Goal: Task Accomplishment & Management: Complete application form

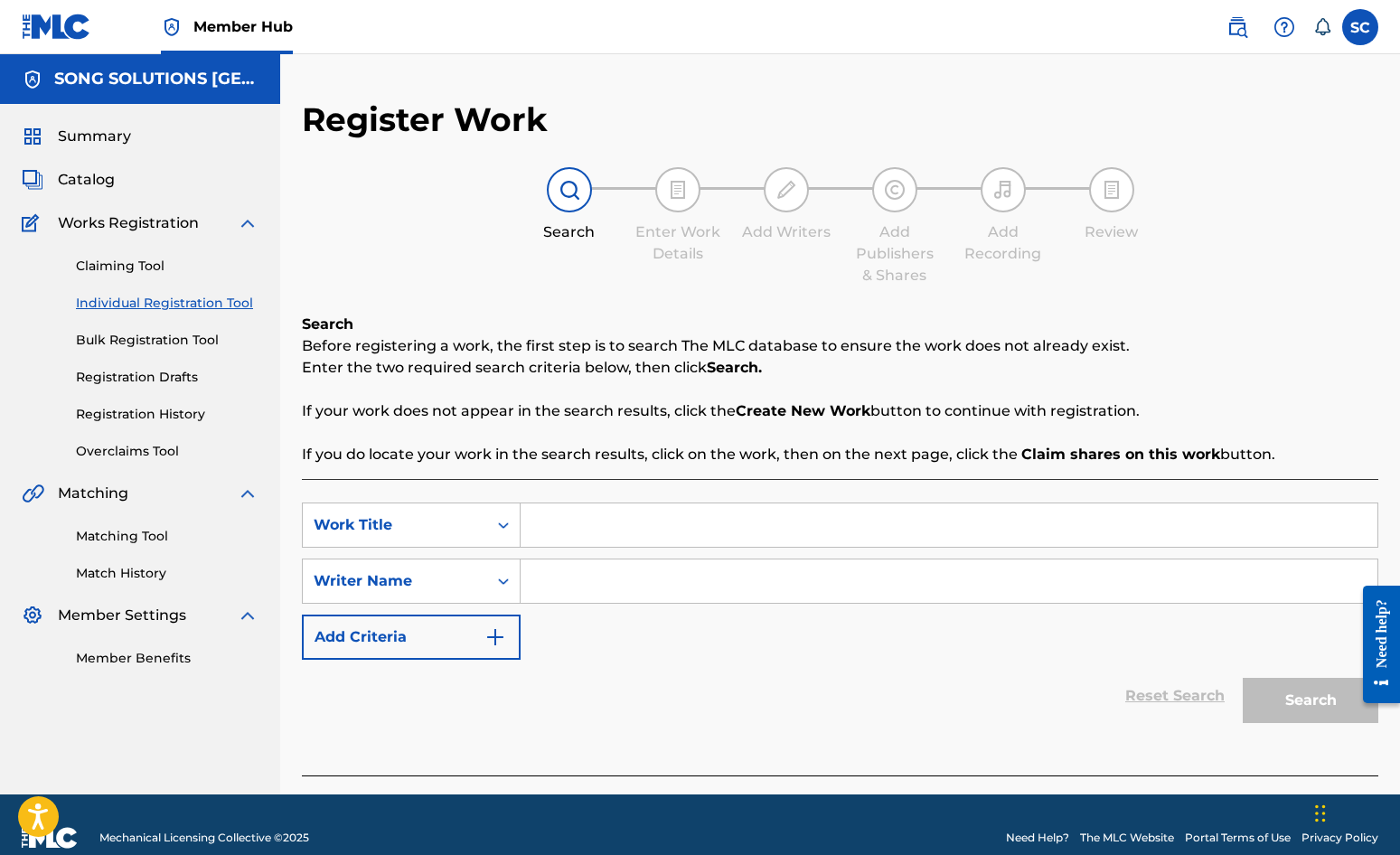
click at [598, 532] on input "Search Form" at bounding box center [949, 525] width 857 height 43
click at [138, 412] on link "Registration History" at bounding box center [167, 414] width 182 height 19
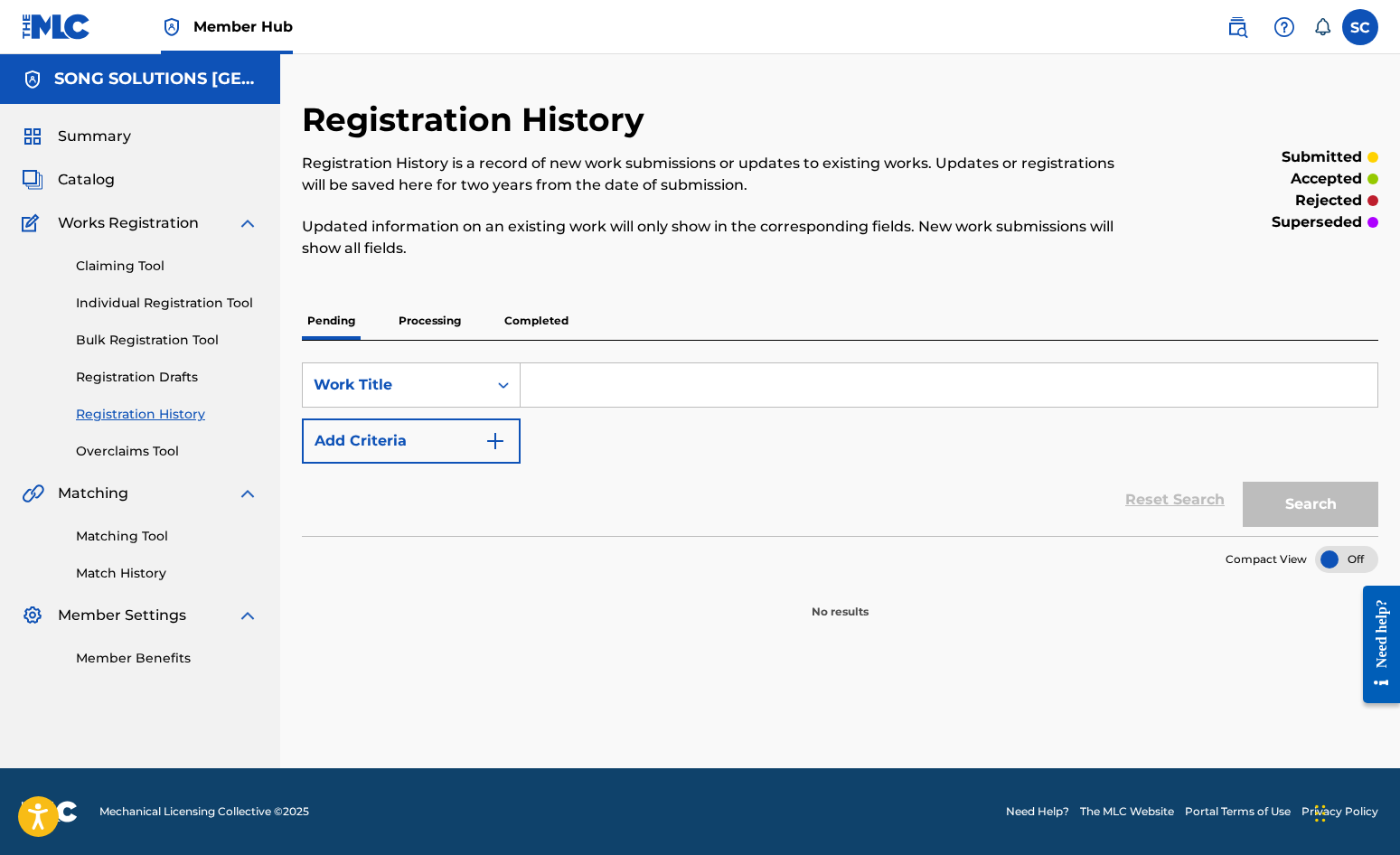
click at [437, 319] on p "Processing" at bounding box center [429, 320] width 73 height 38
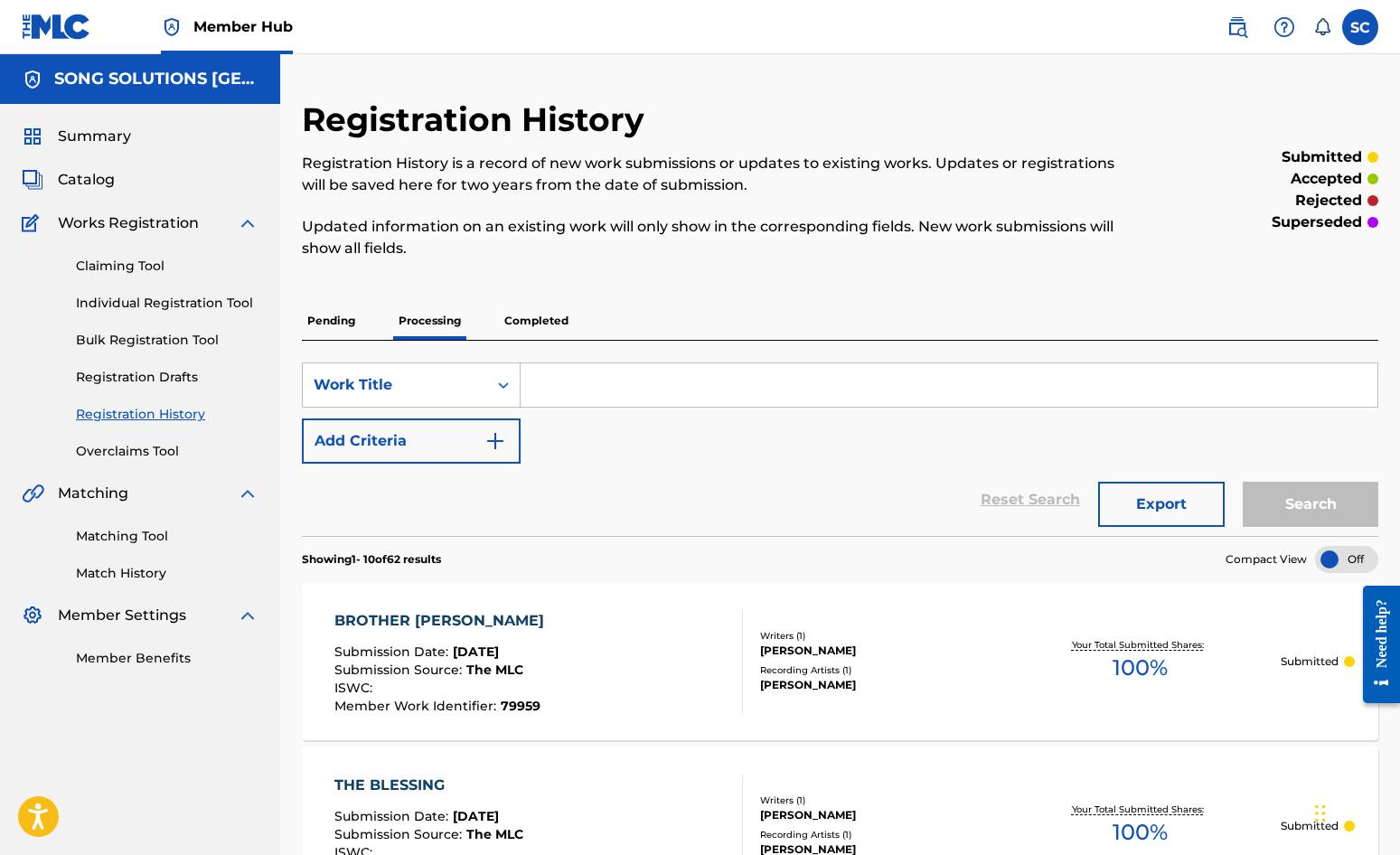
click at [529, 323] on p "Completed" at bounding box center [537, 320] width 75 height 38
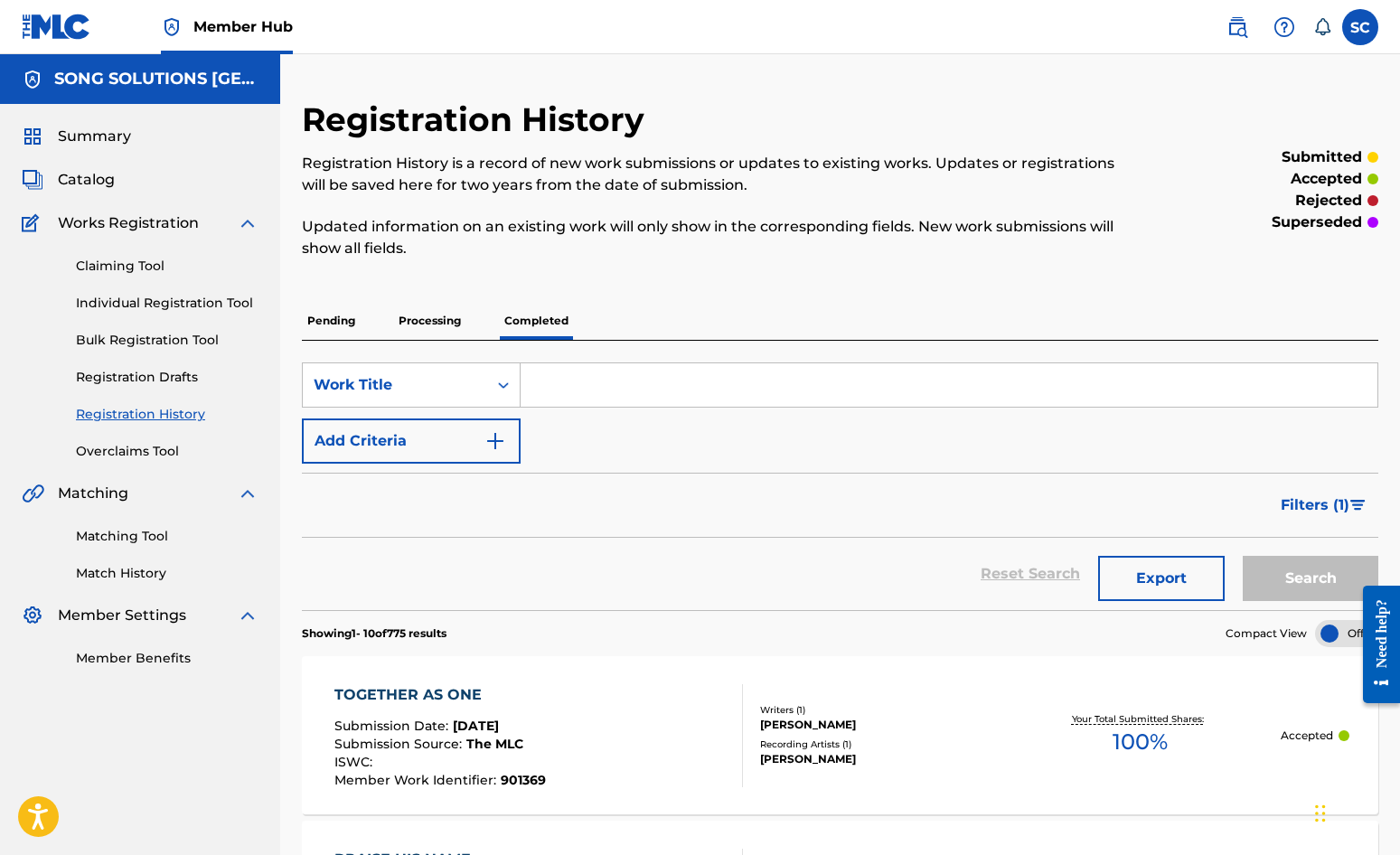
click at [420, 321] on p "Processing" at bounding box center [429, 320] width 73 height 38
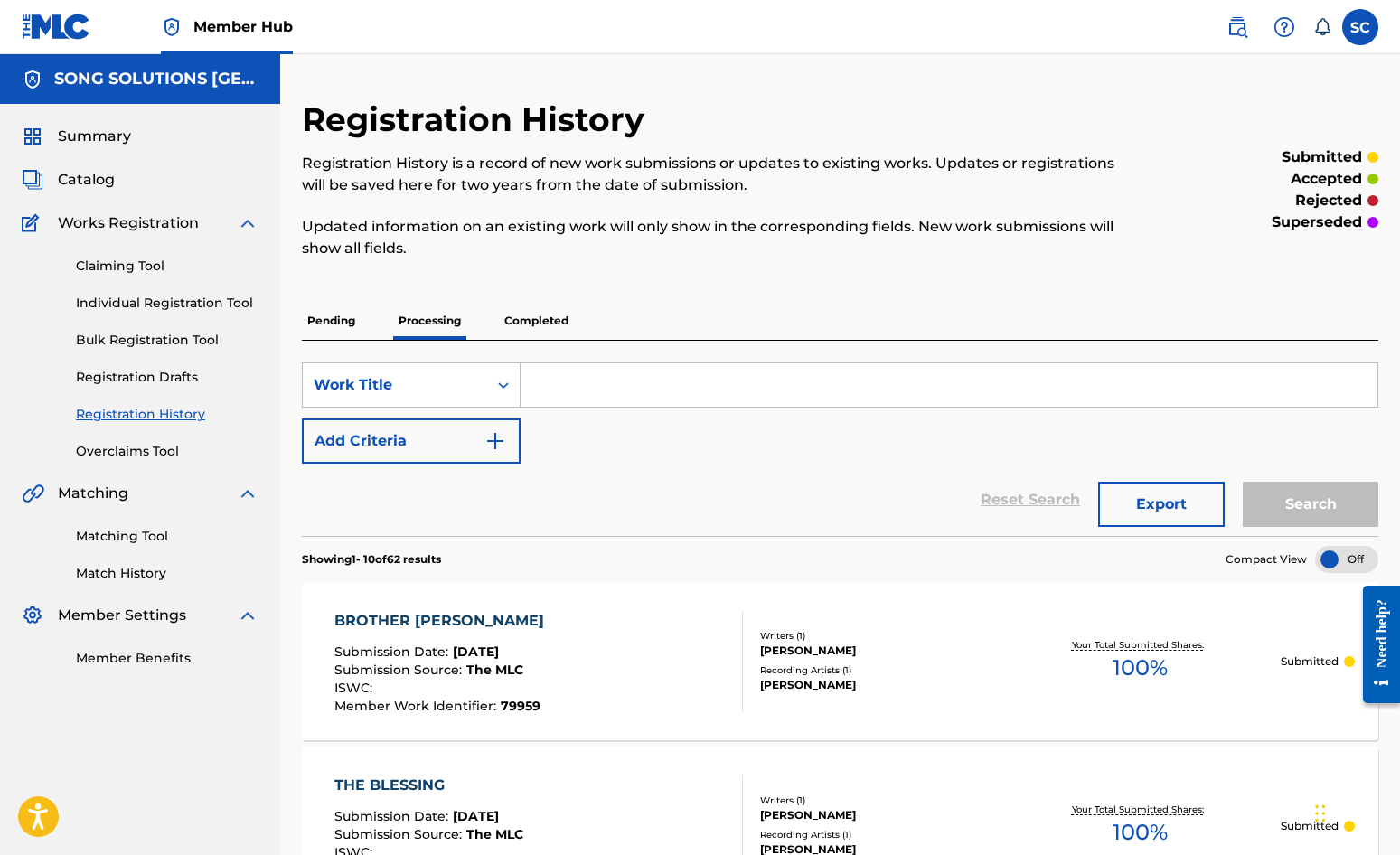
click at [629, 379] on input "Search Form" at bounding box center [949, 385] width 857 height 43
type input "JOY IN THE HOUSE"
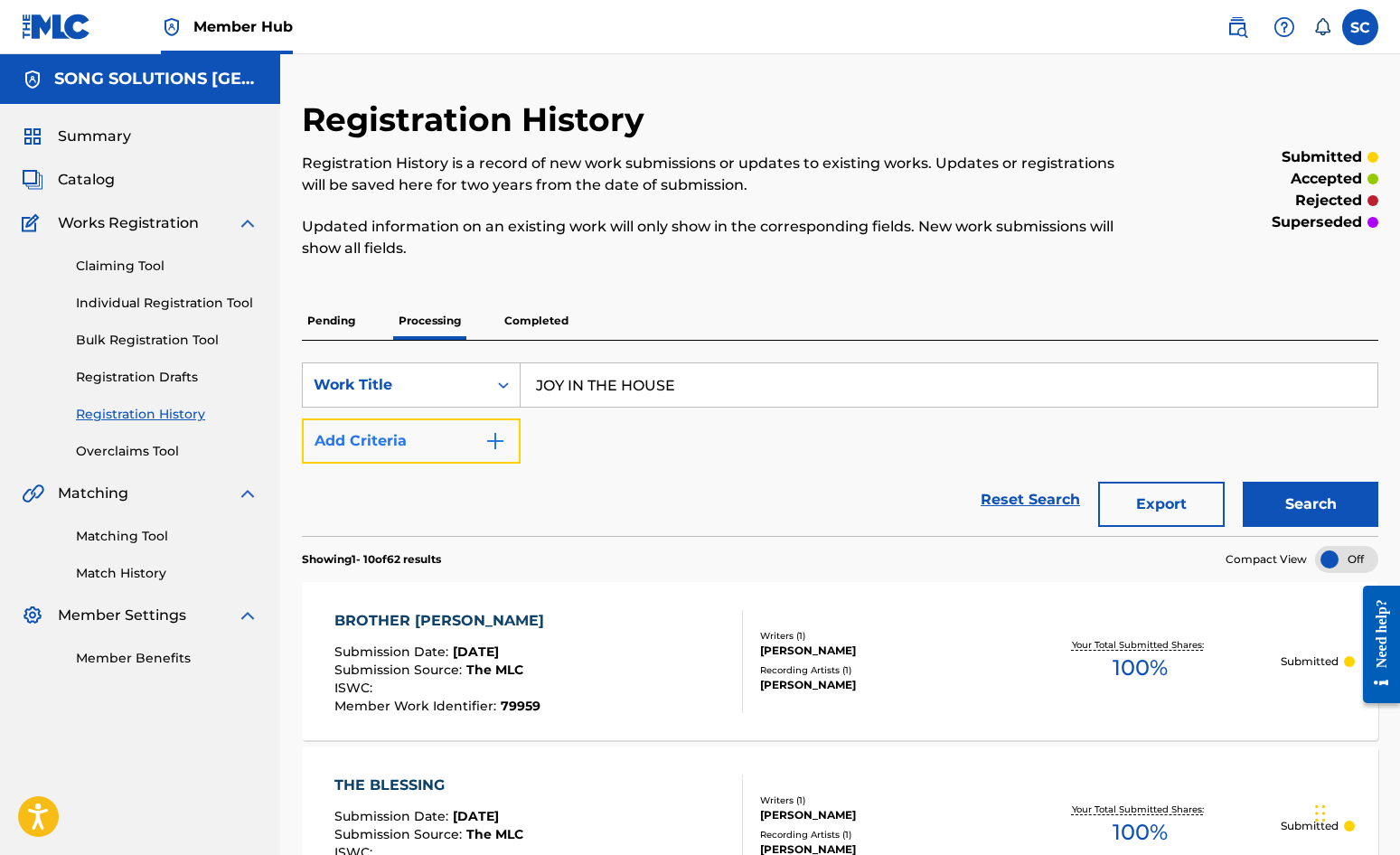
click at [502, 441] on img "Search Form" at bounding box center [495, 441] width 22 height 22
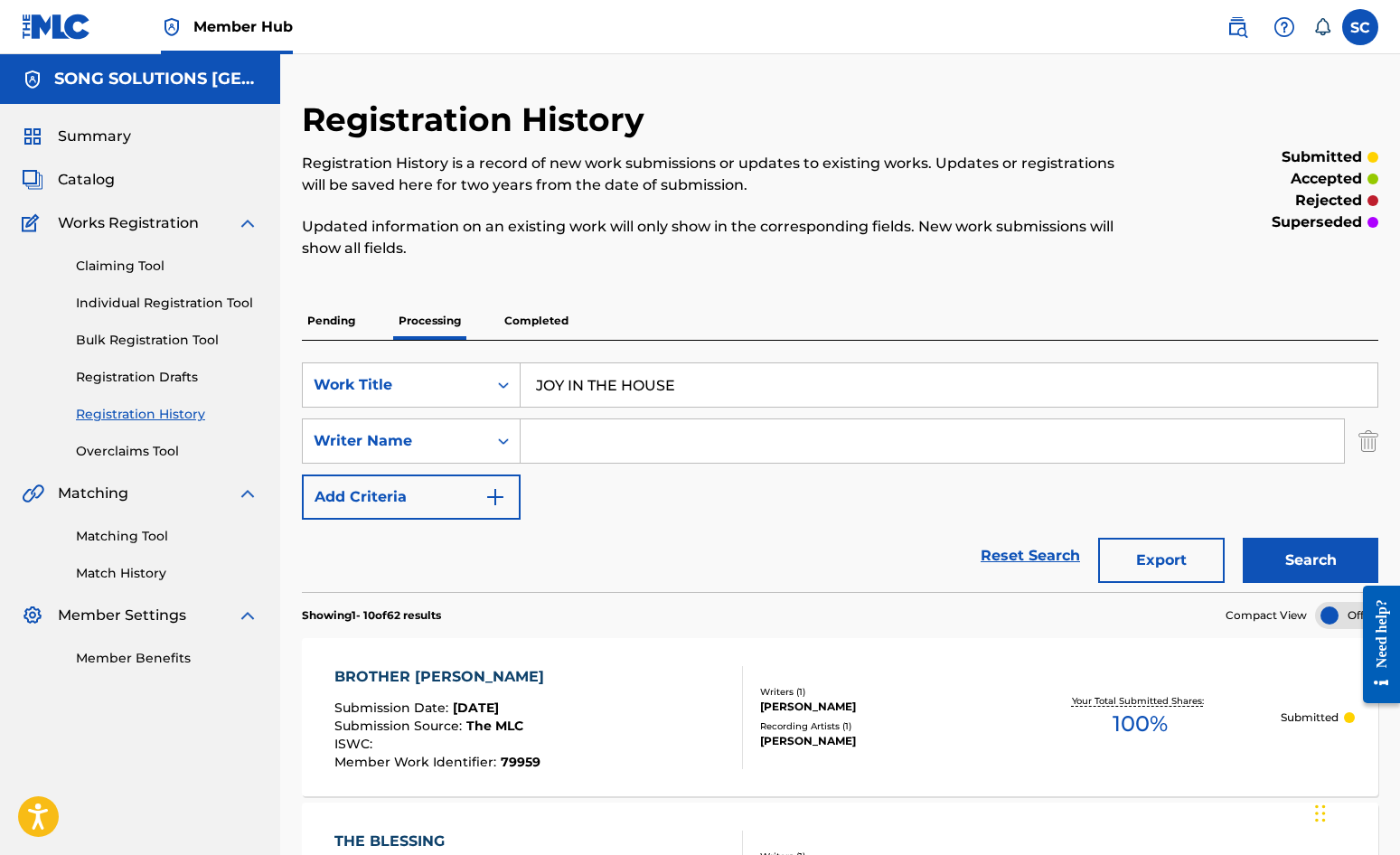
click at [568, 439] on input "Search Form" at bounding box center [932, 441] width 823 height 43
type input "[PERSON_NAME]"
click at [1243, 537] on button "Search" at bounding box center [1311, 560] width 135 height 45
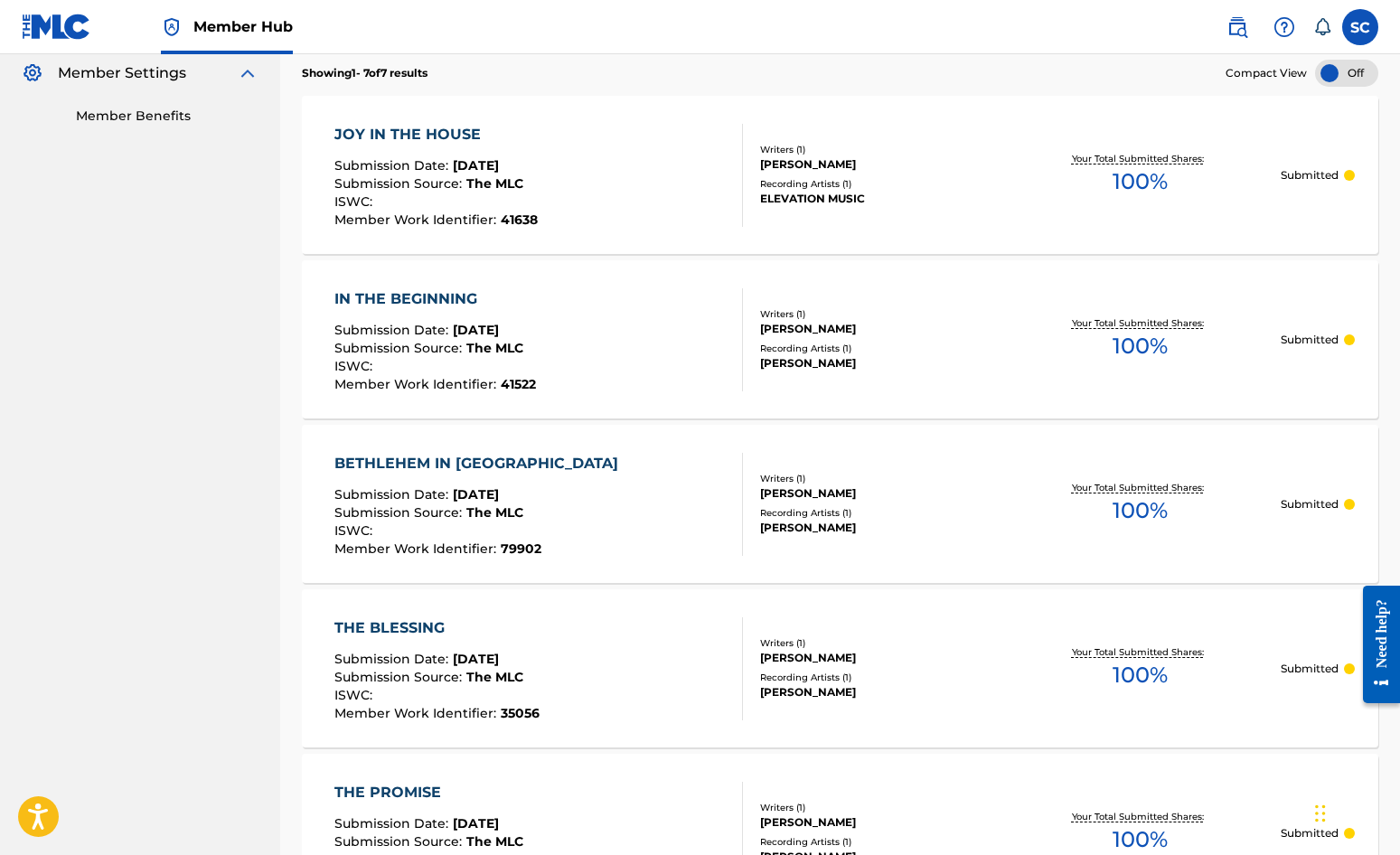
scroll to position [452, 0]
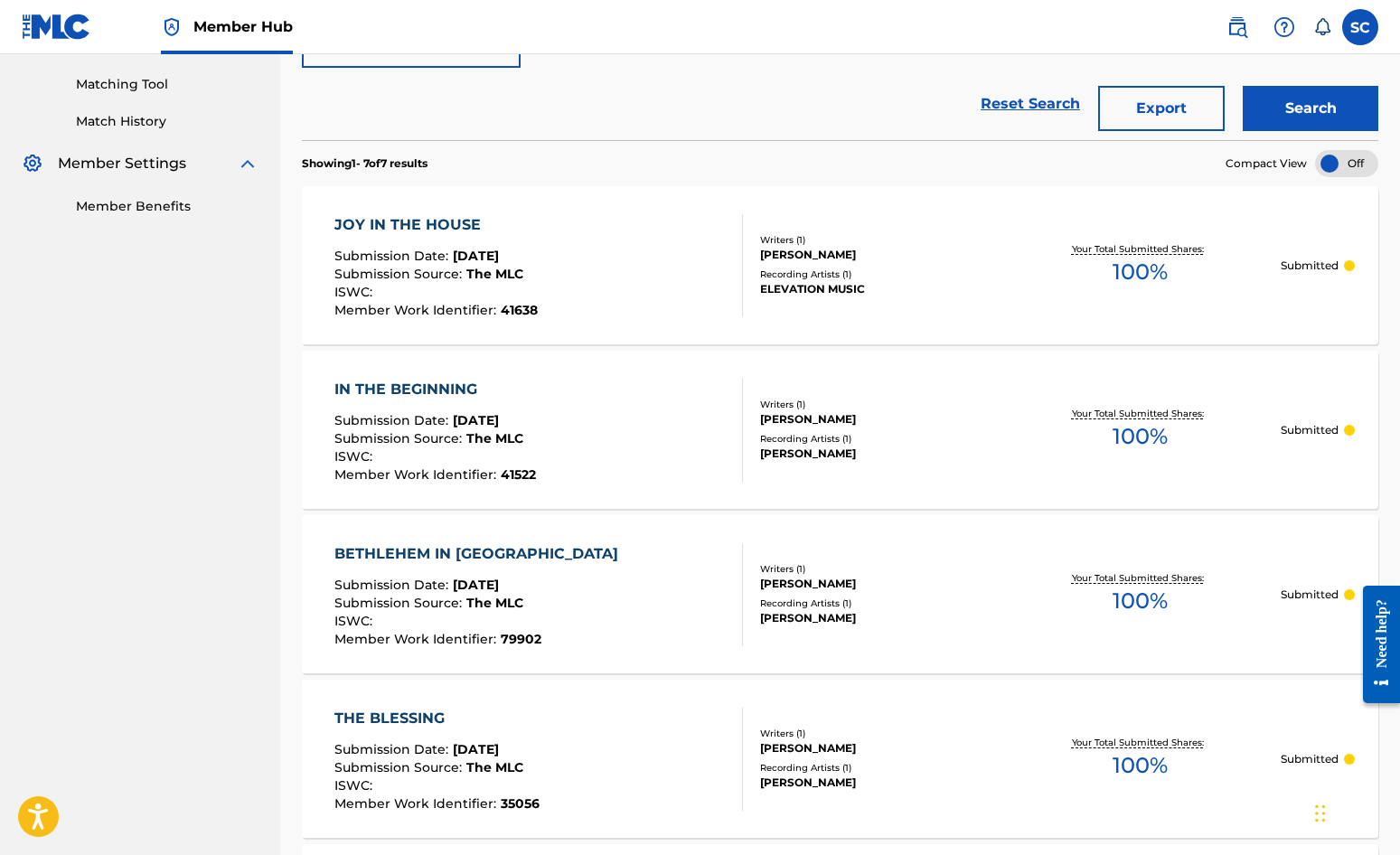
click at [428, 253] on span "Submission Date :" at bounding box center [394, 256] width 118 height 16
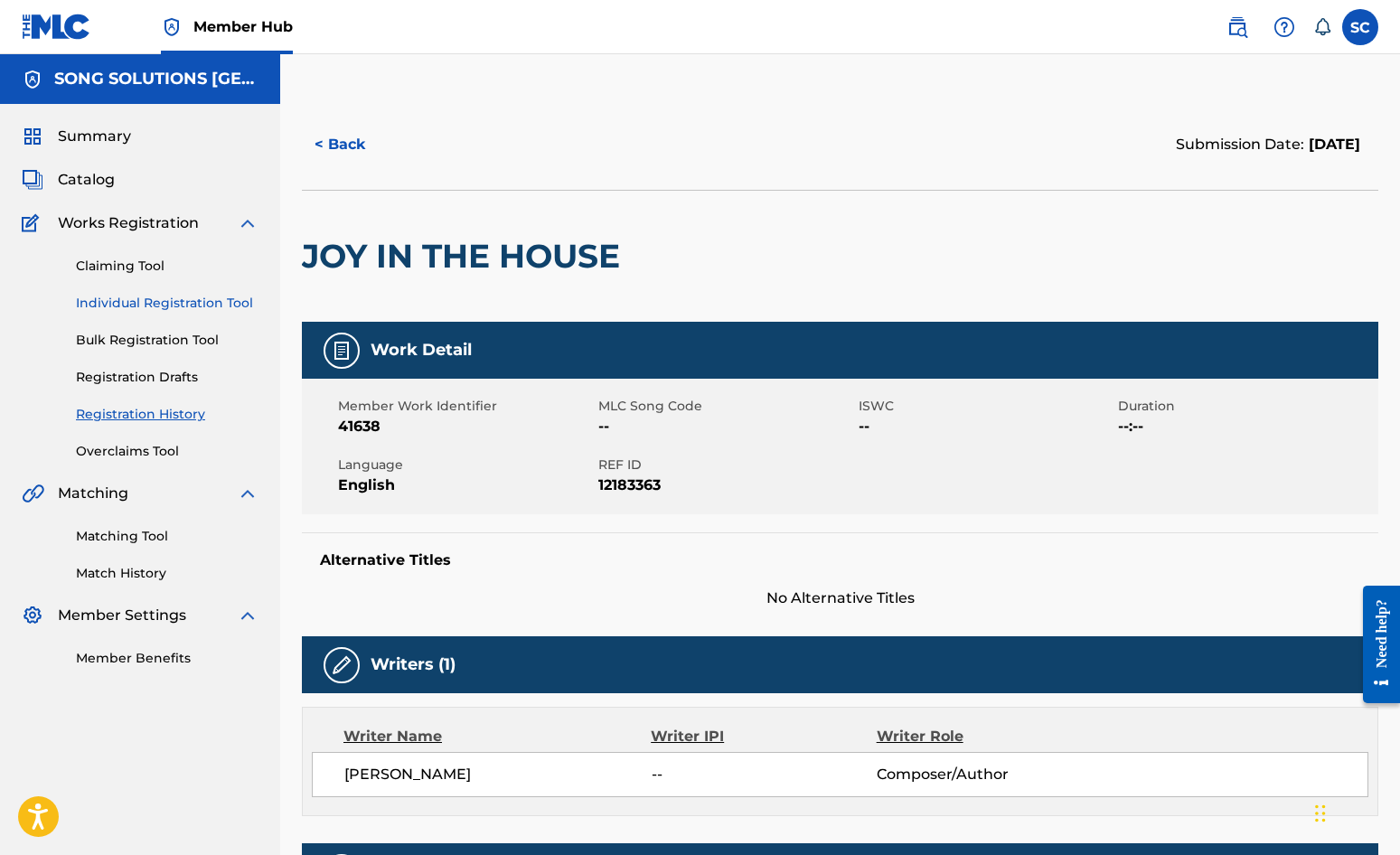
click at [156, 302] on link "Individual Registration Tool" at bounding box center [167, 303] width 182 height 19
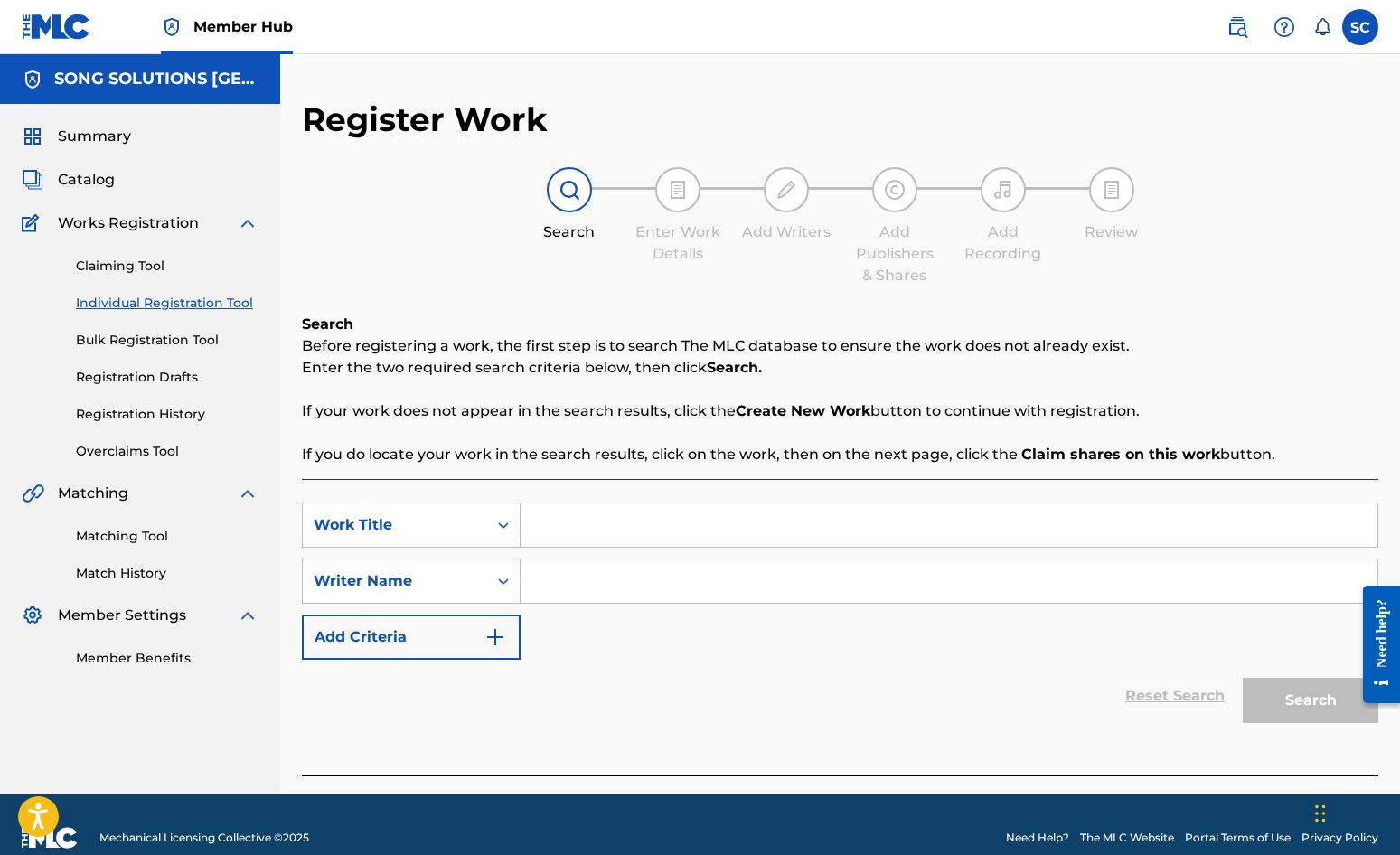
click at [675, 537] on input "Search Form" at bounding box center [949, 525] width 857 height 43
type input "ACE FOUNDATIONS"
click at [600, 589] on input "Search Form" at bounding box center [949, 582] width 857 height 43
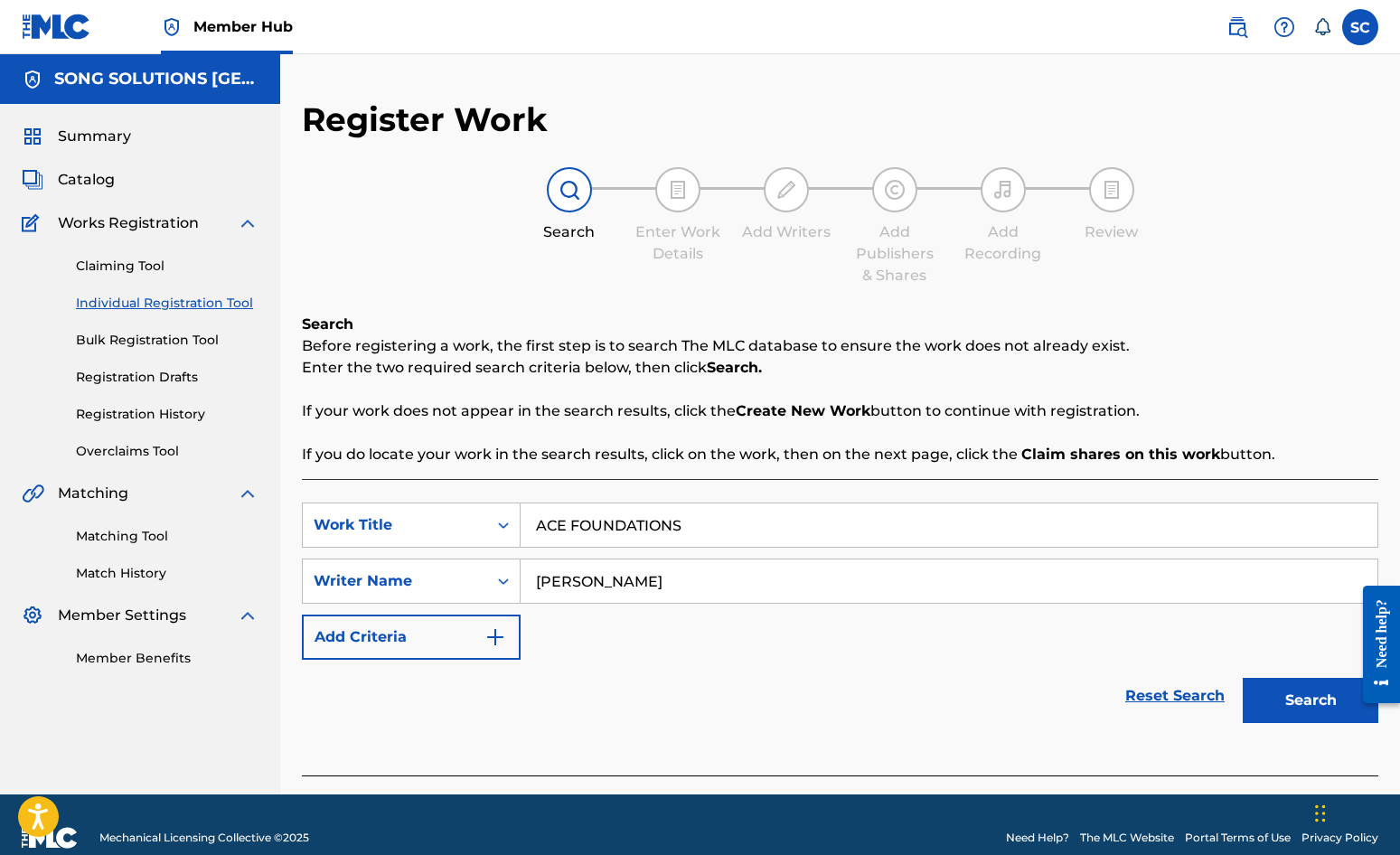
type input "[PERSON_NAME]"
click at [1243, 678] on button "Search" at bounding box center [1311, 701] width 135 height 45
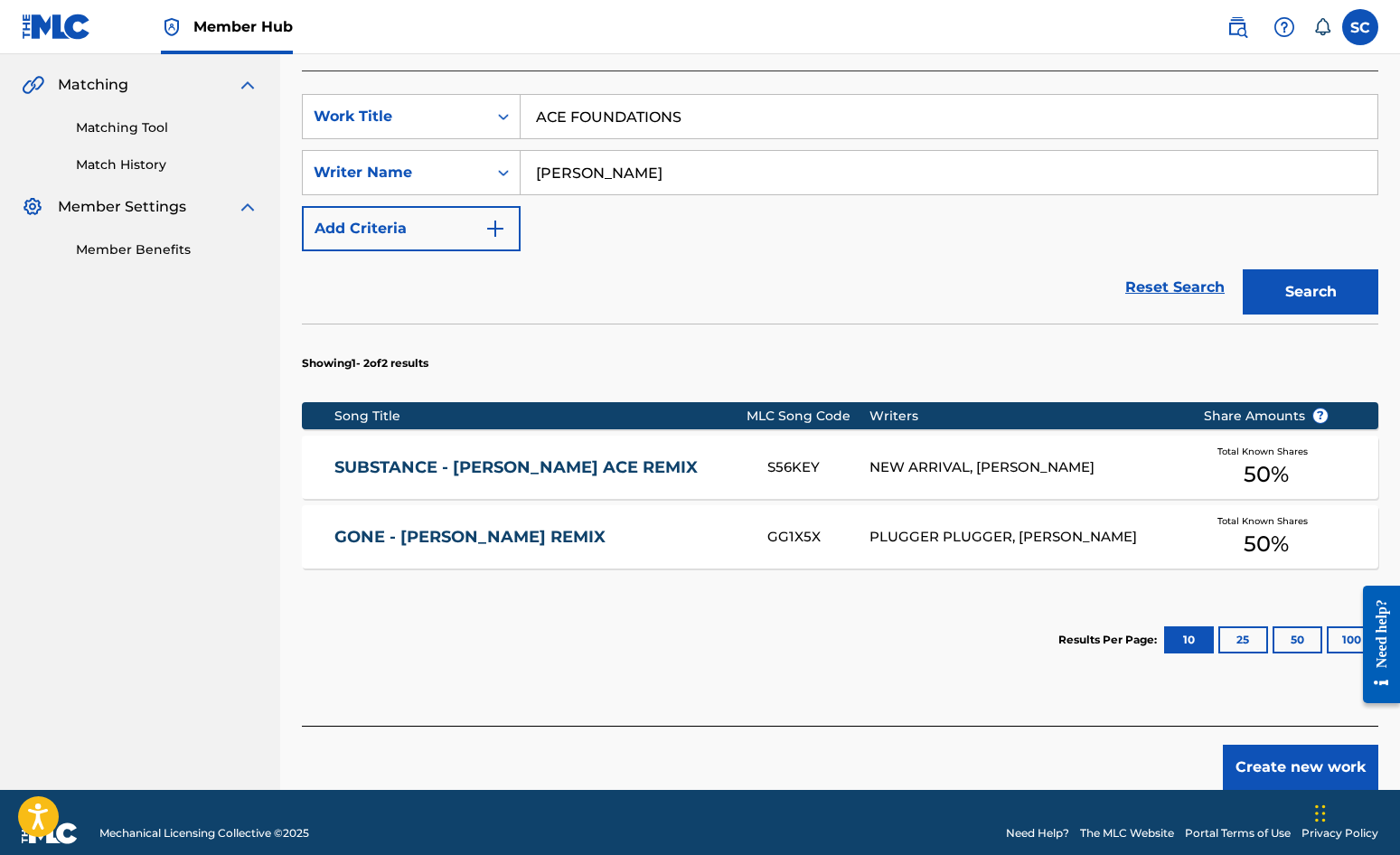
scroll to position [430, 0]
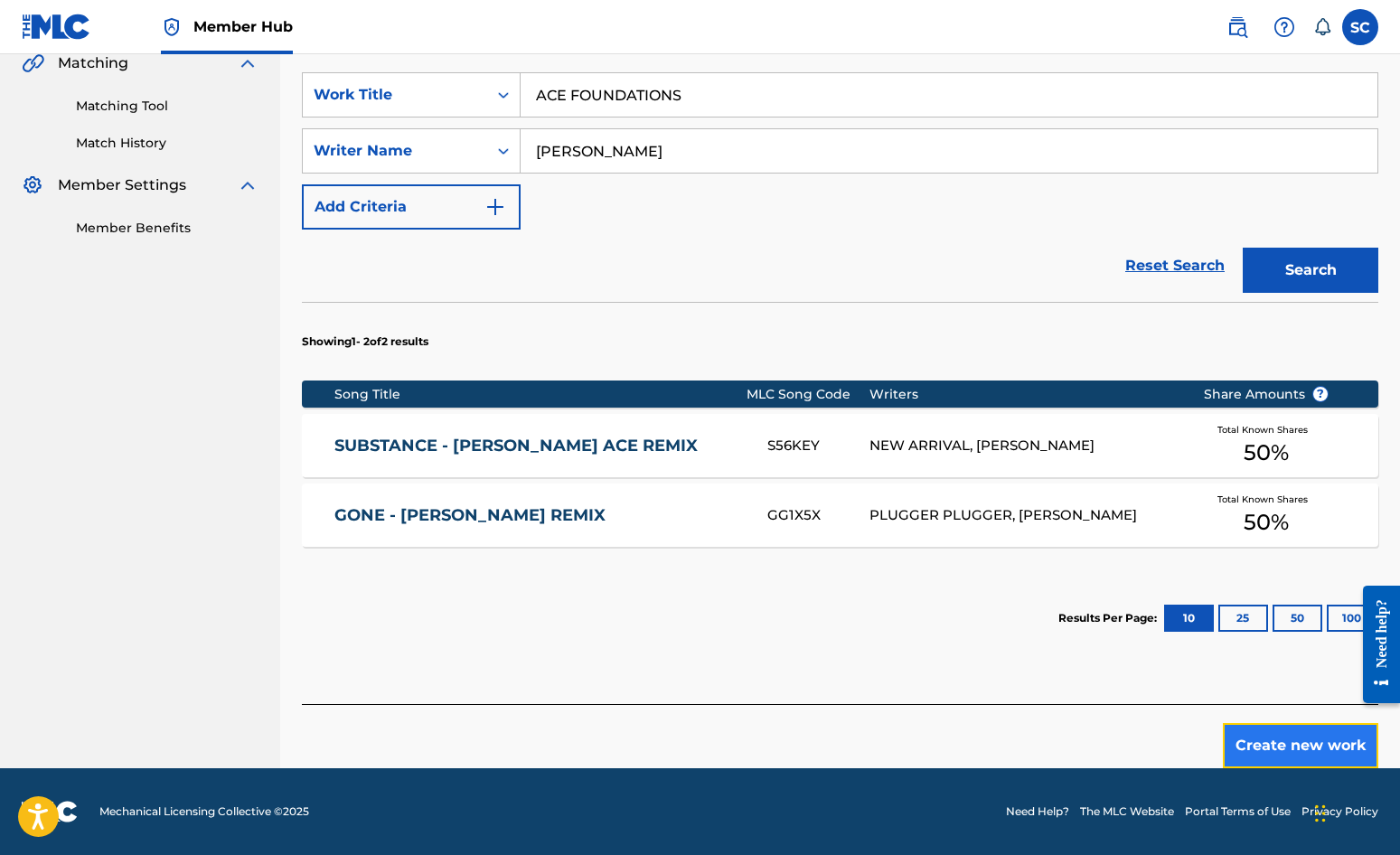
click at [1251, 747] on button "Create new work" at bounding box center [1300, 746] width 155 height 45
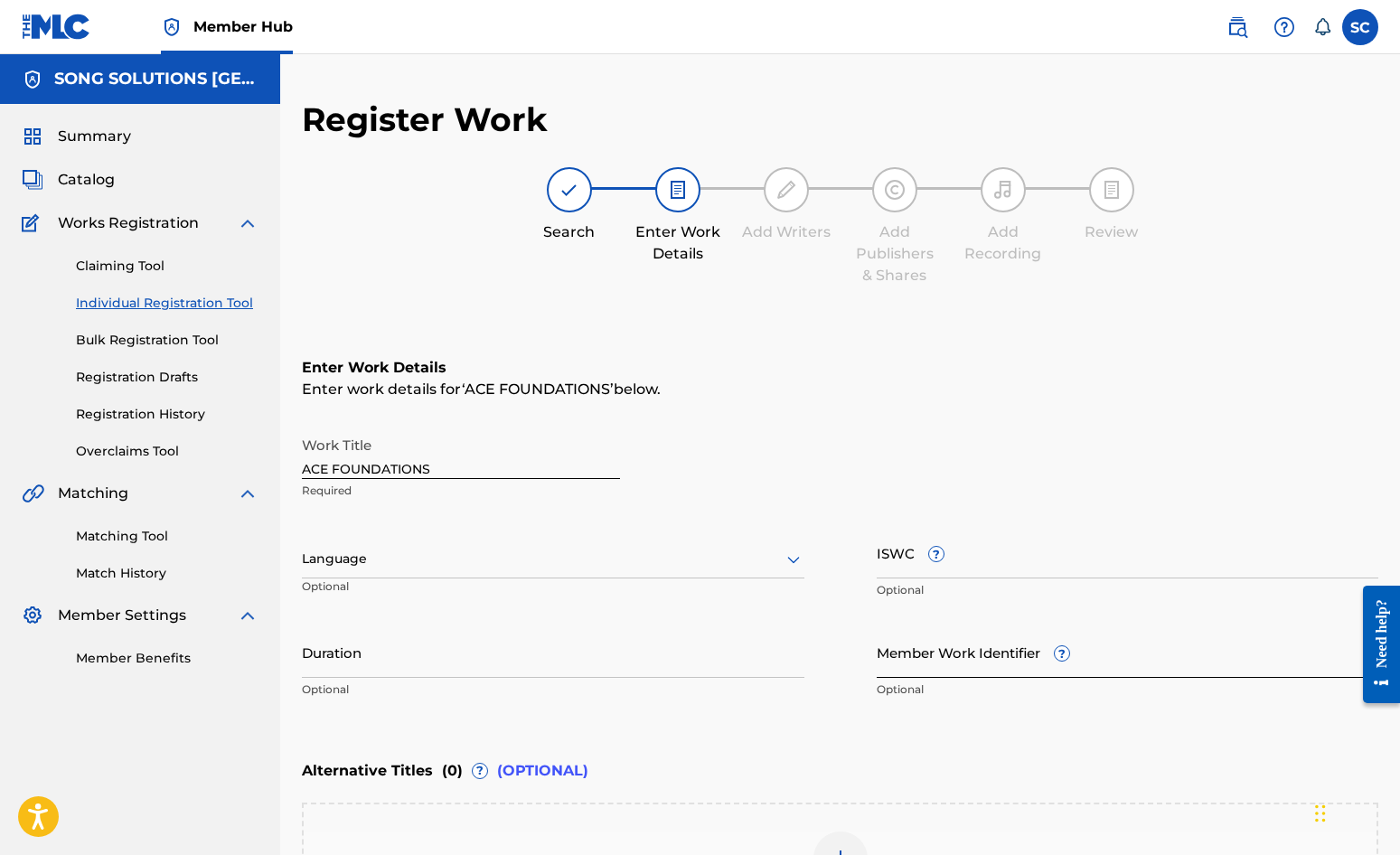
click at [910, 651] on input "Member Work Identifier ?" at bounding box center [1128, 652] width 503 height 52
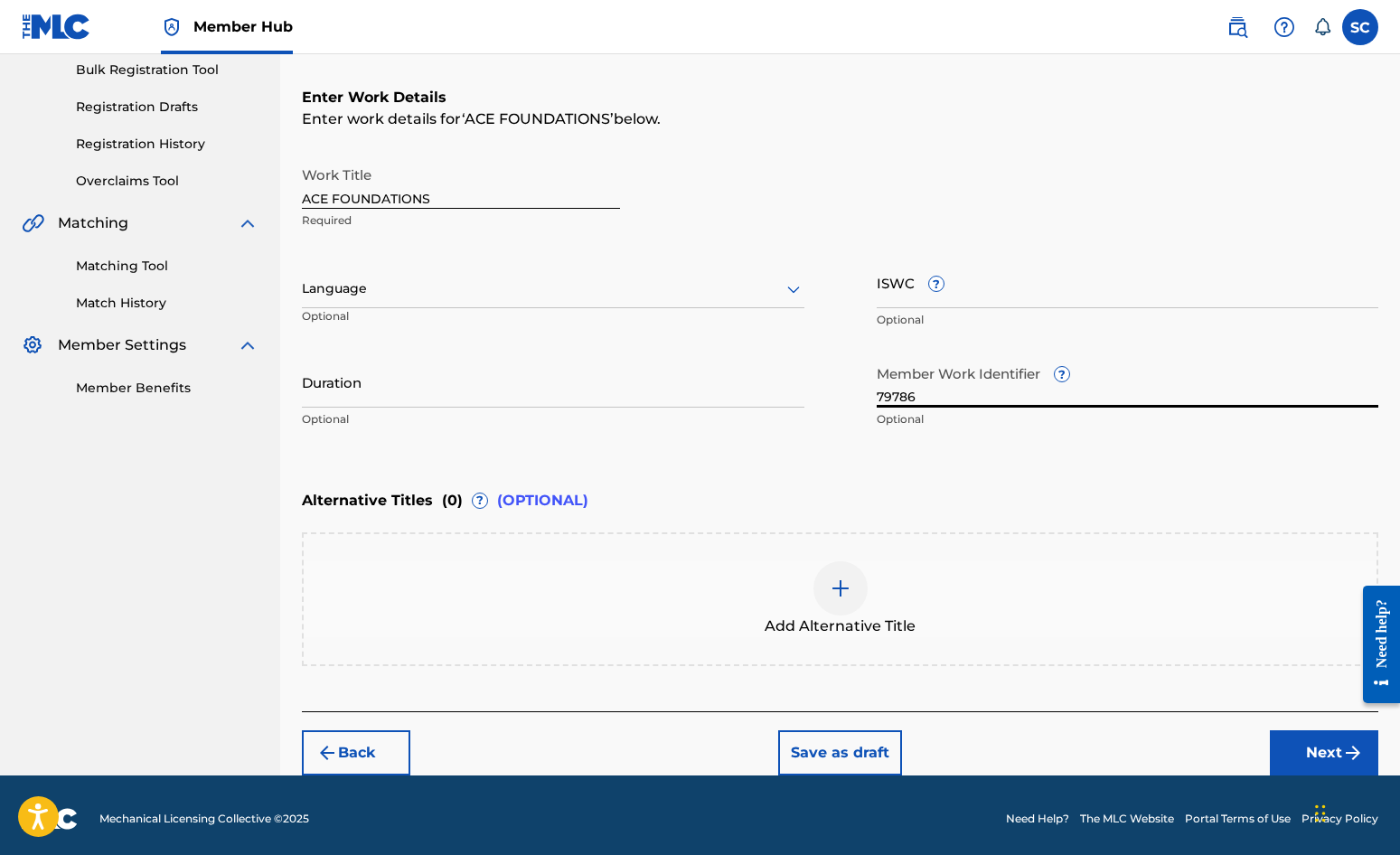
scroll to position [272, 0]
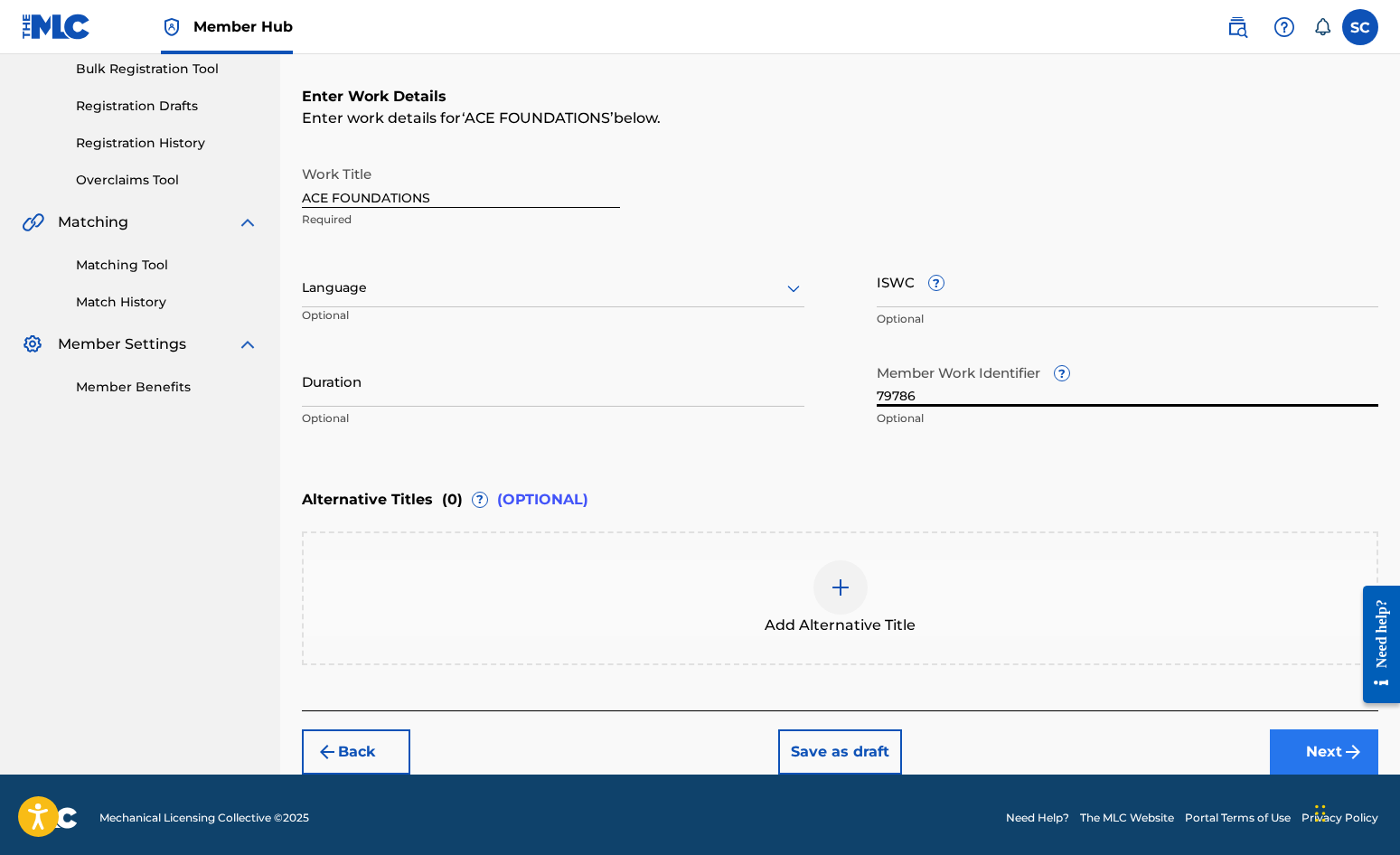
type input "79786"
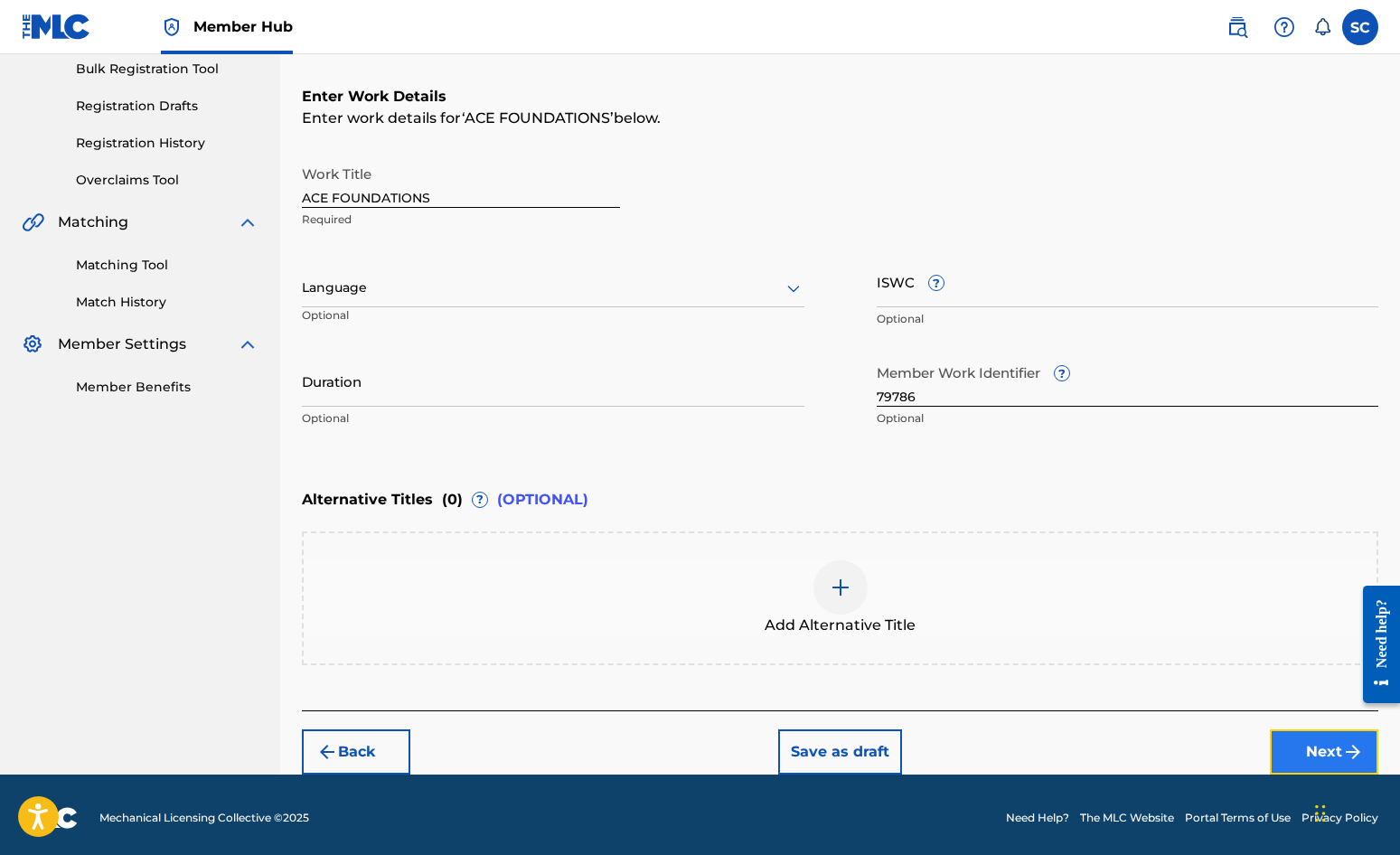
click at [1338, 754] on button "Next" at bounding box center [1324, 752] width 108 height 45
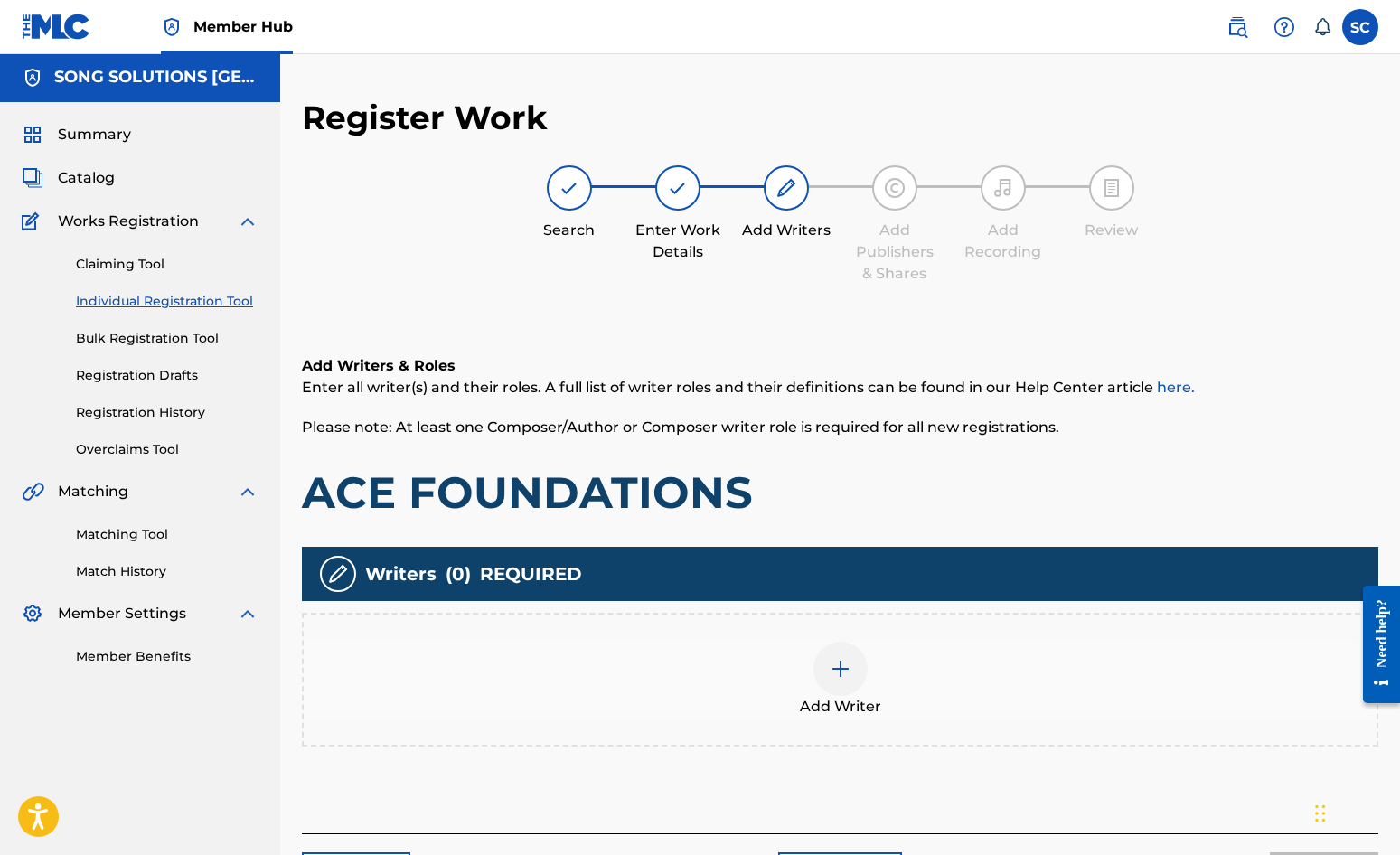
scroll to position [82, 0]
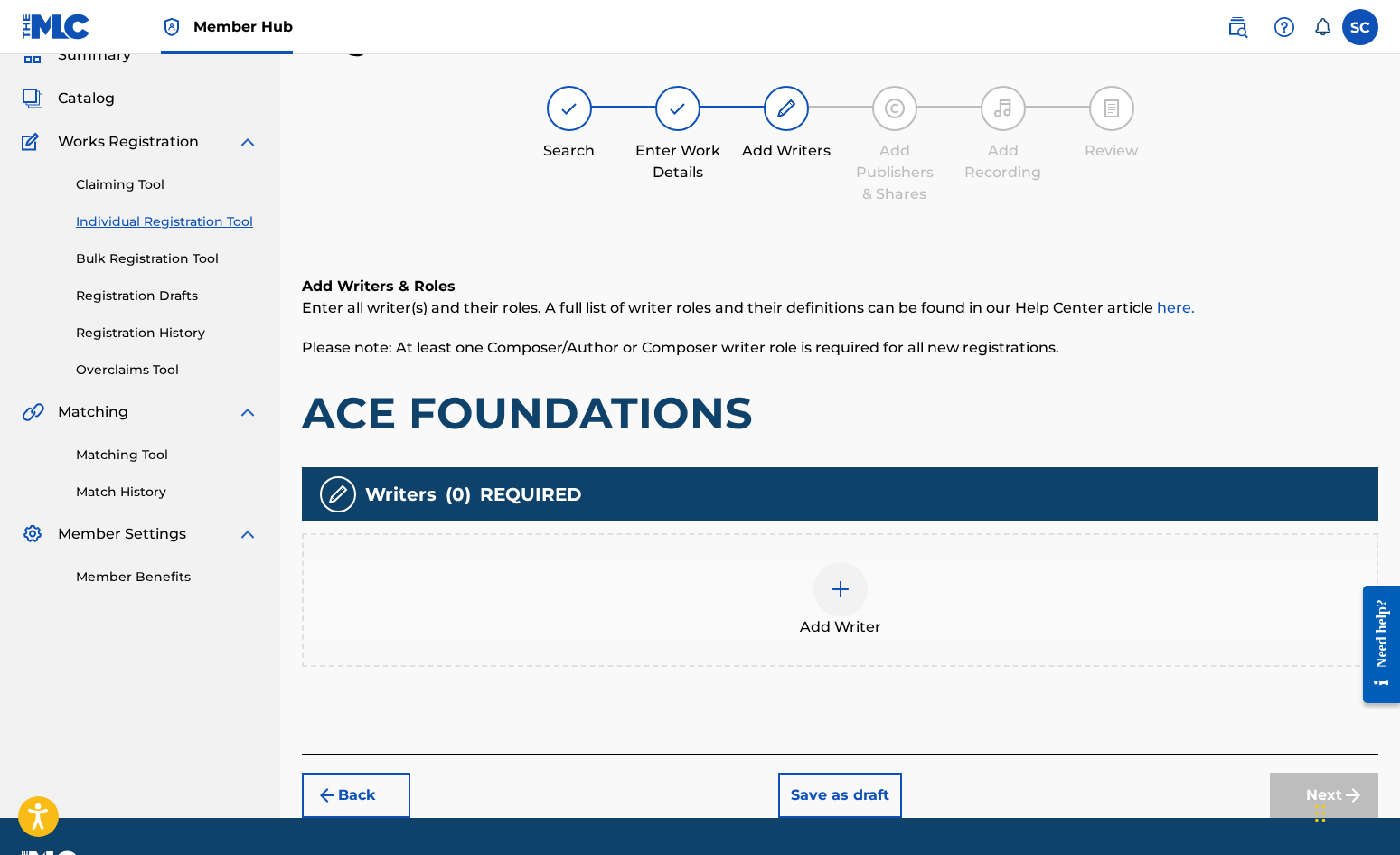
click at [843, 591] on img at bounding box center [840, 589] width 22 height 22
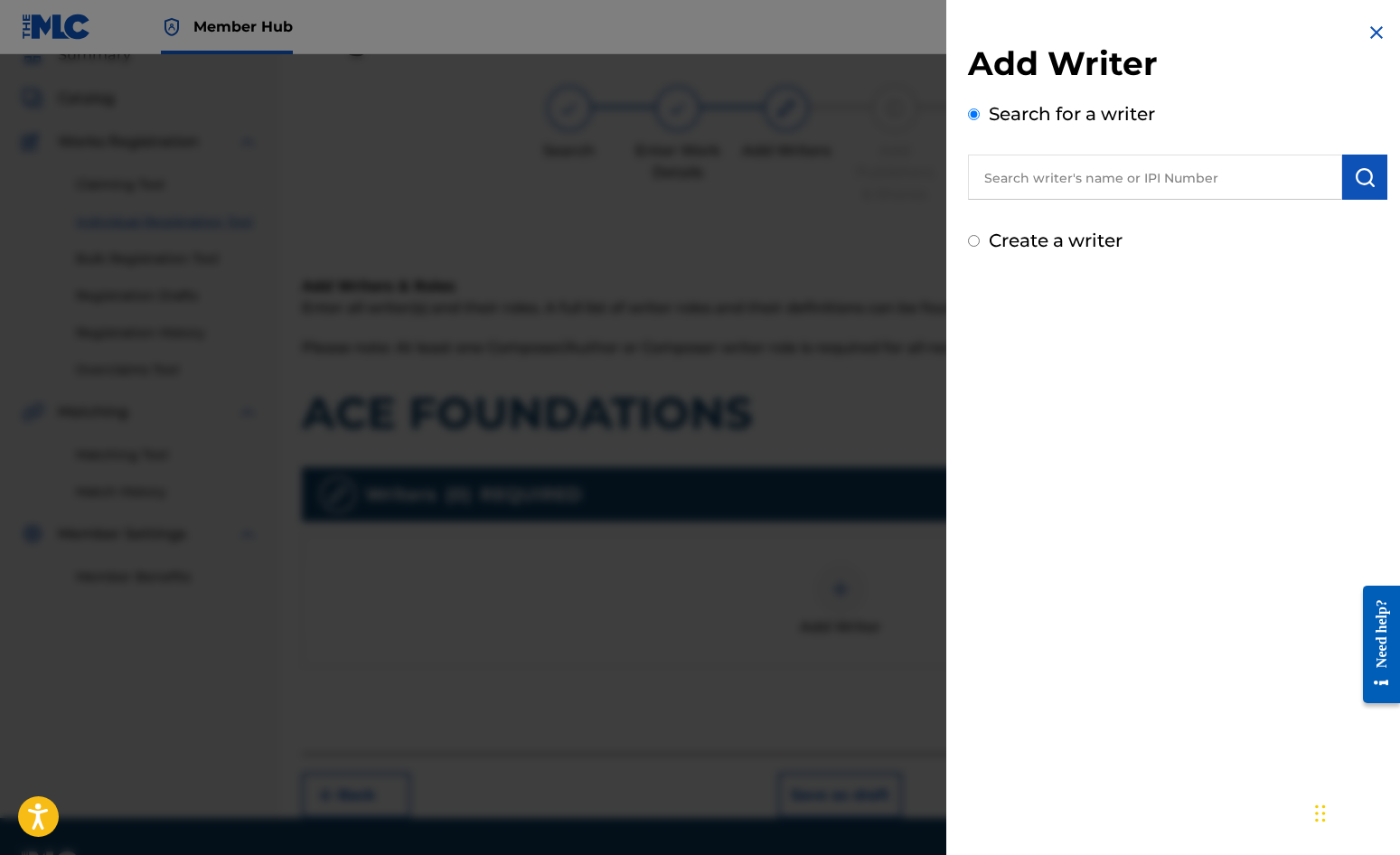
click at [1051, 249] on label "Create a writer" at bounding box center [1055, 240] width 133 height 22
radio input "true"
click at [980, 247] on input "Create a writer" at bounding box center [973, 241] width 12 height 12
radio input "false"
radio input "true"
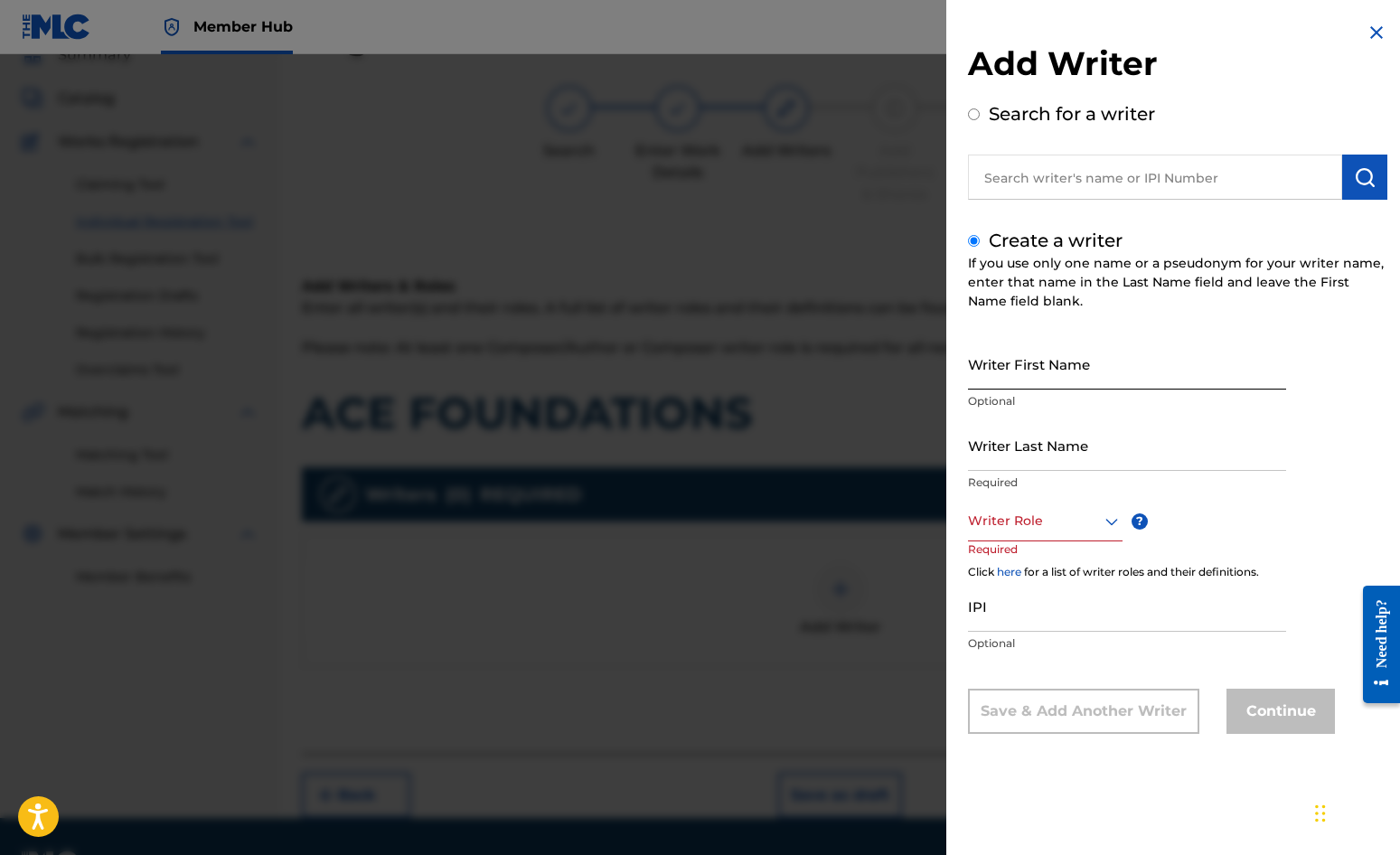
click at [1035, 357] on input "Writer First Name" at bounding box center [1127, 364] width 319 height 52
type input "[PERSON_NAME]"
click at [1018, 439] on input "Writer Last Name" at bounding box center [1127, 444] width 319 height 52
type input "[PERSON_NAME]"
click at [984, 521] on div at bounding box center [1045, 521] width 155 height 23
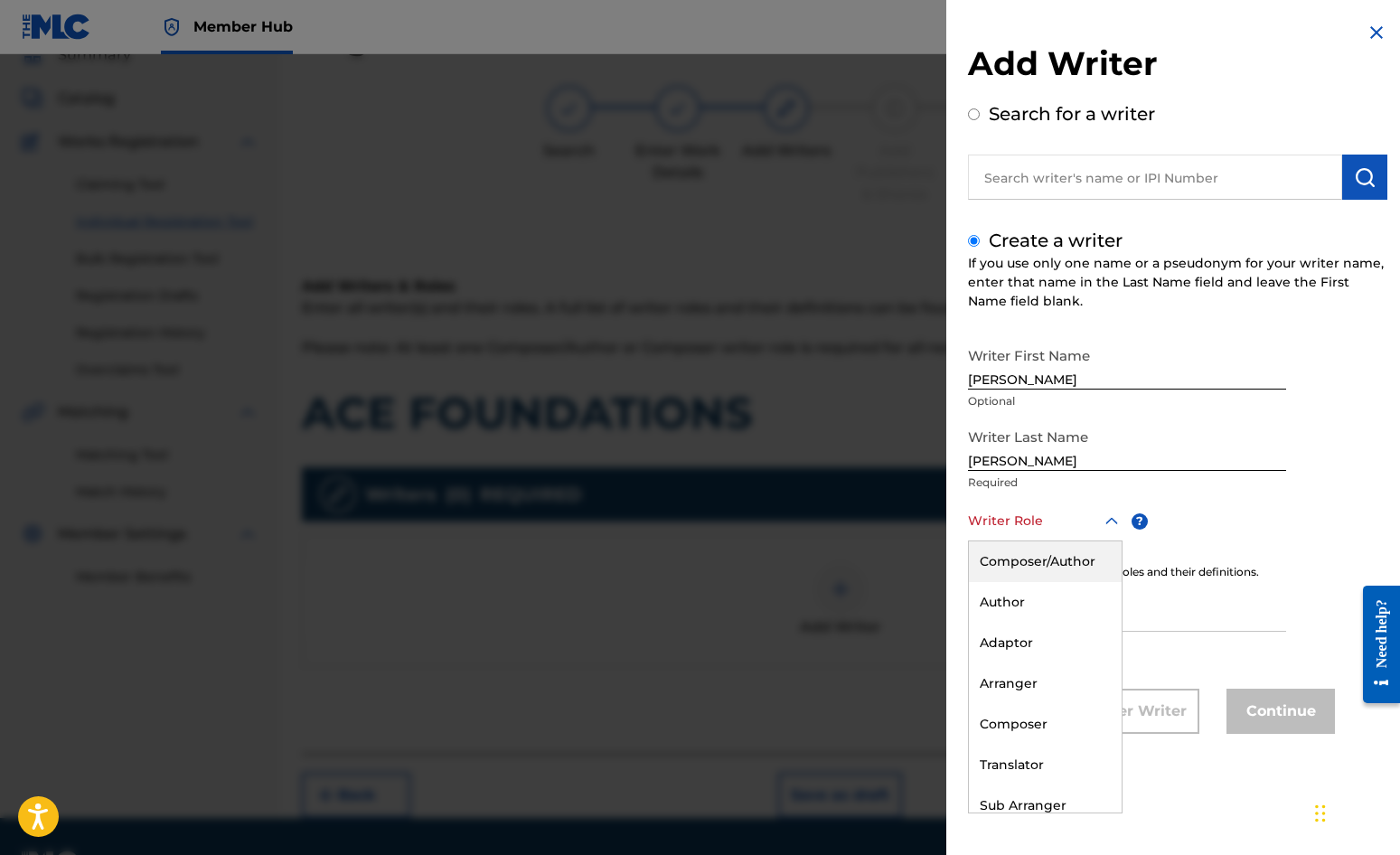
click at [1028, 567] on div "Composer/Author" at bounding box center [1045, 561] width 153 height 40
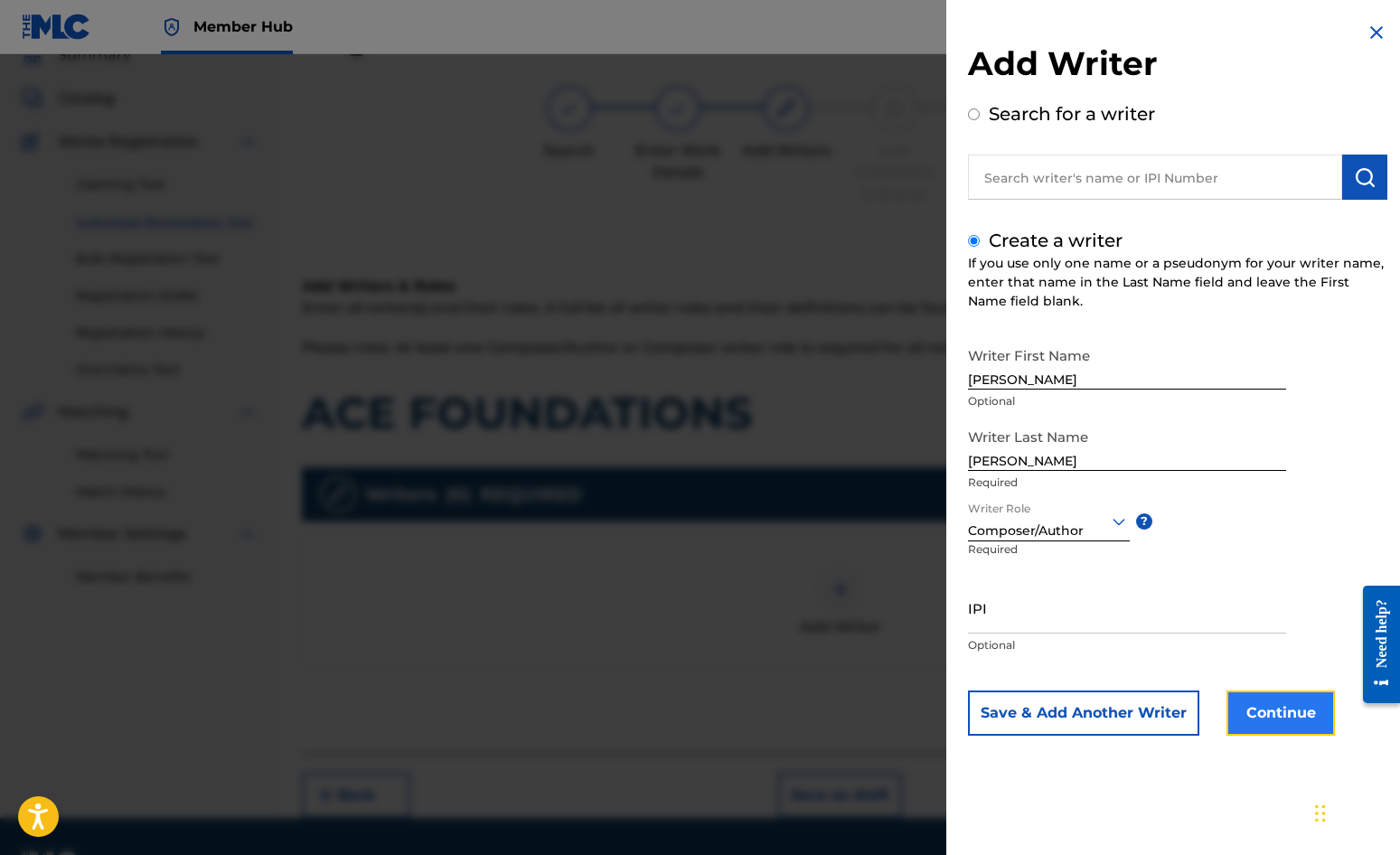
click at [1279, 710] on button "Continue" at bounding box center [1281, 713] width 108 height 45
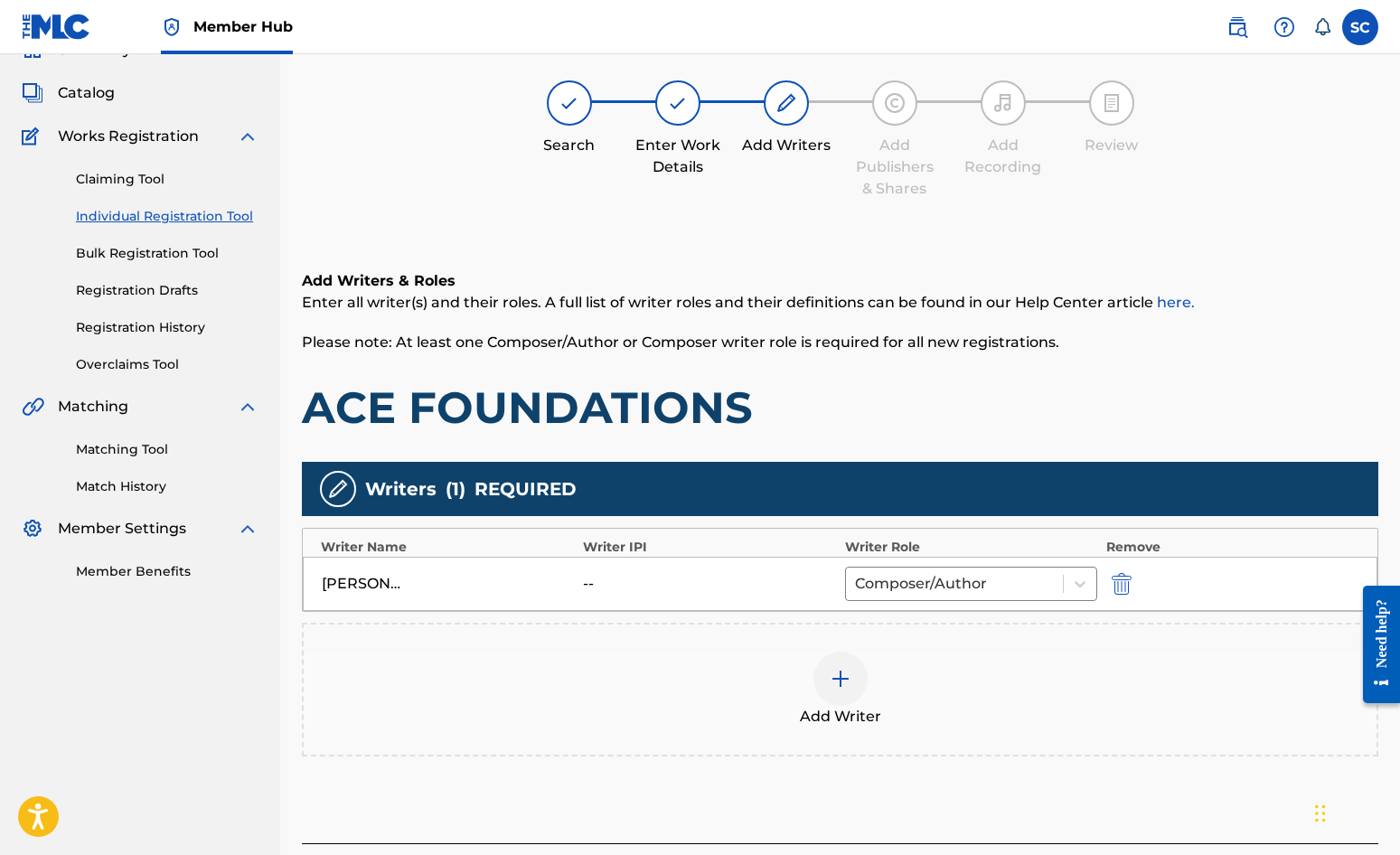
scroll to position [226, 0]
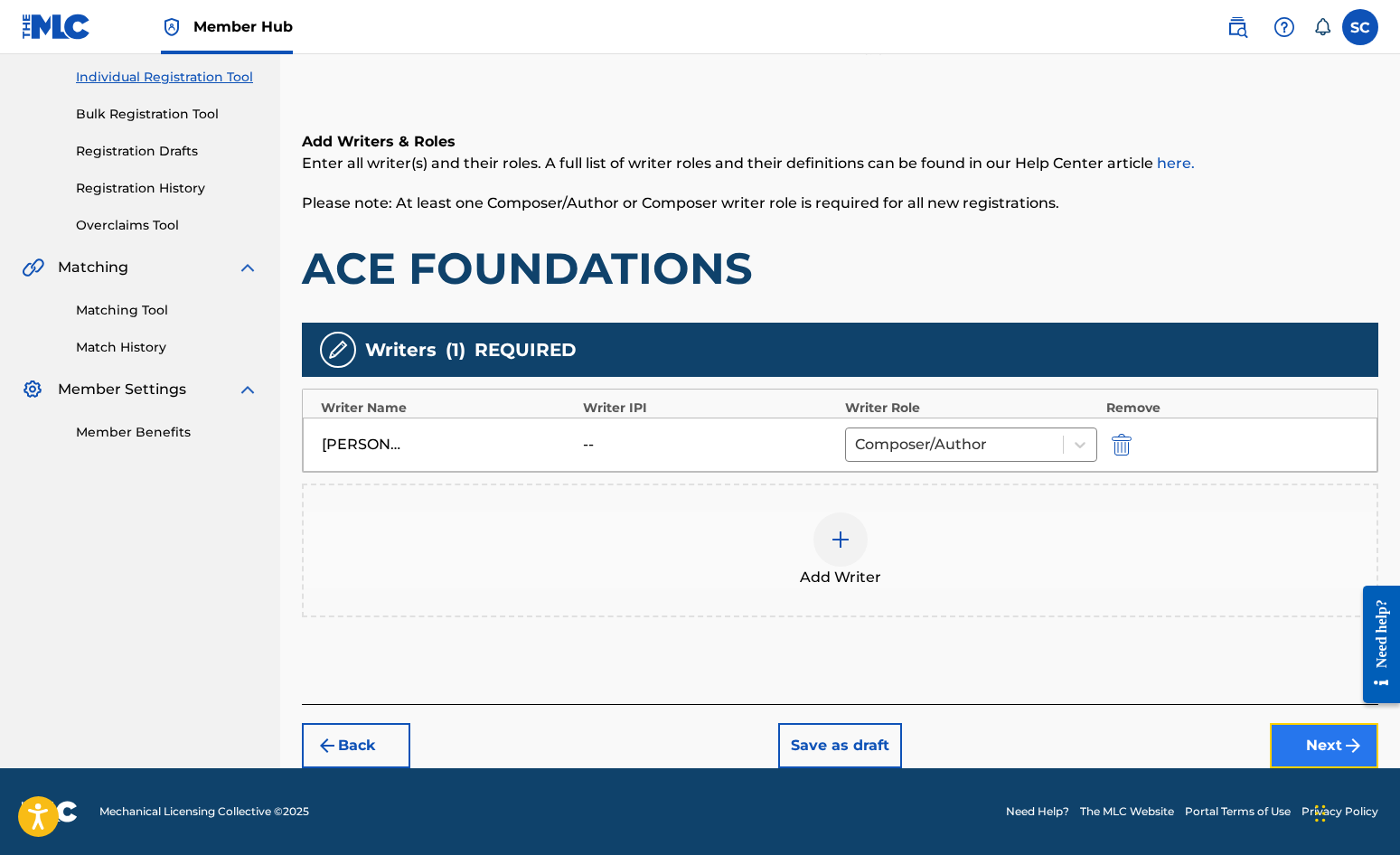
click at [1324, 747] on button "Next" at bounding box center [1324, 746] width 108 height 45
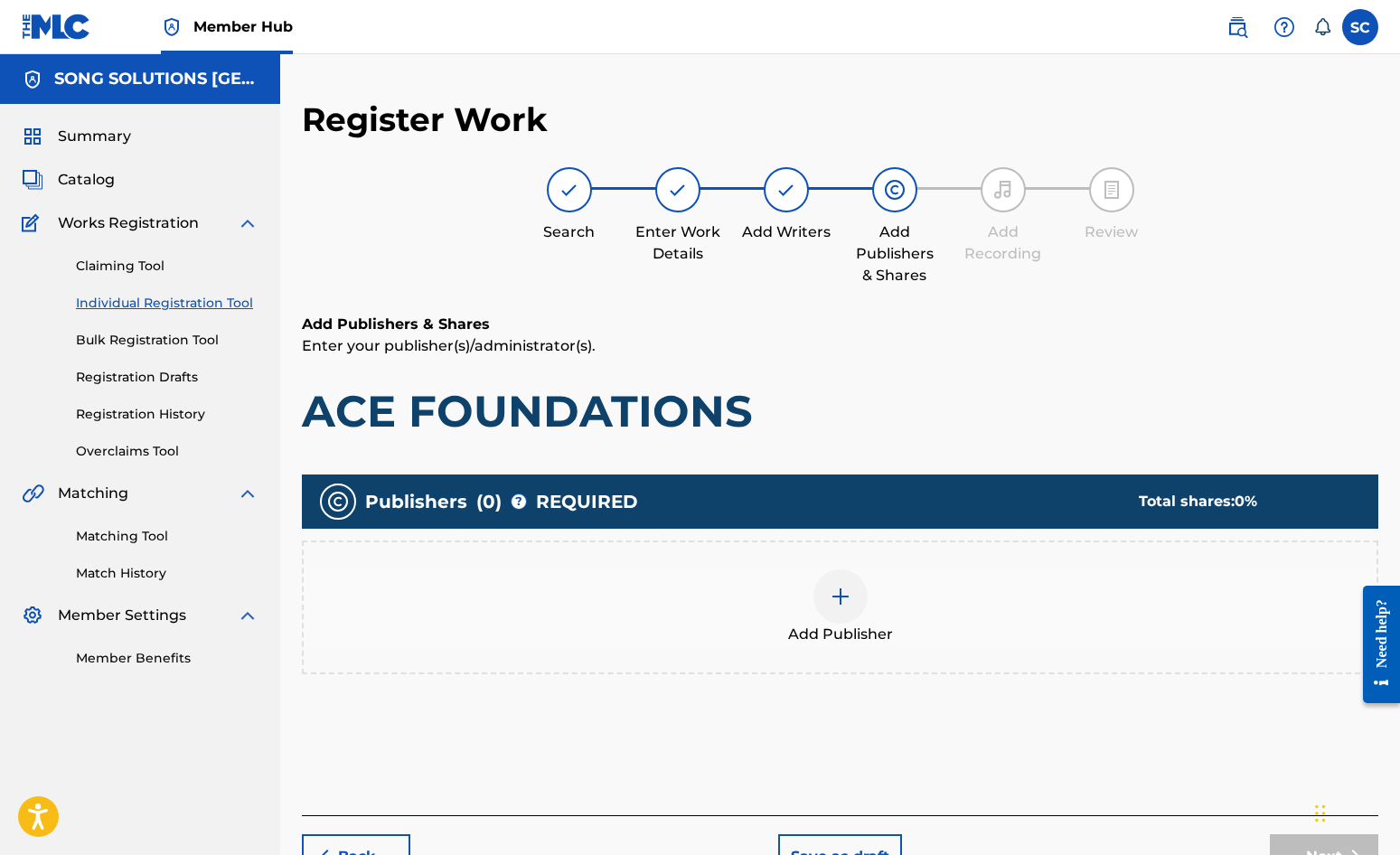
scroll to position [82, 0]
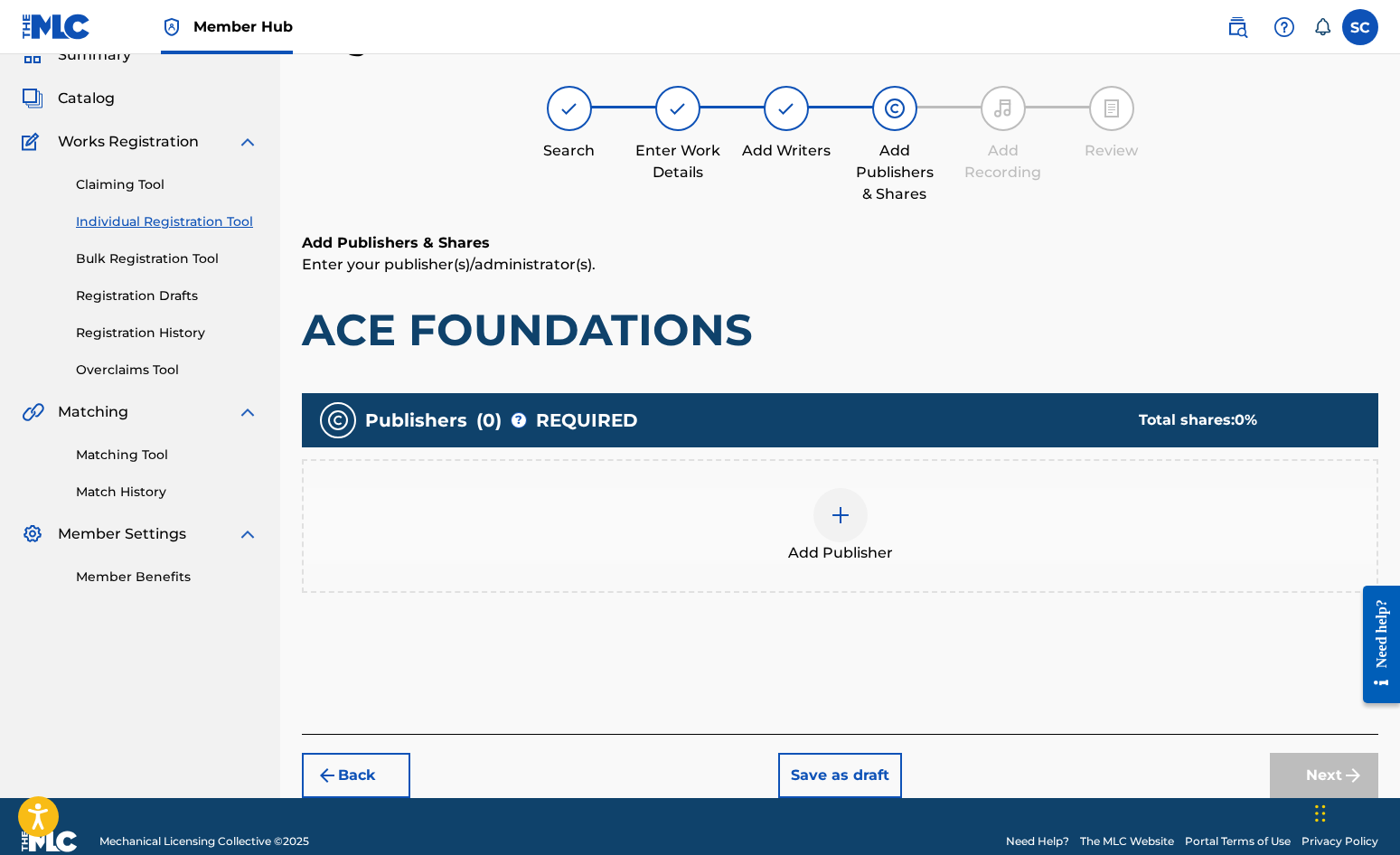
click at [848, 514] on img at bounding box center [840, 515] width 22 height 22
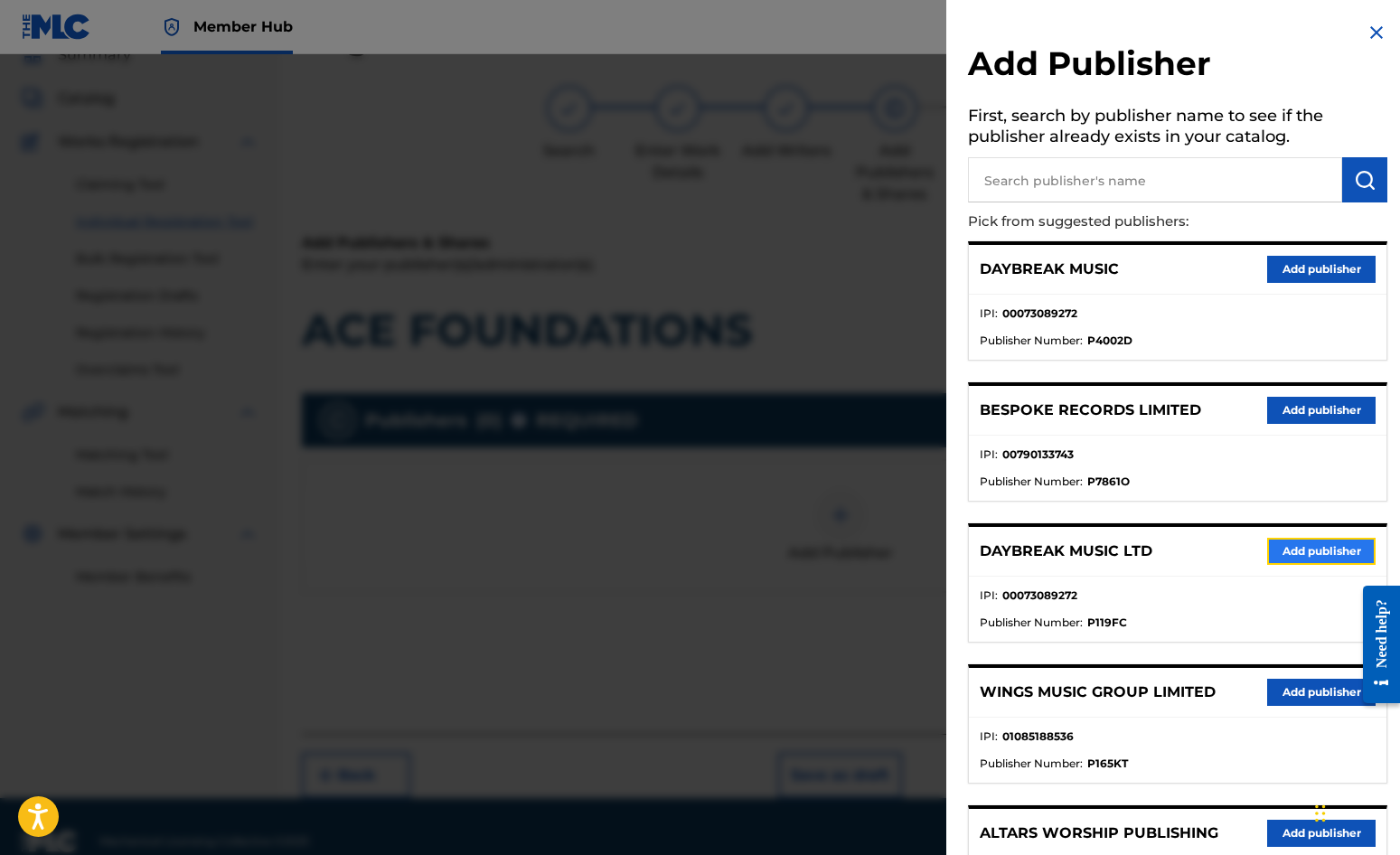
click at [1294, 548] on button "Add publisher" at bounding box center [1321, 551] width 108 height 27
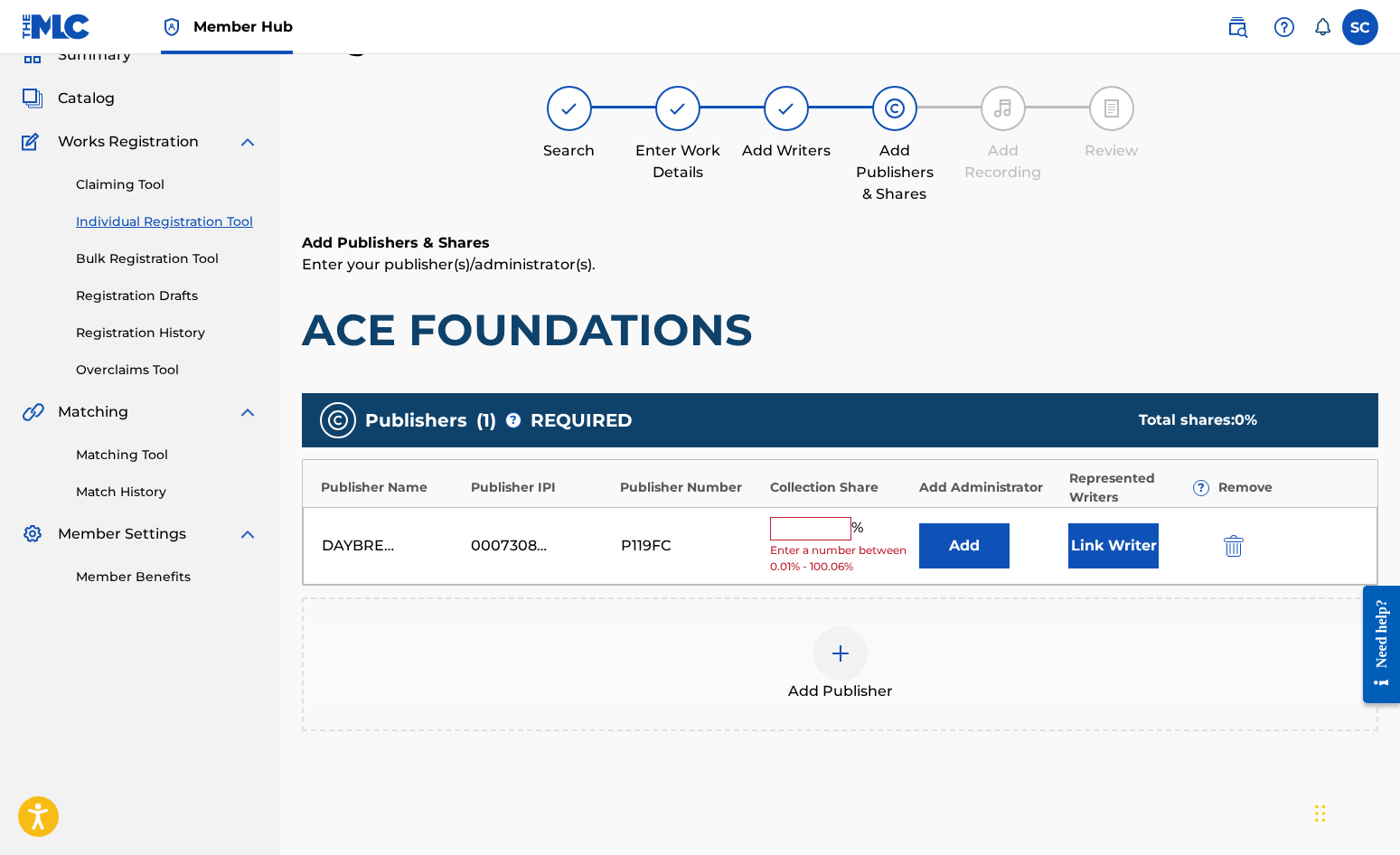
click at [798, 527] on input "text" at bounding box center [811, 528] width 82 height 23
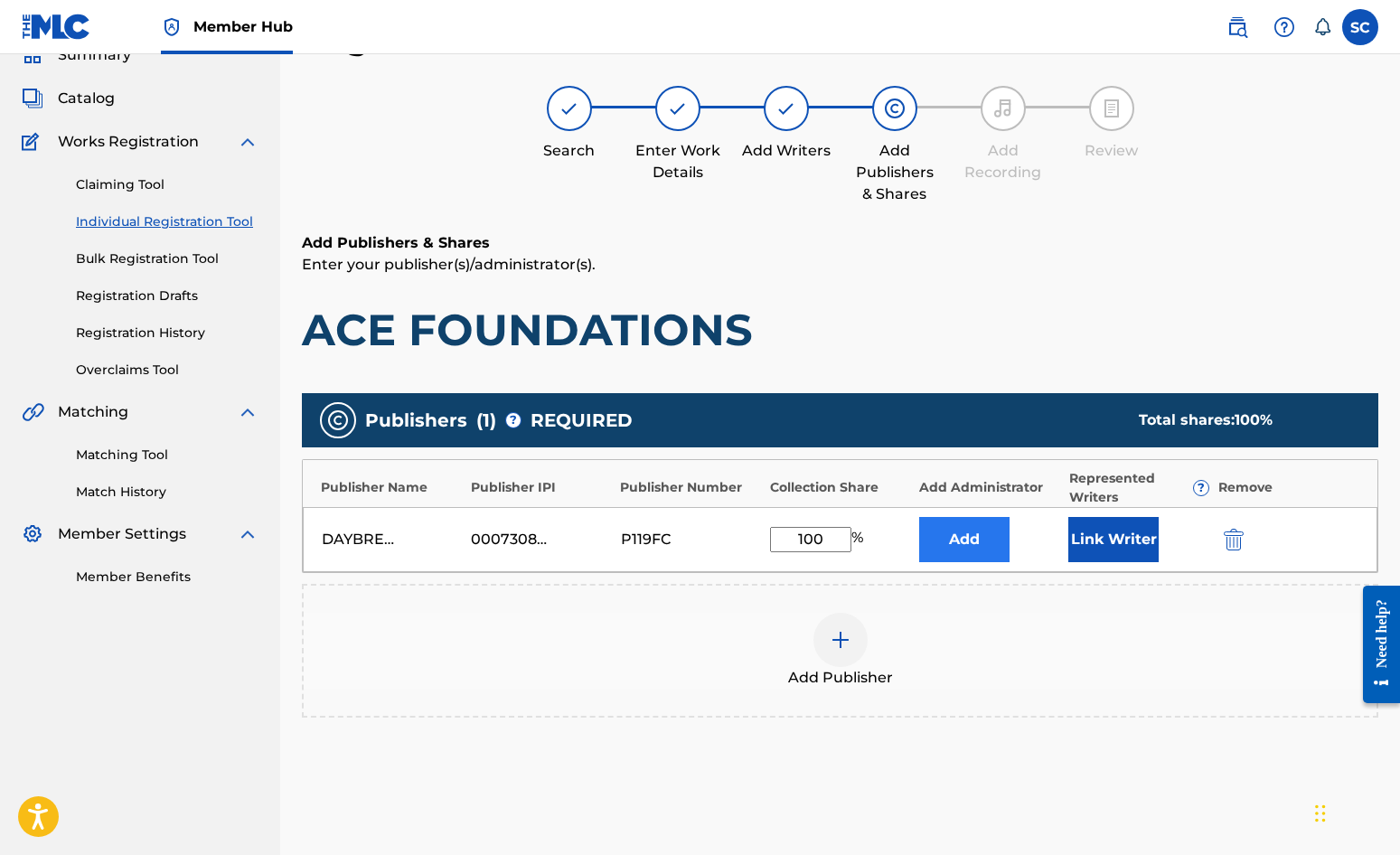
type input "100"
click at [957, 536] on button "Add" at bounding box center [964, 539] width 90 height 45
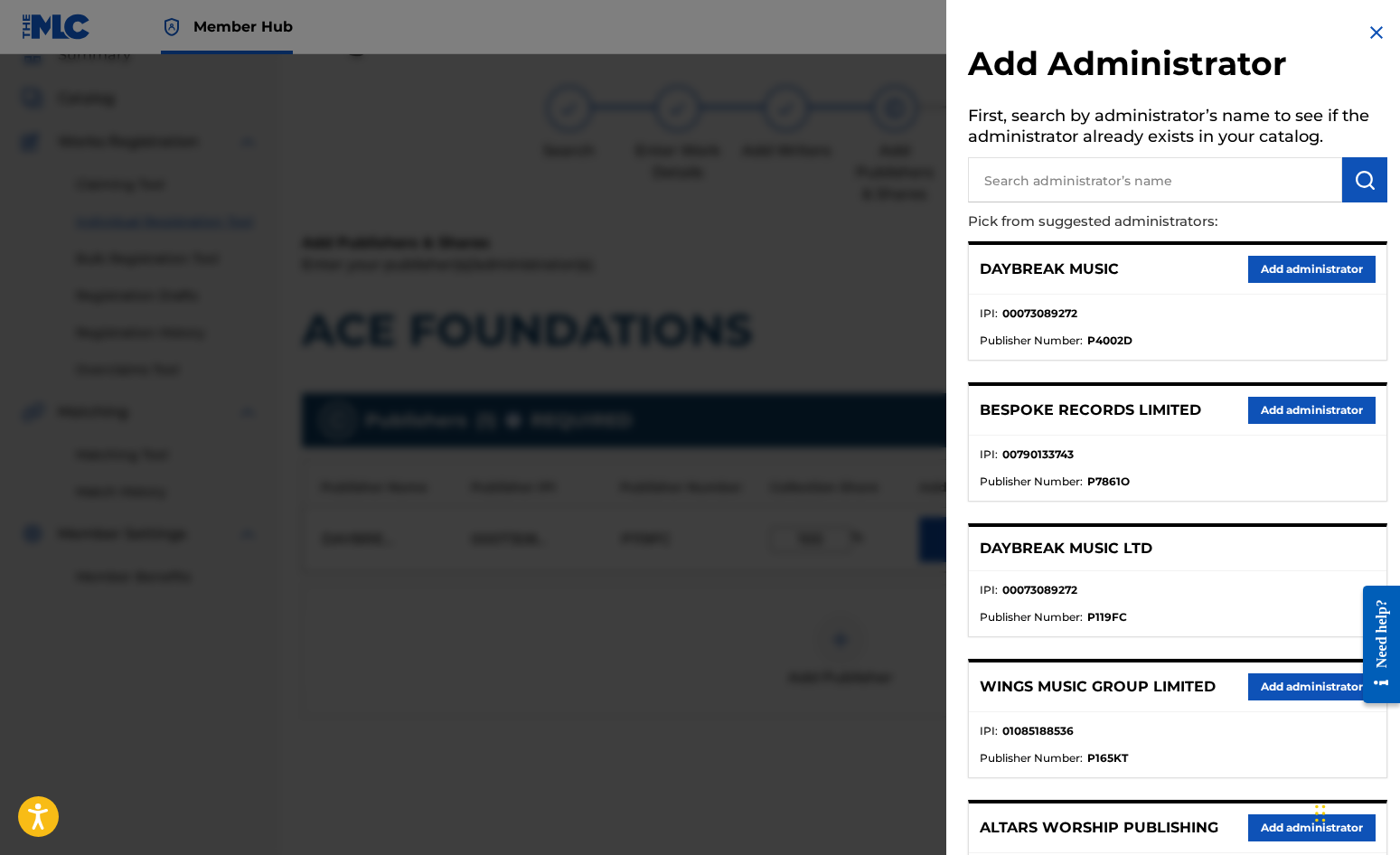
click at [1050, 172] on input "text" at bounding box center [1155, 179] width 374 height 45
type input "SONG SOLUTIONS"
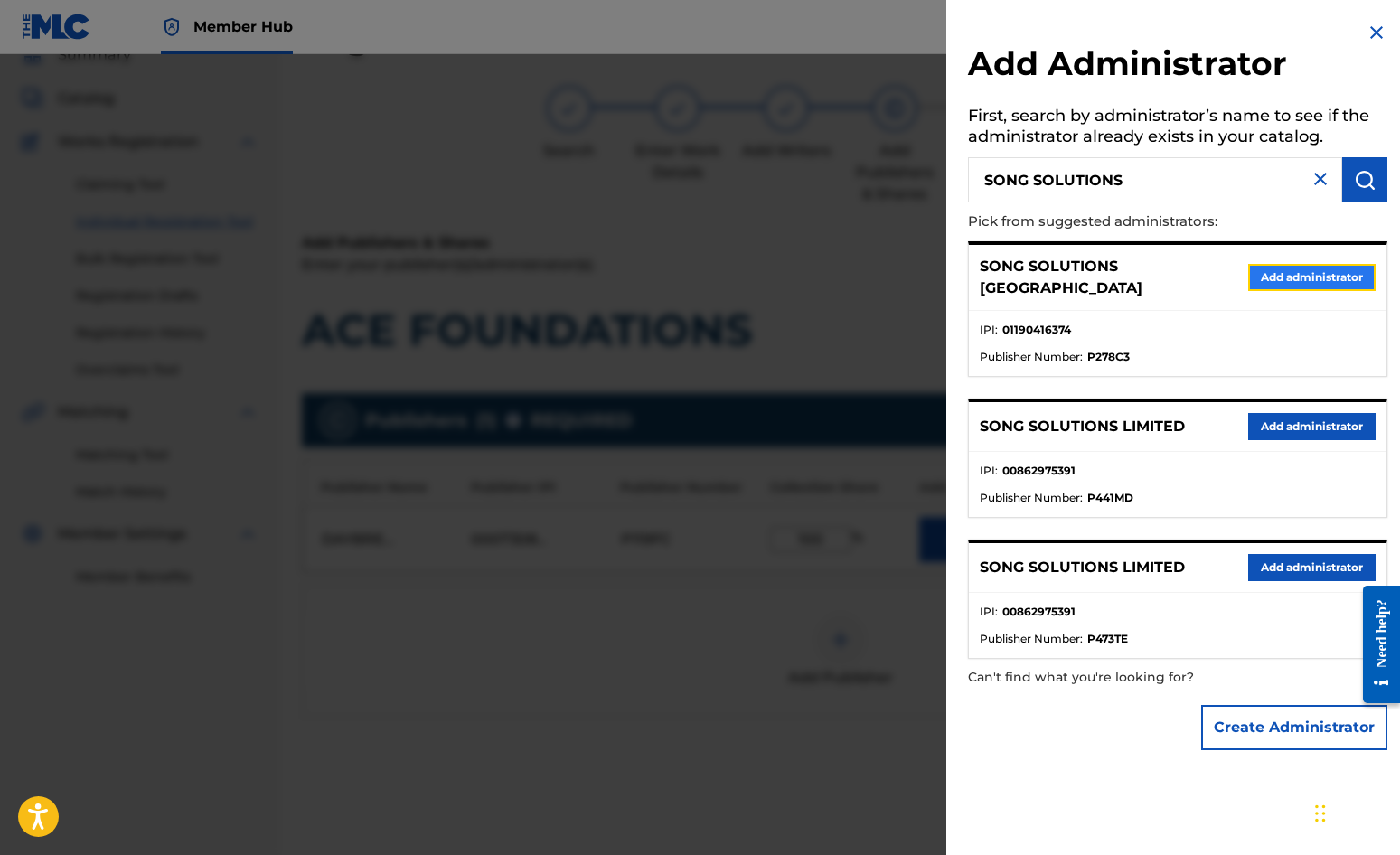
click at [1322, 268] on button "Add administrator" at bounding box center [1313, 277] width 128 height 27
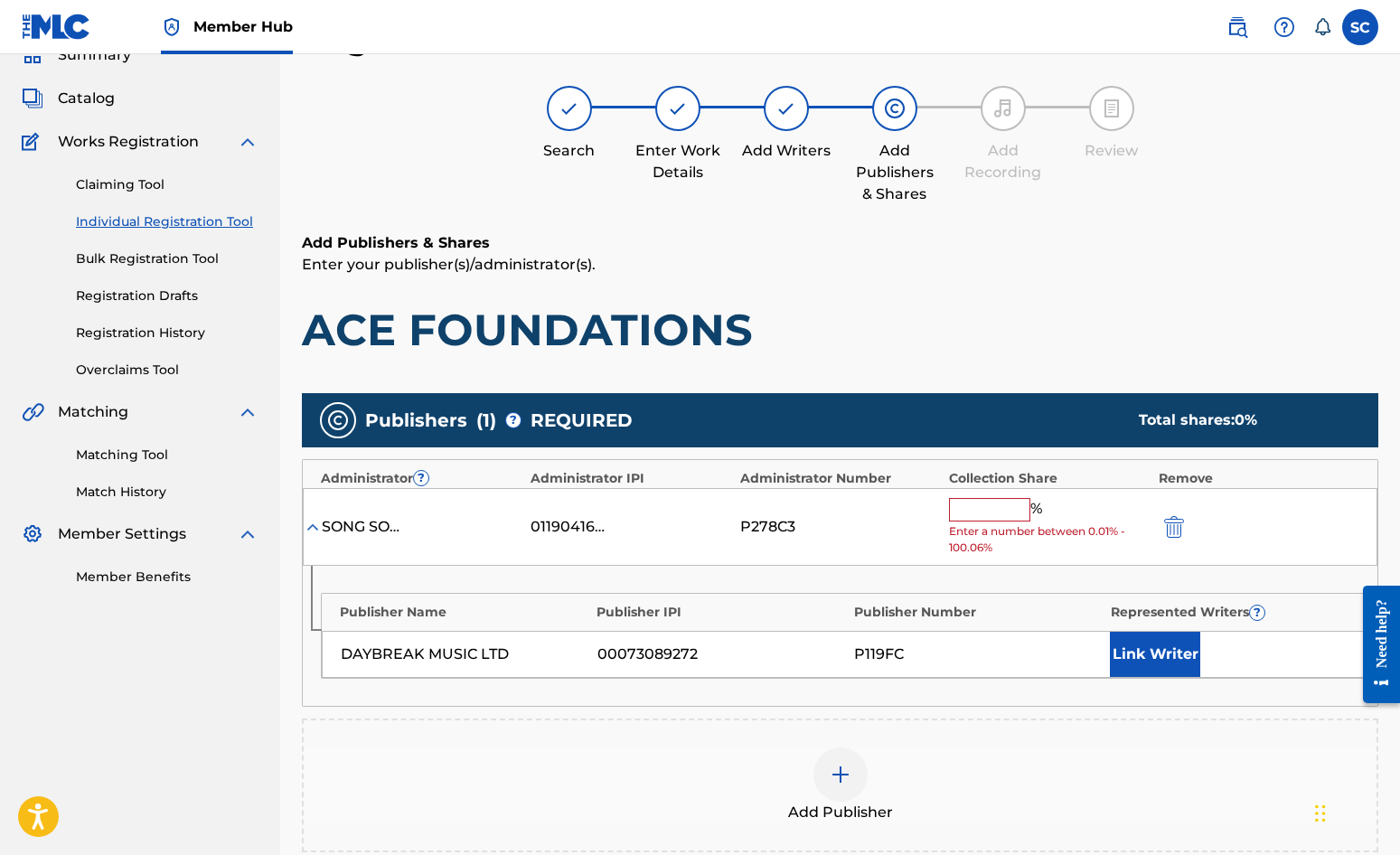
click at [978, 502] on input "text" at bounding box center [989, 509] width 82 height 23
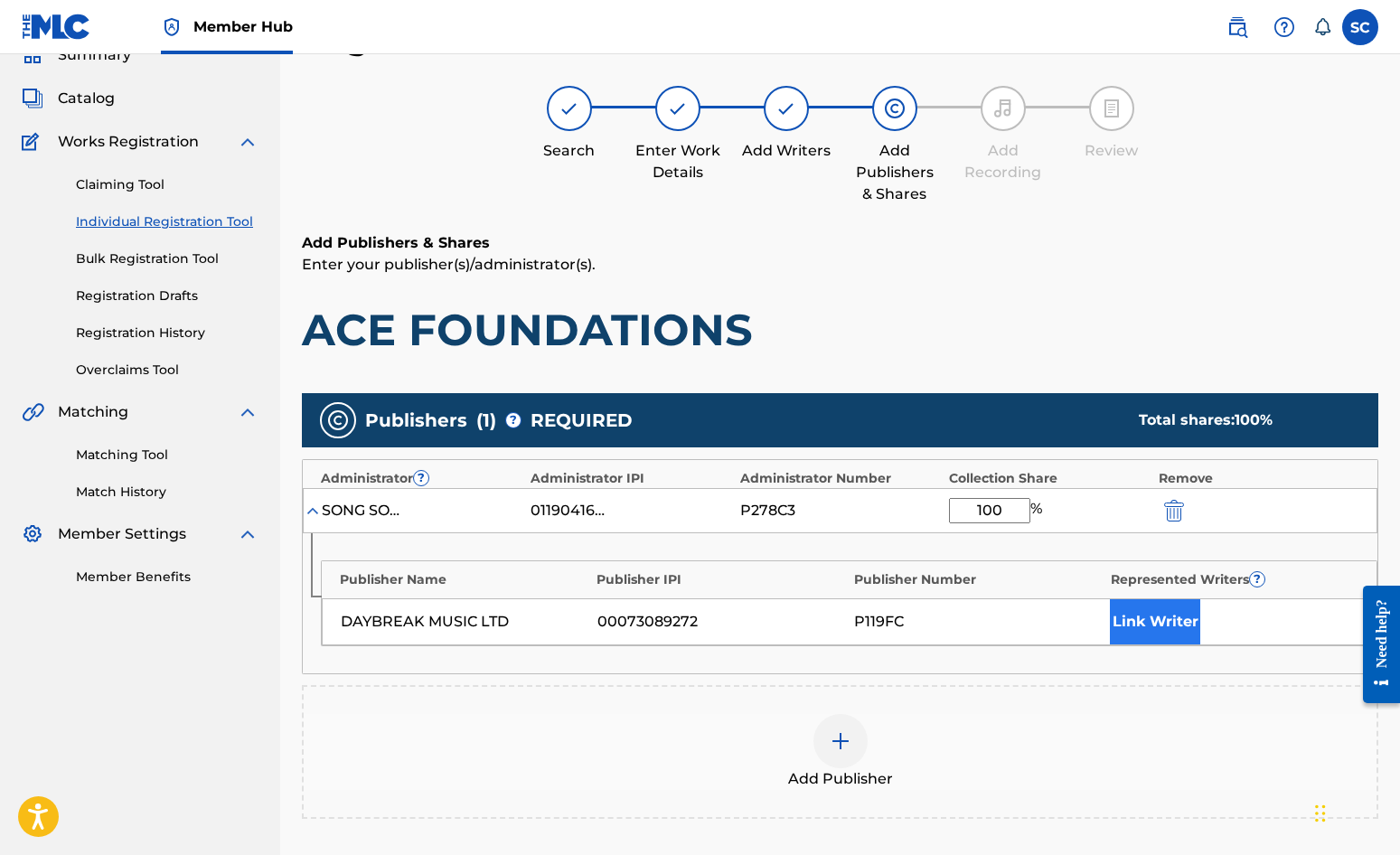
type input "100"
click at [1167, 628] on button "Link Writer" at bounding box center [1155, 622] width 90 height 45
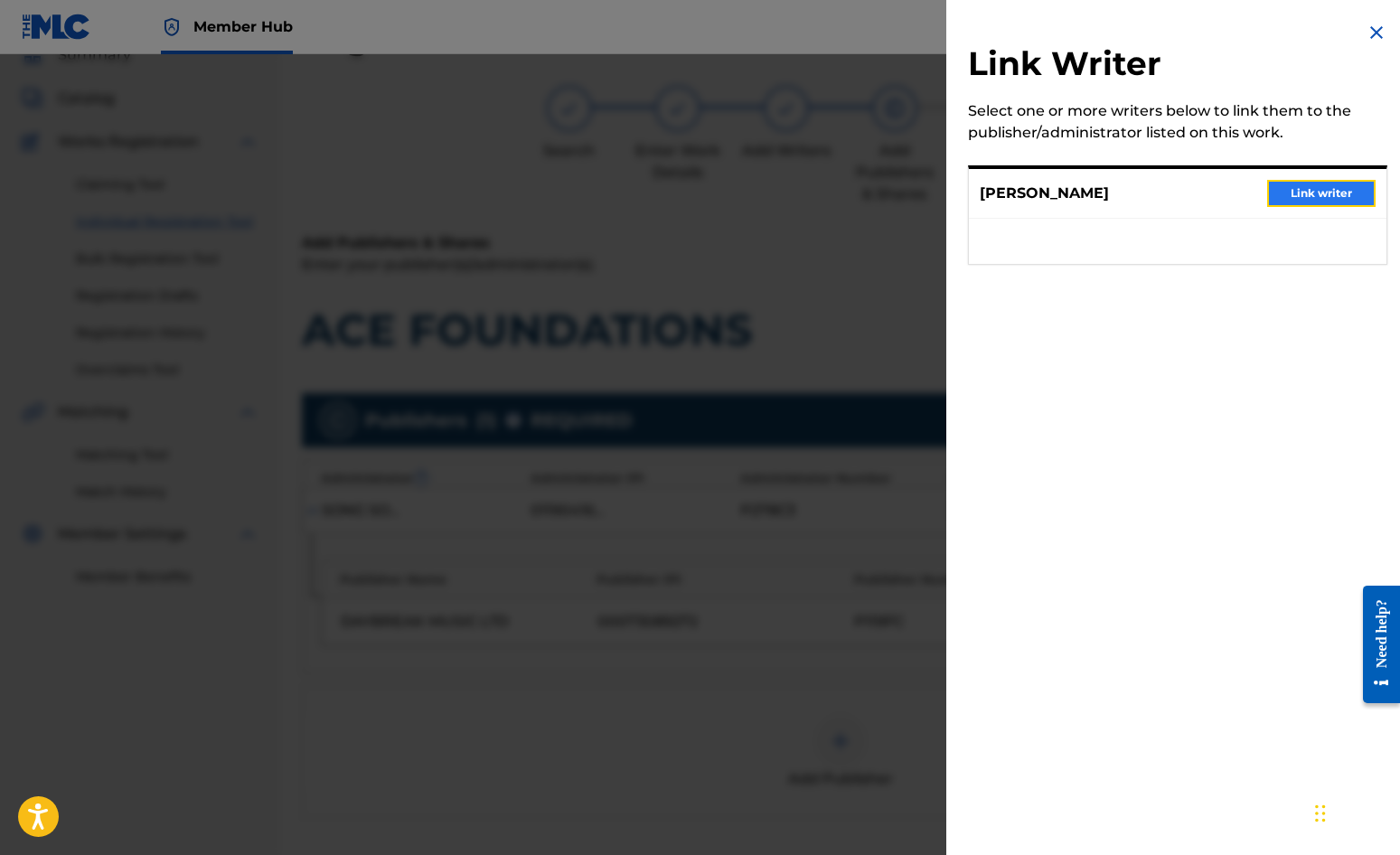
click at [1314, 189] on button "Link writer" at bounding box center [1321, 193] width 108 height 27
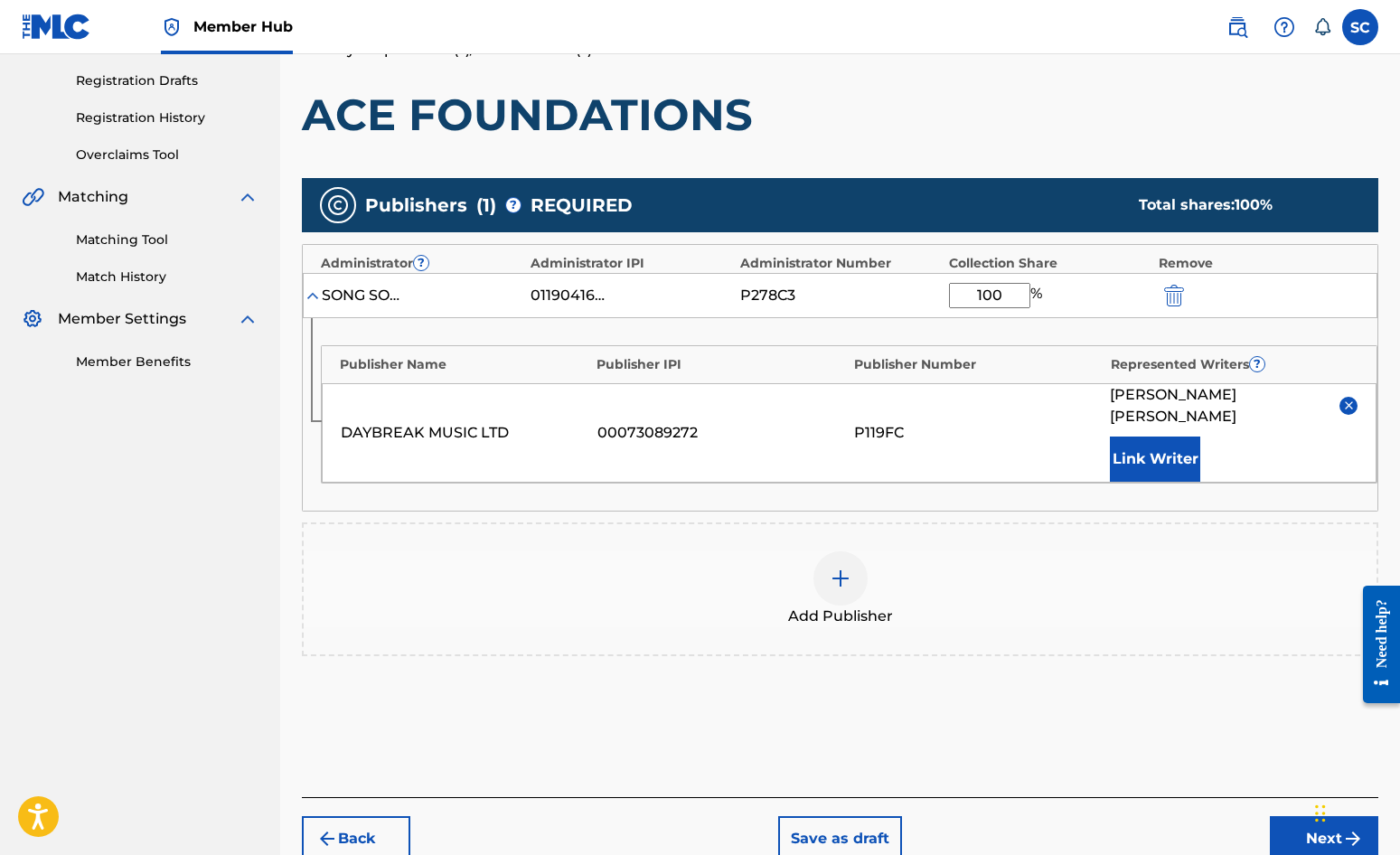
scroll to position [368, 0]
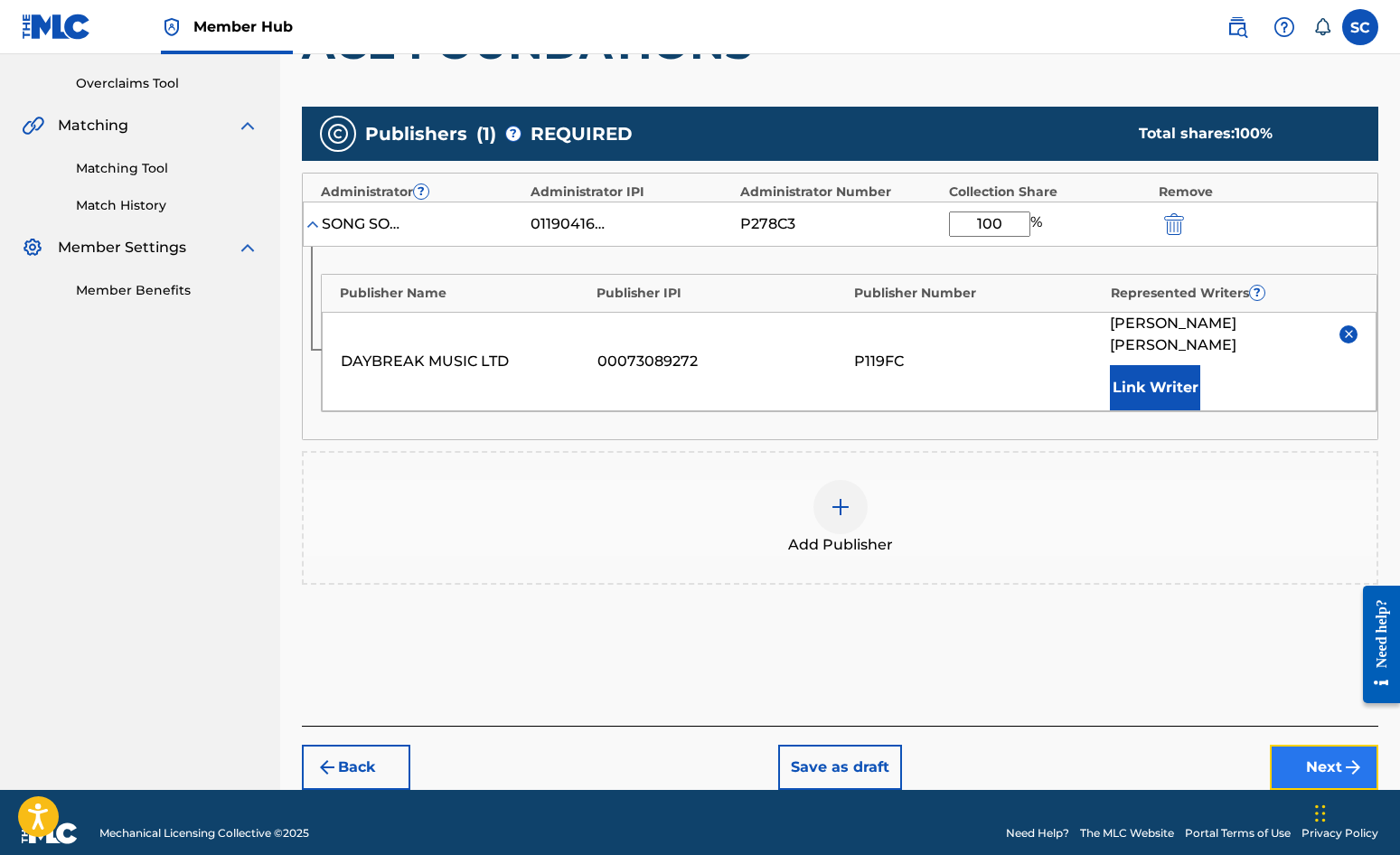
click at [1322, 747] on button "Next" at bounding box center [1324, 768] width 108 height 45
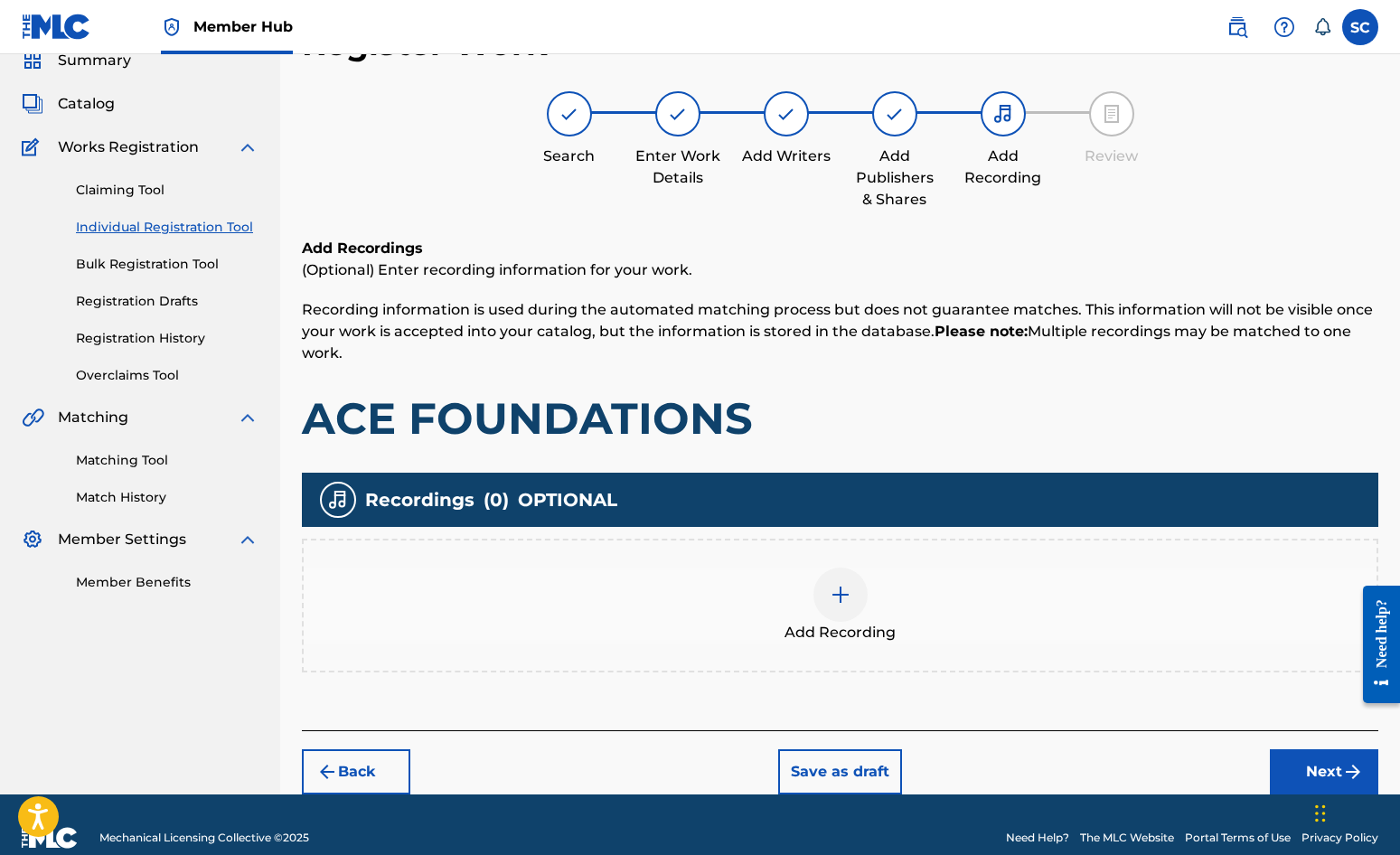
scroll to position [82, 0]
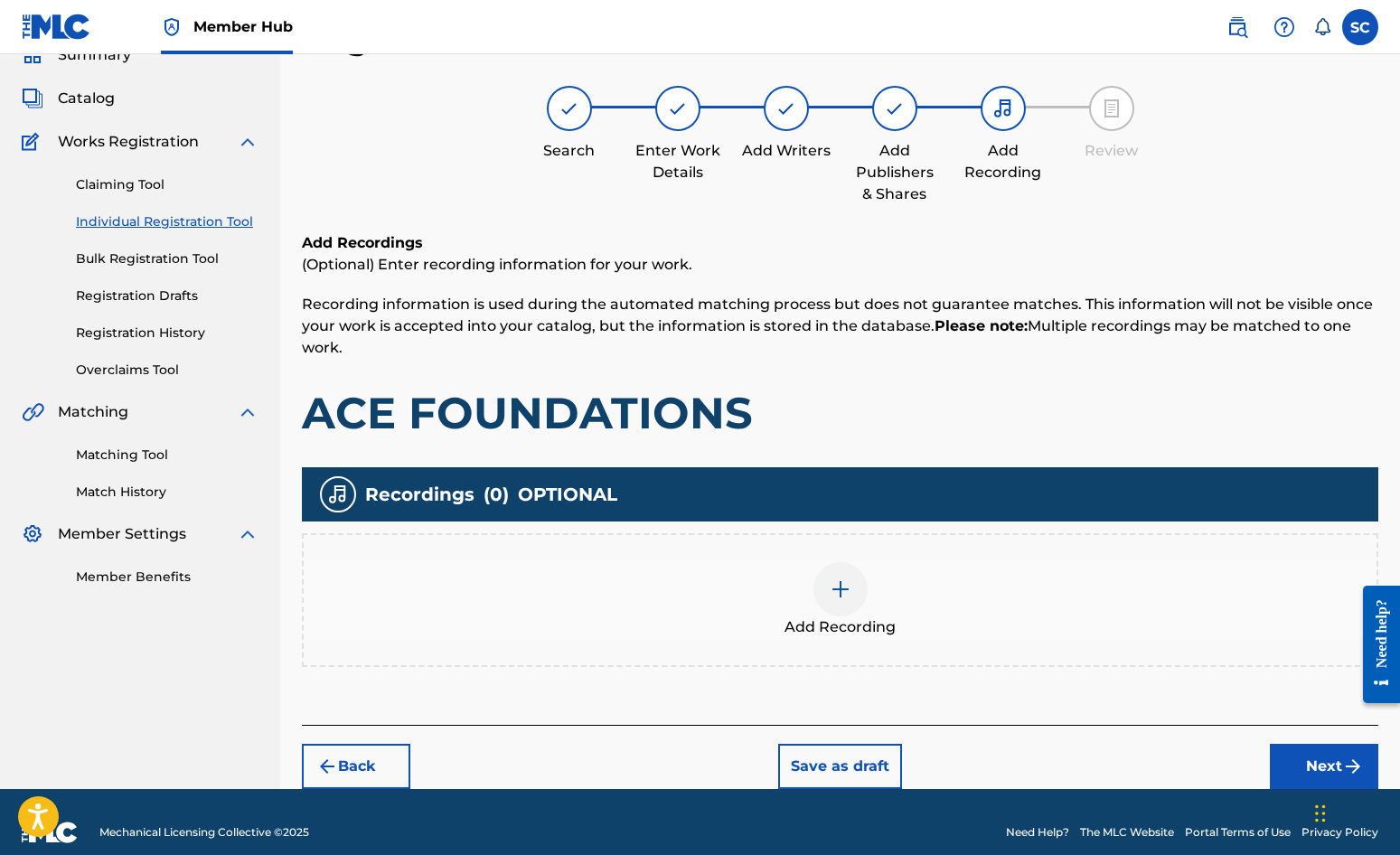
click at [831, 589] on img at bounding box center [840, 589] width 22 height 22
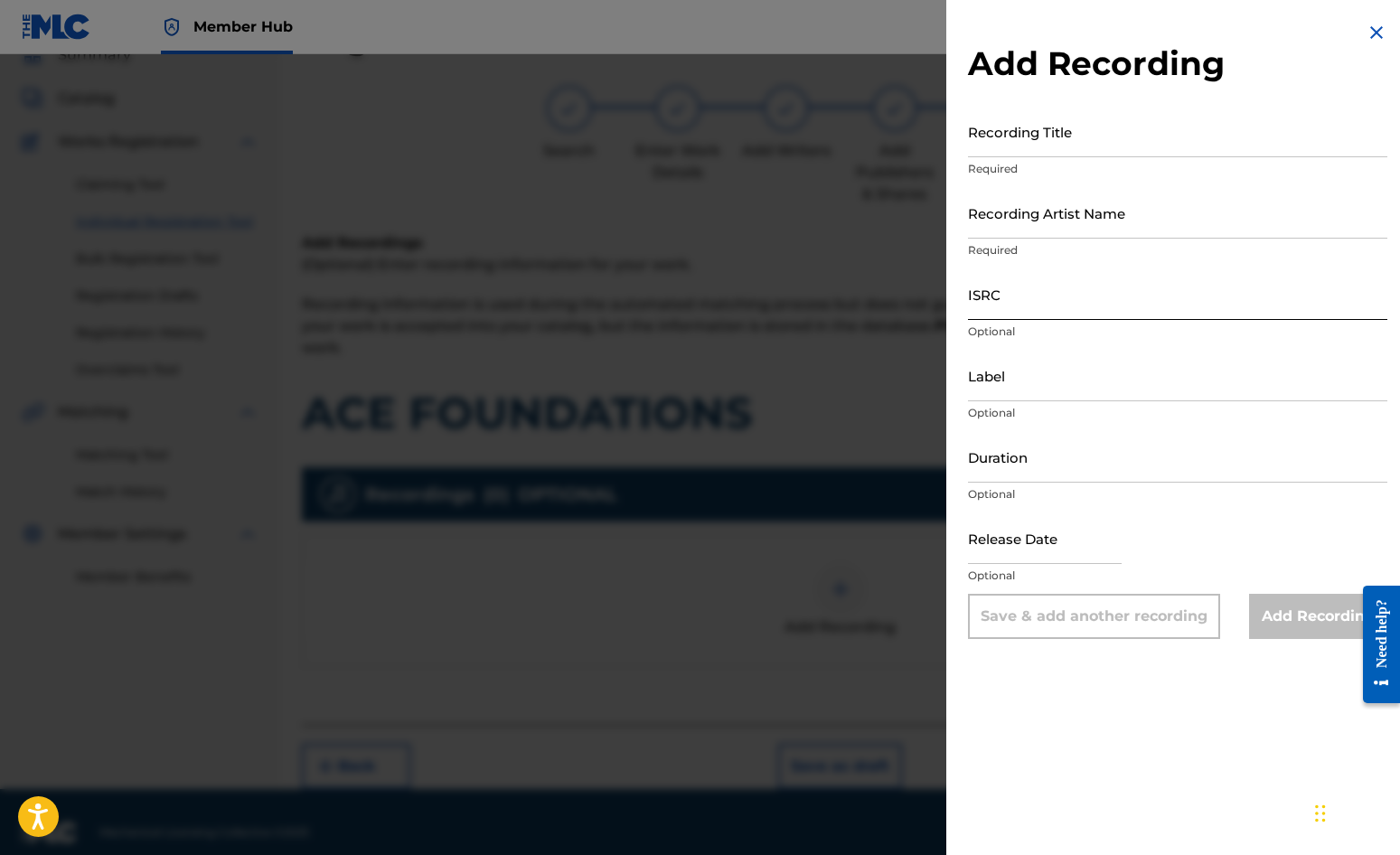
click at [1010, 293] on input "ISRC" at bounding box center [1177, 294] width 419 height 52
paste input "GBDPR0152402"
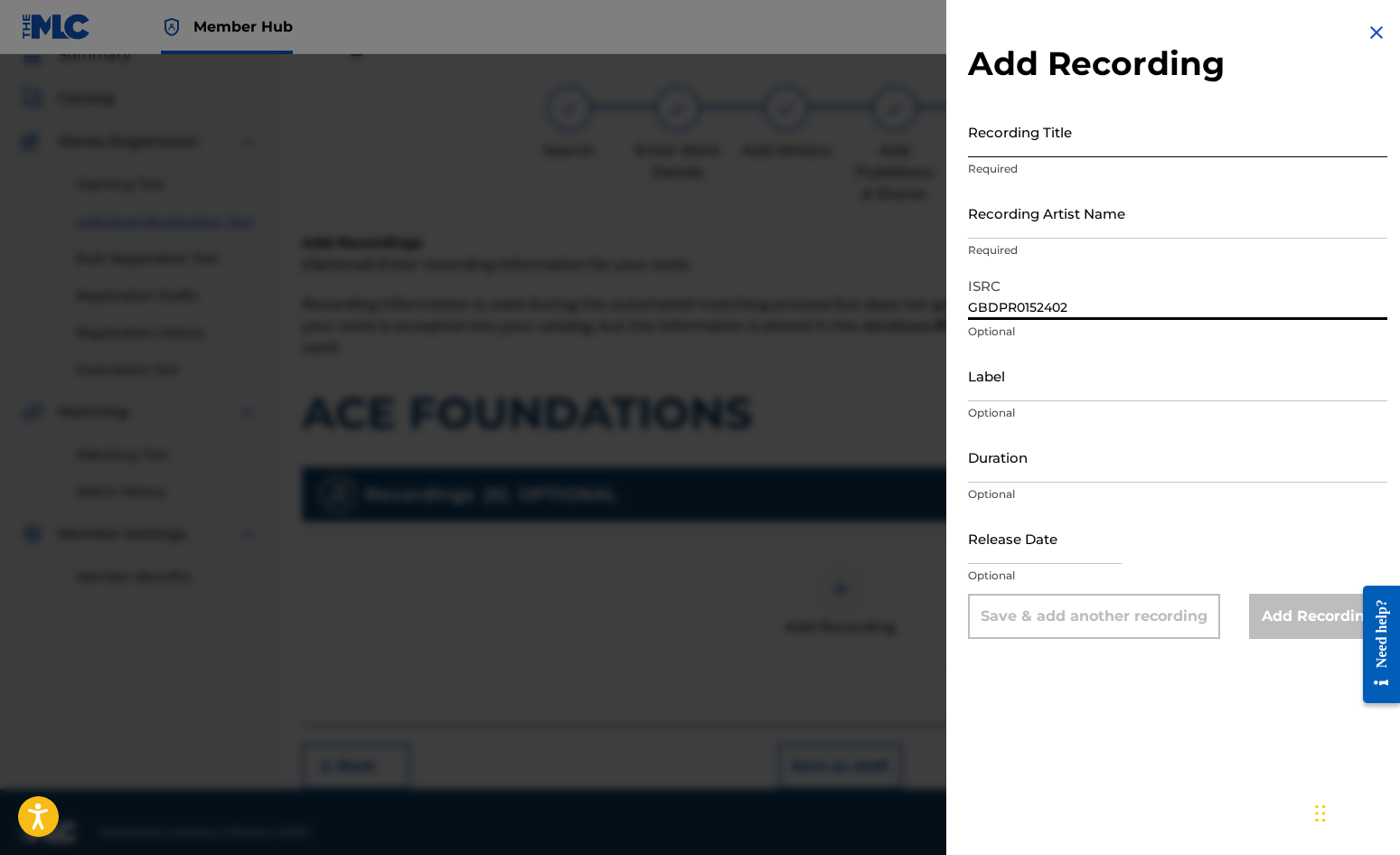
type input "GBDPR0152402"
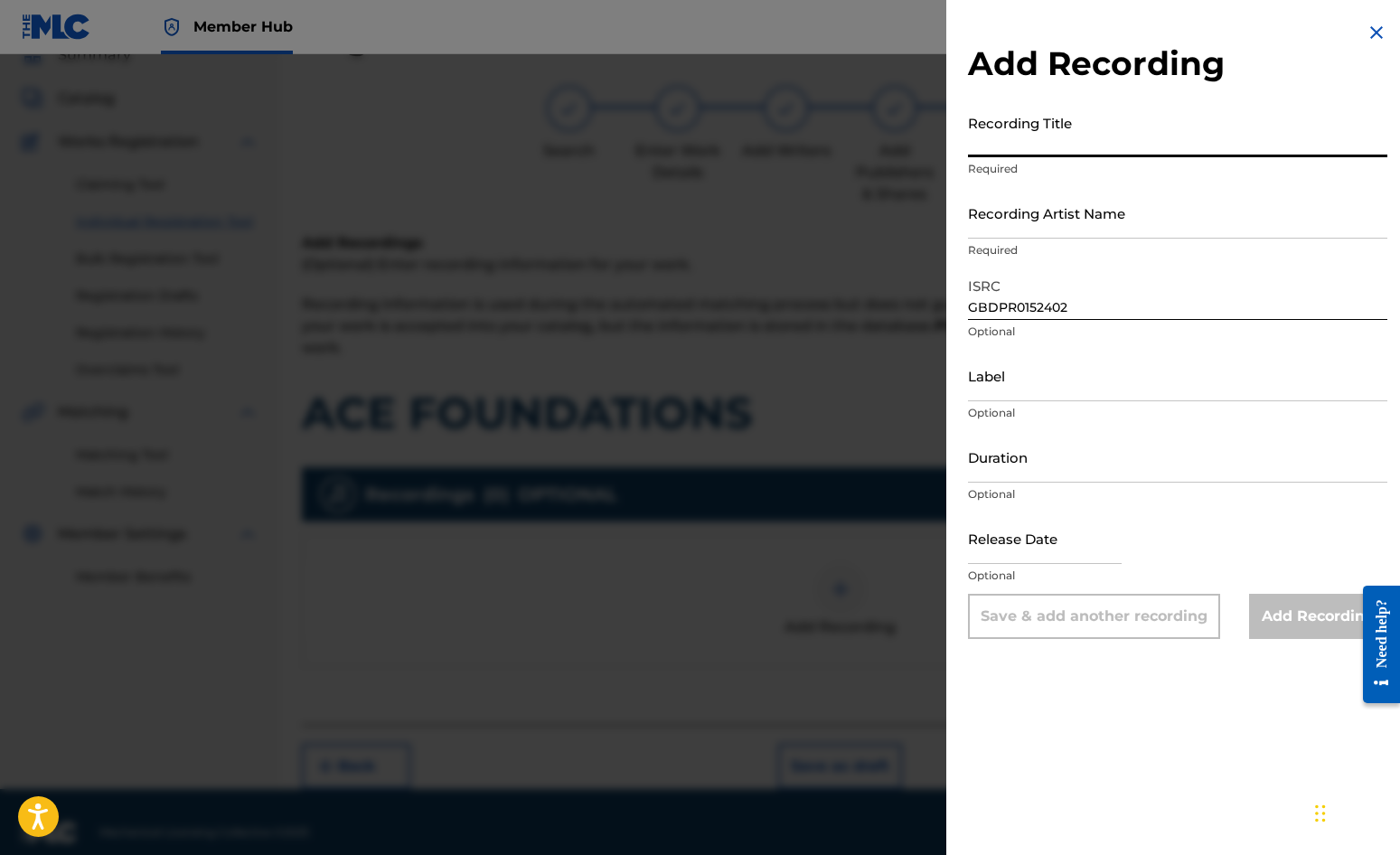
click at [1011, 131] on input "Recording Title" at bounding box center [1177, 132] width 419 height 52
type input "ACE FOUNDATIONS"
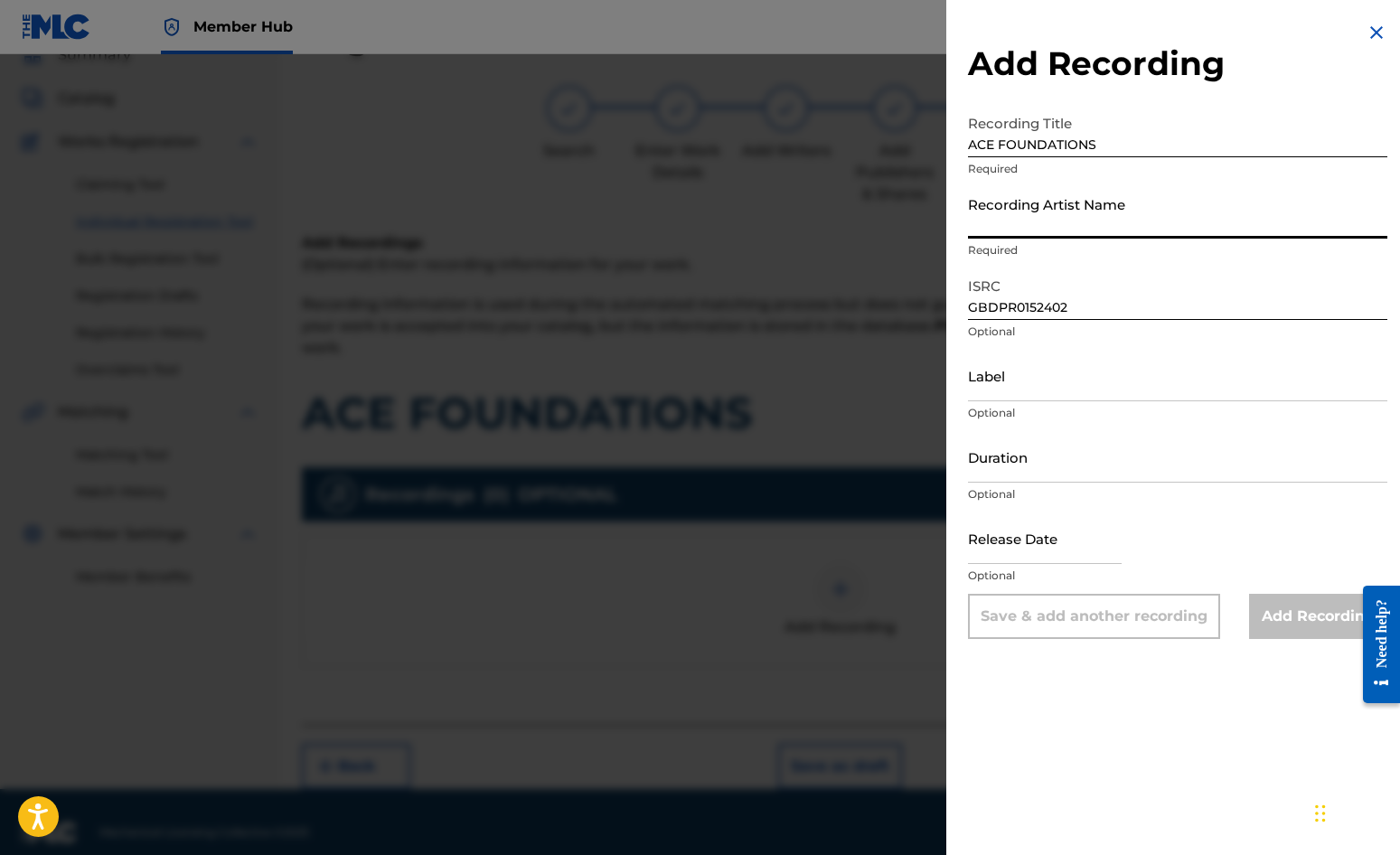
click at [1017, 217] on input "Recording Artist Name" at bounding box center [1177, 212] width 419 height 52
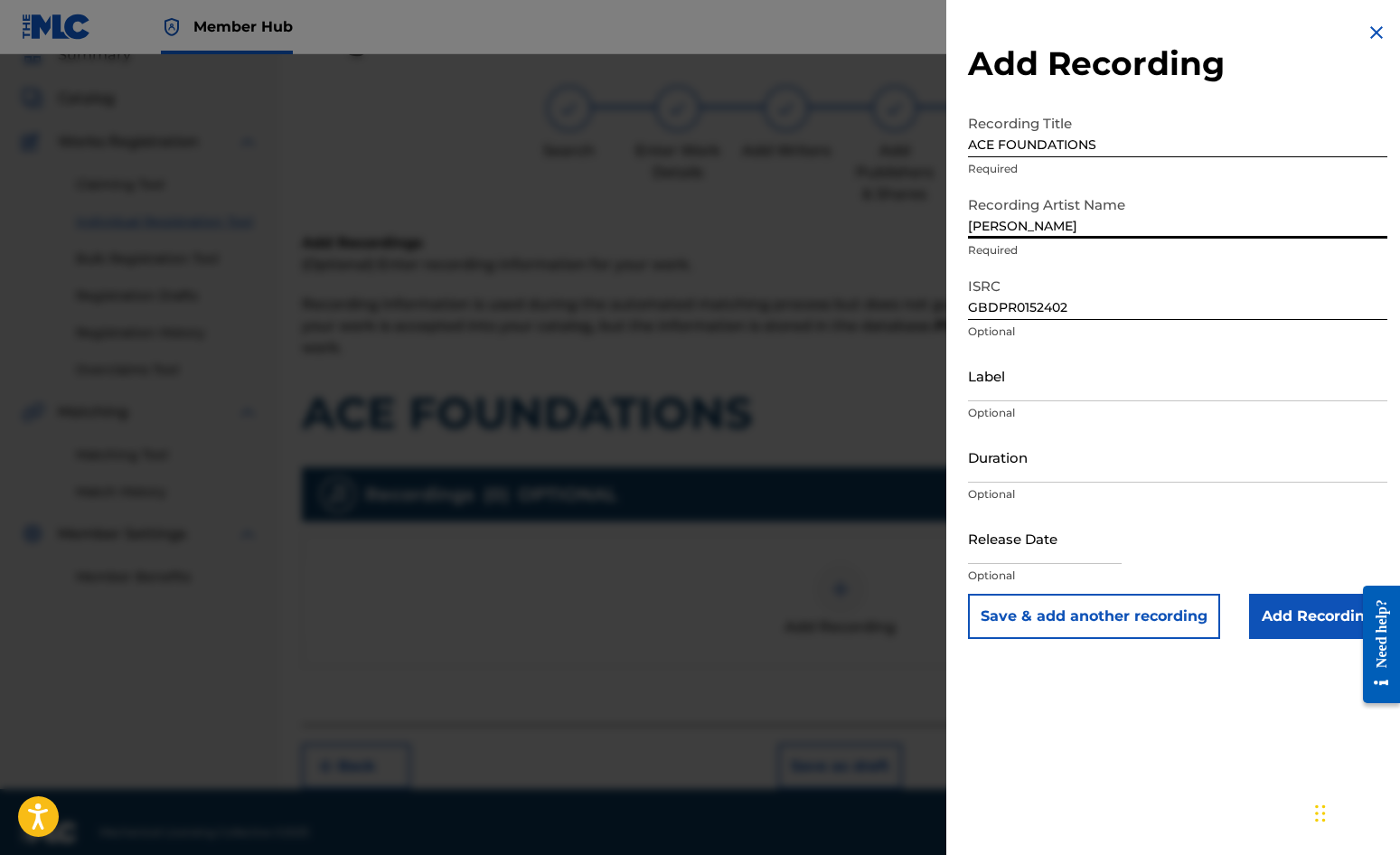
type input "[PERSON_NAME]"
click at [959, 267] on div "Add Recording Recording Title ACE FOUNDATIONS Required Recording Artist Name [P…" at bounding box center [1177, 330] width 463 height 661
select select "8"
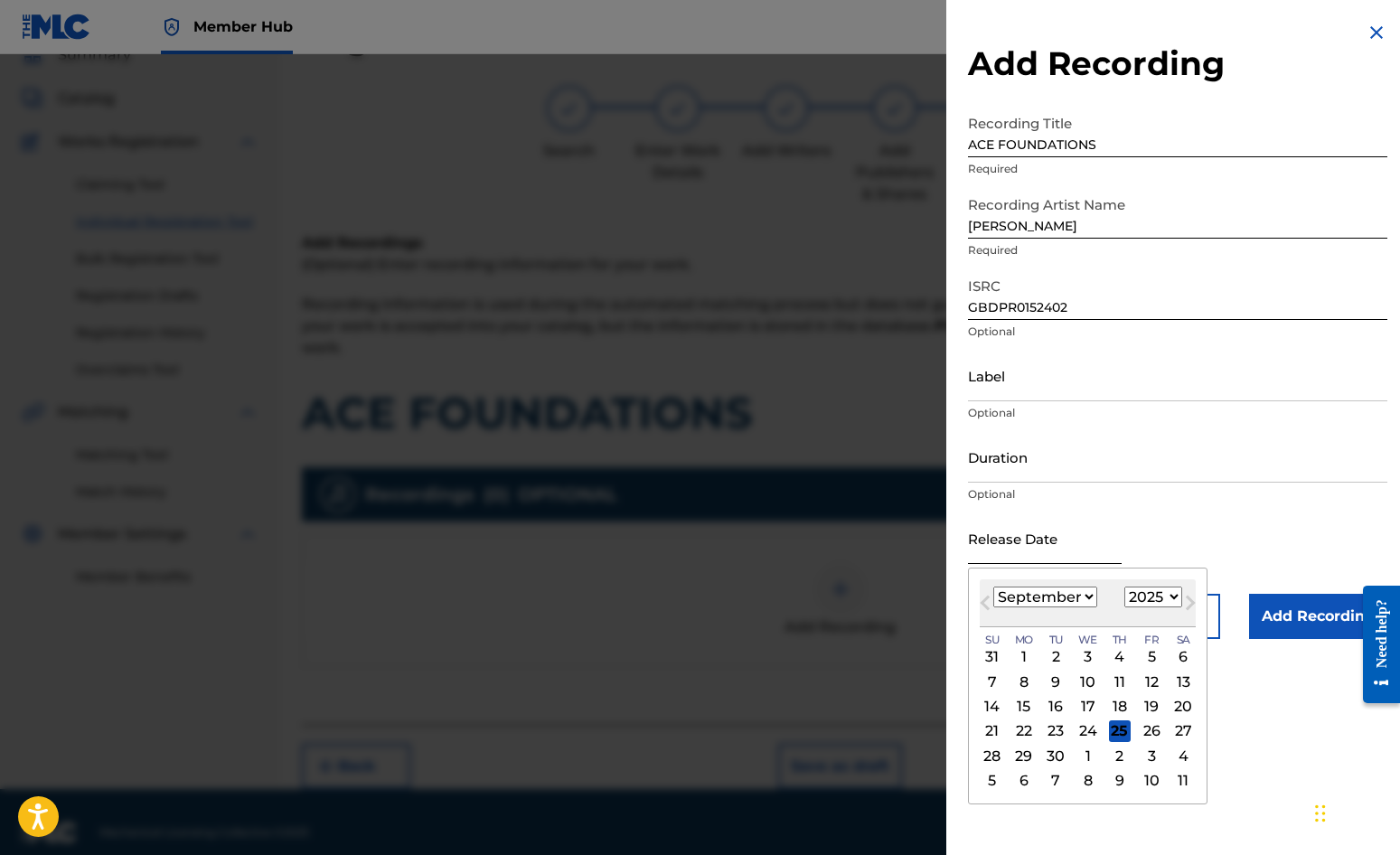
click at [1000, 543] on input "text" at bounding box center [1045, 537] width 154 height 52
click at [974, 574] on div "Previous Month Next Month [DATE] January February March April May June July Aug…" at bounding box center [1087, 686] width 240 height 237
click at [1174, 595] on select "1900 1901 1902 1903 1904 1905 1906 1907 1908 1909 1910 1911 1912 1913 1914 1915…" at bounding box center [1154, 597] width 58 height 21
select select "2001"
click at [1125, 586] on select "1900 1901 1902 1903 1904 1905 1906 1907 1908 1909 1910 1911 1912 1913 1914 1915…" at bounding box center [1154, 597] width 58 height 21
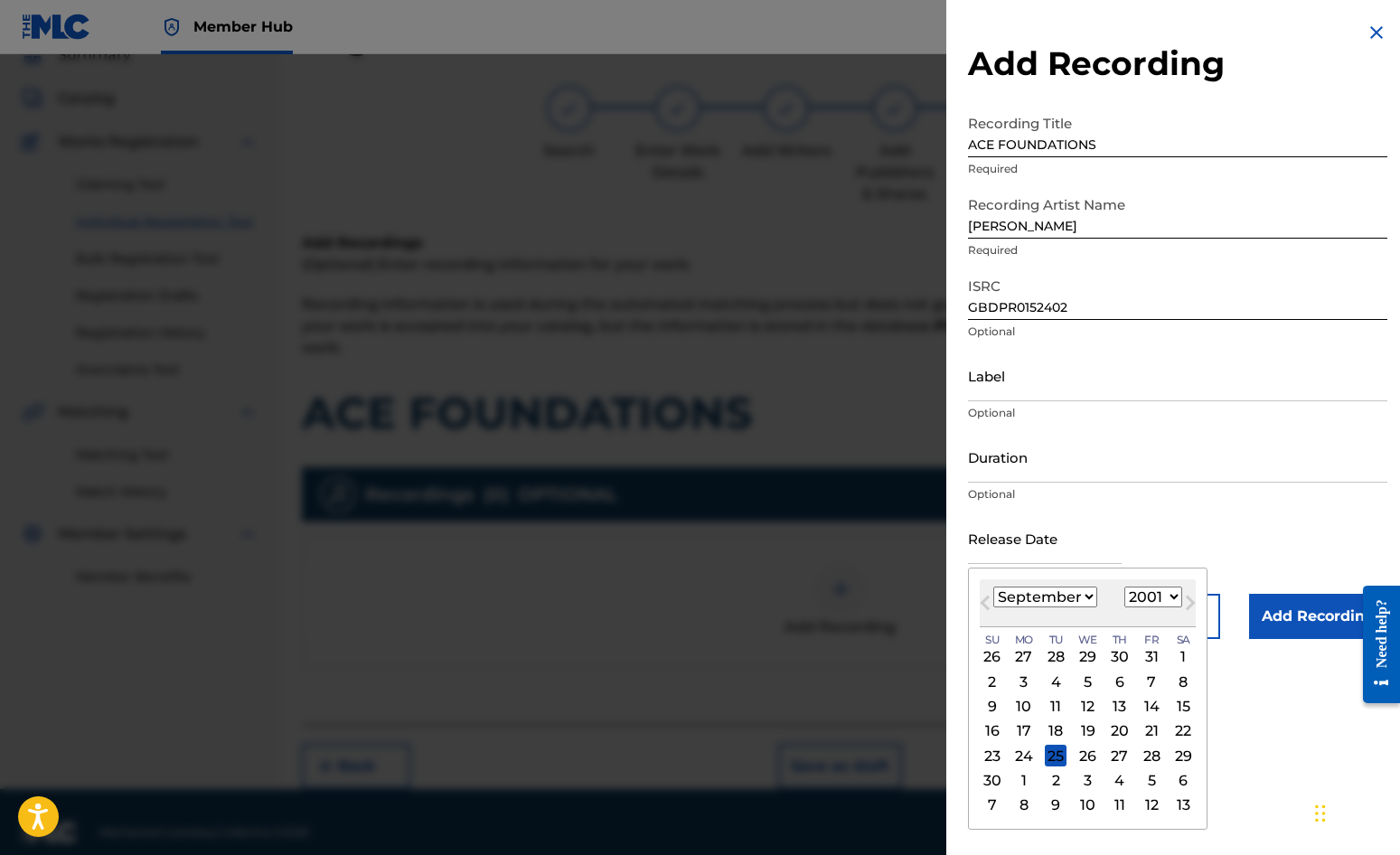
click at [1088, 595] on select "January February March April May June July August September October November De…" at bounding box center [1045, 597] width 104 height 21
select select "3"
click at [993, 586] on select "January February March April May June July August September October November De…" at bounding box center [1045, 597] width 104 height 21
click at [1177, 648] on div "7" at bounding box center [1183, 657] width 22 height 22
type input "[DATE]"
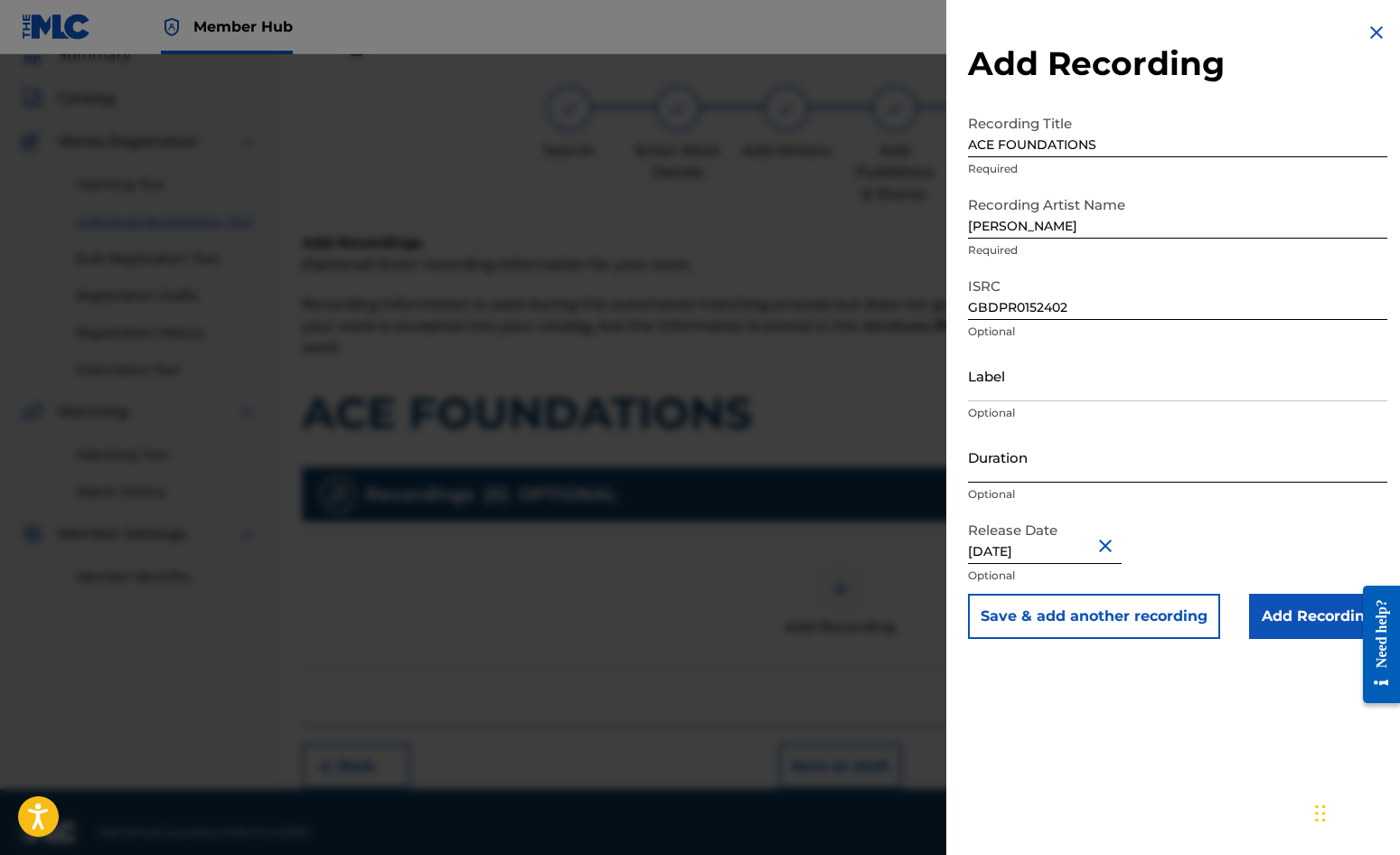
click at [989, 450] on input "Duration" at bounding box center [1177, 457] width 419 height 52
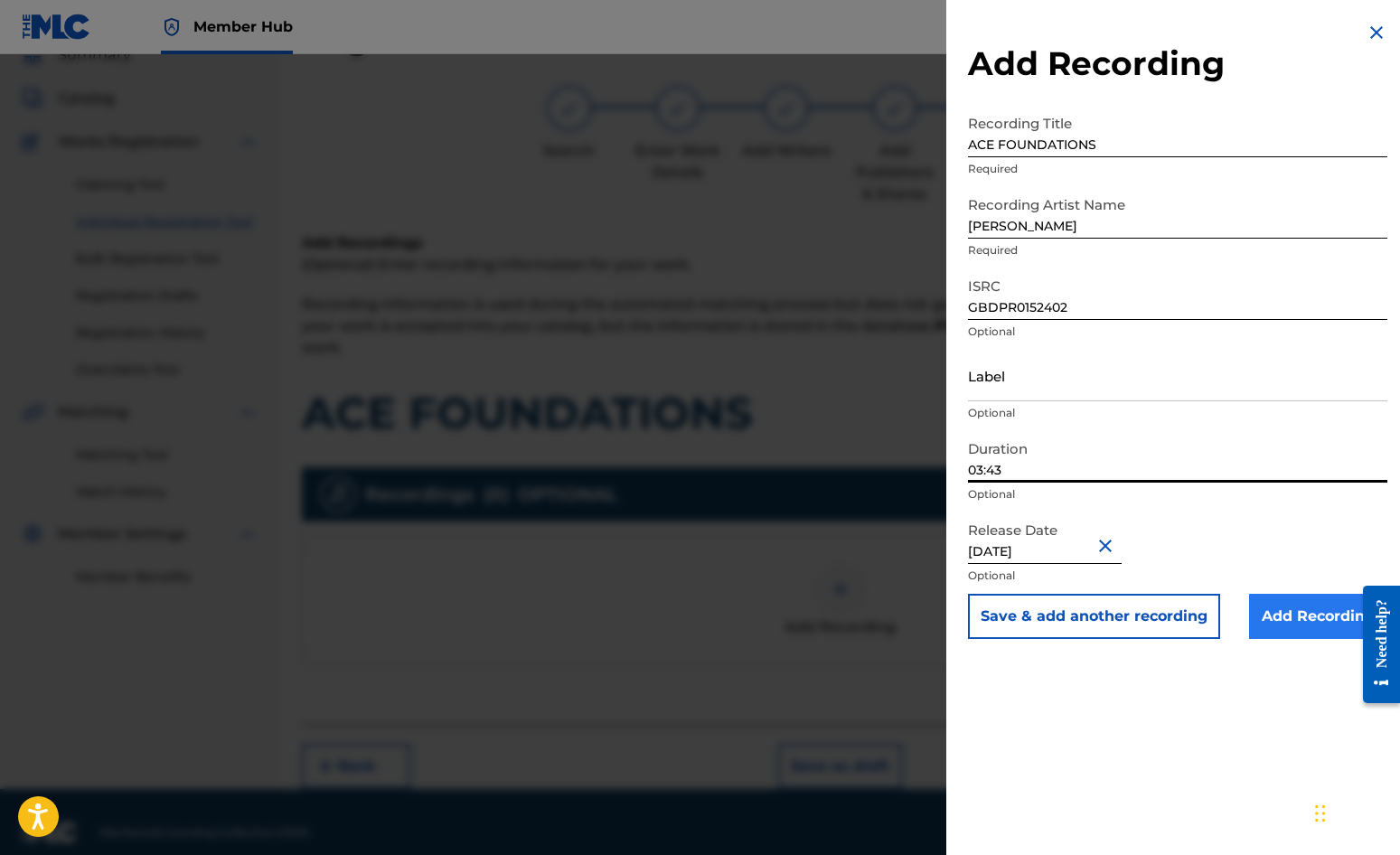
type input "03:43"
click at [1320, 616] on input "Add Recording" at bounding box center [1318, 616] width 138 height 45
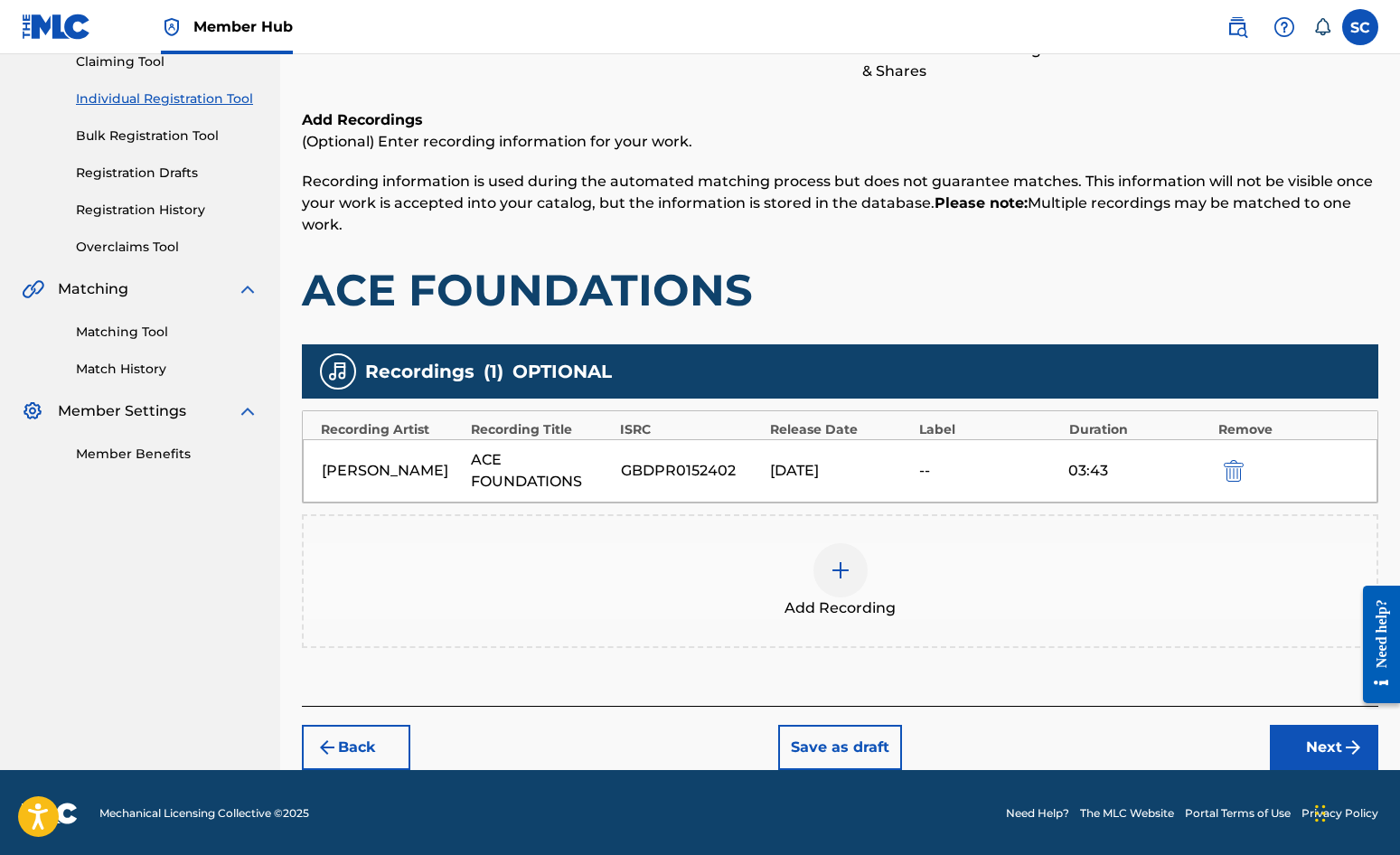
scroll to position [206, 0]
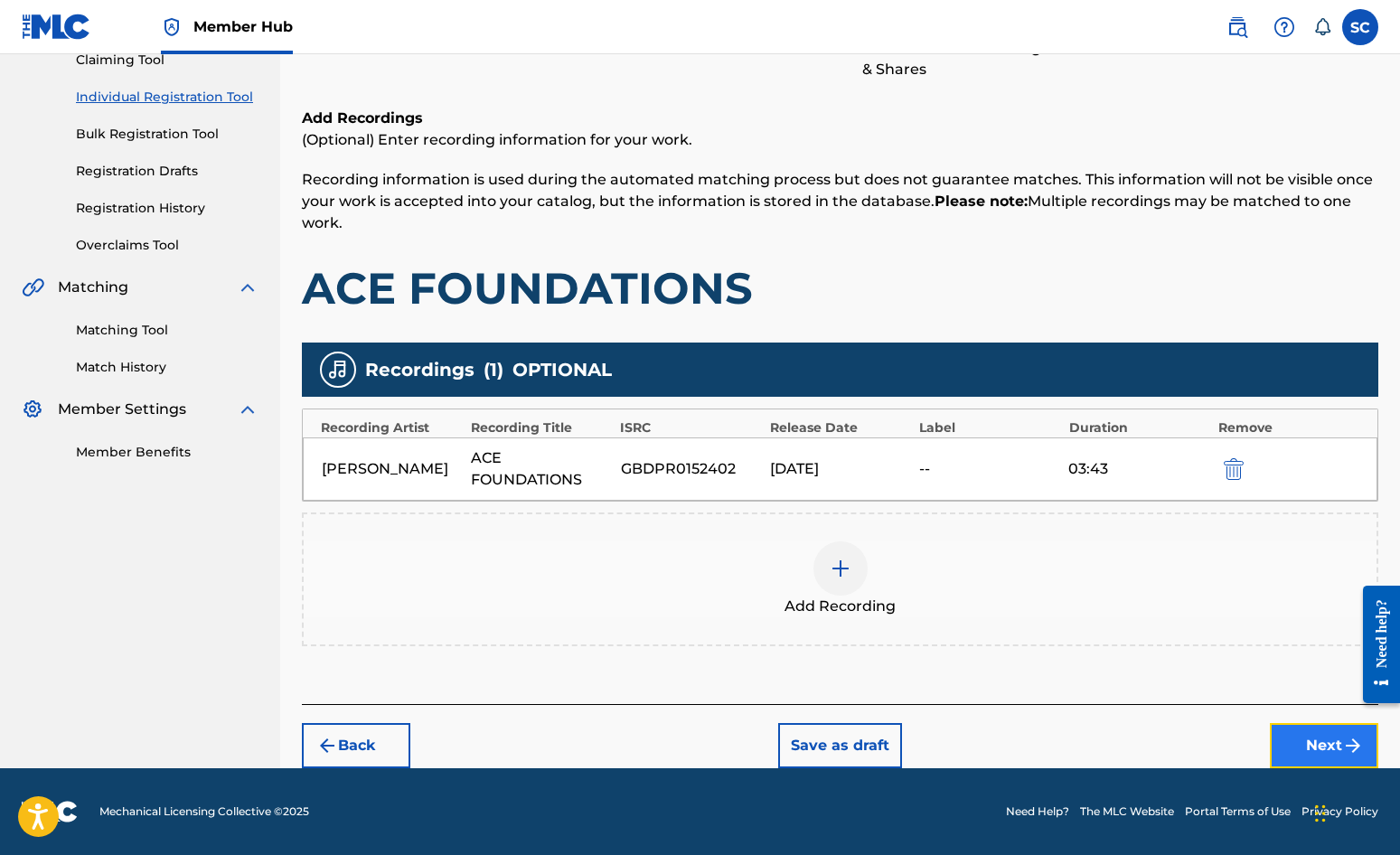
click at [1312, 751] on button "Next" at bounding box center [1324, 746] width 108 height 45
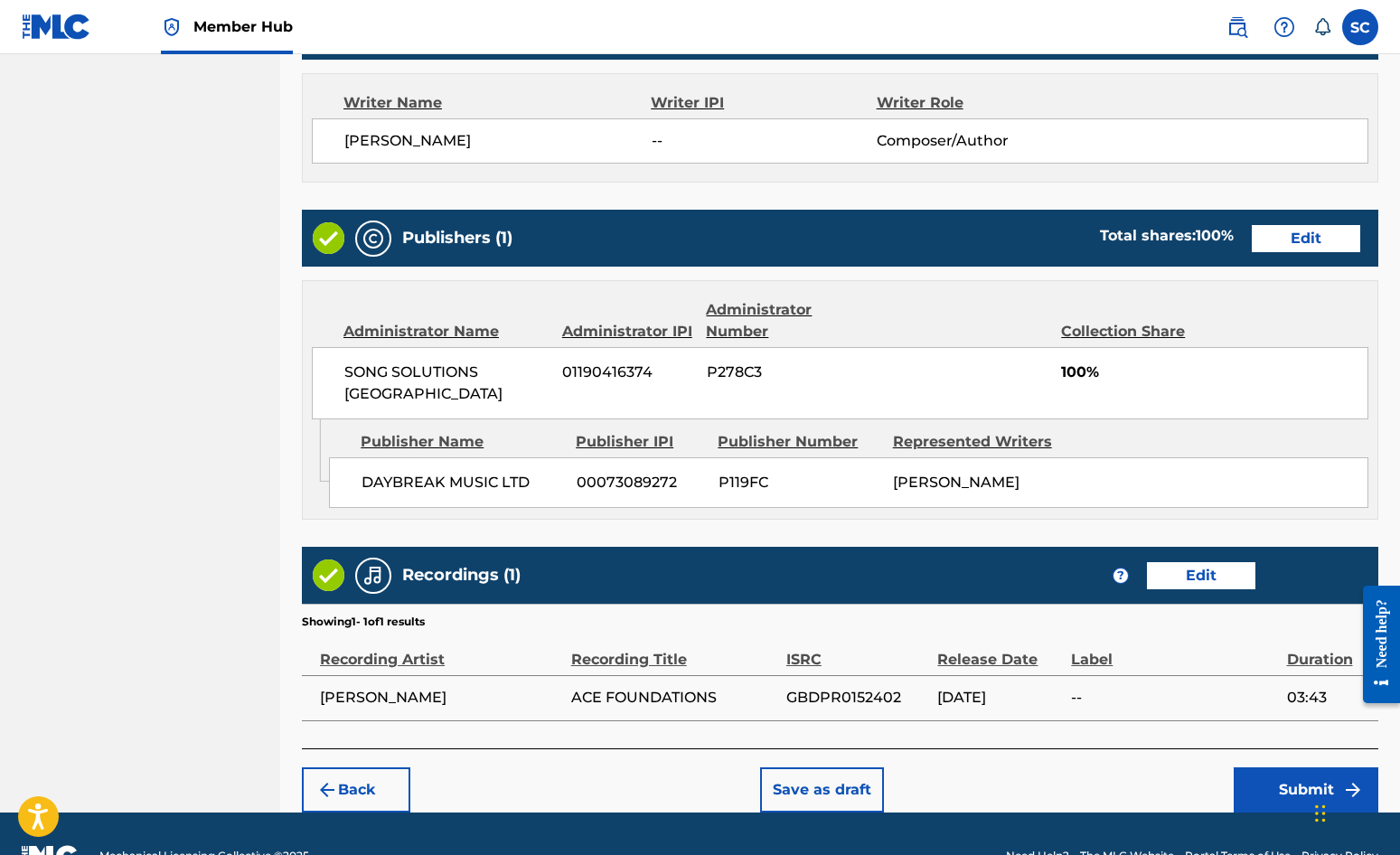
scroll to position [776, 0]
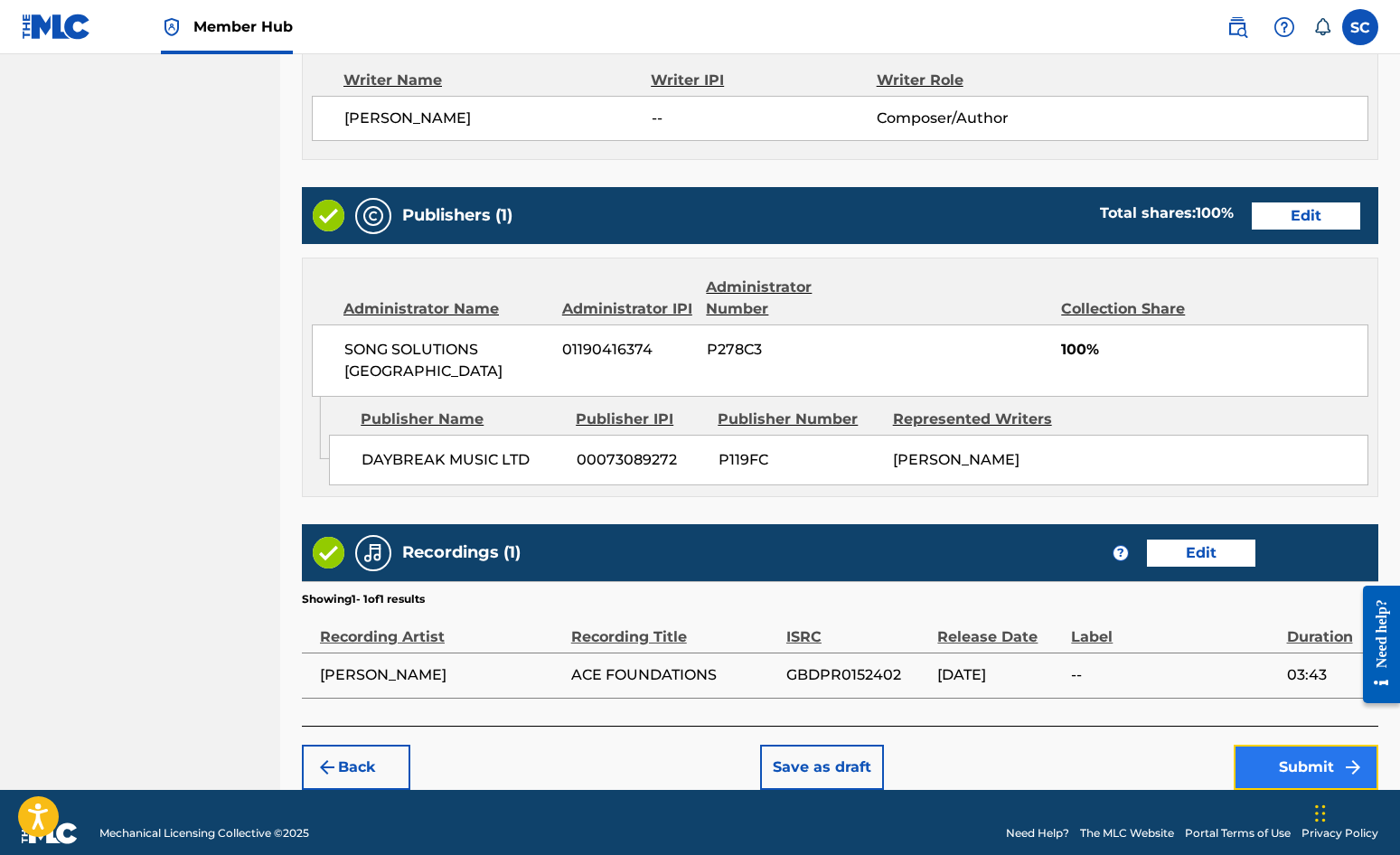
click at [1292, 745] on button "Submit" at bounding box center [1306, 768] width 145 height 45
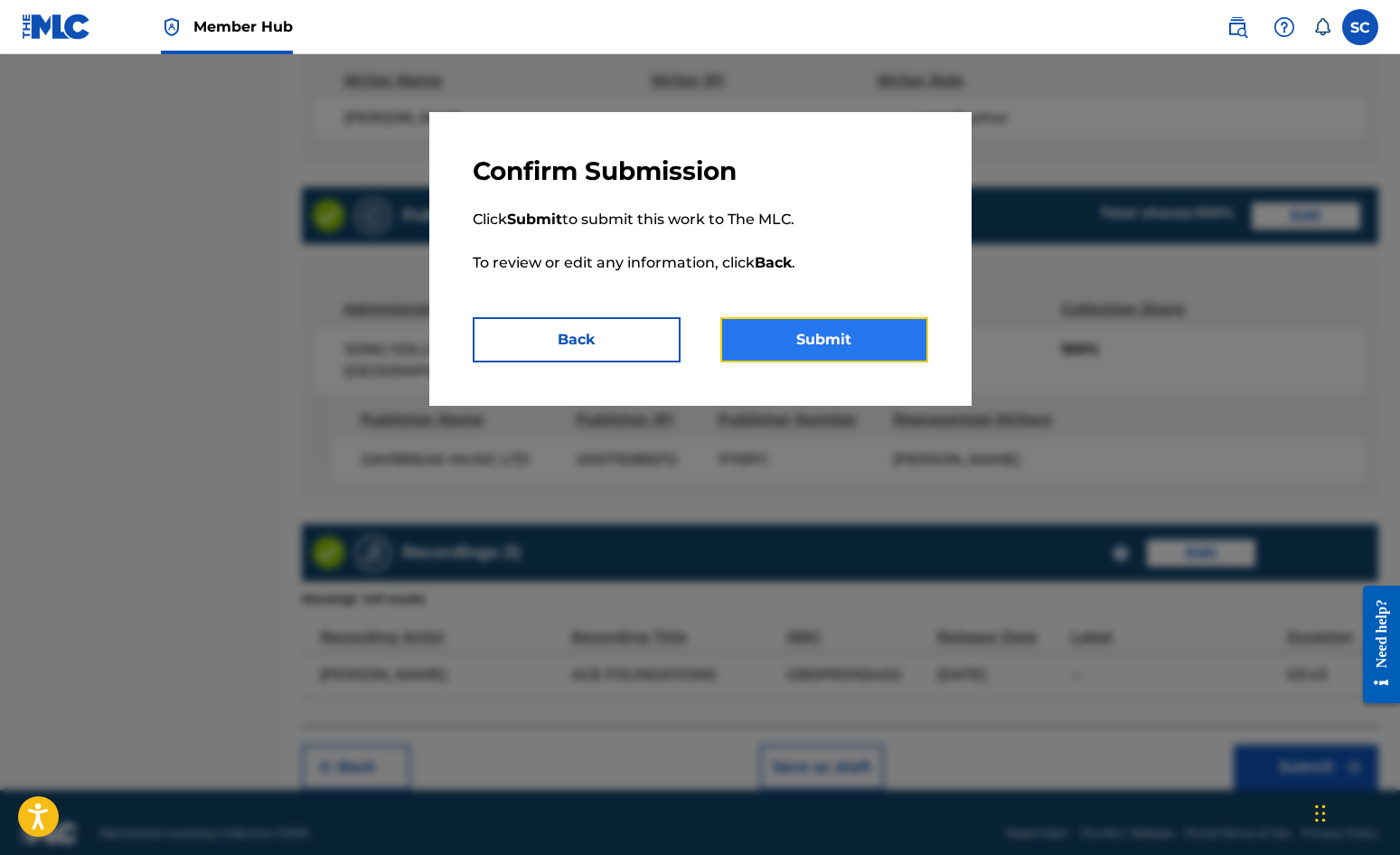
click at [832, 339] on button "Submit" at bounding box center [824, 340] width 208 height 45
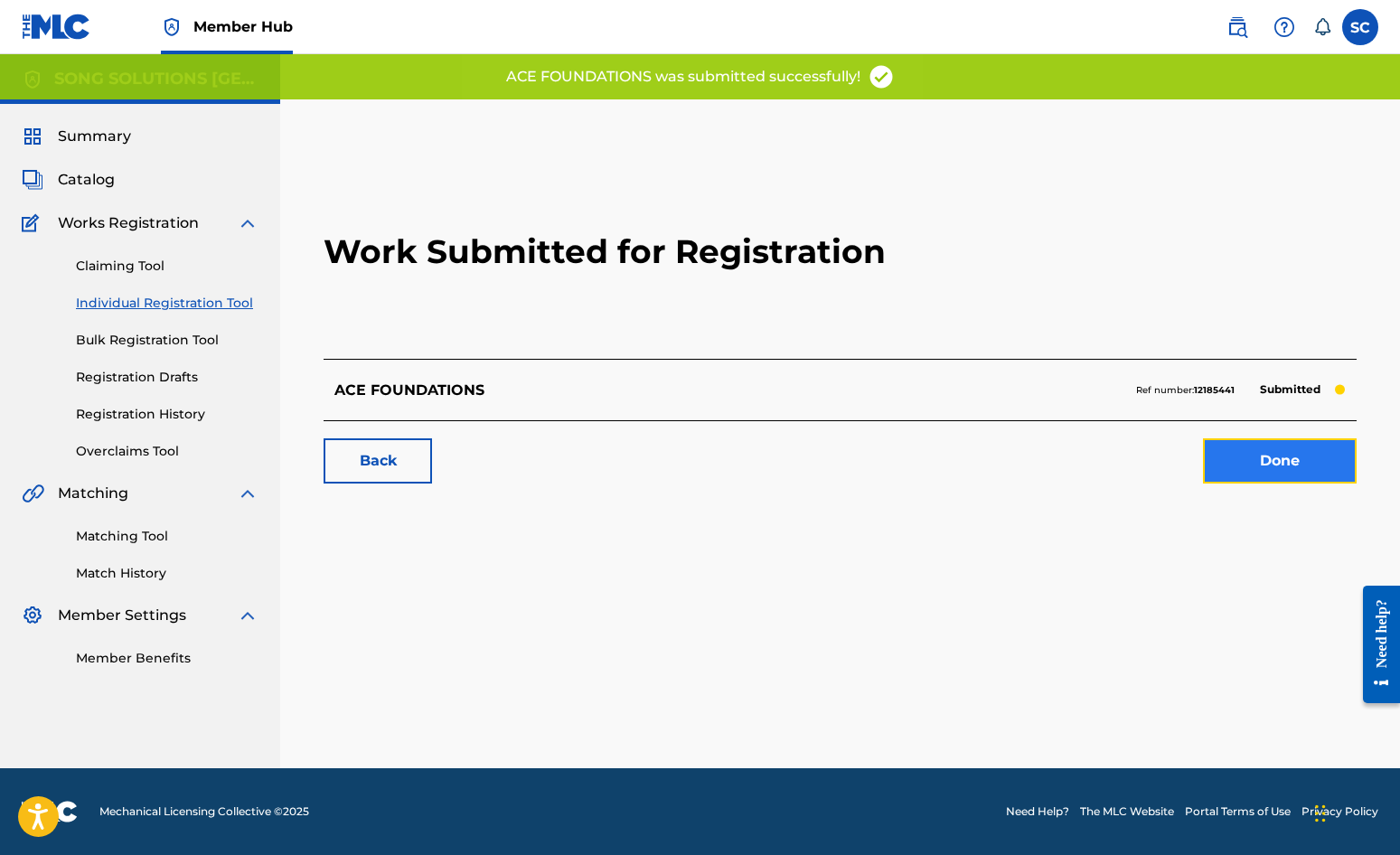
click at [1264, 457] on link "Done" at bounding box center [1281, 461] width 154 height 45
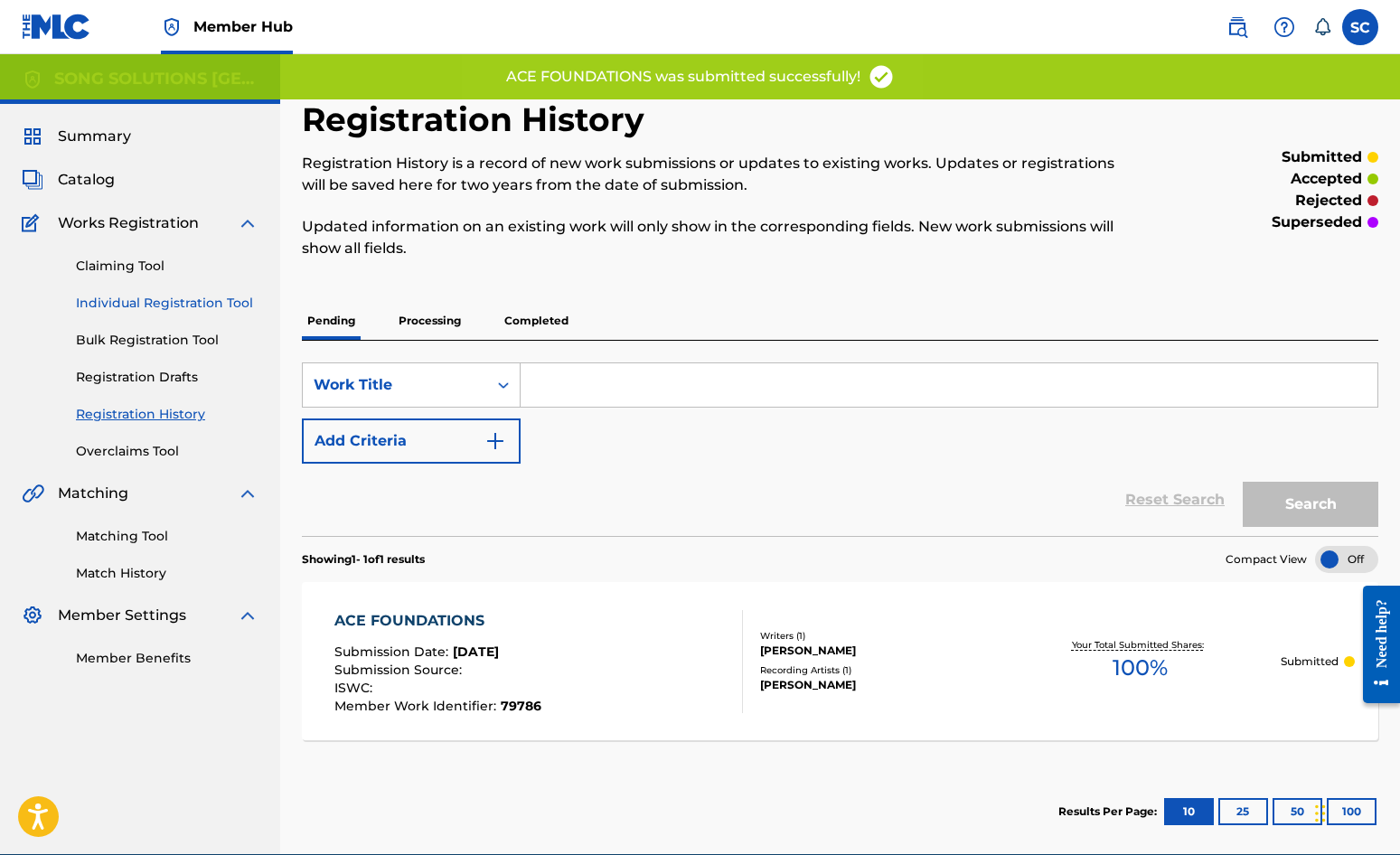
click at [106, 295] on link "Individual Registration Tool" at bounding box center [167, 303] width 182 height 19
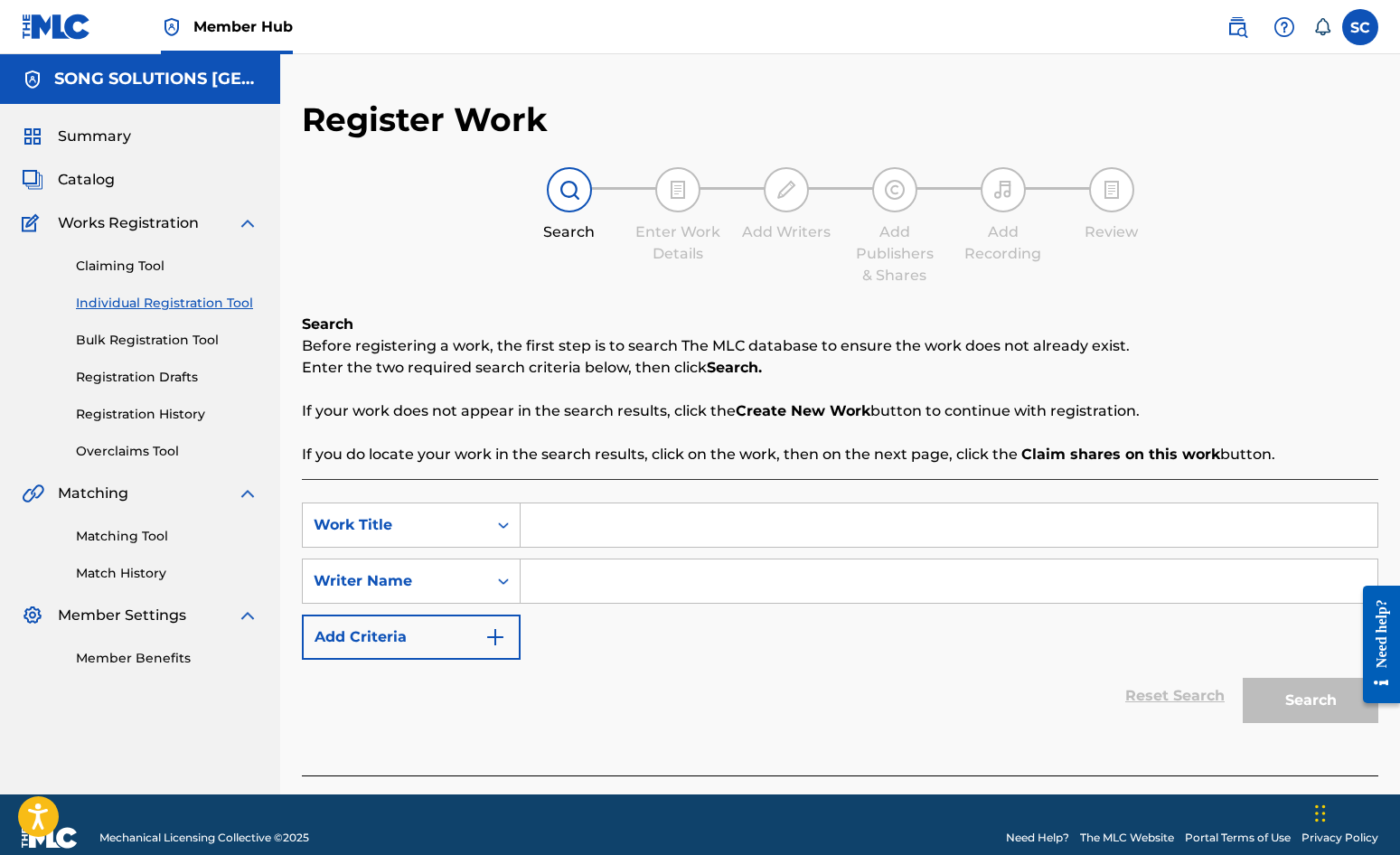
click at [720, 528] on input "Search Form" at bounding box center [949, 525] width 857 height 43
type input "AHRRR (THE PIRATE SONG)"
click at [667, 568] on input "Search Form" at bounding box center [949, 582] width 857 height 43
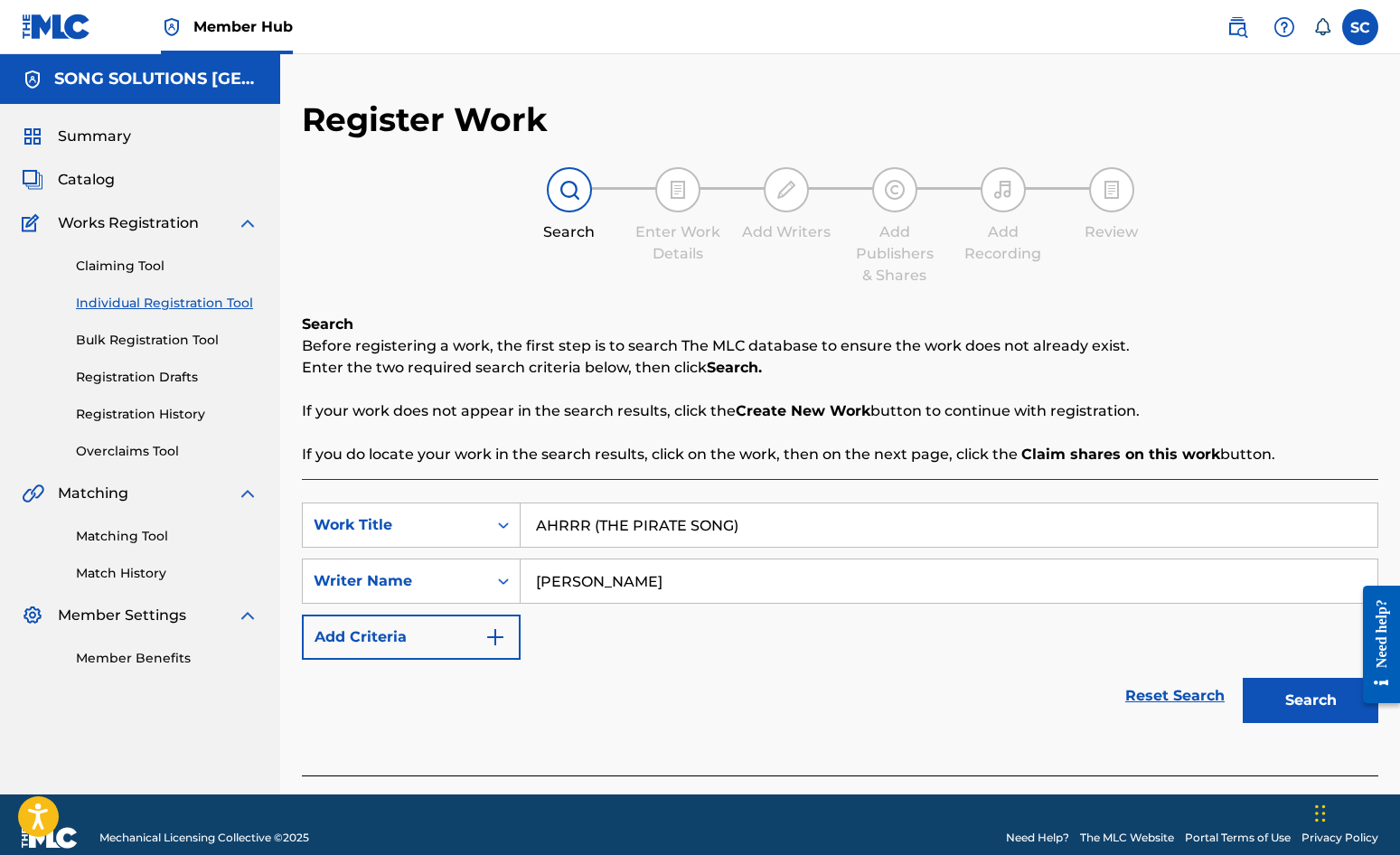
click at [1243, 678] on button "Search" at bounding box center [1311, 701] width 135 height 45
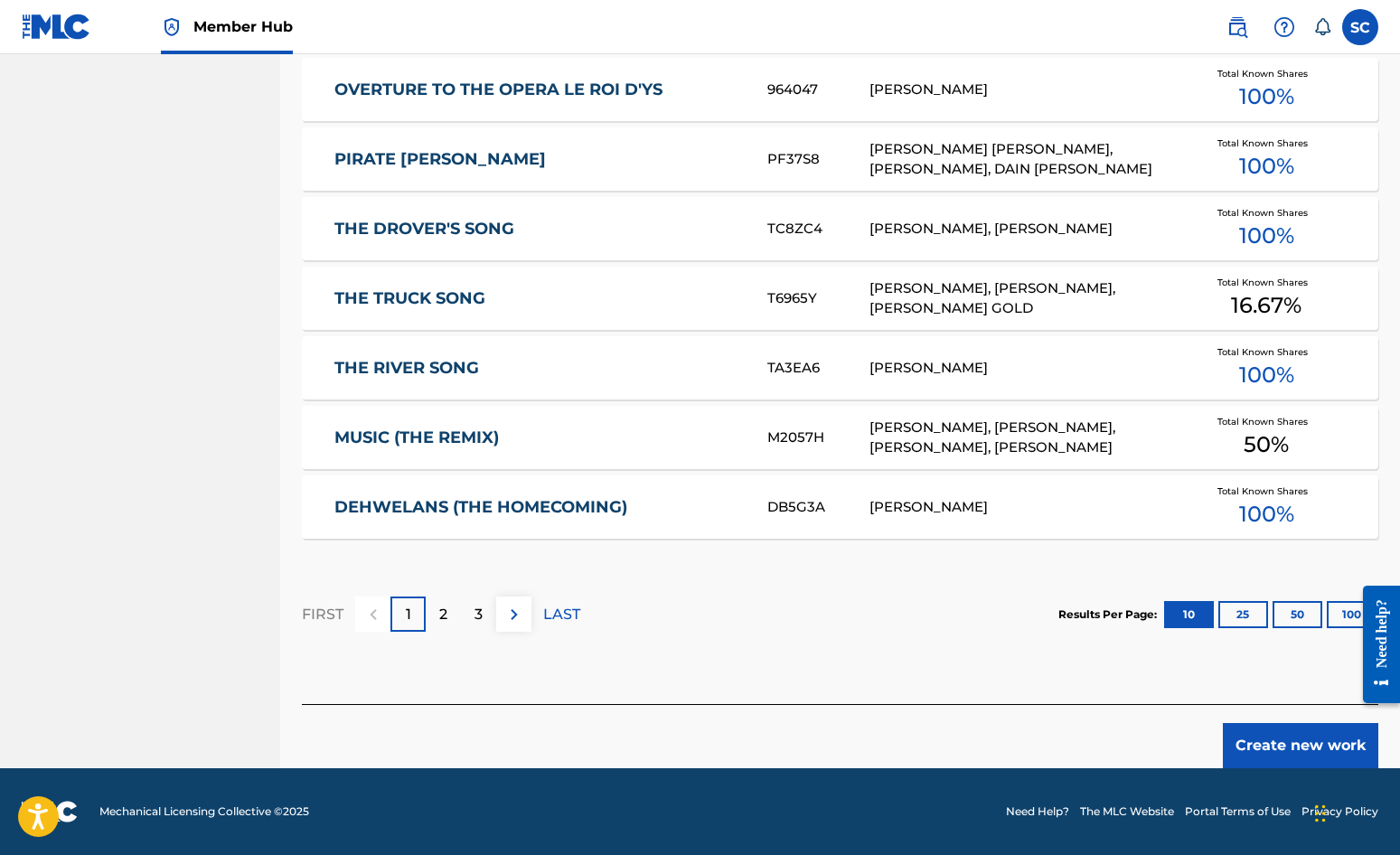
scroll to position [453, 0]
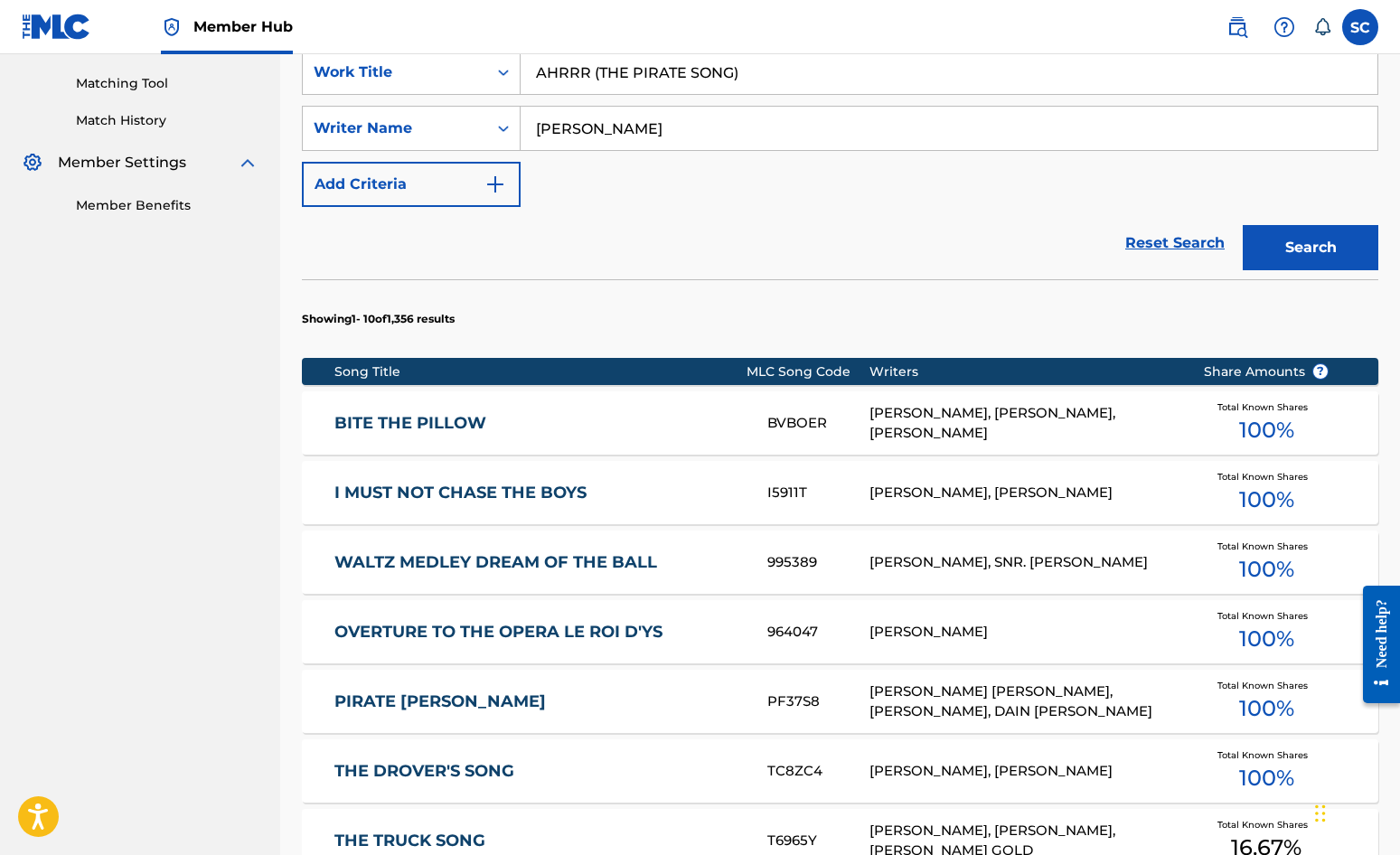
click at [537, 133] on input "[PERSON_NAME]" at bounding box center [949, 129] width 857 height 43
type input "[PERSON_NAME]"
click at [1243, 225] on button "Search" at bounding box center [1311, 248] width 135 height 45
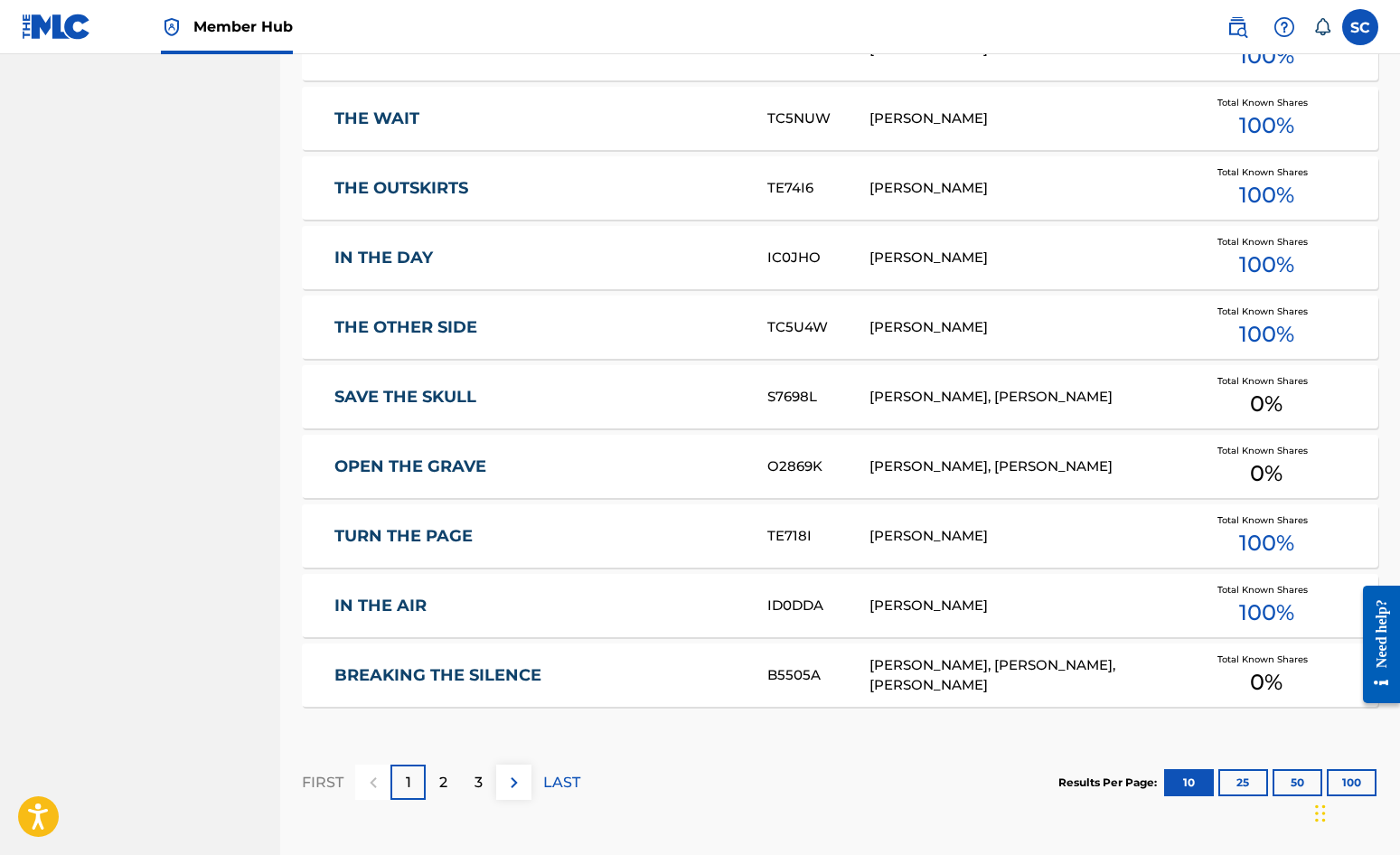
scroll to position [995, 0]
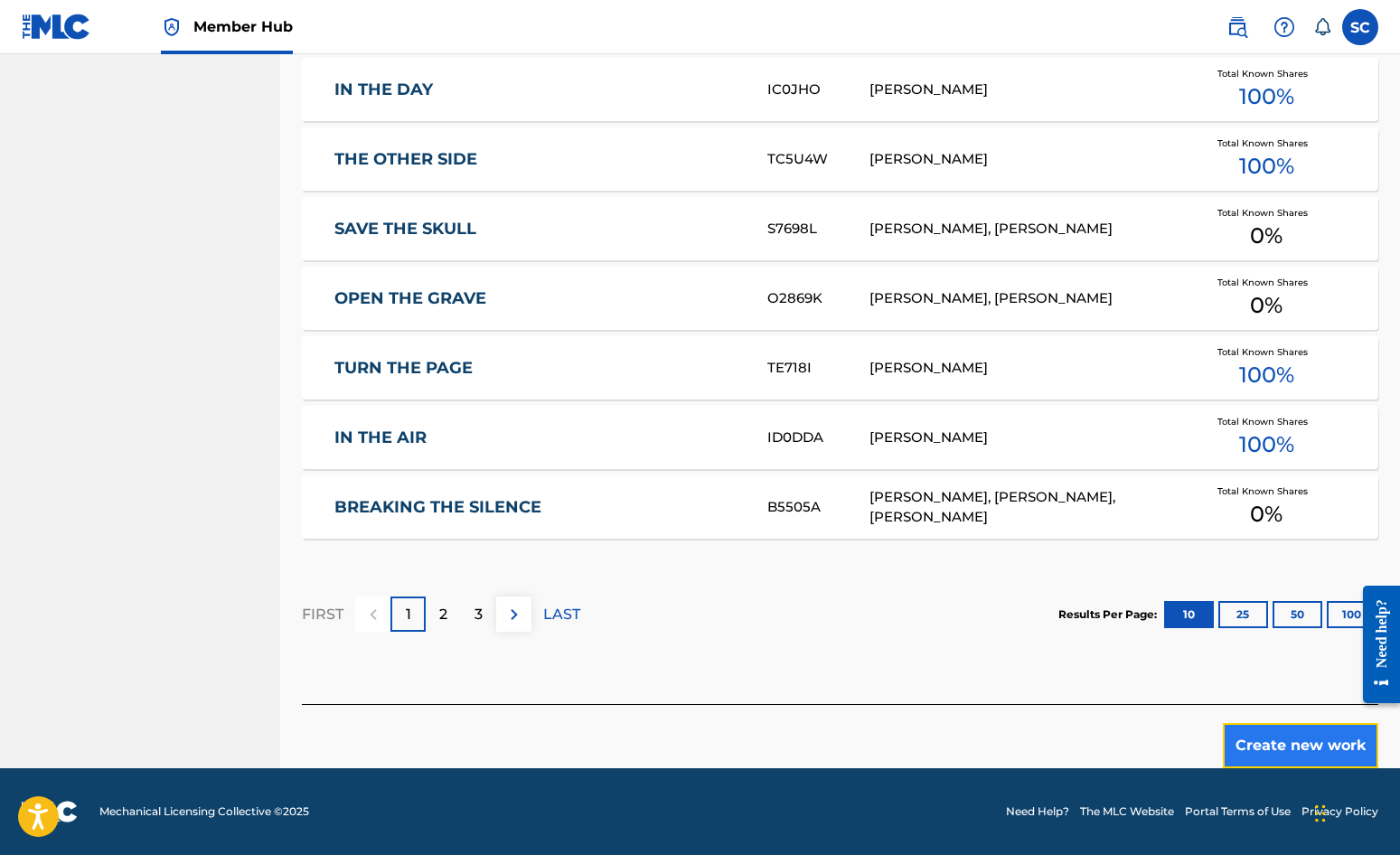
click at [1304, 744] on button "Create new work" at bounding box center [1300, 746] width 155 height 45
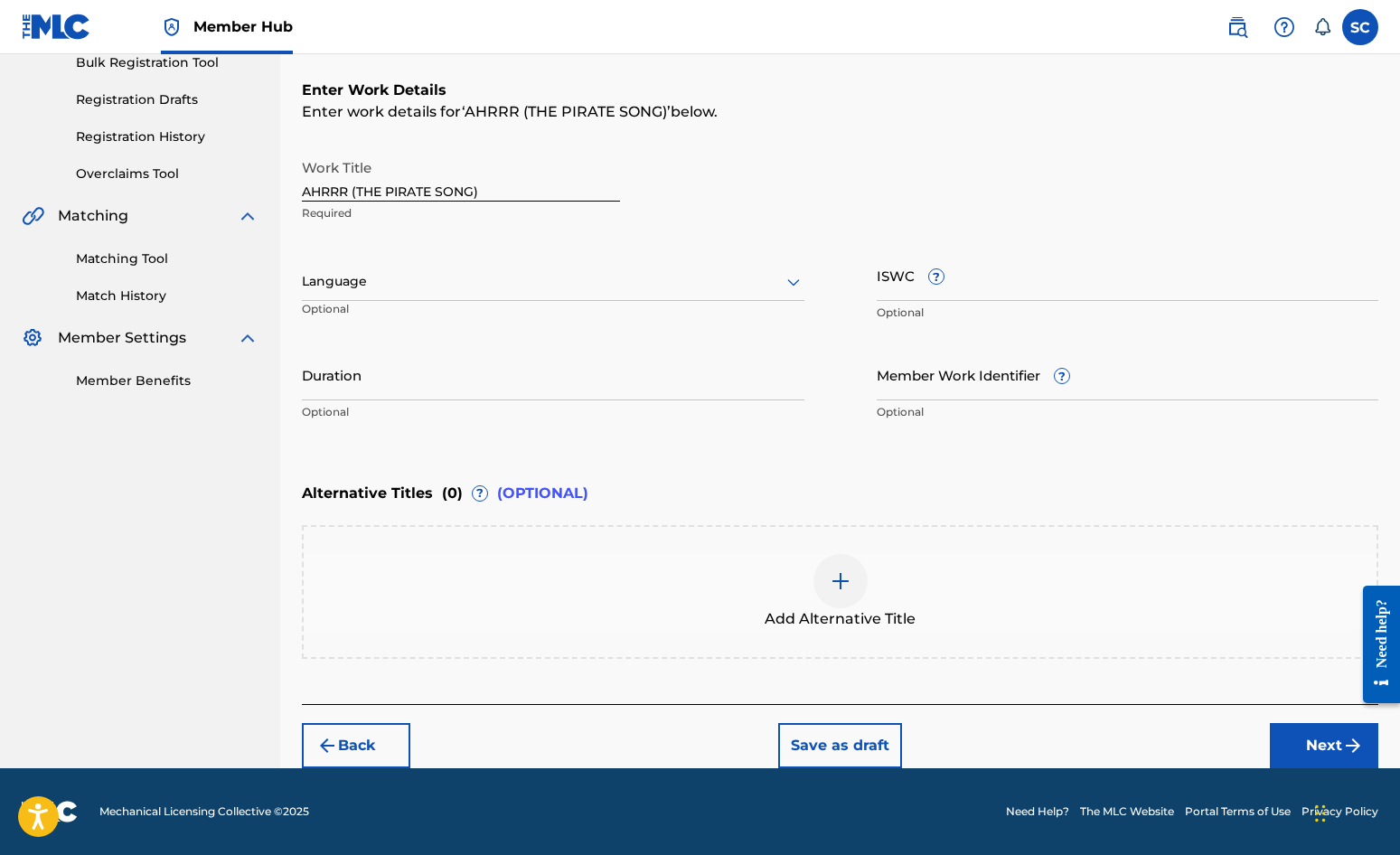
scroll to position [0, 0]
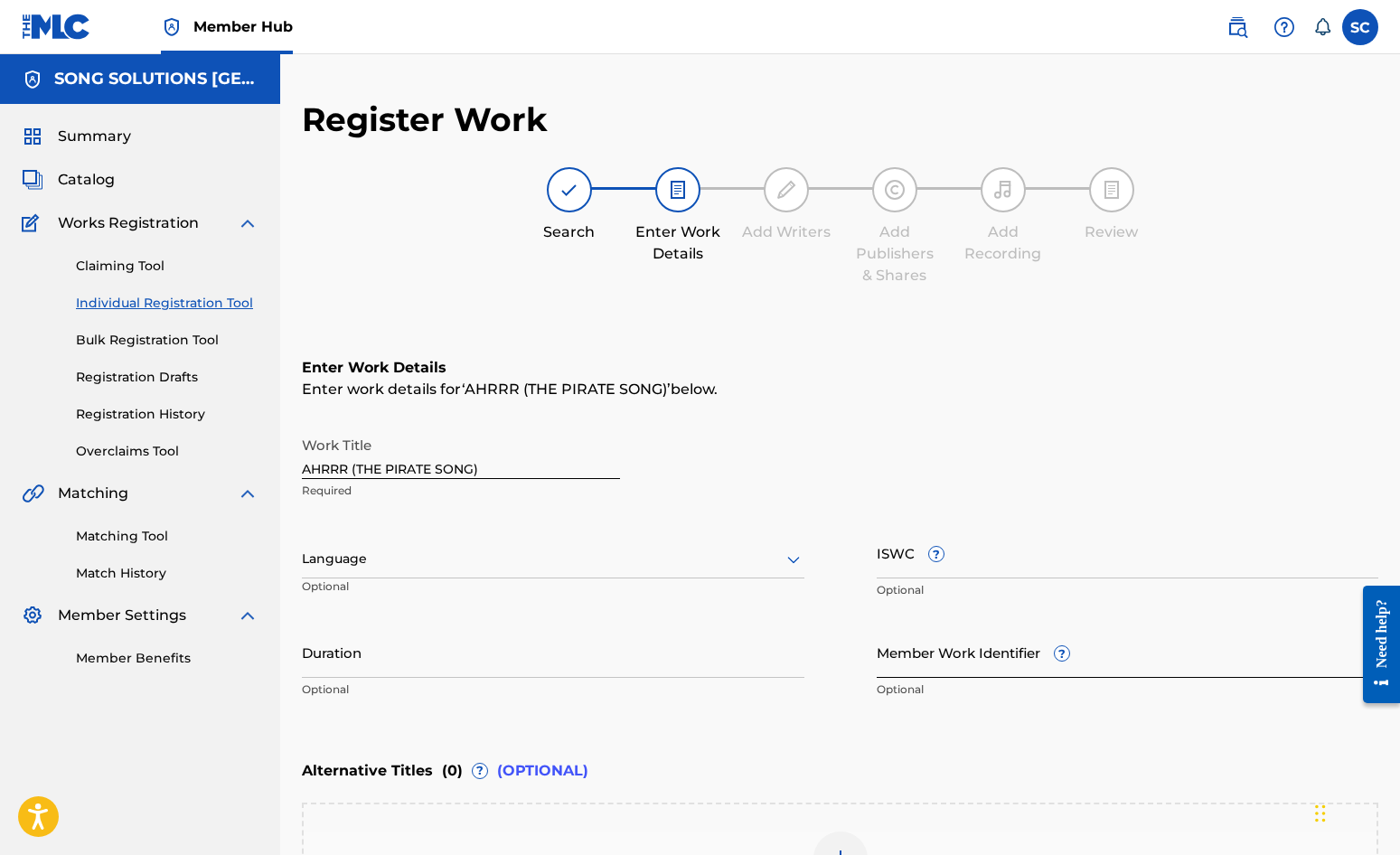
click at [916, 657] on input "Member Work Identifier ?" at bounding box center [1128, 652] width 503 height 52
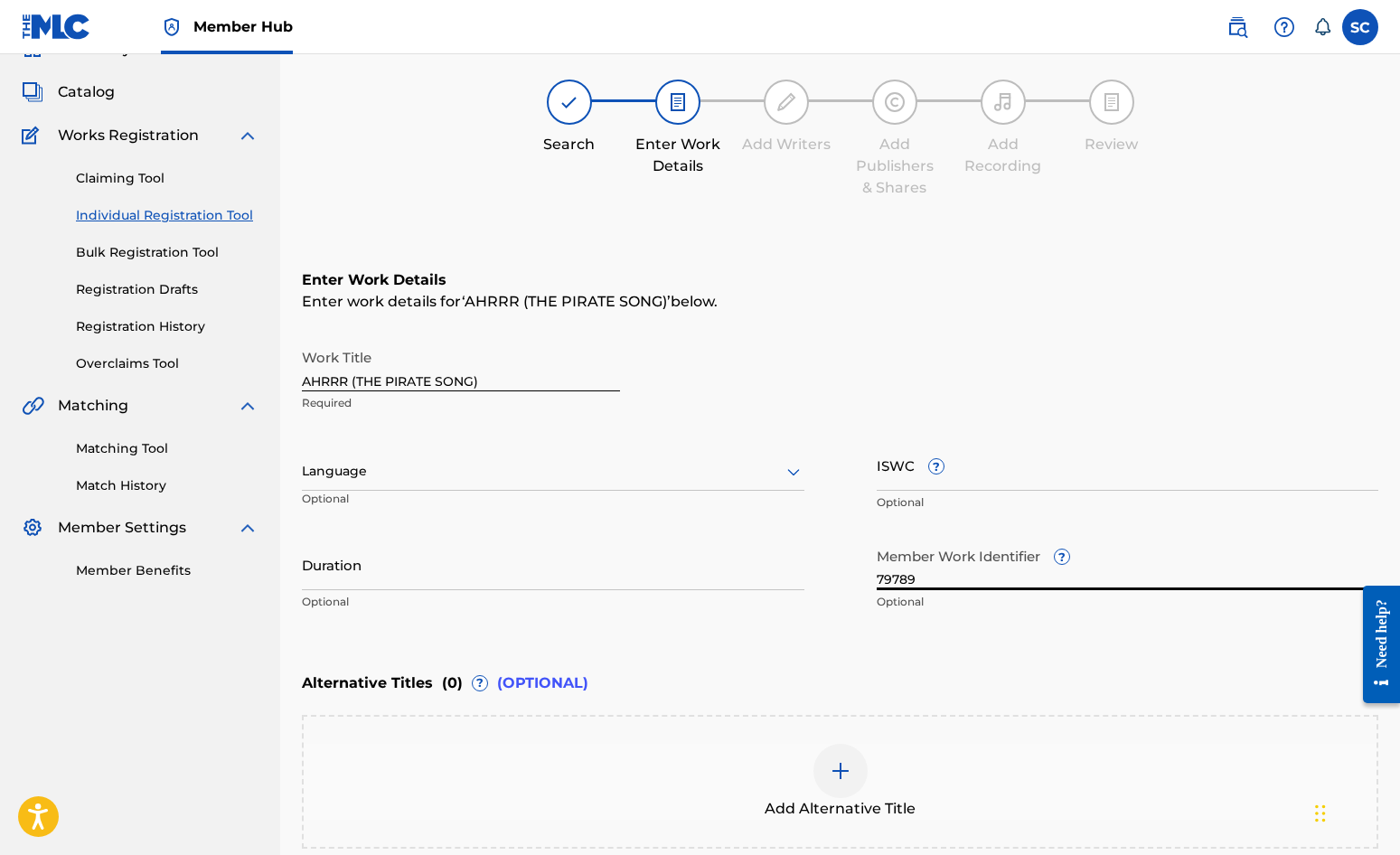
scroll to position [272, 0]
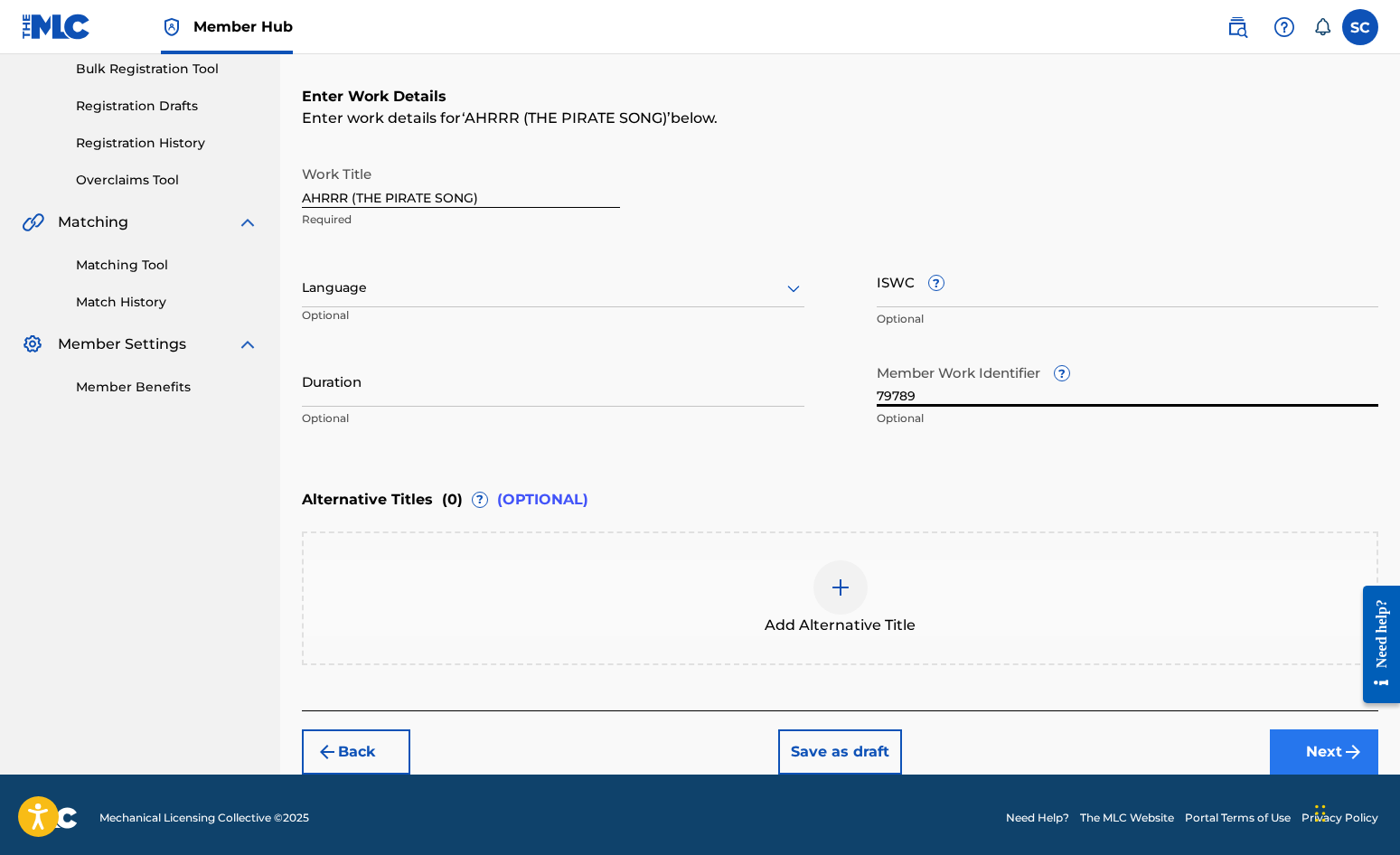
type input "79789"
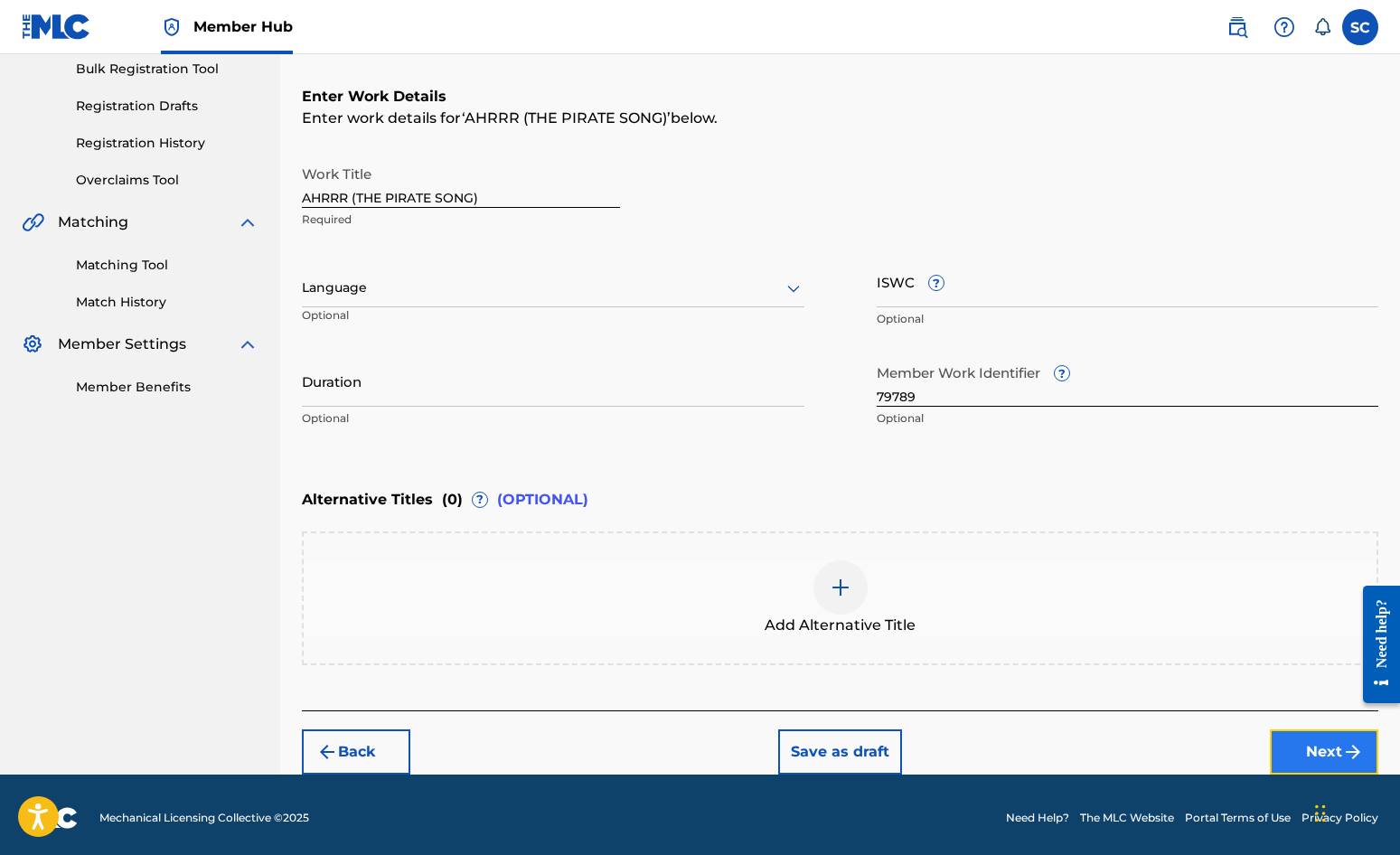
click at [1343, 751] on img "submit" at bounding box center [1353, 752] width 22 height 22
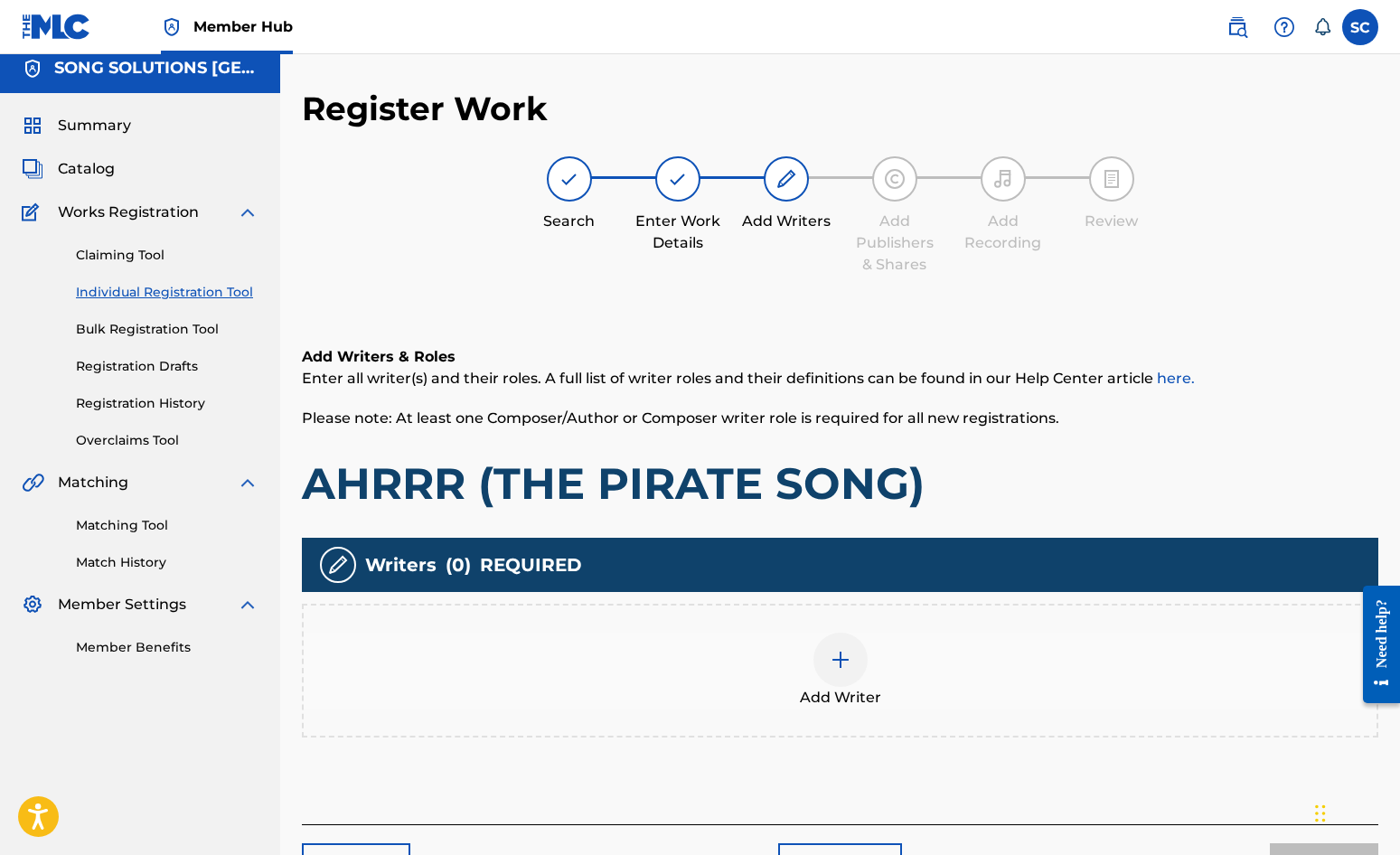
scroll to position [82, 0]
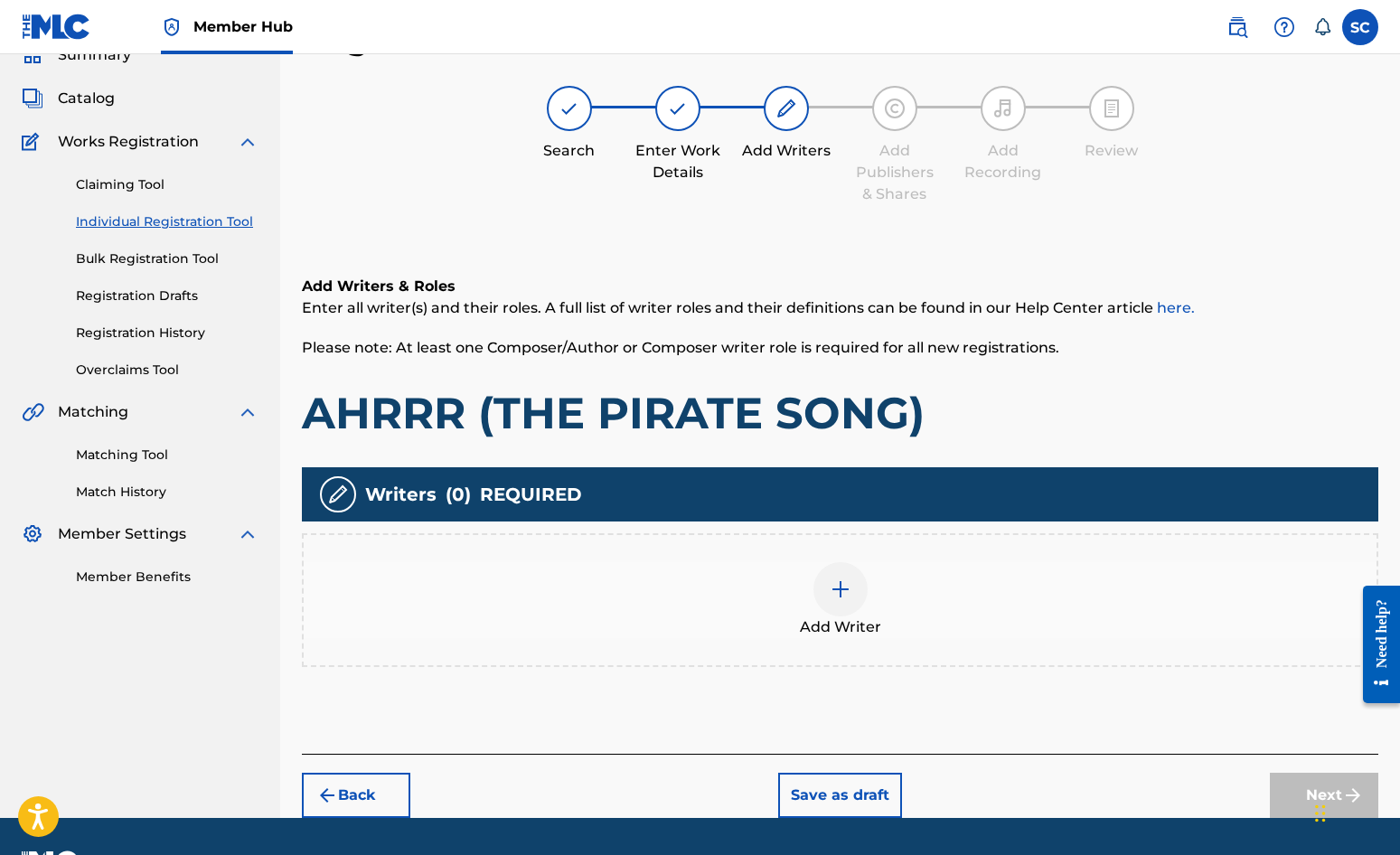
click at [840, 587] on img at bounding box center [840, 589] width 22 height 22
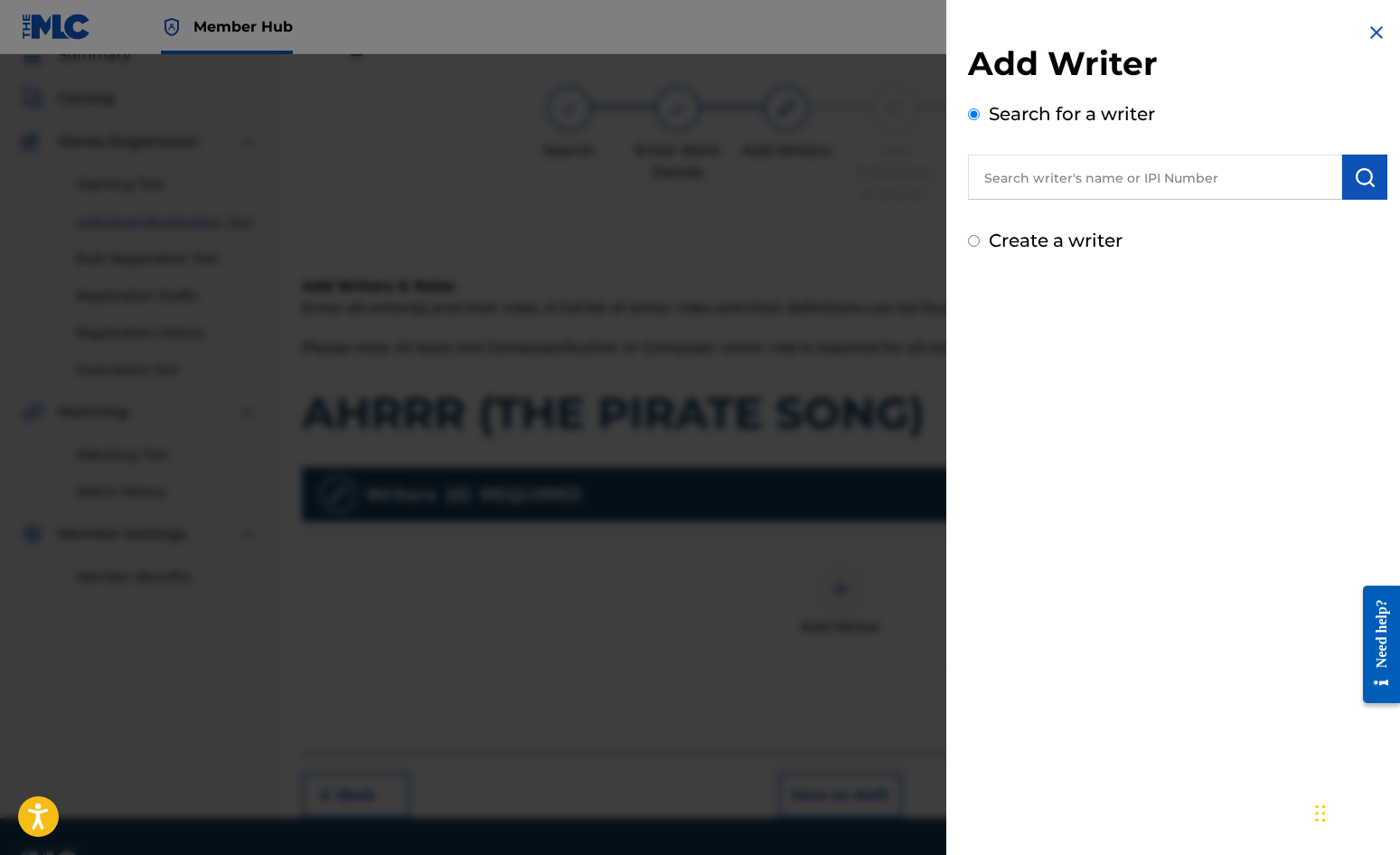
click at [1030, 238] on label "Create a writer" at bounding box center [1055, 240] width 133 height 22
radio input "true"
click at [980, 238] on input "Create a writer" at bounding box center [973, 241] width 12 height 12
radio input "false"
radio input "true"
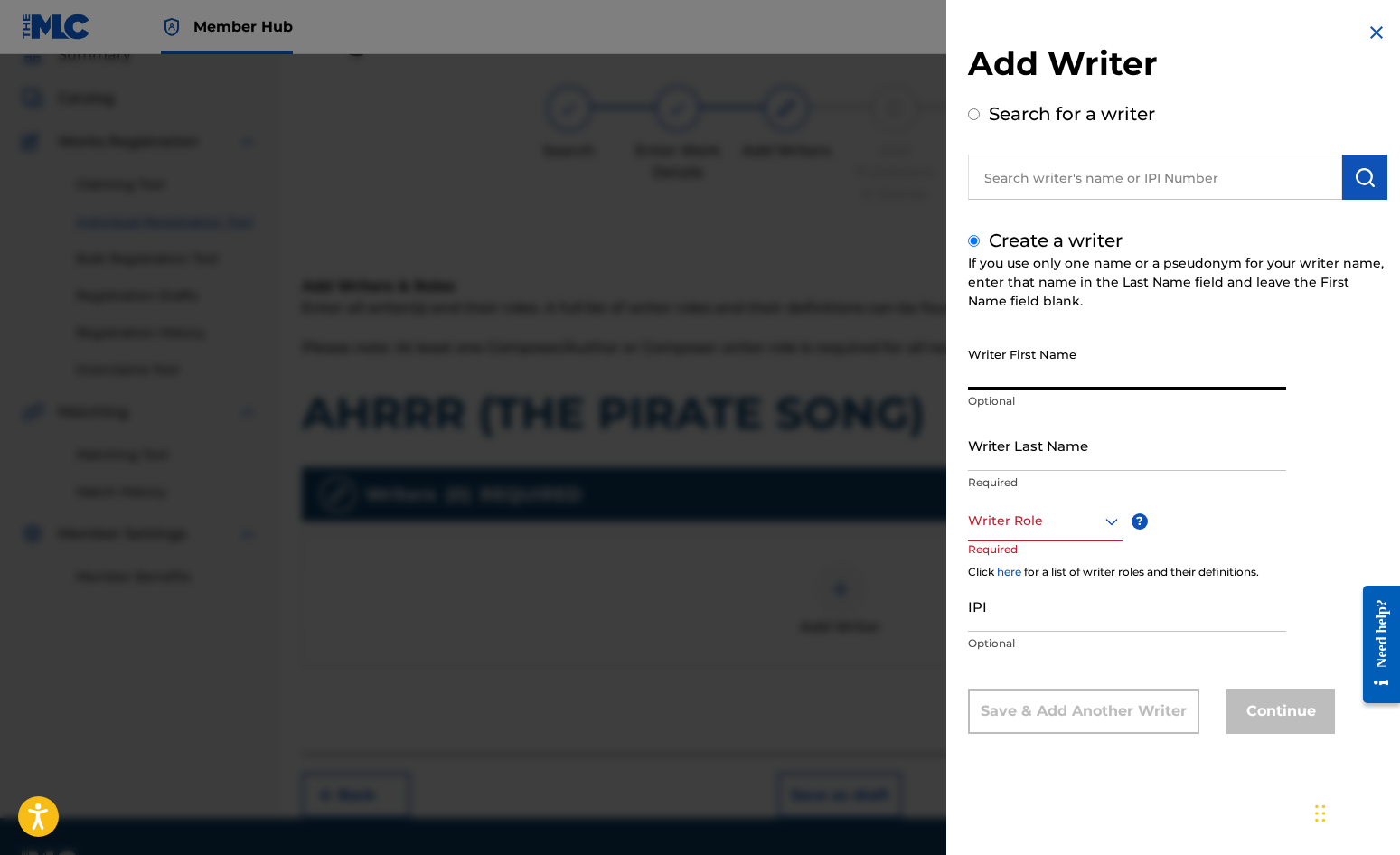
click at [1035, 358] on input "Writer First Name" at bounding box center [1127, 364] width 319 height 52
type input "[PERSON_NAME]"
click at [1021, 445] on input "Writer Last Name" at bounding box center [1127, 444] width 319 height 52
type input "[PERSON_NAME]"
click at [1026, 520] on div at bounding box center [1045, 521] width 155 height 23
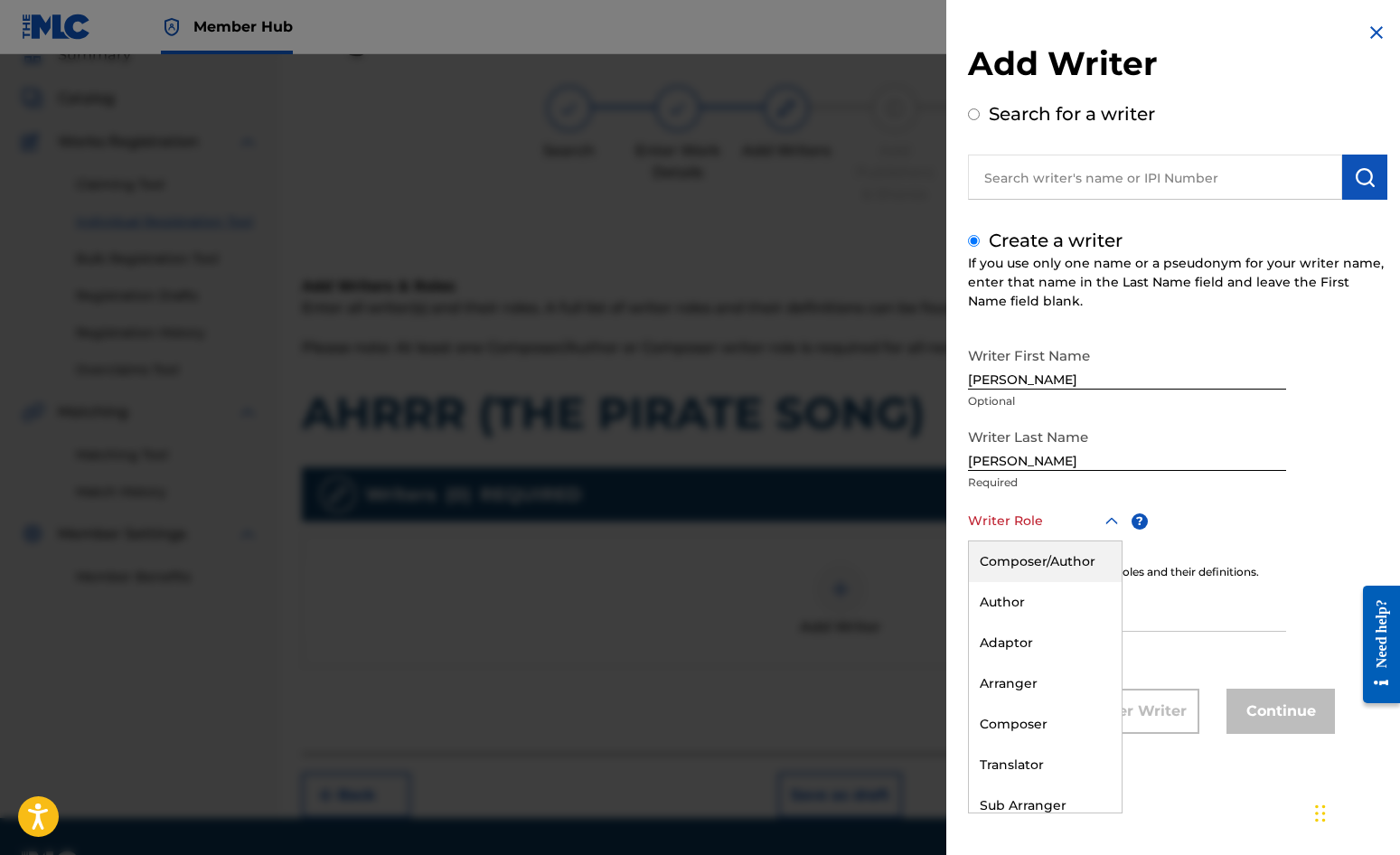
click at [1022, 555] on div "Composer/Author" at bounding box center [1045, 561] width 153 height 40
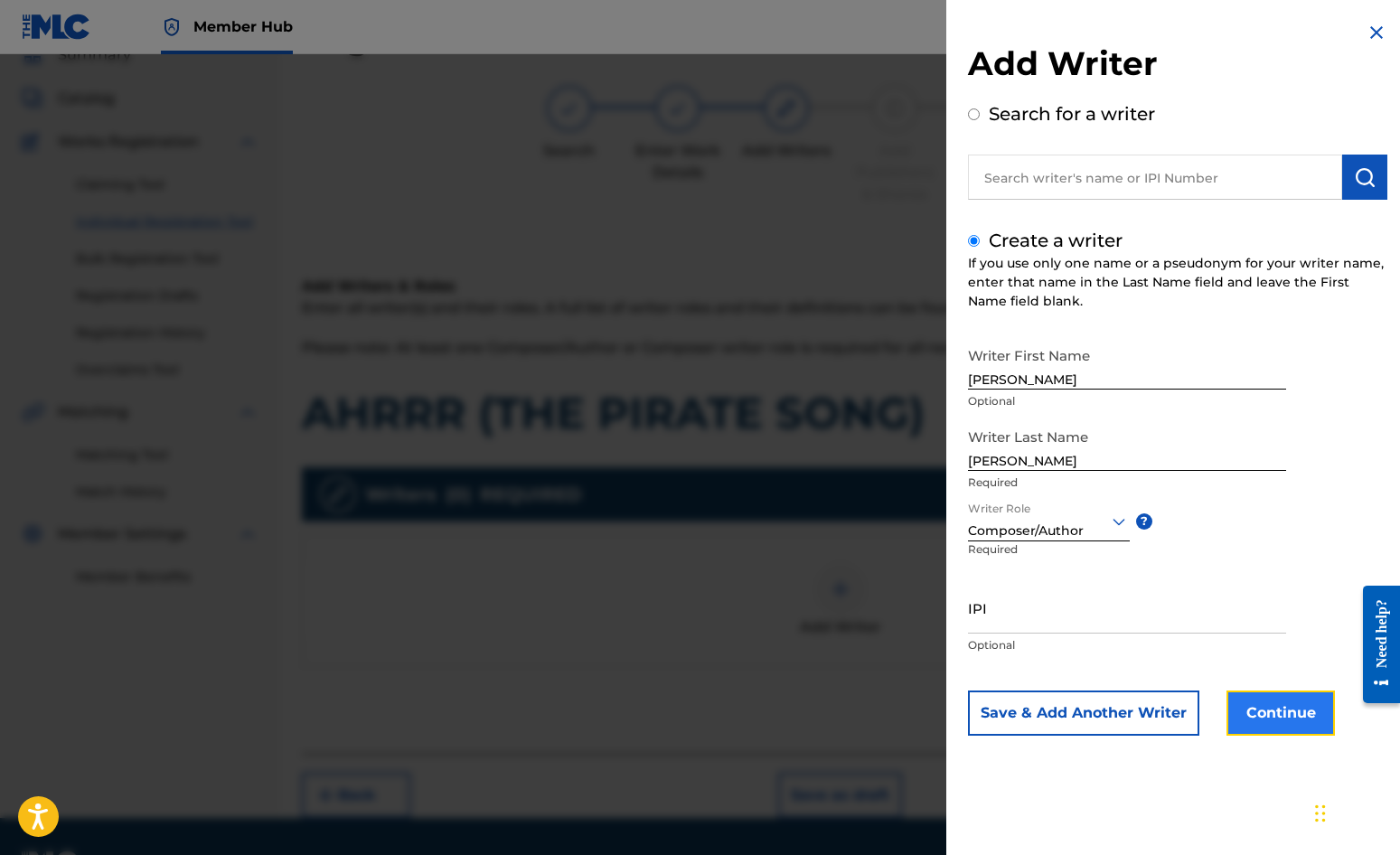
click at [1251, 704] on button "Continue" at bounding box center [1281, 713] width 108 height 45
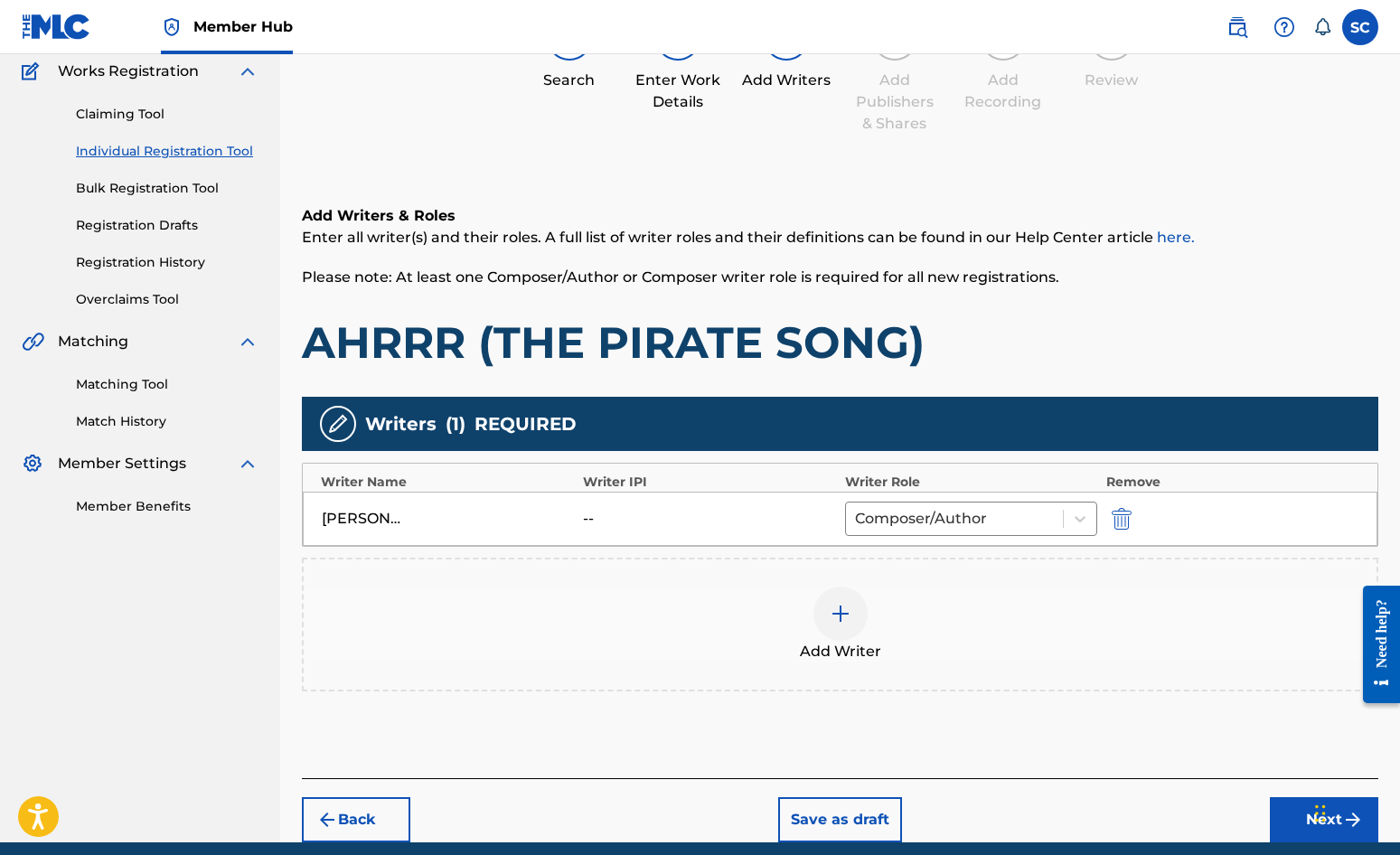
scroll to position [226, 0]
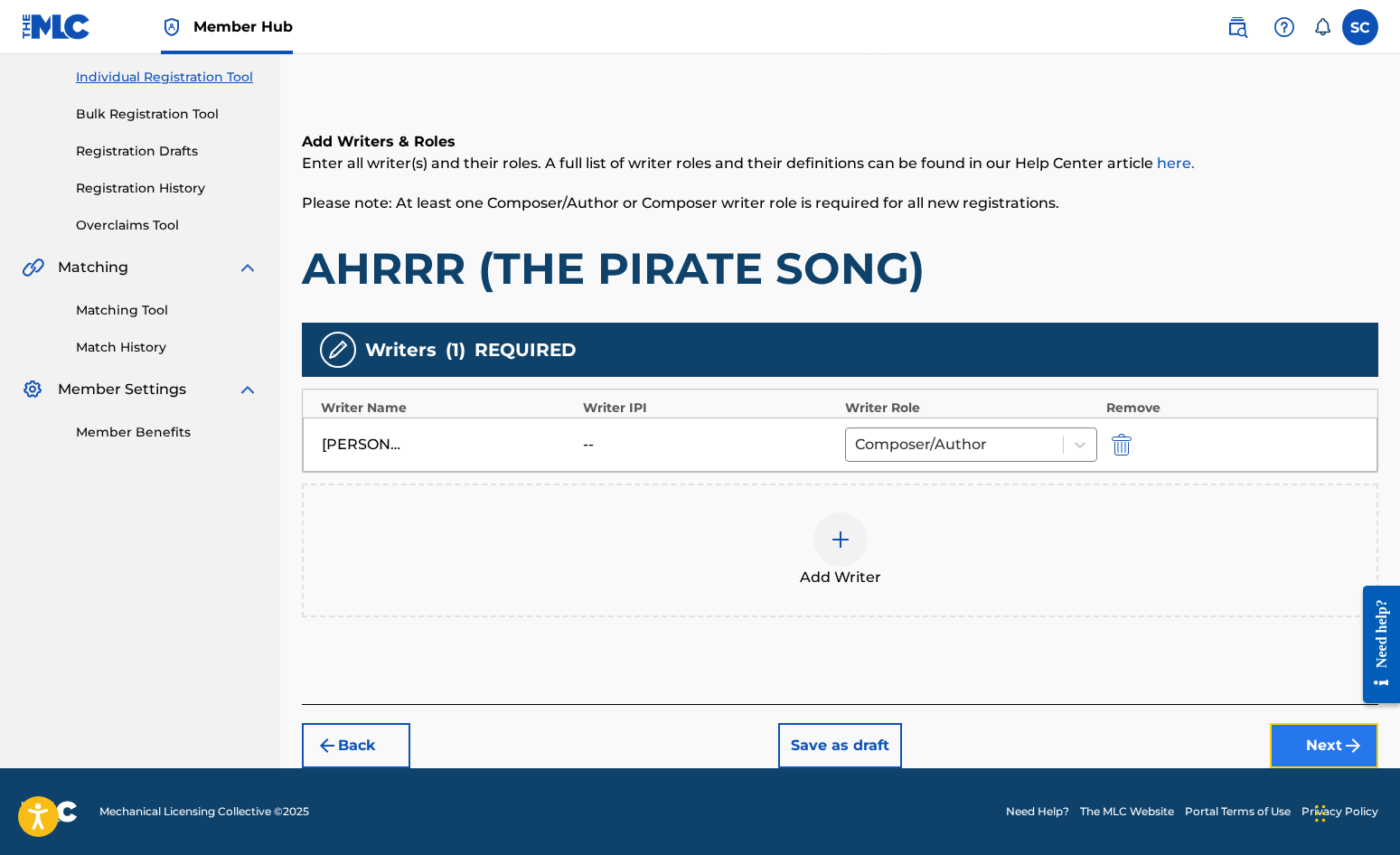
click at [1308, 738] on button "Next" at bounding box center [1324, 746] width 108 height 45
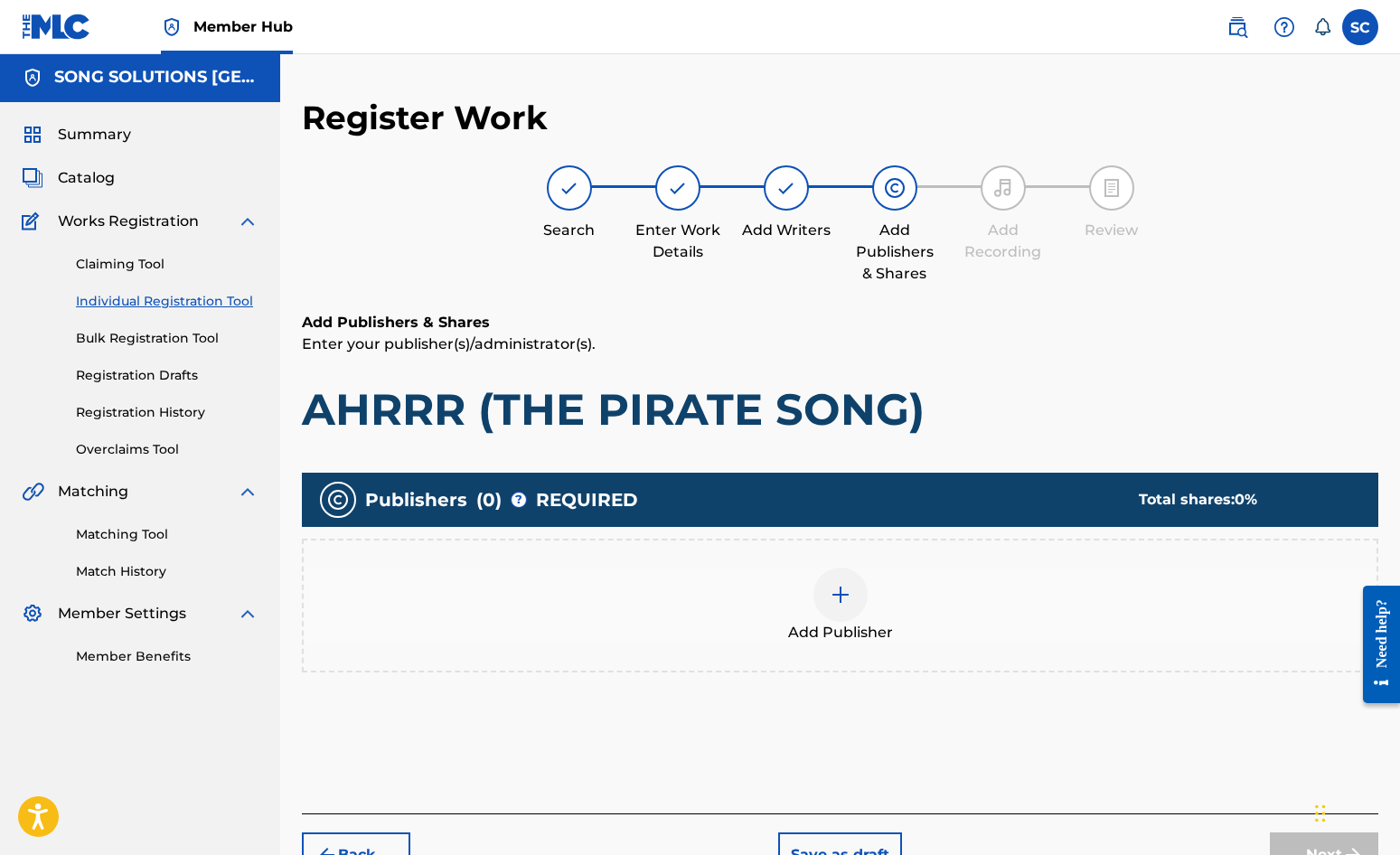
scroll to position [82, 0]
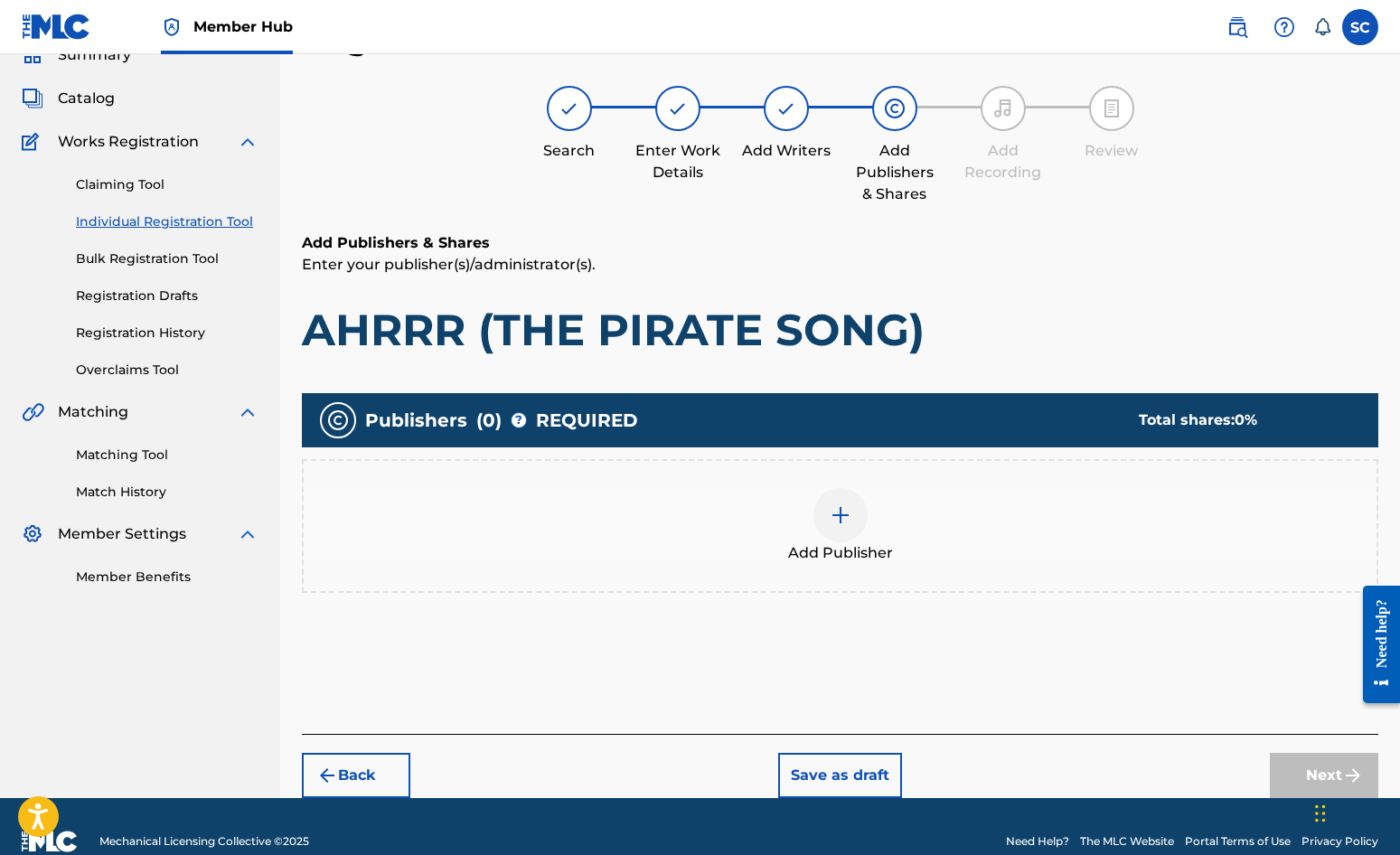
click at [848, 520] on img at bounding box center [840, 515] width 22 height 22
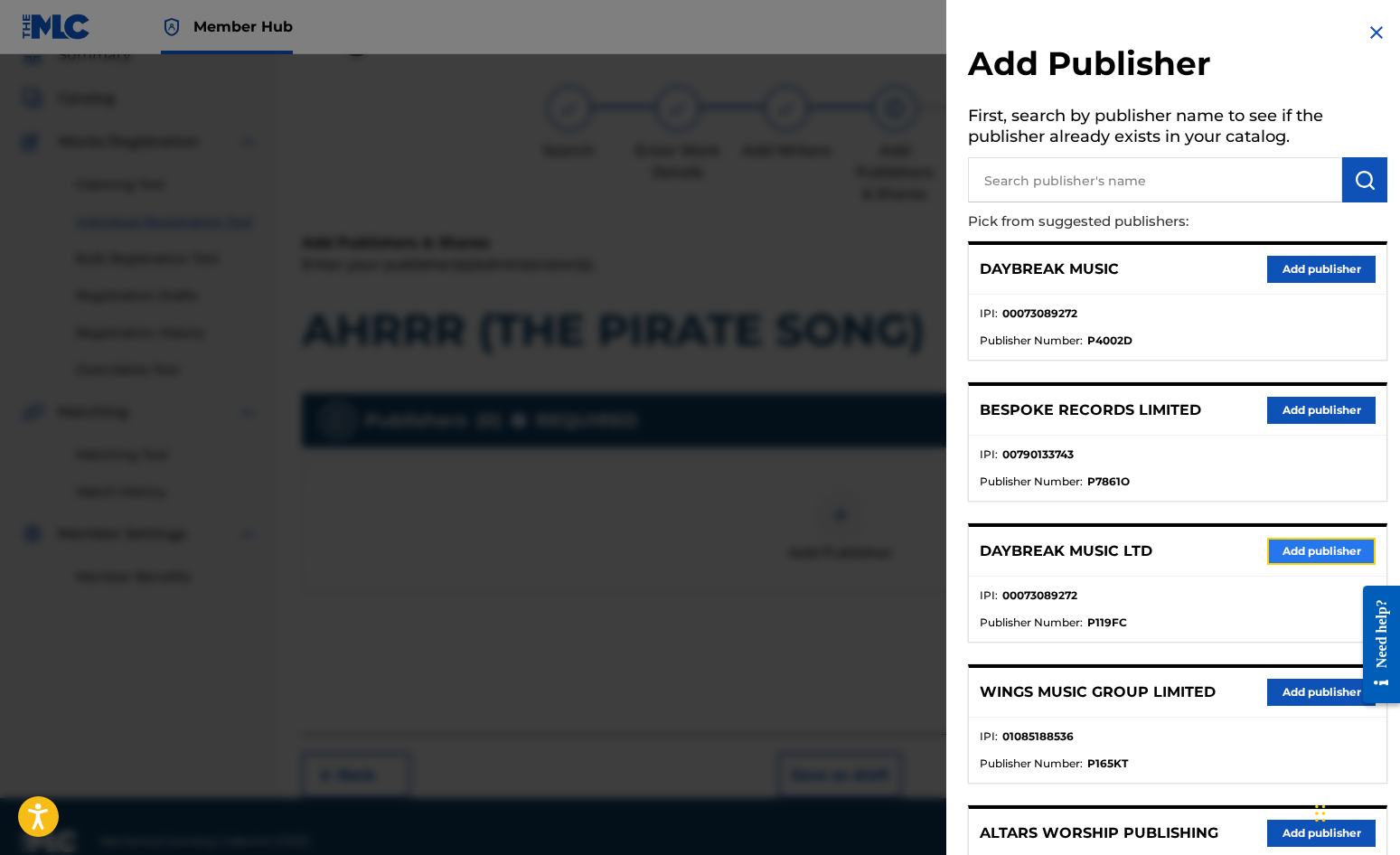
click at [1324, 550] on button "Add publisher" at bounding box center [1321, 551] width 108 height 27
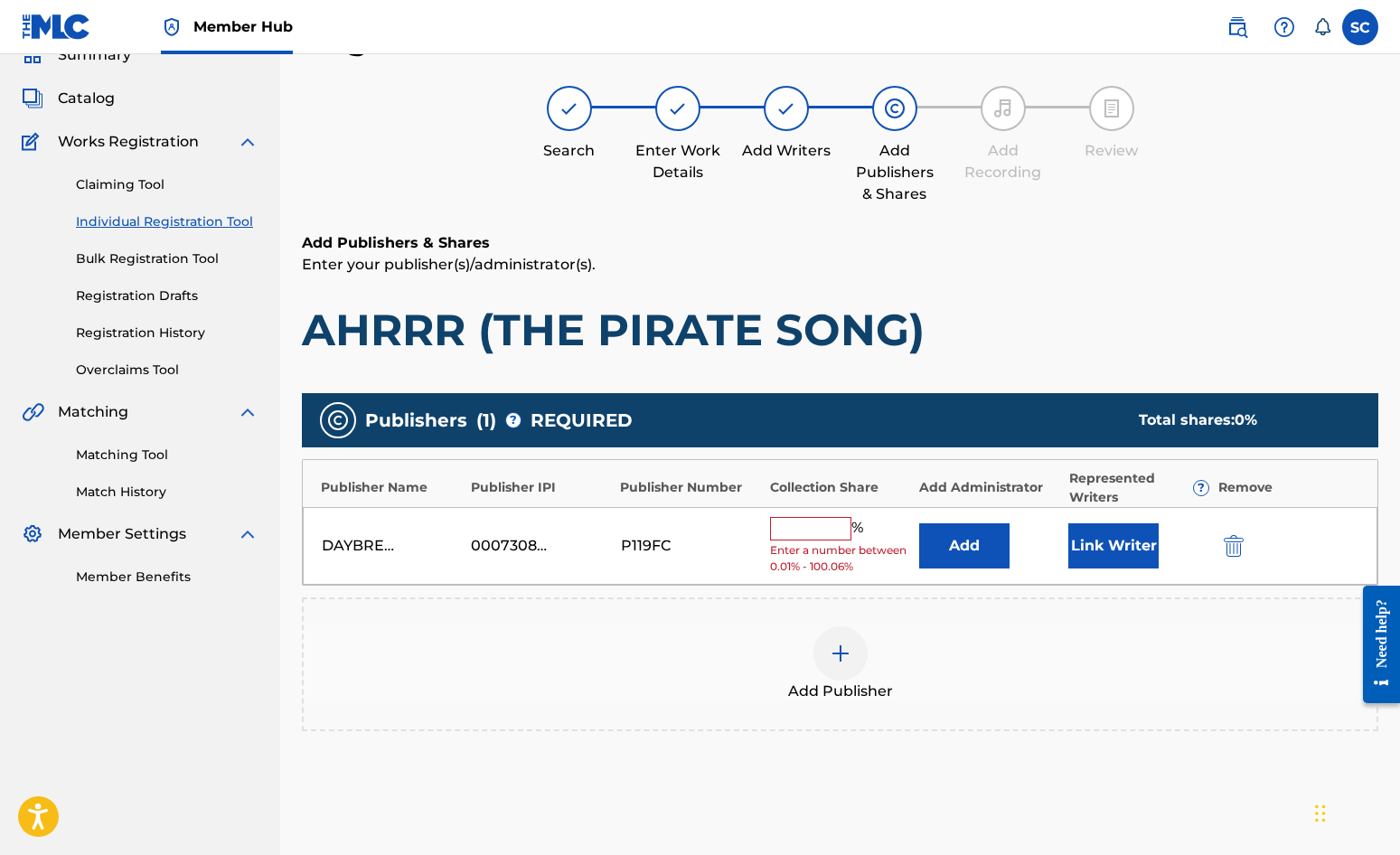
click at [795, 525] on input "text" at bounding box center [811, 528] width 82 height 23
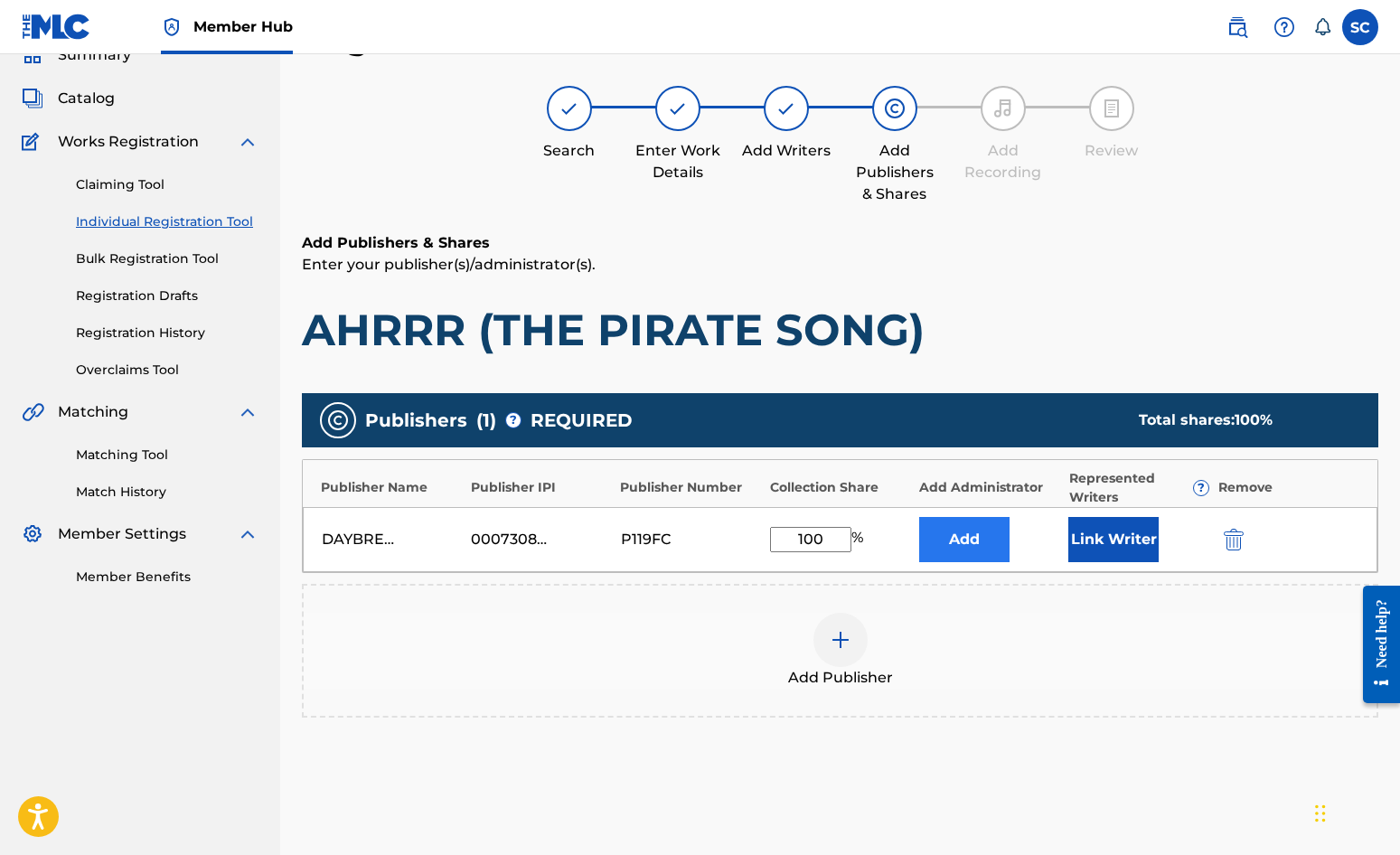
type input "100"
click at [972, 538] on button "Add" at bounding box center [964, 539] width 90 height 45
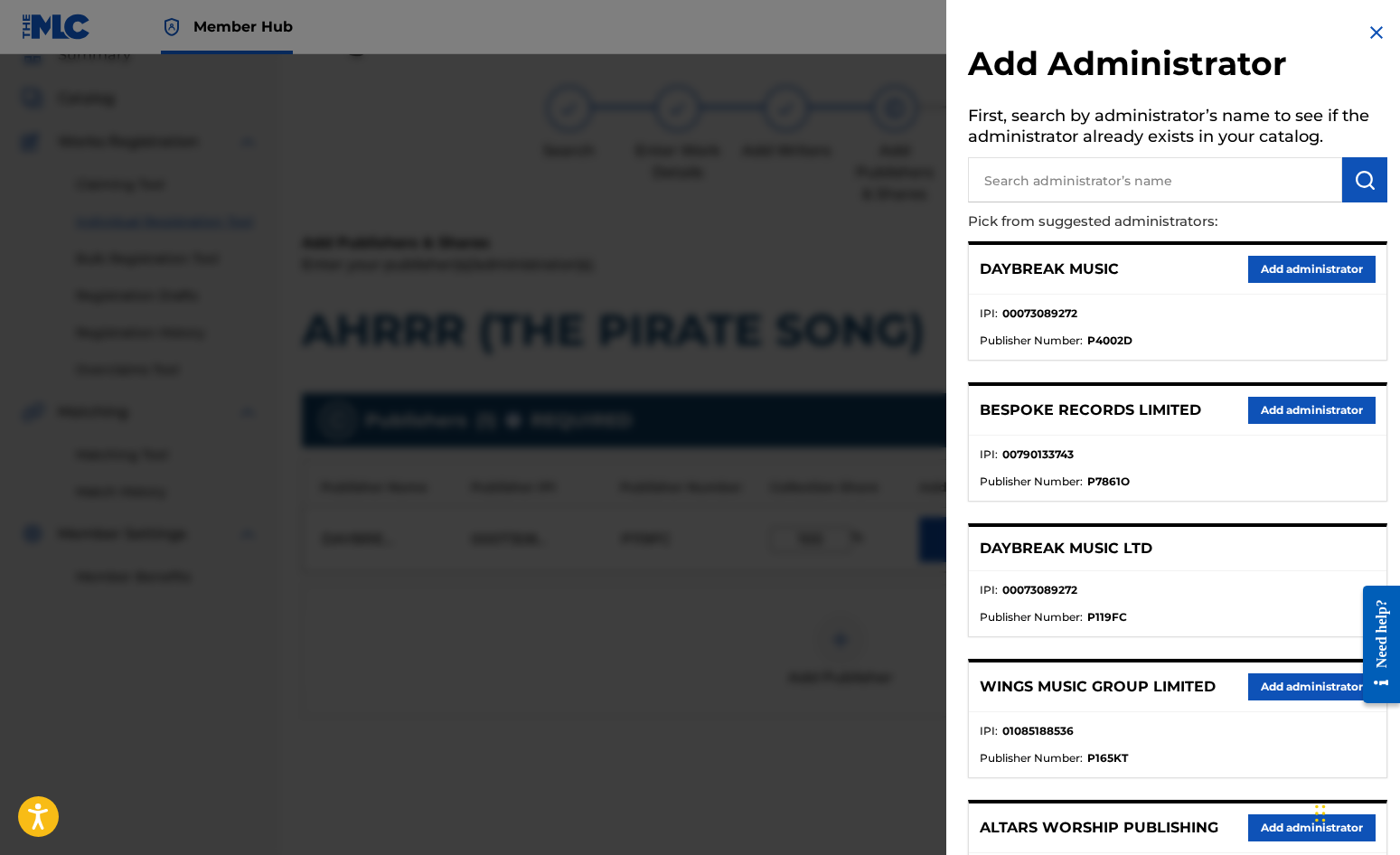
click at [996, 180] on input "text" at bounding box center [1155, 179] width 374 height 45
type input "SONG SOLUTIONS"
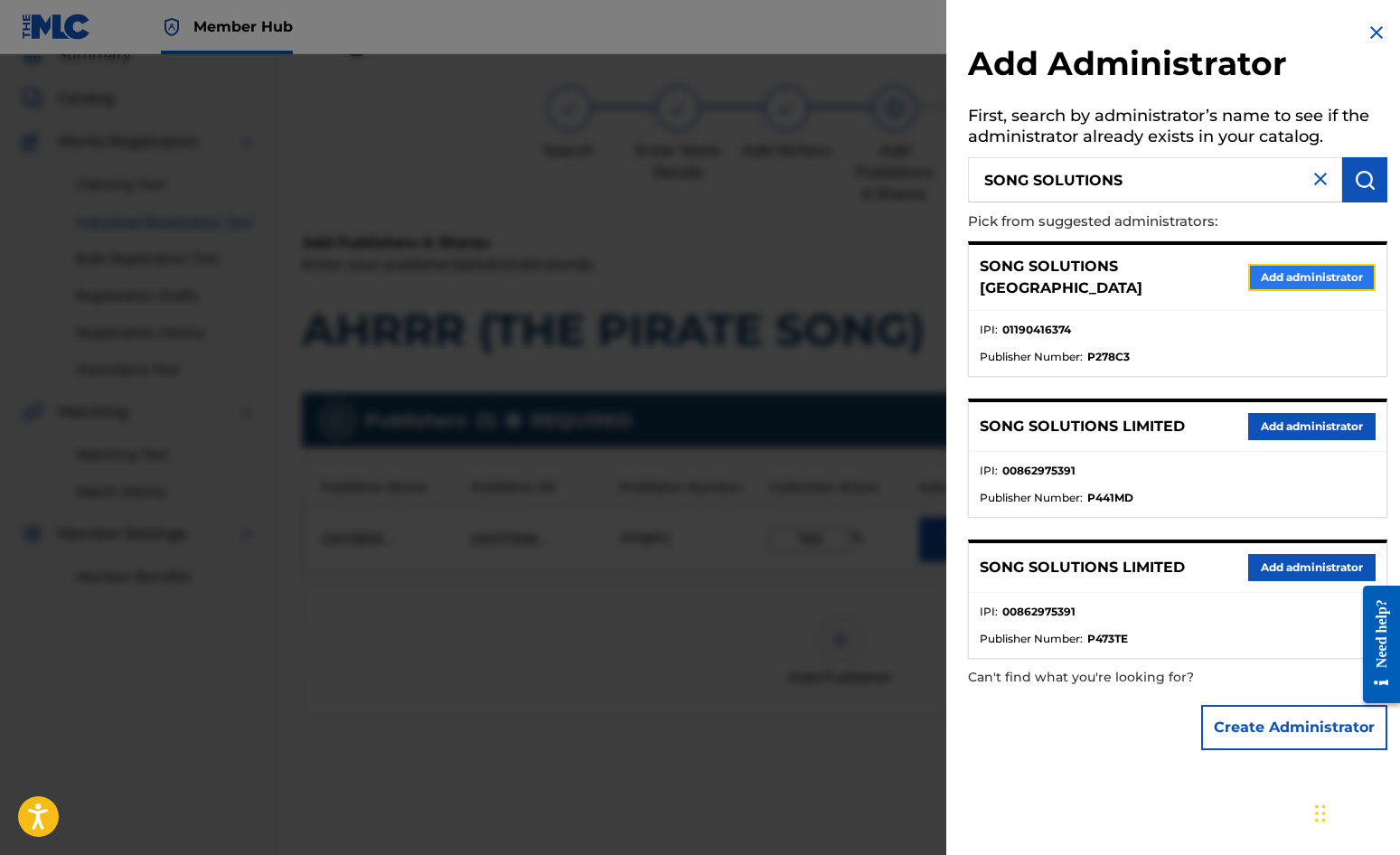
click at [1311, 274] on button "Add administrator" at bounding box center [1313, 277] width 128 height 27
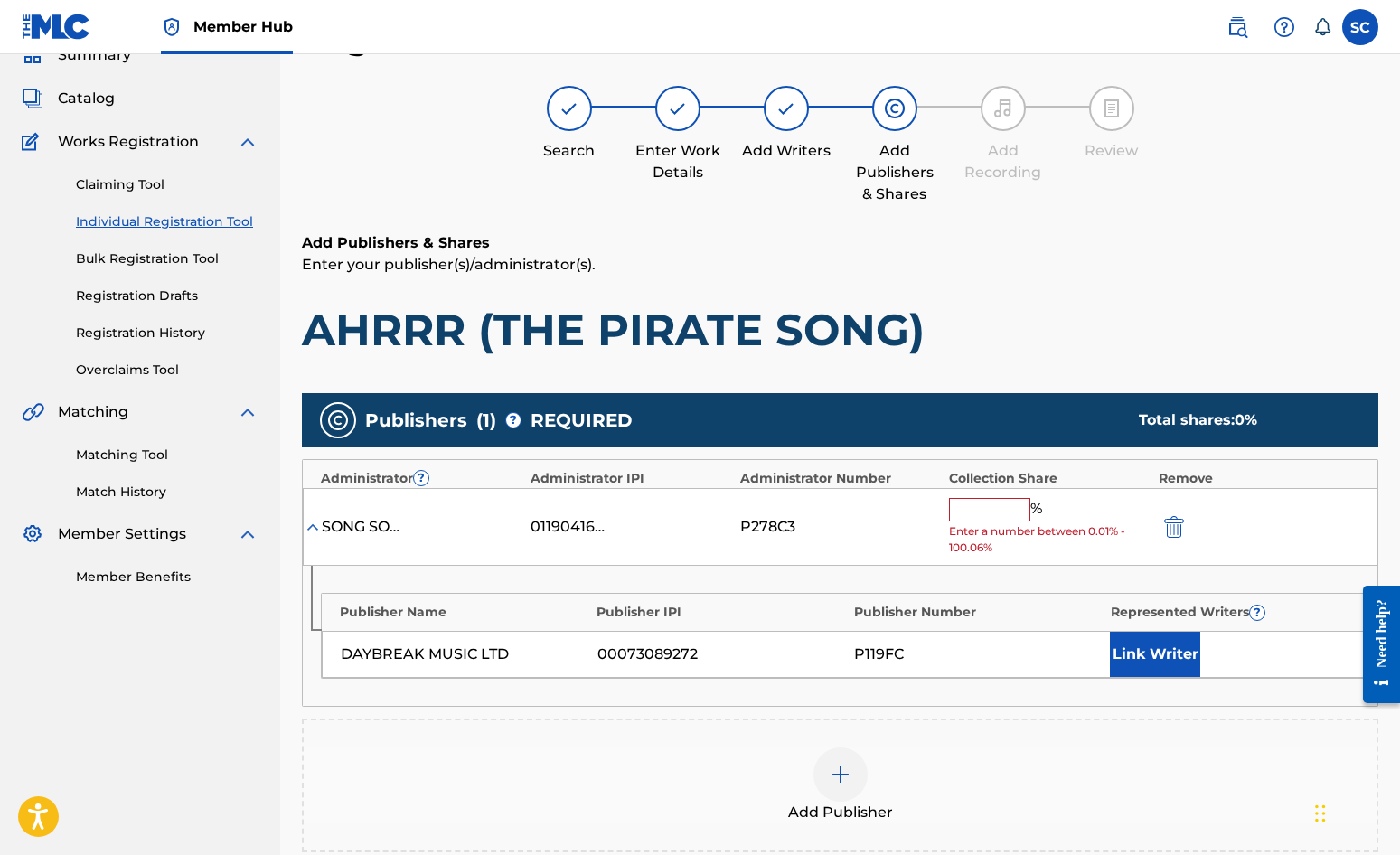
drag, startPoint x: 974, startPoint y: 512, endPoint x: 977, endPoint y: 504, distance: 8.5
click at [974, 512] on input "text" at bounding box center [989, 509] width 82 height 23
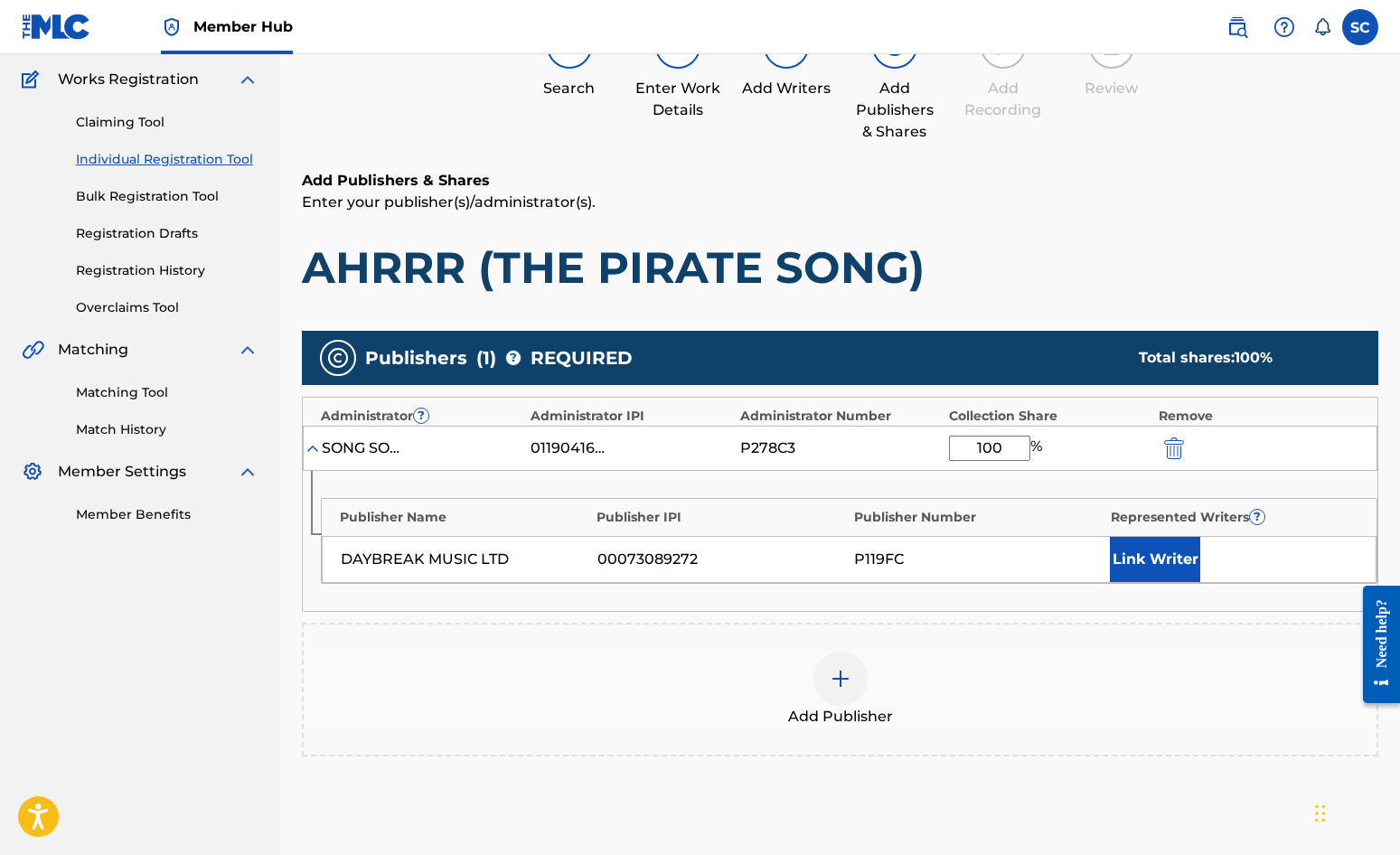
scroll to position [337, 0]
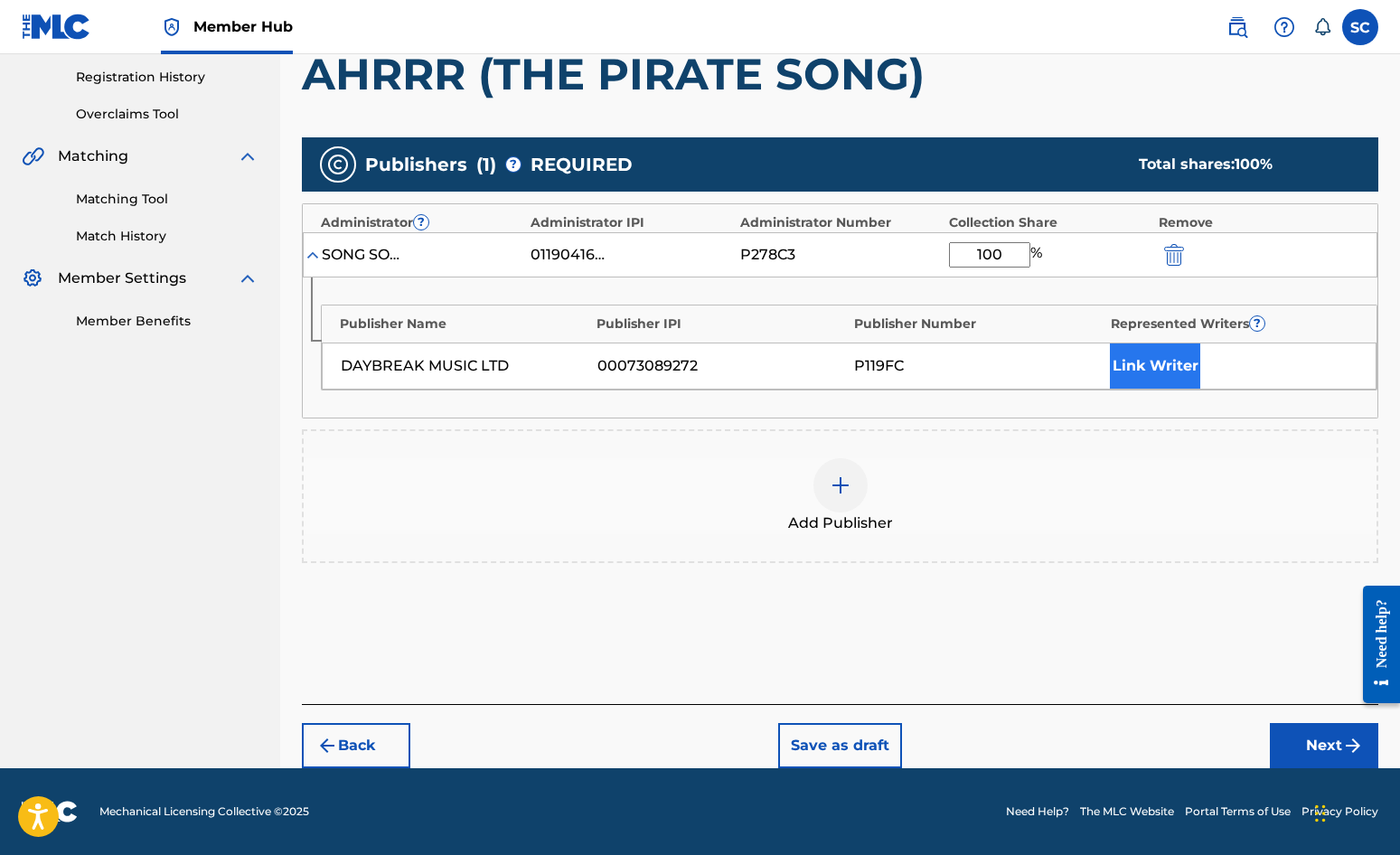
type input "100"
click at [1147, 373] on button "Link Writer" at bounding box center [1155, 366] width 90 height 45
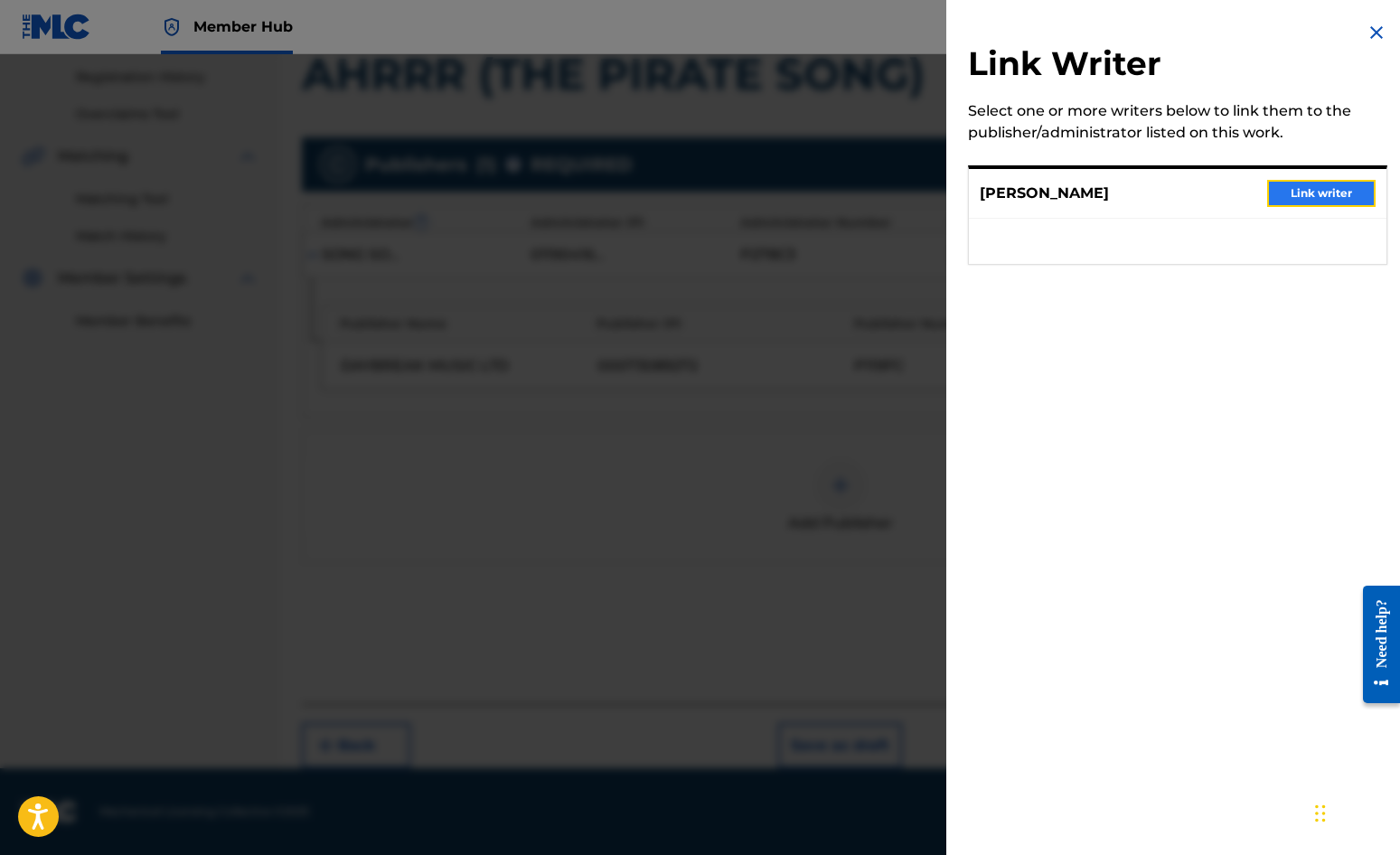
click at [1328, 193] on button "Link writer" at bounding box center [1321, 193] width 108 height 27
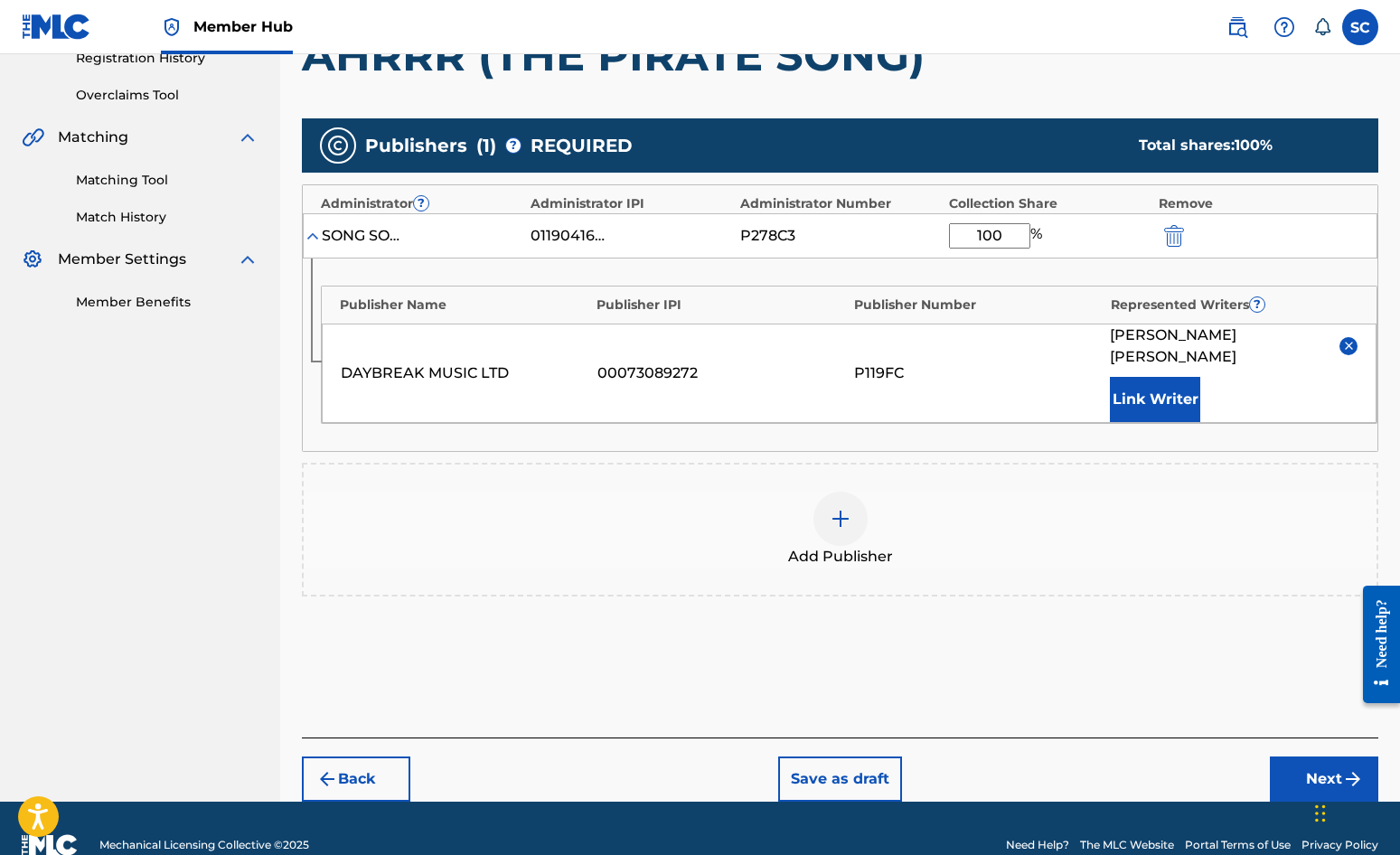
scroll to position [368, 0]
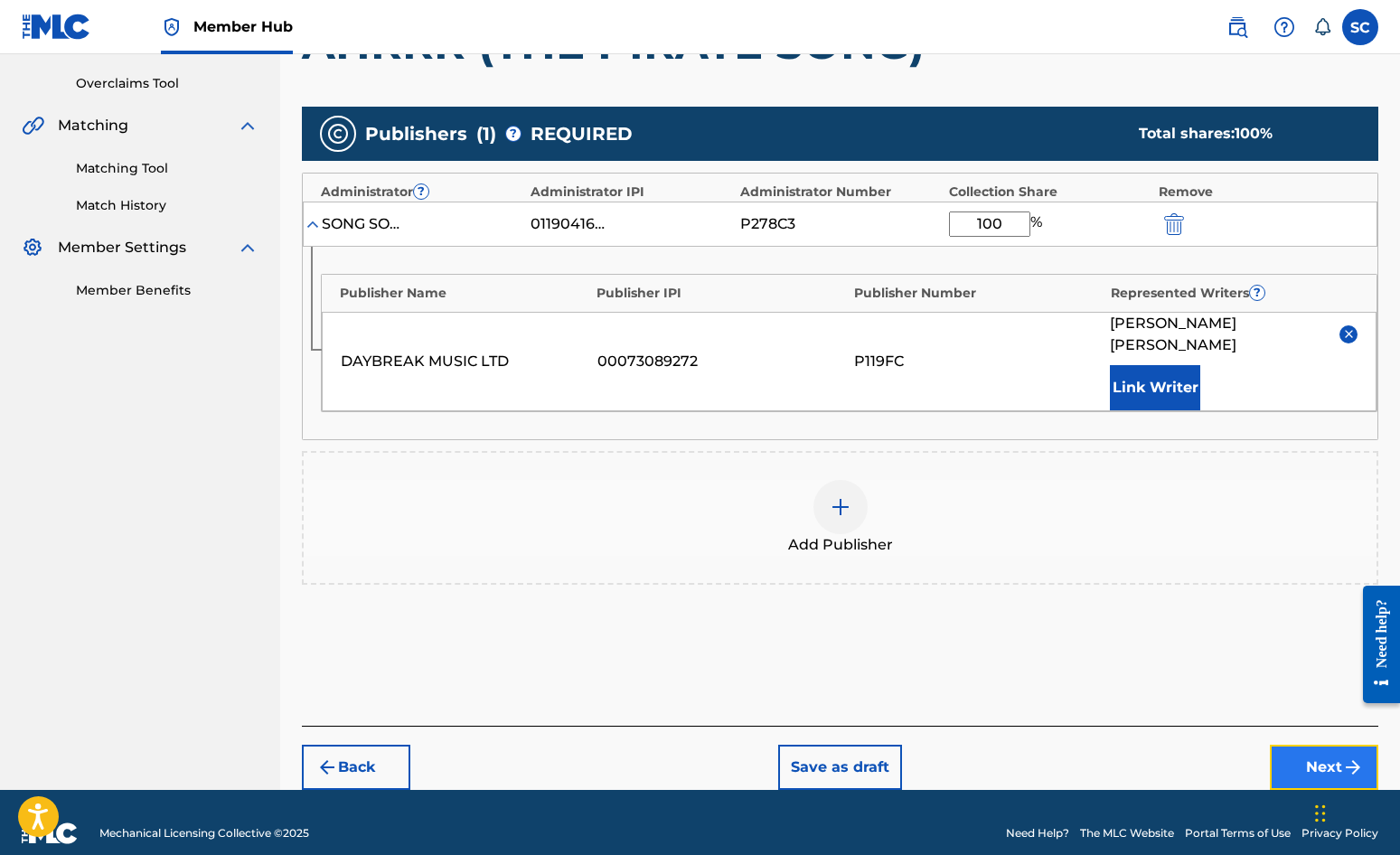
click at [1329, 746] on button "Next" at bounding box center [1324, 768] width 108 height 45
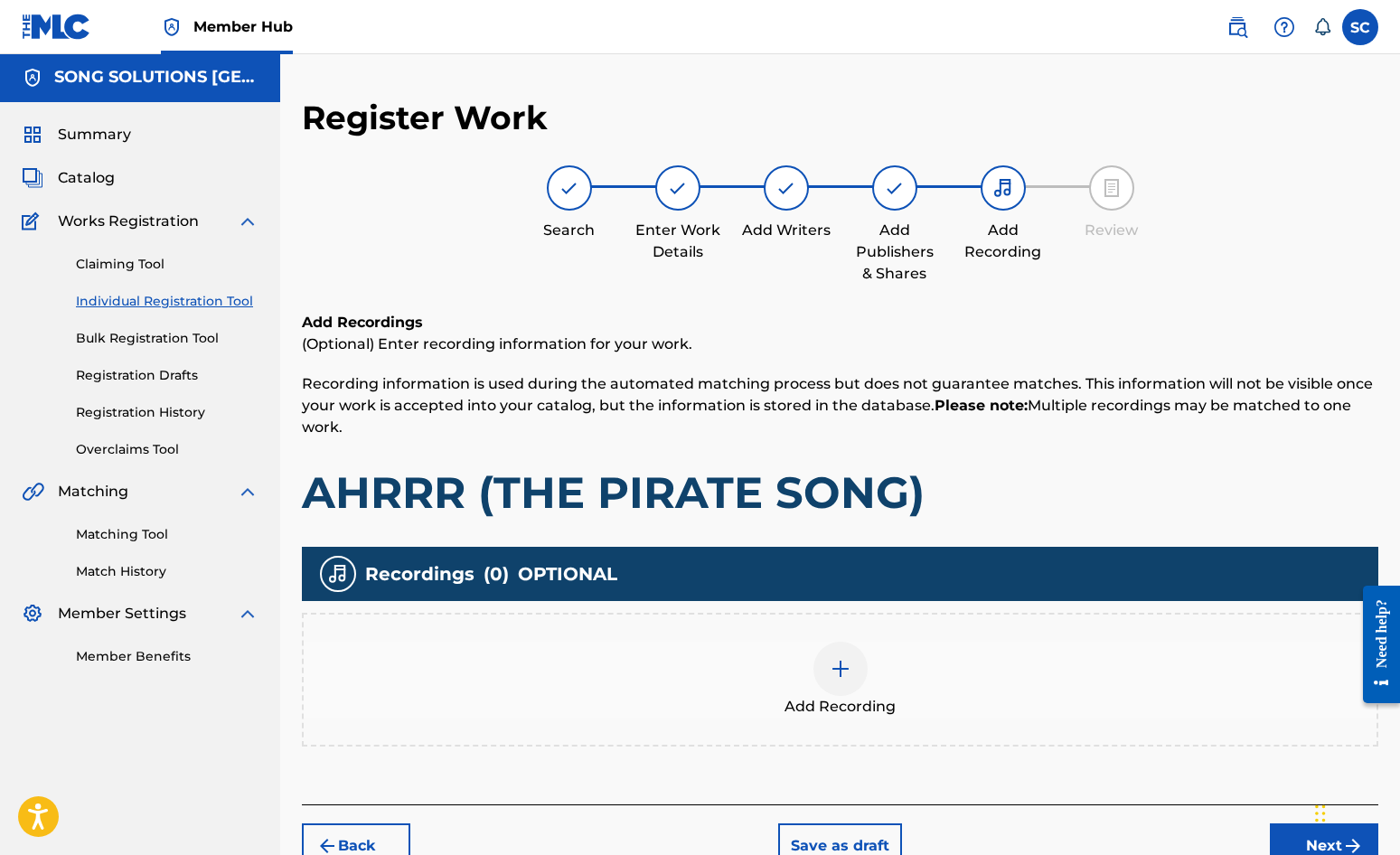
scroll to position [82, 0]
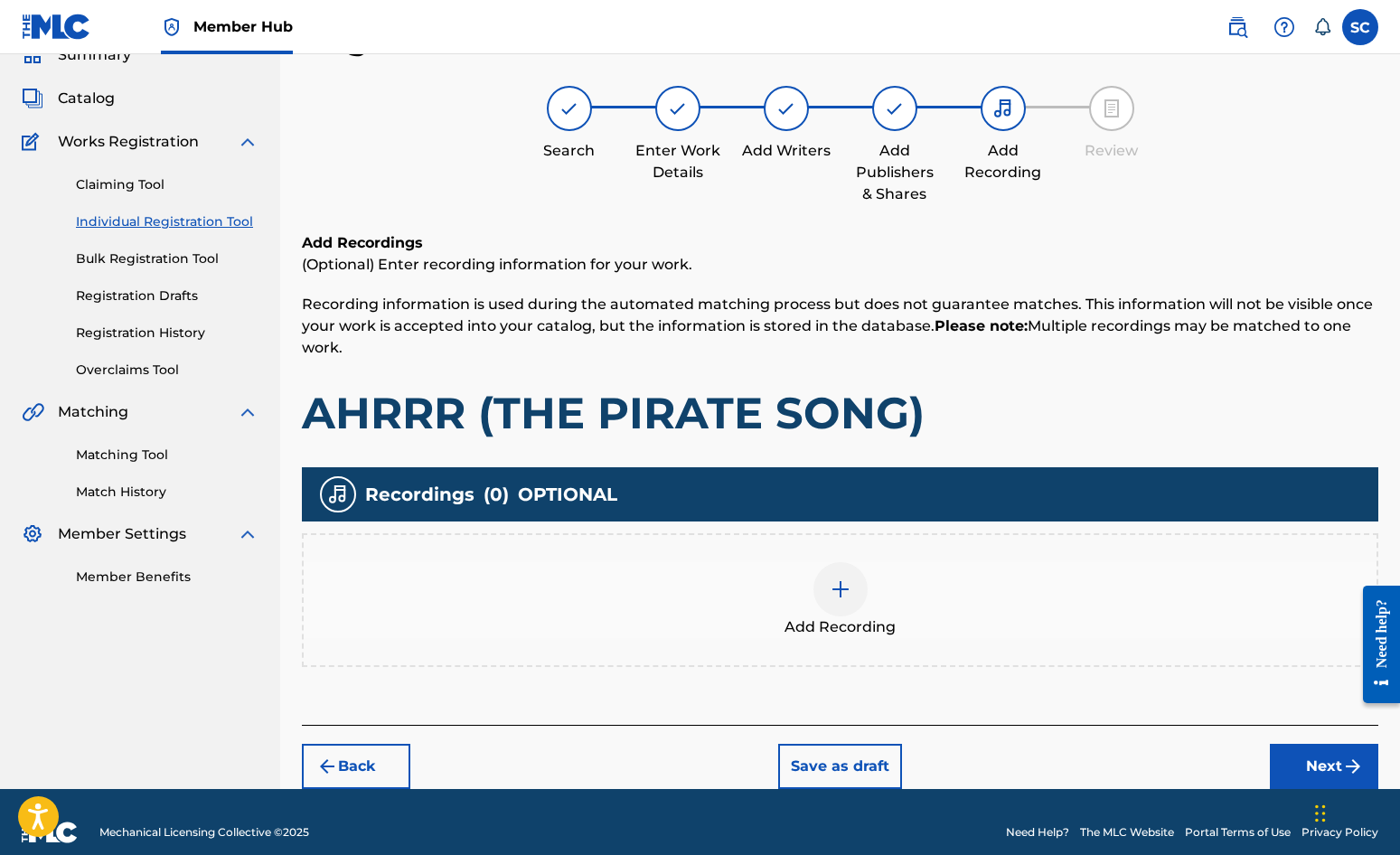
click at [836, 592] on img at bounding box center [840, 589] width 22 height 22
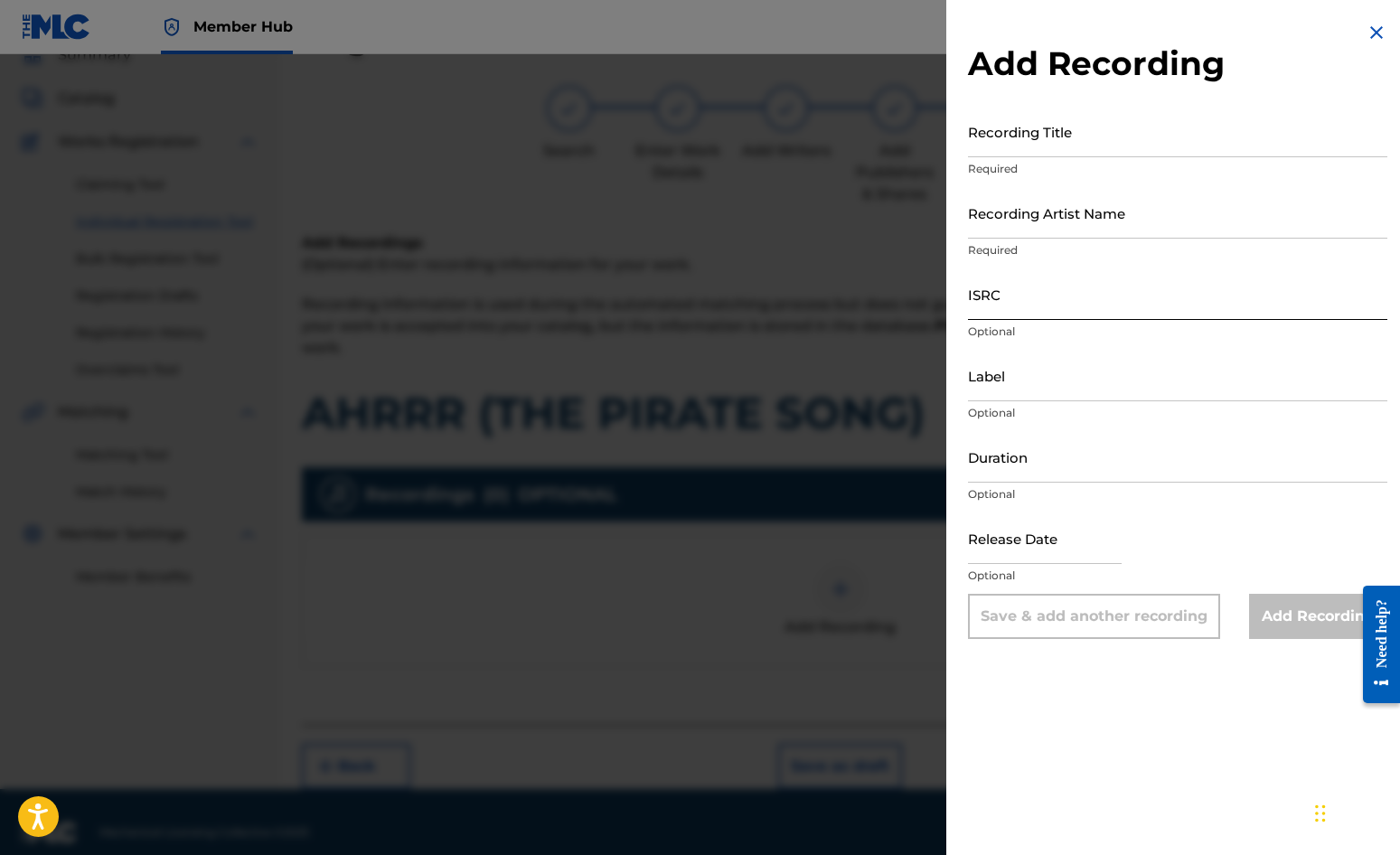
click at [1028, 300] on input "ISRC" at bounding box center [1177, 294] width 419 height 52
paste input "GBDPR0152403"
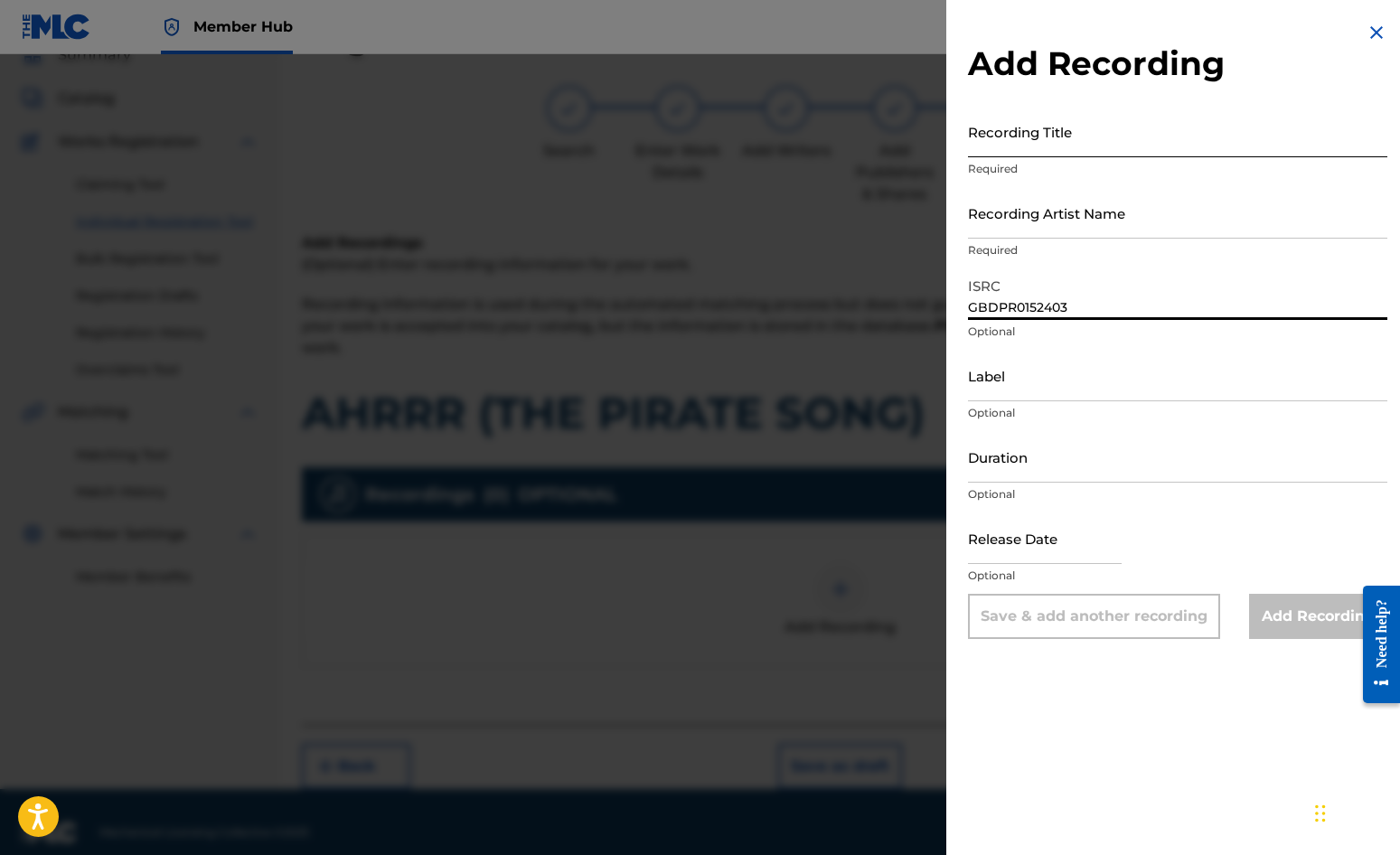
type input "GBDPR0152403"
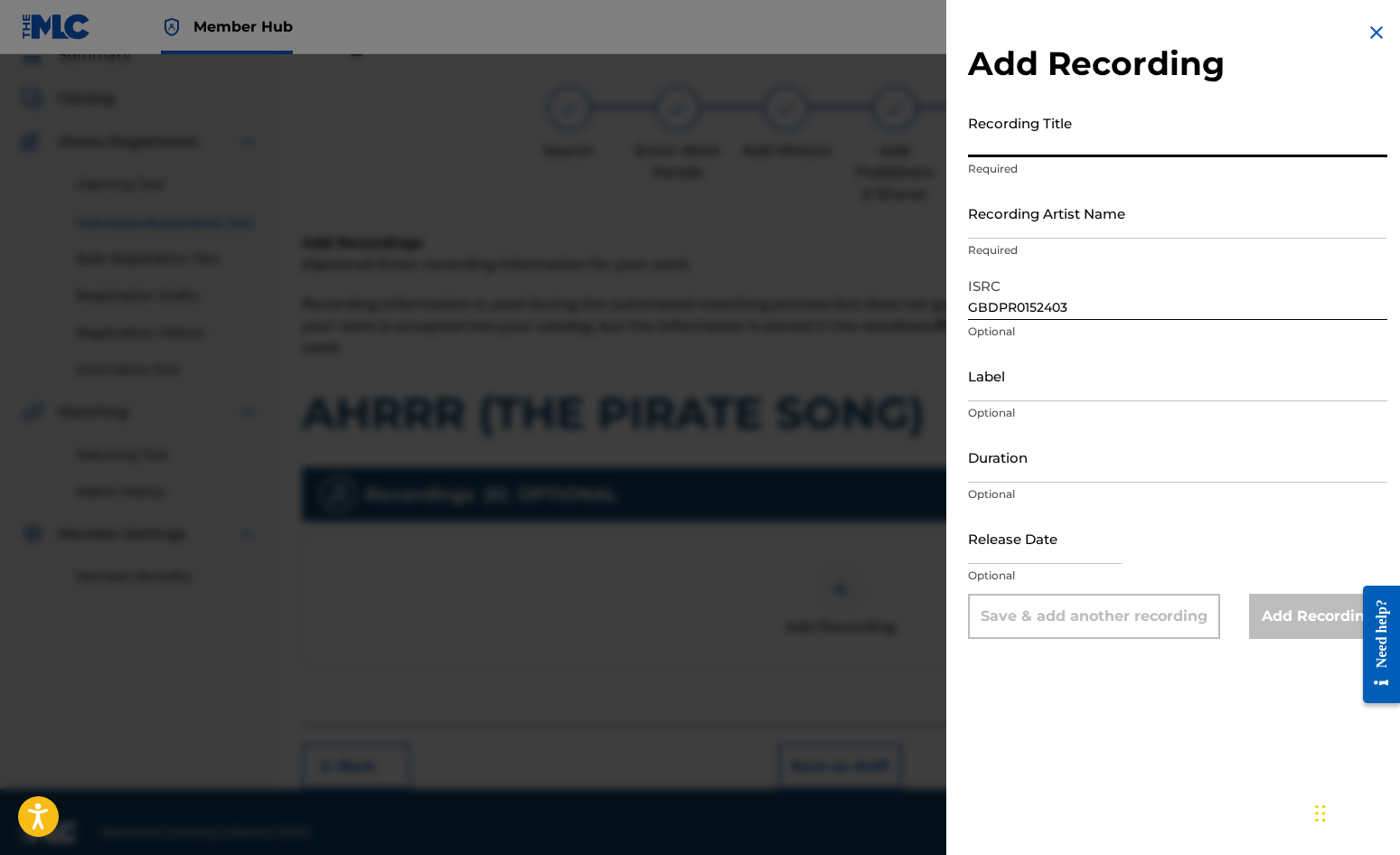
click at [993, 138] on input "Recording Title" at bounding box center [1177, 132] width 419 height 52
type input "AHRRR! (THE PIRATE SONG)"
click at [1041, 213] on input "Recording Artist Name" at bounding box center [1177, 212] width 419 height 52
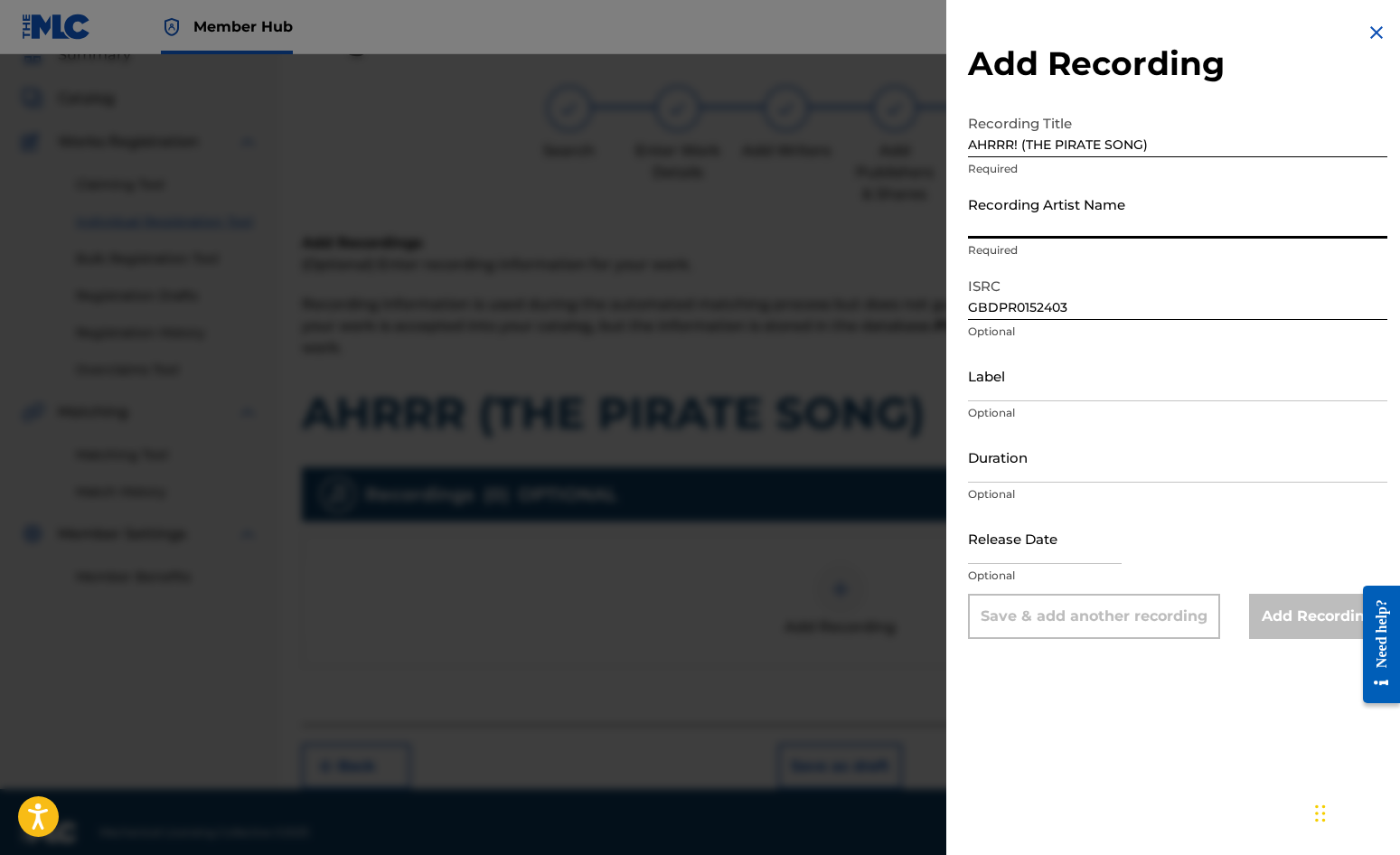
type input "[PERSON_NAME]"
type input "[DATE]"
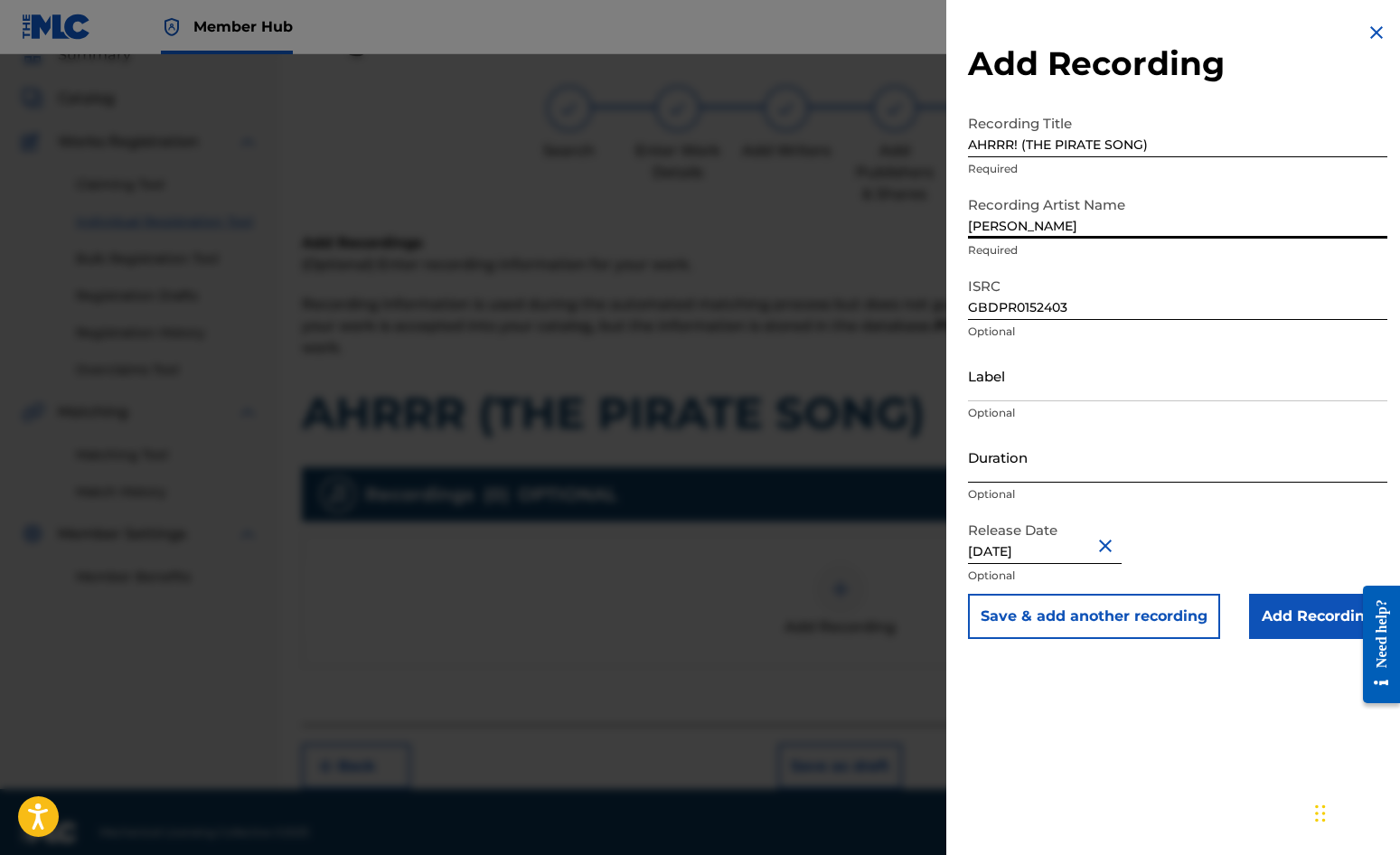
click at [1024, 449] on input "Duration" at bounding box center [1177, 457] width 419 height 52
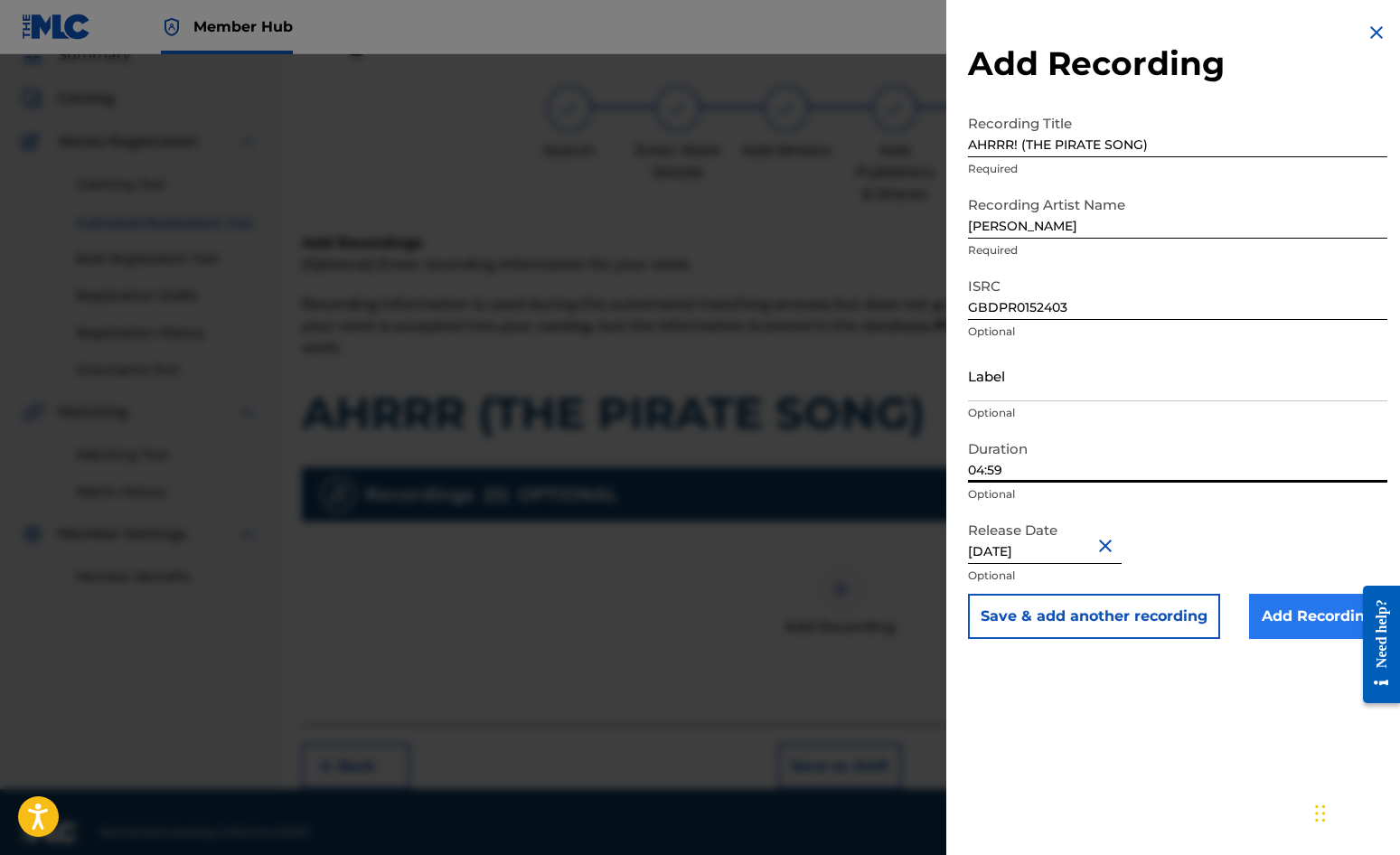
type input "04:59"
click at [1314, 615] on input "Add Recording" at bounding box center [1318, 616] width 138 height 45
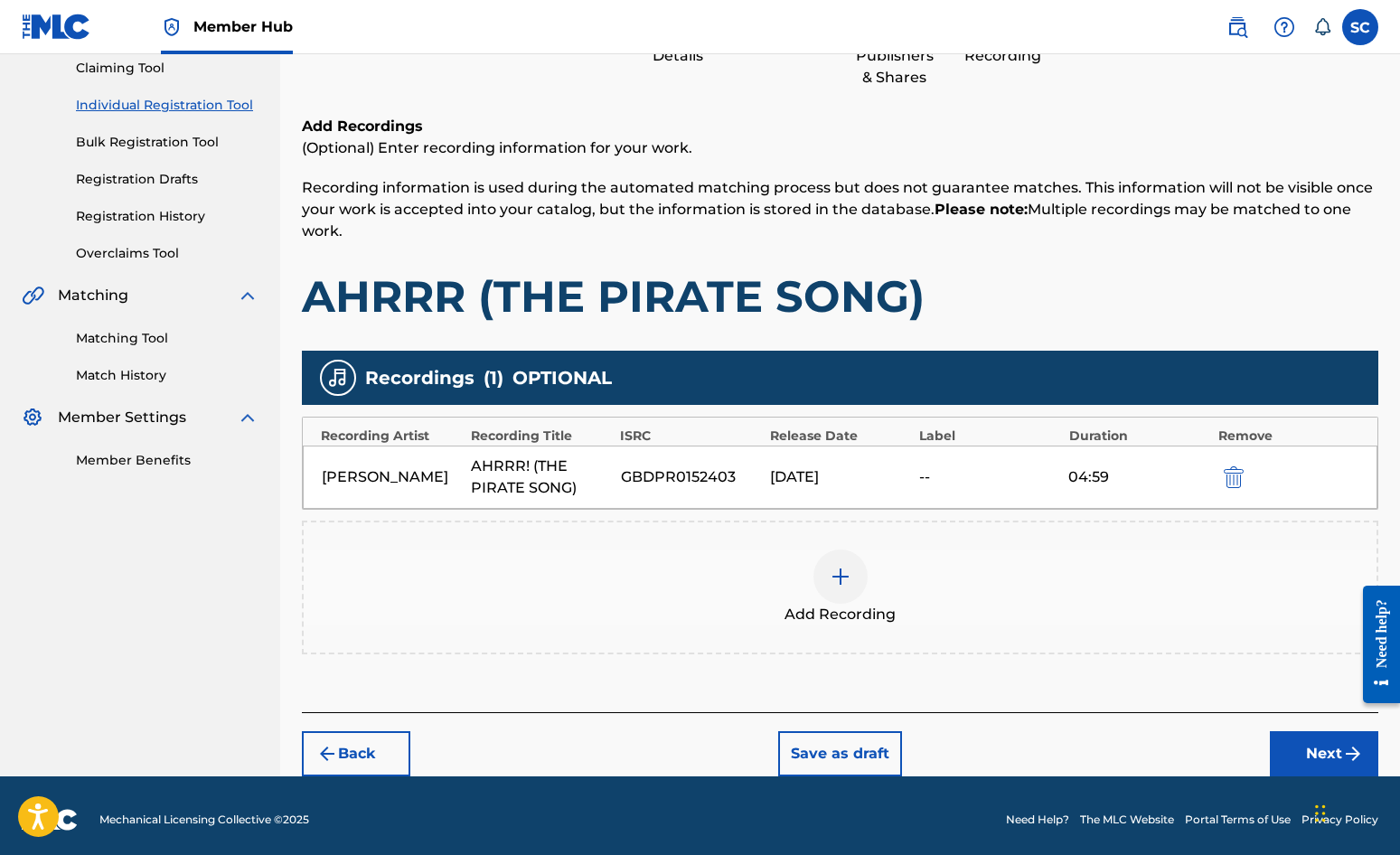
scroll to position [206, 0]
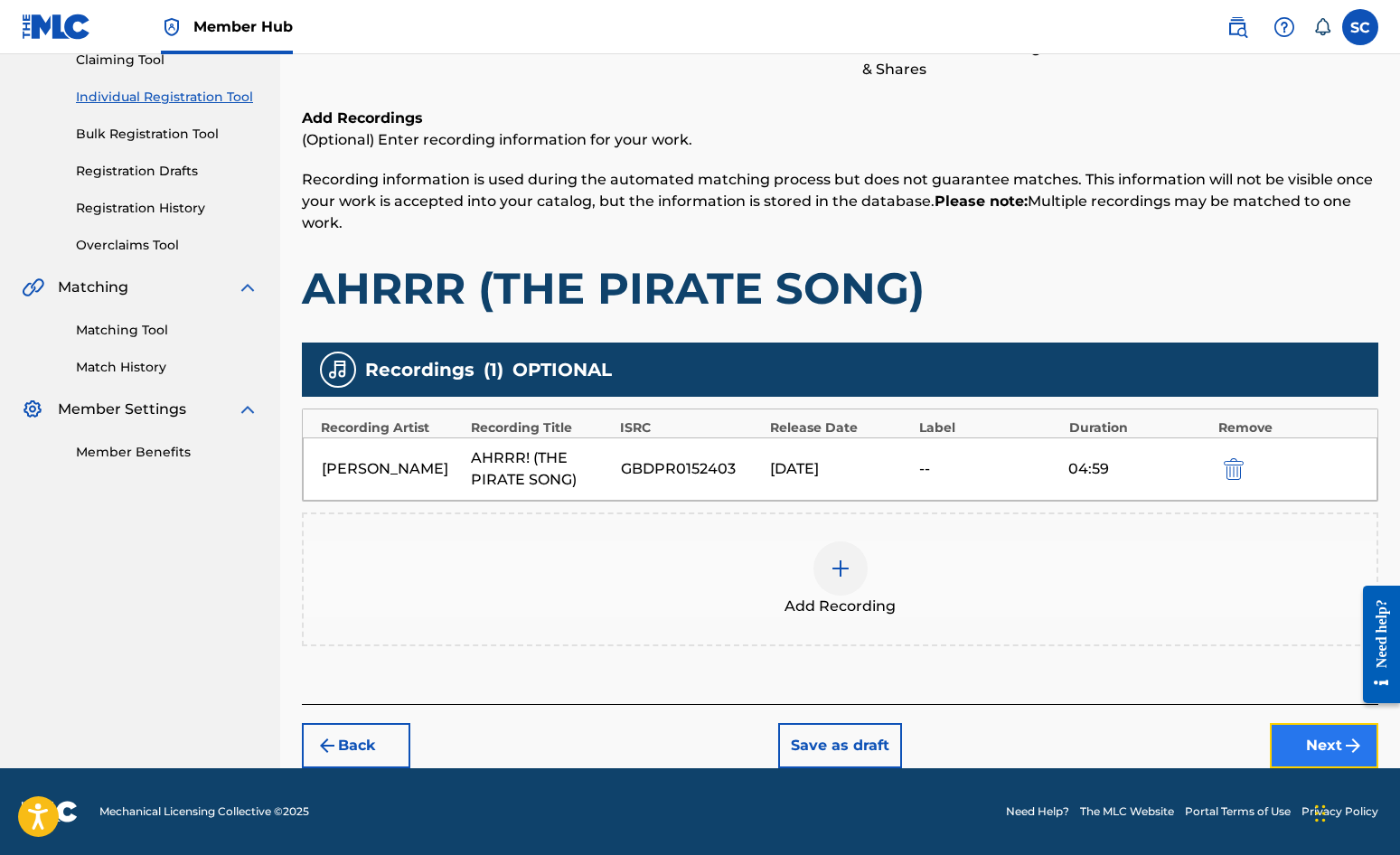
click at [1316, 738] on button "Next" at bounding box center [1324, 746] width 108 height 45
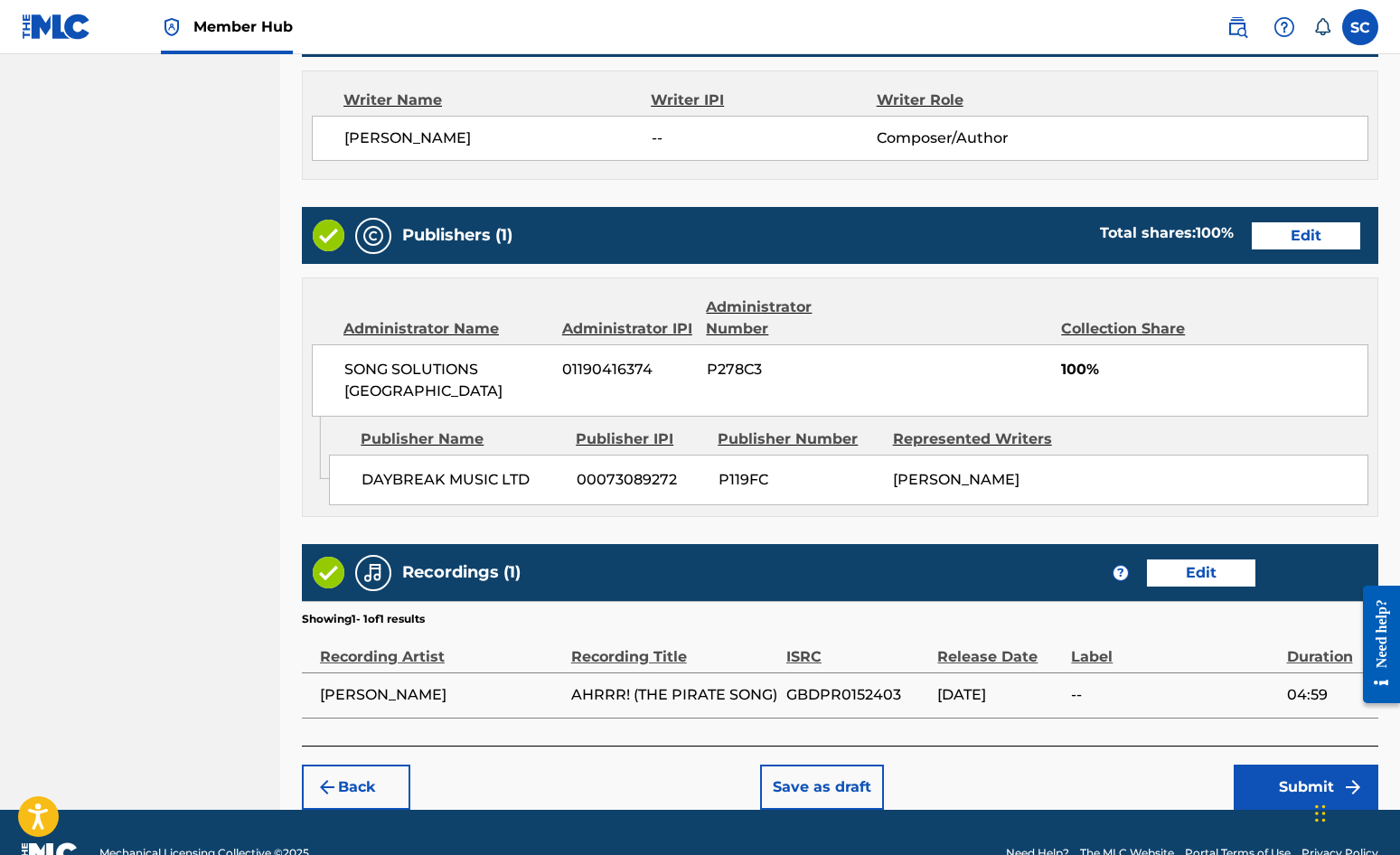
scroll to position [776, 0]
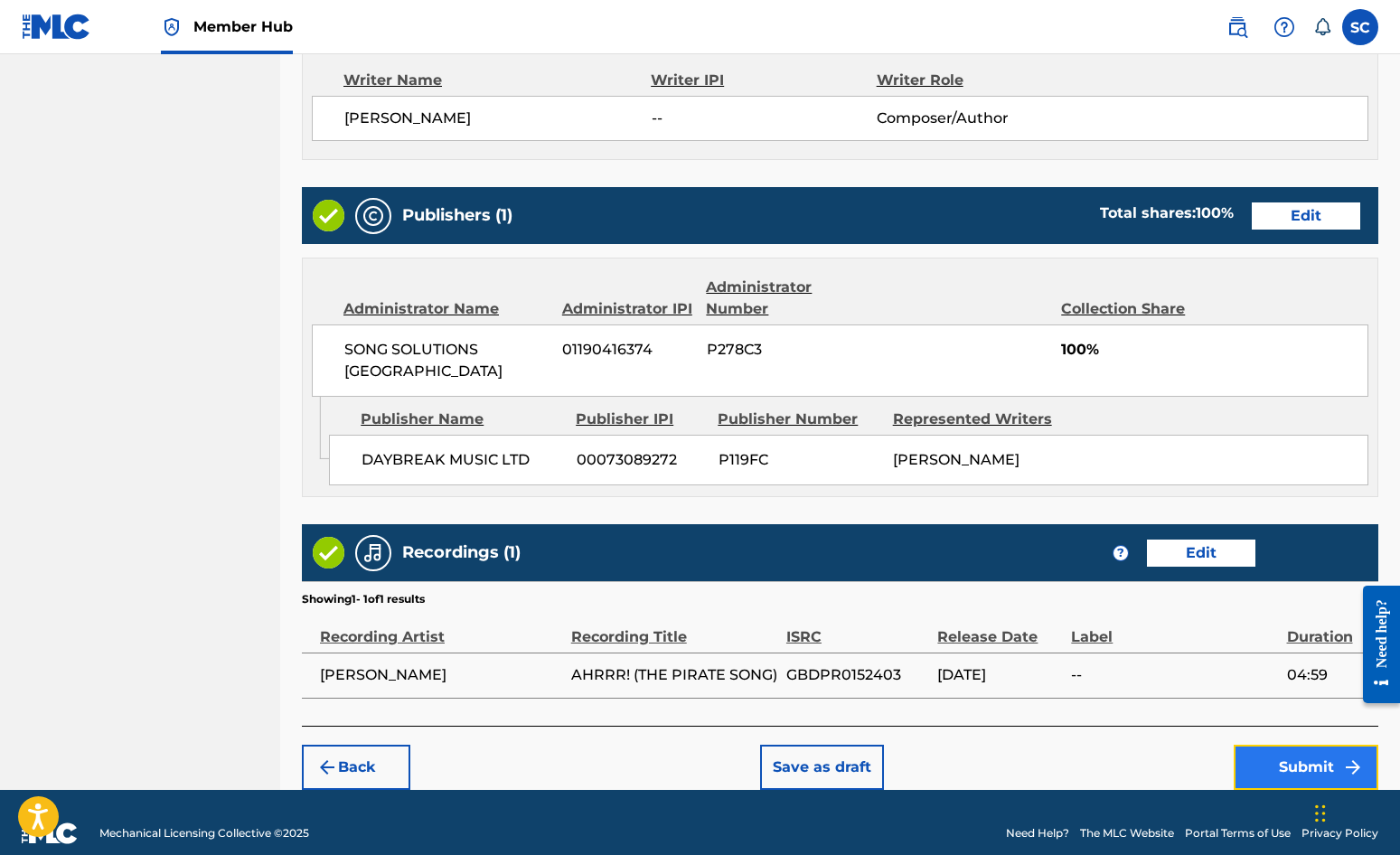
click at [1282, 745] on button "Submit" at bounding box center [1306, 768] width 145 height 45
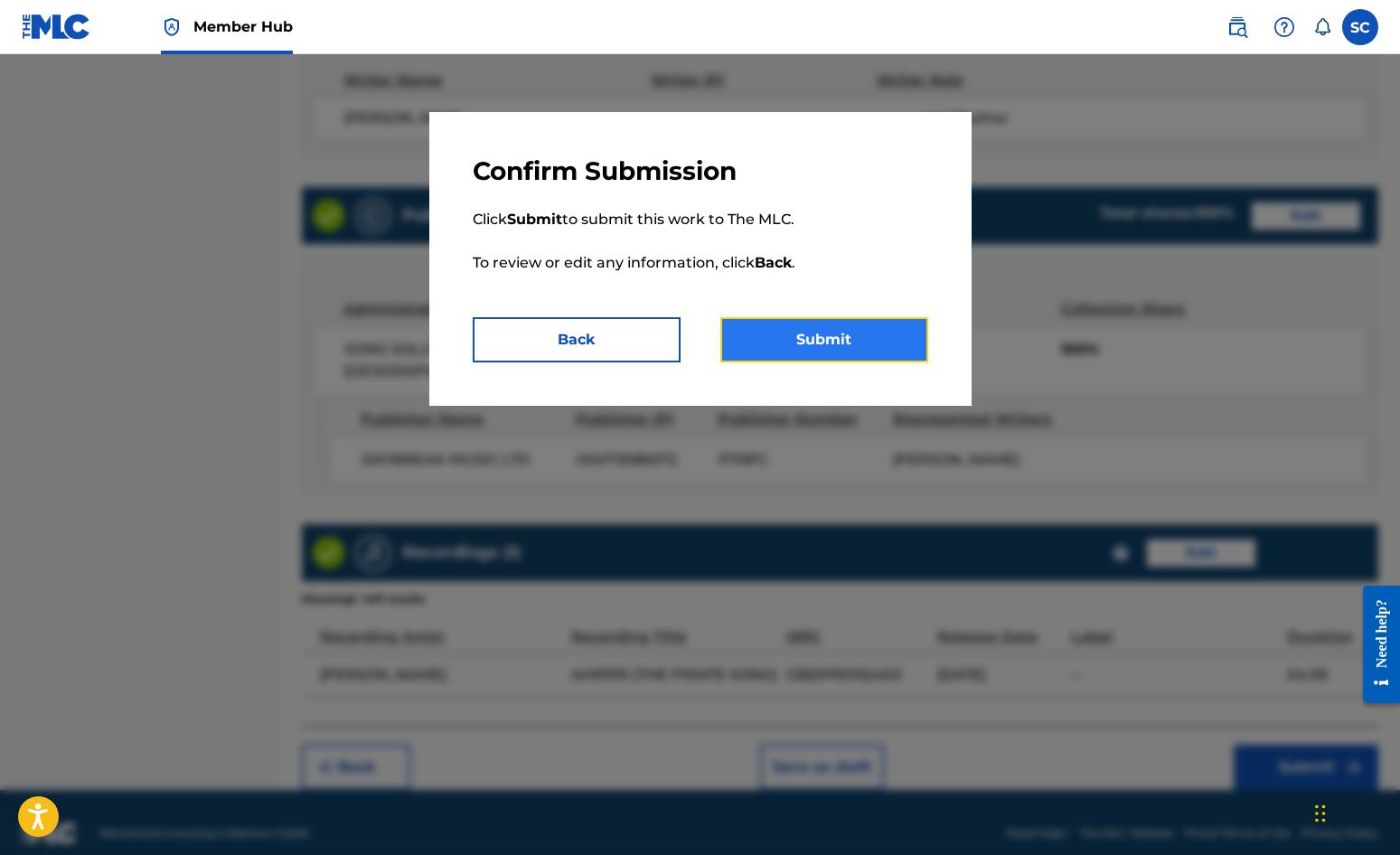
click at [823, 347] on button "Submit" at bounding box center [824, 340] width 208 height 45
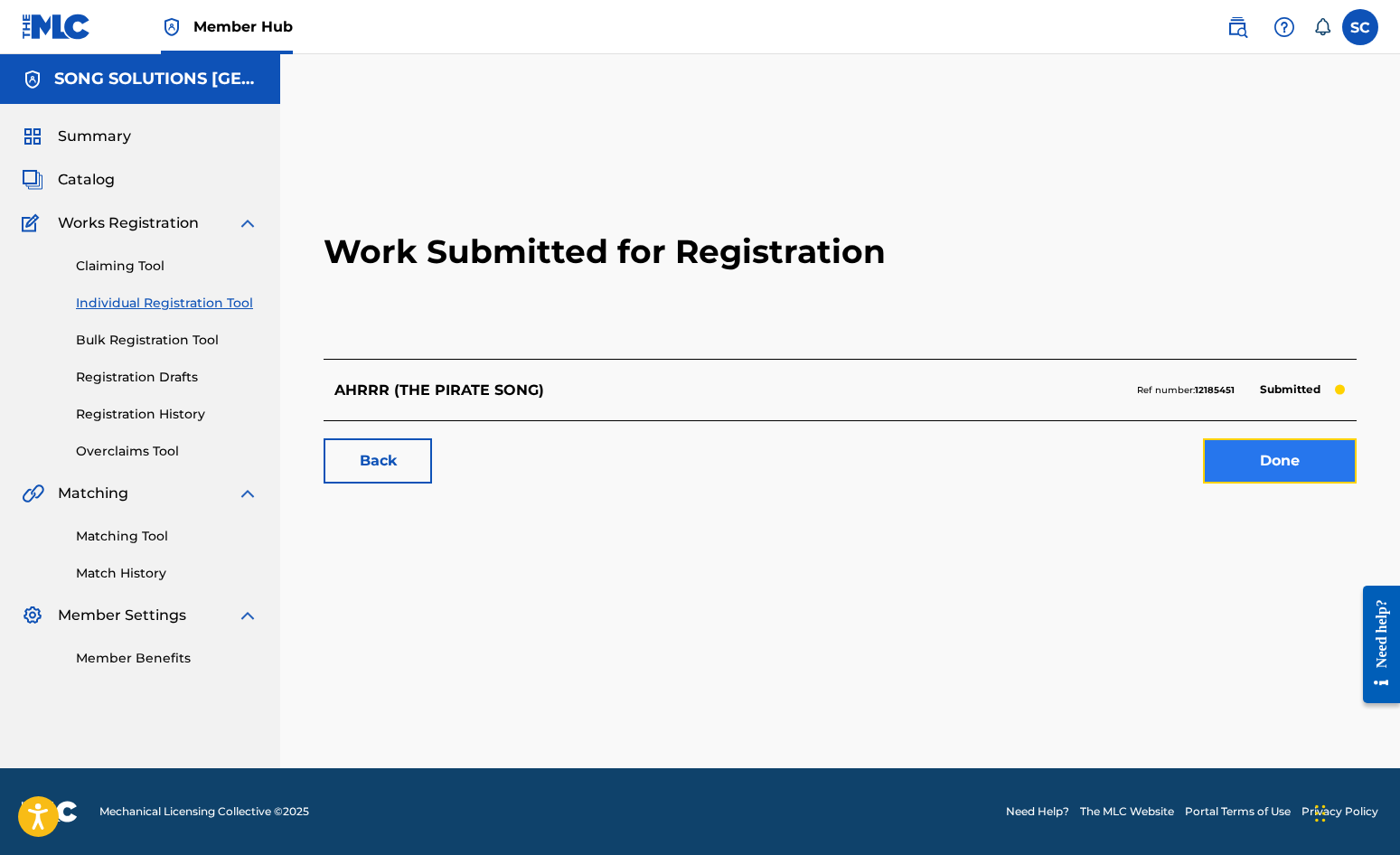
click at [1279, 466] on link "Done" at bounding box center [1281, 461] width 154 height 45
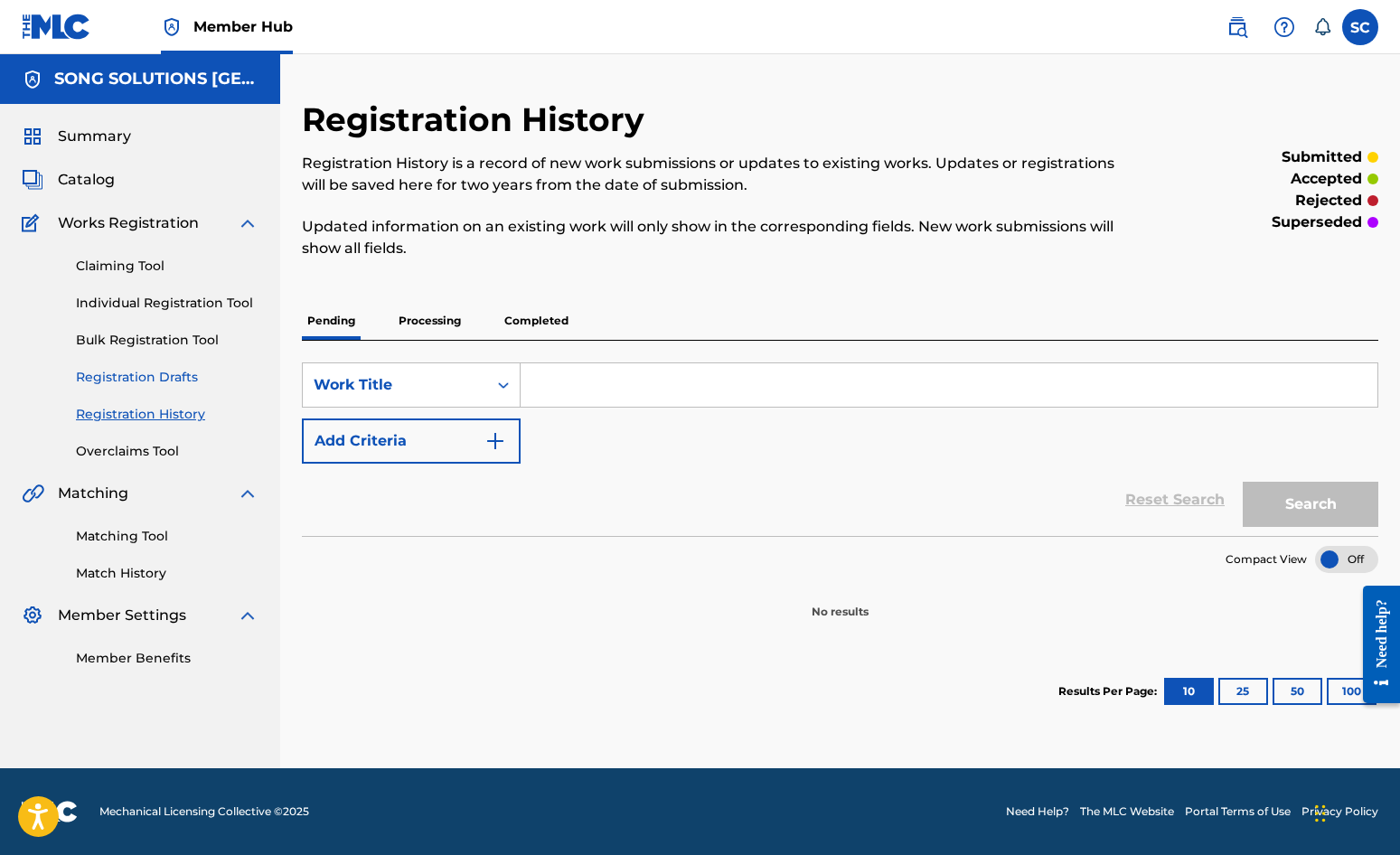
click at [182, 375] on link "Registration Drafts" at bounding box center [167, 378] width 182 height 19
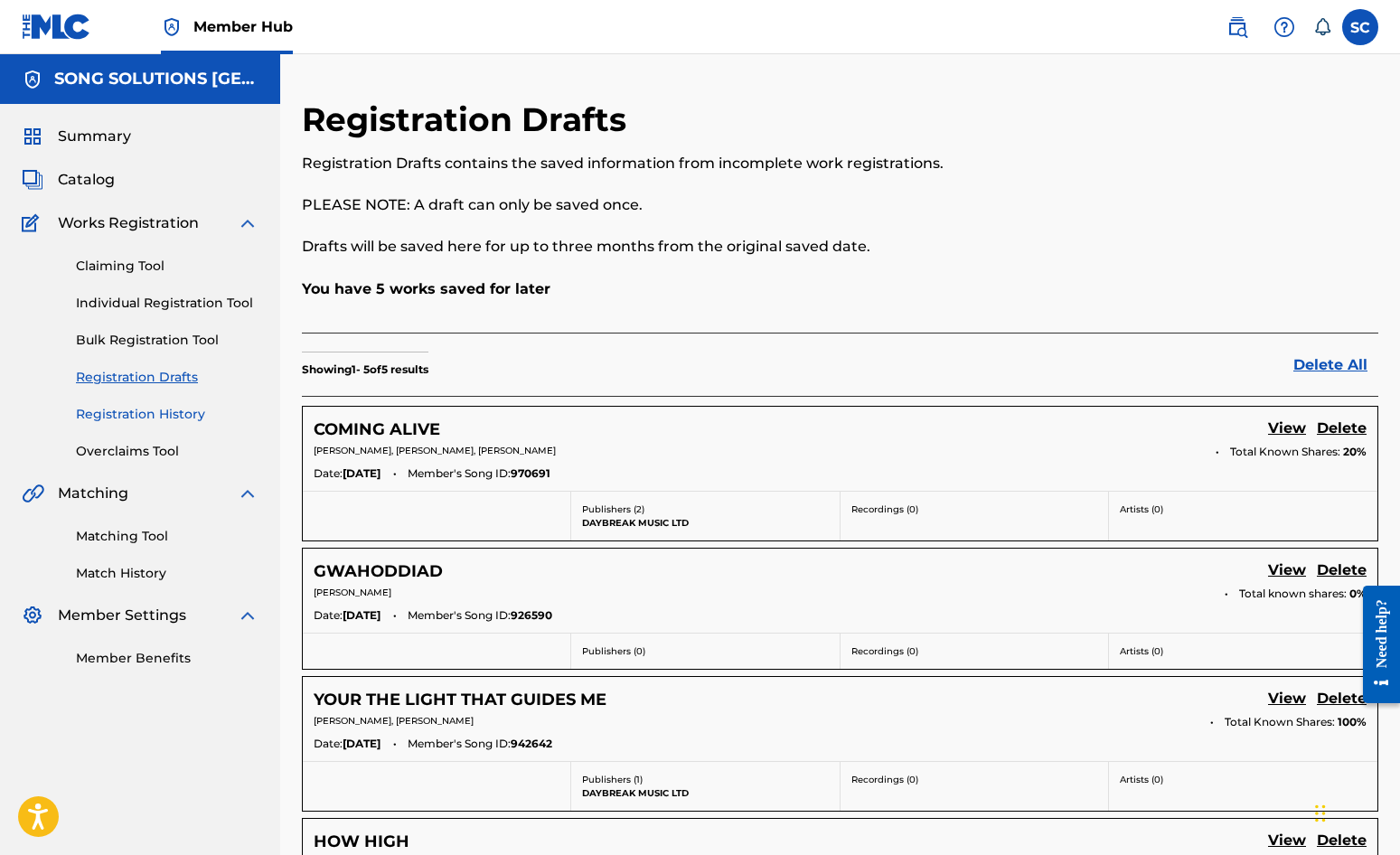
click at [169, 410] on link "Registration History" at bounding box center [167, 414] width 182 height 19
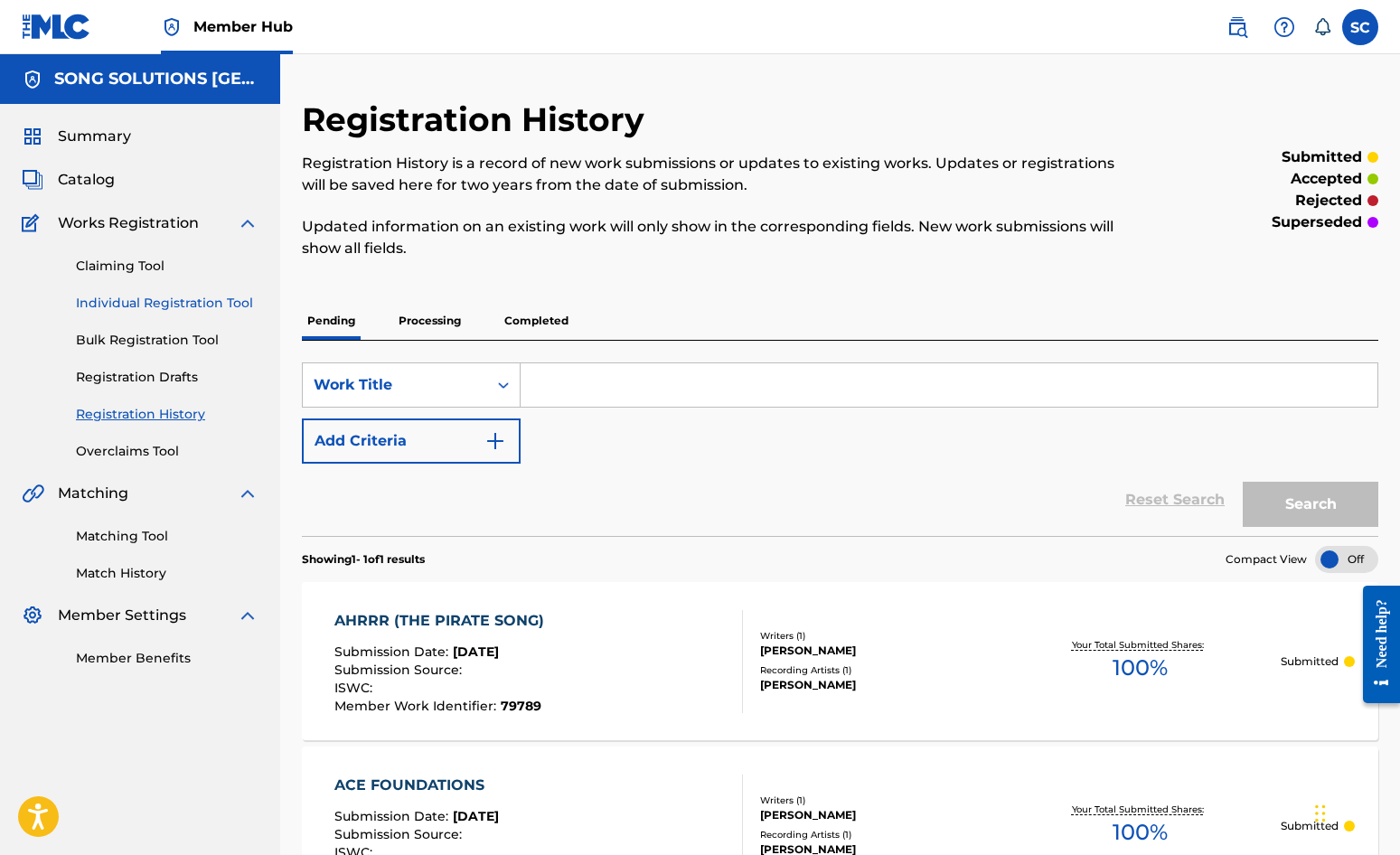
click at [146, 304] on link "Individual Registration Tool" at bounding box center [167, 303] width 182 height 19
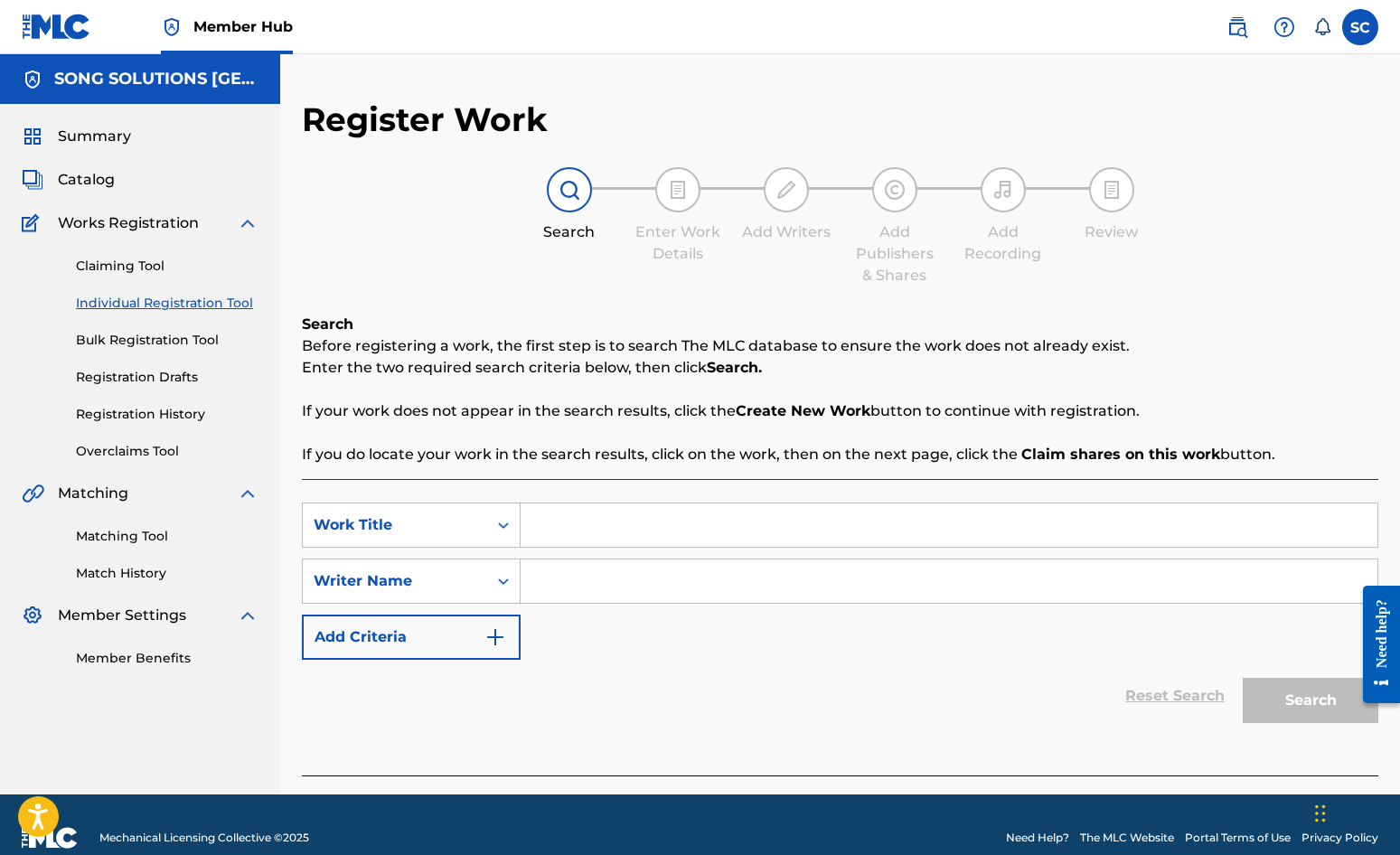
click at [572, 520] on input "Search Form" at bounding box center [949, 525] width 857 height 43
type input "LORD OUR MASTER"
click at [634, 564] on input "Search Form" at bounding box center [949, 582] width 857 height 43
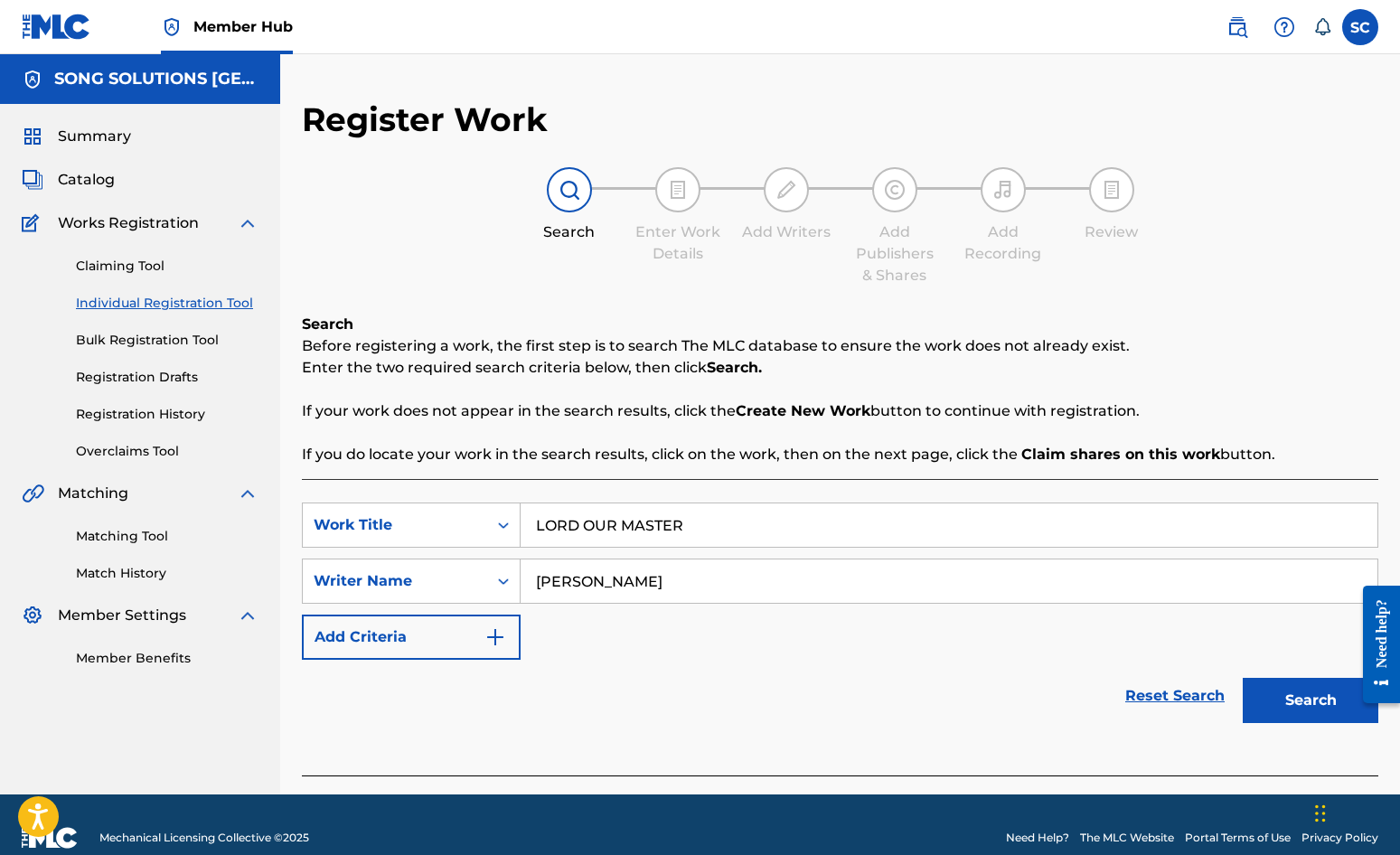
type input "[PERSON_NAME]"
click at [1243, 678] on button "Search" at bounding box center [1311, 701] width 135 height 45
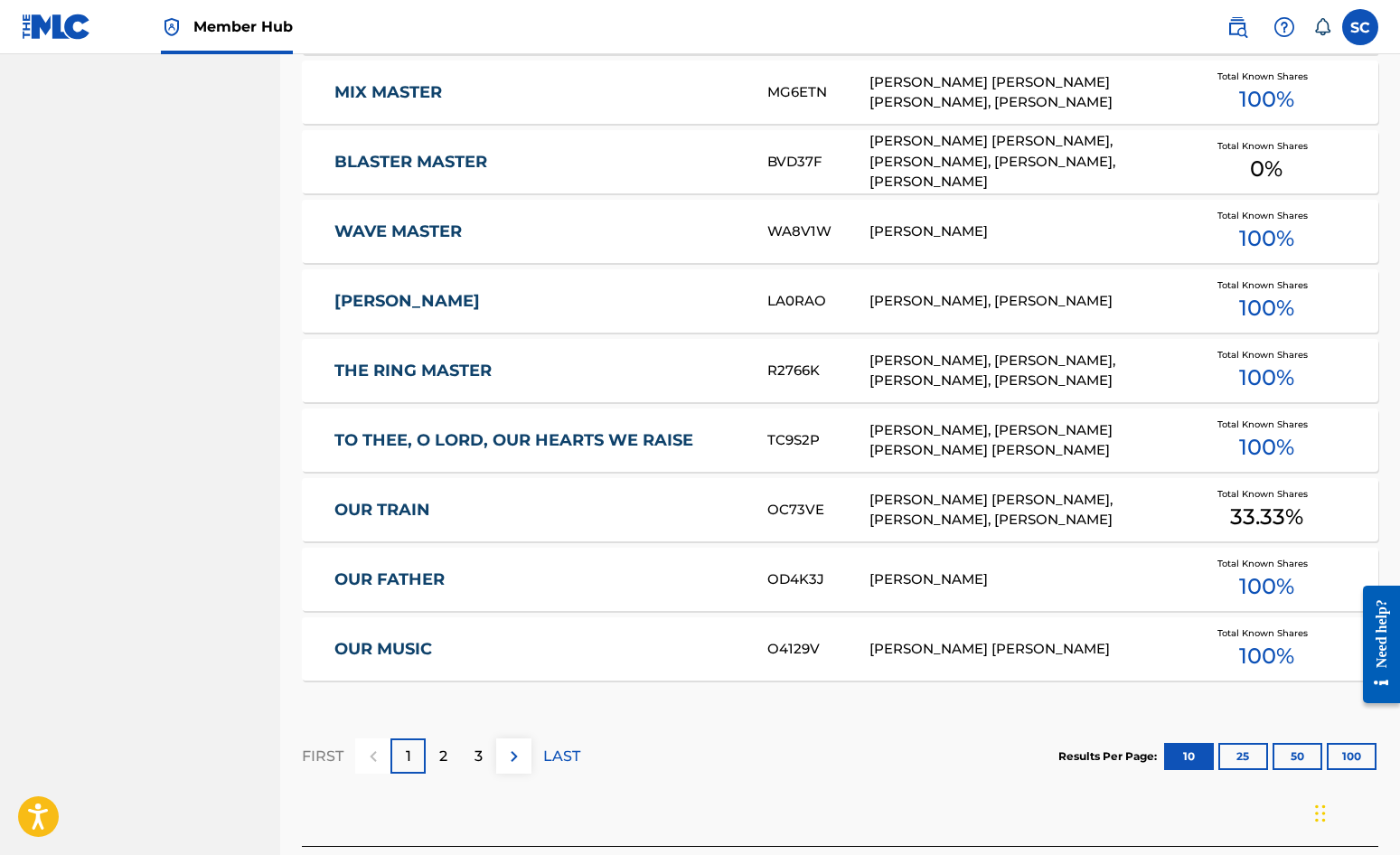
scroll to position [904, 0]
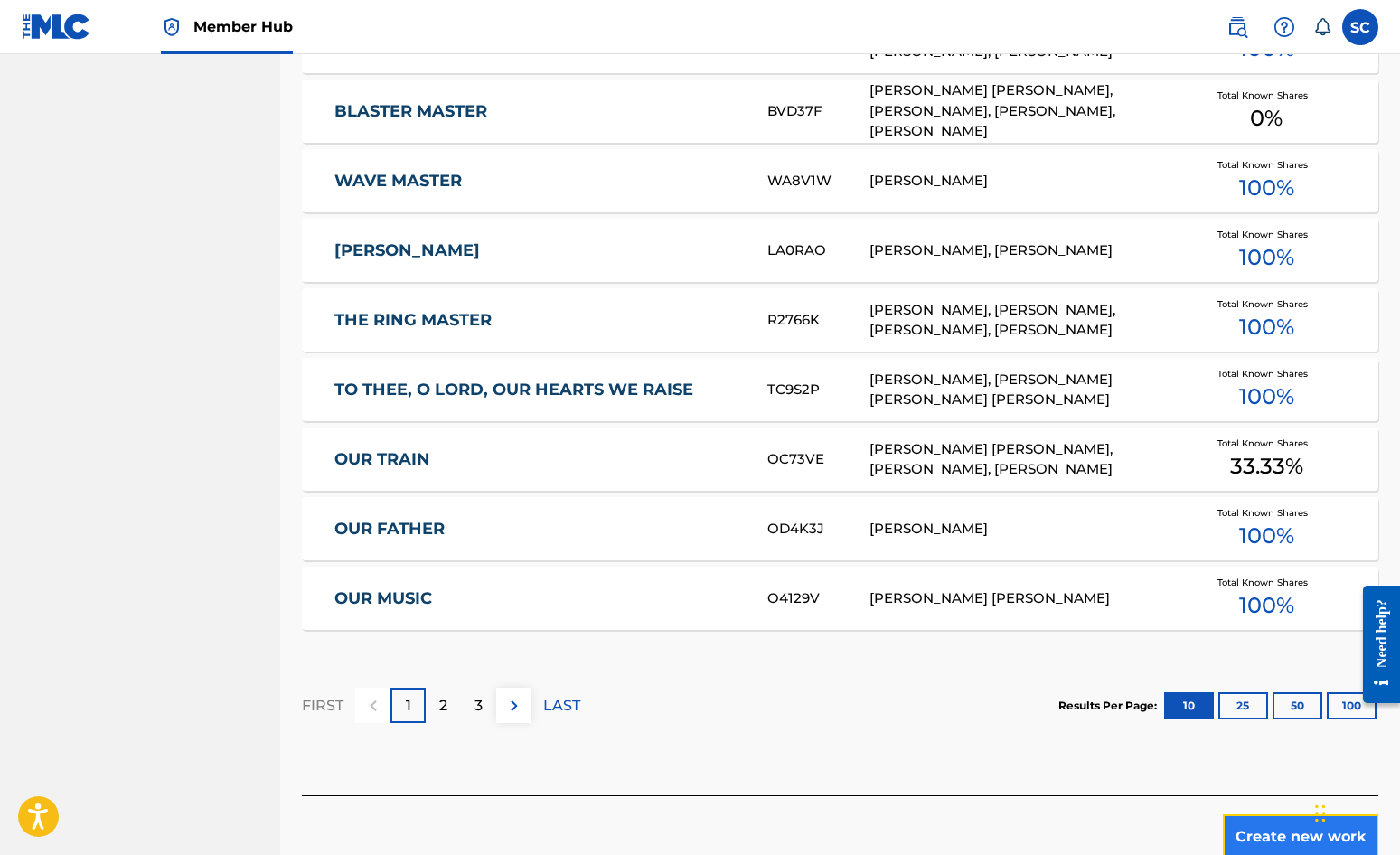
click at [1298, 836] on button "Create new work" at bounding box center [1300, 837] width 155 height 45
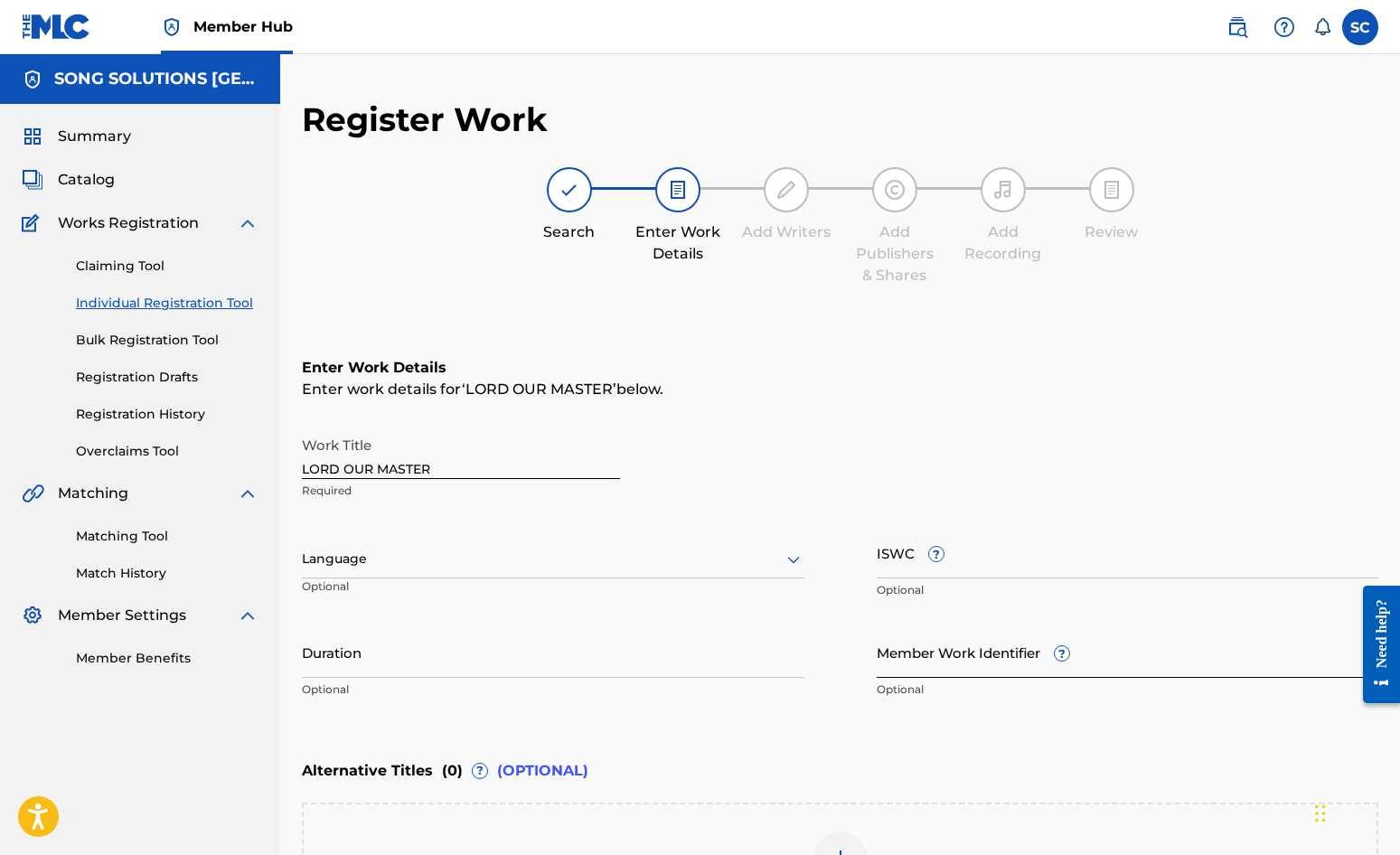
click at [947, 668] on input "Member Work Identifier ?" at bounding box center [1128, 652] width 503 height 52
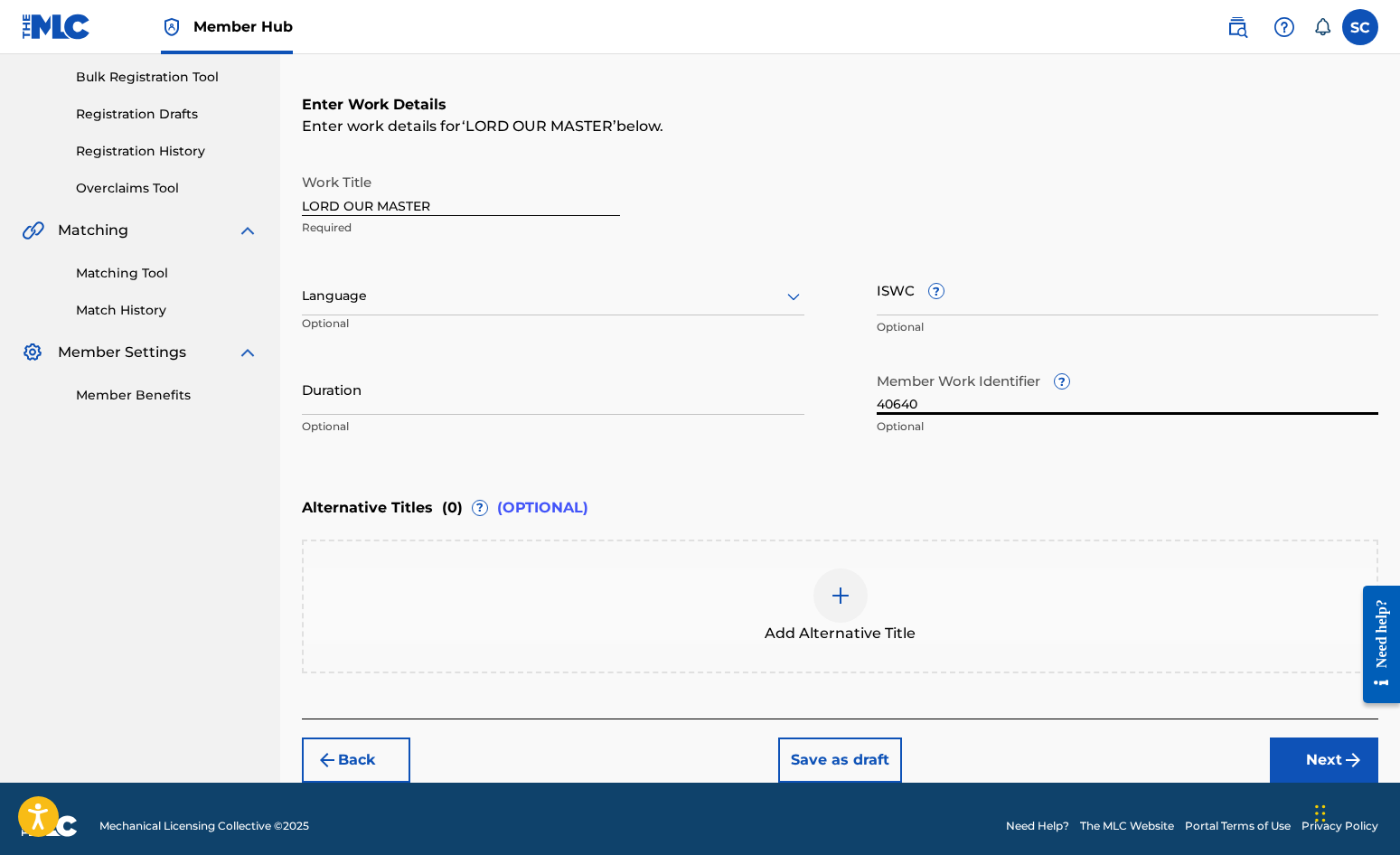
scroll to position [277, 0]
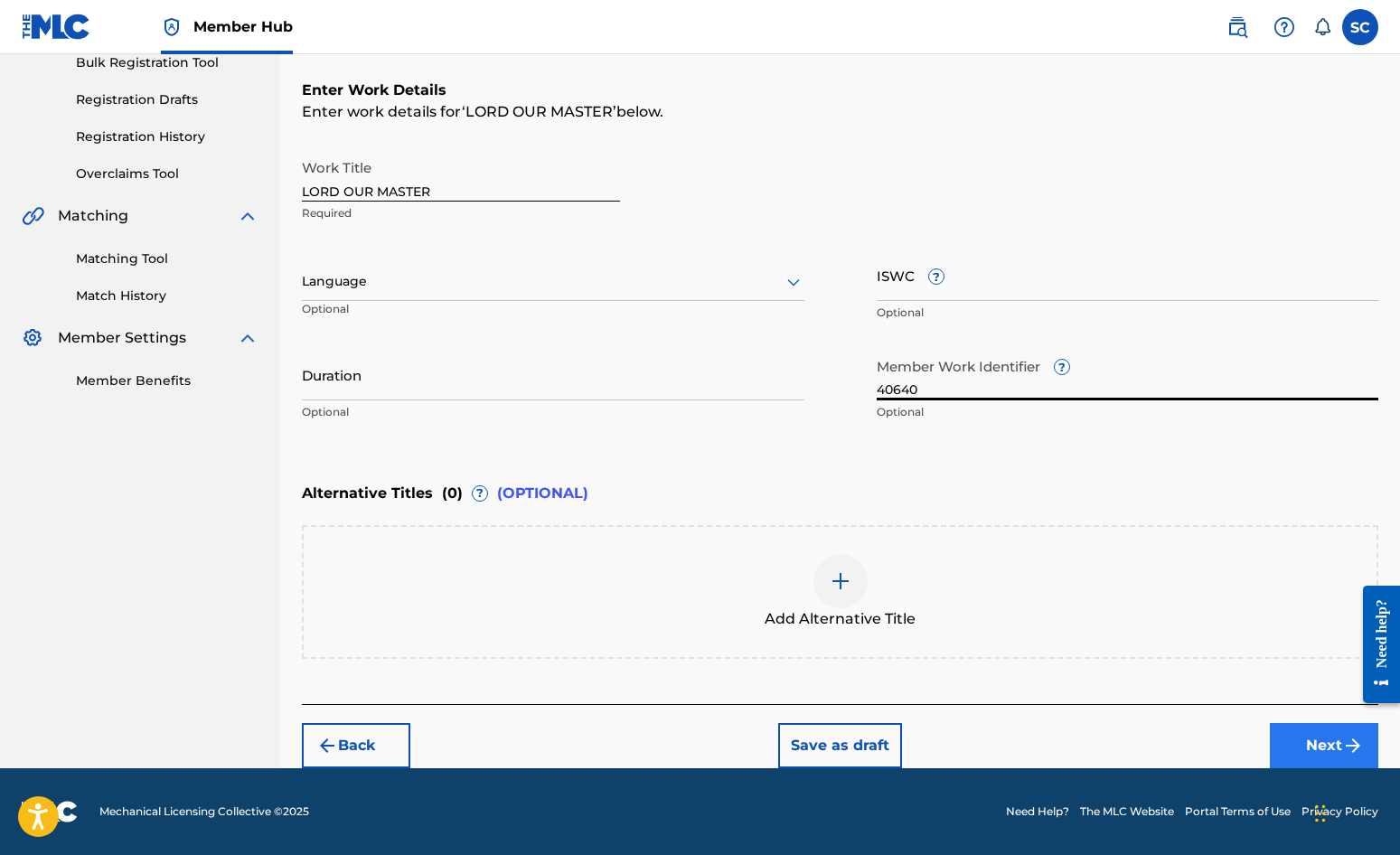
type input "40640"
click at [1335, 747] on button "Next" at bounding box center [1324, 746] width 108 height 45
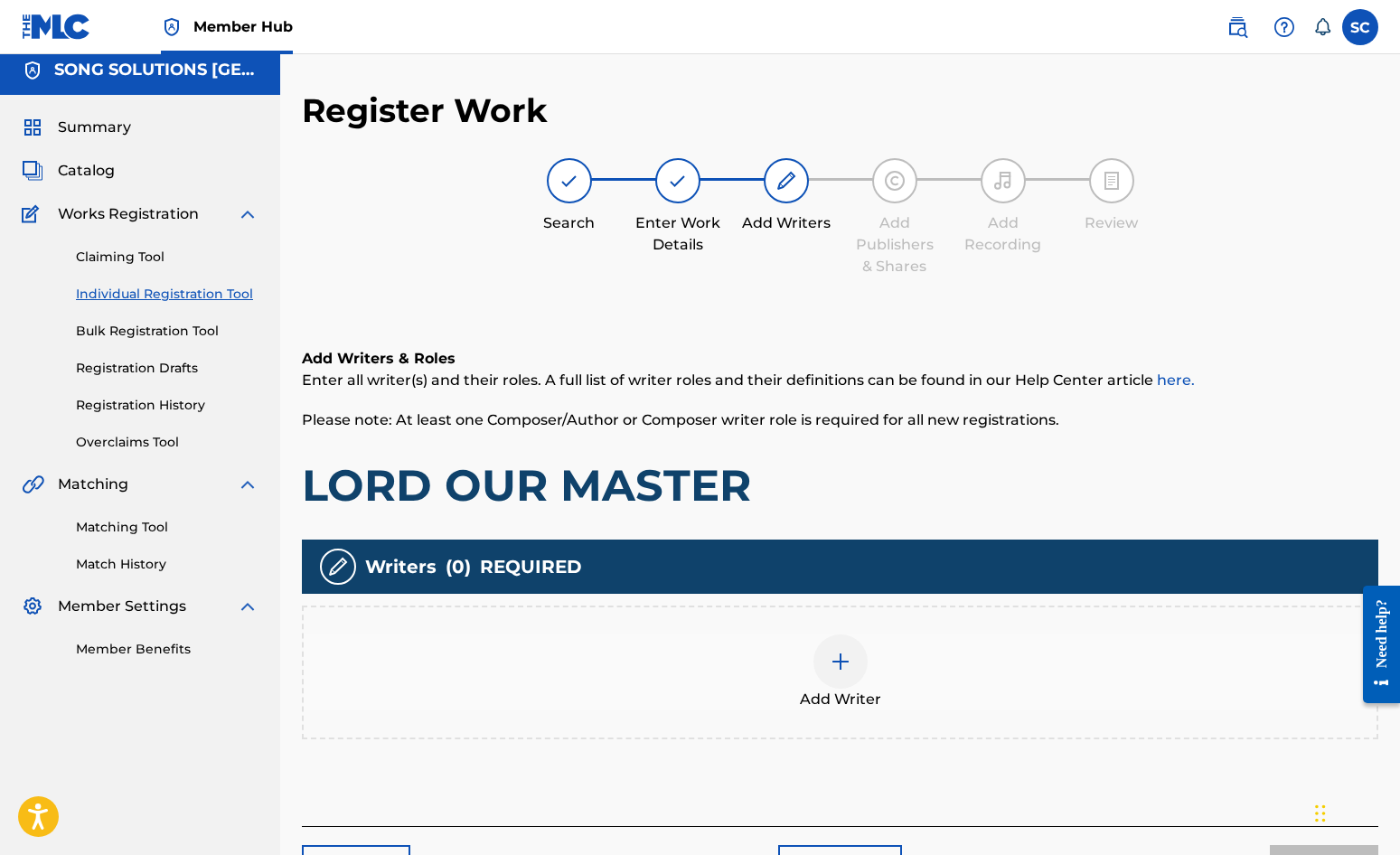
scroll to position [82, 0]
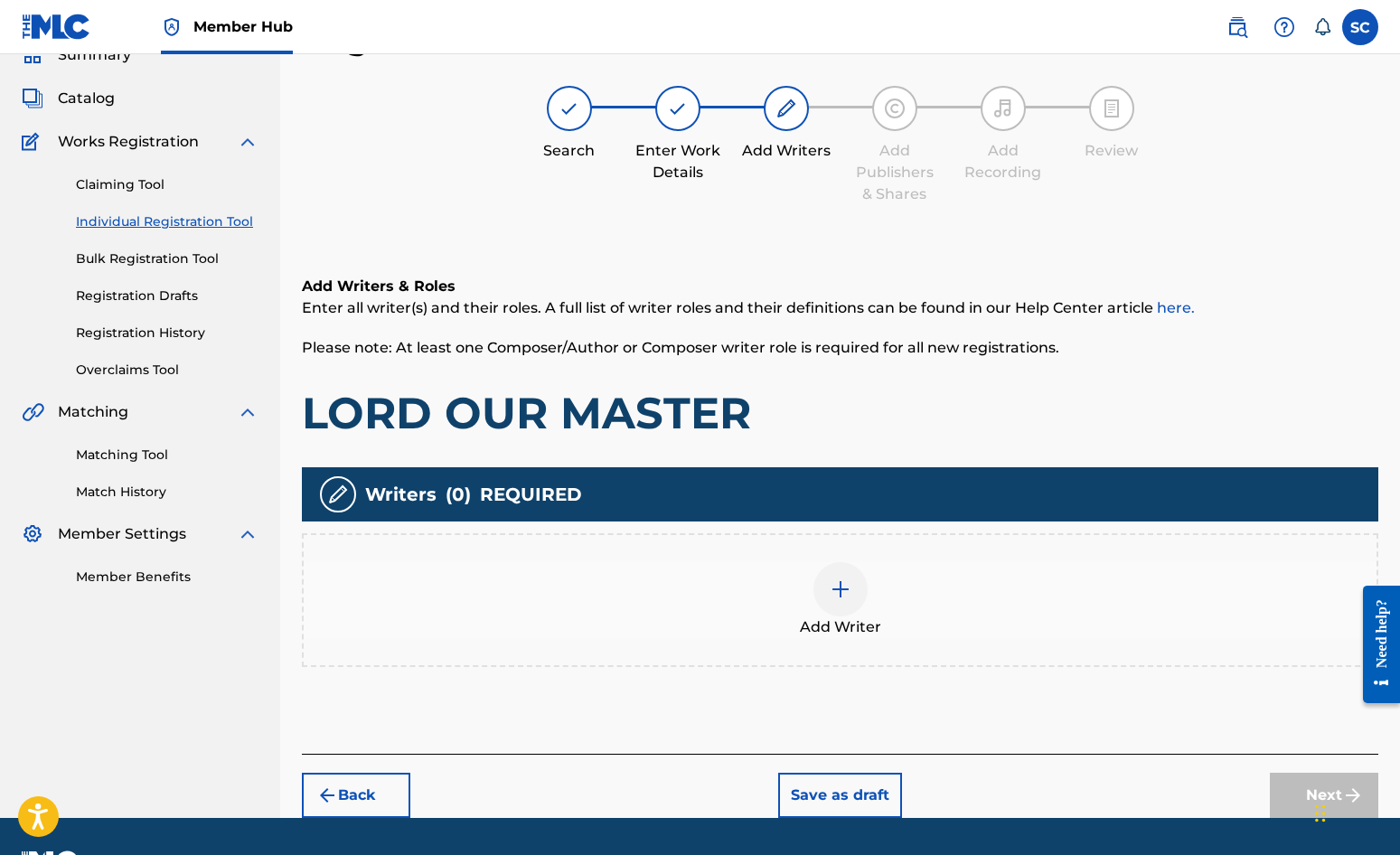
click at [841, 586] on img at bounding box center [840, 589] width 22 height 22
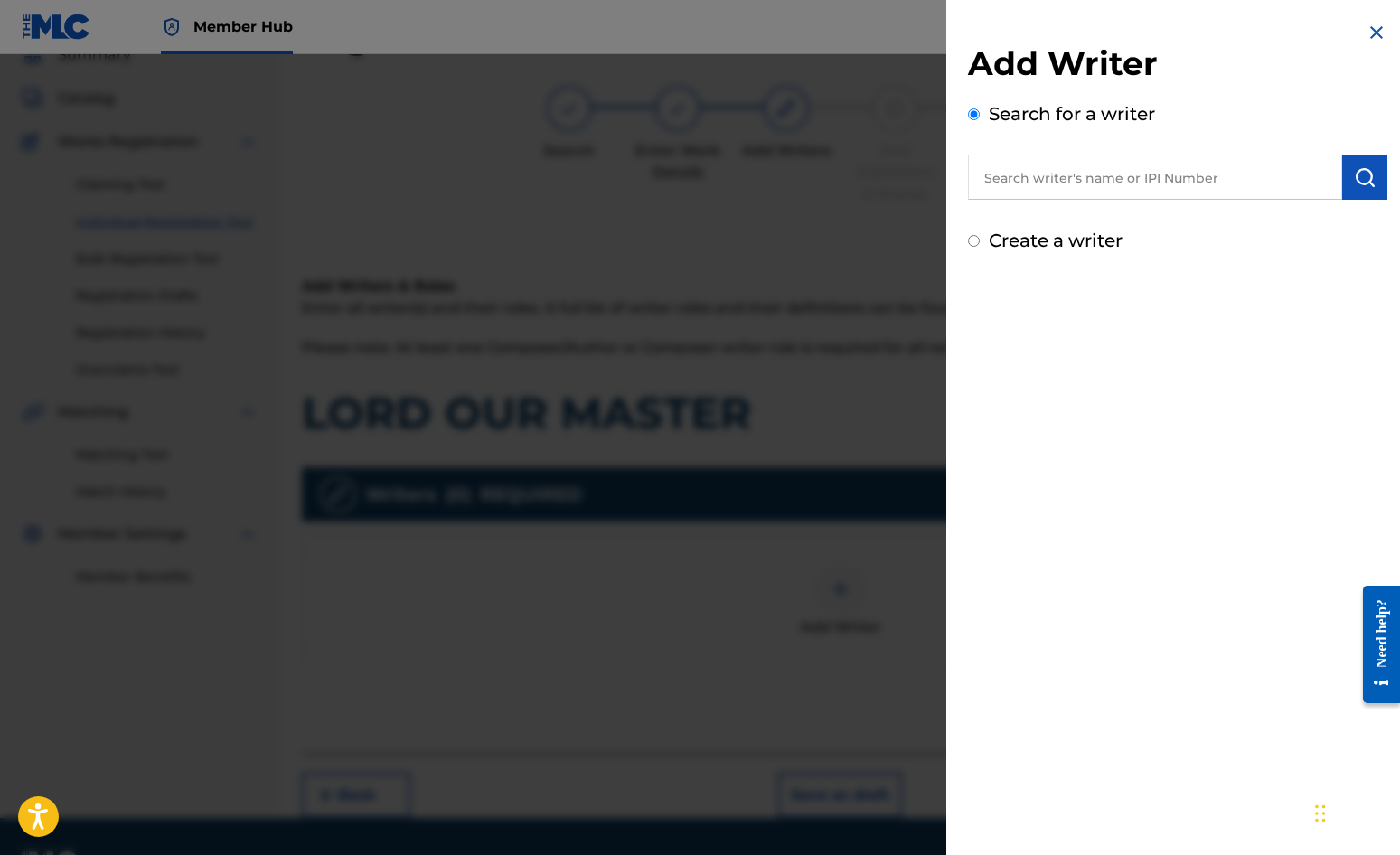
drag, startPoint x: 1054, startPoint y: 237, endPoint x: 1054, endPoint y: 247, distance: 10.0
click at [1054, 238] on label "Create a writer" at bounding box center [1055, 240] width 133 height 22
radio input "true"
click at [980, 238] on input "Create a writer" at bounding box center [973, 241] width 12 height 12
radio input "false"
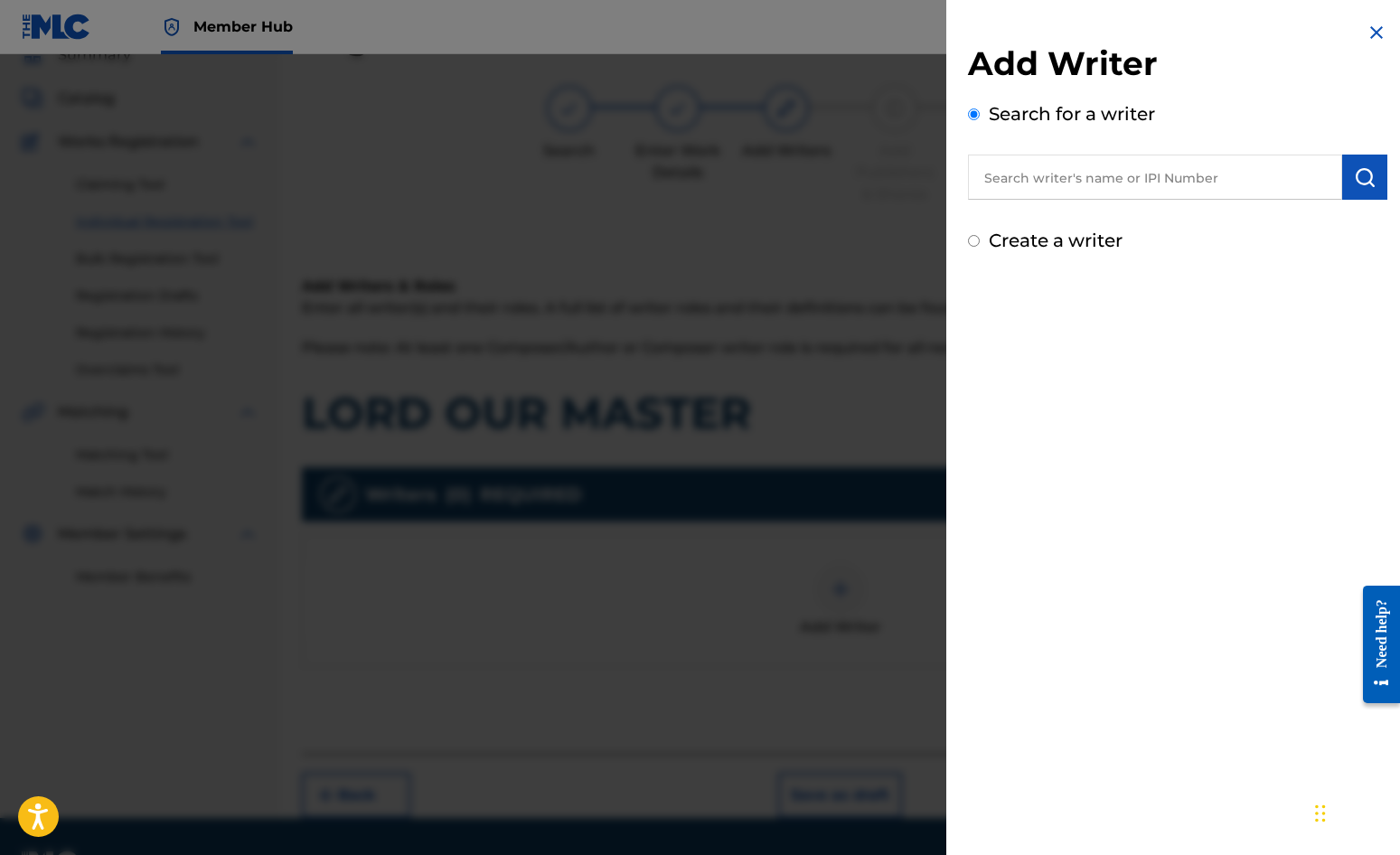
radio input "true"
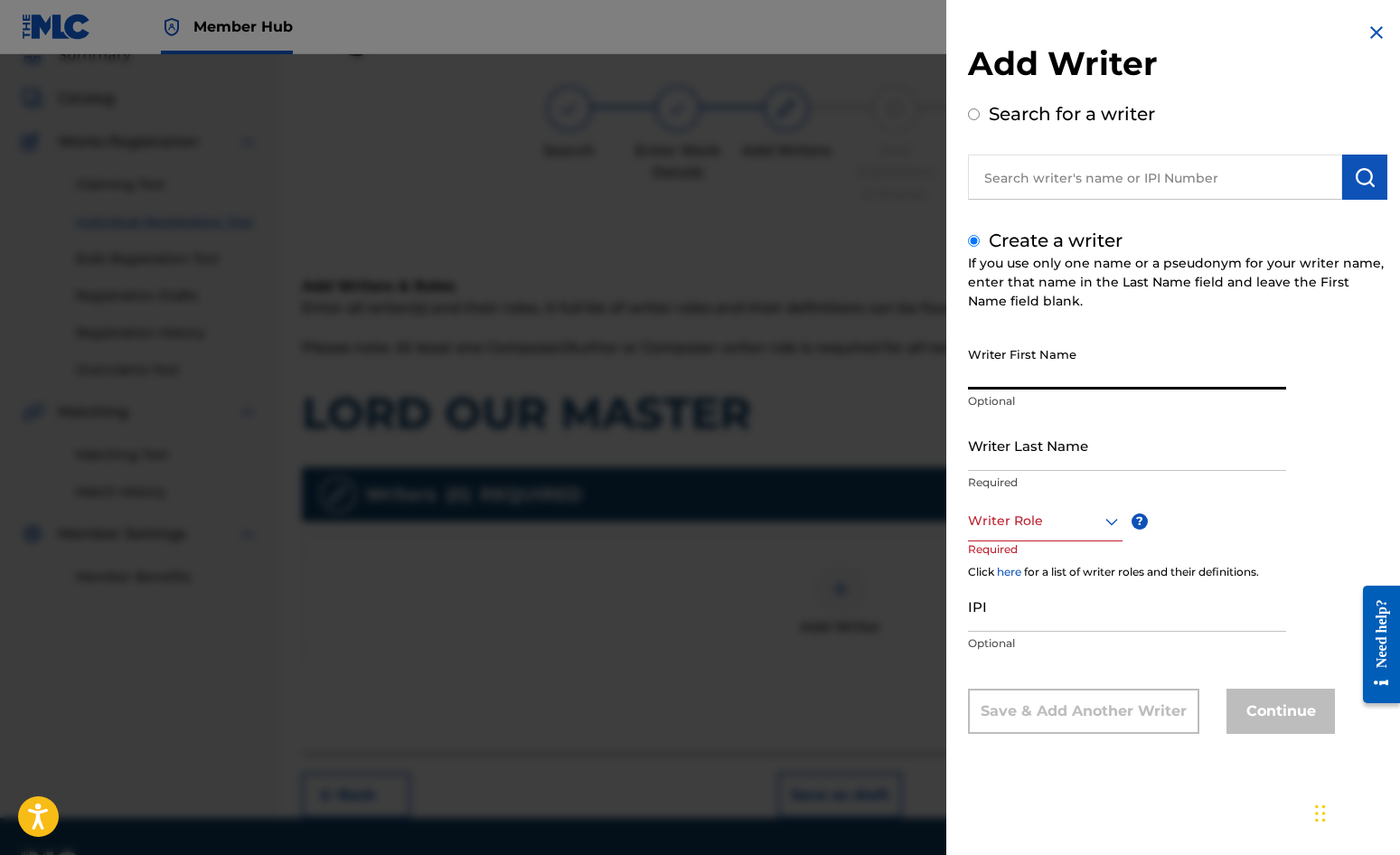
click at [1054, 365] on input "Writer First Name" at bounding box center [1127, 364] width 319 height 52
type input "[PERSON_NAME]"
click at [1046, 428] on input "Writer Last Name" at bounding box center [1127, 444] width 319 height 52
type input "[PERSON_NAME]"
click at [1036, 516] on div at bounding box center [1045, 521] width 155 height 23
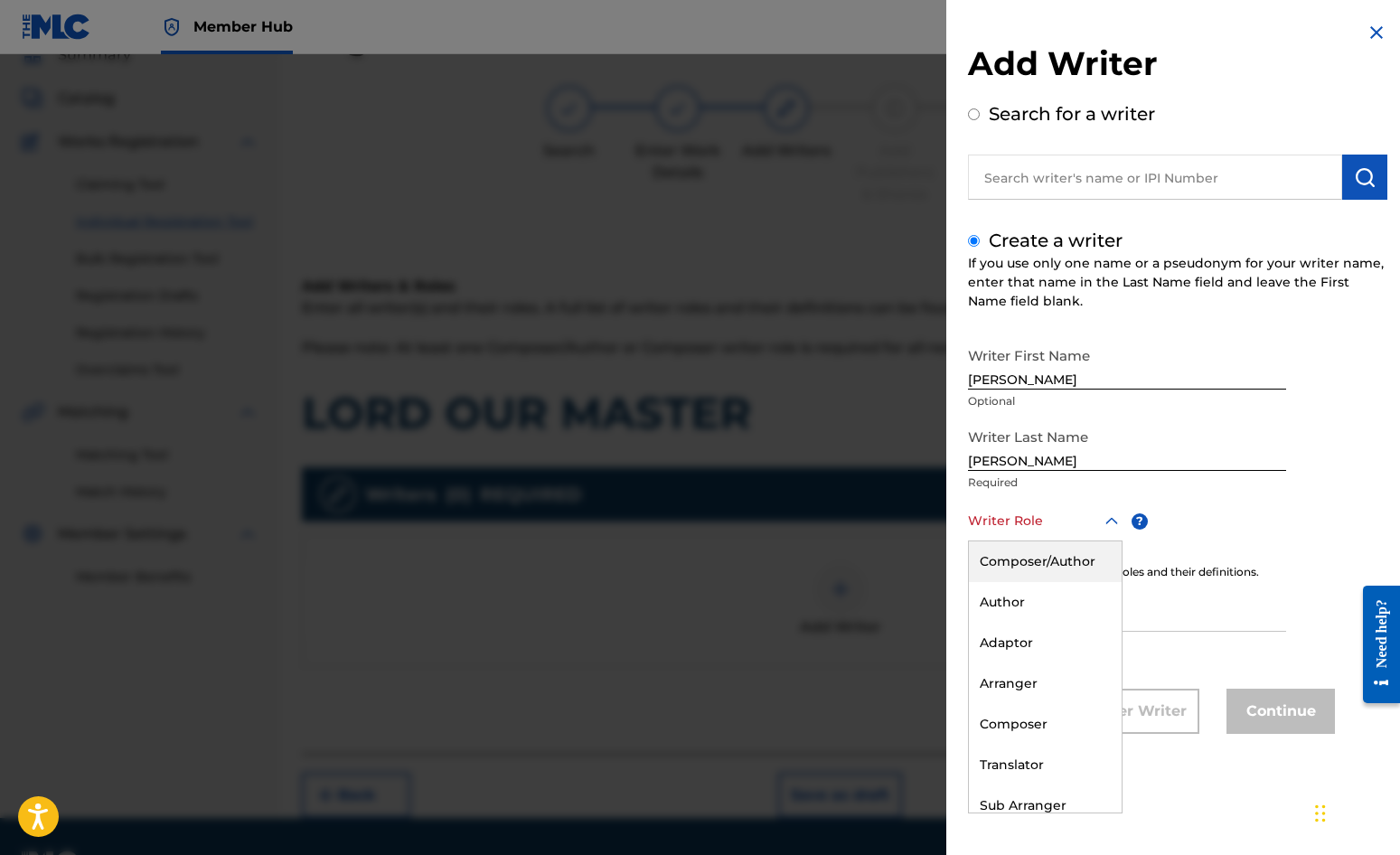
click at [1035, 559] on div "Composer/Author" at bounding box center [1045, 561] width 153 height 40
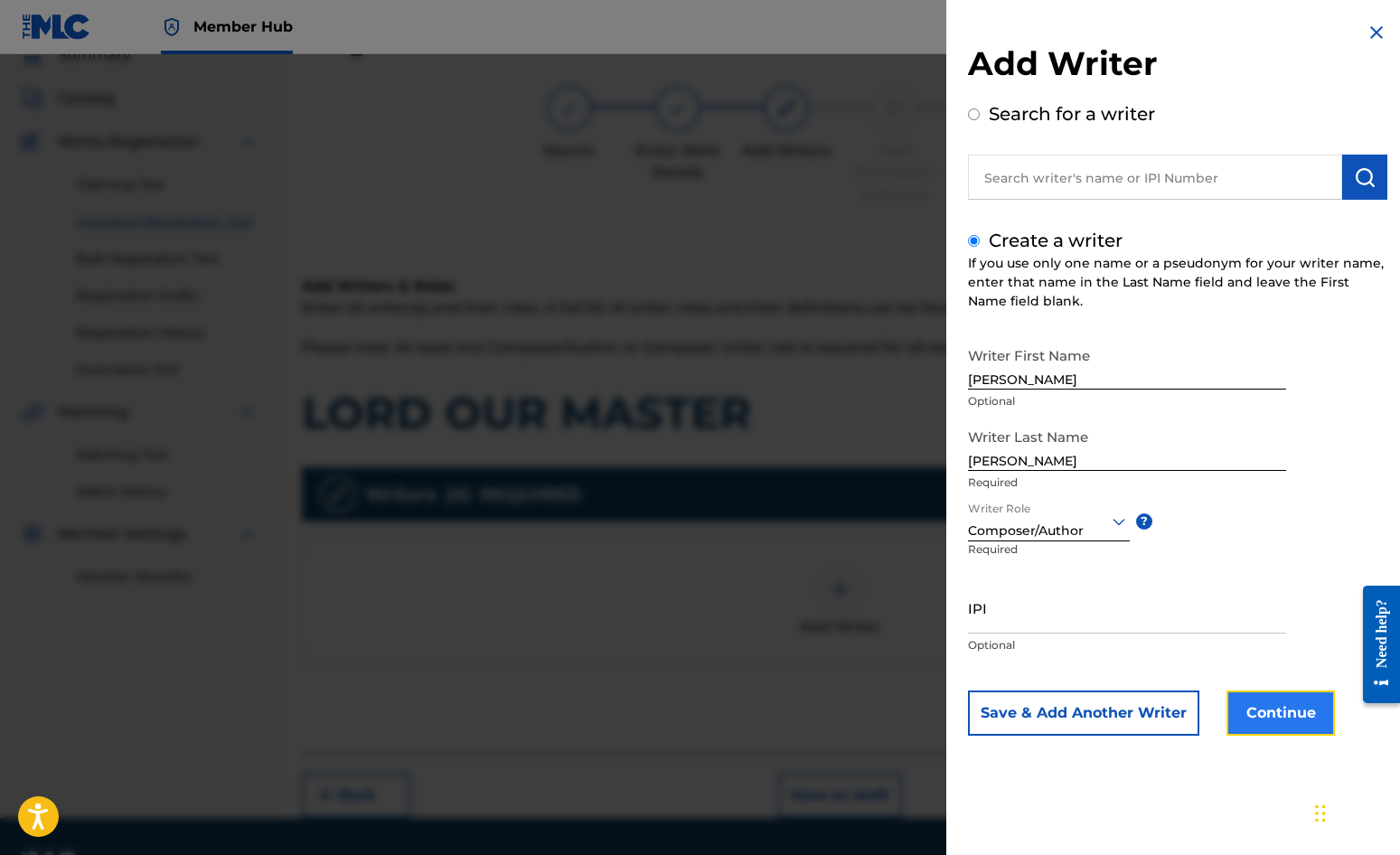
click at [1283, 707] on button "Continue" at bounding box center [1281, 713] width 108 height 45
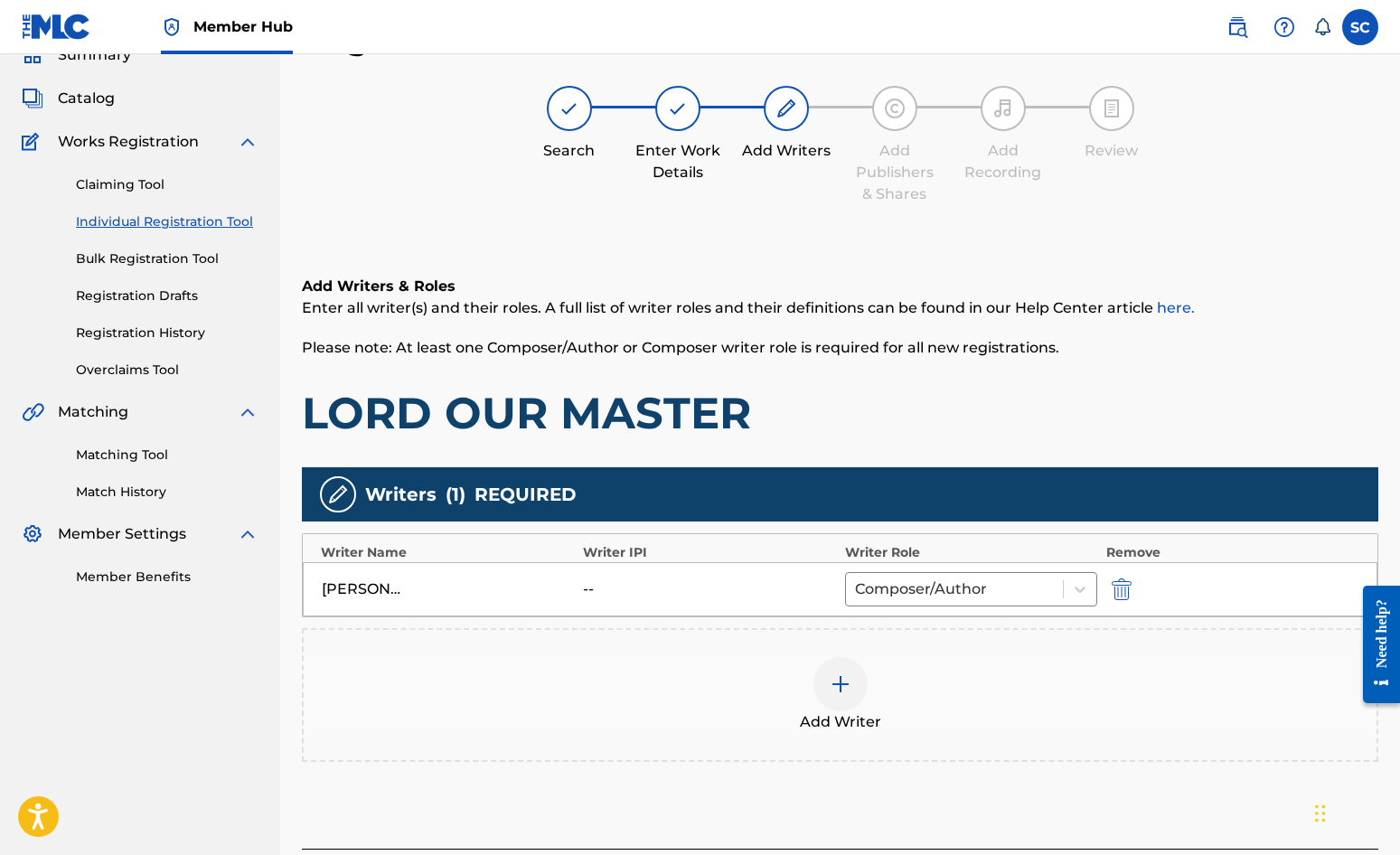
scroll to position [226, 0]
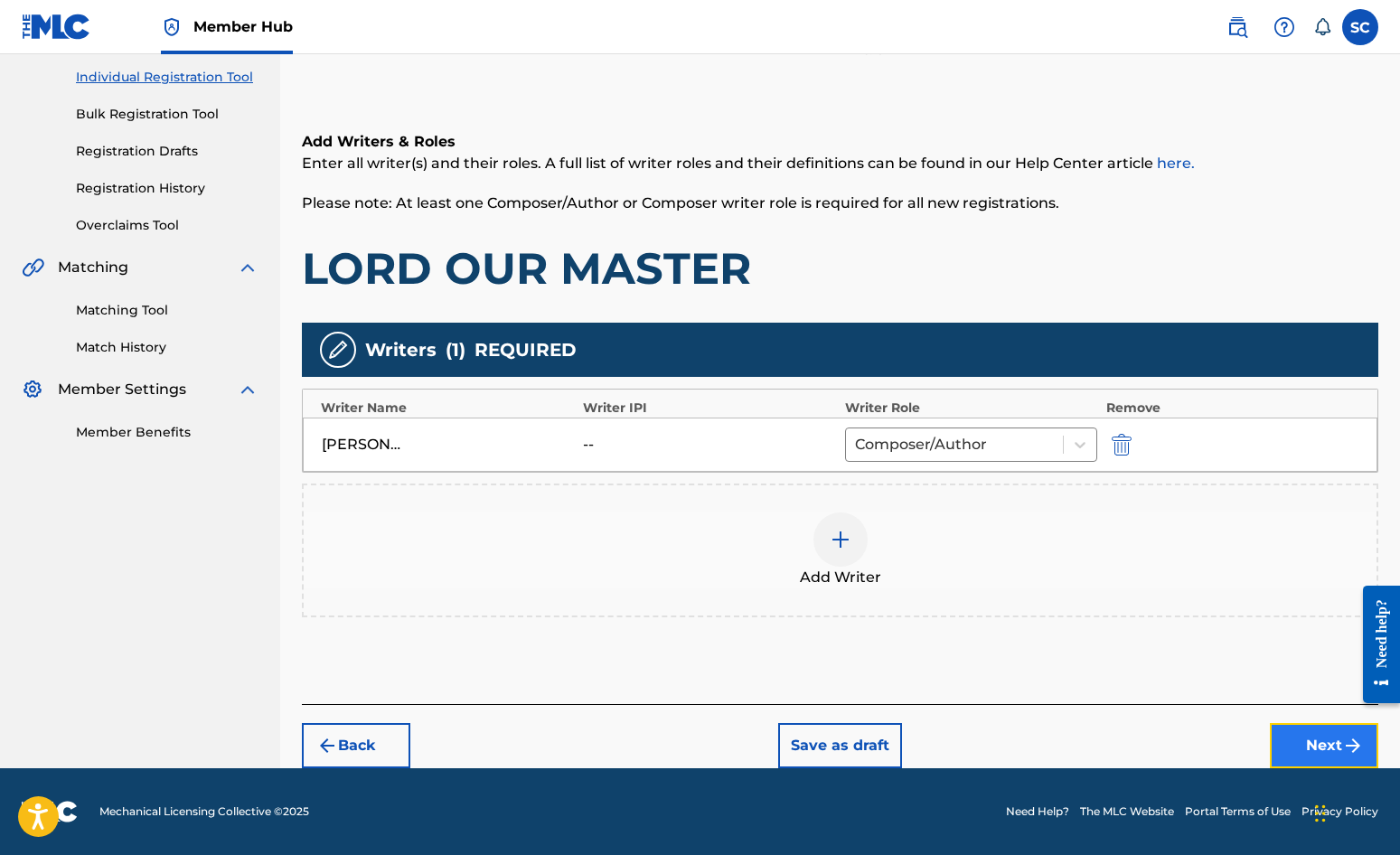
click at [1314, 746] on button "Next" at bounding box center [1324, 746] width 108 height 45
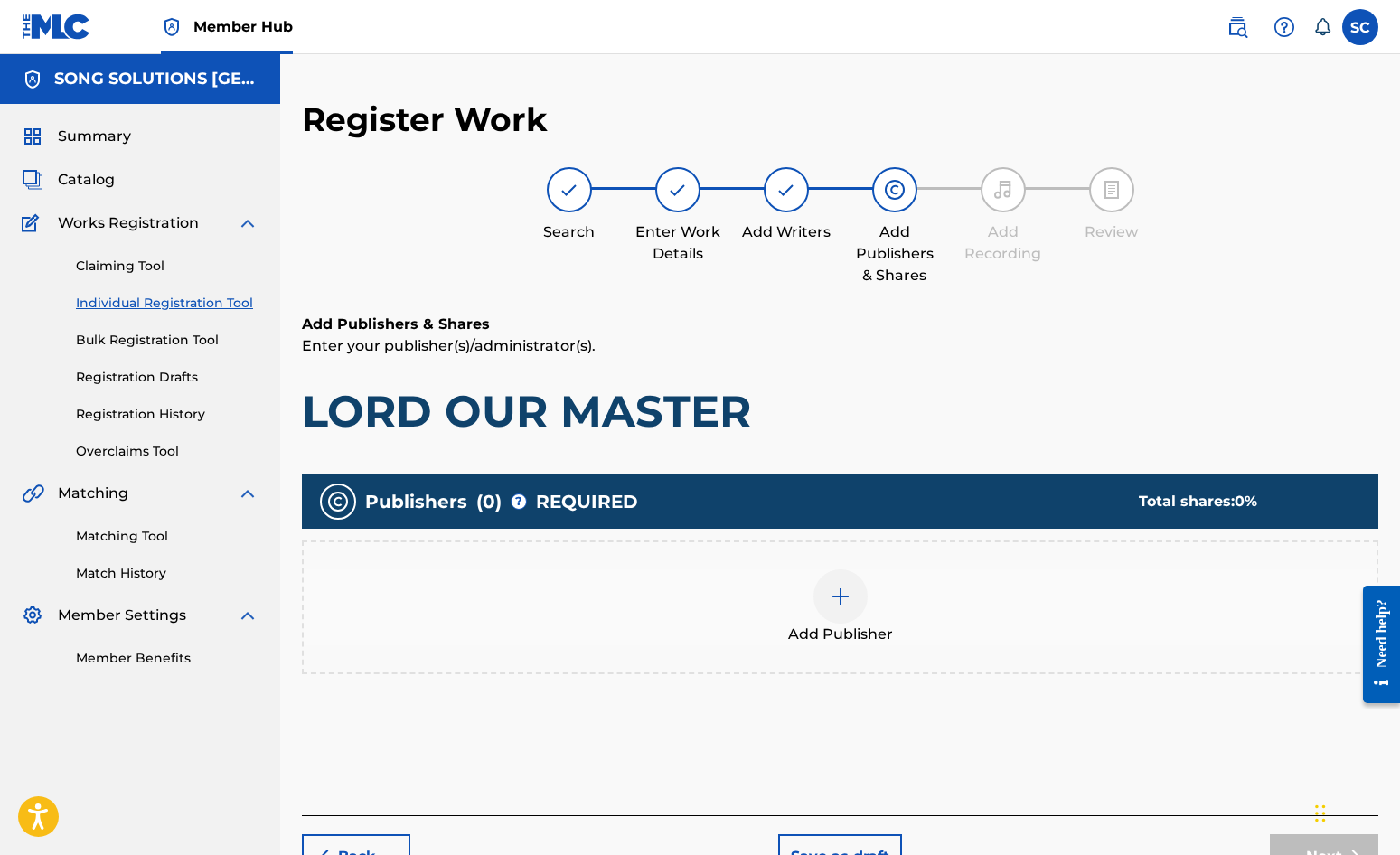
scroll to position [82, 0]
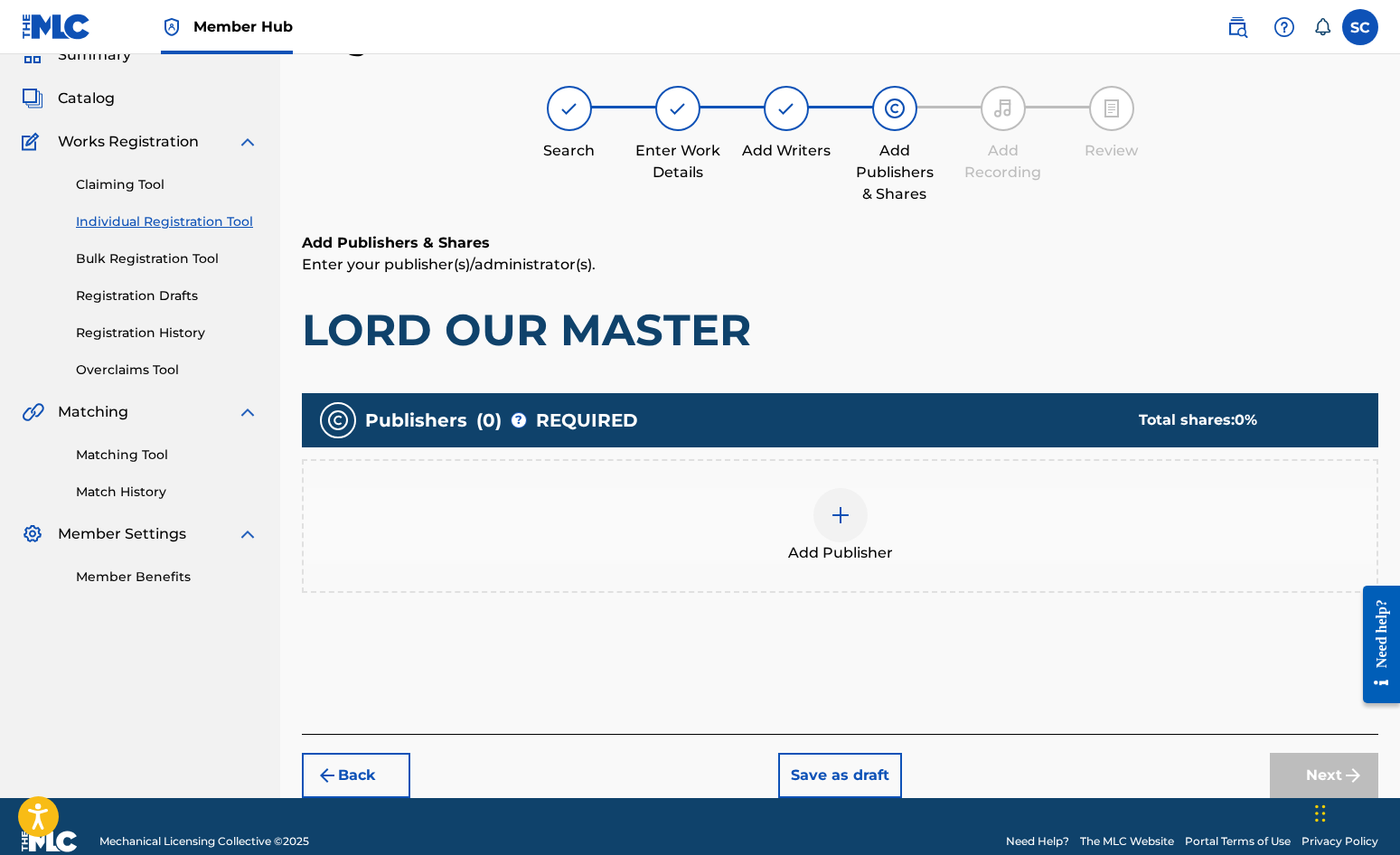
click at [845, 515] on img at bounding box center [840, 515] width 22 height 22
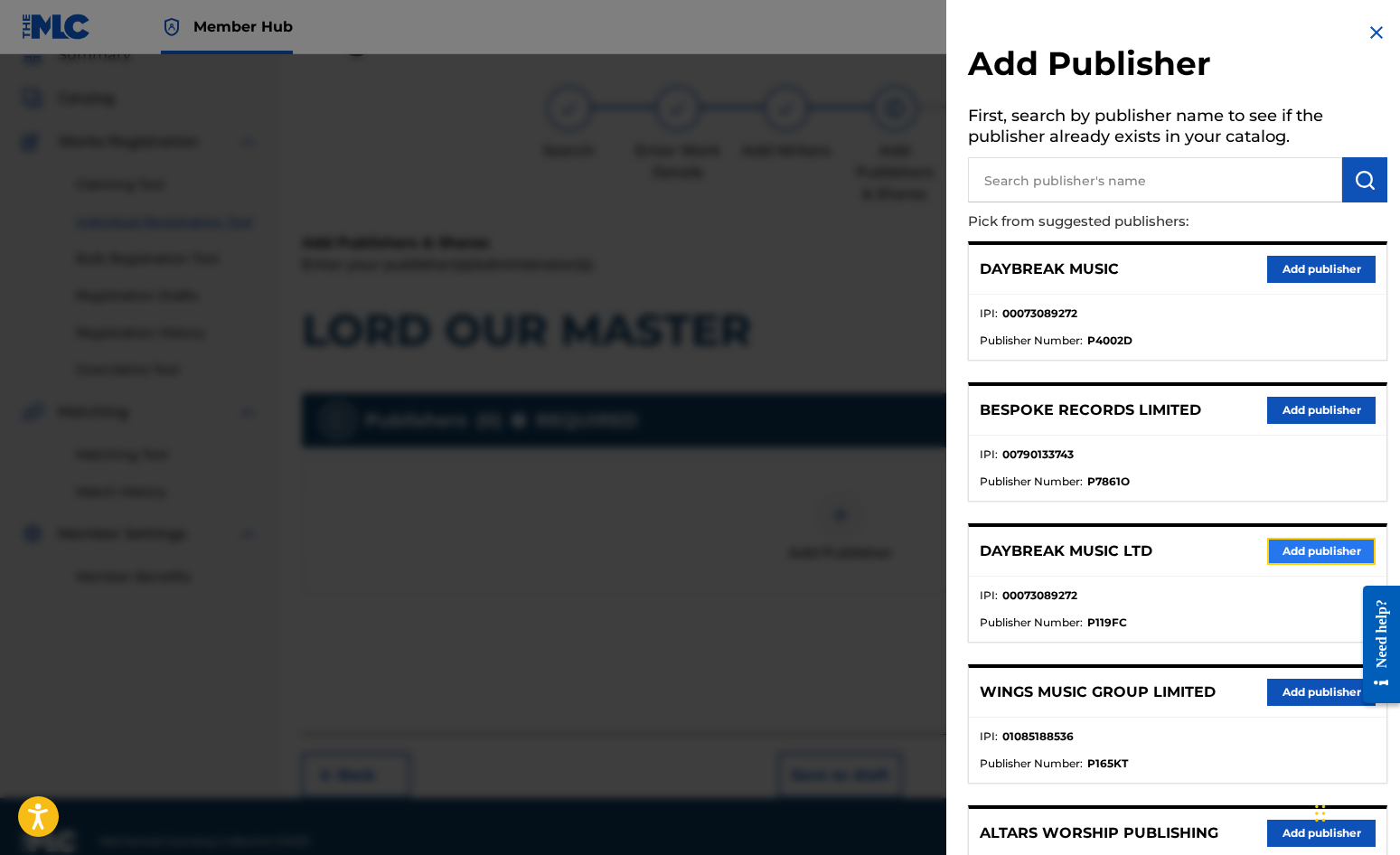
click at [1326, 553] on button "Add publisher" at bounding box center [1321, 551] width 108 height 27
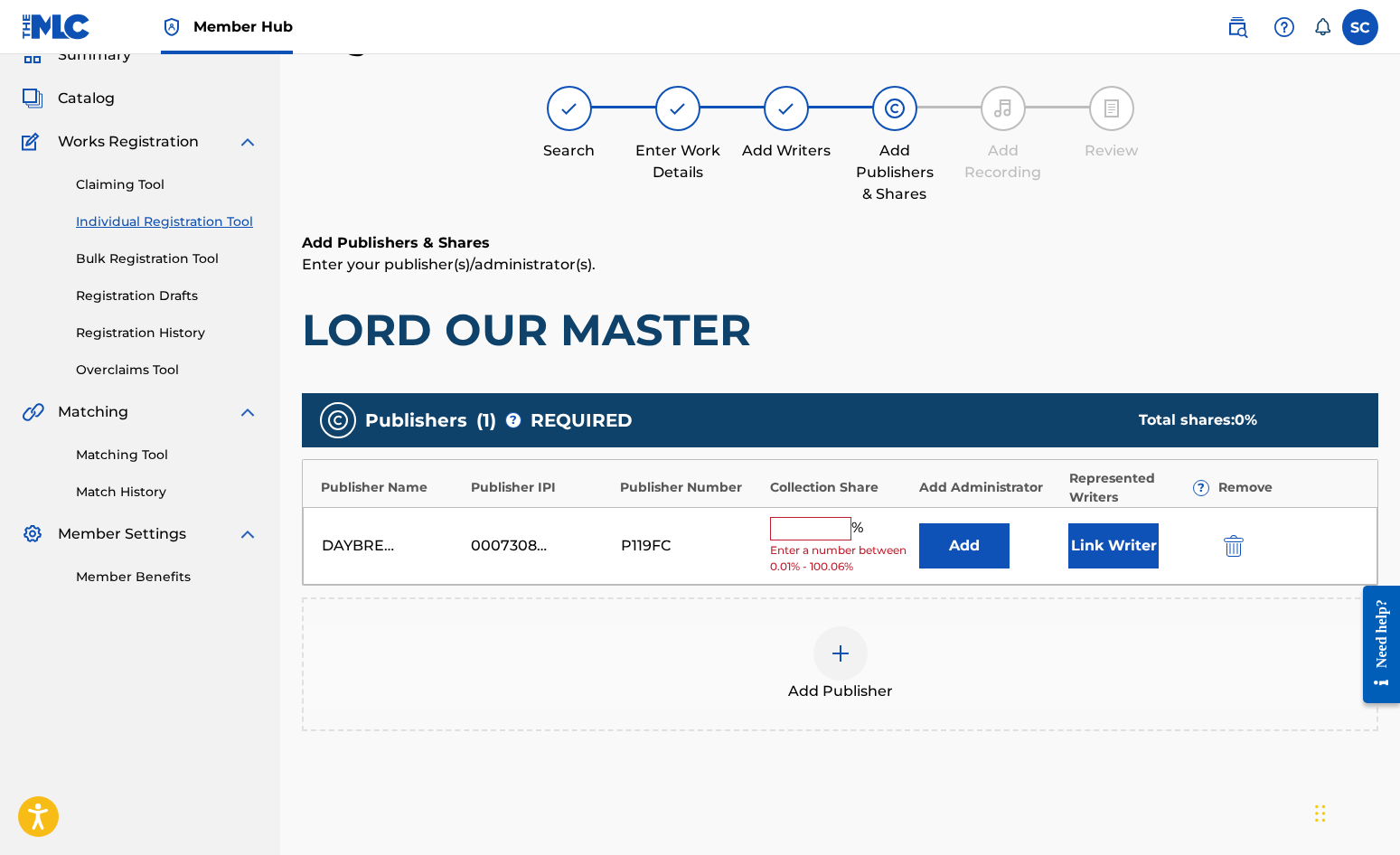
click at [788, 527] on input "text" at bounding box center [811, 528] width 82 height 23
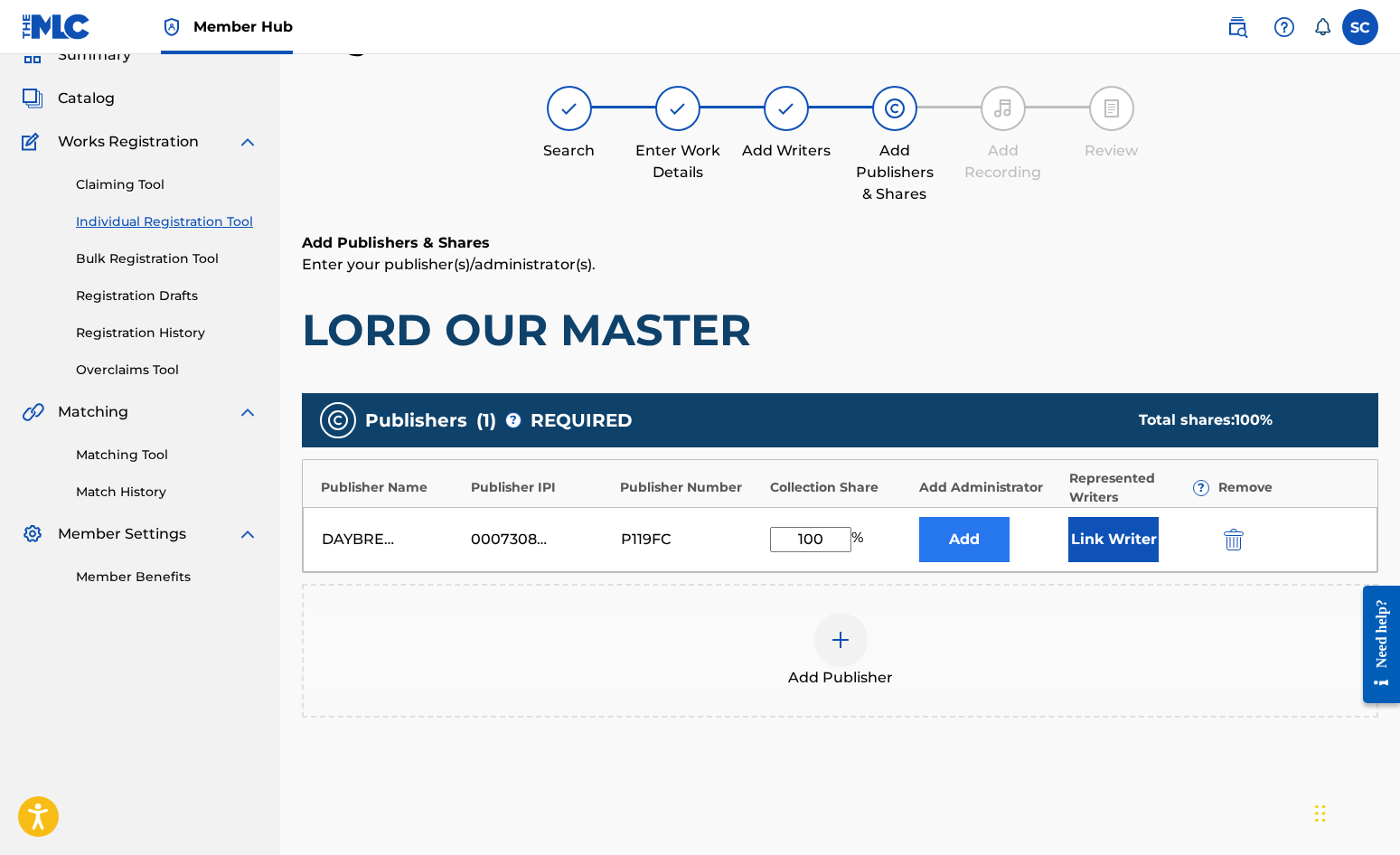
type input "100"
click at [950, 542] on button "Add" at bounding box center [964, 539] width 90 height 45
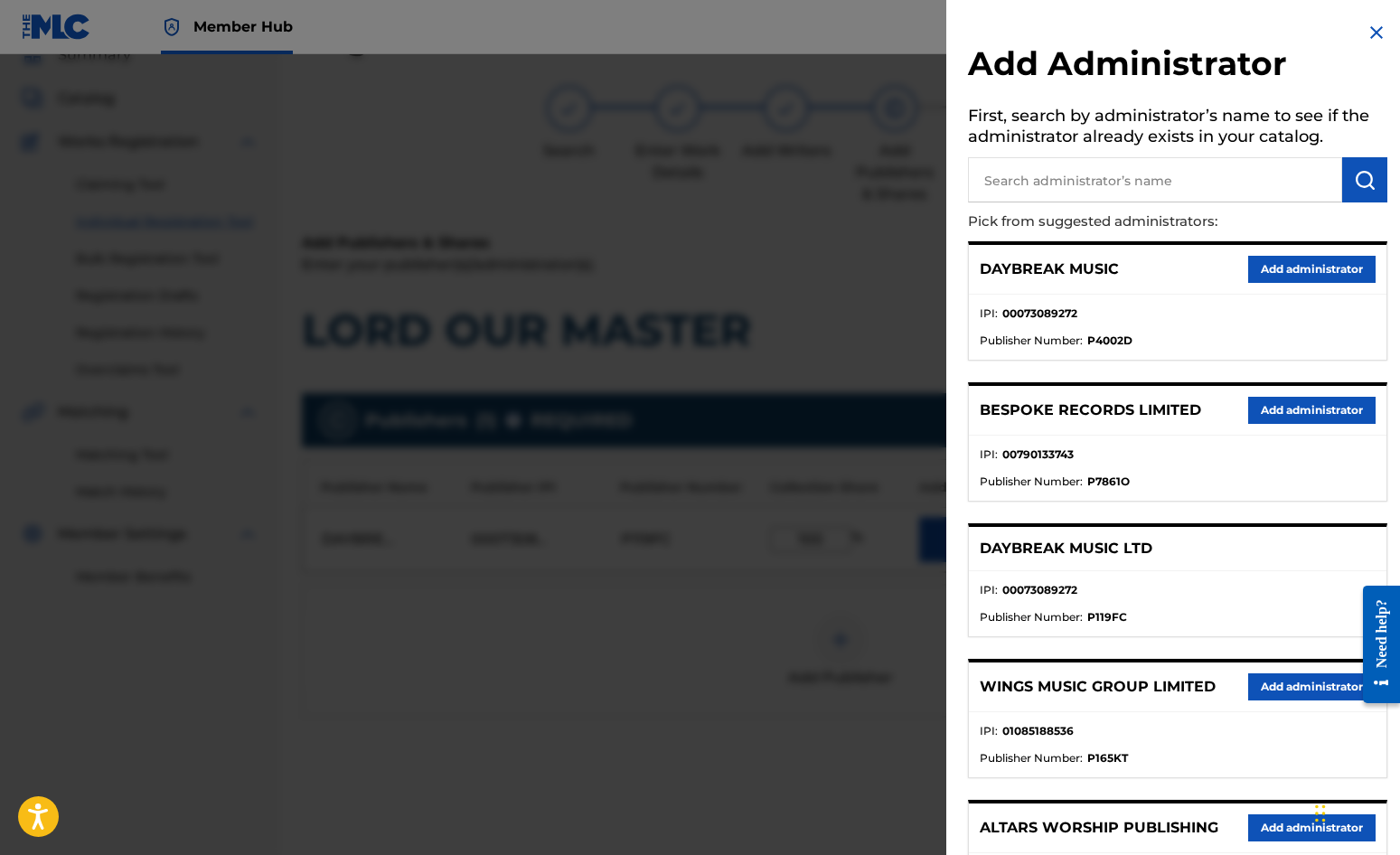
click at [1071, 184] on input "text" at bounding box center [1155, 179] width 374 height 45
type input "SONG SOLUTIONS"
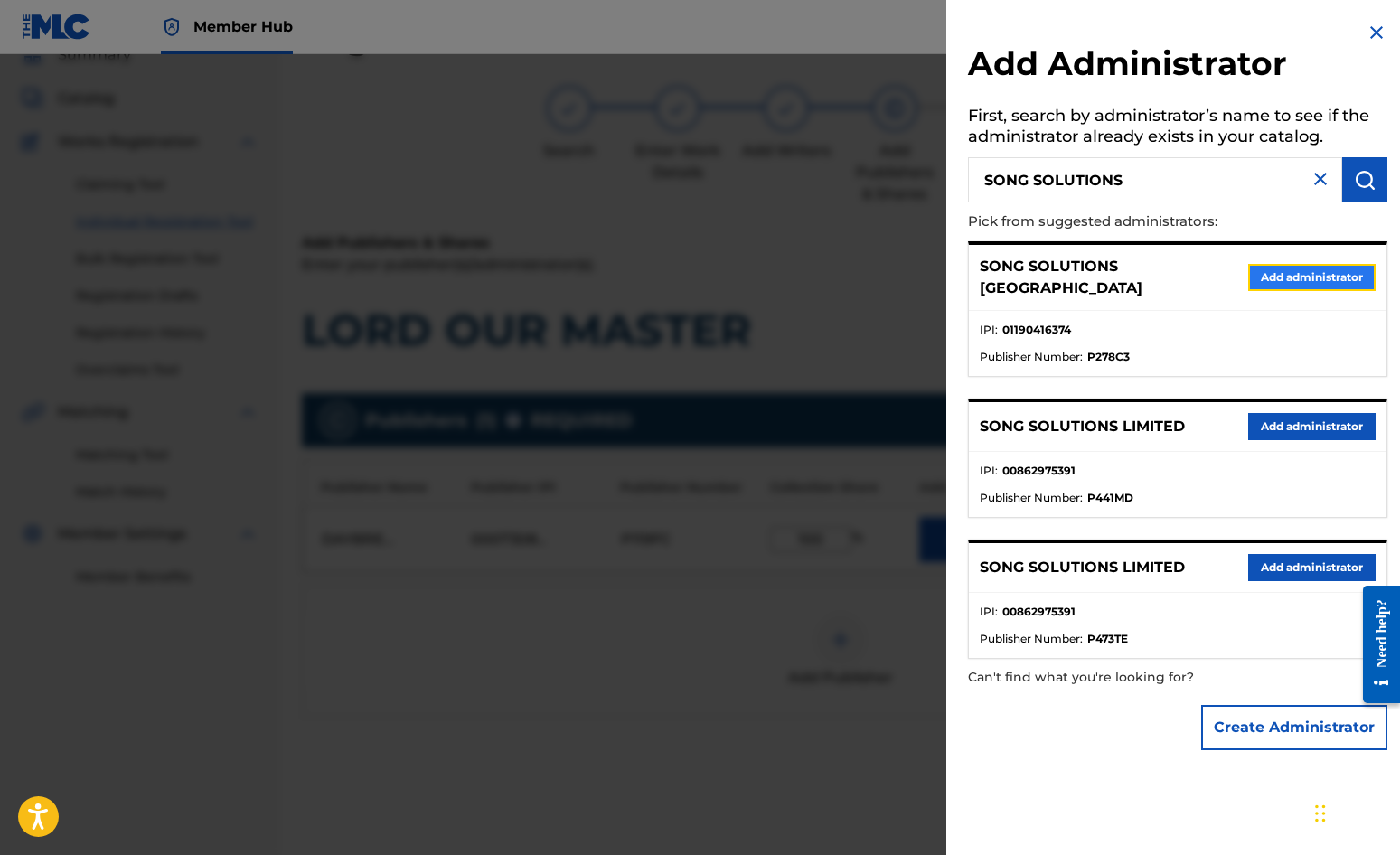
click at [1283, 264] on button "Add administrator" at bounding box center [1313, 277] width 128 height 27
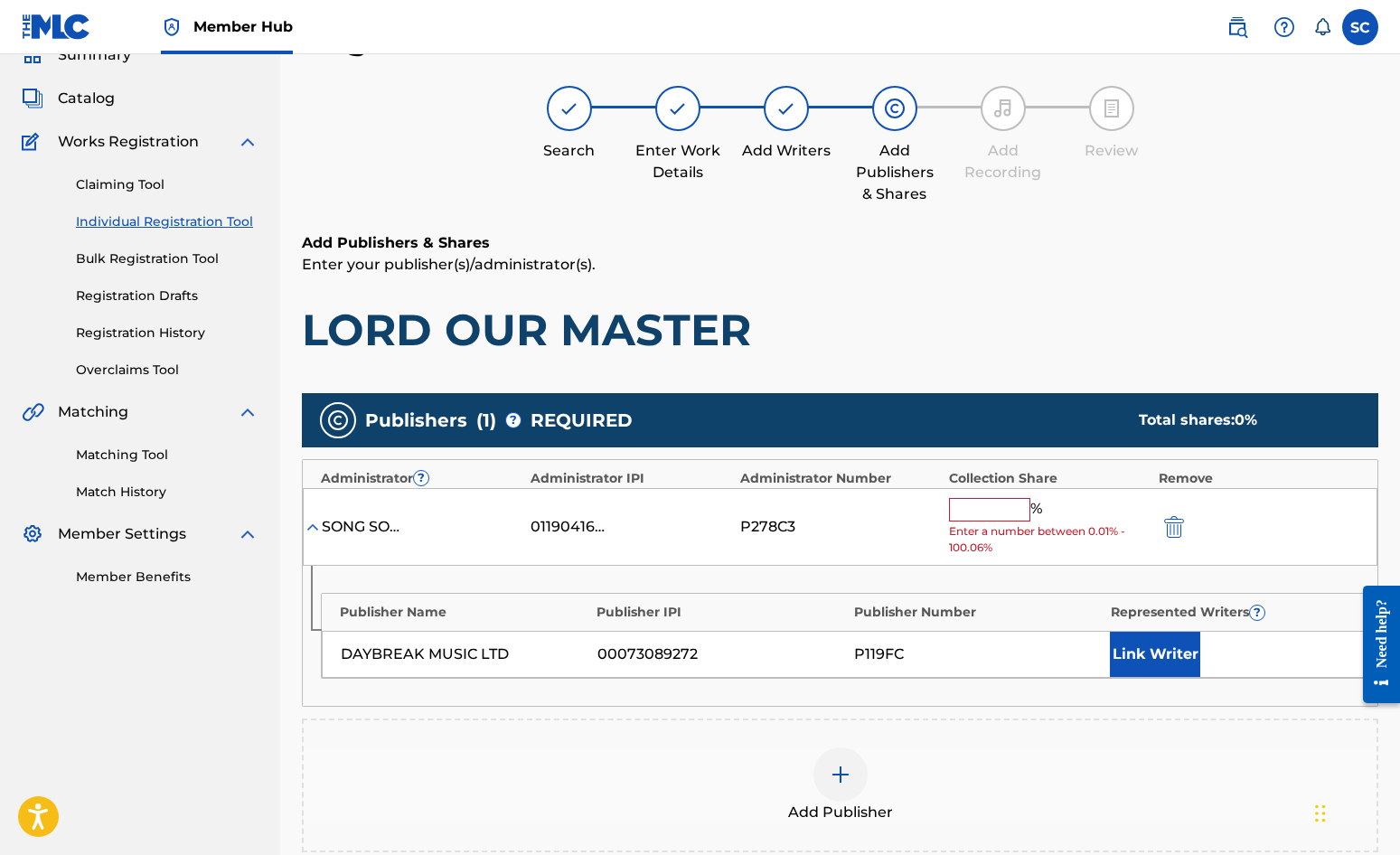
click at [996, 507] on input "text" at bounding box center [989, 509] width 82 height 23
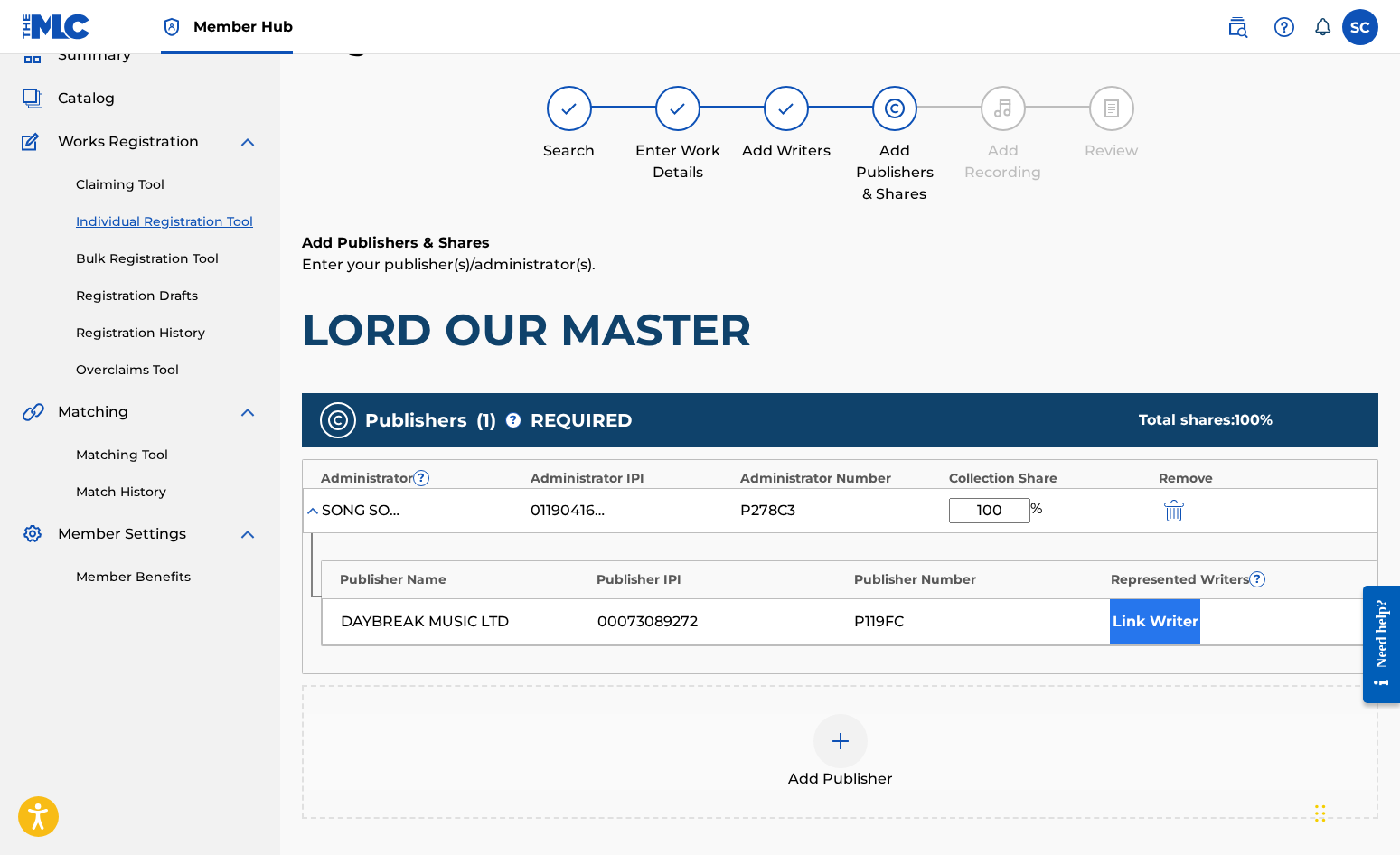
type input "100"
click at [1143, 616] on button "Link Writer" at bounding box center [1155, 622] width 90 height 45
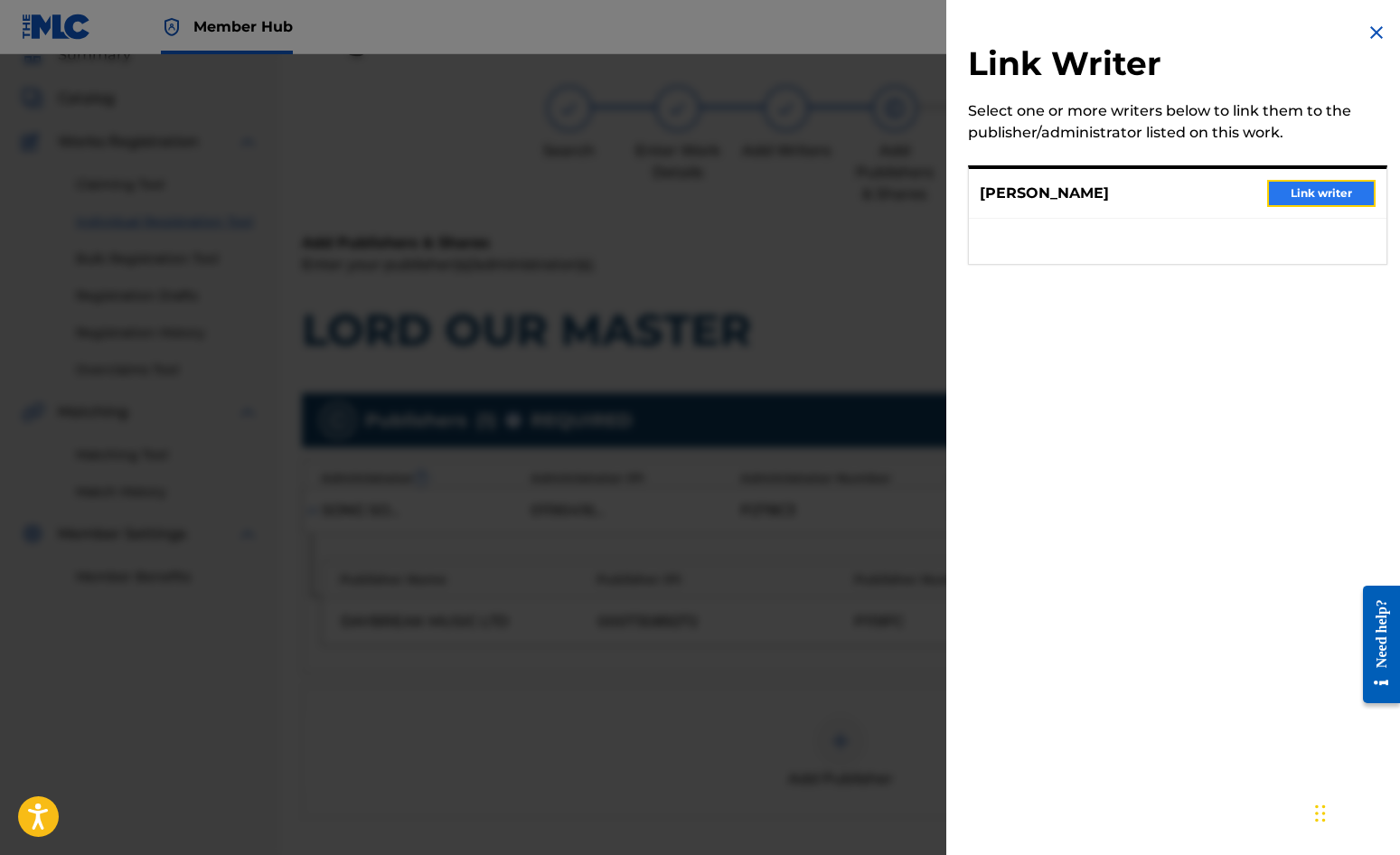
click at [1322, 191] on button "Link writer" at bounding box center [1321, 193] width 108 height 27
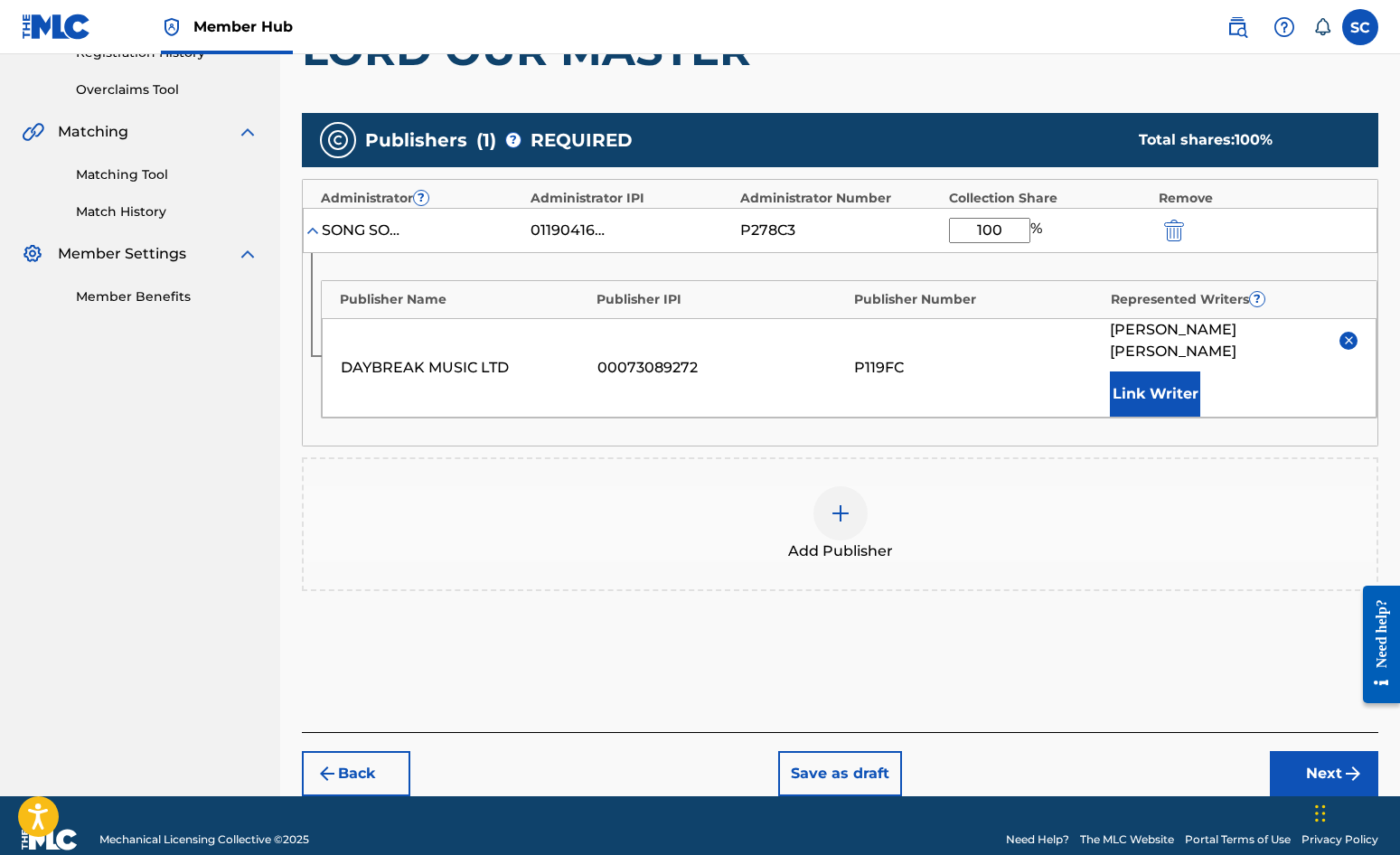
scroll to position [368, 0]
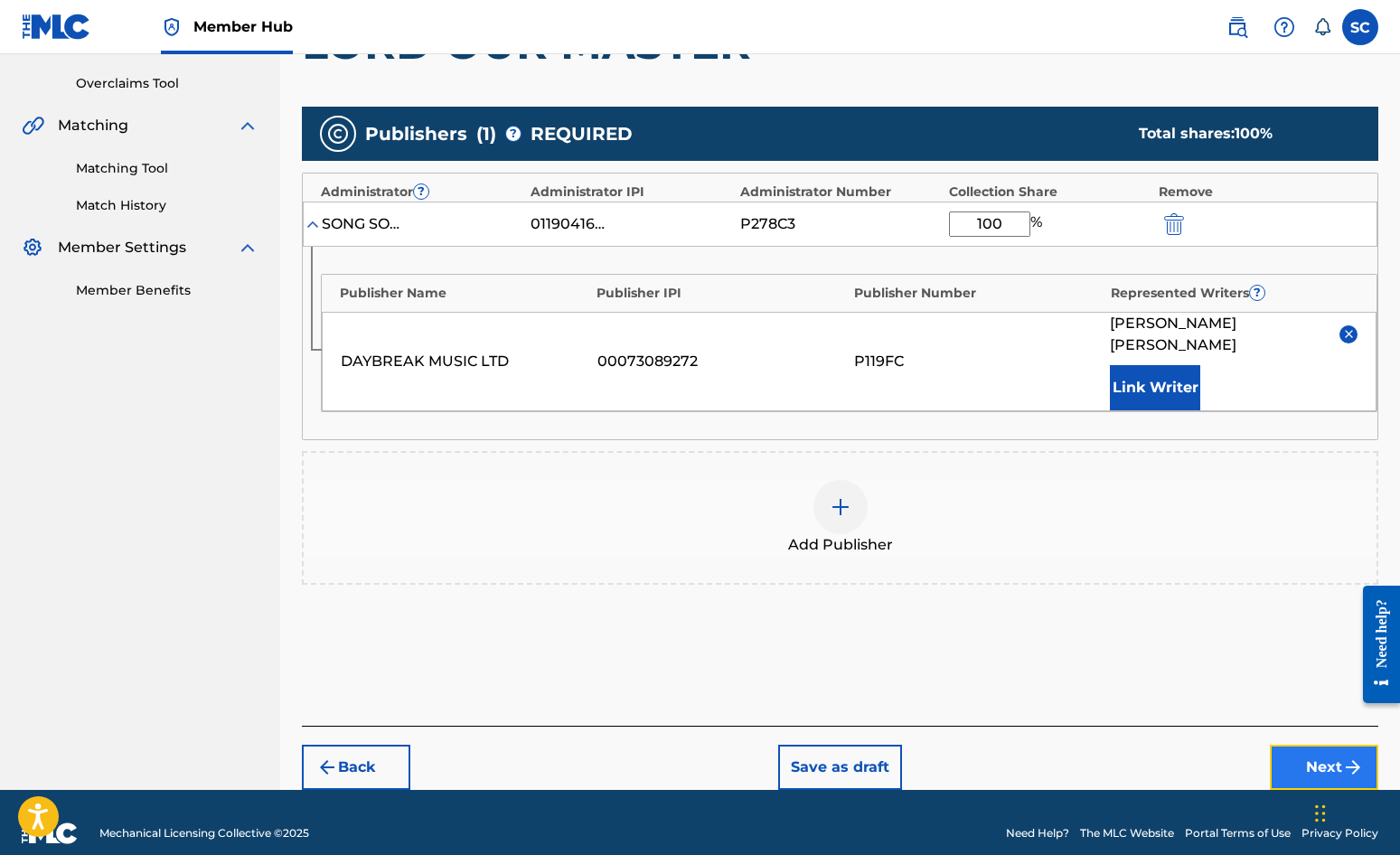
click at [1335, 745] on button "Next" at bounding box center [1324, 768] width 108 height 45
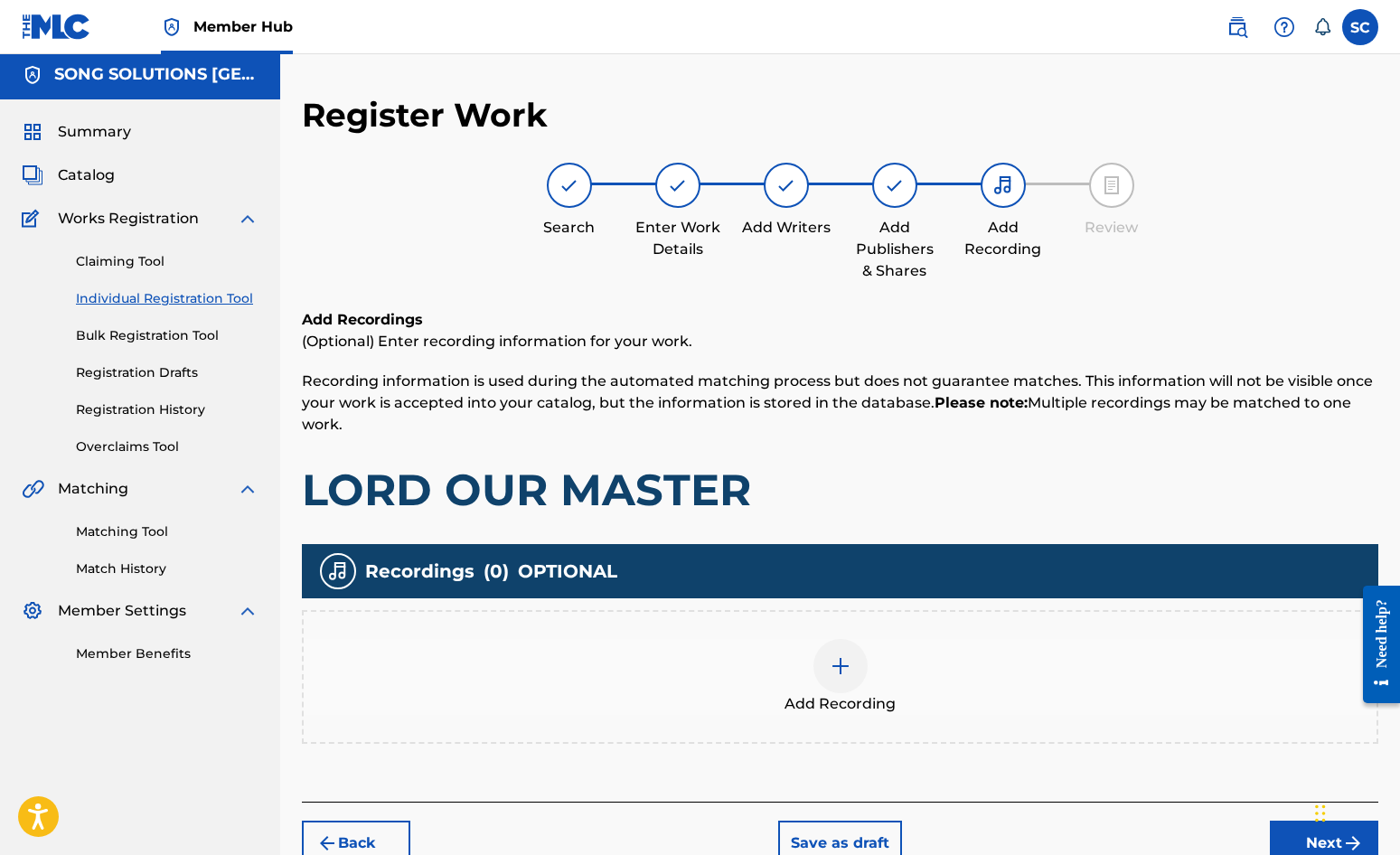
scroll to position [82, 0]
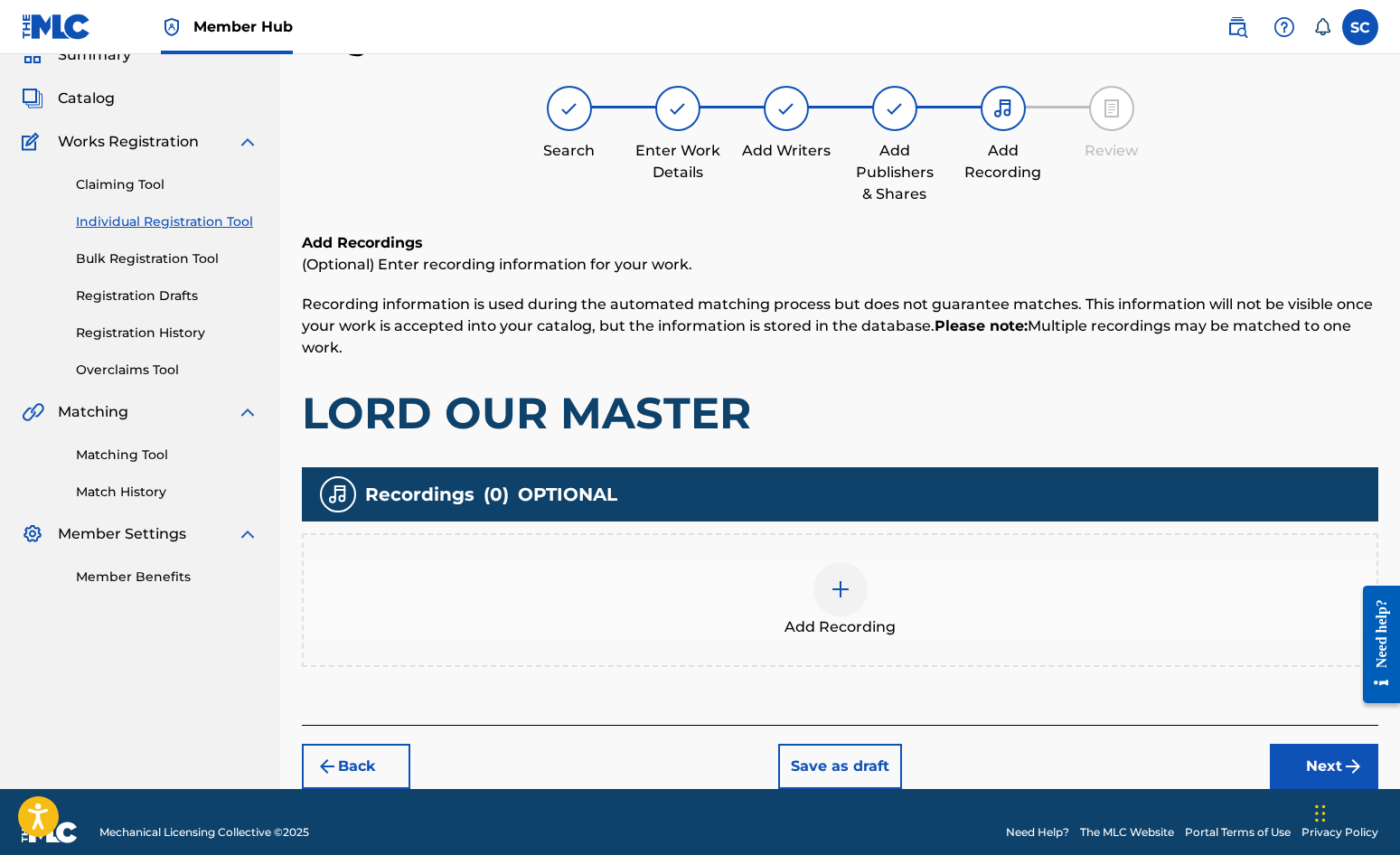
click at [844, 587] on img at bounding box center [840, 589] width 22 height 22
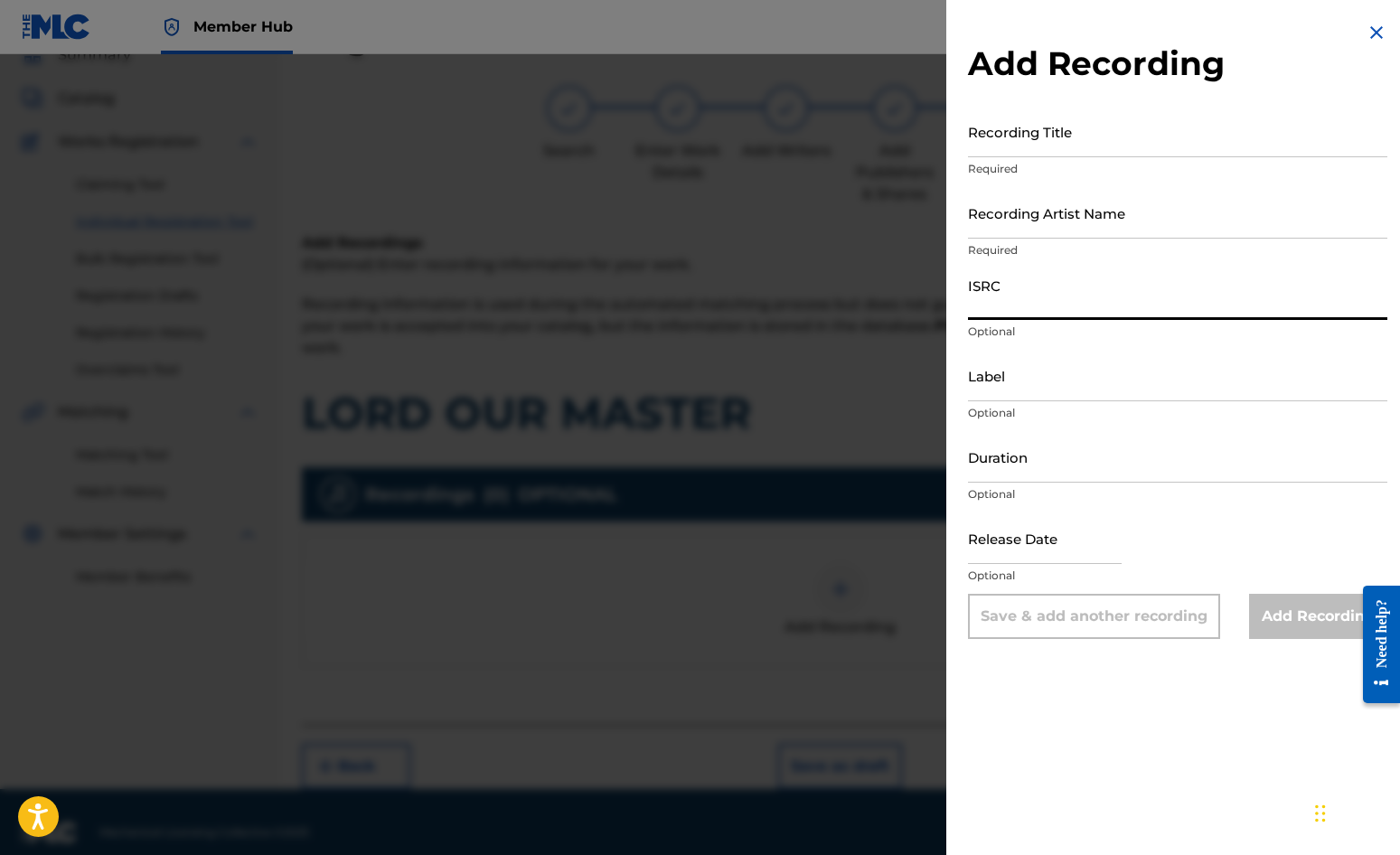
click at [1013, 296] on input "ISRC" at bounding box center [1177, 294] width 419 height 52
paste input "GBDPR0152405"
type input "GBDPR0152405"
click at [977, 142] on input "Recording Title" at bounding box center [1177, 132] width 419 height 52
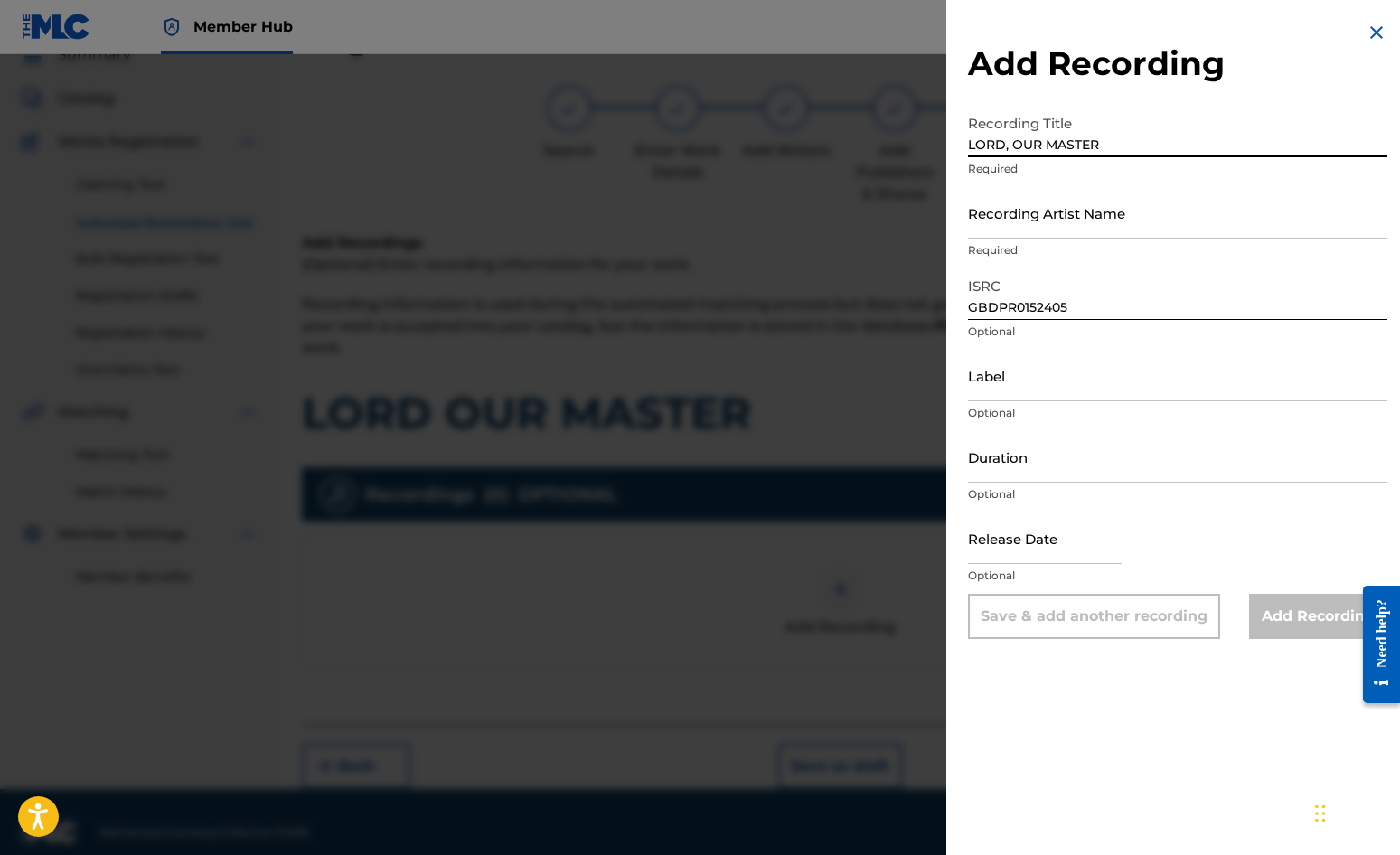
click at [1011, 149] on input "LORD, OUR MASTER" at bounding box center [1177, 132] width 419 height 52
type input "LORD OUR MASTER"
click at [1022, 204] on input "Recording Artist Name" at bounding box center [1177, 212] width 419 height 52
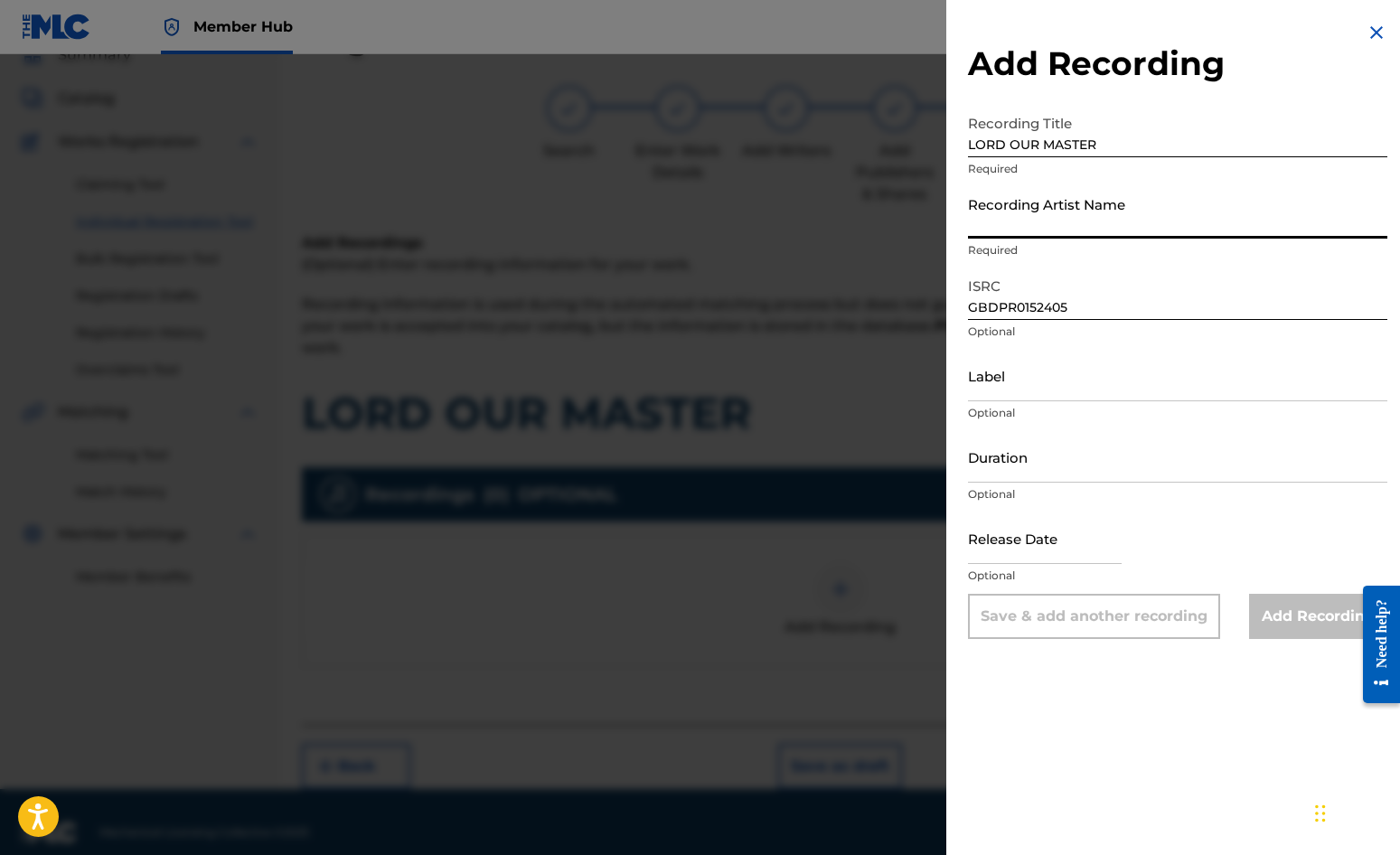
type input "[PERSON_NAME]"
type input "[DATE]"
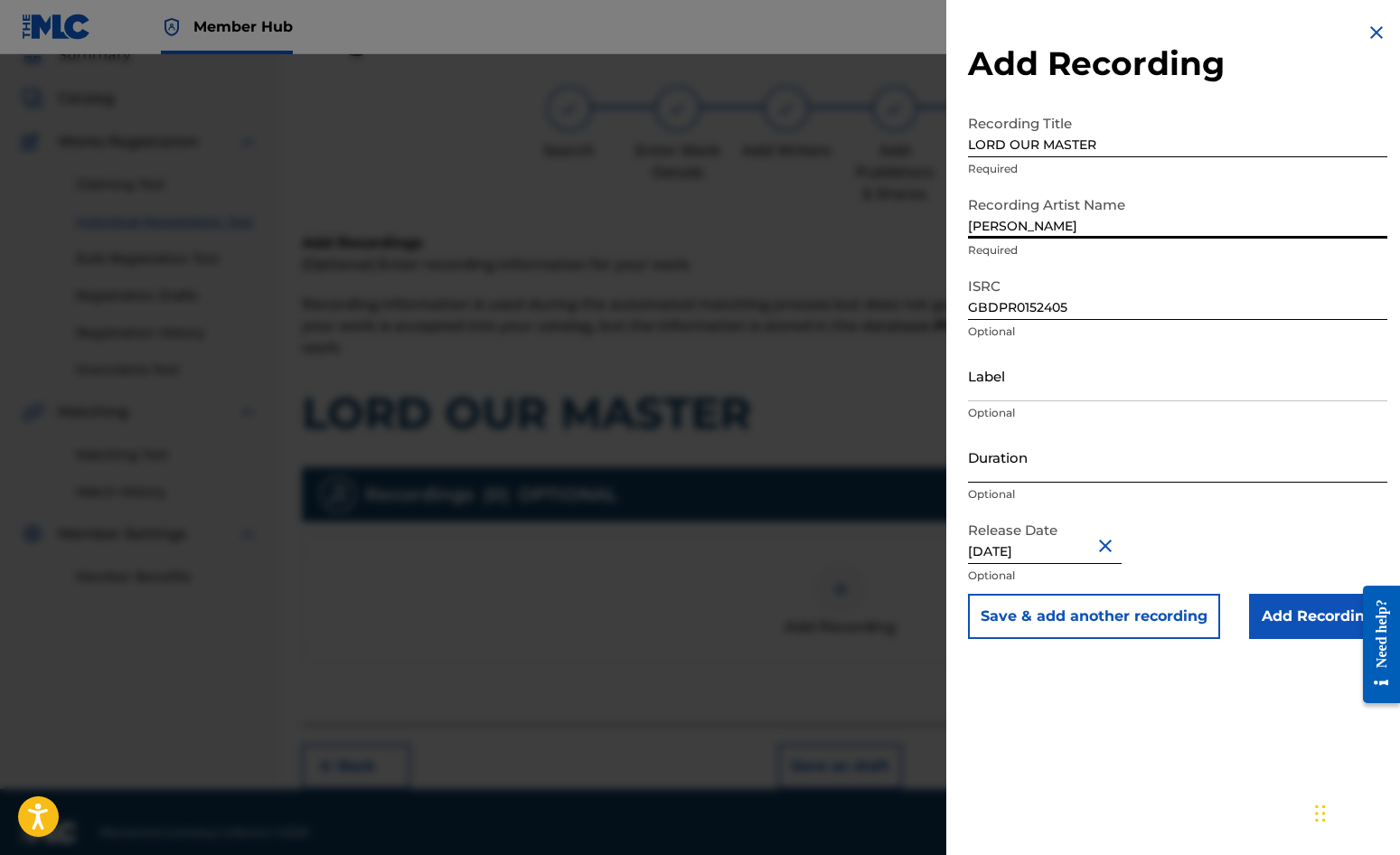
click at [1032, 469] on input "Duration" at bounding box center [1177, 457] width 419 height 52
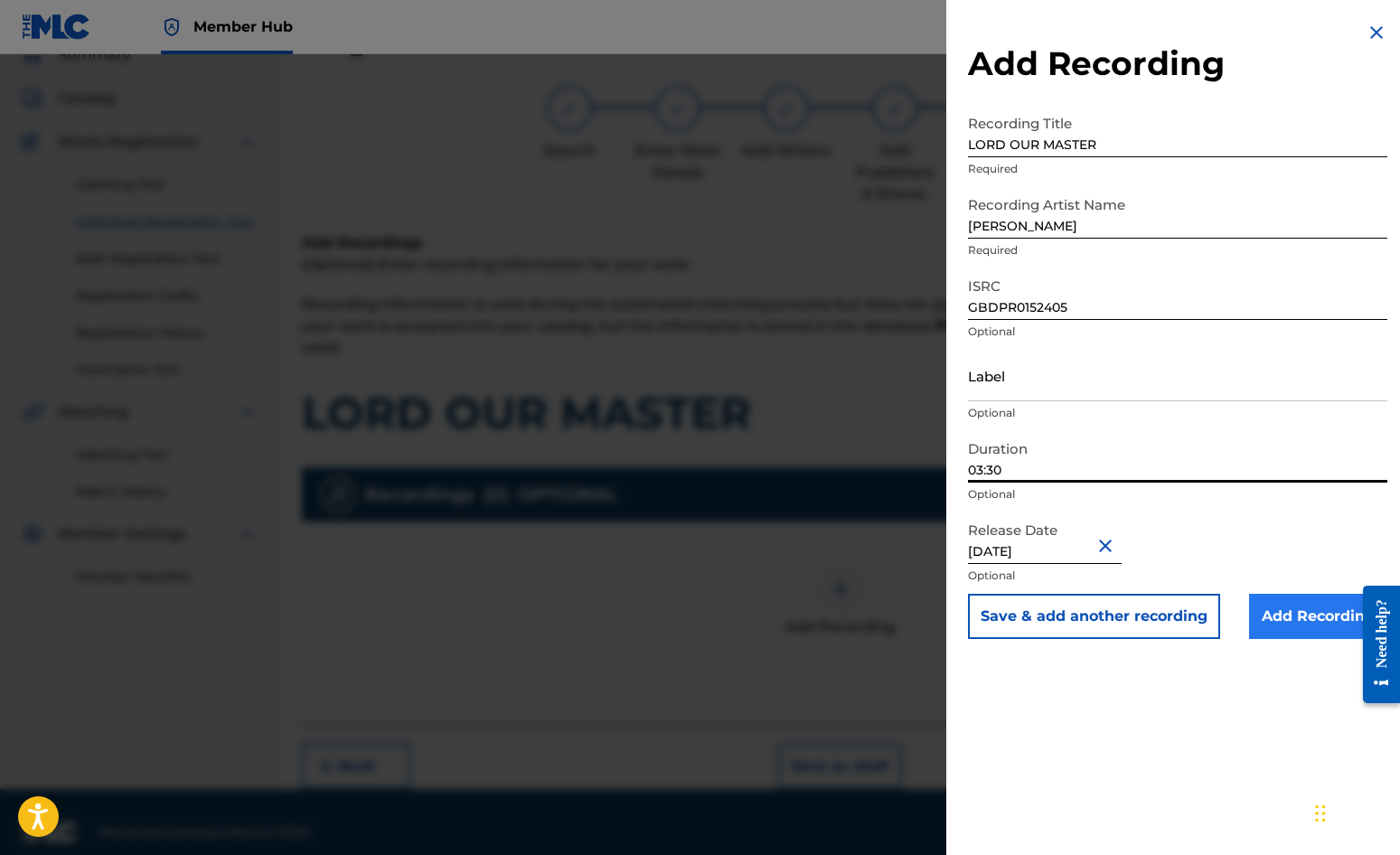
type input "03:30"
click at [1292, 615] on input "Add Recording" at bounding box center [1318, 616] width 138 height 45
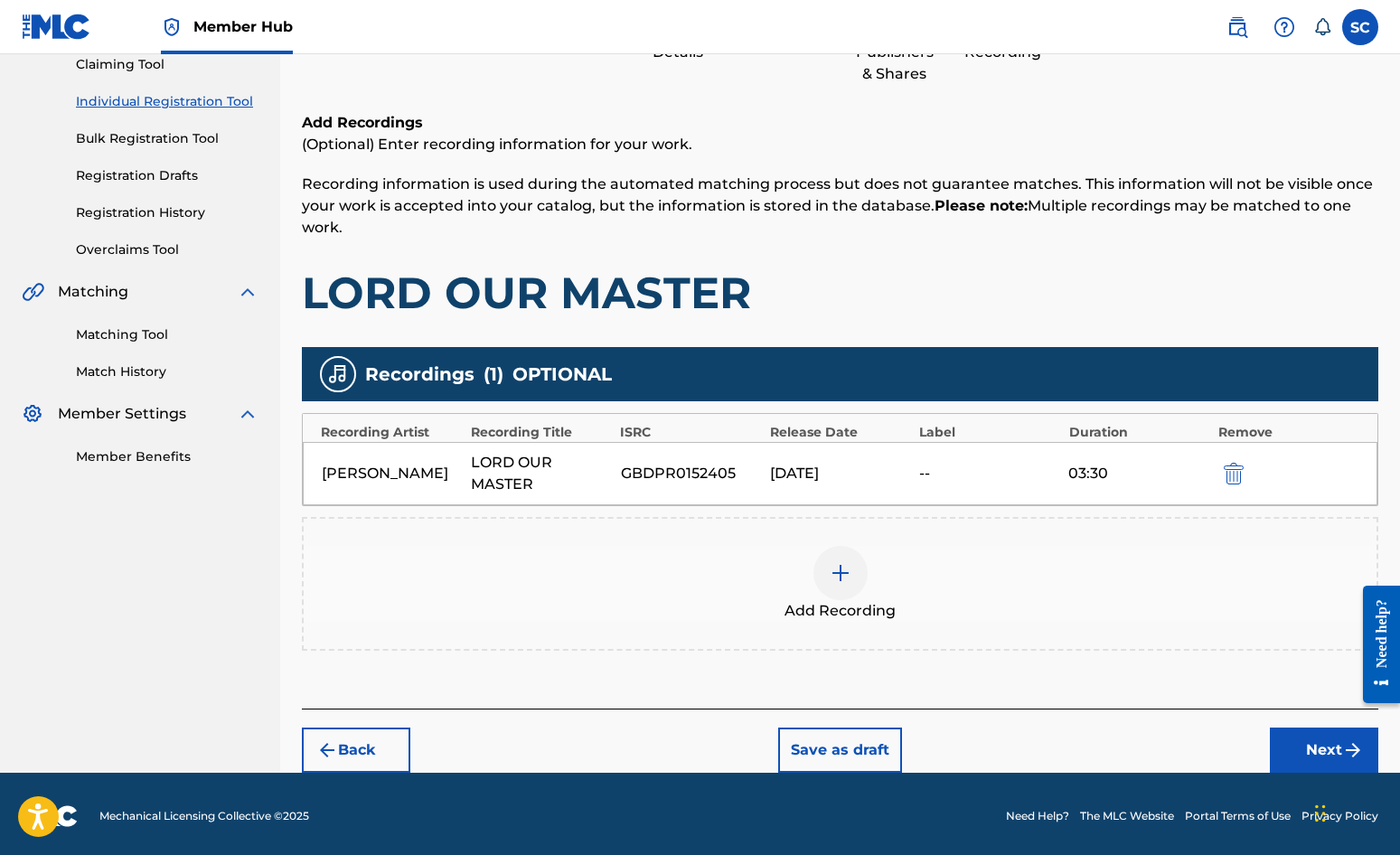
scroll to position [206, 0]
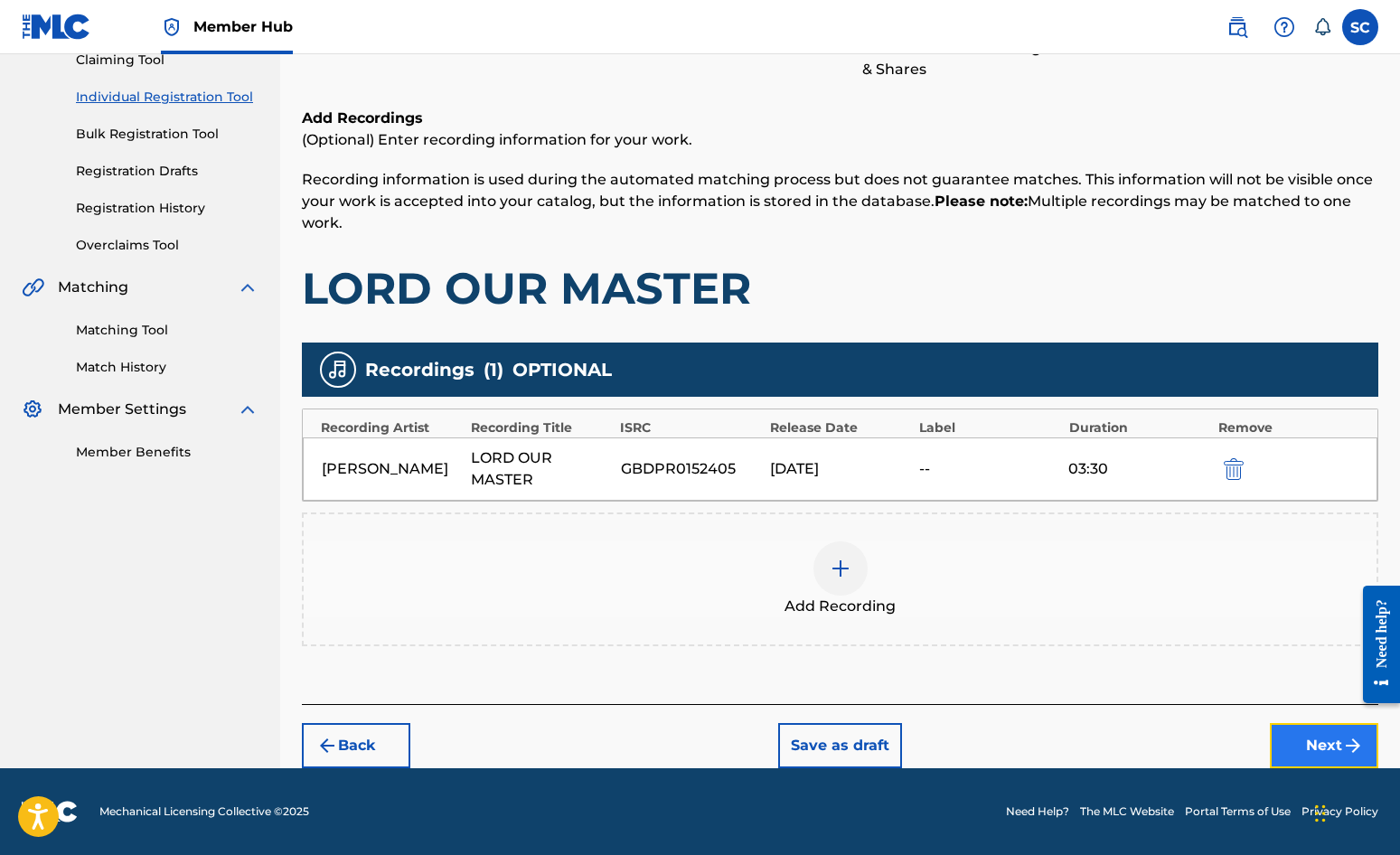
click at [1329, 743] on button "Next" at bounding box center [1324, 746] width 108 height 45
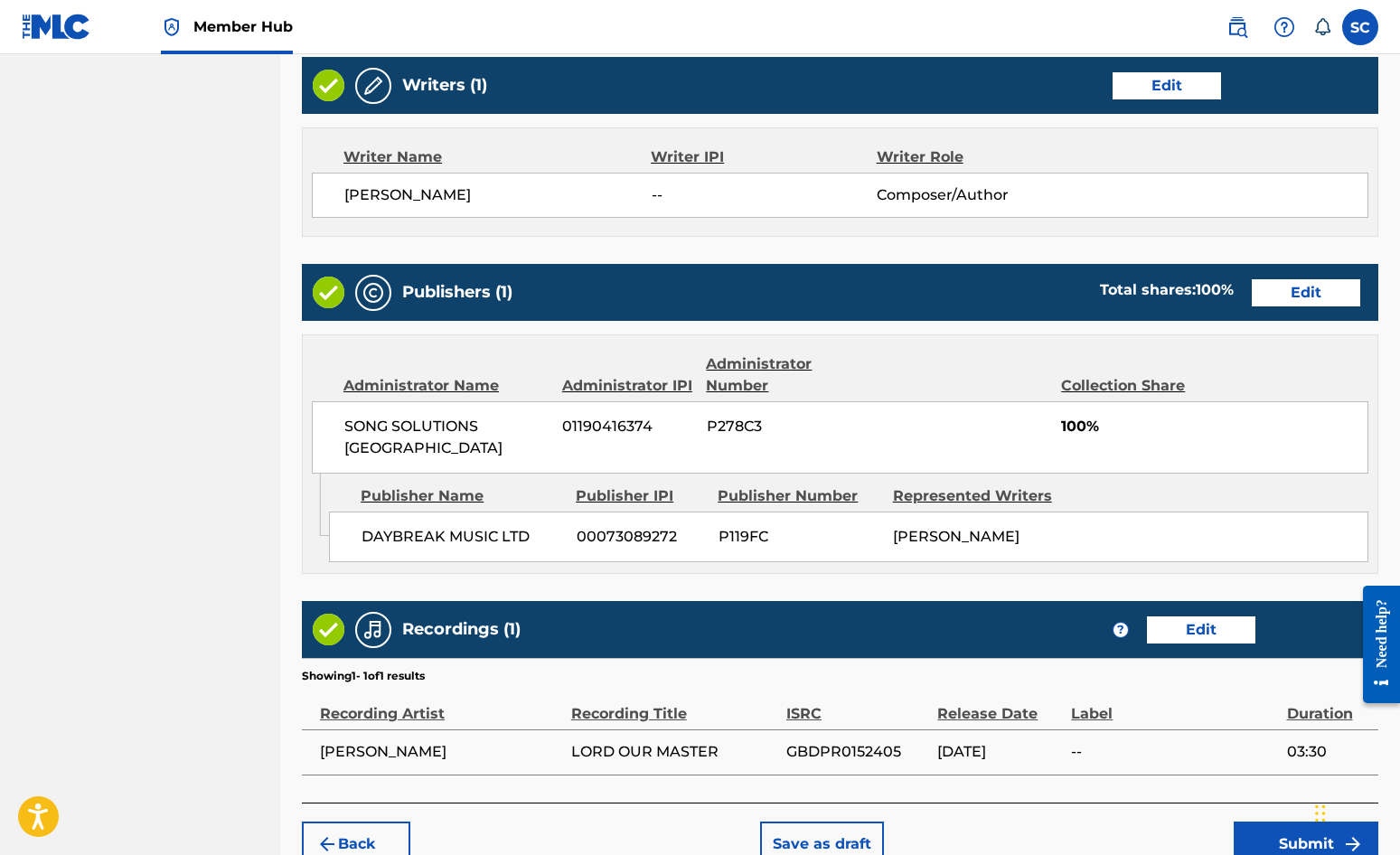
scroll to position [776, 0]
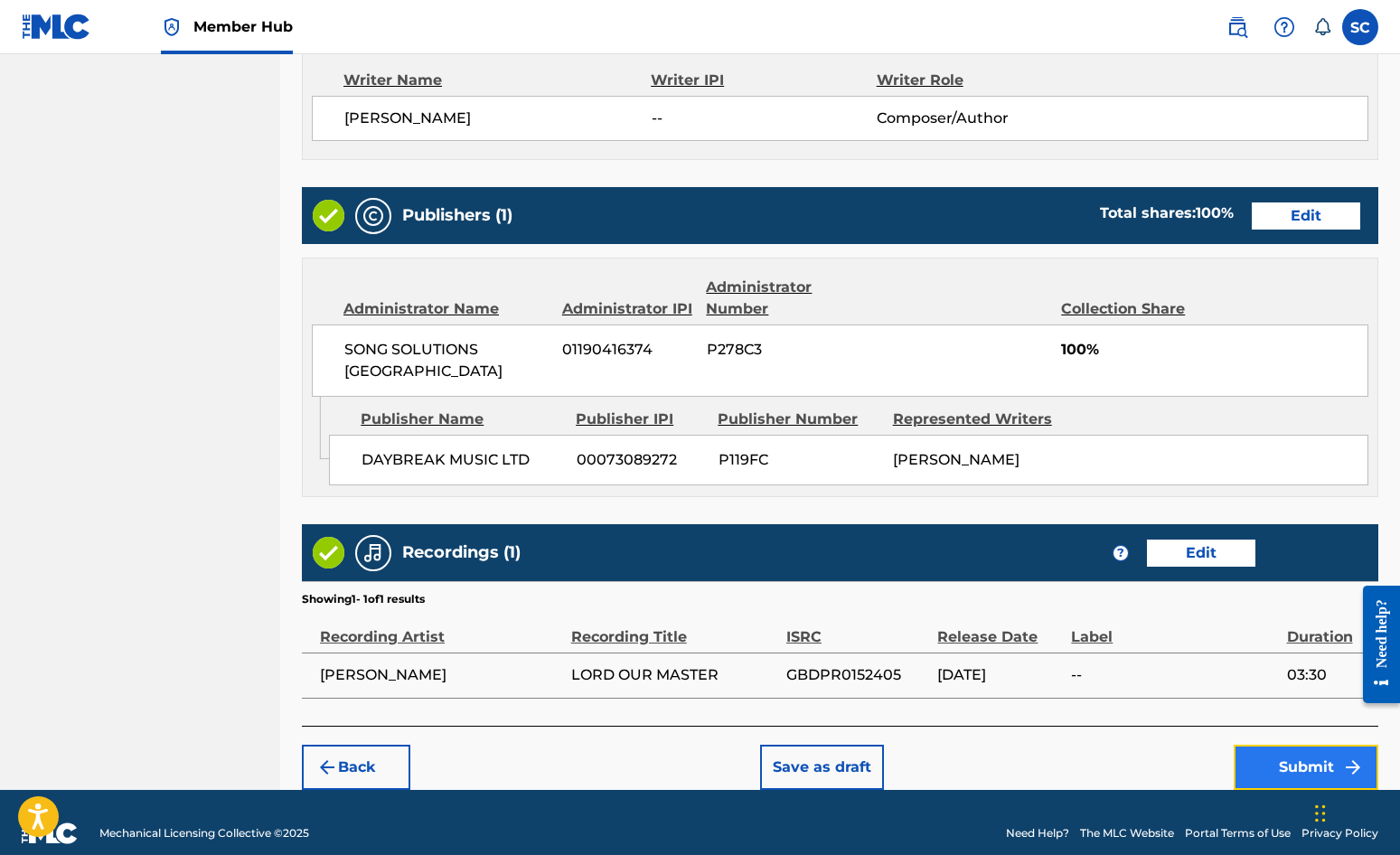
click at [1279, 745] on button "Submit" at bounding box center [1306, 768] width 145 height 45
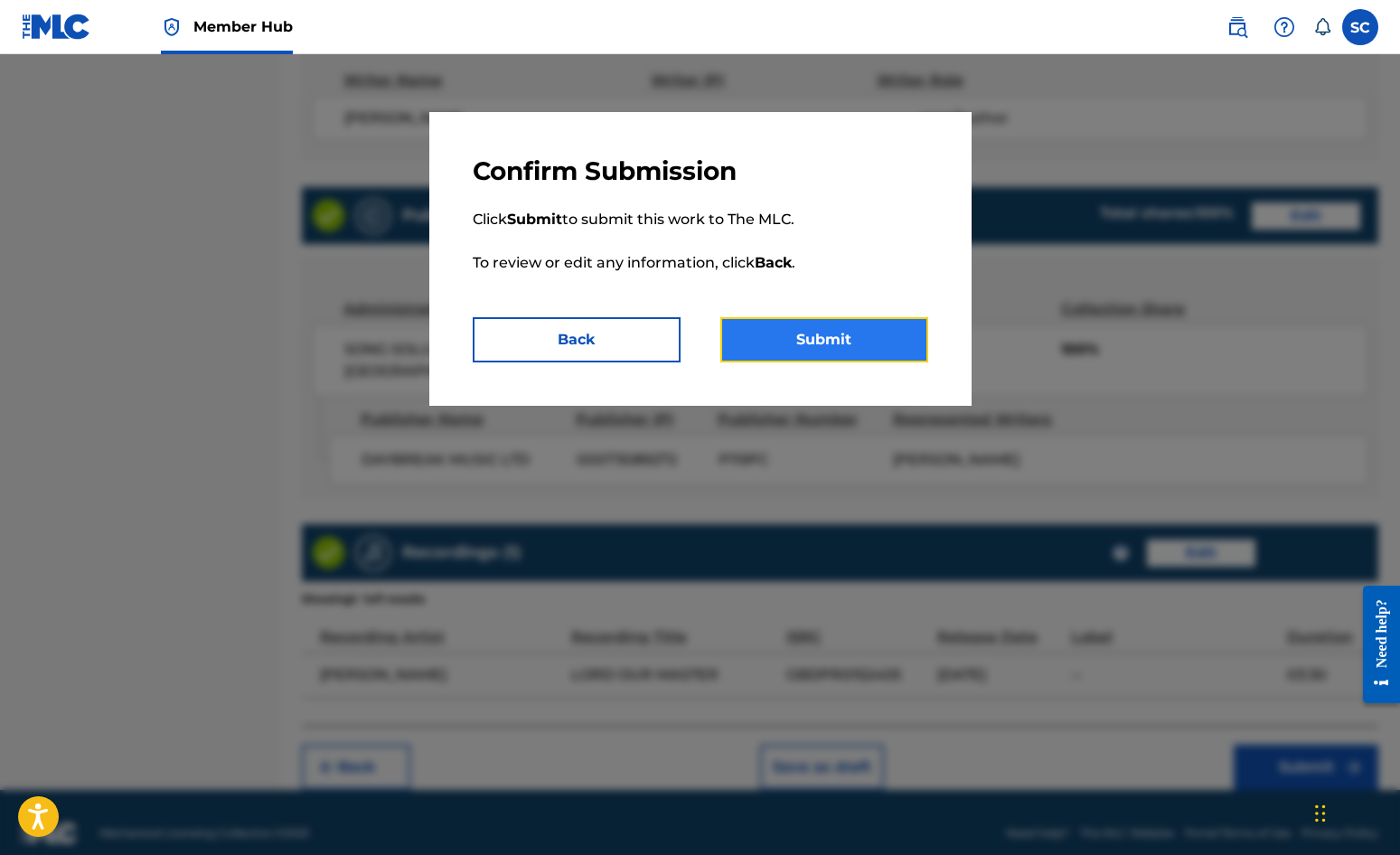
click at [824, 343] on button "Submit" at bounding box center [824, 340] width 208 height 45
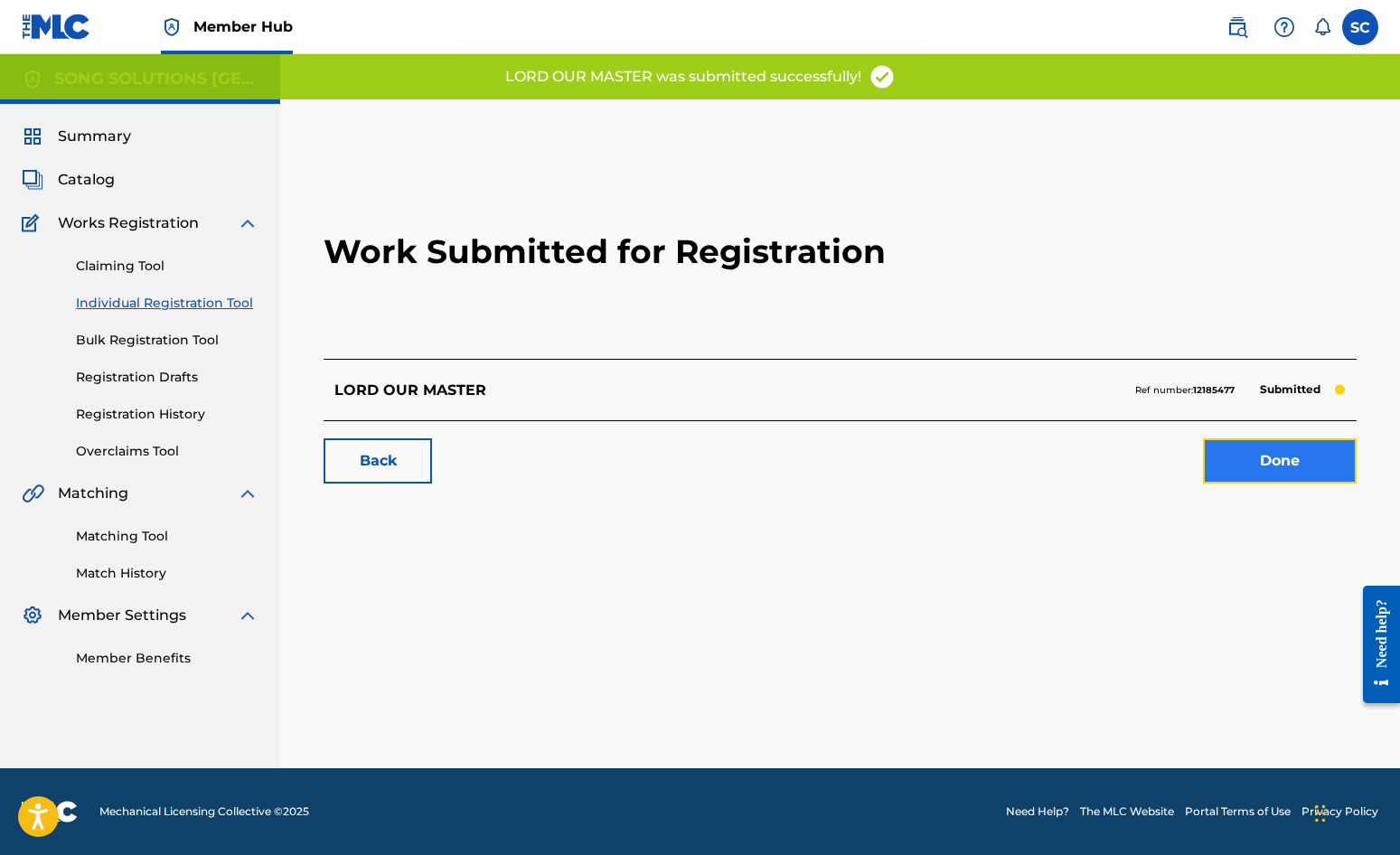
click at [1281, 463] on link "Done" at bounding box center [1281, 461] width 154 height 45
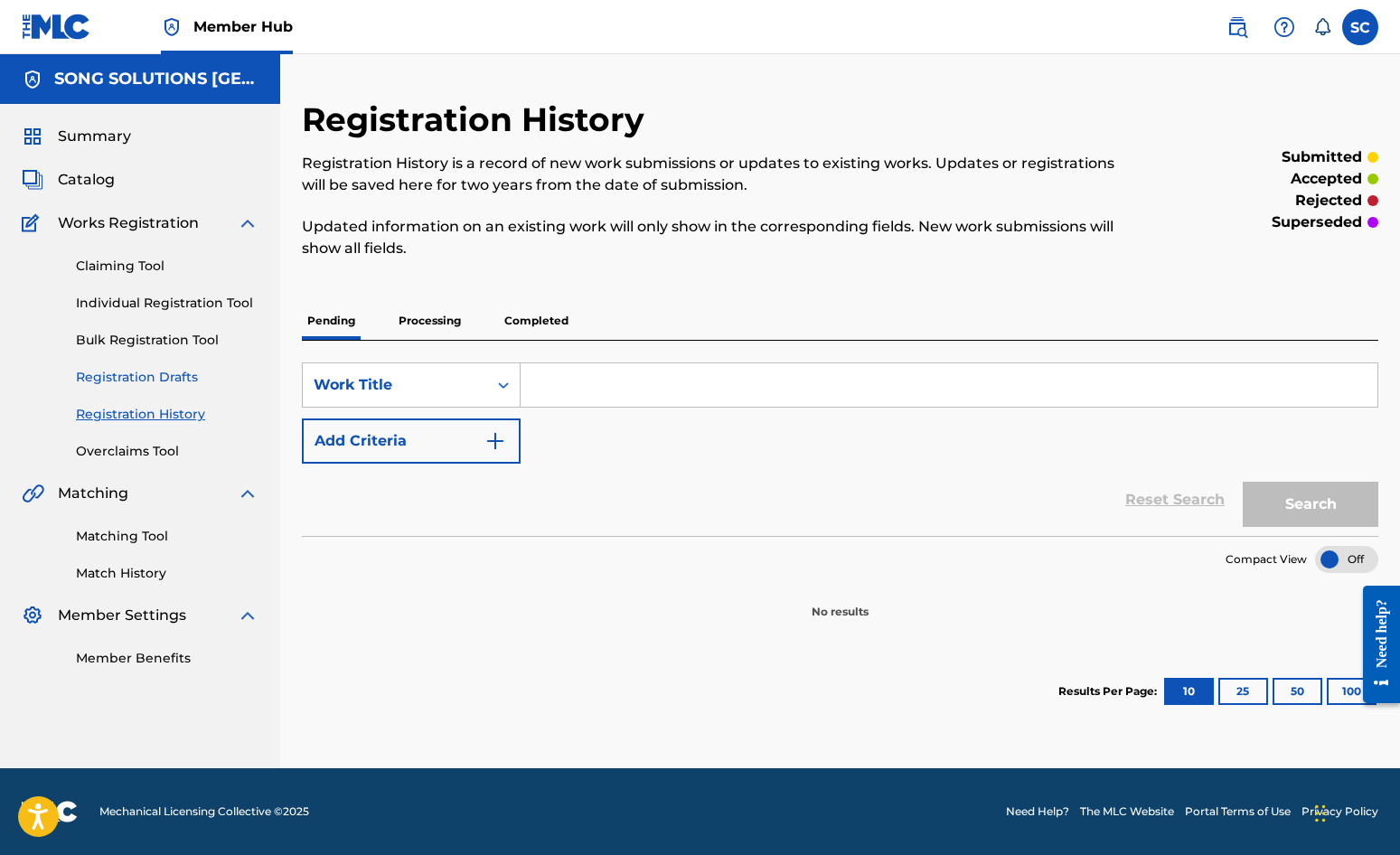
click at [137, 376] on link "Registration Drafts" at bounding box center [167, 378] width 182 height 19
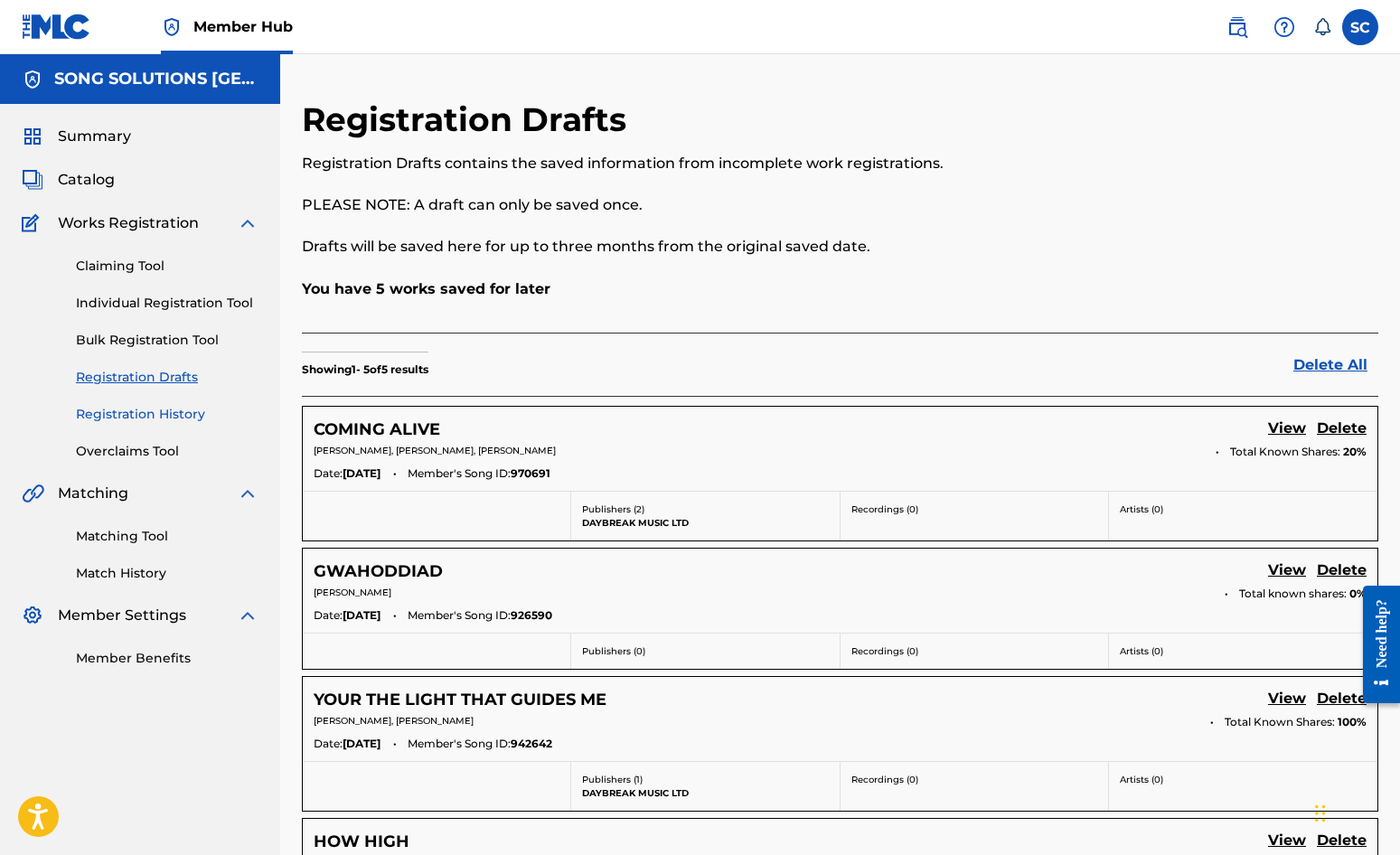
click at [148, 417] on link "Registration History" at bounding box center [167, 414] width 182 height 19
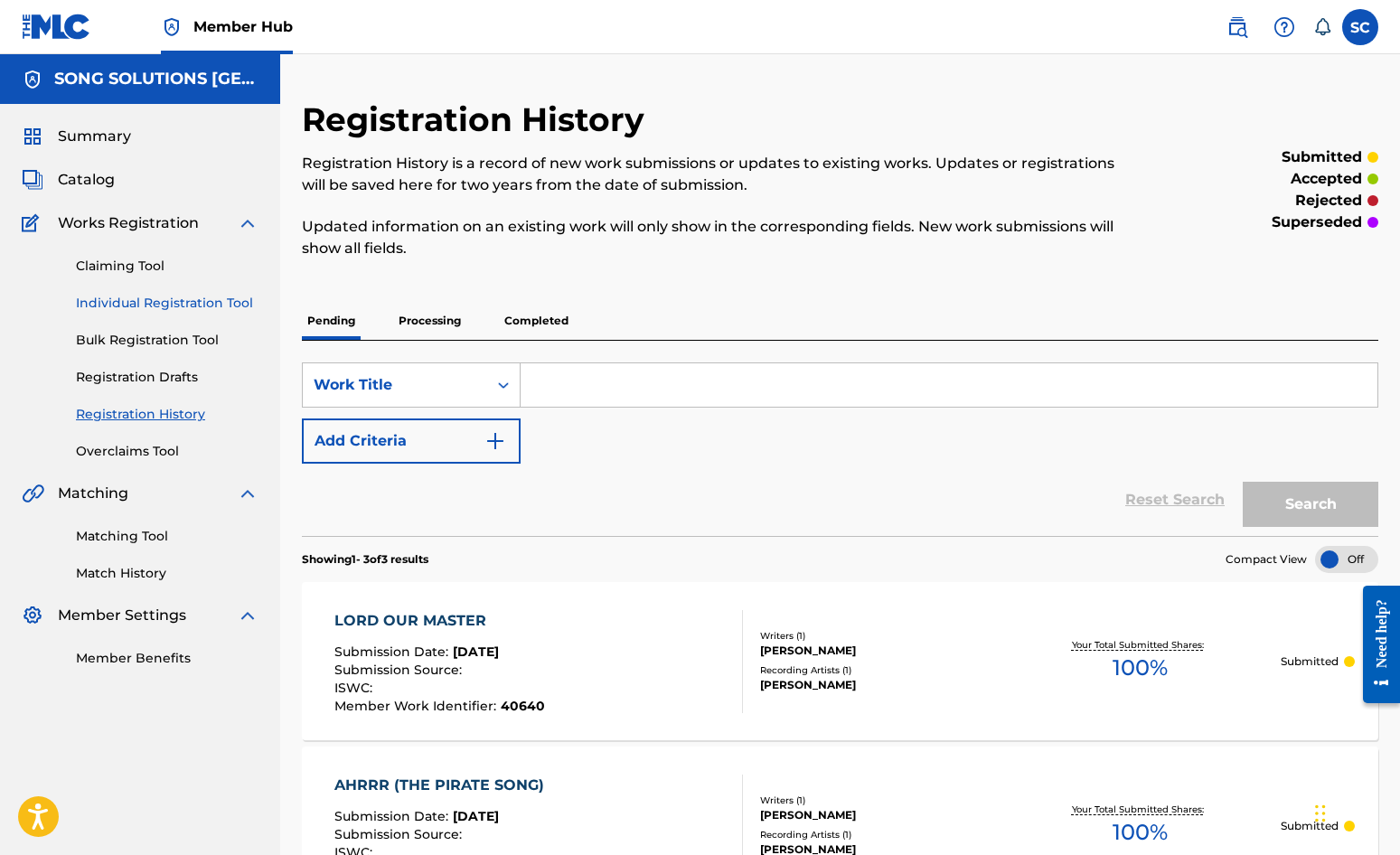
click at [116, 304] on link "Individual Registration Tool" at bounding box center [167, 303] width 182 height 19
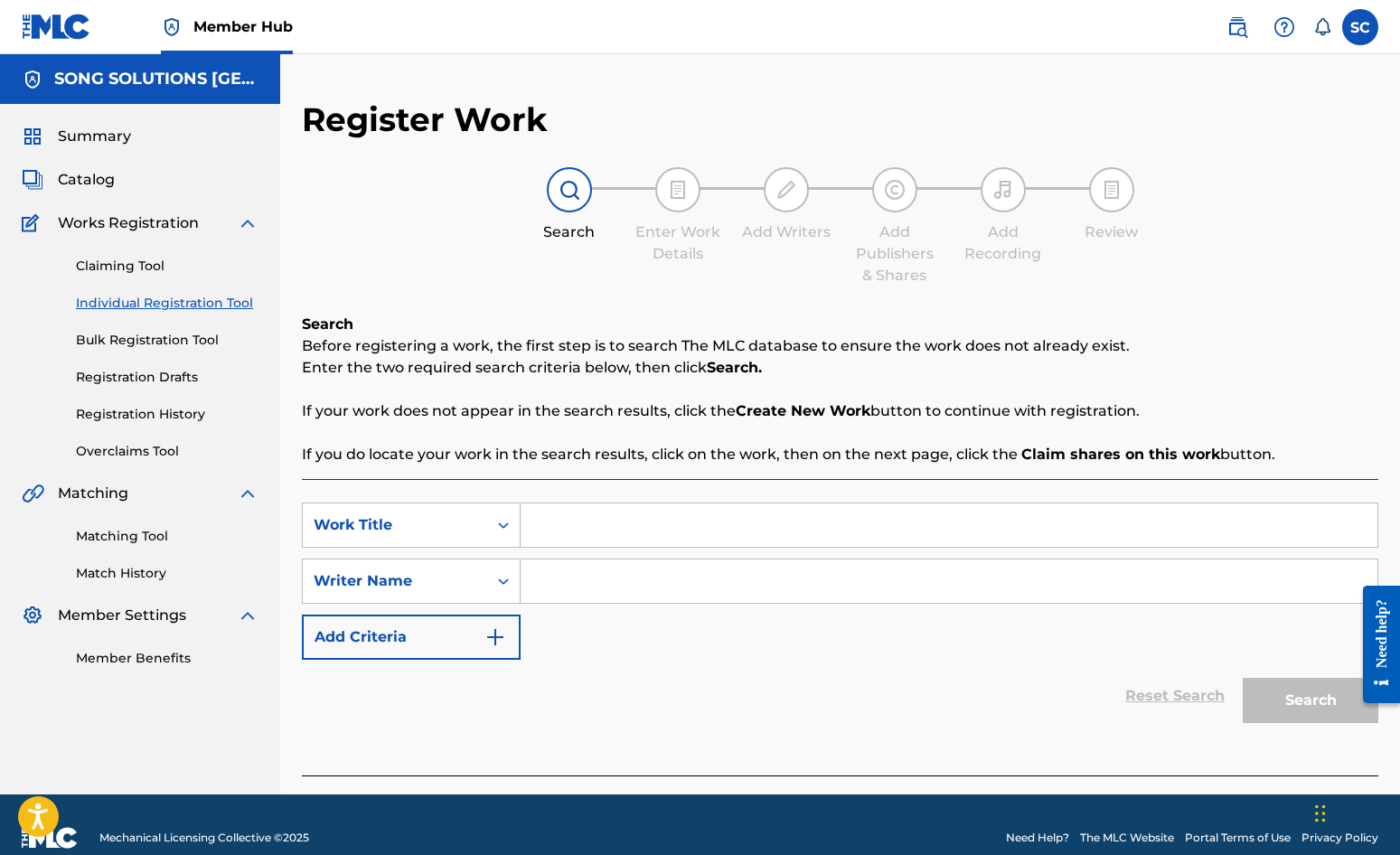
click at [623, 532] on input "Search Form" at bounding box center [949, 525] width 857 height 43
type input "HEAVEN'S NO 1"
click at [624, 567] on input "Search Form" at bounding box center [949, 582] width 857 height 43
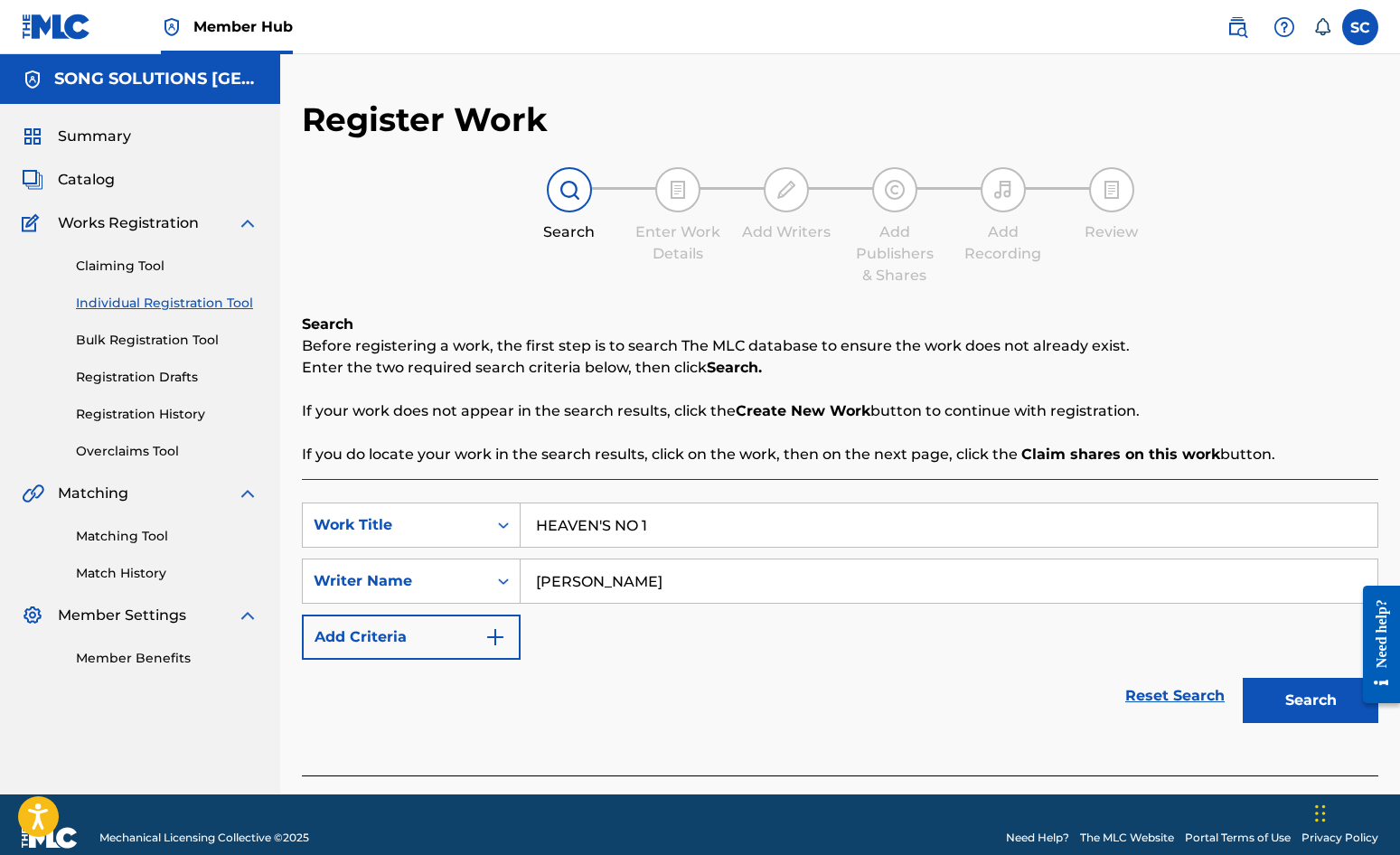
type input "[PERSON_NAME]"
click at [1243, 678] on button "Search" at bounding box center [1311, 701] width 135 height 45
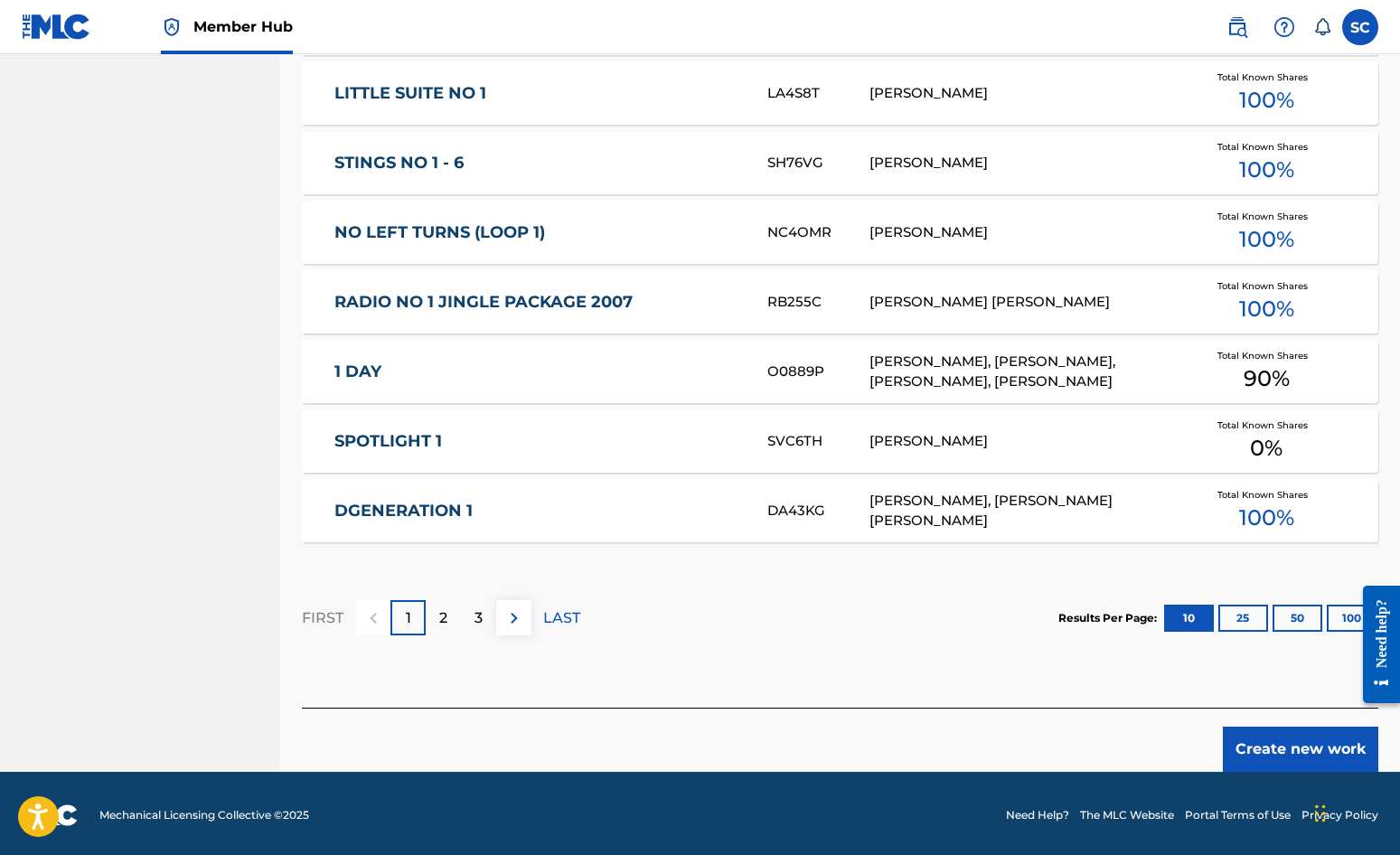
scroll to position [995, 0]
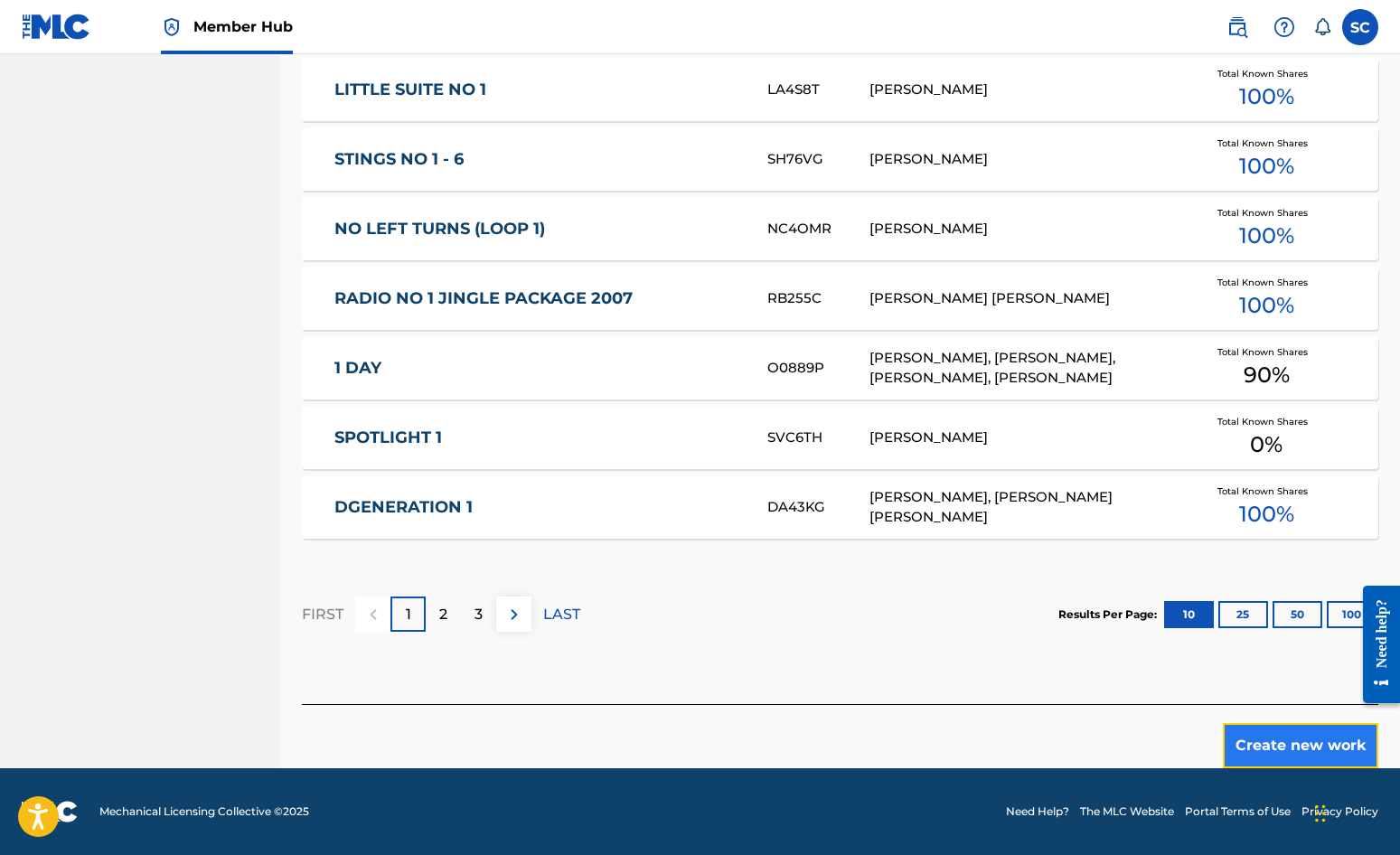
click at [1277, 745] on button "Create new work" at bounding box center [1300, 746] width 155 height 45
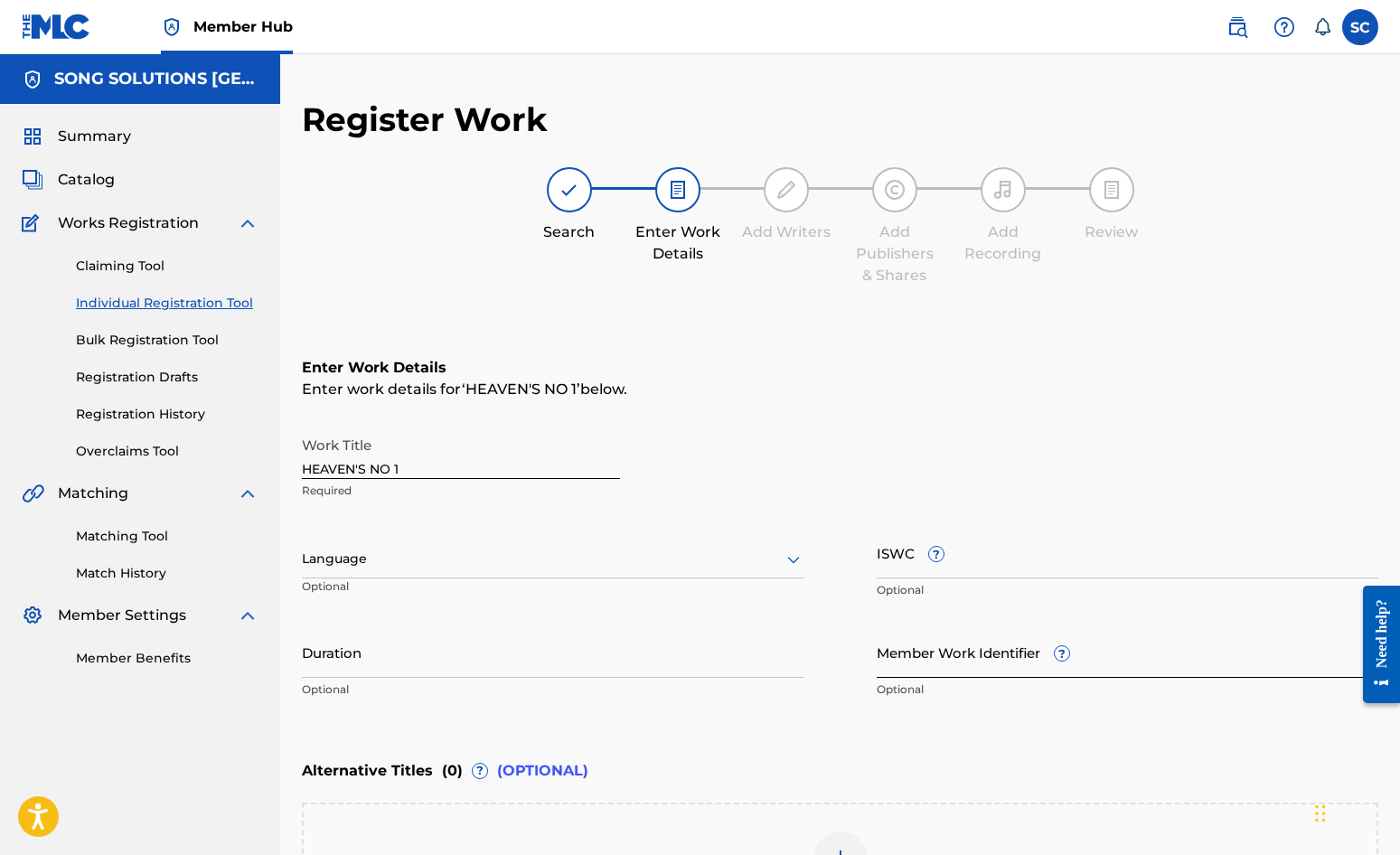
click at [893, 657] on input "Member Work Identifier ?" at bounding box center [1128, 652] width 503 height 52
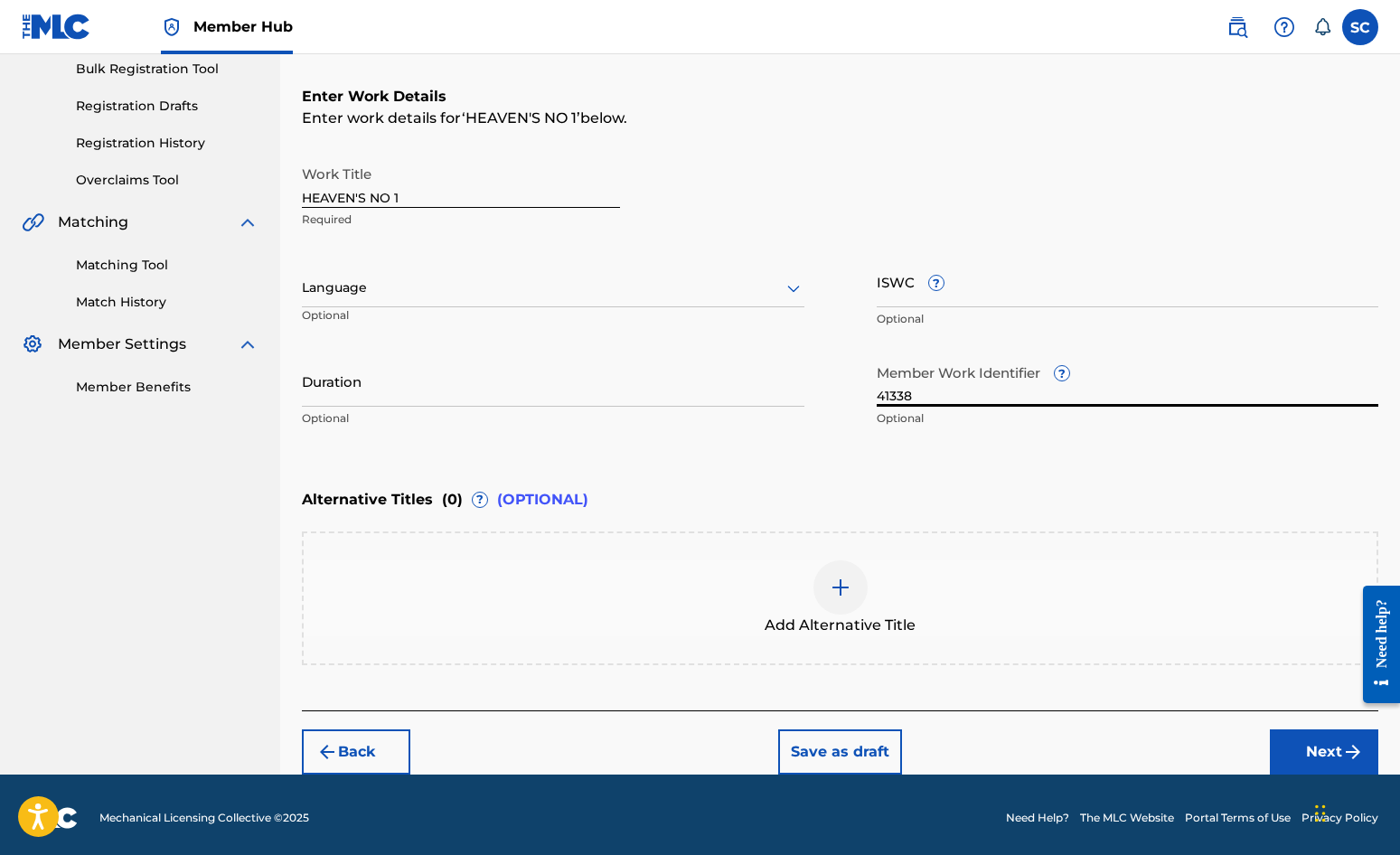
scroll to position [277, 0]
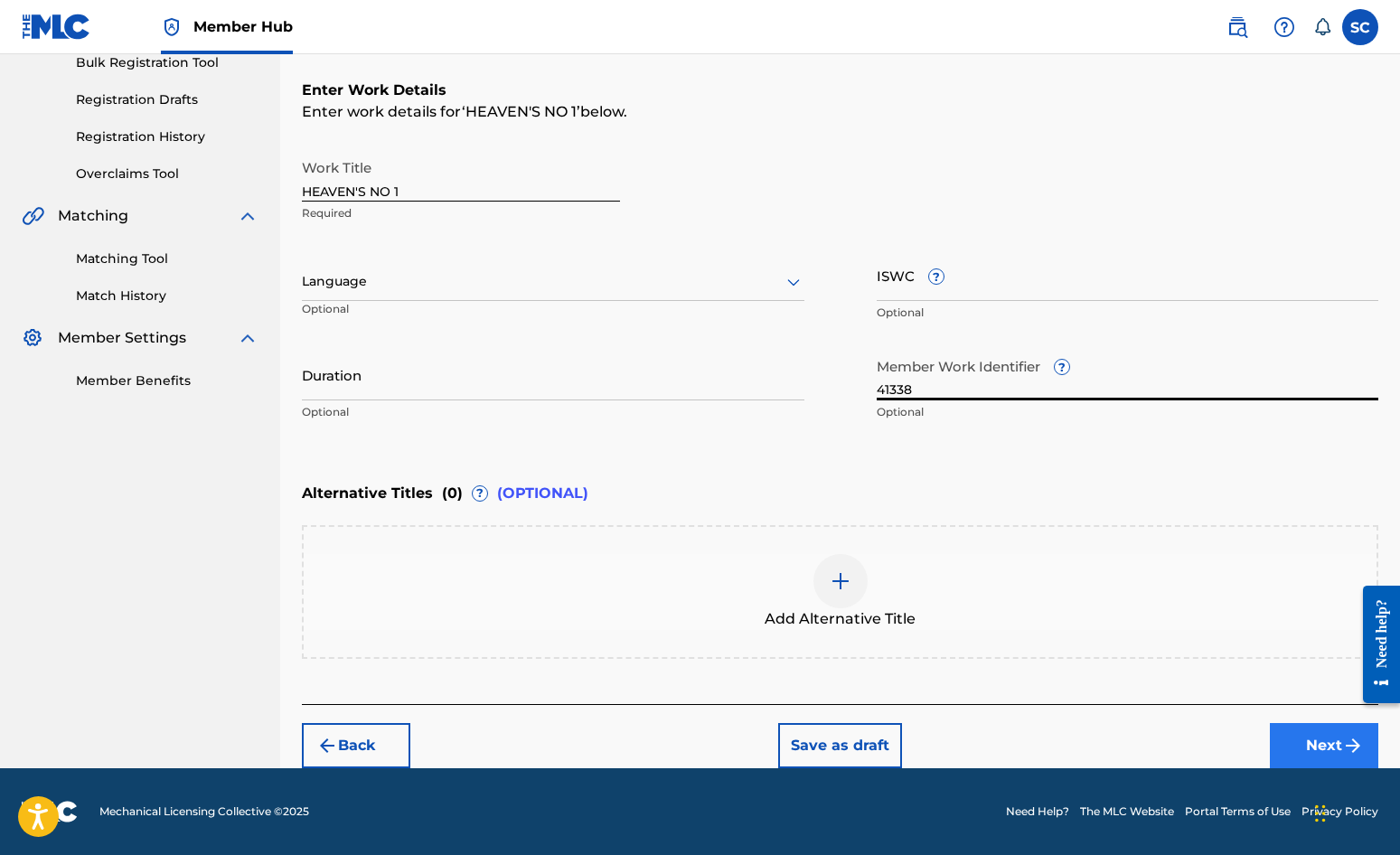
type input "41338"
click at [1333, 739] on button "Next" at bounding box center [1324, 746] width 108 height 45
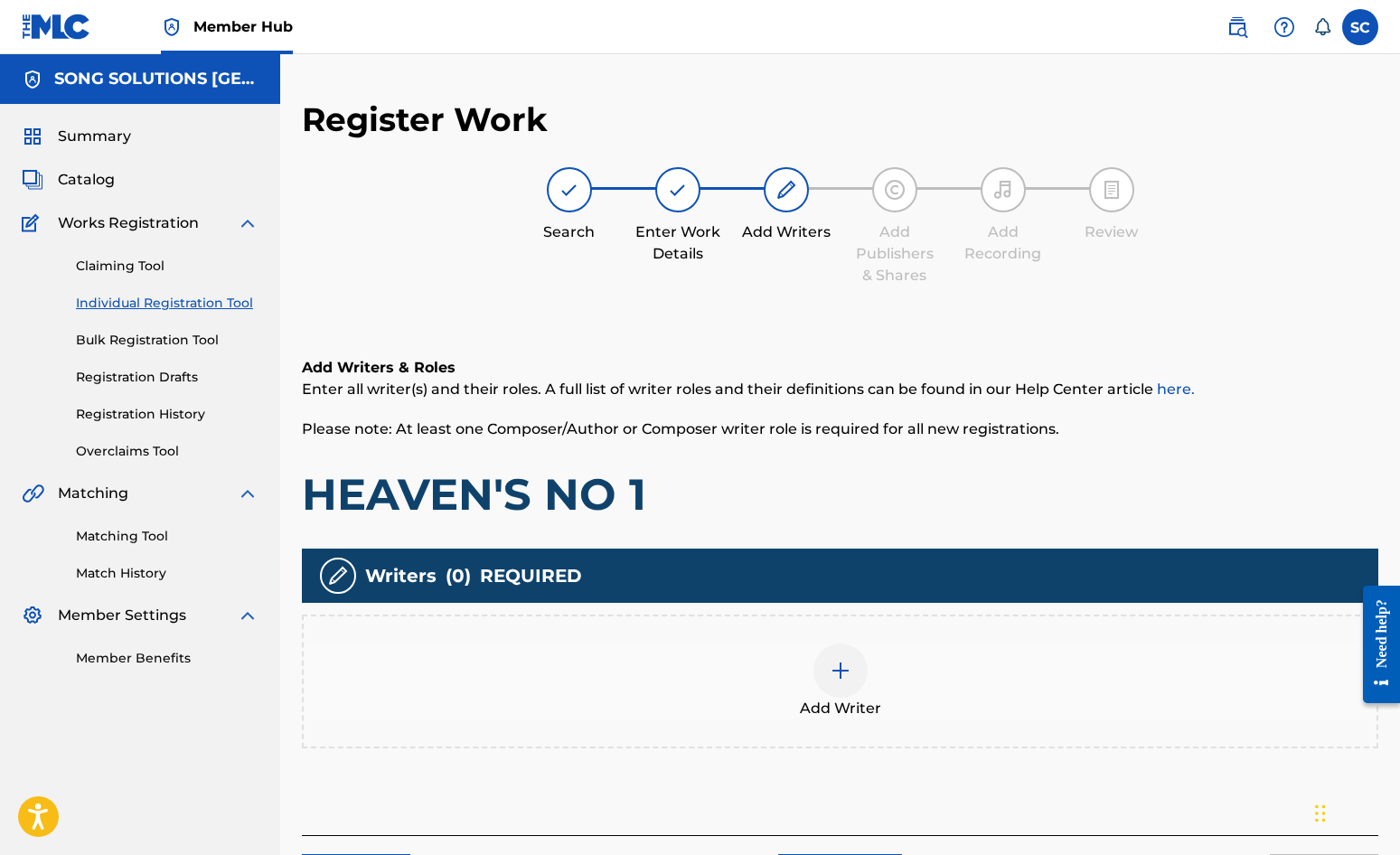
scroll to position [82, 0]
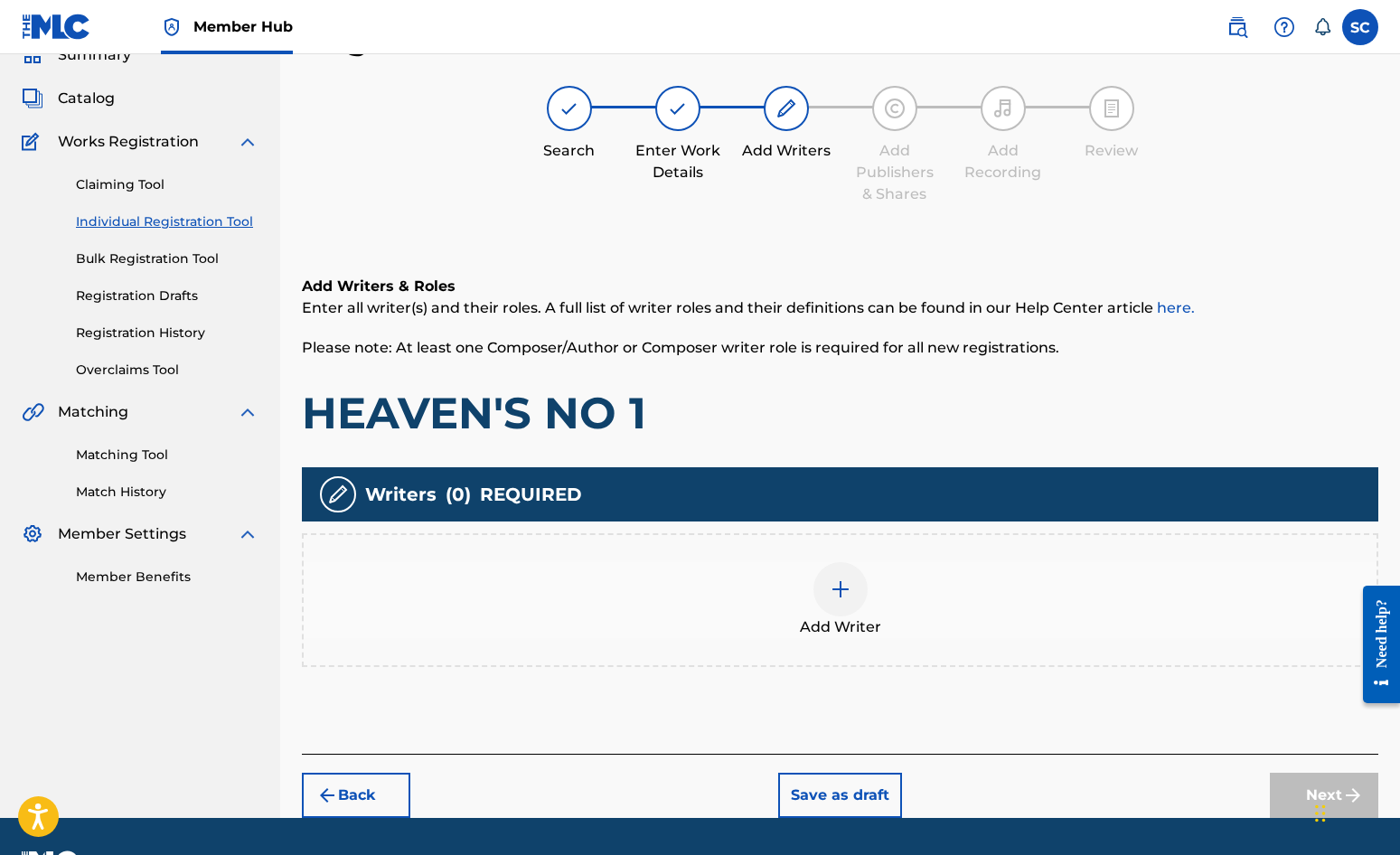
click at [837, 594] on img at bounding box center [840, 589] width 22 height 22
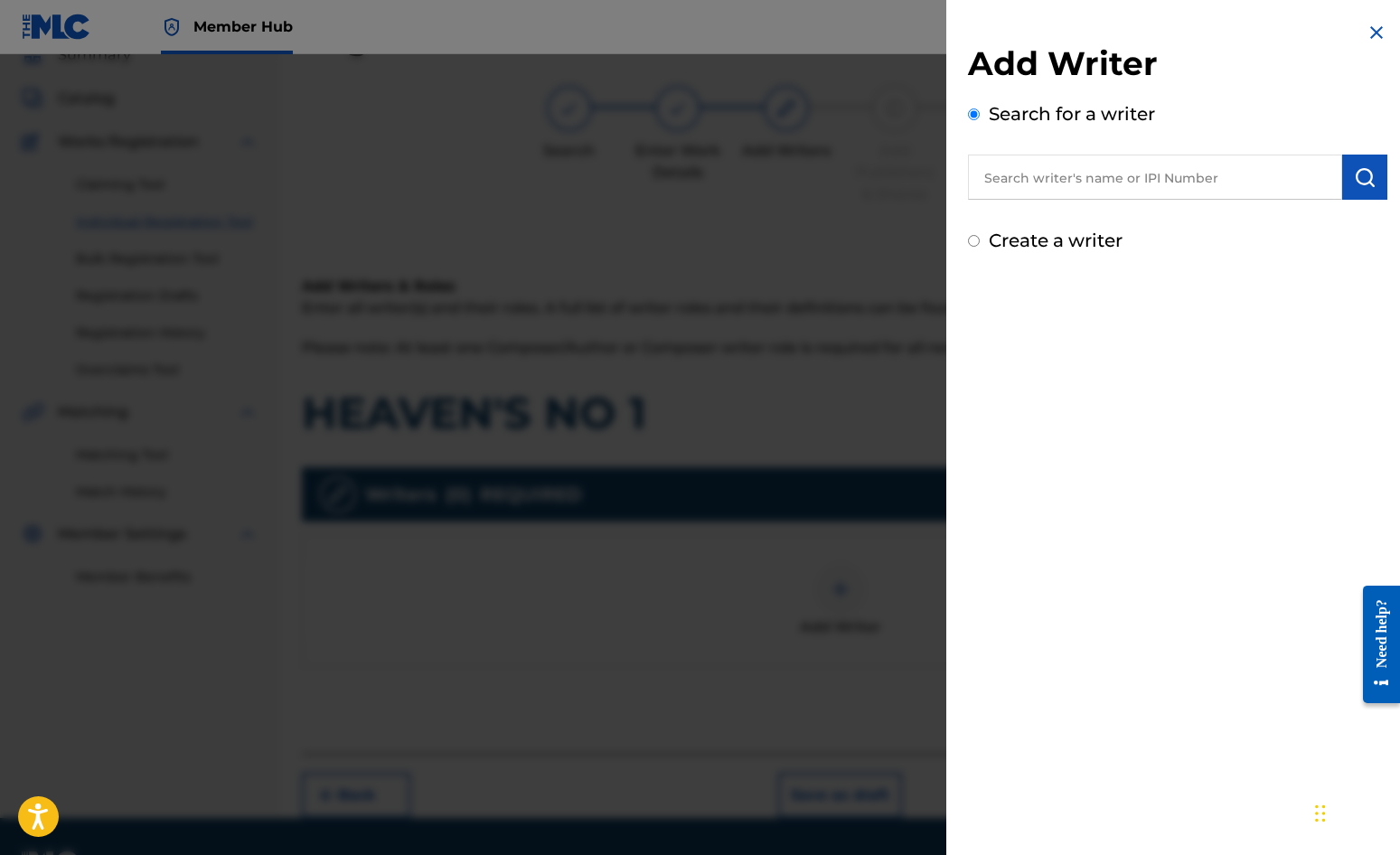
click at [1050, 245] on label "Create a writer" at bounding box center [1055, 240] width 133 height 22
radio input "true"
click at [980, 245] on input "Create a writer" at bounding box center [973, 241] width 12 height 12
radio input "false"
radio input "true"
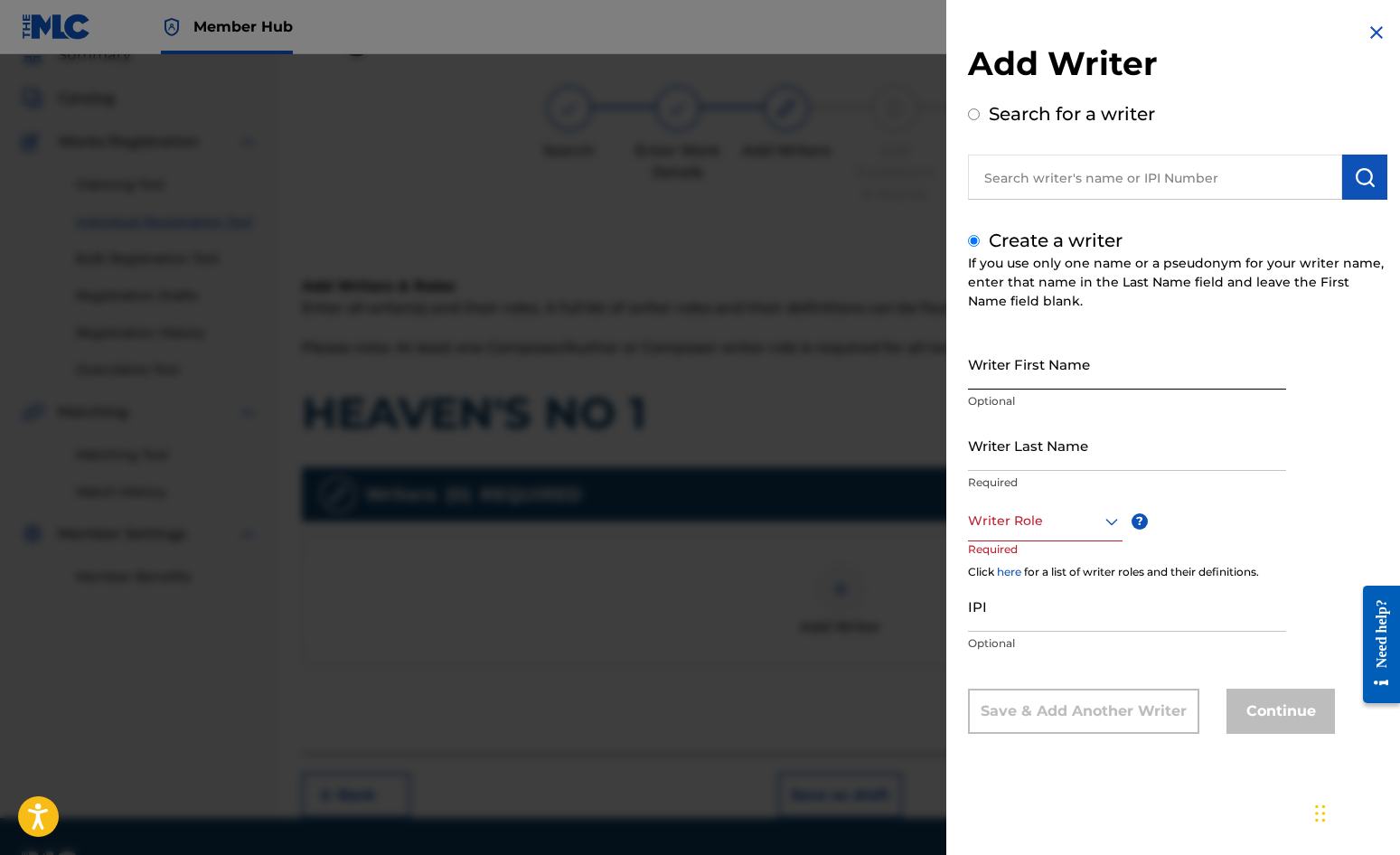
click at [1036, 349] on input "Writer First Name" at bounding box center [1127, 364] width 319 height 52
type input "[PERSON_NAME]"
drag, startPoint x: 1032, startPoint y: 435, endPoint x: 1033, endPoint y: 426, distance: 9.1
click at [1033, 436] on input "Writer Last Name" at bounding box center [1127, 444] width 319 height 52
type input "[PERSON_NAME]"
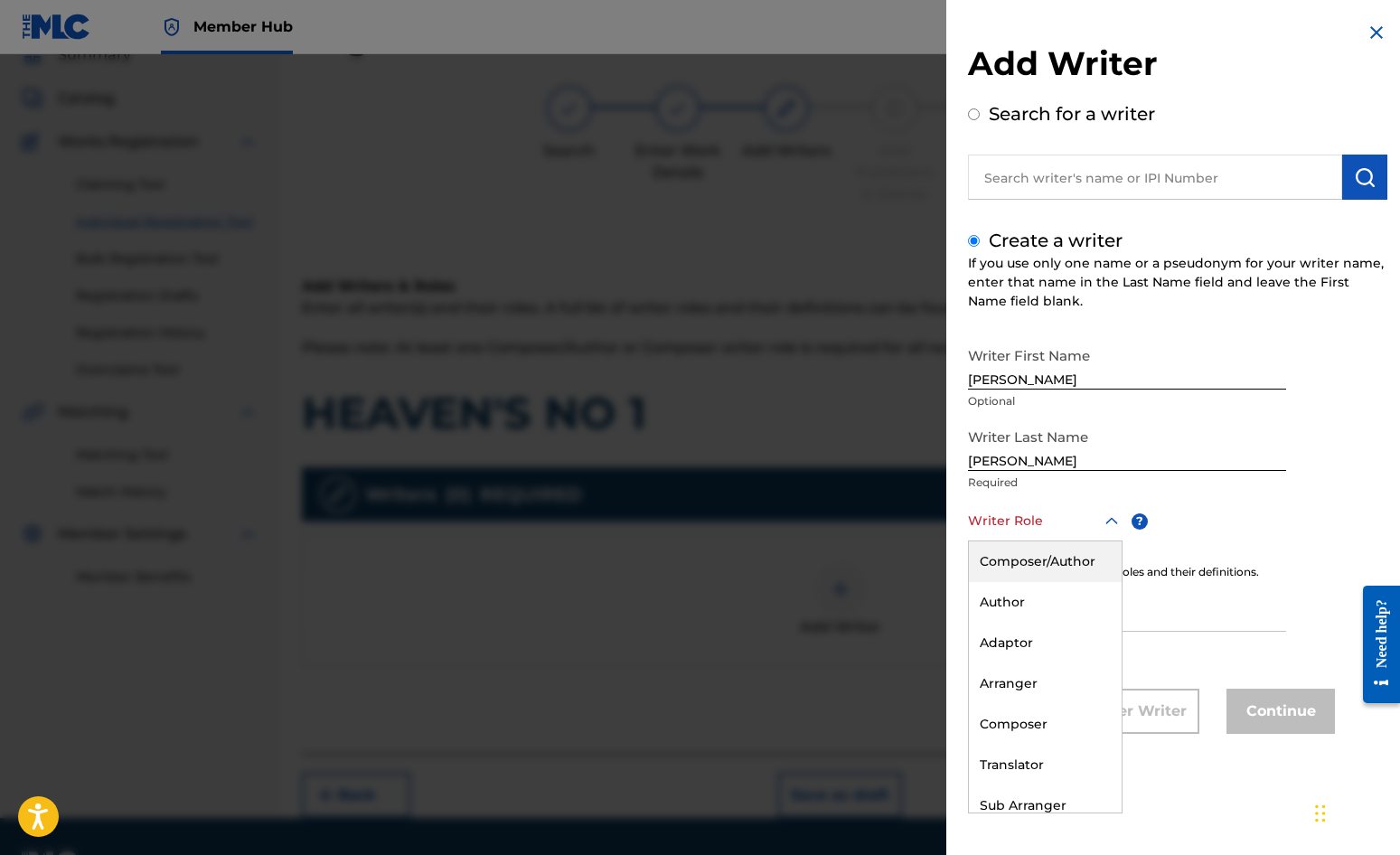
click at [1036, 529] on div at bounding box center [1045, 521] width 155 height 23
click at [1030, 562] on div "Composer/Author" at bounding box center [1045, 561] width 153 height 40
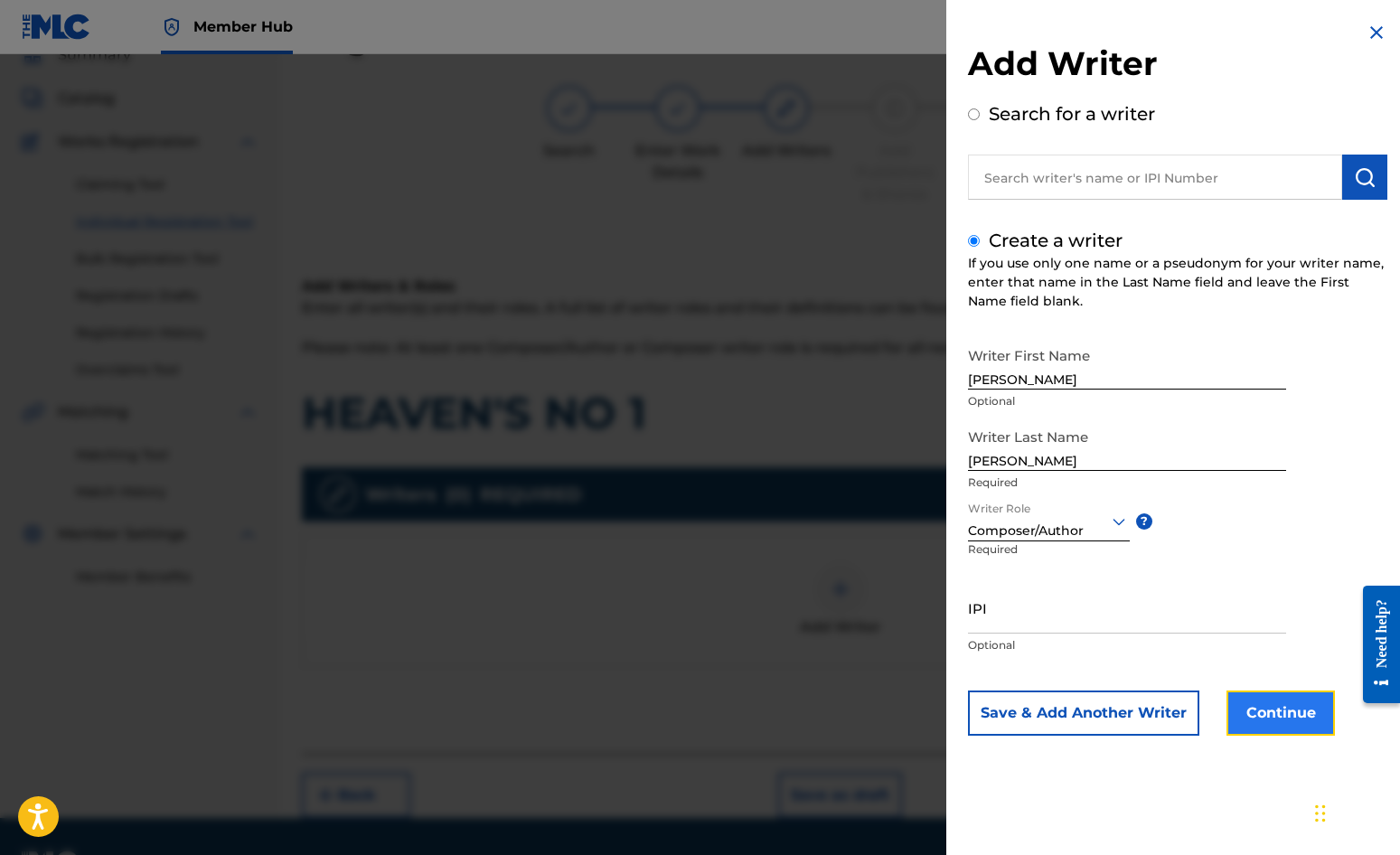
click at [1283, 708] on button "Continue" at bounding box center [1281, 713] width 108 height 45
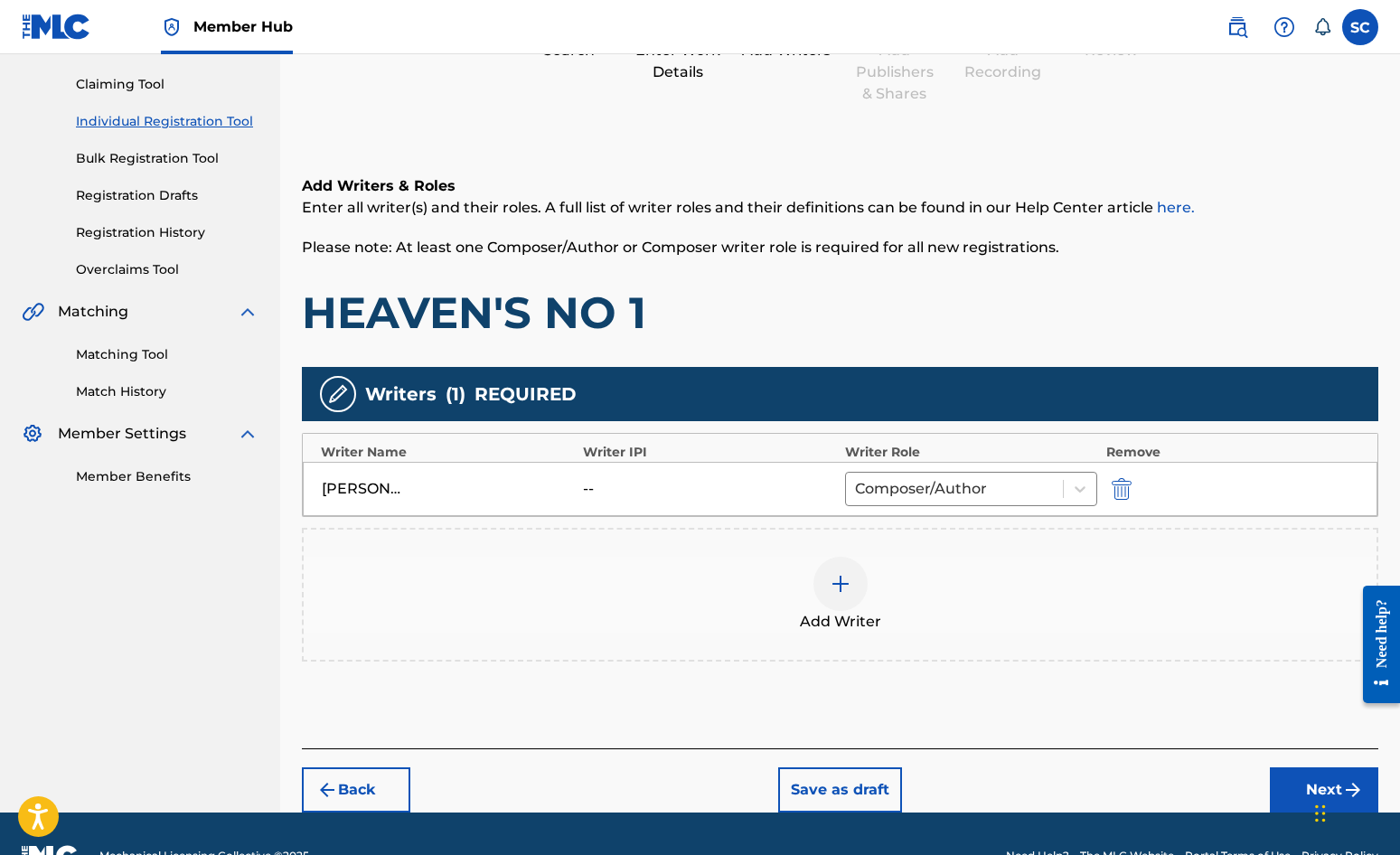
scroll to position [135, 0]
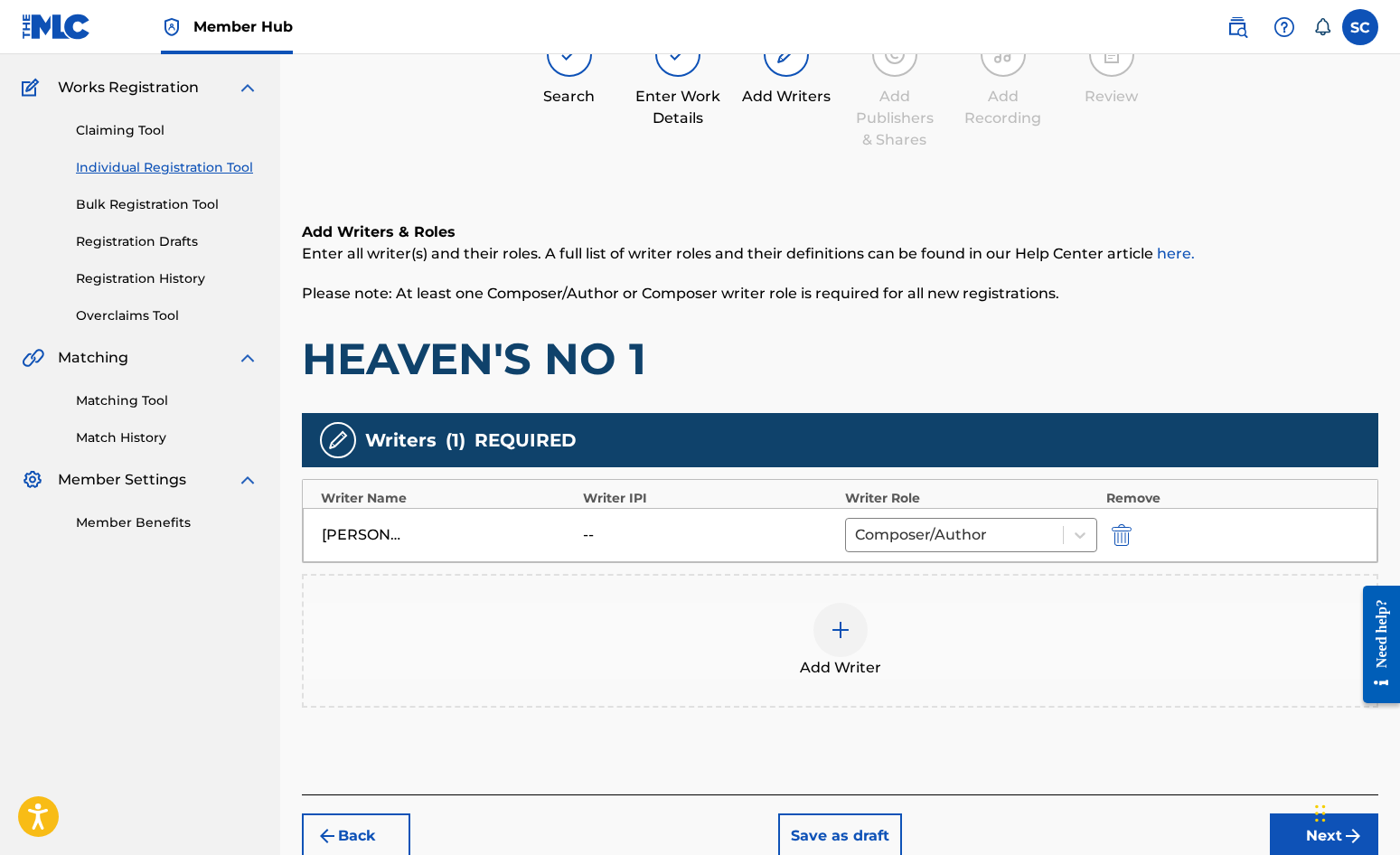
click at [1324, 840] on div "Chat Widget" at bounding box center [1355, 812] width 90 height 86
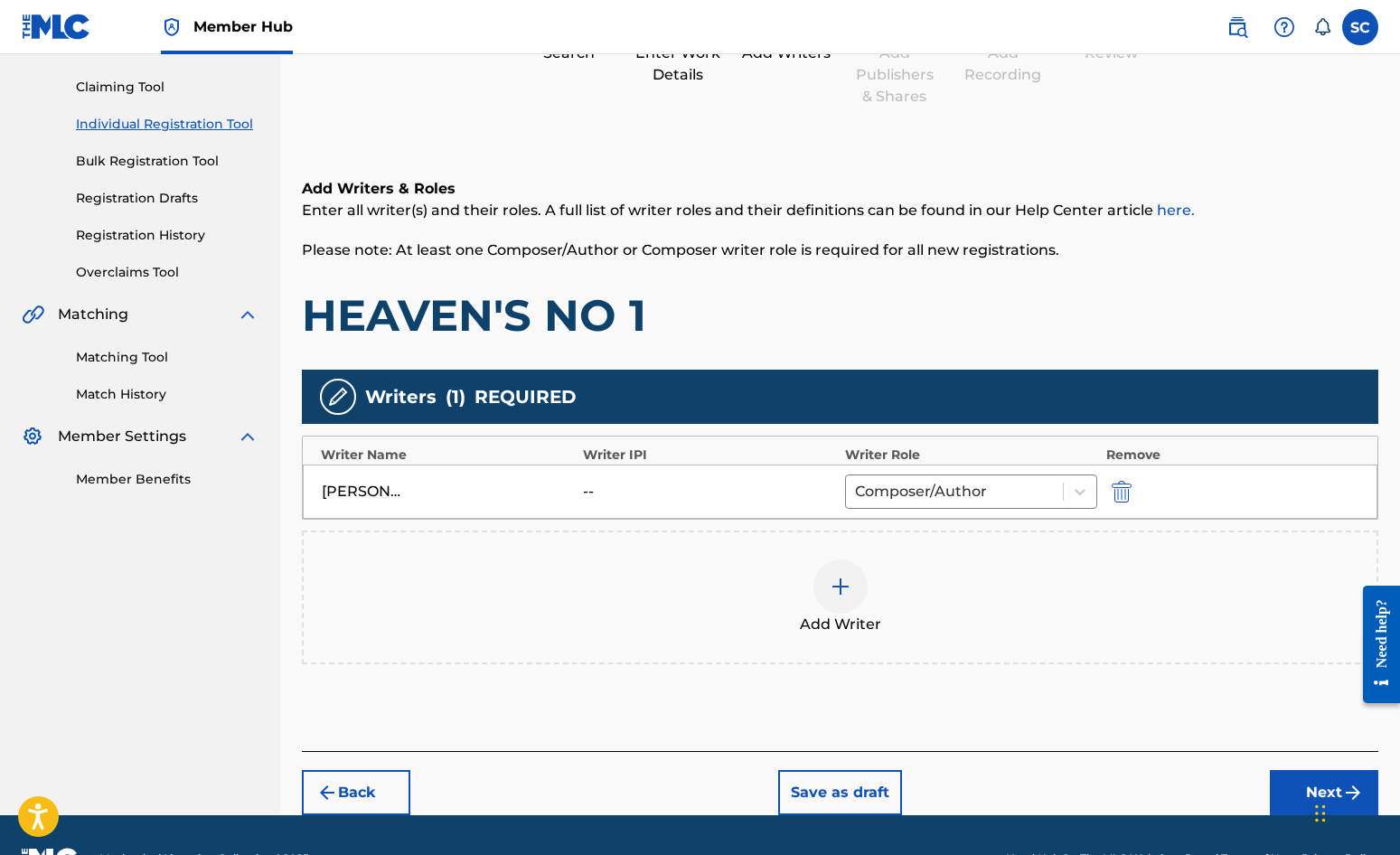
scroll to position [226, 0]
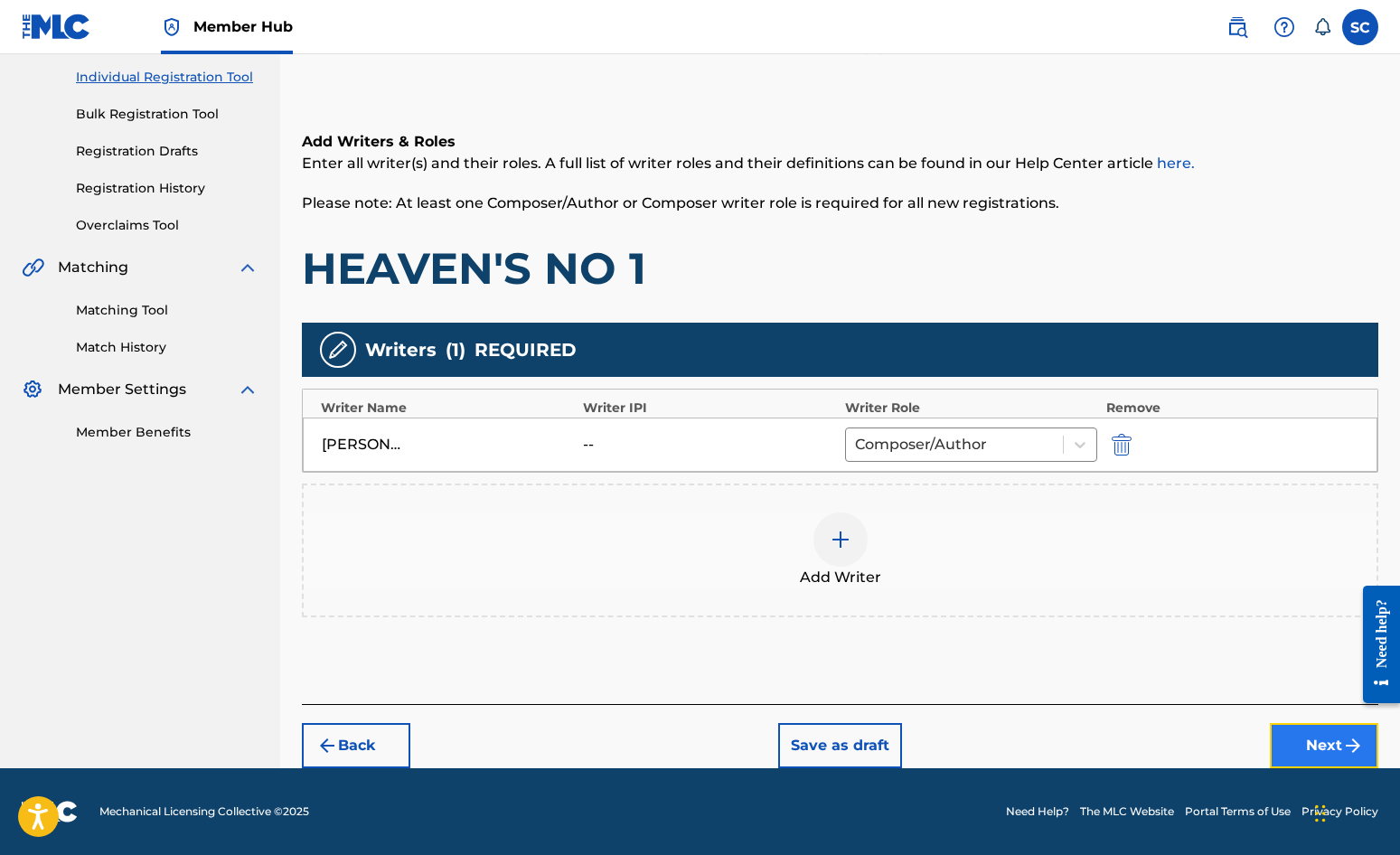
click at [1299, 752] on button "Next" at bounding box center [1324, 746] width 108 height 45
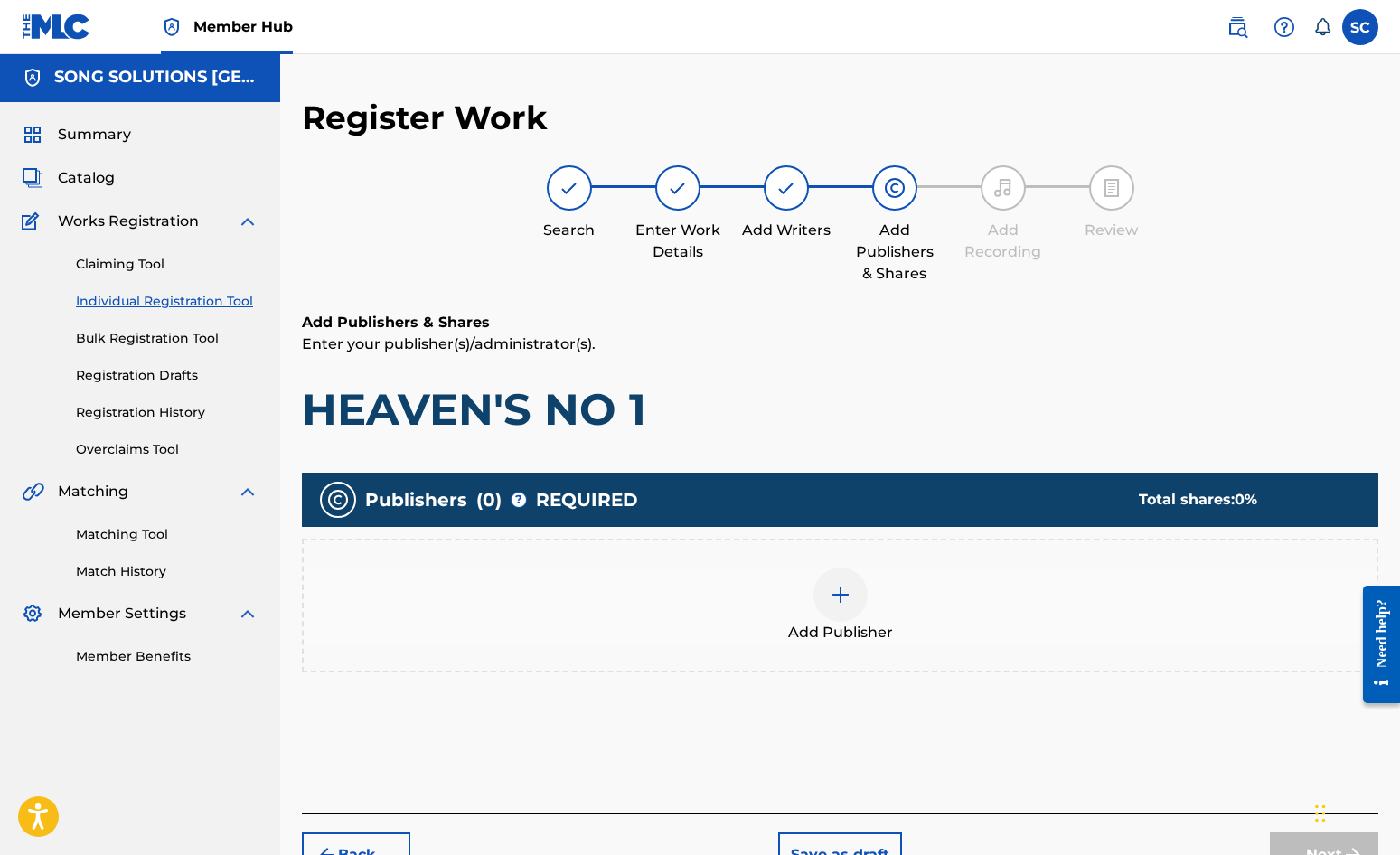
scroll to position [82, 0]
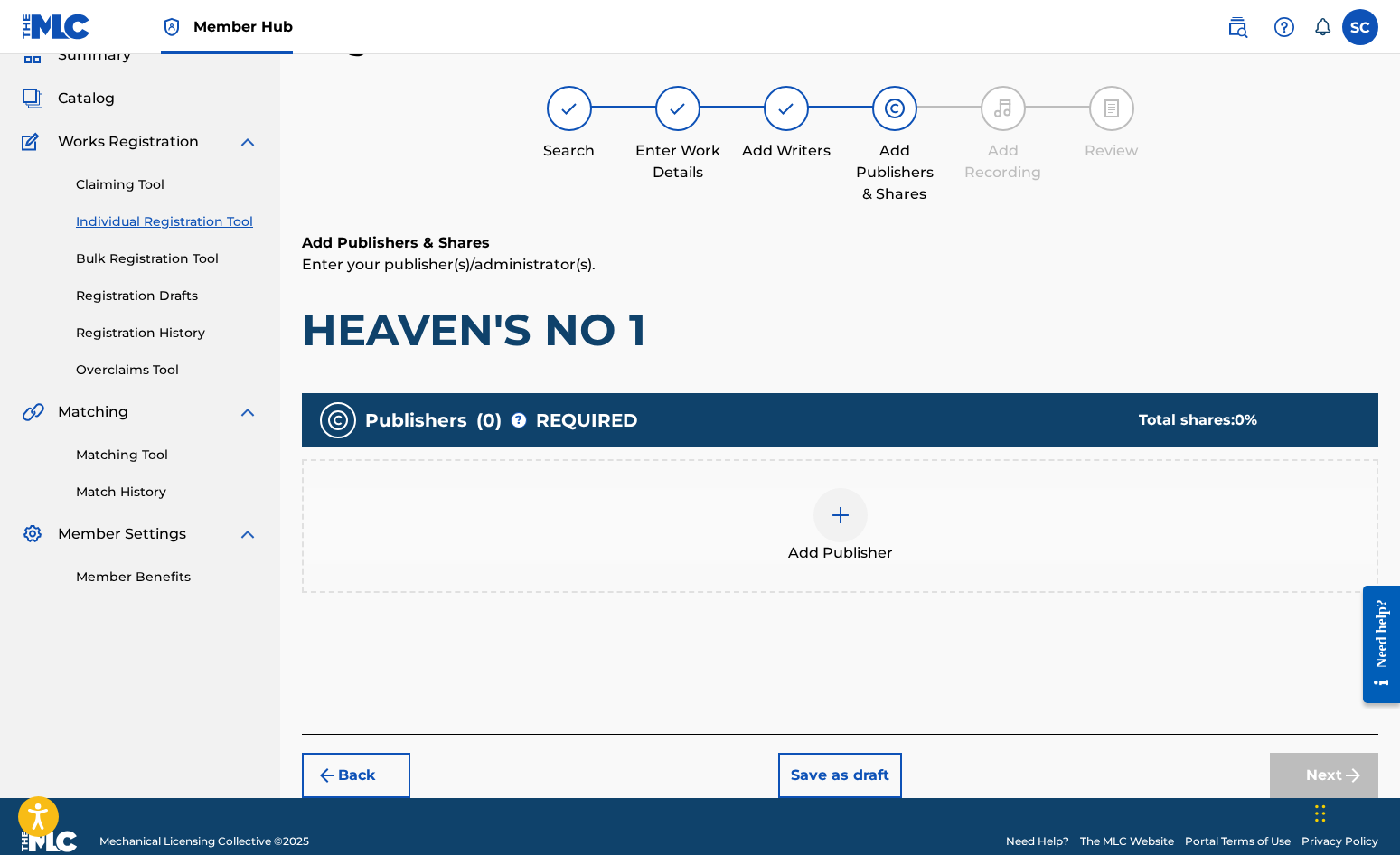
click at [835, 519] on img at bounding box center [840, 515] width 22 height 22
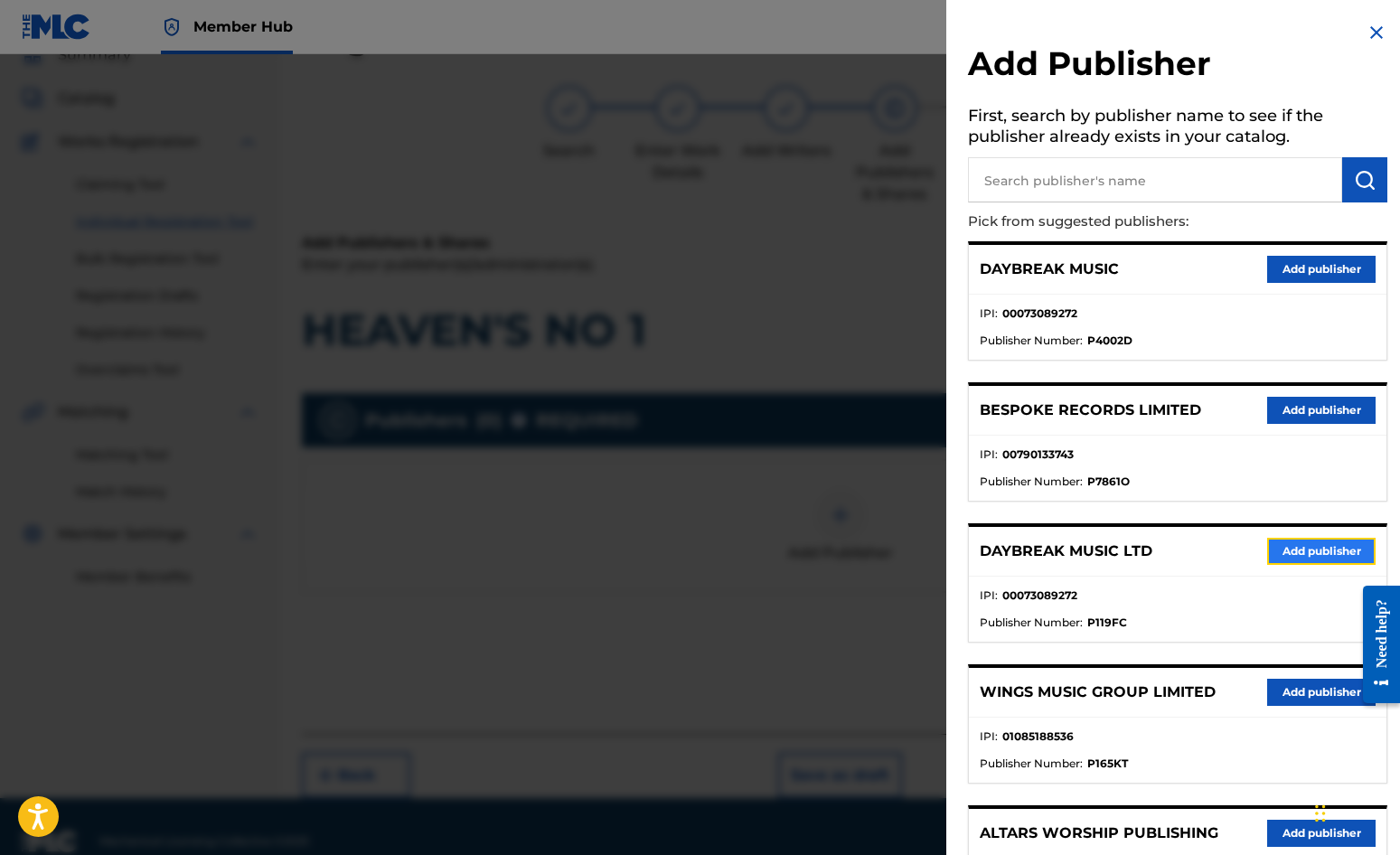
click at [1291, 552] on button "Add publisher" at bounding box center [1321, 551] width 108 height 27
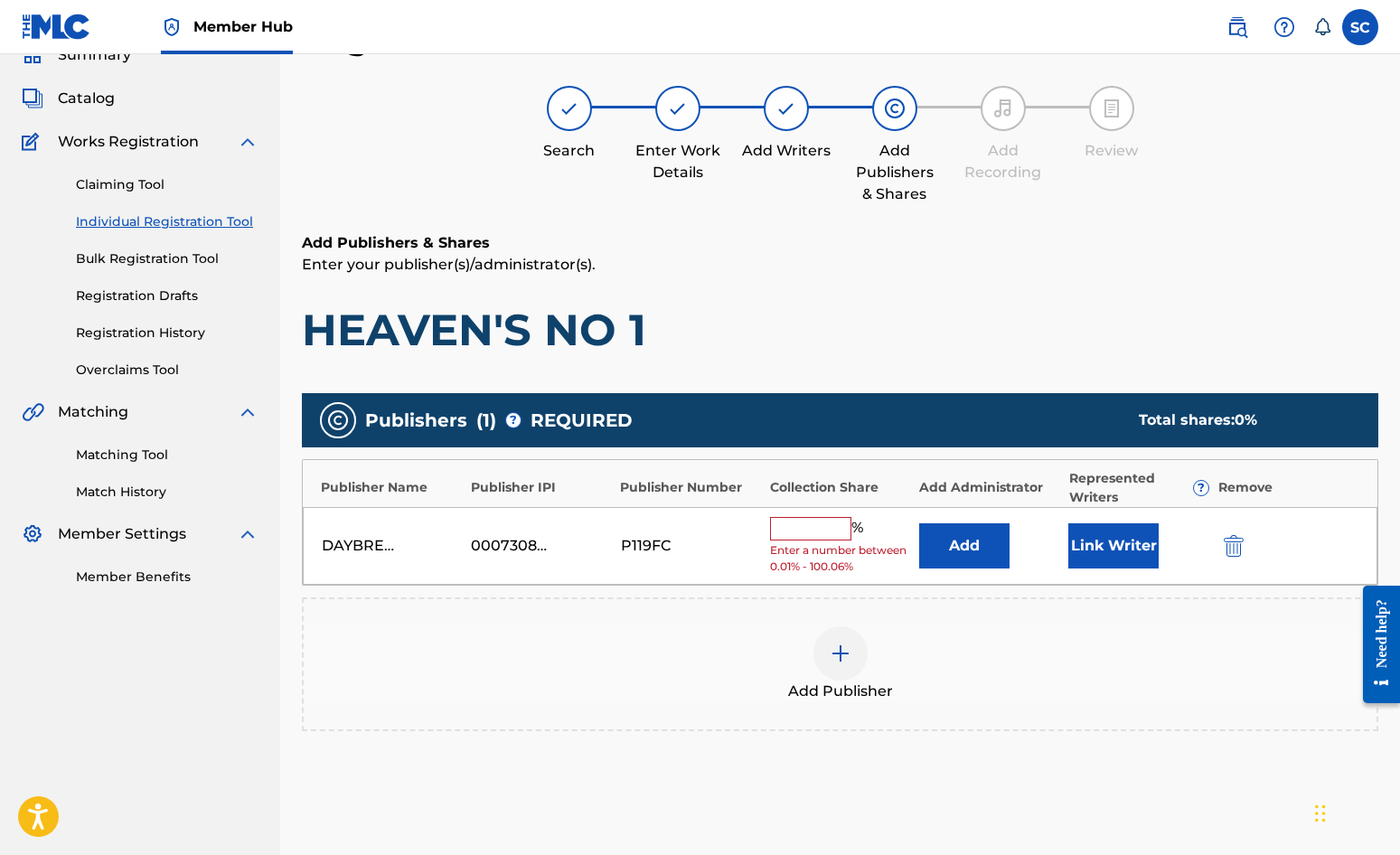
click at [810, 518] on input "text" at bounding box center [811, 528] width 82 height 23
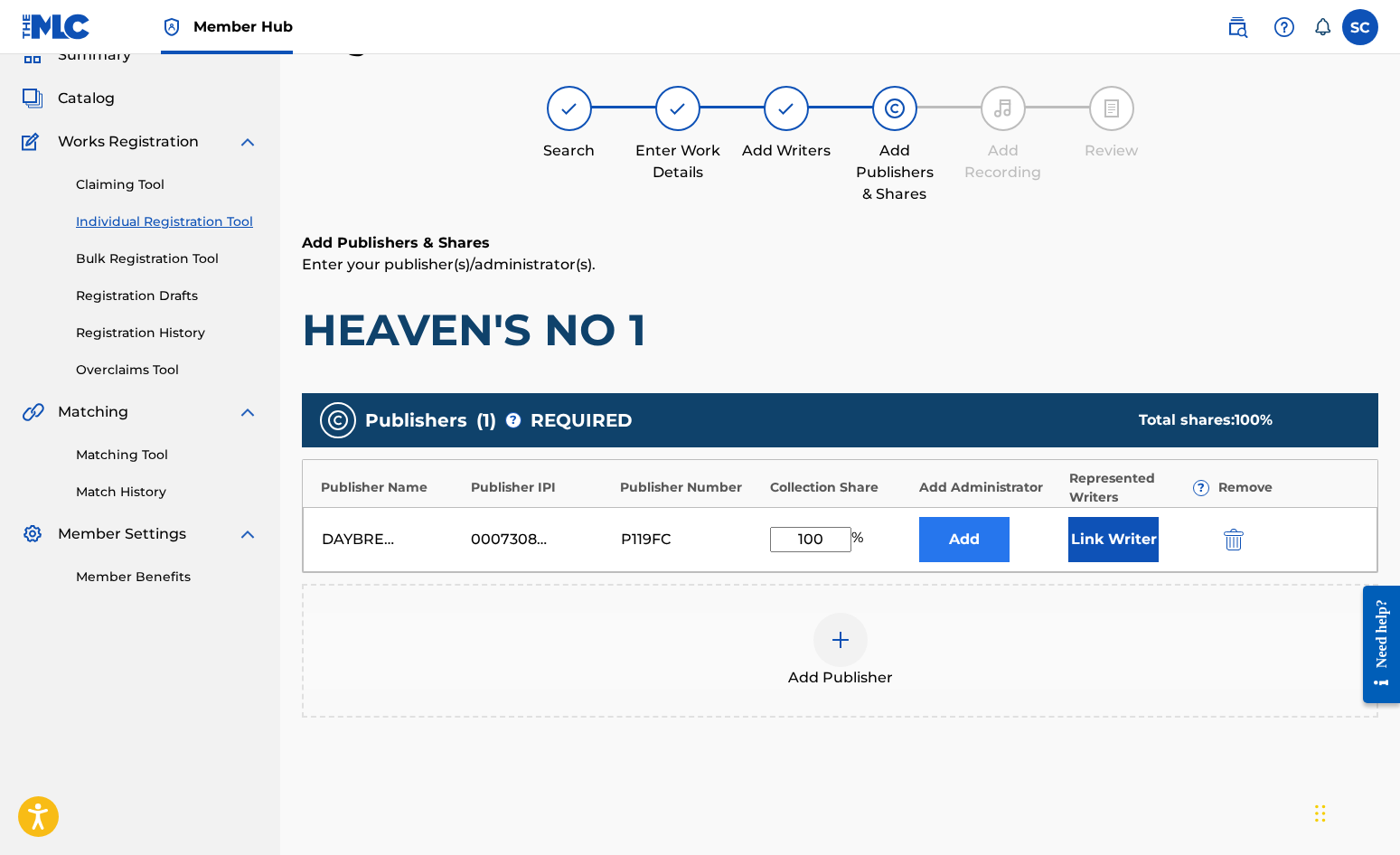
type input "100"
click at [948, 546] on button "Add" at bounding box center [964, 539] width 90 height 45
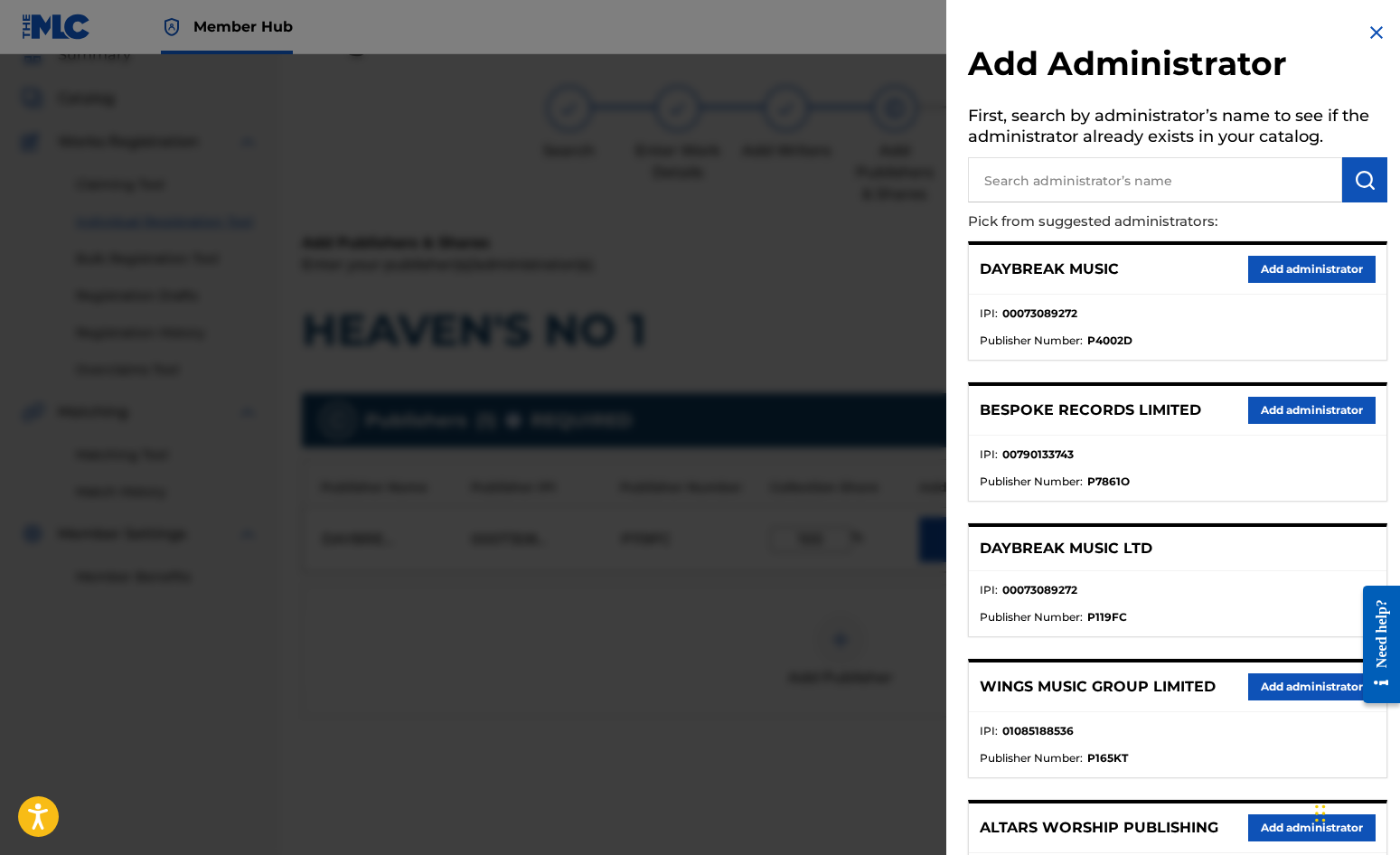
click at [1038, 163] on input "text" at bounding box center [1155, 179] width 374 height 45
type input "SONG SOLUTIONS"
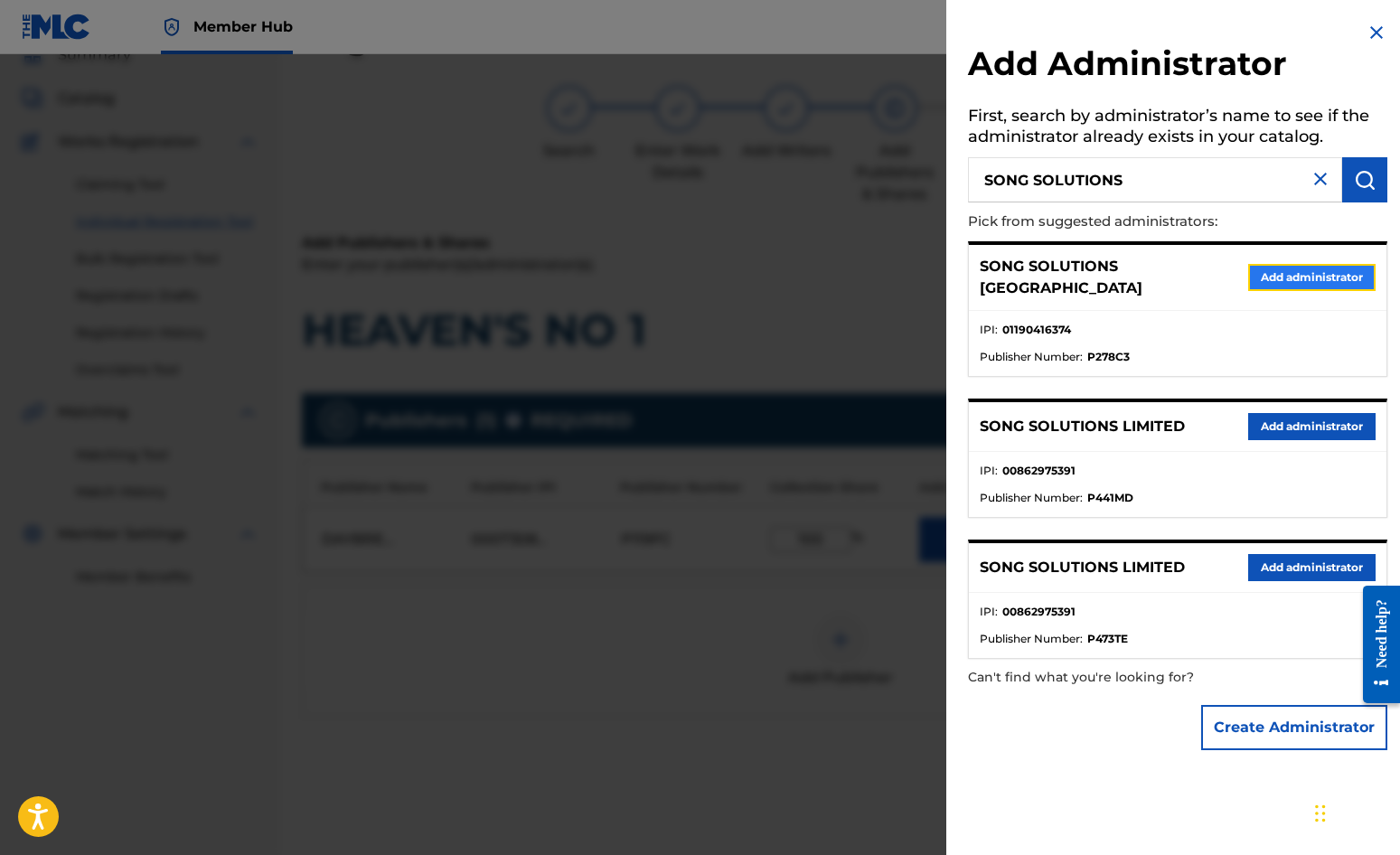
click at [1301, 272] on button "Add administrator" at bounding box center [1313, 277] width 128 height 27
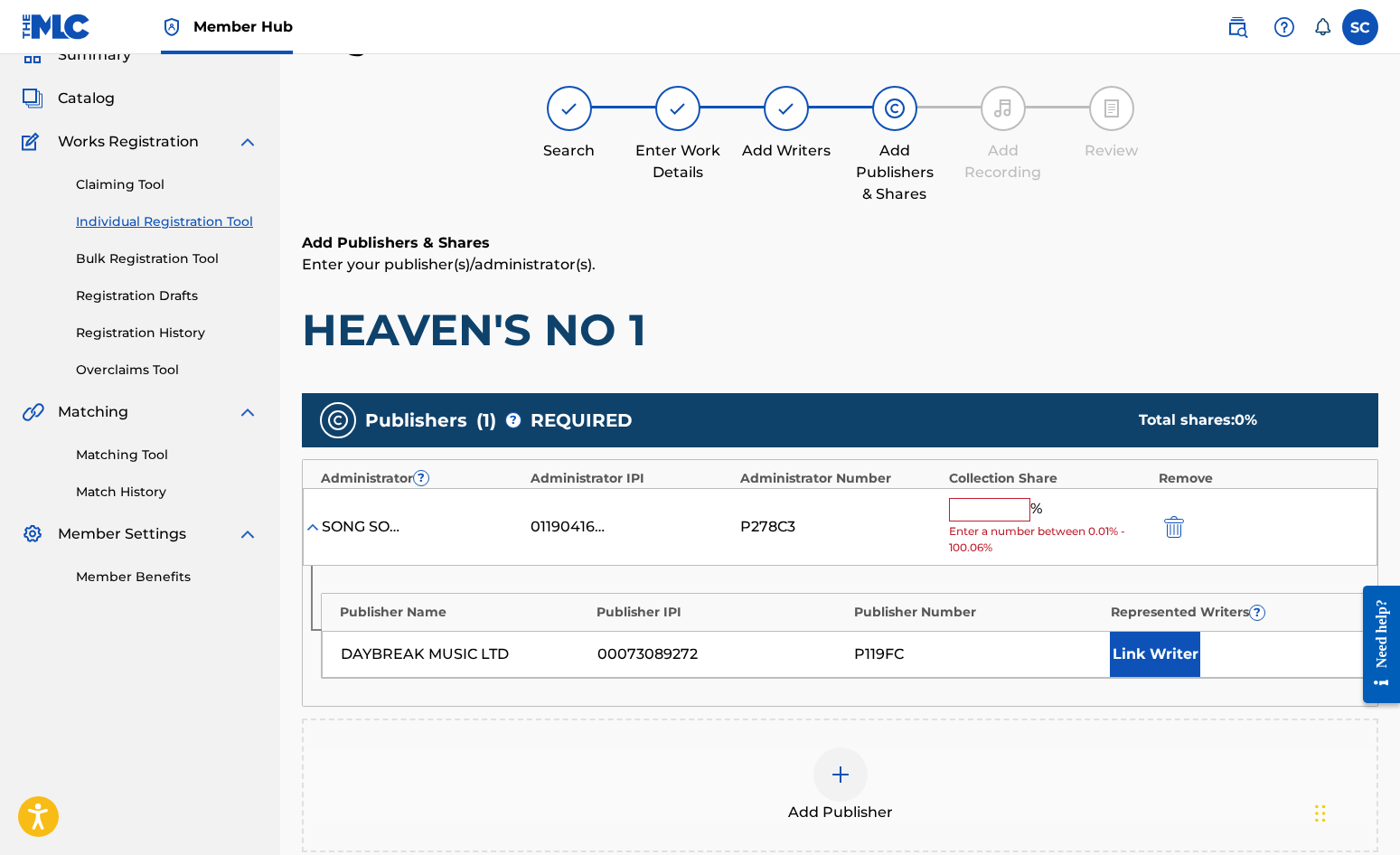
click at [994, 508] on input "text" at bounding box center [989, 509] width 82 height 23
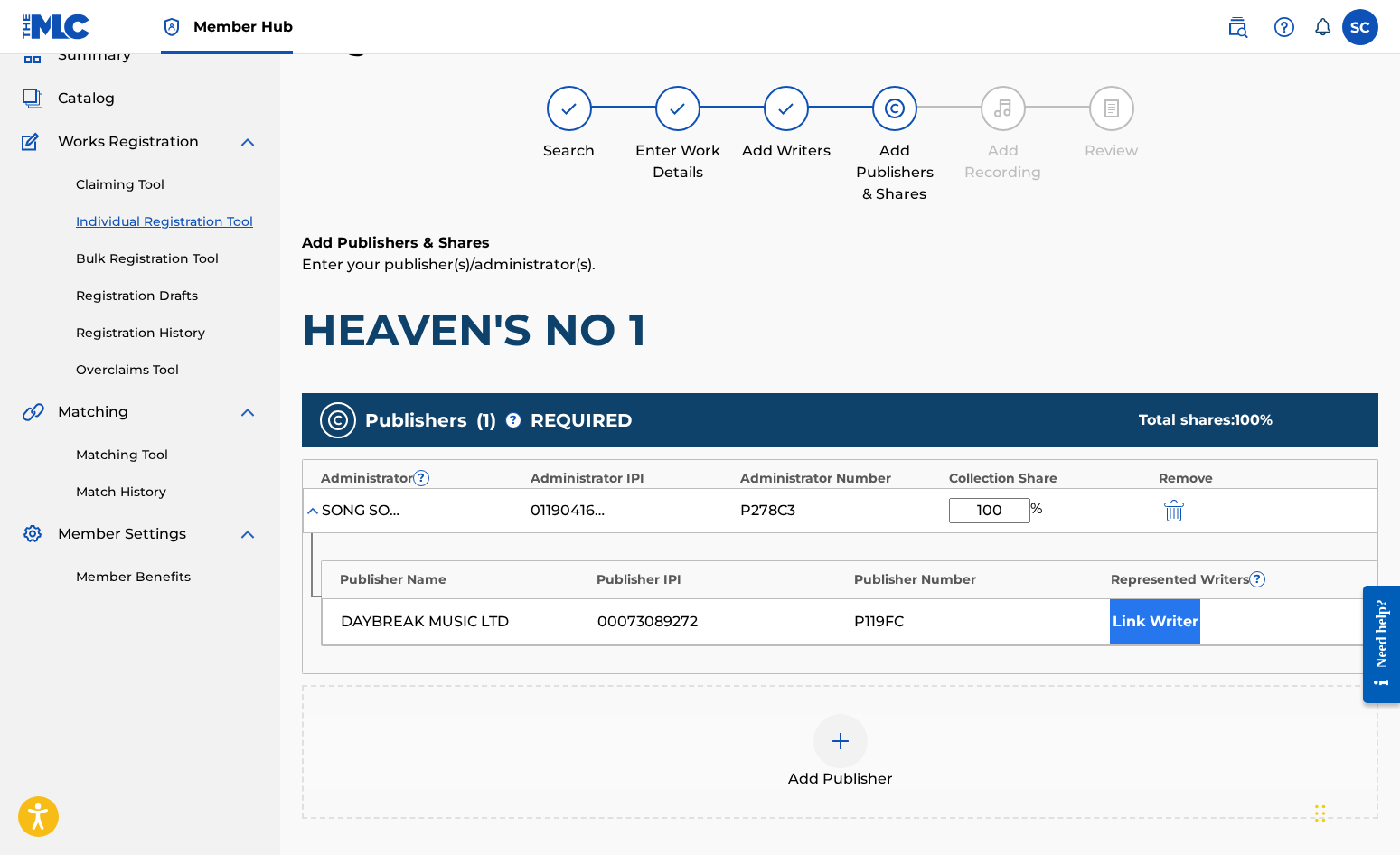
type input "100"
click at [1145, 616] on button "Link Writer" at bounding box center [1155, 622] width 90 height 45
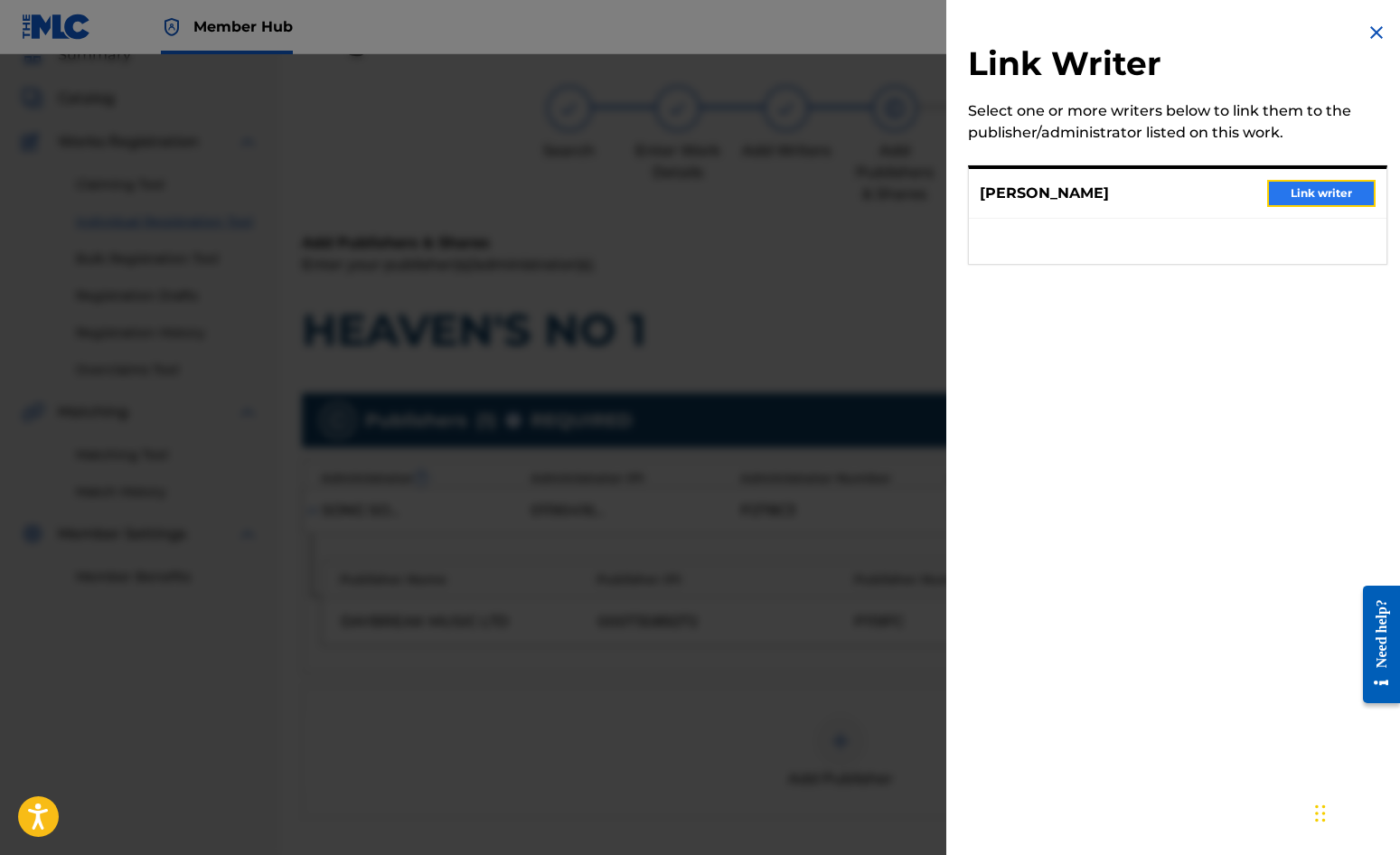
click at [1314, 188] on button "Link writer" at bounding box center [1321, 193] width 108 height 27
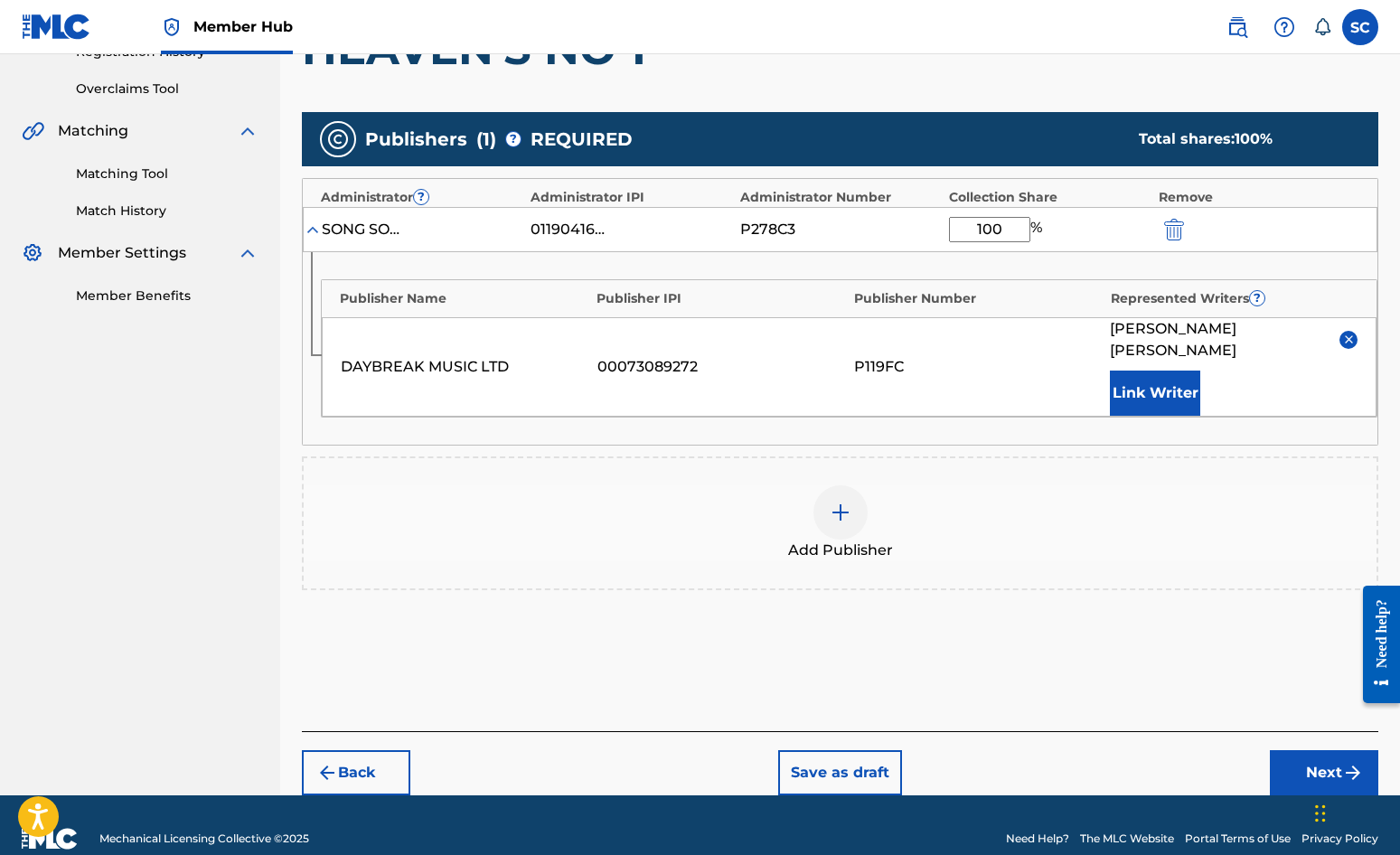
scroll to position [368, 0]
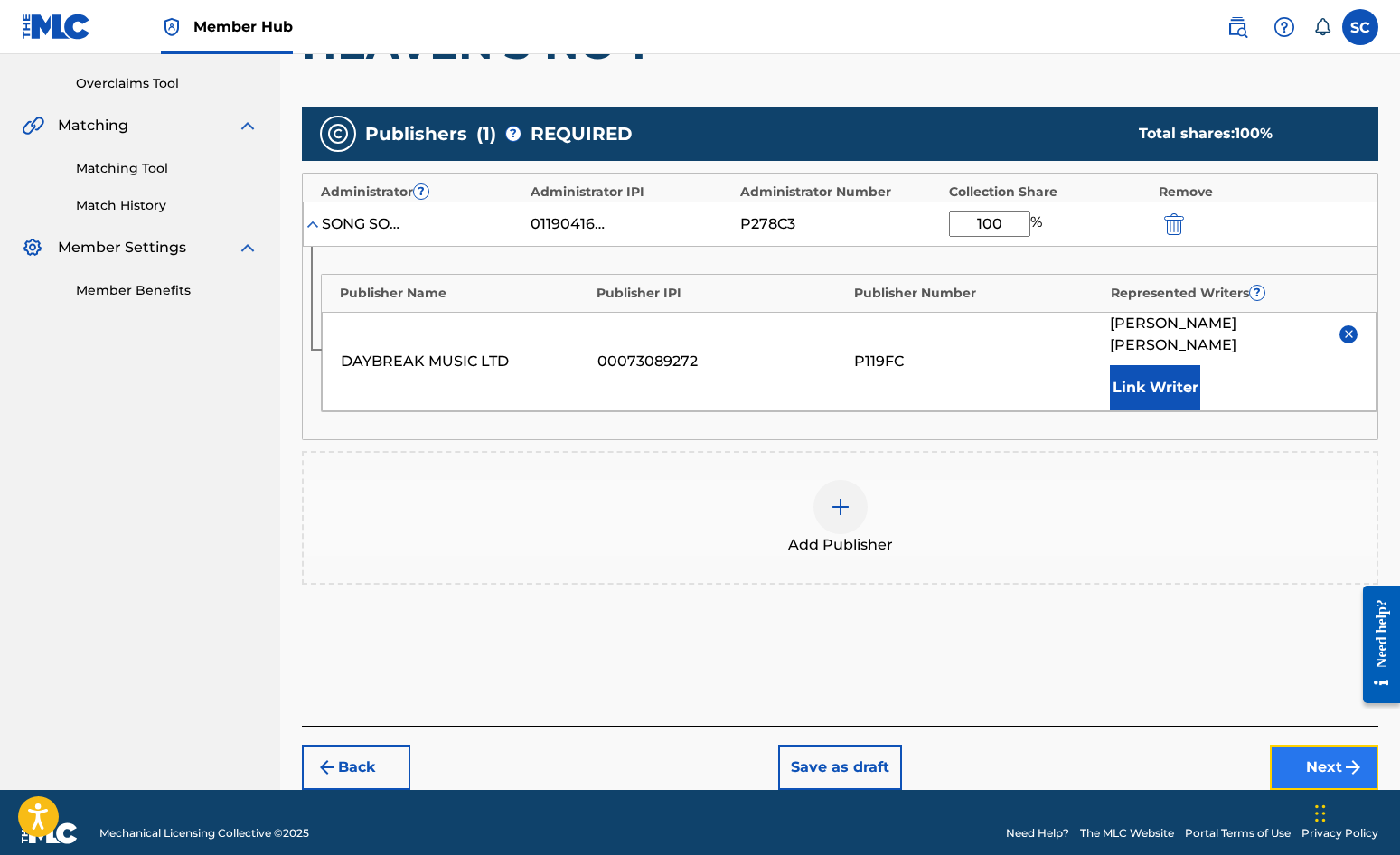
click at [1313, 745] on button "Next" at bounding box center [1324, 768] width 108 height 45
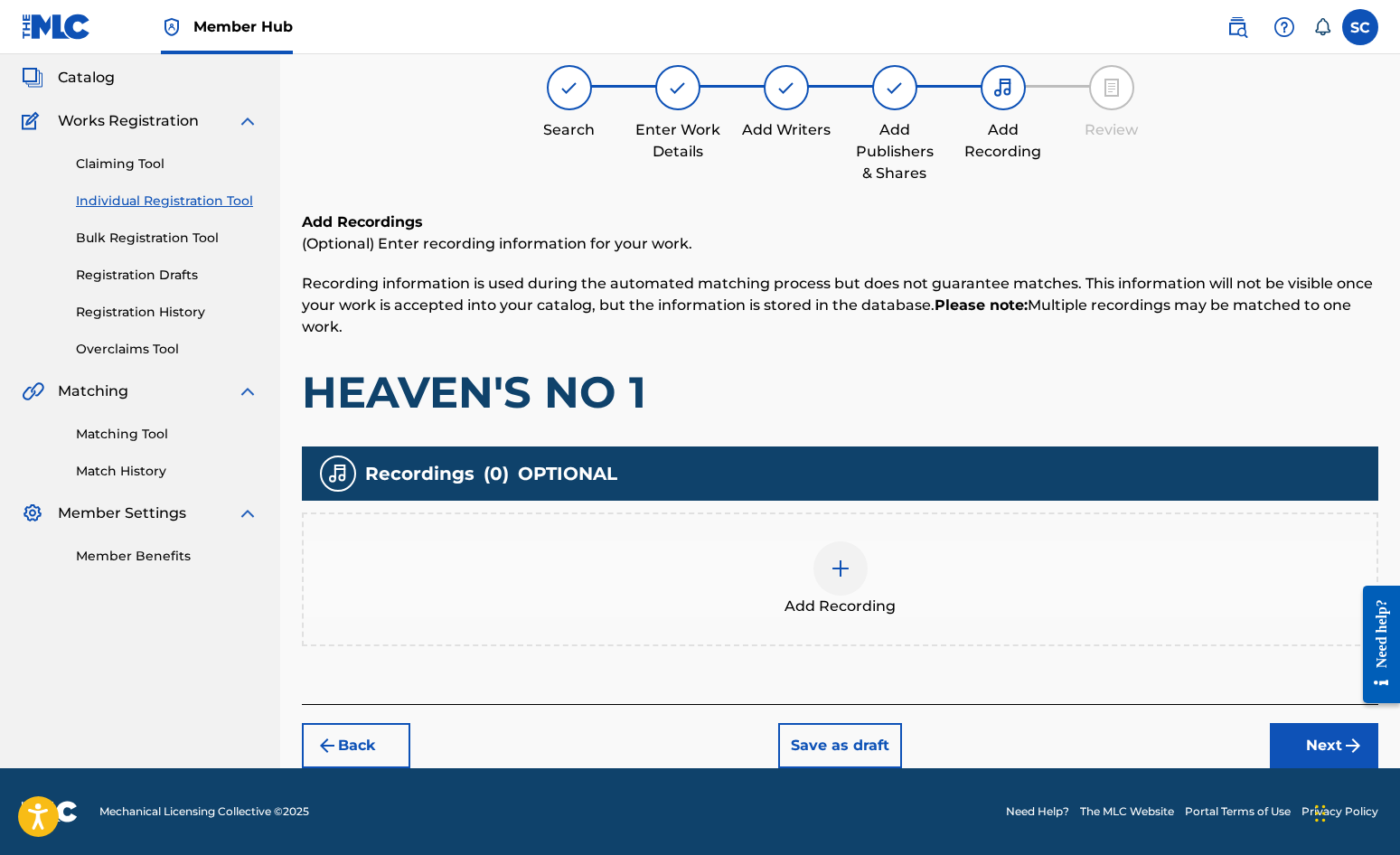
scroll to position [82, 0]
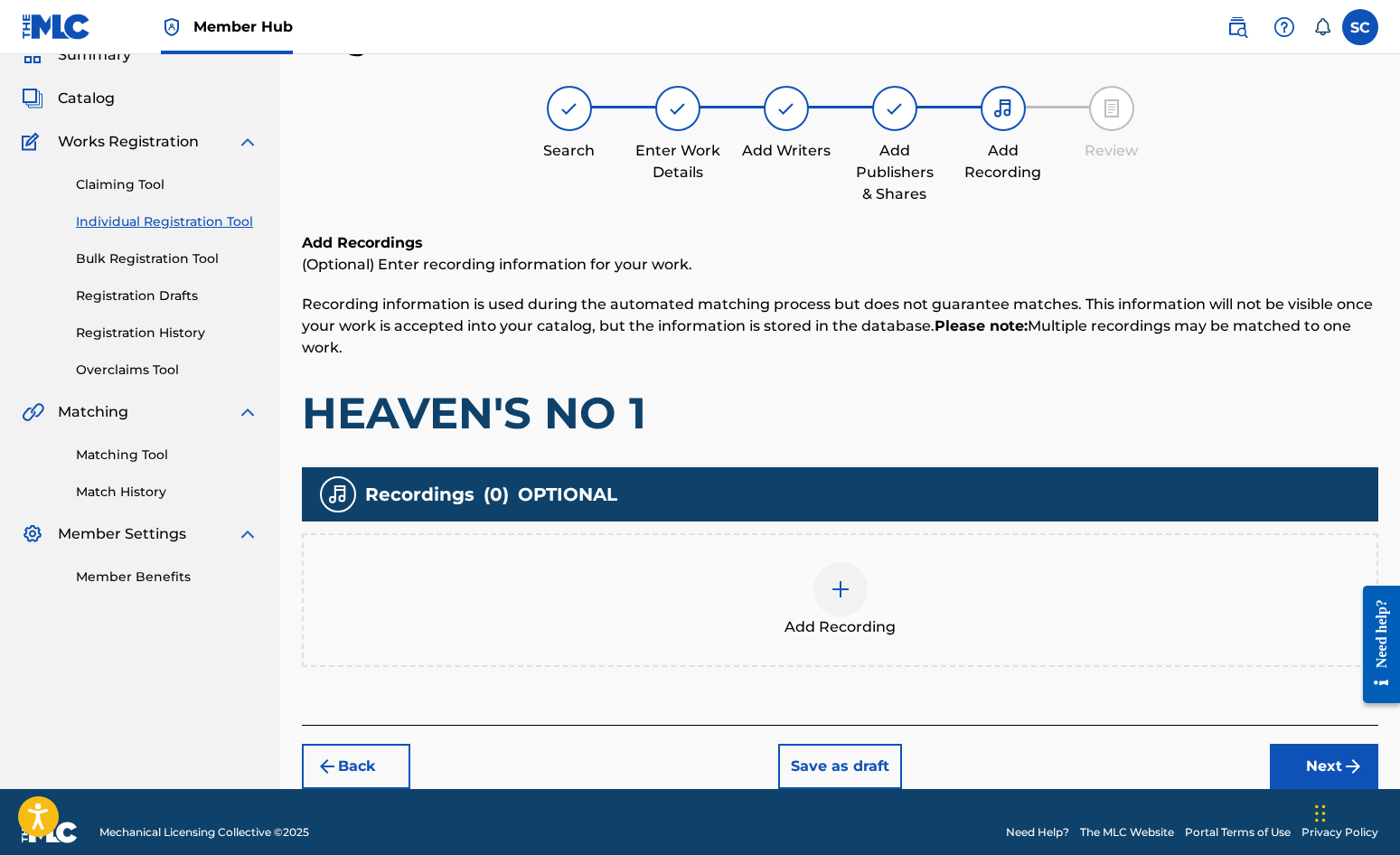
click at [832, 592] on img at bounding box center [840, 589] width 22 height 22
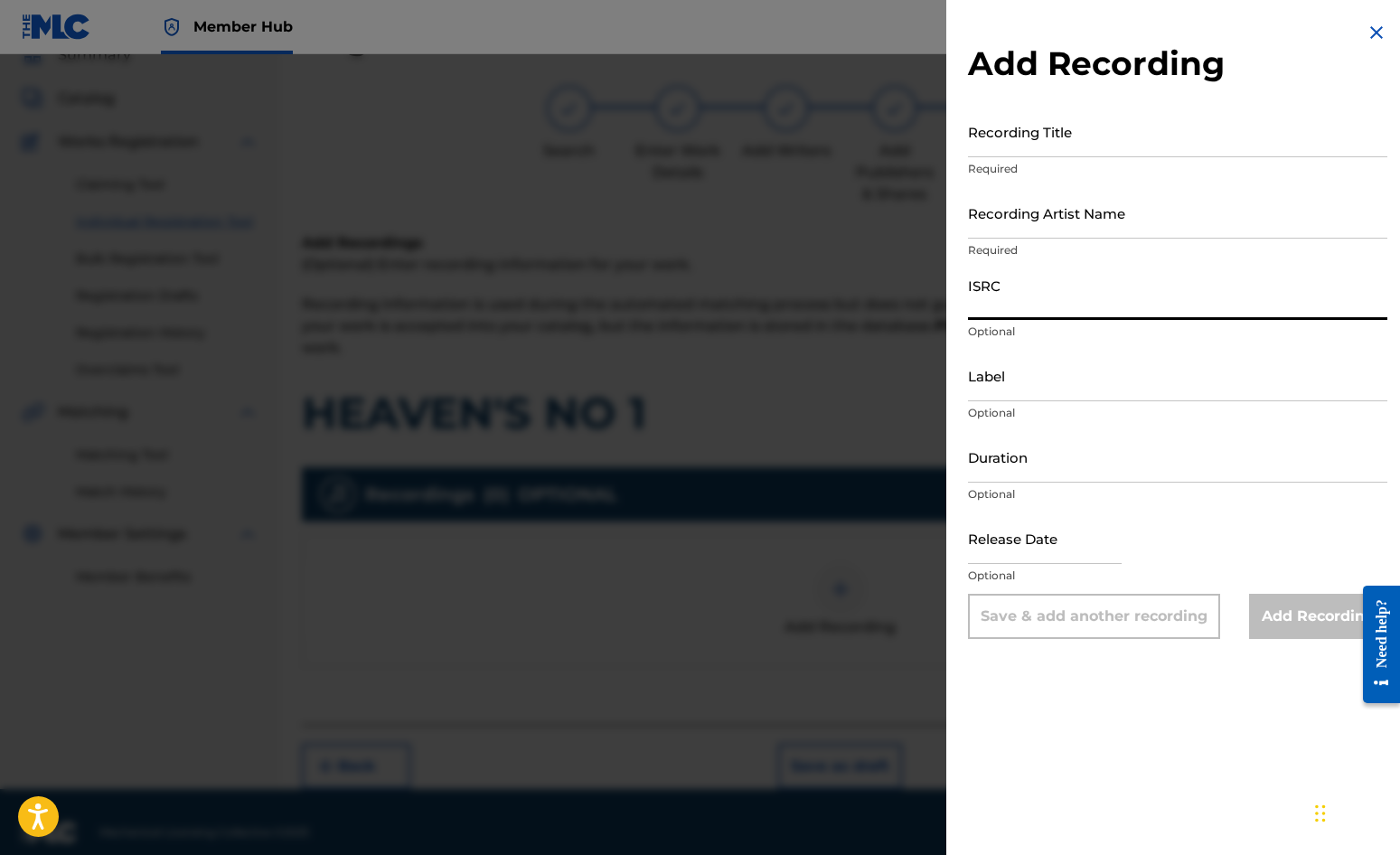
click at [1013, 305] on input "ISRC" at bounding box center [1177, 294] width 419 height 52
paste input "GBDPR0152406"
type input "GBDPR0152406"
click at [982, 139] on input "Recording Title" at bounding box center [1177, 132] width 419 height 52
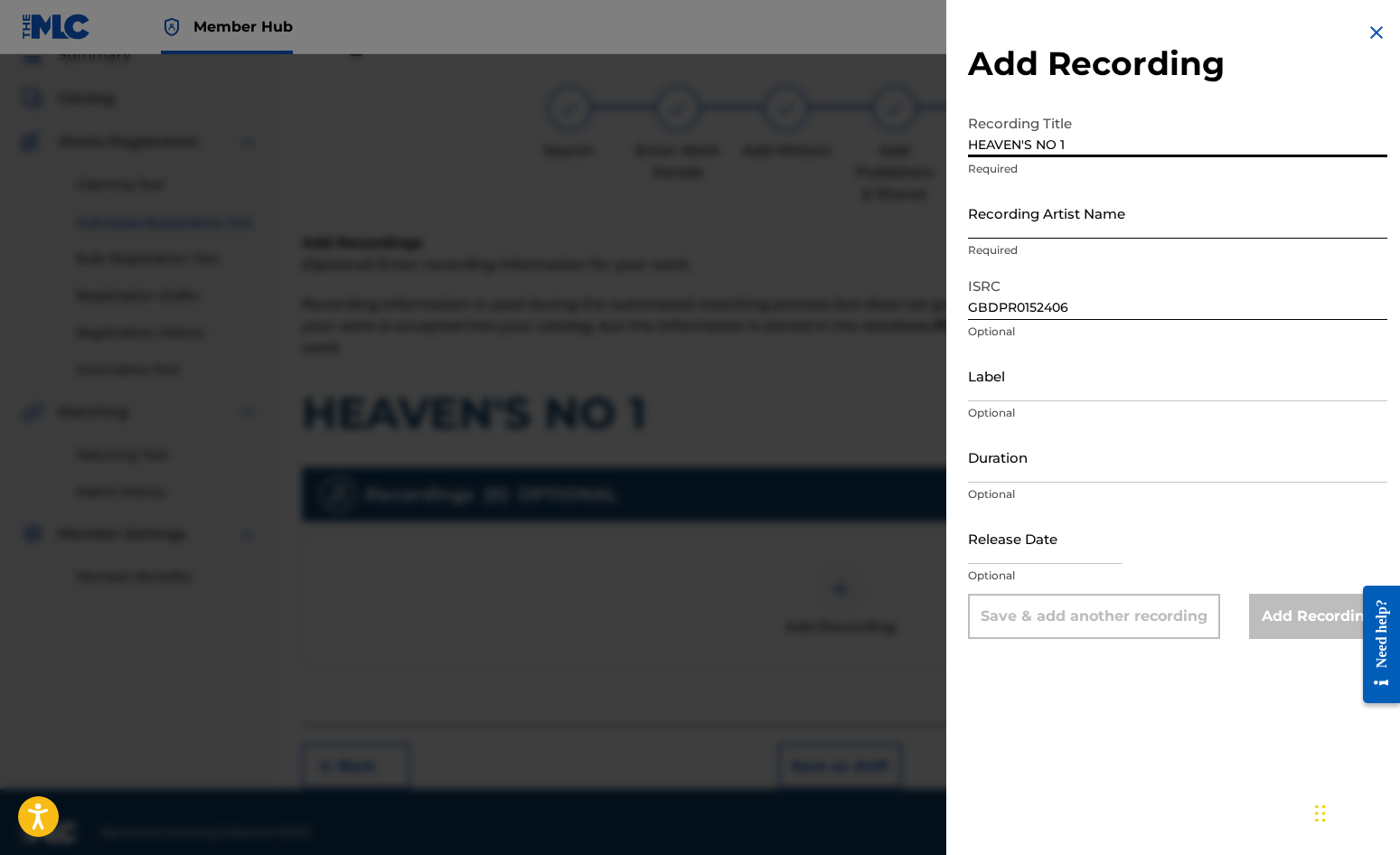
type input "HEAVEN'S NO 1"
click at [982, 222] on input "Recording Artist Name" at bounding box center [1177, 212] width 419 height 52
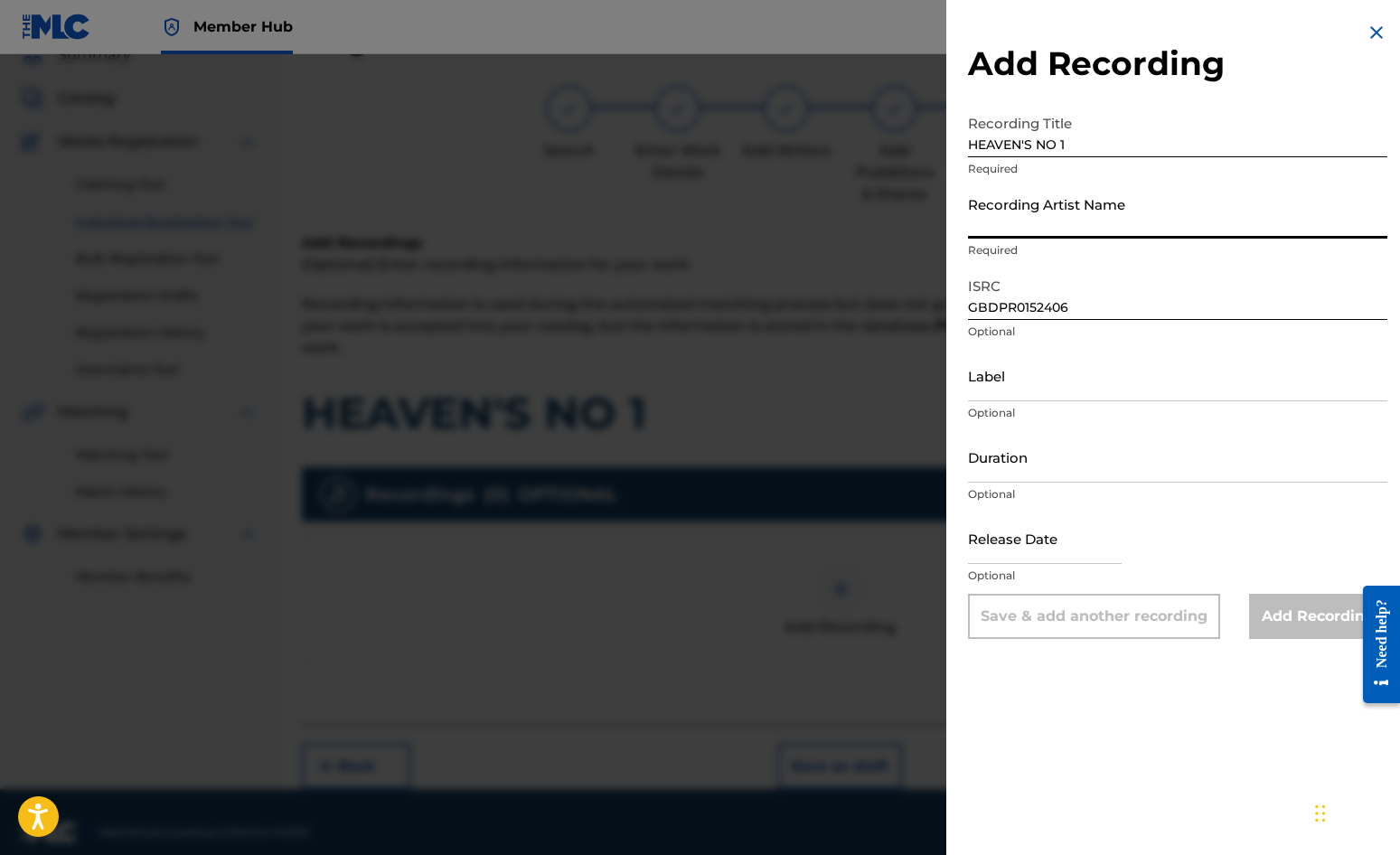
type input "[PERSON_NAME]"
type input "[DATE]"
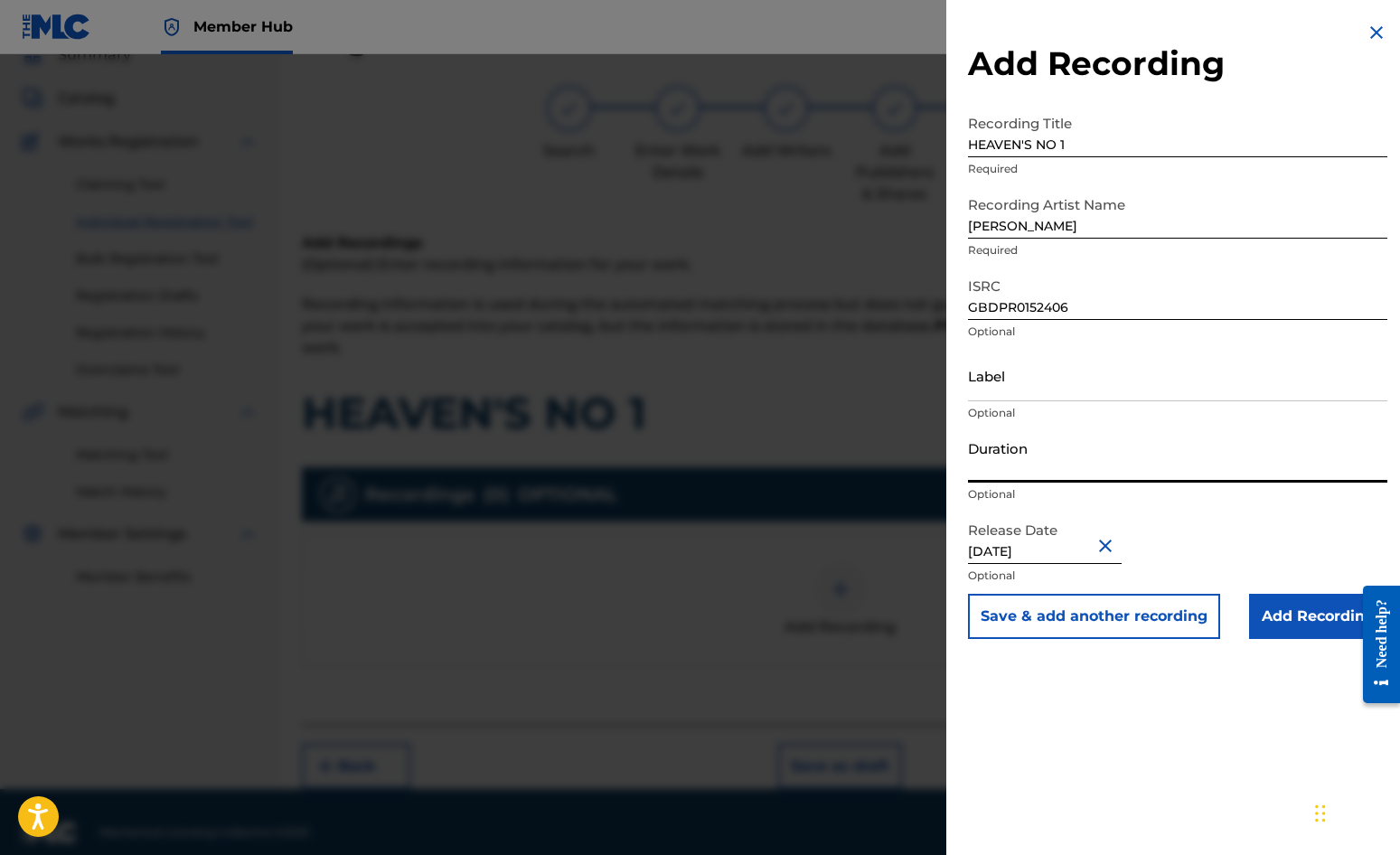
click at [1061, 457] on input "Duration" at bounding box center [1177, 457] width 419 height 52
type input "03:40"
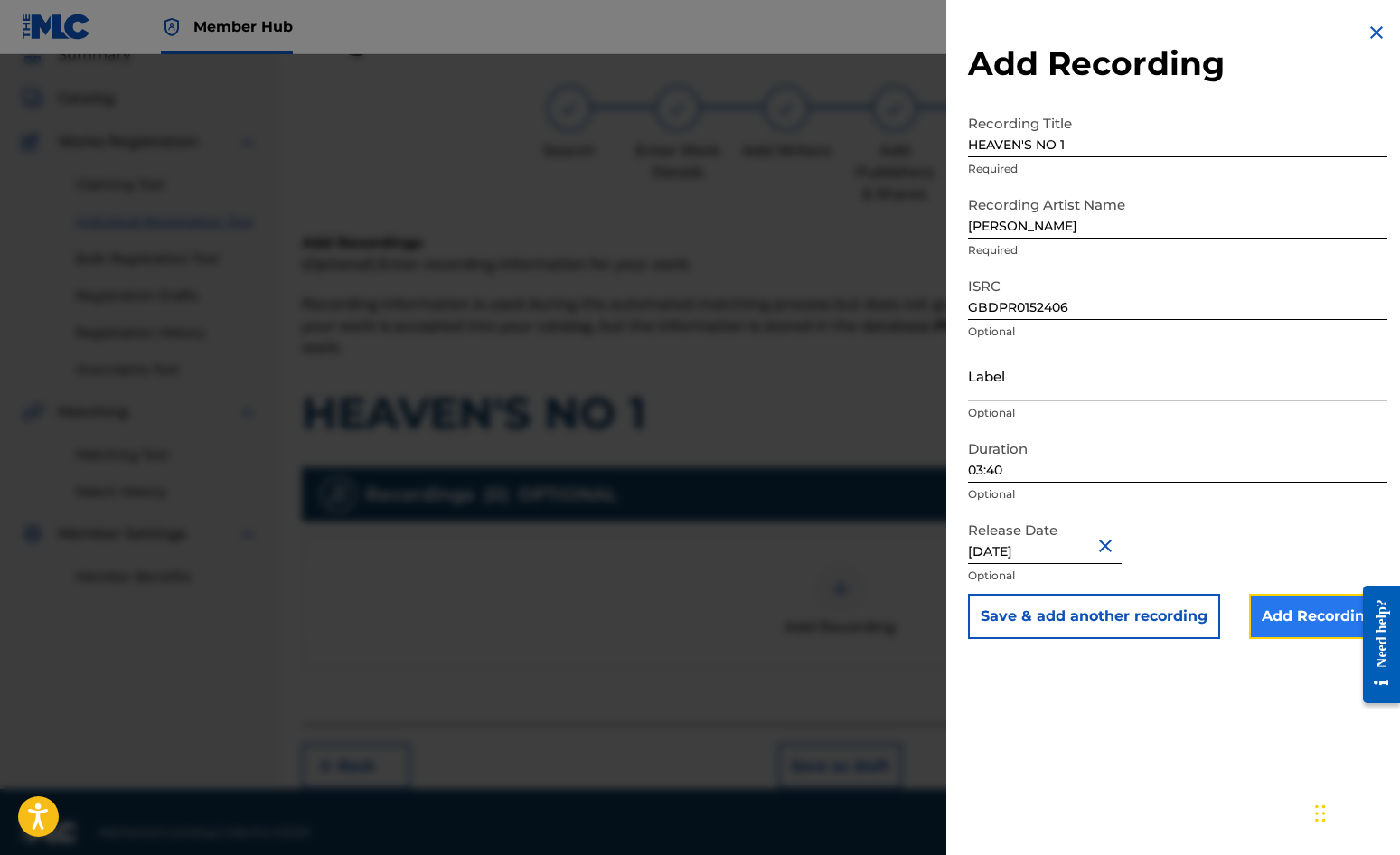
click at [1302, 621] on input "Add Recording" at bounding box center [1318, 616] width 138 height 45
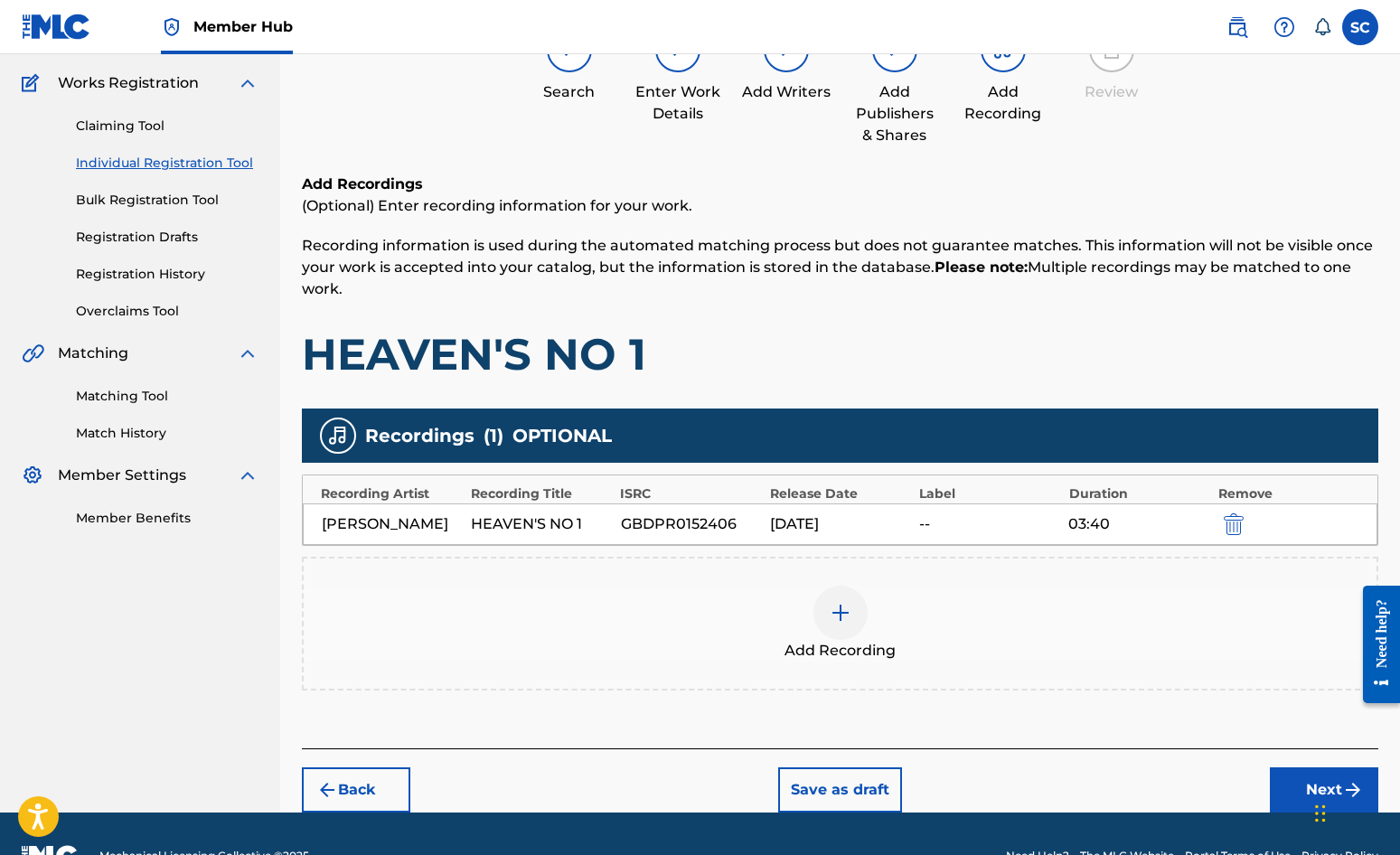
scroll to position [184, 0]
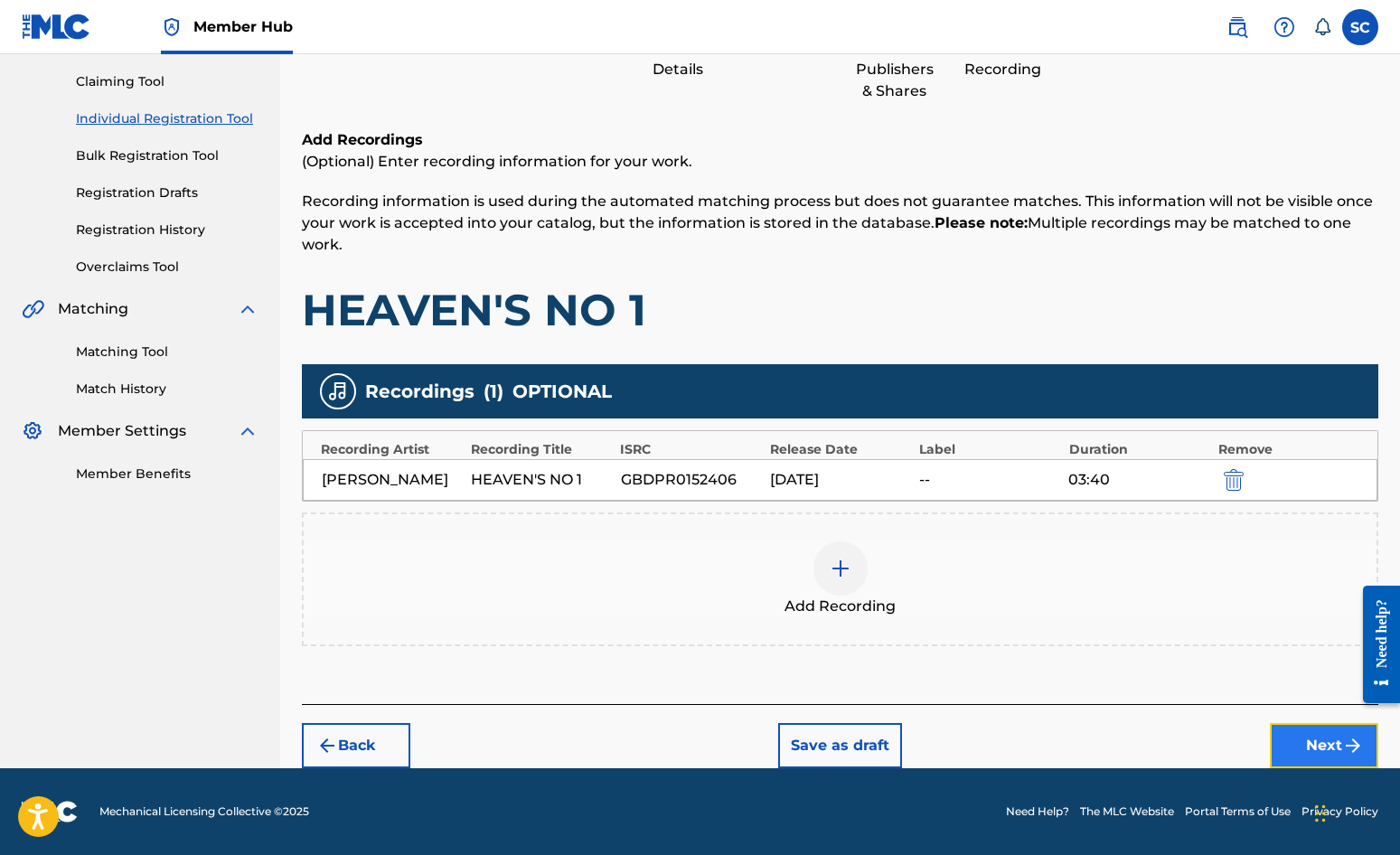
click at [1304, 738] on button "Next" at bounding box center [1324, 746] width 108 height 45
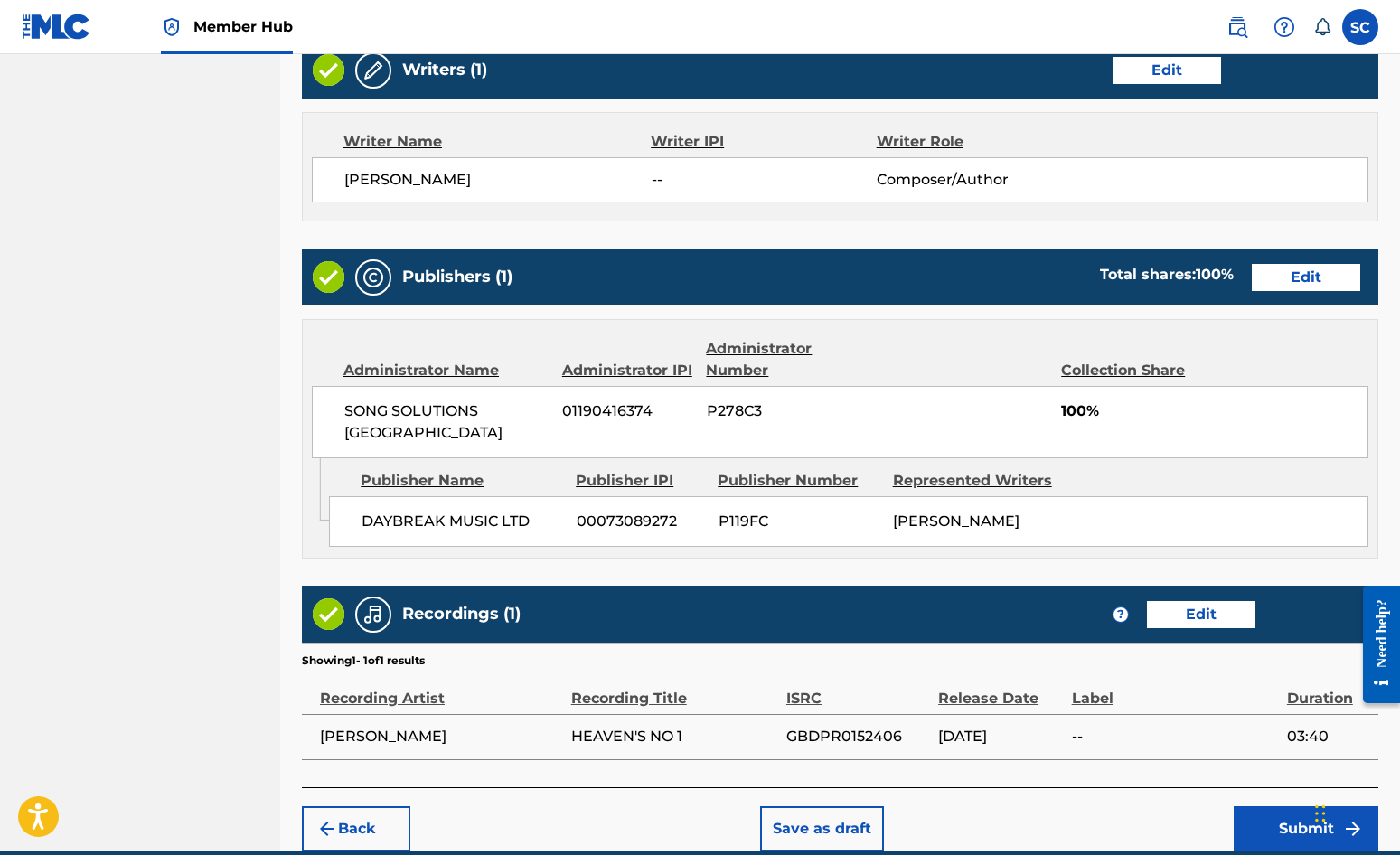
scroll to position [776, 0]
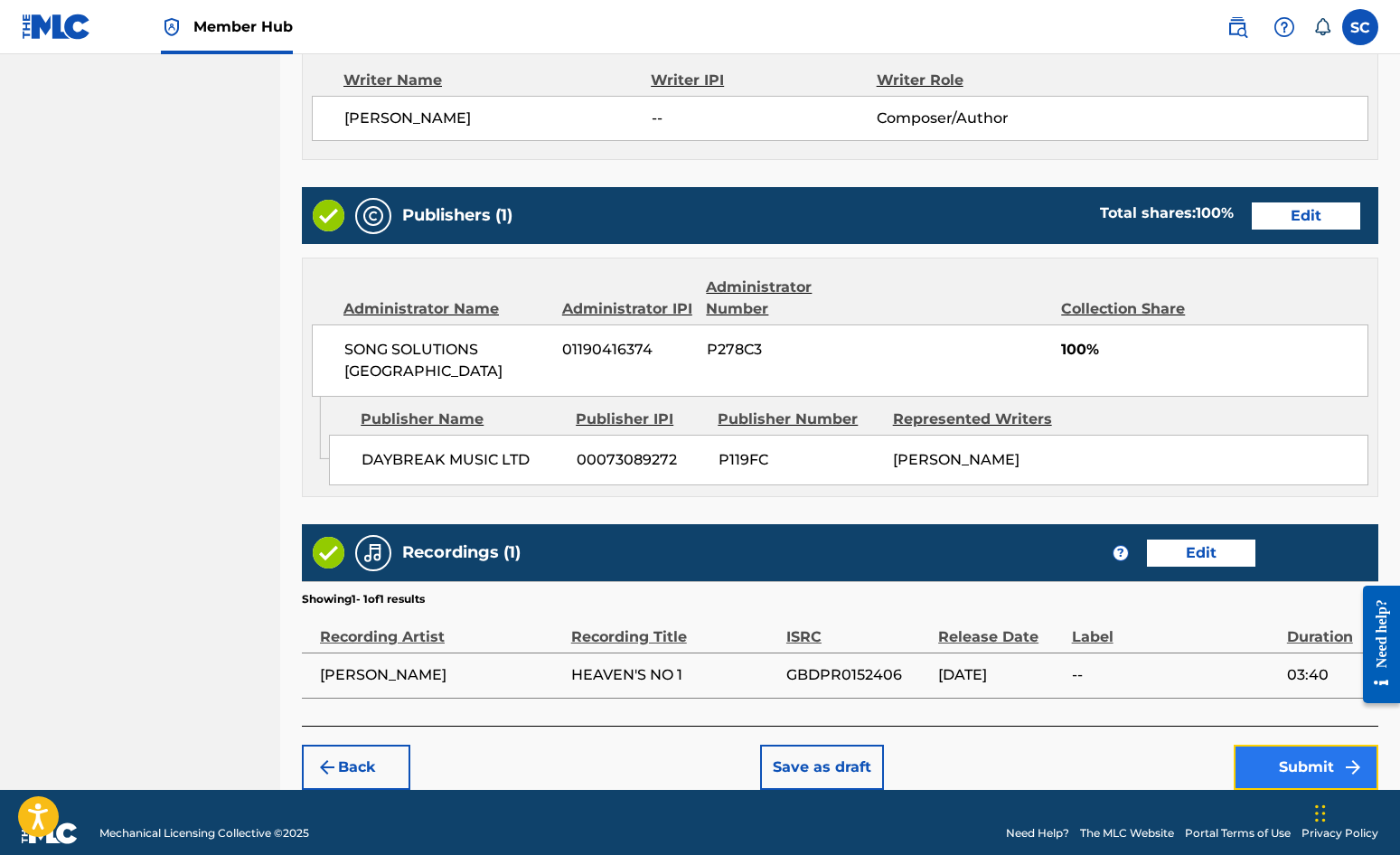
click at [1297, 745] on button "Submit" at bounding box center [1306, 768] width 145 height 45
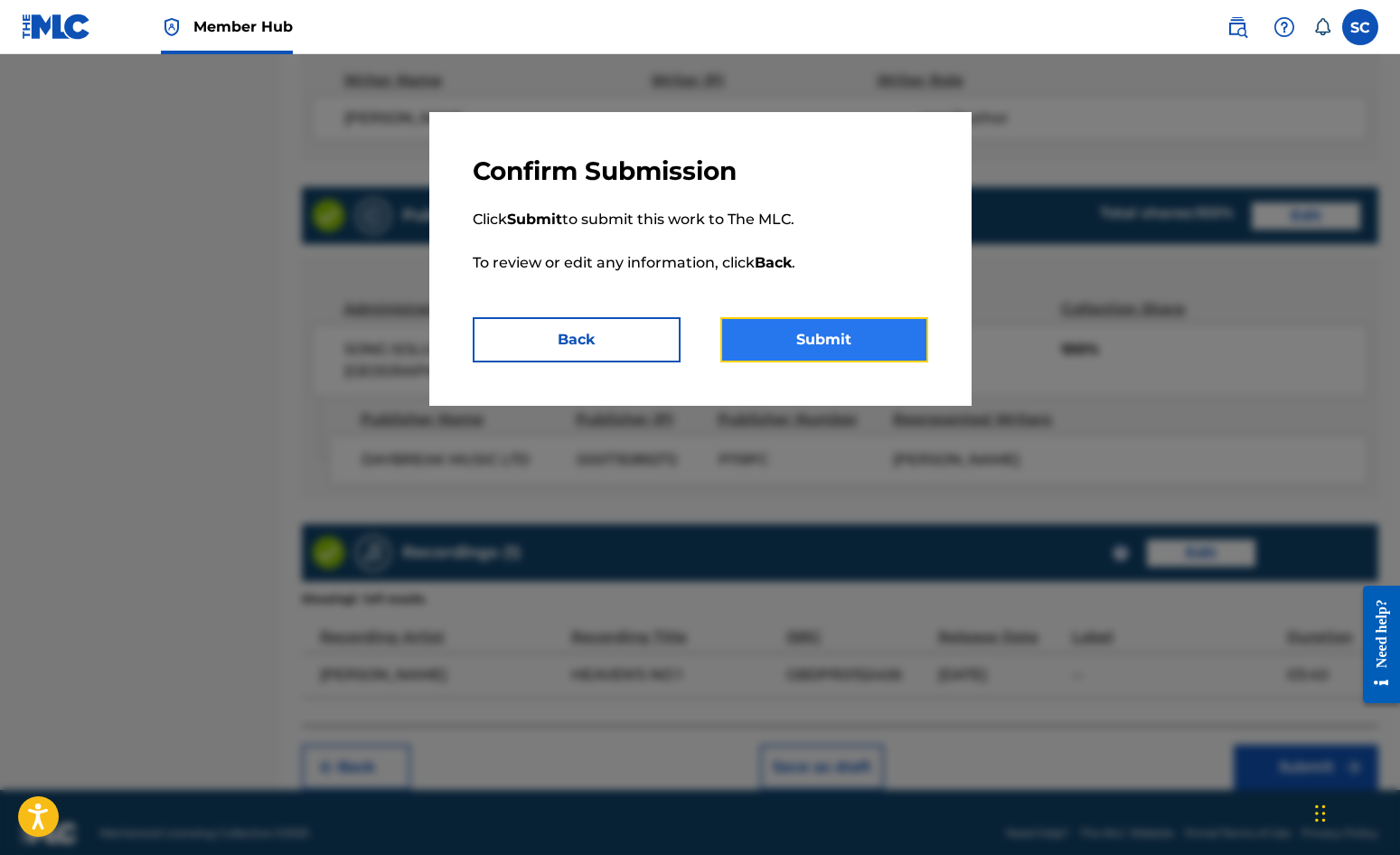
click at [838, 330] on button "Submit" at bounding box center [824, 340] width 208 height 45
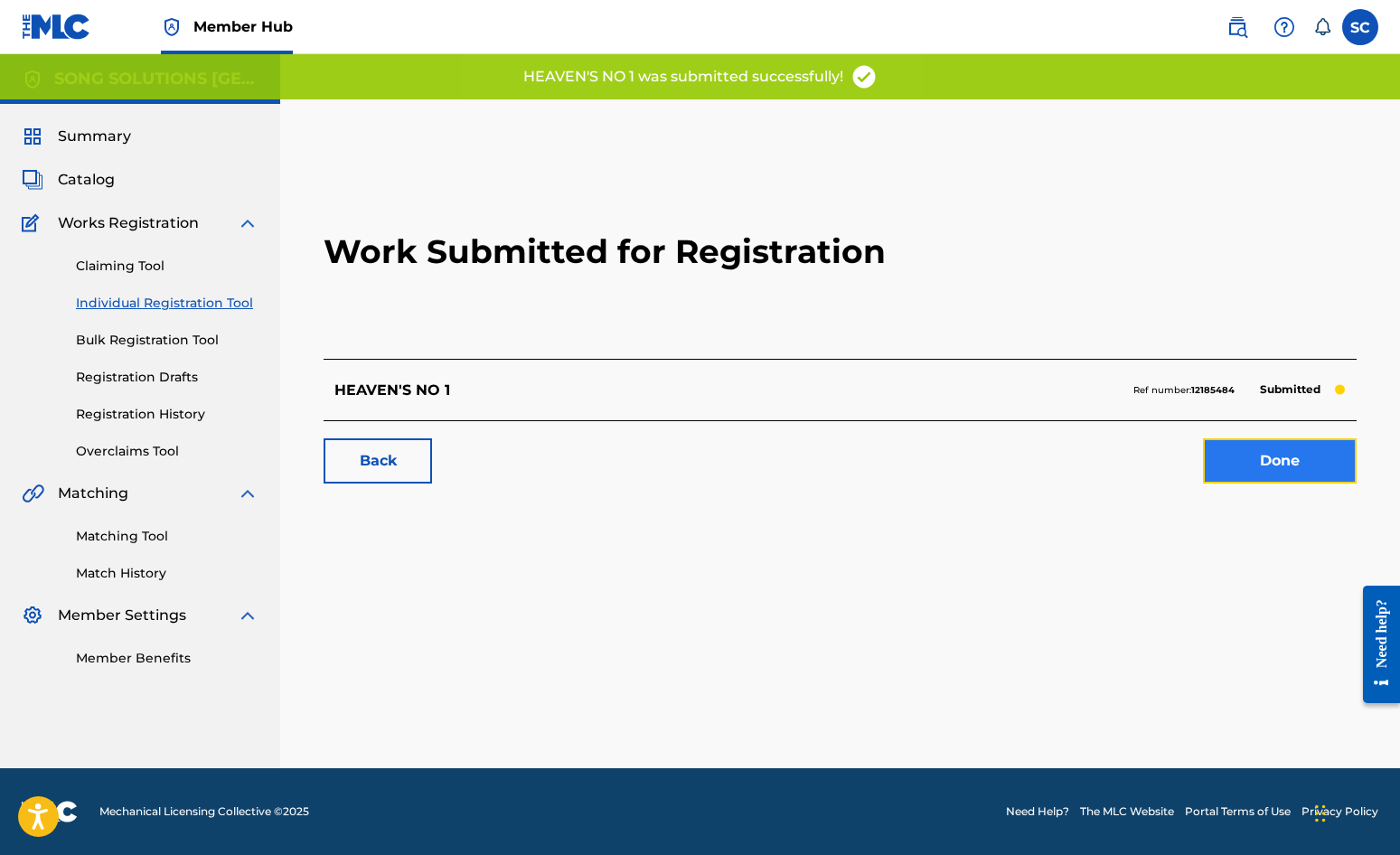
click at [1295, 458] on link "Done" at bounding box center [1281, 461] width 154 height 45
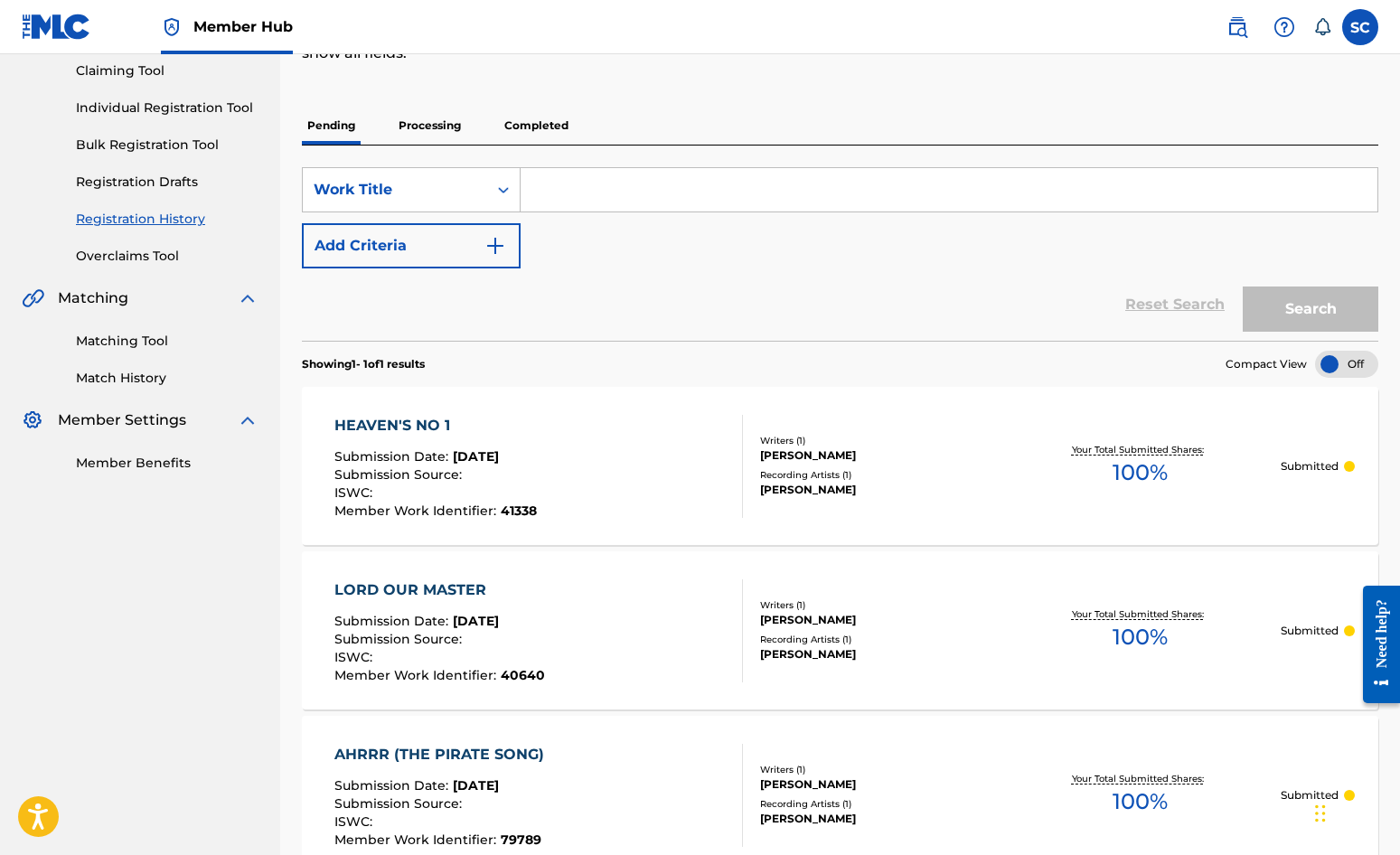
scroll to position [90, 0]
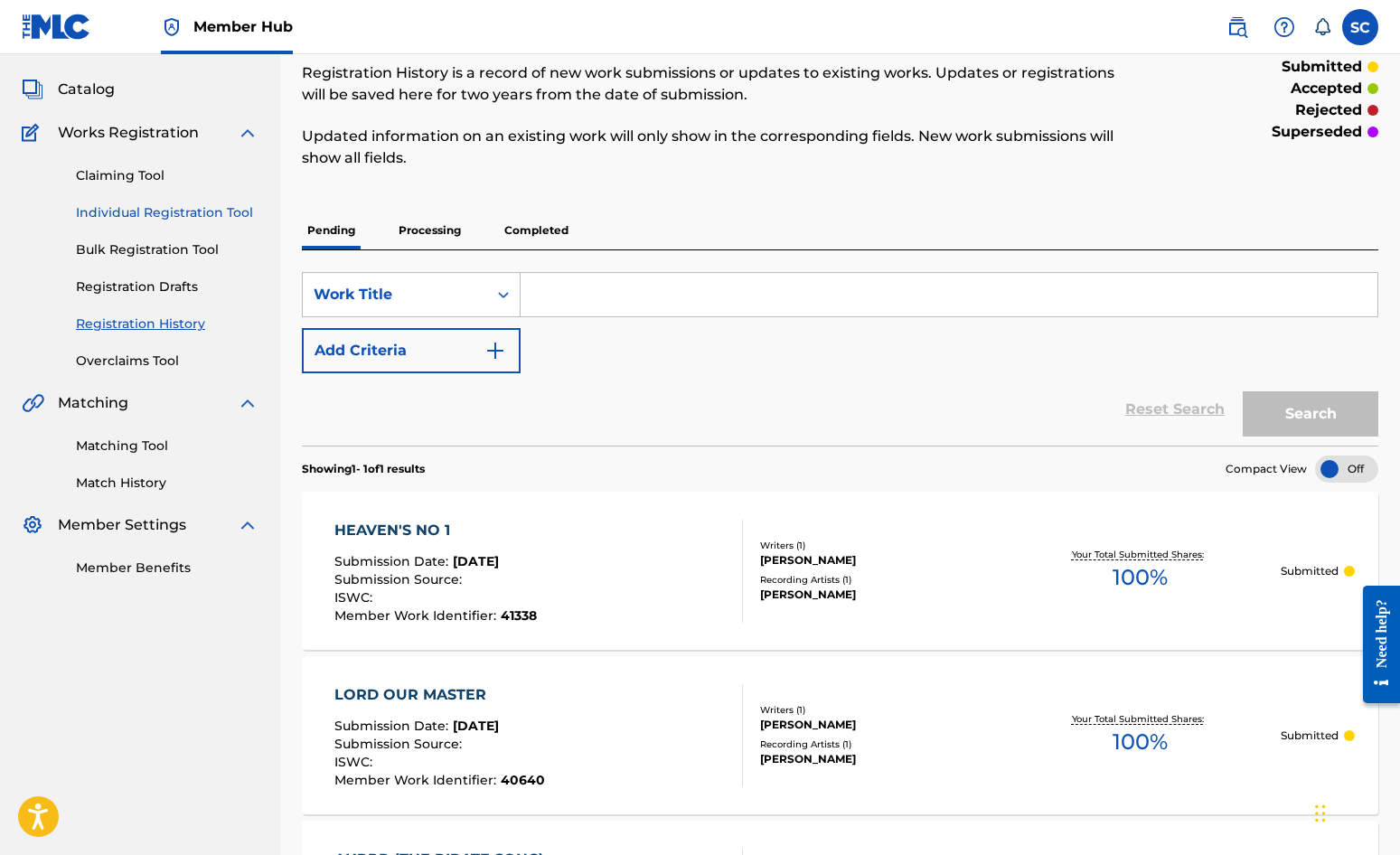
click at [121, 208] on link "Individual Registration Tool" at bounding box center [167, 212] width 182 height 19
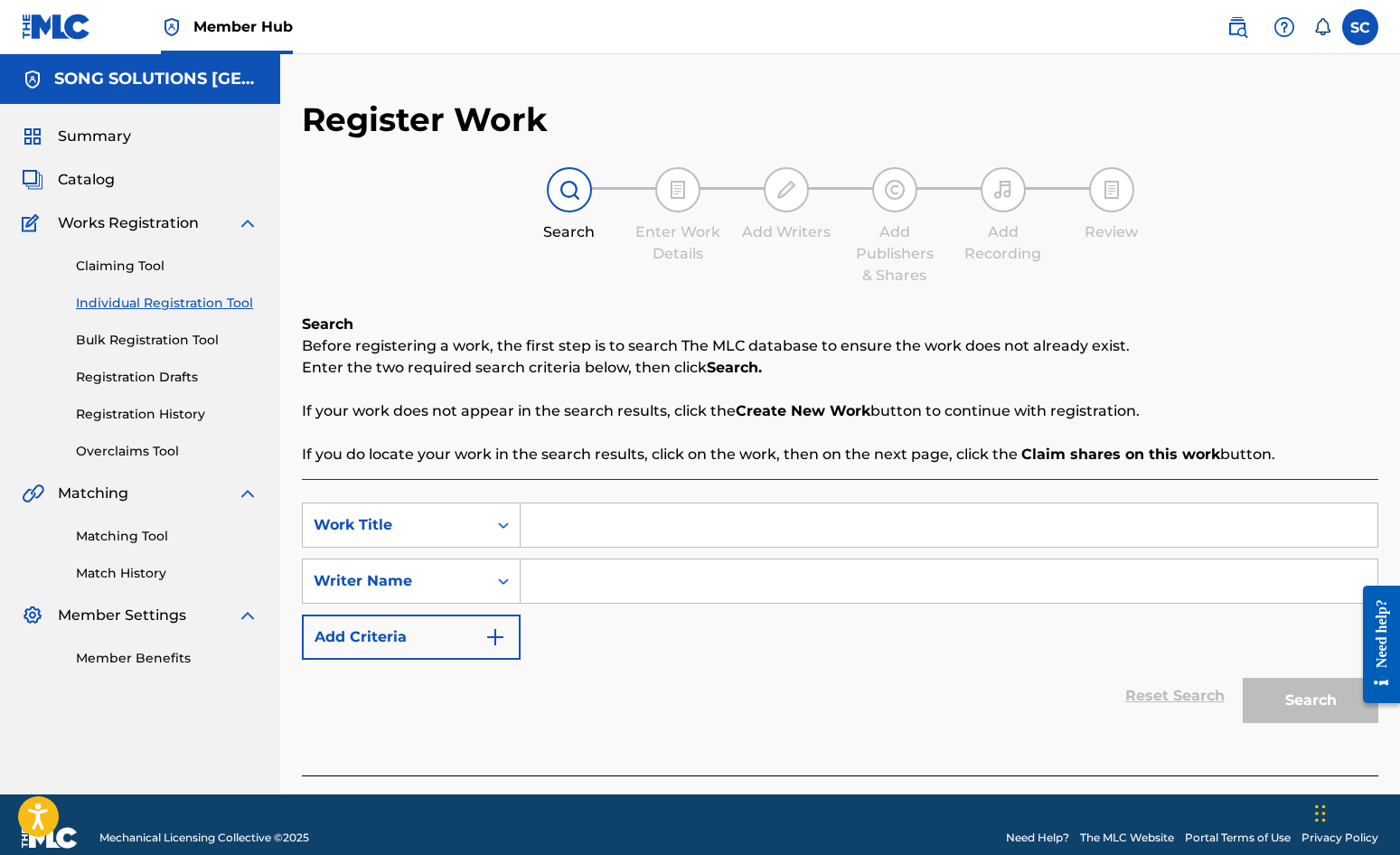
click at [709, 515] on input "Search Form" at bounding box center [949, 525] width 857 height 43
type input "DEEP UNDER THE OCEAN"
click at [629, 567] on input "Search Form" at bounding box center [949, 582] width 857 height 43
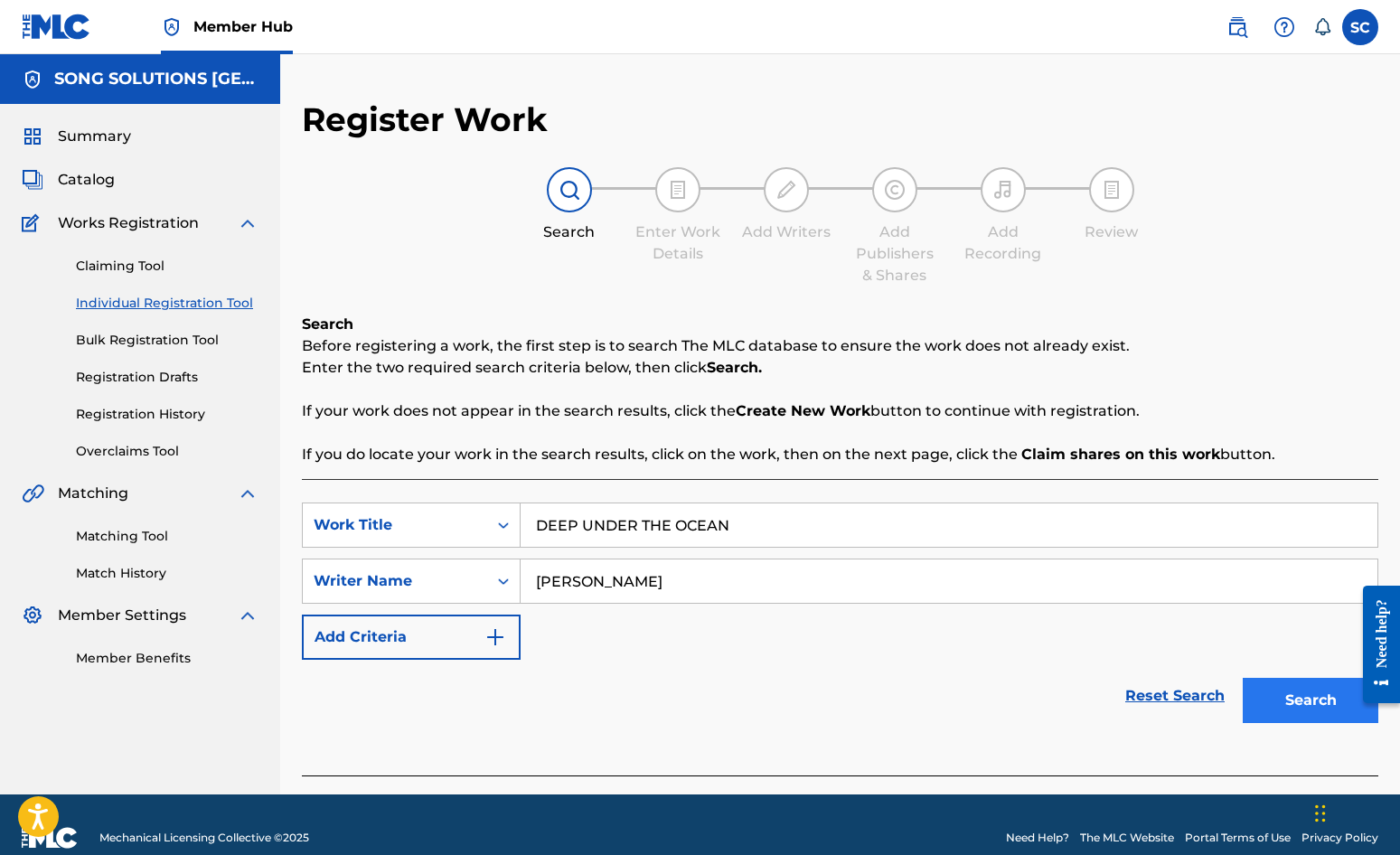
type input "[PERSON_NAME]"
click at [1303, 707] on button "Search" at bounding box center [1311, 701] width 135 height 45
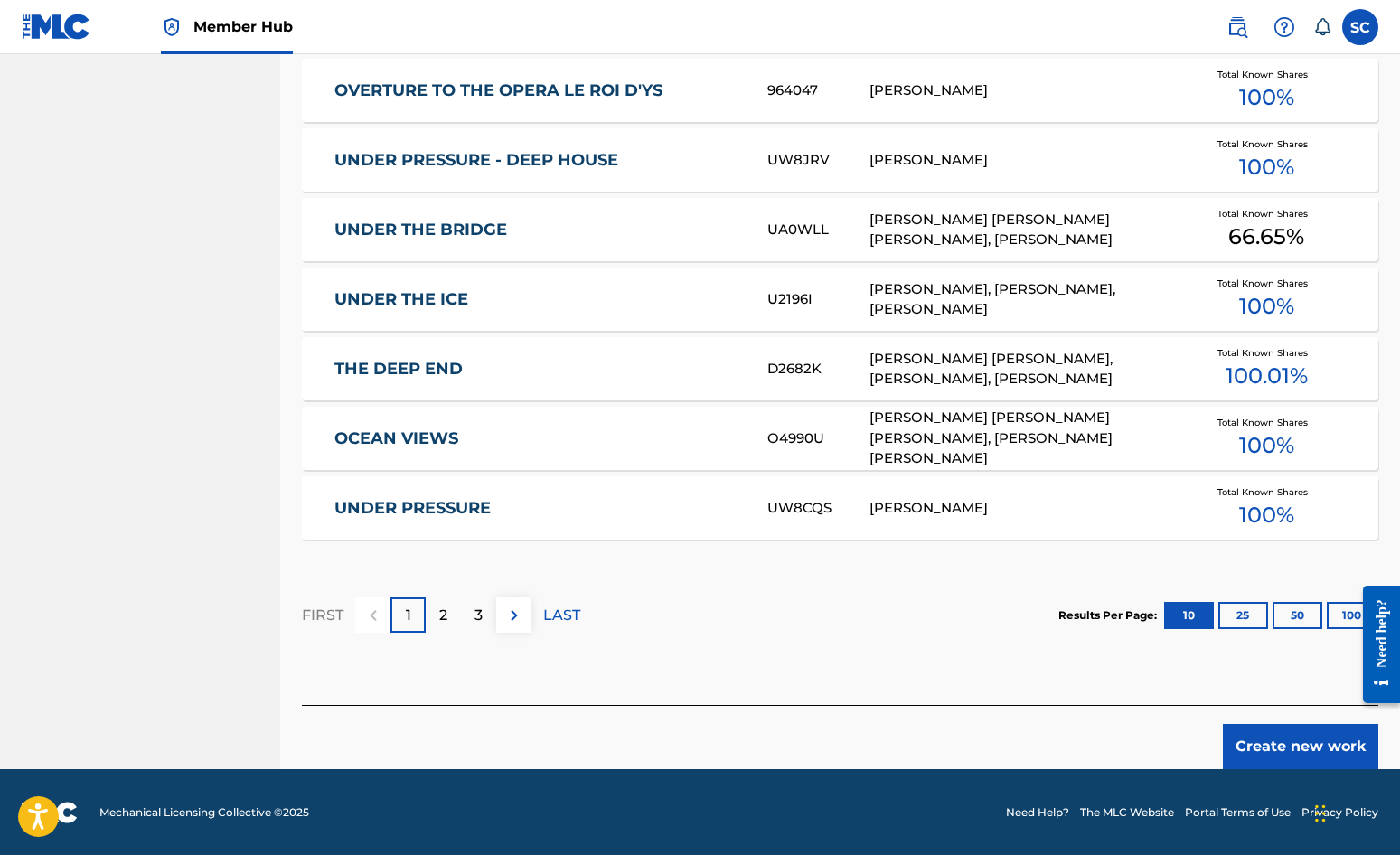
scroll to position [995, 0]
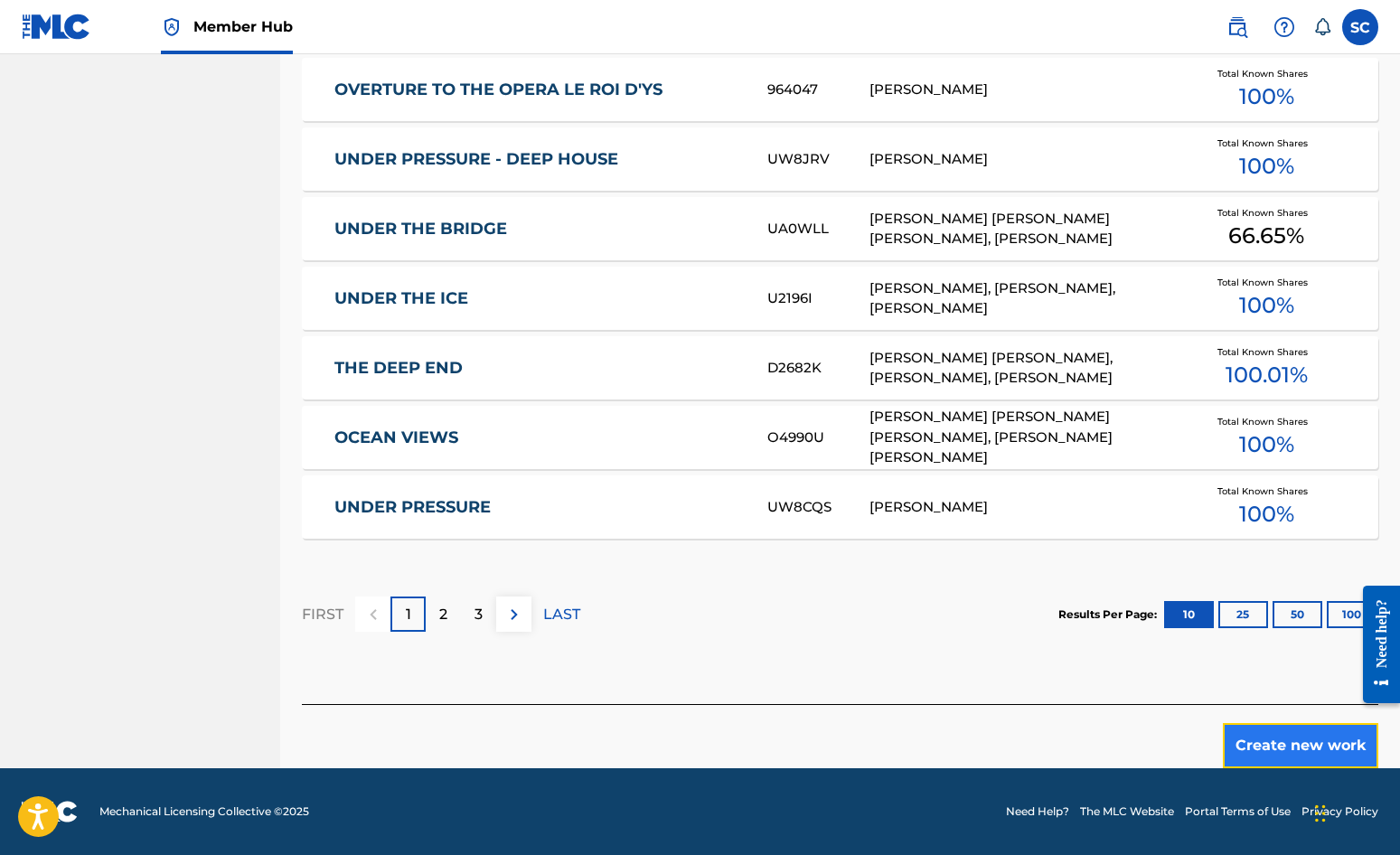
click at [1302, 739] on button "Create new work" at bounding box center [1300, 746] width 155 height 45
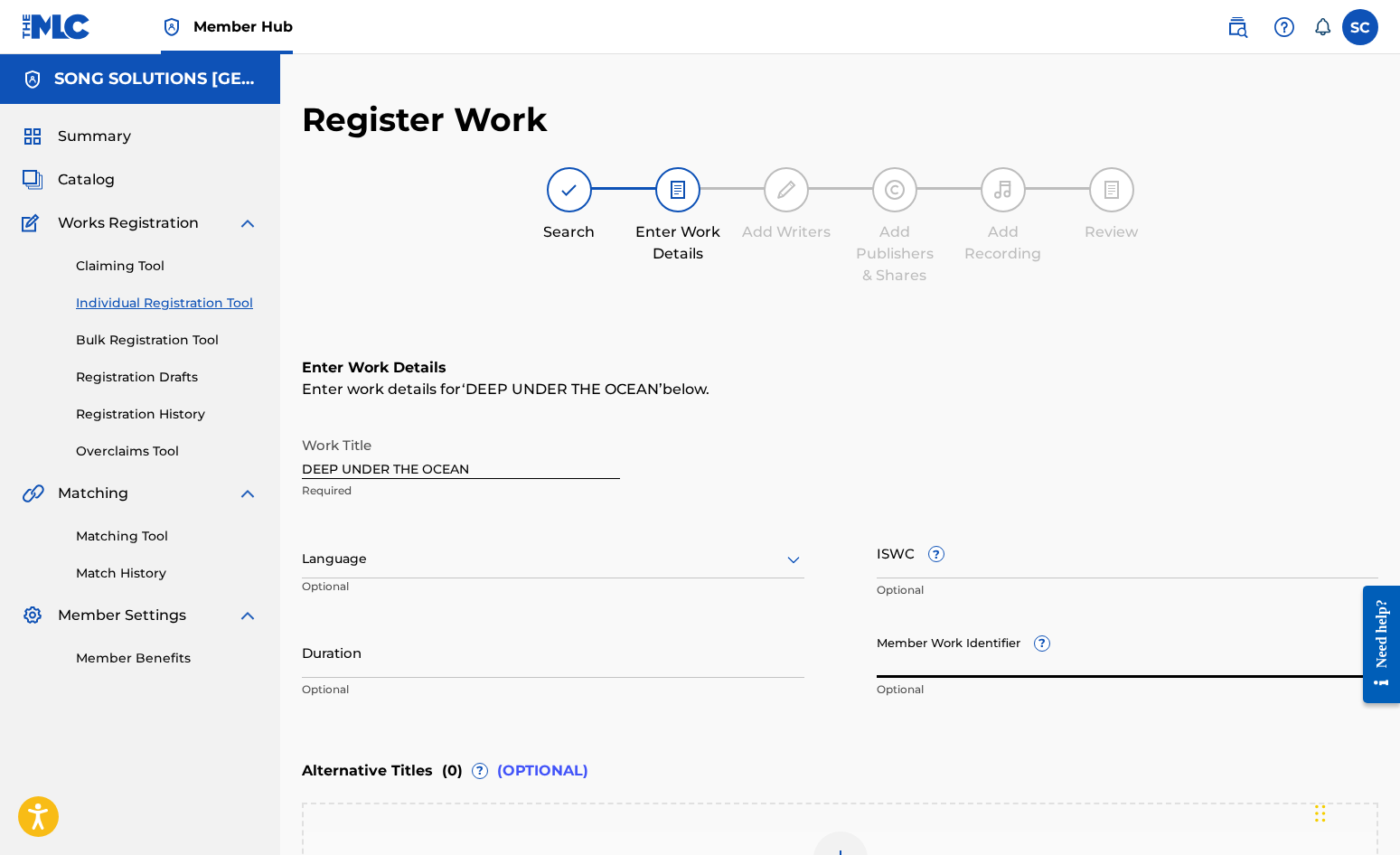
click at [903, 645] on input "Member Work Identifier ?" at bounding box center [1128, 652] width 503 height 52
click at [903, 661] on input "Member Work Identifier ?" at bounding box center [1128, 652] width 503 height 52
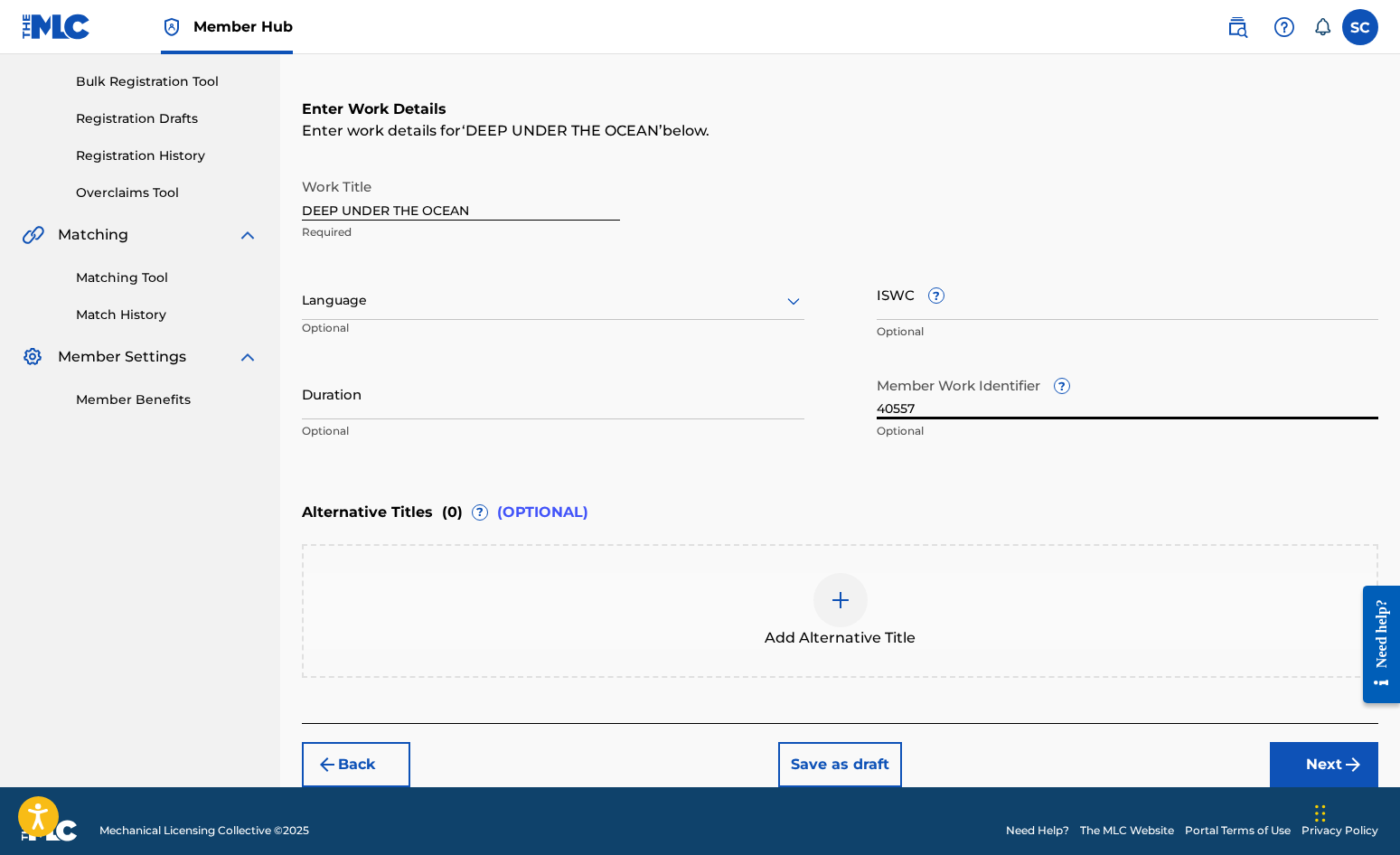
scroll to position [277, 0]
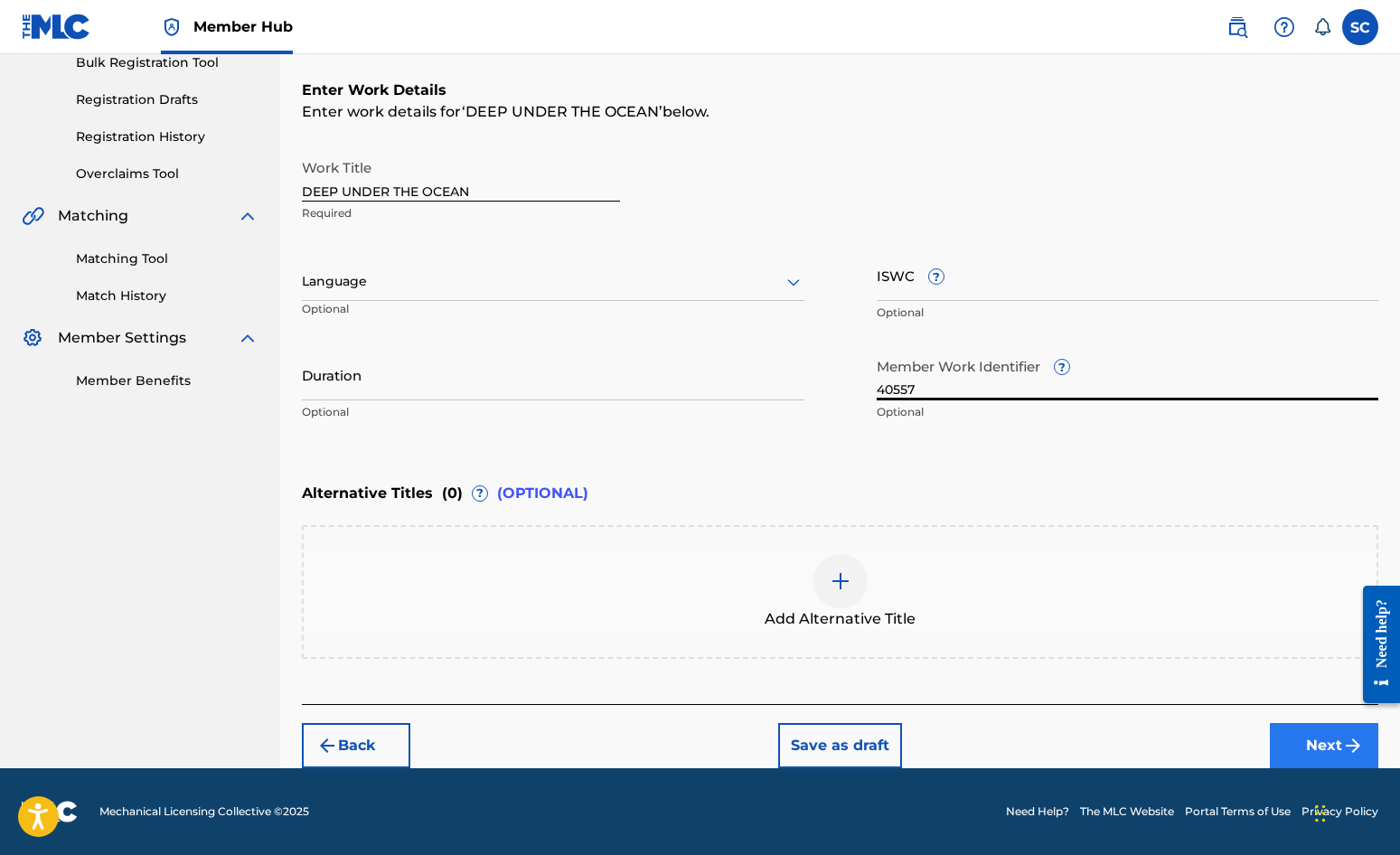
type input "40557"
click at [1315, 750] on button "Next" at bounding box center [1324, 746] width 108 height 45
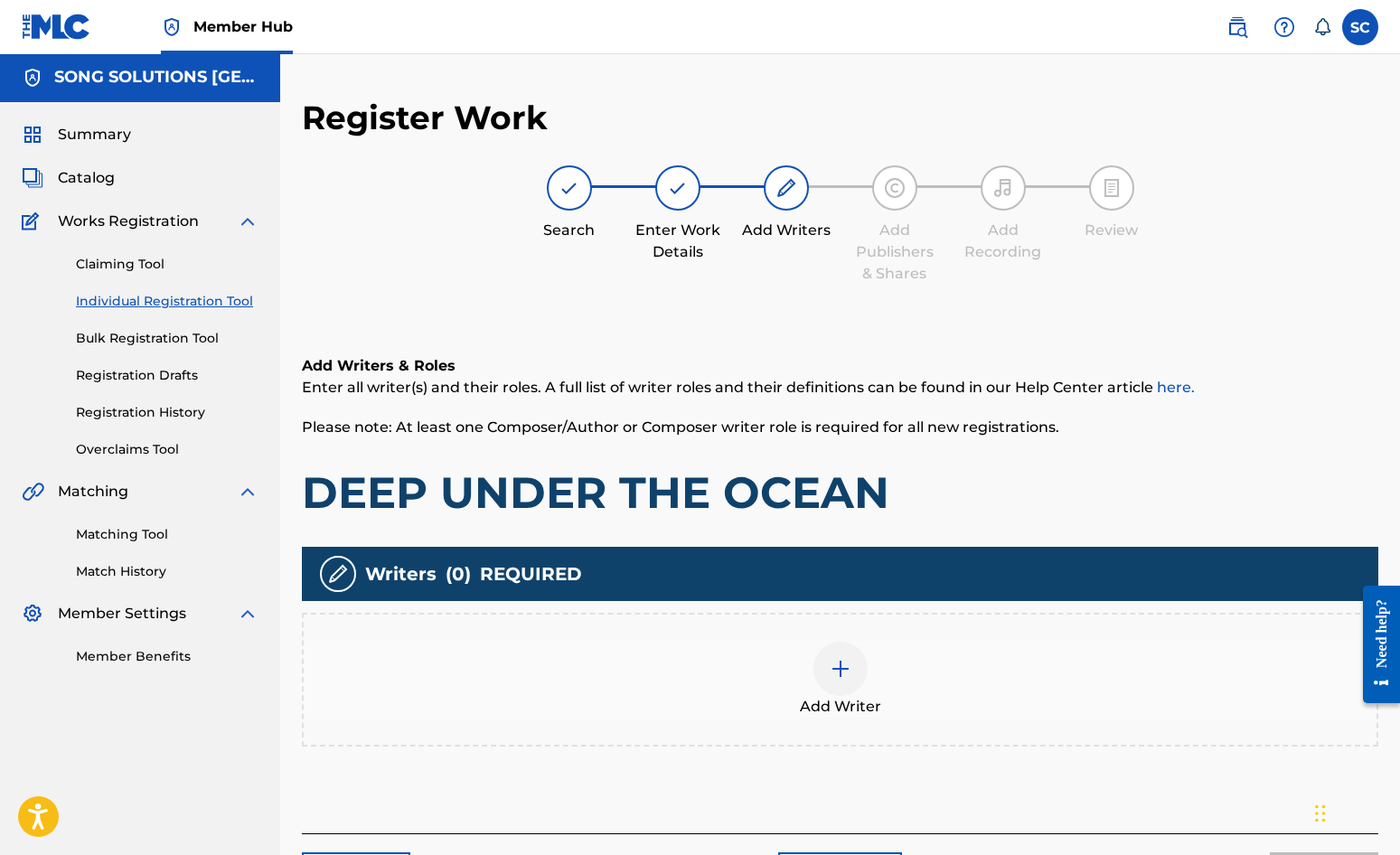
scroll to position [82, 0]
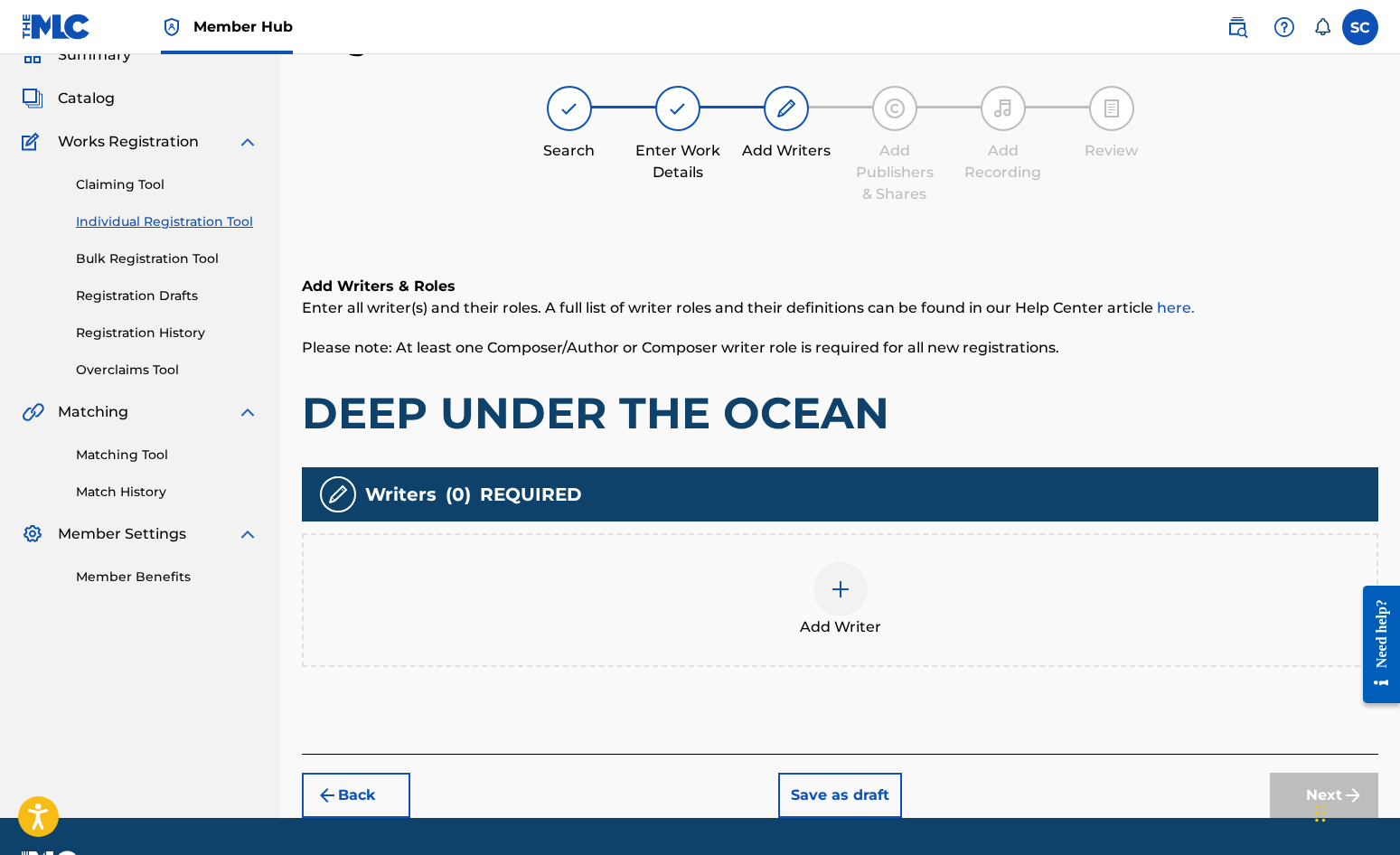
click at [837, 595] on img at bounding box center [840, 589] width 22 height 22
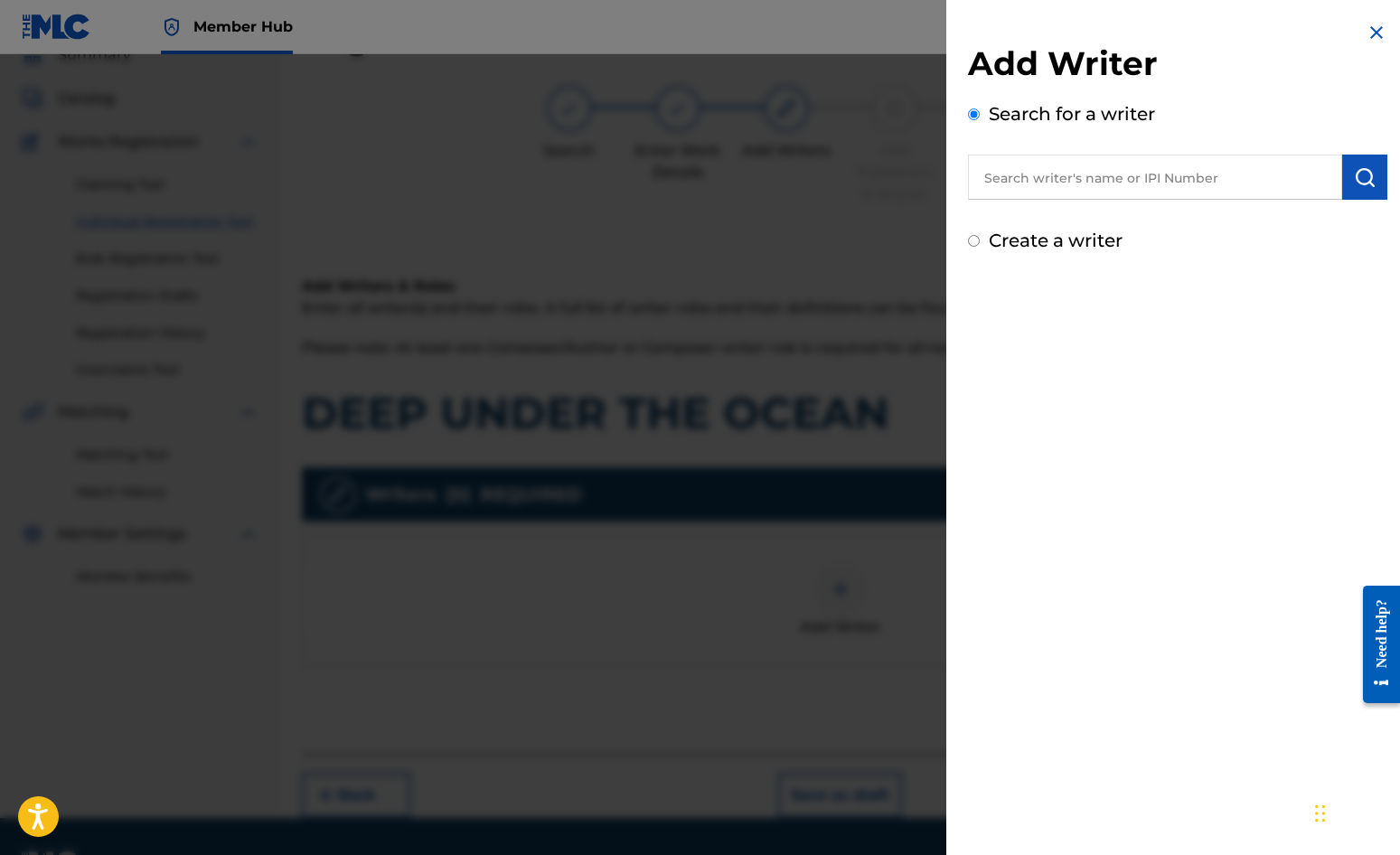
click at [1053, 240] on label "Create a writer" at bounding box center [1055, 240] width 133 height 22
radio input "true"
click at [980, 240] on input "Create a writer" at bounding box center [973, 241] width 12 height 12
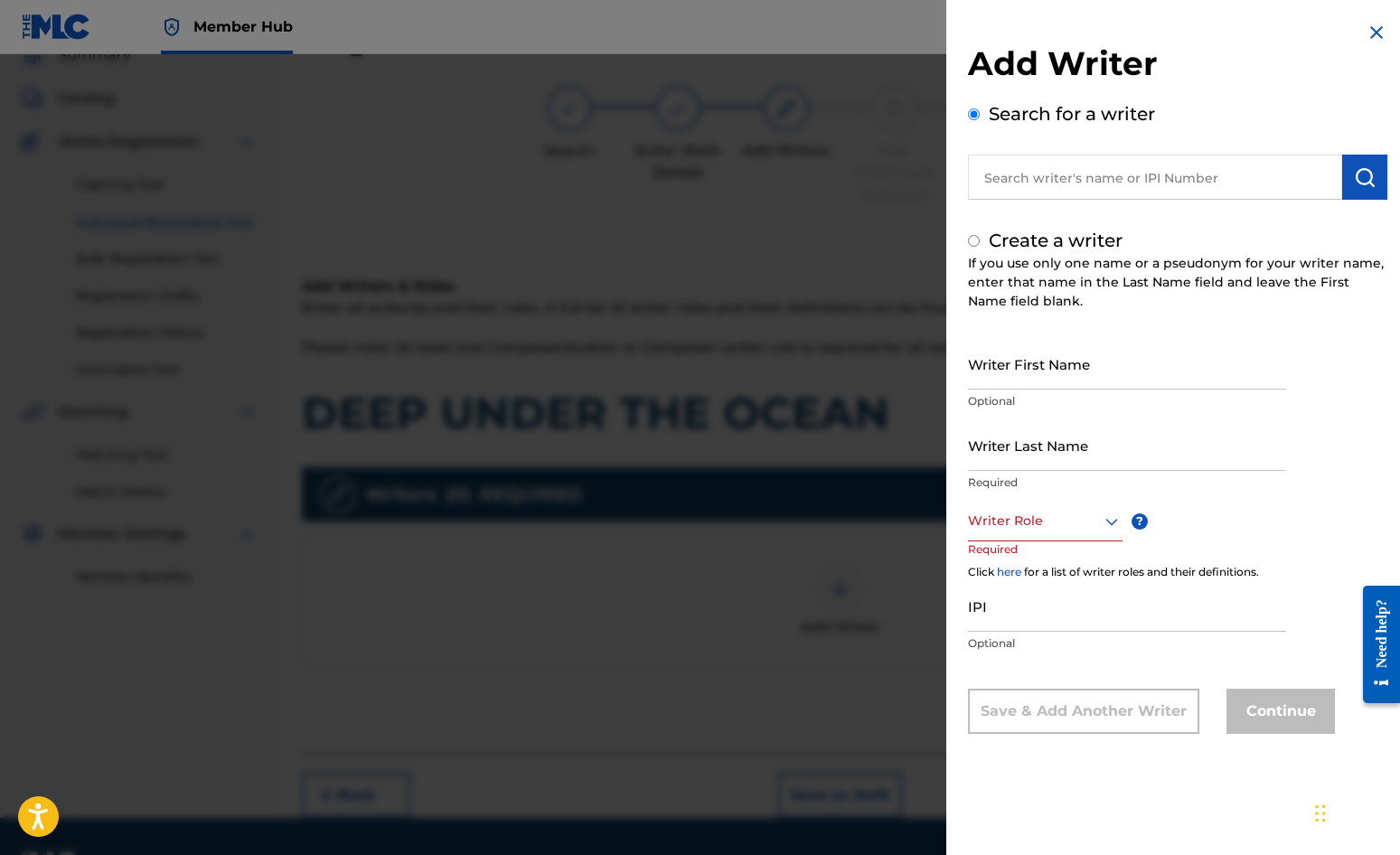
radio input "false"
radio input "true"
click at [1044, 365] on input "Writer First Name" at bounding box center [1127, 364] width 319 height 52
type input "[PERSON_NAME]"
click at [1066, 446] on input "Writer Last Name" at bounding box center [1127, 444] width 319 height 52
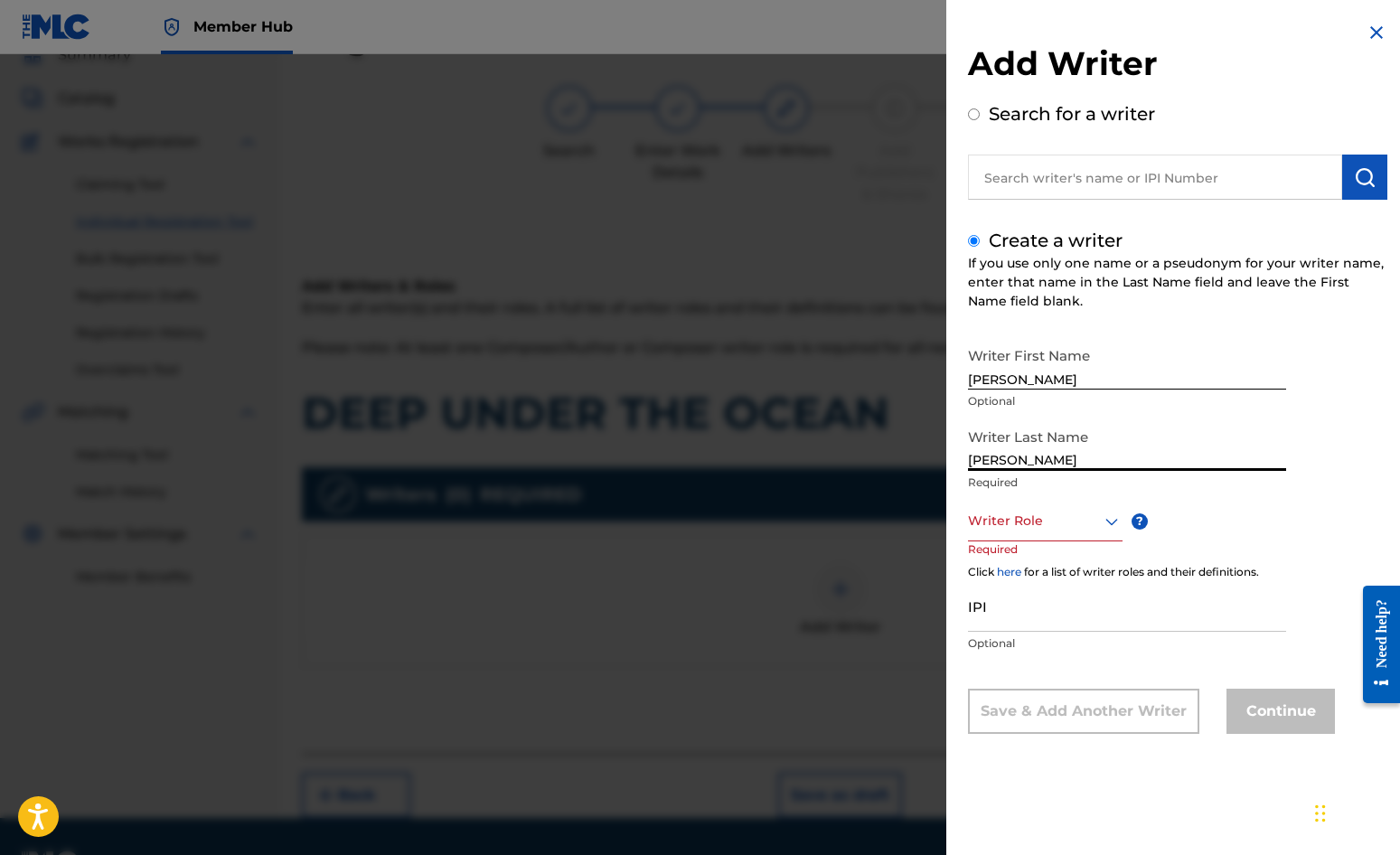
type input "[PERSON_NAME]"
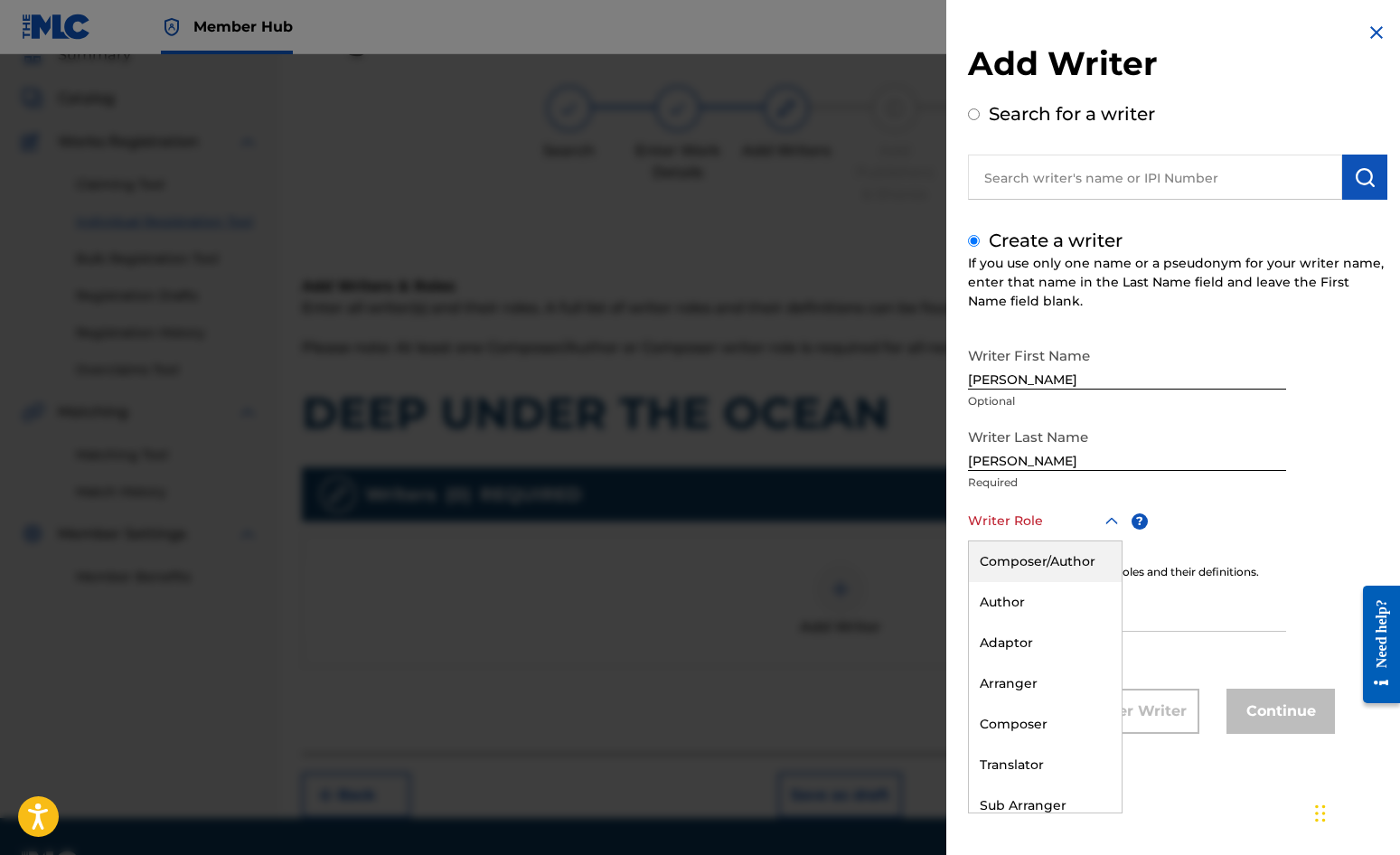
click at [1038, 526] on div at bounding box center [1045, 521] width 155 height 23
click at [1044, 556] on div "Composer/Author" at bounding box center [1045, 561] width 153 height 40
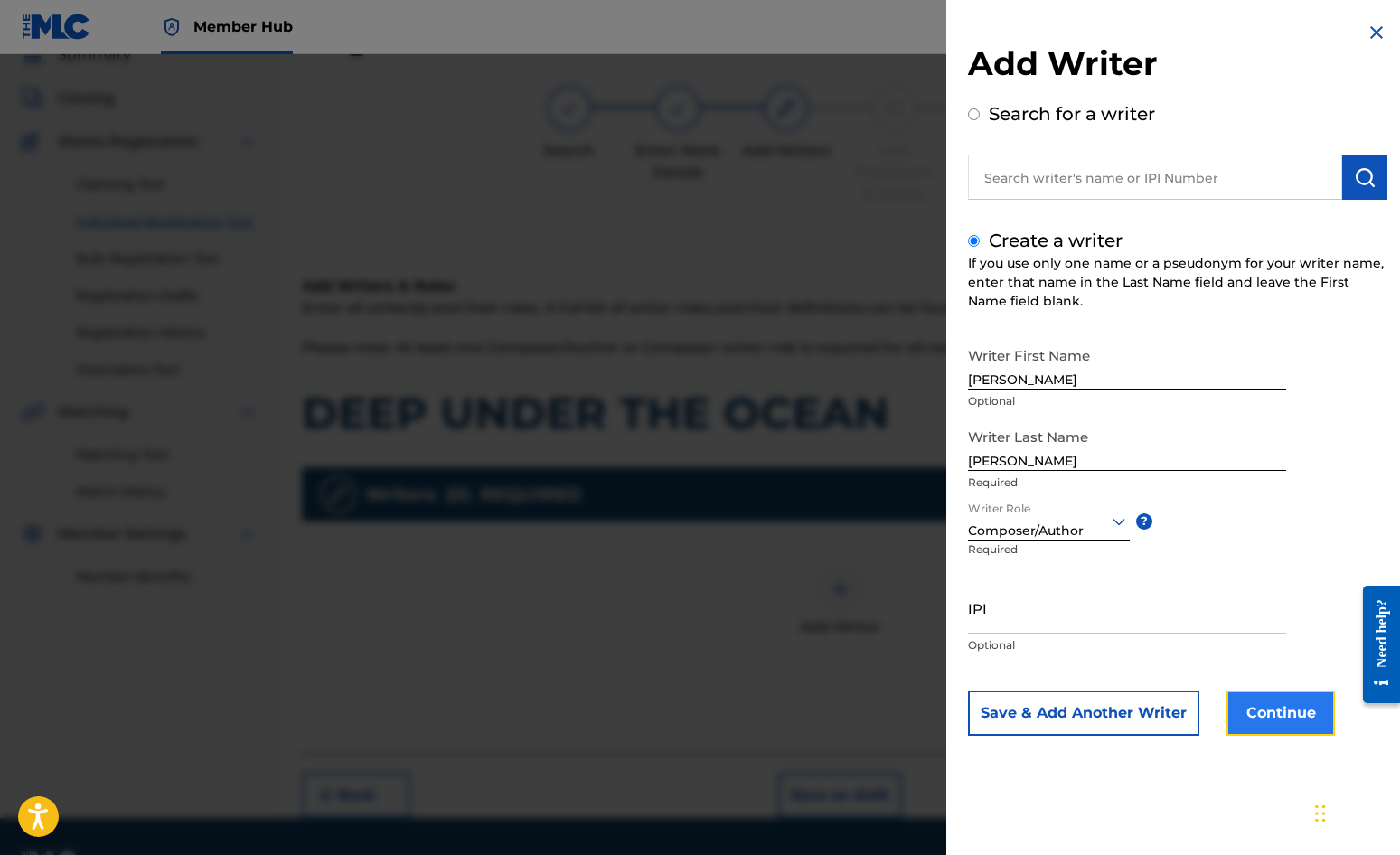
click at [1268, 715] on button "Continue" at bounding box center [1281, 713] width 108 height 45
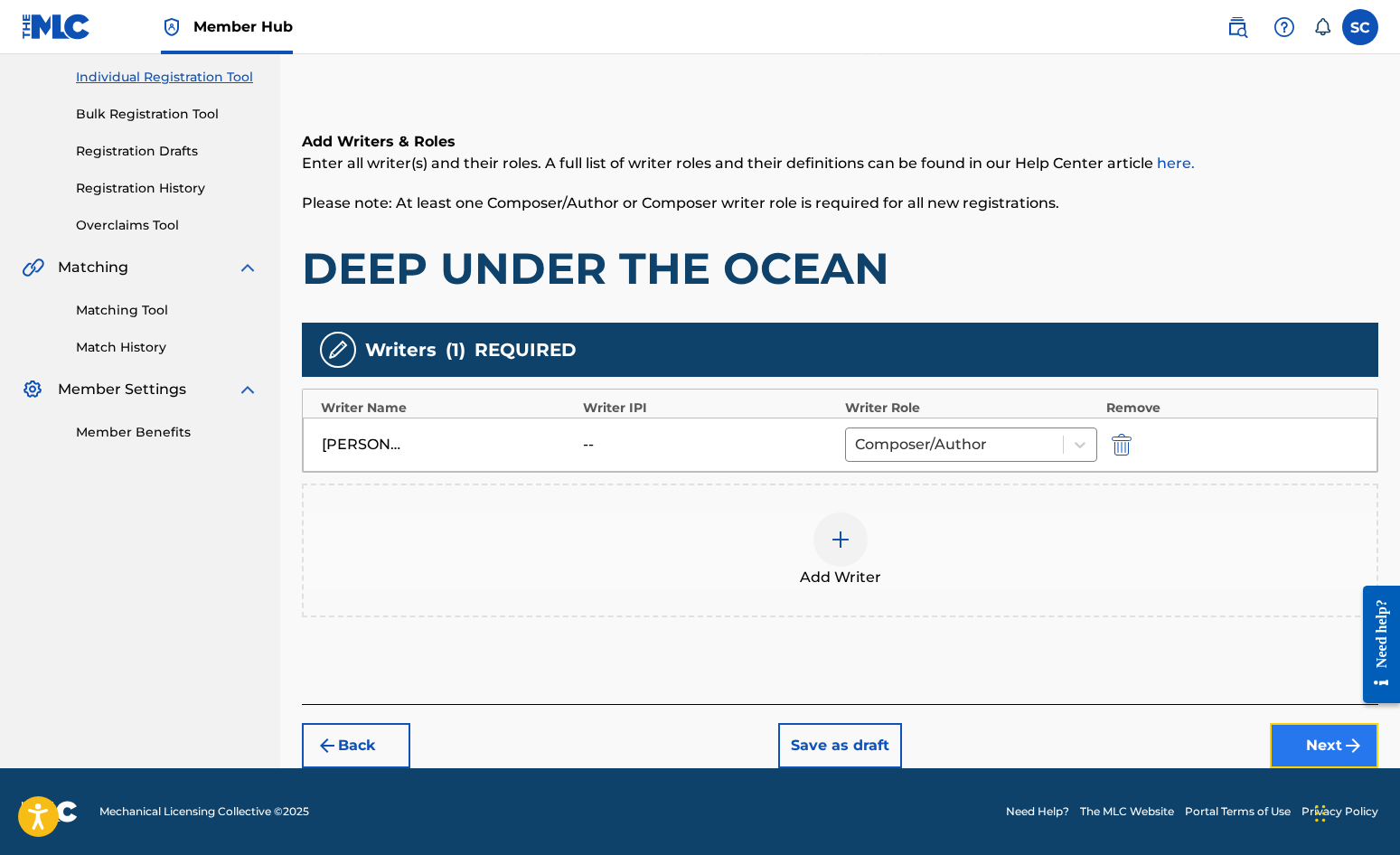
click at [1310, 746] on button "Next" at bounding box center [1324, 746] width 108 height 45
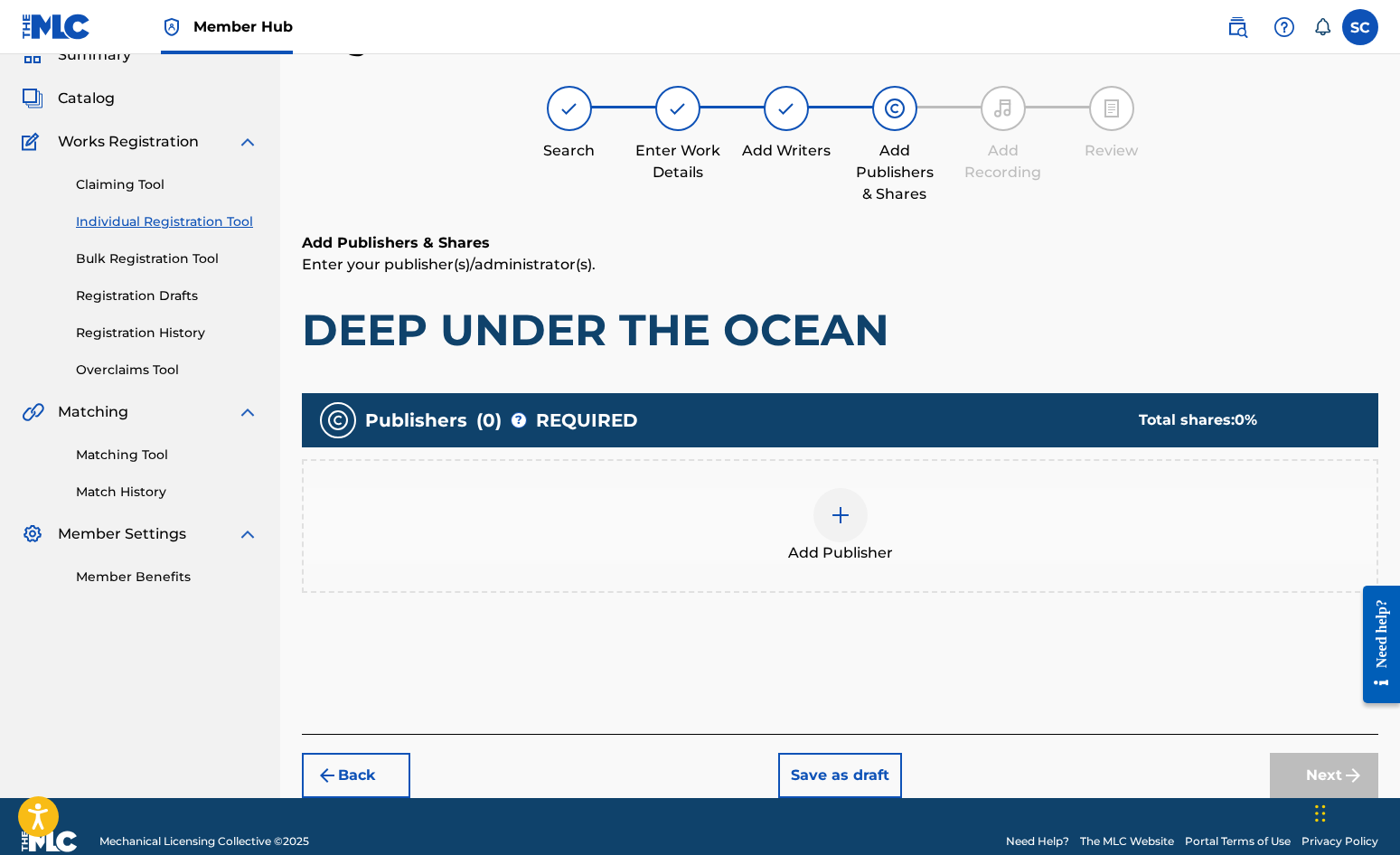
click at [843, 519] on img at bounding box center [840, 515] width 22 height 22
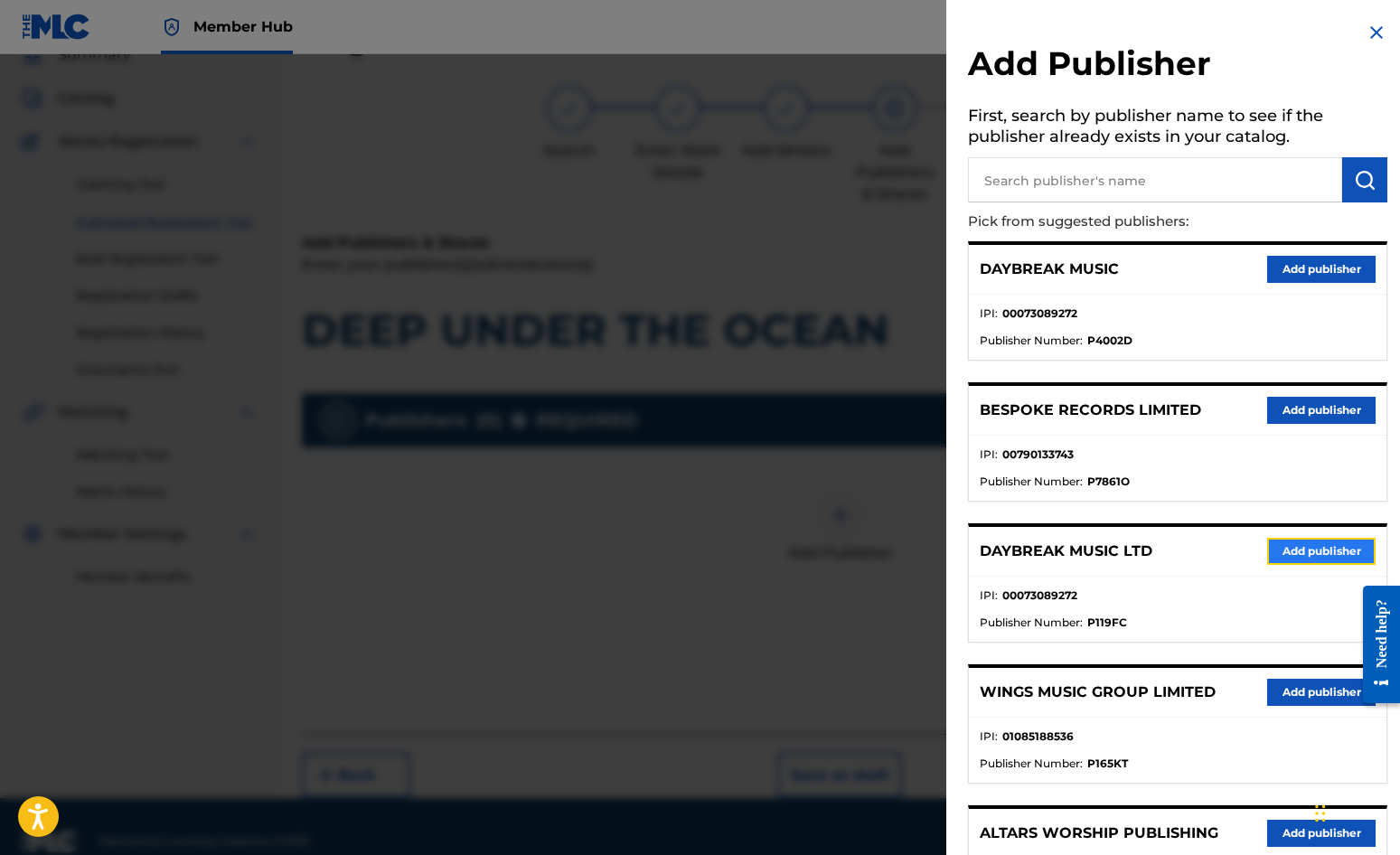
click at [1322, 553] on button "Add publisher" at bounding box center [1321, 551] width 108 height 27
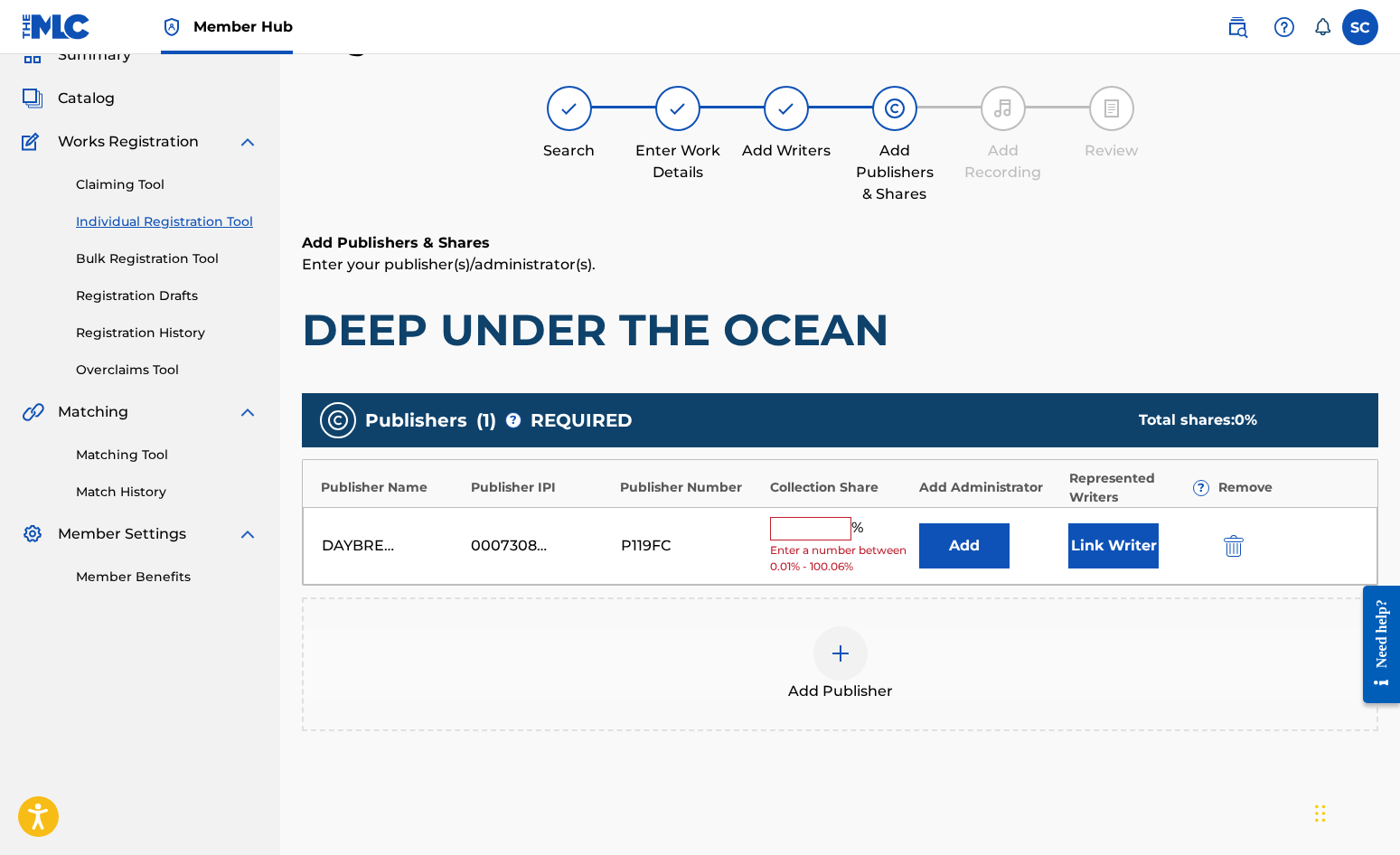
click at [790, 529] on input "text" at bounding box center [811, 528] width 82 height 23
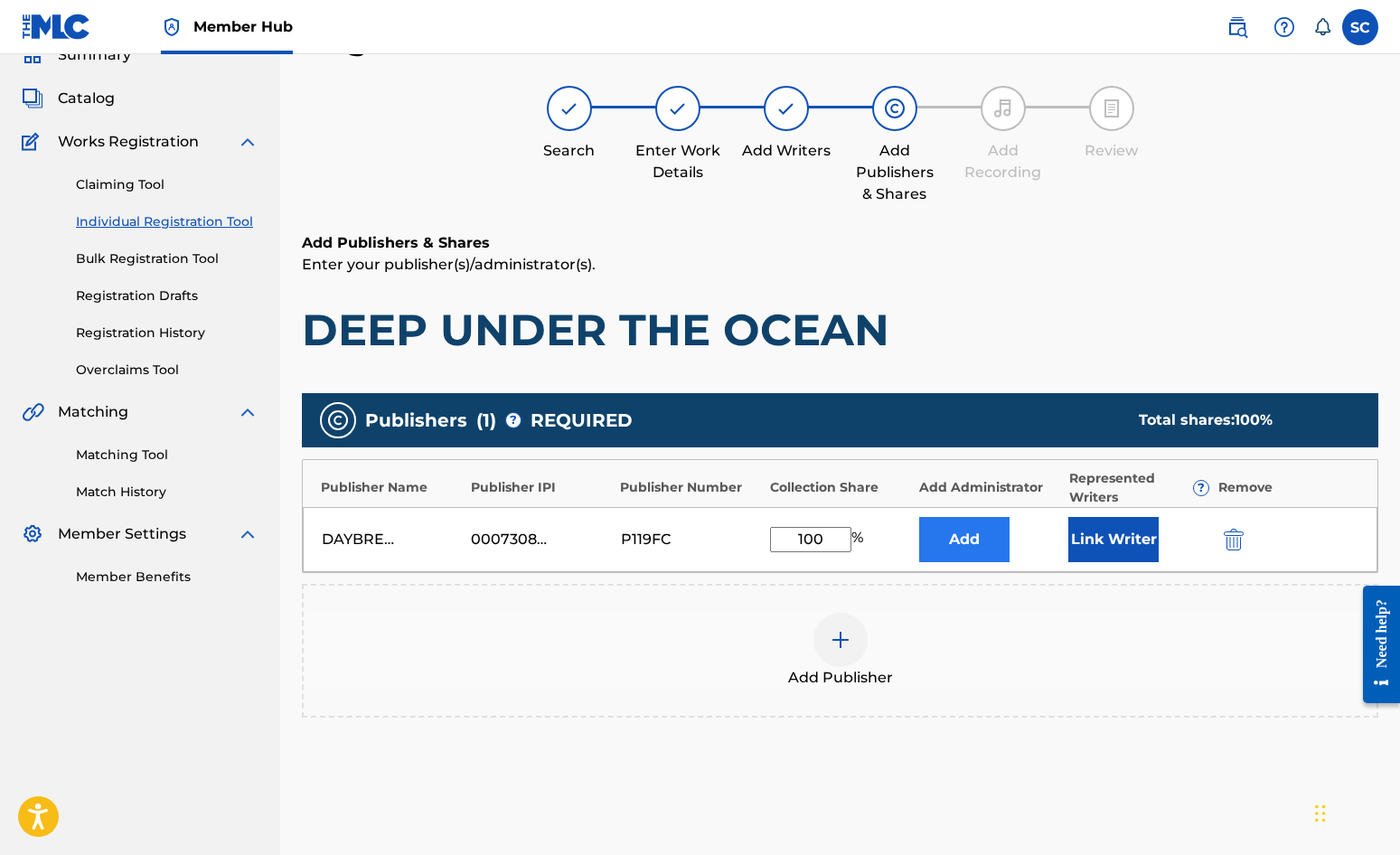
type input "100"
click at [960, 535] on button "Add" at bounding box center [964, 539] width 90 height 45
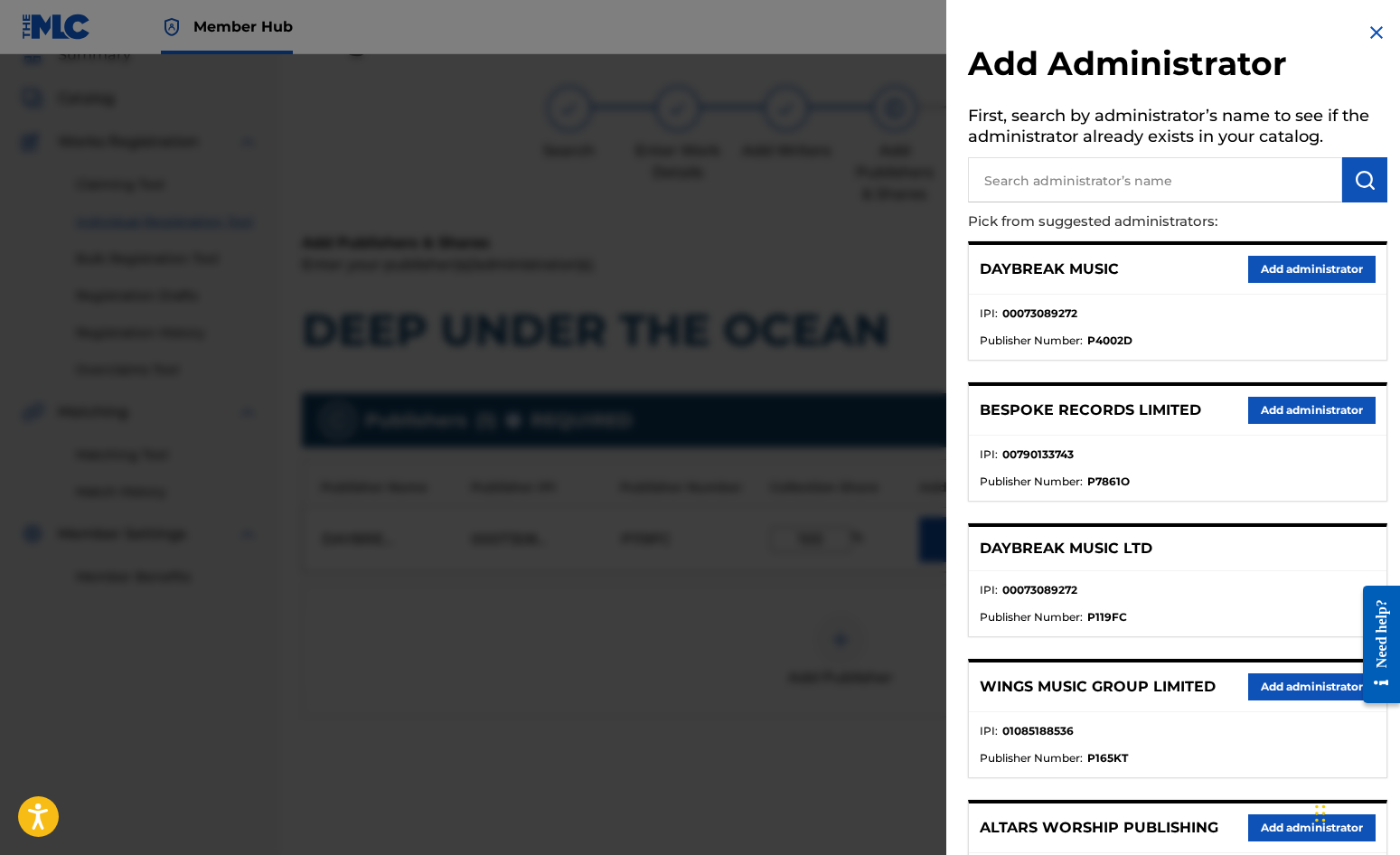
click at [1035, 187] on input "text" at bounding box center [1155, 179] width 374 height 45
type input "SONG SOLUTIONS"
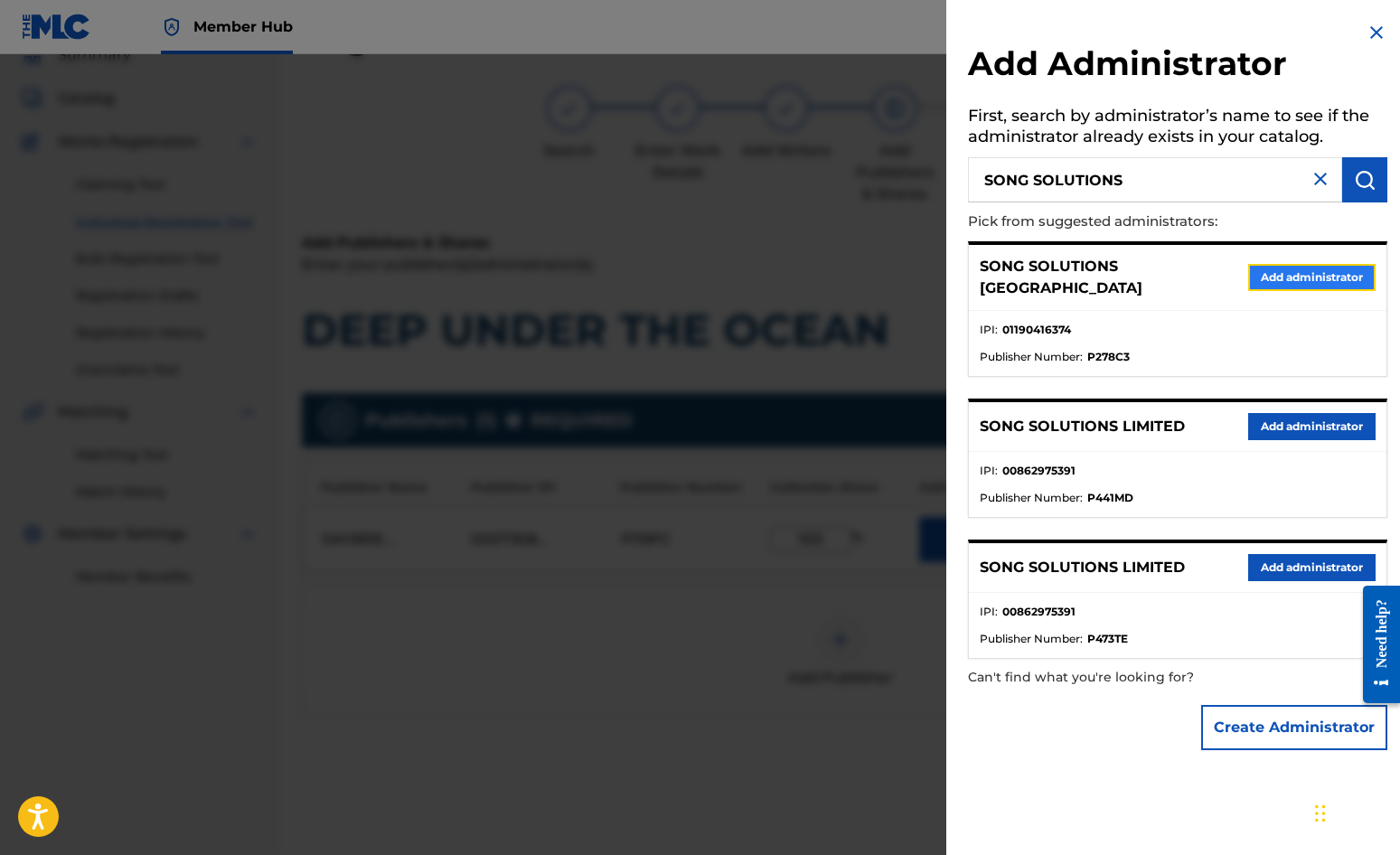
click at [1298, 276] on button "Add administrator" at bounding box center [1313, 277] width 128 height 27
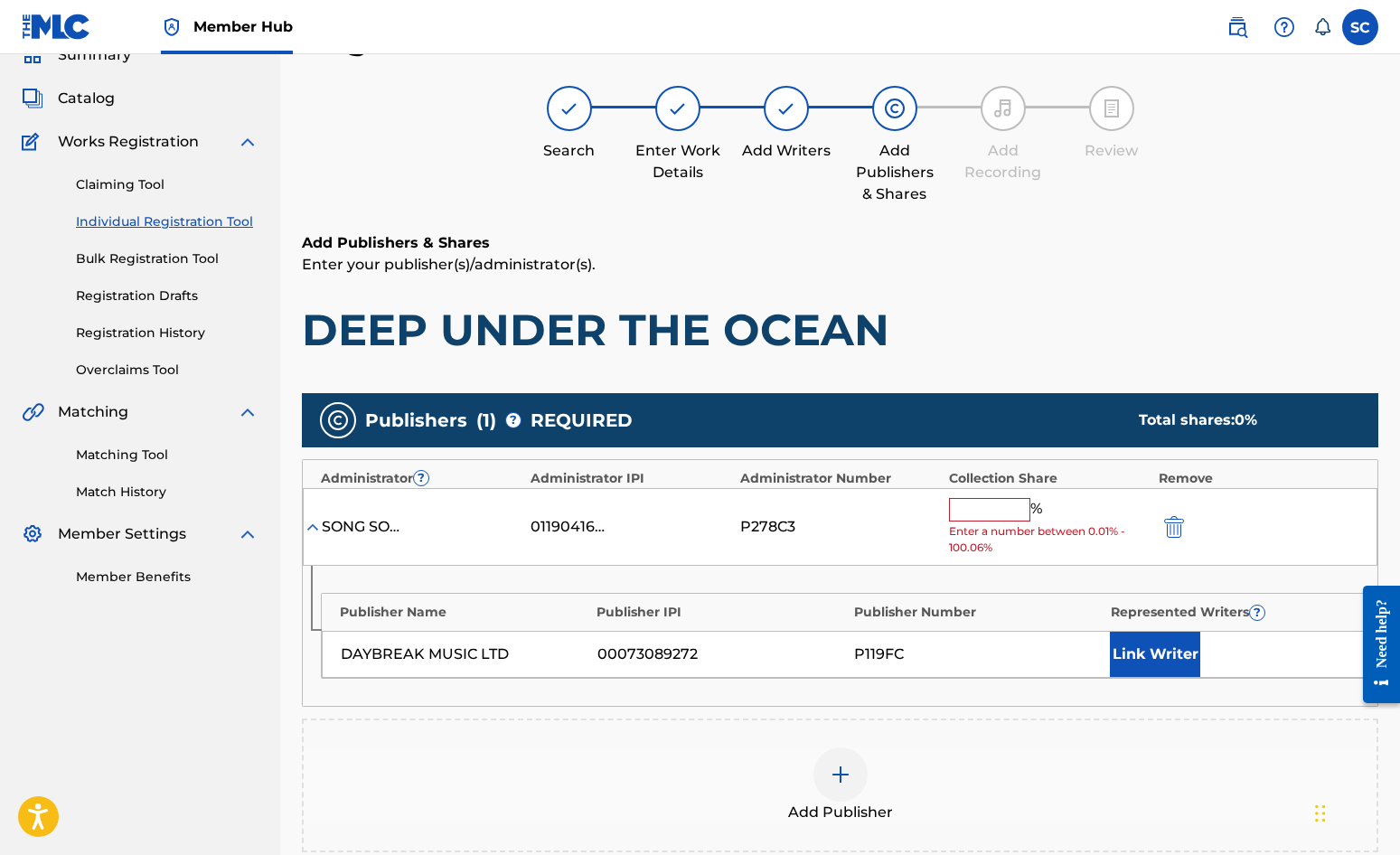
click at [960, 505] on input "text" at bounding box center [989, 509] width 82 height 23
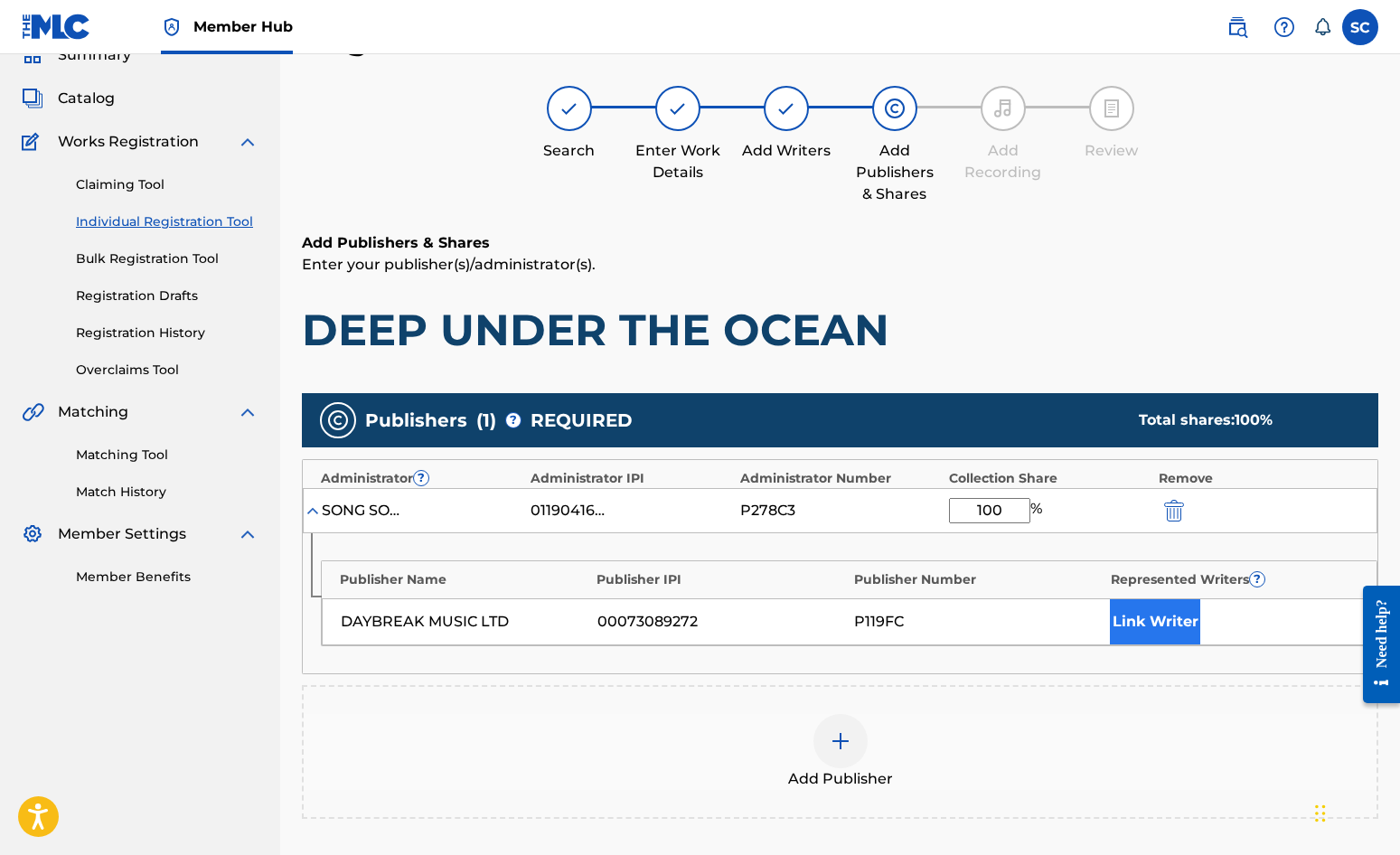
type input "100"
click at [1143, 621] on button "Link Writer" at bounding box center [1155, 622] width 90 height 45
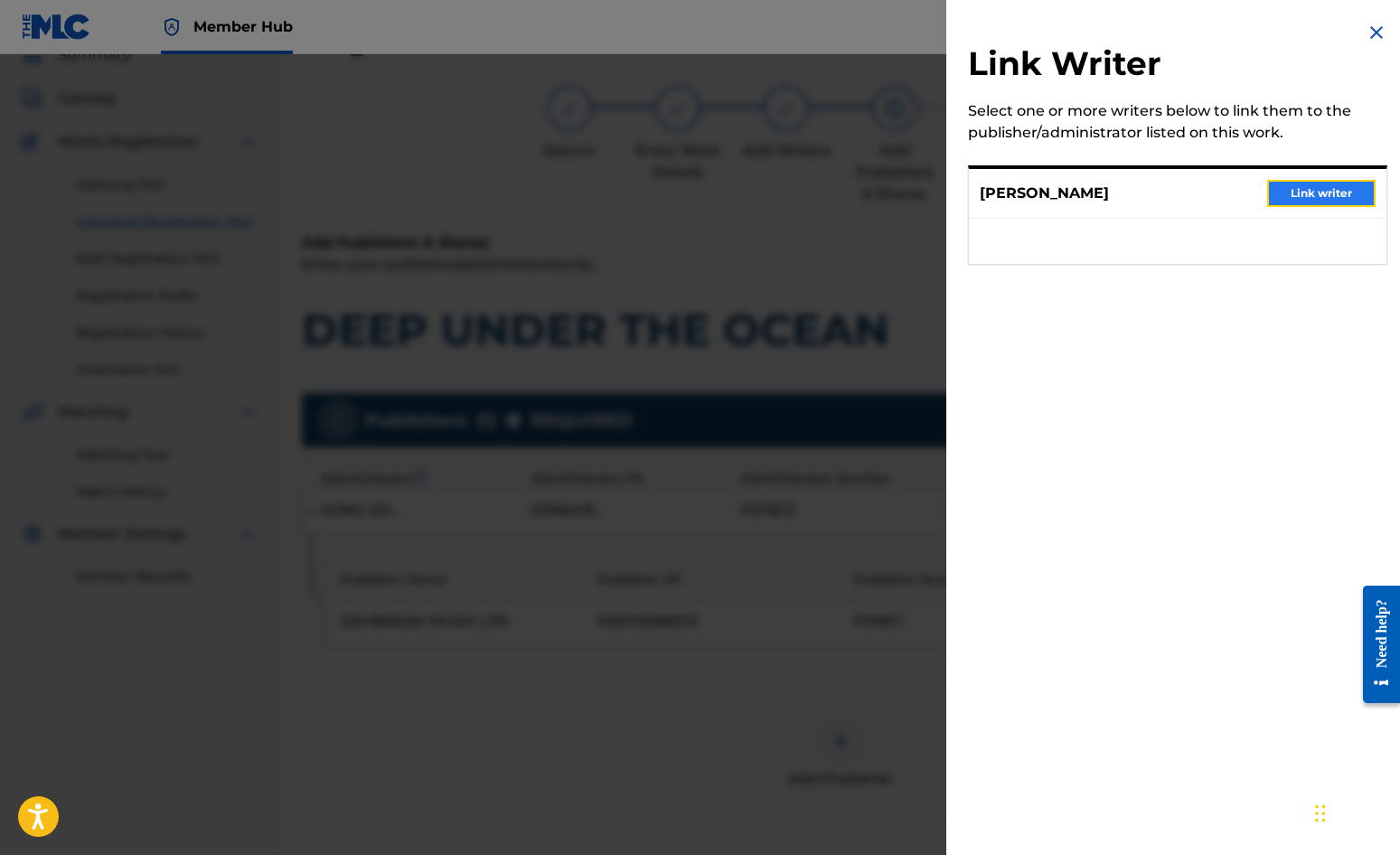
click at [1309, 189] on button "Link writer" at bounding box center [1321, 193] width 108 height 27
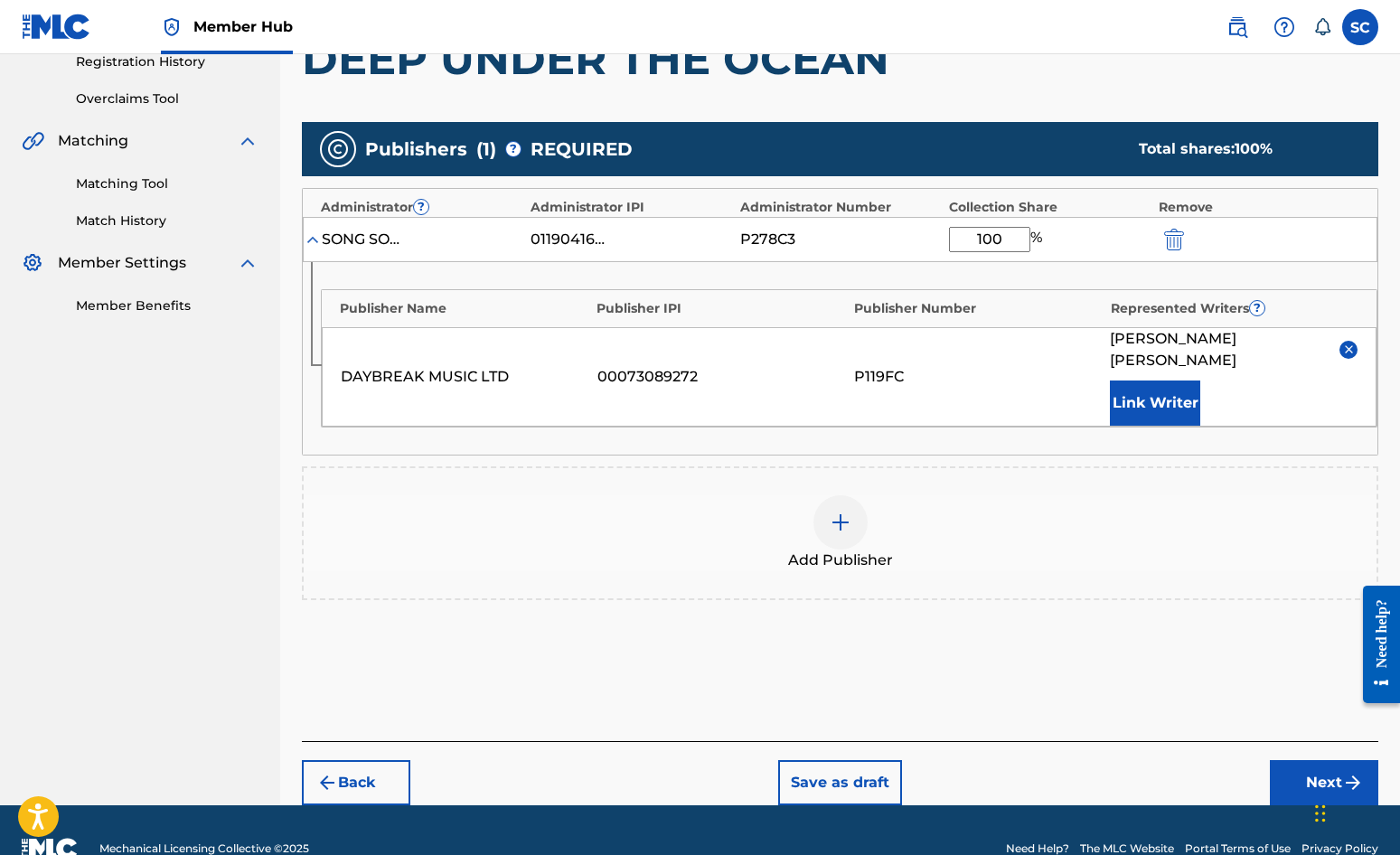
scroll to position [368, 0]
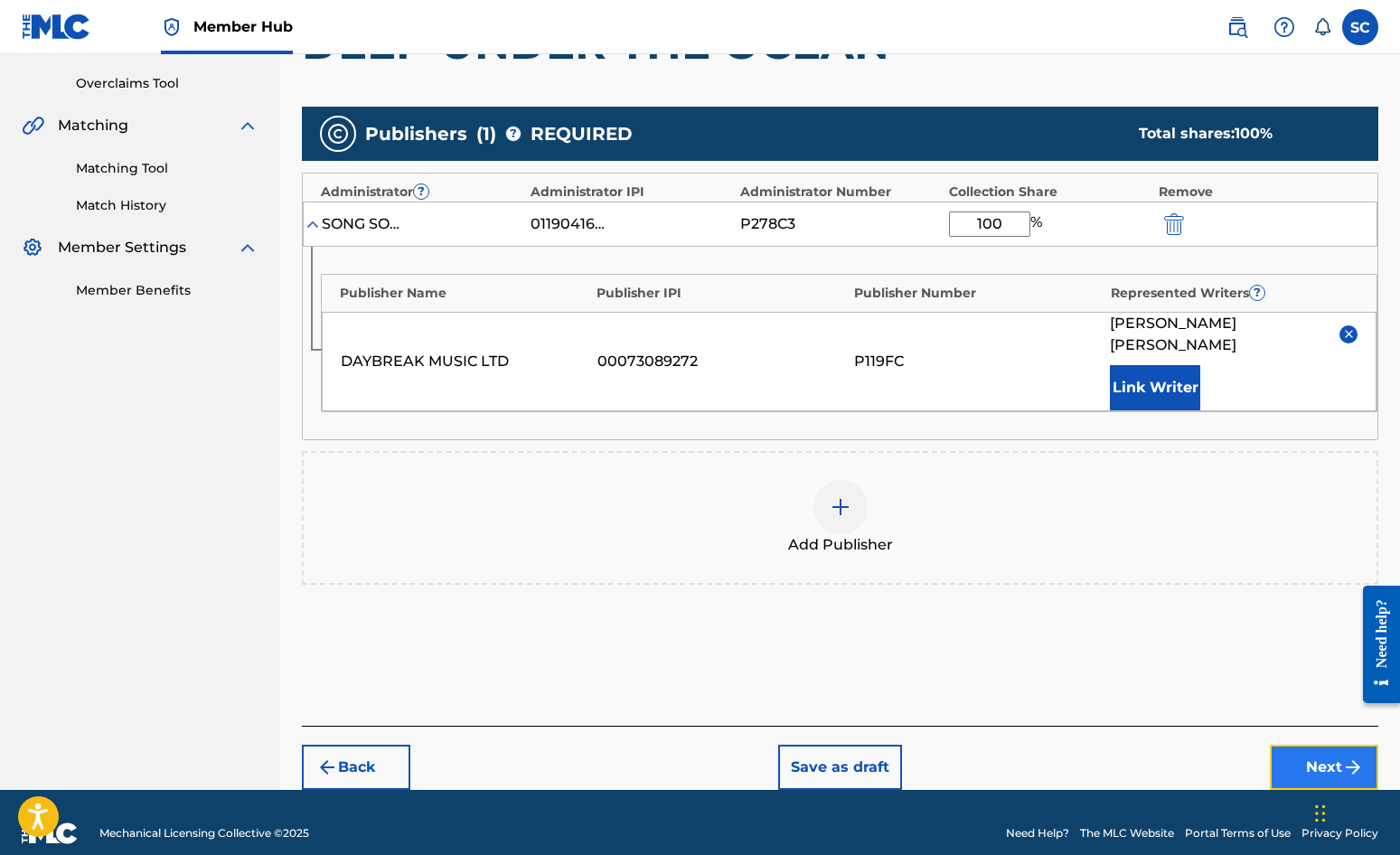
click at [1300, 745] on button "Next" at bounding box center [1324, 768] width 108 height 45
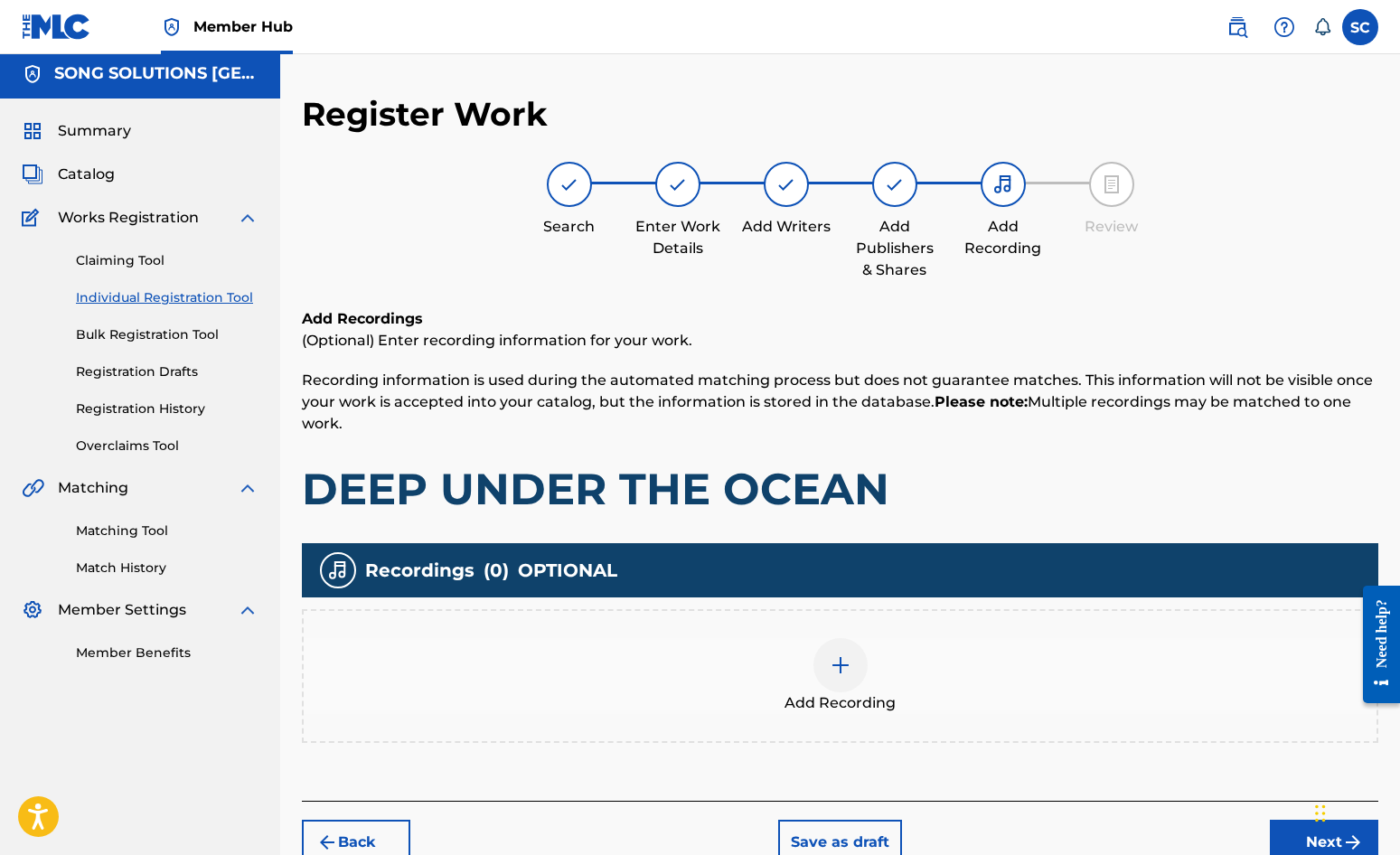
scroll to position [82, 0]
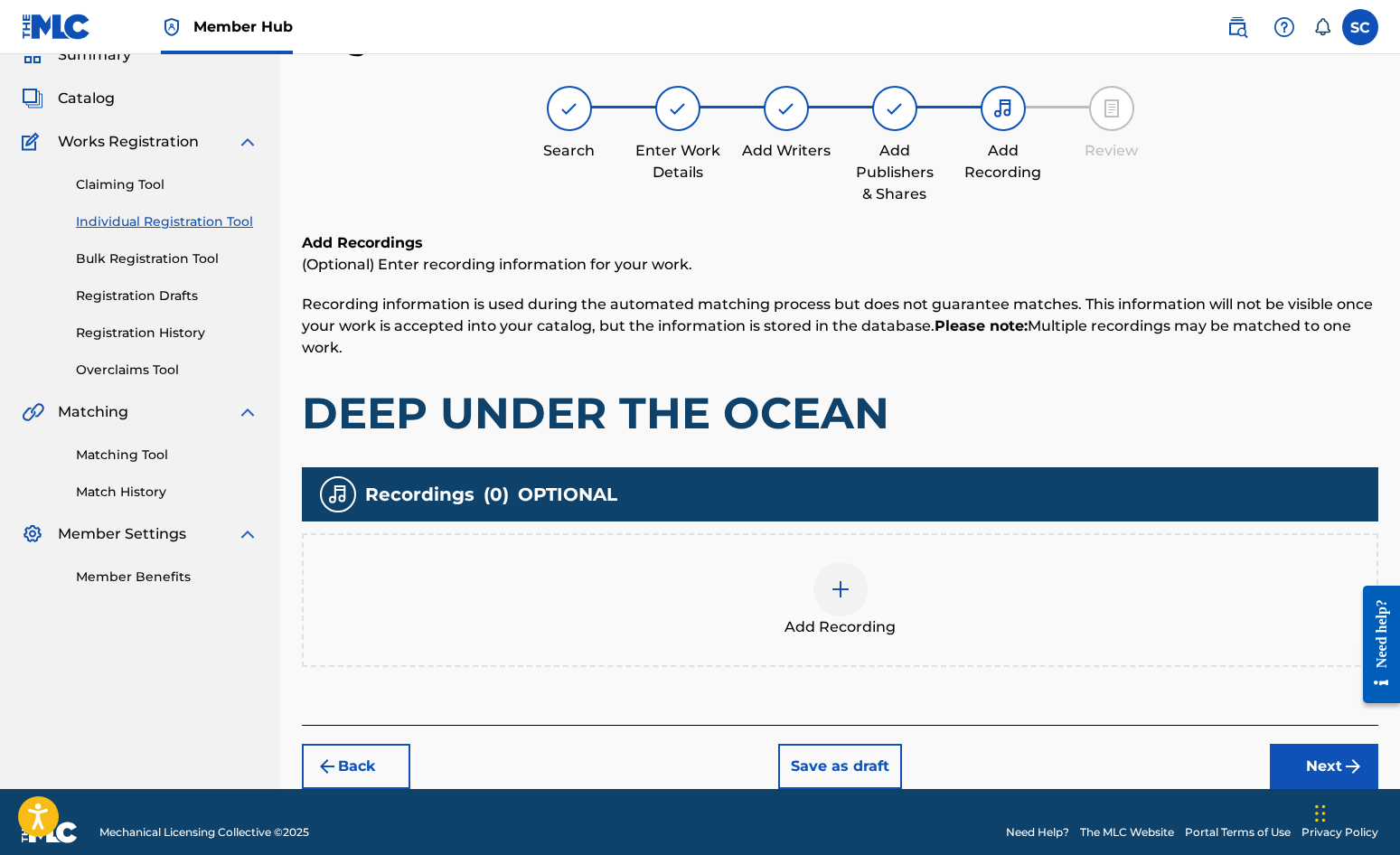
click at [840, 594] on img at bounding box center [840, 589] width 22 height 22
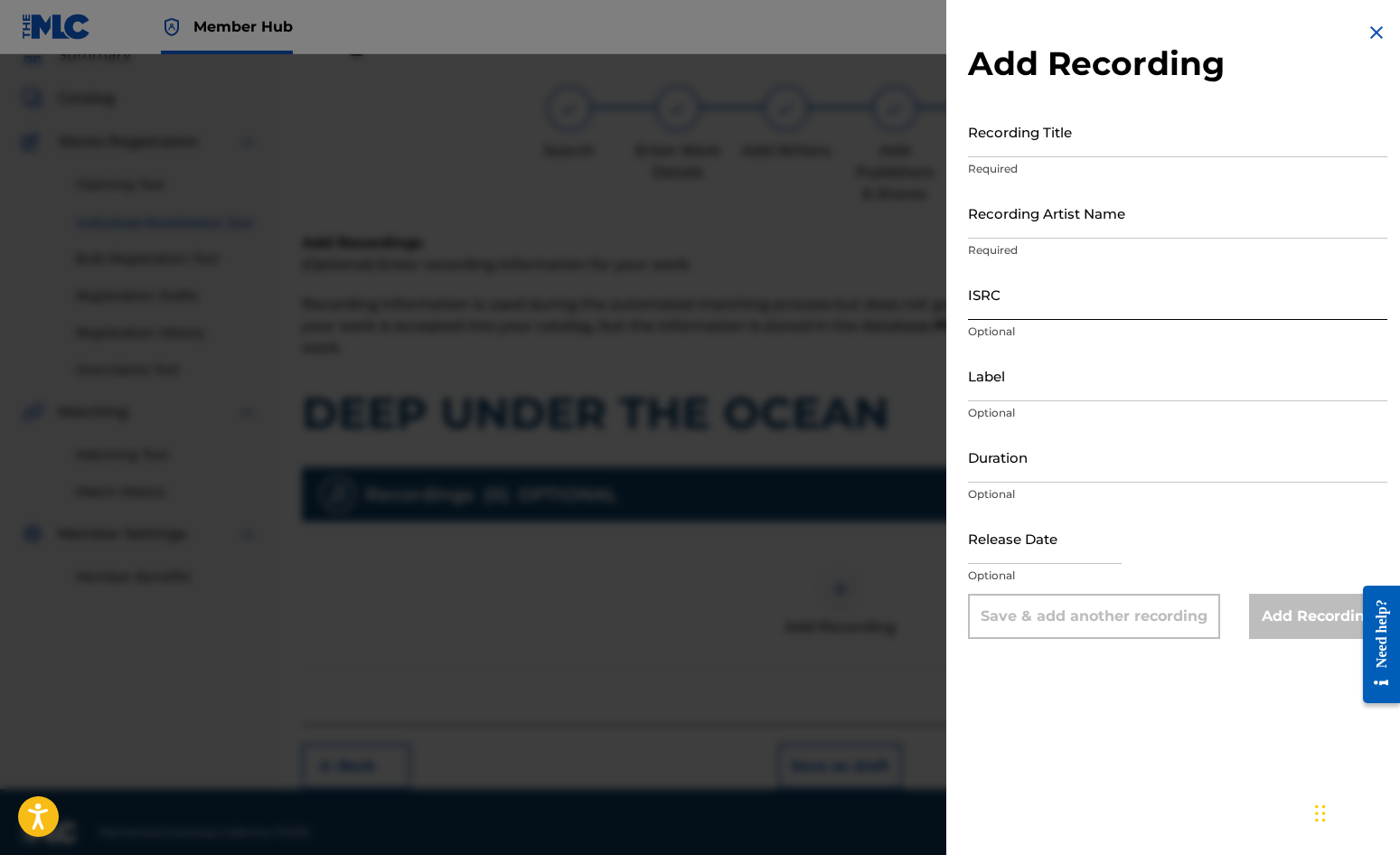
click at [1039, 307] on input "ISRC" at bounding box center [1177, 294] width 419 height 52
paste input "GBDPR0152407"
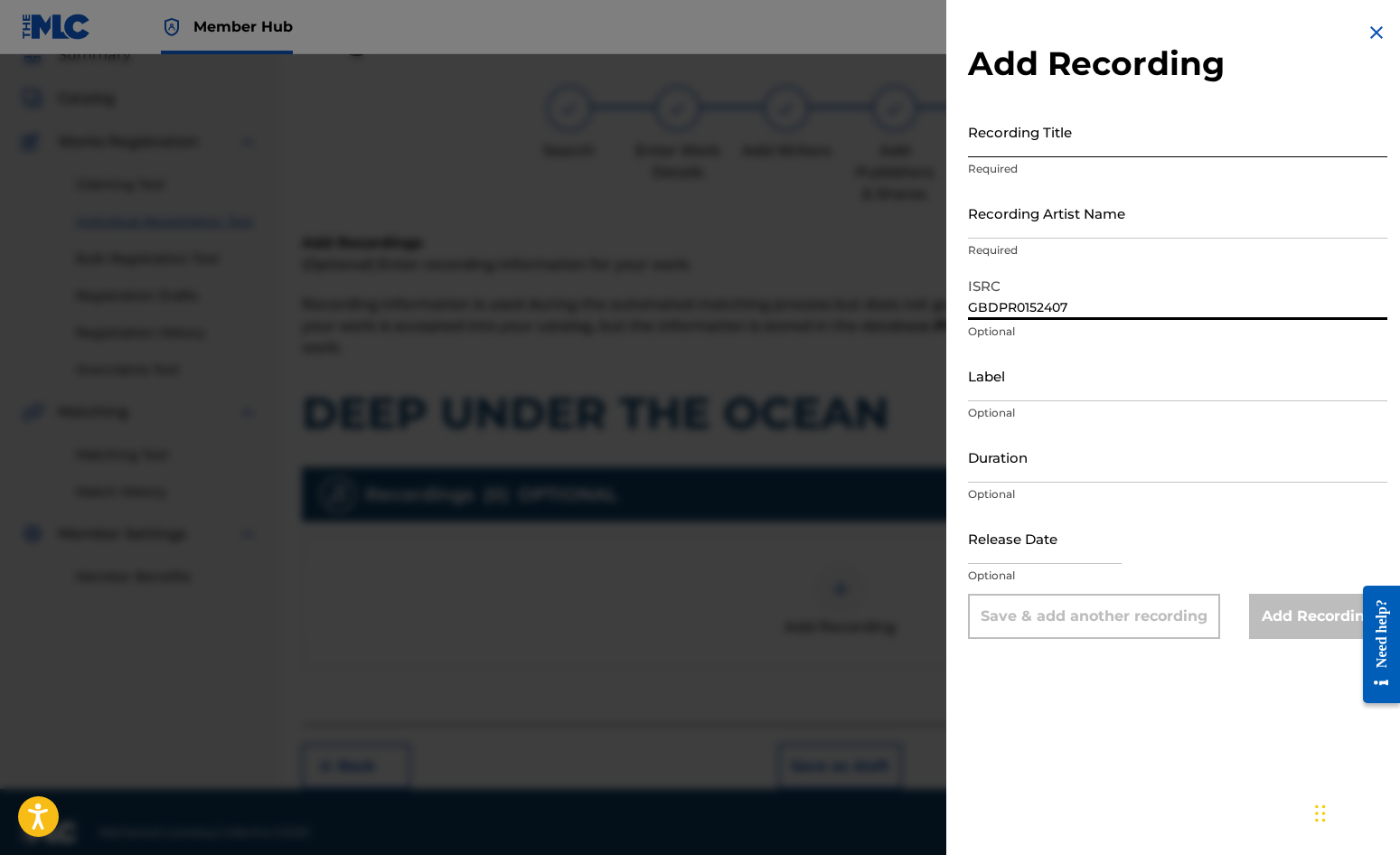
type input "GBDPR0152407"
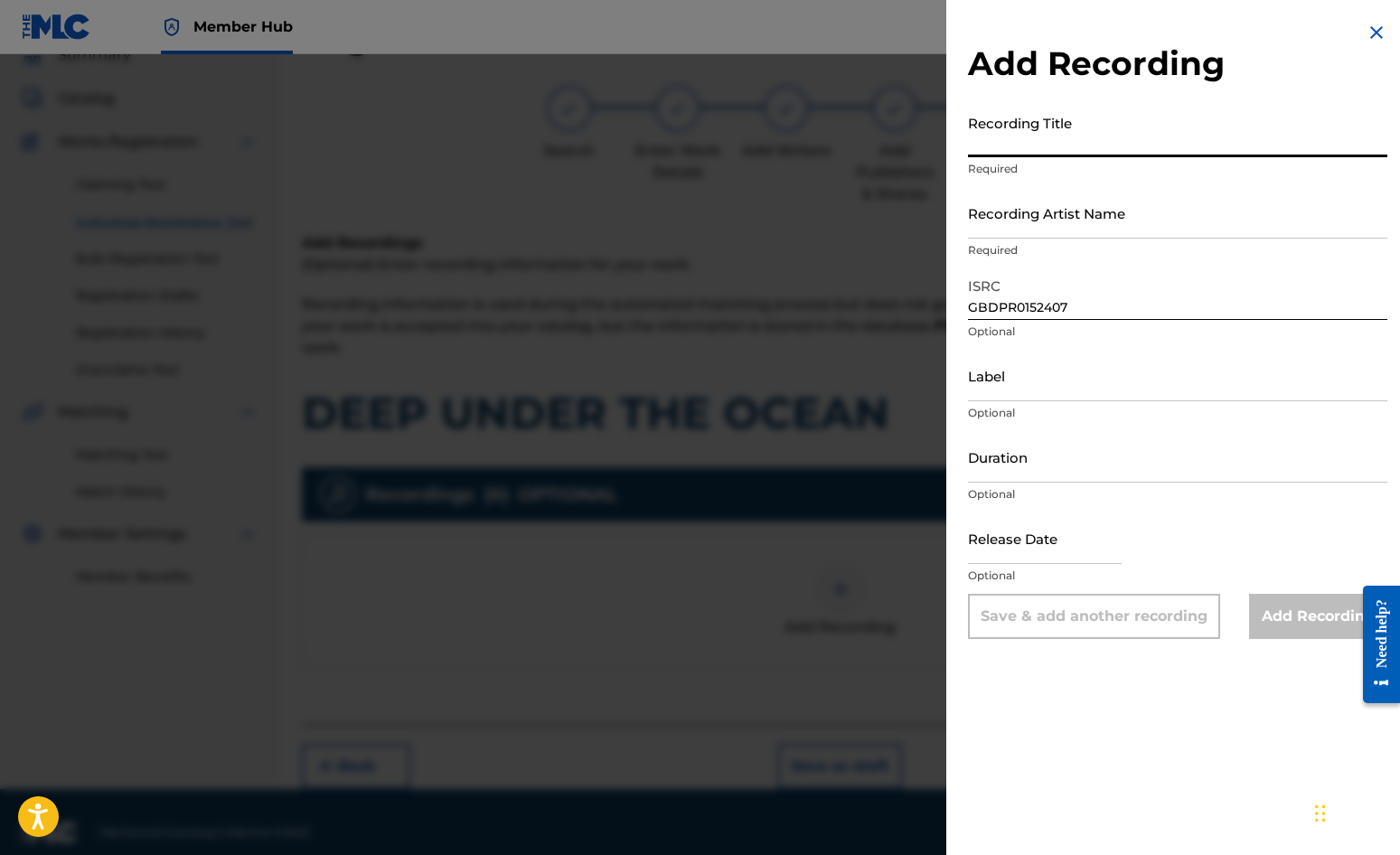
click at [999, 133] on input "Recording Title" at bounding box center [1177, 132] width 419 height 52
type input "DEEP UNDER THE OCEAN"
click at [1047, 211] on input "Recording Artist Name" at bounding box center [1177, 212] width 419 height 52
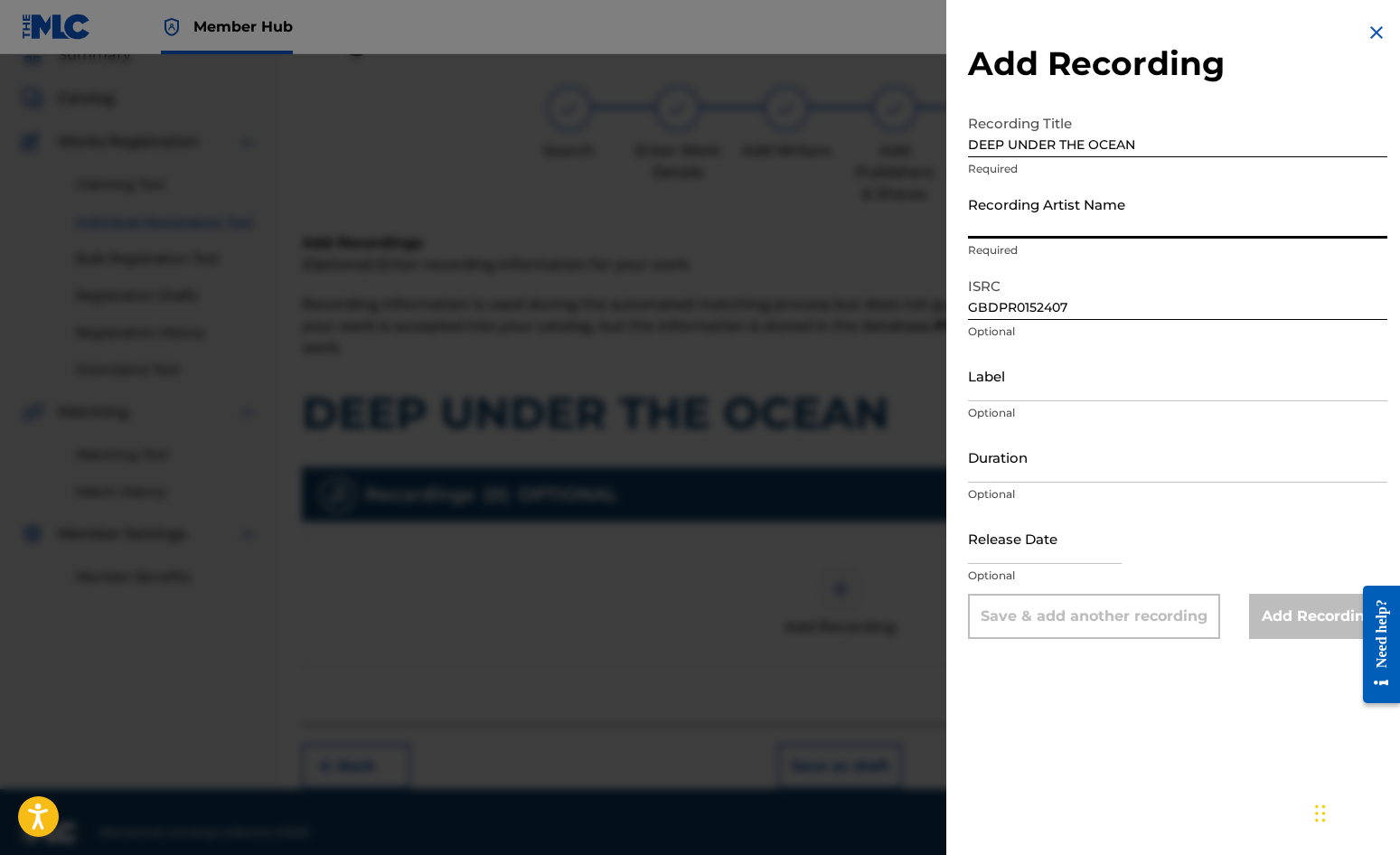
type input "[PERSON_NAME]"
type input "[DATE]"
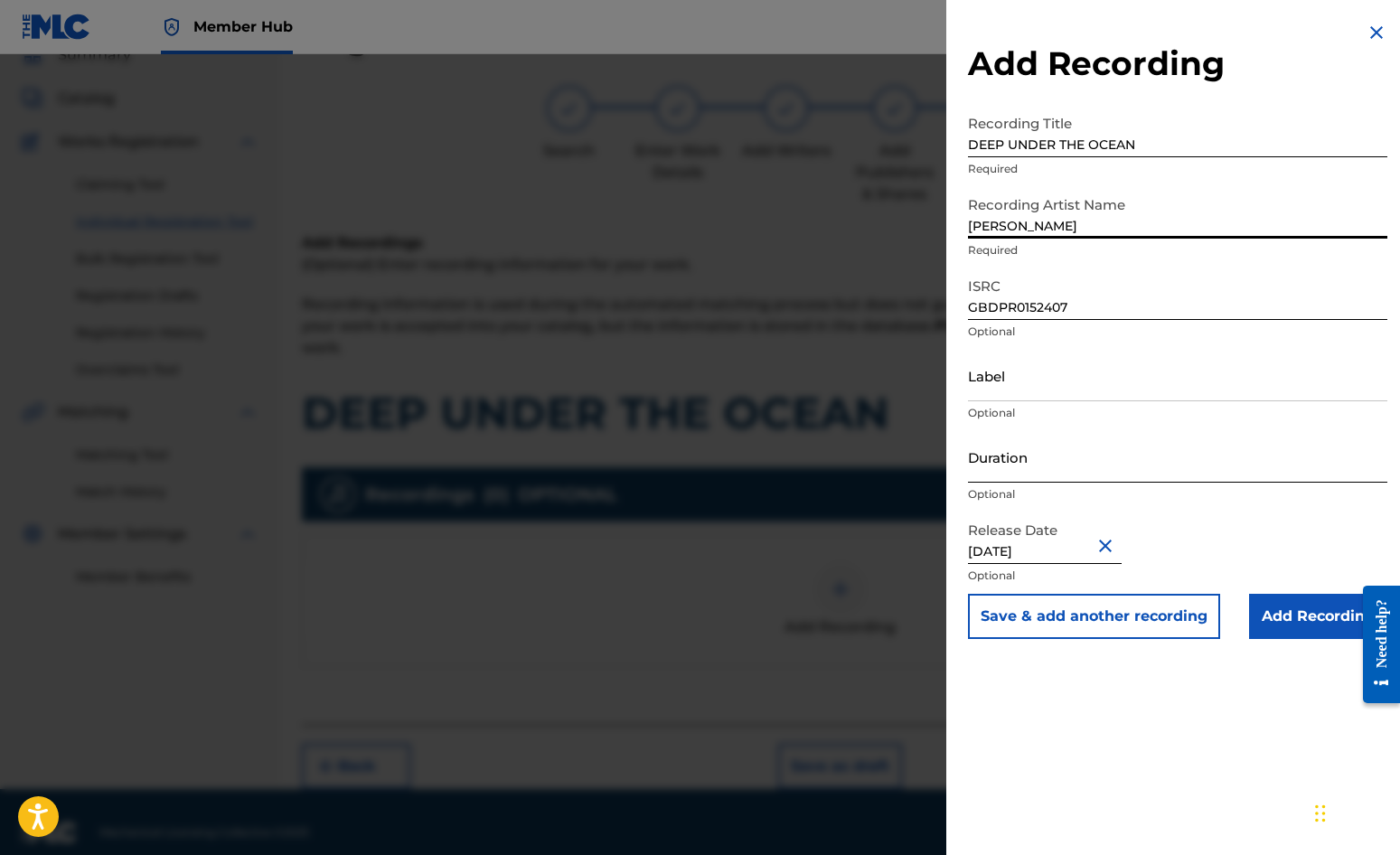
click at [1028, 459] on input "Duration" at bounding box center [1177, 457] width 419 height 52
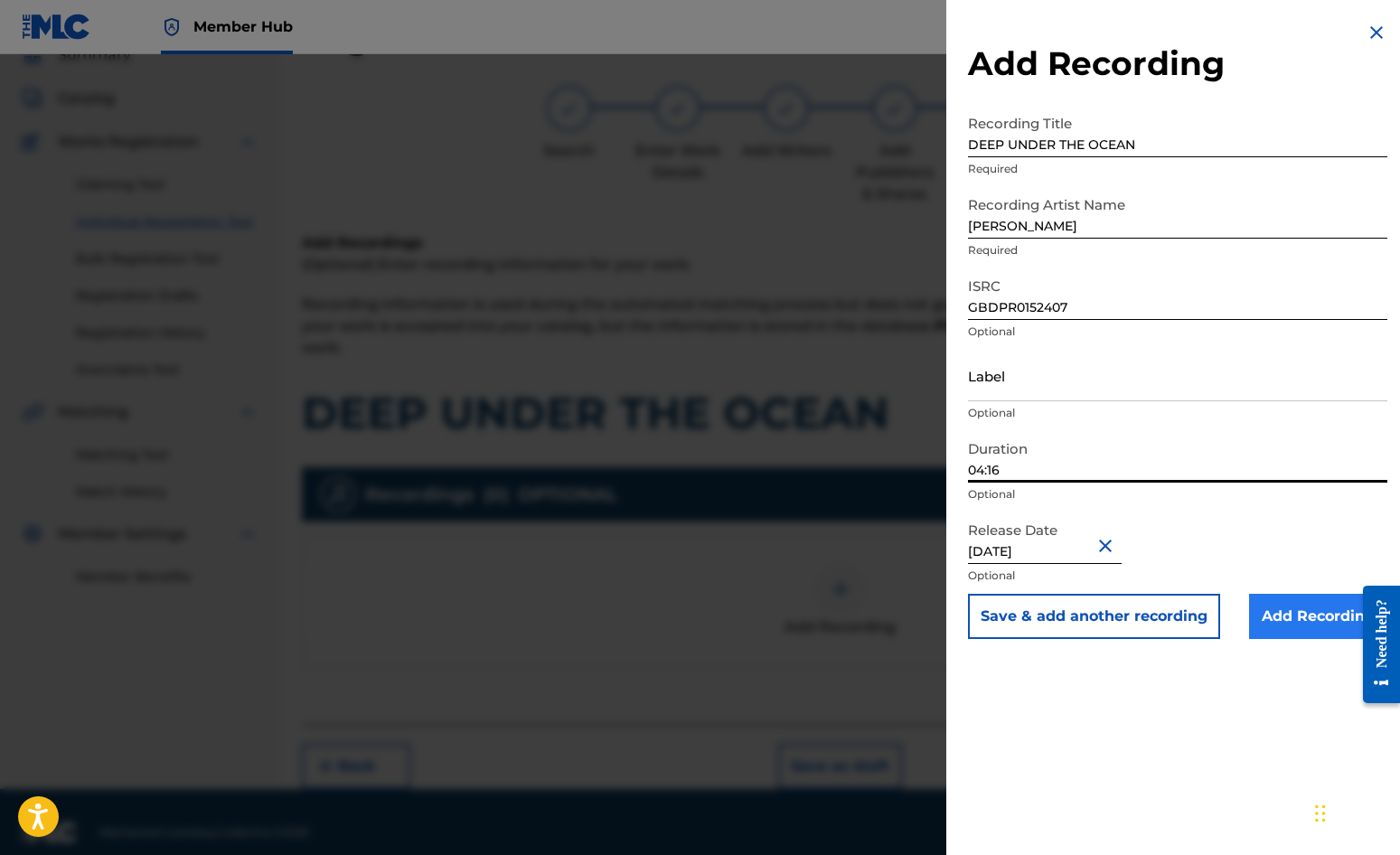
type input "04:16"
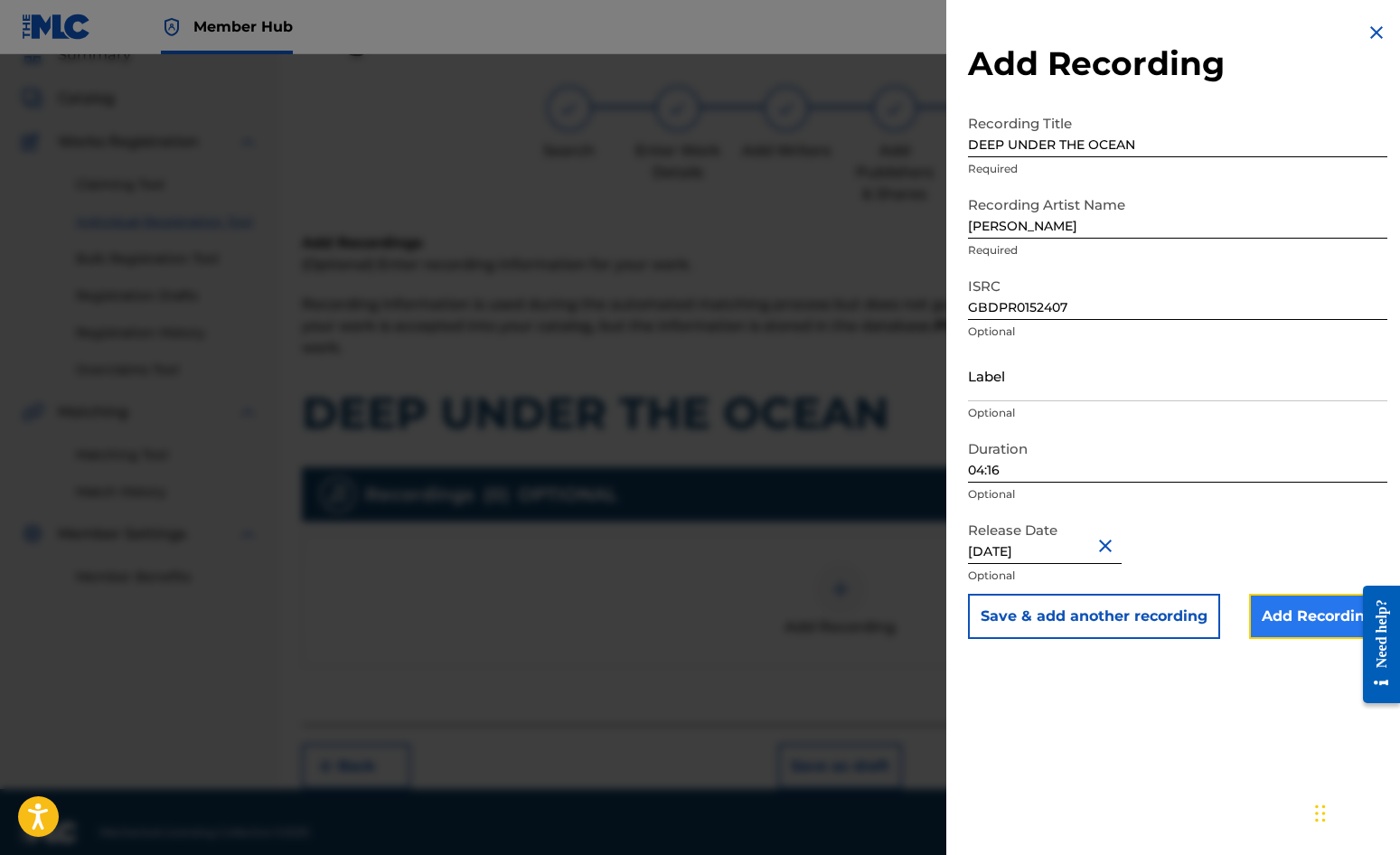
click at [1305, 612] on input "Add Recording" at bounding box center [1318, 616] width 138 height 45
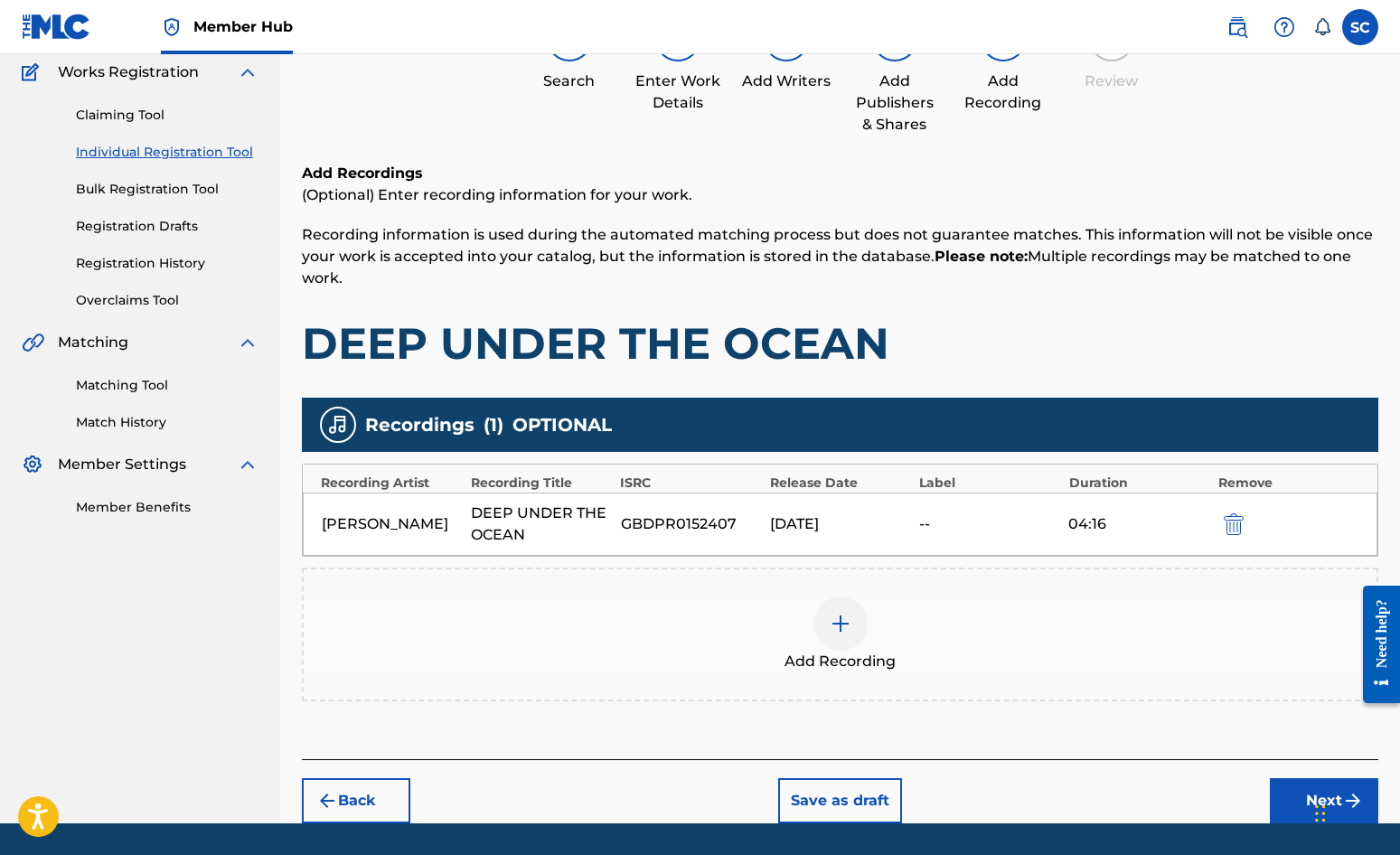
scroll to position [206, 0]
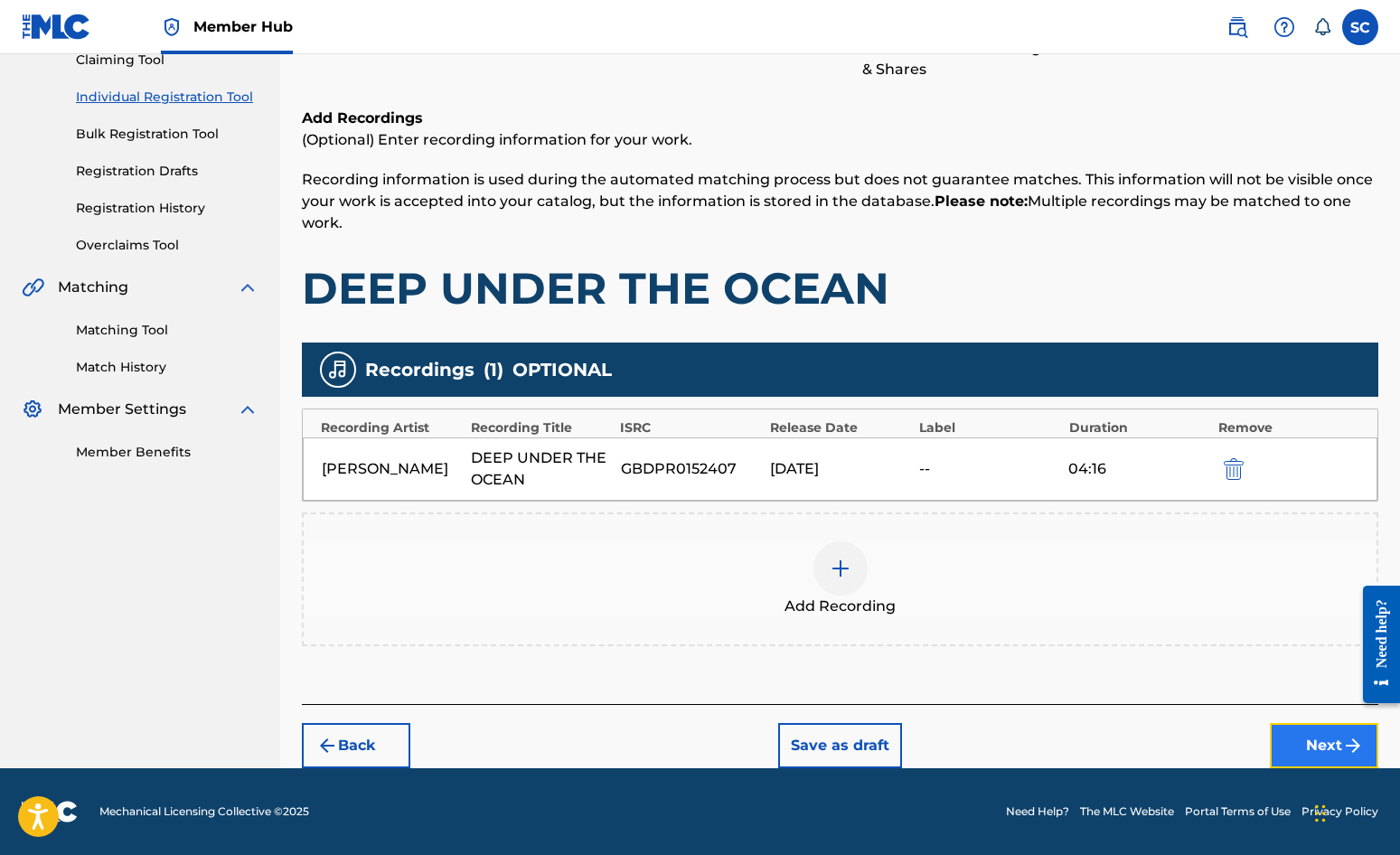
click at [1336, 746] on button "Next" at bounding box center [1324, 746] width 108 height 45
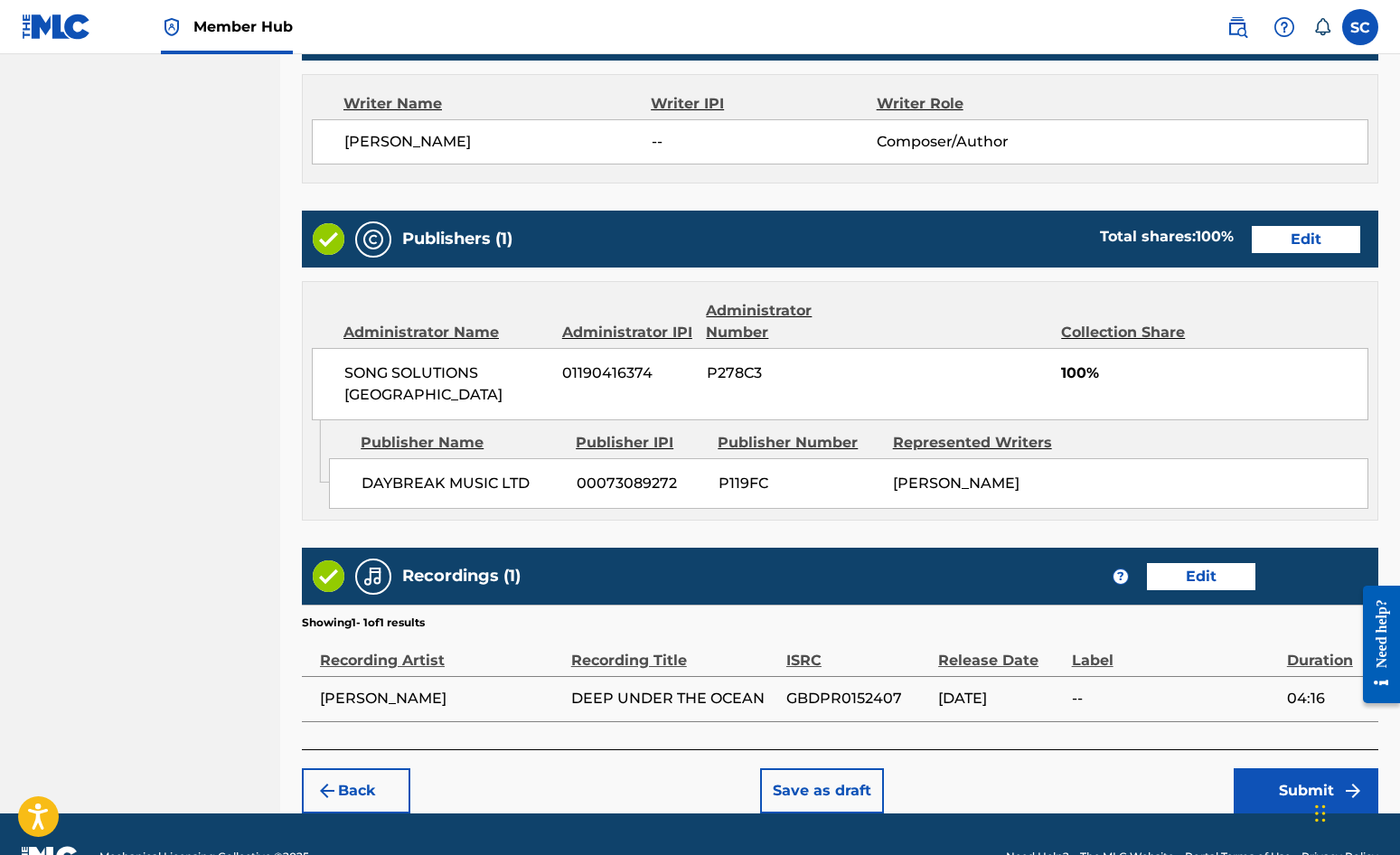
scroll to position [776, 0]
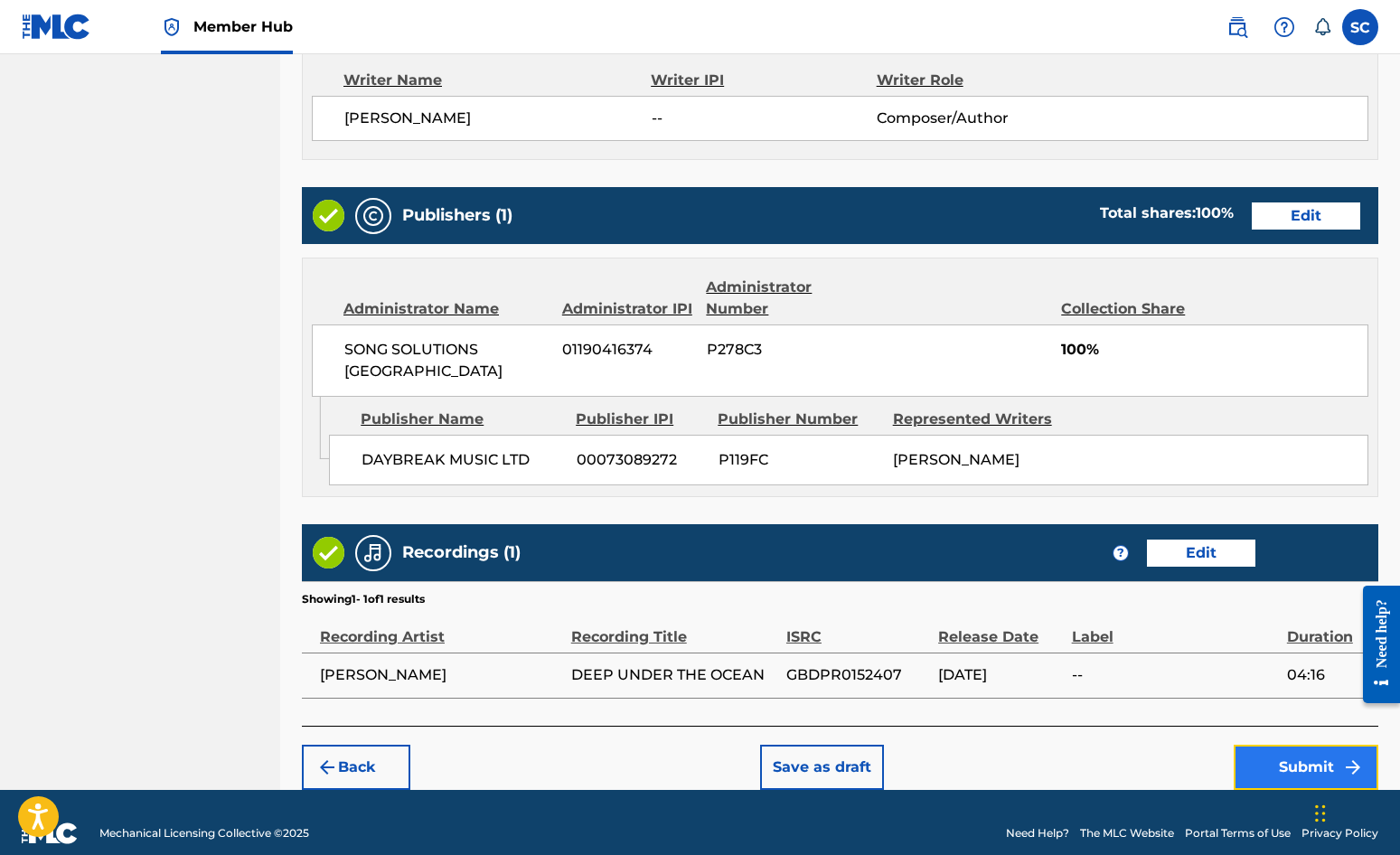
click at [1290, 748] on button "Submit" at bounding box center [1306, 768] width 145 height 45
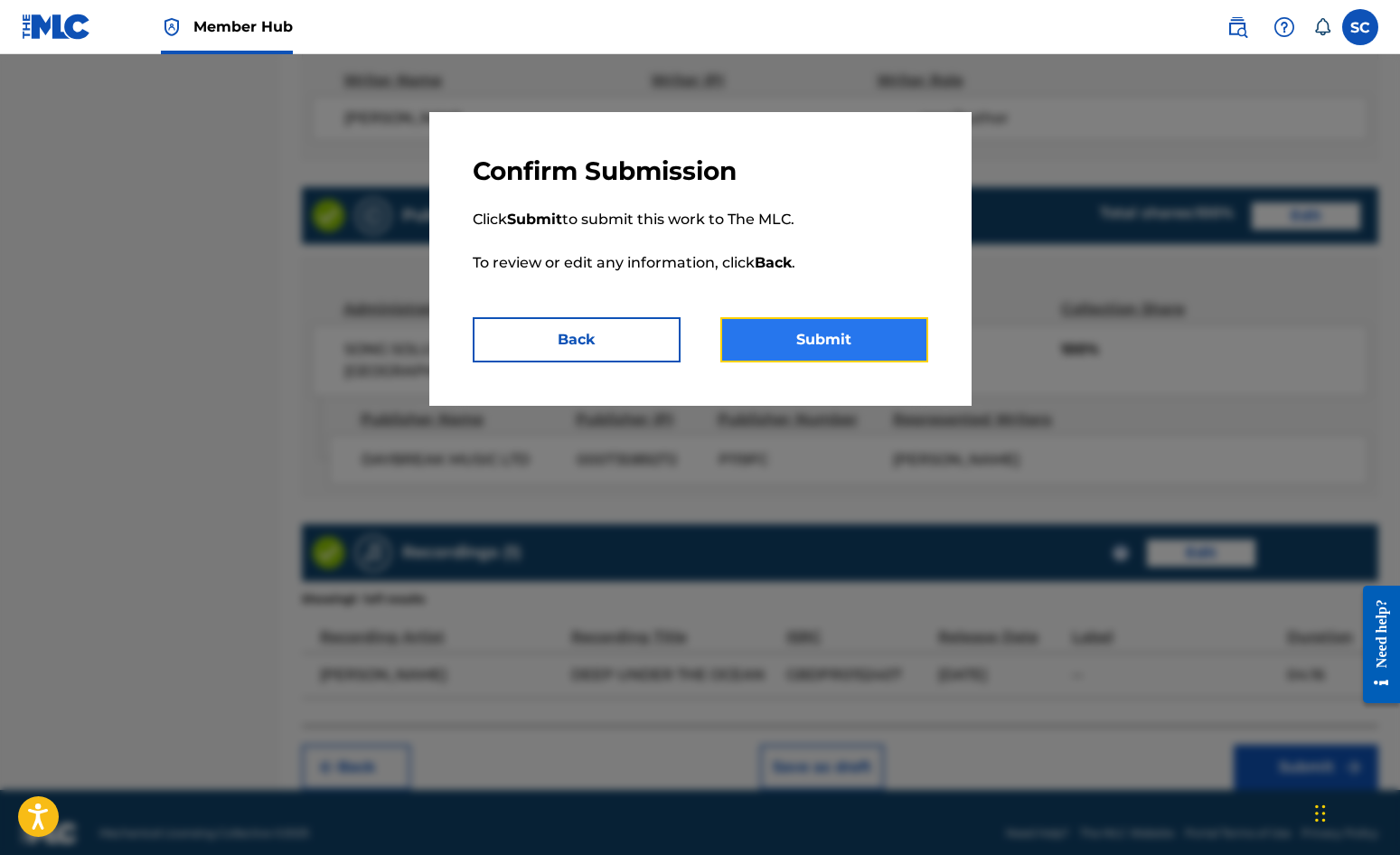
click at [815, 332] on button "Submit" at bounding box center [824, 340] width 208 height 45
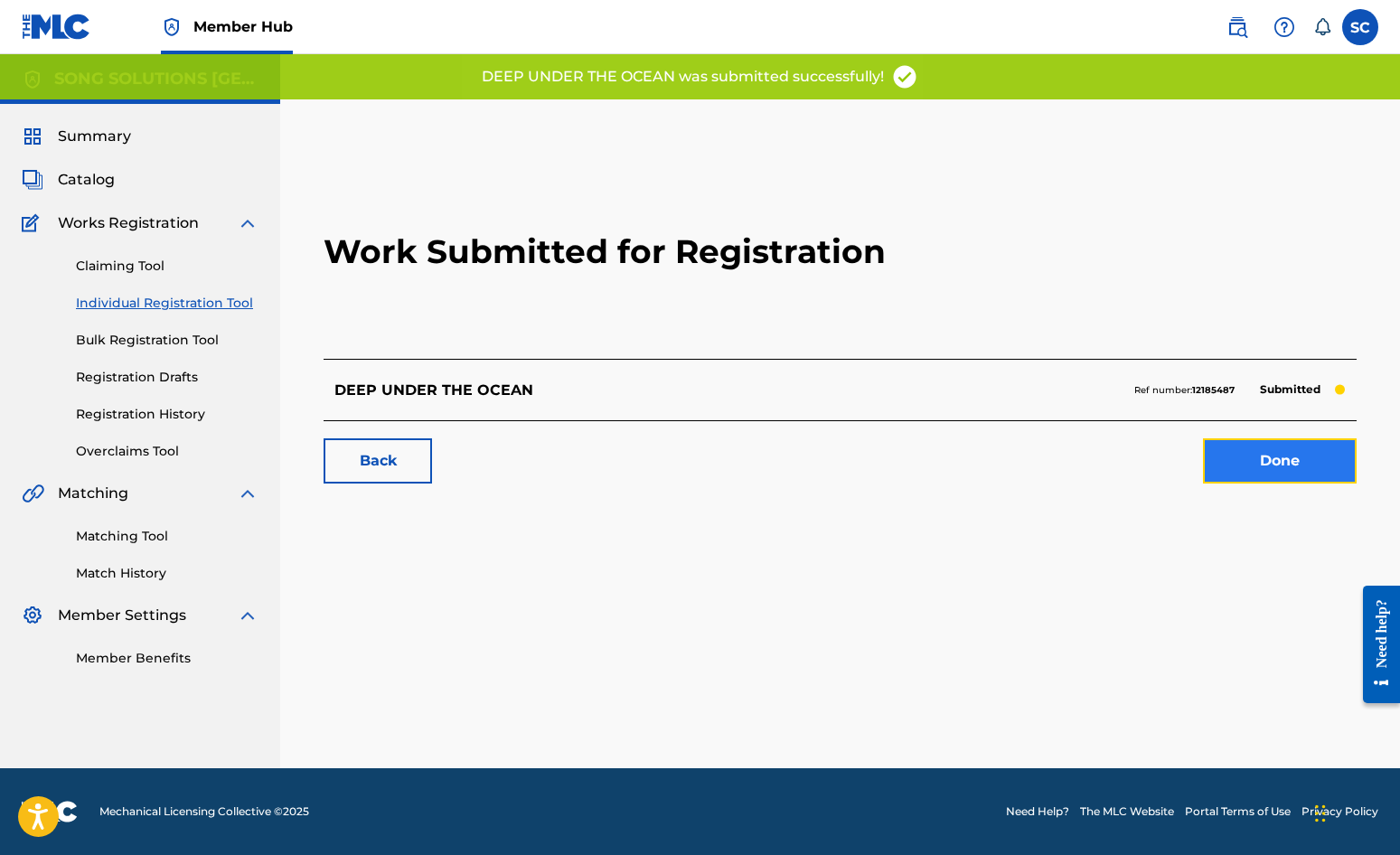
click at [1270, 464] on link "Done" at bounding box center [1281, 461] width 154 height 45
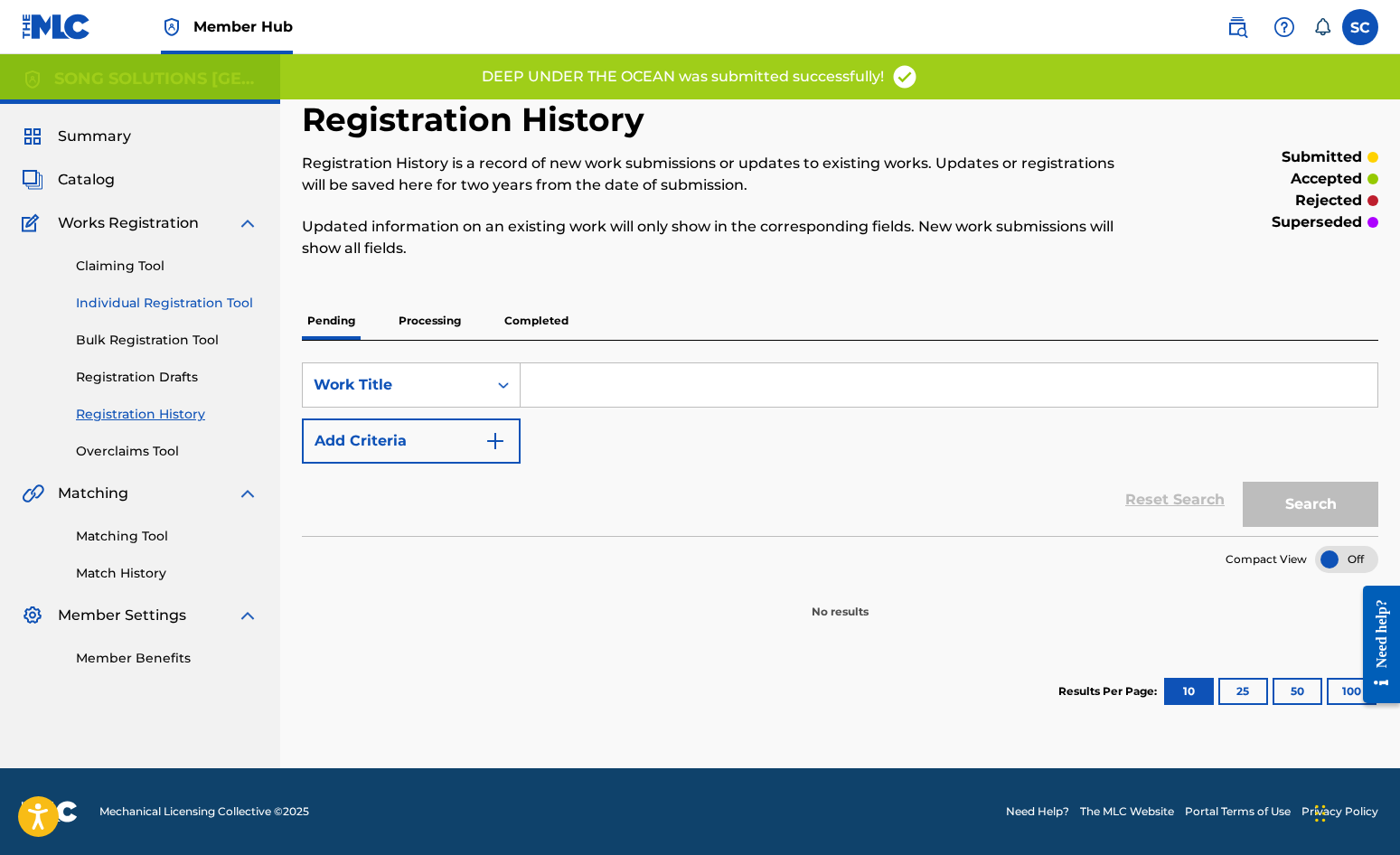
click at [179, 301] on link "Individual Registration Tool" at bounding box center [167, 303] width 182 height 19
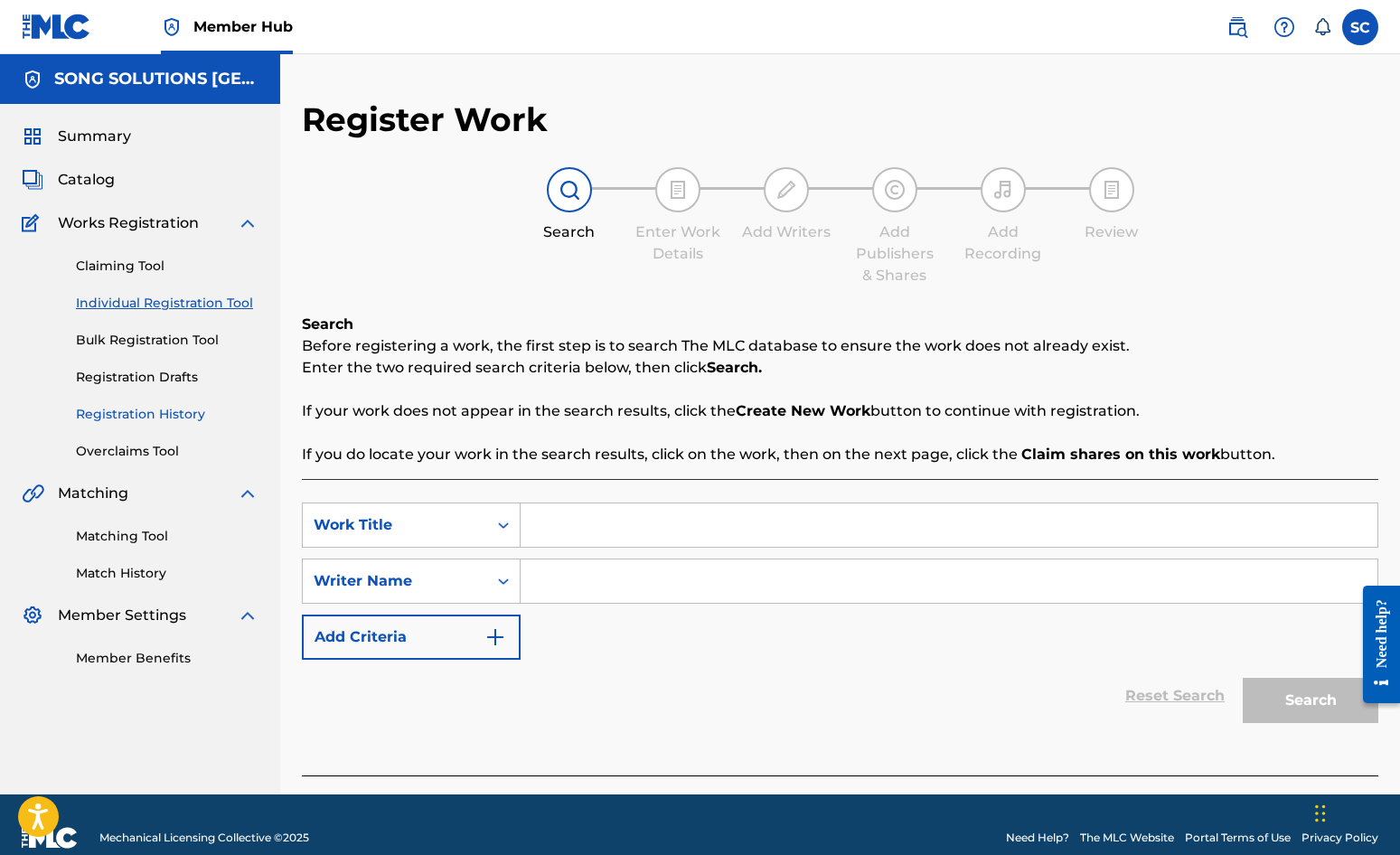
click at [146, 413] on link "Registration History" at bounding box center [167, 414] width 182 height 19
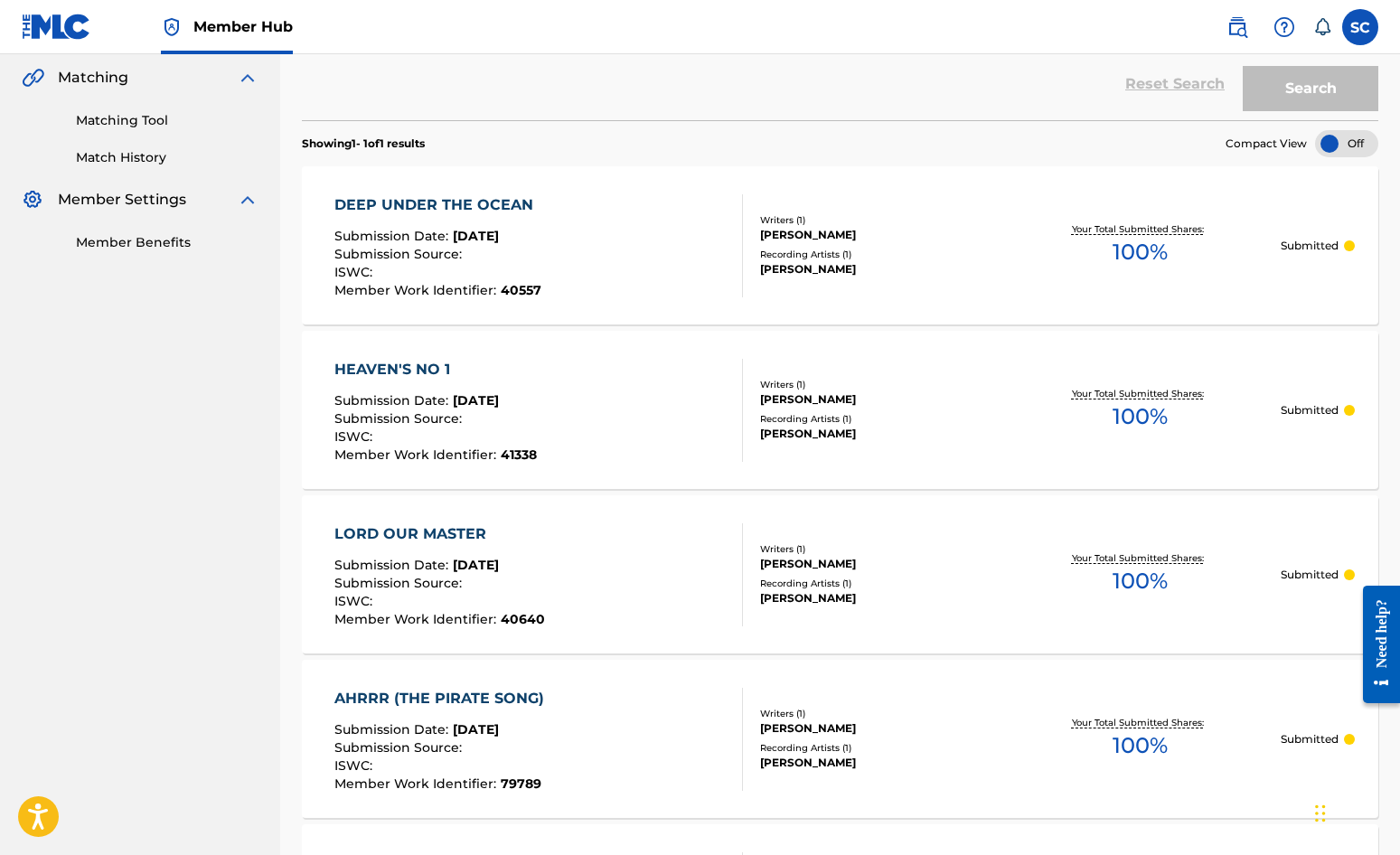
scroll to position [202, 0]
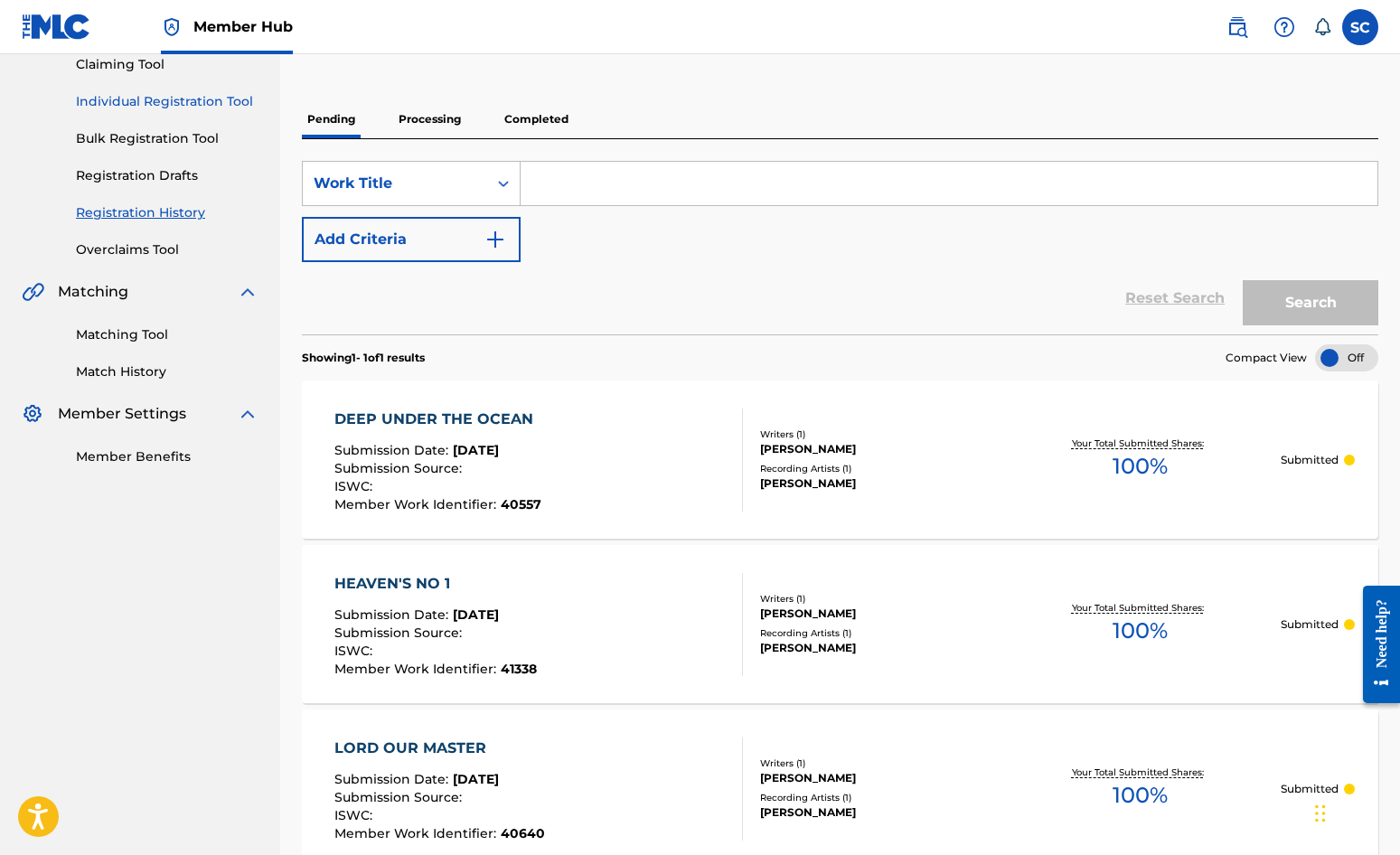
click at [147, 103] on link "Individual Registration Tool" at bounding box center [167, 101] width 182 height 19
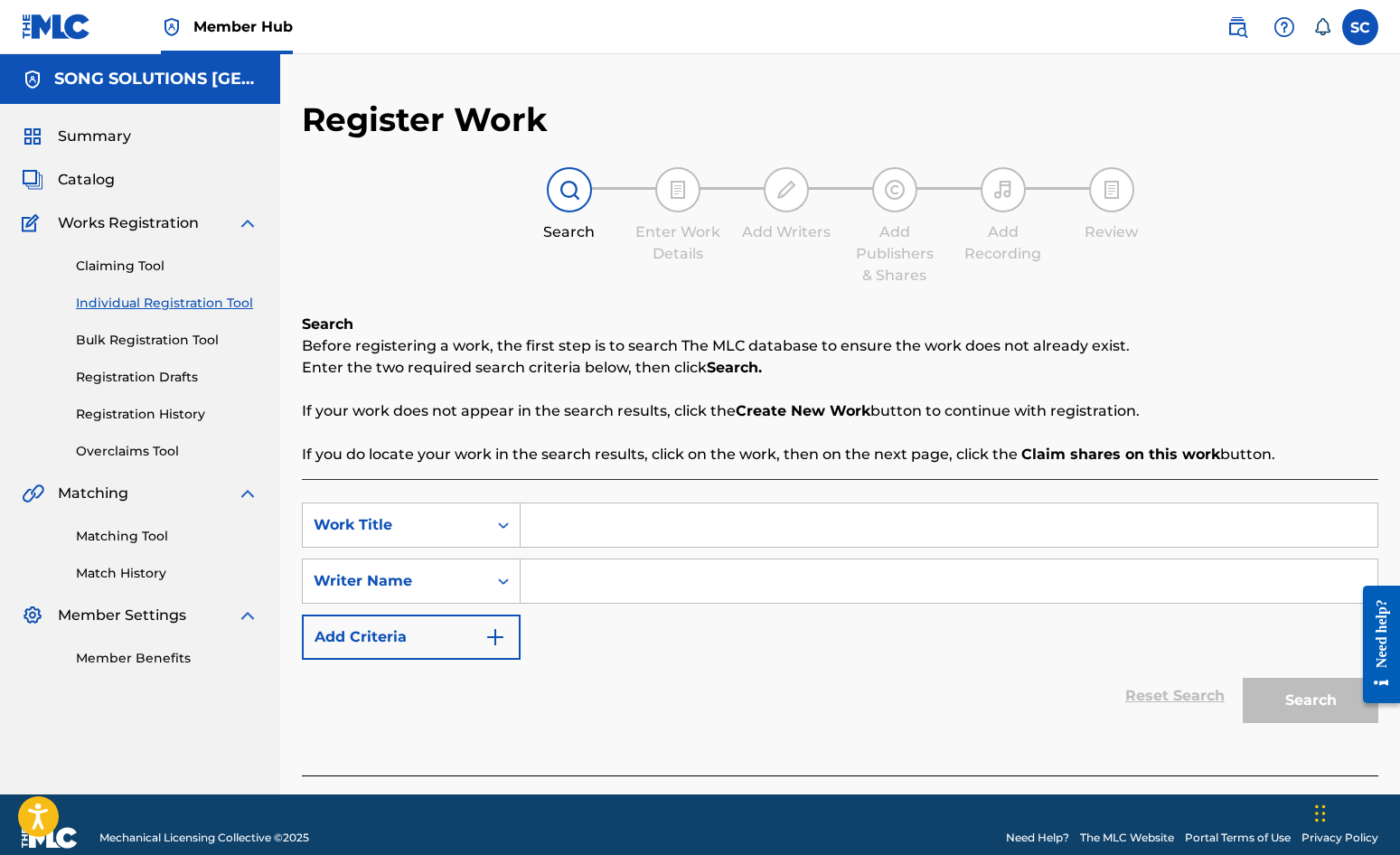
click at [607, 532] on input "Search Form" at bounding box center [949, 525] width 857 height 43
click at [667, 512] on input "Search Form" at bounding box center [949, 525] width 857 height 43
type input "THE SCARECROW AND THE KING"
click at [673, 563] on input "Search Form" at bounding box center [949, 582] width 857 height 43
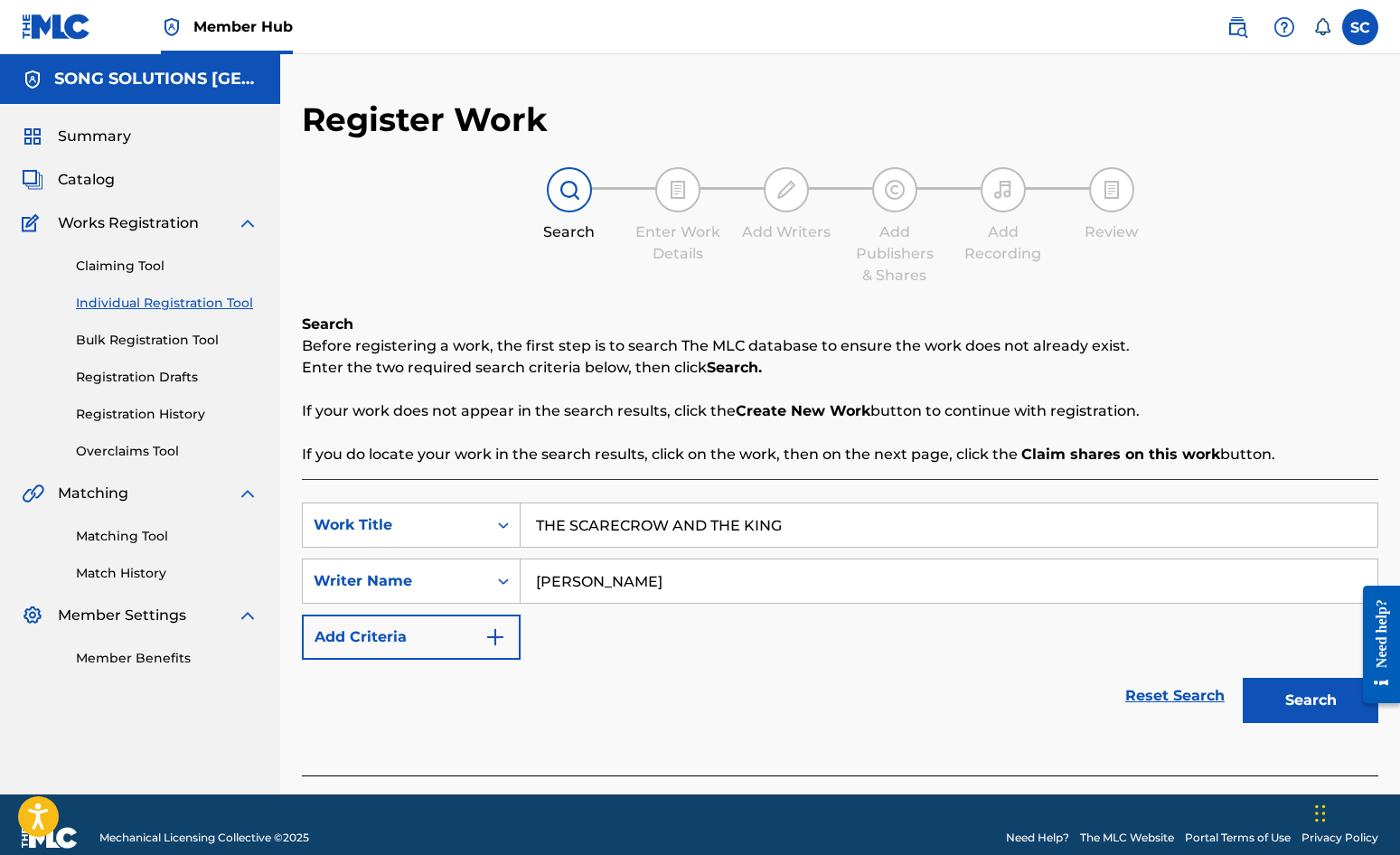
type input "[PERSON_NAME]"
click at [1243, 678] on button "Search" at bounding box center [1311, 701] width 135 height 45
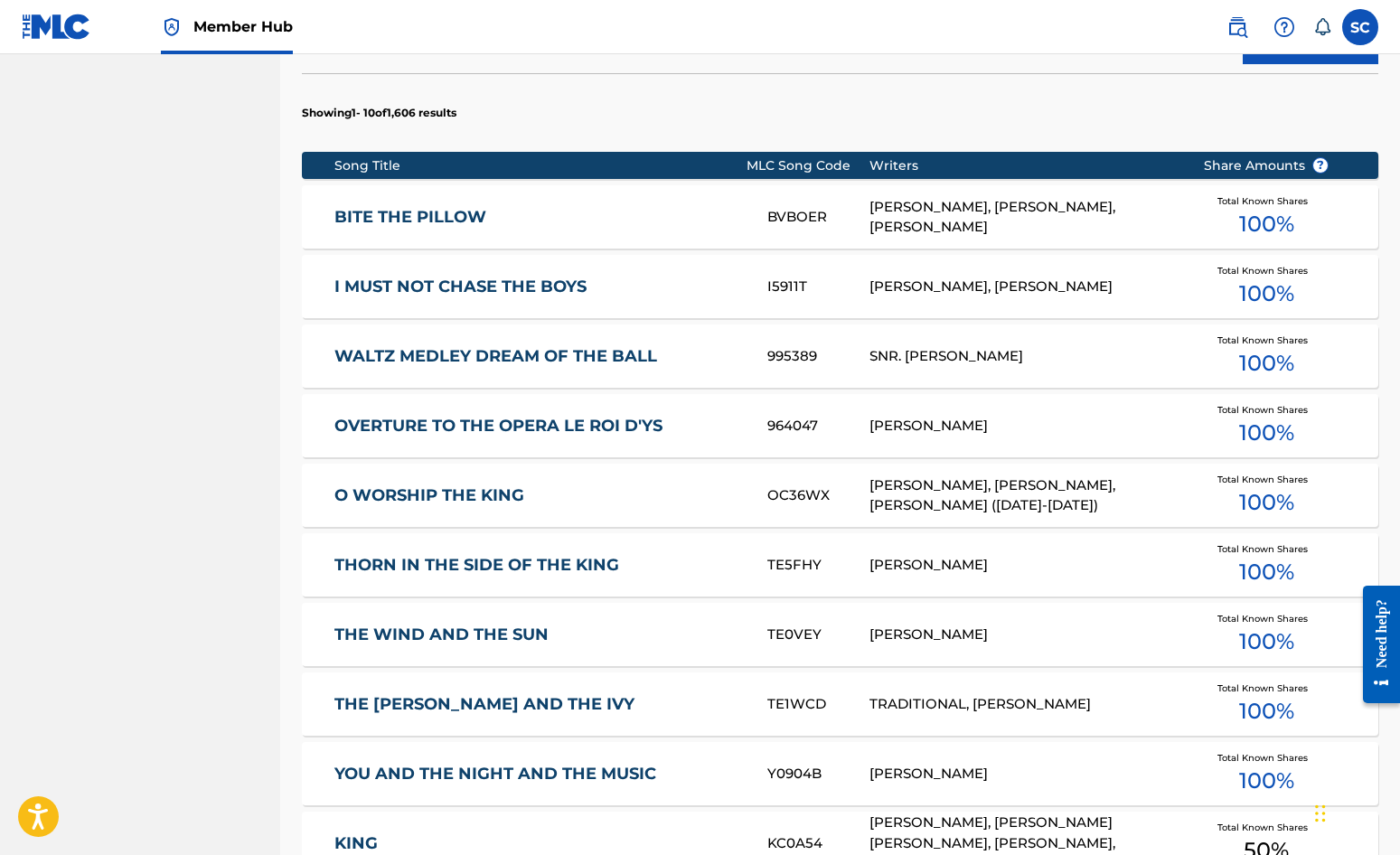
scroll to position [904, 0]
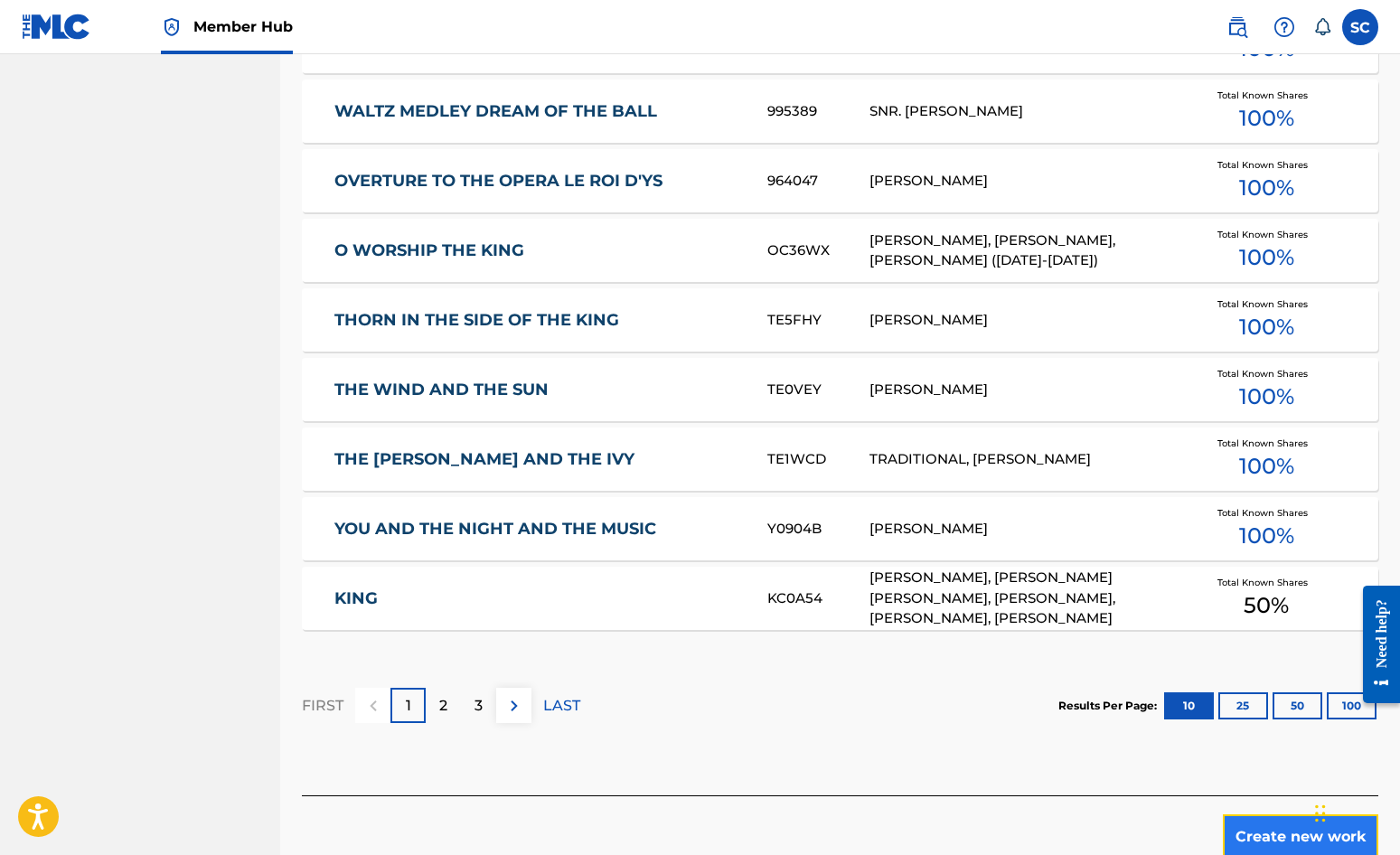
click at [1268, 836] on button "Create new work" at bounding box center [1300, 837] width 155 height 45
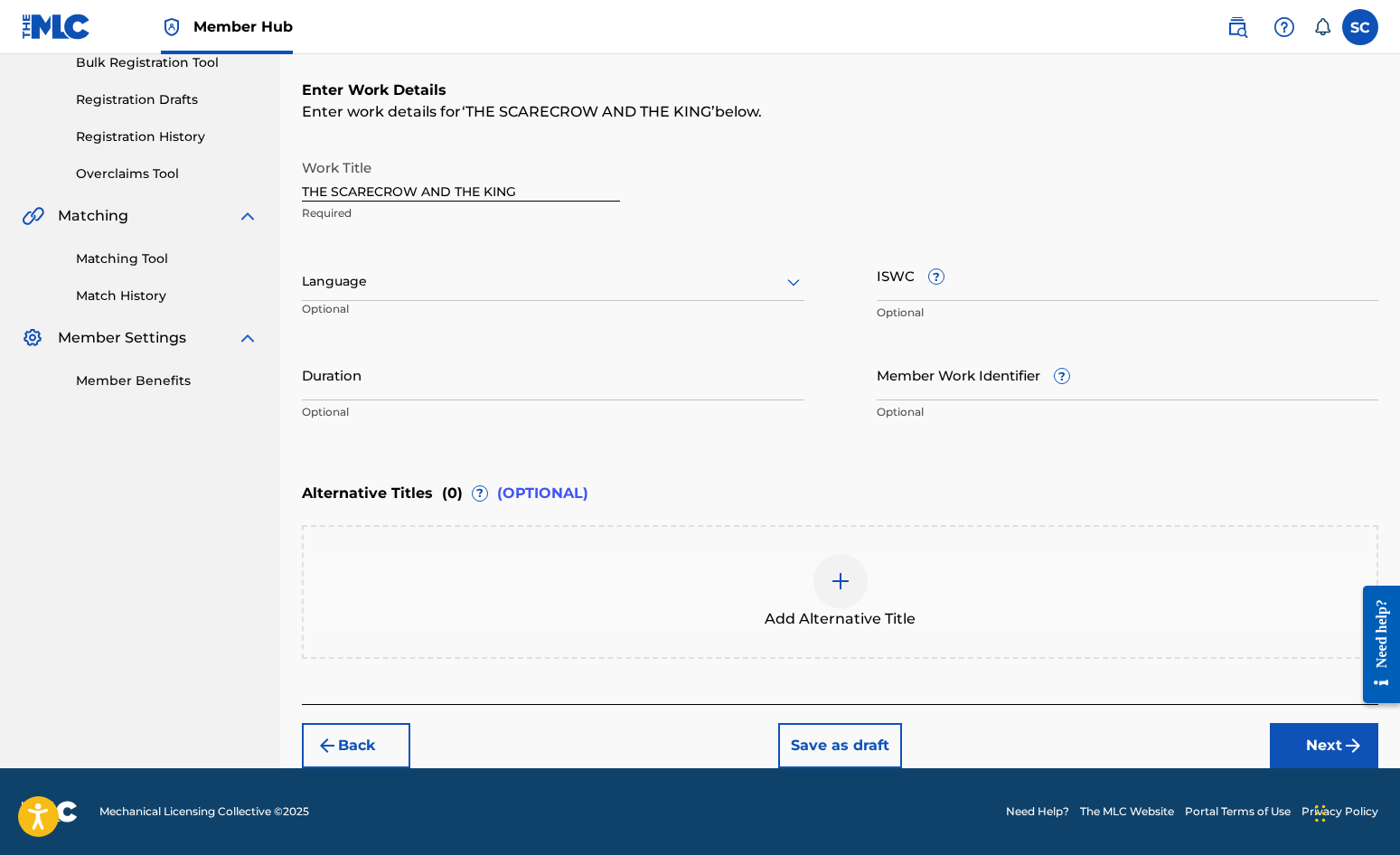
scroll to position [0, 0]
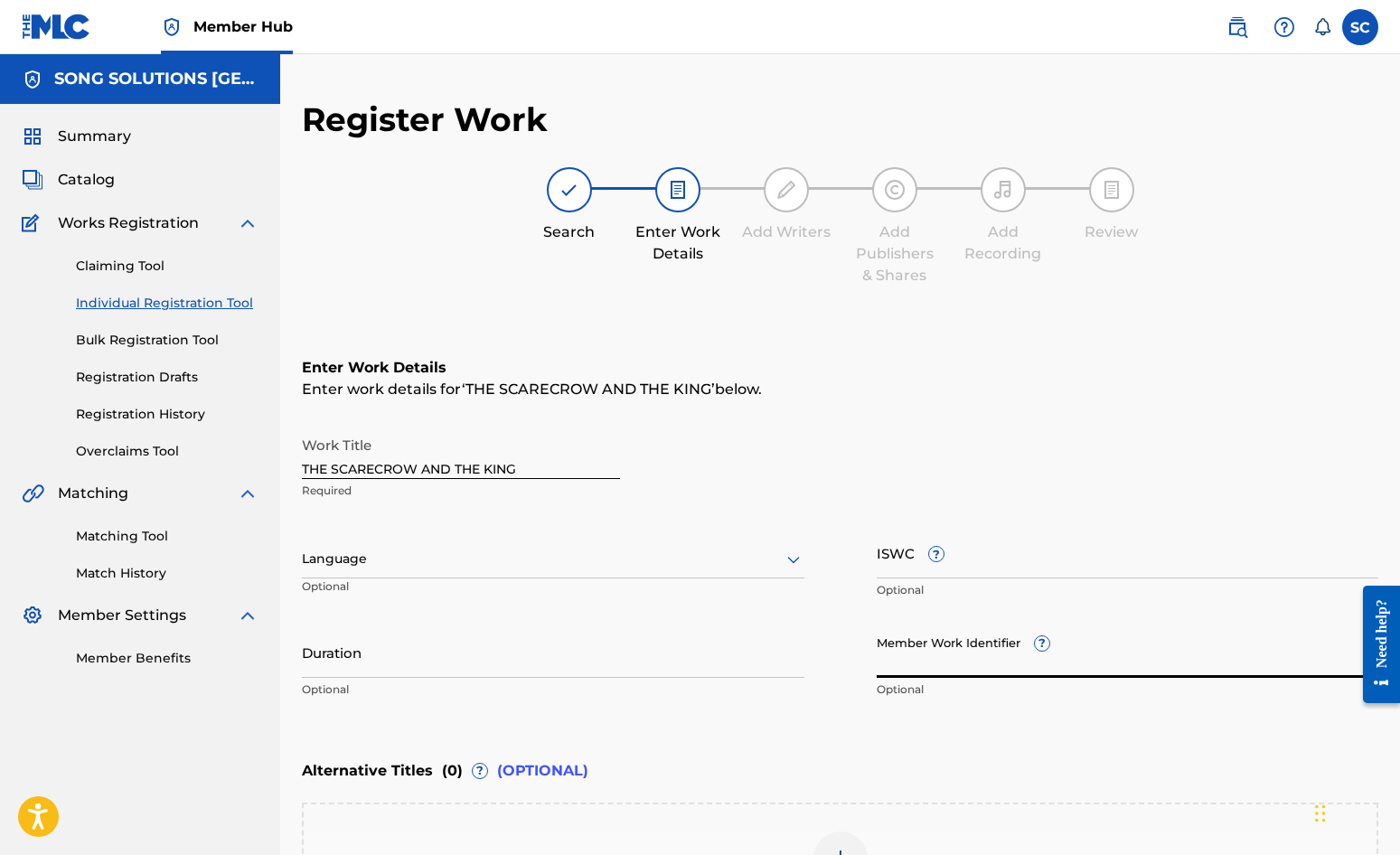
click at [918, 664] on input "Member Work Identifier ?" at bounding box center [1128, 652] width 503 height 52
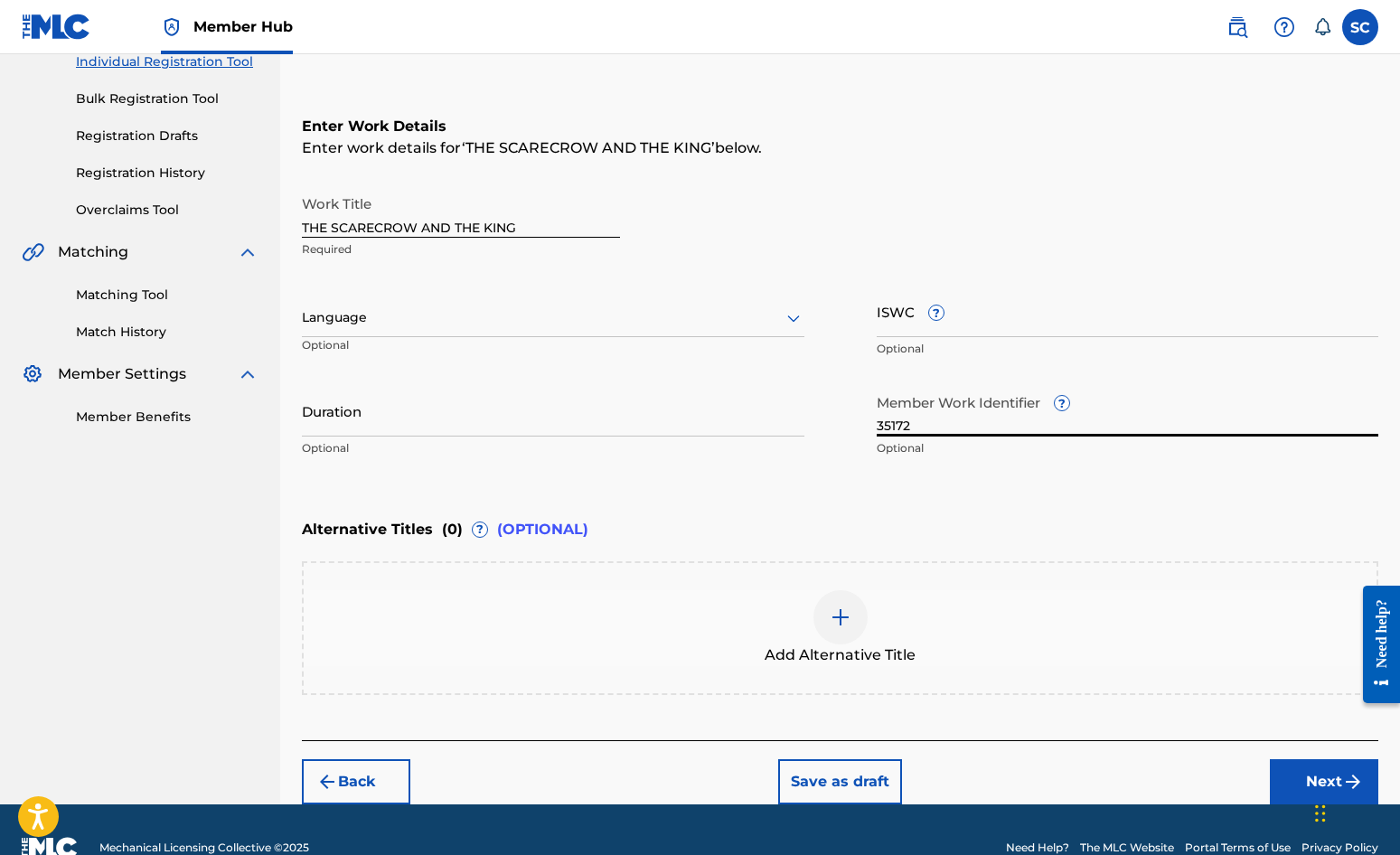
scroll to position [272, 0]
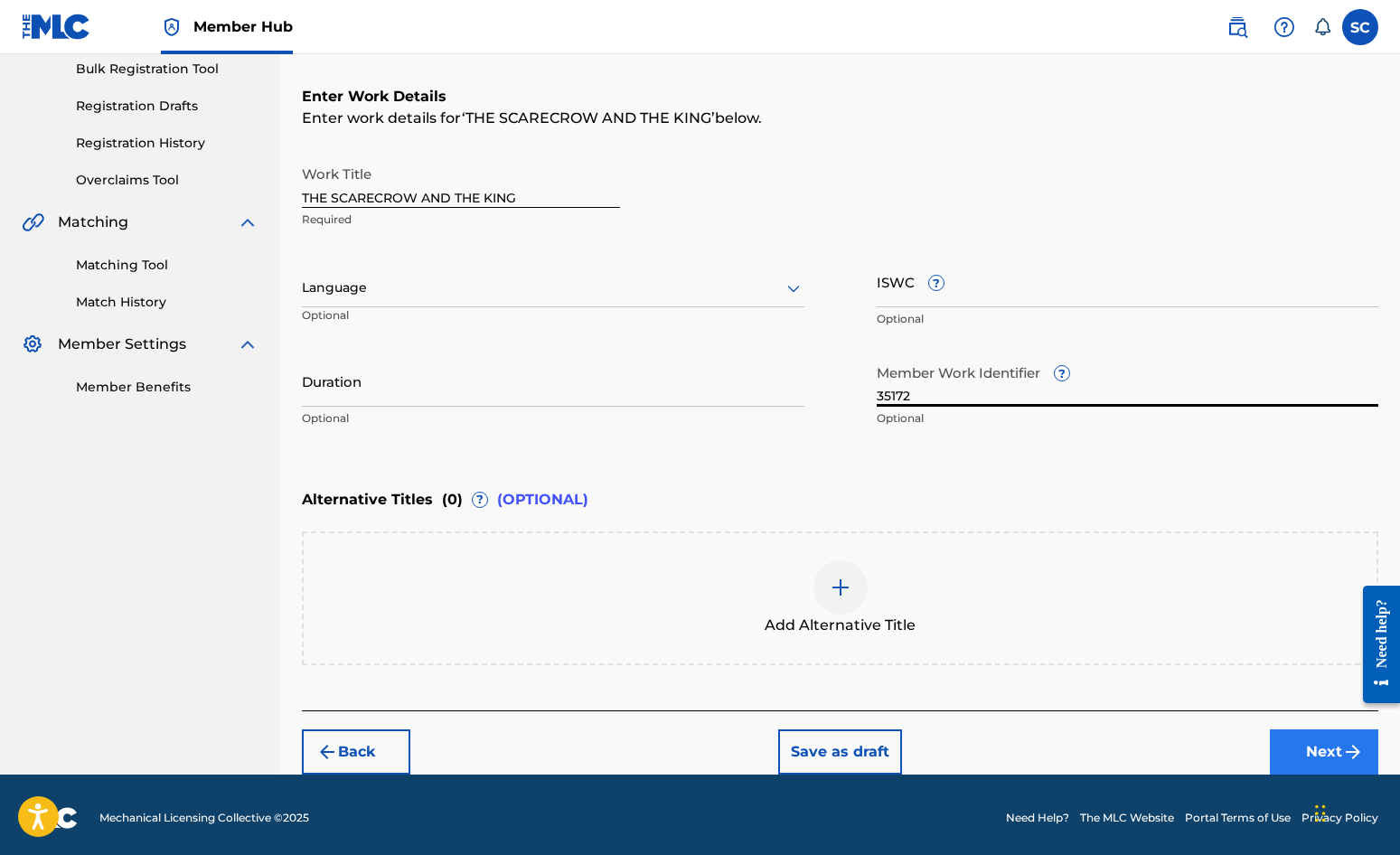
type input "35172"
click at [1316, 753] on button "Next" at bounding box center [1324, 752] width 108 height 45
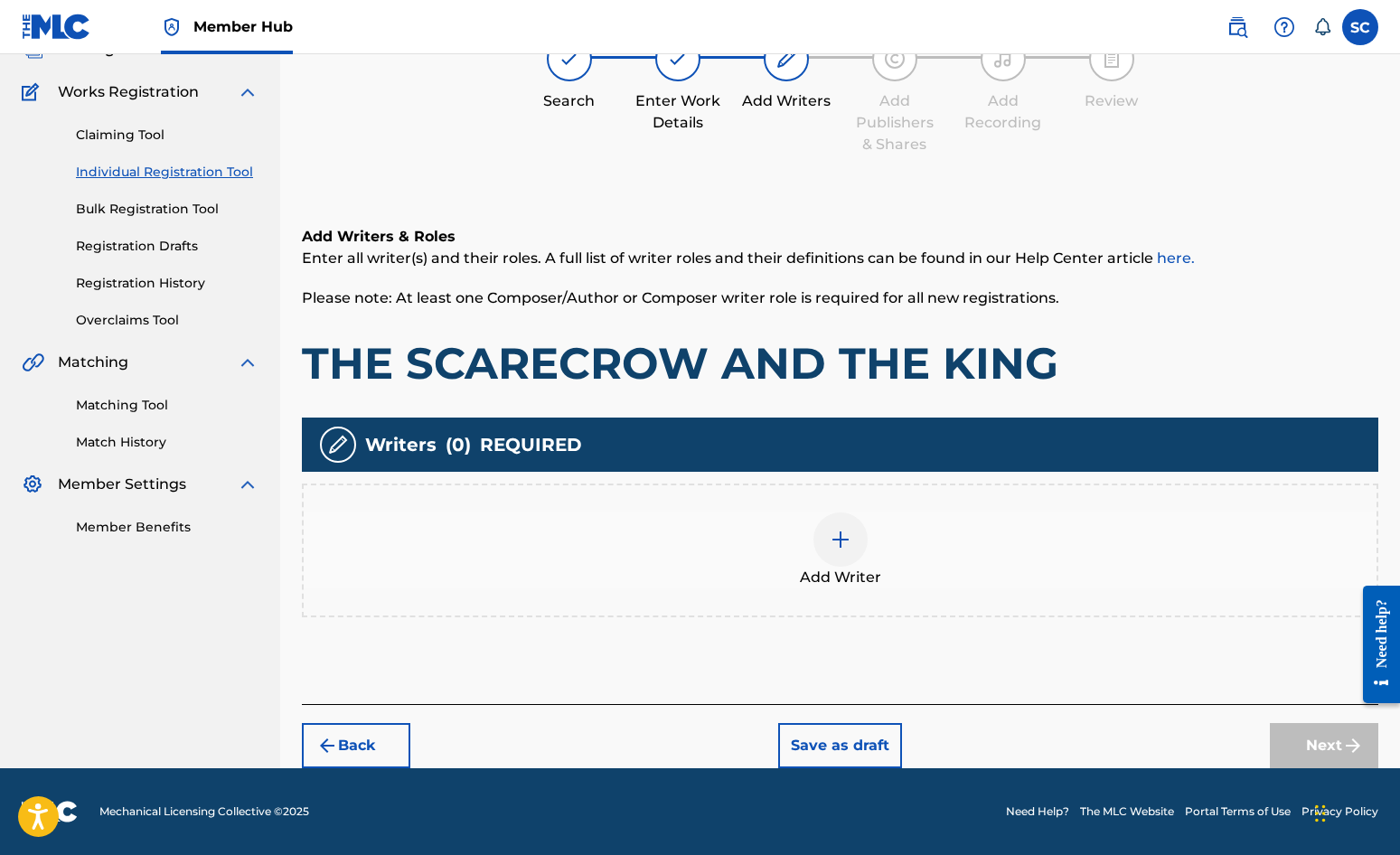
scroll to position [82, 0]
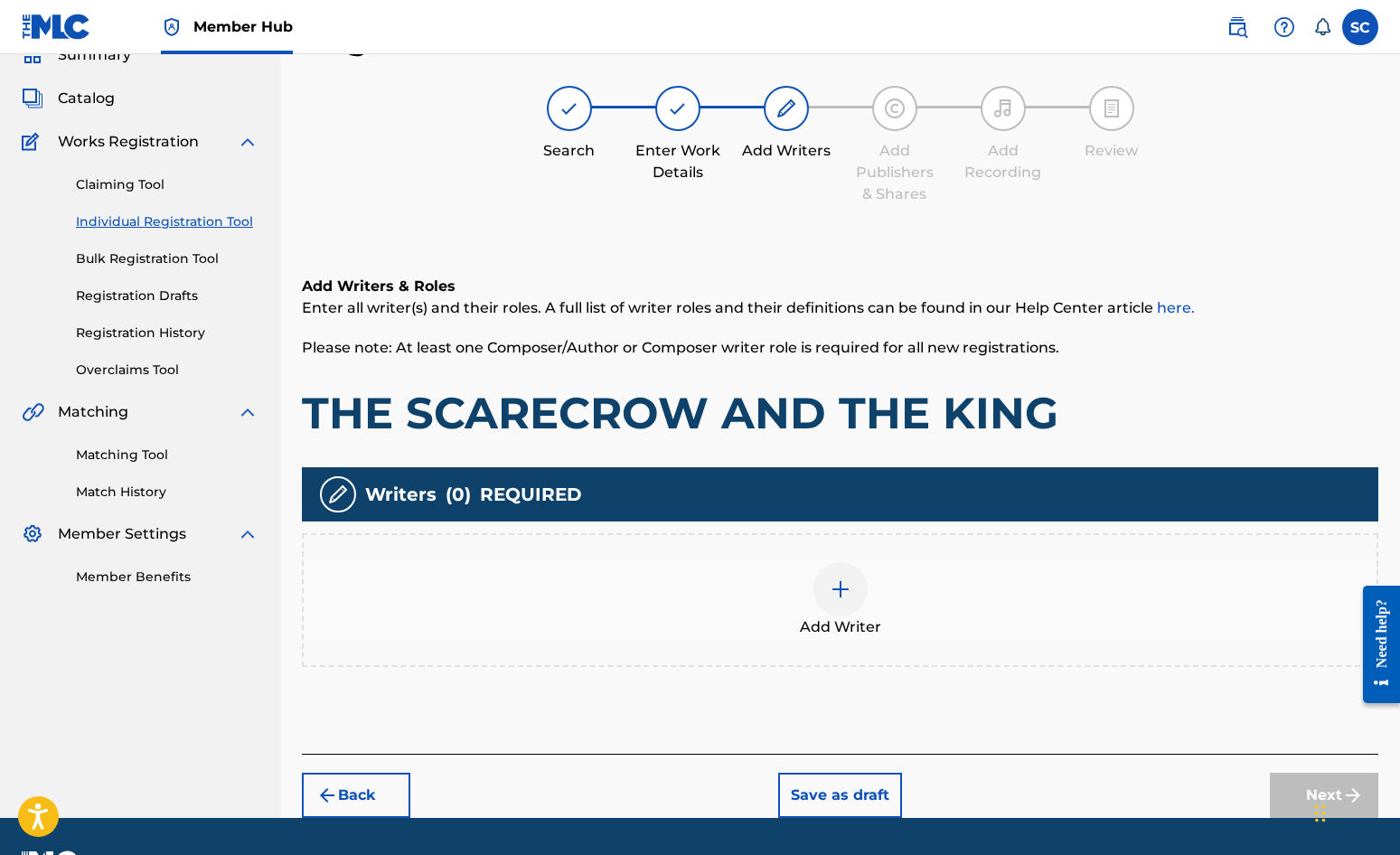
click at [842, 598] on img at bounding box center [840, 589] width 22 height 22
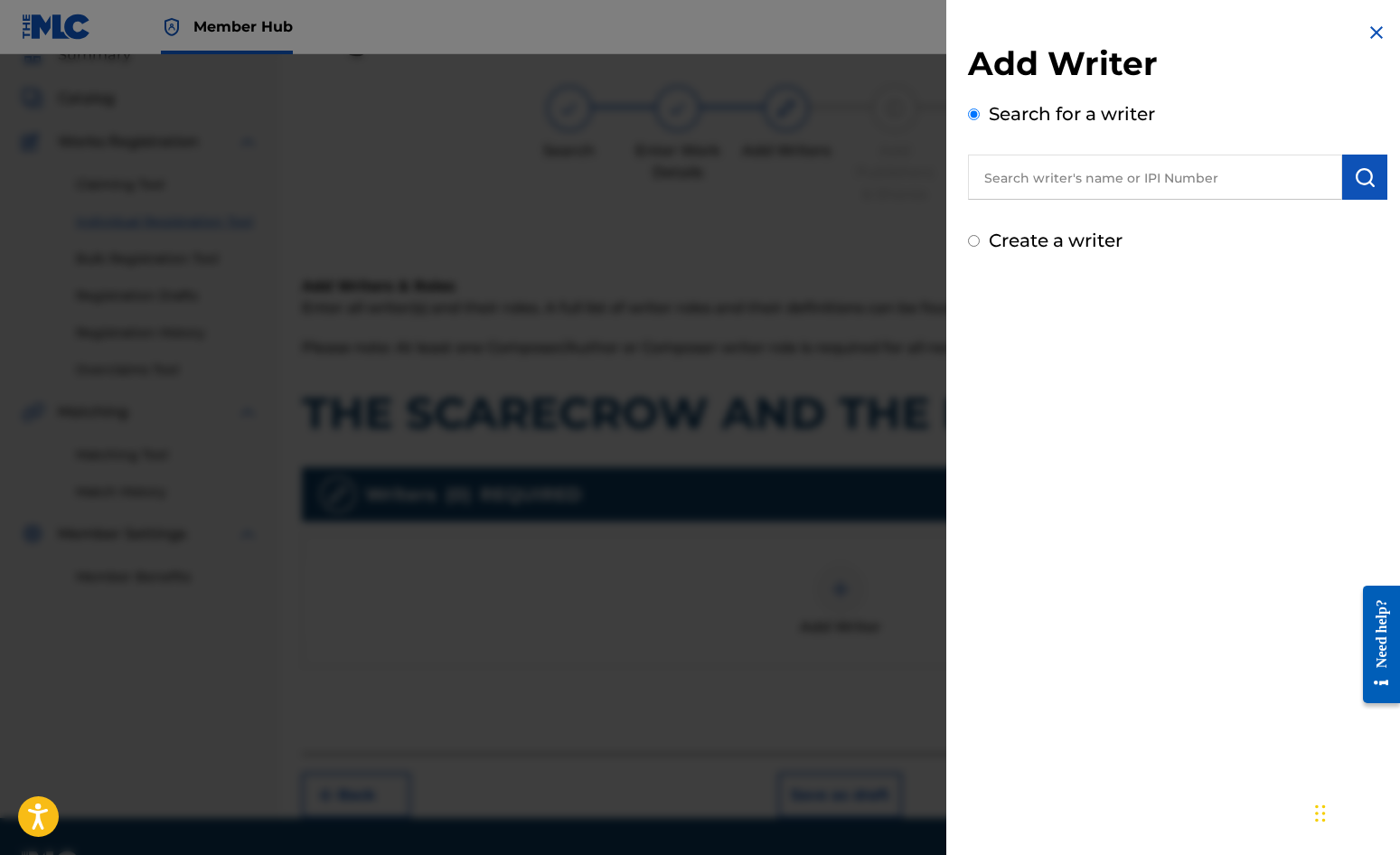
click at [1047, 241] on label "Create a writer" at bounding box center [1055, 240] width 133 height 22
radio input "true"
click at [980, 241] on input "Create a writer" at bounding box center [973, 241] width 12 height 12
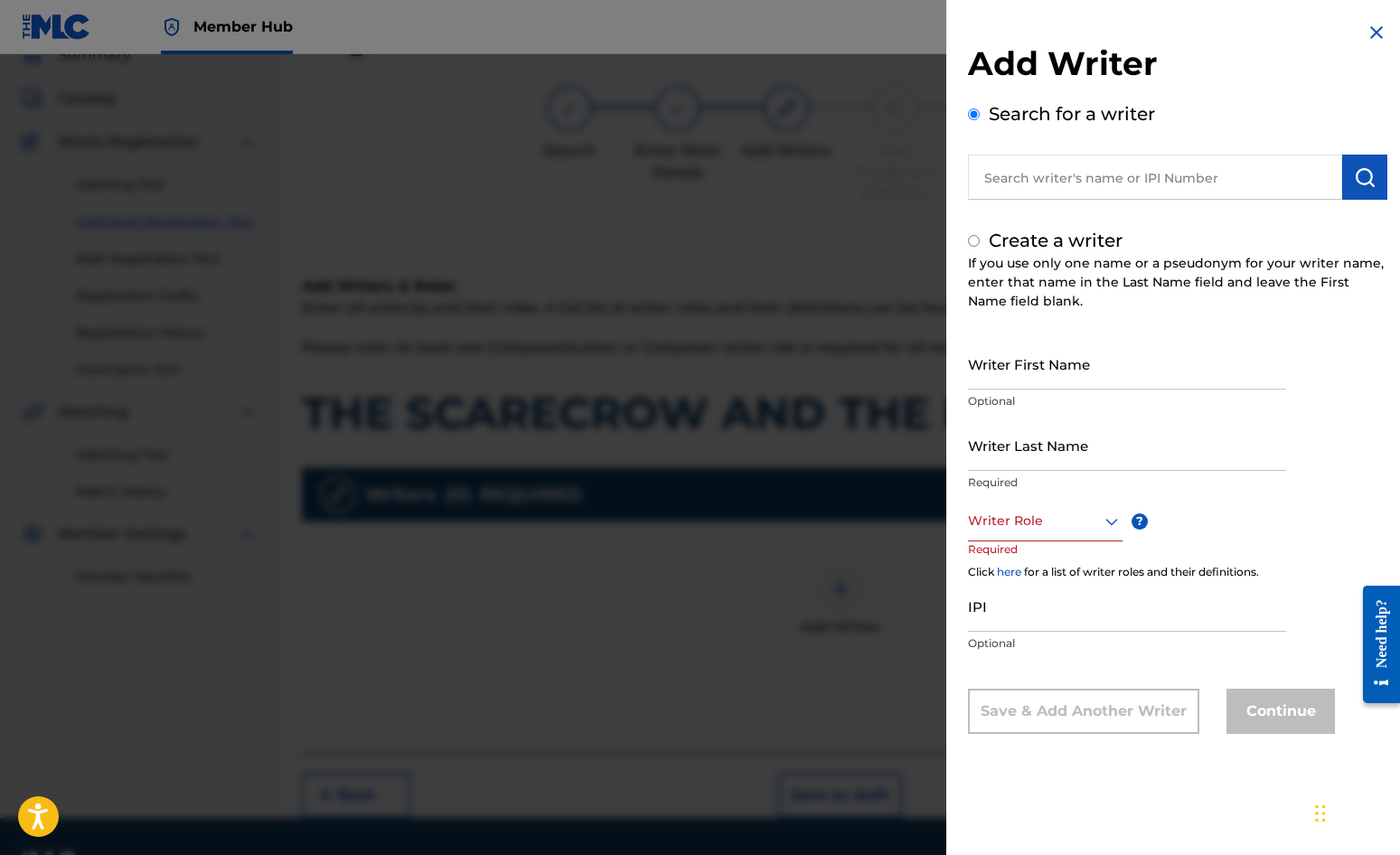
radio input "false"
radio input "true"
click at [1045, 353] on input "Writer First Name" at bounding box center [1127, 364] width 319 height 52
type input "[PERSON_NAME]"
drag, startPoint x: 1040, startPoint y: 451, endPoint x: 1038, endPoint y: 431, distance: 20.1
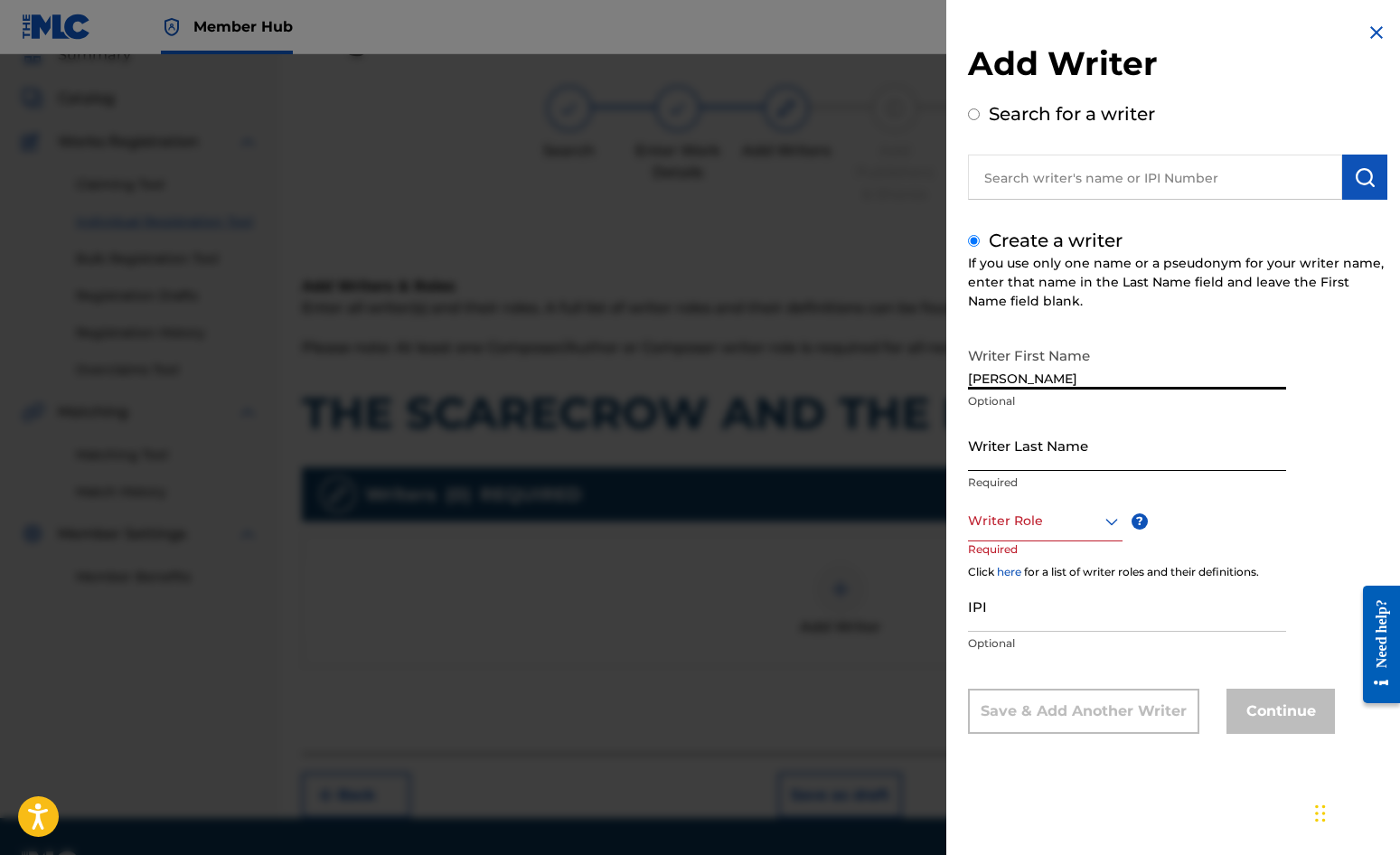
click at [1039, 451] on input "Writer Last Name" at bounding box center [1127, 444] width 319 height 52
type input "[PERSON_NAME]"
click at [1022, 525] on div at bounding box center [1045, 521] width 155 height 23
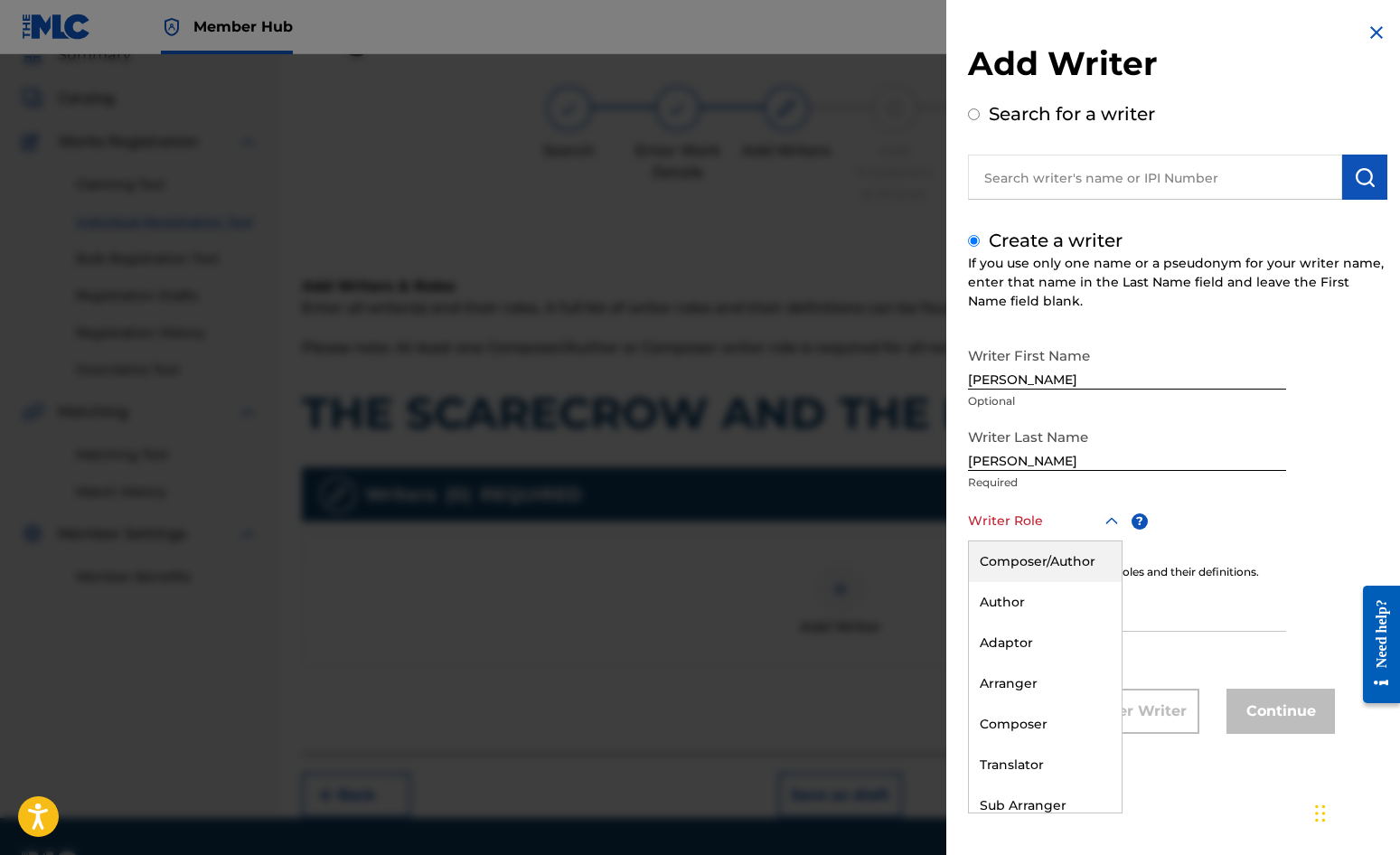
click at [1026, 560] on div "Composer/Author" at bounding box center [1045, 561] width 153 height 40
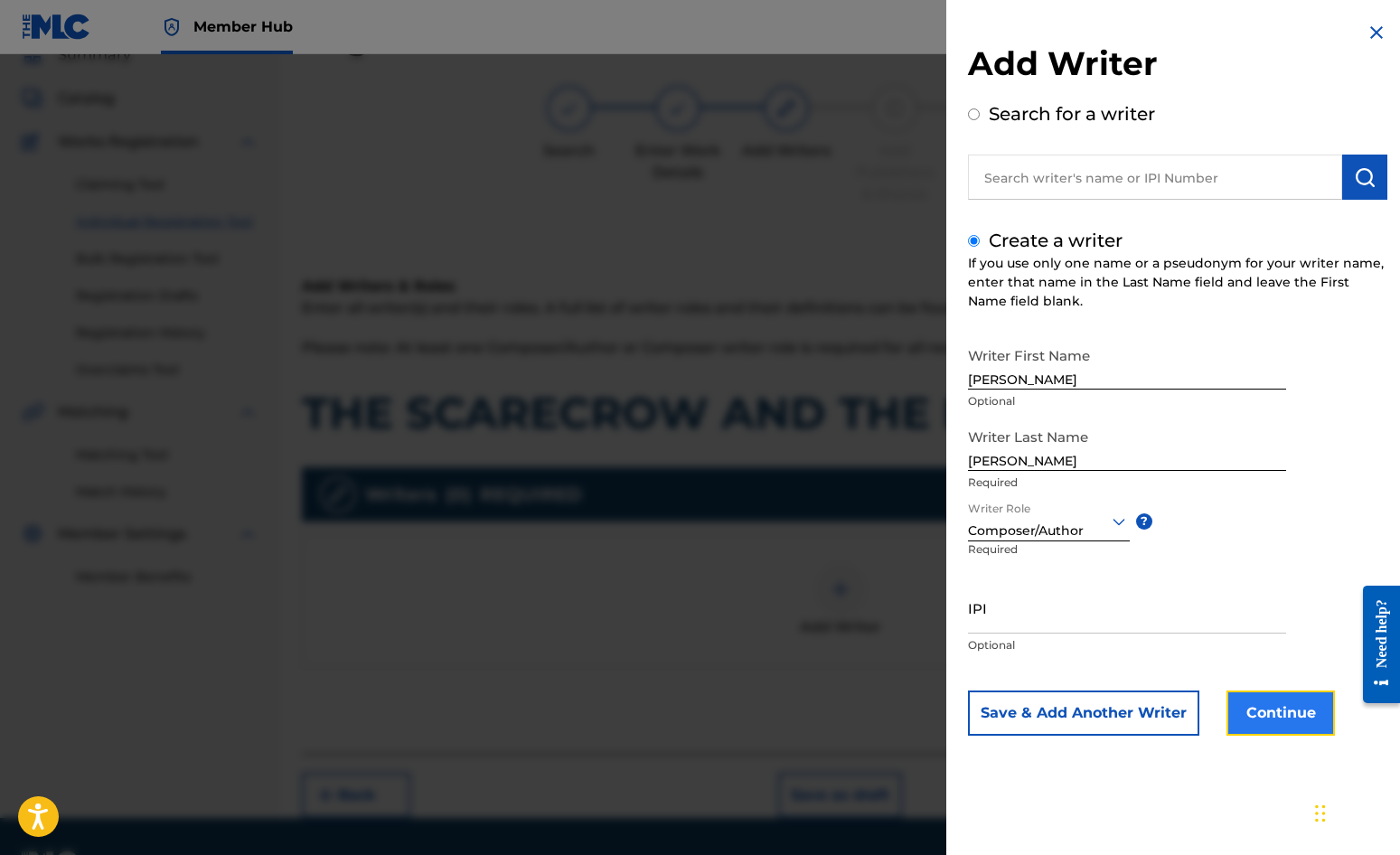
click at [1284, 711] on button "Continue" at bounding box center [1281, 713] width 108 height 45
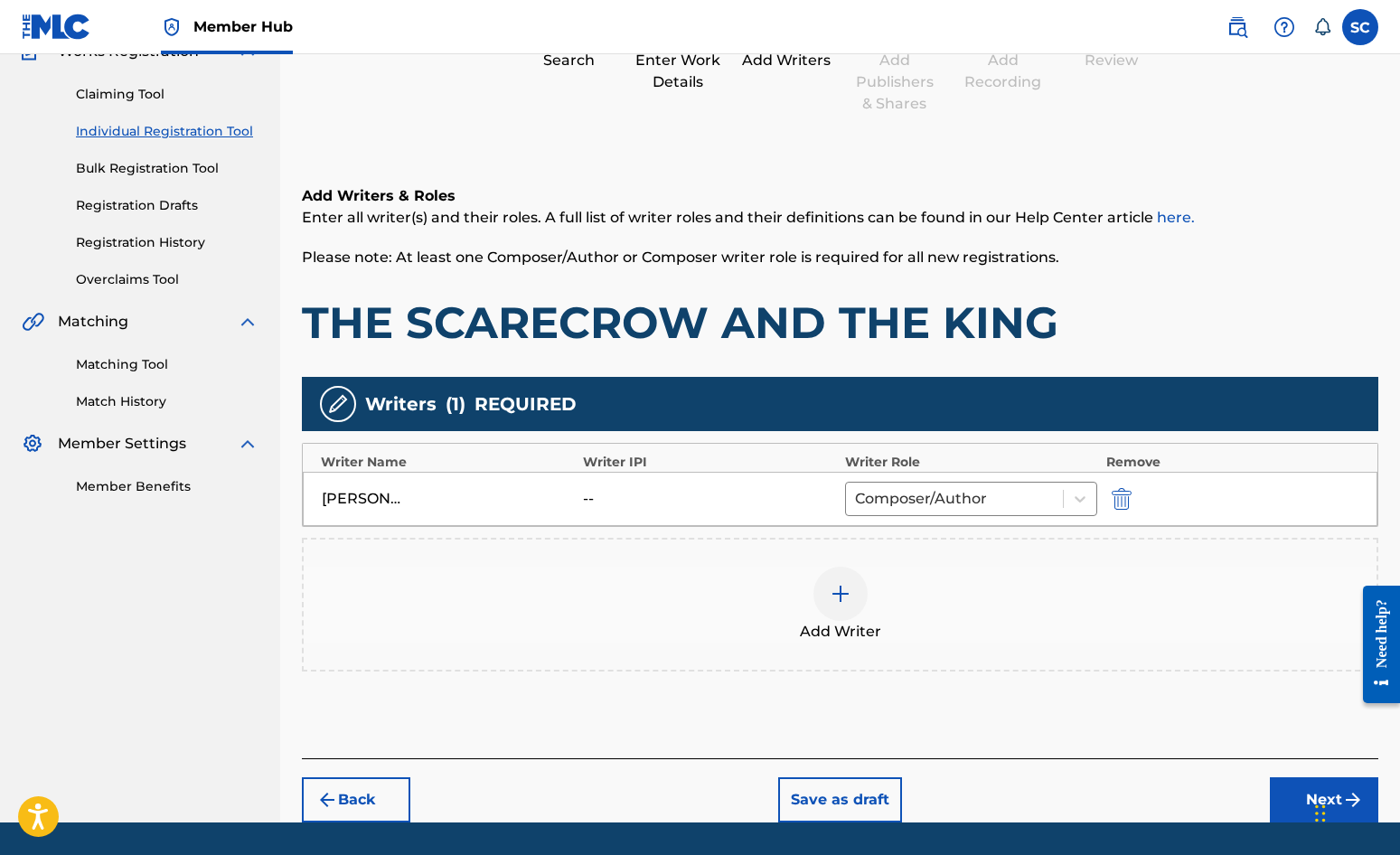
scroll to position [226, 0]
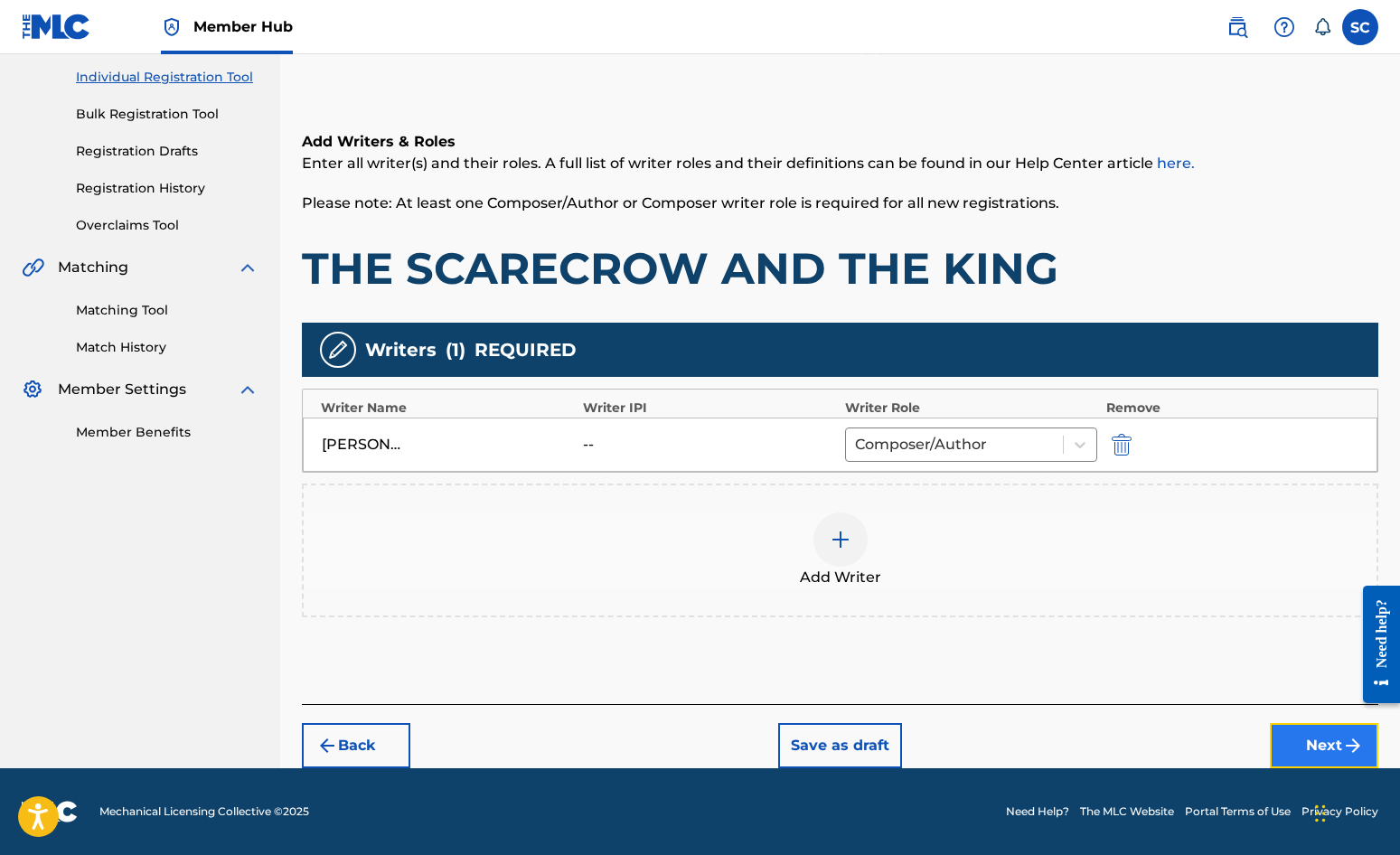
click at [1322, 743] on button "Next" at bounding box center [1324, 746] width 108 height 45
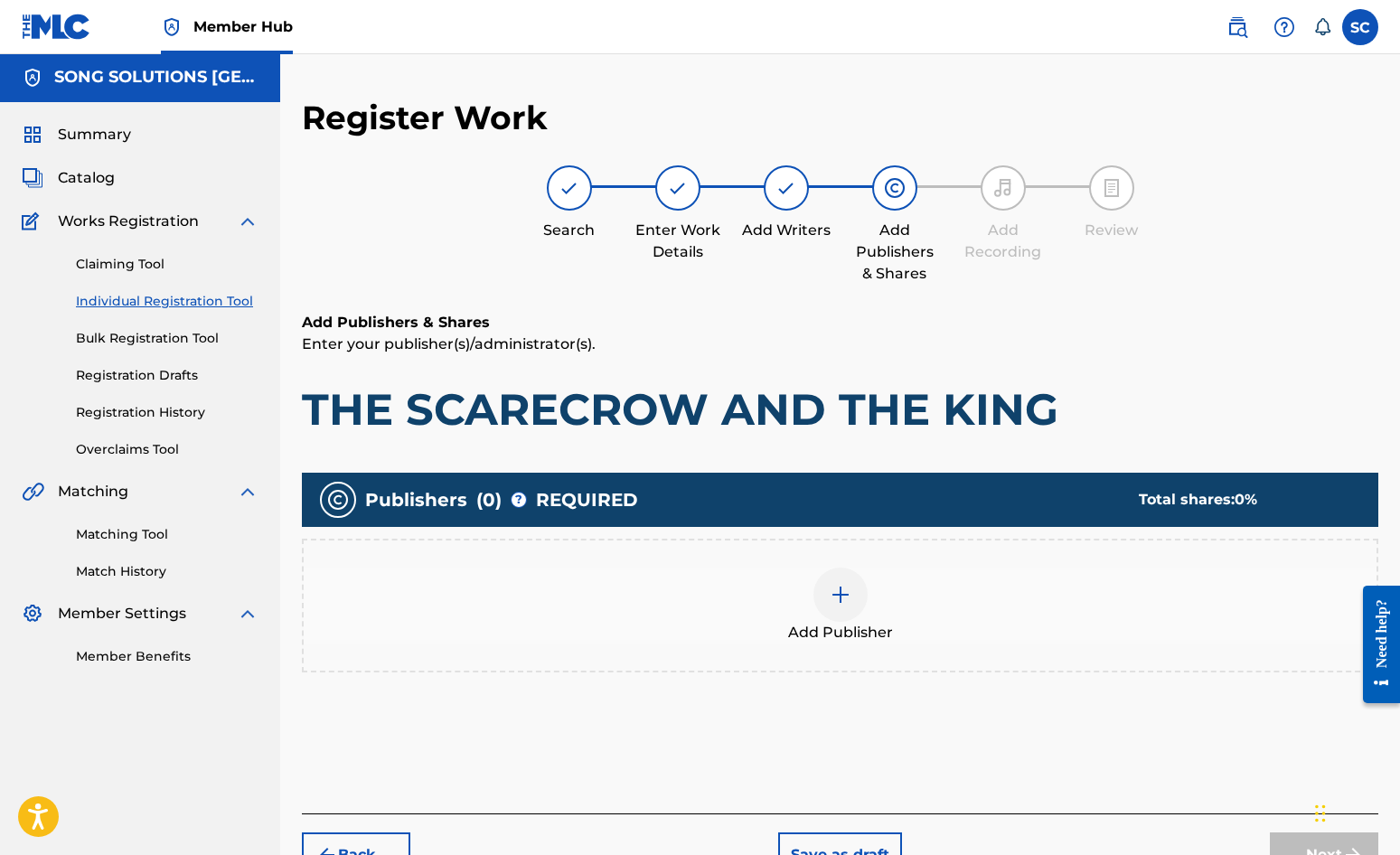
scroll to position [82, 0]
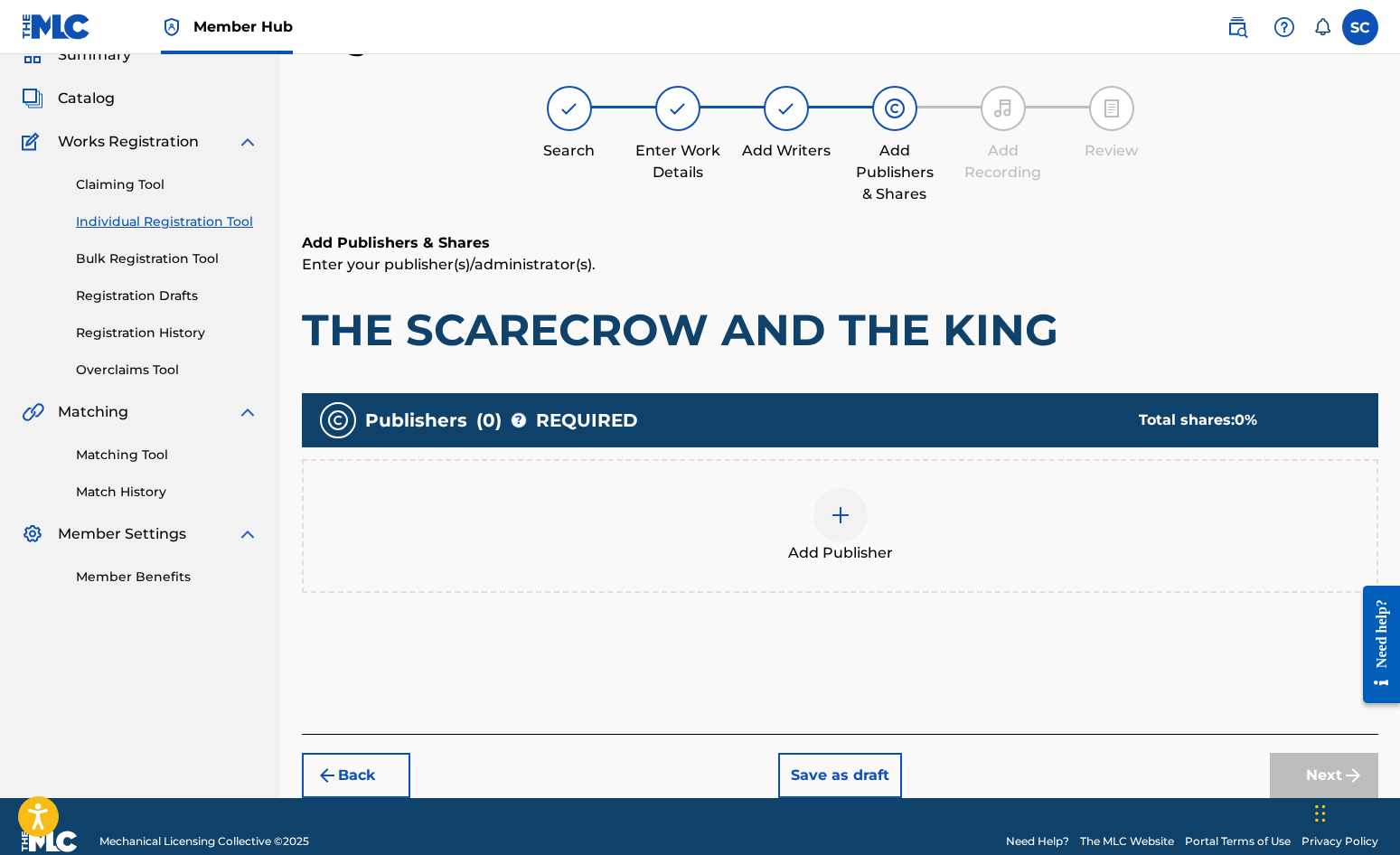
click at [834, 519] on img at bounding box center [840, 515] width 22 height 22
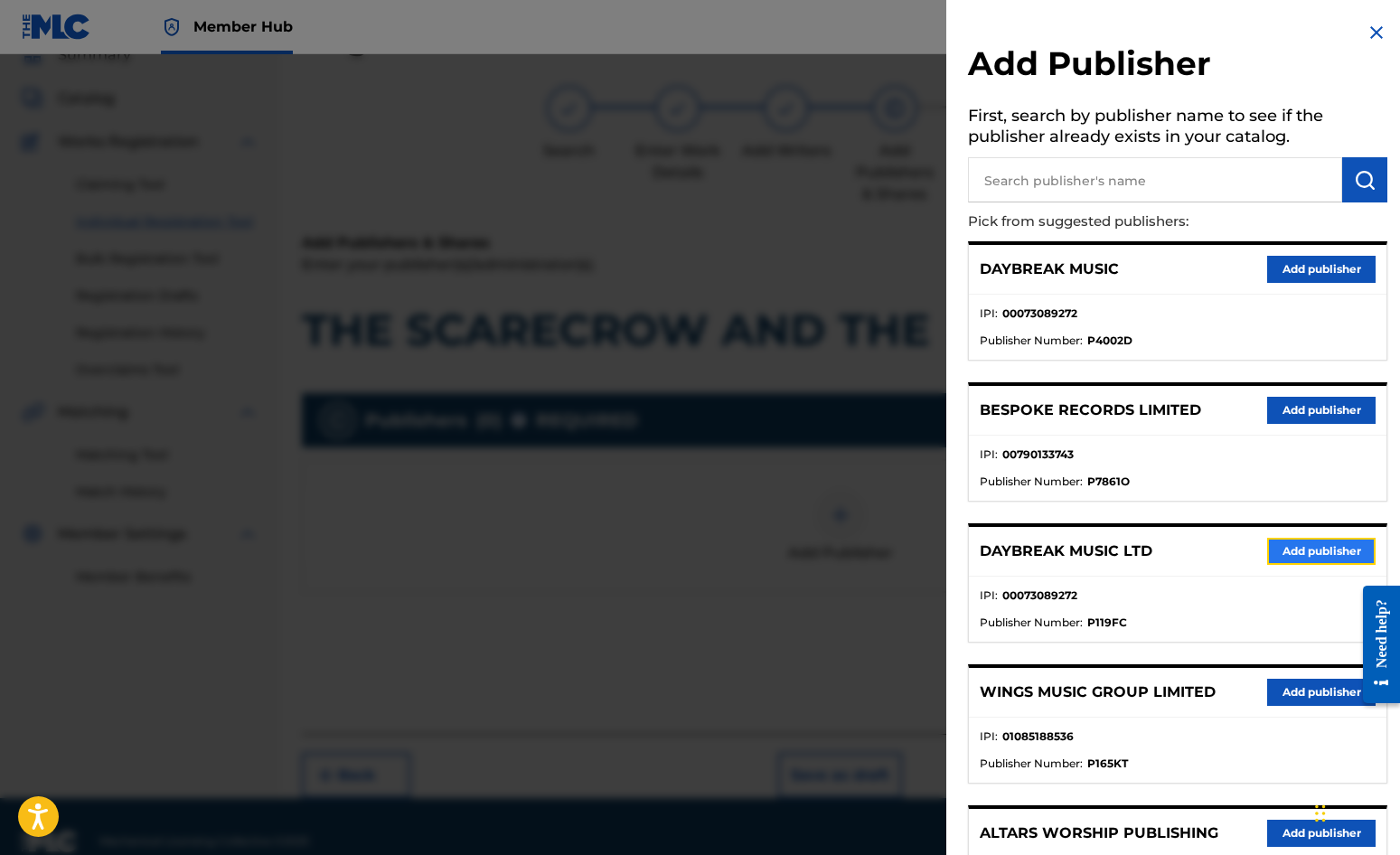
click at [1311, 553] on button "Add publisher" at bounding box center [1321, 551] width 108 height 27
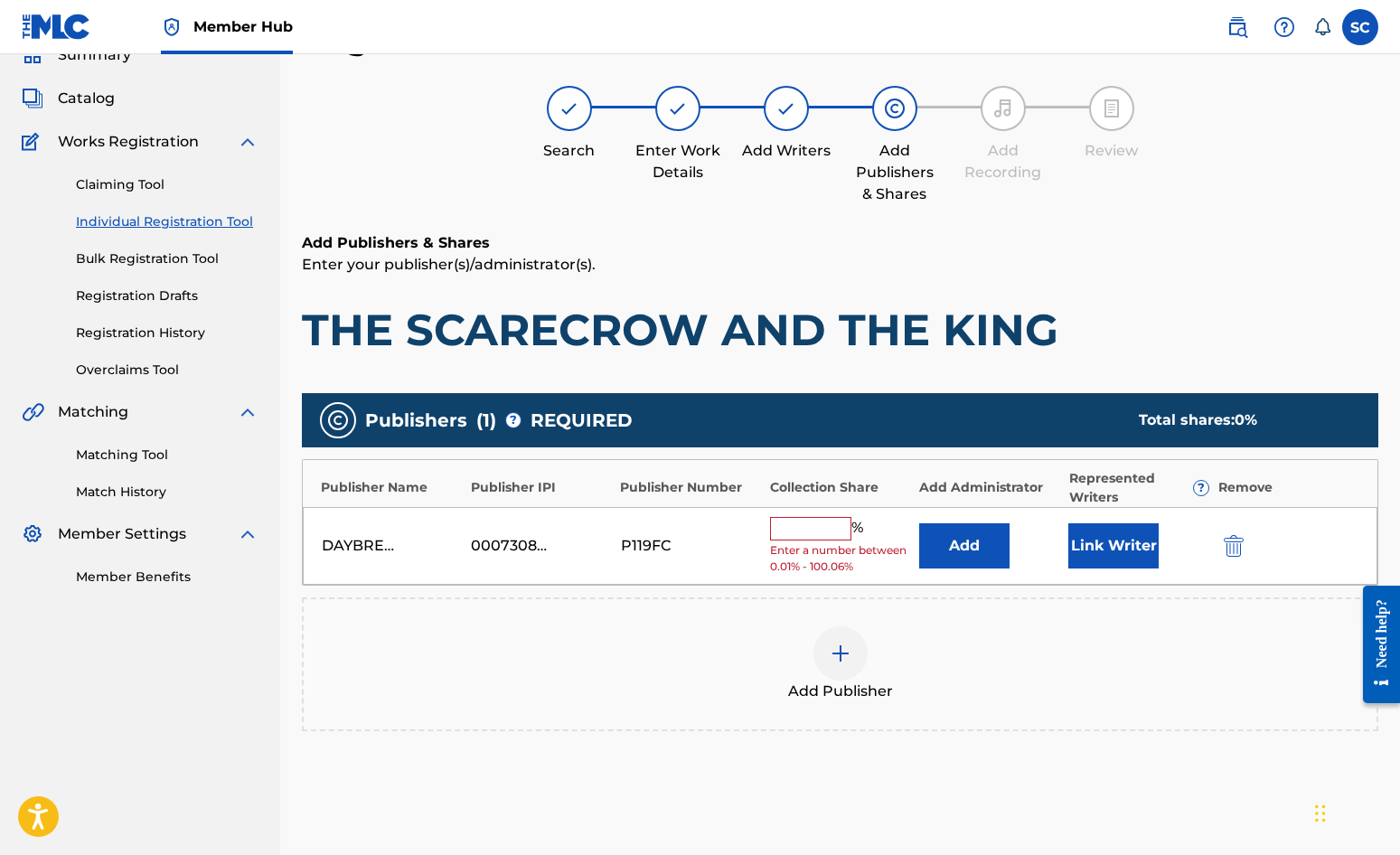
click at [793, 531] on input "text" at bounding box center [811, 528] width 82 height 23
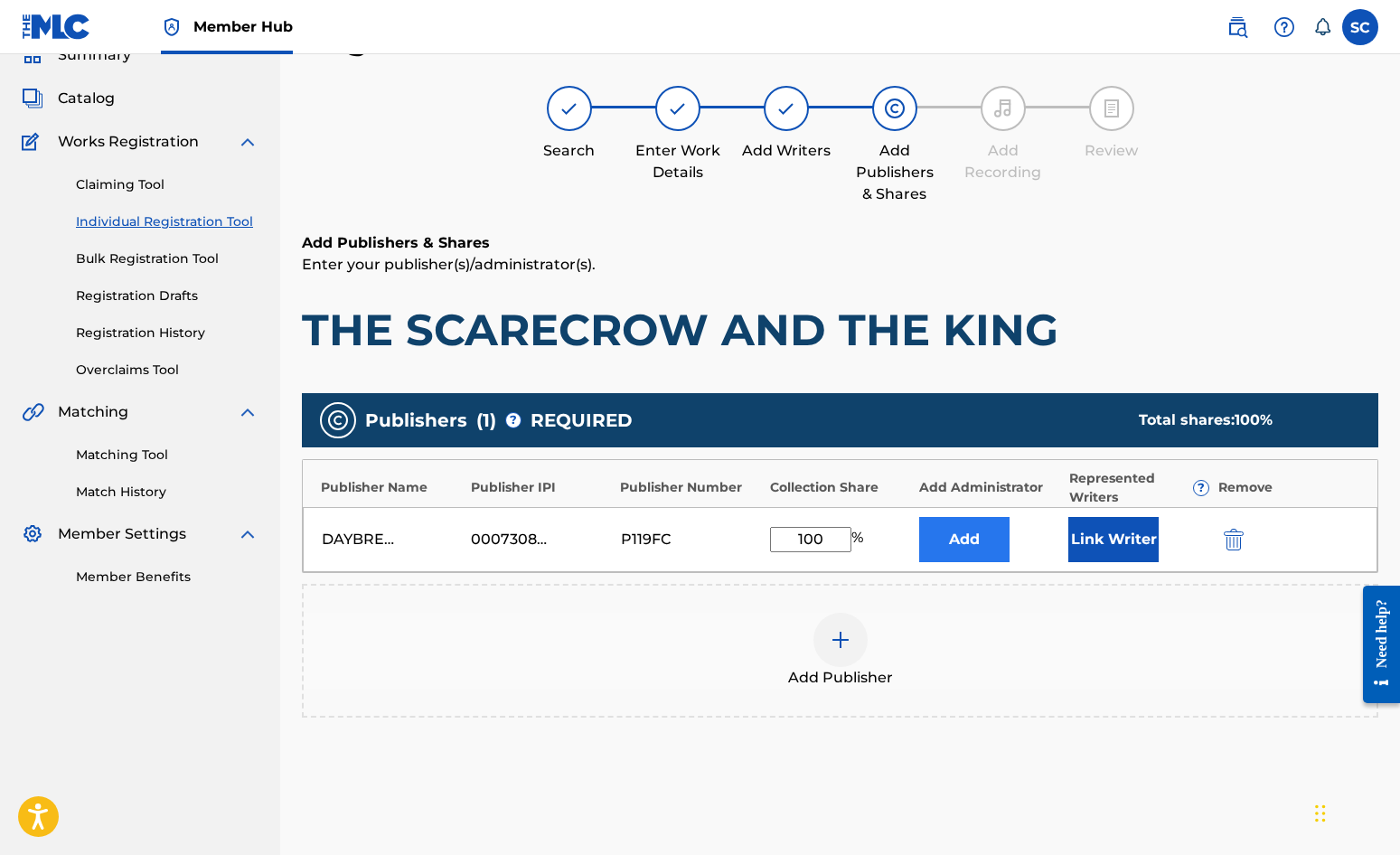
type input "100"
click at [965, 528] on button "Add" at bounding box center [964, 539] width 90 height 45
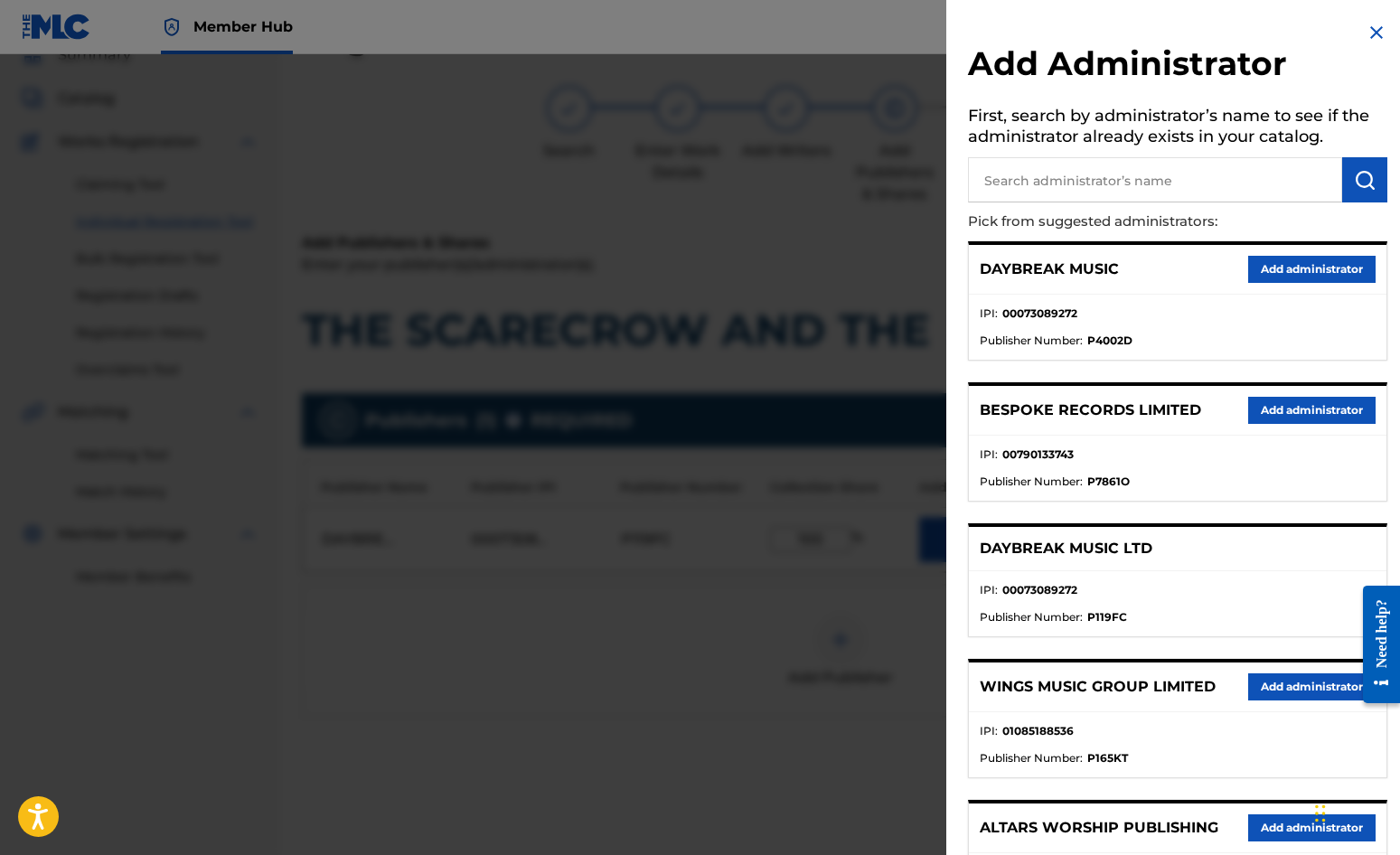
click at [1003, 169] on input "text" at bounding box center [1155, 179] width 374 height 45
type input "SONG SOLUTIONS"
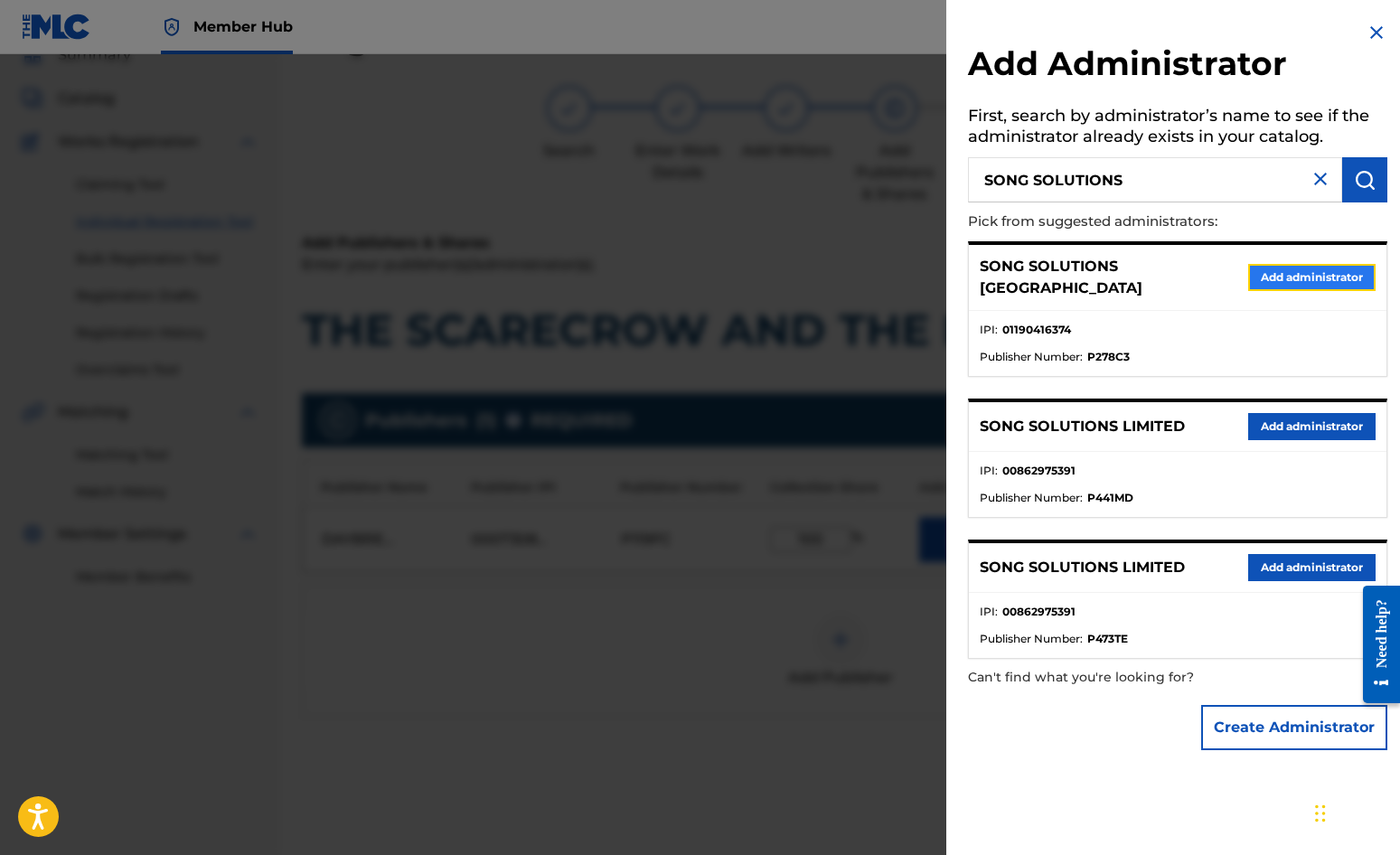
click at [1283, 267] on button "Add administrator" at bounding box center [1313, 277] width 128 height 27
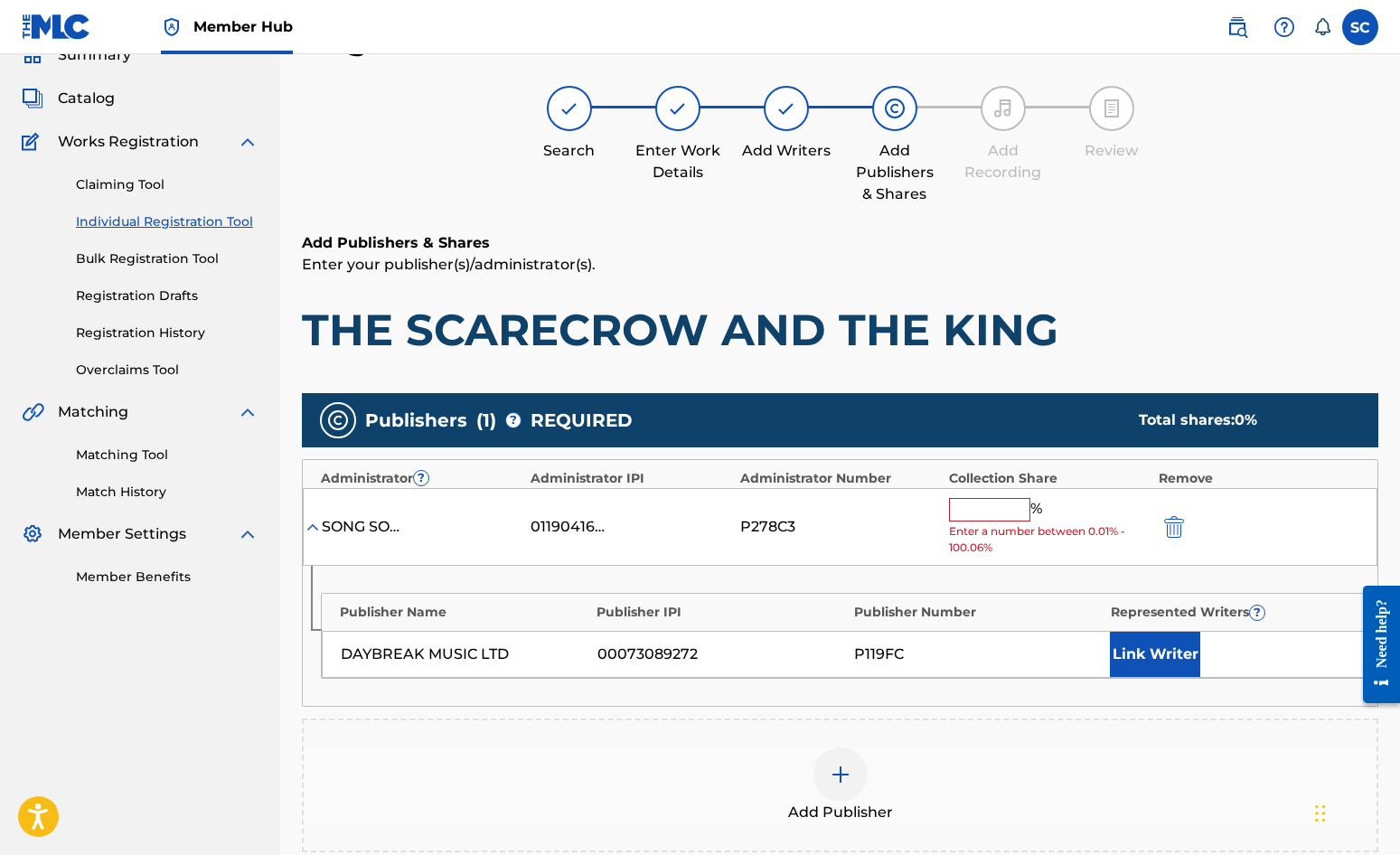
click at [1005, 495] on div "SONG SOLUTIONS USA 01190416374 P278C3 % Enter a number between 0.01% - 100.06%" at bounding box center [840, 528] width 1075 height 79
click at [997, 505] on input "text" at bounding box center [989, 509] width 82 height 23
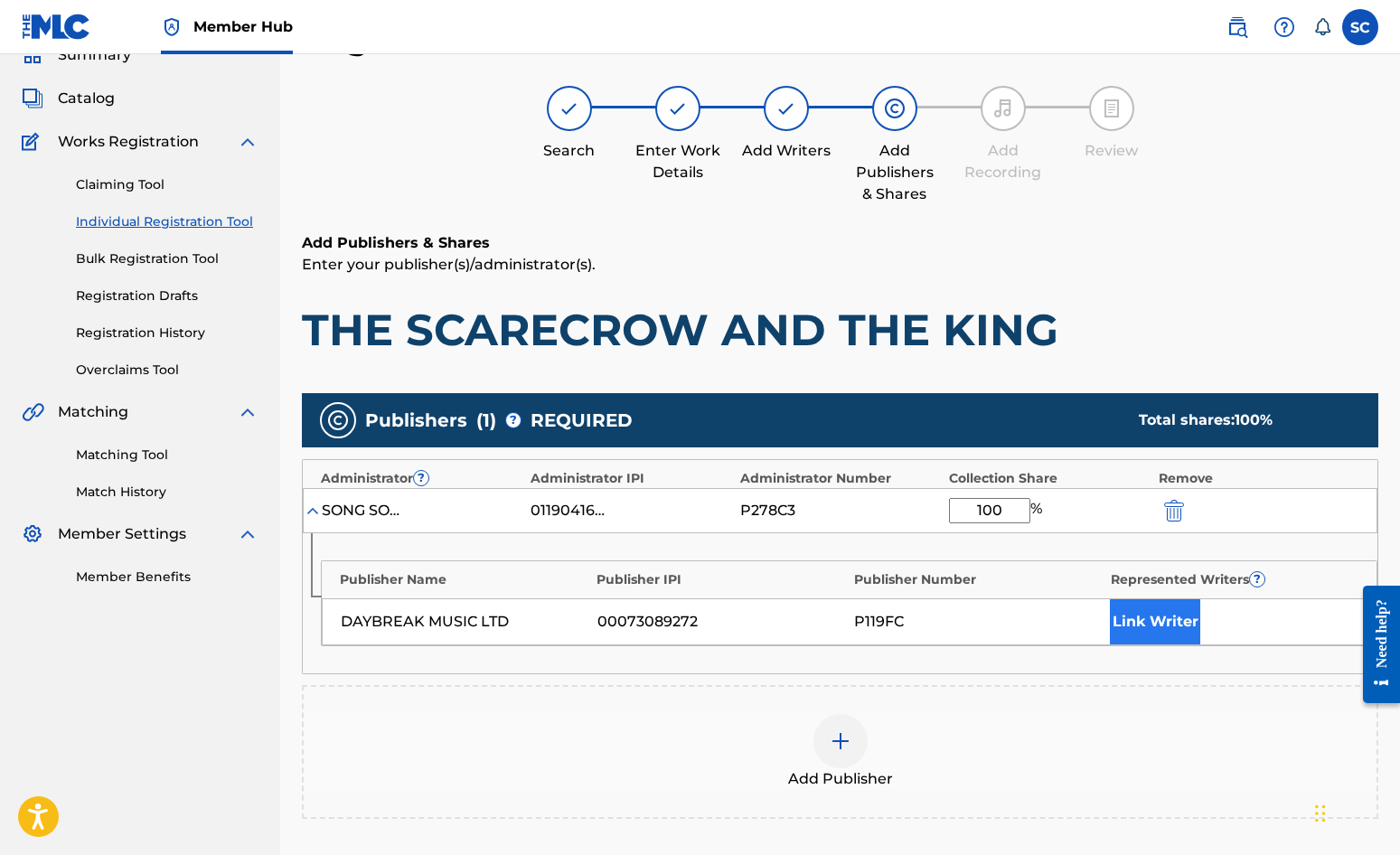
type input "100"
click at [1147, 625] on button "Link Writer" at bounding box center [1155, 622] width 90 height 45
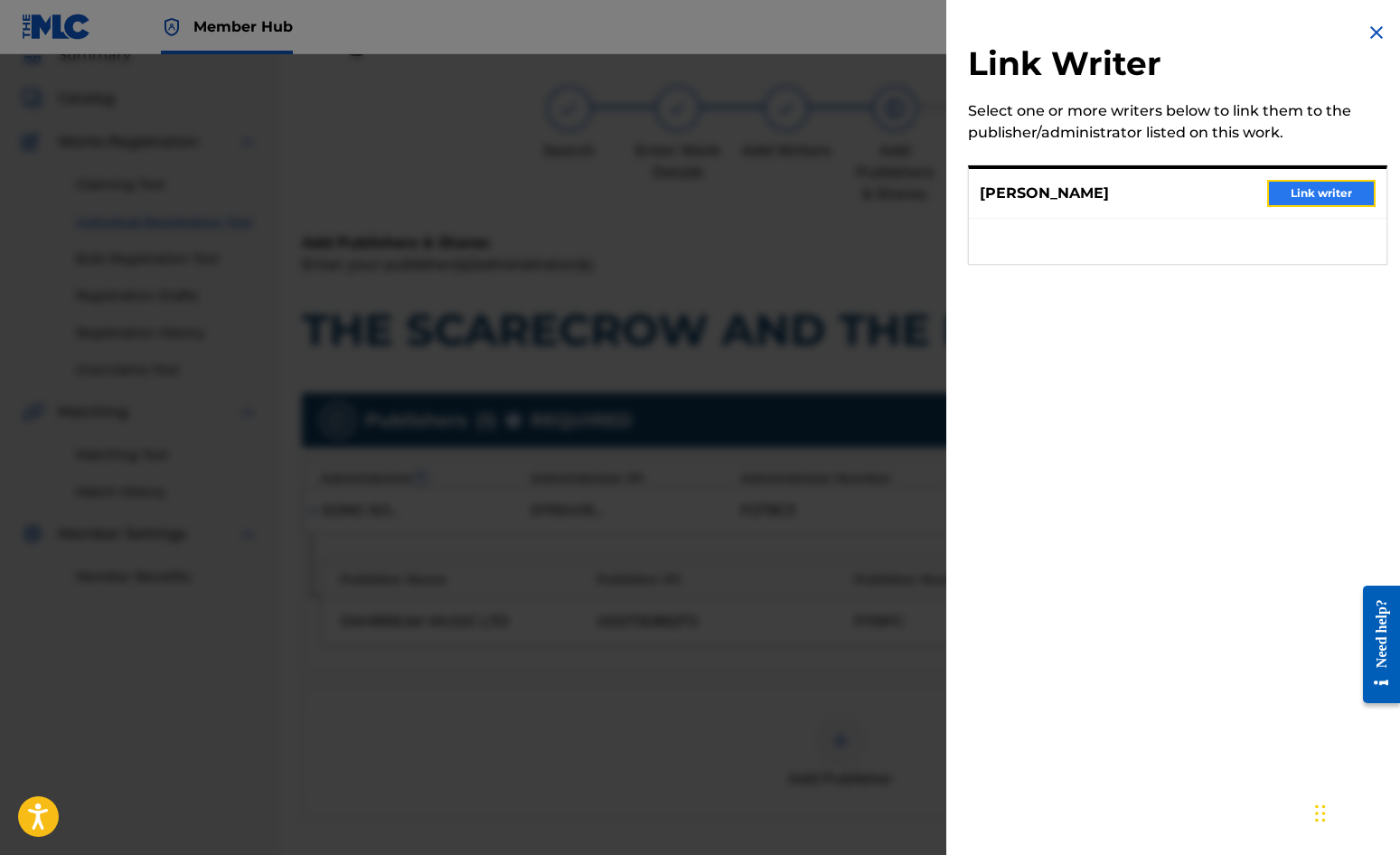
click at [1293, 186] on button "Link writer" at bounding box center [1321, 193] width 108 height 27
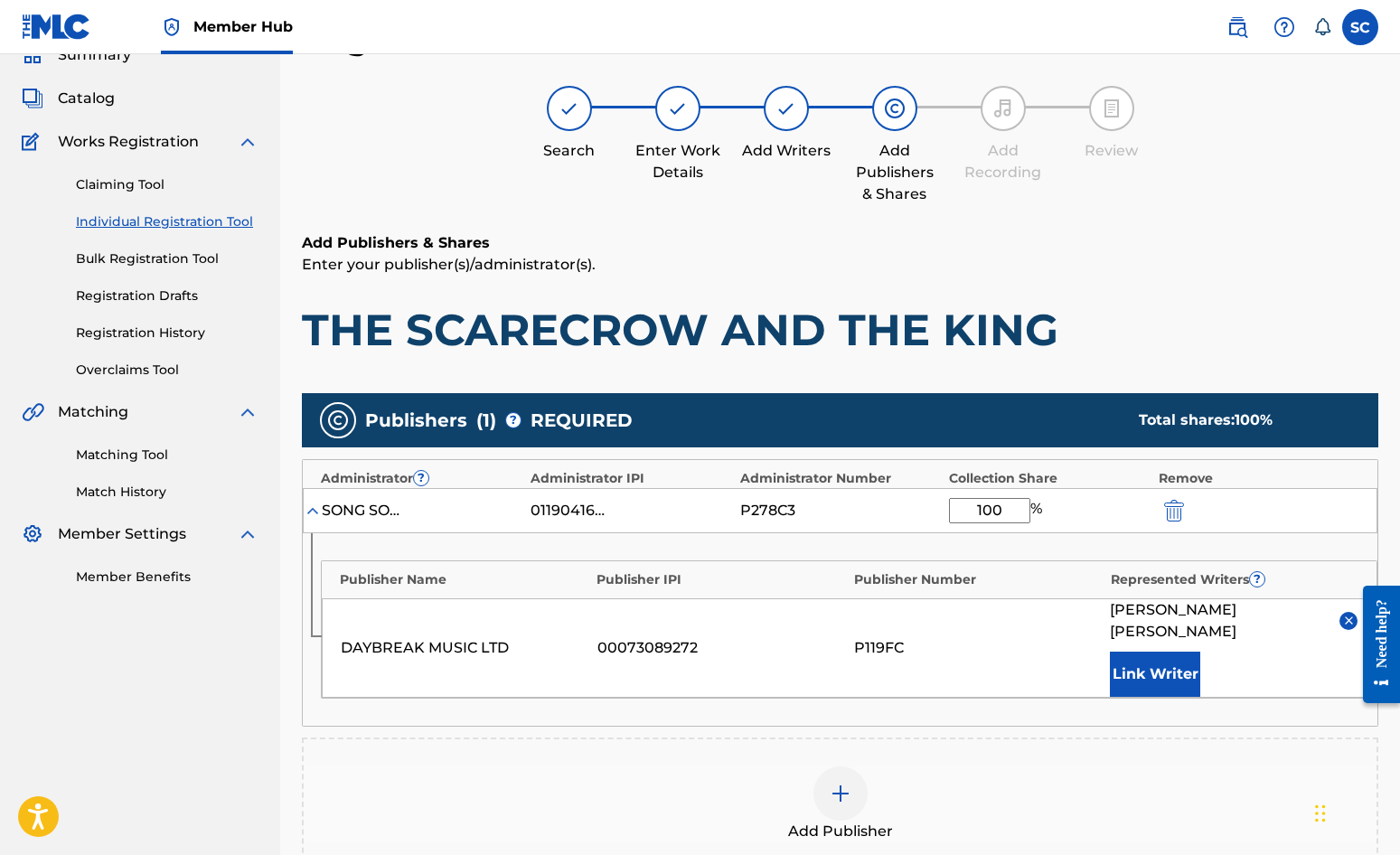
scroll to position [368, 0]
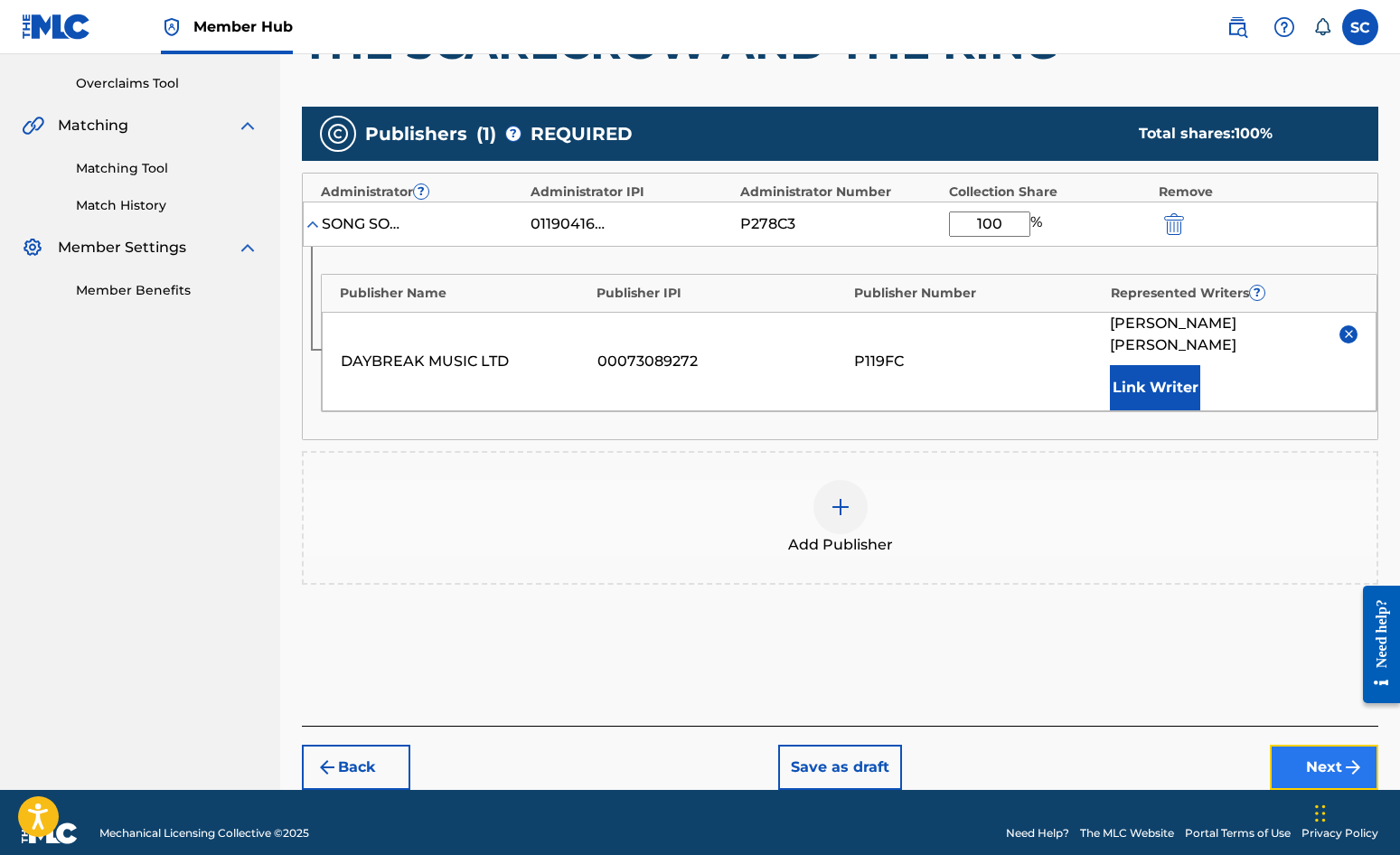
click at [1322, 747] on button "Next" at bounding box center [1324, 768] width 108 height 45
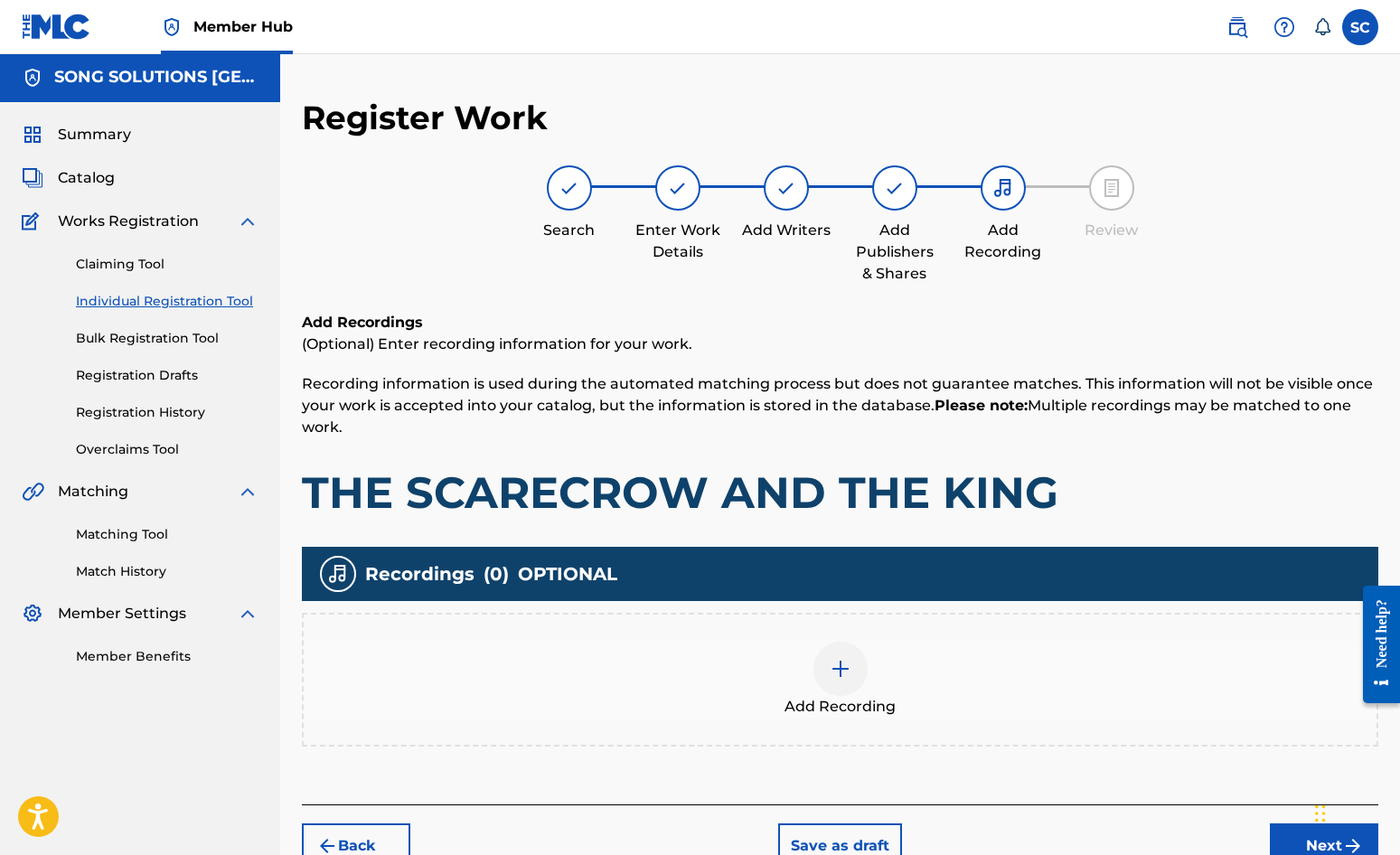
scroll to position [82, 0]
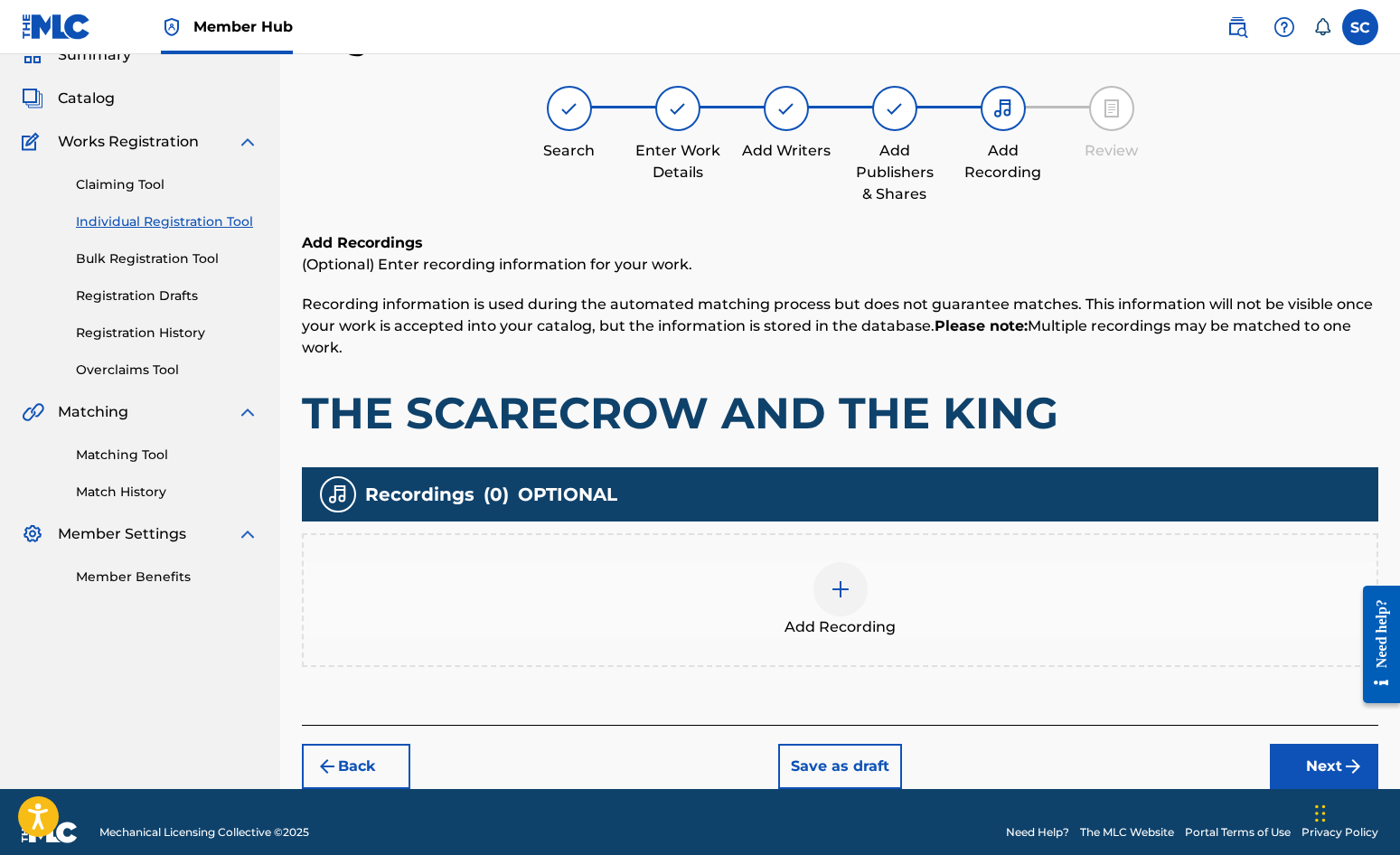
click at [840, 586] on img at bounding box center [840, 589] width 22 height 22
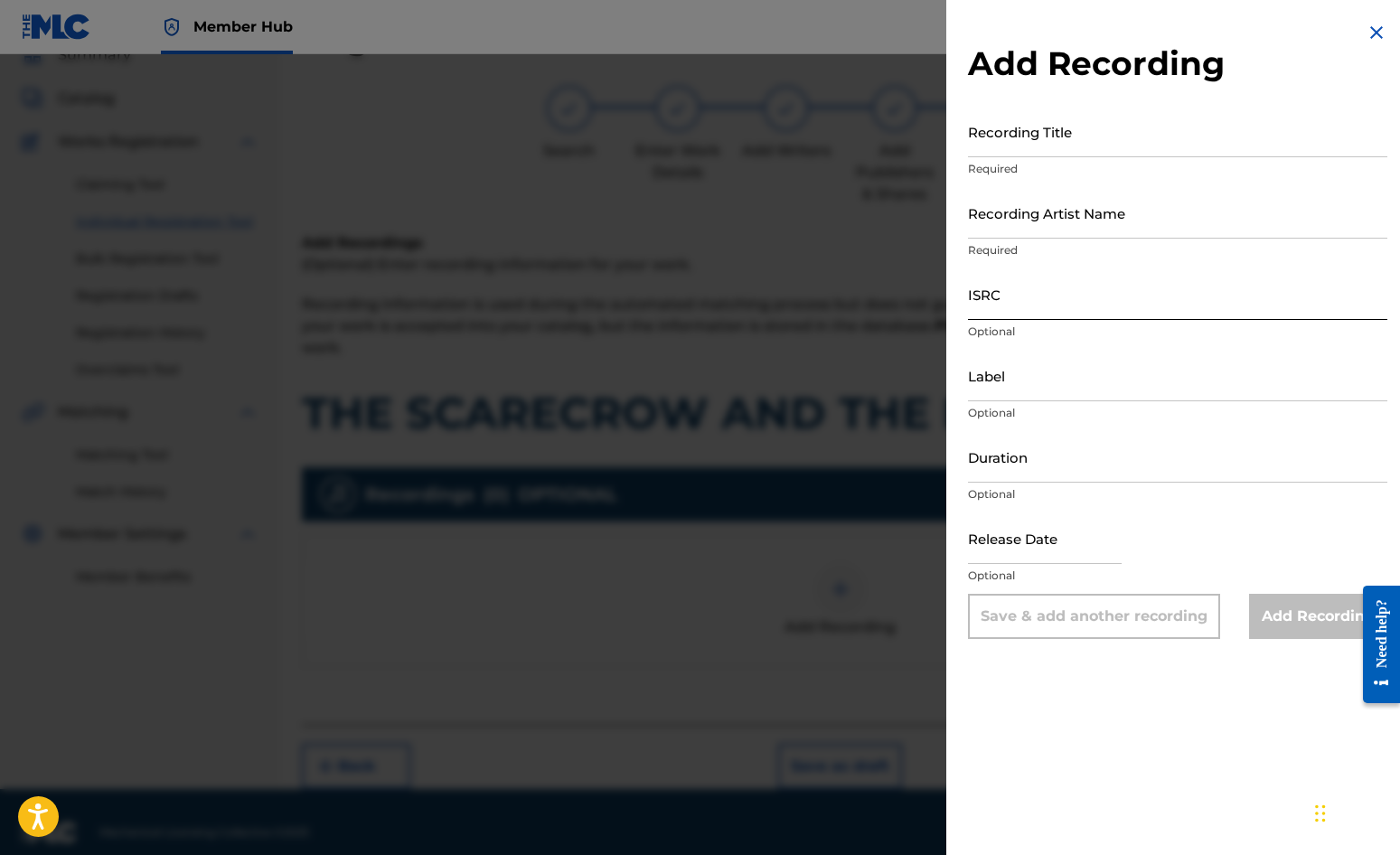
click at [1001, 288] on input "ISRC" at bounding box center [1177, 294] width 419 height 52
paste input "GBDPR0152408"
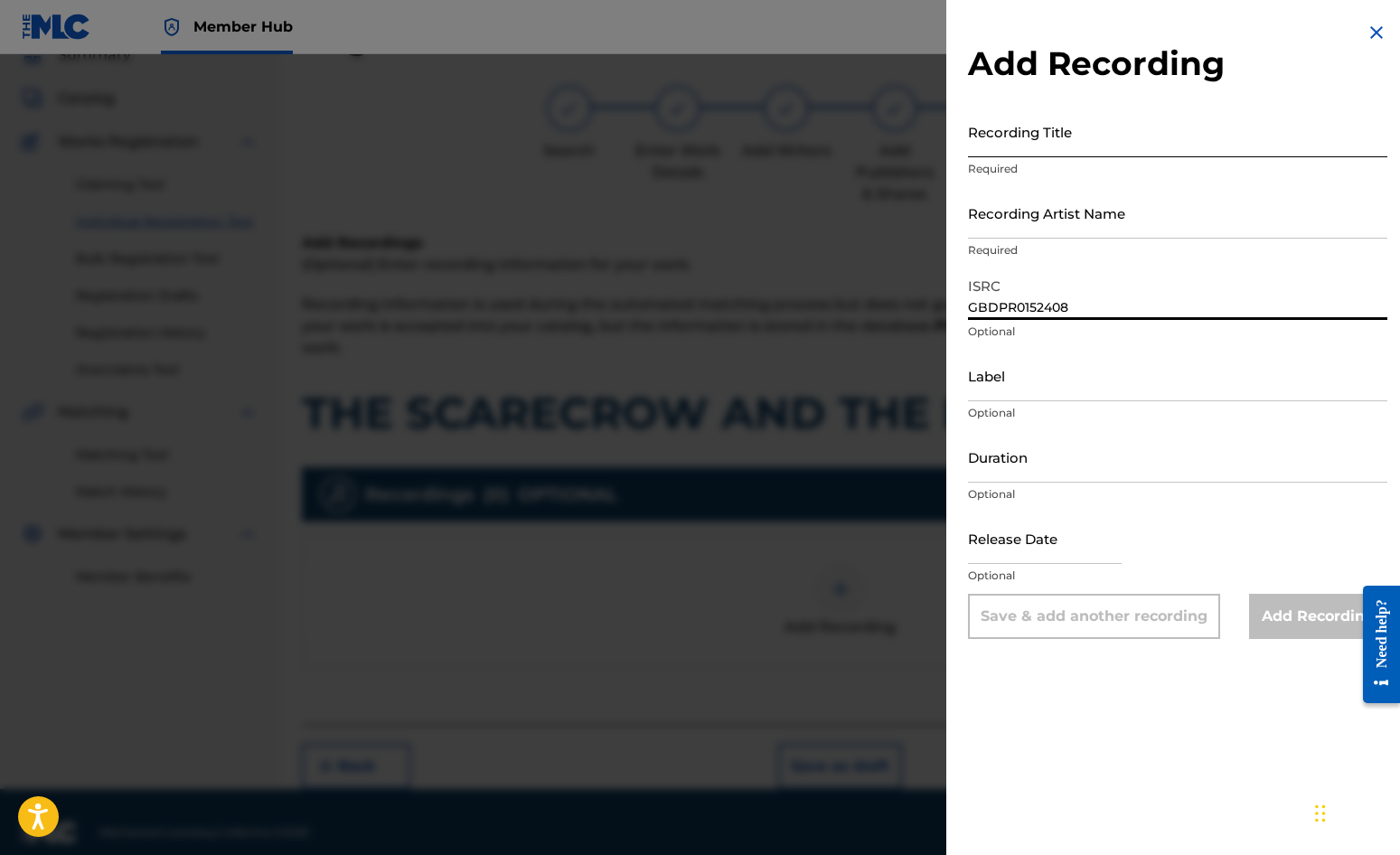
type input "GBDPR0152408"
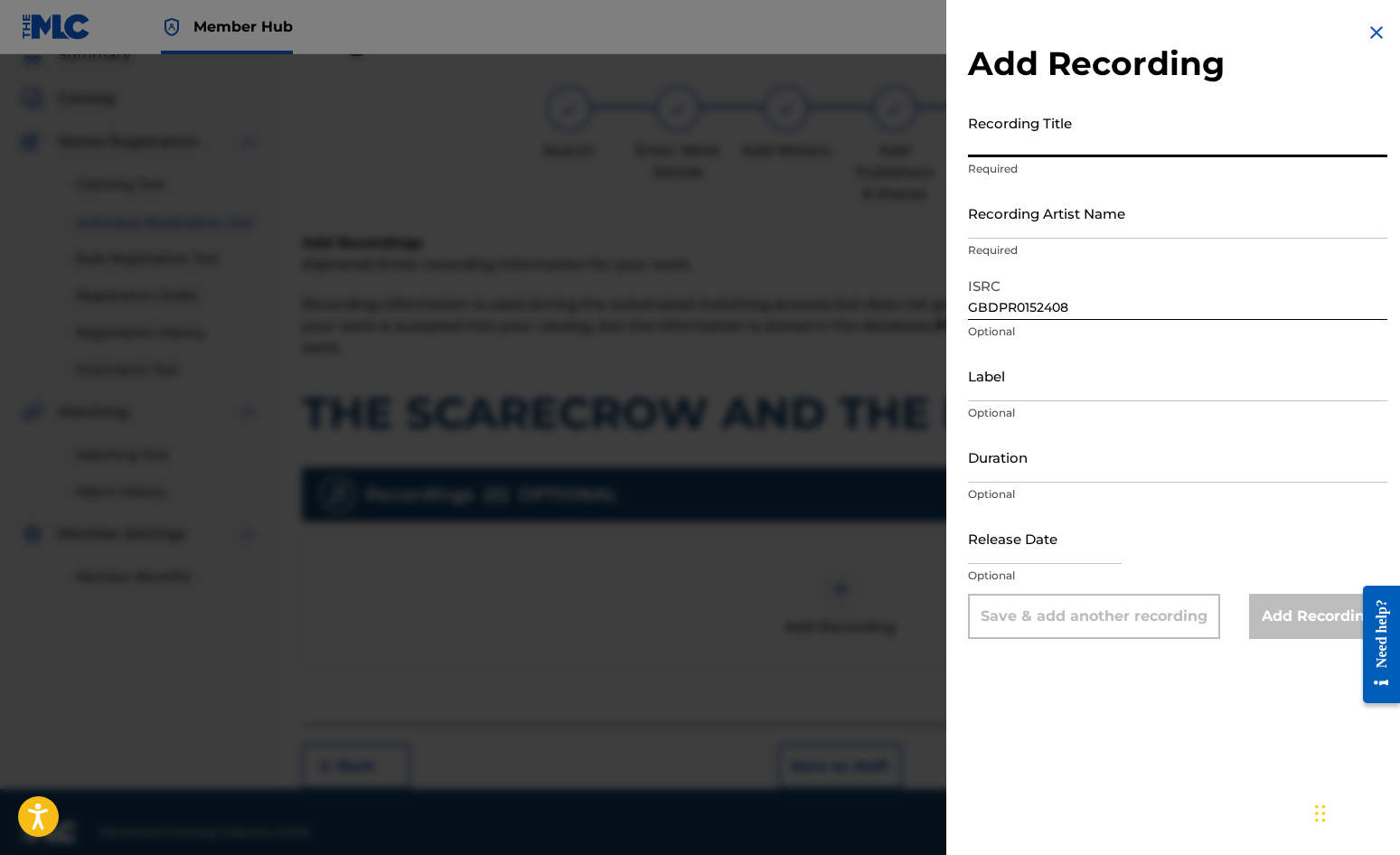
click at [1019, 131] on input "Recording Title" at bounding box center [1177, 132] width 419 height 52
type input "THE SCARECROW AND THE KING"
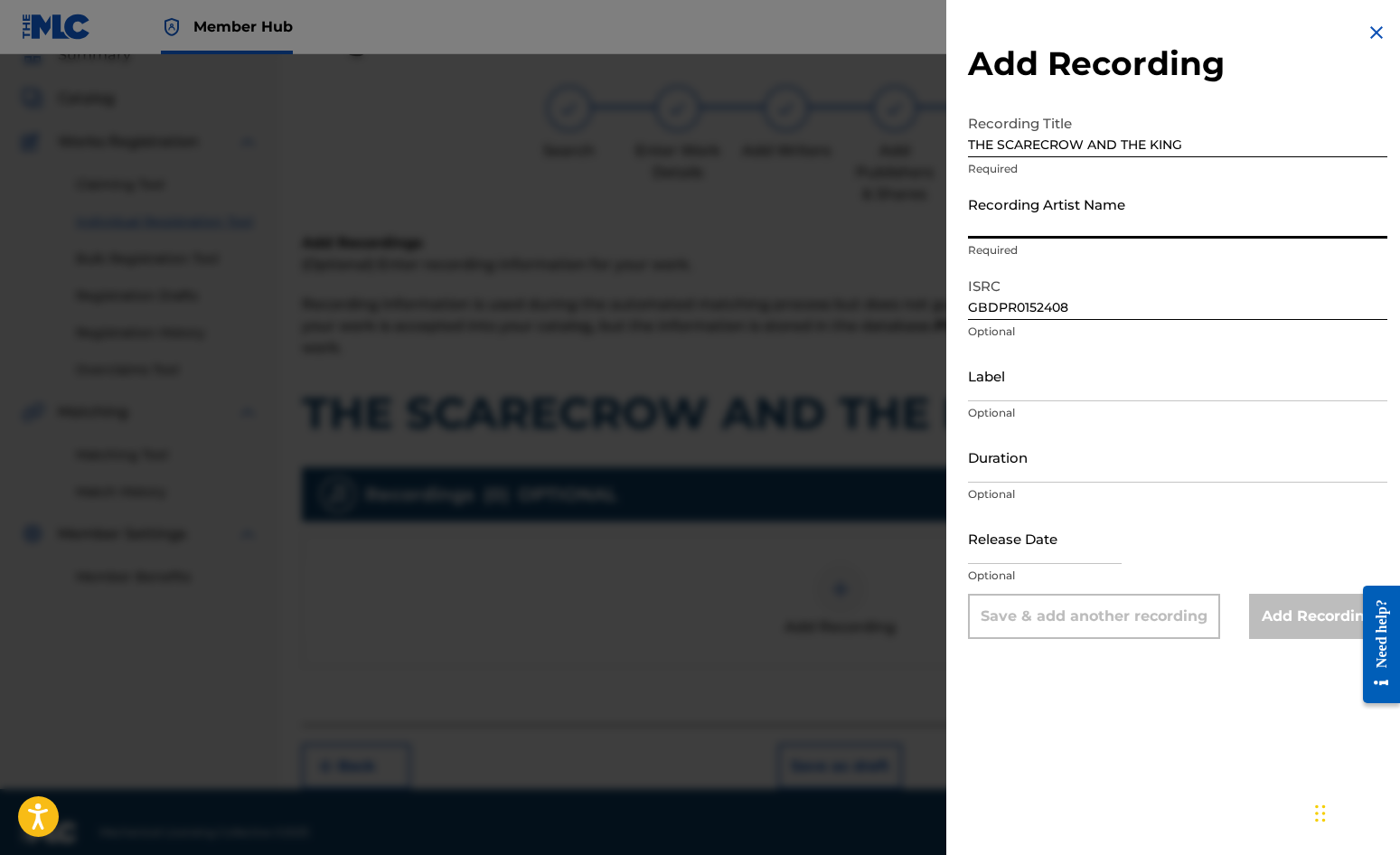
click at [1046, 210] on input "Recording Artist Name" at bounding box center [1177, 212] width 419 height 52
type input "[PERSON_NAME]"
type input "[DATE]"
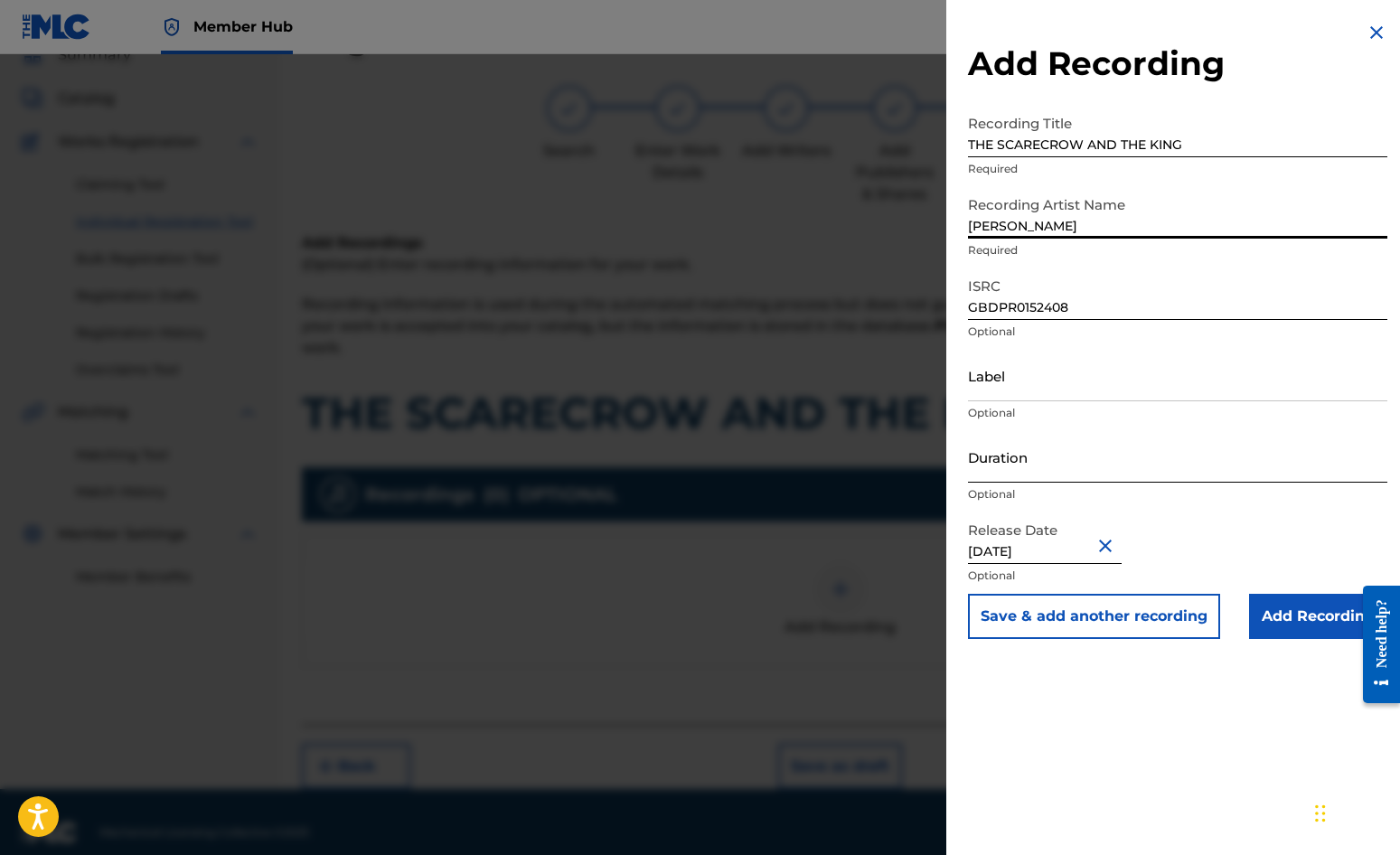
click at [1020, 453] on input "Duration" at bounding box center [1177, 457] width 419 height 52
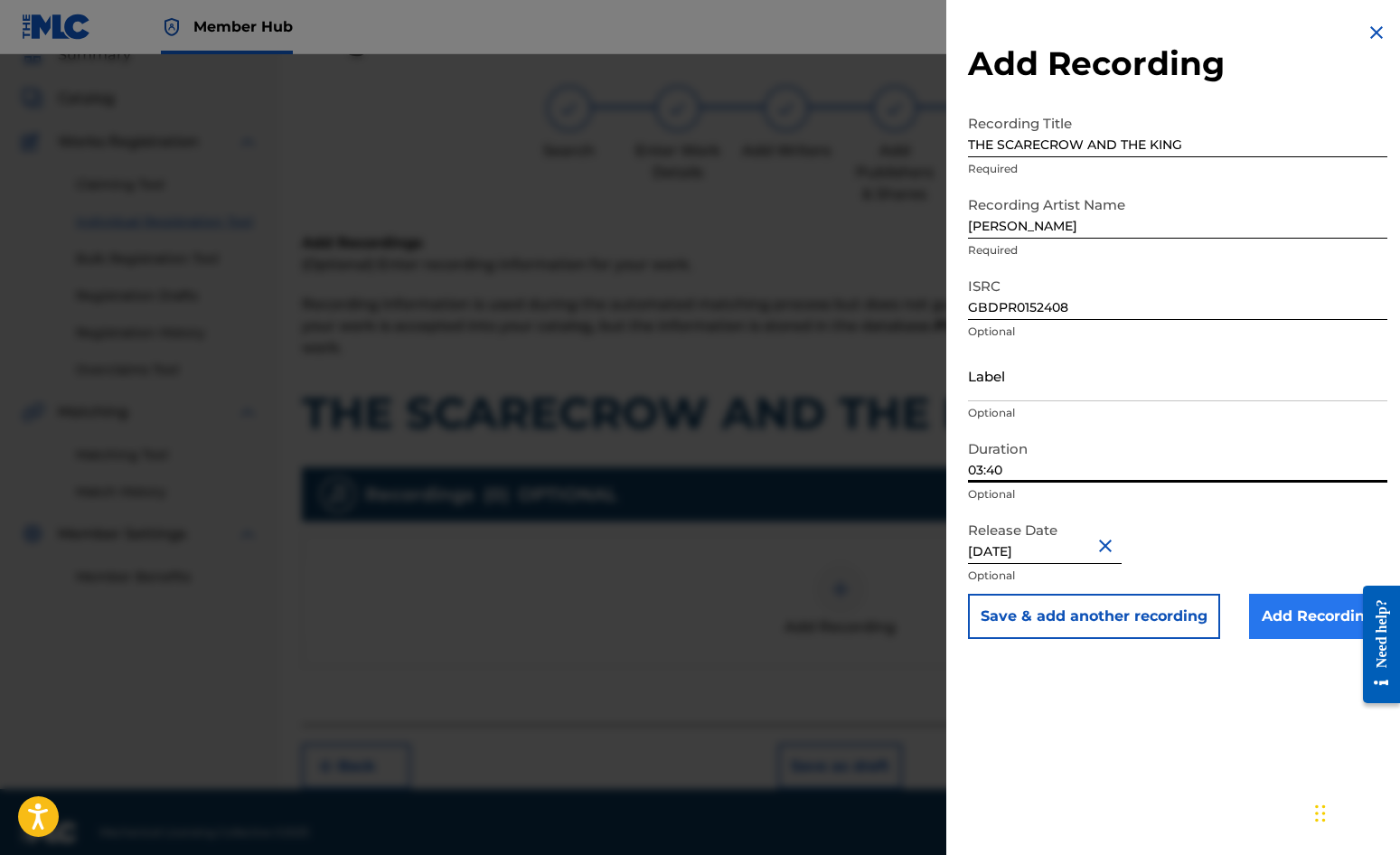
type input "03:40"
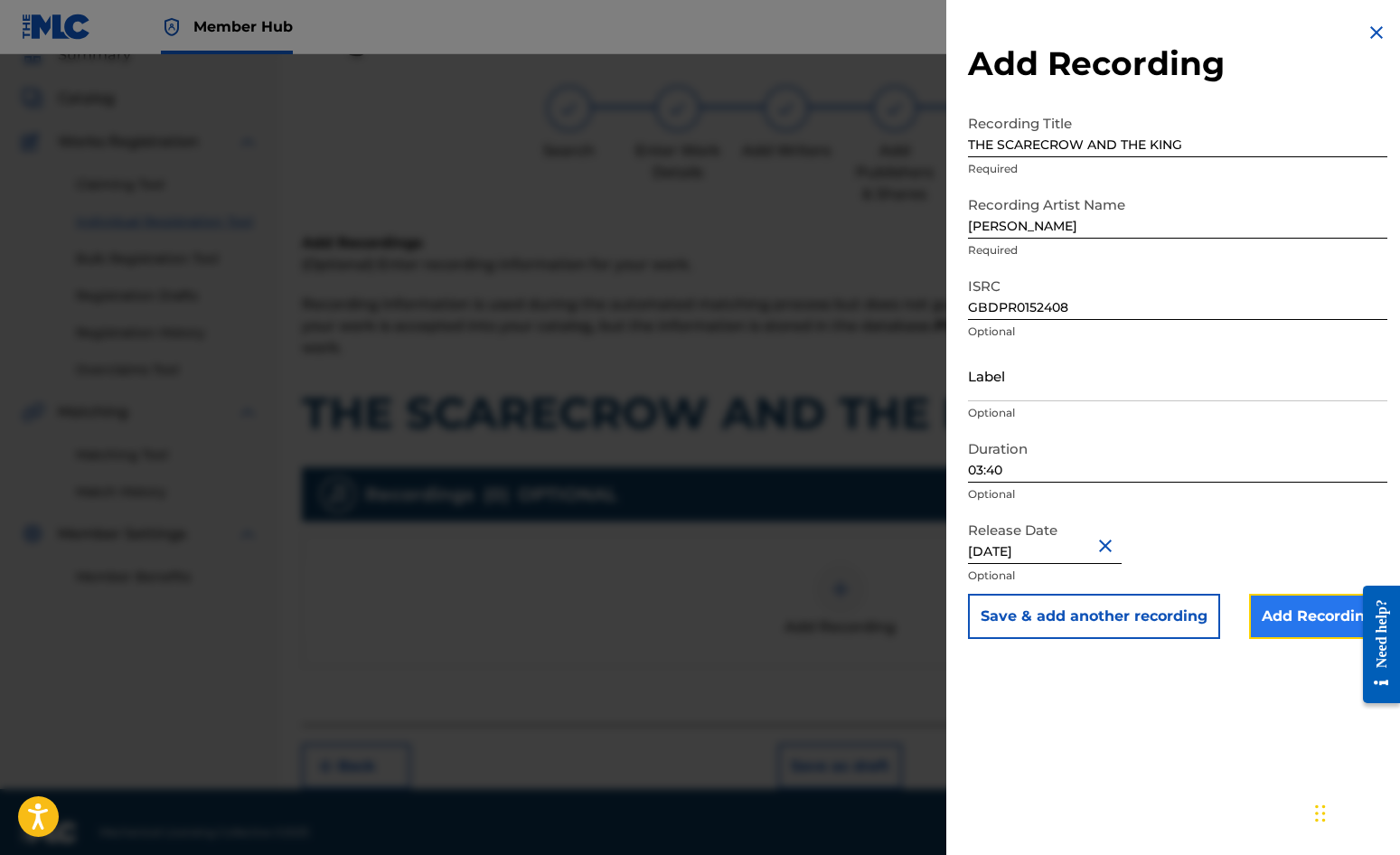
click at [1264, 616] on input "Add Recording" at bounding box center [1318, 616] width 138 height 45
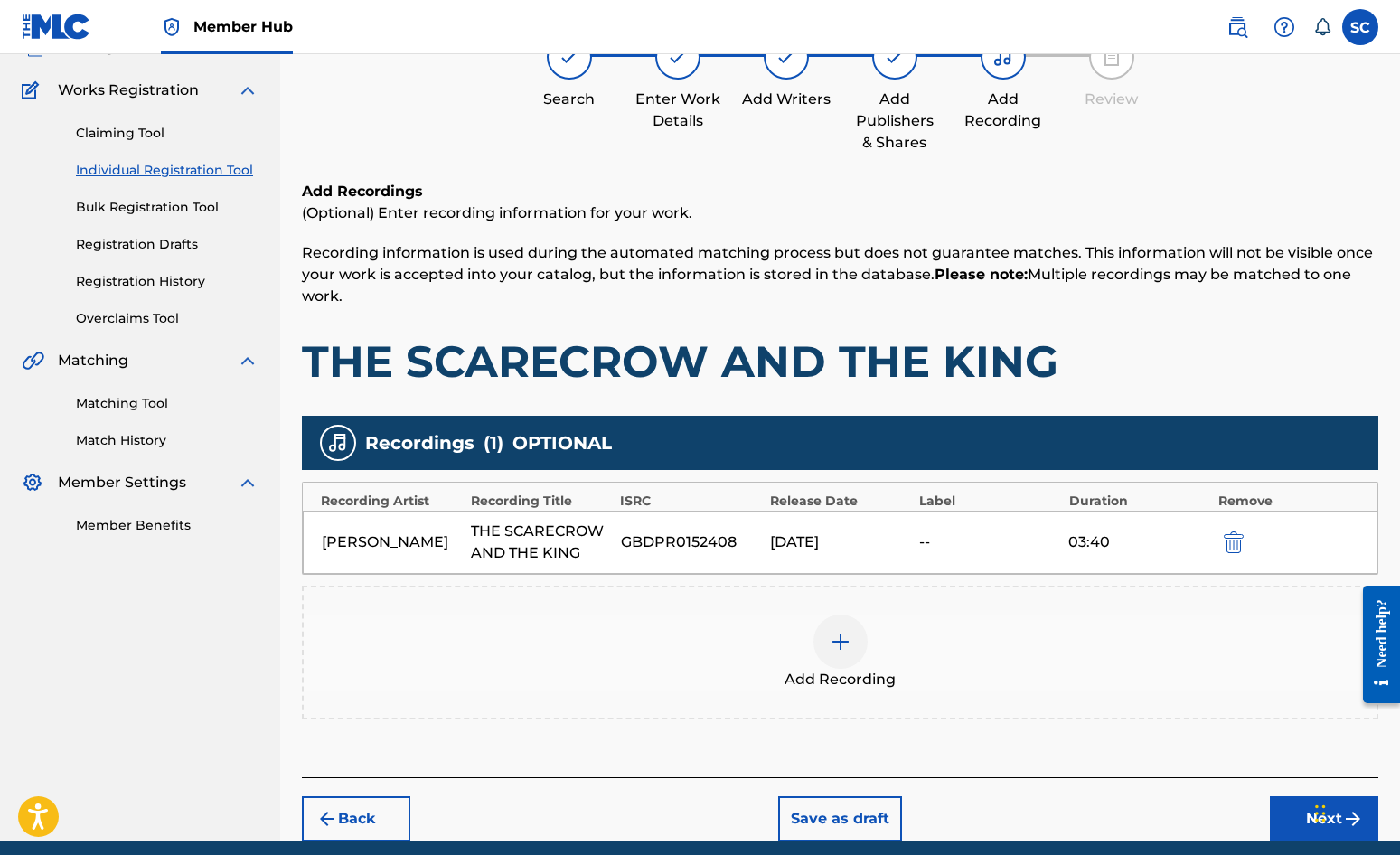
scroll to position [206, 0]
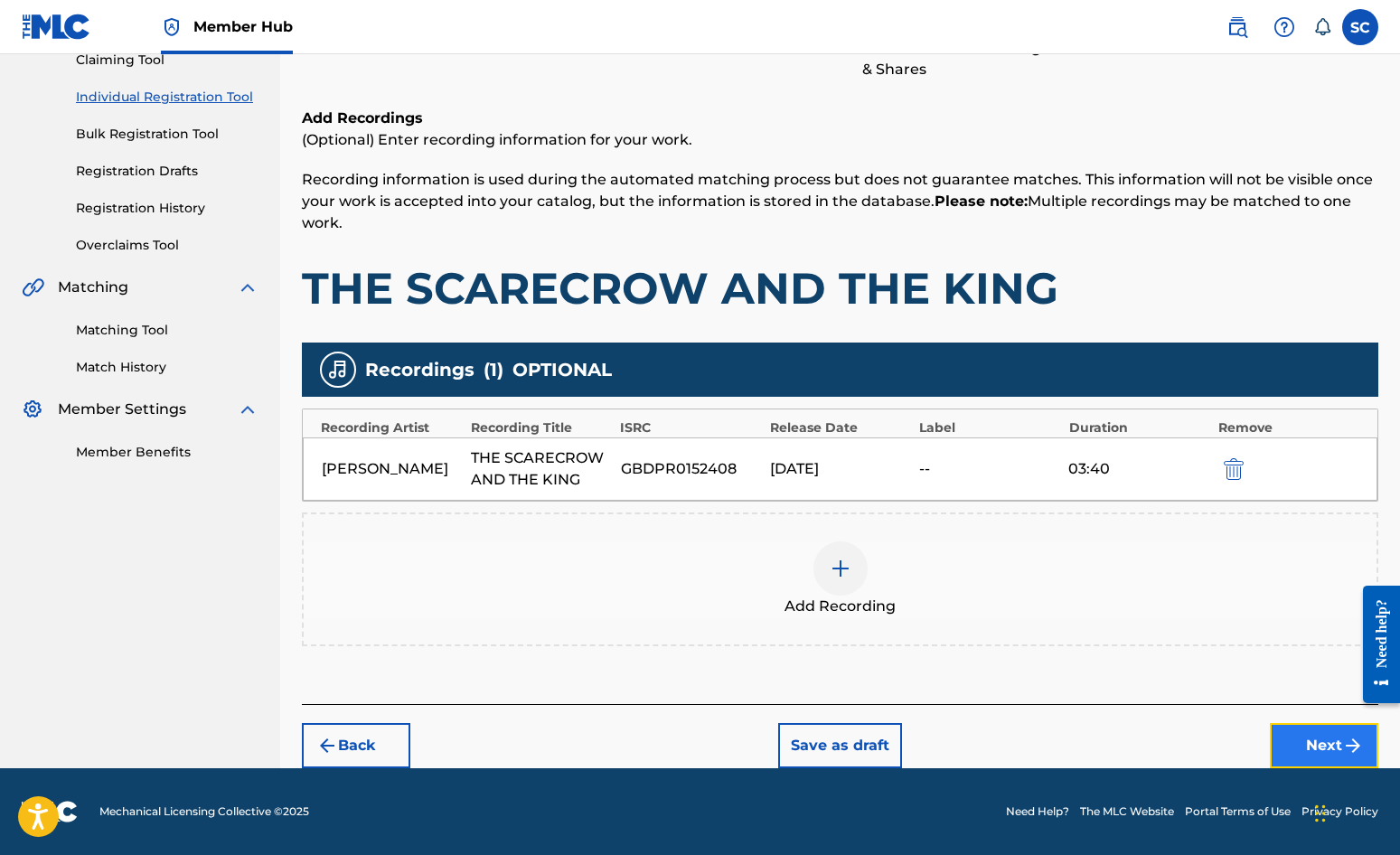
click at [1325, 750] on button "Next" at bounding box center [1324, 746] width 108 height 45
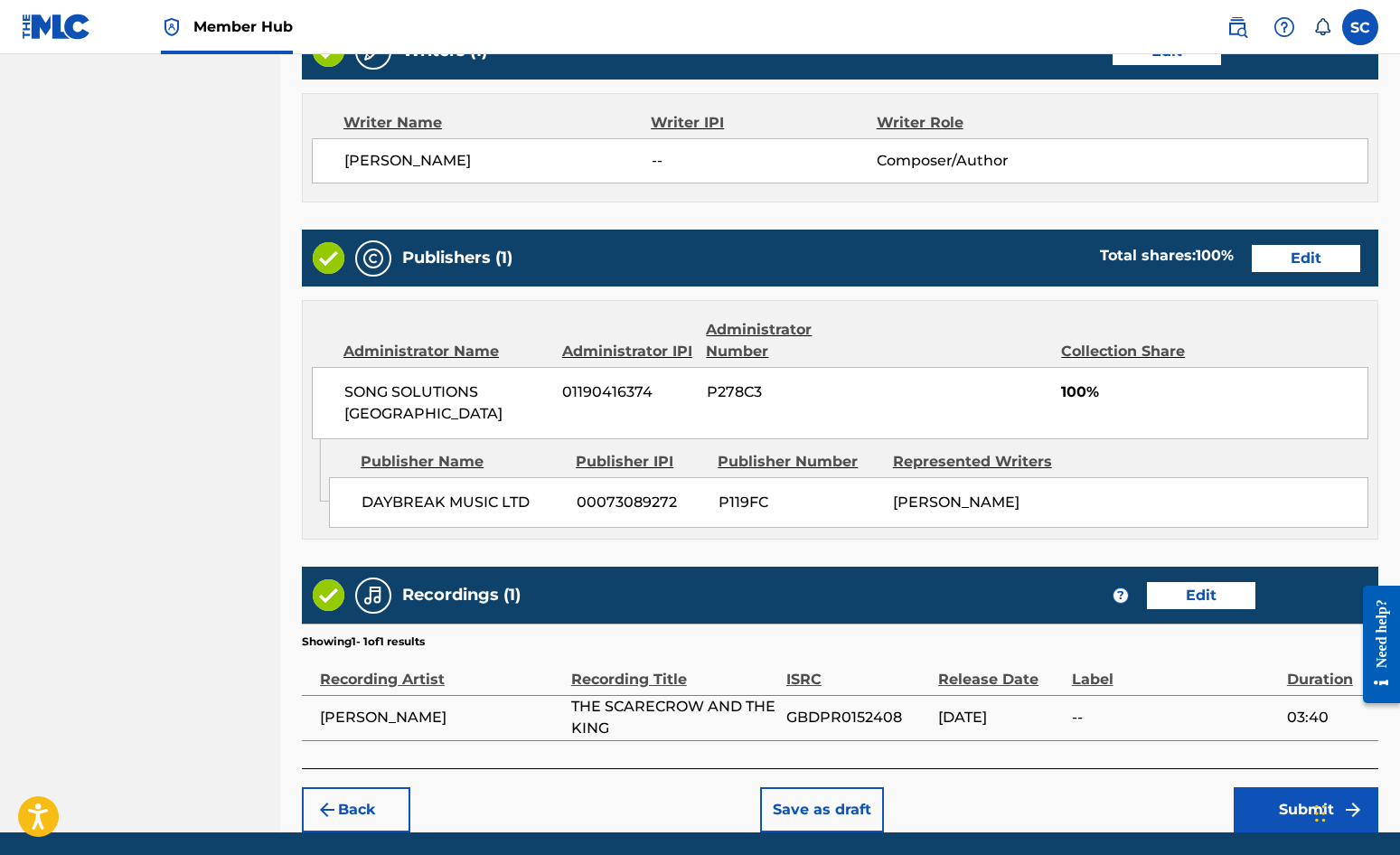
scroll to position [776, 0]
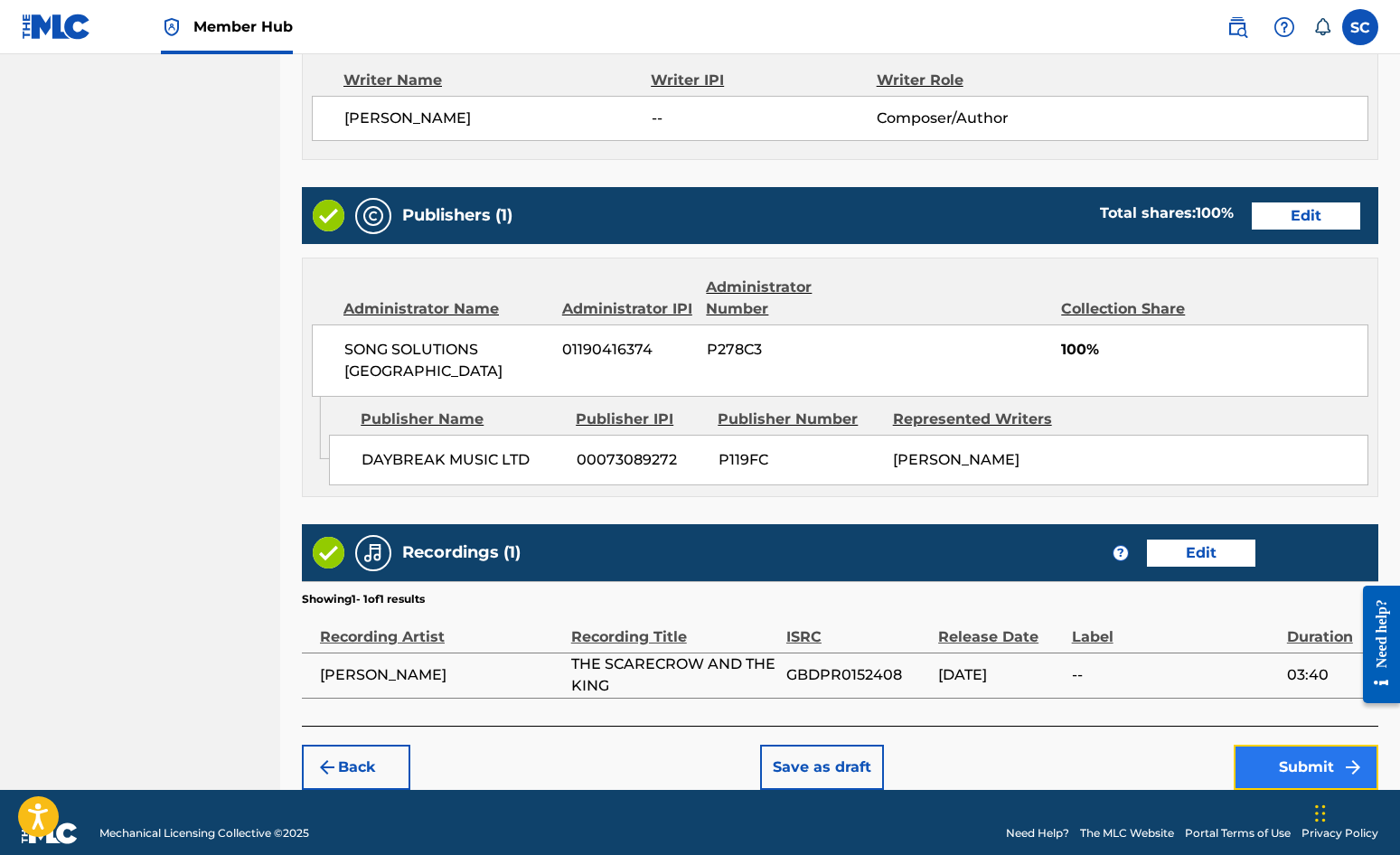
click at [1297, 747] on button "Submit" at bounding box center [1306, 768] width 145 height 45
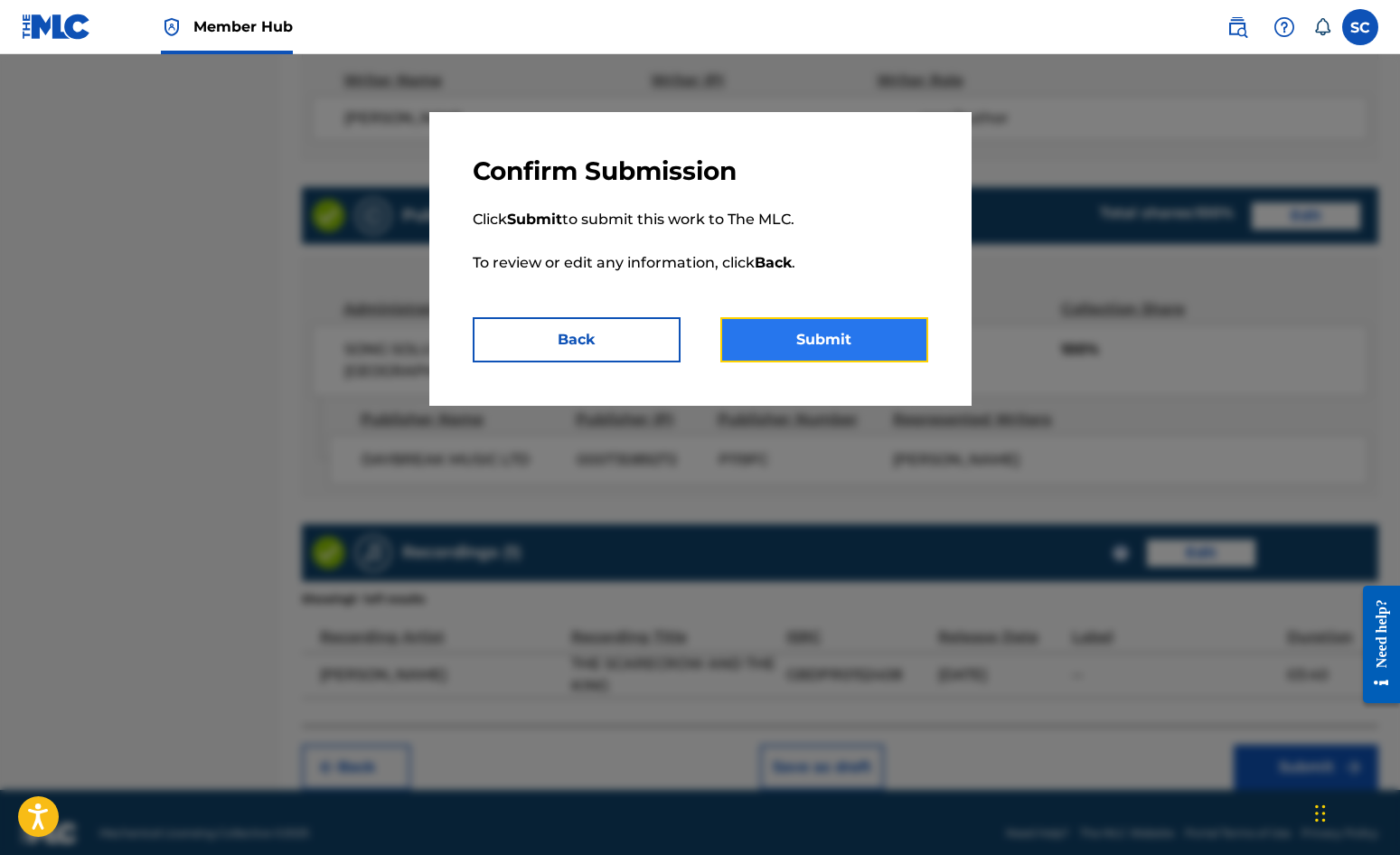
click at [834, 341] on button "Submit" at bounding box center [824, 340] width 208 height 45
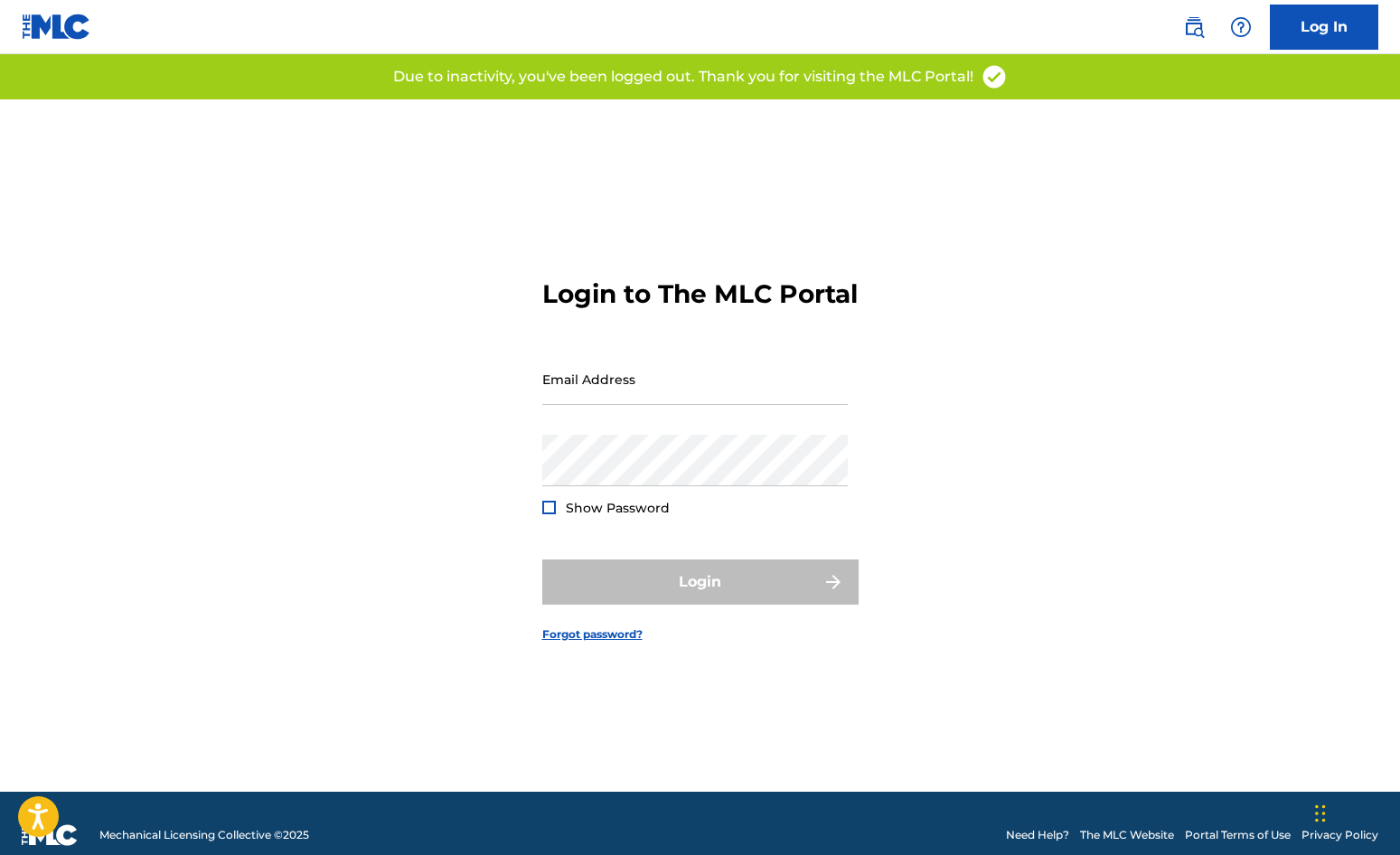
type input "[EMAIL_ADDRESS][PERSON_NAME][DOMAIN_NAME]"
click at [704, 598] on div "Login" at bounding box center [700, 583] width 317 height 45
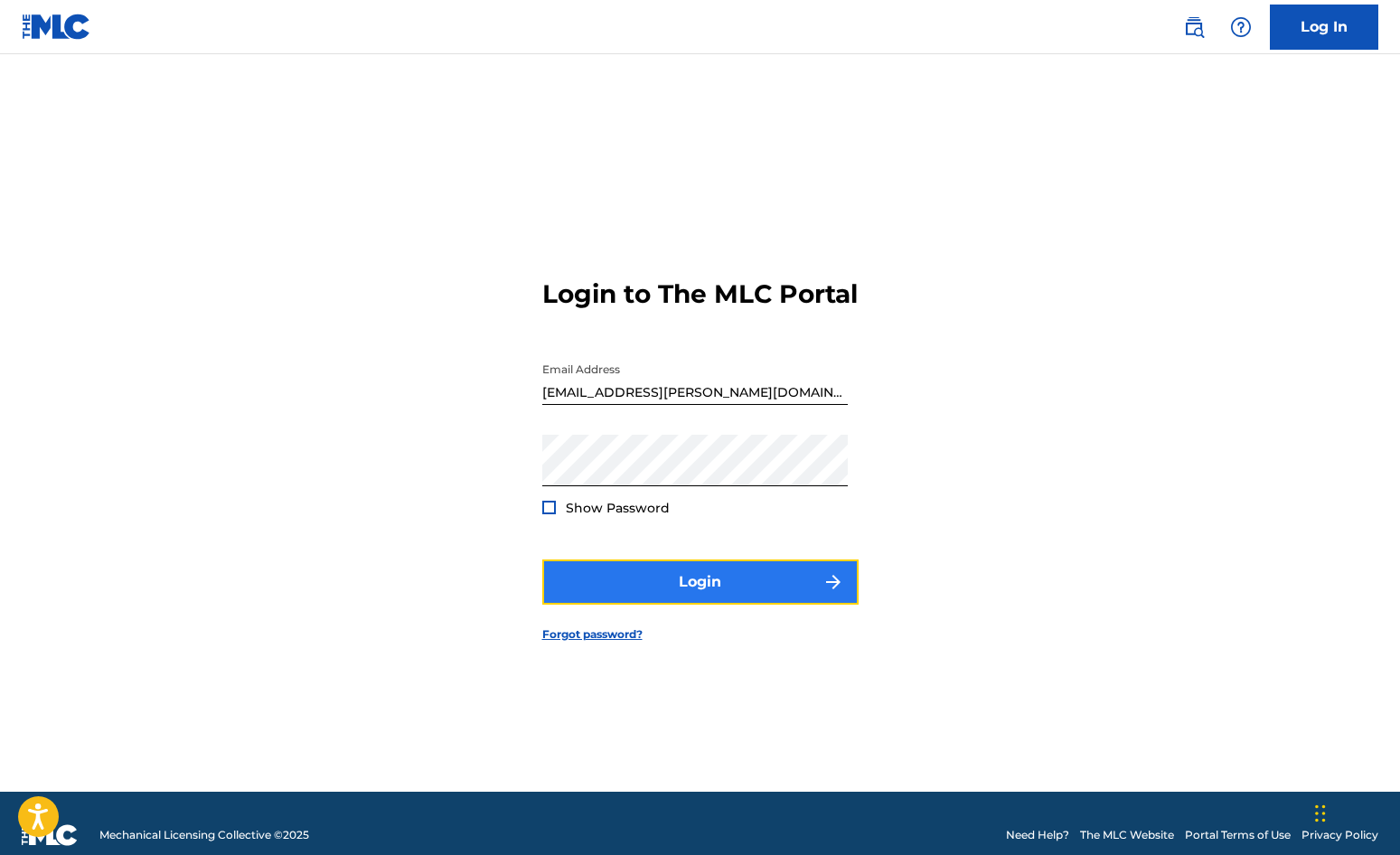
click at [703, 598] on button "Login" at bounding box center [700, 583] width 317 height 45
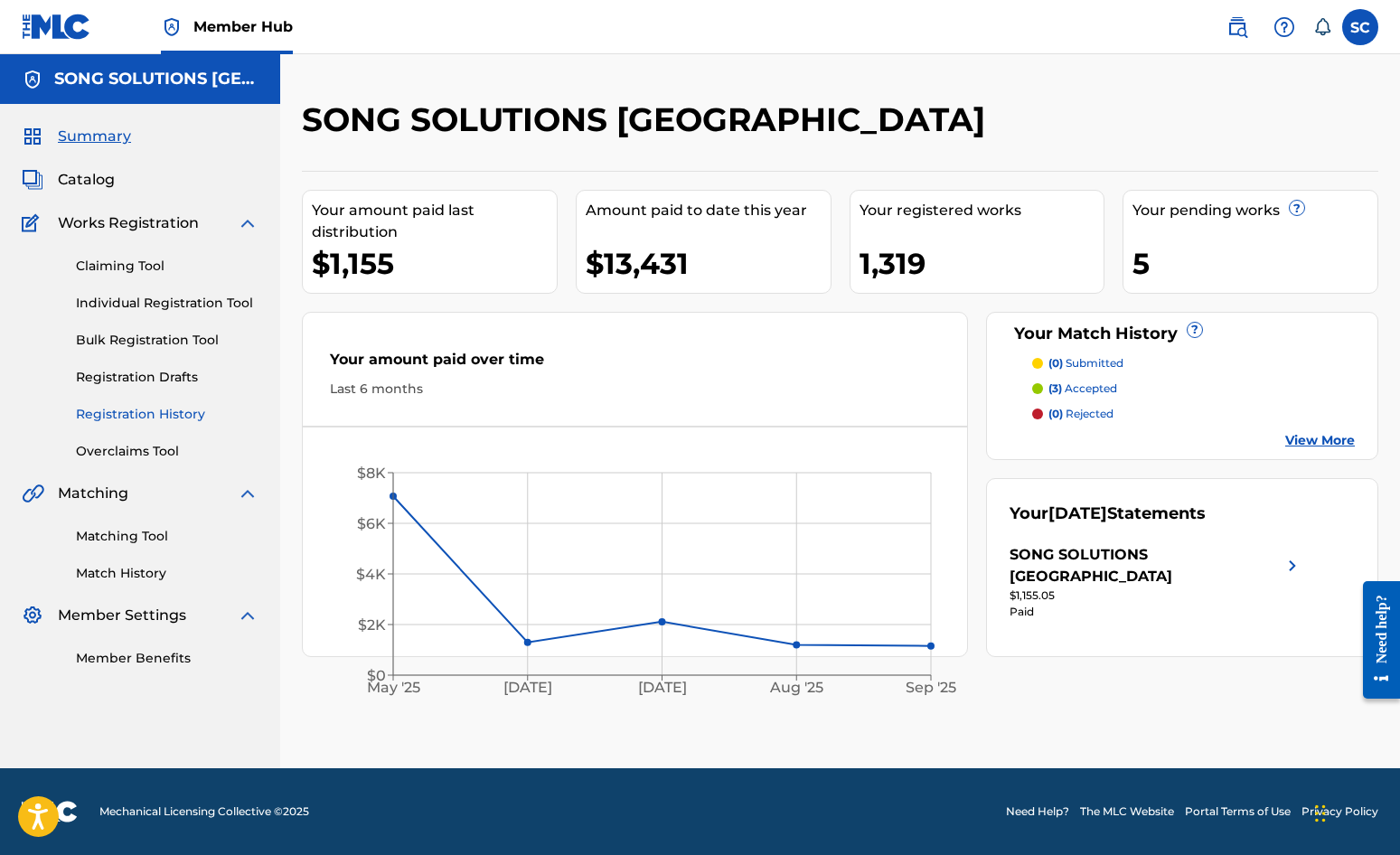
click at [179, 413] on link "Registration History" at bounding box center [167, 414] width 182 height 19
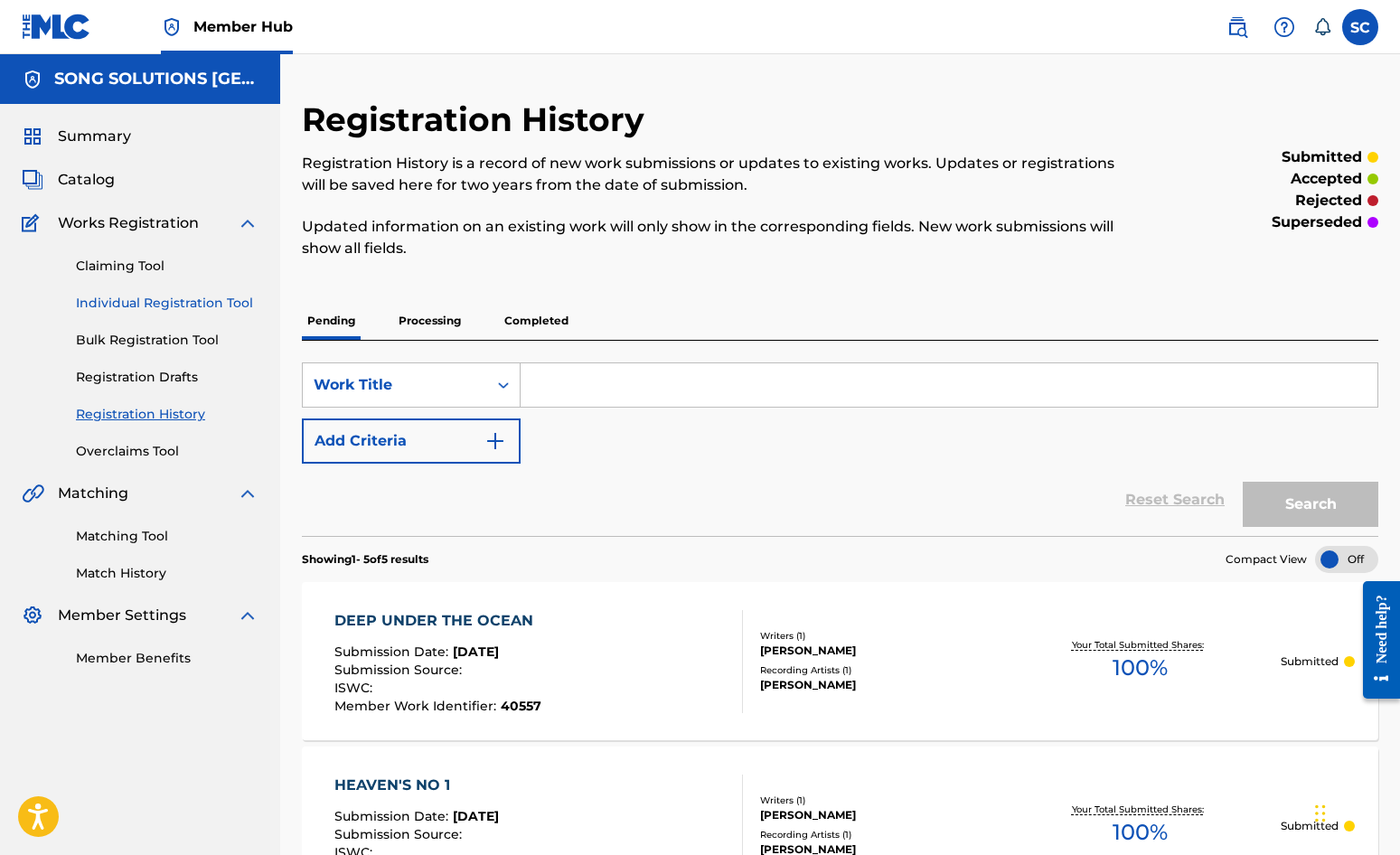
click at [165, 300] on link "Individual Registration Tool" at bounding box center [167, 303] width 182 height 19
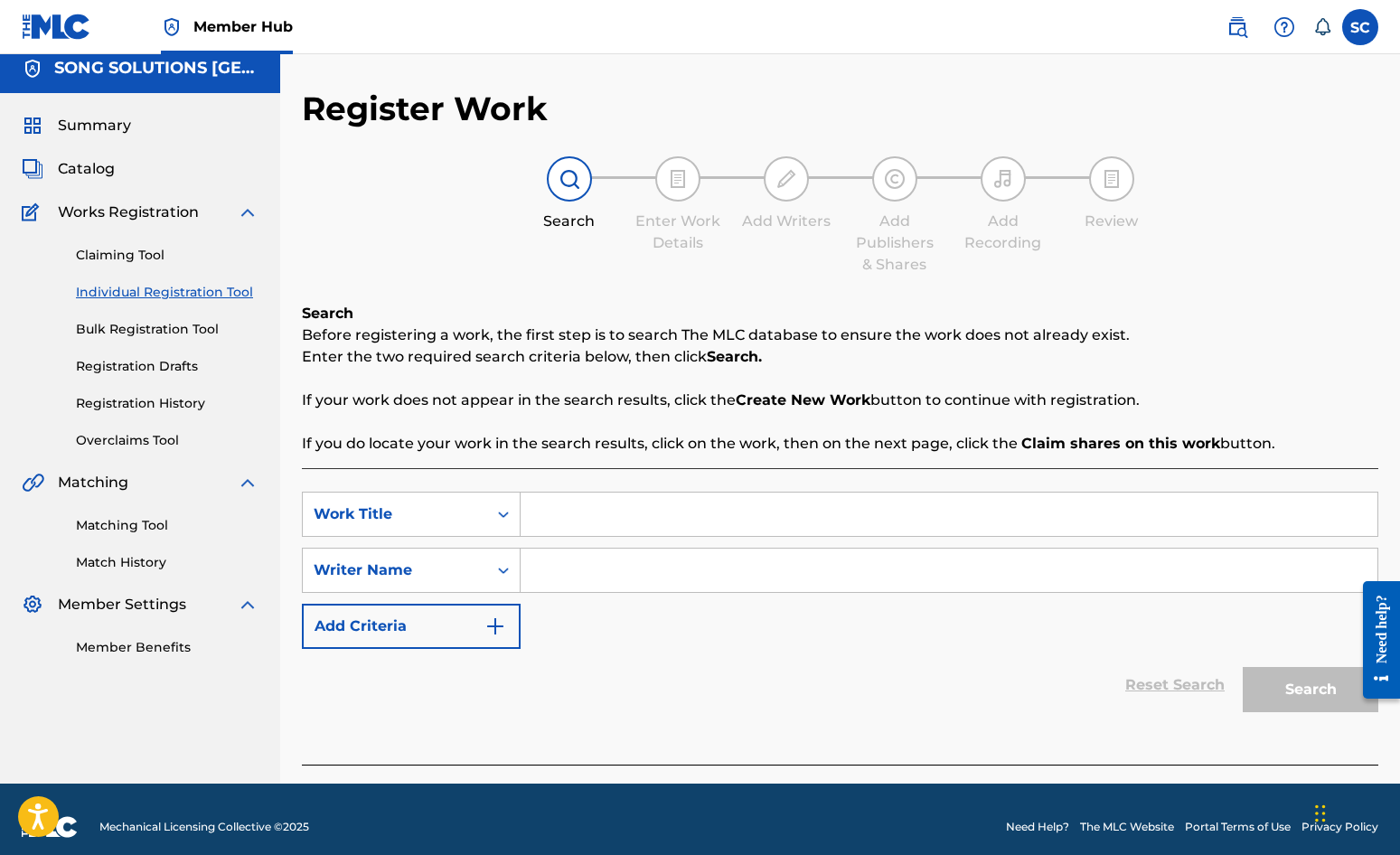
scroll to position [26, 0]
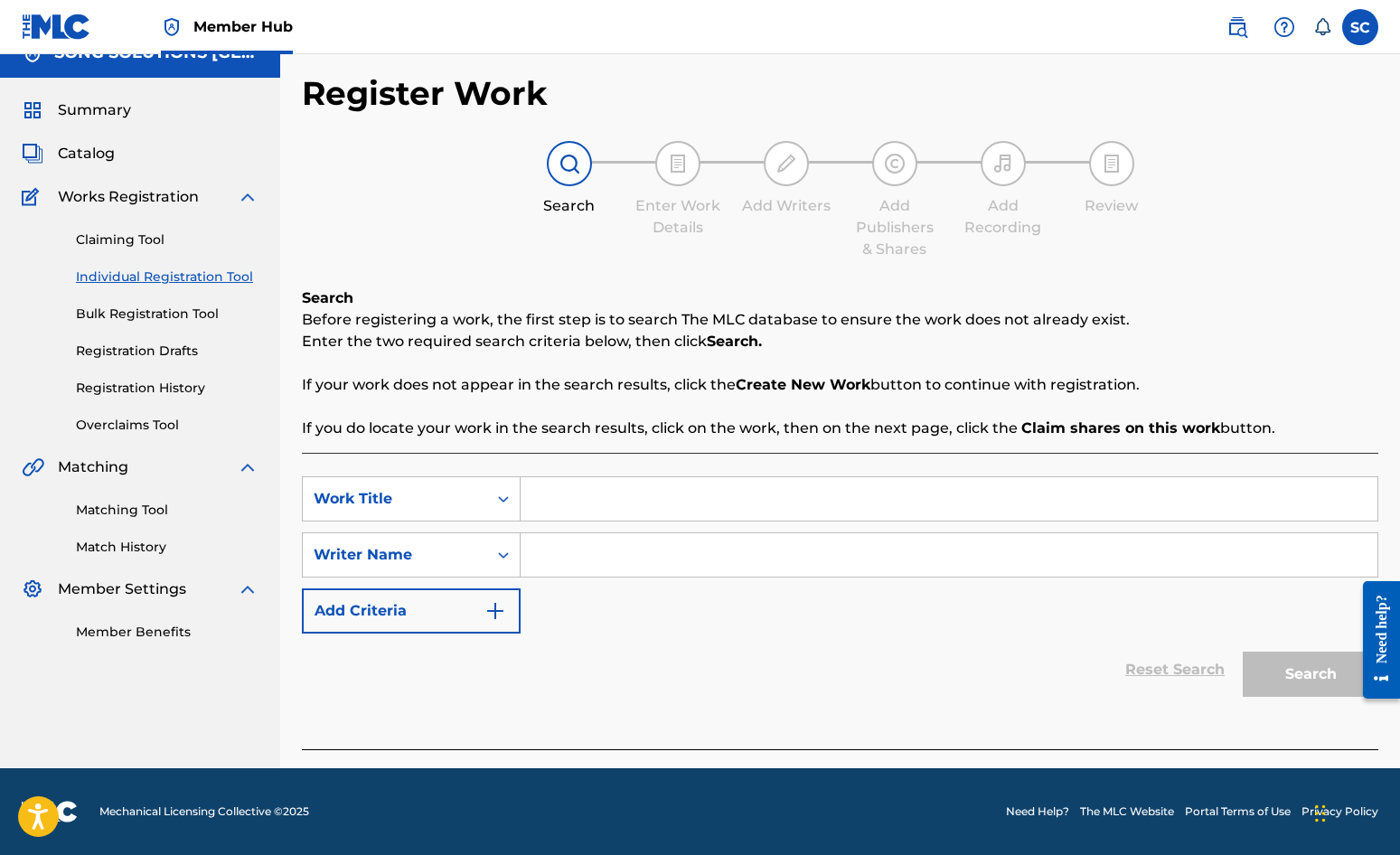
click at [661, 496] on input "Search Form" at bounding box center [949, 499] width 857 height 43
type input "THE SCARECROW AND THE KING"
click at [669, 555] on input "Search Form" at bounding box center [949, 555] width 857 height 43
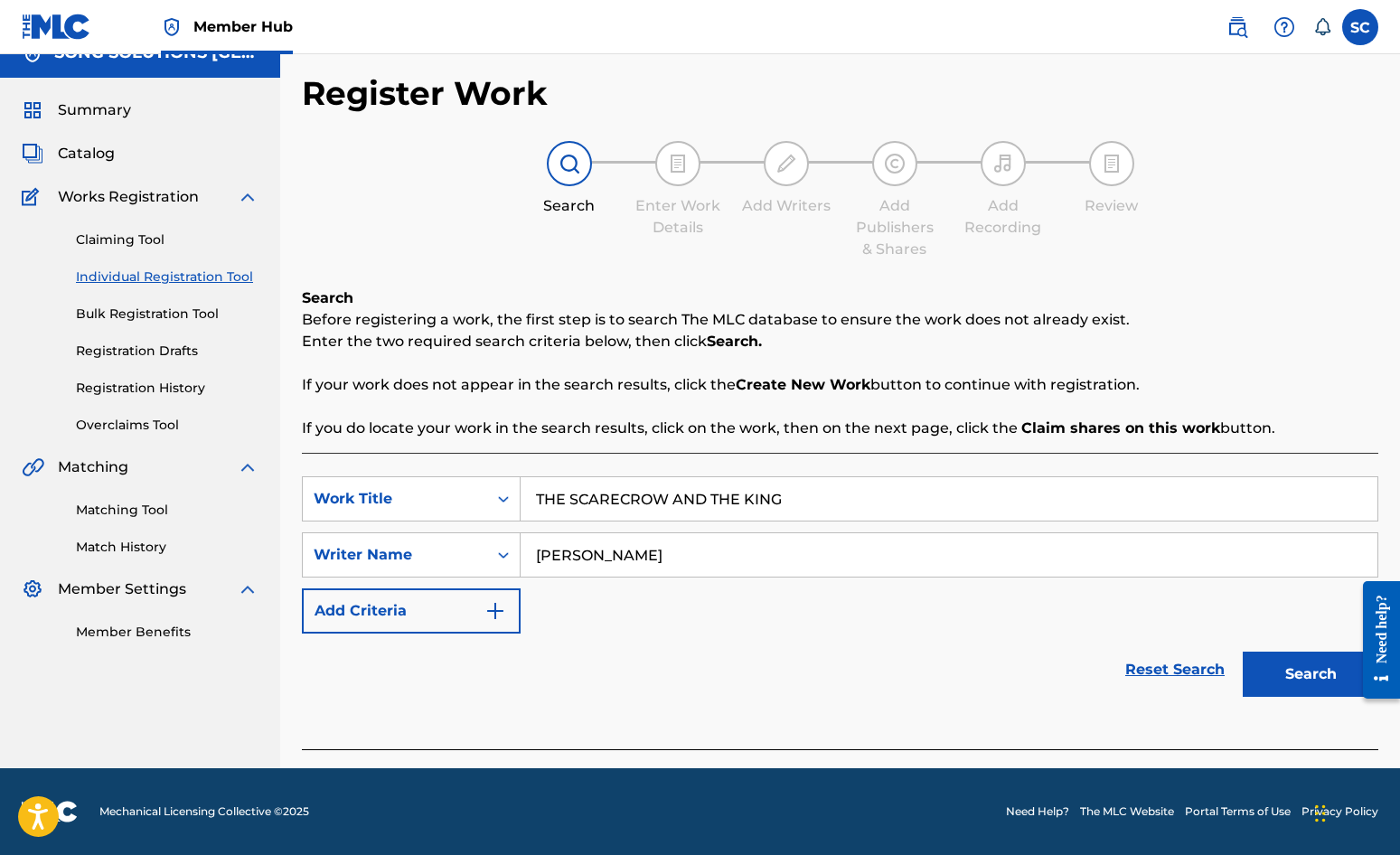
type input "[PERSON_NAME]"
click at [1243, 652] on button "Search" at bounding box center [1311, 675] width 135 height 45
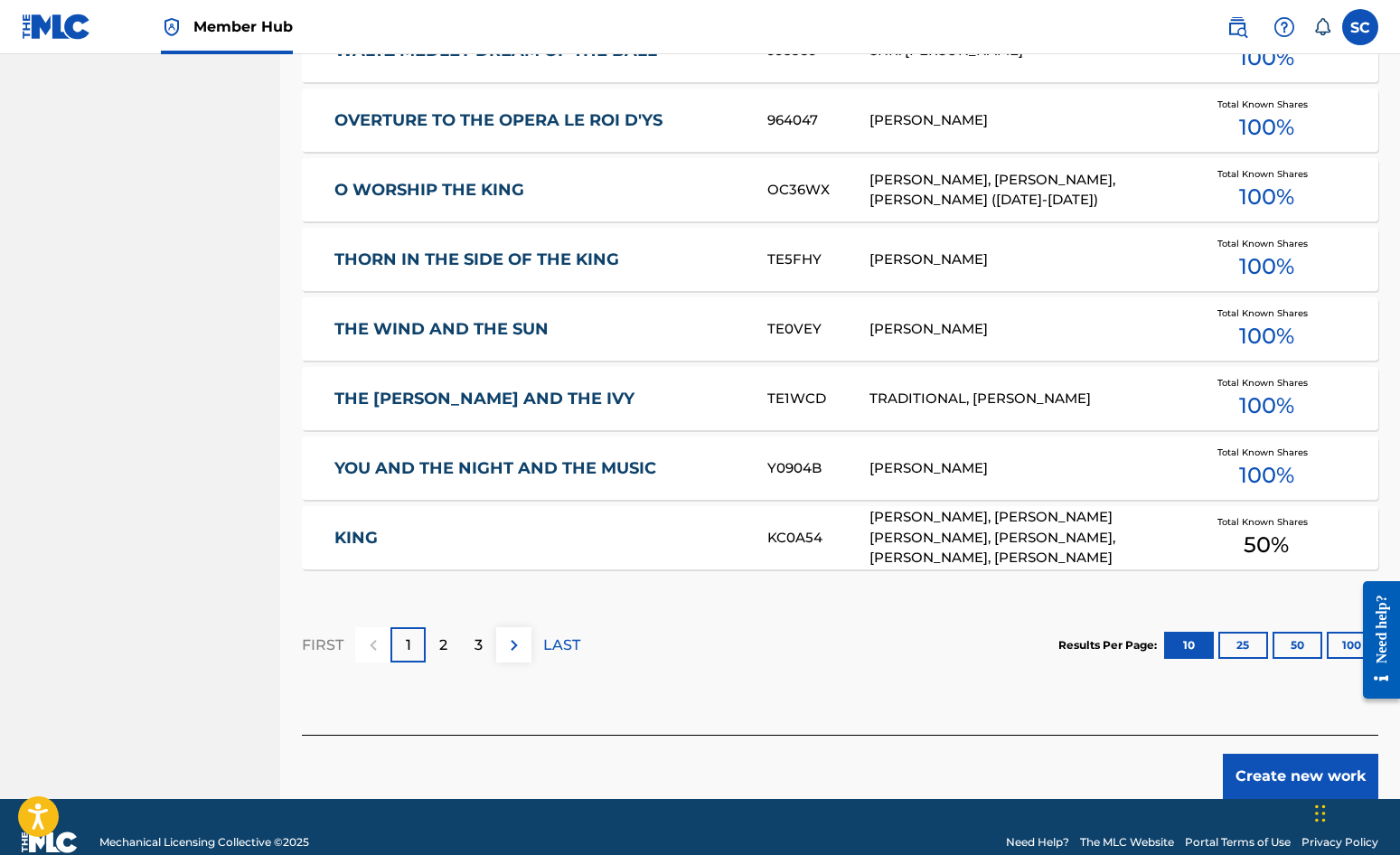
scroll to position [995, 0]
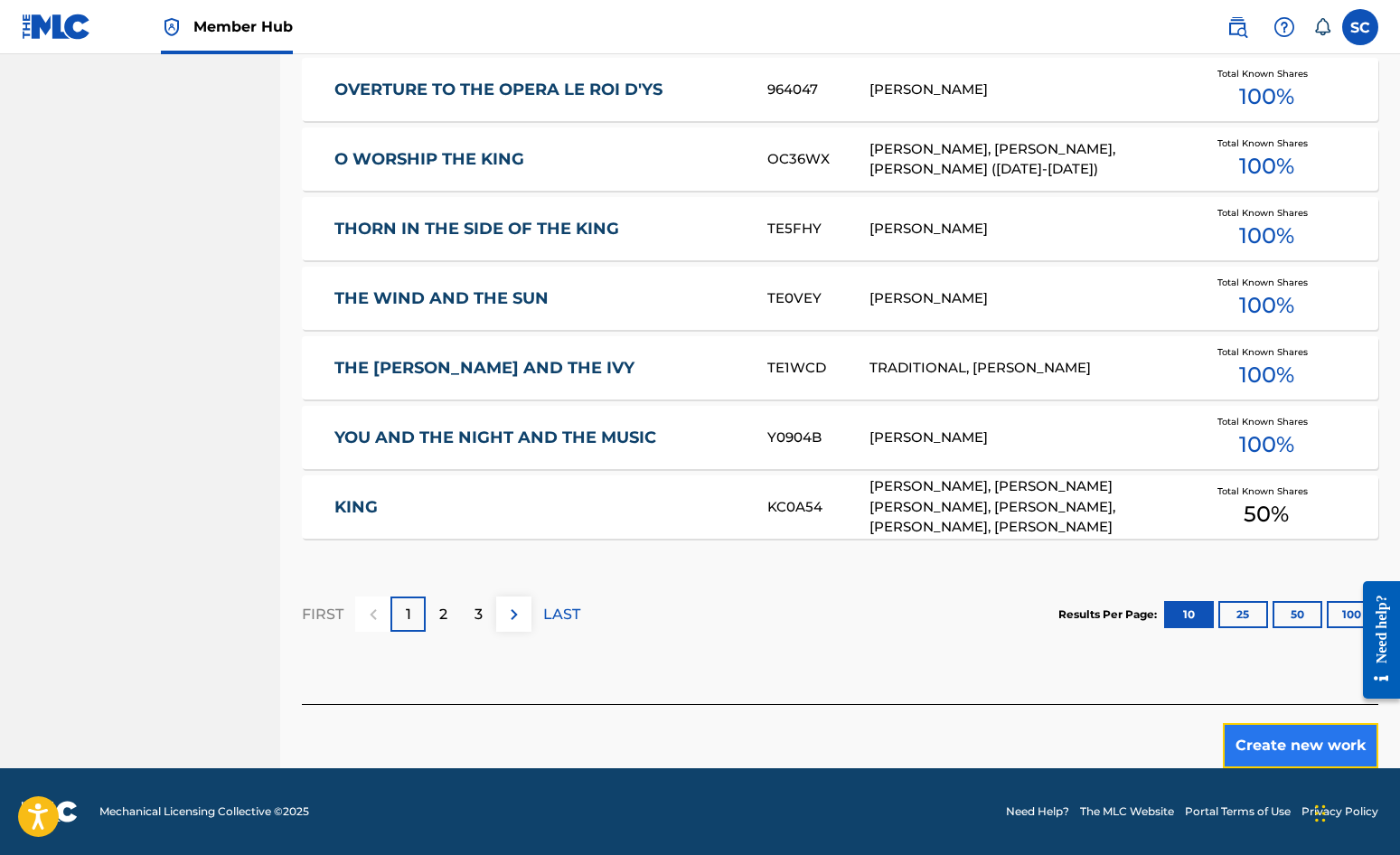
click at [1261, 748] on button "Create new work" at bounding box center [1300, 746] width 155 height 45
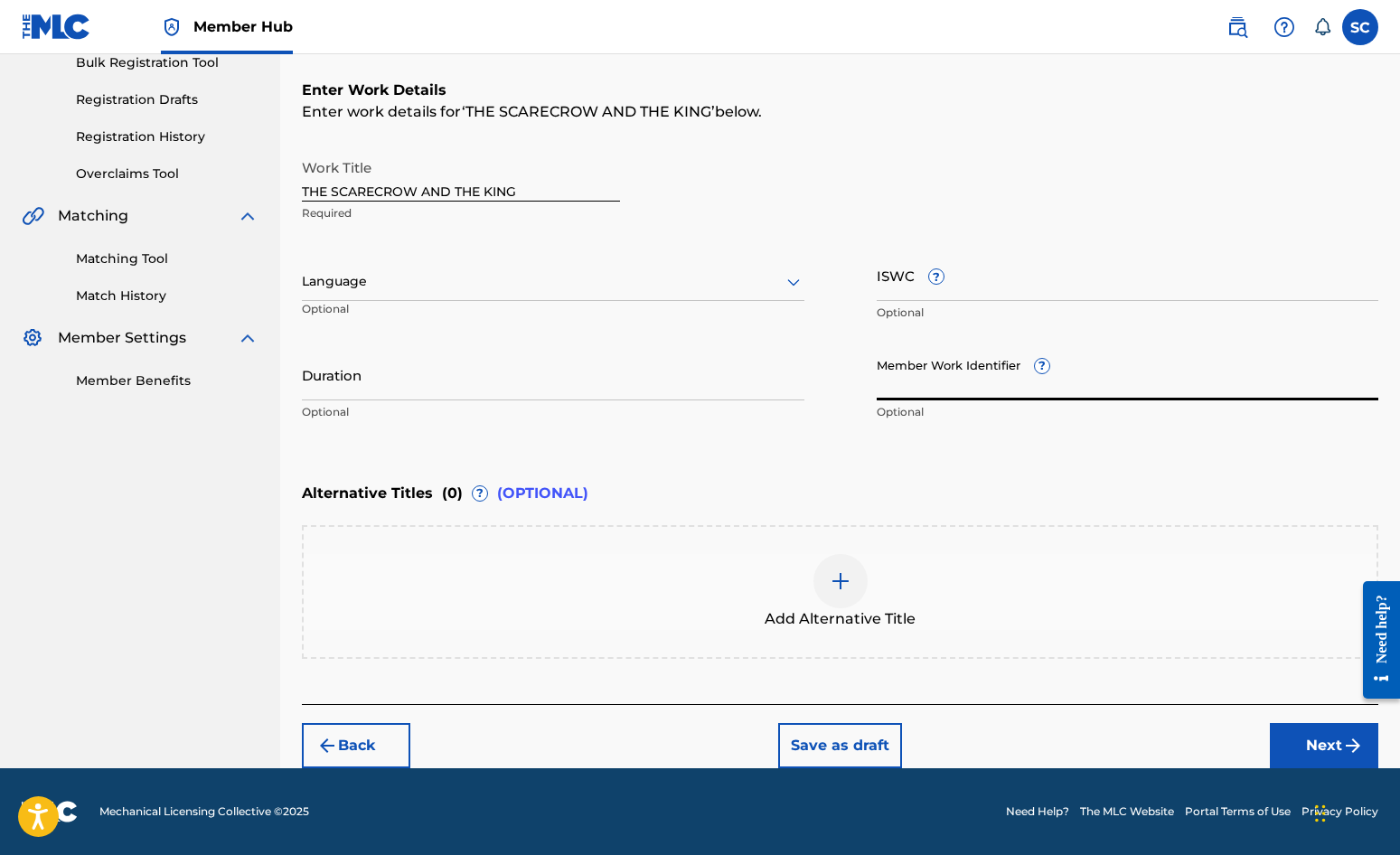
click at [904, 383] on input "Member Work Identifier ?" at bounding box center [1128, 374] width 503 height 52
type input "35172"
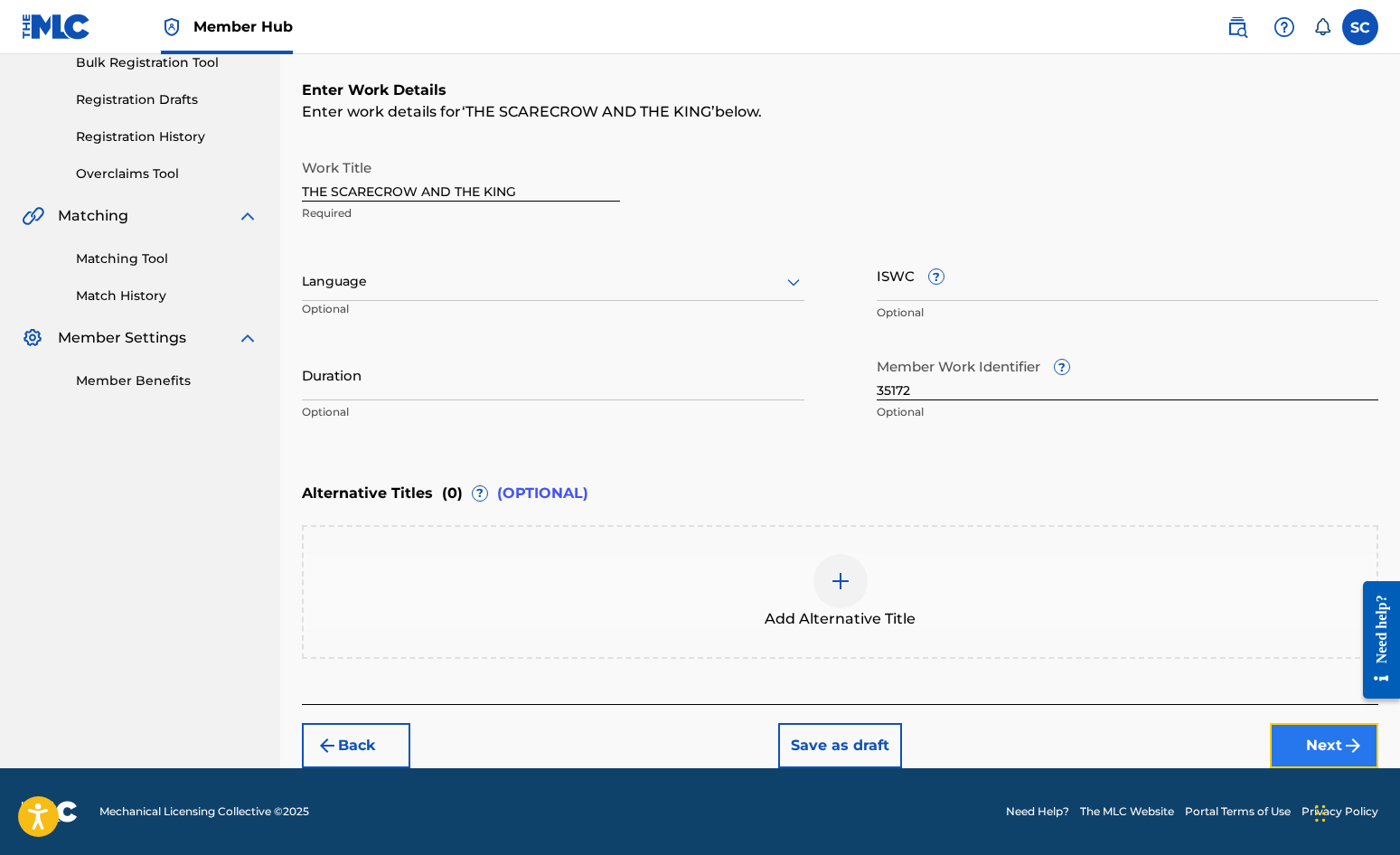
click at [1302, 749] on button "Next" at bounding box center [1324, 746] width 108 height 45
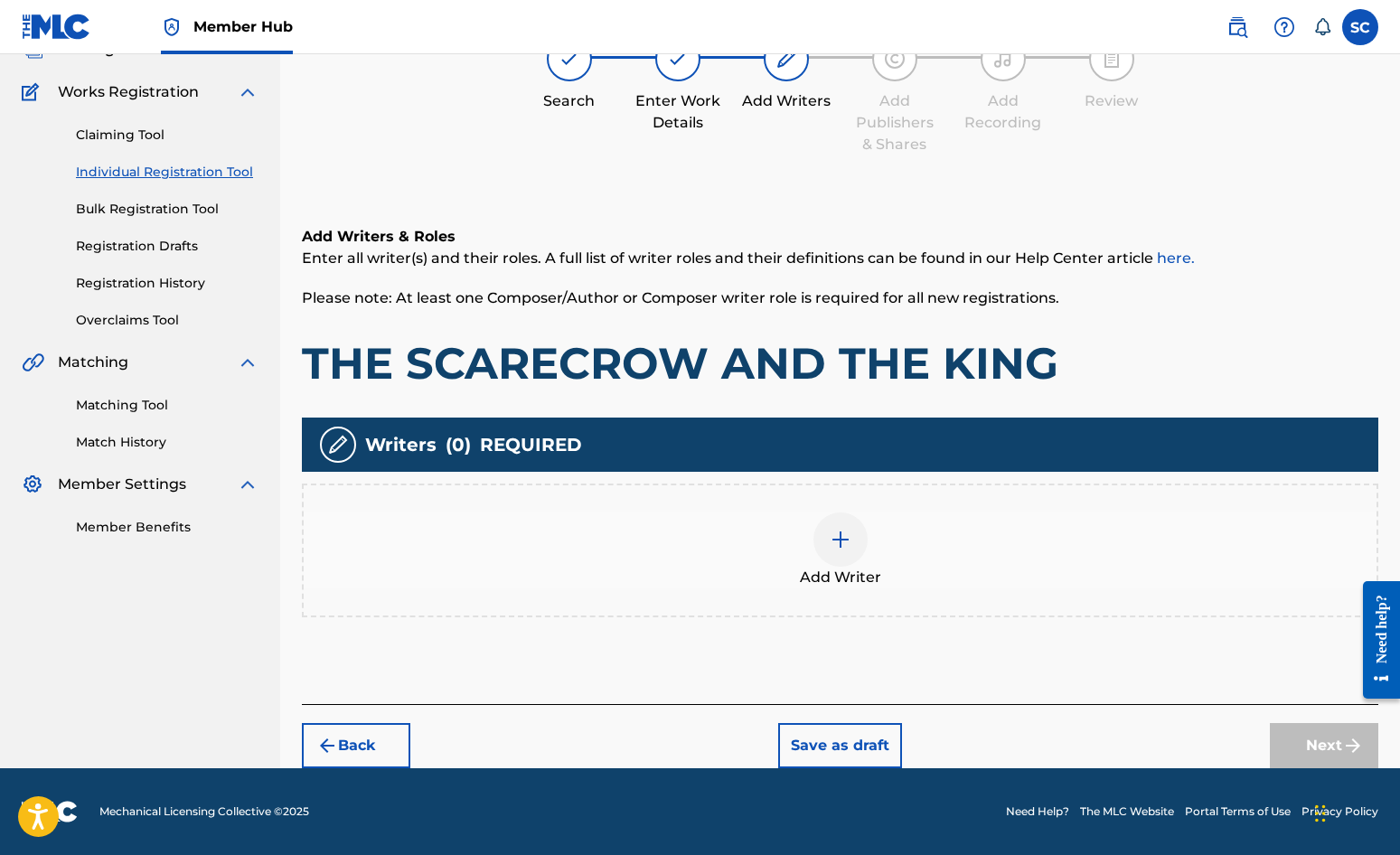
scroll to position [82, 0]
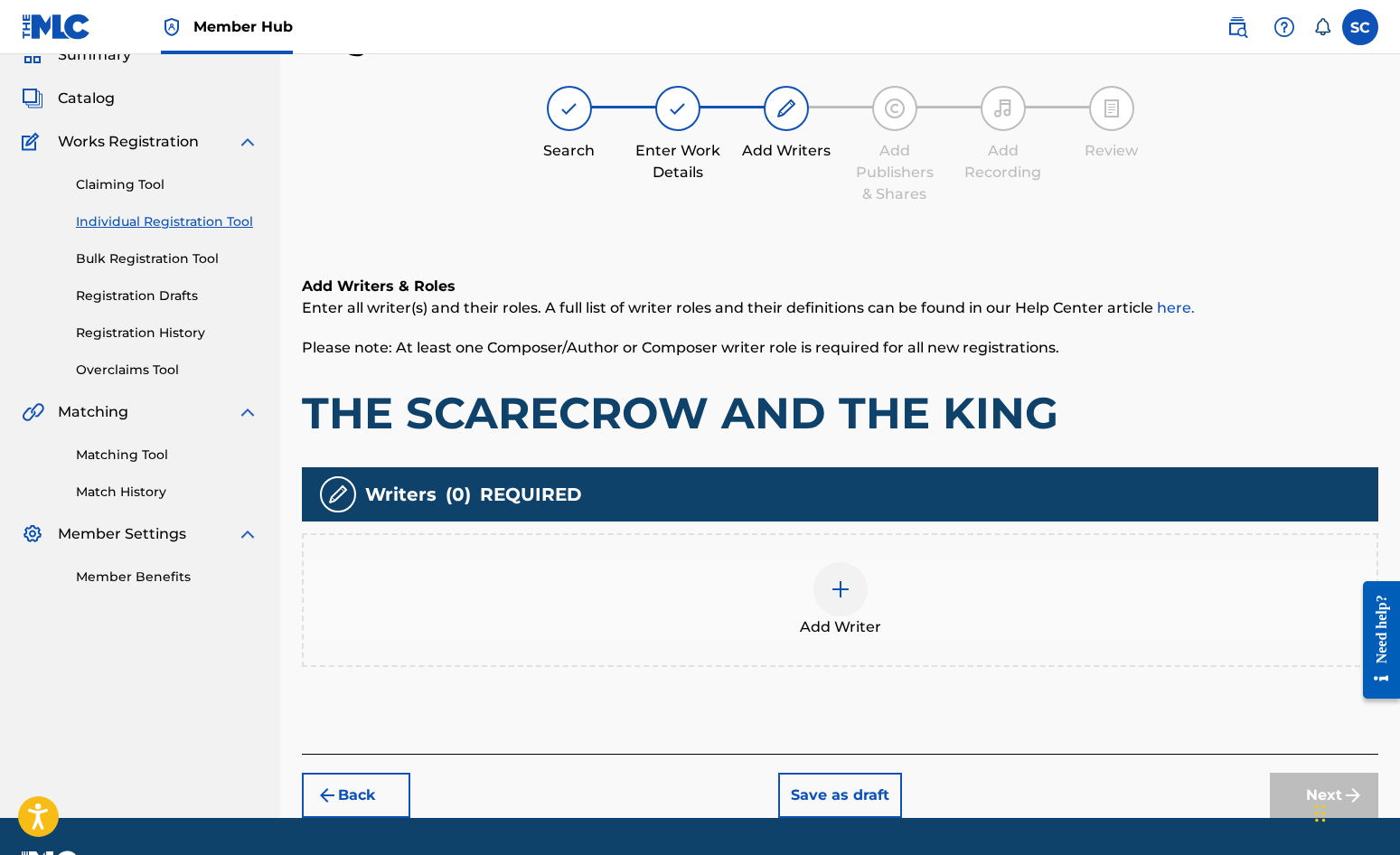
click at [837, 585] on img at bounding box center [840, 589] width 22 height 22
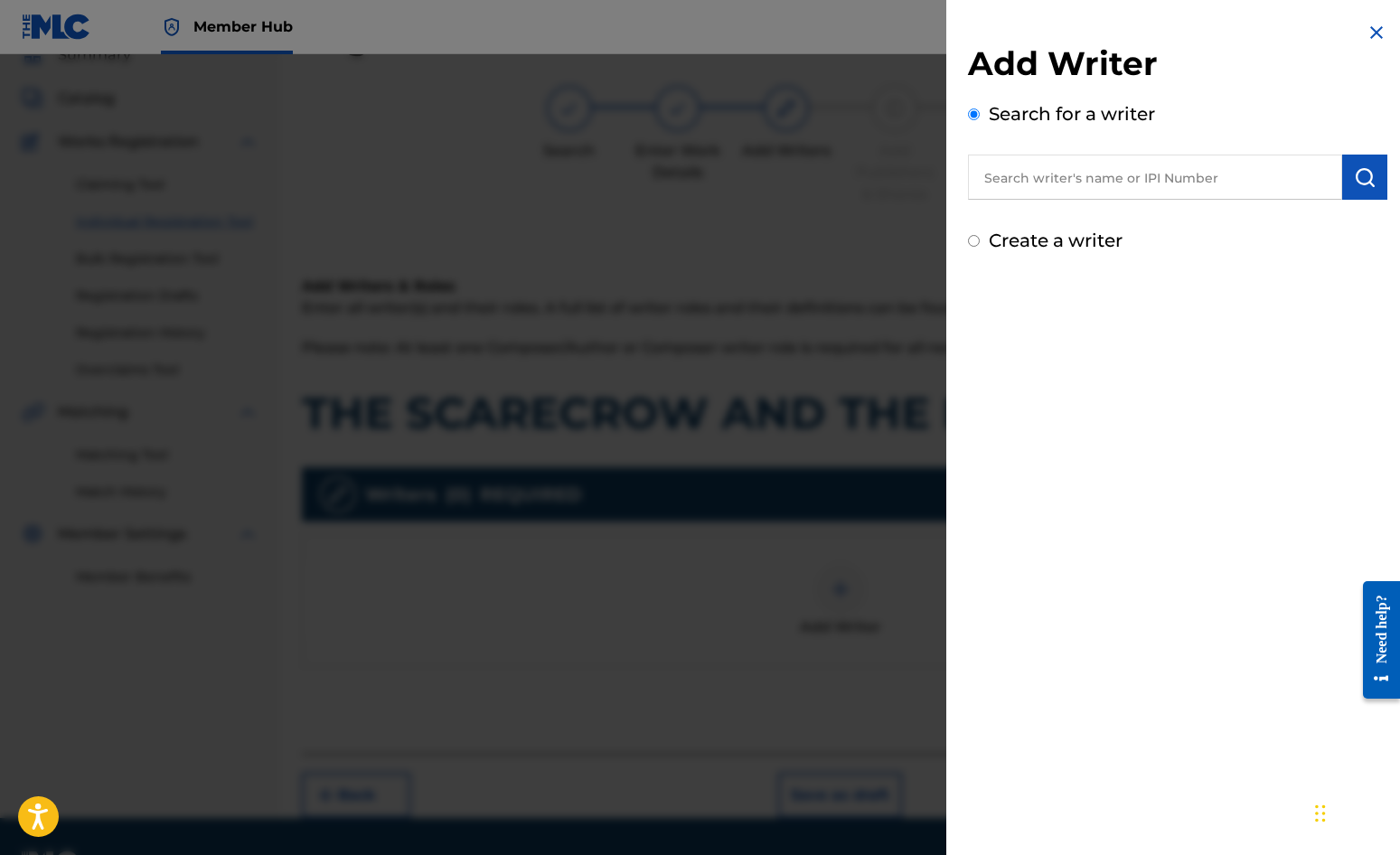
click at [1074, 236] on label "Create a writer" at bounding box center [1055, 240] width 133 height 22
radio input "true"
click at [980, 236] on input "Create a writer" at bounding box center [973, 241] width 12 height 12
radio input "false"
radio input "true"
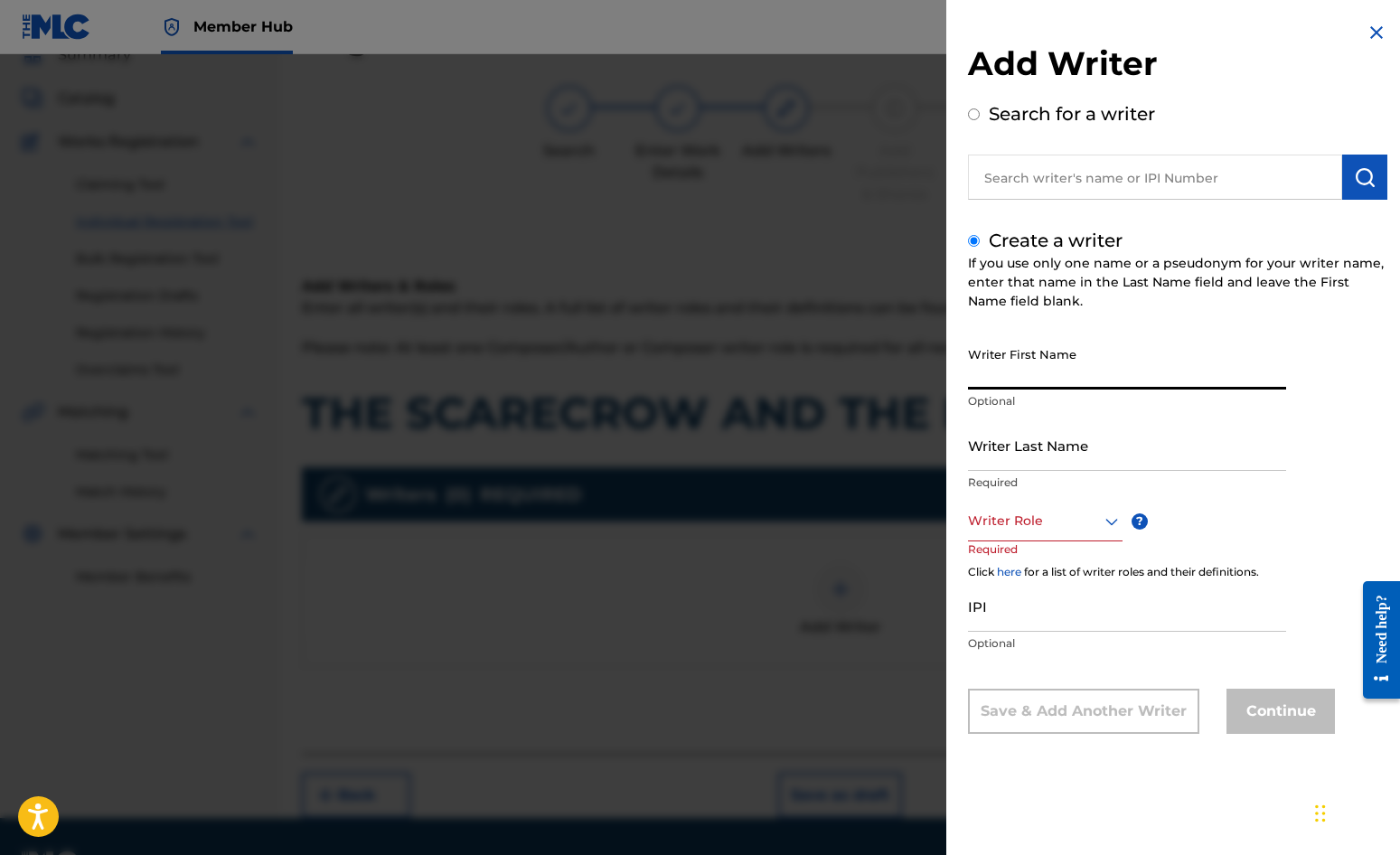
drag, startPoint x: 1029, startPoint y: 382, endPoint x: 1032, endPoint y: 373, distance: 9.5
click at [1030, 381] on input "Writer First Name" at bounding box center [1127, 364] width 319 height 52
type input "[PERSON_NAME]"
click at [1019, 443] on input "Writer Last Name" at bounding box center [1127, 444] width 319 height 52
type input "[PERSON_NAME]"
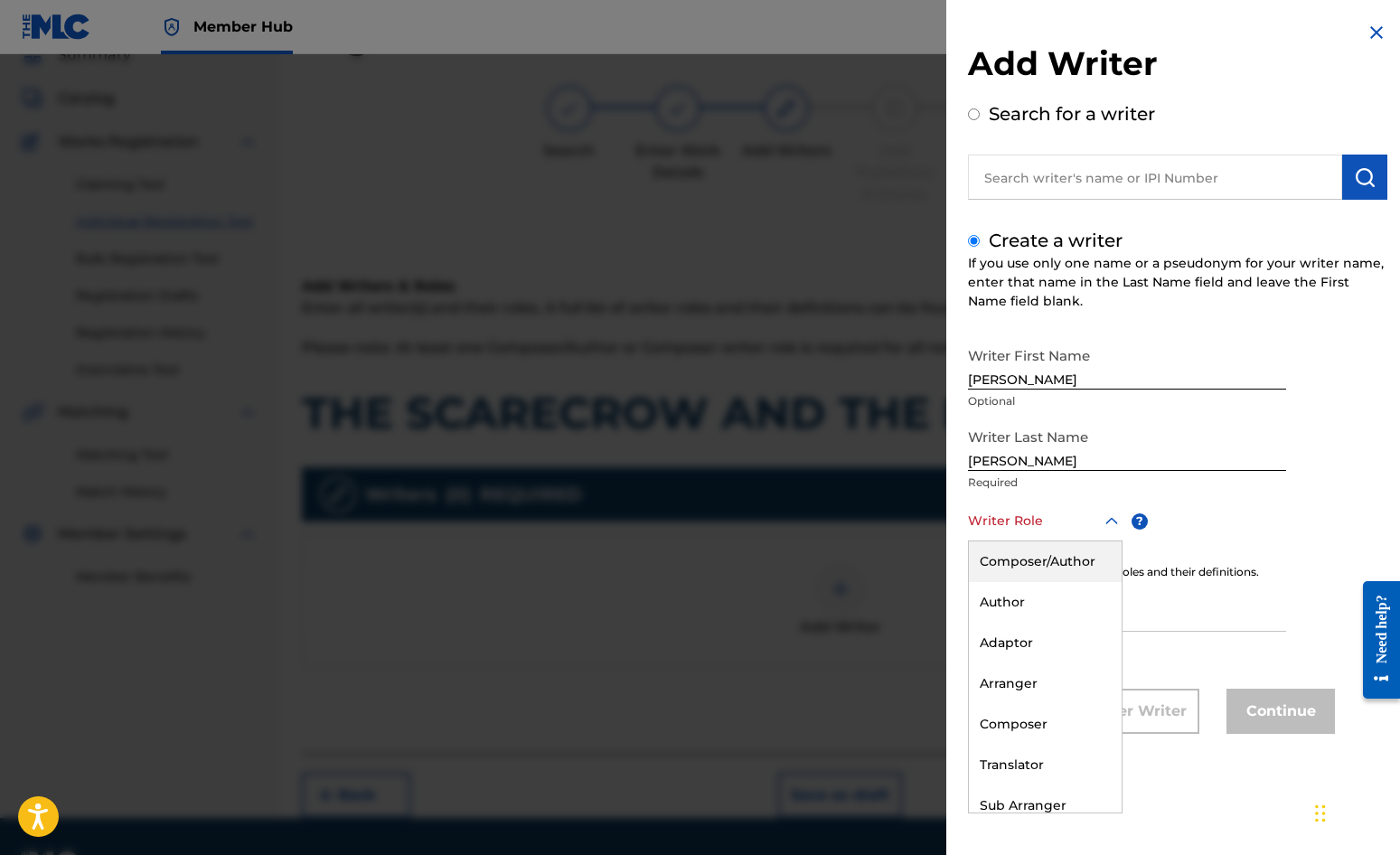
click at [1021, 522] on div at bounding box center [1045, 521] width 155 height 23
click at [1034, 557] on div "Composer/Author" at bounding box center [1045, 561] width 153 height 40
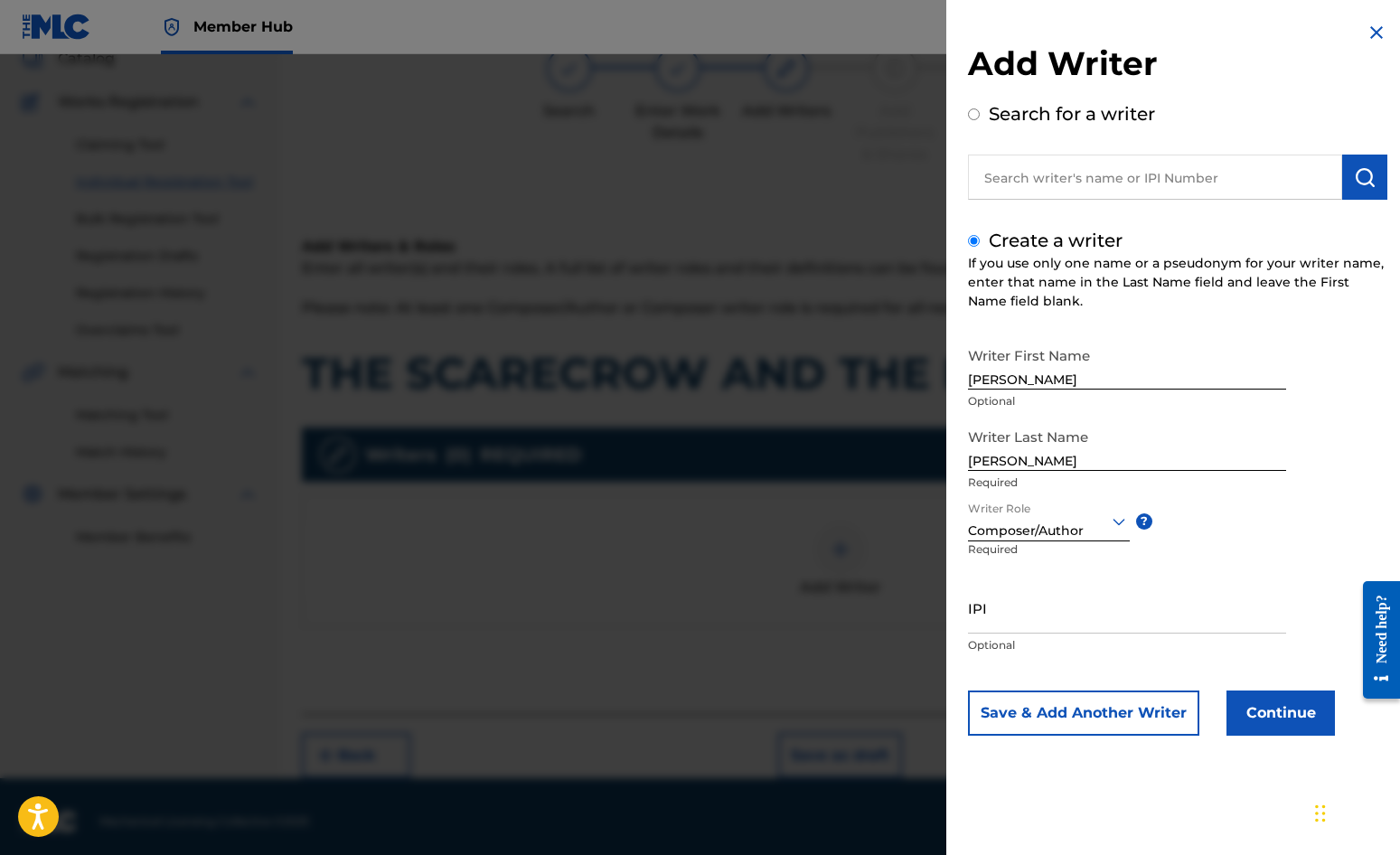
scroll to position [131, 0]
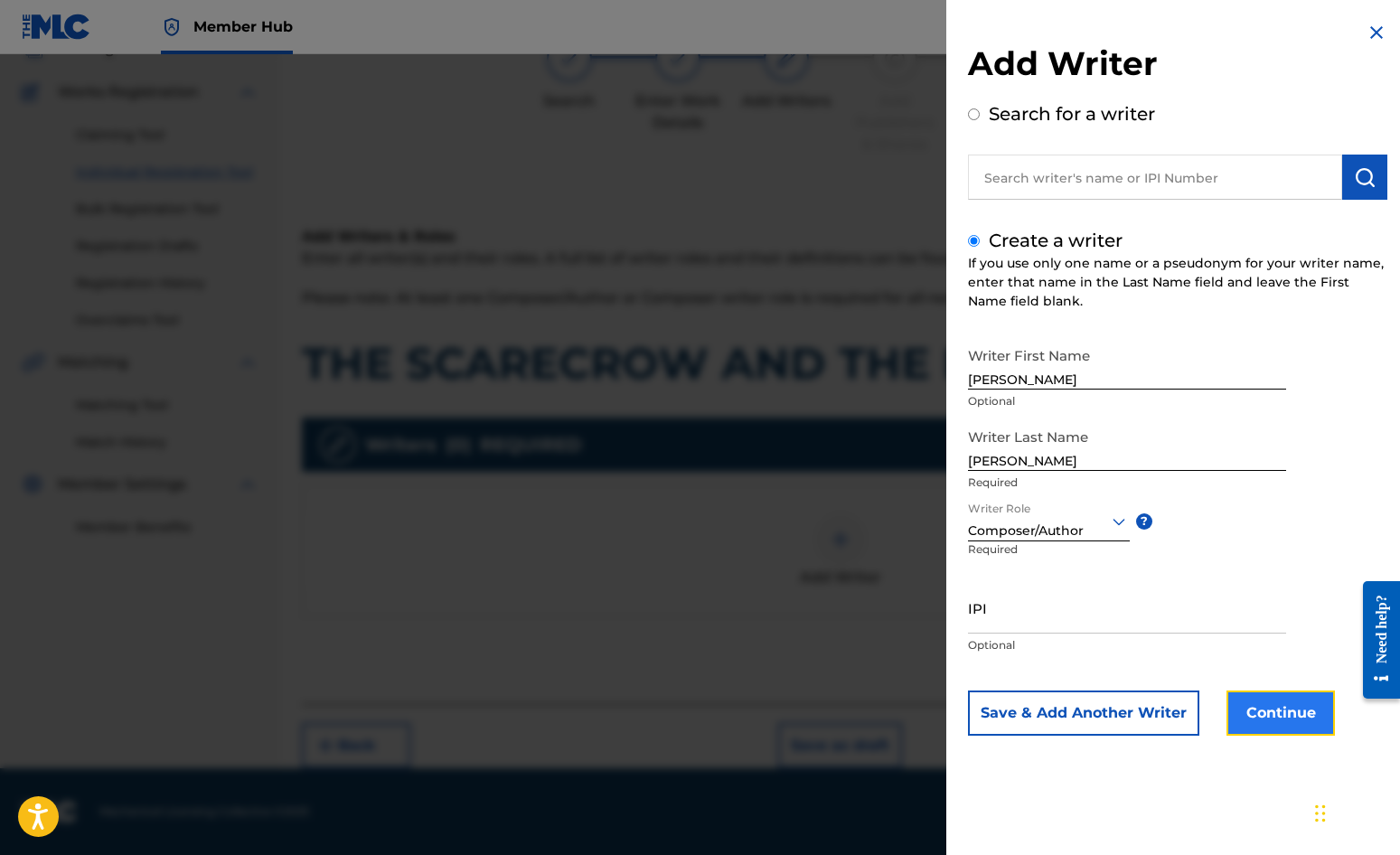
click at [1285, 722] on button "Continue" at bounding box center [1281, 713] width 108 height 45
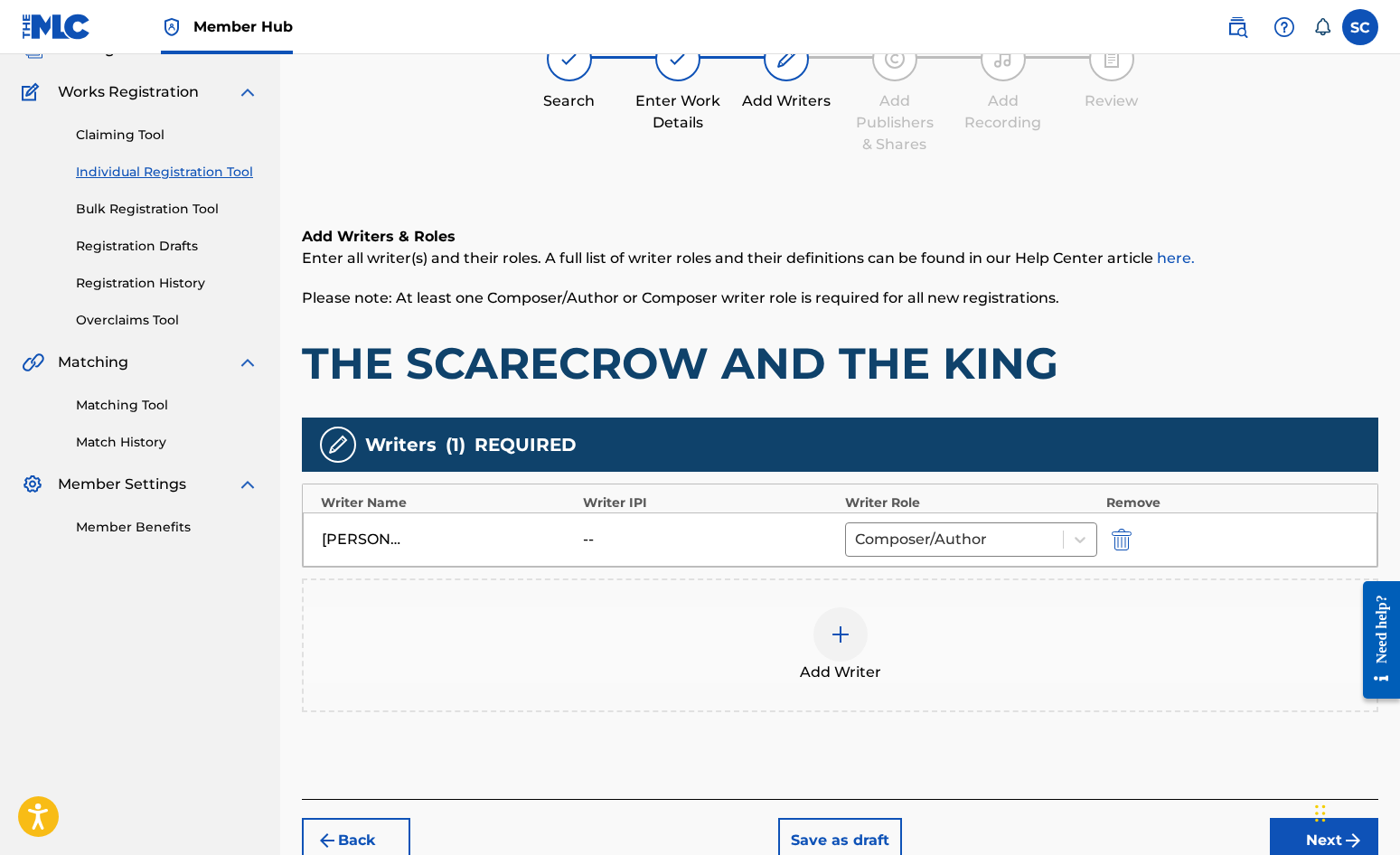
scroll to position [226, 0]
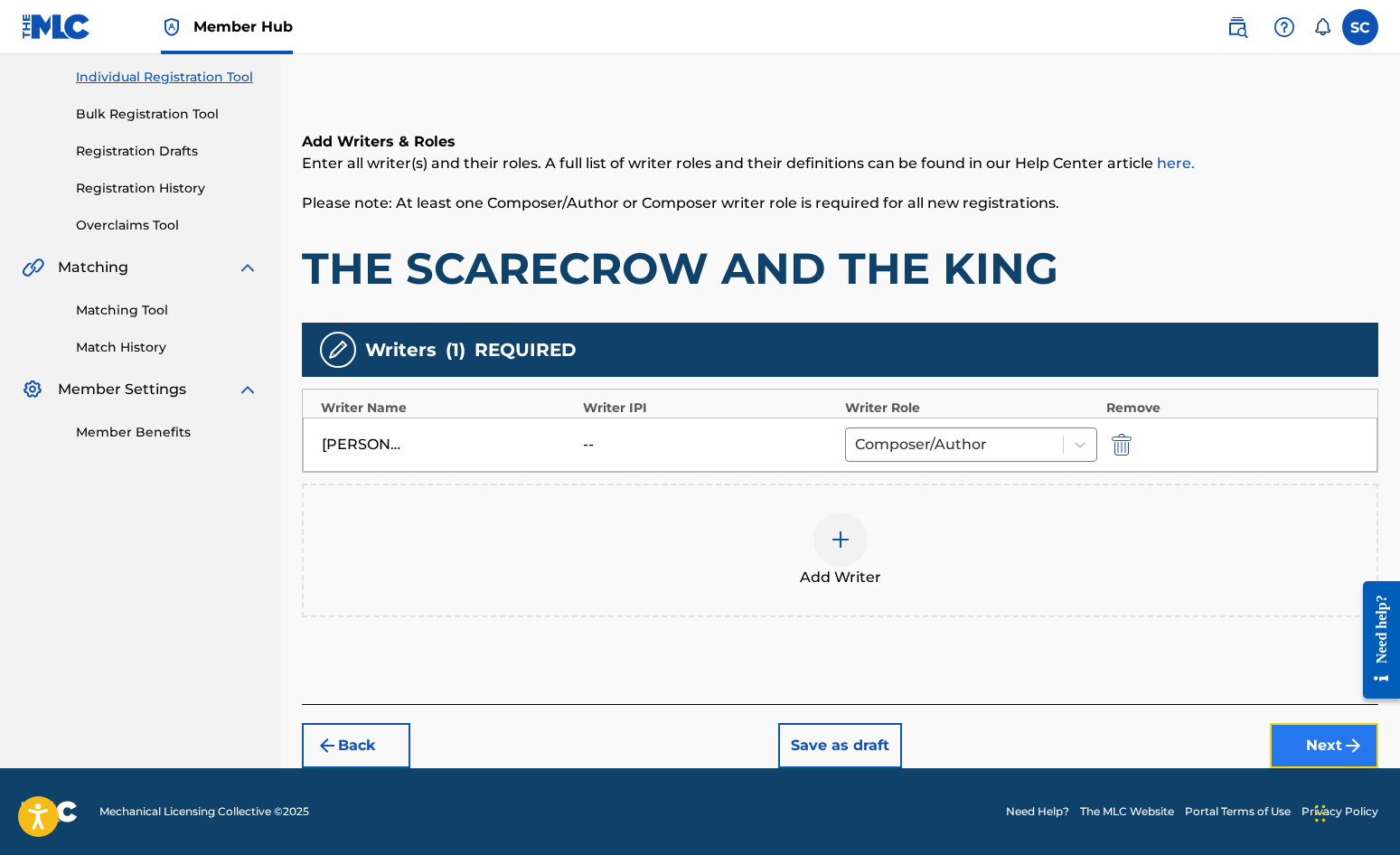
click at [1330, 742] on button "Next" at bounding box center [1324, 746] width 108 height 45
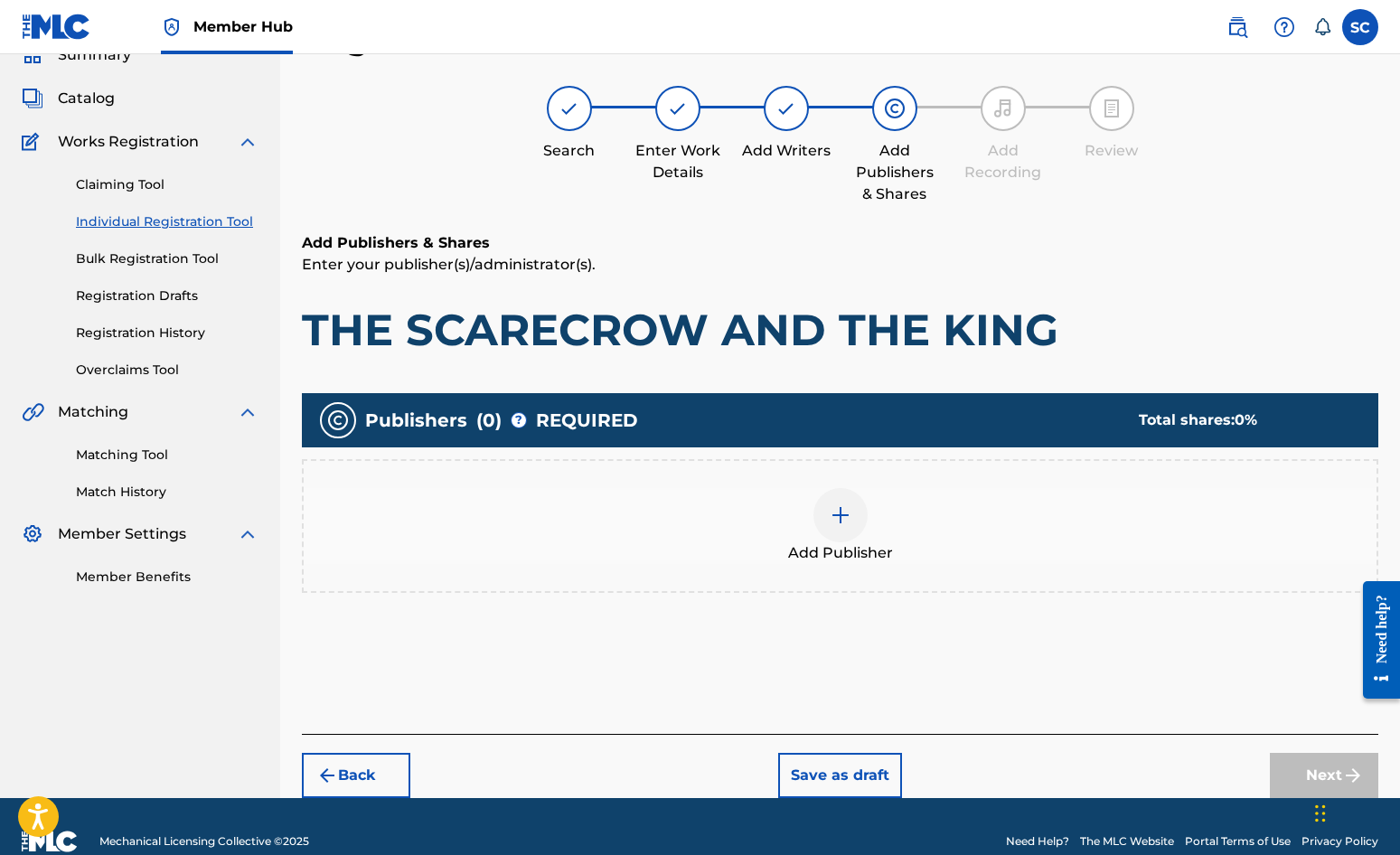
click at [843, 521] on img at bounding box center [840, 515] width 22 height 22
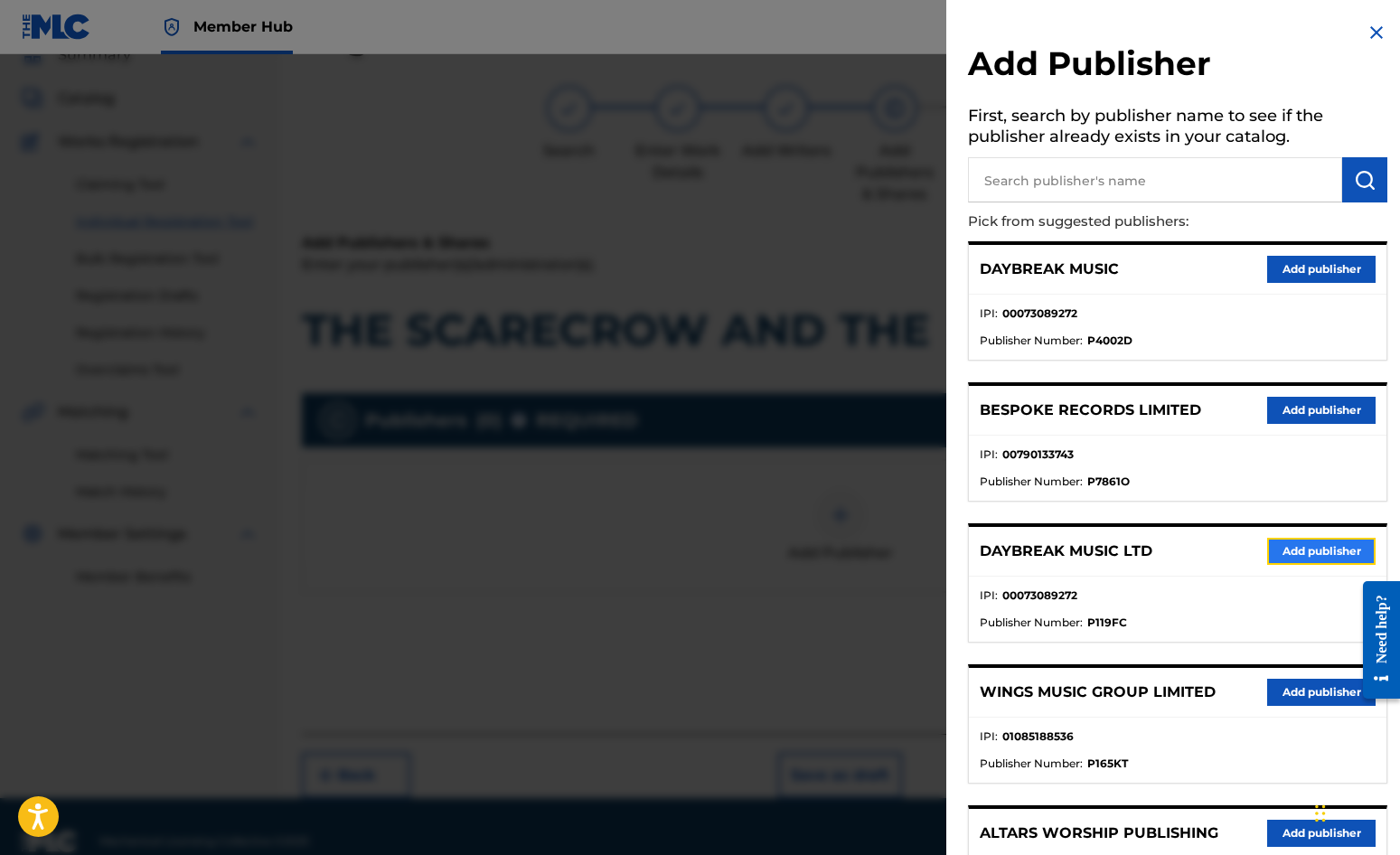
click at [1281, 549] on button "Add publisher" at bounding box center [1321, 551] width 108 height 27
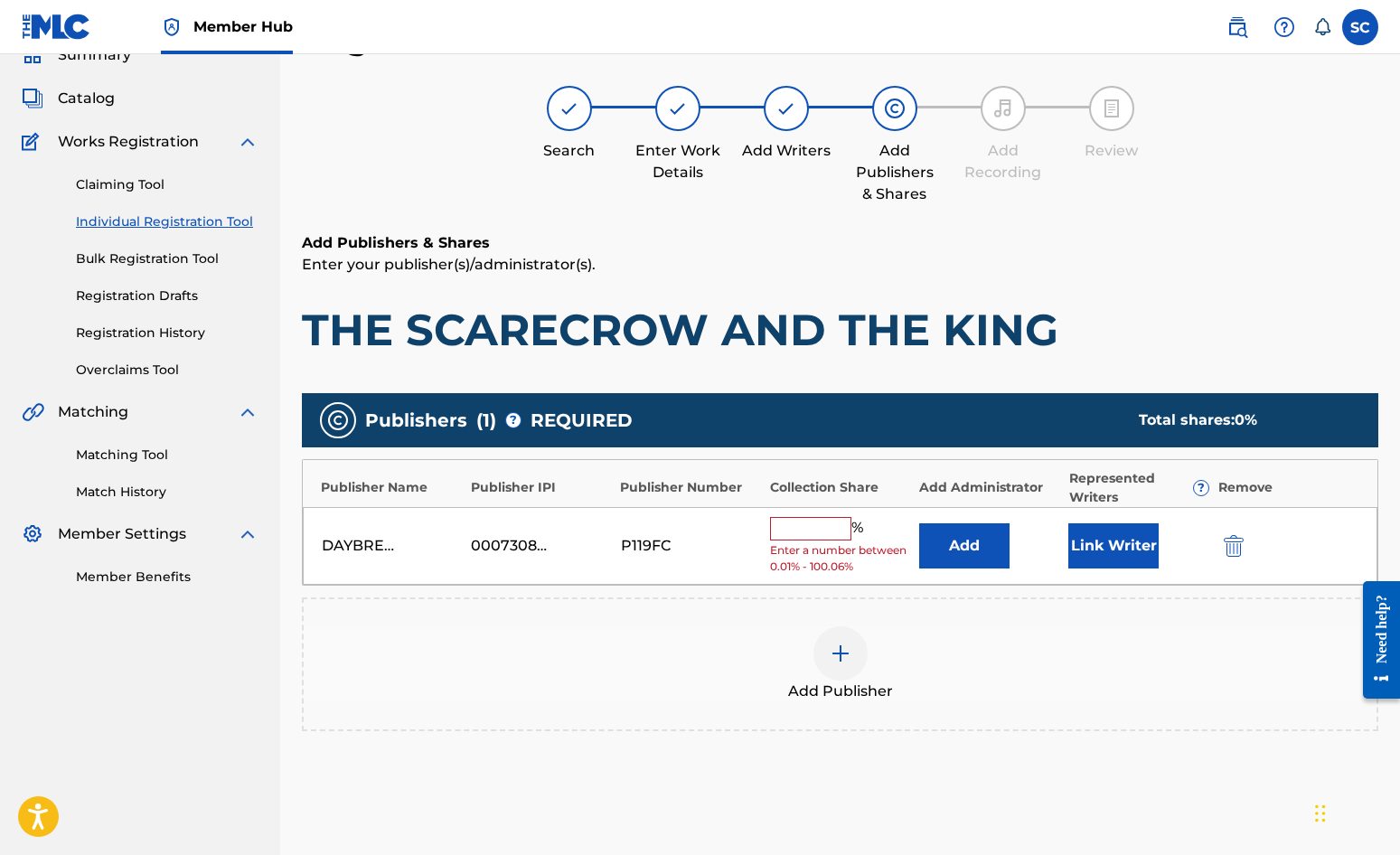
click at [792, 520] on input "text" at bounding box center [811, 528] width 82 height 23
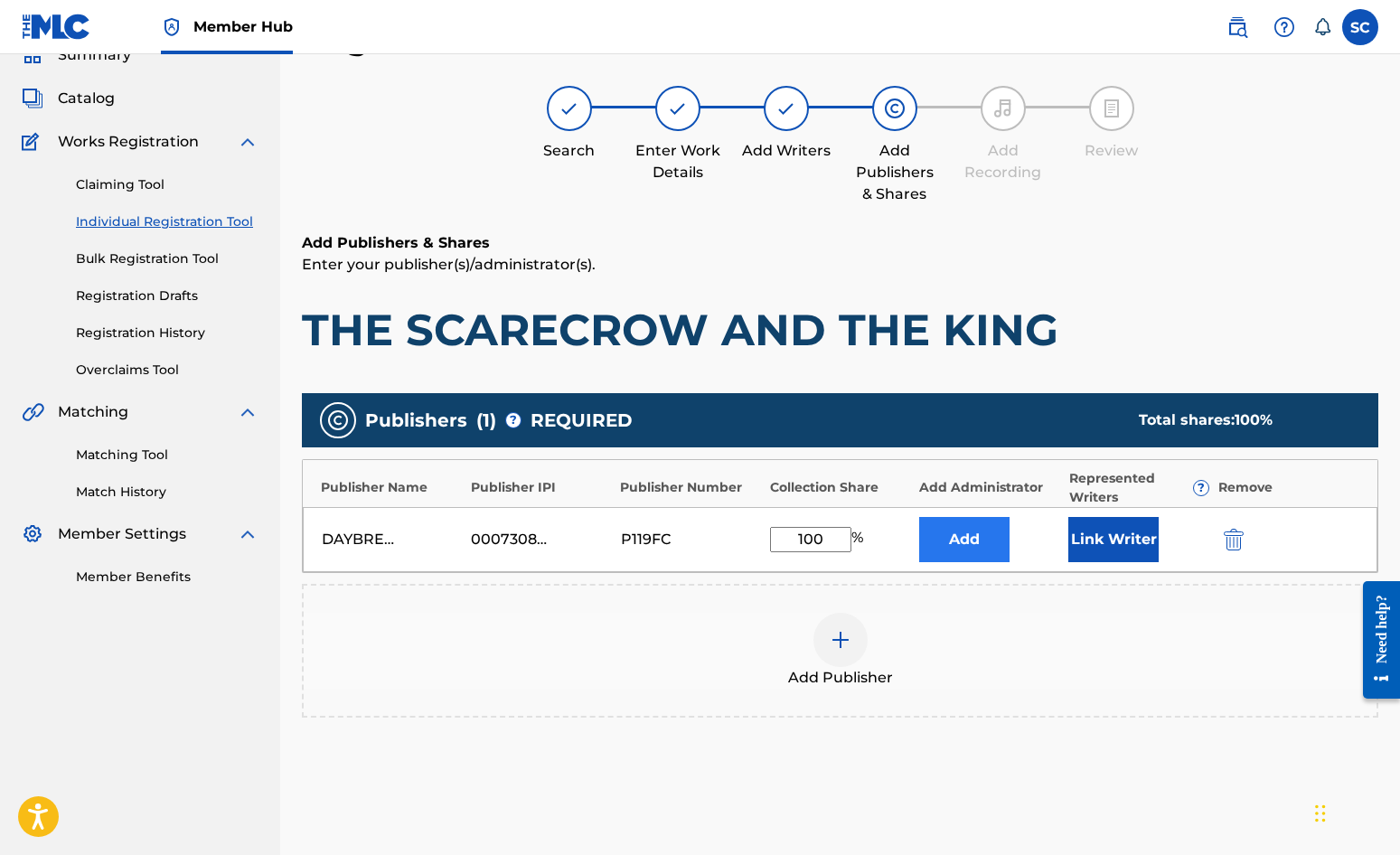
type input "100"
click at [946, 538] on button "Add" at bounding box center [964, 539] width 90 height 45
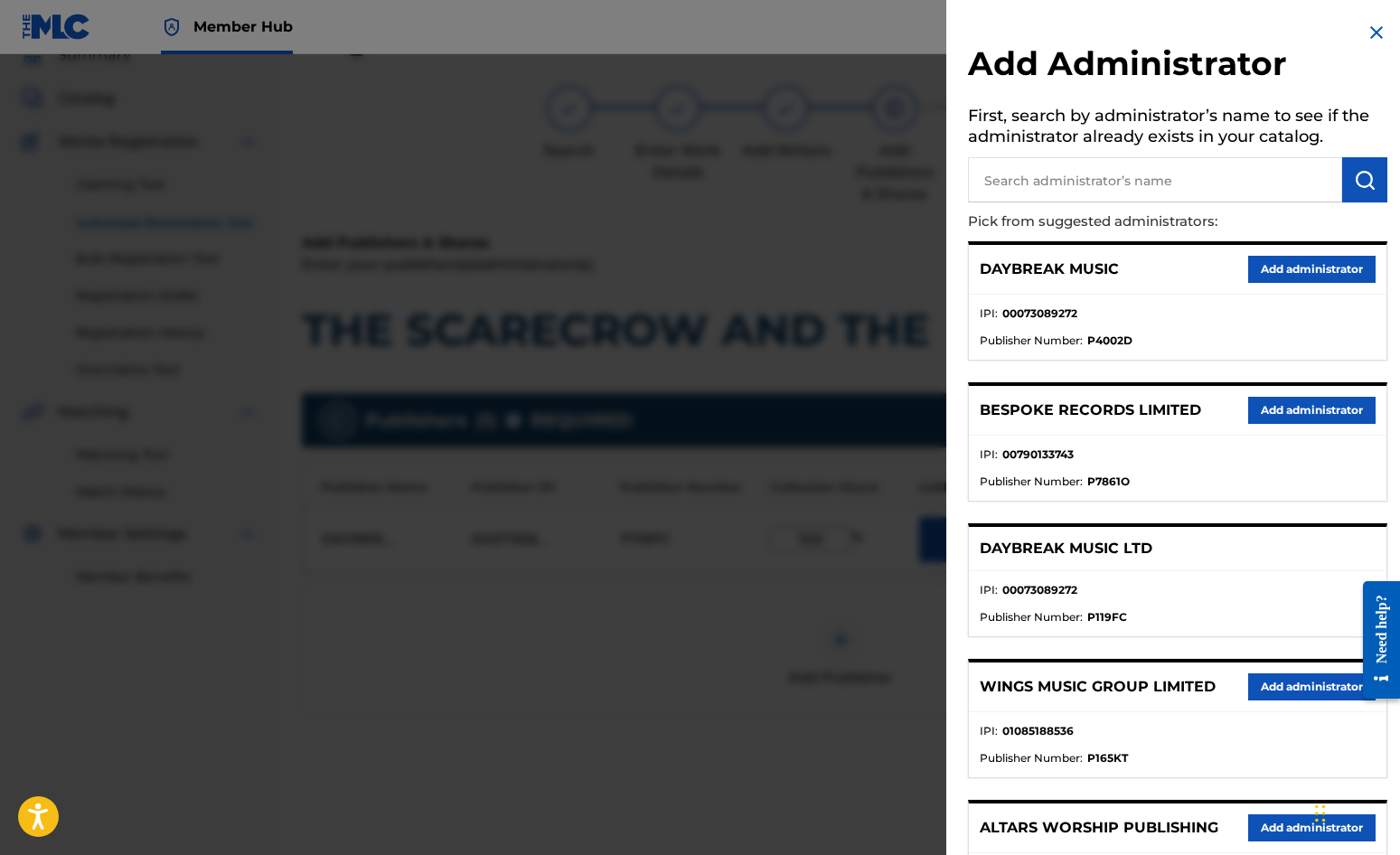
click at [1042, 174] on input "text" at bounding box center [1155, 179] width 374 height 45
type input "SONG SOLUTIONS"
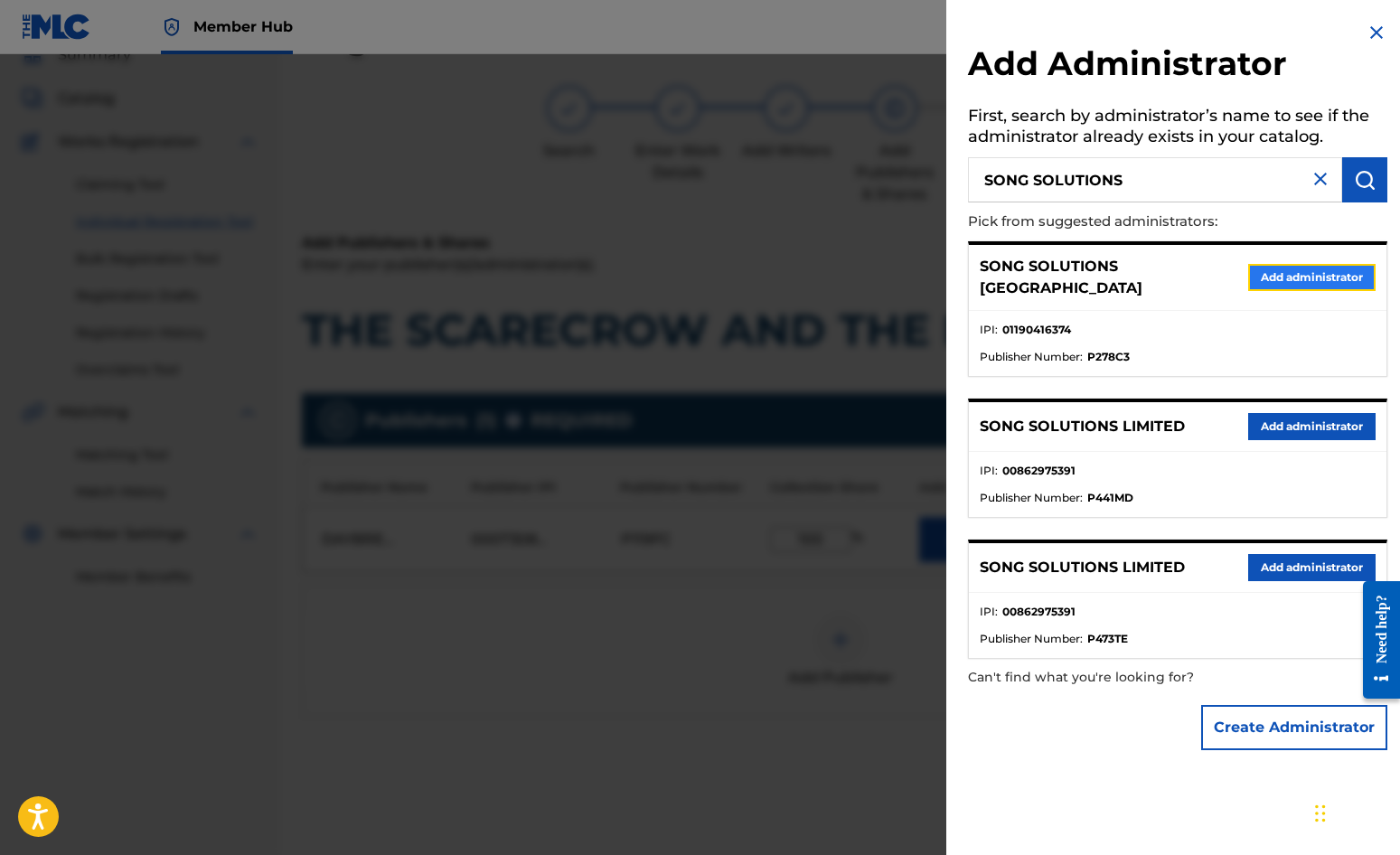
click at [1292, 272] on button "Add administrator" at bounding box center [1313, 277] width 128 height 27
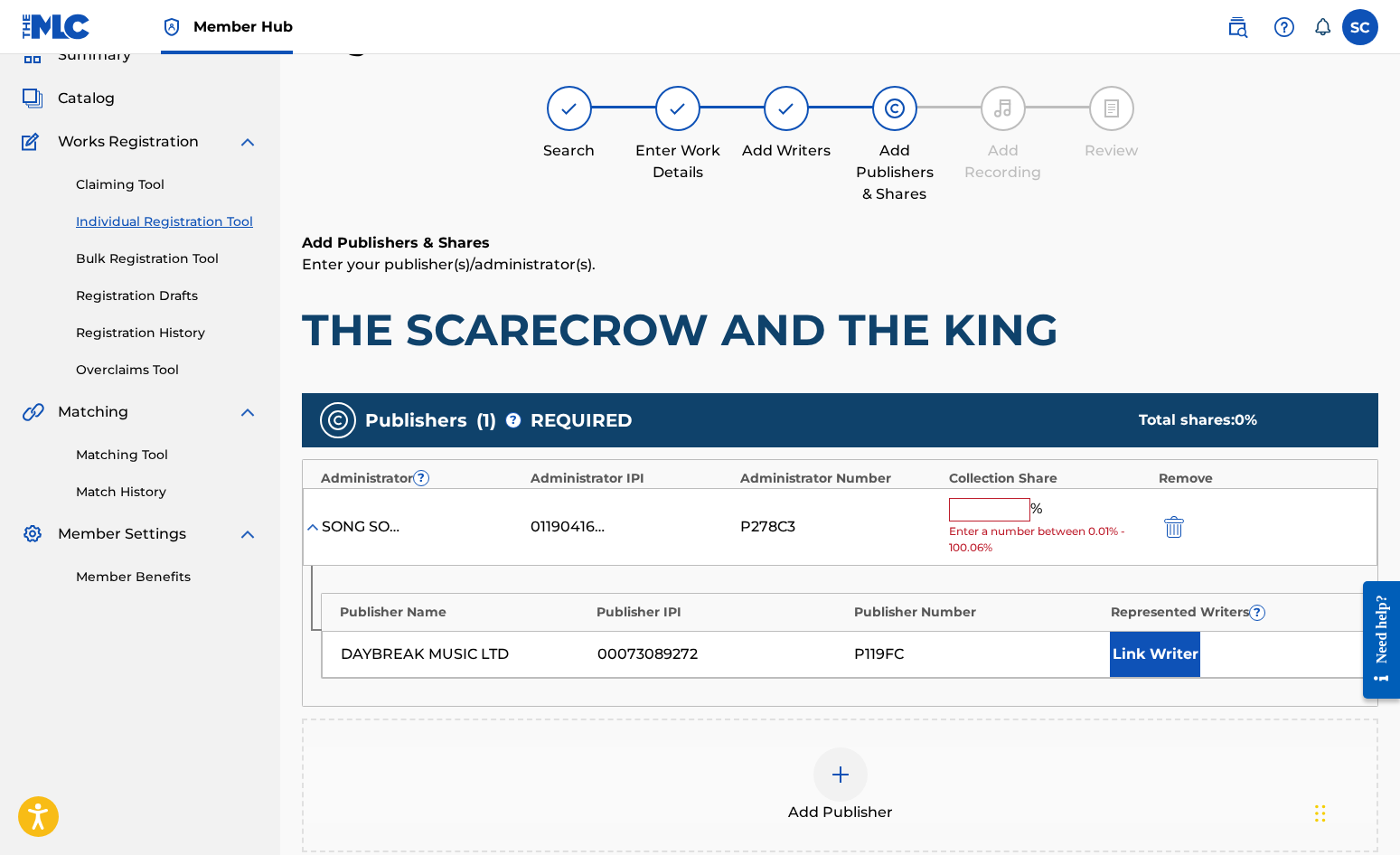
click at [976, 507] on input "text" at bounding box center [989, 509] width 82 height 23
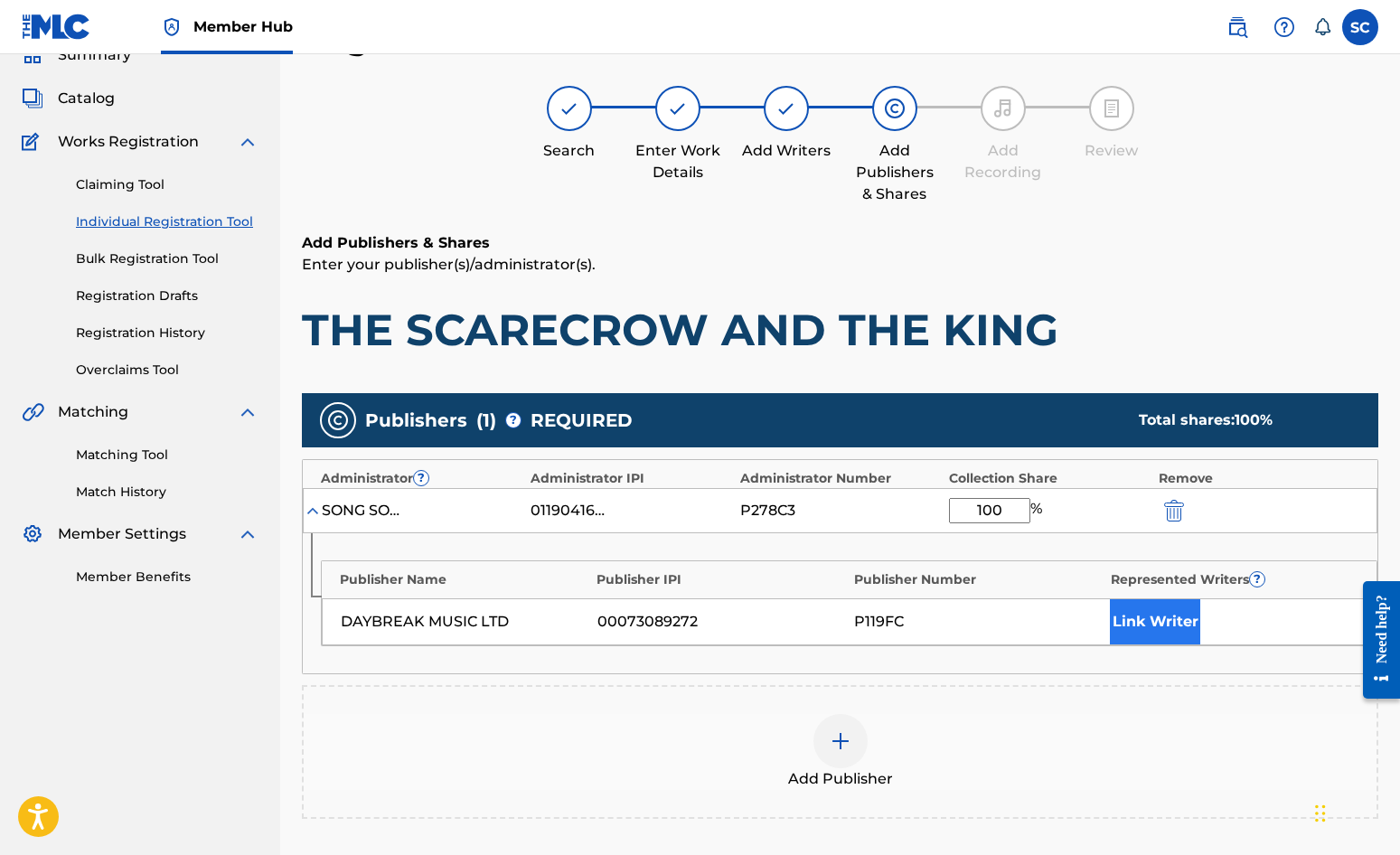
type input "100"
click at [1162, 616] on button "Link Writer" at bounding box center [1155, 622] width 90 height 45
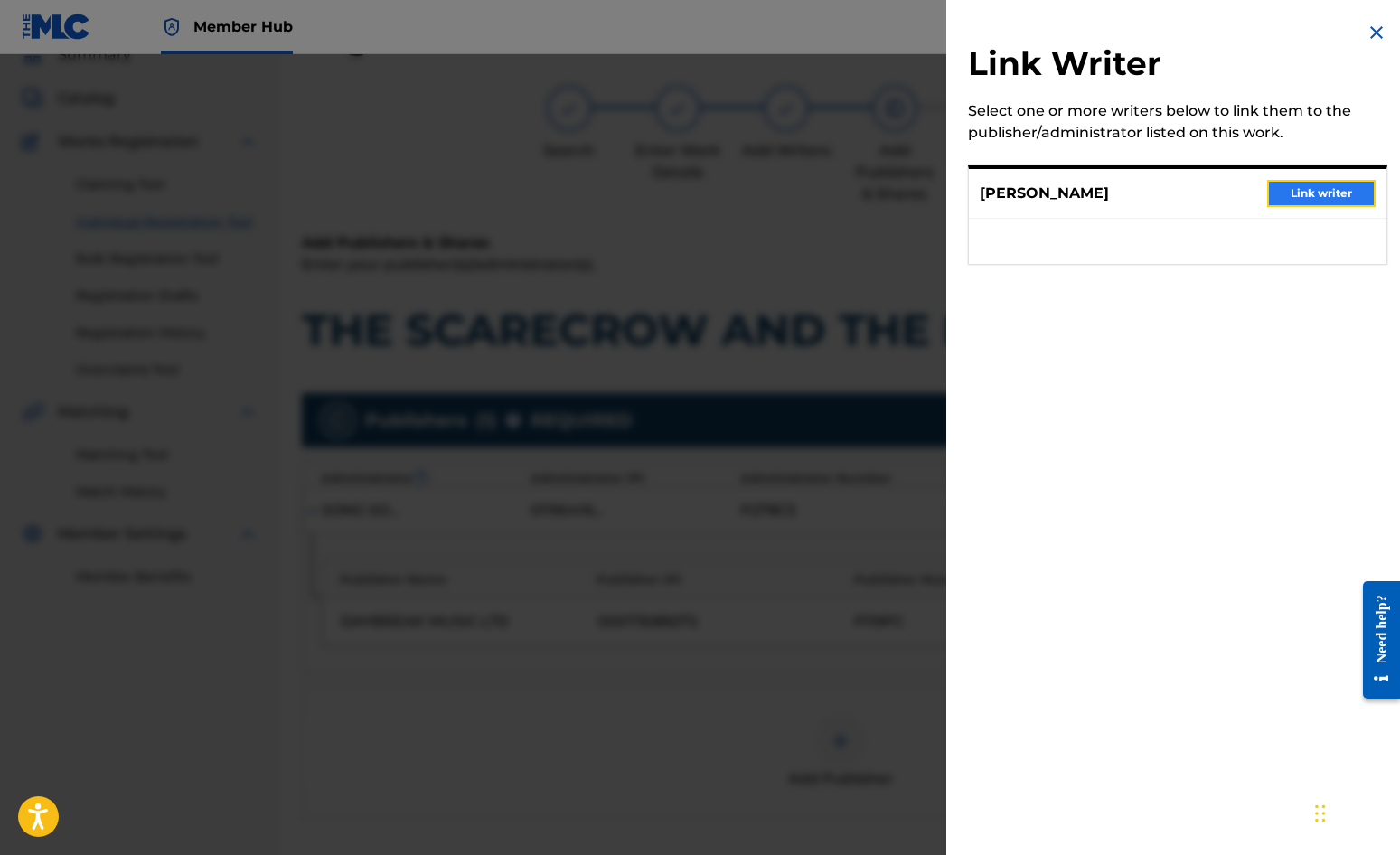
click at [1310, 196] on button "Link writer" at bounding box center [1321, 193] width 108 height 27
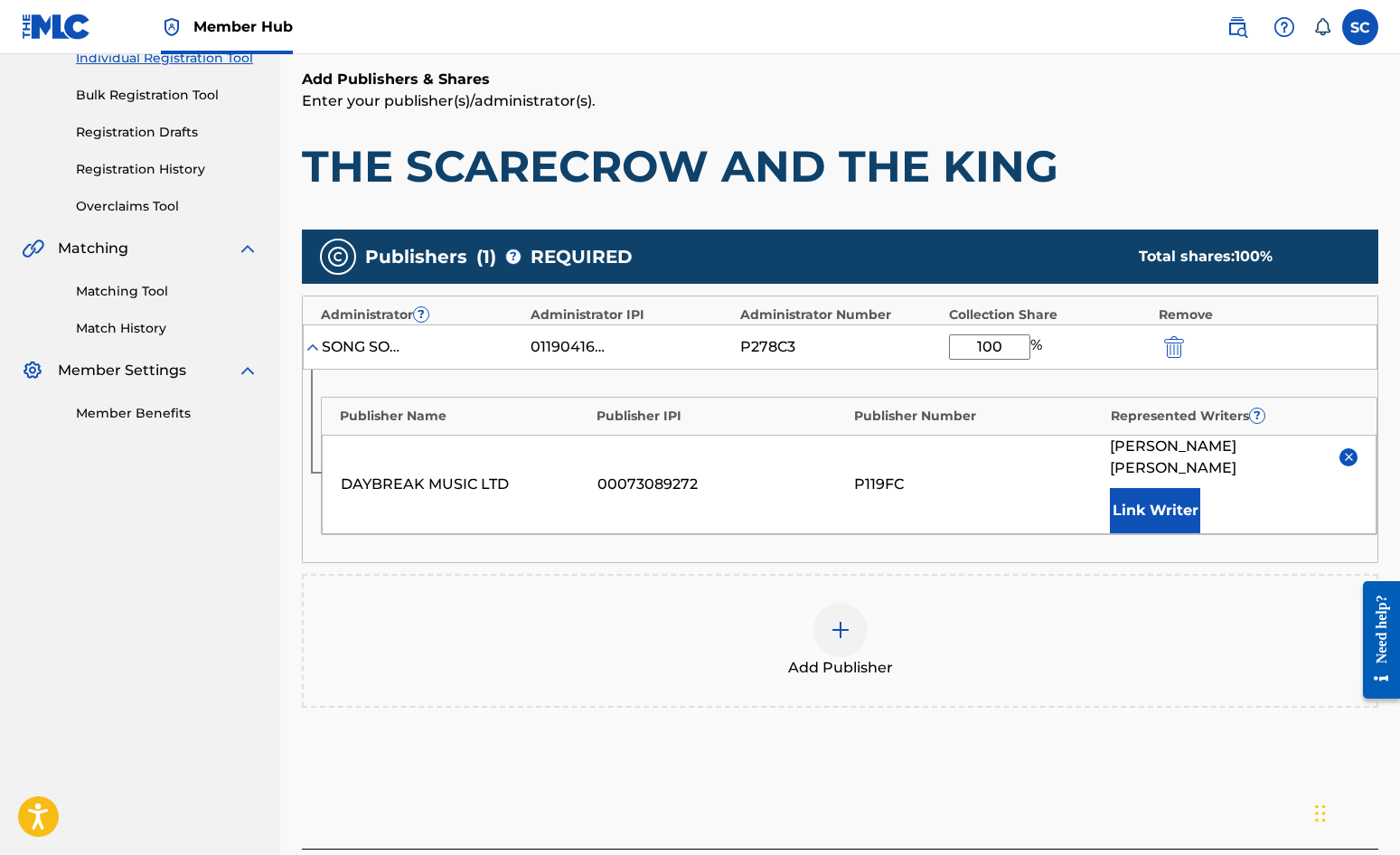
scroll to position [368, 0]
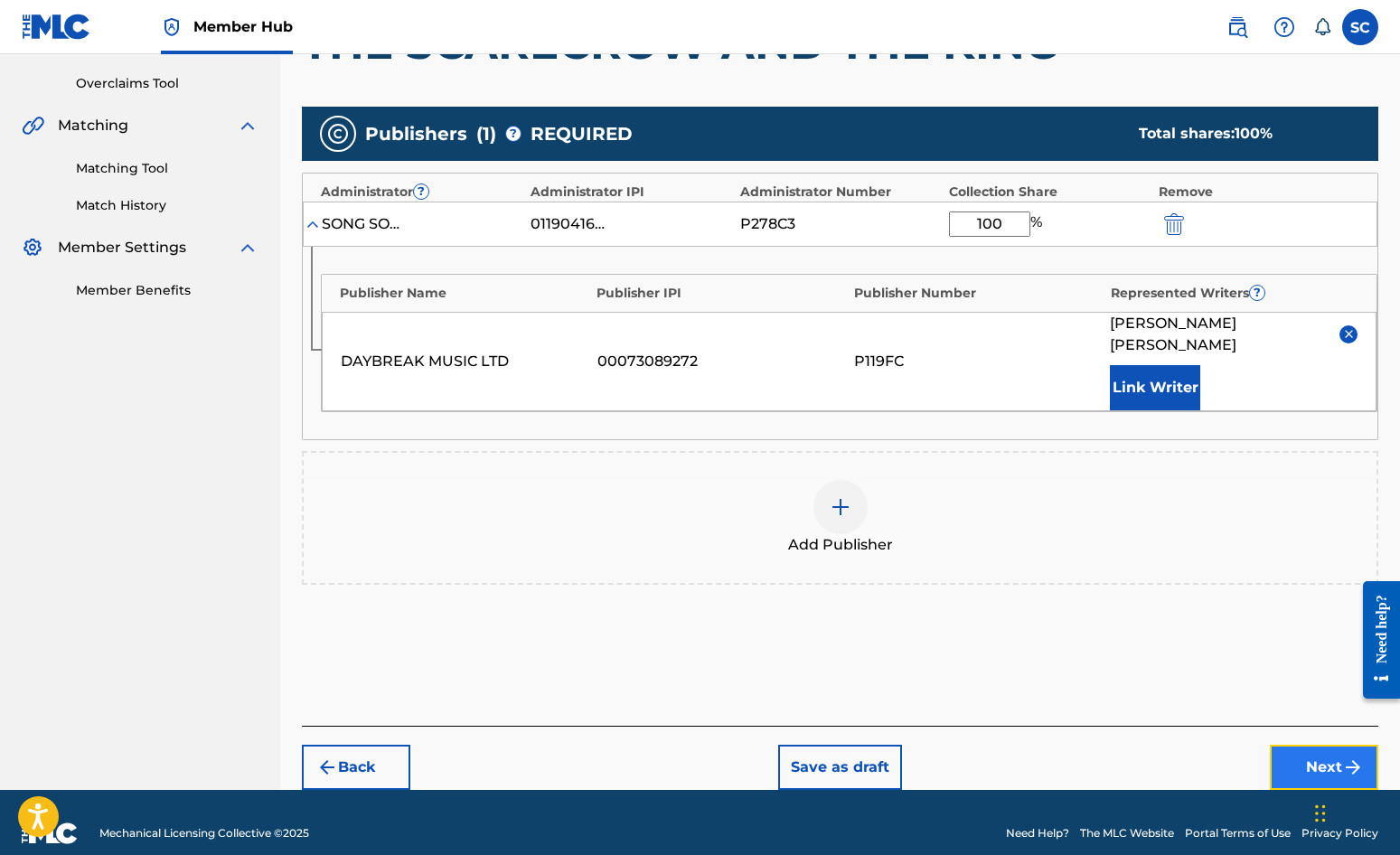
click at [1293, 745] on button "Next" at bounding box center [1324, 768] width 108 height 45
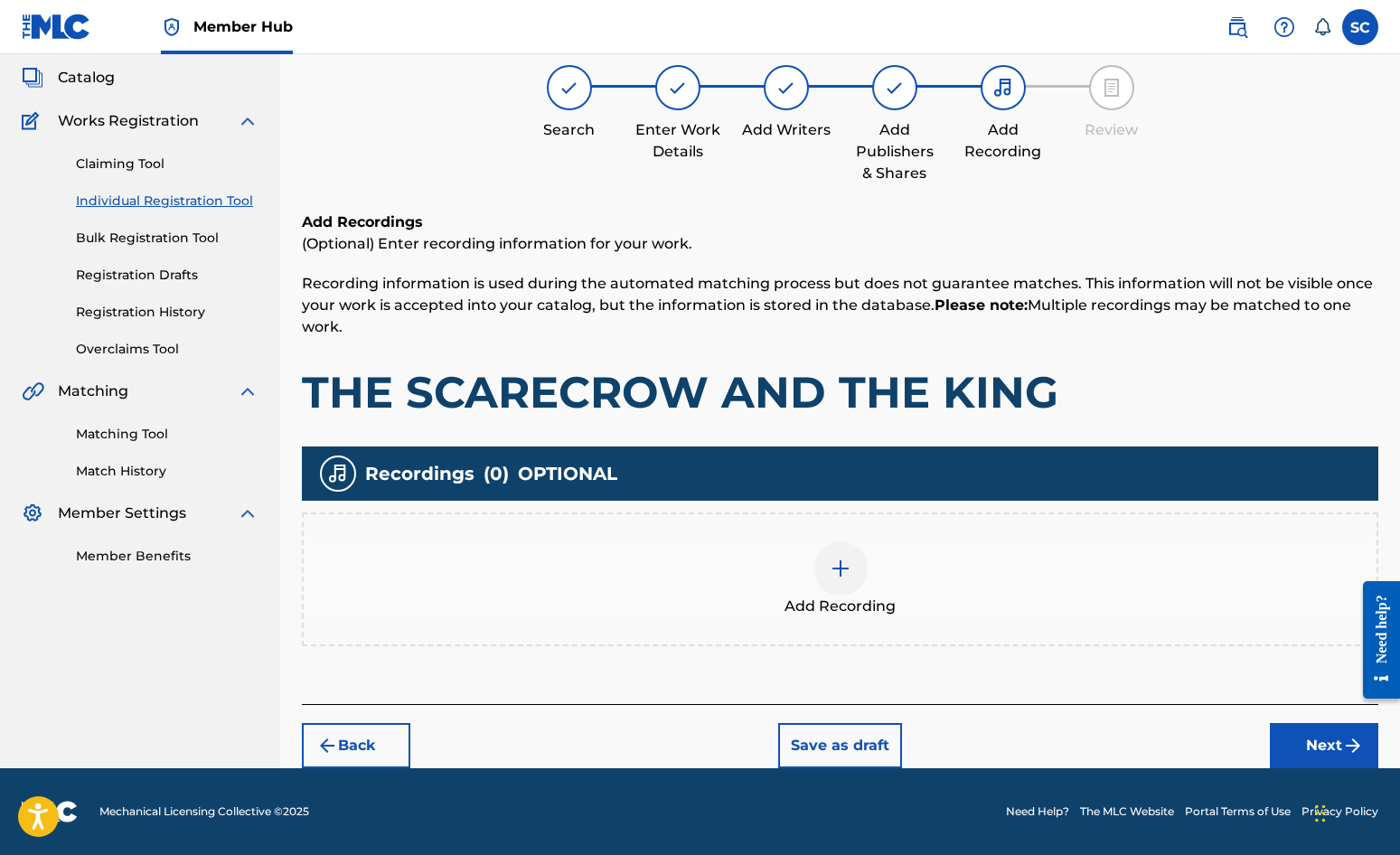
scroll to position [82, 0]
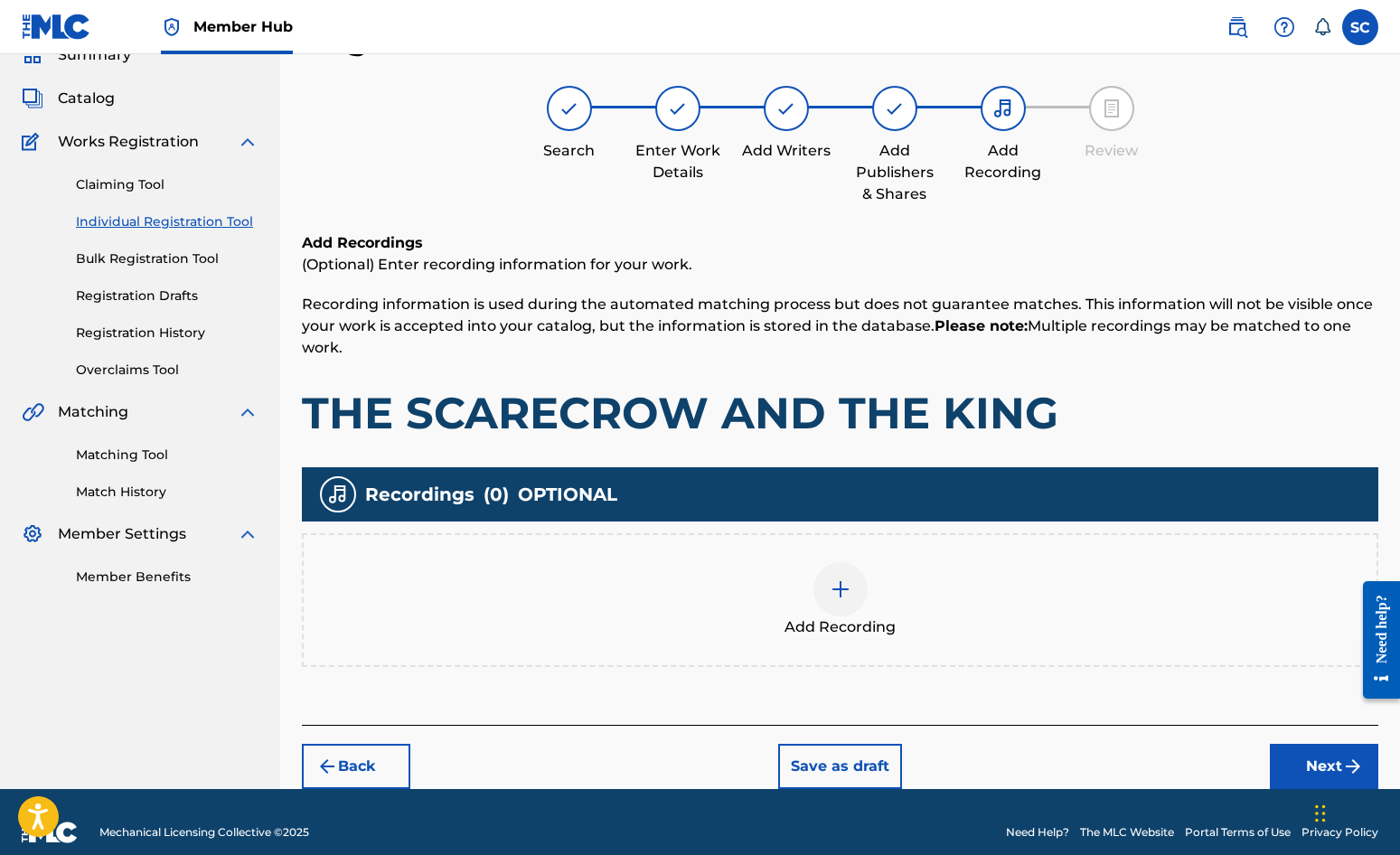
click at [839, 589] on img at bounding box center [840, 589] width 22 height 22
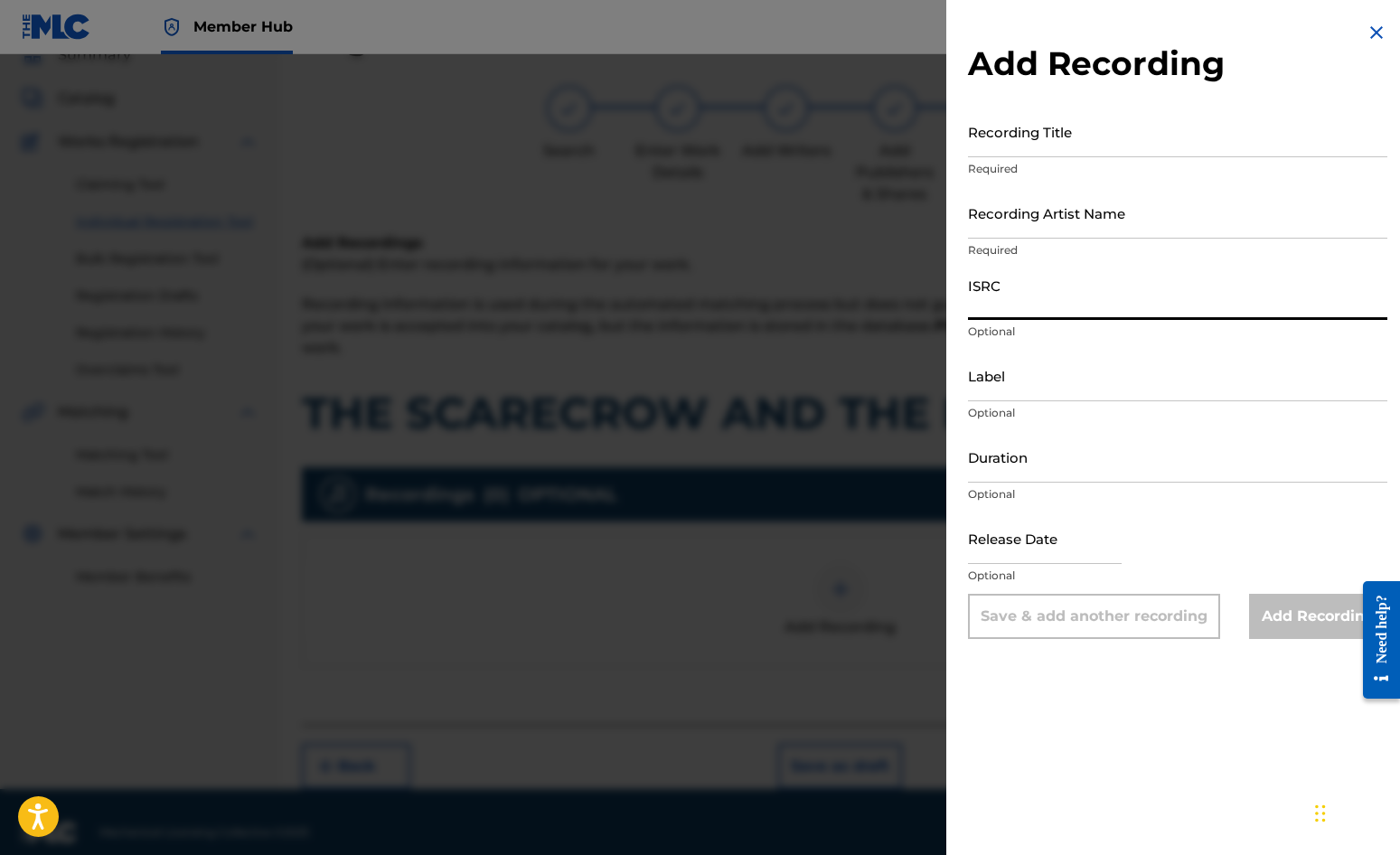
click at [992, 299] on input "ISRC" at bounding box center [1177, 294] width 419 height 52
paste input "GBDPR0152408"
type input "GBDPR0152408"
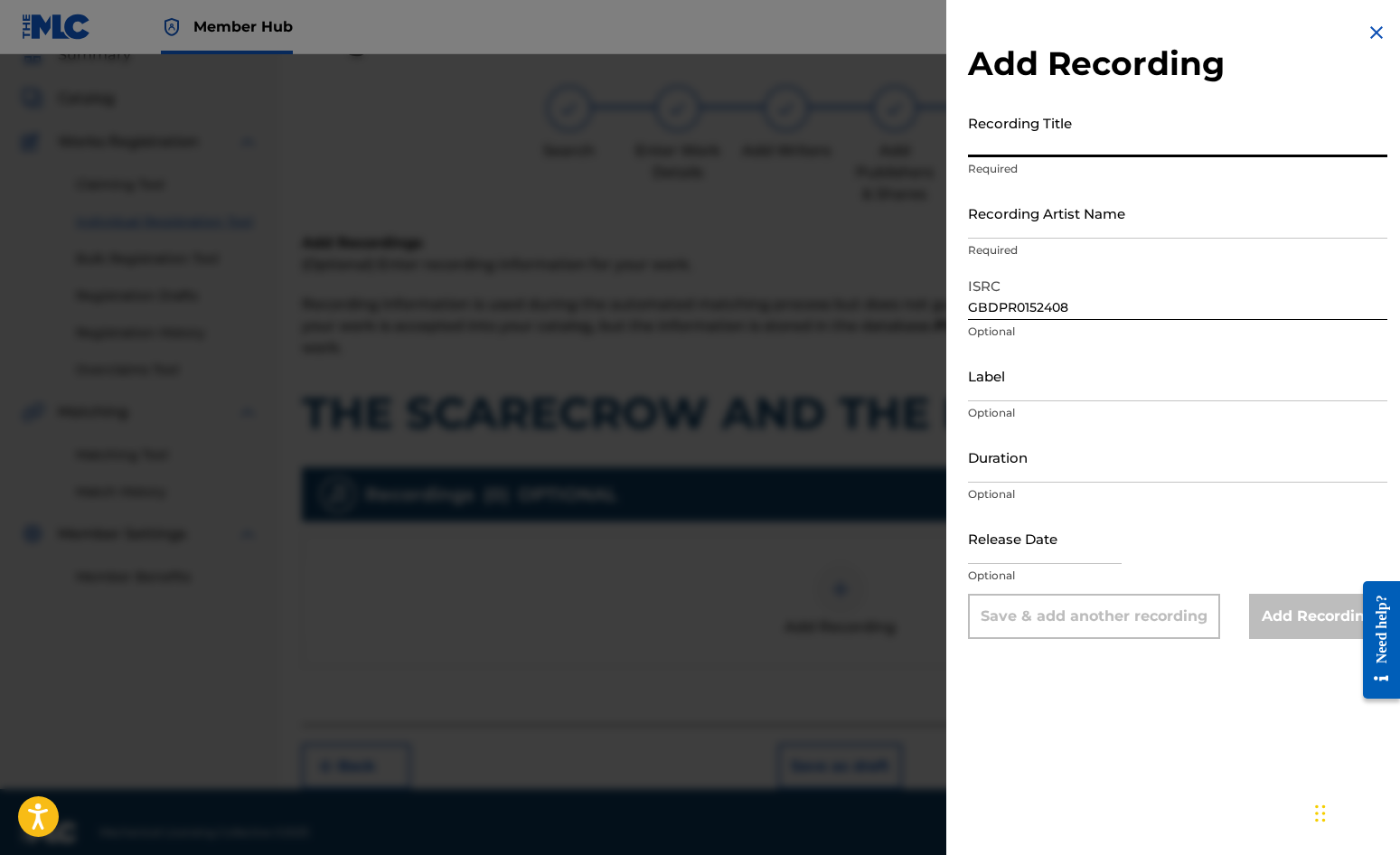
click at [996, 139] on input "Recording Title" at bounding box center [1177, 132] width 419 height 52
type input "THE SCARECROW AND THE KING"
click at [1033, 217] on input "Recording Artist Name" at bounding box center [1177, 212] width 419 height 52
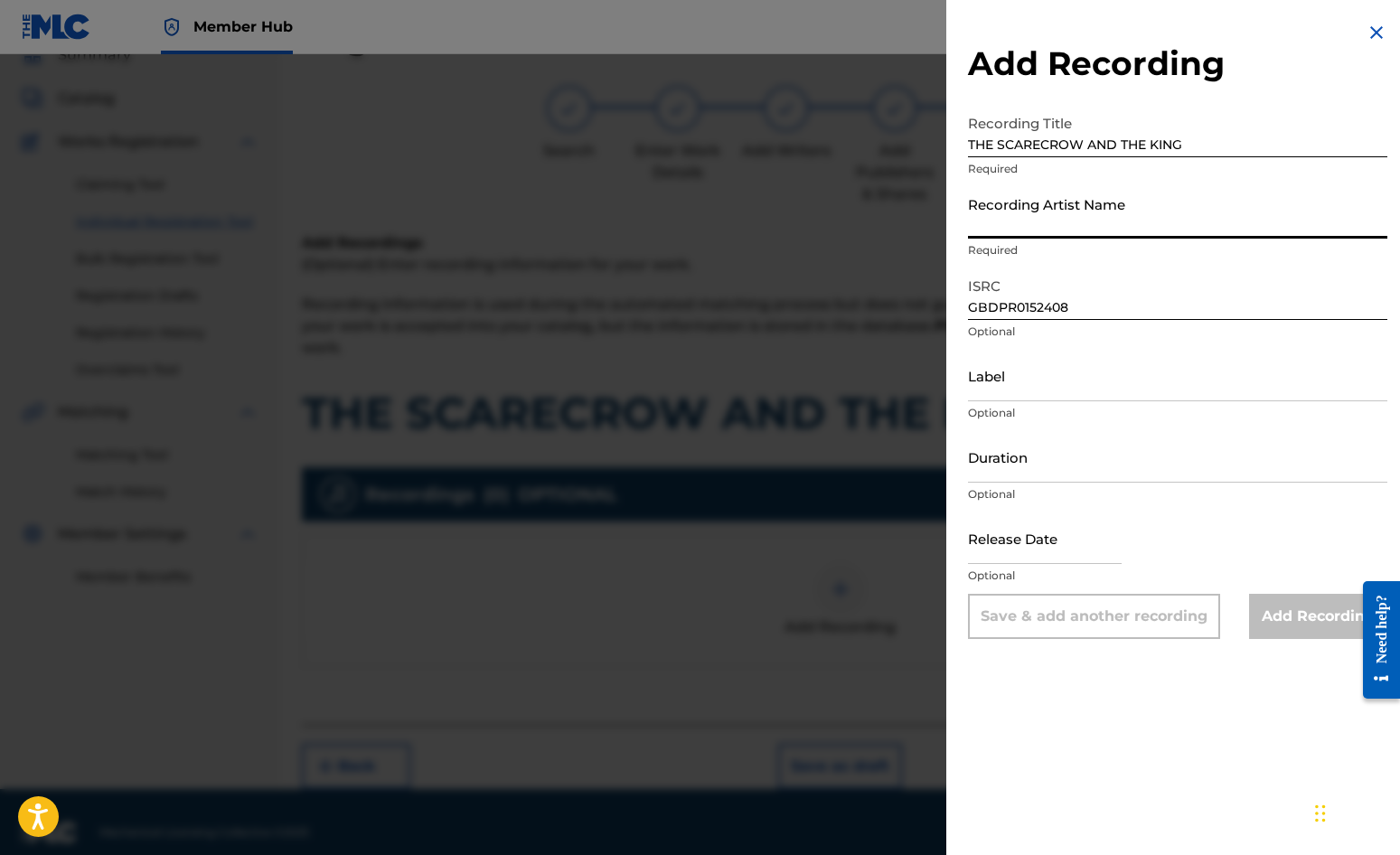
type input "[PERSON_NAME]"
type input "03:40"
type input "[DATE]"
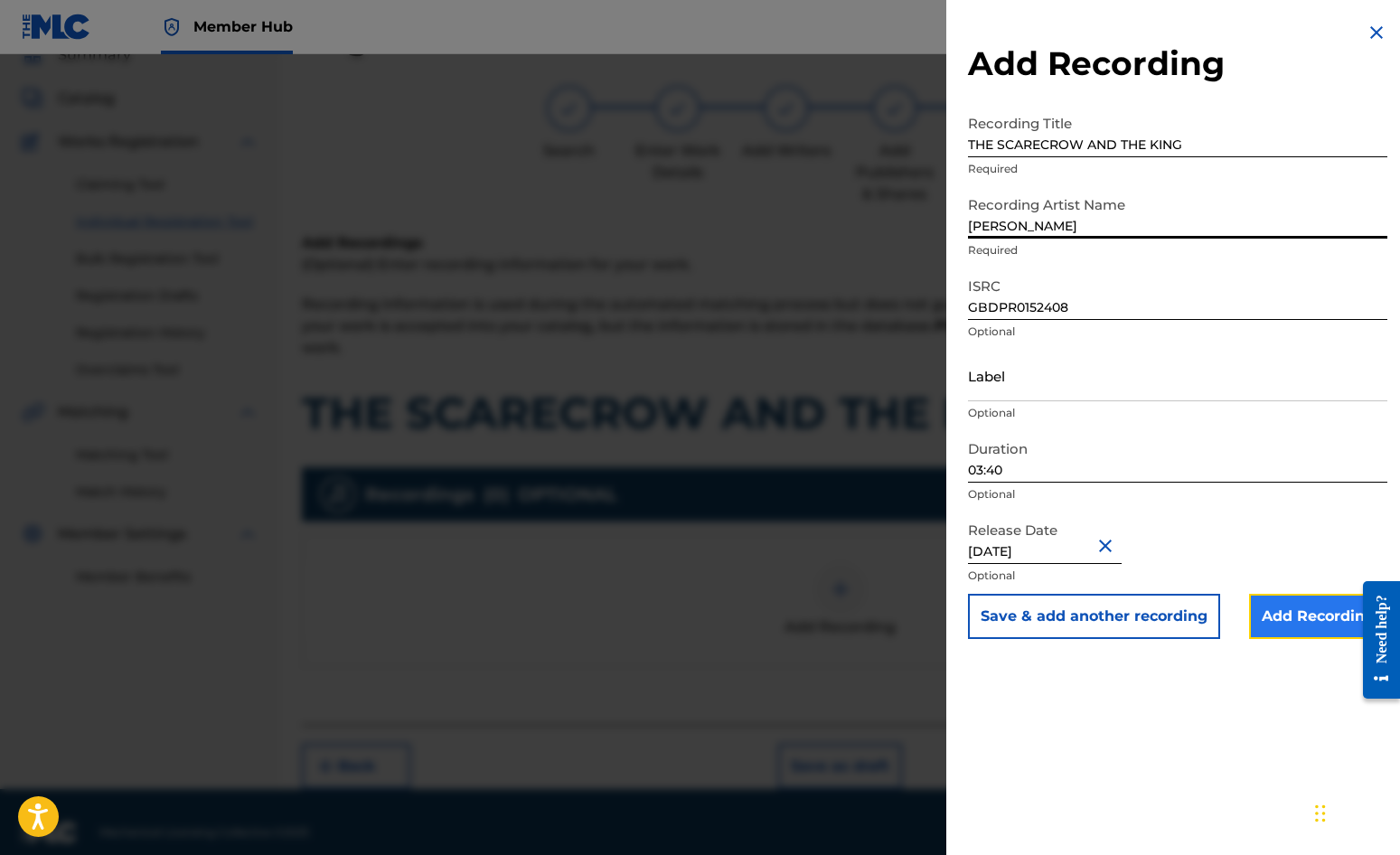
click at [1282, 614] on input "Add Recording" at bounding box center [1318, 616] width 138 height 45
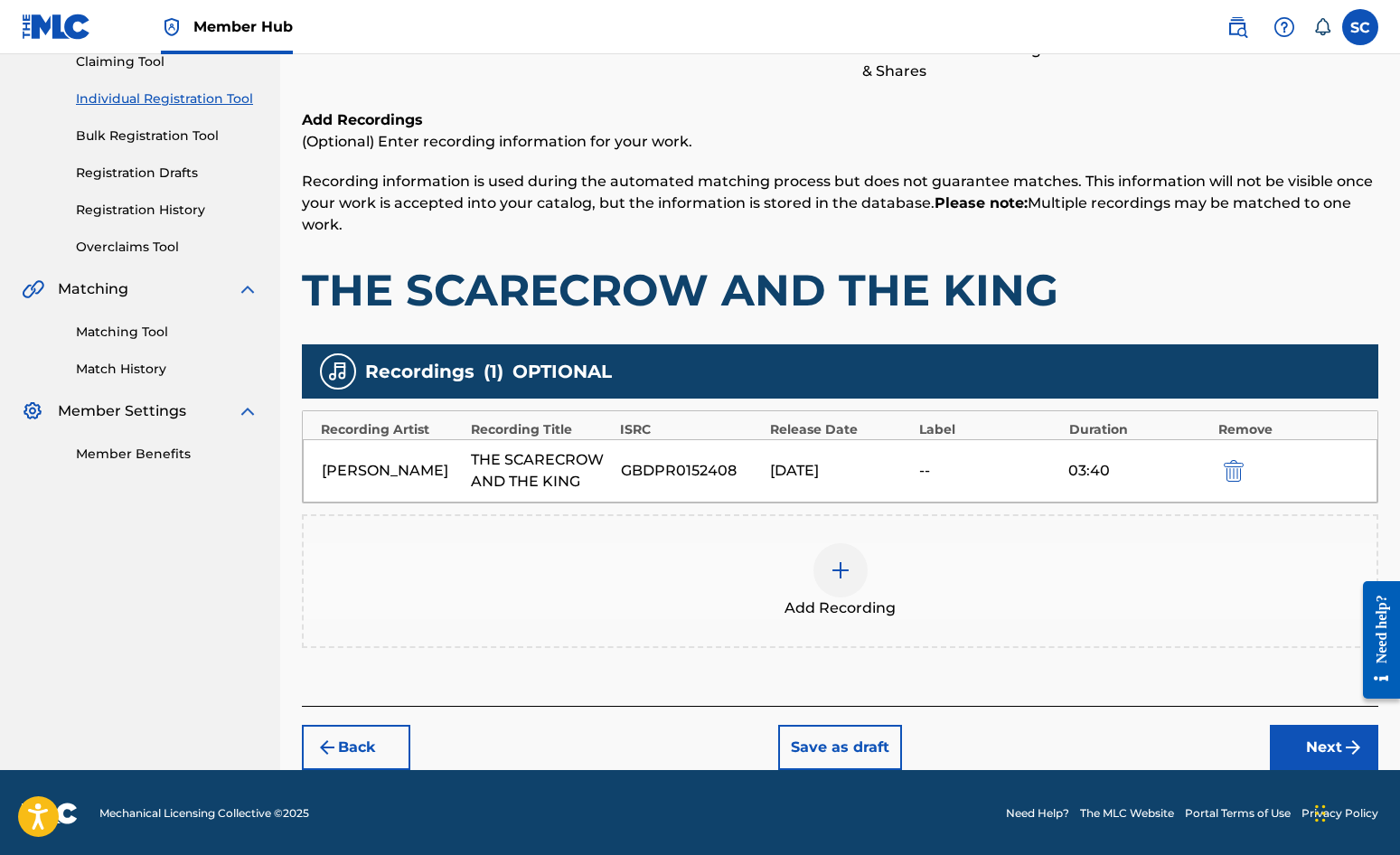
scroll to position [206, 0]
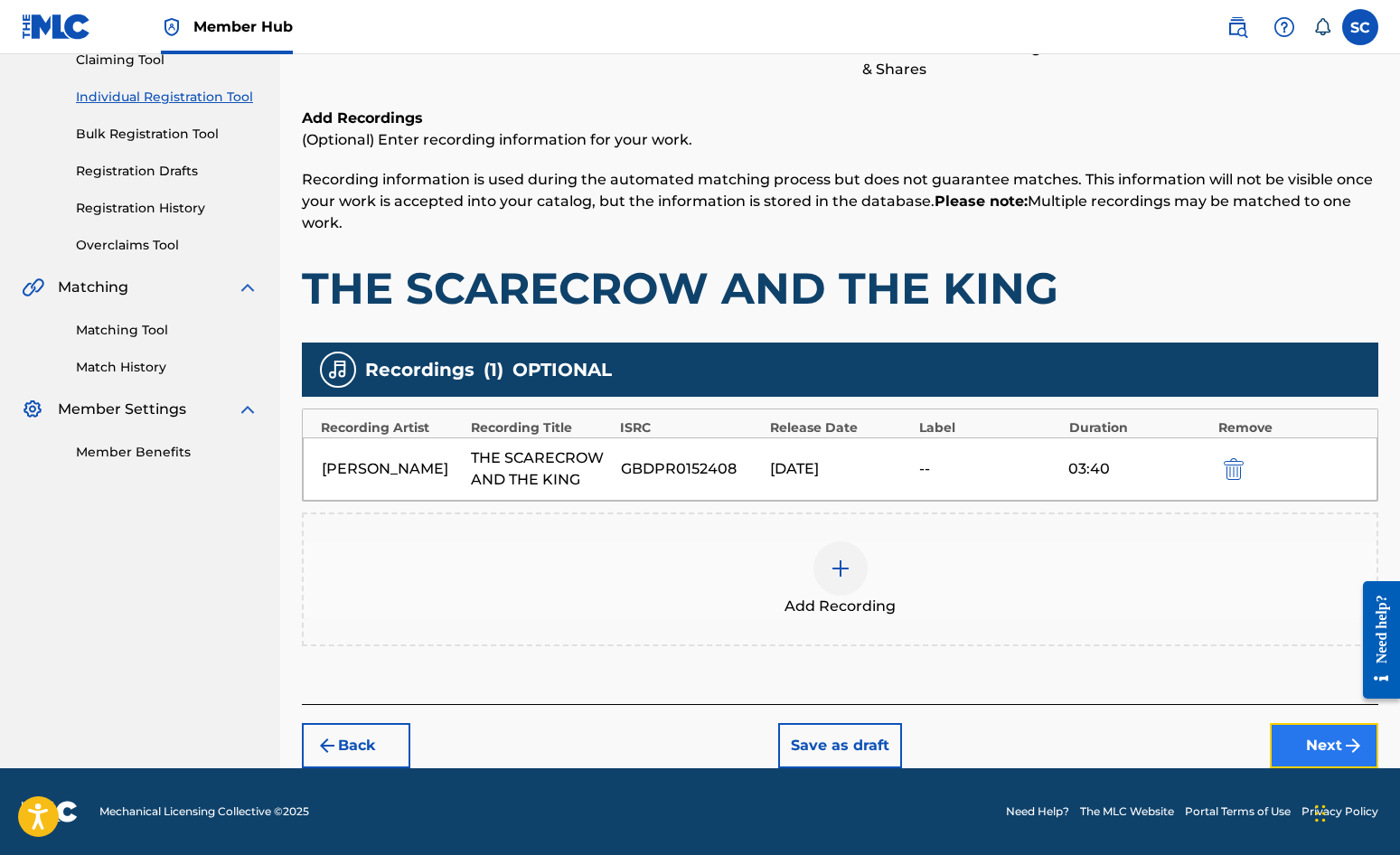
click at [1304, 740] on button "Next" at bounding box center [1324, 746] width 108 height 45
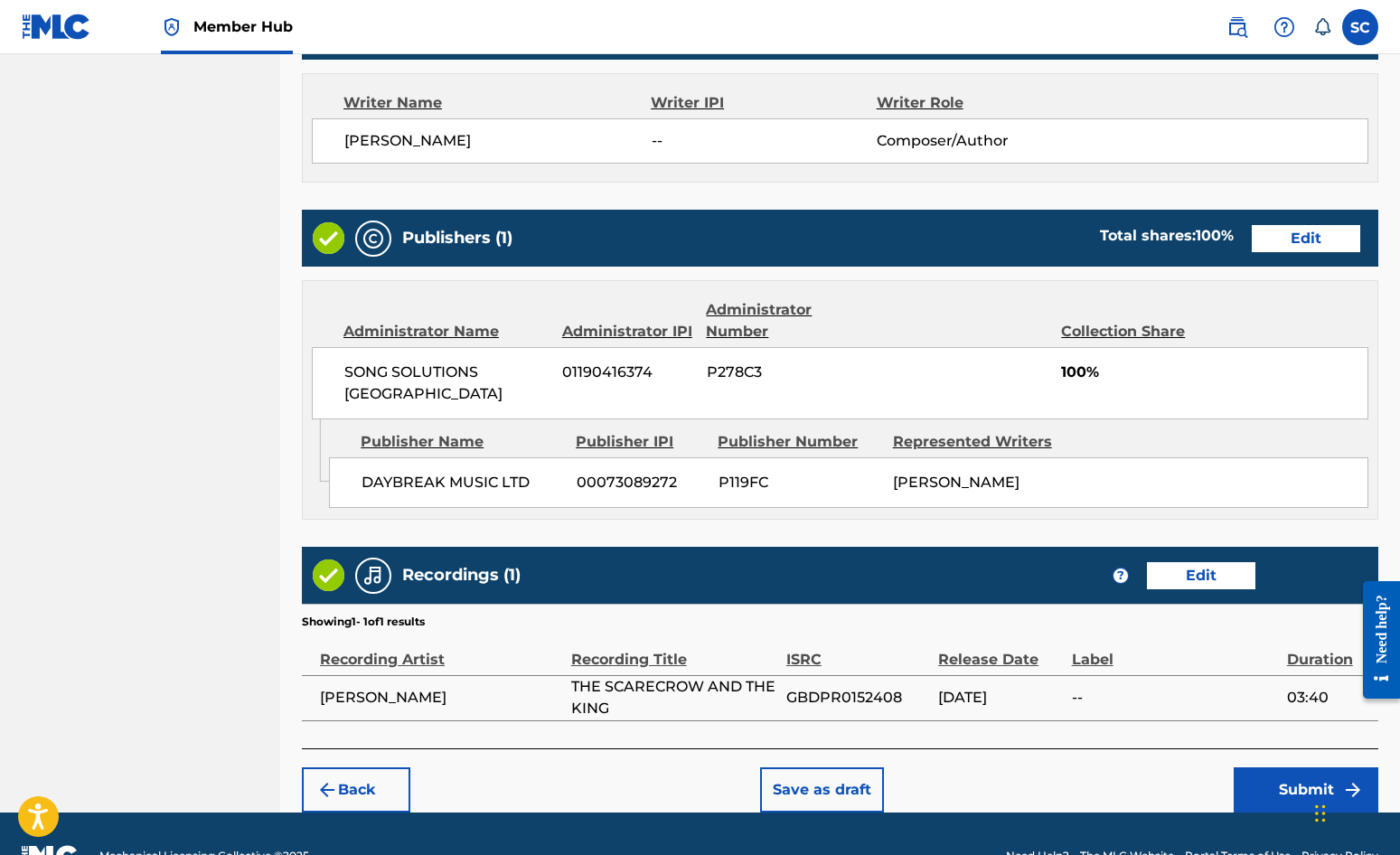
scroll to position [776, 0]
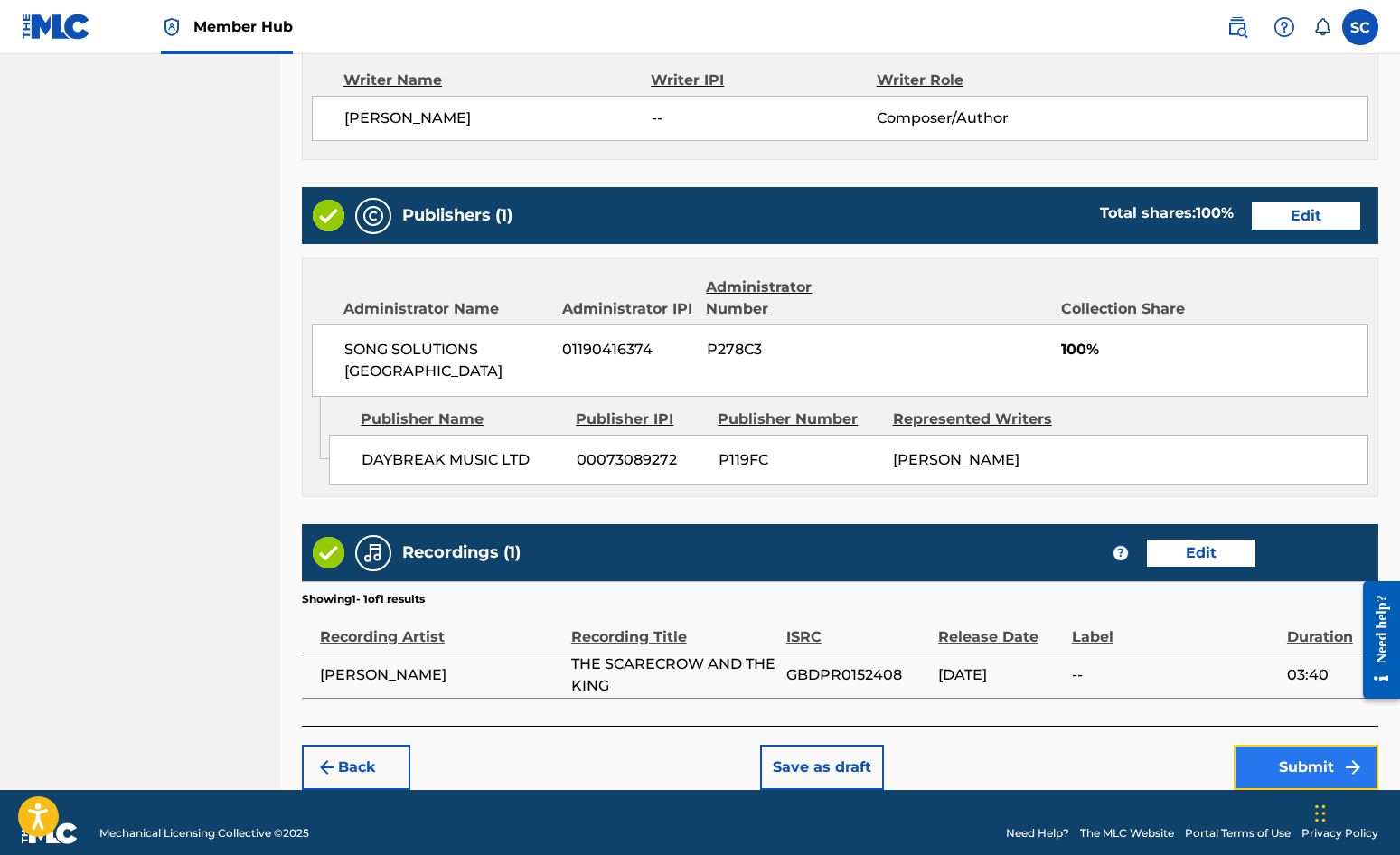
click at [1304, 745] on button "Submit" at bounding box center [1306, 768] width 145 height 45
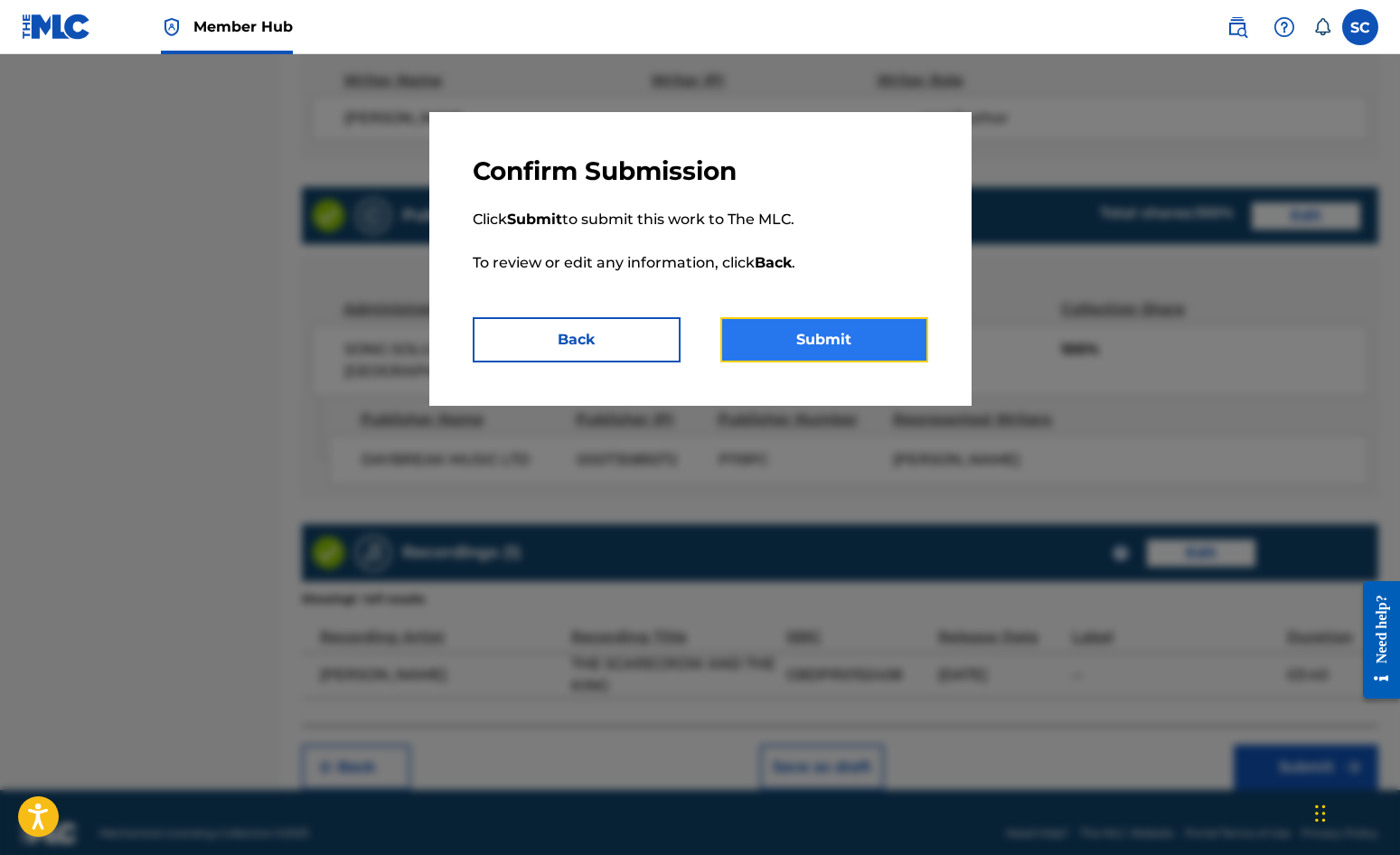
click at [819, 342] on button "Submit" at bounding box center [824, 340] width 208 height 45
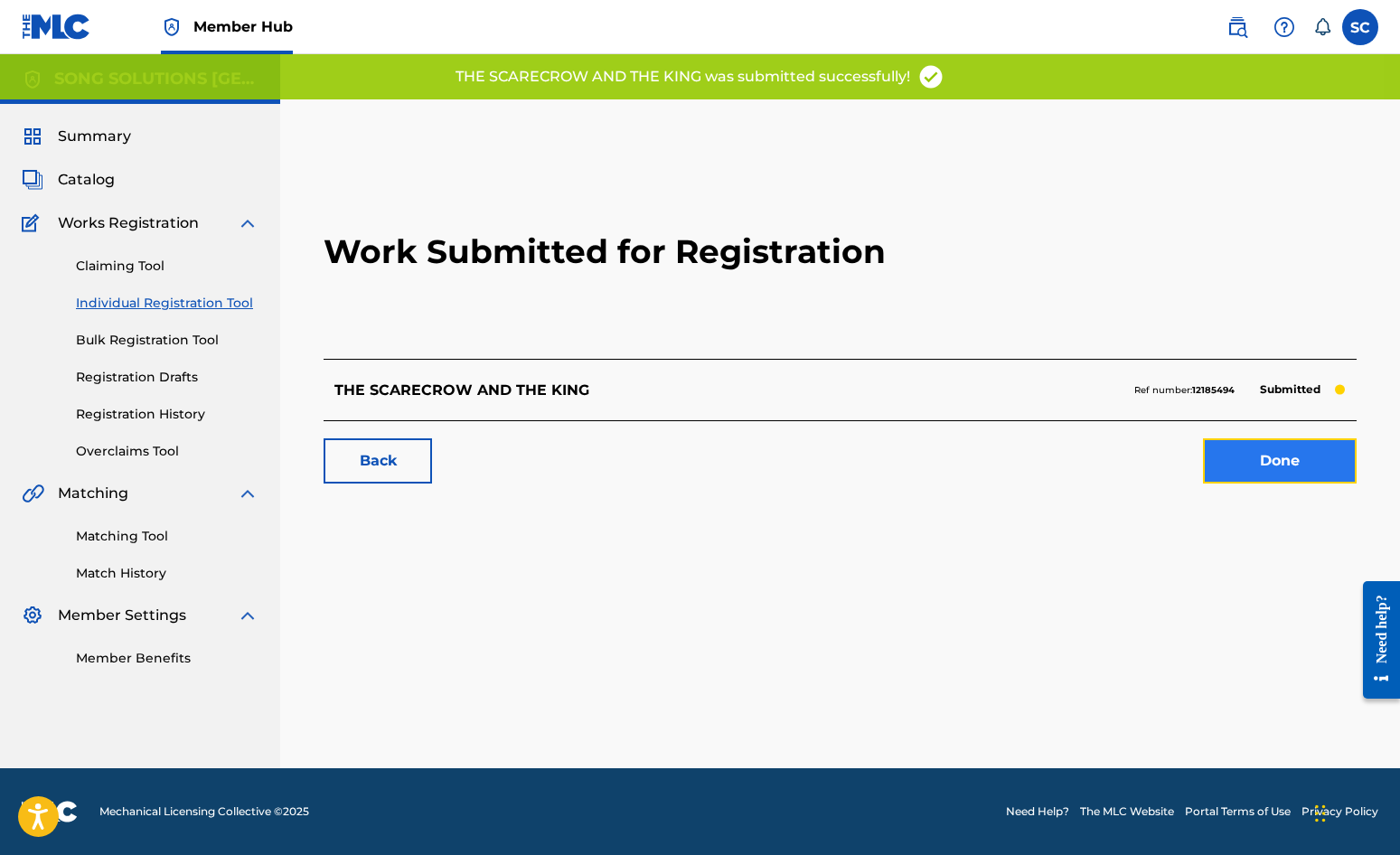
click at [1274, 471] on link "Done" at bounding box center [1281, 461] width 154 height 45
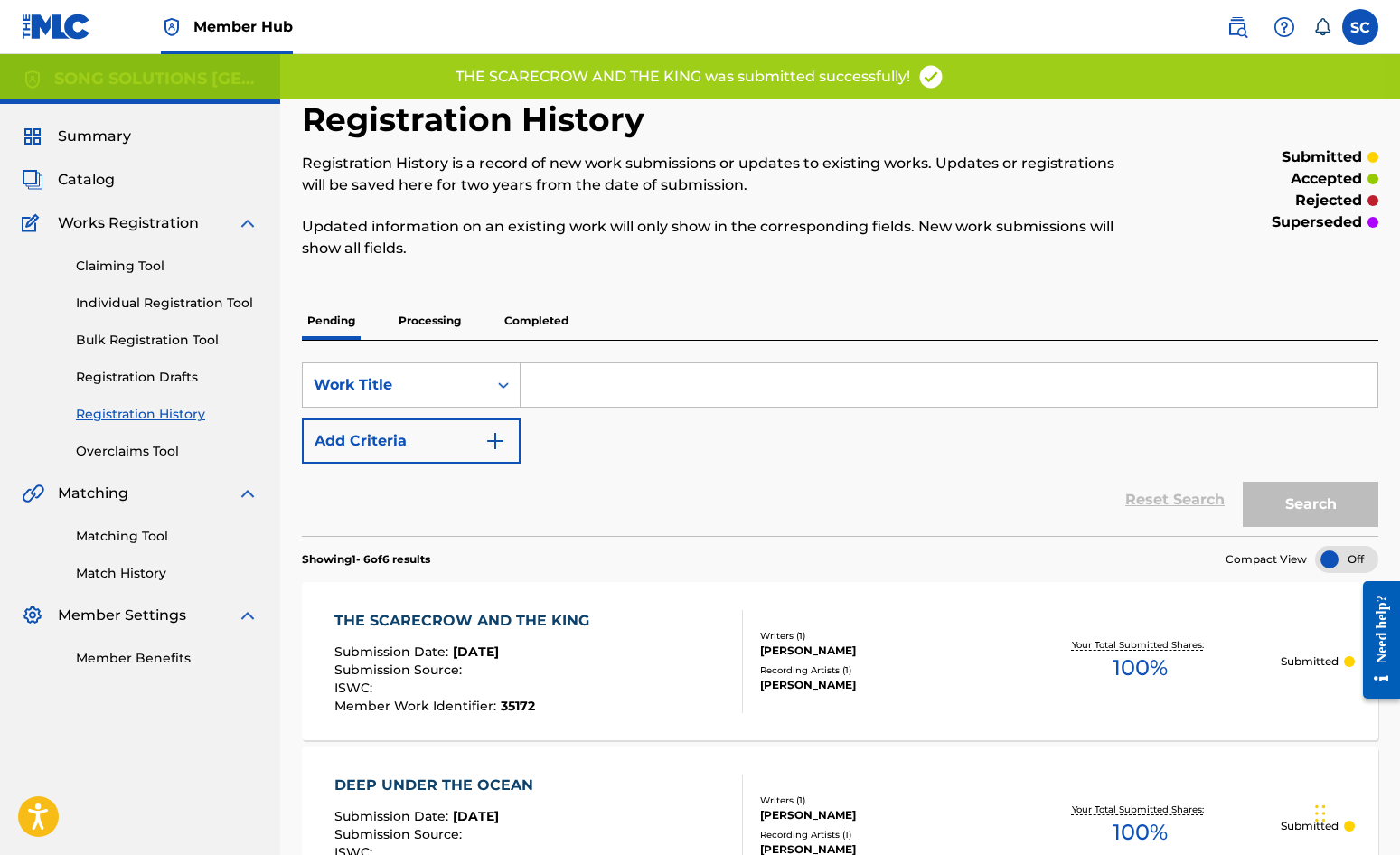
scroll to position [90, 0]
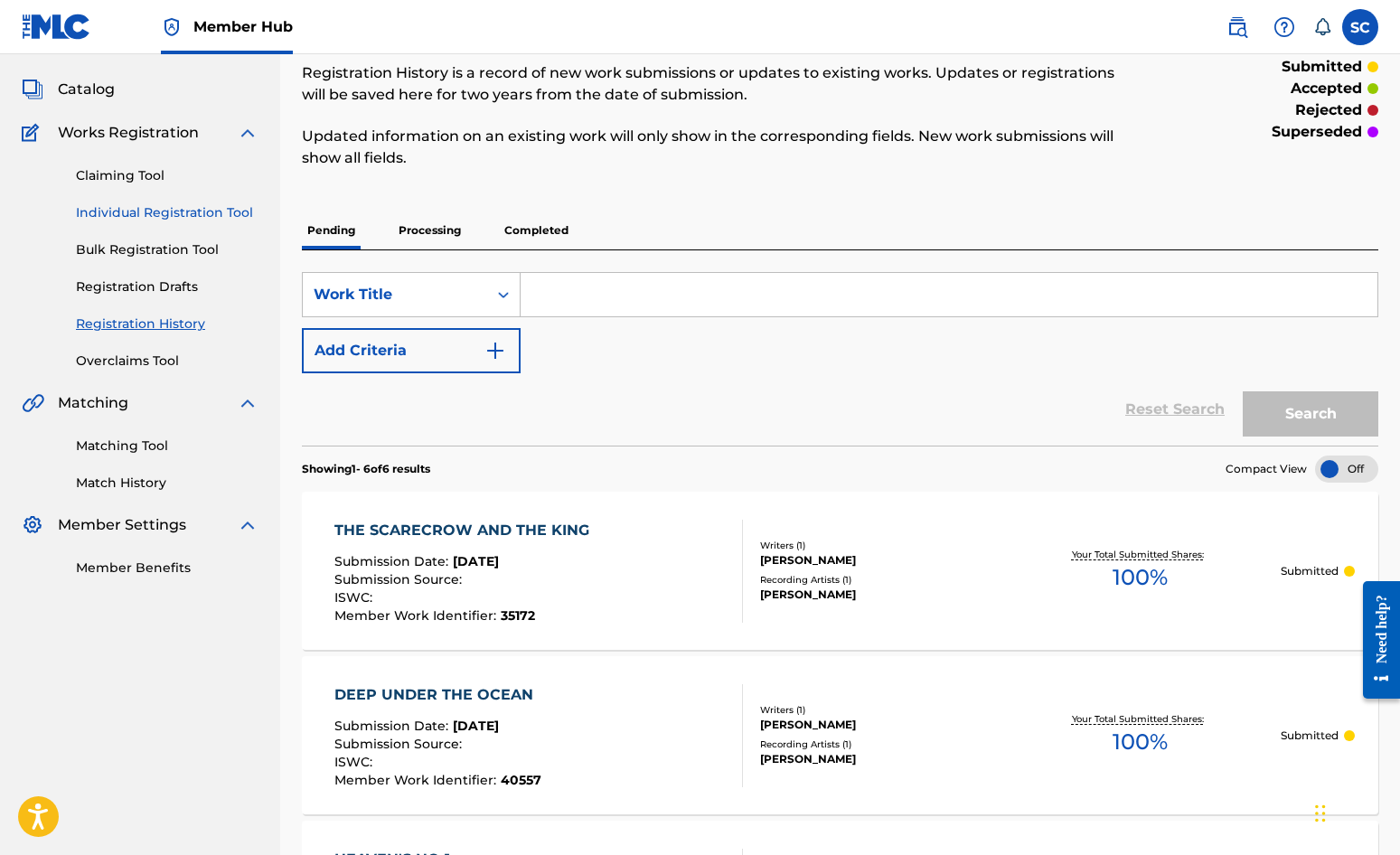
click at [156, 210] on link "Individual Registration Tool" at bounding box center [167, 212] width 182 height 19
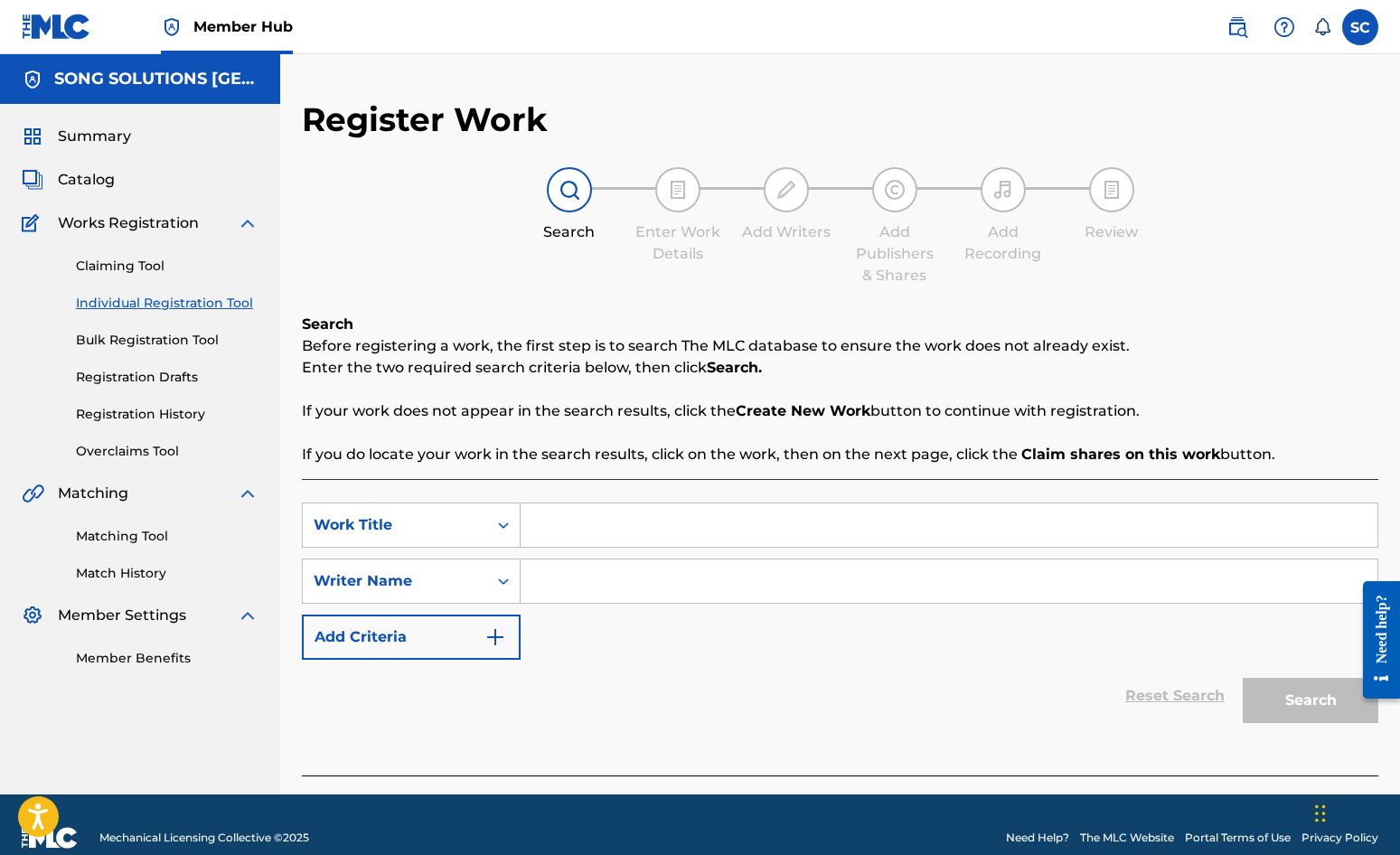
click at [631, 524] on input "Search Form" at bounding box center [949, 525] width 857 height 43
type input "THE FRUIT OF THE SPIRIT"
click at [690, 578] on input "Search Form" at bounding box center [949, 582] width 857 height 43
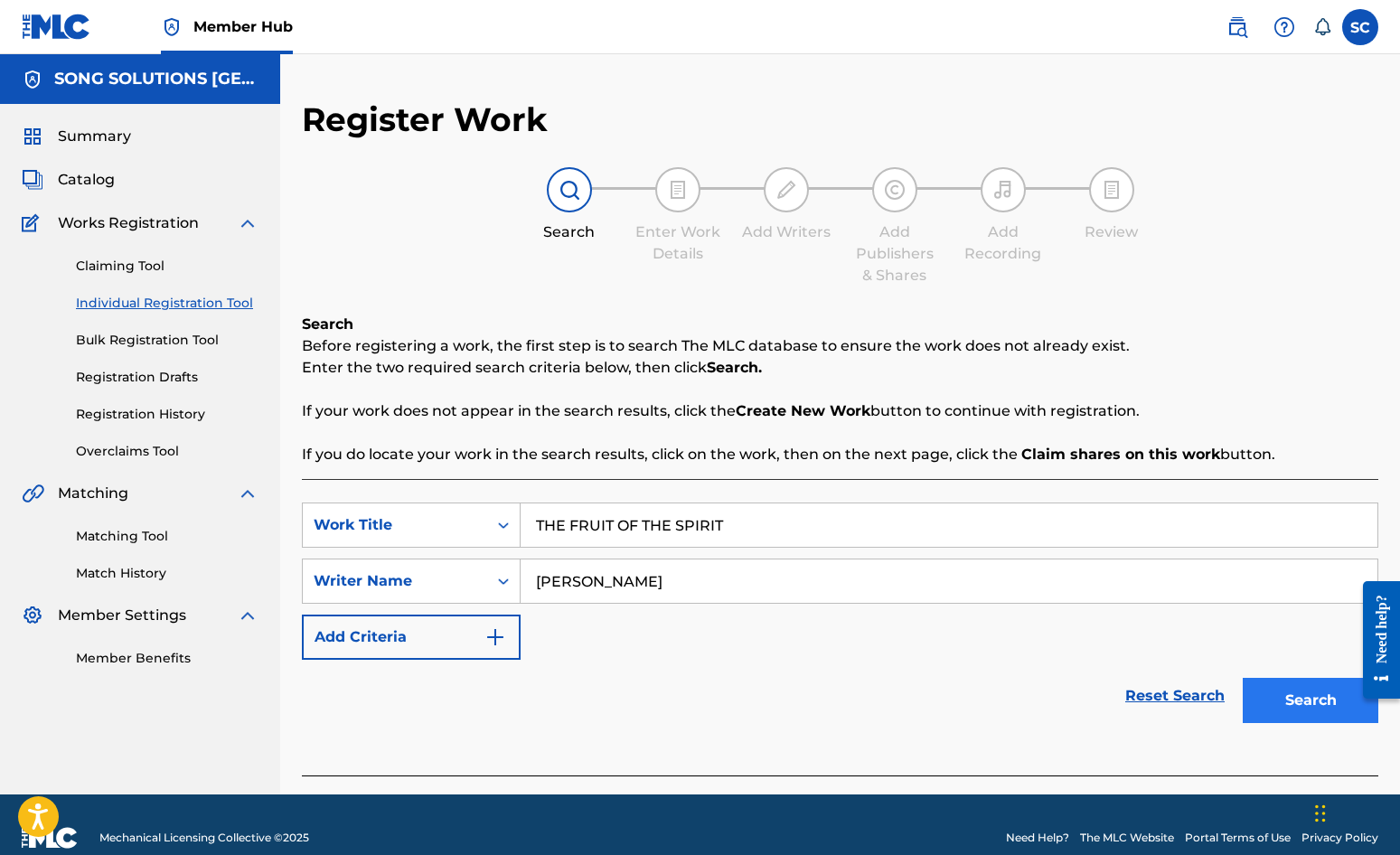
type input "[PERSON_NAME]"
click at [1312, 691] on button "Search" at bounding box center [1311, 701] width 135 height 45
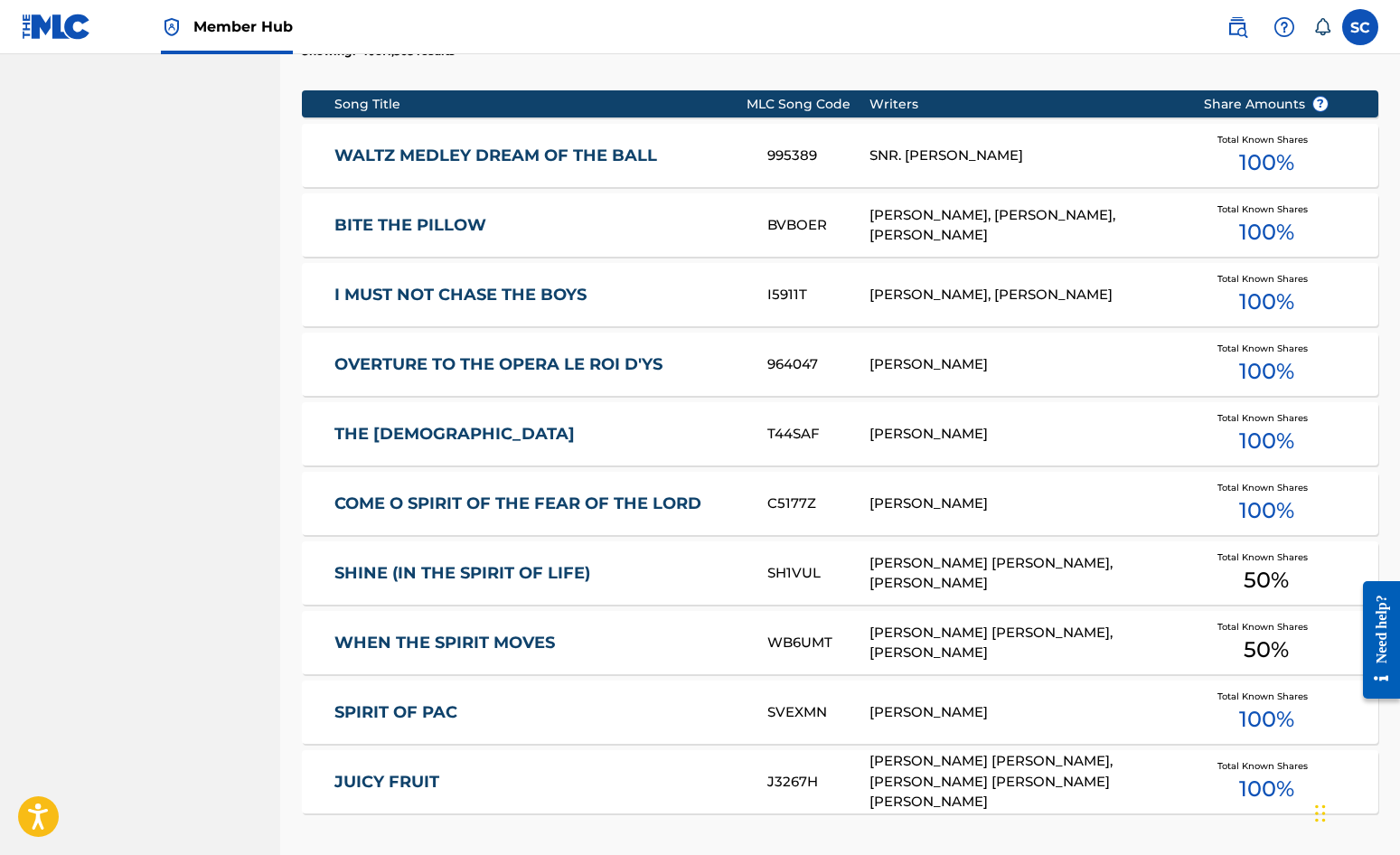
scroll to position [995, 0]
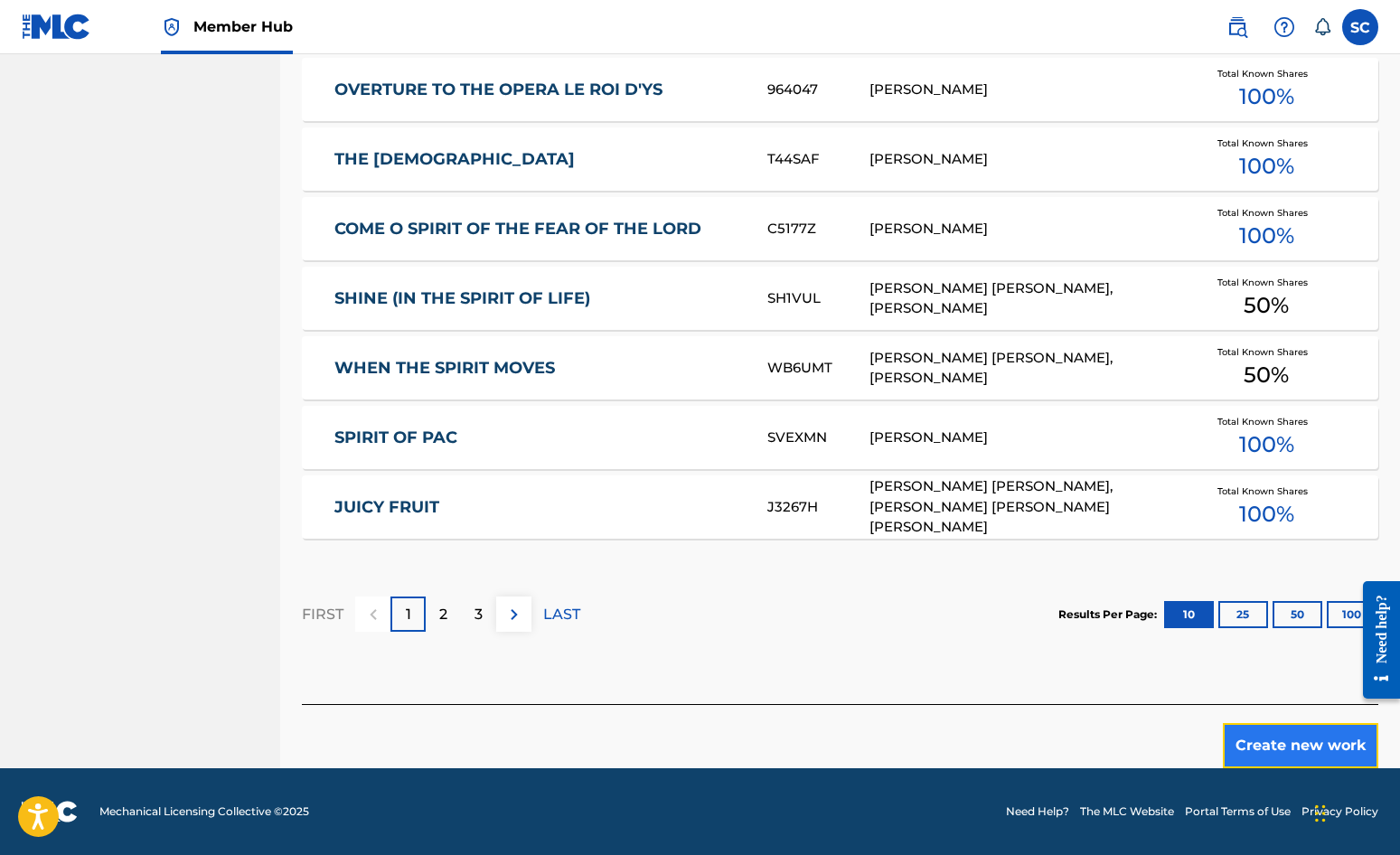
click at [1296, 740] on button "Create new work" at bounding box center [1300, 746] width 155 height 45
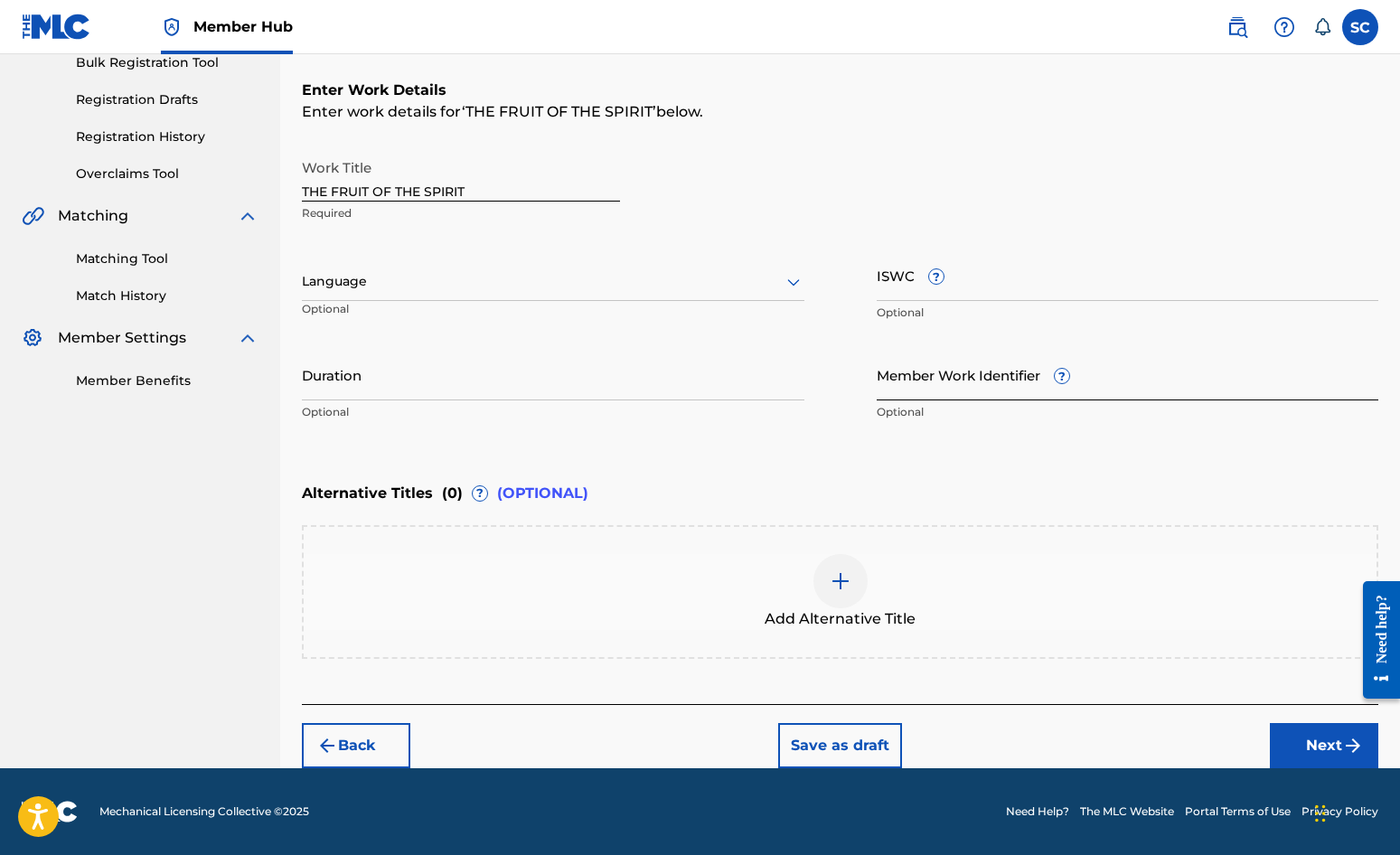
click at [898, 375] on input "Member Work Identifier ?" at bounding box center [1128, 374] width 503 height 52
type input "35106"
click at [1300, 741] on button "Next" at bounding box center [1324, 746] width 108 height 45
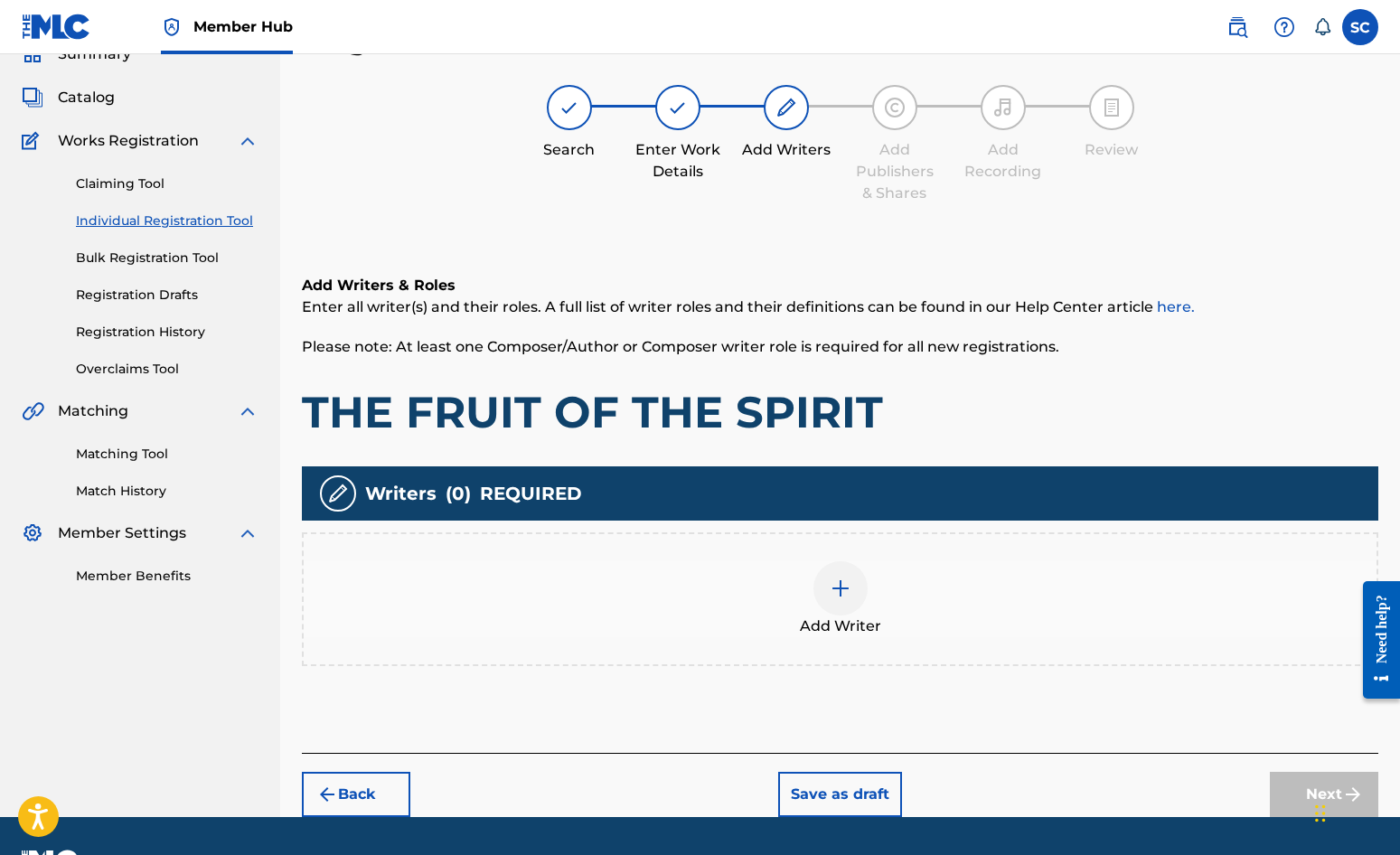
scroll to position [82, 0]
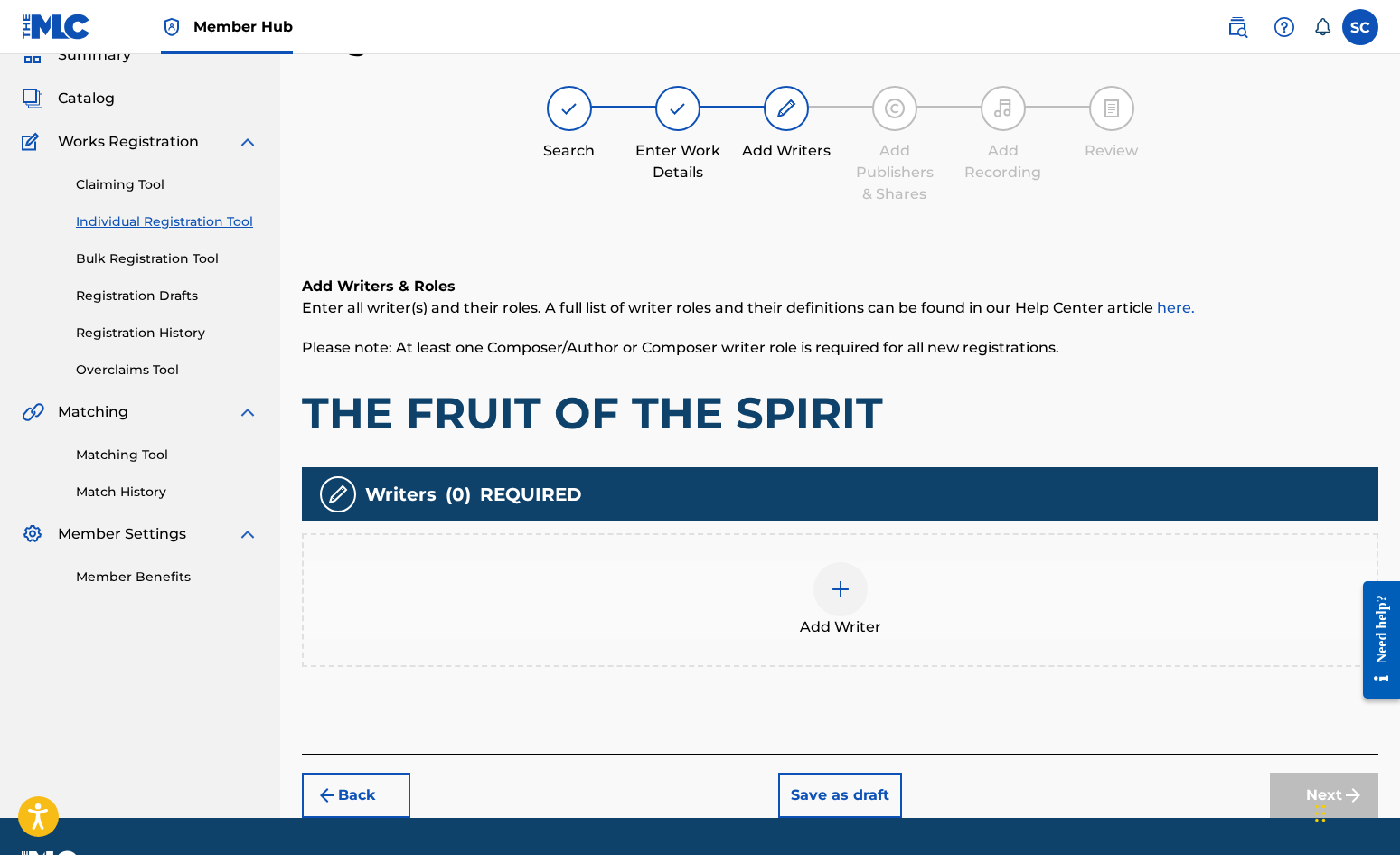
click at [841, 588] on img at bounding box center [840, 589] width 22 height 22
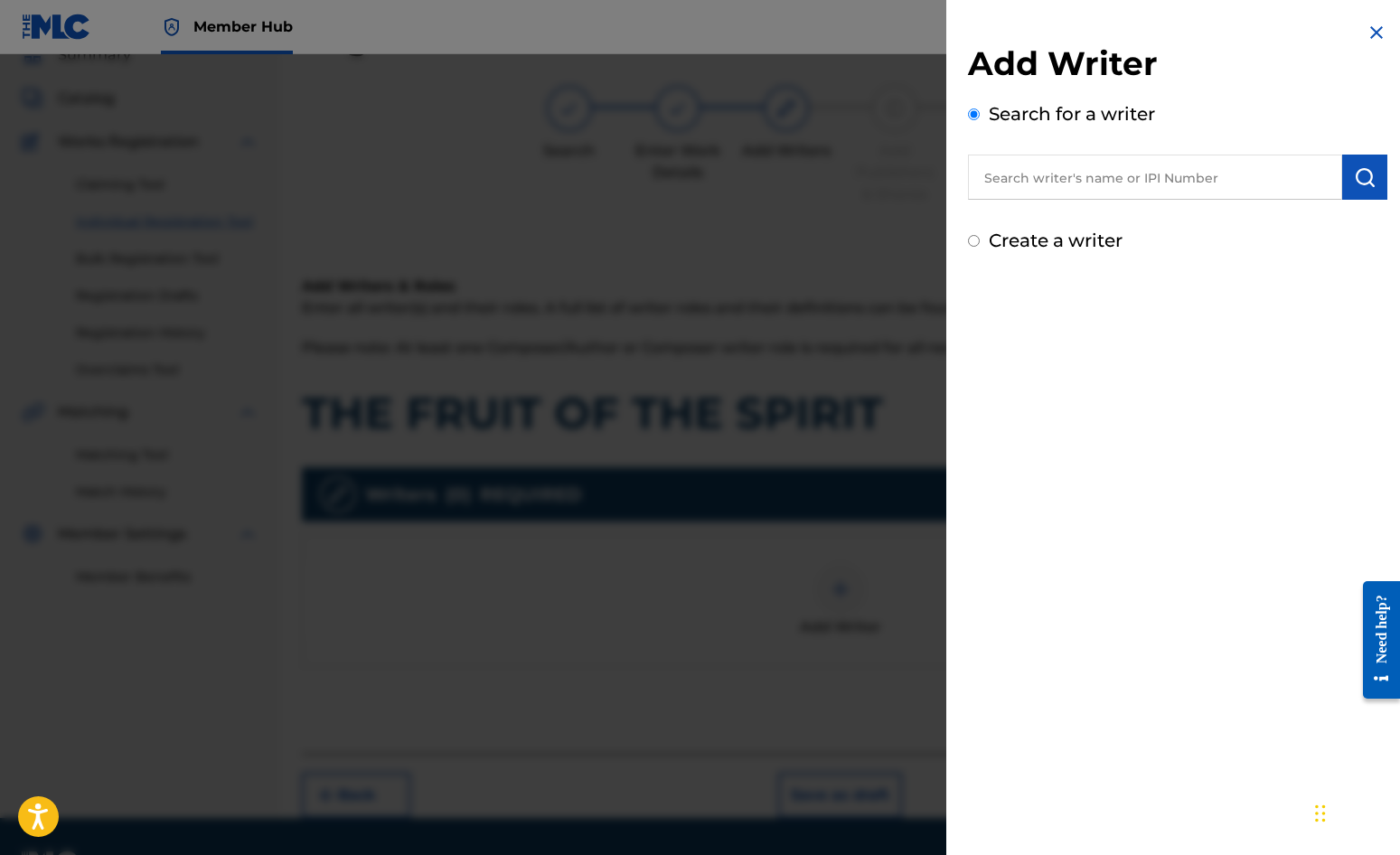
click at [1042, 236] on label "Create a writer" at bounding box center [1055, 240] width 133 height 22
radio input "true"
click at [980, 236] on input "Create a writer" at bounding box center [973, 241] width 12 height 12
radio input "false"
radio input "true"
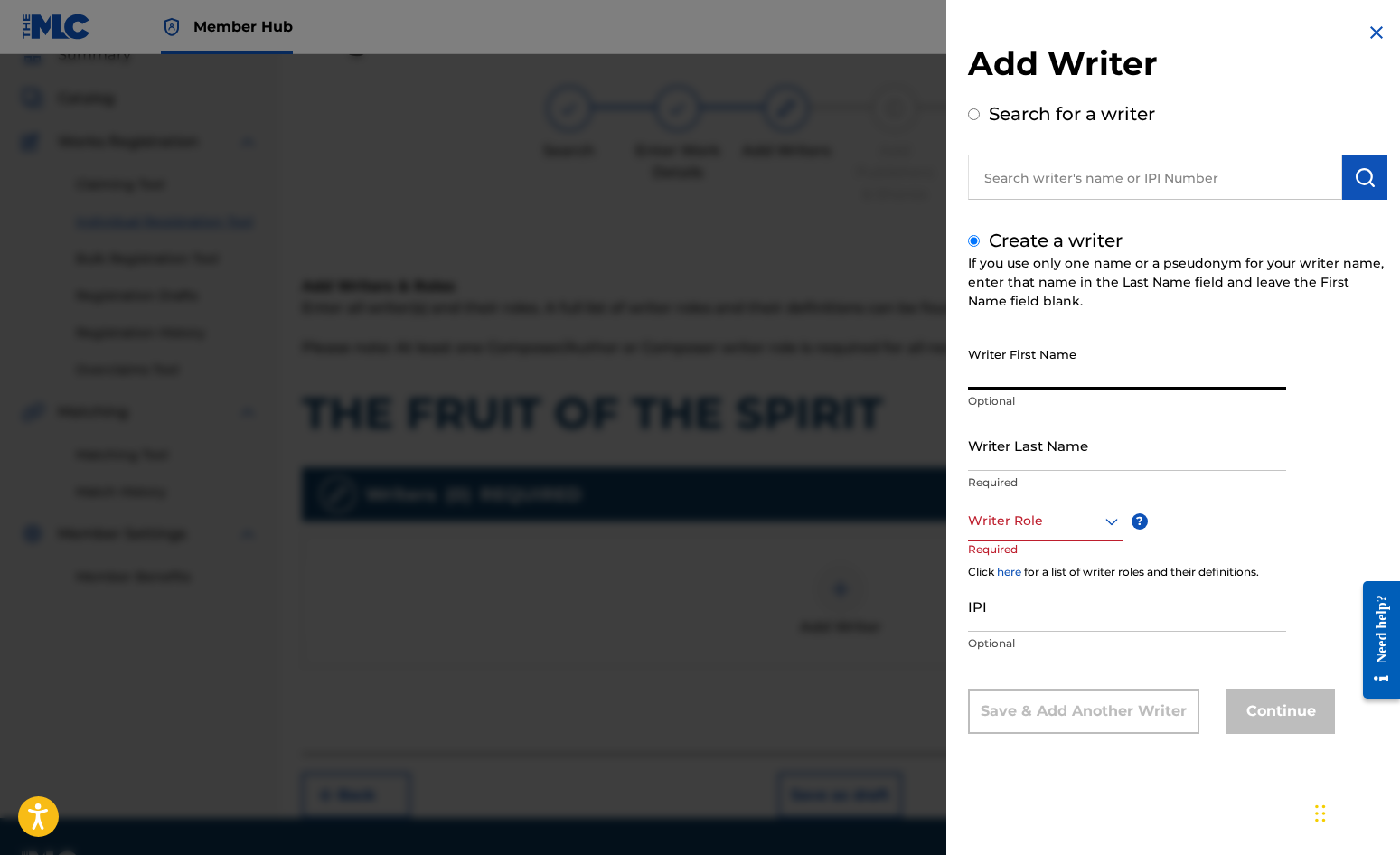
click at [1032, 363] on input "Writer First Name" at bounding box center [1127, 364] width 319 height 52
type input "[PERSON_NAME]"
click at [1057, 449] on input "Writer Last Name" at bounding box center [1127, 444] width 319 height 52
type input "[PERSON_NAME]"
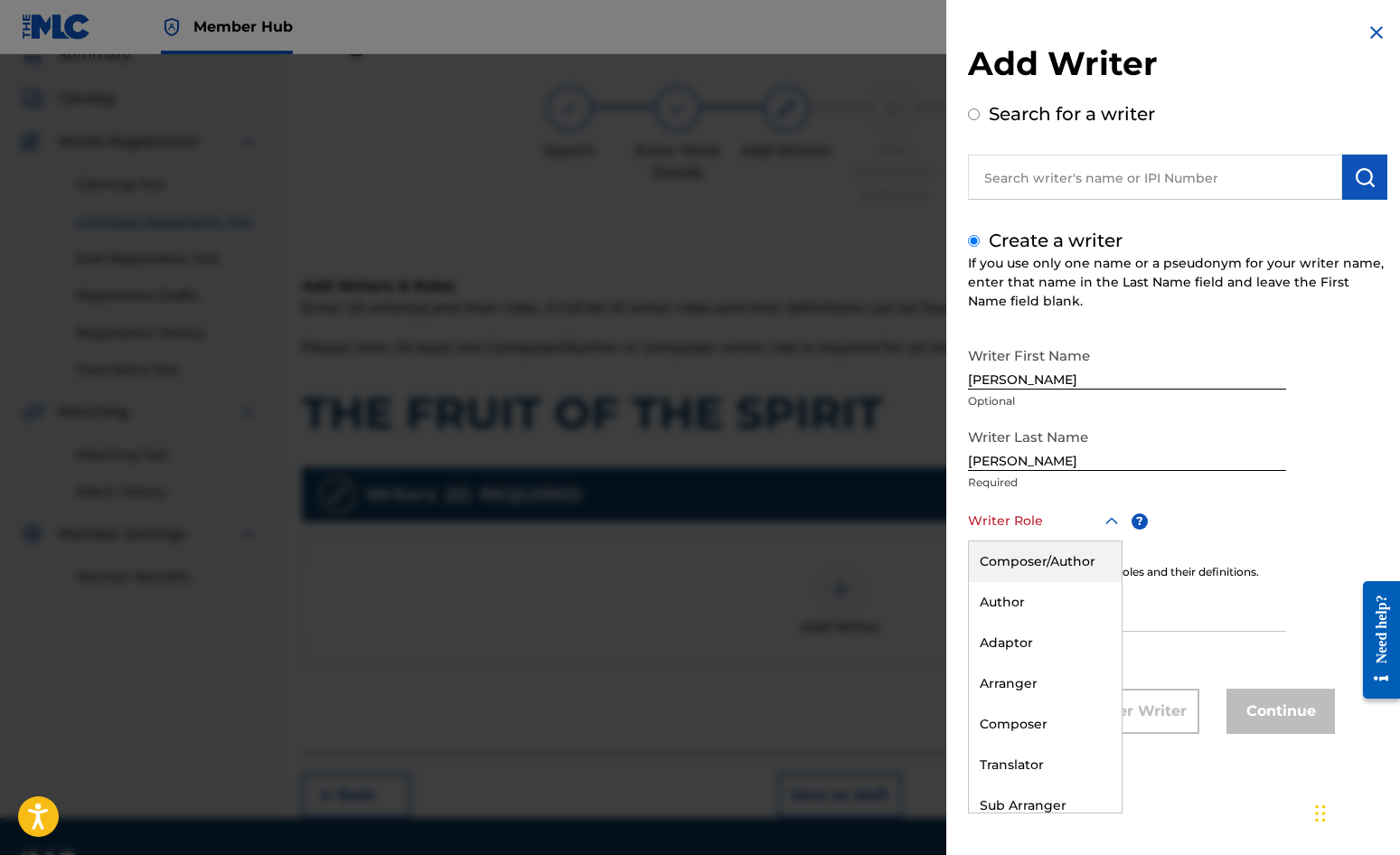
click at [1003, 521] on div at bounding box center [1045, 521] width 155 height 23
click at [1025, 567] on div "Composer/Author" at bounding box center [1045, 561] width 153 height 40
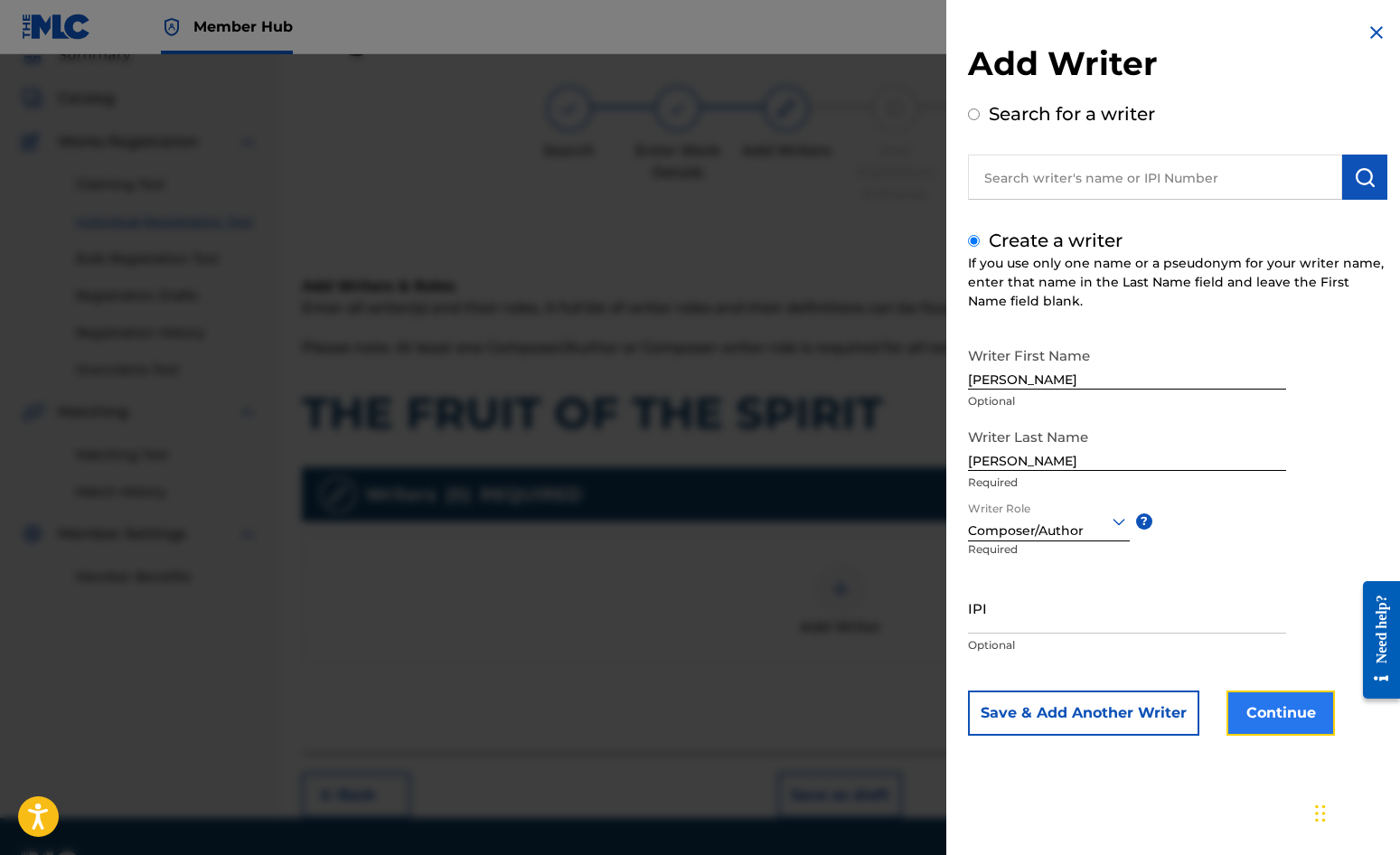
click at [1285, 720] on button "Continue" at bounding box center [1281, 713] width 108 height 45
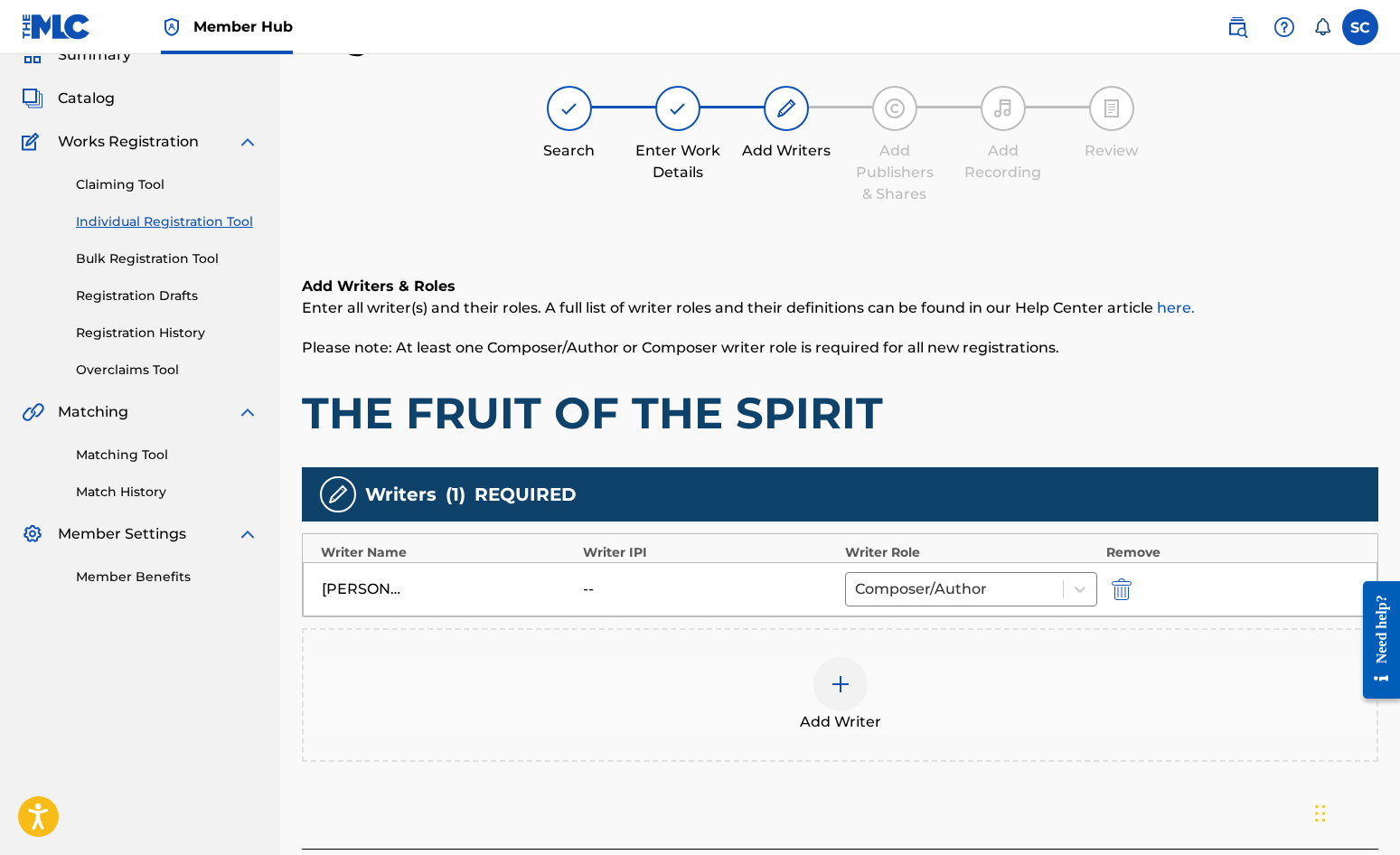
scroll to position [226, 0]
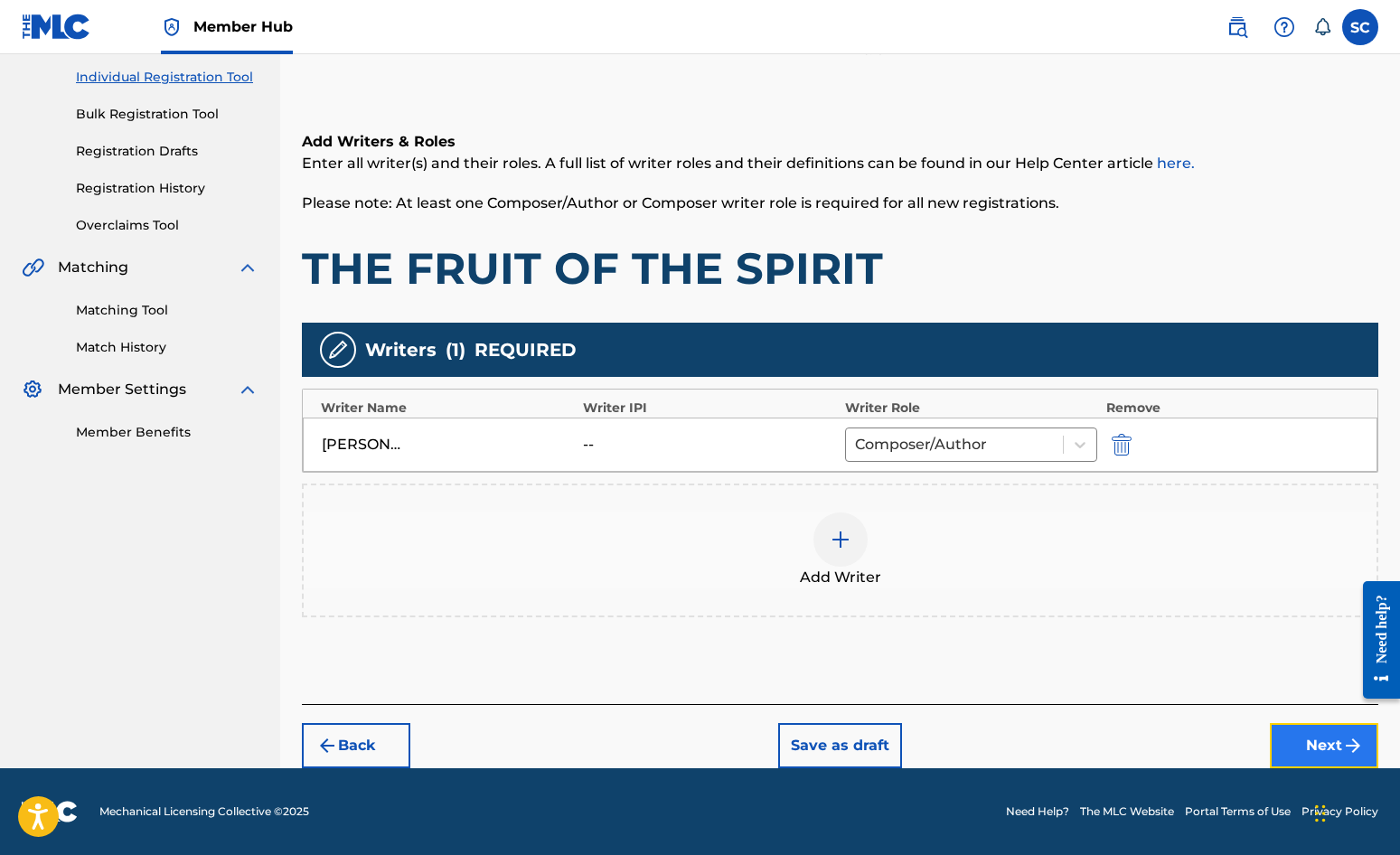
click at [1305, 743] on button "Next" at bounding box center [1324, 746] width 108 height 45
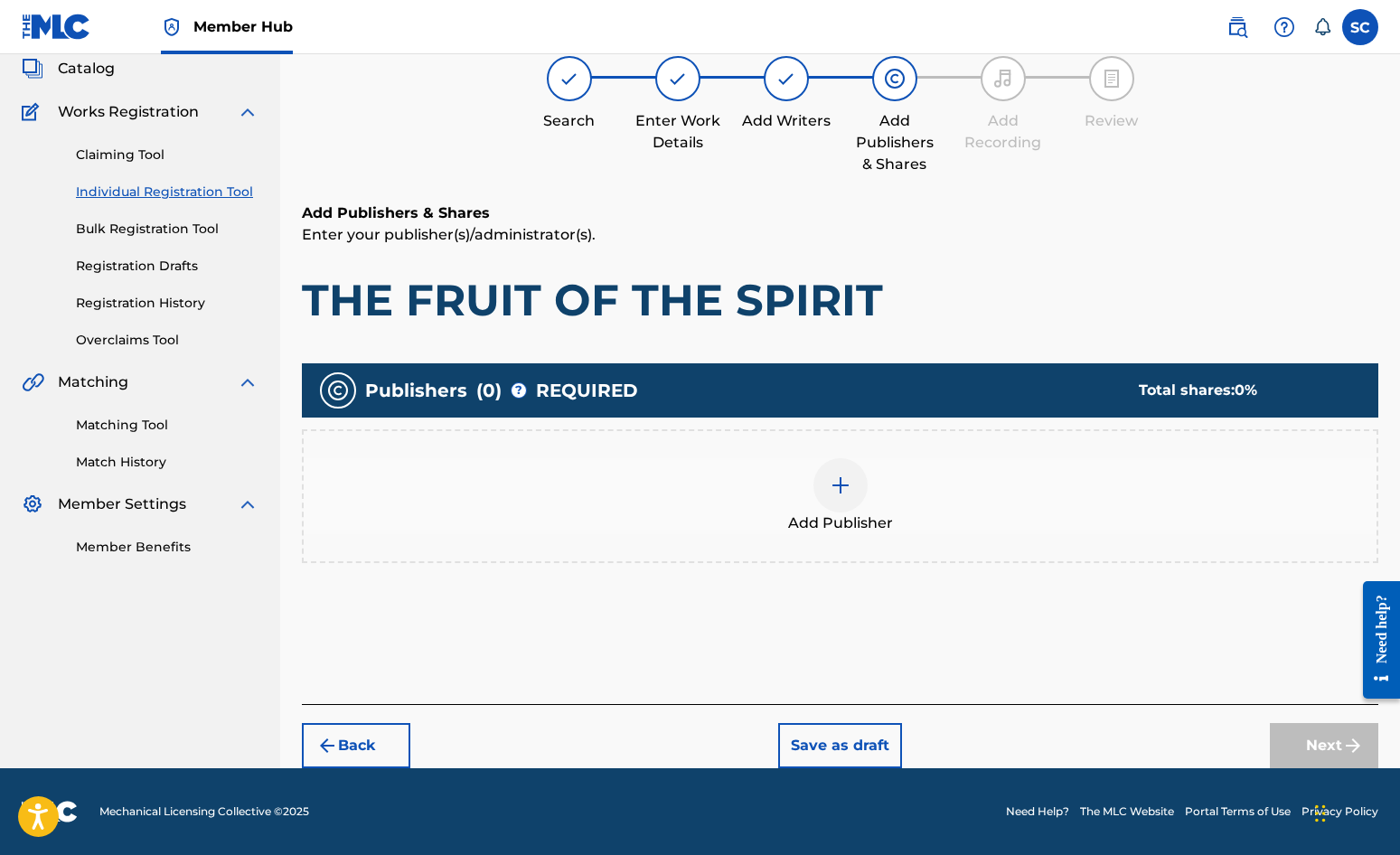
scroll to position [82, 0]
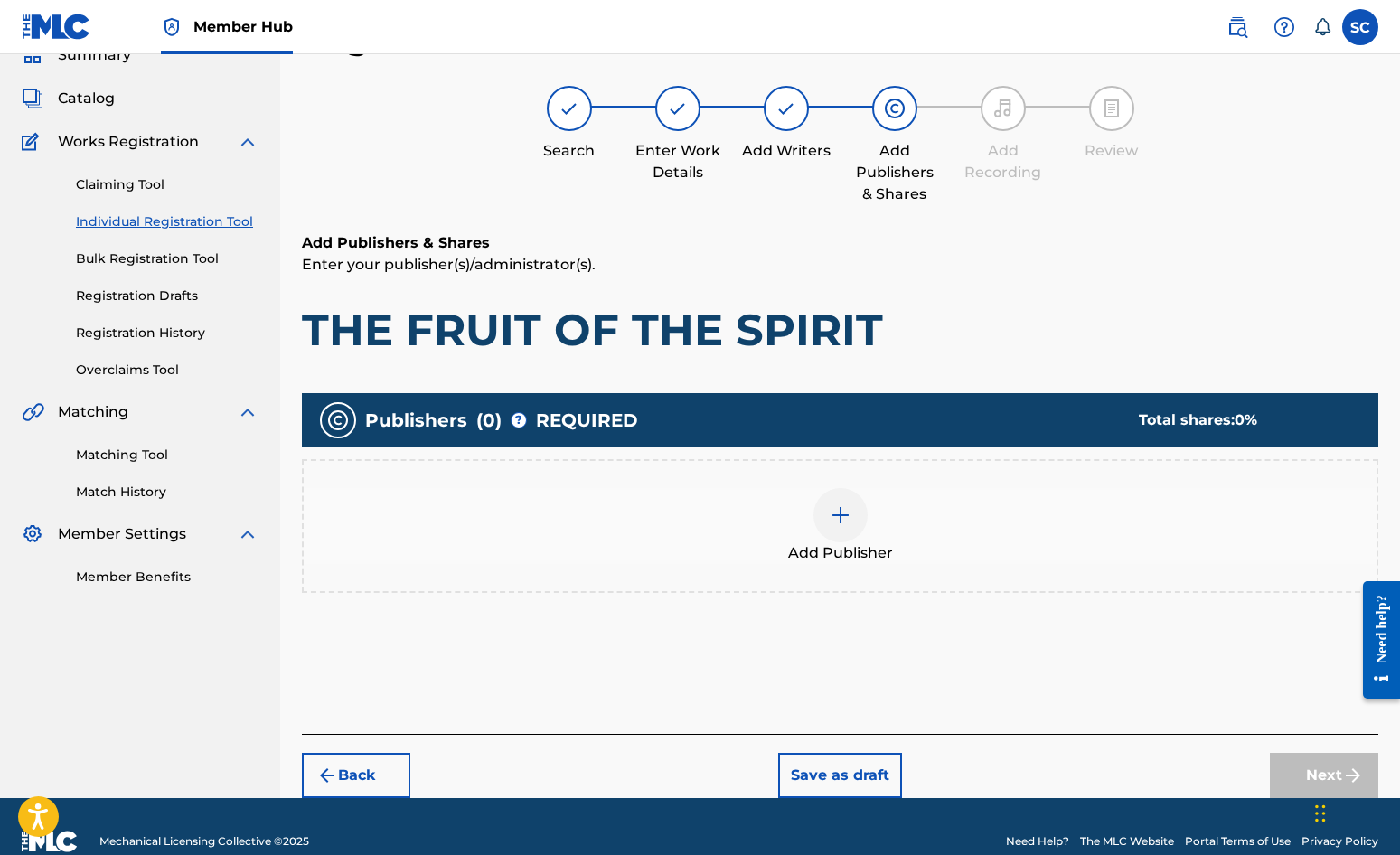
click at [835, 513] on img at bounding box center [840, 515] width 22 height 22
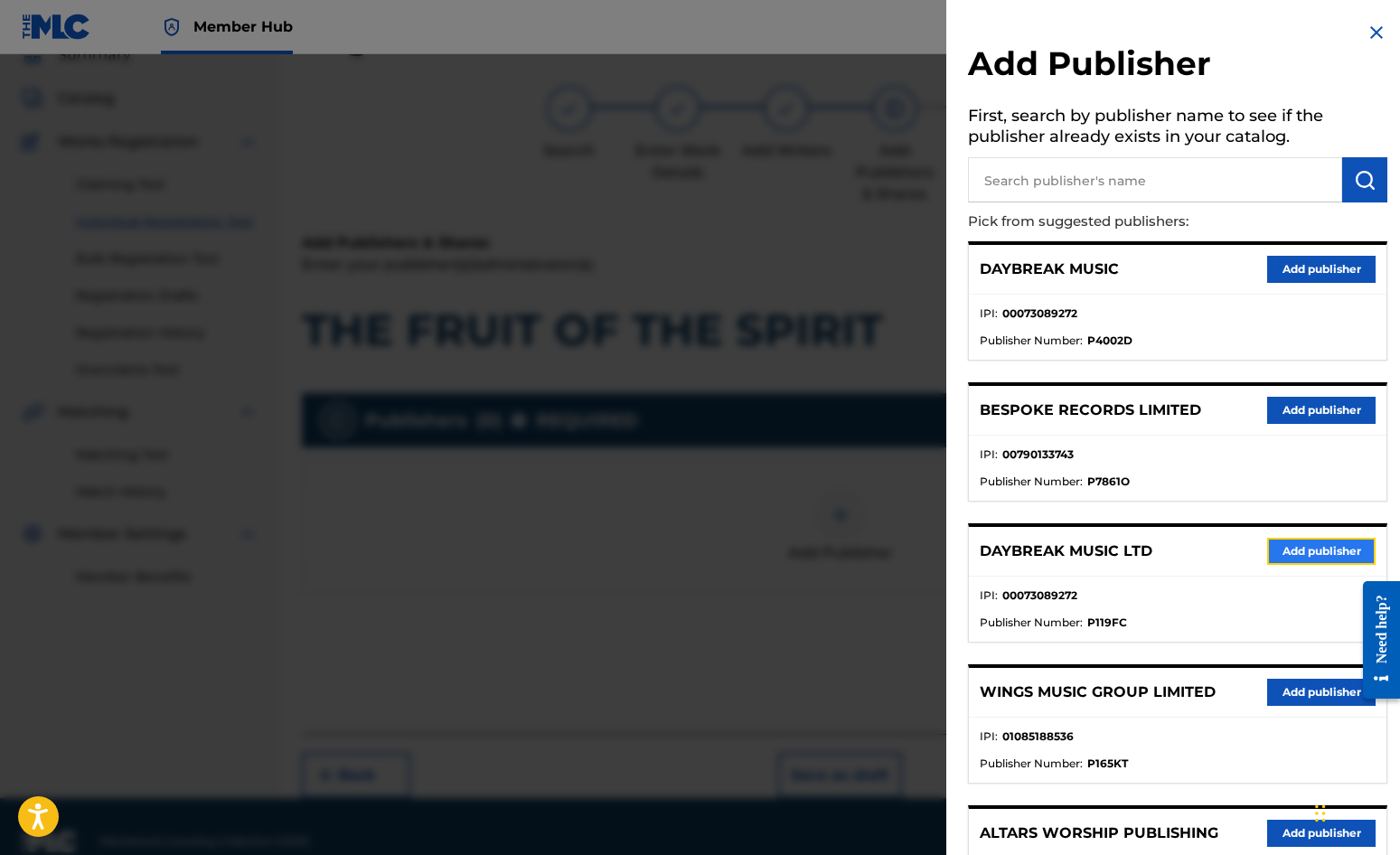
click at [1277, 554] on button "Add publisher" at bounding box center [1321, 551] width 108 height 27
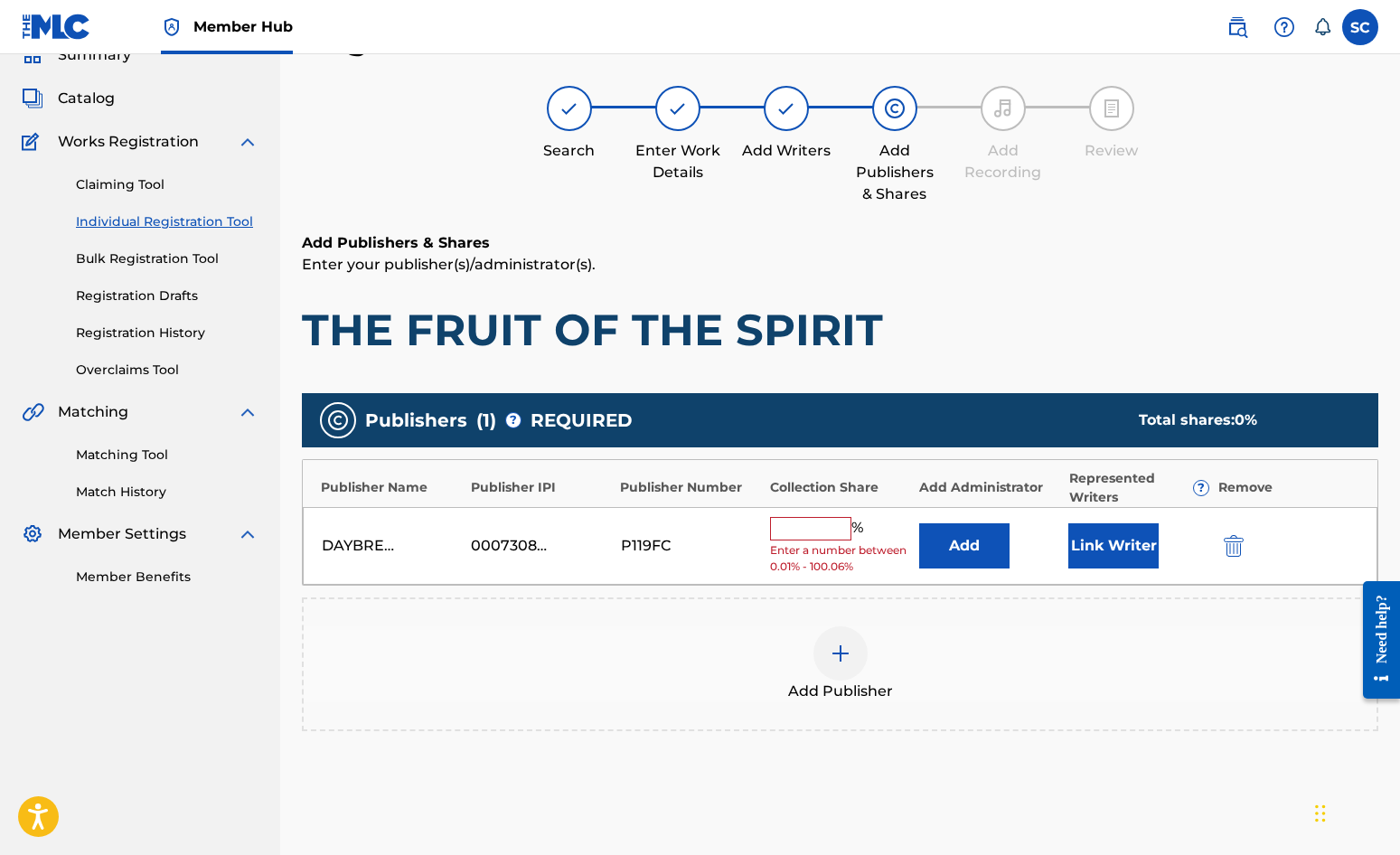
click at [815, 524] on input "text" at bounding box center [811, 528] width 82 height 23
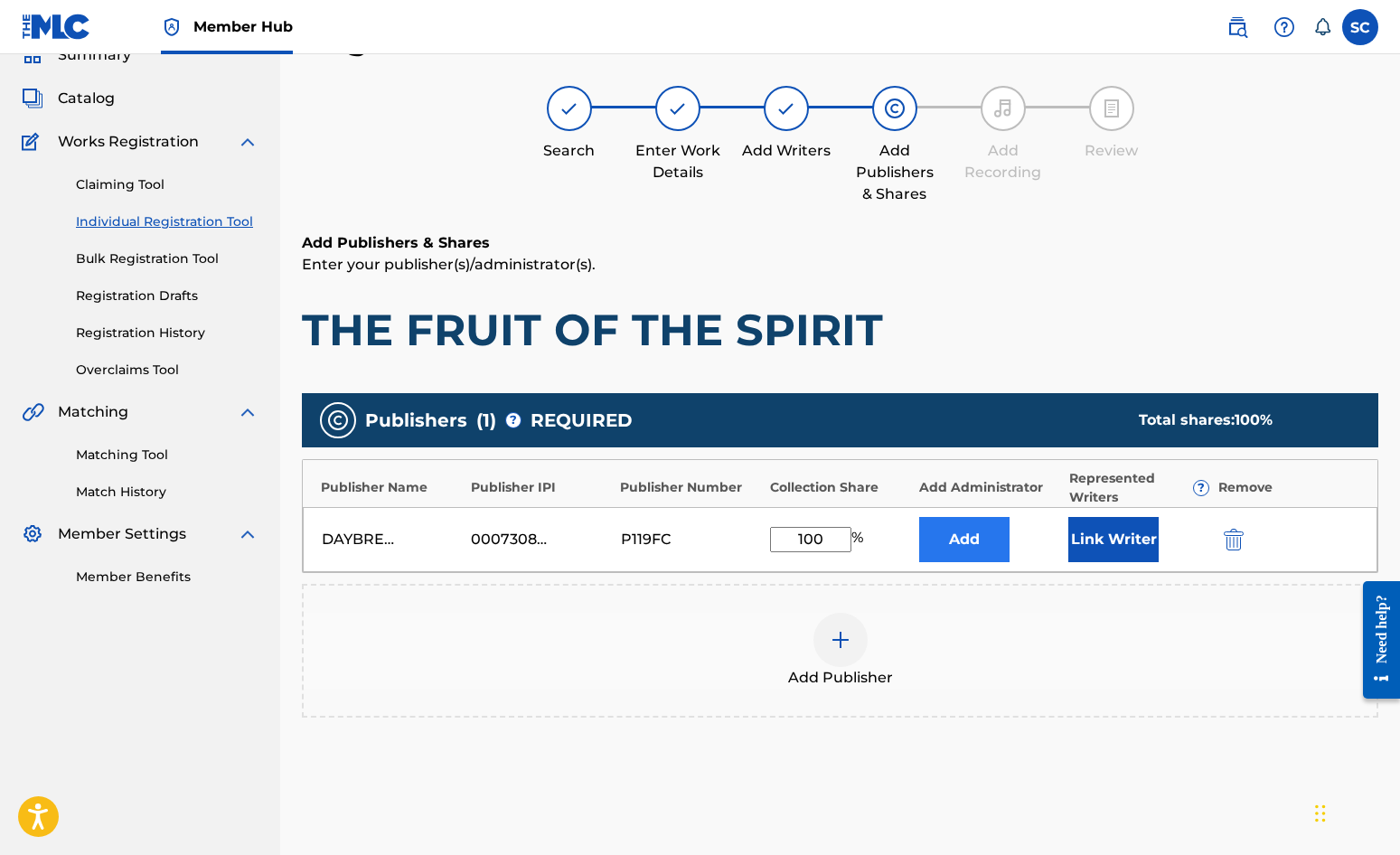
type input "100"
click at [973, 538] on button "Add" at bounding box center [964, 539] width 90 height 45
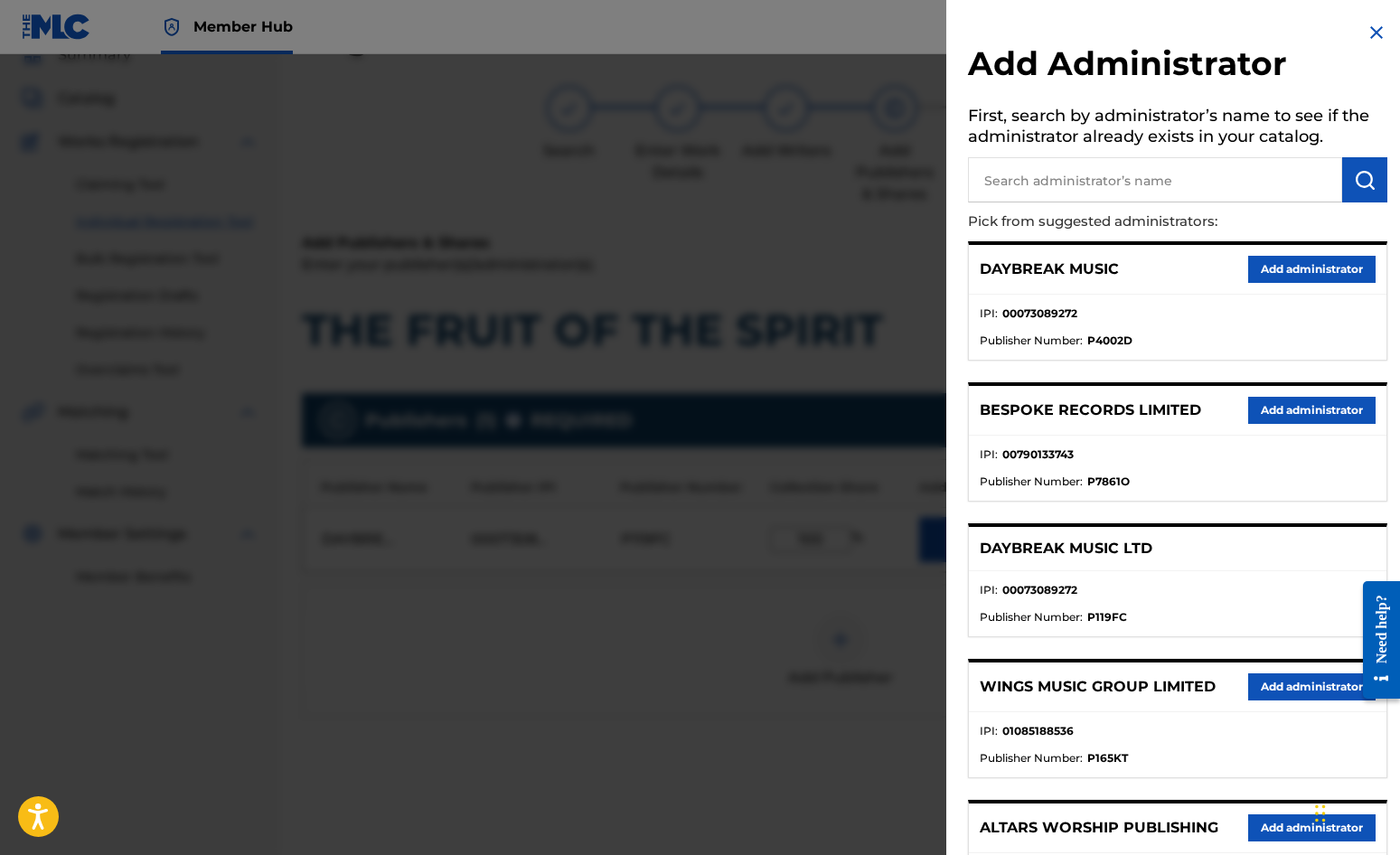
click at [1108, 167] on input "text" at bounding box center [1155, 179] width 374 height 45
type input "SONG SOLUTIONS"
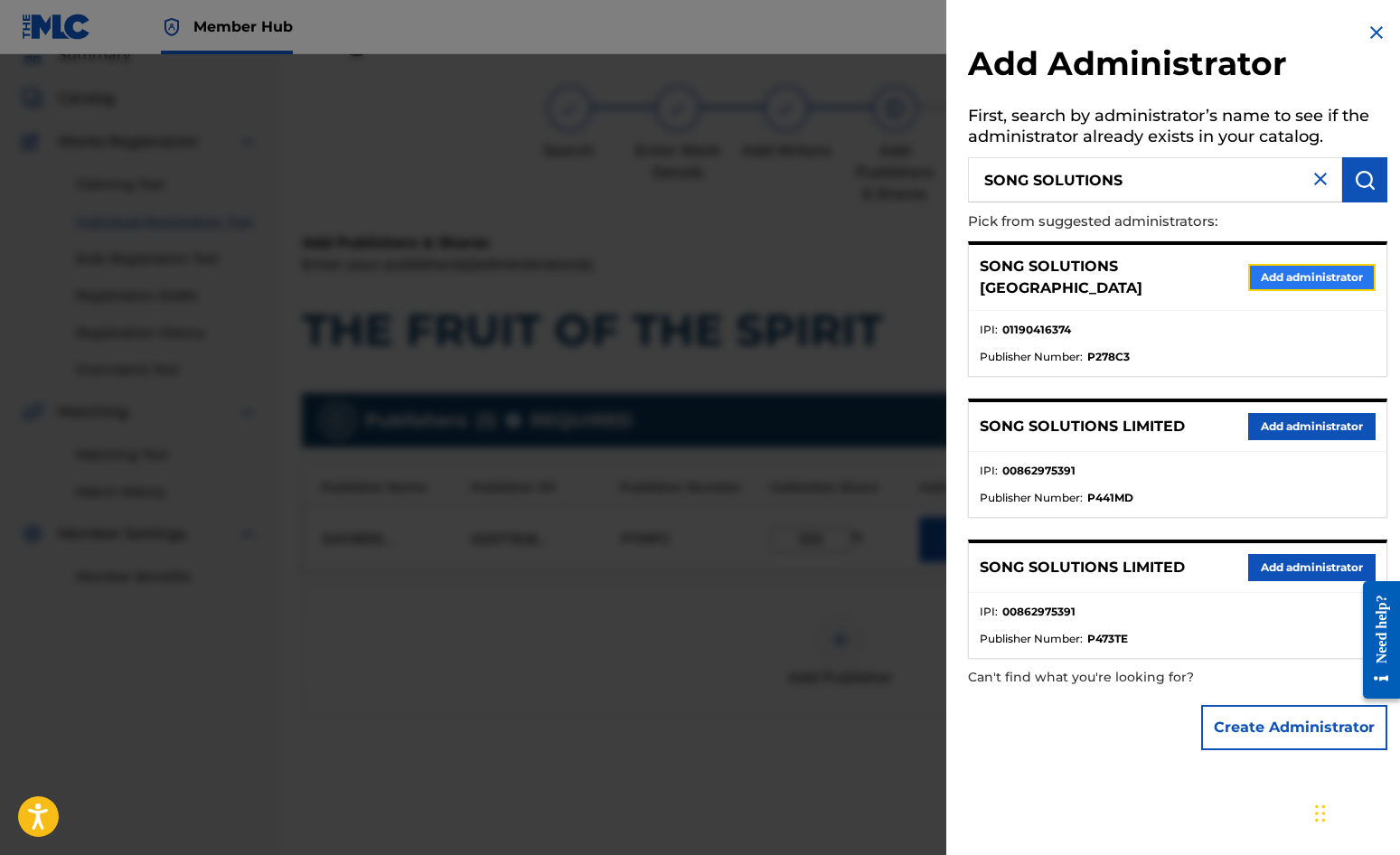
click at [1257, 266] on button "Add administrator" at bounding box center [1313, 277] width 128 height 27
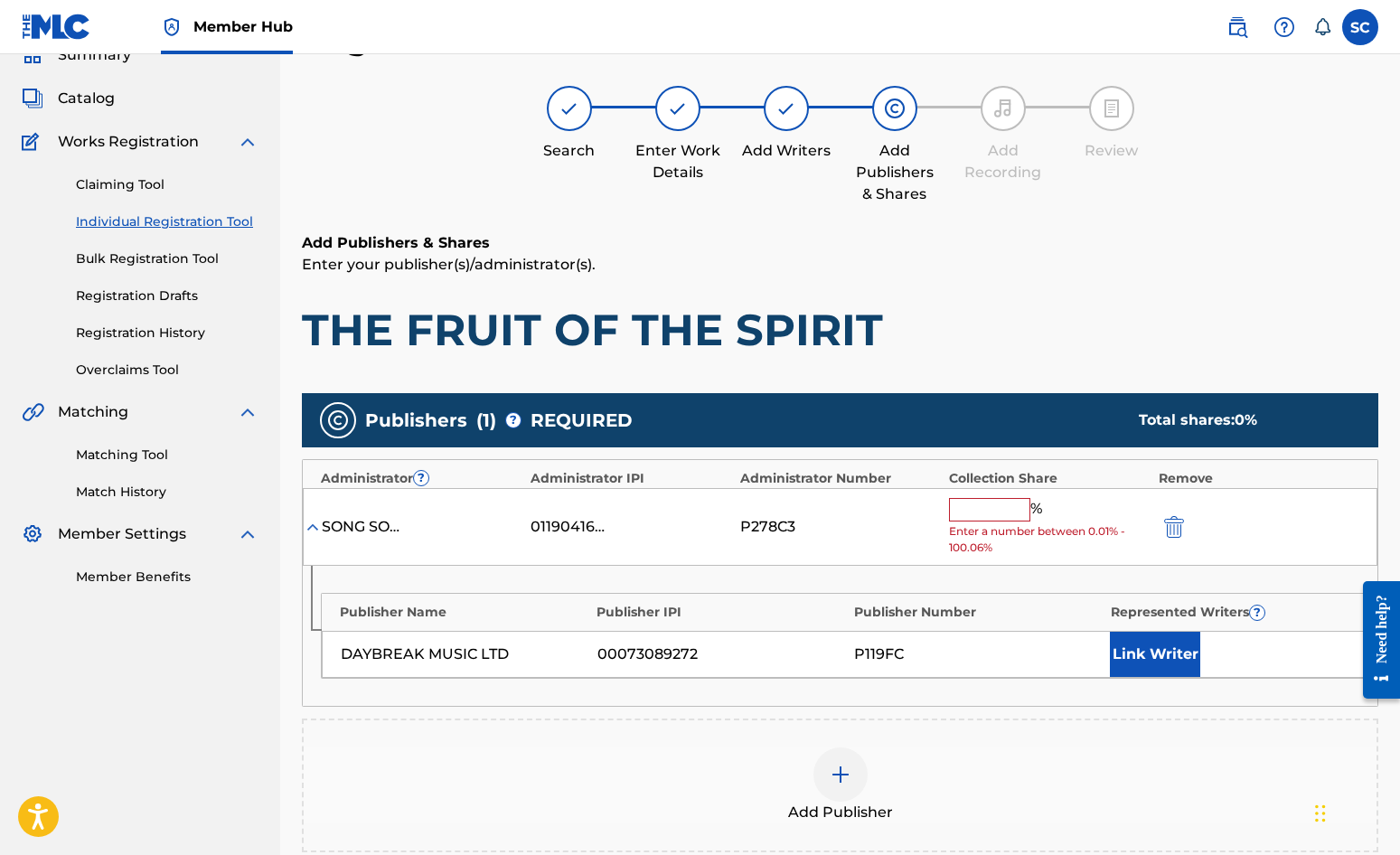
click at [978, 512] on input "text" at bounding box center [989, 509] width 82 height 23
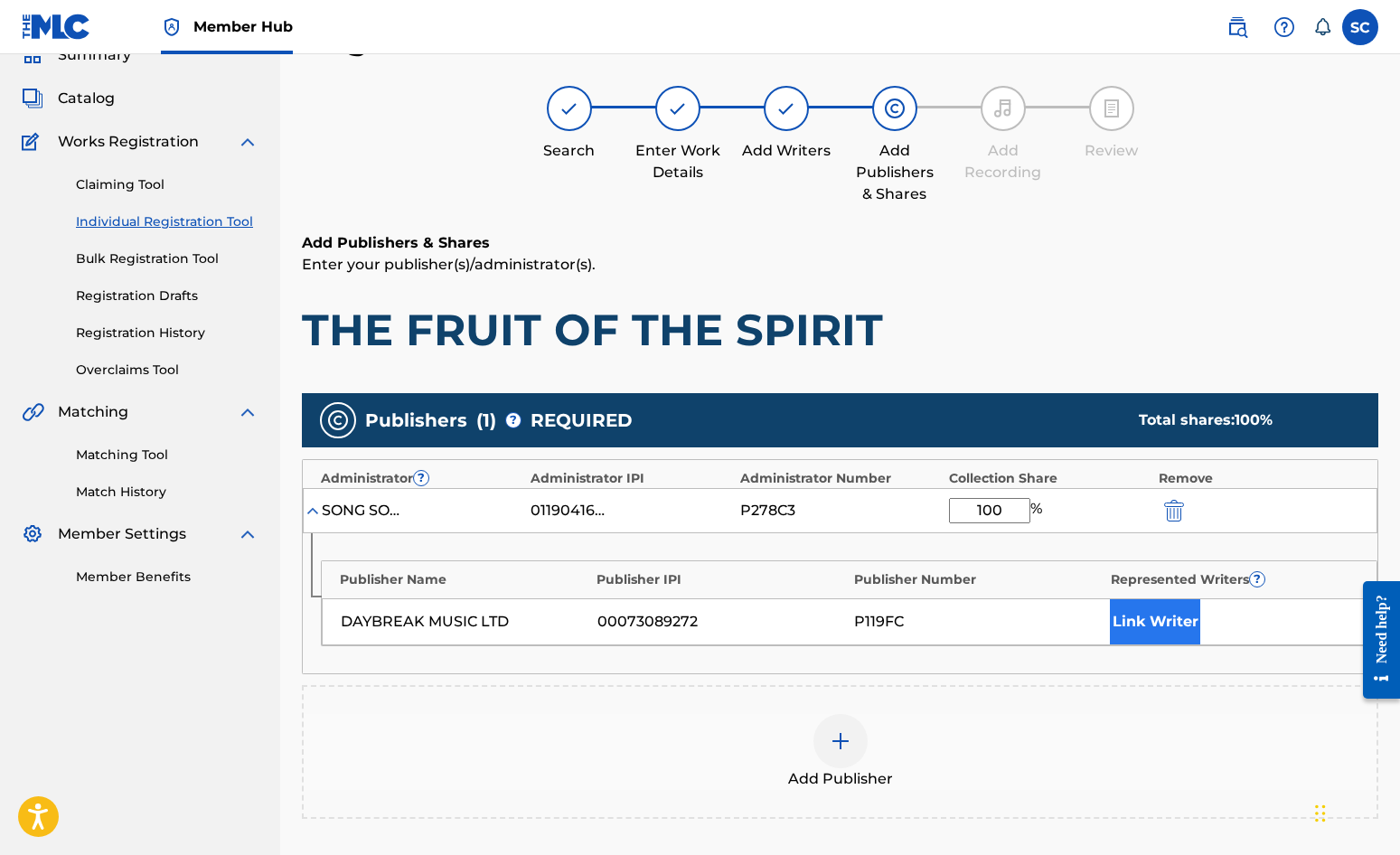
type input "100"
click at [1135, 618] on button "Link Writer" at bounding box center [1155, 622] width 90 height 45
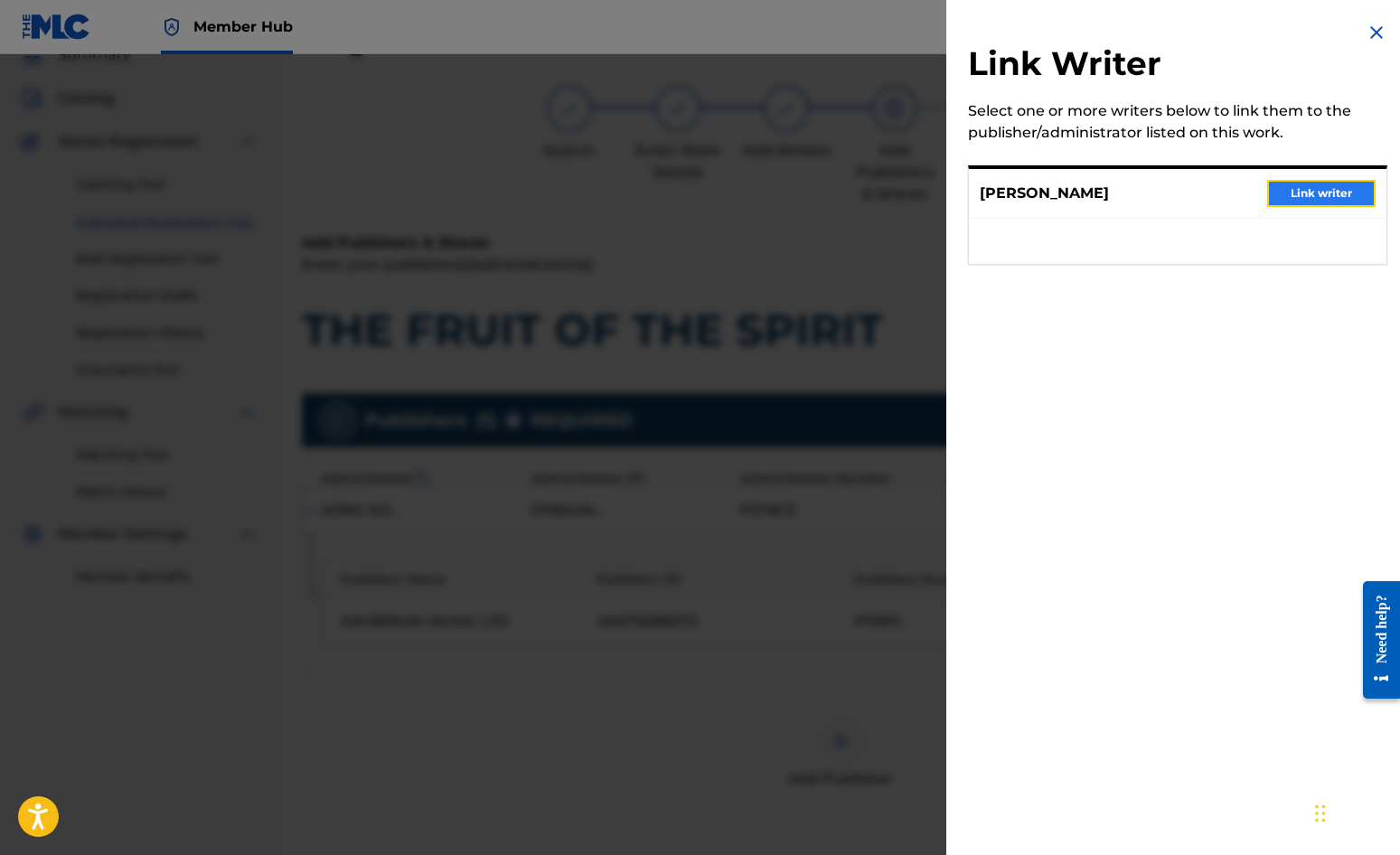
click at [1322, 194] on button "Link writer" at bounding box center [1321, 193] width 108 height 27
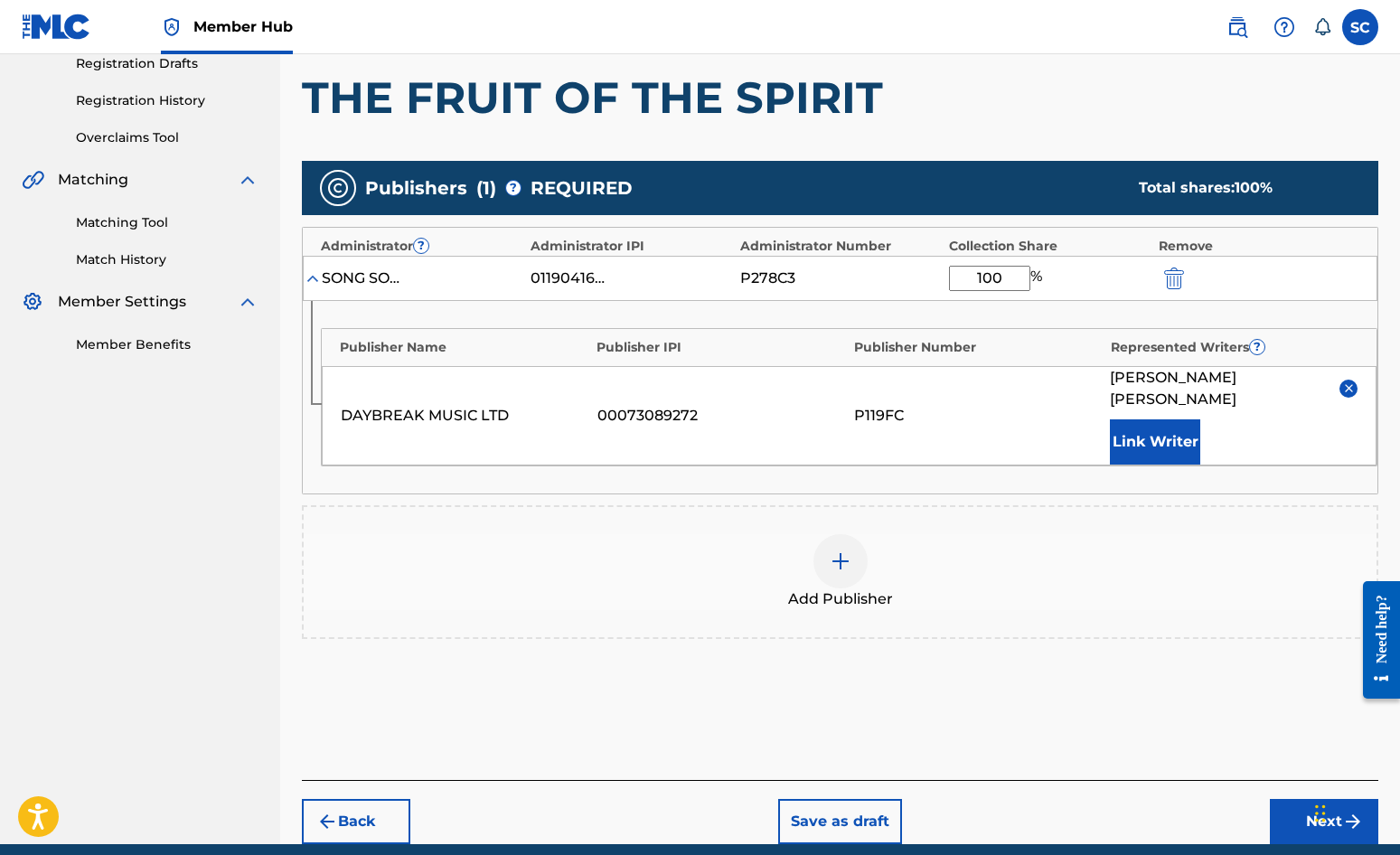
scroll to position [368, 0]
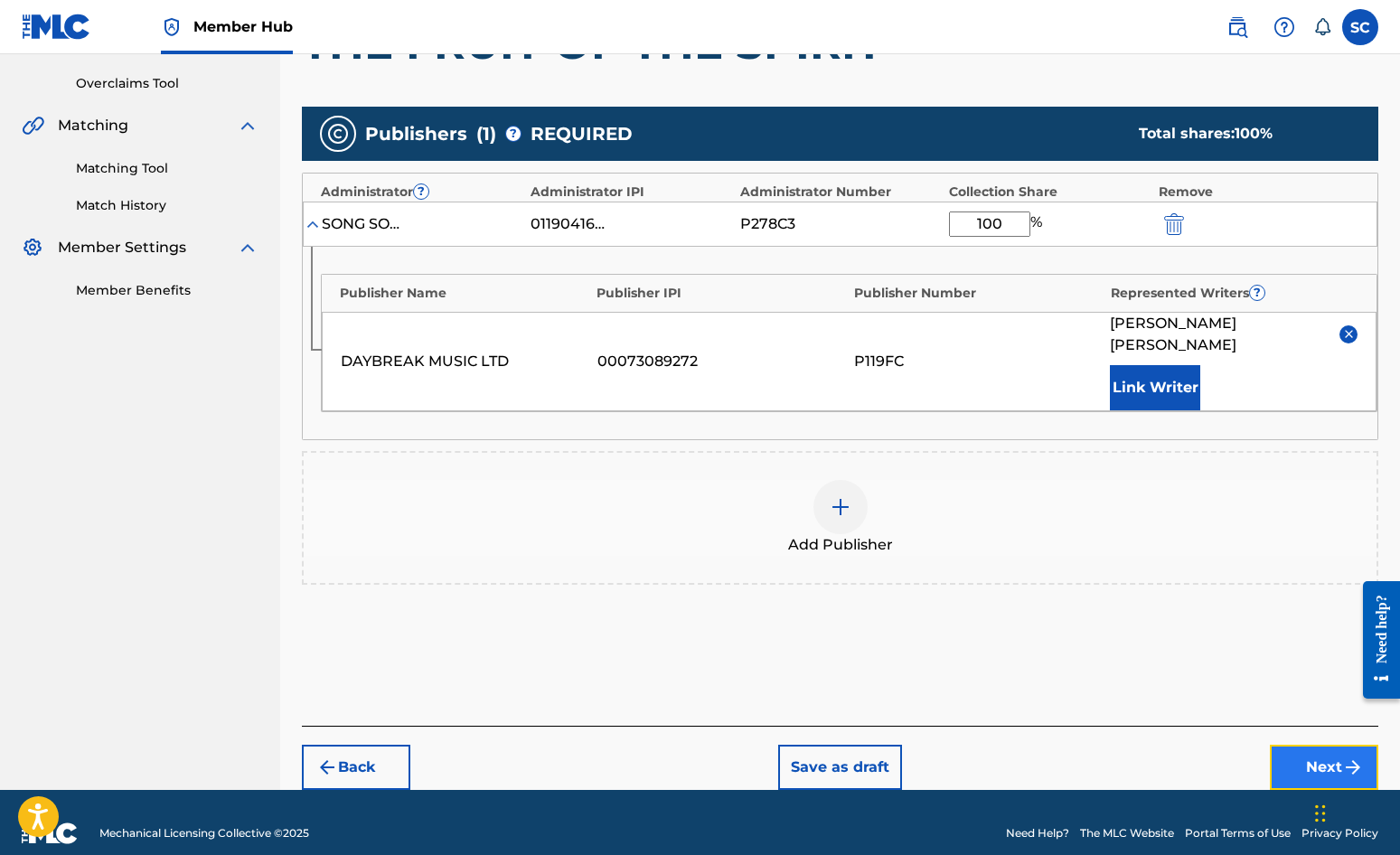
click at [1316, 745] on button "Next" at bounding box center [1324, 768] width 108 height 45
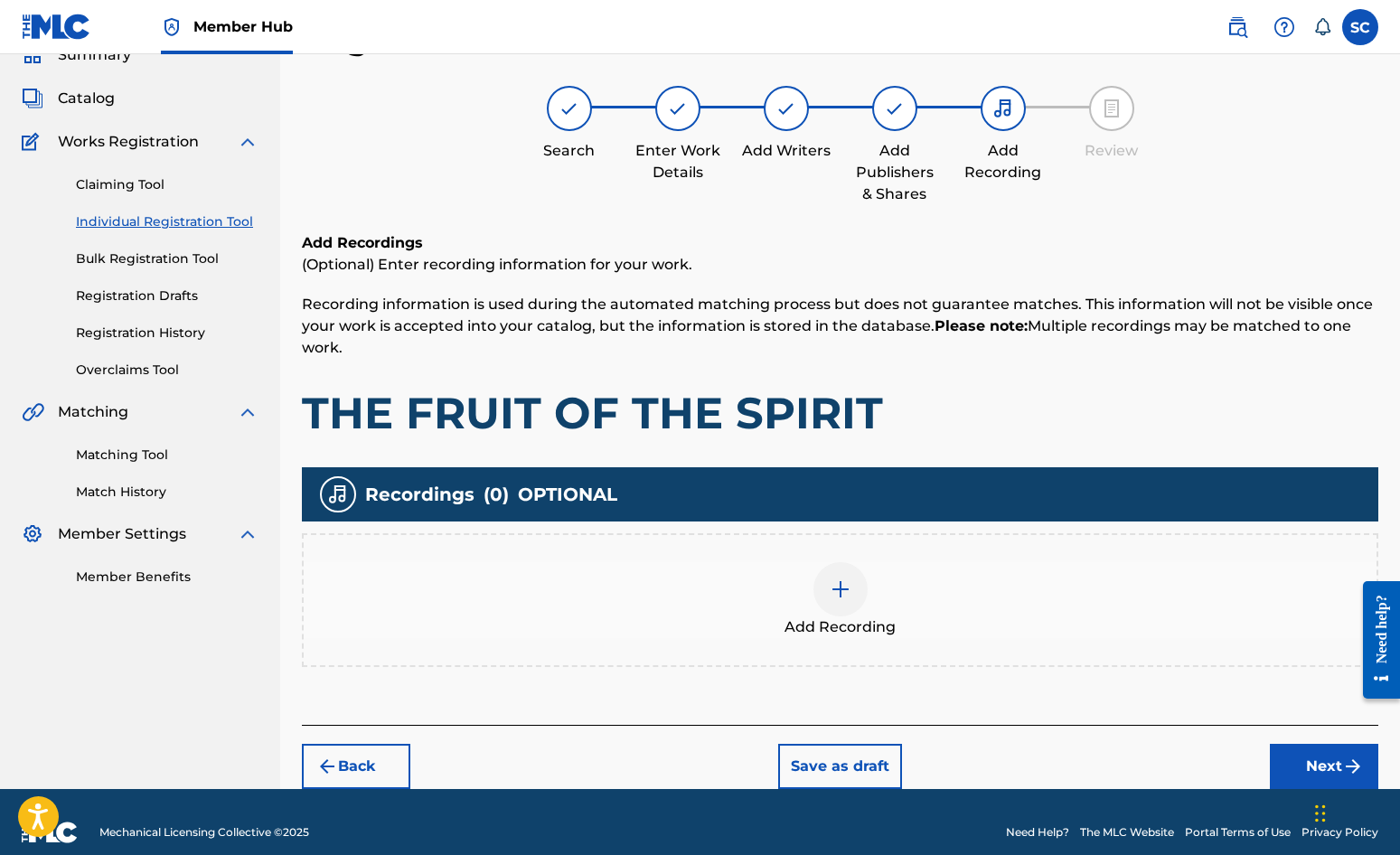
click at [844, 589] on img at bounding box center [840, 589] width 22 height 22
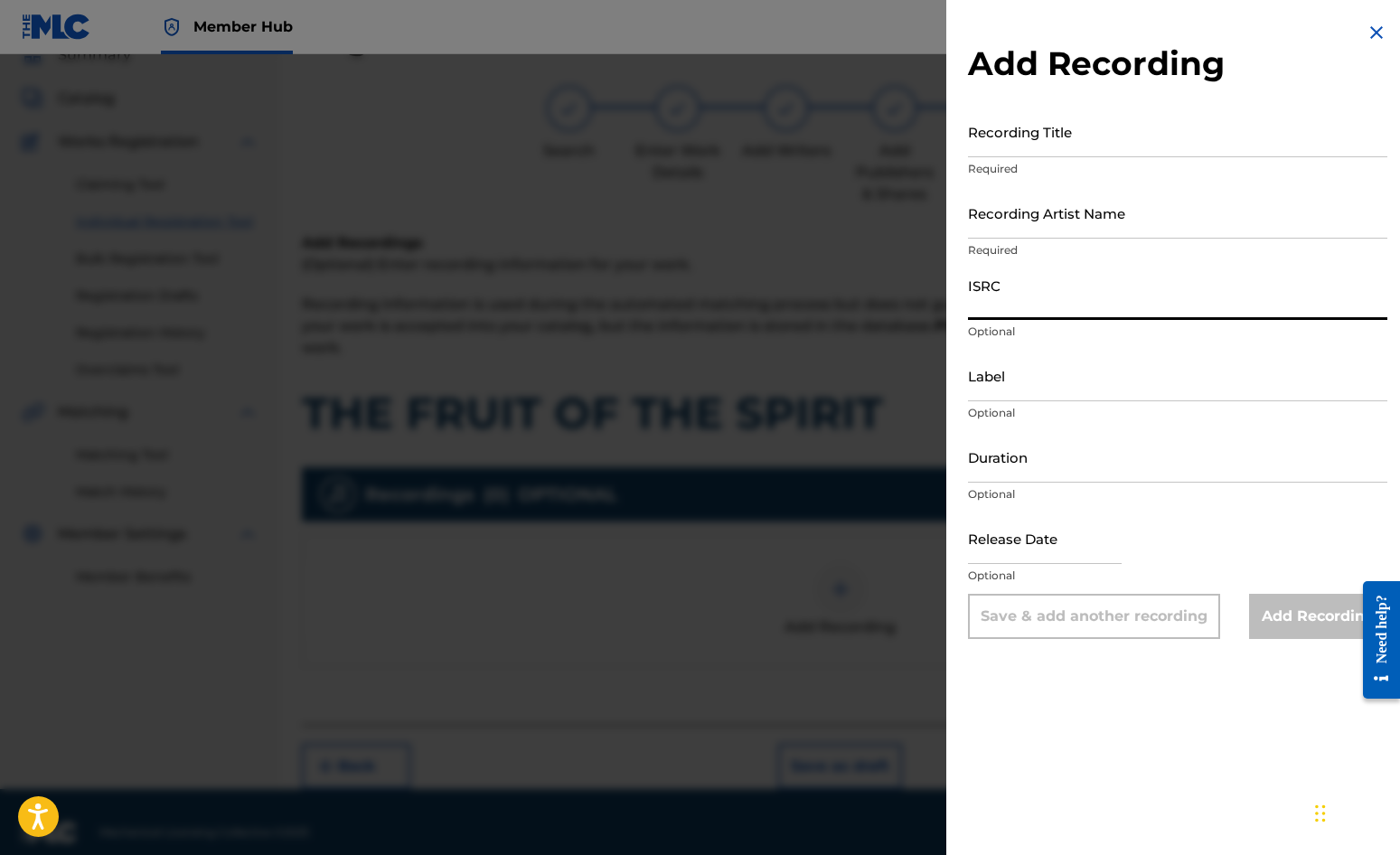
click at [1009, 296] on input "ISRC" at bounding box center [1177, 294] width 419 height 52
paste input "GBDPR0152409"
type input "GBDPR0152409"
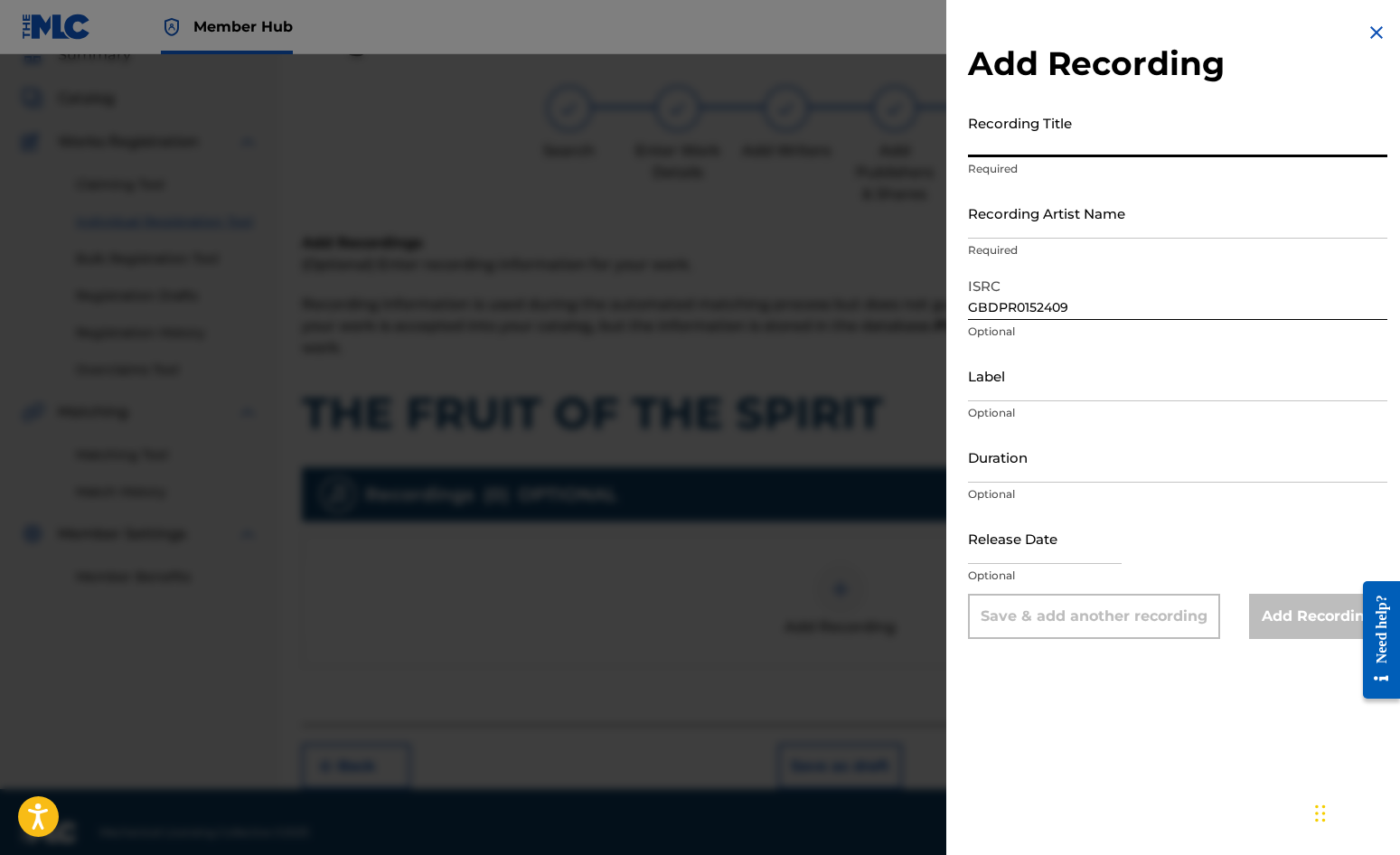
click at [1025, 123] on input "Recording Title" at bounding box center [1177, 132] width 419 height 52
type input "THE FRUIT OF THE SPIRIT"
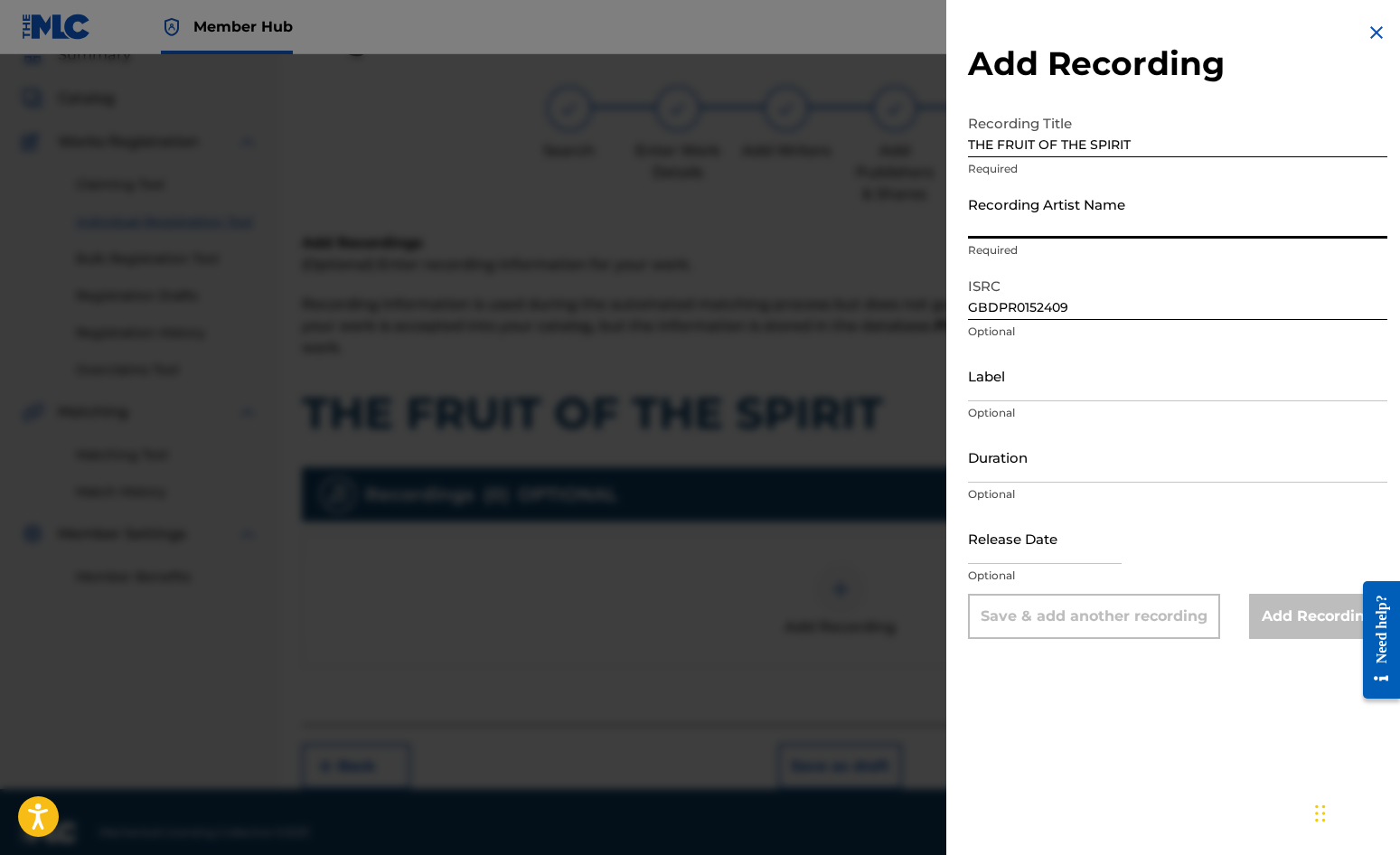
click at [1038, 217] on input "Recording Artist Name" at bounding box center [1177, 212] width 419 height 52
type input "[PERSON_NAME]"
type input "03:40"
type input "[DATE]"
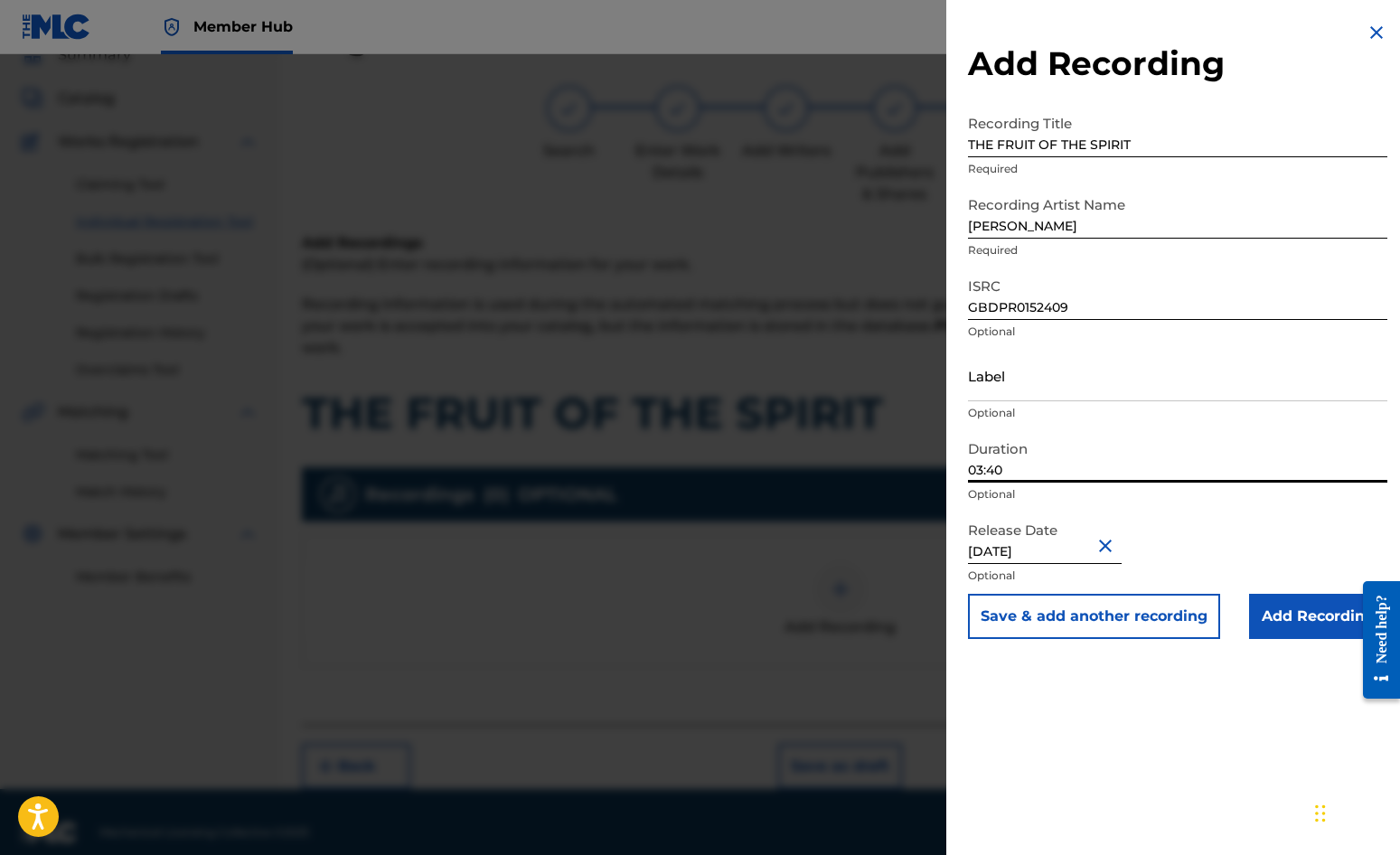
drag, startPoint x: 1028, startPoint y: 464, endPoint x: 956, endPoint y: 461, distance: 72.1
click at [956, 461] on div "Add Recording Recording Title THE FRUIT OF THE SPIRIT Required Recording Artist…" at bounding box center [1177, 330] width 463 height 661
type input "02:15"
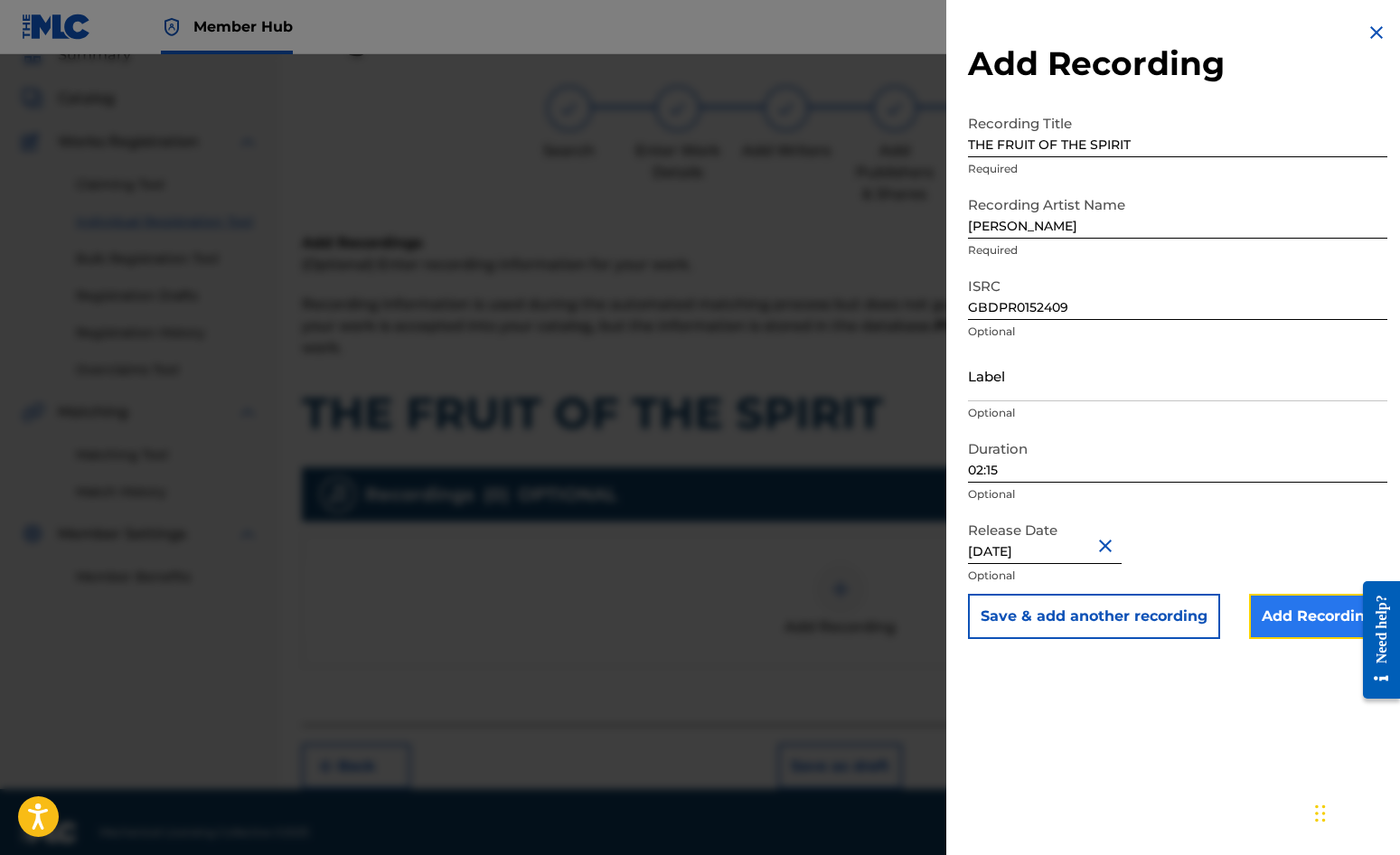
click at [1328, 609] on input "Add Recording" at bounding box center [1318, 616] width 138 height 45
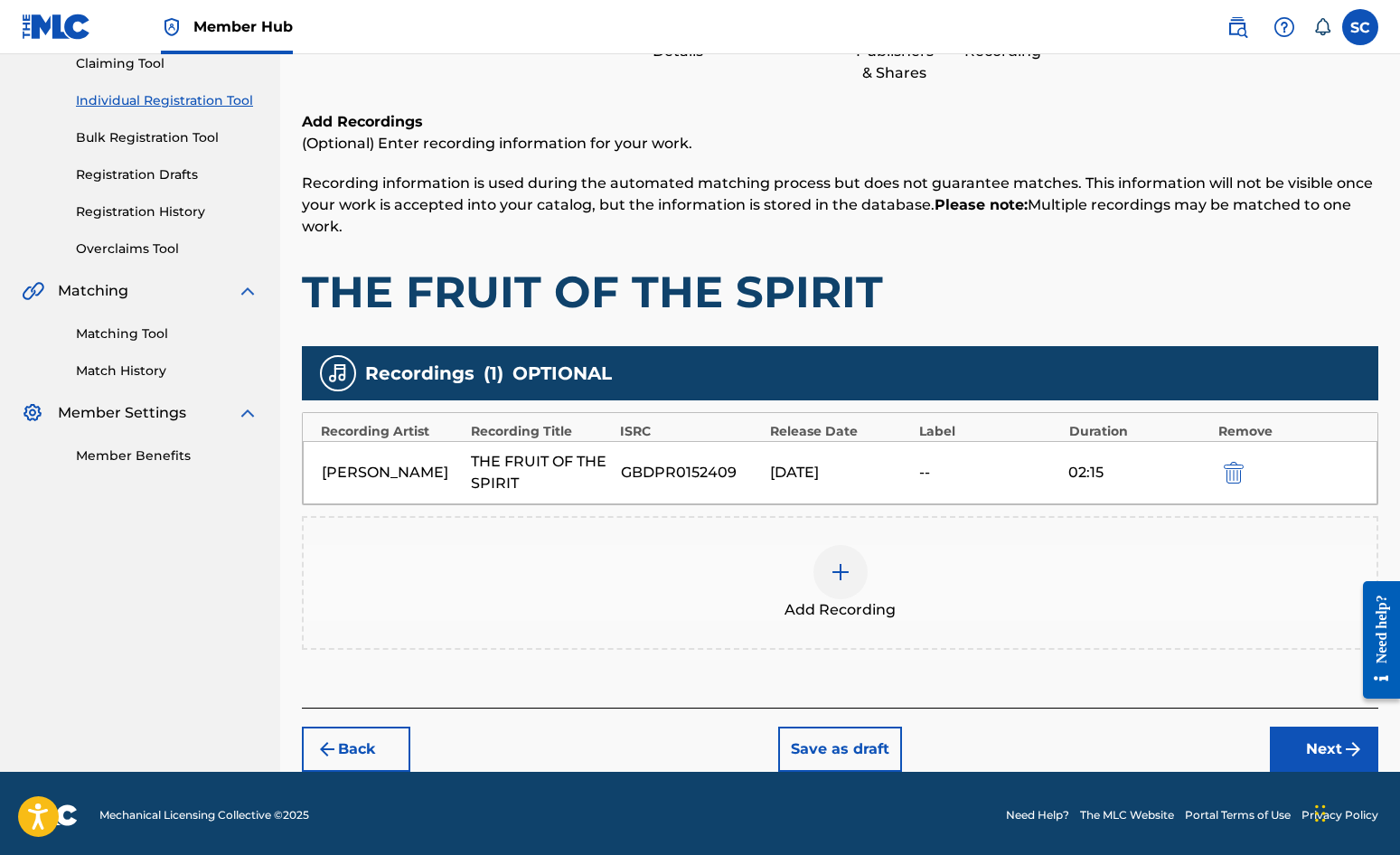
scroll to position [206, 0]
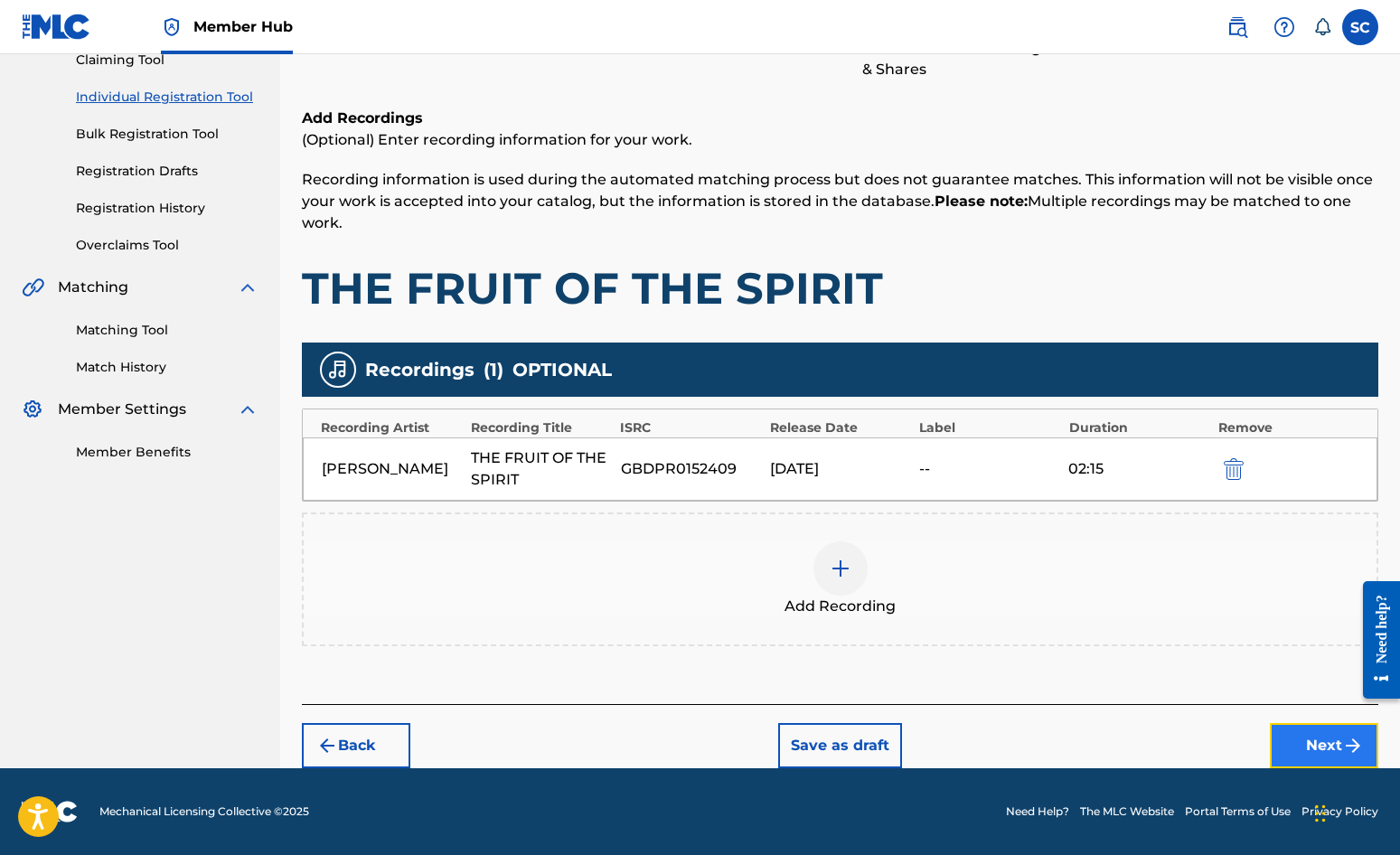
click at [1328, 745] on button "Next" at bounding box center [1324, 746] width 108 height 45
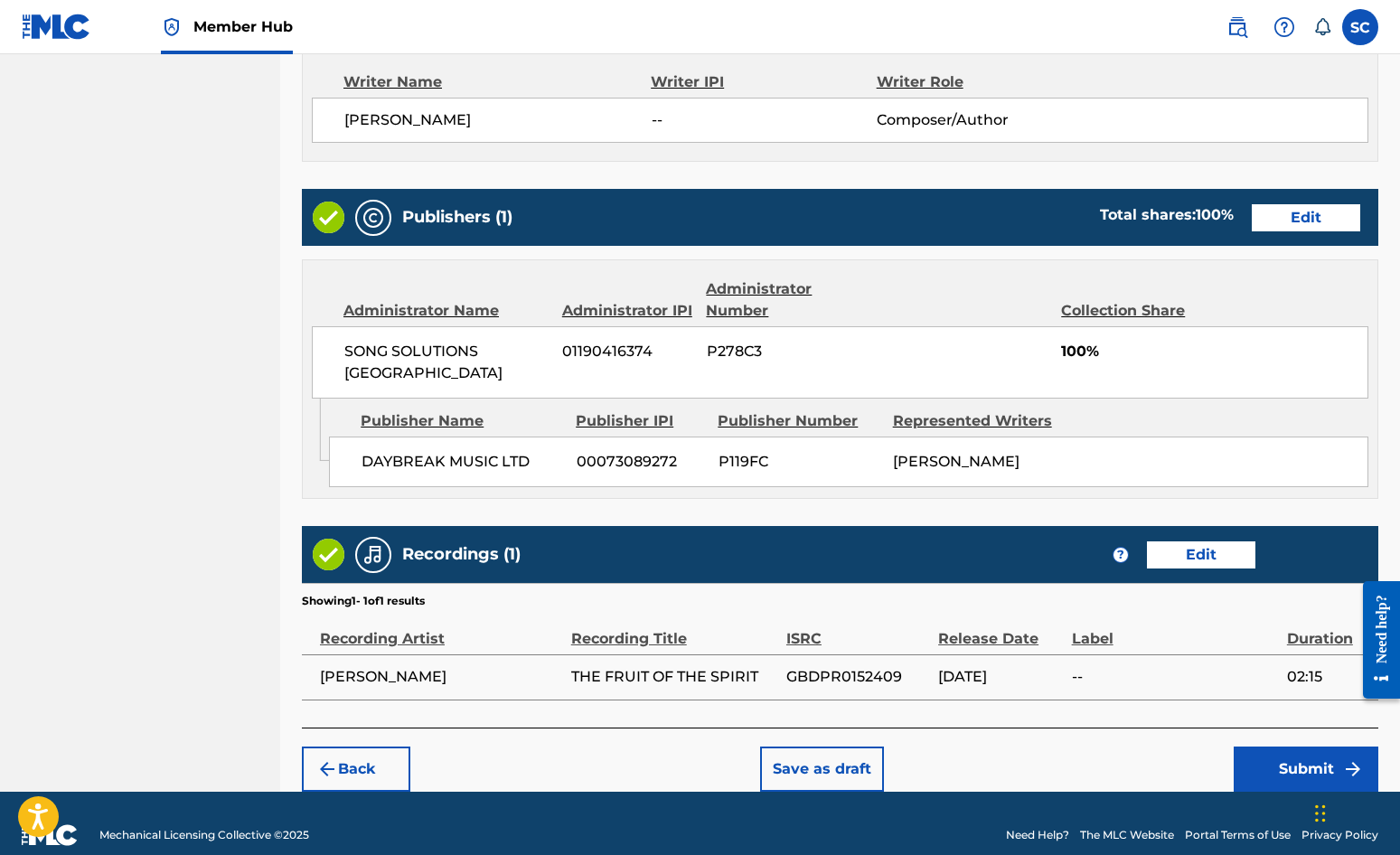
scroll to position [776, 0]
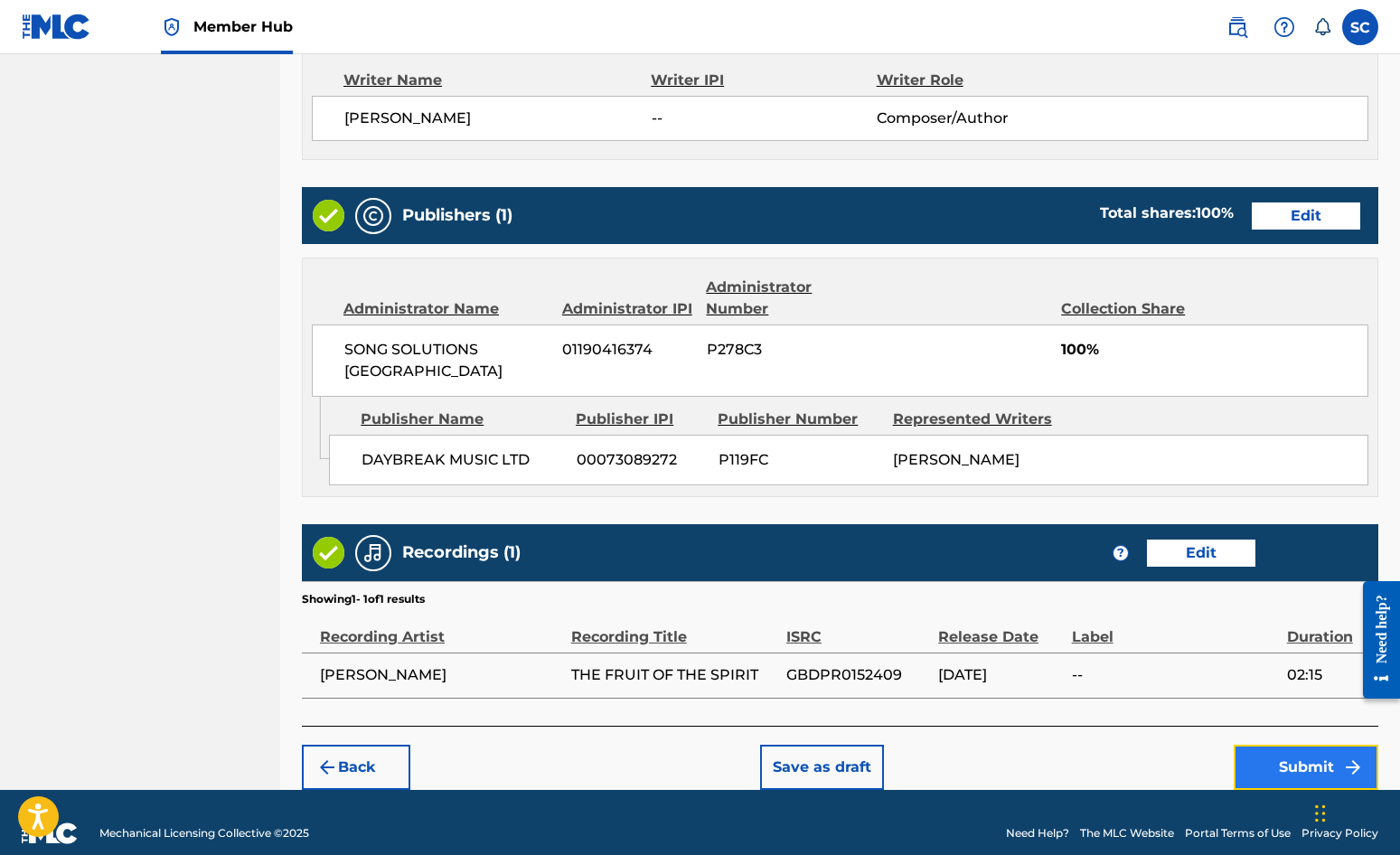
click at [1307, 745] on button "Submit" at bounding box center [1306, 768] width 145 height 45
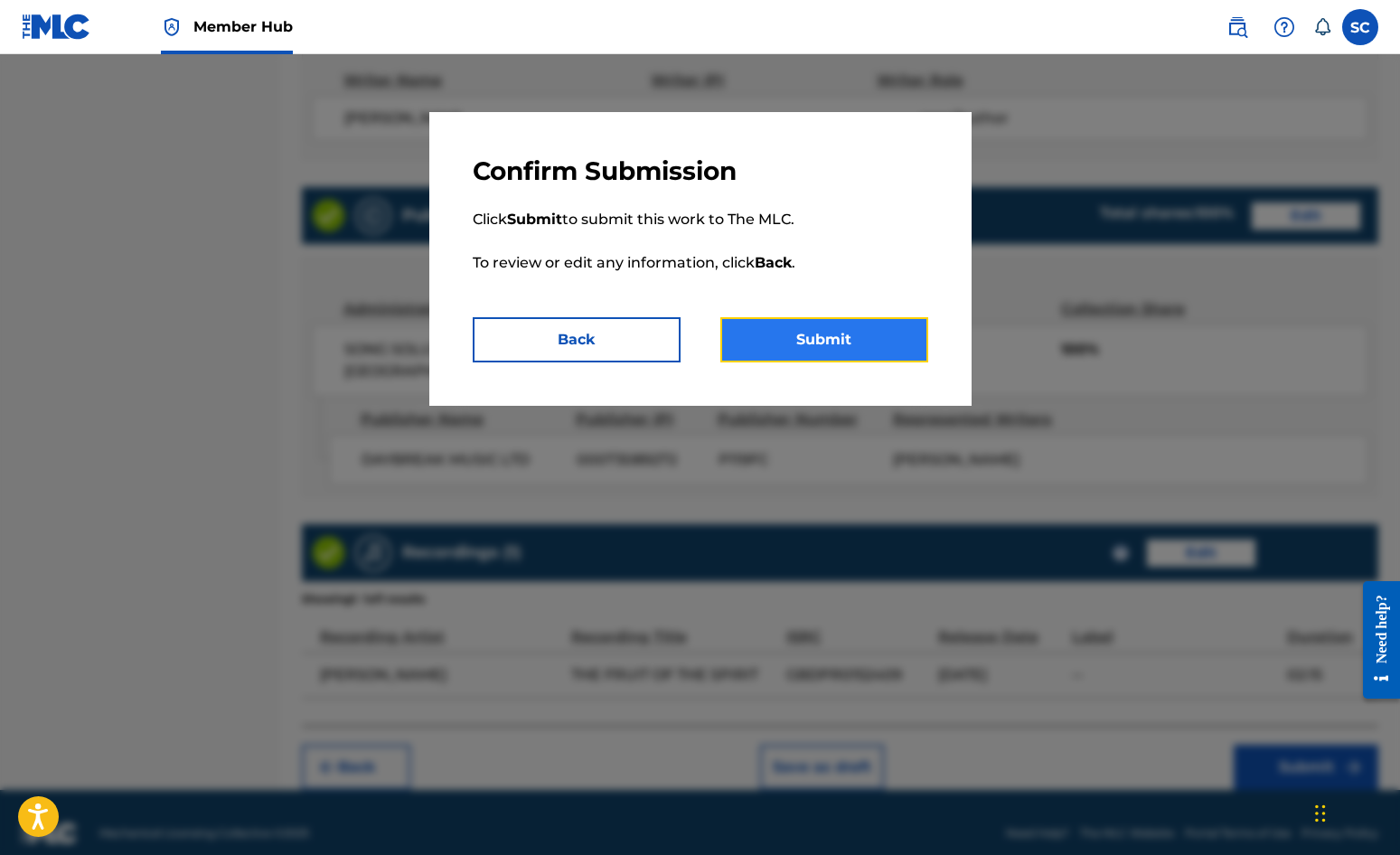
click at [832, 339] on button "Submit" at bounding box center [824, 340] width 208 height 45
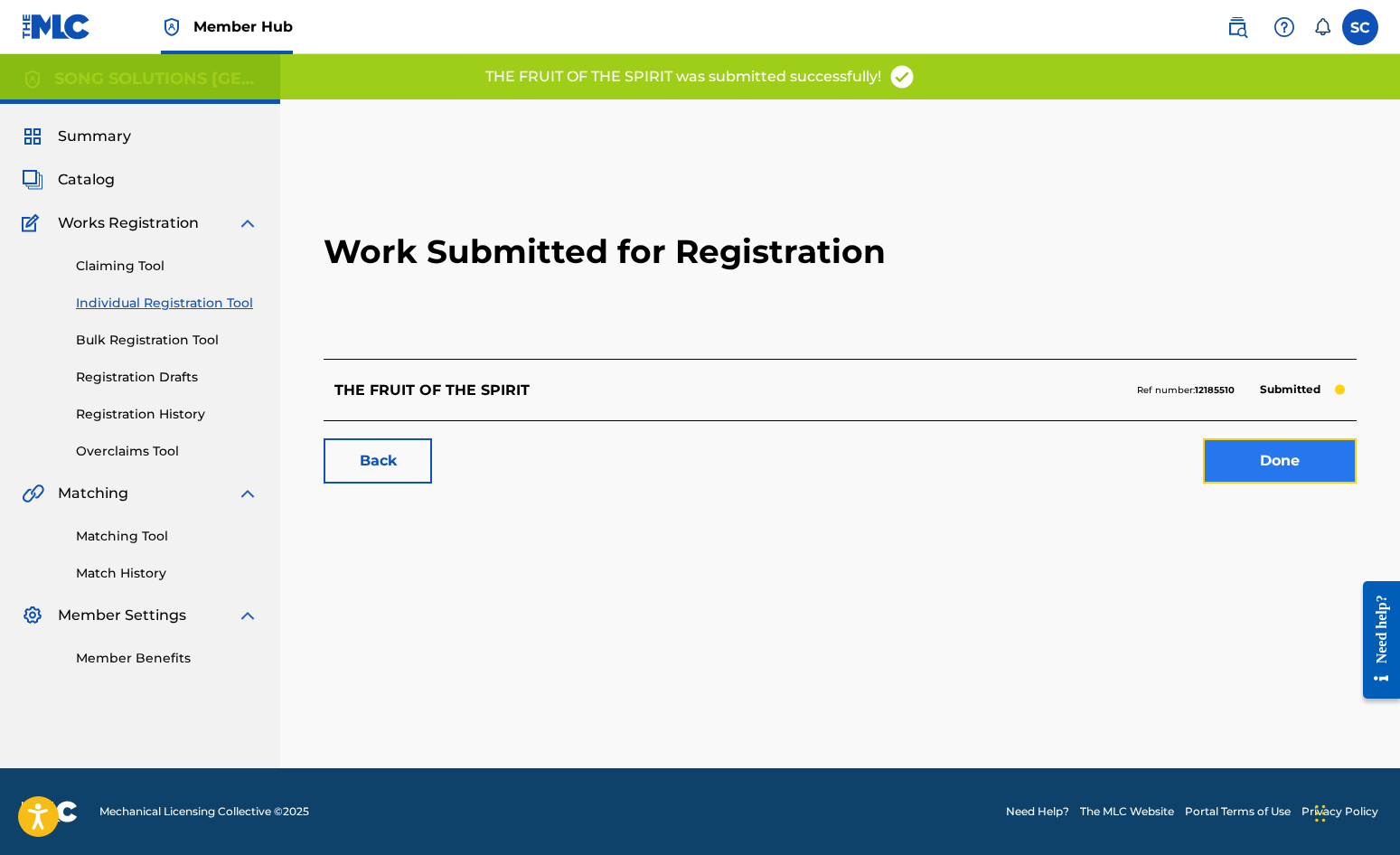
click at [1286, 458] on link "Done" at bounding box center [1281, 461] width 154 height 45
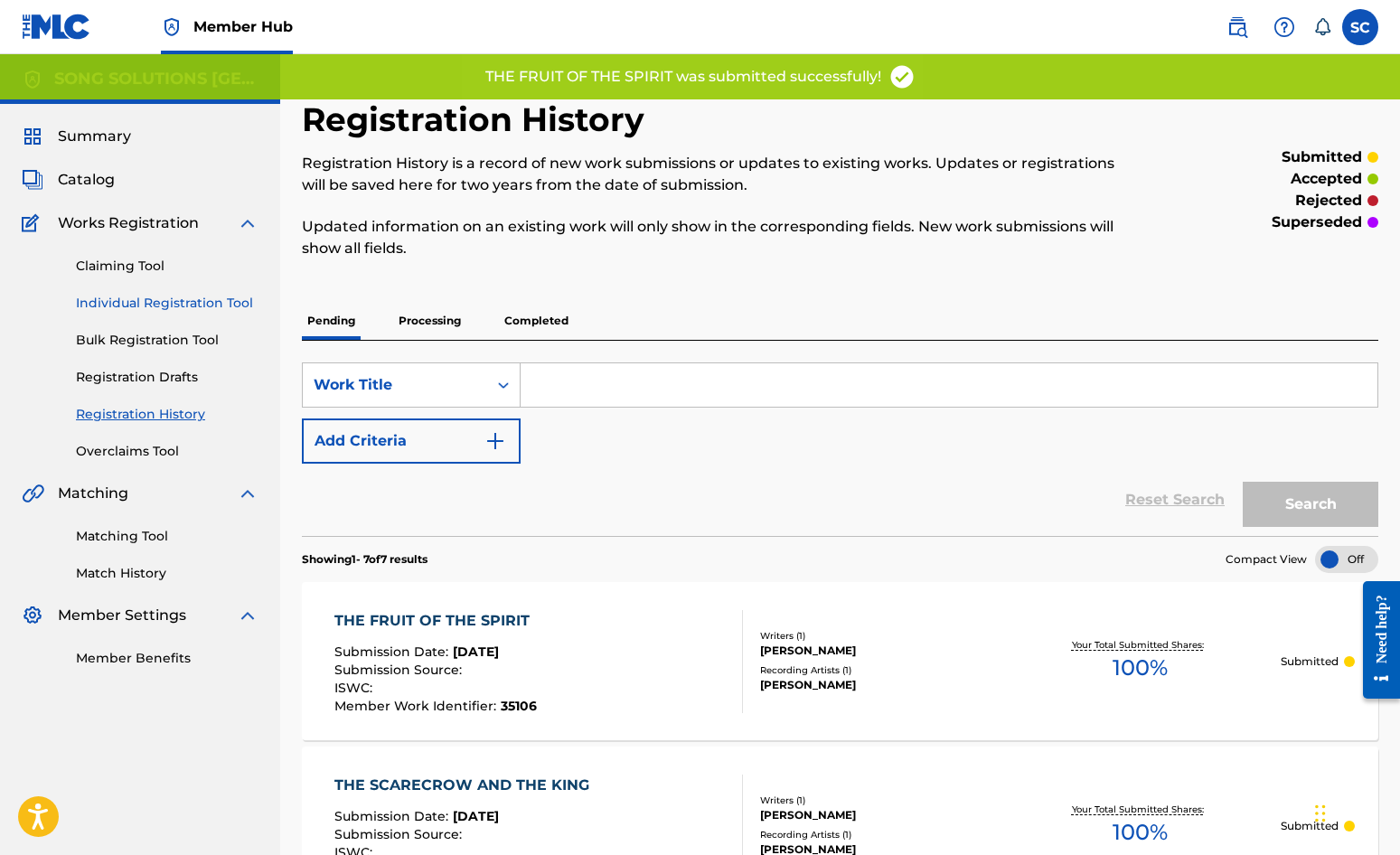
click at [117, 303] on link "Individual Registration Tool" at bounding box center [167, 303] width 182 height 19
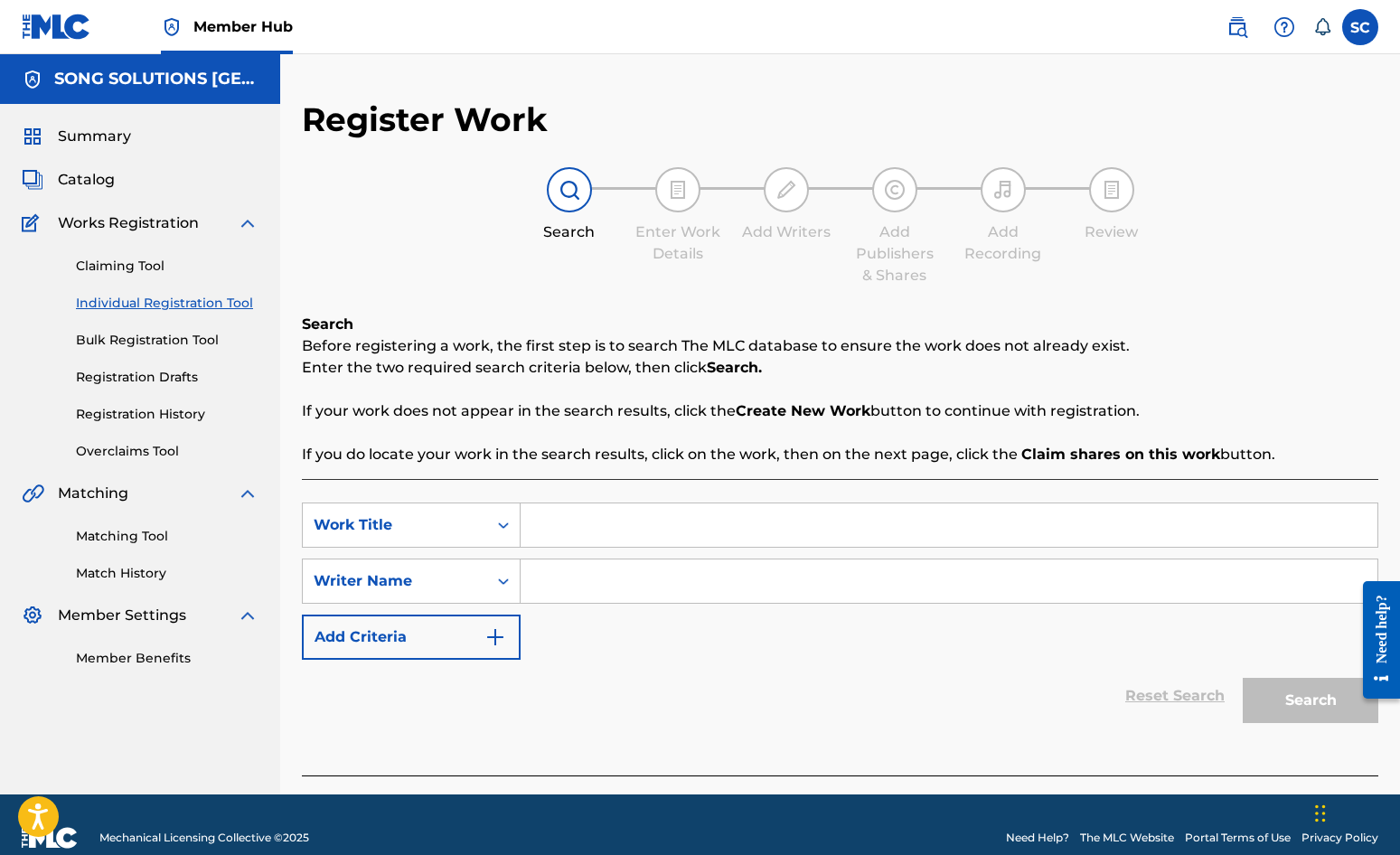
click at [623, 529] on input "Search Form" at bounding box center [949, 525] width 857 height 43
click at [593, 507] on input "Search Form" at bounding box center [949, 525] width 857 height 43
type input "BOING"
click at [580, 582] on input "Search Form" at bounding box center [949, 582] width 857 height 43
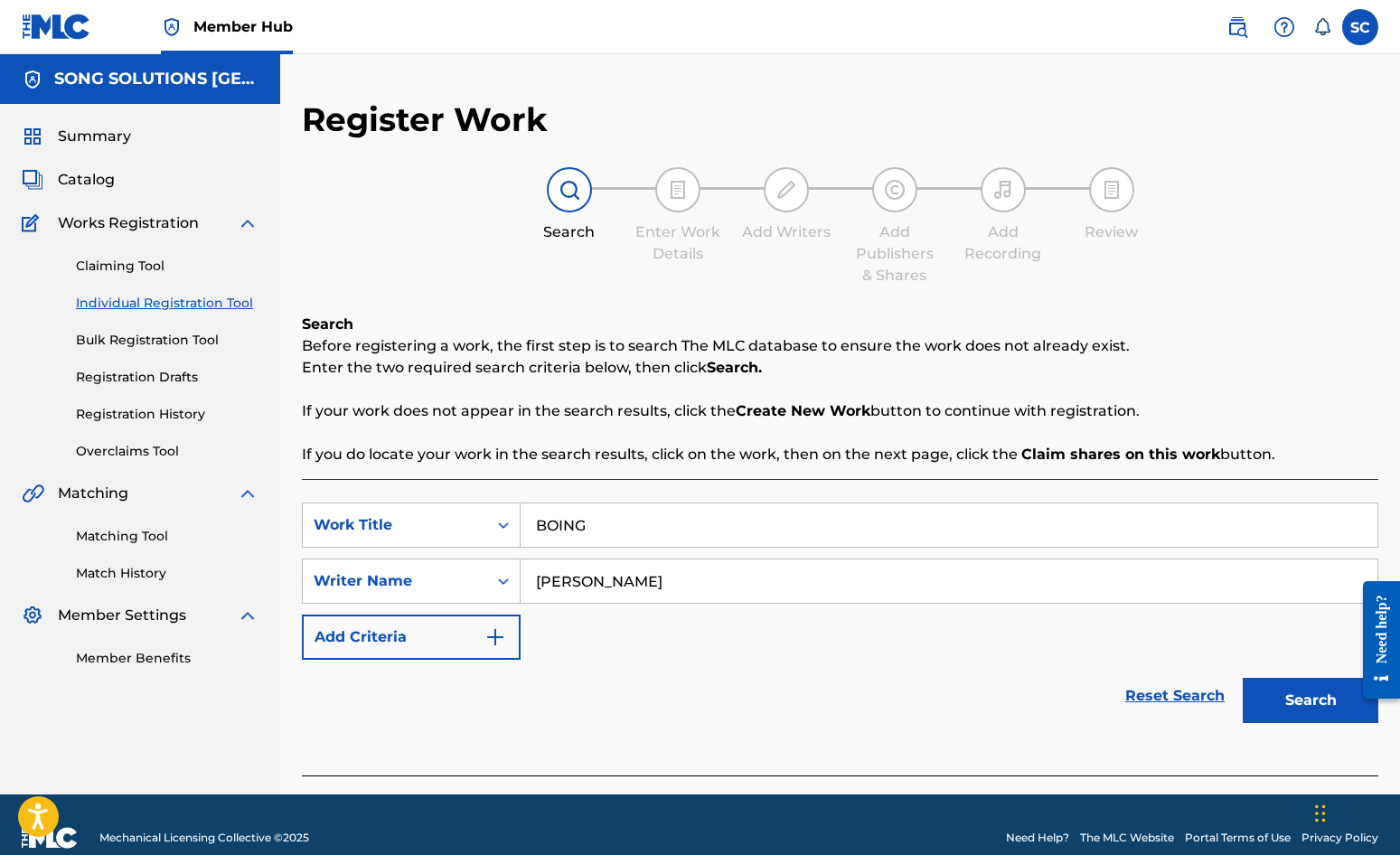
type input "[PERSON_NAME]"
click at [1243, 678] on button "Search" at bounding box center [1311, 701] width 135 height 45
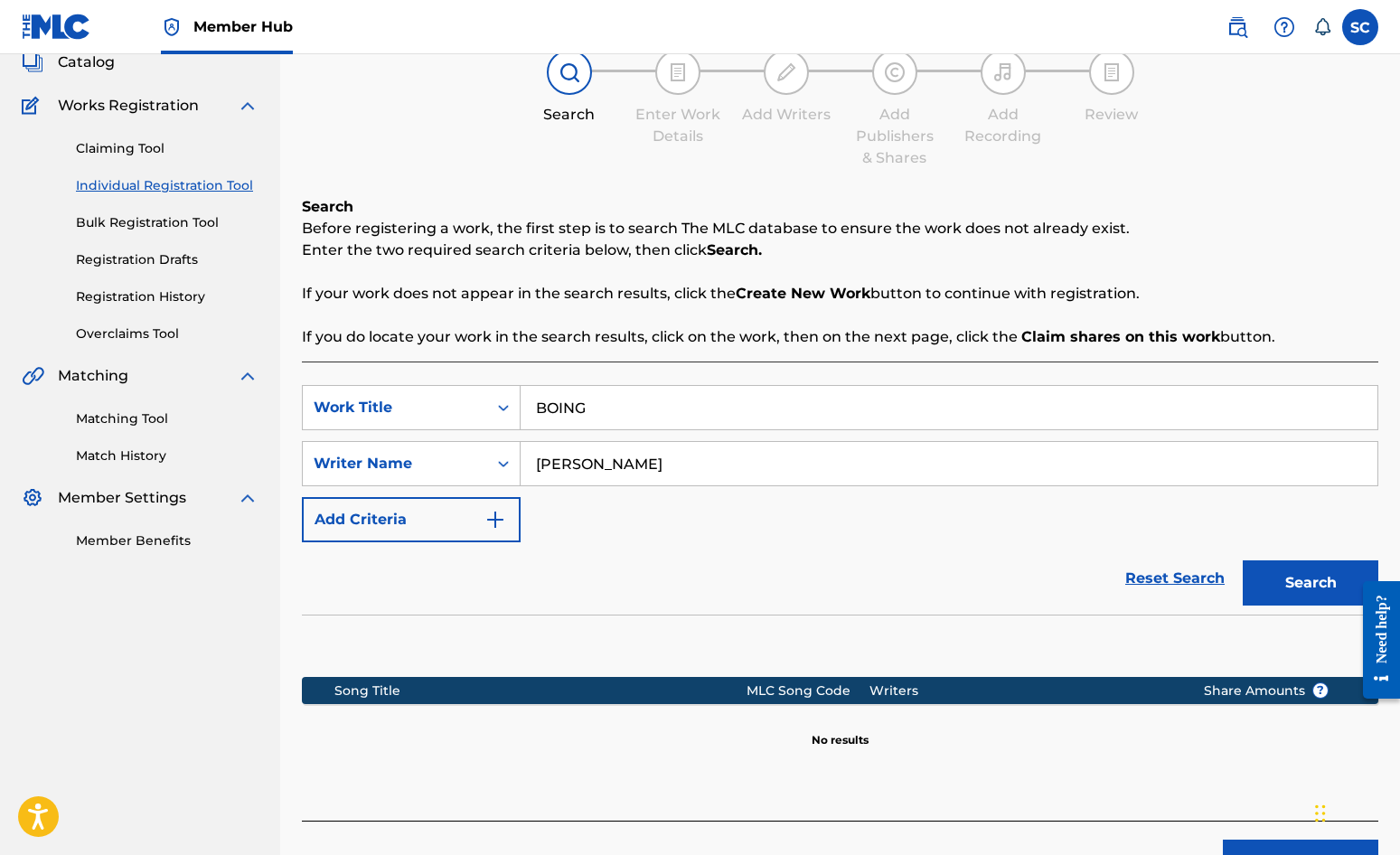
scroll to position [234, 0]
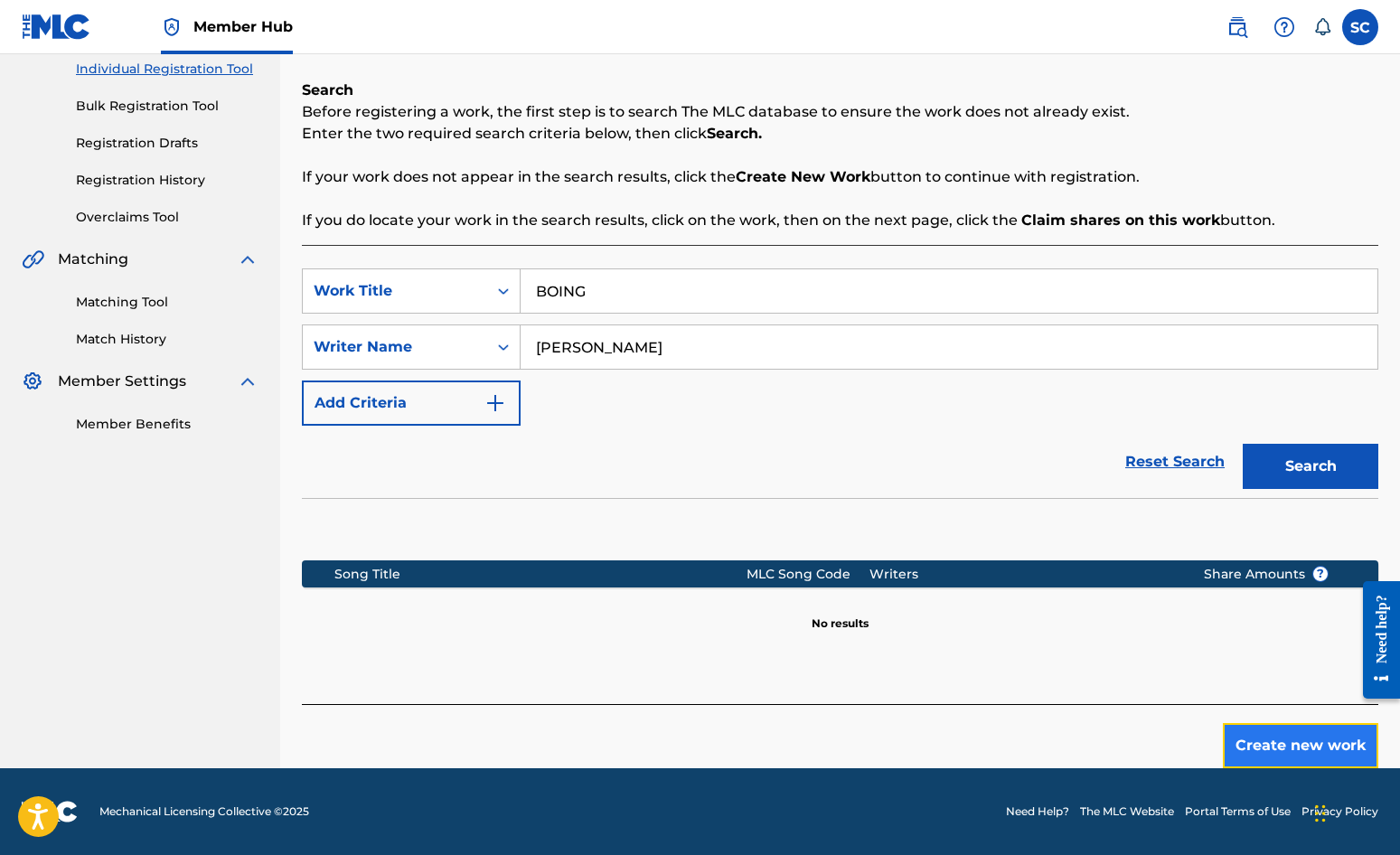
click at [1293, 747] on button "Create new work" at bounding box center [1300, 746] width 155 height 45
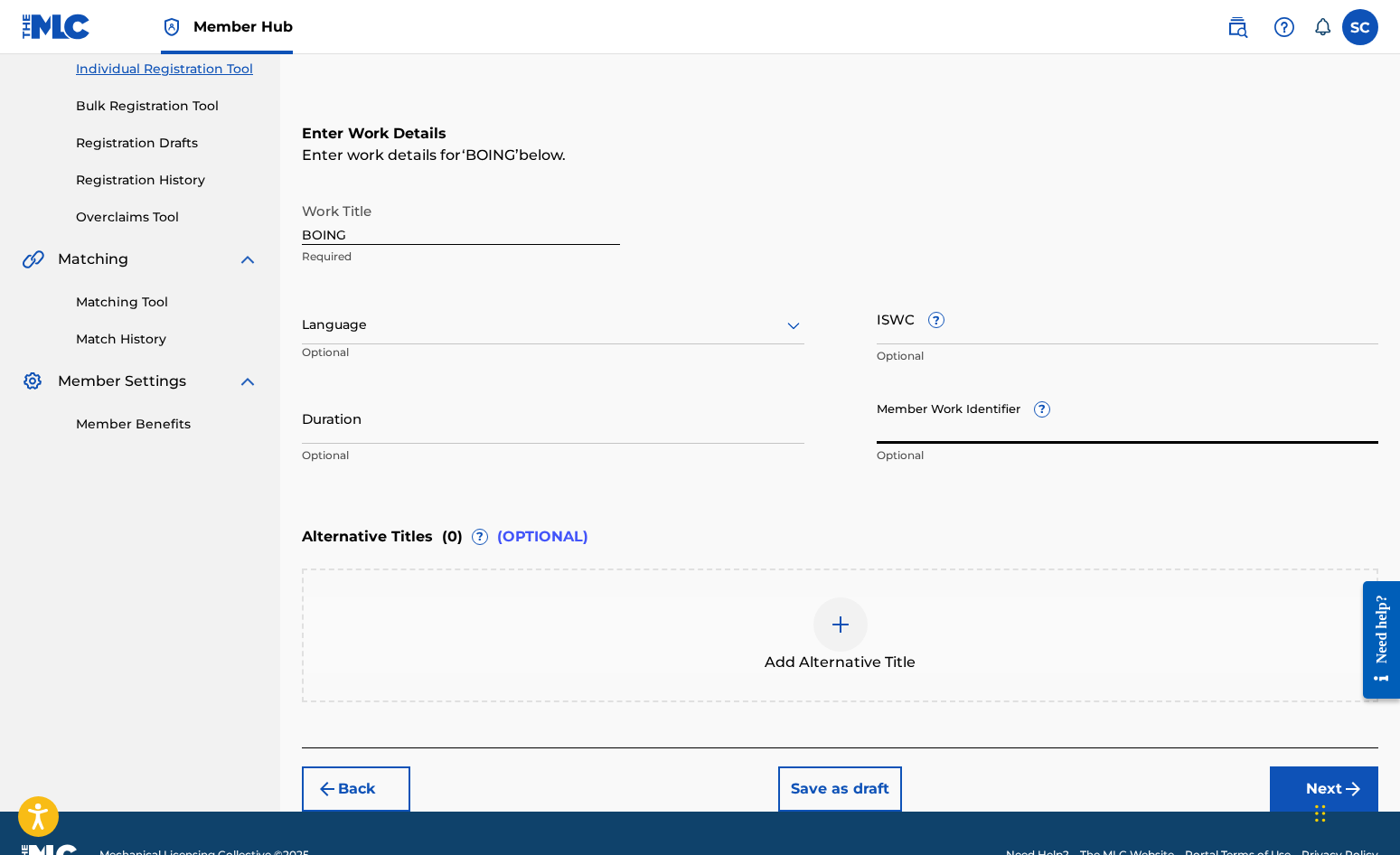
click at [894, 422] on input "Member Work Identifier ?" at bounding box center [1128, 418] width 503 height 52
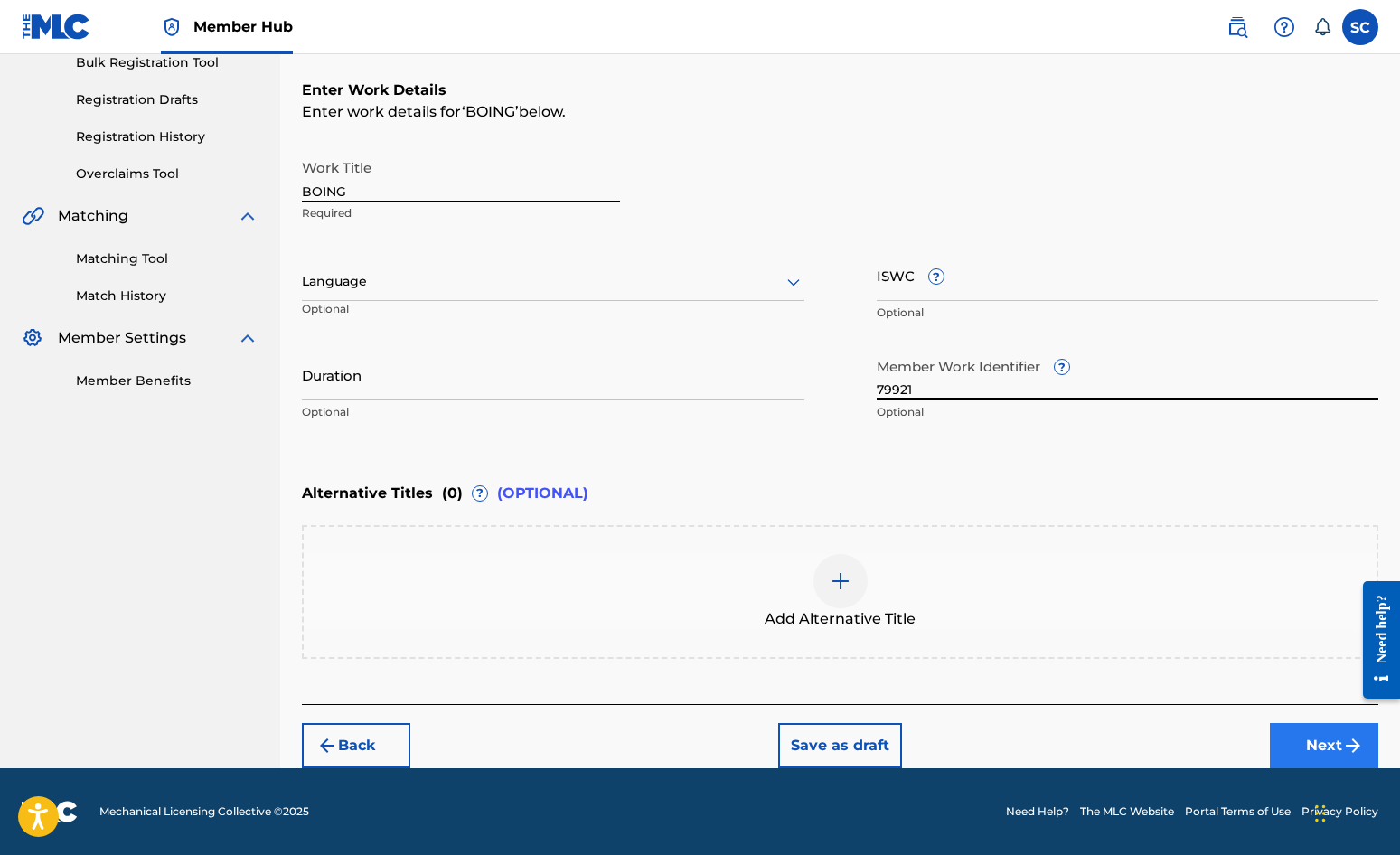
type input "79921"
click at [1297, 747] on button "Next" at bounding box center [1324, 746] width 108 height 45
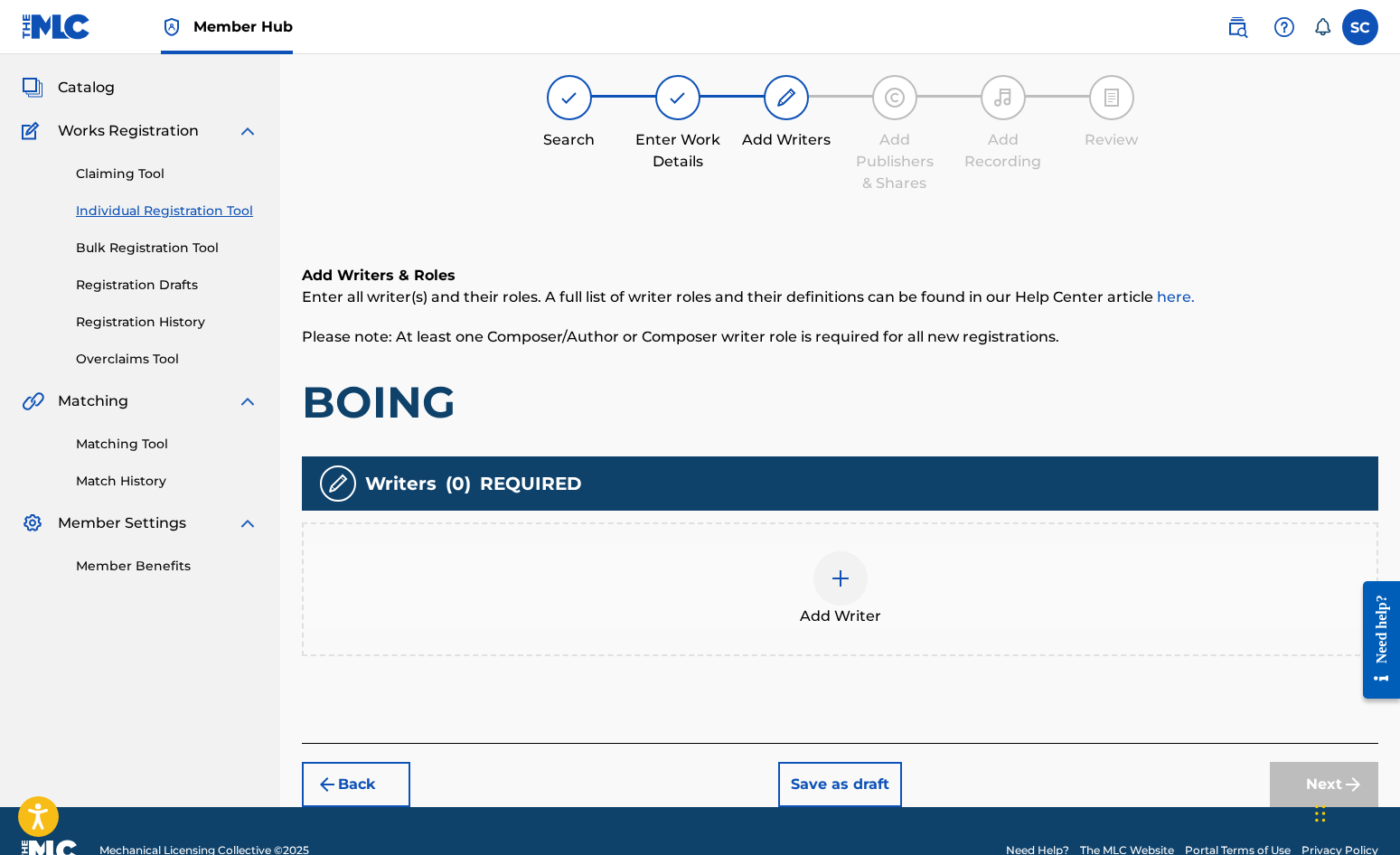
scroll to position [82, 0]
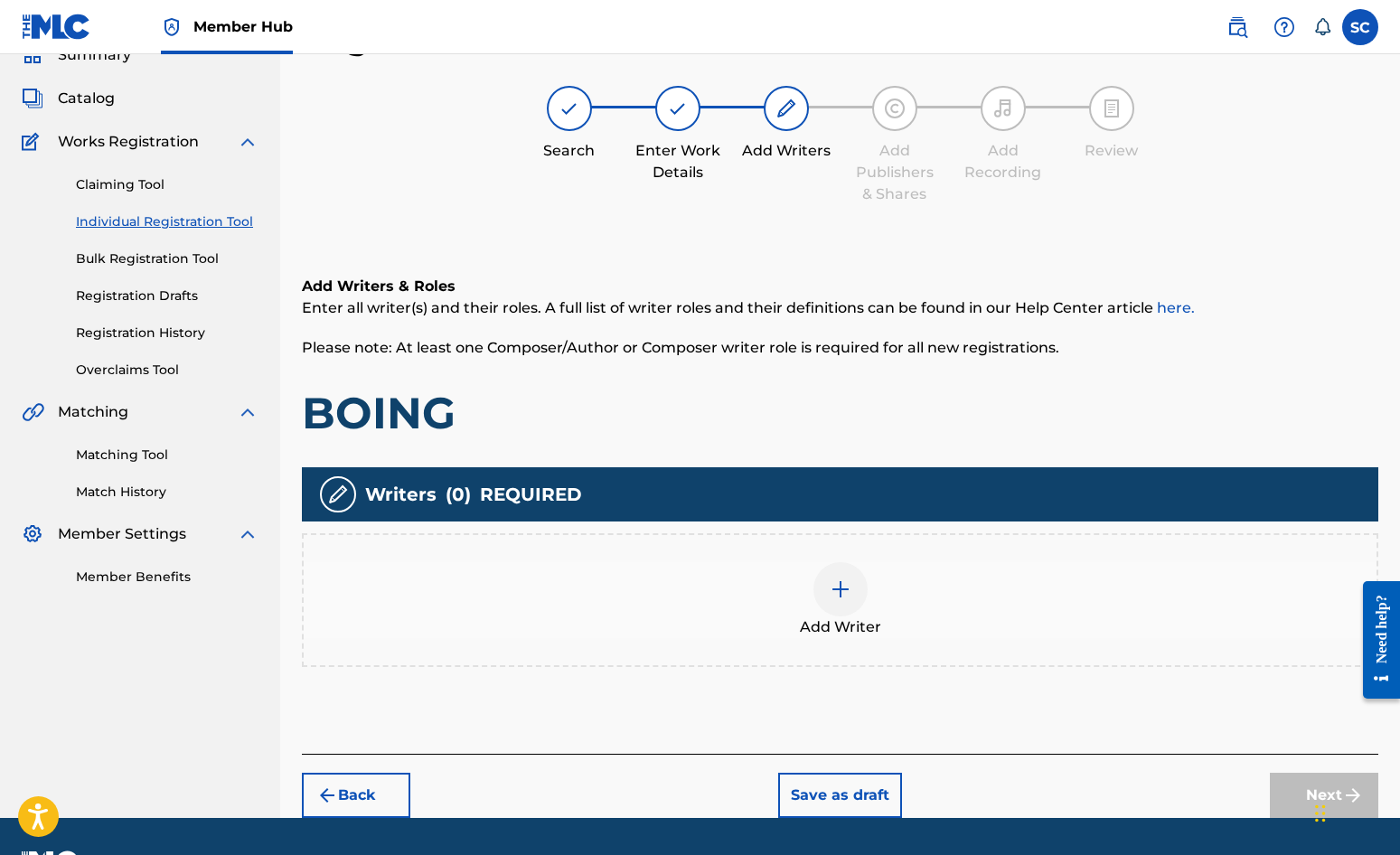
click at [841, 588] on img at bounding box center [840, 589] width 22 height 22
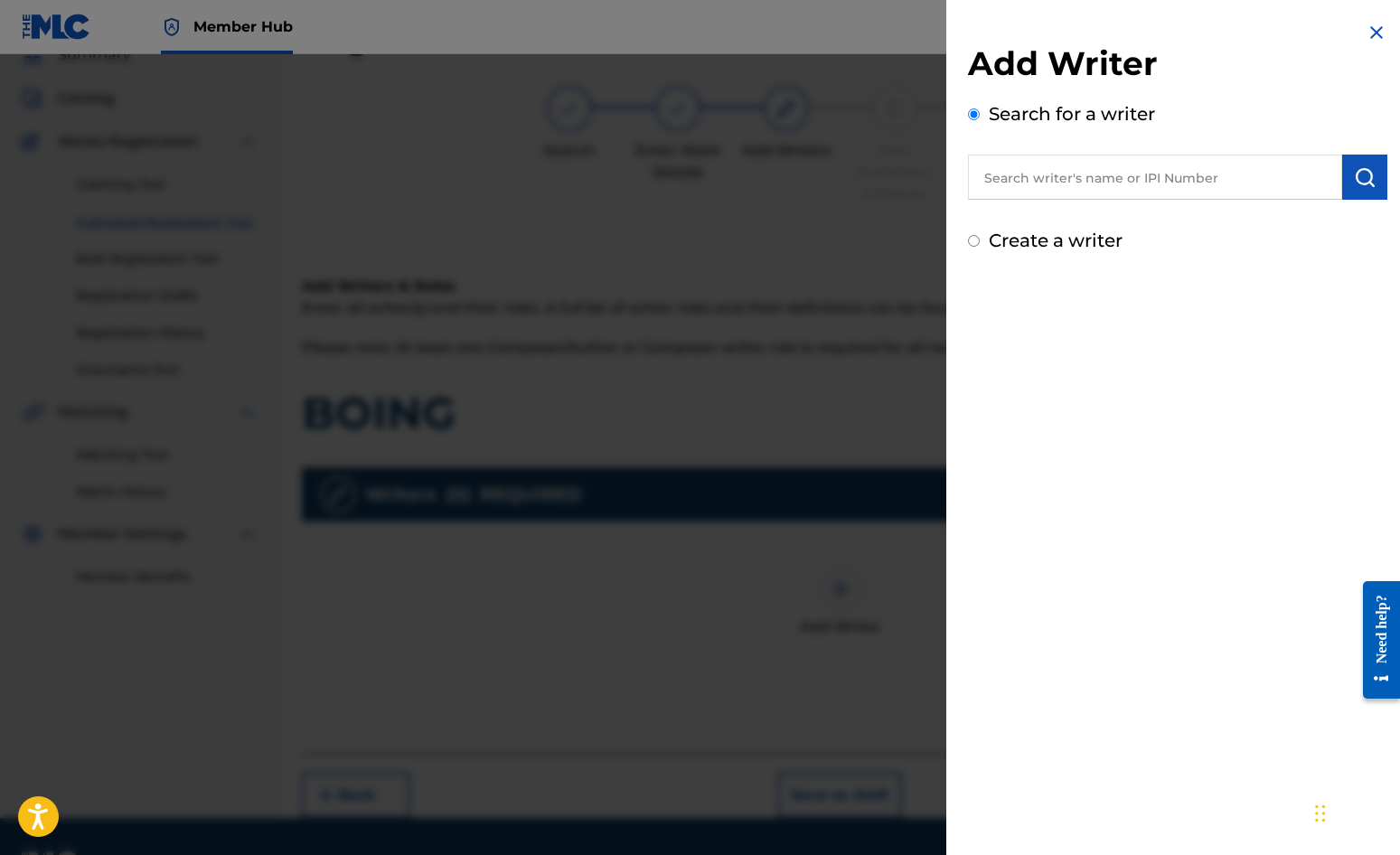
click at [1057, 231] on label "Create a writer" at bounding box center [1055, 240] width 133 height 22
radio input "true"
click at [980, 235] on input "Create a writer" at bounding box center [973, 241] width 12 height 12
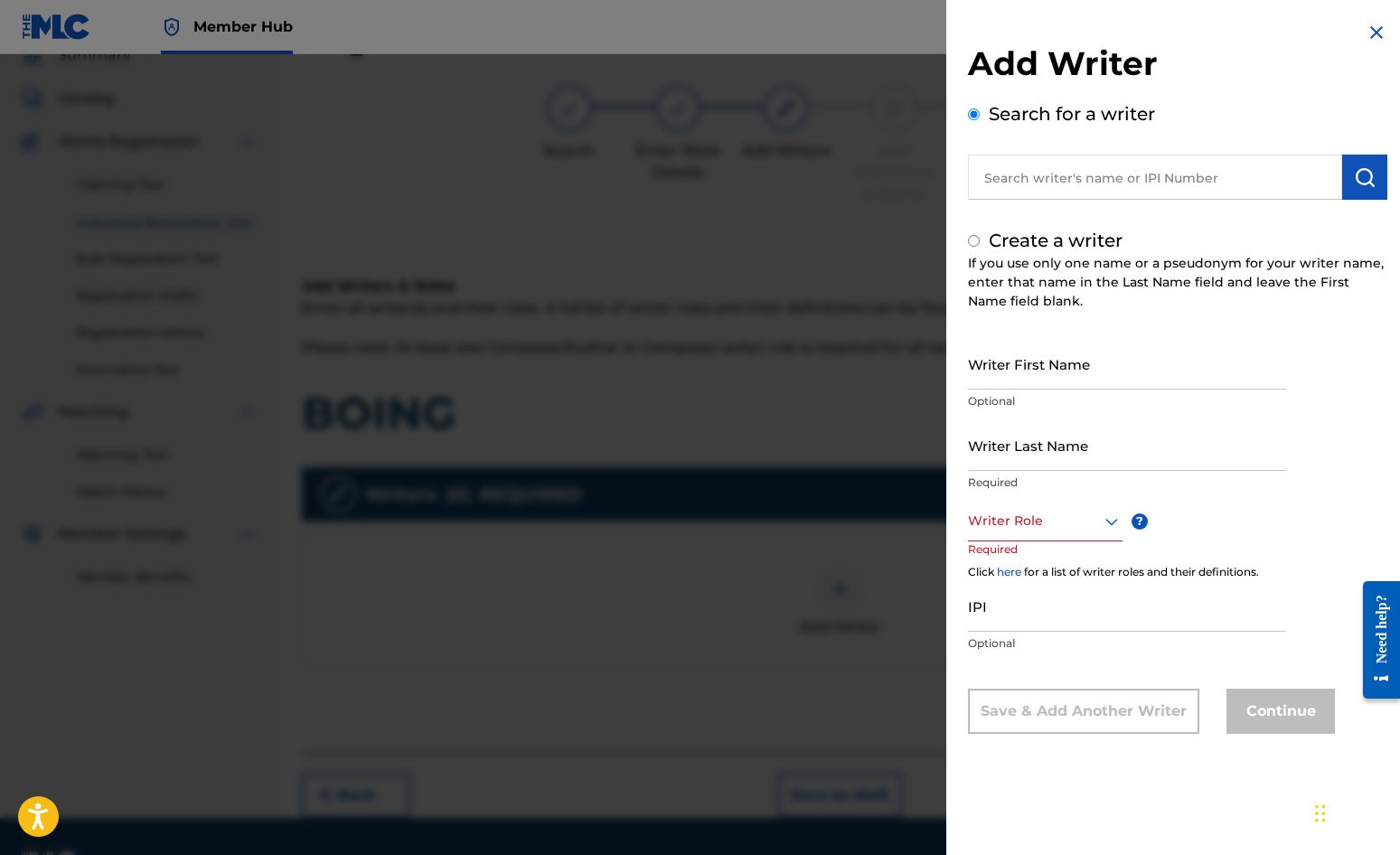
radio input "false"
radio input "true"
click at [1021, 355] on input "Writer First Name" at bounding box center [1127, 364] width 319 height 52
type input "[PERSON_NAME]"
click at [1010, 447] on input "Writer Last Name" at bounding box center [1127, 444] width 319 height 52
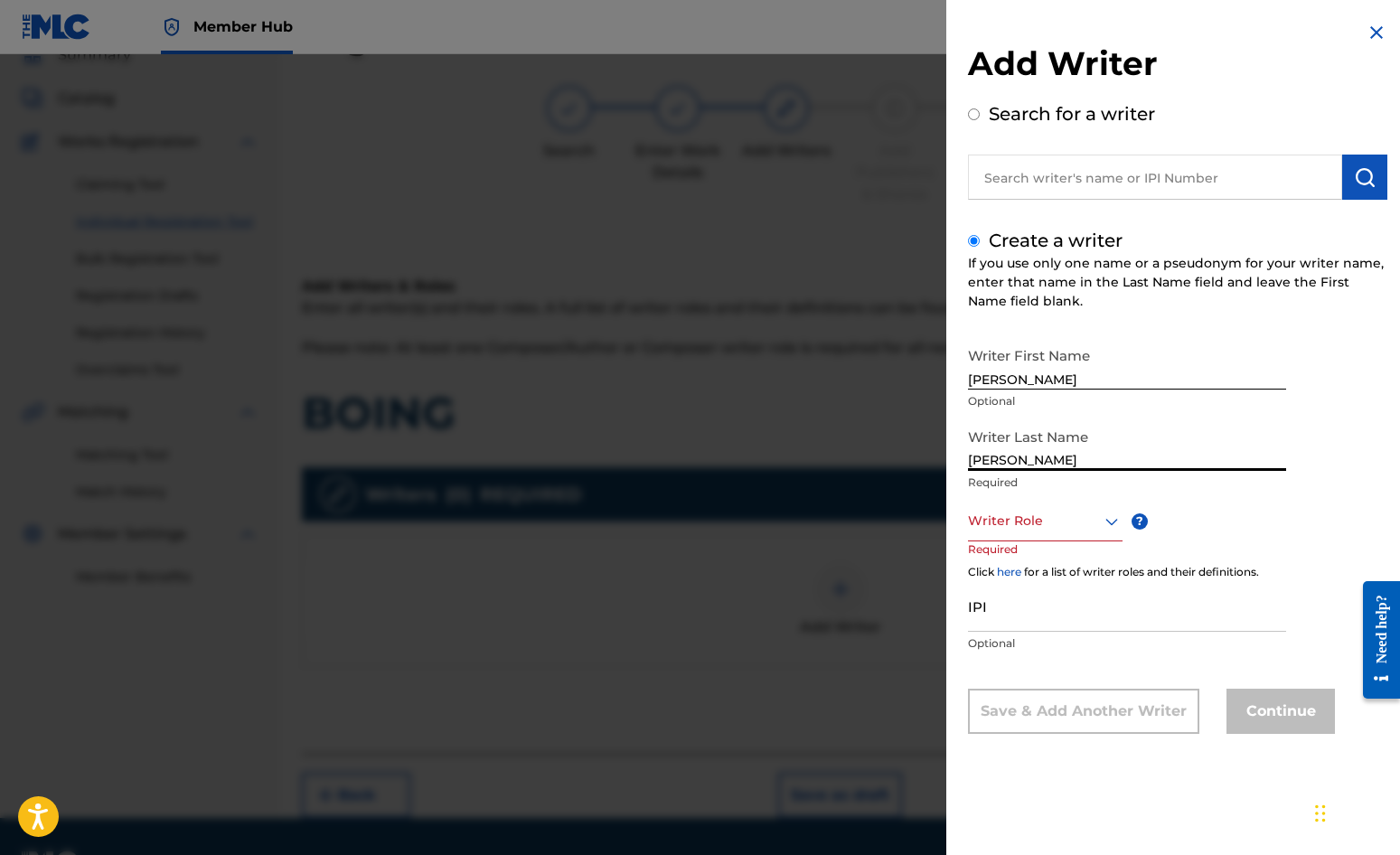
type input "[PERSON_NAME]"
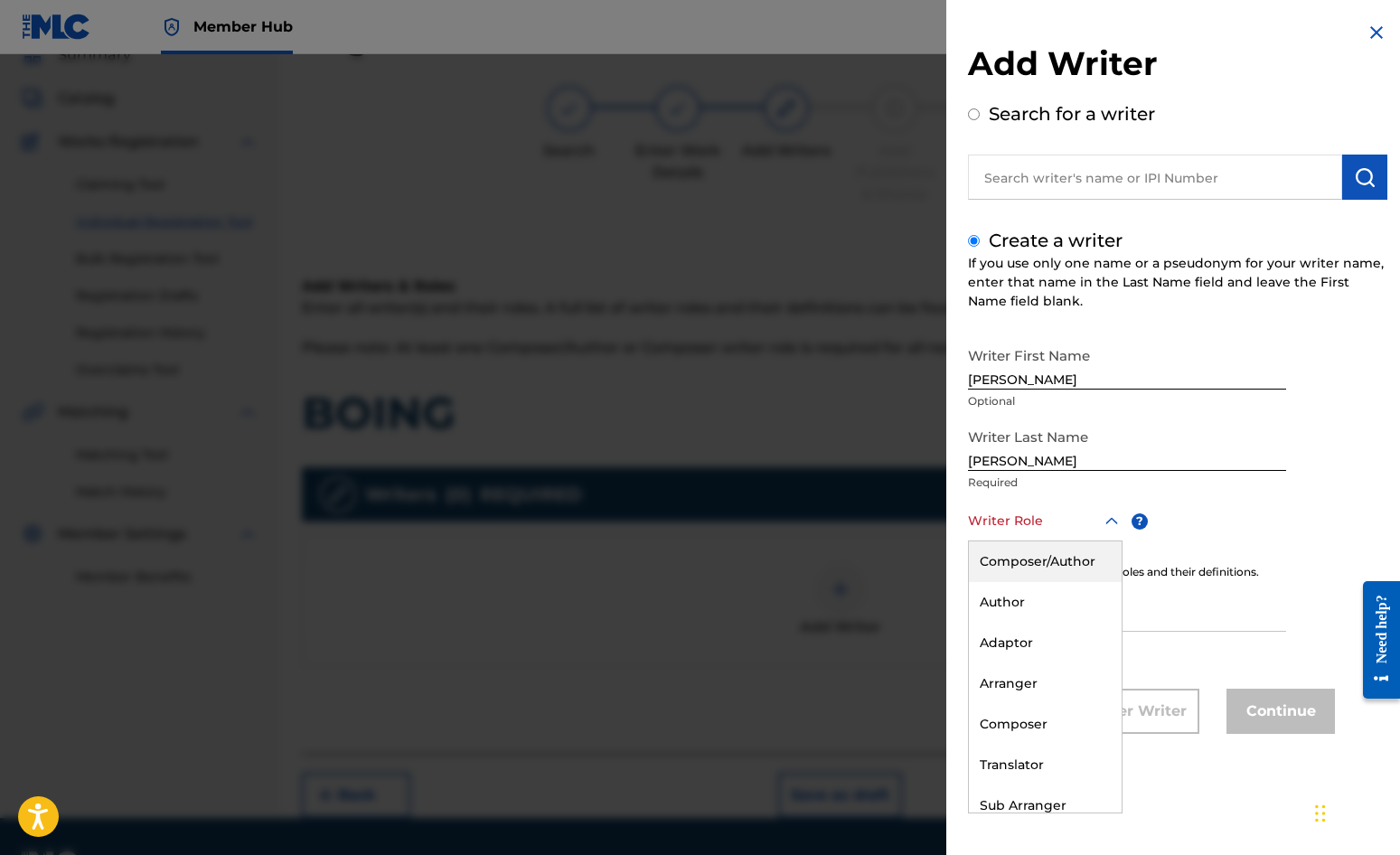
click at [1015, 523] on div at bounding box center [1045, 521] width 155 height 23
click at [1020, 560] on div "Composer/Author" at bounding box center [1045, 561] width 153 height 40
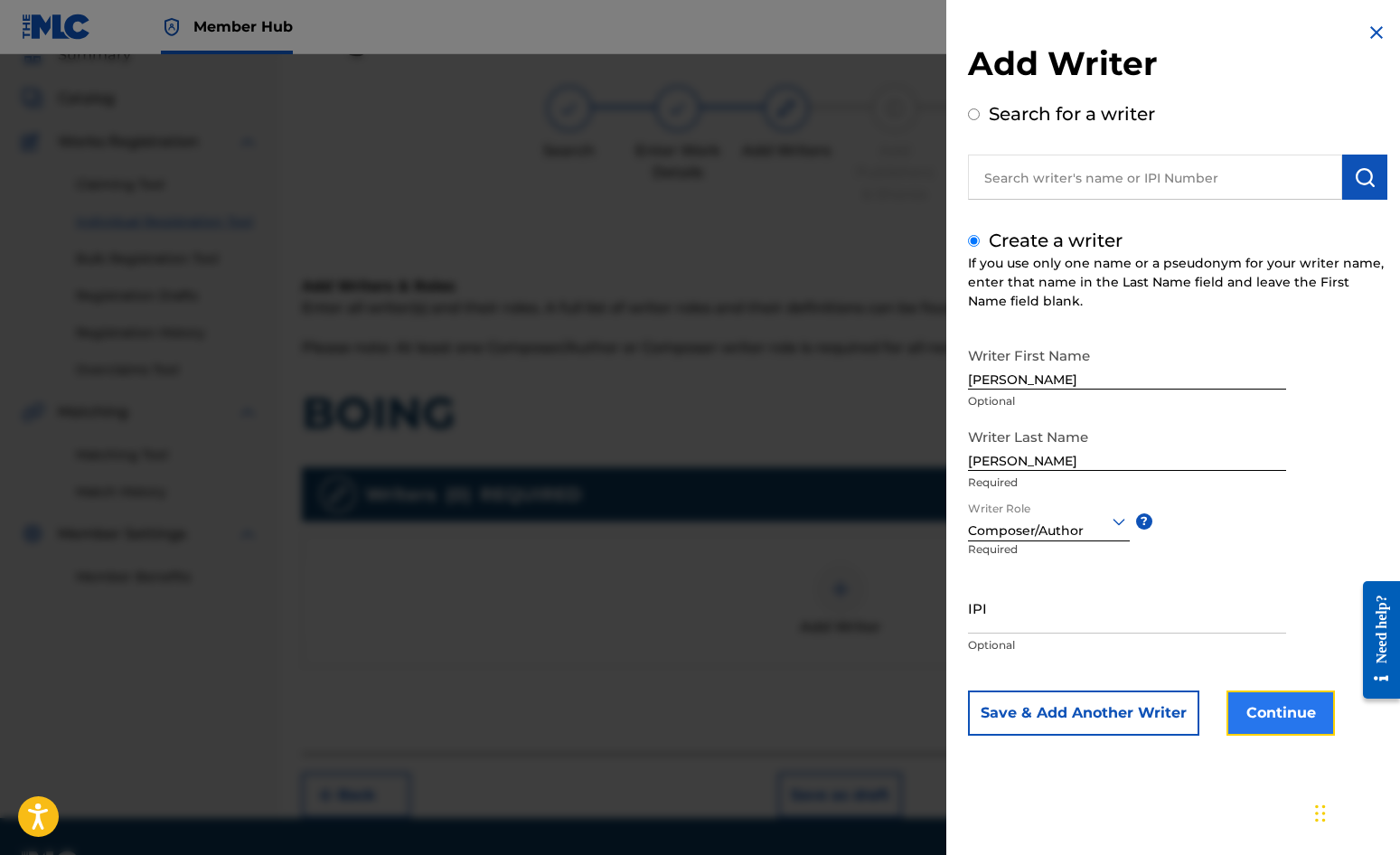
click at [1263, 716] on button "Continue" at bounding box center [1281, 713] width 108 height 45
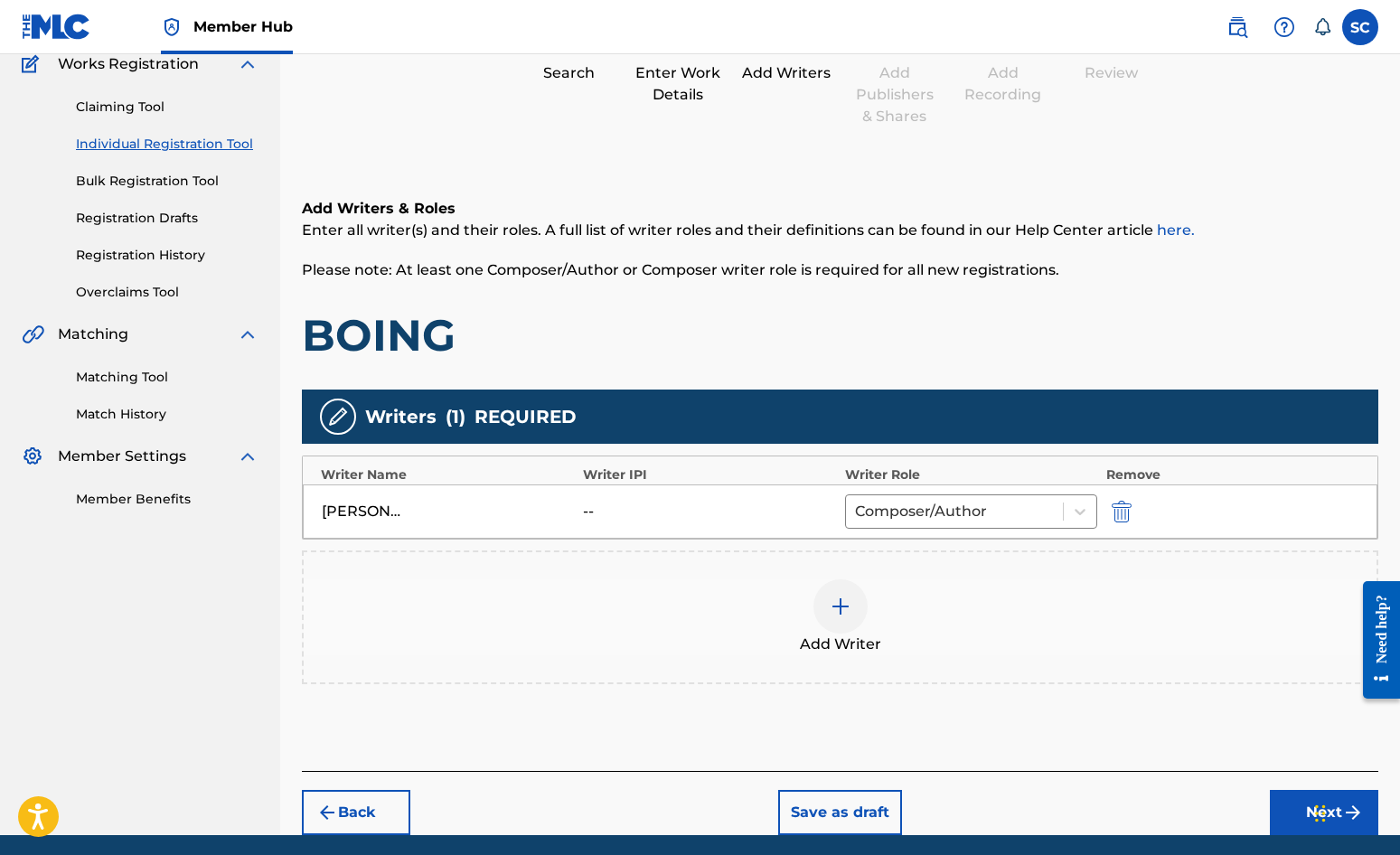
scroll to position [226, 0]
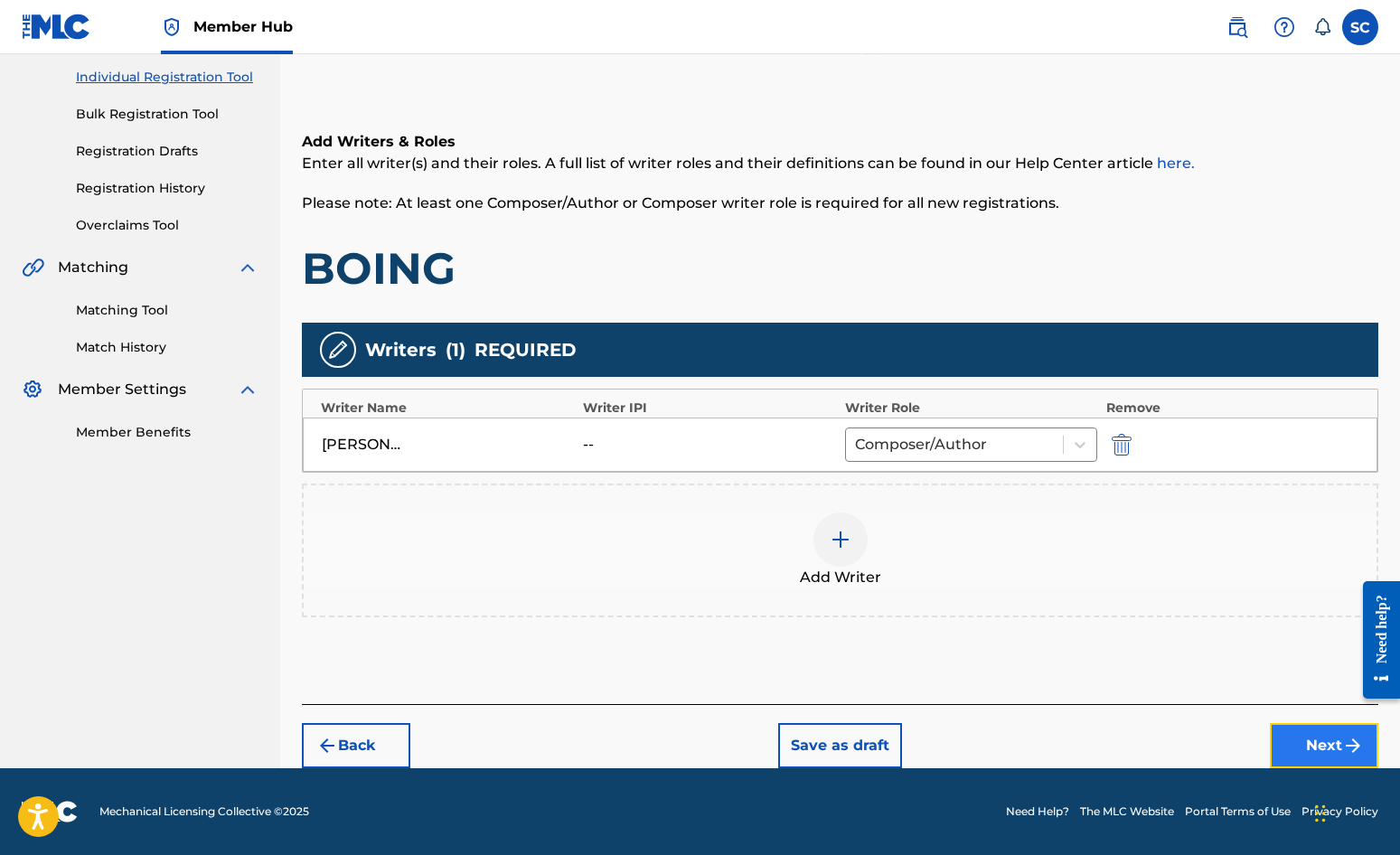
click at [1330, 746] on button "Next" at bounding box center [1324, 746] width 108 height 45
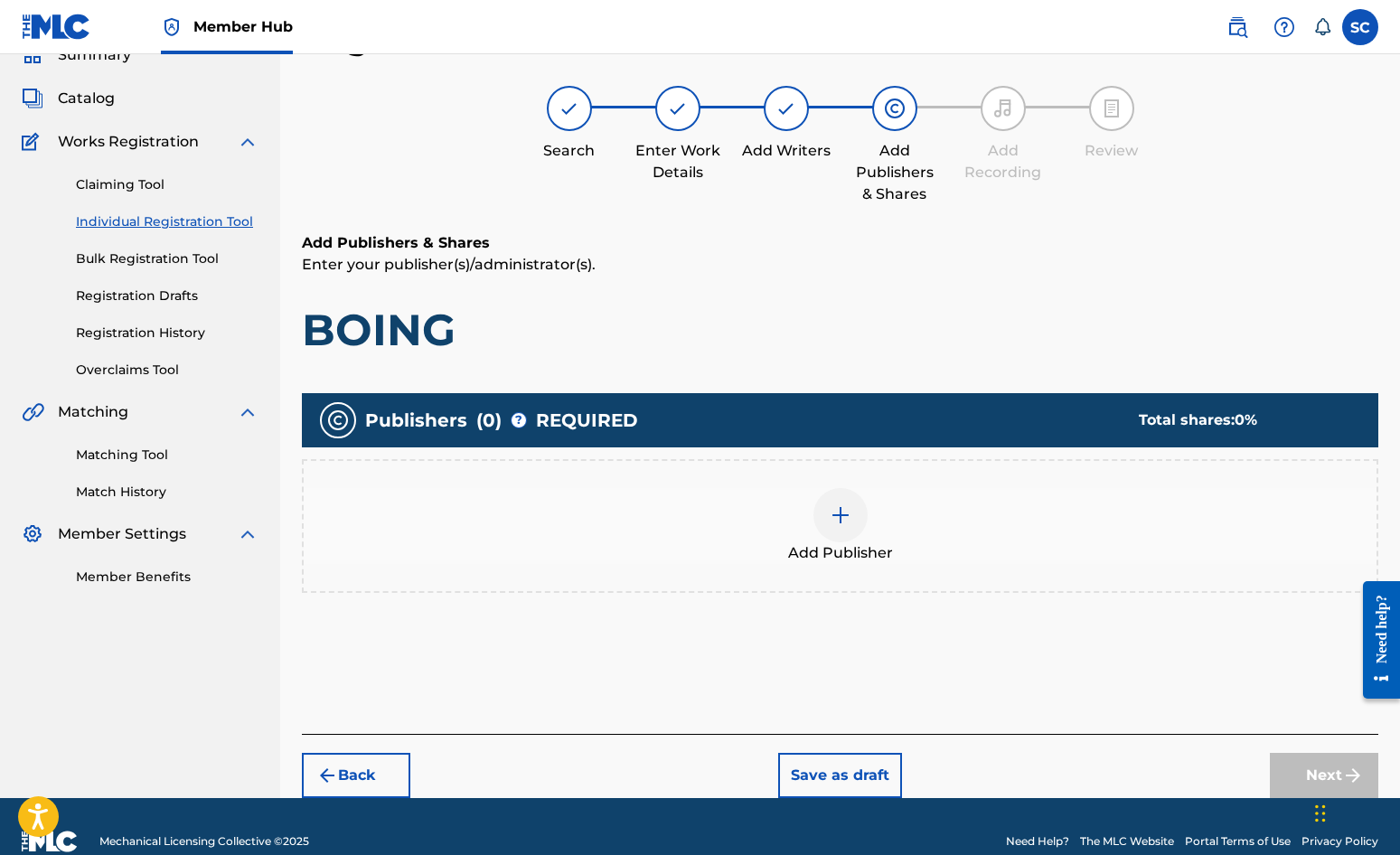
click at [838, 521] on img at bounding box center [840, 515] width 22 height 22
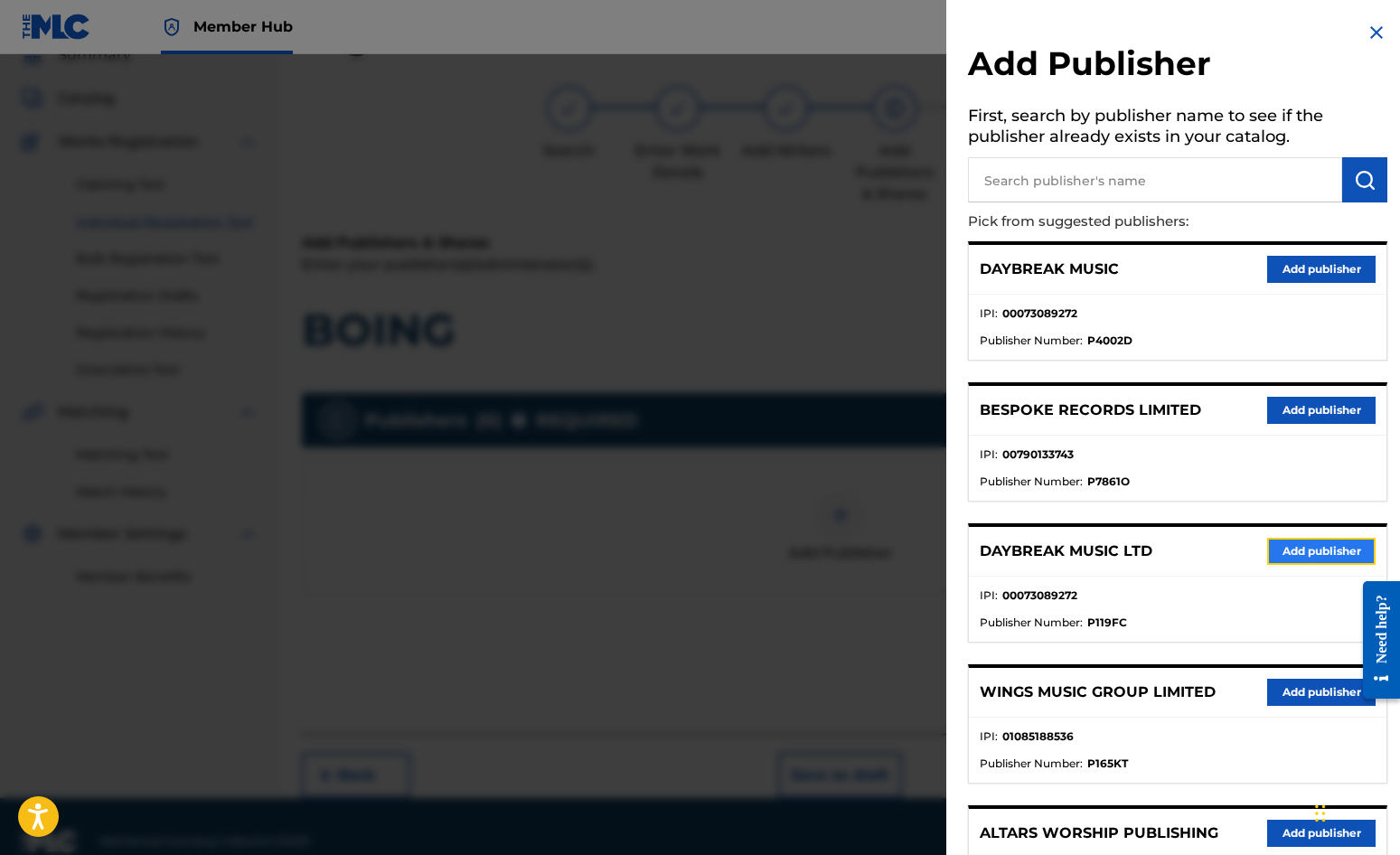
click at [1314, 554] on button "Add publisher" at bounding box center [1321, 551] width 108 height 27
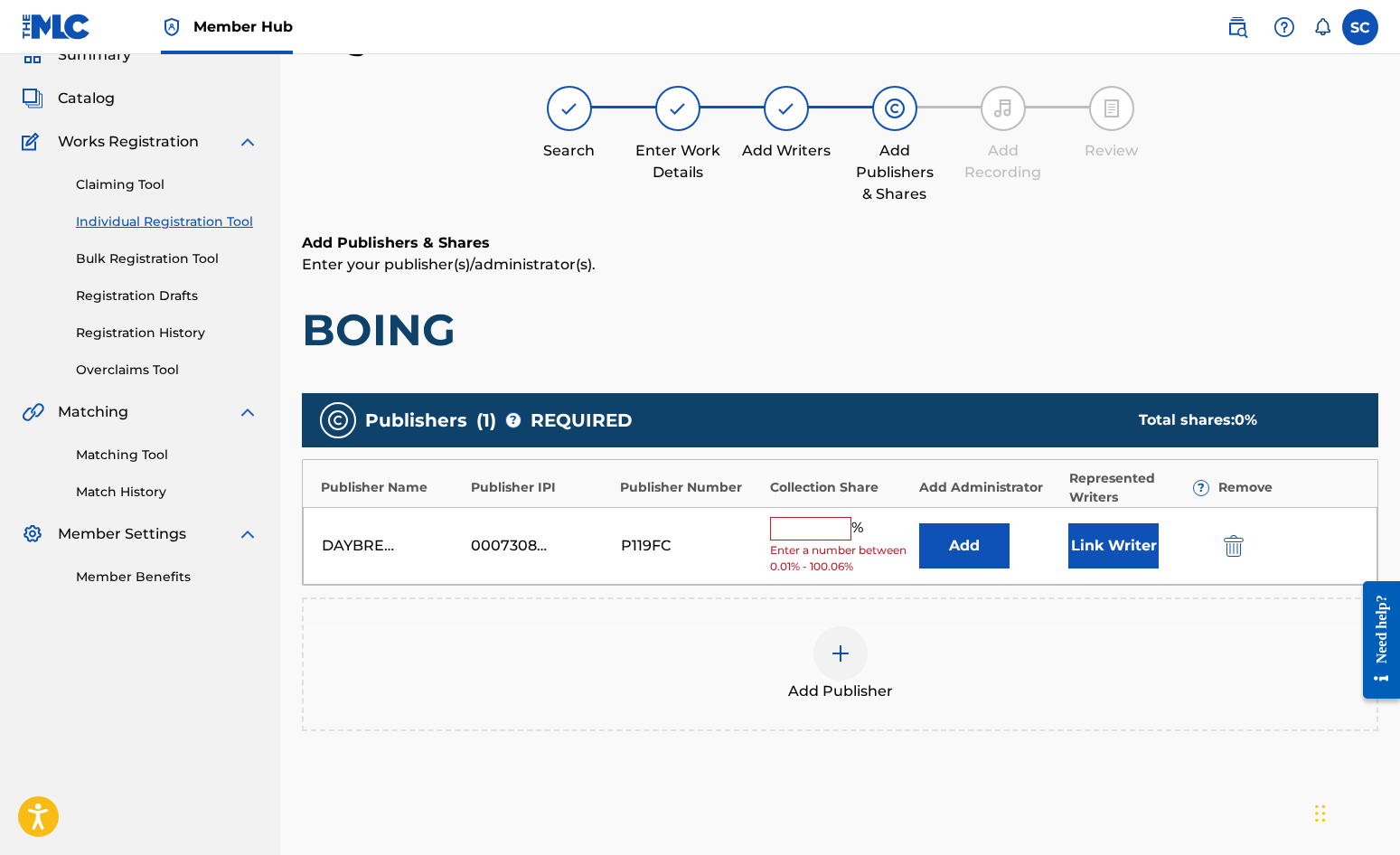
click at [788, 528] on input "text" at bounding box center [811, 528] width 82 height 23
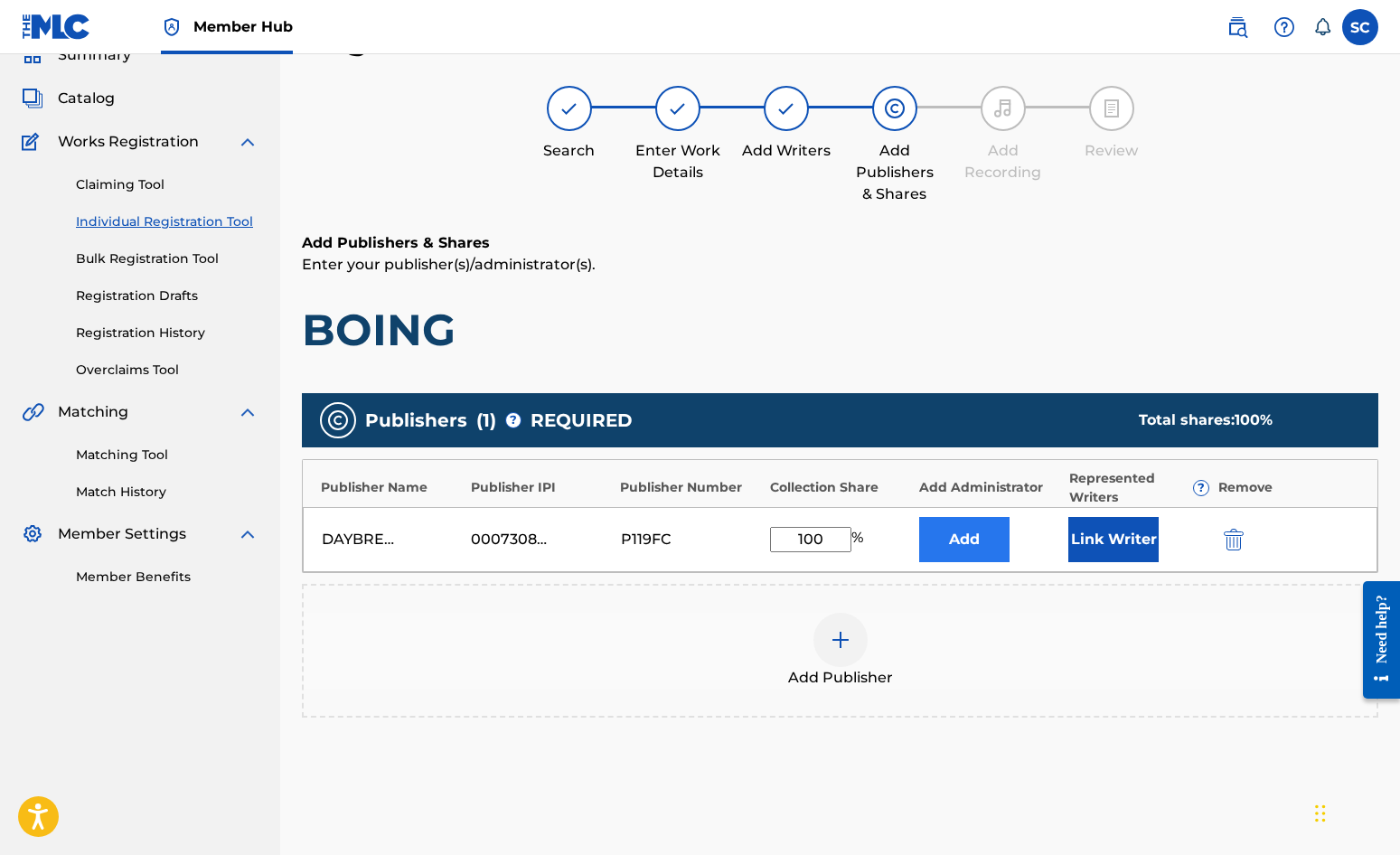
type input "100"
click at [952, 538] on button "Add" at bounding box center [964, 539] width 90 height 45
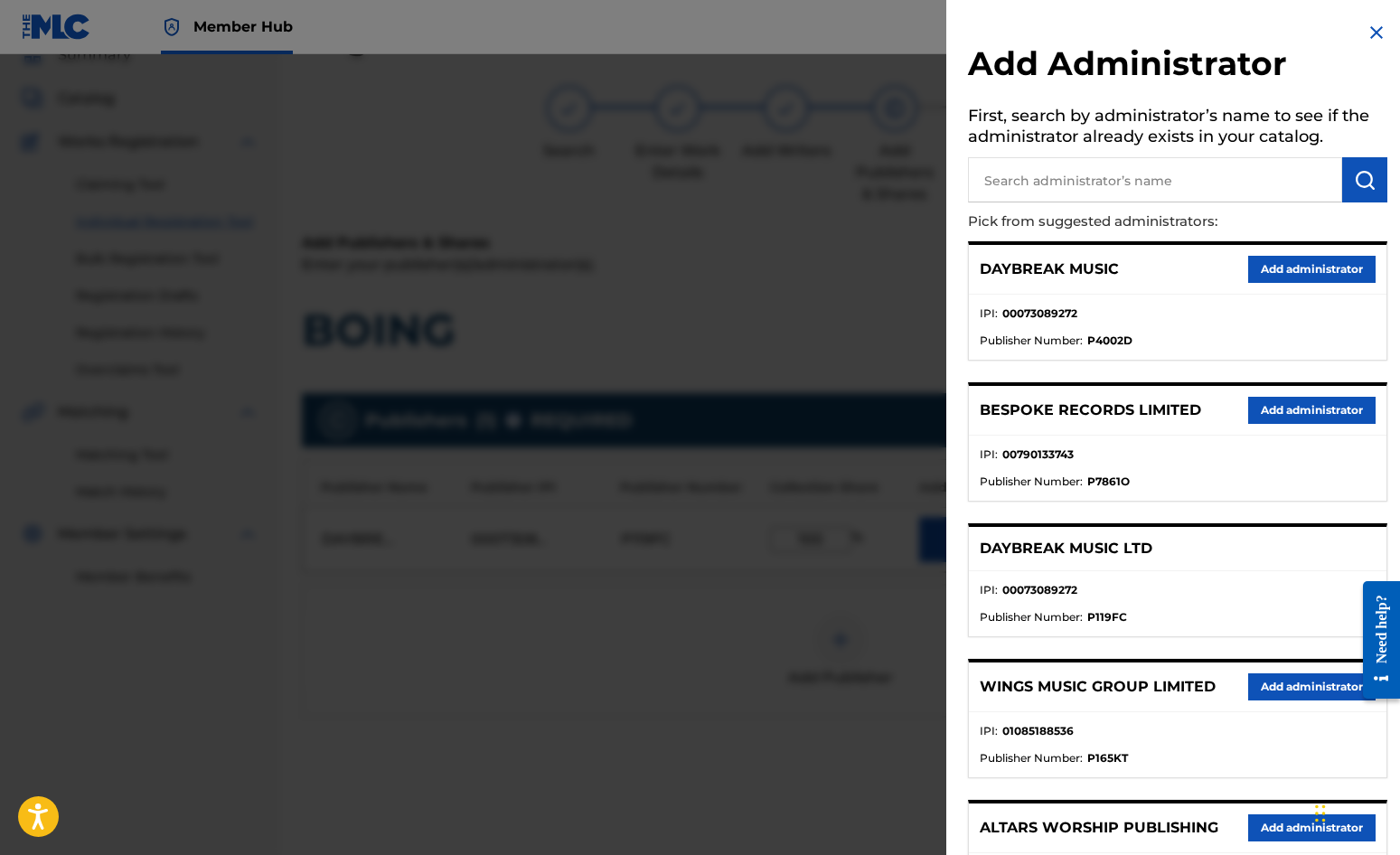
click at [1034, 175] on input "text" at bounding box center [1155, 179] width 374 height 45
type input "SONG SOLUTIONS"
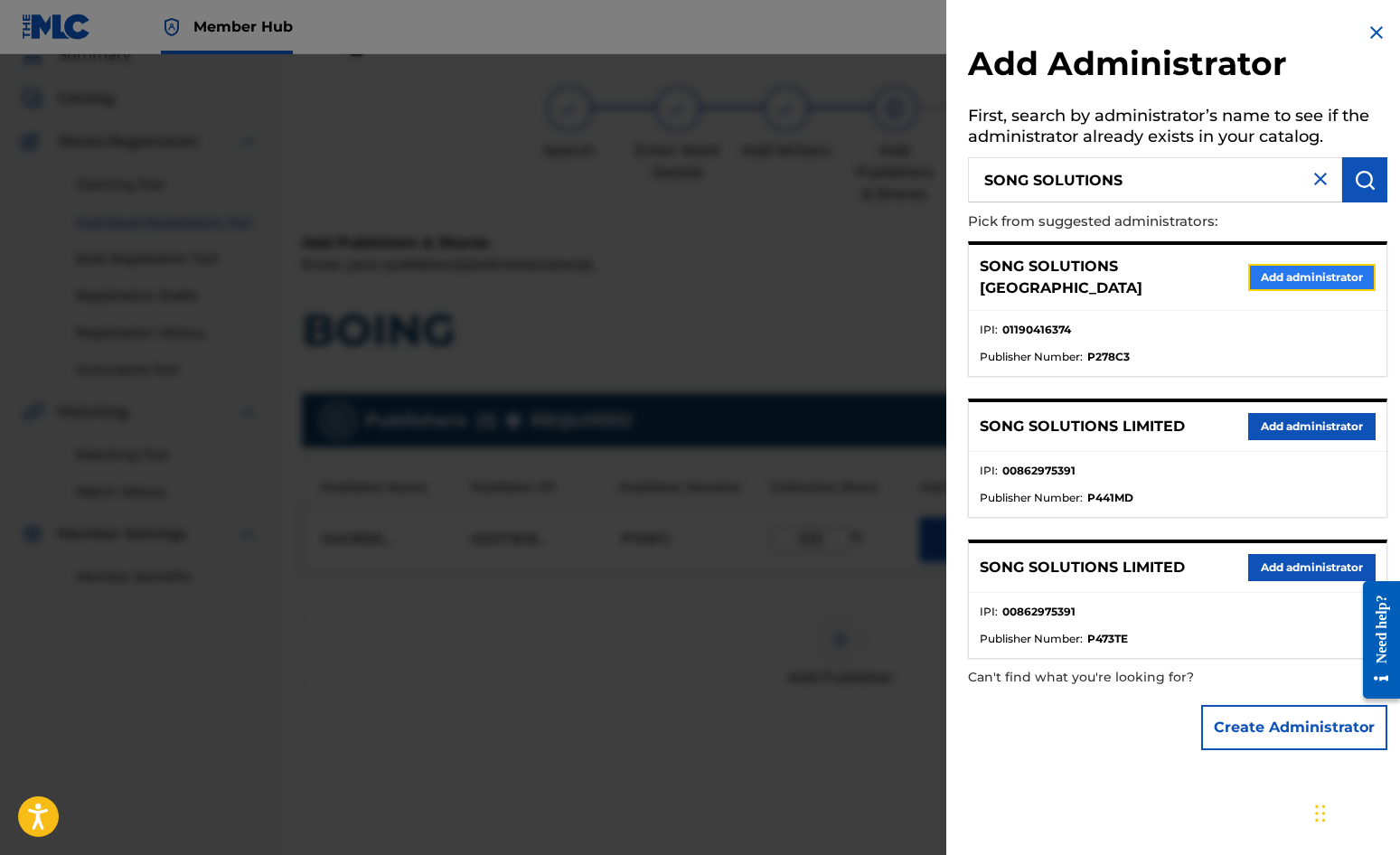
click at [1298, 265] on button "Add administrator" at bounding box center [1313, 277] width 128 height 27
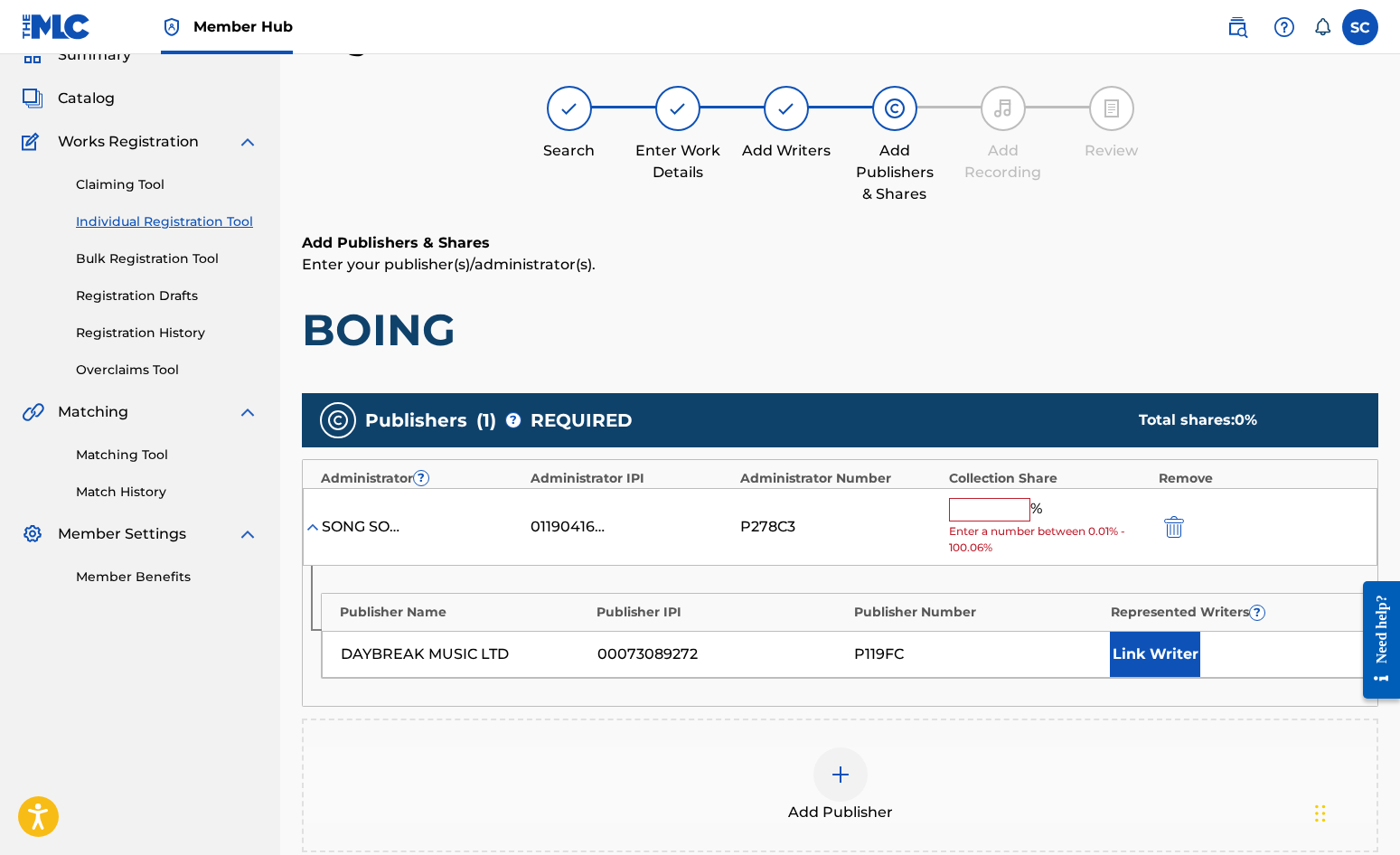
click at [965, 498] on input "text" at bounding box center [989, 509] width 82 height 23
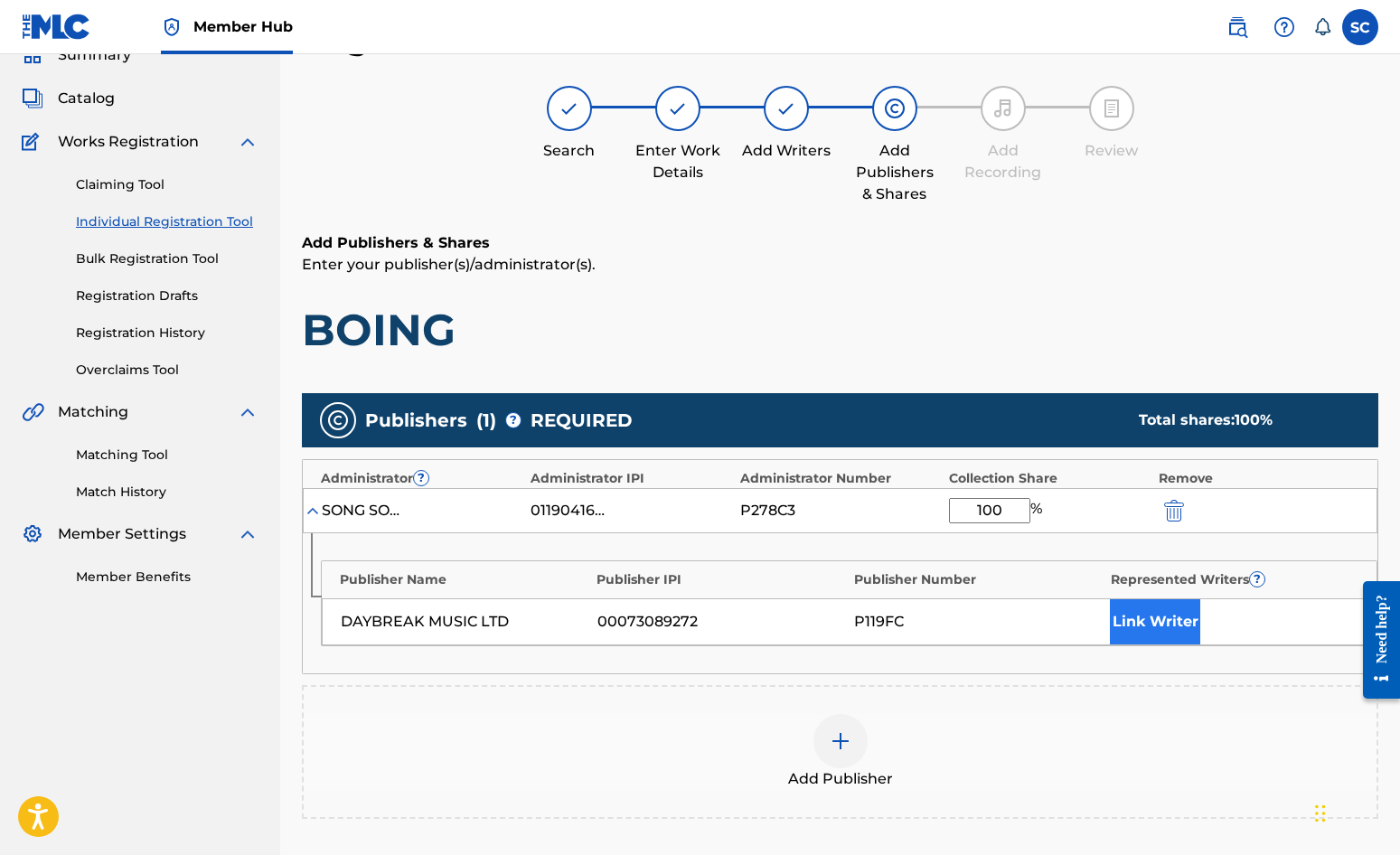
type input "100"
click at [1152, 630] on button "Link Writer" at bounding box center [1155, 622] width 90 height 45
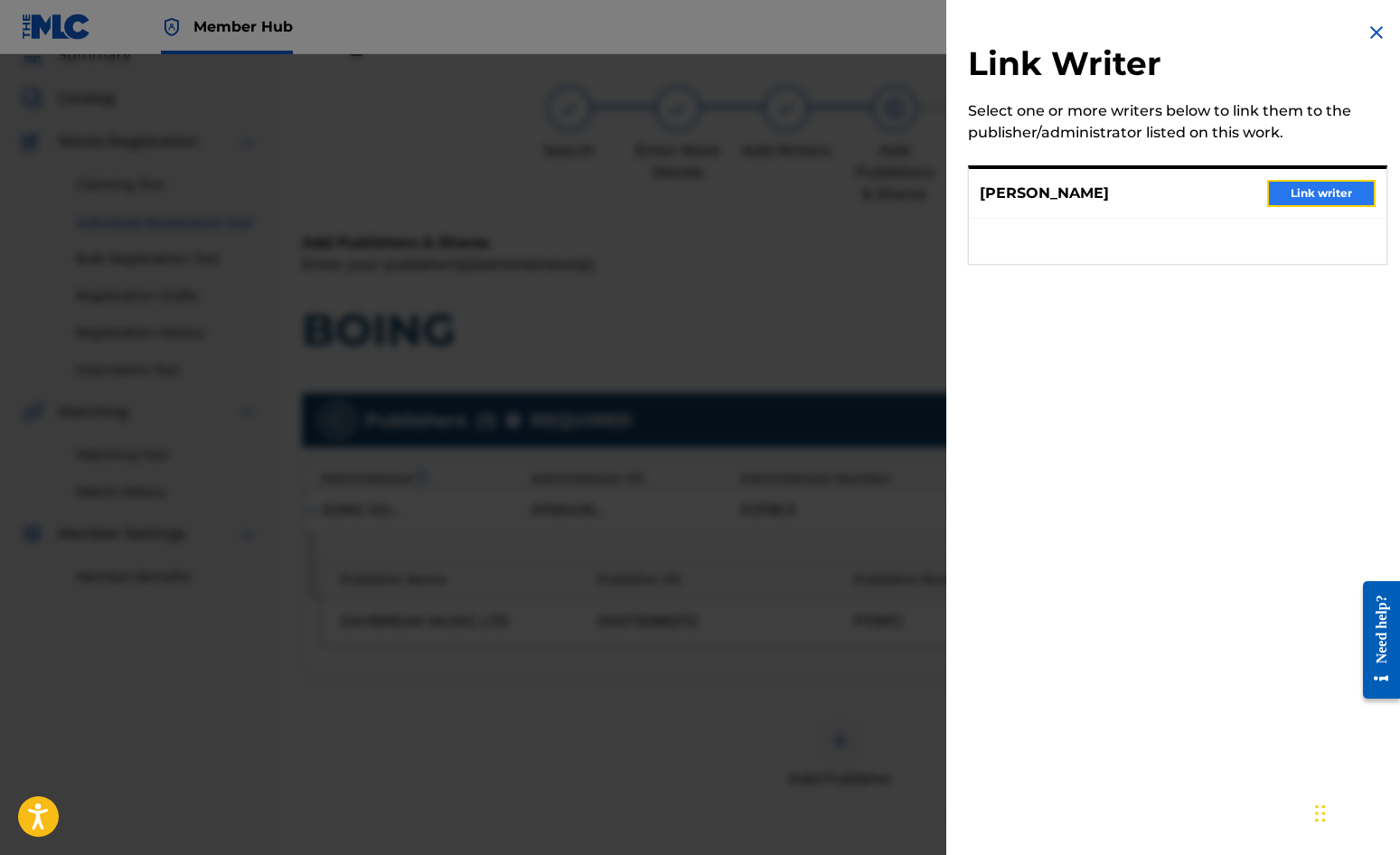
click at [1344, 197] on button "Link writer" at bounding box center [1321, 193] width 108 height 27
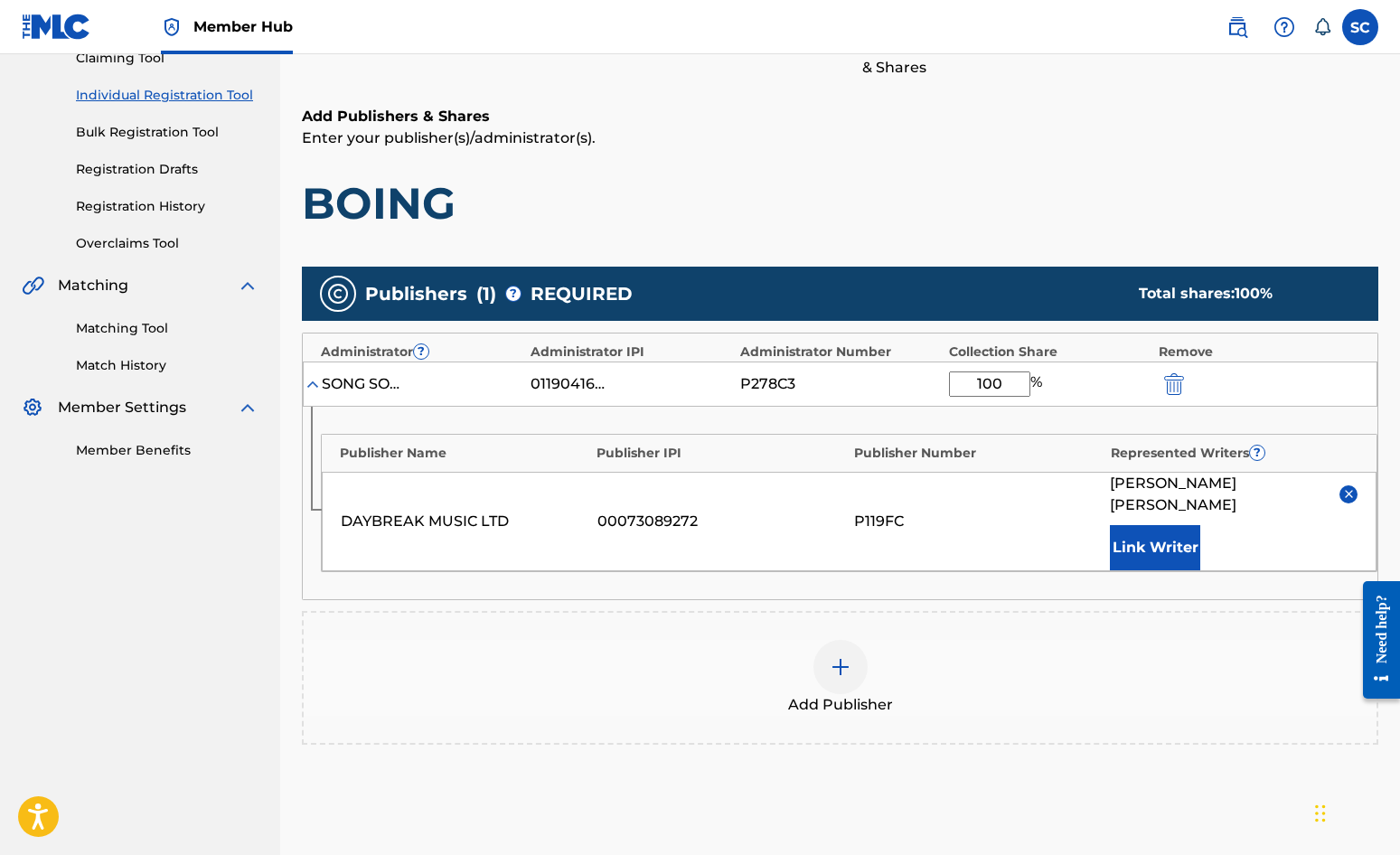
scroll to position [368, 0]
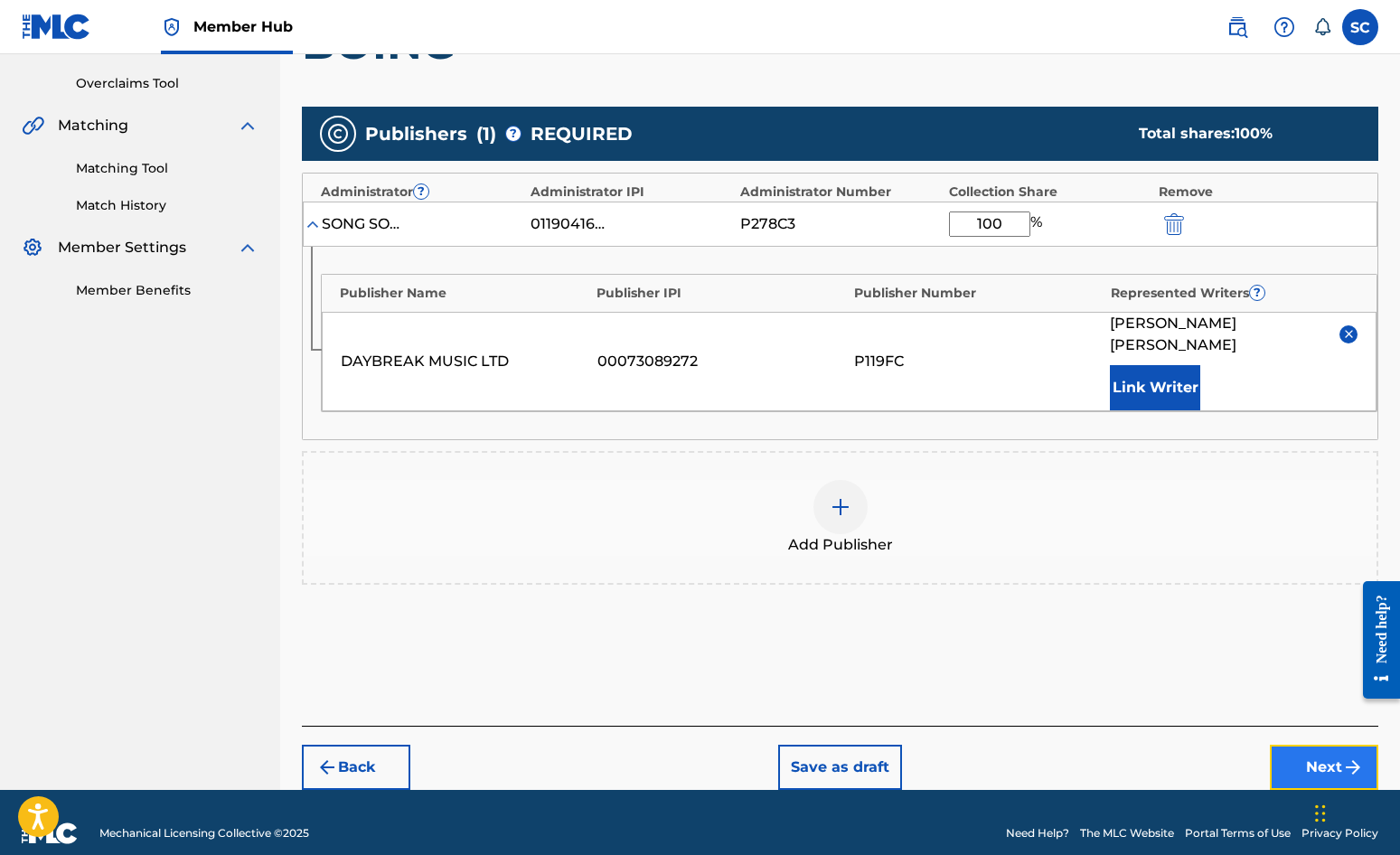
click at [1307, 745] on button "Next" at bounding box center [1324, 768] width 108 height 45
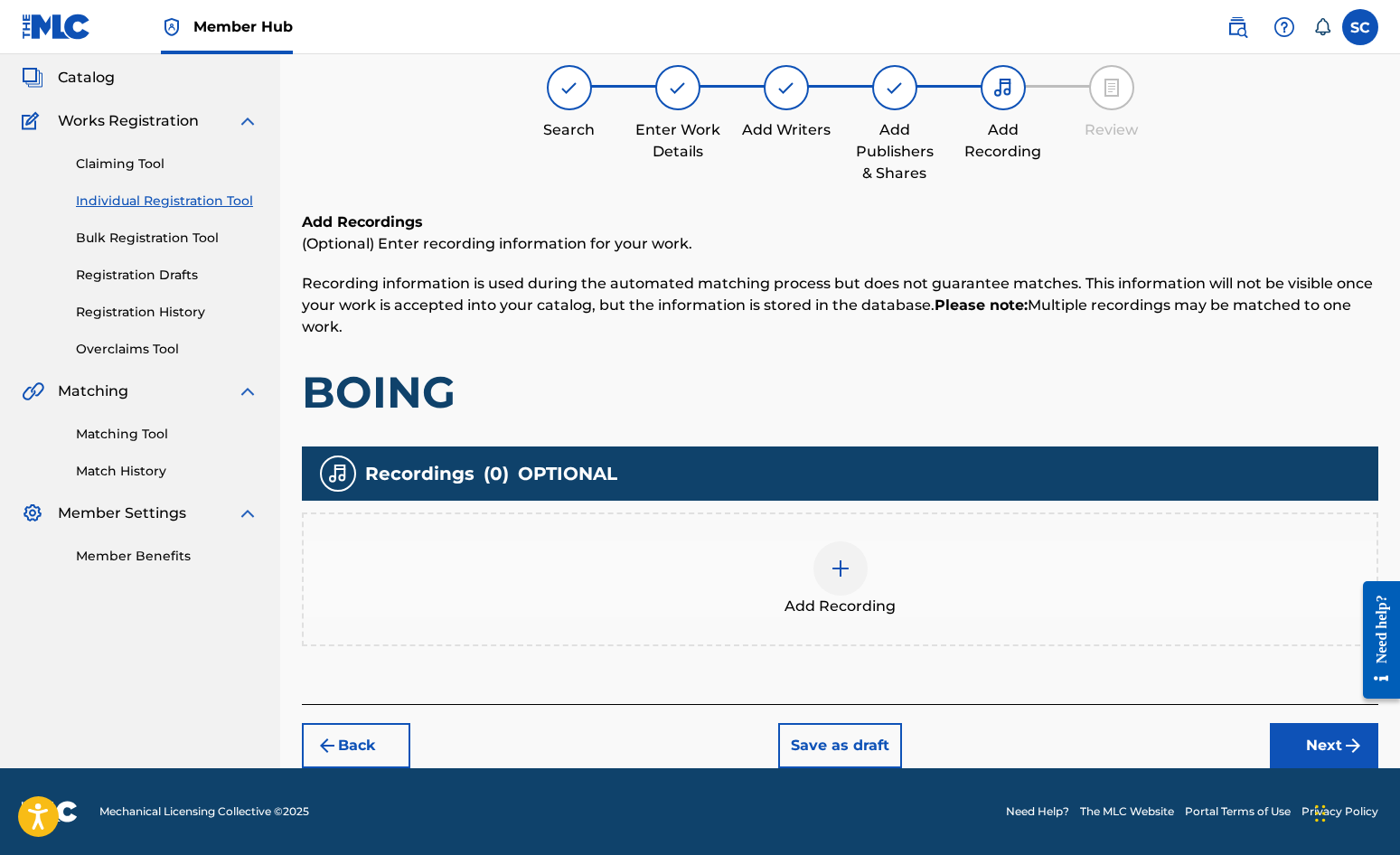
scroll to position [82, 0]
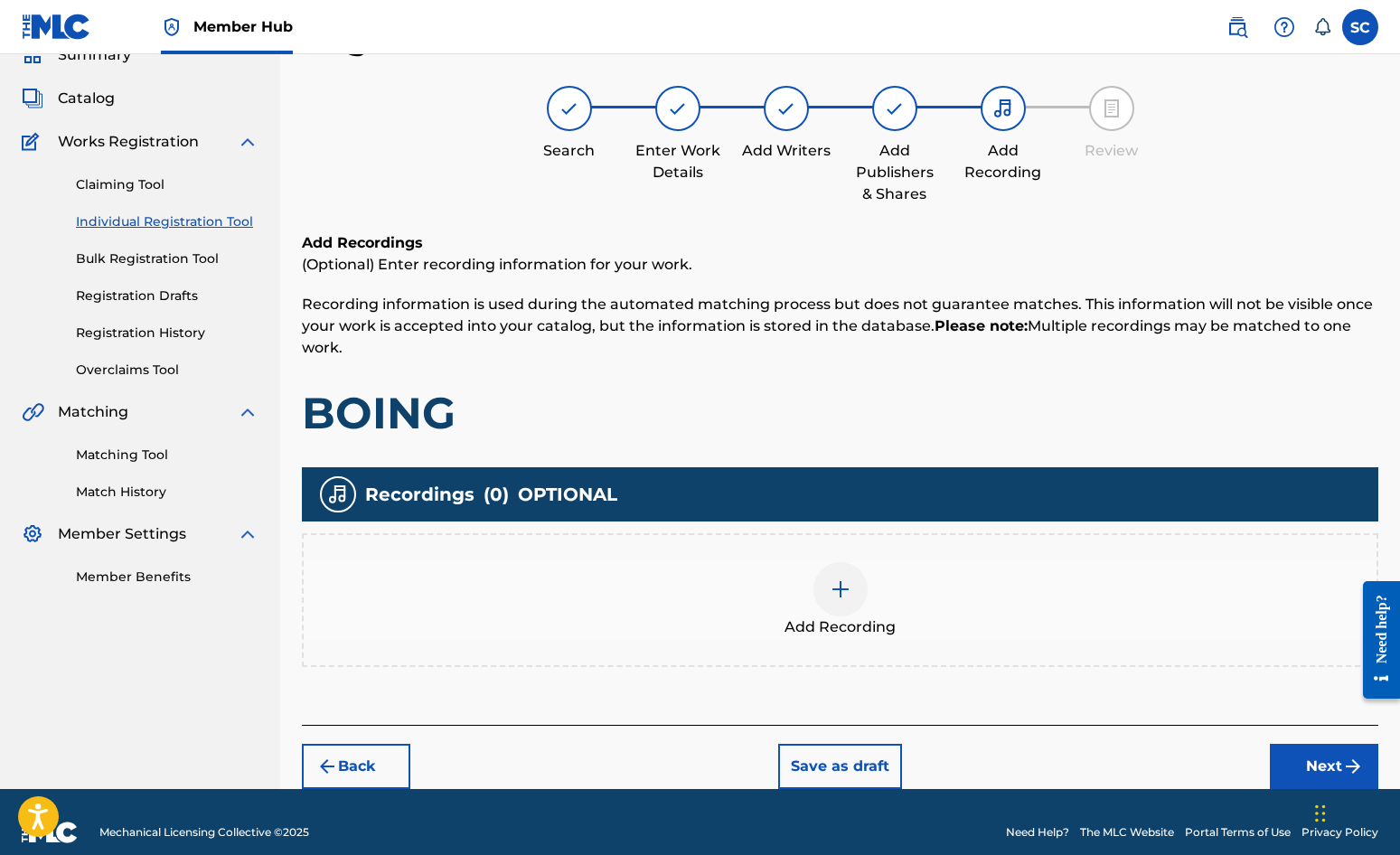
click at [836, 592] on img at bounding box center [840, 589] width 22 height 22
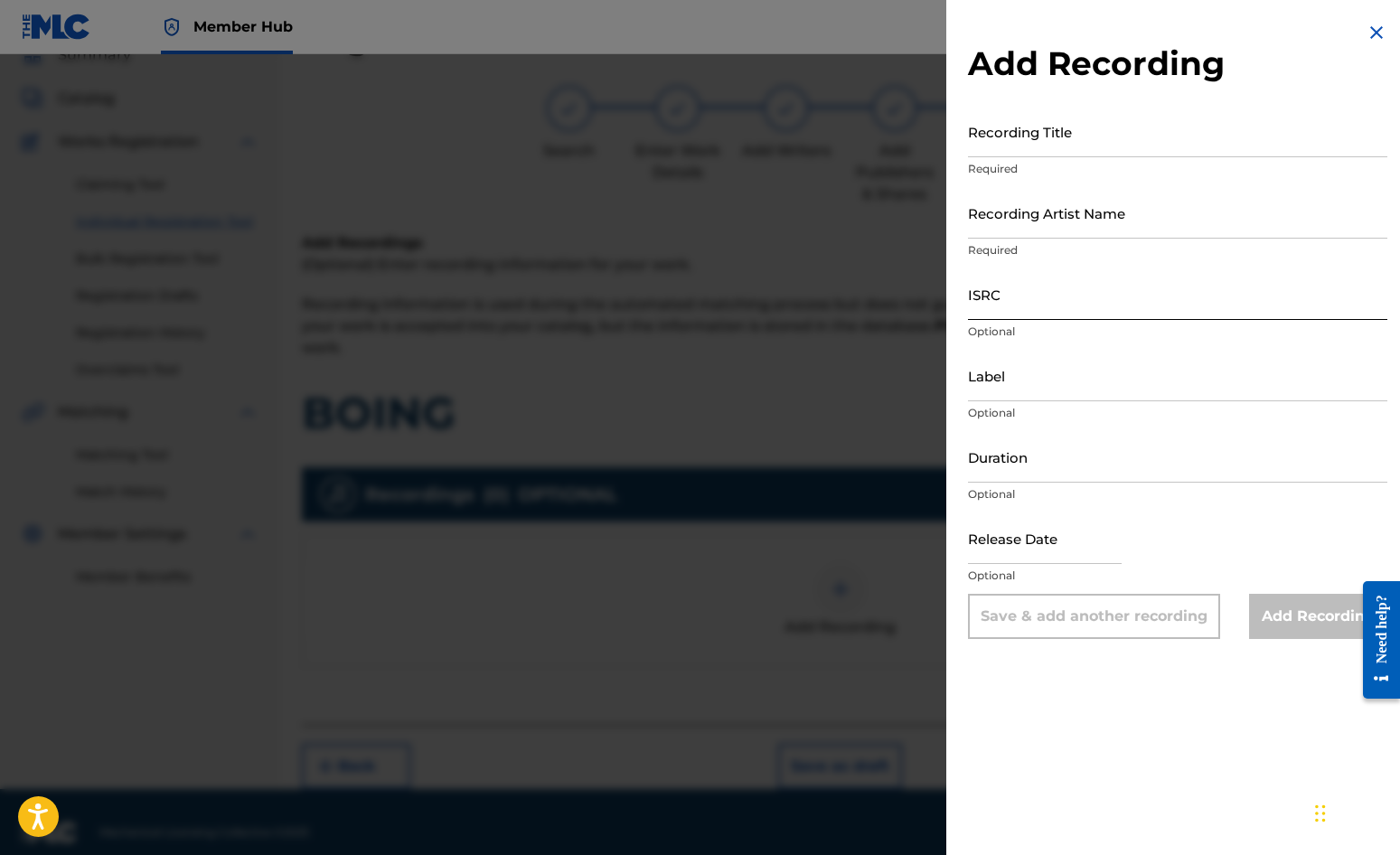
click at [1010, 286] on input "ISRC" at bounding box center [1177, 294] width 419 height 52
paste input "GBDPR0152410"
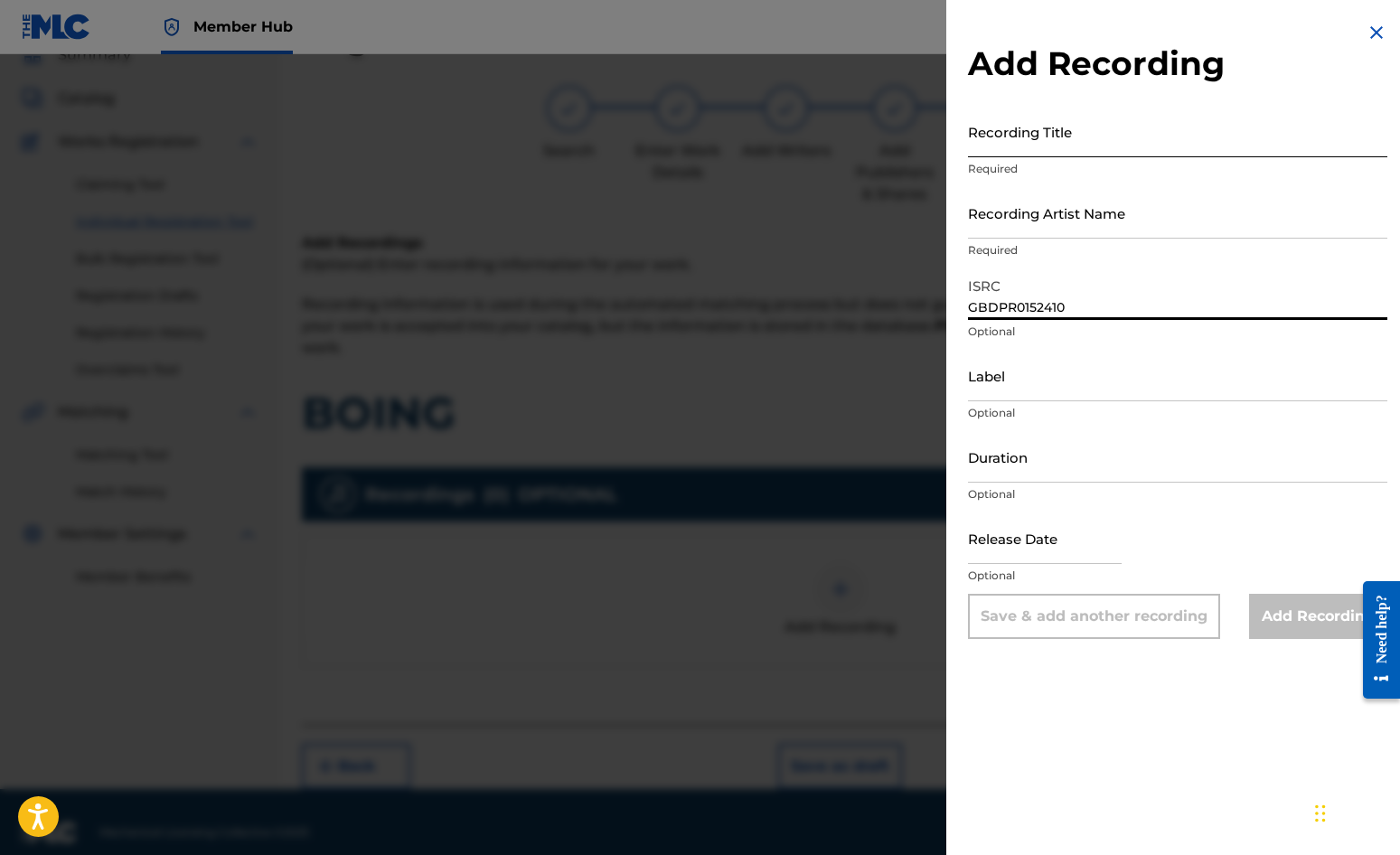
type input "GBDPR0152410"
click at [1001, 126] on input "Recording Title" at bounding box center [1177, 132] width 419 height 52
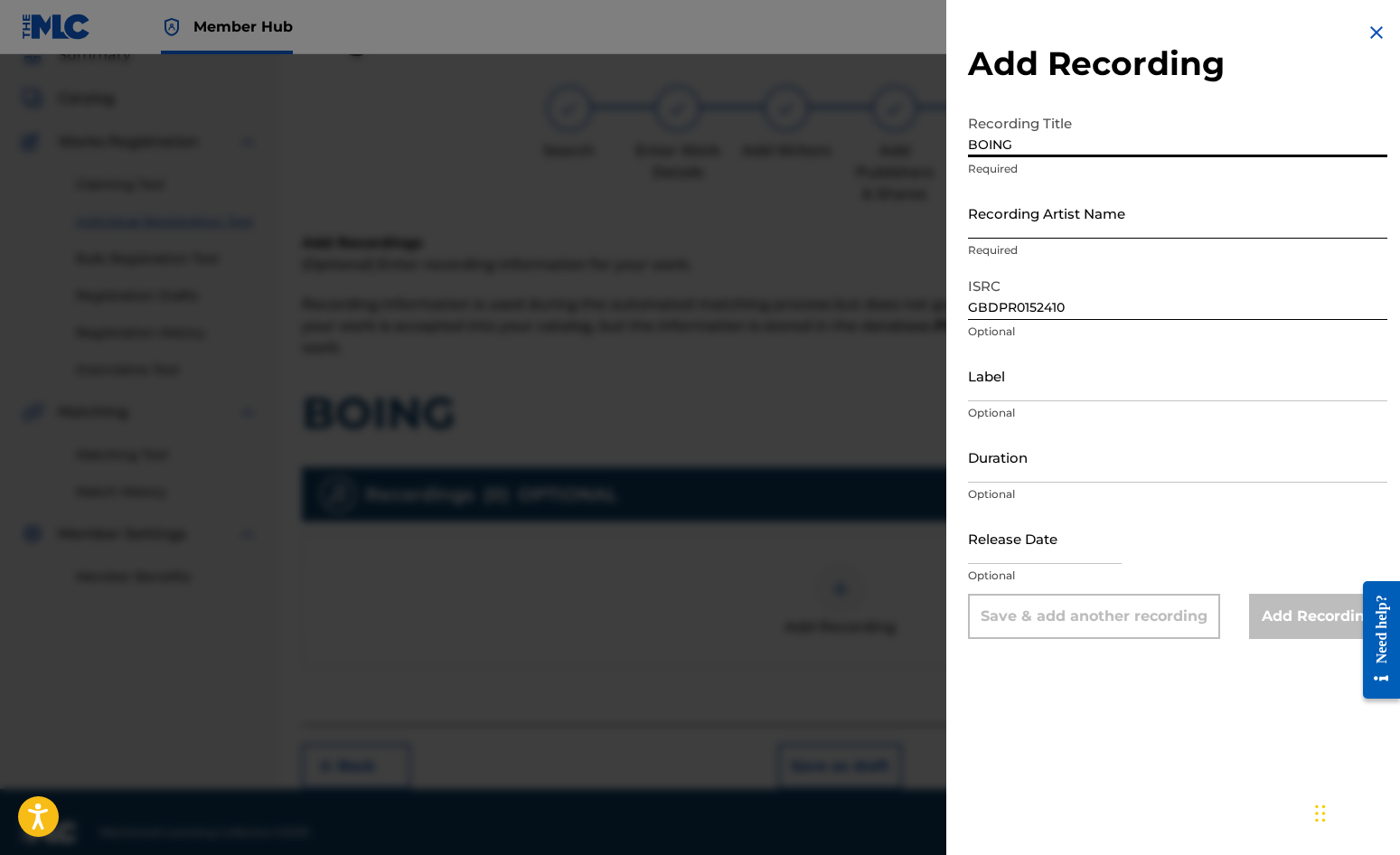
type input "BOING"
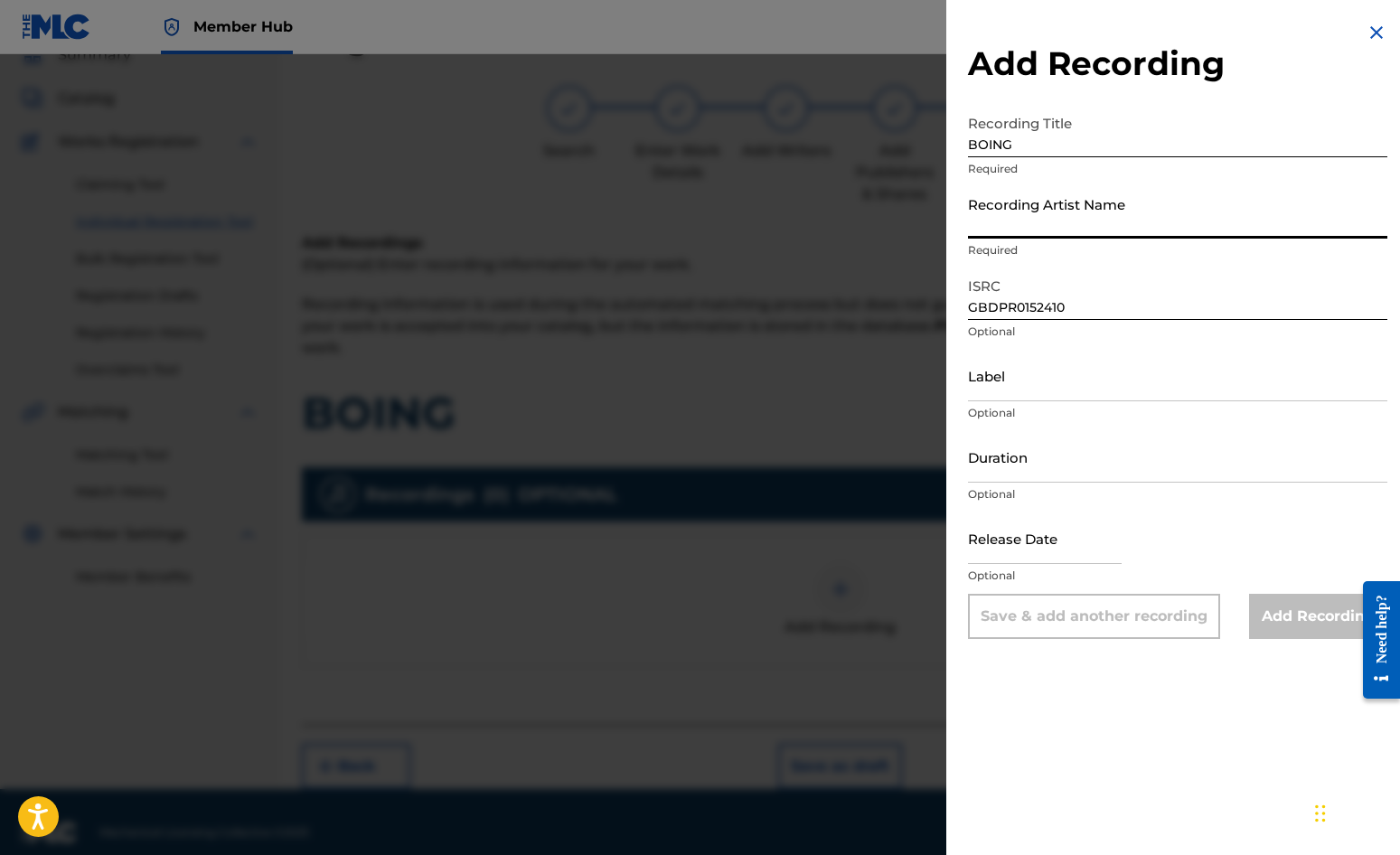
click at [1061, 217] on input "Recording Artist Name" at bounding box center [1177, 212] width 419 height 52
click at [978, 225] on input "Recording Artist Name" at bounding box center [1177, 212] width 419 height 52
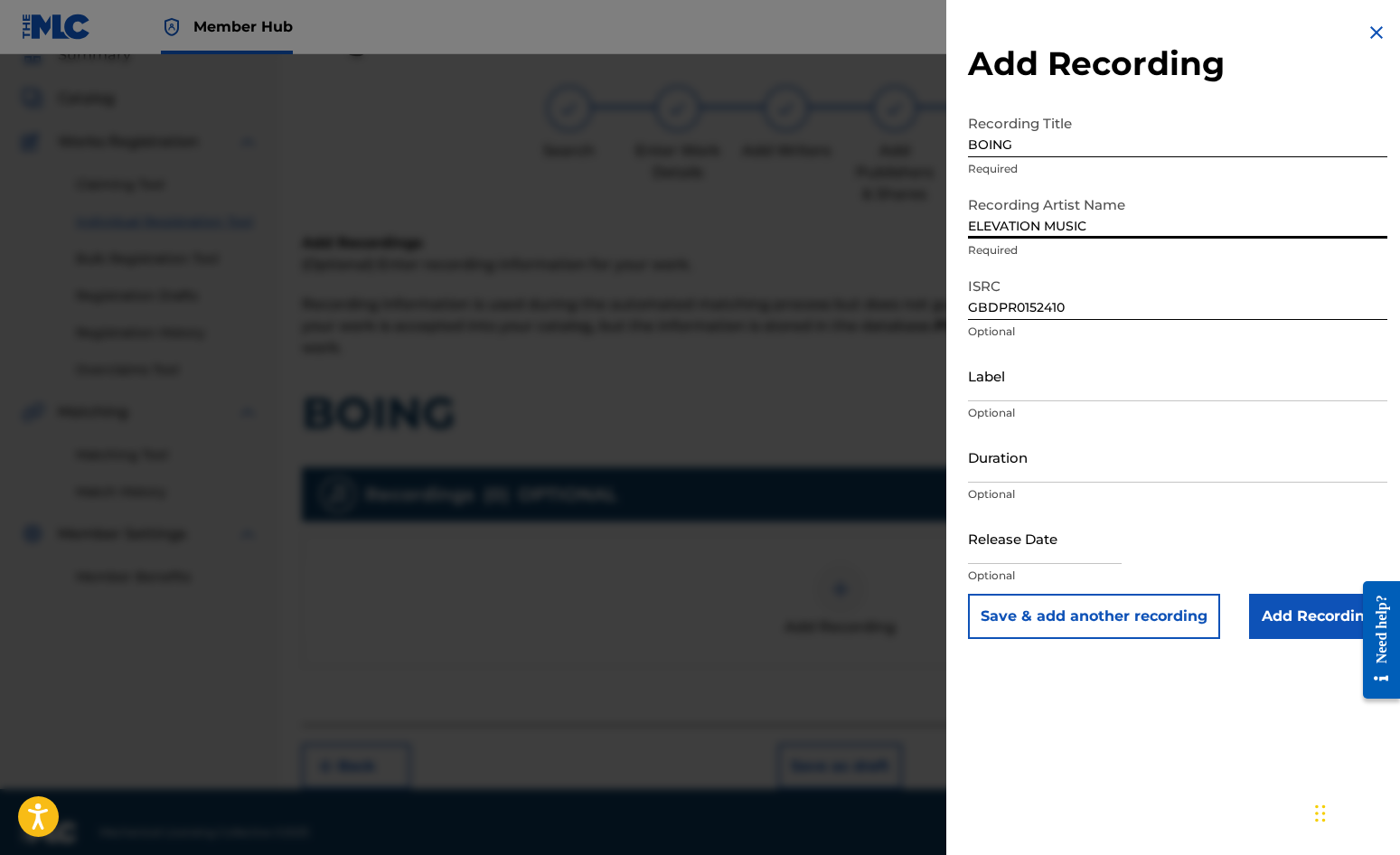
type input "ELEVATION MUSIC"
click at [953, 319] on div "Add Recording Recording Title BOING Required Recording Artist Name ELEVATION MU…" at bounding box center [1177, 330] width 463 height 661
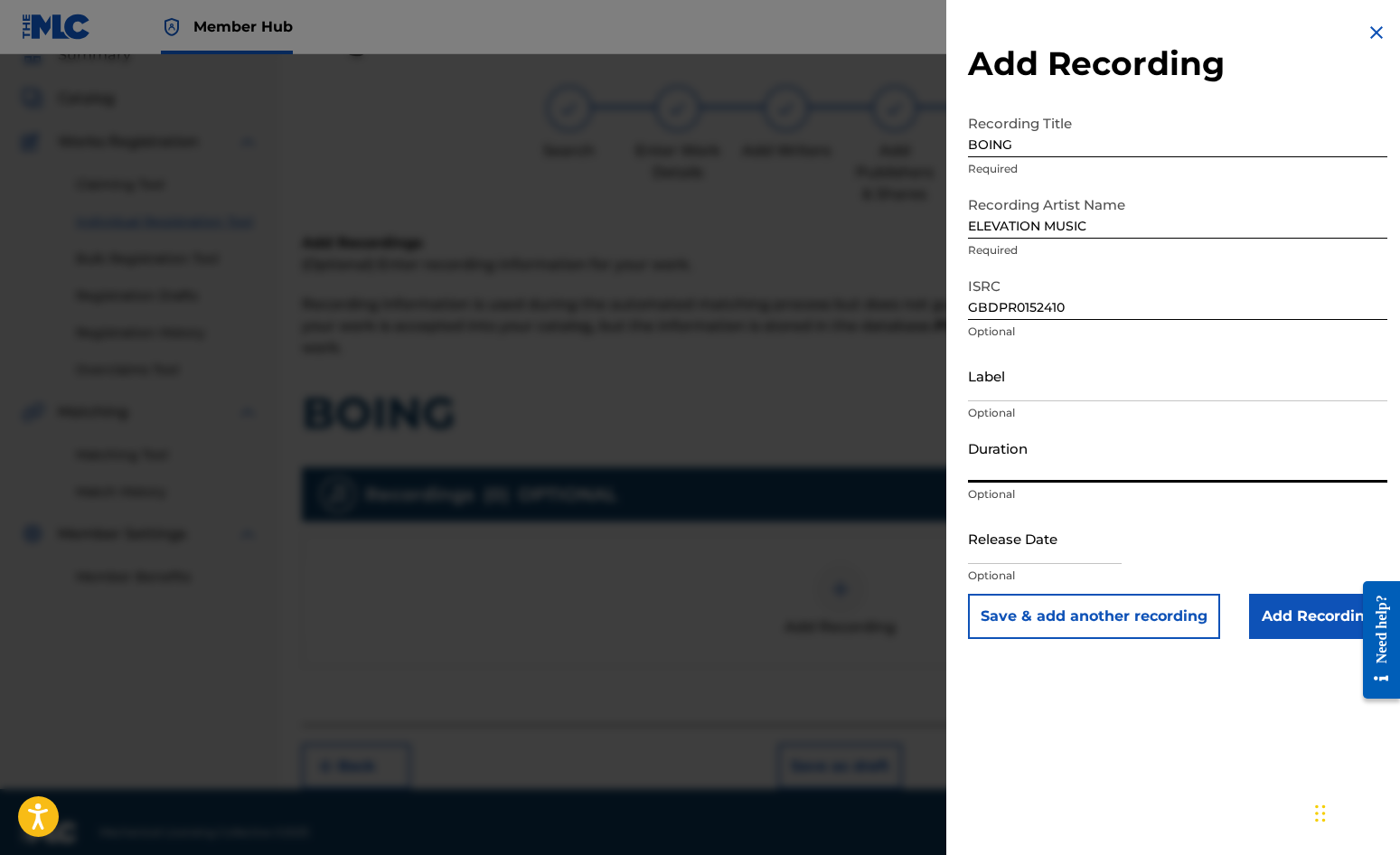
click at [1017, 454] on input "Duration" at bounding box center [1177, 457] width 419 height 52
type input "02:38"
select select "8"
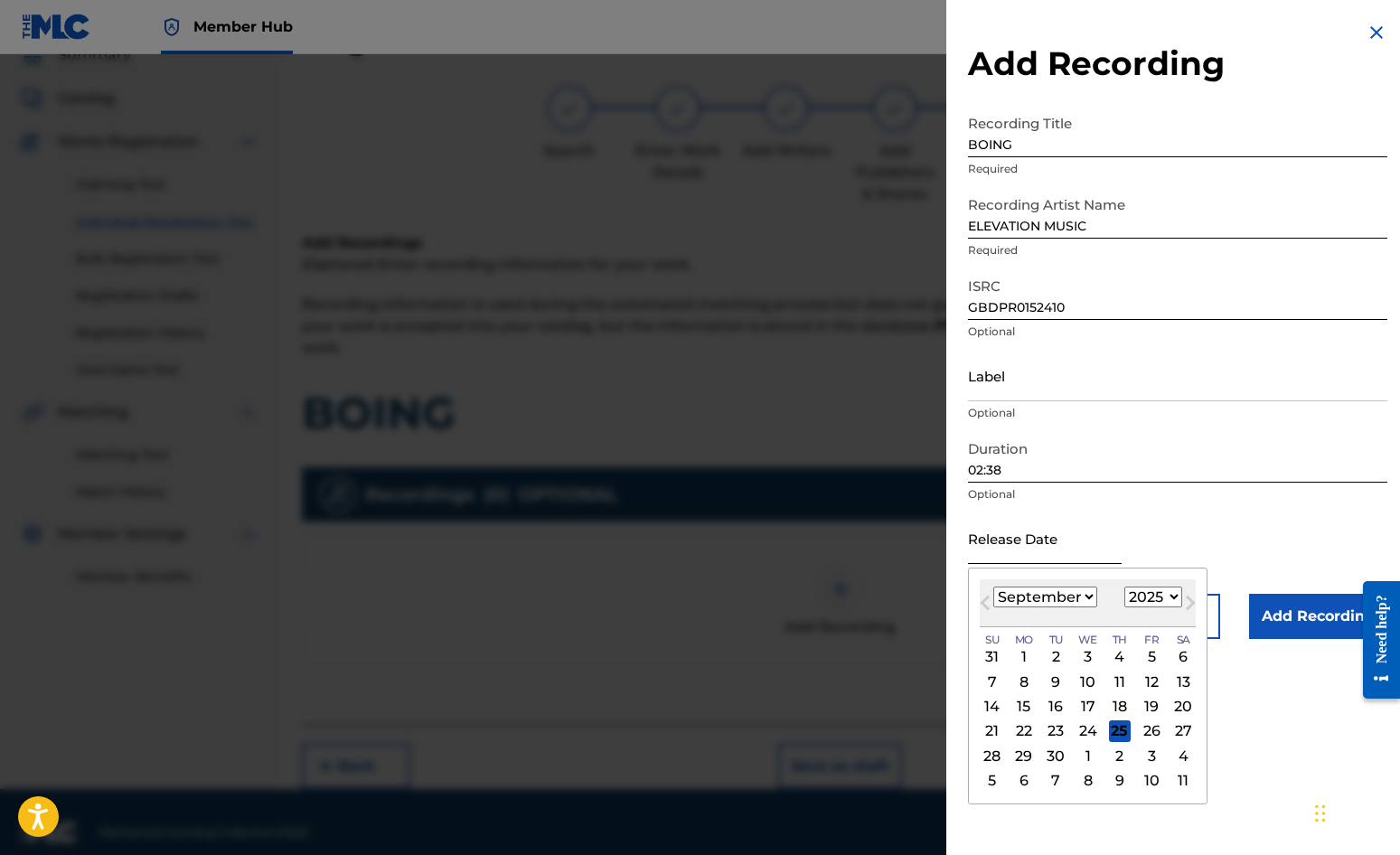
click at [1021, 537] on input "text" at bounding box center [1045, 537] width 154 height 52
click at [972, 582] on div "Previous Month Next Month [DATE] January February March April May June July Aug…" at bounding box center [1087, 686] width 240 height 237
click at [1174, 596] on select "1900 1901 1902 1903 1904 1905 1906 1907 1908 1909 1910 1911 1912 1913 1914 1915…" at bounding box center [1154, 597] width 58 height 21
select select "2001"
click at [1125, 586] on select "1900 1901 1902 1903 1904 1905 1906 1907 1908 1909 1910 1911 1912 1913 1914 1915…" at bounding box center [1154, 597] width 58 height 21
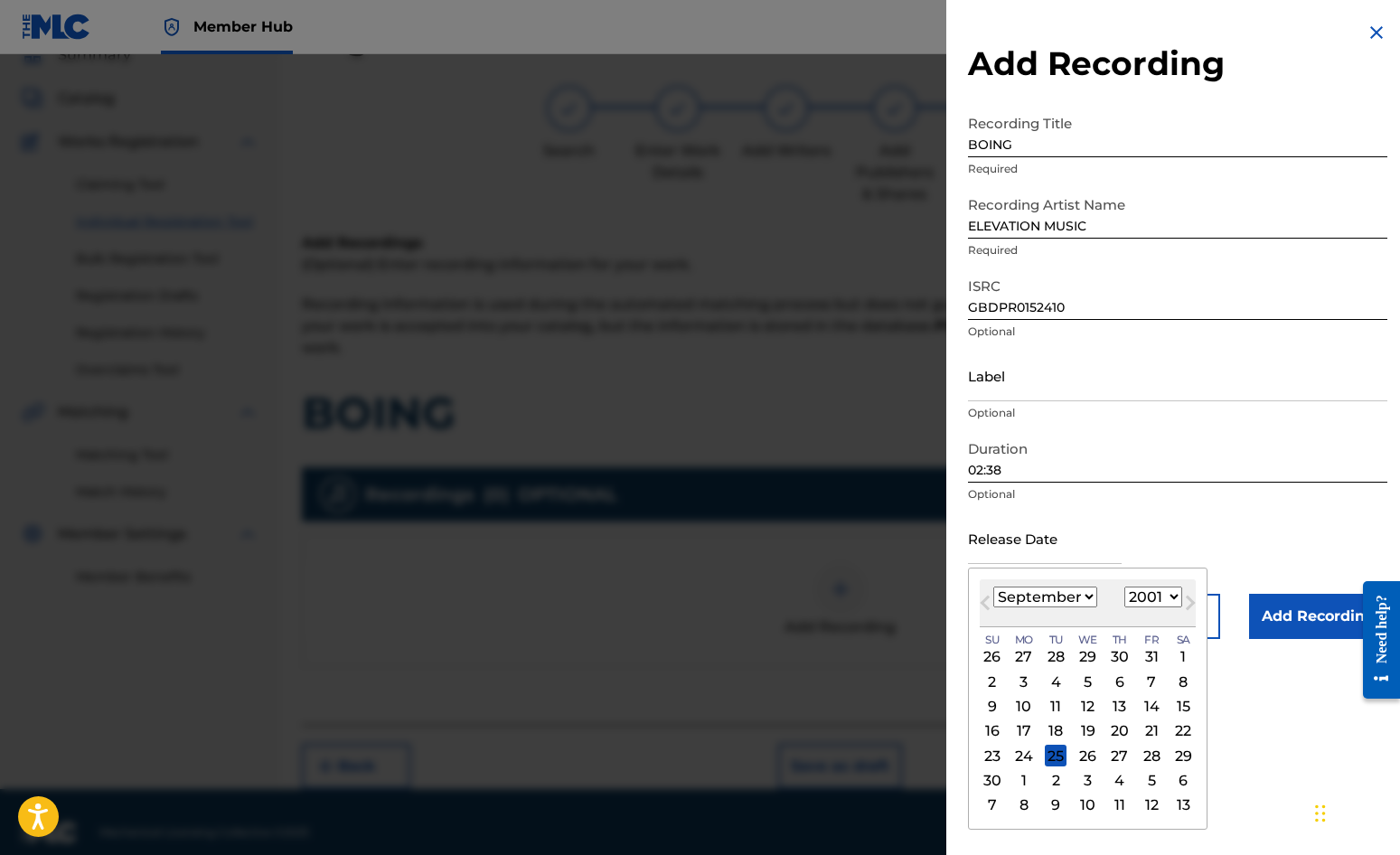
click at [1084, 598] on select "January February March April May June July August September October November De…" at bounding box center [1045, 597] width 104 height 21
select select "3"
click at [993, 586] on select "January February March April May June July August September October November De…" at bounding box center [1045, 597] width 104 height 21
drag, startPoint x: 1181, startPoint y: 657, endPoint x: 1151, endPoint y: 675, distance: 35.0
click at [1181, 656] on div "7" at bounding box center [1183, 657] width 22 height 22
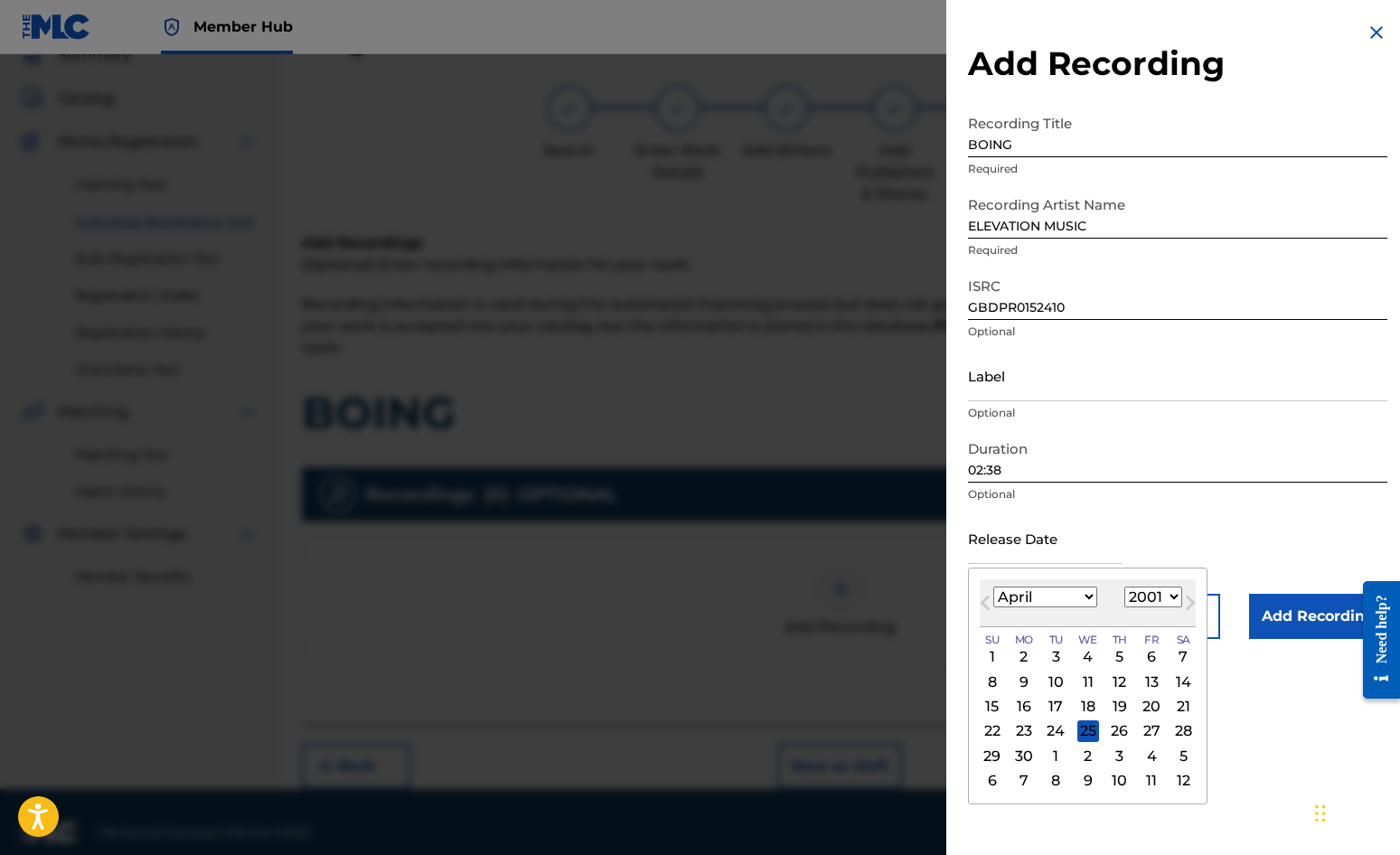
type input "[DATE]"
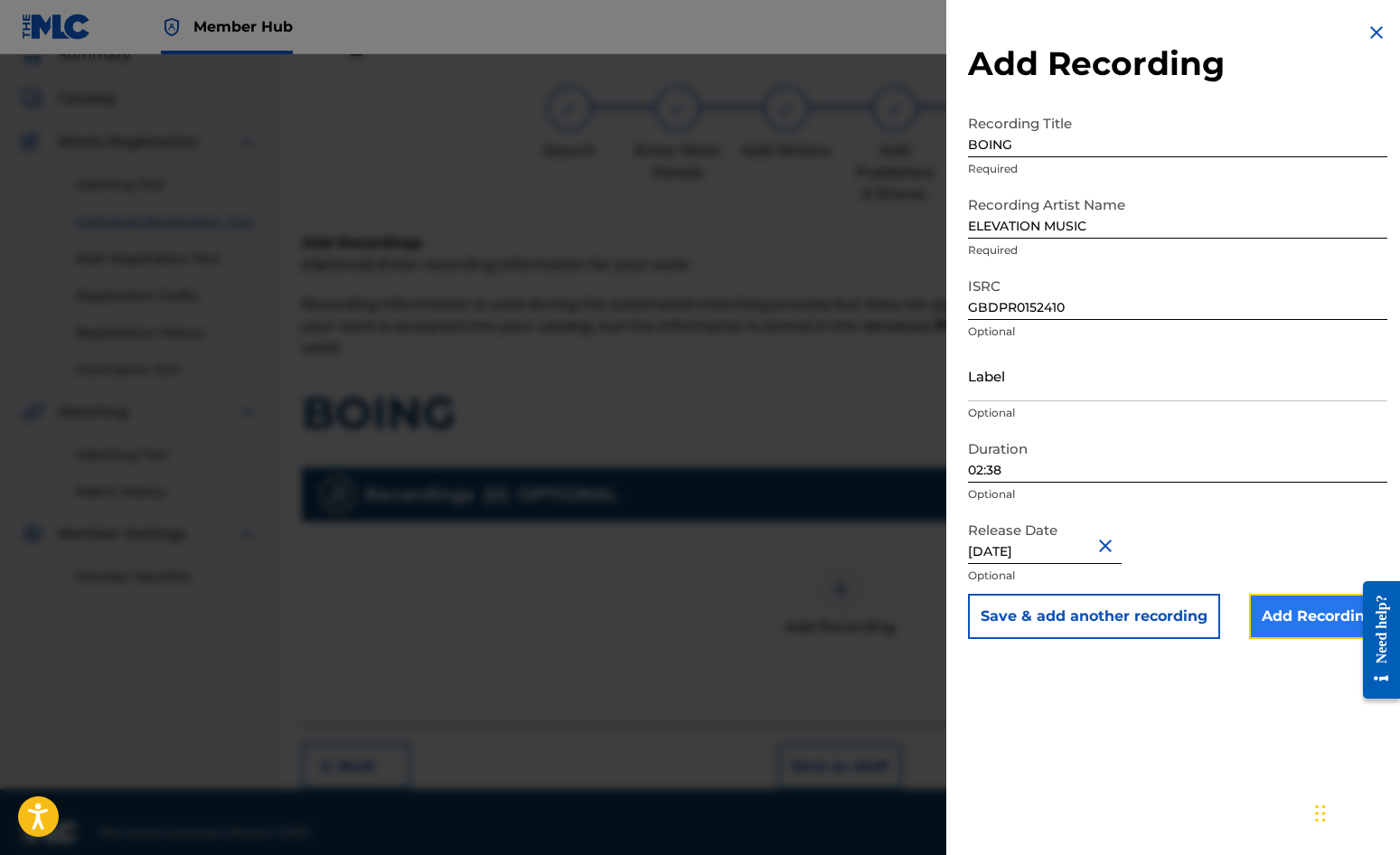
click at [1296, 618] on input "Add Recording" at bounding box center [1318, 616] width 138 height 45
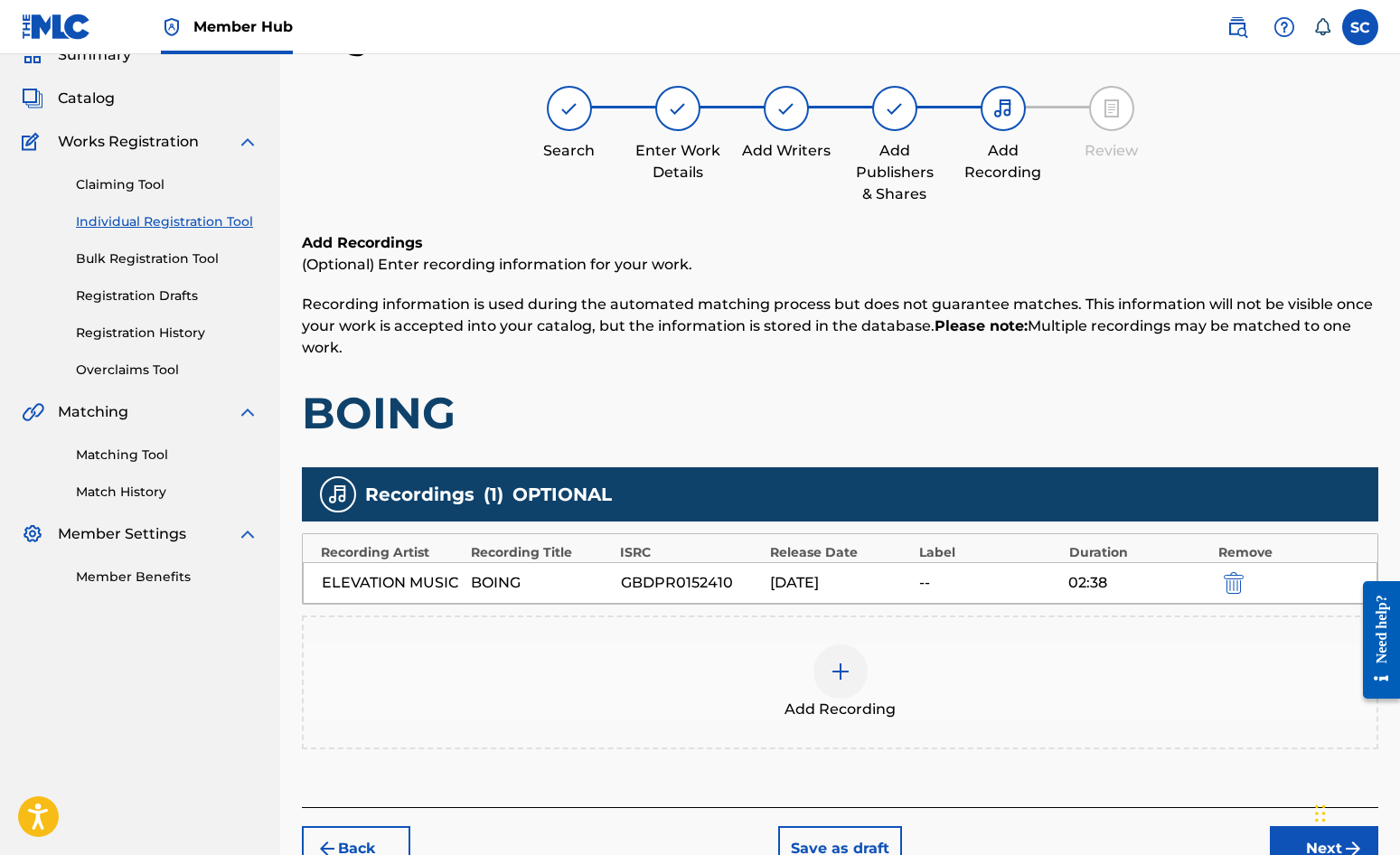
scroll to position [184, 0]
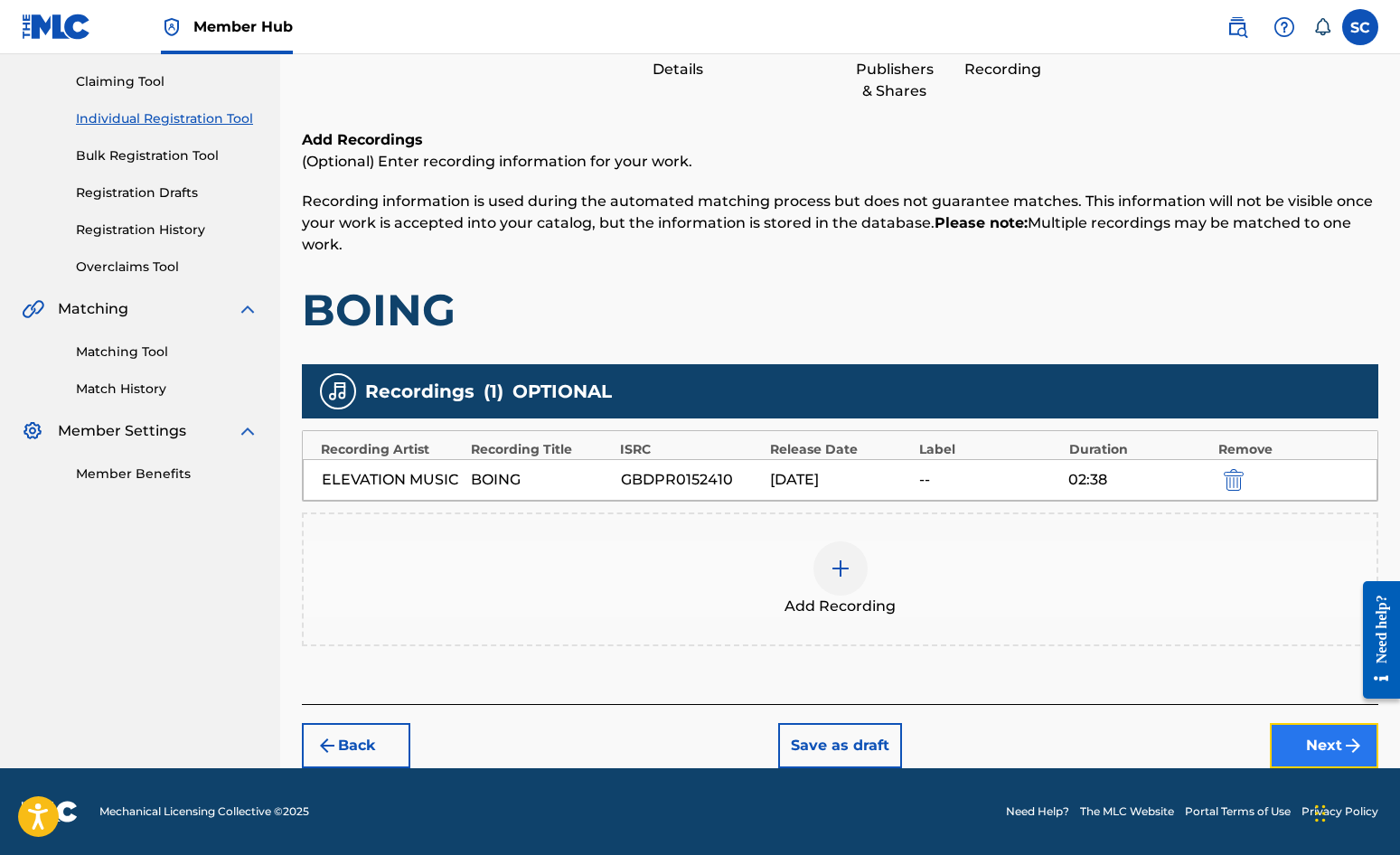
click at [1307, 738] on button "Next" at bounding box center [1324, 746] width 108 height 45
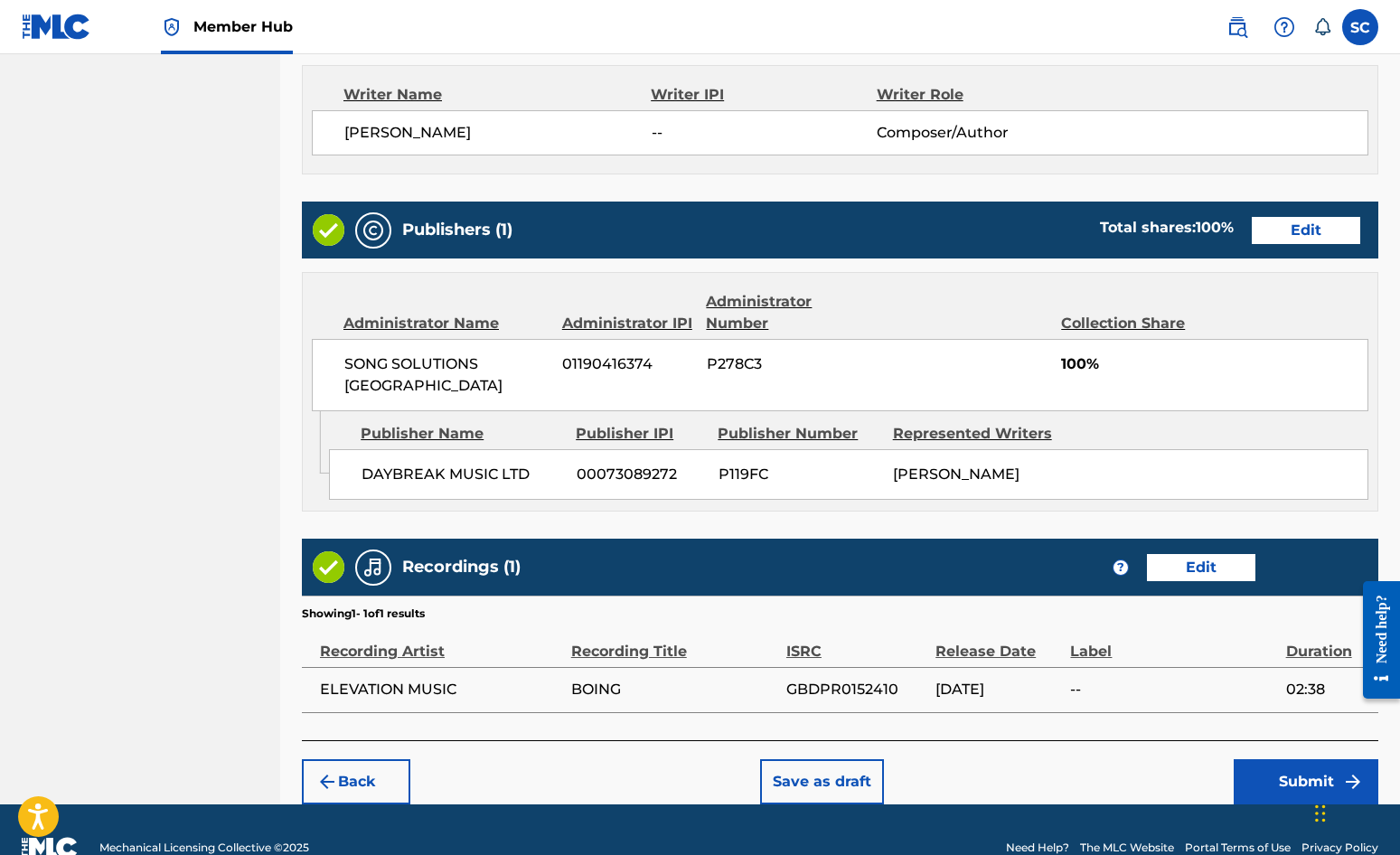
scroll to position [776, 0]
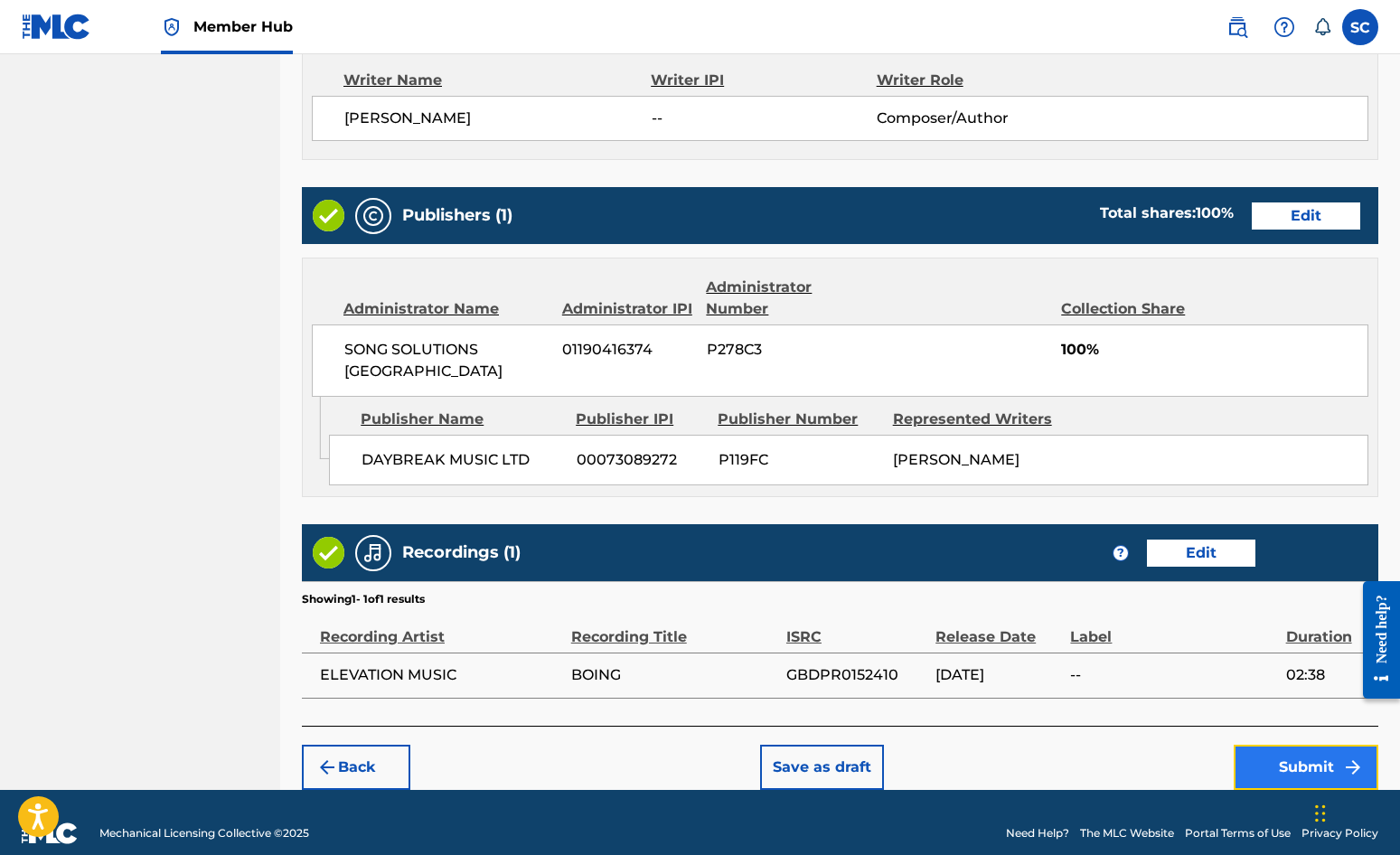
click at [1283, 745] on button "Submit" at bounding box center [1306, 768] width 145 height 45
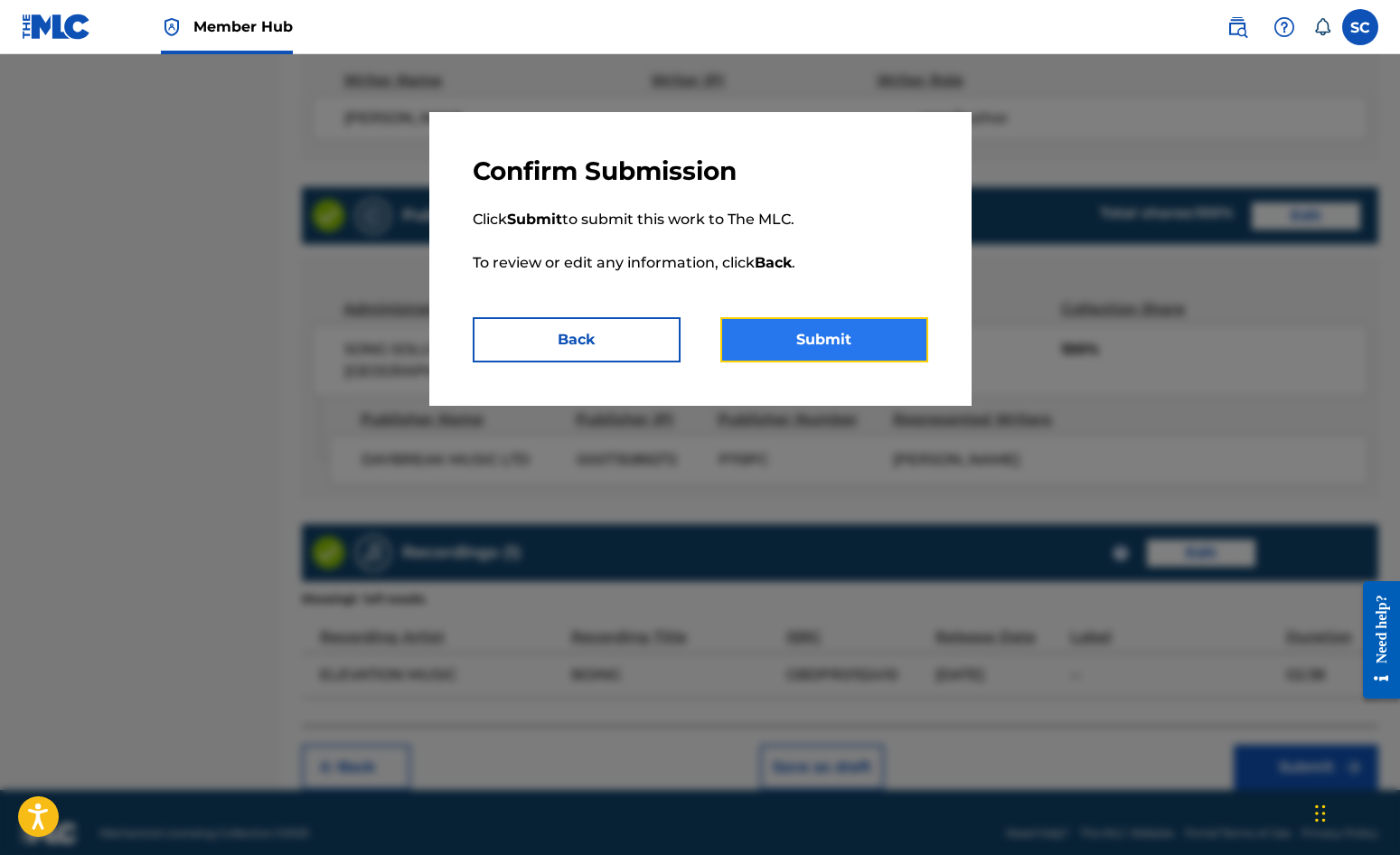
drag, startPoint x: 846, startPoint y: 339, endPoint x: 833, endPoint y: 347, distance: 15.3
click at [845, 339] on button "Submit" at bounding box center [824, 340] width 208 height 45
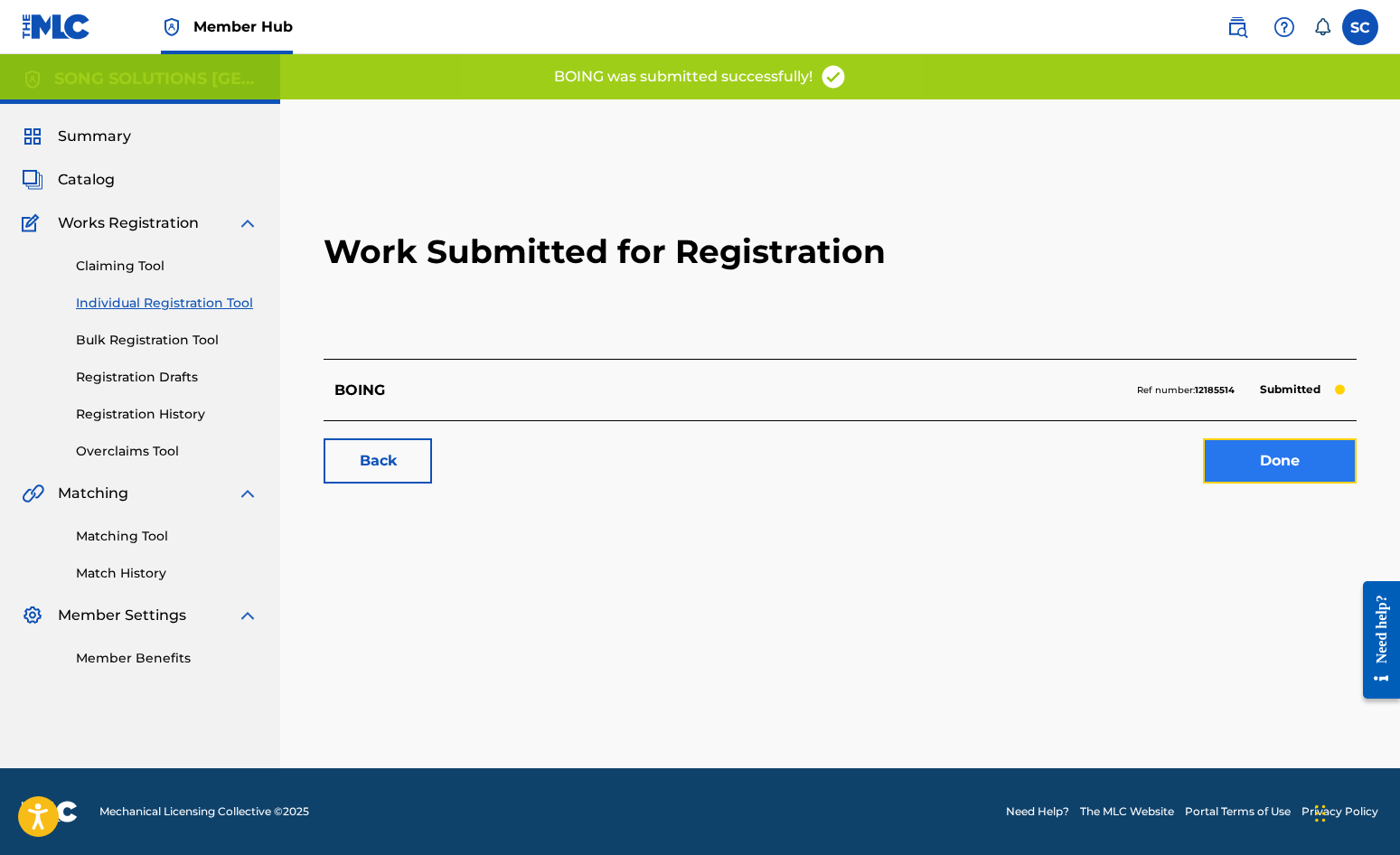
click at [1247, 459] on link "Done" at bounding box center [1281, 461] width 154 height 45
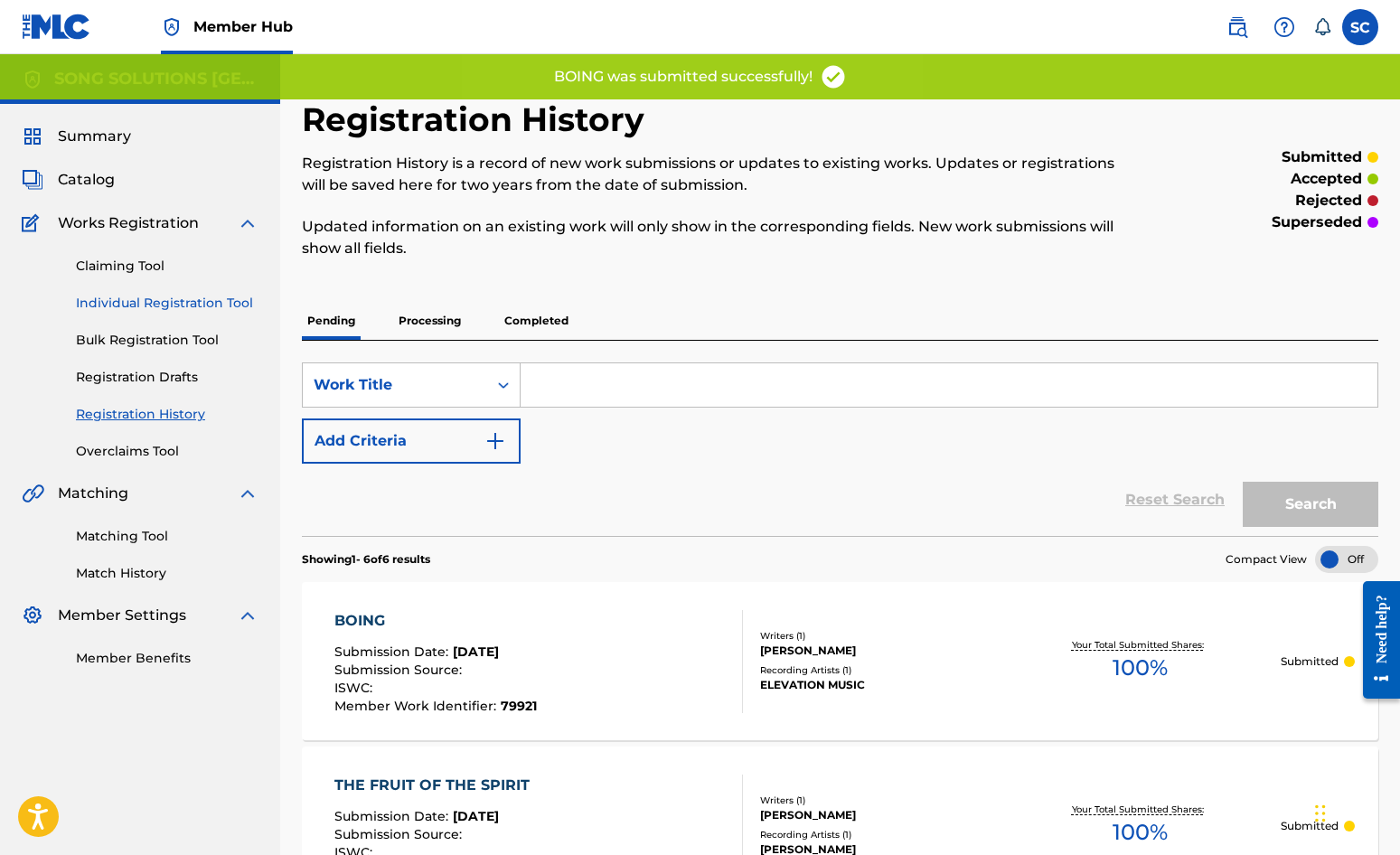
click at [107, 298] on link "Individual Registration Tool" at bounding box center [167, 303] width 182 height 19
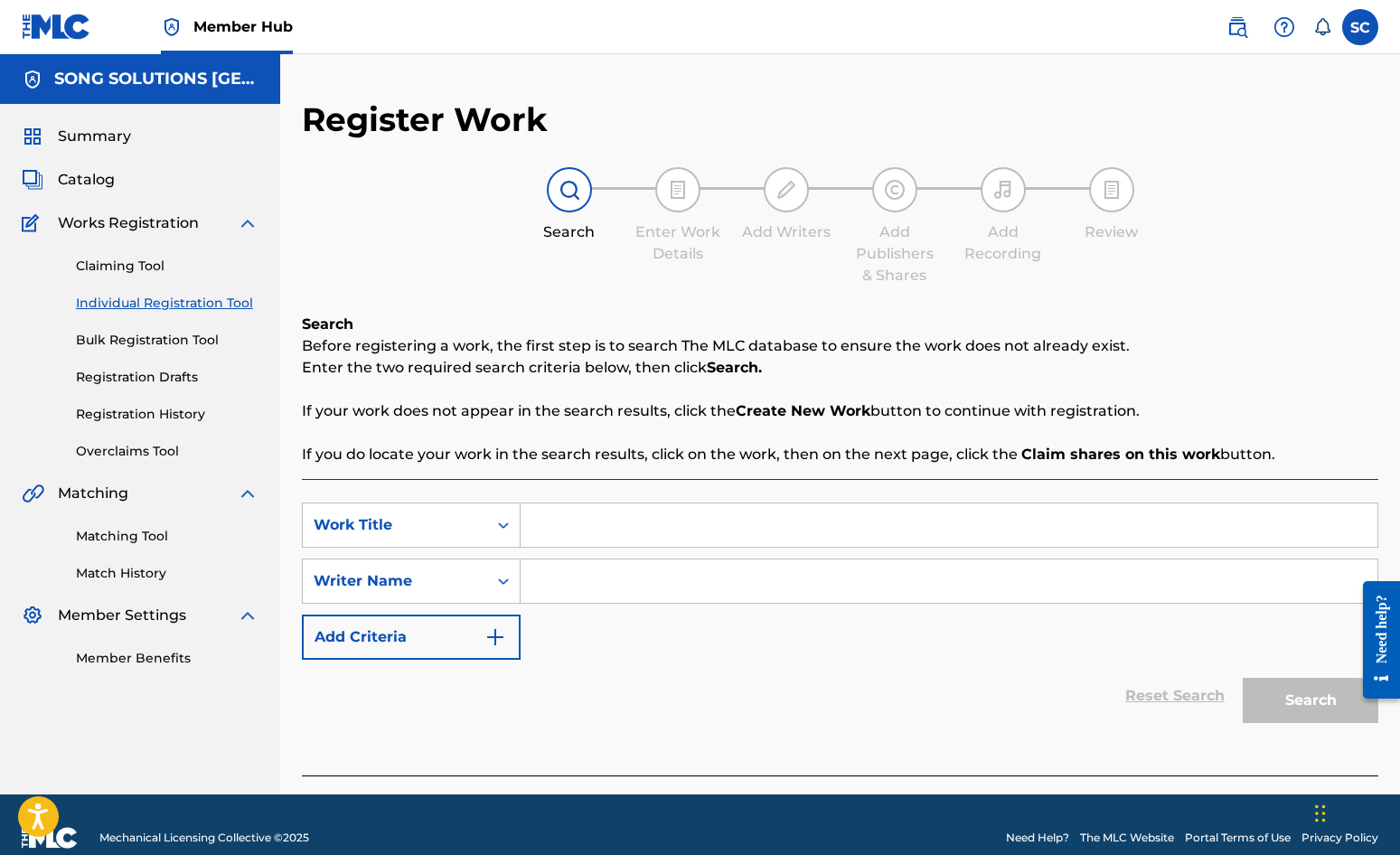
click at [609, 505] on input "Search Form" at bounding box center [949, 525] width 857 height 43
type input "BLESSED"
click at [570, 714] on div "Reset Search Search" at bounding box center [840, 695] width 1077 height 72
click at [608, 575] on input "Search Form" at bounding box center [949, 582] width 857 height 43
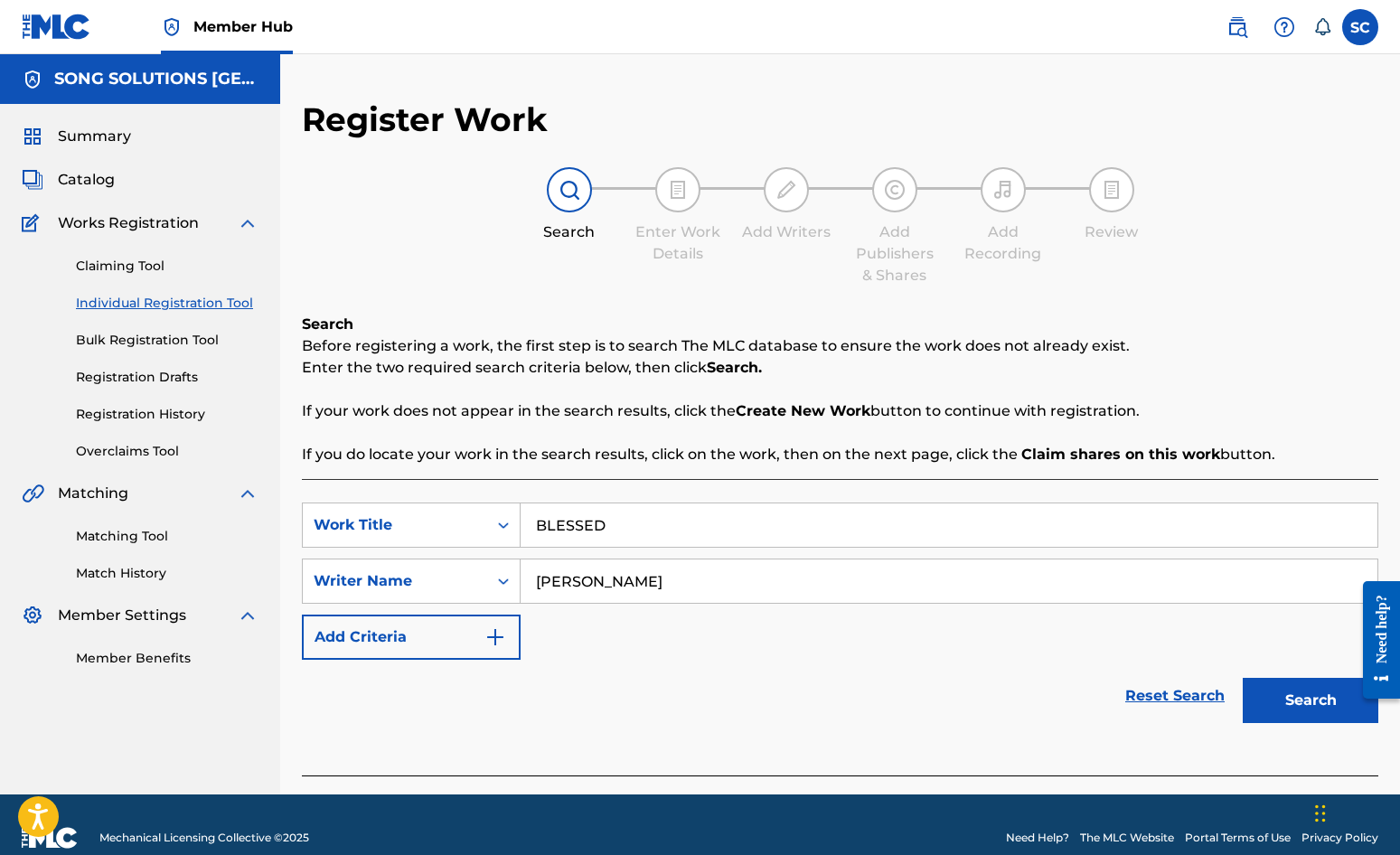
type input "[PERSON_NAME]"
click at [1243, 678] on button "Search" at bounding box center [1311, 701] width 135 height 45
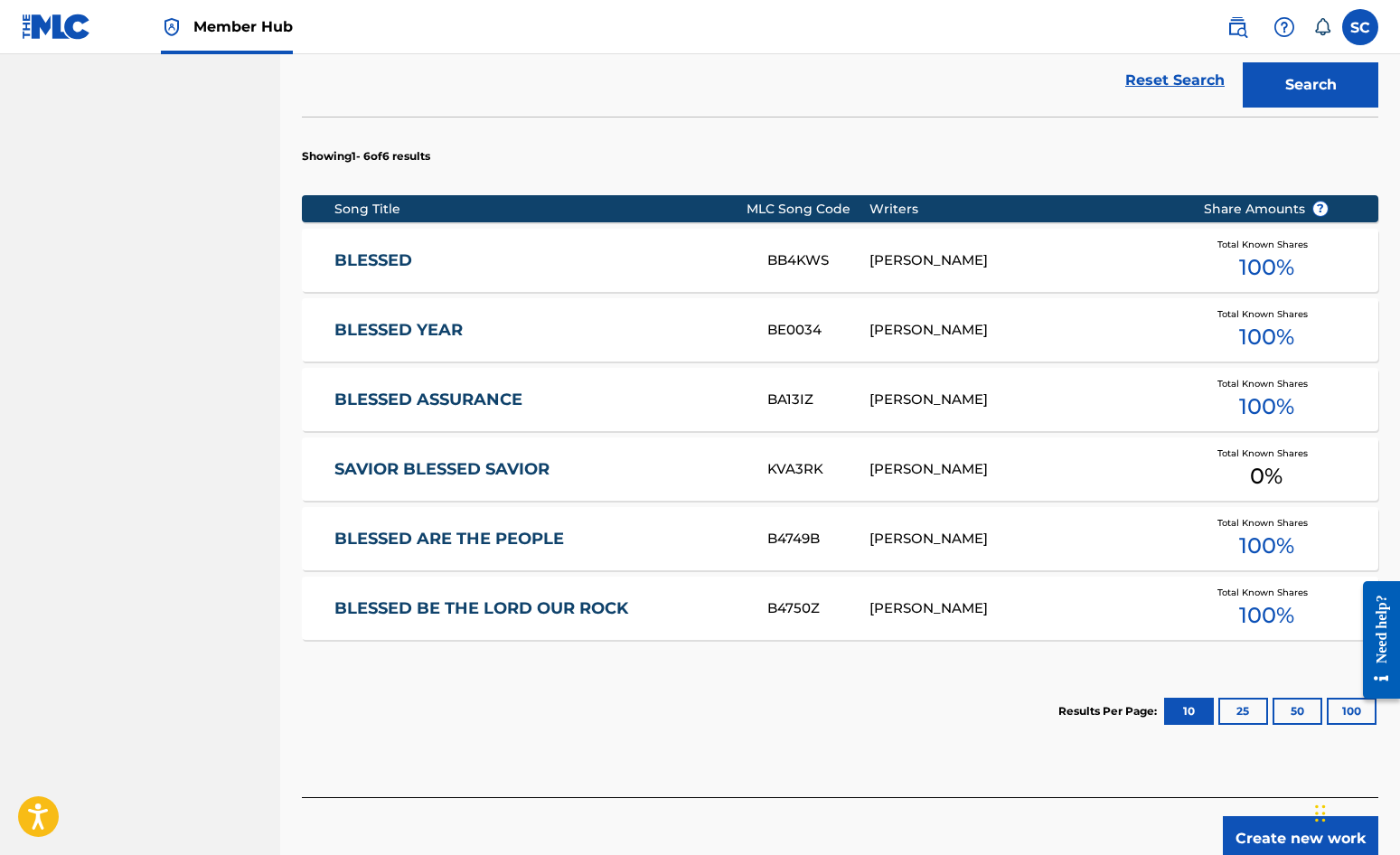
scroll to position [708, 0]
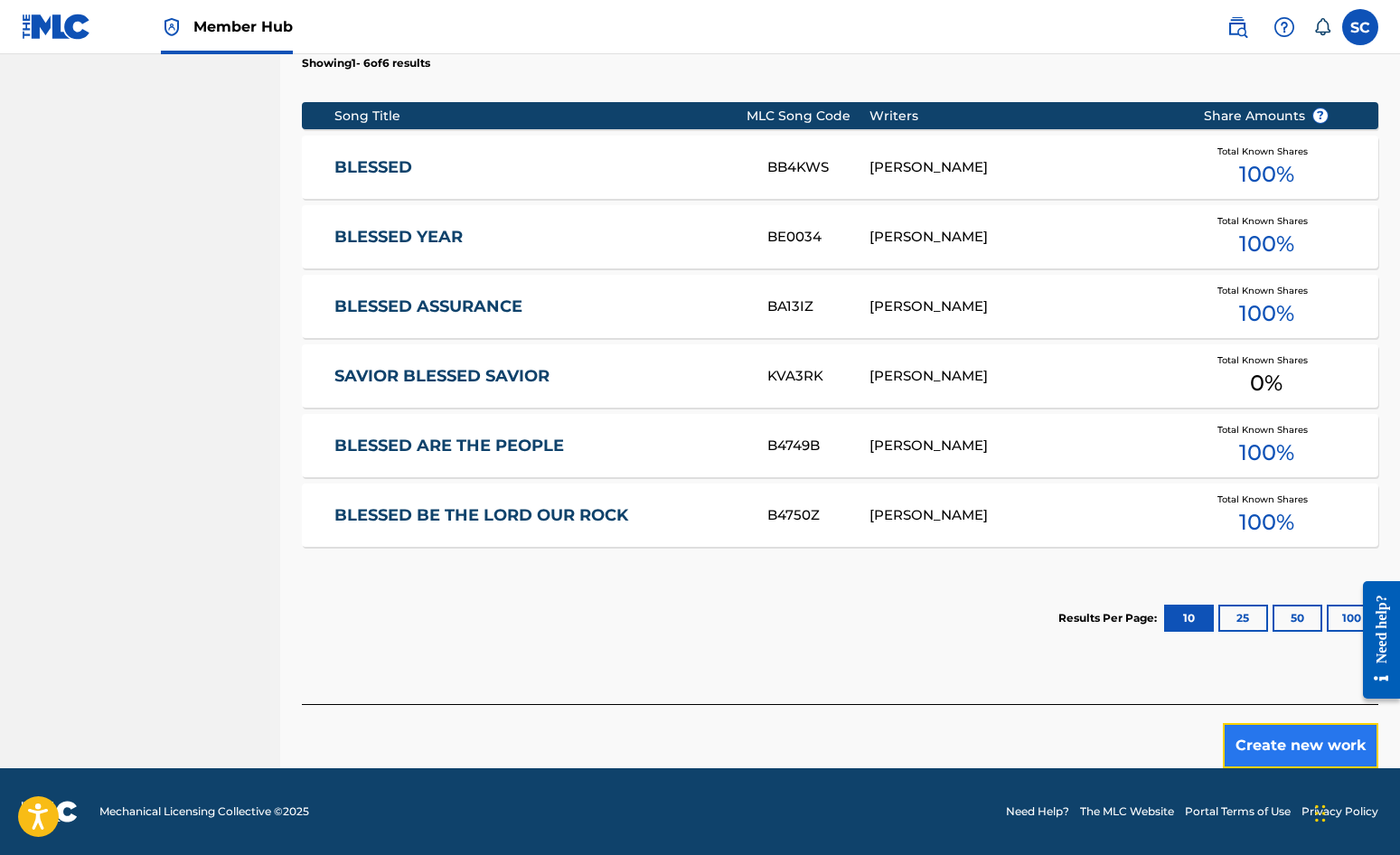
click at [1279, 744] on button "Create new work" at bounding box center [1300, 746] width 155 height 45
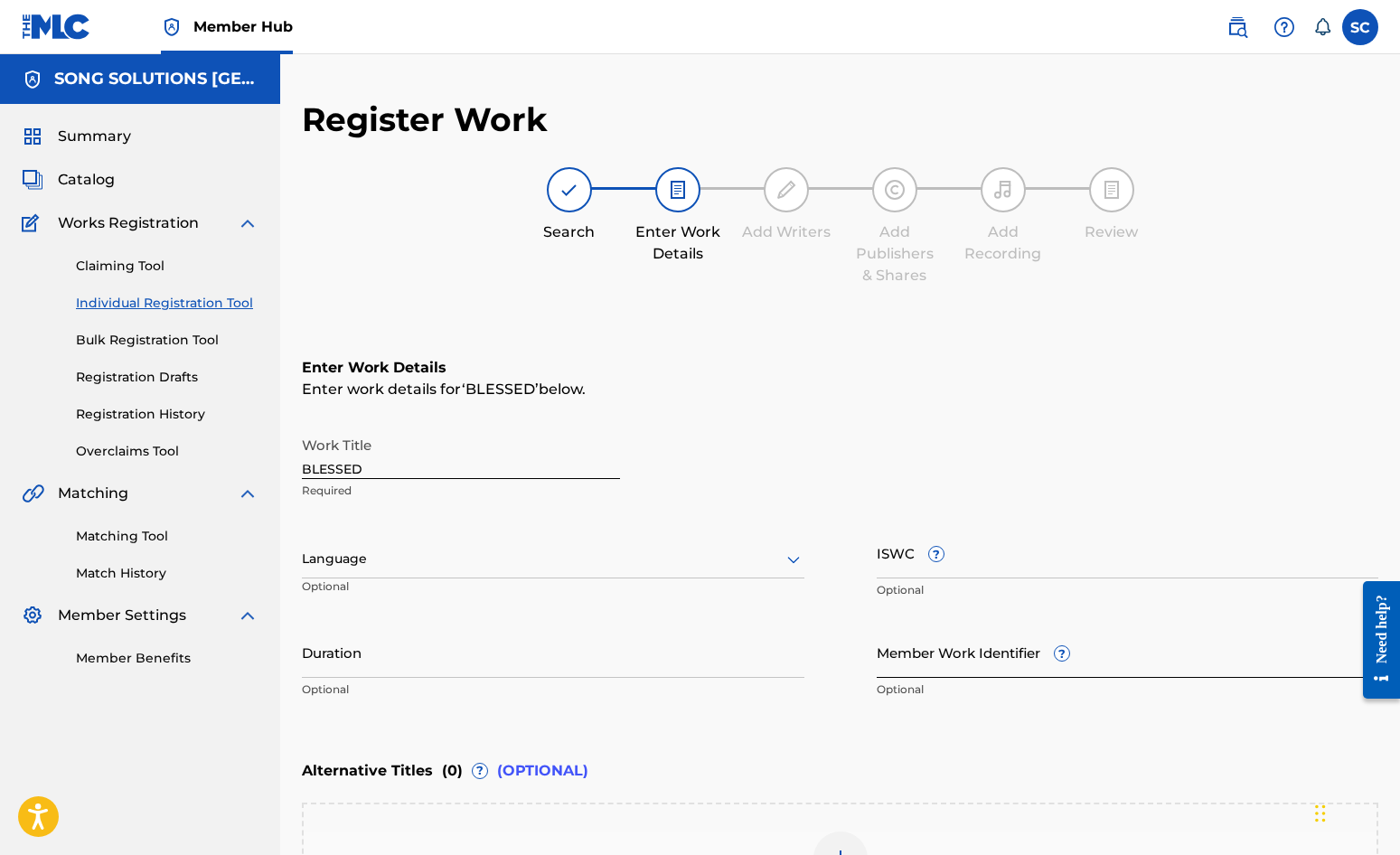
click at [908, 650] on input "Member Work Identifier ?" at bounding box center [1128, 652] width 503 height 52
type input "79916"
click at [920, 749] on div "Enter Work Details Enter work details for ‘ BLESSED ’ below. Work Title BLESSED…" at bounding box center [840, 533] width 1077 height 438
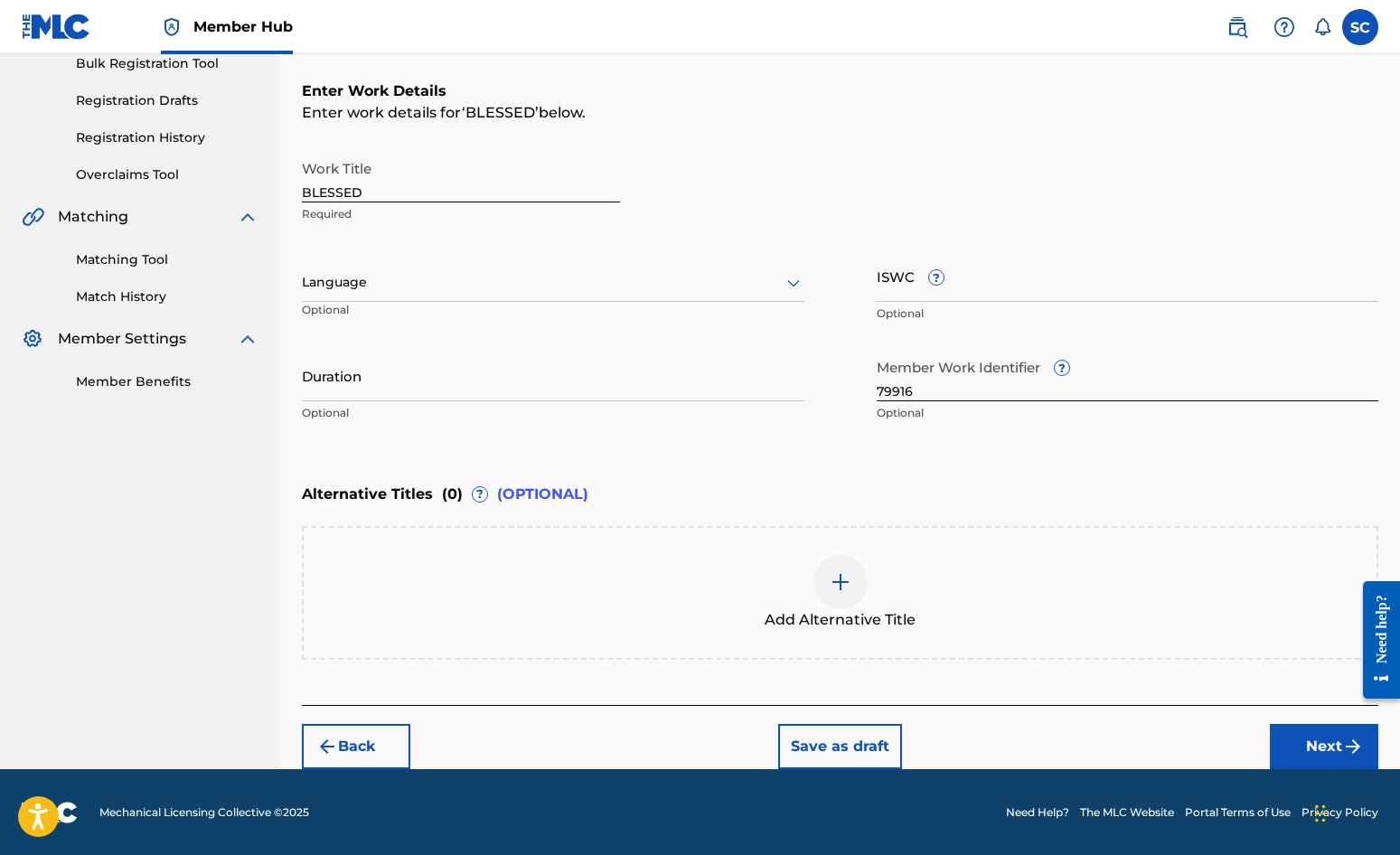
scroll to position [277, 0]
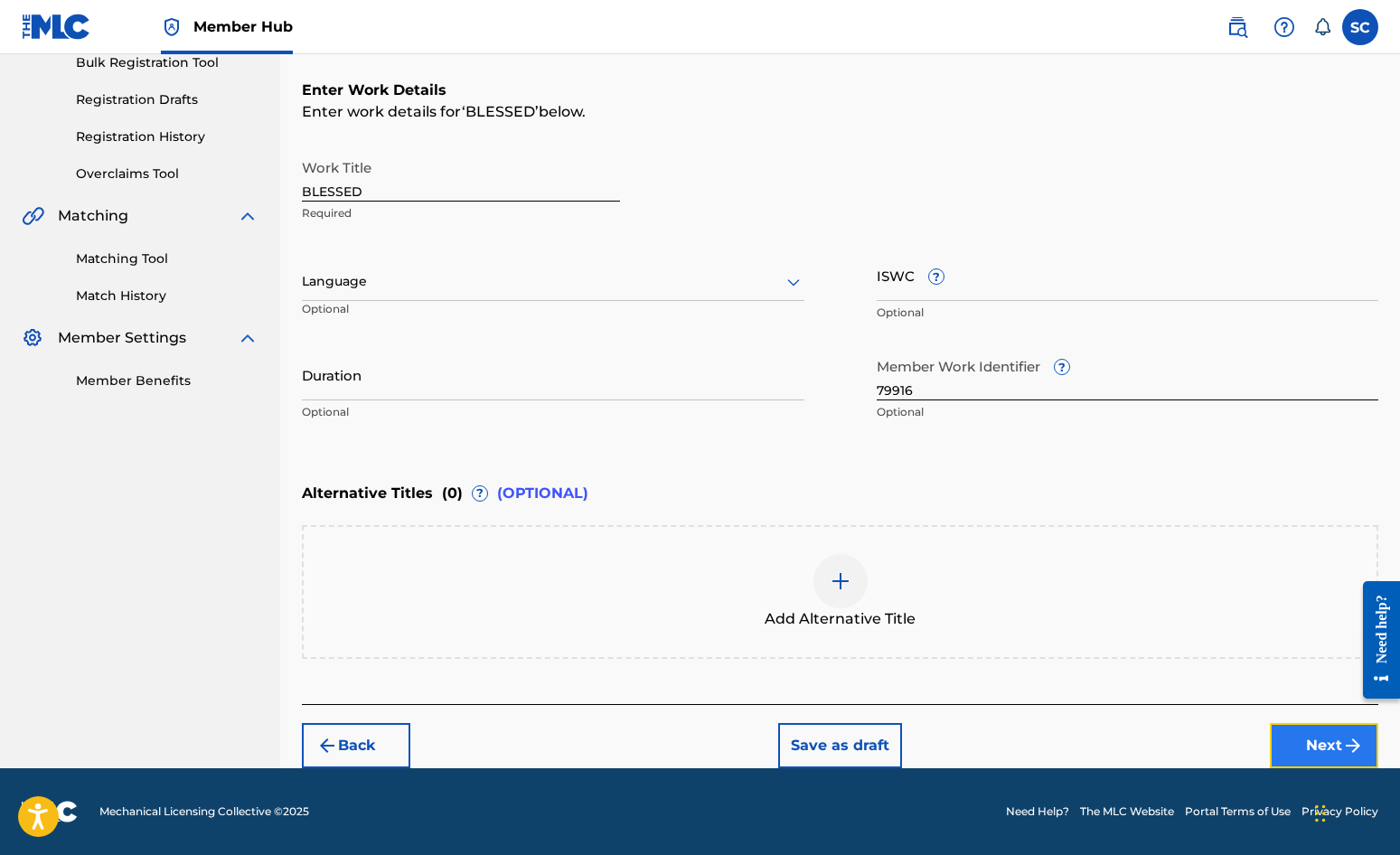
click at [1299, 750] on button "Next" at bounding box center [1324, 746] width 108 height 45
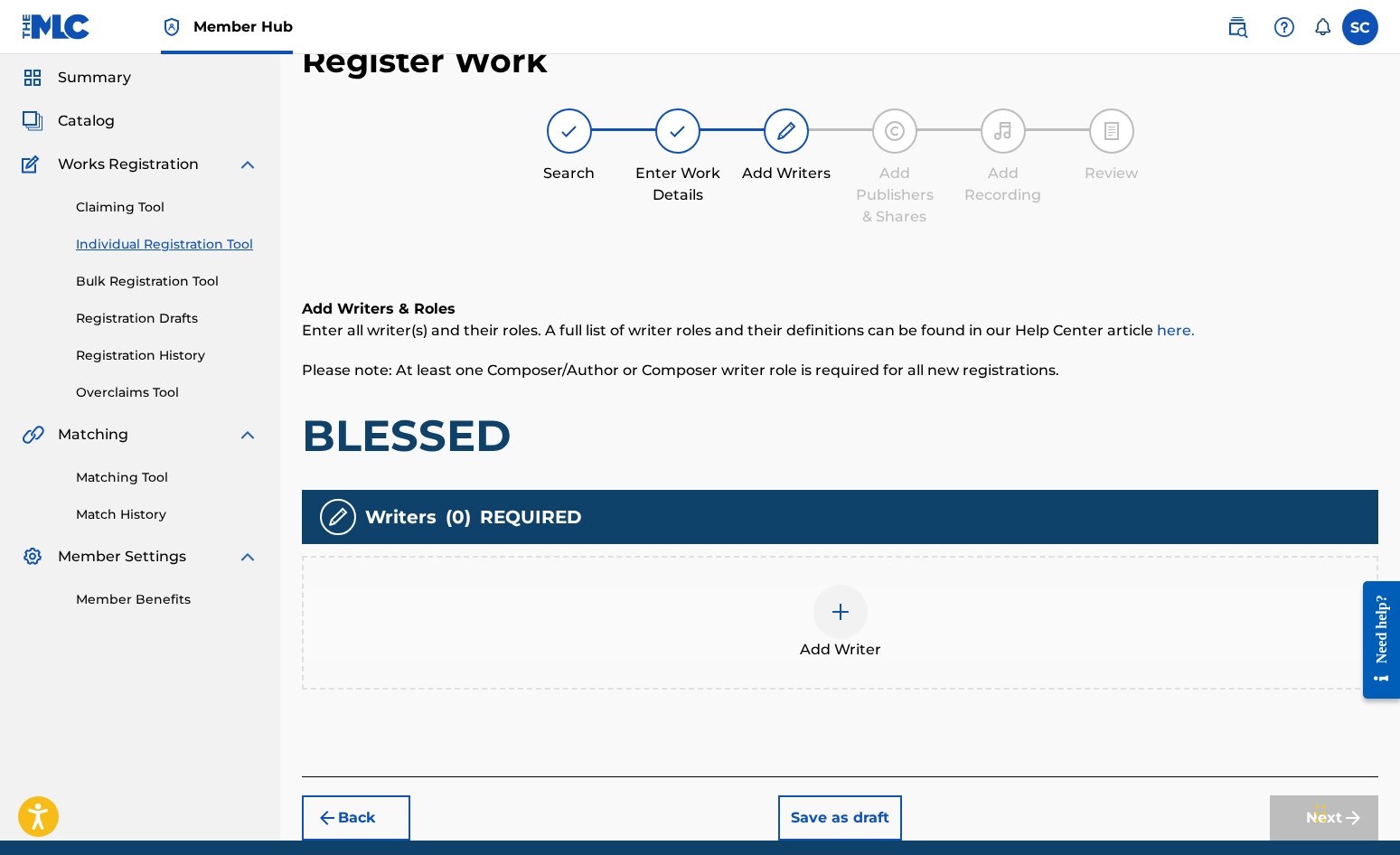
scroll to position [82, 0]
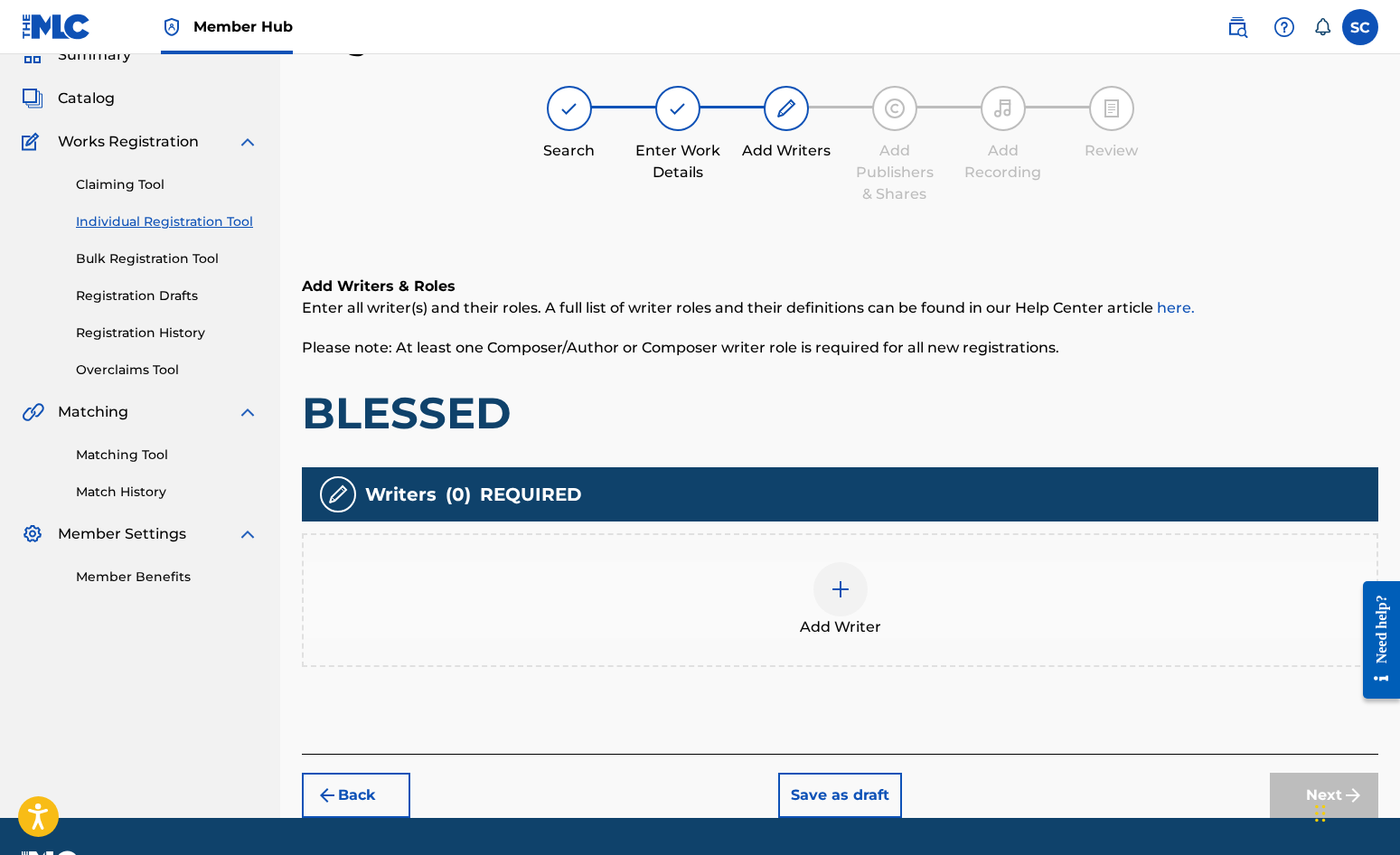
click at [841, 589] on img at bounding box center [840, 589] width 22 height 22
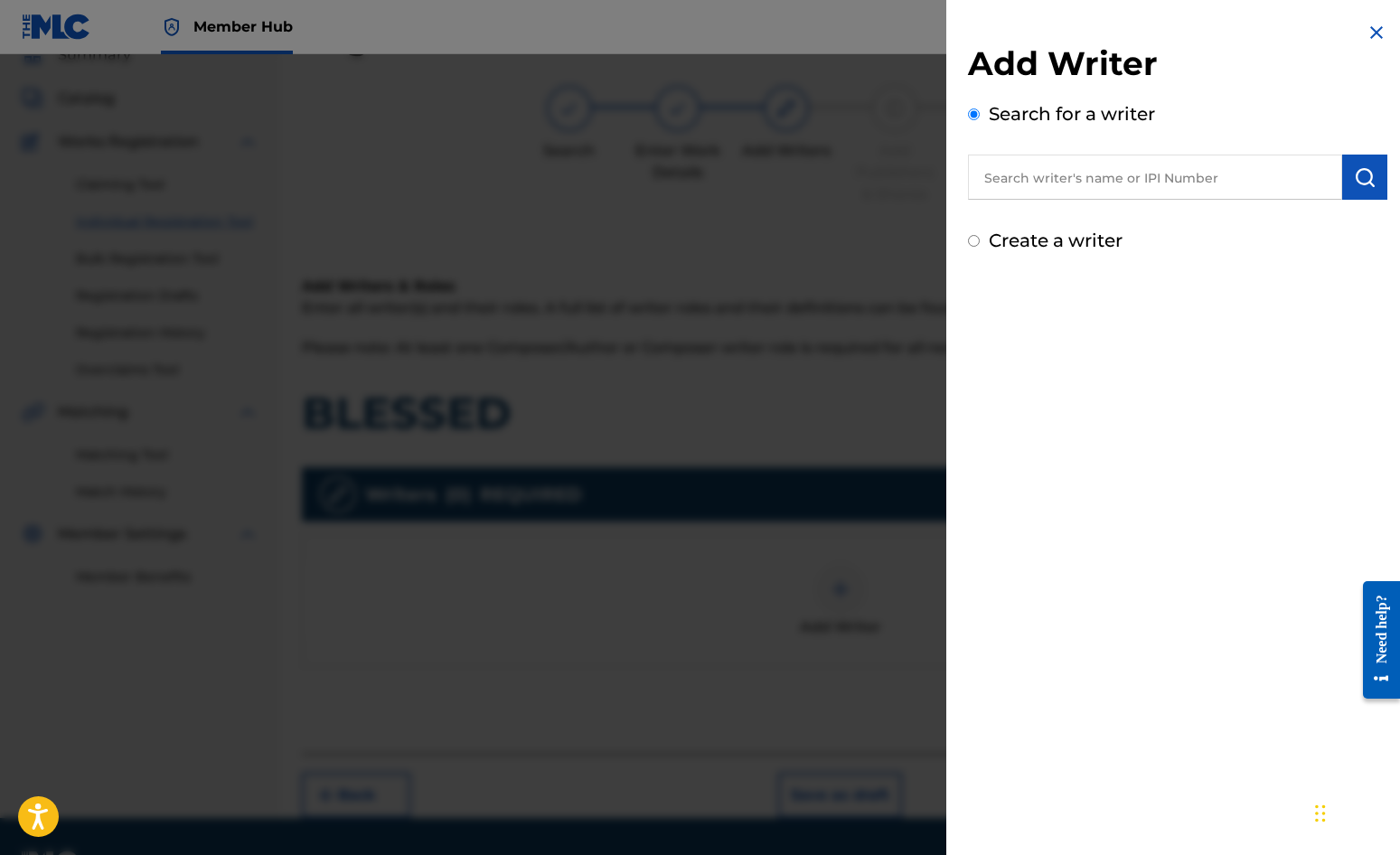
click at [1079, 236] on label "Create a writer" at bounding box center [1055, 240] width 133 height 22
radio input "true"
click at [980, 236] on input "Create a writer" at bounding box center [973, 241] width 12 height 12
radio input "false"
radio input "true"
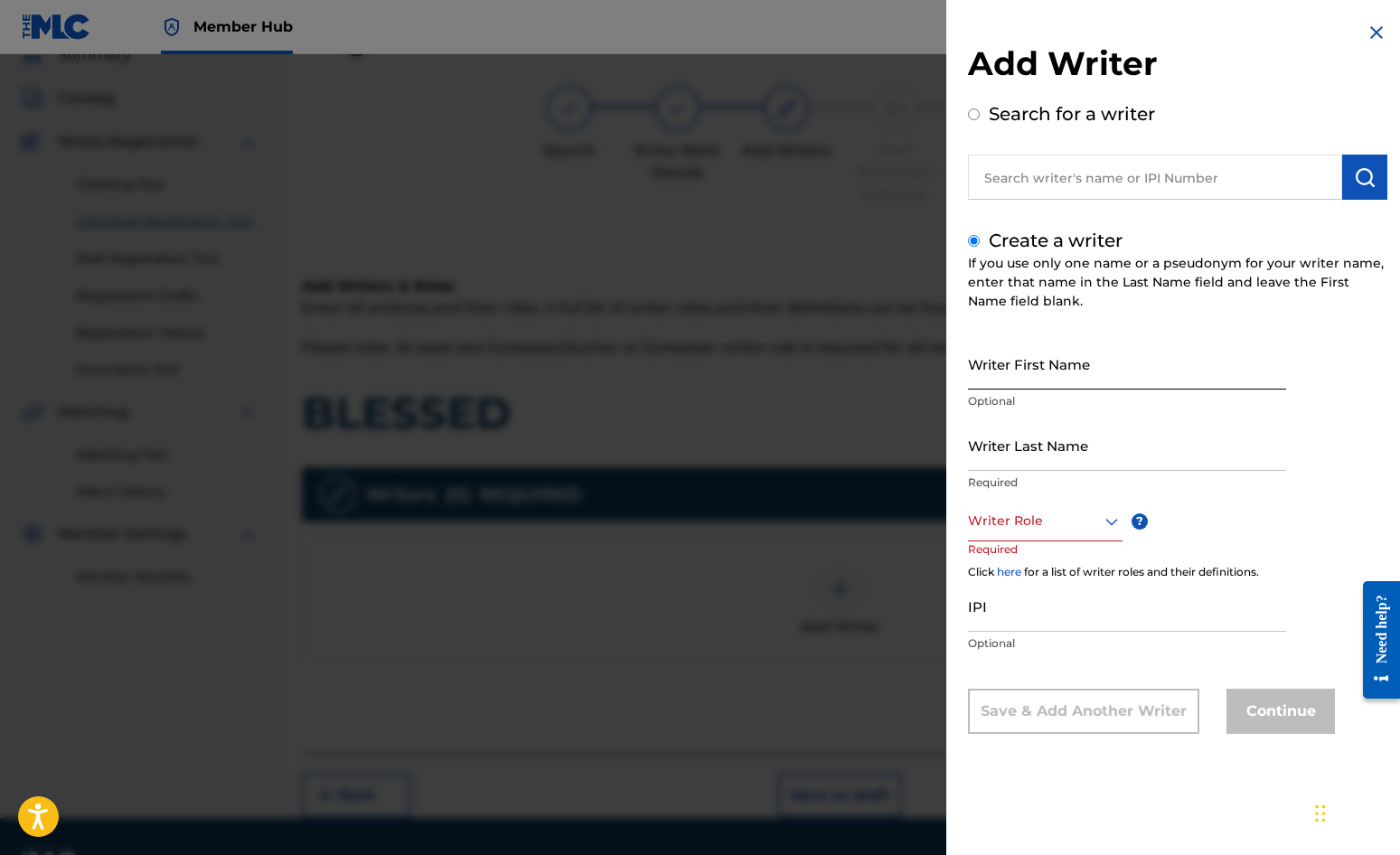
click at [1063, 367] on input "Writer First Name" at bounding box center [1127, 364] width 319 height 52
type input "[PERSON_NAME]"
click at [1053, 448] on input "Writer Last Name" at bounding box center [1127, 444] width 319 height 52
type input "[PERSON_NAME]"
click at [1022, 522] on div at bounding box center [1045, 521] width 155 height 23
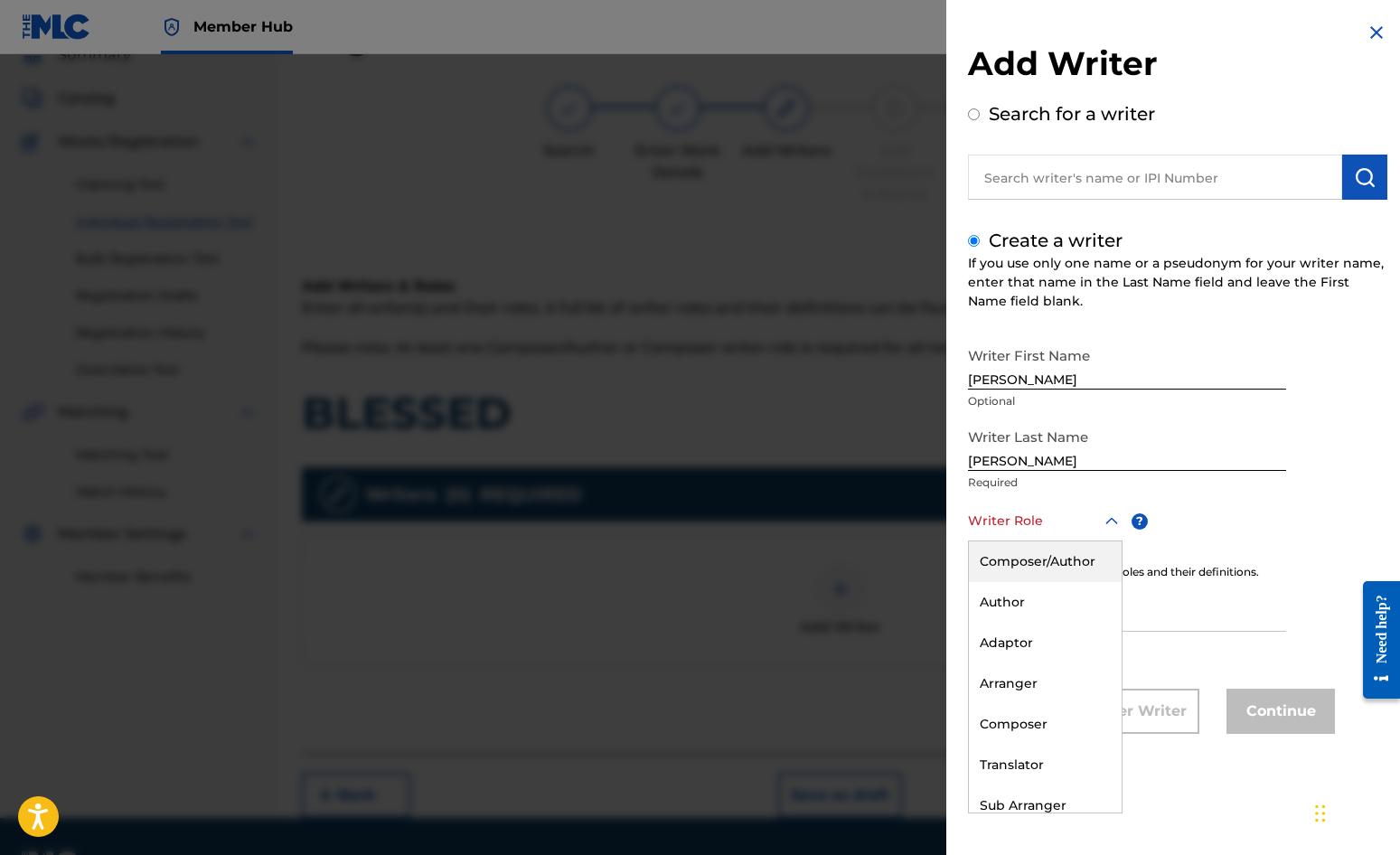
click at [1031, 563] on div "Composer/Author" at bounding box center [1045, 561] width 153 height 40
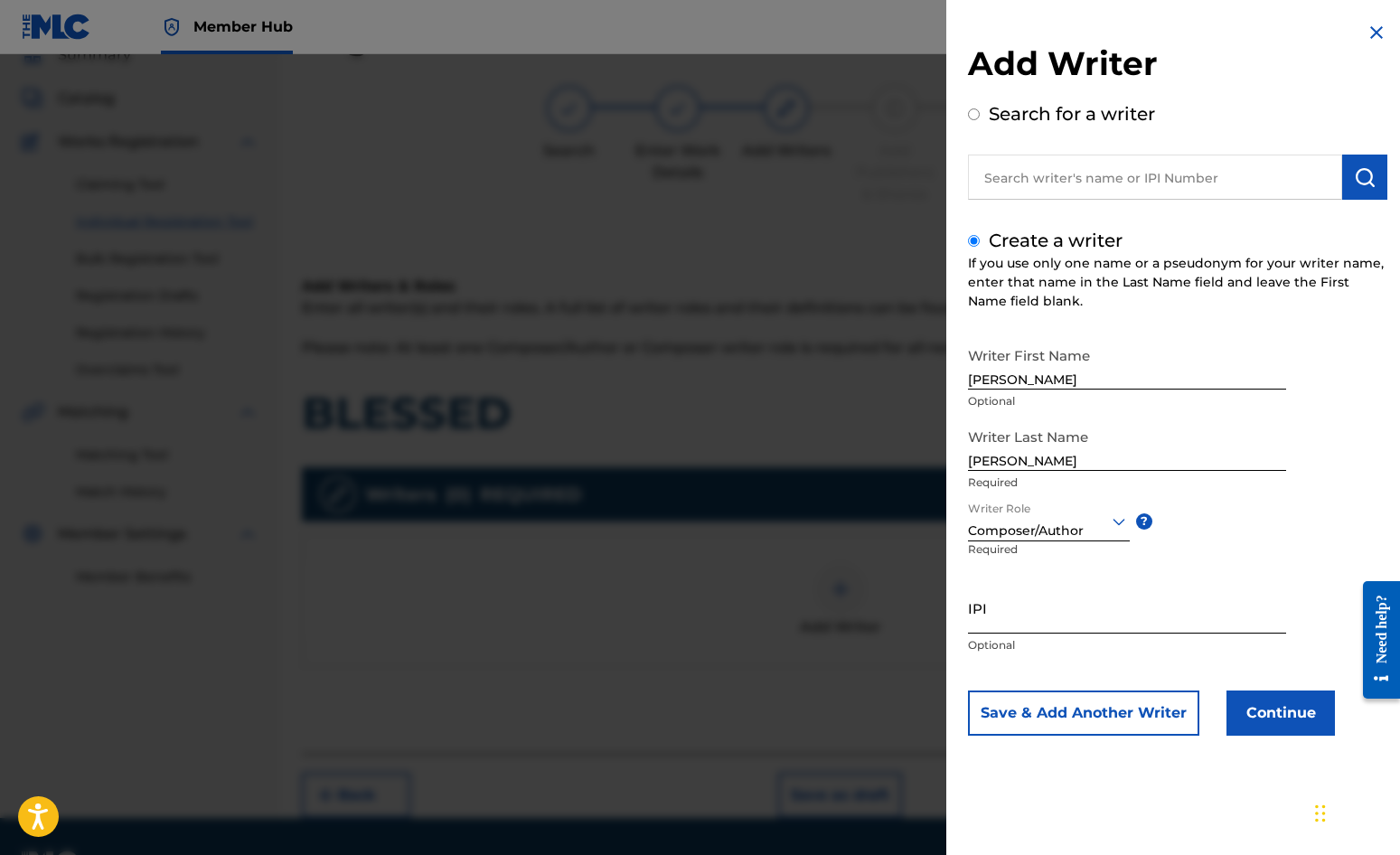
scroll to position [131, 0]
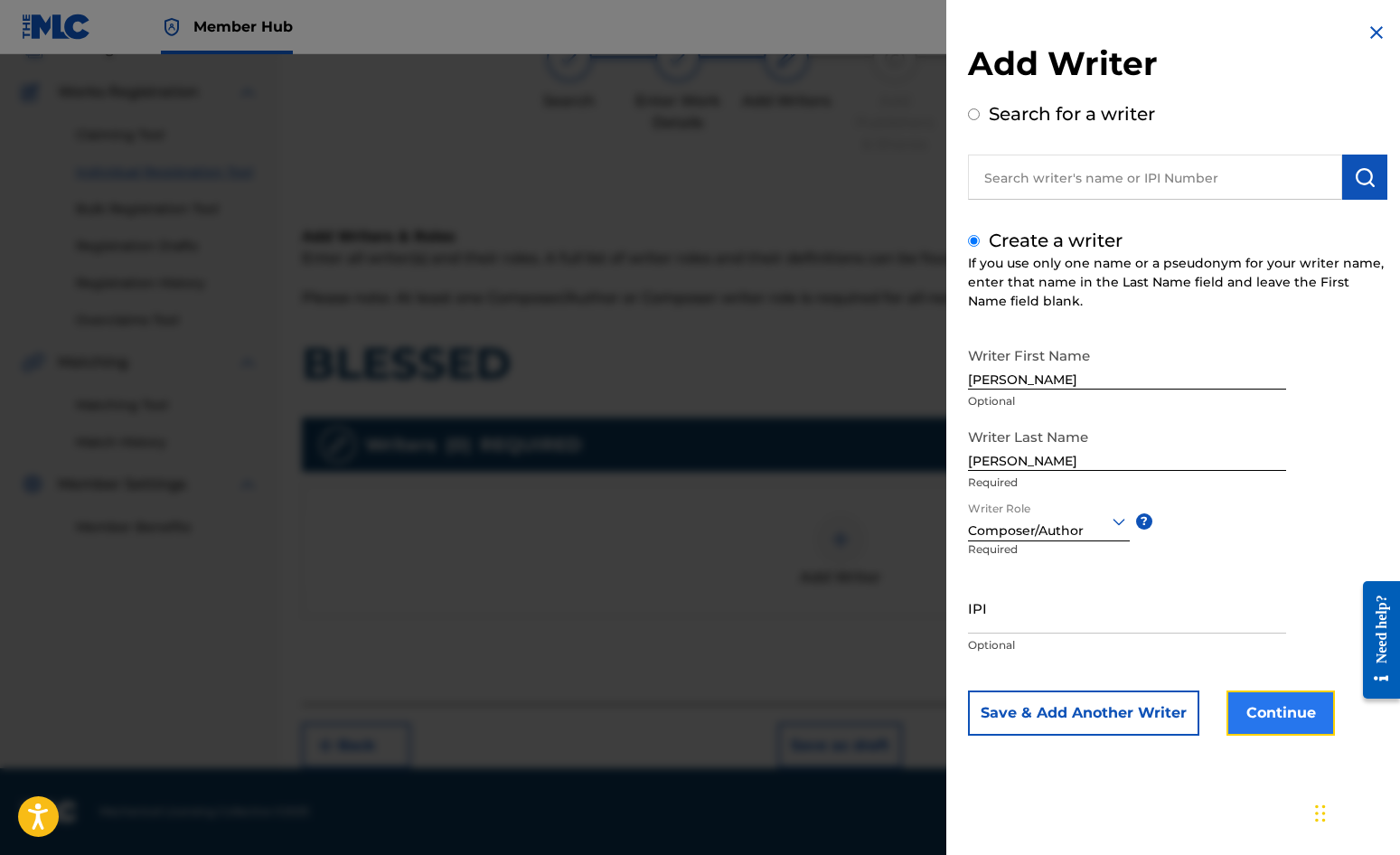
click at [1280, 719] on button "Continue" at bounding box center [1281, 713] width 108 height 45
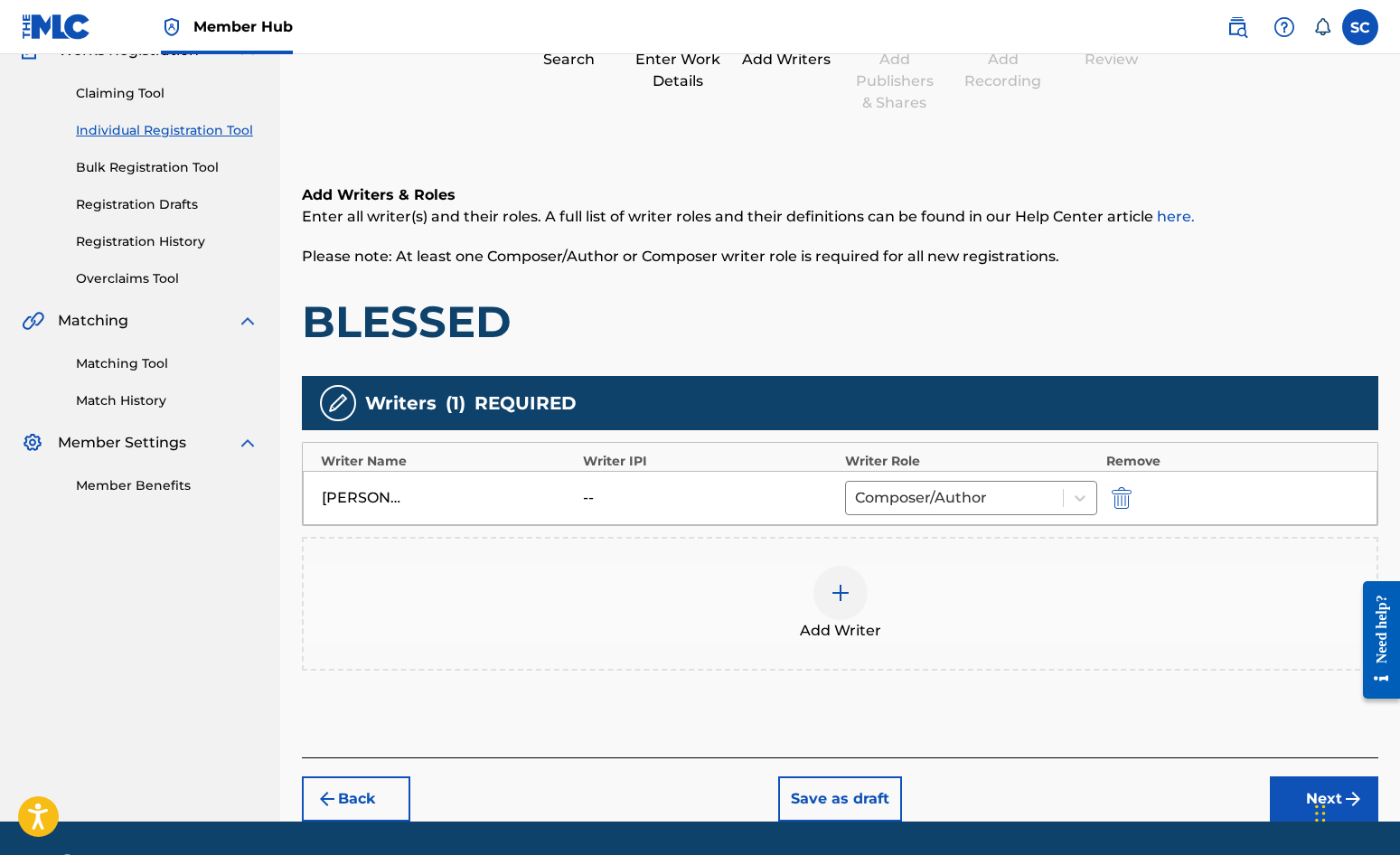
scroll to position [226, 0]
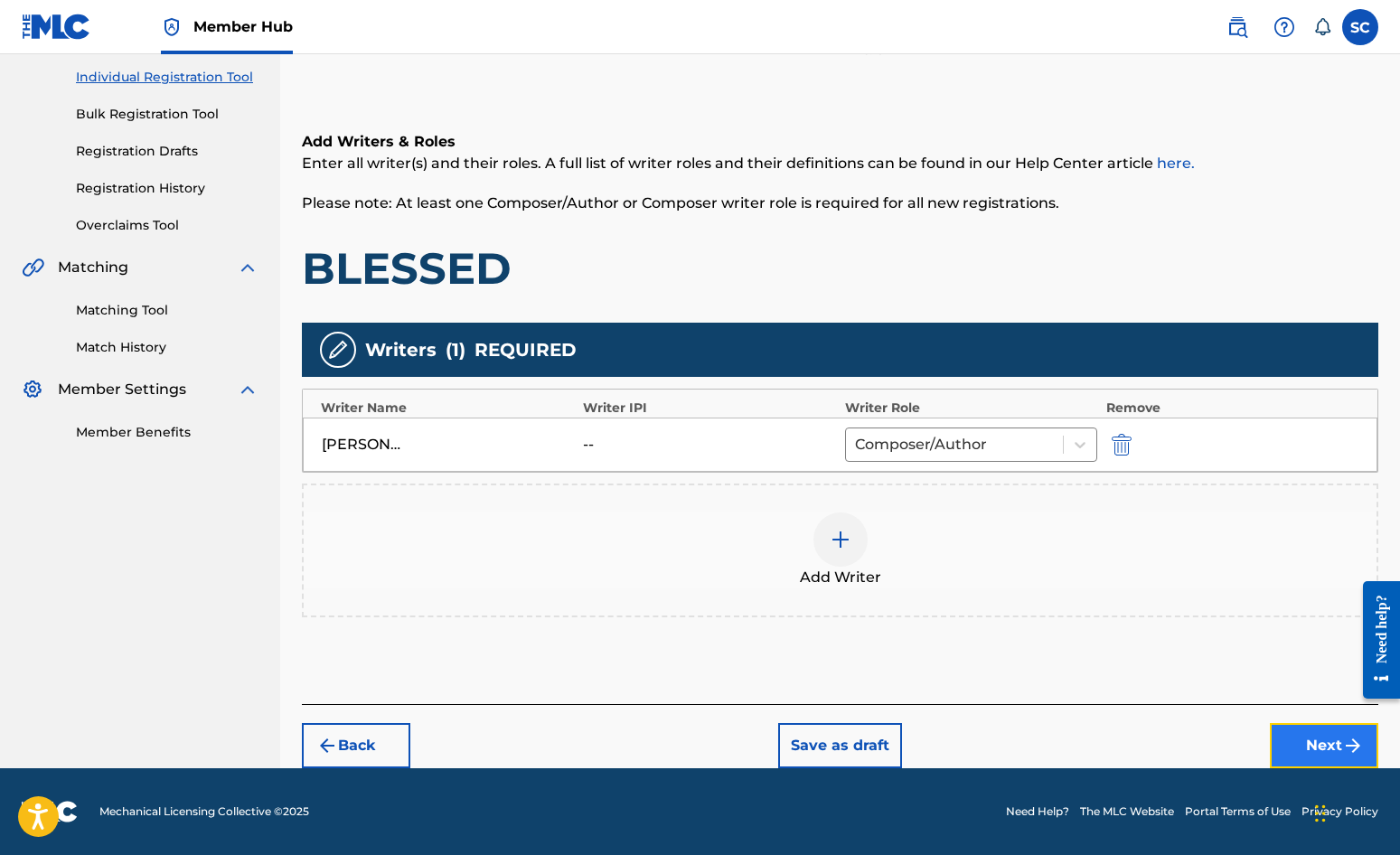
click at [1328, 745] on button "Next" at bounding box center [1324, 746] width 108 height 45
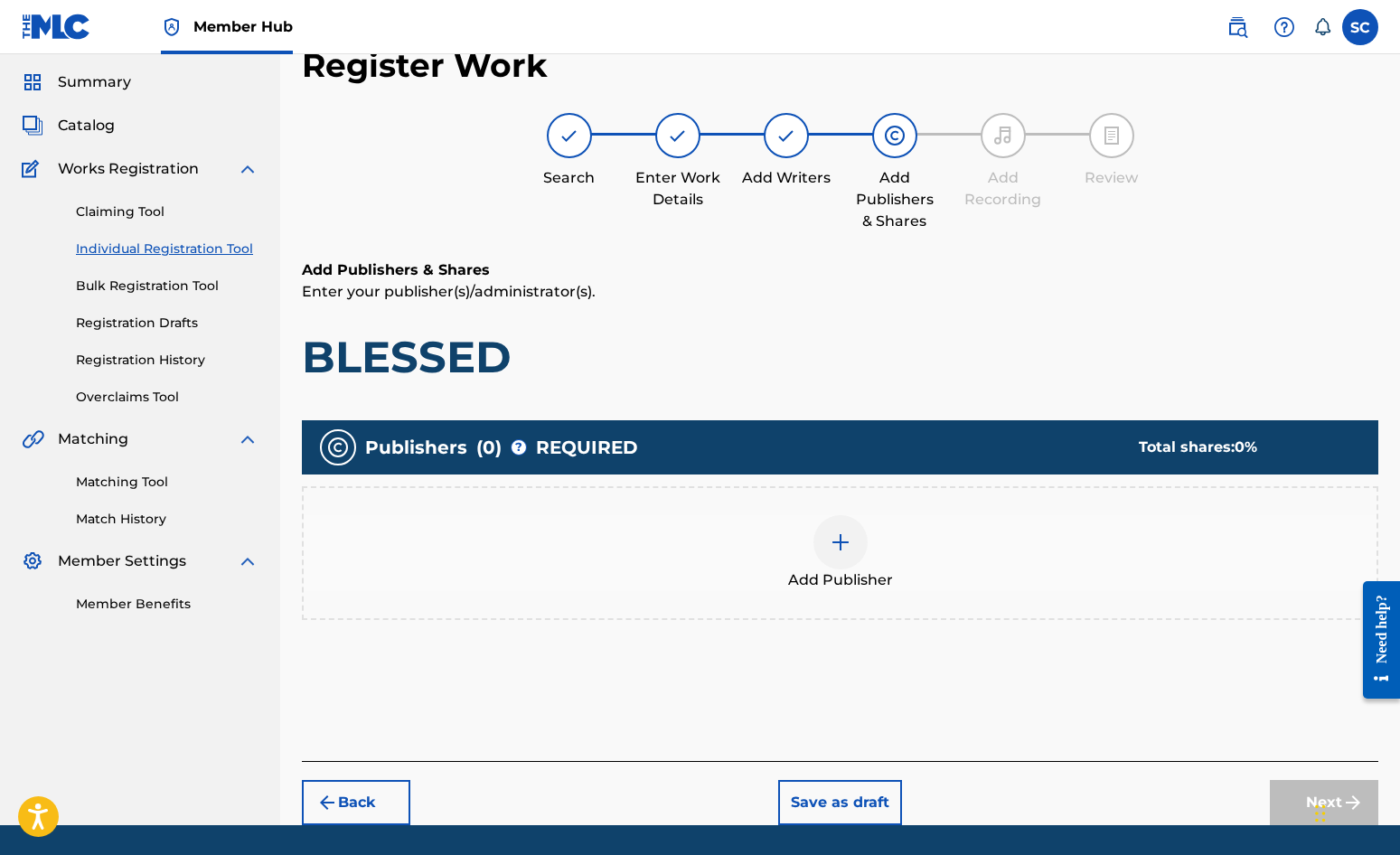
scroll to position [82, 0]
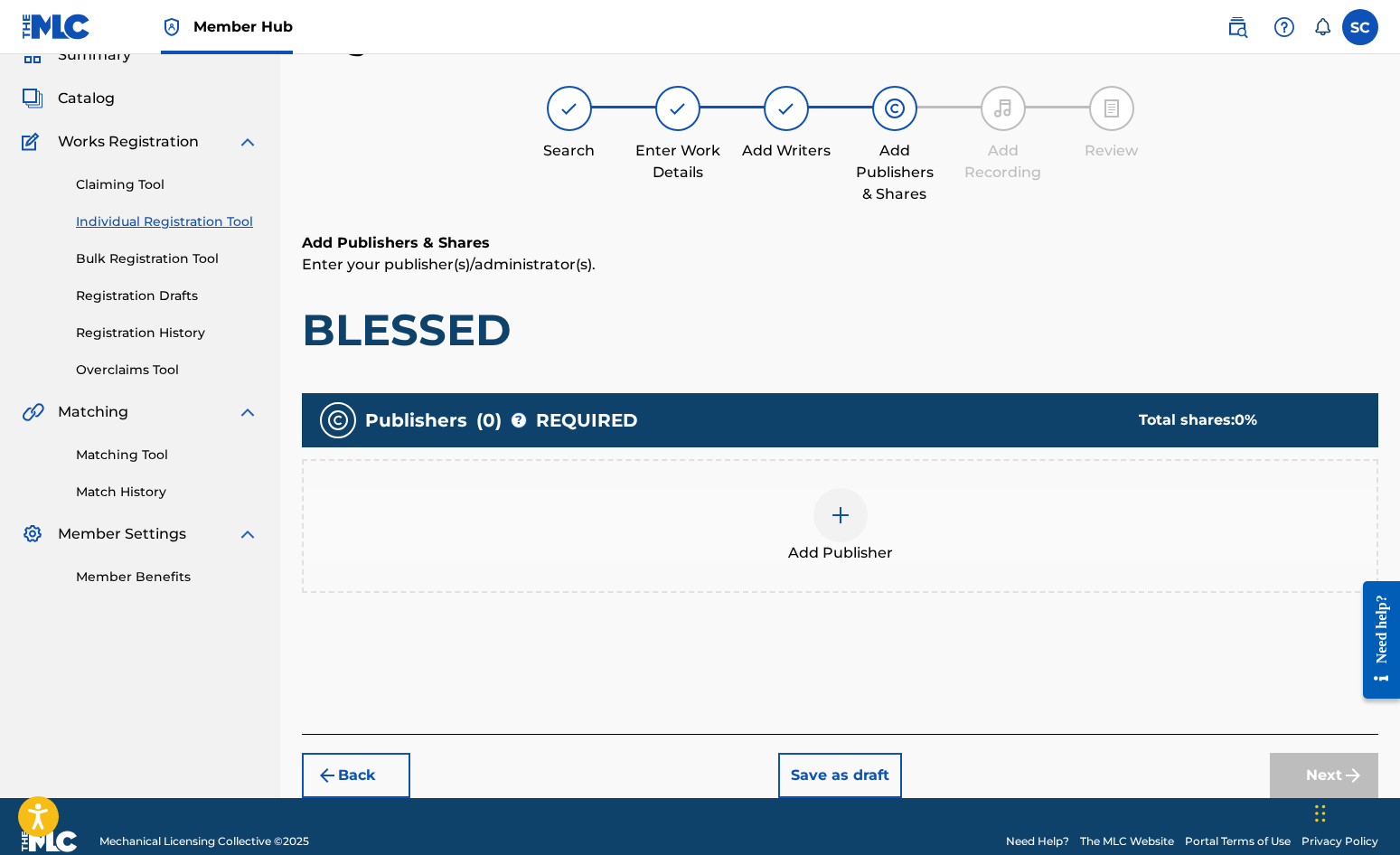
click at [830, 511] on img at bounding box center [840, 515] width 22 height 22
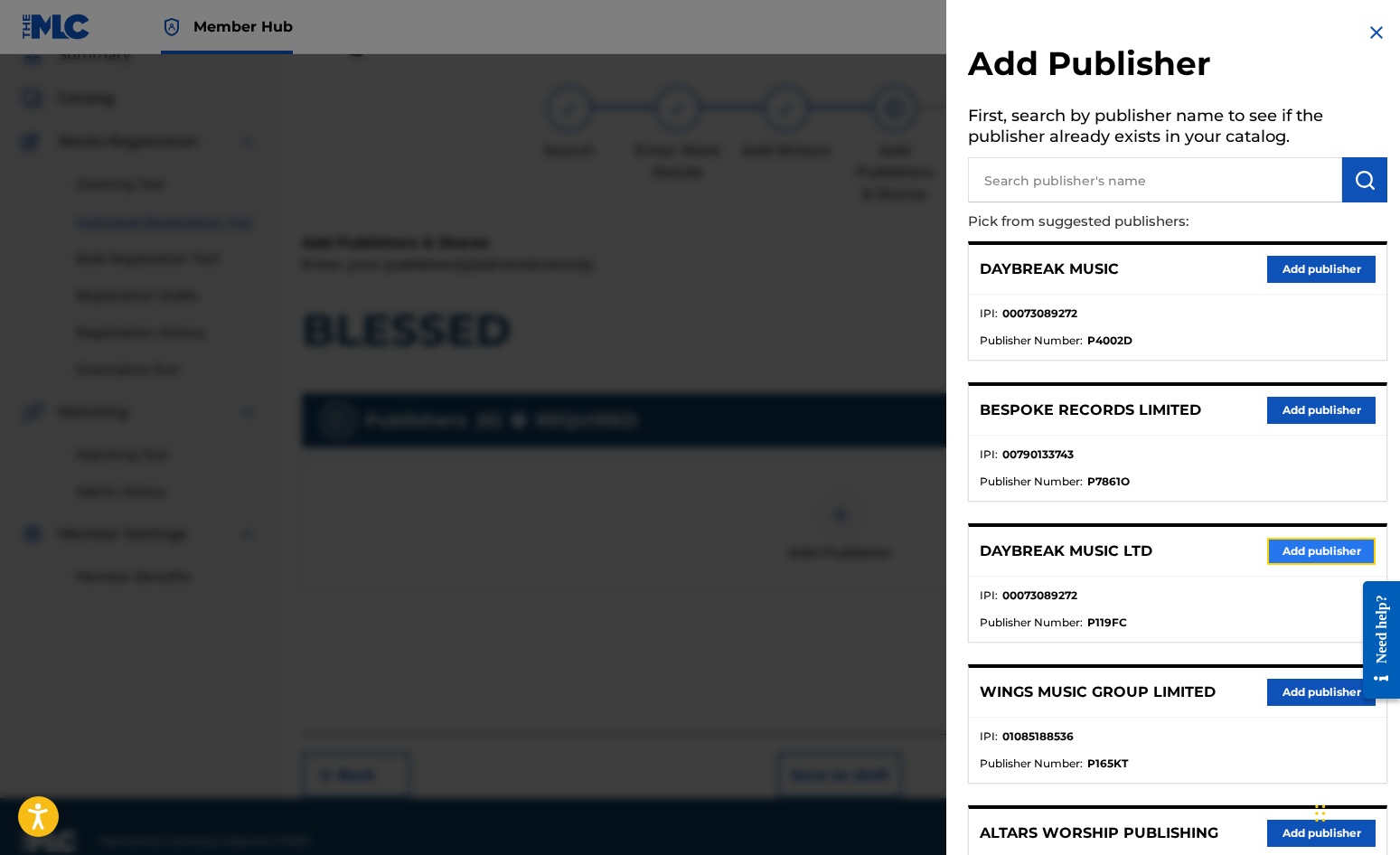
click at [1287, 554] on button "Add publisher" at bounding box center [1321, 551] width 108 height 27
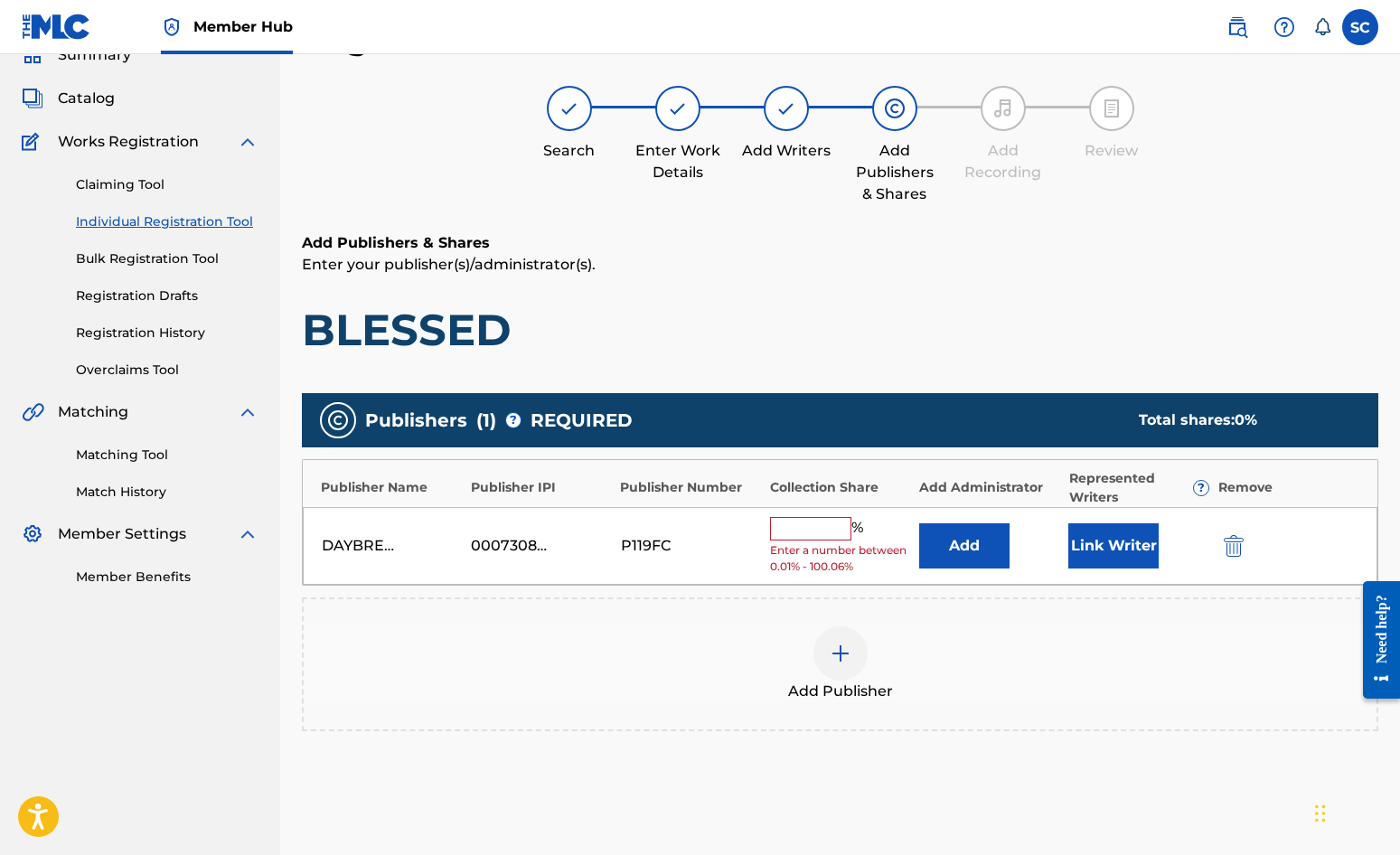
click at [808, 528] on input "text" at bounding box center [811, 528] width 82 height 23
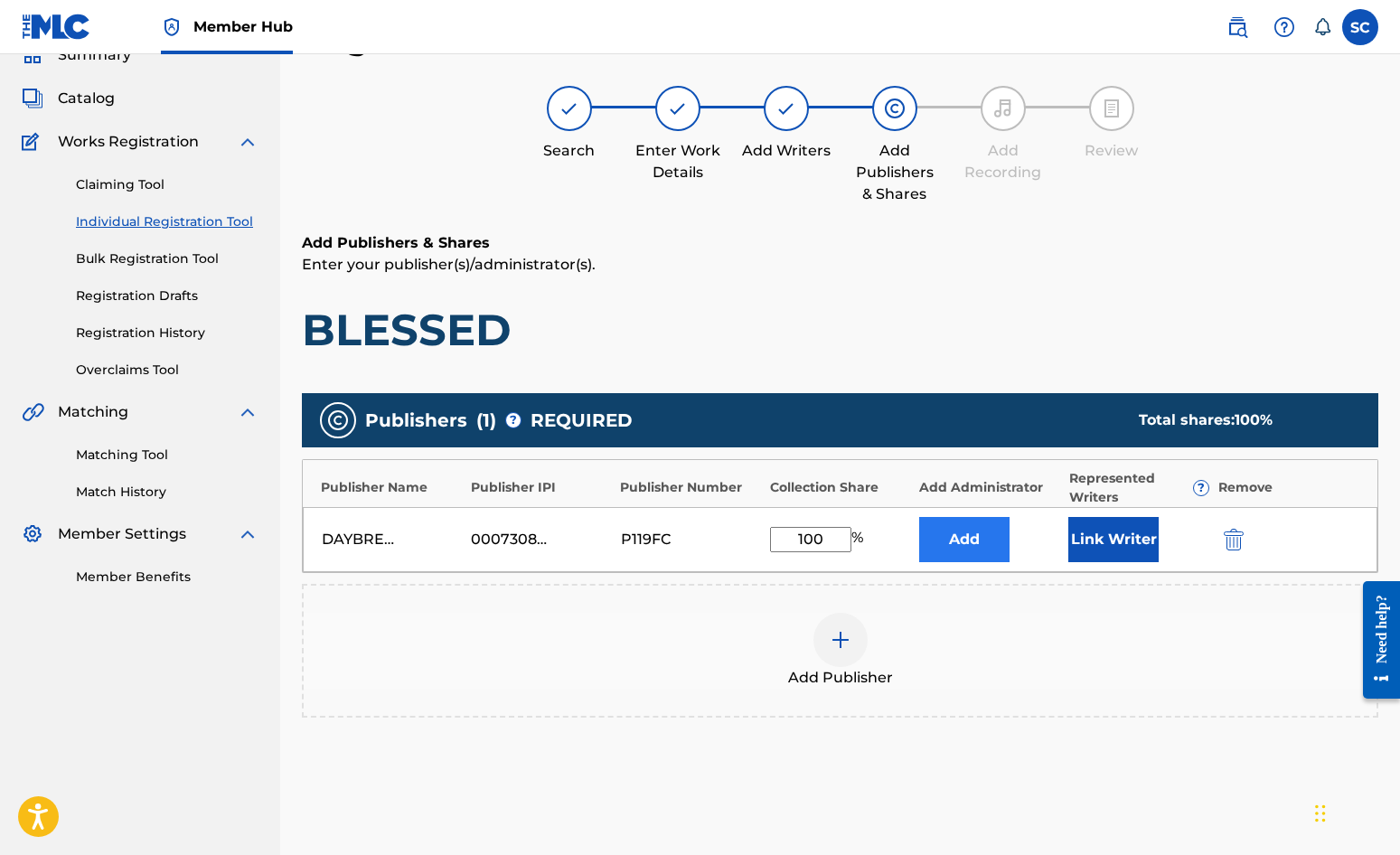
type input "100"
click at [965, 536] on button "Add" at bounding box center [964, 539] width 90 height 45
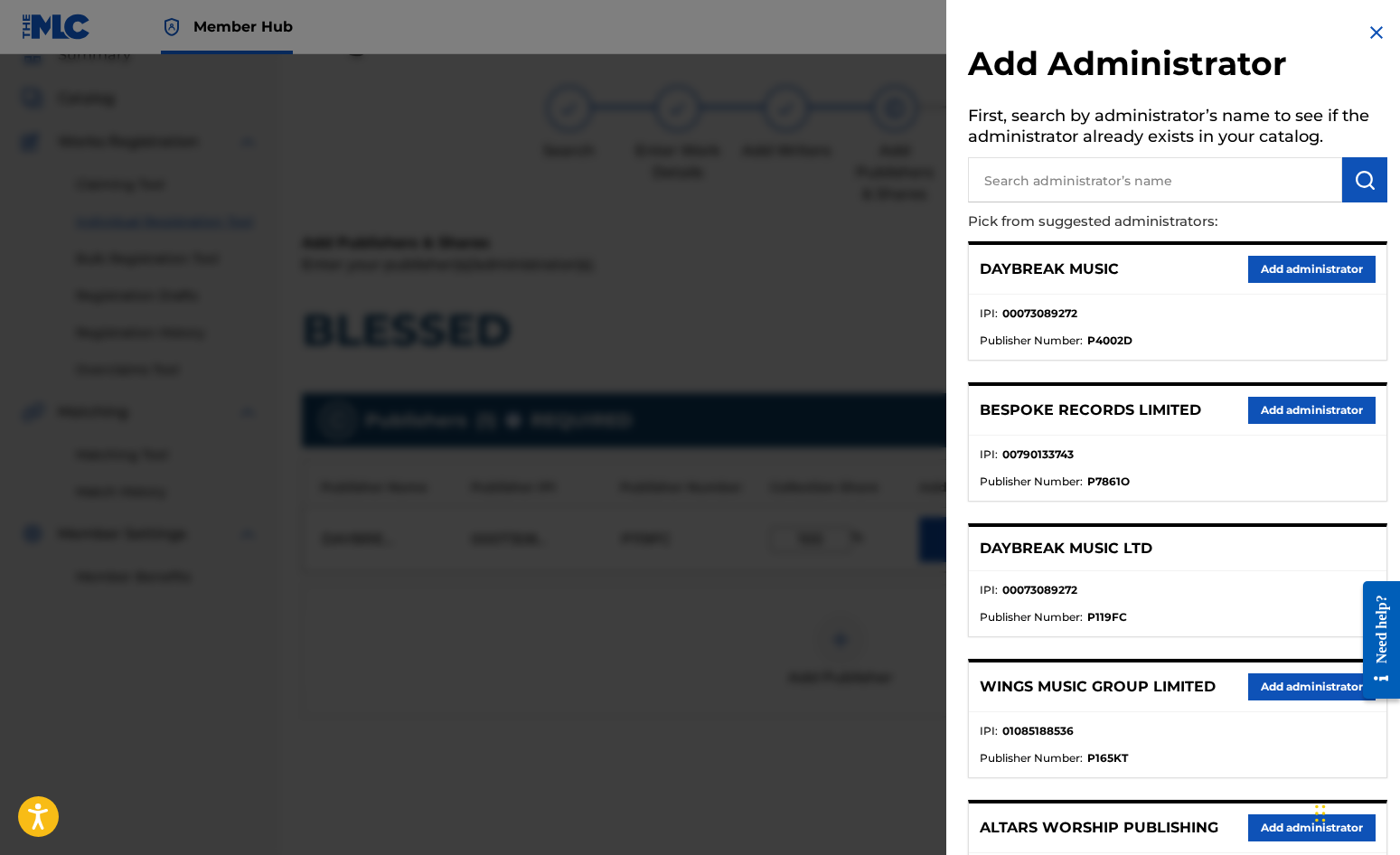
click at [1033, 179] on input "text" at bounding box center [1155, 179] width 374 height 45
type input "SONG SOLUTIONS"
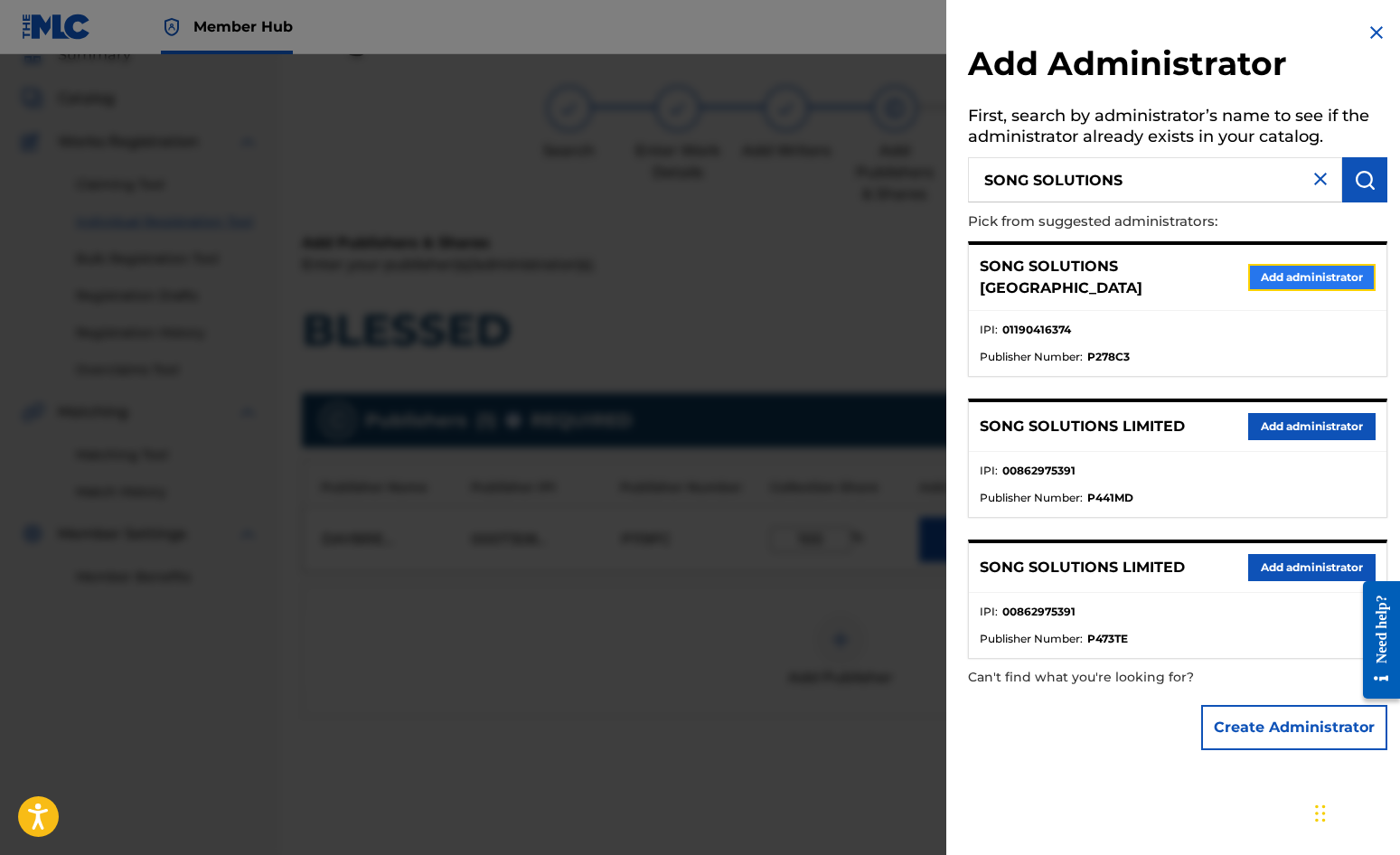
click at [1285, 275] on button "Add administrator" at bounding box center [1313, 277] width 128 height 27
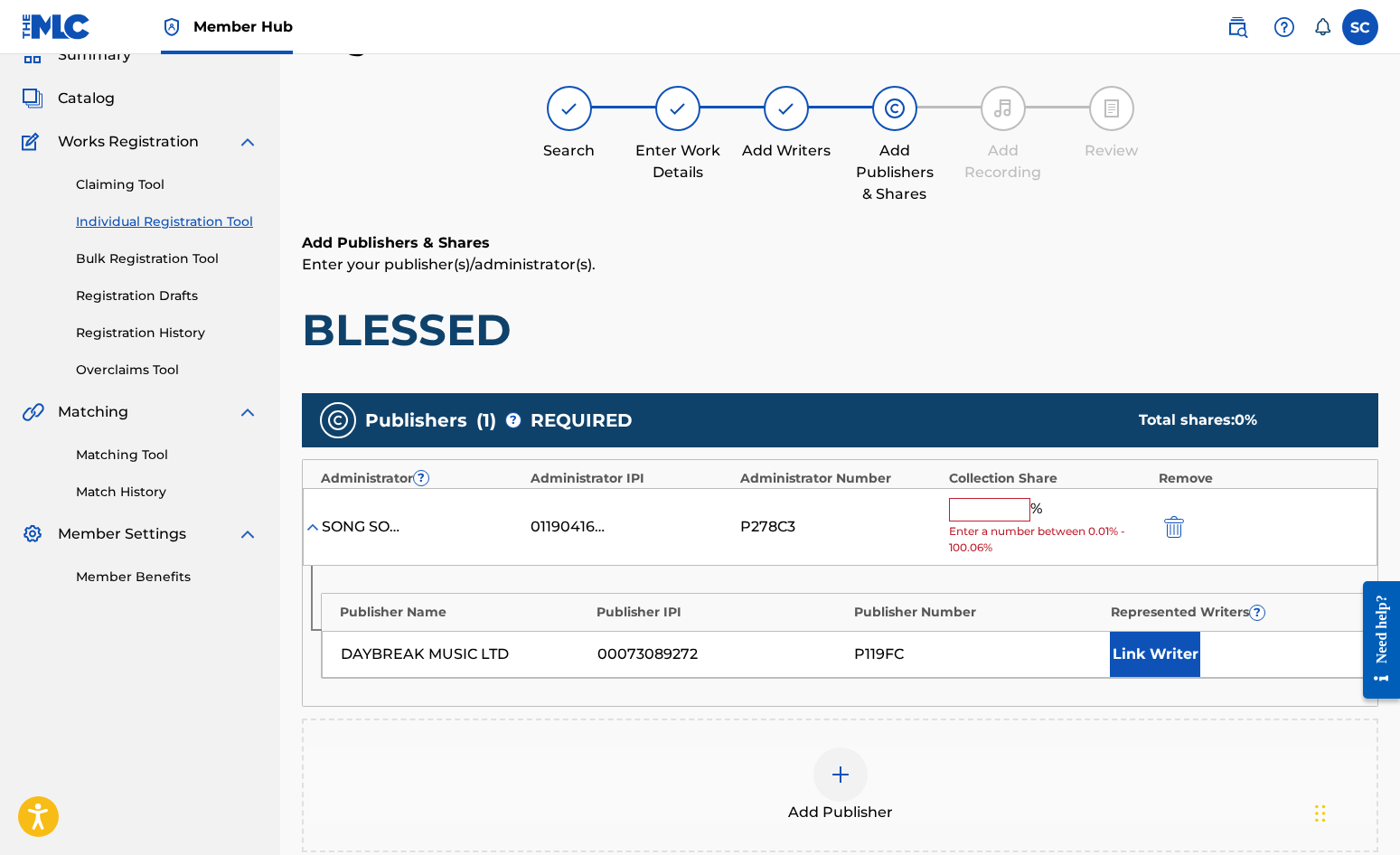
click at [966, 506] on input "text" at bounding box center [989, 509] width 82 height 23
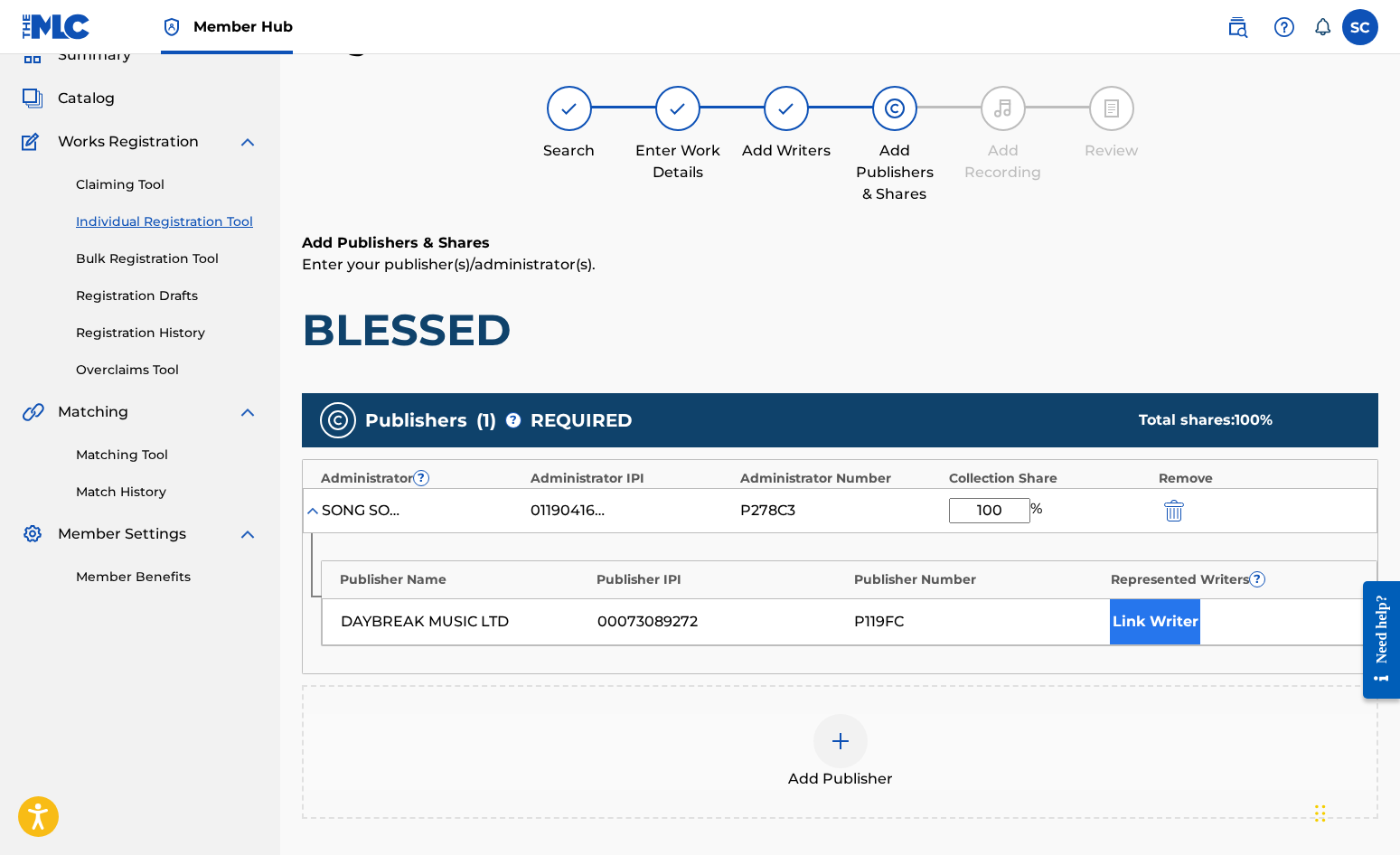
type input "100"
click at [1156, 625] on button "Link Writer" at bounding box center [1155, 622] width 90 height 45
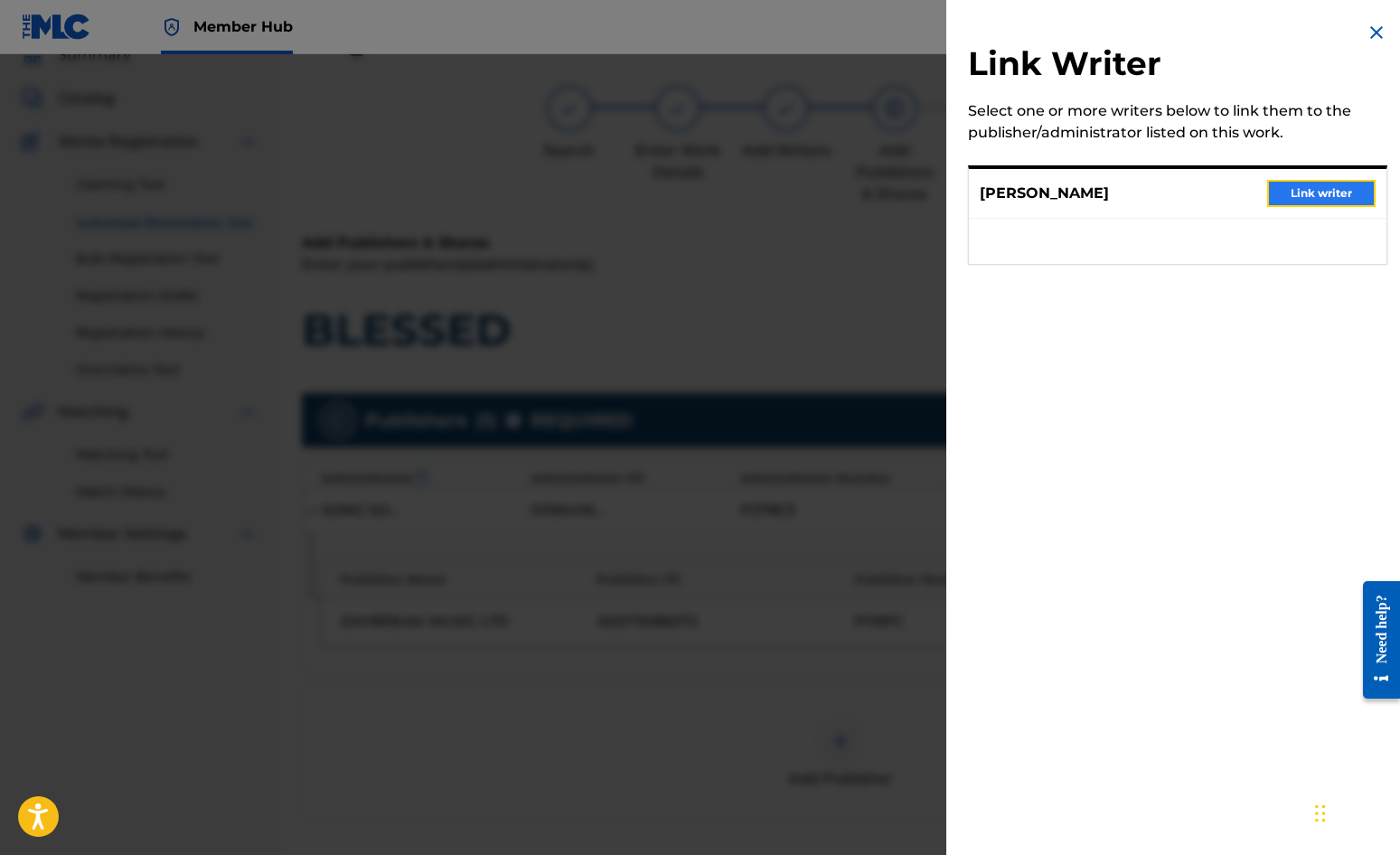
click at [1311, 195] on button "Link writer" at bounding box center [1321, 193] width 108 height 27
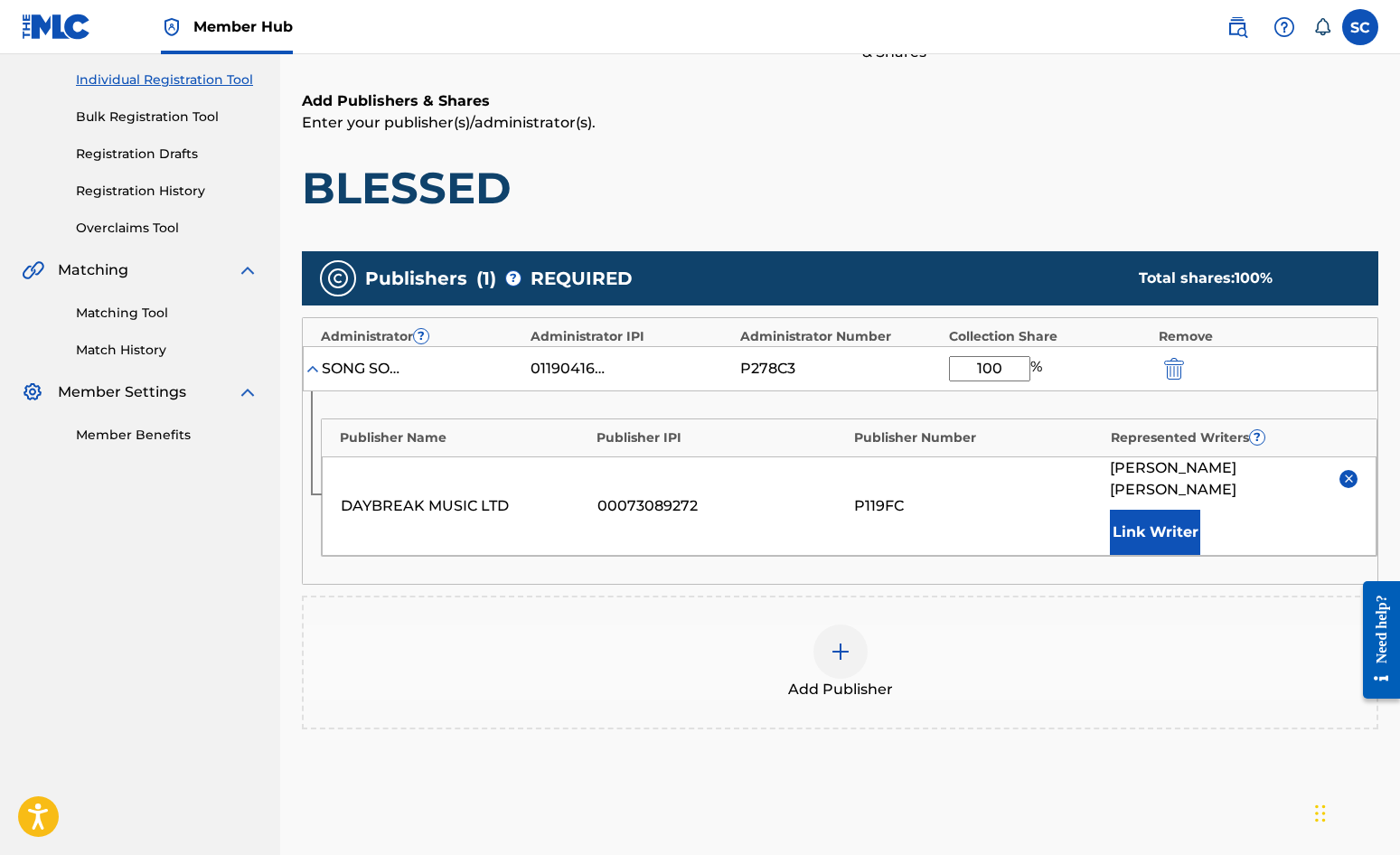
scroll to position [368, 0]
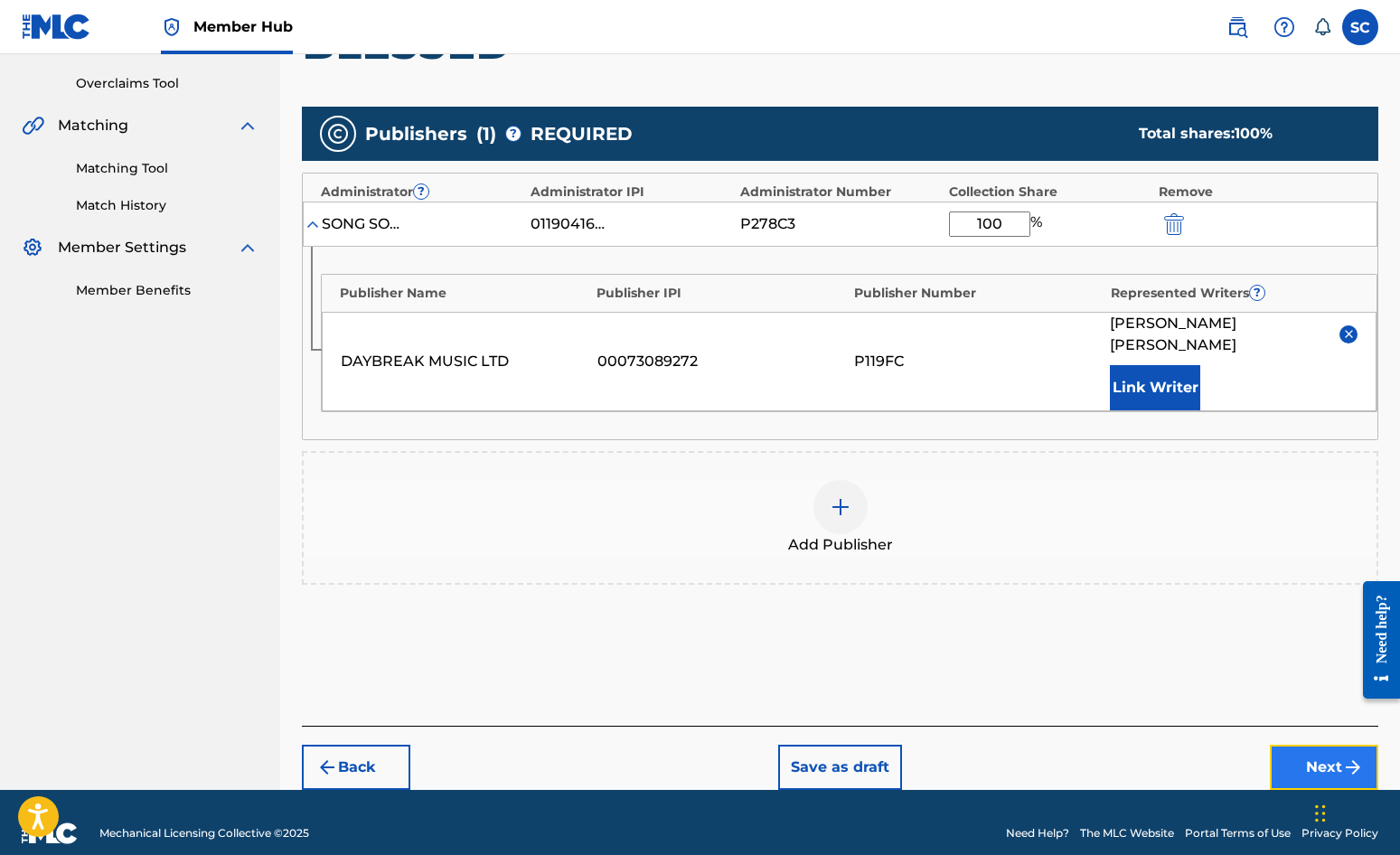
click at [1327, 745] on button "Next" at bounding box center [1324, 768] width 108 height 45
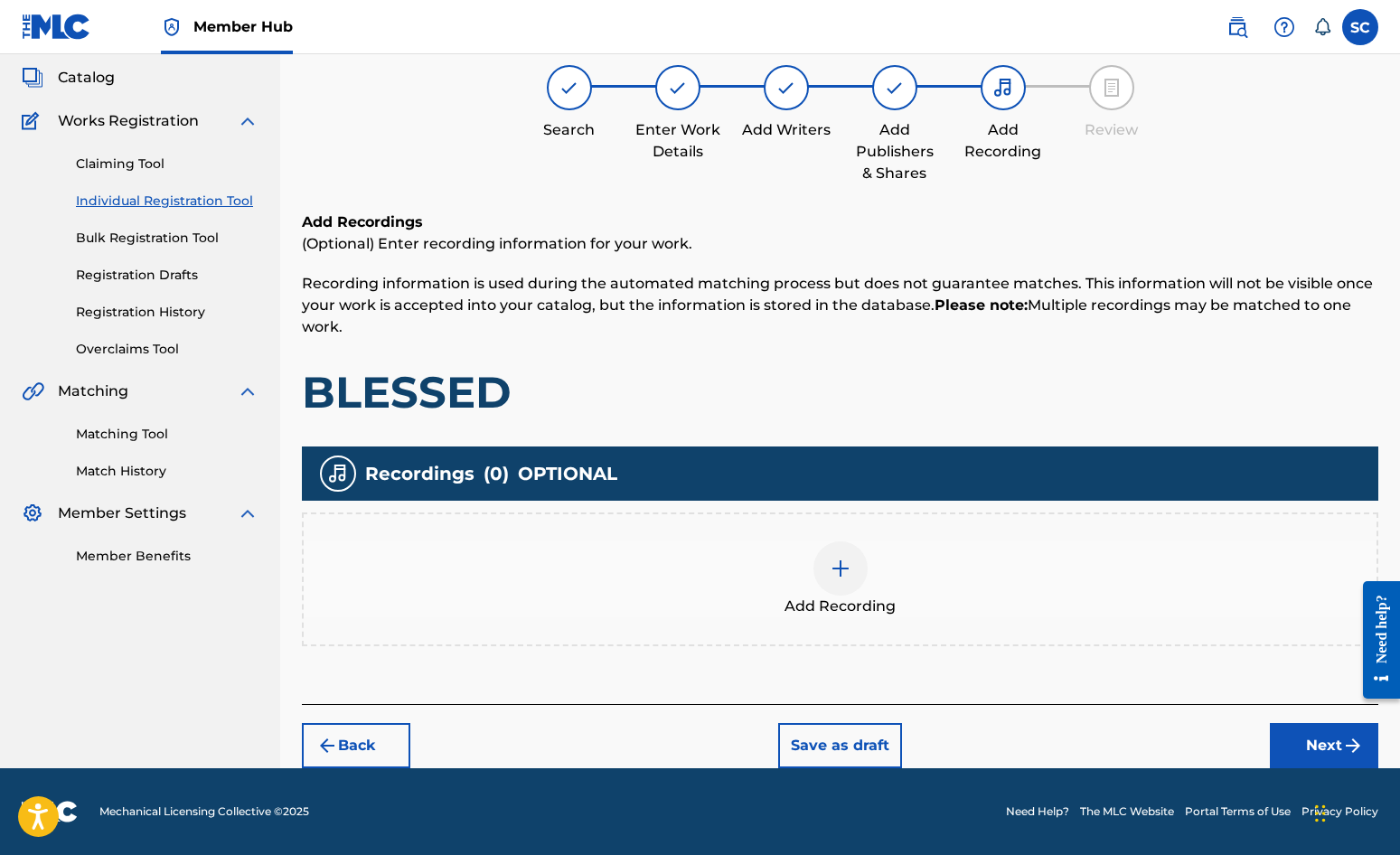
scroll to position [82, 0]
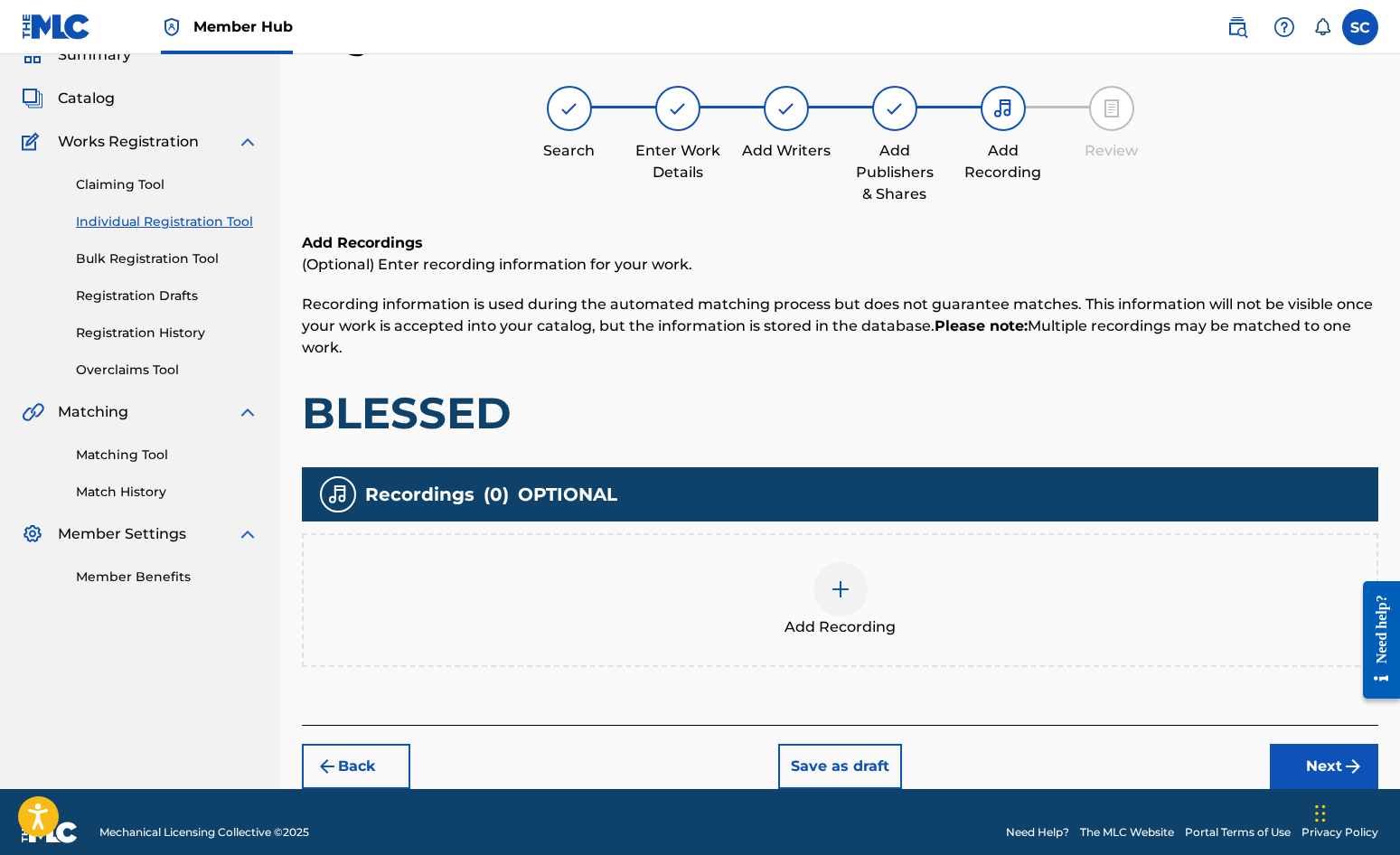
click at [844, 588] on img at bounding box center [840, 589] width 22 height 22
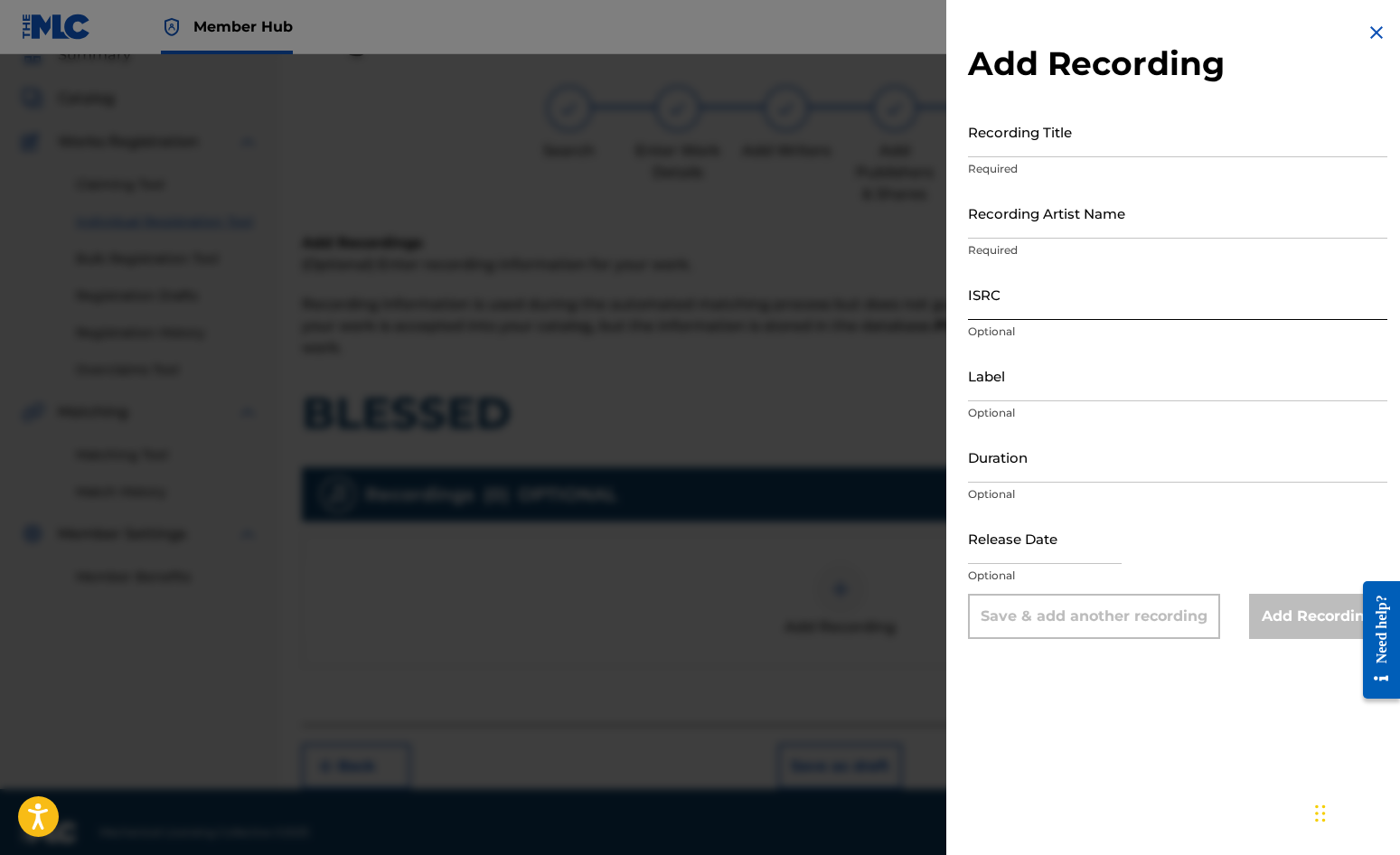
click at [1024, 285] on input "ISRC" at bounding box center [1177, 294] width 419 height 52
paste input "GBDPR0152411"
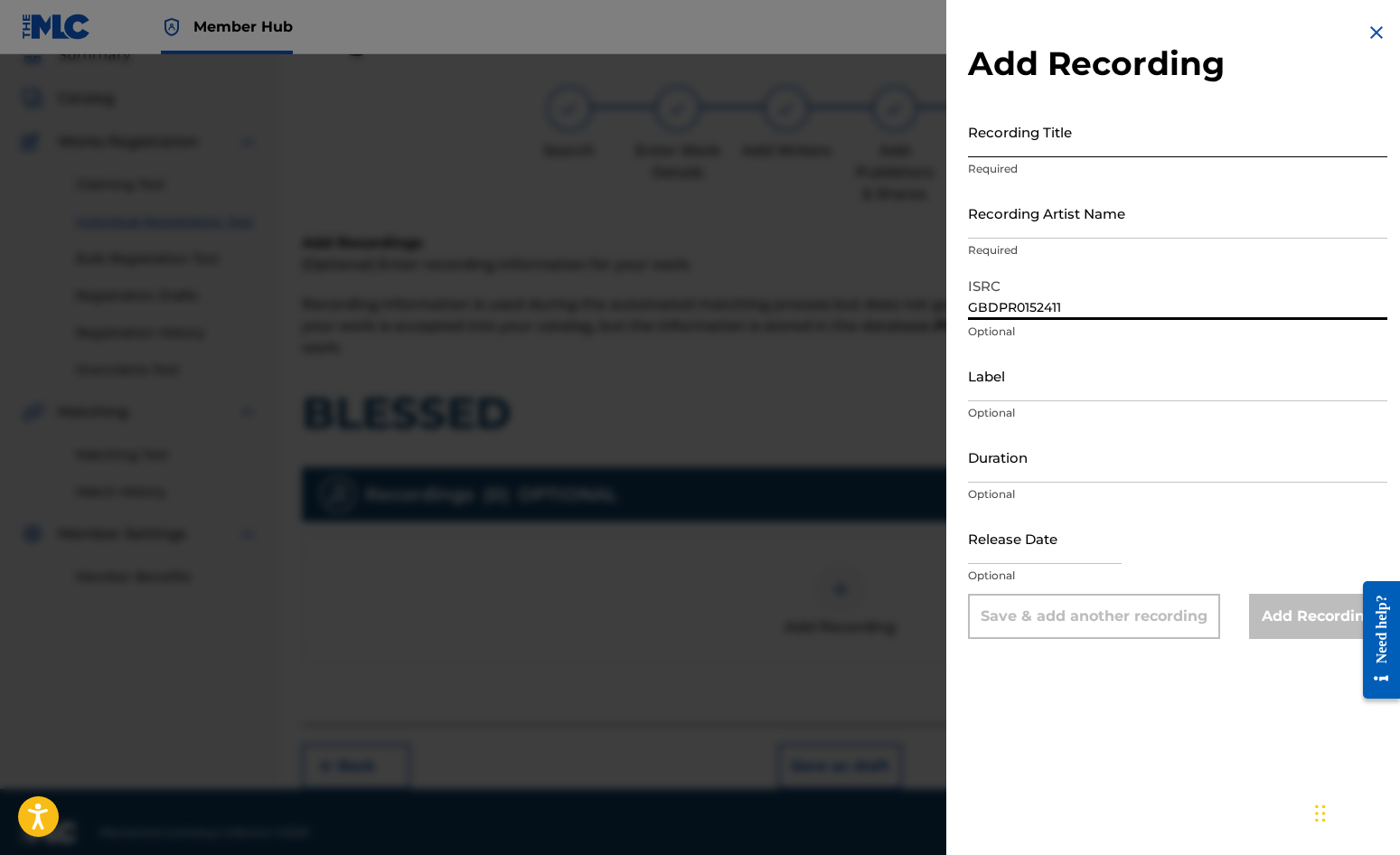
type input "GBDPR0152411"
click at [1004, 130] on input "Recording Title" at bounding box center [1177, 132] width 419 height 52
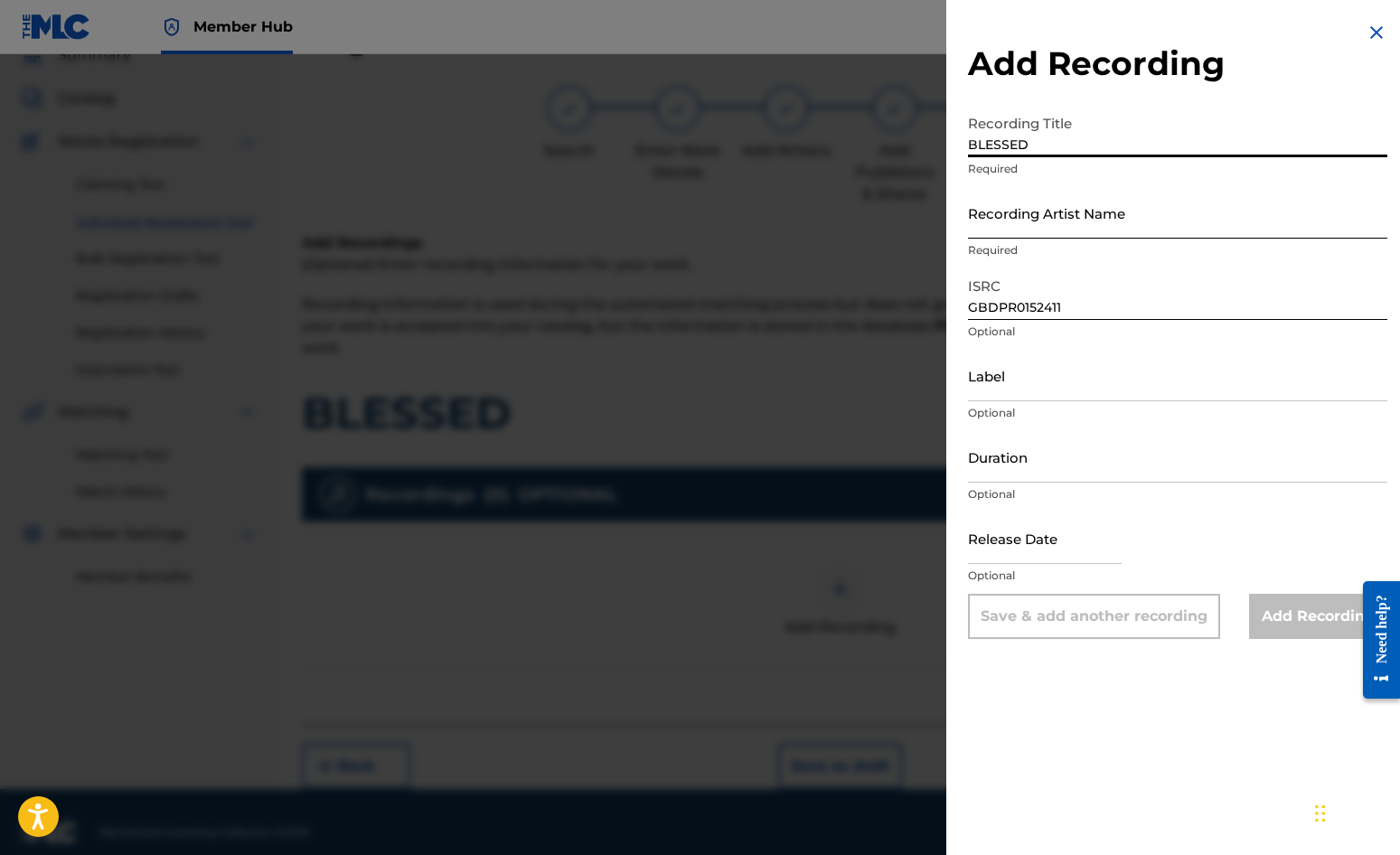
type input "BLESSED"
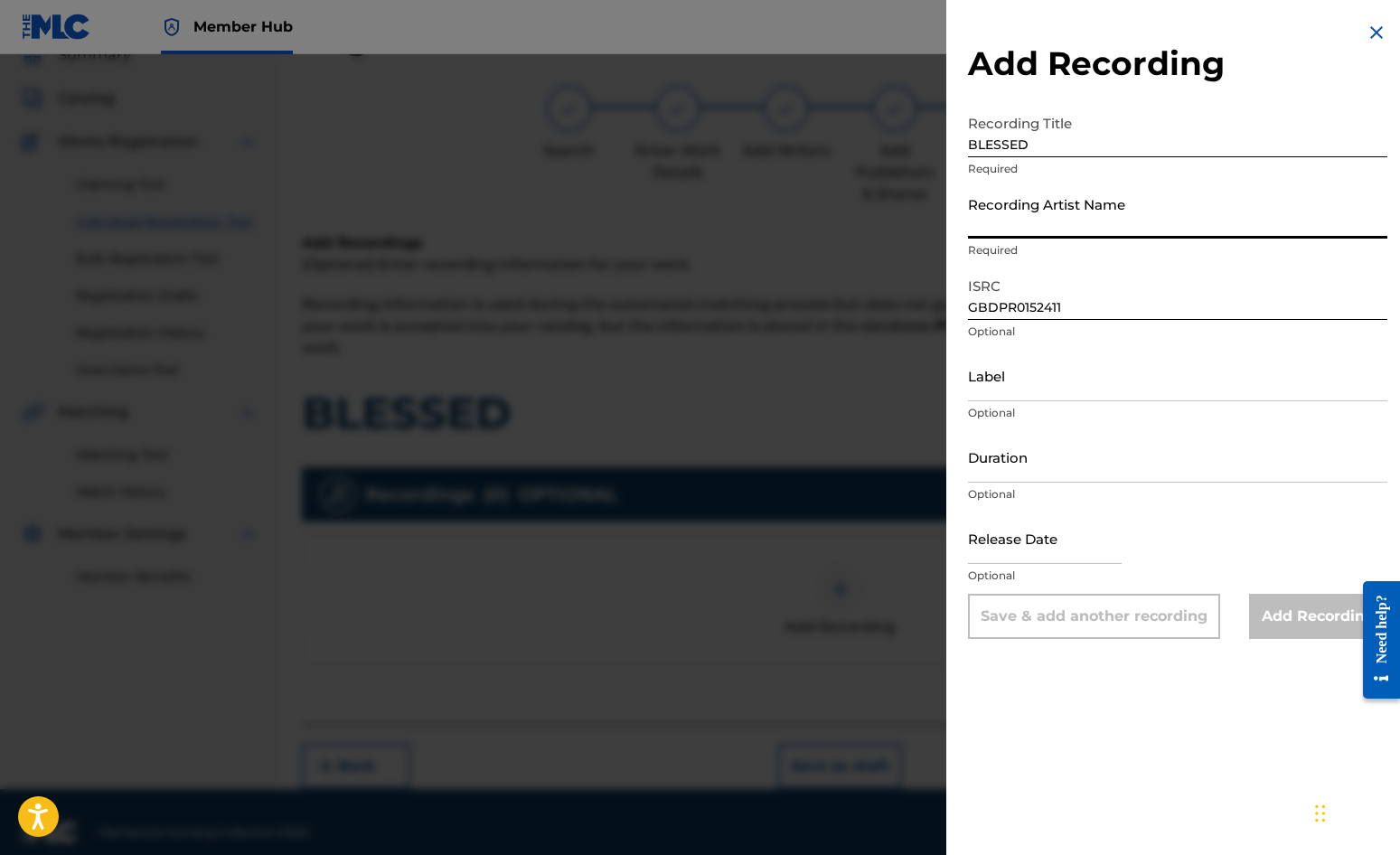
click at [1019, 207] on input "Recording Artist Name" at bounding box center [1177, 212] width 419 height 52
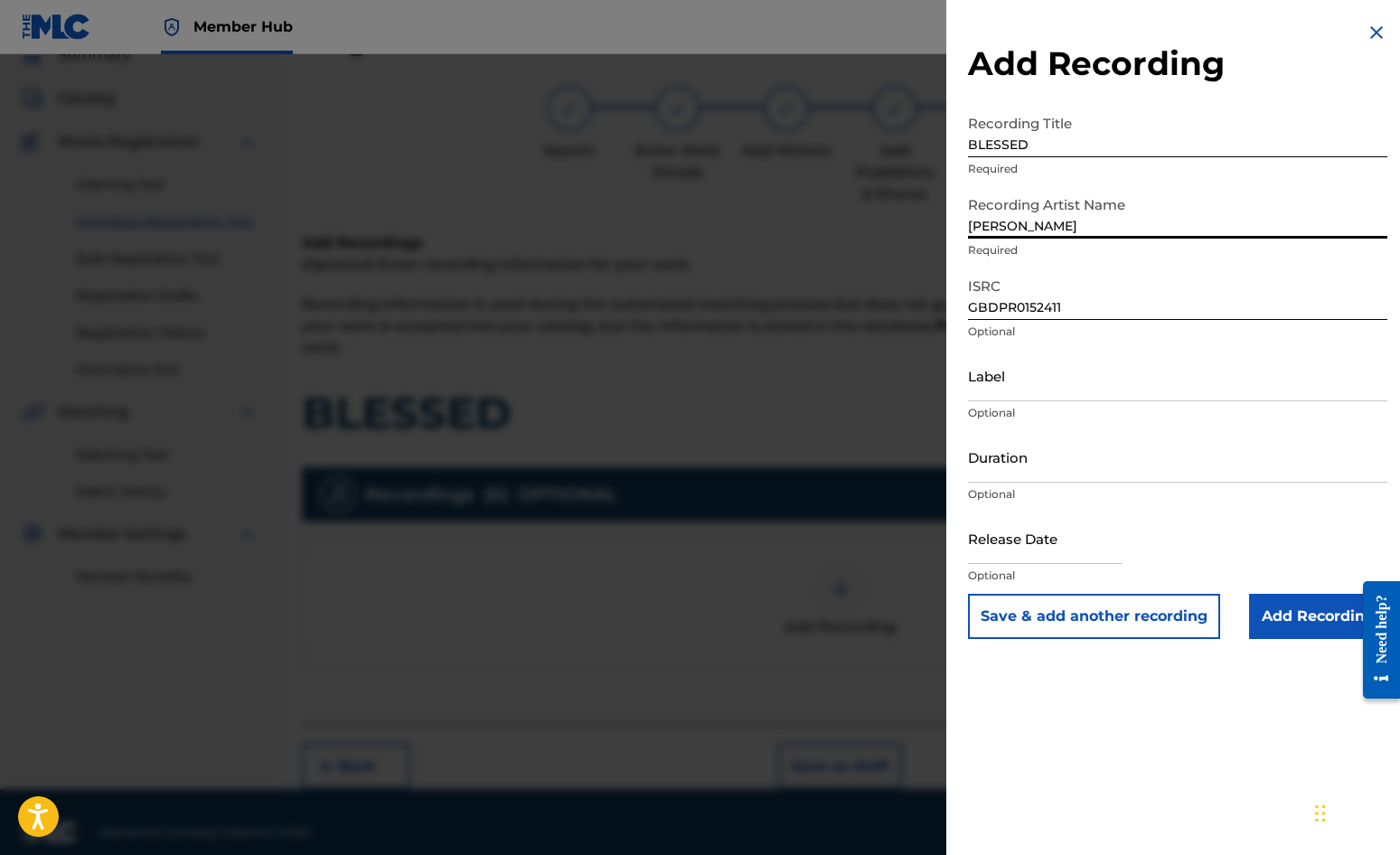
drag, startPoint x: 1081, startPoint y: 222, endPoint x: 836, endPoint y: 197, distance: 246.3
click at [836, 197] on div "Add Recording Recording Title BLESSED Required Recording Artist Name DAVE GODFR…" at bounding box center [700, 455] width 1400 height 801
type input "ELEVATION MUSIC"
type input "02:38"
type input "[DATE]"
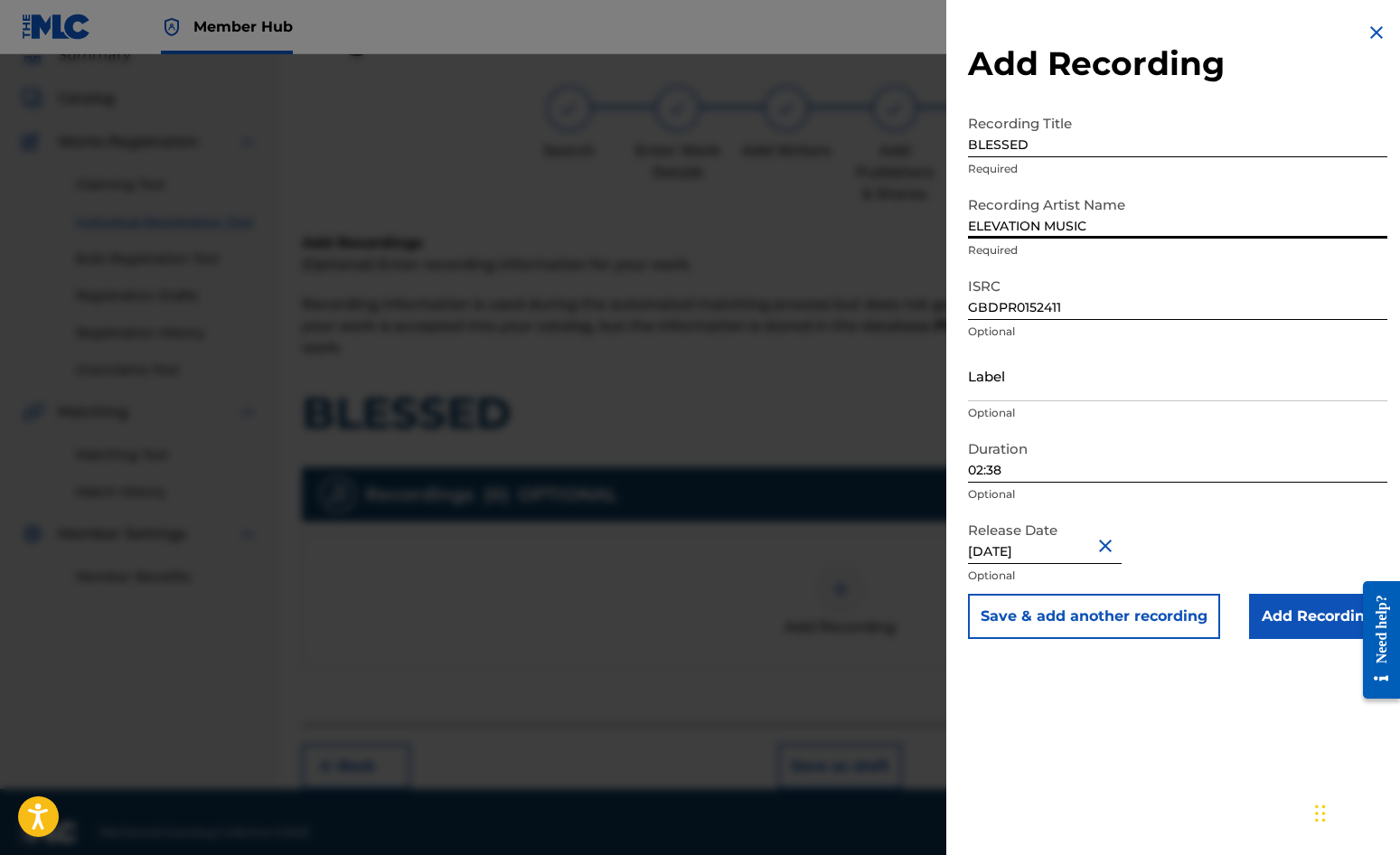
drag, startPoint x: 1099, startPoint y: 226, endPoint x: 931, endPoint y: 200, distance: 170.0
click at [931, 200] on div "Add Recording Recording Title BLESSED Required Recording Artist Name ELEVATION …" at bounding box center [700, 455] width 1400 height 801
type input "[PERSON_NAME]"
click at [952, 419] on div "Add Recording Recording Title BLESSED Required Recording Artist Name DAVE GODFR…" at bounding box center [1177, 330] width 463 height 661
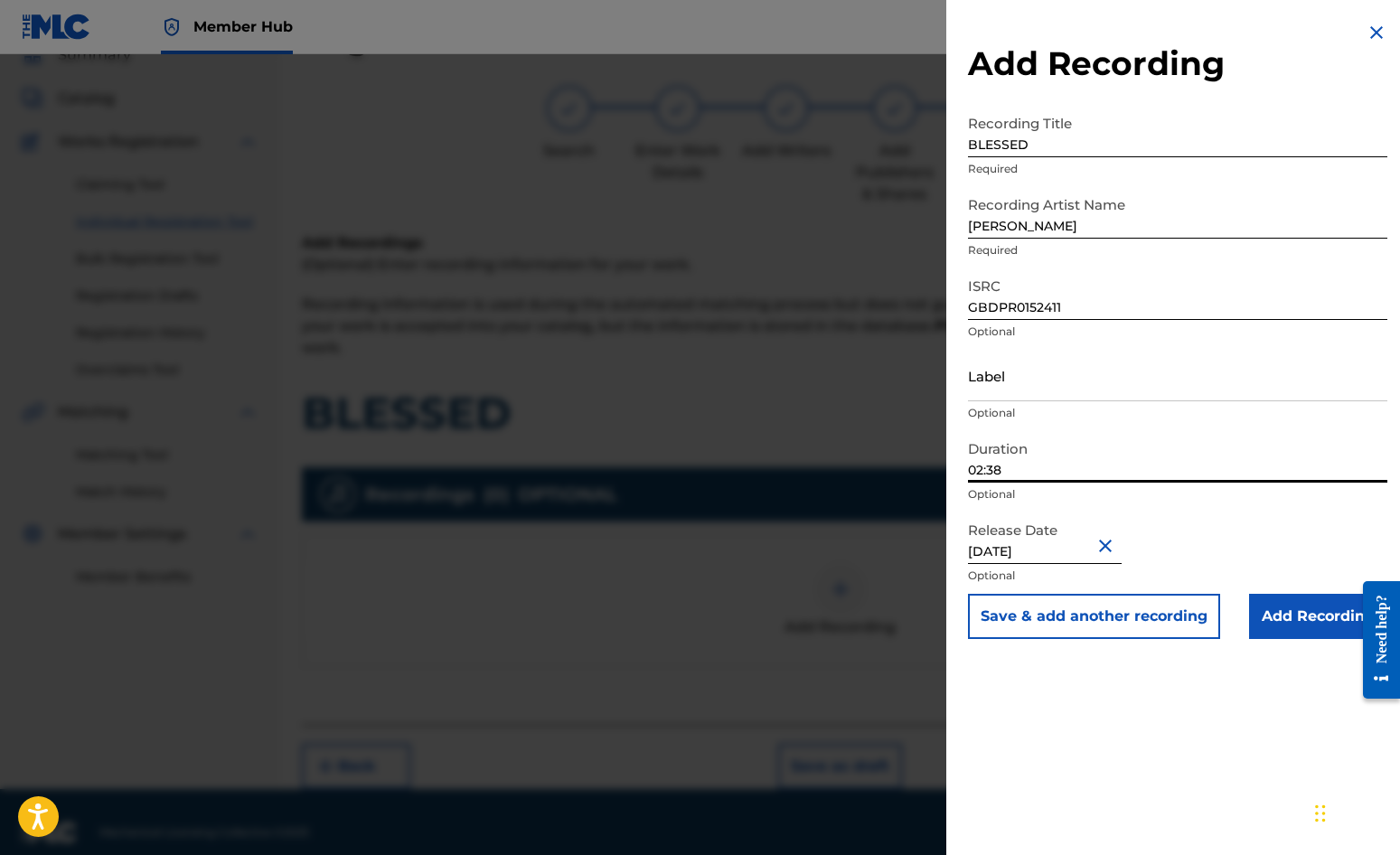
drag, startPoint x: 1011, startPoint y: 469, endPoint x: 938, endPoint y: 464, distance: 73.2
click at [938, 464] on div "Add Recording Recording Title BLESSED Required Recording Artist Name DAVE GODFR…" at bounding box center [700, 455] width 1400 height 801
type input "05:32"
click at [1241, 544] on div "Release Date April 7 2001 Optional" at bounding box center [1177, 552] width 419 height 82
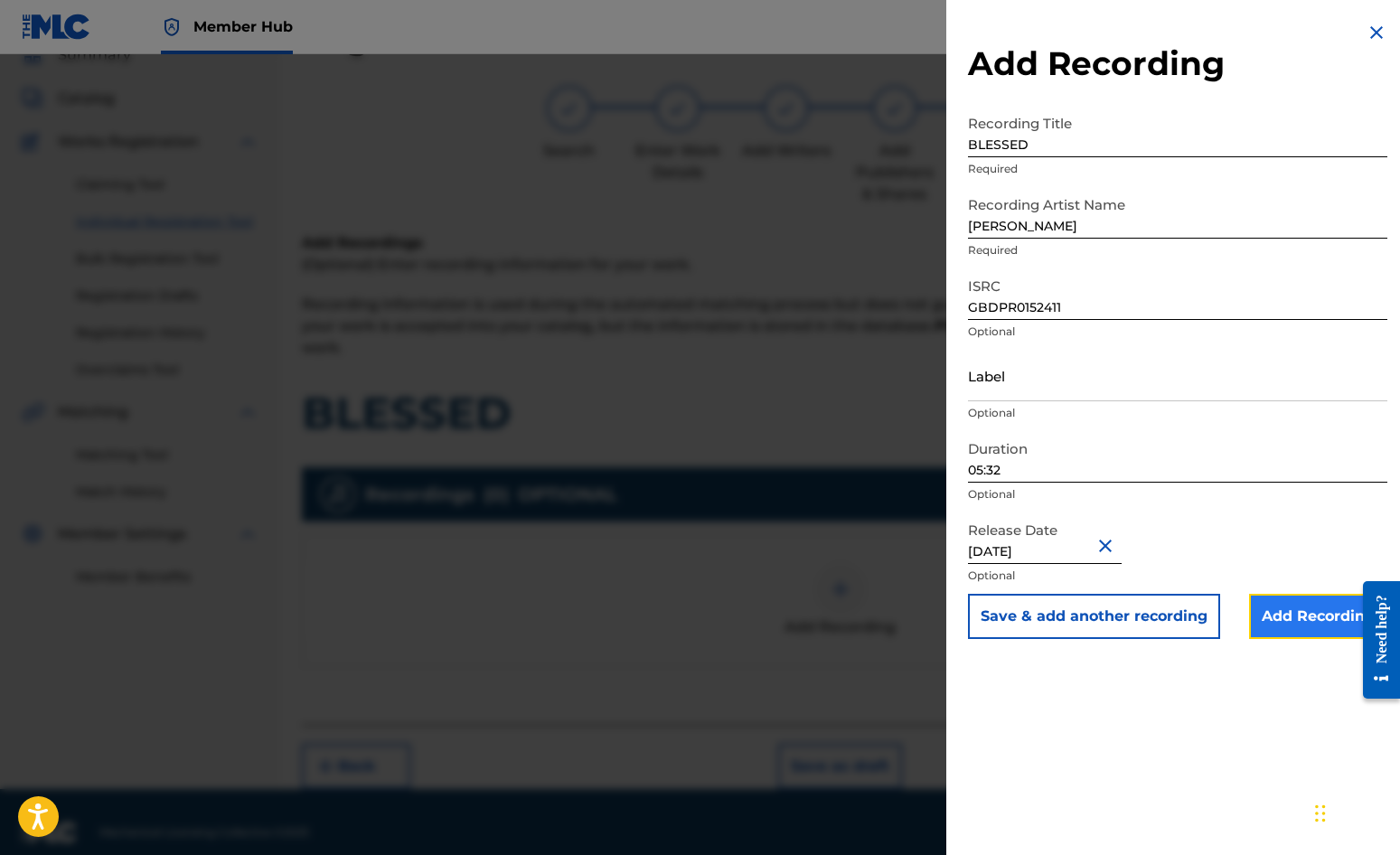
click at [1292, 609] on input "Add Recording" at bounding box center [1318, 616] width 138 height 45
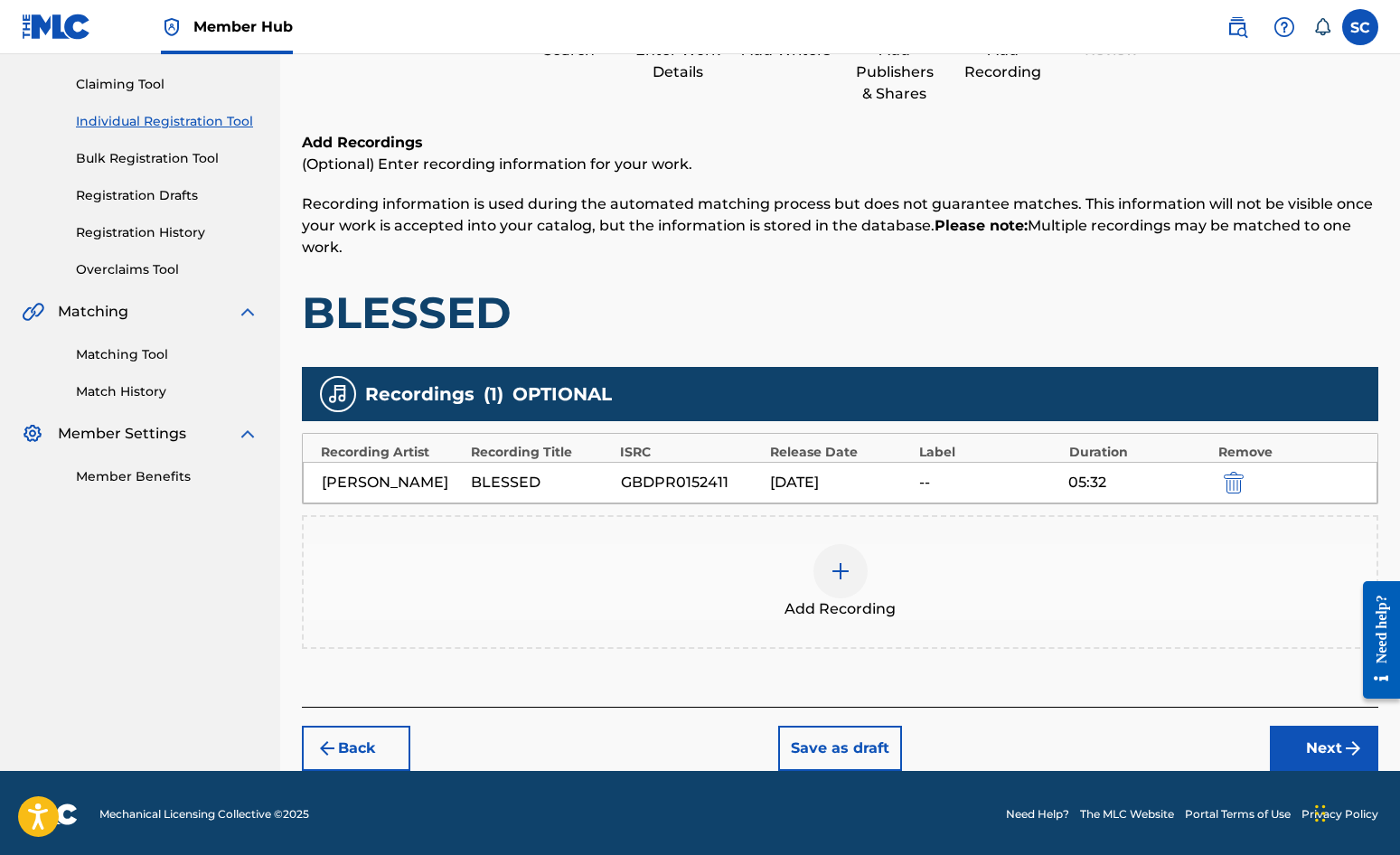
scroll to position [184, 0]
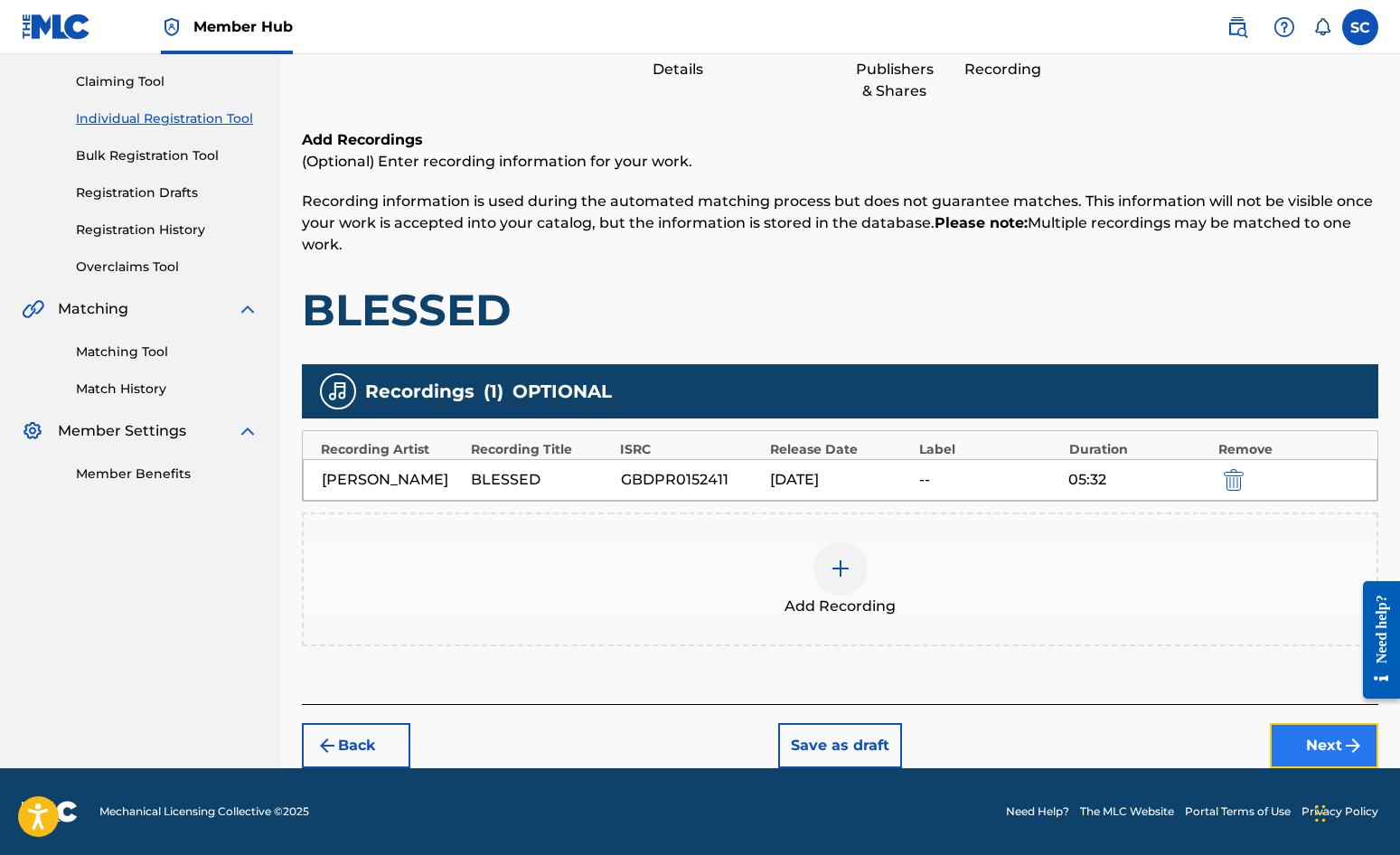
click at [1317, 744] on button "Next" at bounding box center [1324, 746] width 108 height 45
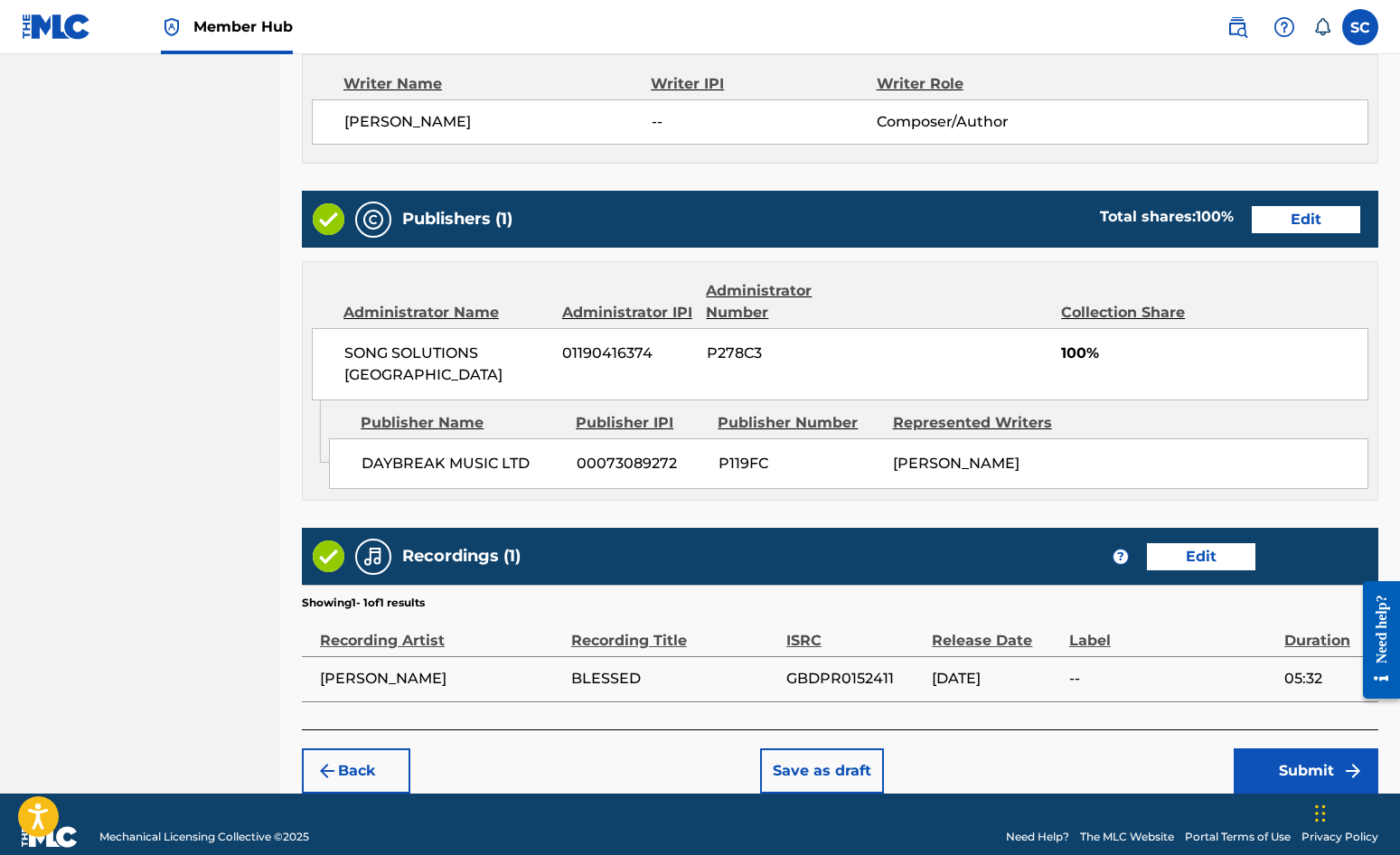
scroll to position [776, 0]
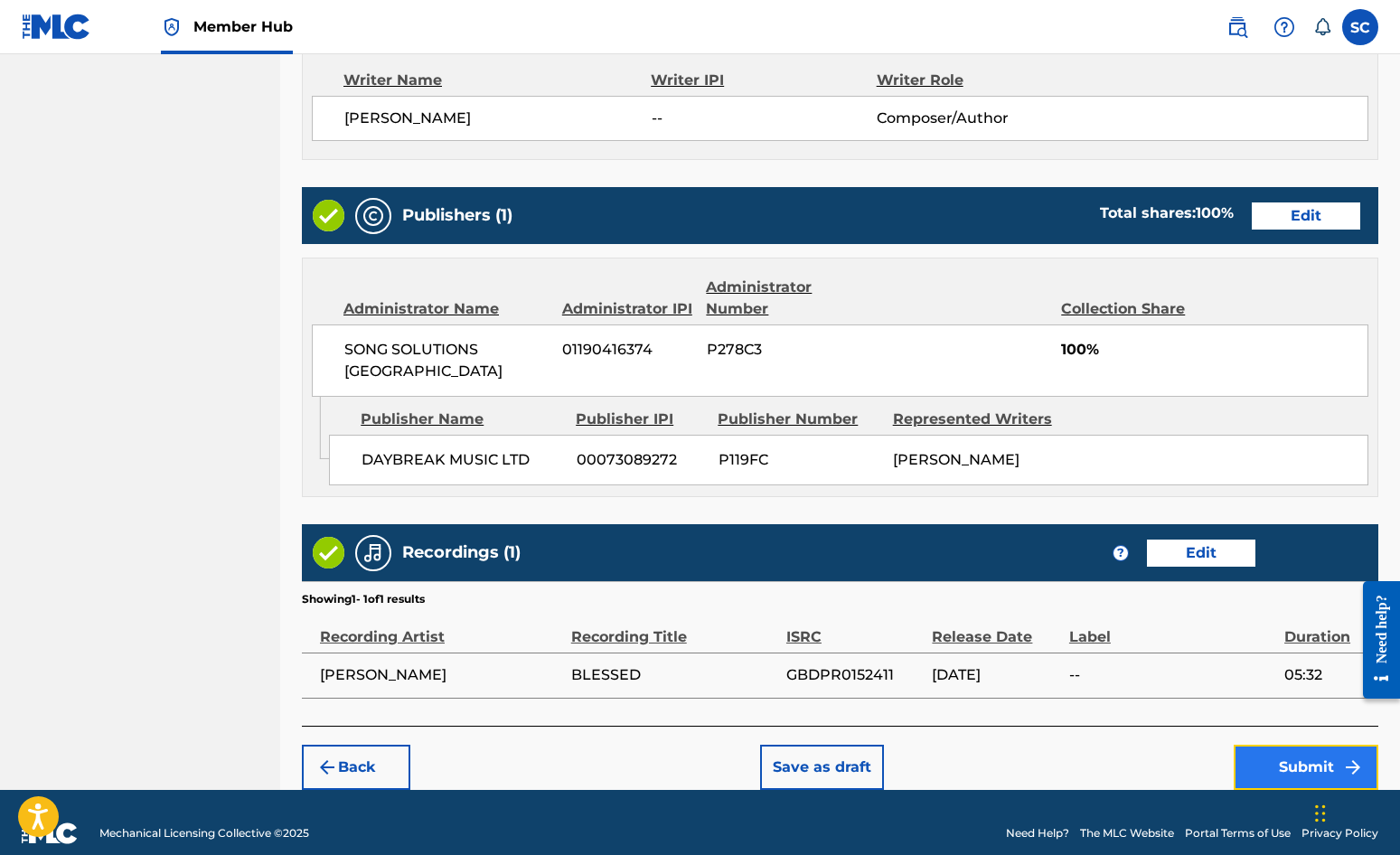
click at [1279, 745] on button "Submit" at bounding box center [1306, 768] width 145 height 45
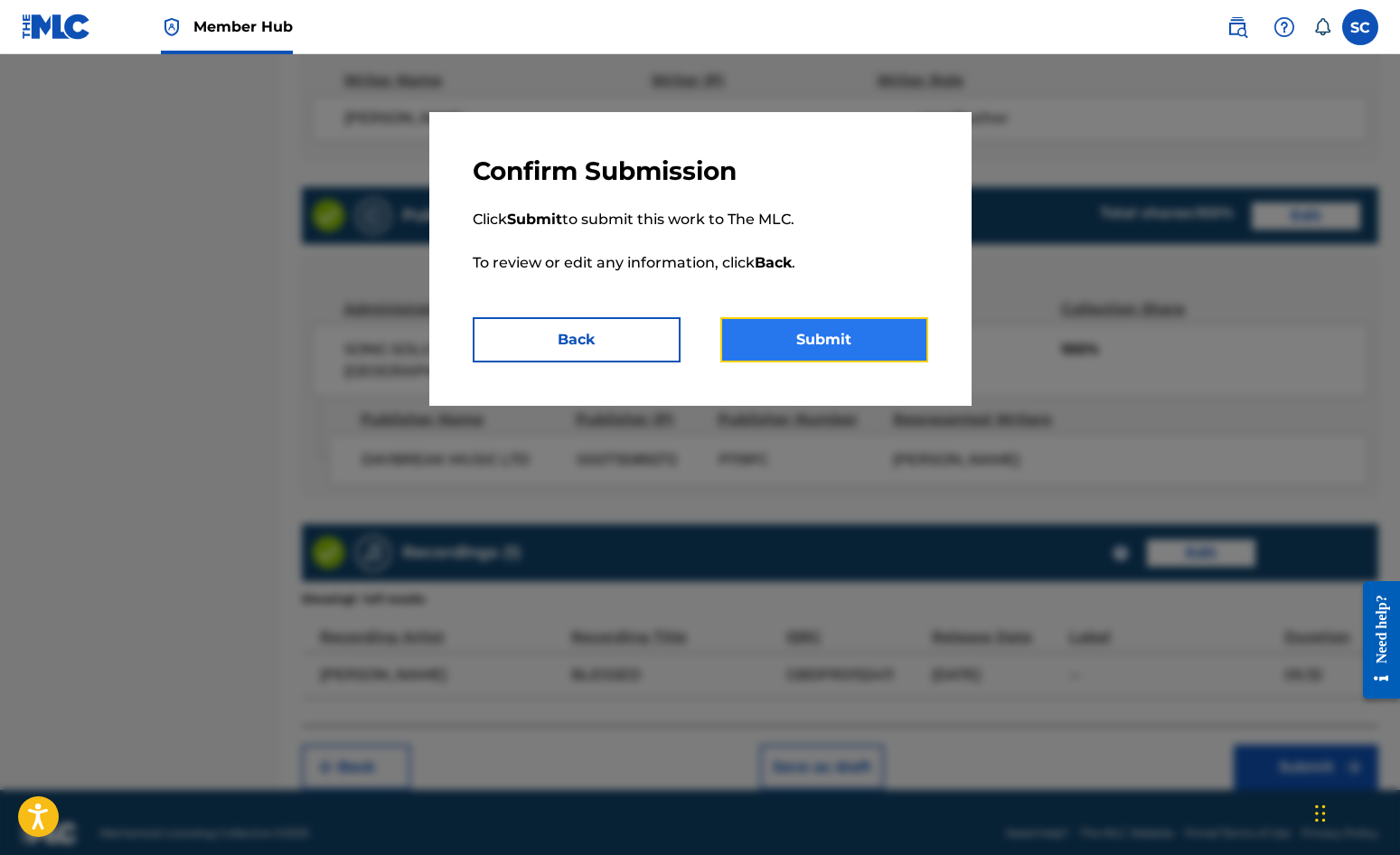
click at [798, 336] on button "Submit" at bounding box center [824, 340] width 208 height 45
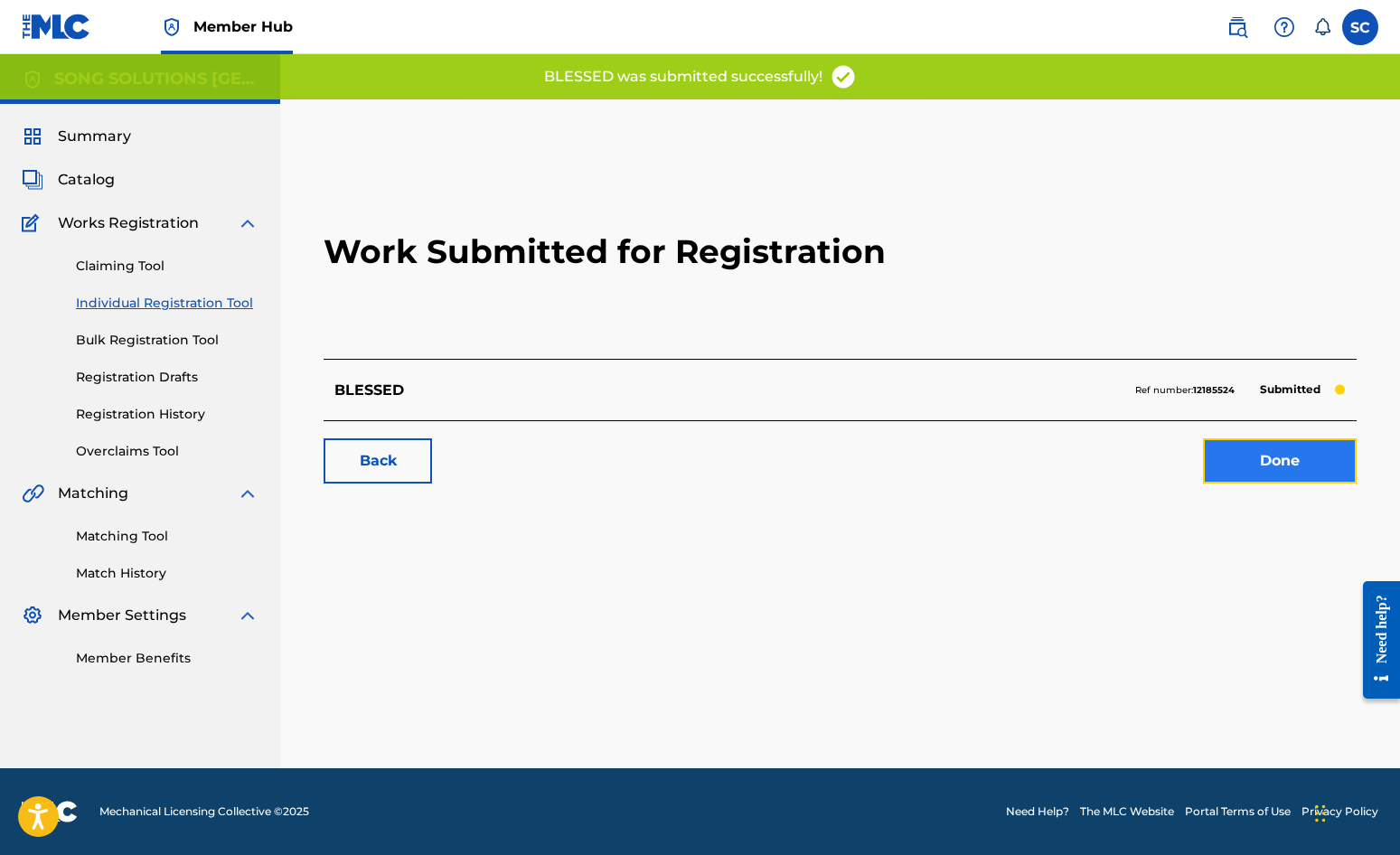
click at [1295, 456] on link "Done" at bounding box center [1281, 461] width 154 height 45
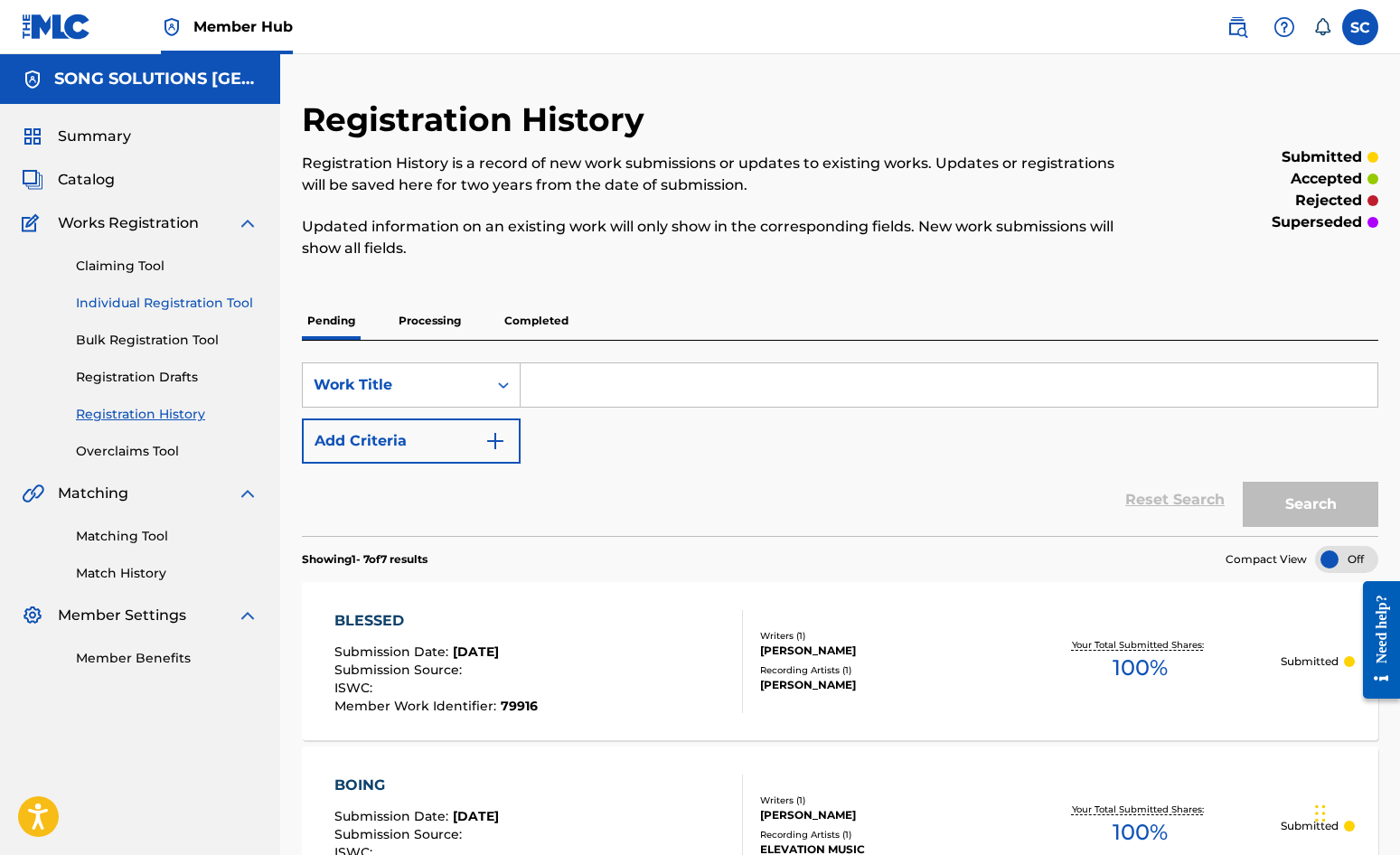
click at [141, 303] on link "Individual Registration Tool" at bounding box center [167, 303] width 182 height 19
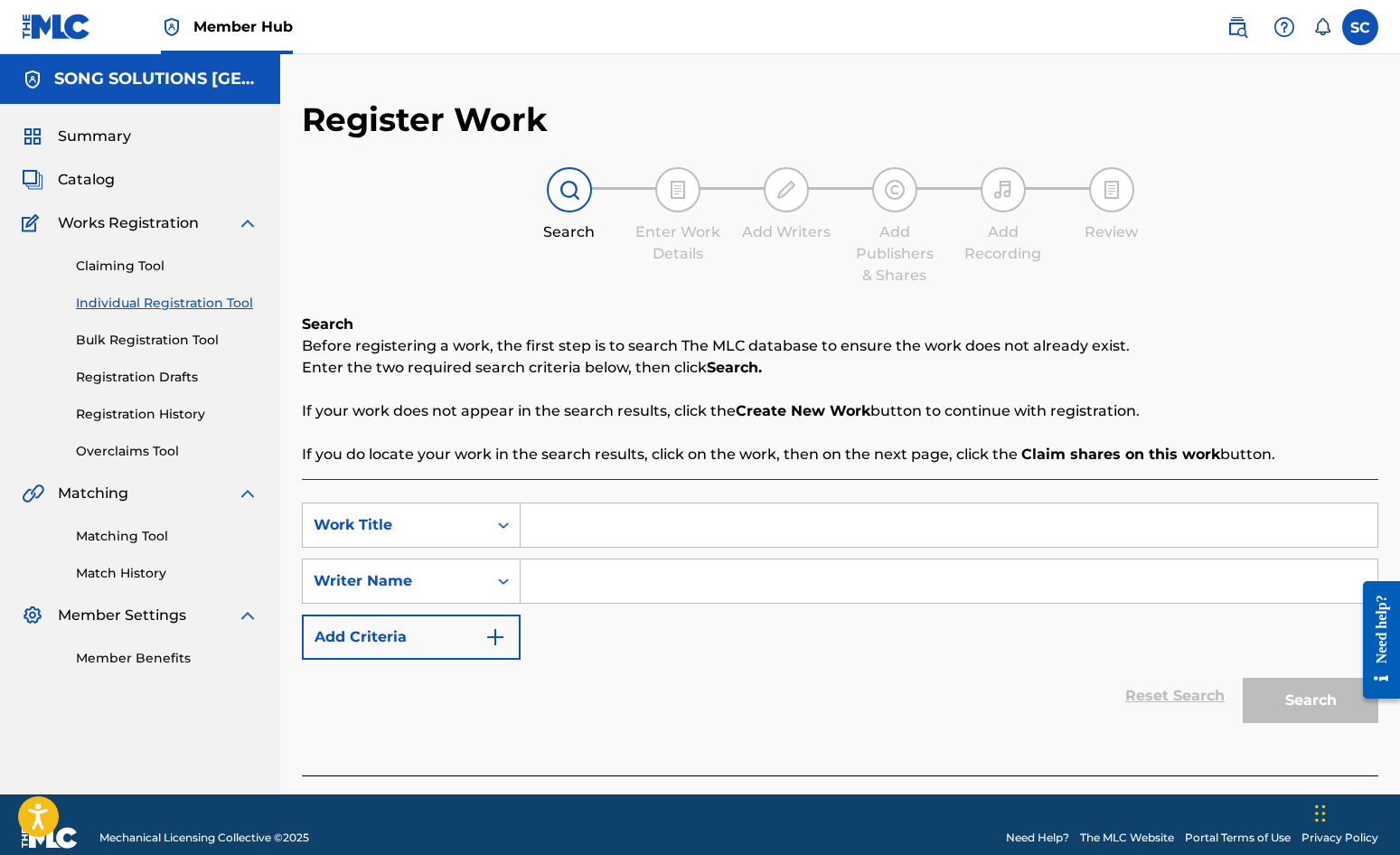
drag, startPoint x: 665, startPoint y: 536, endPoint x: 665, endPoint y: 519, distance: 17.0
click at [665, 536] on input "Search Form" at bounding box center [949, 525] width 857 height 43
type input "OODLES OF LOVE"
click at [676, 582] on input "Search Form" at bounding box center [949, 582] width 857 height 43
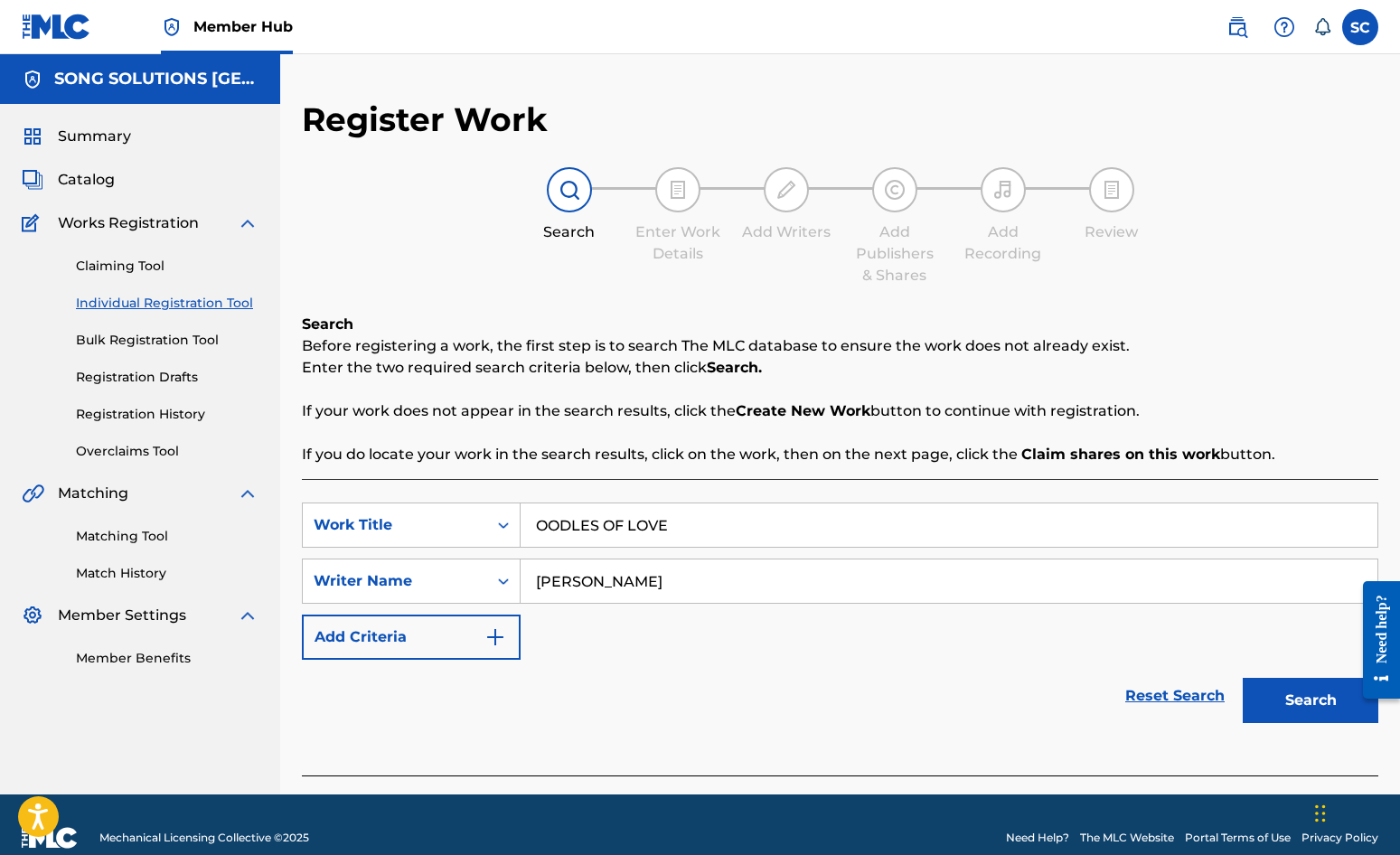
type input "[PERSON_NAME]"
click at [1243, 678] on button "Search" at bounding box center [1311, 701] width 135 height 45
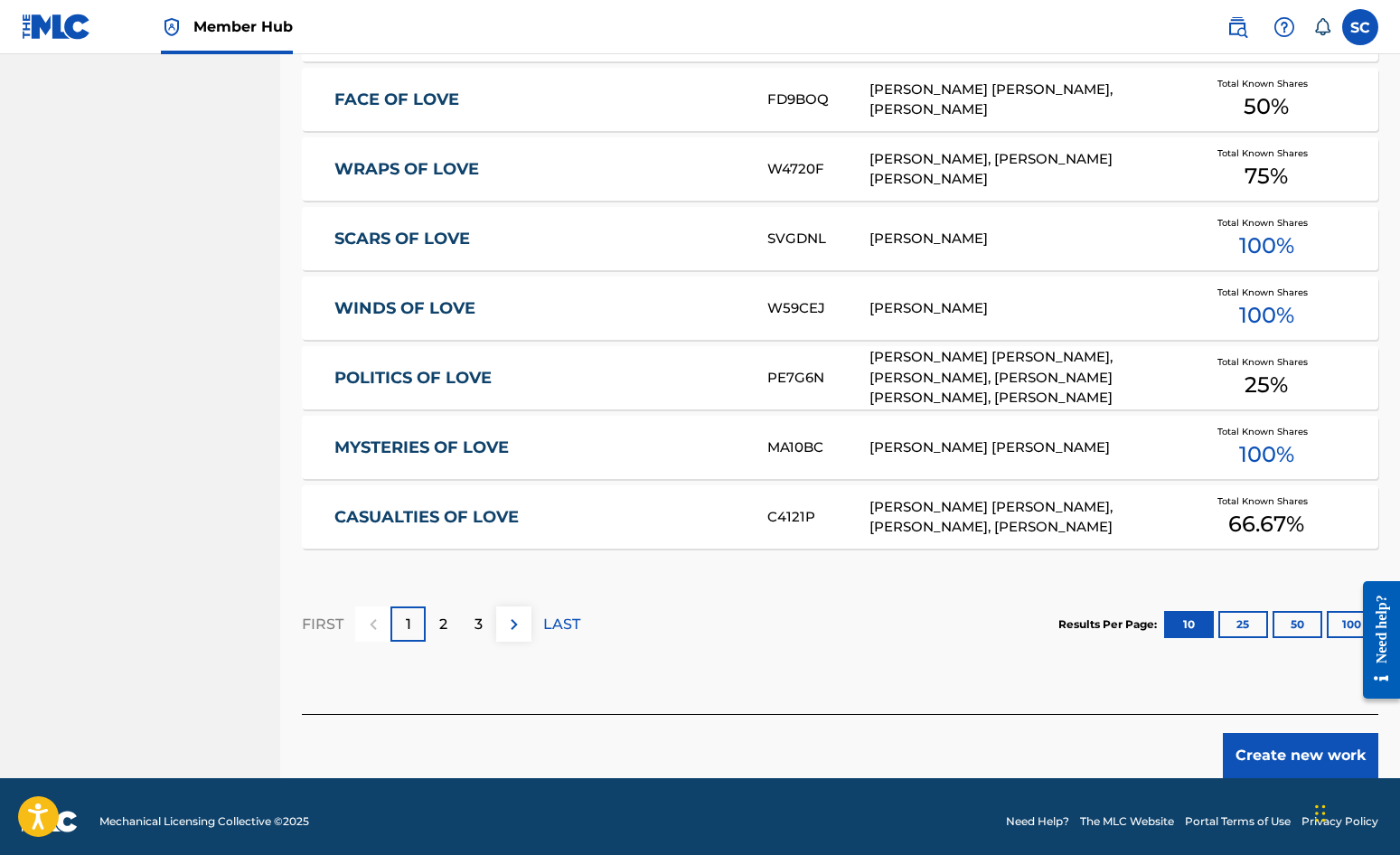
scroll to position [995, 0]
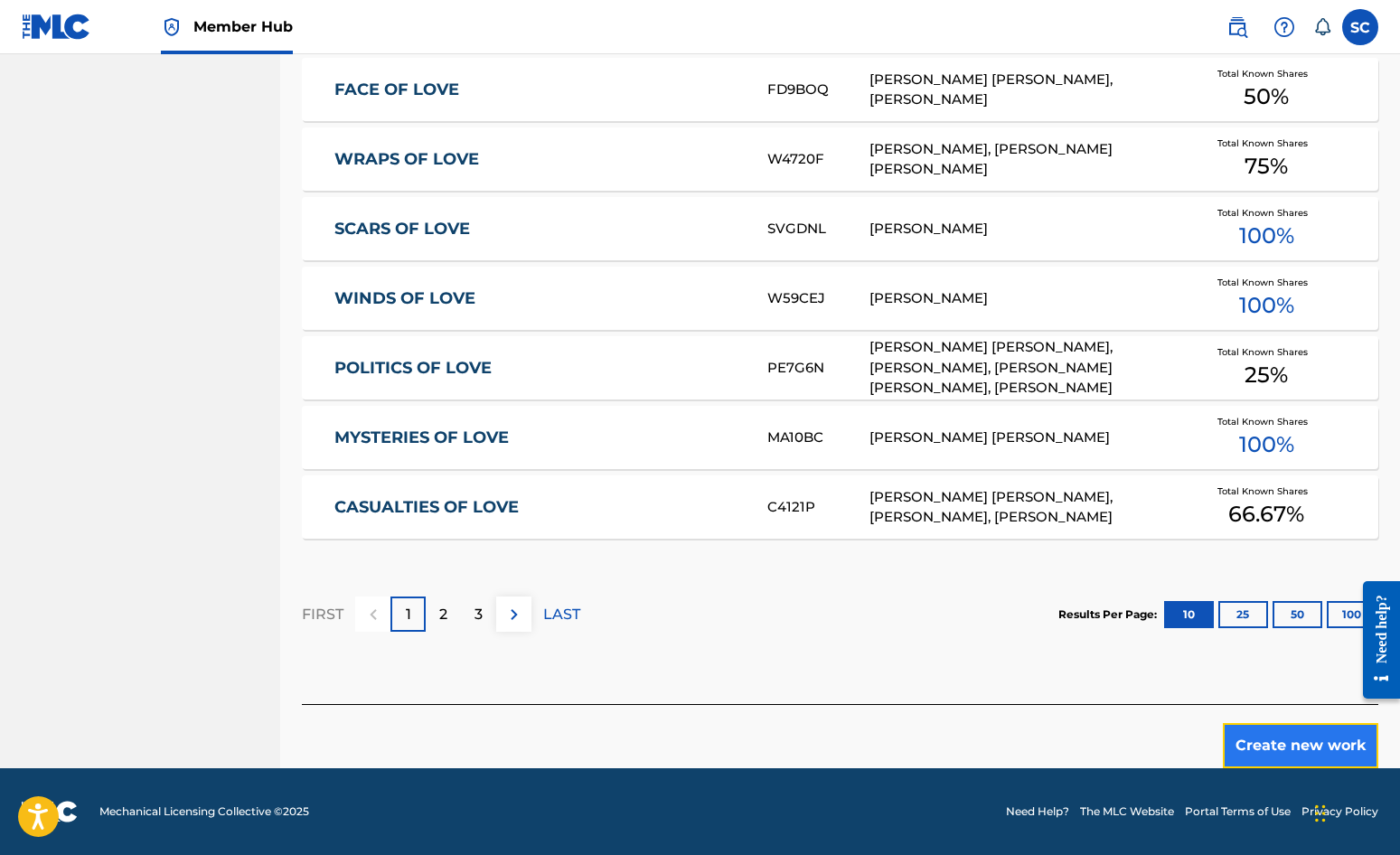
click at [1311, 737] on button "Create new work" at bounding box center [1300, 746] width 155 height 45
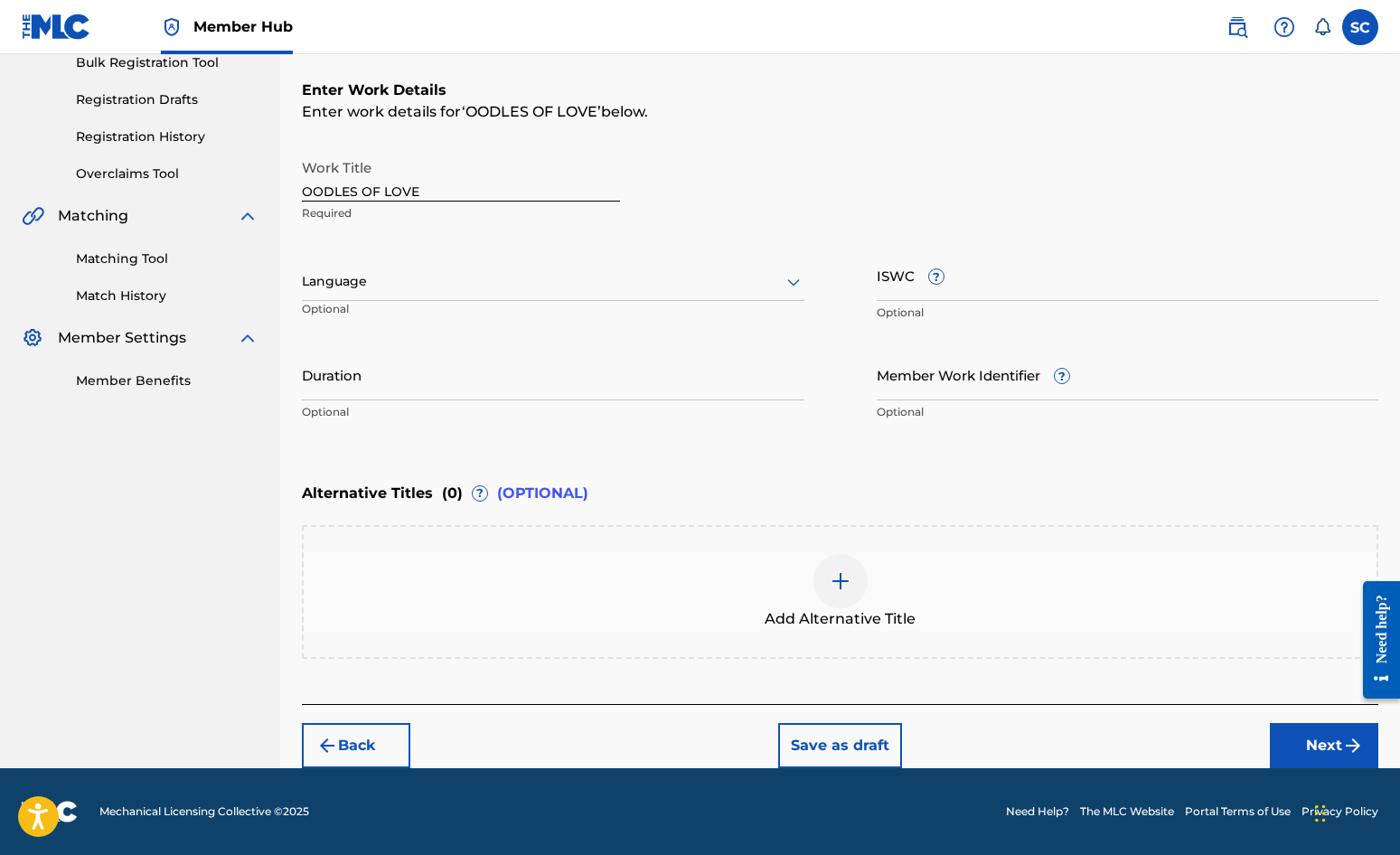
scroll to position [0, 0]
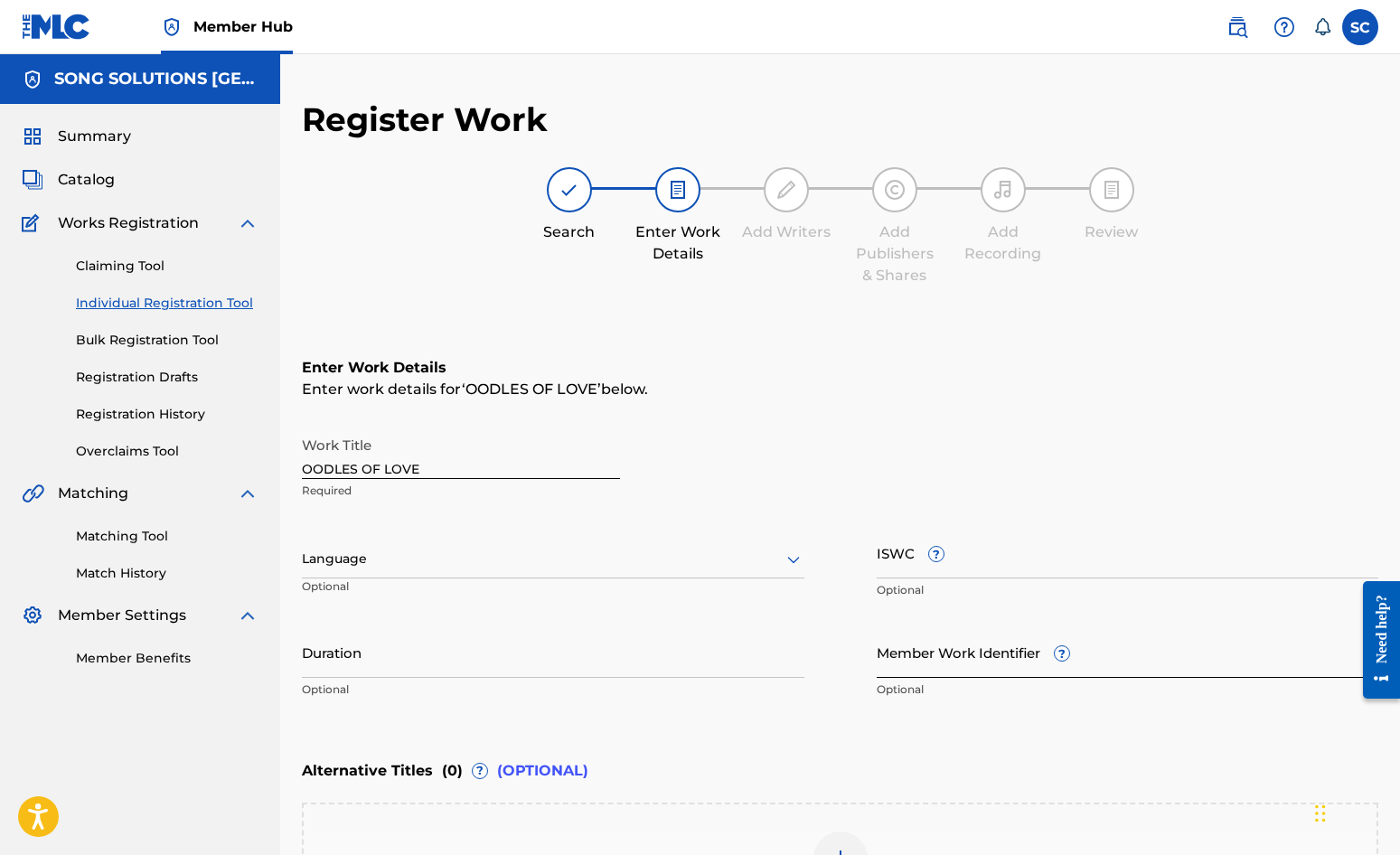
click at [906, 651] on input "Member Work Identifier ?" at bounding box center [1128, 652] width 503 height 52
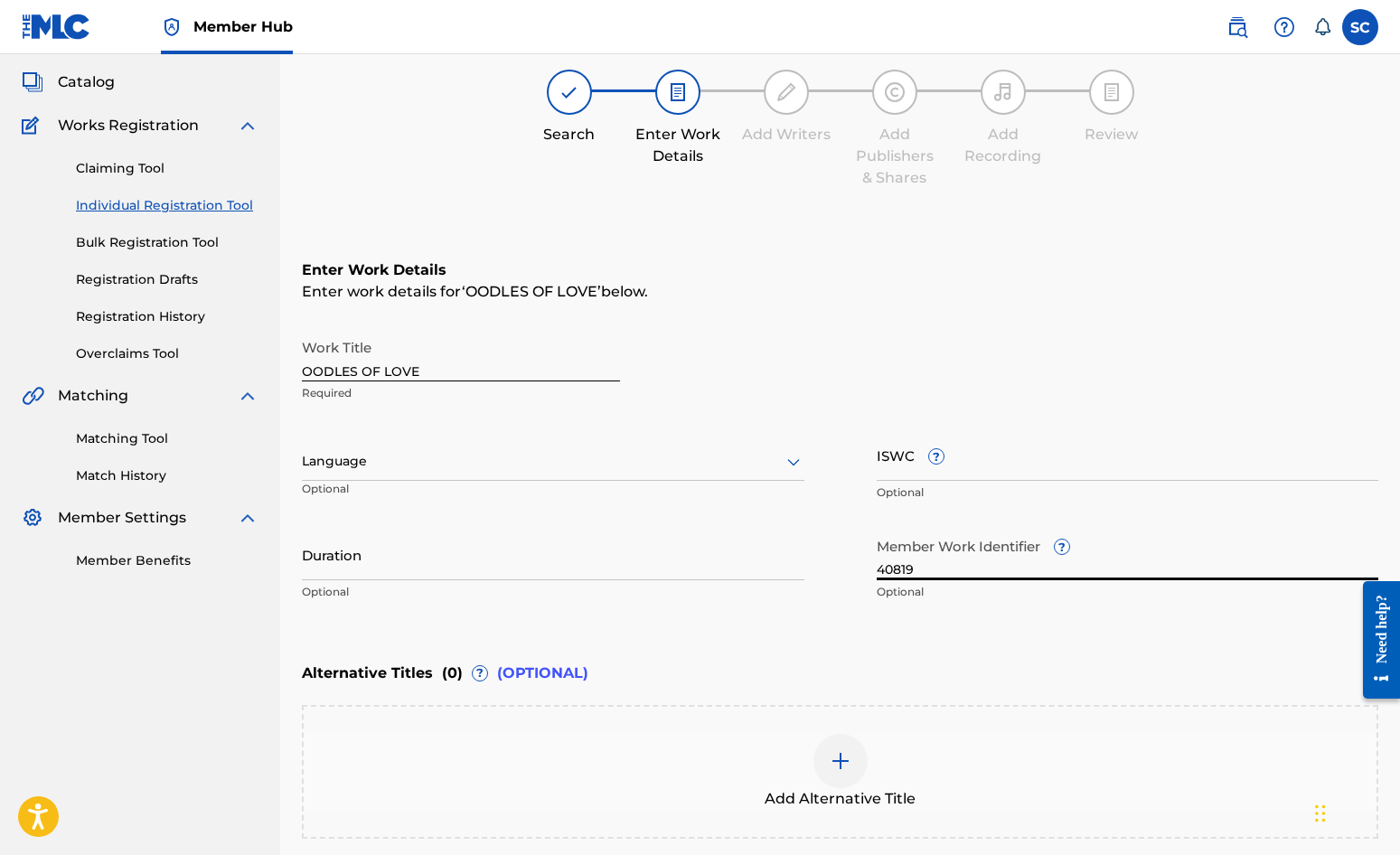
scroll to position [272, 0]
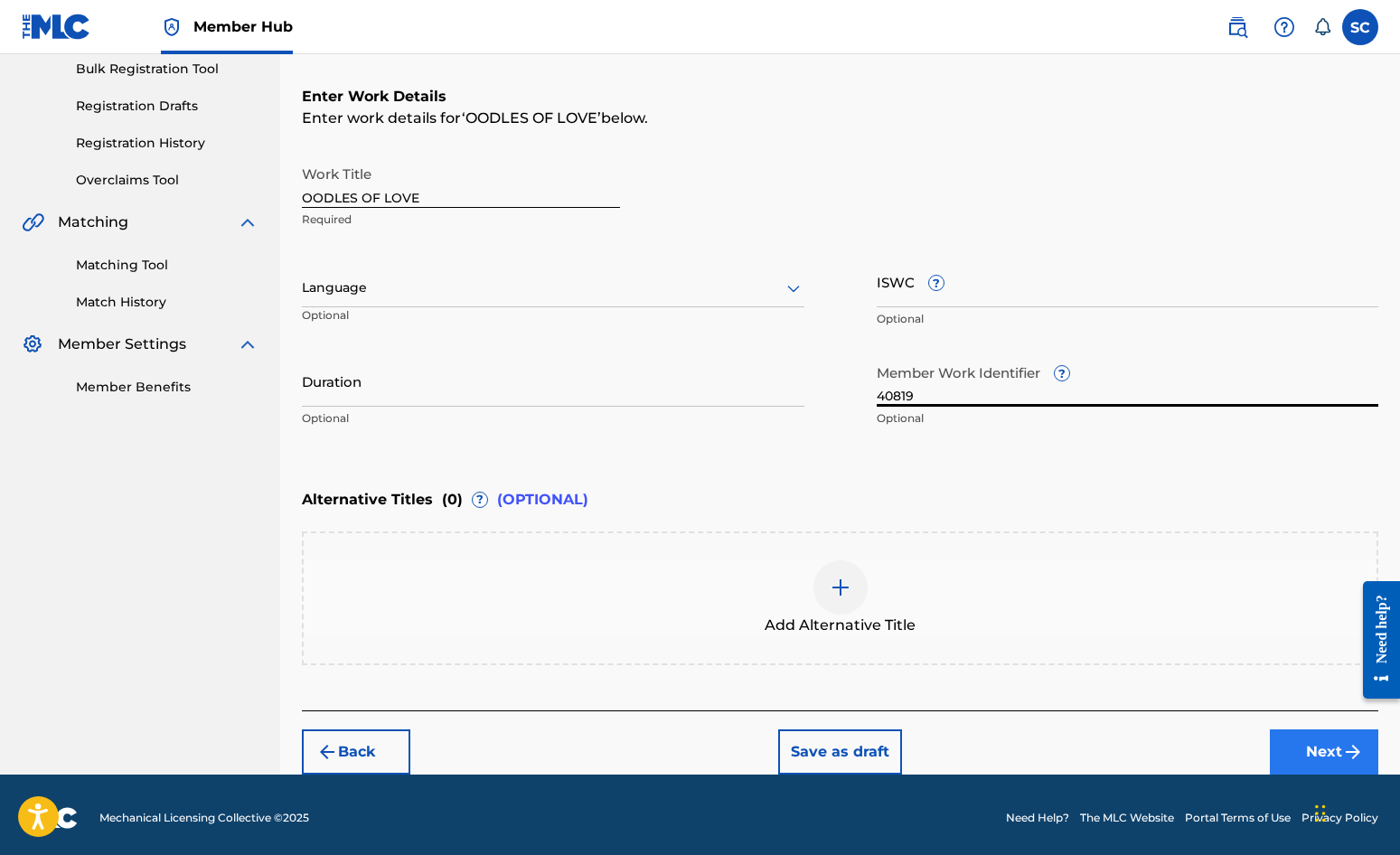
type input "40819"
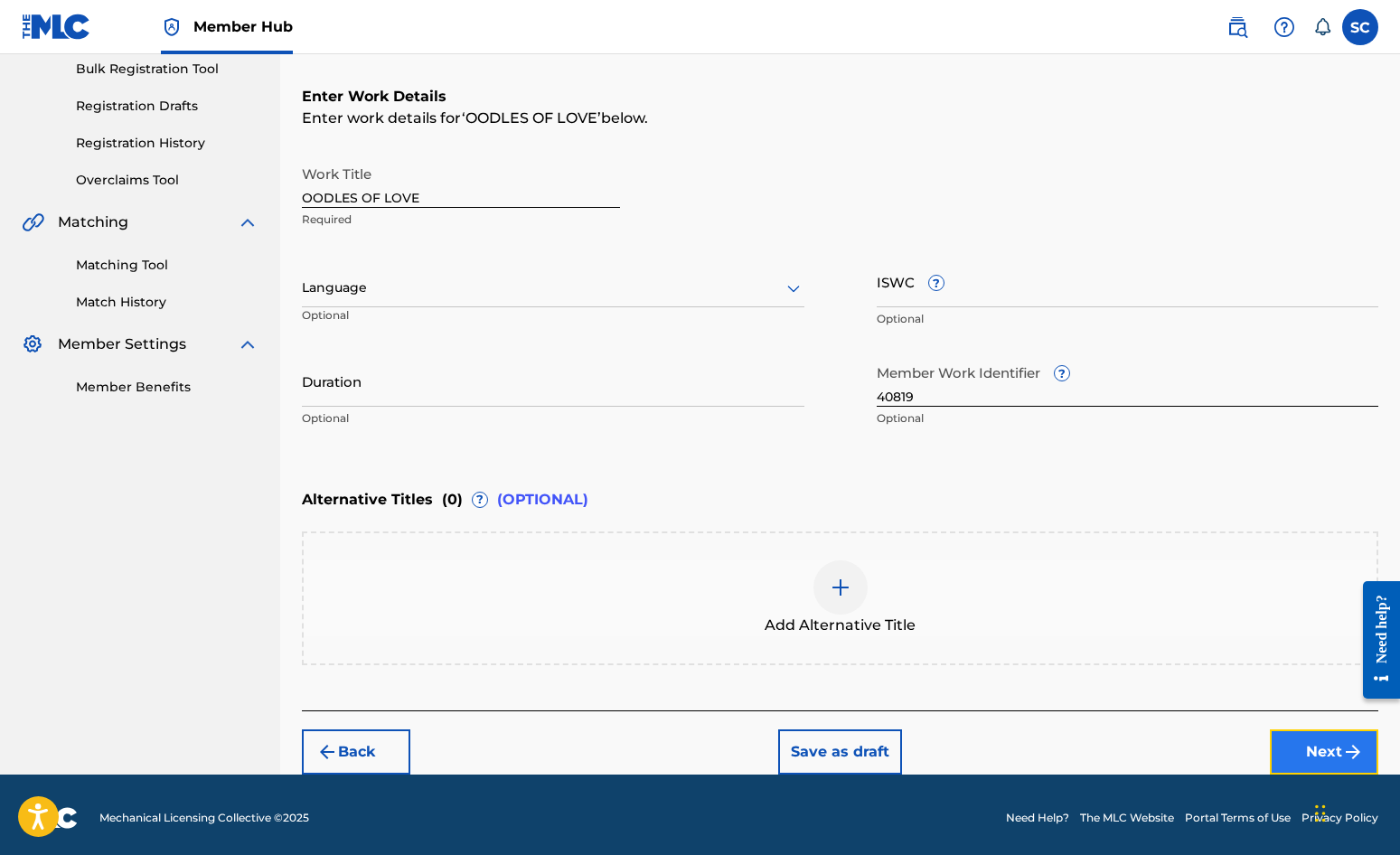
click at [1335, 751] on button "Next" at bounding box center [1324, 752] width 108 height 45
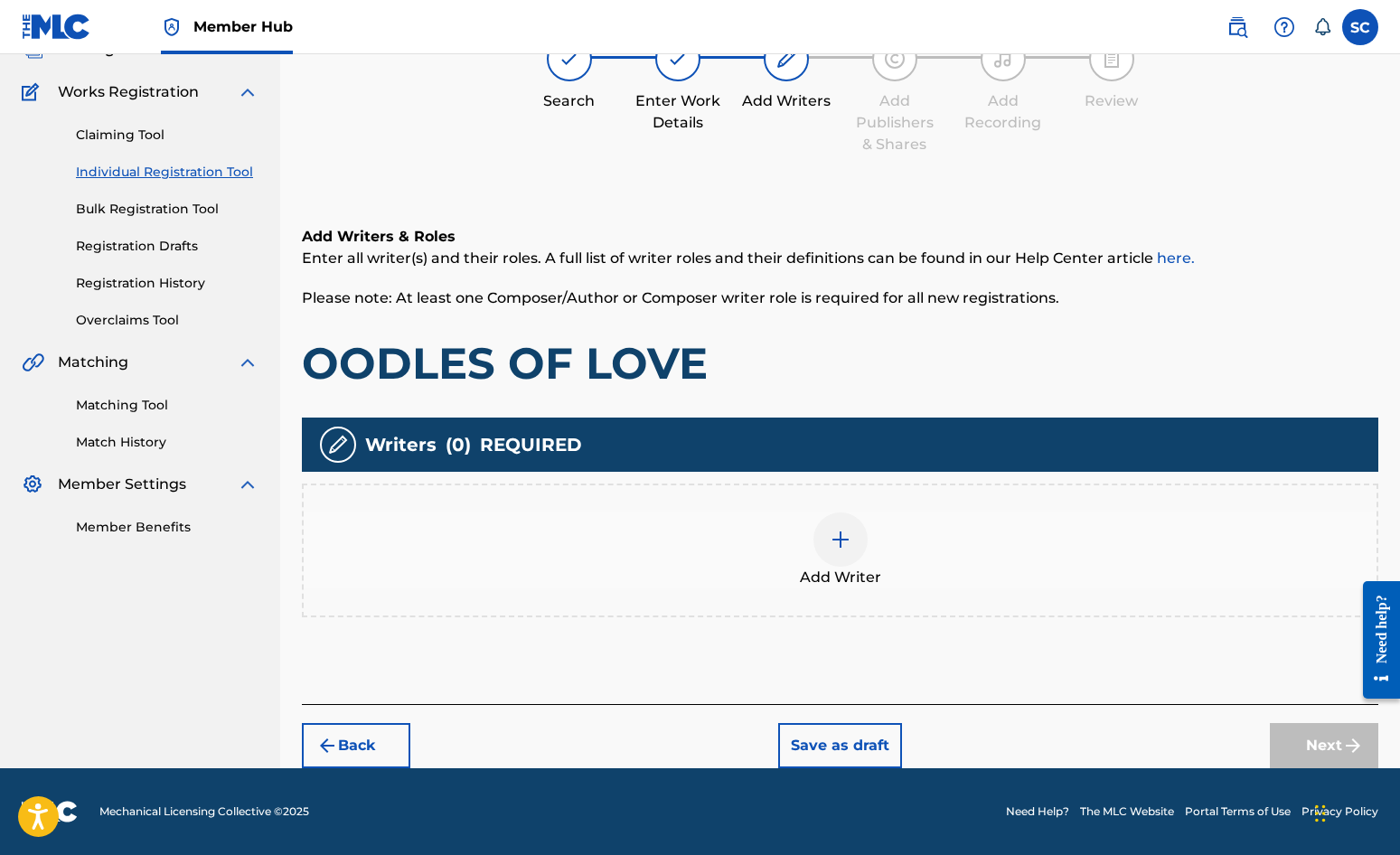
scroll to position [82, 0]
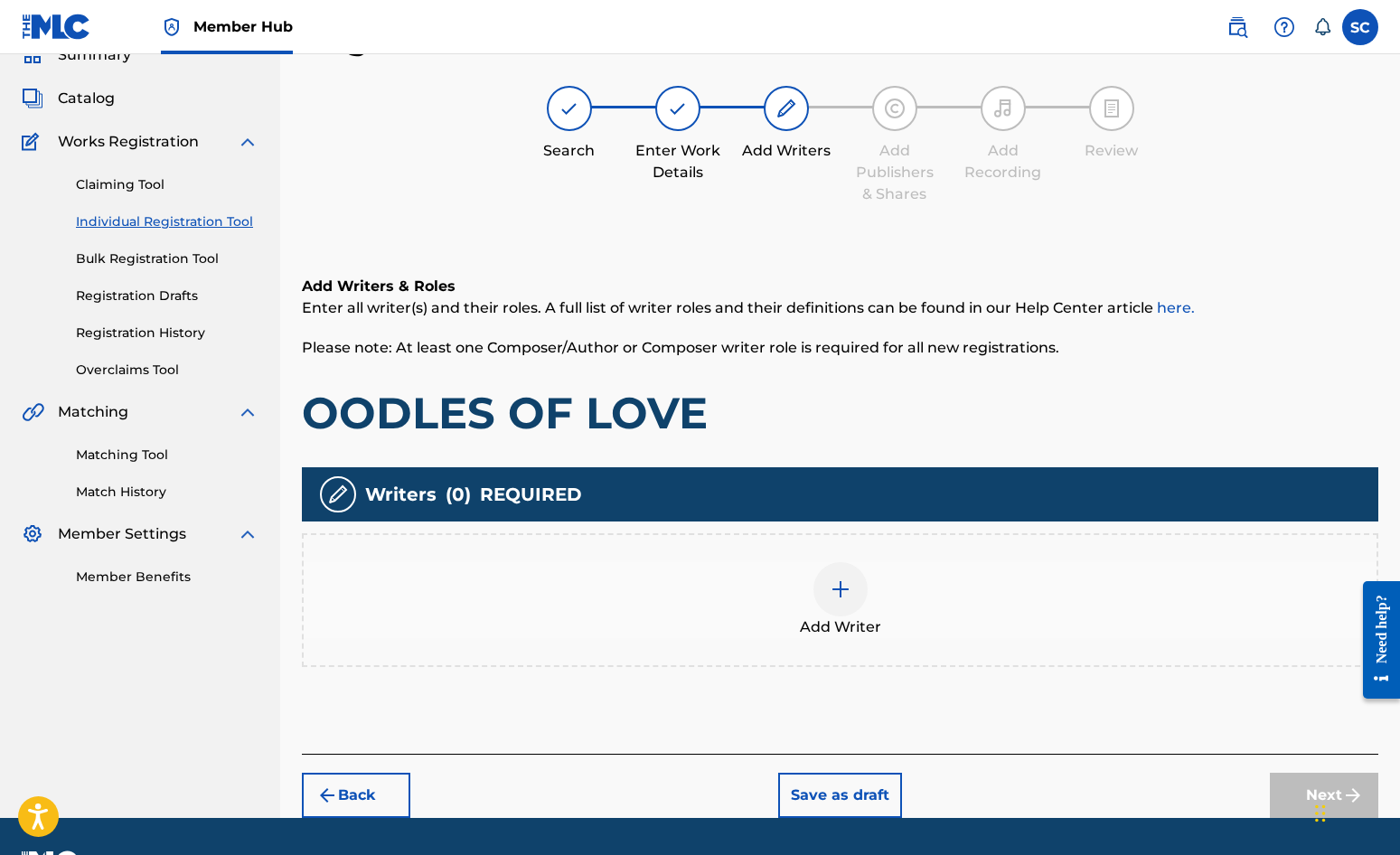
click at [834, 589] on img at bounding box center [840, 589] width 22 height 22
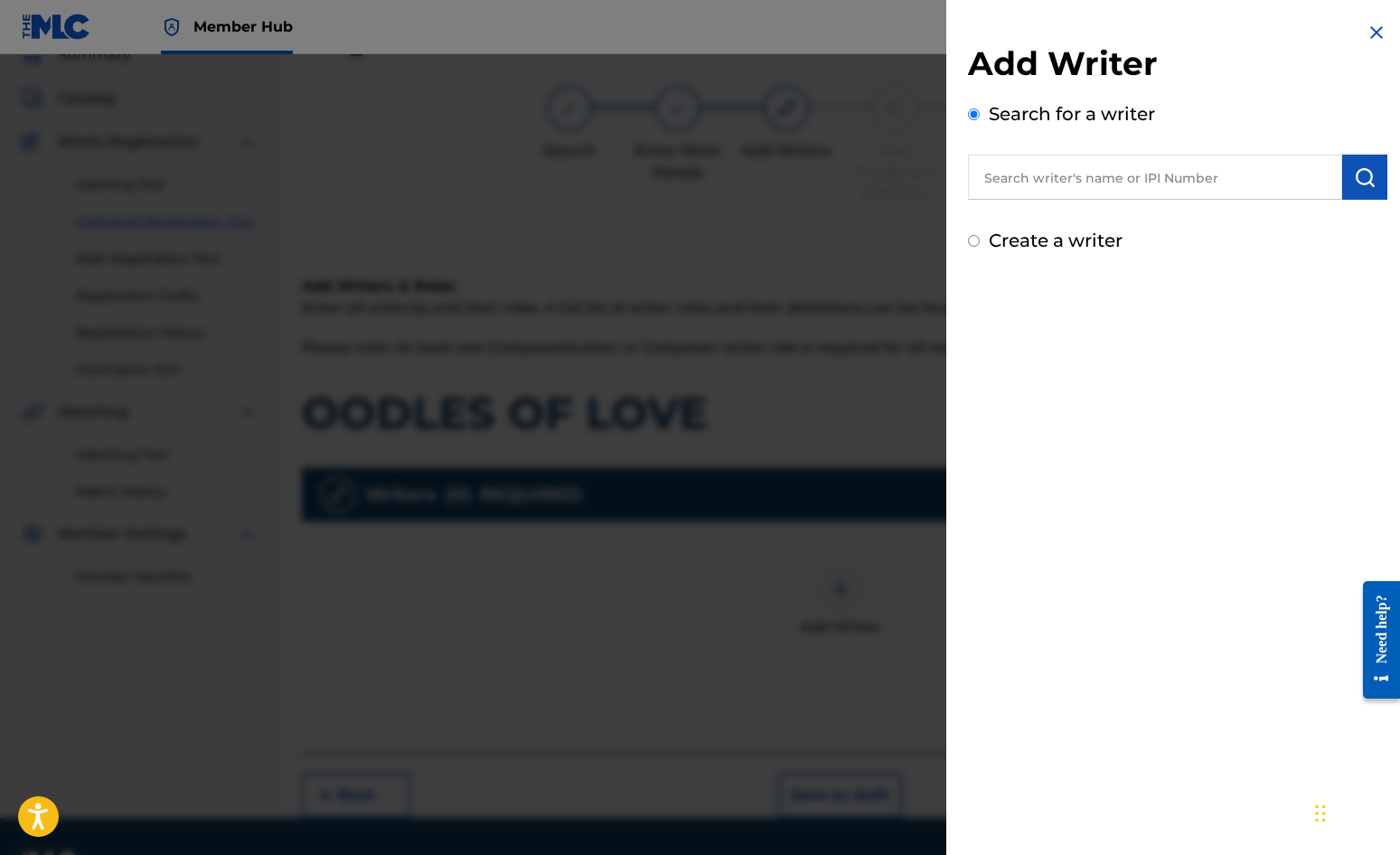
click at [1029, 236] on label "Create a writer" at bounding box center [1055, 240] width 133 height 22
radio input "true"
click at [980, 236] on input "Create a writer" at bounding box center [973, 241] width 12 height 12
radio input "false"
radio input "true"
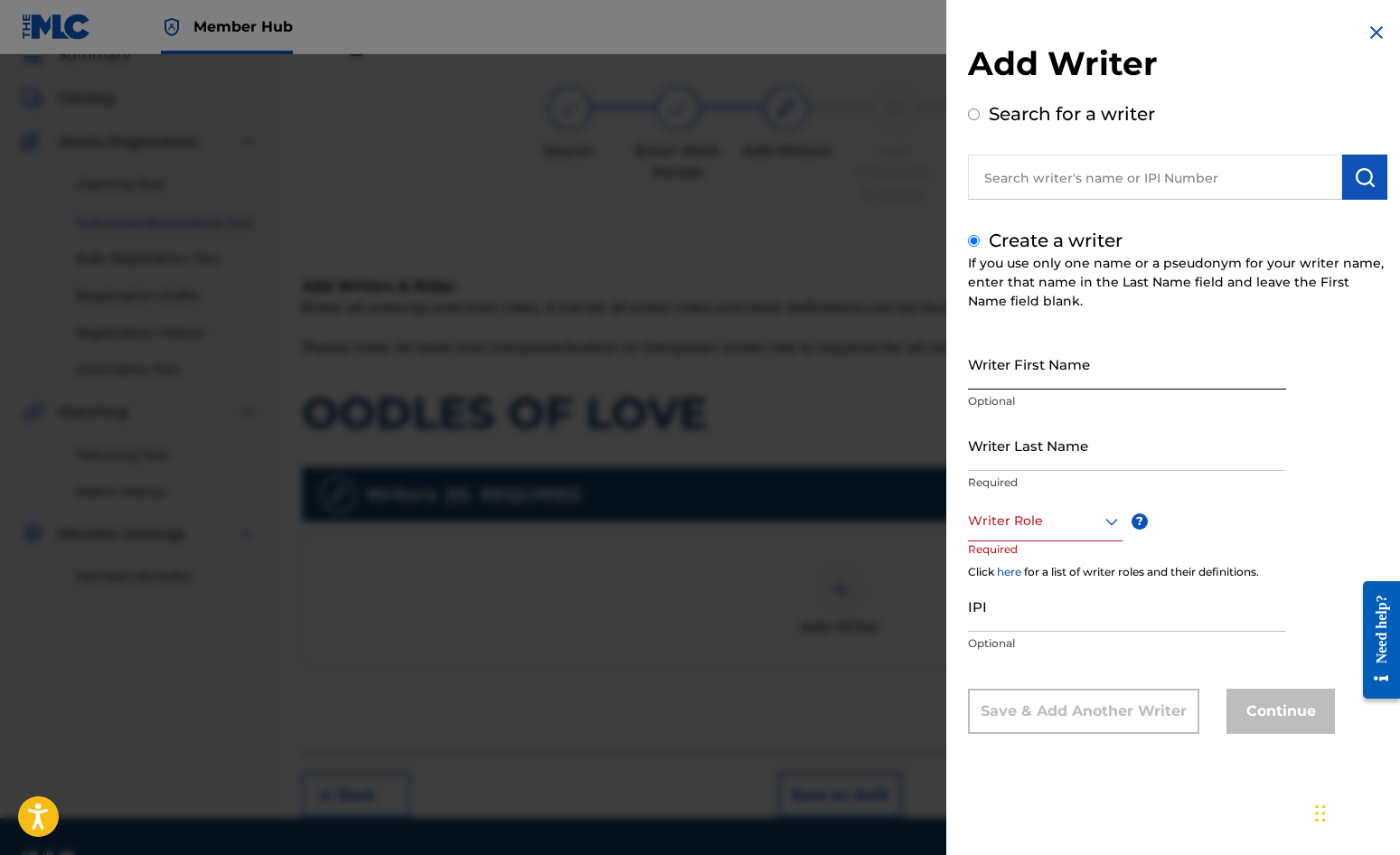
click at [1064, 360] on input "Writer First Name" at bounding box center [1127, 364] width 319 height 52
type input "[PERSON_NAME]"
click at [1076, 443] on input "Writer Last Name" at bounding box center [1127, 444] width 319 height 52
type input "[PERSON_NAME]"
click at [1027, 517] on div at bounding box center [1045, 521] width 155 height 23
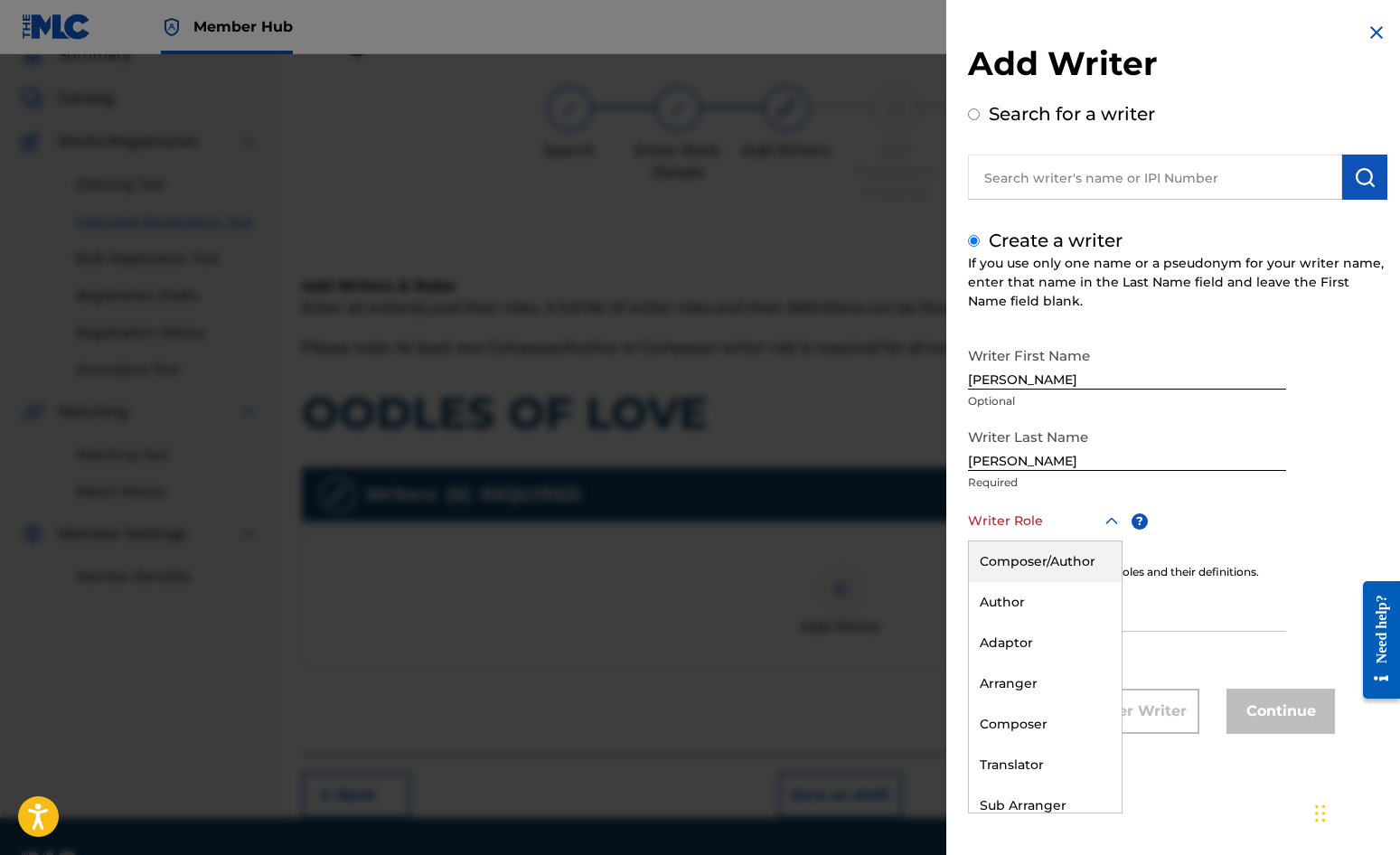
click at [1017, 570] on div "Composer/Author" at bounding box center [1045, 561] width 153 height 40
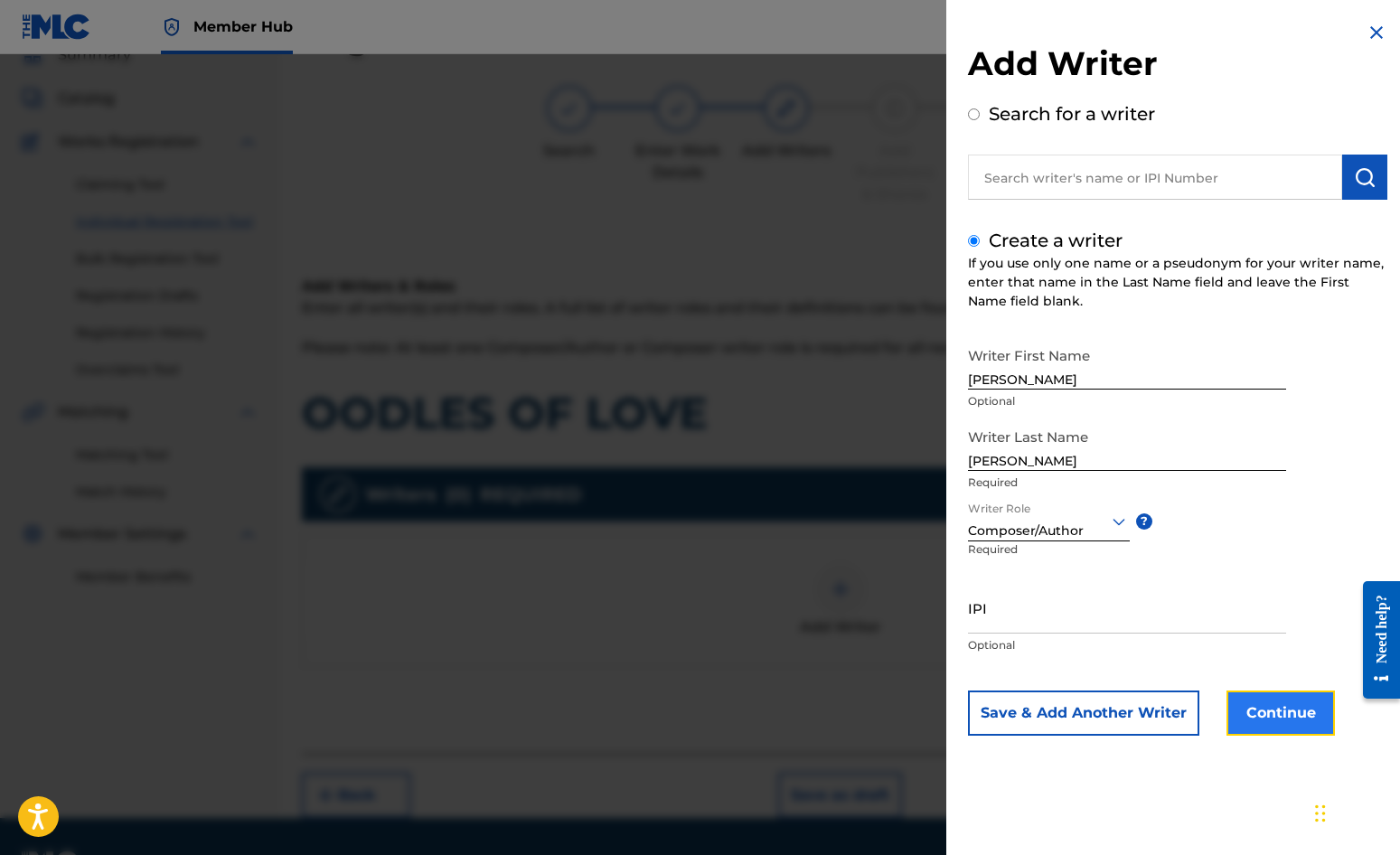
click at [1289, 713] on button "Continue" at bounding box center [1281, 713] width 108 height 45
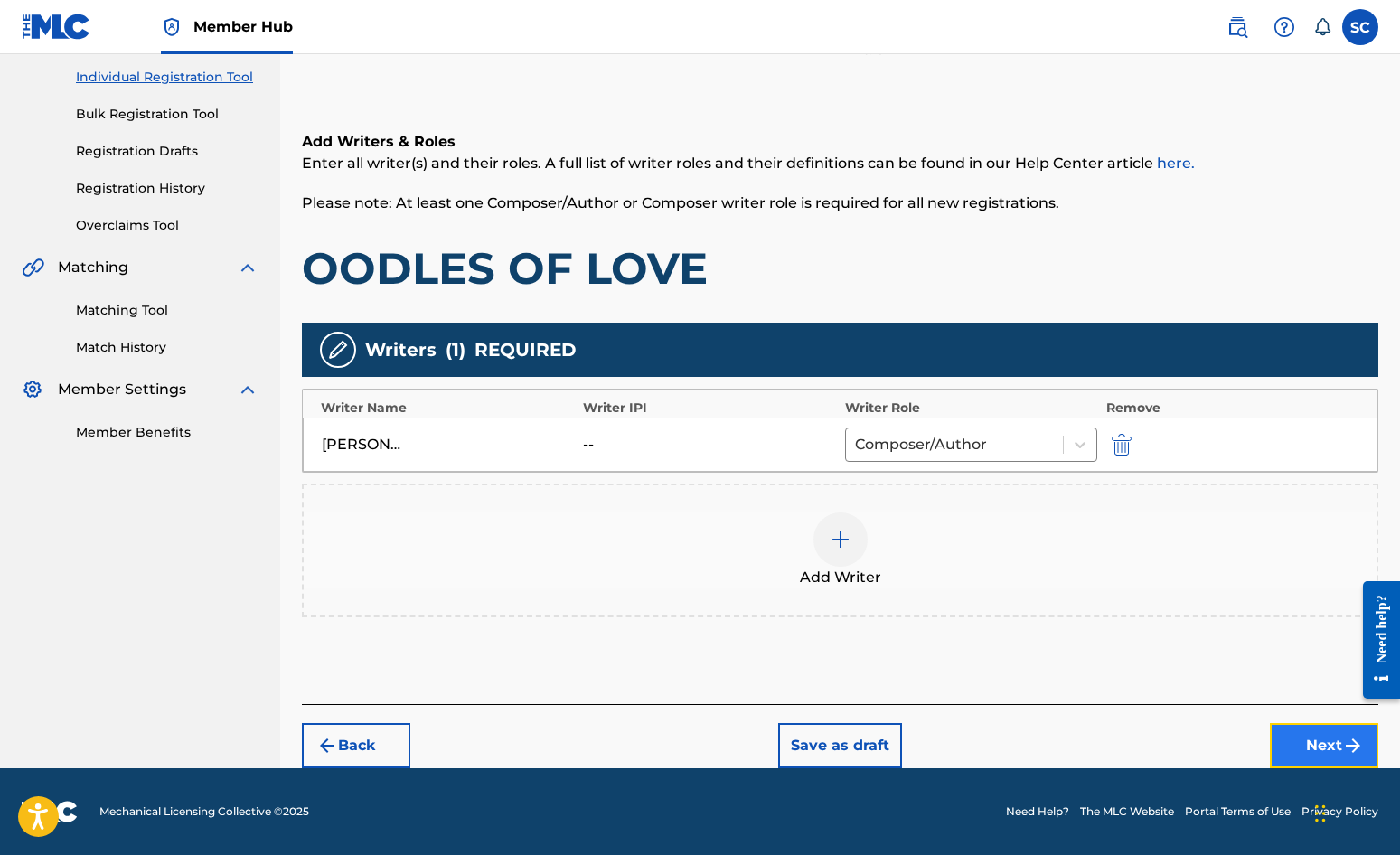
click at [1322, 746] on button "Next" at bounding box center [1324, 746] width 108 height 45
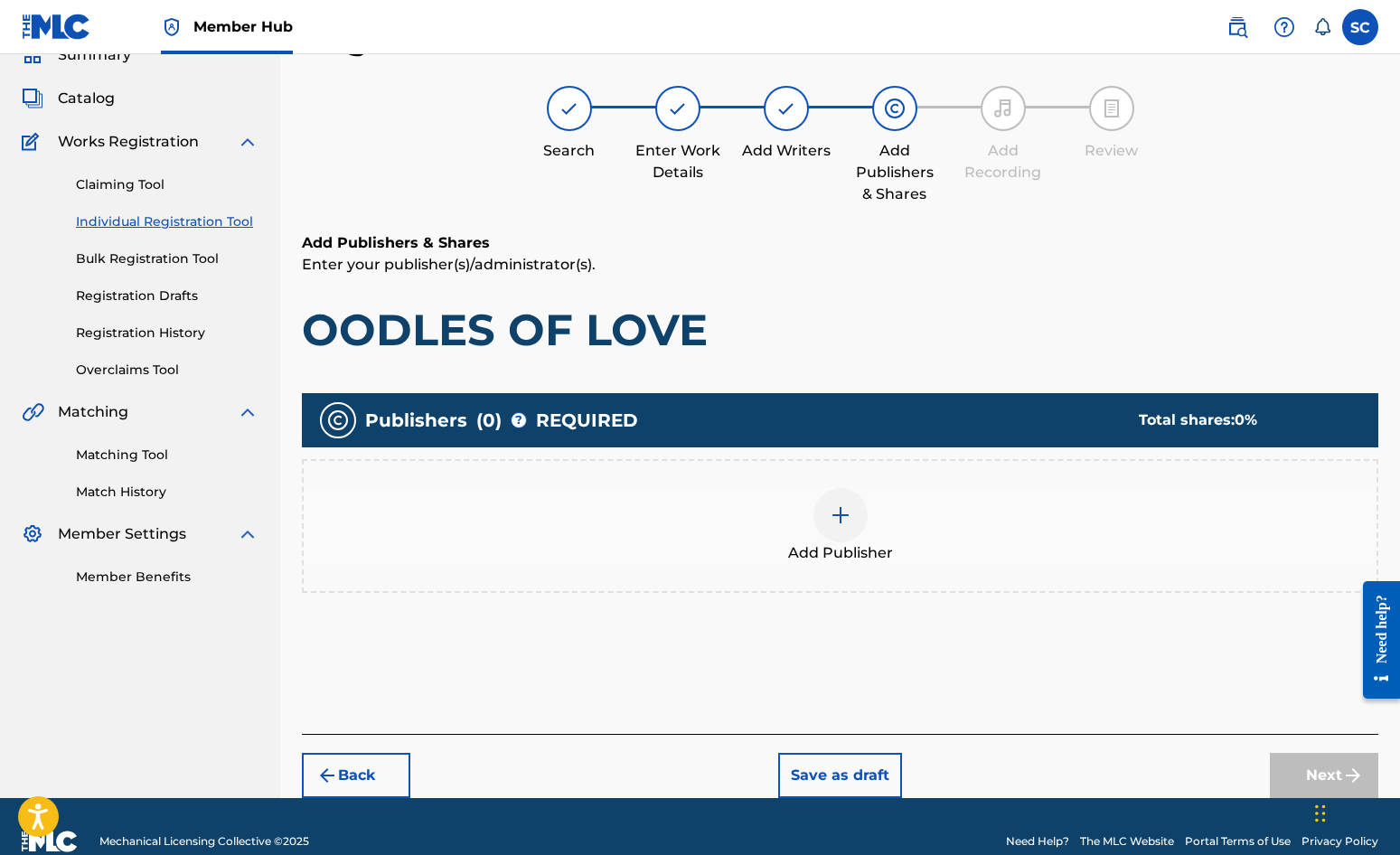
click at [837, 511] on img at bounding box center [840, 515] width 22 height 22
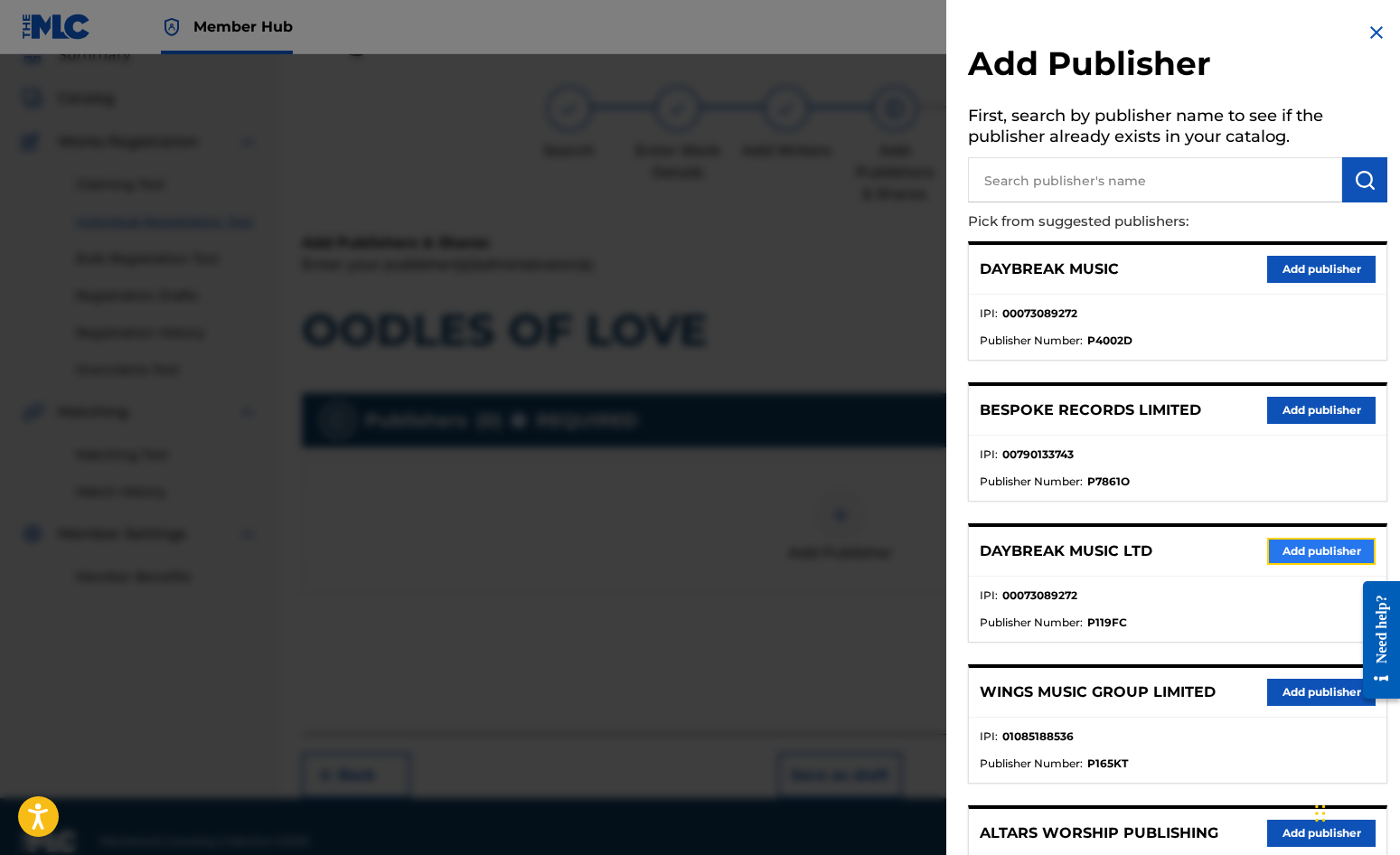
click at [1330, 550] on button "Add publisher" at bounding box center [1321, 551] width 108 height 27
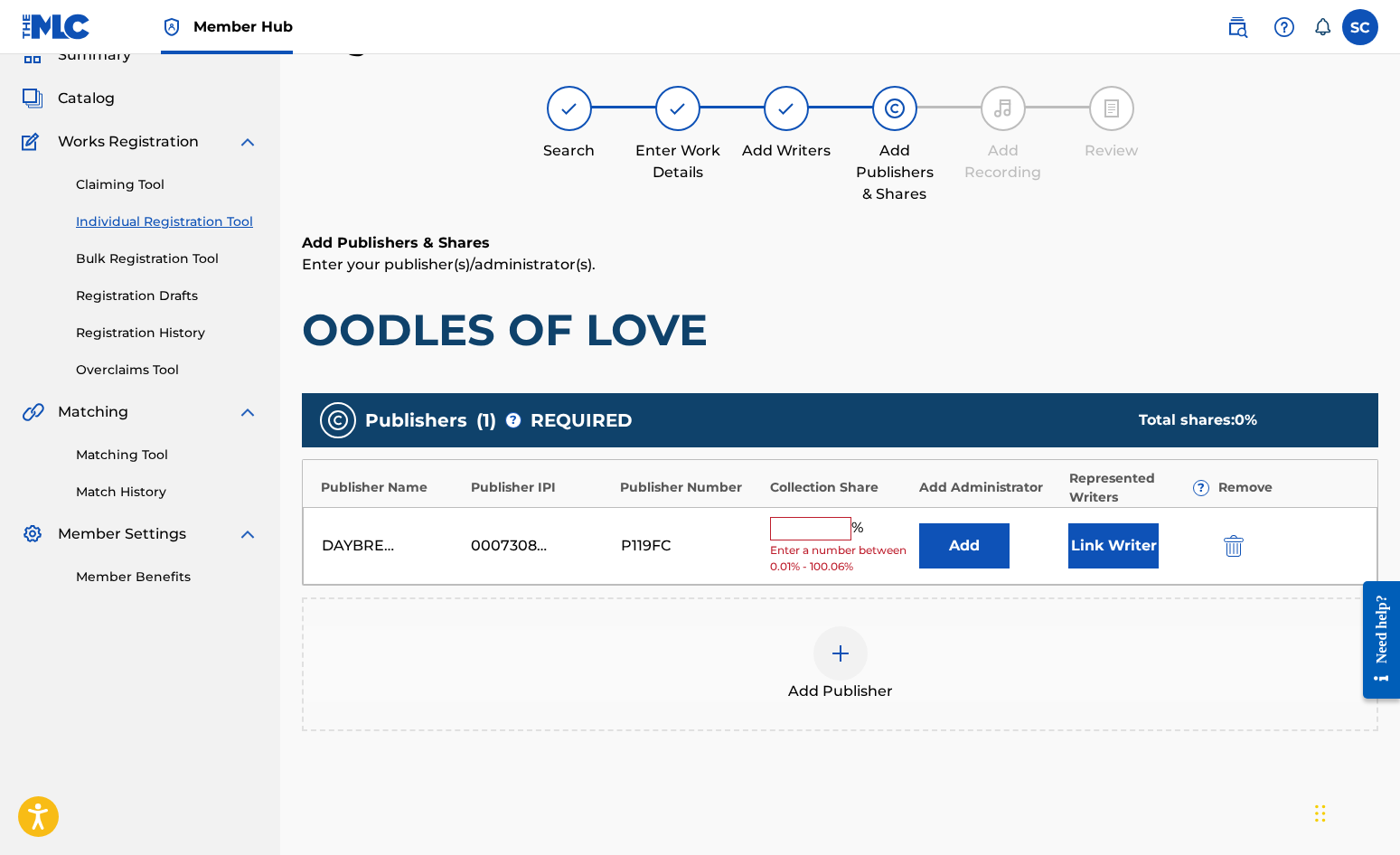
click at [807, 531] on input "text" at bounding box center [811, 528] width 82 height 23
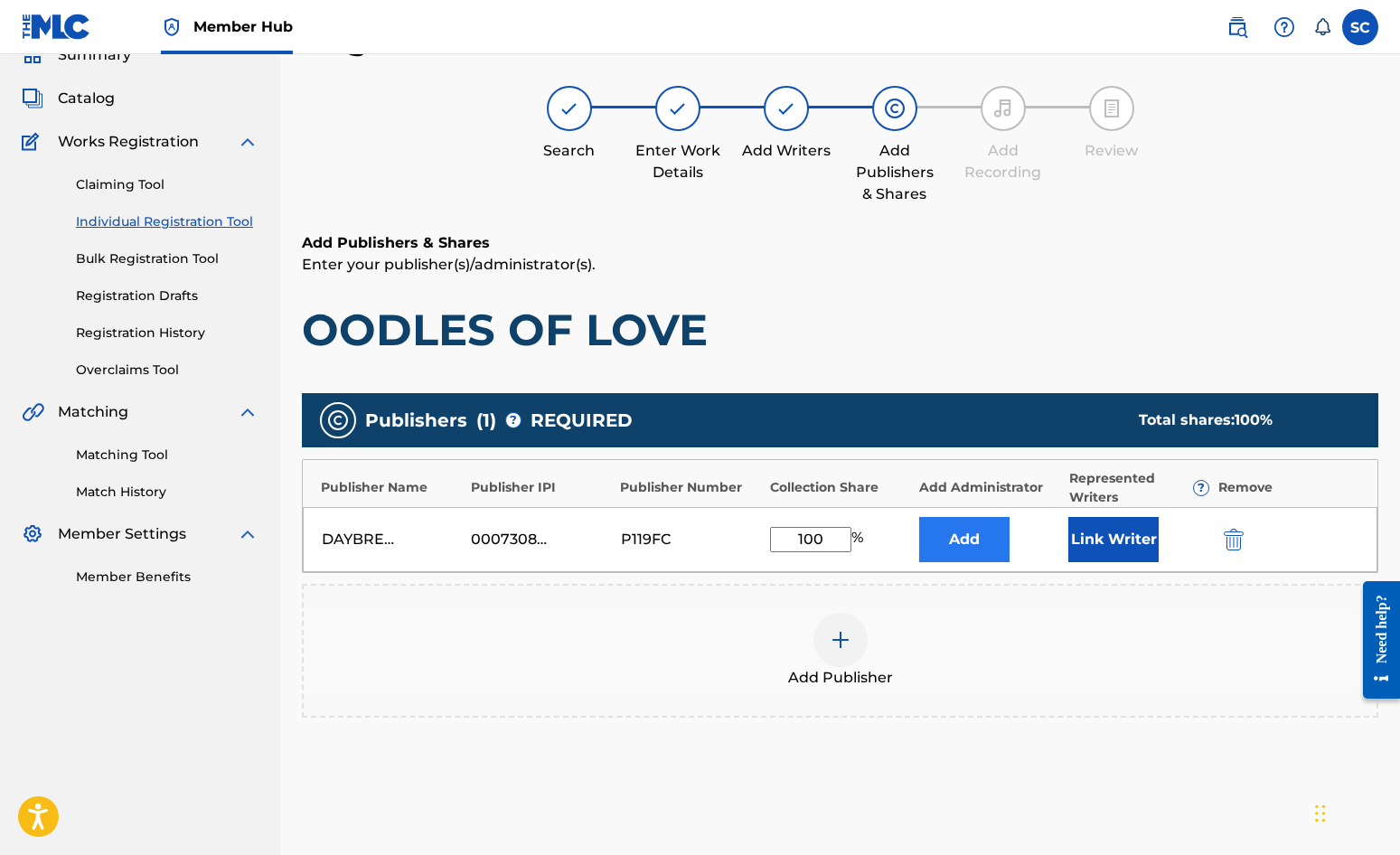
type input "100"
click at [961, 536] on button "Add" at bounding box center [964, 539] width 90 height 45
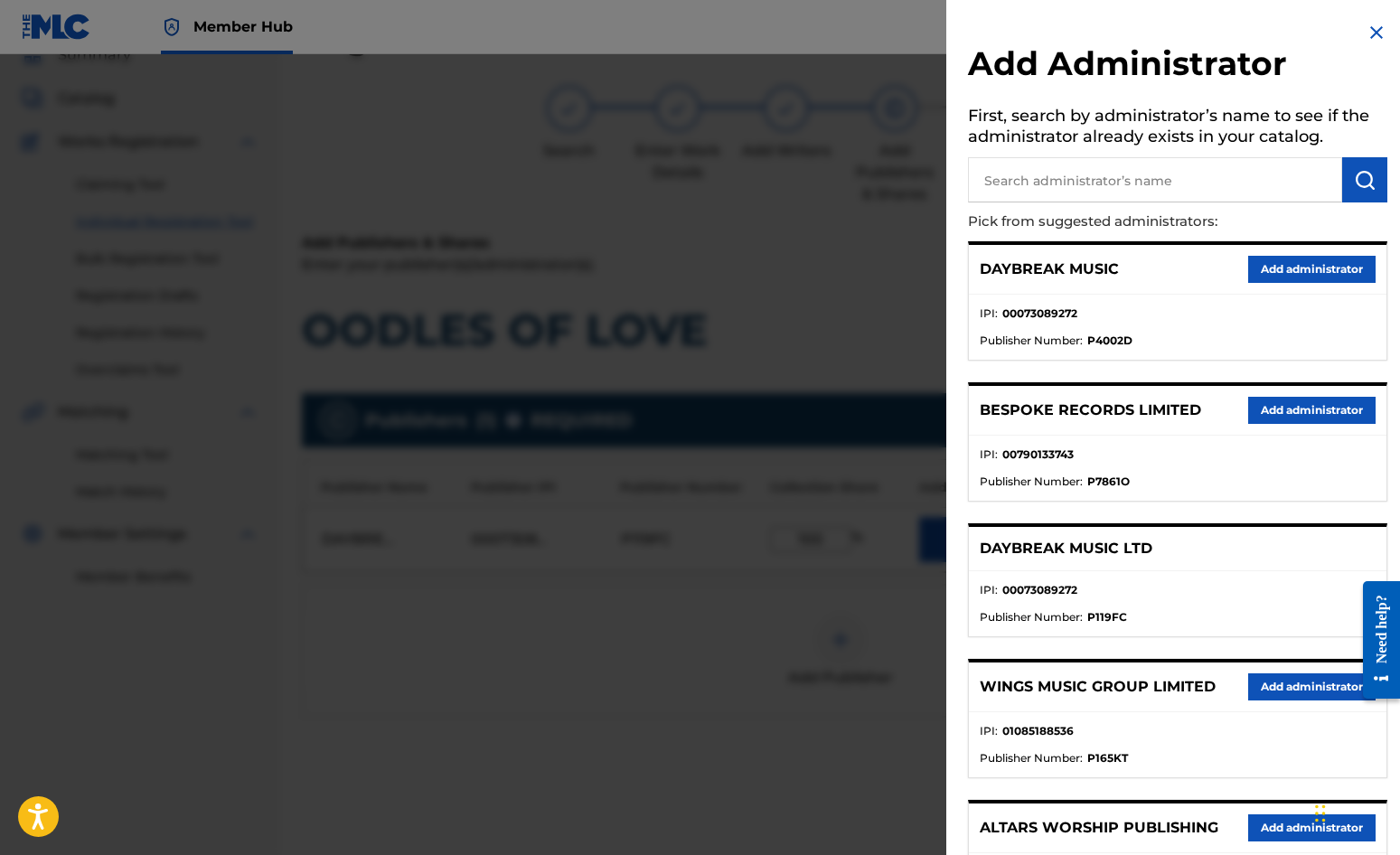
click at [1047, 170] on input "text" at bounding box center [1155, 179] width 374 height 45
type input "SONG SOLUTIONS"
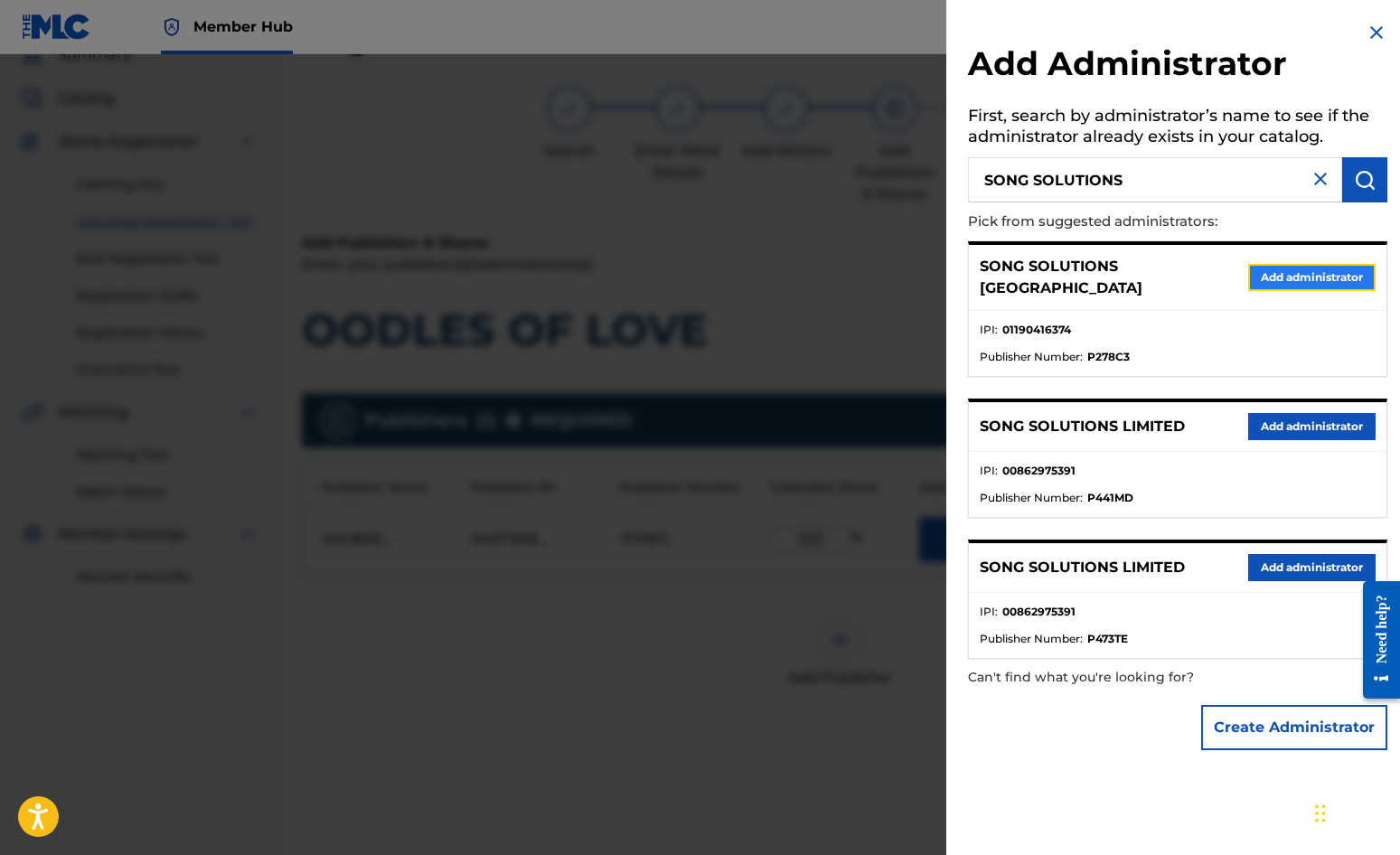
click at [1328, 268] on button "Add administrator" at bounding box center [1313, 277] width 128 height 27
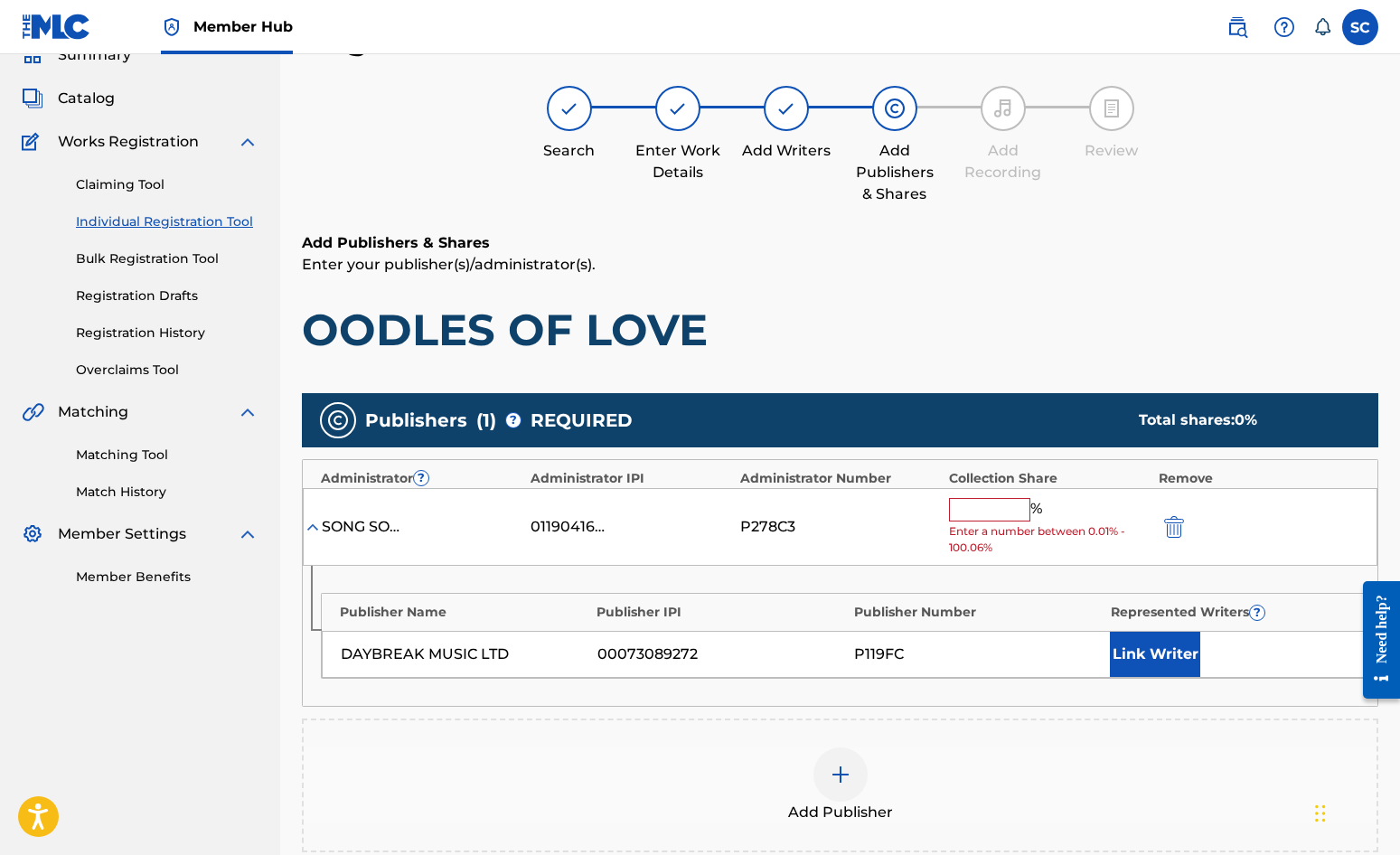
click at [960, 515] on input "text" at bounding box center [989, 509] width 82 height 23
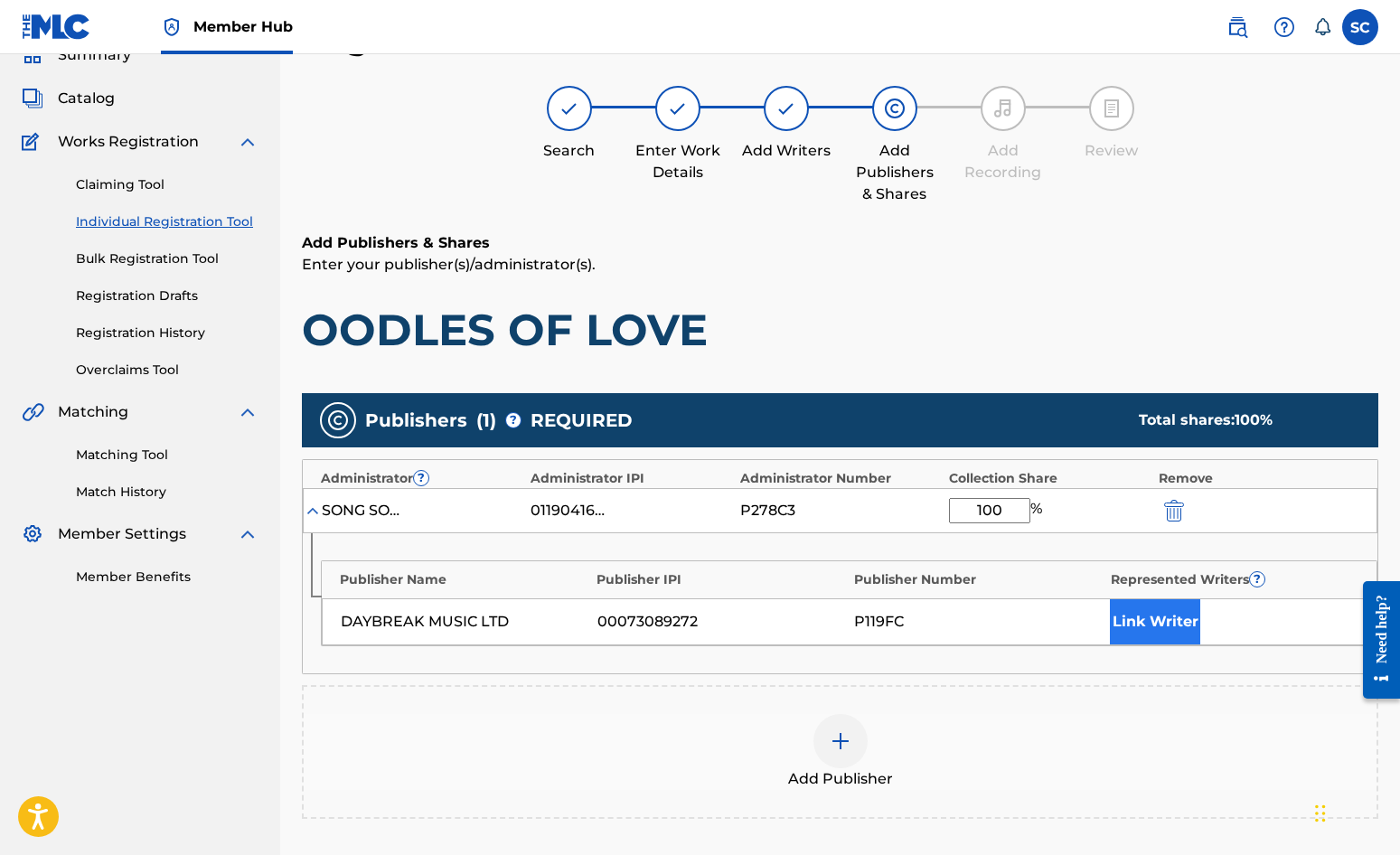
type input "100"
click at [1153, 630] on button "Link Writer" at bounding box center [1155, 622] width 90 height 45
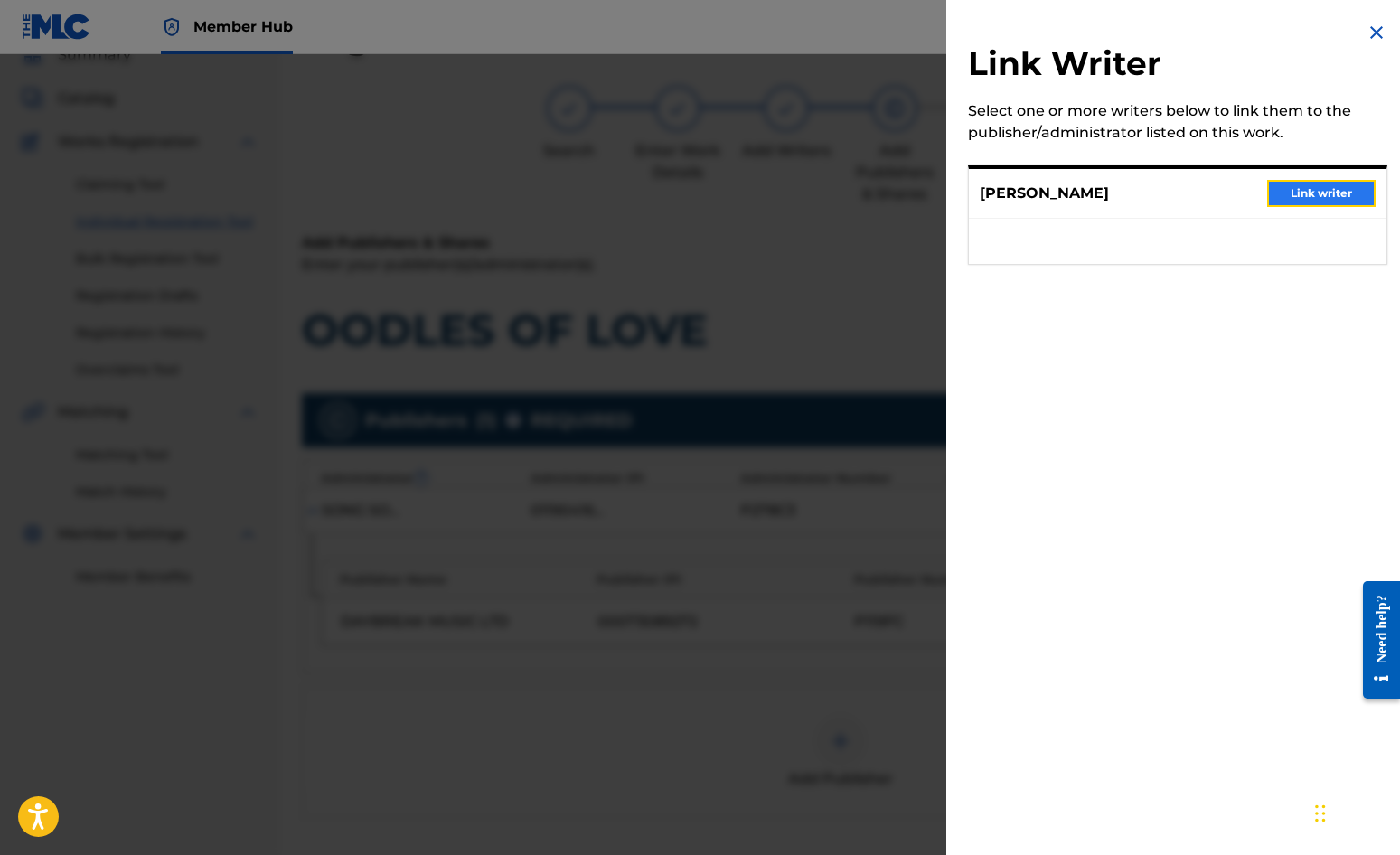
click at [1299, 194] on button "Link writer" at bounding box center [1321, 193] width 108 height 27
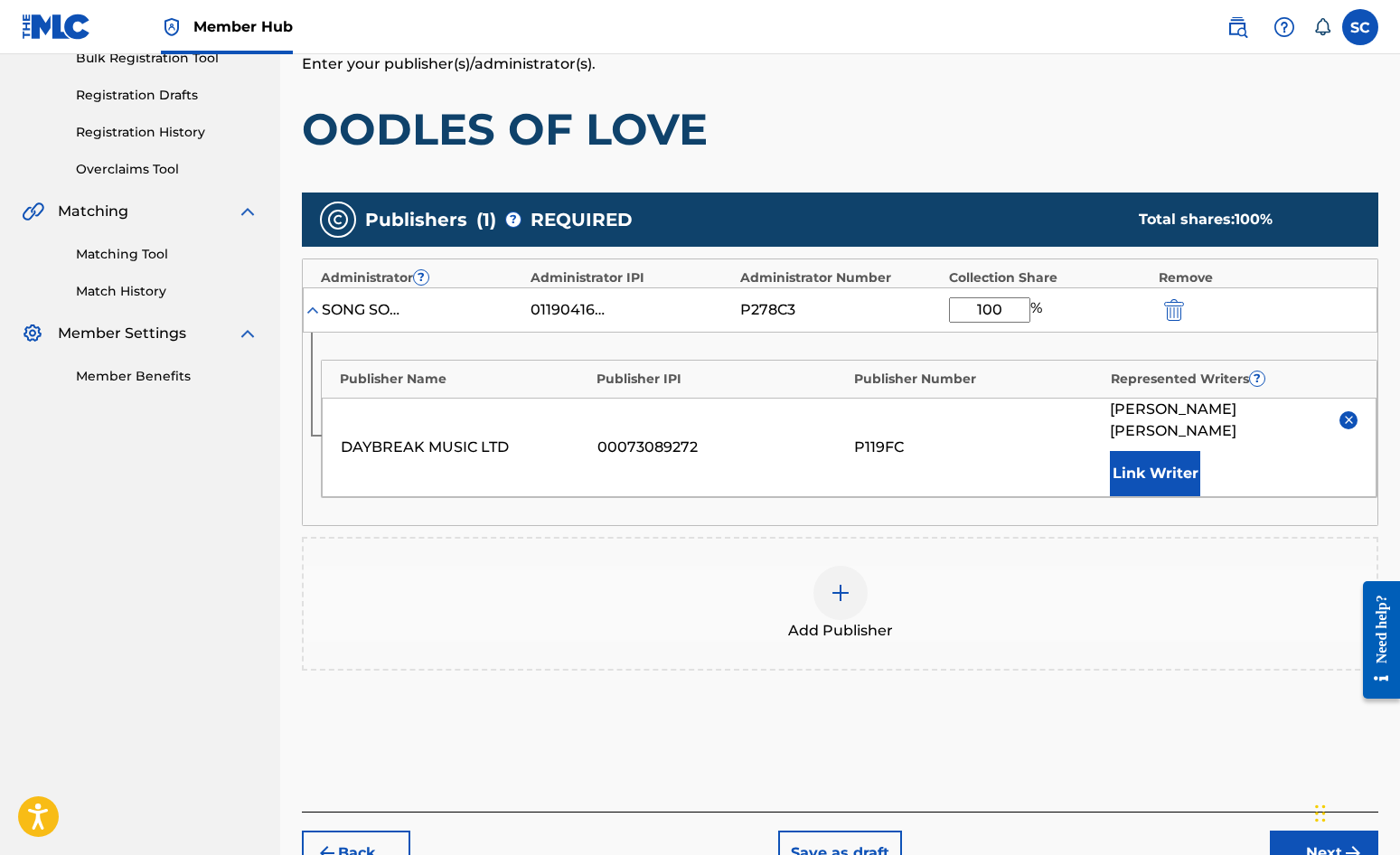
scroll to position [368, 0]
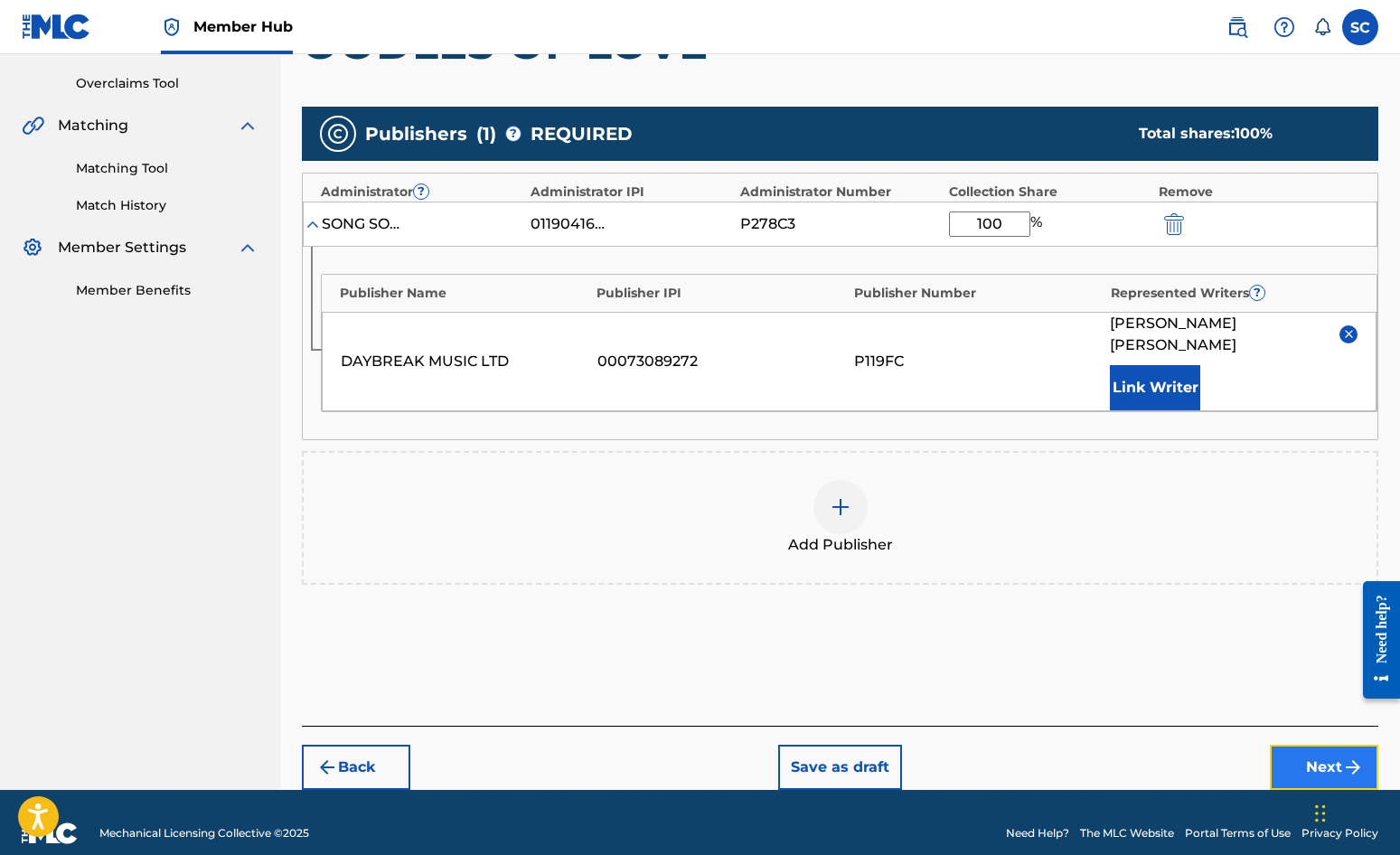
click at [1293, 745] on button "Next" at bounding box center [1324, 768] width 108 height 45
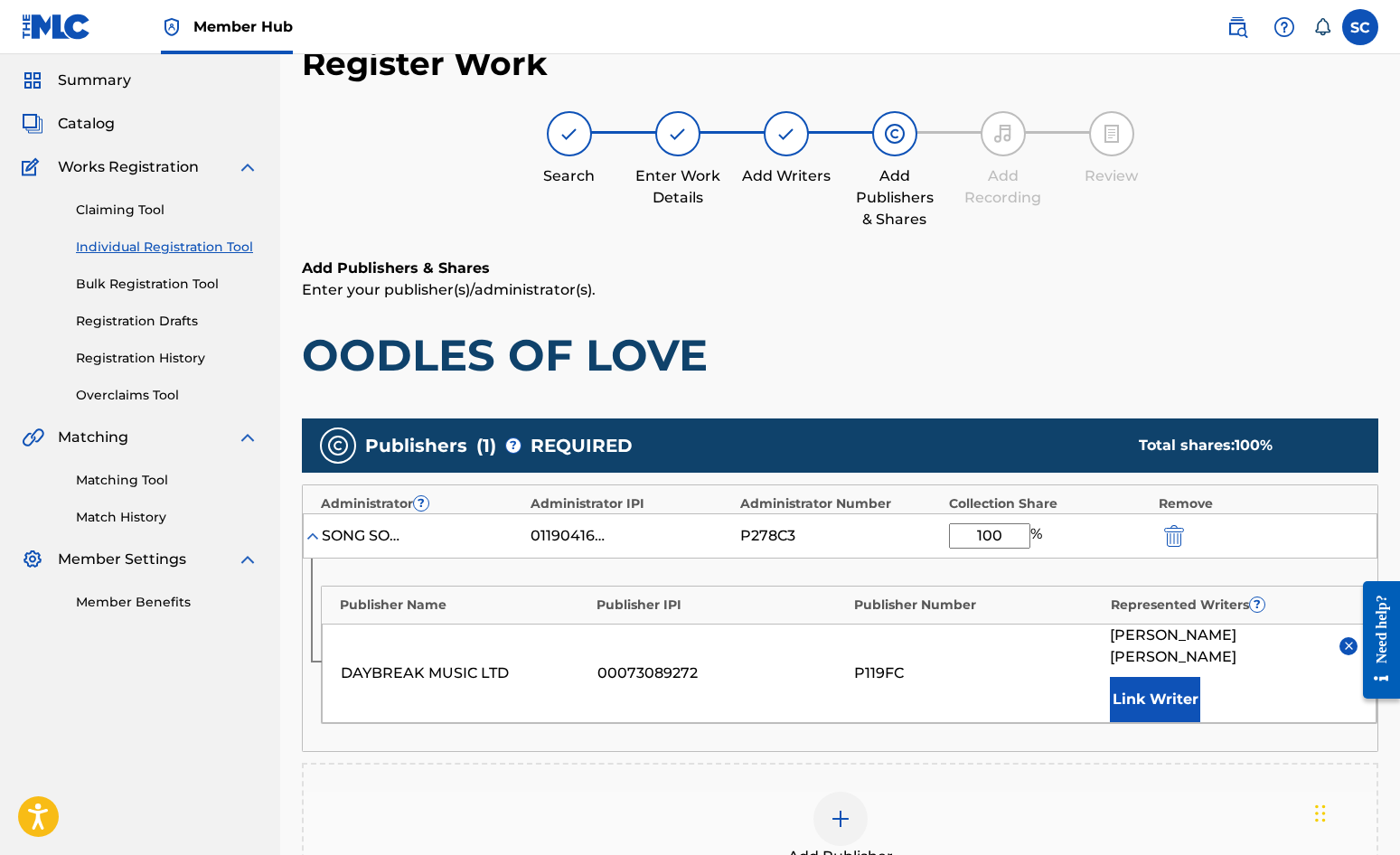
scroll to position [82, 0]
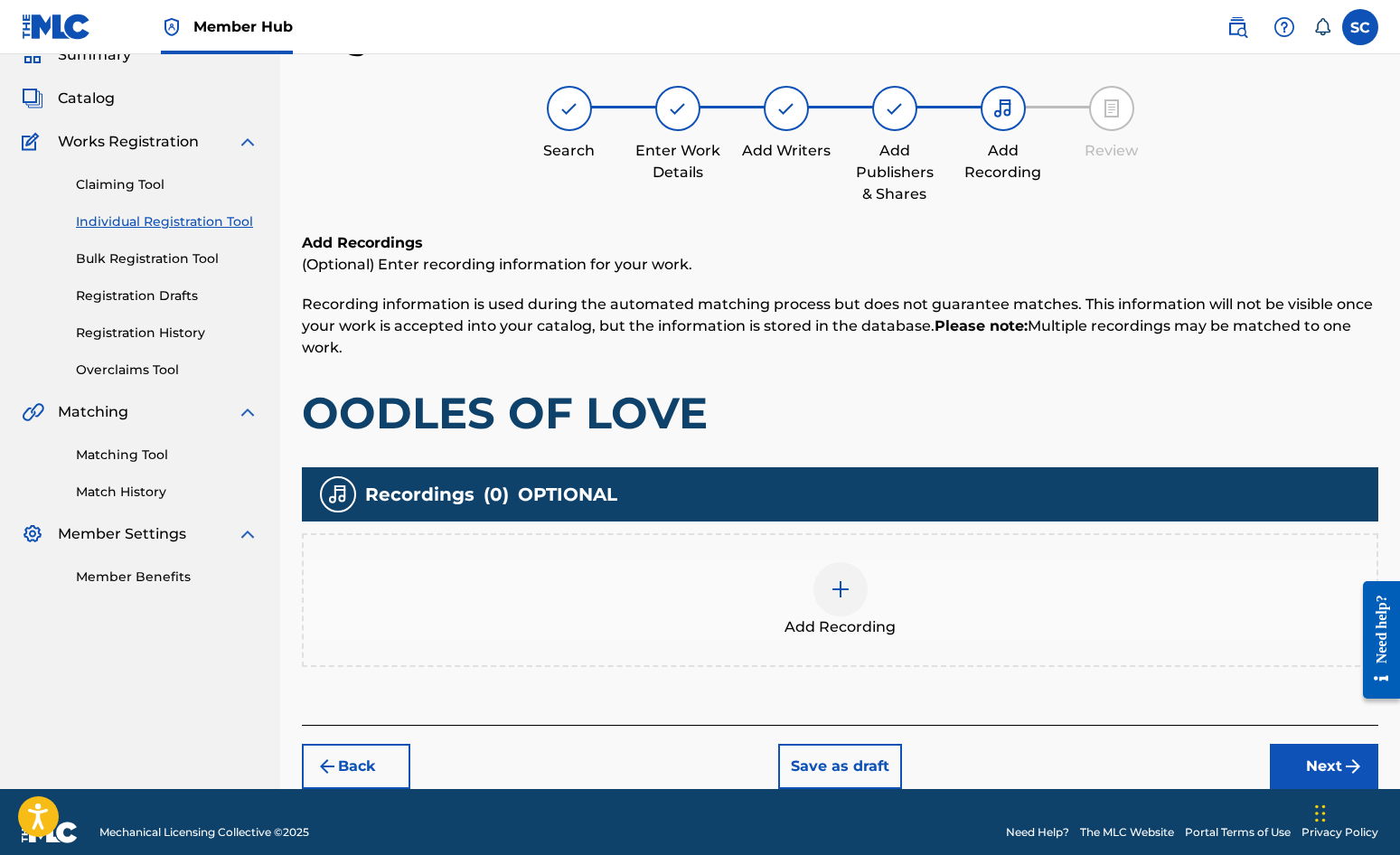
click at [837, 594] on img at bounding box center [840, 589] width 22 height 22
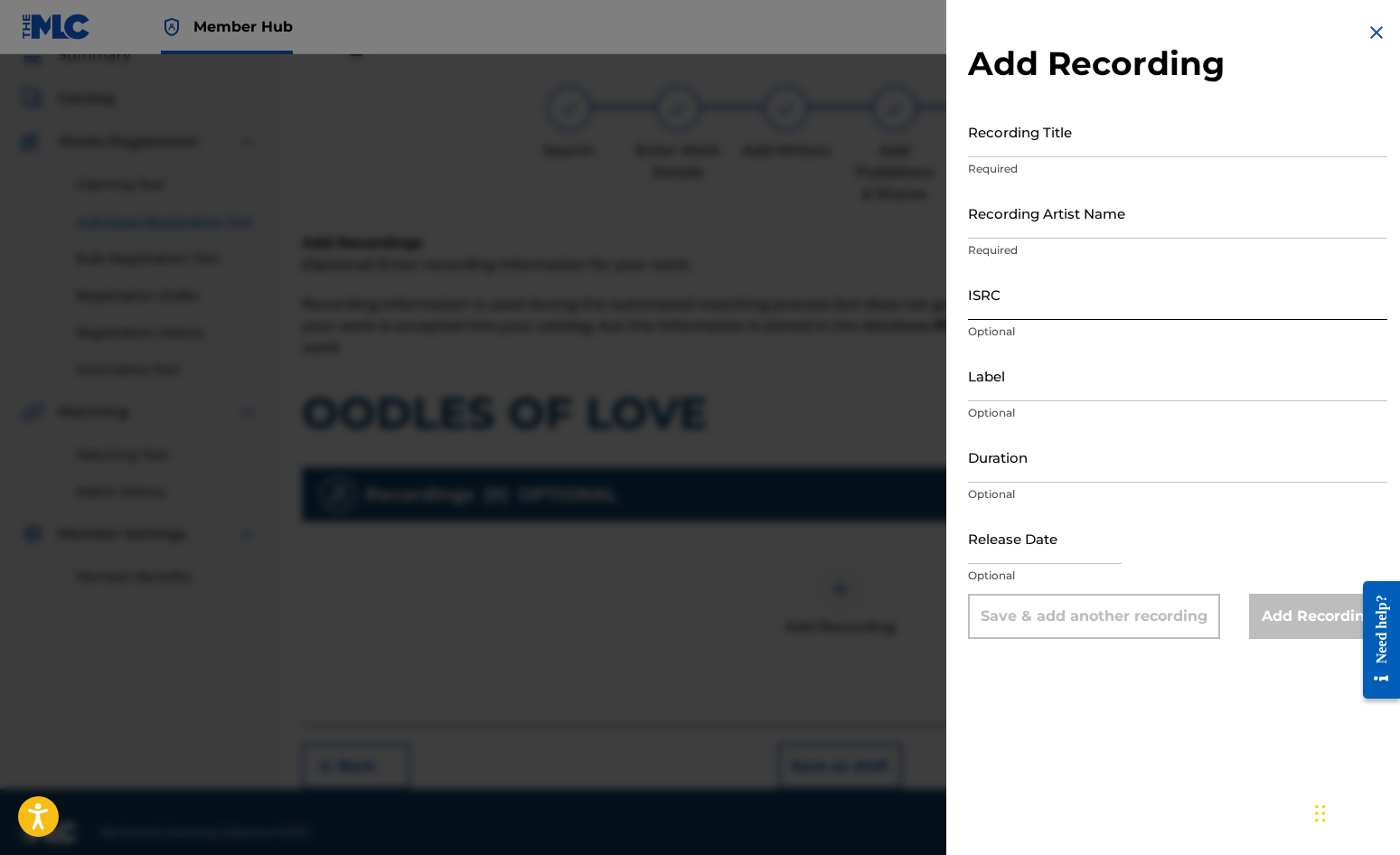
click at [1030, 309] on input "ISRC" at bounding box center [1177, 294] width 419 height 52
paste input "GBDPR0152412"
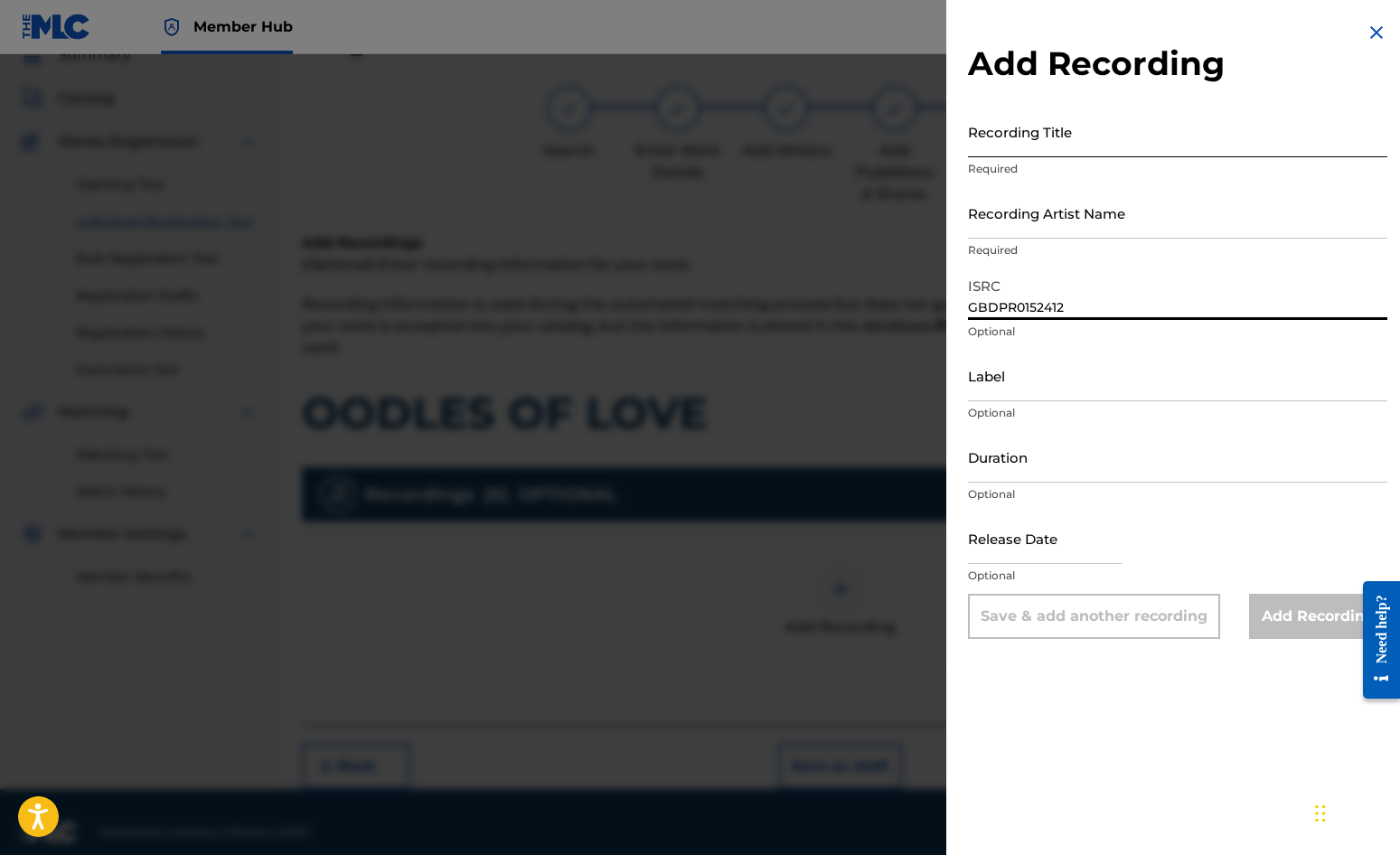
type input "GBDPR0152412"
click at [1027, 133] on input "Recording Title" at bounding box center [1177, 132] width 419 height 52
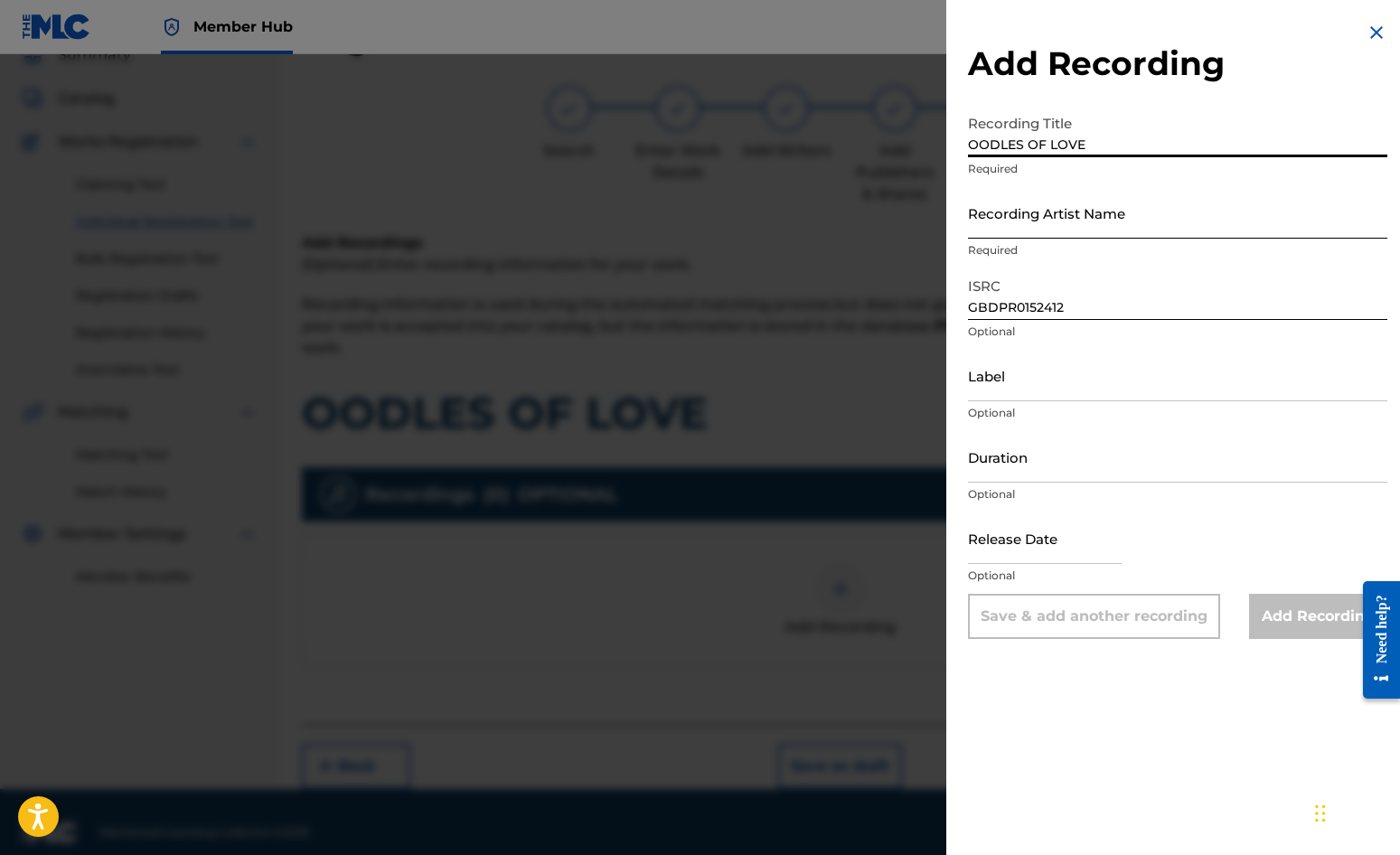
type input "OODLES OF LOVE"
click at [1009, 217] on input "Recording Artist Name" at bounding box center [1177, 212] width 419 height 52
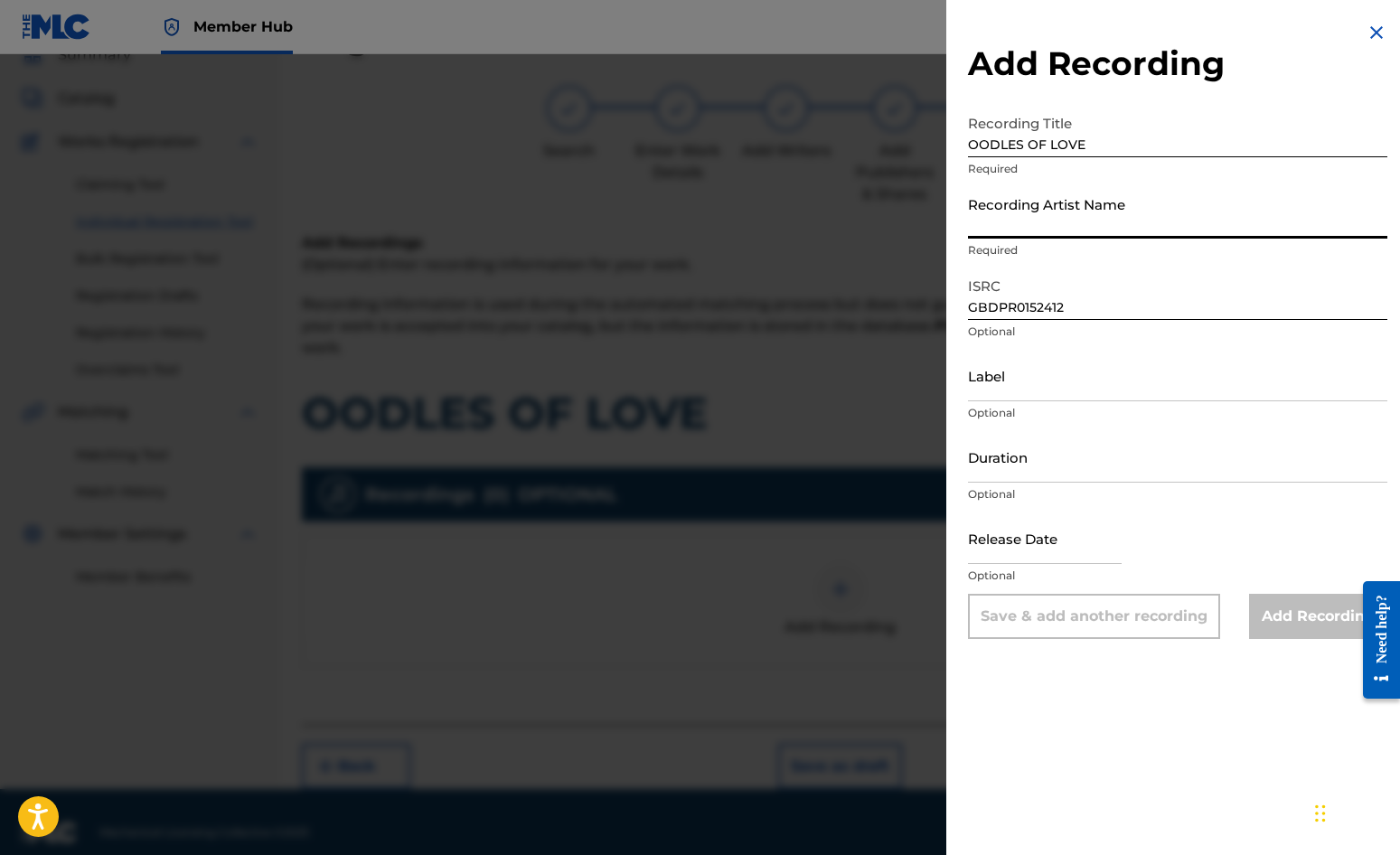
type input "[PERSON_NAME]"
type input "05:32"
type input "[DATE]"
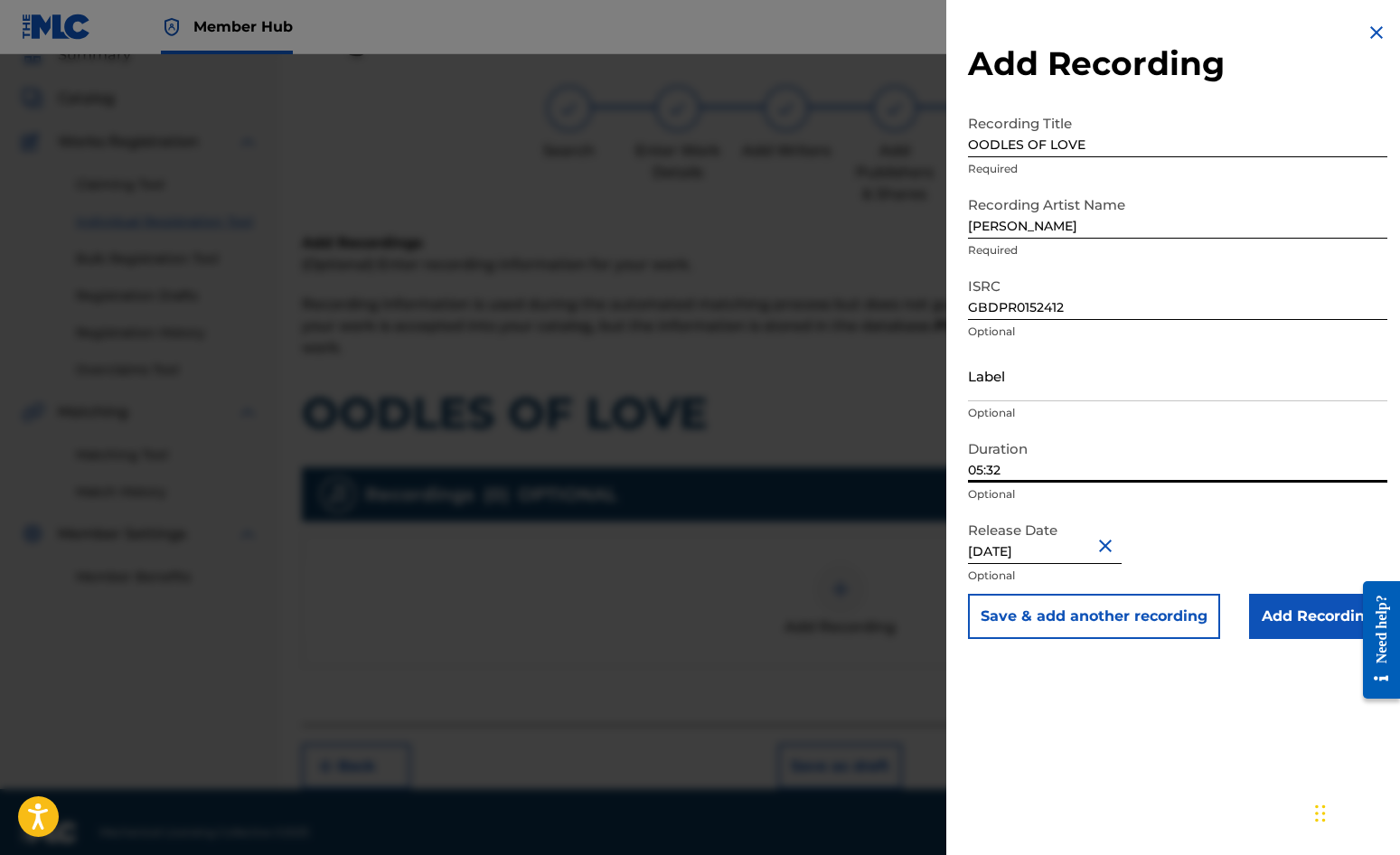
drag, startPoint x: 1040, startPoint y: 471, endPoint x: 894, endPoint y: 459, distance: 146.5
click at [894, 459] on div "Add Recording Recording Title OODLES OF LOVE Required Recording Artist Name DAV…" at bounding box center [700, 455] width 1400 height 801
type input "03:33"
click at [1133, 754] on div "Add Recording Recording Title OODLES OF LOVE Required Recording Artist Name DAV…" at bounding box center [1177, 428] width 463 height 855
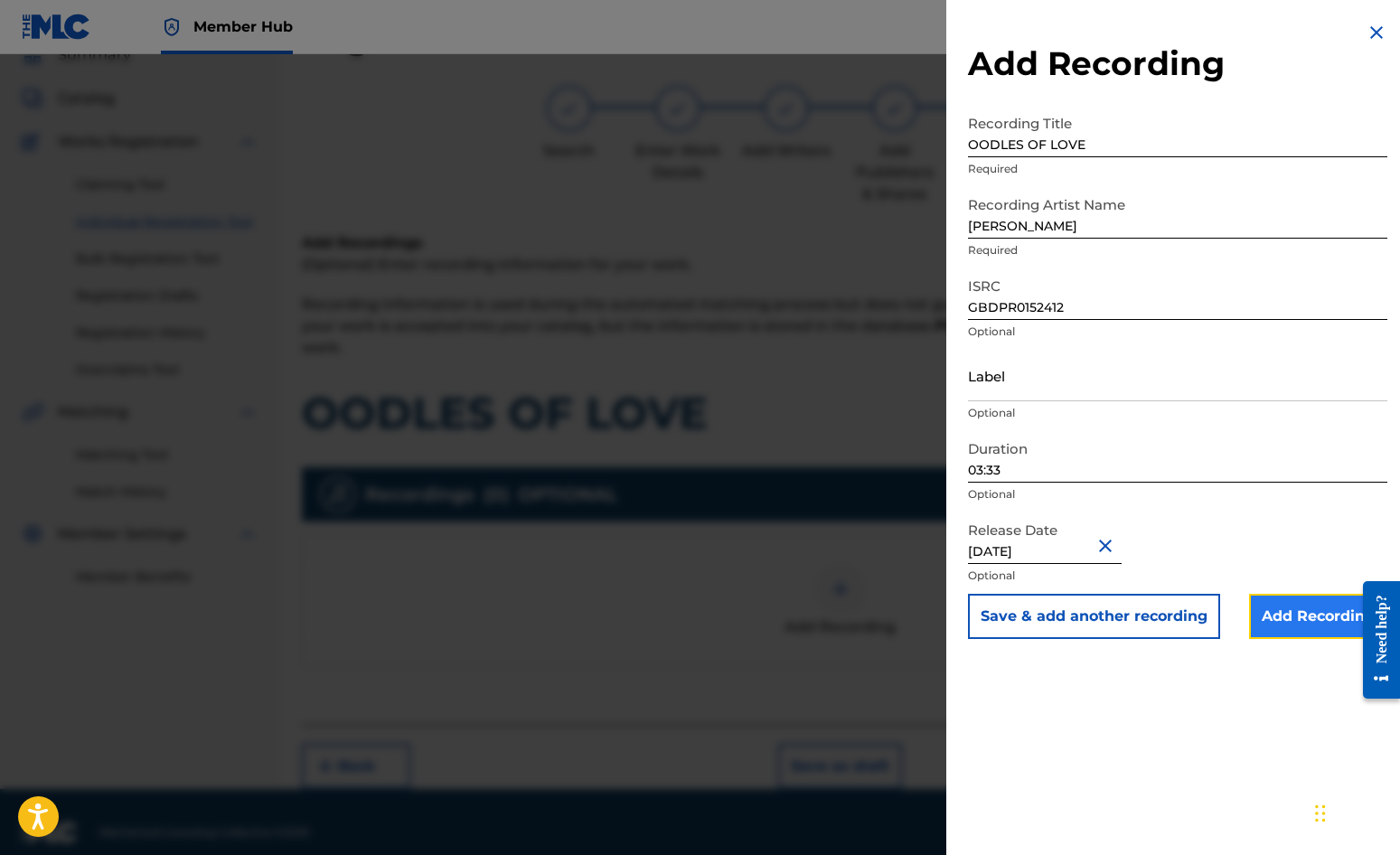
click at [1308, 613] on input "Add Recording" at bounding box center [1318, 616] width 138 height 45
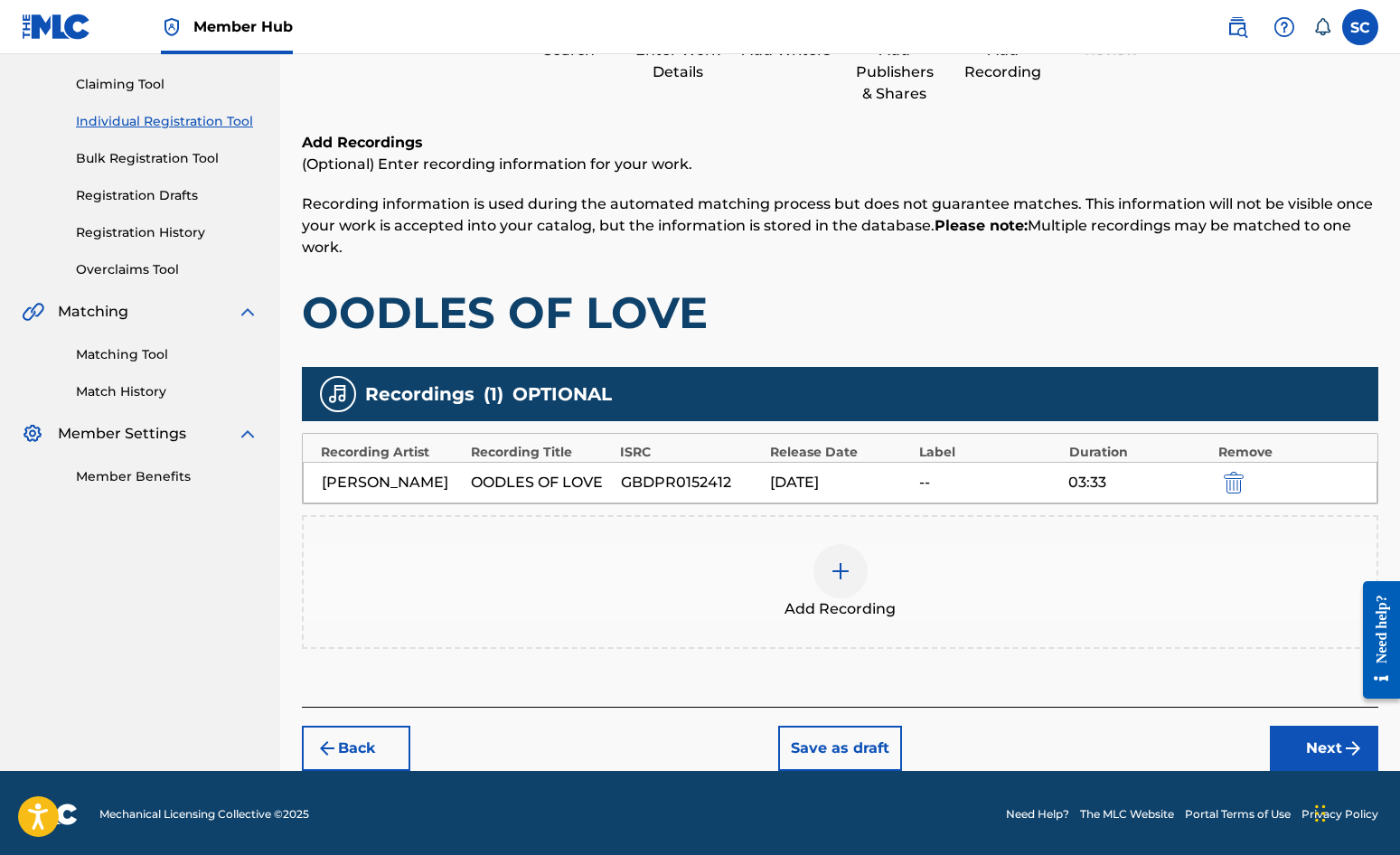
scroll to position [184, 0]
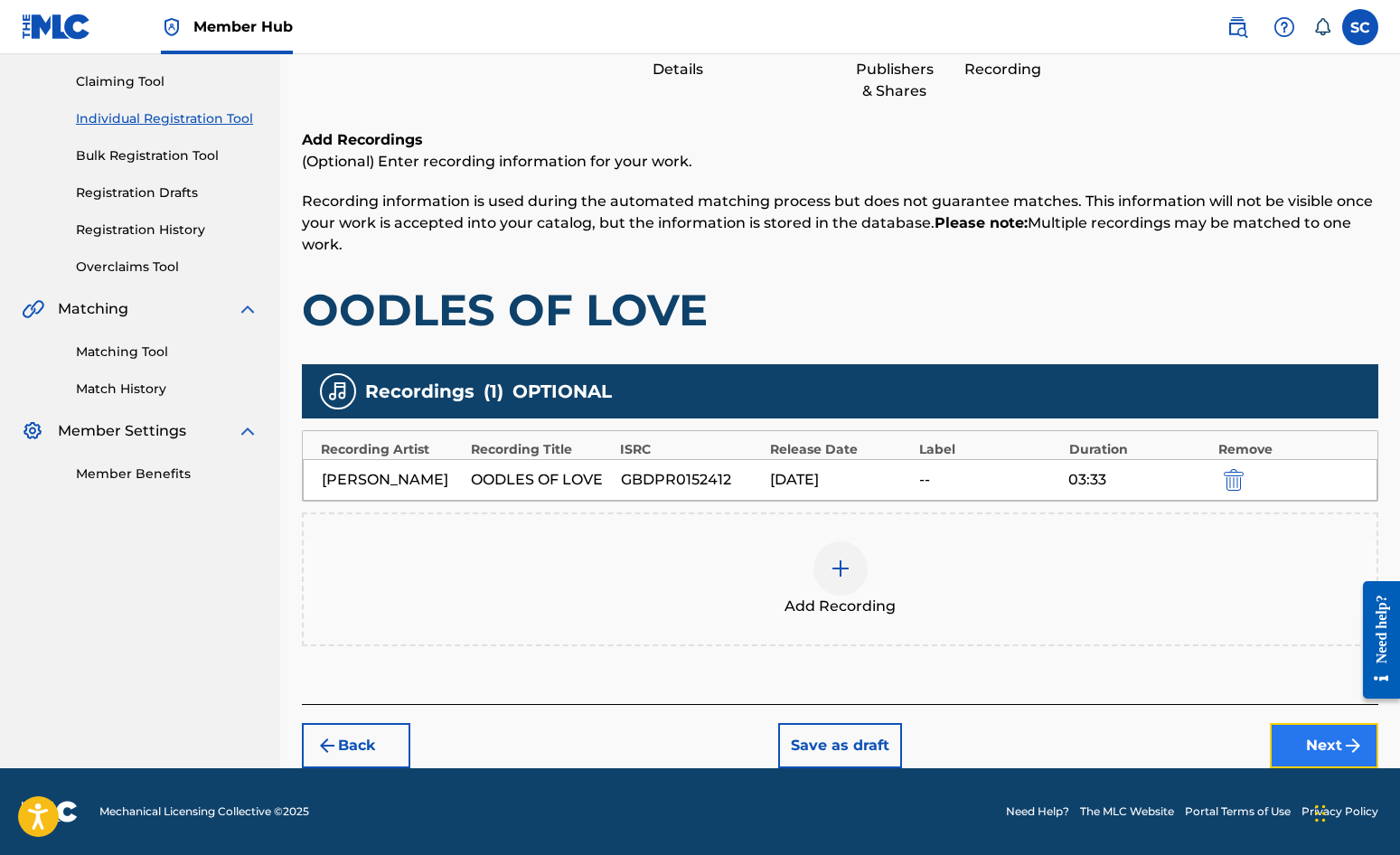
click at [1311, 743] on button "Next" at bounding box center [1324, 746] width 108 height 45
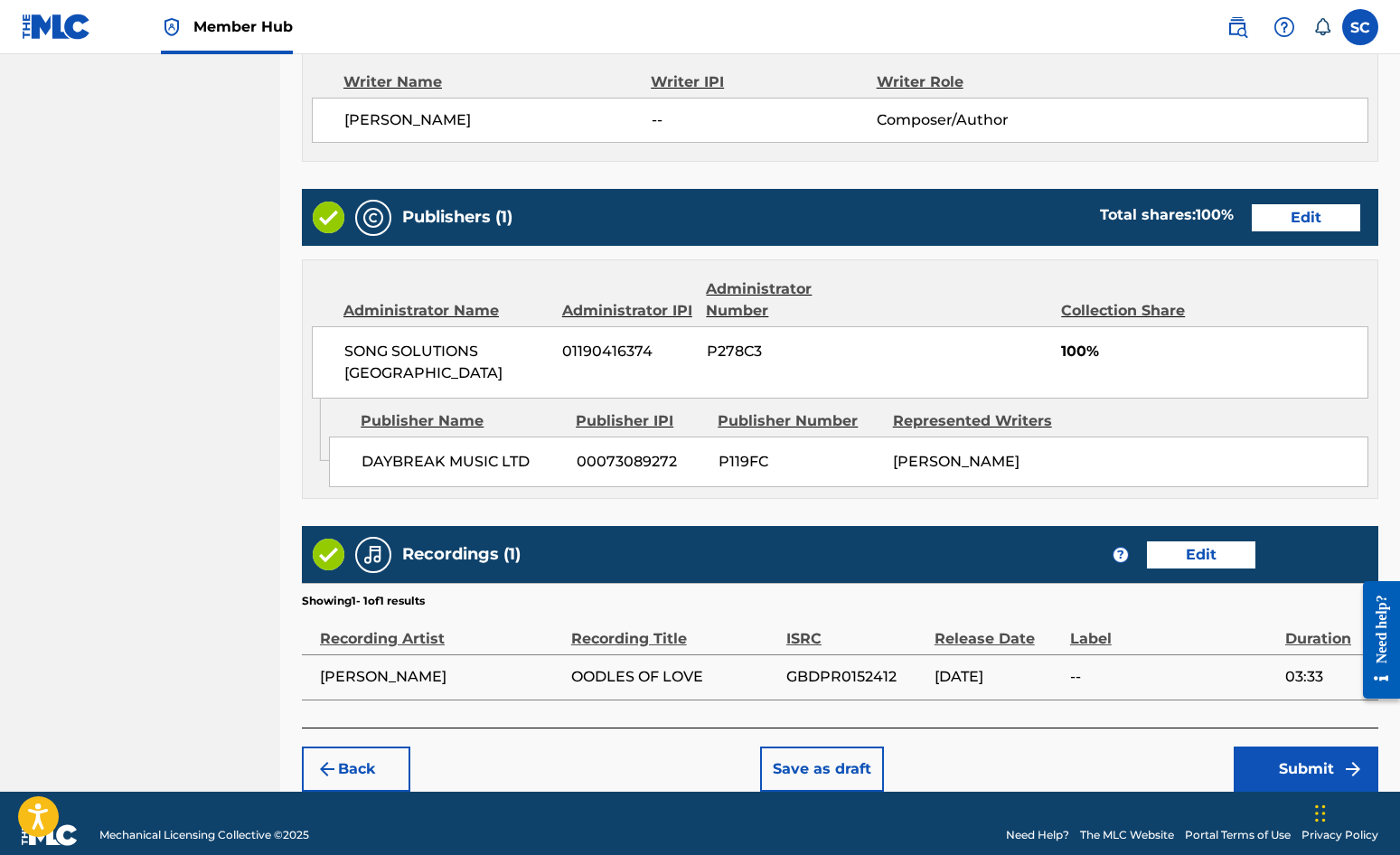
scroll to position [776, 0]
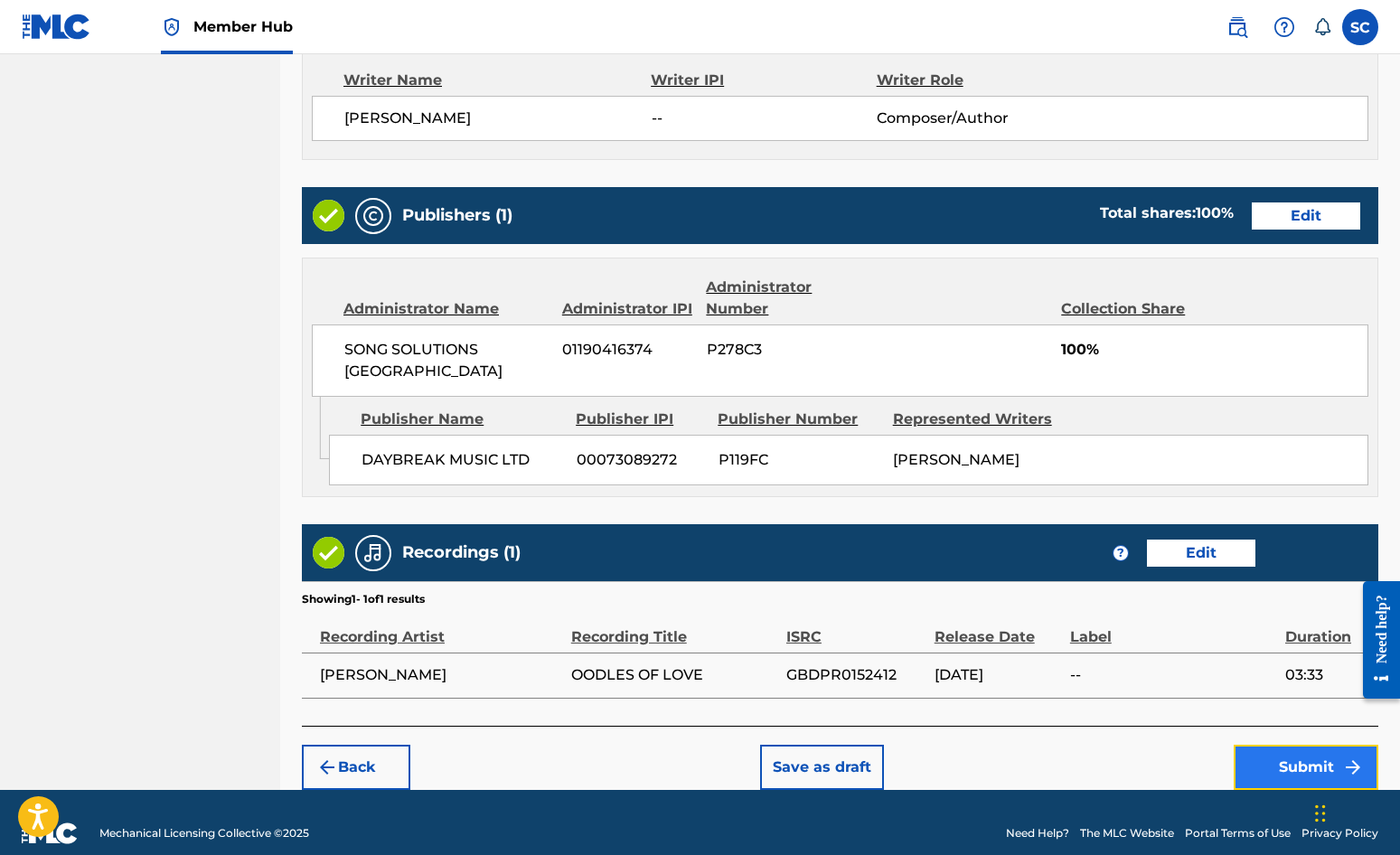
click at [1292, 750] on button "Submit" at bounding box center [1306, 768] width 145 height 45
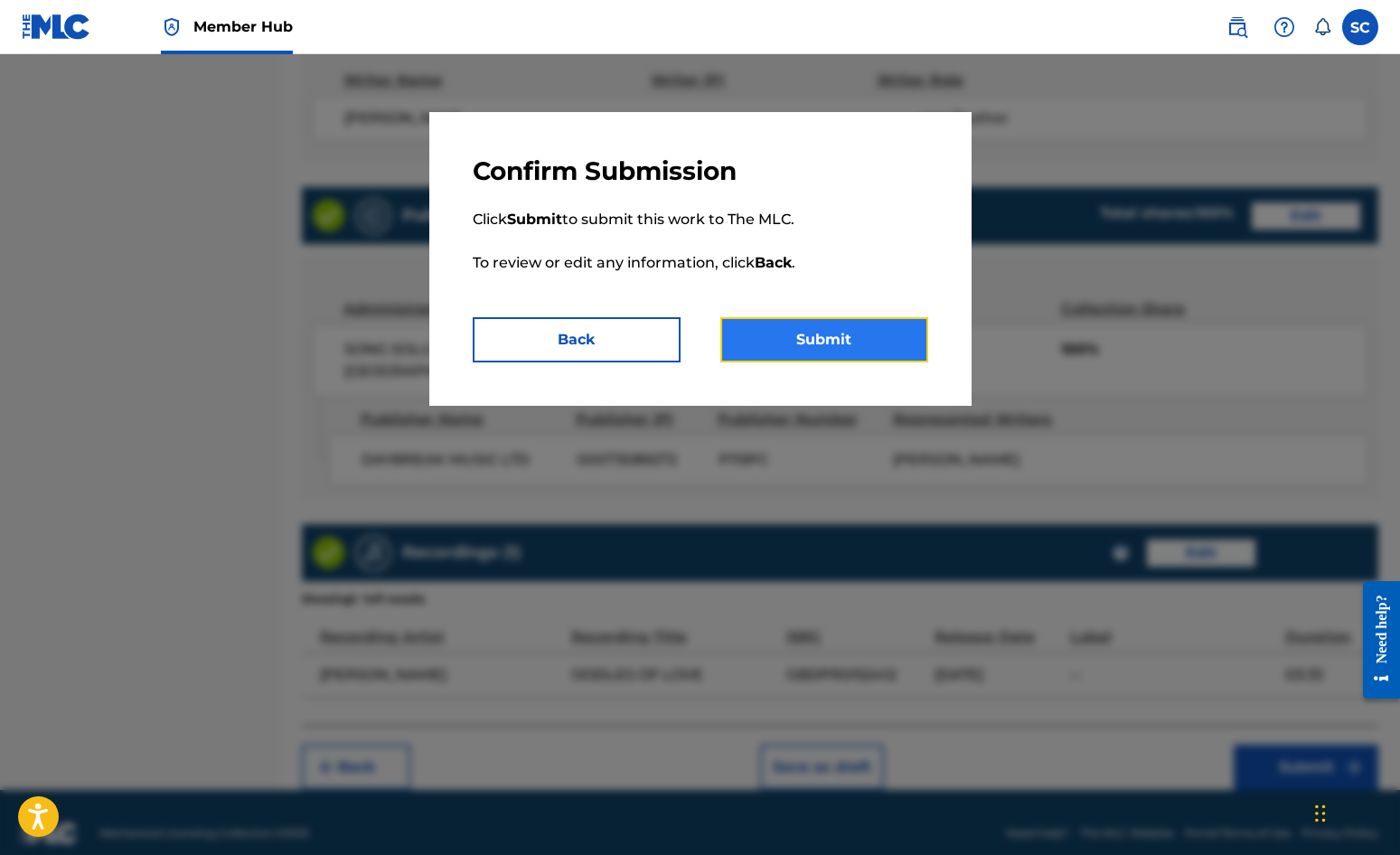
click at [828, 339] on button "Submit" at bounding box center [824, 340] width 208 height 45
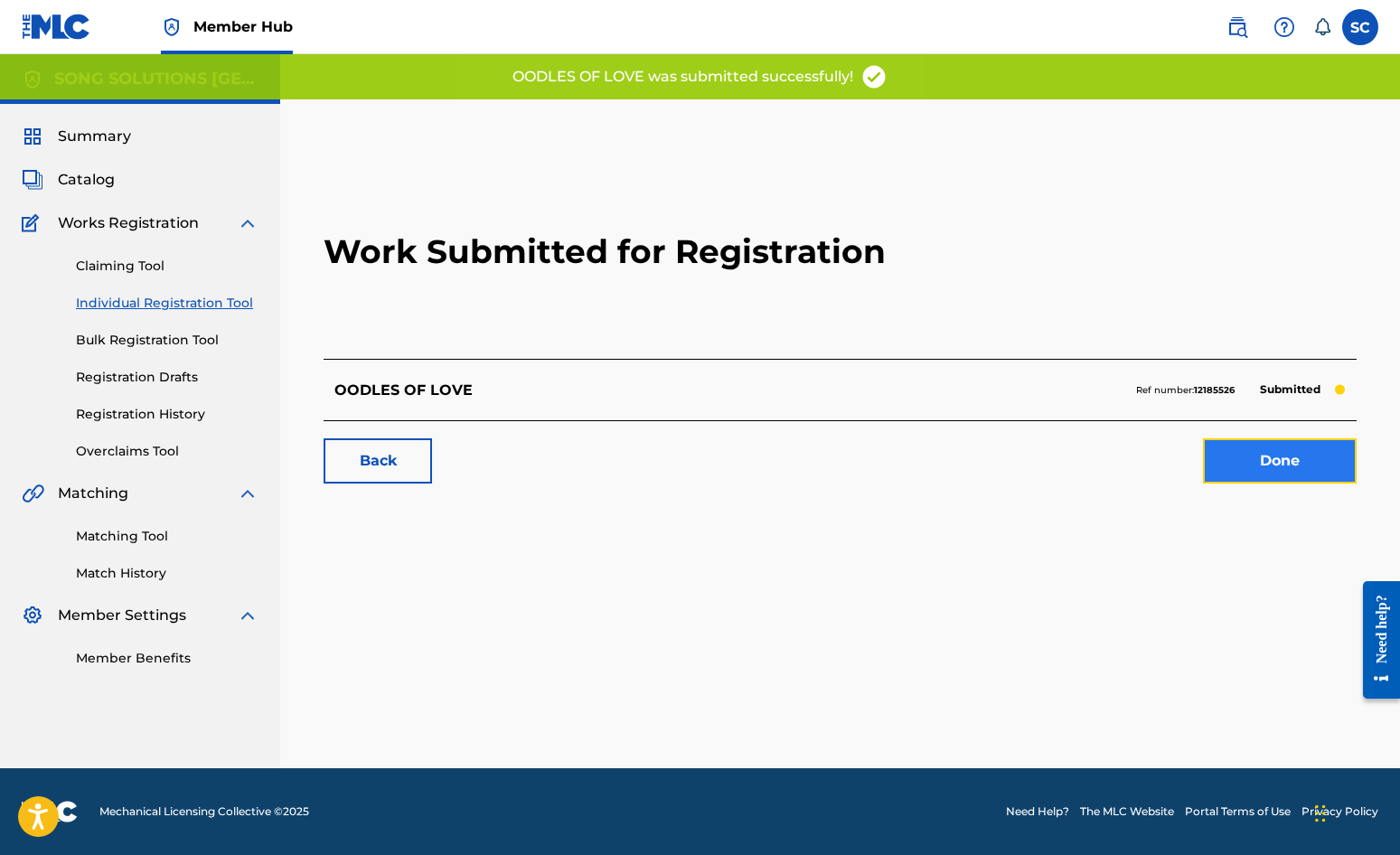
click at [1293, 461] on link "Done" at bounding box center [1281, 461] width 154 height 45
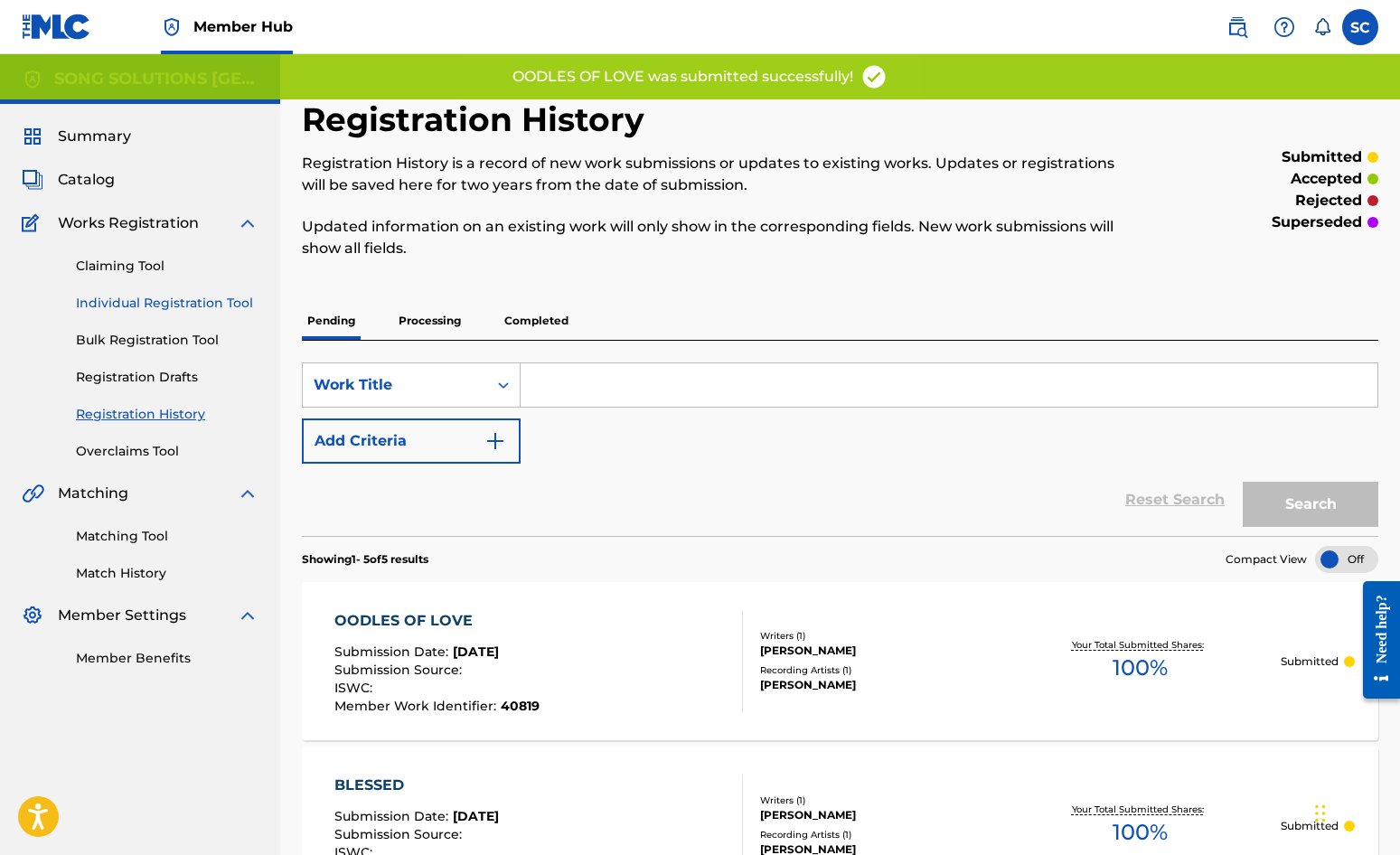
click at [185, 299] on link "Individual Registration Tool" at bounding box center [167, 303] width 182 height 19
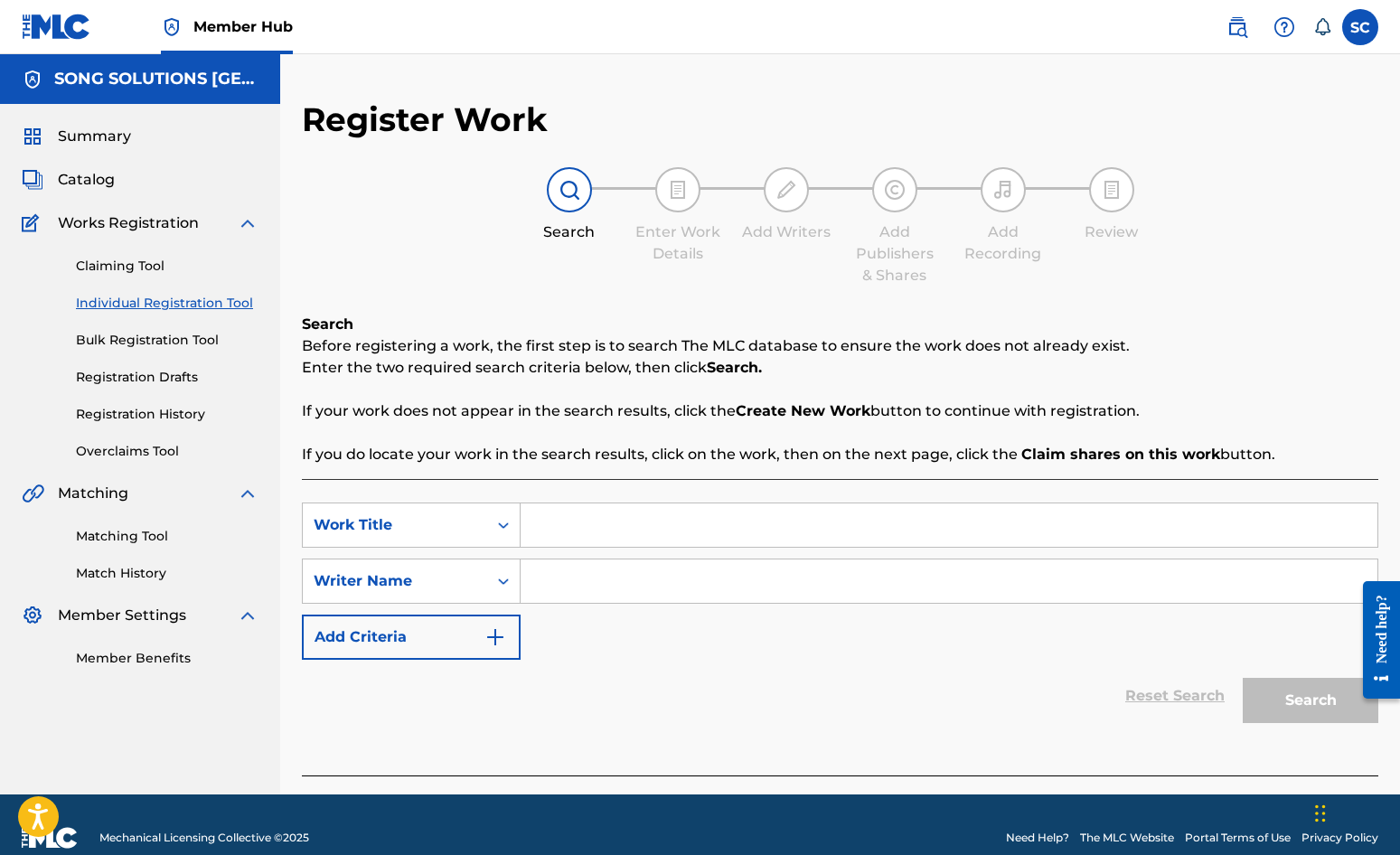
click at [667, 530] on input "Search Form" at bounding box center [949, 525] width 857 height 43
type input "OUR FATHER"
click at [675, 569] on input "Search Form" at bounding box center [949, 582] width 857 height 43
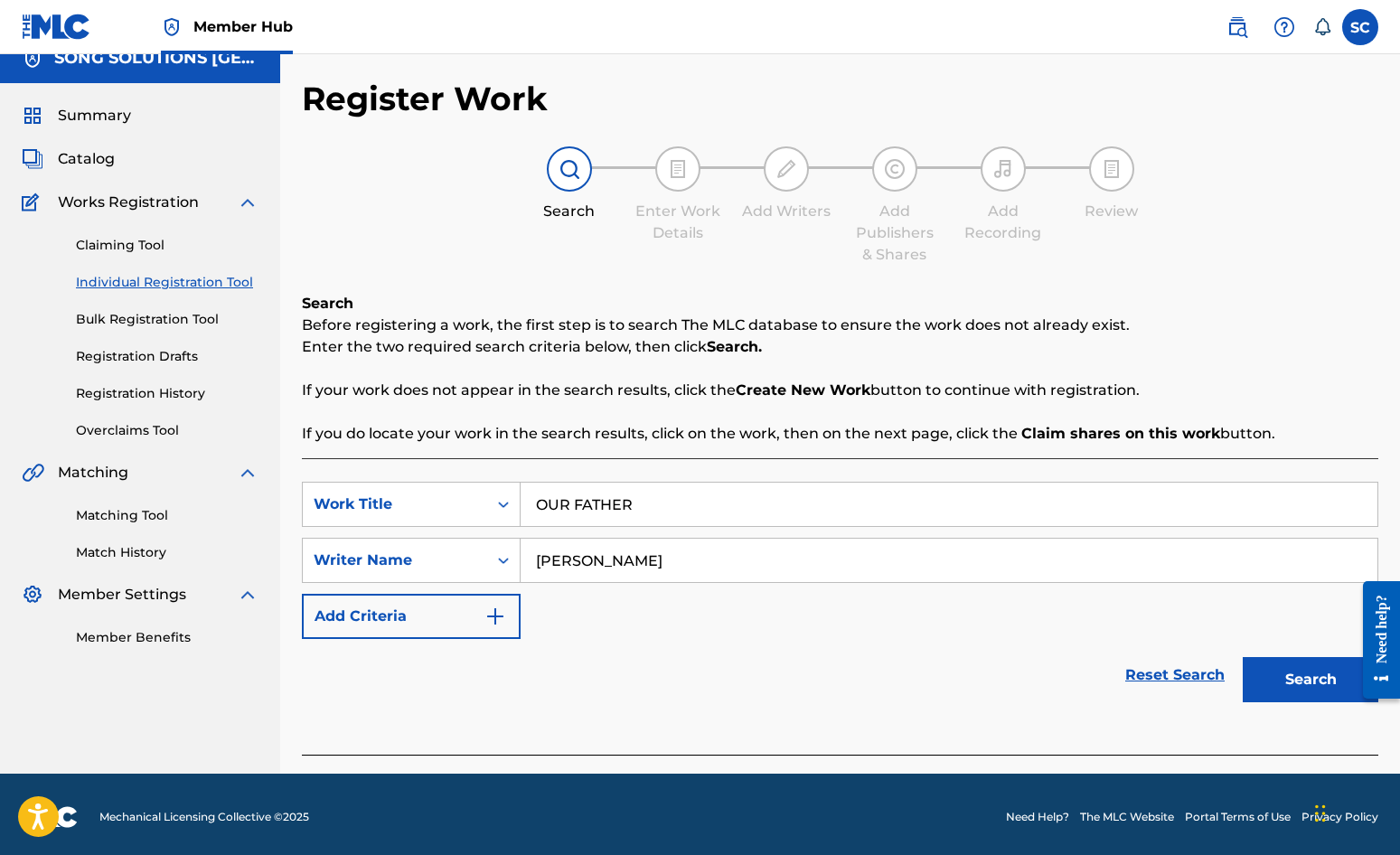
scroll to position [26, 0]
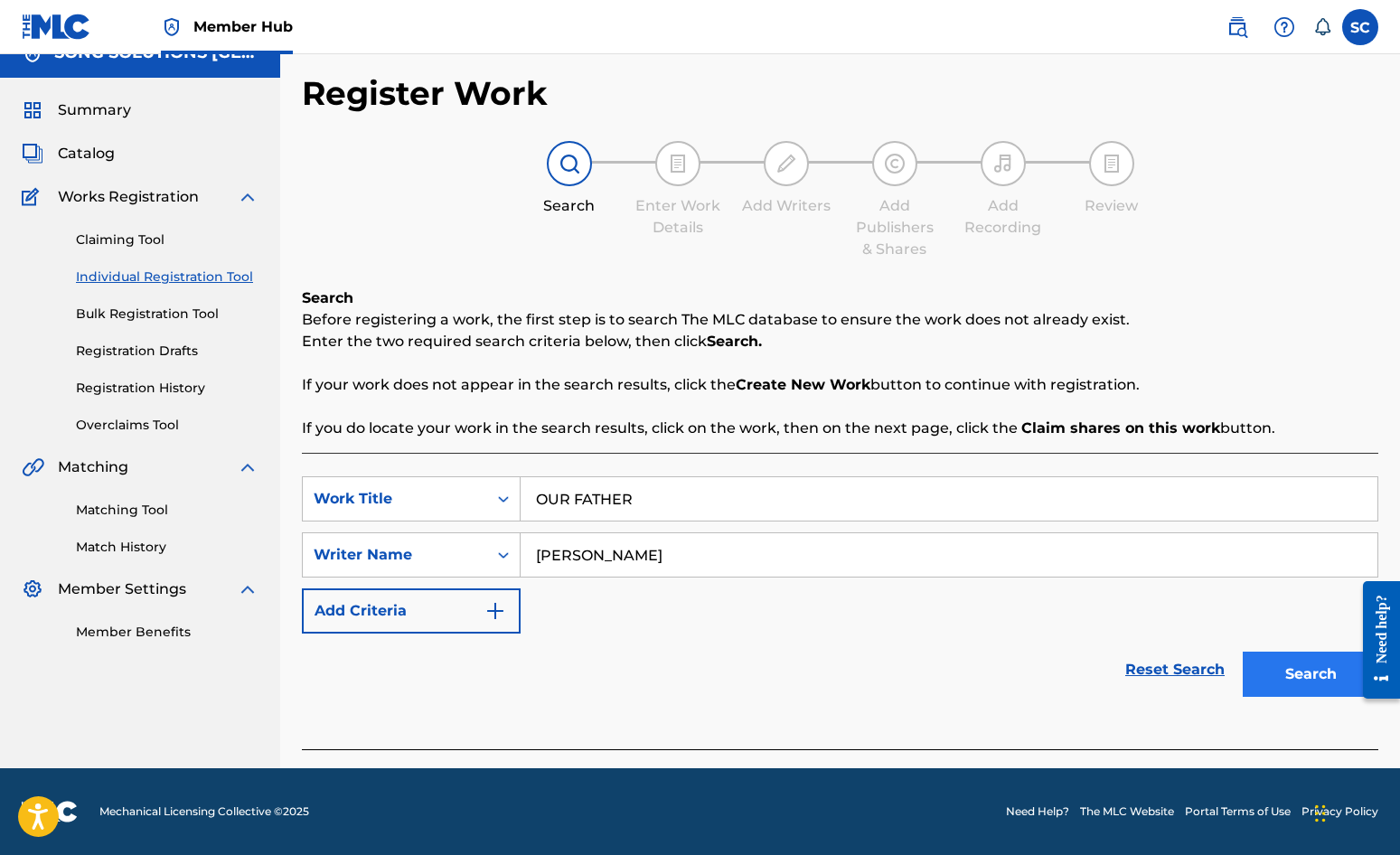
type input "[PERSON_NAME]"
click at [1284, 669] on button "Search" at bounding box center [1311, 675] width 135 height 45
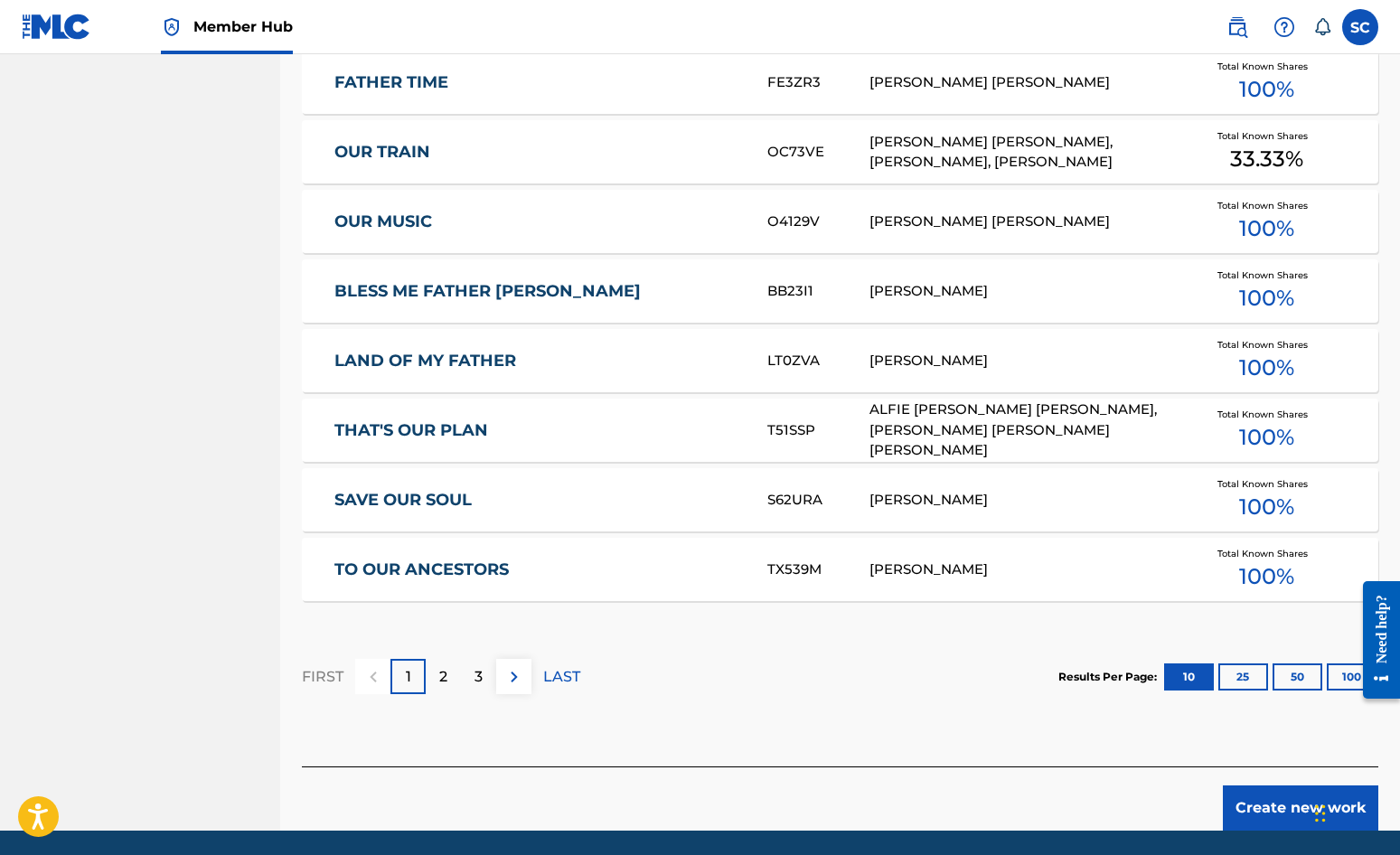
scroll to position [995, 0]
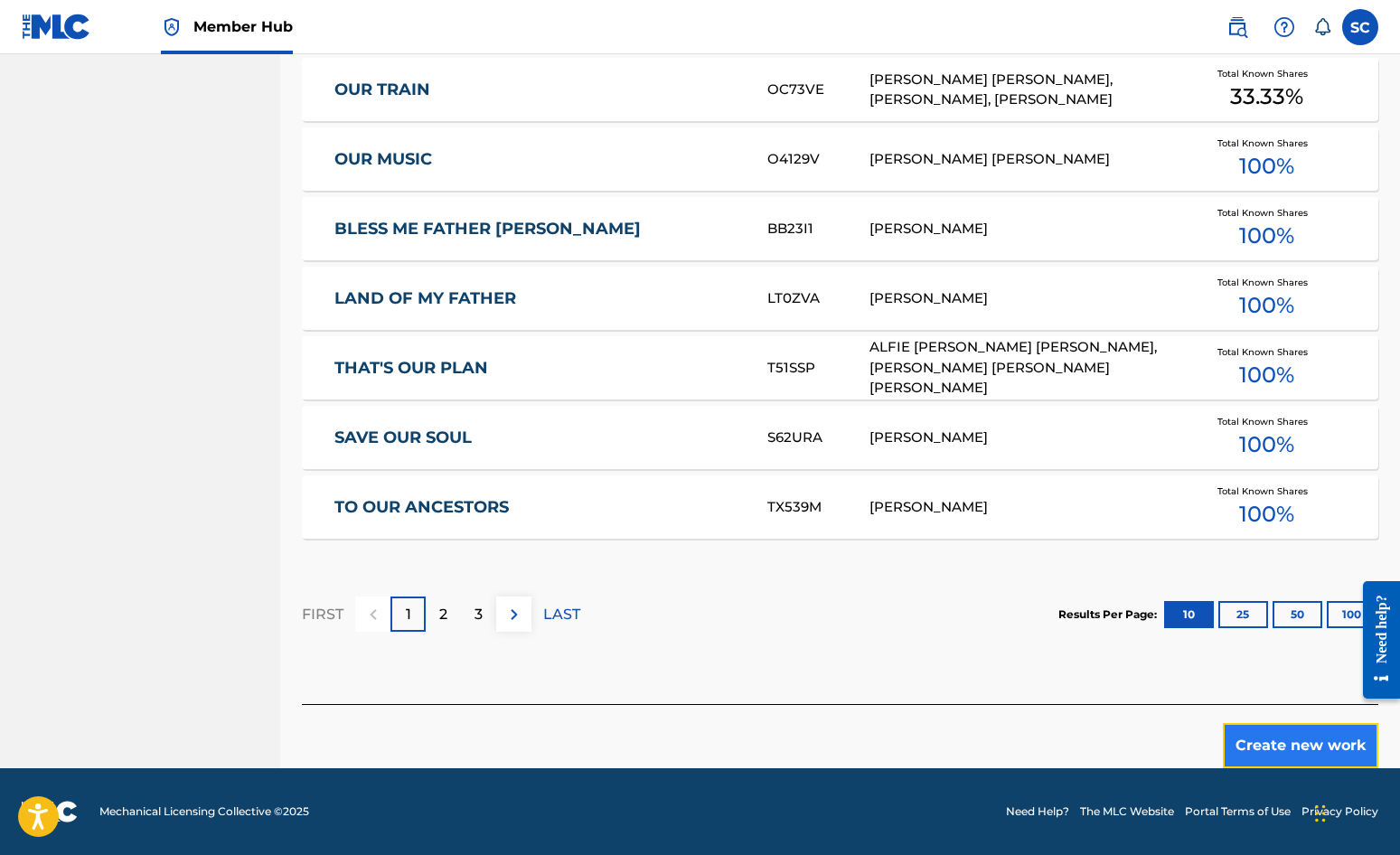
click at [1303, 741] on button "Create new work" at bounding box center [1300, 746] width 155 height 45
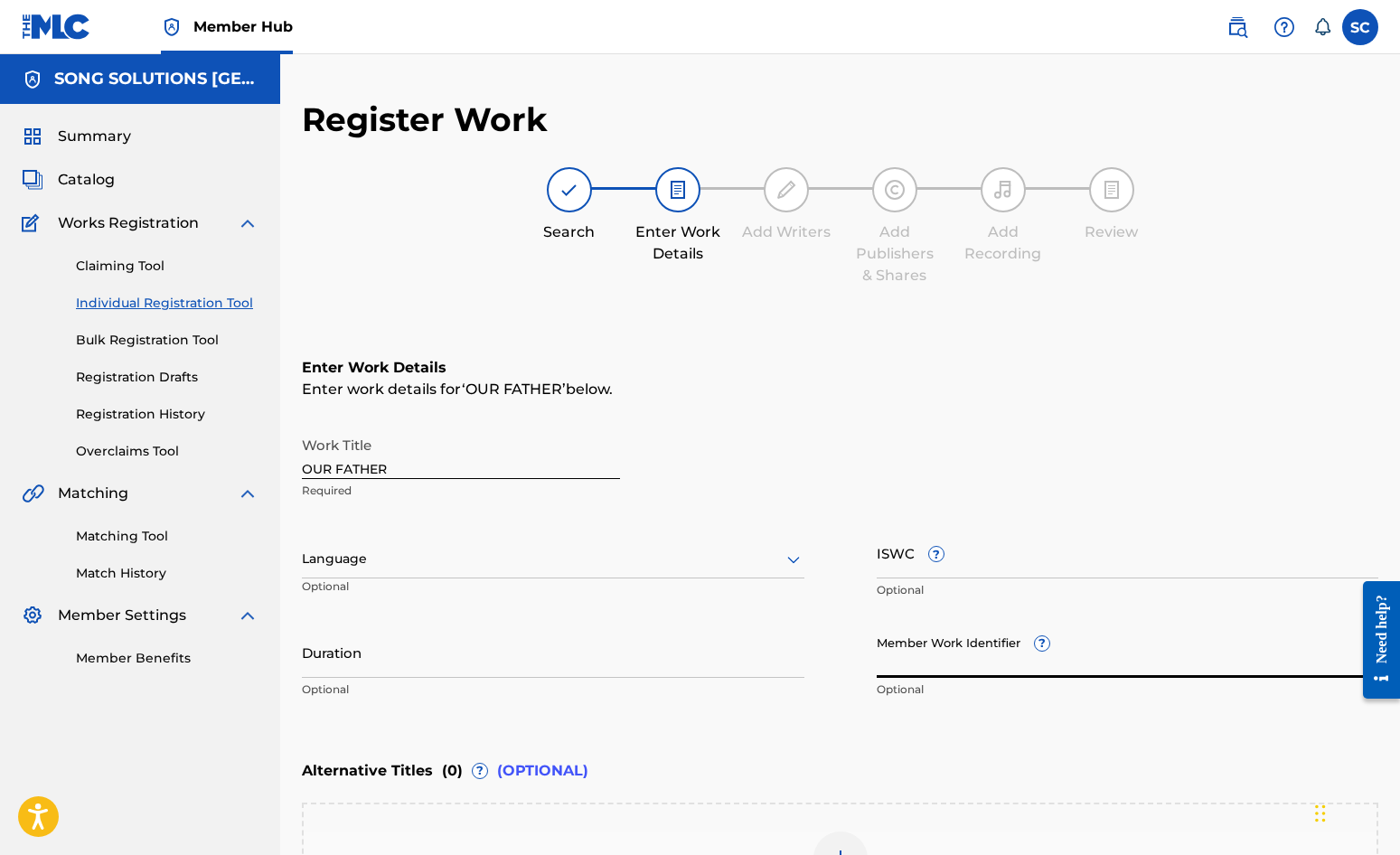
click at [919, 652] on input "Member Work Identifier ?" at bounding box center [1128, 652] width 503 height 52
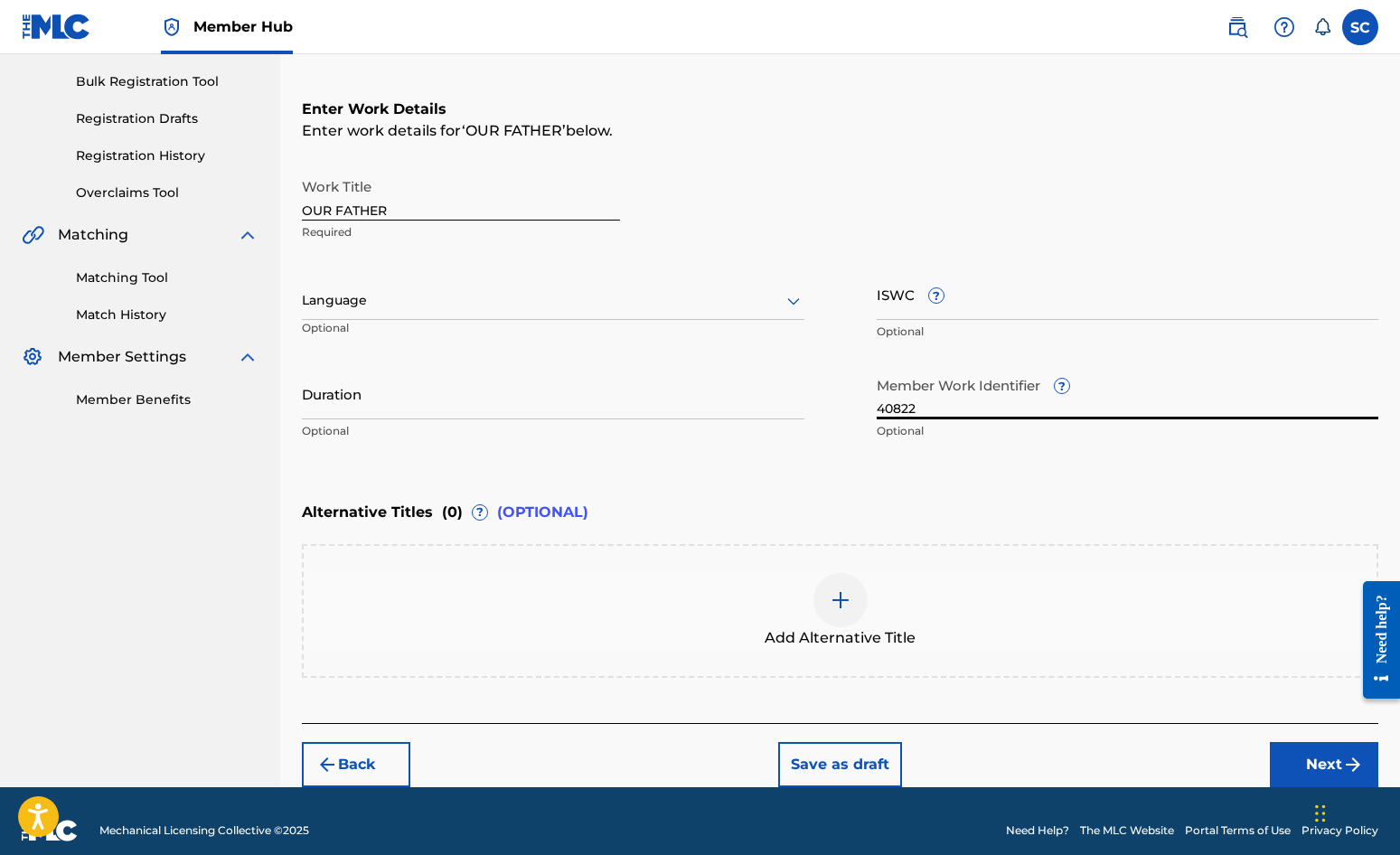
scroll to position [277, 0]
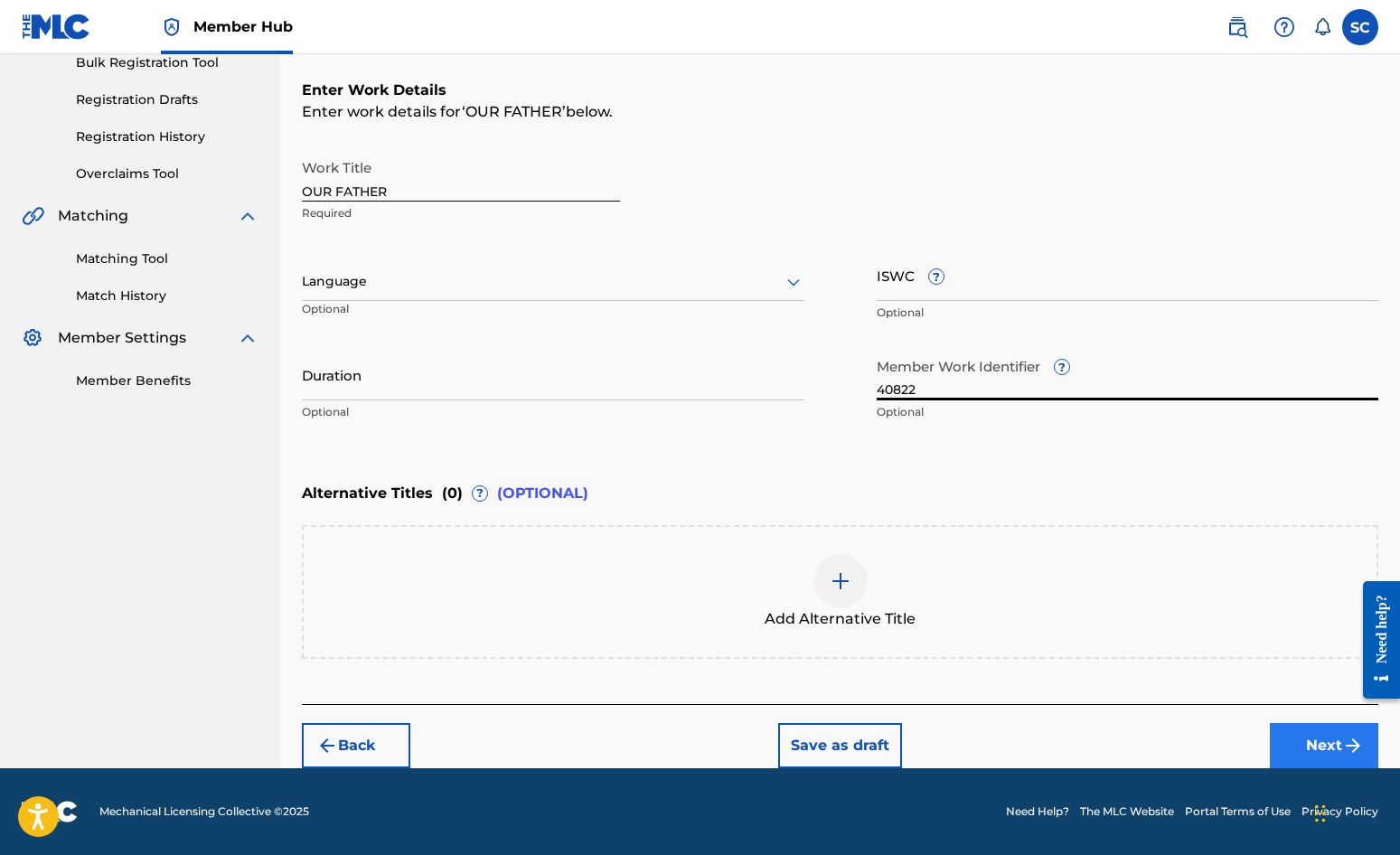
type input "40822"
click at [1302, 744] on button "Next" at bounding box center [1324, 746] width 108 height 45
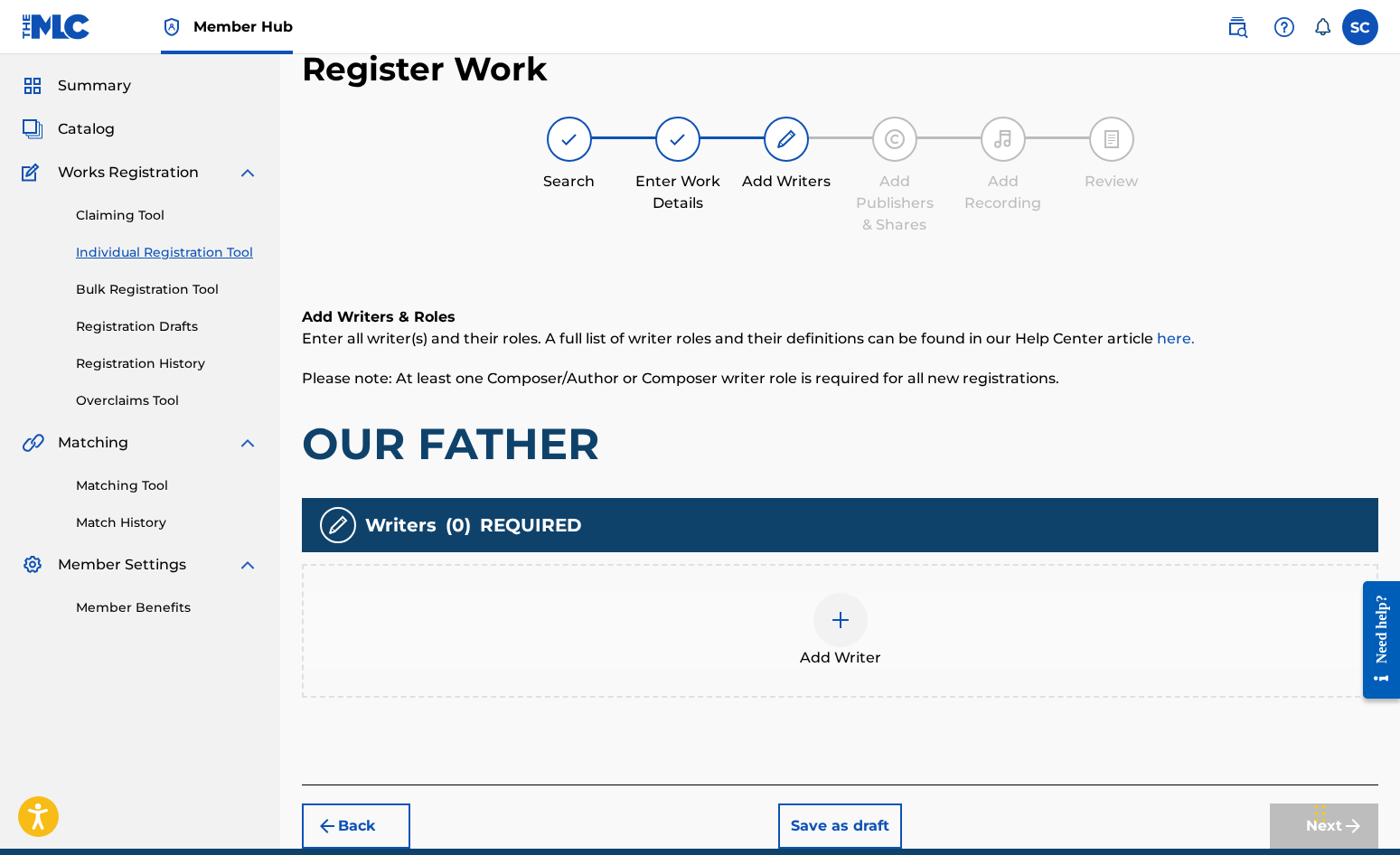
scroll to position [82, 0]
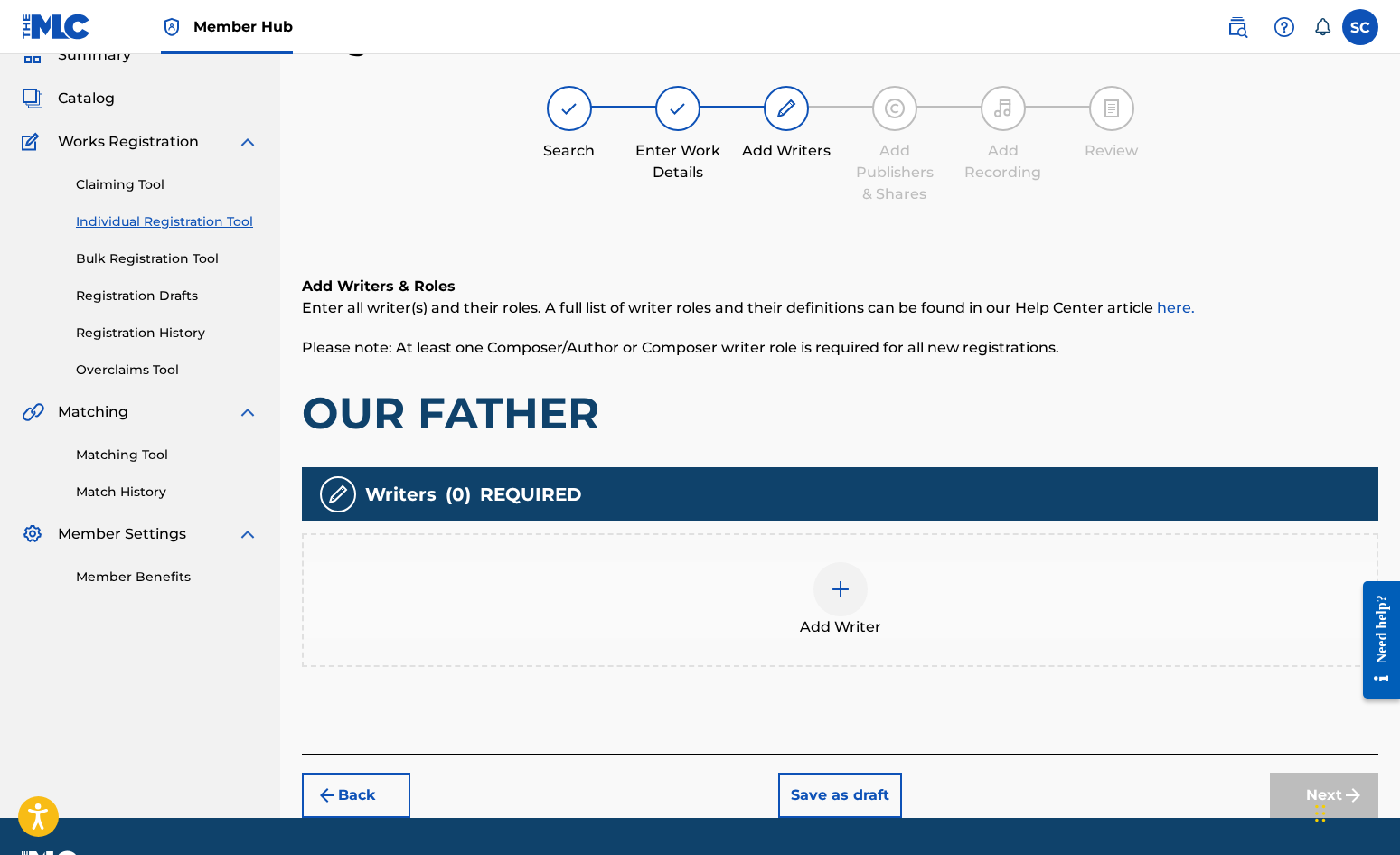
click at [855, 592] on div at bounding box center [841, 589] width 54 height 54
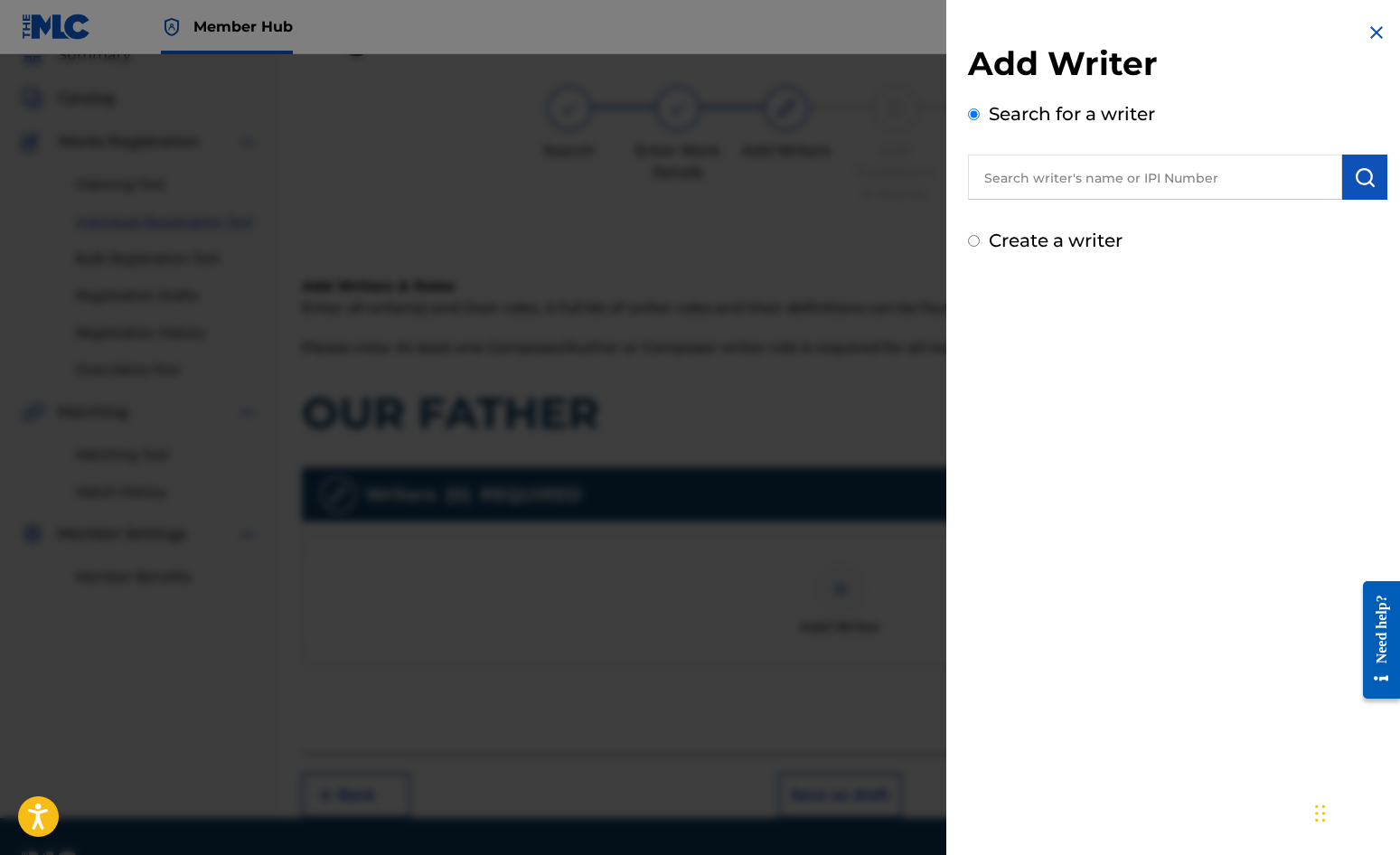
click at [1052, 246] on label "Create a writer" at bounding box center [1055, 240] width 133 height 22
radio input "true"
click at [980, 246] on input "Create a writer" at bounding box center [973, 241] width 12 height 12
radio input "false"
radio input "true"
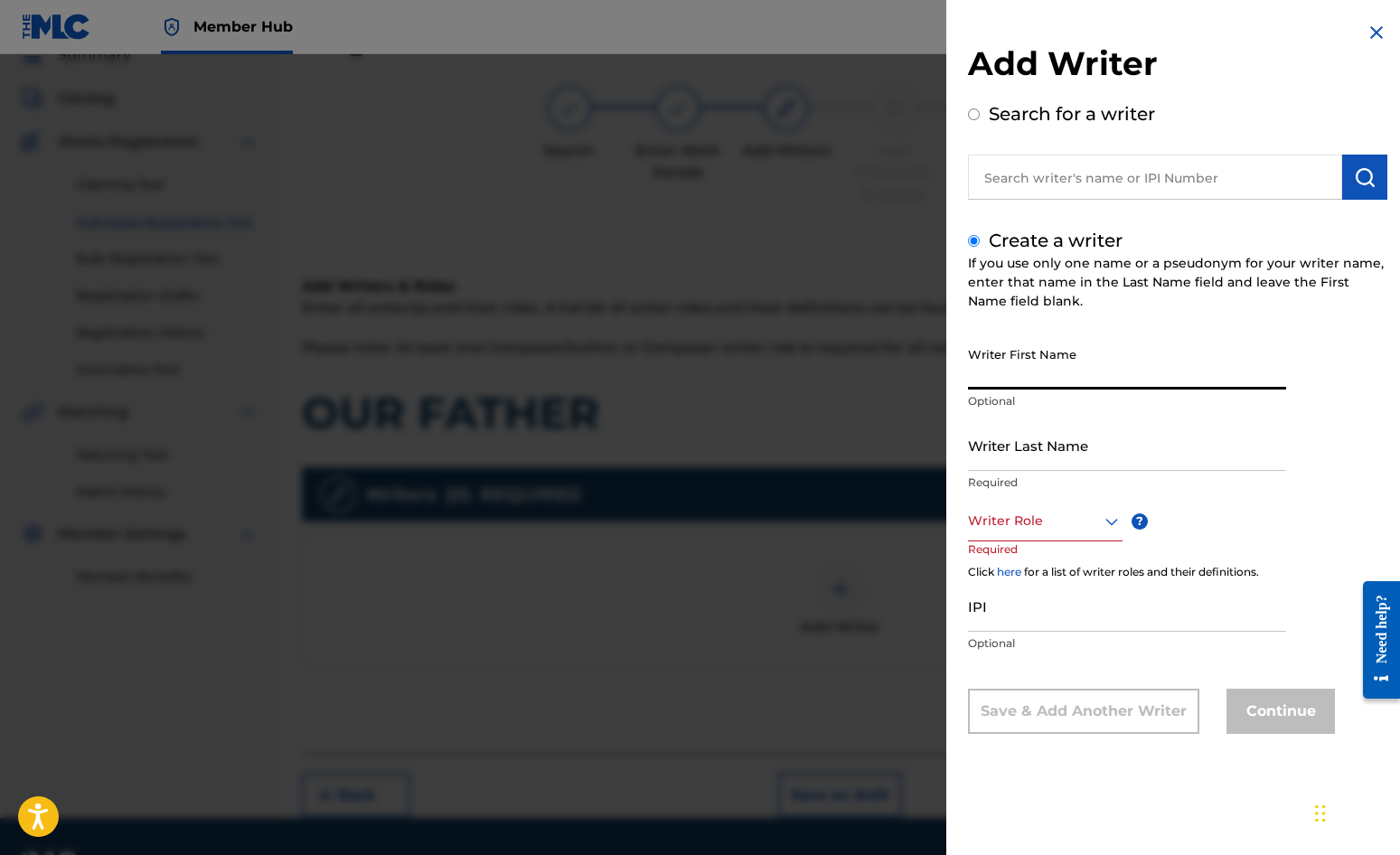
drag, startPoint x: 1060, startPoint y: 349, endPoint x: 1068, endPoint y: 338, distance: 13.6
click at [1060, 349] on input "Writer First Name" at bounding box center [1127, 364] width 319 height 52
type input "[PERSON_NAME]"
drag, startPoint x: 1017, startPoint y: 446, endPoint x: 1019, endPoint y: 434, distance: 12.2
click at [1018, 446] on input "Writer Last Name" at bounding box center [1127, 444] width 319 height 52
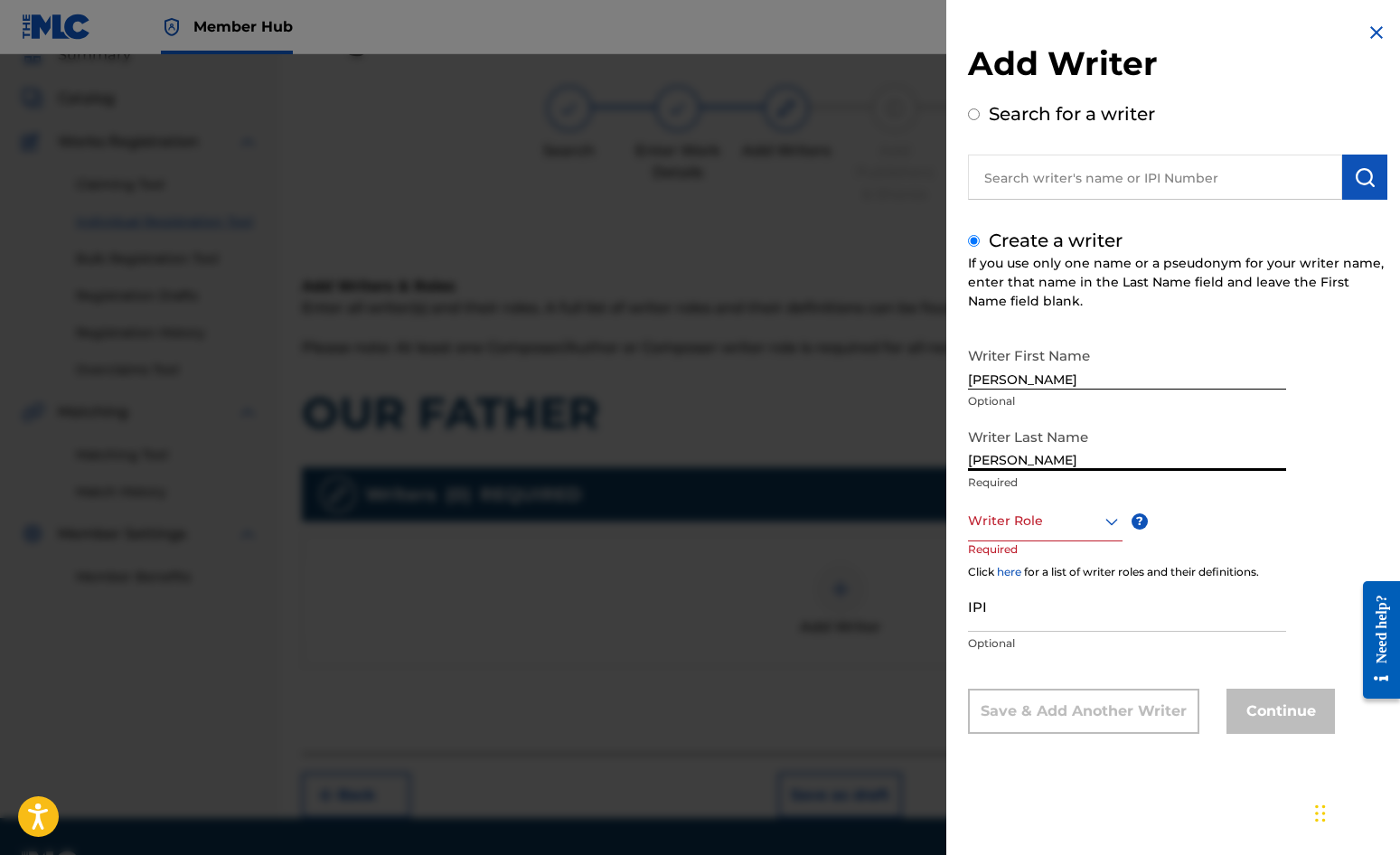
type input "[PERSON_NAME]"
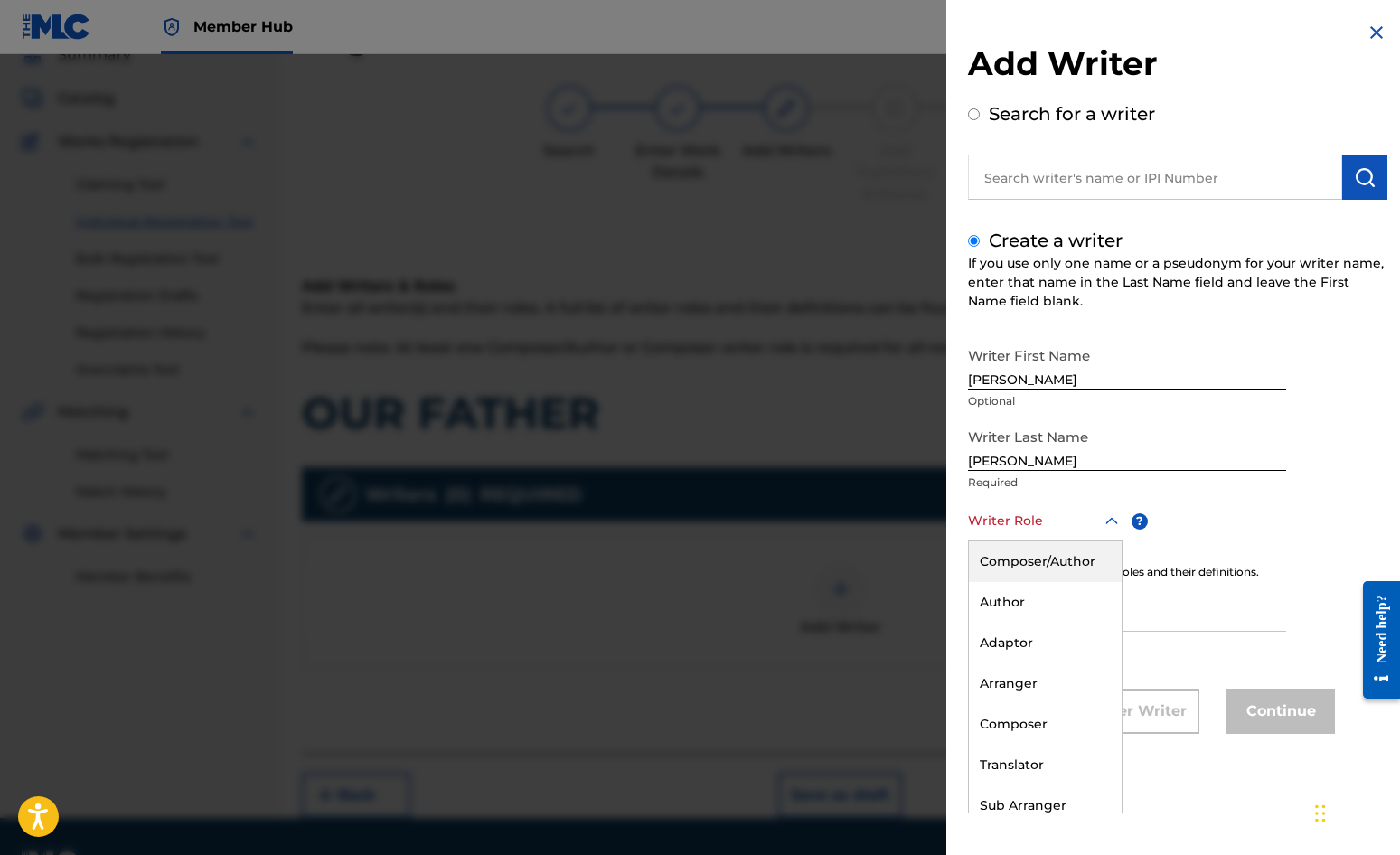
click at [1042, 519] on div at bounding box center [1045, 521] width 155 height 23
click at [1038, 563] on div "Composer/Author" at bounding box center [1045, 561] width 153 height 40
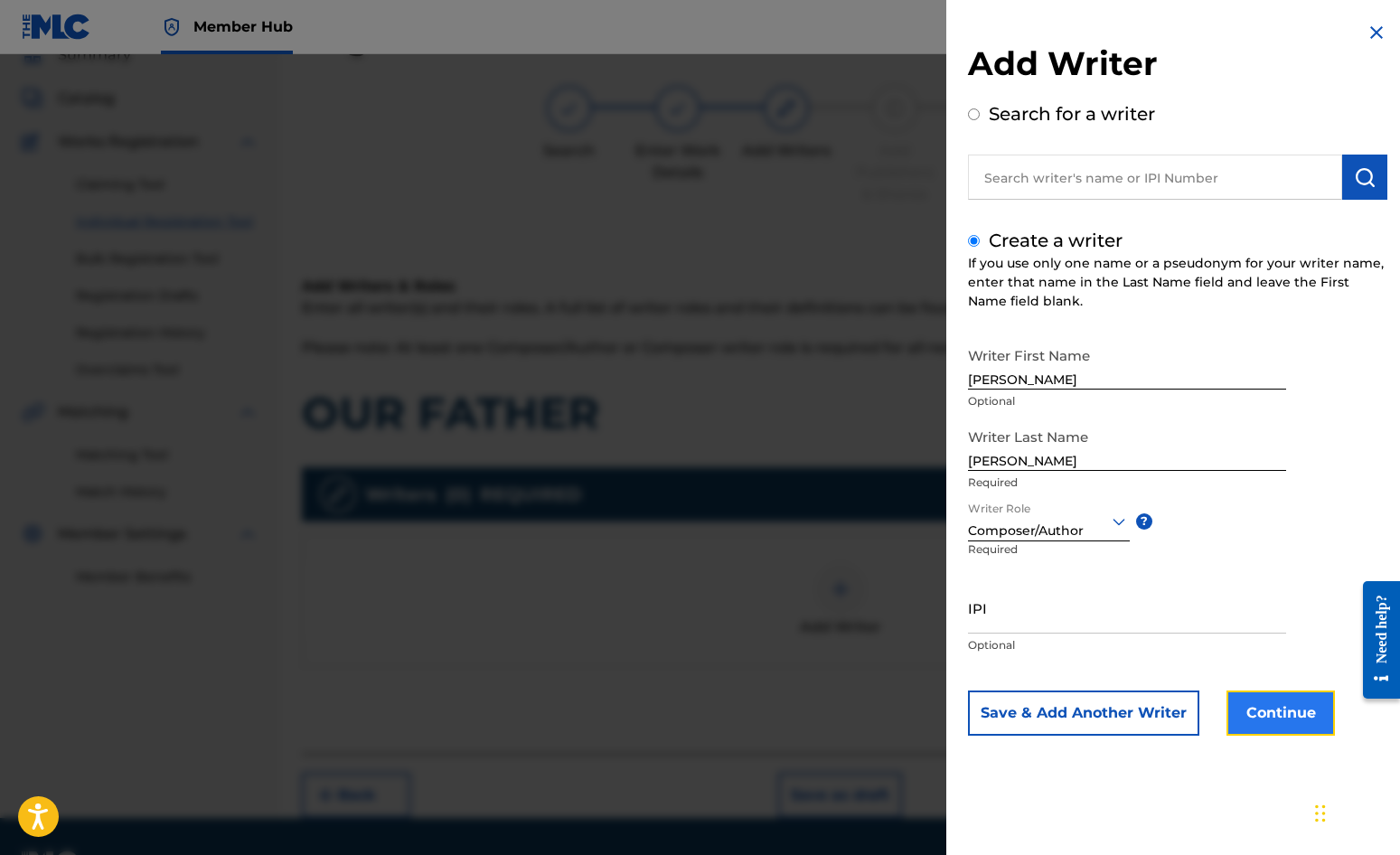
click at [1271, 715] on button "Continue" at bounding box center [1281, 713] width 108 height 45
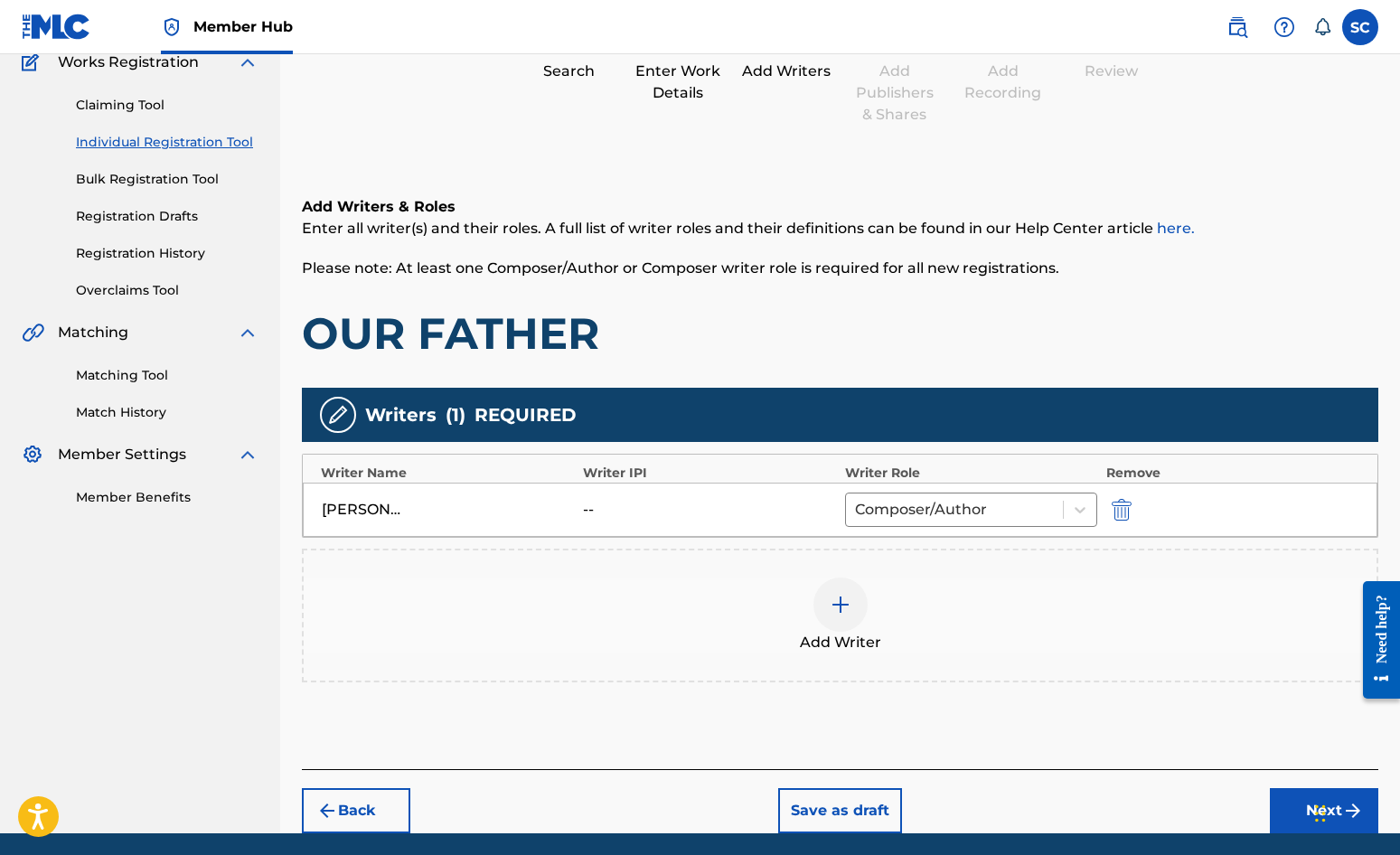
scroll to position [226, 0]
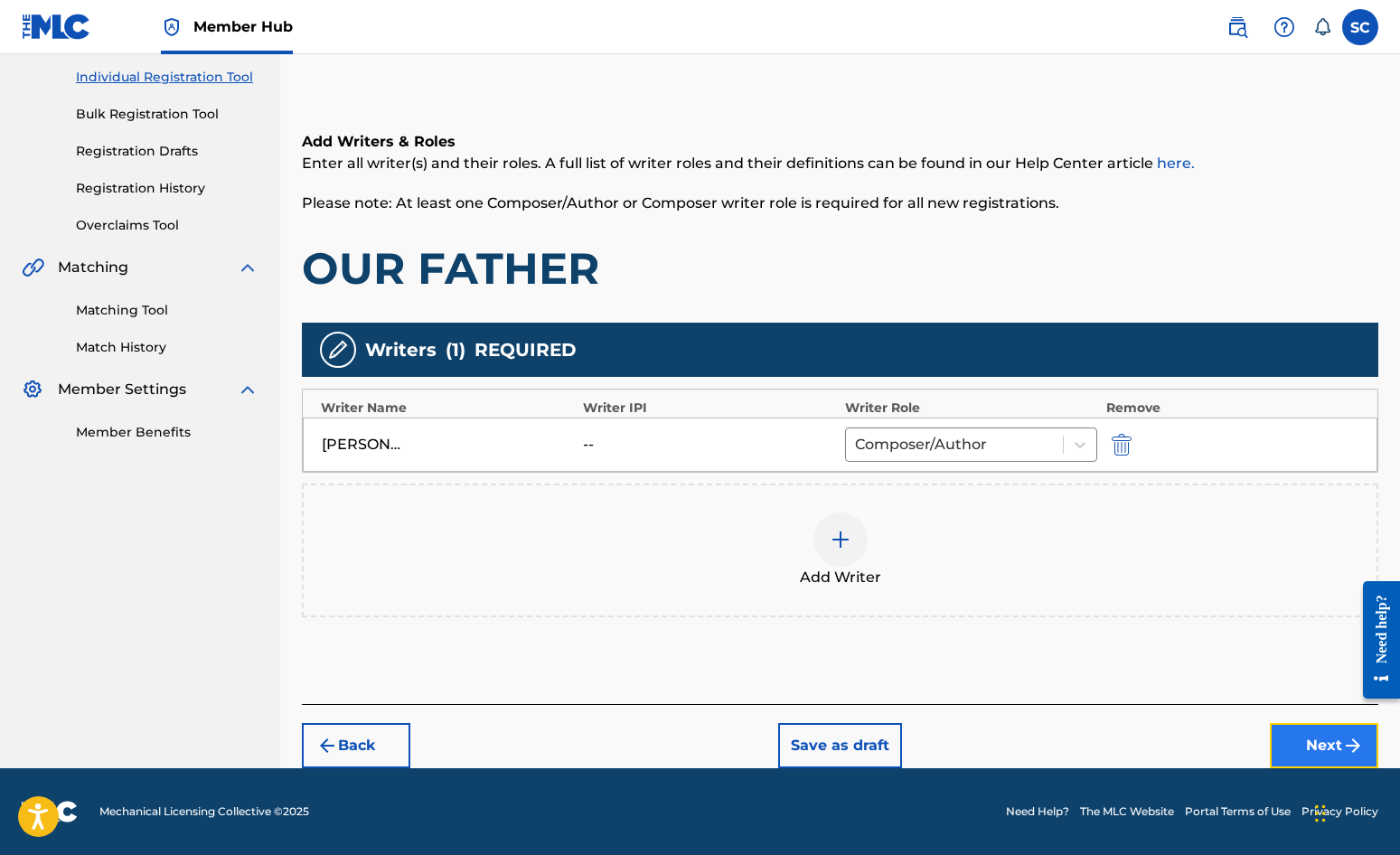
click at [1307, 749] on button "Next" at bounding box center [1324, 746] width 108 height 45
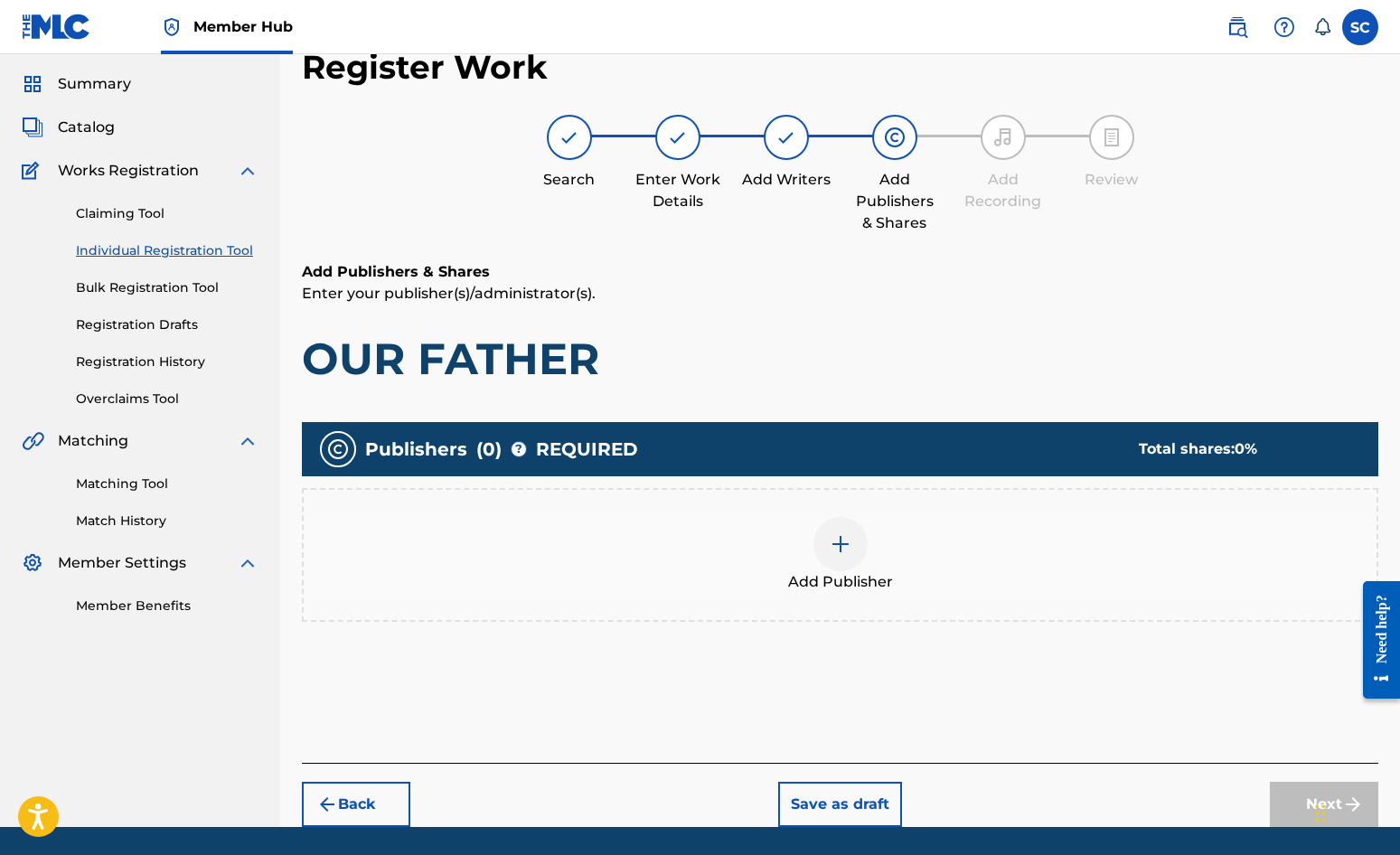
scroll to position [82, 0]
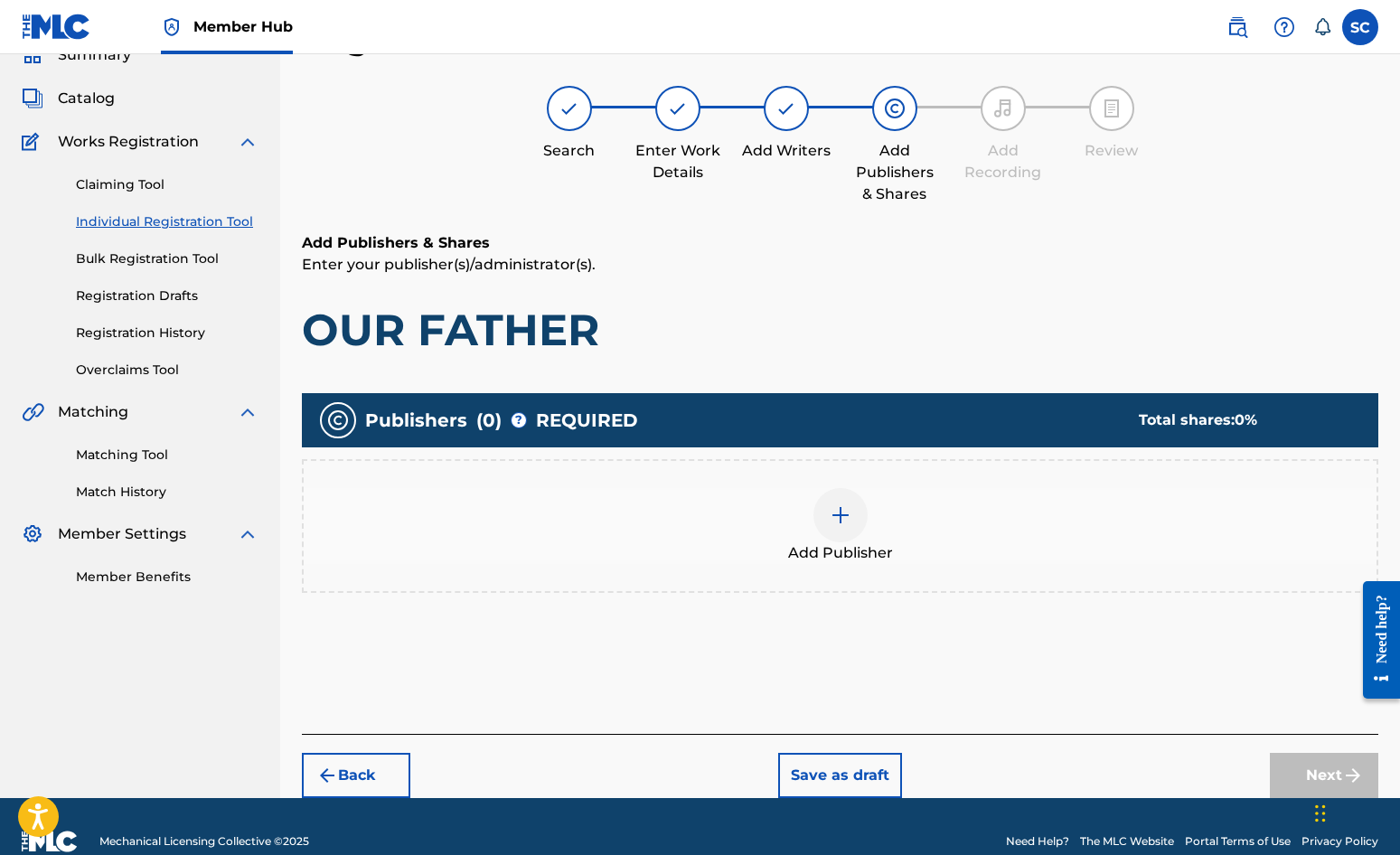
click at [837, 510] on img at bounding box center [840, 515] width 22 height 22
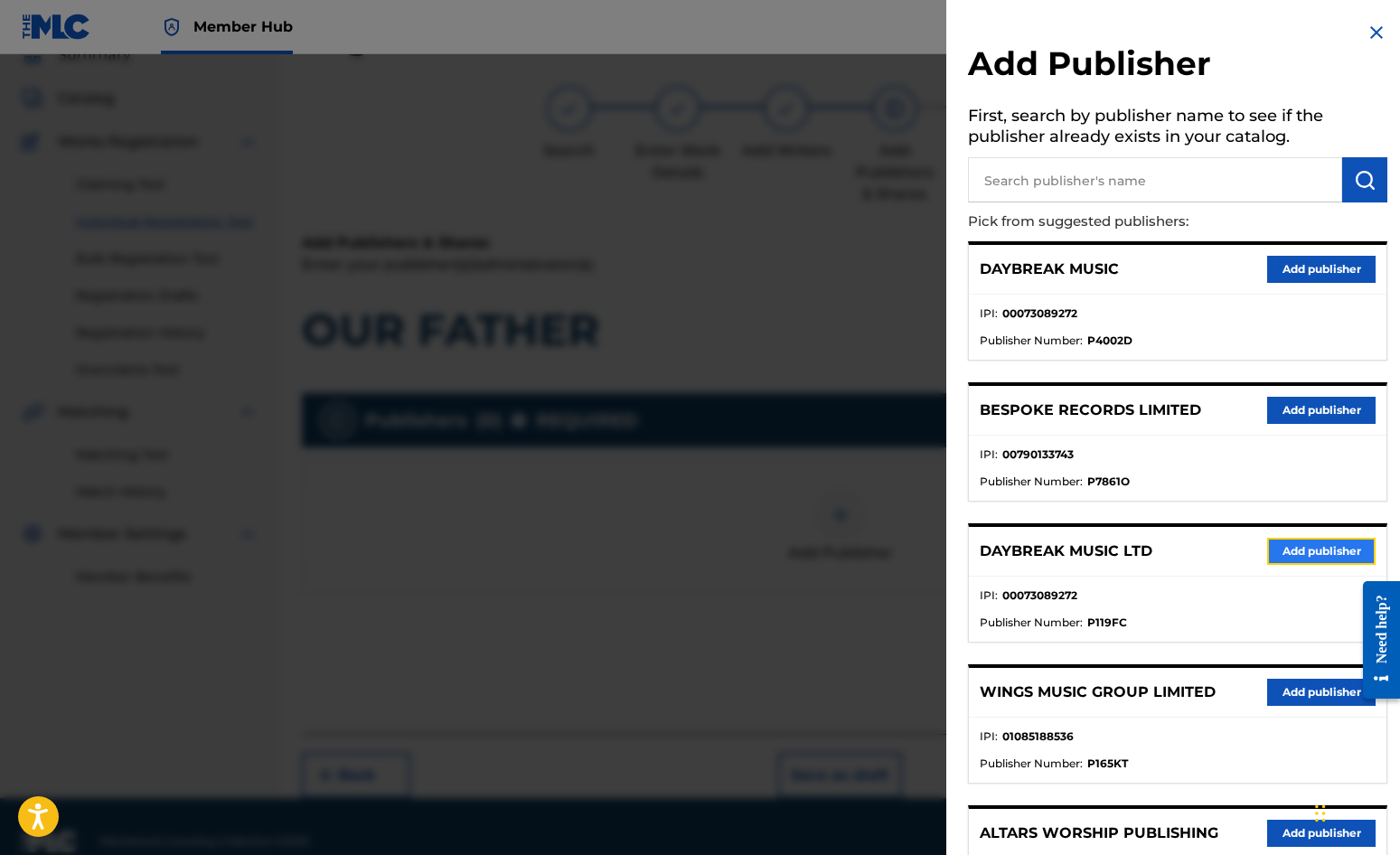
click at [1278, 552] on button "Add publisher" at bounding box center [1321, 551] width 108 height 27
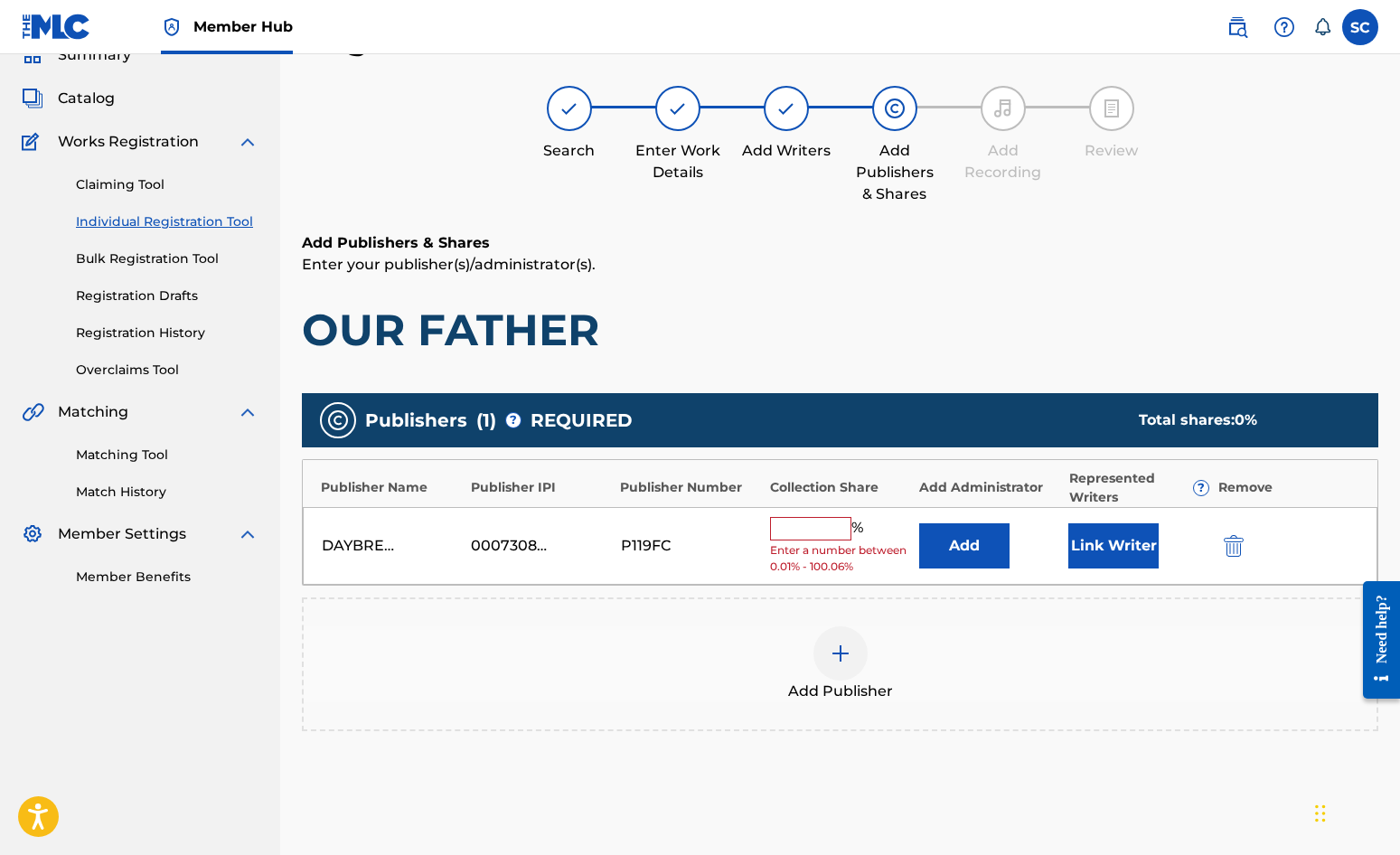
click at [828, 524] on input "text" at bounding box center [811, 528] width 82 height 23
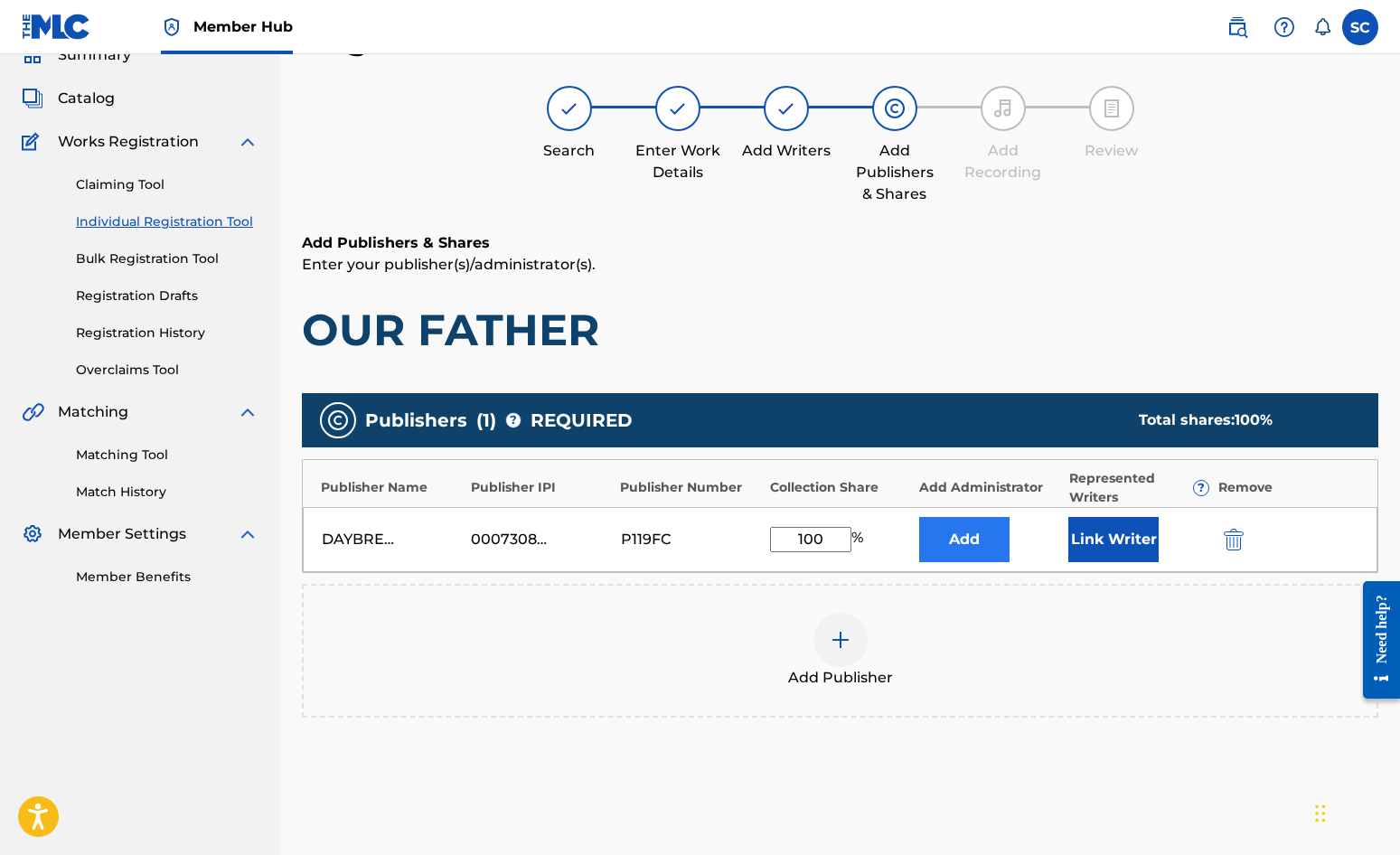
type input "100"
click at [986, 533] on button "Add" at bounding box center [964, 539] width 90 height 45
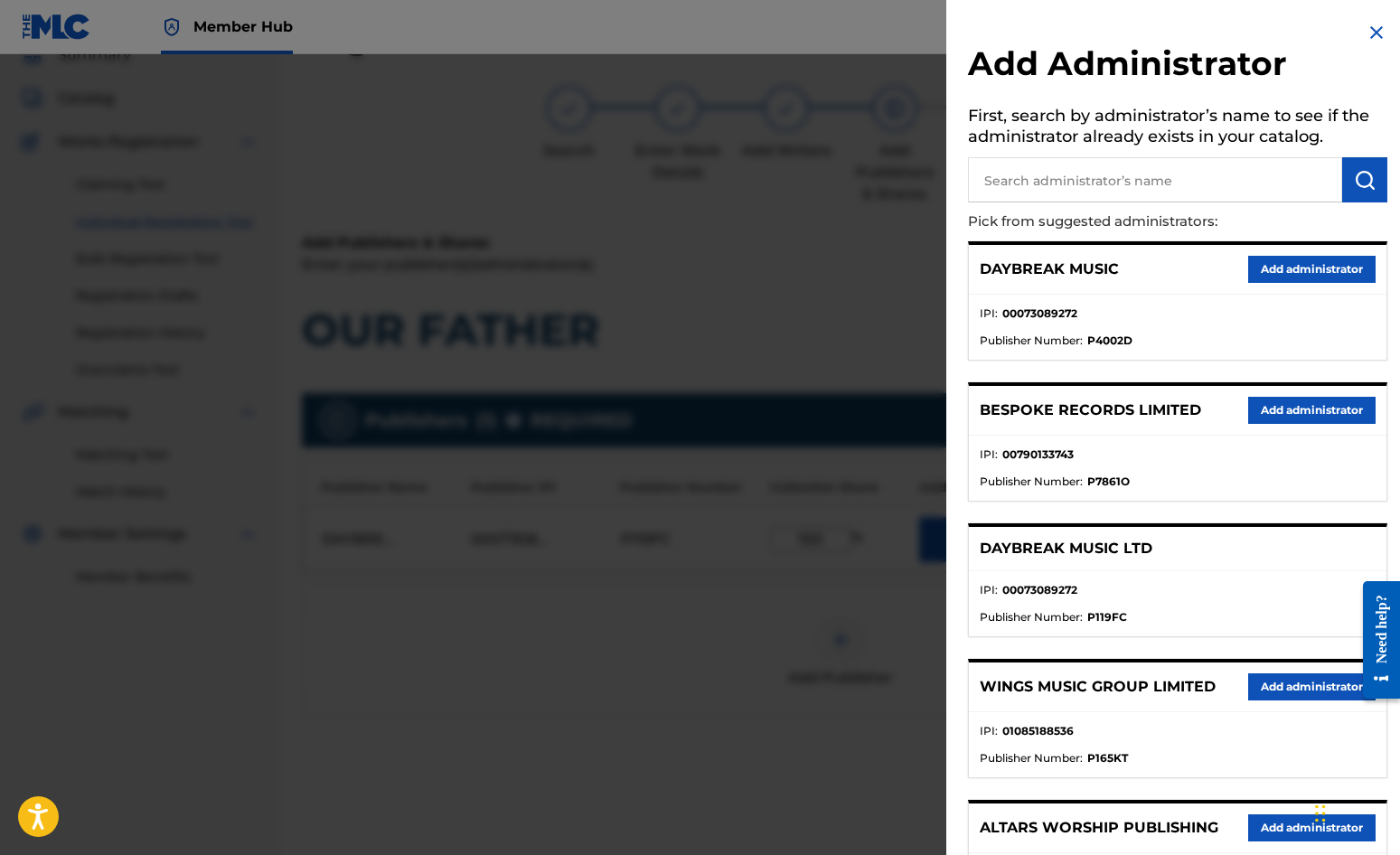
click at [1042, 178] on input "text" at bounding box center [1155, 179] width 374 height 45
type input "SONG SOLUTIONS"
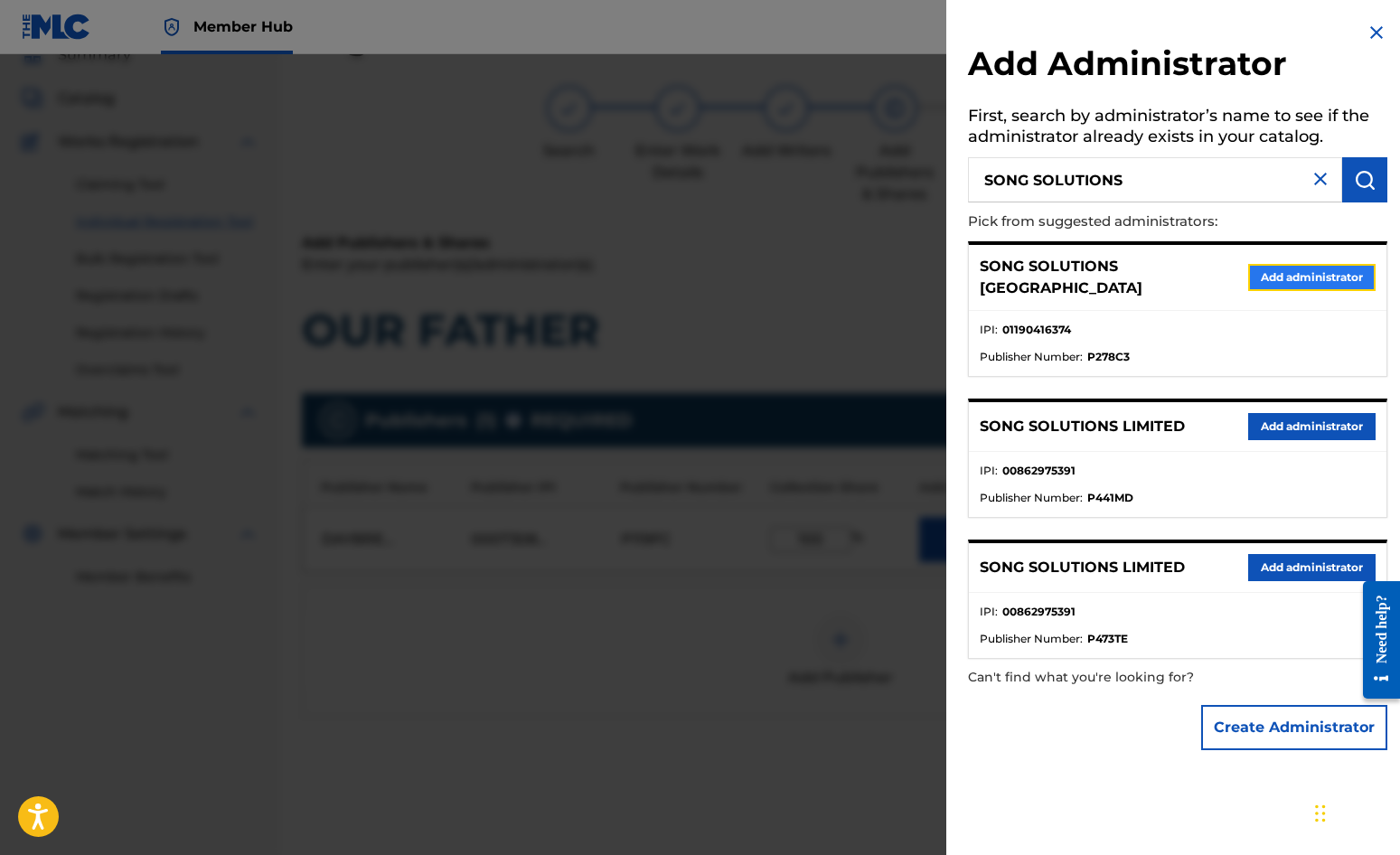
click at [1321, 265] on button "Add administrator" at bounding box center [1313, 277] width 128 height 27
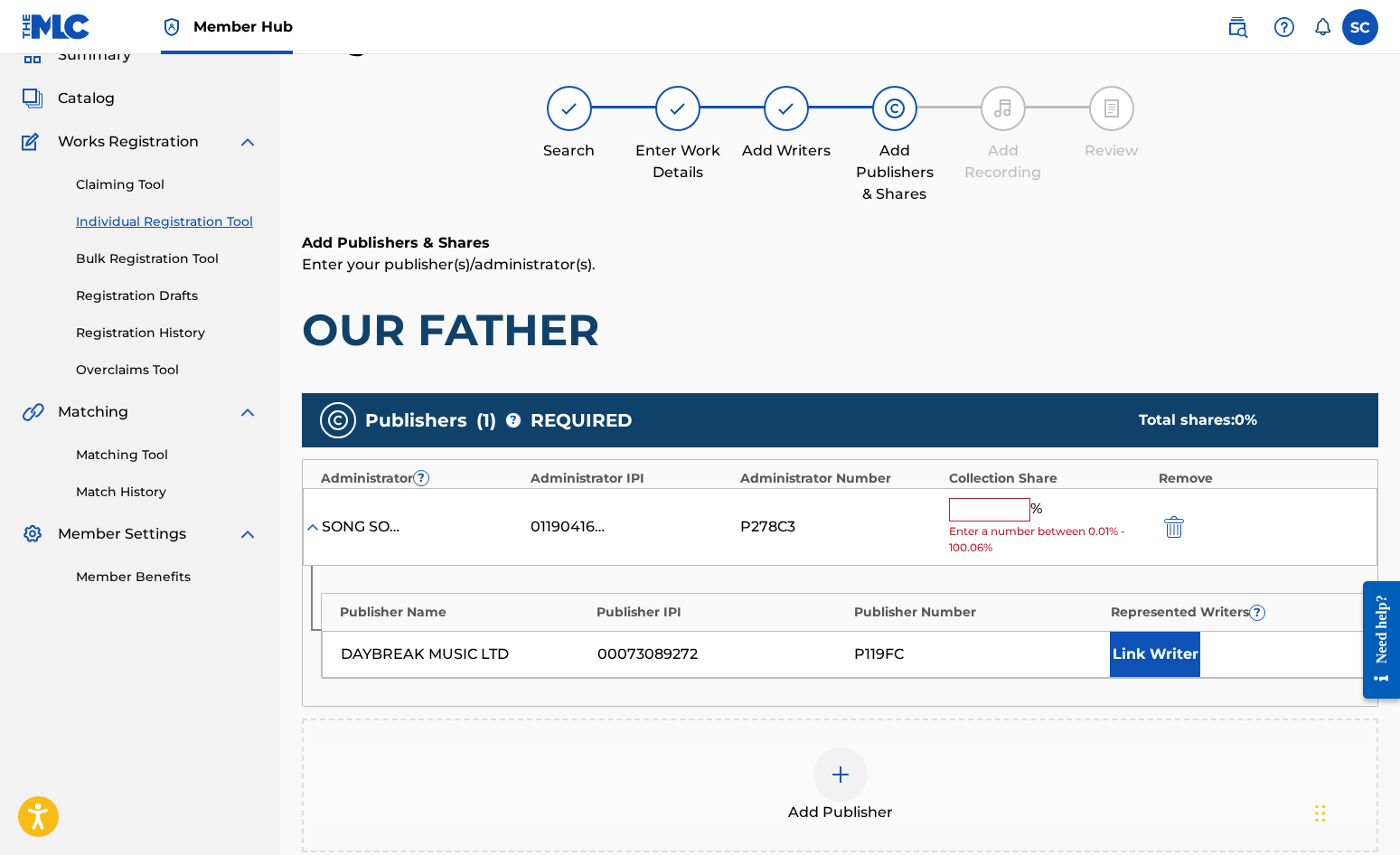
click at [972, 508] on input "text" at bounding box center [989, 509] width 82 height 23
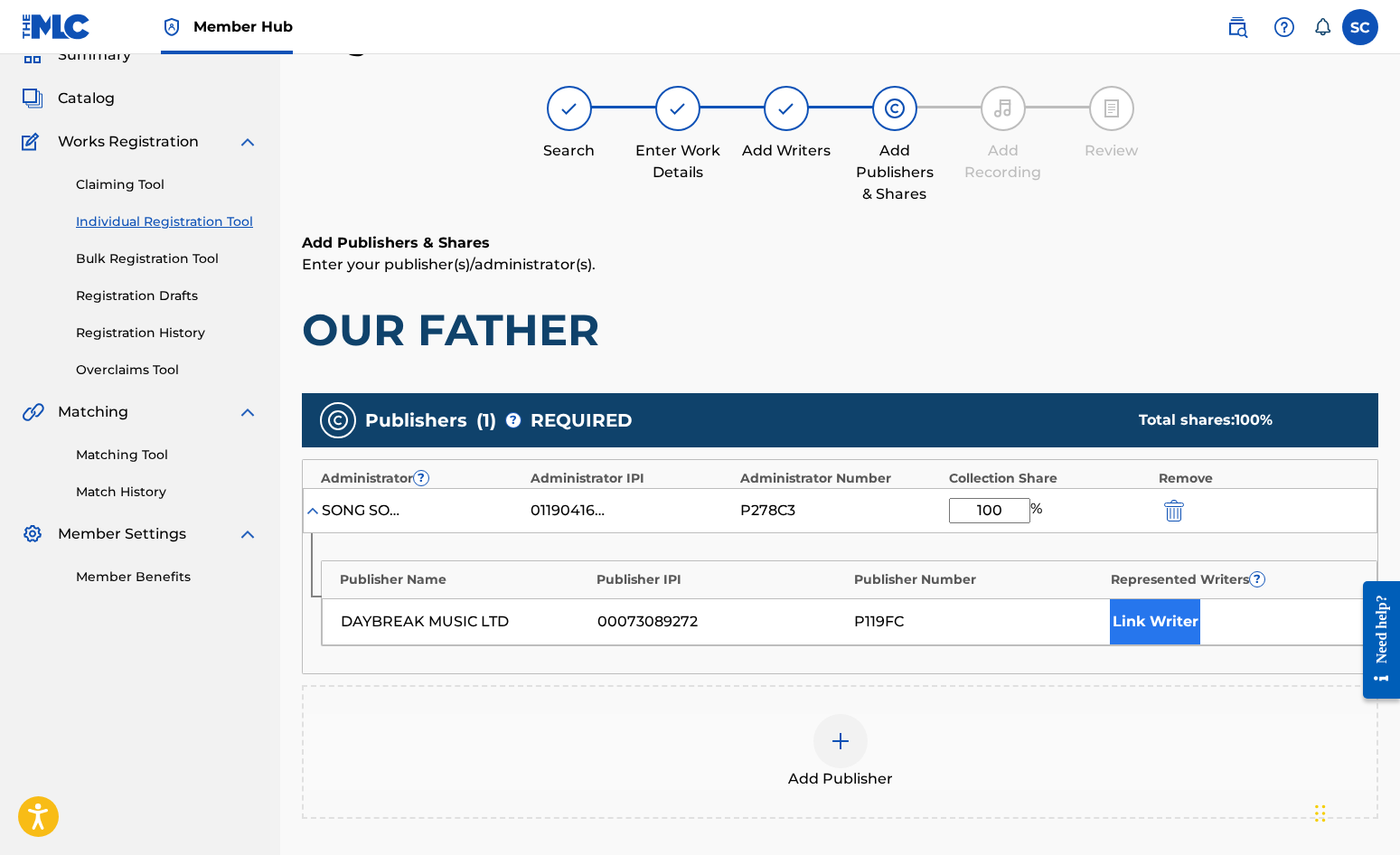
type input "100"
click at [1127, 618] on button "Link Writer" at bounding box center [1155, 622] width 90 height 45
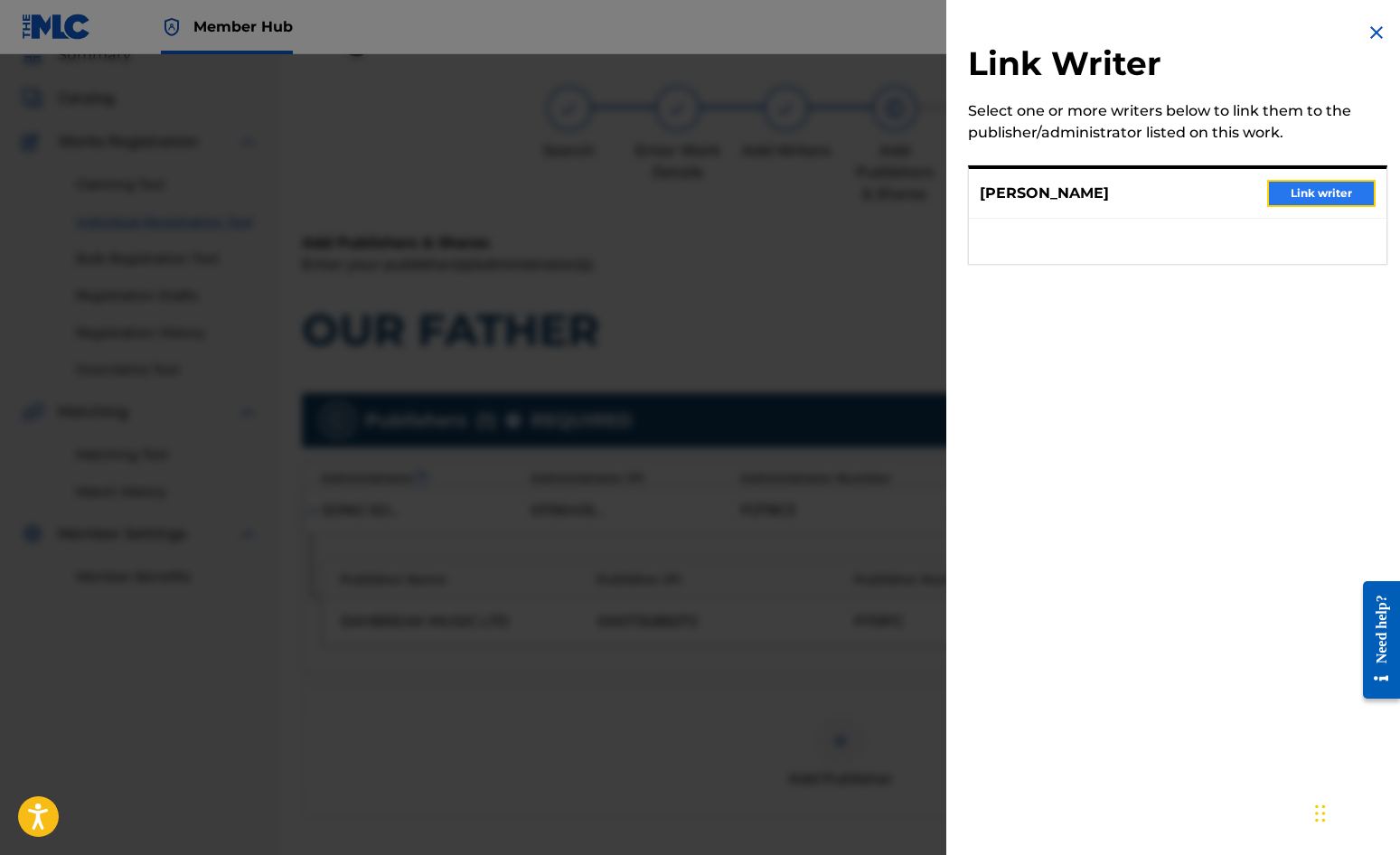
click at [1288, 192] on button "Link writer" at bounding box center [1321, 193] width 108 height 27
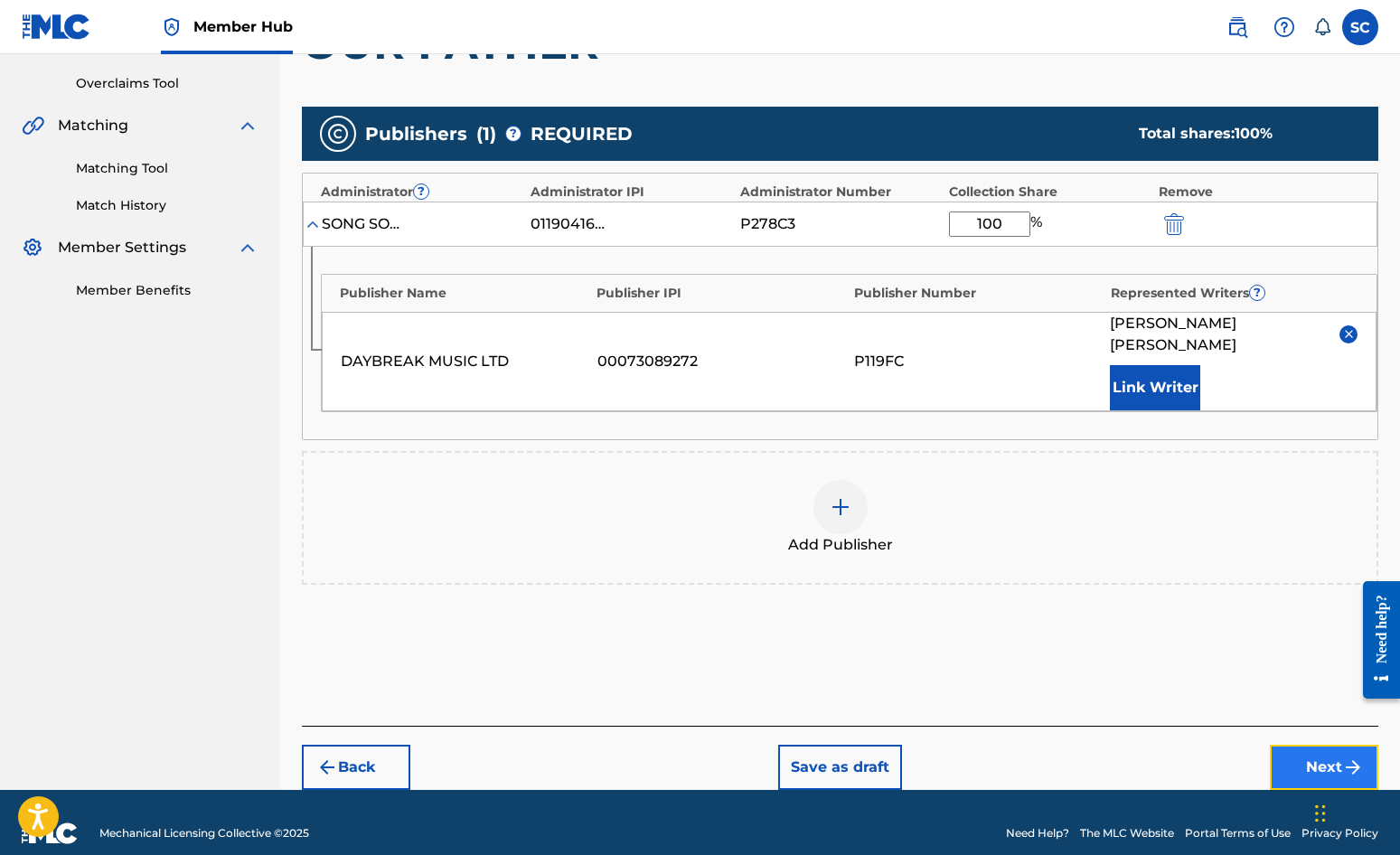
click at [1324, 747] on button "Next" at bounding box center [1324, 768] width 108 height 45
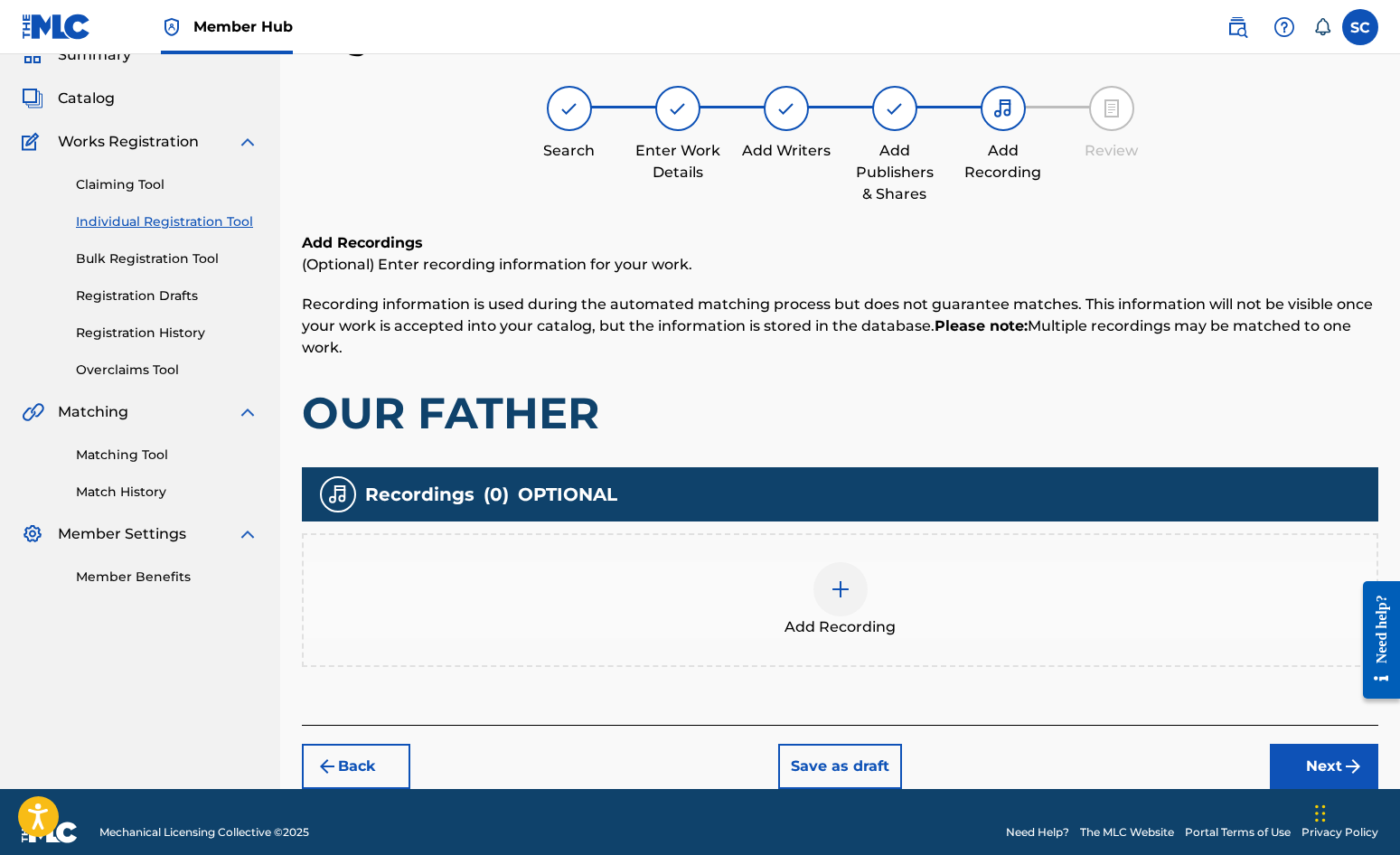
click at [841, 588] on img at bounding box center [840, 589] width 22 height 22
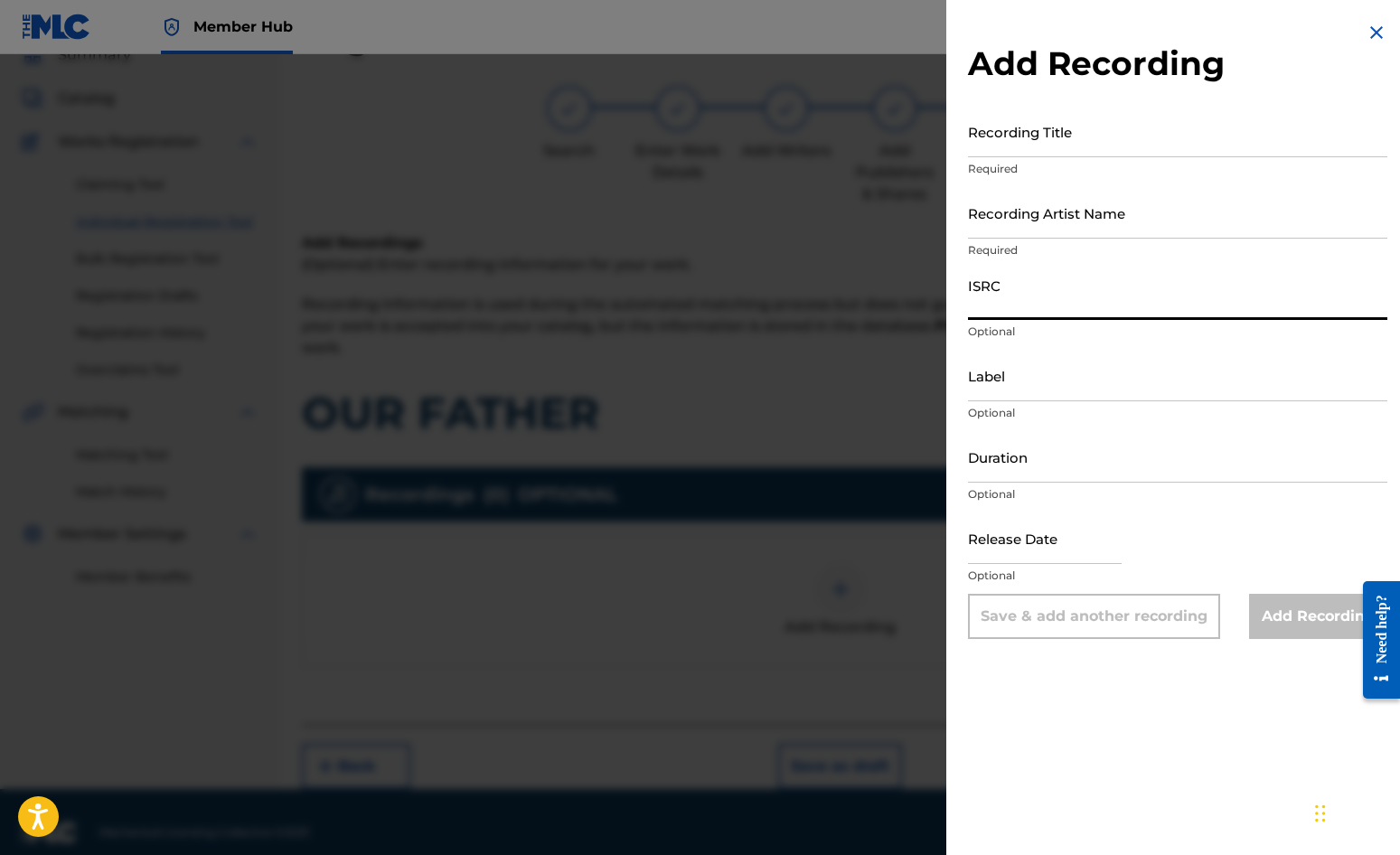
click at [1013, 292] on input "ISRC" at bounding box center [1177, 294] width 419 height 52
paste input "GBDPR0152413"
type input "GBDPR0152413"
click at [1008, 138] on input "Recording Title" at bounding box center [1177, 132] width 419 height 52
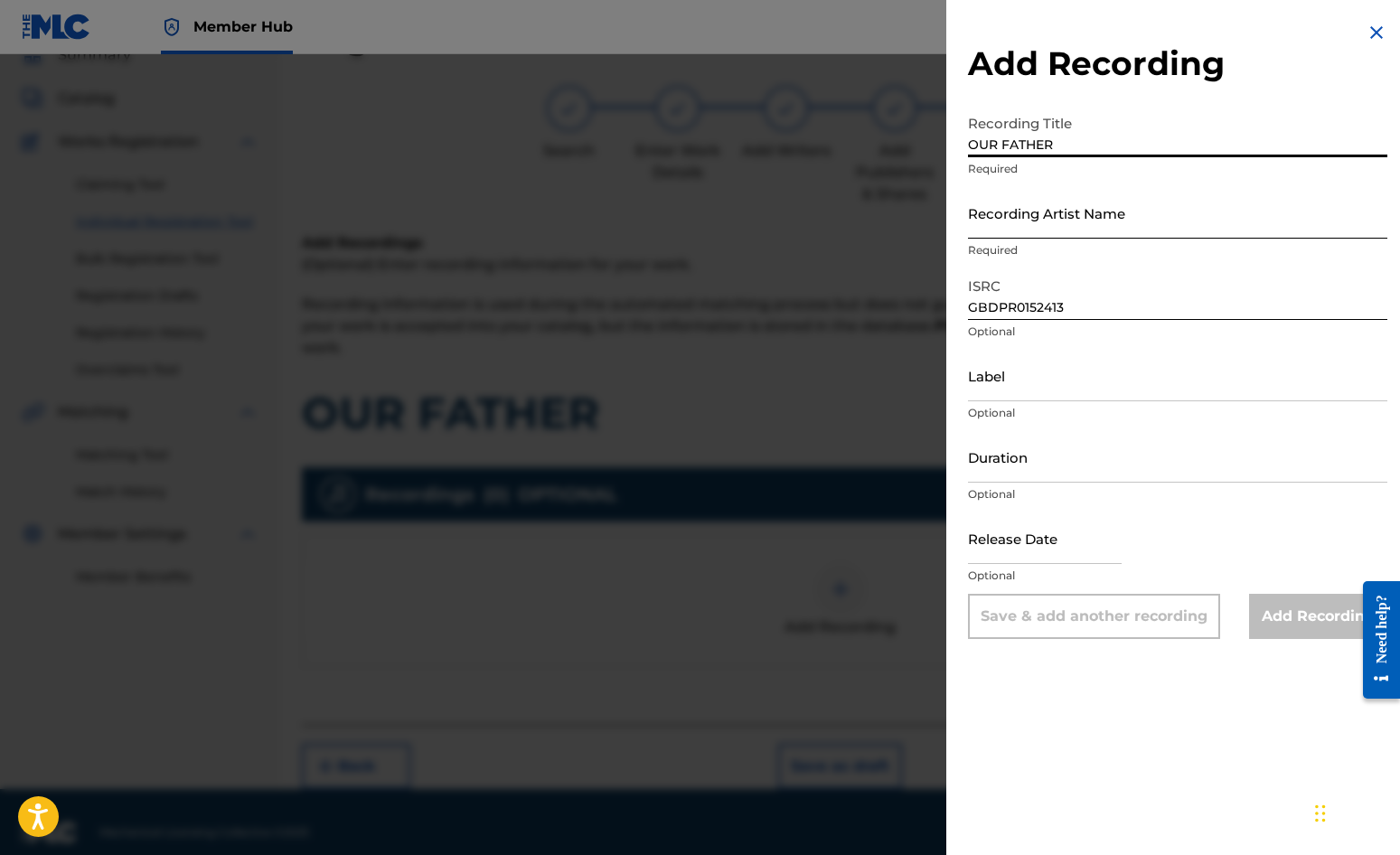
type input "OUR FATHER"
click at [1028, 202] on input "Recording Artist Name" at bounding box center [1177, 212] width 419 height 52
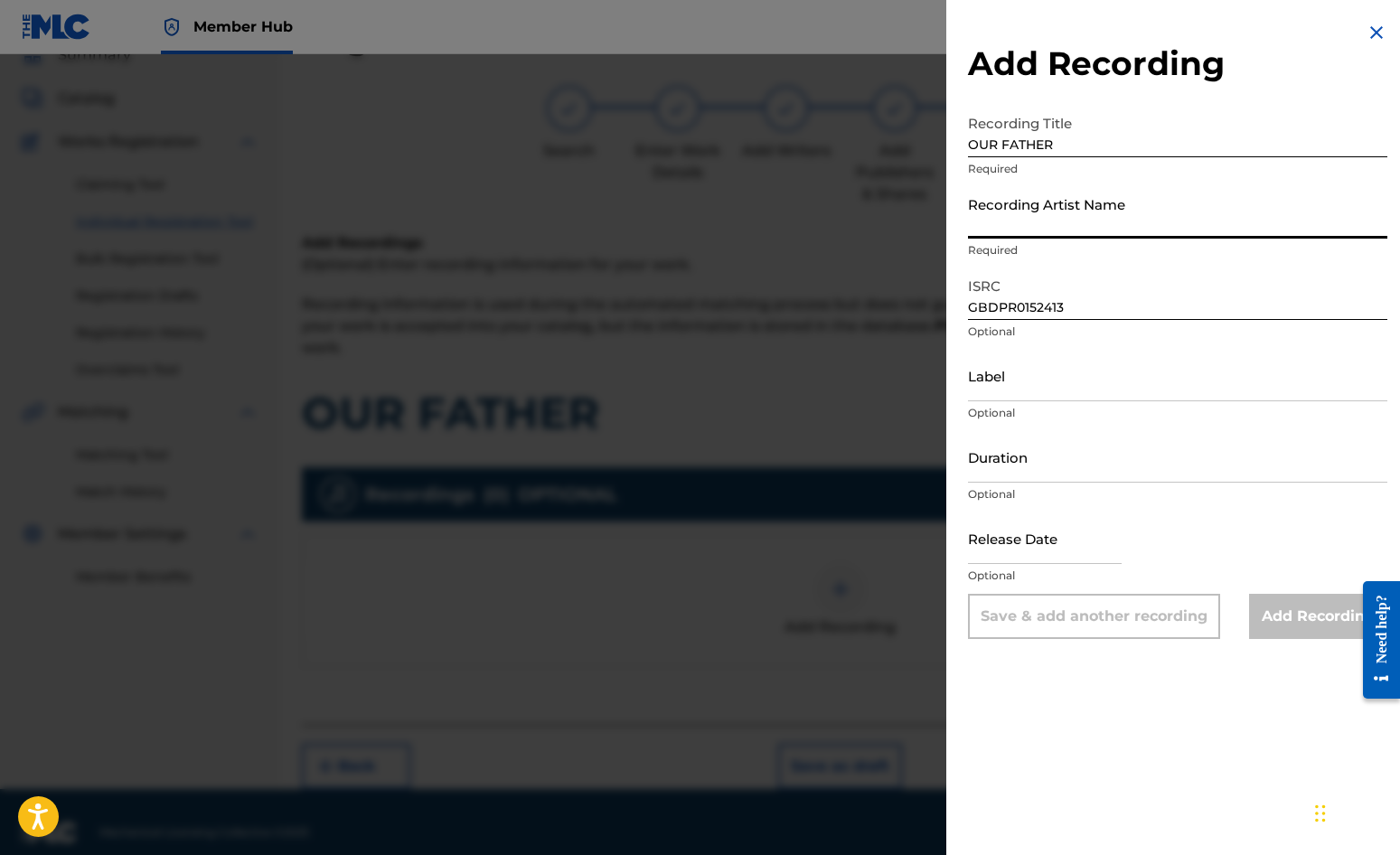
type input "[PERSON_NAME]"
type input "03:33"
type input "[DATE]"
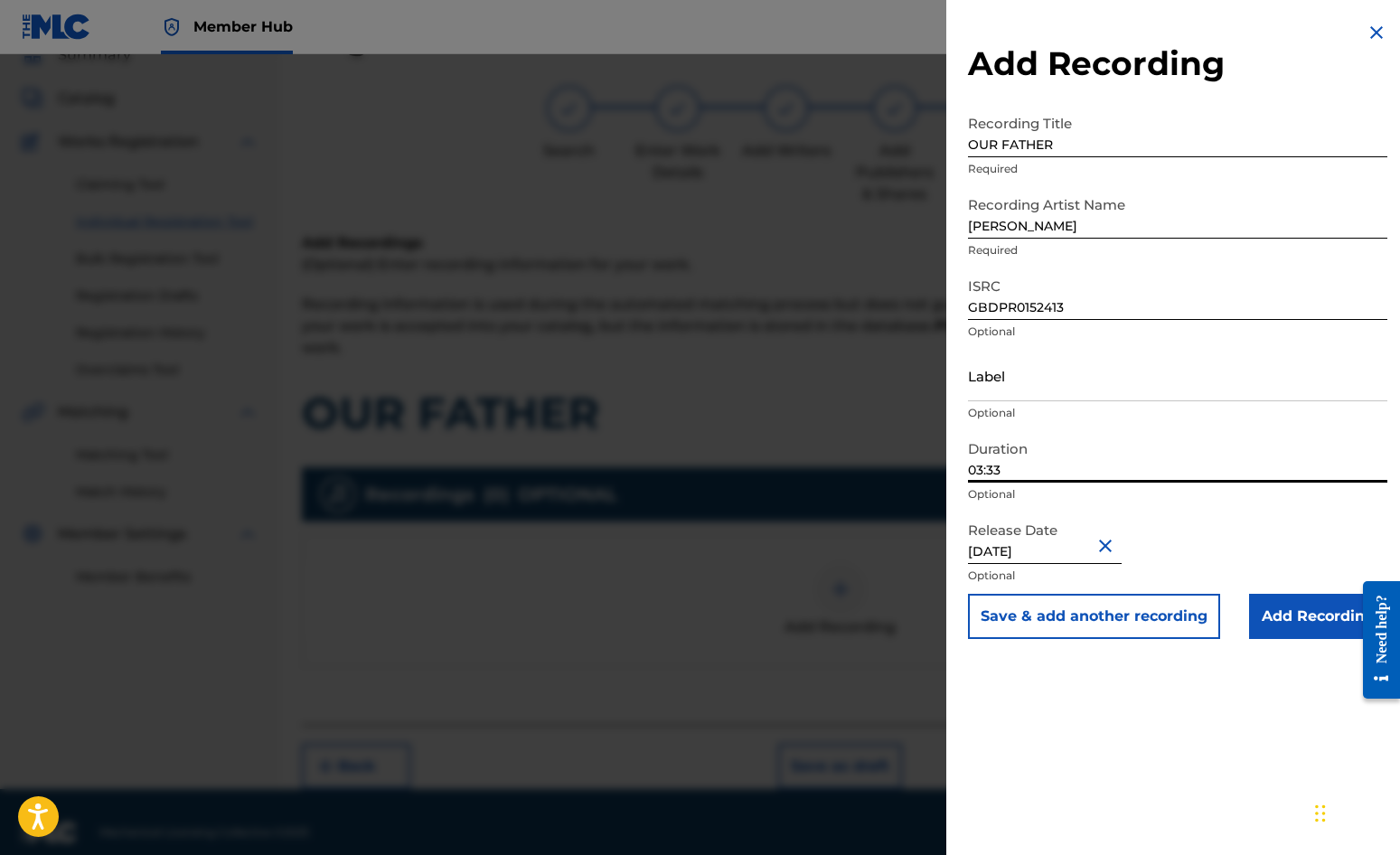
drag, startPoint x: 1029, startPoint y: 469, endPoint x: 950, endPoint y: 466, distance: 79.1
click at [944, 469] on div "Add Recording Recording Title OUR FATHER Required Recording Artist Name DAVE GO…" at bounding box center [700, 455] width 1400 height 801
type input "03:48"
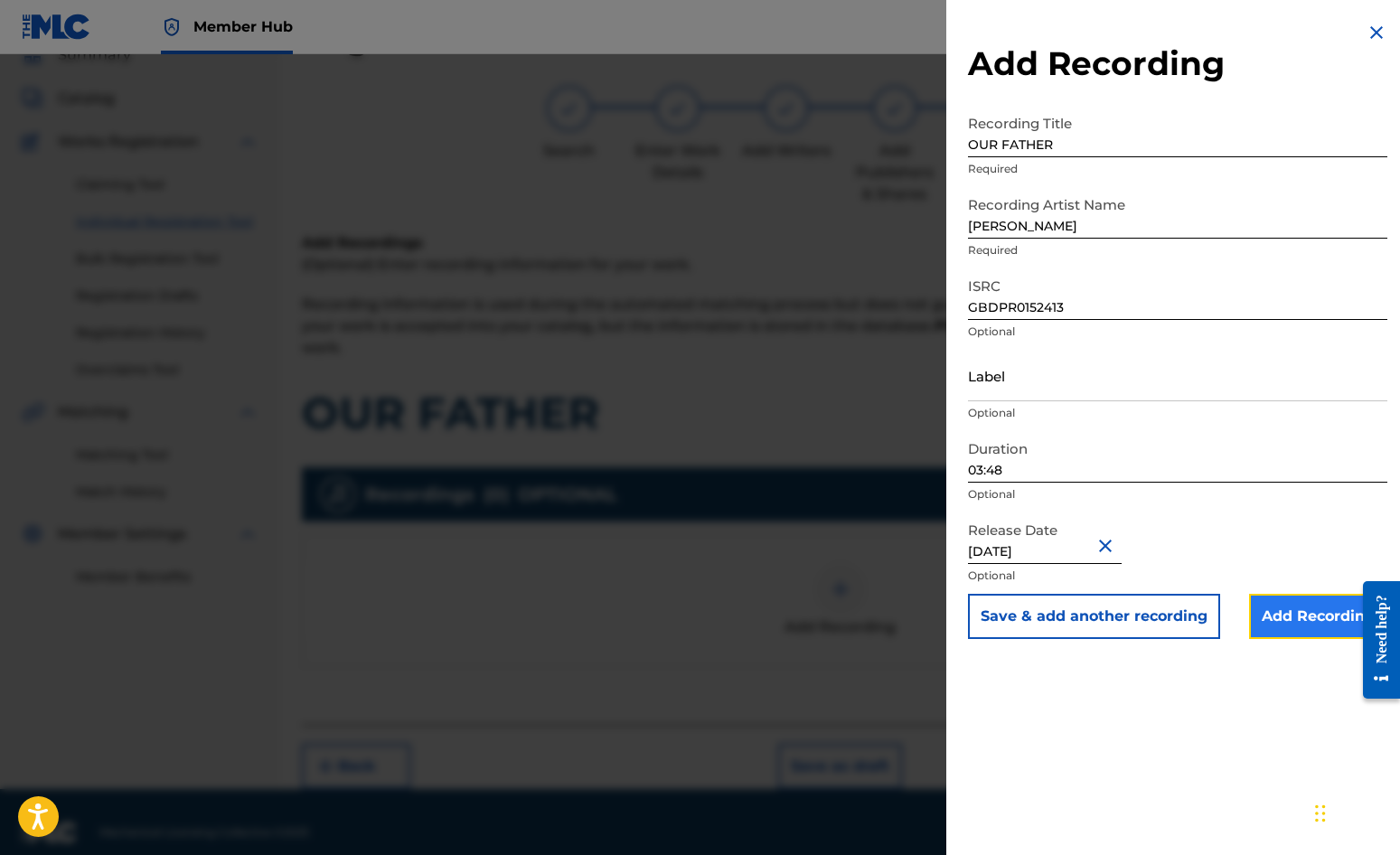
click at [1319, 613] on input "Add Recording" at bounding box center [1318, 616] width 138 height 45
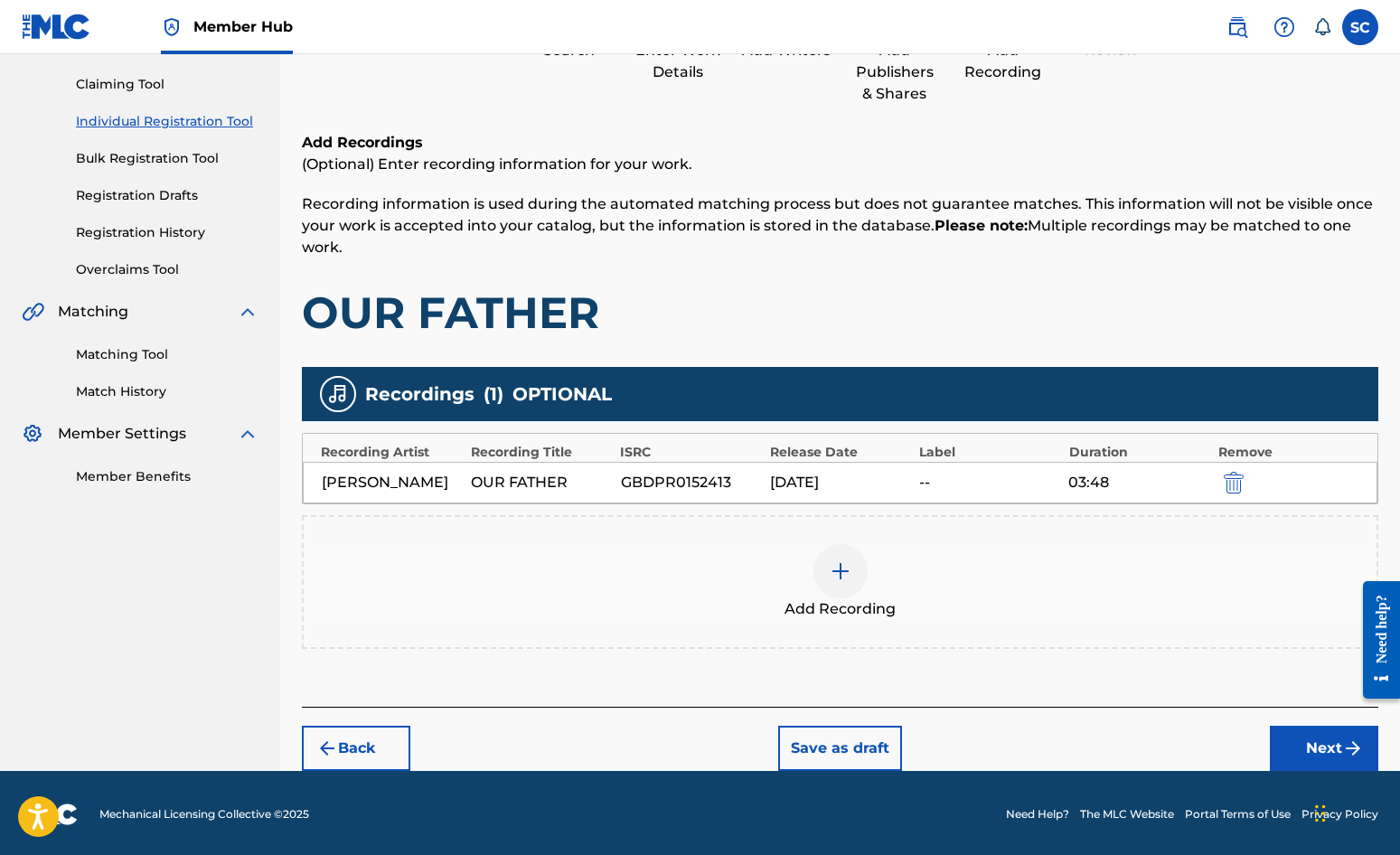
scroll to position [184, 0]
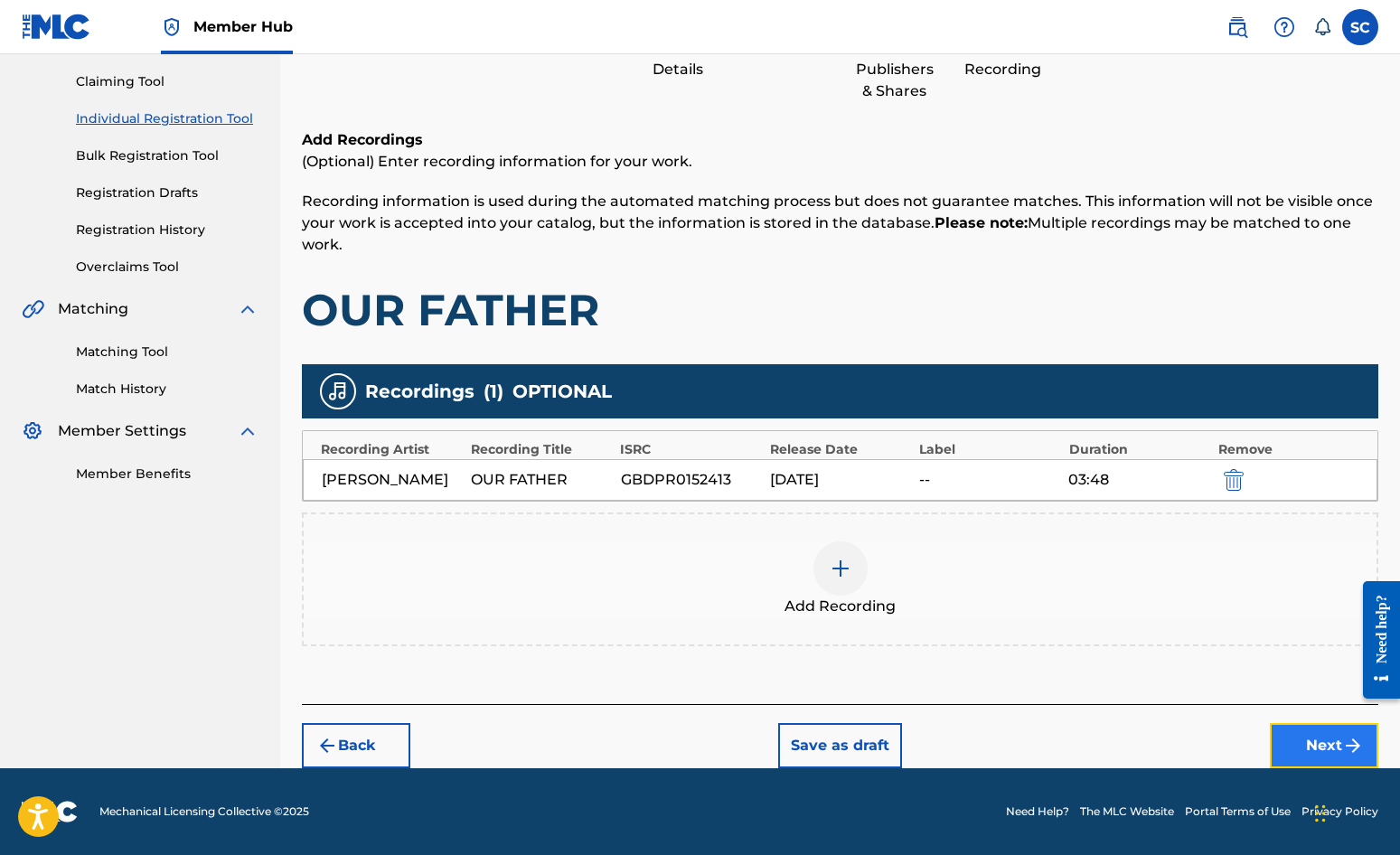
click at [1308, 738] on button "Next" at bounding box center [1324, 746] width 108 height 45
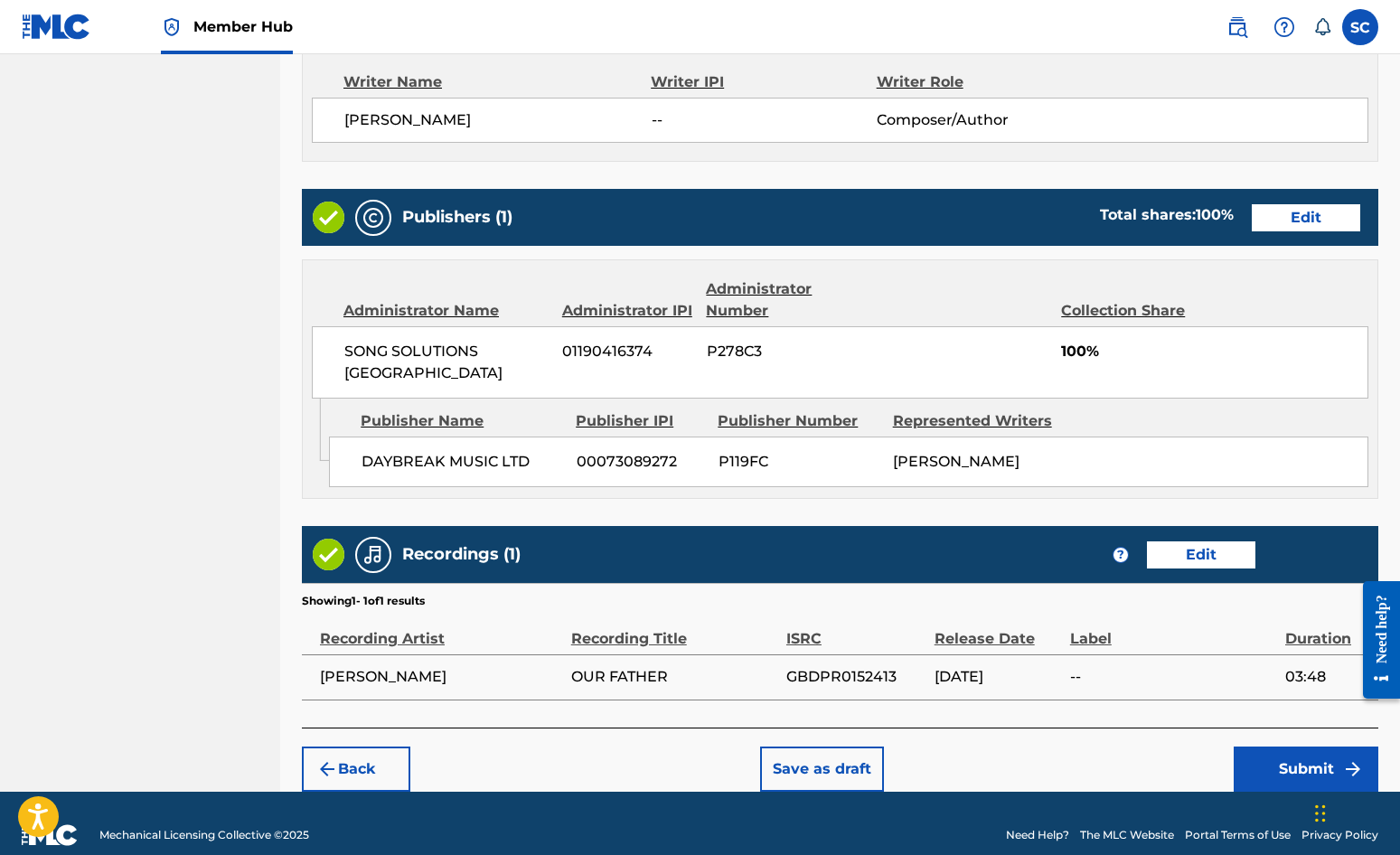
scroll to position [776, 0]
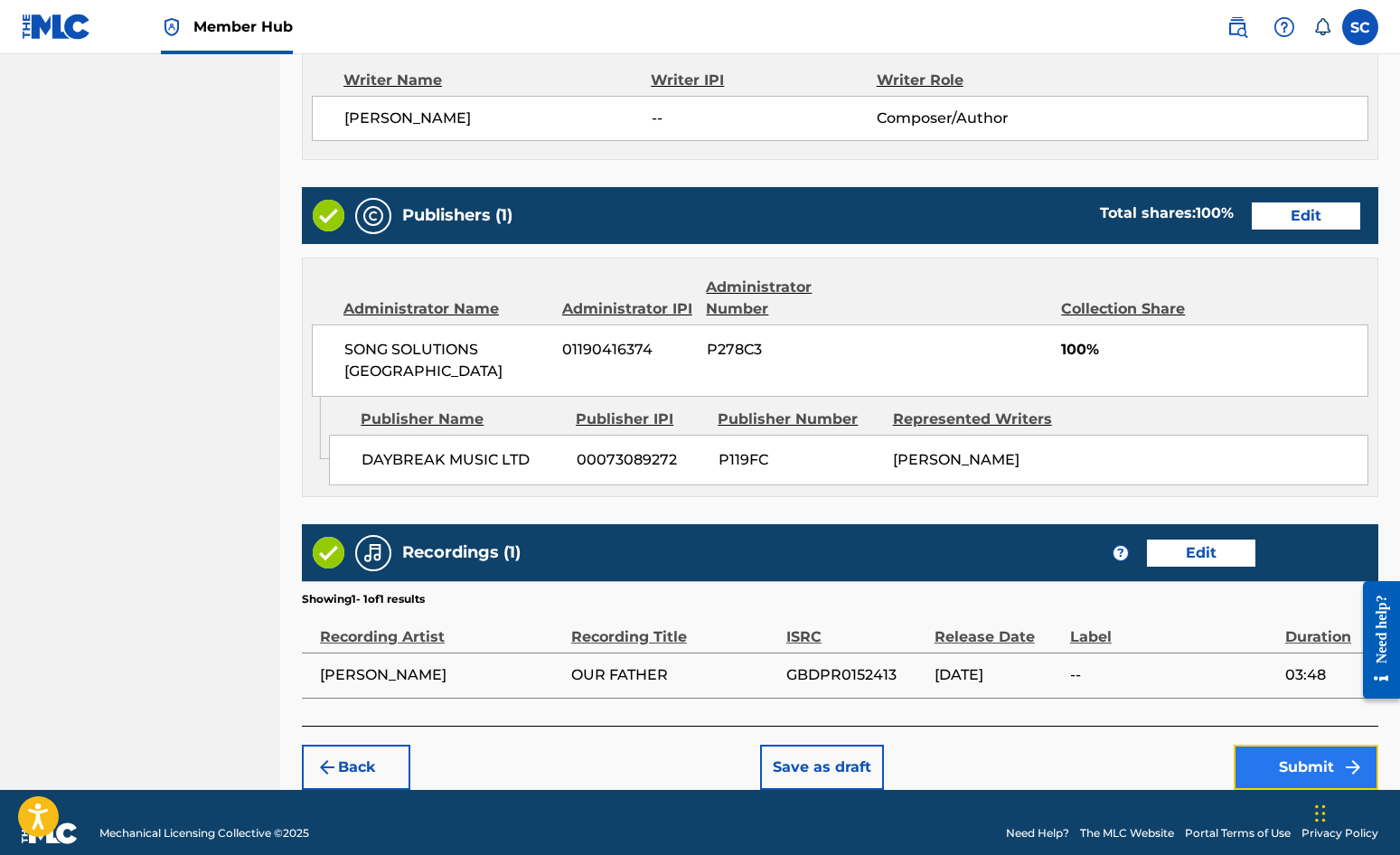
click at [1314, 745] on button "Submit" at bounding box center [1306, 768] width 145 height 45
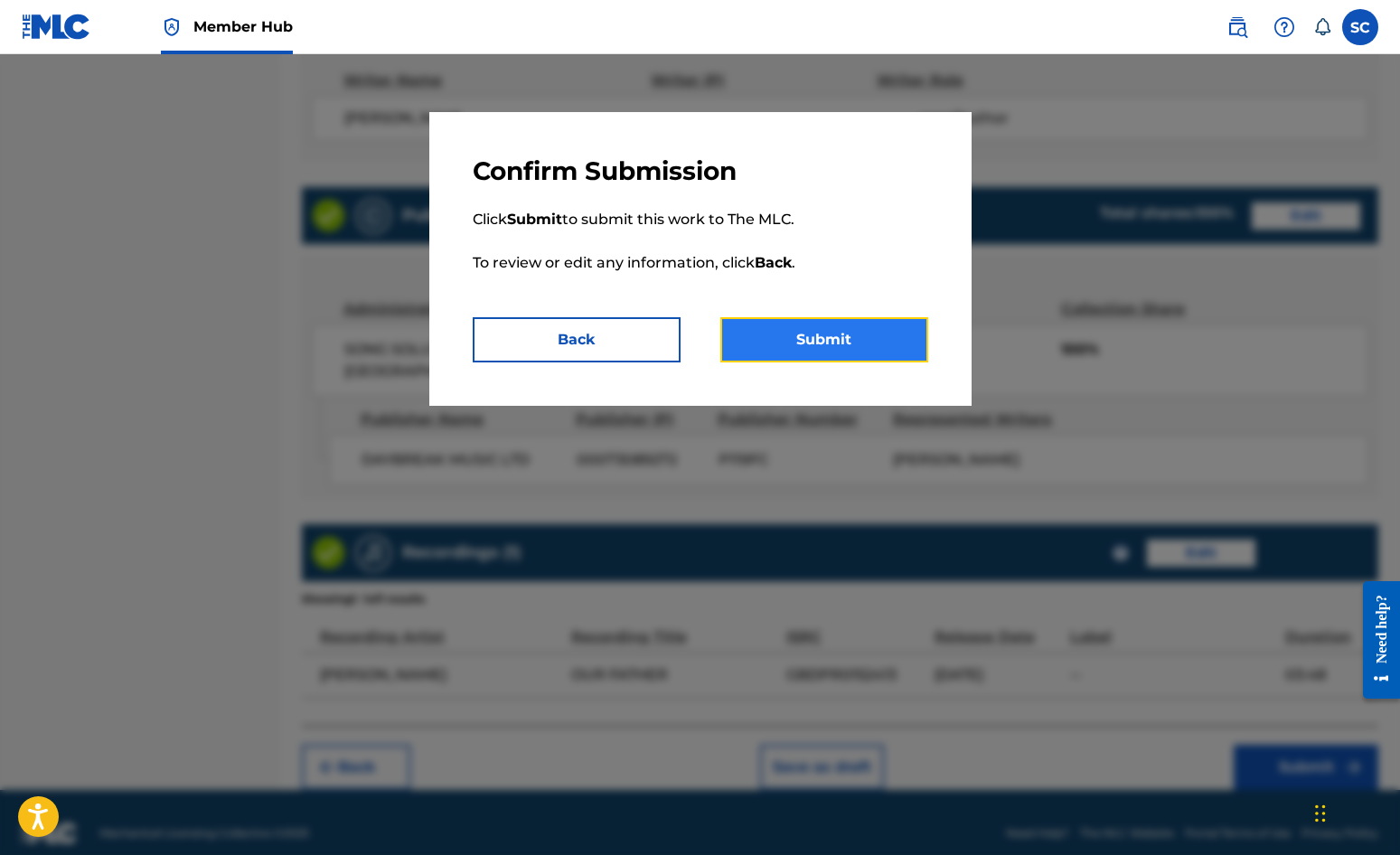
click at [812, 347] on button "Submit" at bounding box center [824, 340] width 208 height 45
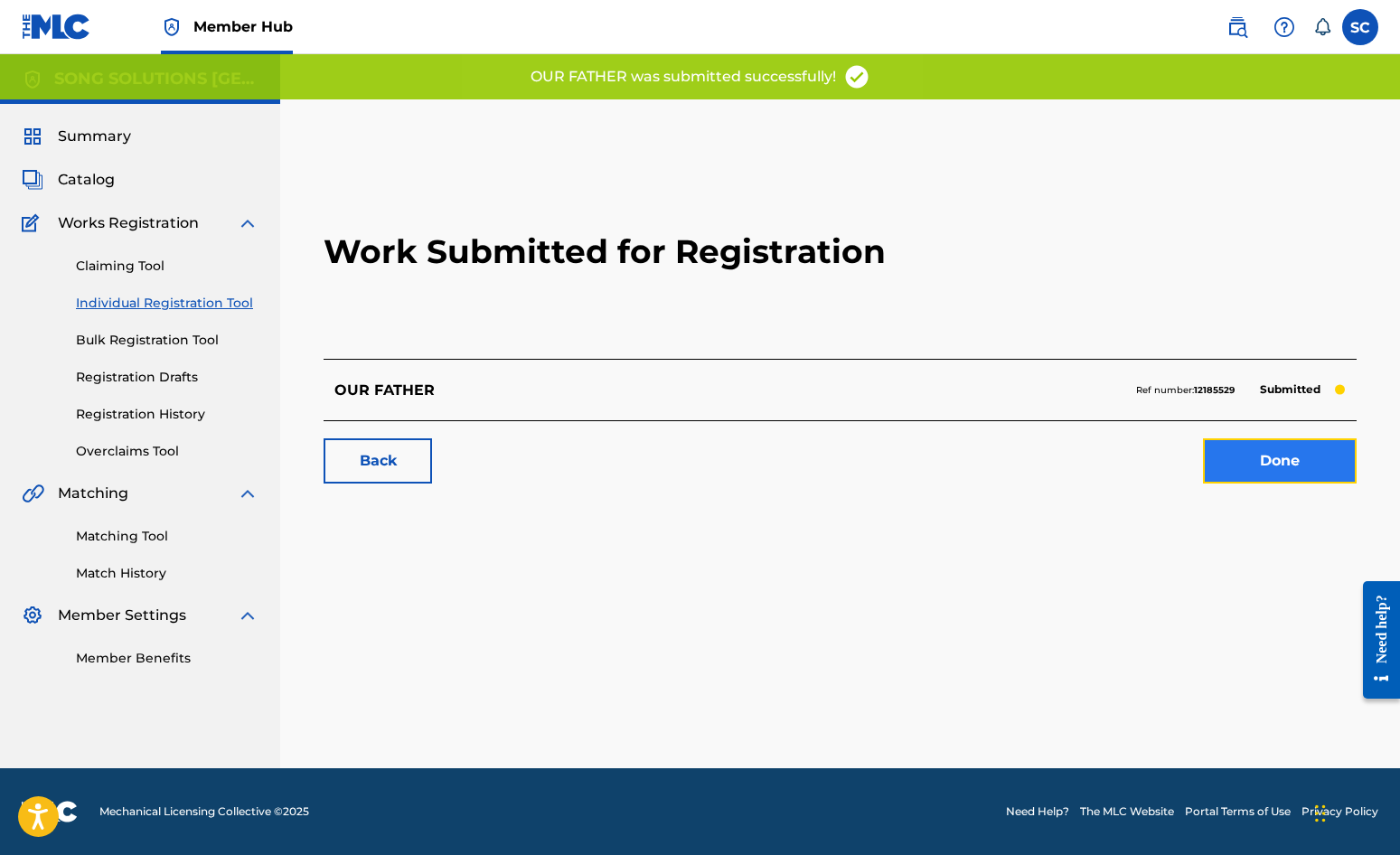
click at [1323, 453] on link "Done" at bounding box center [1281, 461] width 154 height 45
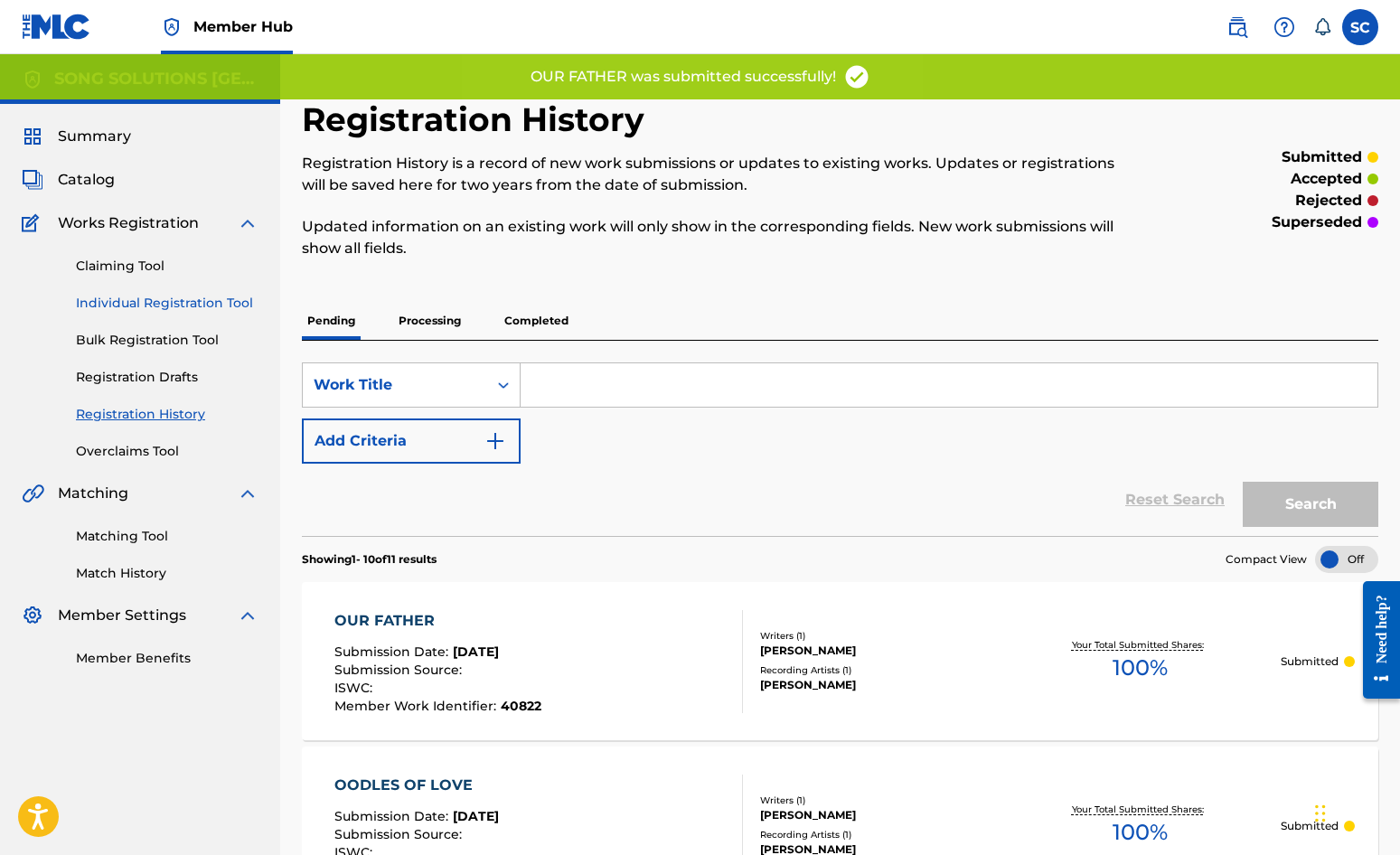
click at [122, 309] on link "Individual Registration Tool" at bounding box center [167, 303] width 182 height 19
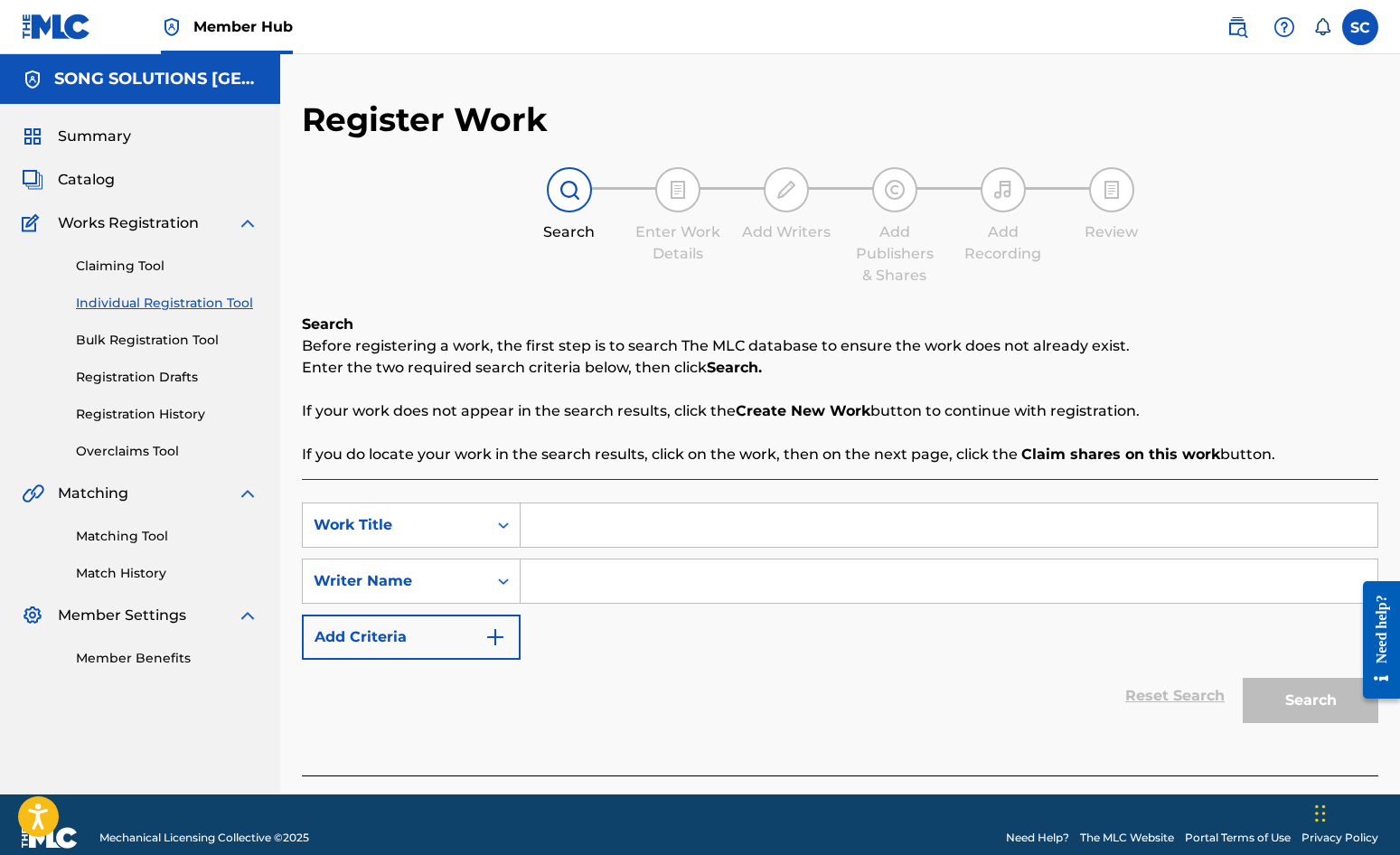
click at [630, 524] on input "Search Form" at bounding box center [949, 525] width 857 height 43
type input "PAUSING (IN YOUR PRESENCE)"
click at [610, 583] on input "Search Form" at bounding box center [949, 582] width 857 height 43
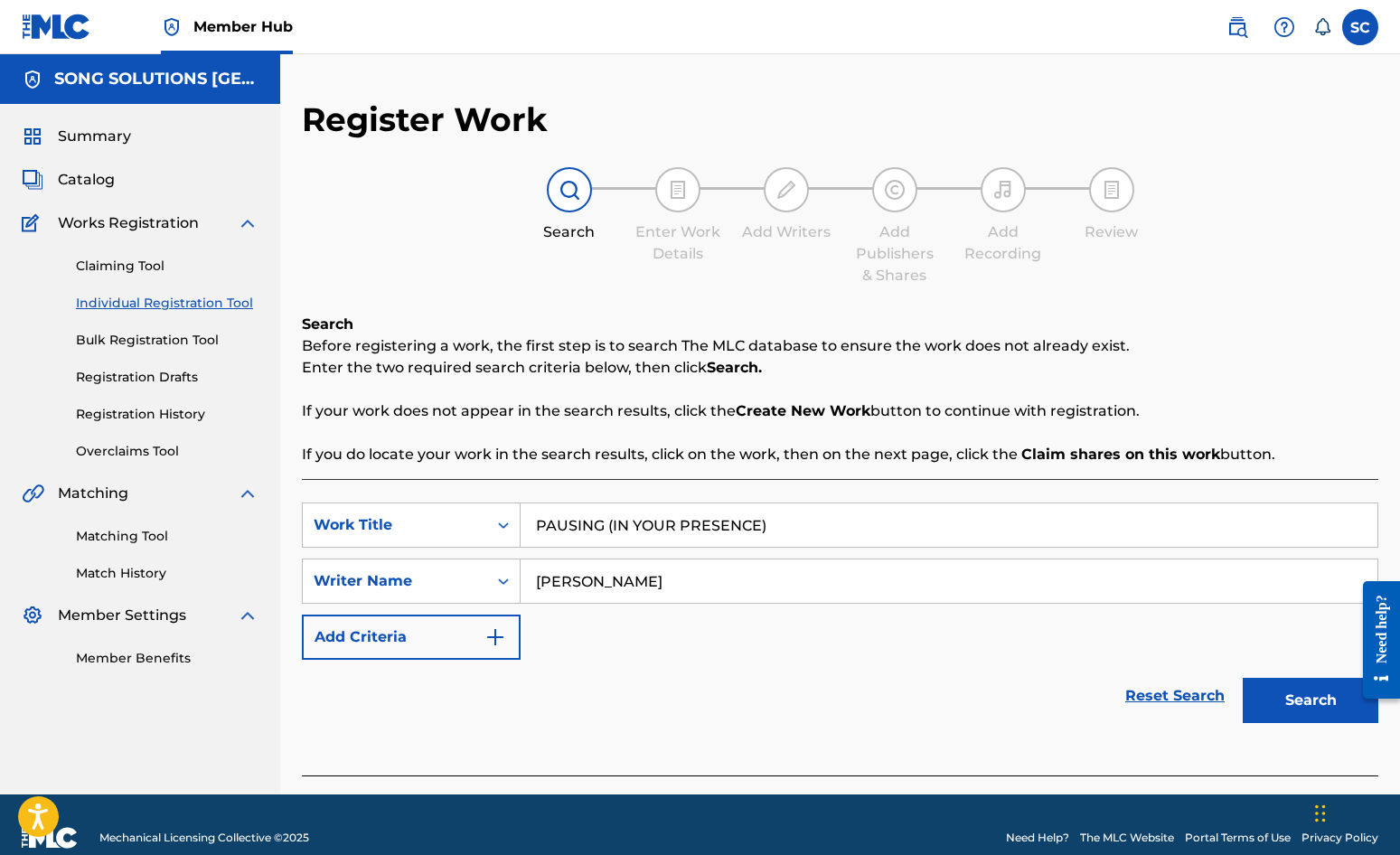
type input "[PERSON_NAME]"
click at [1243, 678] on button "Search" at bounding box center [1311, 701] width 135 height 45
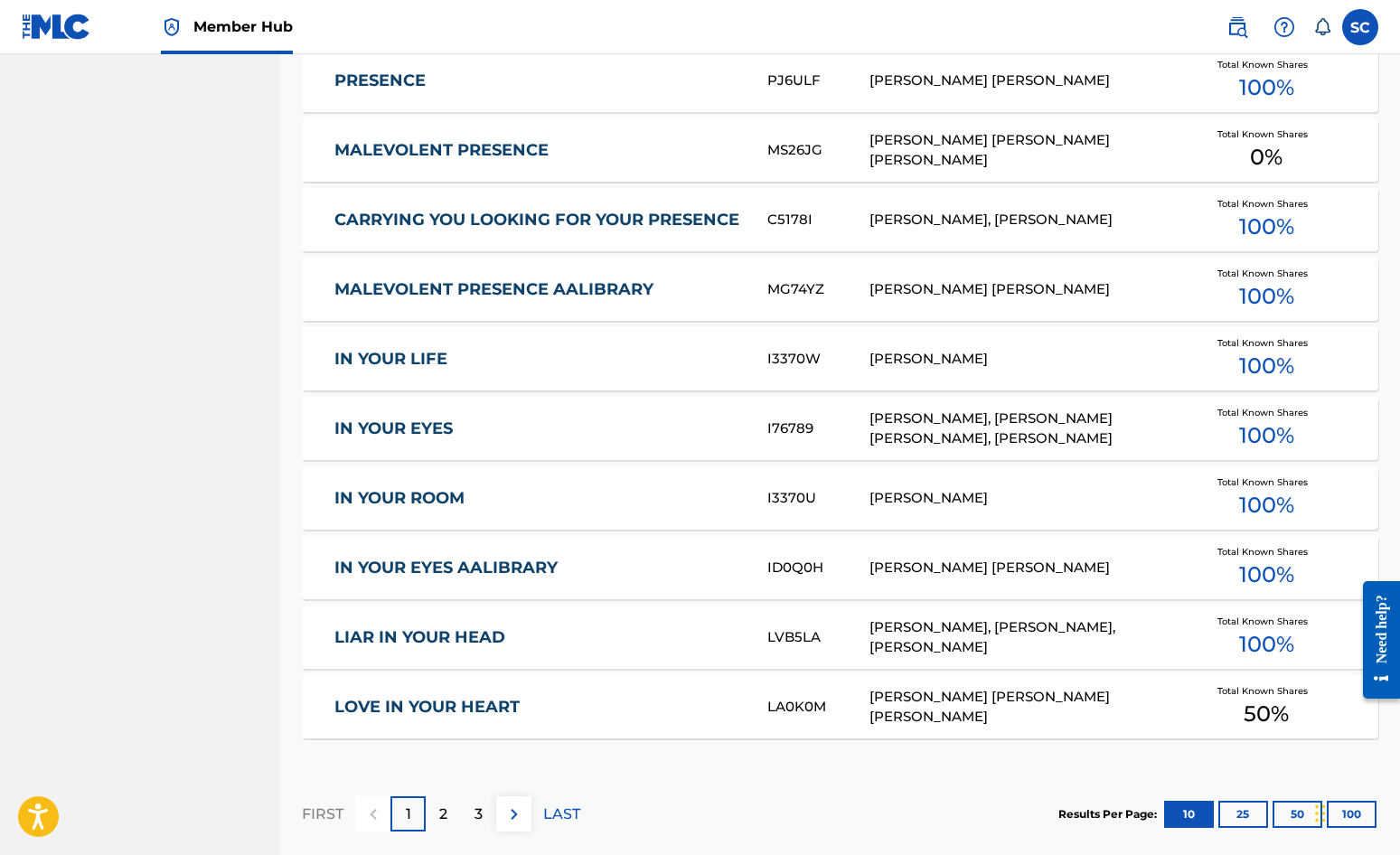
scroll to position [904, 0]
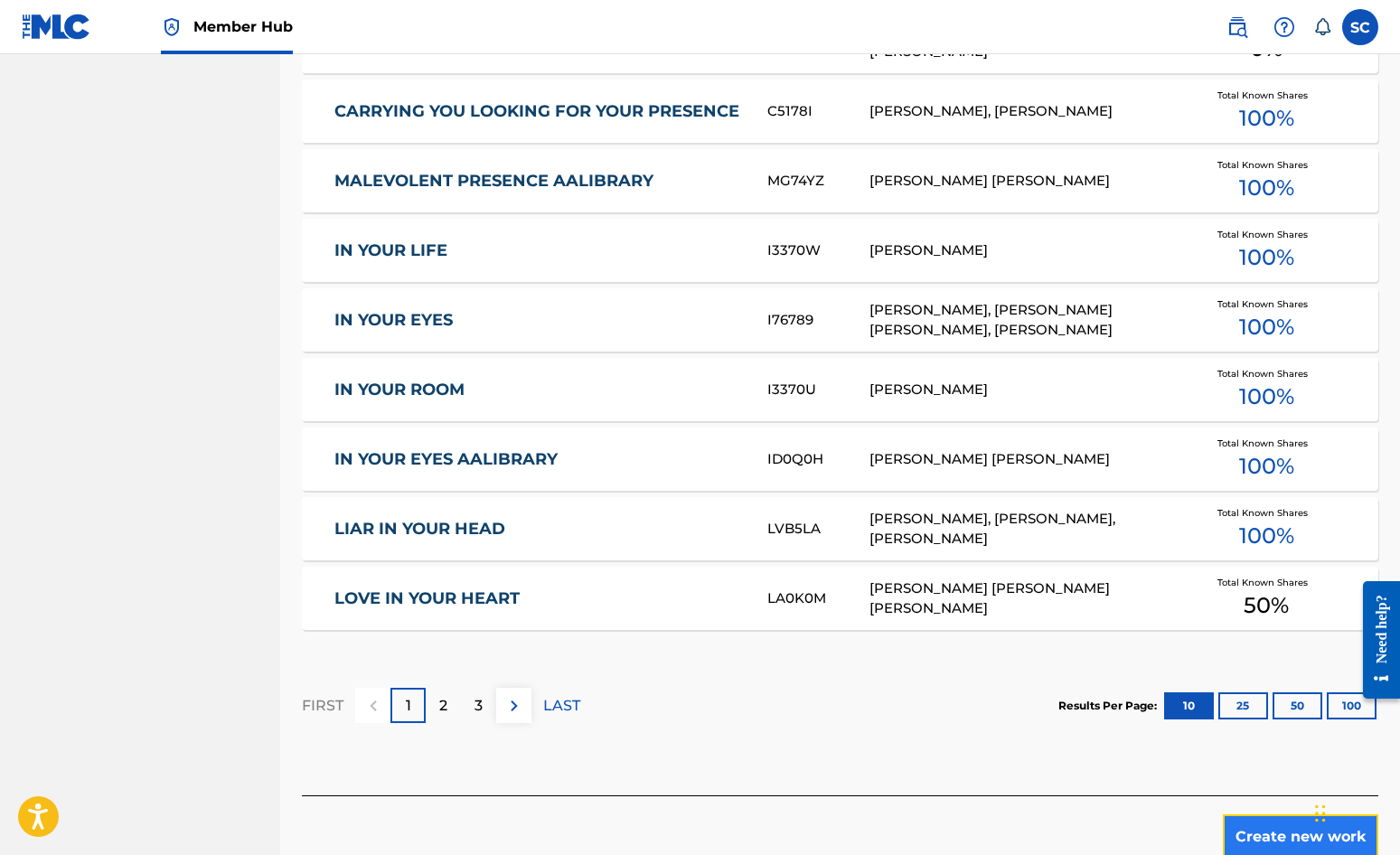
click at [1269, 824] on button "Create new work" at bounding box center [1300, 837] width 155 height 45
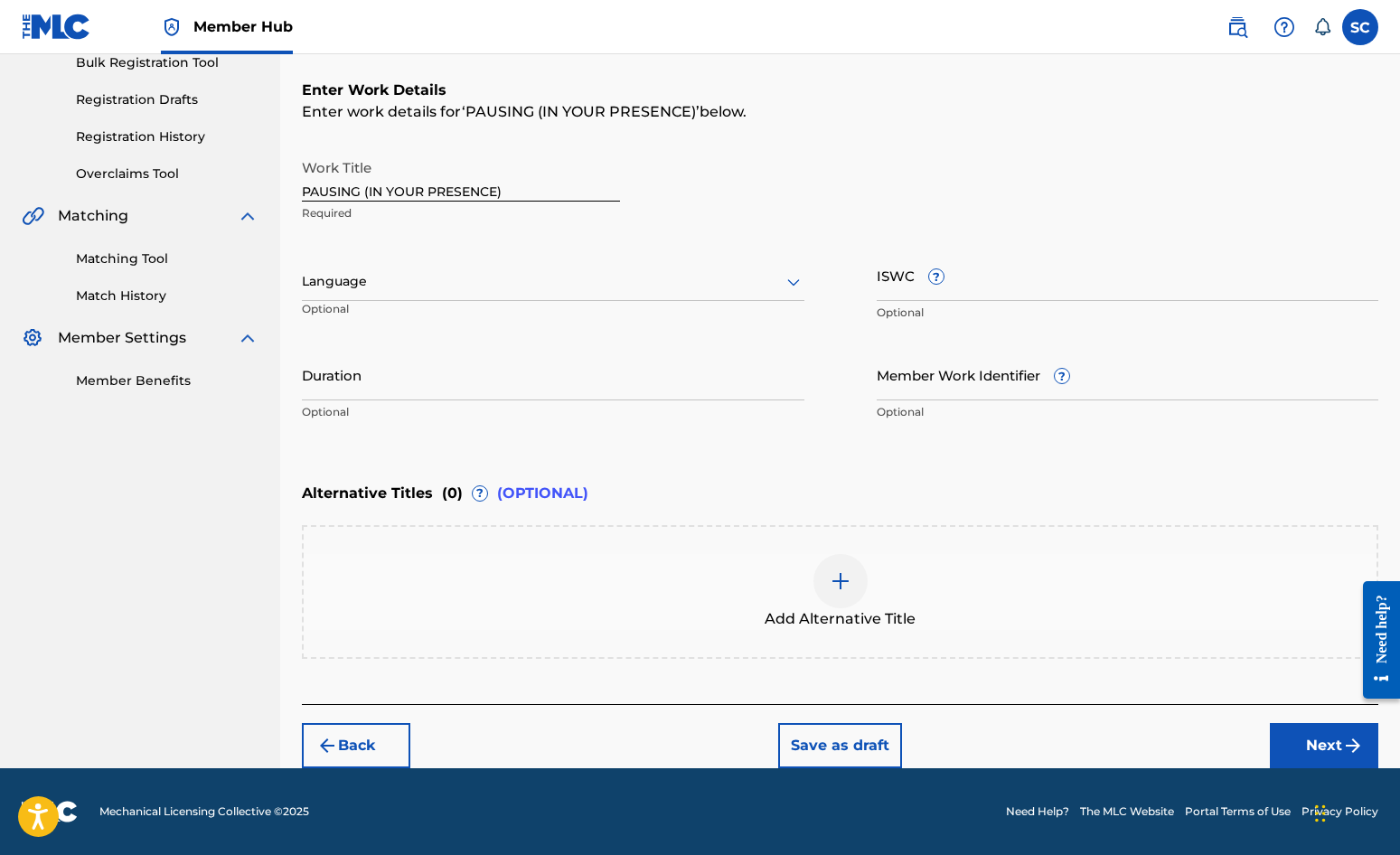
scroll to position [0, 0]
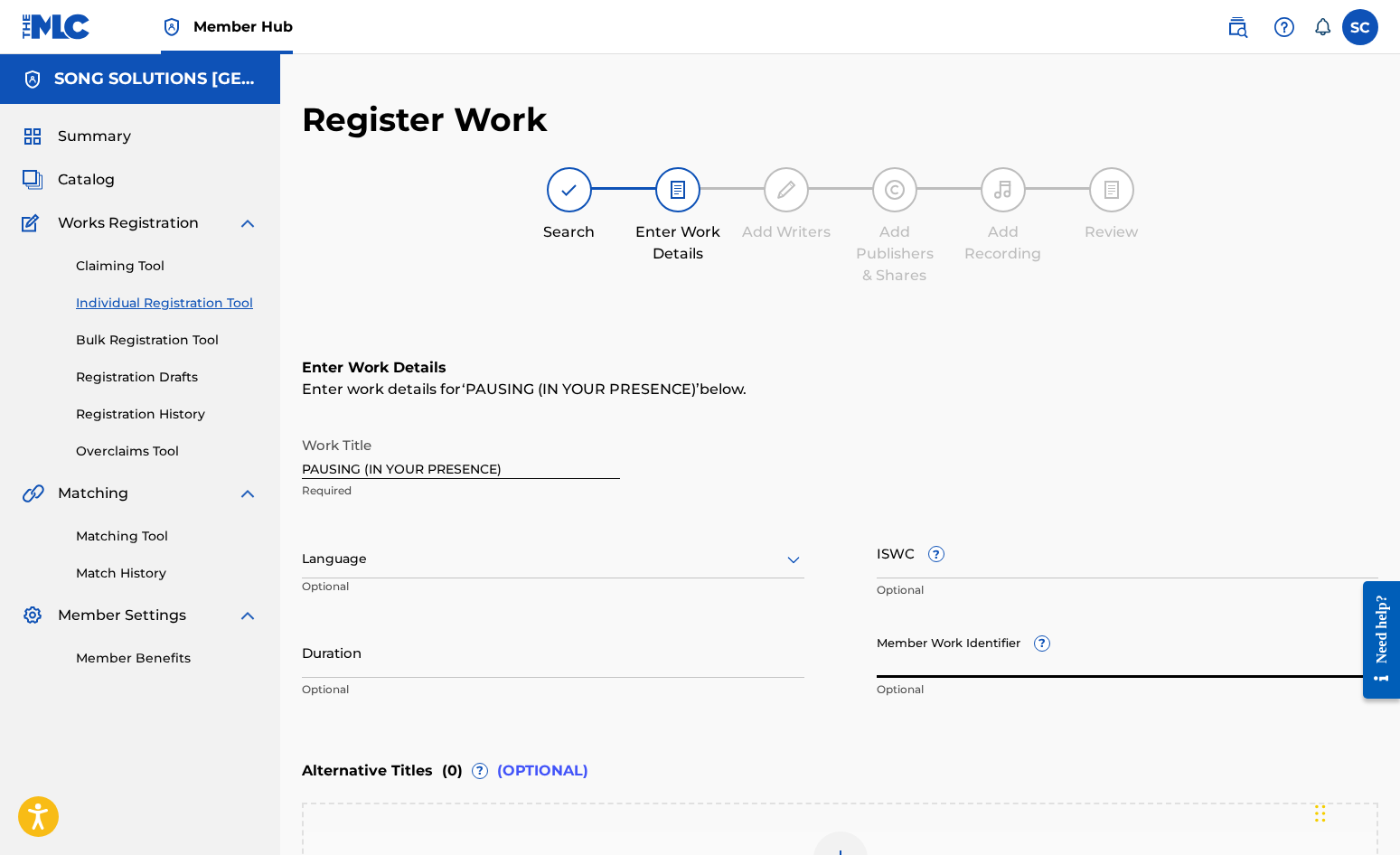
click at [904, 643] on input "Member Work Identifier ?" at bounding box center [1128, 652] width 503 height 52
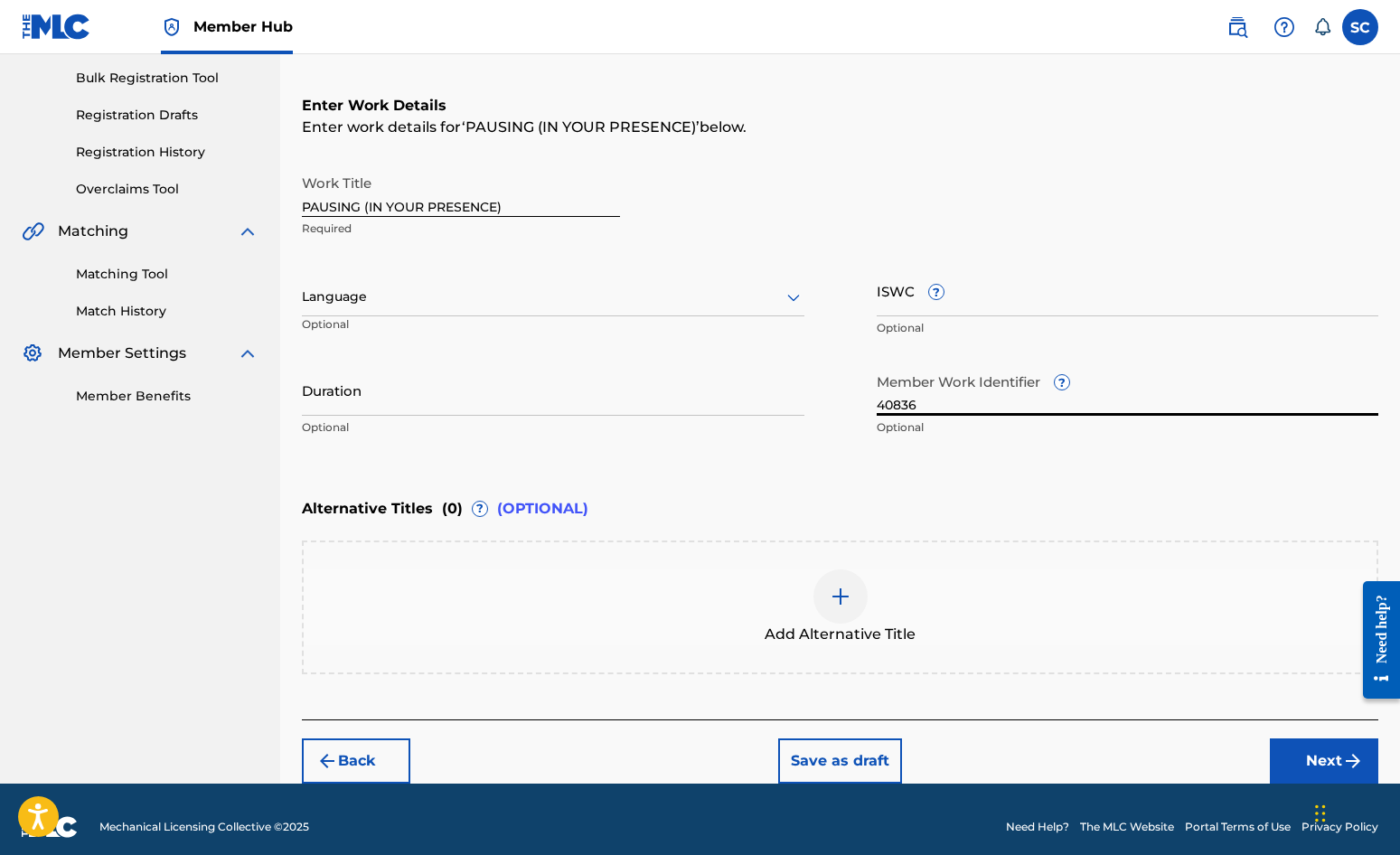
scroll to position [272, 0]
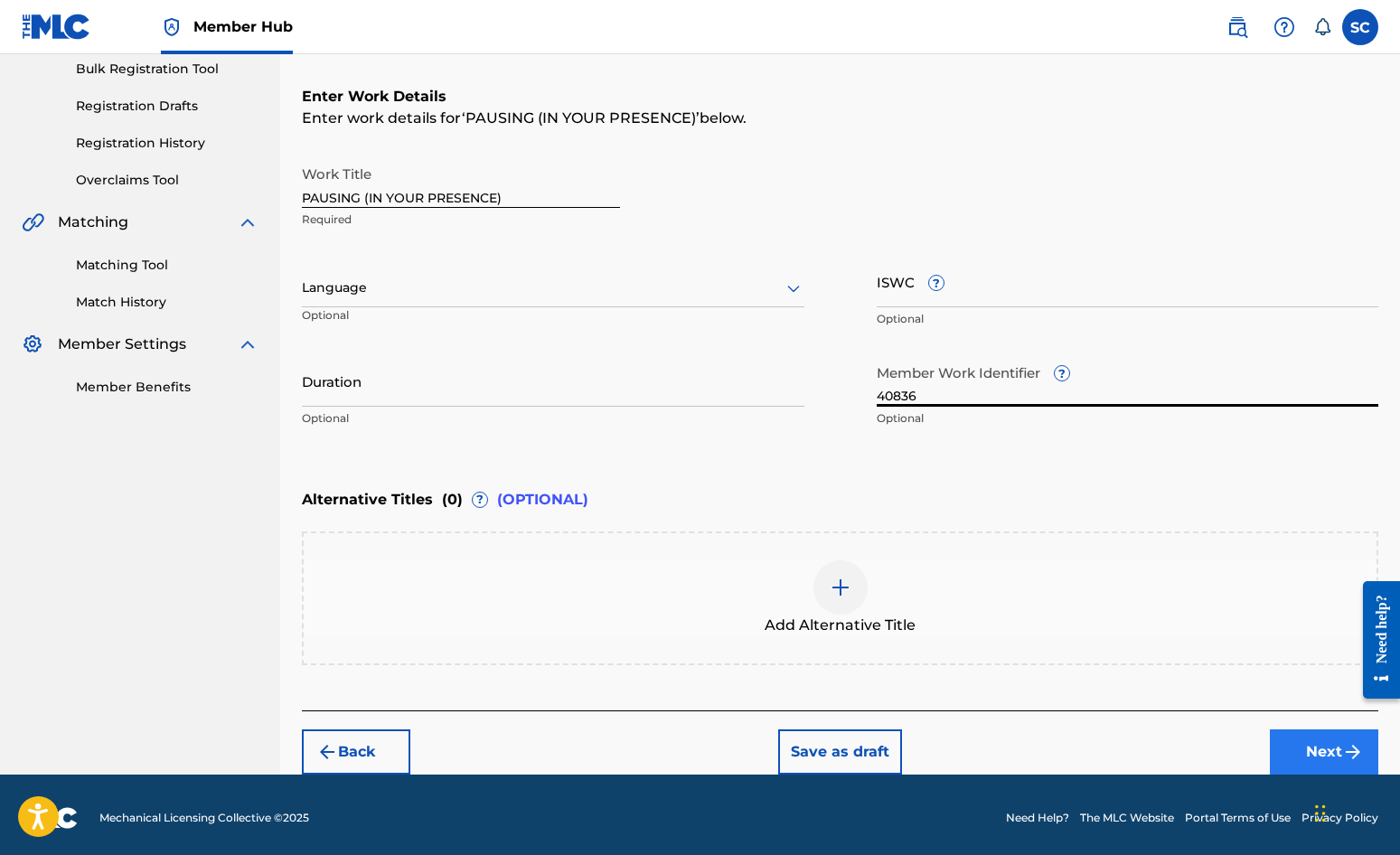
type input "40836"
click at [1306, 753] on button "Next" at bounding box center [1324, 752] width 108 height 45
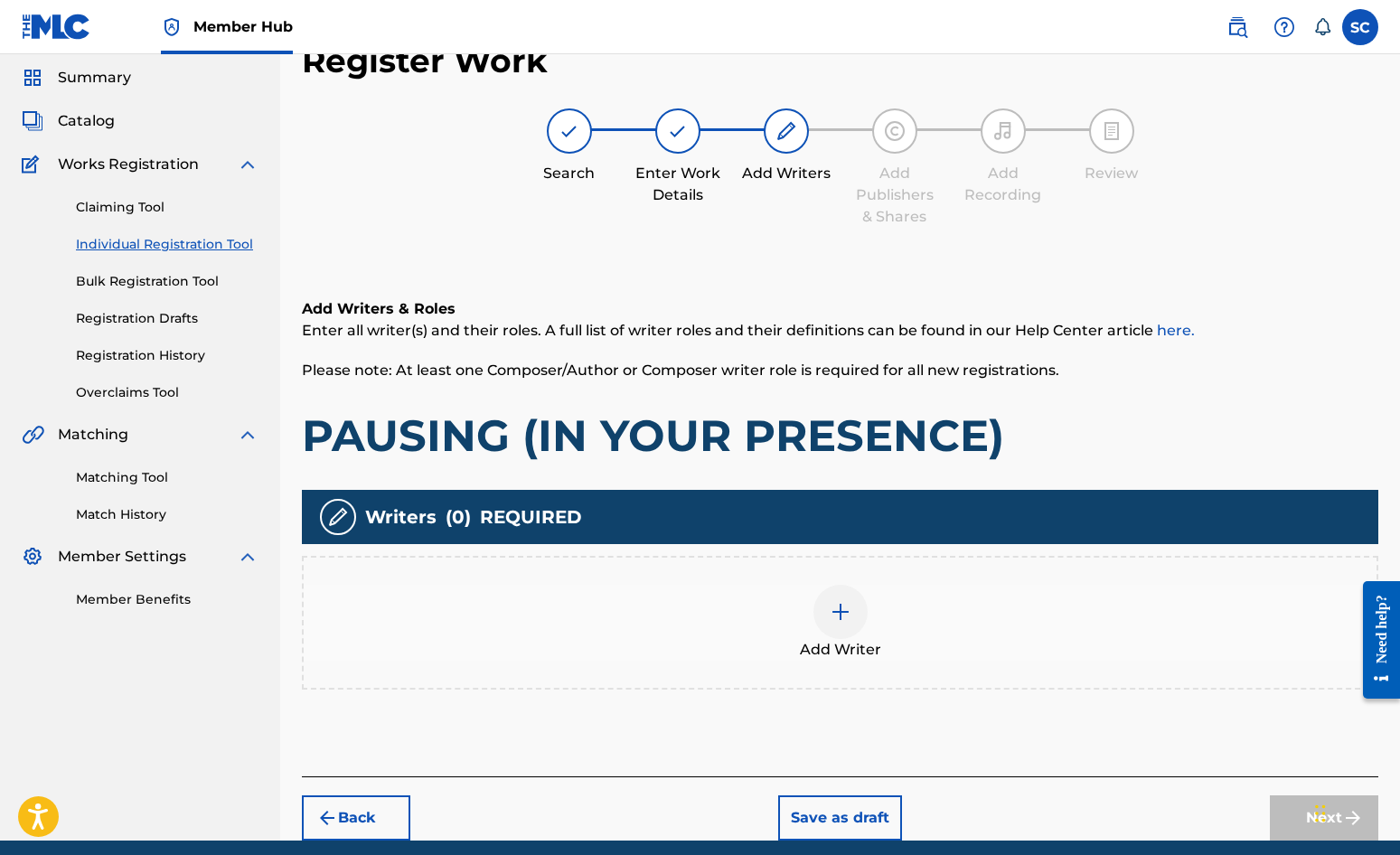
scroll to position [82, 0]
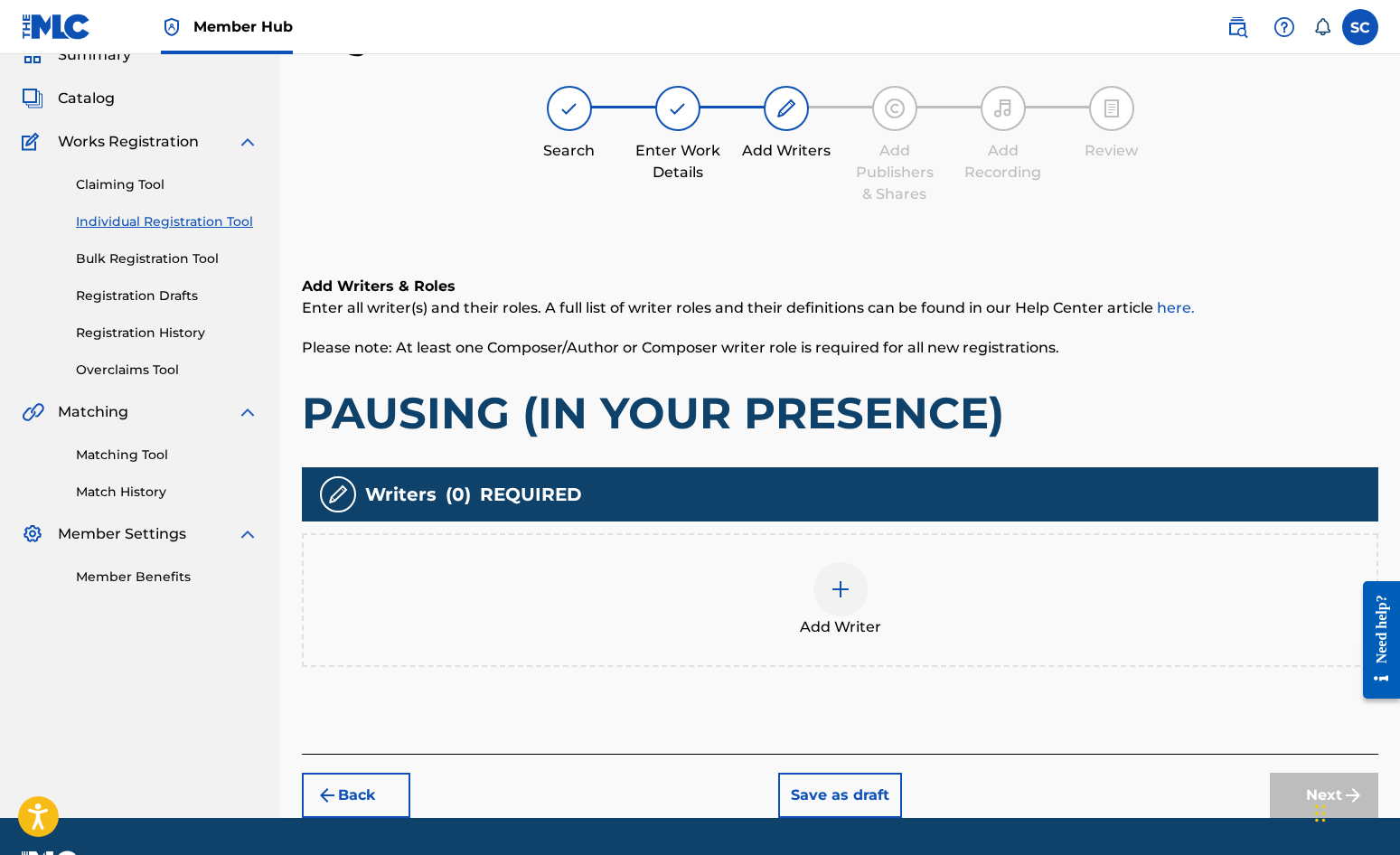
click at [831, 587] on img at bounding box center [840, 589] width 22 height 22
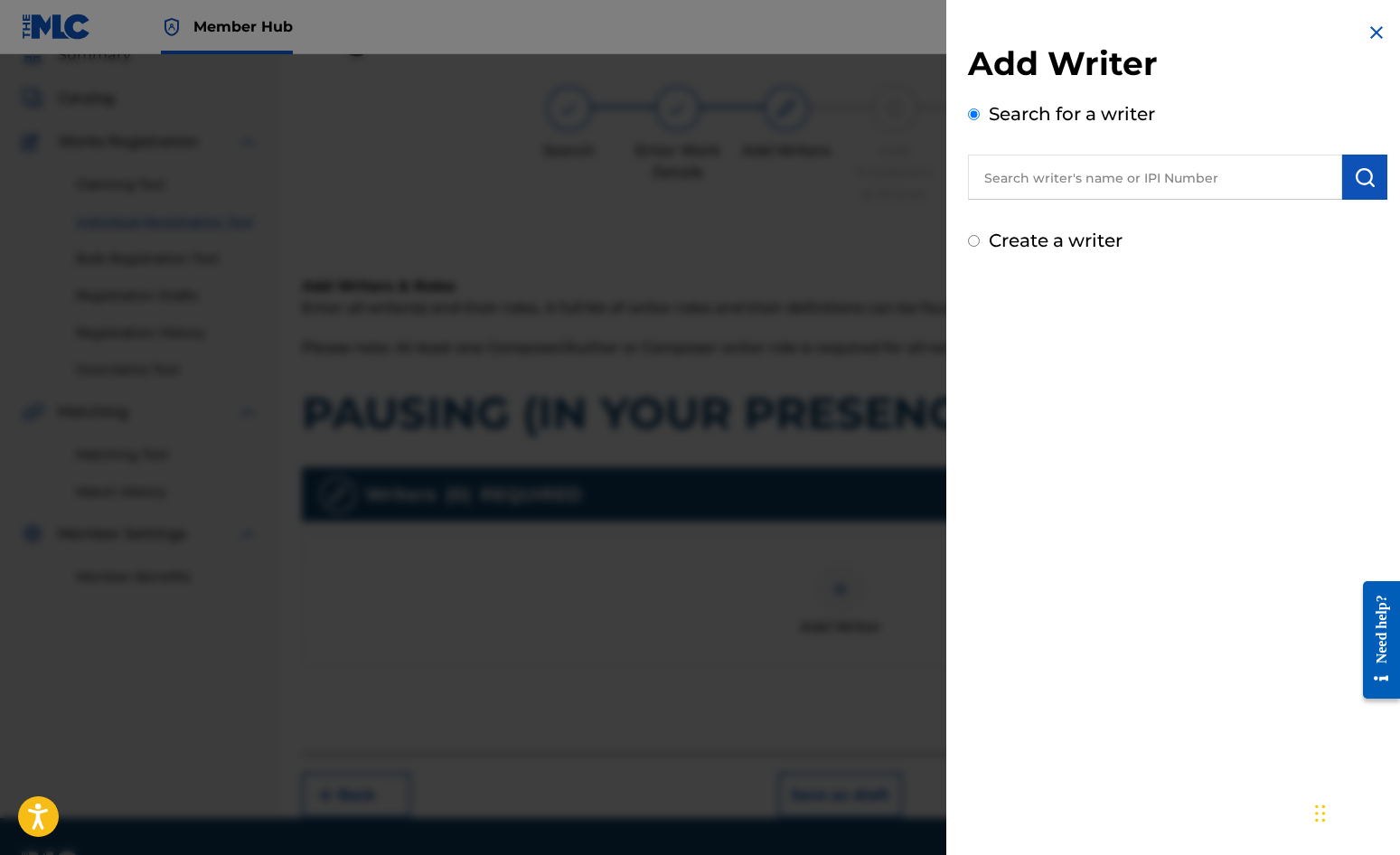
click at [1051, 244] on label "Create a writer" at bounding box center [1055, 240] width 133 height 22
radio input "true"
click at [980, 244] on input "Create a writer" at bounding box center [973, 241] width 12 height 12
radio input "false"
radio input "true"
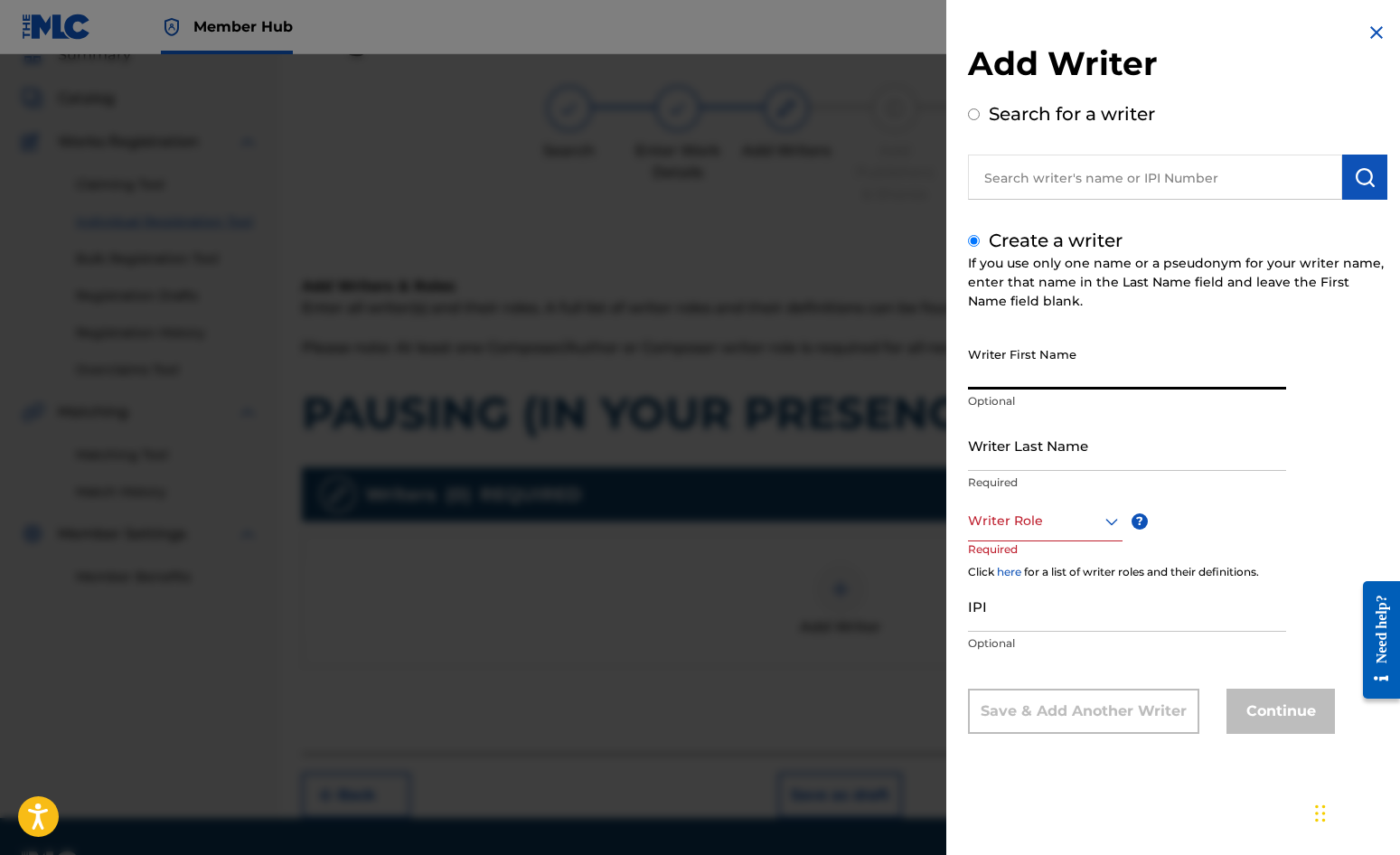
click at [1057, 361] on input "Writer First Name" at bounding box center [1127, 364] width 319 height 52
type input "[PERSON_NAME]"
click at [1063, 443] on input "Writer Last Name" at bounding box center [1127, 444] width 319 height 52
type input "[PERSON_NAME]"
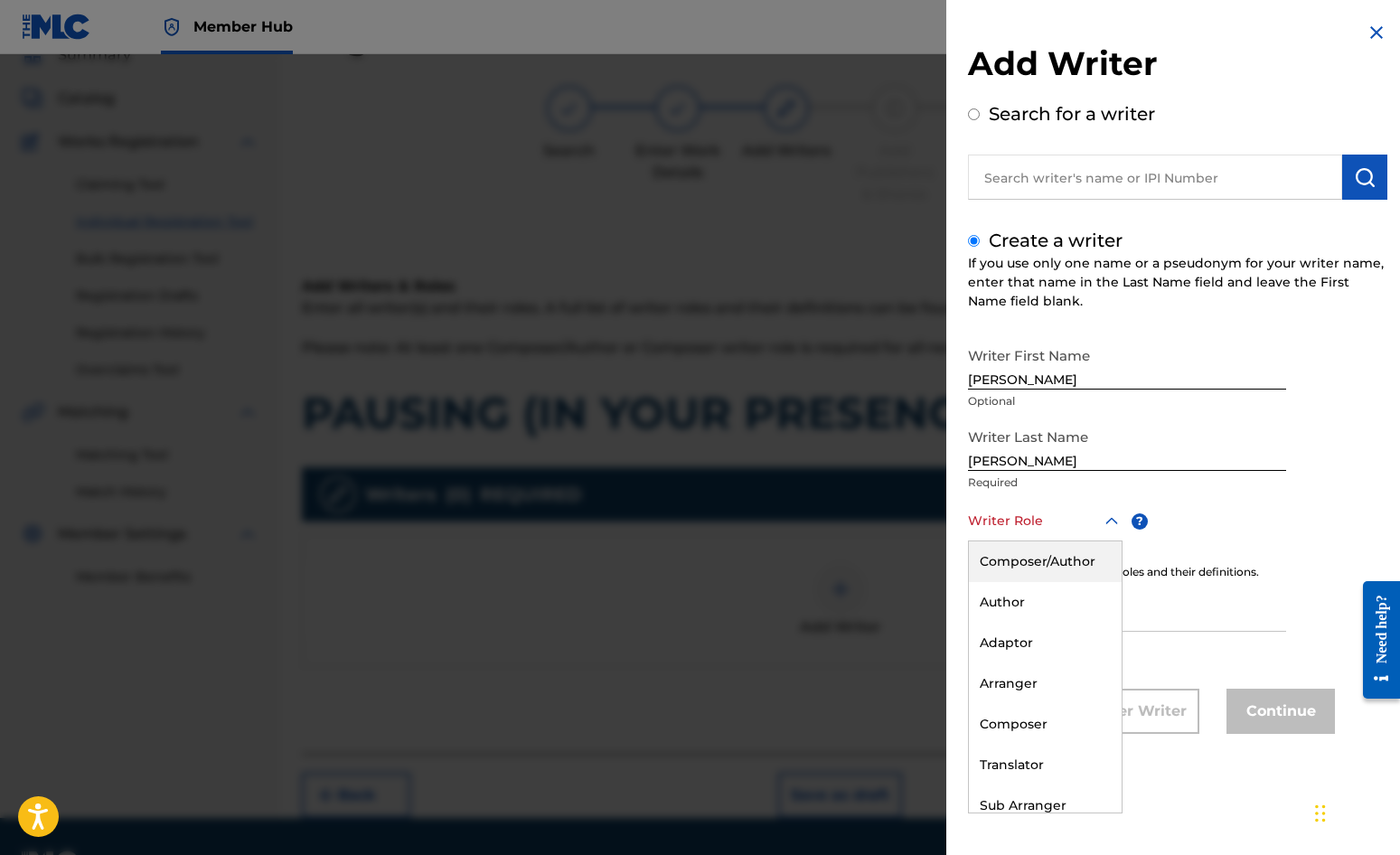
click at [1027, 521] on div at bounding box center [1045, 521] width 155 height 23
click at [1025, 556] on div "Composer/Author" at bounding box center [1045, 561] width 153 height 40
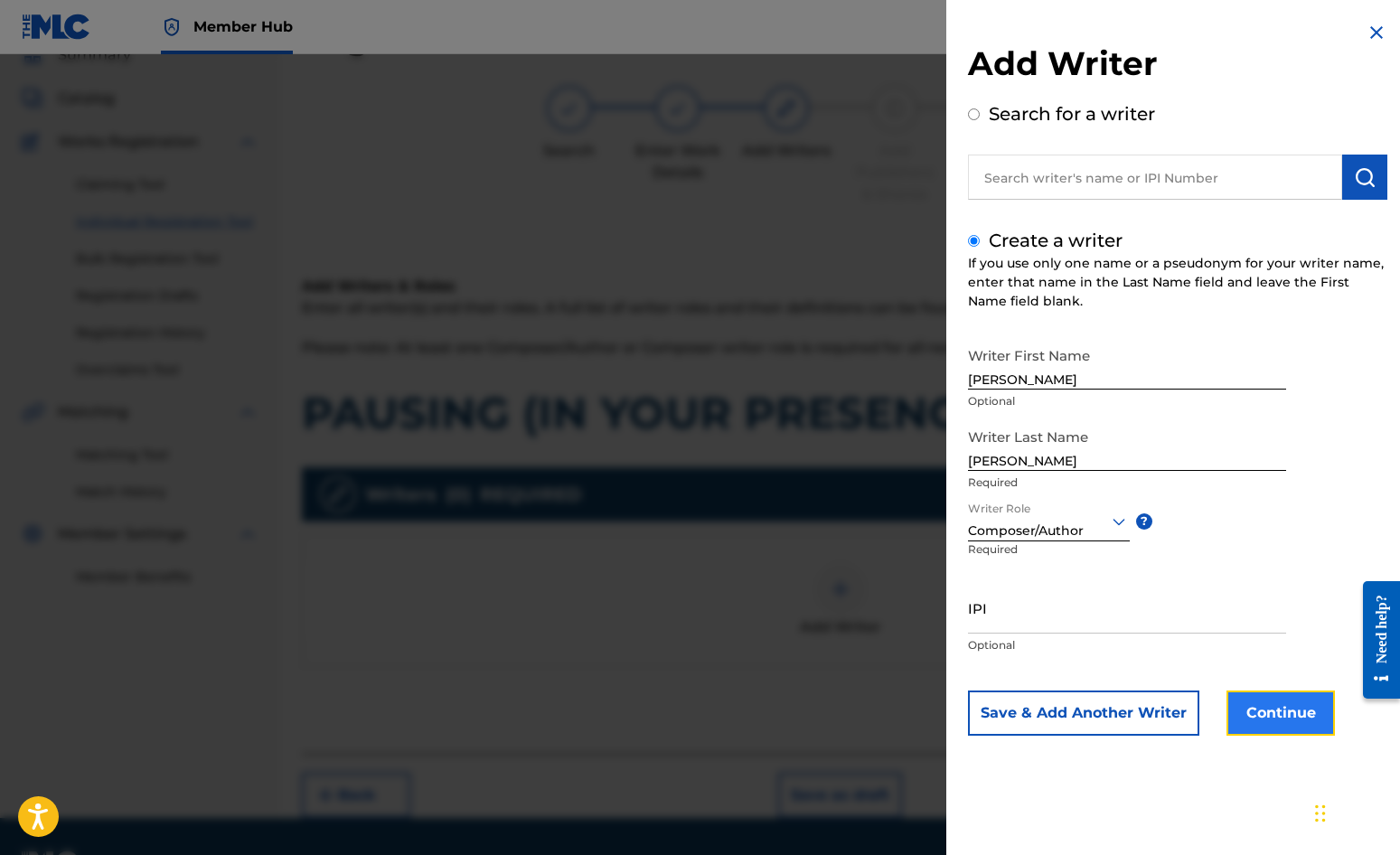
click at [1281, 720] on button "Continue" at bounding box center [1281, 713] width 108 height 45
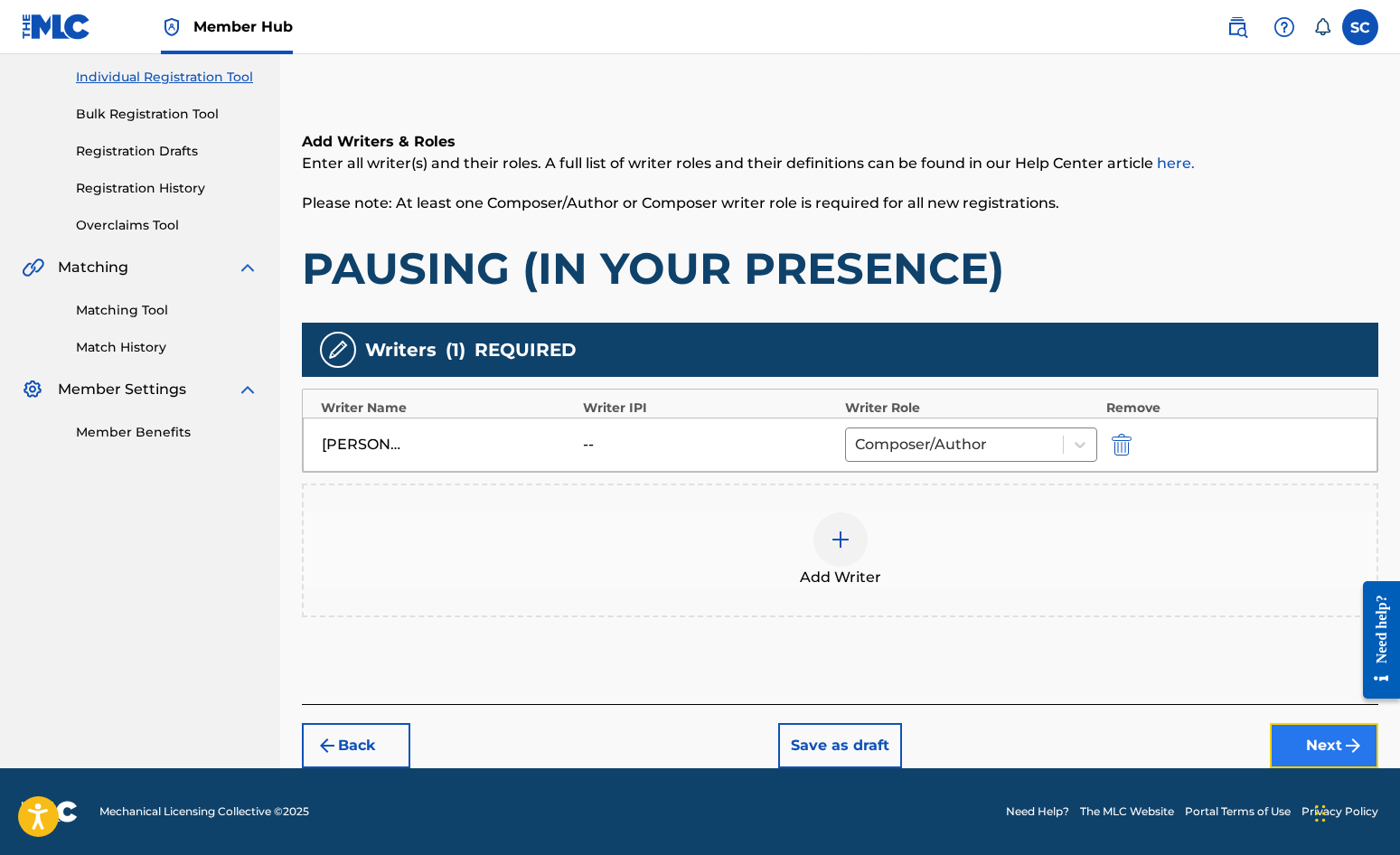
click at [1326, 747] on button "Next" at bounding box center [1324, 746] width 108 height 45
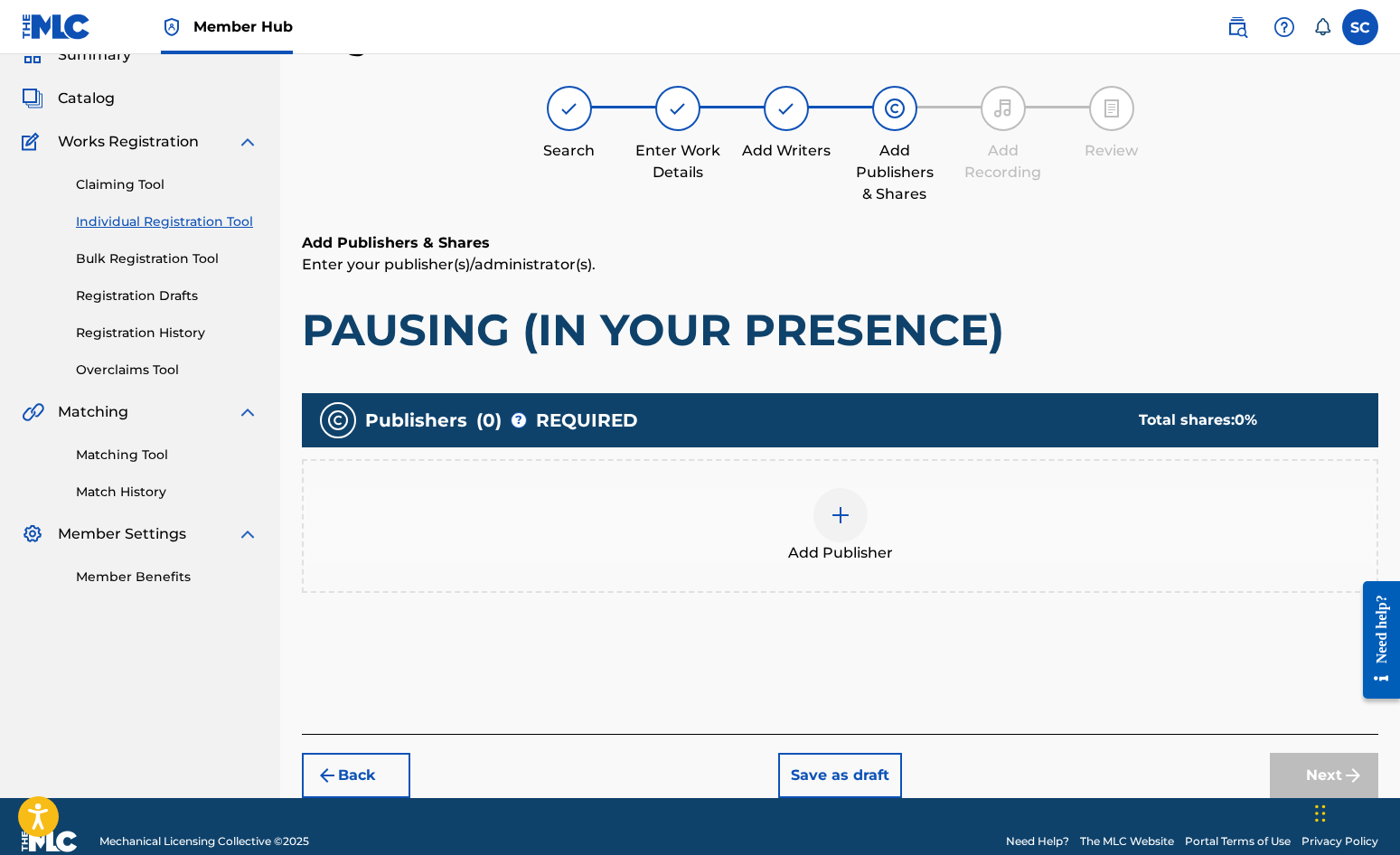
click at [835, 517] on img at bounding box center [840, 515] width 22 height 22
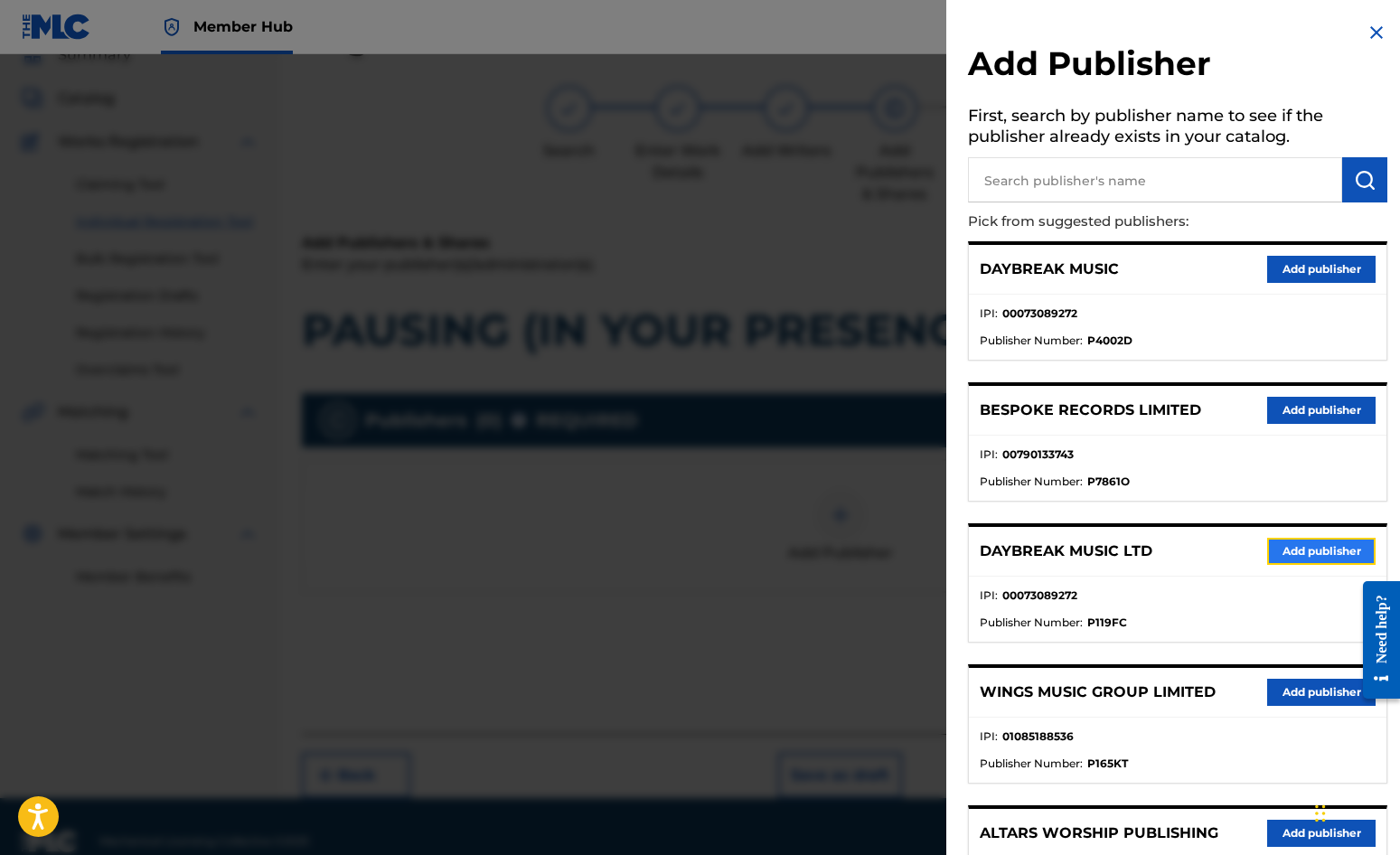
click at [1288, 552] on button "Add publisher" at bounding box center [1321, 551] width 108 height 27
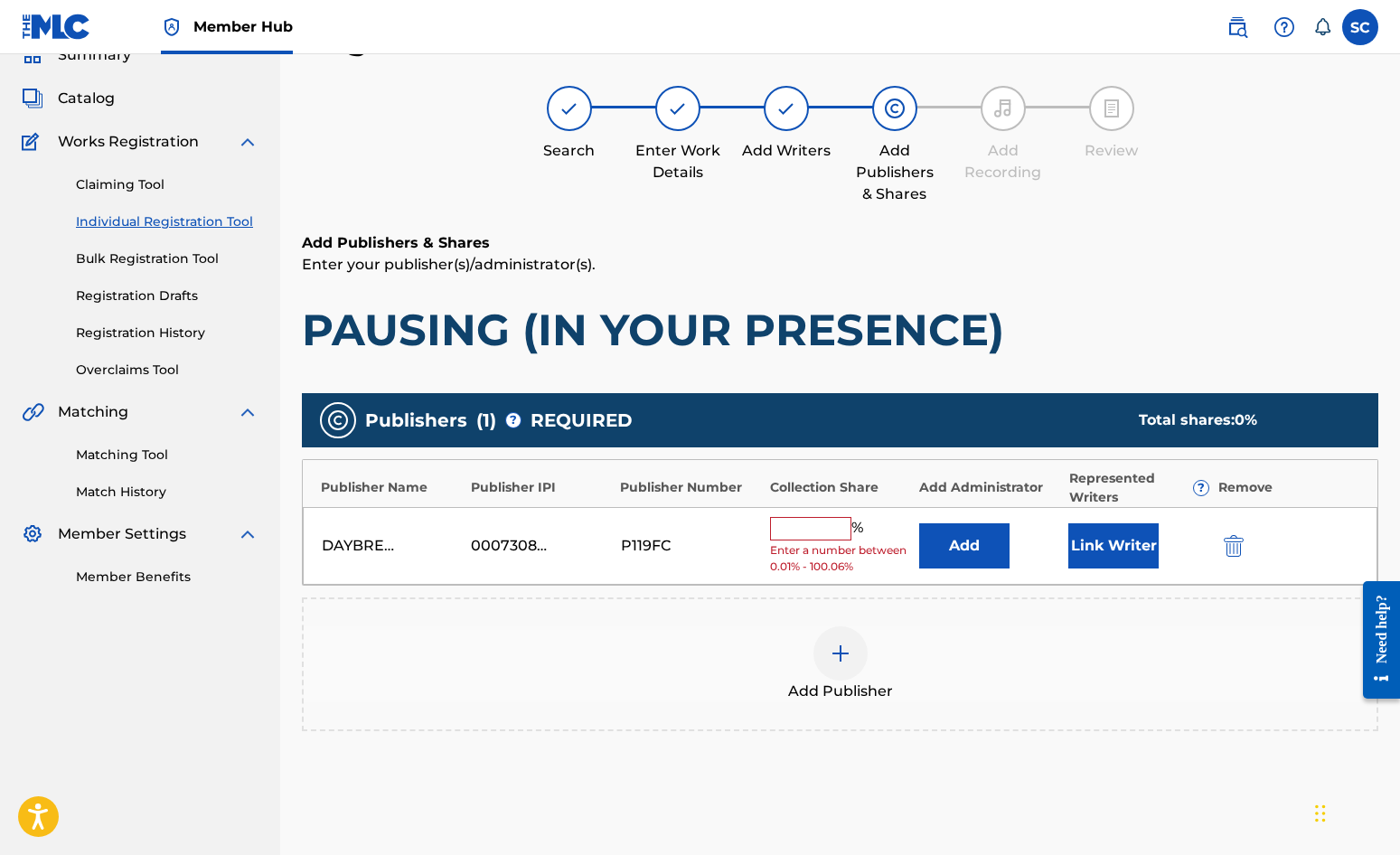
click at [815, 524] on input "text" at bounding box center [811, 528] width 82 height 23
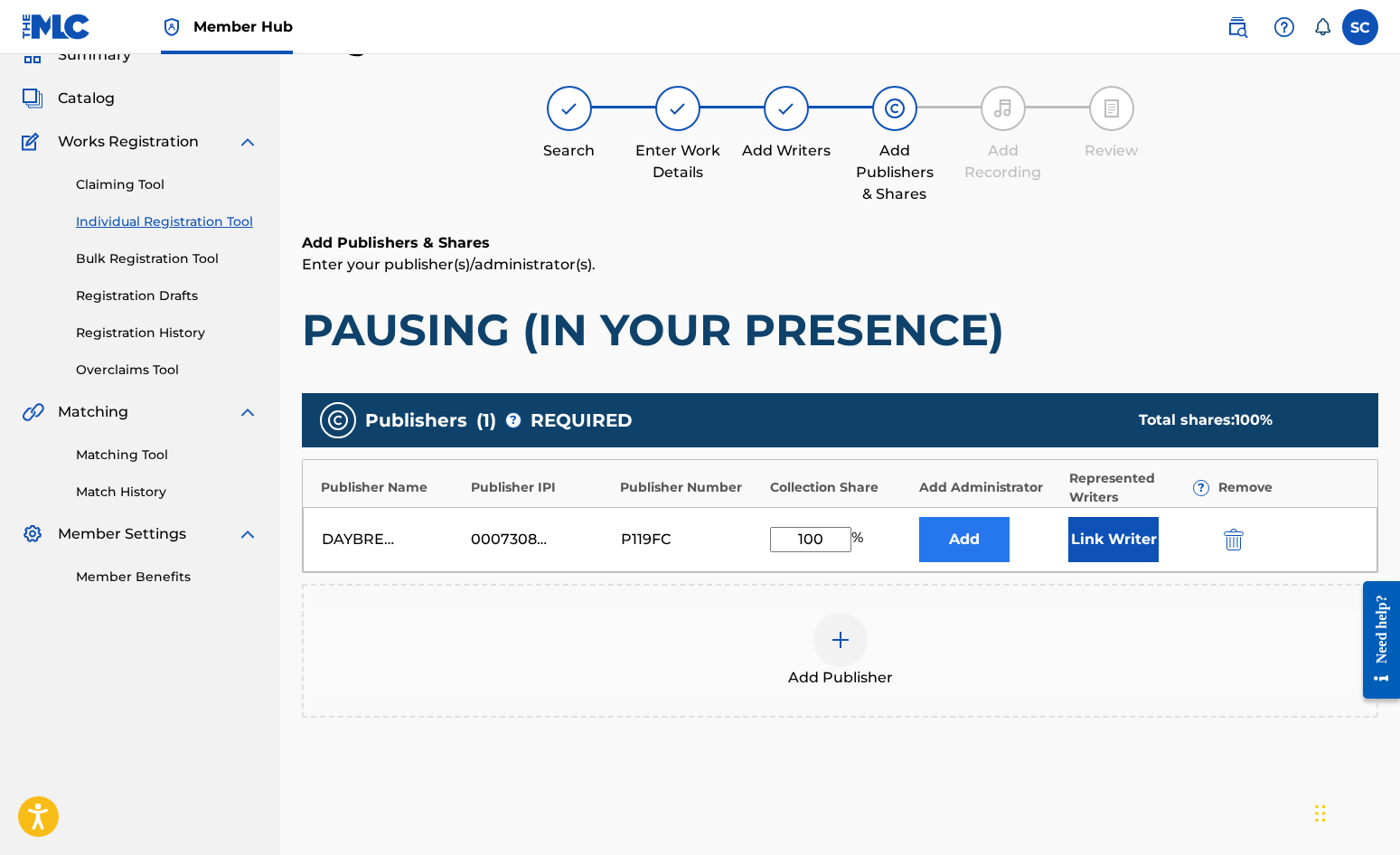
type input "100"
click at [963, 529] on button "Add" at bounding box center [964, 539] width 90 height 45
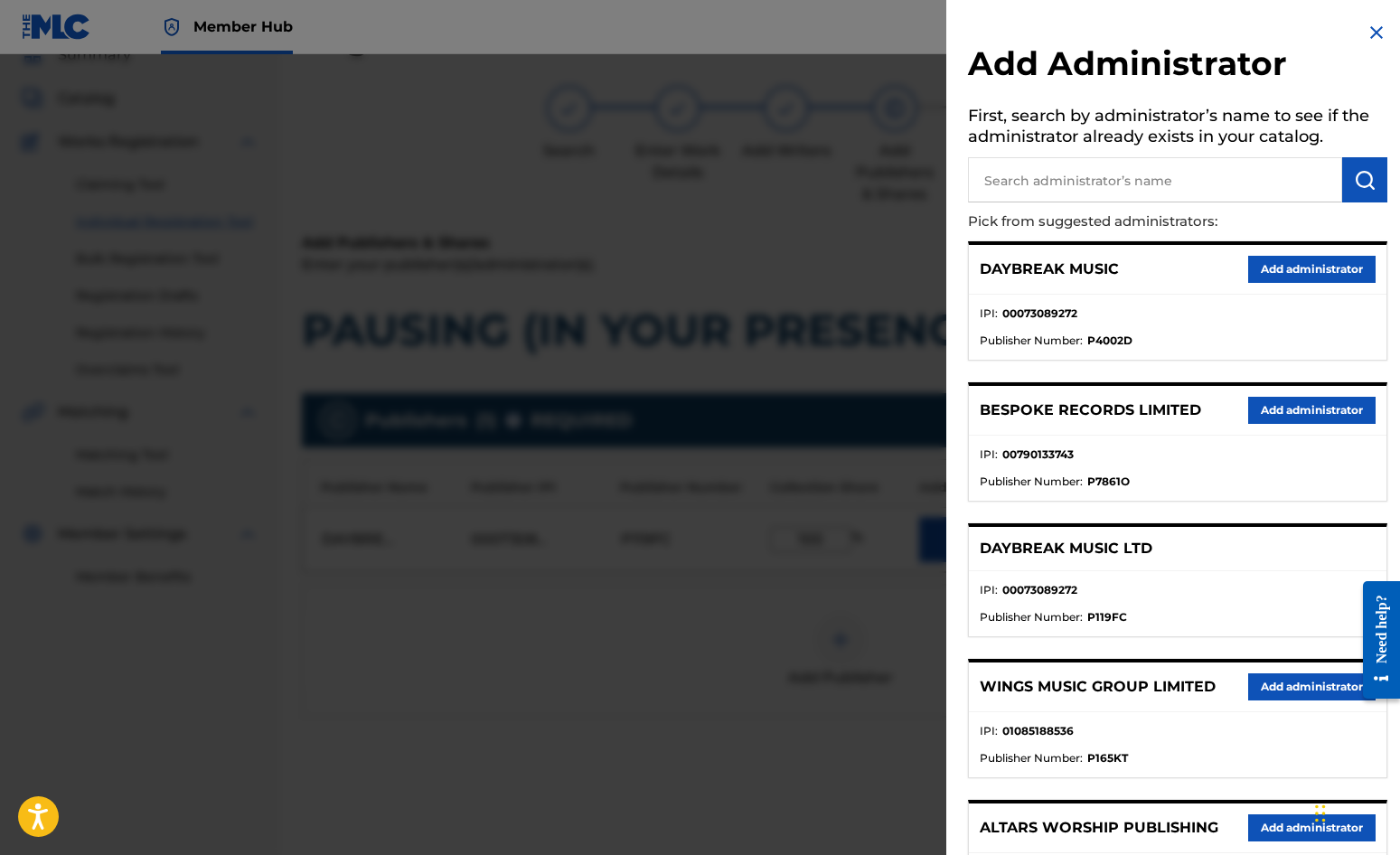
click at [1049, 168] on input "text" at bounding box center [1155, 179] width 374 height 45
type input "SONG SOLUTIONS"
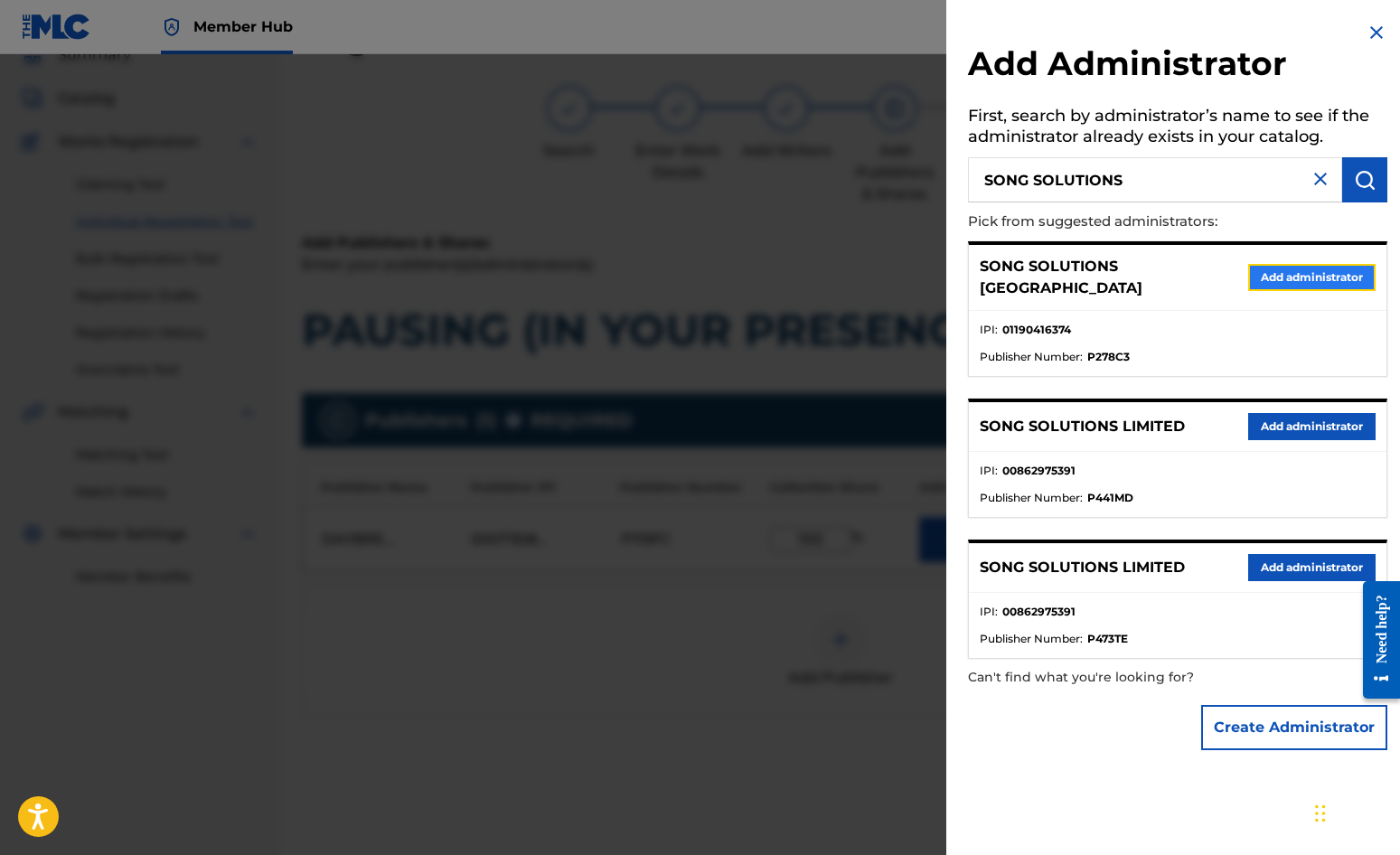
click at [1293, 264] on button "Add administrator" at bounding box center [1313, 277] width 128 height 27
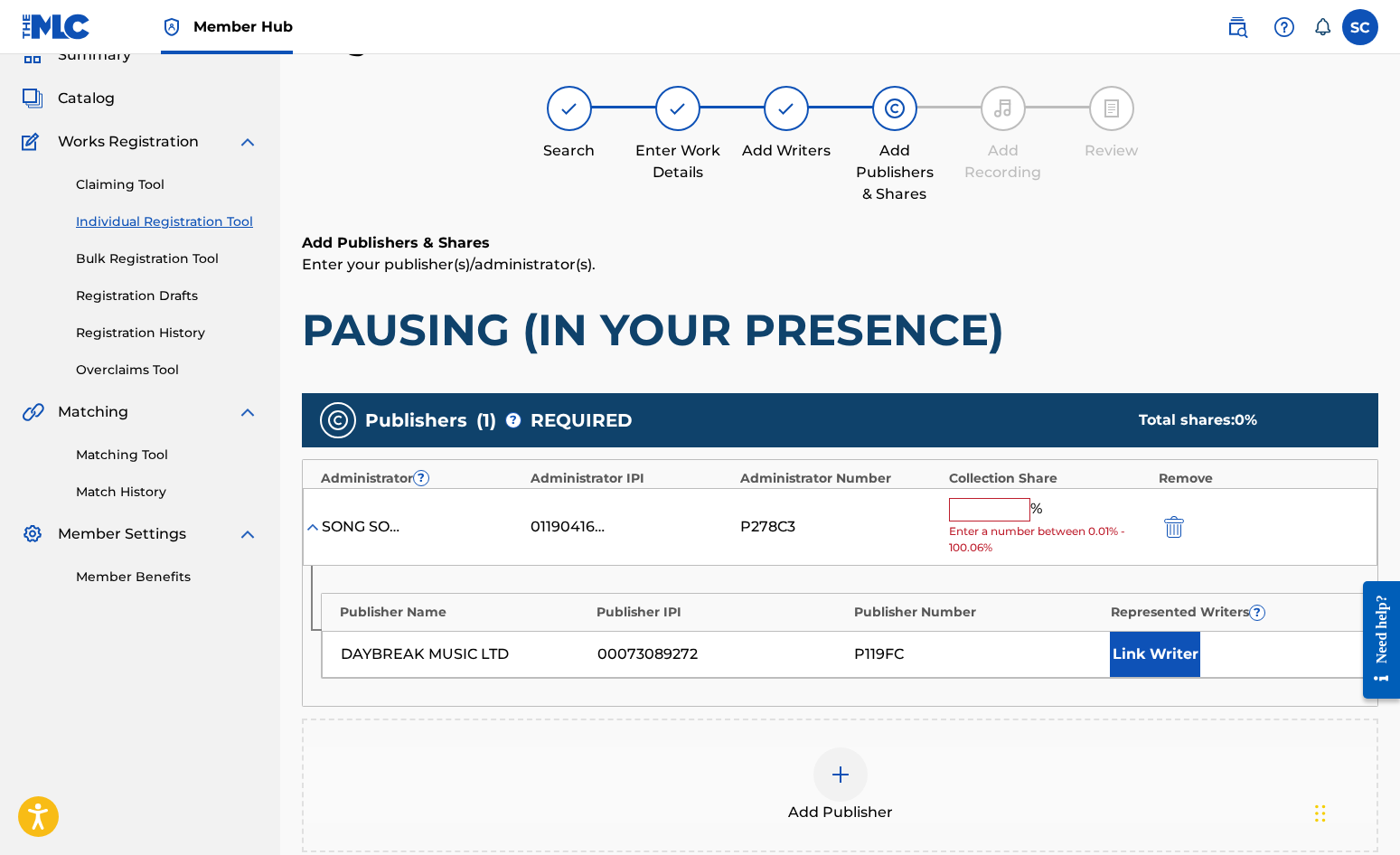
click at [978, 503] on input "text" at bounding box center [989, 509] width 82 height 23
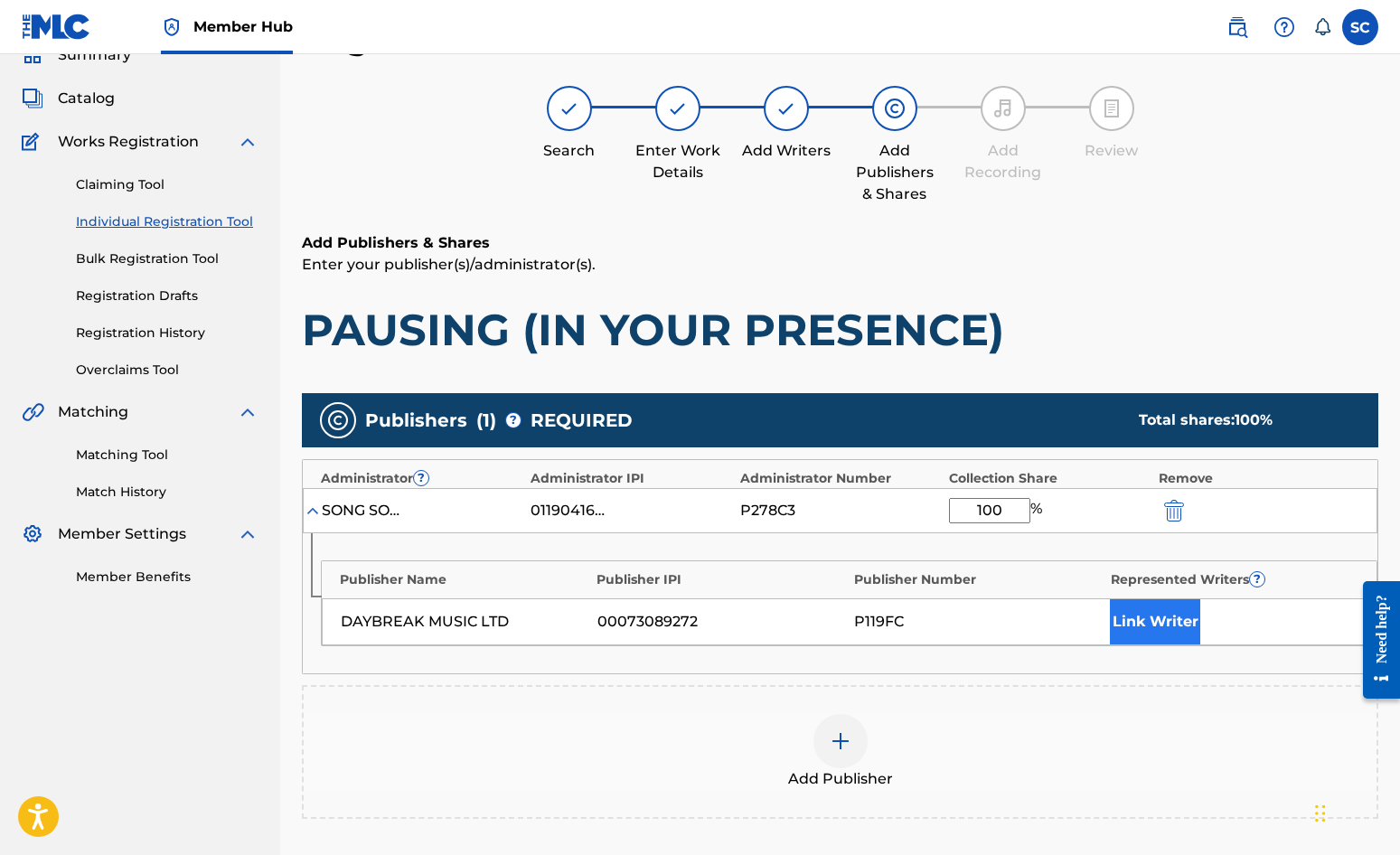
type input "100"
click at [1172, 620] on button "Link Writer" at bounding box center [1155, 622] width 90 height 45
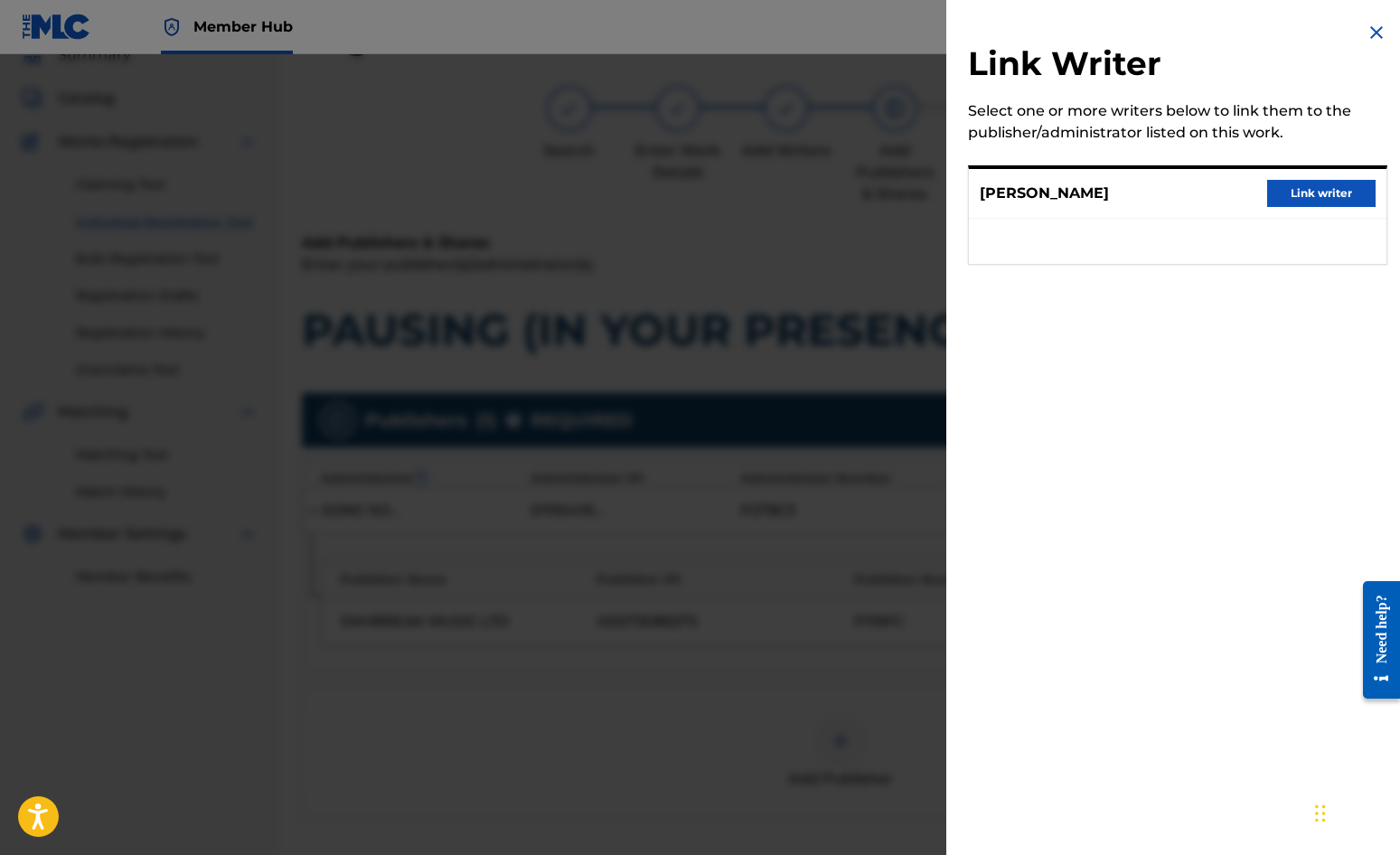
click at [1331, 177] on div "DAVID GODFREY Link writer" at bounding box center [1177, 194] width 417 height 50
click at [1331, 184] on button "Link writer" at bounding box center [1321, 193] width 108 height 27
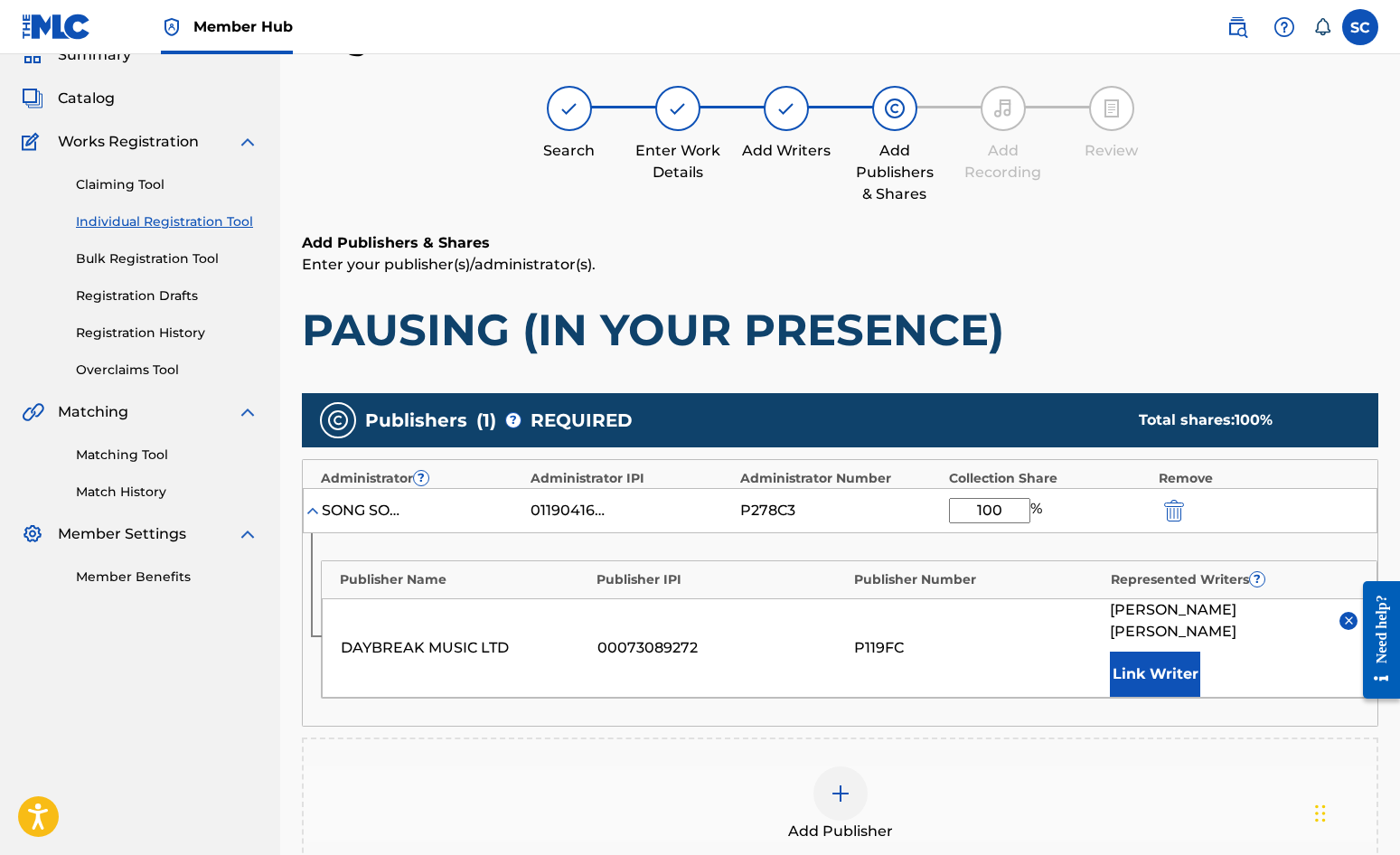
scroll to position [368, 0]
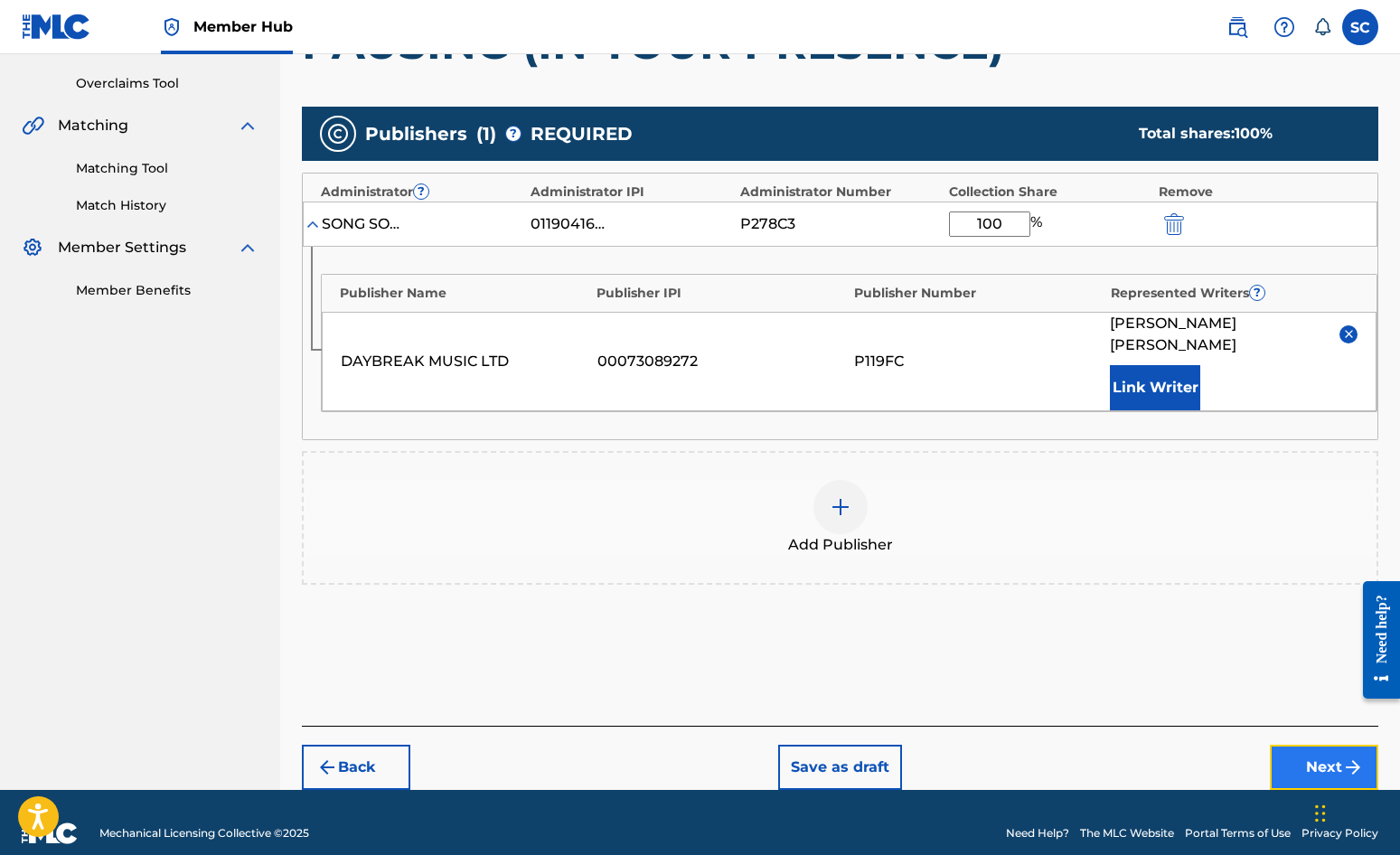
click at [1299, 750] on button "Next" at bounding box center [1324, 768] width 108 height 45
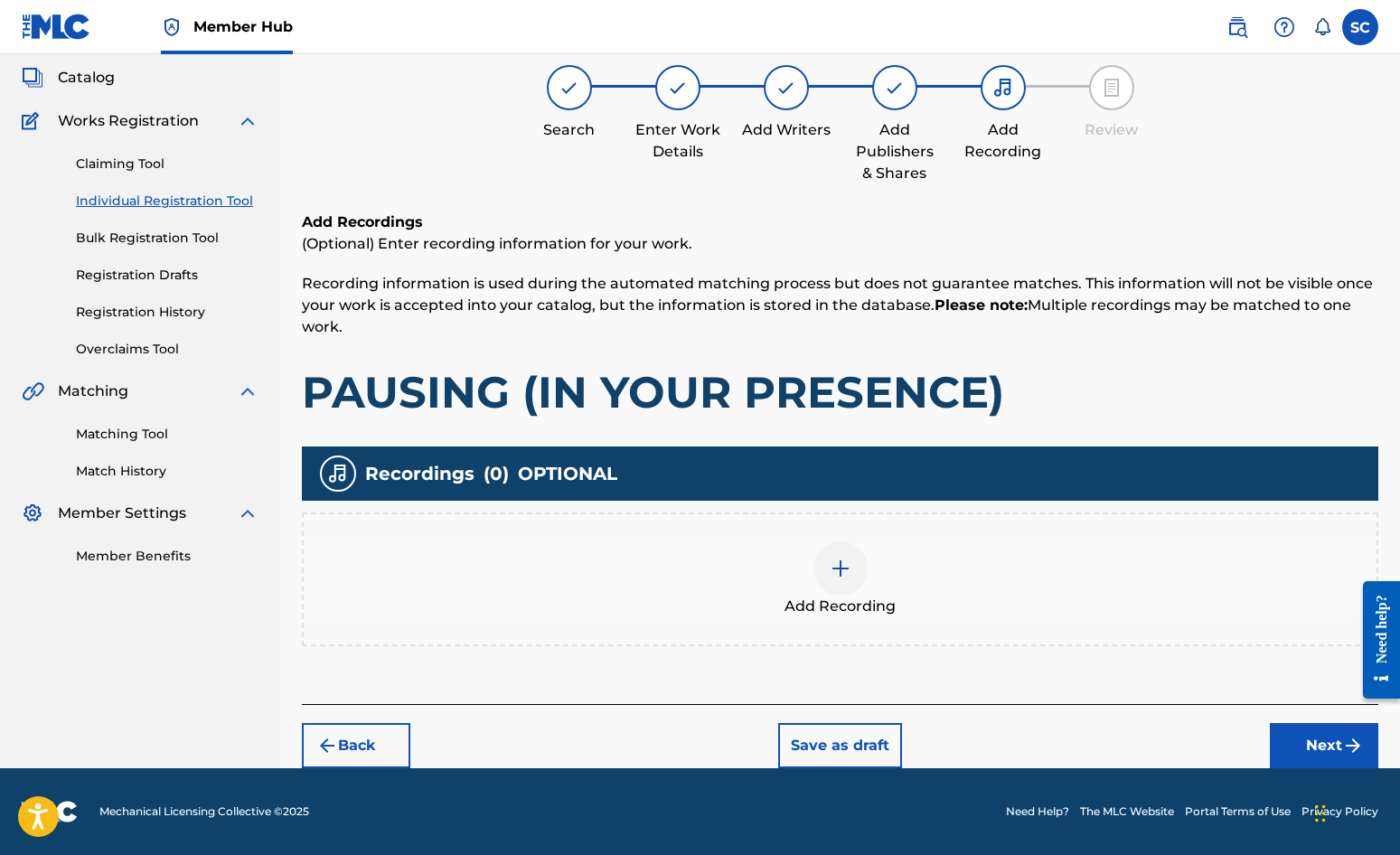
scroll to position [82, 0]
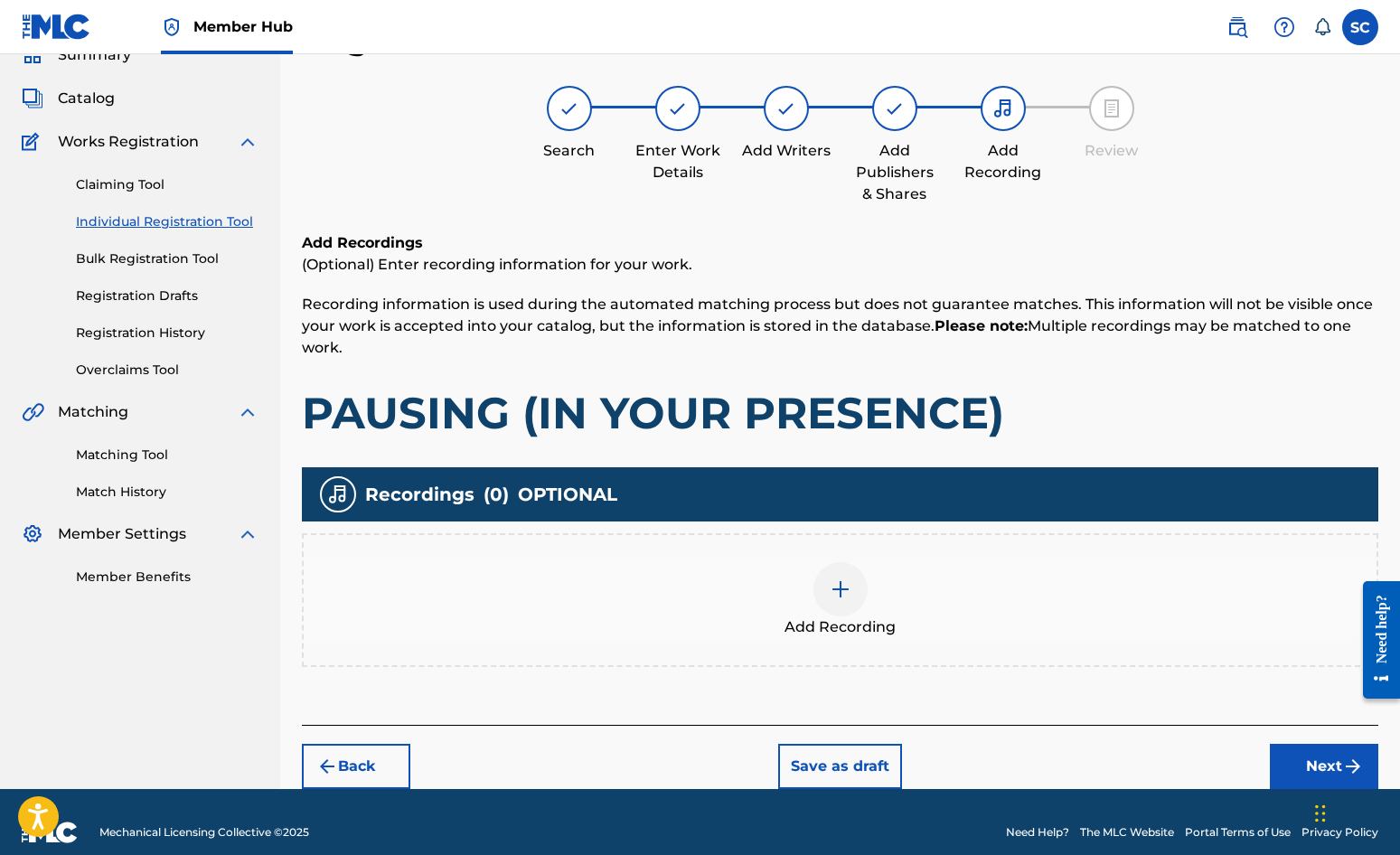
click at [836, 590] on img at bounding box center [840, 589] width 22 height 22
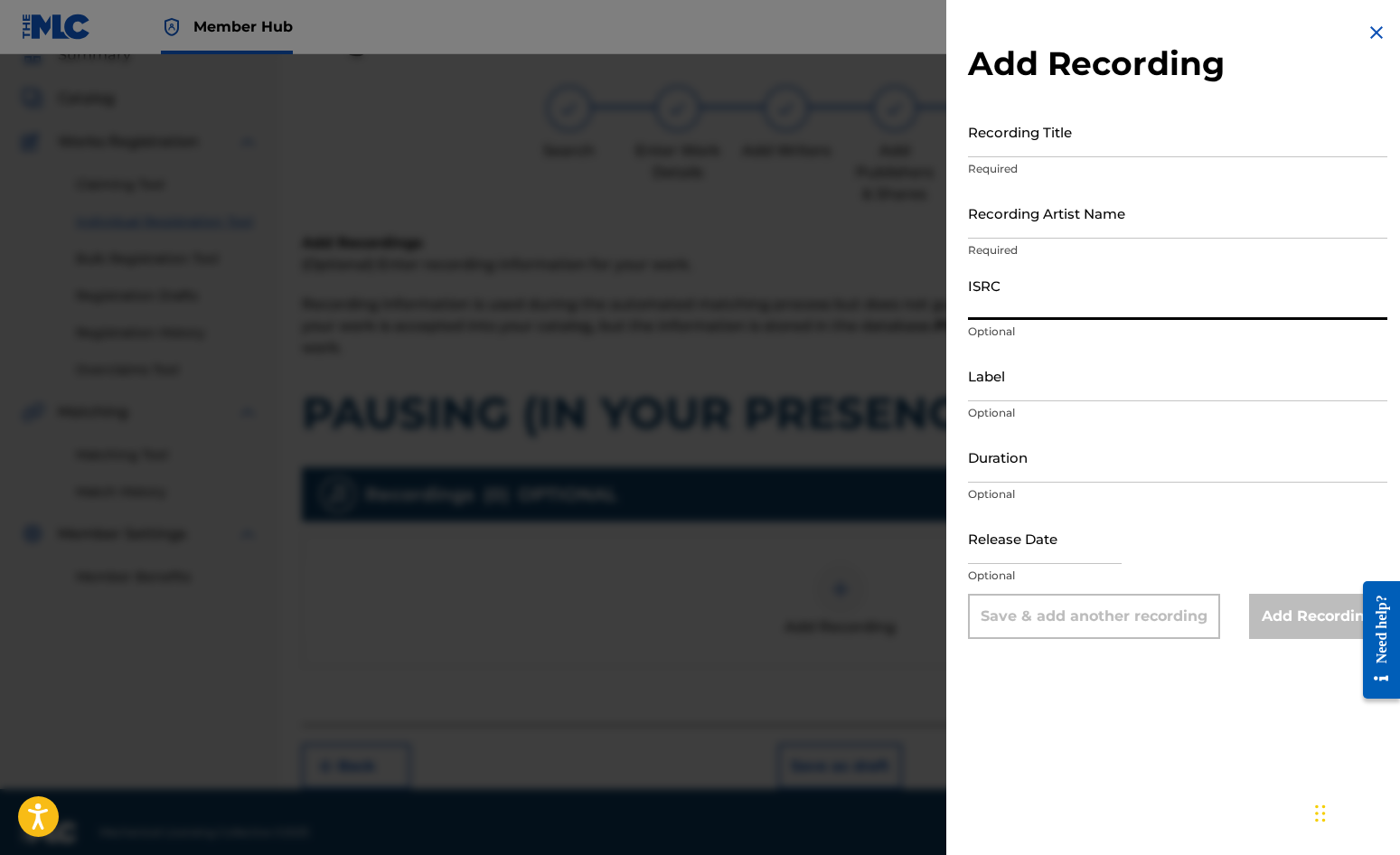
click at [1055, 297] on input "ISRC" at bounding box center [1177, 294] width 419 height 52
paste input "GBDPR0152414"
type input "GBDPR0152414"
click at [1002, 132] on input "Recording Title" at bounding box center [1177, 132] width 419 height 52
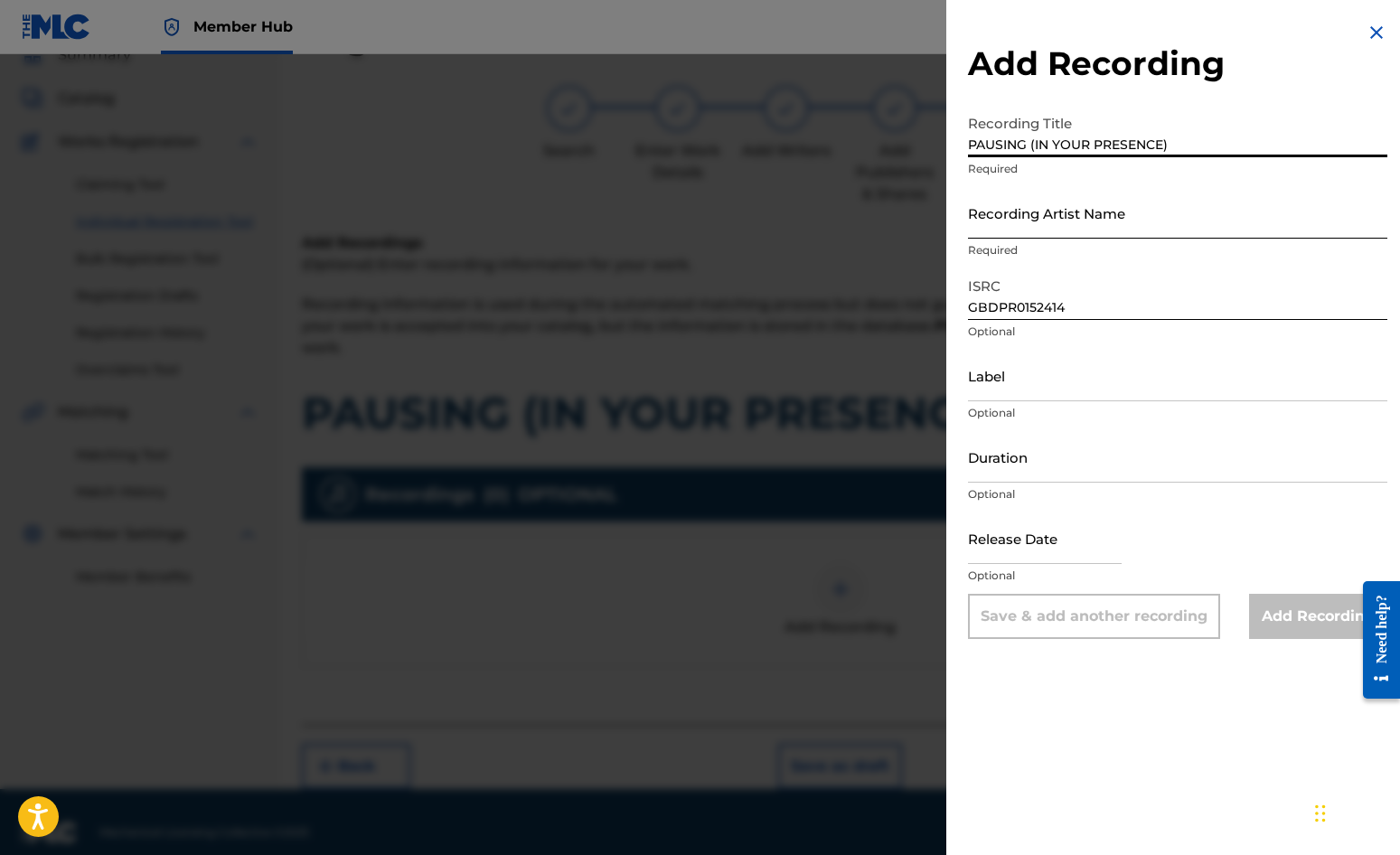
type input "PAUSING (IN YOUR PRESENCE)"
click at [1004, 225] on input "Recording Artist Name" at bounding box center [1177, 212] width 419 height 52
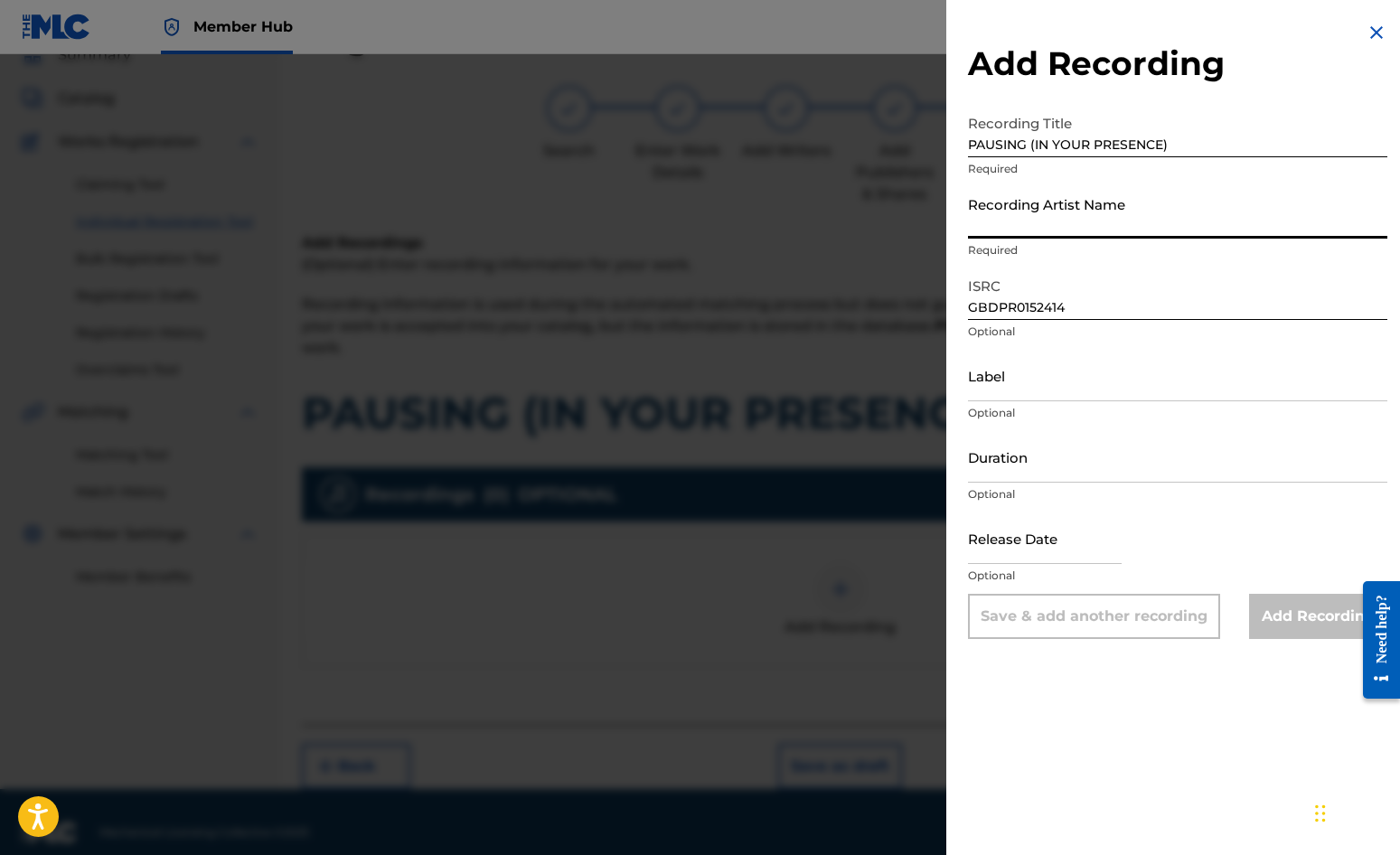
type input "[PERSON_NAME]"
type input "[DATE]"
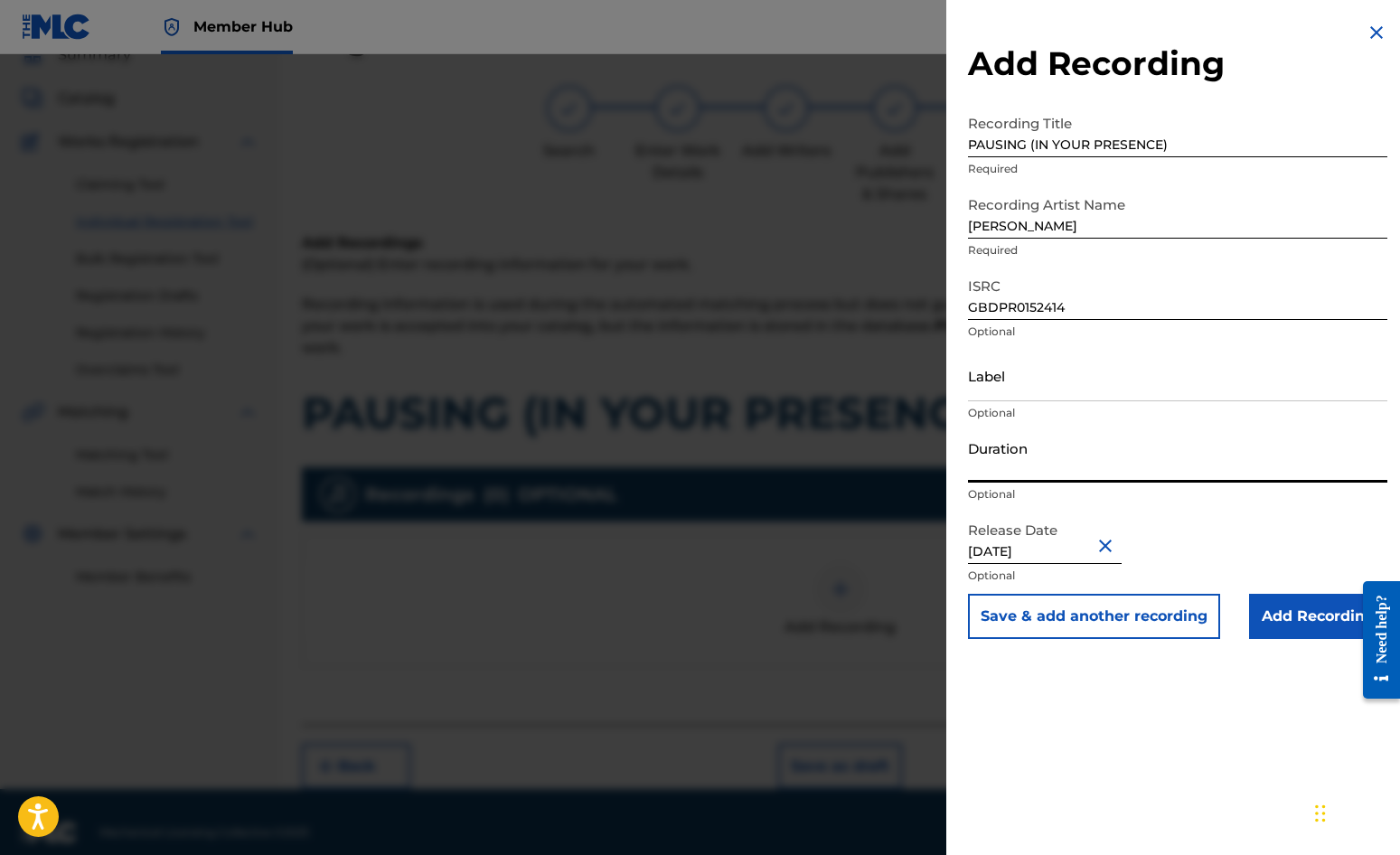
click at [1044, 462] on input "Duration" at bounding box center [1177, 457] width 419 height 52
type input "04:50"
click at [1017, 703] on div "Add Recording Recording Title PAUSING (IN YOUR PRESENCE) Required Recording Art…" at bounding box center [1177, 428] width 463 height 855
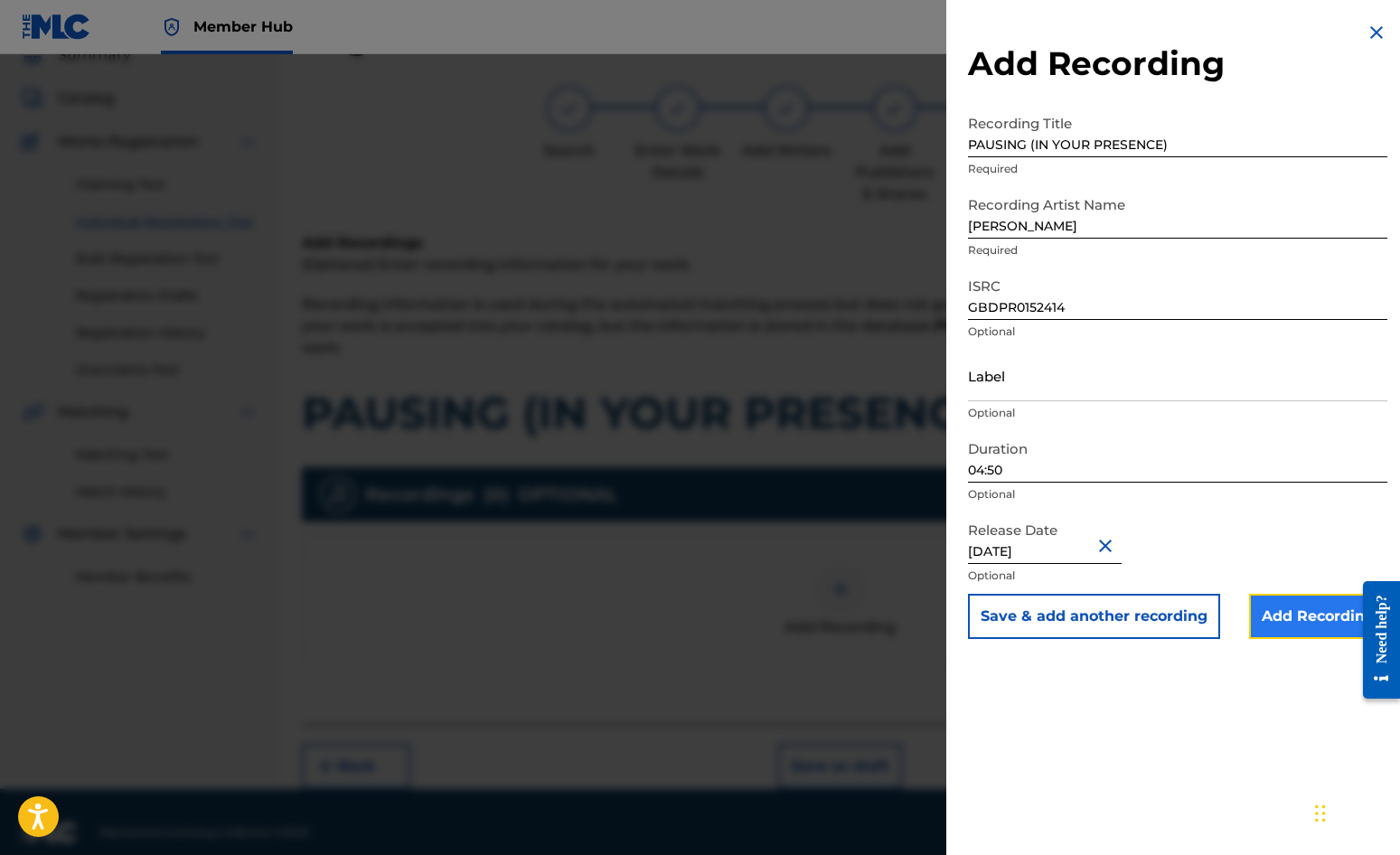
click at [1310, 616] on input "Add Recording" at bounding box center [1318, 616] width 138 height 45
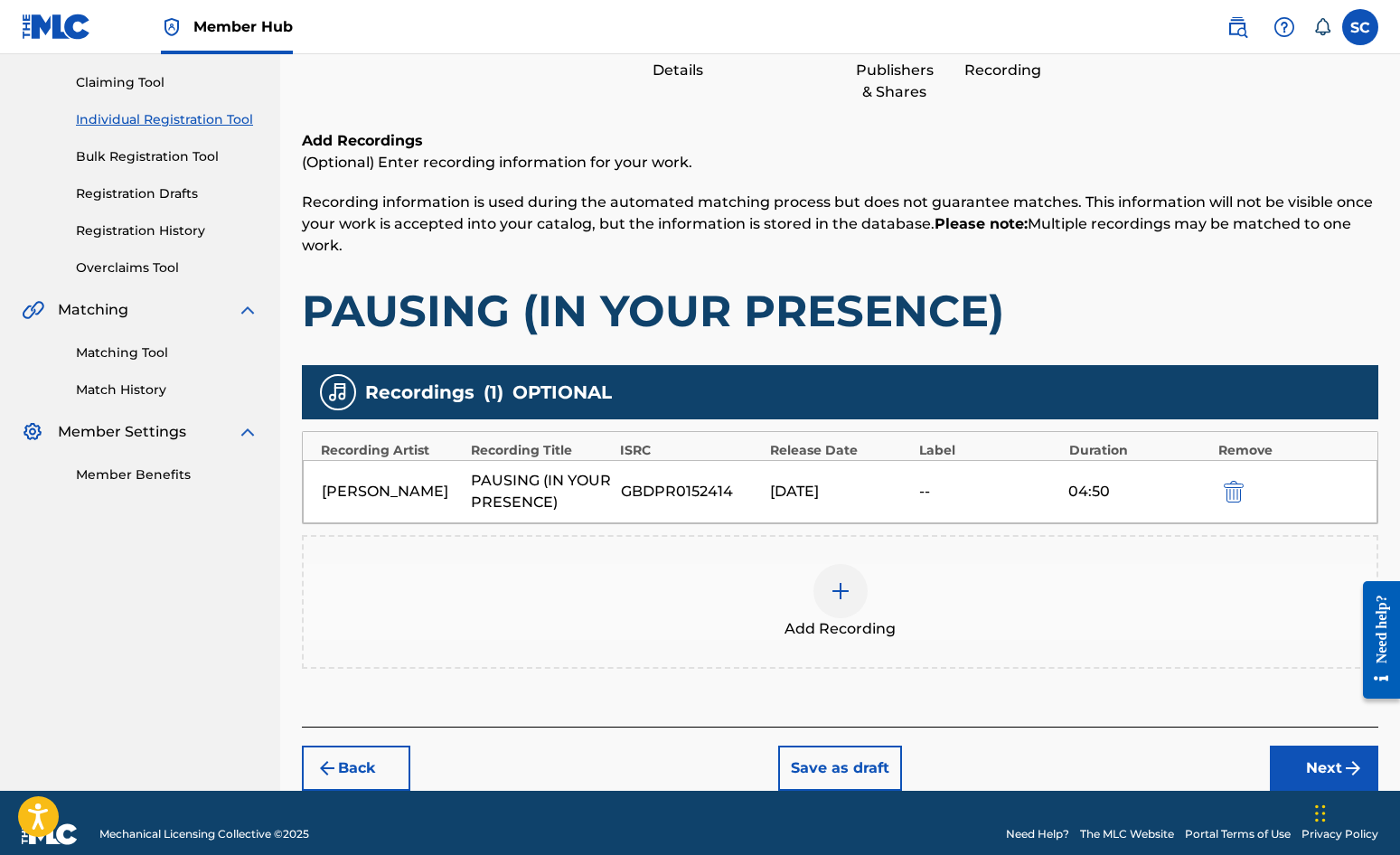
scroll to position [206, 0]
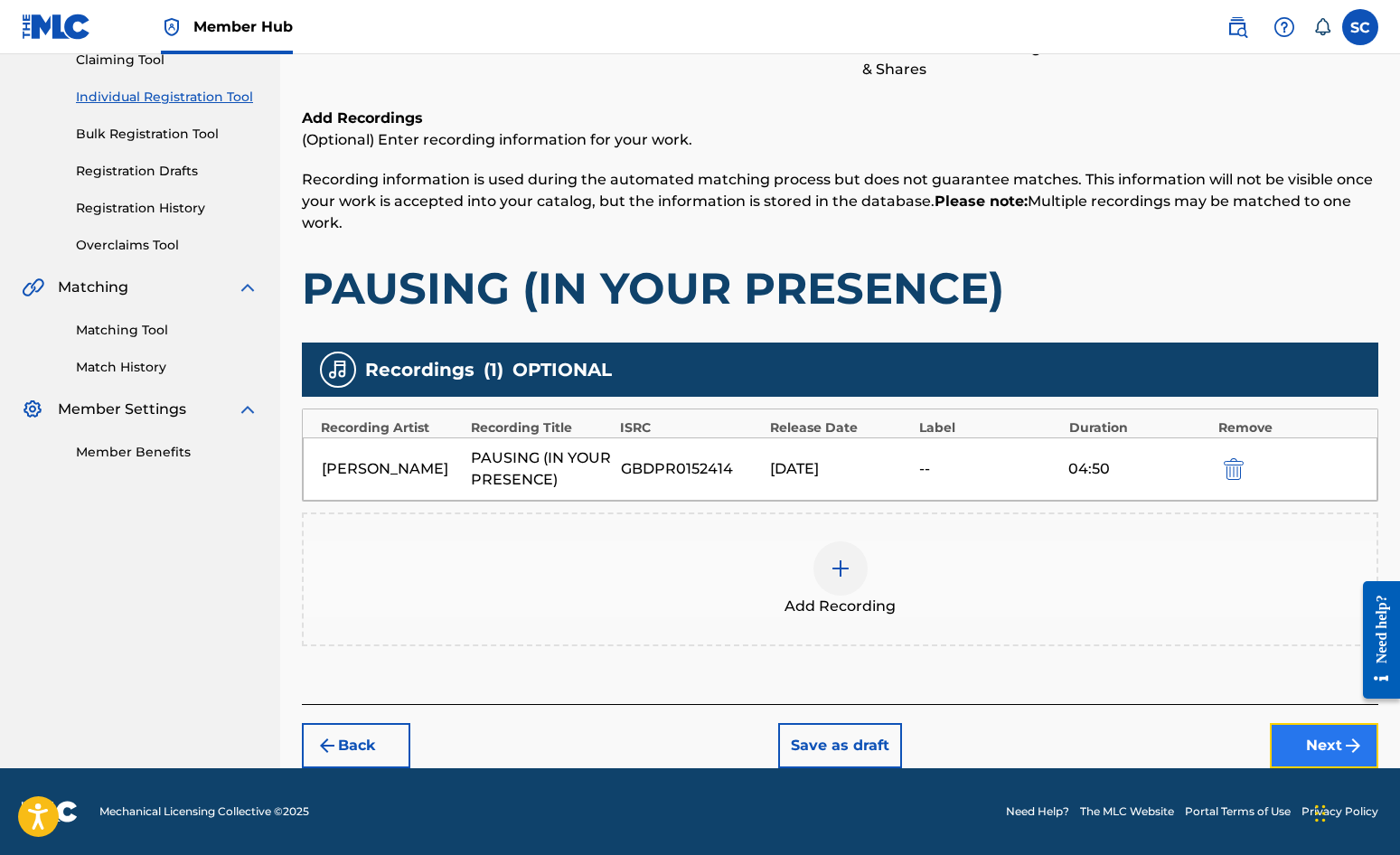
click at [1298, 738] on button "Next" at bounding box center [1324, 746] width 108 height 45
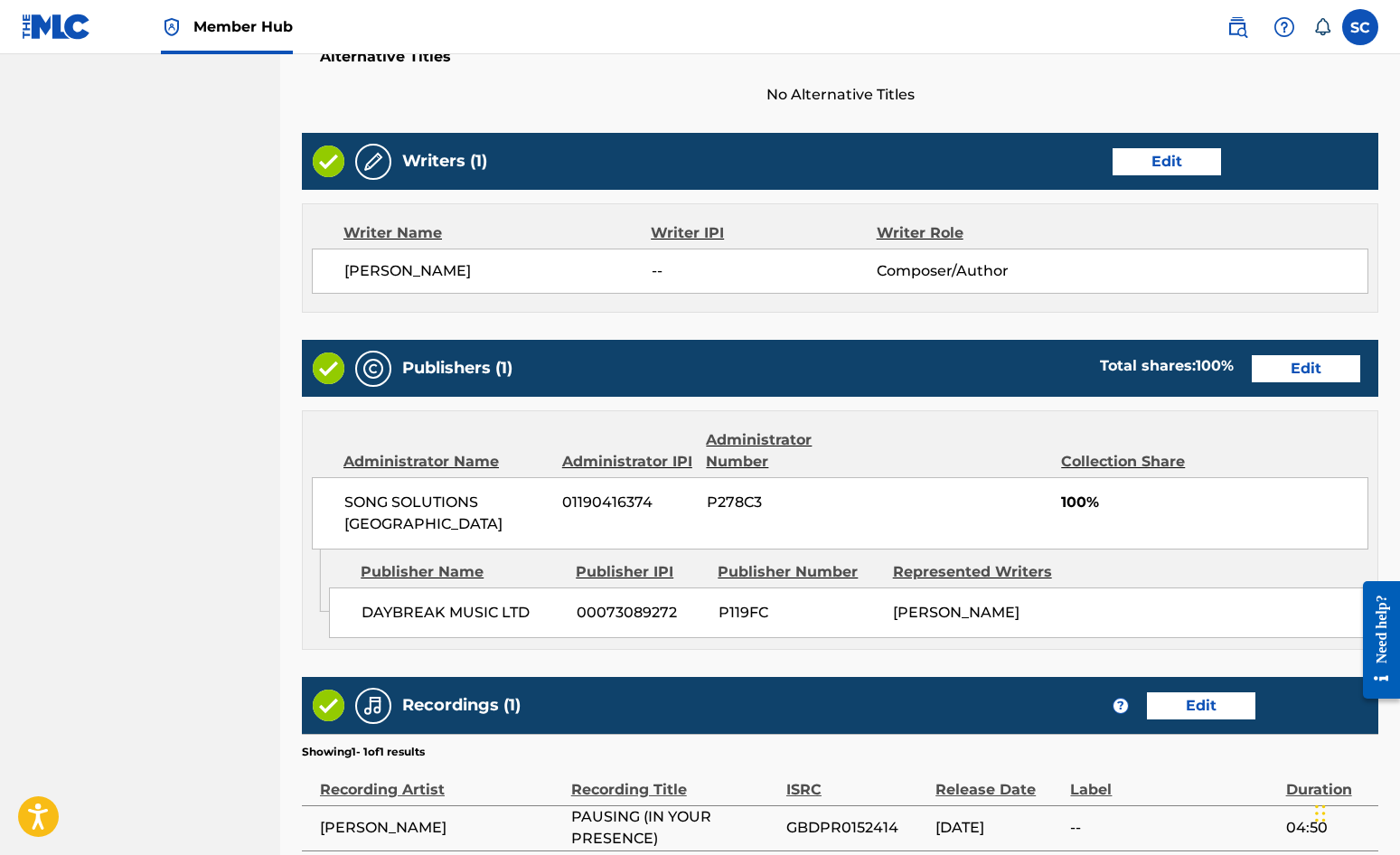
scroll to position [776, 0]
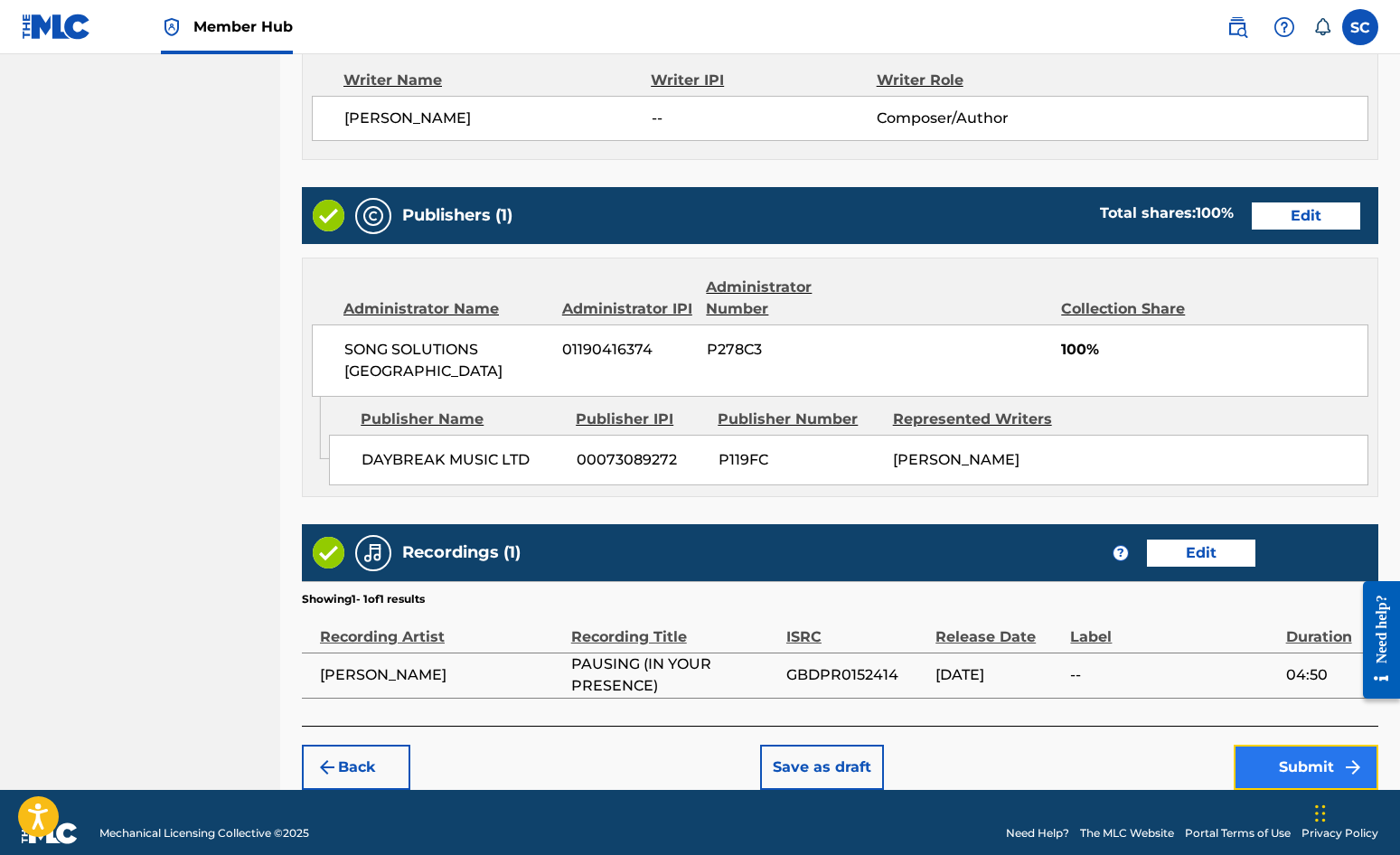
click at [1297, 751] on button "Submit" at bounding box center [1306, 768] width 145 height 45
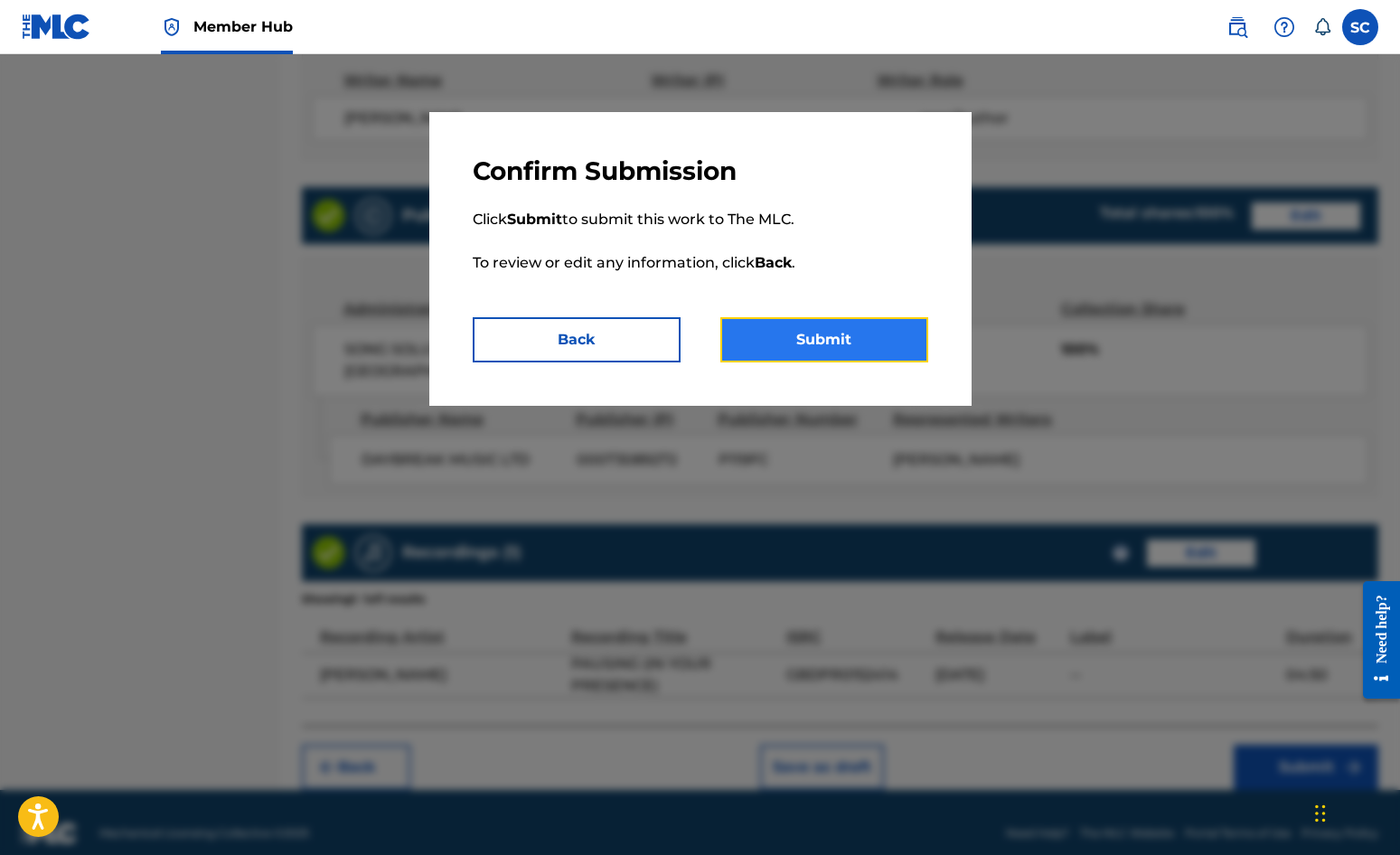
click at [832, 339] on button "Submit" at bounding box center [824, 340] width 208 height 45
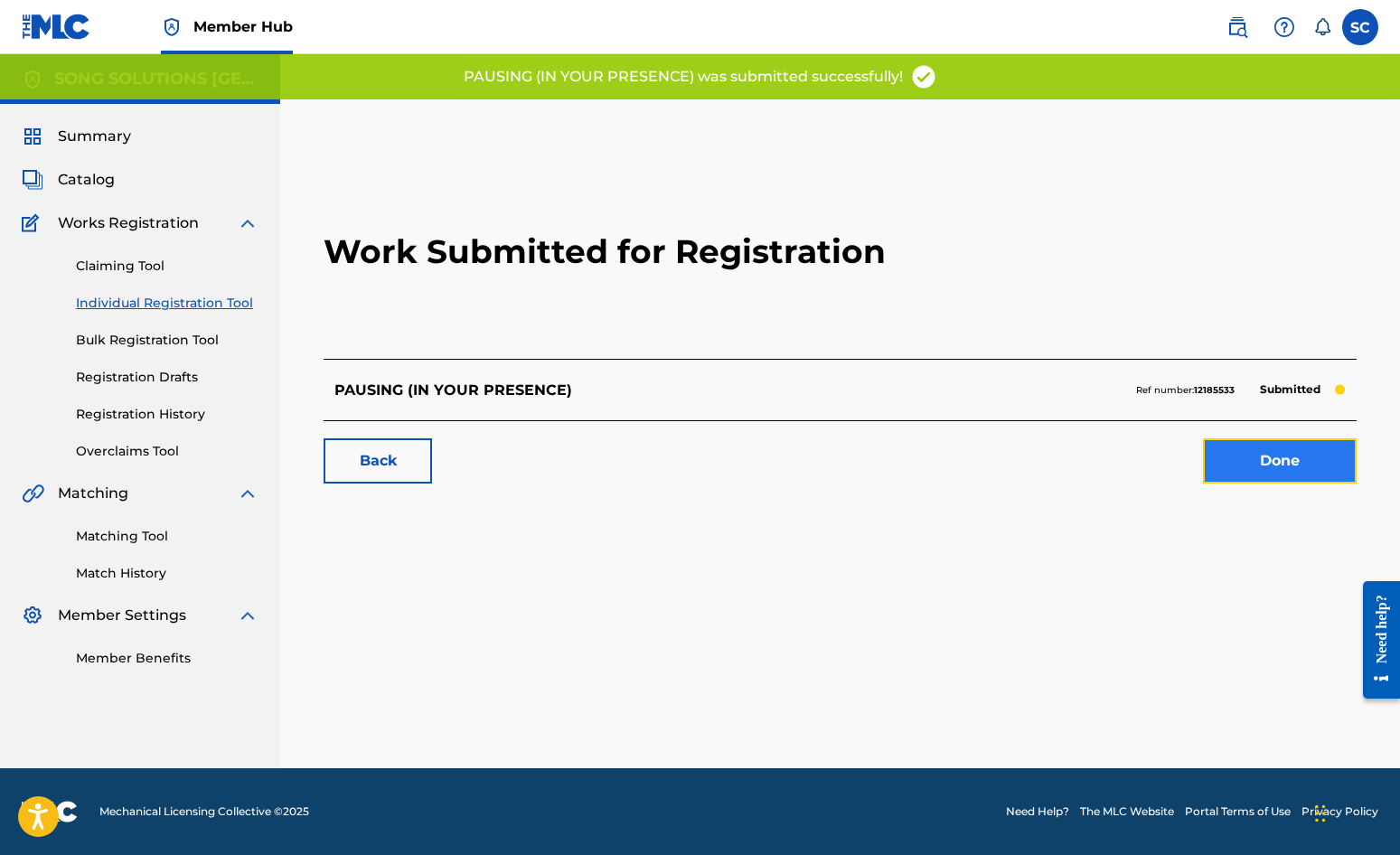
click at [1284, 471] on link "Done" at bounding box center [1281, 461] width 154 height 45
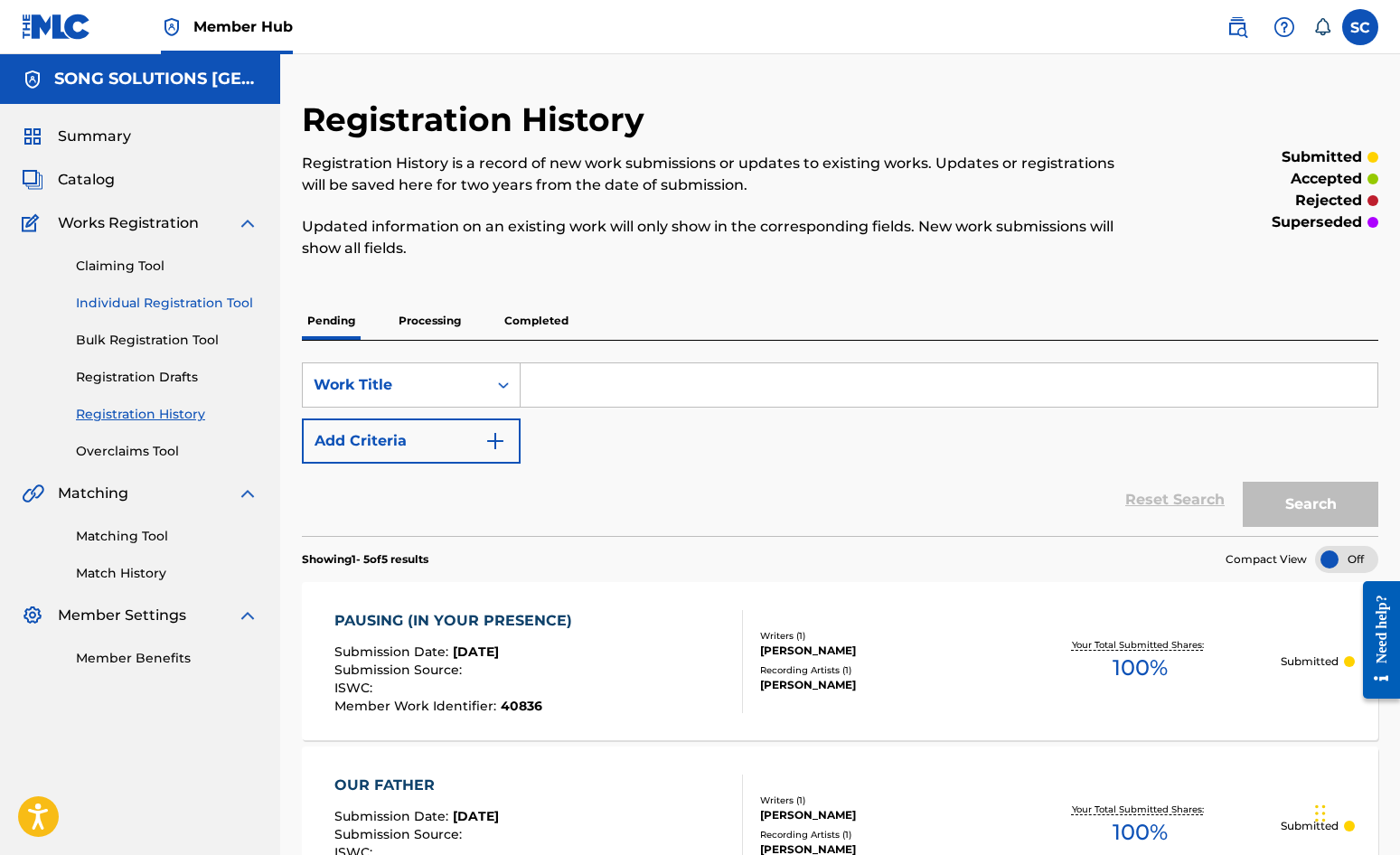
click at [131, 298] on link "Individual Registration Tool" at bounding box center [167, 303] width 182 height 19
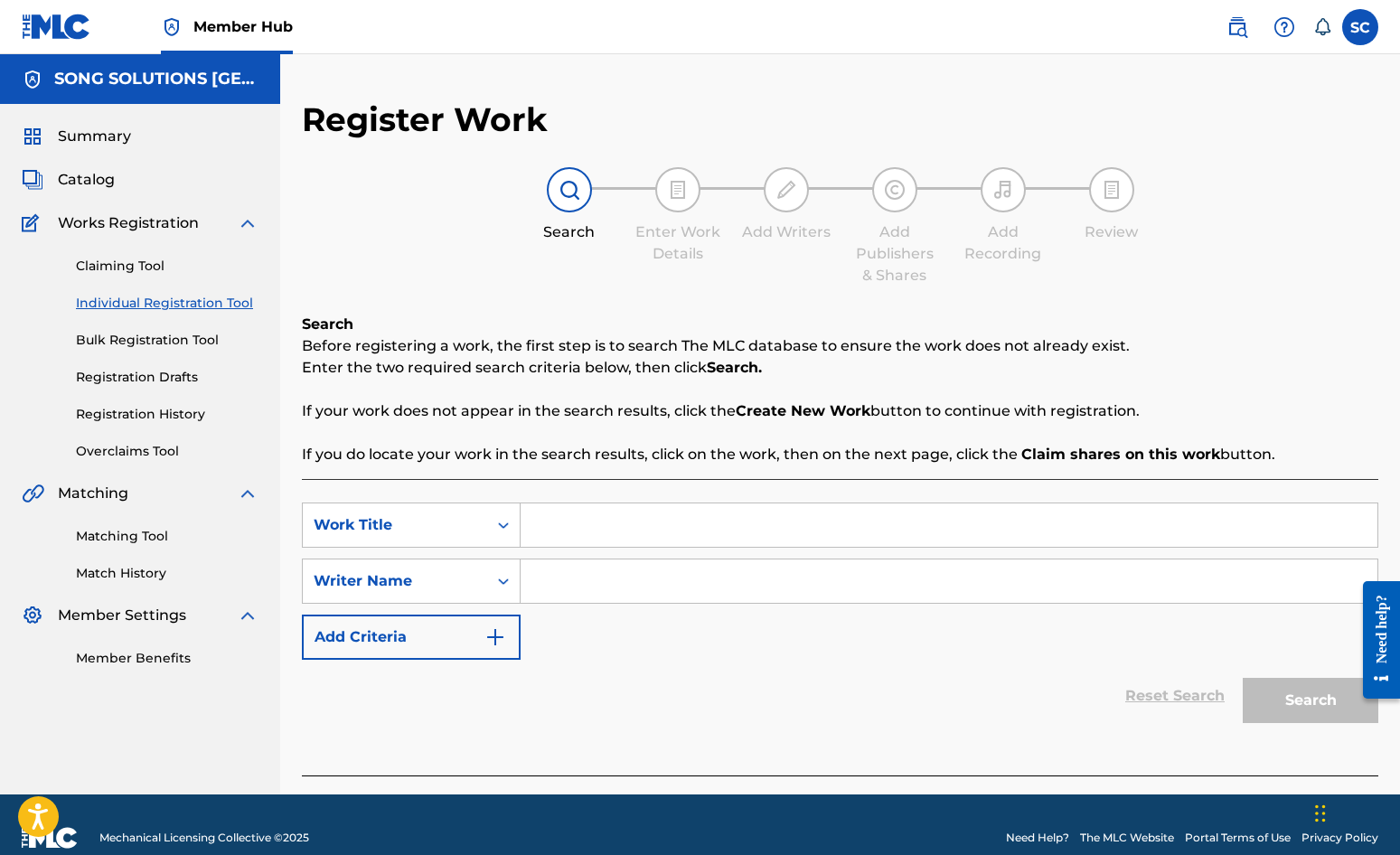
click at [646, 525] on input "Search Form" at bounding box center [949, 525] width 857 height 43
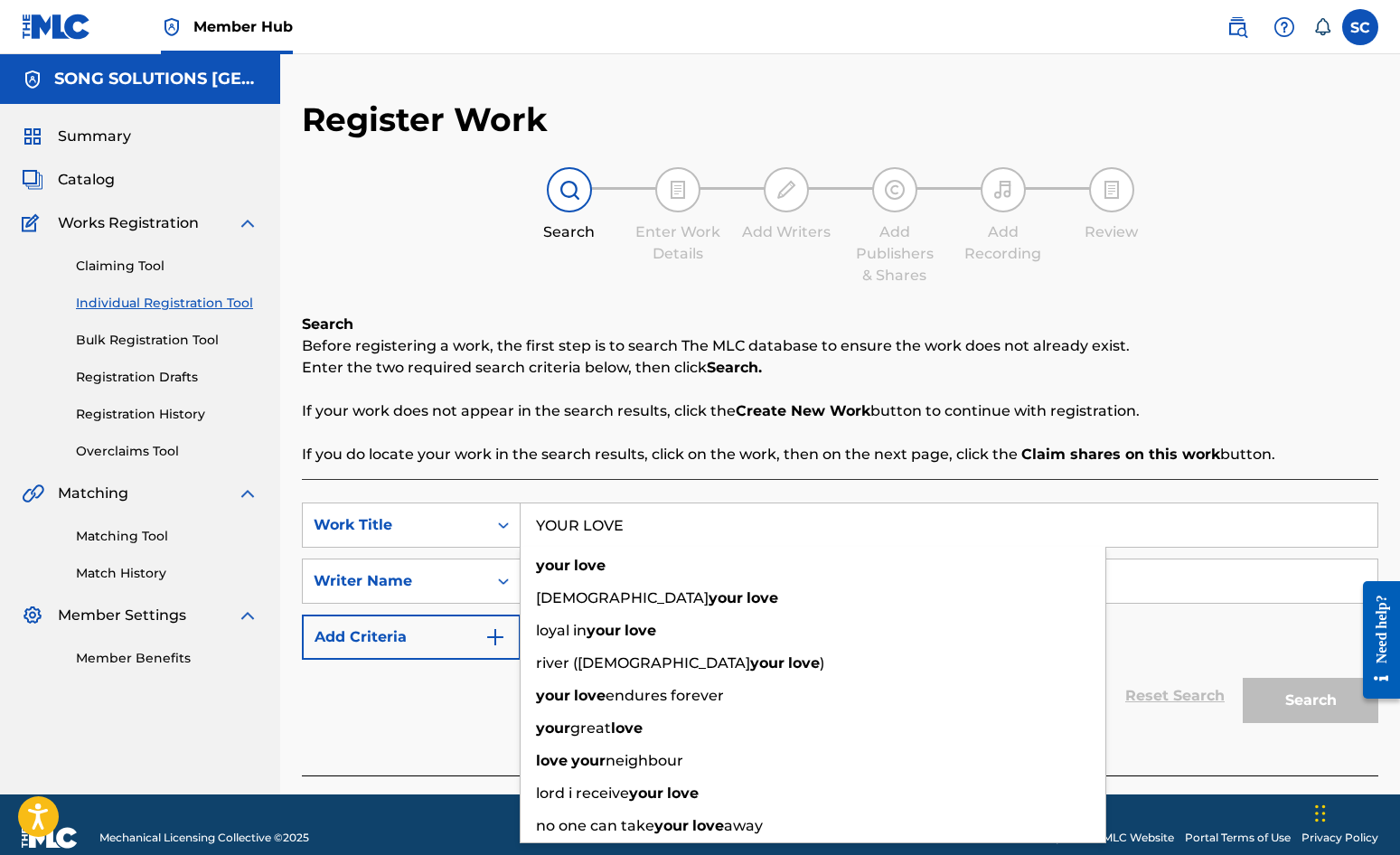
type input "YOUR LOVE"
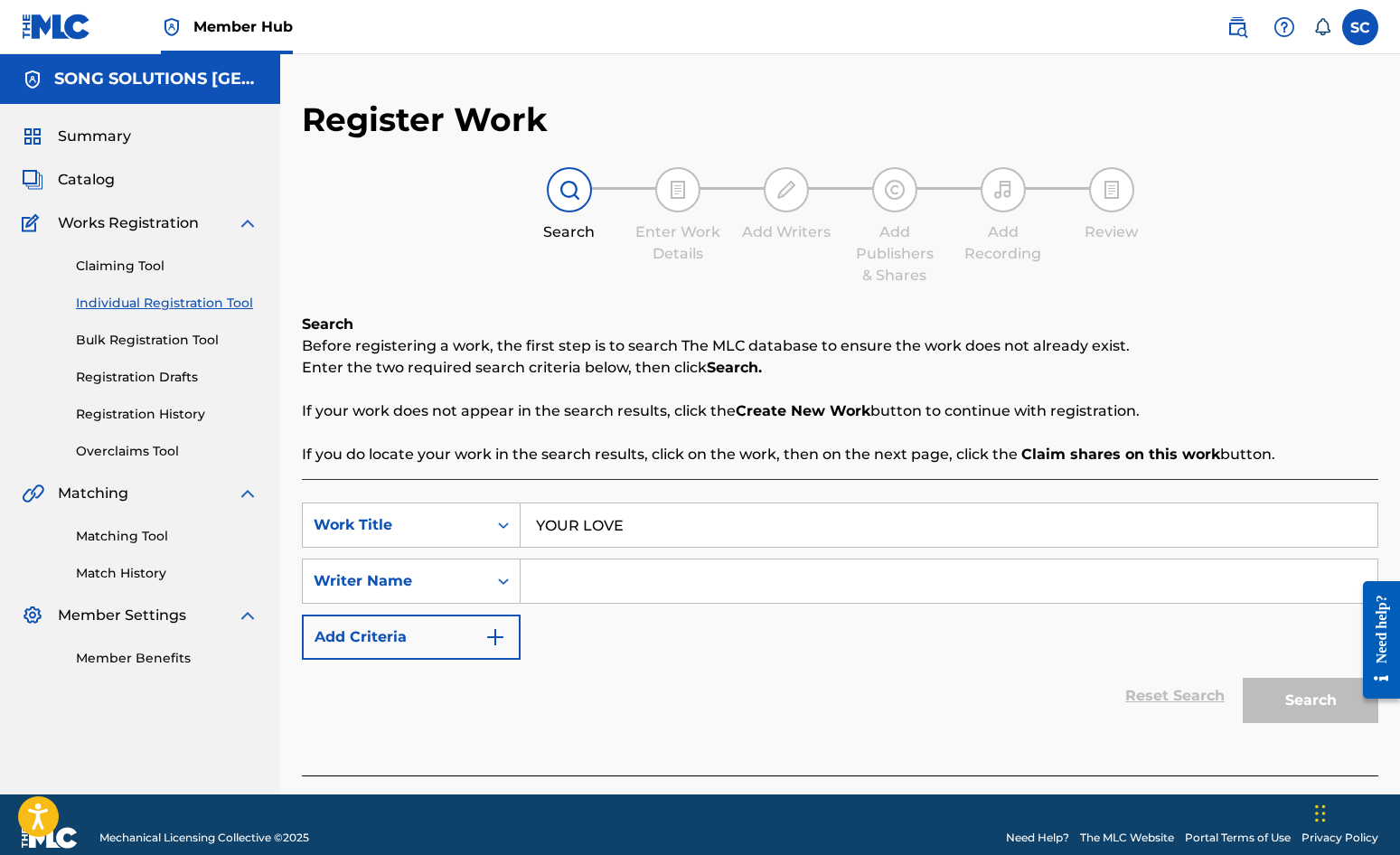
click at [425, 689] on div "Reset Search Search" at bounding box center [840, 695] width 1077 height 72
click at [614, 583] on input "Search Form" at bounding box center [949, 582] width 857 height 43
type input "[PERSON_NAME]"
click at [799, 711] on div "Reset Search Search" at bounding box center [840, 695] width 1077 height 72
click at [1306, 707] on button "Search" at bounding box center [1311, 701] width 135 height 45
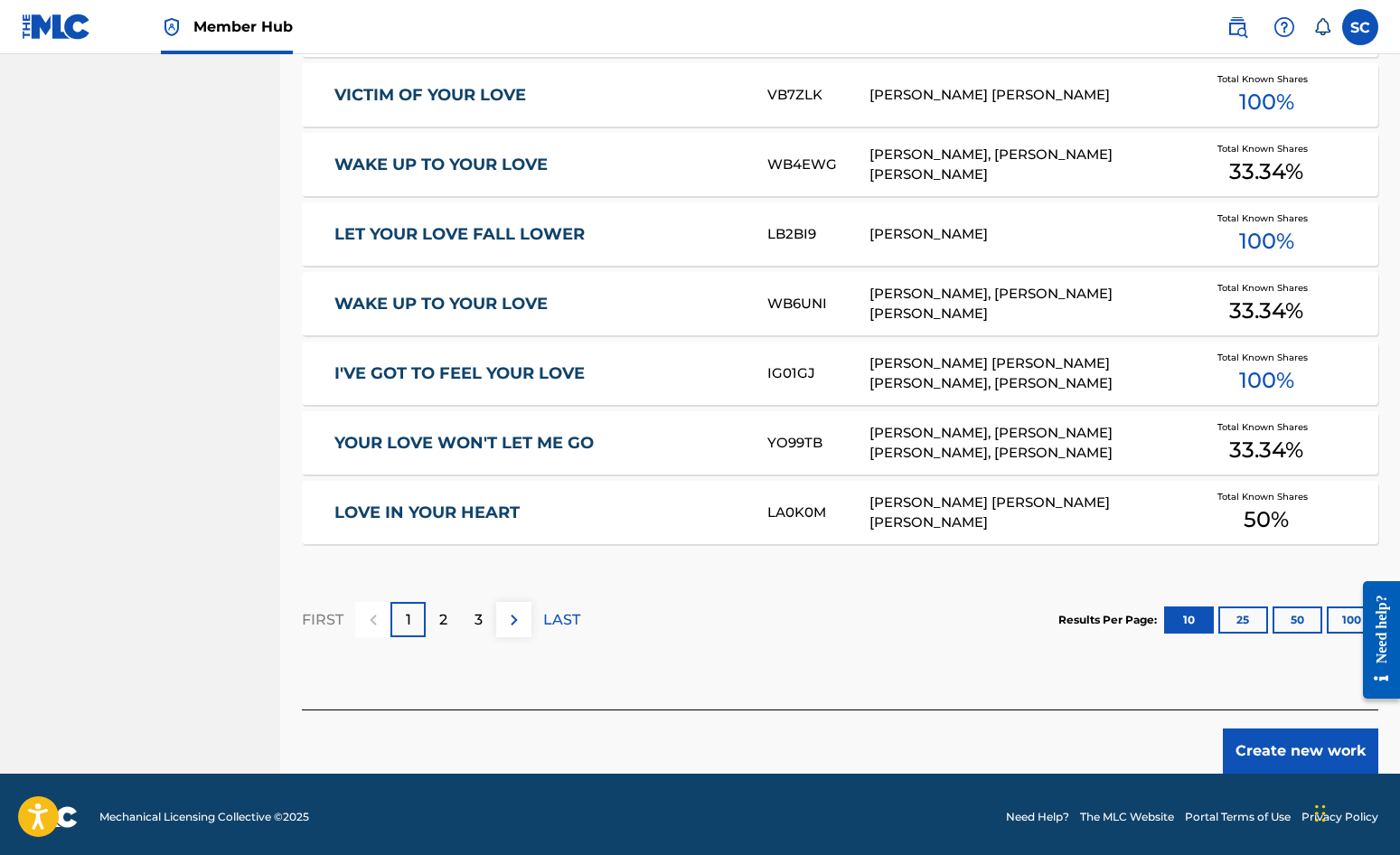
scroll to position [995, 0]
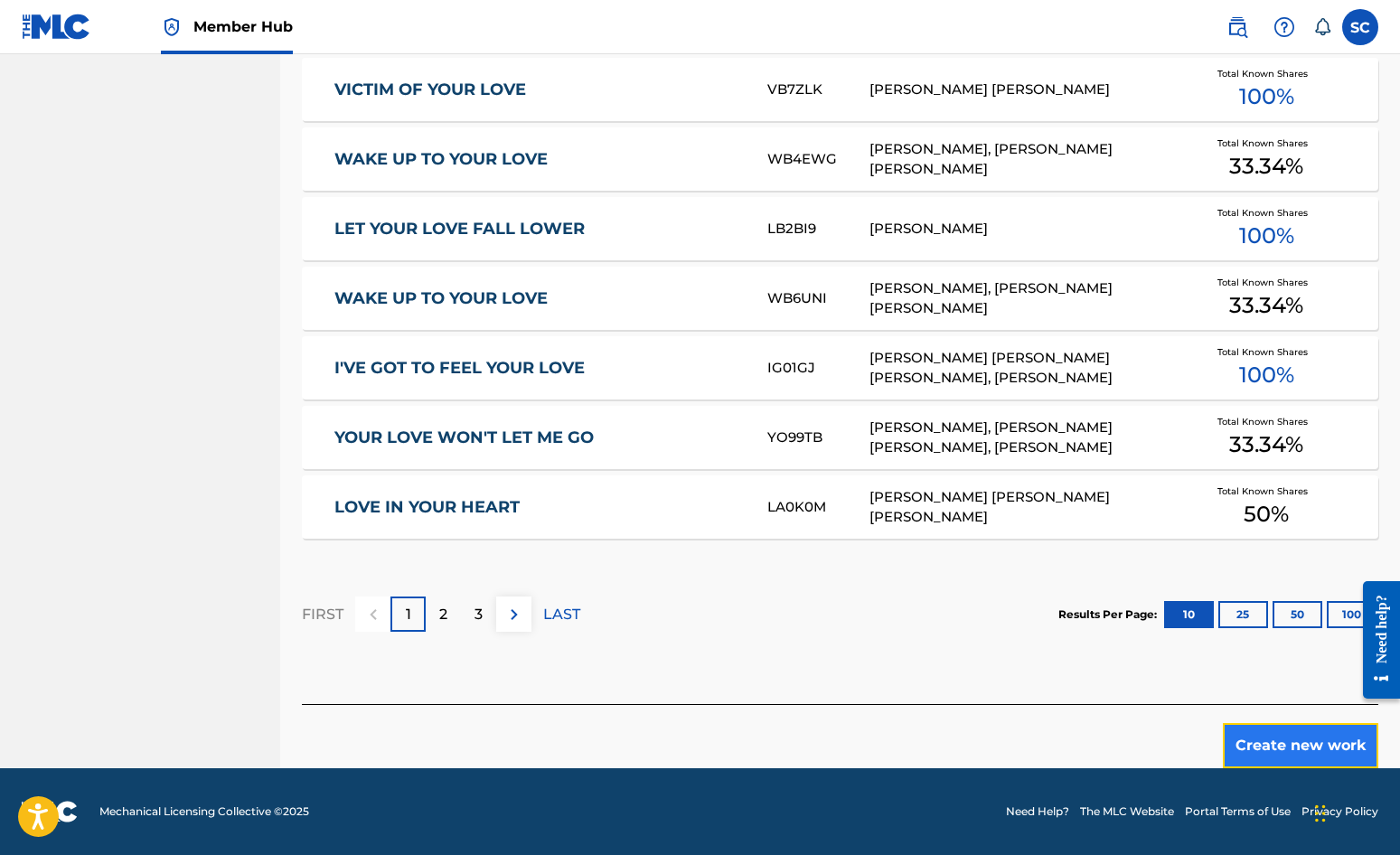
click at [1272, 743] on button "Create new work" at bounding box center [1300, 746] width 155 height 45
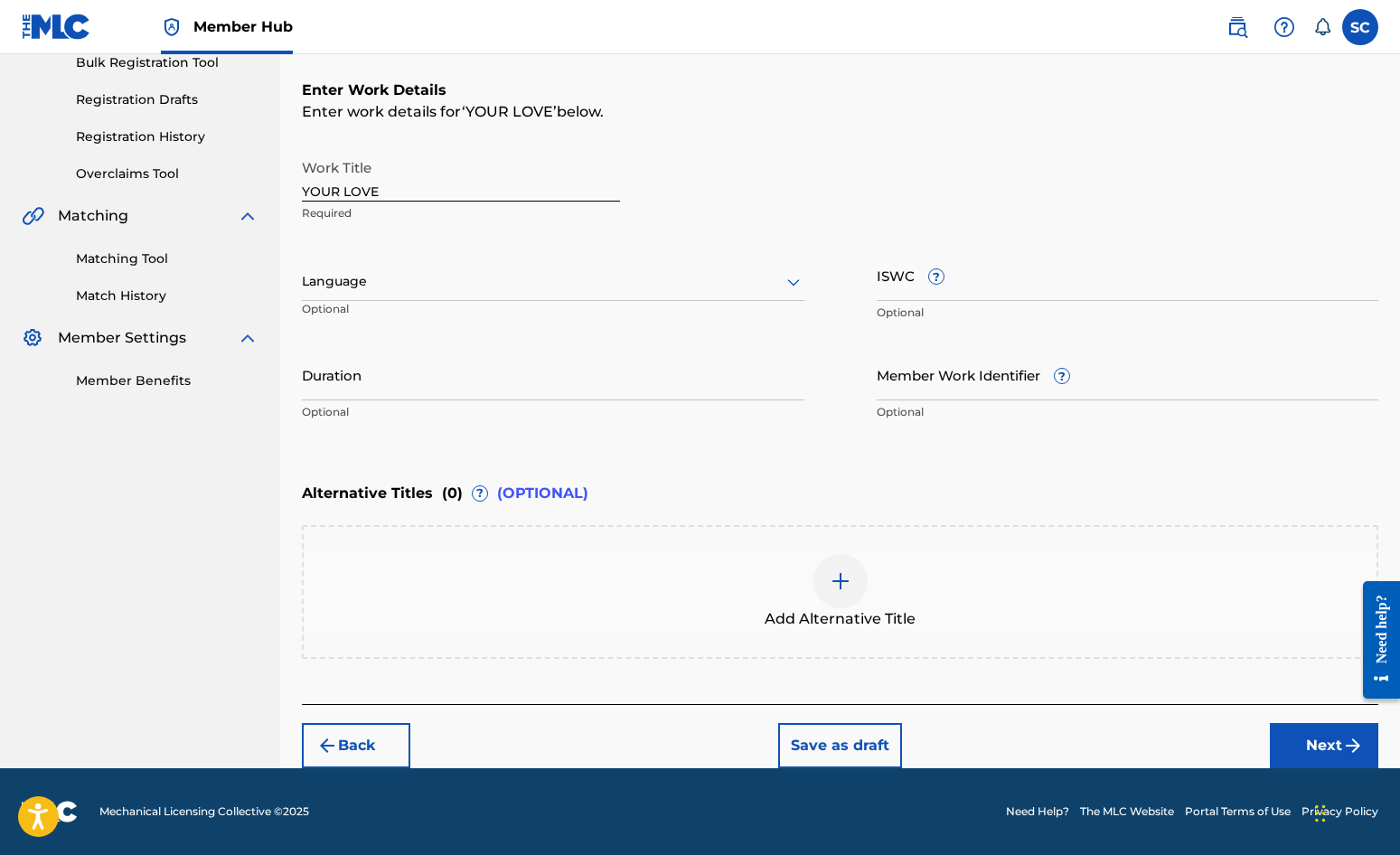
scroll to position [0, 0]
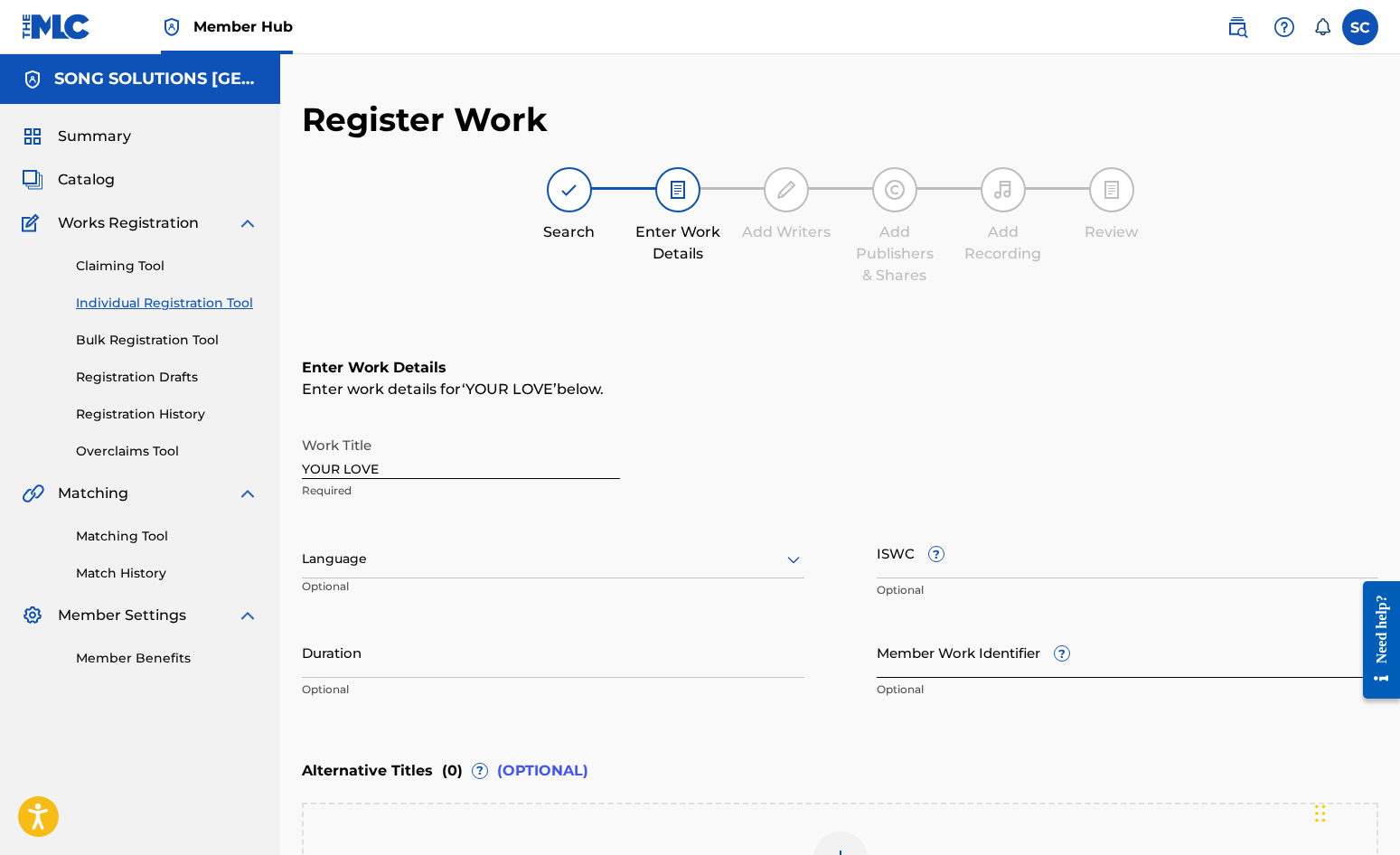
click at [904, 664] on input "Member Work Identifier ?" at bounding box center [1128, 652] width 503 height 52
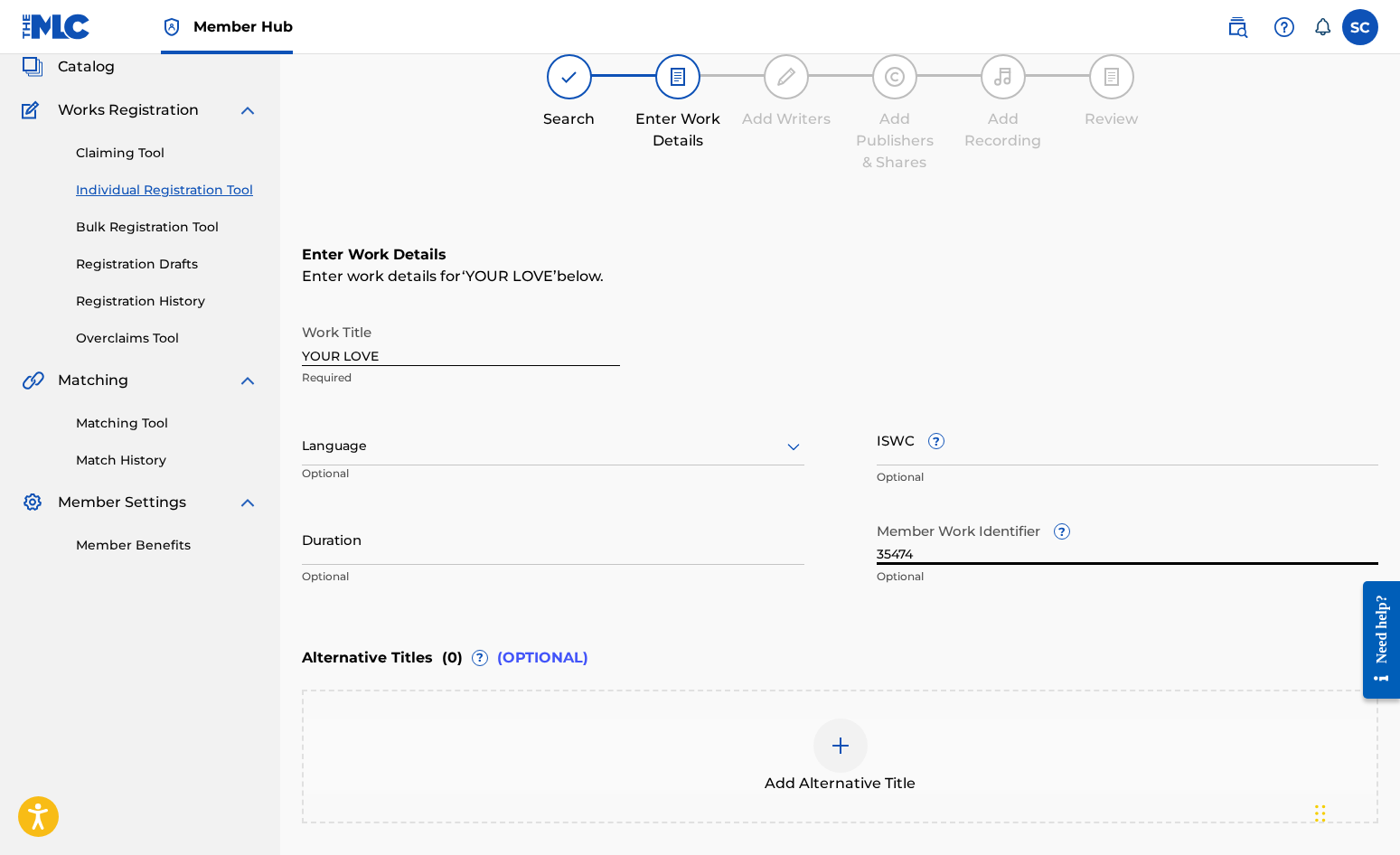
scroll to position [272, 0]
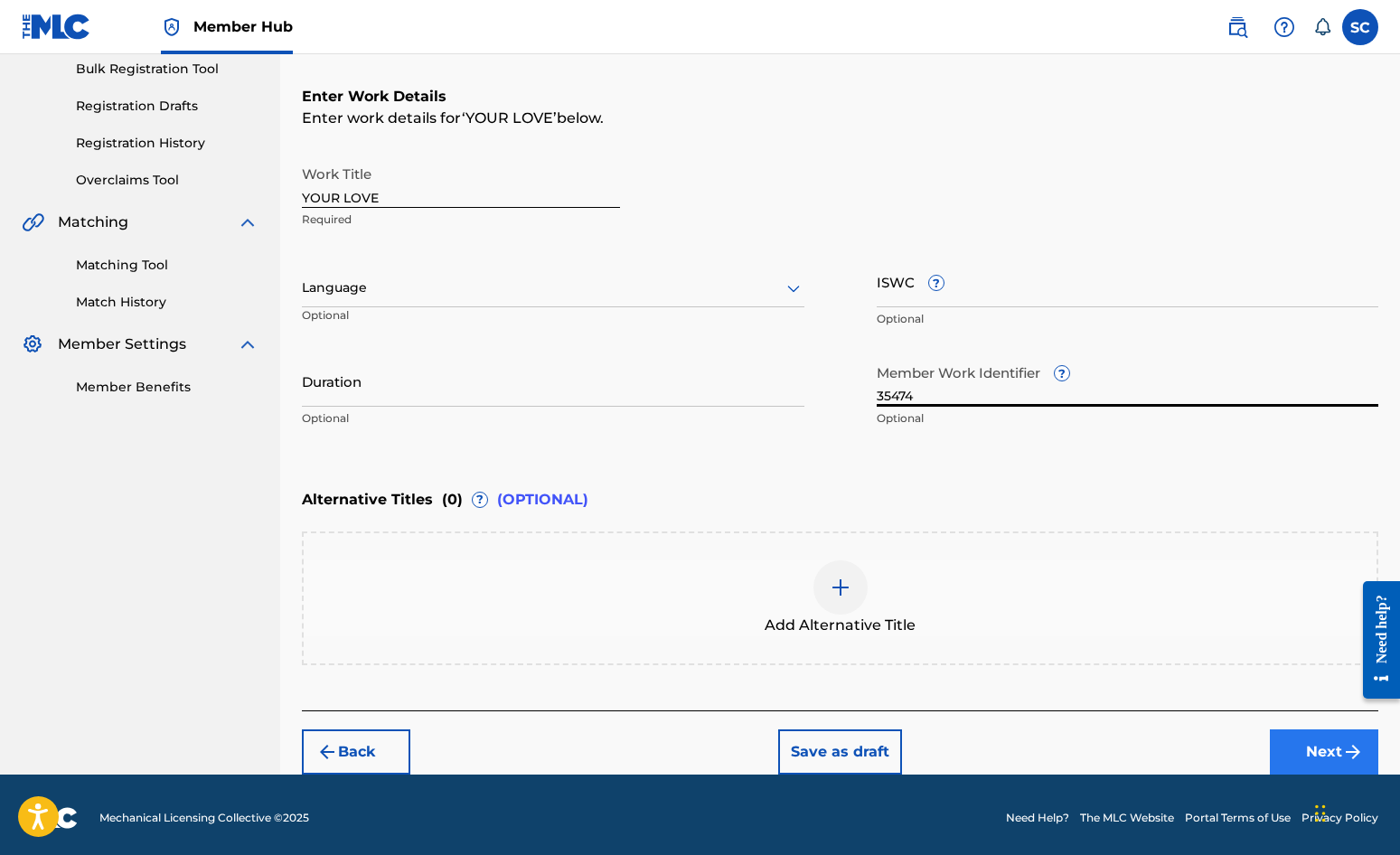
type input "35474"
click at [1330, 748] on button "Next" at bounding box center [1324, 752] width 108 height 45
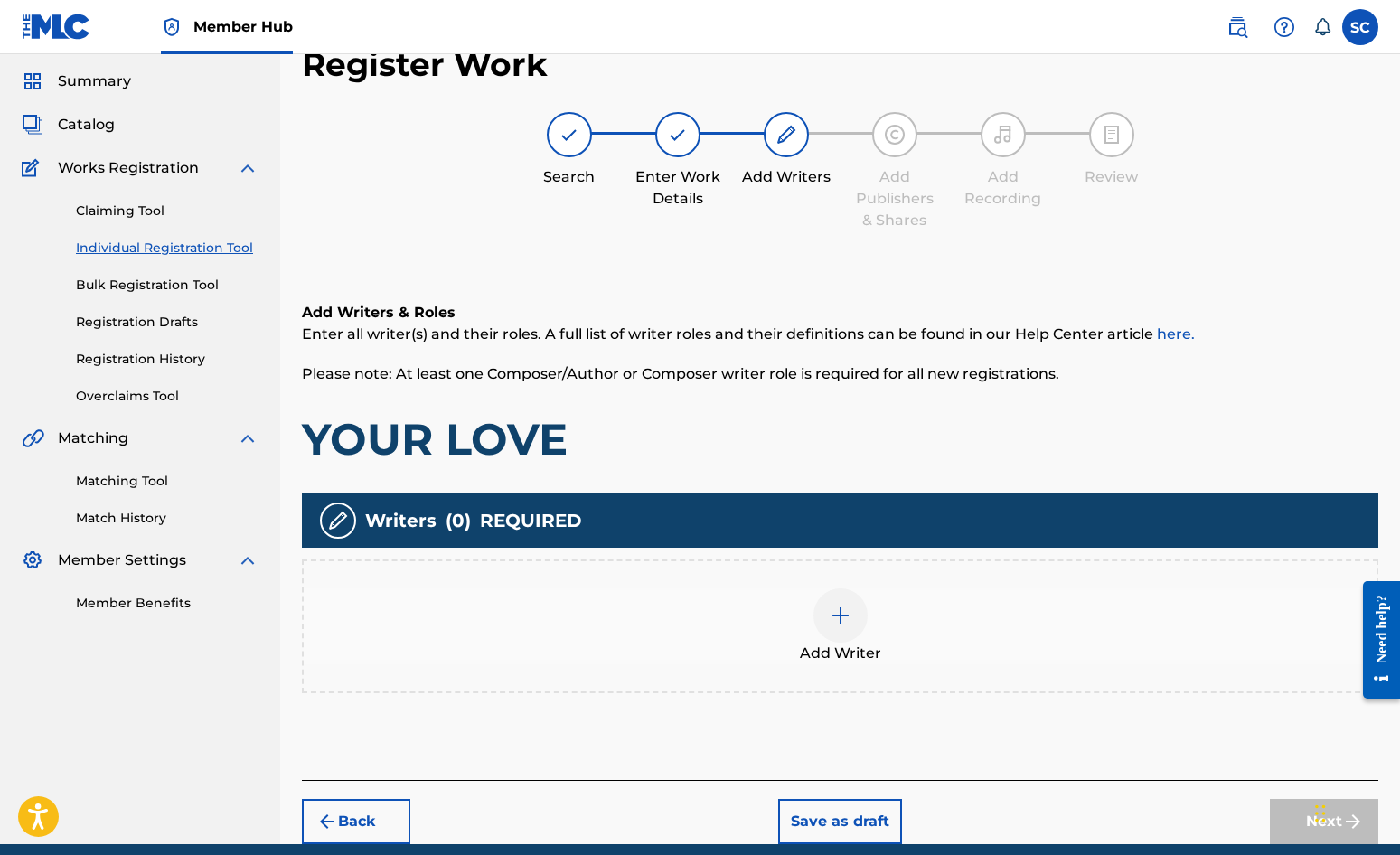
scroll to position [82, 0]
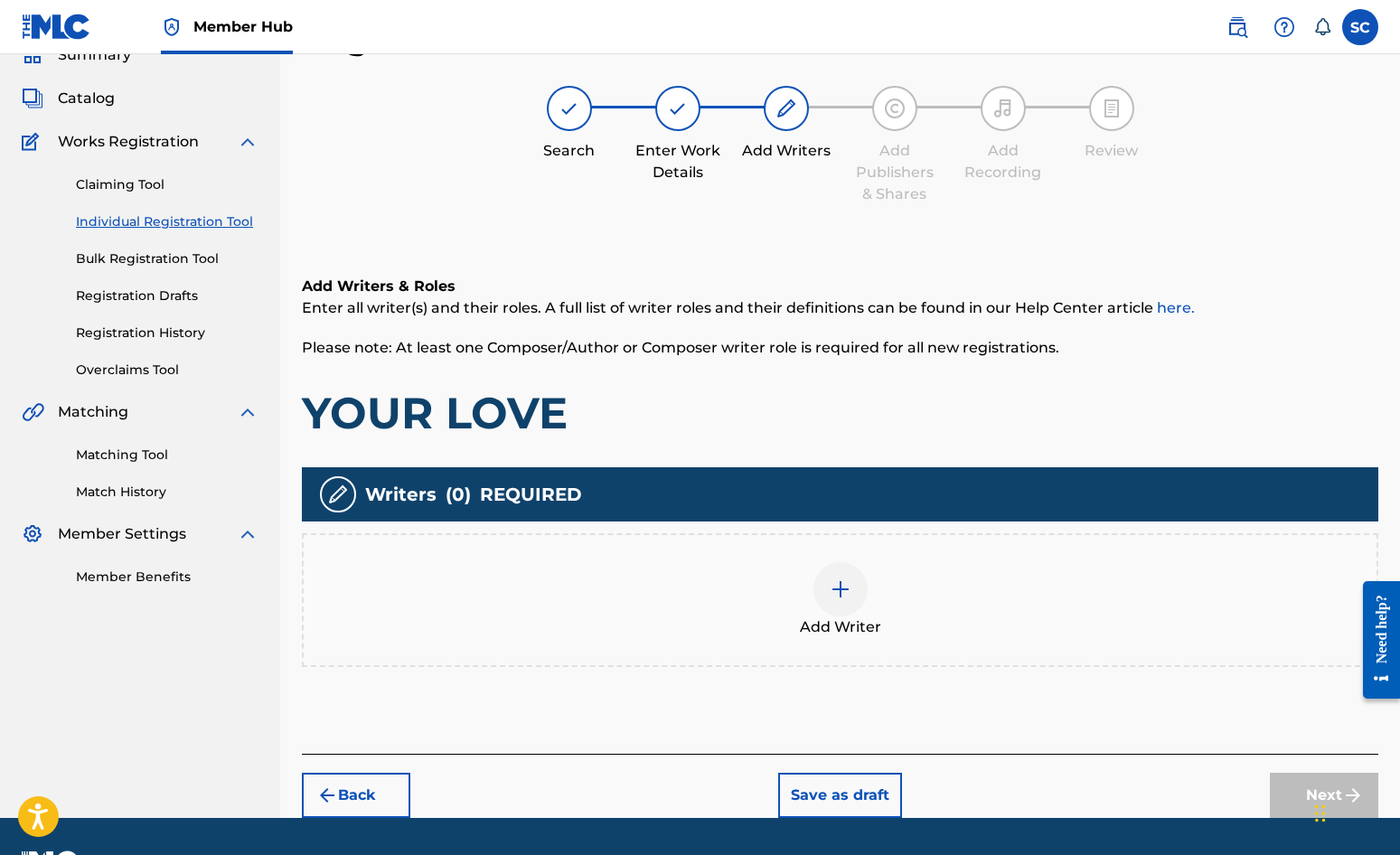
click at [835, 590] on img at bounding box center [840, 589] width 22 height 22
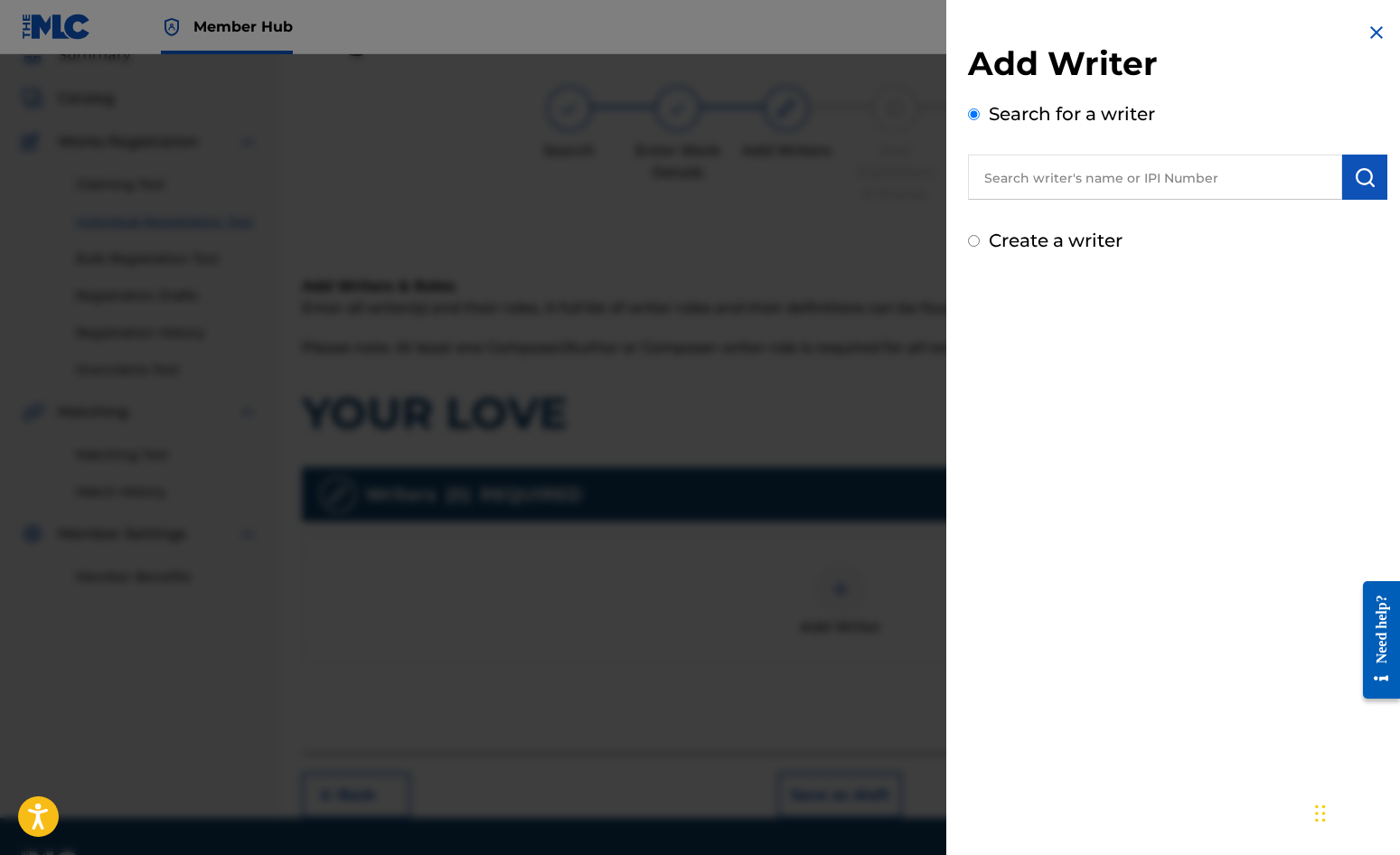
click at [1067, 246] on label "Create a writer" at bounding box center [1055, 240] width 133 height 22
radio input "true"
click at [980, 246] on input "Create a writer" at bounding box center [973, 241] width 12 height 12
radio input "false"
radio input "true"
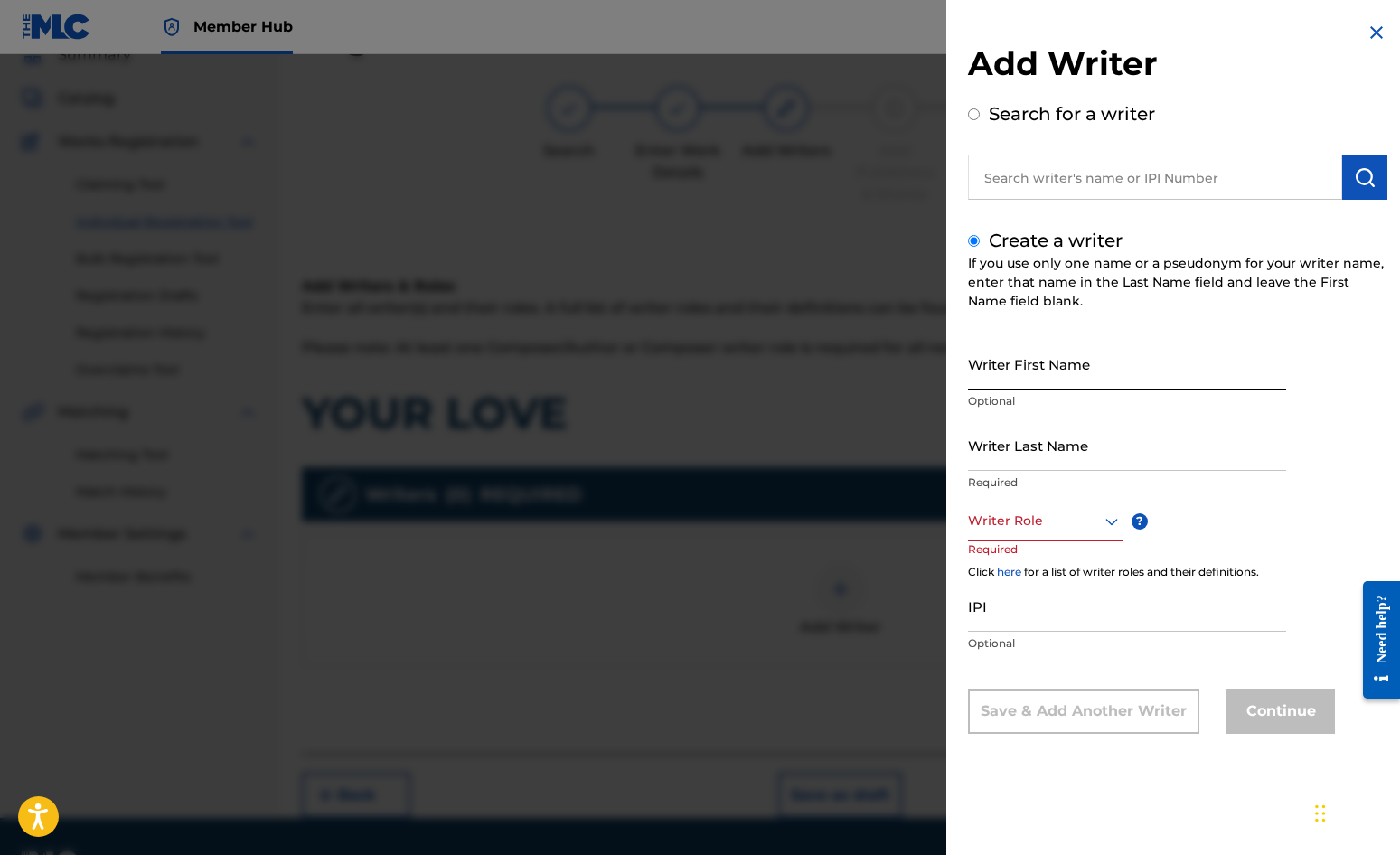
click at [1059, 361] on input "Writer First Name" at bounding box center [1127, 364] width 319 height 52
type input "[PERSON_NAME]"
click at [1042, 451] on input "Writer Last Name" at bounding box center [1127, 444] width 319 height 52
type input "[PERSON_NAME]"
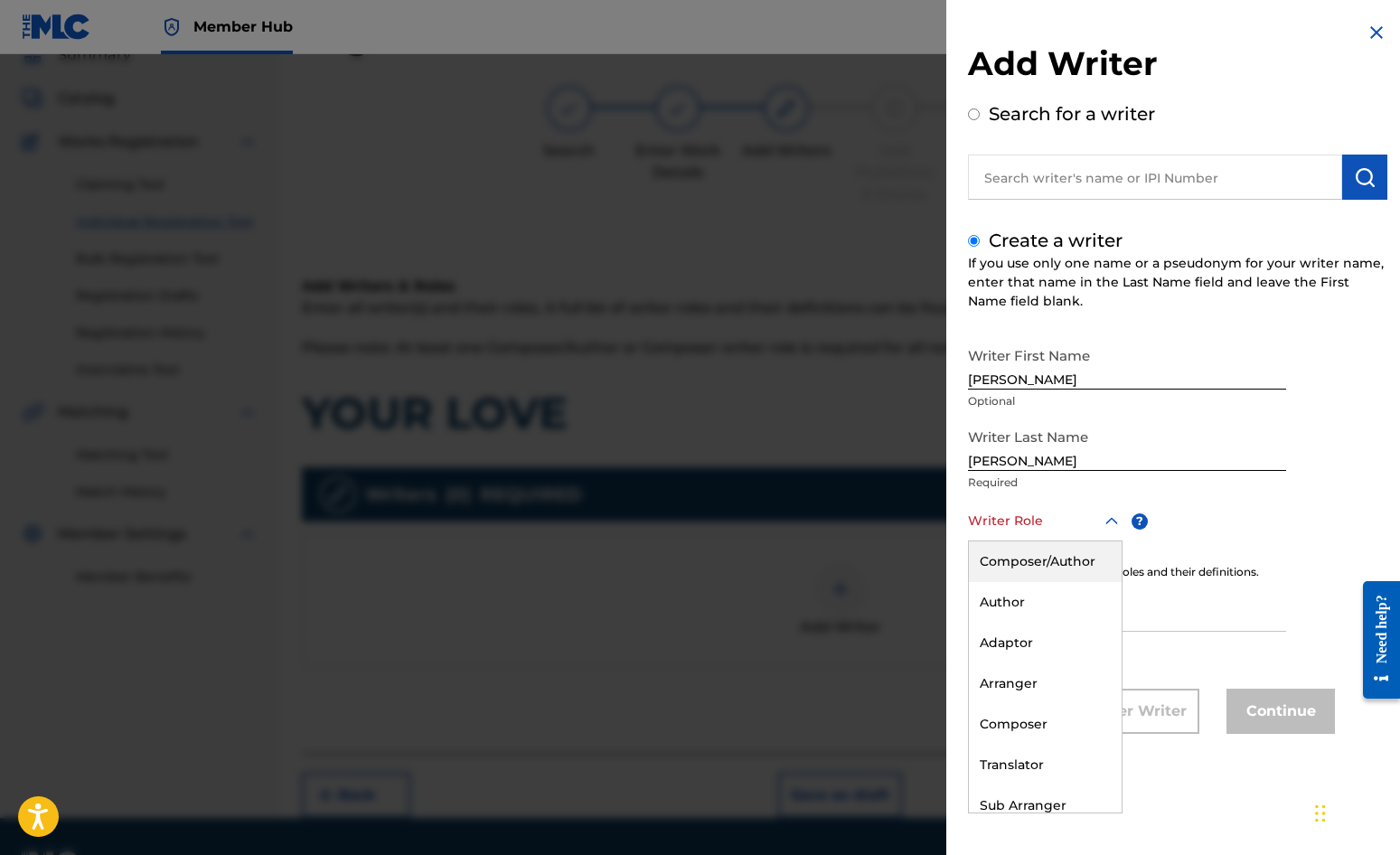
click at [1020, 518] on div at bounding box center [1045, 521] width 155 height 23
click at [1021, 557] on div "Composer/Author" at bounding box center [1045, 561] width 153 height 40
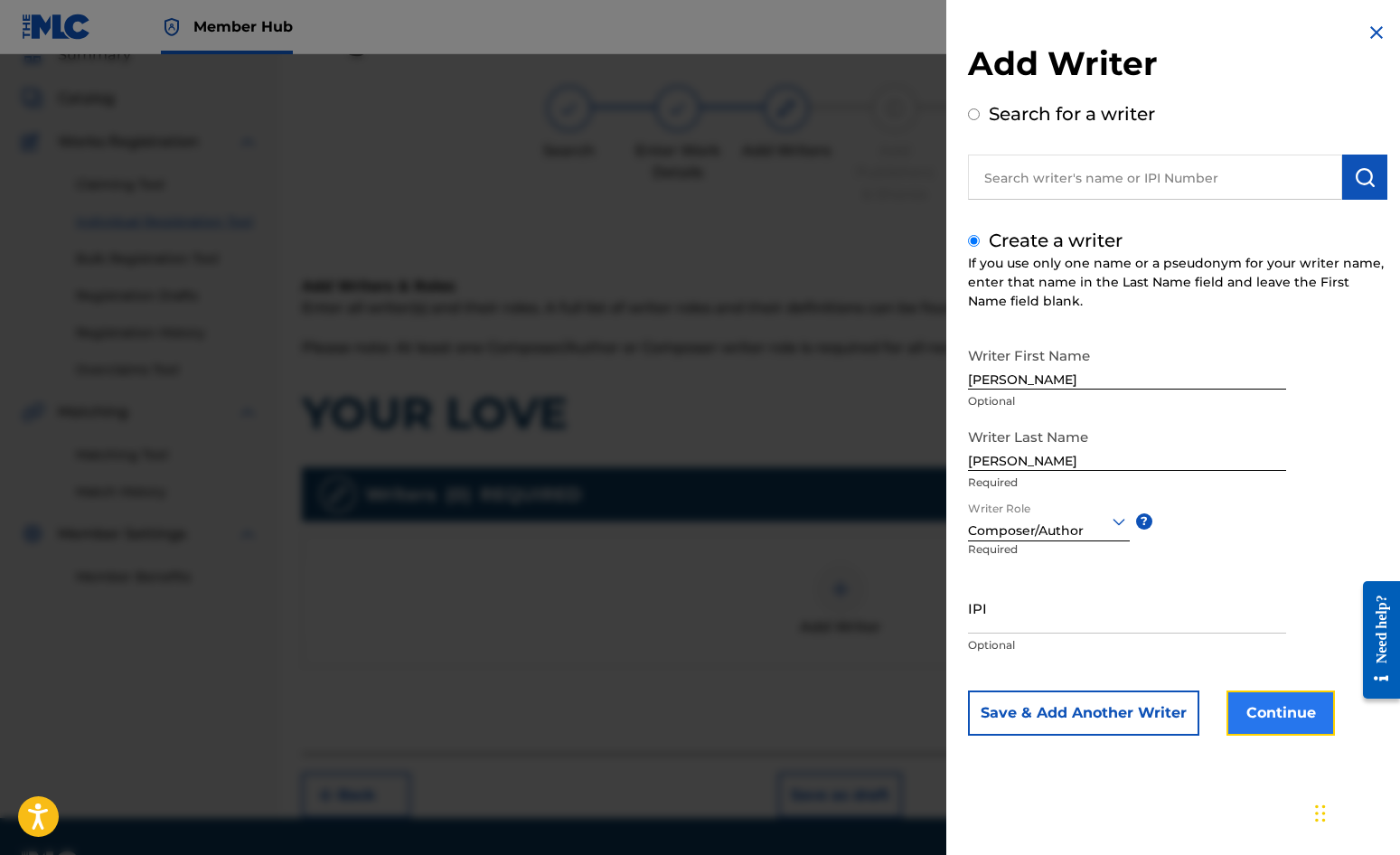
click at [1275, 713] on button "Continue" at bounding box center [1281, 713] width 108 height 45
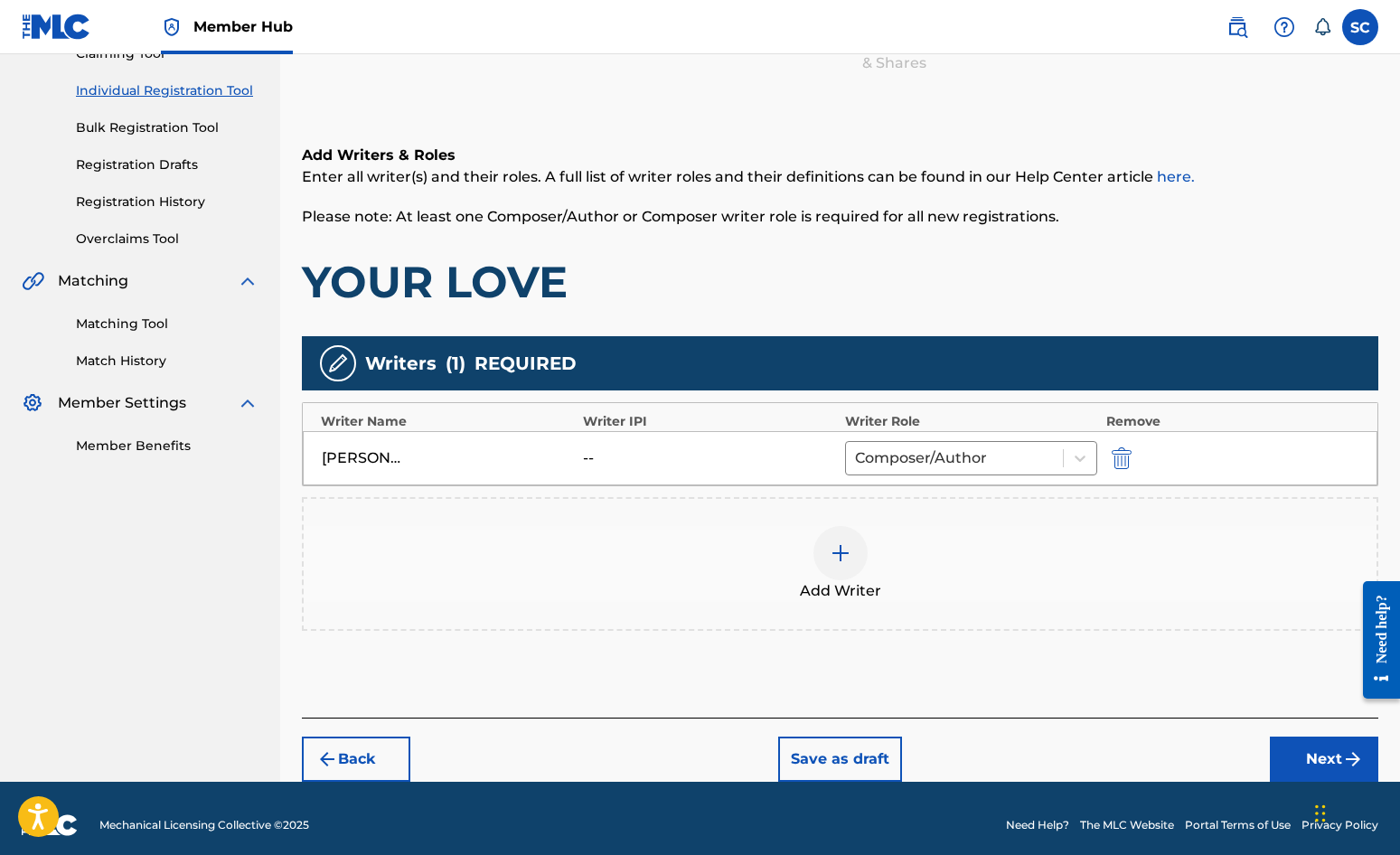
scroll to position [226, 0]
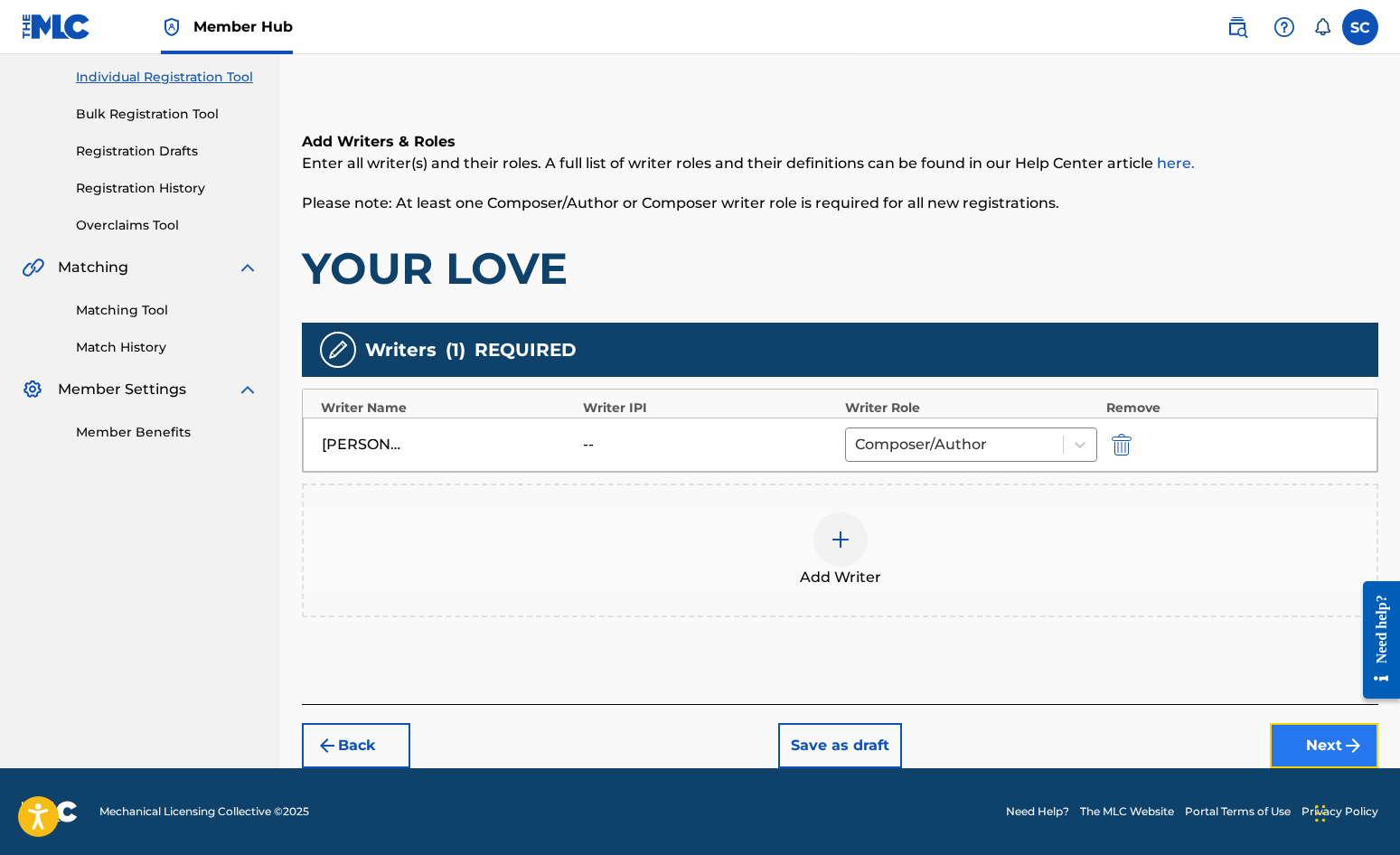
click at [1334, 747] on button "Next" at bounding box center [1324, 746] width 108 height 45
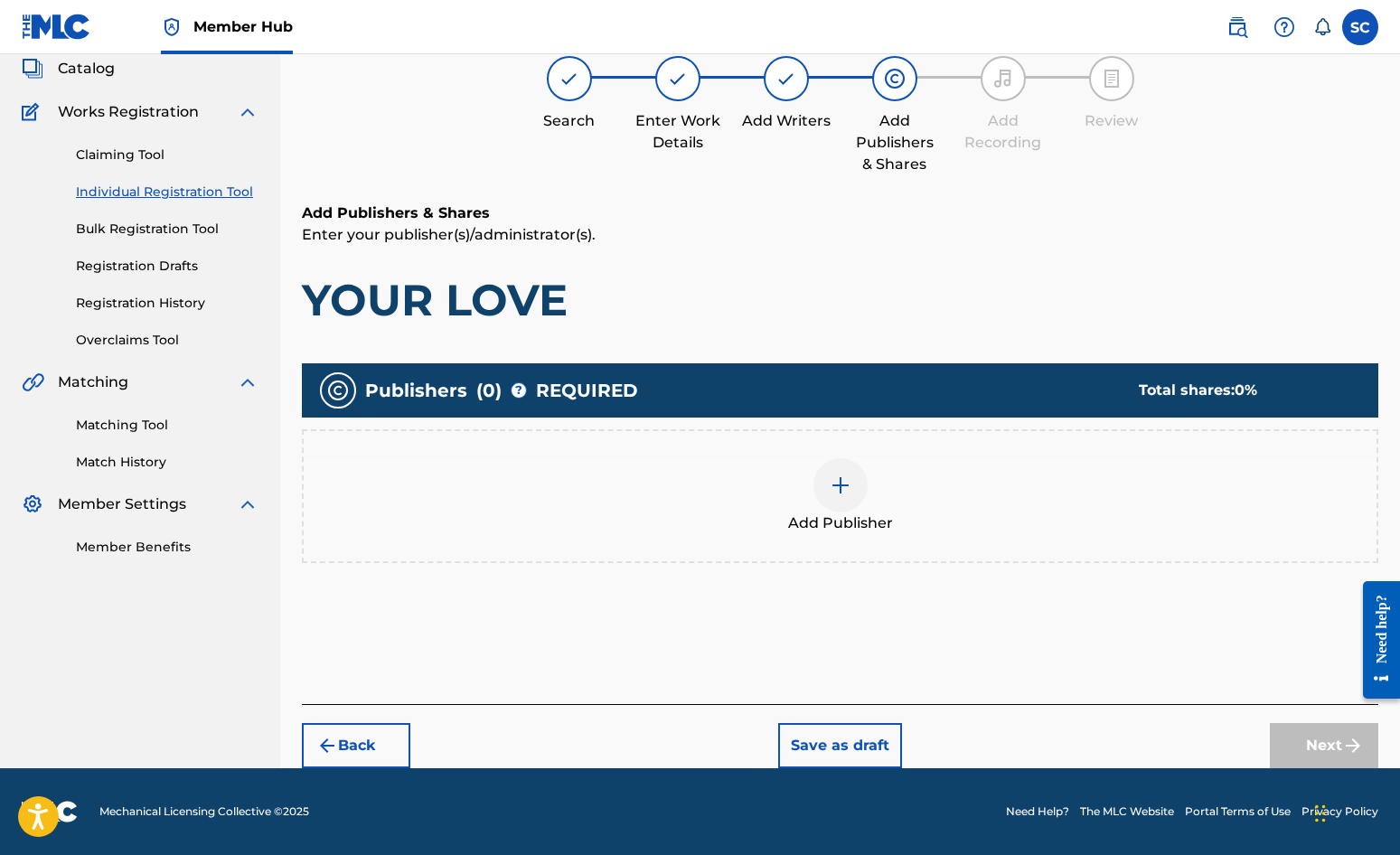
scroll to position [82, 0]
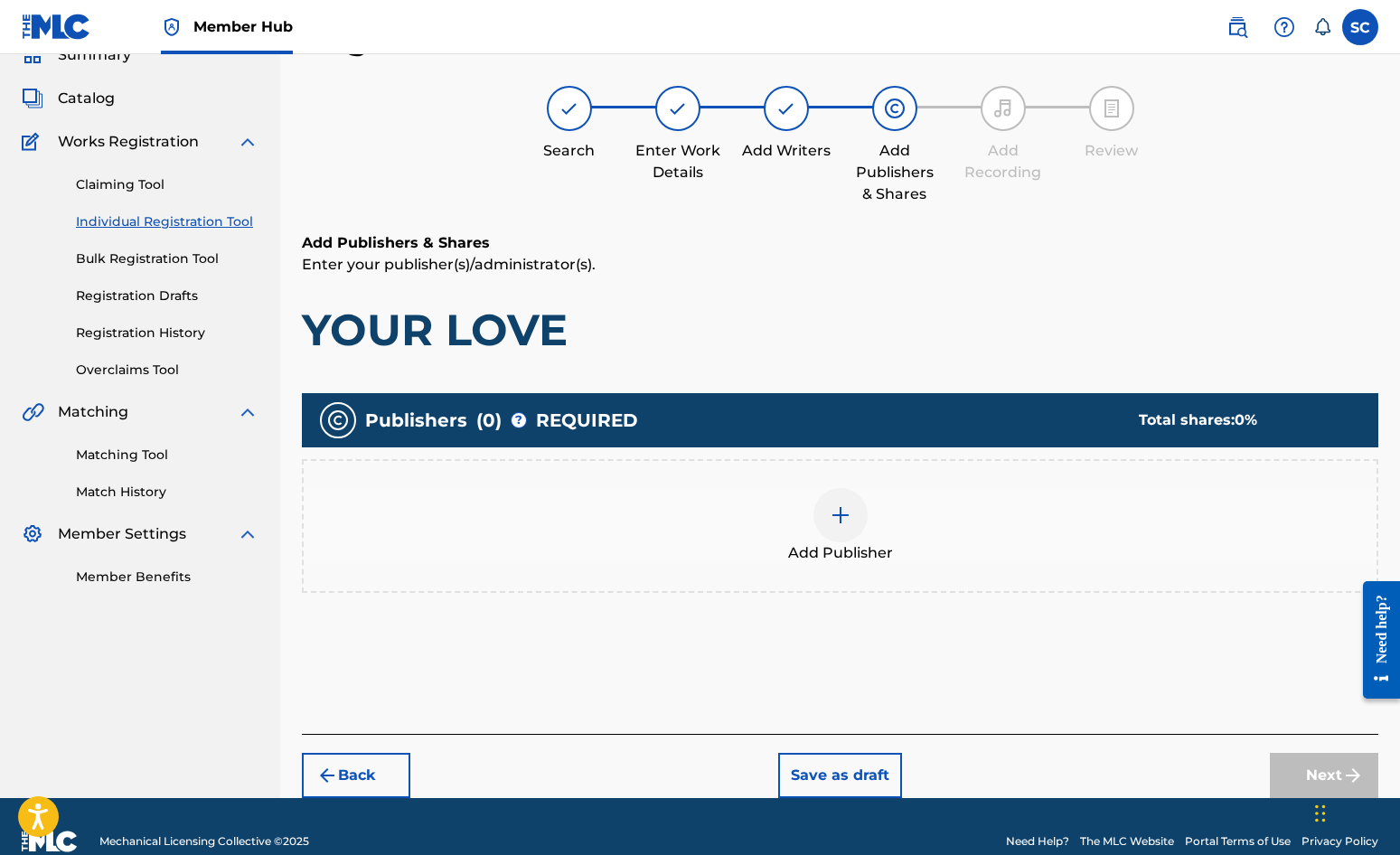
click at [839, 517] on img at bounding box center [840, 515] width 22 height 22
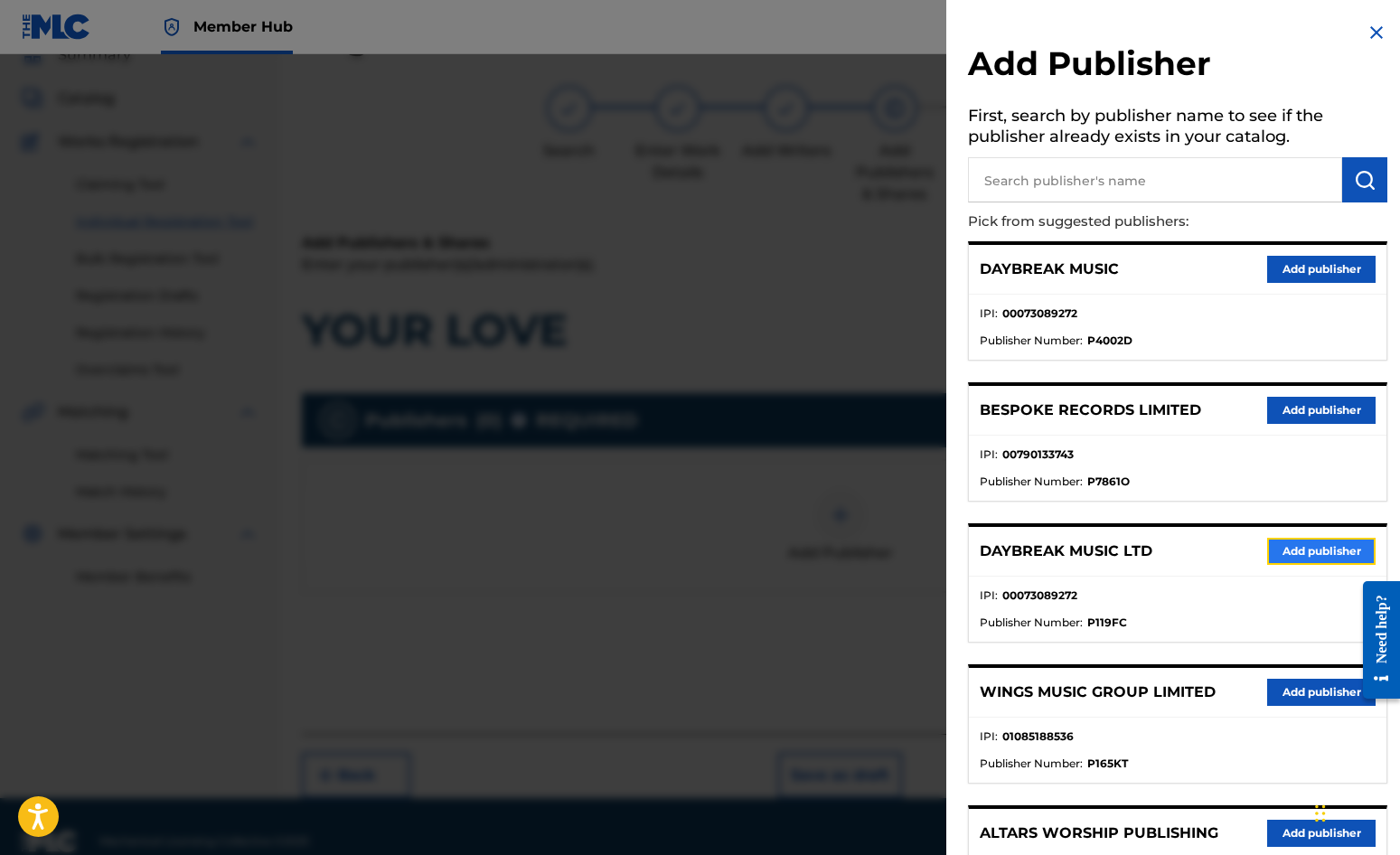
click at [1293, 552] on button "Add publisher" at bounding box center [1321, 551] width 108 height 27
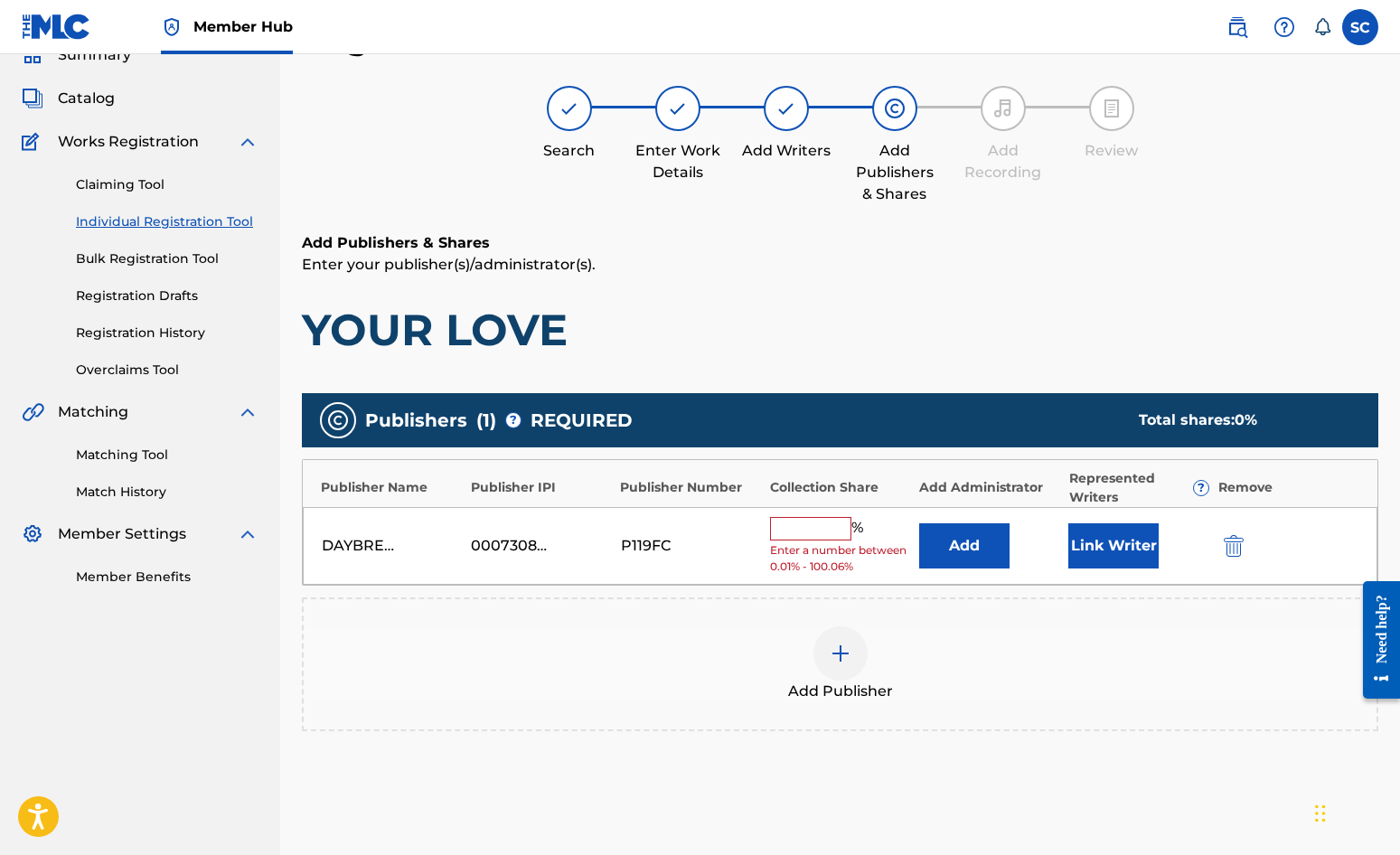
click at [803, 518] on input "text" at bounding box center [811, 528] width 82 height 23
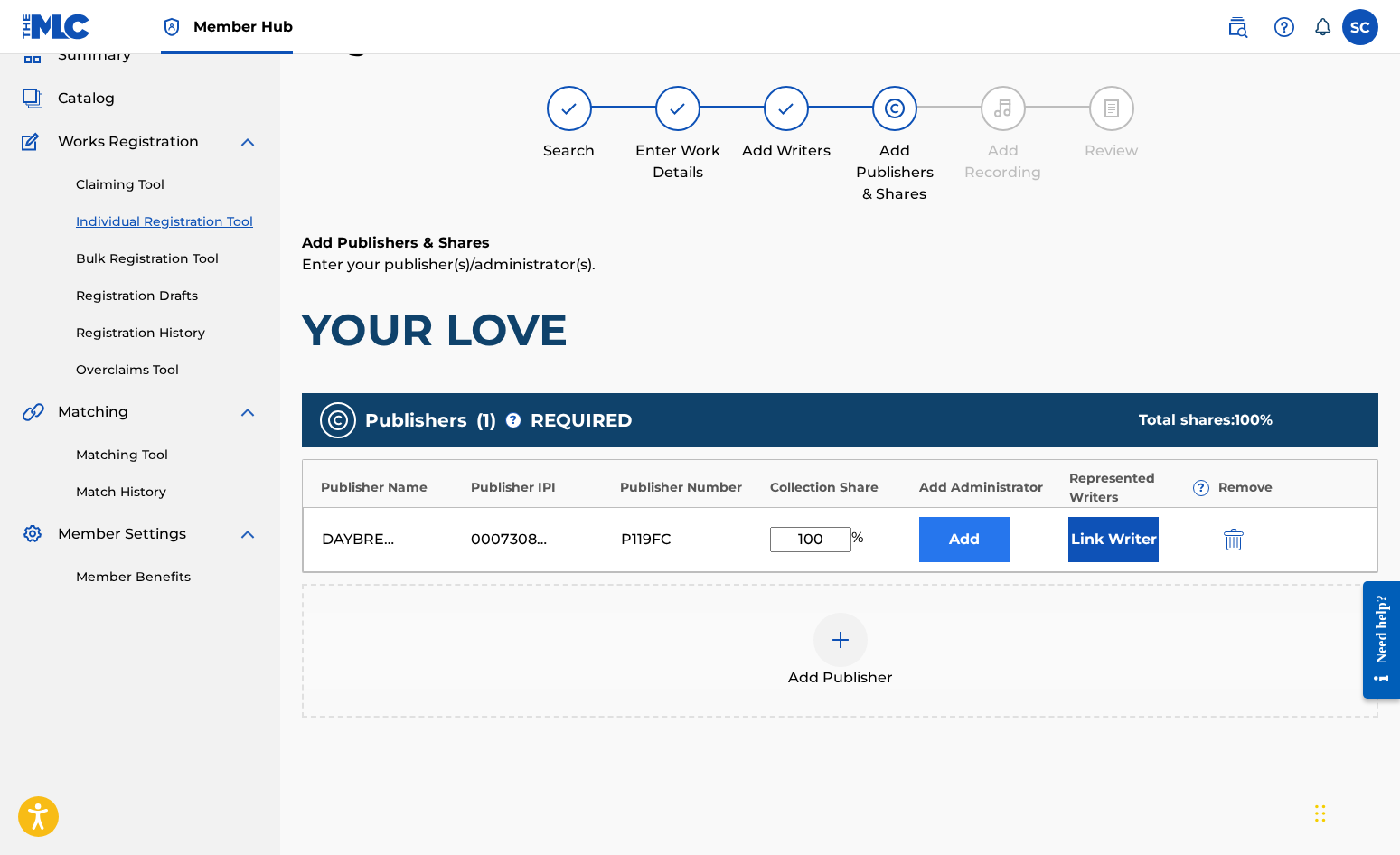
type input "100"
click at [948, 534] on button "Add" at bounding box center [964, 539] width 90 height 45
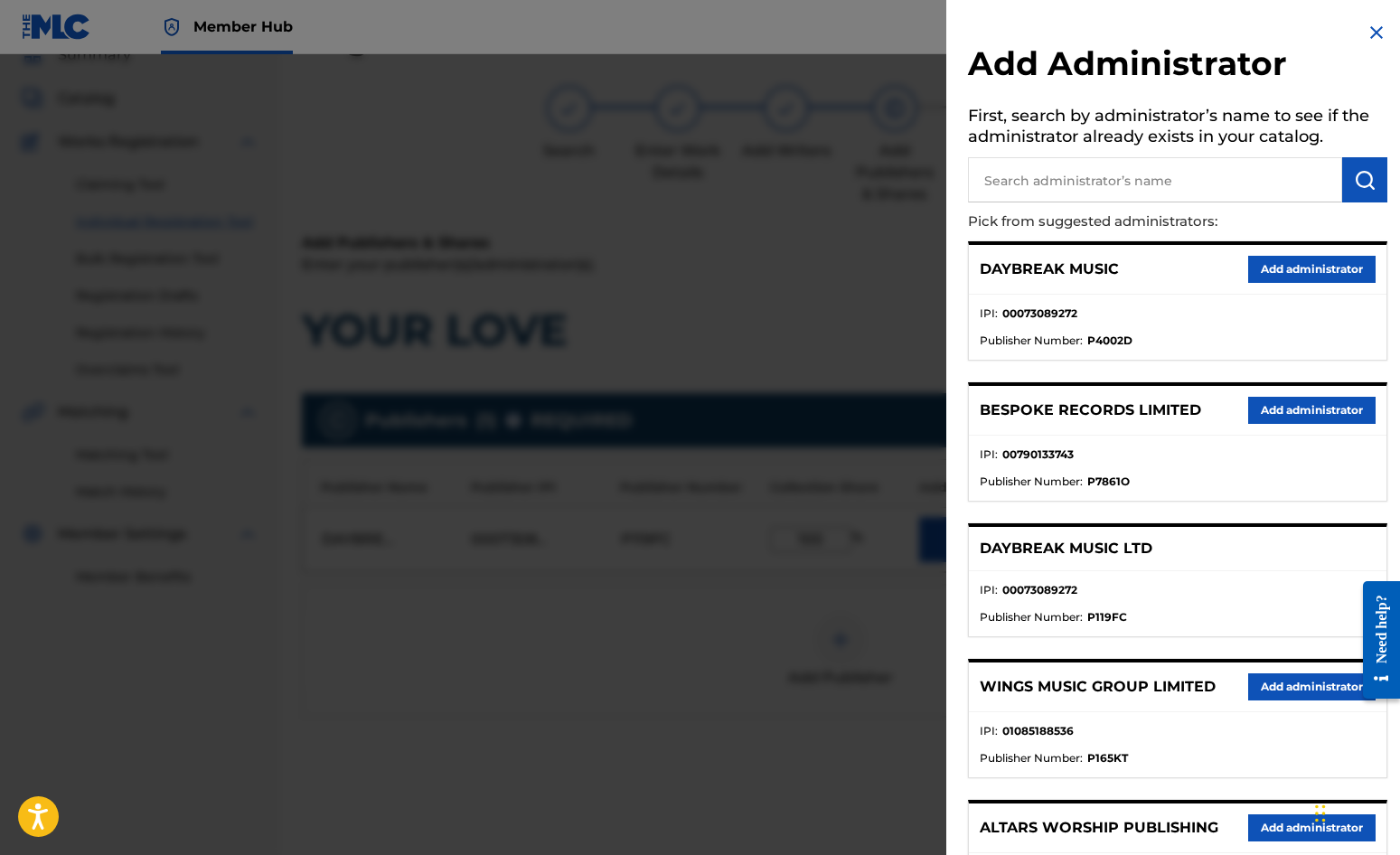
click at [1042, 172] on input "text" at bounding box center [1155, 179] width 374 height 45
type input "SONG SOLUTIONS"
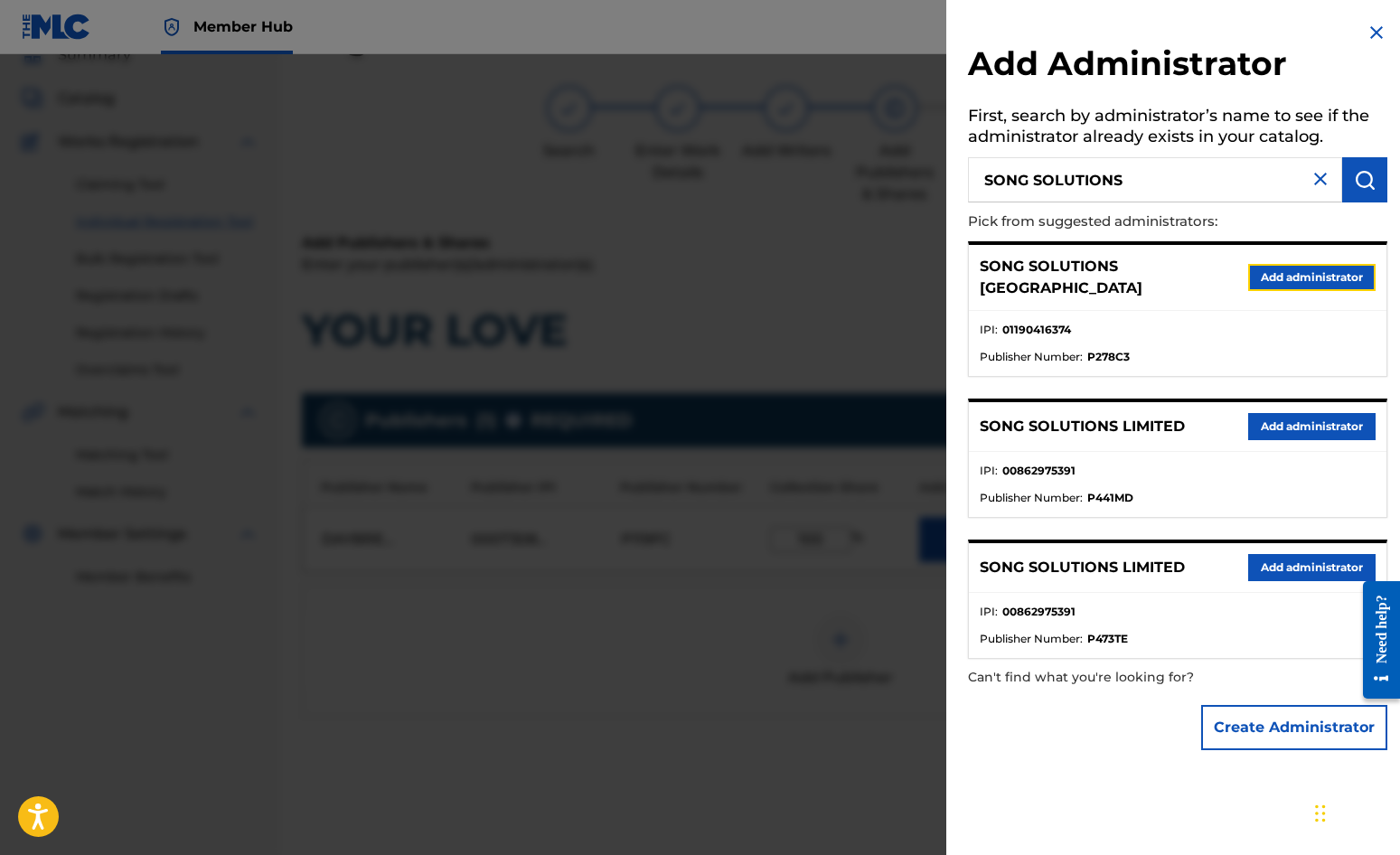
drag, startPoint x: 1260, startPoint y: 273, endPoint x: 1250, endPoint y: 276, distance: 10.4
click at [1263, 273] on button "Add administrator" at bounding box center [1313, 277] width 128 height 27
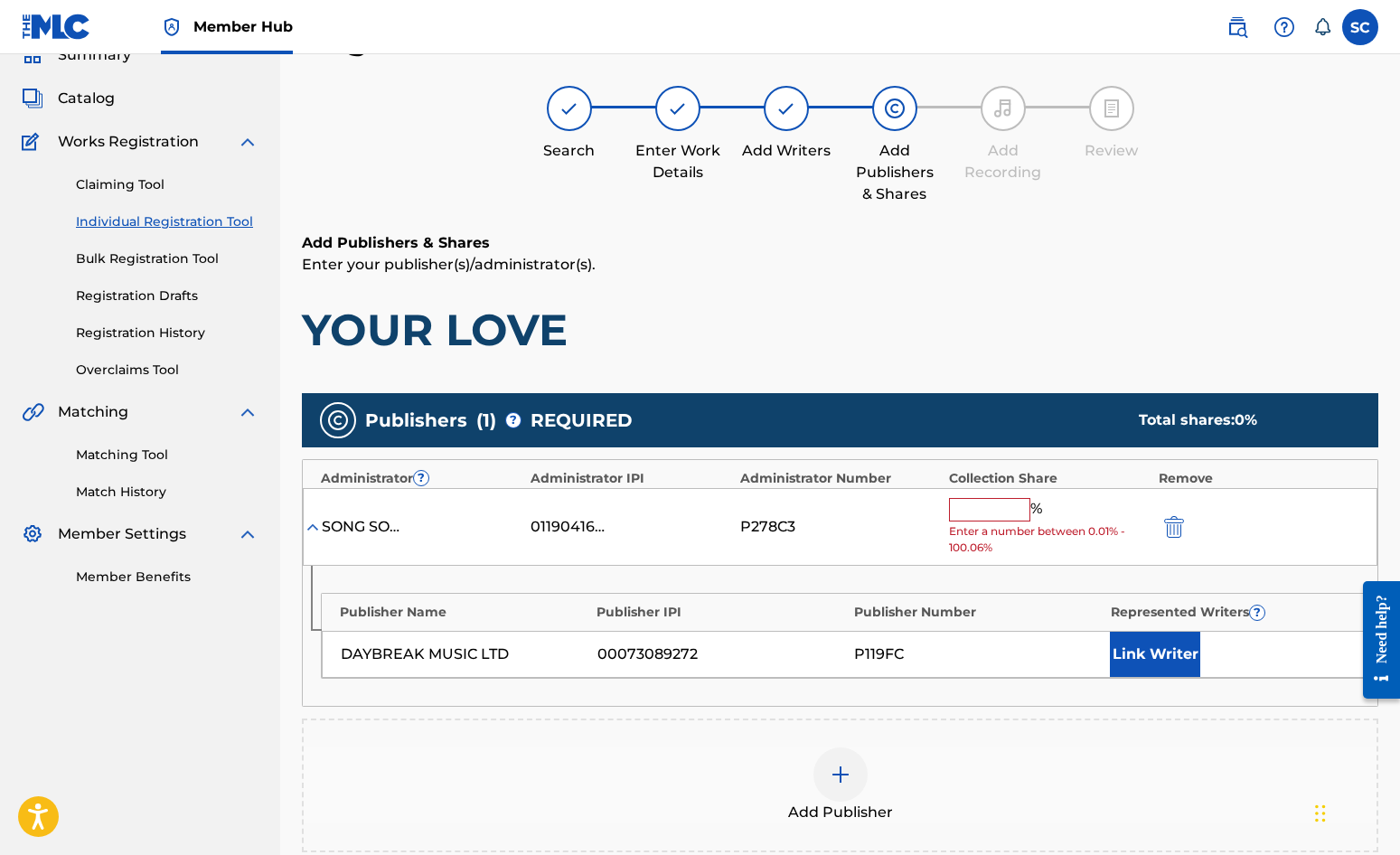
click at [990, 505] on input "text" at bounding box center [989, 509] width 82 height 23
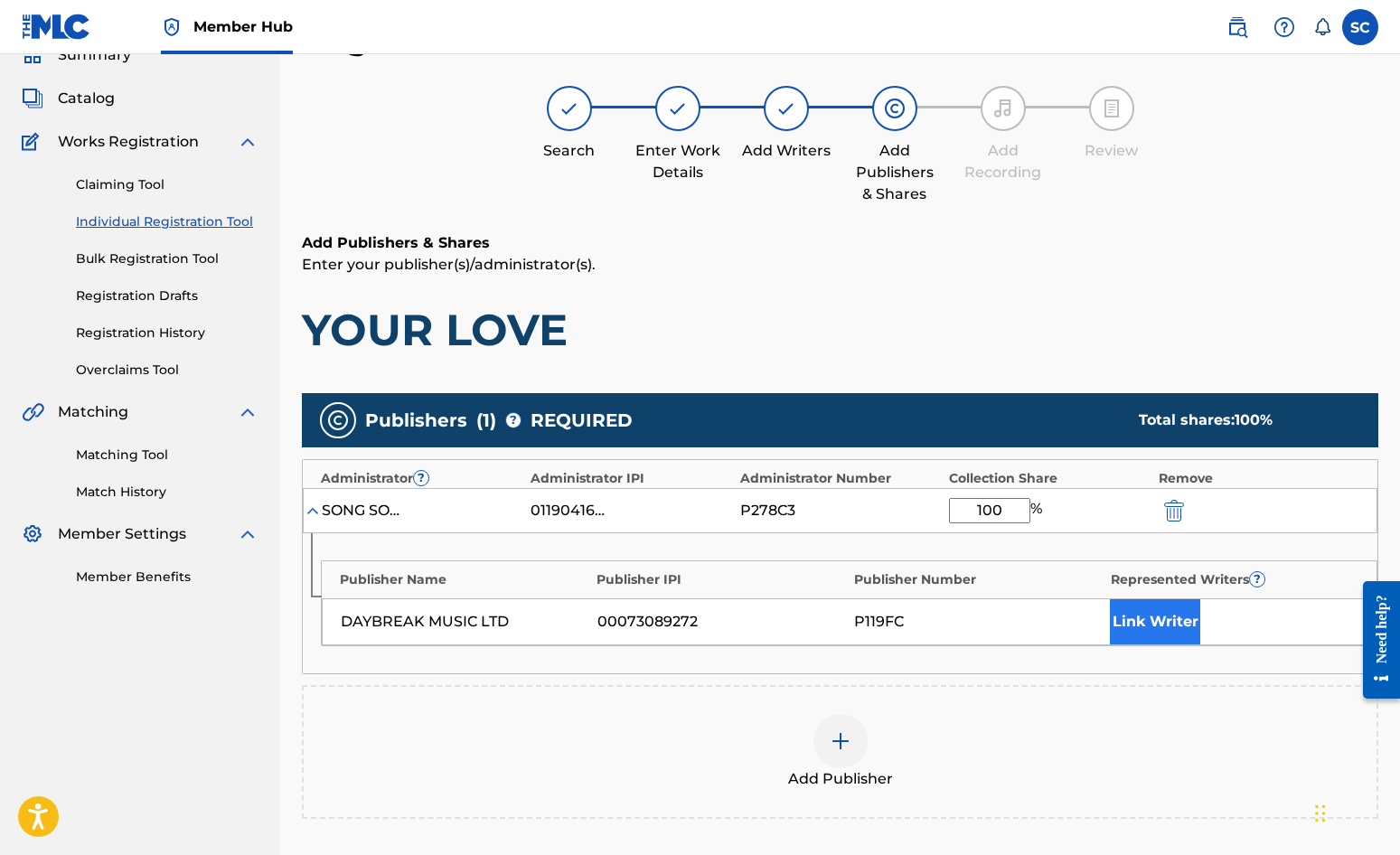
type input "100"
click at [1167, 616] on button "Link Writer" at bounding box center [1155, 622] width 90 height 45
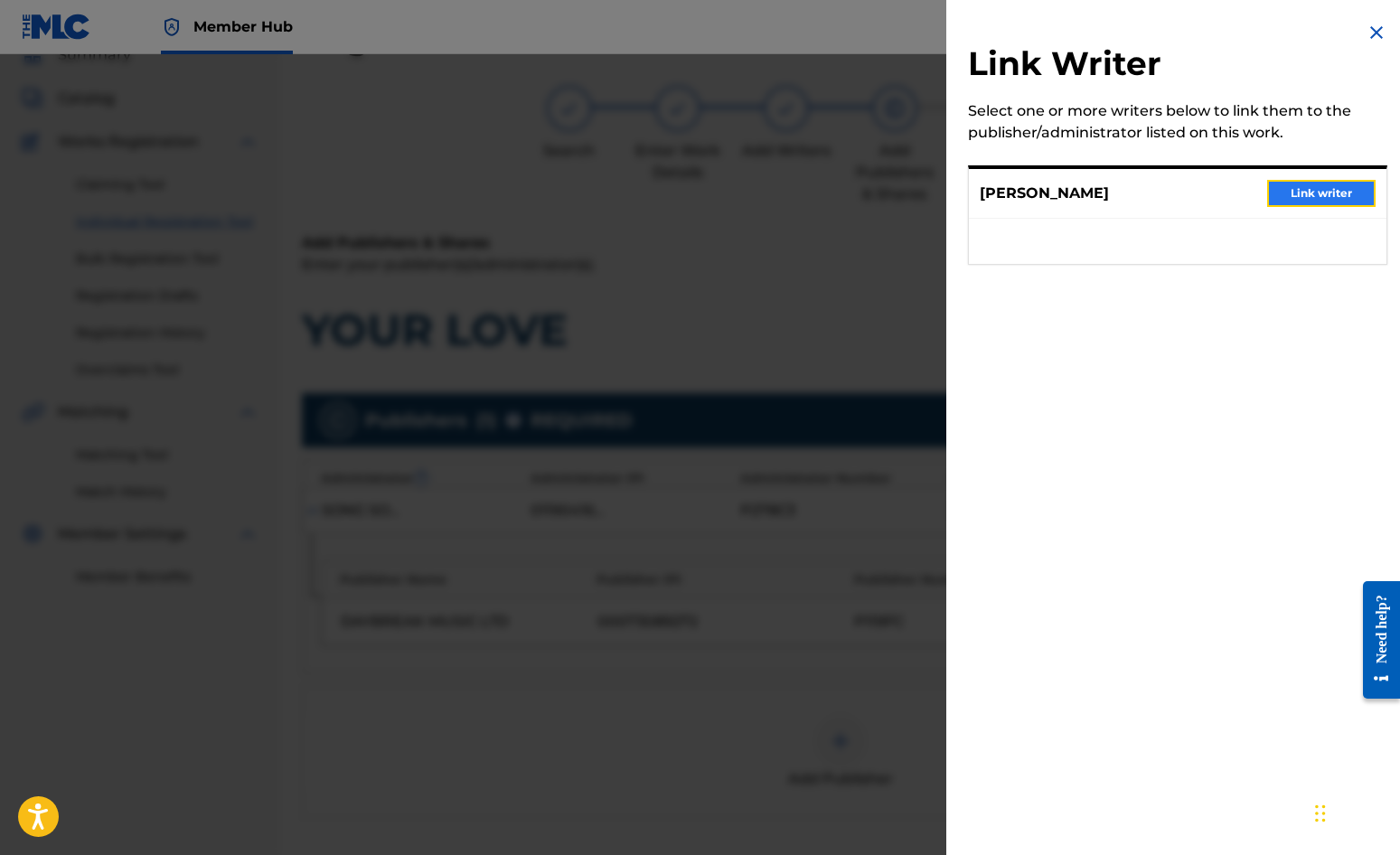
click at [1333, 184] on button "Link writer" at bounding box center [1321, 193] width 108 height 27
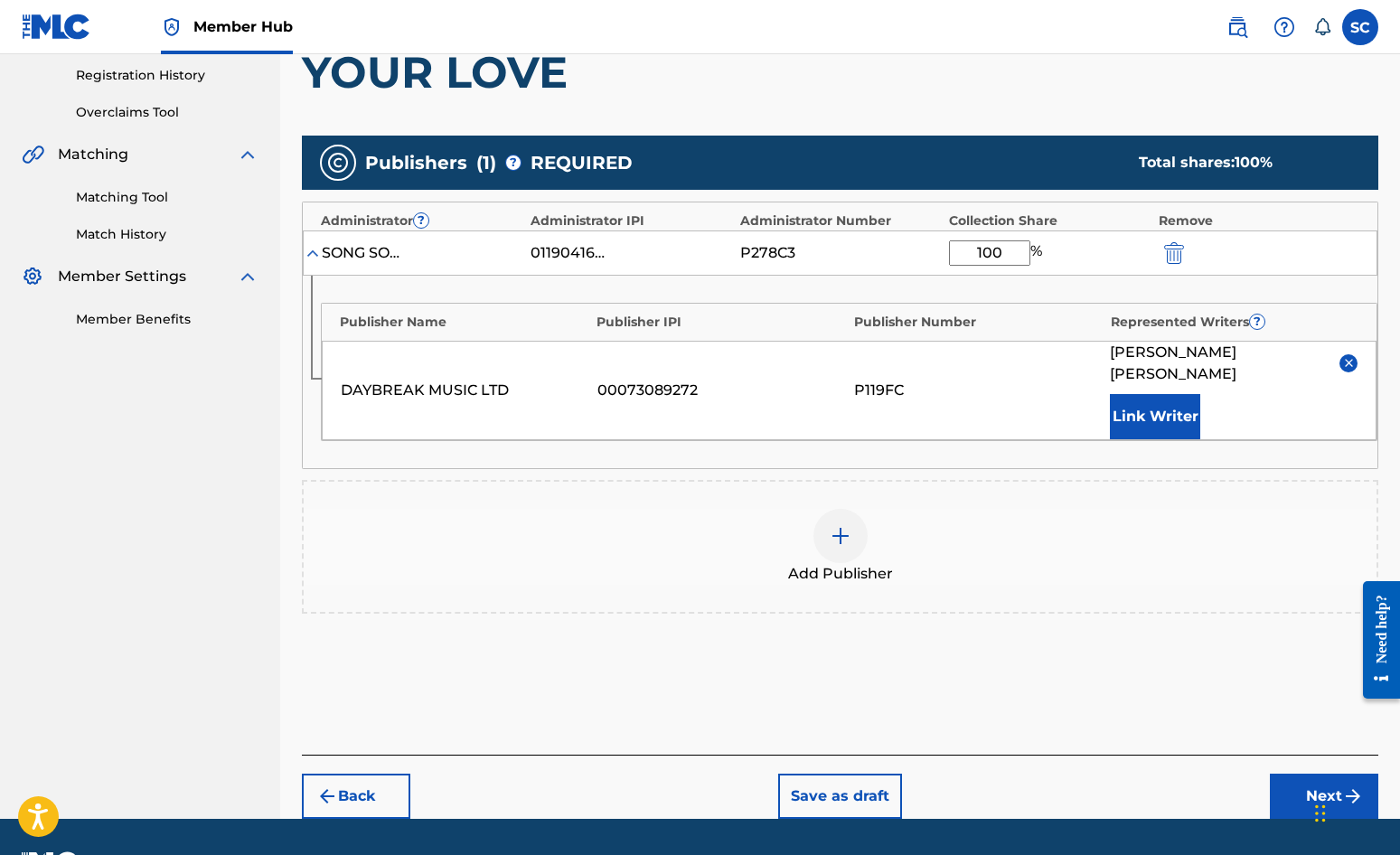
scroll to position [368, 0]
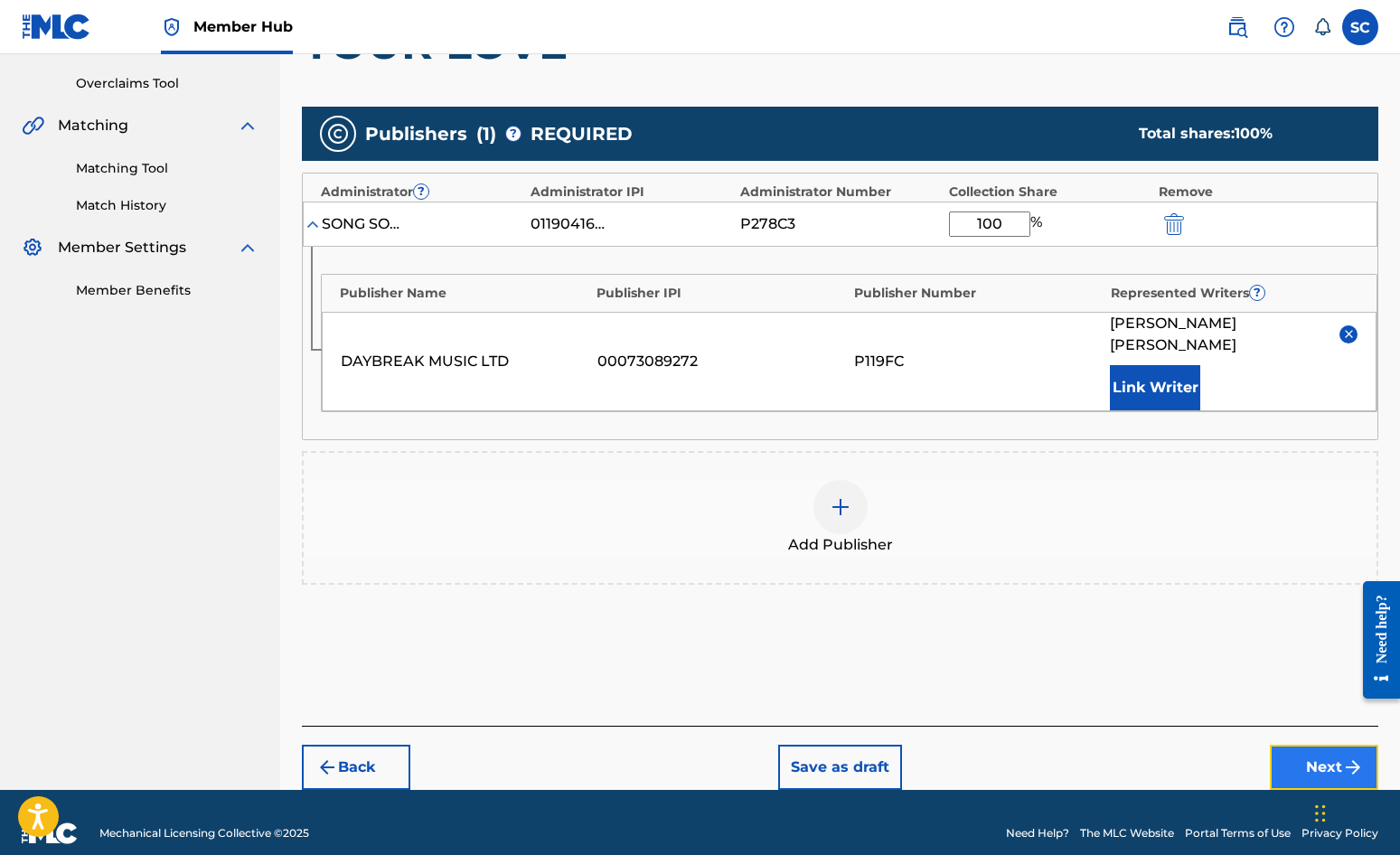
click at [1325, 751] on button "Next" at bounding box center [1324, 768] width 108 height 45
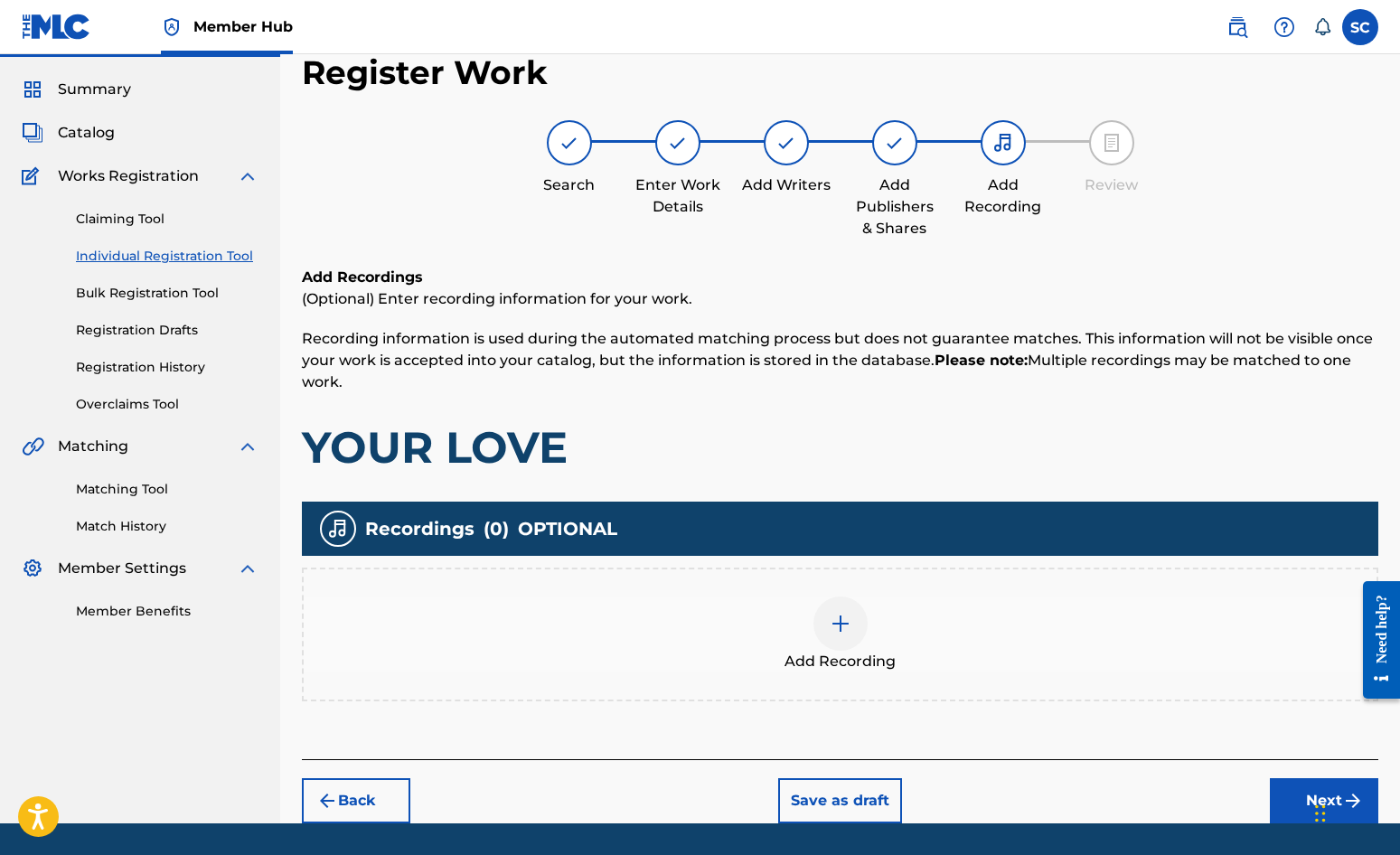
scroll to position [82, 0]
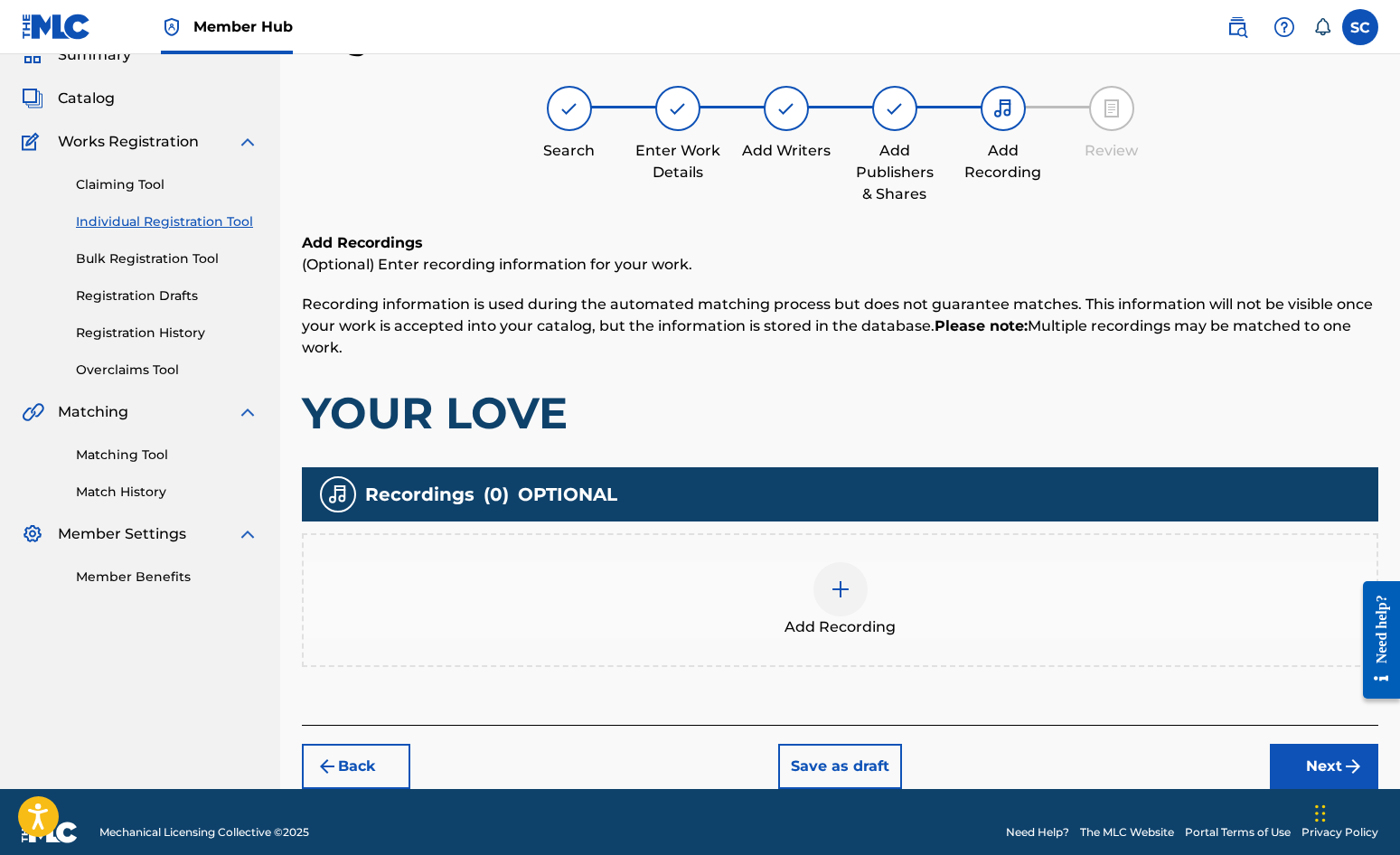
click at [842, 591] on img at bounding box center [840, 589] width 22 height 22
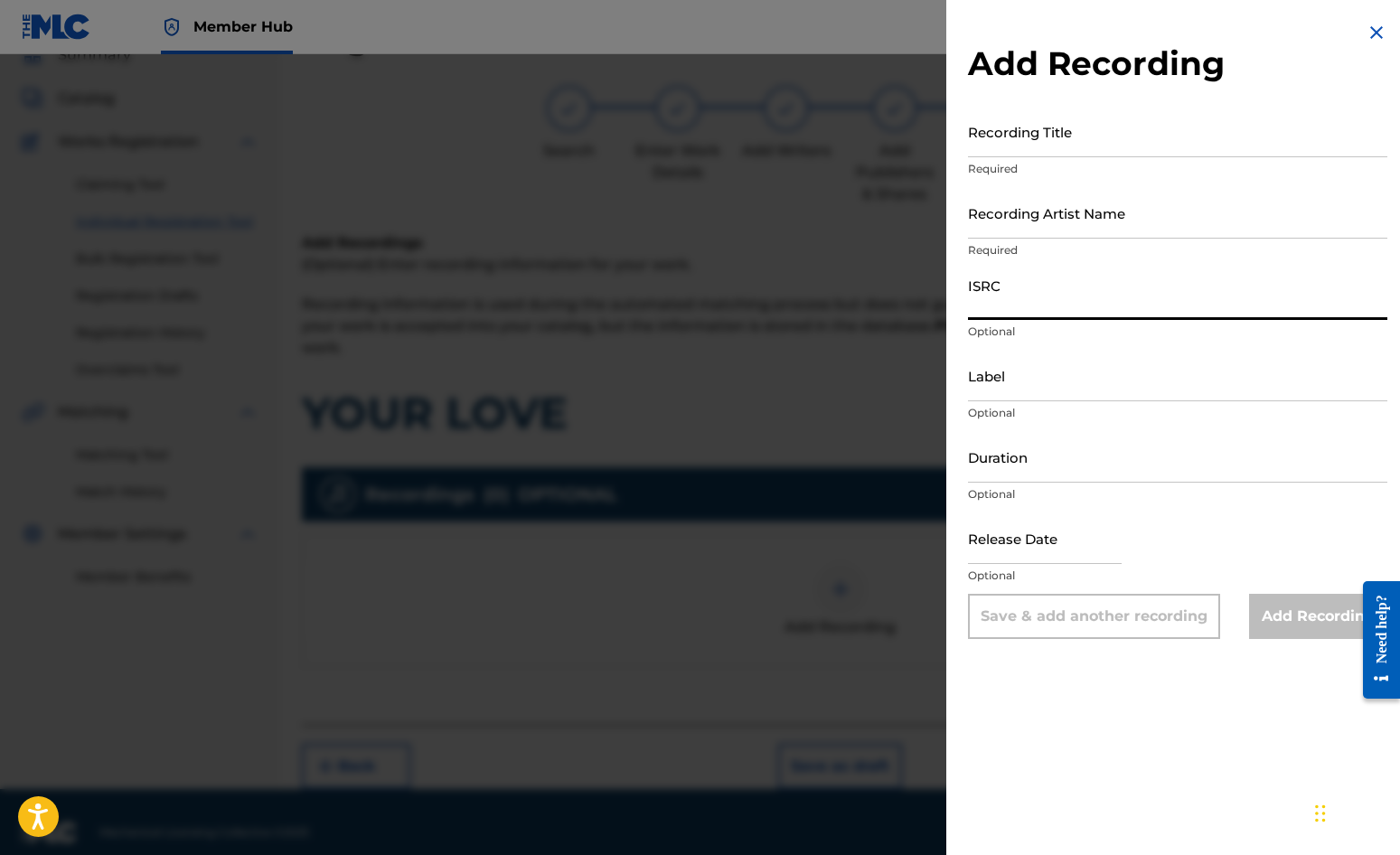
click at [1019, 304] on input "ISRC" at bounding box center [1177, 294] width 419 height 52
paste input "GBDPR0152415"
type input "GBDPR0152415"
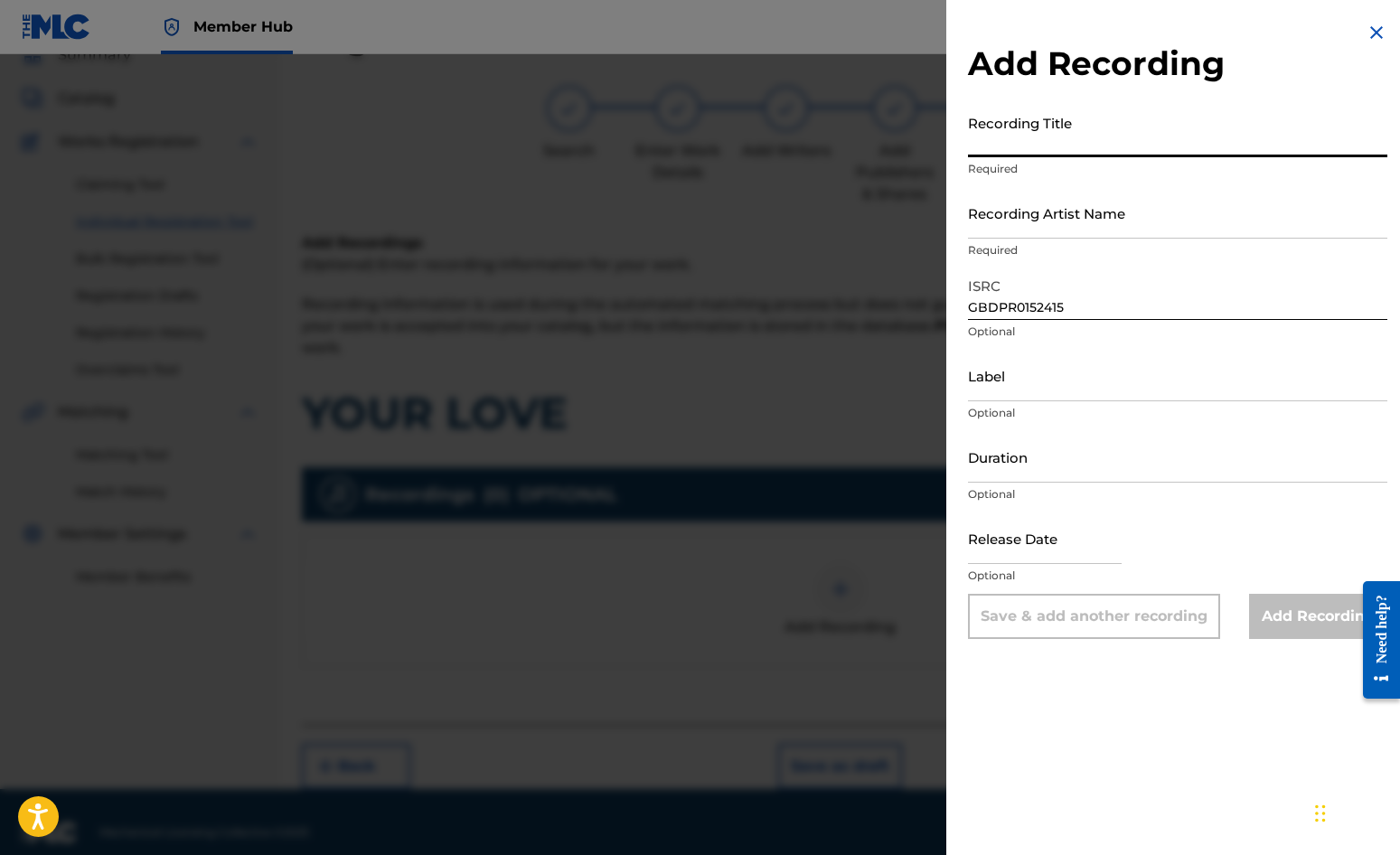
click at [1020, 129] on input "Recording Title" at bounding box center [1177, 132] width 419 height 52
type input "YOUR LOVE"
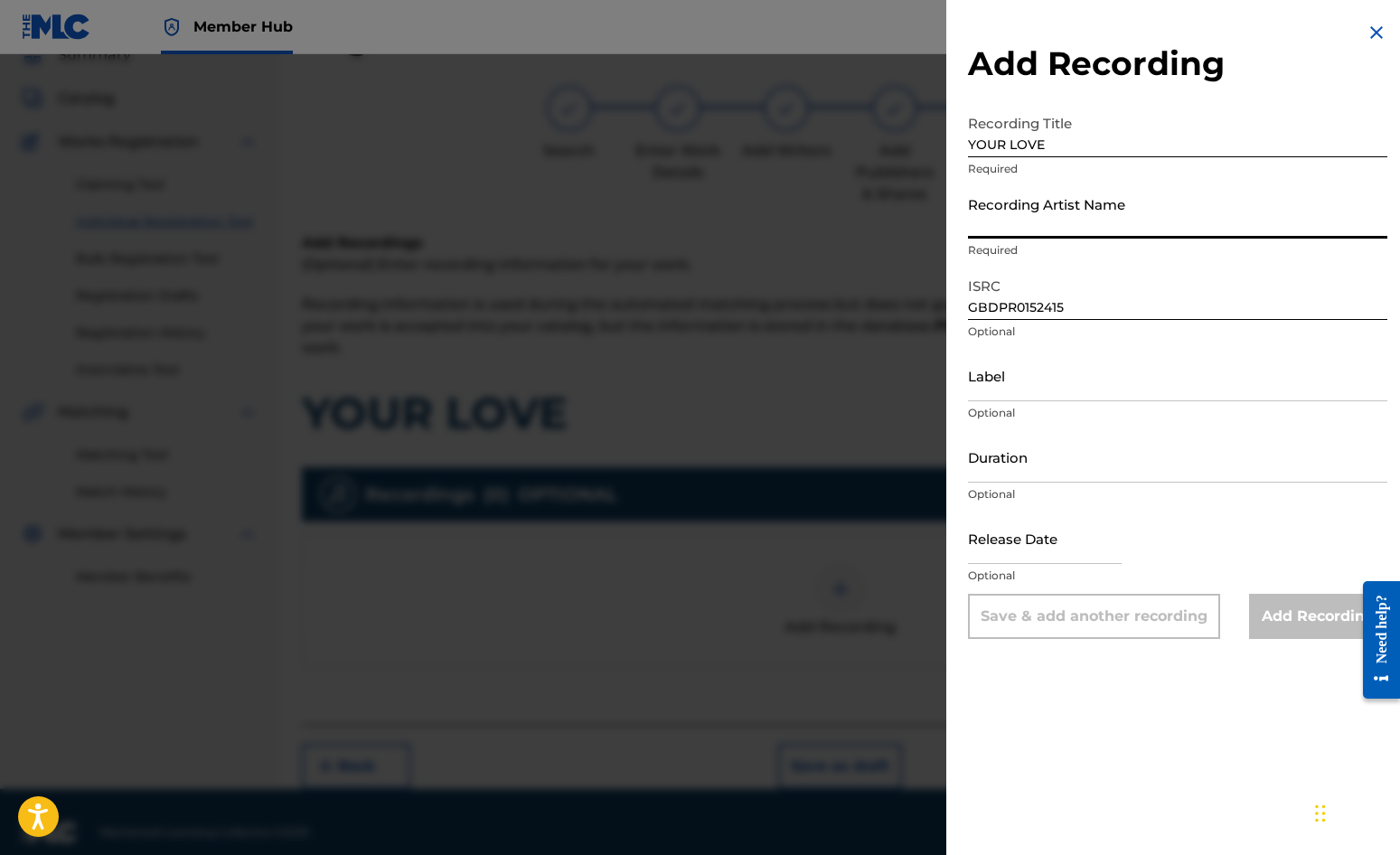
click at [1051, 216] on input "Recording Artist Name" at bounding box center [1177, 212] width 419 height 52
type input "[PERSON_NAME]"
type input "[DATE]"
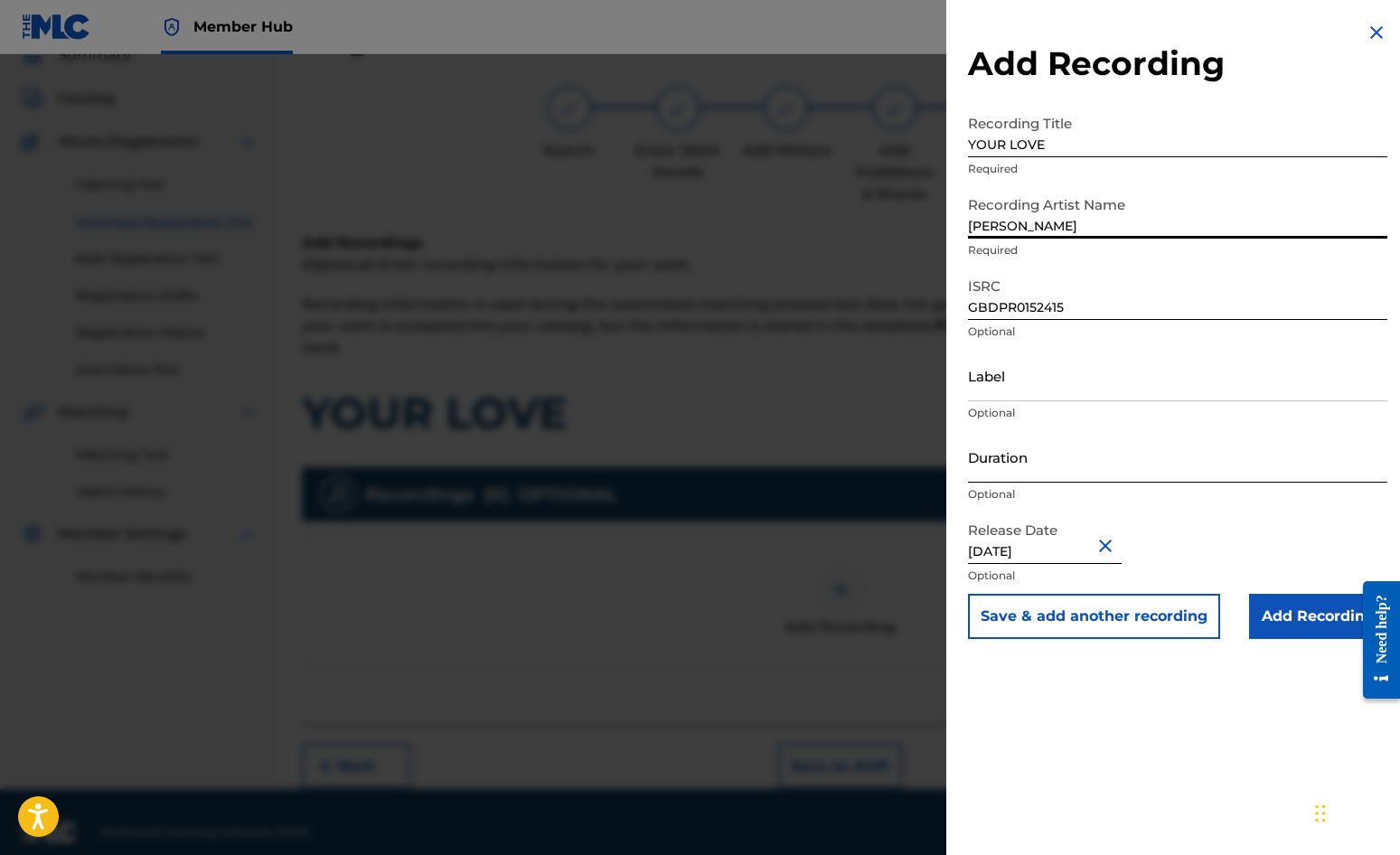
click at [1040, 445] on input "Duration" at bounding box center [1177, 457] width 419 height 52
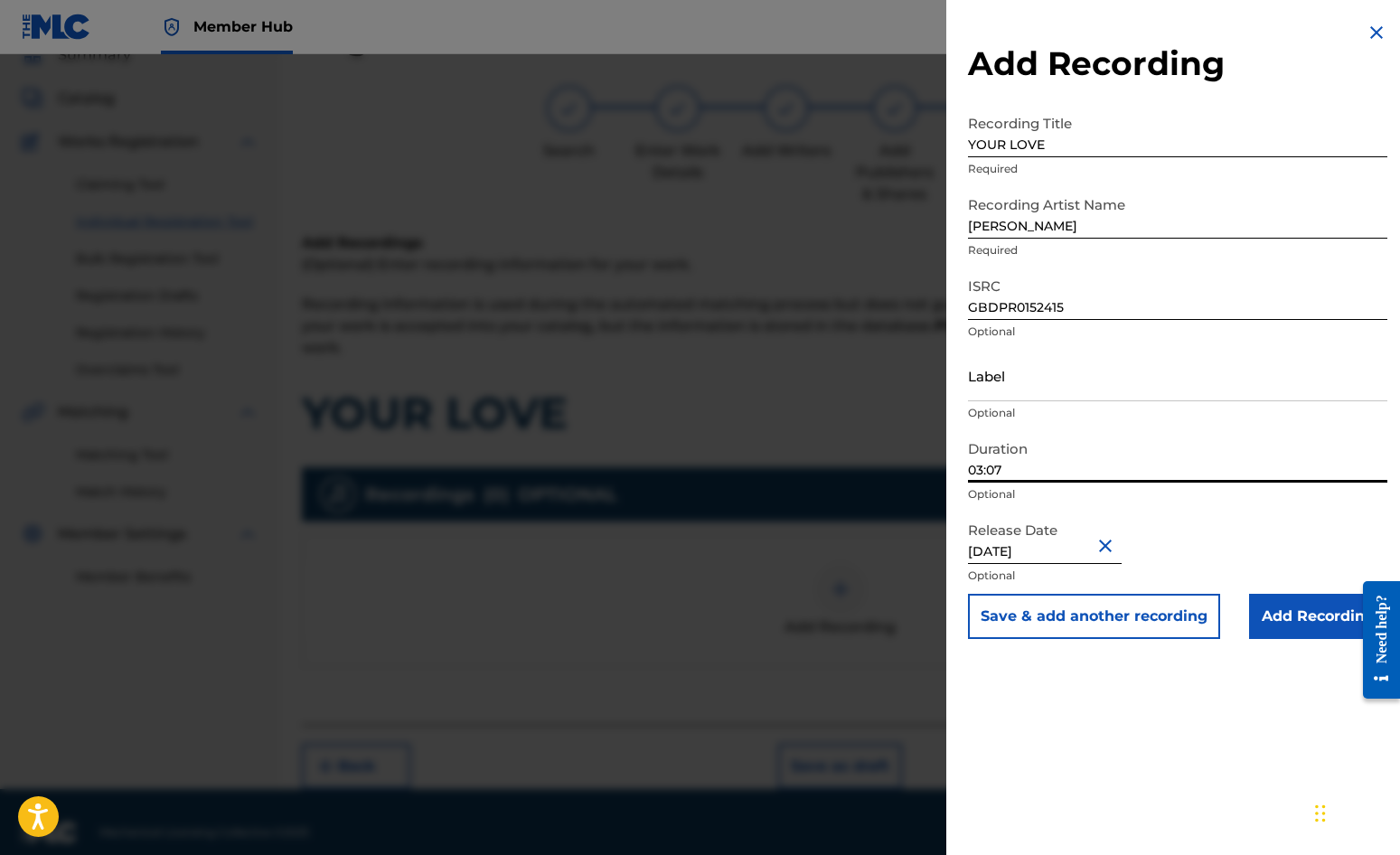
type input "03:07"
click at [1142, 689] on div "Add Recording Recording Title YOUR LOVE Required Recording Artist Name DAVE GOD…" at bounding box center [1177, 428] width 463 height 855
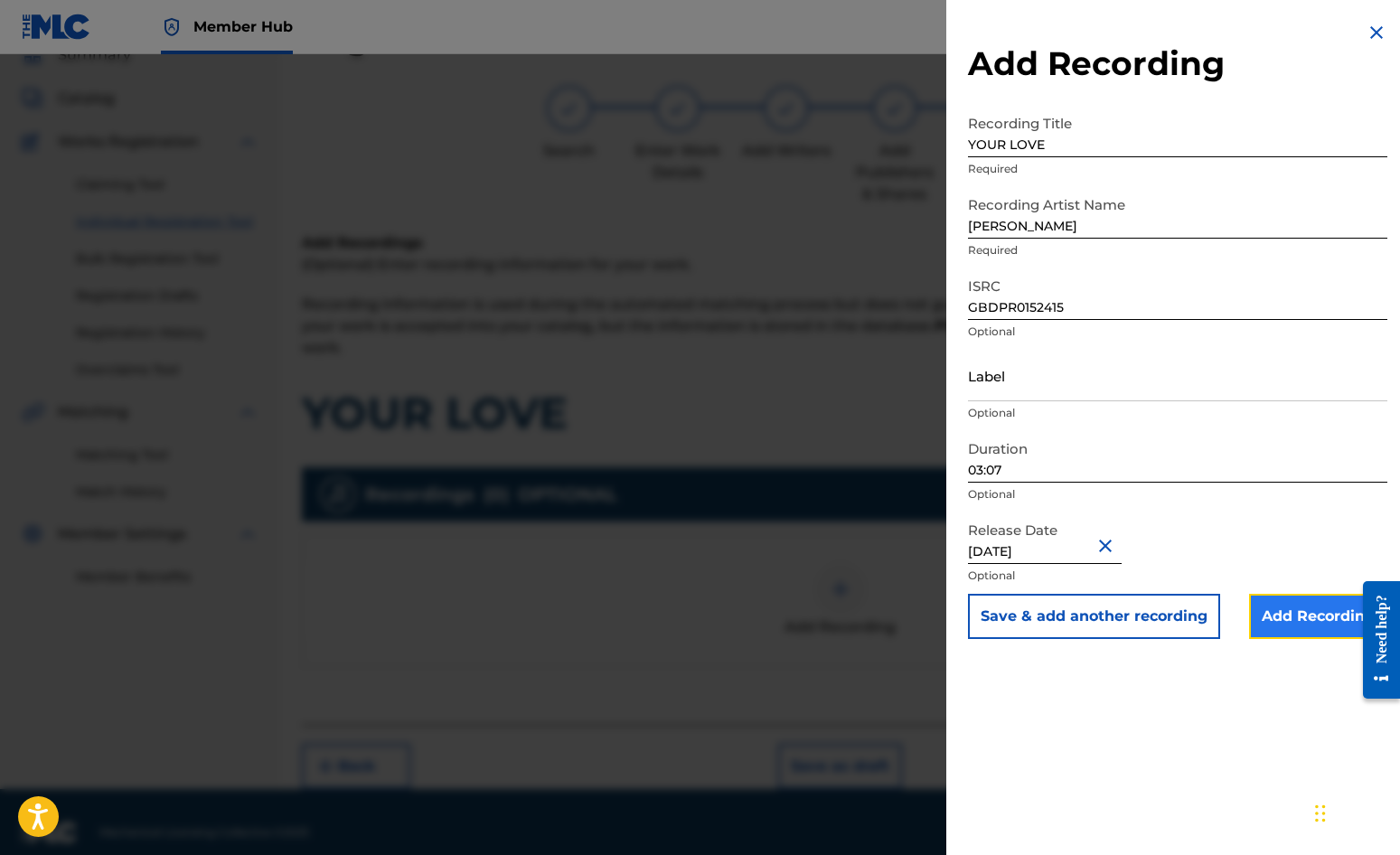
click at [1301, 619] on input "Add Recording" at bounding box center [1318, 616] width 138 height 45
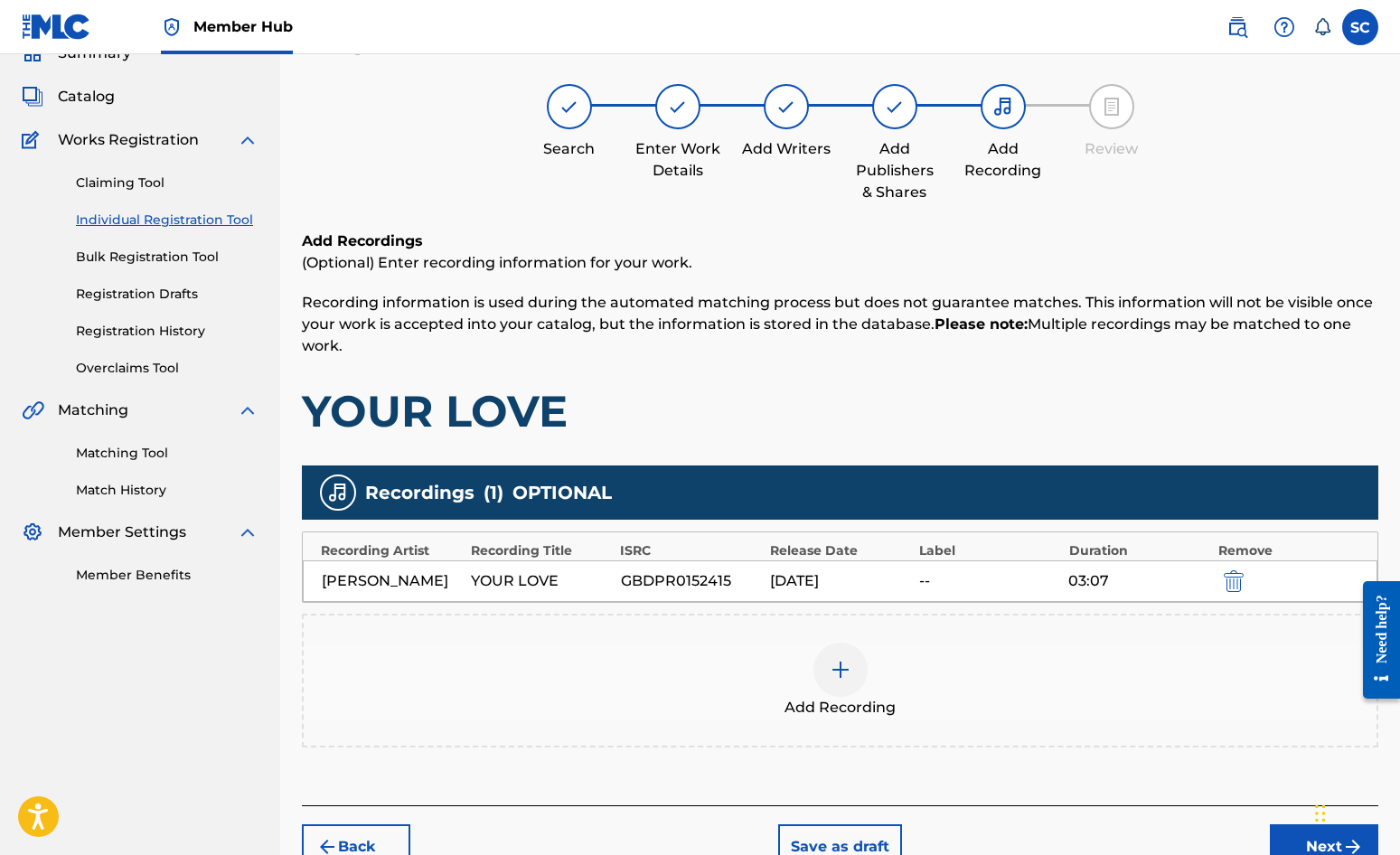
scroll to position [184, 0]
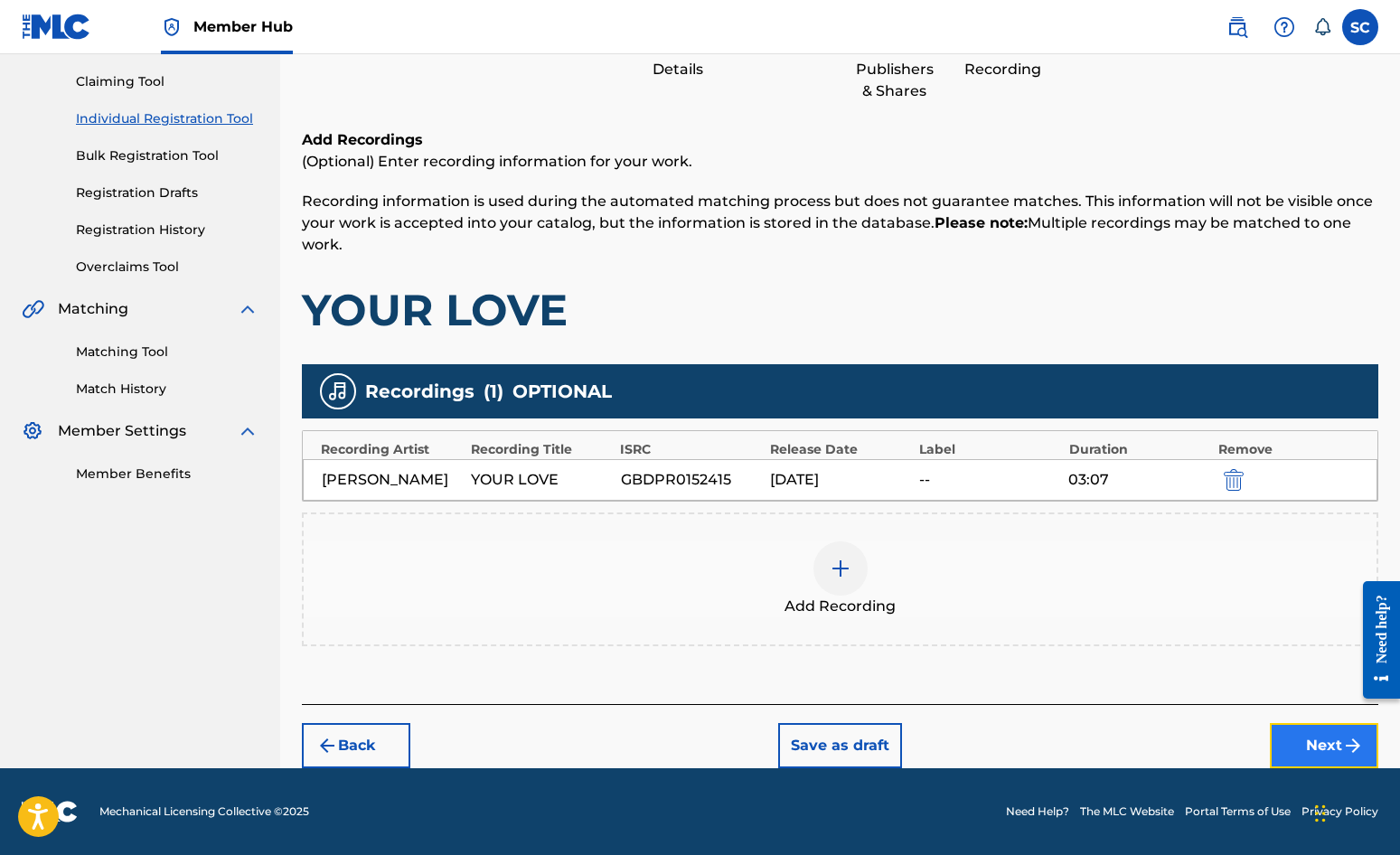
click at [1305, 743] on button "Next" at bounding box center [1324, 746] width 108 height 45
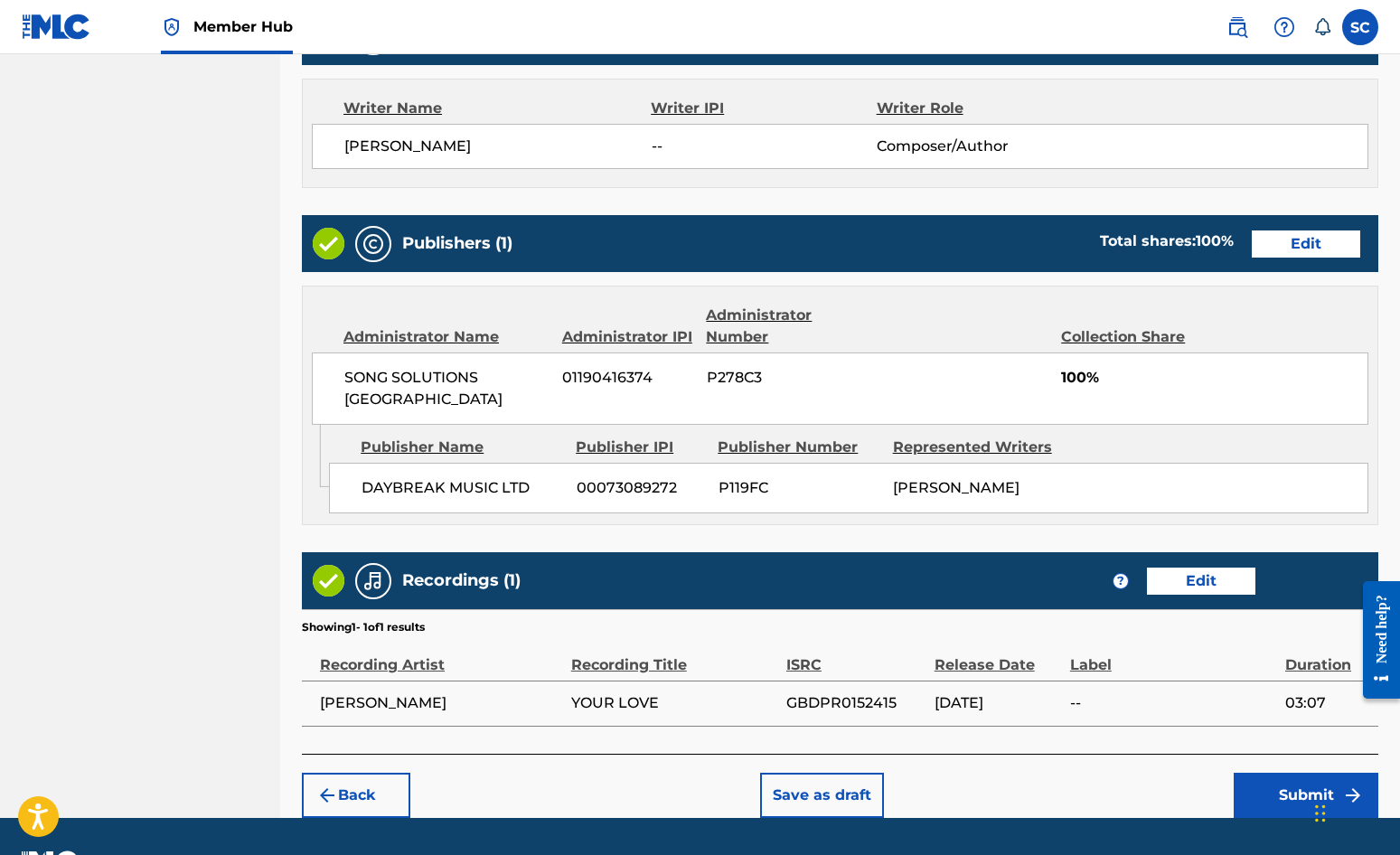
scroll to position [776, 0]
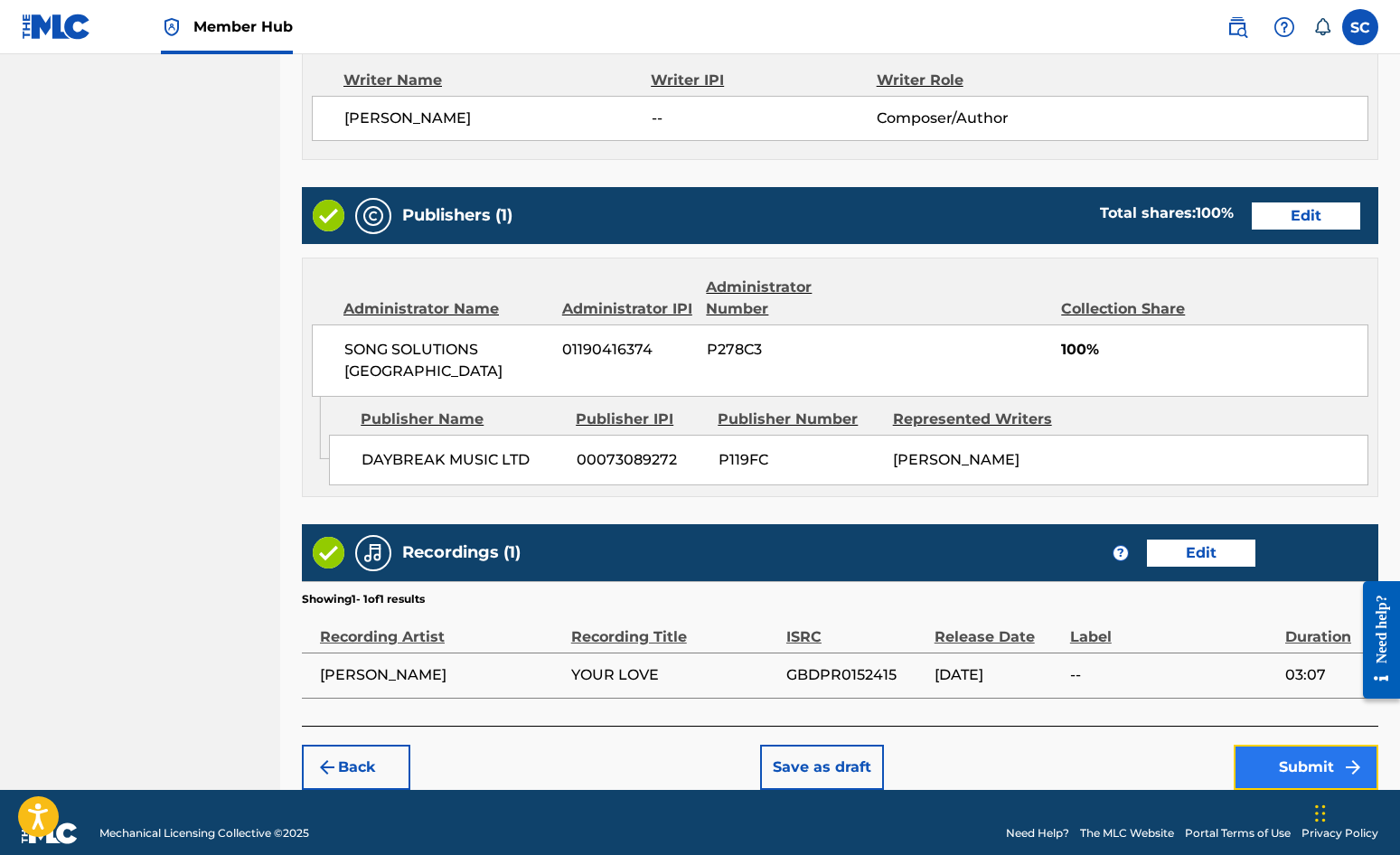
click at [1314, 745] on button "Submit" at bounding box center [1306, 768] width 145 height 45
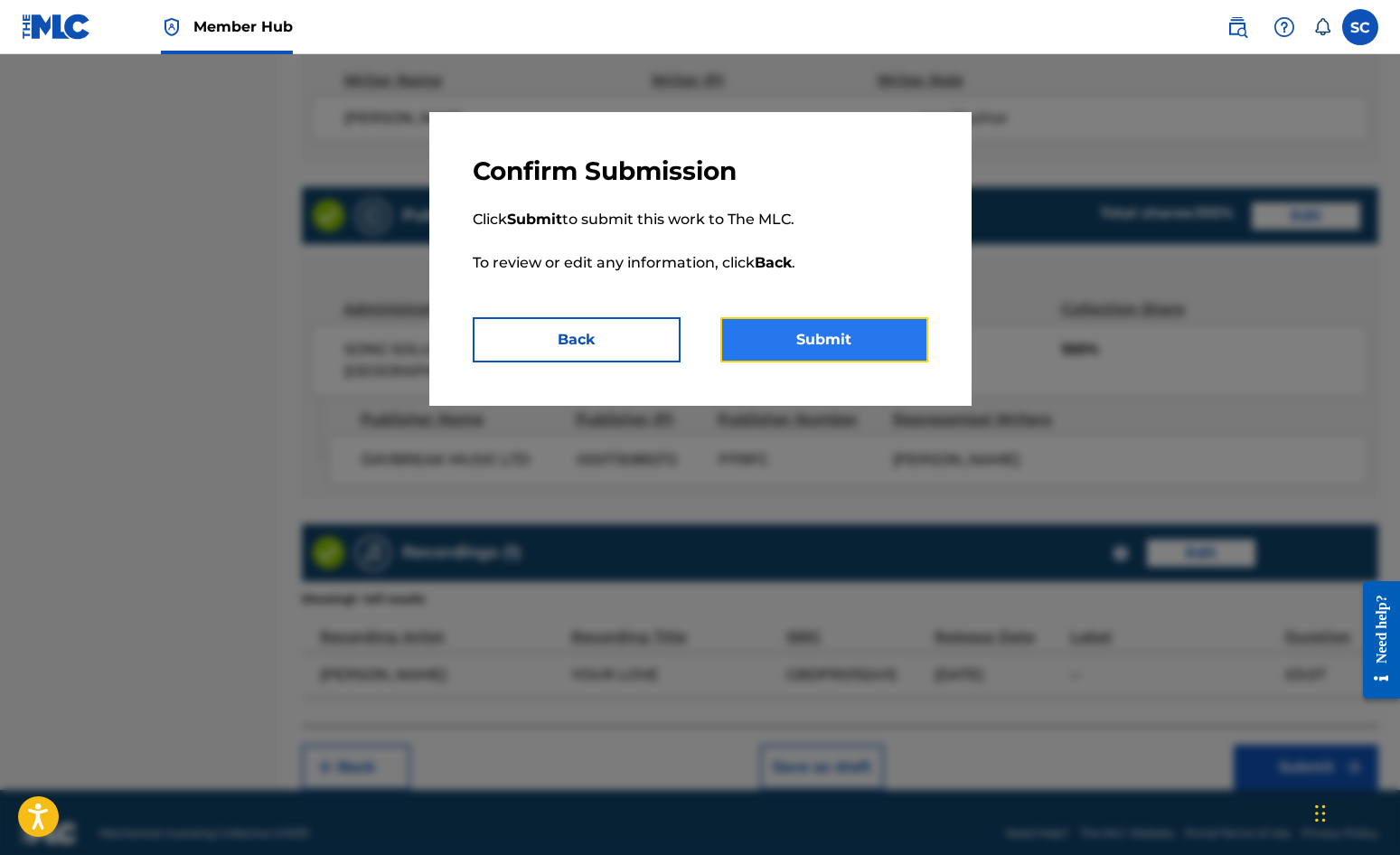
click at [816, 341] on button "Submit" at bounding box center [824, 340] width 208 height 45
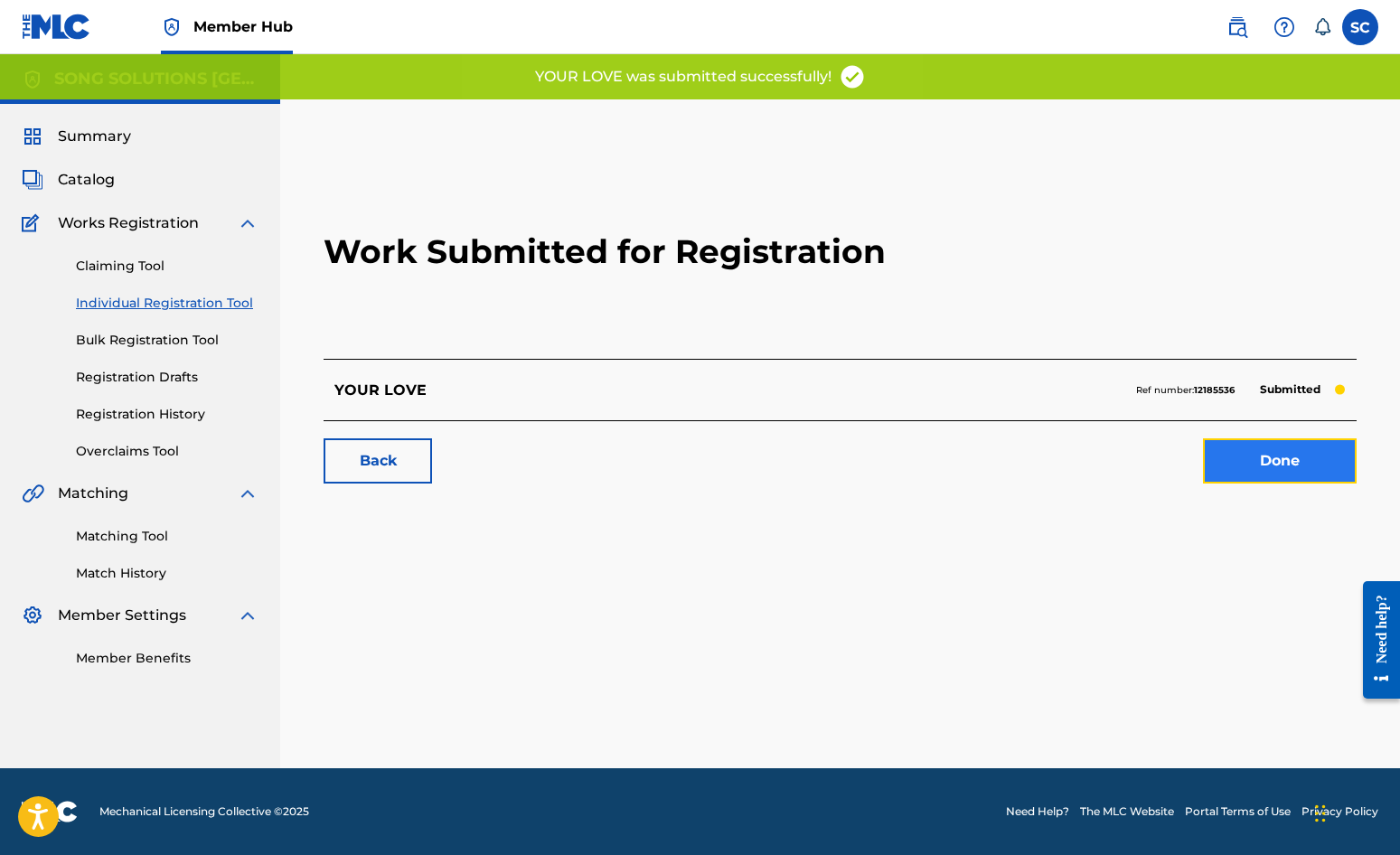
click at [1247, 464] on link "Done" at bounding box center [1281, 461] width 154 height 45
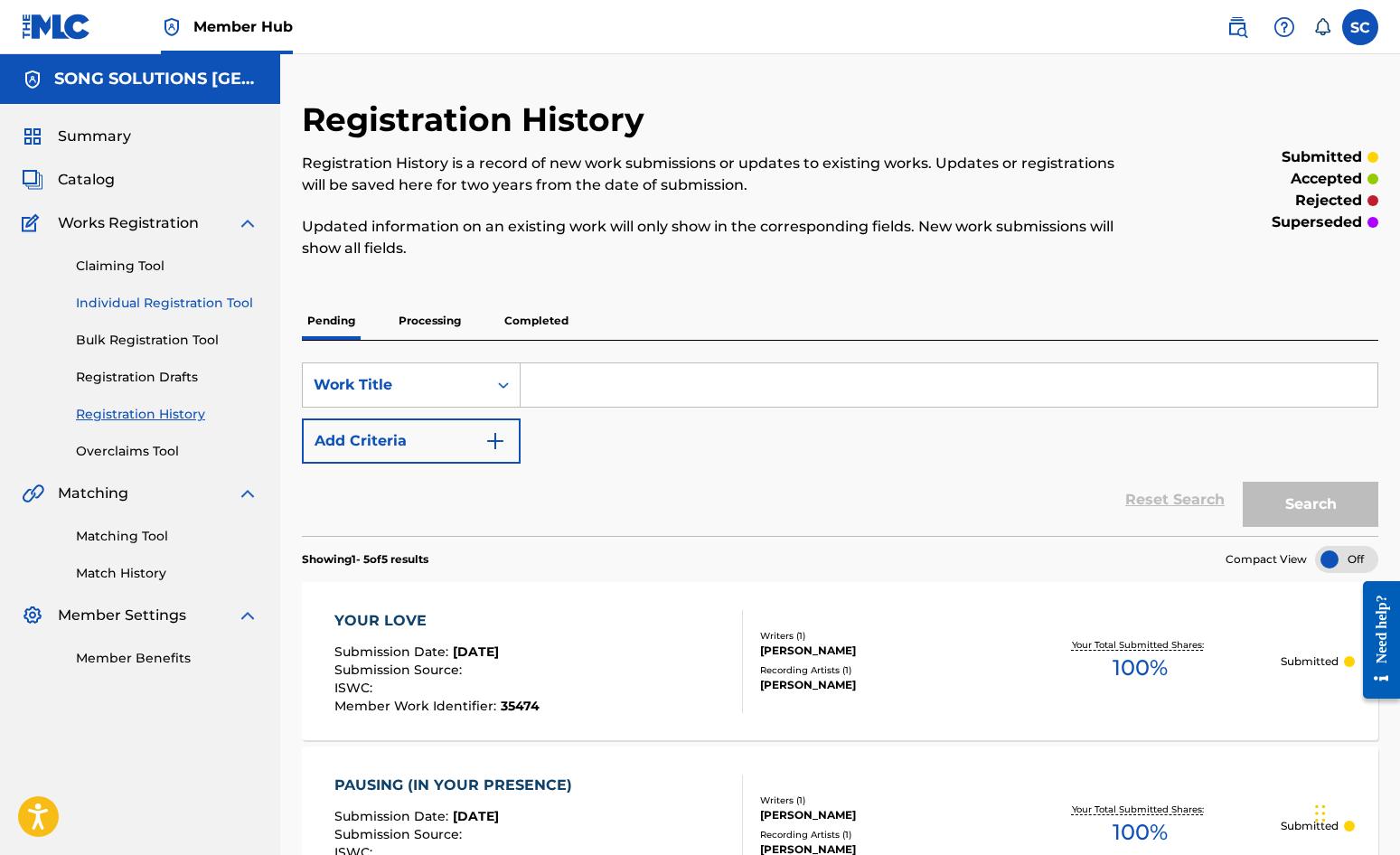
click at [161, 306] on link "Individual Registration Tool" at bounding box center [167, 303] width 182 height 19
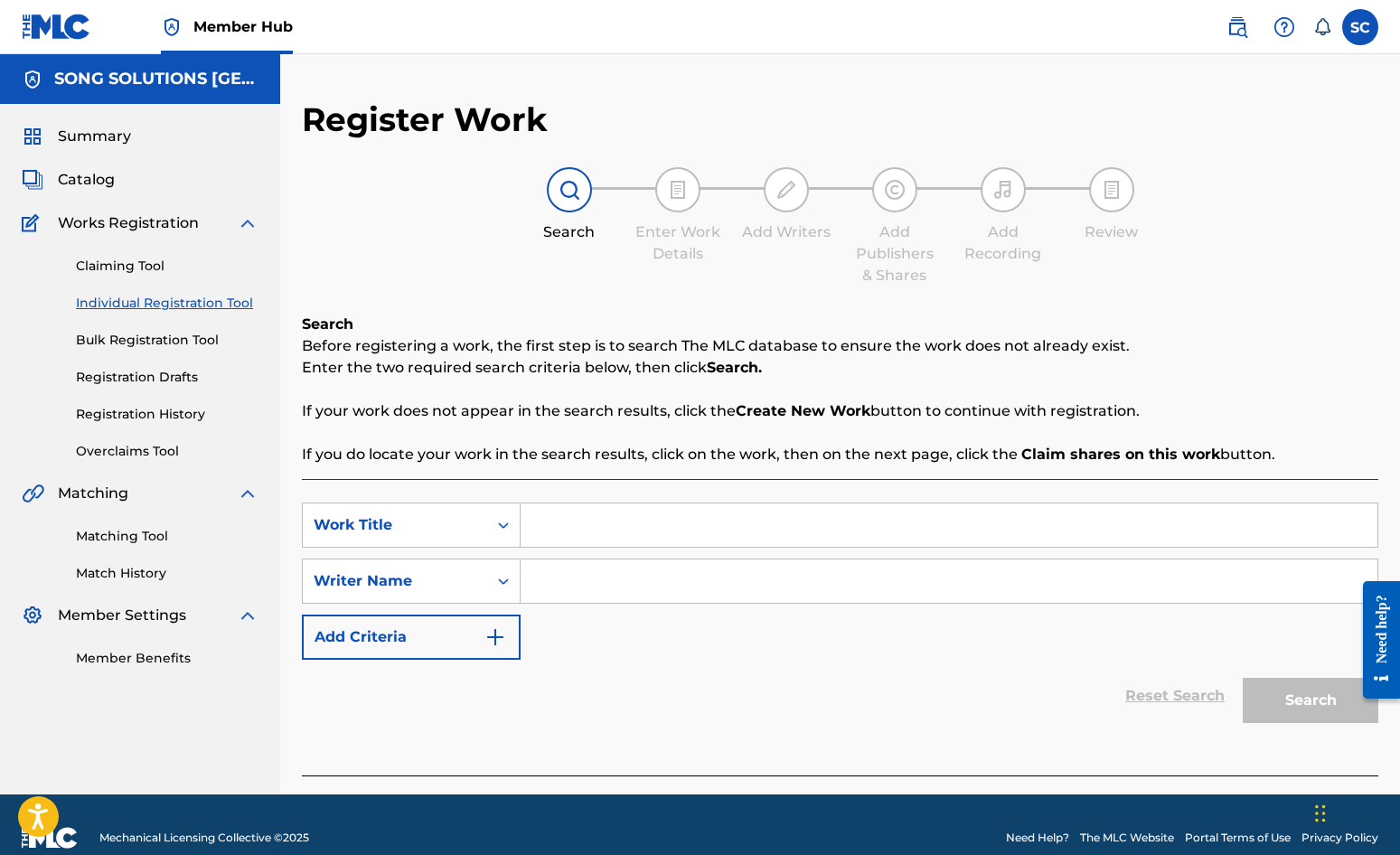
click at [621, 533] on input "Search Form" at bounding box center [949, 525] width 857 height 43
type input "THE LITTLE GREEN ALIEN SONG"
click at [639, 584] on input "Search Form" at bounding box center [949, 582] width 857 height 43
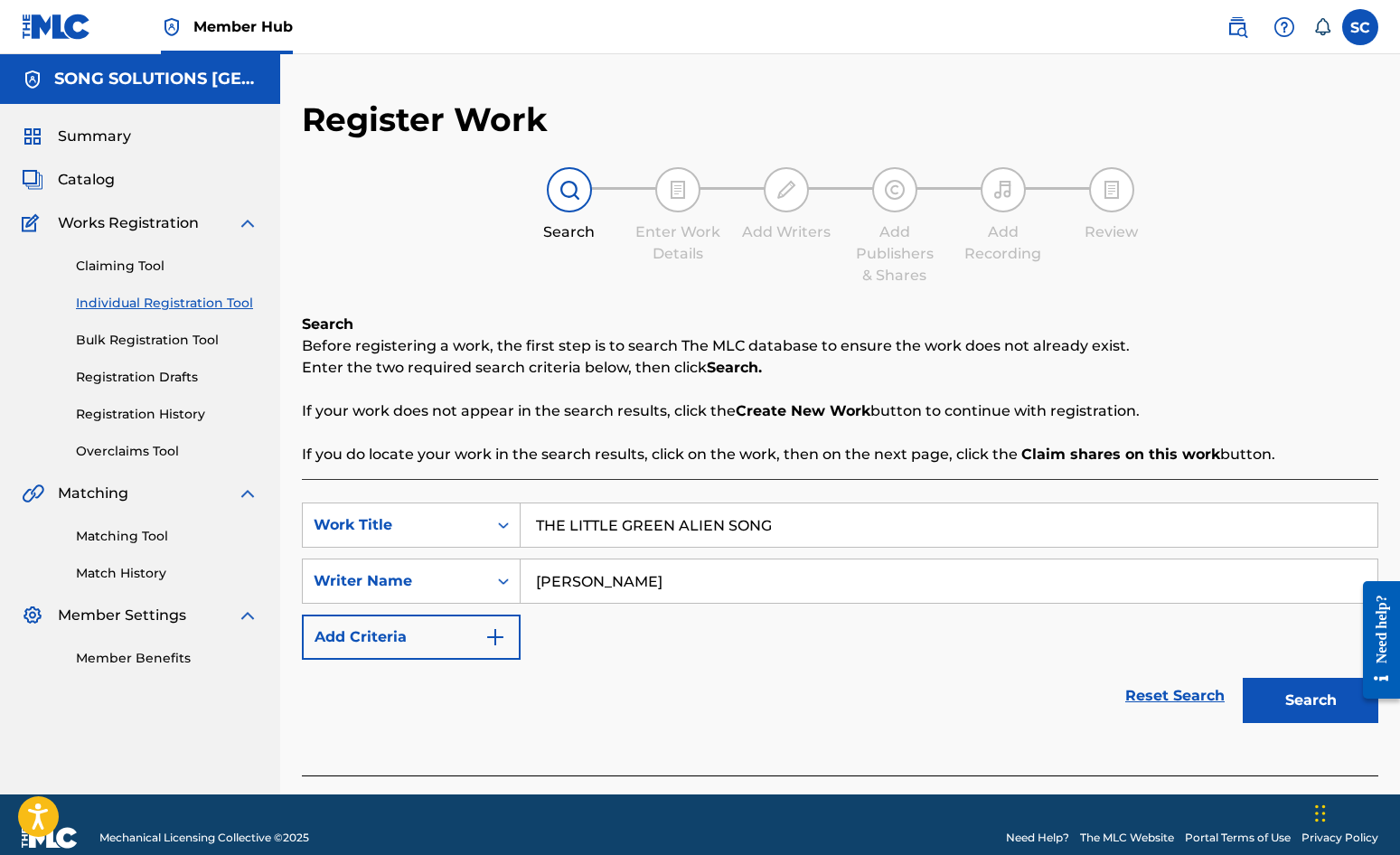
type input "[PERSON_NAME]"
click at [1243, 678] on button "Search" at bounding box center [1311, 701] width 135 height 45
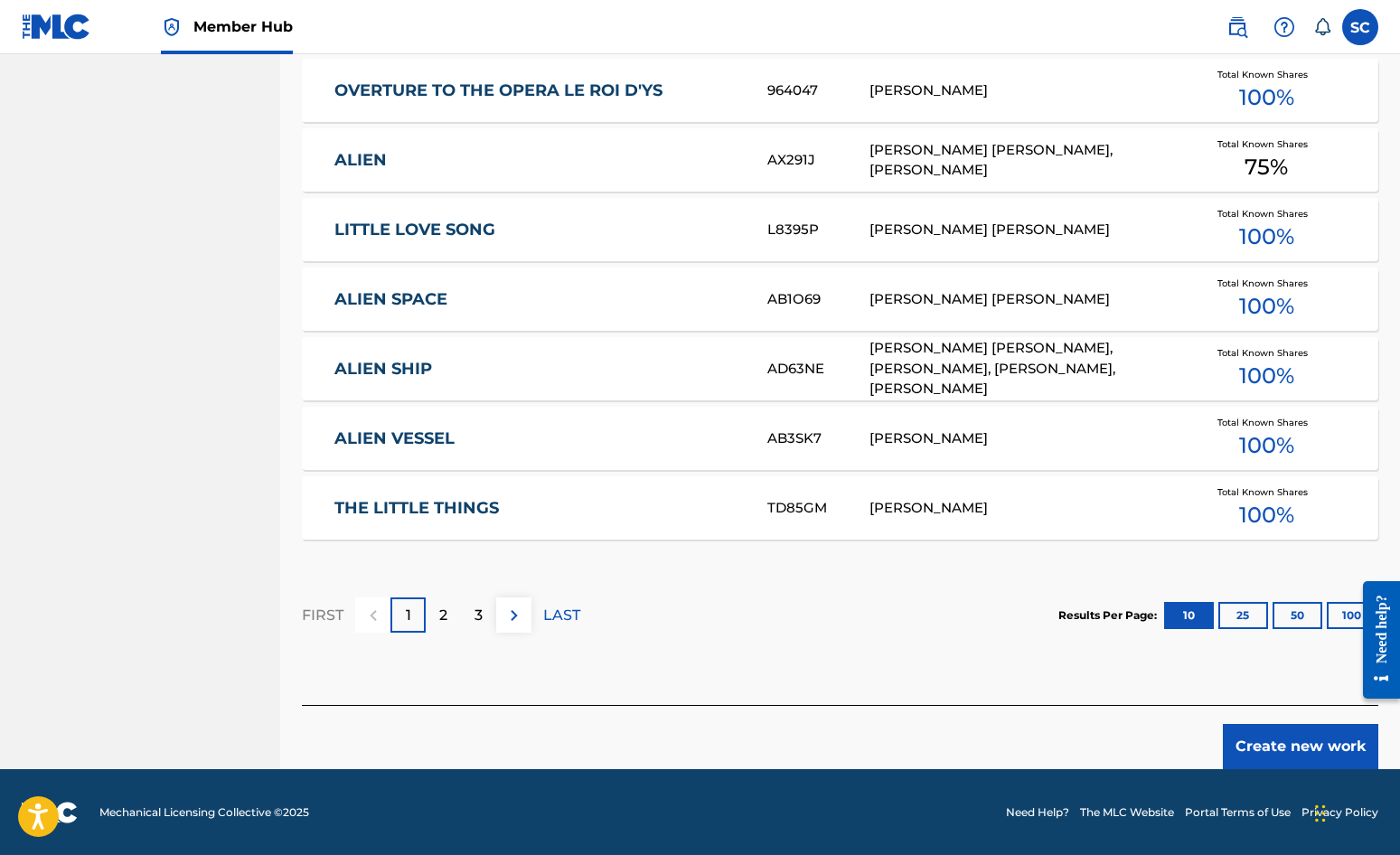
scroll to position [995, 0]
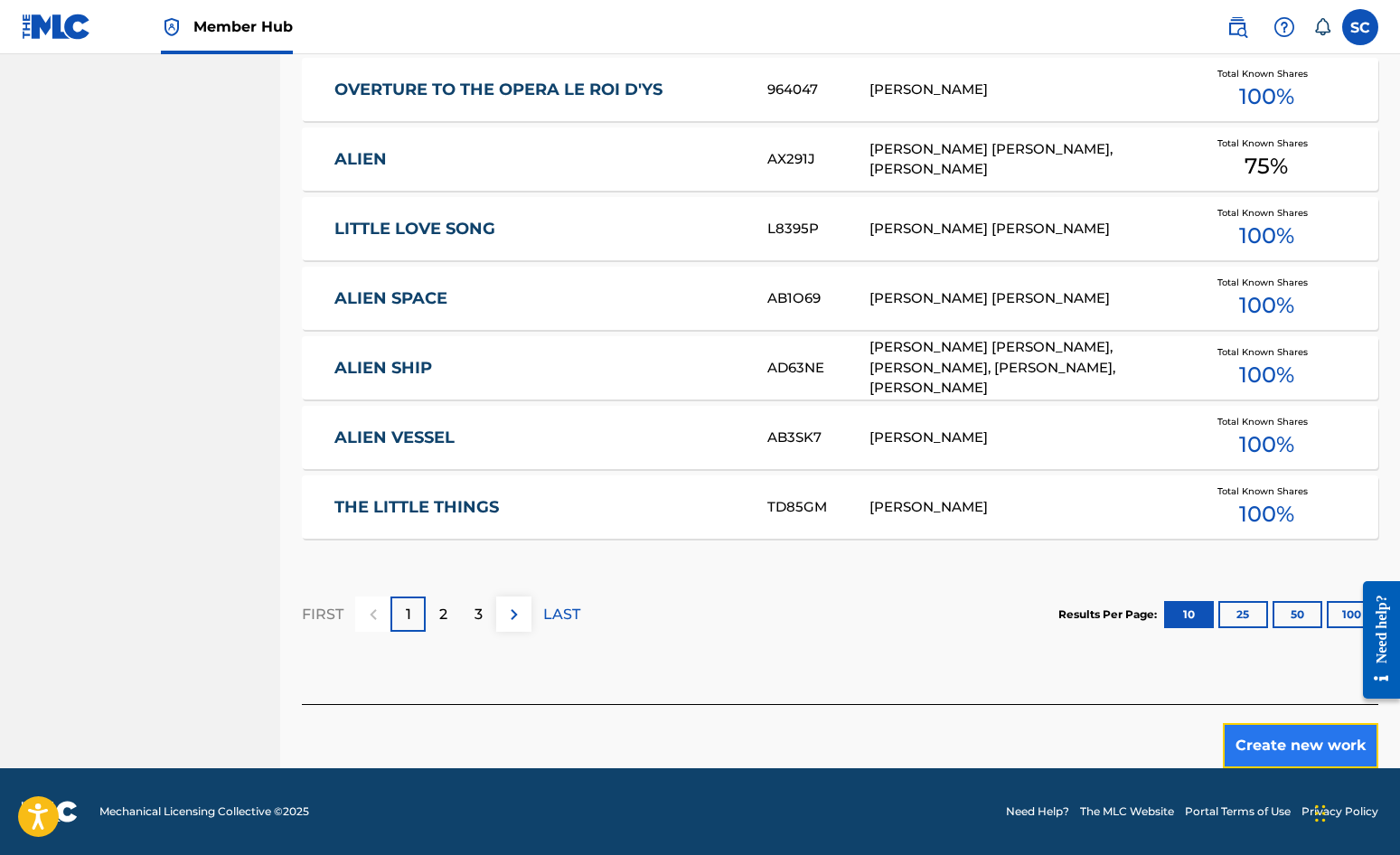
click at [1299, 740] on button "Create new work" at bounding box center [1300, 746] width 155 height 45
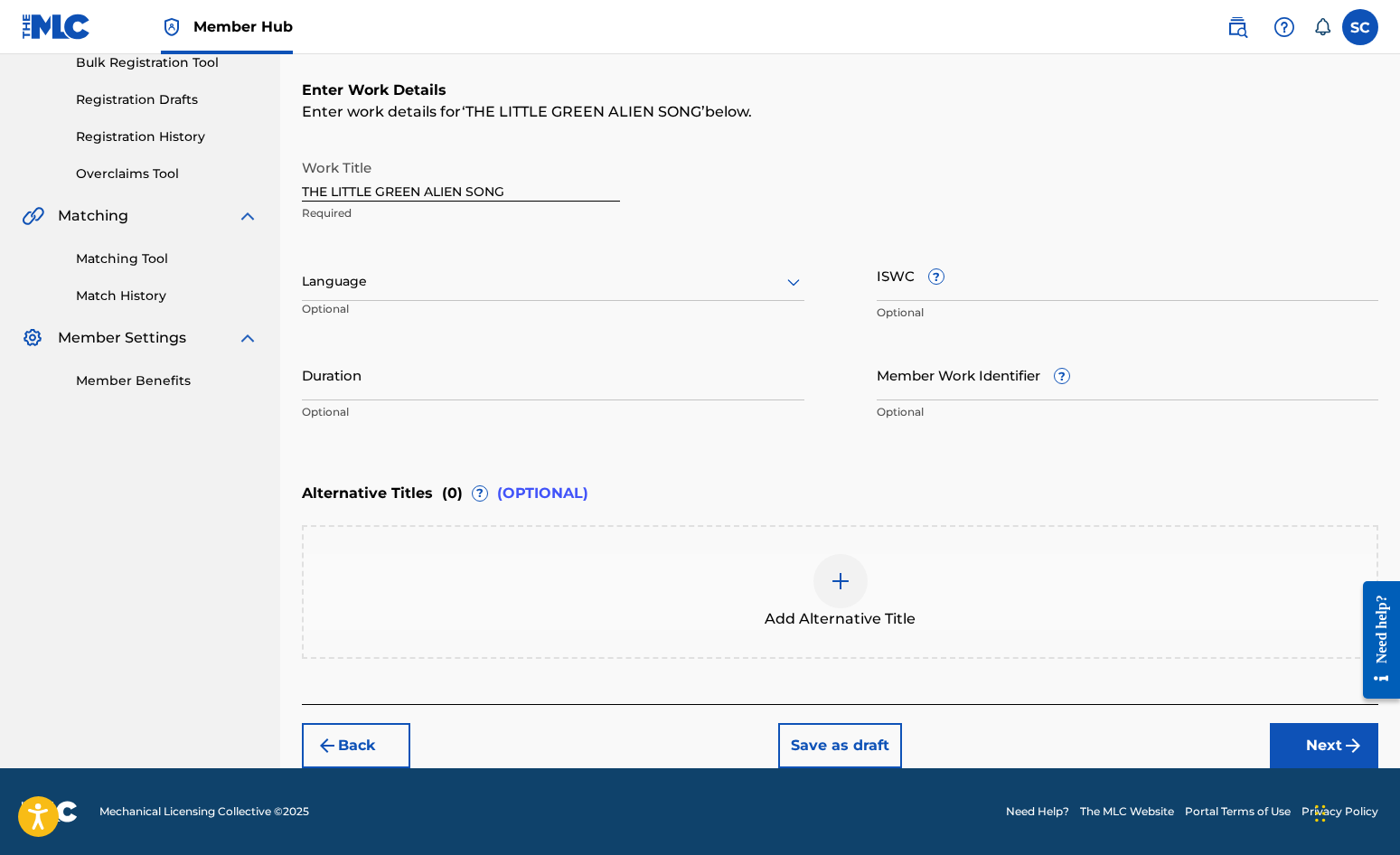
scroll to position [0, 0]
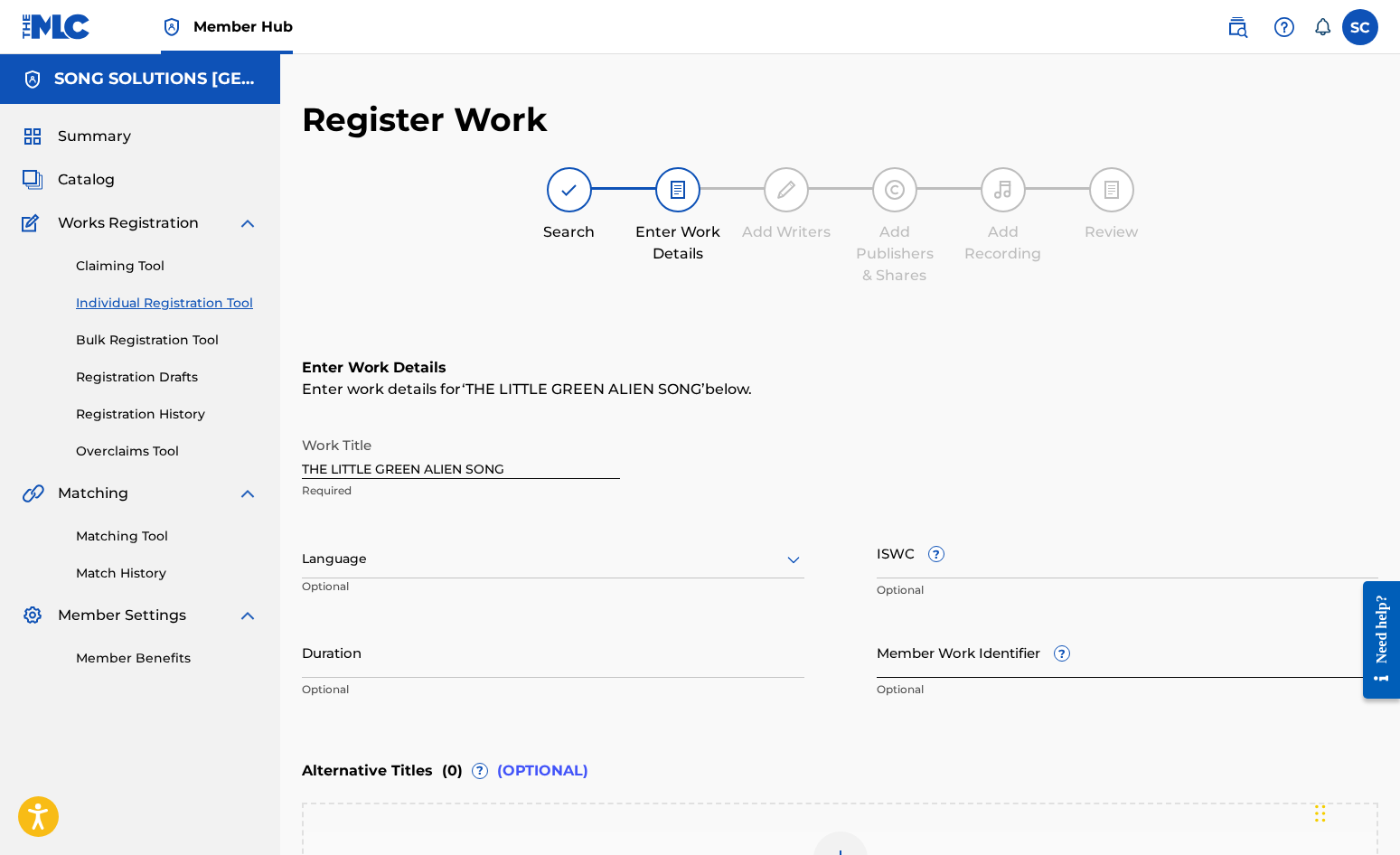
click at [905, 650] on input "Member Work Identifier ?" at bounding box center [1128, 652] width 503 height 52
type input "35149"
click at [832, 738] on div "Enter Work Details Enter work details for ‘ THE LITTLE GREEN ALIEN SONG ’ below…" at bounding box center [840, 533] width 1077 height 438
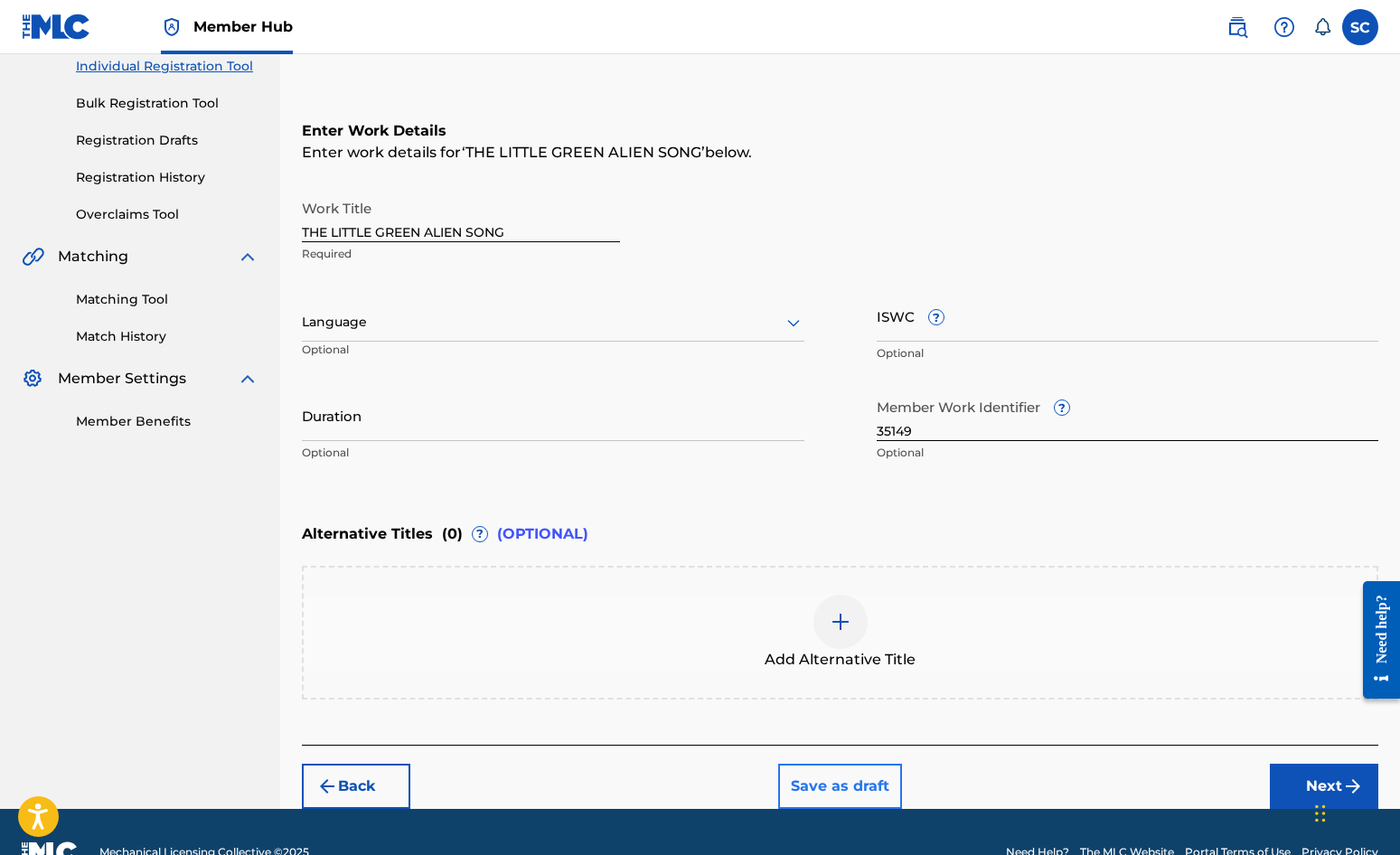
scroll to position [277, 0]
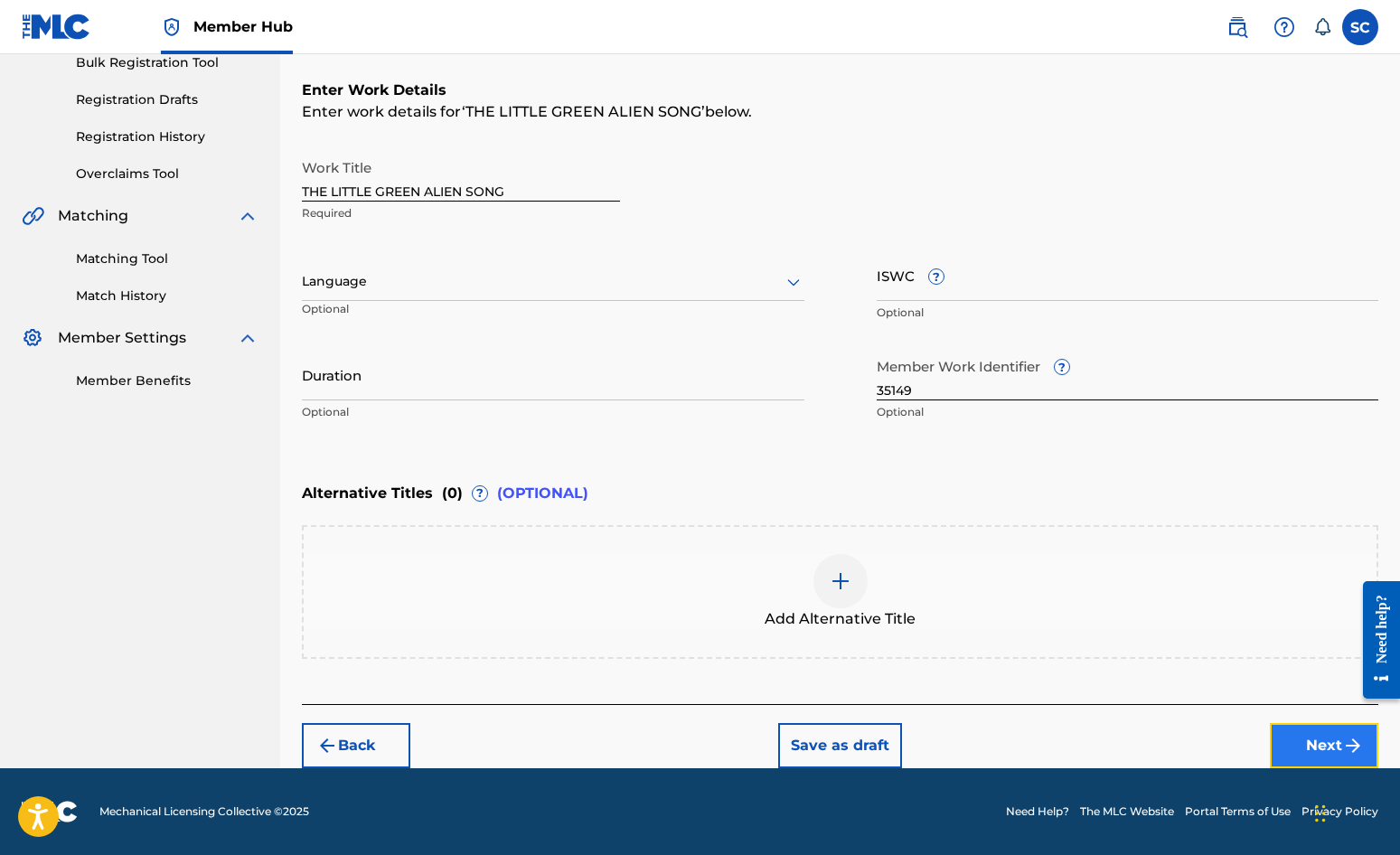
click at [1315, 745] on button "Next" at bounding box center [1324, 746] width 108 height 45
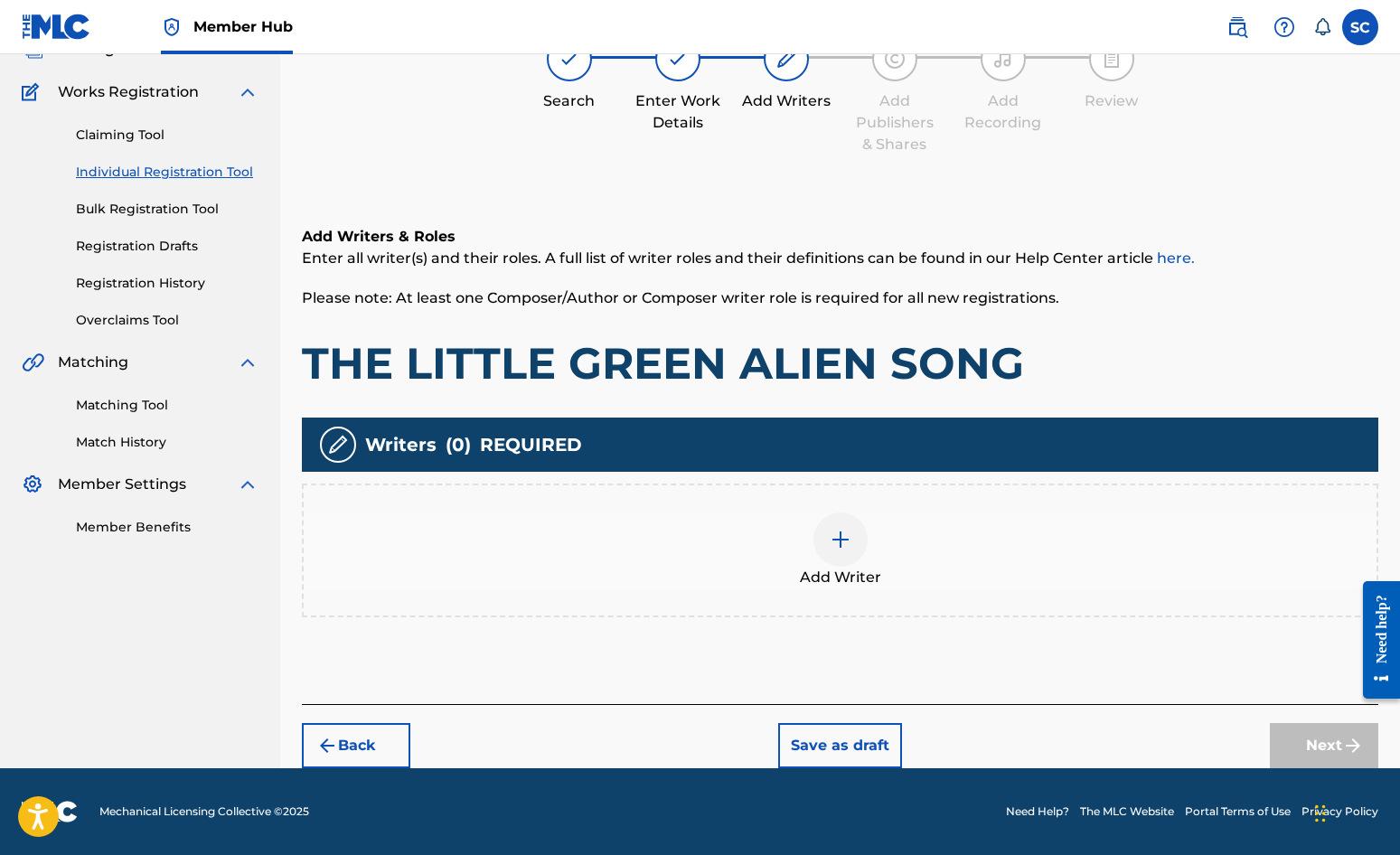
scroll to position [82, 0]
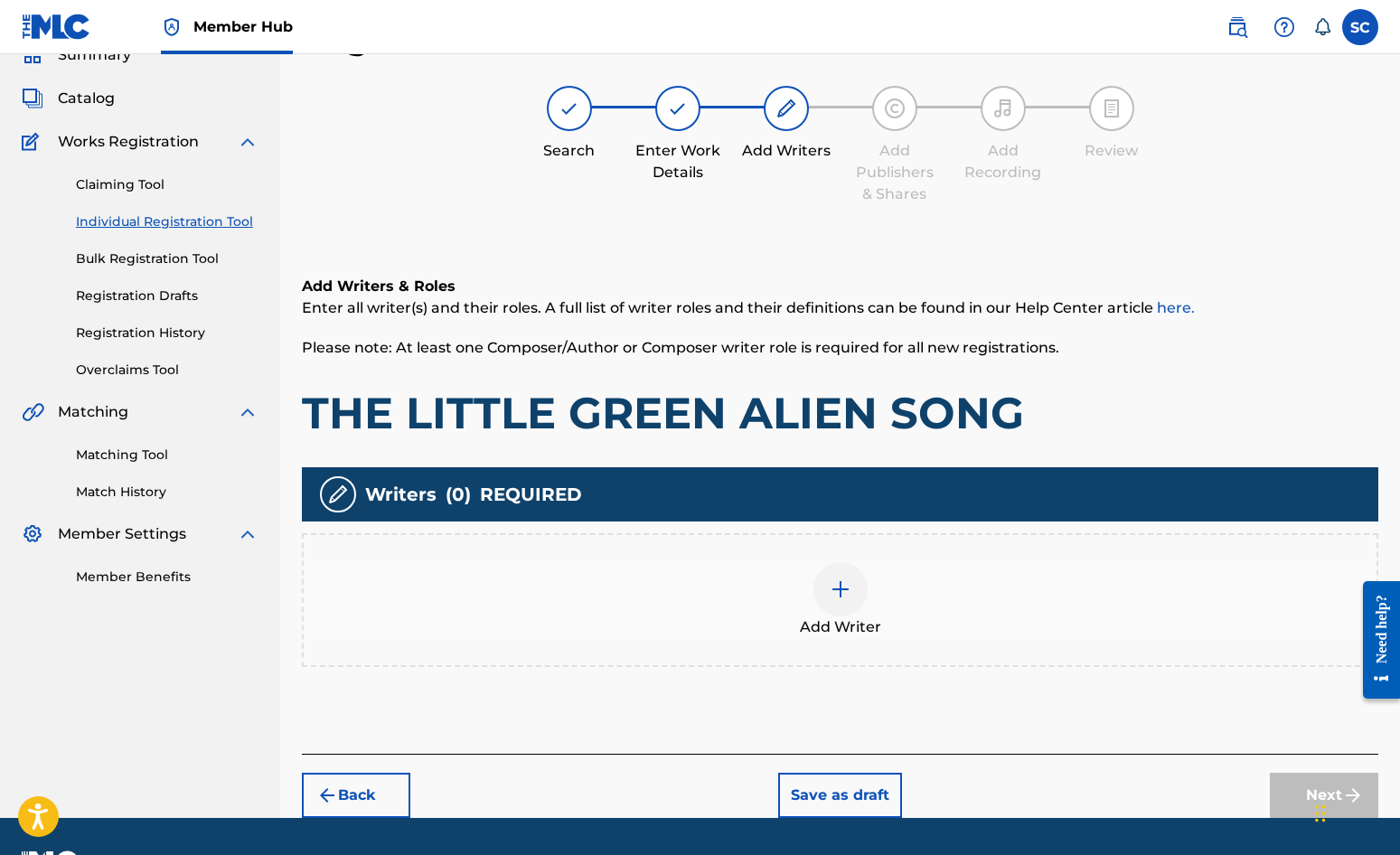
click at [840, 584] on img at bounding box center [840, 589] width 22 height 22
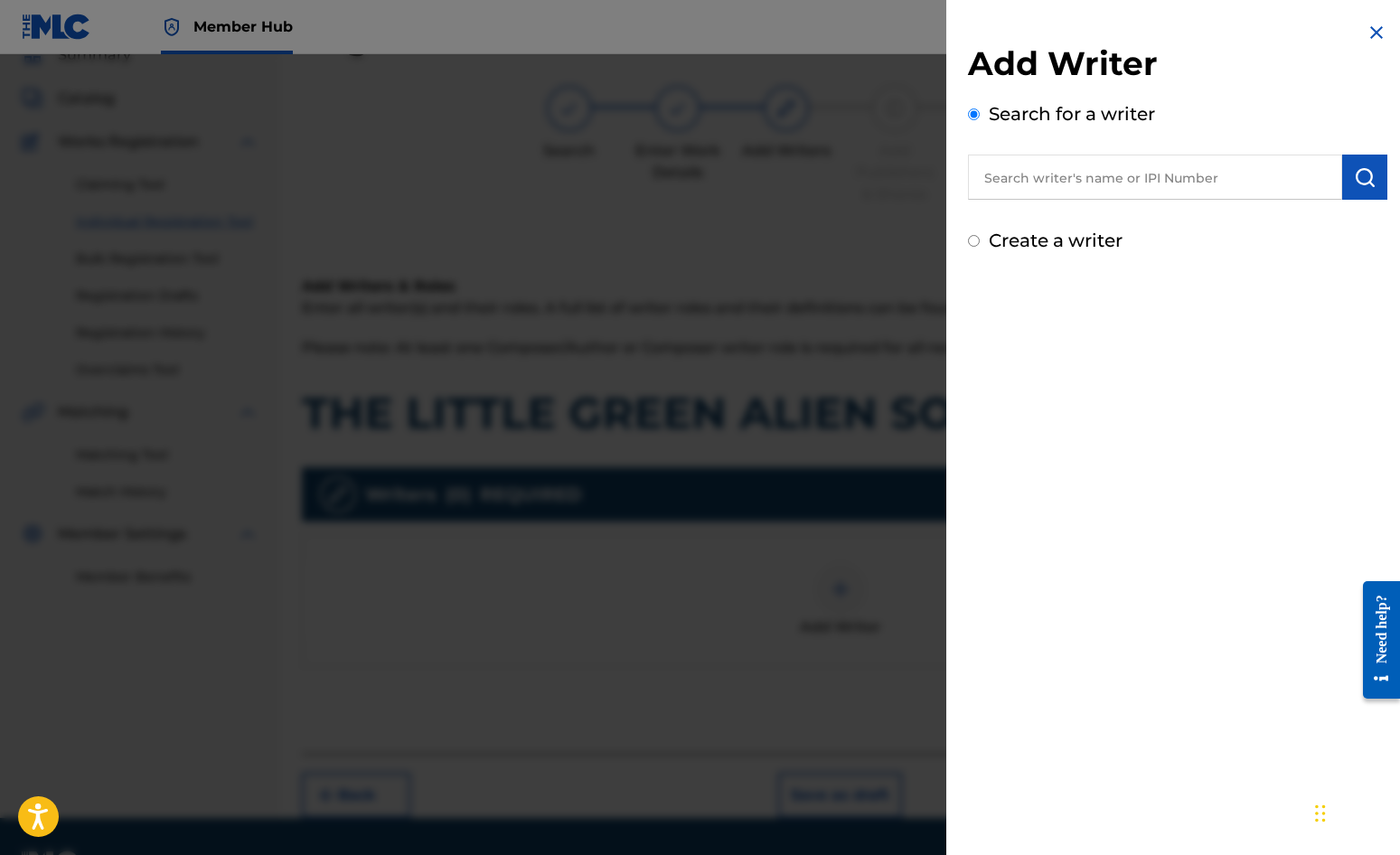
click at [1090, 234] on label "Create a writer" at bounding box center [1055, 240] width 133 height 22
radio input "true"
click at [980, 235] on input "Create a writer" at bounding box center [973, 241] width 12 height 12
radio input "false"
radio input "true"
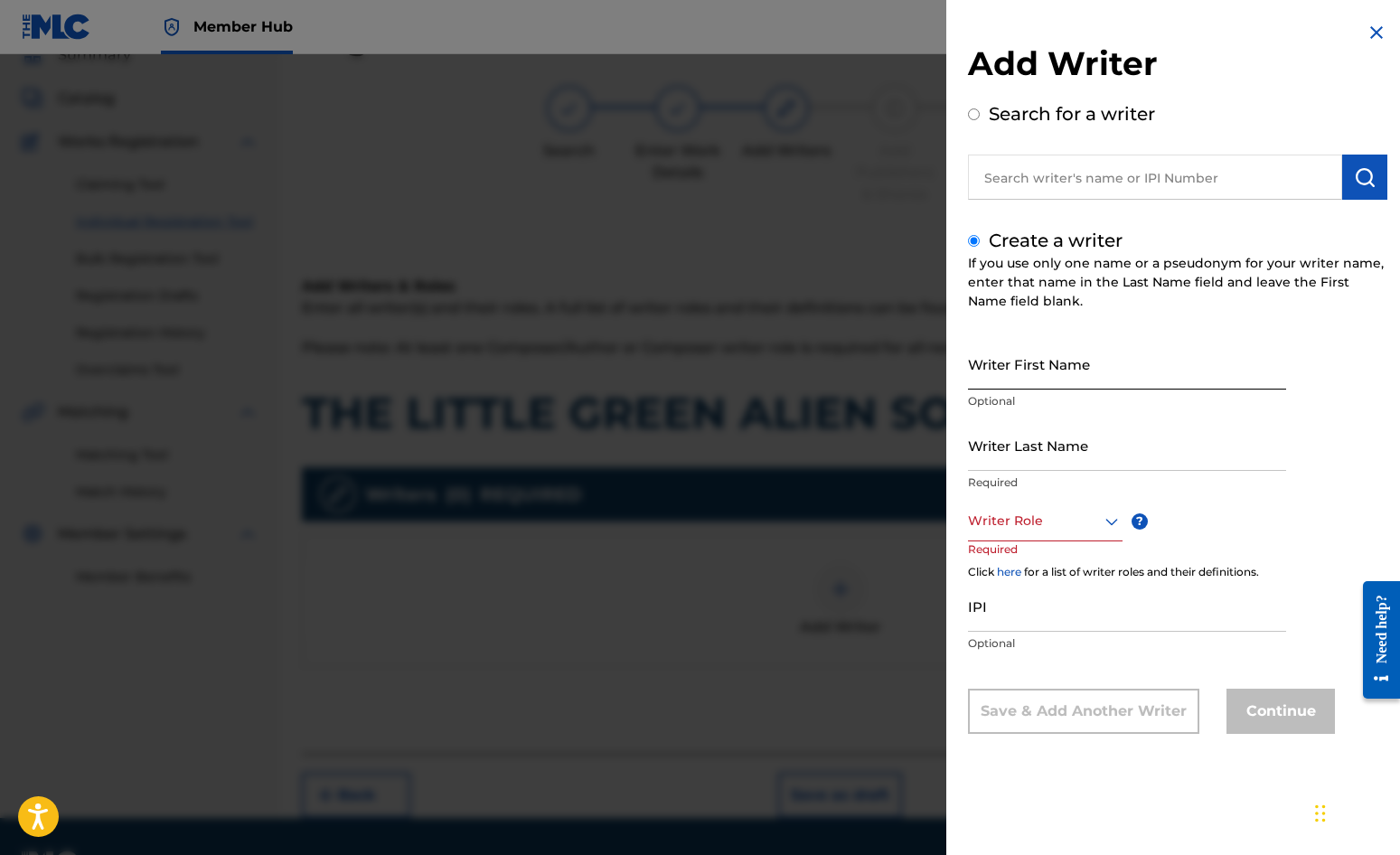
click at [1043, 370] on input "Writer First Name" at bounding box center [1127, 364] width 319 height 52
type input "[PERSON_NAME]"
click at [1036, 441] on input "Writer Last Name" at bounding box center [1127, 444] width 319 height 52
type input "[PERSON_NAME]"
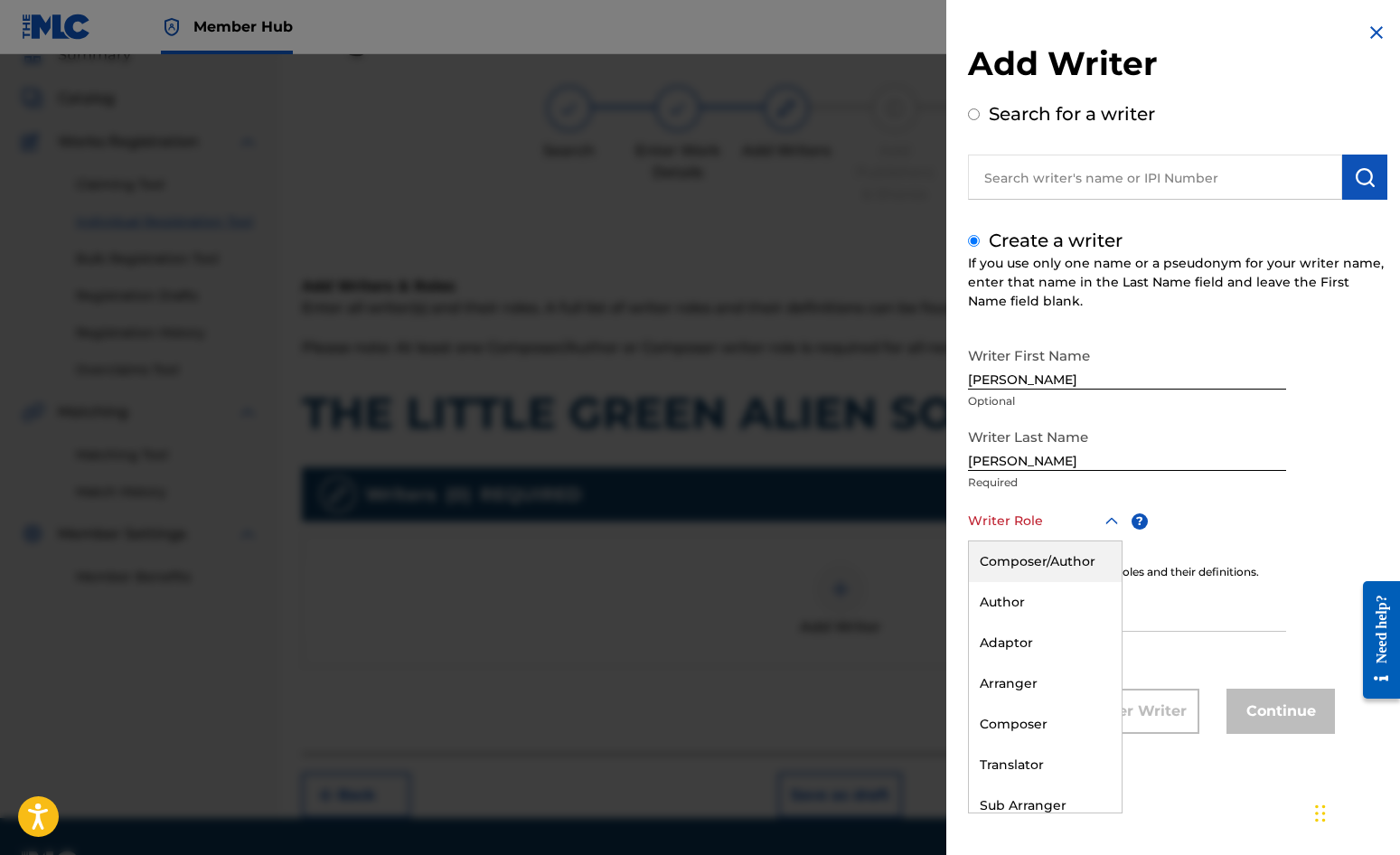
click at [1019, 523] on div at bounding box center [1045, 521] width 155 height 23
click at [1017, 551] on div "Composer/Author" at bounding box center [1045, 561] width 153 height 40
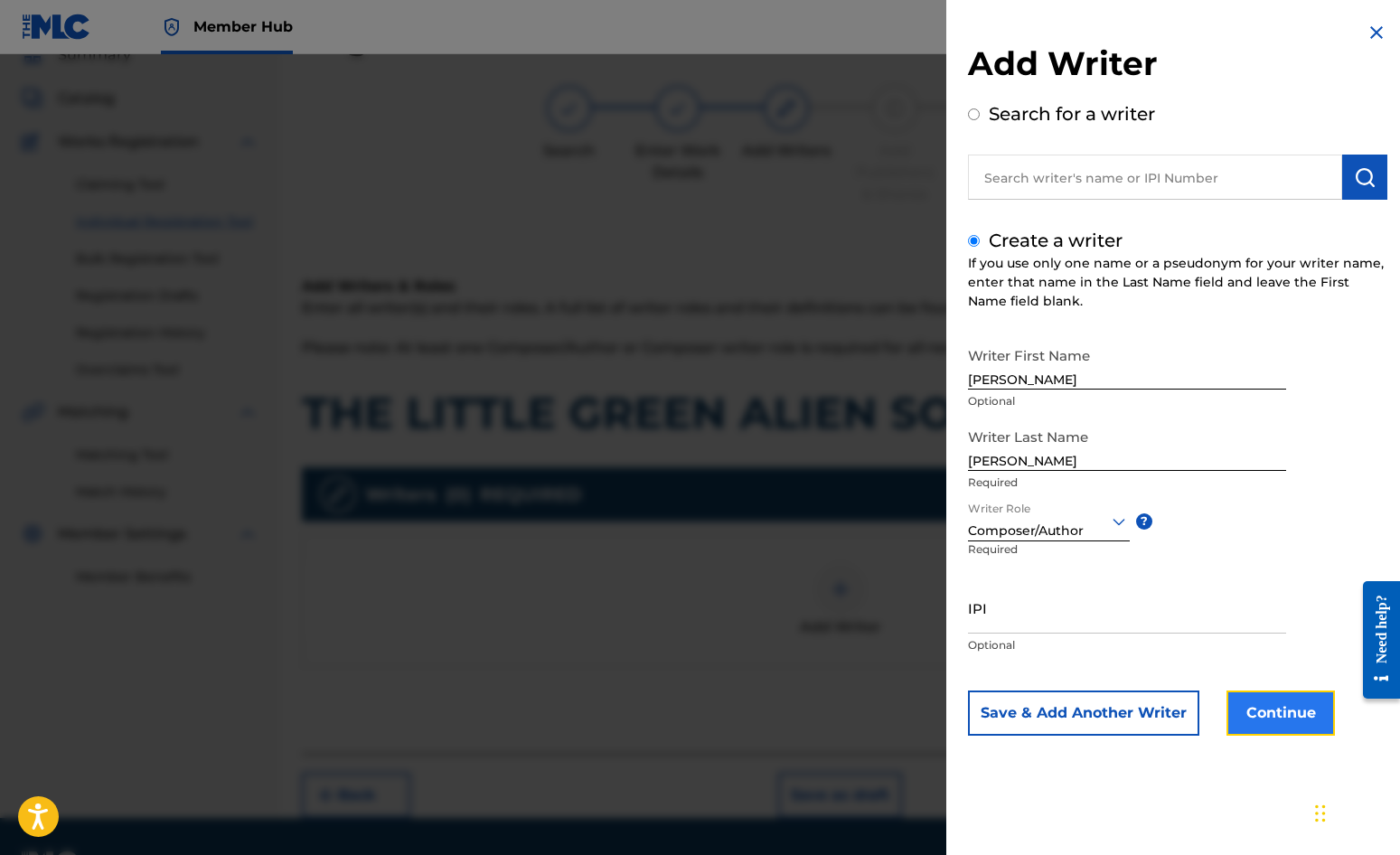
click at [1296, 708] on button "Continue" at bounding box center [1281, 713] width 108 height 45
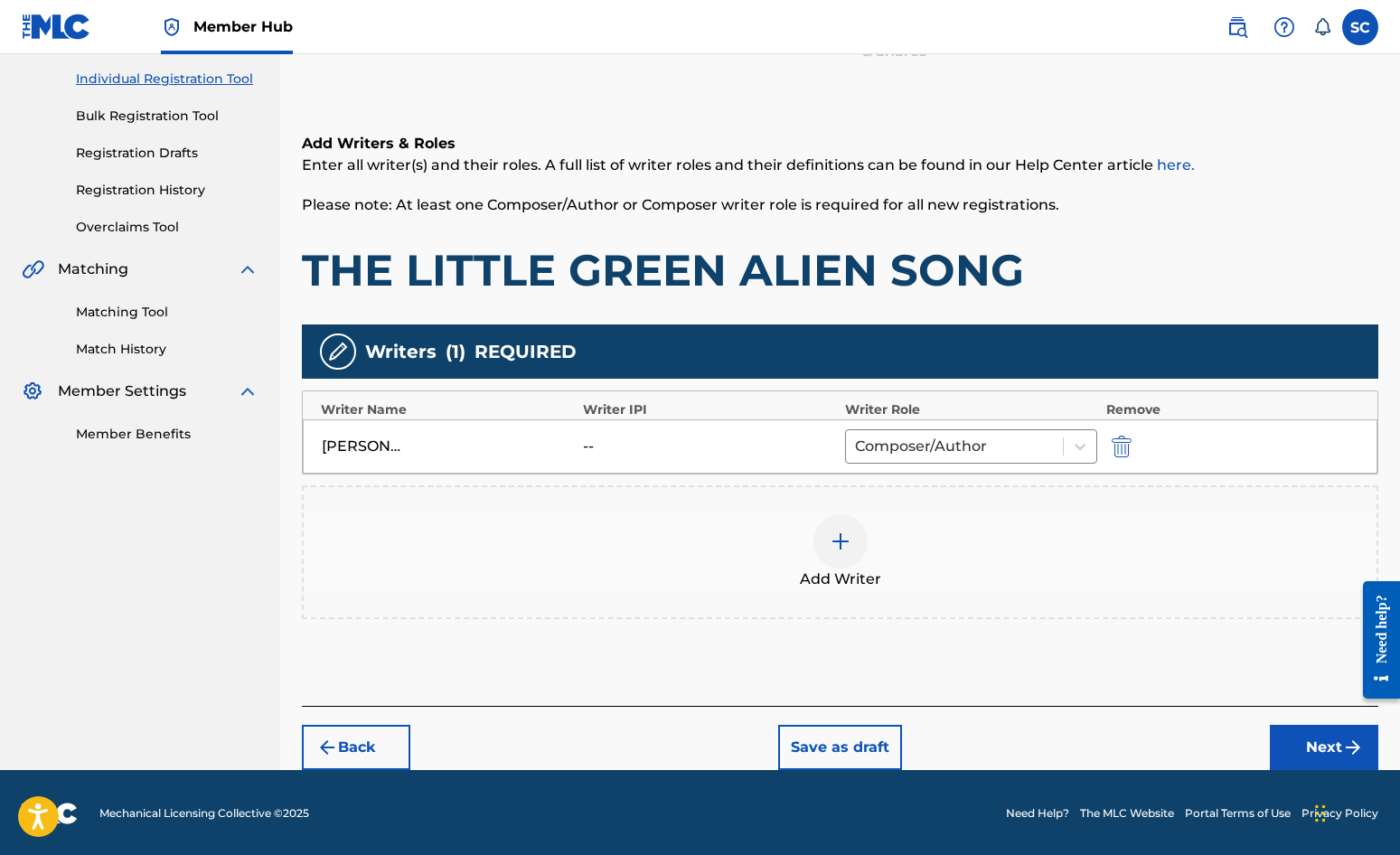
scroll to position [226, 0]
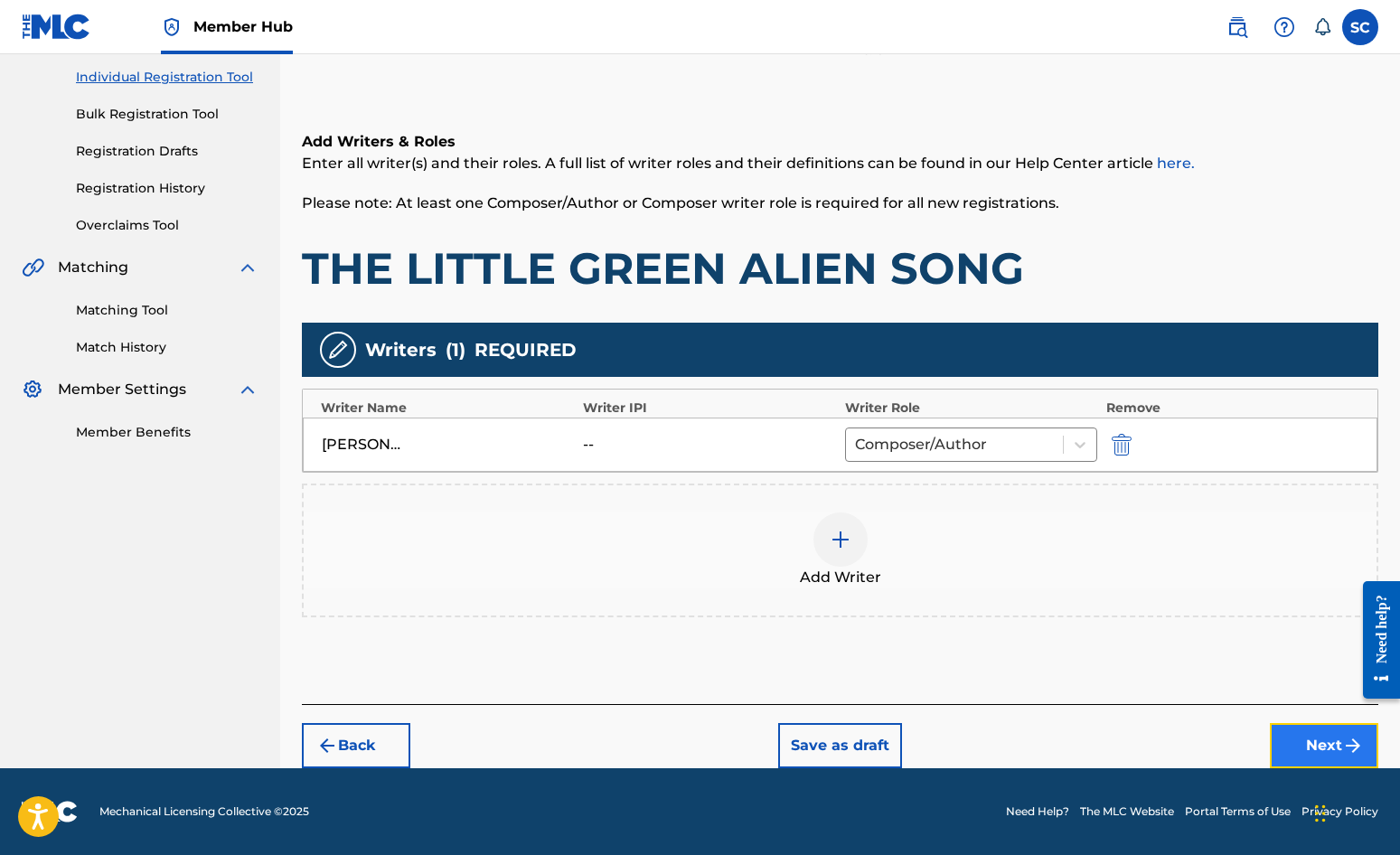
click at [1322, 739] on button "Next" at bounding box center [1324, 746] width 108 height 45
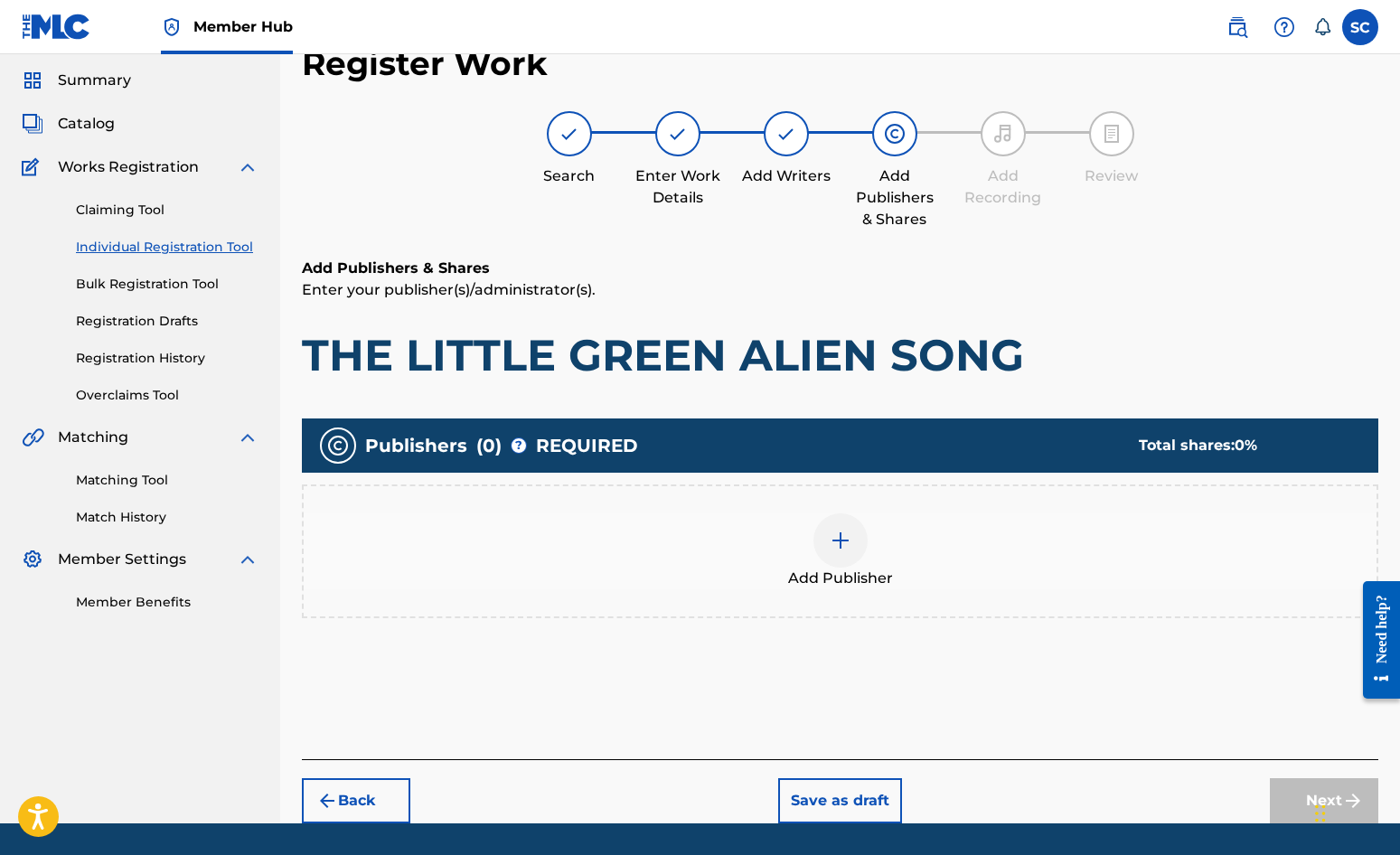
scroll to position [82, 0]
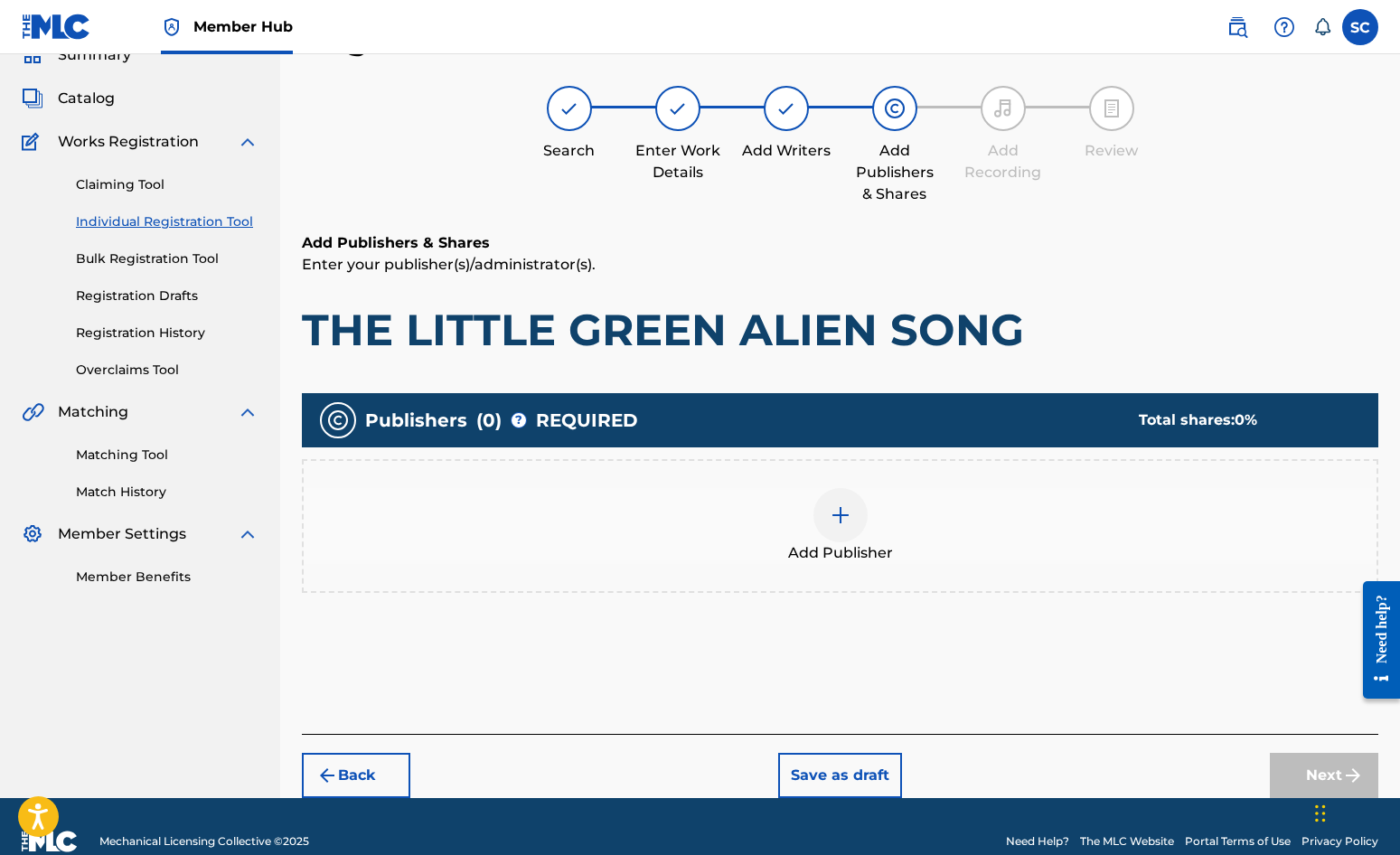
click at [843, 521] on img at bounding box center [840, 515] width 22 height 22
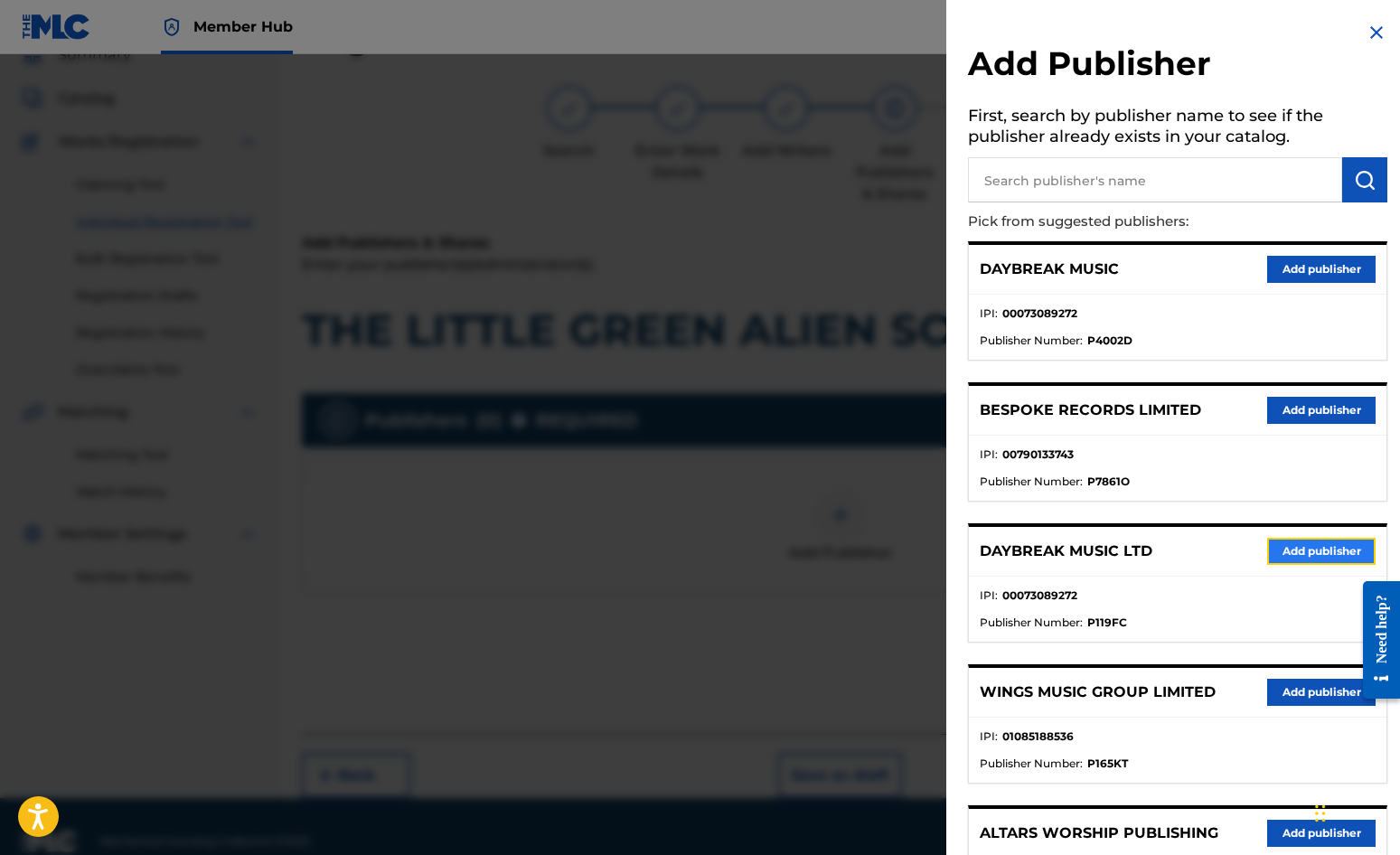
click at [1308, 559] on button "Add publisher" at bounding box center [1321, 551] width 108 height 27
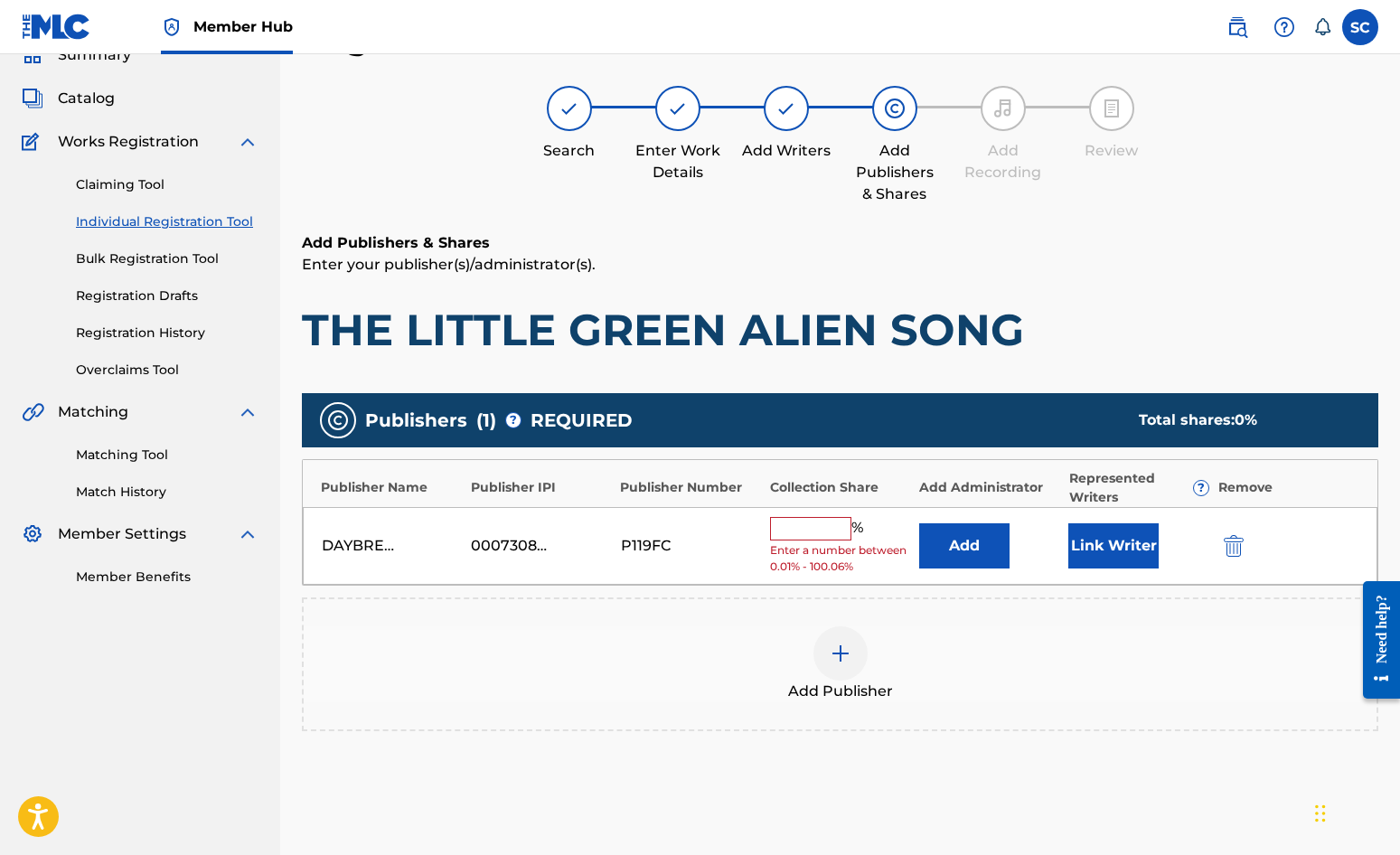
click at [811, 523] on input "text" at bounding box center [811, 528] width 82 height 23
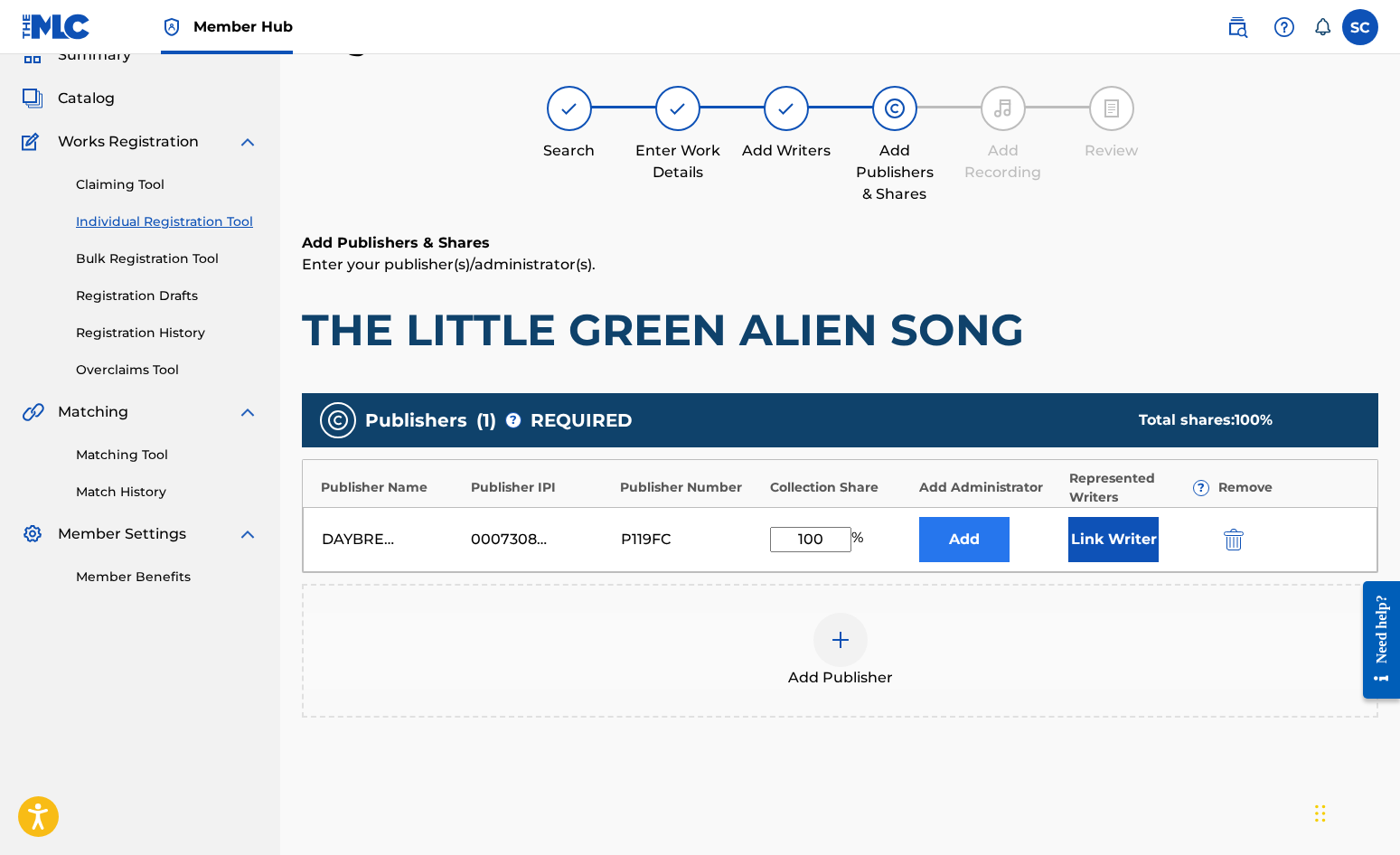
type input "100"
click at [962, 534] on button "Add" at bounding box center [964, 539] width 90 height 45
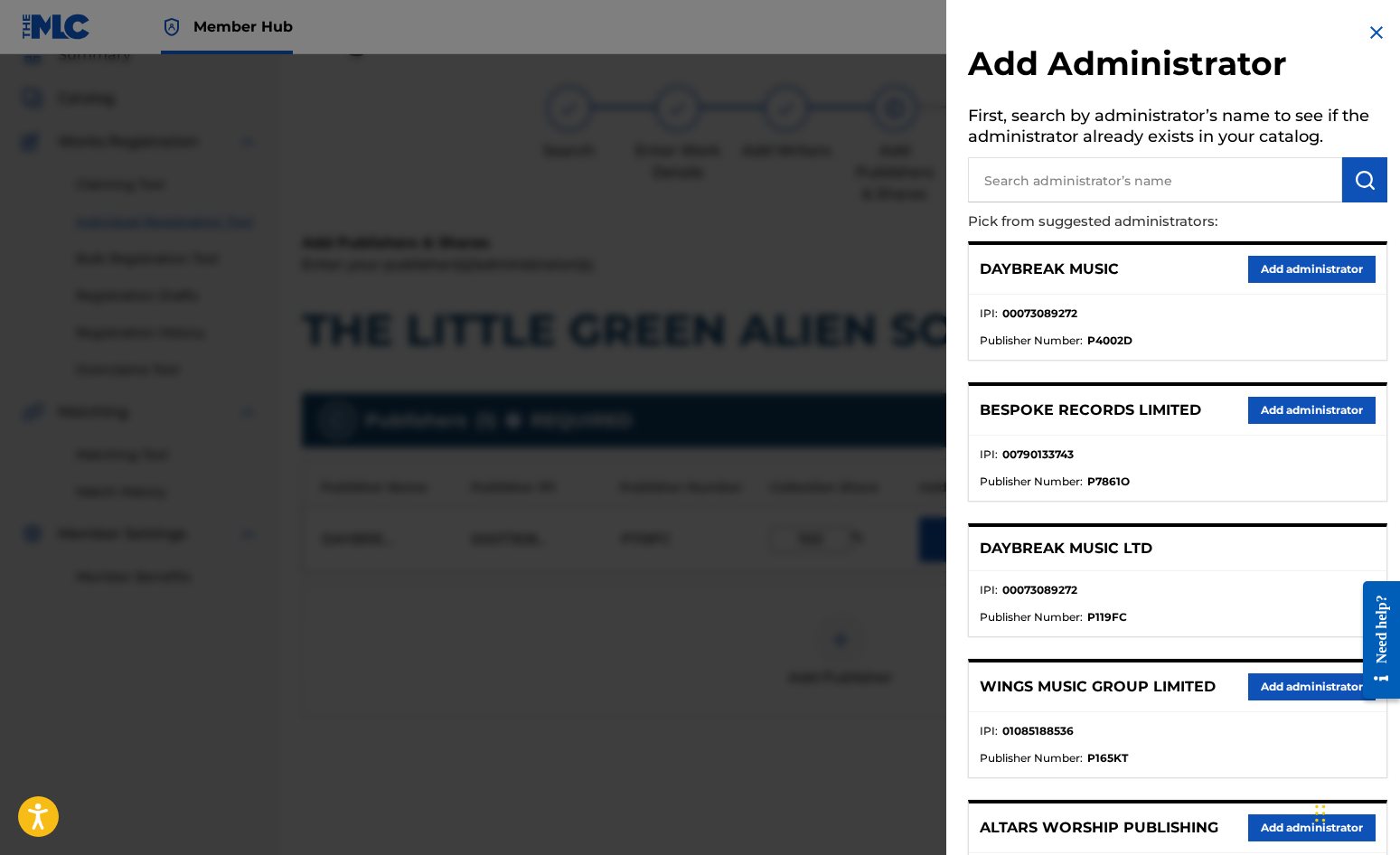
click at [1047, 173] on input "text" at bounding box center [1155, 179] width 374 height 45
type input "SONG SOLUTIONS"
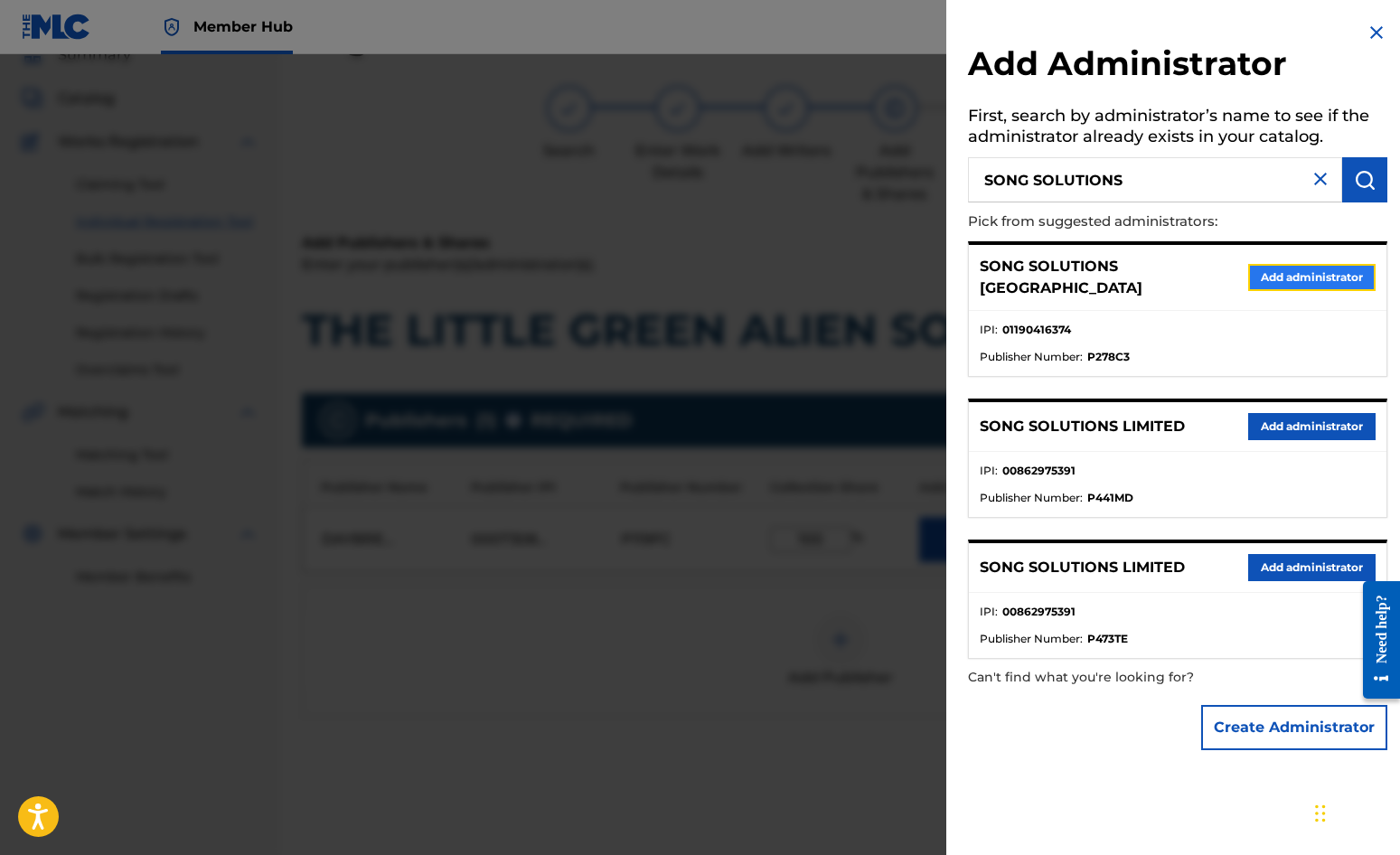
click at [1316, 264] on button "Add administrator" at bounding box center [1313, 277] width 128 height 27
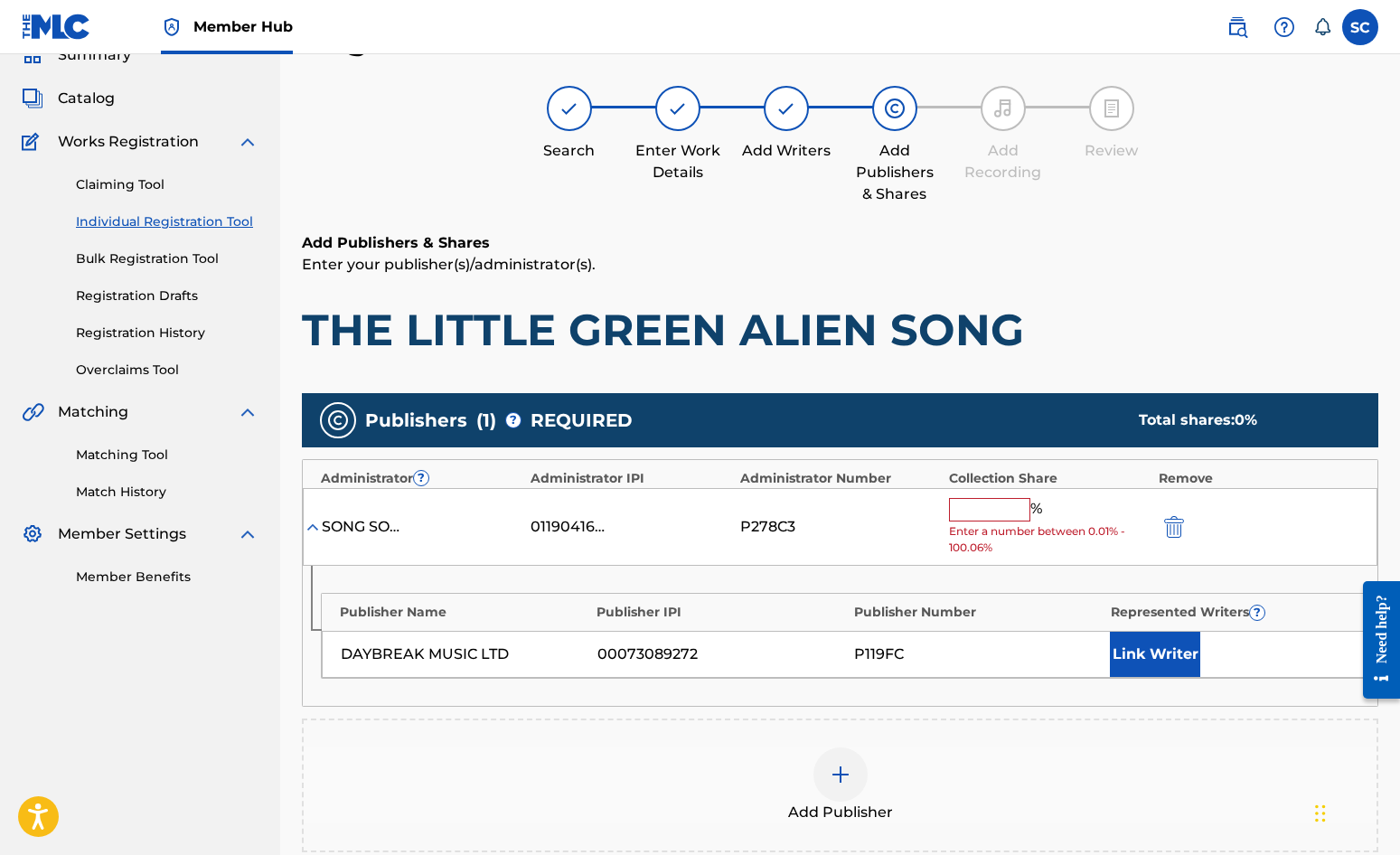
click at [967, 511] on input "text" at bounding box center [989, 509] width 82 height 23
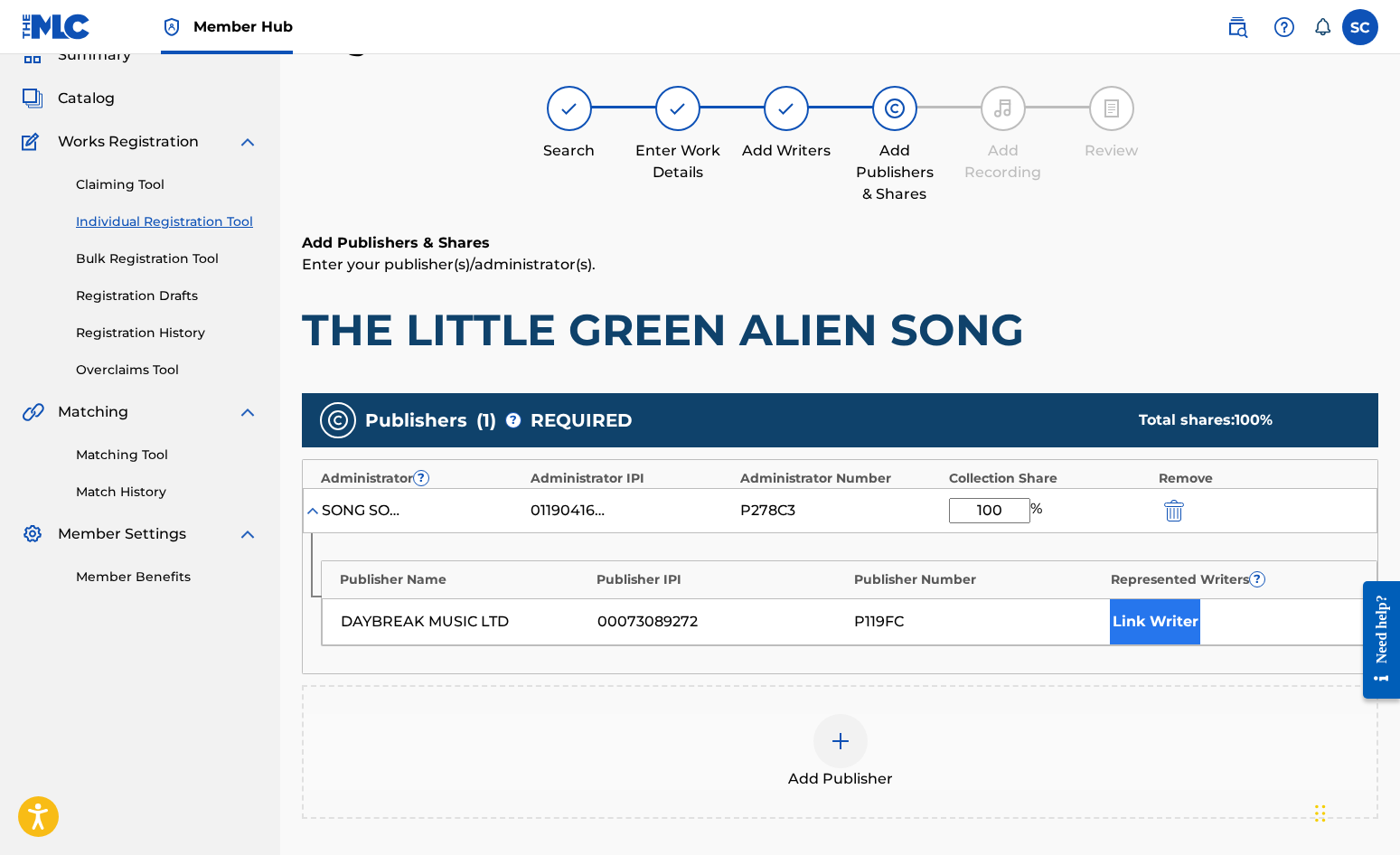
type input "100"
click at [1142, 622] on button "Link Writer" at bounding box center [1155, 622] width 90 height 45
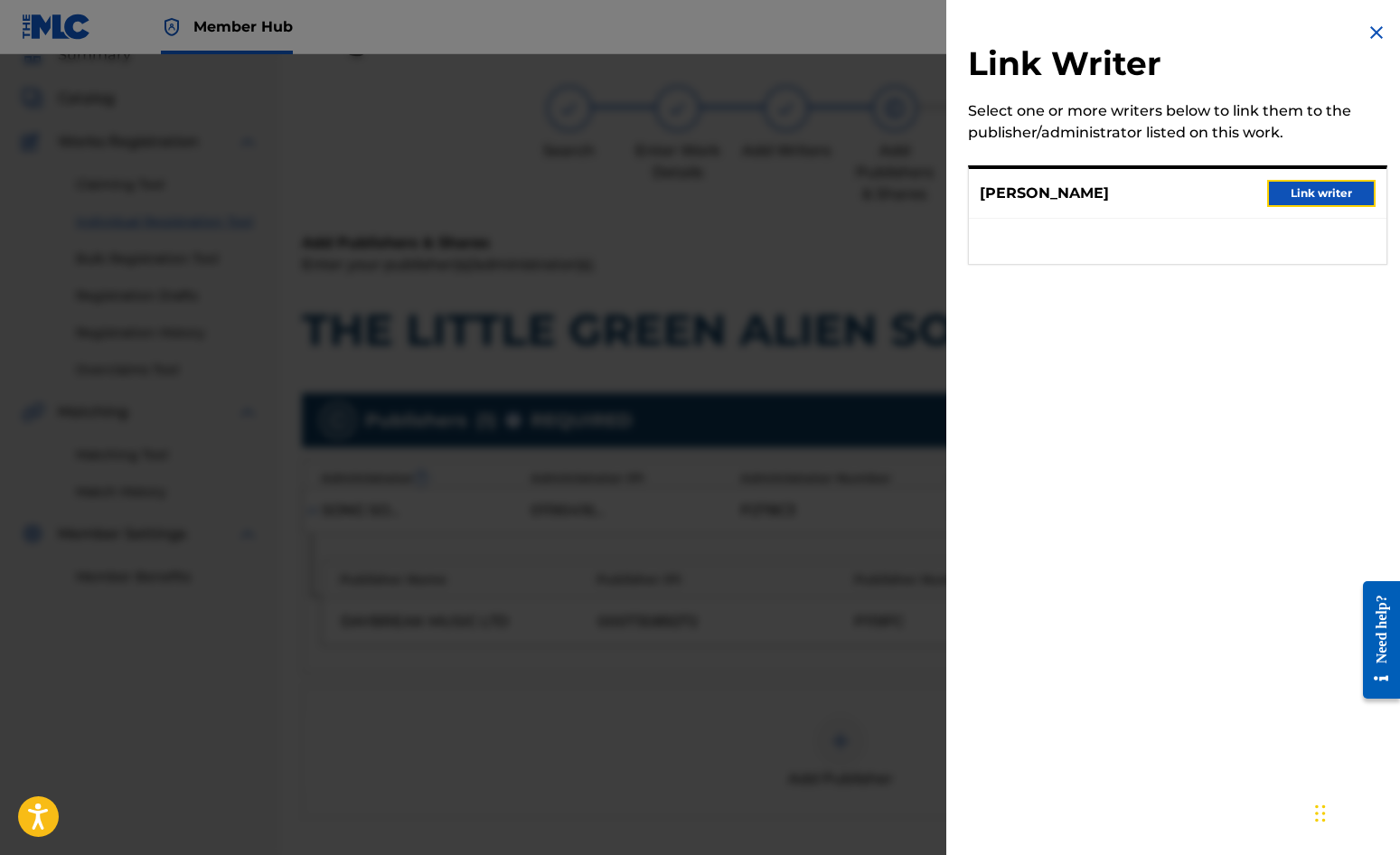
click at [1304, 192] on button "Link writer" at bounding box center [1321, 193] width 108 height 27
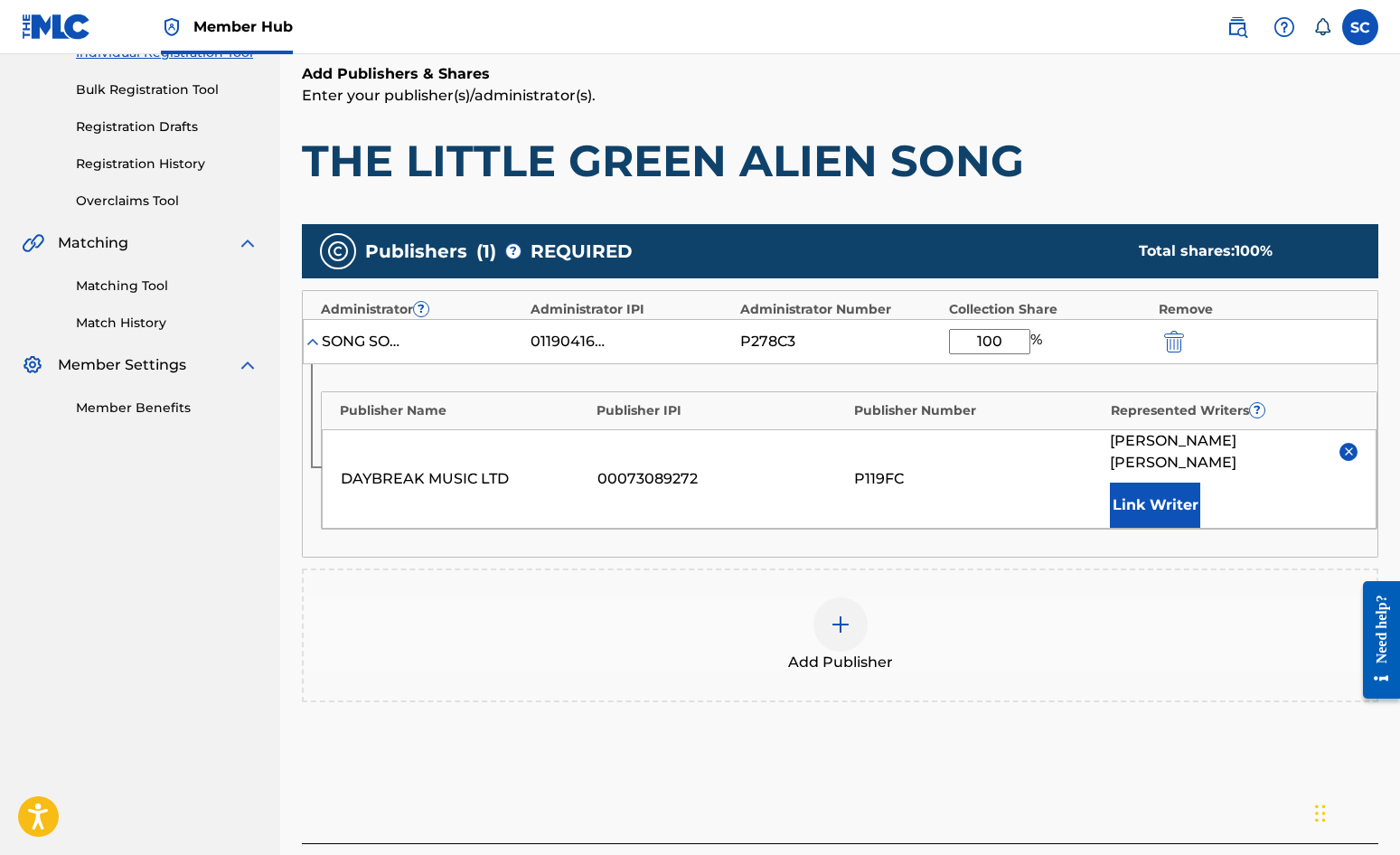
scroll to position [368, 0]
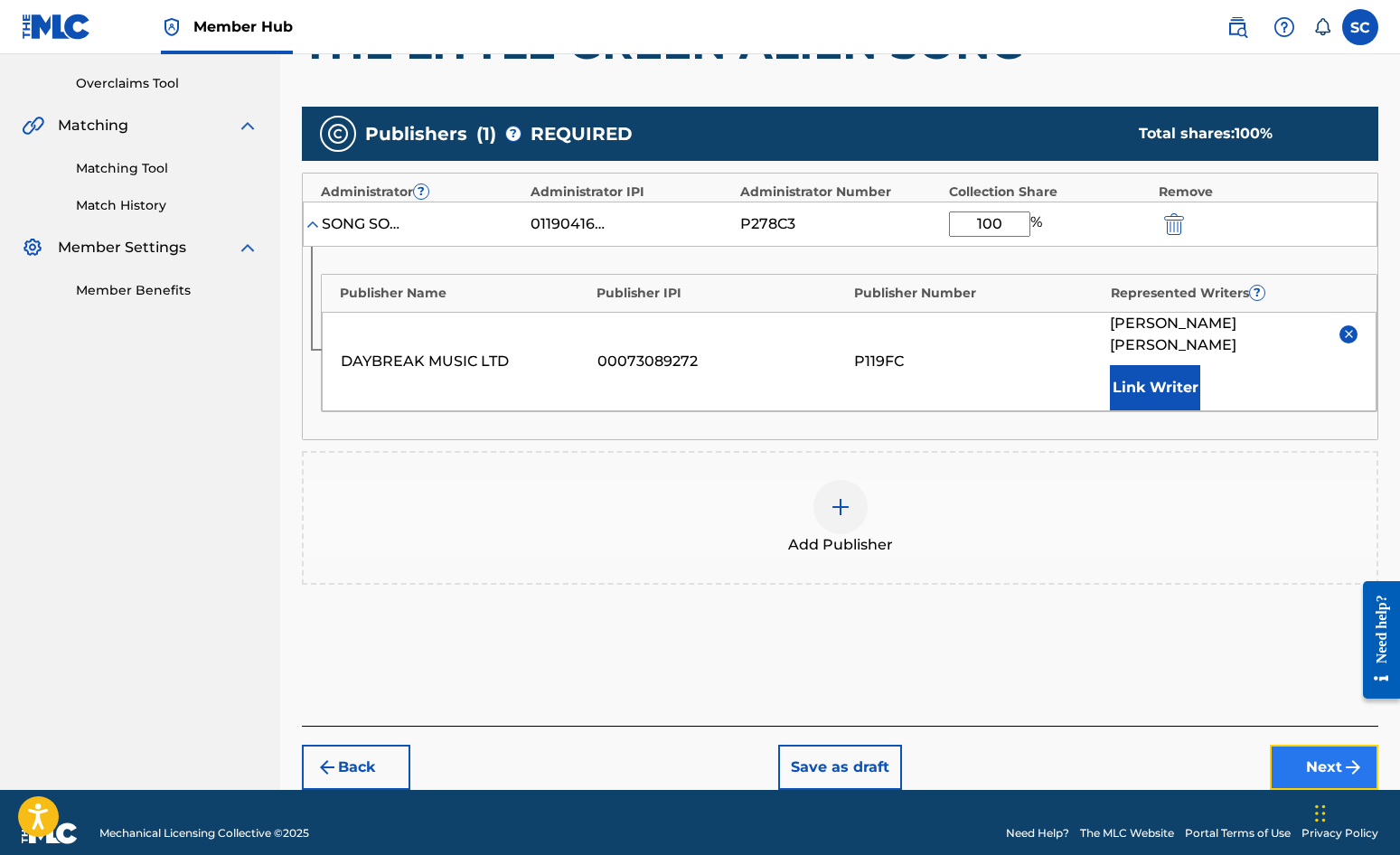
click at [1321, 745] on button "Next" at bounding box center [1324, 768] width 108 height 45
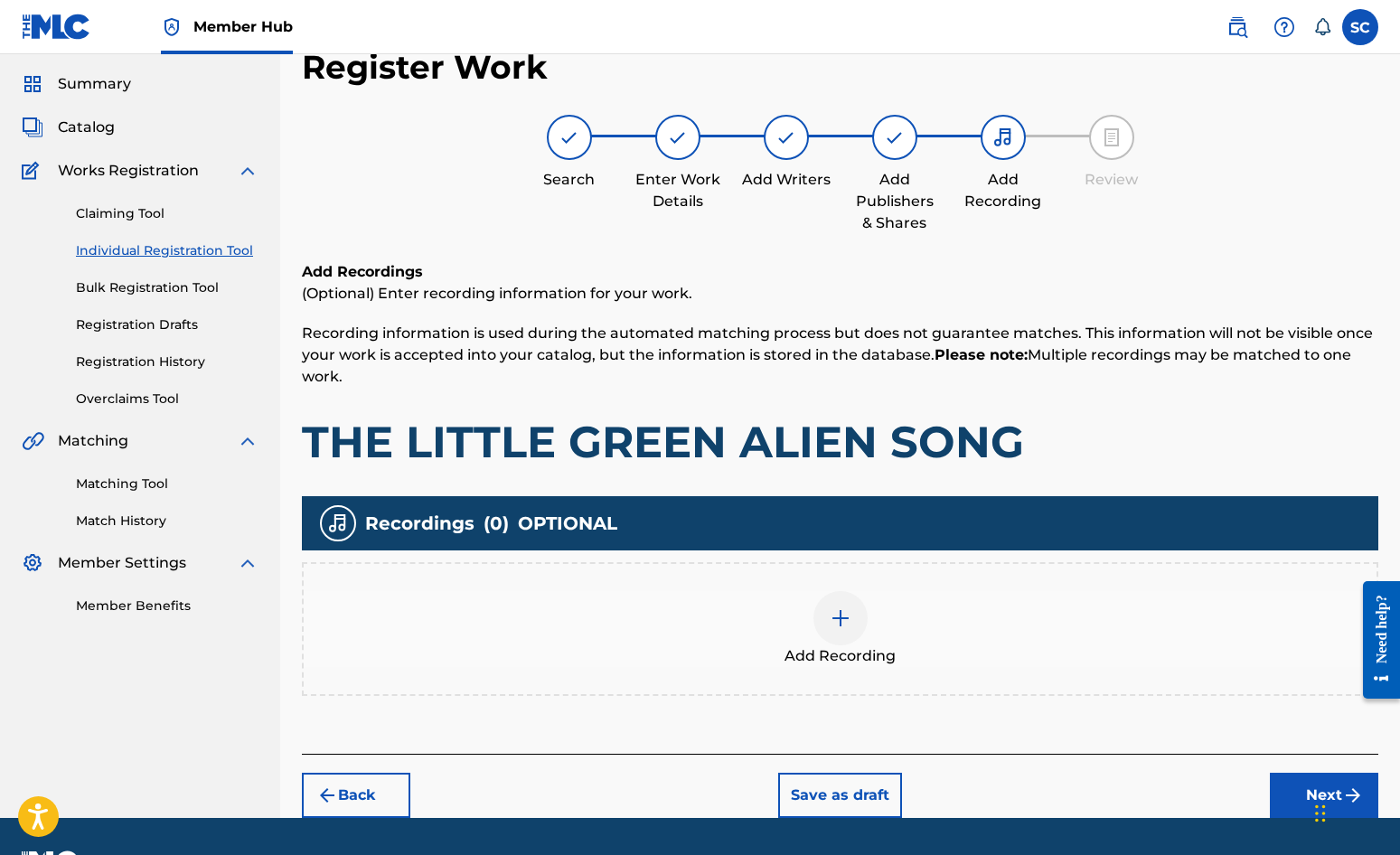
scroll to position [82, 0]
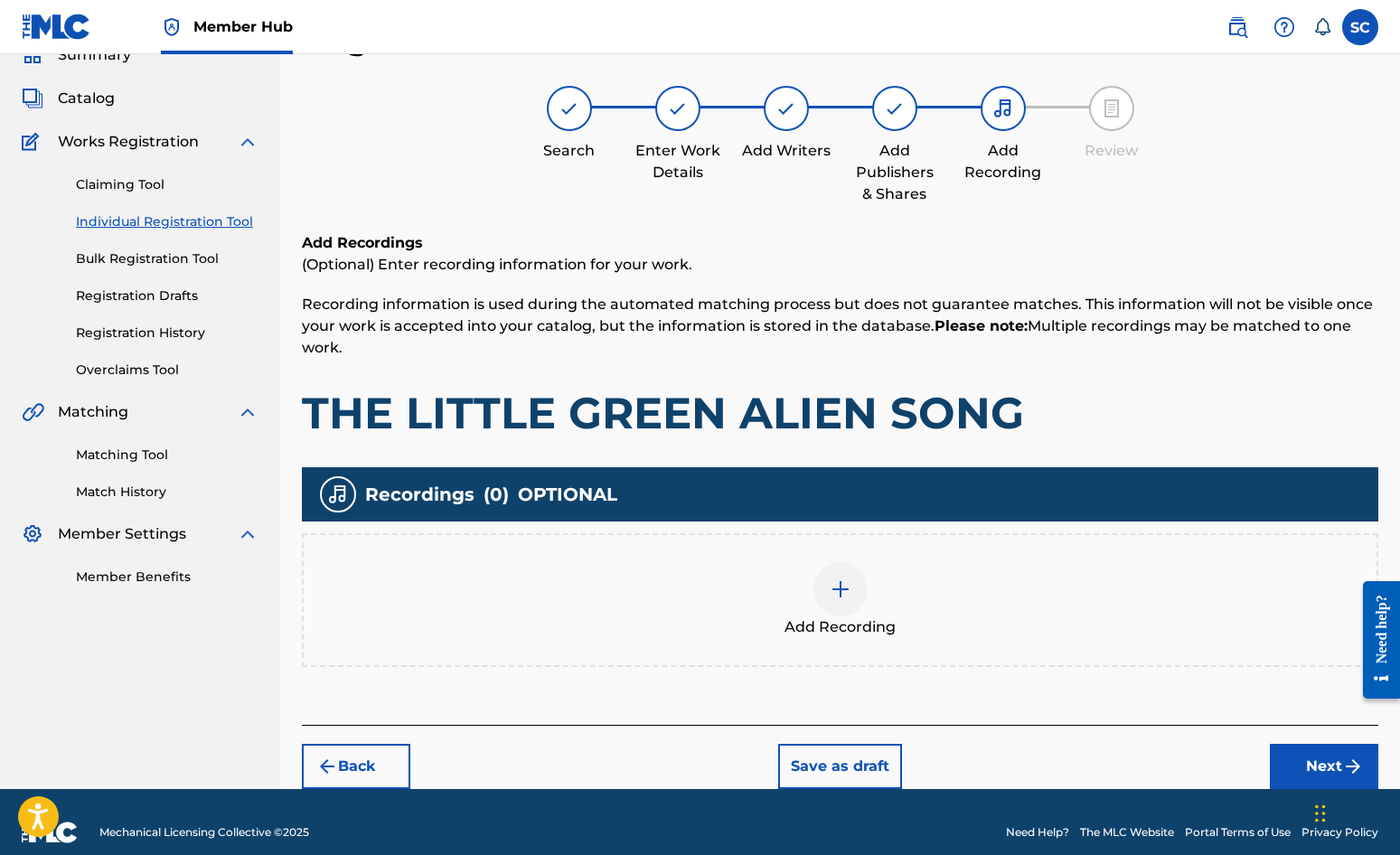
click at [841, 583] on img at bounding box center [840, 589] width 22 height 22
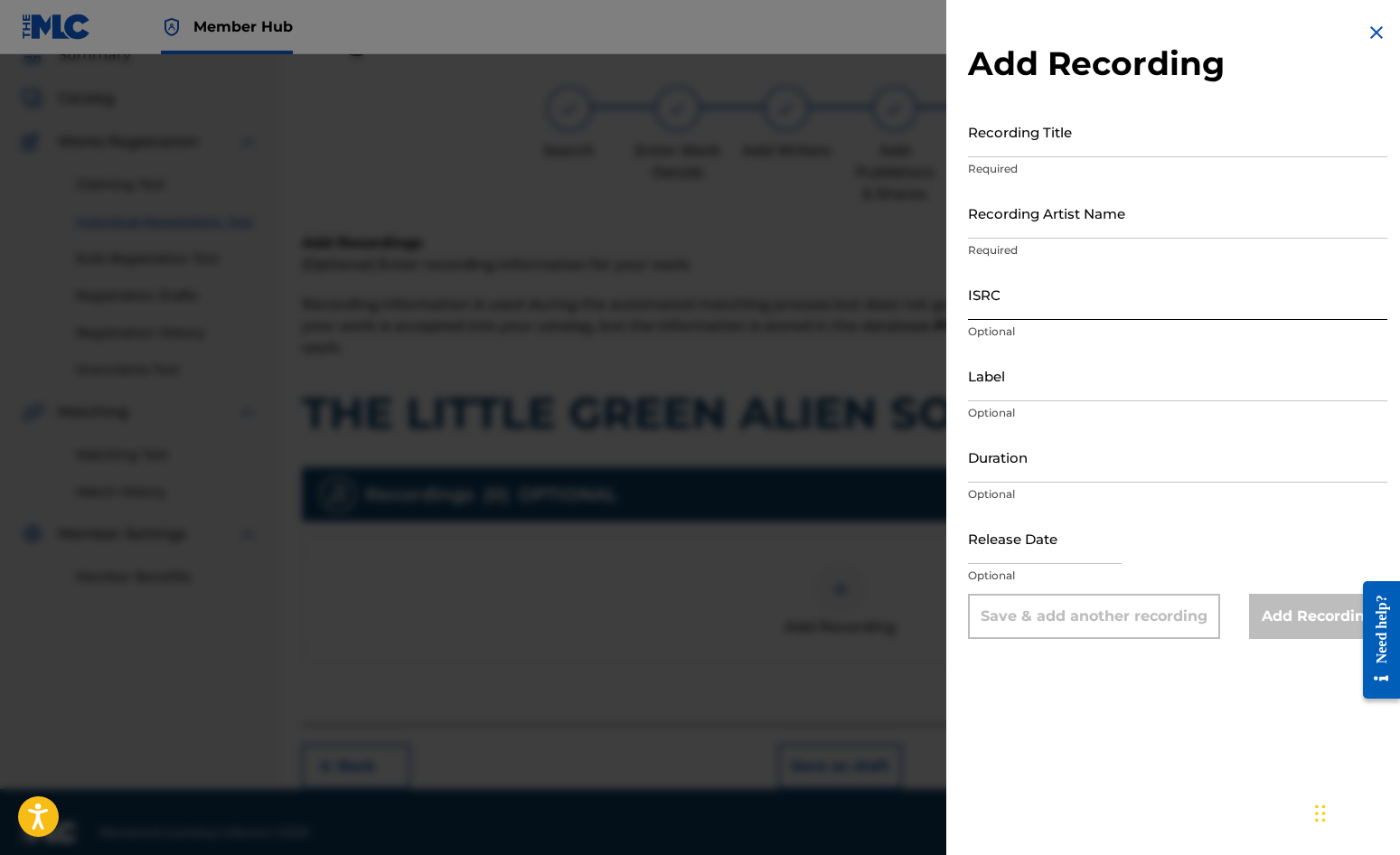
click at [1006, 299] on input "ISRC" at bounding box center [1177, 294] width 419 height 52
paste input "GBDPR0152416"
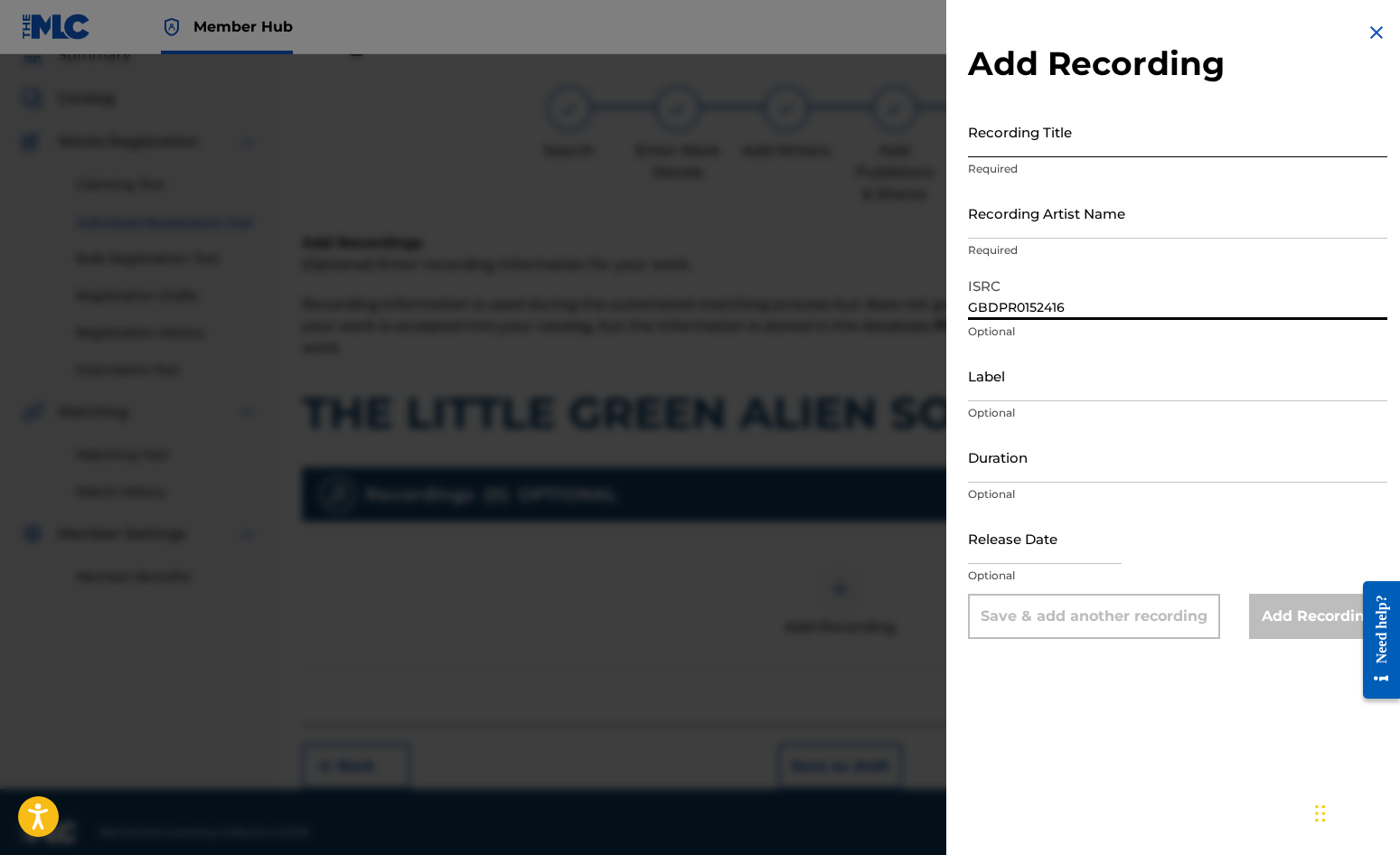
type input "GBDPR0152416"
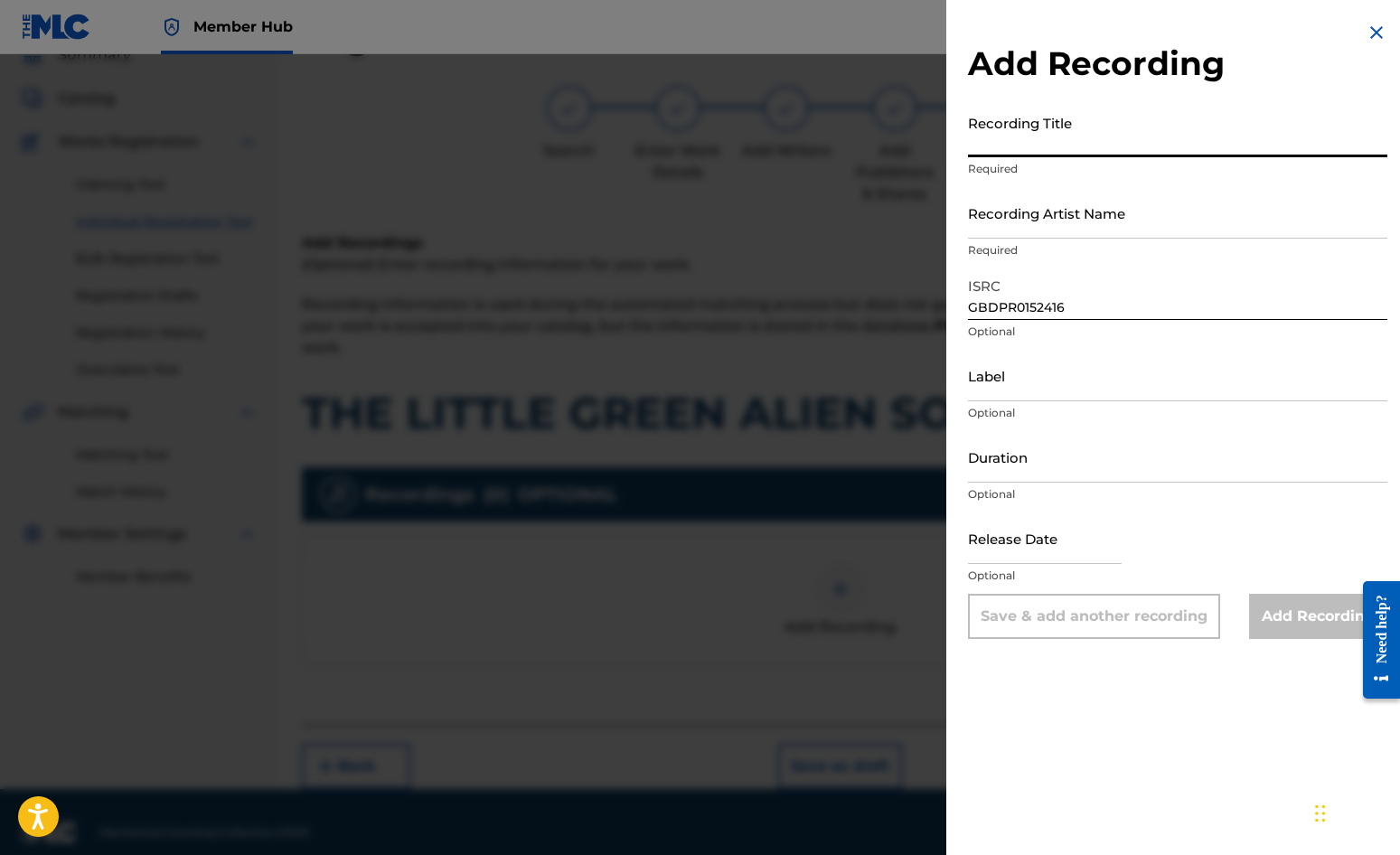
click at [1008, 133] on input "Recording Title" at bounding box center [1177, 132] width 419 height 52
type input "THE LITTLE GREEN ALIEN SONG"
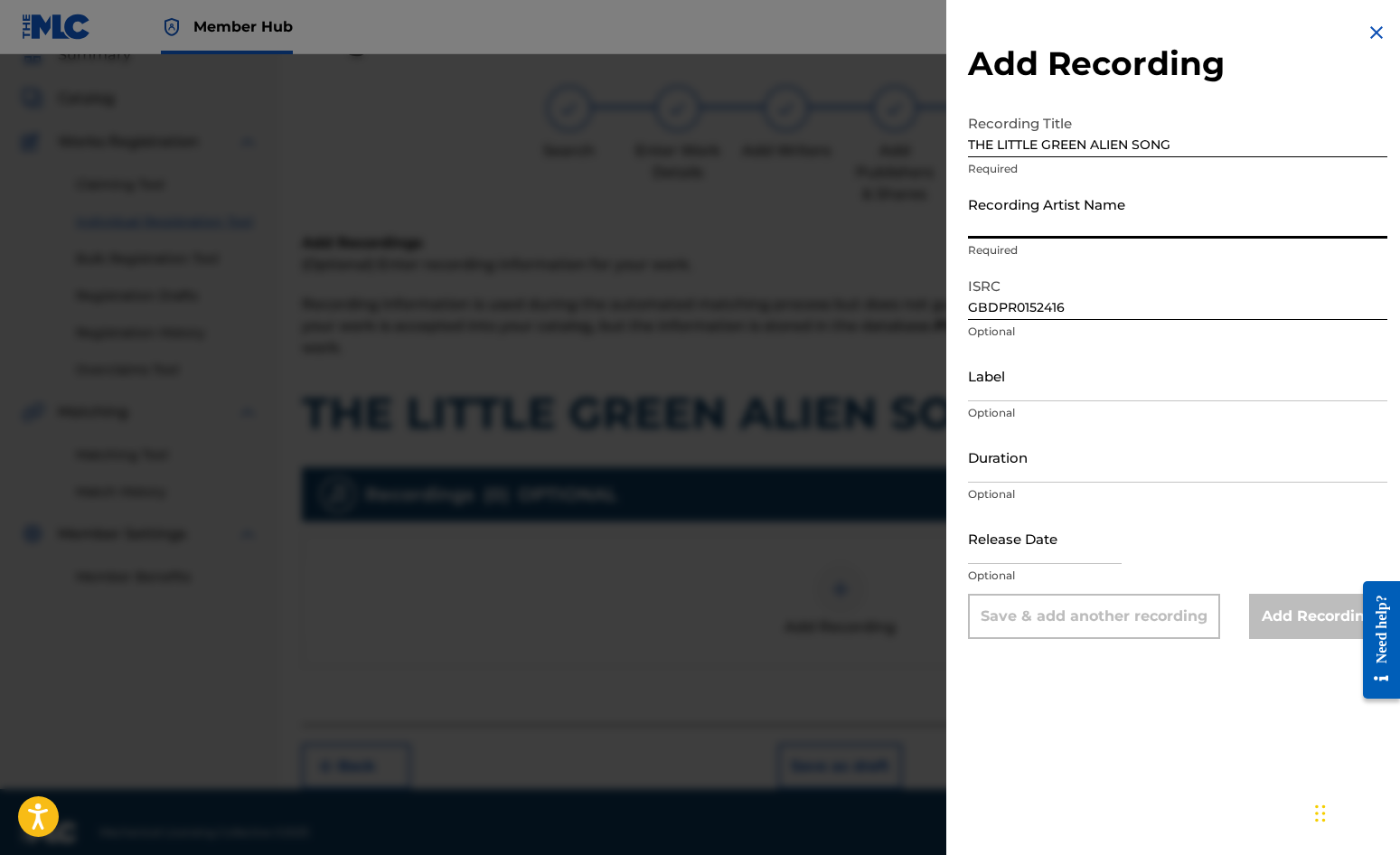
click at [1011, 206] on input "Recording Artist Name" at bounding box center [1177, 212] width 419 height 52
type input "[PERSON_NAME]"
type input "[DATE]"
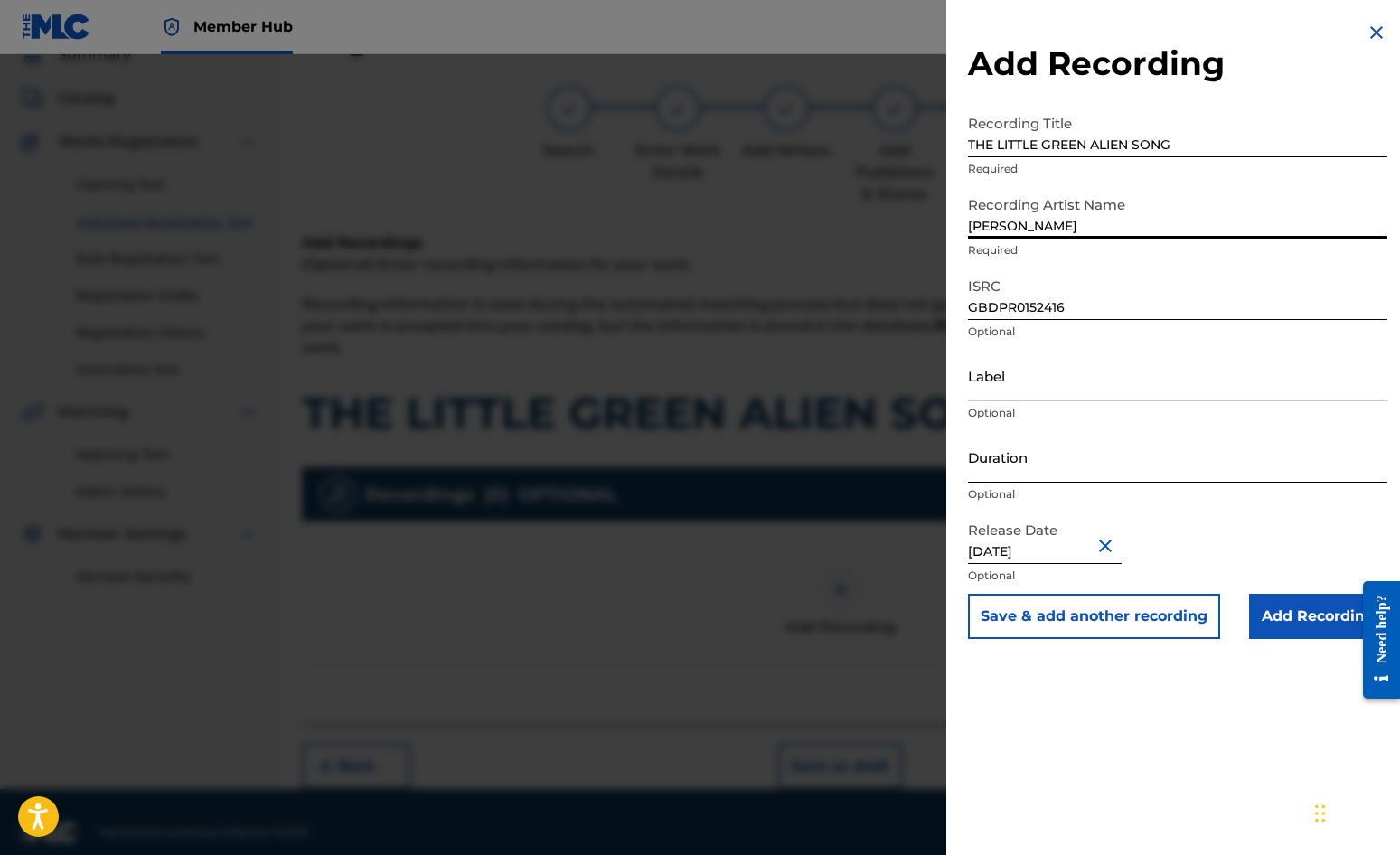
click at [999, 465] on input "Duration" at bounding box center [1177, 457] width 419 height 52
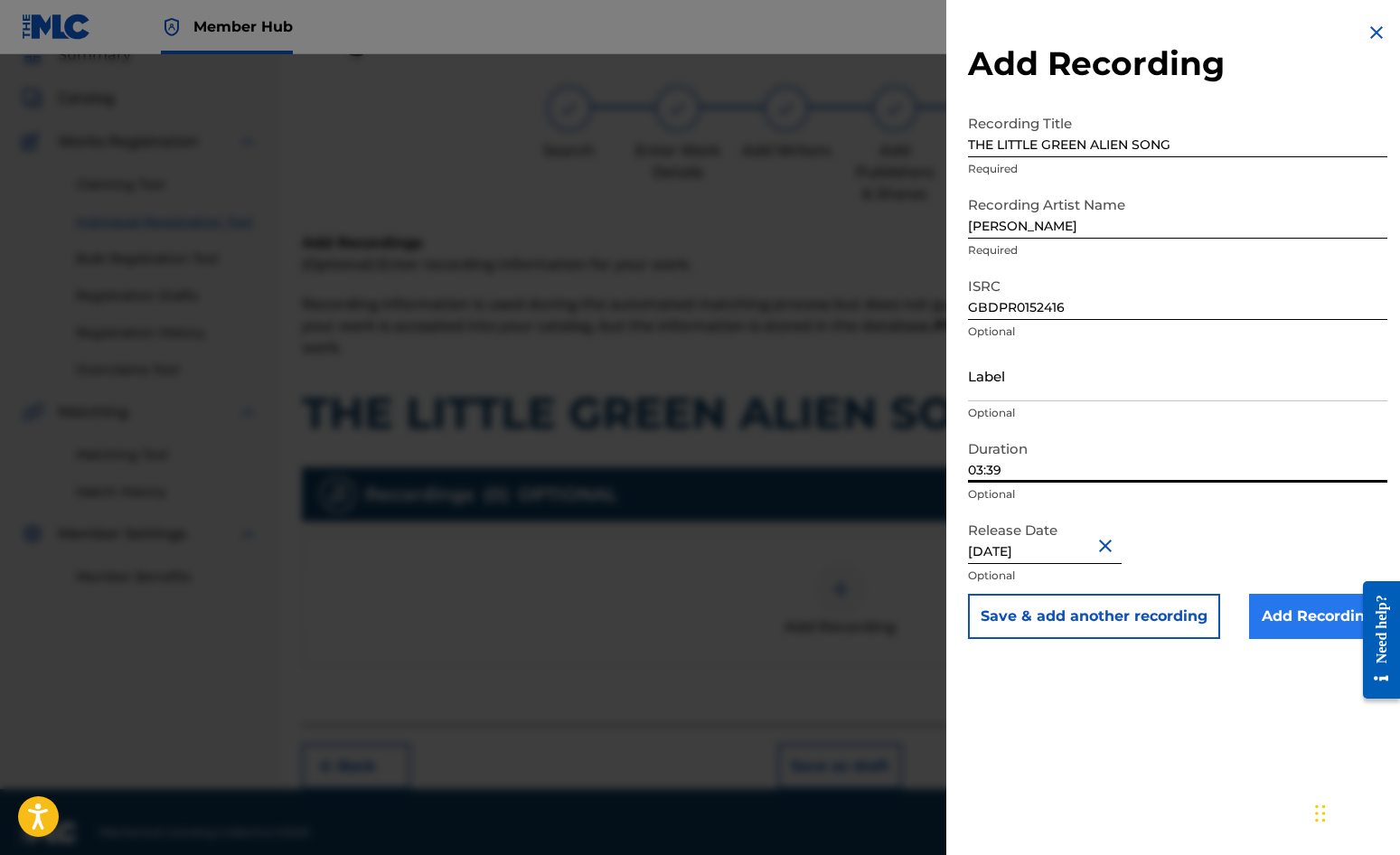
type input "03:39"
click at [1322, 602] on input "Add Recording" at bounding box center [1318, 616] width 138 height 45
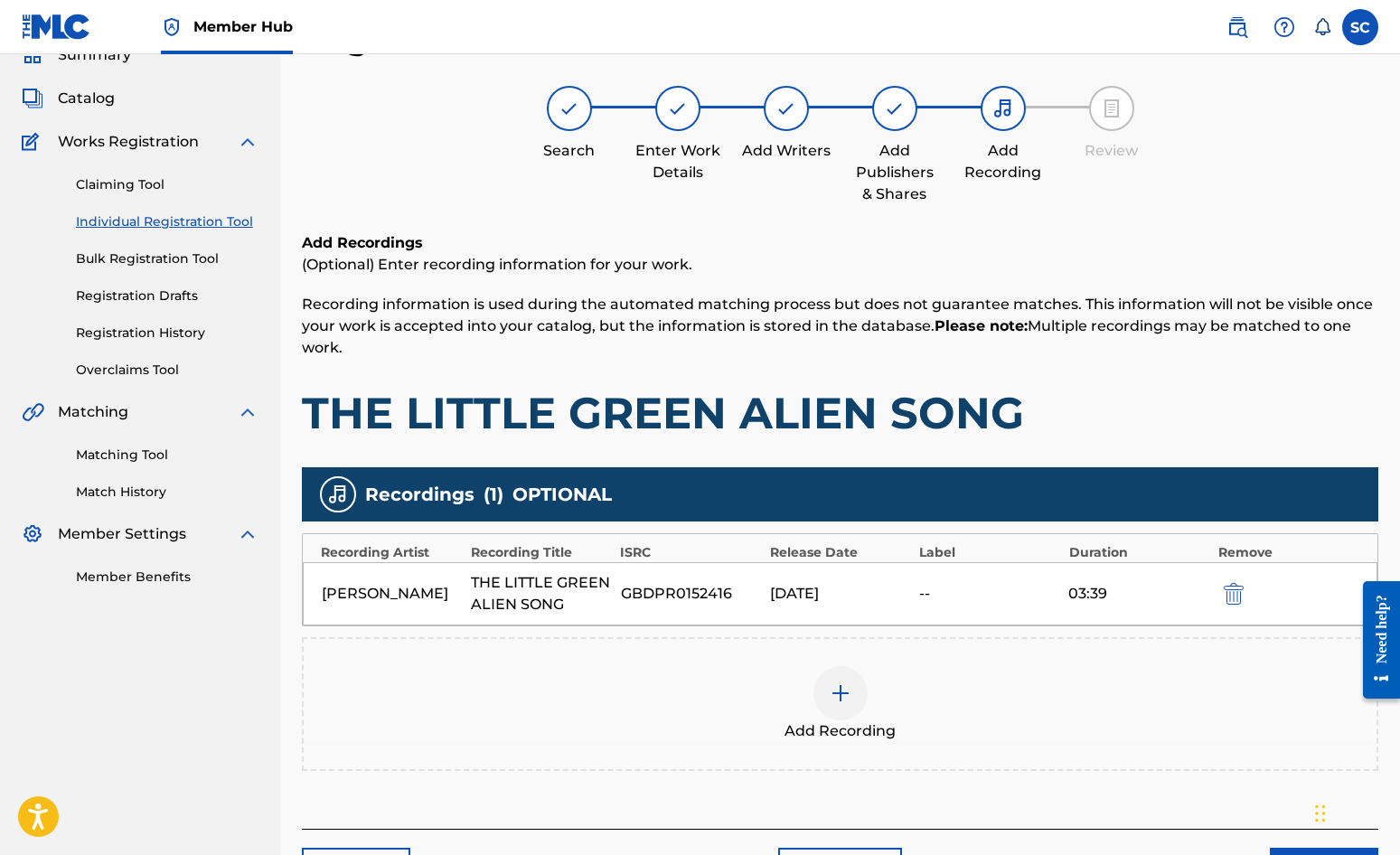
scroll to position [206, 0]
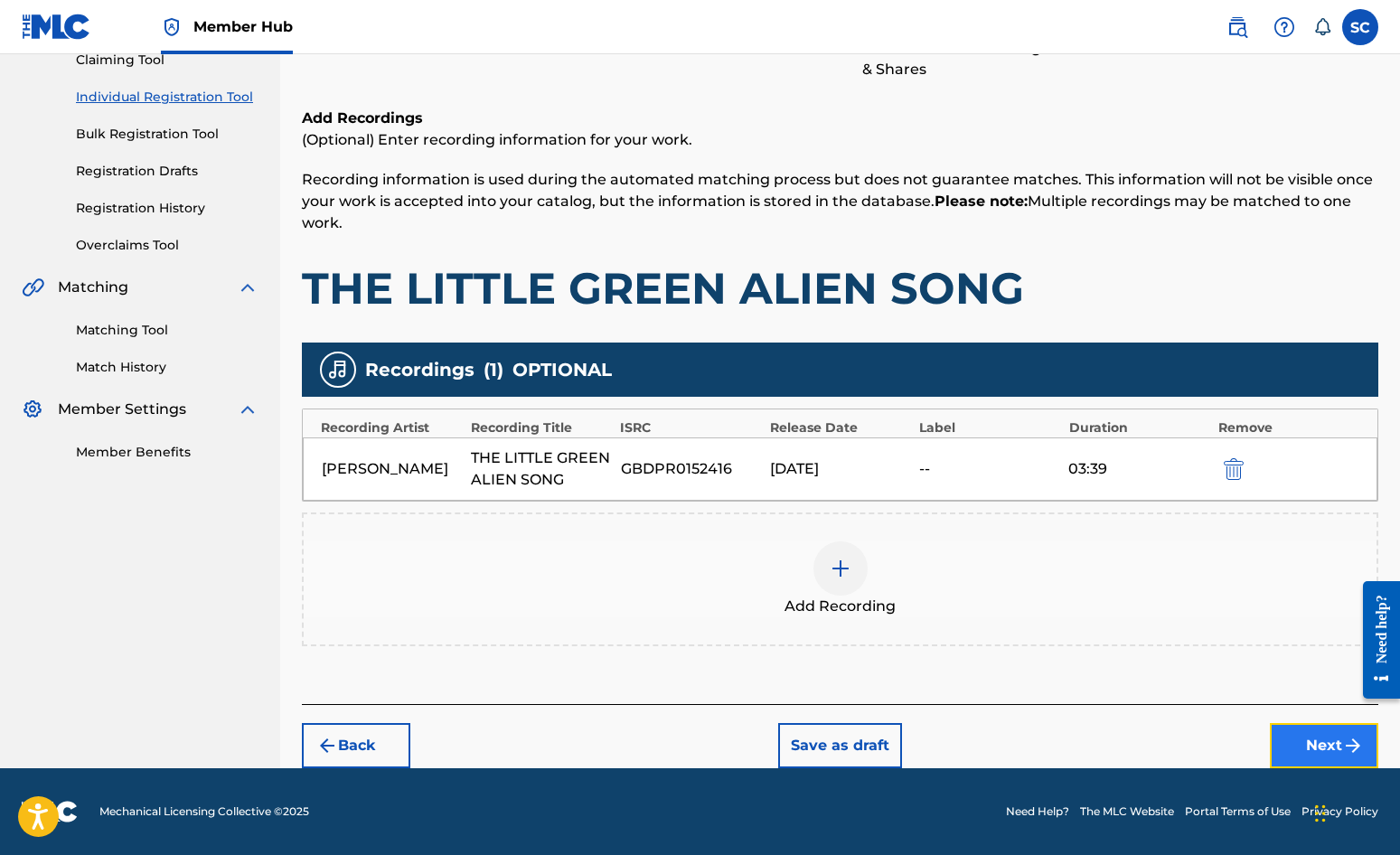
click at [1320, 746] on button "Next" at bounding box center [1324, 746] width 108 height 45
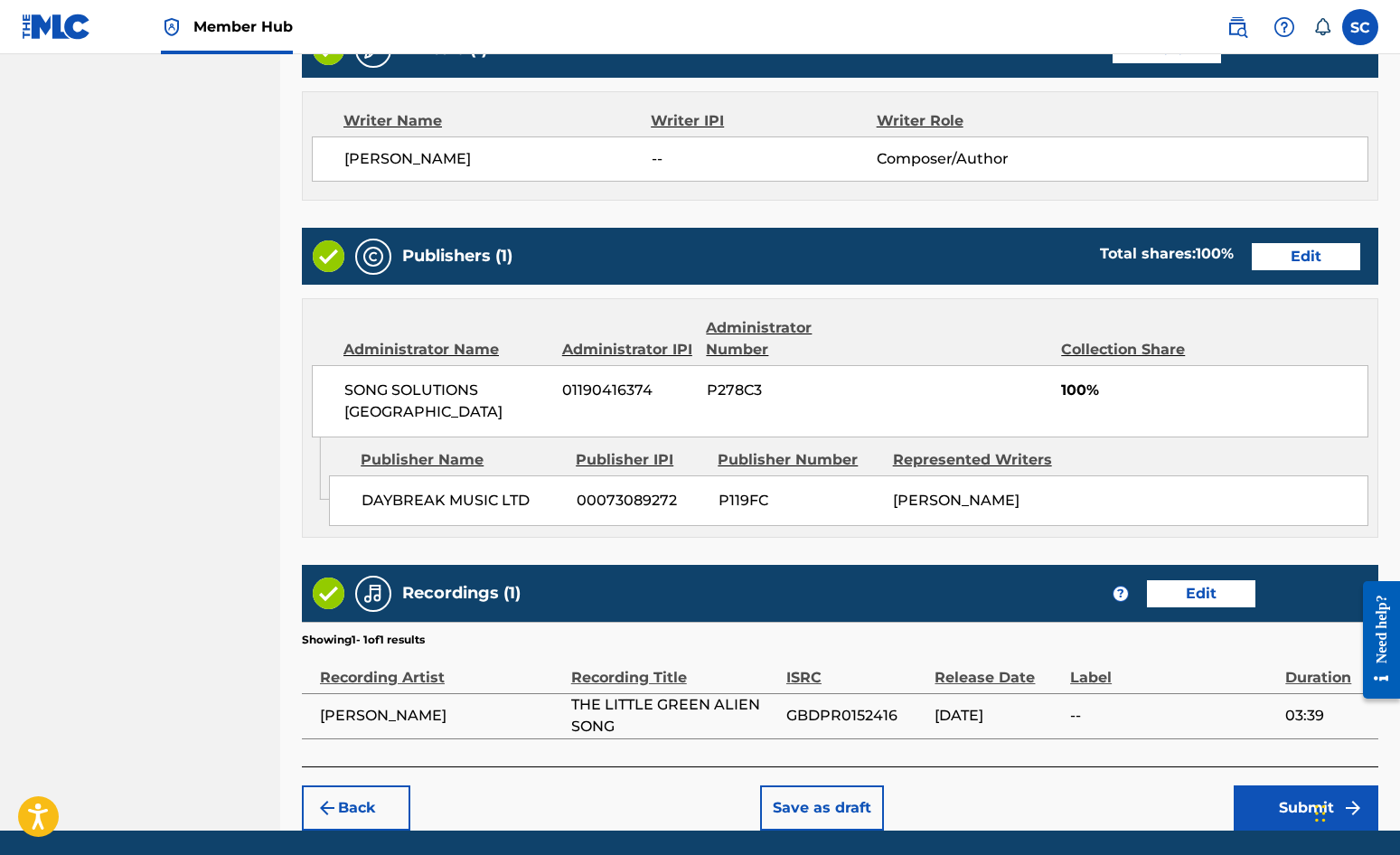
scroll to position [776, 0]
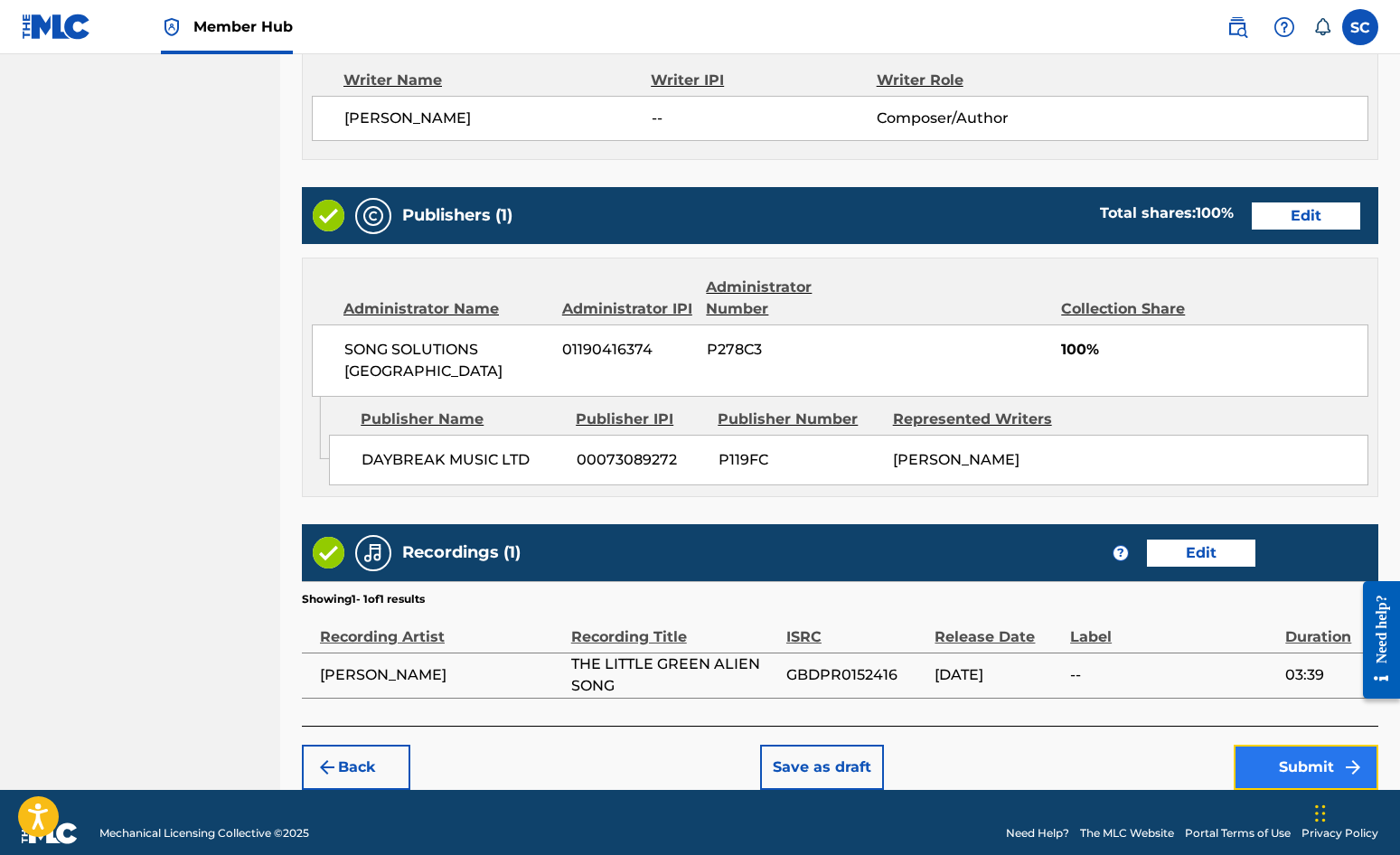
click at [1299, 745] on button "Submit" at bounding box center [1306, 768] width 145 height 45
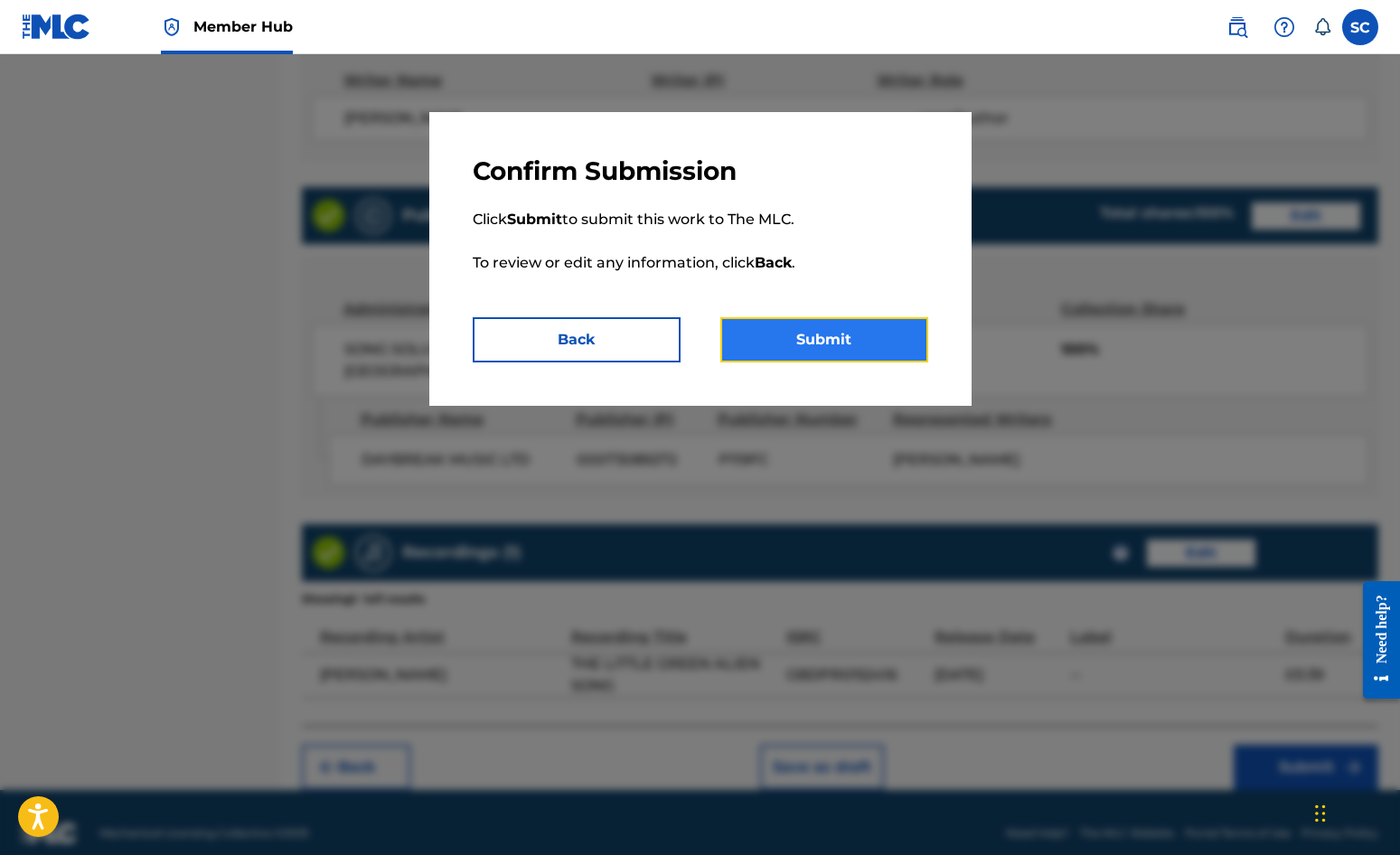
click at [812, 336] on button "Submit" at bounding box center [824, 340] width 208 height 45
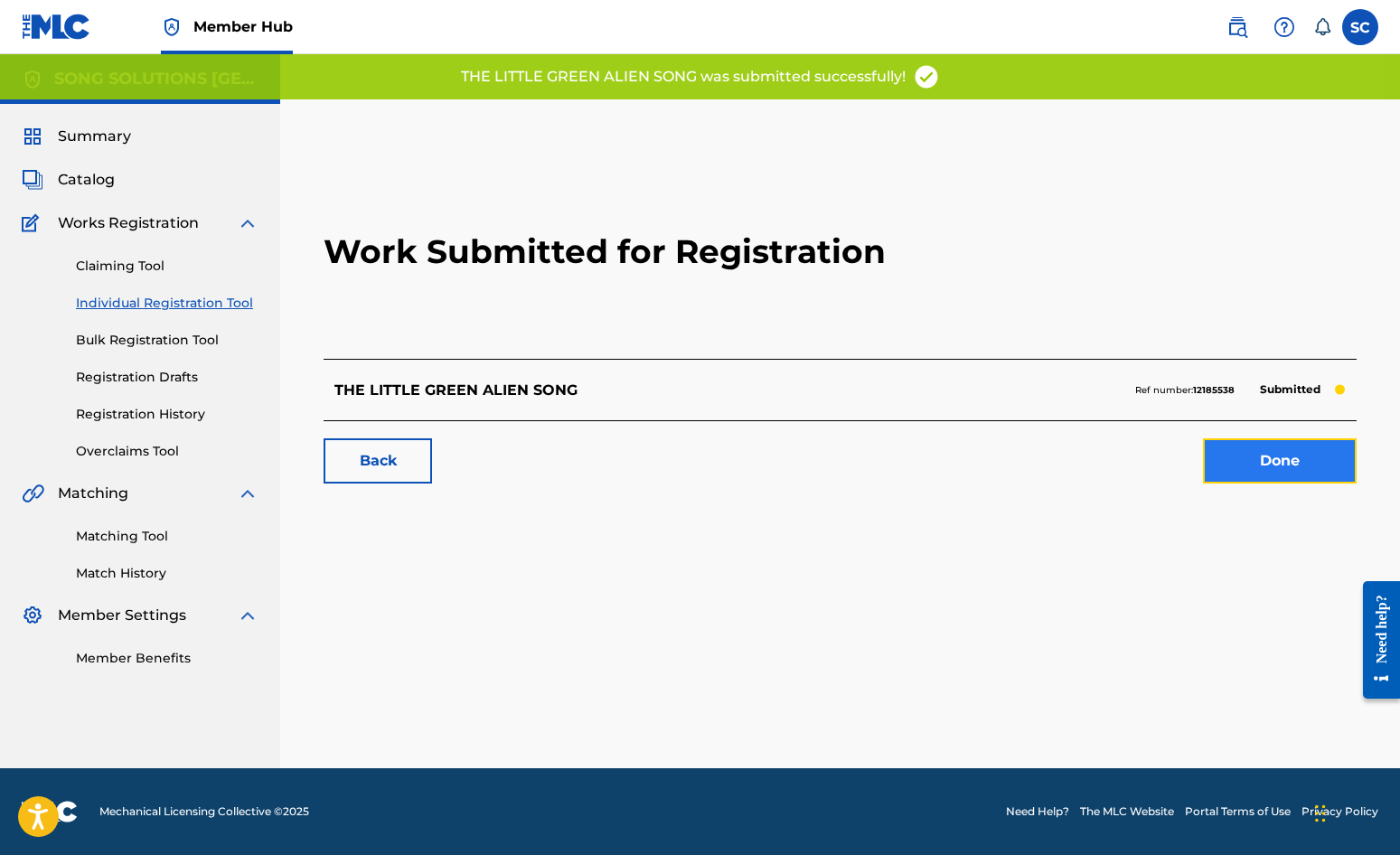
click at [1269, 464] on link "Done" at bounding box center [1281, 461] width 154 height 45
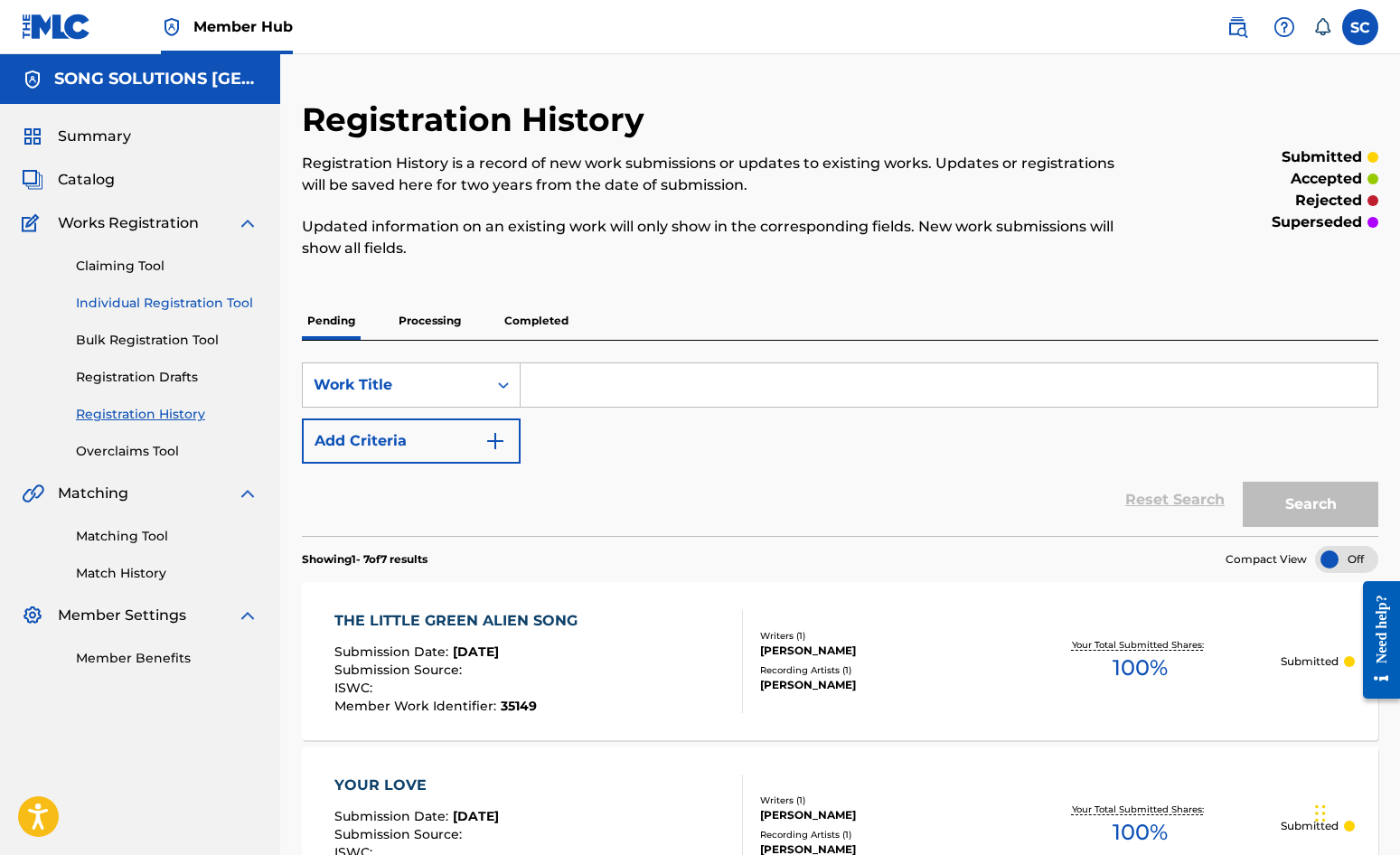
click at [89, 301] on link "Individual Registration Tool" at bounding box center [167, 303] width 182 height 19
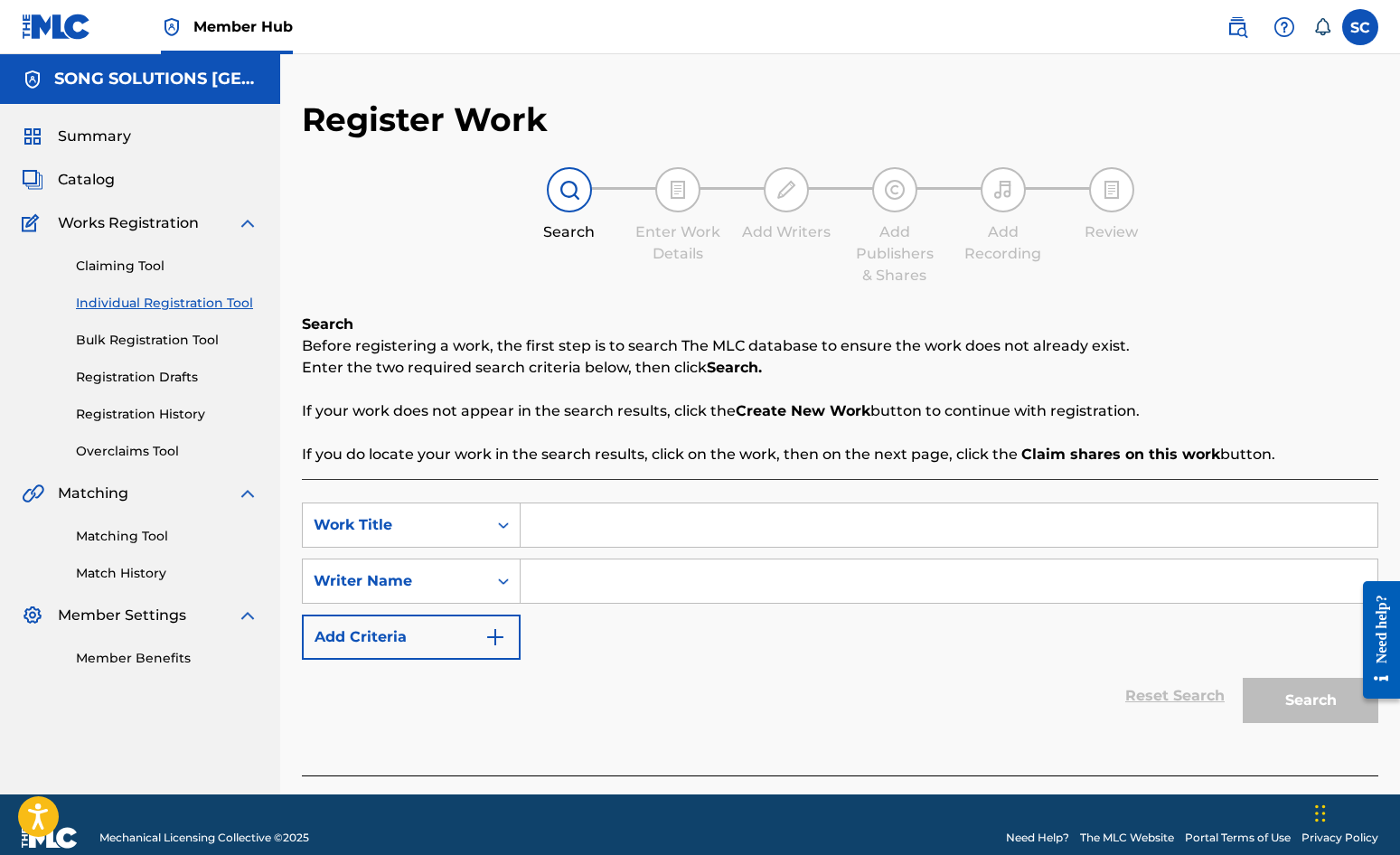
click at [558, 528] on input "Search Form" at bounding box center [949, 525] width 857 height 43
type input "BEFORE MEN"
click at [594, 582] on input "Search Form" at bounding box center [949, 582] width 857 height 43
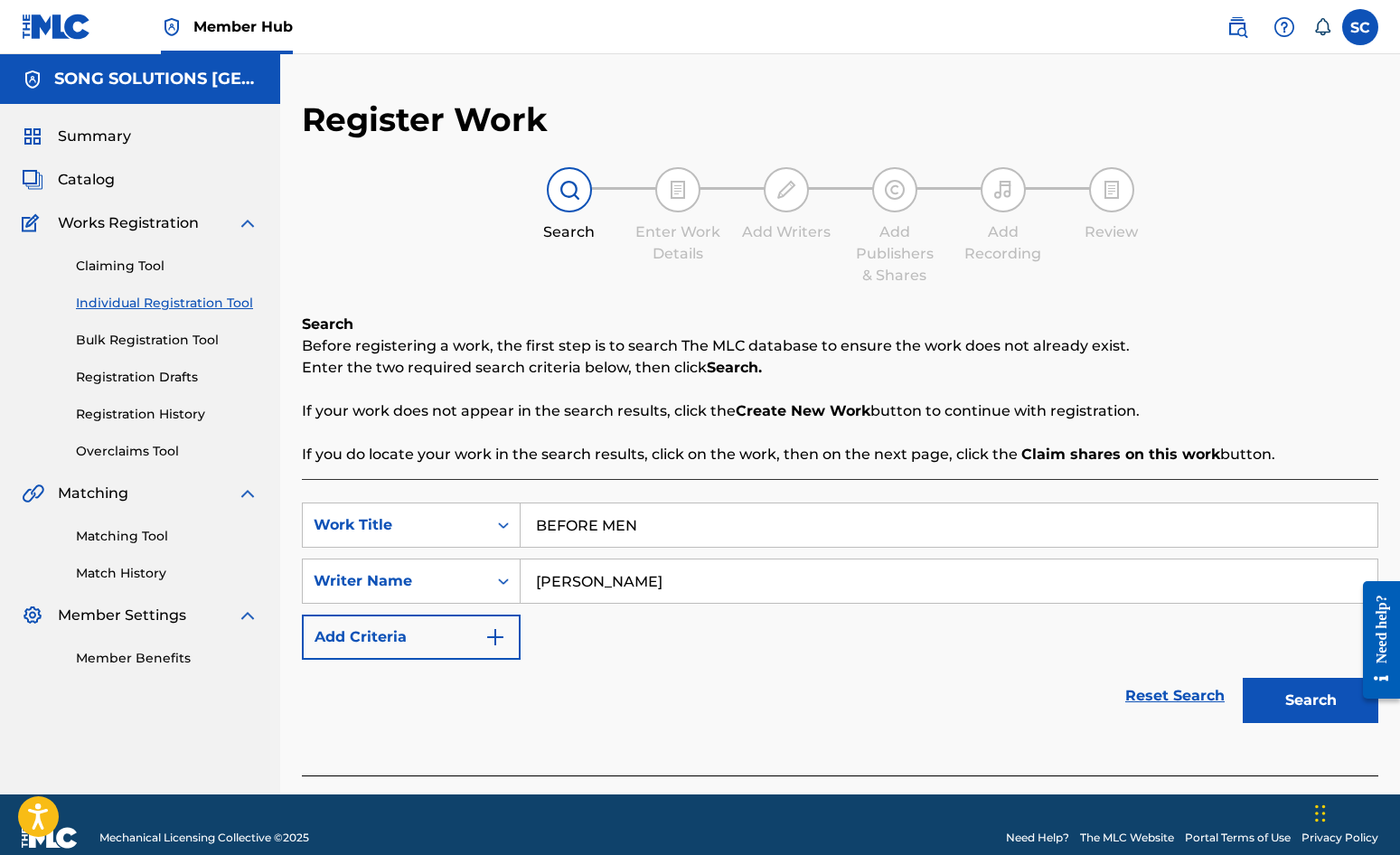
type input "[PERSON_NAME]"
click at [1243, 678] on button "Search" at bounding box center [1311, 701] width 135 height 45
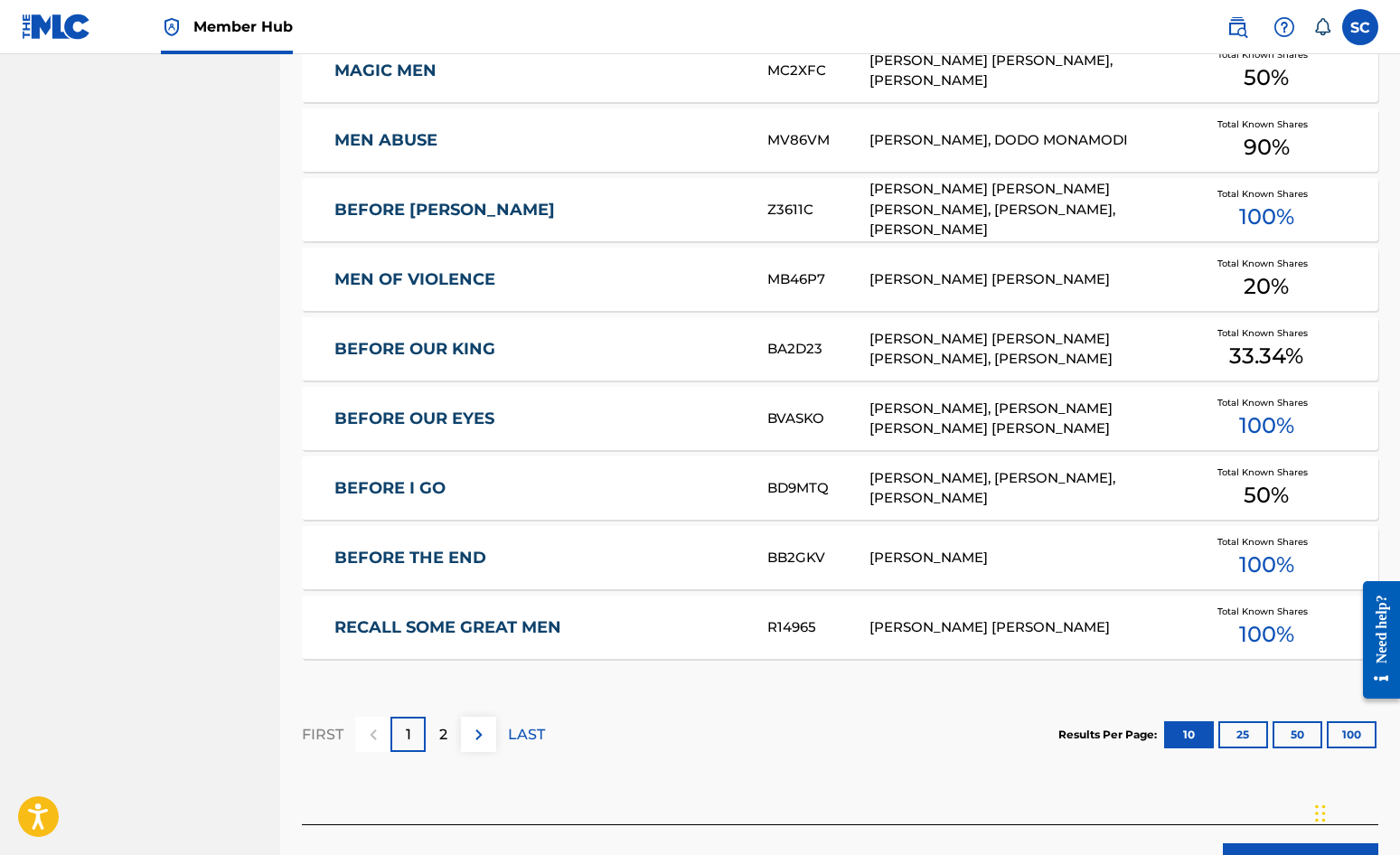
scroll to position [995, 0]
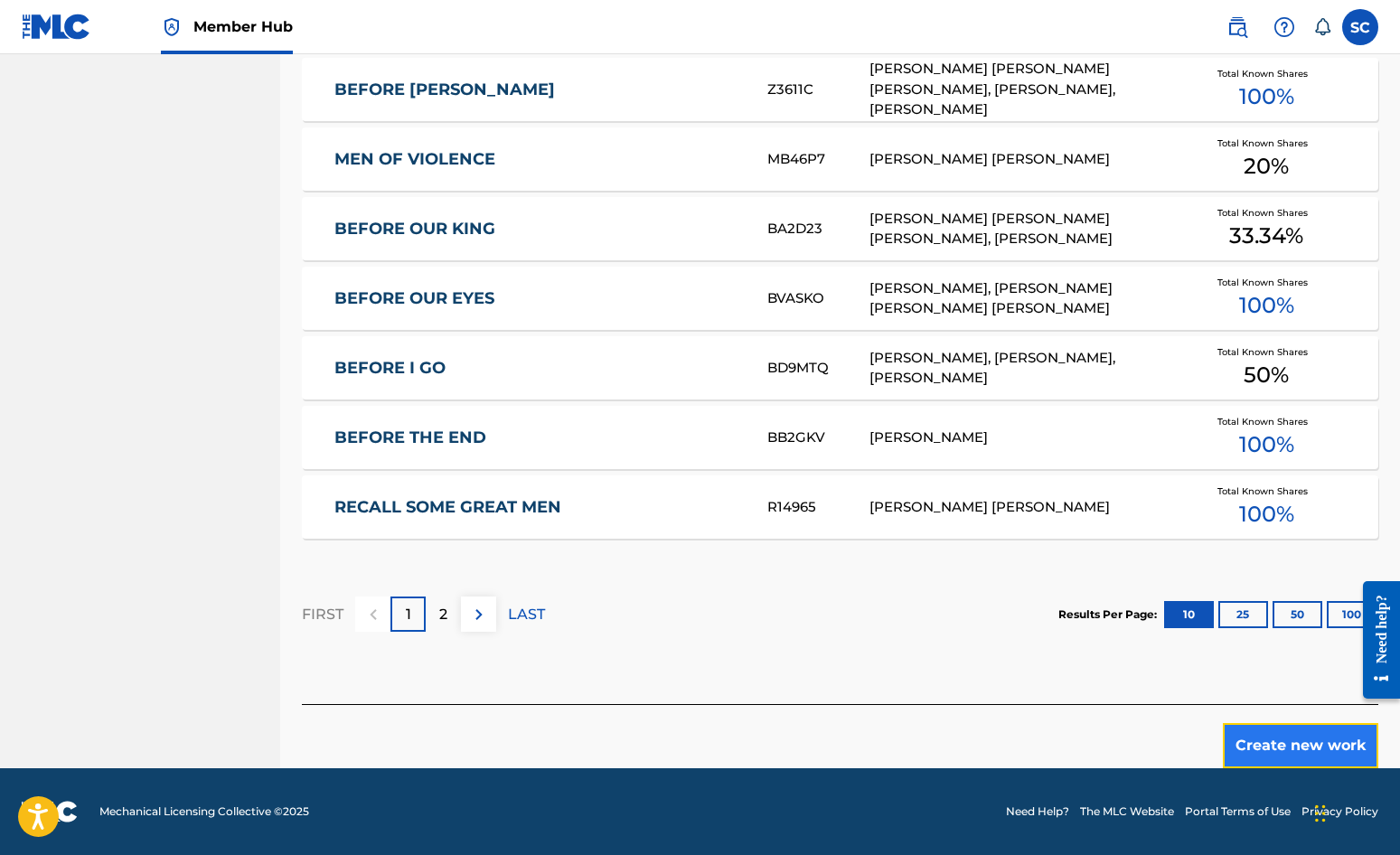
click at [1299, 746] on button "Create new work" at bounding box center [1300, 746] width 155 height 45
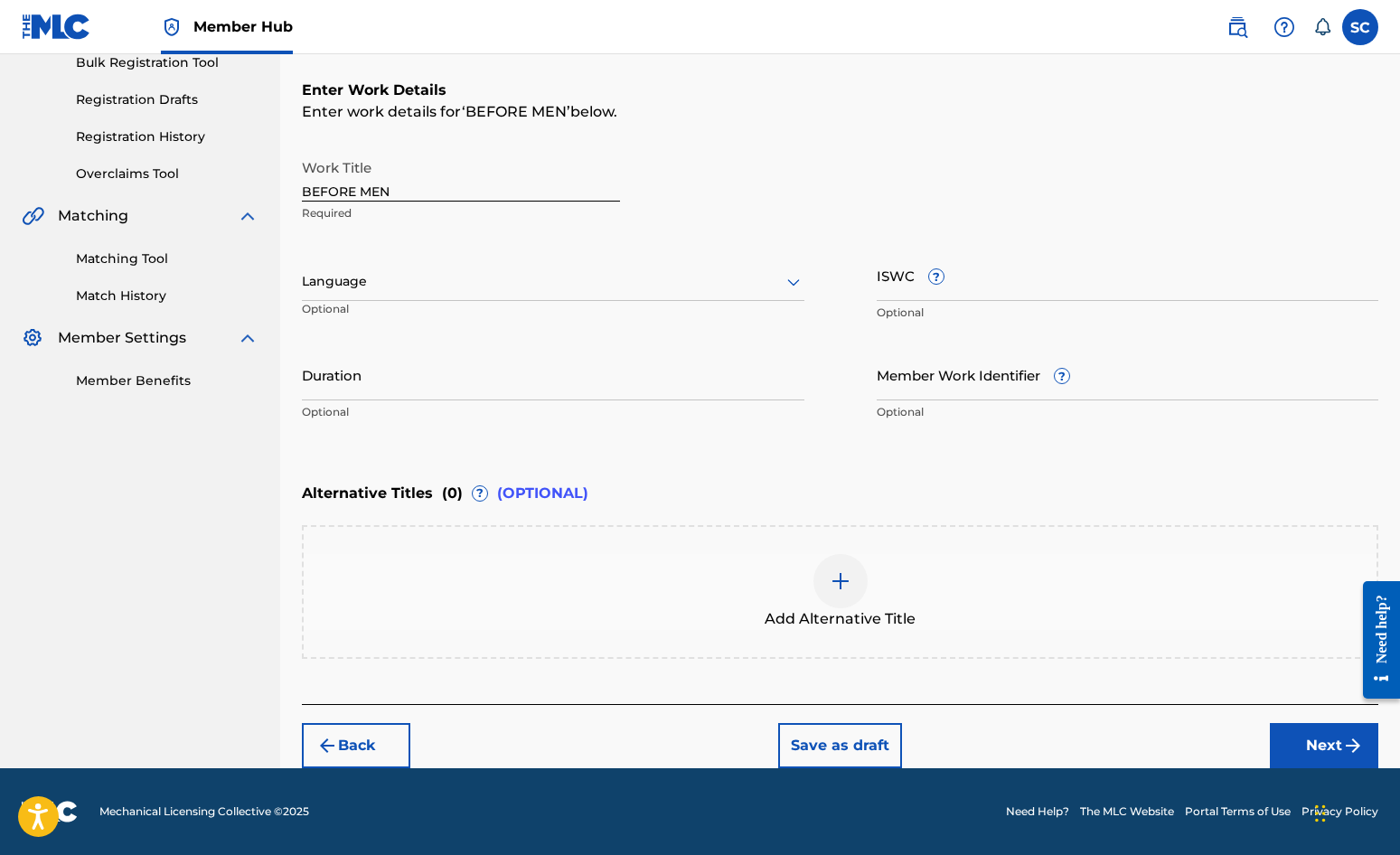
scroll to position [0, 0]
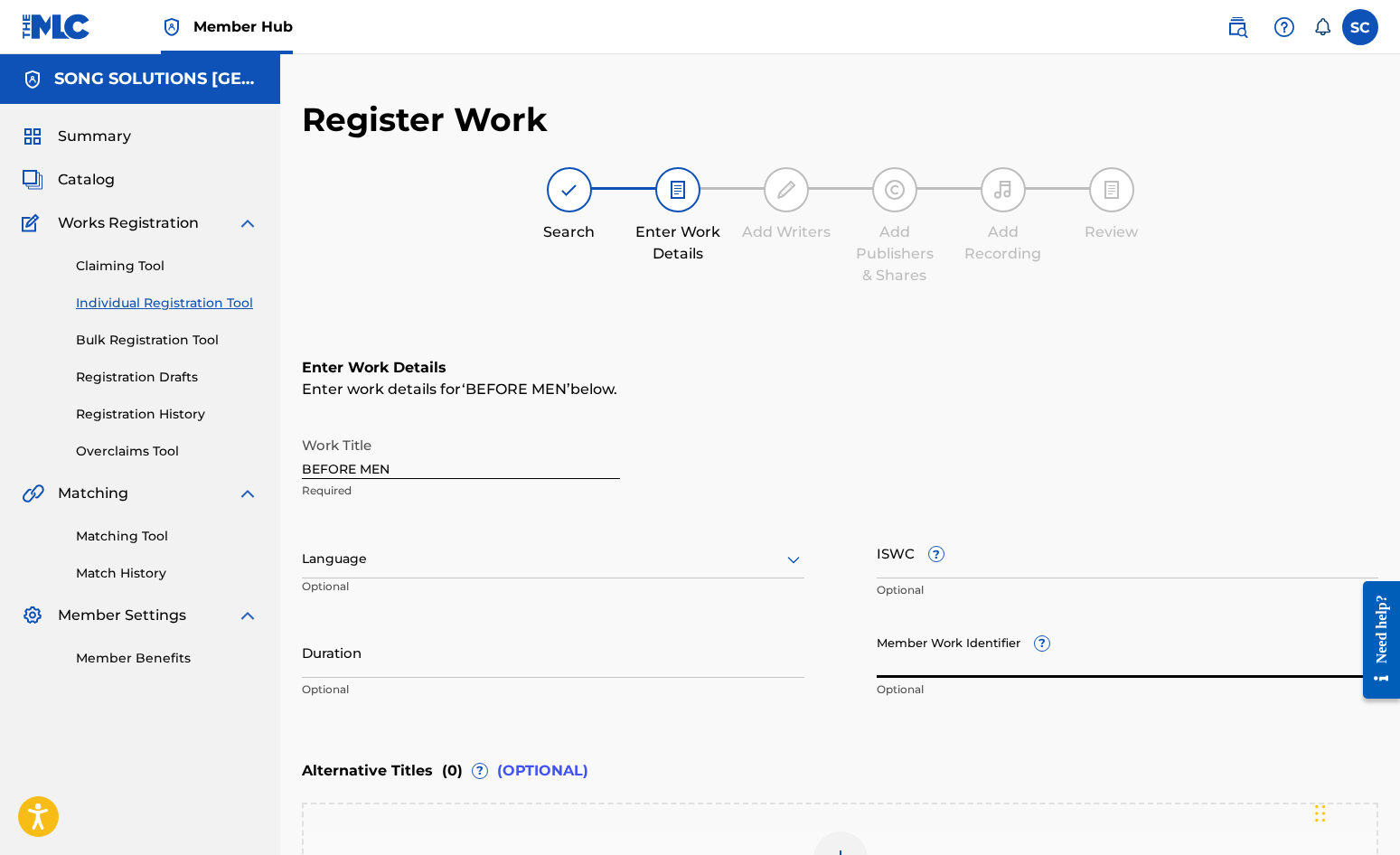
click at [912, 642] on input "Member Work Identifier ?" at bounding box center [1128, 652] width 503 height 52
type input "79891"
click at [766, 730] on div "Enter Work Details Enter work details for ‘ BEFORE MEN ’ below. Work Title BEFO…" at bounding box center [840, 533] width 1077 height 438
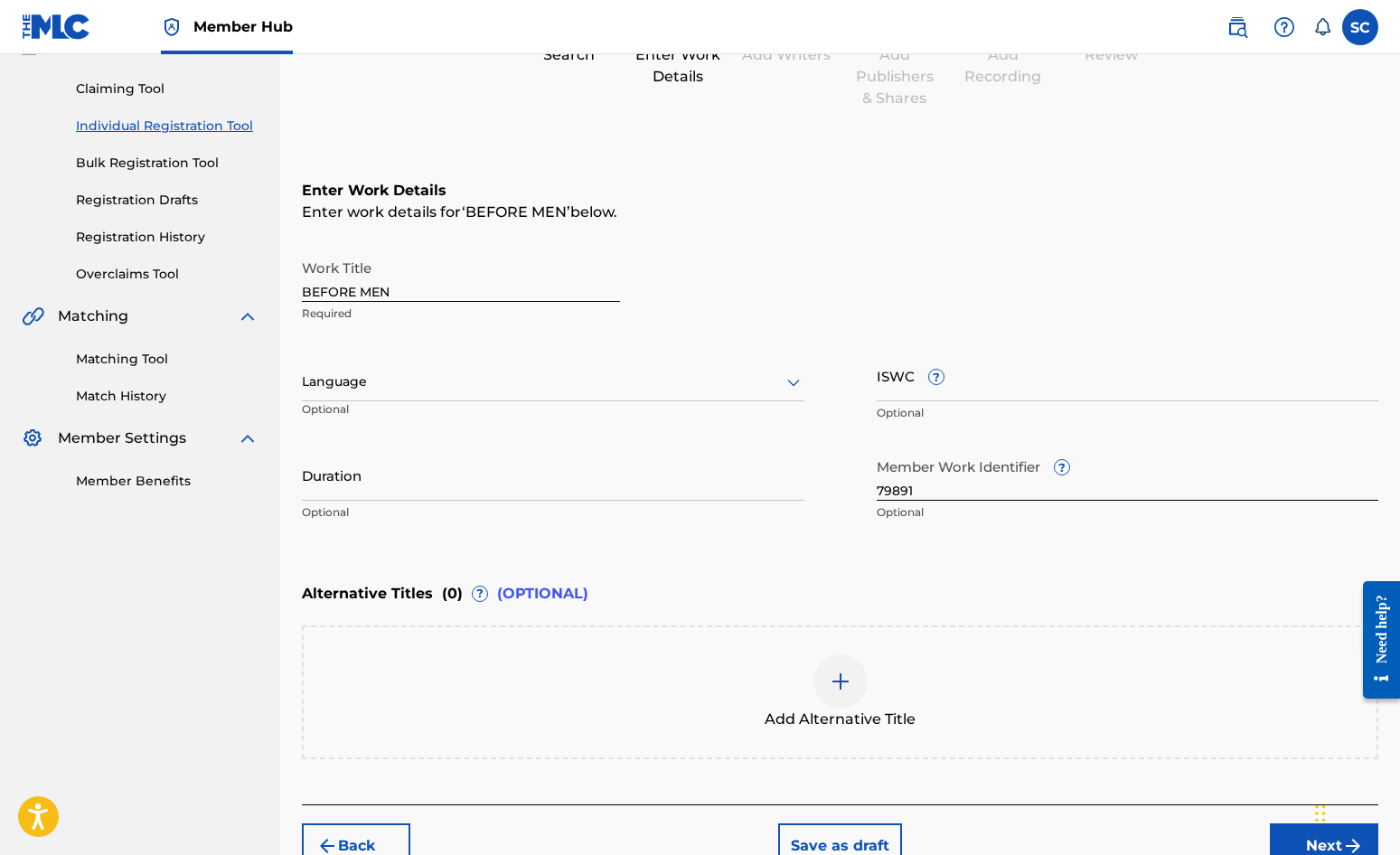
scroll to position [277, 0]
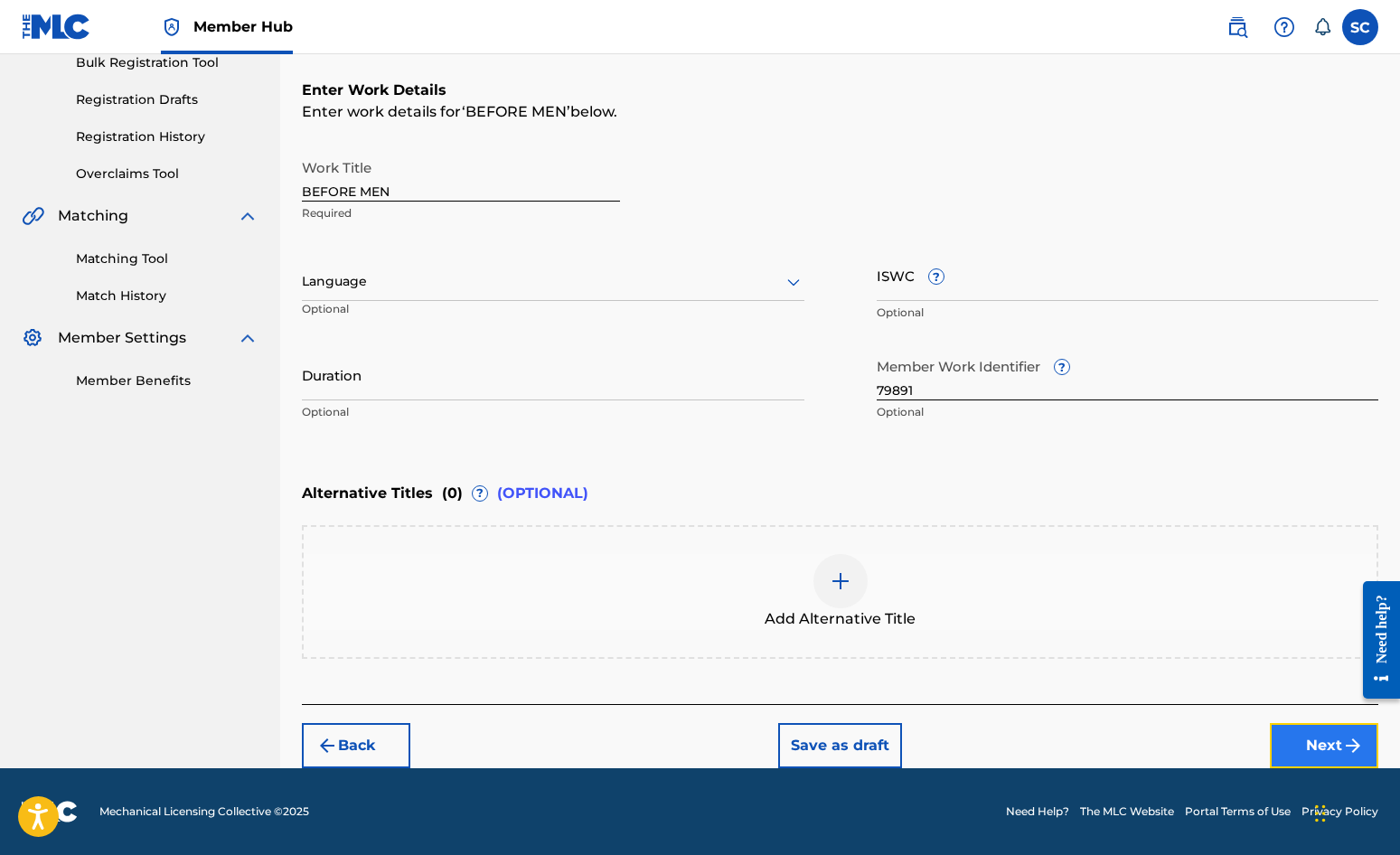
click at [1326, 747] on button "Next" at bounding box center [1324, 746] width 108 height 45
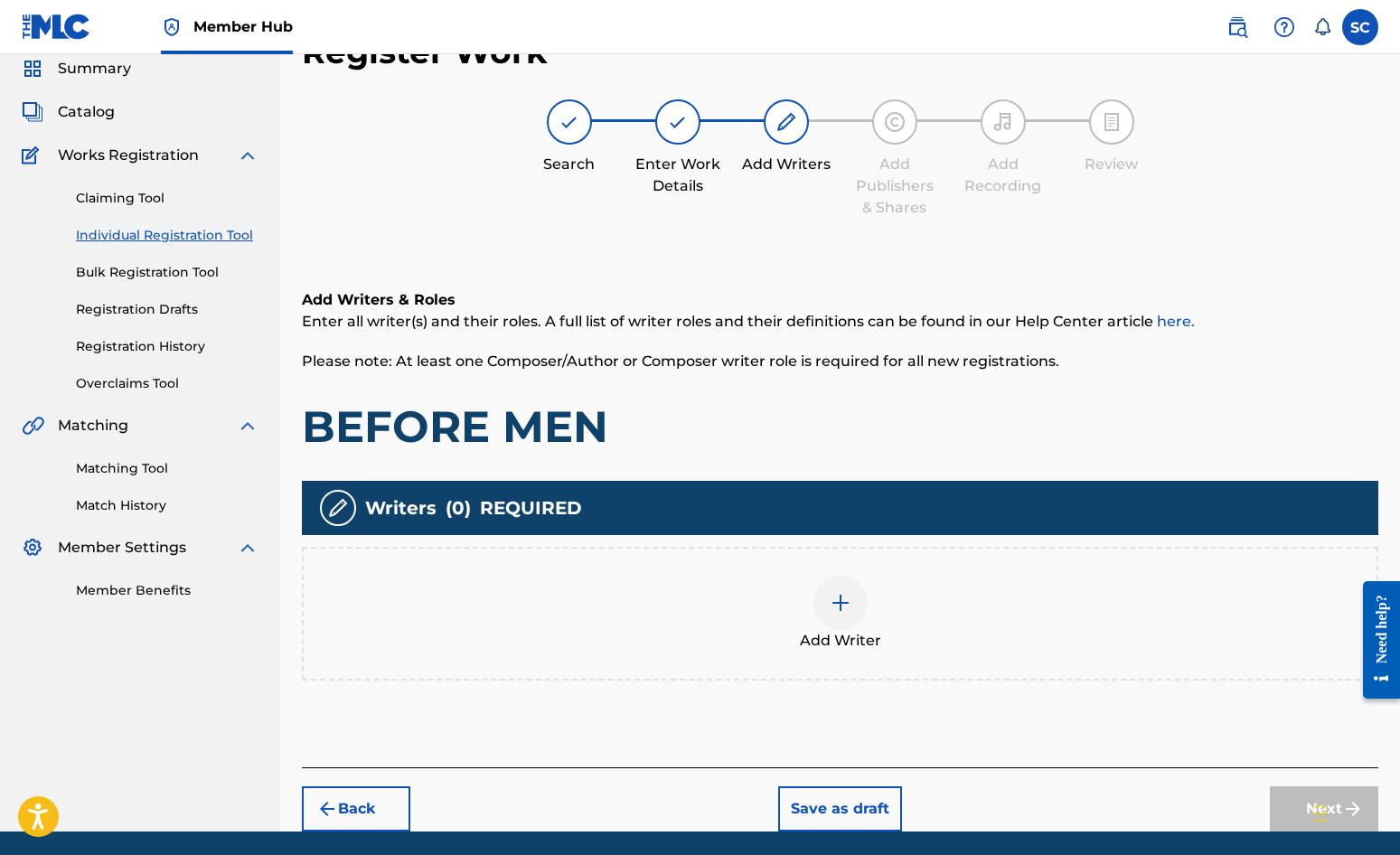
scroll to position [82, 0]
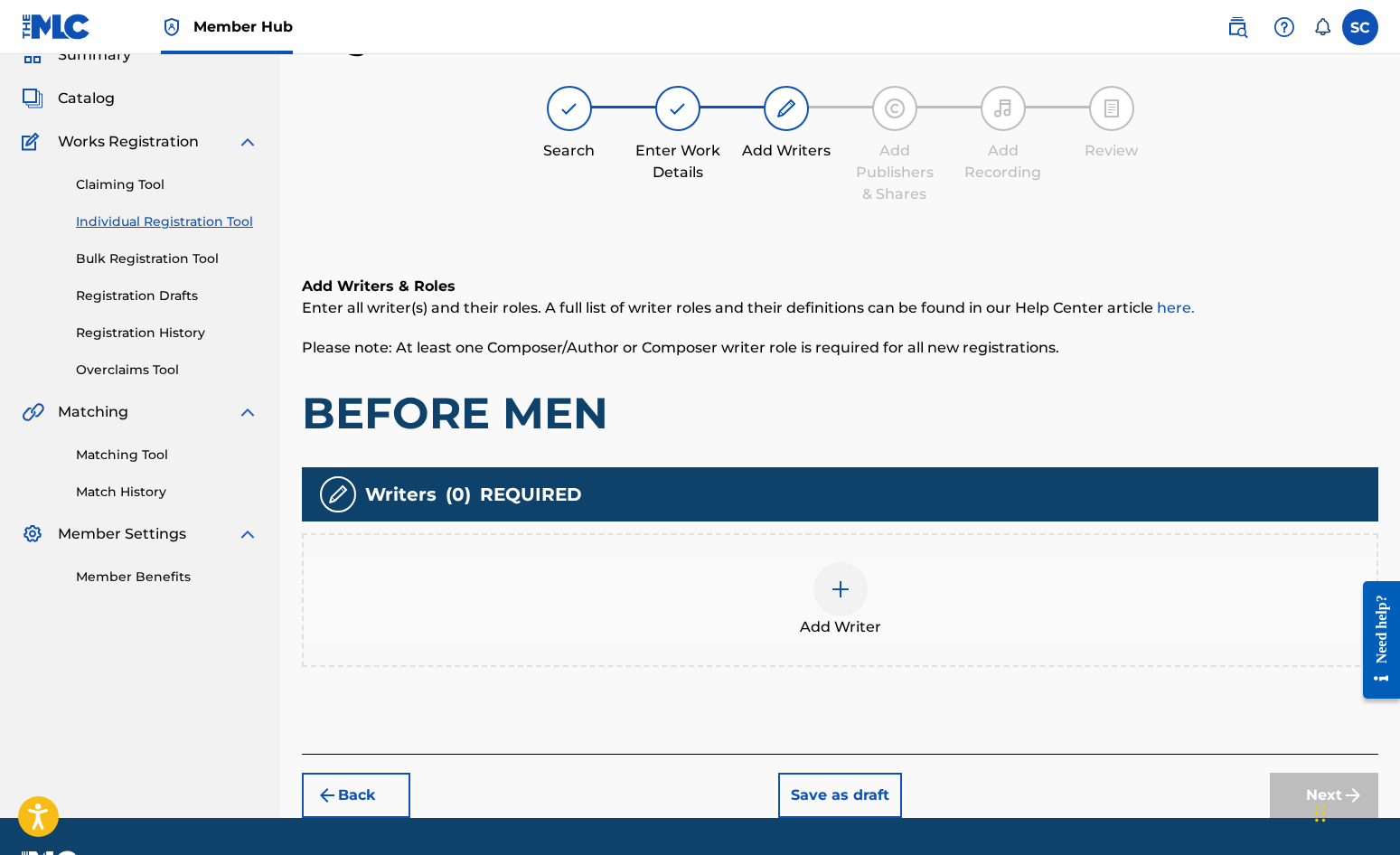
click at [847, 587] on img at bounding box center [840, 589] width 22 height 22
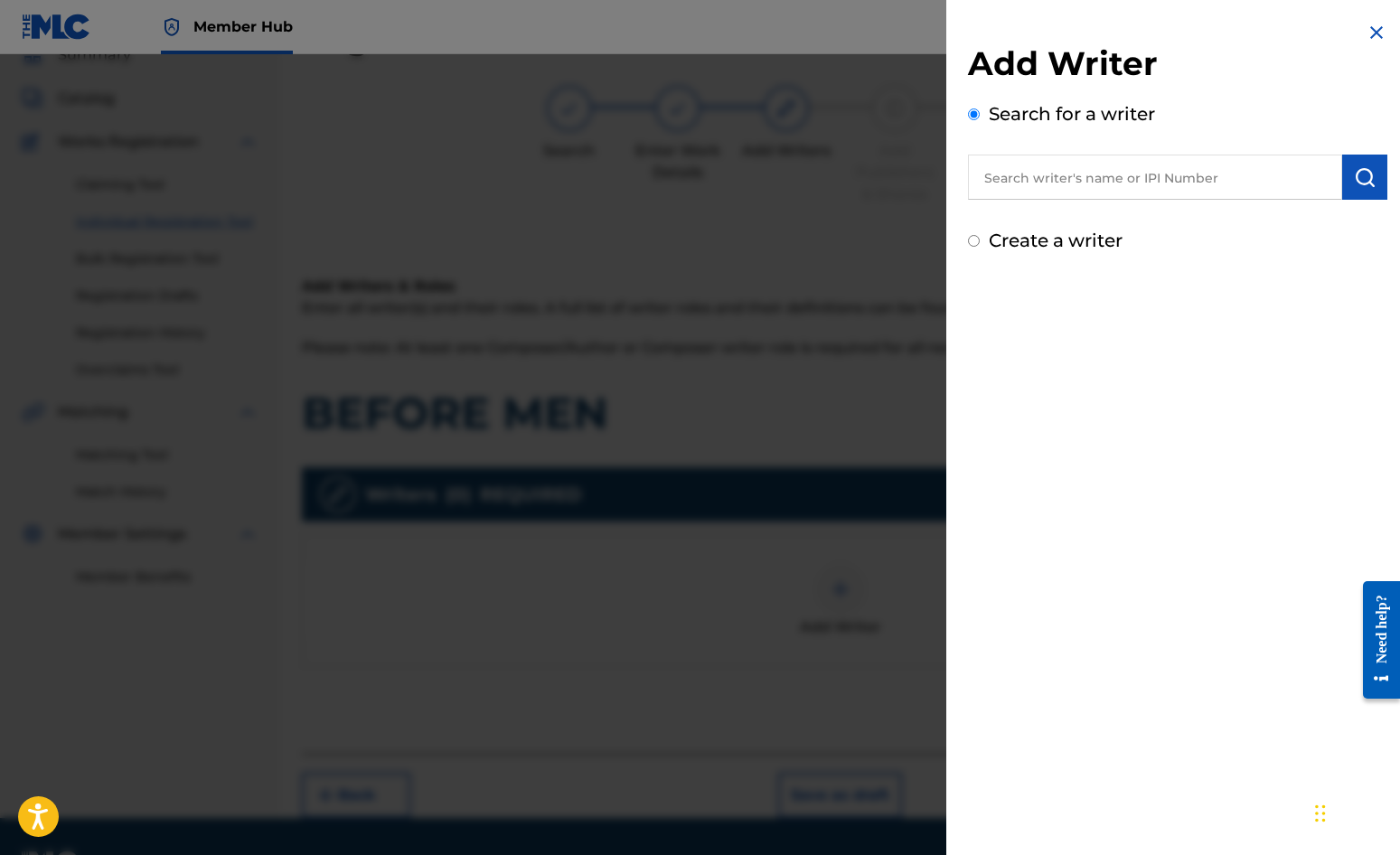
click at [1098, 240] on label "Create a writer" at bounding box center [1055, 240] width 133 height 22
radio input "true"
click at [980, 240] on input "Create a writer" at bounding box center [973, 241] width 12 height 12
radio input "false"
radio input "true"
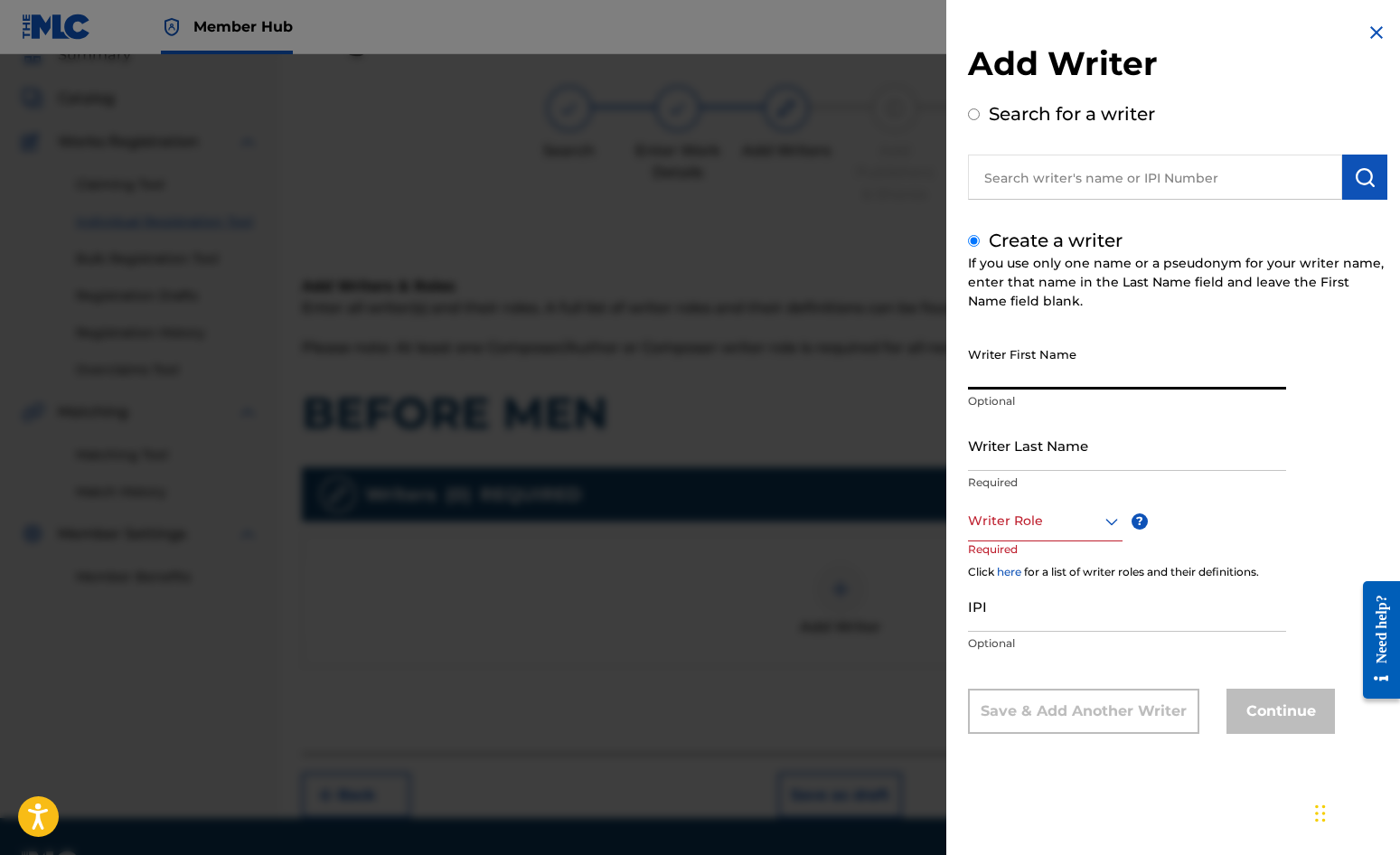
click at [1025, 360] on input "Writer First Name" at bounding box center [1127, 364] width 319 height 52
type input "[PERSON_NAME]"
drag, startPoint x: 996, startPoint y: 446, endPoint x: 1002, endPoint y: 430, distance: 17.1
click at [998, 446] on input "Writer Last Name" at bounding box center [1127, 444] width 319 height 52
type input "[PERSON_NAME]"
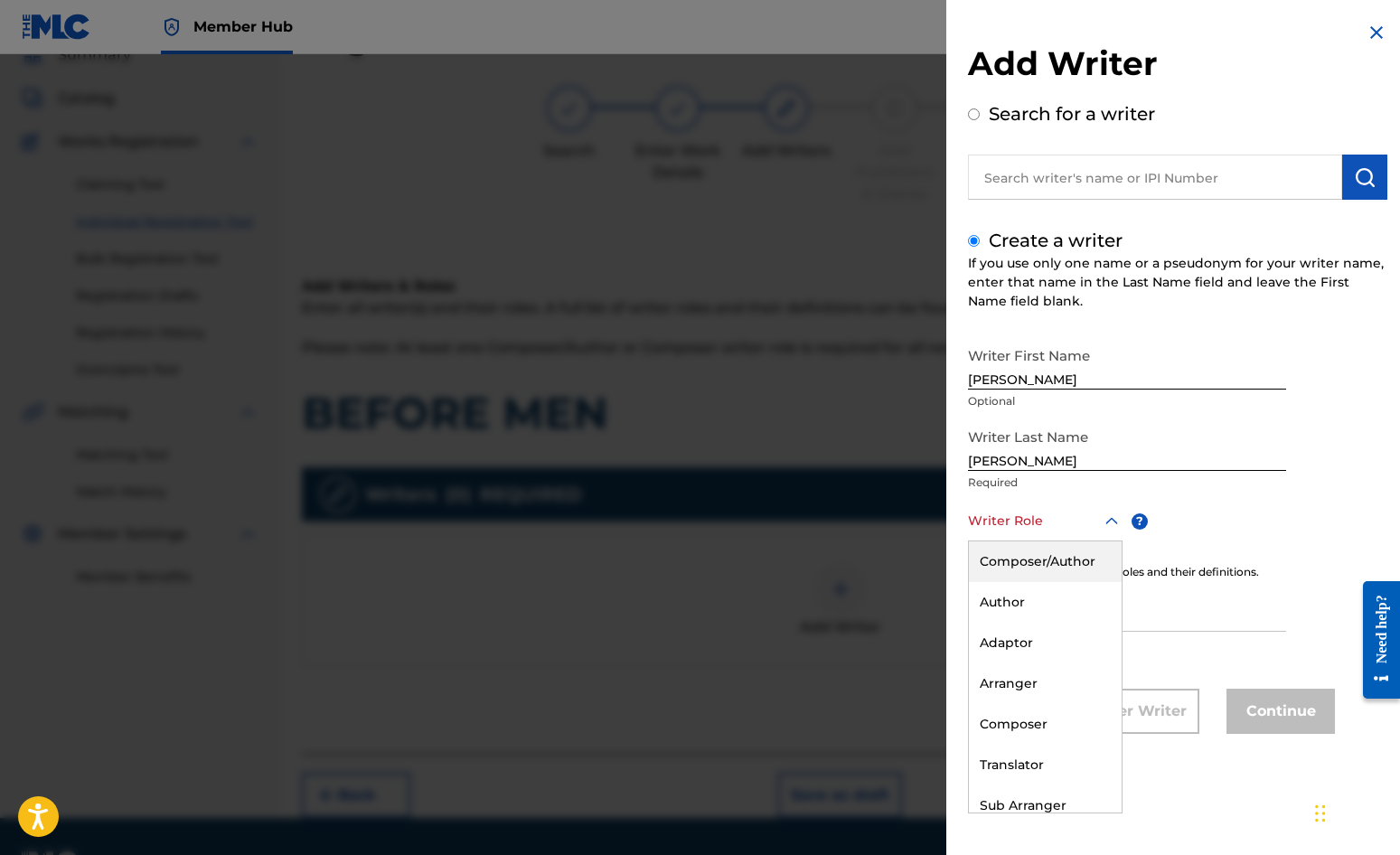
click at [1010, 512] on div at bounding box center [1045, 521] width 155 height 23
click at [1024, 554] on div "Composer/Author" at bounding box center [1045, 561] width 153 height 40
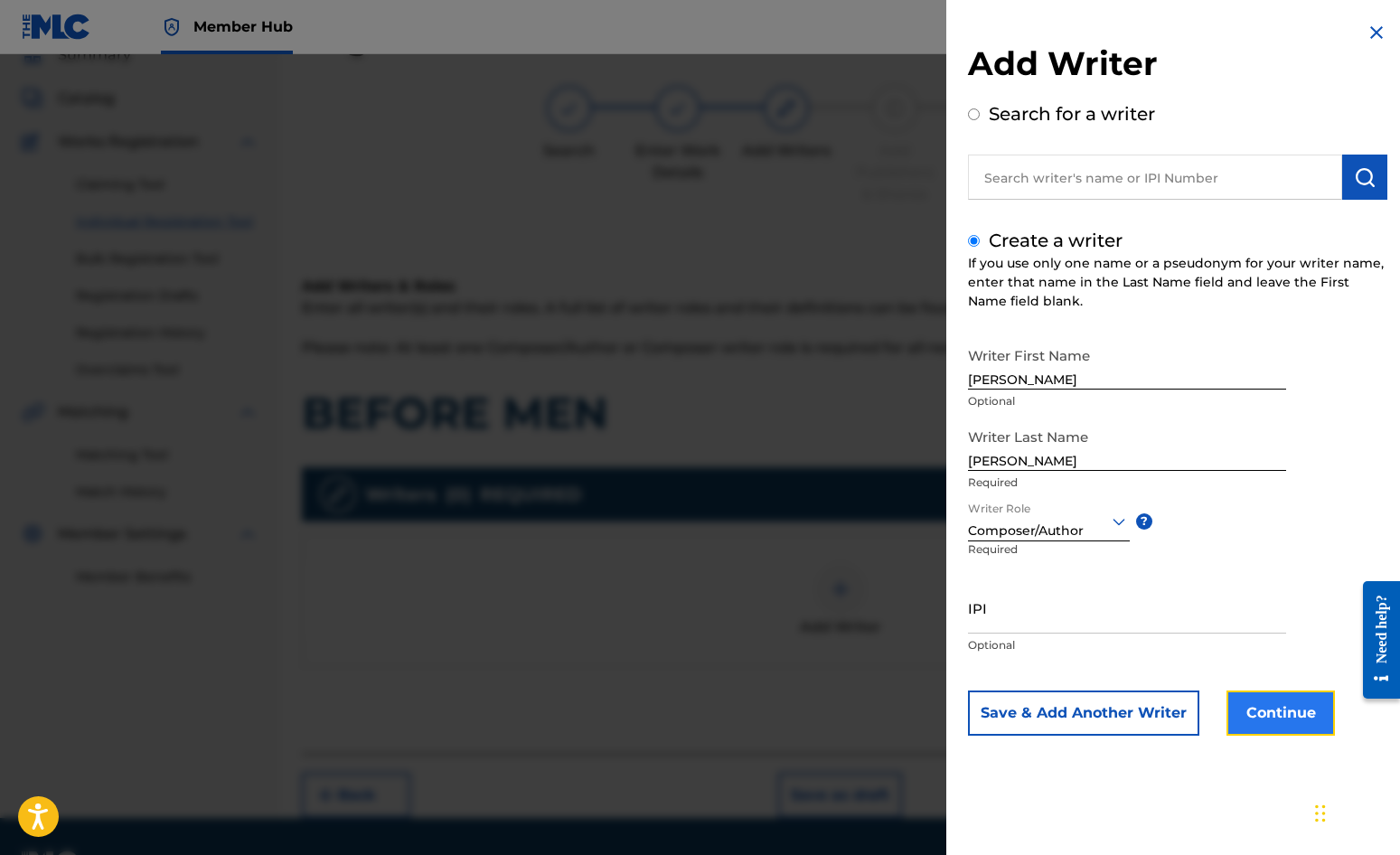
click at [1268, 709] on button "Continue" at bounding box center [1281, 713] width 108 height 45
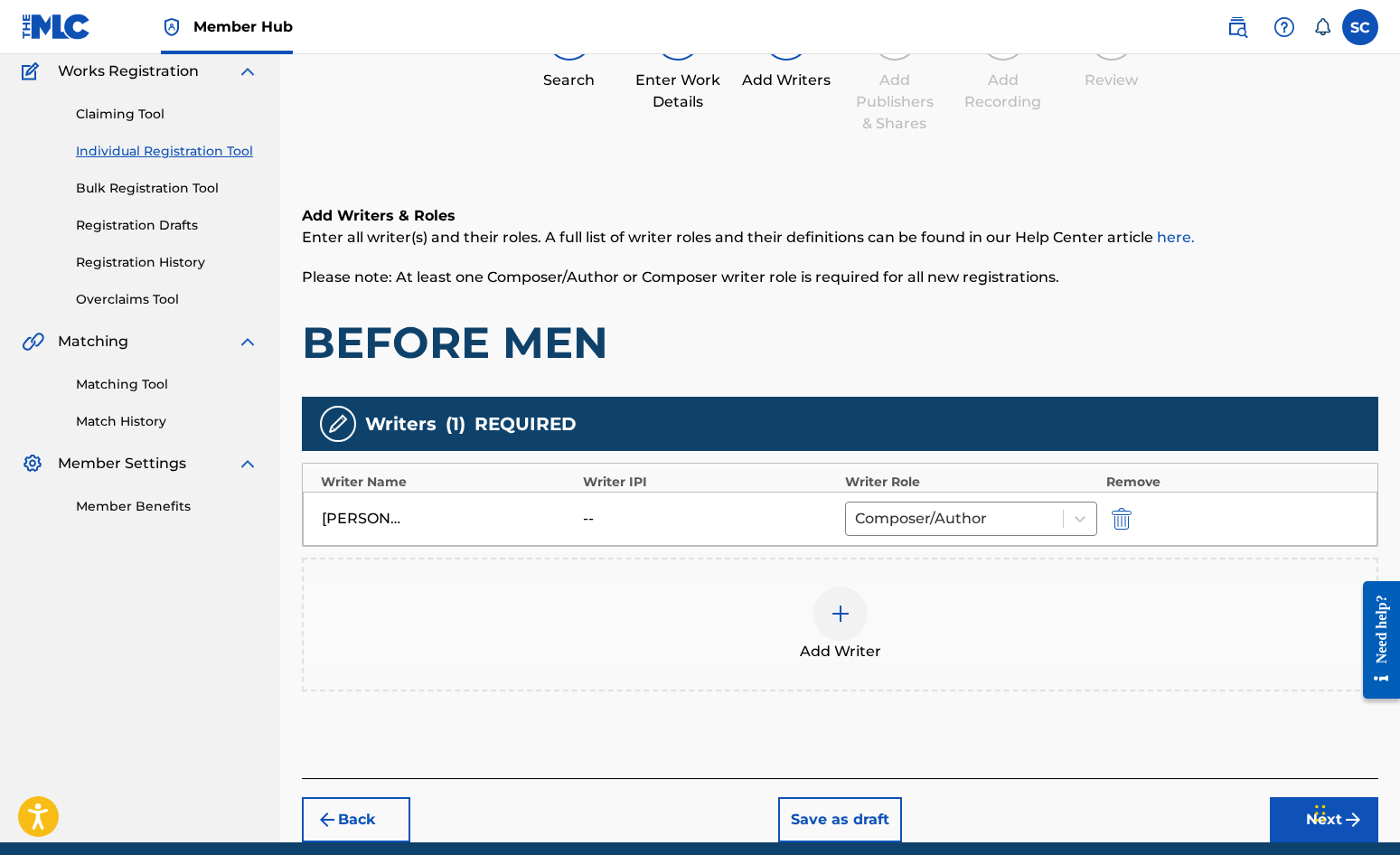
scroll to position [226, 0]
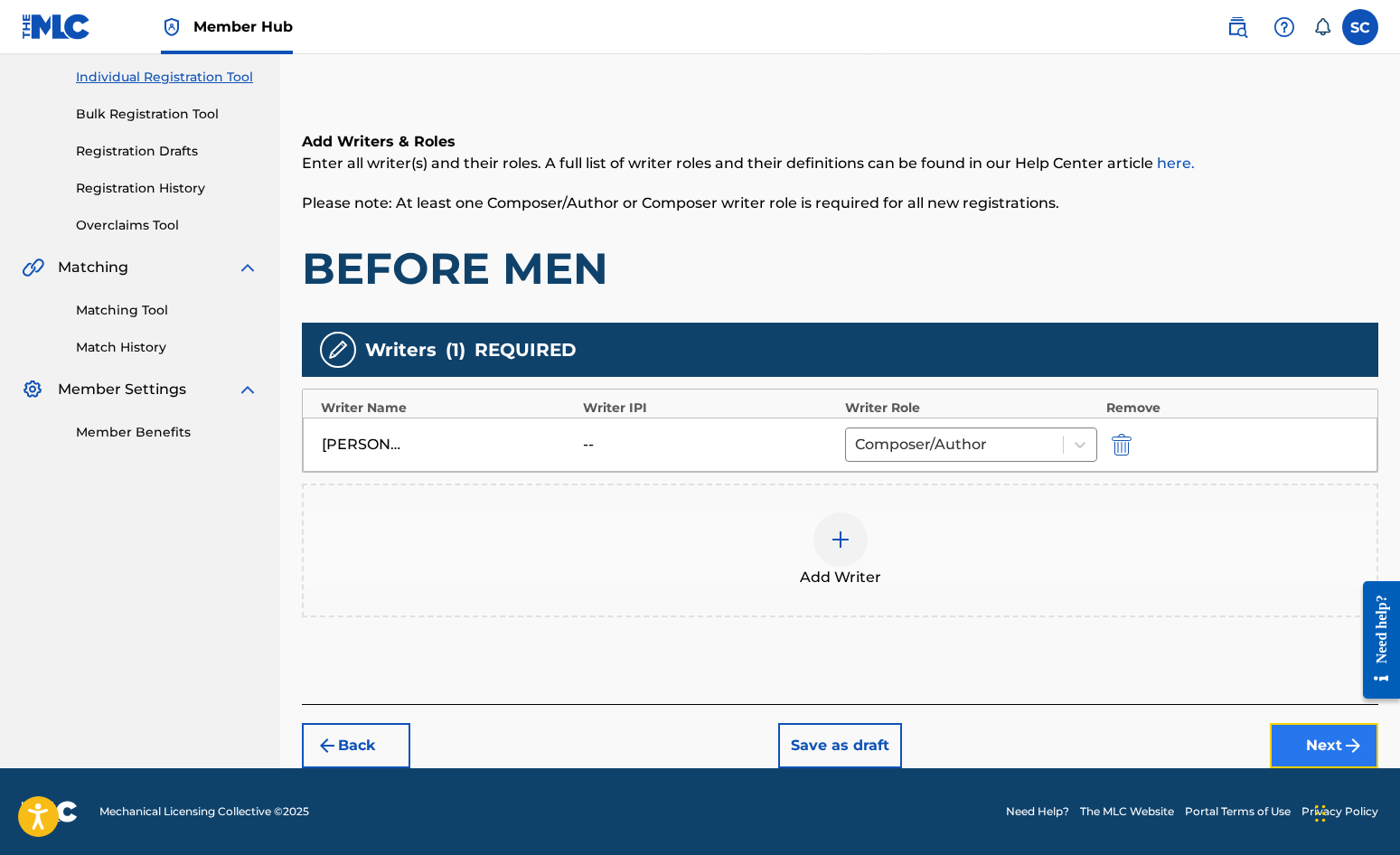
click at [1322, 738] on button "Next" at bounding box center [1324, 746] width 108 height 45
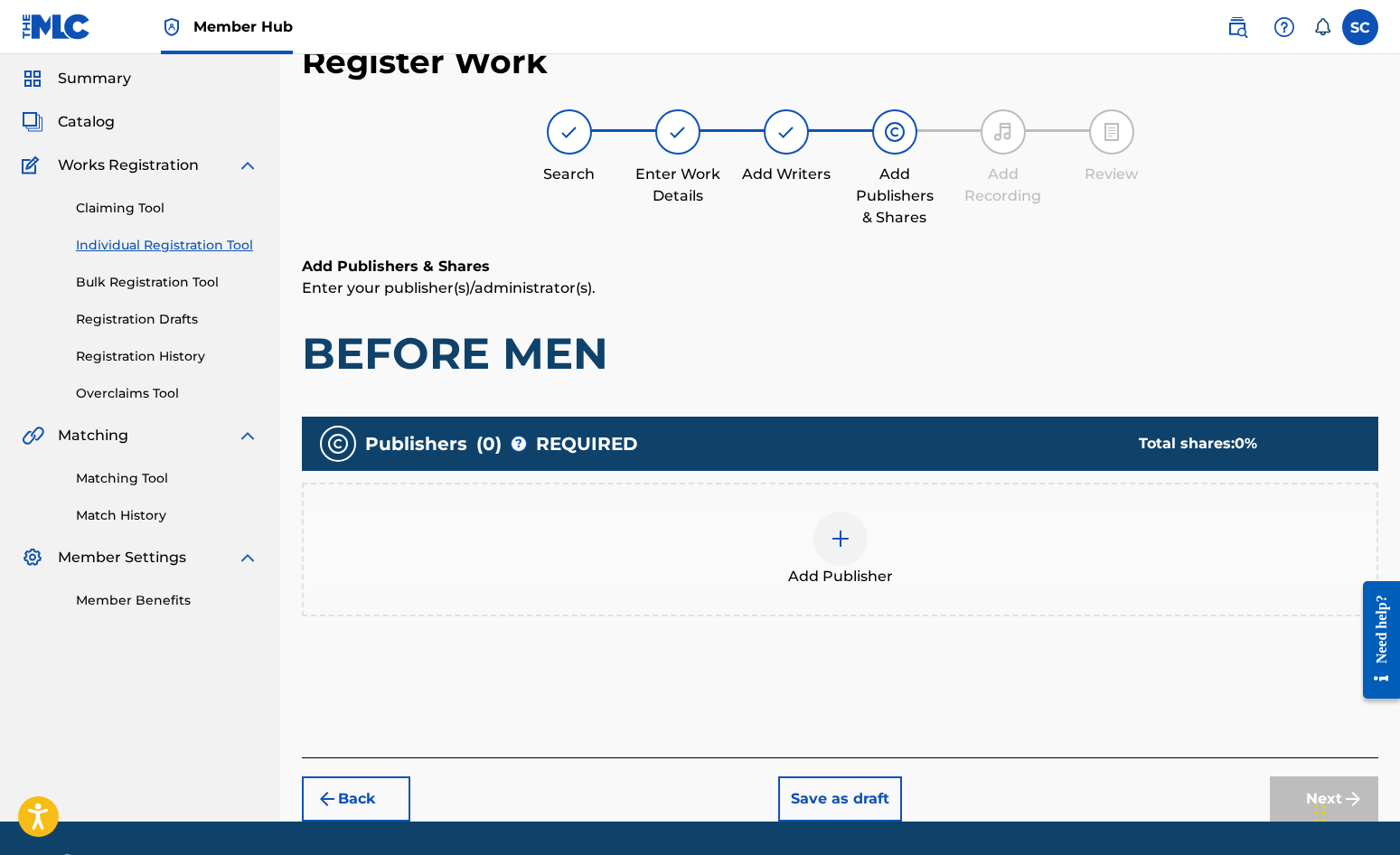
scroll to position [82, 0]
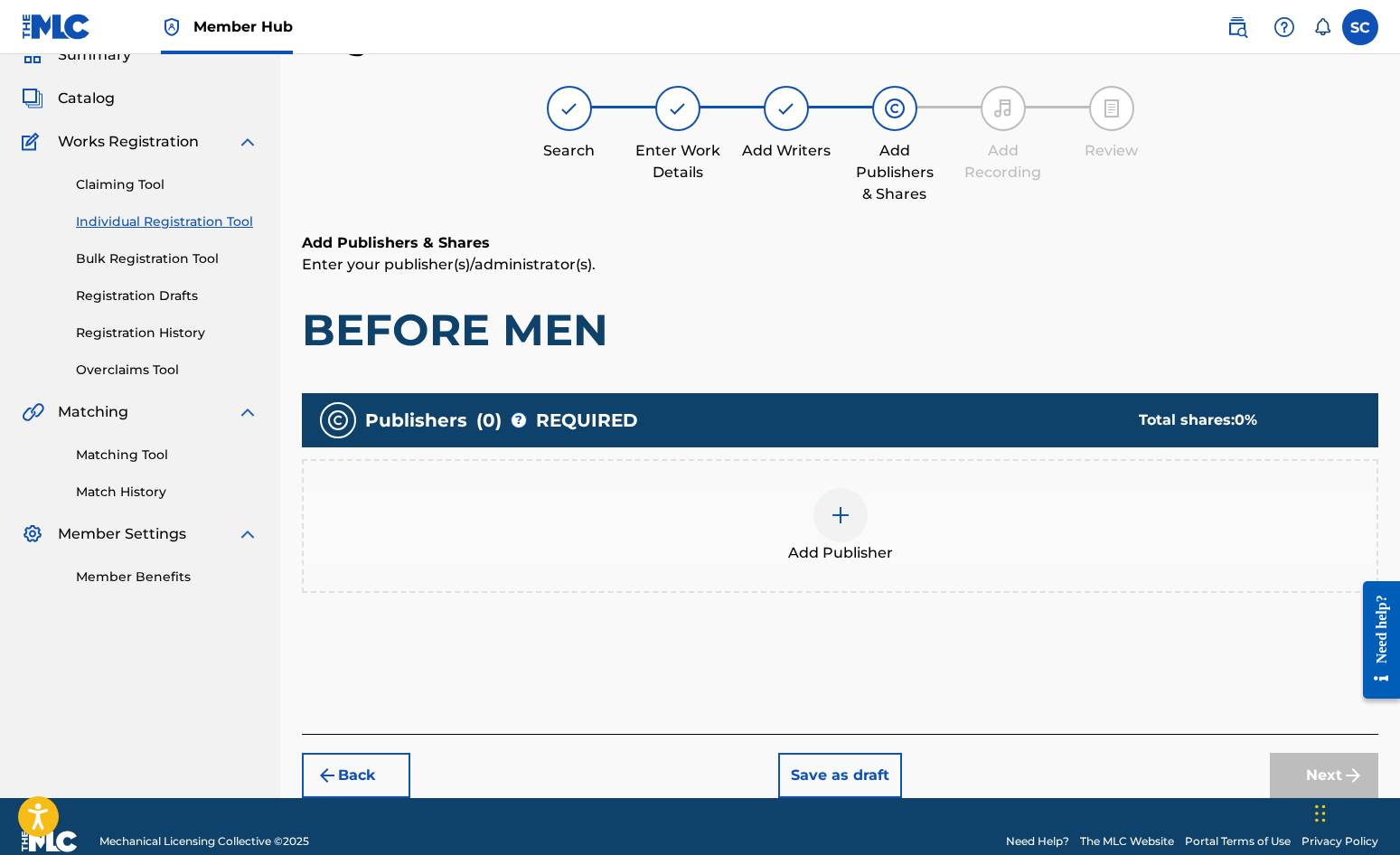
click at [845, 521] on img at bounding box center [840, 515] width 22 height 22
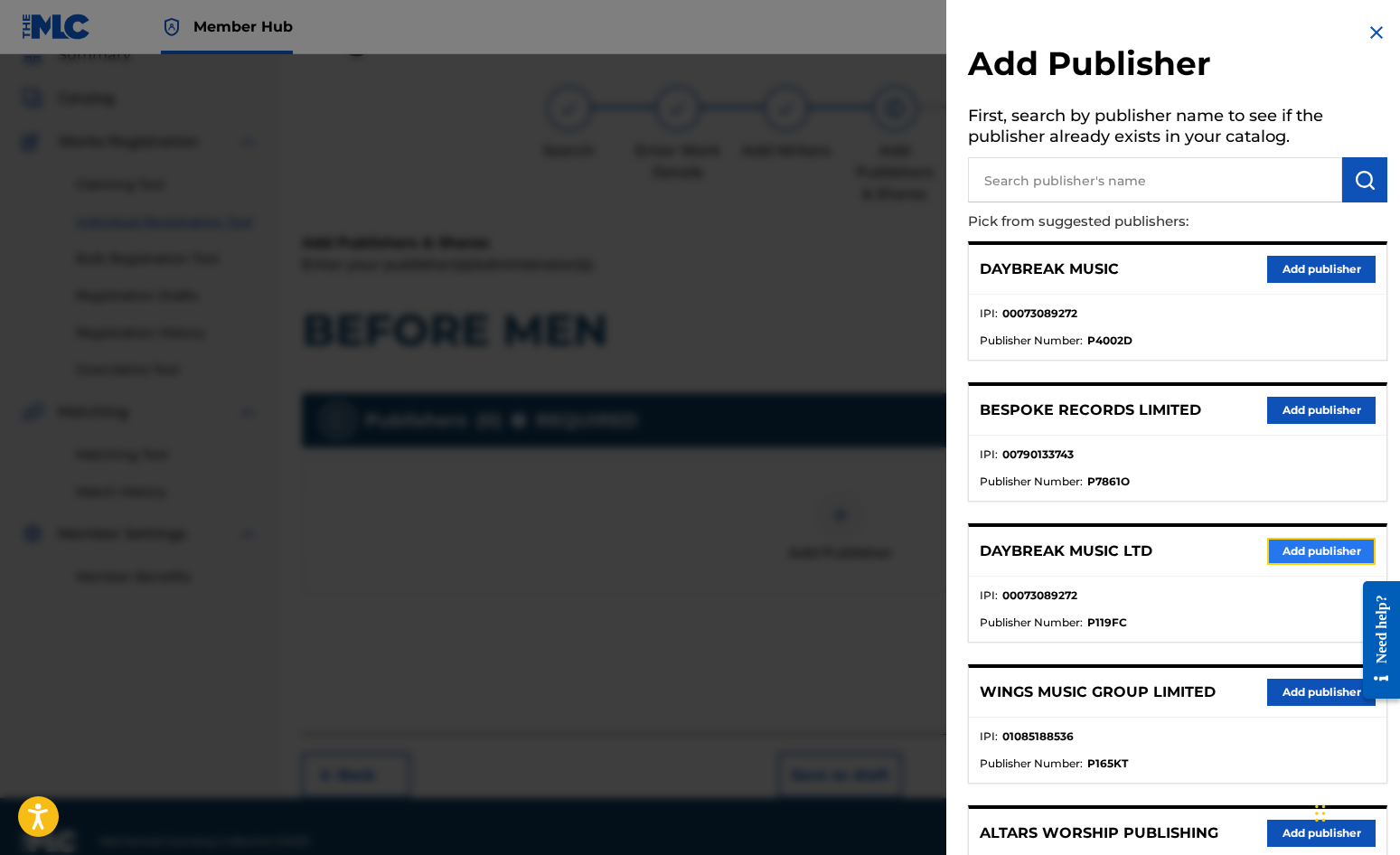
click at [1295, 538] on button "Add publisher" at bounding box center [1321, 551] width 108 height 27
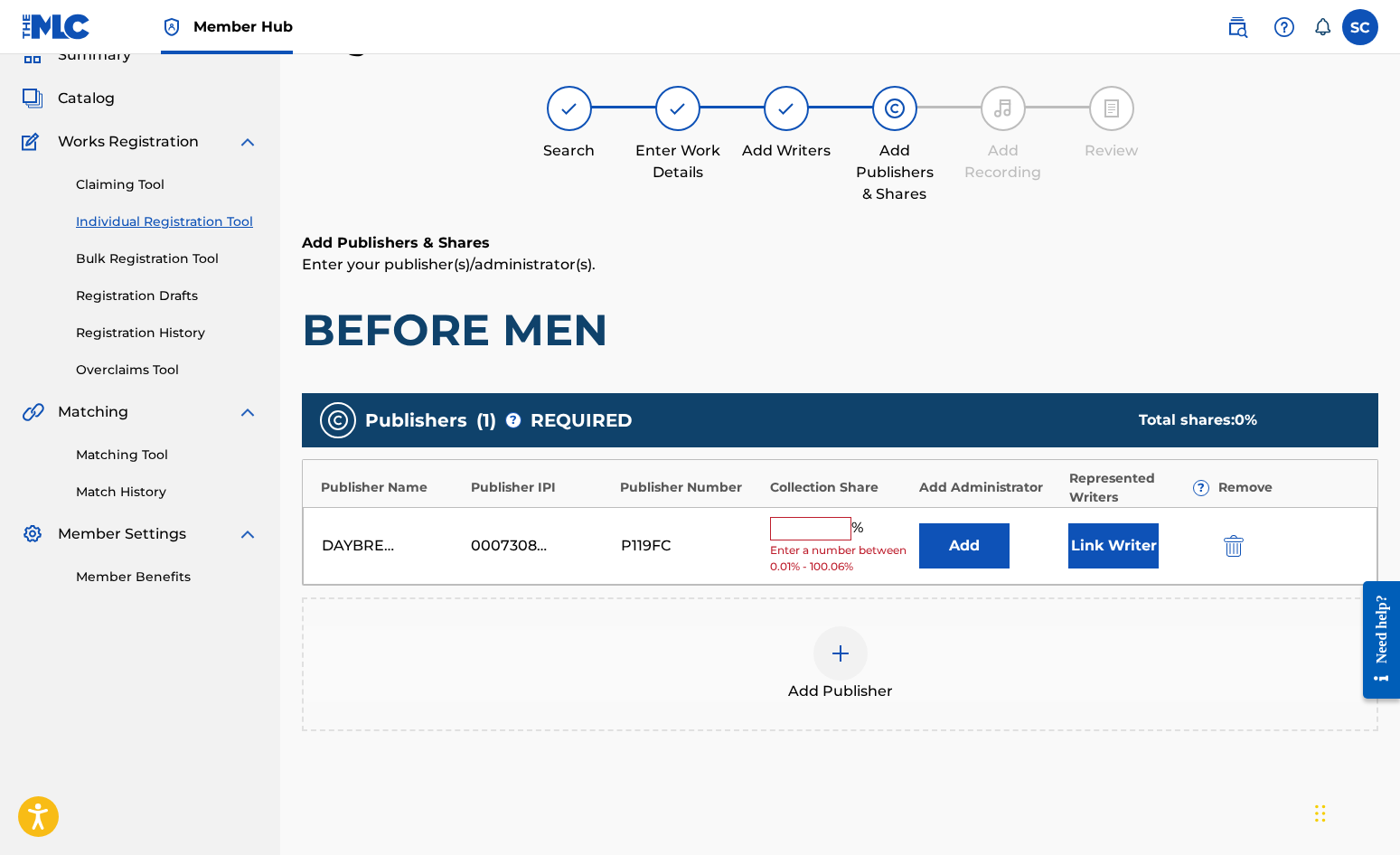
click at [835, 519] on input "text" at bounding box center [811, 528] width 82 height 23
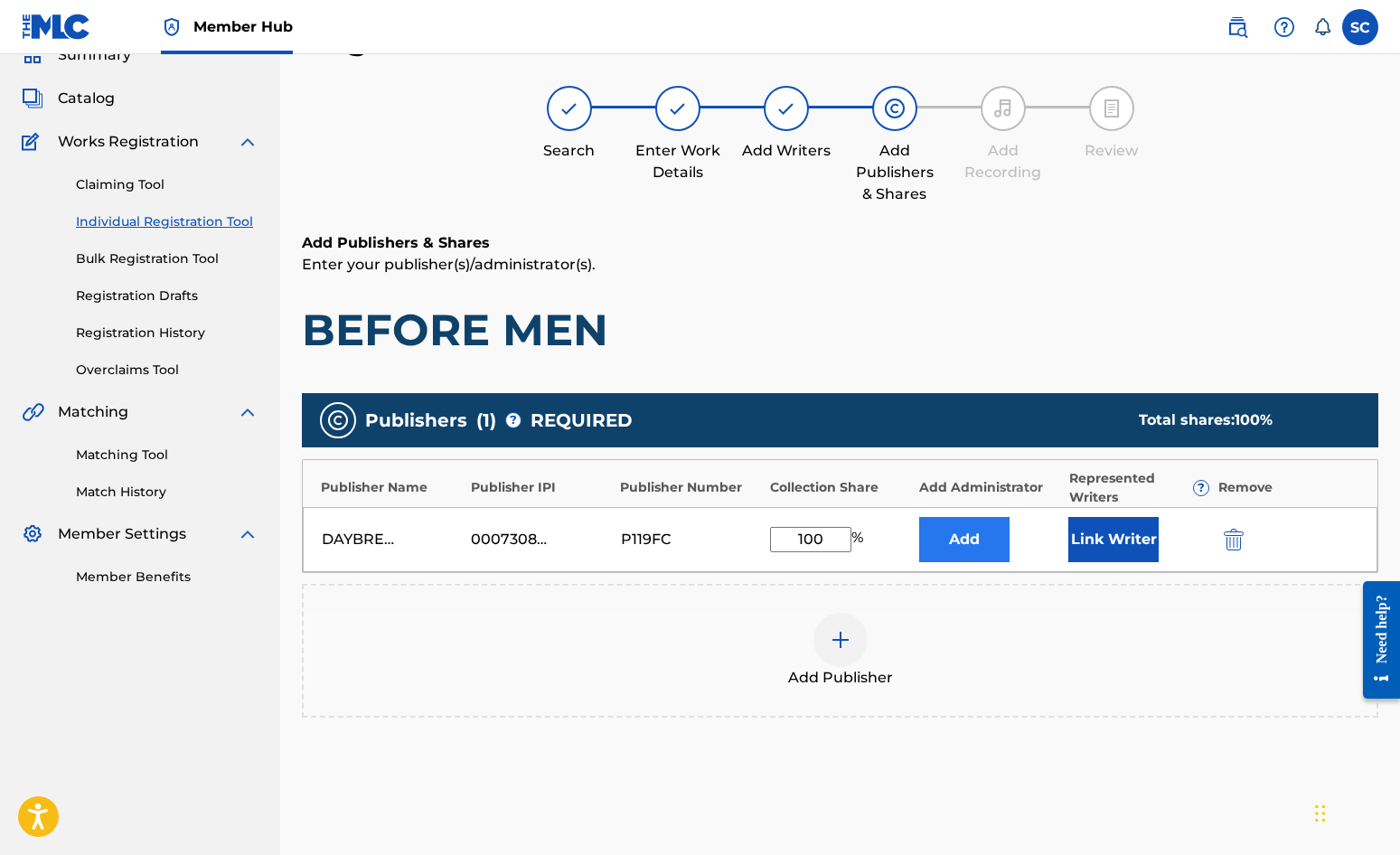
type input "100"
click at [941, 550] on button "Add" at bounding box center [964, 539] width 90 height 45
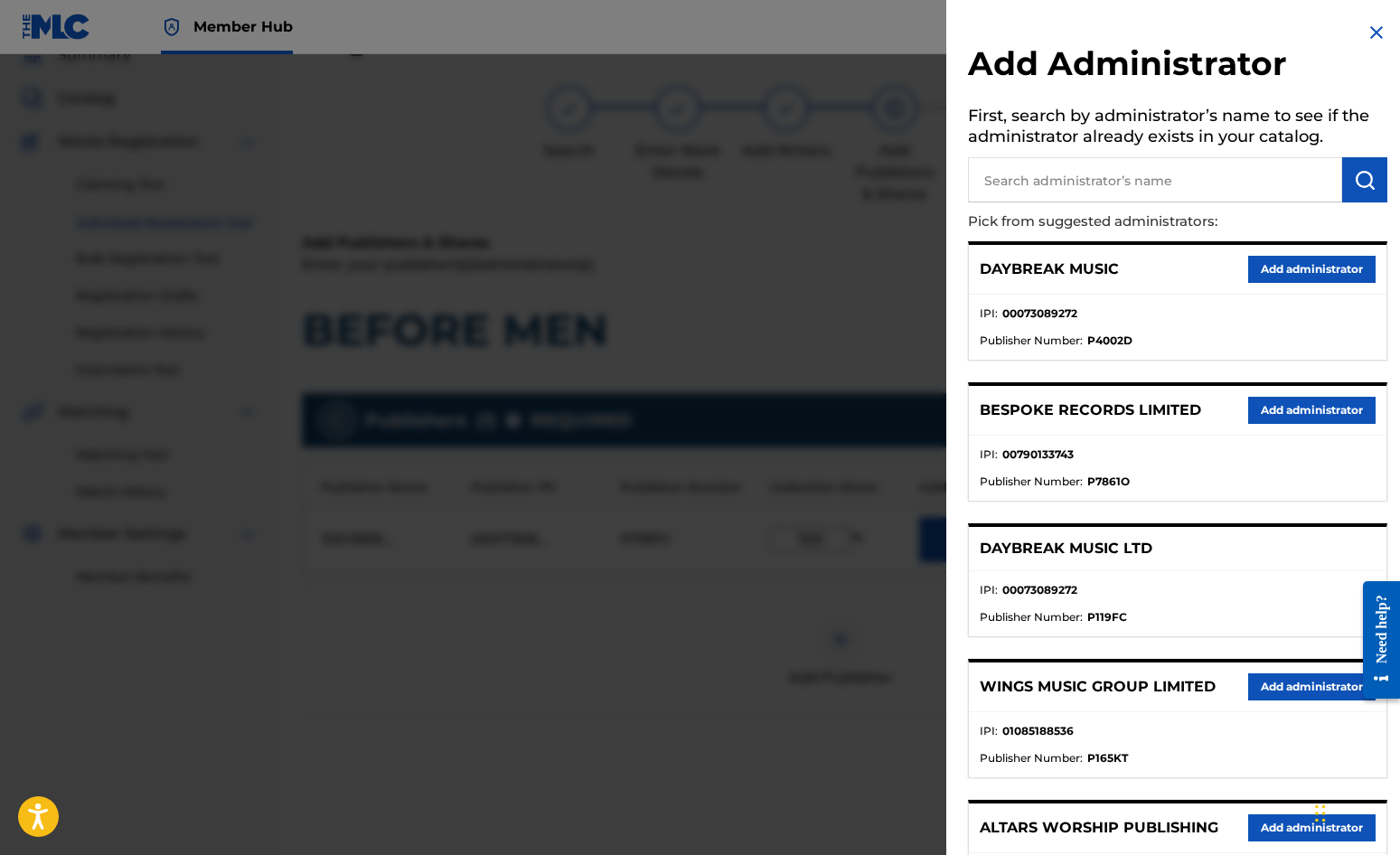
click at [1059, 163] on input "text" at bounding box center [1155, 179] width 374 height 45
type input "SONG SOLUTIONS"
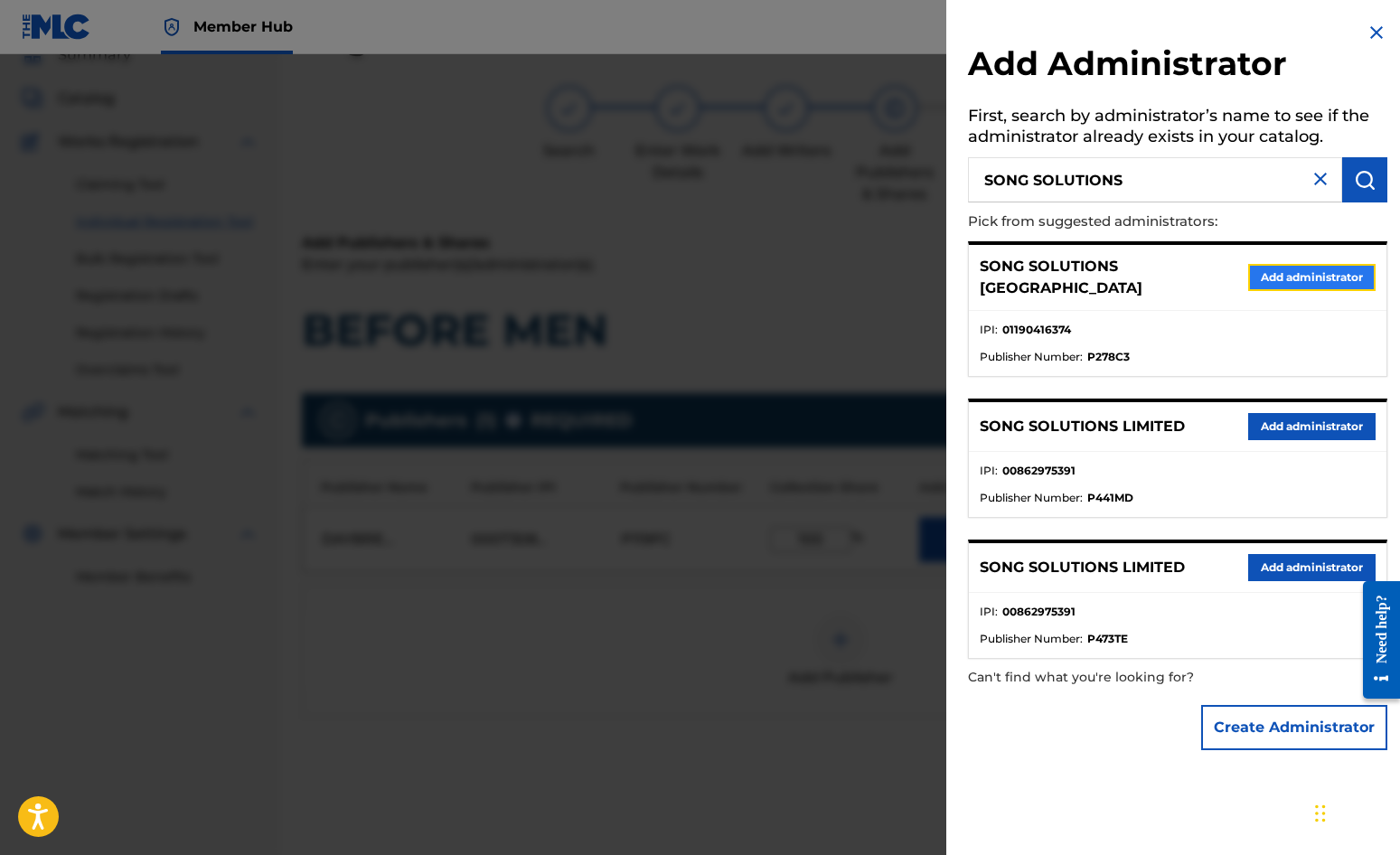
click at [1314, 268] on button "Add administrator" at bounding box center [1313, 277] width 128 height 27
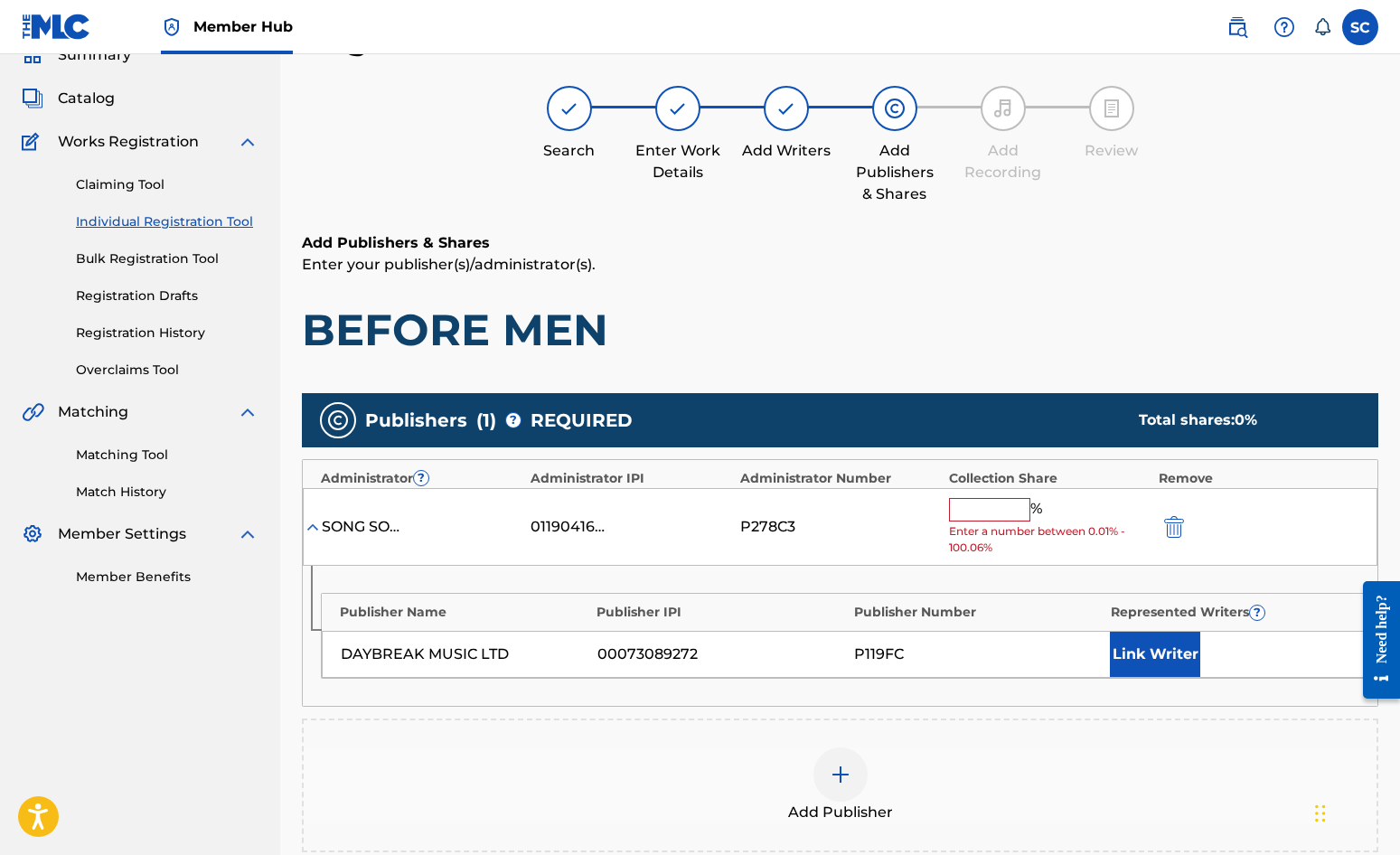
click at [1001, 512] on input "text" at bounding box center [989, 509] width 82 height 23
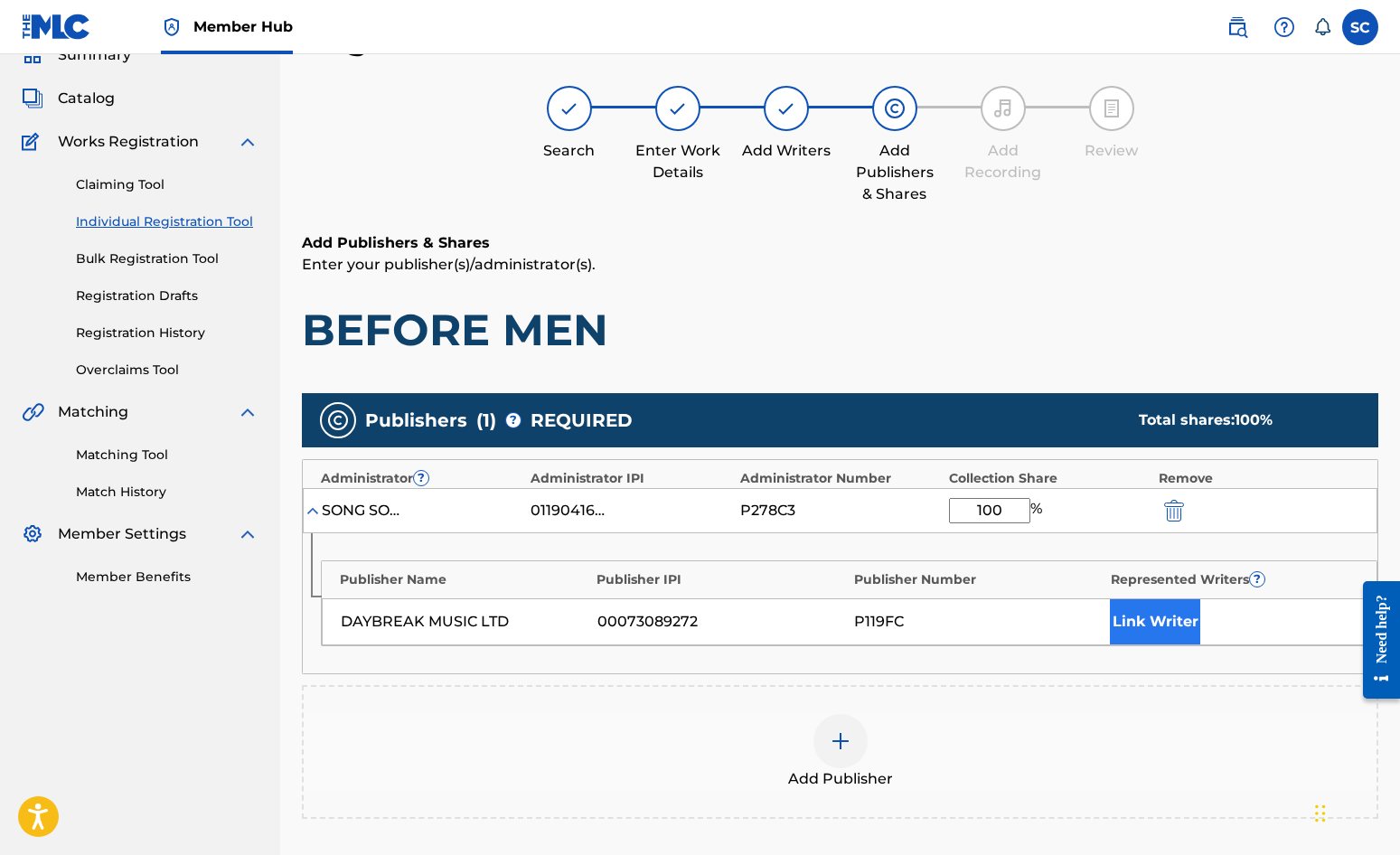
type input "100"
click at [1140, 622] on button "Link Writer" at bounding box center [1155, 622] width 90 height 45
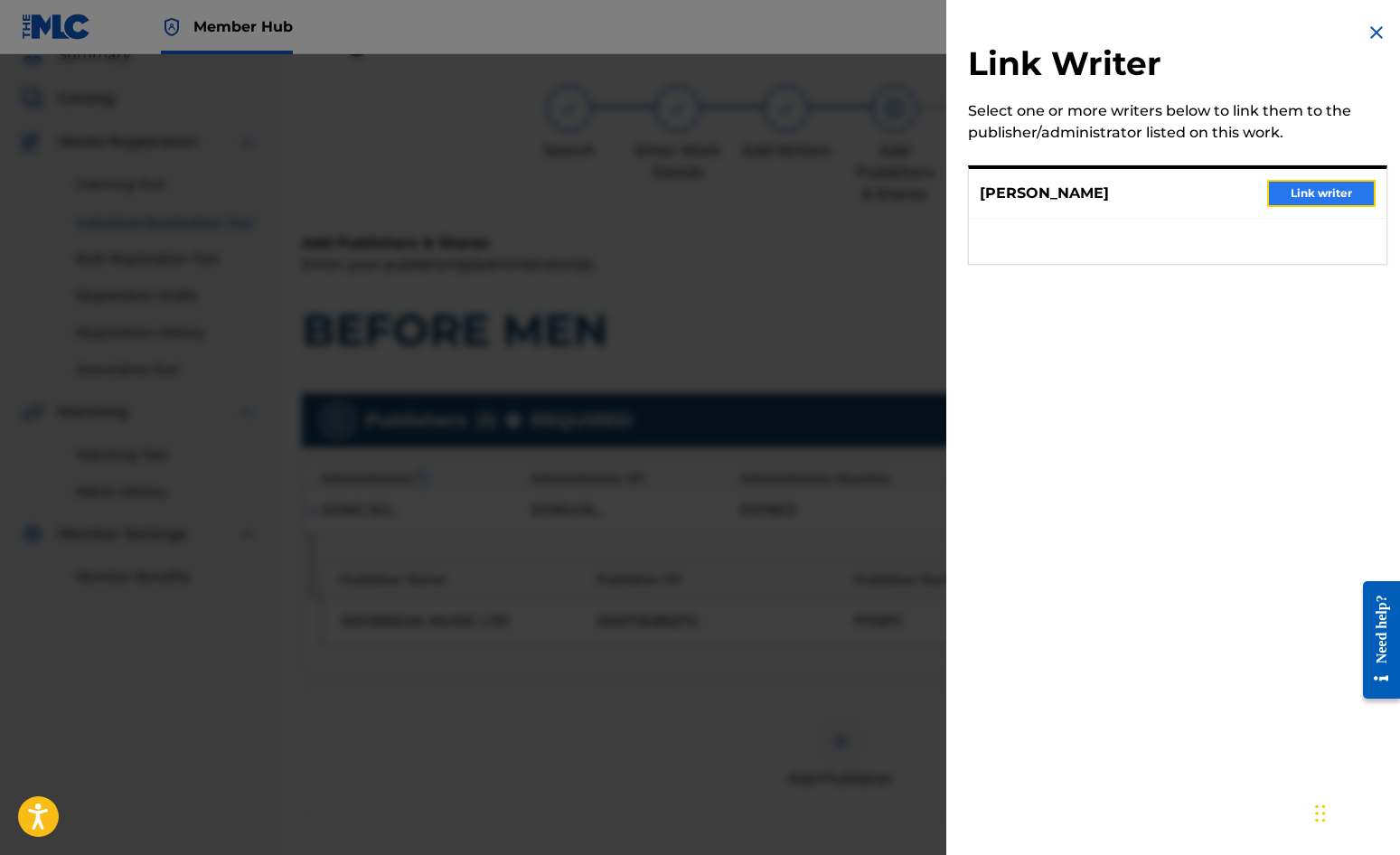
click at [1314, 190] on button "Link writer" at bounding box center [1321, 193] width 108 height 27
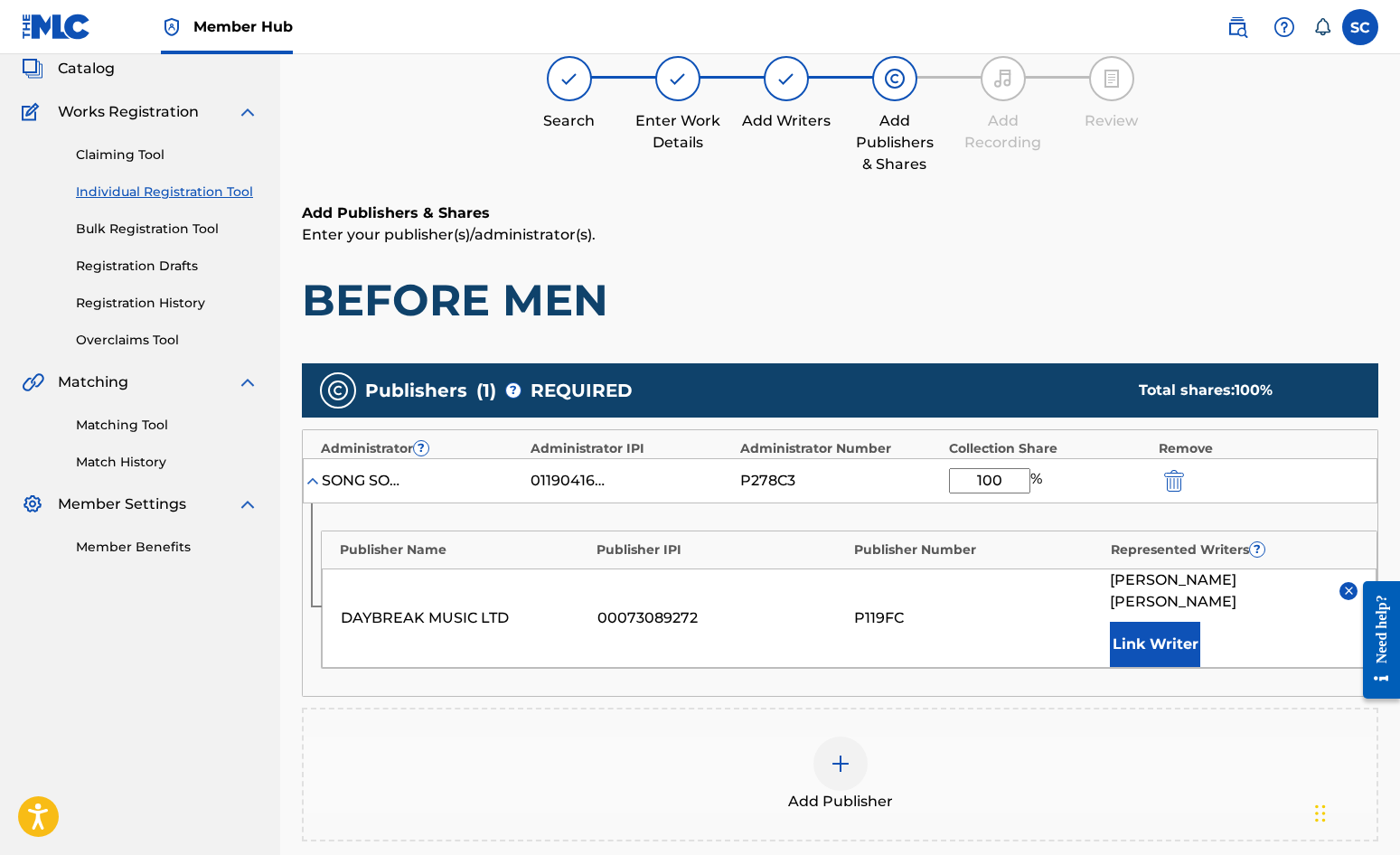
scroll to position [368, 0]
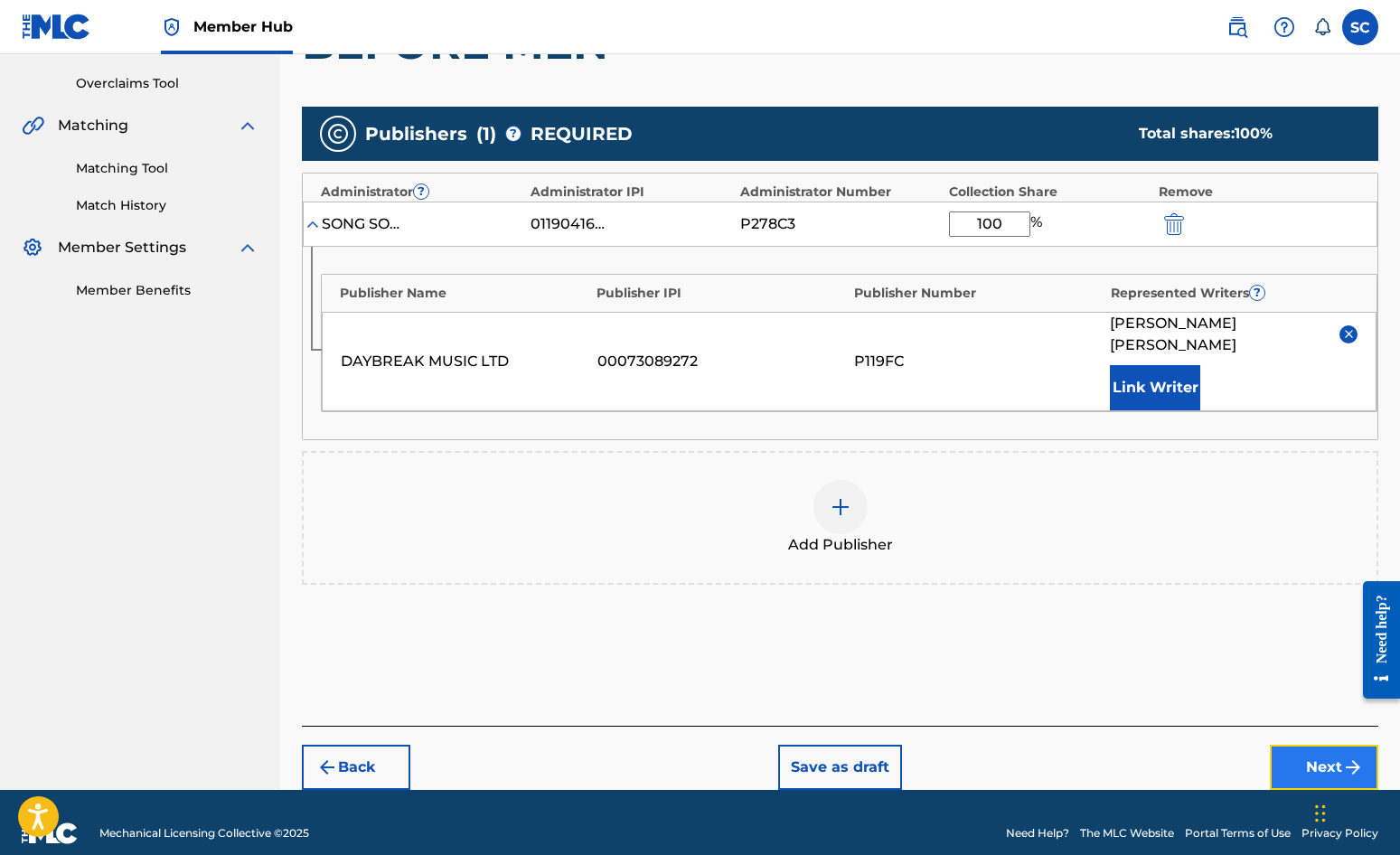
click at [1332, 745] on button "Next" at bounding box center [1324, 768] width 108 height 45
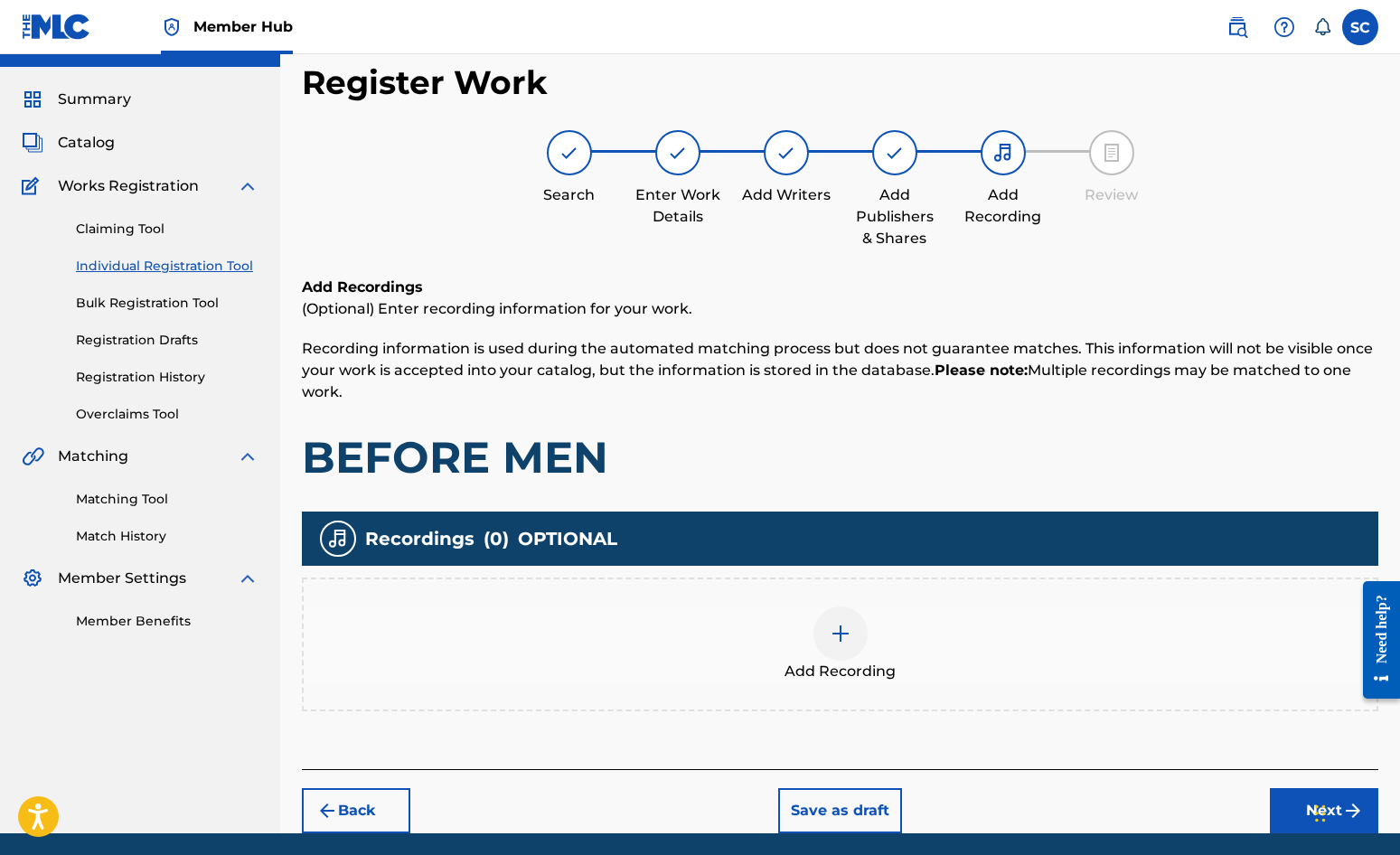
scroll to position [82, 0]
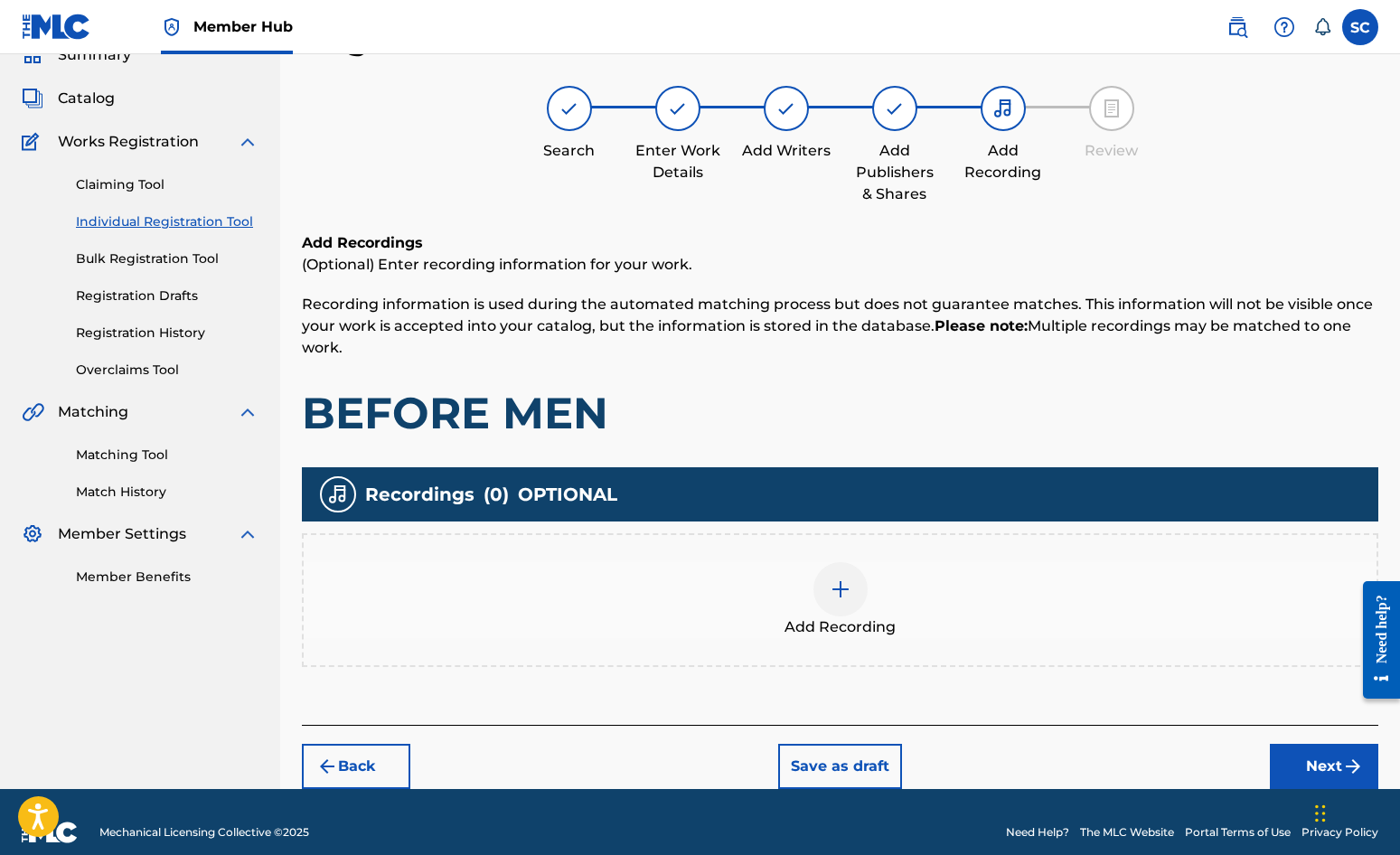
click at [838, 597] on img at bounding box center [840, 589] width 22 height 22
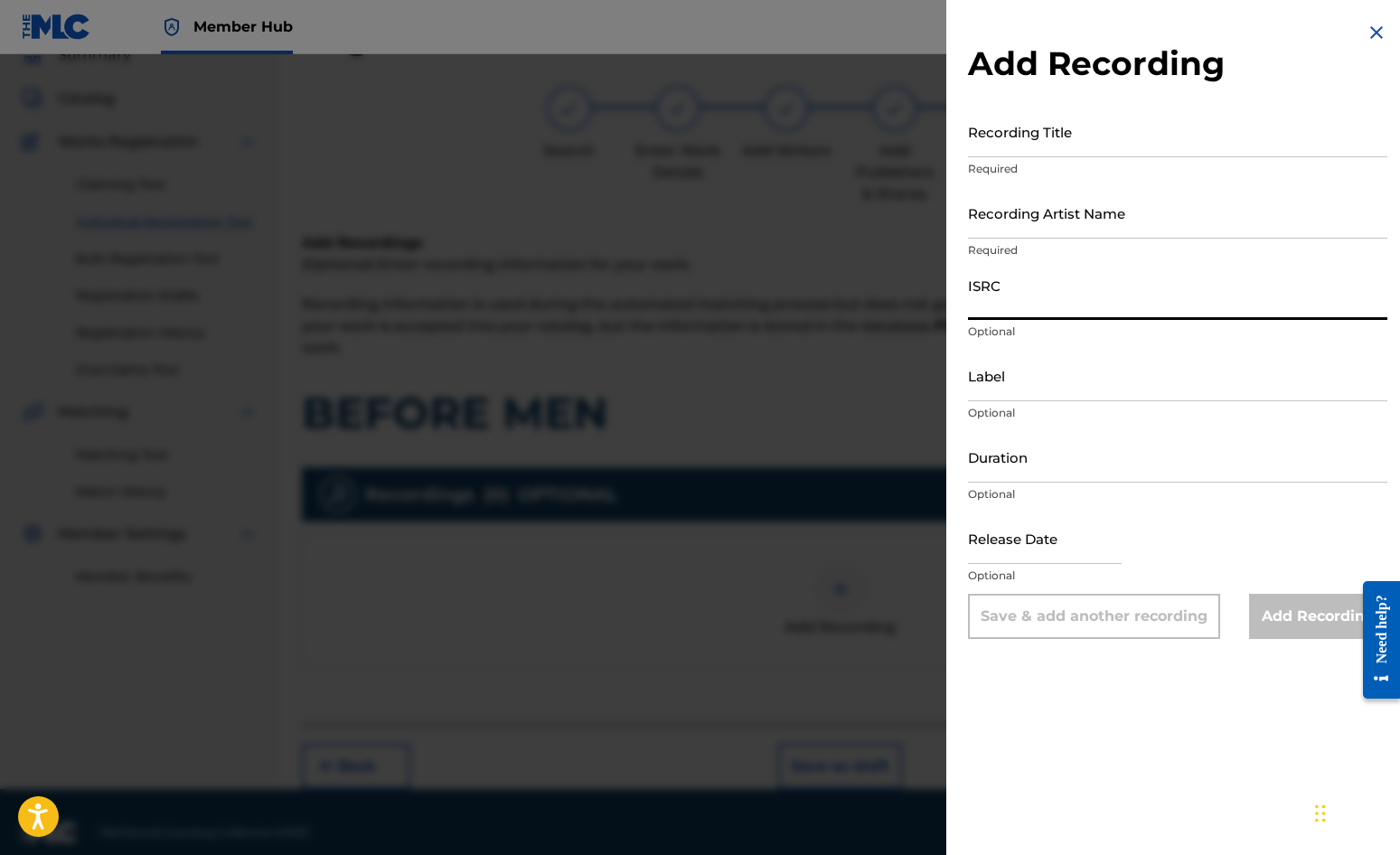
click at [993, 295] on input "ISRC" at bounding box center [1177, 294] width 419 height 52
paste input "GBDPR0152417"
type input "GBDPR0152417"
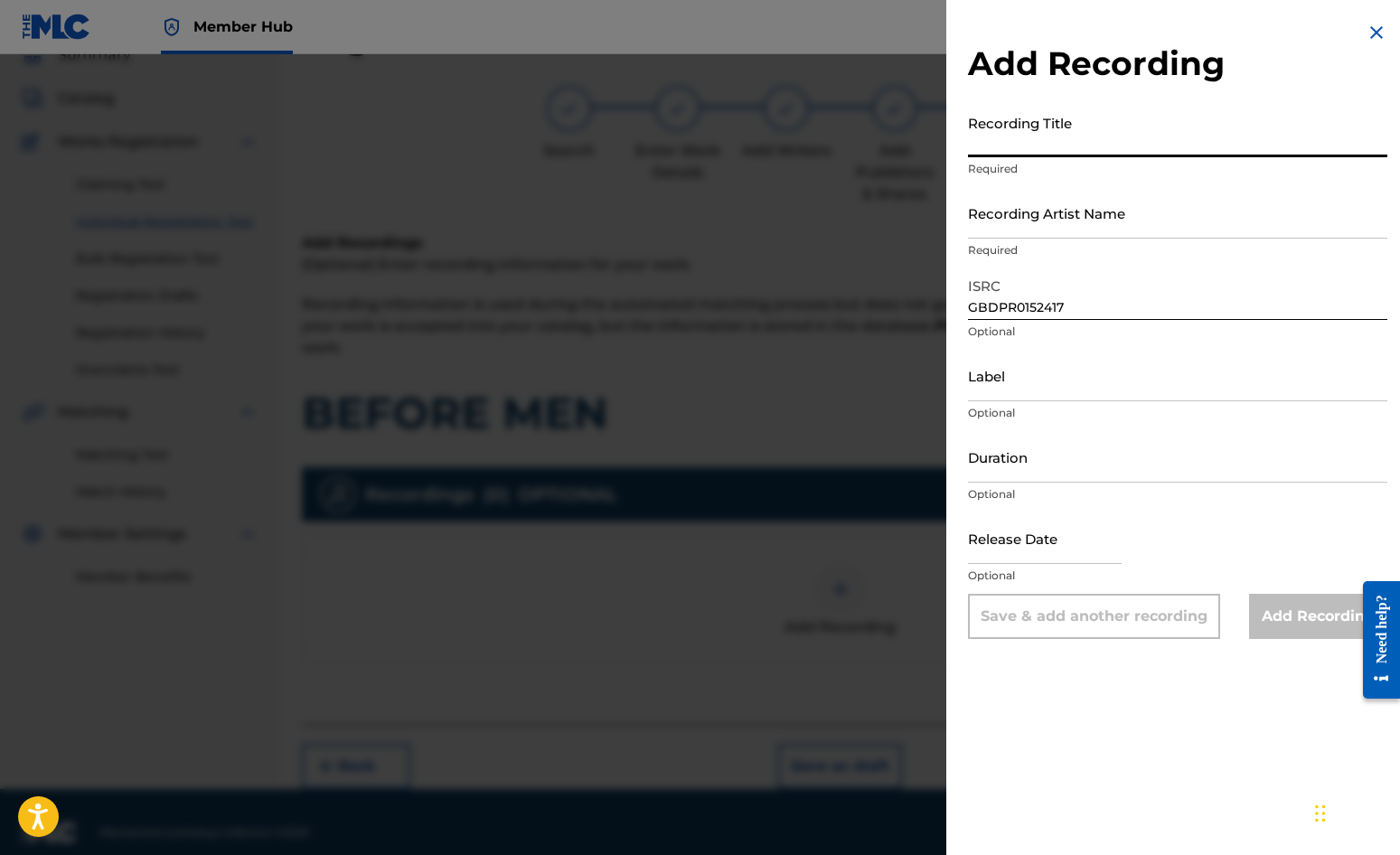
click at [992, 126] on input "Recording Title" at bounding box center [1177, 132] width 419 height 52
type input "BEFORE MEN"
click at [1002, 209] on input "Recording Artist Name" at bounding box center [1177, 212] width 419 height 52
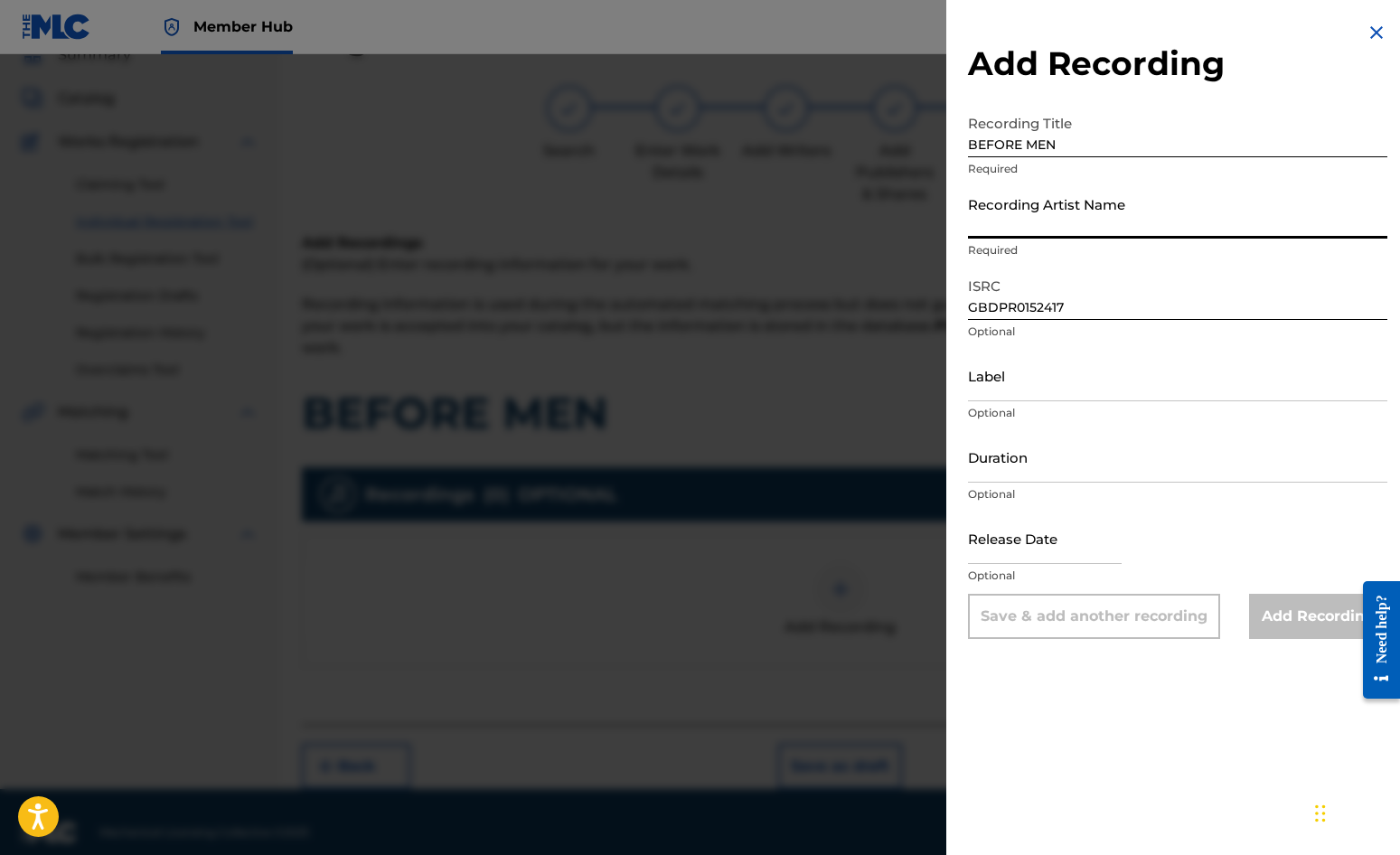
type input "[PERSON_NAME]"
type input "[DATE]"
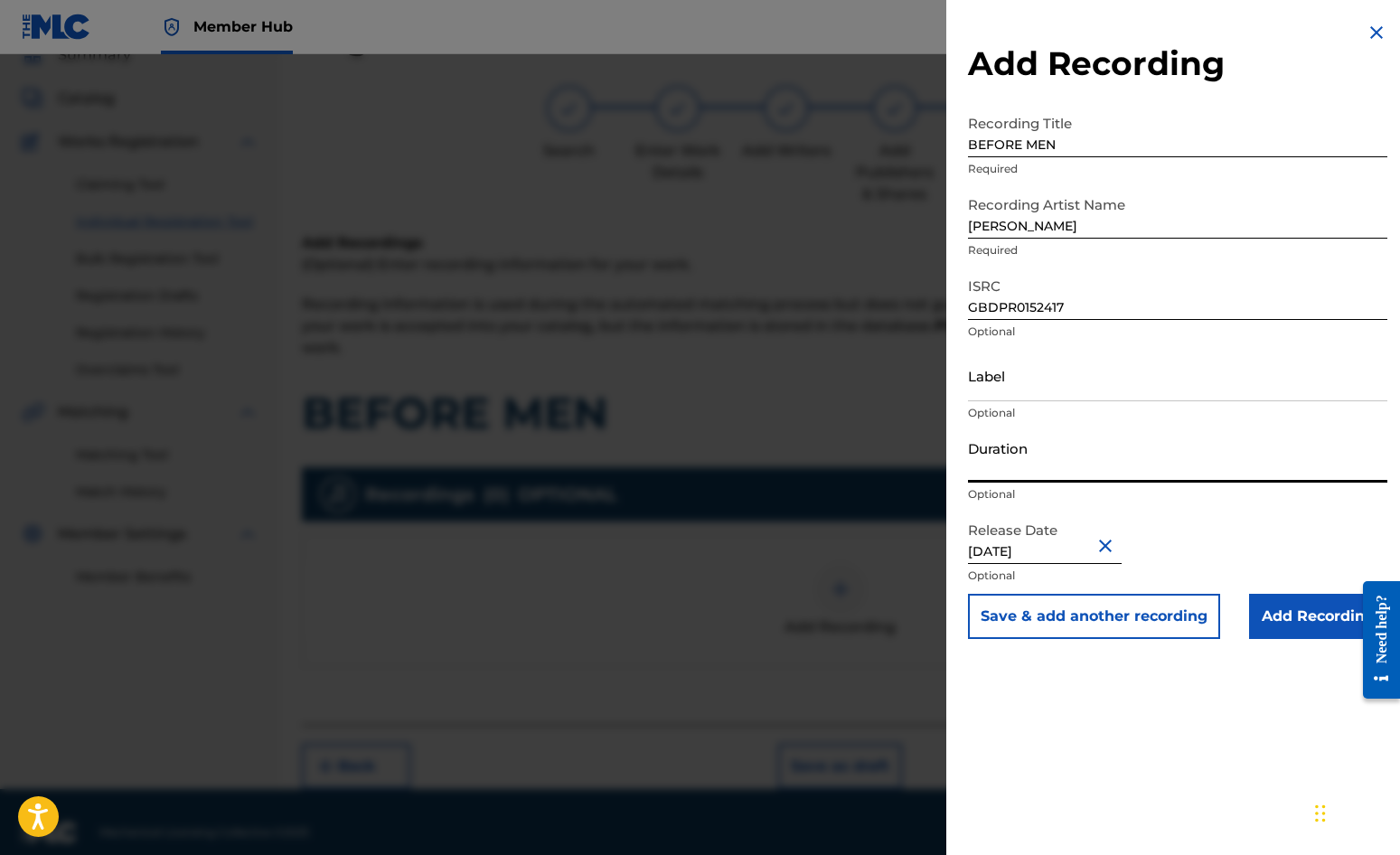
click at [1013, 464] on input "Duration" at bounding box center [1177, 457] width 419 height 52
type input "02:46"
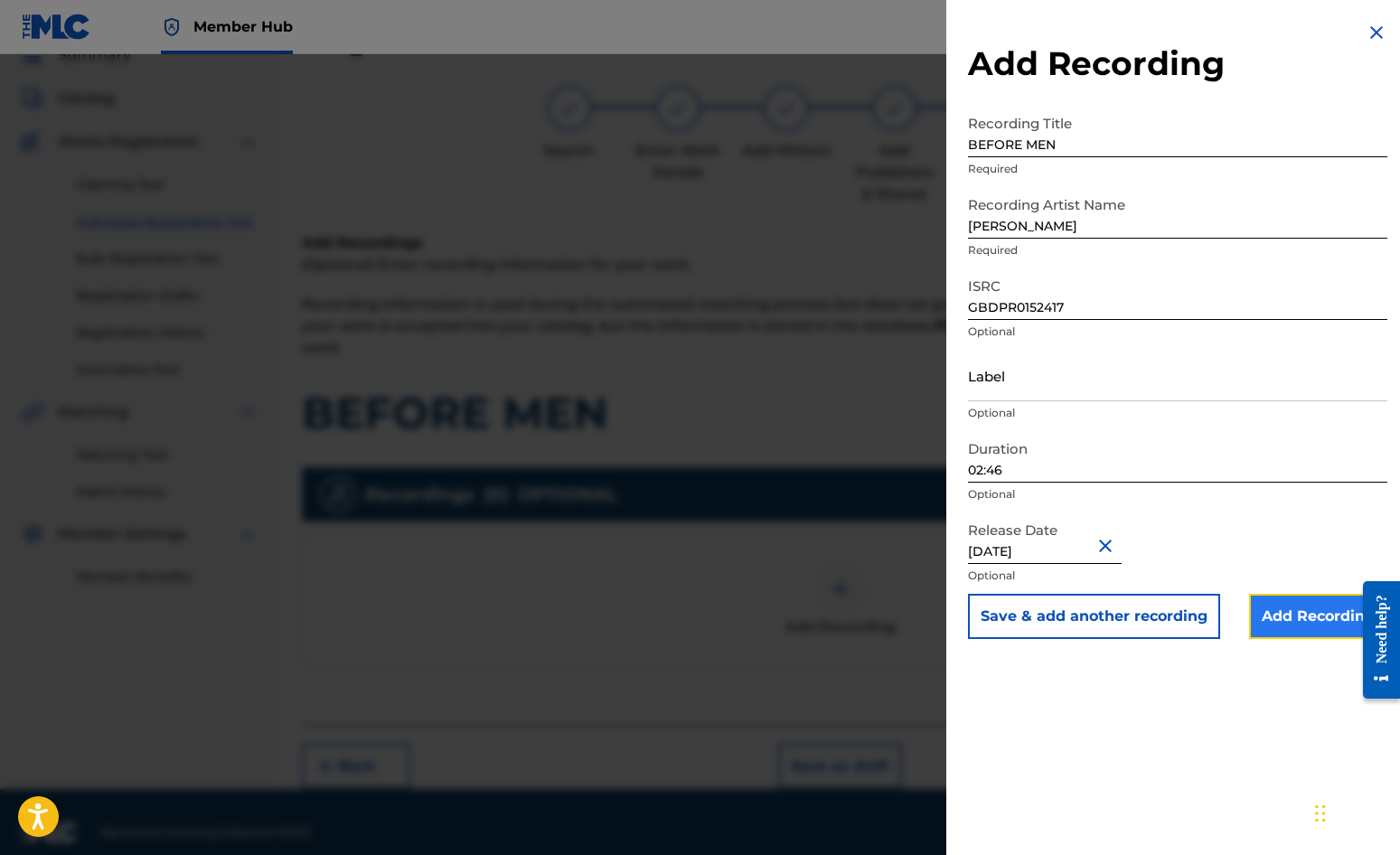
click at [1316, 620] on input "Add Recording" at bounding box center [1318, 616] width 138 height 45
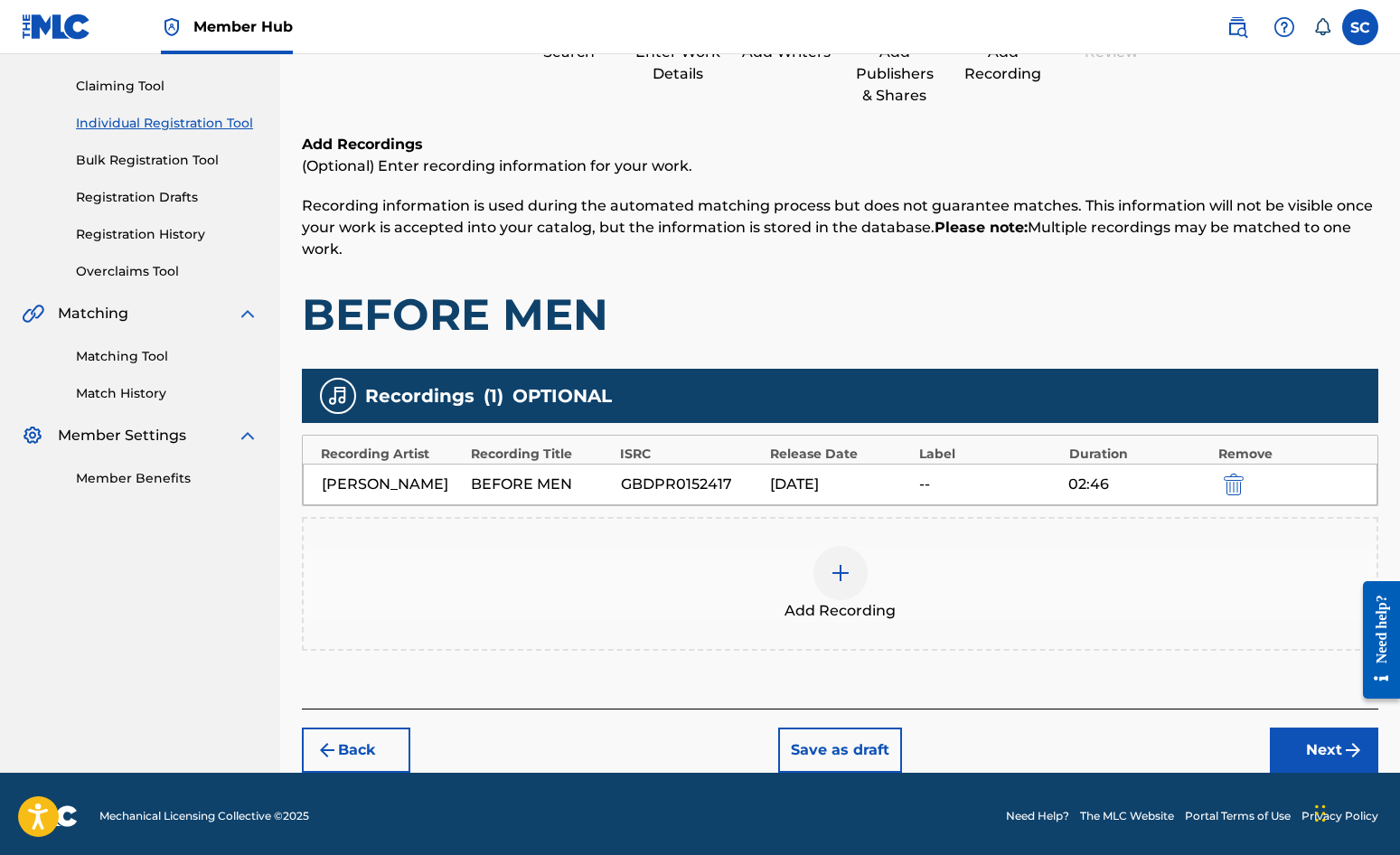
scroll to position [184, 0]
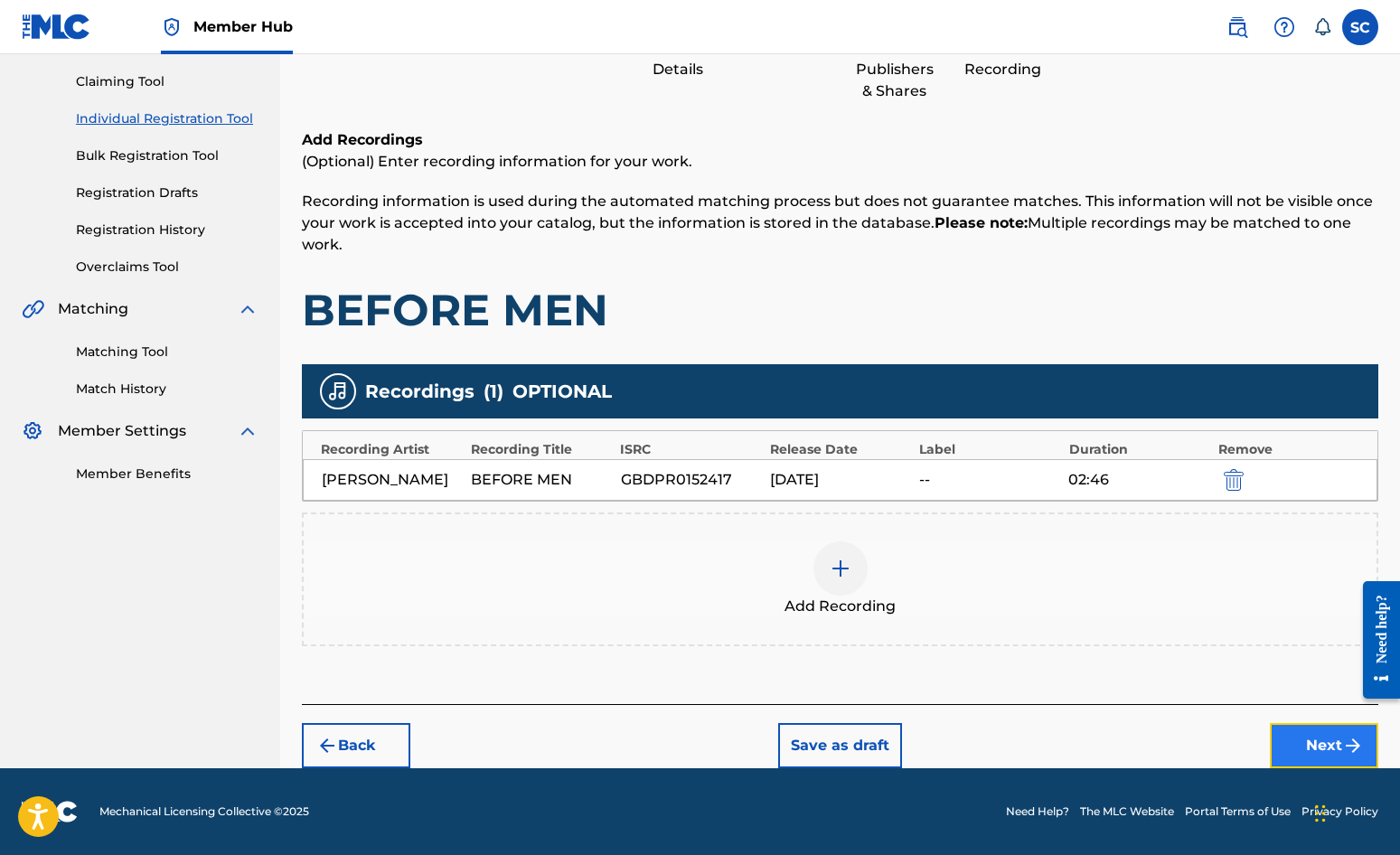
click at [1323, 745] on button "Next" at bounding box center [1324, 746] width 108 height 45
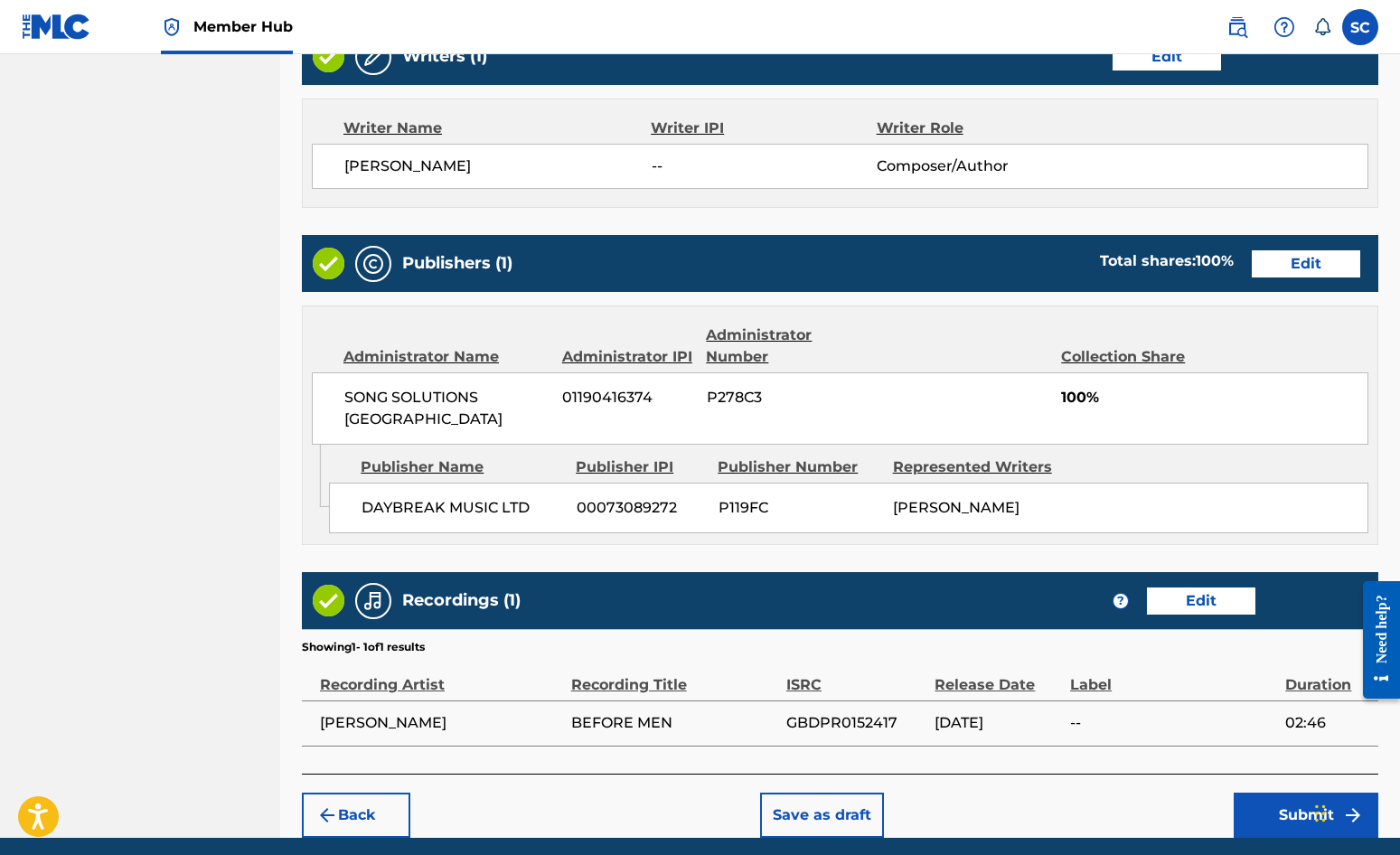
scroll to position [776, 0]
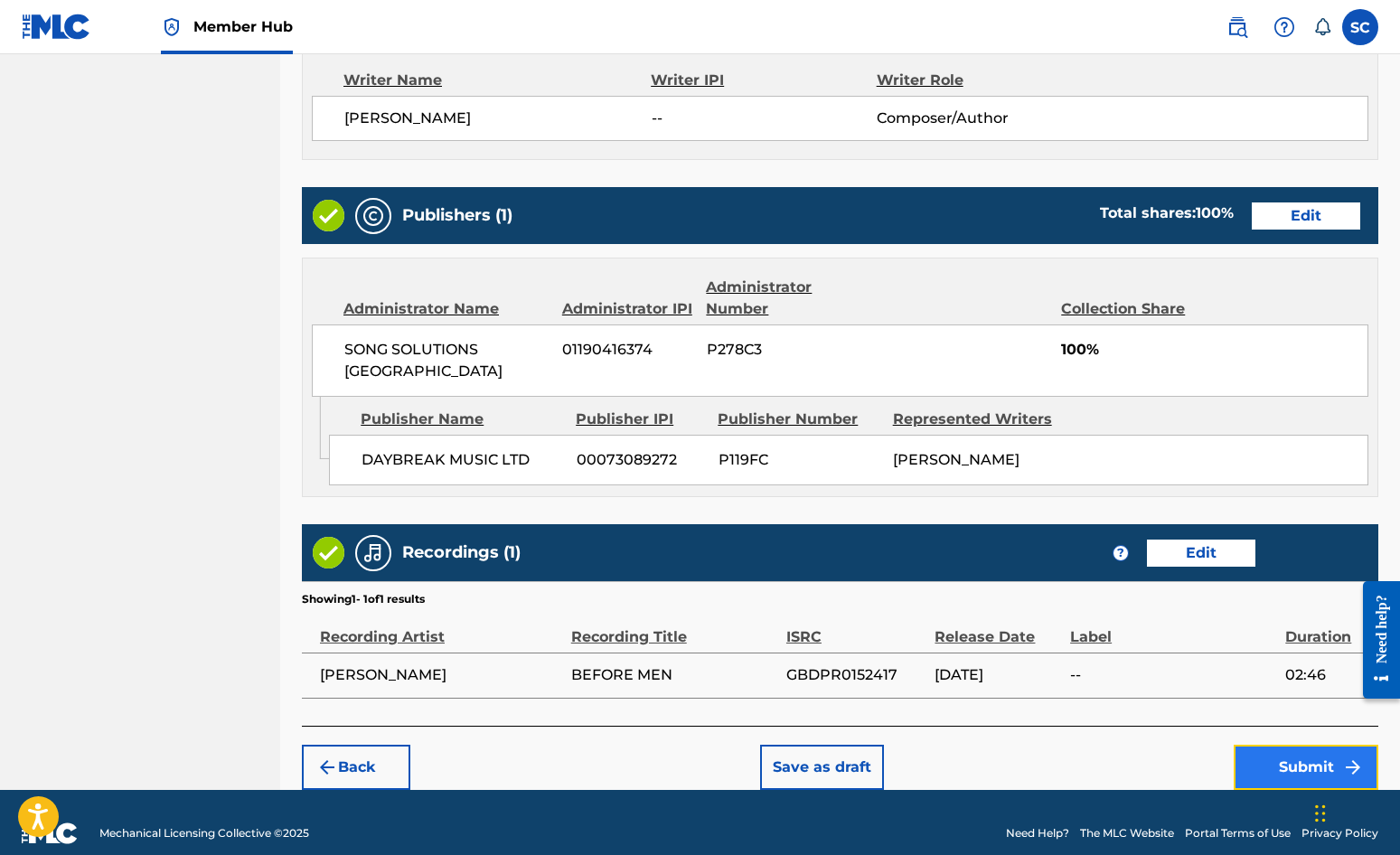
click at [1314, 748] on button "Submit" at bounding box center [1306, 768] width 145 height 45
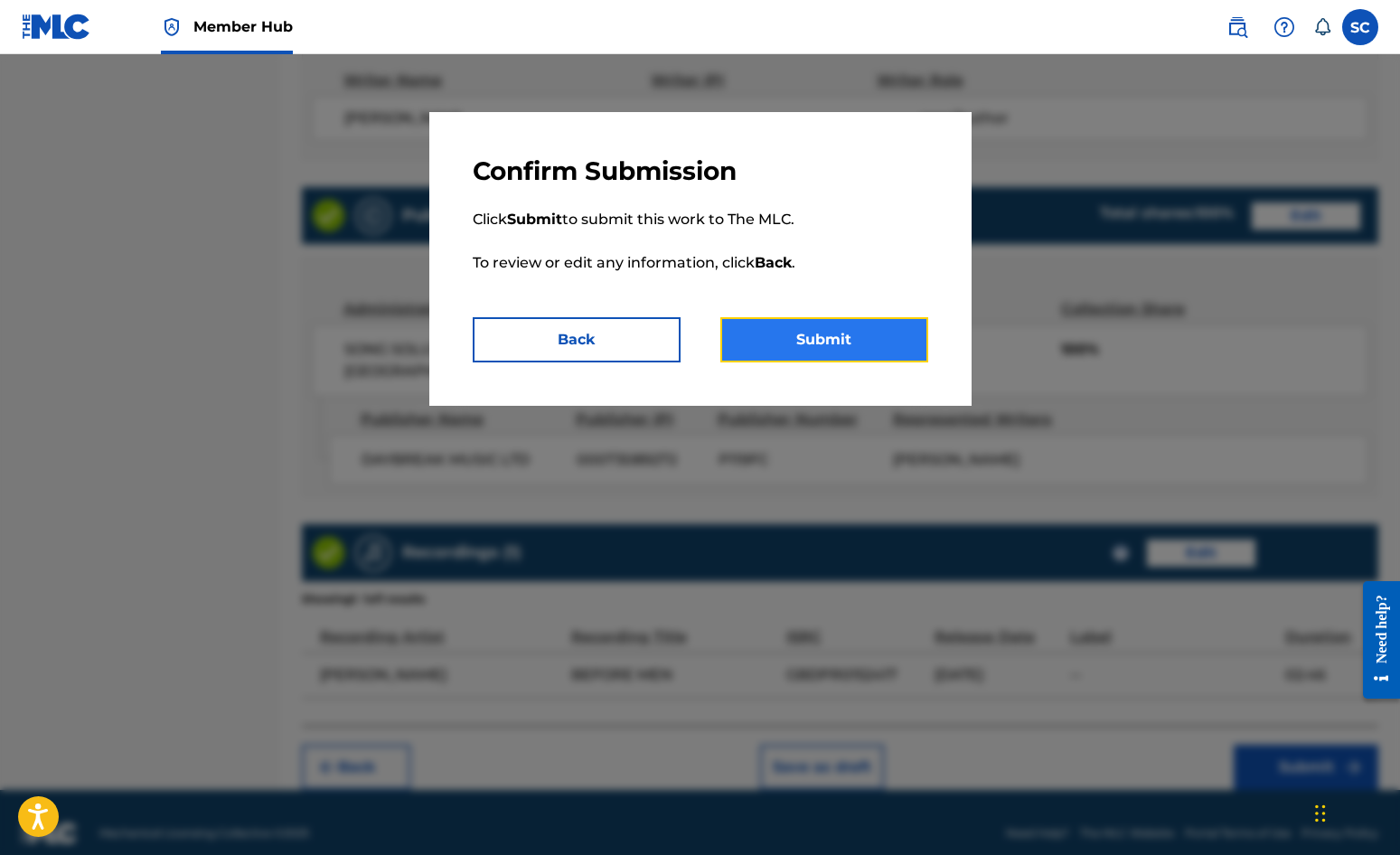
click at [844, 346] on button "Submit" at bounding box center [824, 340] width 208 height 45
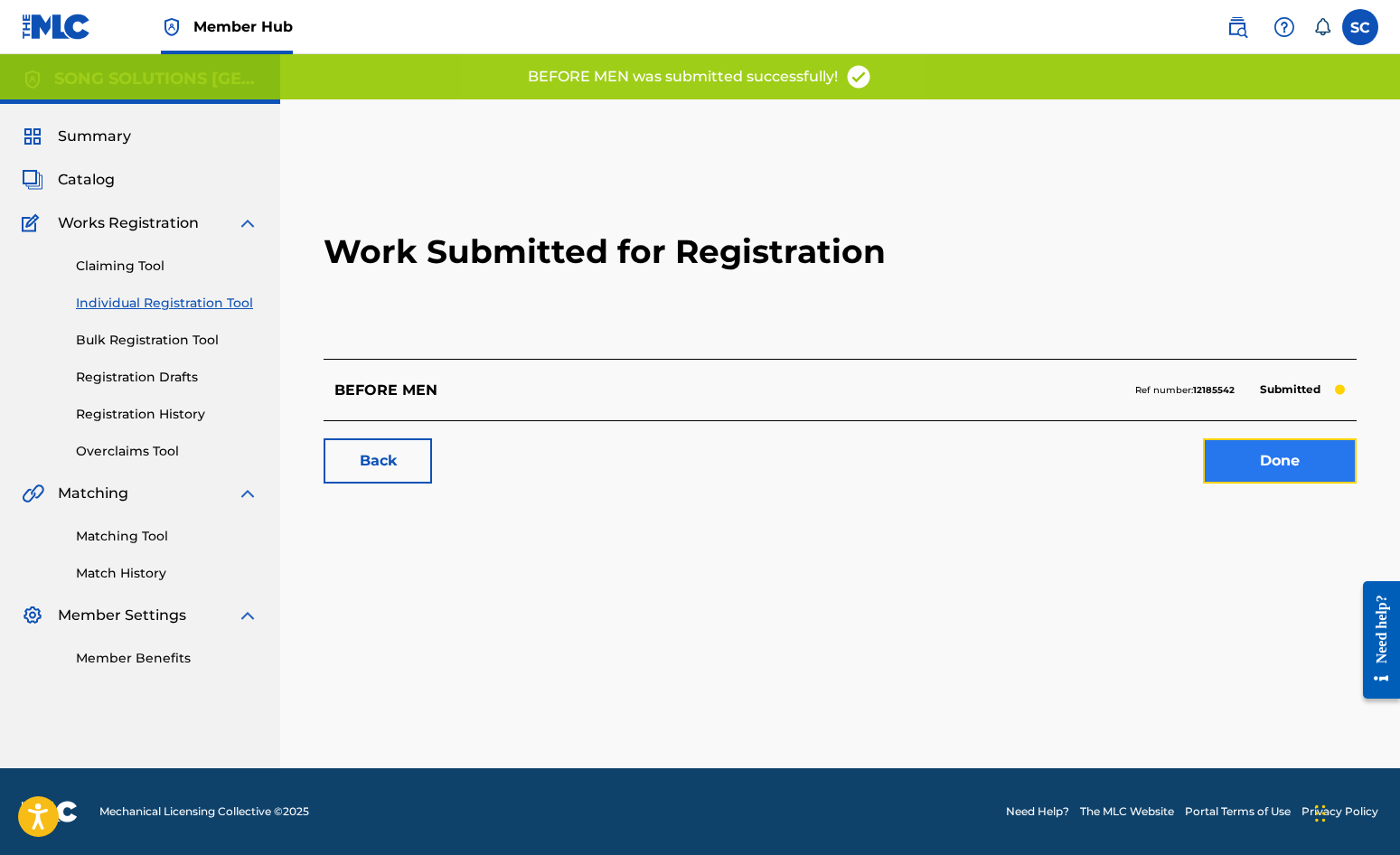
click at [1293, 461] on link "Done" at bounding box center [1281, 461] width 154 height 45
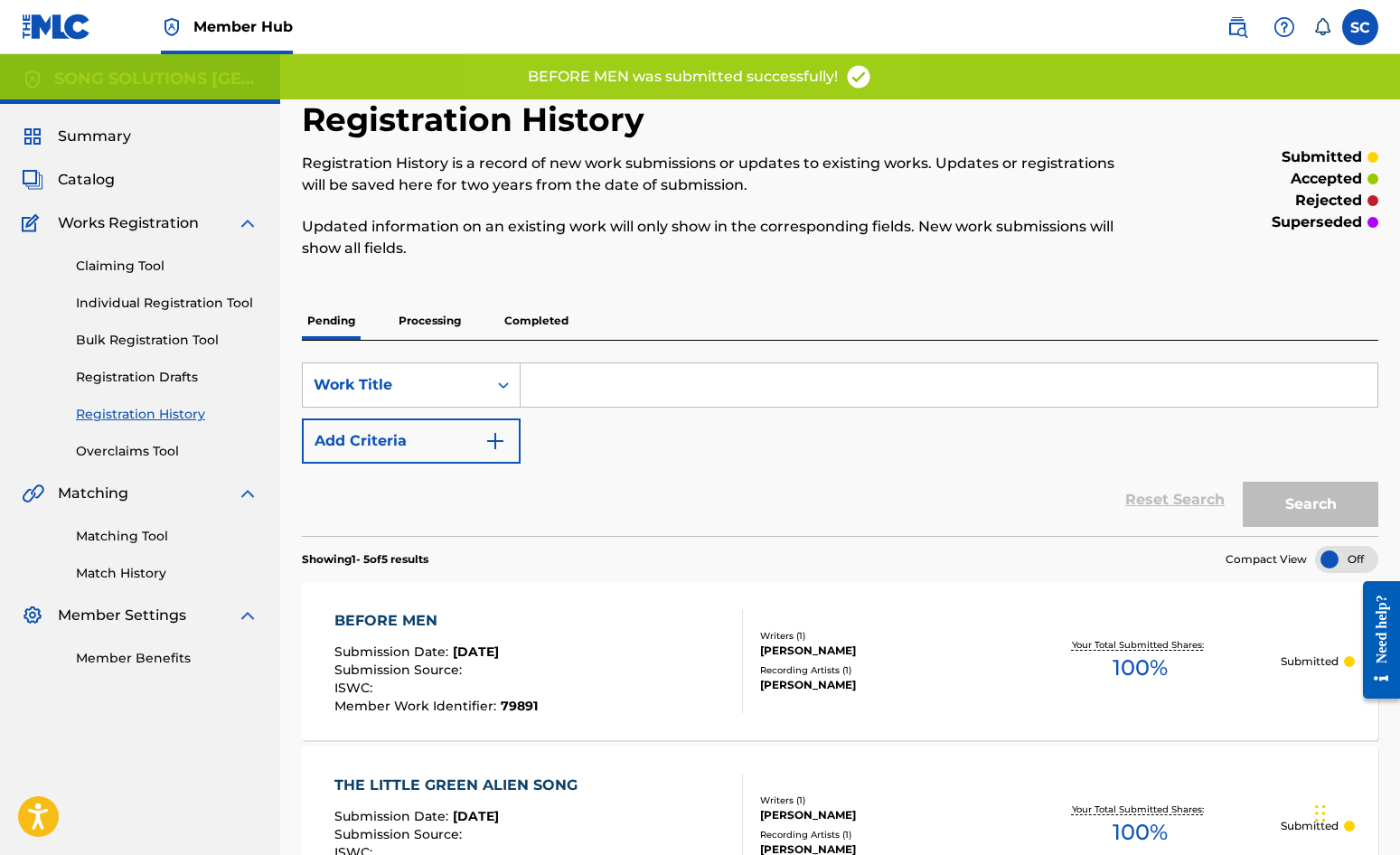
scroll to position [542, 0]
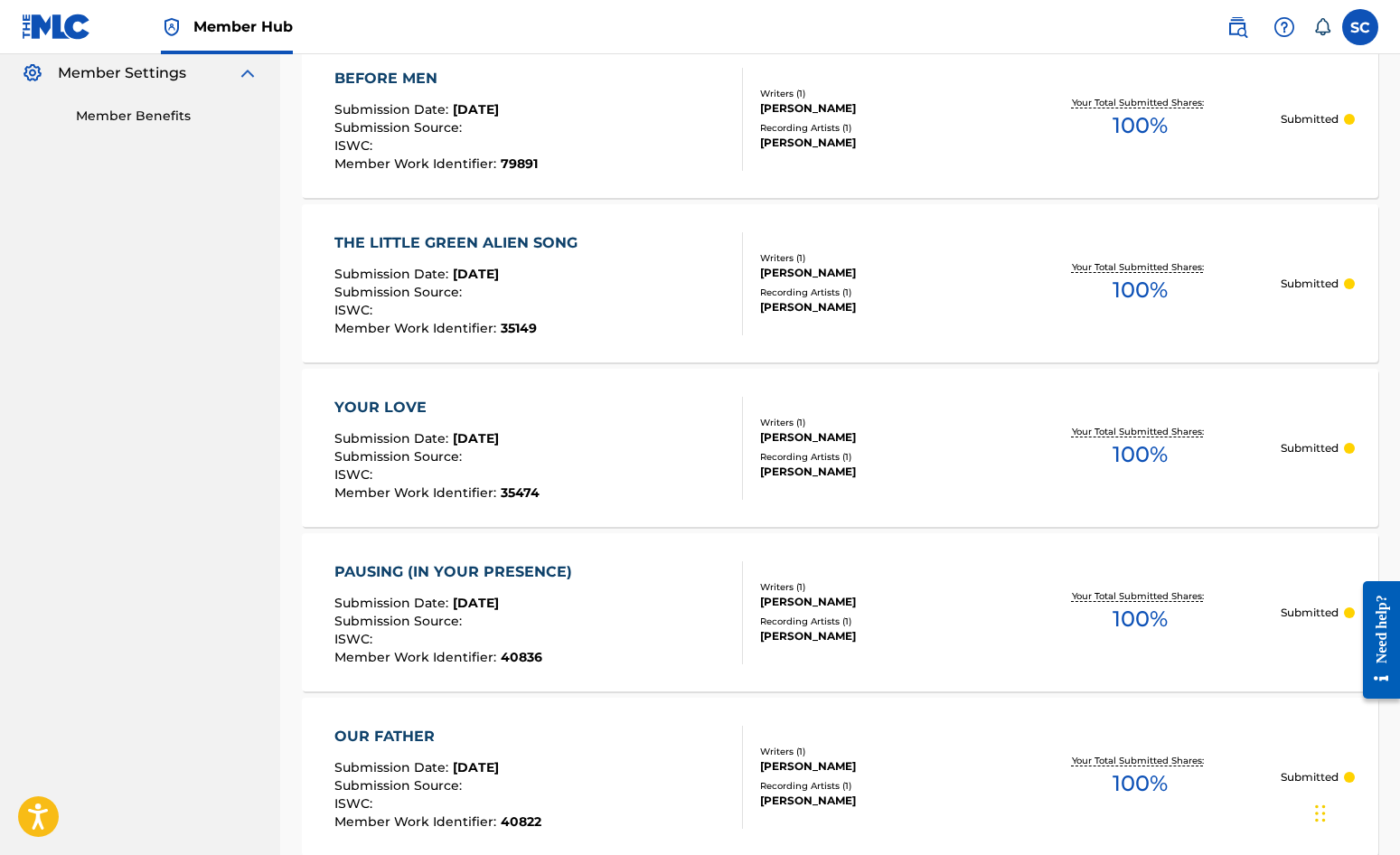
click at [388, 412] on div "YOUR LOVE" at bounding box center [437, 407] width 205 height 22
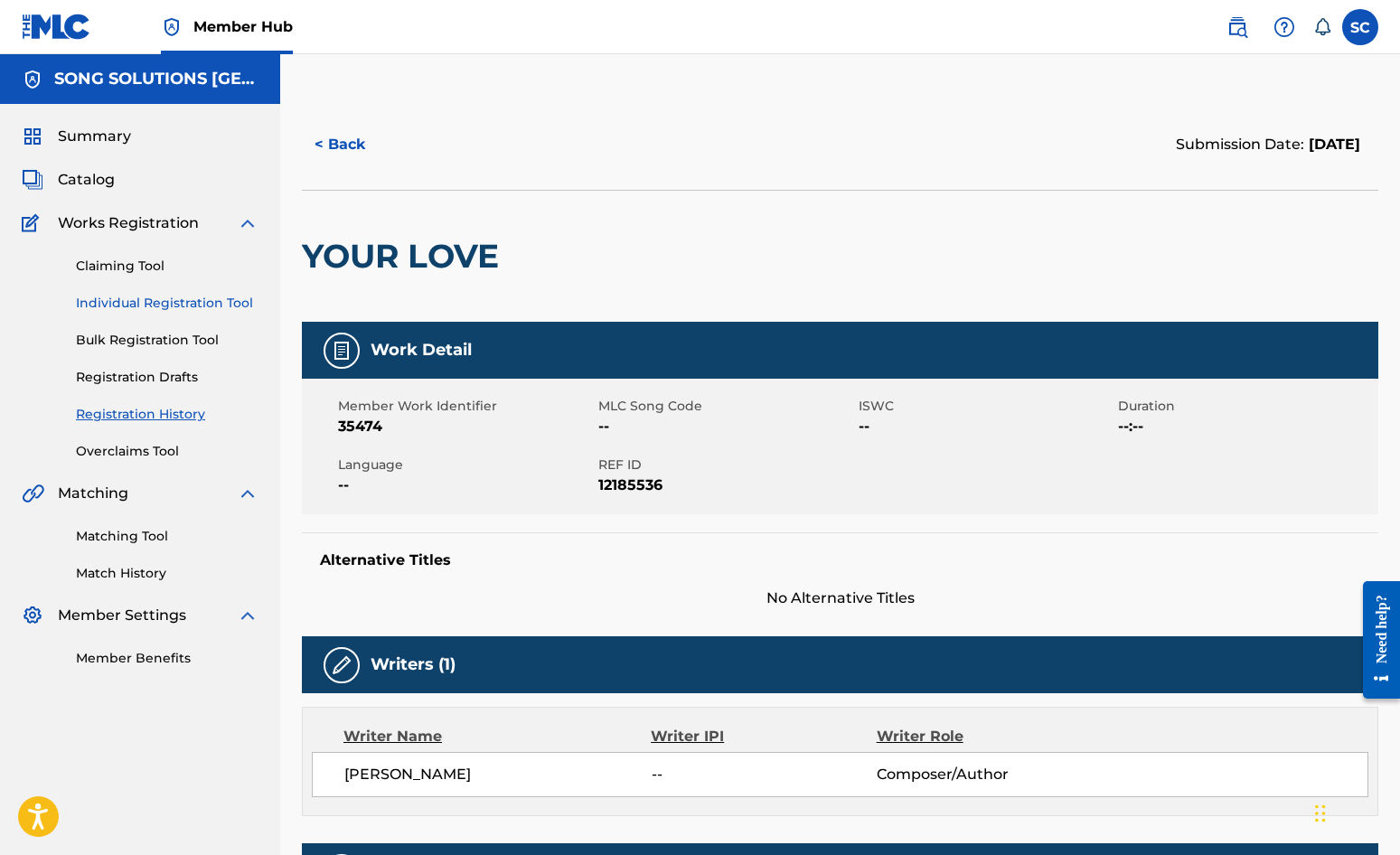
click at [112, 305] on link "Individual Registration Tool" at bounding box center [167, 303] width 182 height 19
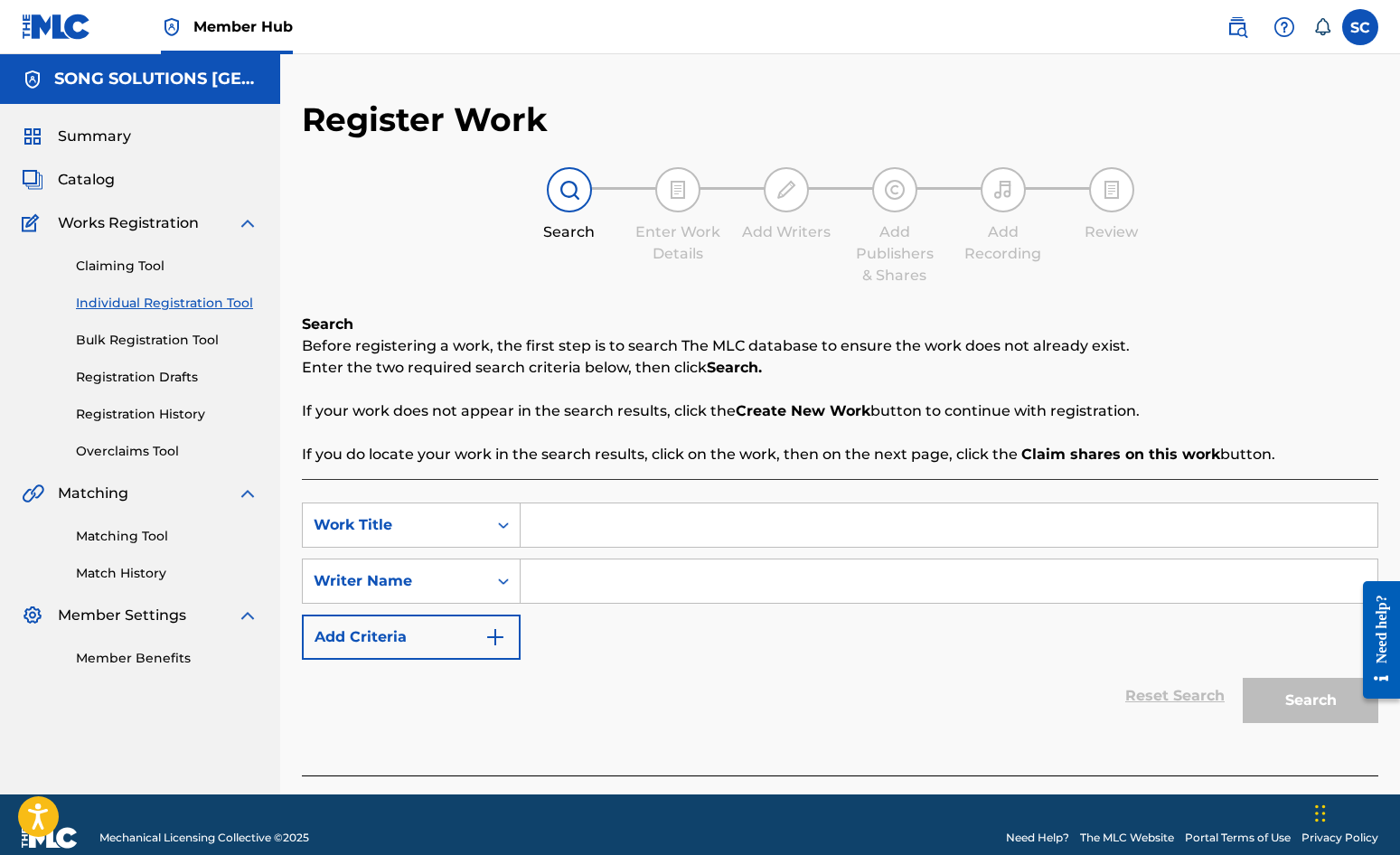
click at [678, 514] on input "Search Form" at bounding box center [949, 525] width 857 height 43
type input "A VERY SHORT SONG"
click at [646, 592] on input "Search Form" at bounding box center [949, 582] width 857 height 43
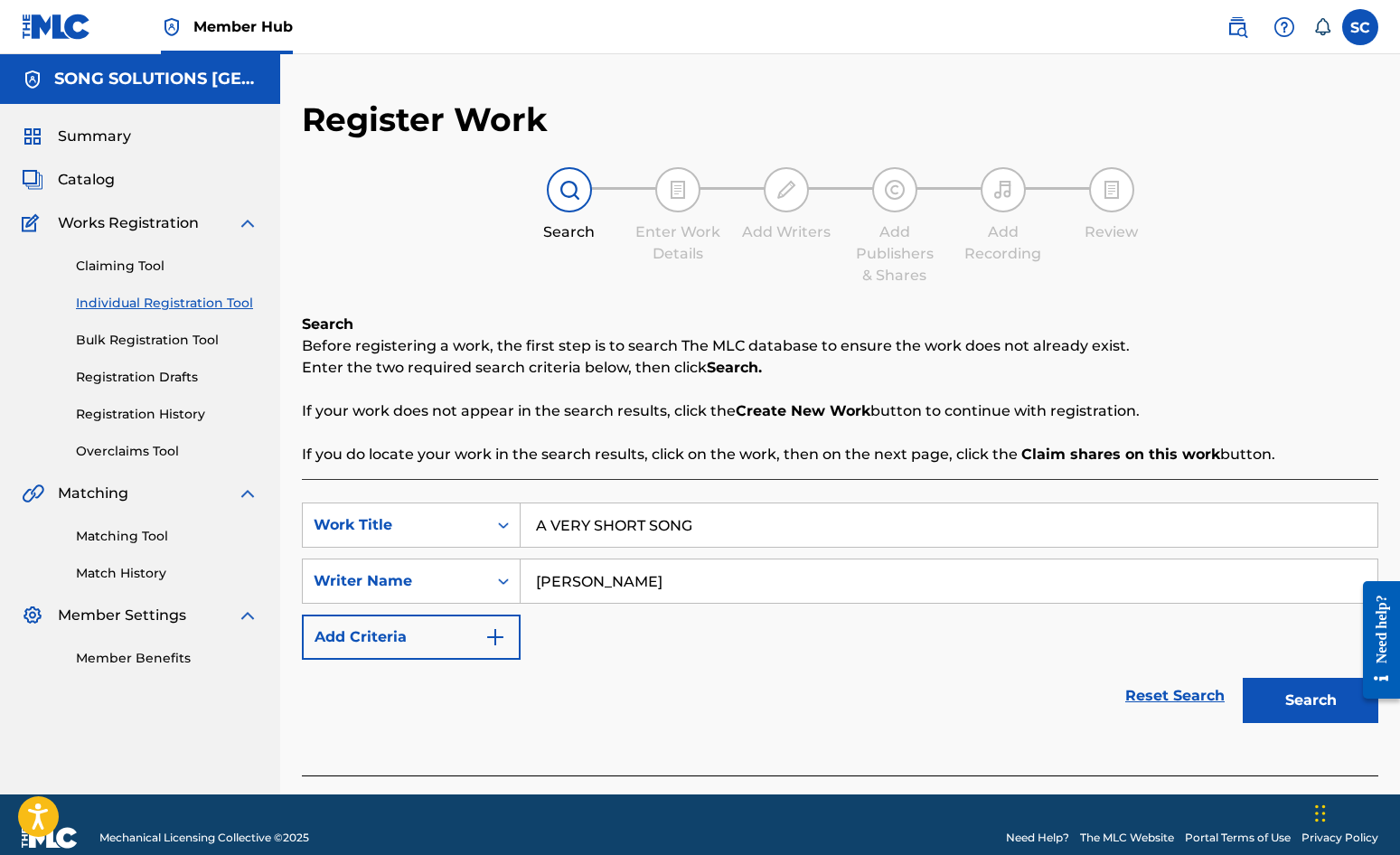
type input "[PERSON_NAME]"
click at [1243, 678] on button "Search" at bounding box center [1311, 701] width 135 height 45
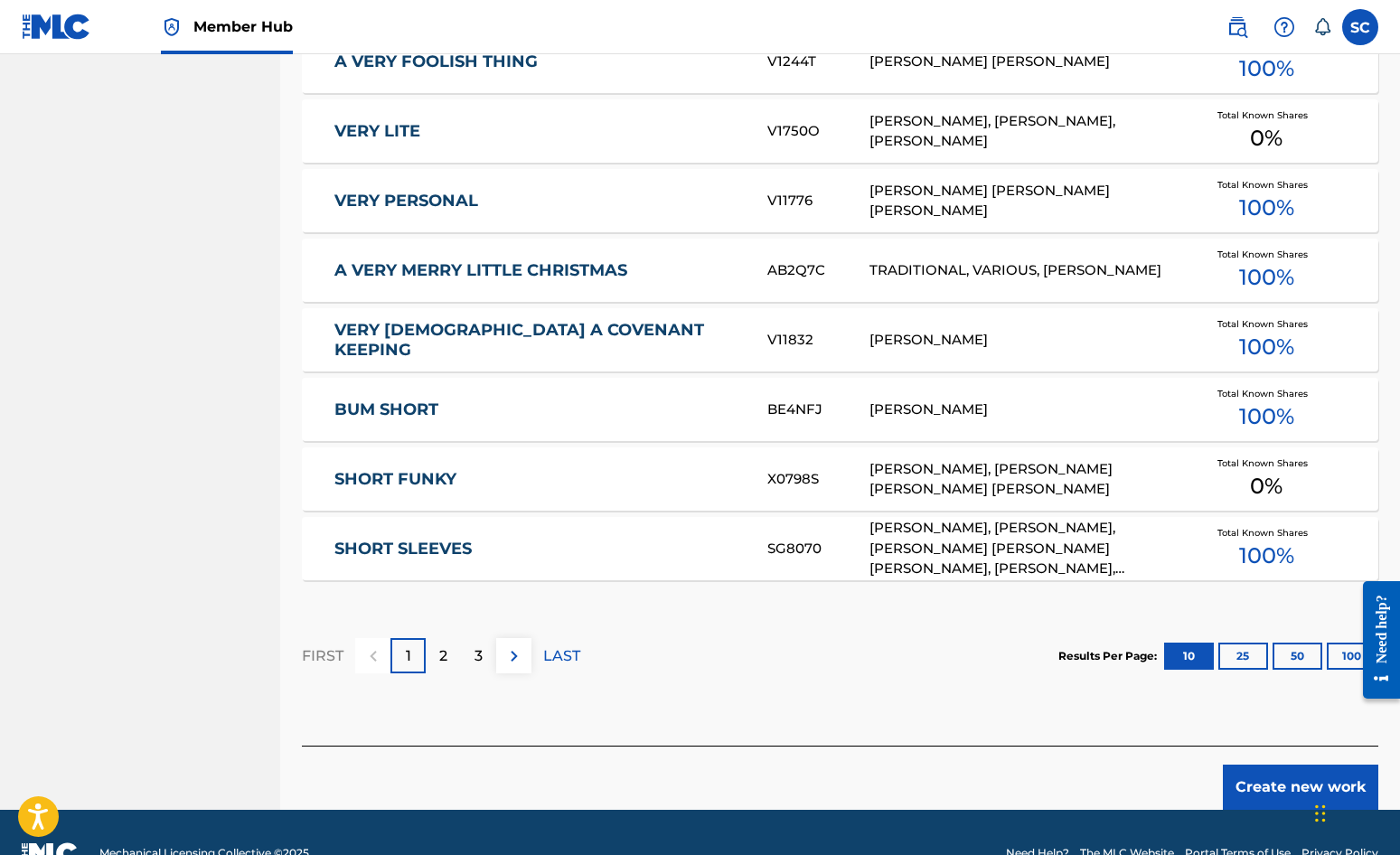
scroll to position [995, 0]
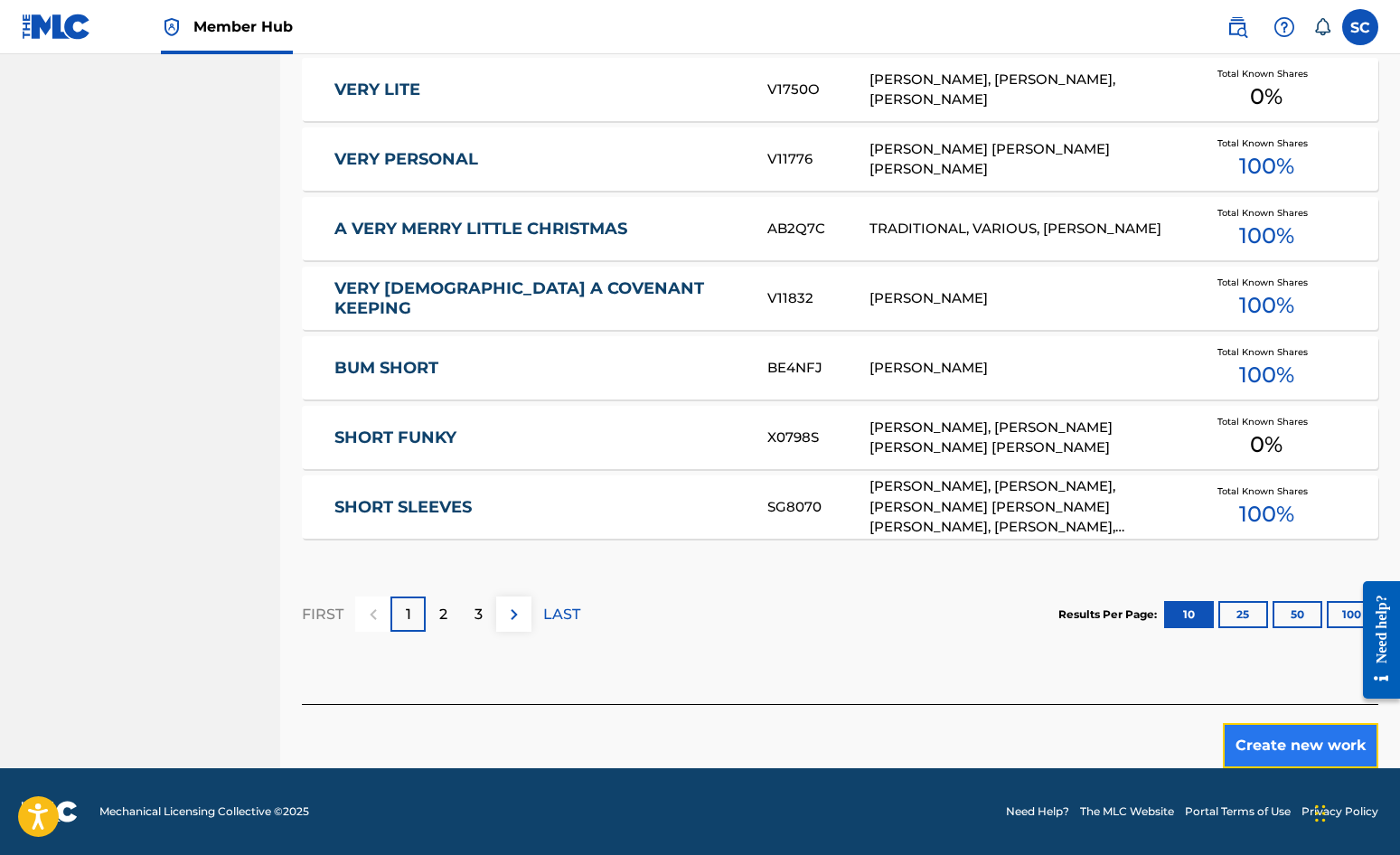
click at [1284, 746] on button "Create new work" at bounding box center [1300, 746] width 155 height 45
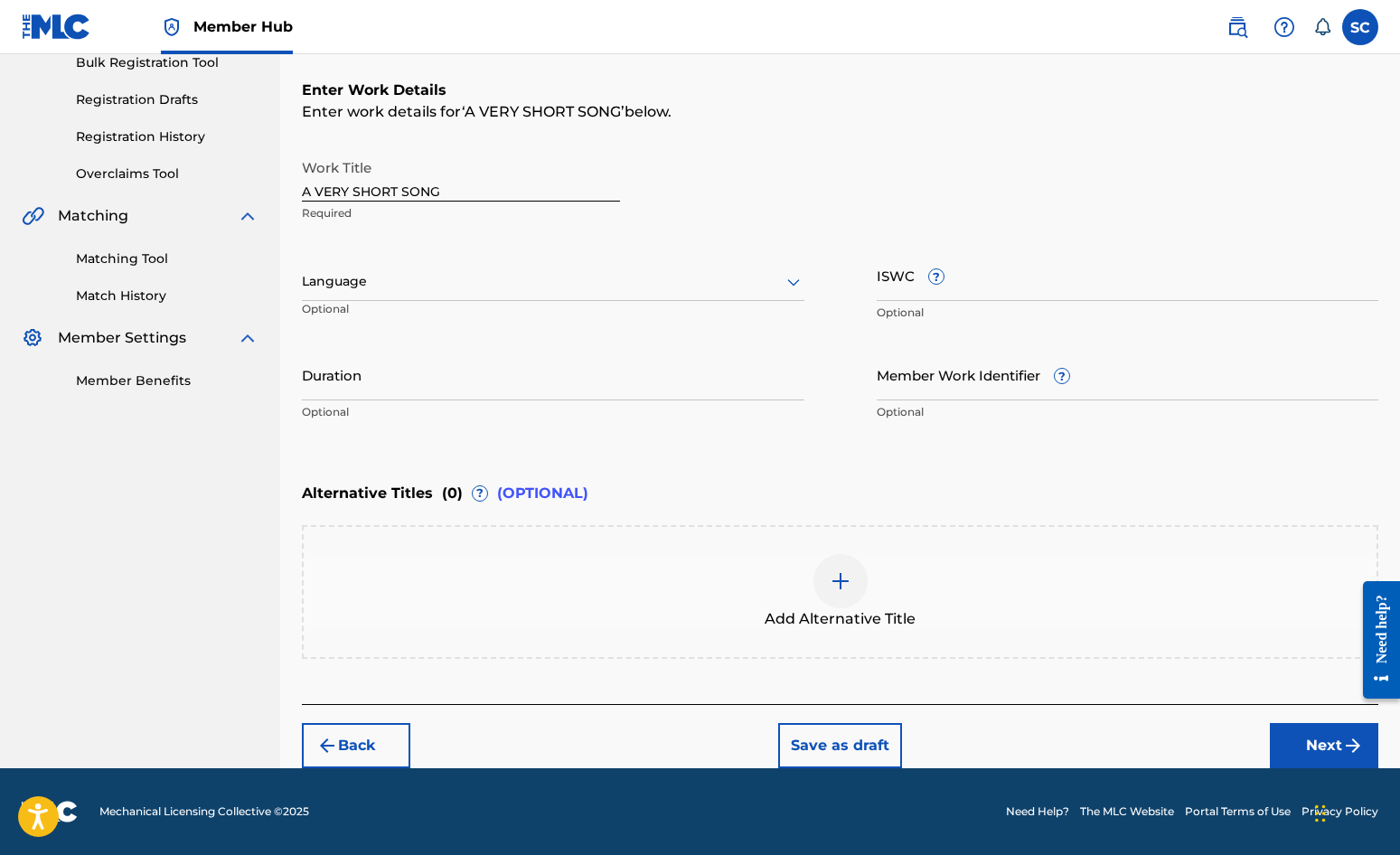
scroll to position [0, 0]
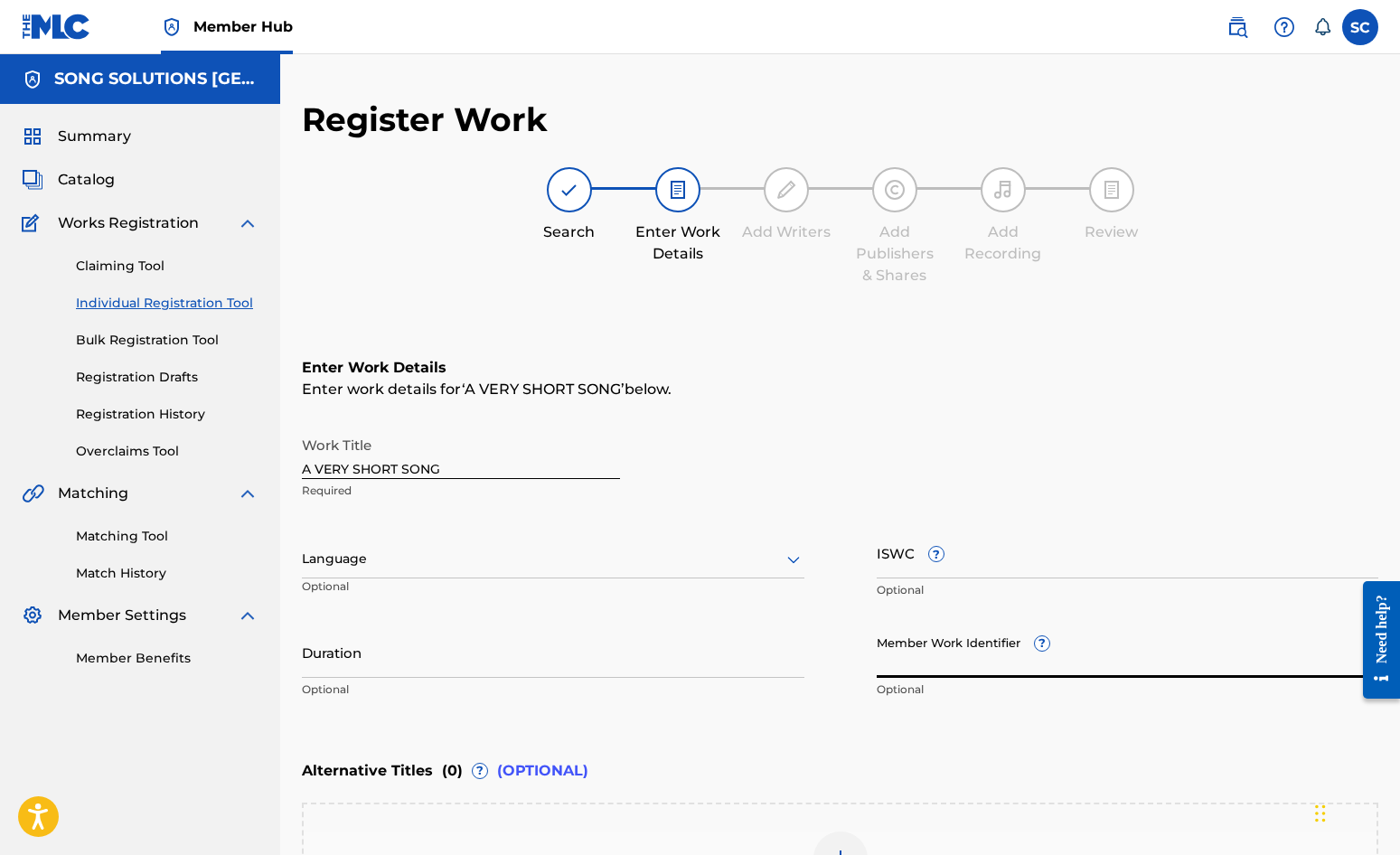
click at [899, 648] on input "Member Work Identifier ?" at bounding box center [1128, 652] width 503 height 52
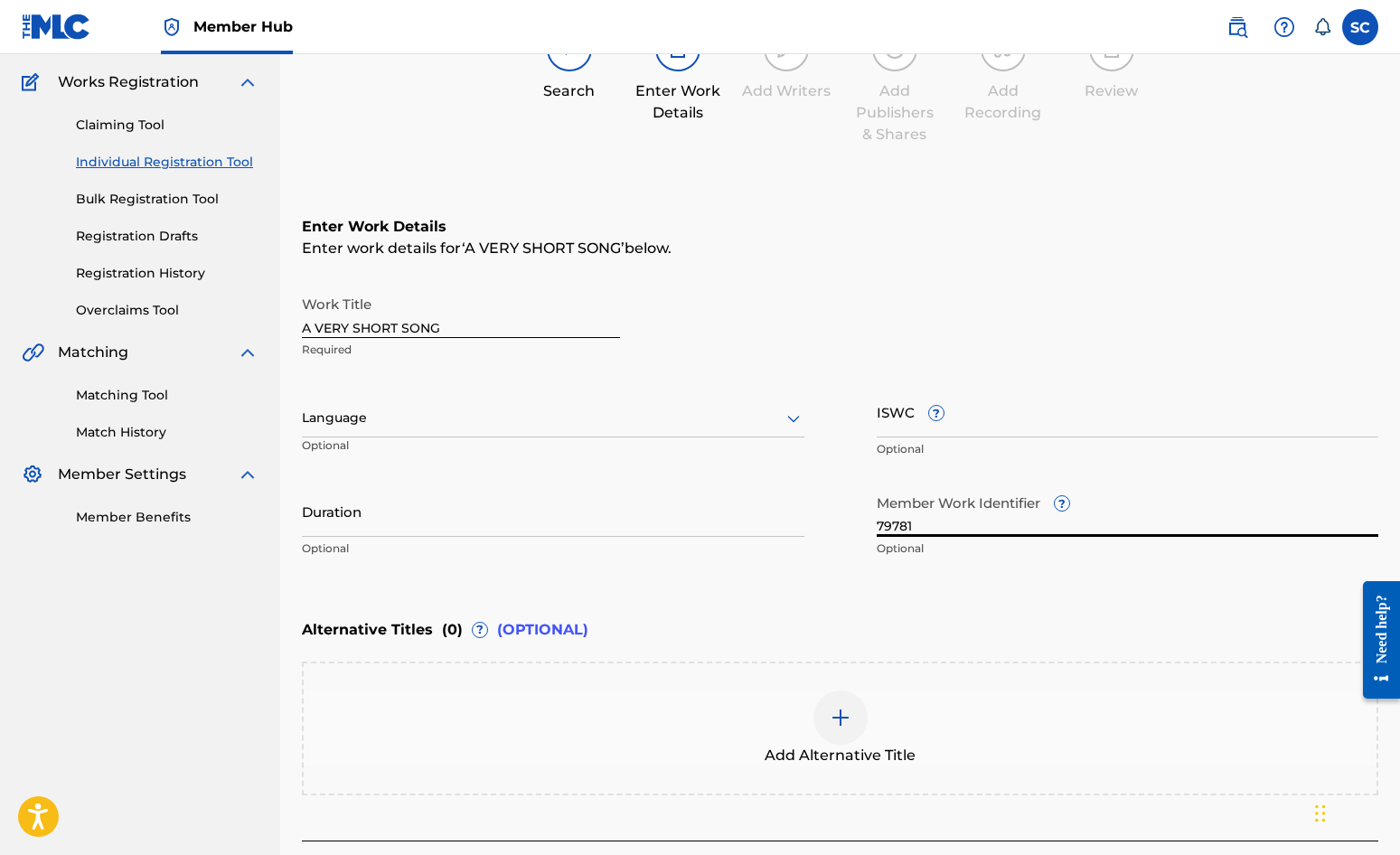
scroll to position [277, 0]
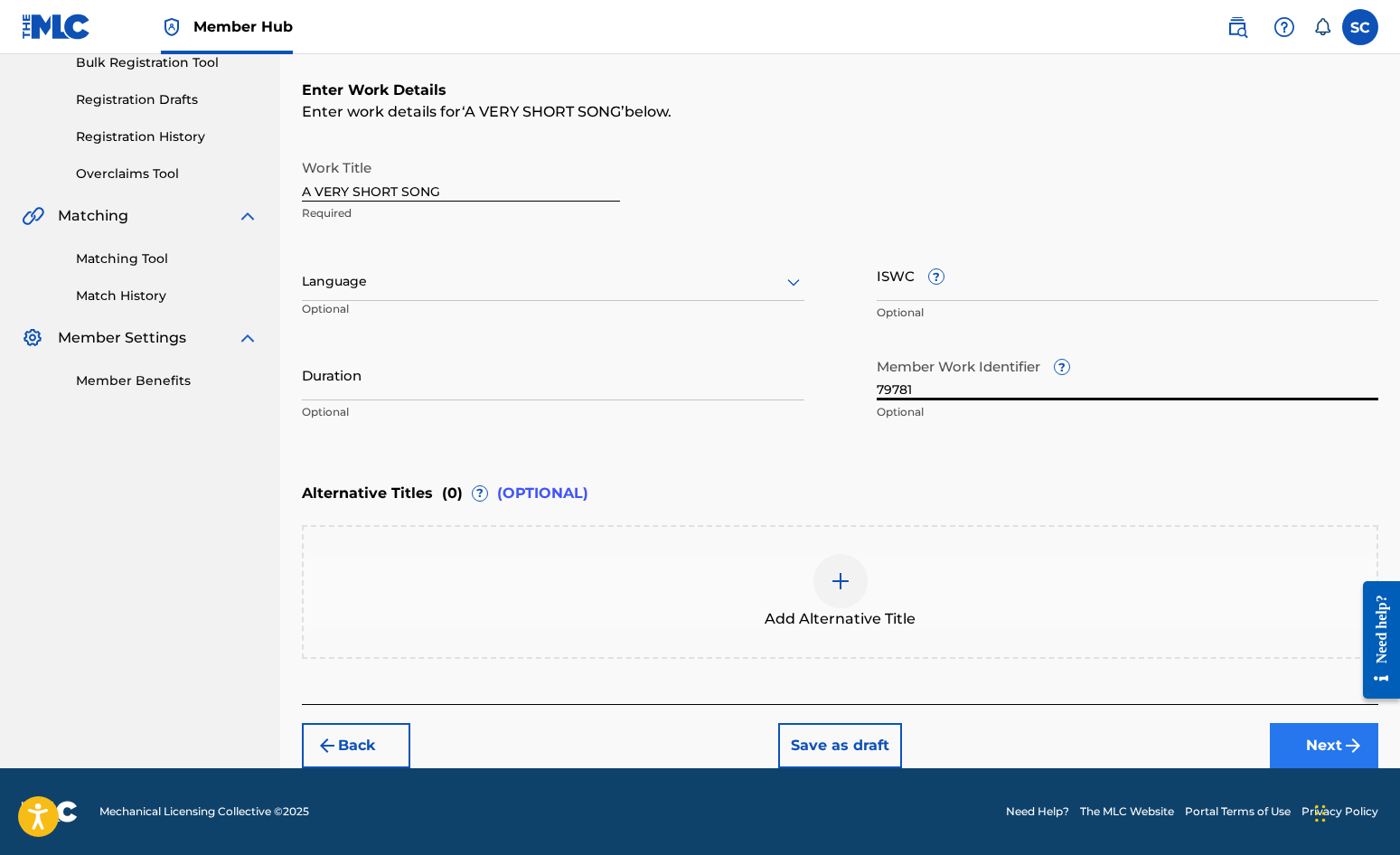
type input "79781"
click at [1334, 750] on button "Next" at bounding box center [1324, 746] width 108 height 45
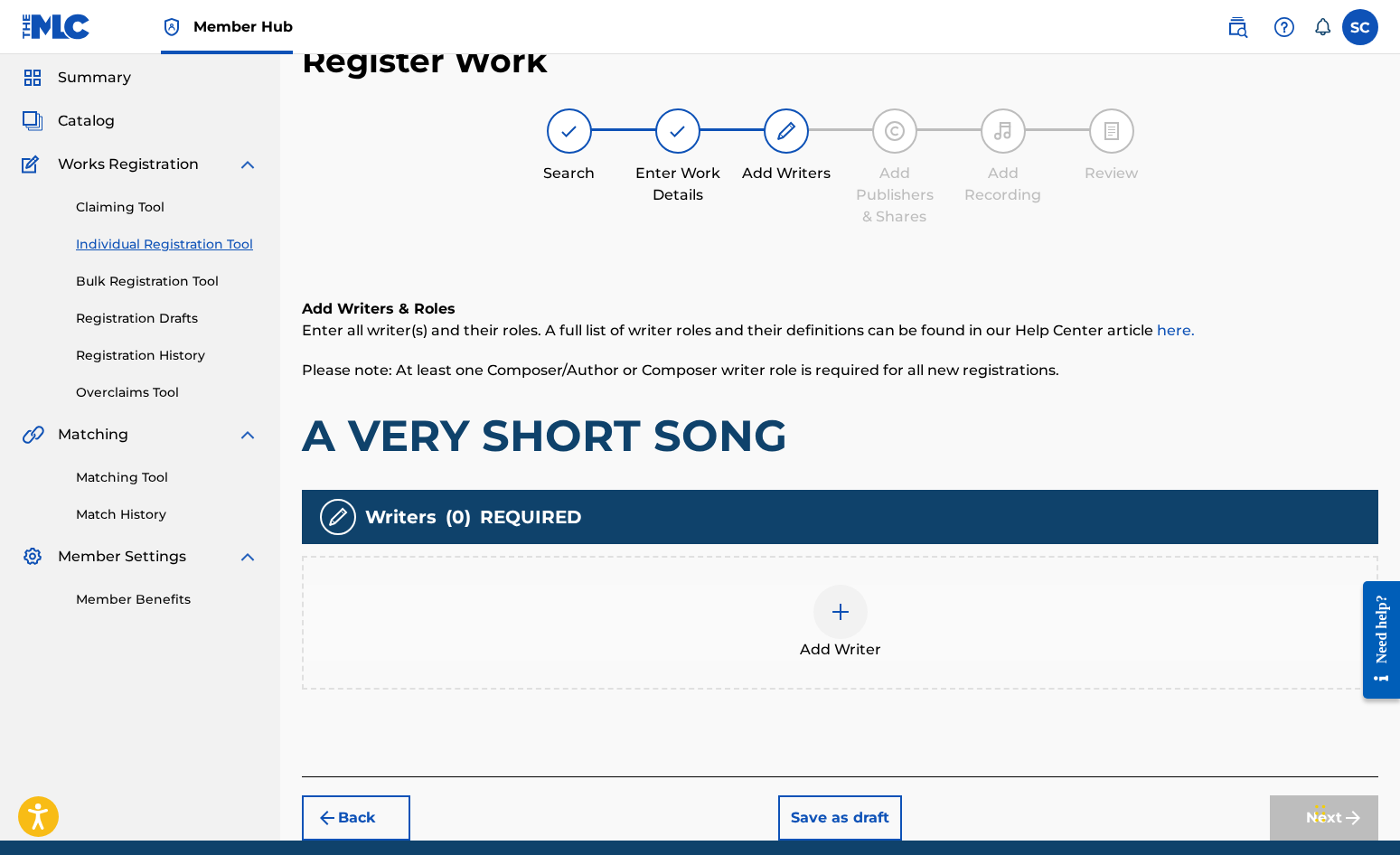
scroll to position [82, 0]
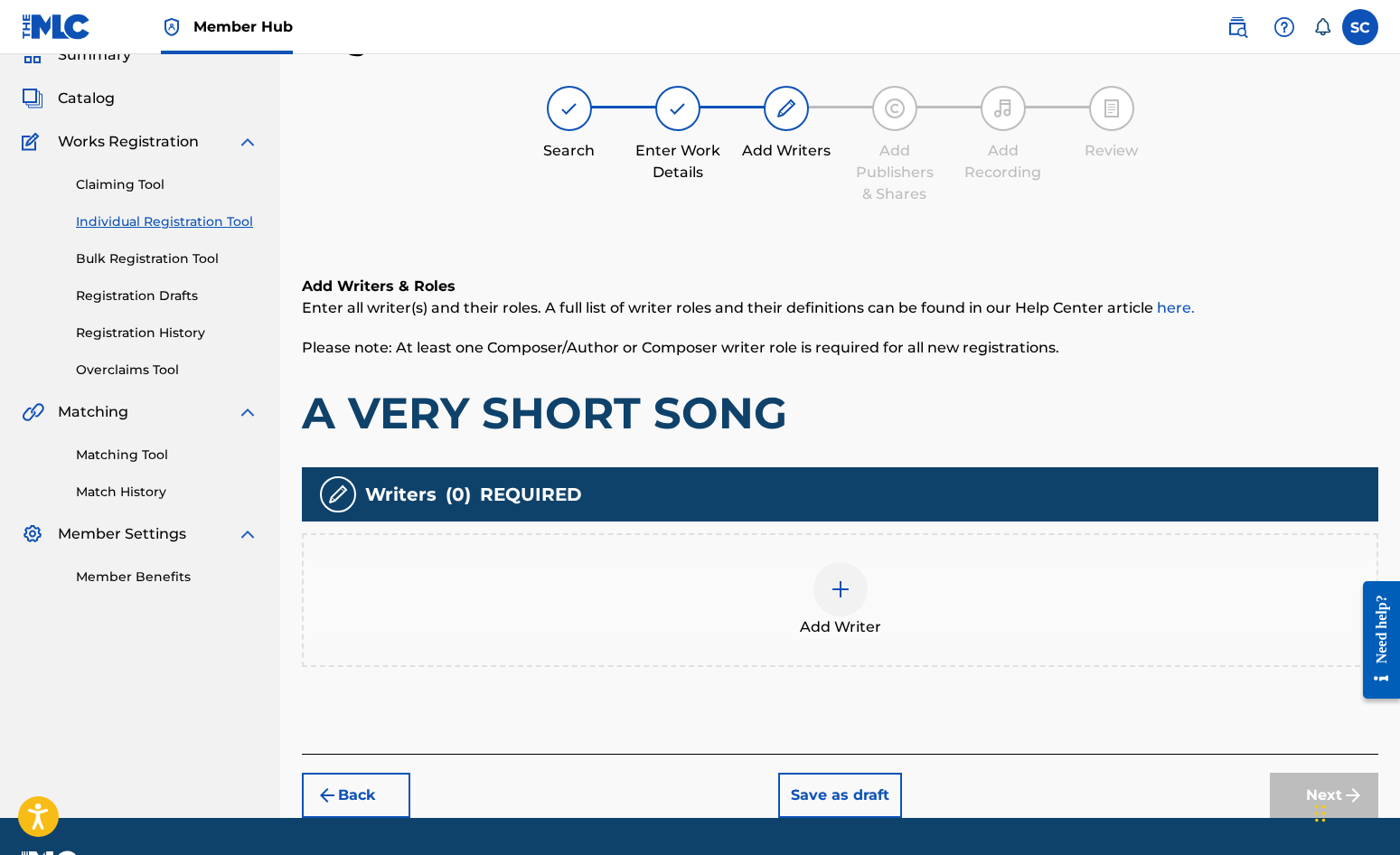
click at [836, 592] on img at bounding box center [840, 589] width 22 height 22
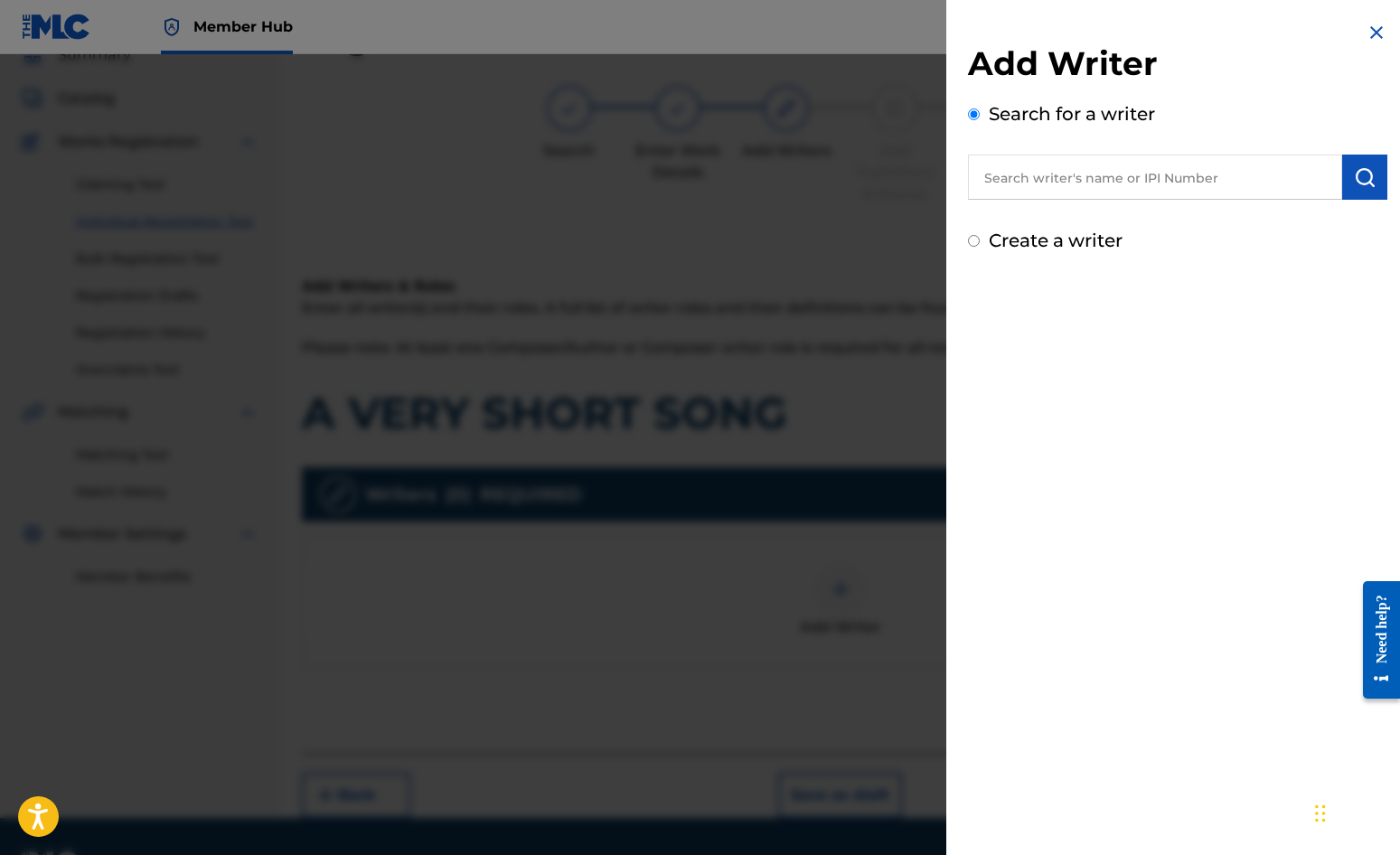
click at [1035, 244] on label "Create a writer" at bounding box center [1055, 240] width 133 height 22
radio input "true"
click at [980, 244] on input "Create a writer" at bounding box center [973, 241] width 12 height 12
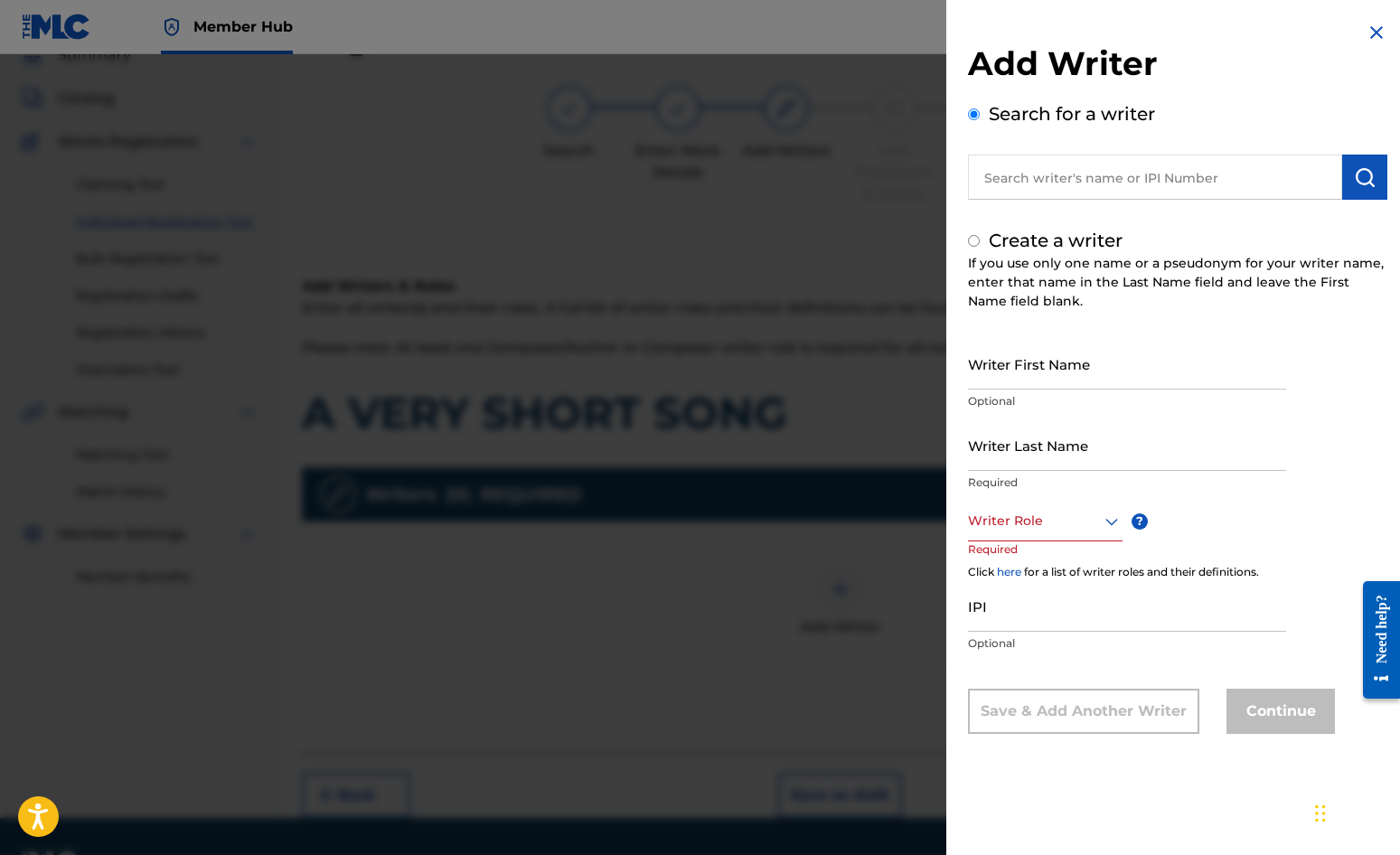
radio input "false"
radio input "true"
click at [1033, 362] on input "Writer First Name" at bounding box center [1127, 364] width 319 height 52
type input "[PERSON_NAME]"
drag, startPoint x: 1022, startPoint y: 446, endPoint x: 1024, endPoint y: 413, distance: 33.1
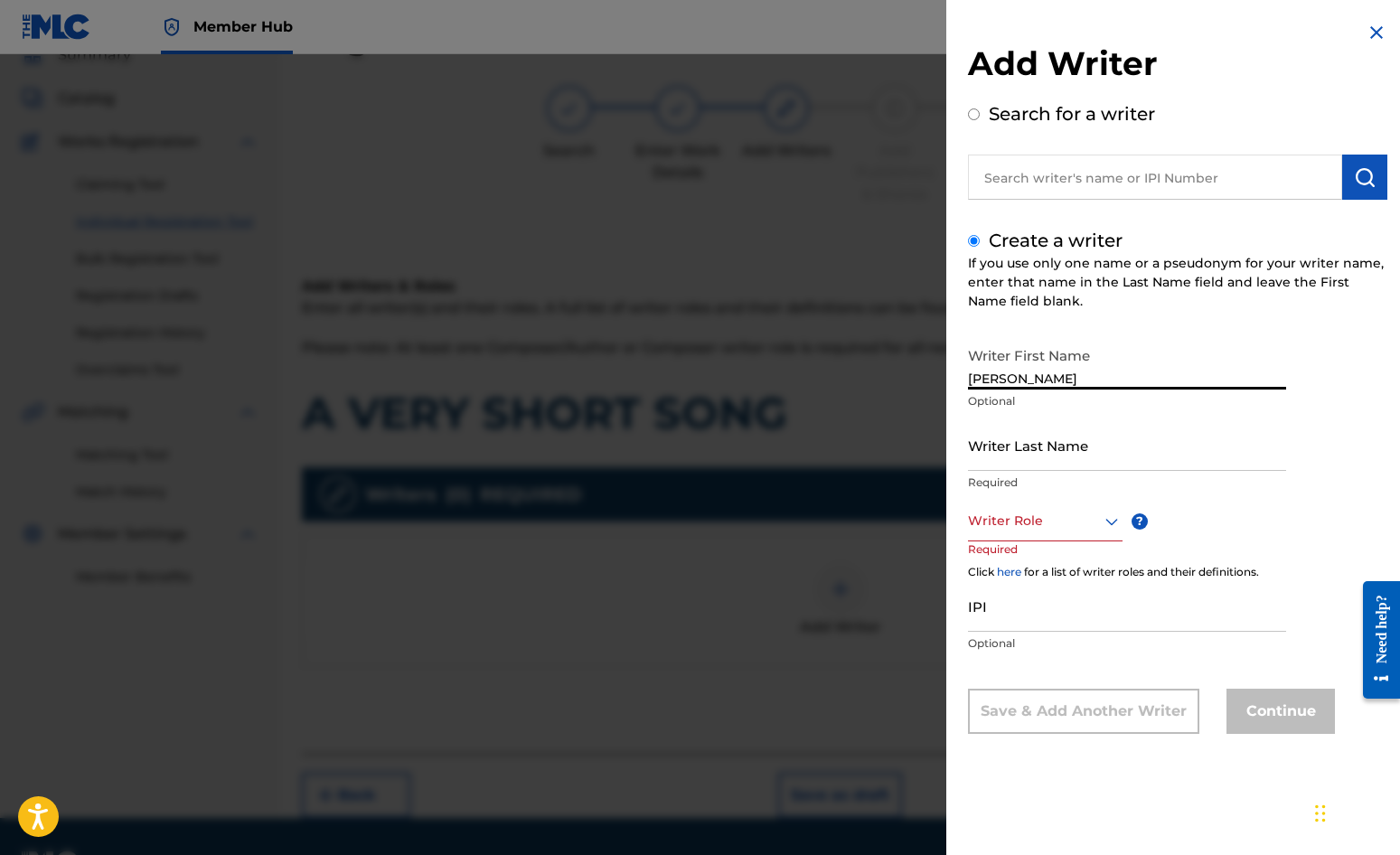
click at [1022, 447] on input "Writer Last Name" at bounding box center [1127, 444] width 319 height 52
type input "[PERSON_NAME]"
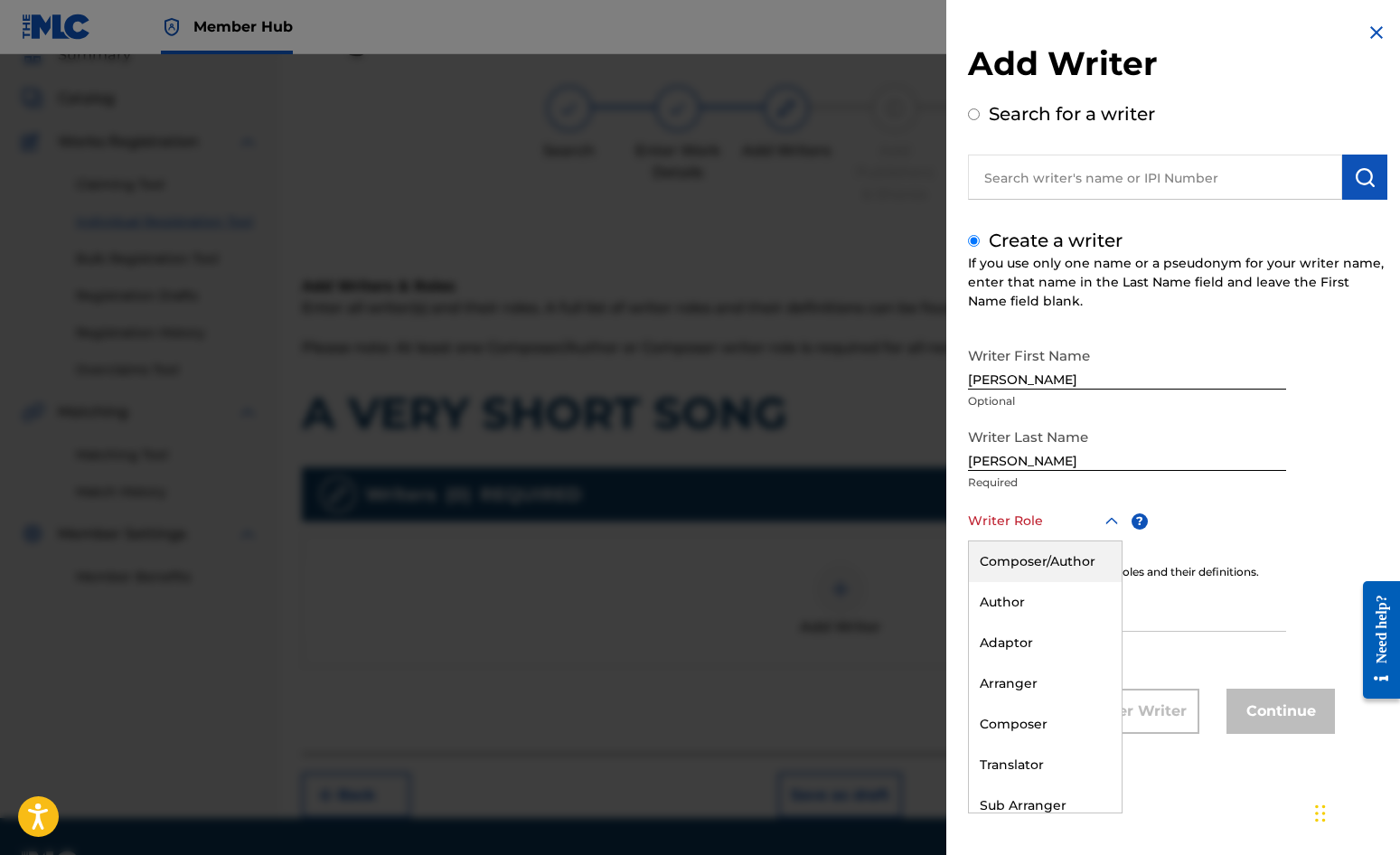
click at [1026, 526] on div at bounding box center [1045, 521] width 155 height 23
click at [1039, 561] on div "Composer/Author" at bounding box center [1045, 561] width 153 height 40
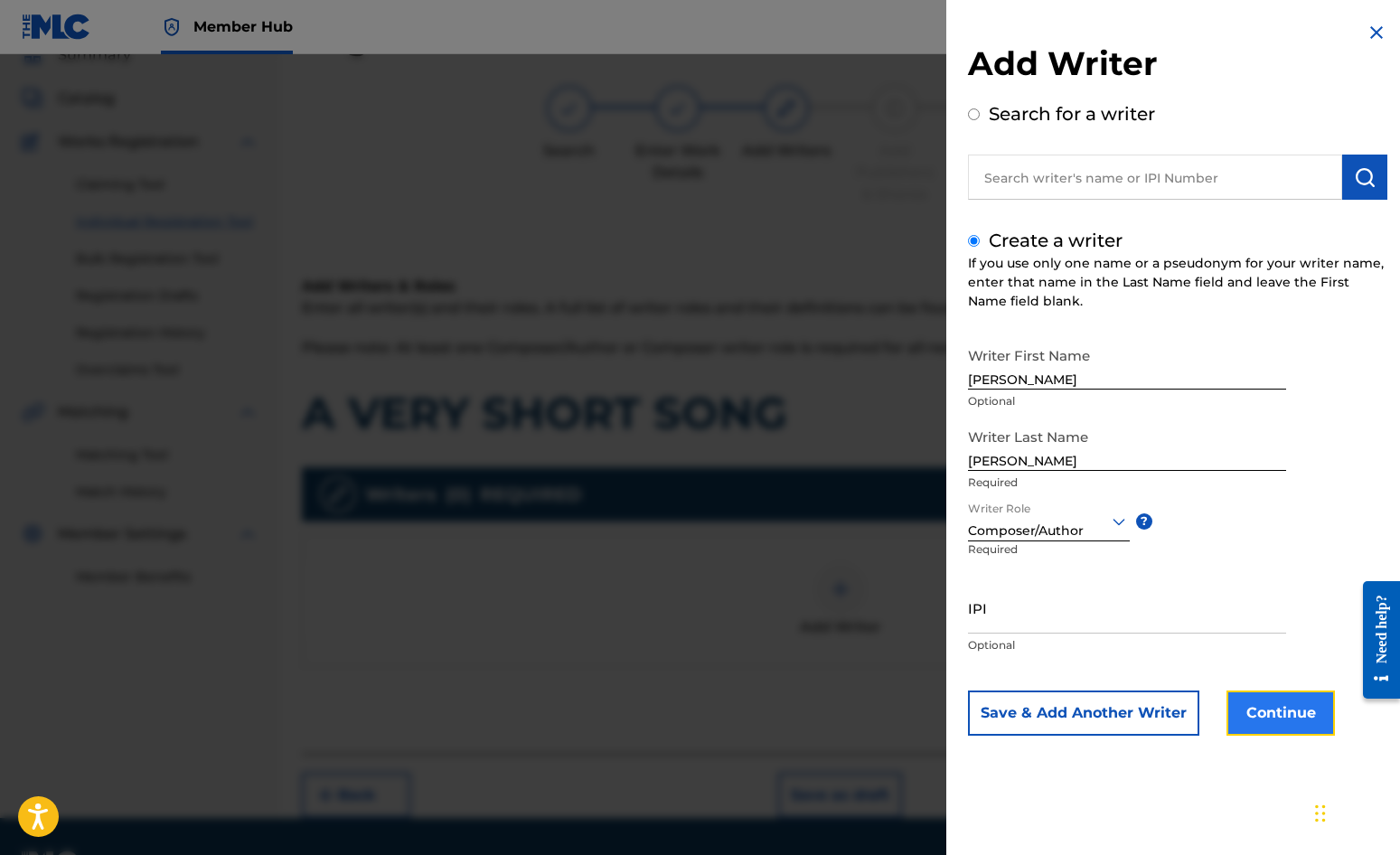
click at [1273, 713] on button "Continue" at bounding box center [1281, 713] width 108 height 45
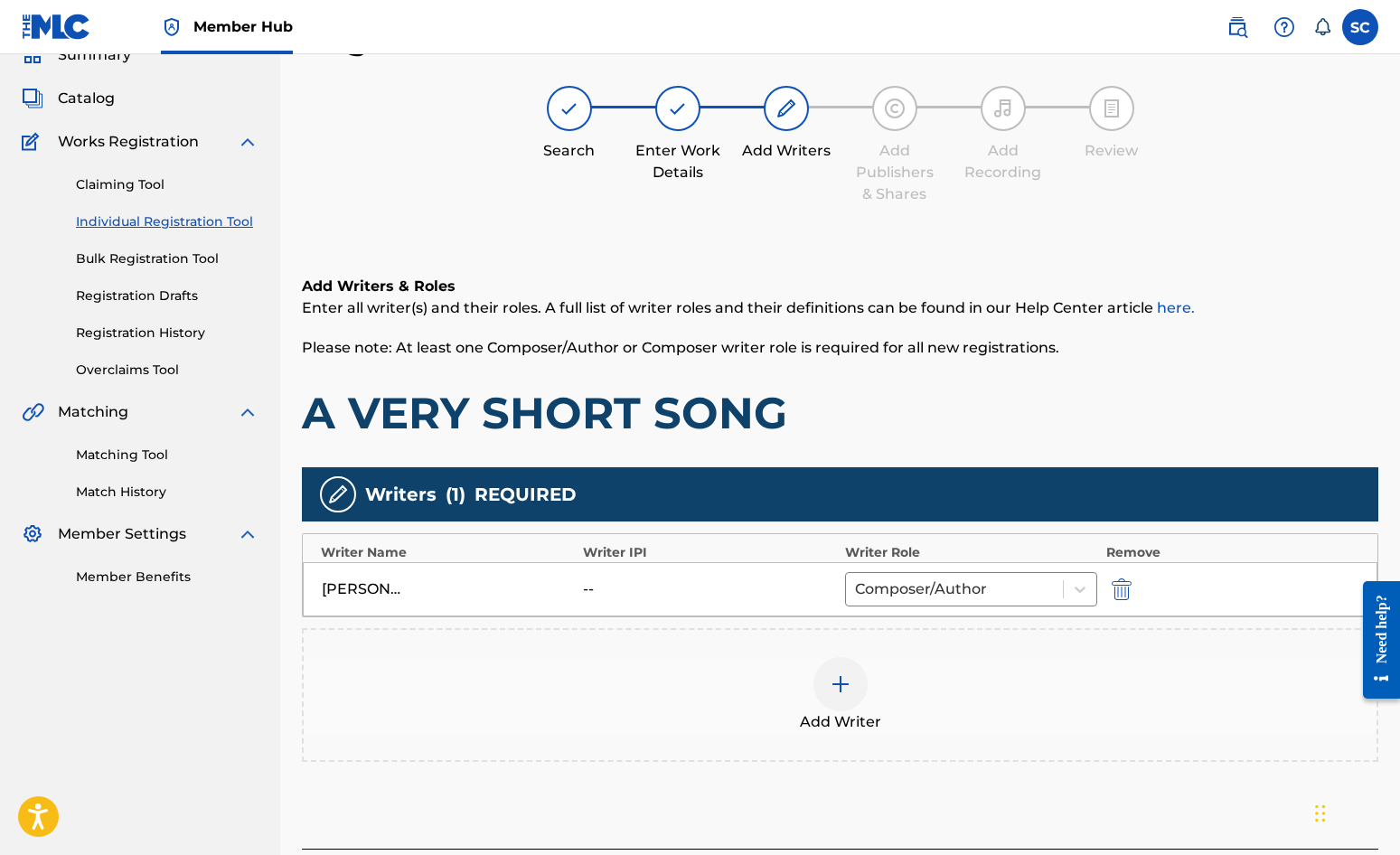
scroll to position [226, 0]
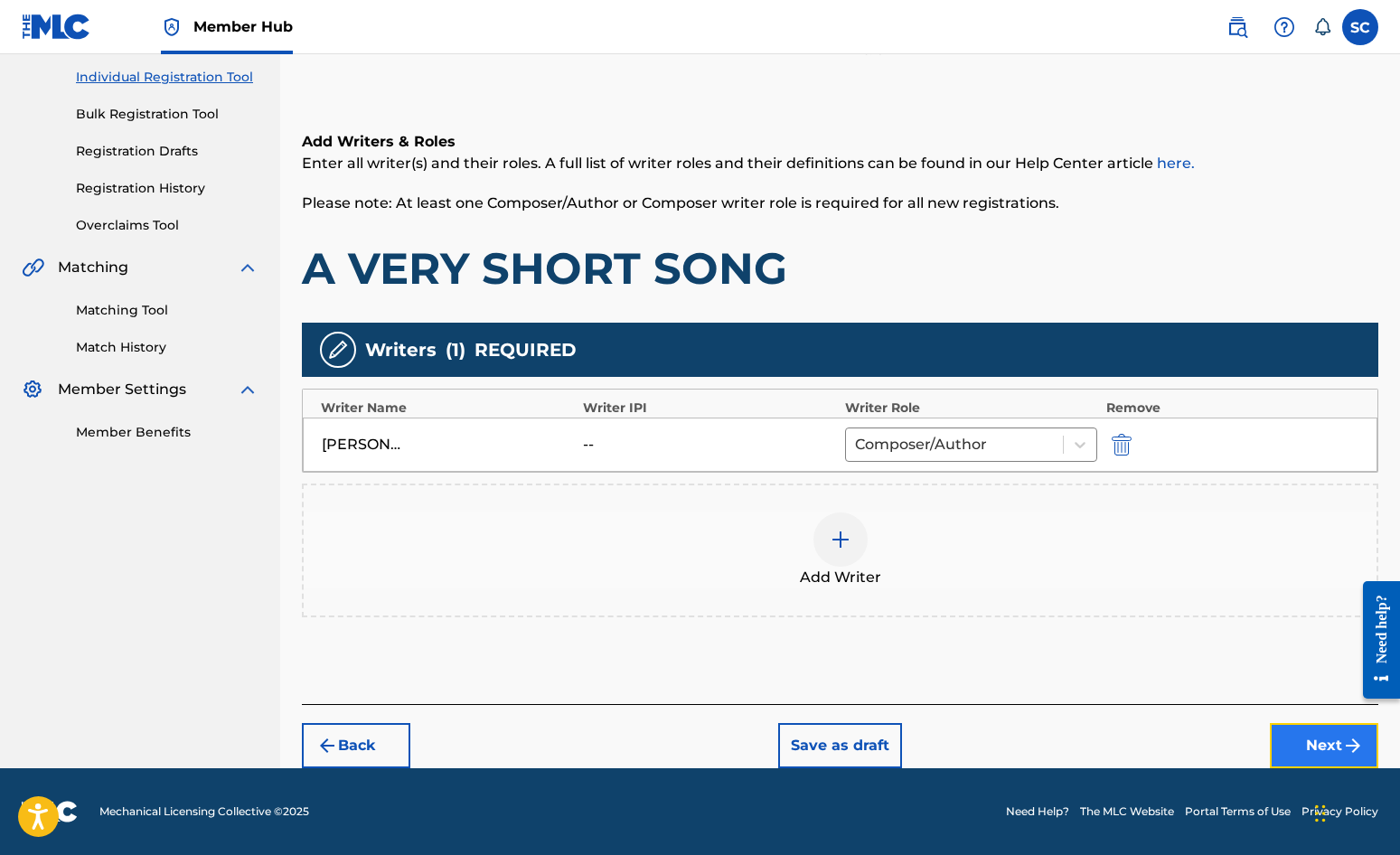
click at [1312, 742] on button "Next" at bounding box center [1324, 746] width 108 height 45
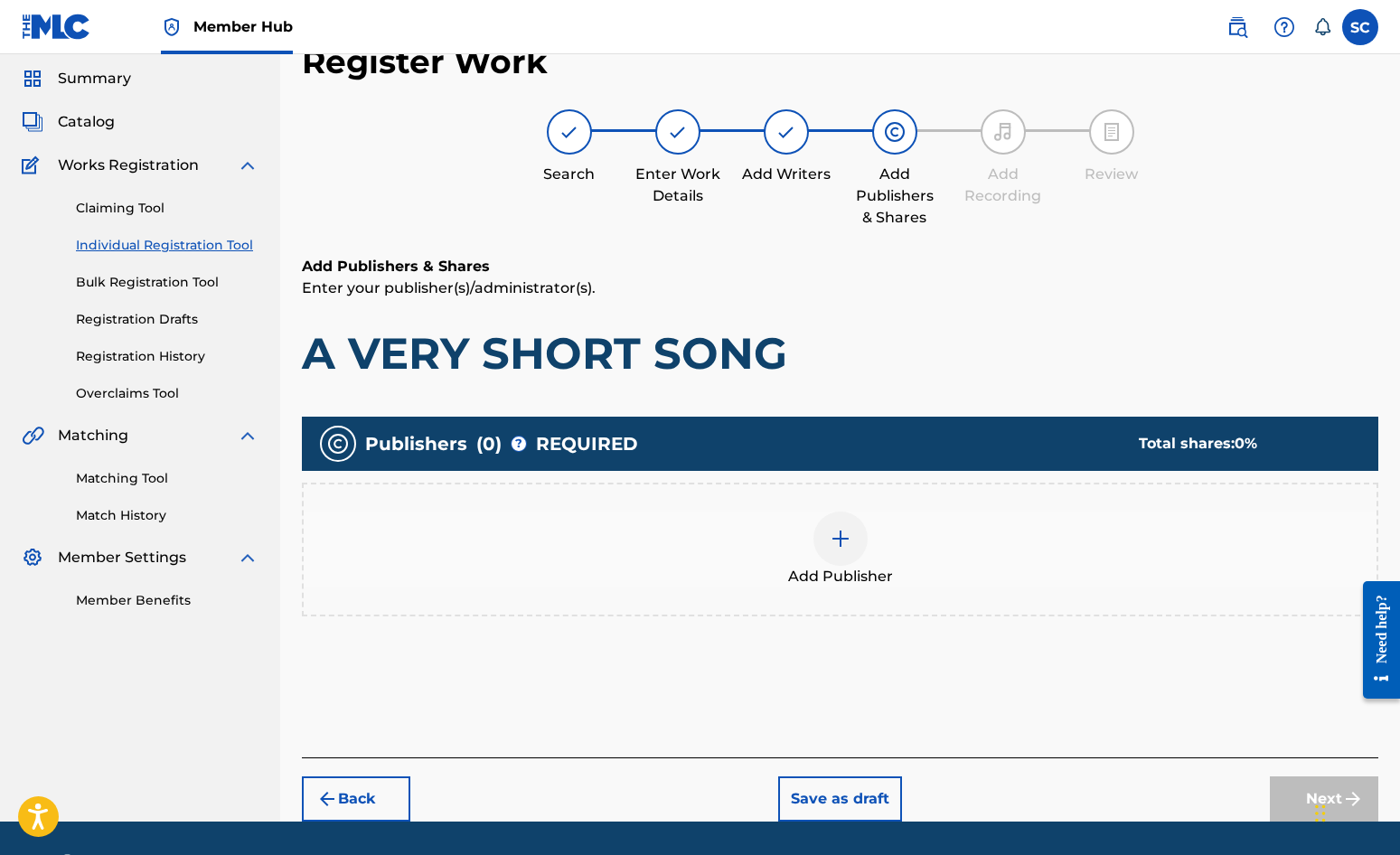
scroll to position [82, 0]
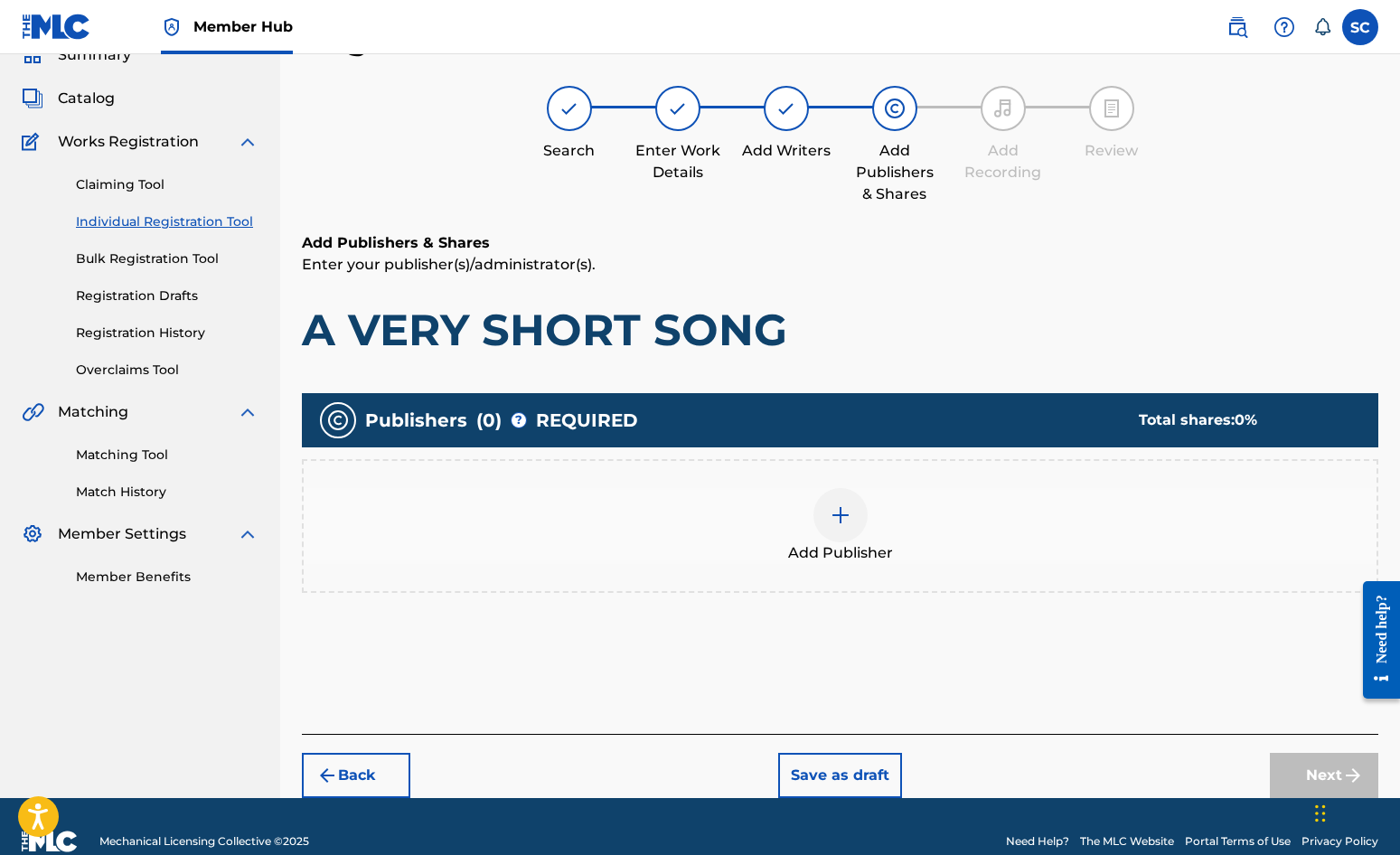
click at [840, 525] on img at bounding box center [840, 515] width 22 height 22
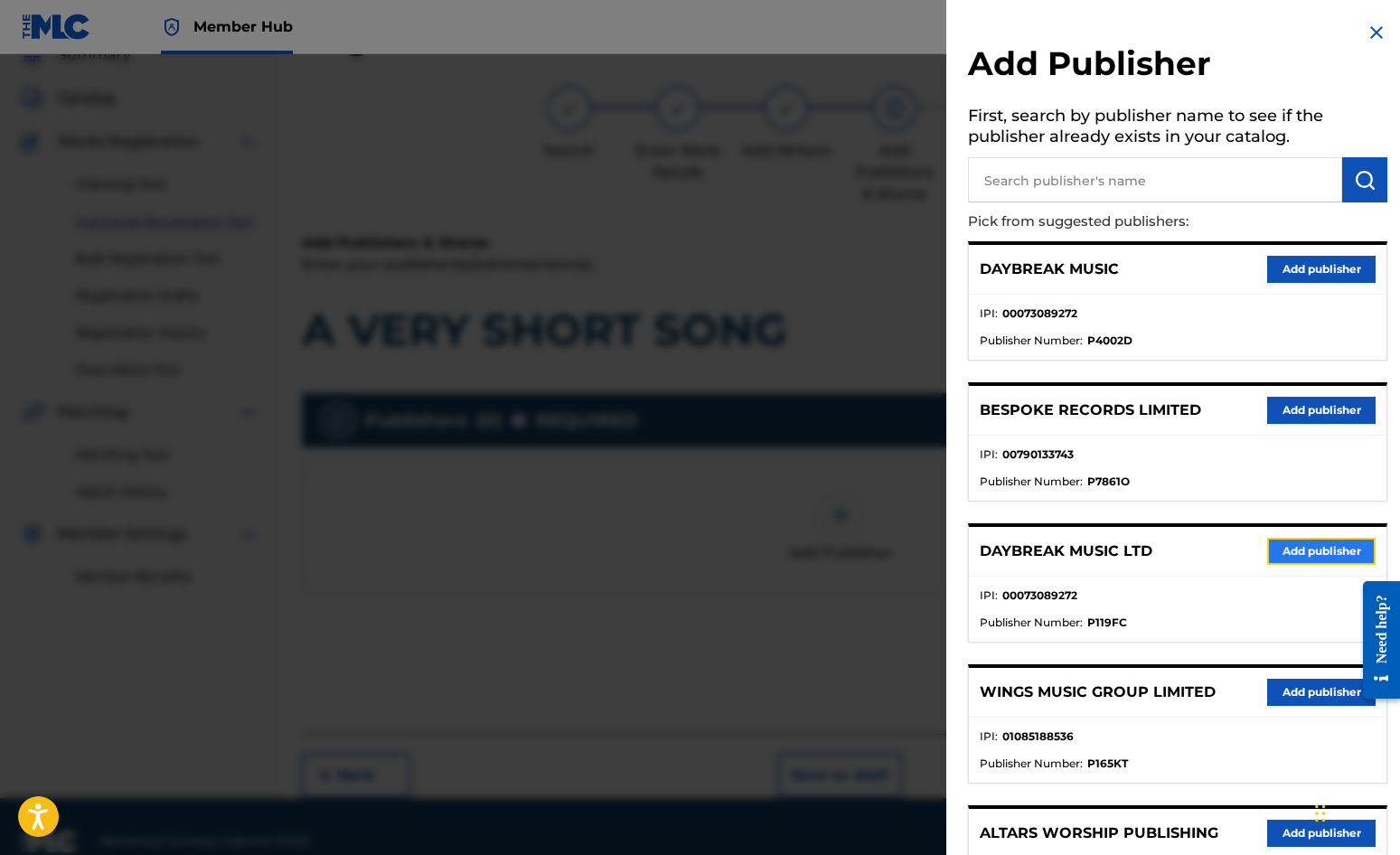
click at [1309, 551] on button "Add publisher" at bounding box center [1321, 551] width 108 height 27
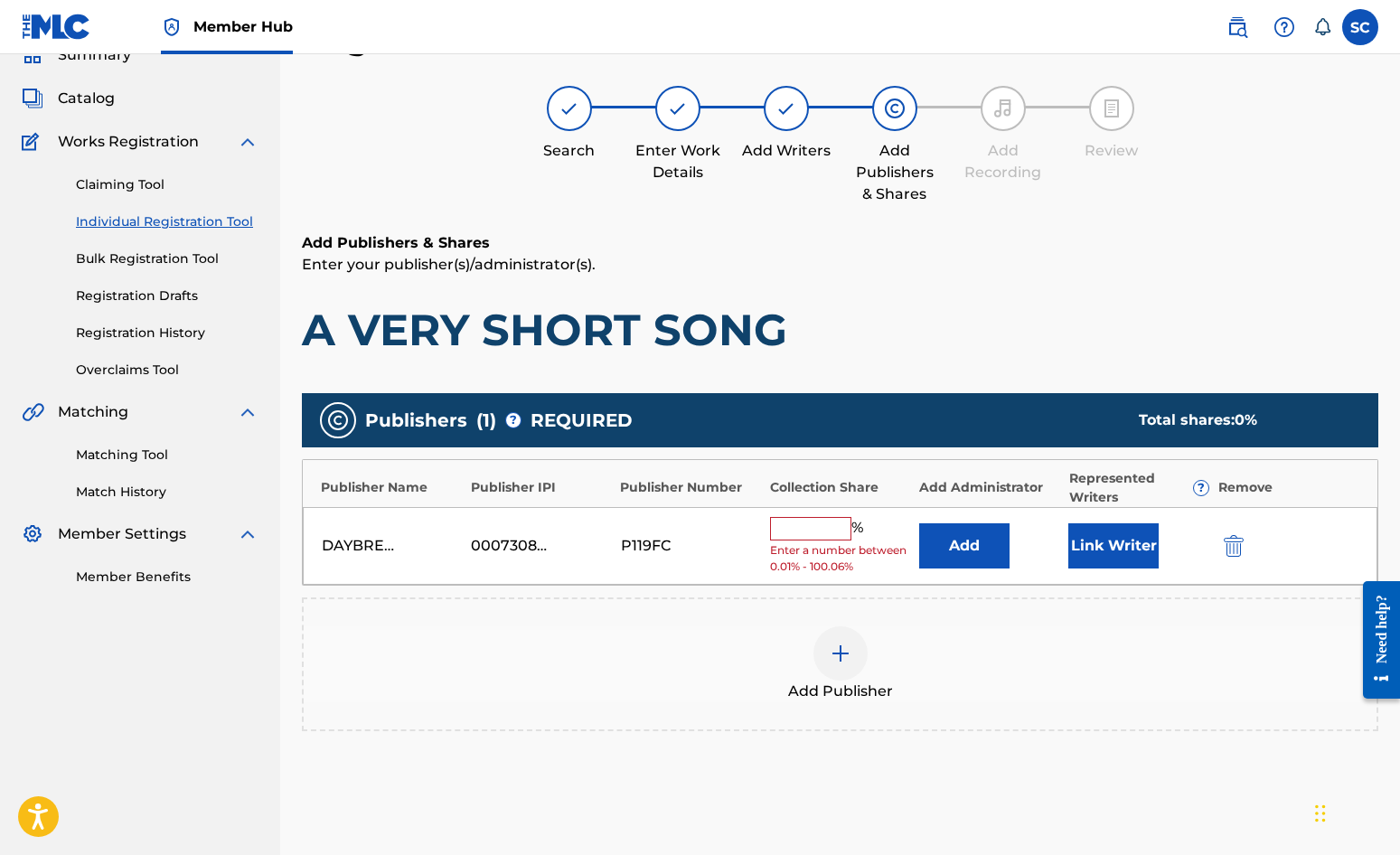
click at [811, 522] on input "text" at bounding box center [811, 528] width 82 height 23
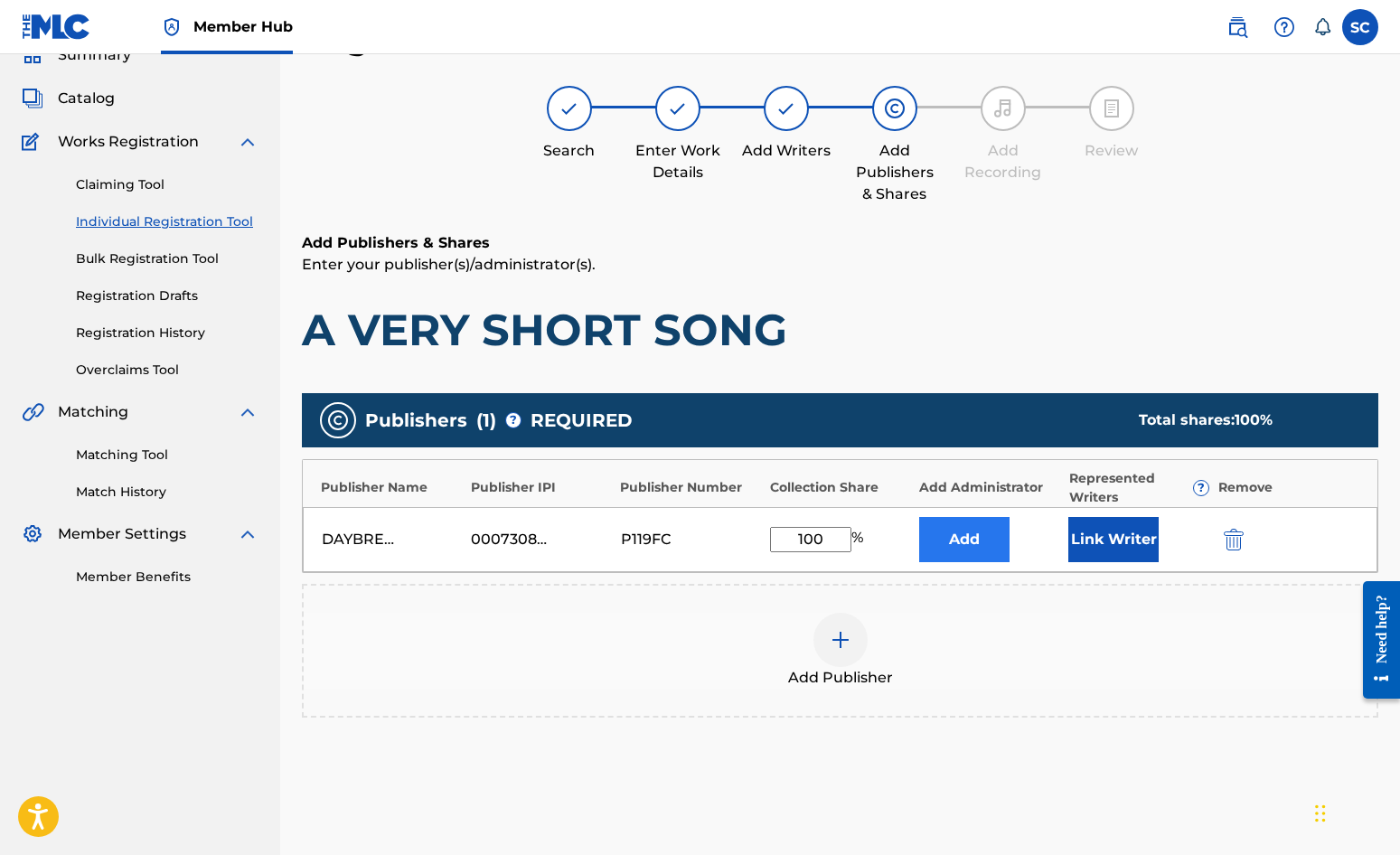
type input "100"
click at [946, 540] on button "Add" at bounding box center [964, 539] width 90 height 45
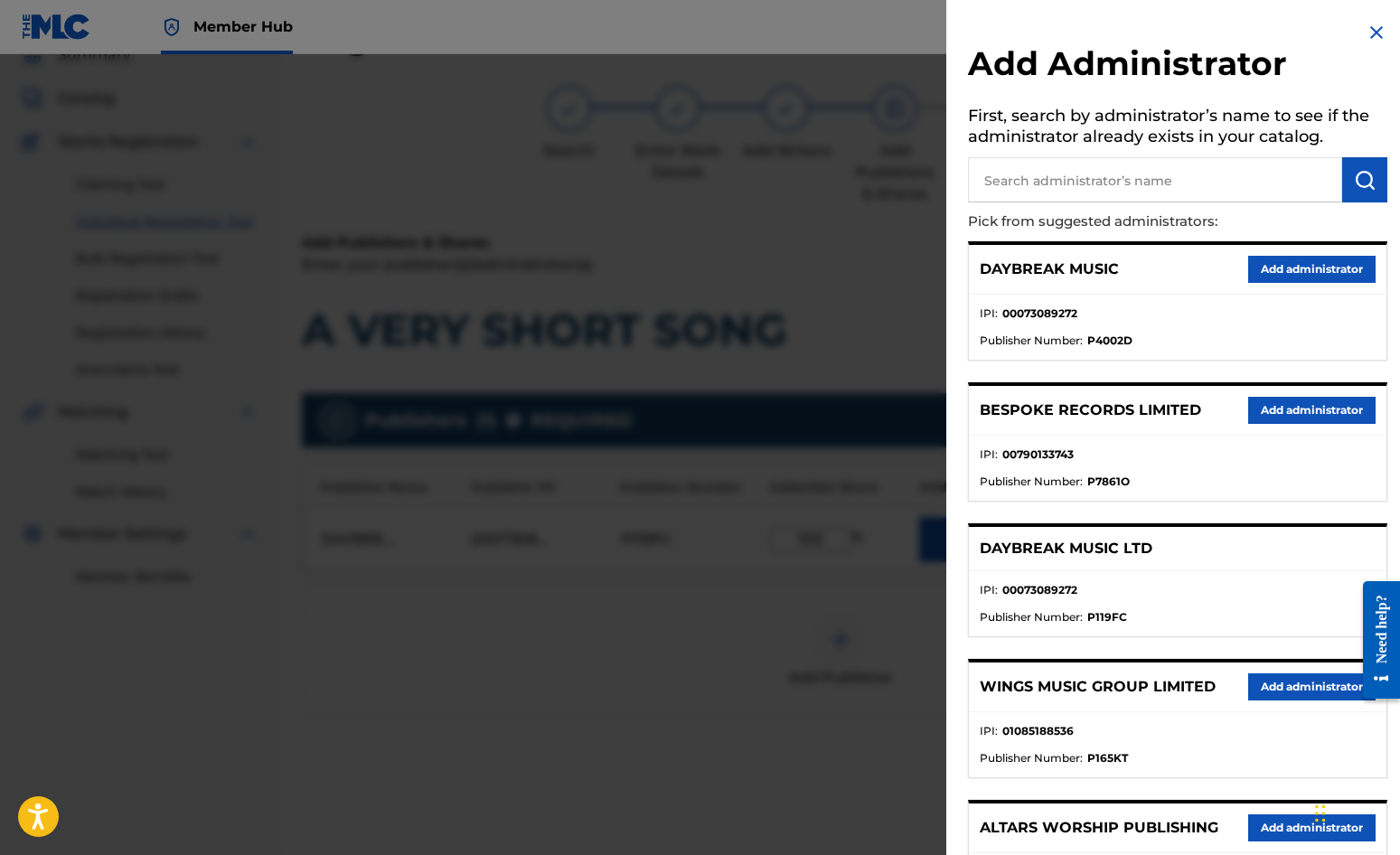
click at [1027, 179] on input "text" at bounding box center [1155, 179] width 374 height 45
type input "SONG SOLUTIONS"
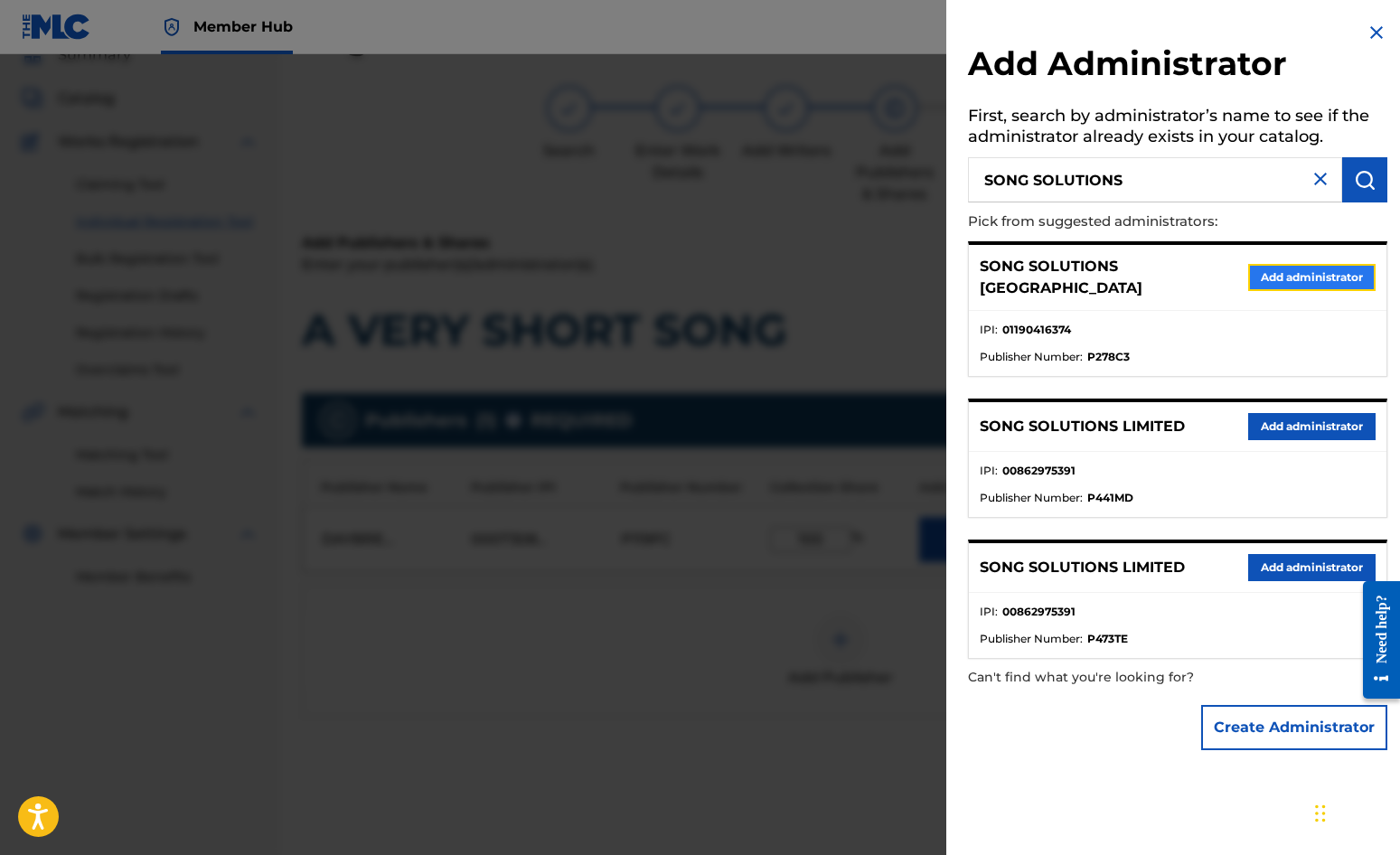
click at [1318, 272] on button "Add administrator" at bounding box center [1313, 277] width 128 height 27
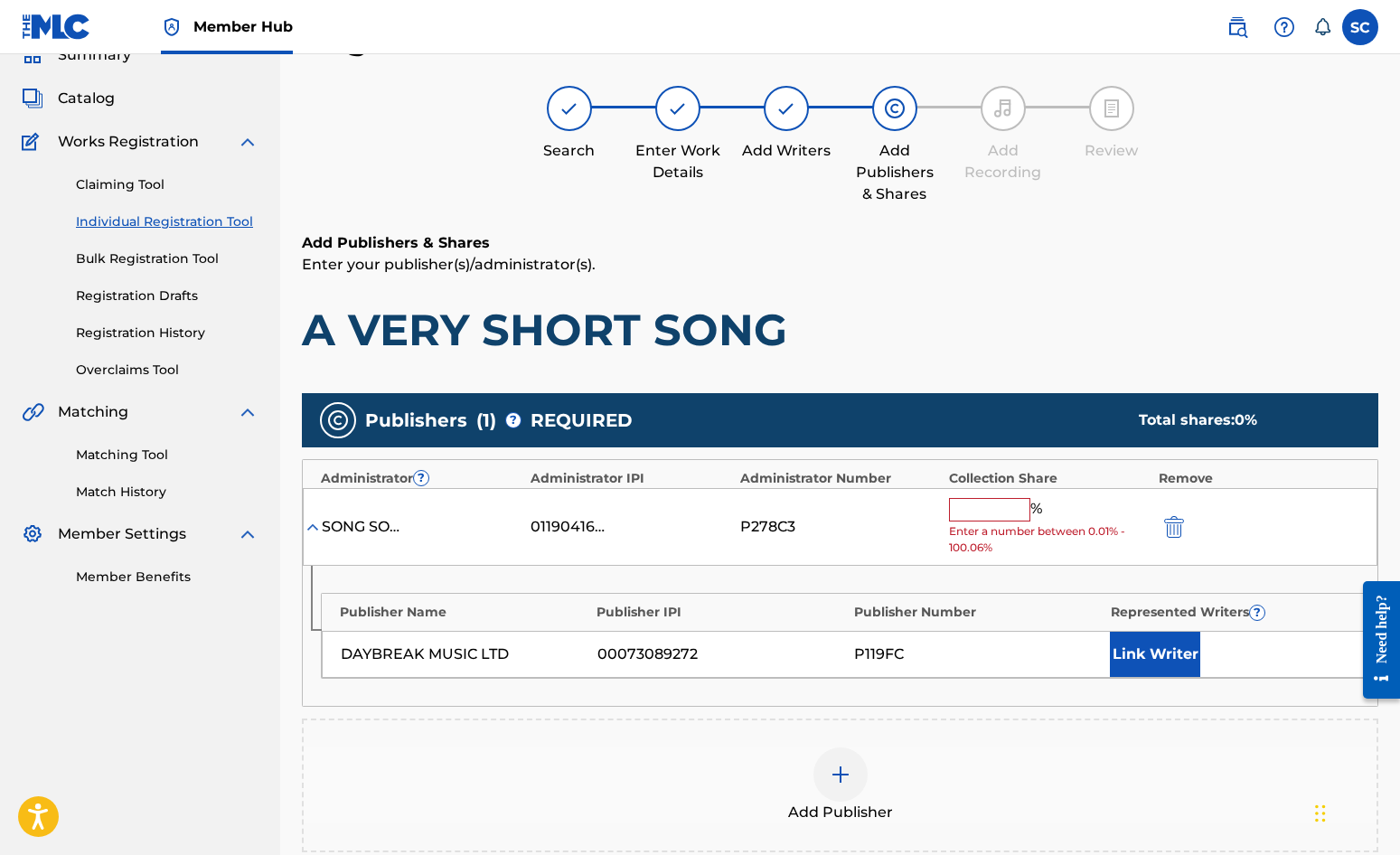
click at [970, 511] on input "text" at bounding box center [989, 509] width 82 height 23
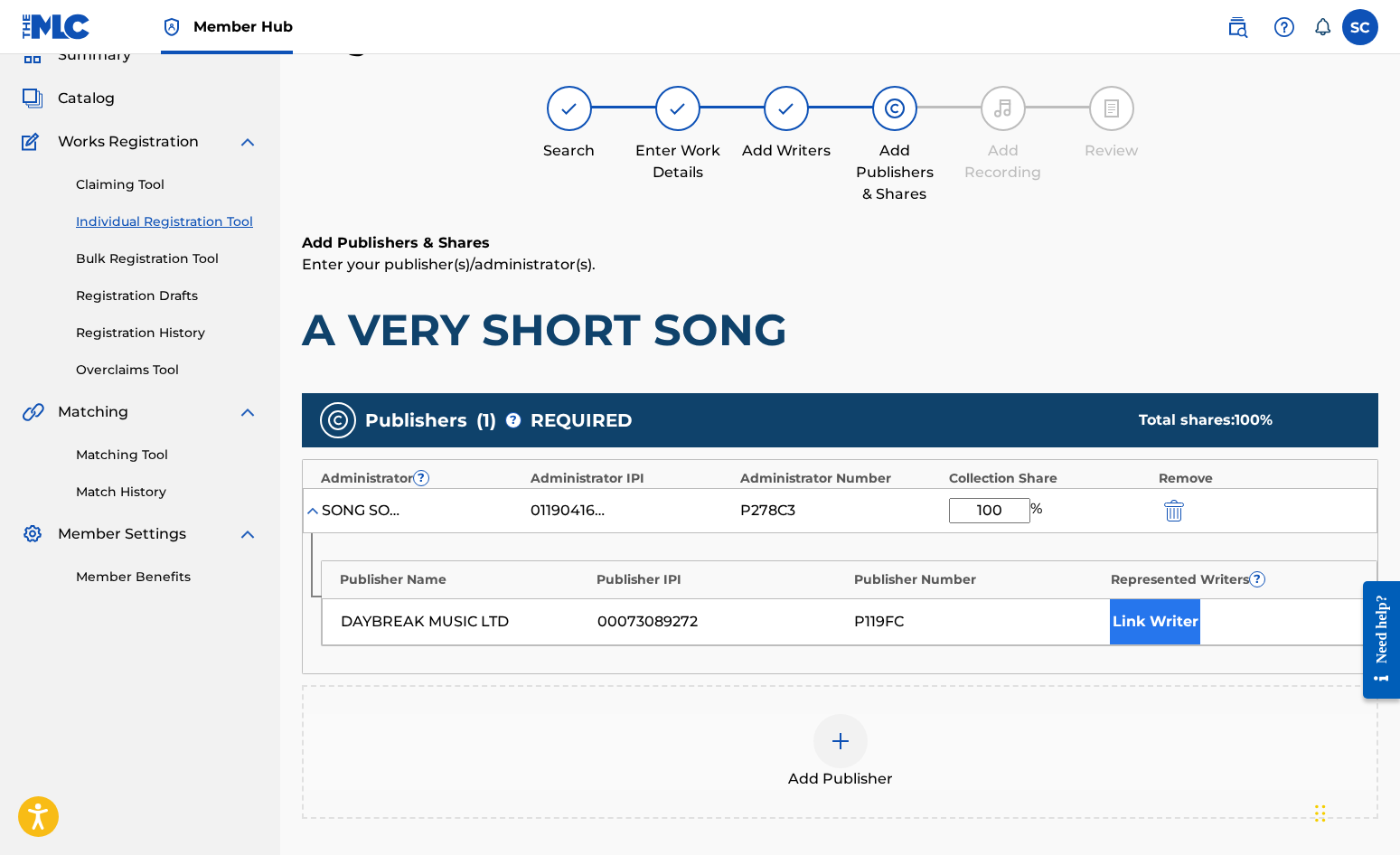
type input "100"
click at [1136, 618] on button "Link Writer" at bounding box center [1155, 622] width 90 height 45
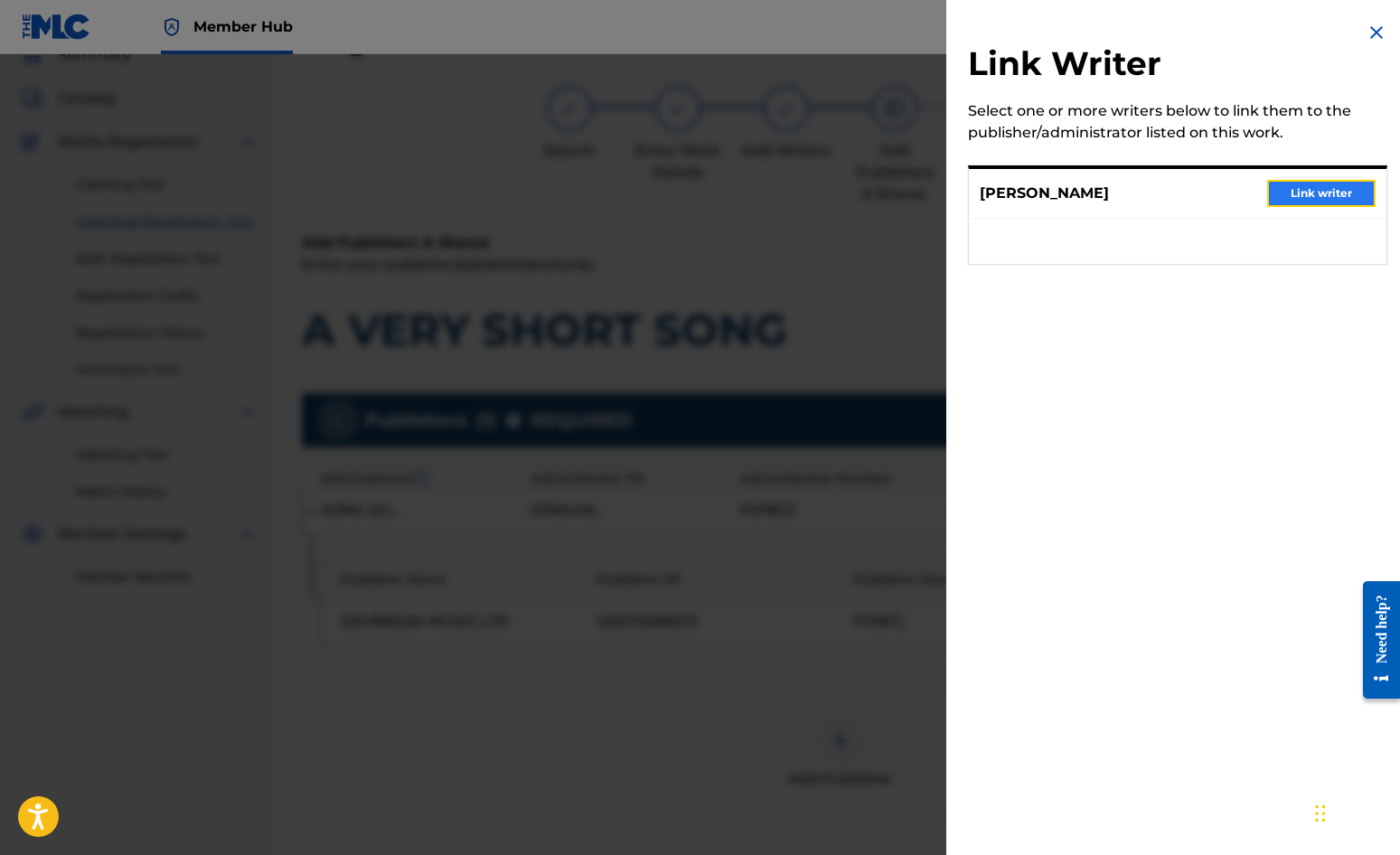
click at [1323, 194] on button "Link writer" at bounding box center [1321, 193] width 108 height 27
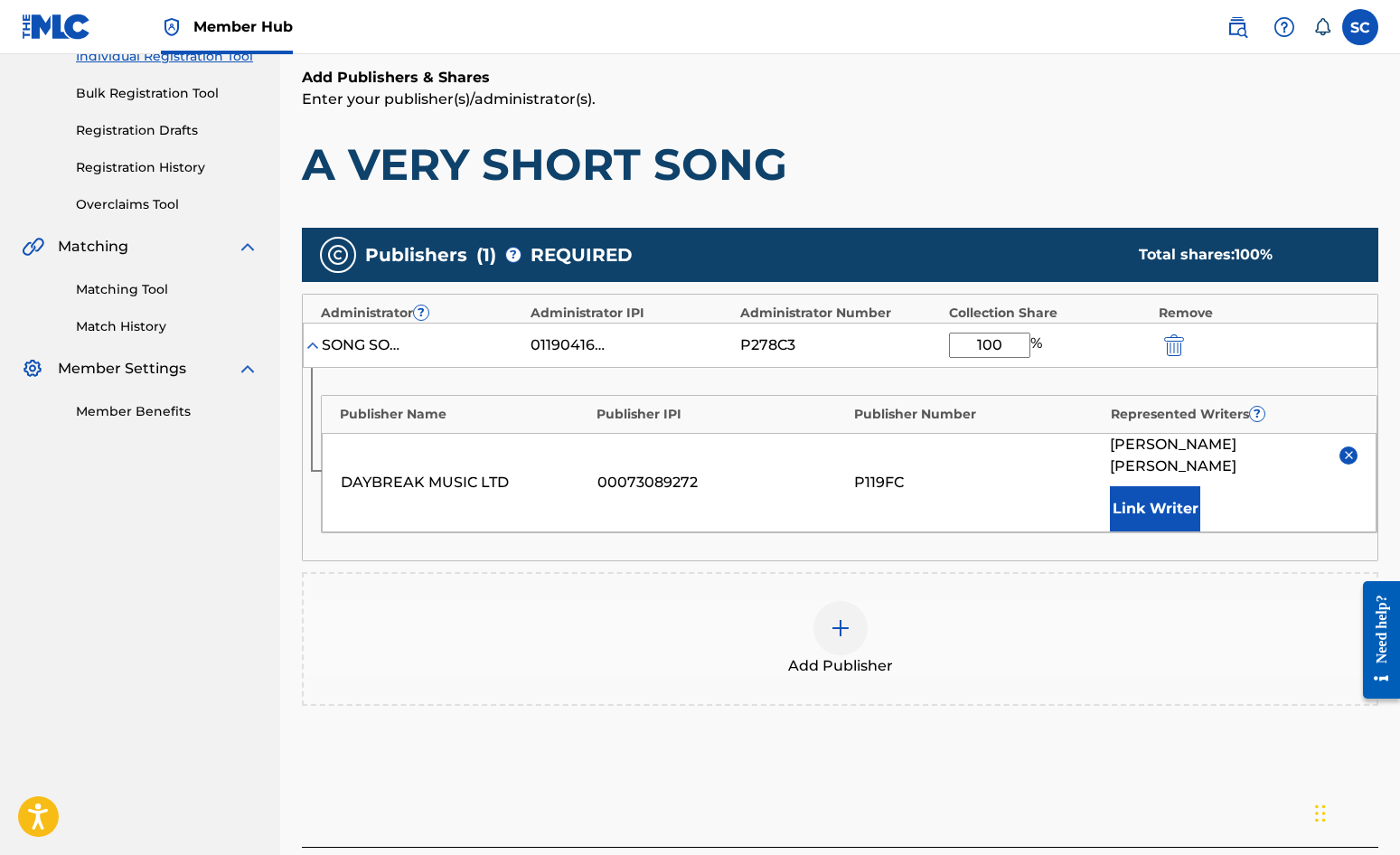
scroll to position [368, 0]
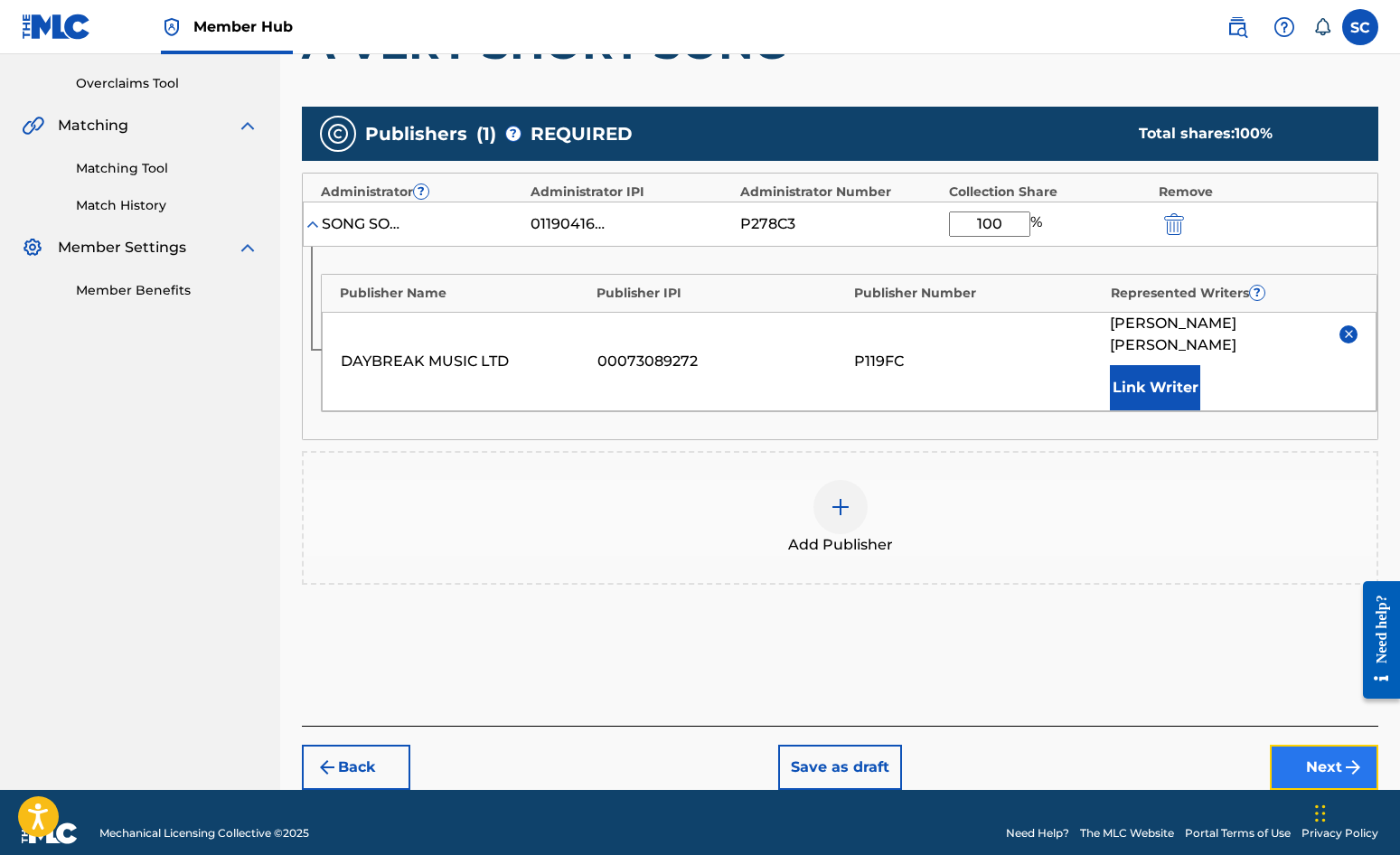
click at [1309, 745] on button "Next" at bounding box center [1324, 768] width 108 height 45
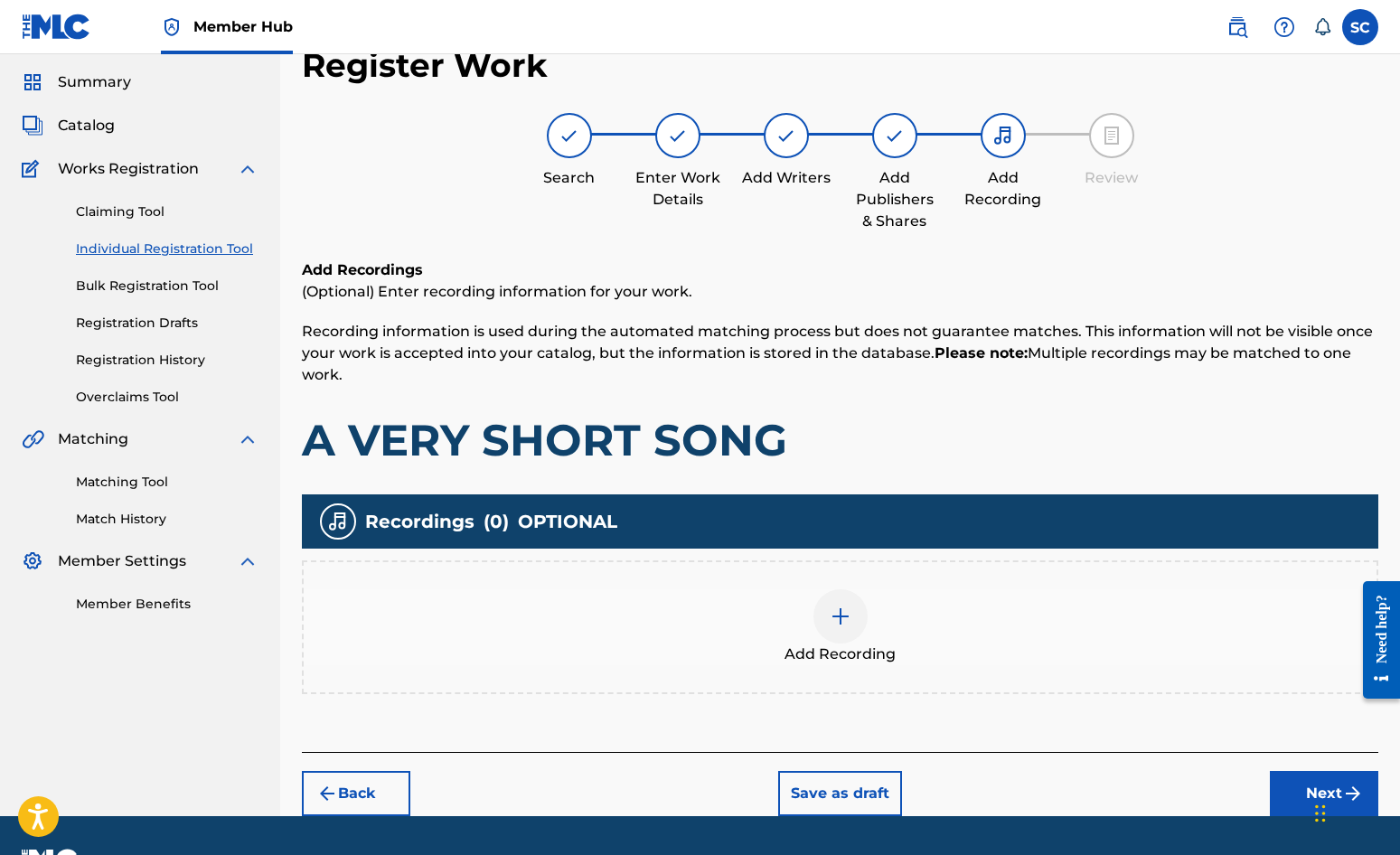
scroll to position [82, 0]
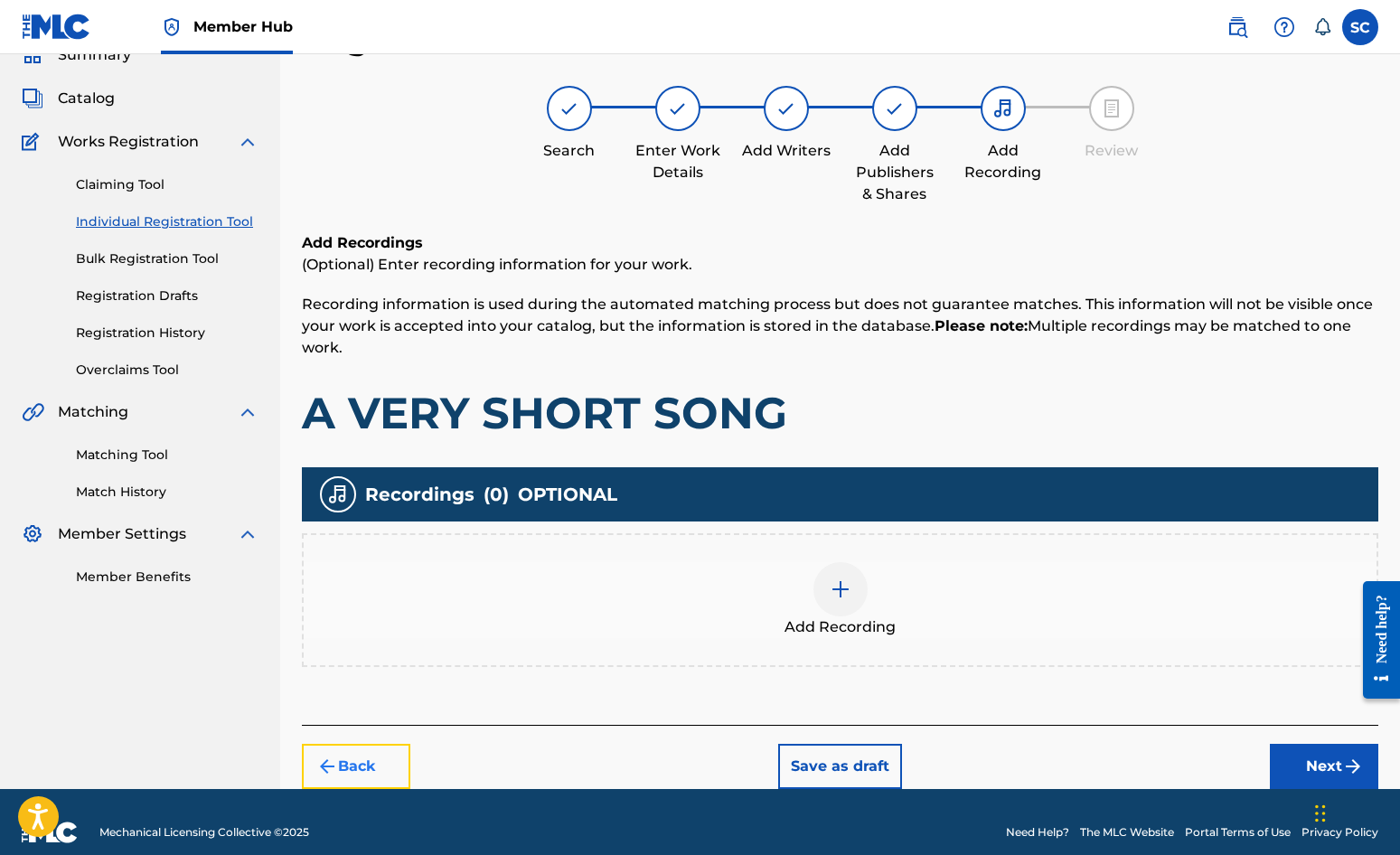
click at [351, 751] on button "Back" at bounding box center [355, 767] width 108 height 45
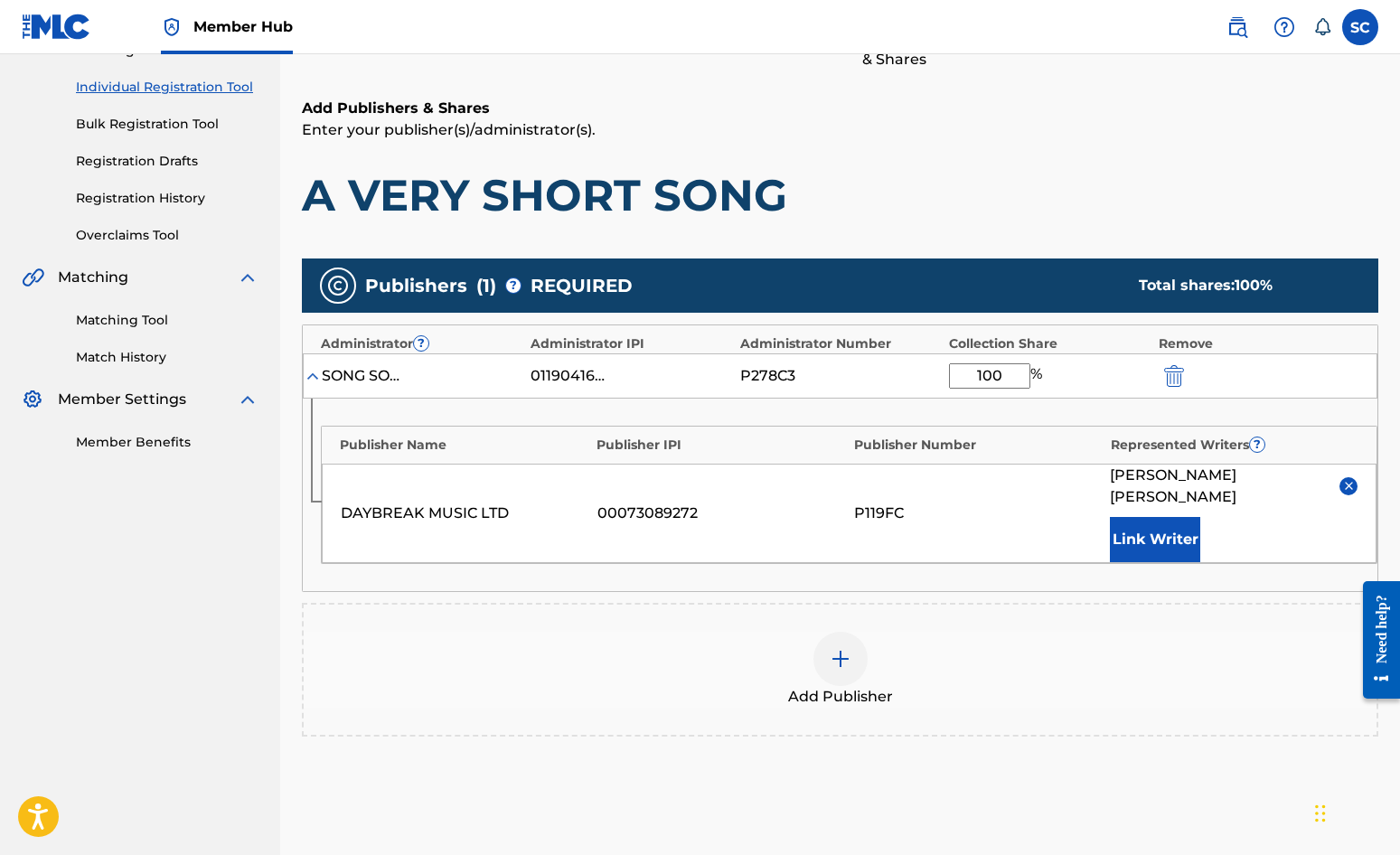
scroll to position [368, 0]
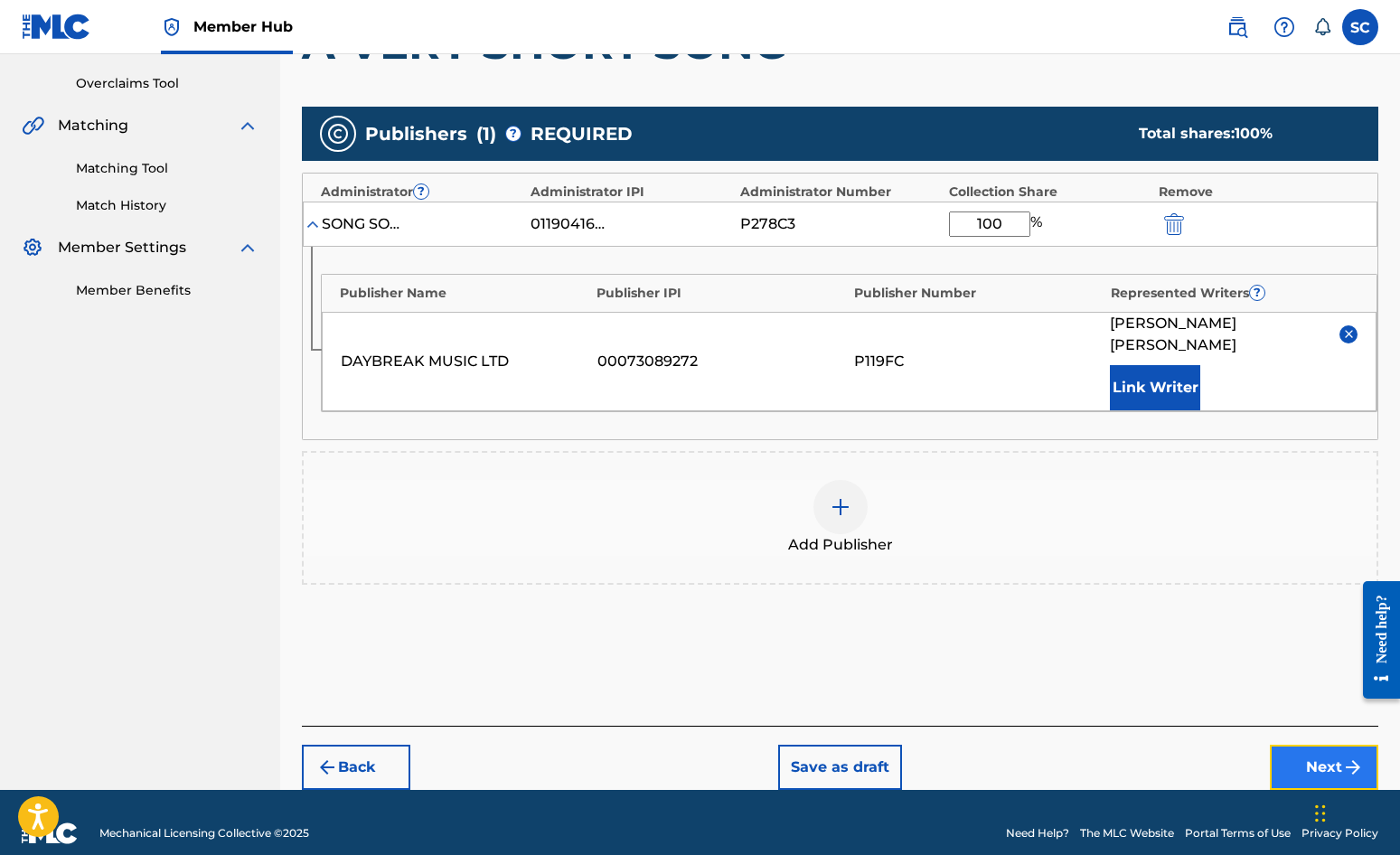
click at [1318, 745] on button "Next" at bounding box center [1324, 768] width 108 height 45
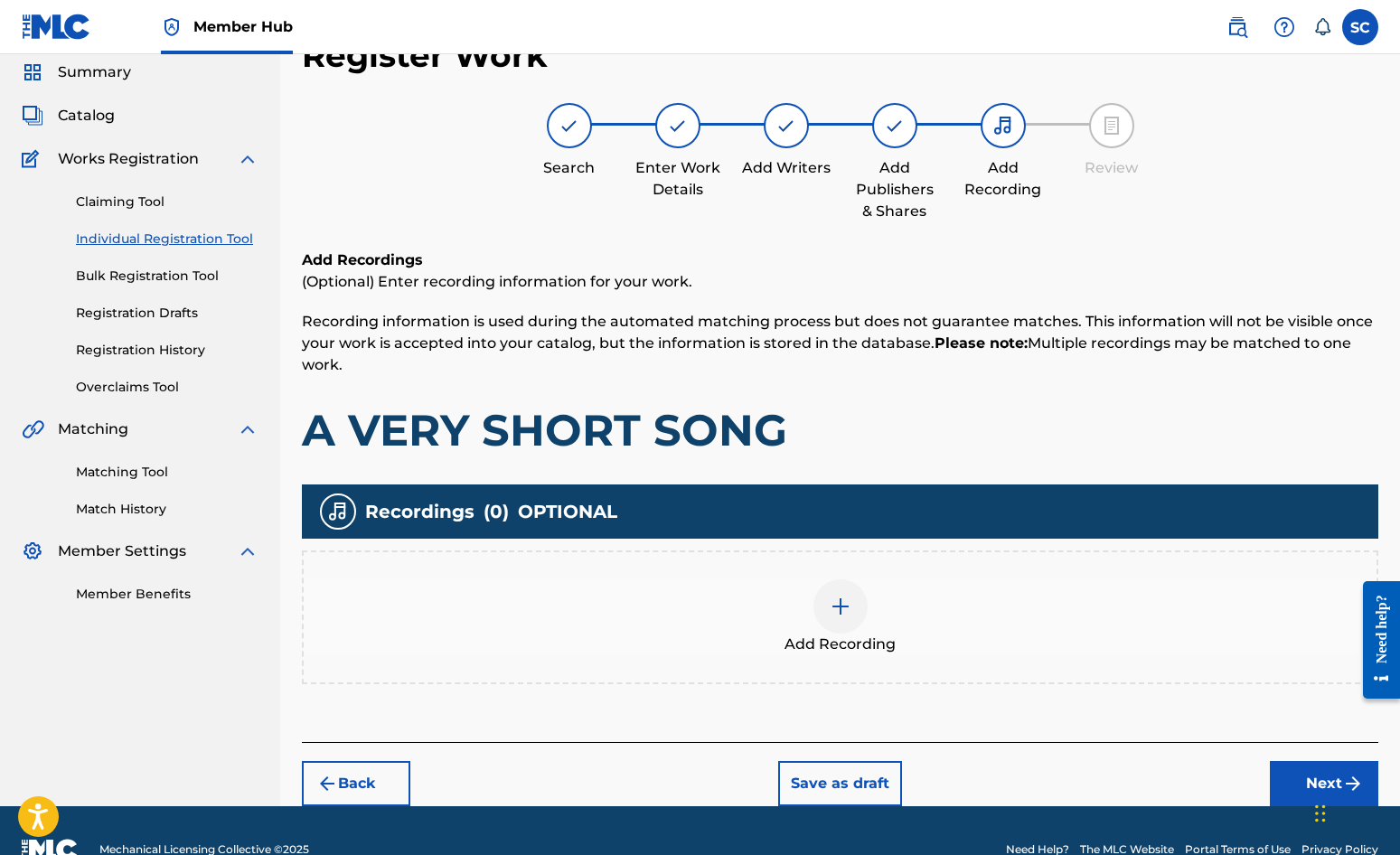
scroll to position [82, 0]
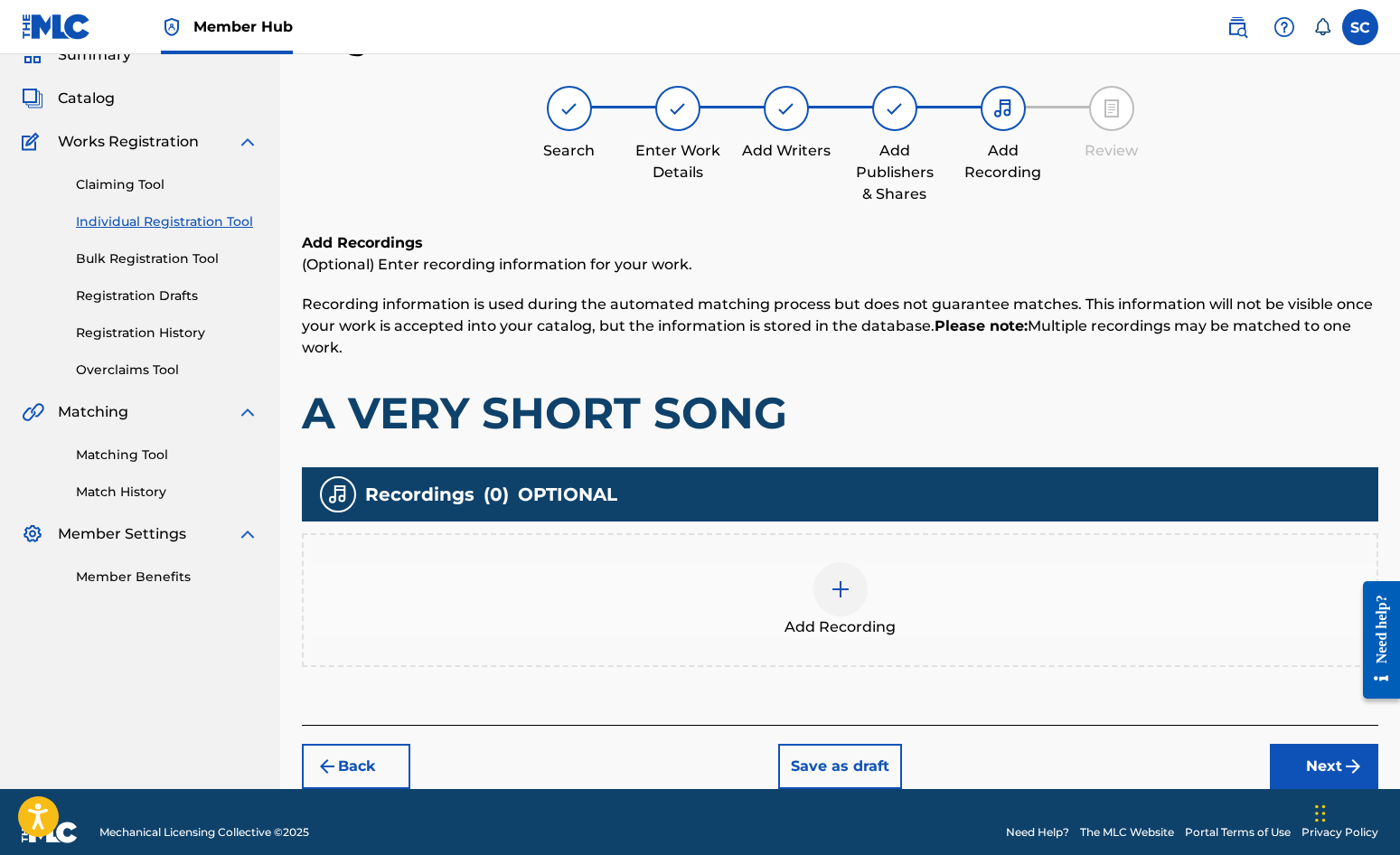
click at [832, 587] on img at bounding box center [840, 589] width 22 height 22
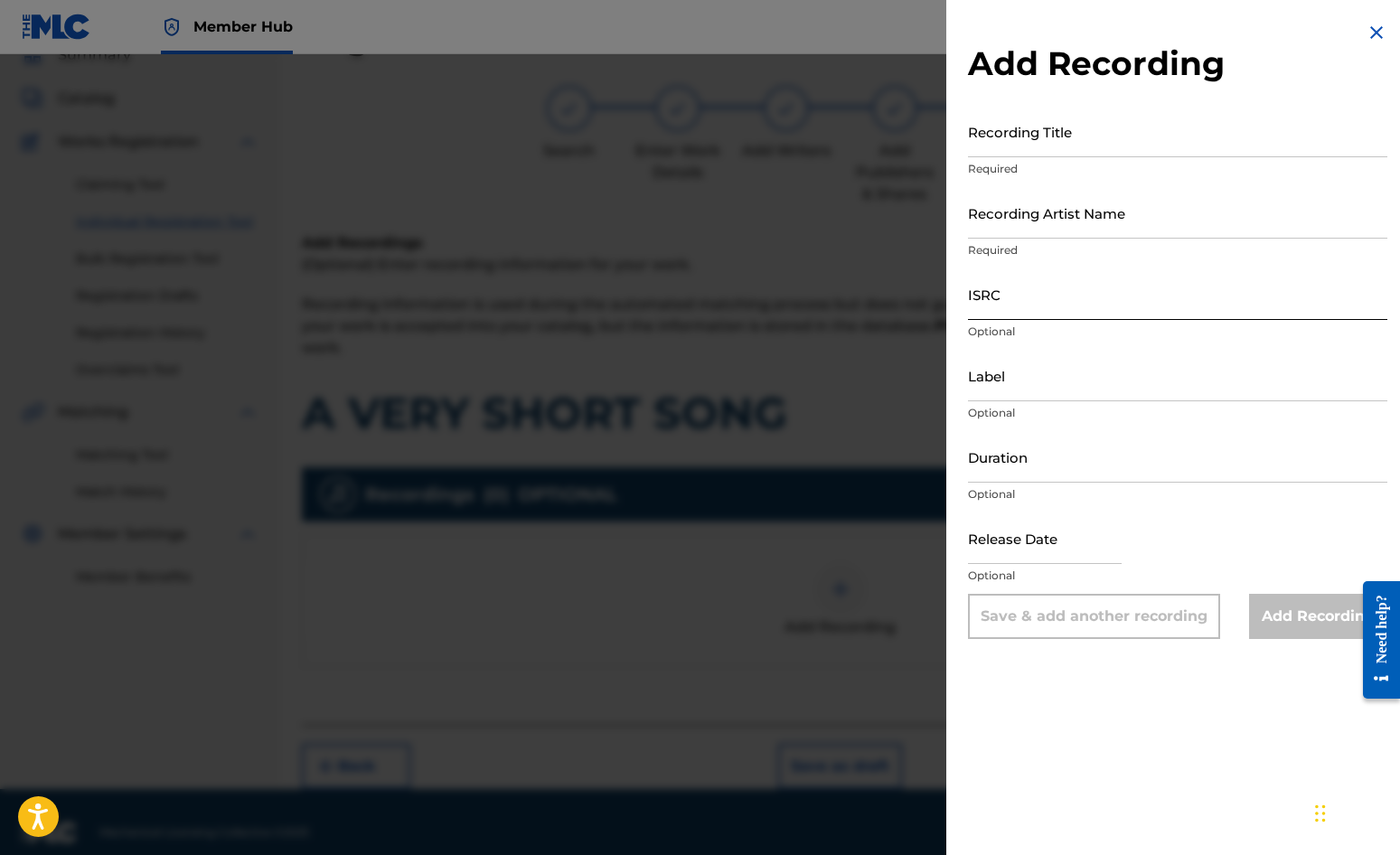
click at [1007, 292] on input "ISRC" at bounding box center [1177, 294] width 419 height 52
paste input "GBDPR0152418"
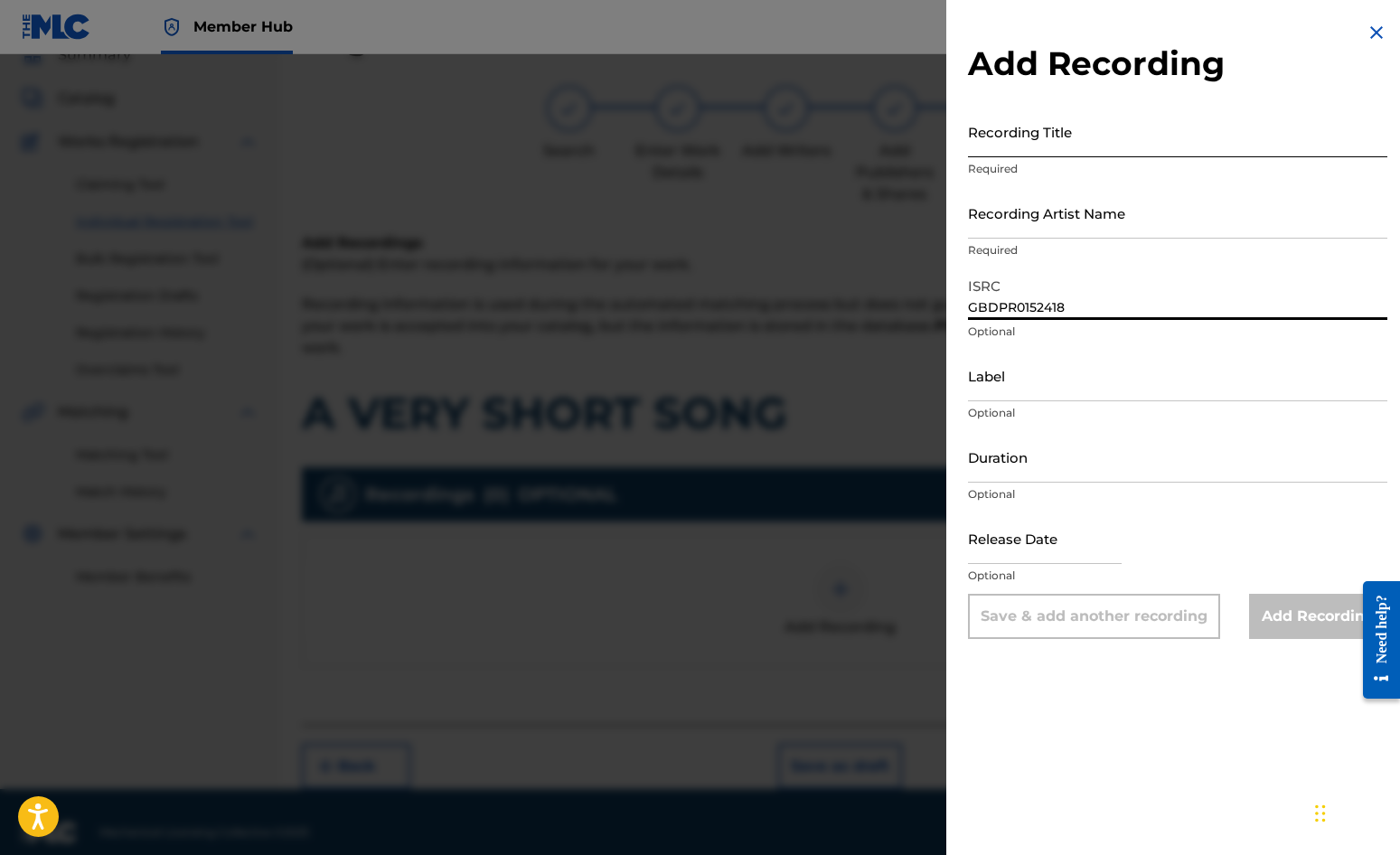
type input "GBDPR0152418"
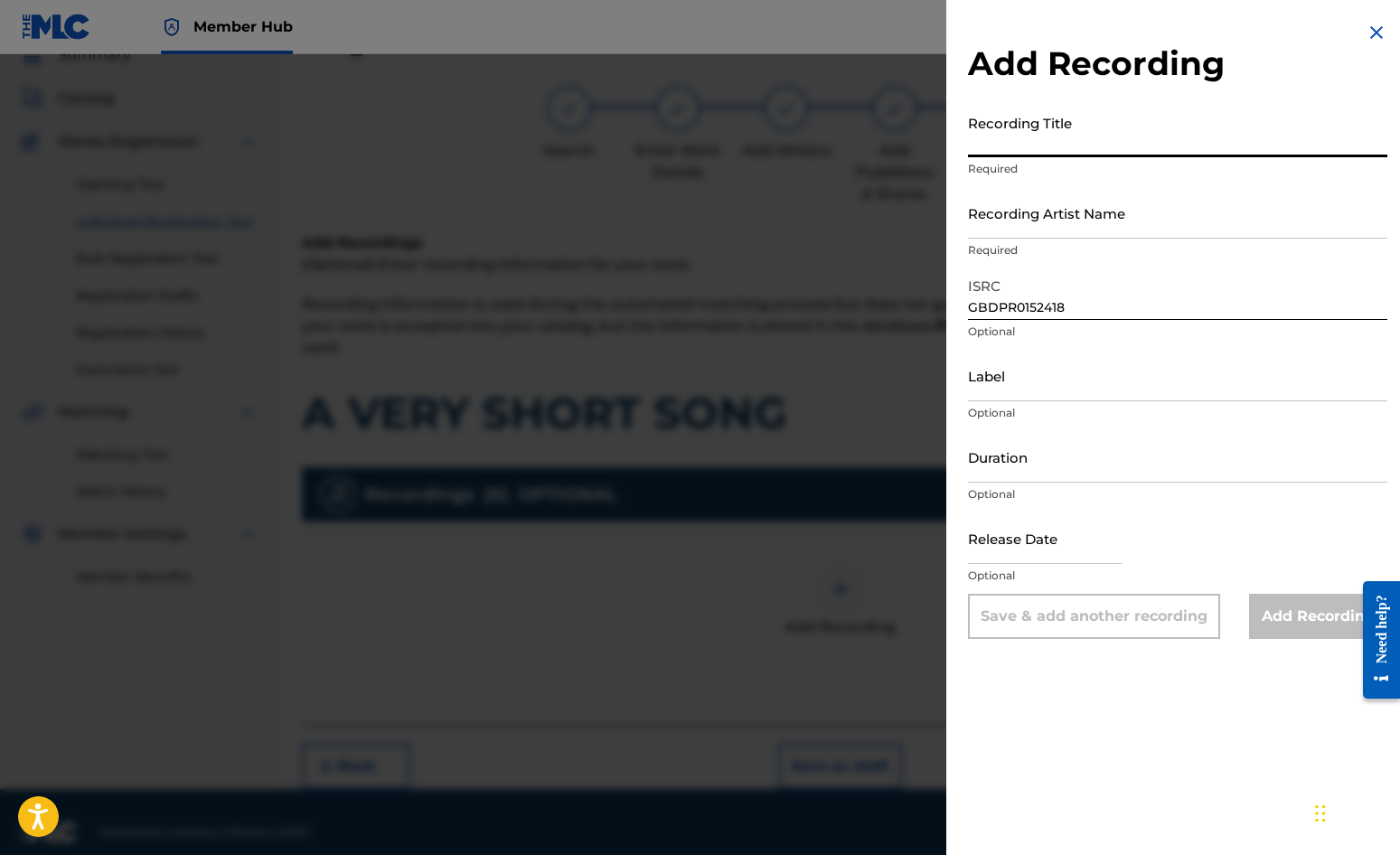
click at [1006, 142] on input "Recording Title" at bounding box center [1177, 132] width 419 height 52
type input "A VERY SHORT SONG"
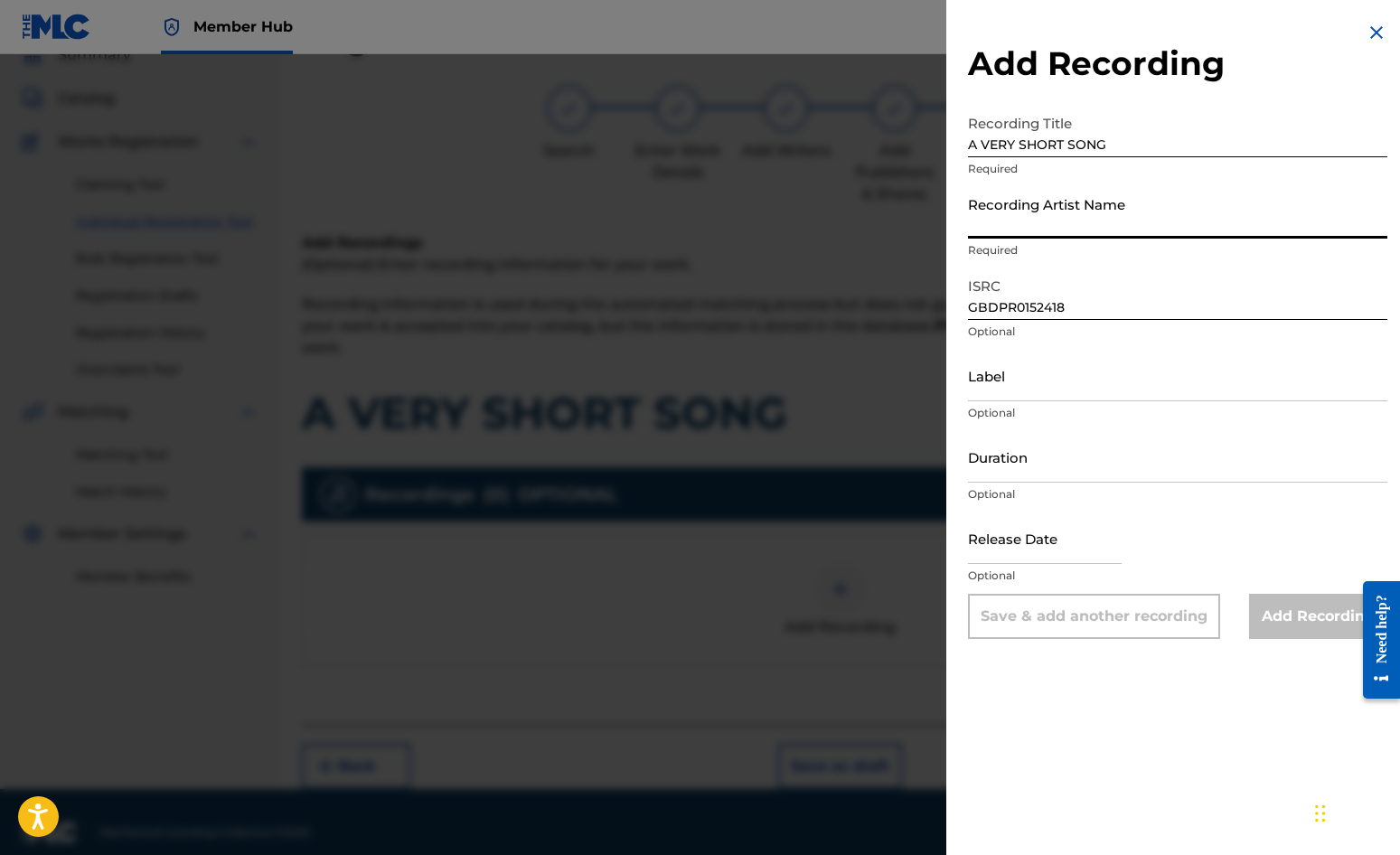
click at [1051, 225] on input "Recording Artist Name" at bounding box center [1177, 212] width 419 height 52
type input "[PERSON_NAME]"
type input "[DATE]"
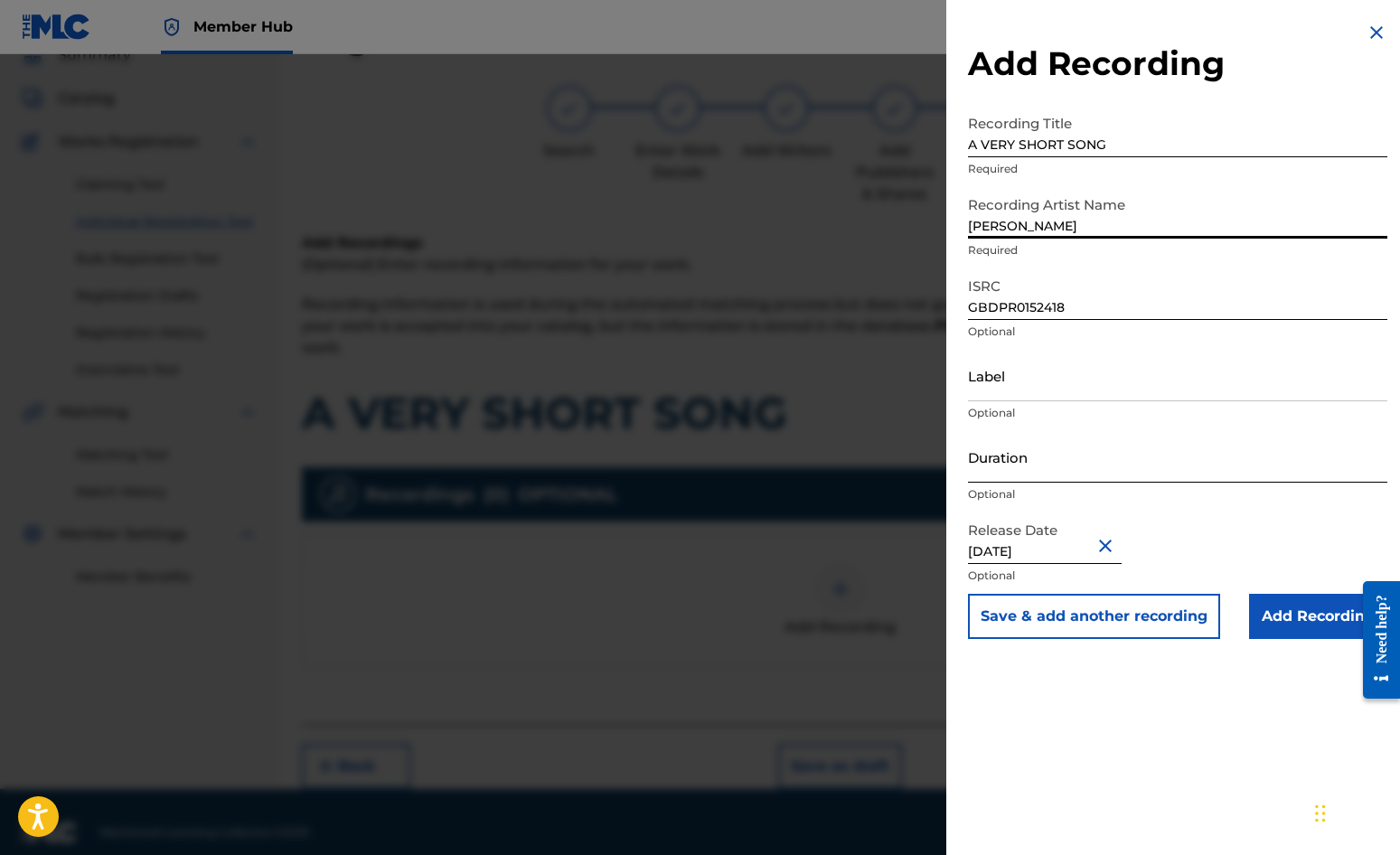
click at [1025, 445] on input "Duration" at bounding box center [1177, 457] width 419 height 52
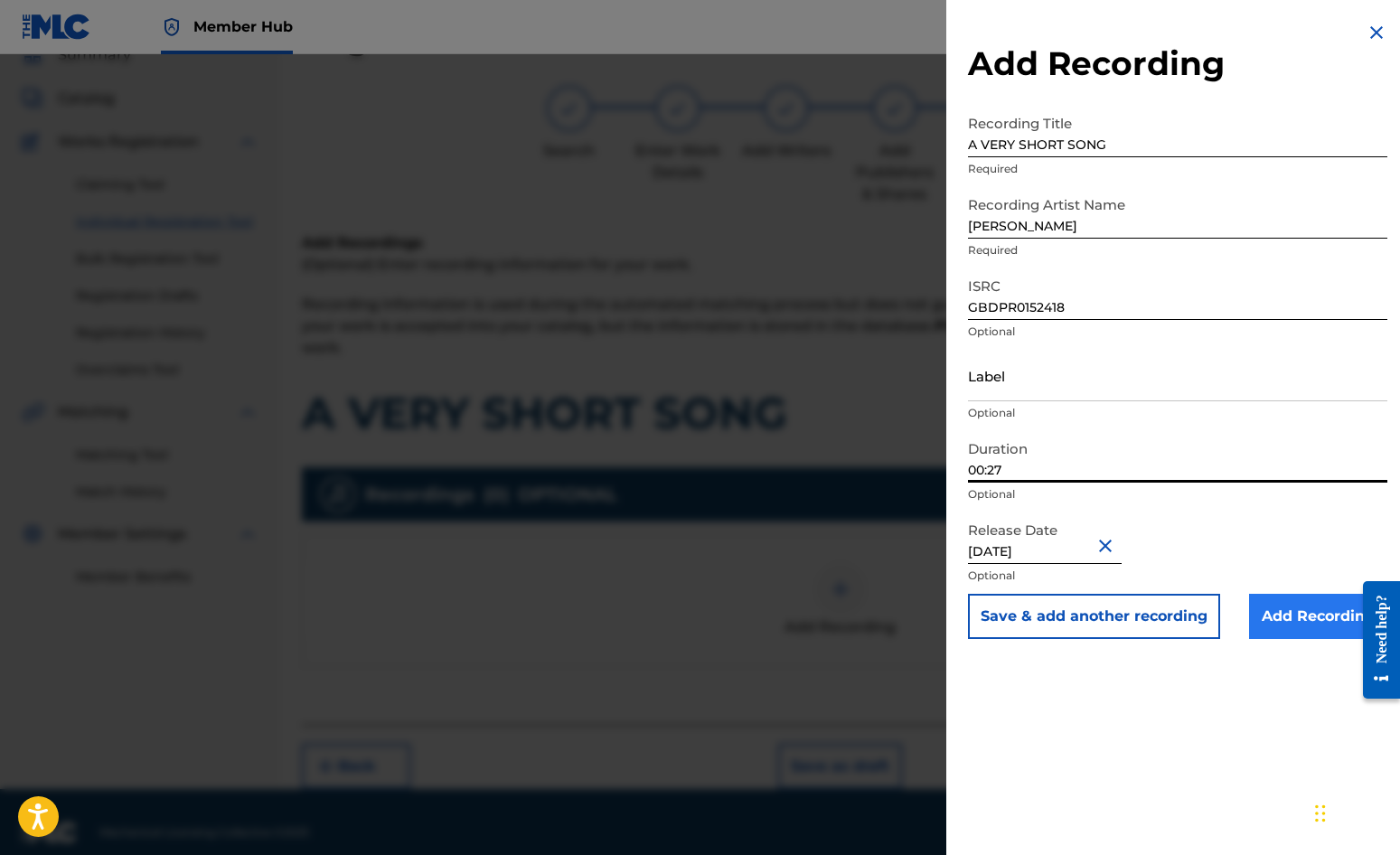
type input "00:27"
click at [1280, 614] on input "Add Recording" at bounding box center [1318, 616] width 138 height 45
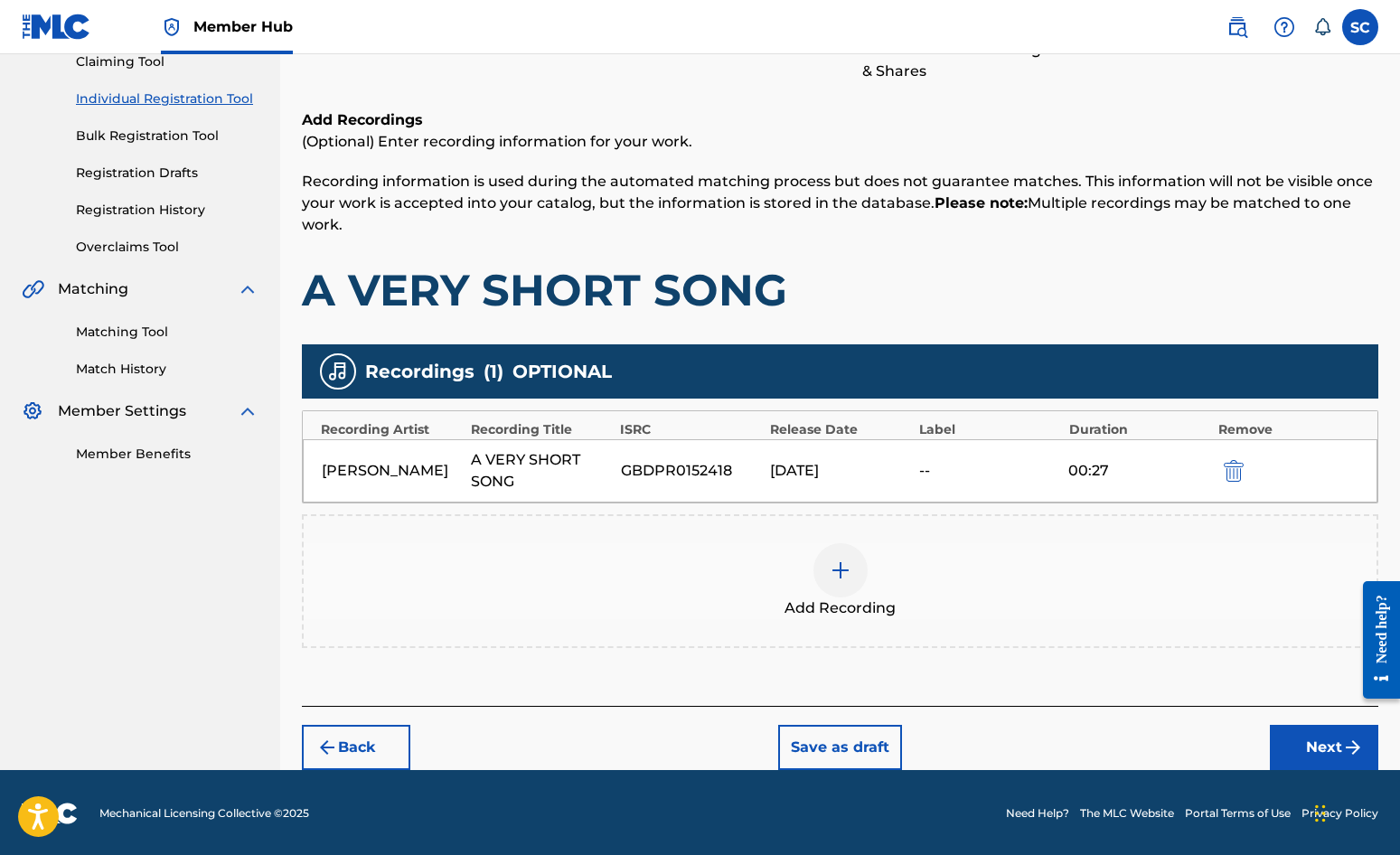
scroll to position [206, 0]
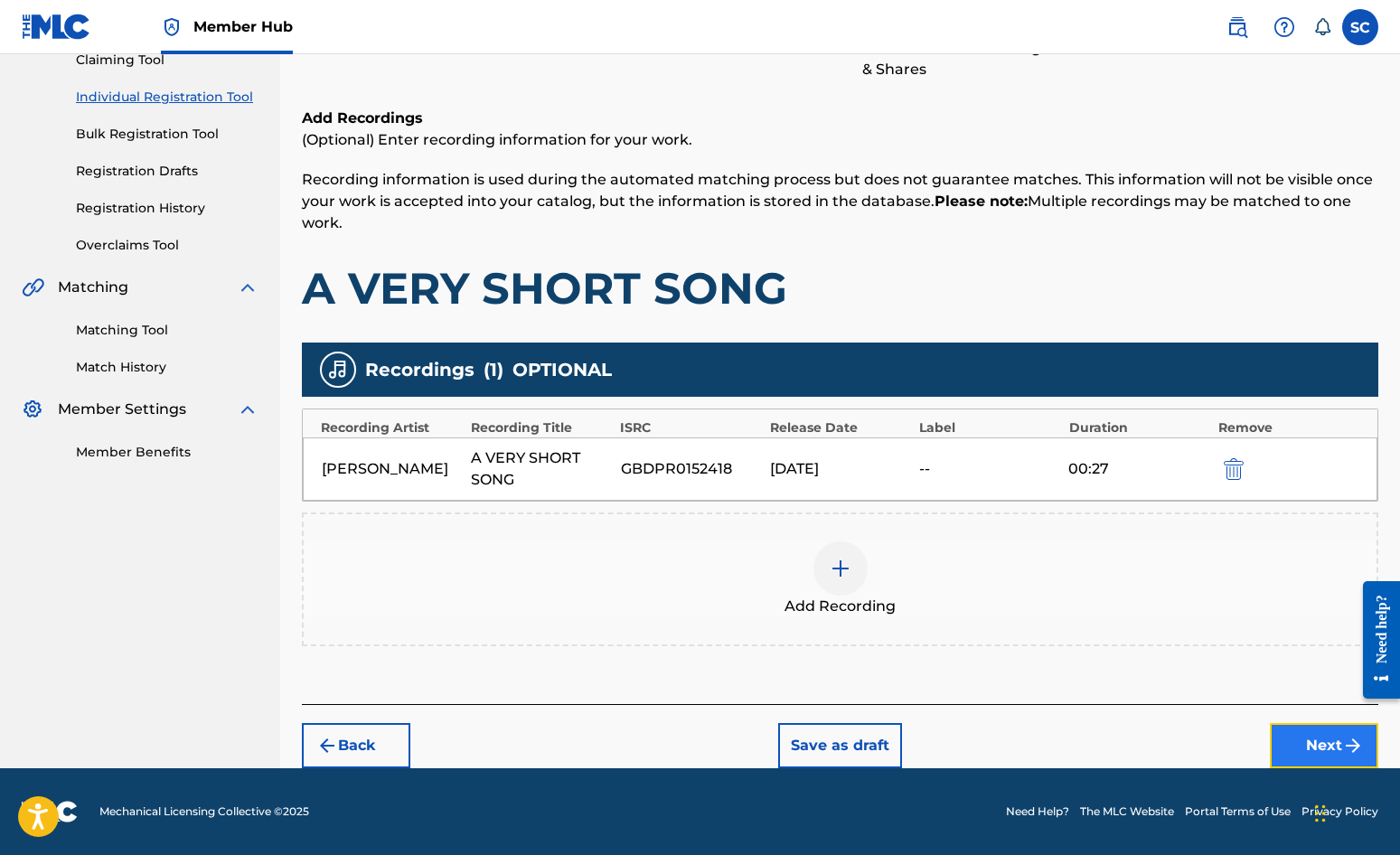
click at [1314, 741] on button "Next" at bounding box center [1324, 746] width 108 height 45
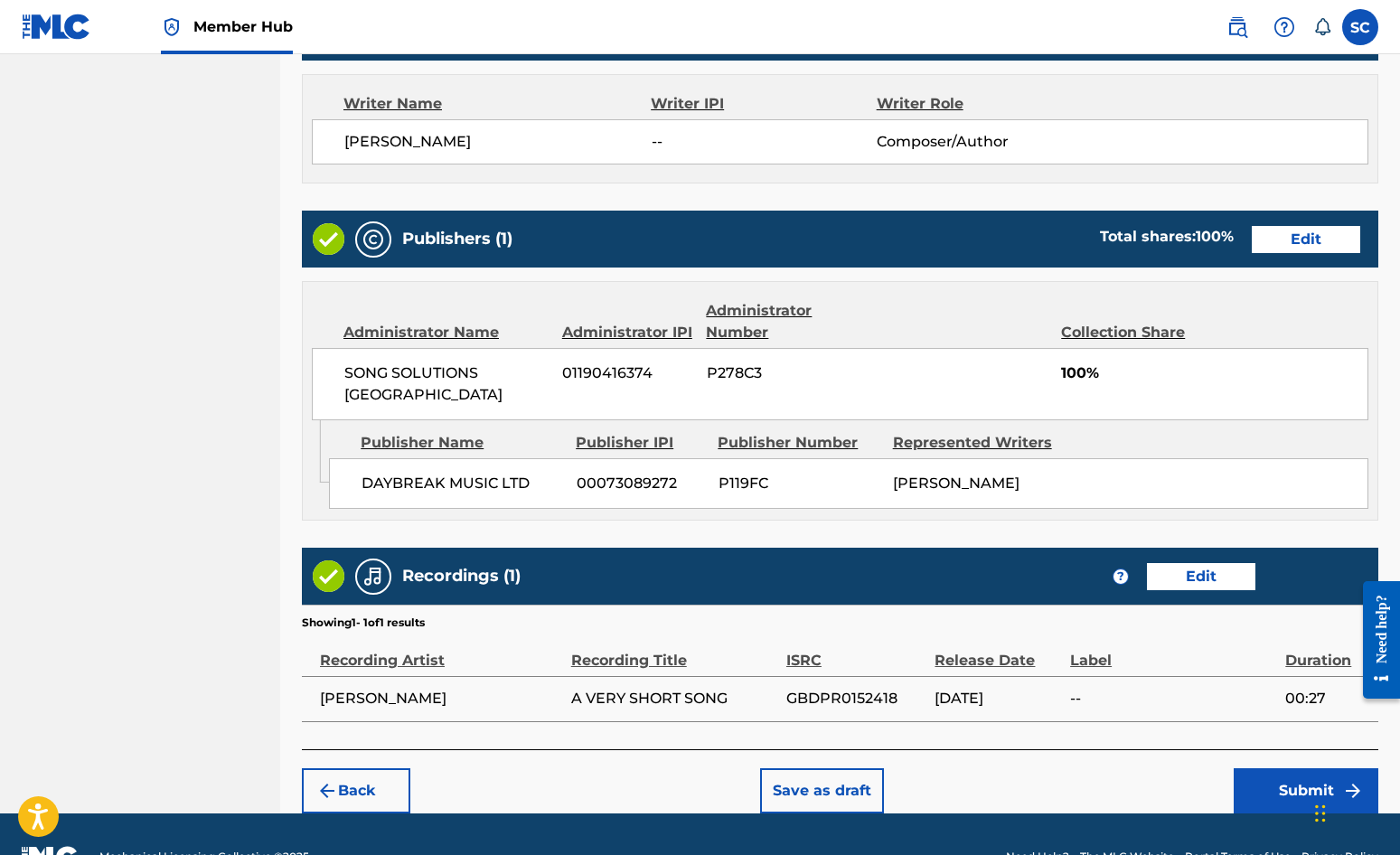
scroll to position [776, 0]
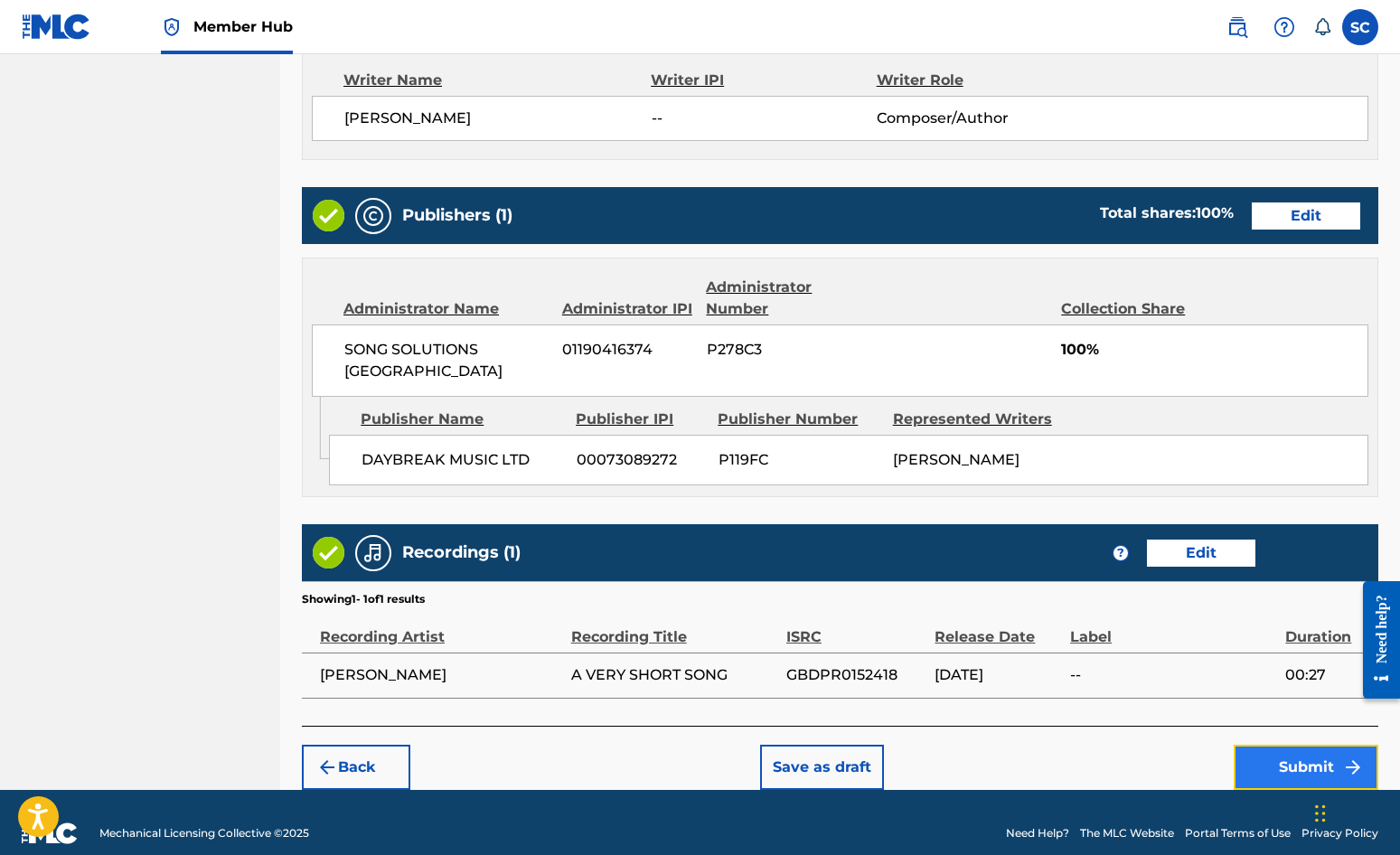
click at [1283, 749] on button "Submit" at bounding box center [1306, 768] width 145 height 45
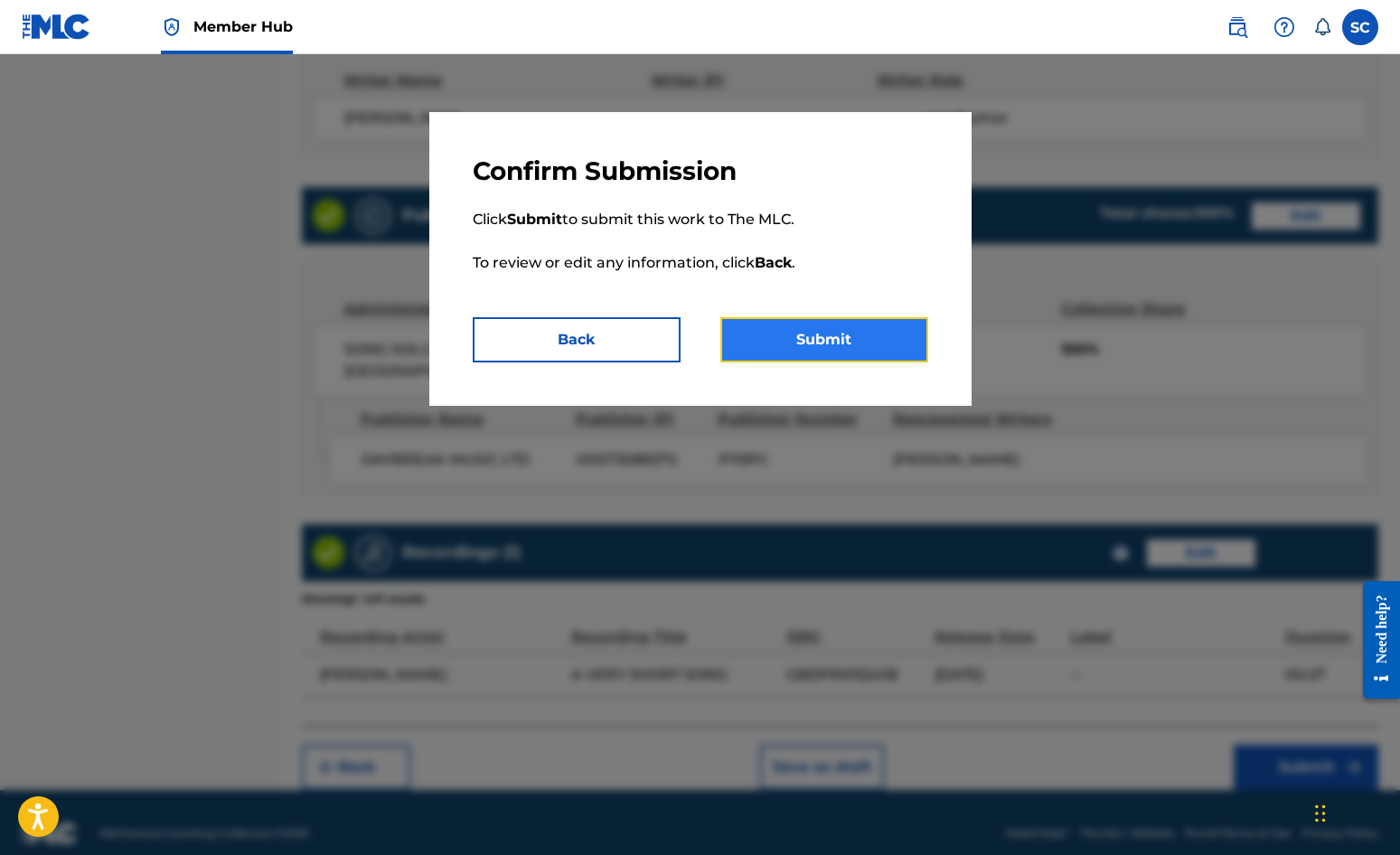
click at [826, 333] on button "Submit" at bounding box center [824, 340] width 208 height 45
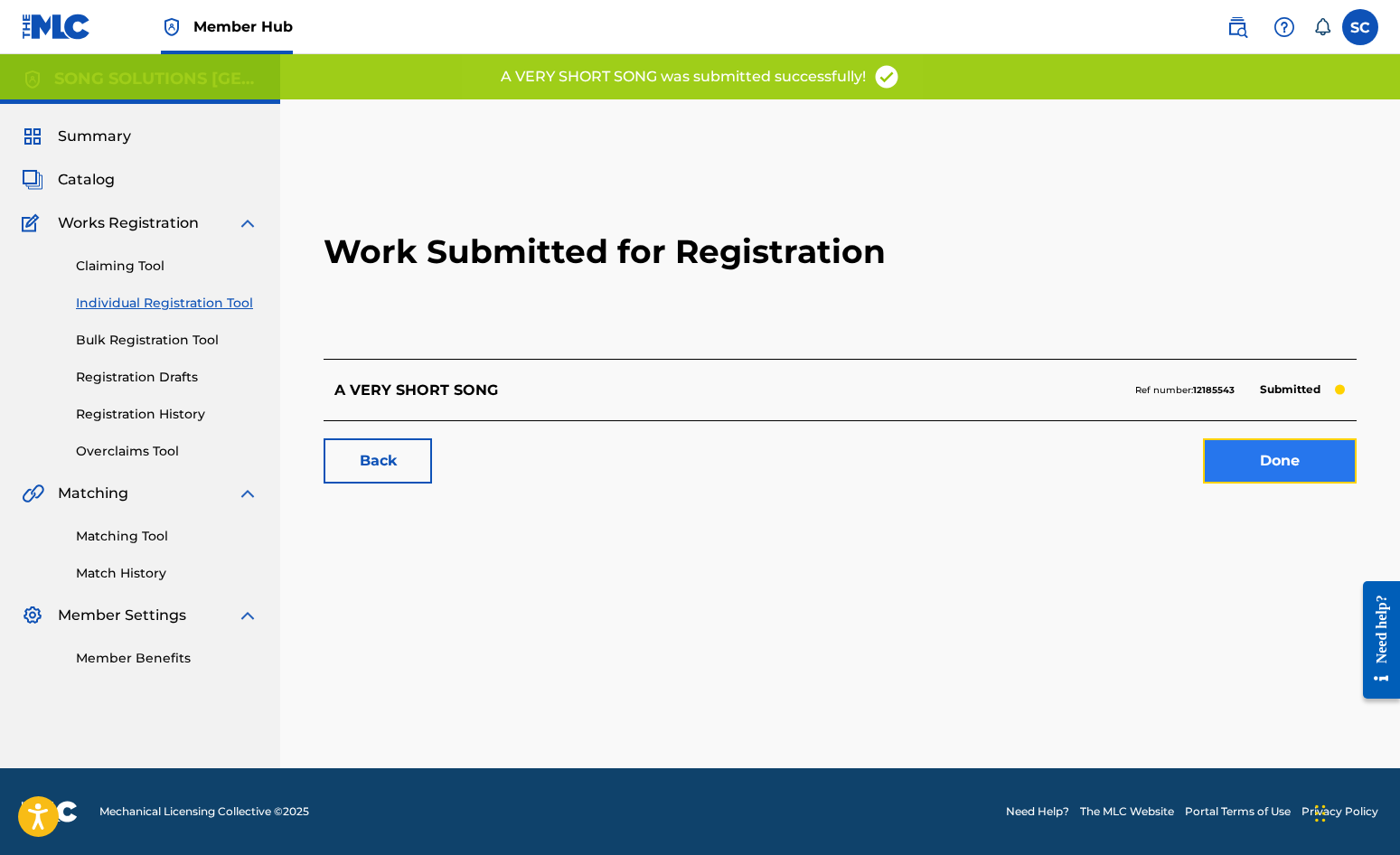
click at [1286, 456] on link "Done" at bounding box center [1281, 461] width 154 height 45
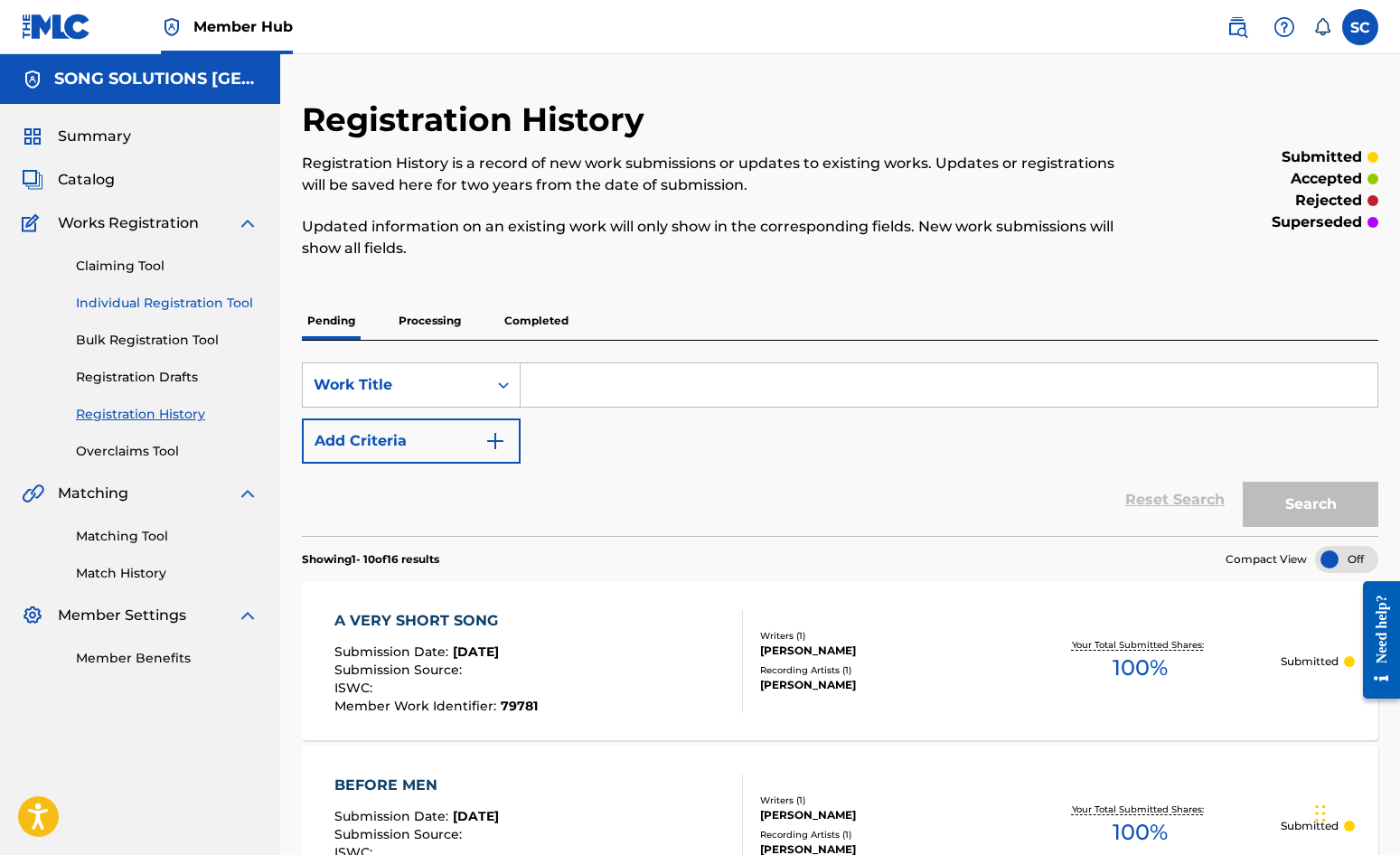
click at [180, 303] on link "Individual Registration Tool" at bounding box center [167, 303] width 182 height 19
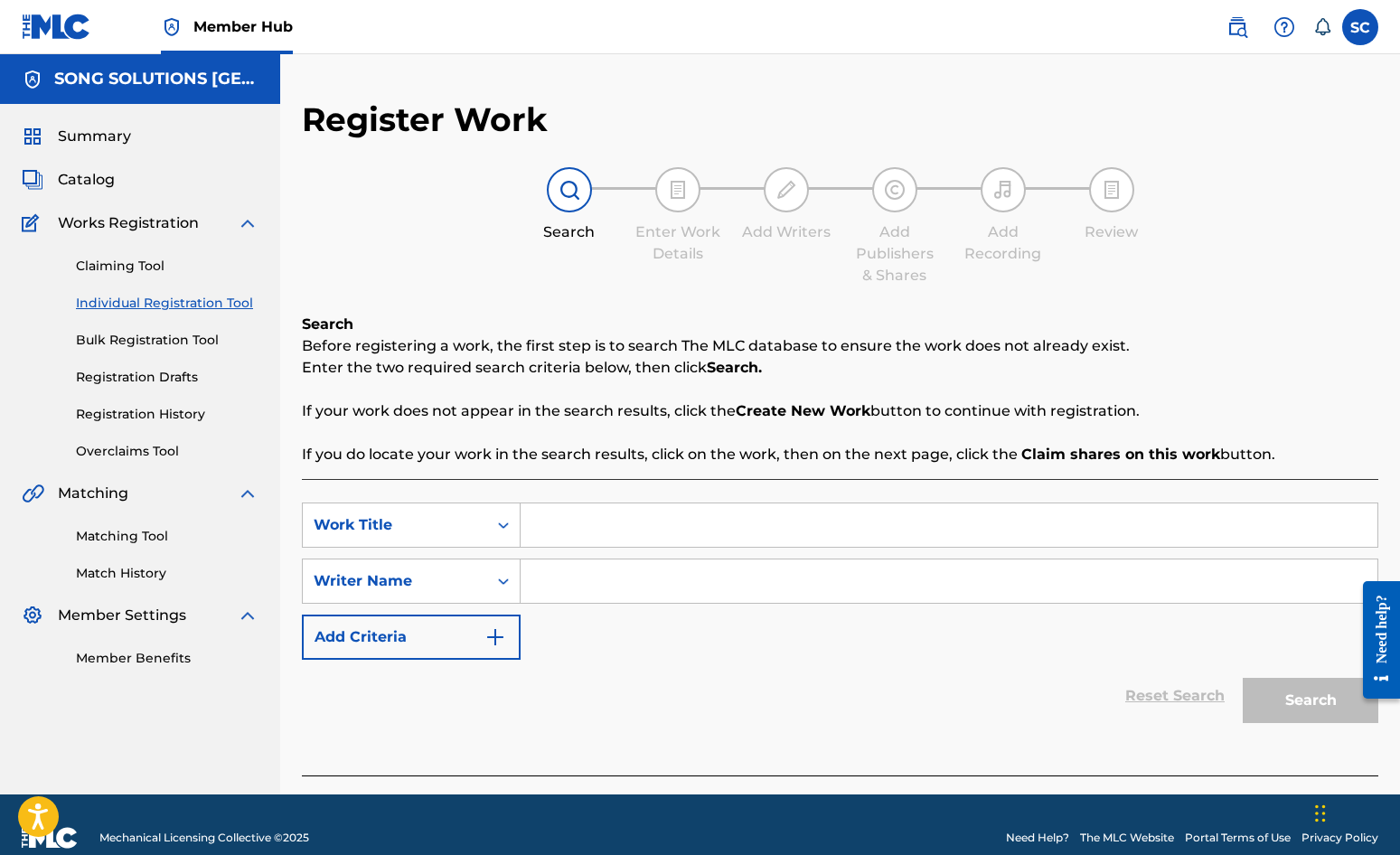
click at [540, 521] on input "Search Form" at bounding box center [949, 525] width 857 height 43
type input "ALL SCRIPTURE"
click at [669, 573] on input "Search Form" at bounding box center [949, 582] width 857 height 43
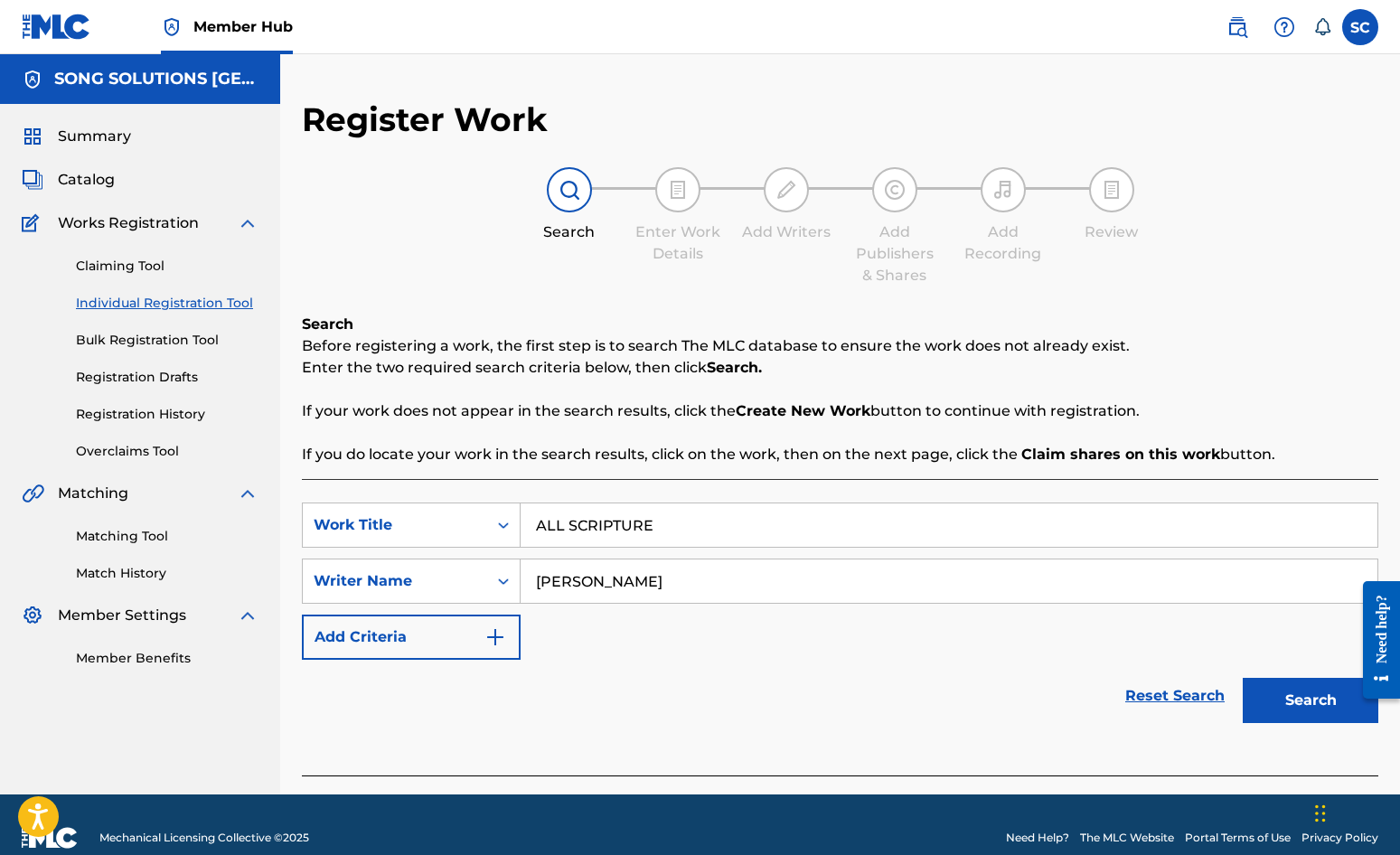
type input "[PERSON_NAME]"
click at [1243, 678] on button "Search" at bounding box center [1311, 701] width 135 height 45
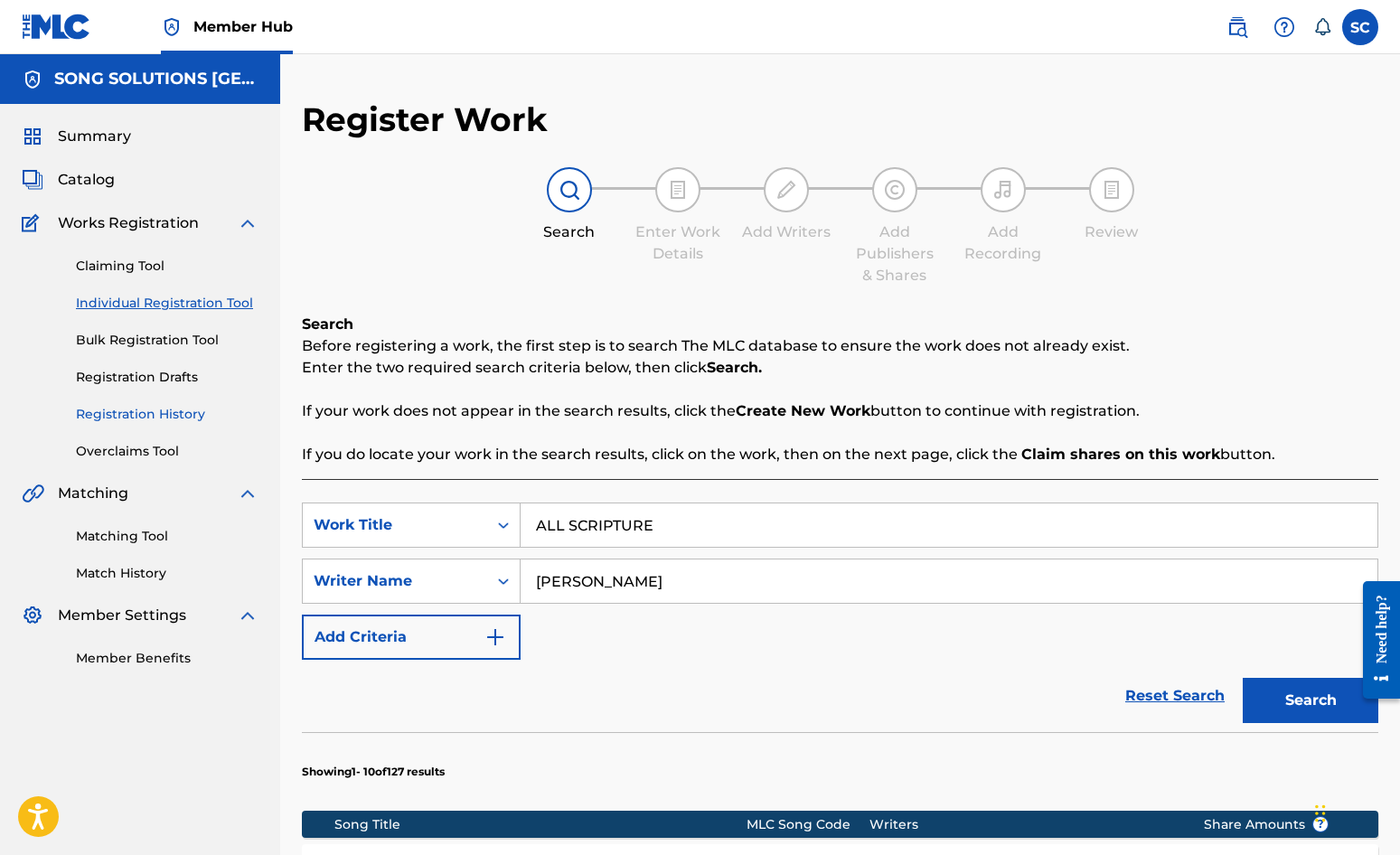
click at [134, 411] on link "Registration History" at bounding box center [167, 414] width 182 height 19
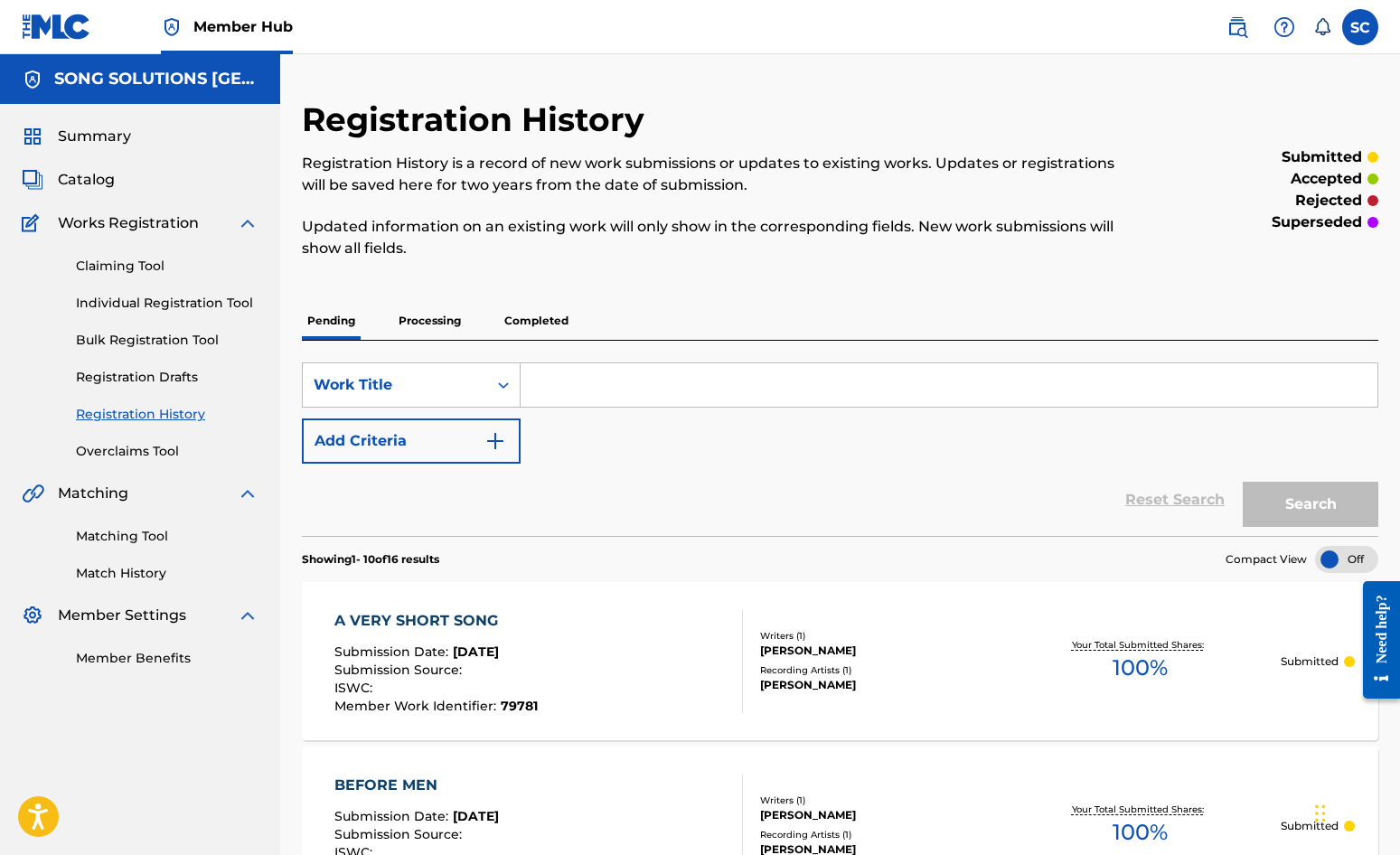
click at [428, 317] on p "Processing" at bounding box center [429, 320] width 73 height 38
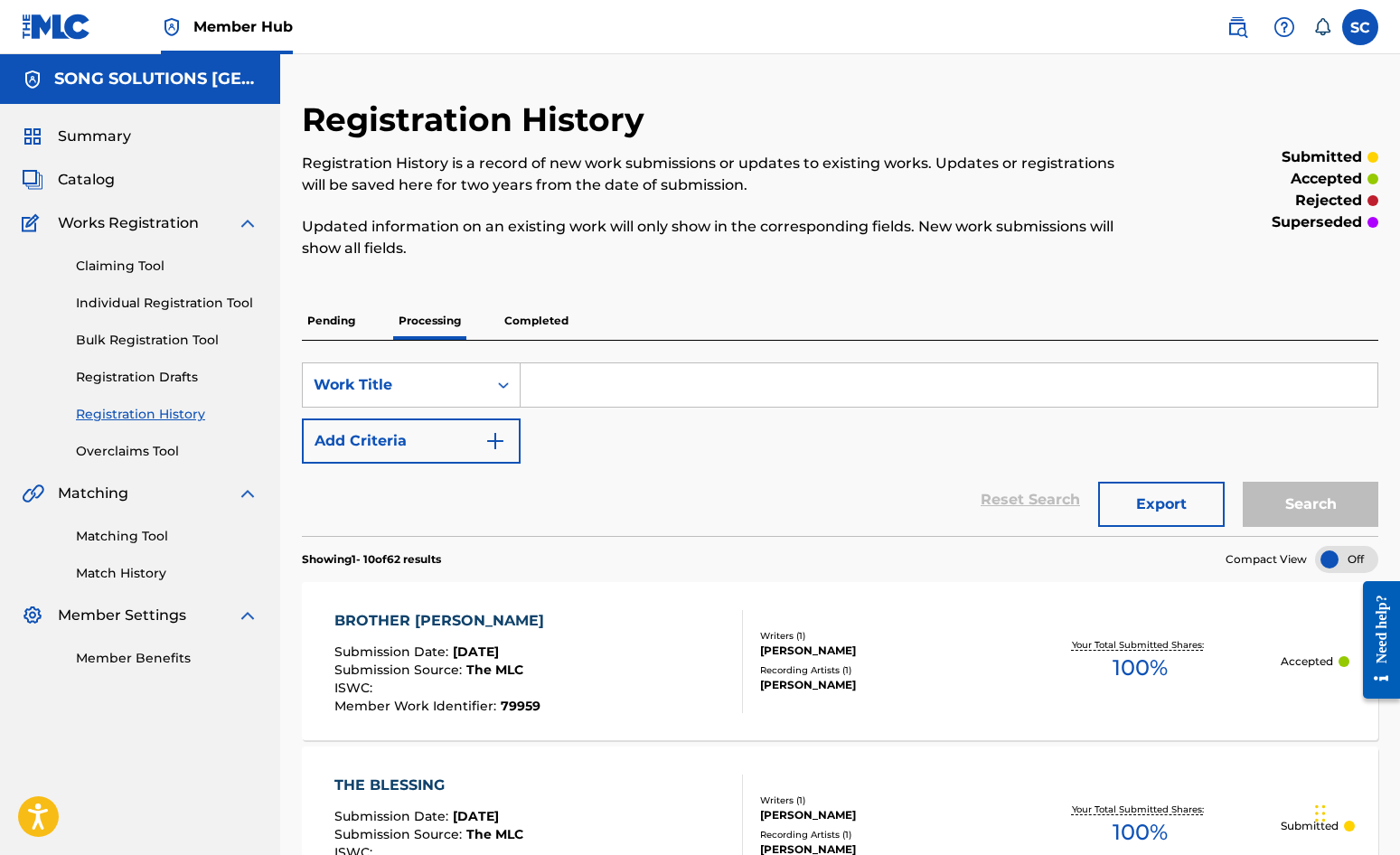
click at [608, 375] on input "Search Form" at bounding box center [949, 385] width 857 height 43
type input "ALL SCRIPTURE"
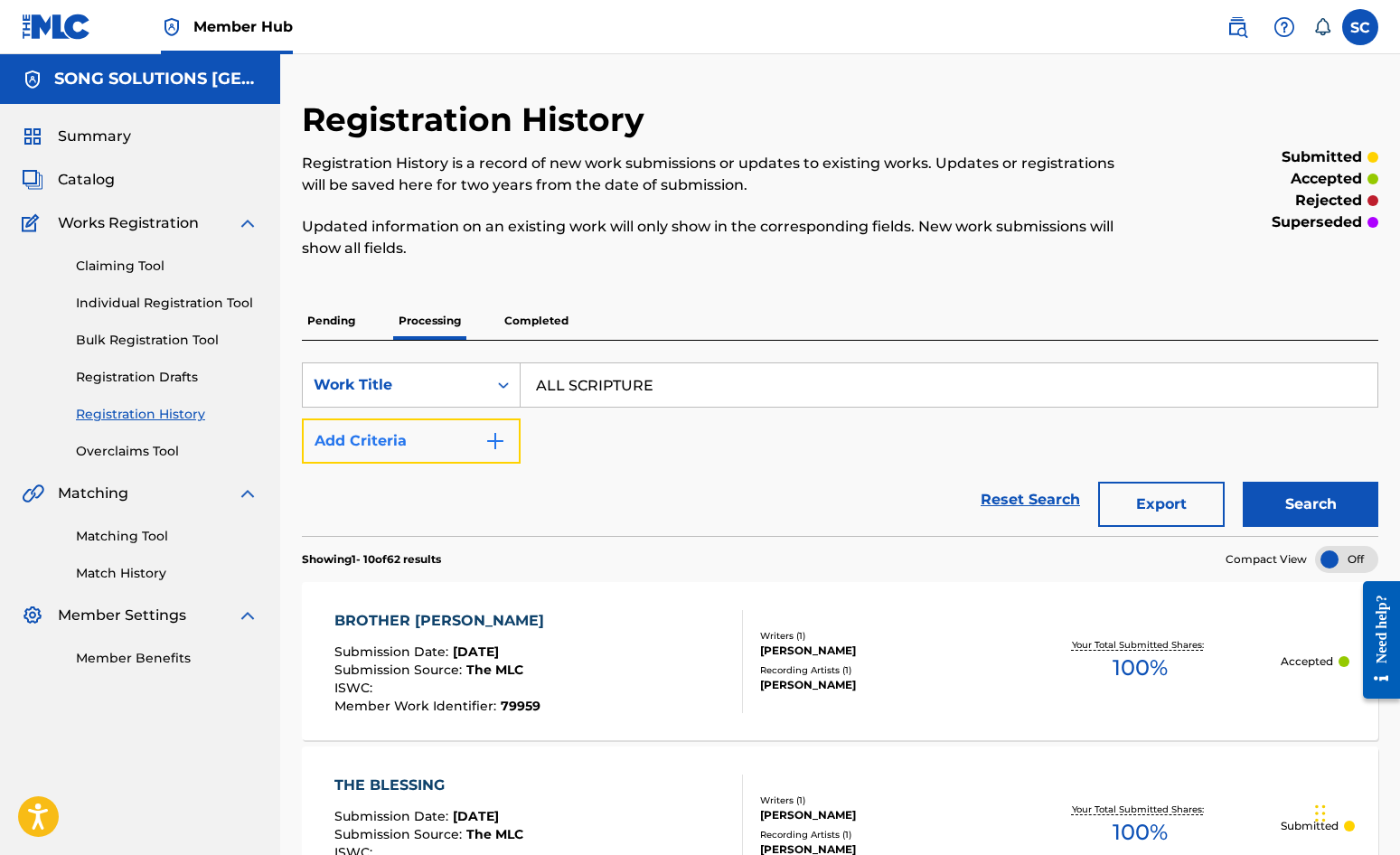
click at [501, 444] on img "Search Form" at bounding box center [495, 441] width 22 height 22
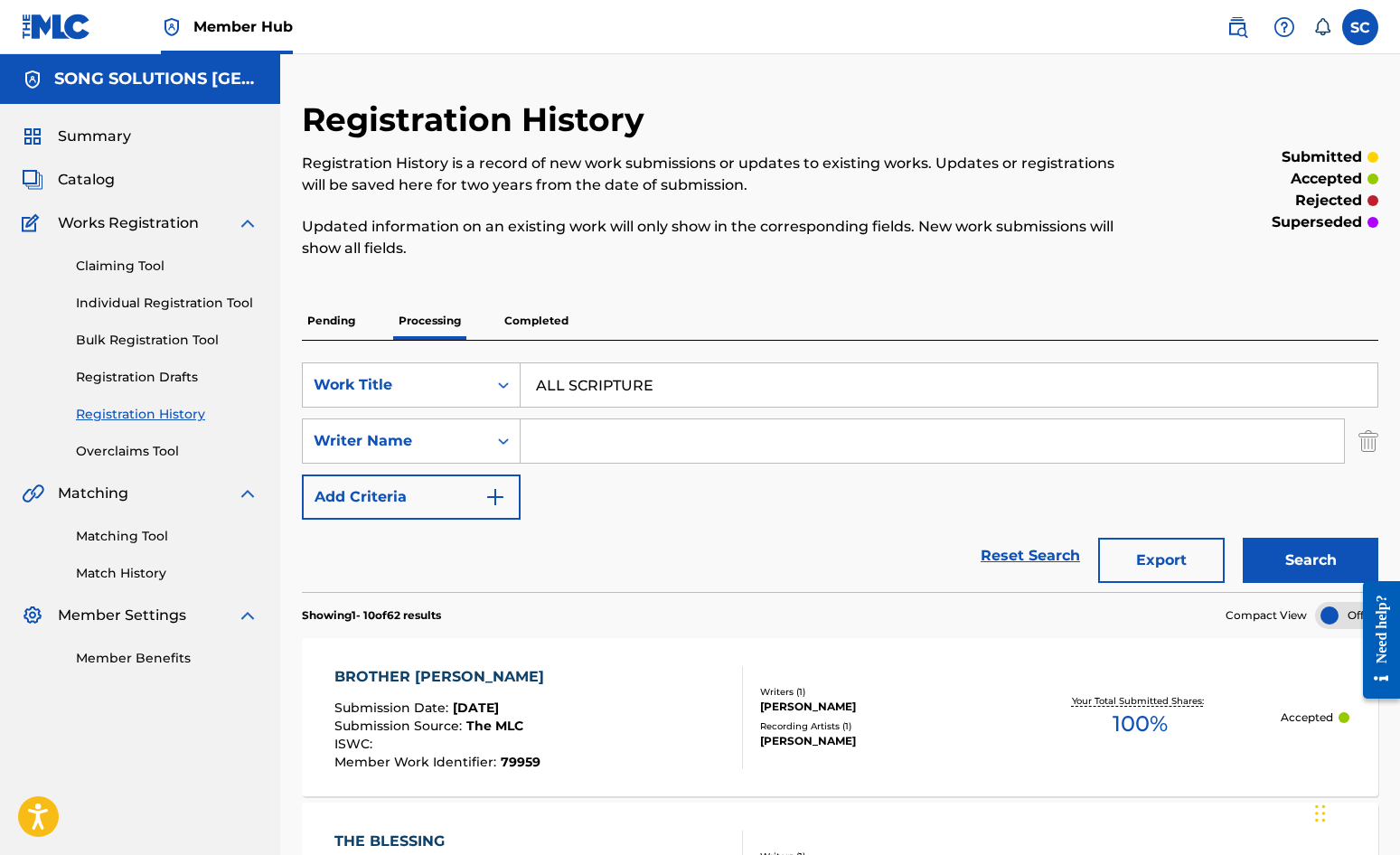
click at [591, 430] on input "Search Form" at bounding box center [932, 441] width 823 height 43
type input "[PERSON_NAME]"
click at [1243, 537] on button "Search" at bounding box center [1311, 560] width 135 height 45
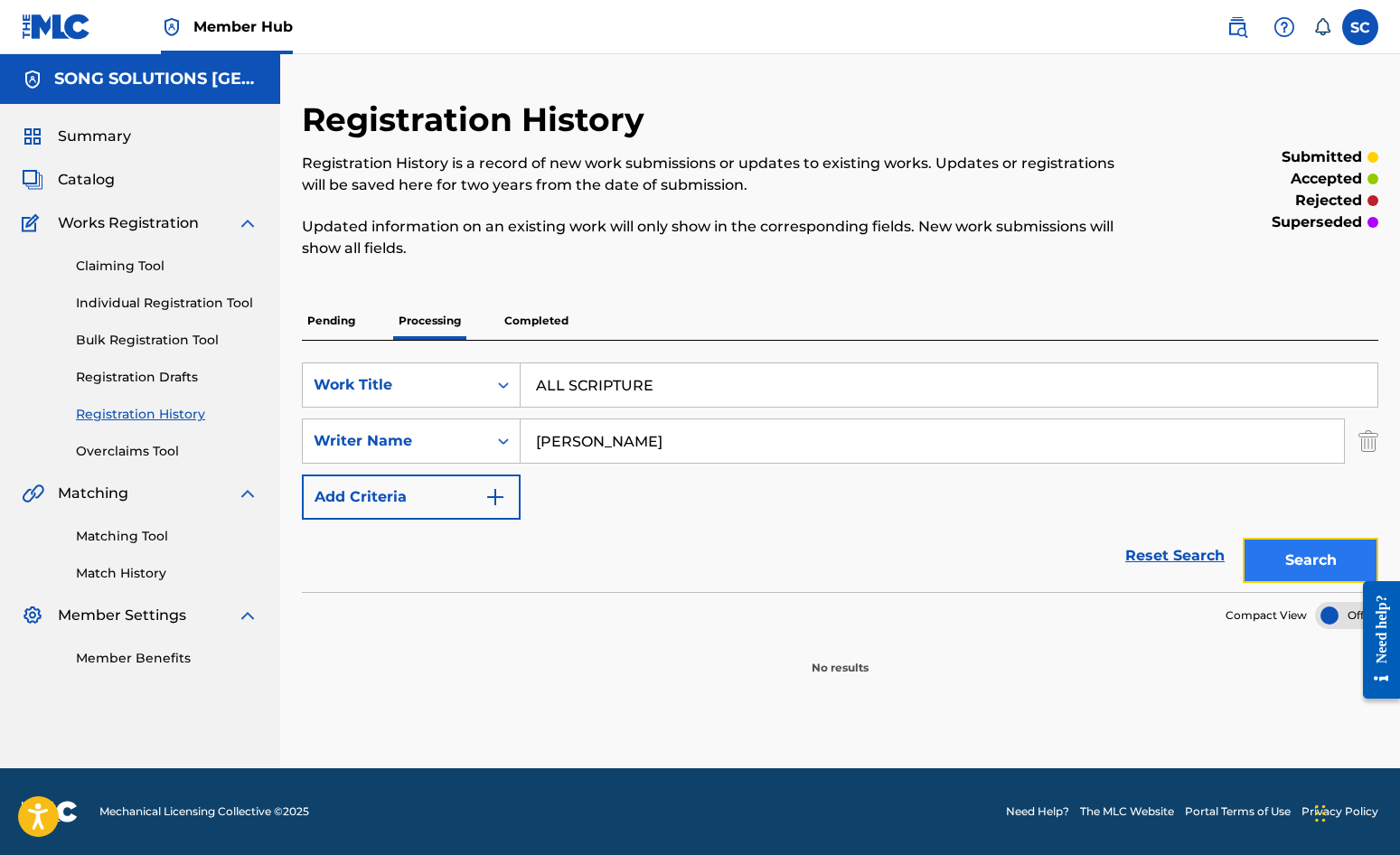
click at [1279, 556] on button "Search" at bounding box center [1311, 560] width 135 height 45
click at [130, 296] on link "Individual Registration Tool" at bounding box center [167, 303] width 182 height 19
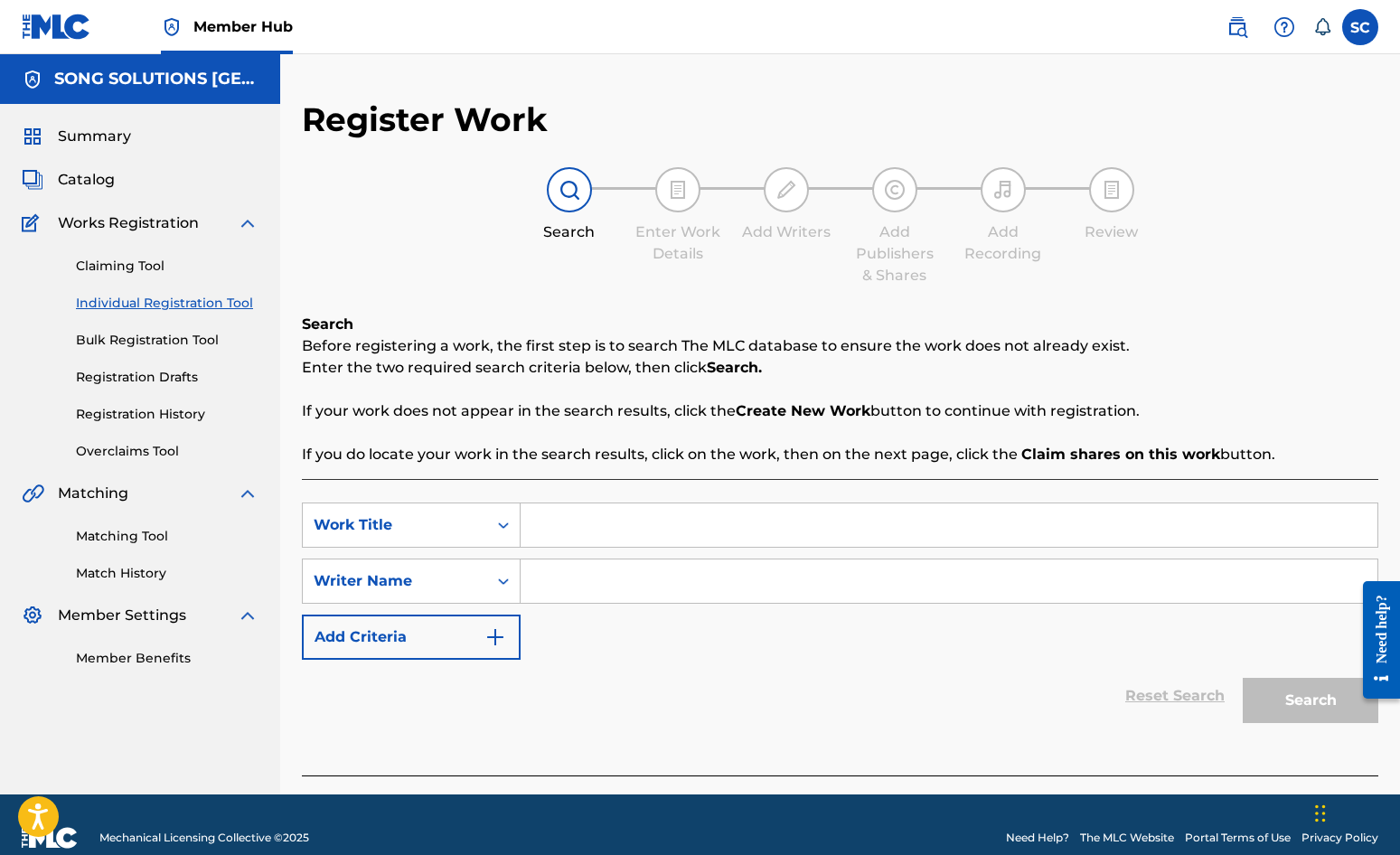
click at [617, 528] on input "Search Form" at bounding box center [949, 525] width 857 height 43
type input "ALL SCRIPTURE"
click at [575, 583] on input "Search Form" at bounding box center [949, 582] width 857 height 43
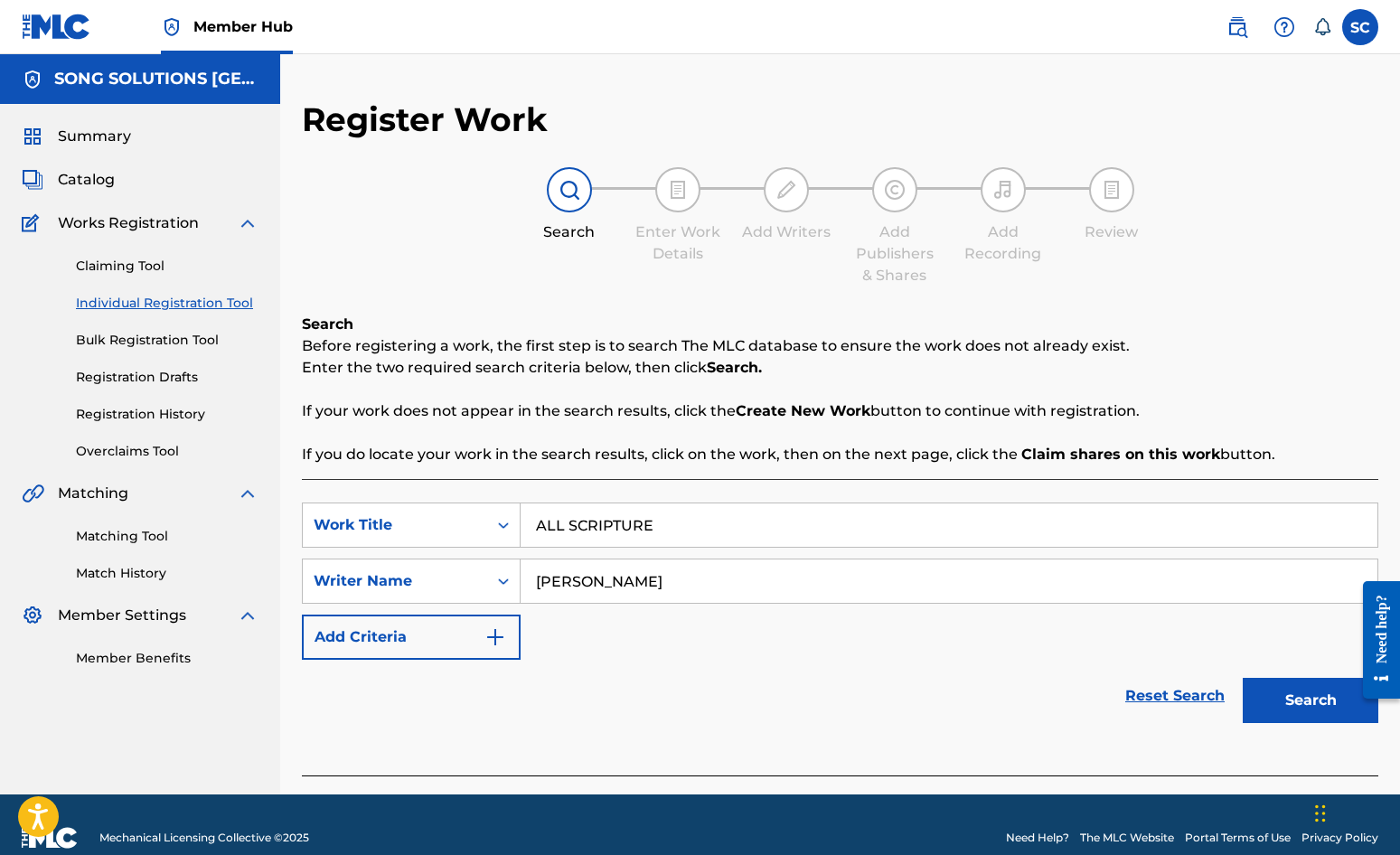
type input "[PERSON_NAME]"
click at [1243, 678] on button "Search" at bounding box center [1311, 701] width 135 height 45
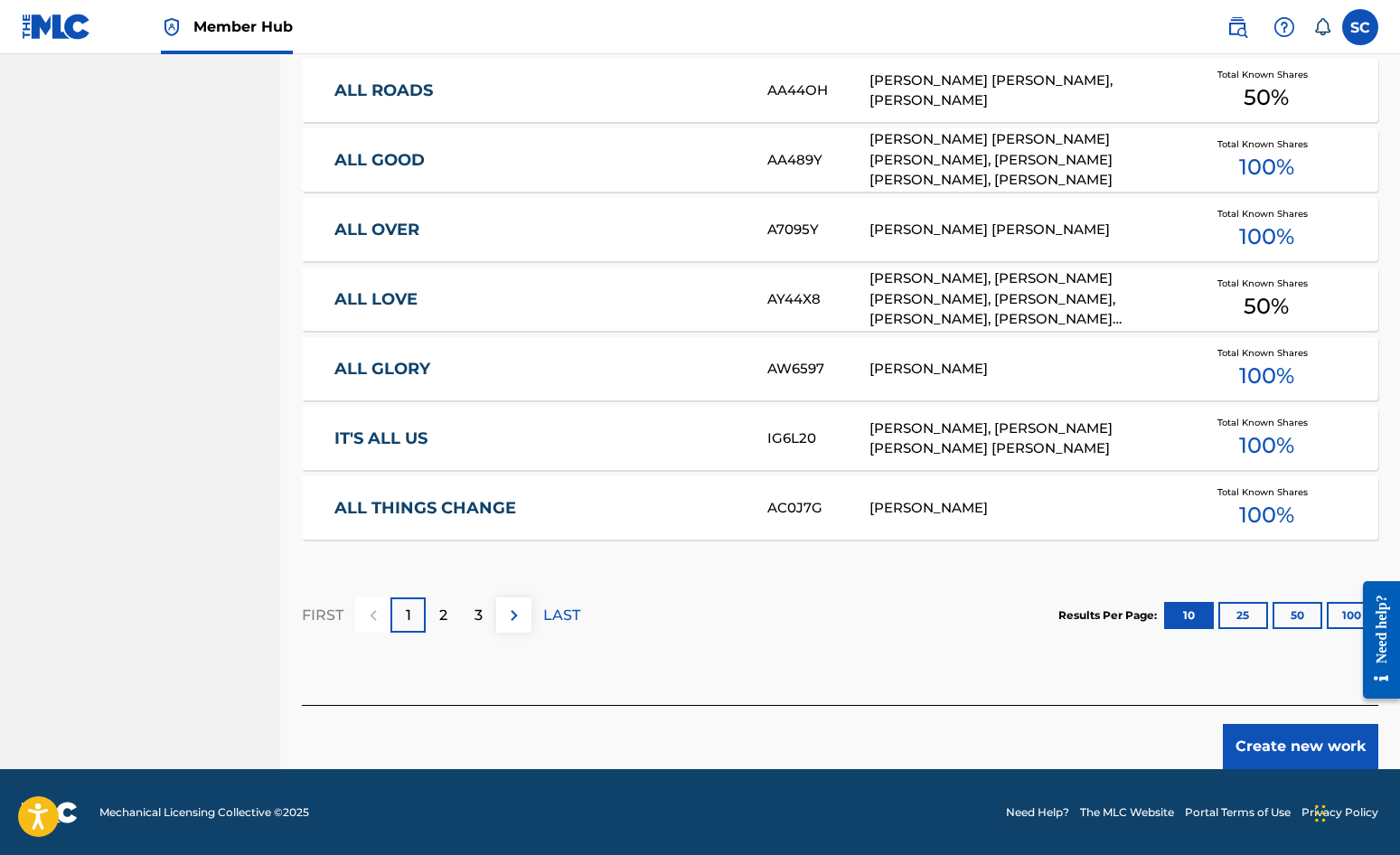
scroll to position [995, 0]
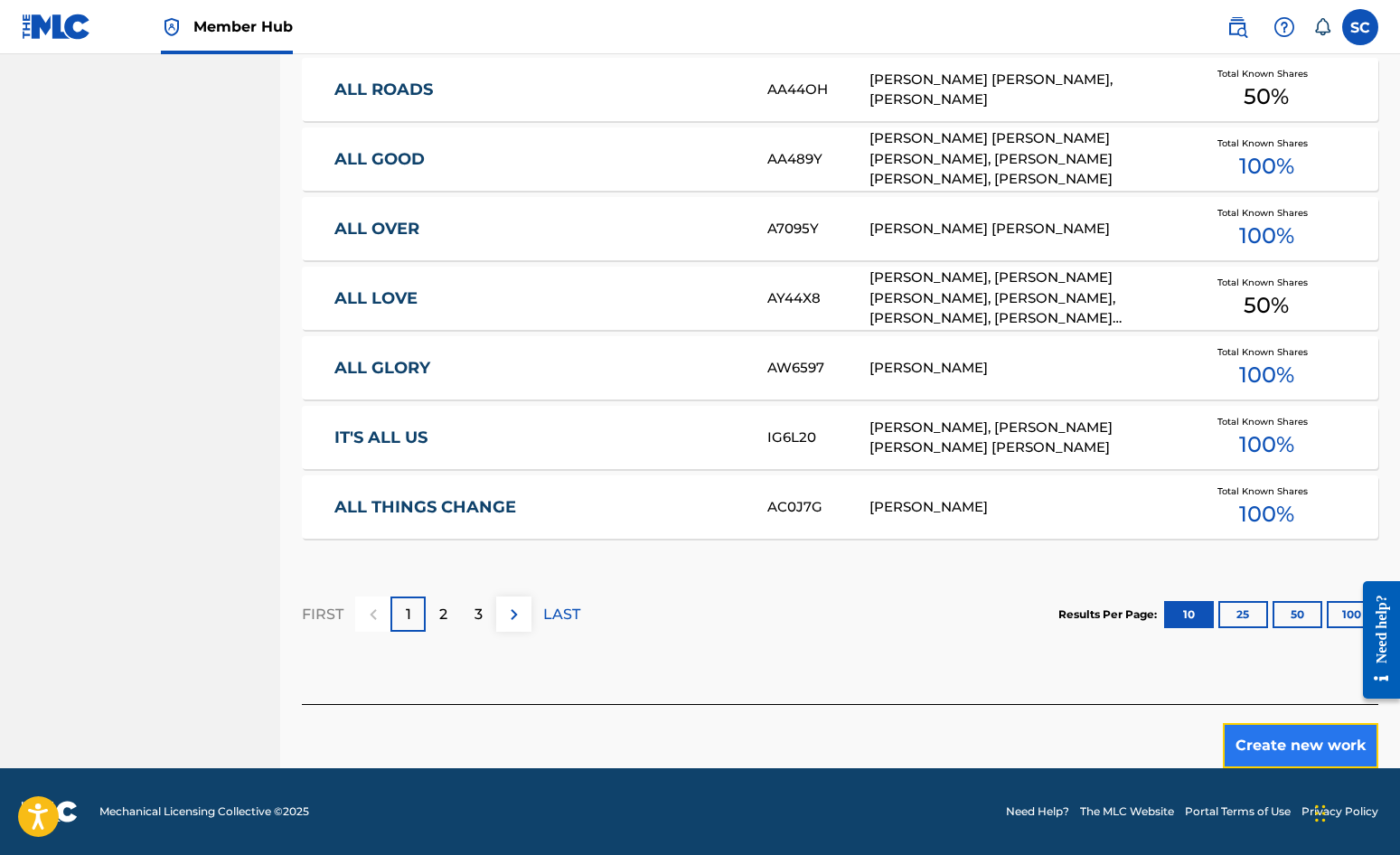
click at [1313, 748] on button "Create new work" at bounding box center [1300, 746] width 155 height 45
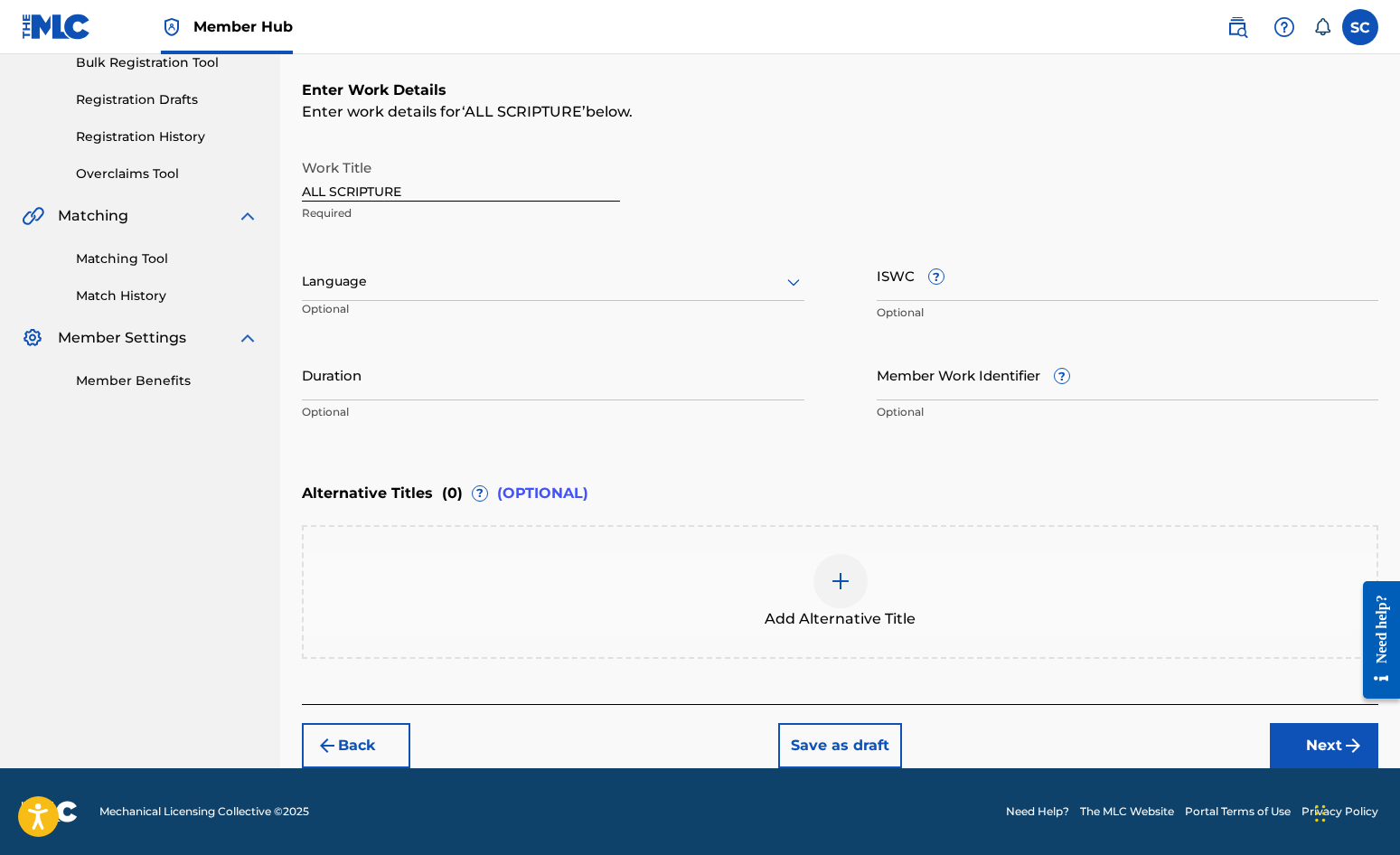
scroll to position [0, 0]
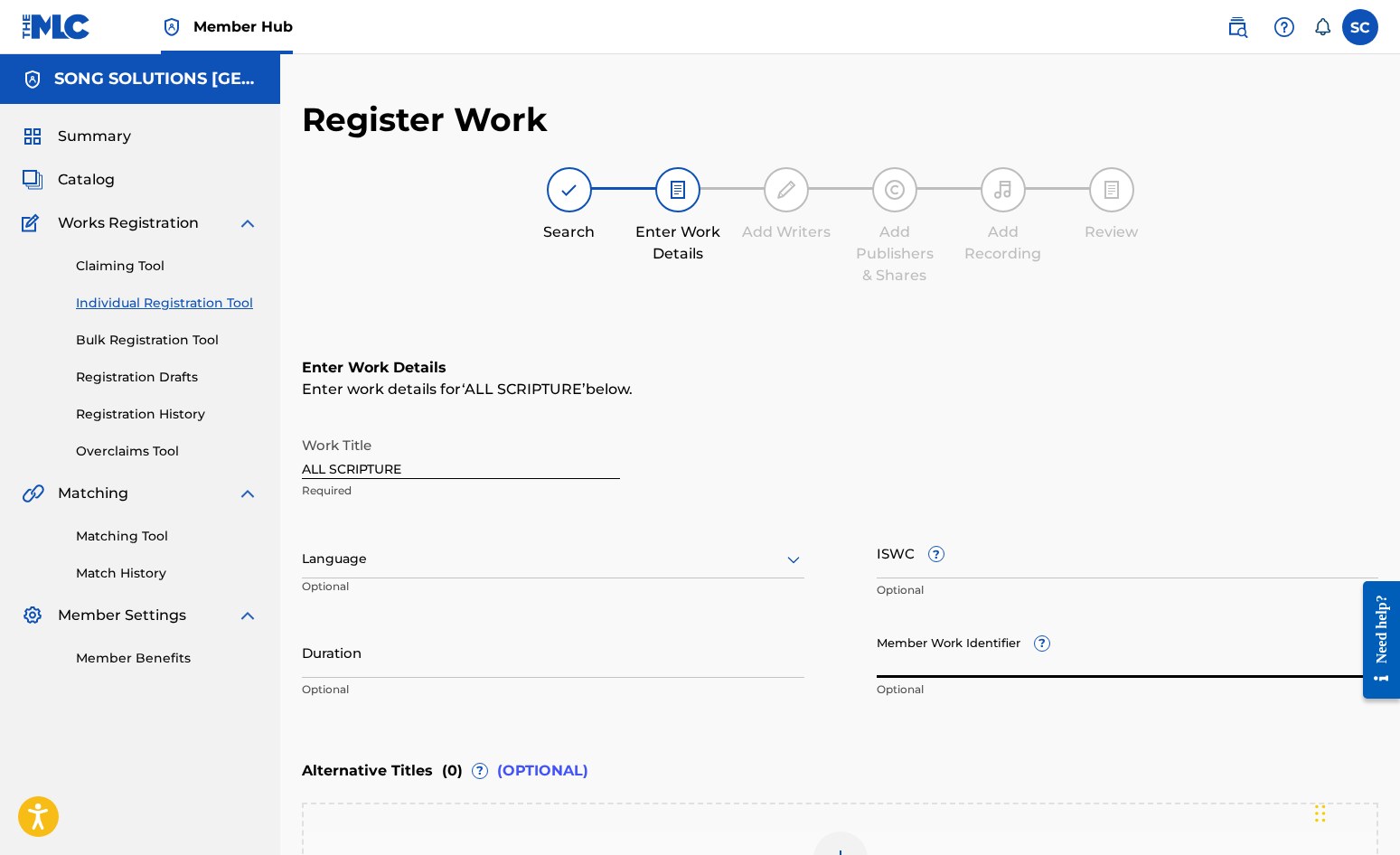
click at [899, 661] on input "Member Work Identifier ?" at bounding box center [1128, 652] width 503 height 52
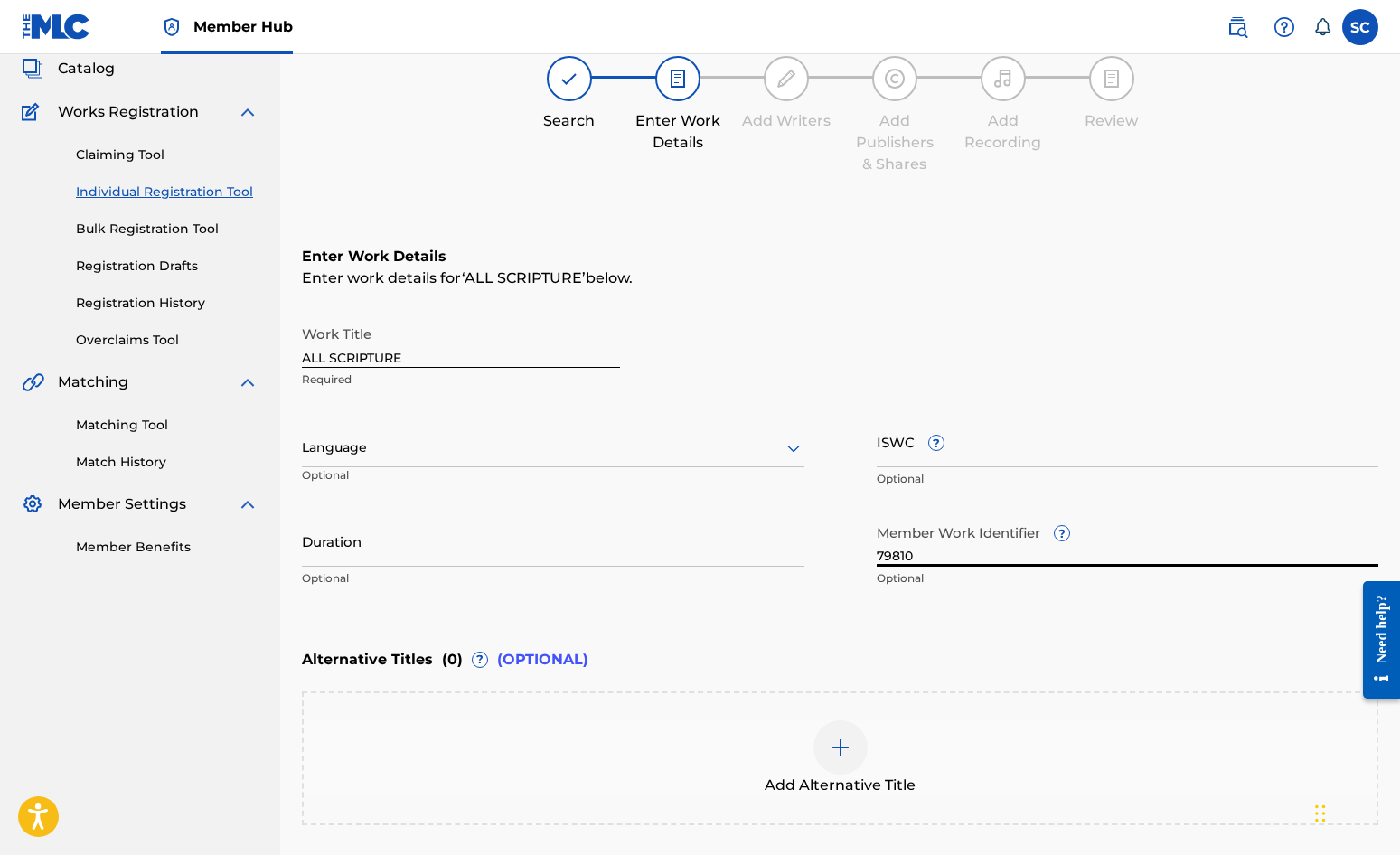
scroll to position [277, 0]
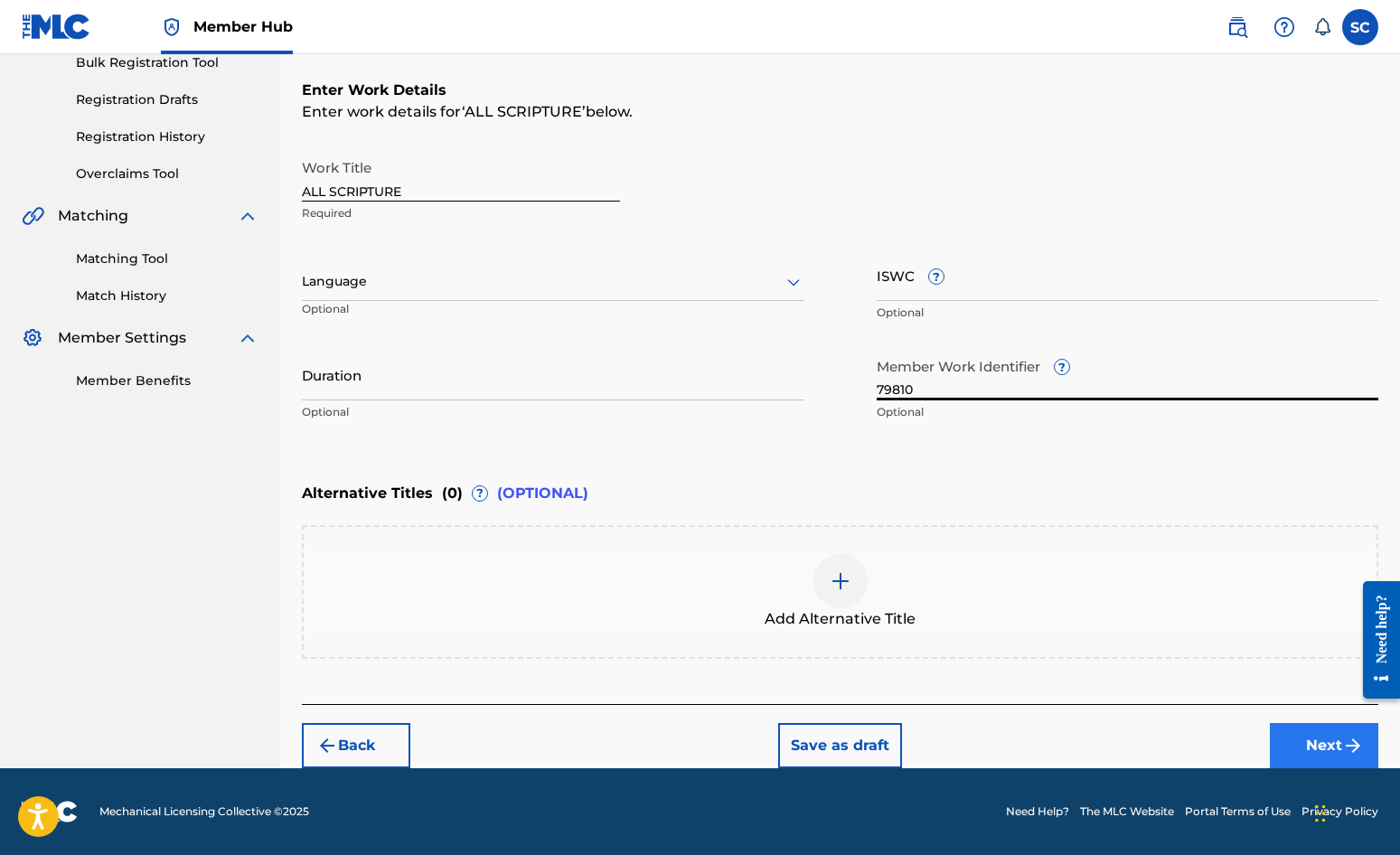
type input "79810"
click at [1319, 744] on button "Next" at bounding box center [1324, 746] width 108 height 45
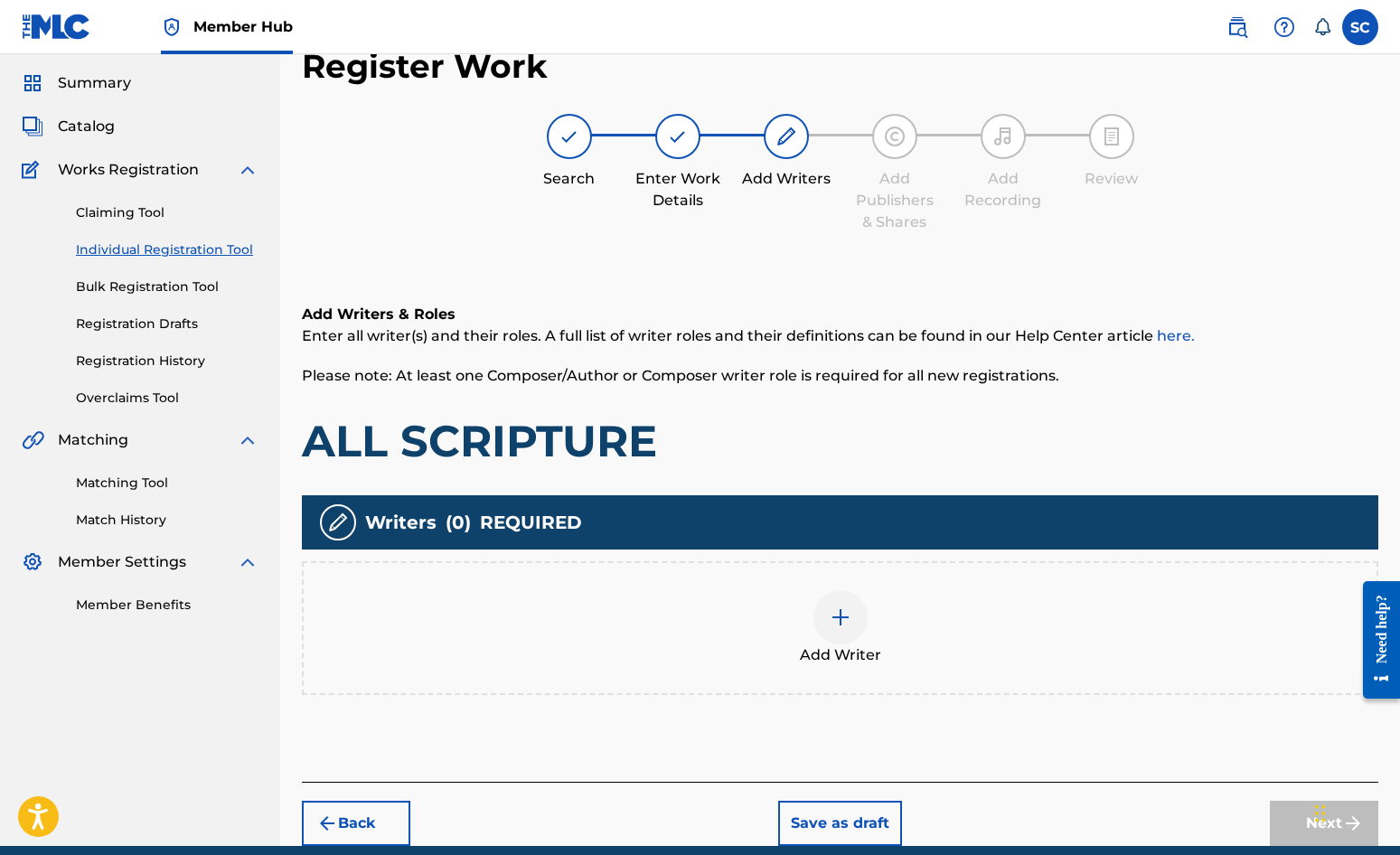
scroll to position [82, 0]
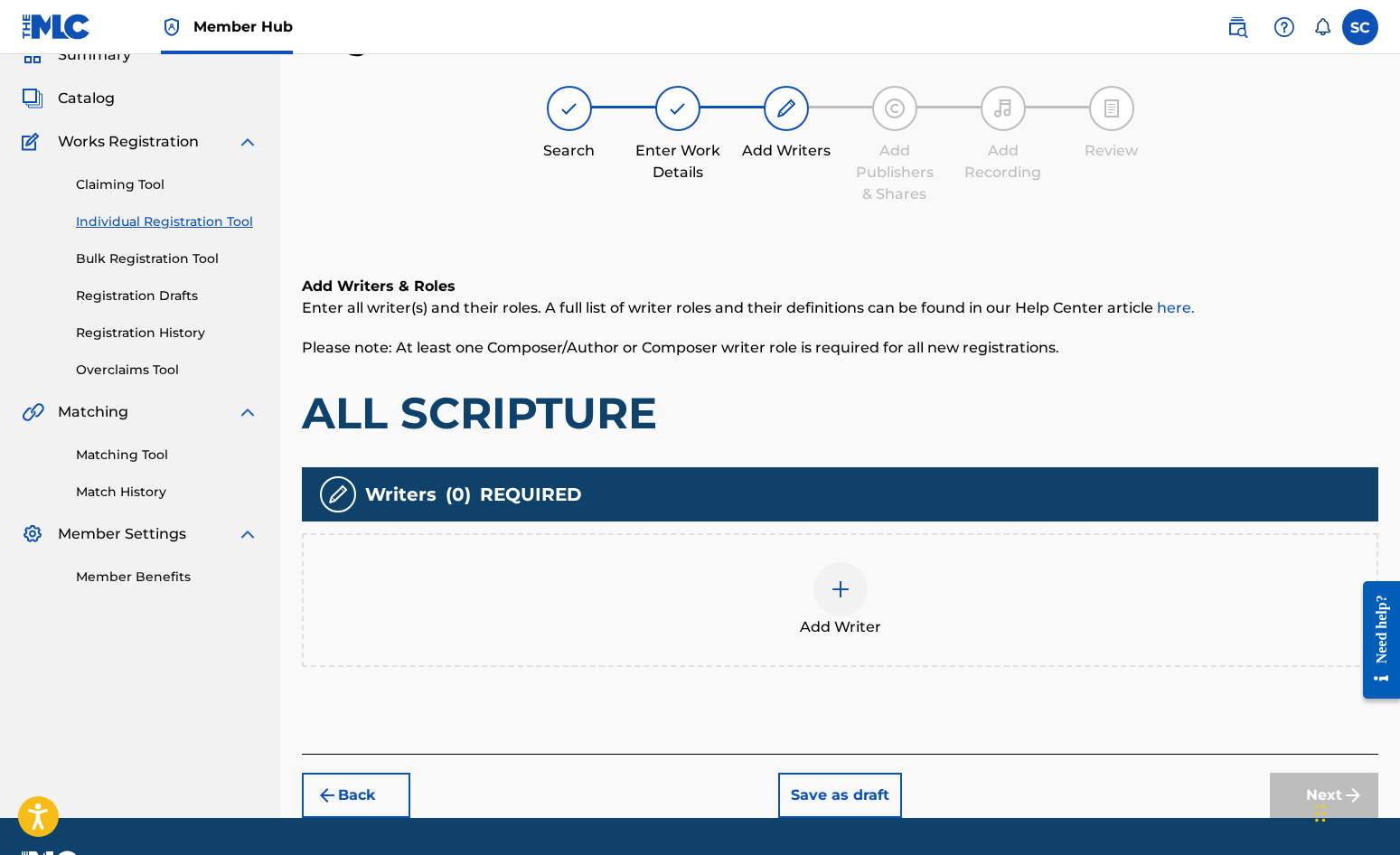
click at [845, 594] on img at bounding box center [840, 589] width 22 height 22
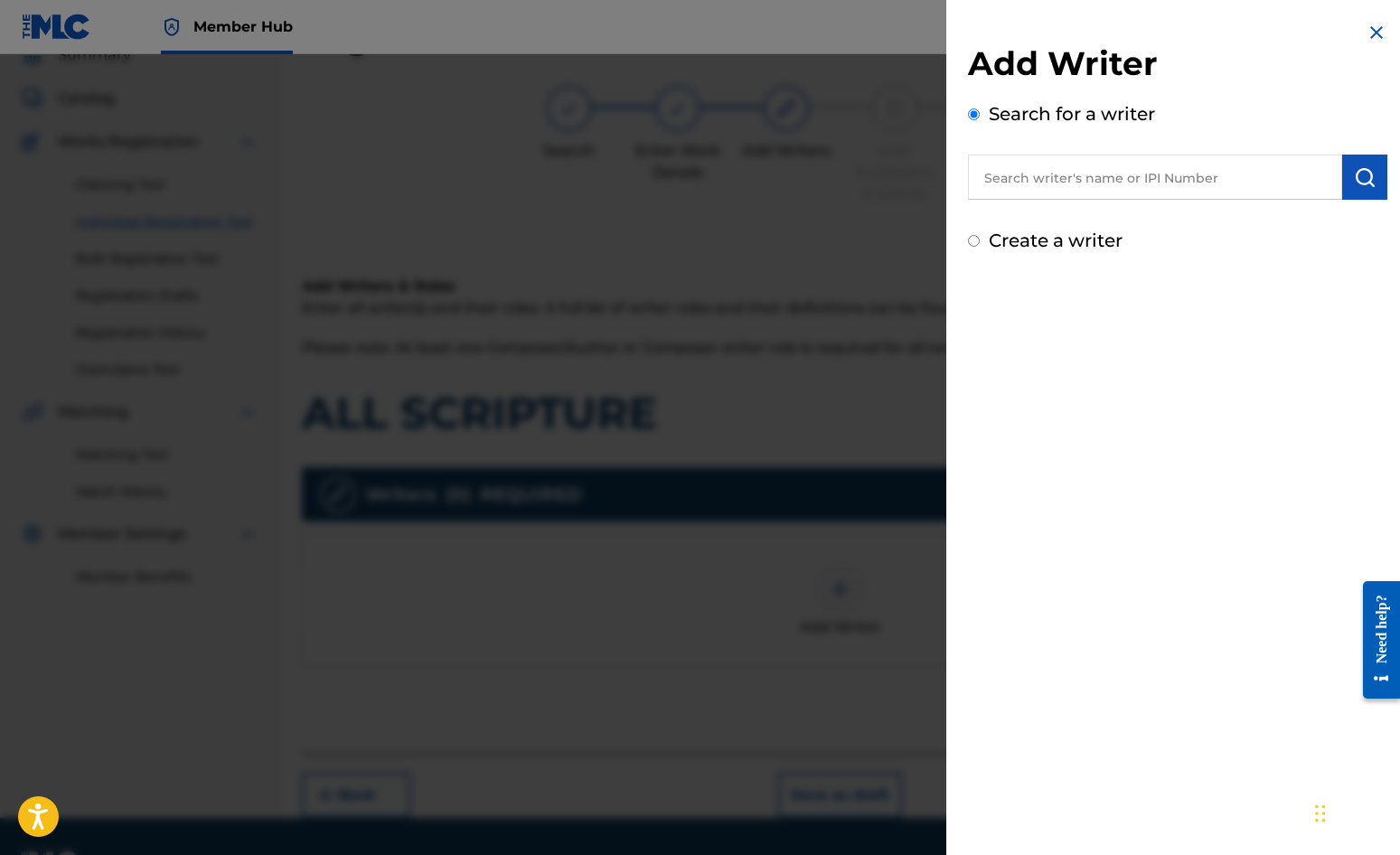
click at [1061, 234] on label "Create a writer" at bounding box center [1055, 240] width 133 height 22
radio input "true"
click at [980, 235] on input "Create a writer" at bounding box center [973, 241] width 12 height 12
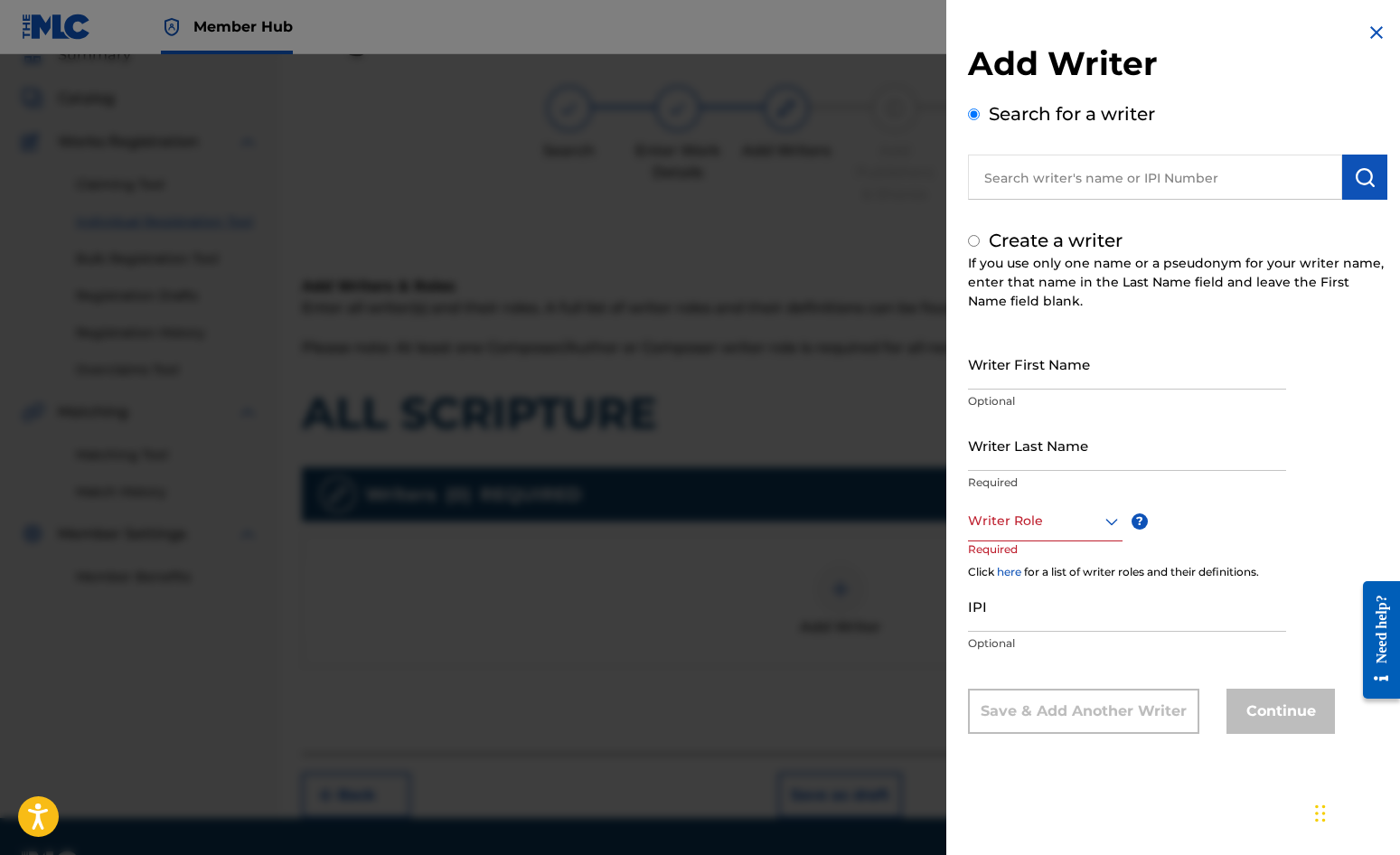
radio input "false"
radio input "true"
click at [1057, 359] on input "Writer First Name" at bounding box center [1127, 364] width 319 height 52
type input "[PERSON_NAME]"
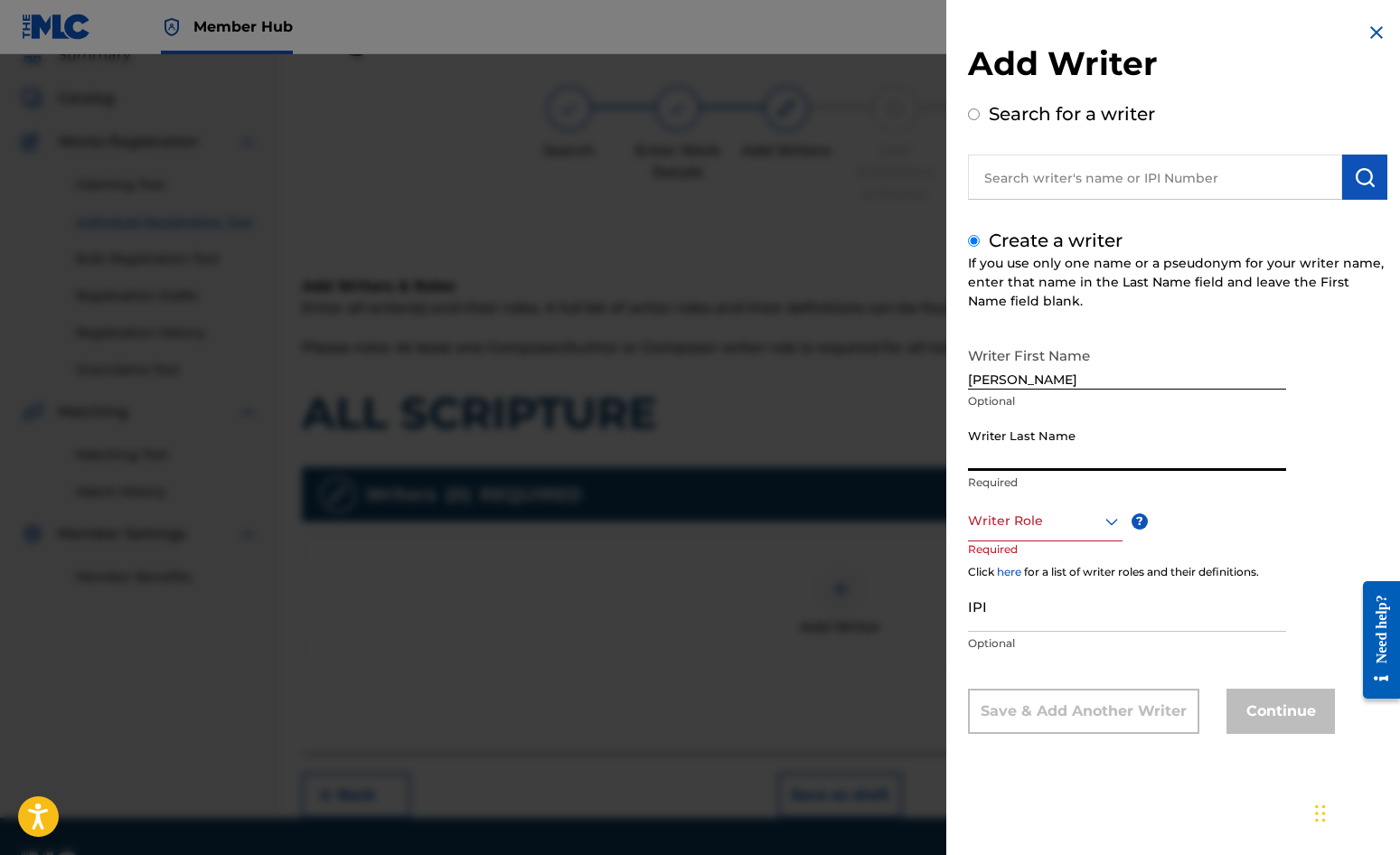
click at [1053, 435] on input "Writer Last Name" at bounding box center [1127, 444] width 319 height 52
type input "[PERSON_NAME]"
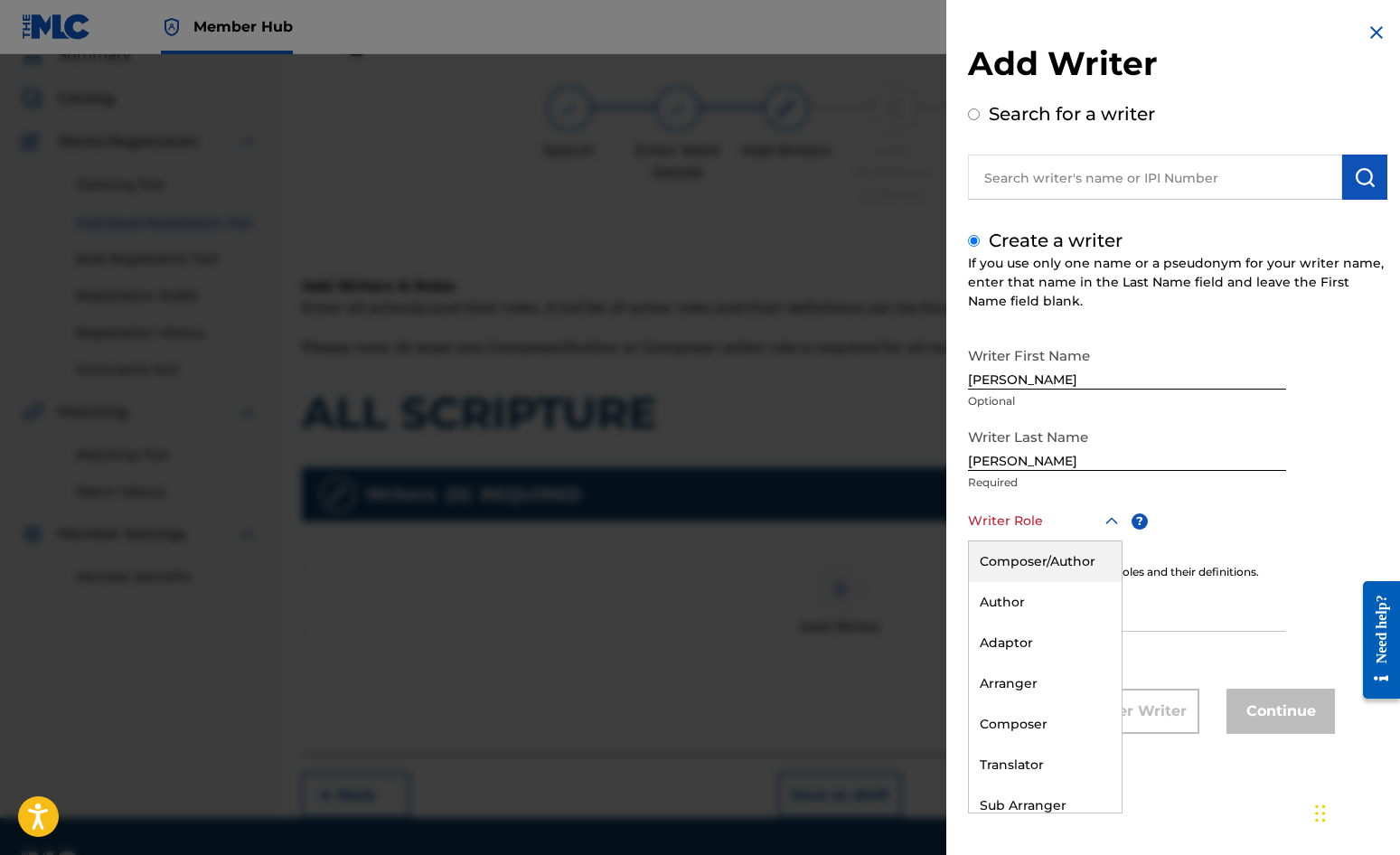
click at [1019, 525] on div at bounding box center [1045, 521] width 155 height 23
click at [1023, 566] on div "Composer/Author" at bounding box center [1045, 561] width 153 height 40
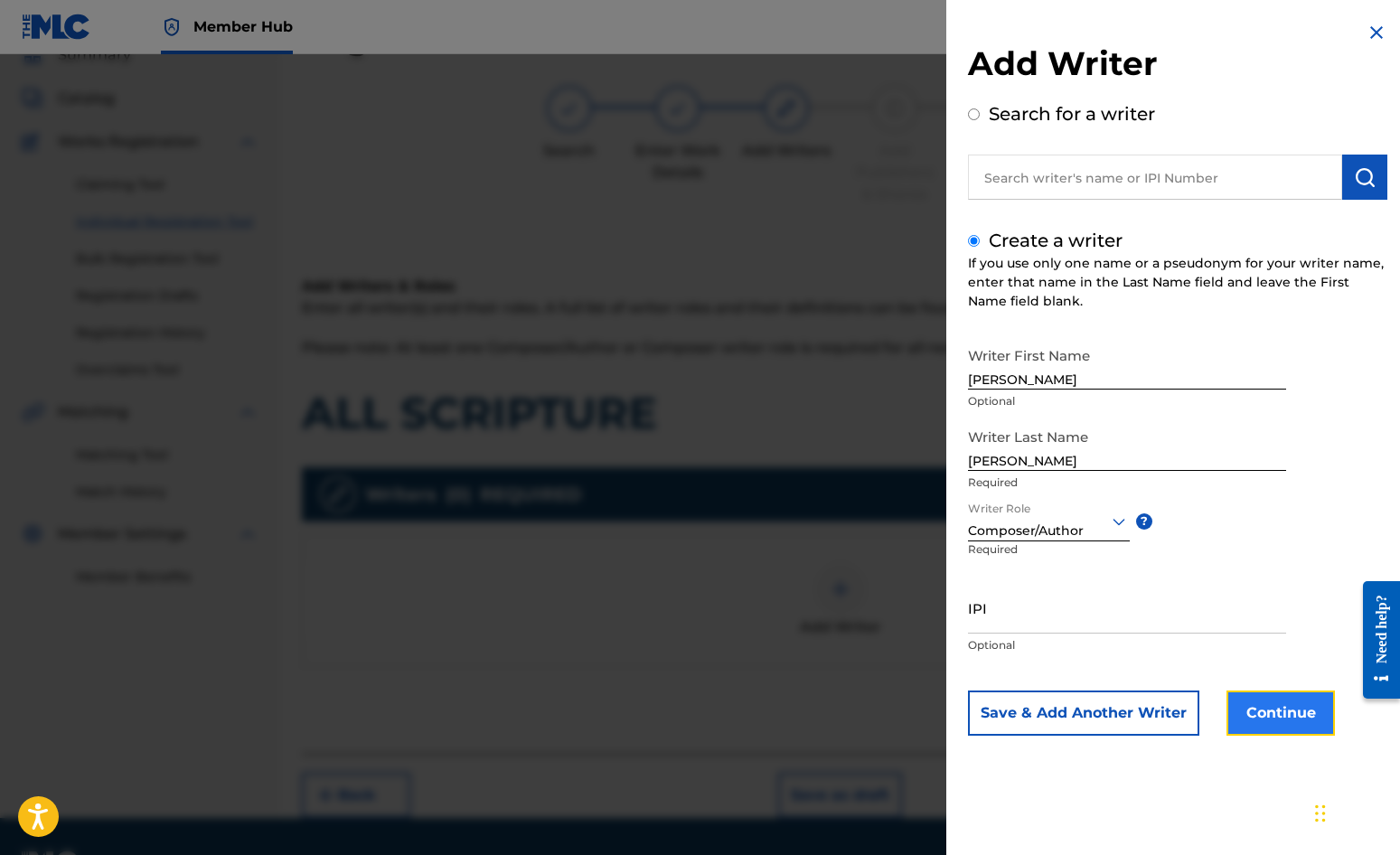
click at [1274, 713] on button "Continue" at bounding box center [1281, 713] width 108 height 45
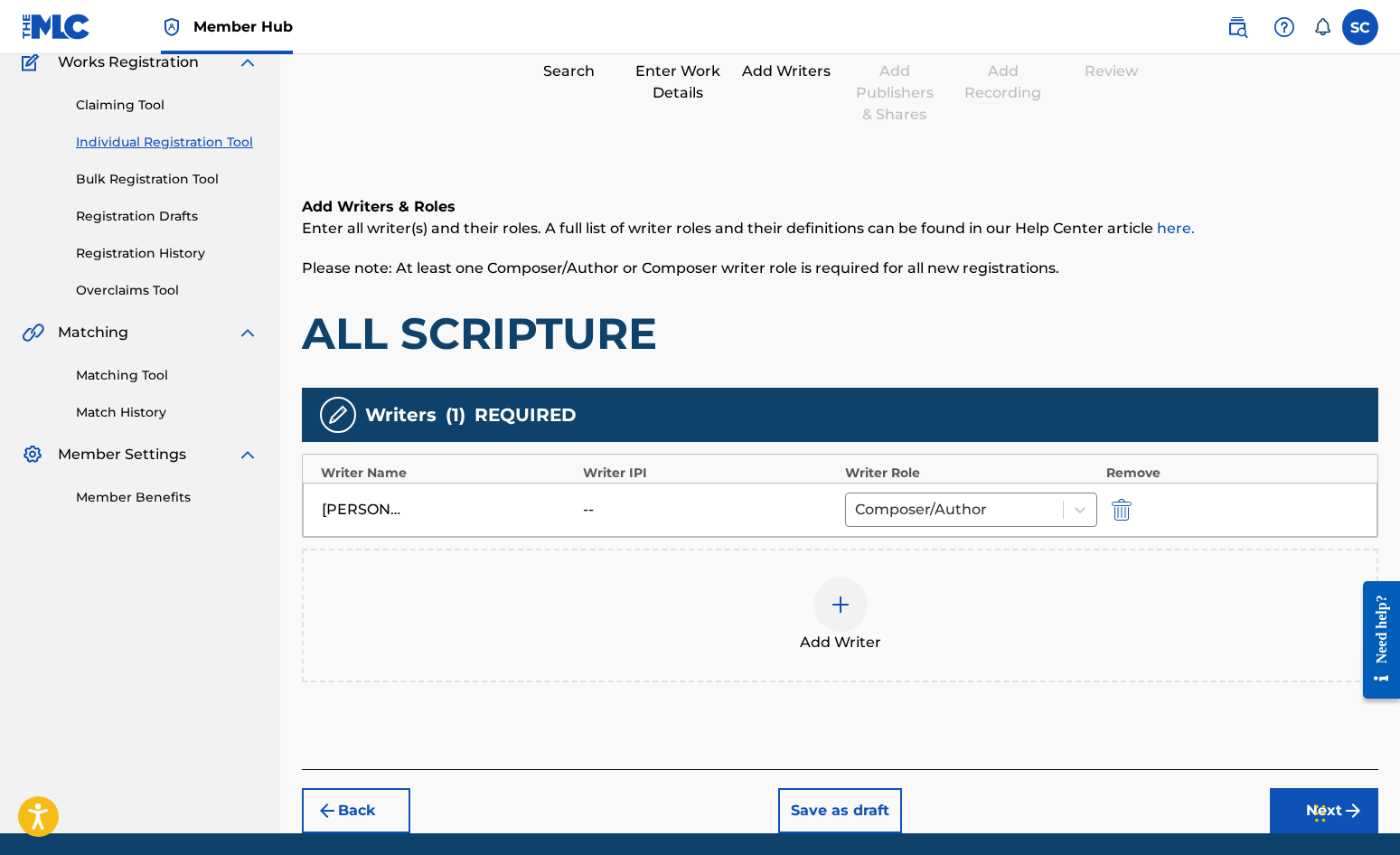
scroll to position [226, 0]
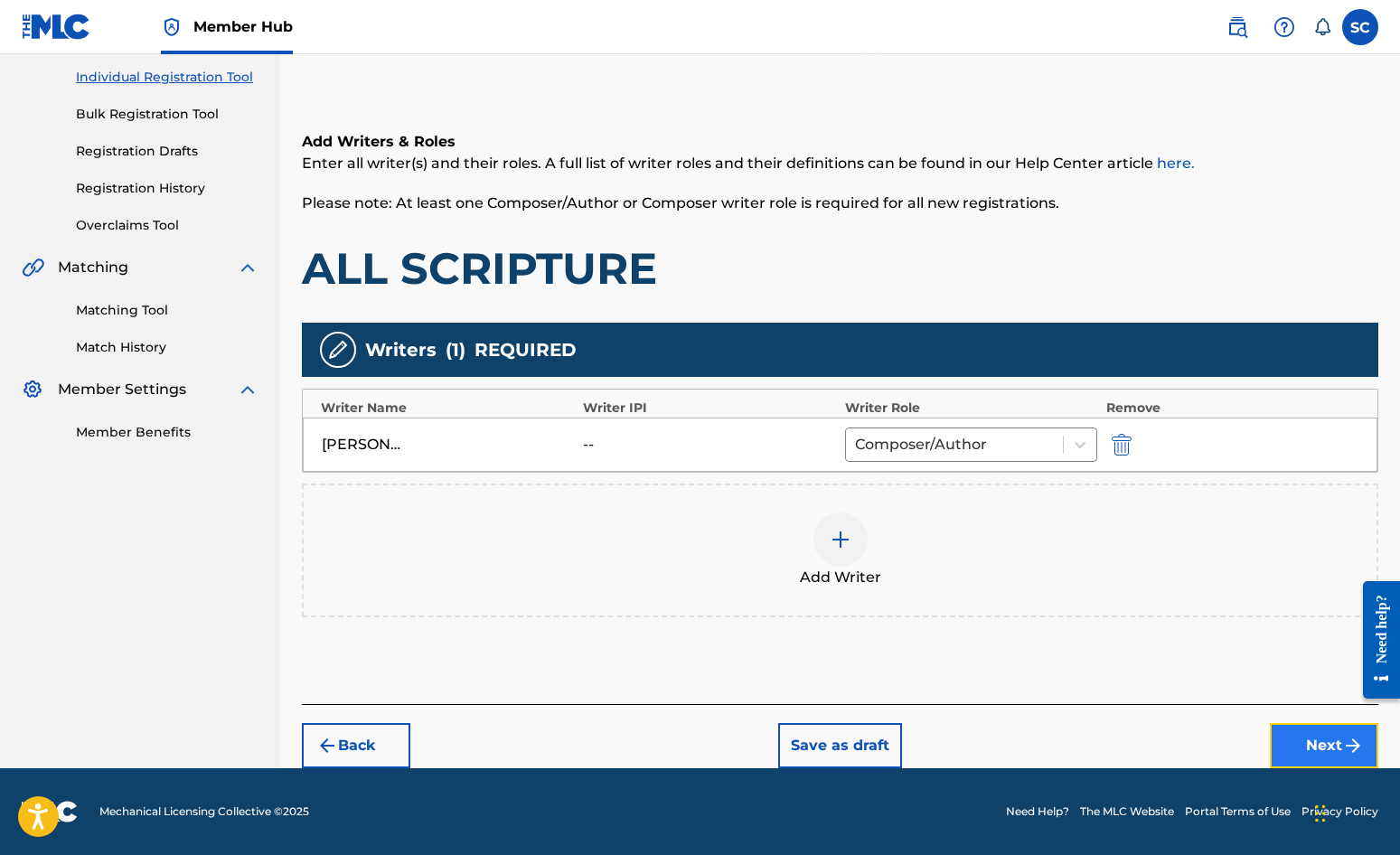
click at [1333, 744] on button "Next" at bounding box center [1324, 746] width 108 height 45
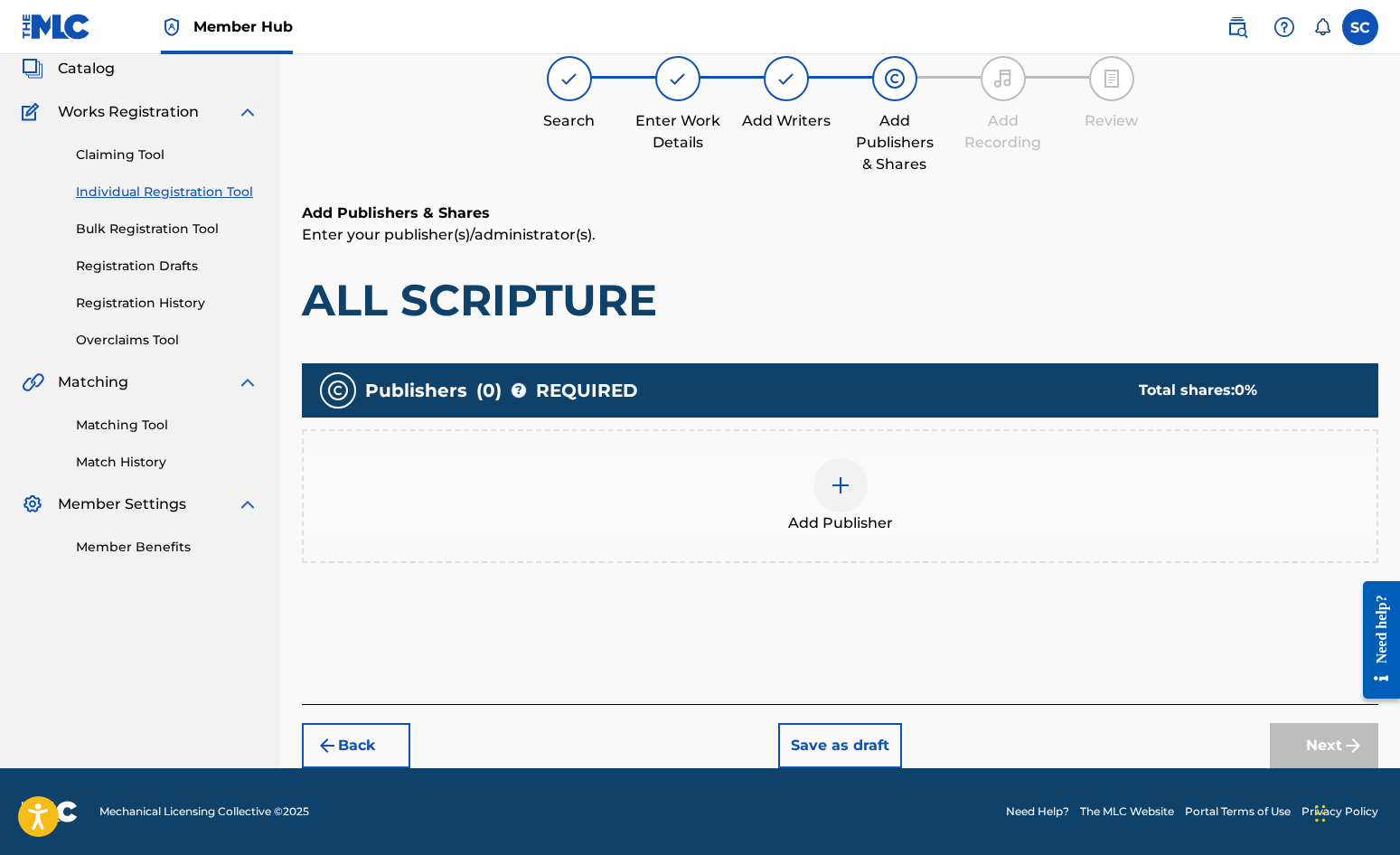
scroll to position [82, 0]
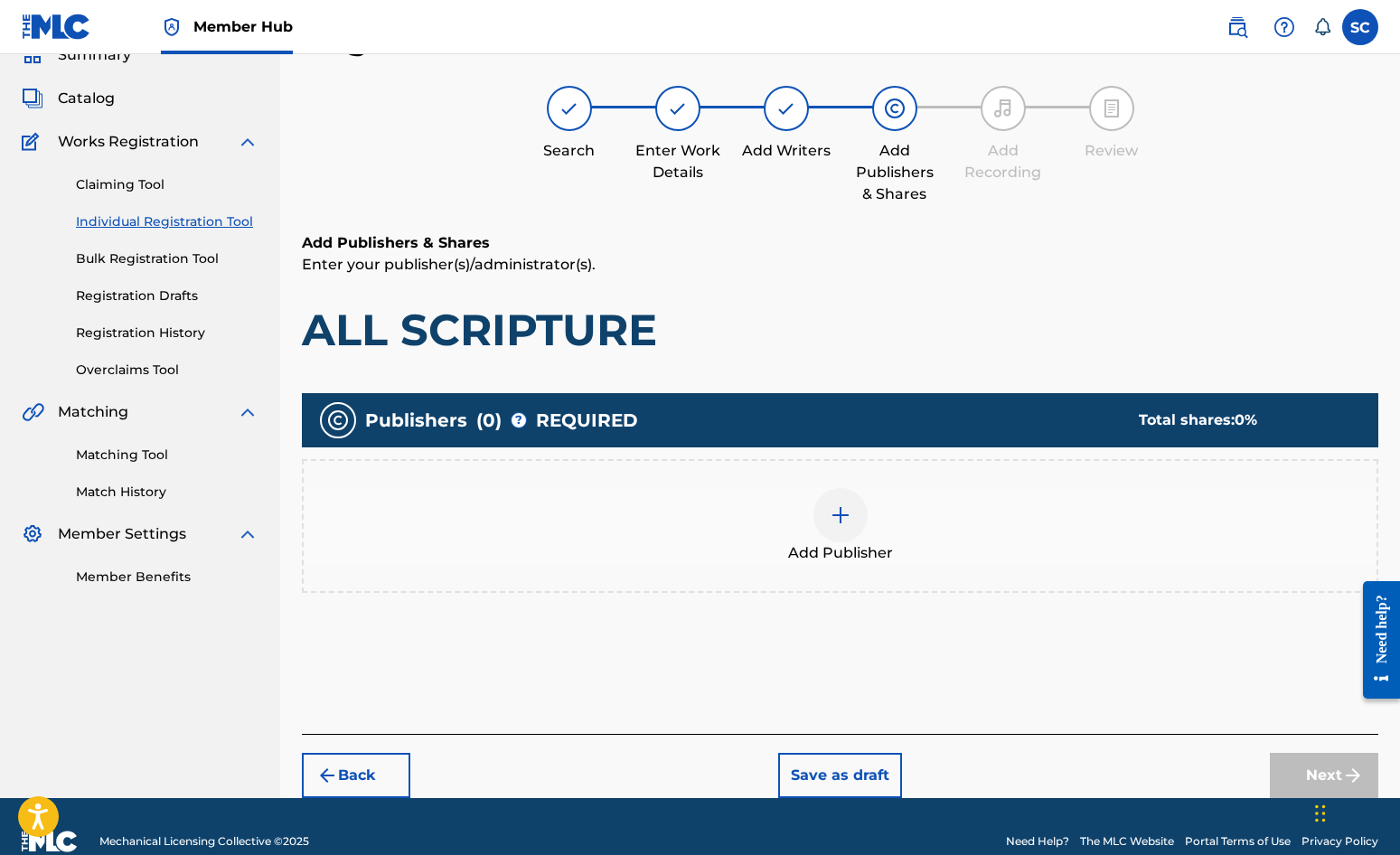
click at [838, 516] on img at bounding box center [840, 515] width 22 height 22
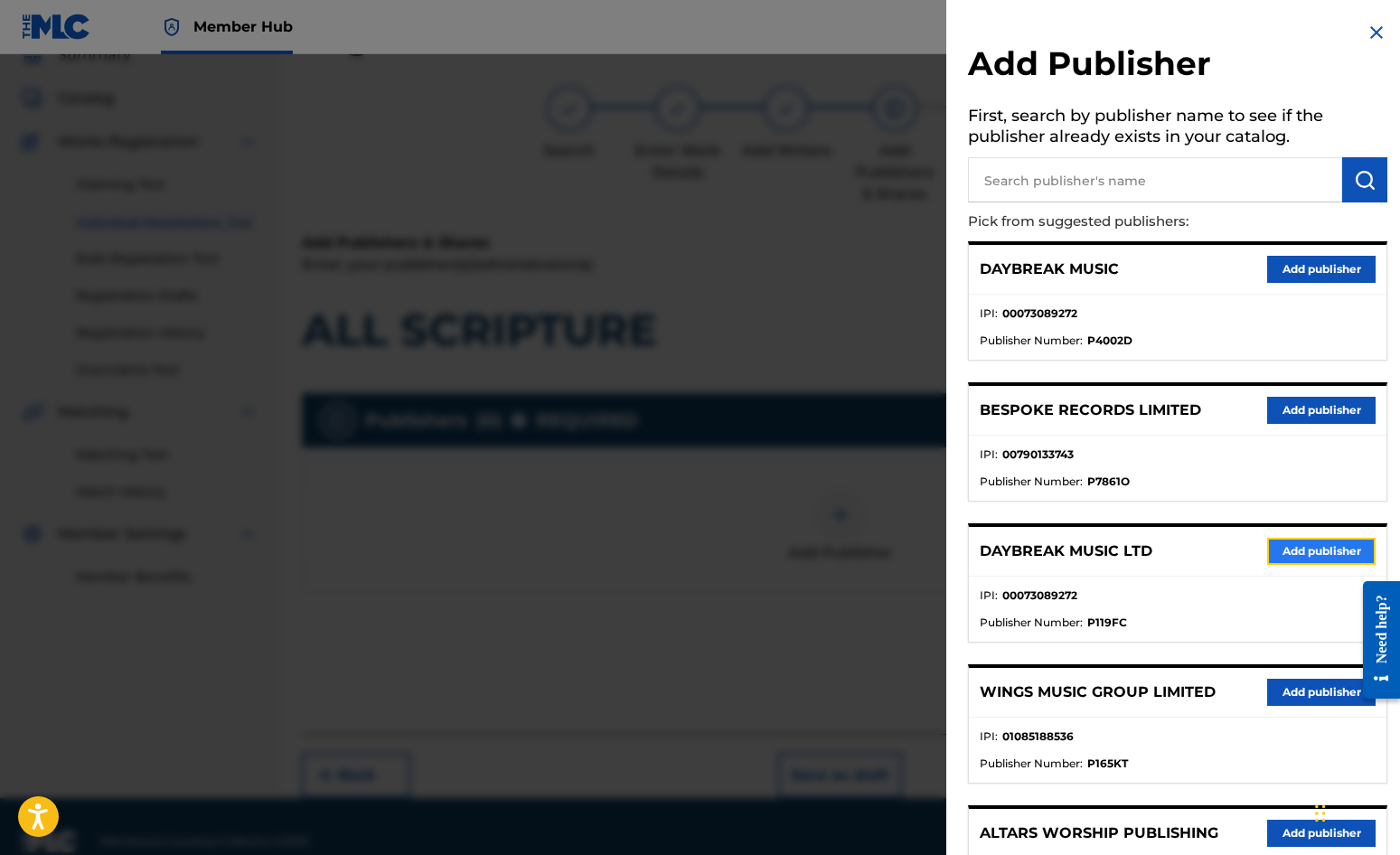
click at [1285, 555] on button "Add publisher" at bounding box center [1321, 551] width 108 height 27
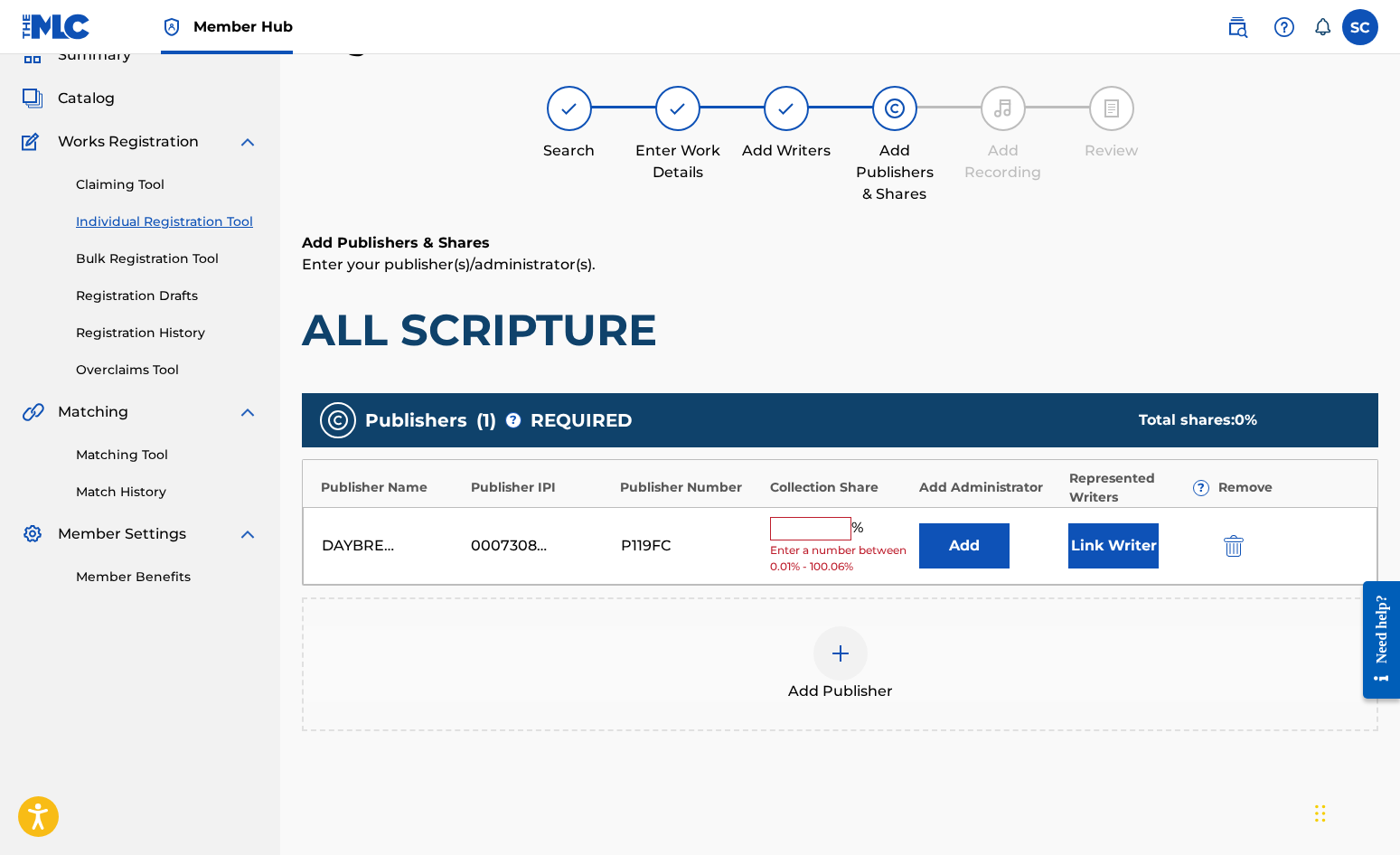
click at [824, 536] on input "text" at bounding box center [811, 528] width 82 height 23
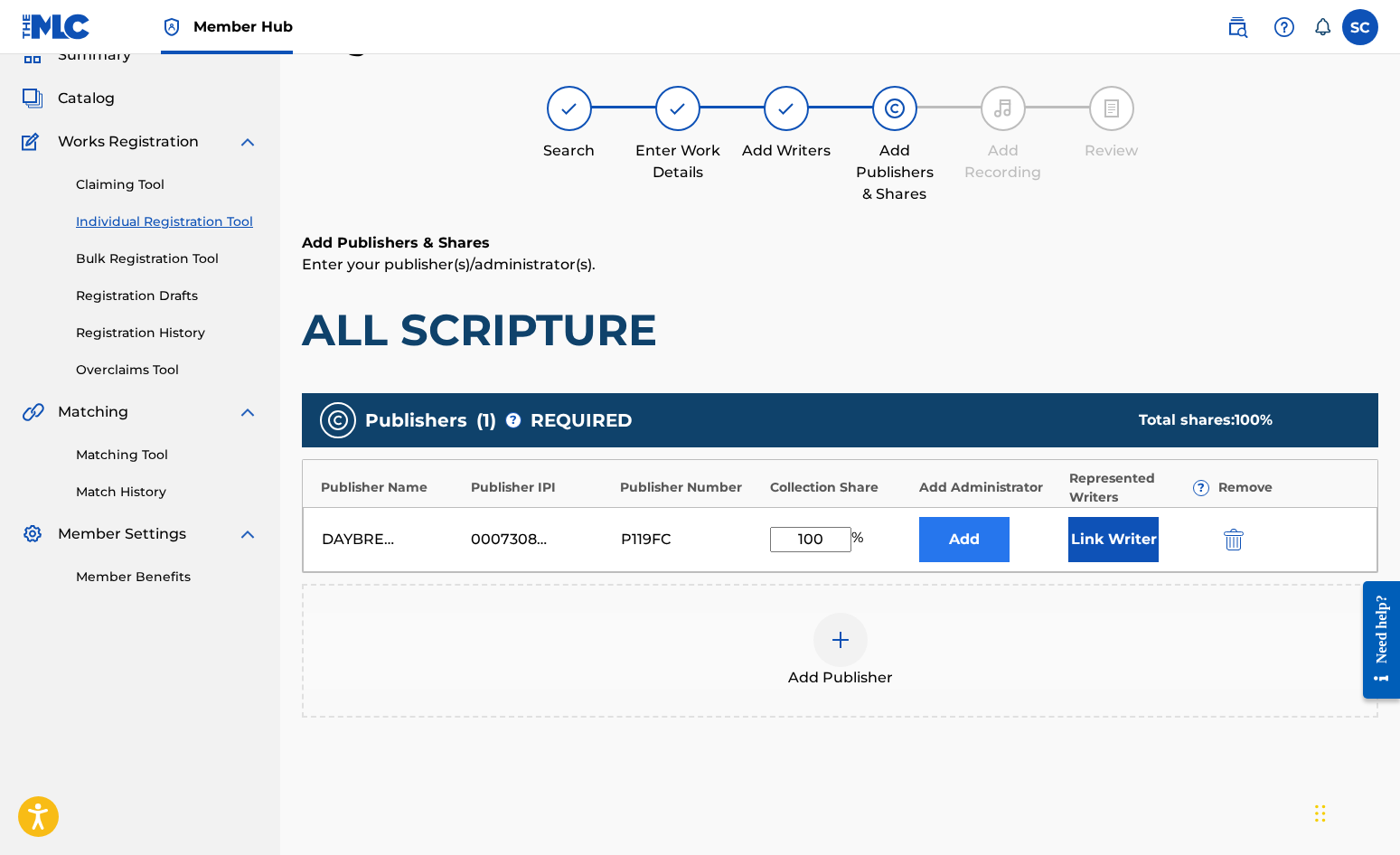
type input "100"
click at [955, 536] on button "Add" at bounding box center [964, 539] width 90 height 45
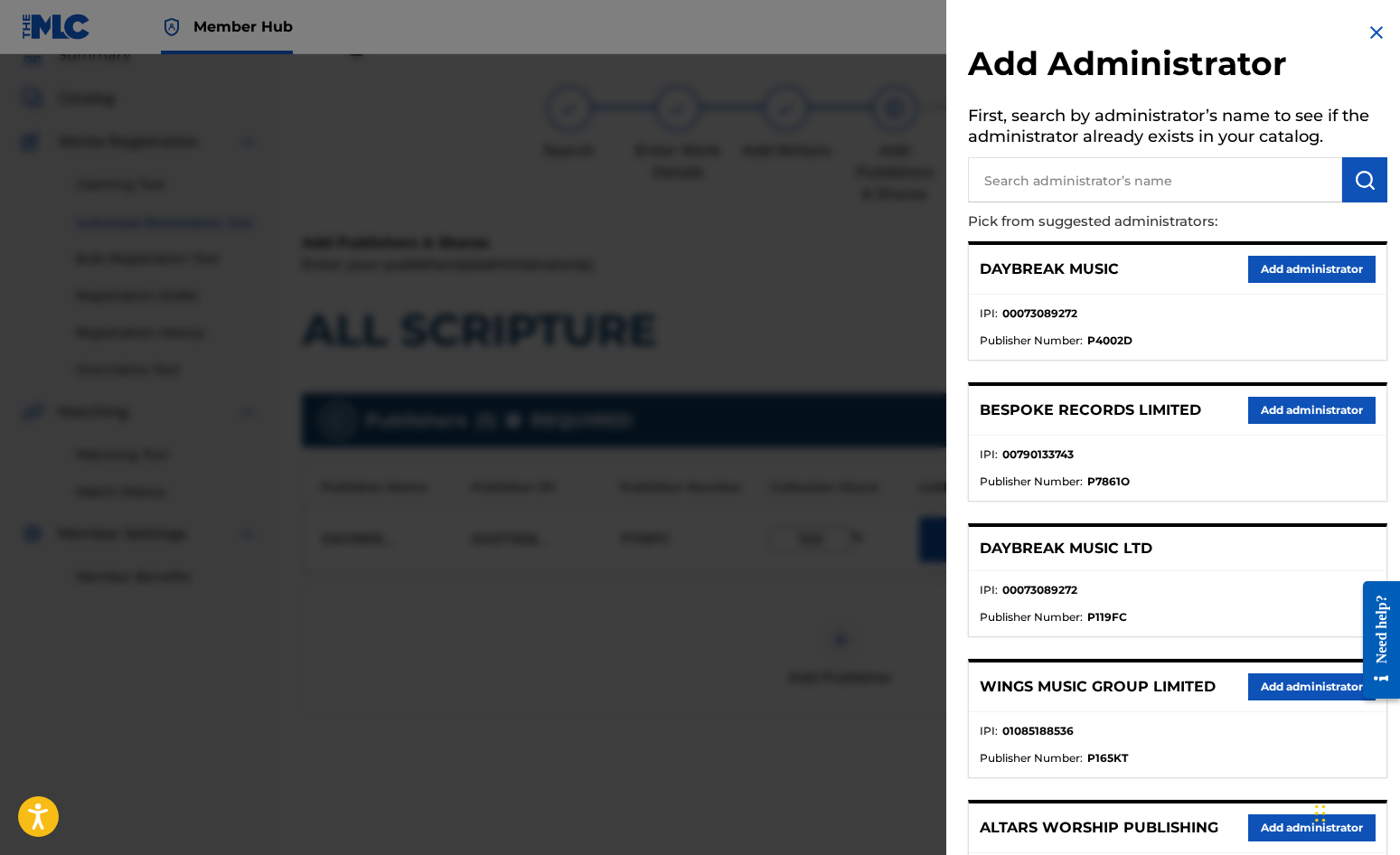
click at [1012, 173] on input "text" at bounding box center [1155, 179] width 374 height 45
type input "SONG SOLUTIONS"
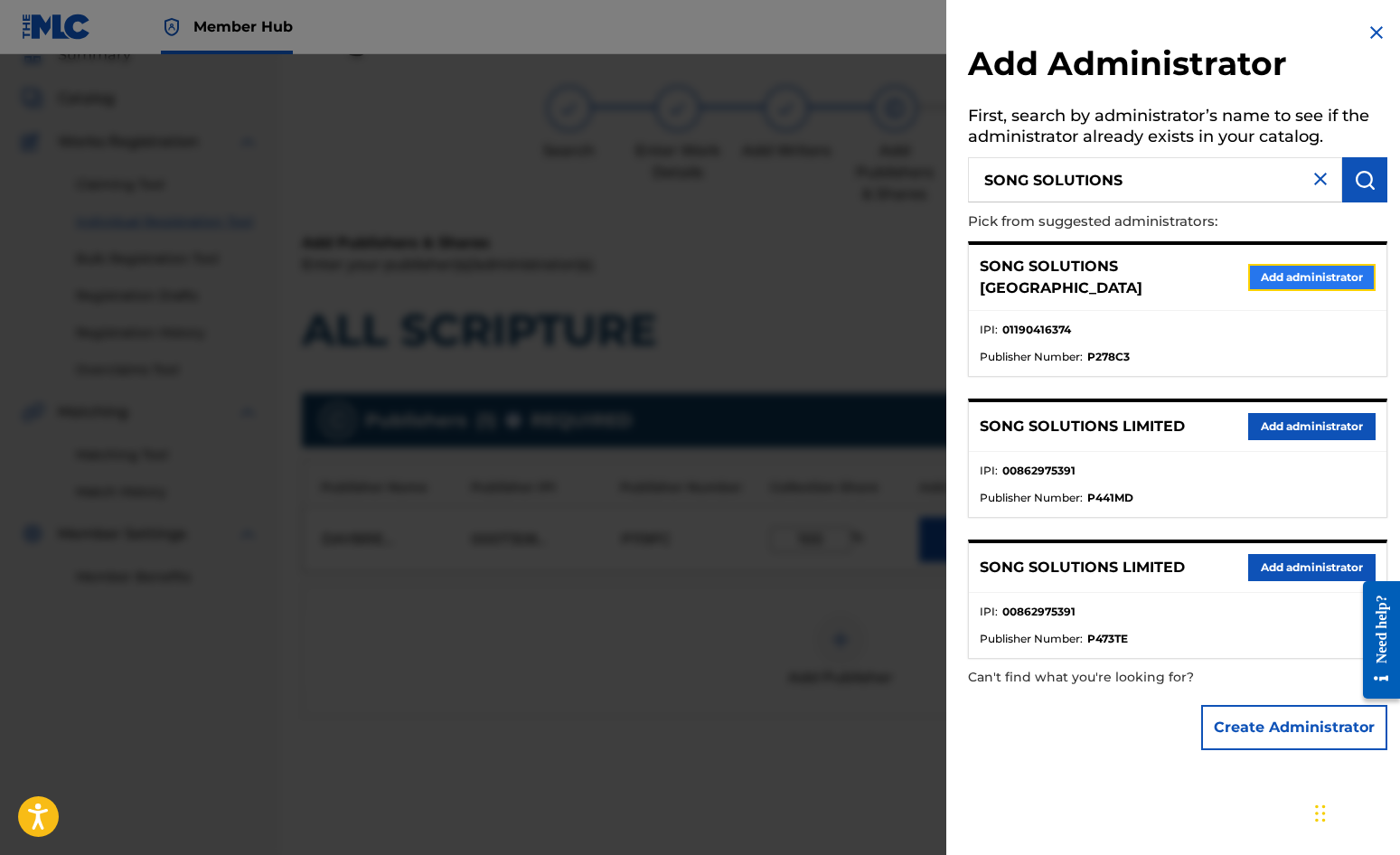
click at [1284, 268] on button "Add administrator" at bounding box center [1313, 277] width 128 height 27
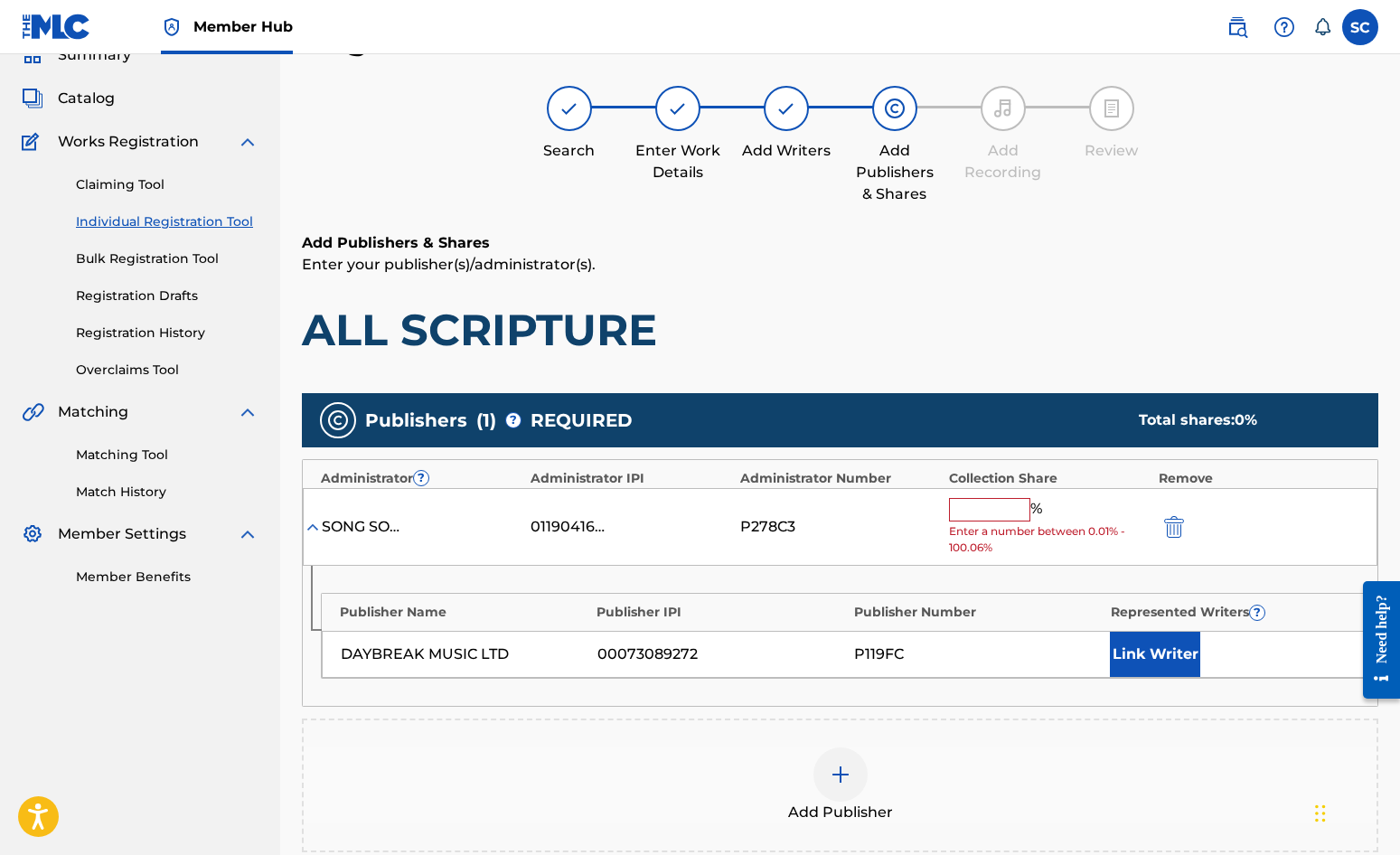
click at [972, 507] on input "text" at bounding box center [989, 509] width 82 height 23
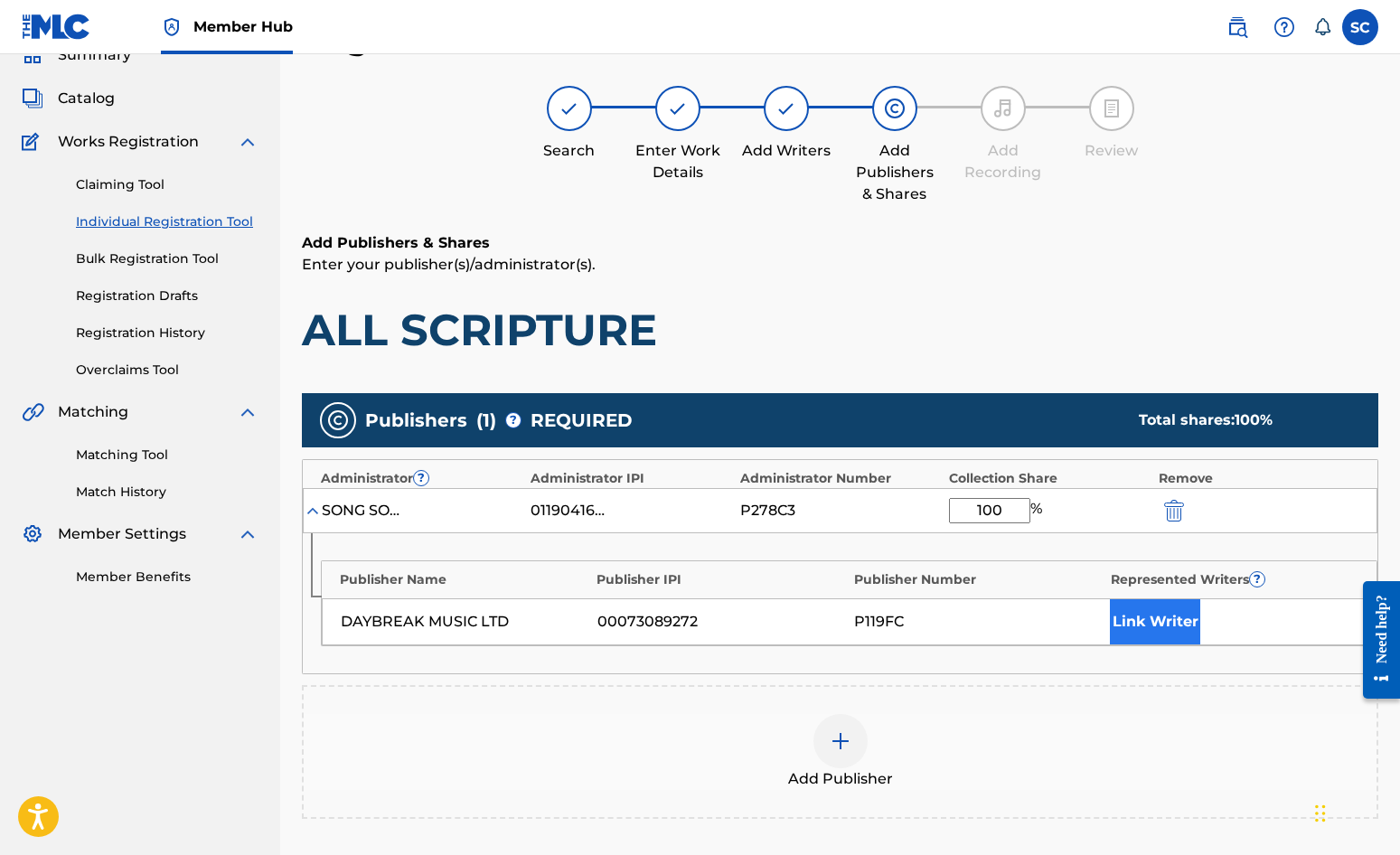
type input "100"
click at [1164, 626] on button "Link Writer" at bounding box center [1155, 622] width 90 height 45
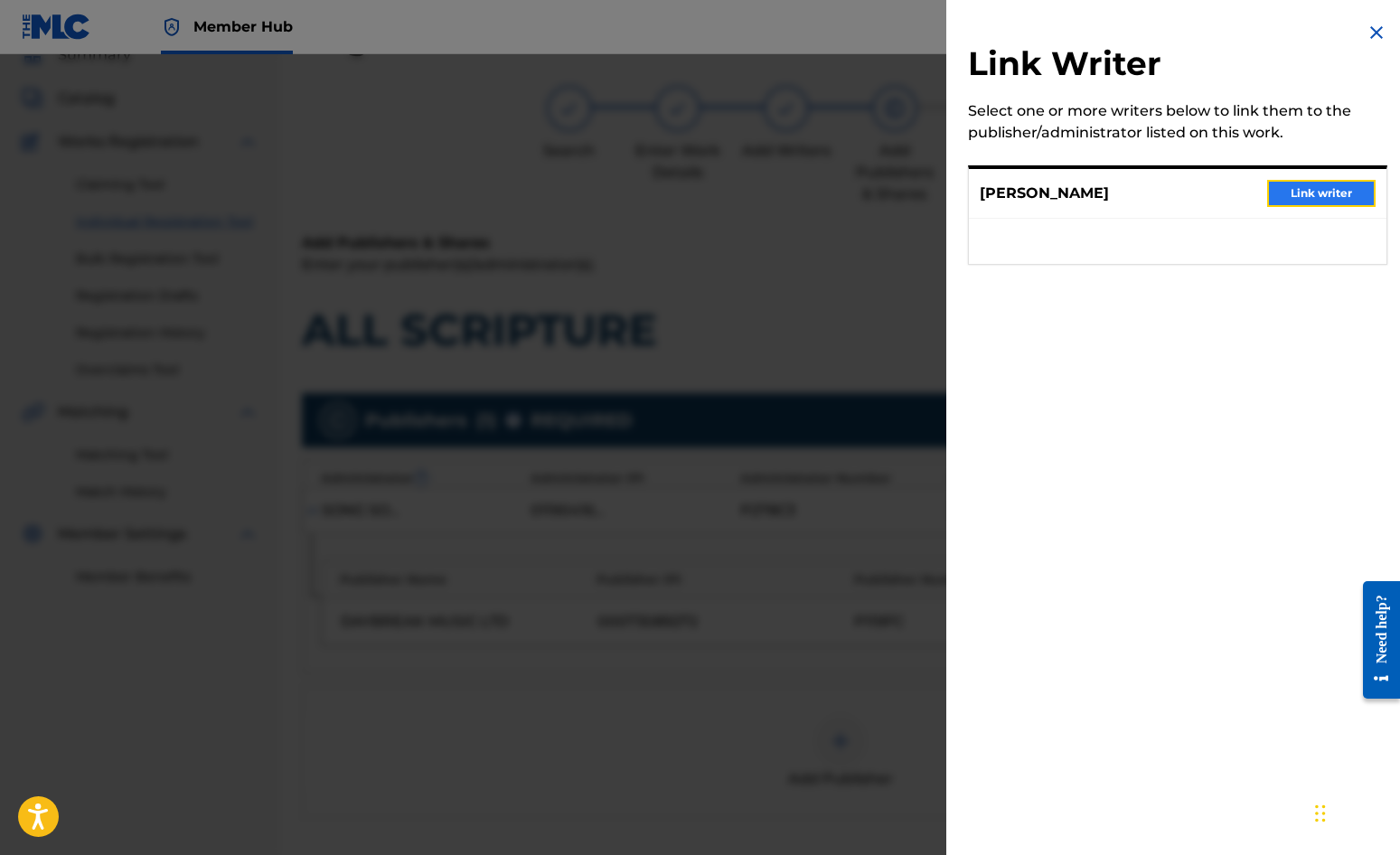
click at [1311, 198] on button "Link writer" at bounding box center [1321, 193] width 108 height 27
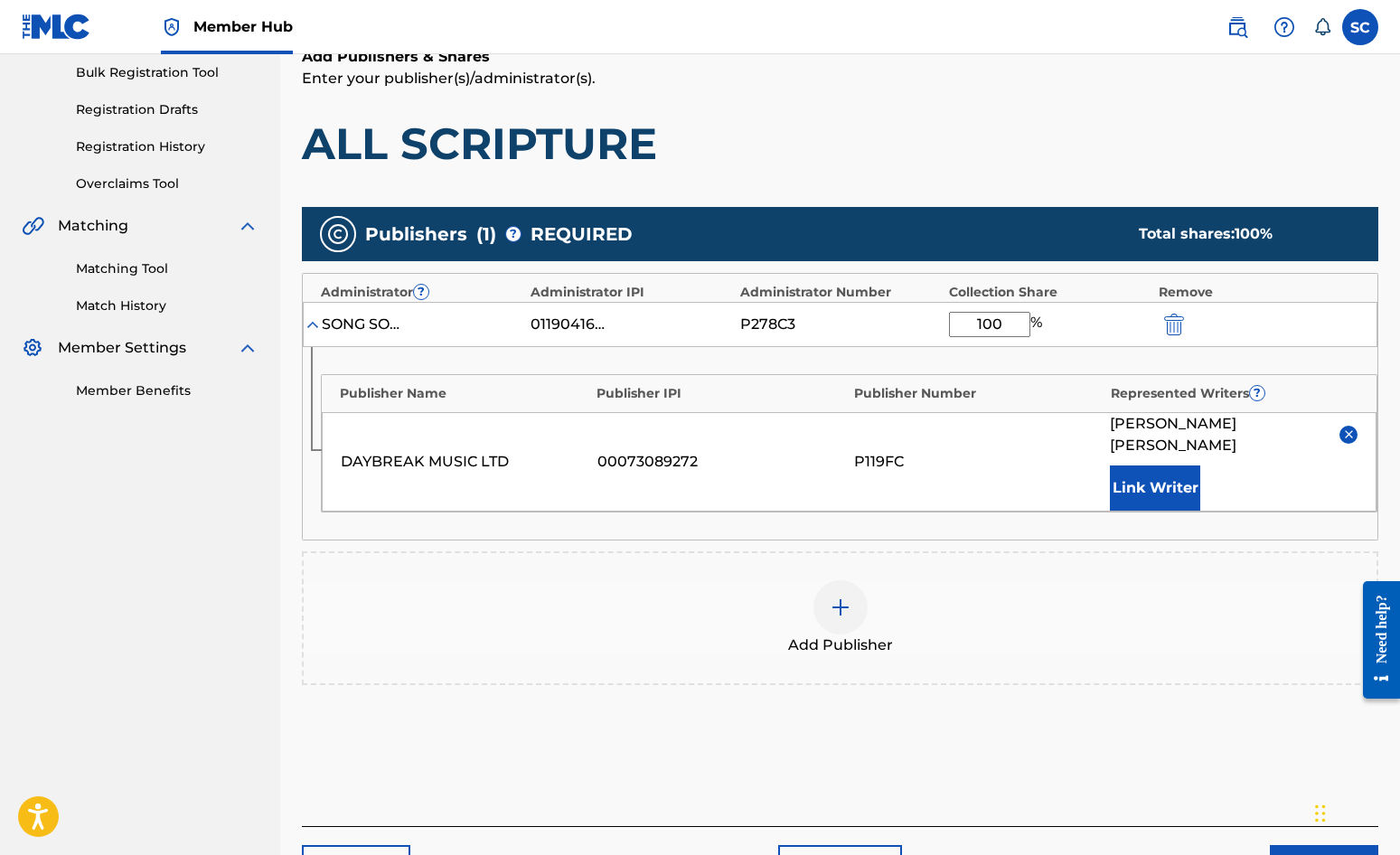
scroll to position [368, 0]
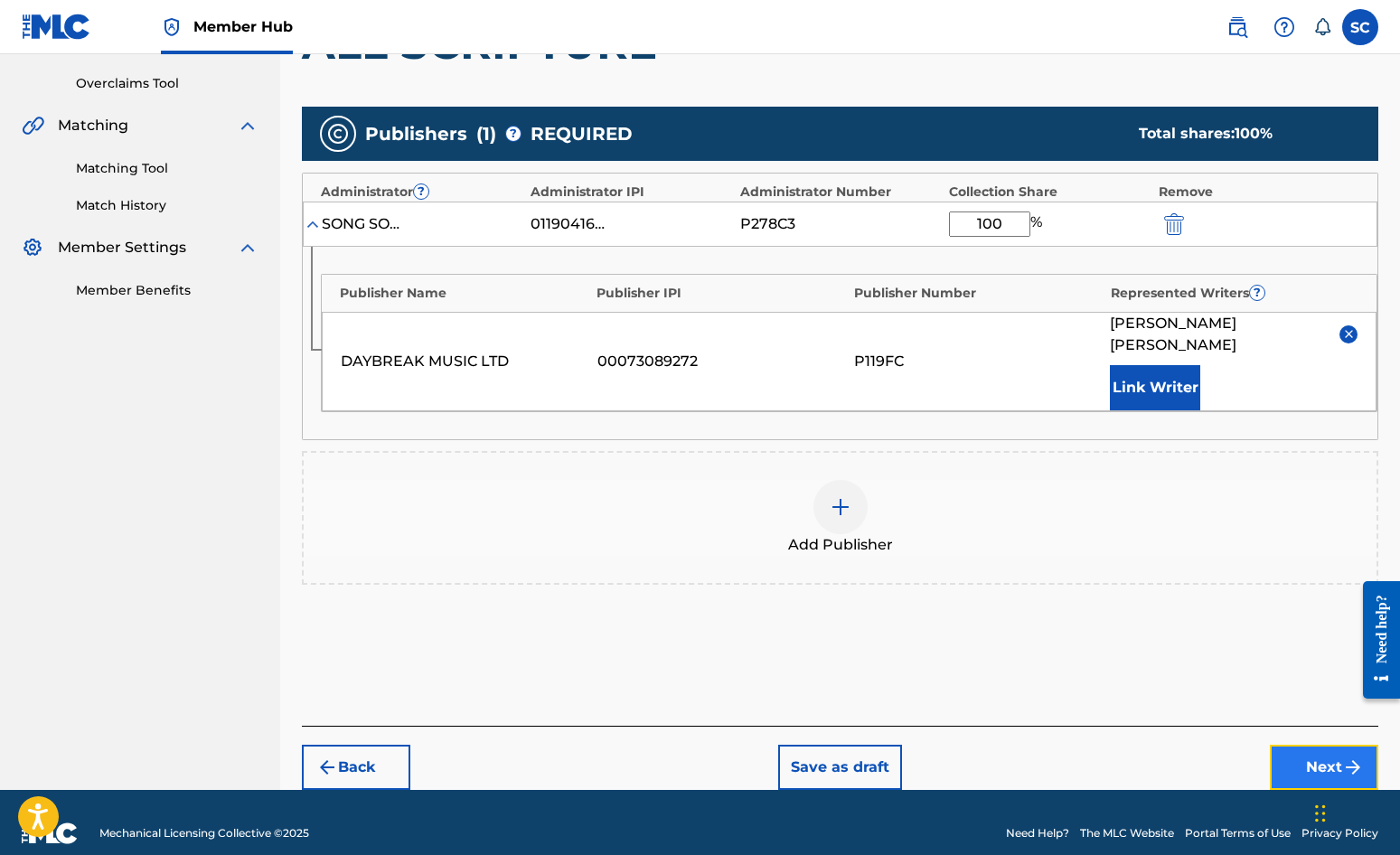
click at [1335, 745] on button "Next" at bounding box center [1324, 768] width 108 height 45
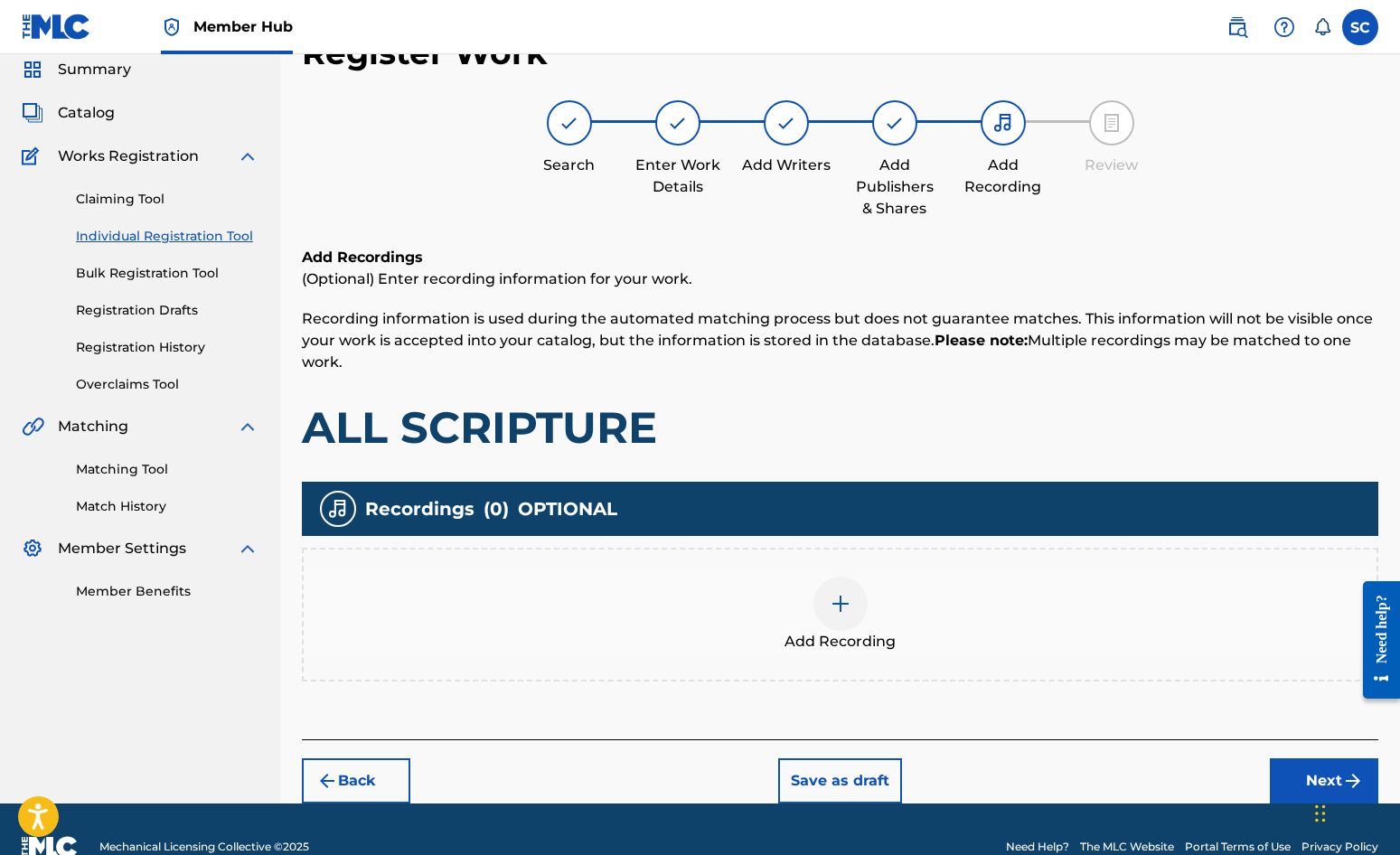
scroll to position [82, 0]
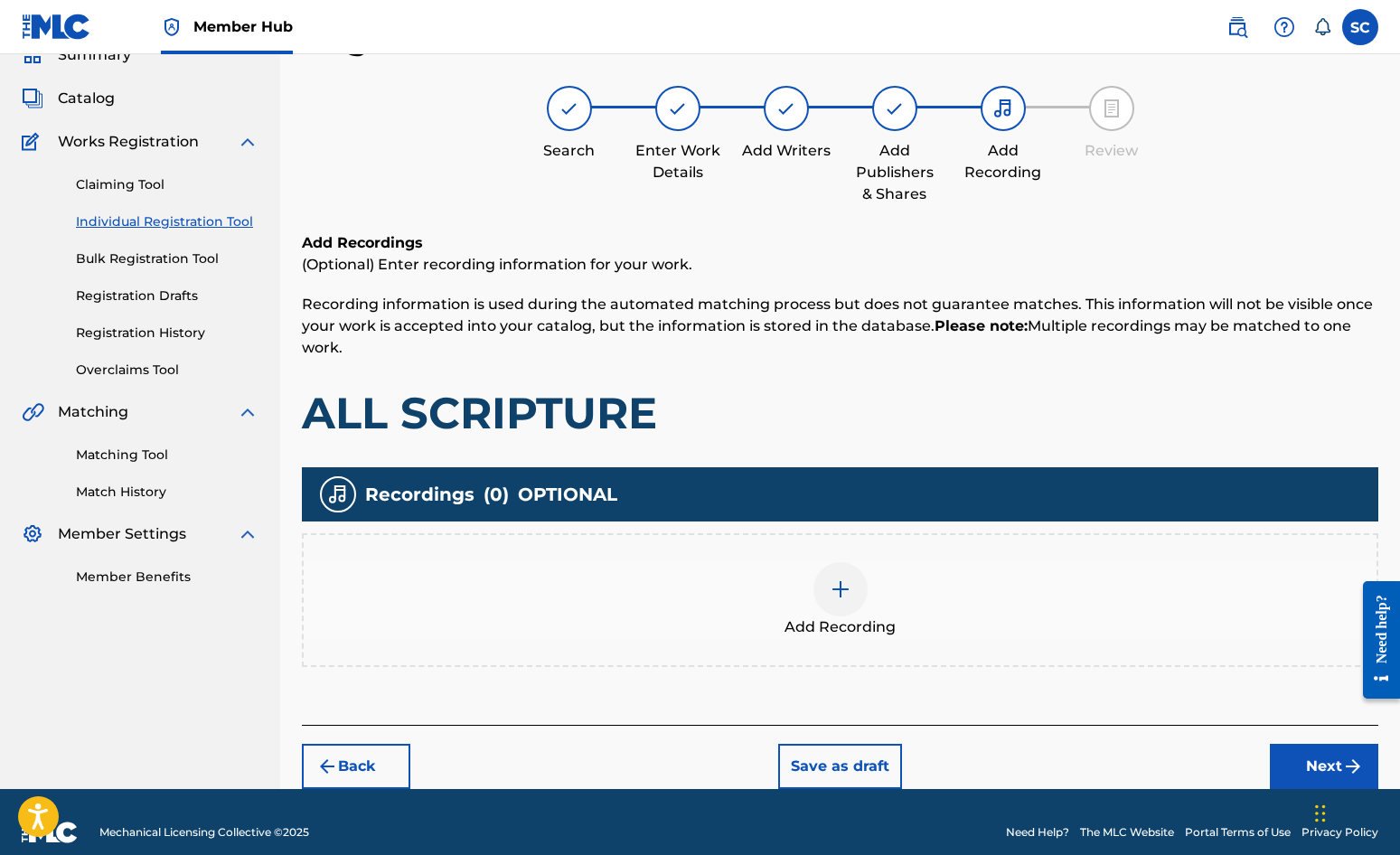
click at [840, 585] on img at bounding box center [840, 589] width 22 height 22
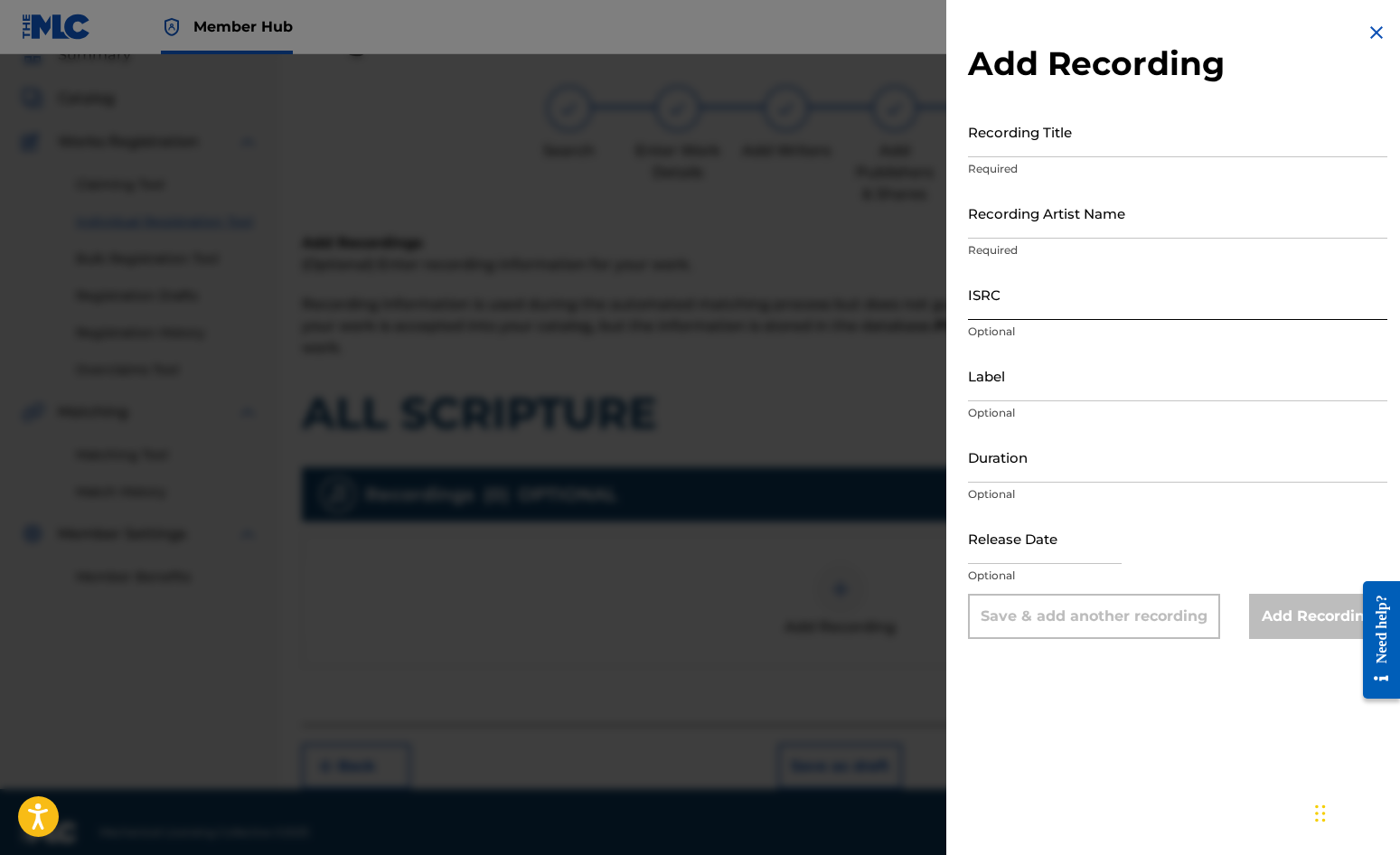
click at [1015, 299] on input "ISRC" at bounding box center [1177, 294] width 419 height 52
paste input "GBDPR0372001"
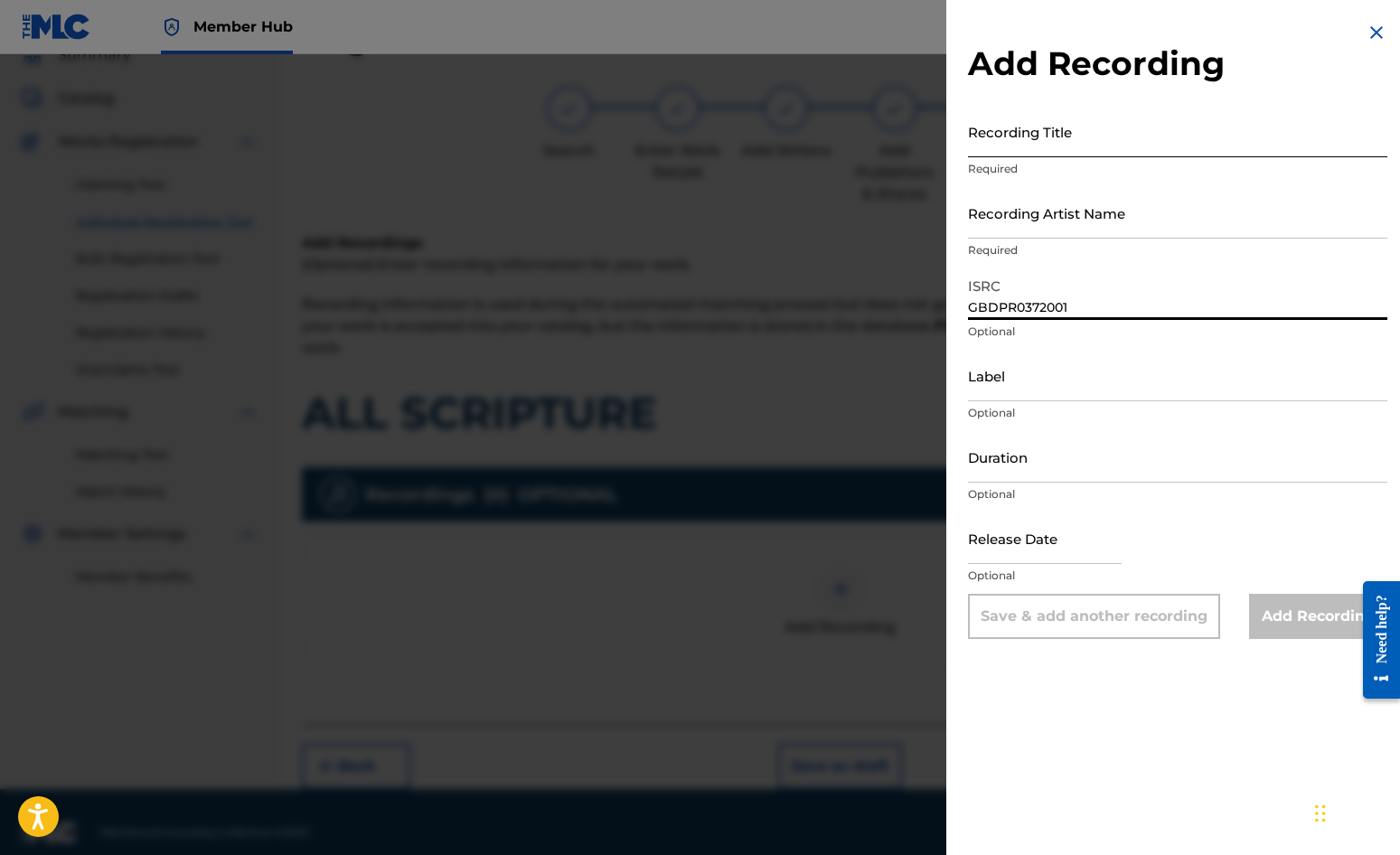
click at [1010, 132] on input "Recording Title" at bounding box center [1177, 132] width 419 height 52
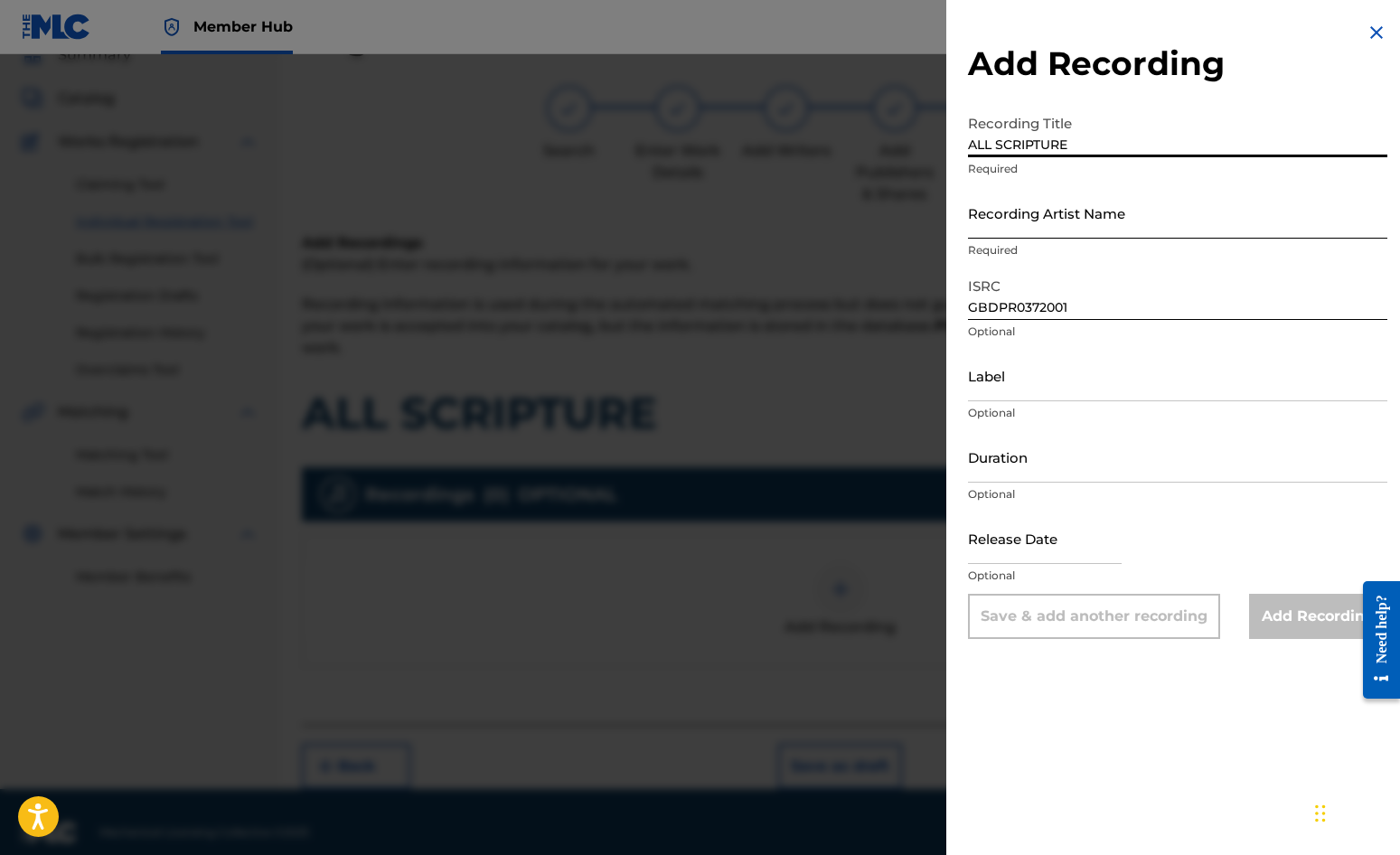
click at [1014, 225] on input "Recording Artist Name" at bounding box center [1177, 212] width 419 height 52
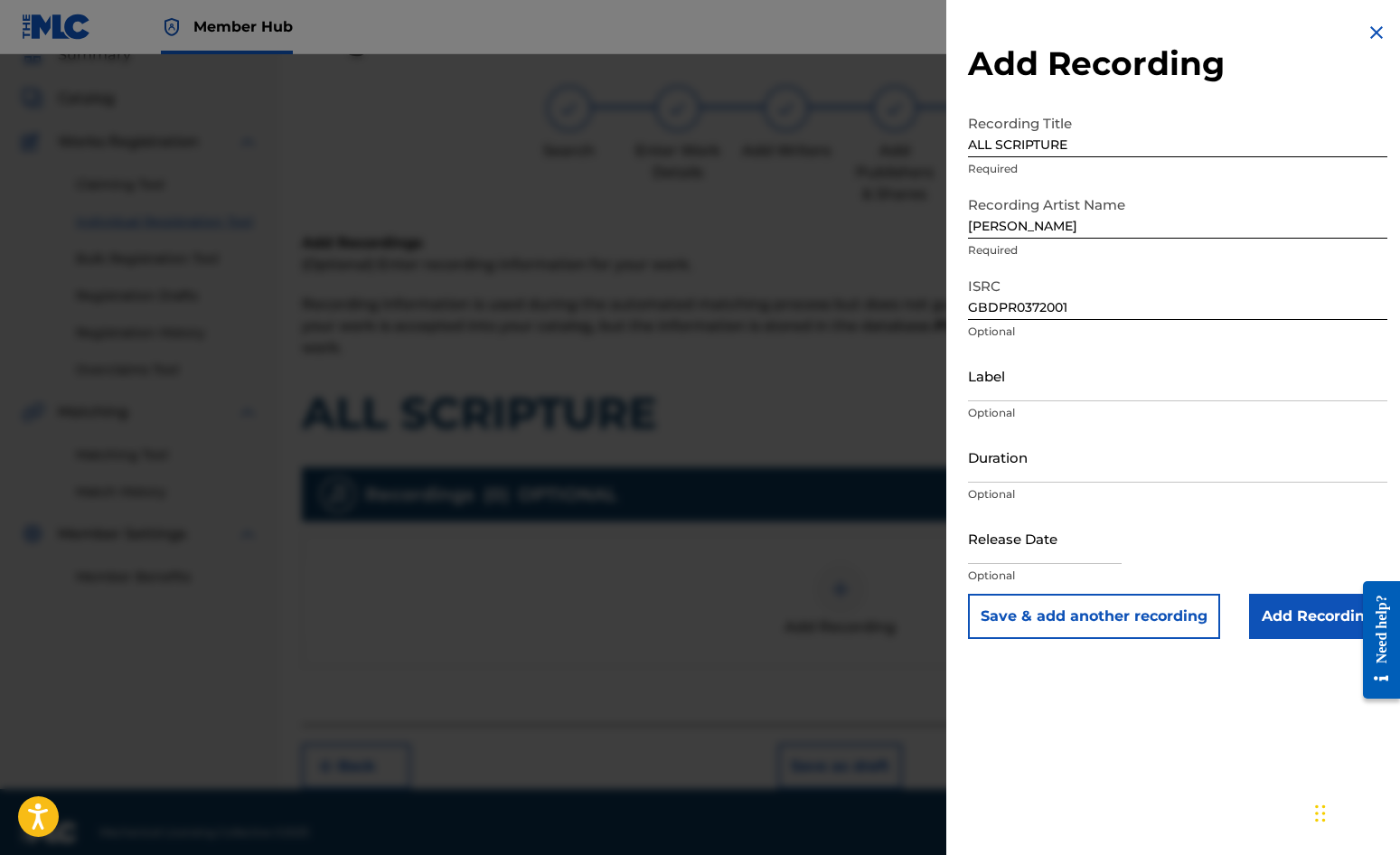
click at [956, 350] on div "Add Recording Recording Title ALL SCRIPTURE Required Recording Artist Name DAVE…" at bounding box center [1177, 330] width 463 height 661
click at [1027, 467] on input "Duration" at bounding box center [1177, 457] width 419 height 52
click at [1028, 556] on input "text" at bounding box center [1045, 537] width 154 height 52
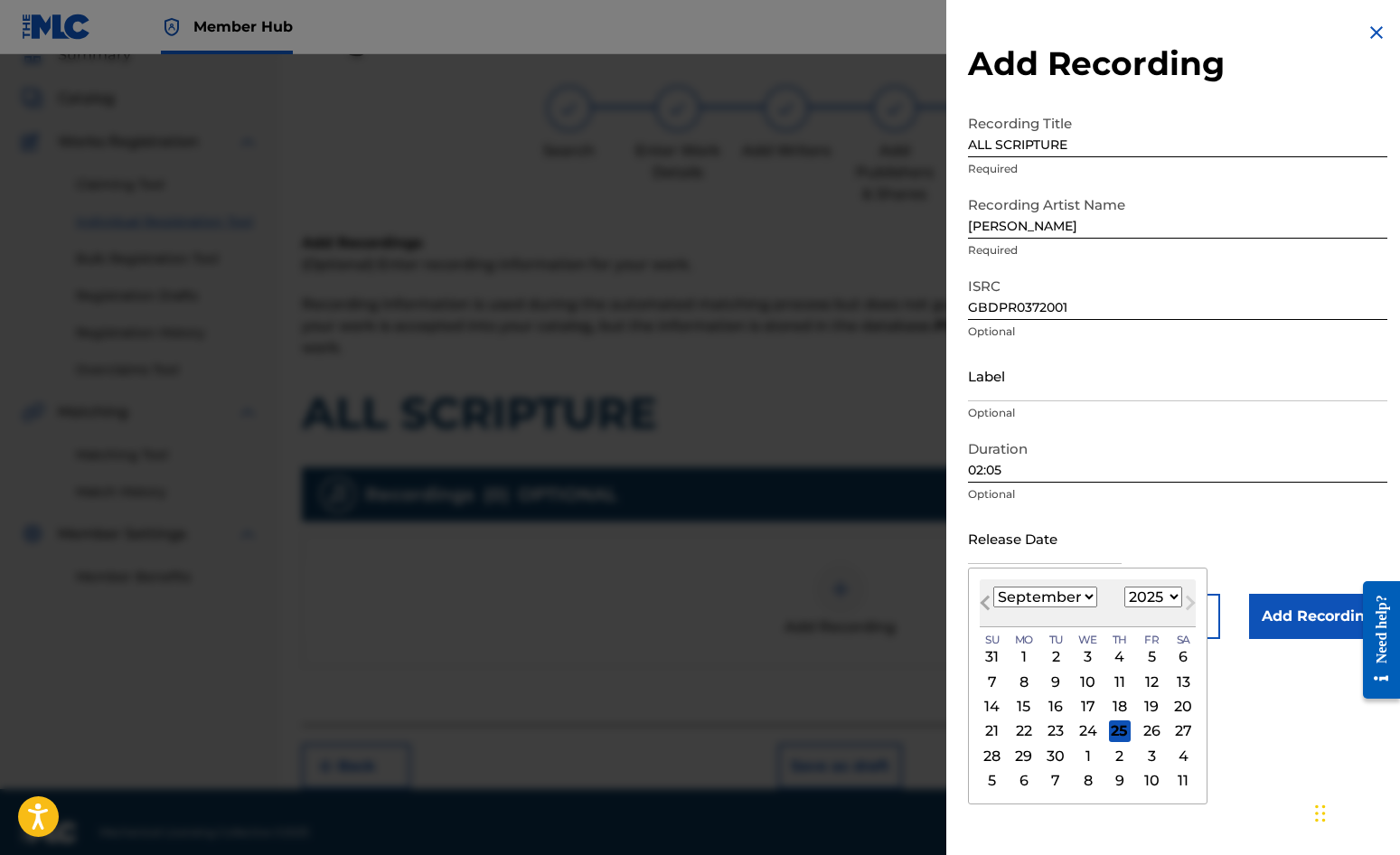
click at [975, 593] on button "Previous Month" at bounding box center [985, 606] width 29 height 29
click at [1174, 595] on select "1900 1901 1902 1903 1904 1905 1906 1907 1908 1909 1910 1911 1912 1913 1914 1915…" at bounding box center [1154, 597] width 58 height 21
click at [1125, 586] on select "1900 1901 1902 1903 1904 1905 1906 1907 1908 1909 1910 1911 1912 1913 1914 1915…" at bounding box center [1154, 597] width 58 height 21
click at [1090, 596] on select "January February March April May June July August September October November De…" at bounding box center [1045, 597] width 104 height 21
click at [993, 586] on select "January February March April May June July August September October November De…" at bounding box center [1045, 597] width 104 height 21
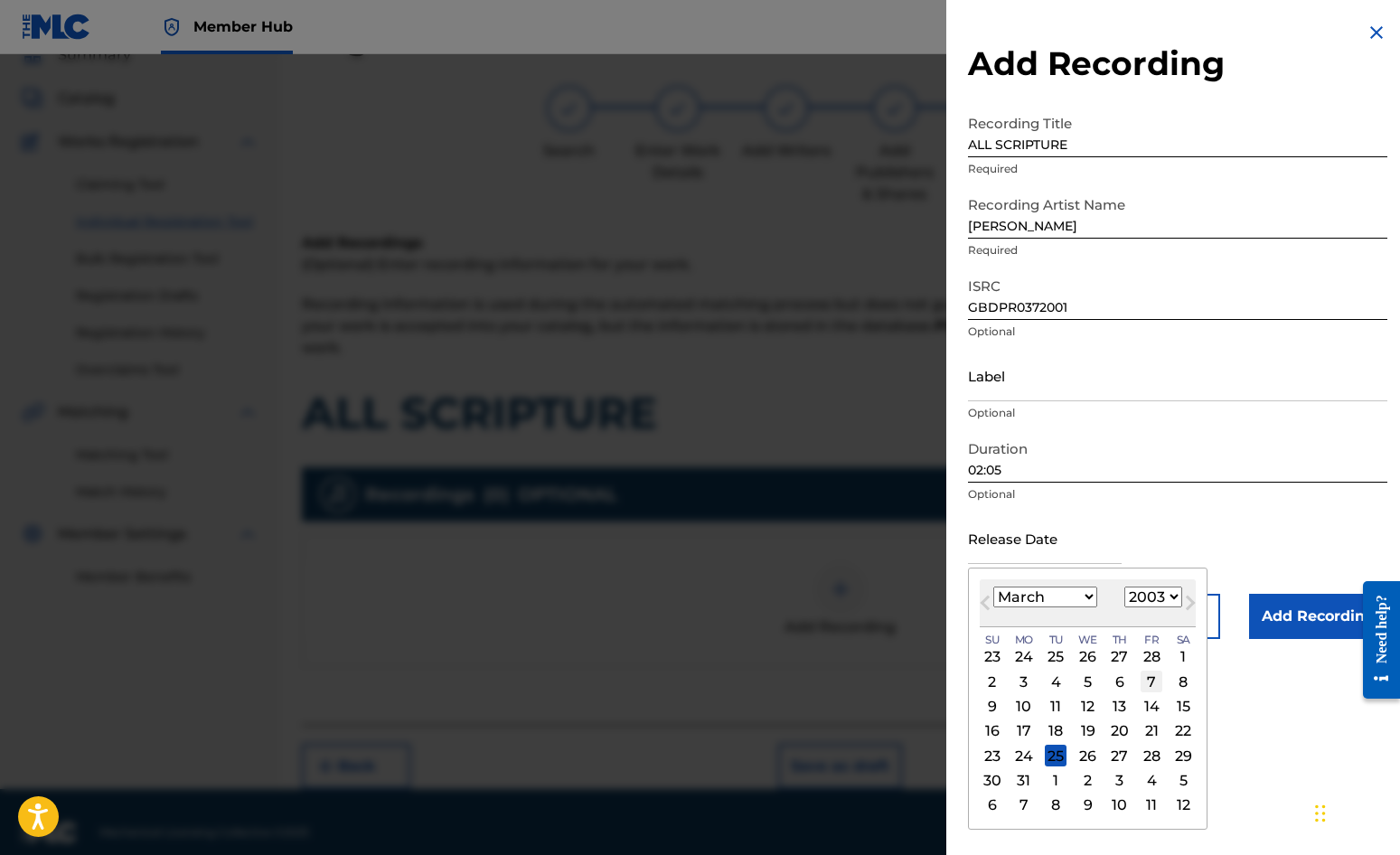
click at [1156, 679] on div "7" at bounding box center [1151, 681] width 22 height 22
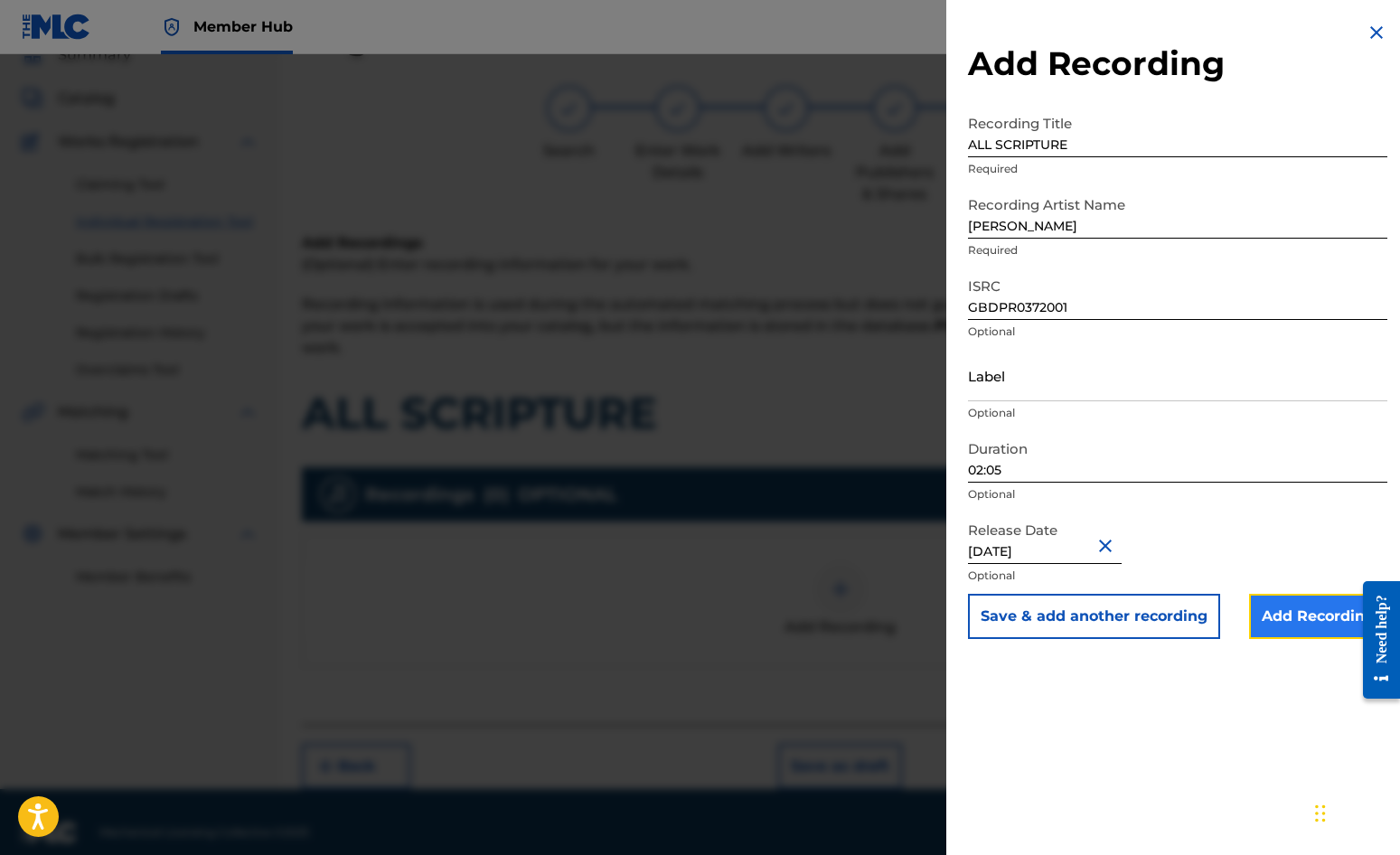
click at [1268, 617] on input "Add Recording" at bounding box center [1318, 616] width 138 height 45
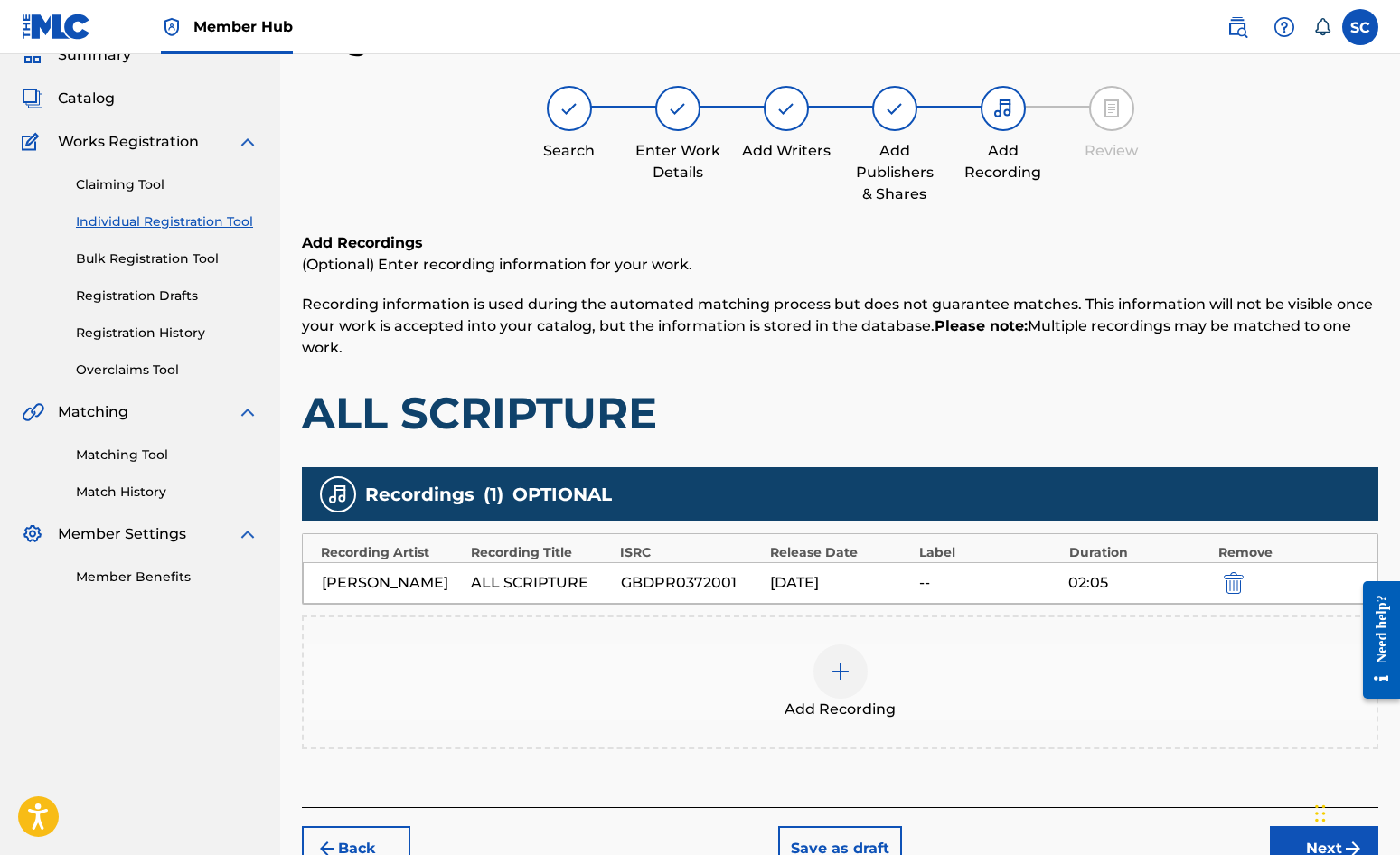
scroll to position [184, 0]
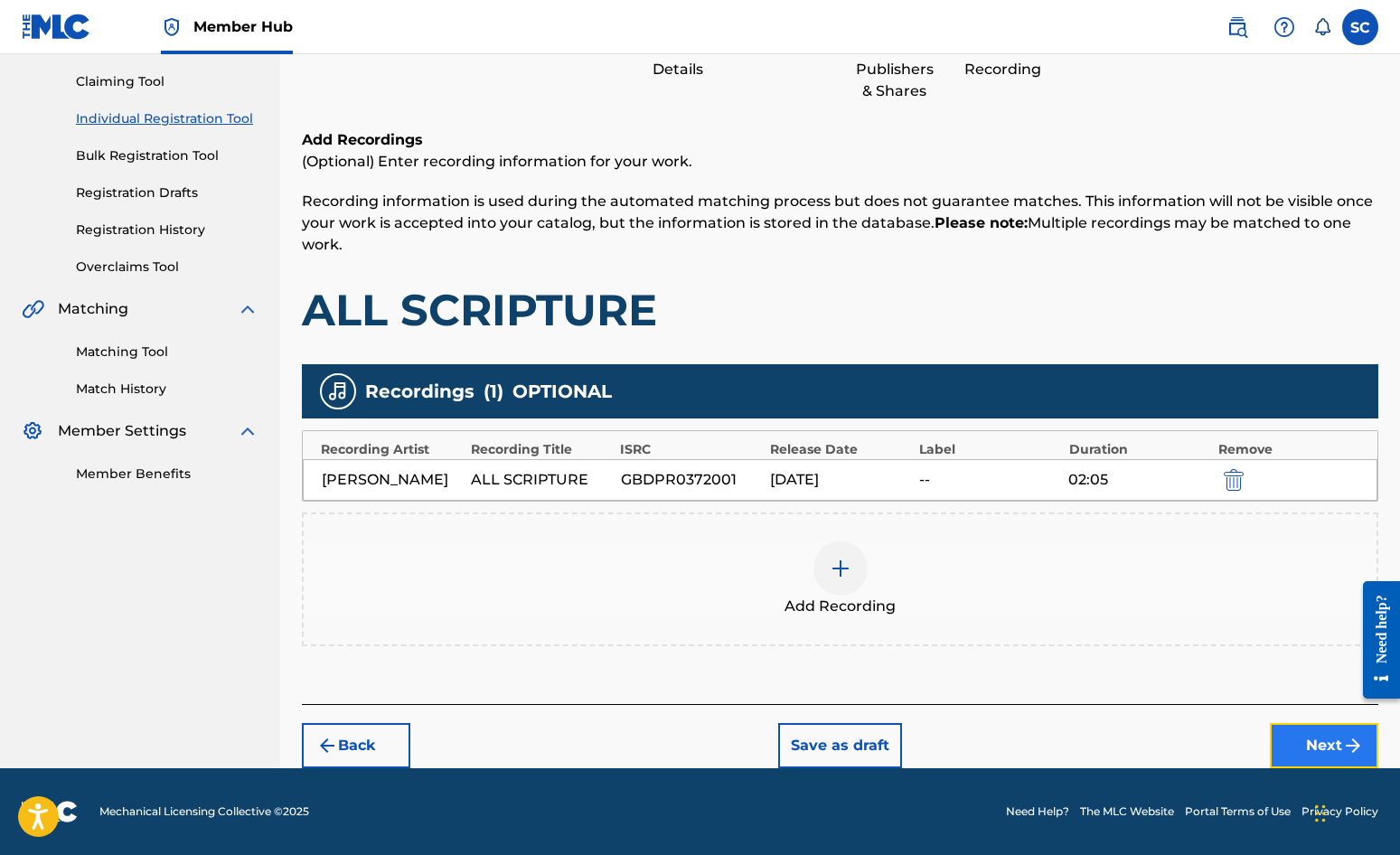
click at [1334, 742] on button "Next" at bounding box center [1324, 746] width 108 height 45
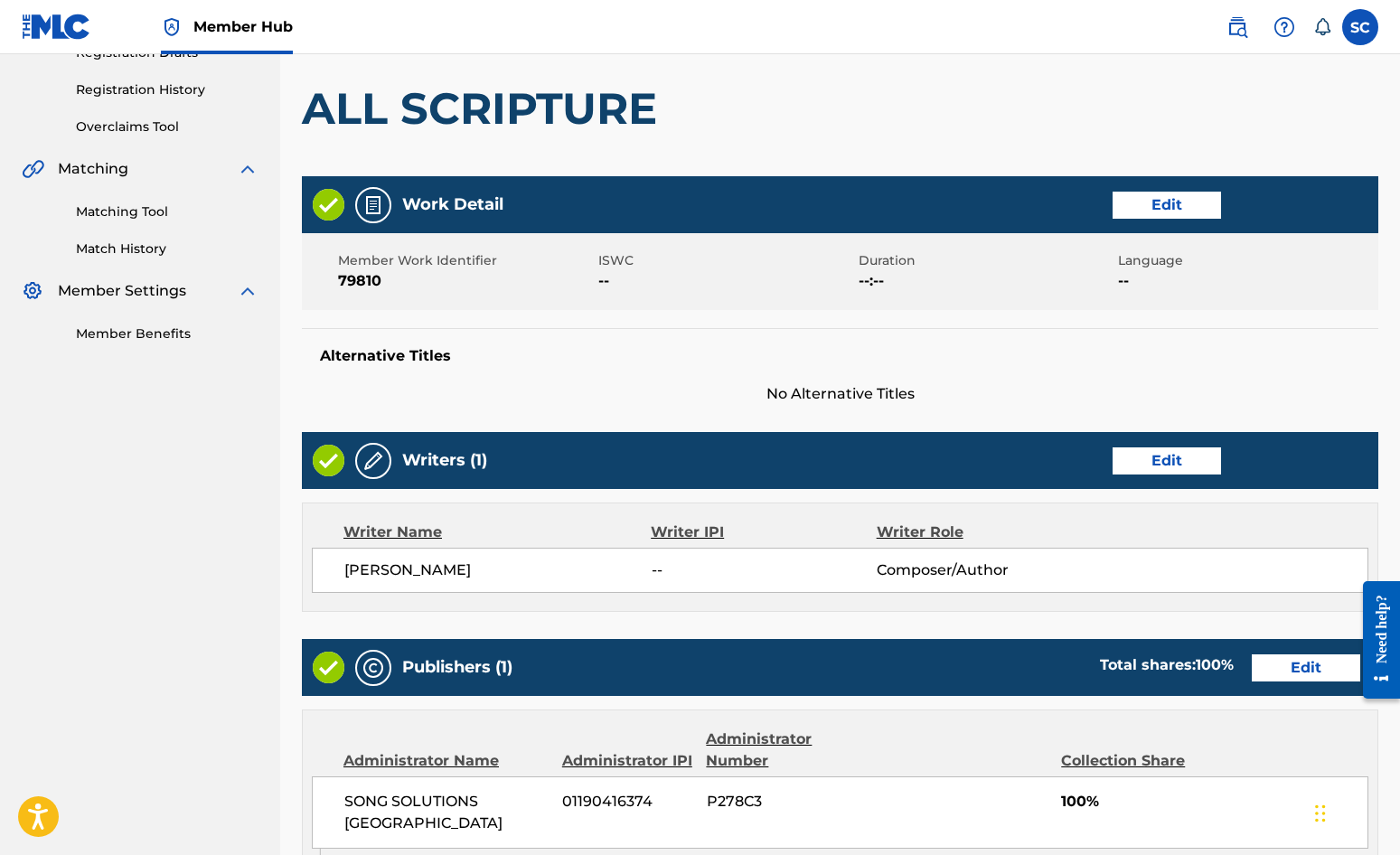
scroll to position [776, 0]
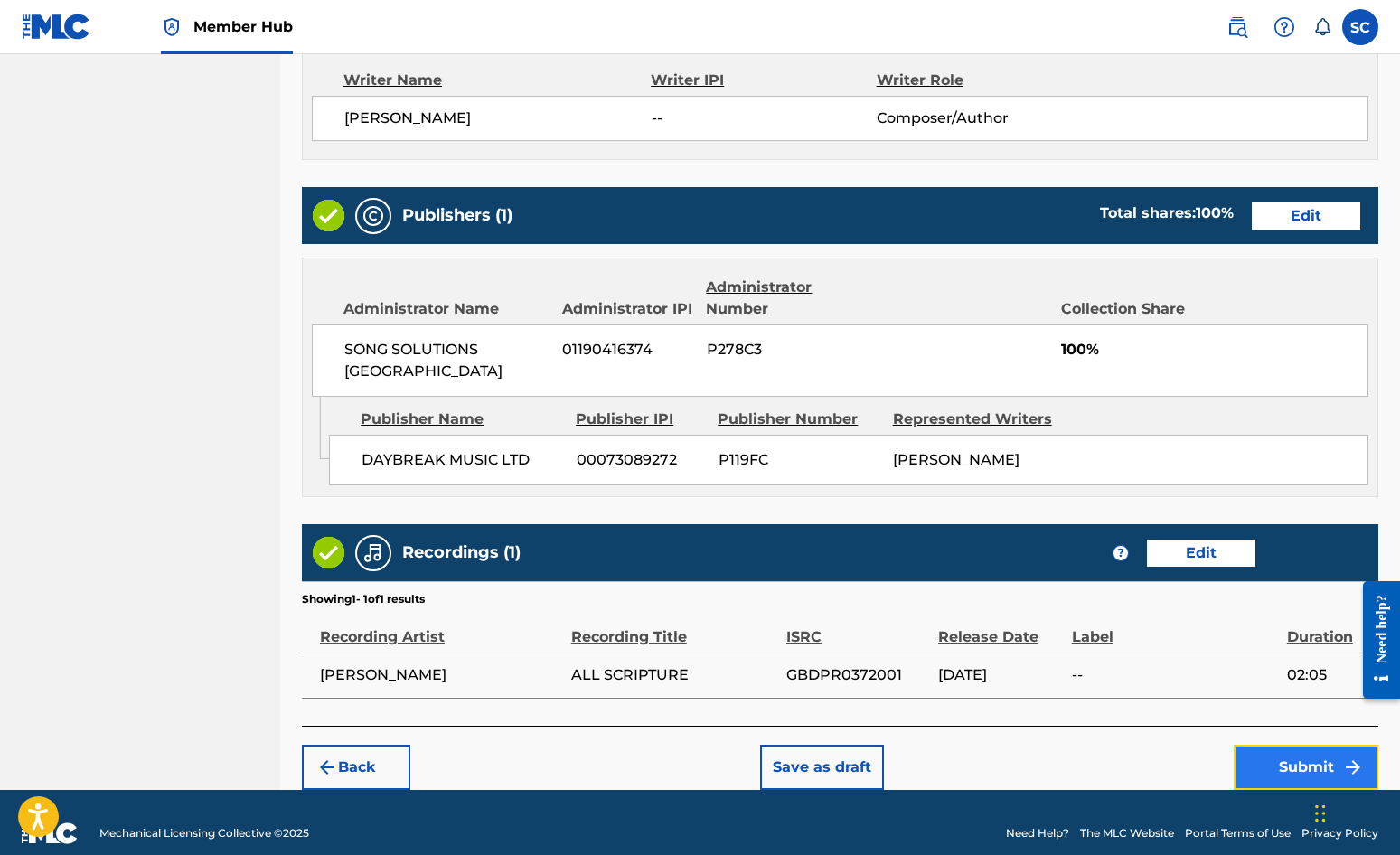
click at [1313, 747] on button "Submit" at bounding box center [1306, 768] width 145 height 45
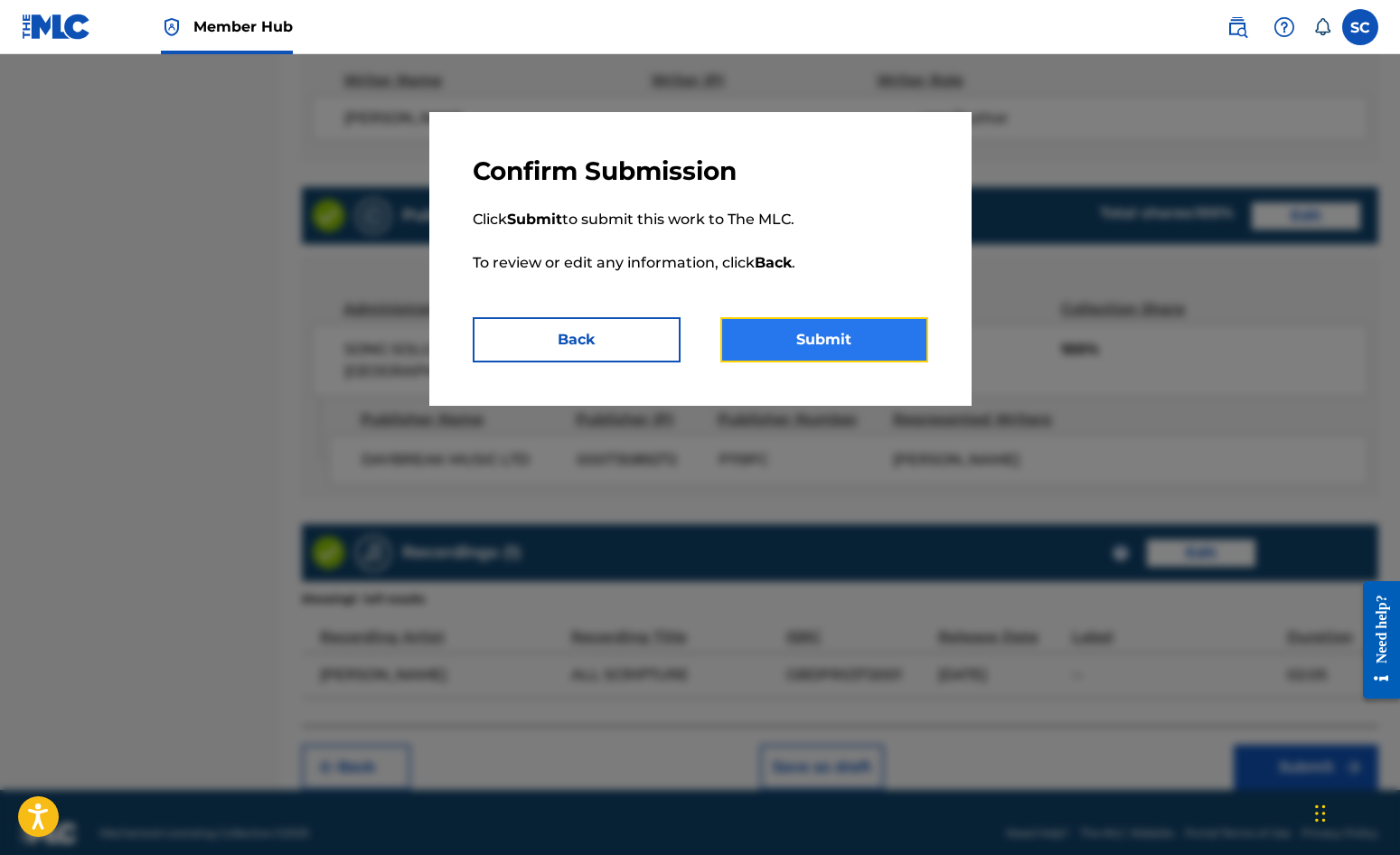
click at [790, 334] on button "Submit" at bounding box center [824, 340] width 208 height 45
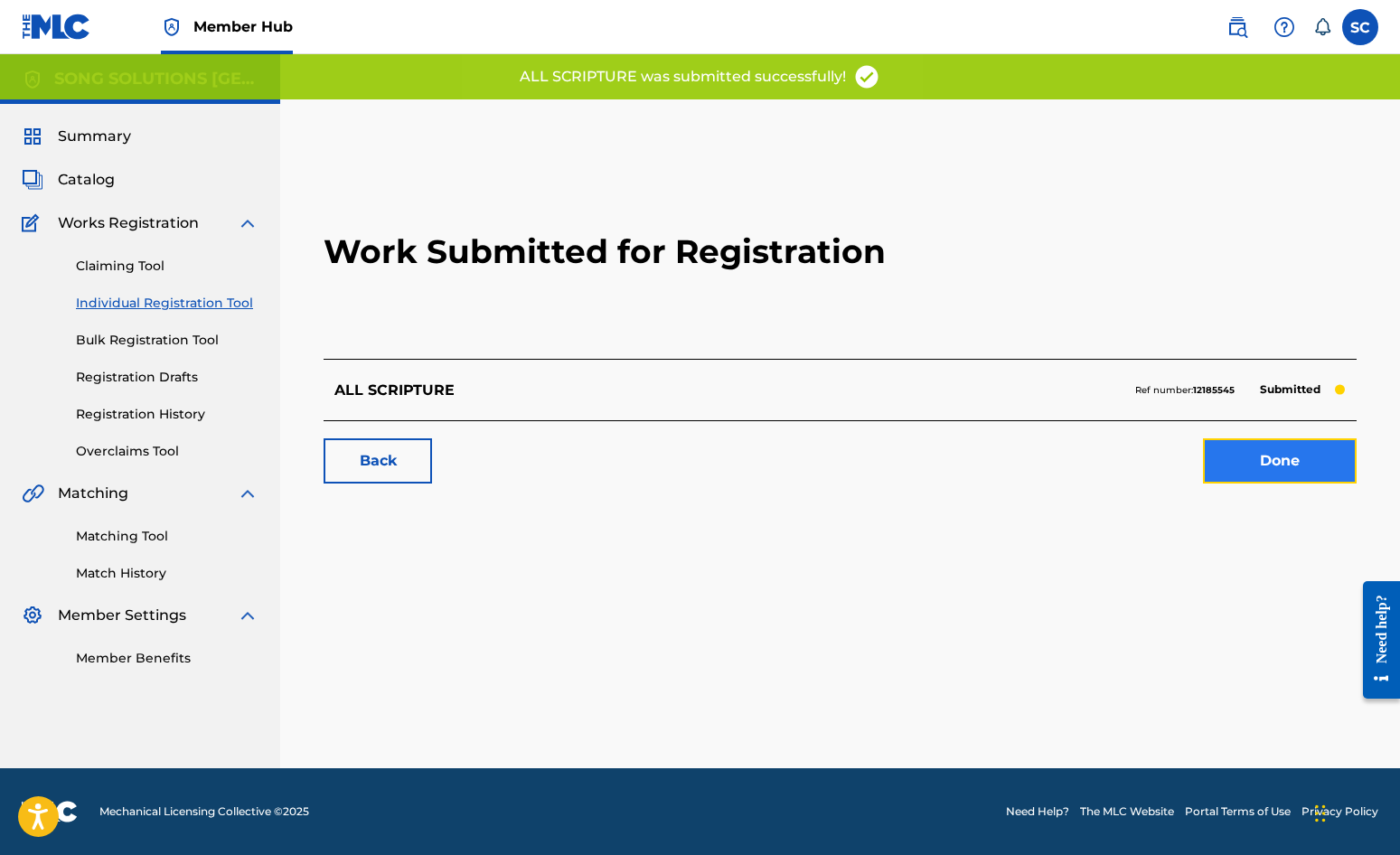
click at [1268, 463] on link "Done" at bounding box center [1281, 461] width 154 height 45
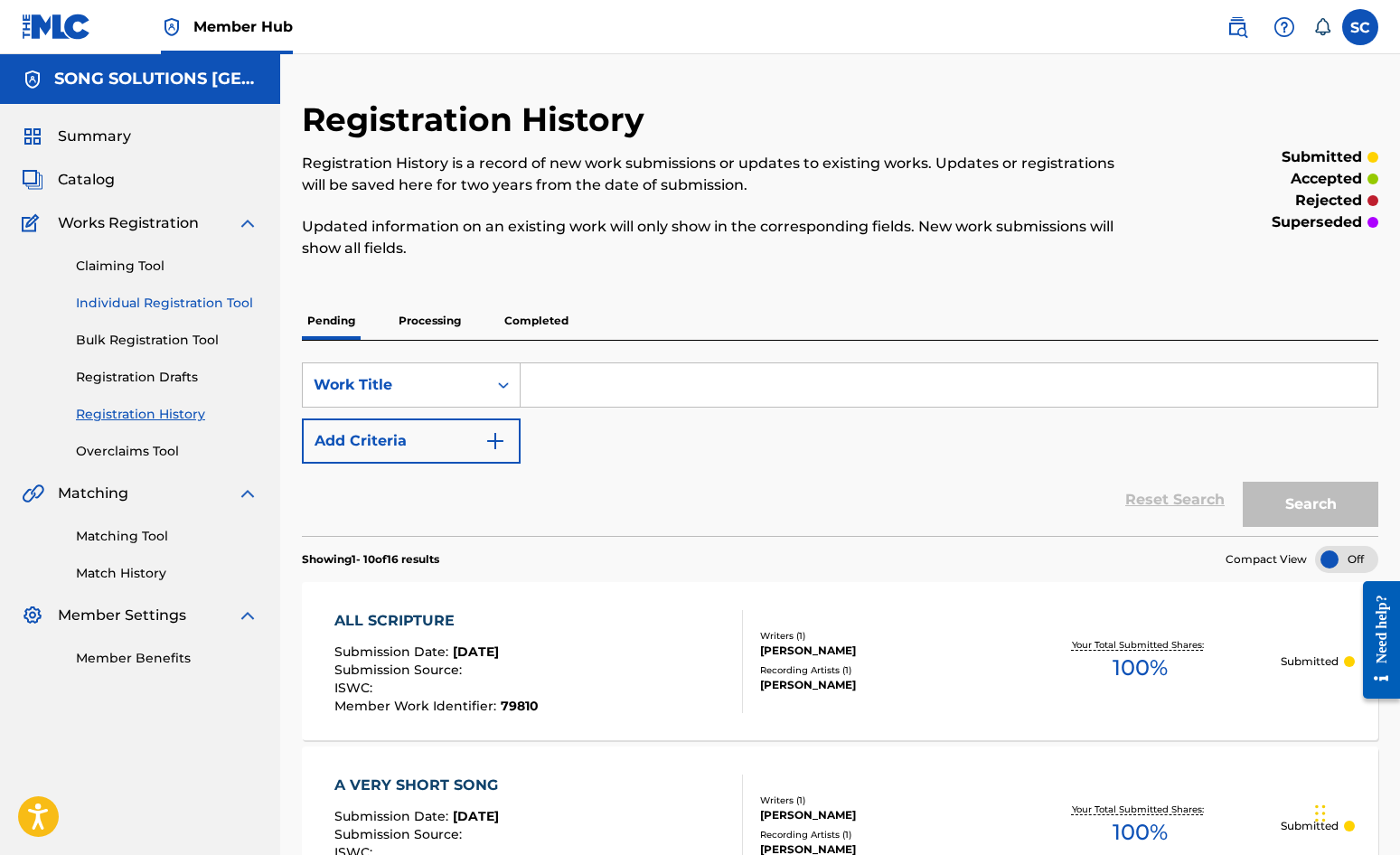
click at [186, 298] on link "Individual Registration Tool" at bounding box center [167, 303] width 182 height 19
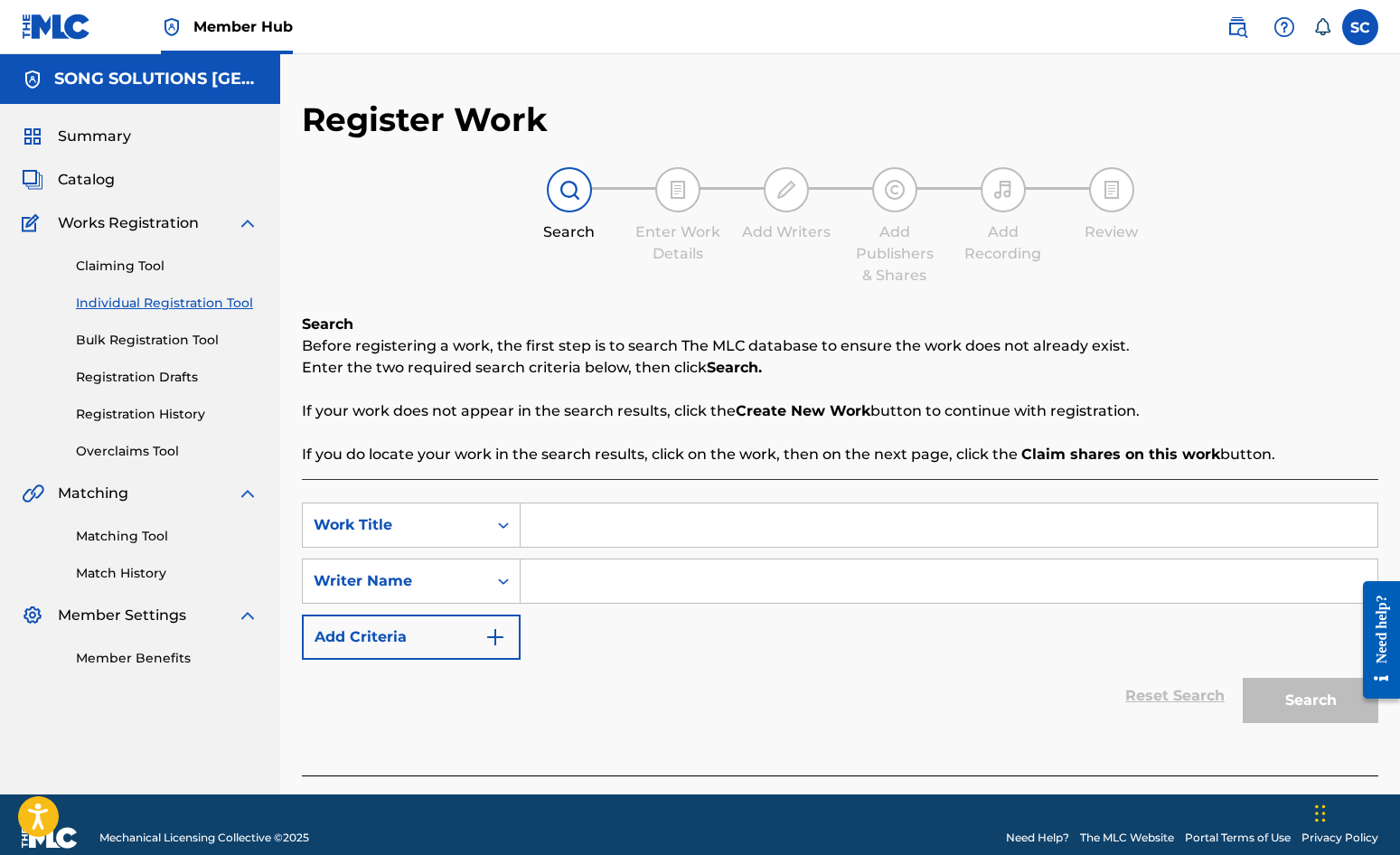
click at [669, 512] on input "Search Form" at bounding box center [949, 525] width 857 height 43
drag, startPoint x: 662, startPoint y: 587, endPoint x: 664, endPoint y: 563, distance: 24.1
click at [662, 585] on input "Search Form" at bounding box center [949, 582] width 857 height 43
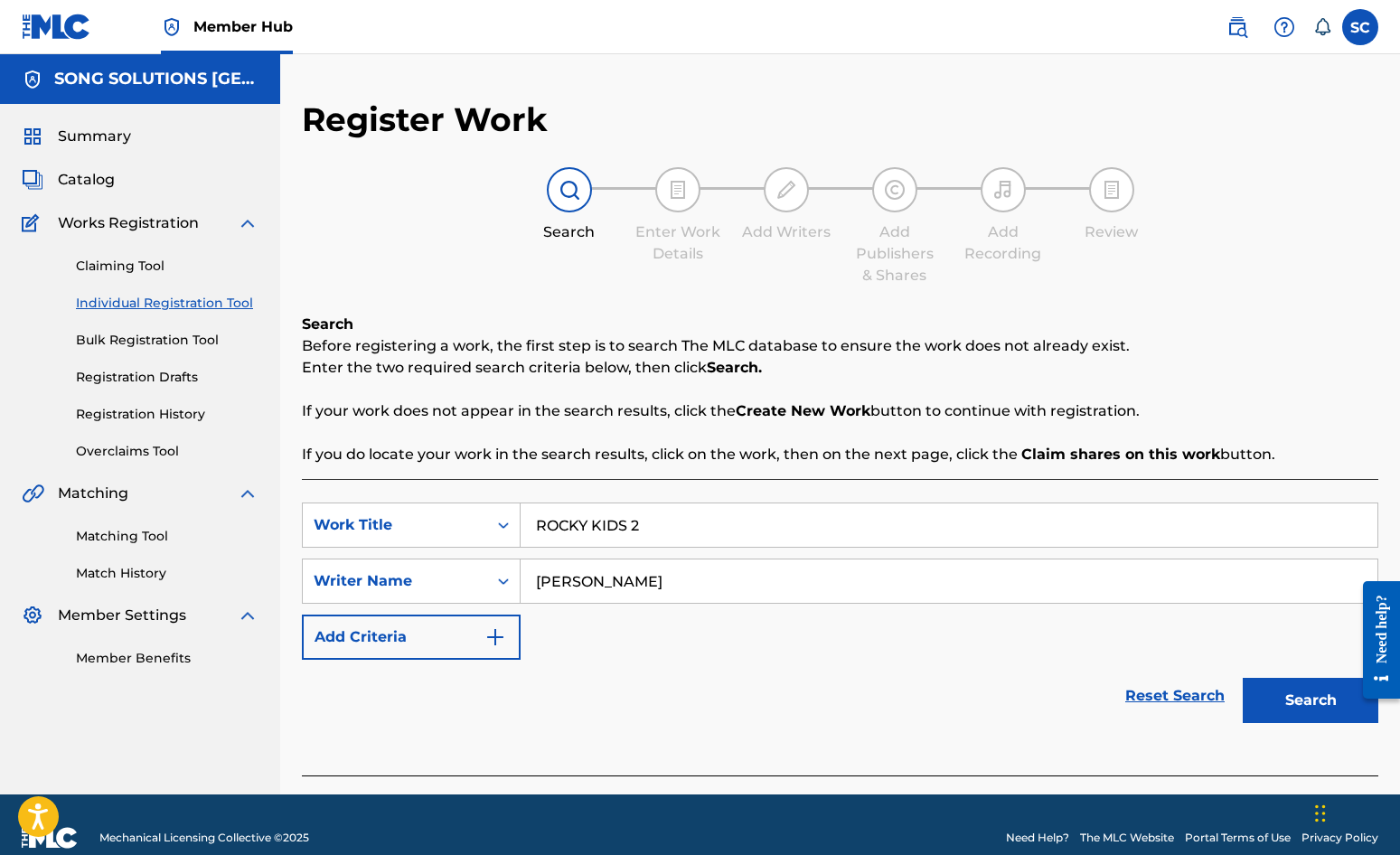
click at [1243, 678] on button "Search" at bounding box center [1311, 701] width 135 height 45
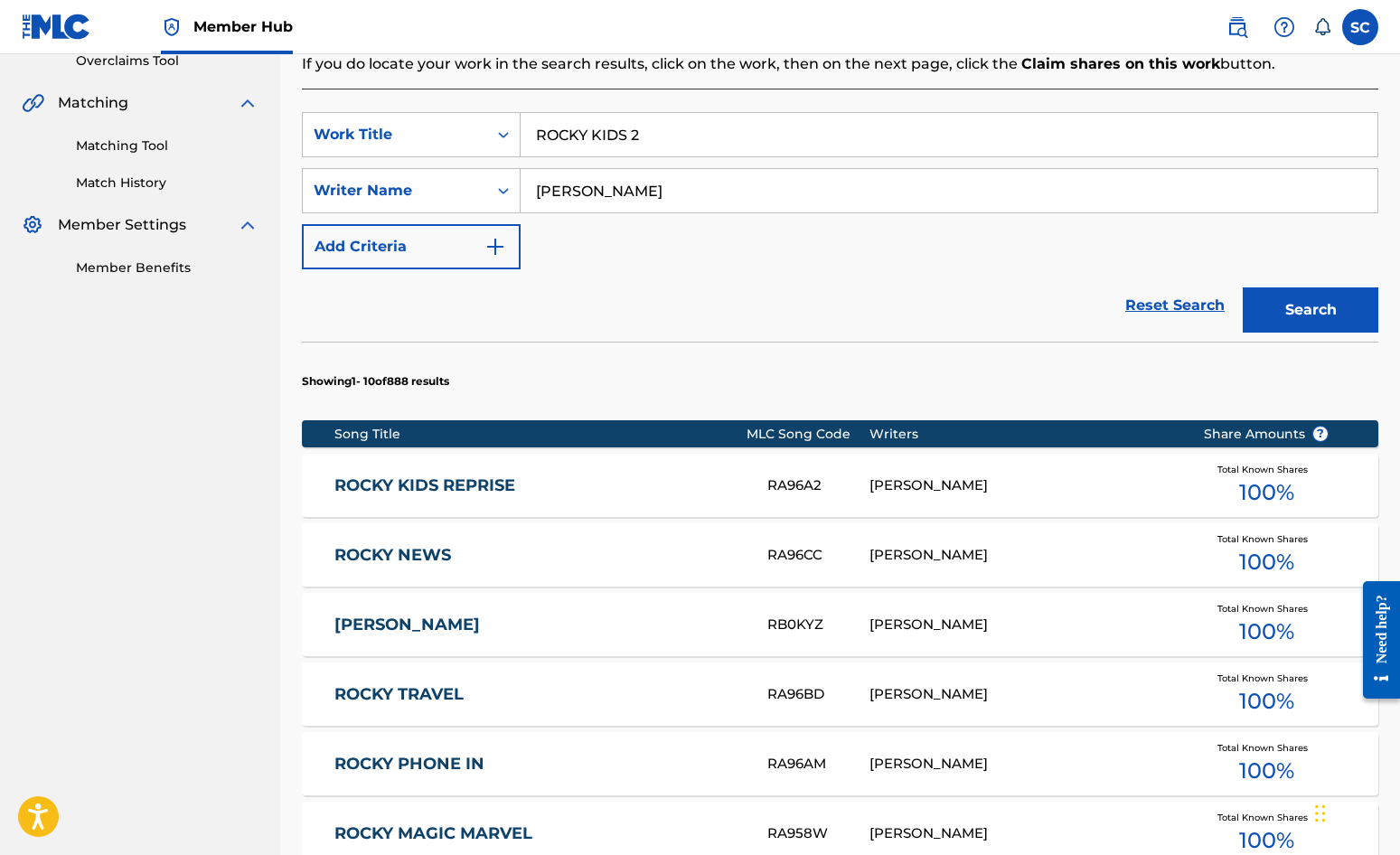
scroll to position [542, 0]
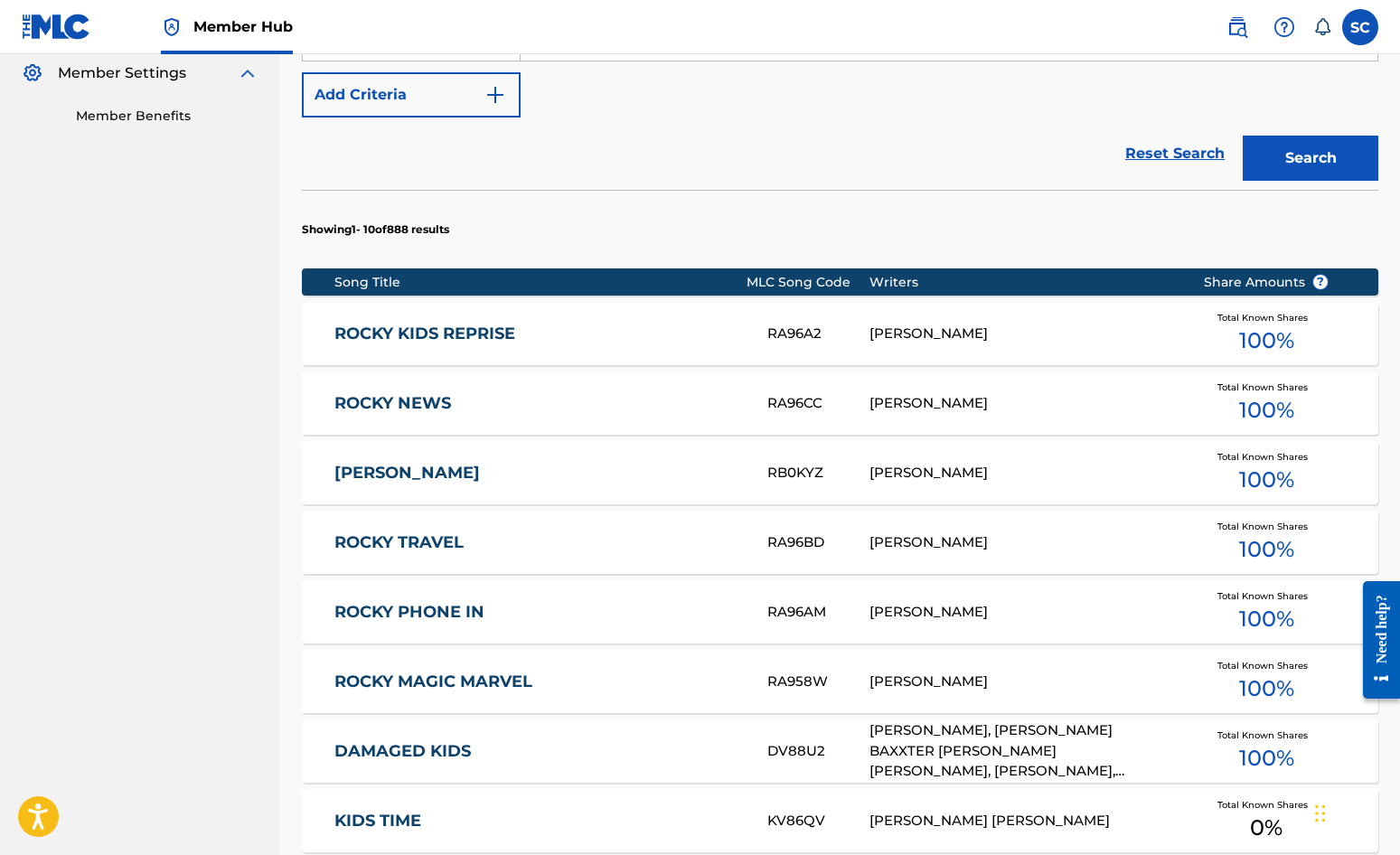
click at [411, 337] on link "ROCKY KIDS REPRISE" at bounding box center [538, 334] width 409 height 21
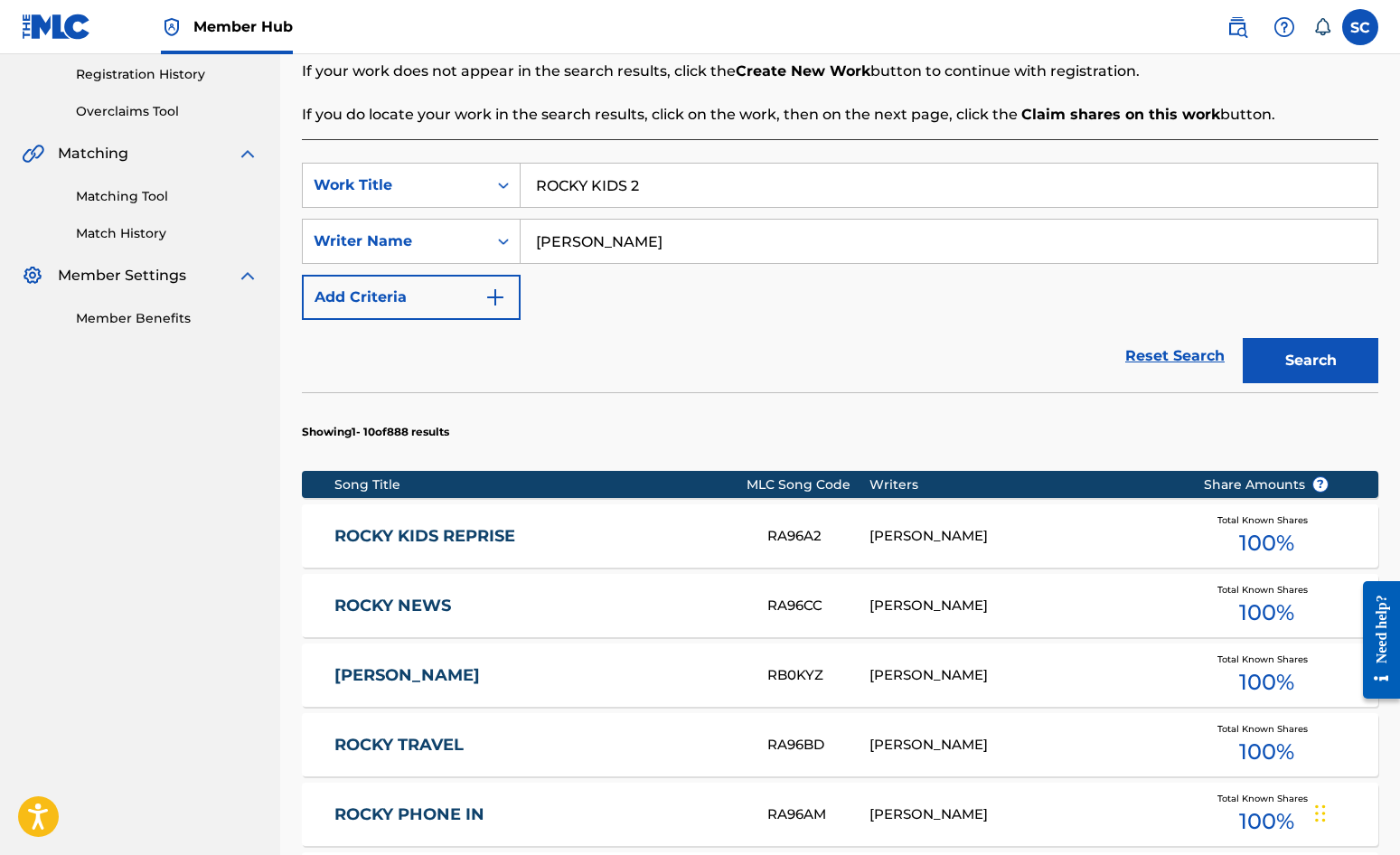
scroll to position [542, 0]
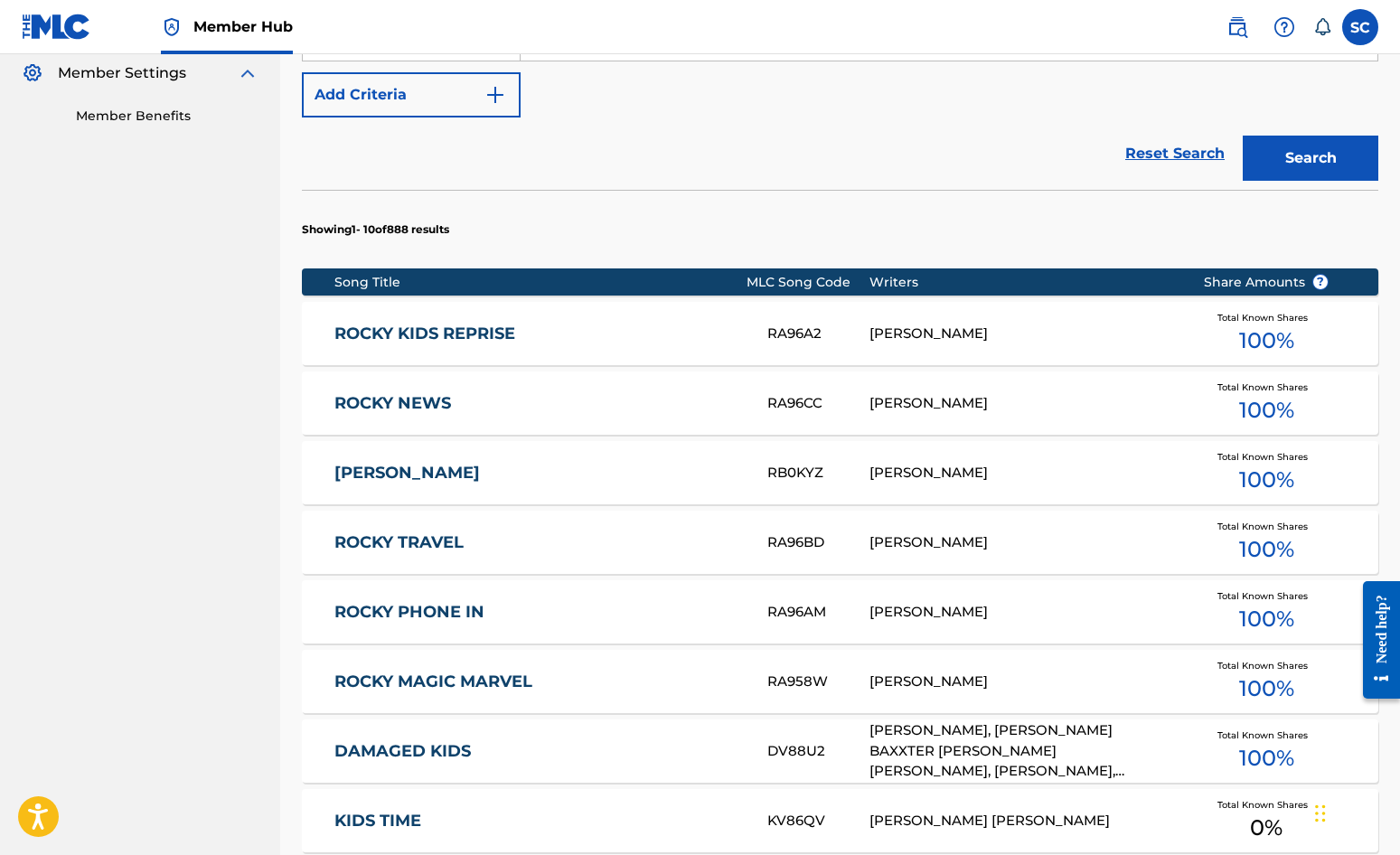
click at [433, 680] on link "ROCKY MAGIC MARVEL" at bounding box center [538, 682] width 409 height 21
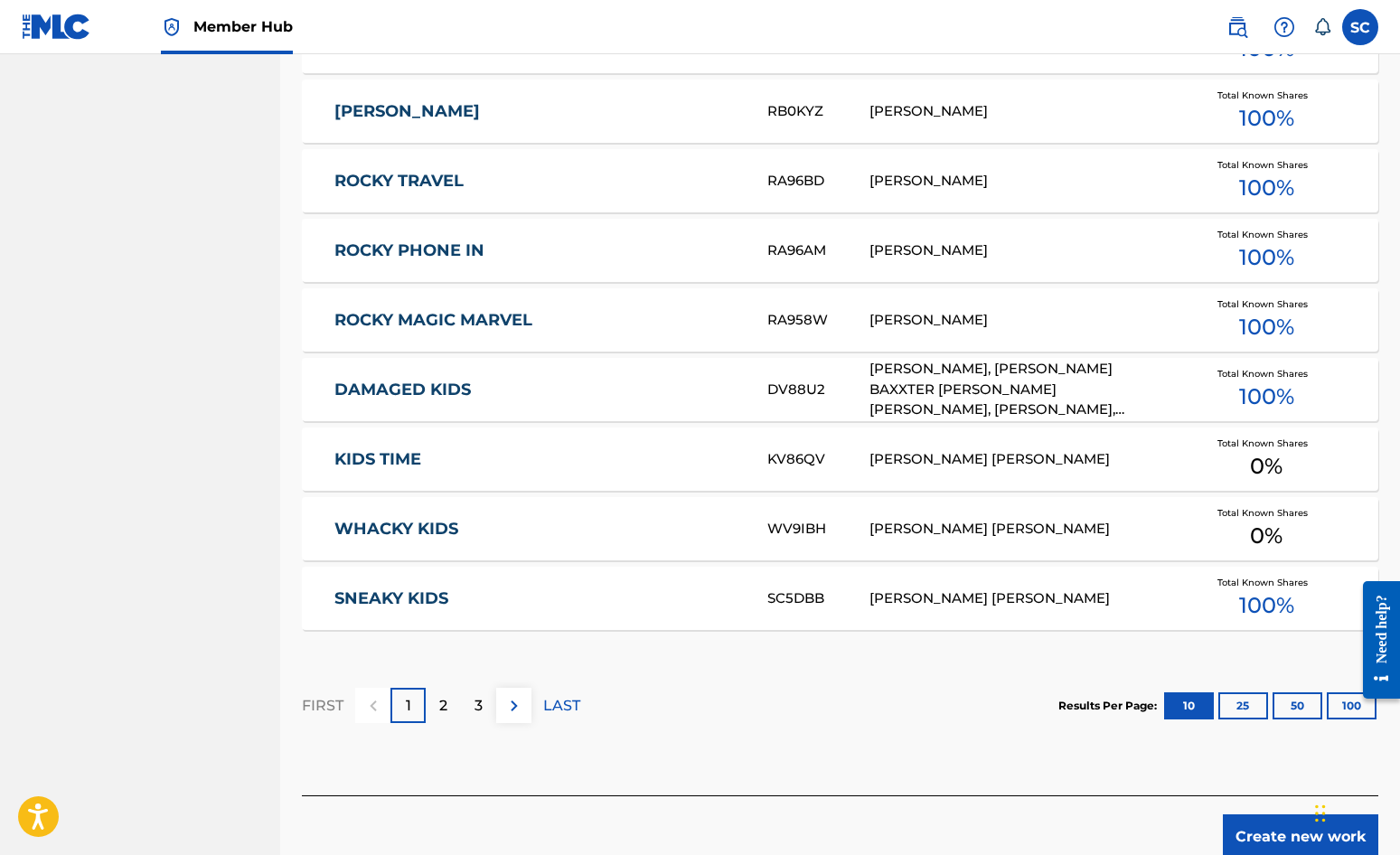
scroll to position [995, 0]
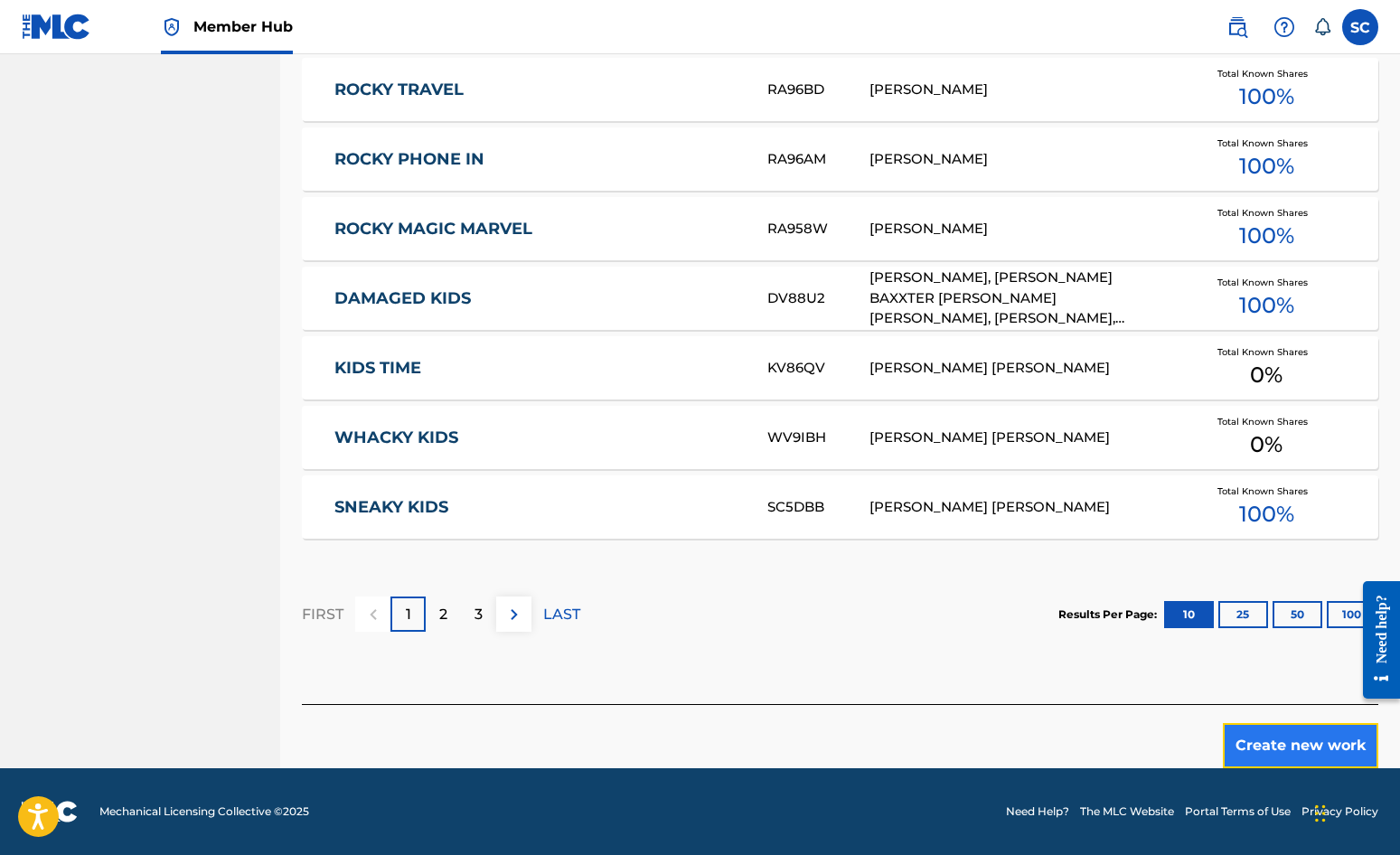
click at [1328, 742] on button "Create new work" at bounding box center [1300, 746] width 155 height 45
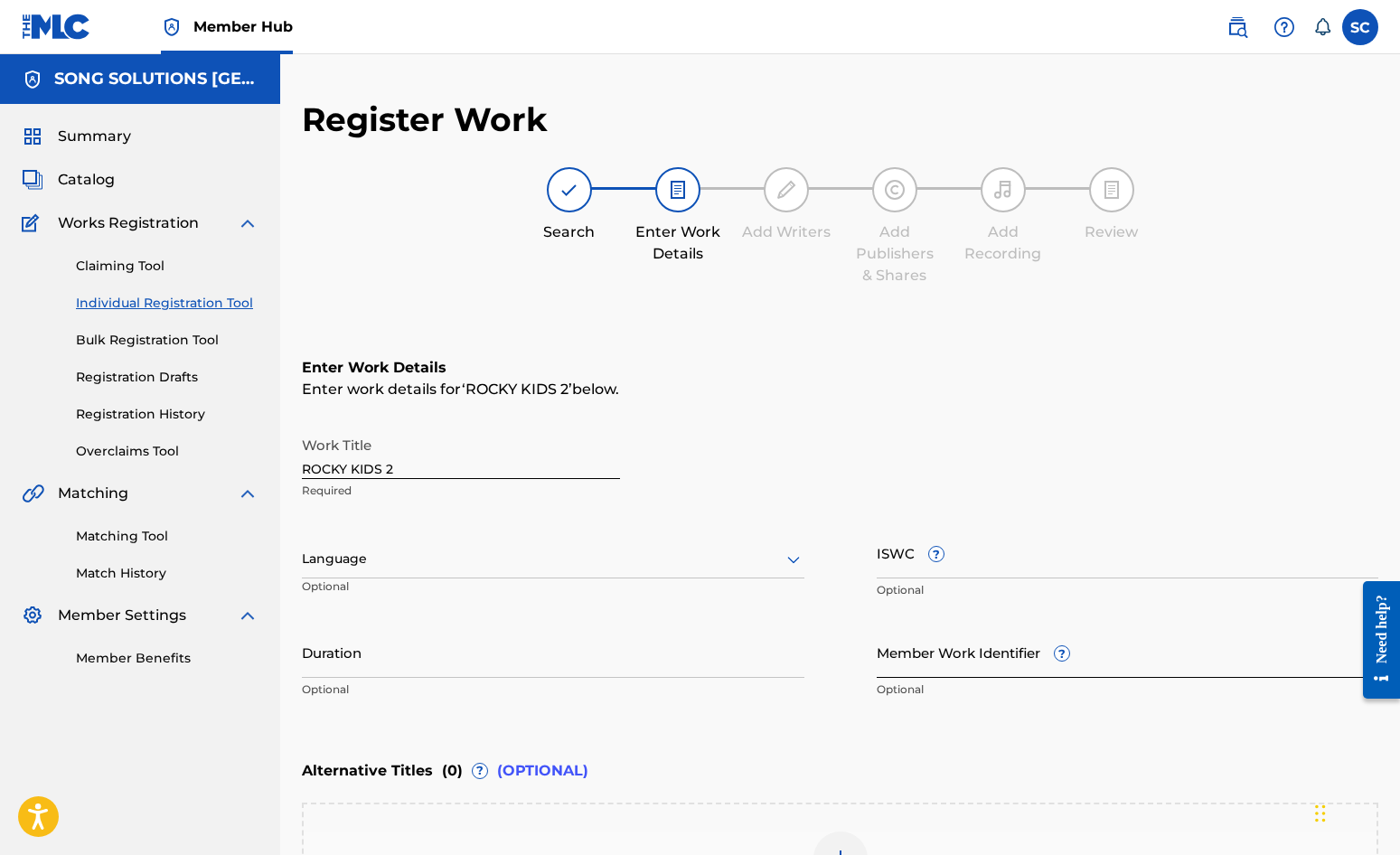
click at [929, 640] on input "Member Work Identifier ?" at bounding box center [1128, 652] width 503 height 52
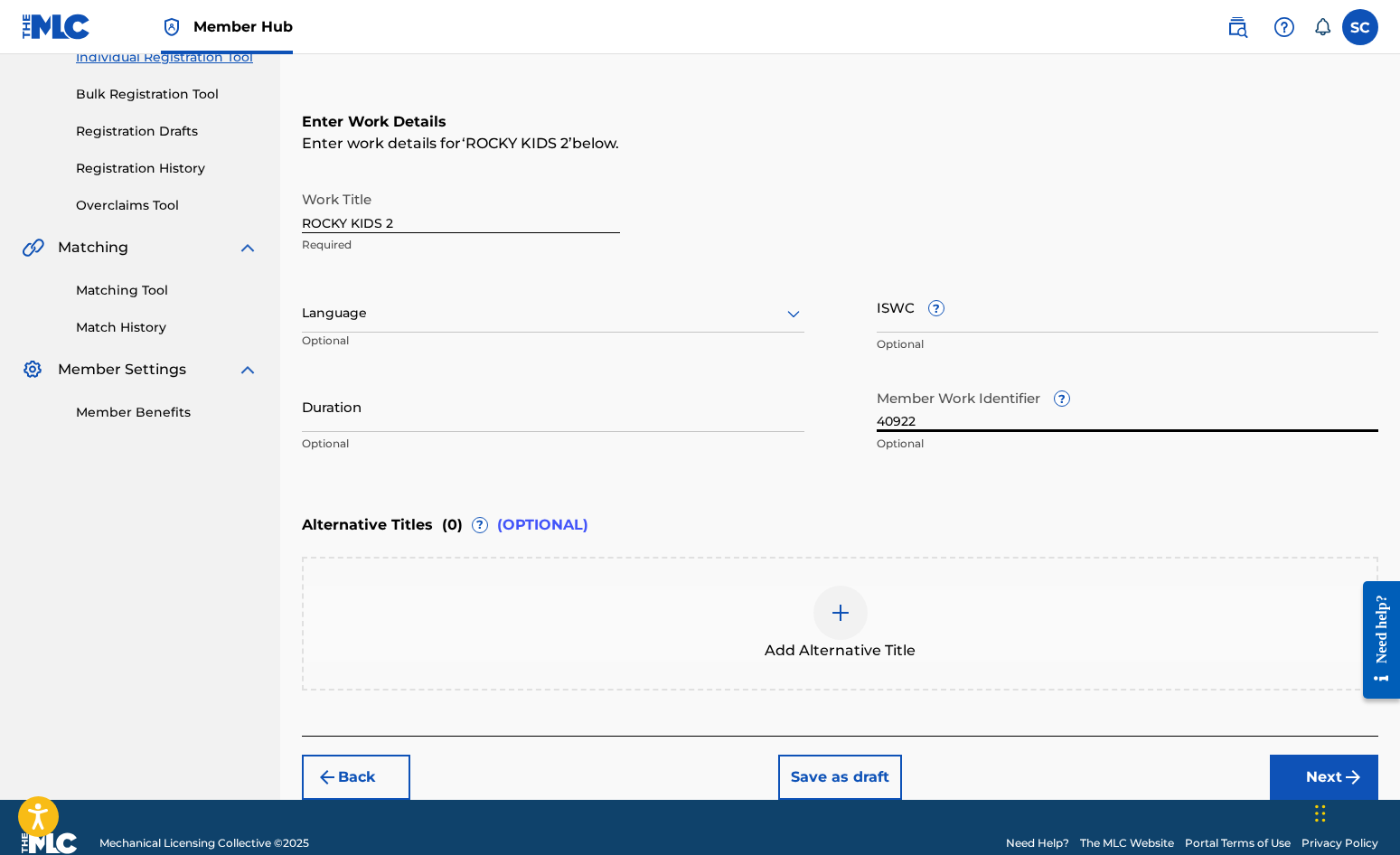
scroll to position [277, 0]
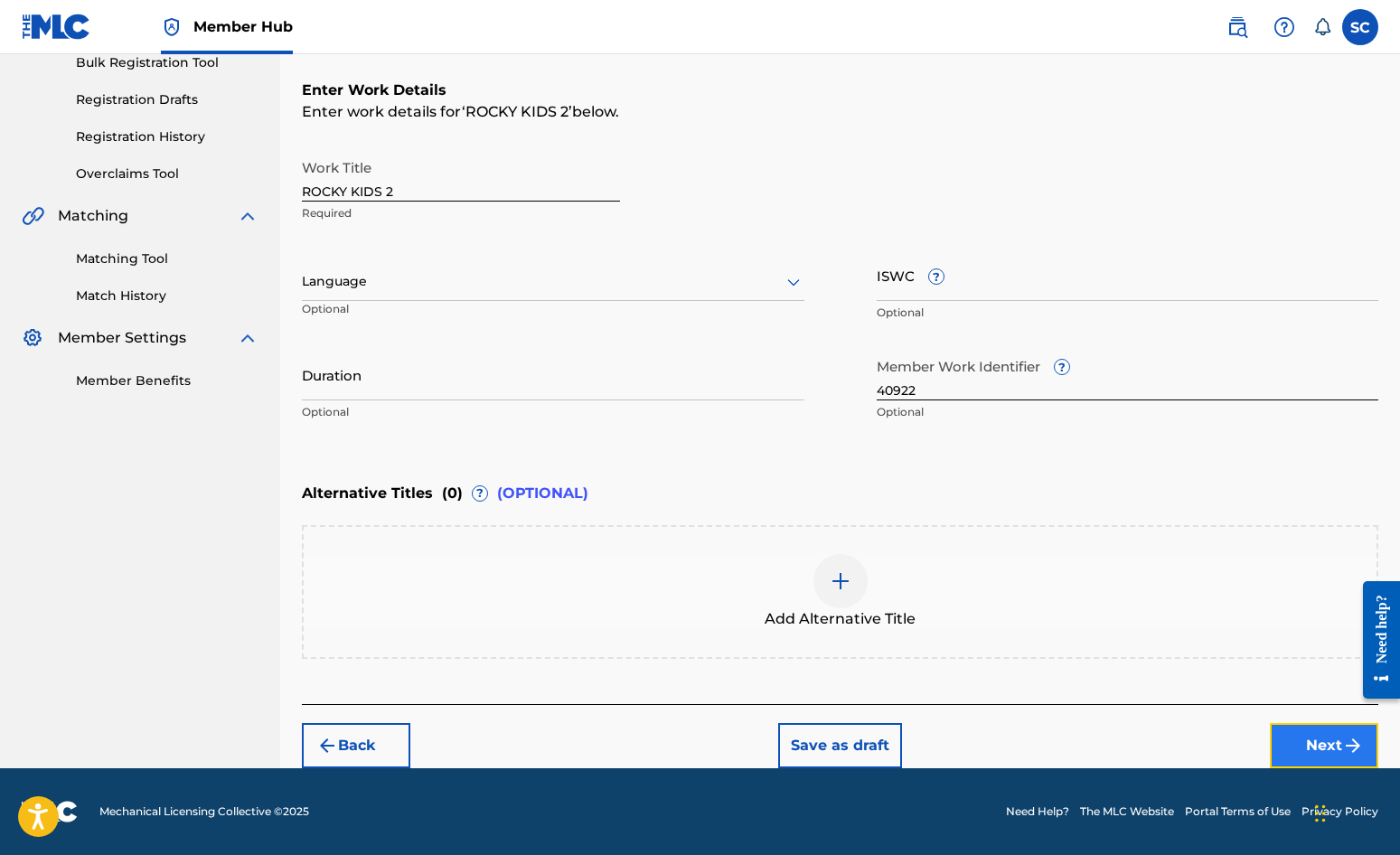
click at [1297, 738] on button "Next" at bounding box center [1324, 746] width 108 height 45
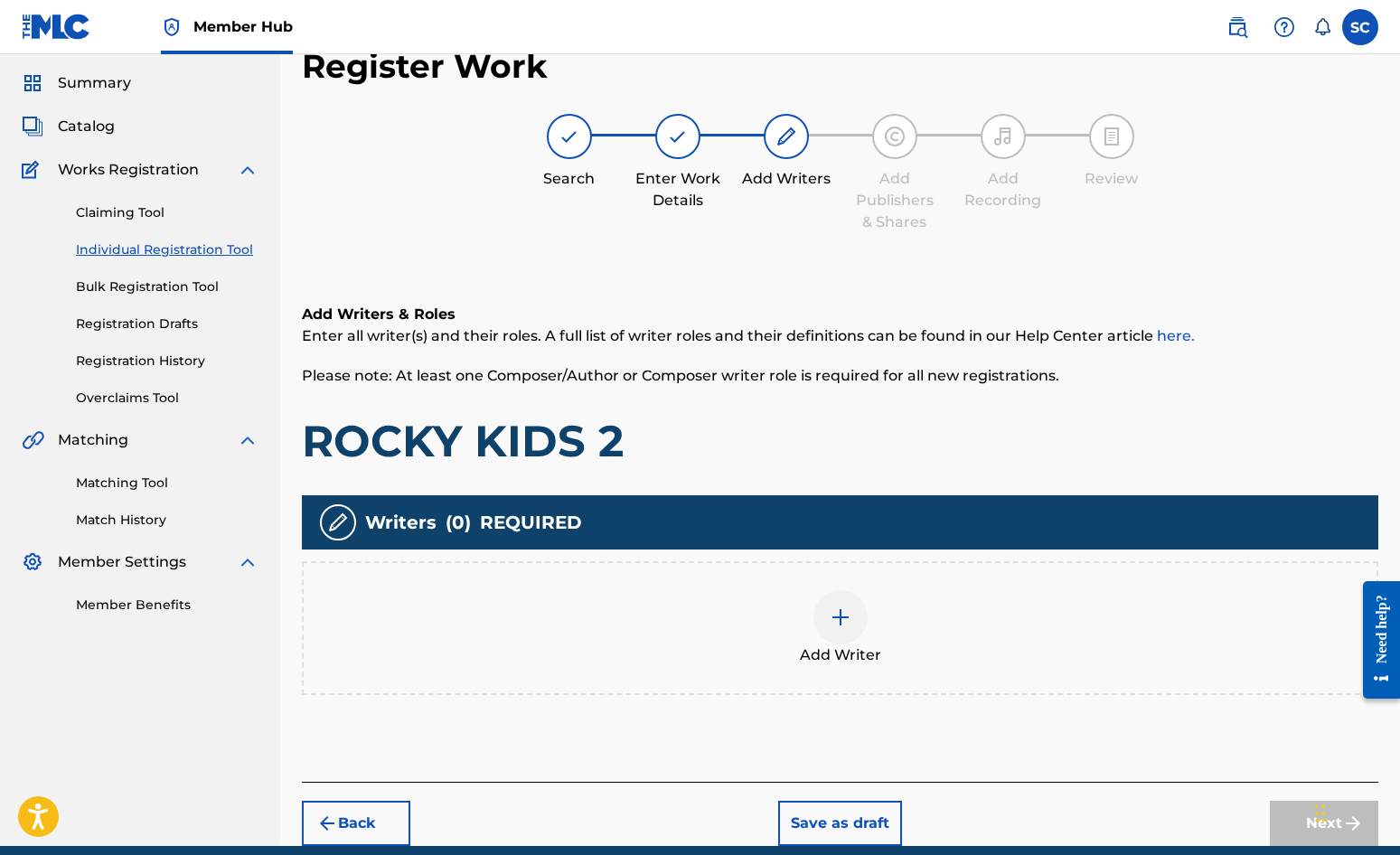
scroll to position [82, 0]
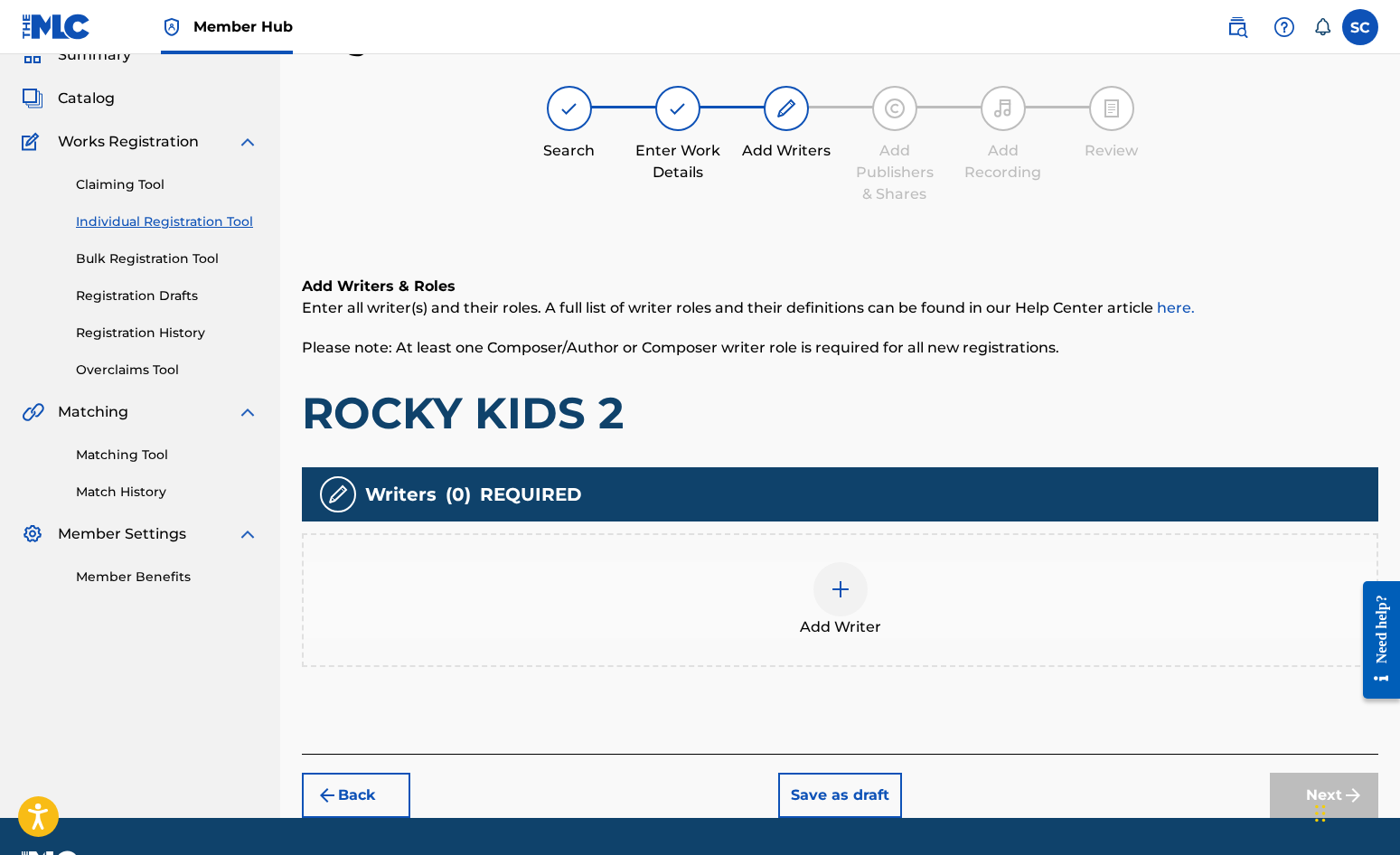
click at [844, 591] on img at bounding box center [840, 589] width 22 height 22
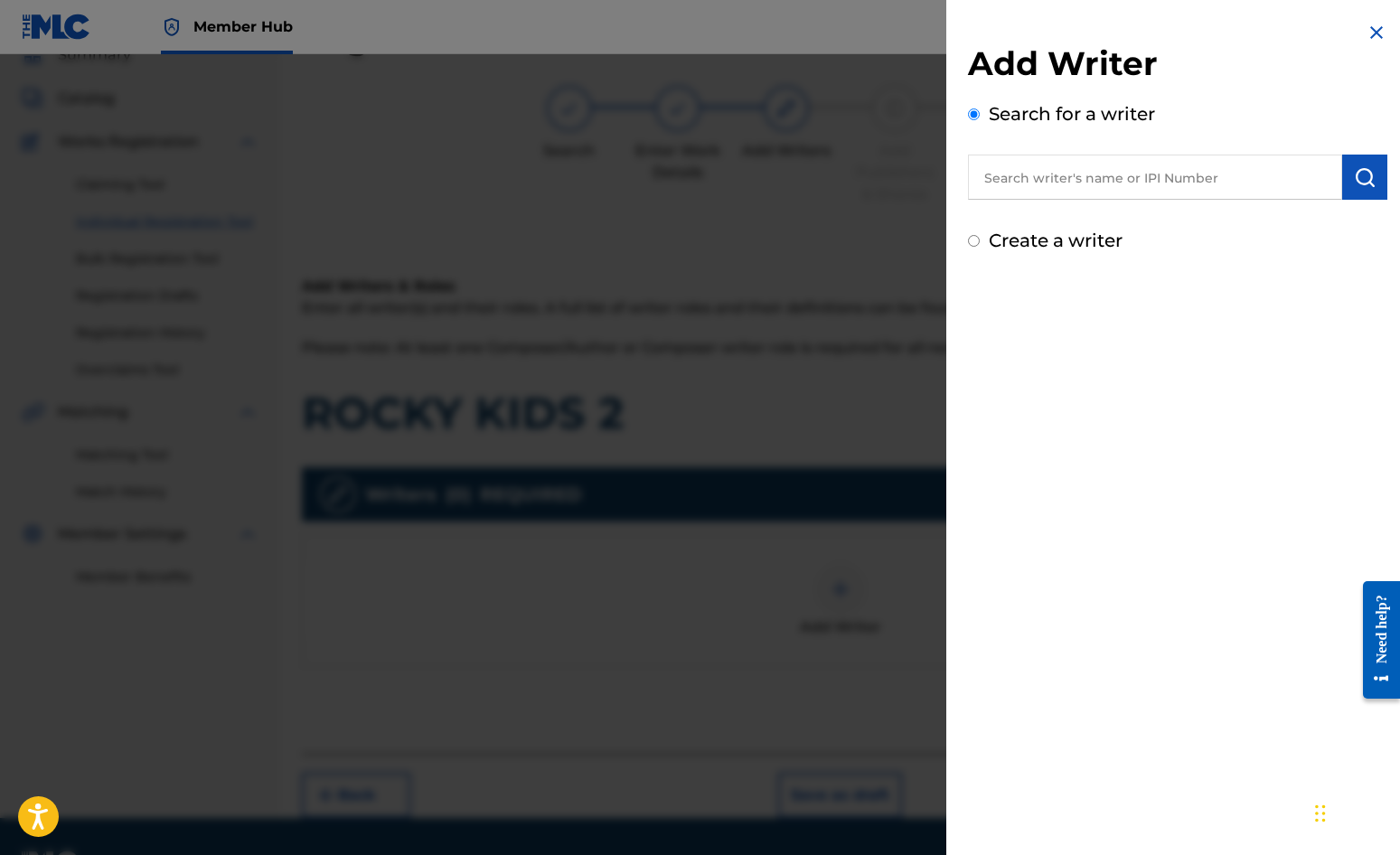
click at [1064, 182] on input "text" at bounding box center [1155, 178] width 374 height 45
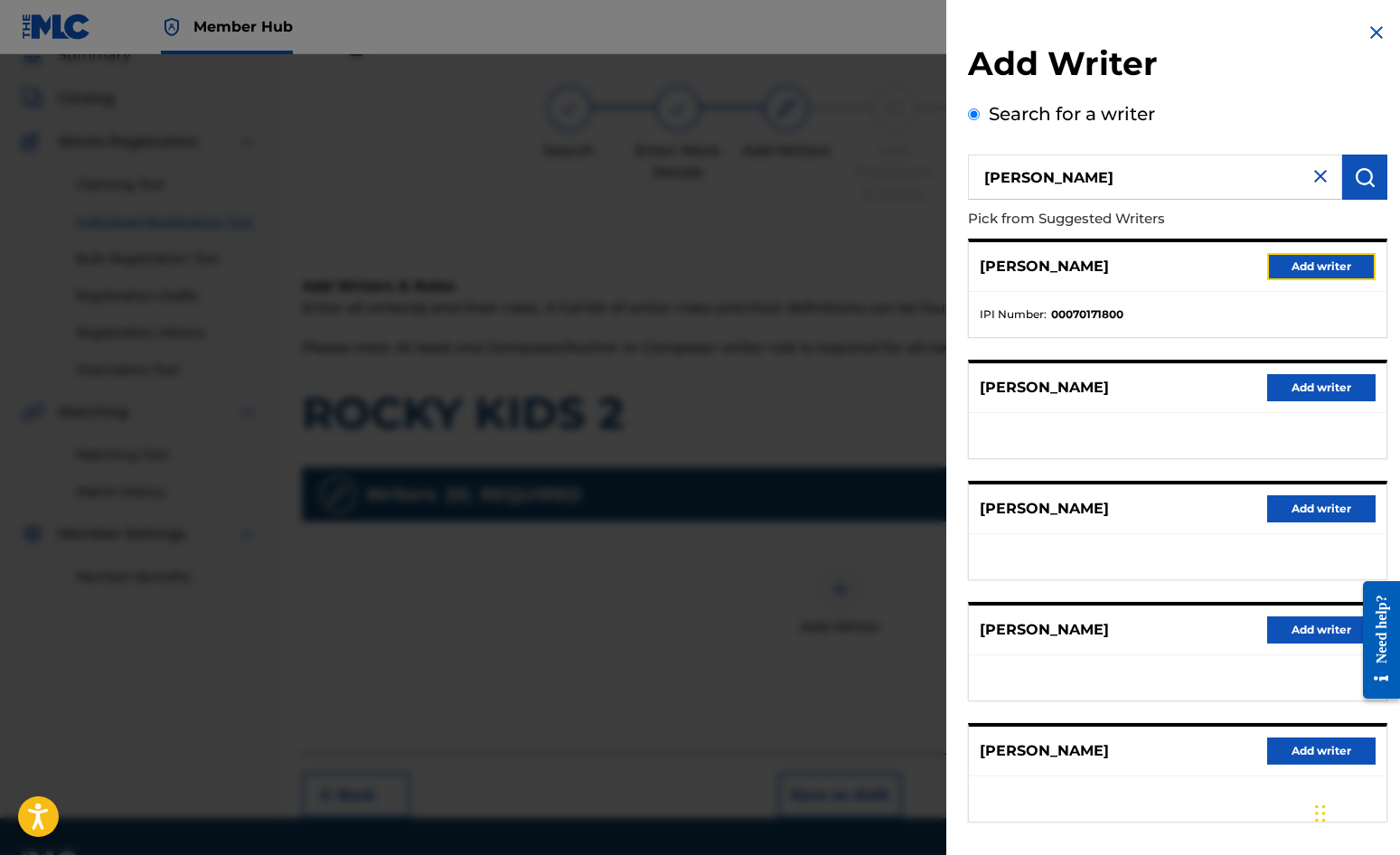
click at [1301, 259] on button "Add writer" at bounding box center [1321, 266] width 108 height 27
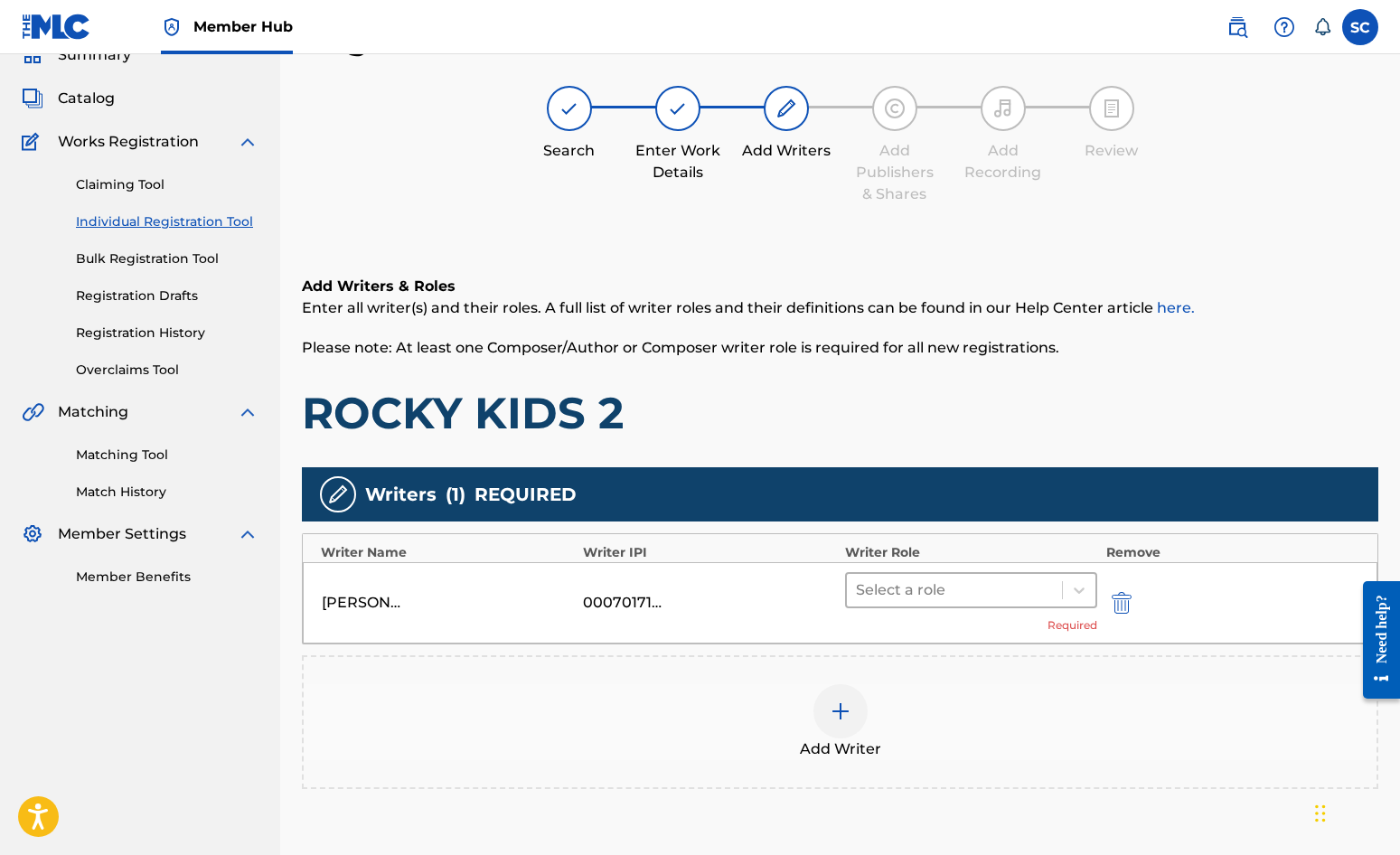
click at [896, 583] on div at bounding box center [955, 590] width 197 height 25
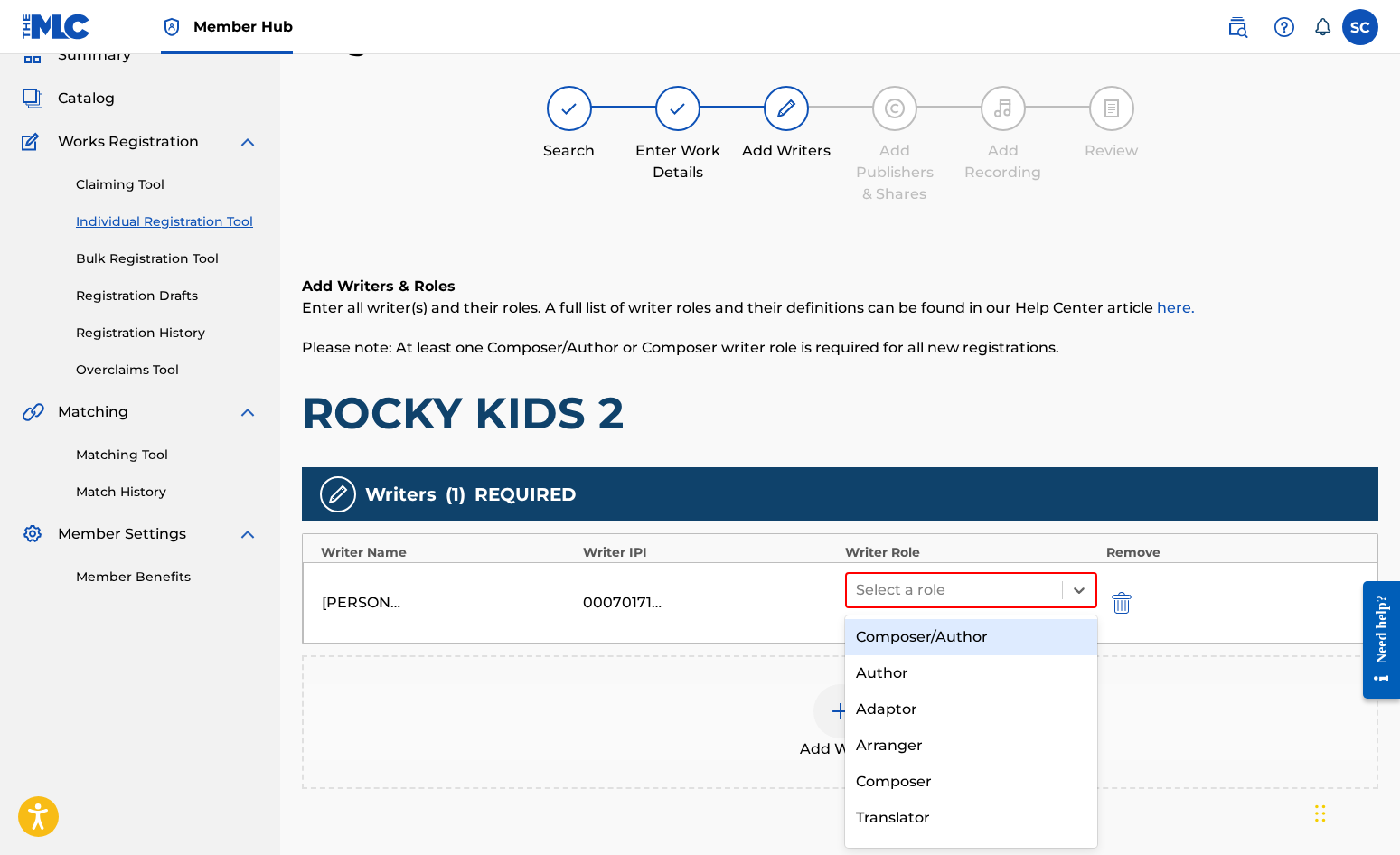
click at [907, 635] on div "Composer/Author" at bounding box center [972, 637] width 252 height 36
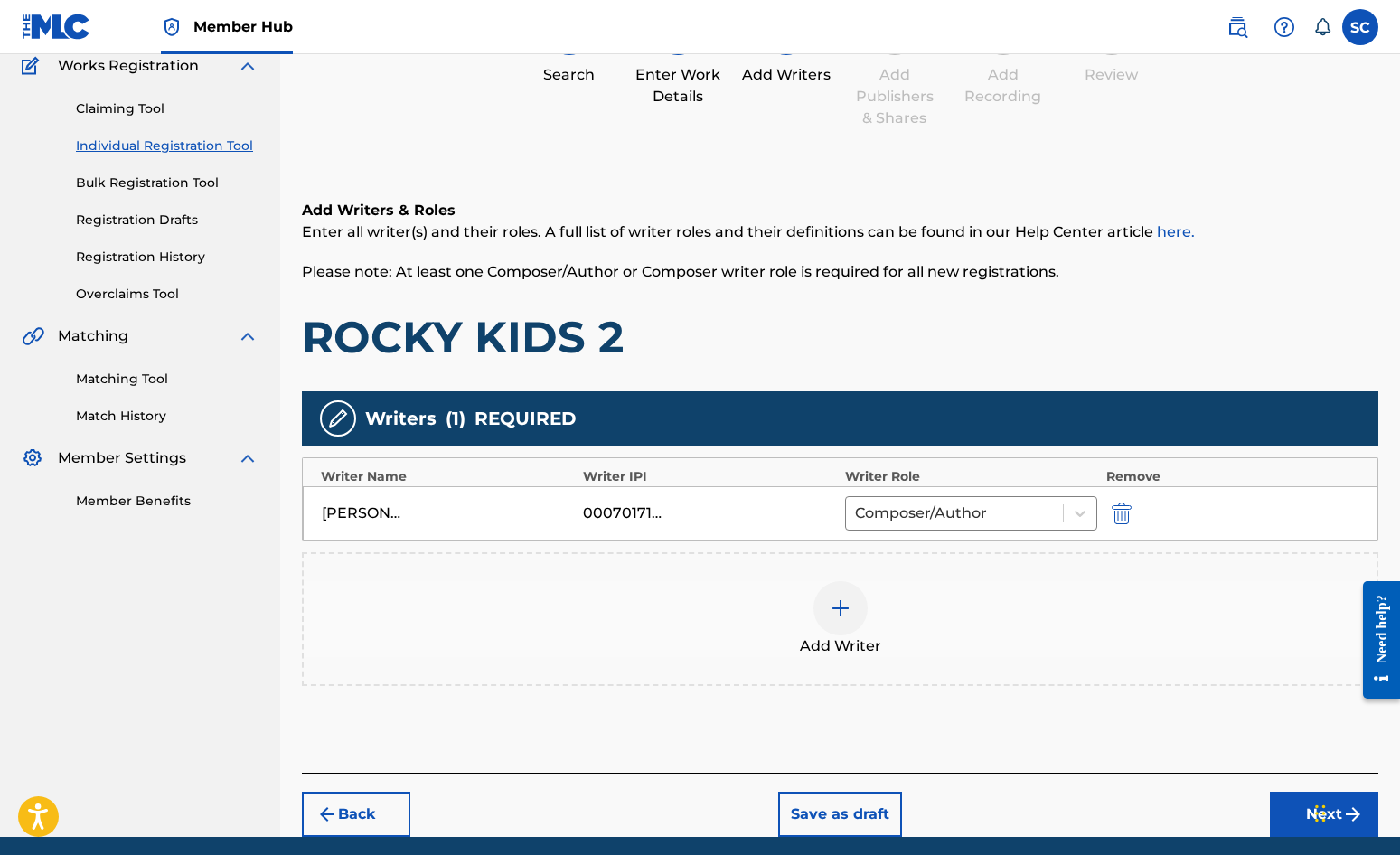
scroll to position [226, 0]
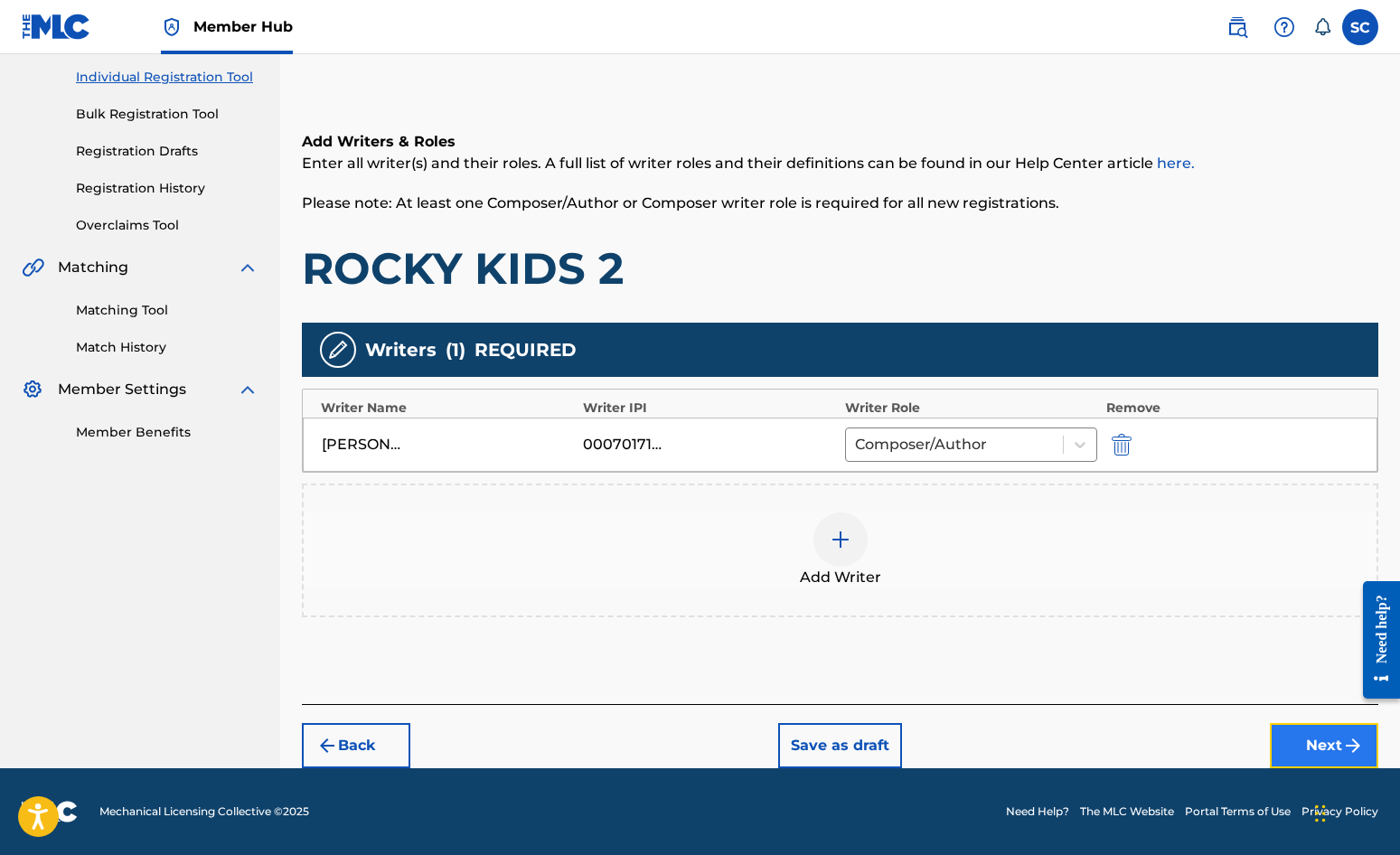
click at [1335, 742] on button "Next" at bounding box center [1324, 746] width 108 height 45
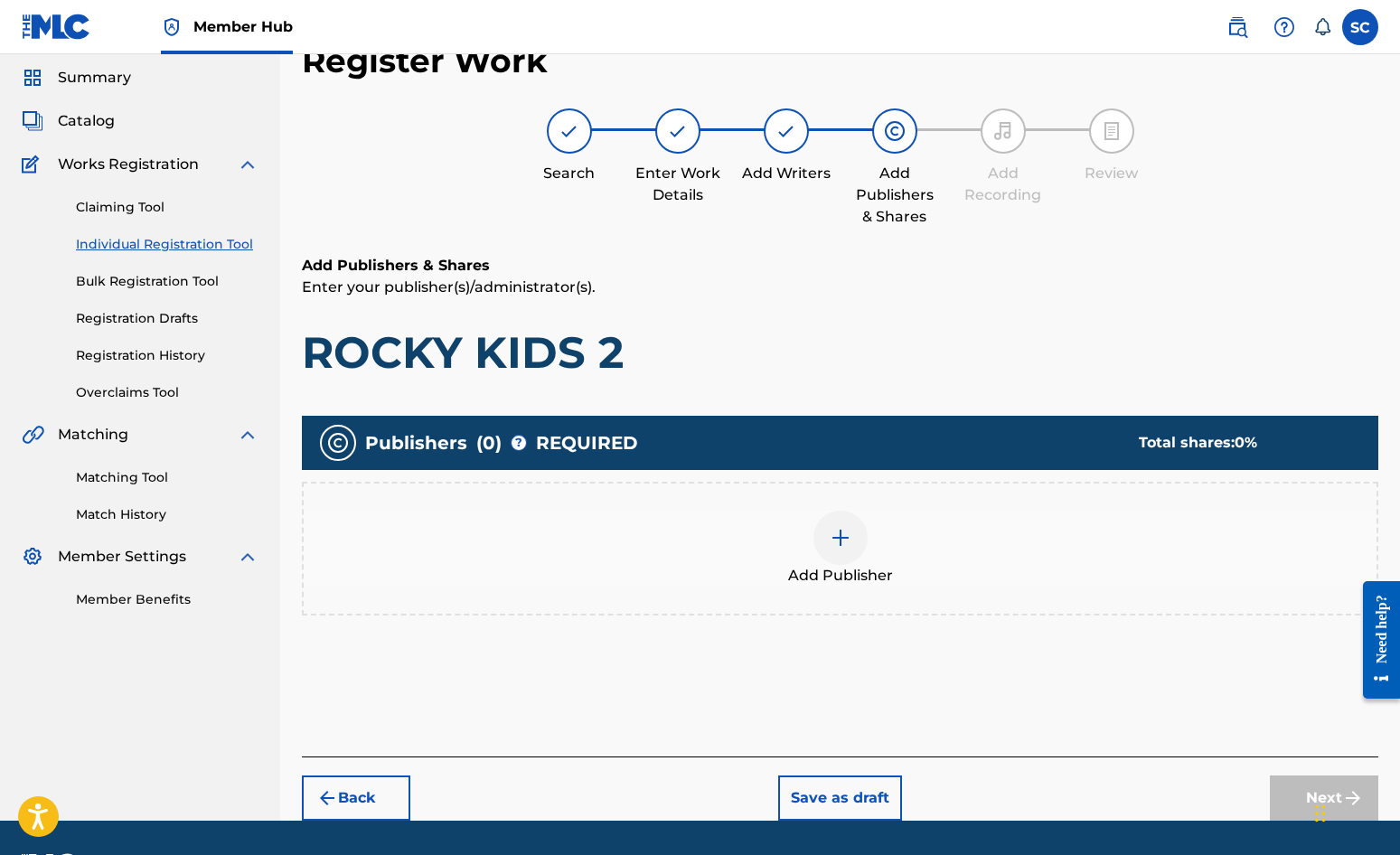
scroll to position [82, 0]
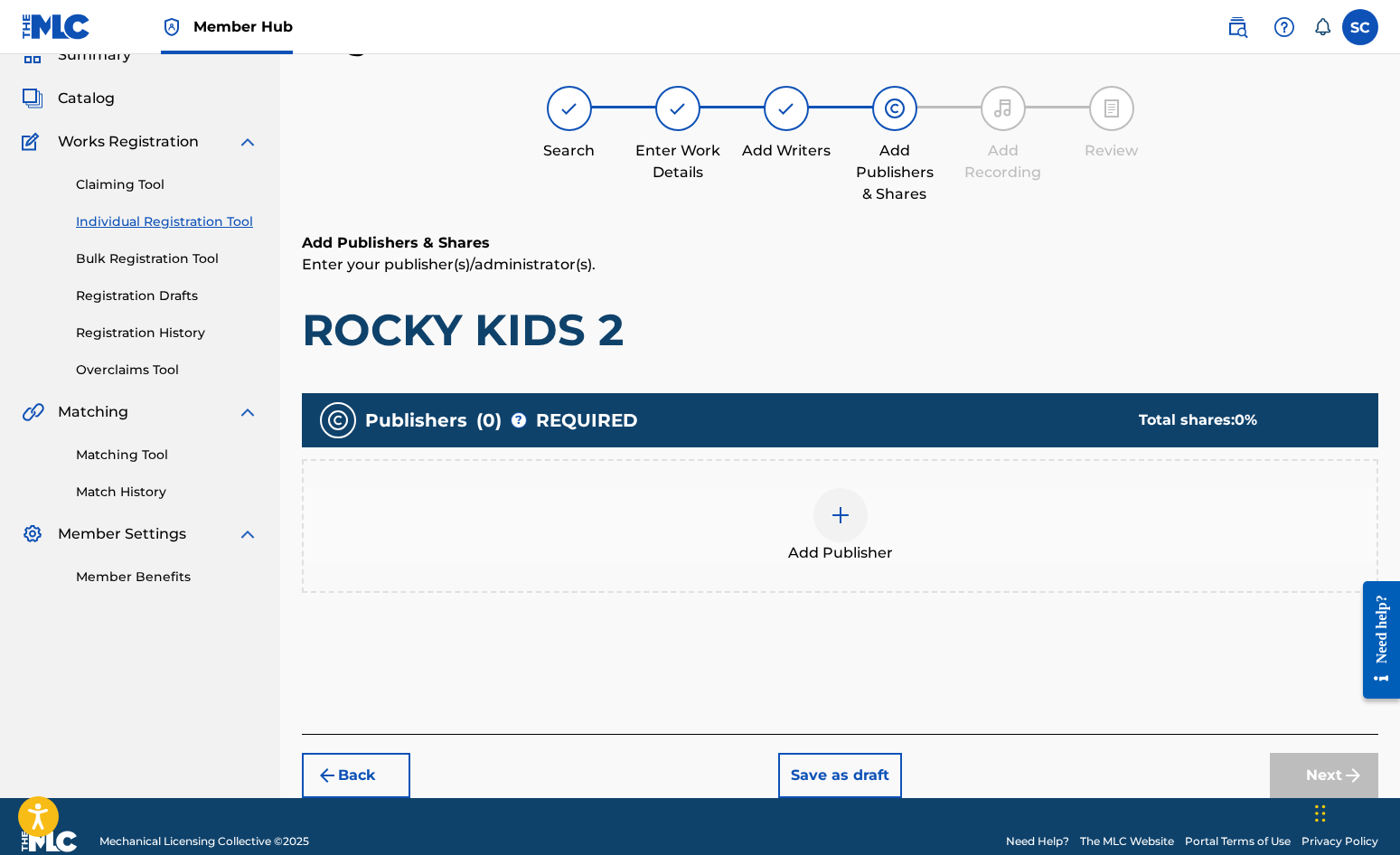
click at [841, 518] on img at bounding box center [840, 515] width 22 height 22
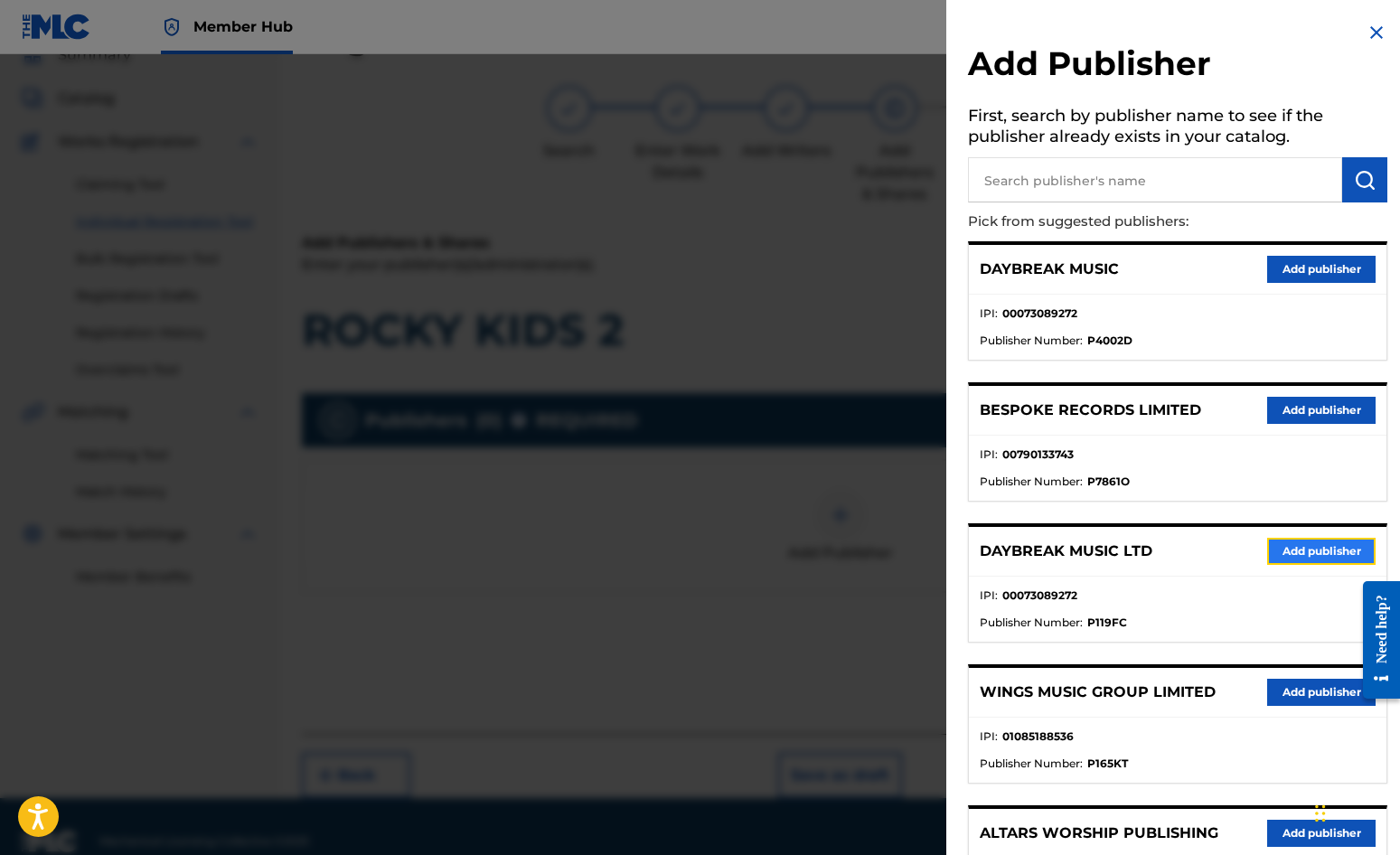
click at [1314, 546] on button "Add publisher" at bounding box center [1321, 551] width 108 height 27
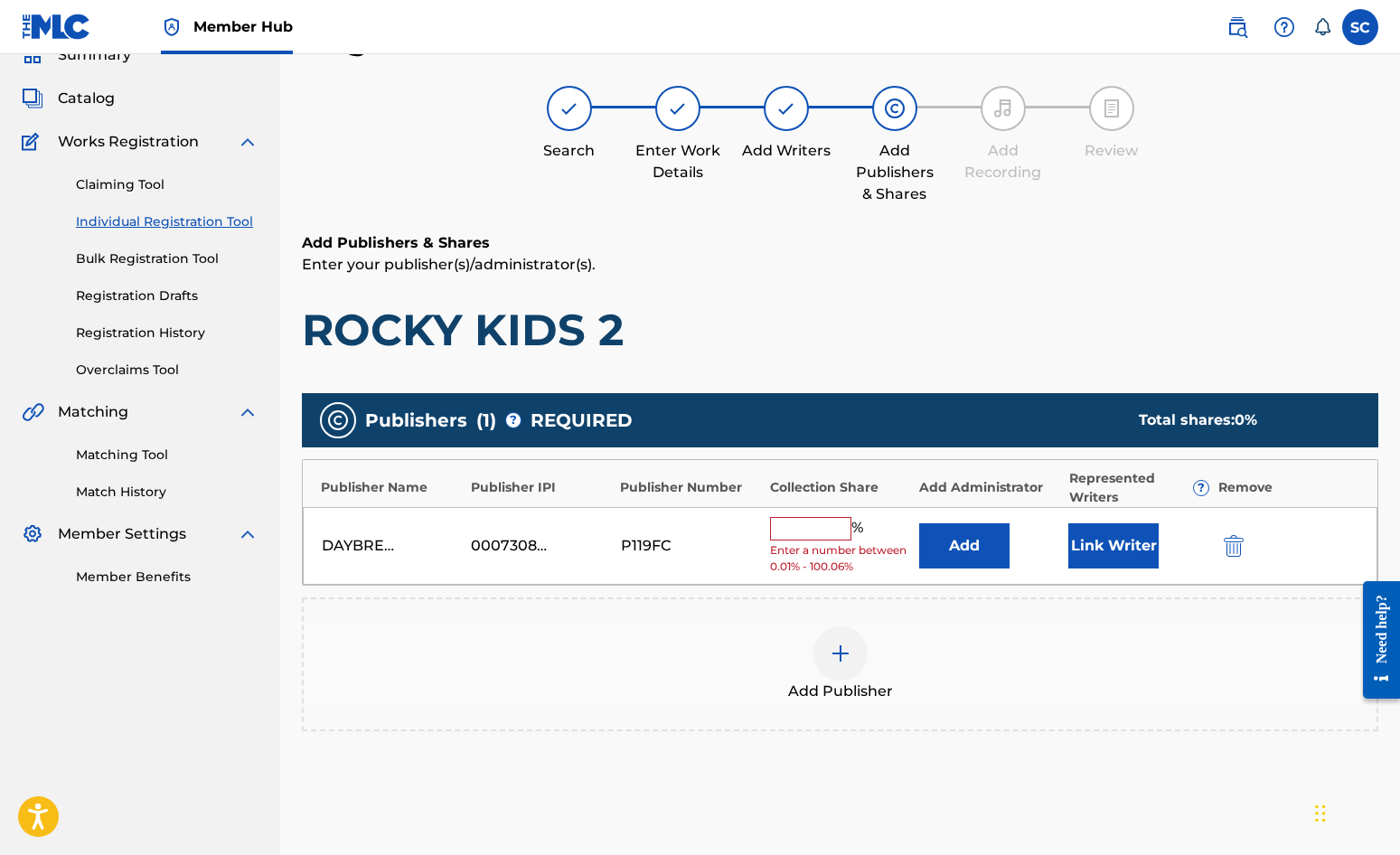
drag, startPoint x: 814, startPoint y: 524, endPoint x: 801, endPoint y: 517, distance: 14.8
click at [812, 524] on input "text" at bounding box center [811, 528] width 82 height 23
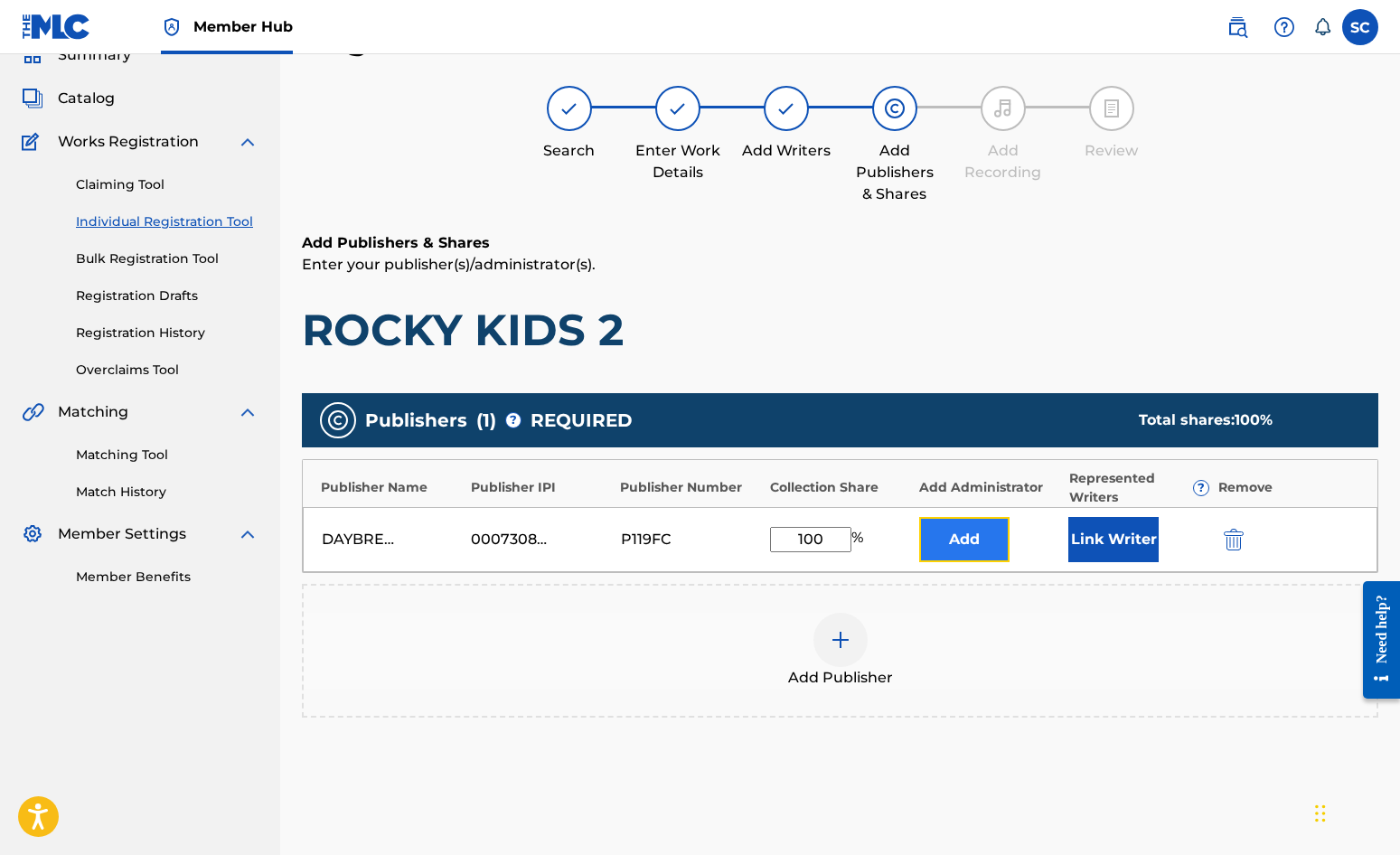
click at [957, 542] on button "Add" at bounding box center [964, 539] width 90 height 45
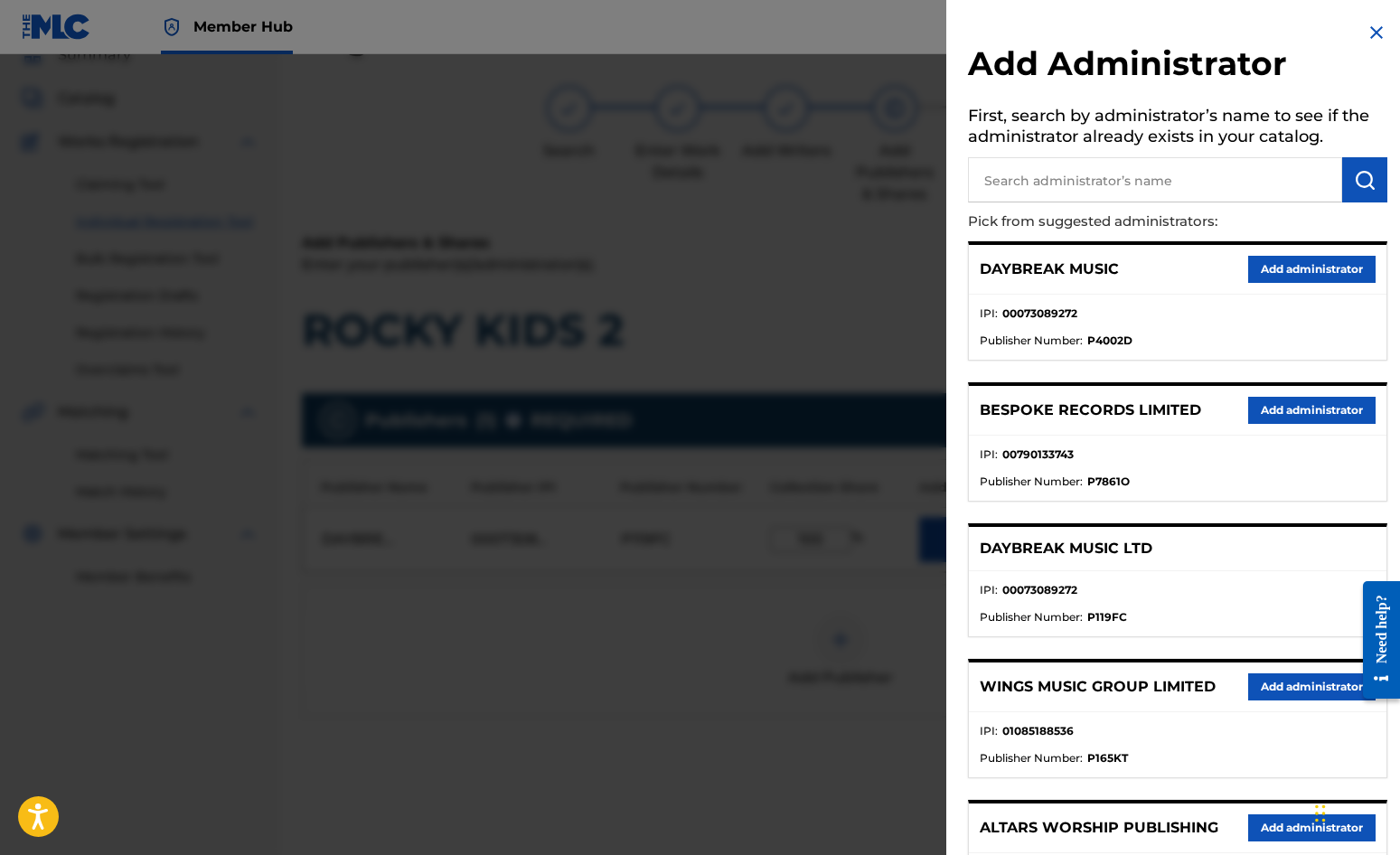
click at [1079, 165] on input "text" at bounding box center [1155, 179] width 374 height 45
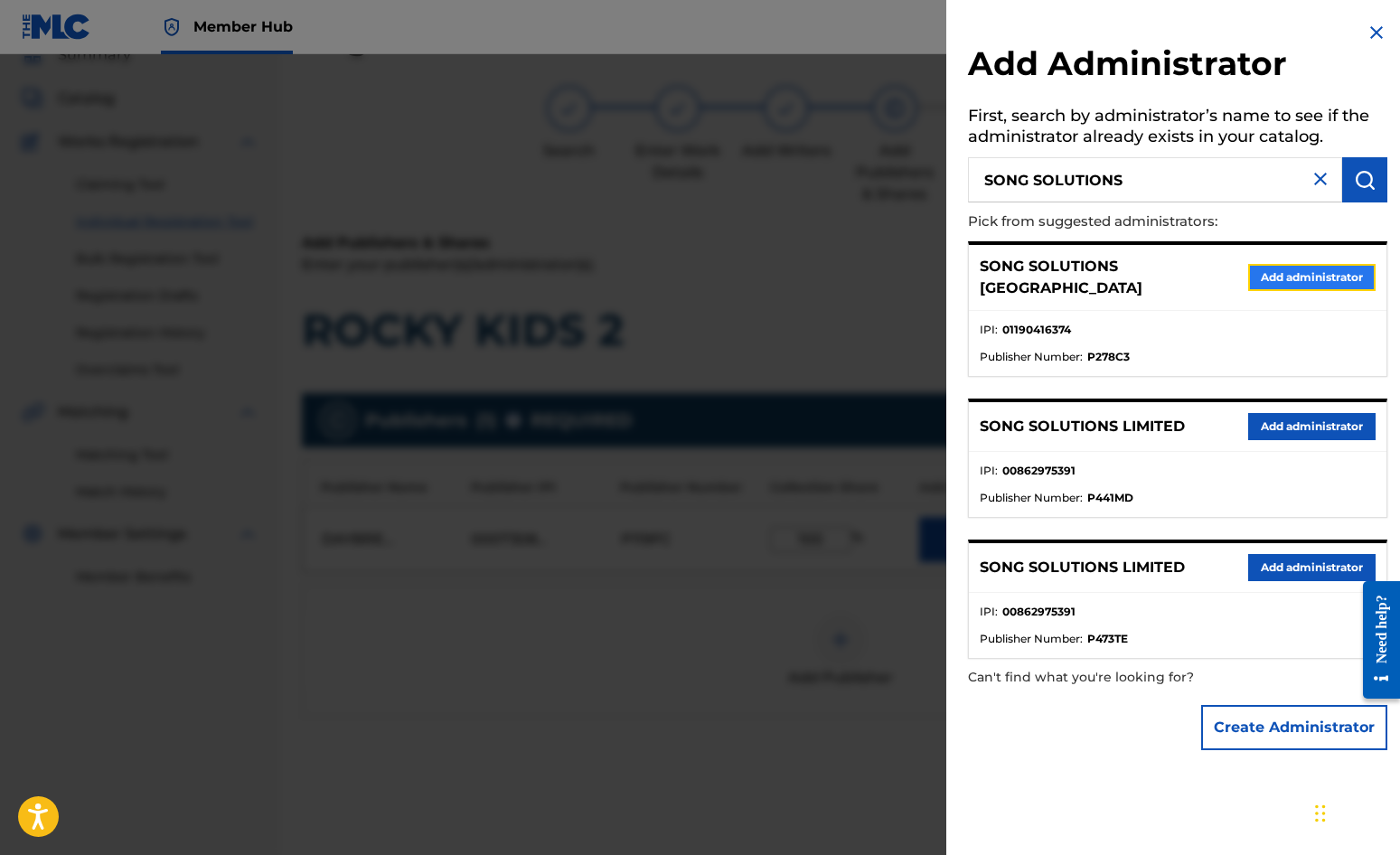
click at [1267, 268] on button "Add administrator" at bounding box center [1313, 277] width 128 height 27
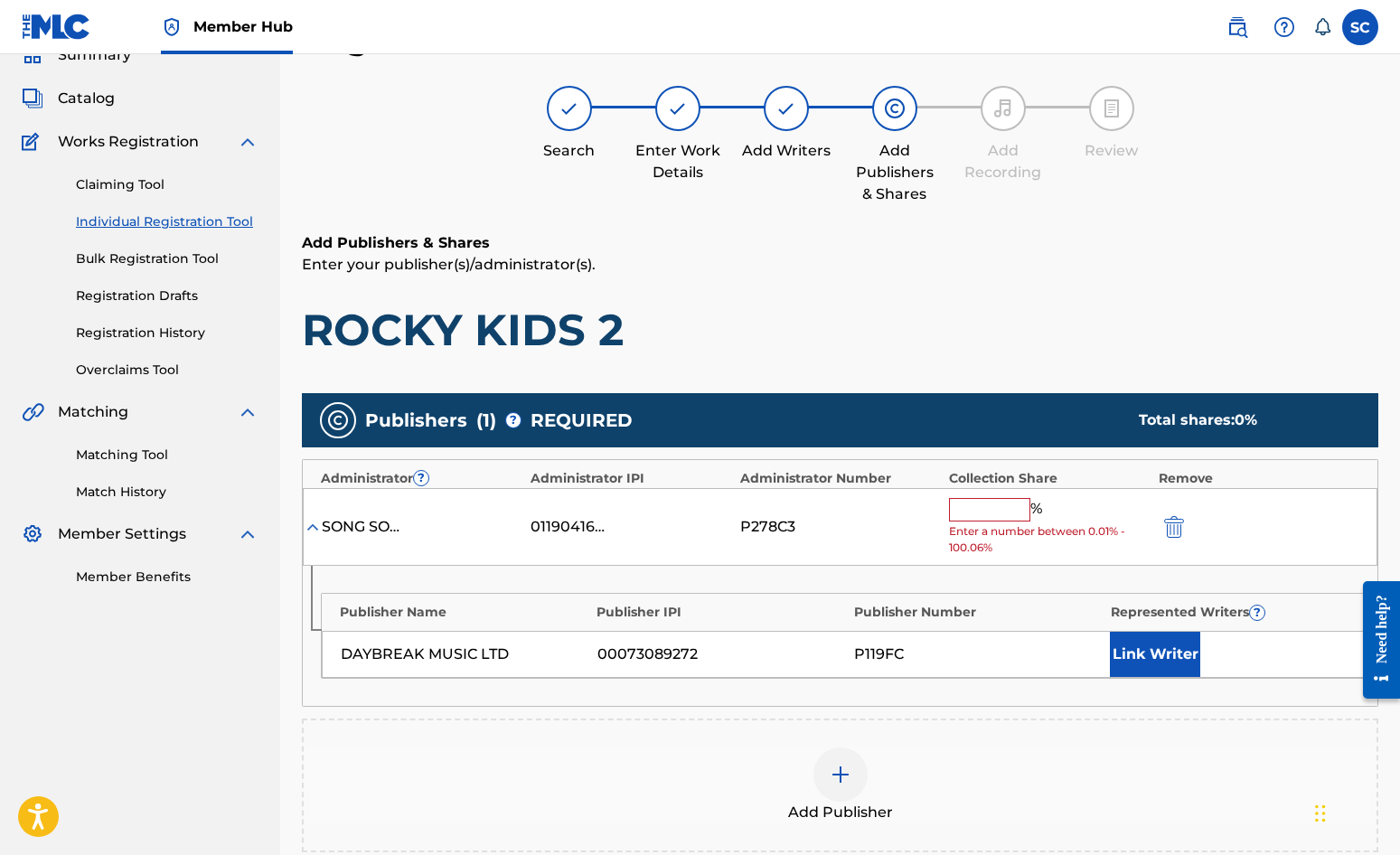
click at [980, 509] on input "text" at bounding box center [989, 509] width 82 height 23
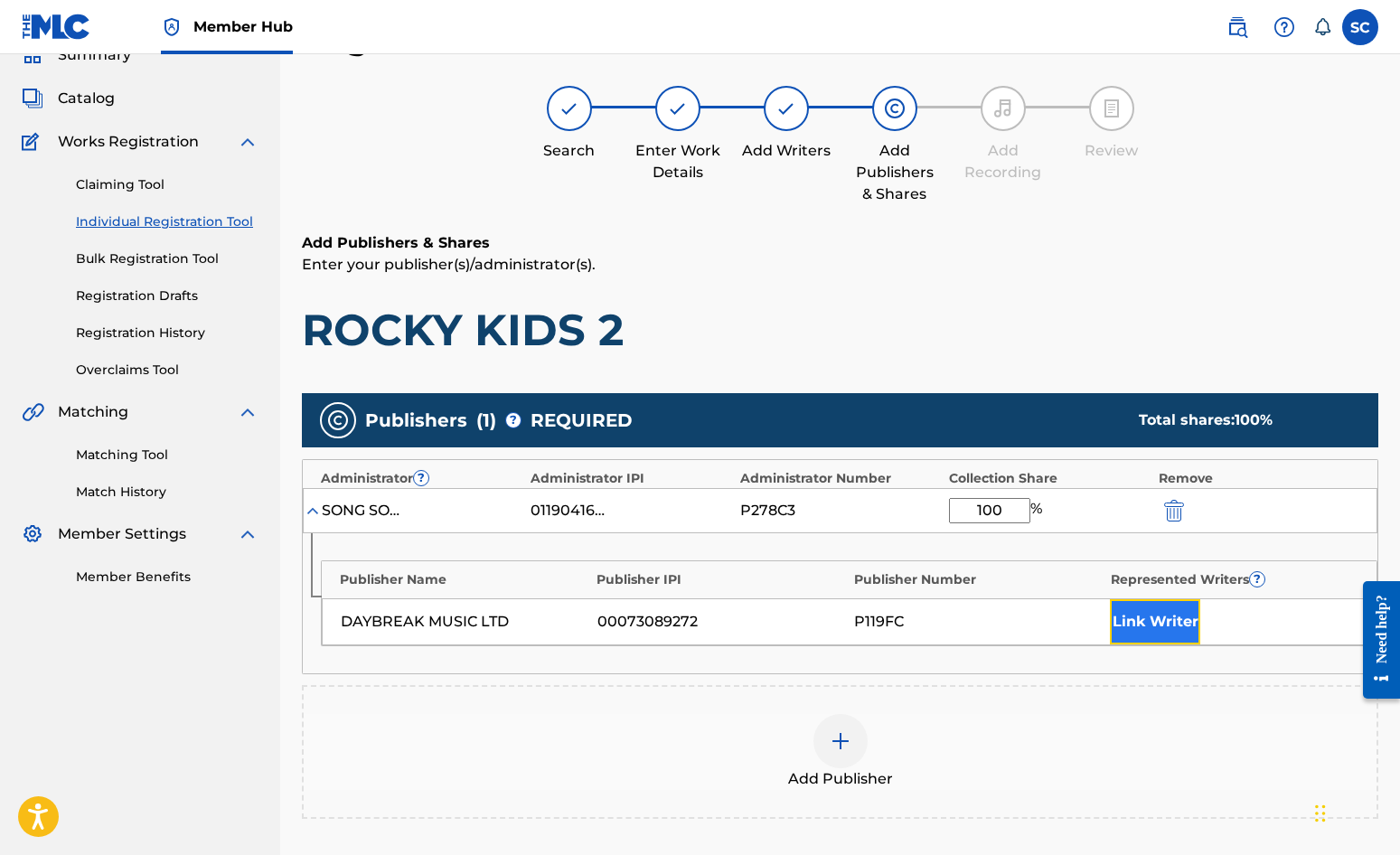
click at [1156, 628] on button "Link Writer" at bounding box center [1155, 622] width 90 height 45
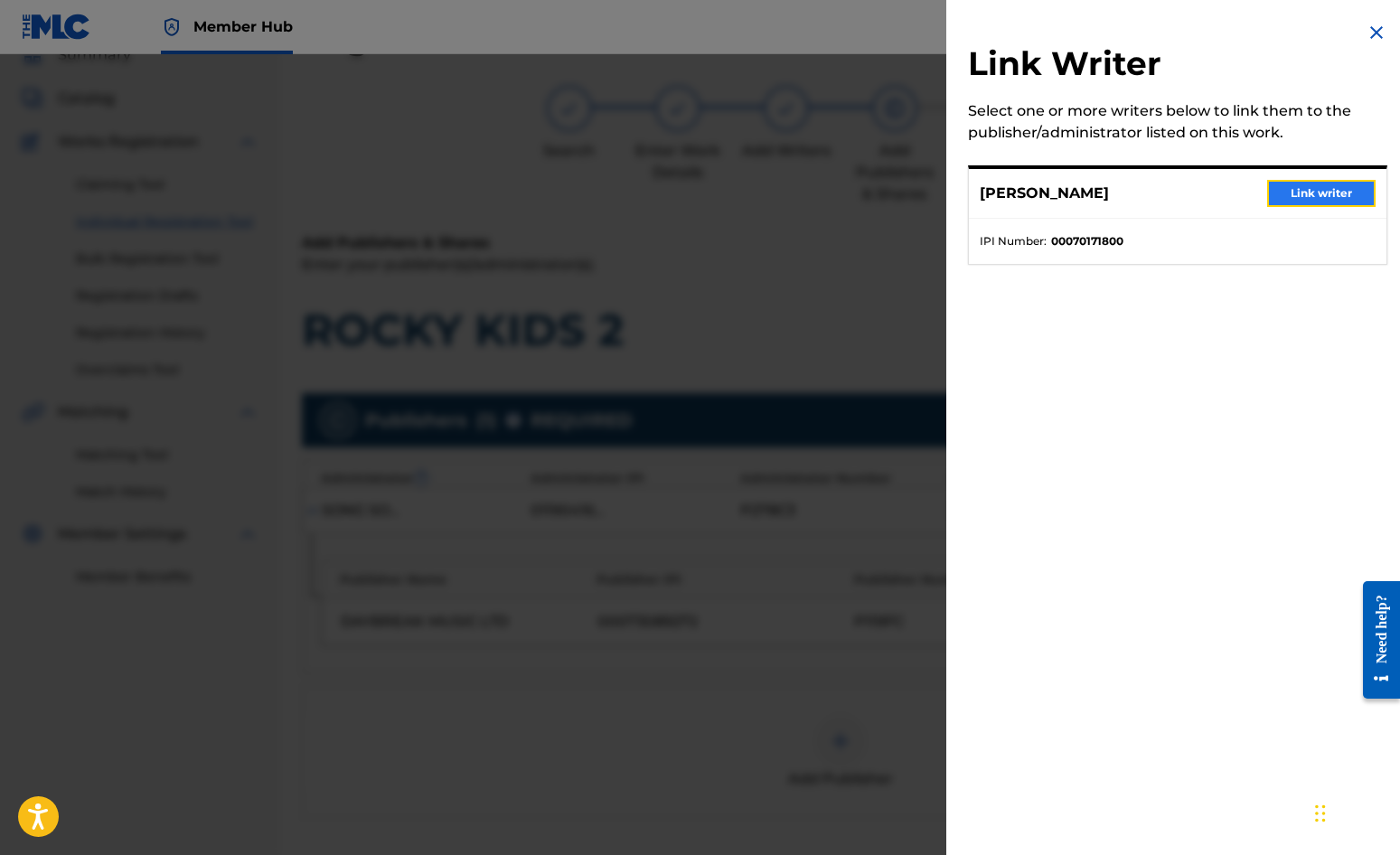
click at [1301, 189] on button "Link writer" at bounding box center [1321, 193] width 108 height 27
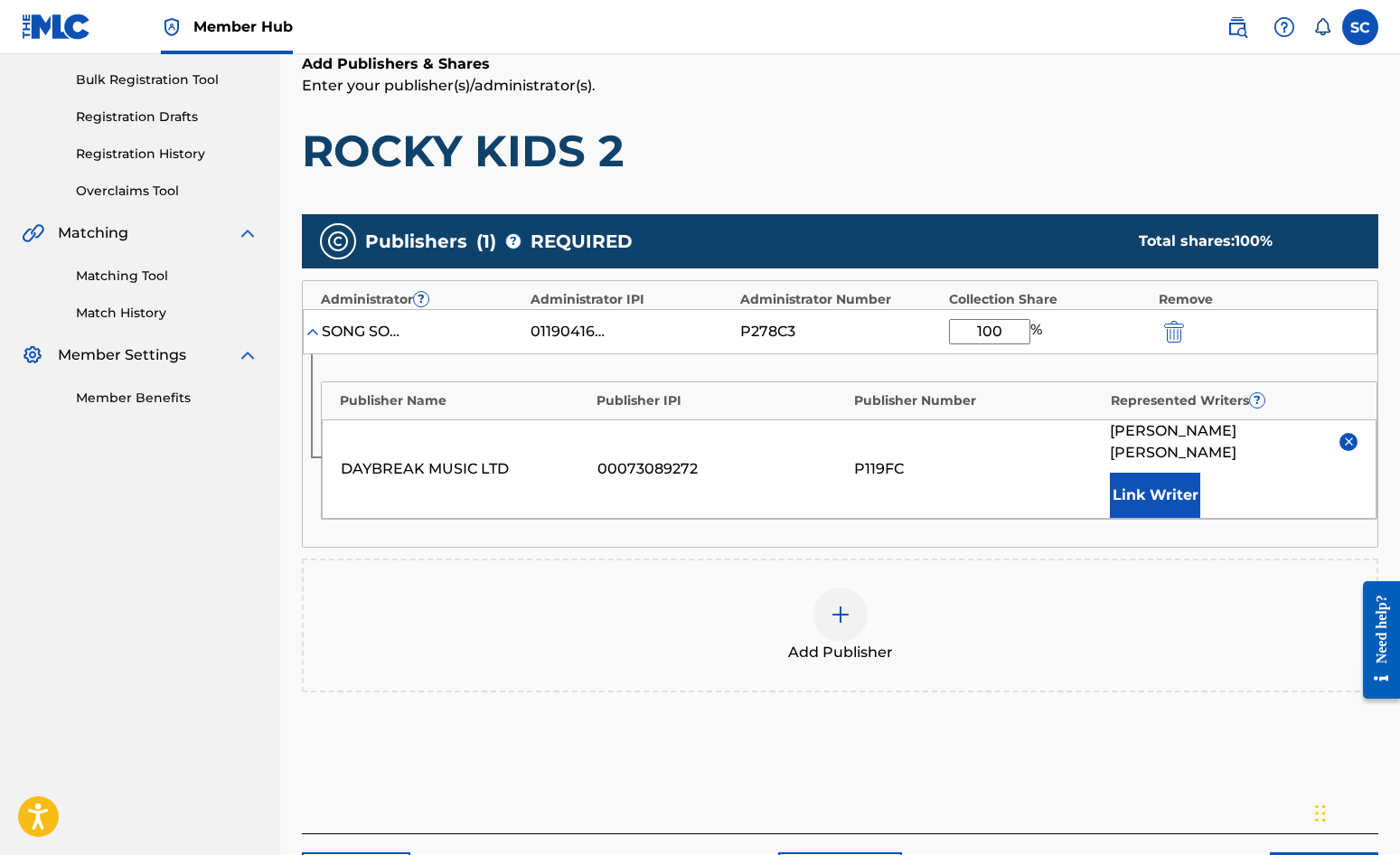
scroll to position [368, 0]
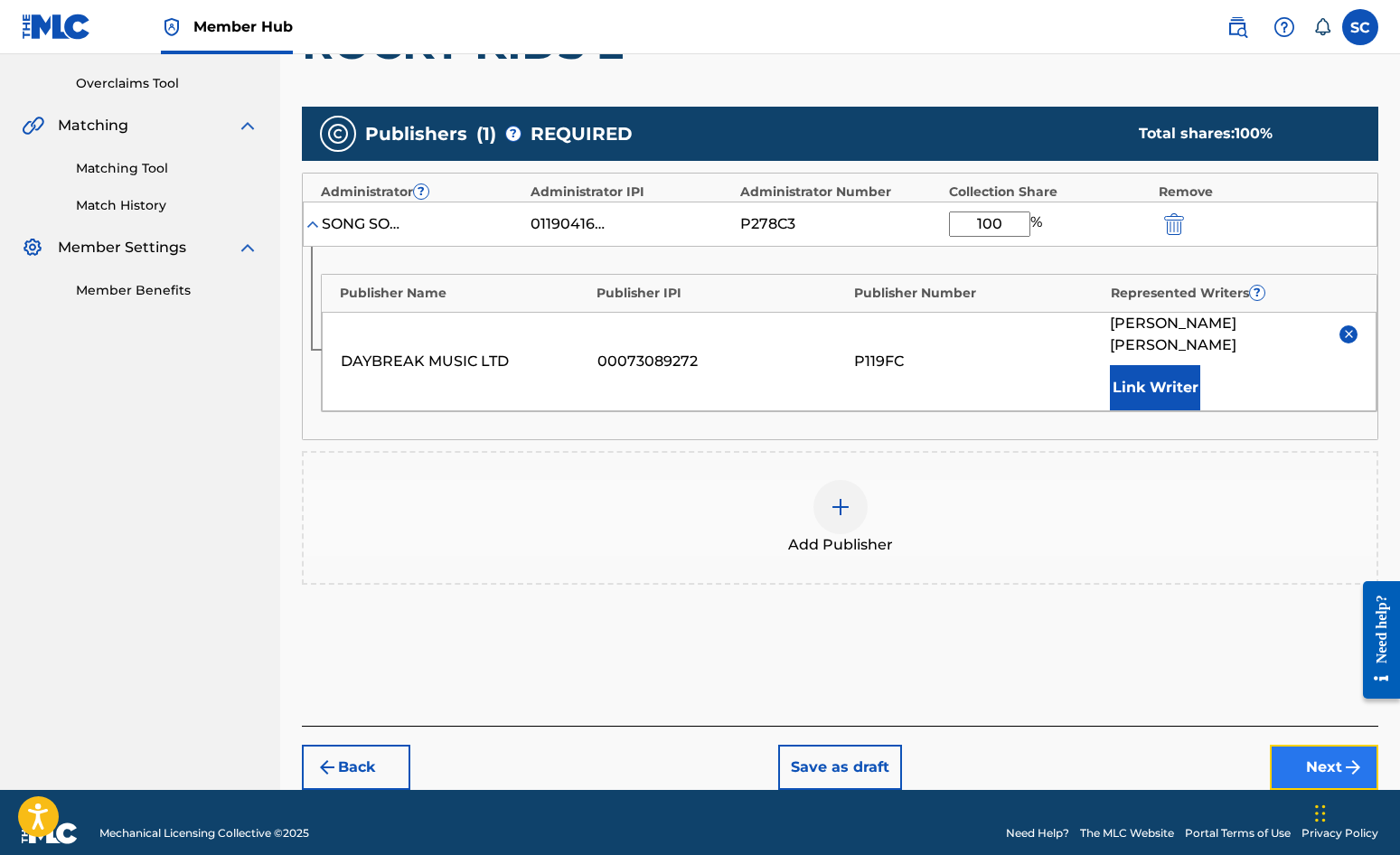
click at [1341, 747] on button "Next" at bounding box center [1324, 768] width 108 height 45
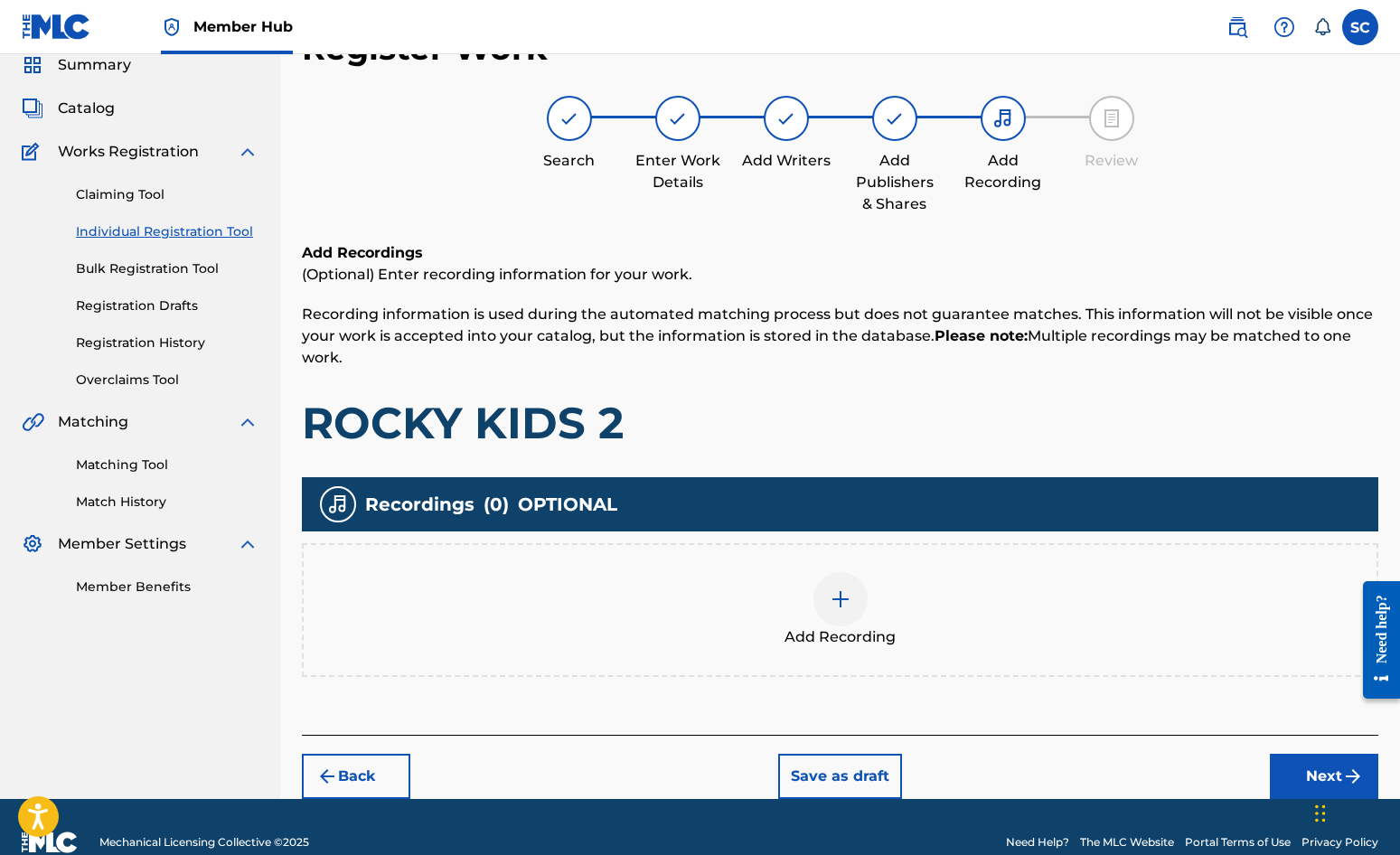
scroll to position [82, 0]
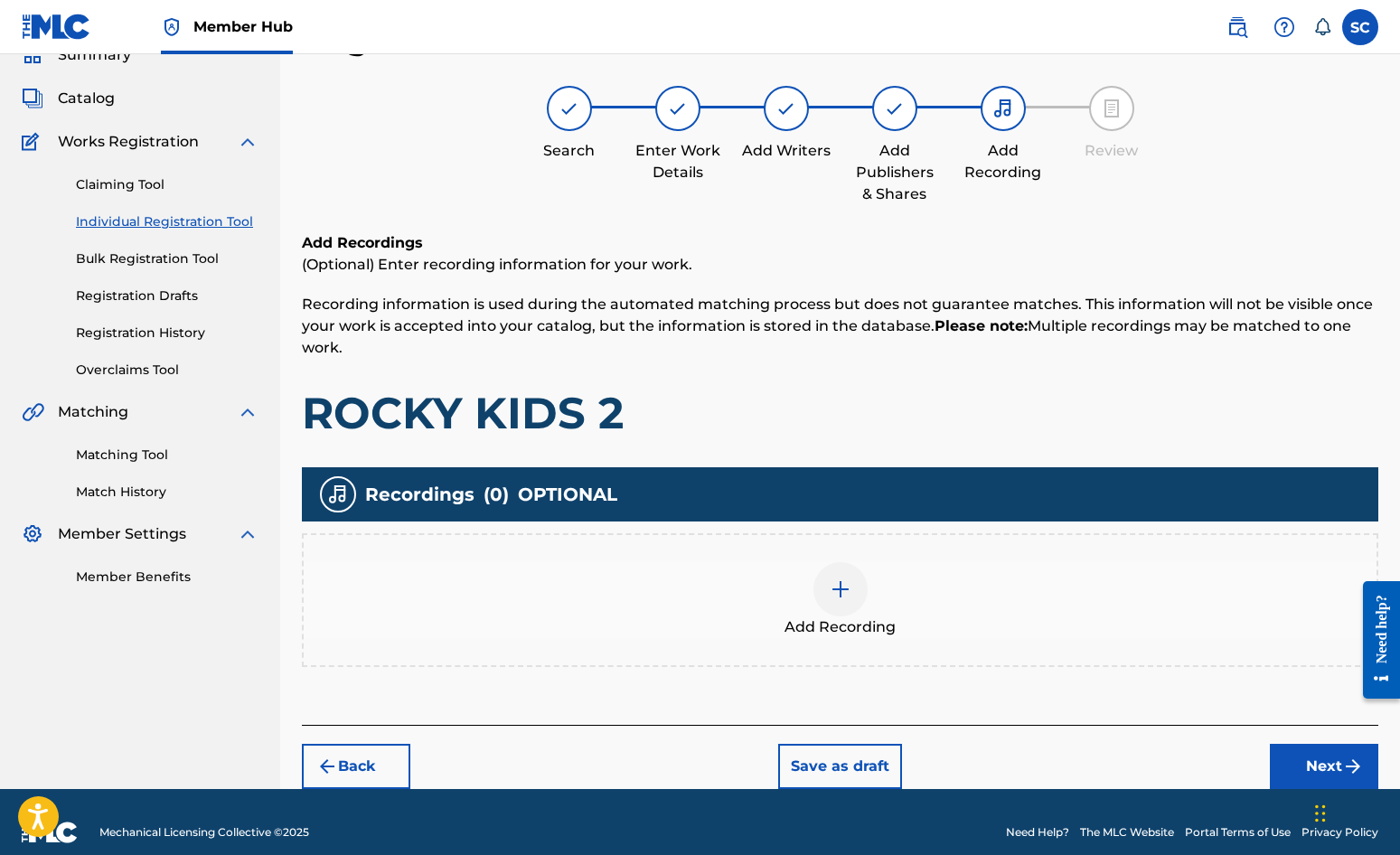
click at [841, 592] on img at bounding box center [840, 589] width 22 height 22
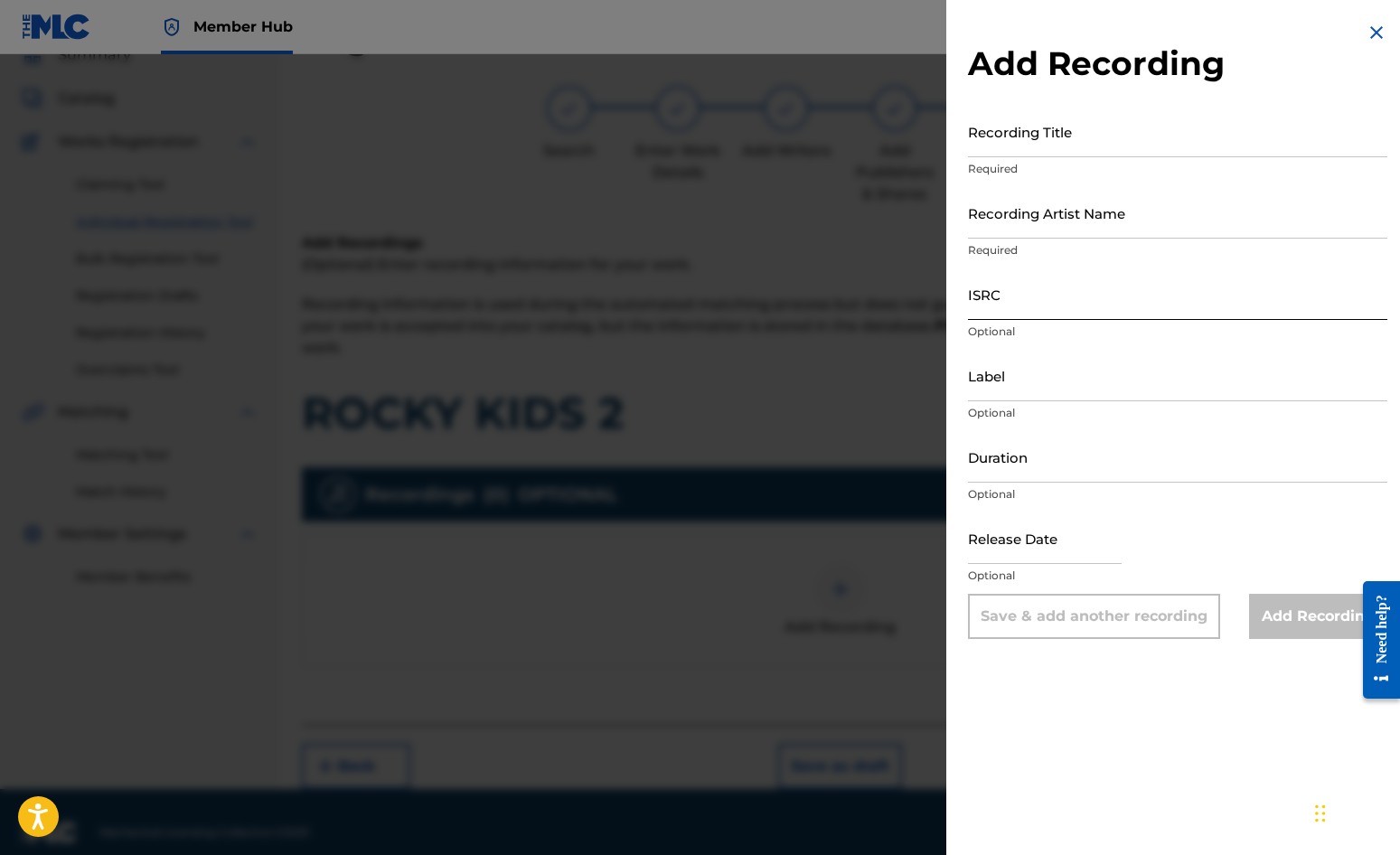
click at [1043, 302] on input "ISRC" at bounding box center [1177, 294] width 419 height 52
paste input "GBDPR0047501"
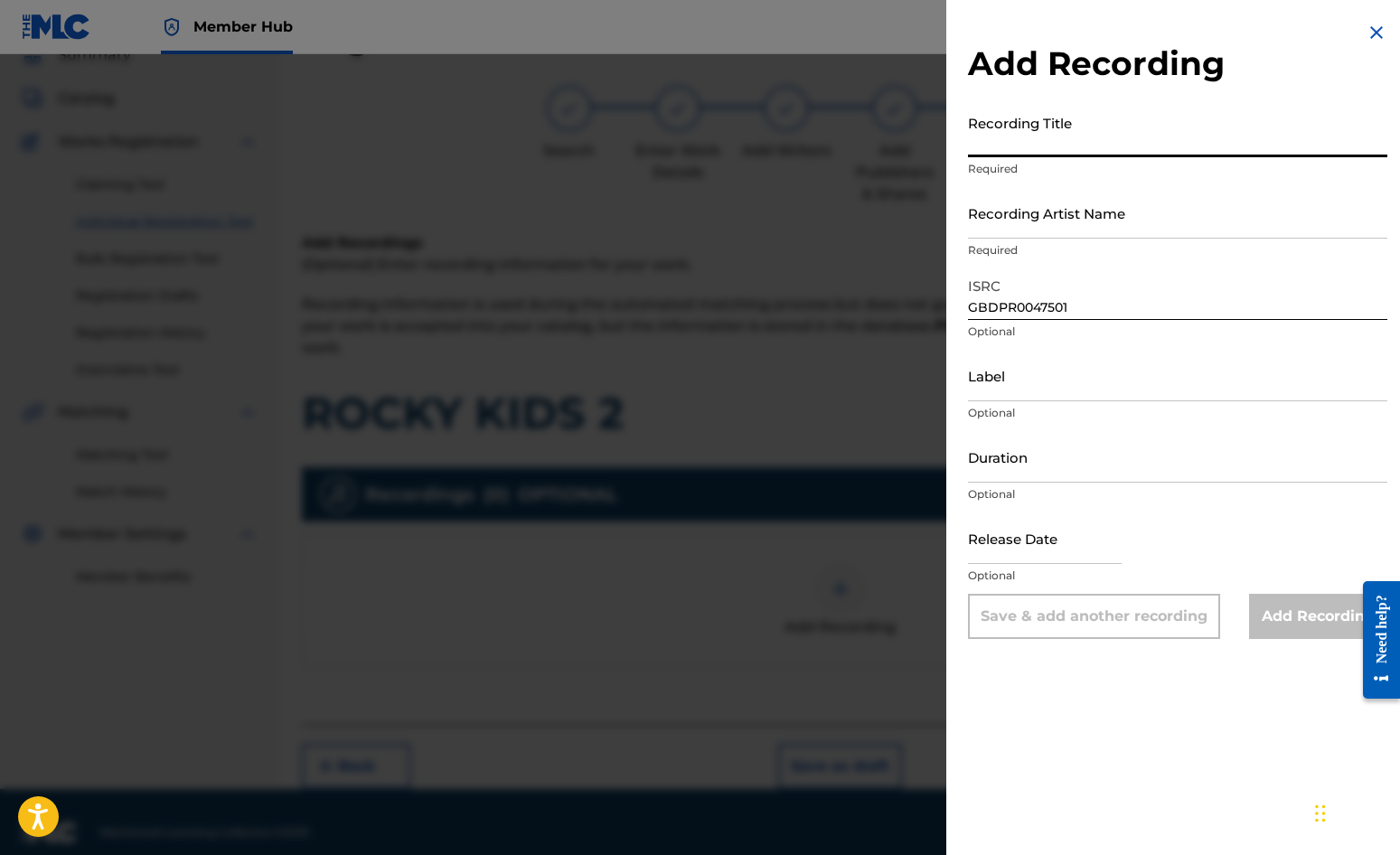
click at [1033, 129] on input "Recording Title" at bounding box center [1177, 132] width 419 height 52
drag, startPoint x: 1016, startPoint y: 213, endPoint x: 1013, endPoint y: 196, distance: 17.3
click at [1016, 213] on input "Recording Artist Name" at bounding box center [1177, 212] width 419 height 52
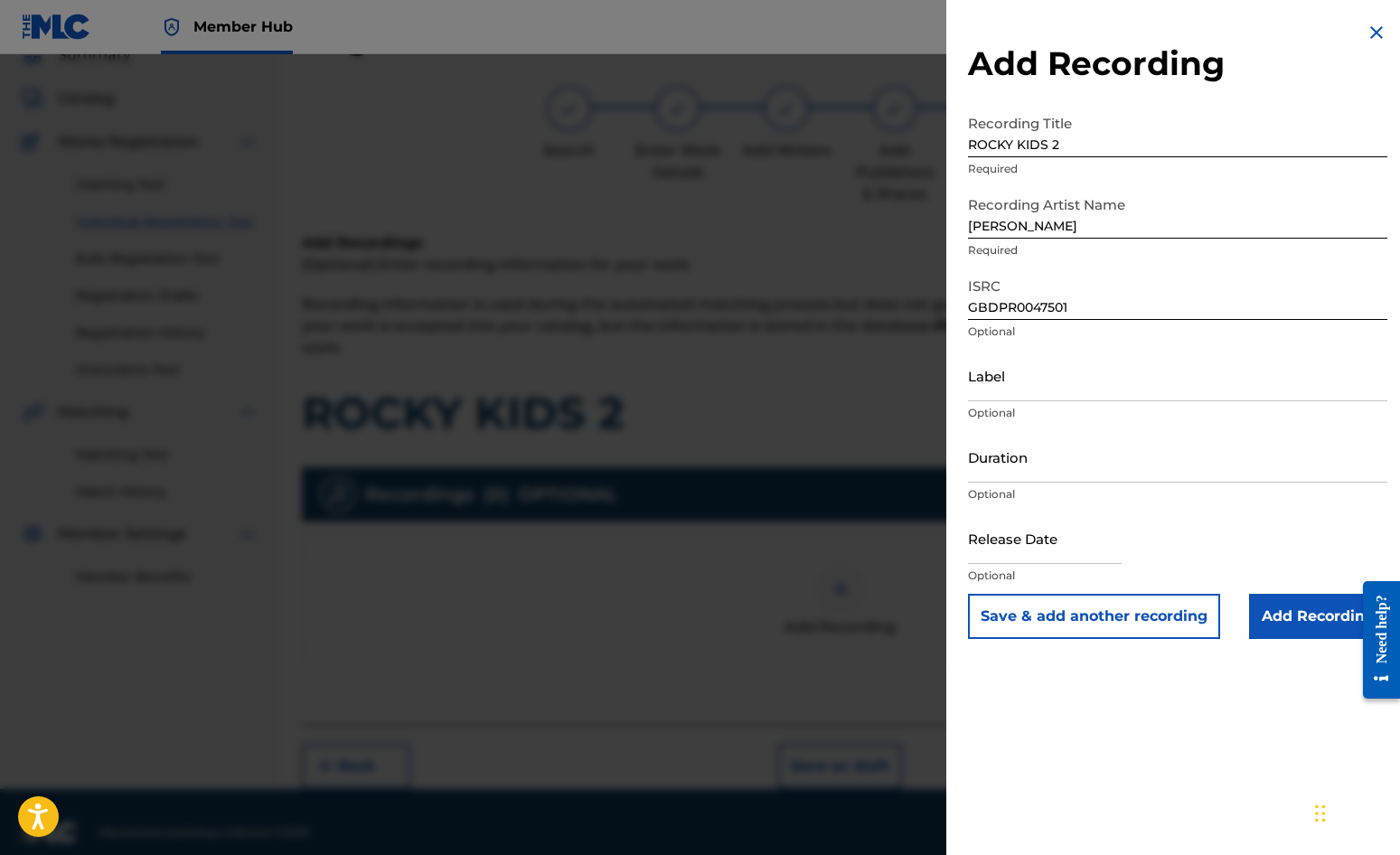
click at [955, 345] on div "Add Recording Recording Title ROCKY KIDS 2 Required Recording Artist Name DAVE …" at bounding box center [1177, 330] width 463 height 661
click at [994, 454] on input "Duration" at bounding box center [1177, 457] width 419 height 52
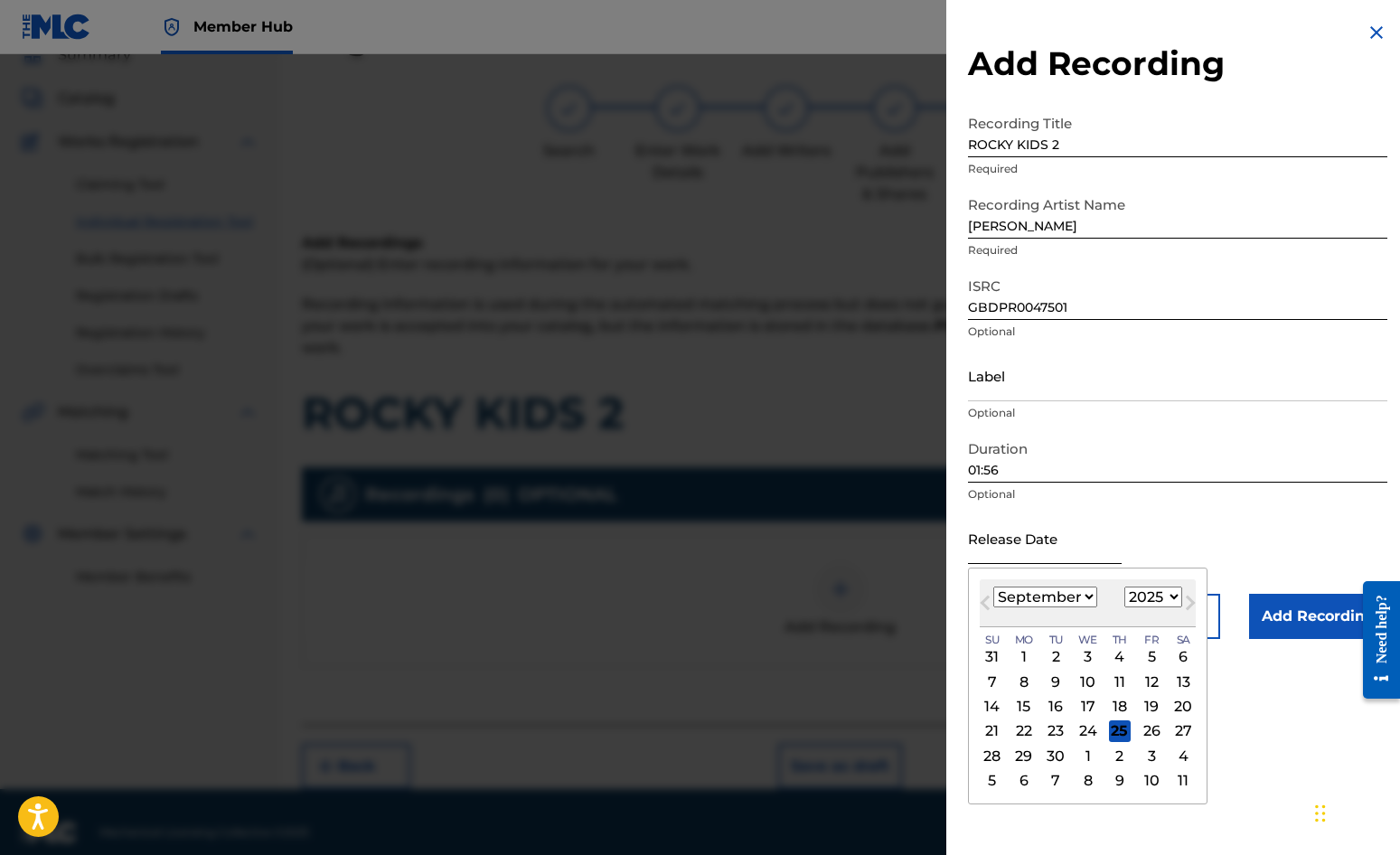
click at [1009, 540] on input "text" at bounding box center [1045, 537] width 154 height 52
click at [957, 560] on div "Add Recording Recording Title ROCKY KIDS 2 Required Recording Artist Name DAVE …" at bounding box center [1177, 330] width 463 height 661
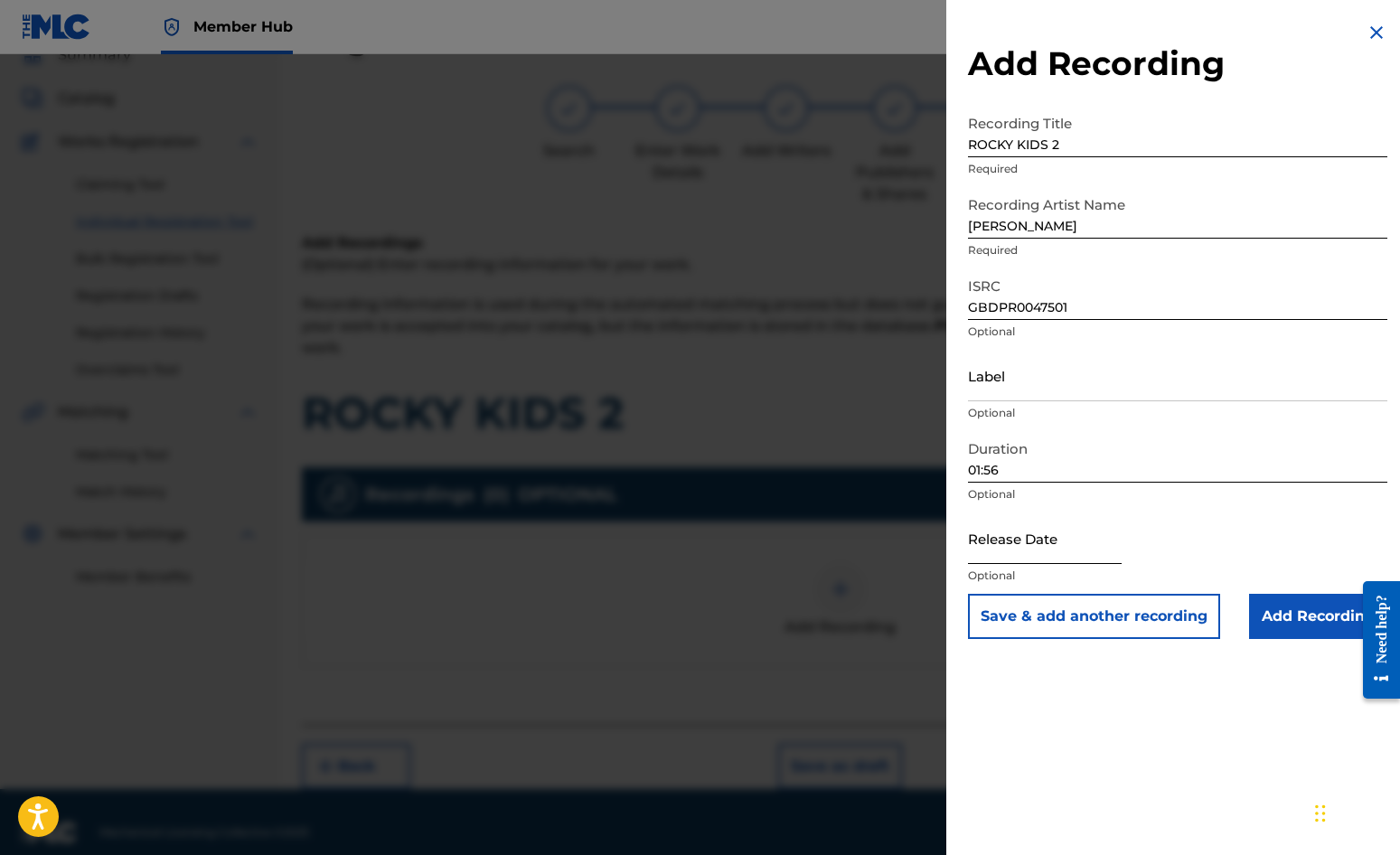
click at [1003, 548] on input "text" at bounding box center [1045, 537] width 154 height 52
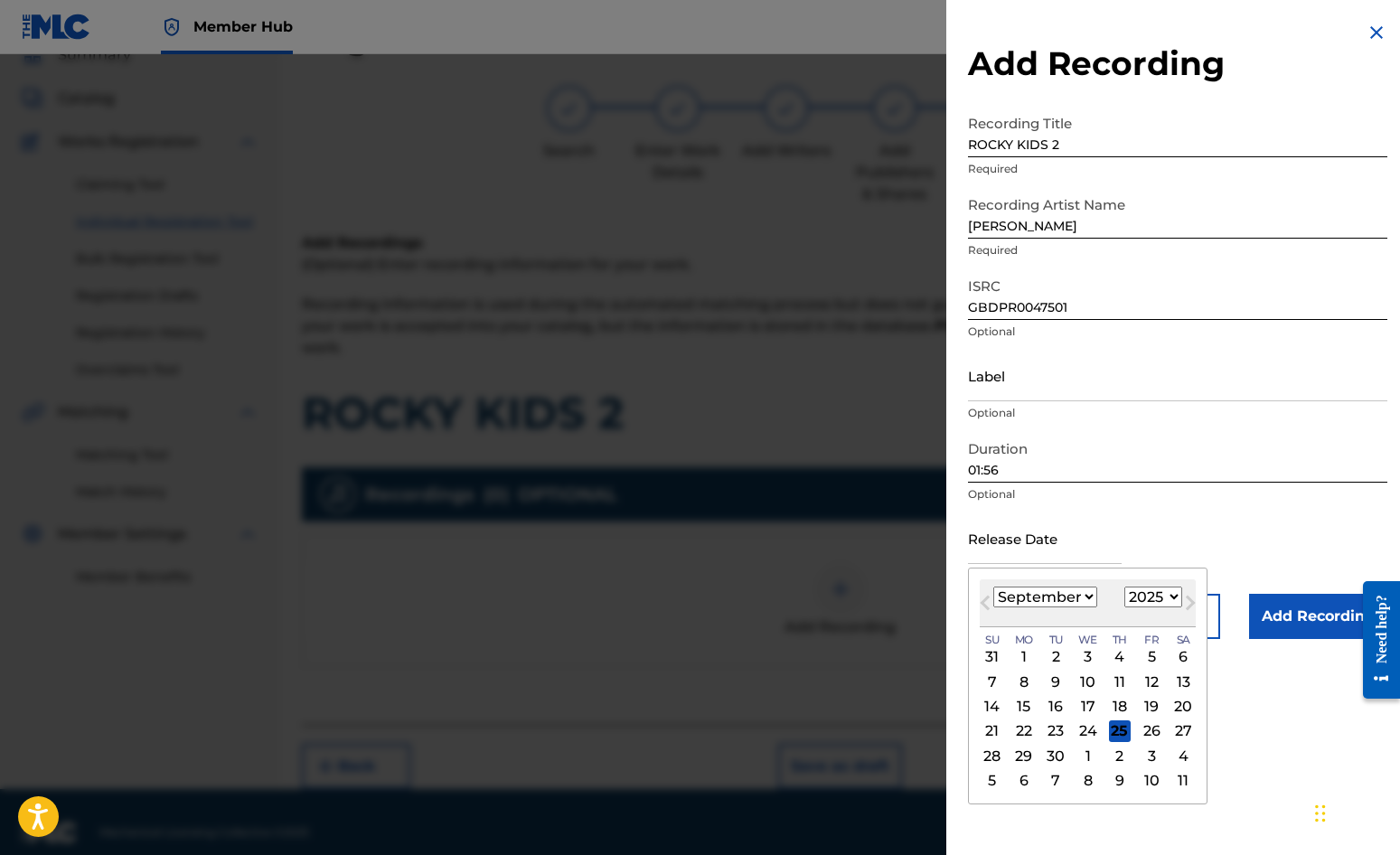
click at [977, 581] on div "Previous Month Next Month [DATE] January February March April May June July Aug…" at bounding box center [1087, 686] width 240 height 237
click at [1172, 594] on select "1900 1901 1902 1903 1904 1905 1906 1907 1908 1909 1910 1911 1912 1913 1914 1915…" at bounding box center [1154, 597] width 58 height 21
click at [1125, 586] on select "1900 1901 1902 1903 1904 1905 1906 1907 1908 1909 1910 1911 1912 1913 1914 1915…" at bounding box center [1154, 597] width 58 height 21
click at [1090, 597] on select "January February March April May June July August September October November De…" at bounding box center [1045, 597] width 104 height 21
click at [993, 586] on select "January February March April May June July August September October November De…" at bounding box center [1045, 597] width 104 height 21
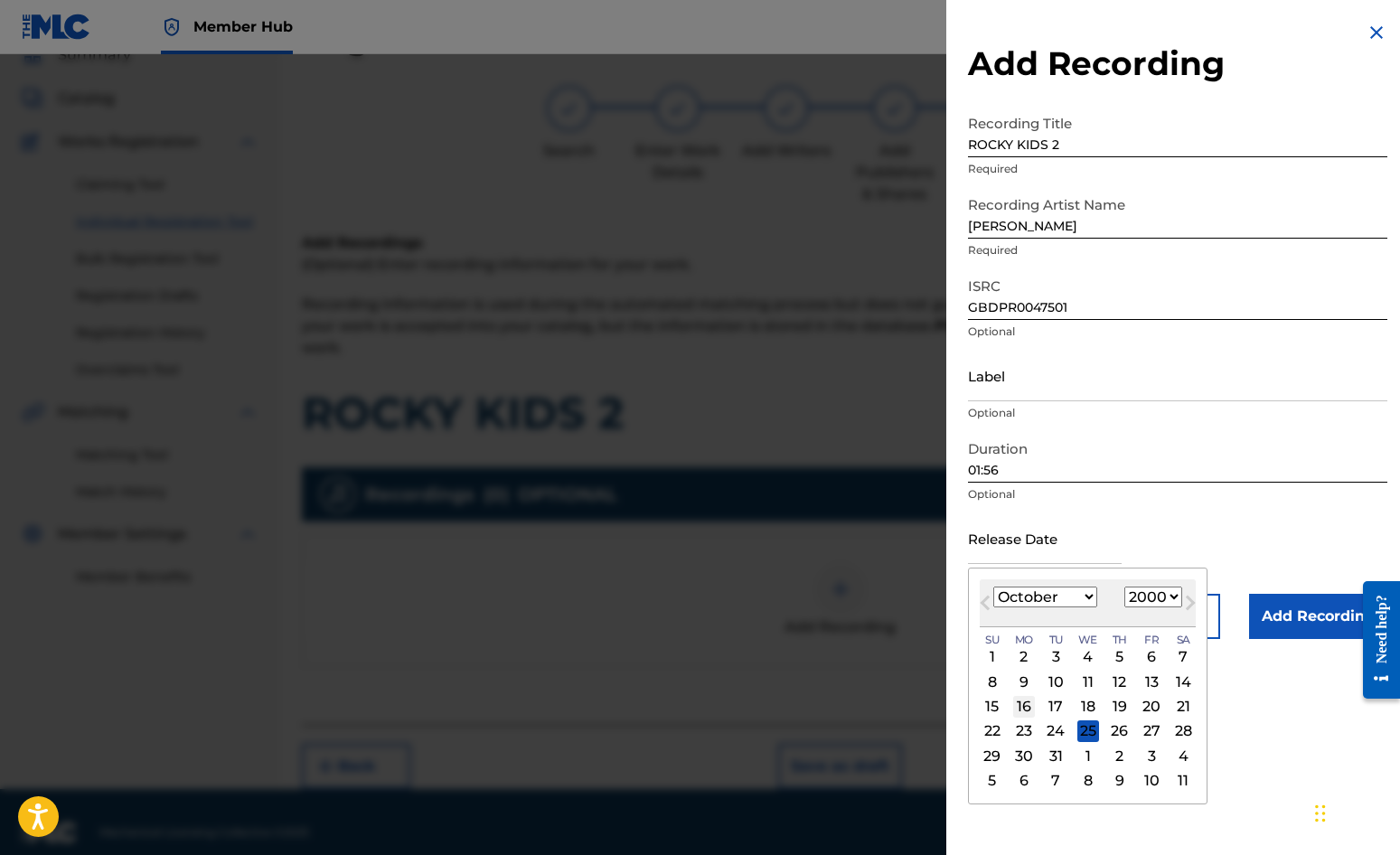
click at [1022, 706] on div "16" at bounding box center [1023, 707] width 22 height 22
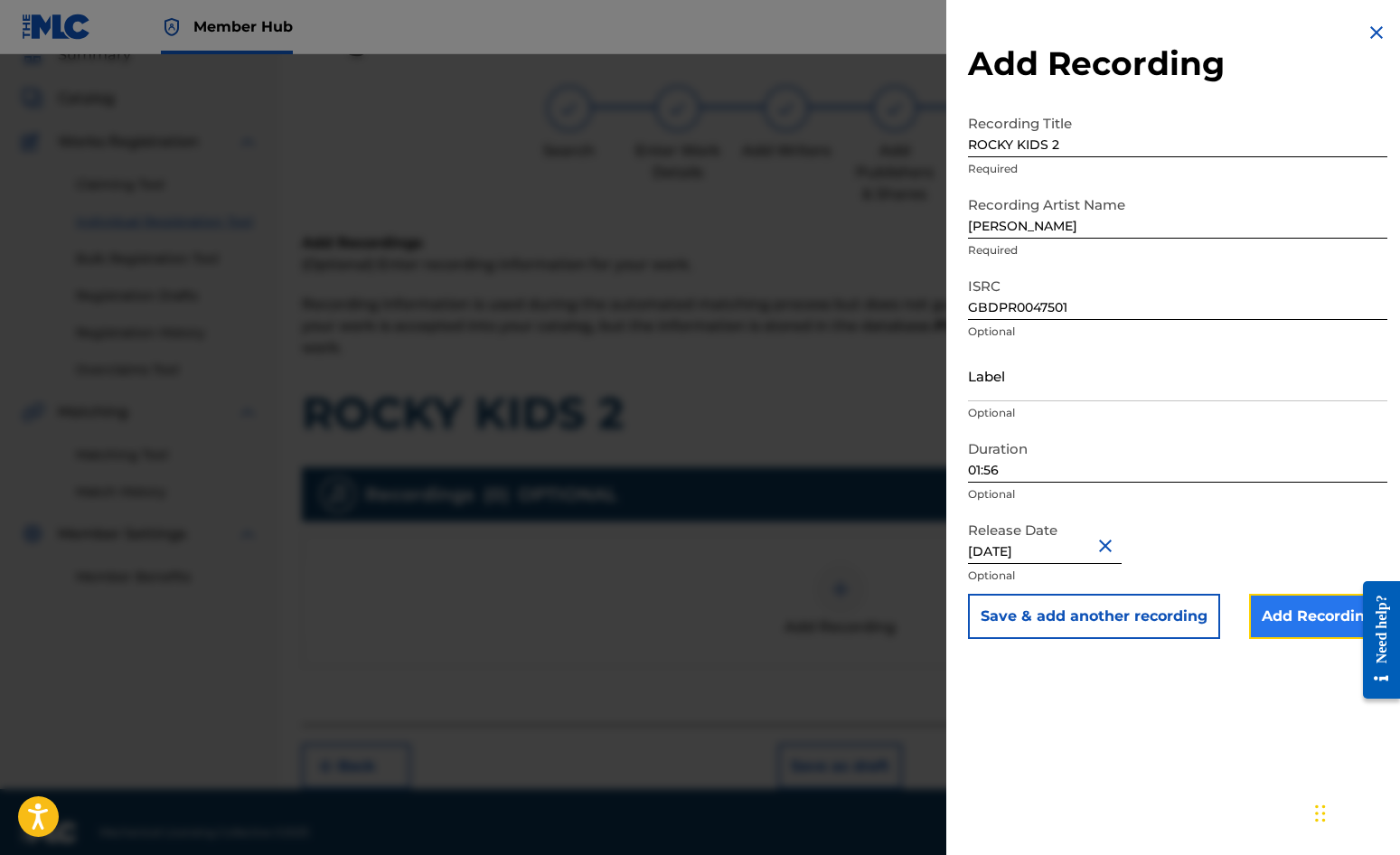
click at [1310, 612] on input "Add Recording" at bounding box center [1318, 616] width 138 height 45
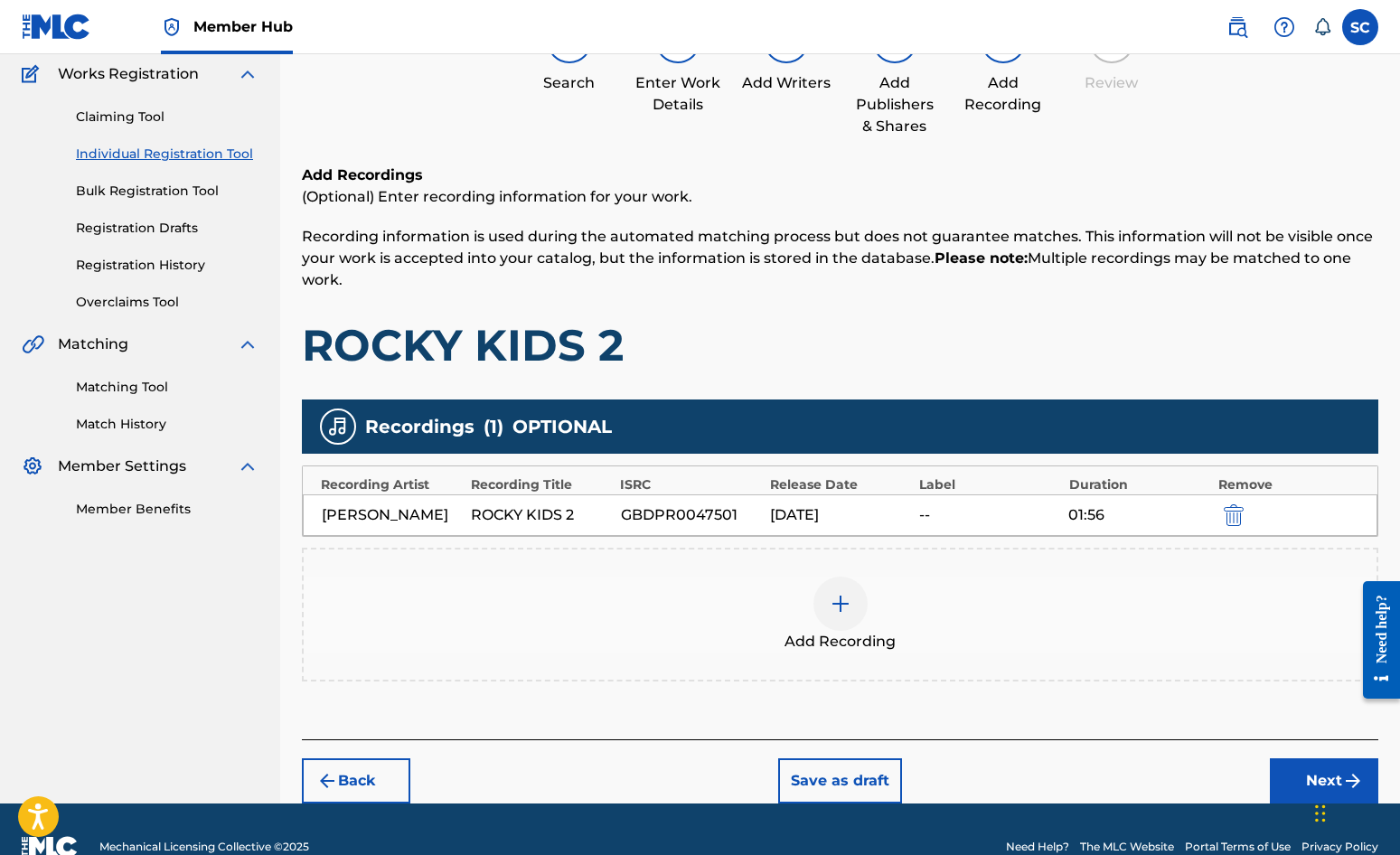
scroll to position [184, 0]
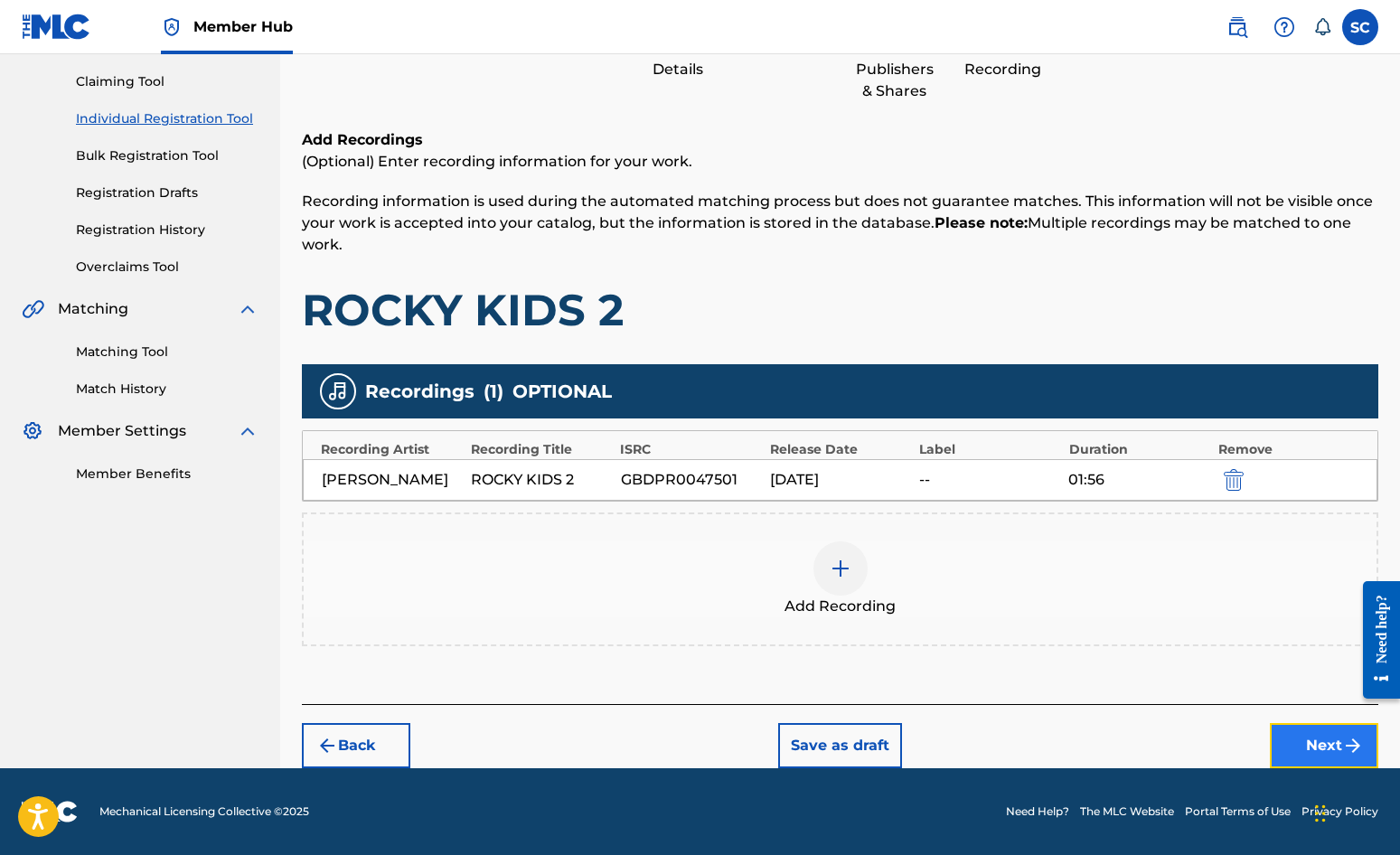
click at [1327, 743] on button "Next" at bounding box center [1324, 746] width 108 height 45
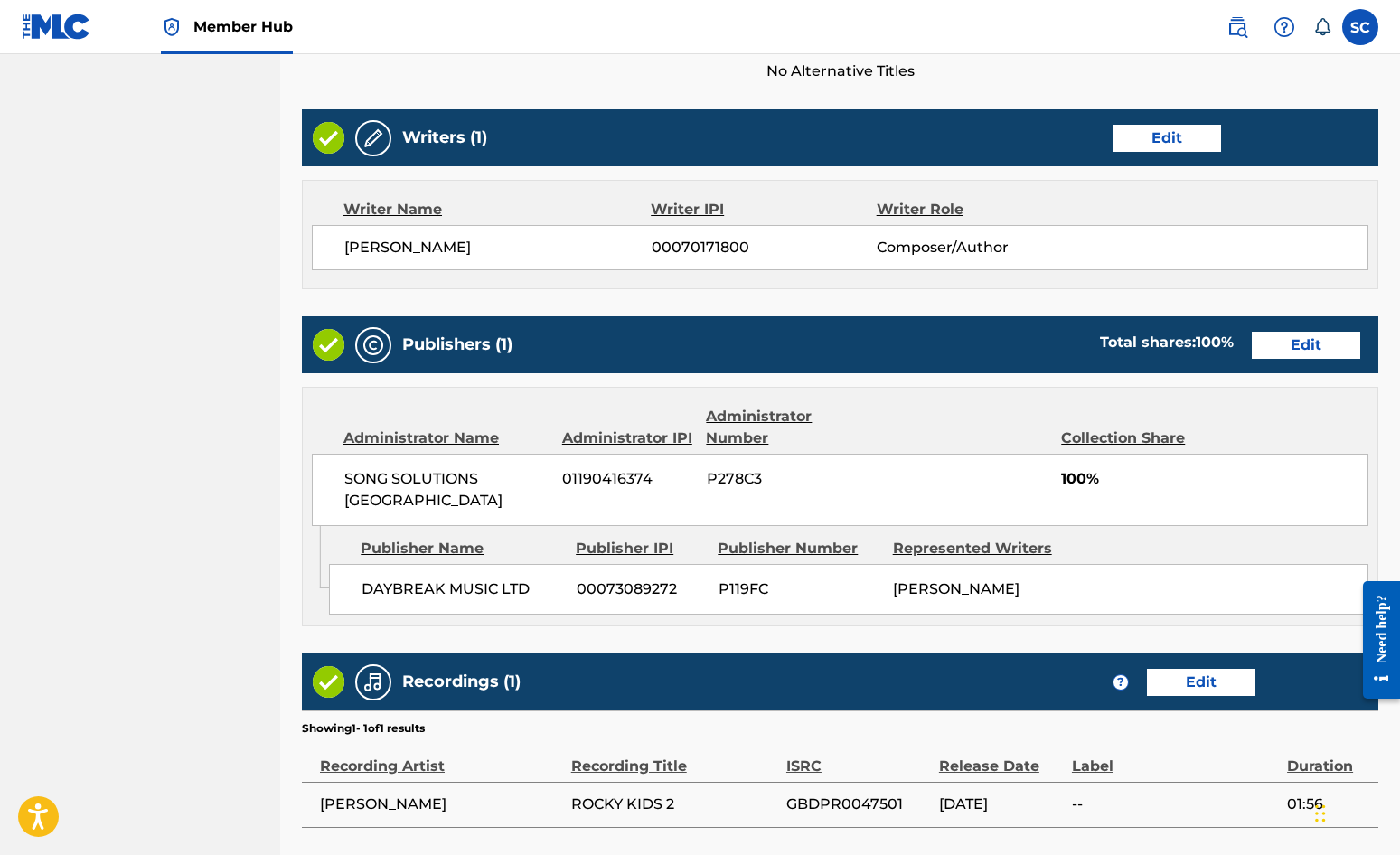
scroll to position [794, 0]
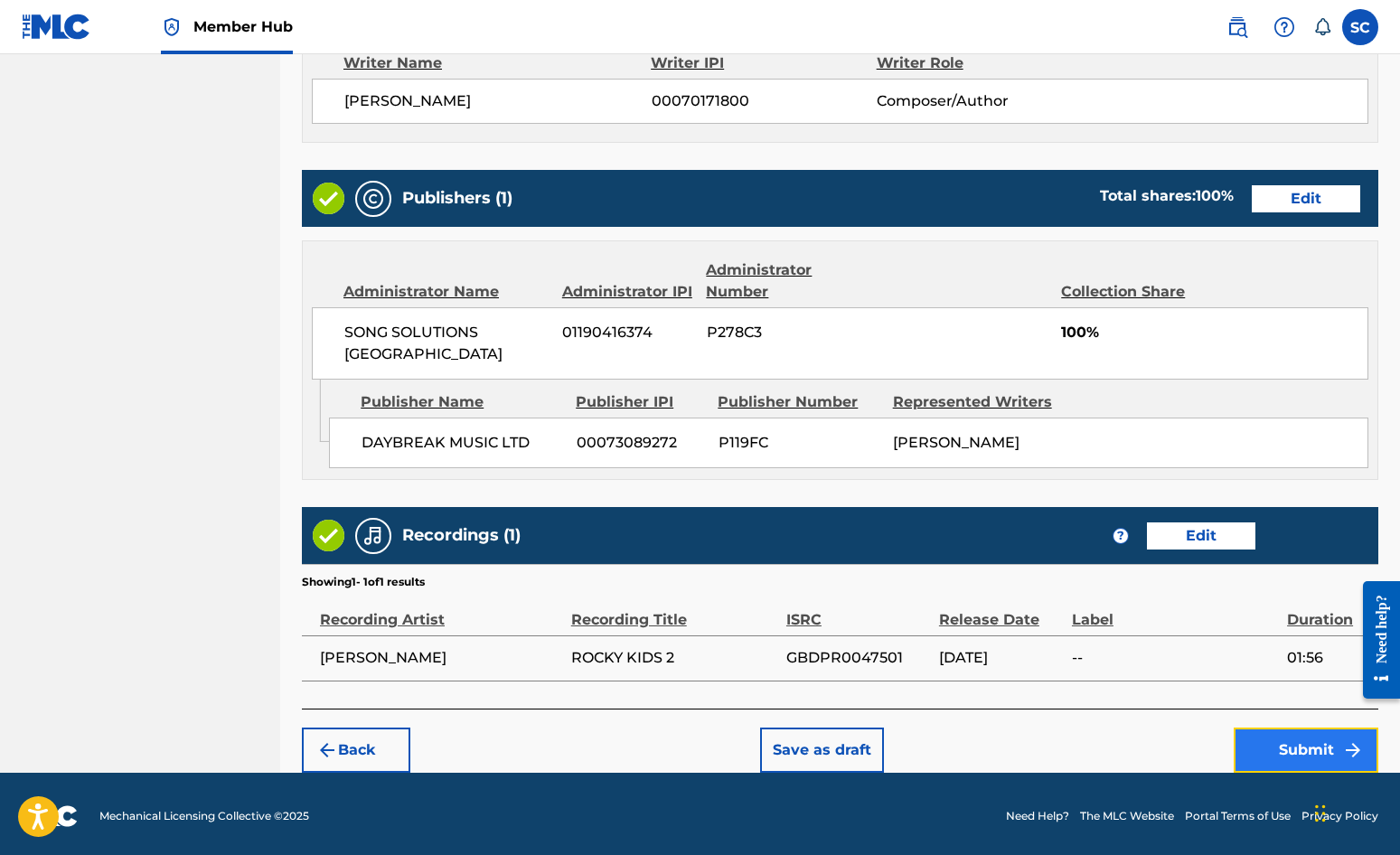
click at [1328, 746] on button "Submit" at bounding box center [1306, 750] width 145 height 45
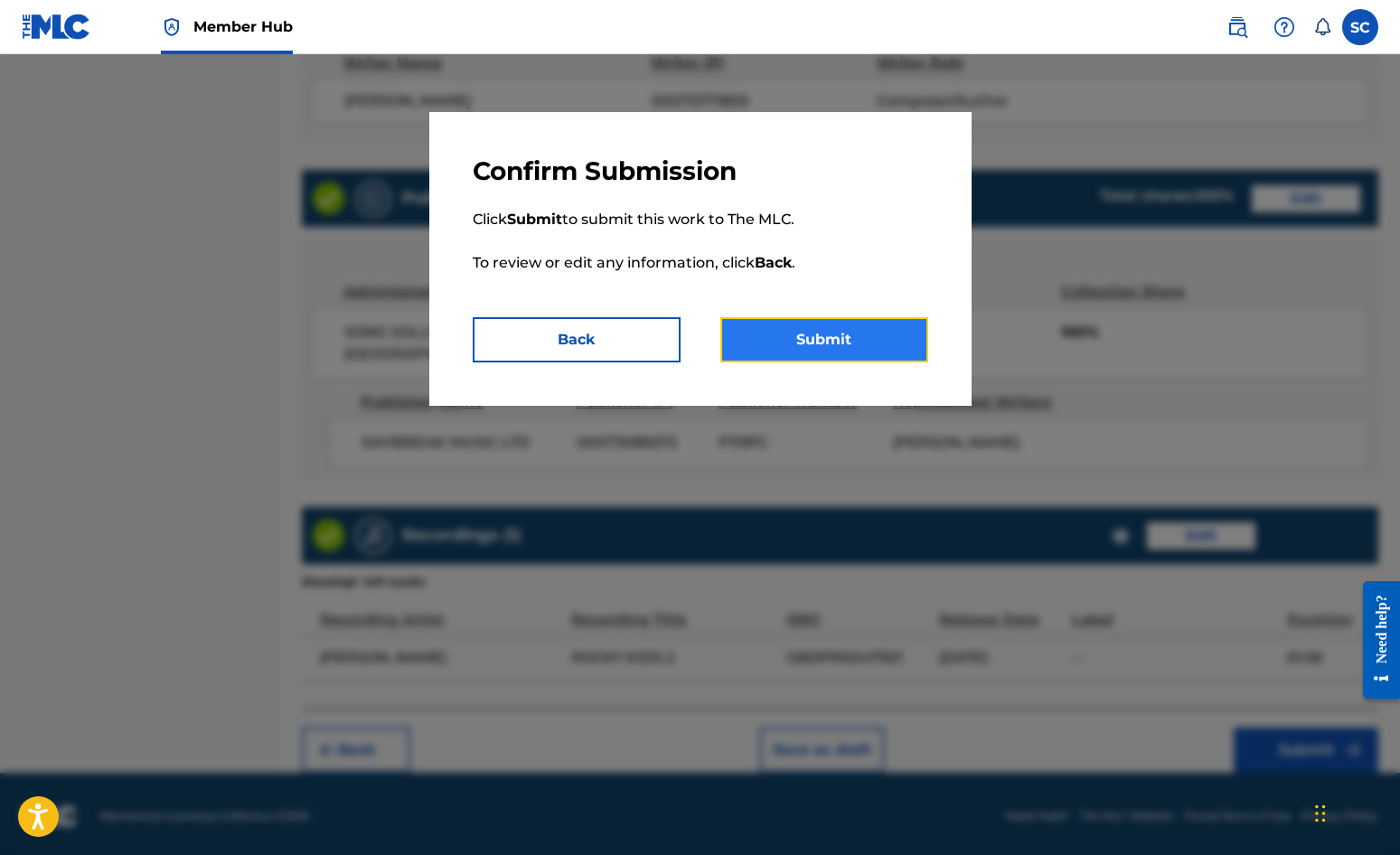
click at [805, 333] on button "Submit" at bounding box center [824, 340] width 208 height 45
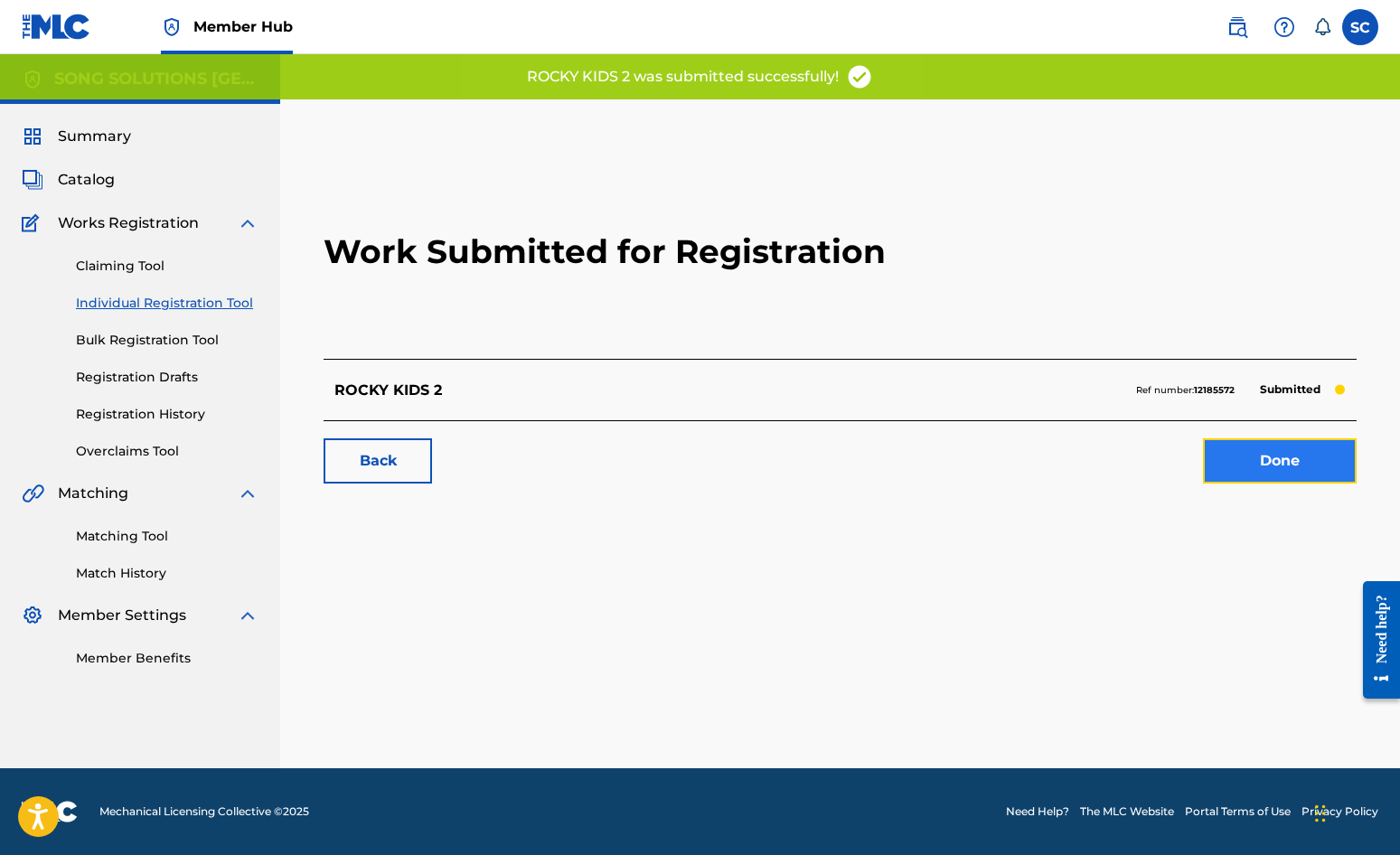
click at [1284, 464] on link "Done" at bounding box center [1281, 461] width 154 height 45
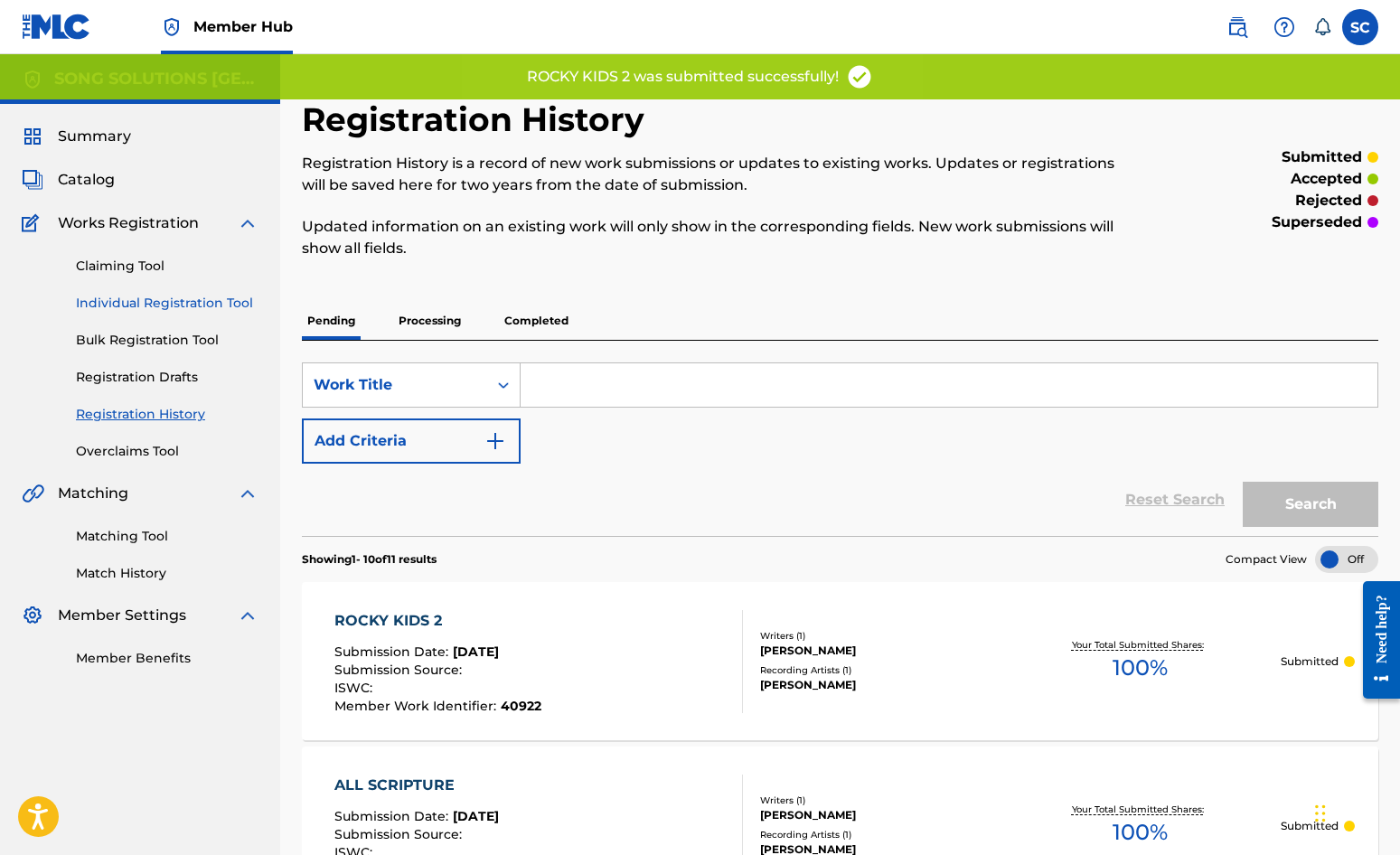
click at [142, 299] on link "Individual Registration Tool" at bounding box center [167, 303] width 182 height 19
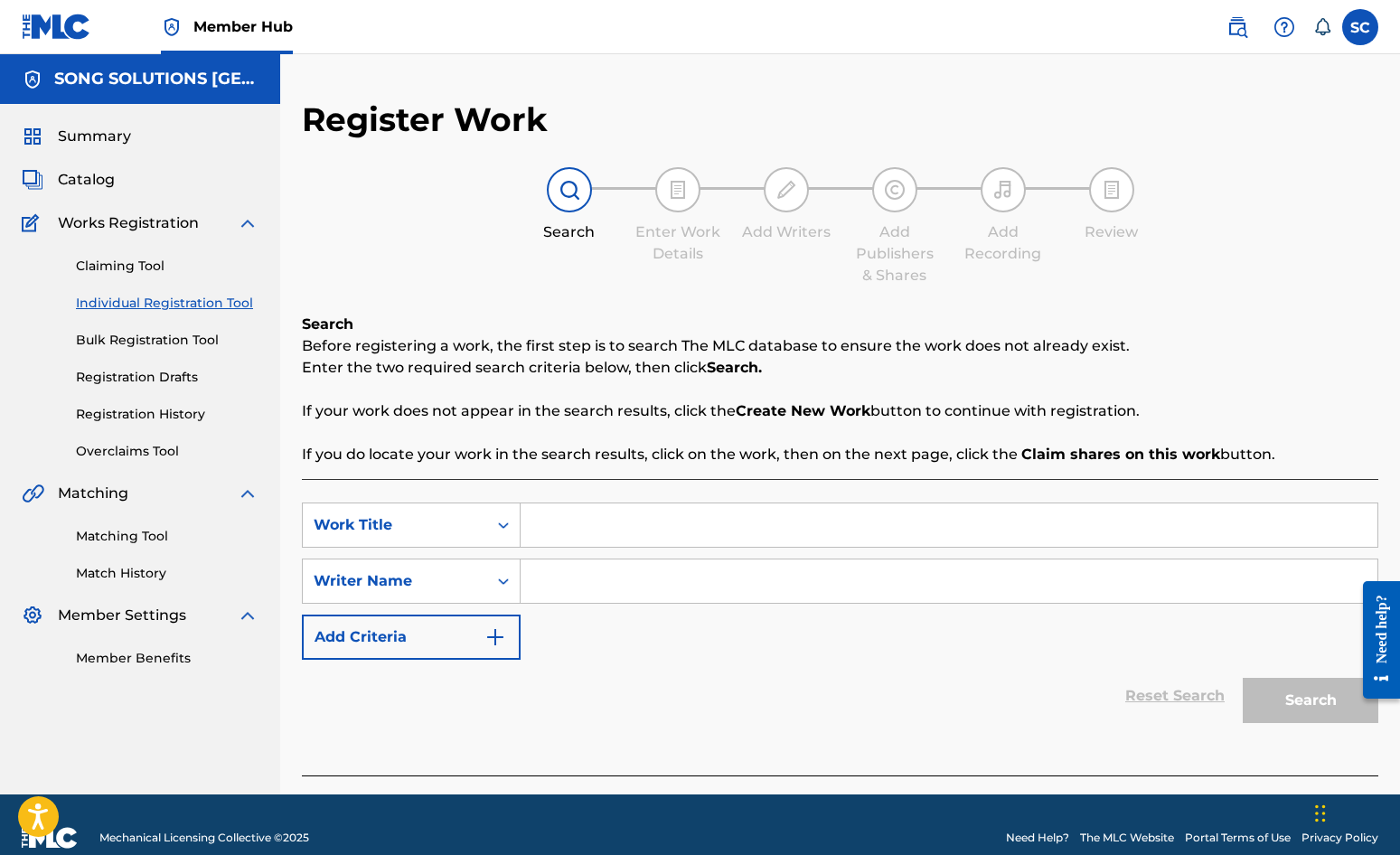
click at [583, 524] on input "Search Form" at bounding box center [949, 525] width 857 height 43
click at [573, 569] on input "Search Form" at bounding box center [949, 582] width 857 height 43
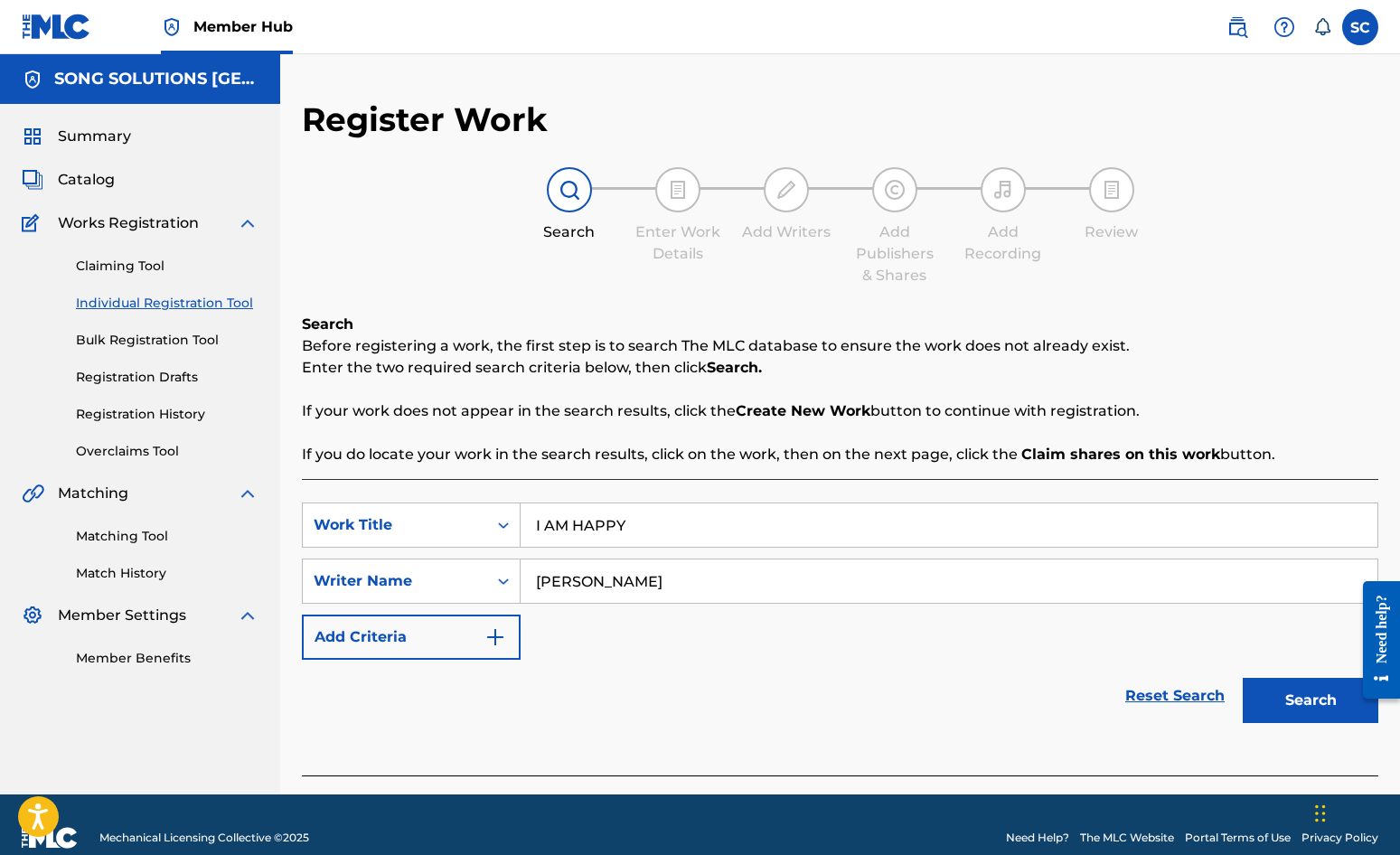
click at [1243, 678] on button "Search" at bounding box center [1311, 701] width 135 height 45
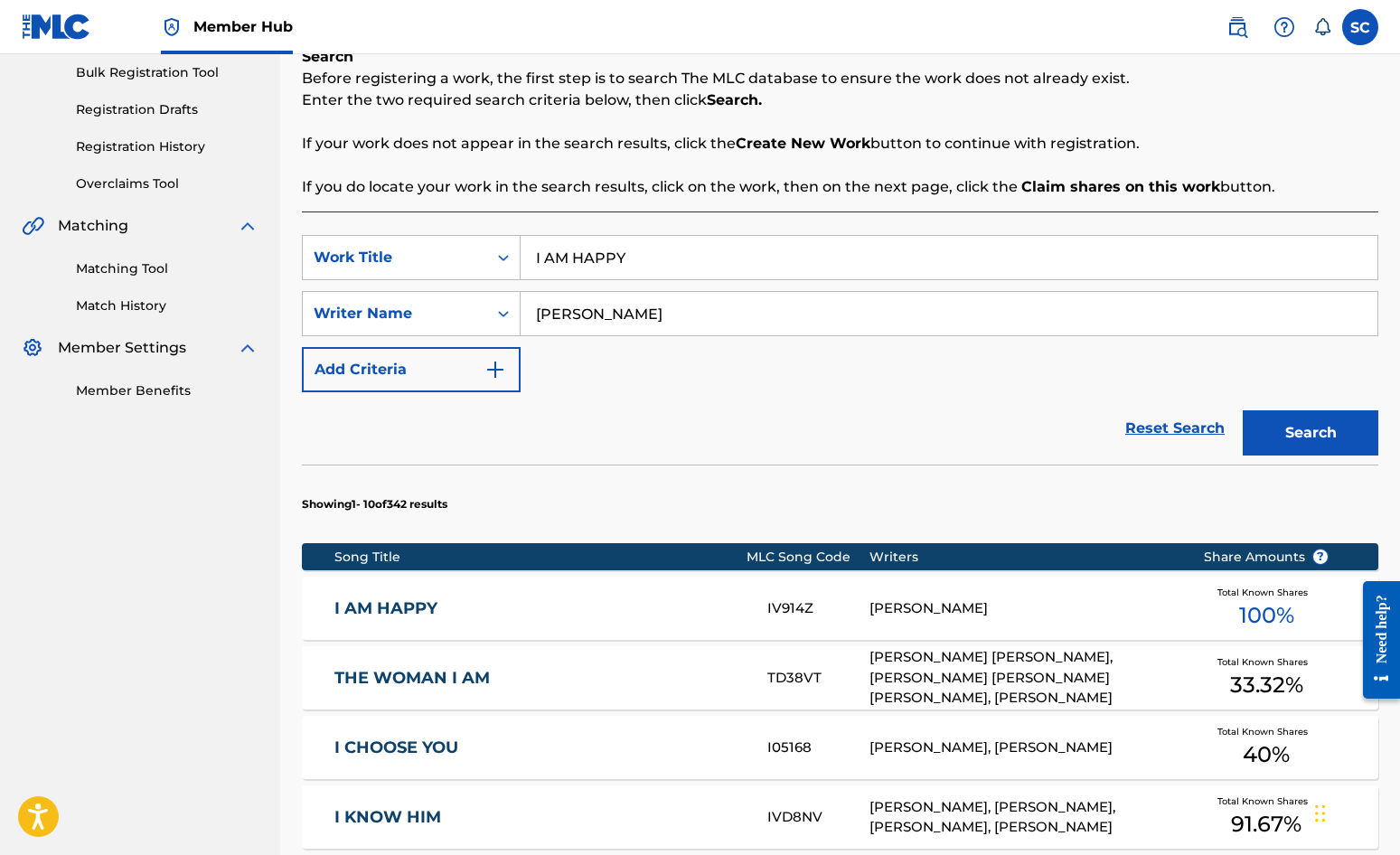
scroll to position [272, 0]
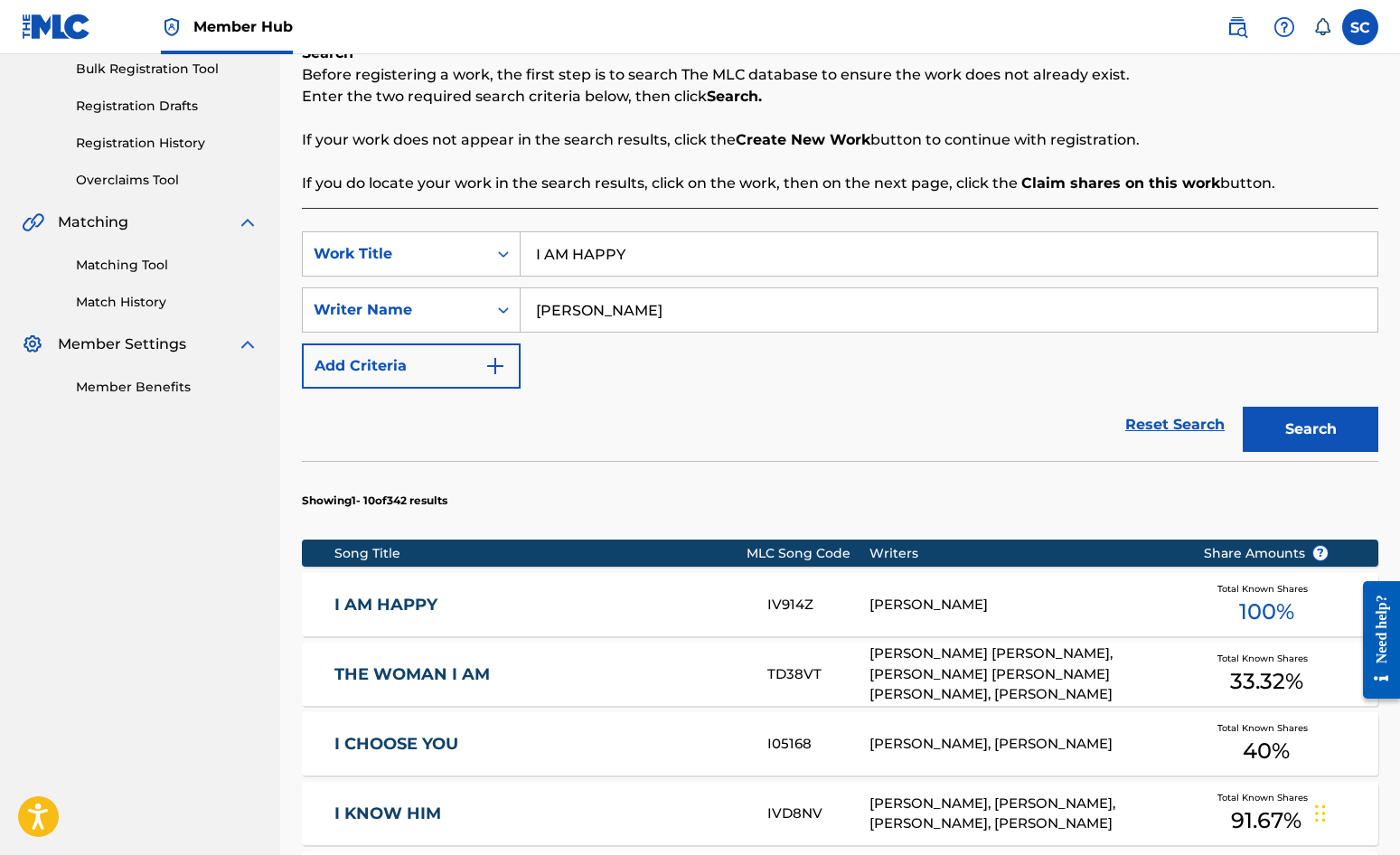
click at [399, 605] on link "I AM HAPPY" at bounding box center [538, 605] width 409 height 21
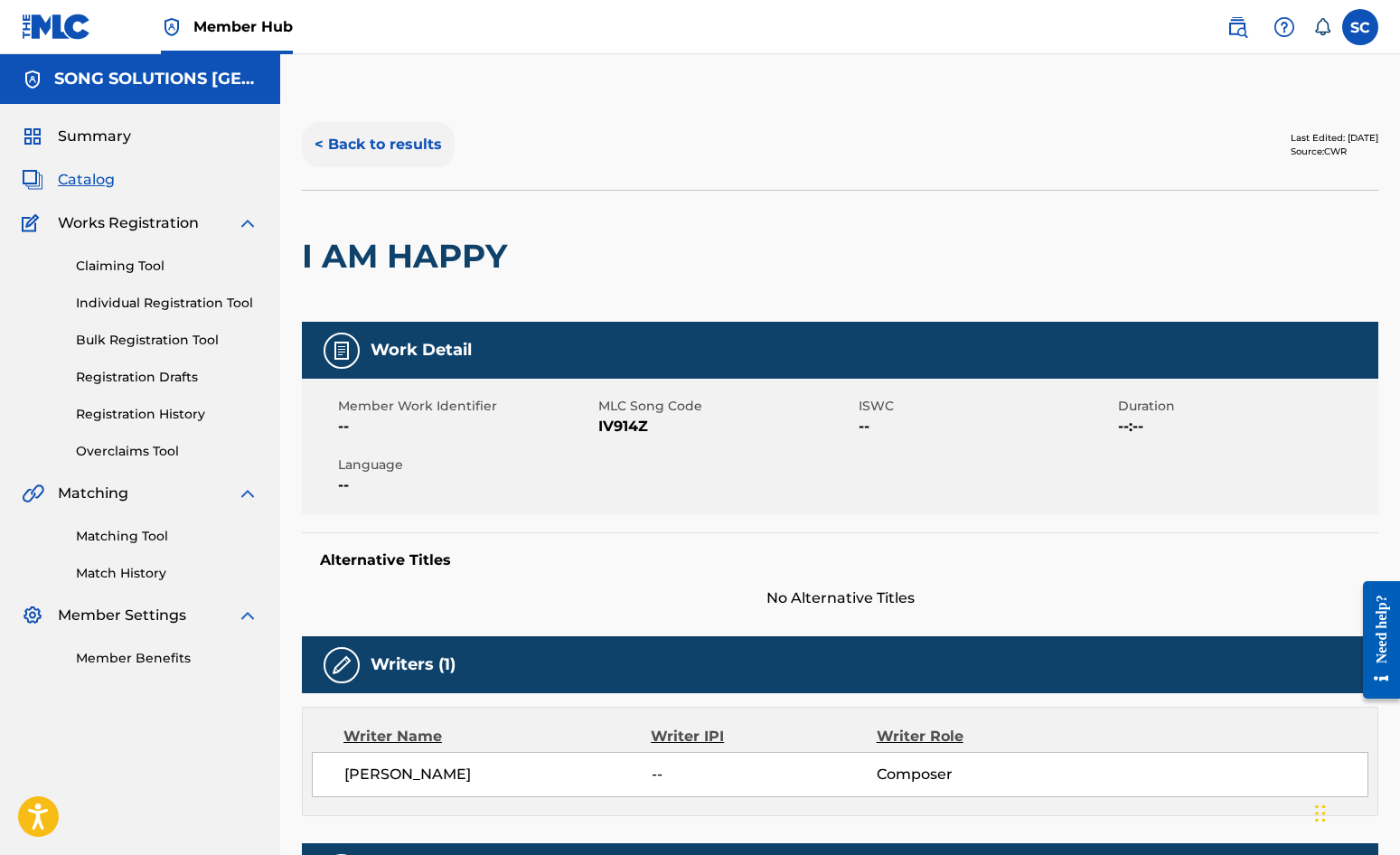
click at [392, 144] on button "< Back to results" at bounding box center [378, 145] width 153 height 45
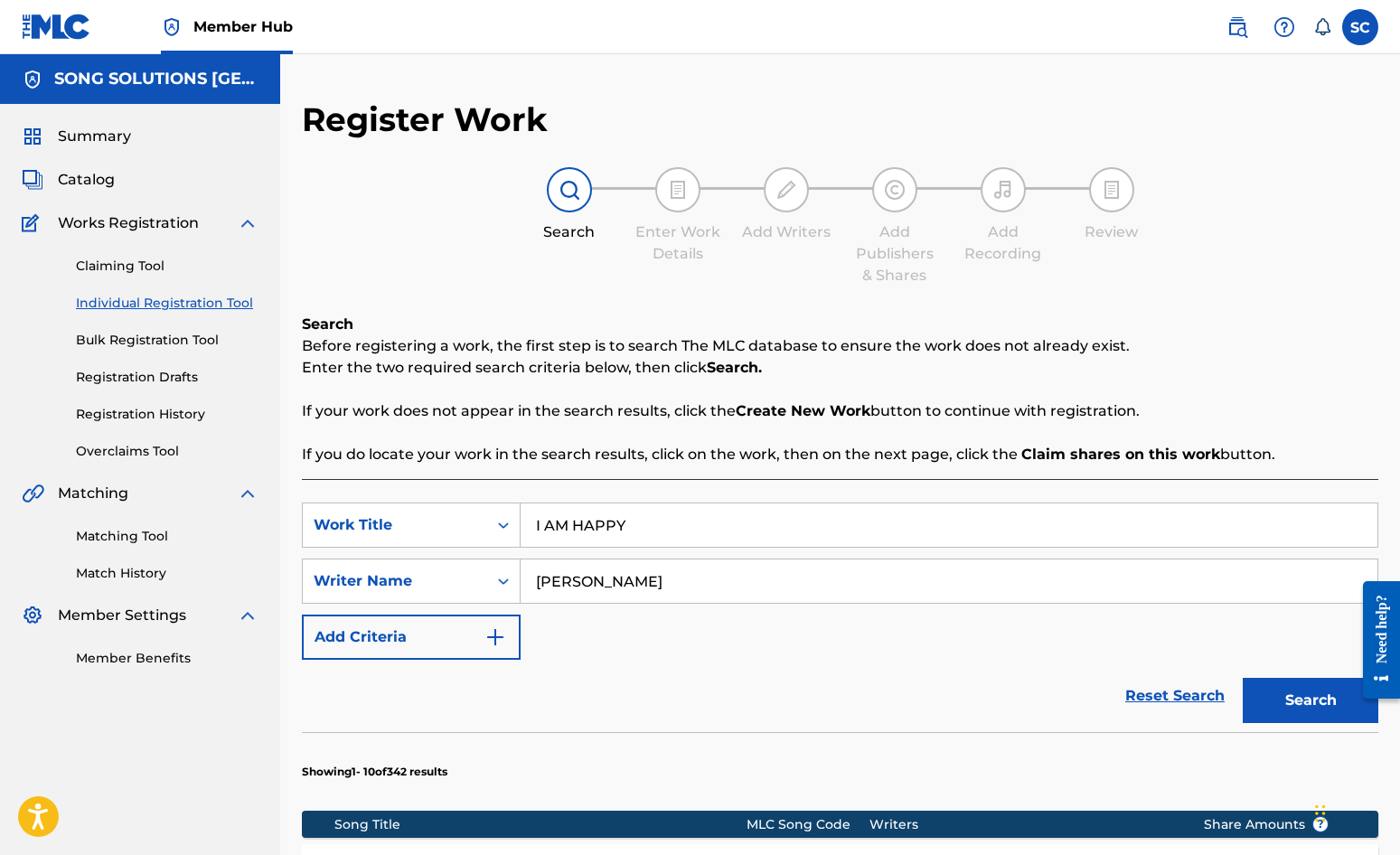
drag, startPoint x: 635, startPoint y: 528, endPoint x: 350, endPoint y: 496, distance: 286.8
click at [1243, 678] on button "Search" at bounding box center [1311, 701] width 135 height 45
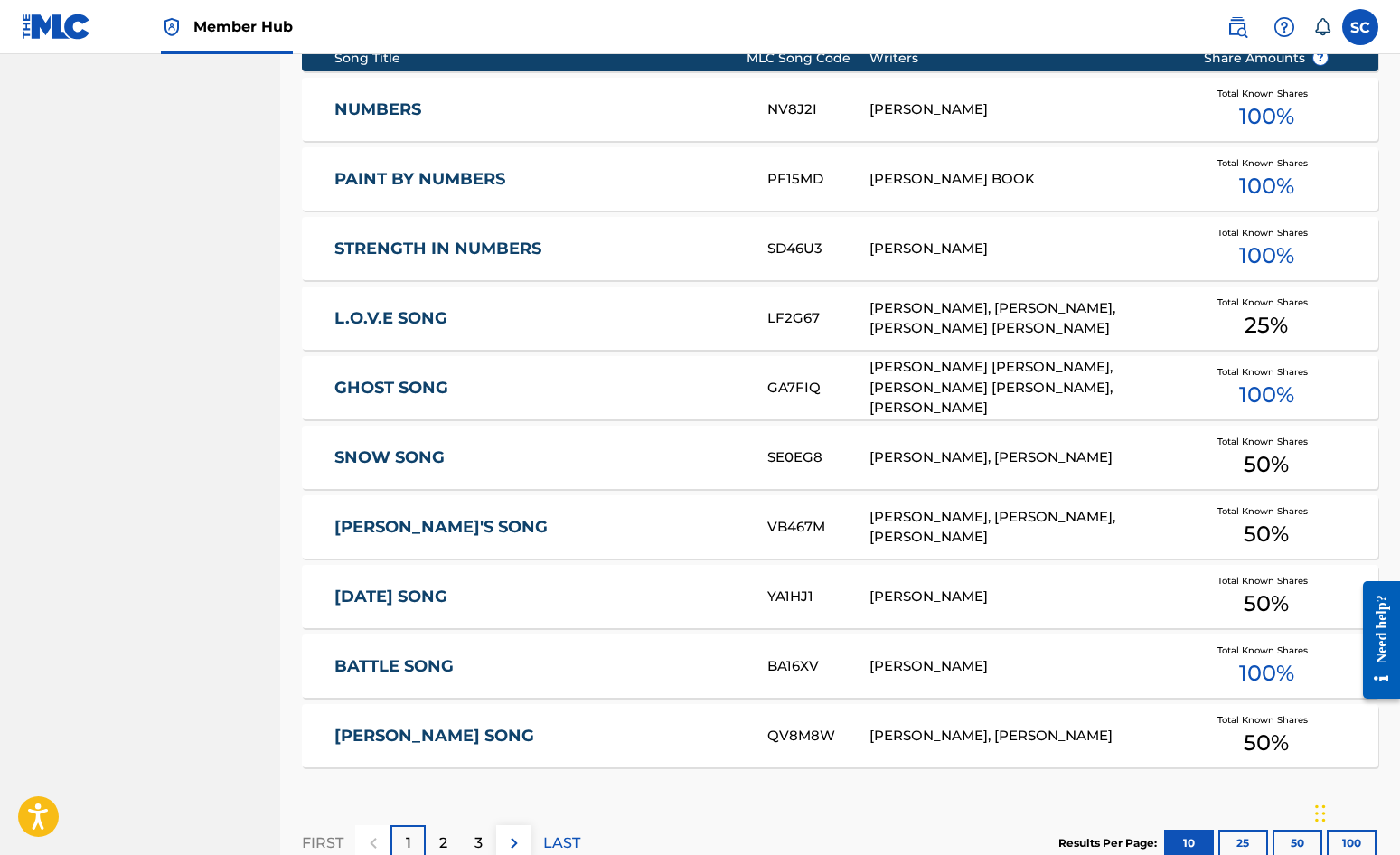
scroll to position [542, 0]
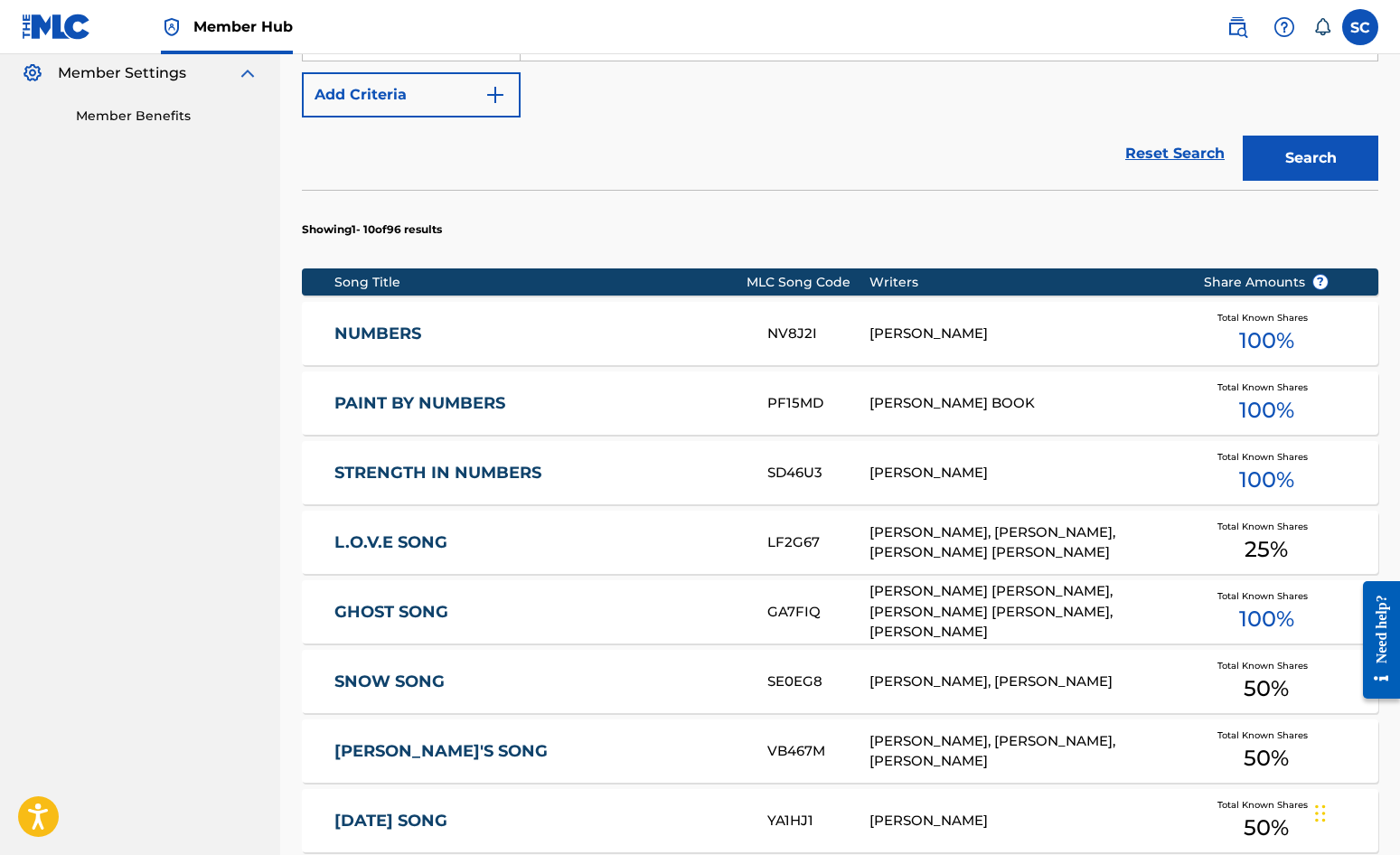
click at [435, 474] on link "STRENGTH IN NUMBERS" at bounding box center [538, 474] width 409 height 21
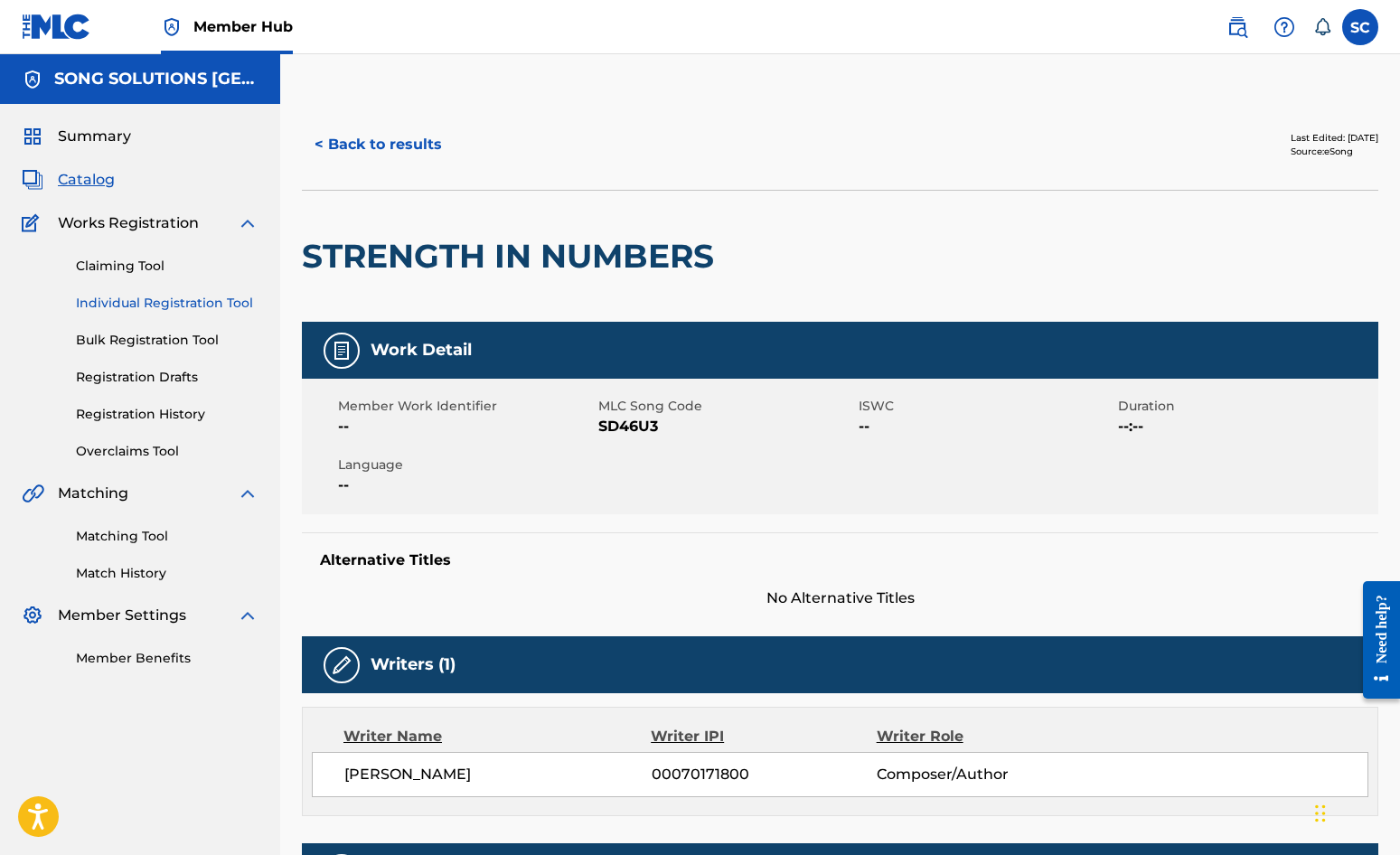
click at [114, 303] on link "Individual Registration Tool" at bounding box center [167, 303] width 182 height 19
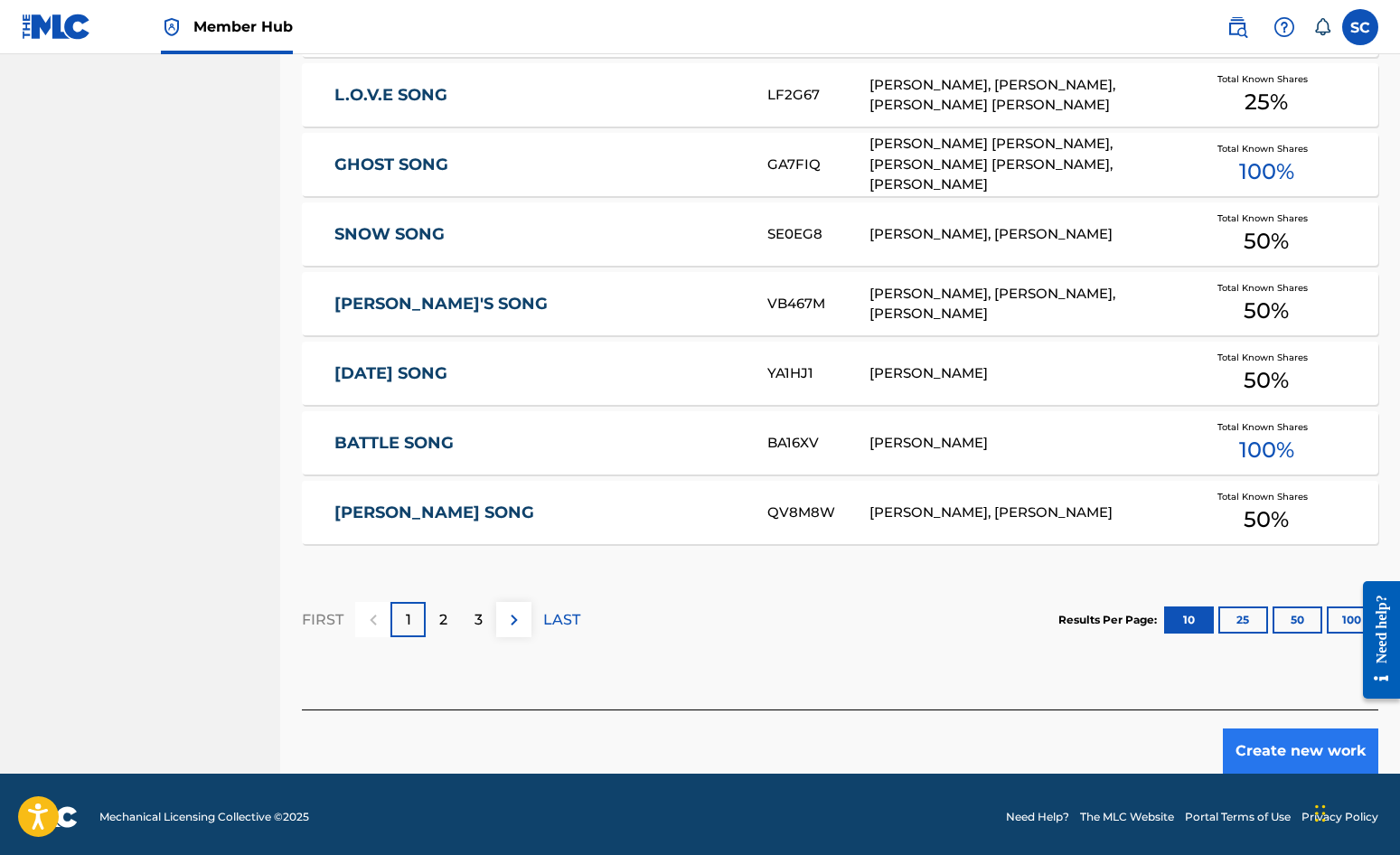
scroll to position [995, 0]
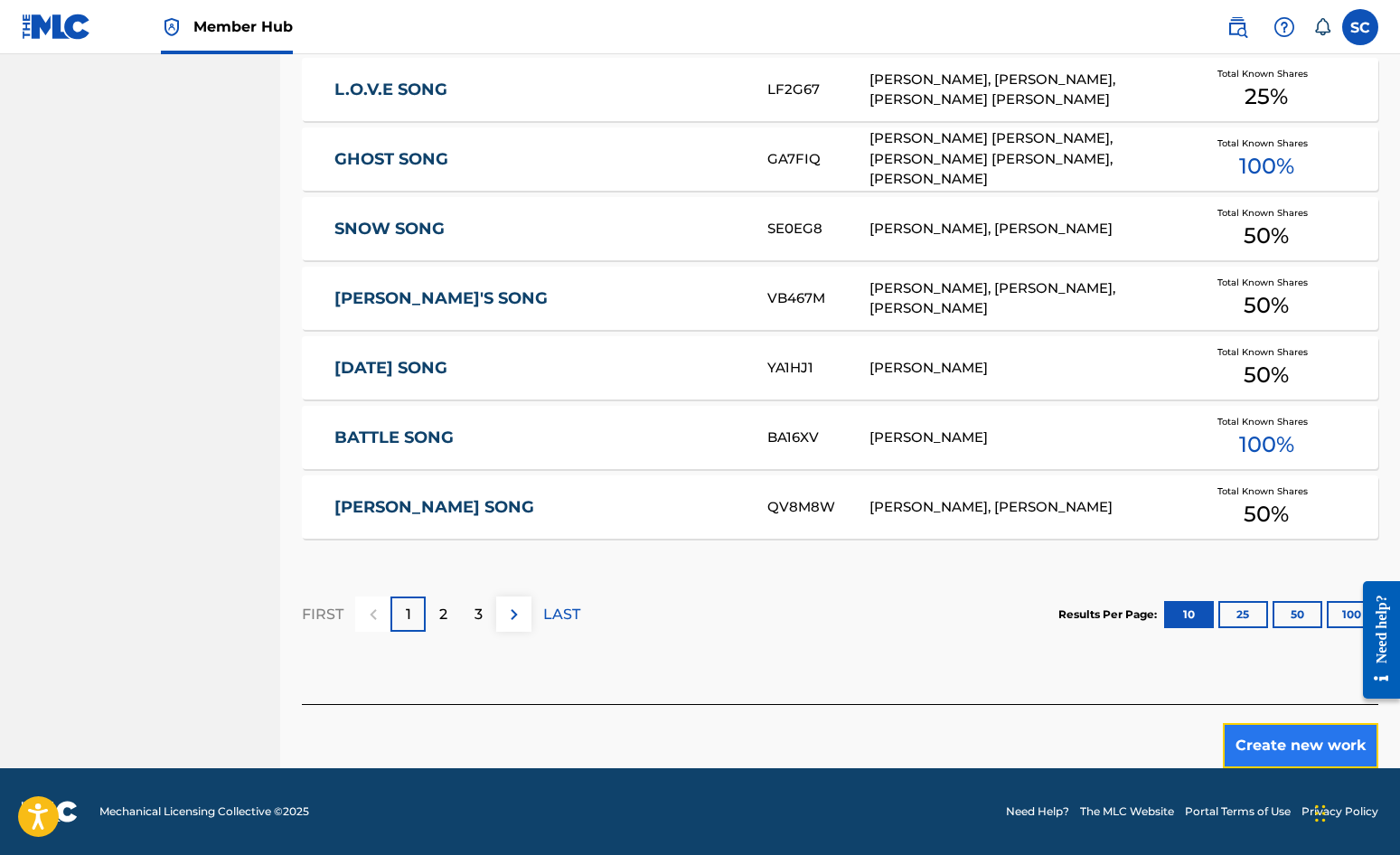
click at [1298, 741] on button "Create new work" at bounding box center [1300, 746] width 155 height 45
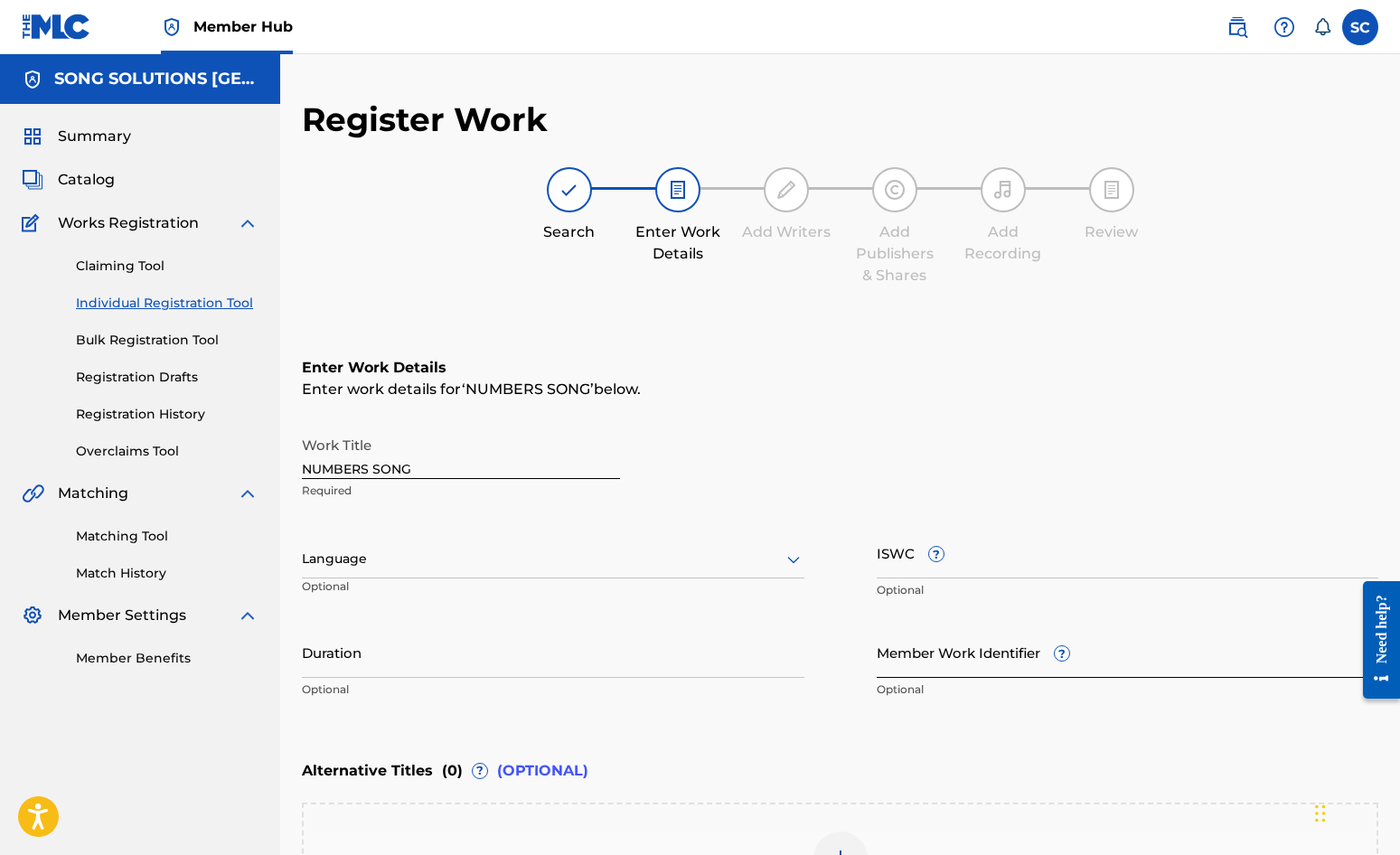
click at [904, 655] on input "Member Work Identifier ?" at bounding box center [1128, 652] width 503 height 52
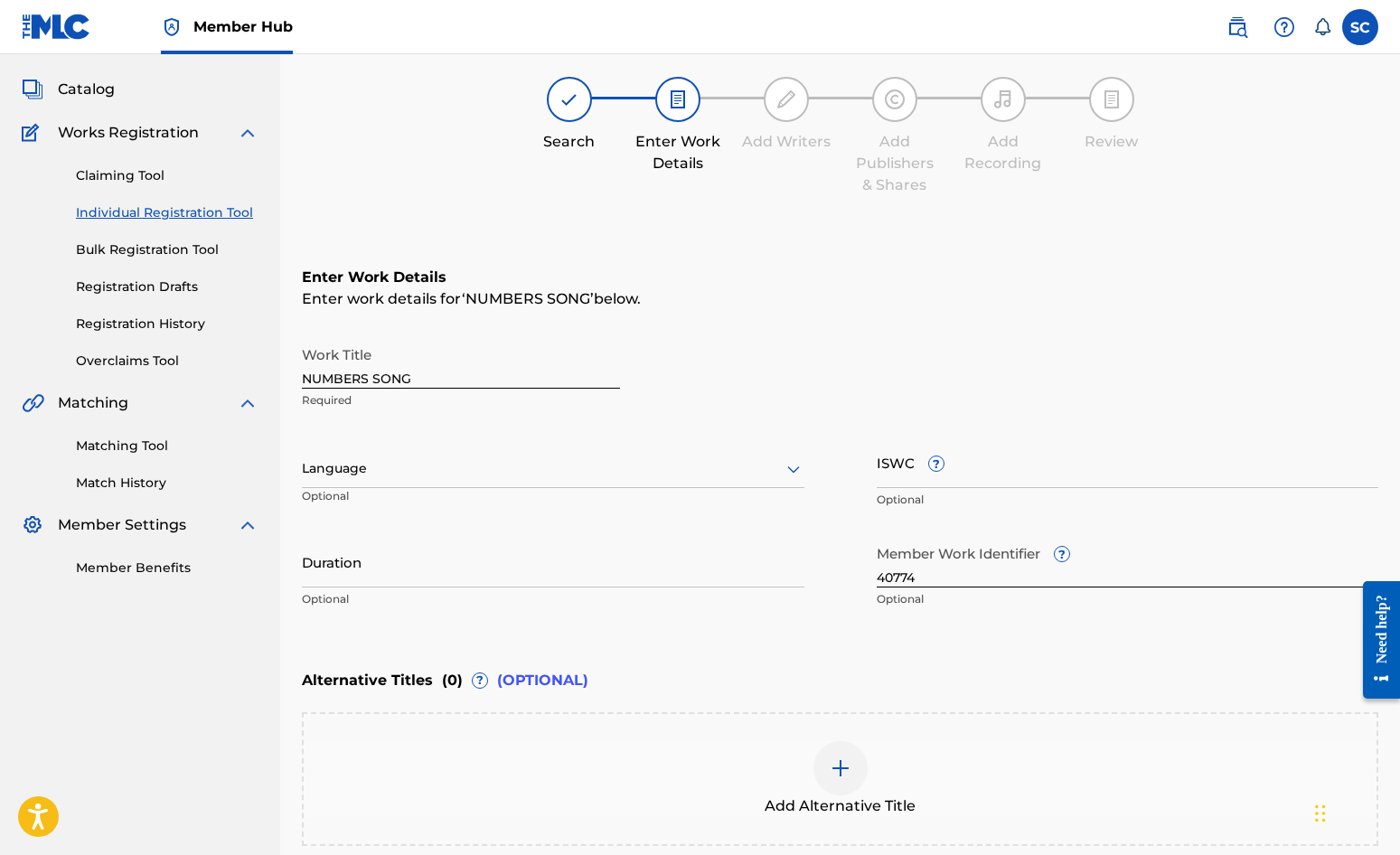
click at [838, 773] on img at bounding box center [840, 768] width 22 height 22
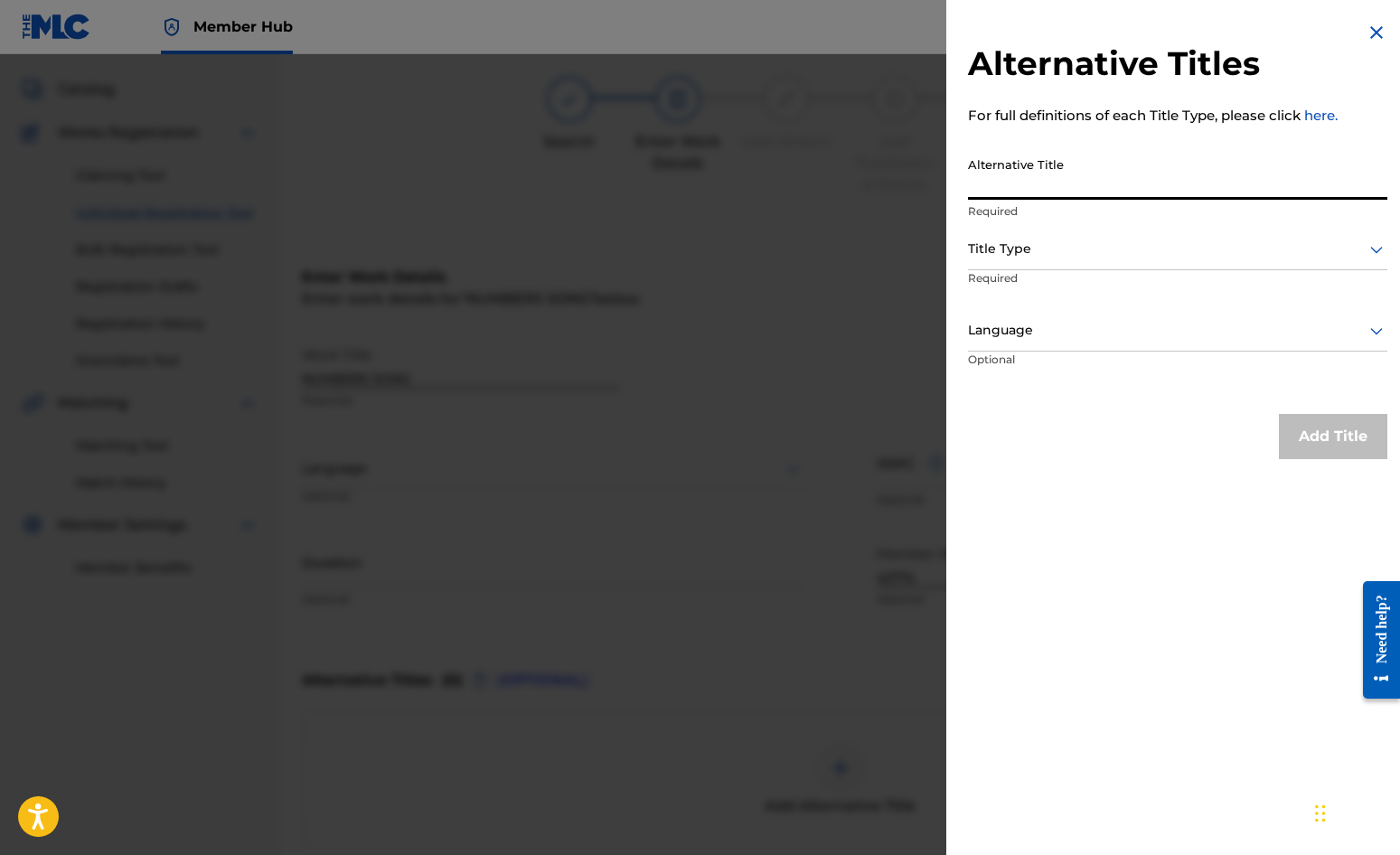
click at [1041, 176] on input "Alternative Title" at bounding box center [1177, 174] width 419 height 52
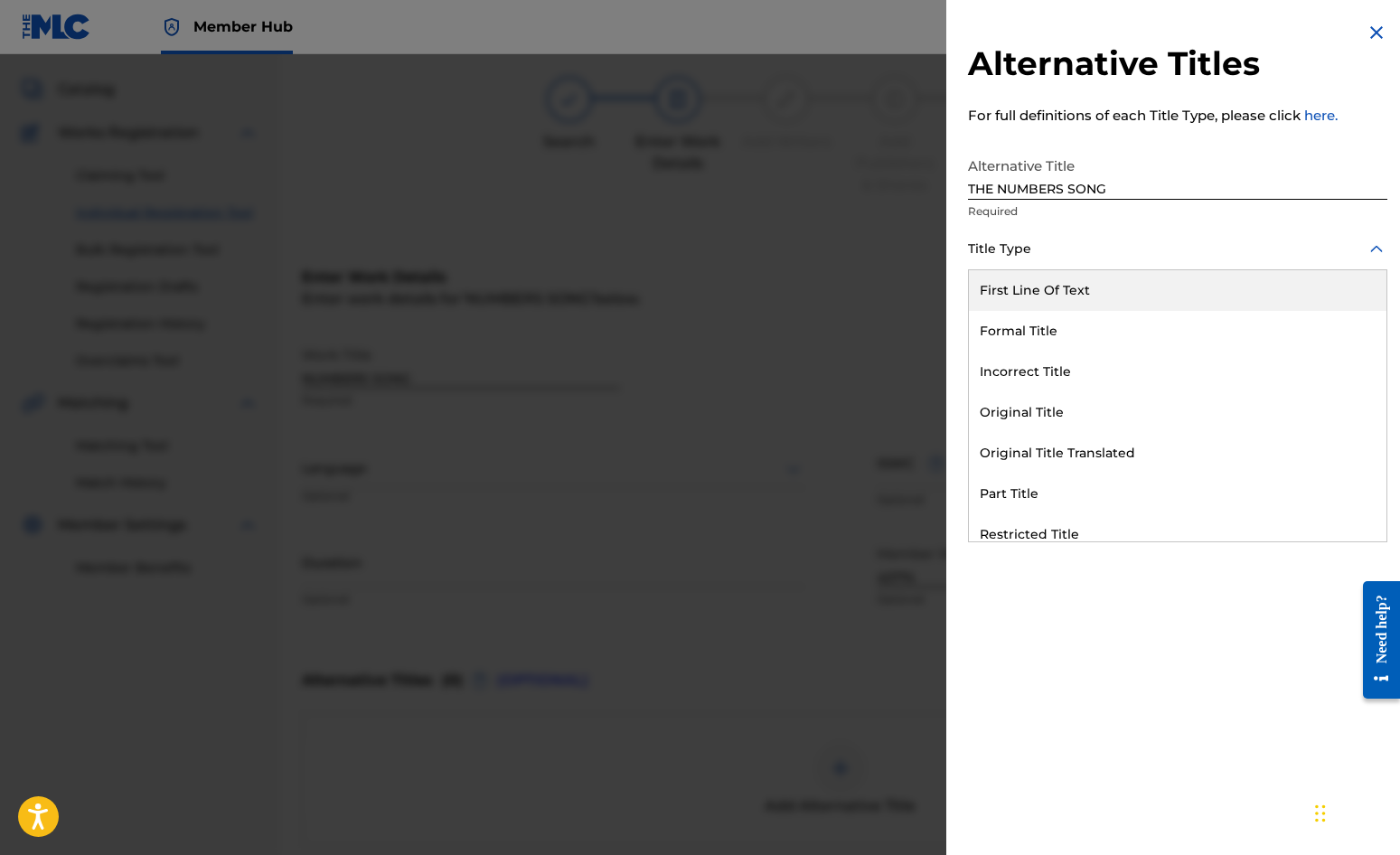
click at [1051, 246] on div at bounding box center [1177, 249] width 419 height 23
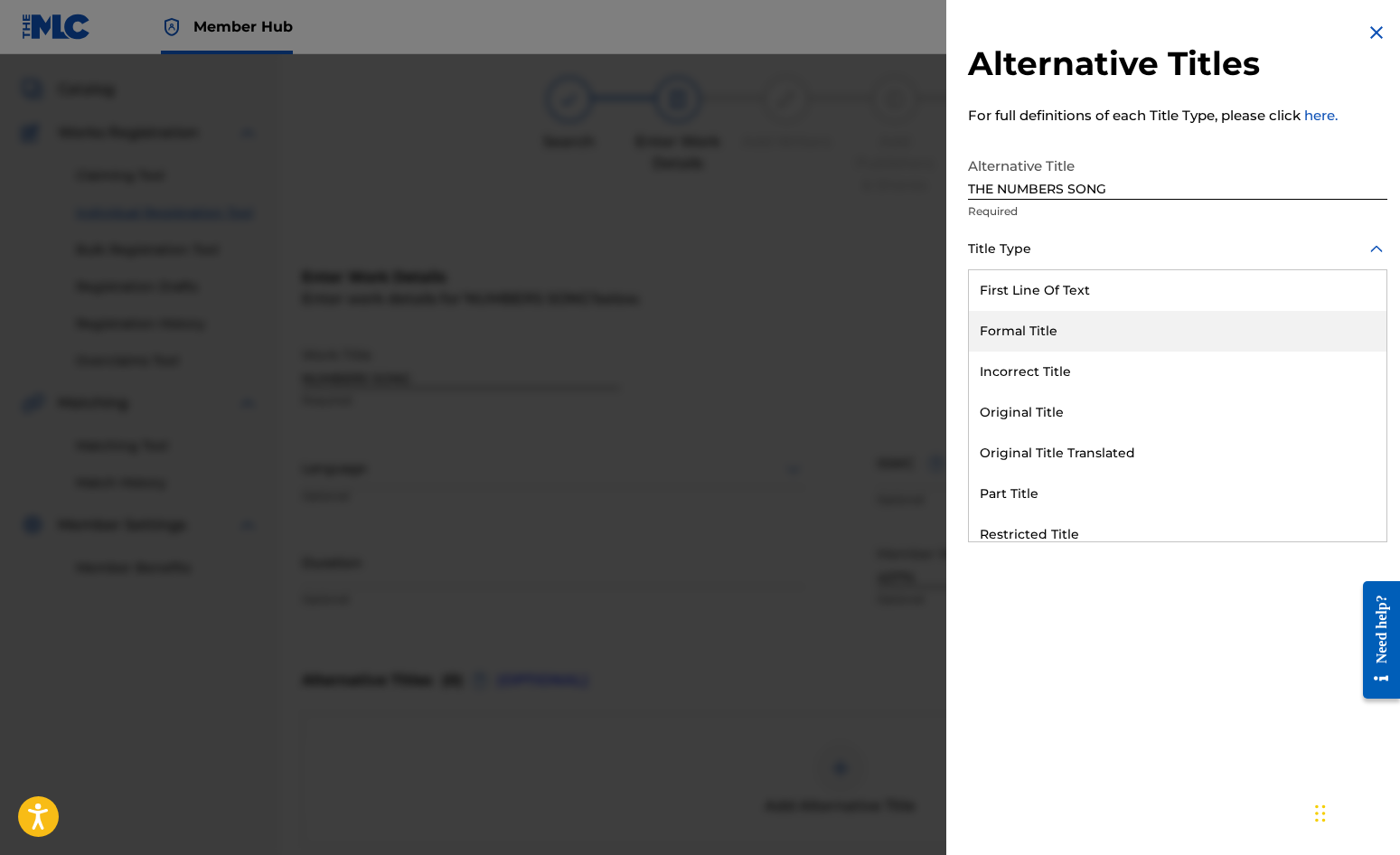
click at [1042, 336] on div "Formal Title" at bounding box center [1177, 331] width 417 height 40
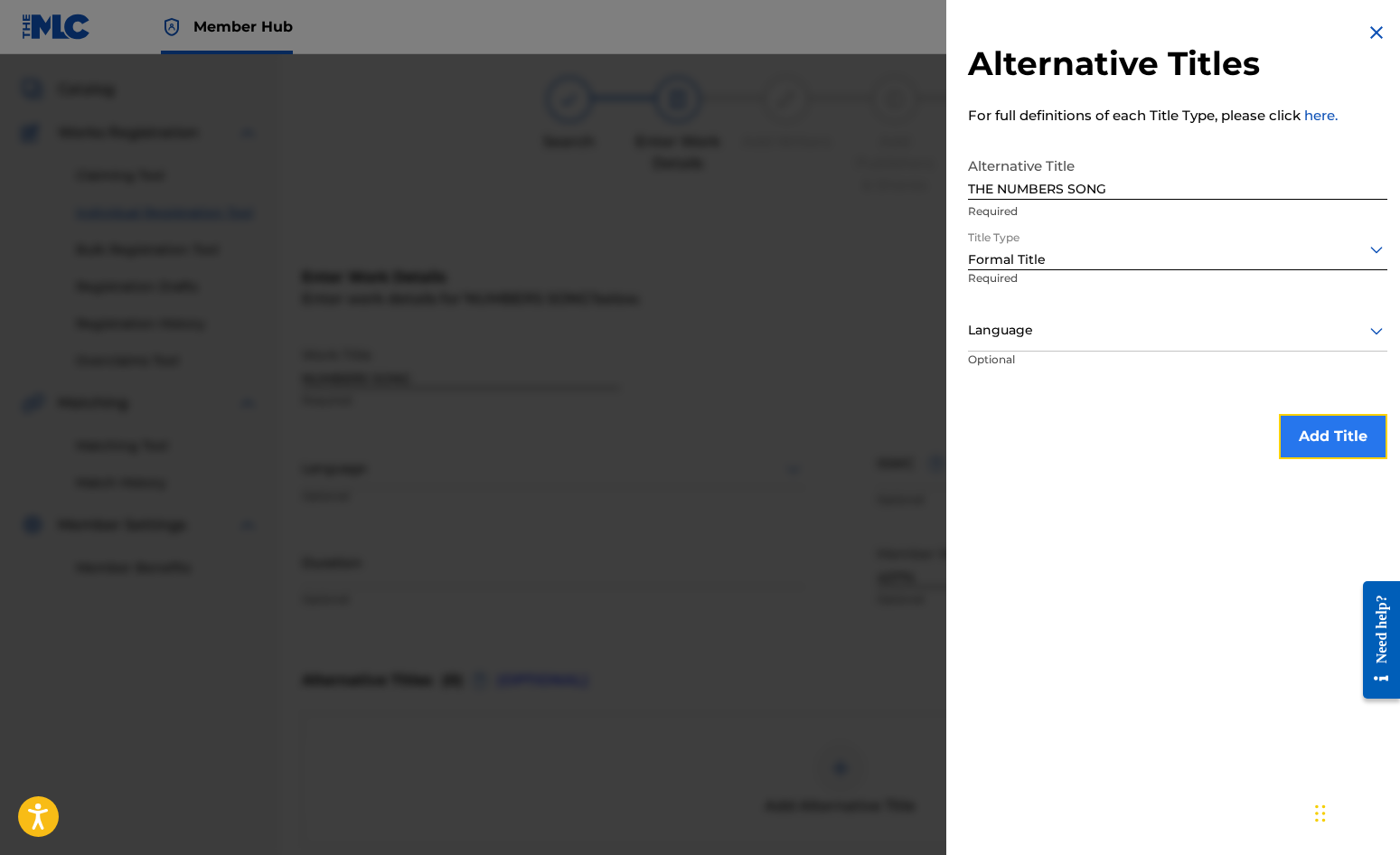
click at [1348, 438] on button "Add Title" at bounding box center [1332, 437] width 108 height 45
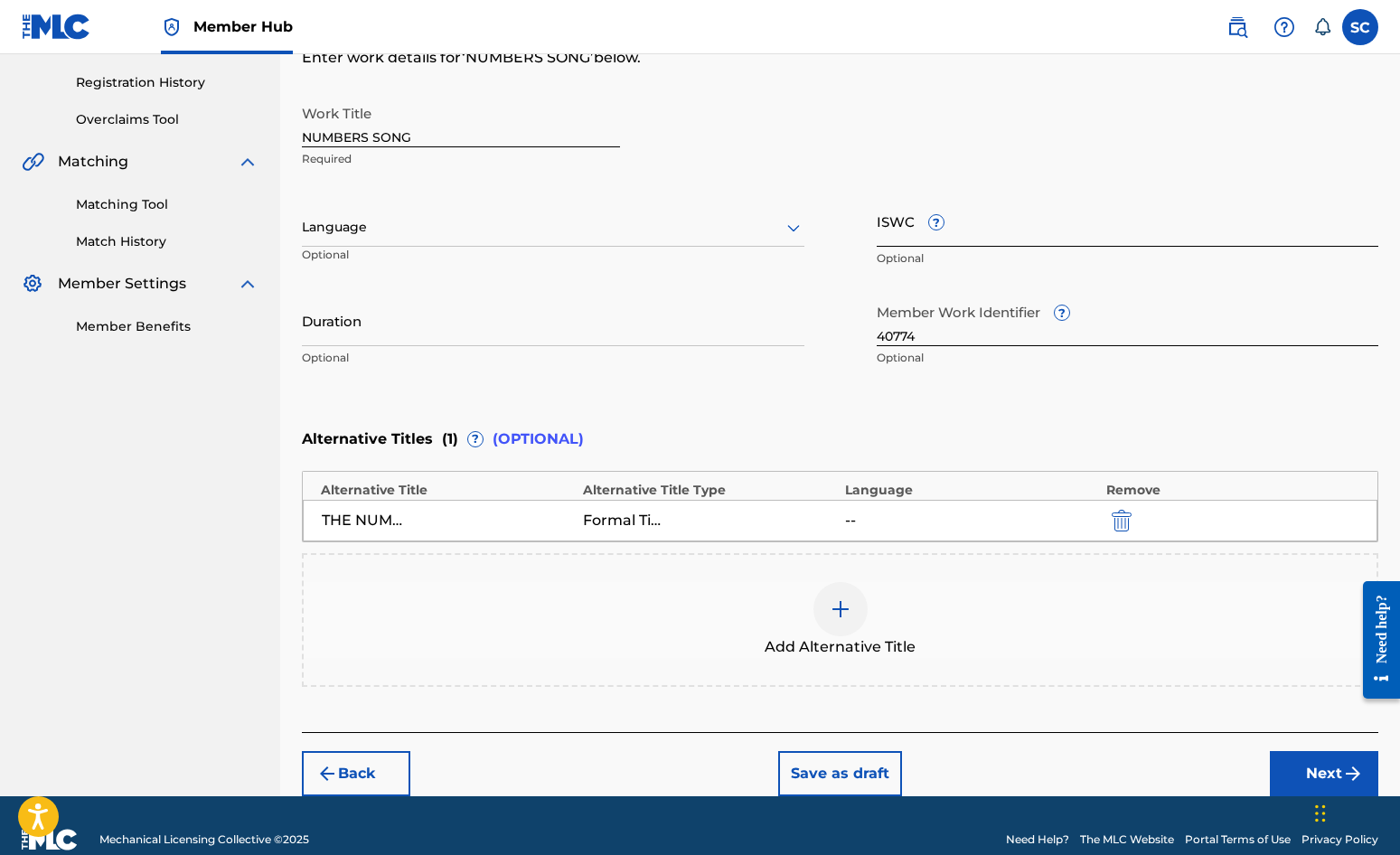
scroll to position [360, 0]
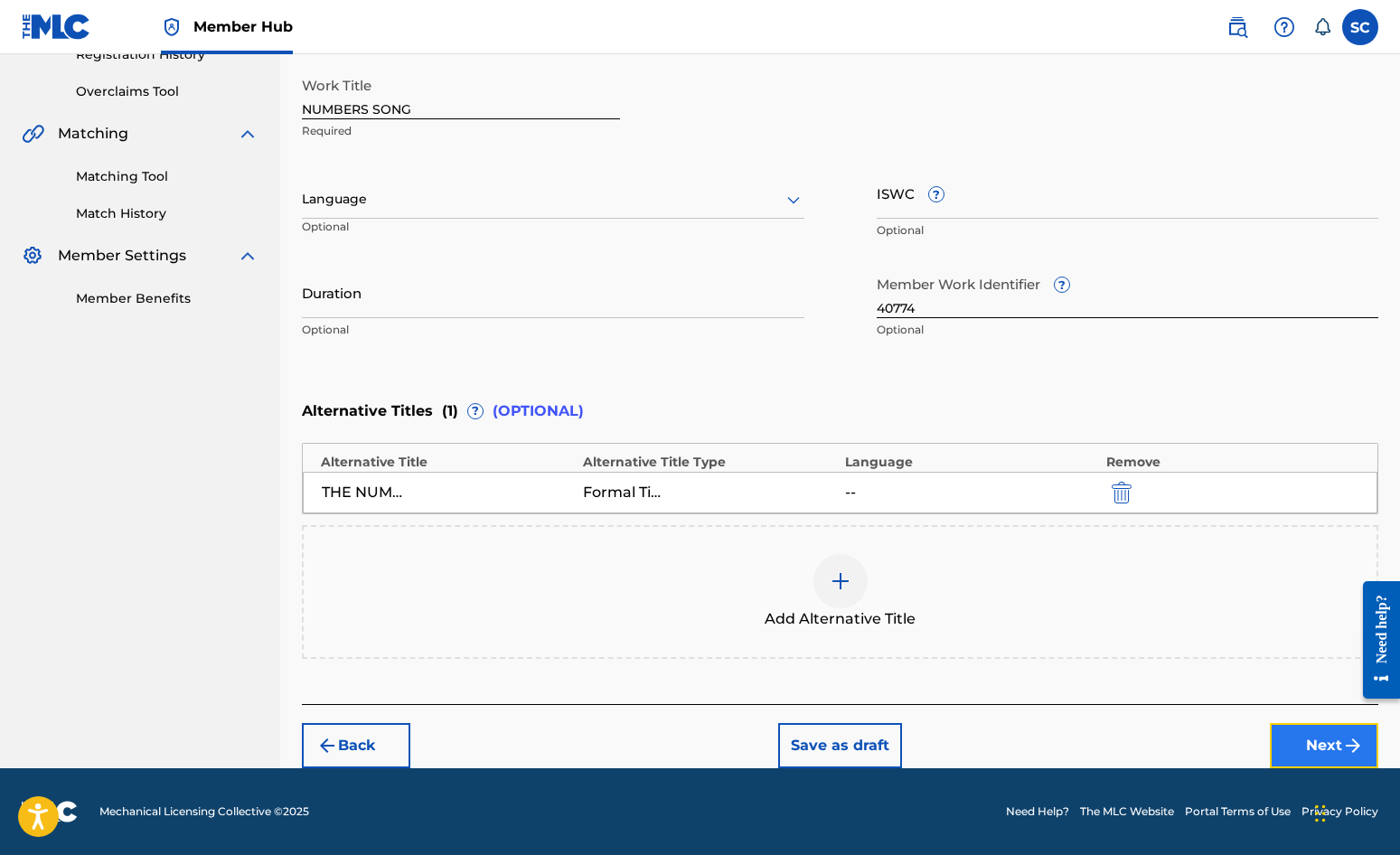
click at [1308, 746] on button "Next" at bounding box center [1324, 746] width 108 height 45
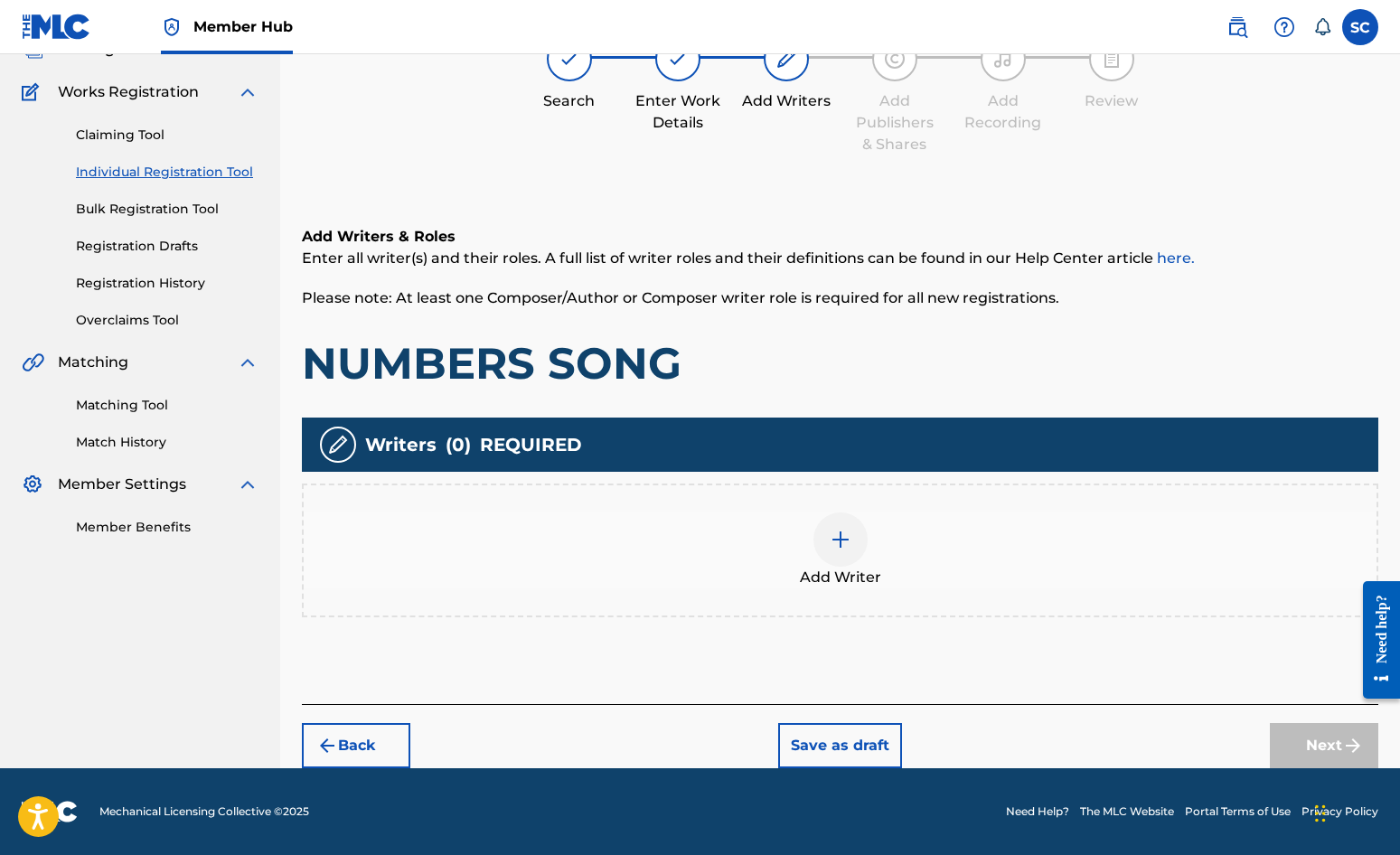
scroll to position [82, 0]
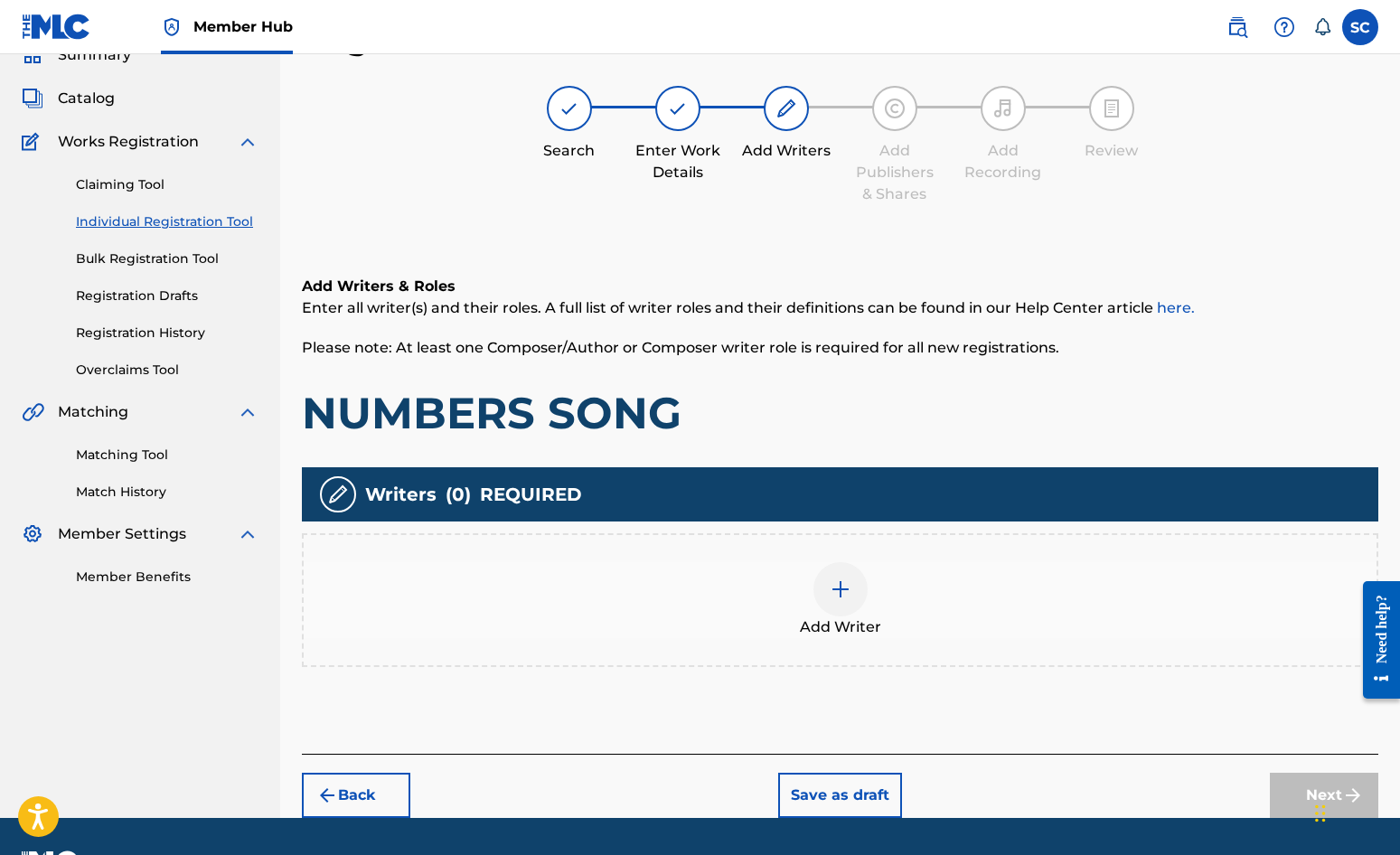
click at [839, 592] on img at bounding box center [840, 589] width 22 height 22
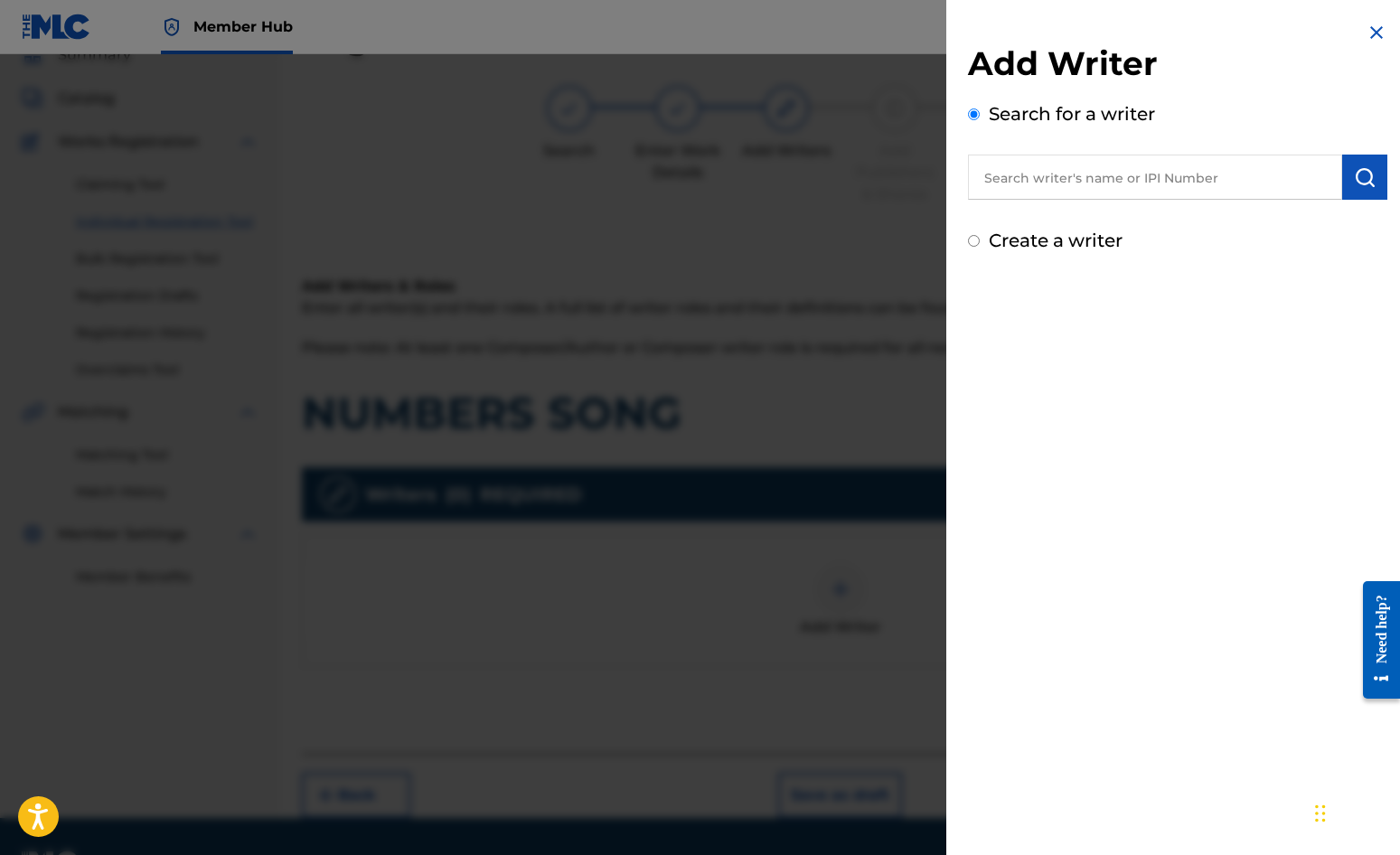
click at [1064, 179] on input "text" at bounding box center [1155, 178] width 374 height 45
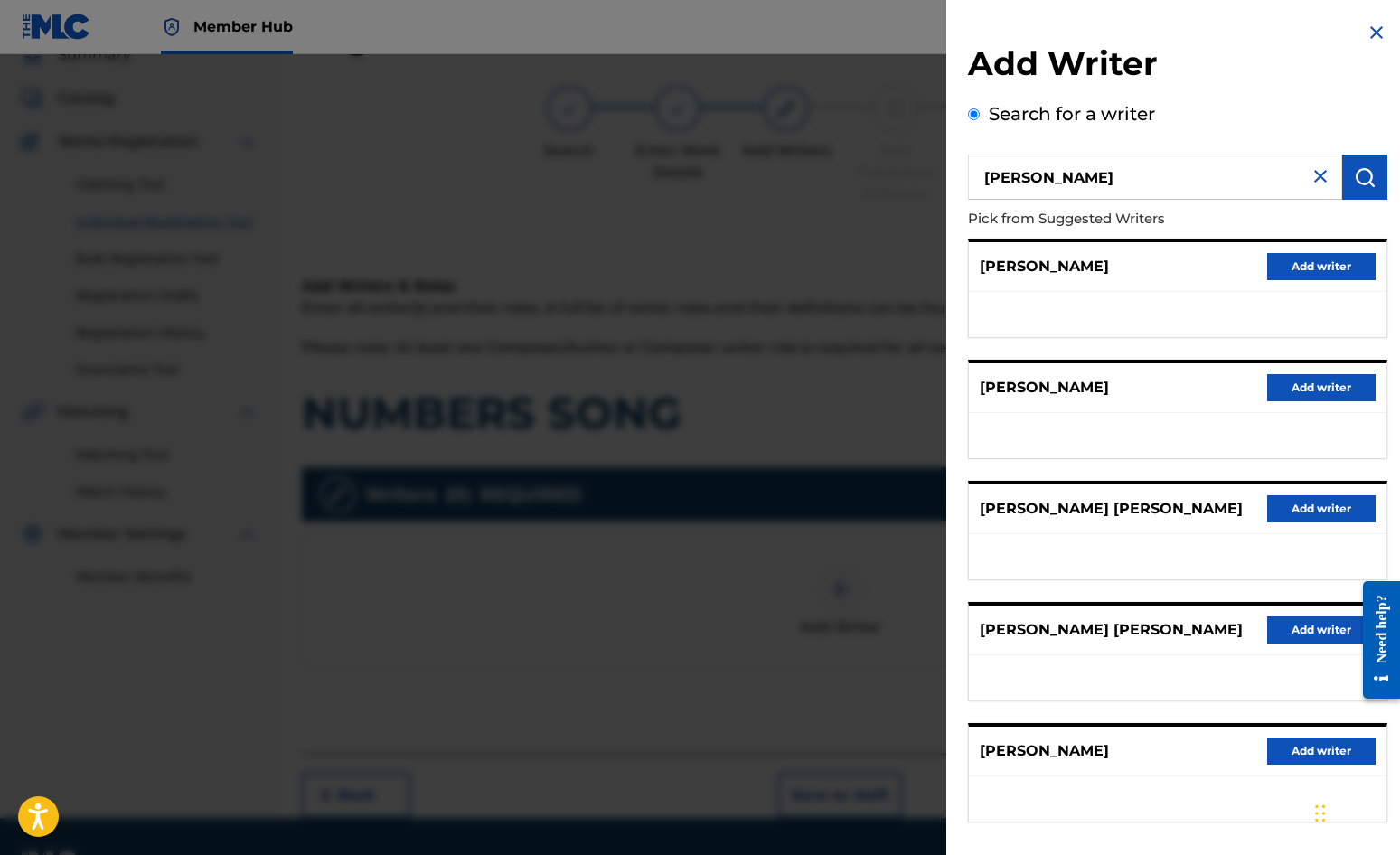
click at [1036, 179] on input "DAVID COOKE" at bounding box center [1155, 178] width 374 height 45
click at [1327, 270] on button "Add writer" at bounding box center [1321, 266] width 108 height 27
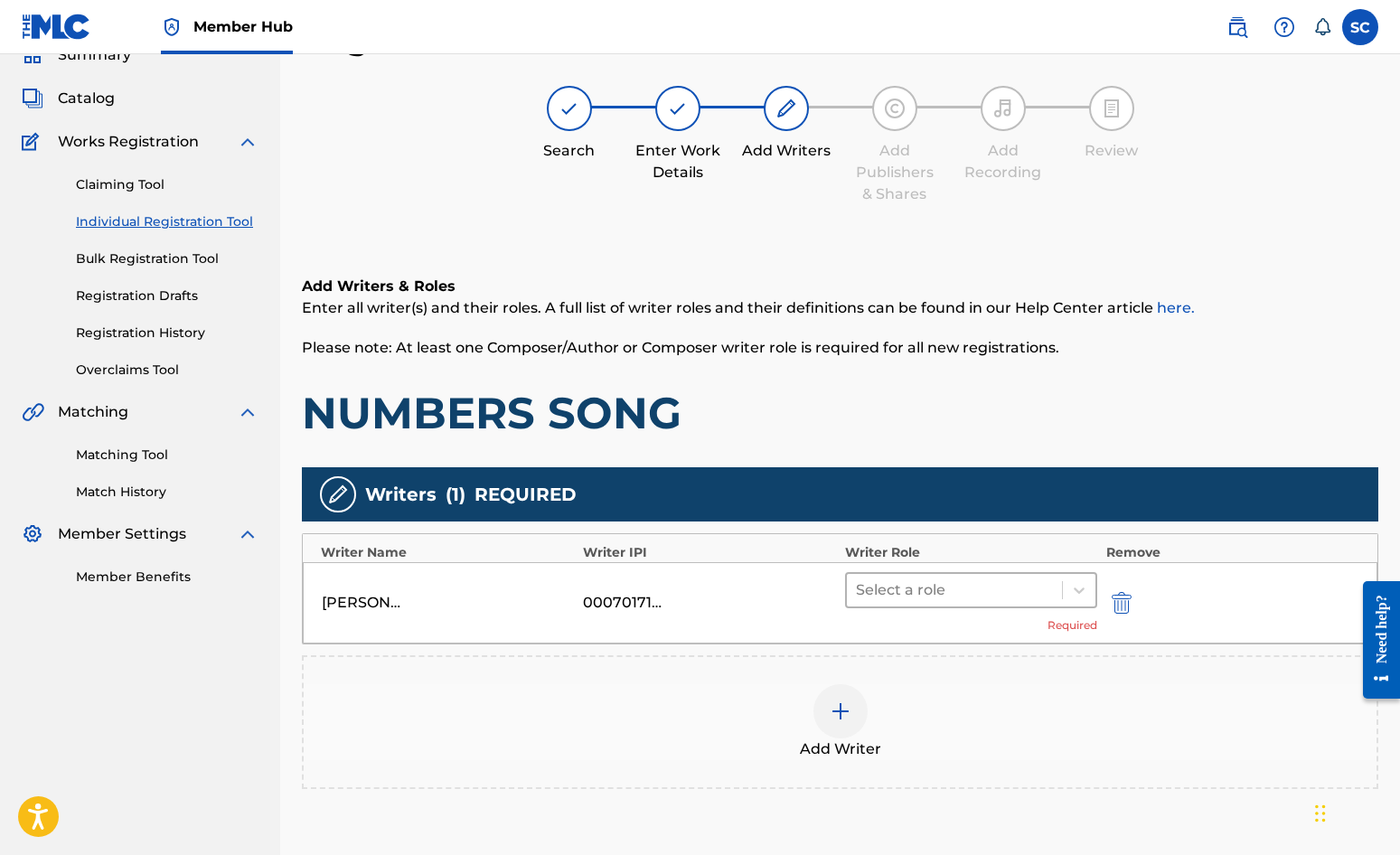
click at [967, 596] on div at bounding box center [955, 590] width 197 height 25
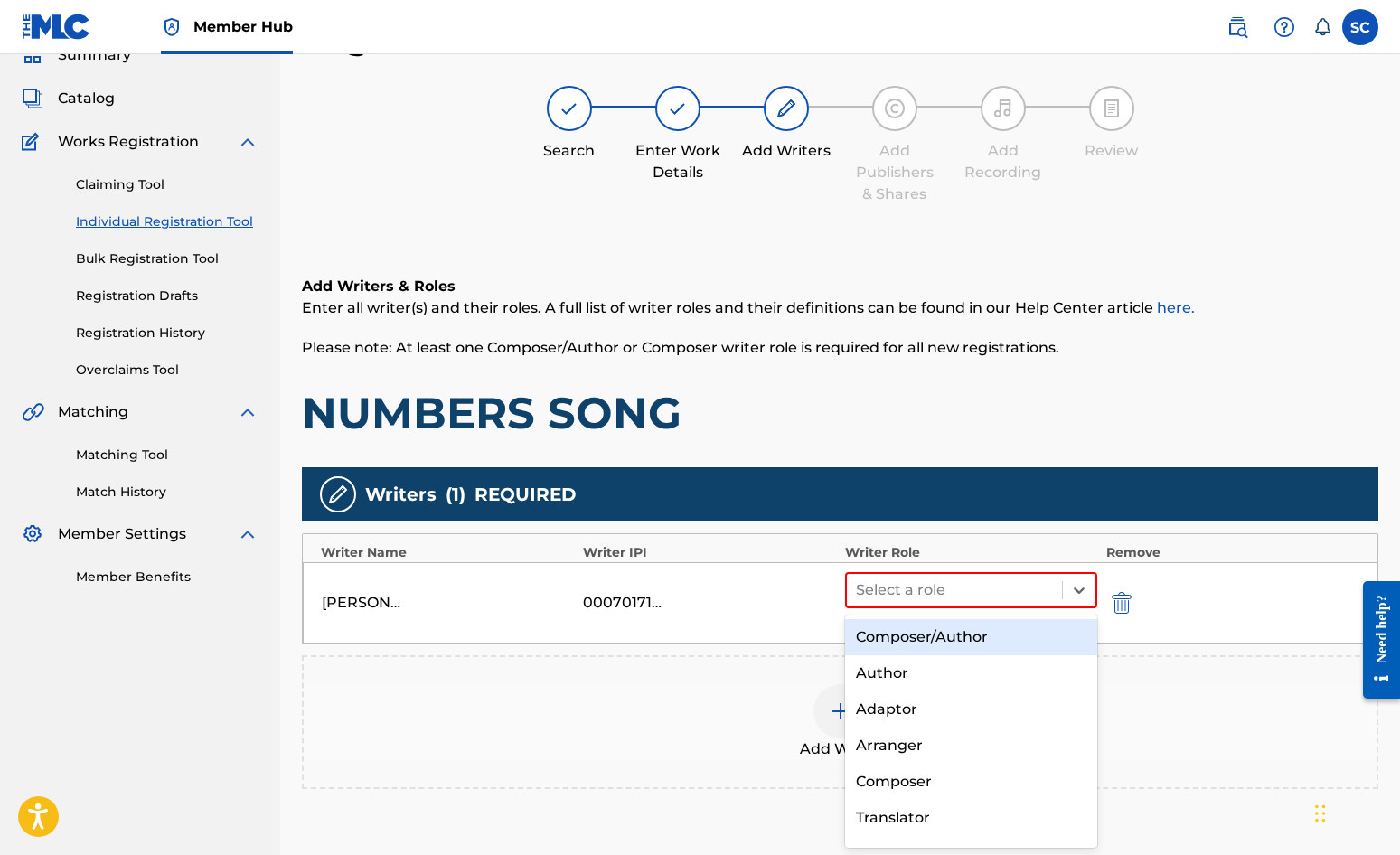
click at [966, 648] on div "Composer/Author" at bounding box center [972, 637] width 252 height 36
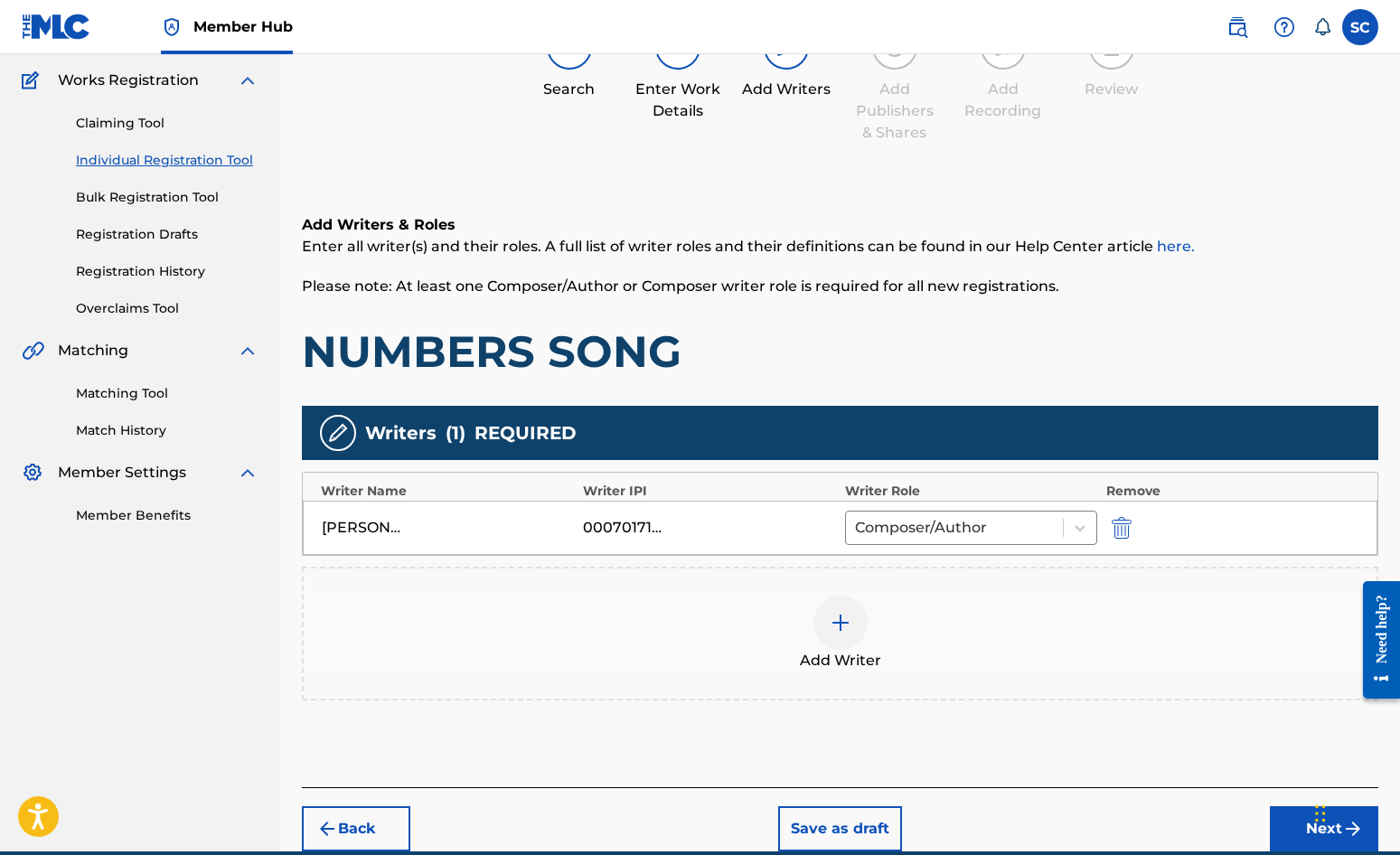
scroll to position [226, 0]
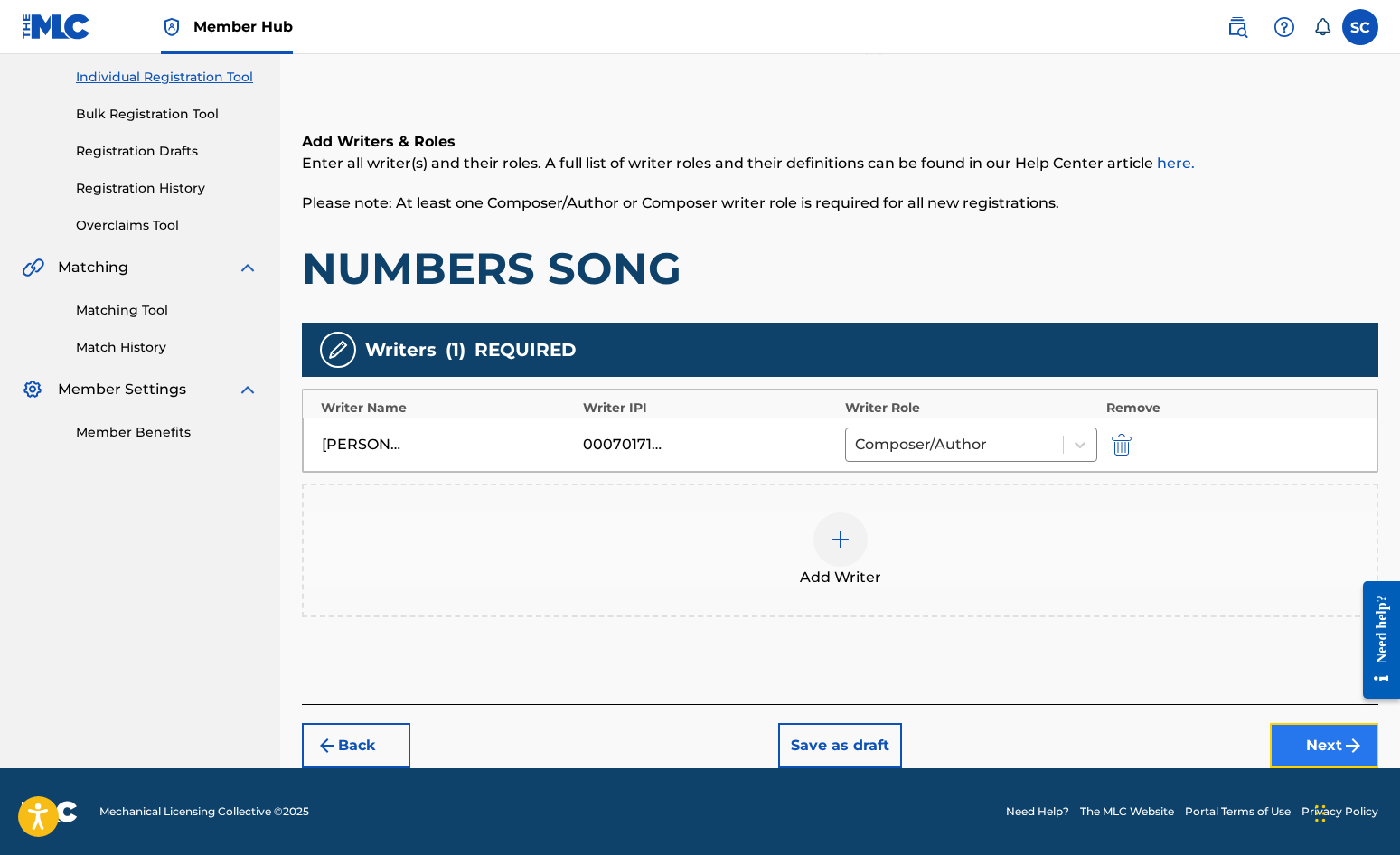
click at [1339, 746] on button "Next" at bounding box center [1324, 746] width 108 height 45
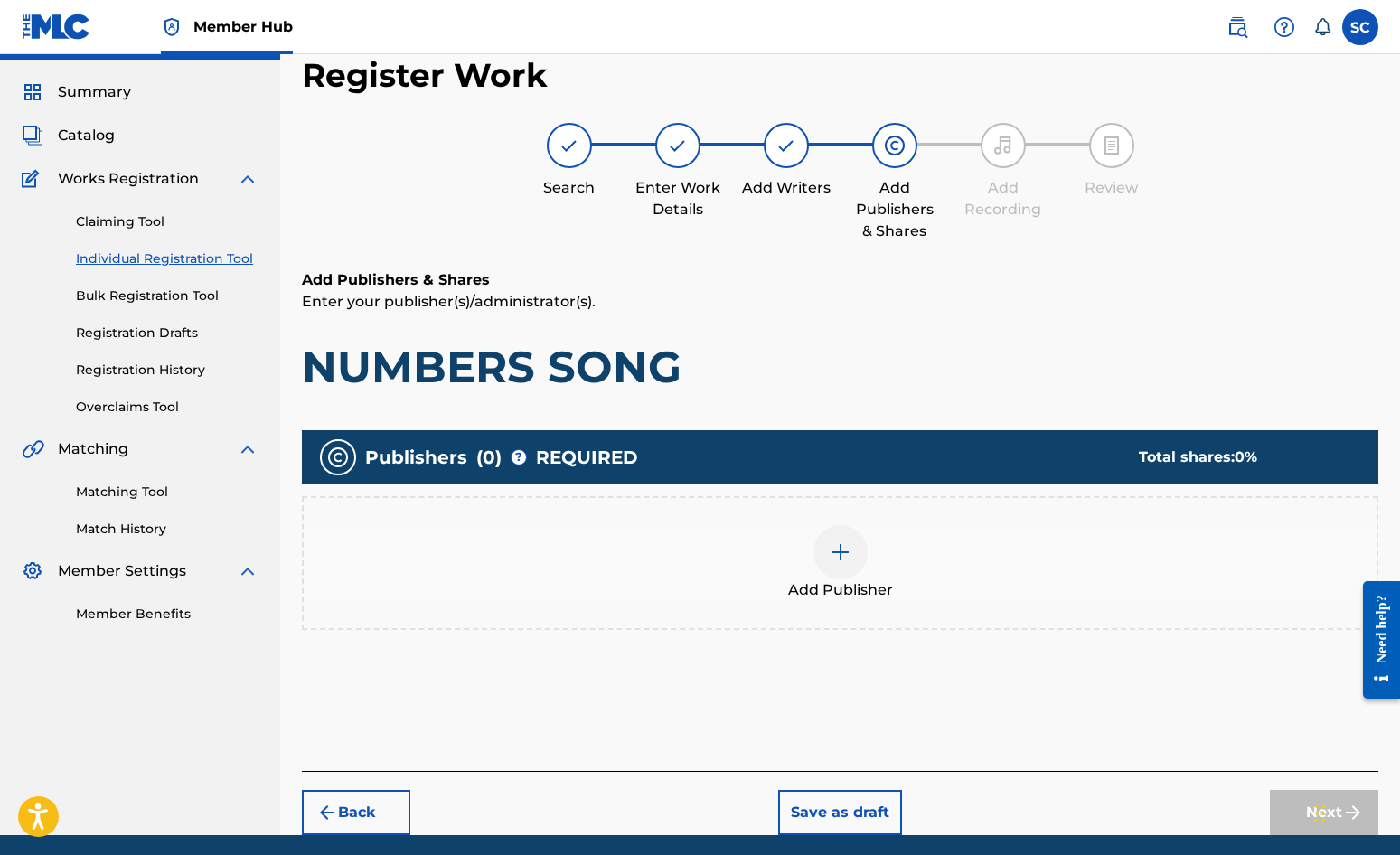
scroll to position [82, 0]
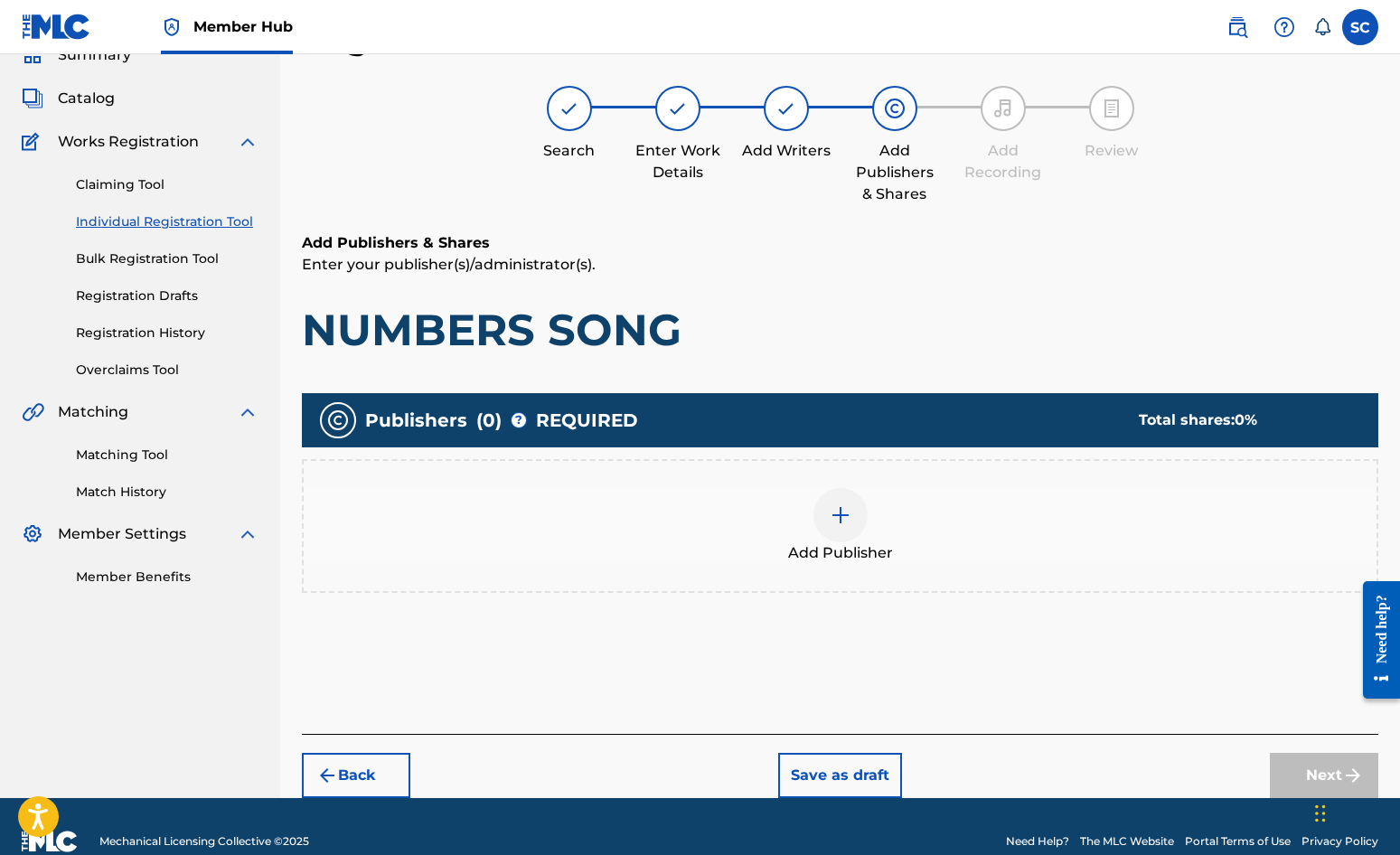
click at [839, 513] on img at bounding box center [840, 515] width 22 height 22
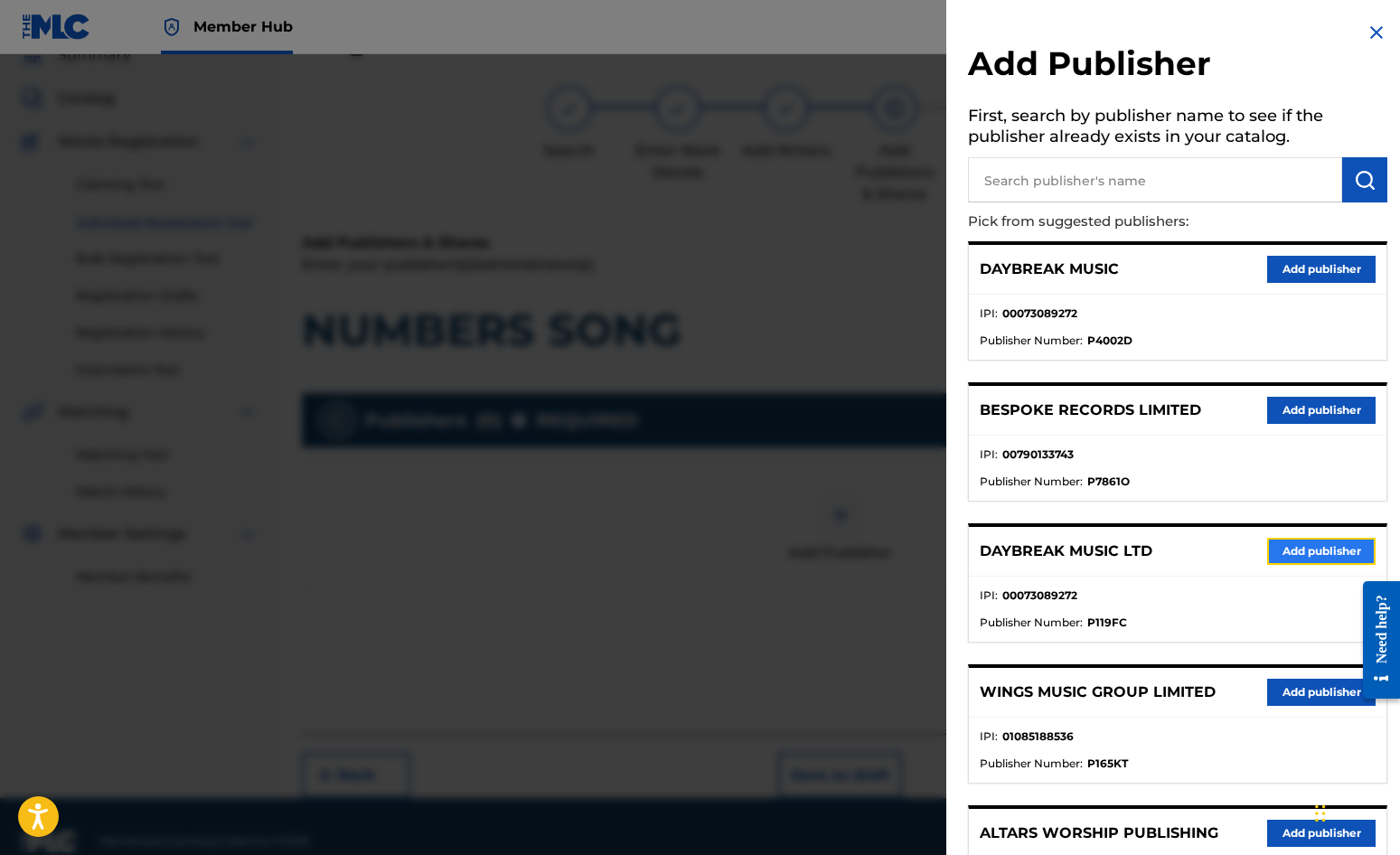
click at [1337, 552] on button "Add publisher" at bounding box center [1321, 551] width 108 height 27
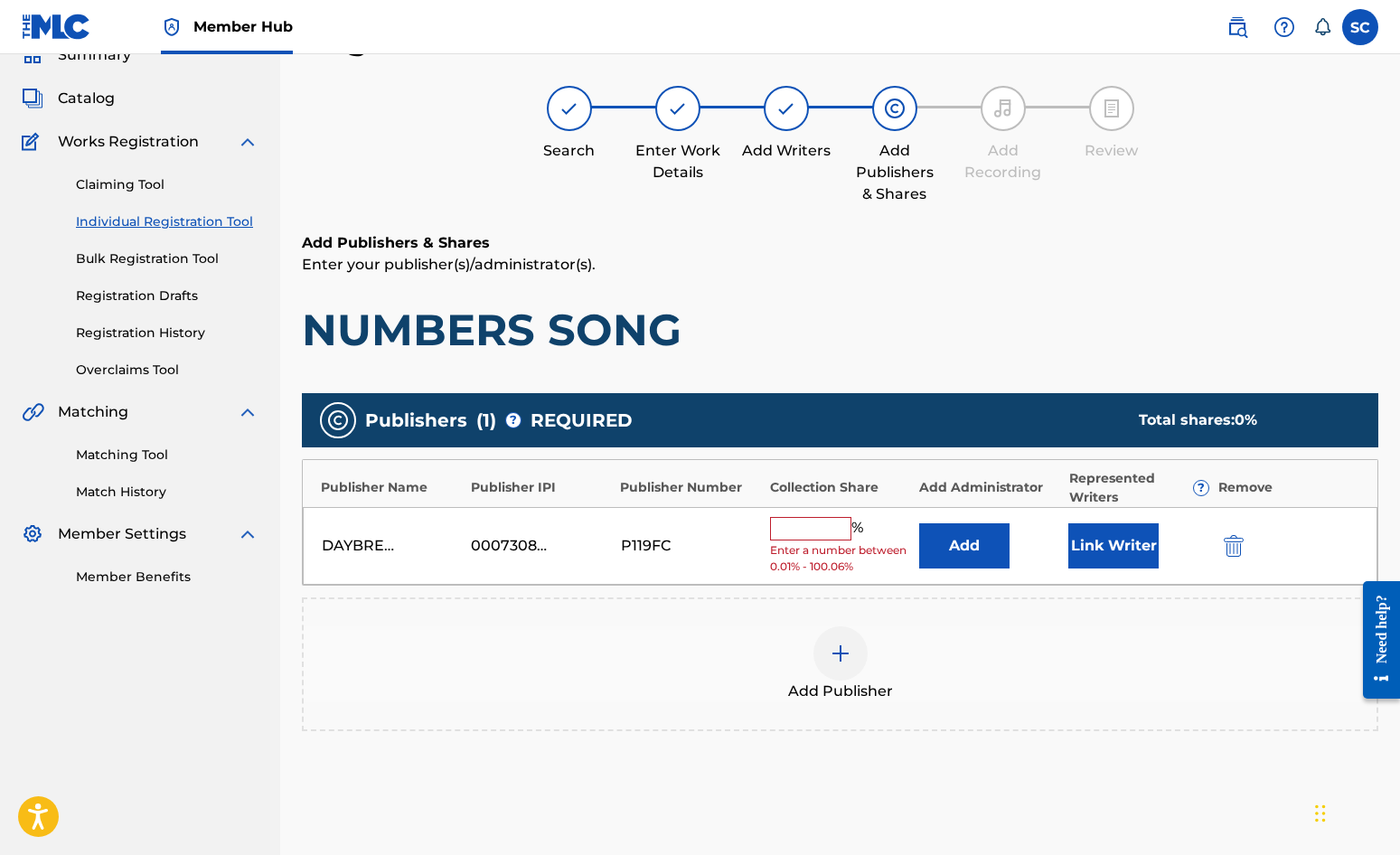
click at [787, 529] on input "text" at bounding box center [811, 528] width 82 height 23
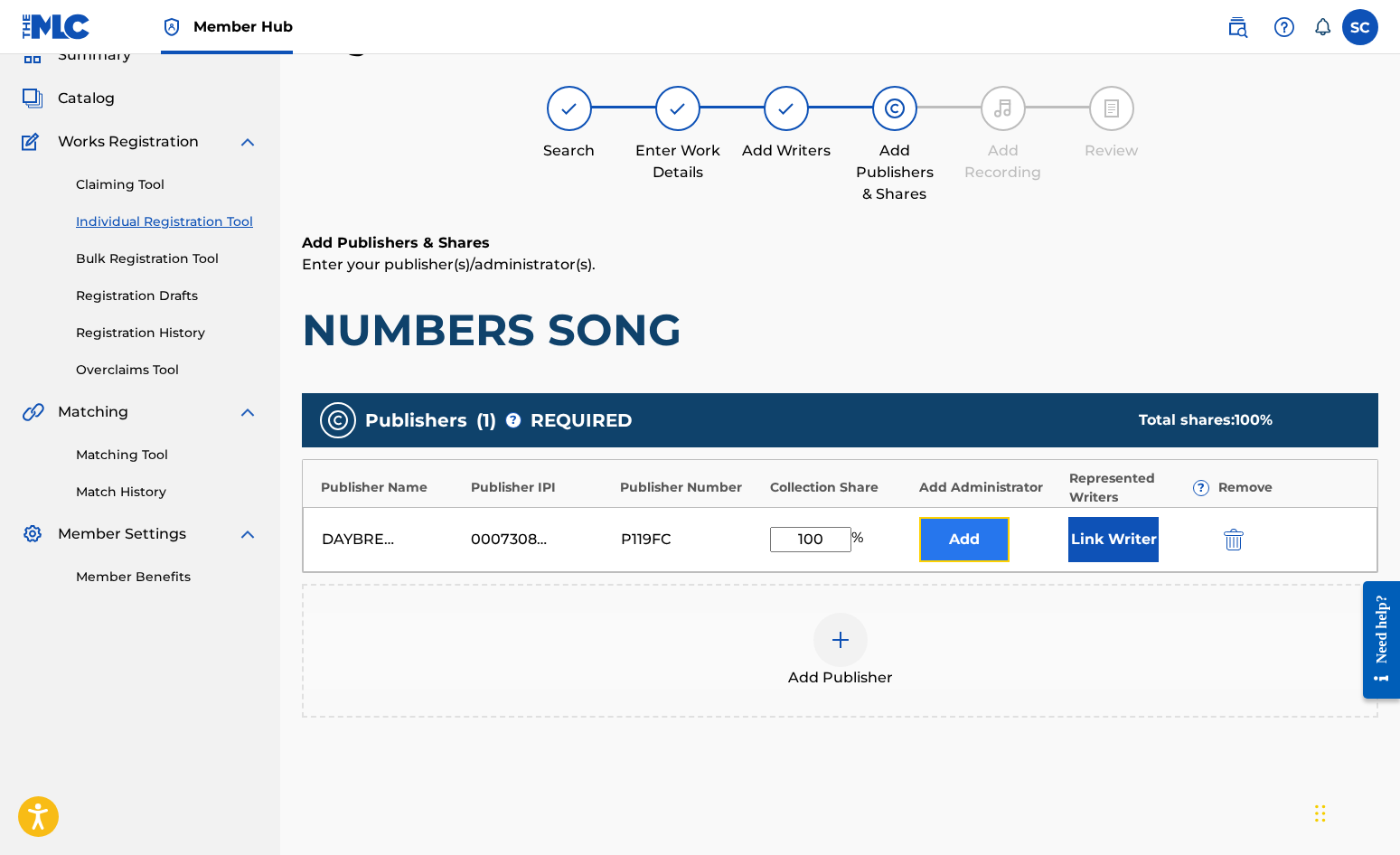
click at [944, 550] on button "Add" at bounding box center [964, 539] width 90 height 45
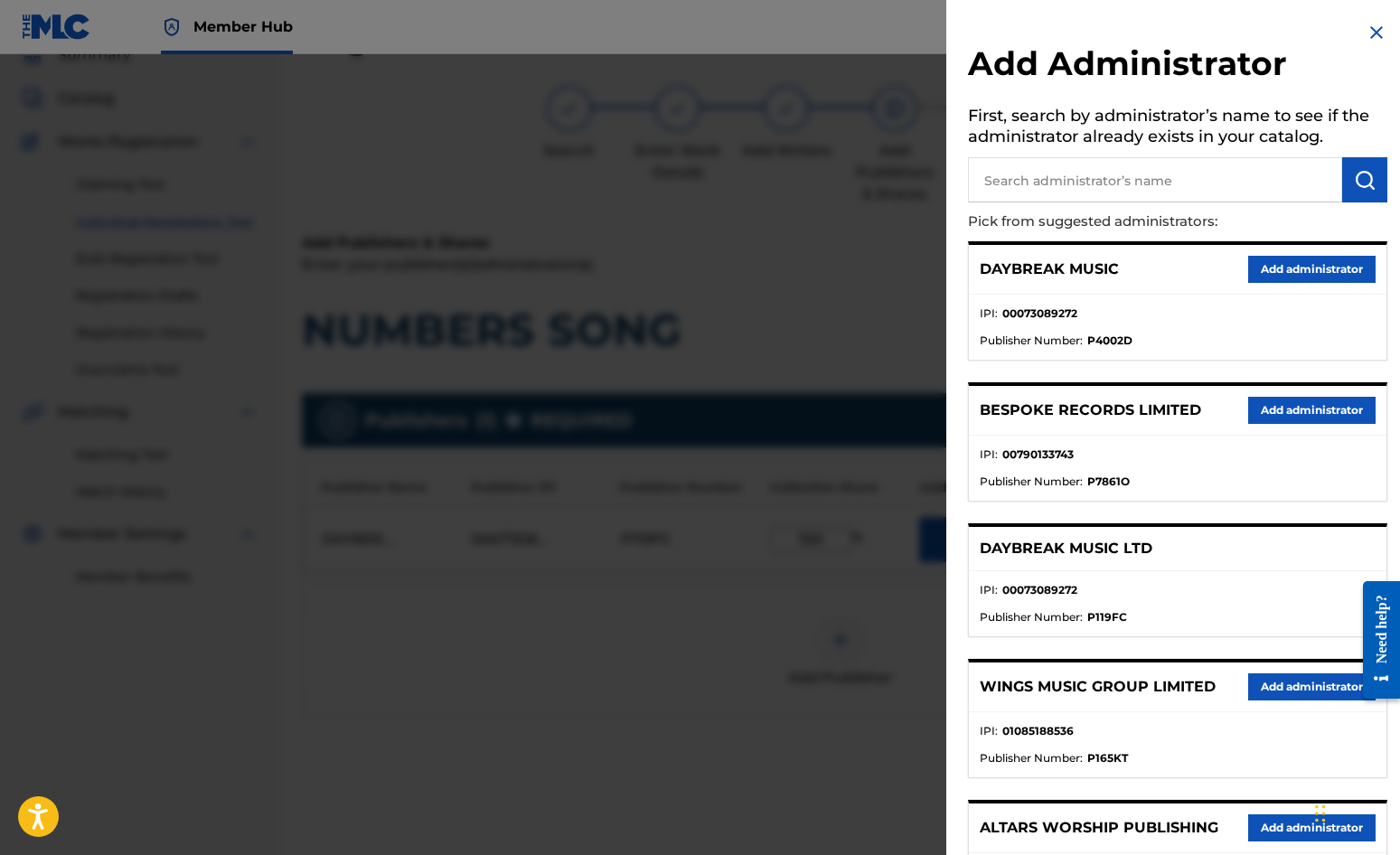
click at [1042, 183] on input "text" at bounding box center [1155, 179] width 374 height 45
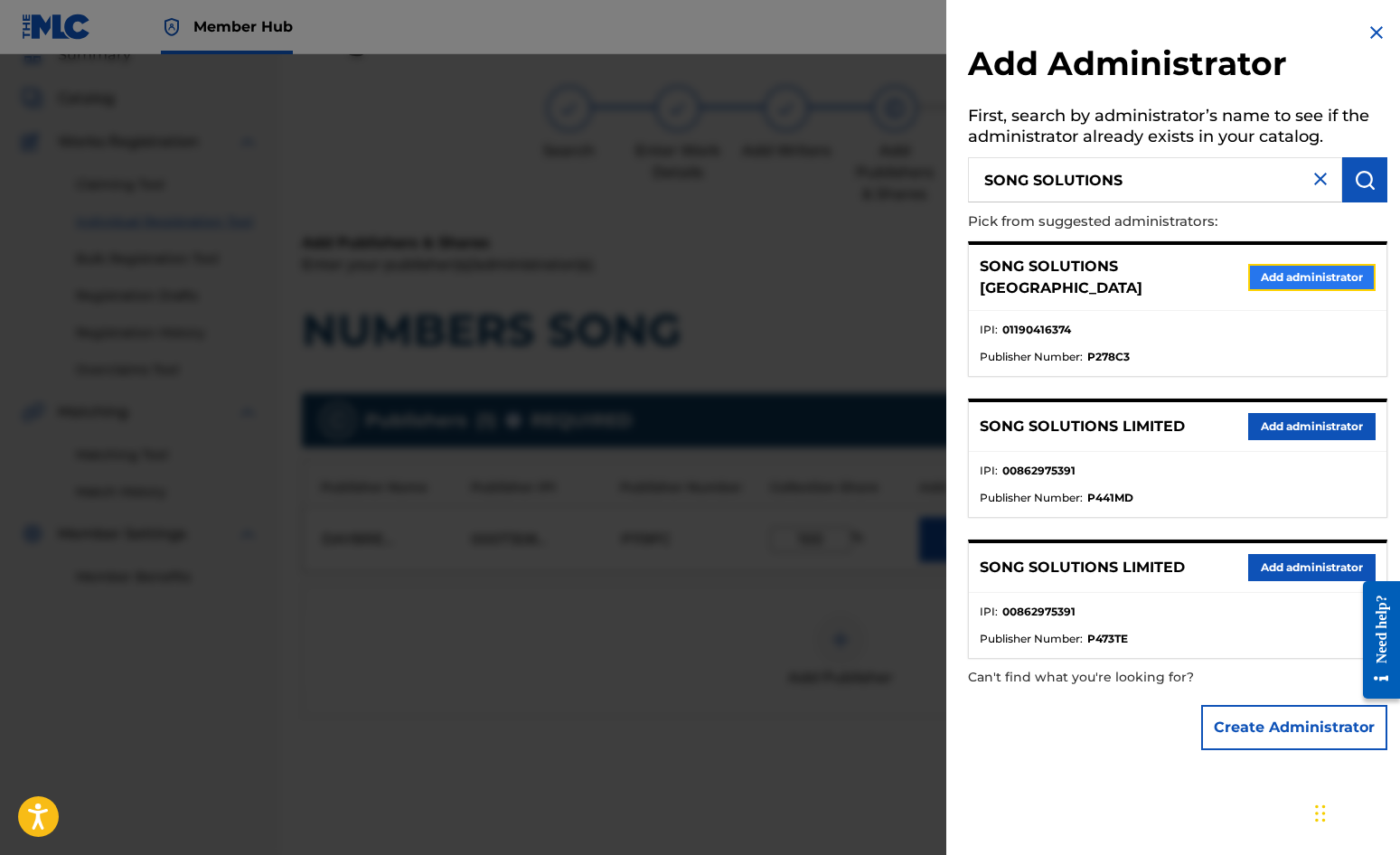
click at [1273, 270] on button "Add administrator" at bounding box center [1313, 277] width 128 height 27
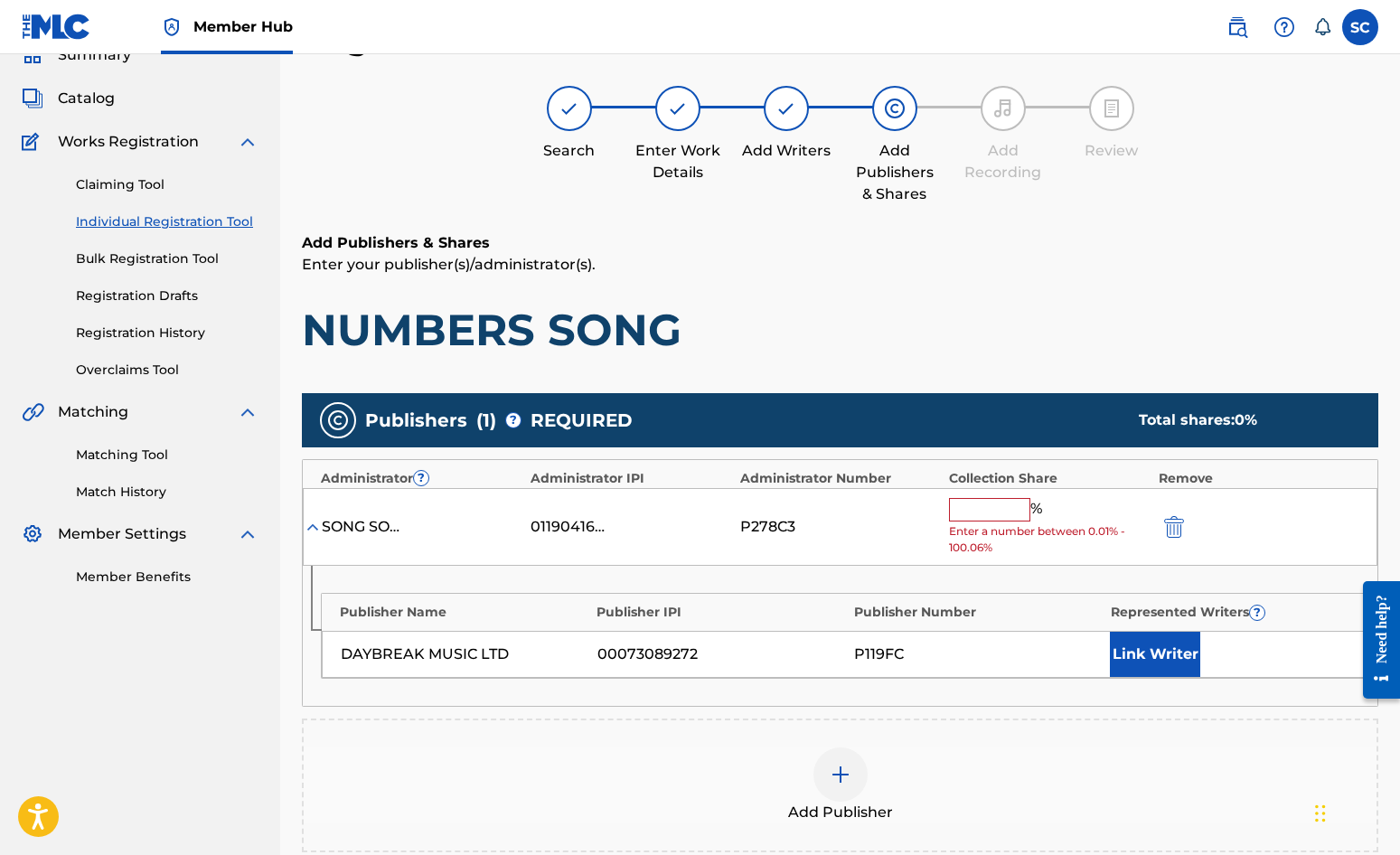
click at [1003, 512] on input "text" at bounding box center [989, 509] width 82 height 23
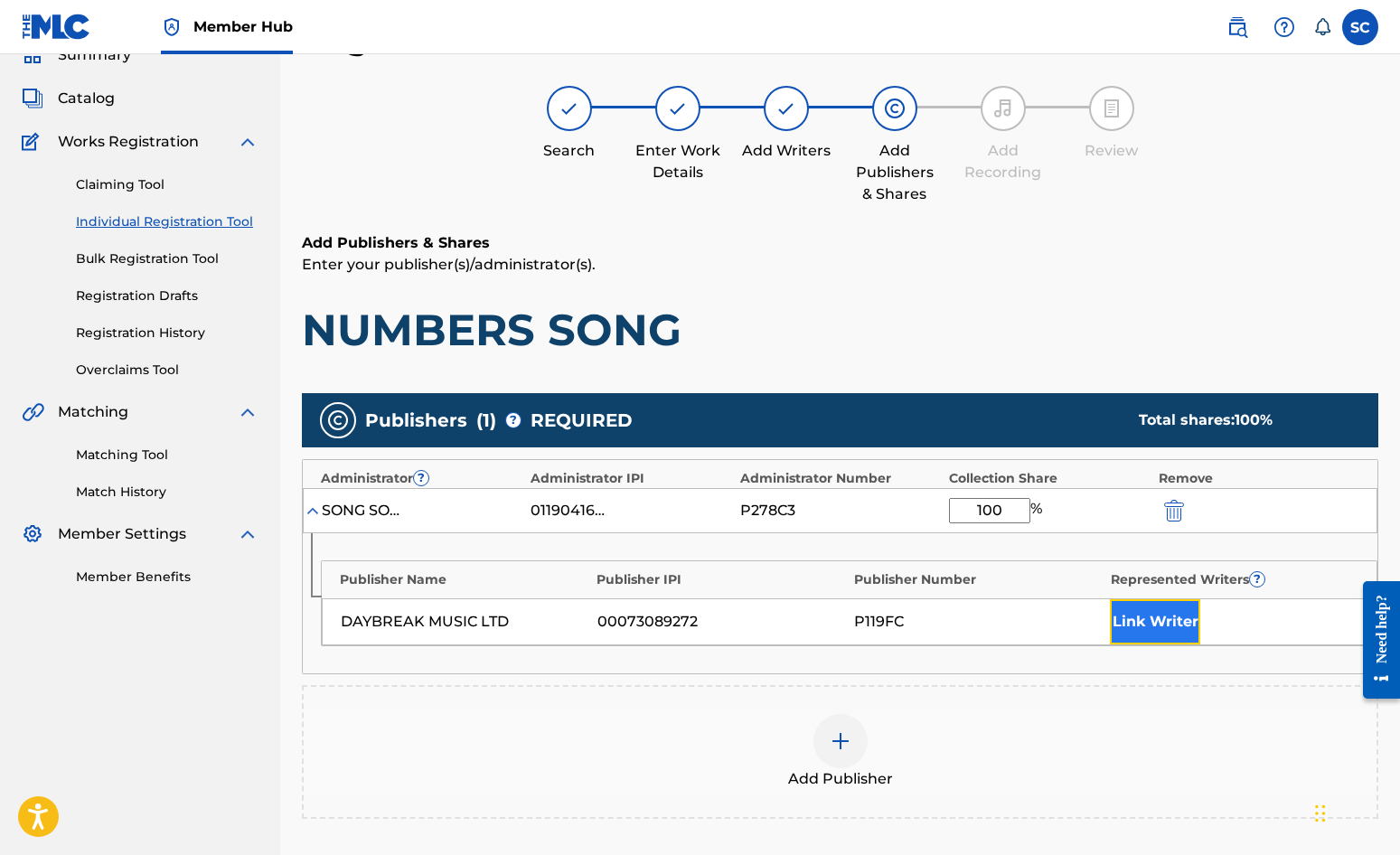
click at [1155, 624] on button "Link Writer" at bounding box center [1155, 622] width 90 height 45
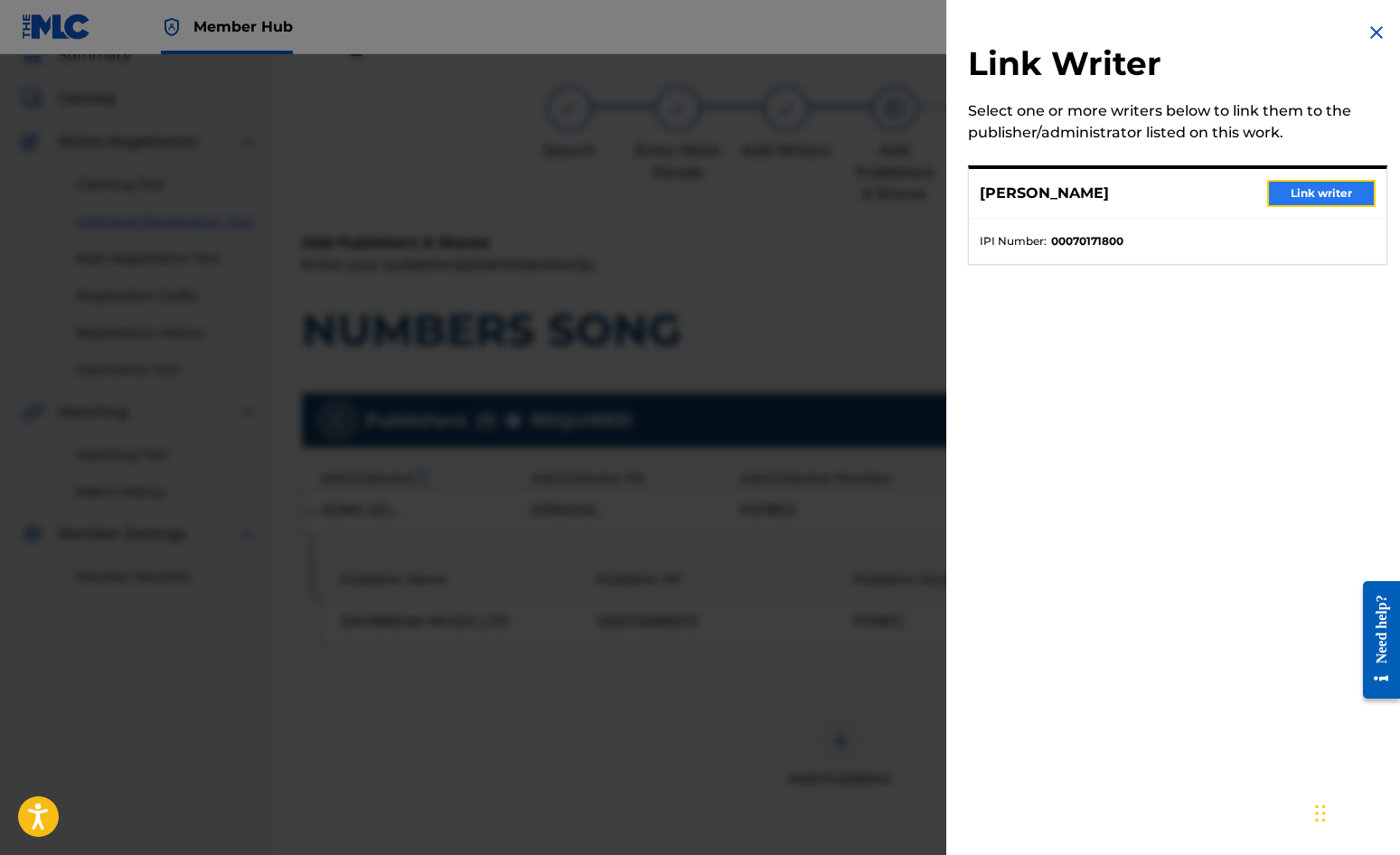
click at [1308, 186] on button "Link writer" at bounding box center [1321, 193] width 108 height 27
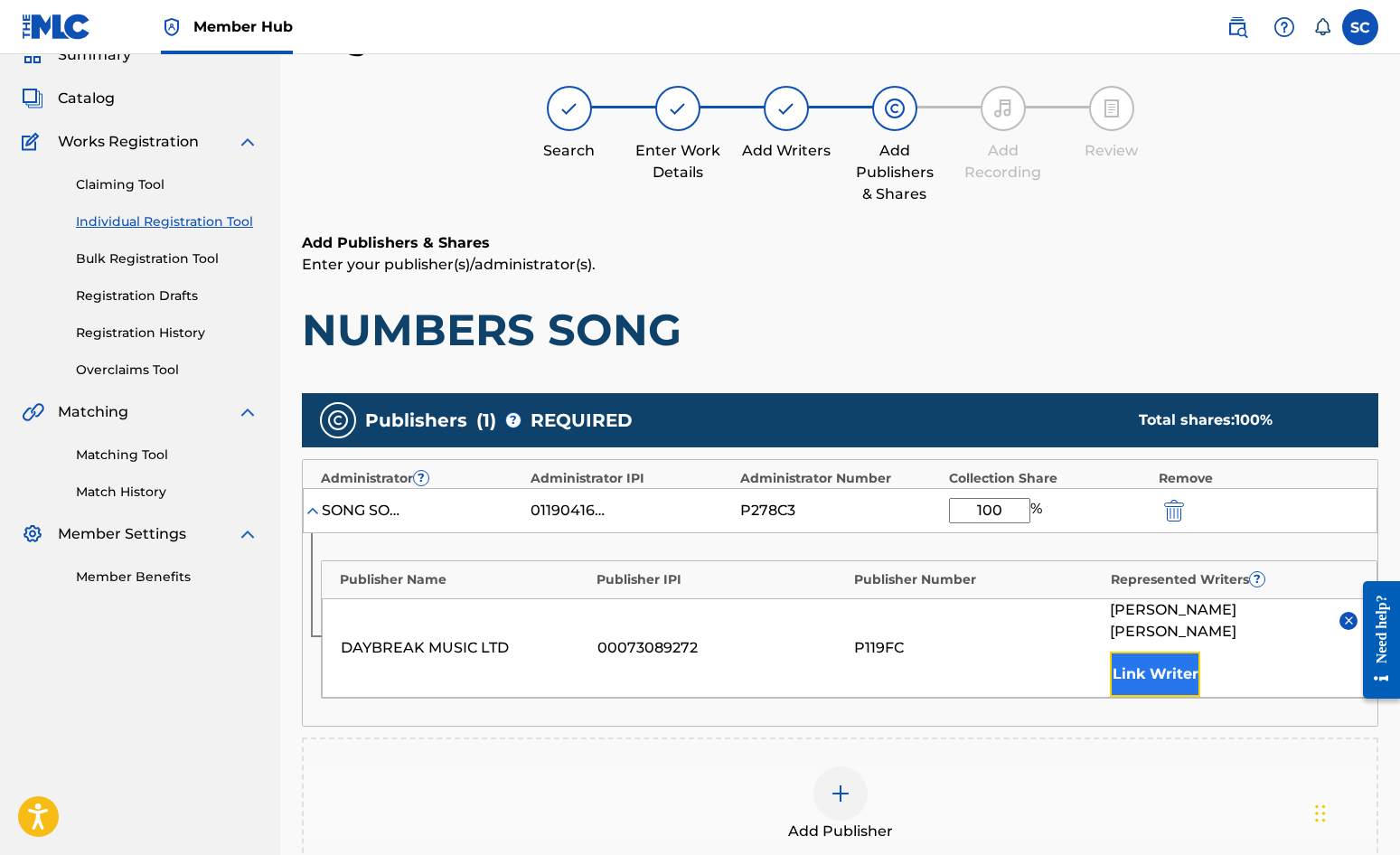
click at [1153, 652] on button "Link Writer" at bounding box center [1155, 675] width 90 height 45
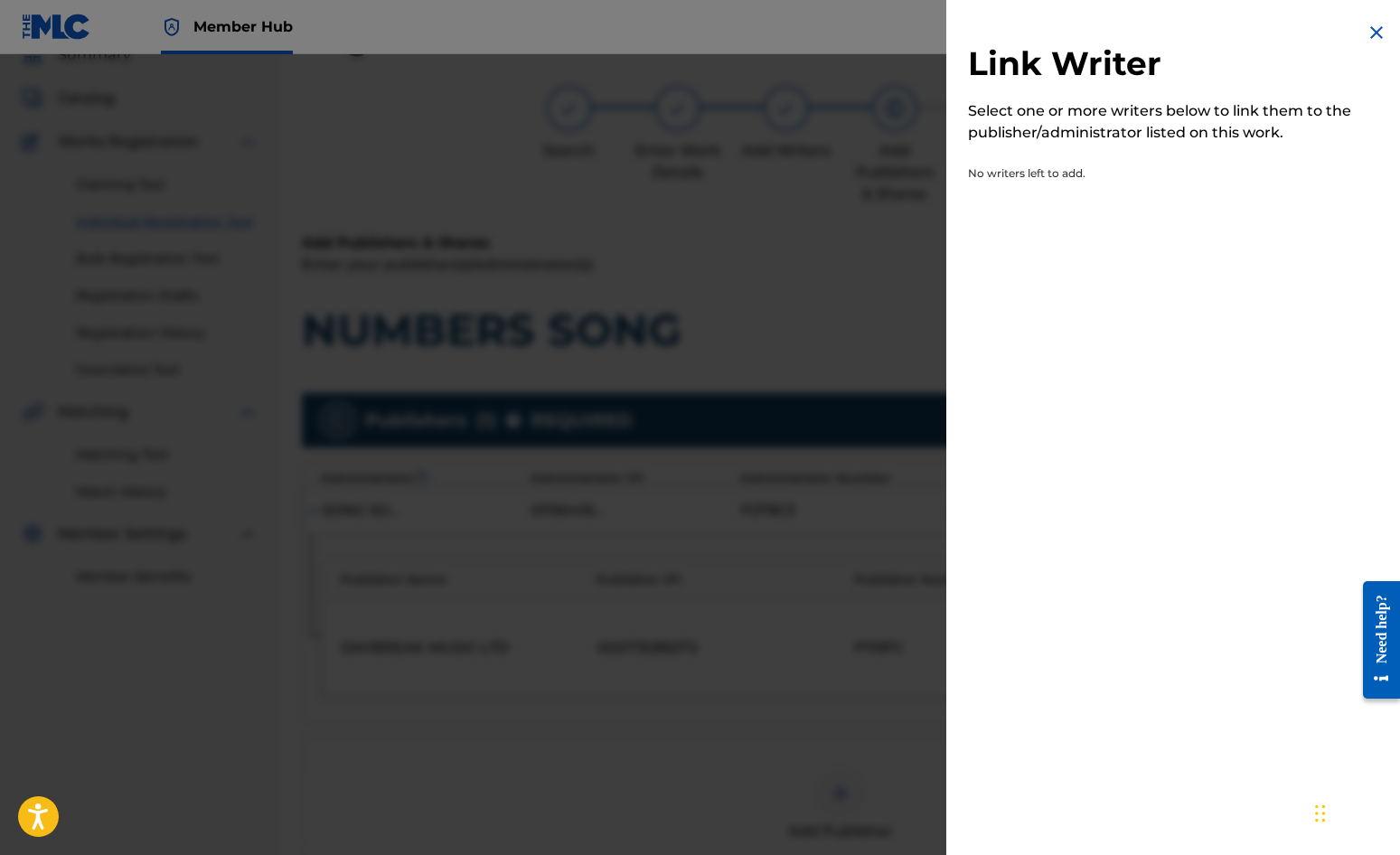
click at [1368, 30] on img at bounding box center [1377, 32] width 22 height 22
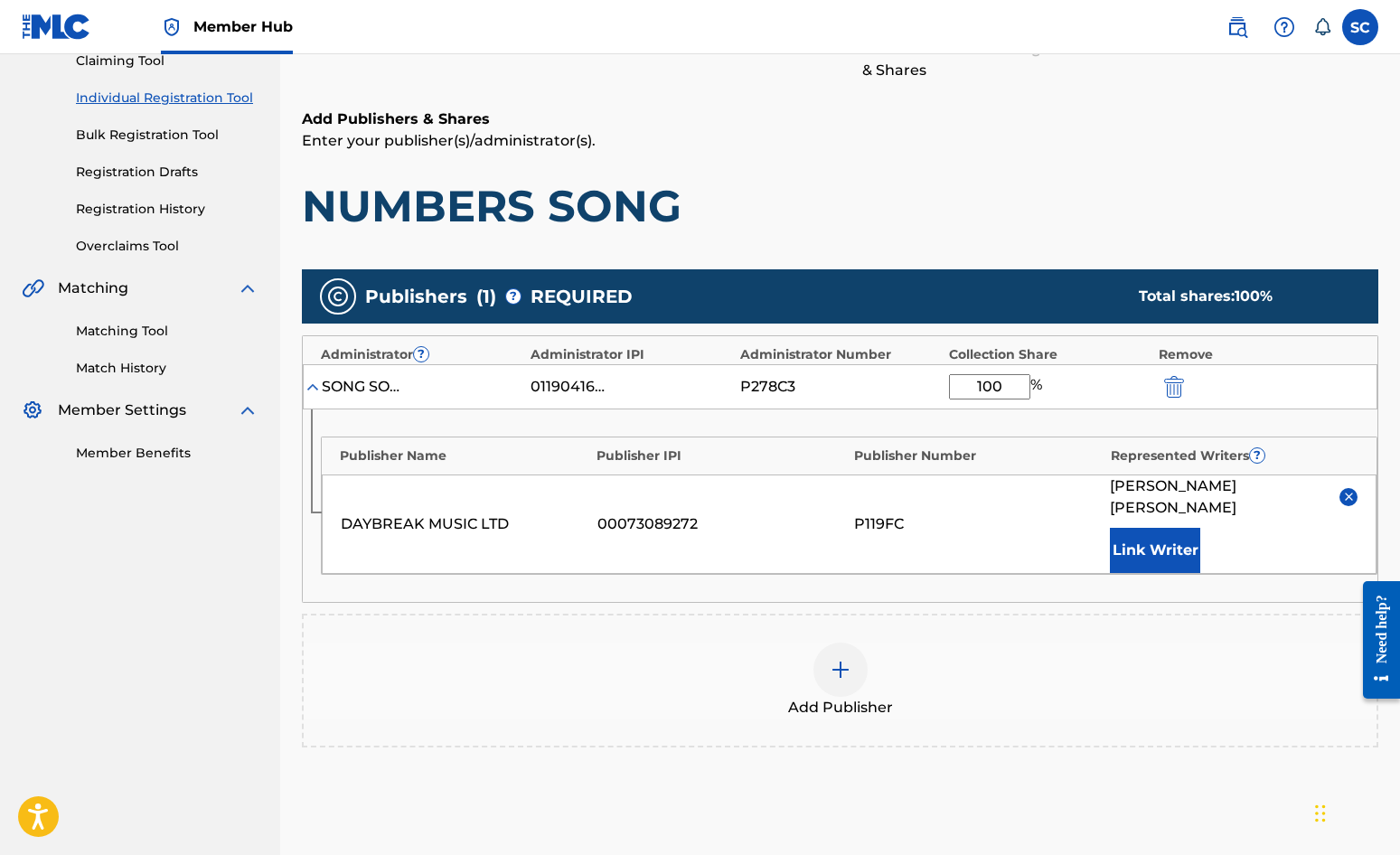
scroll to position [368, 0]
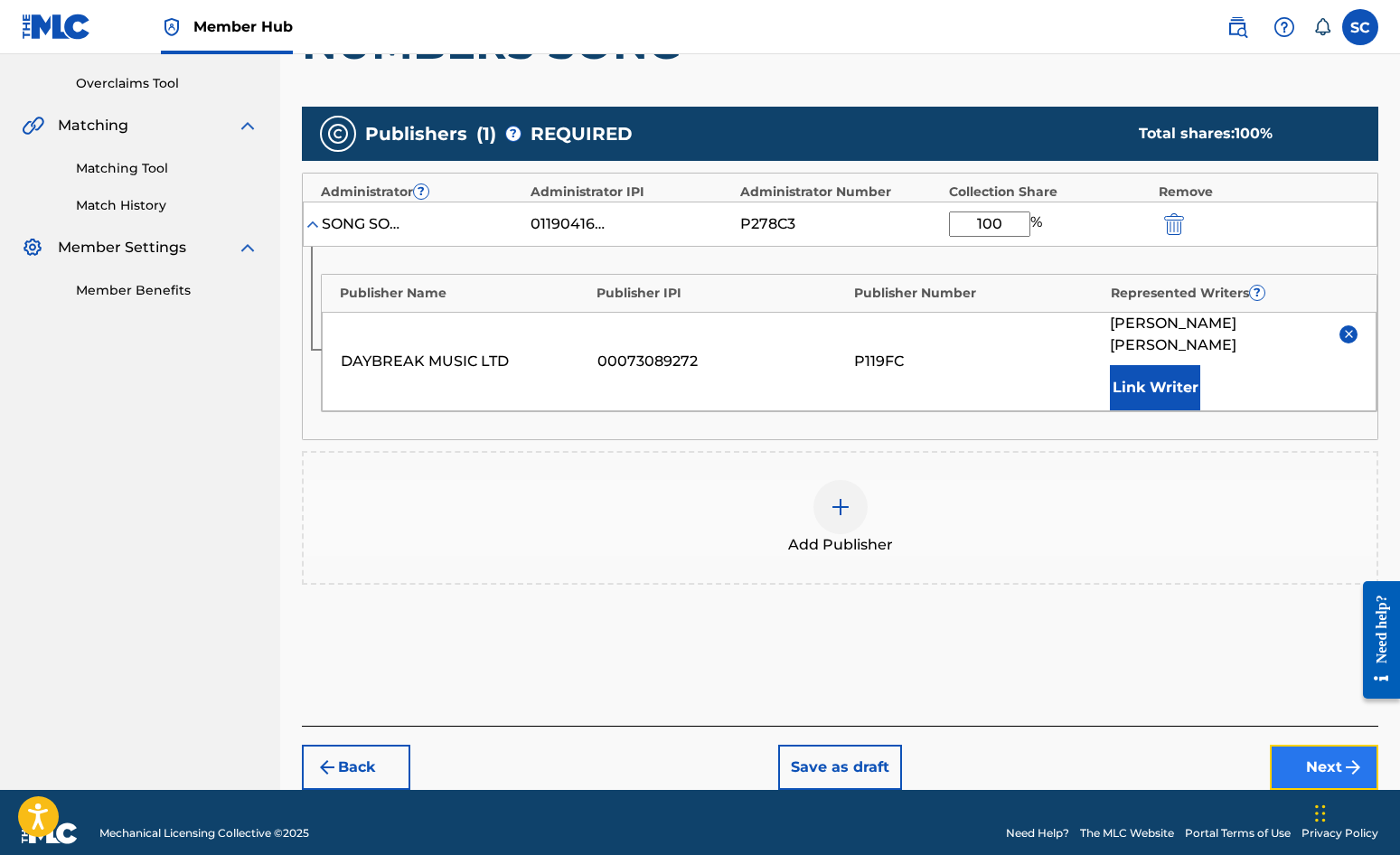
click at [1327, 745] on button "Next" at bounding box center [1324, 768] width 108 height 45
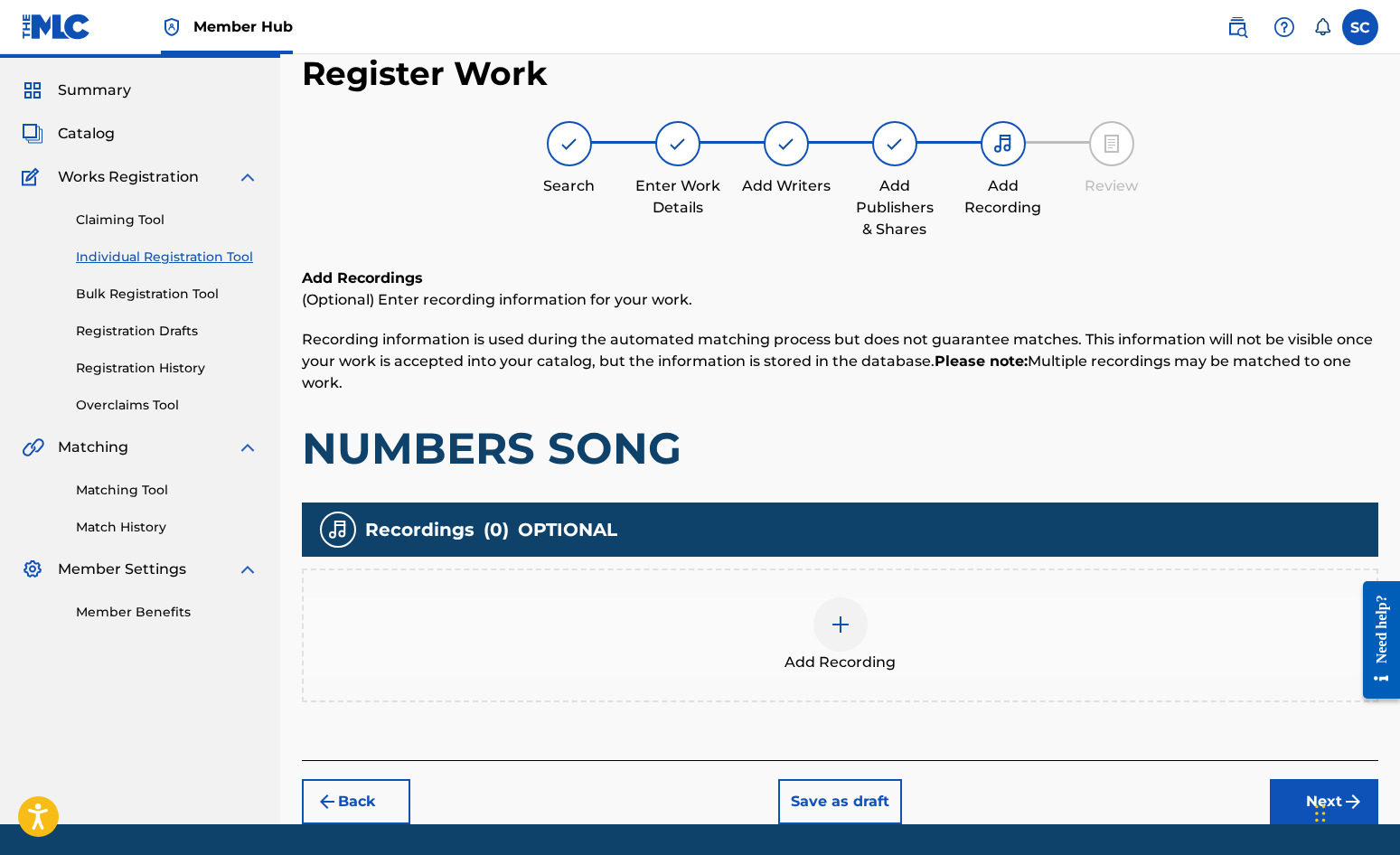
scroll to position [82, 0]
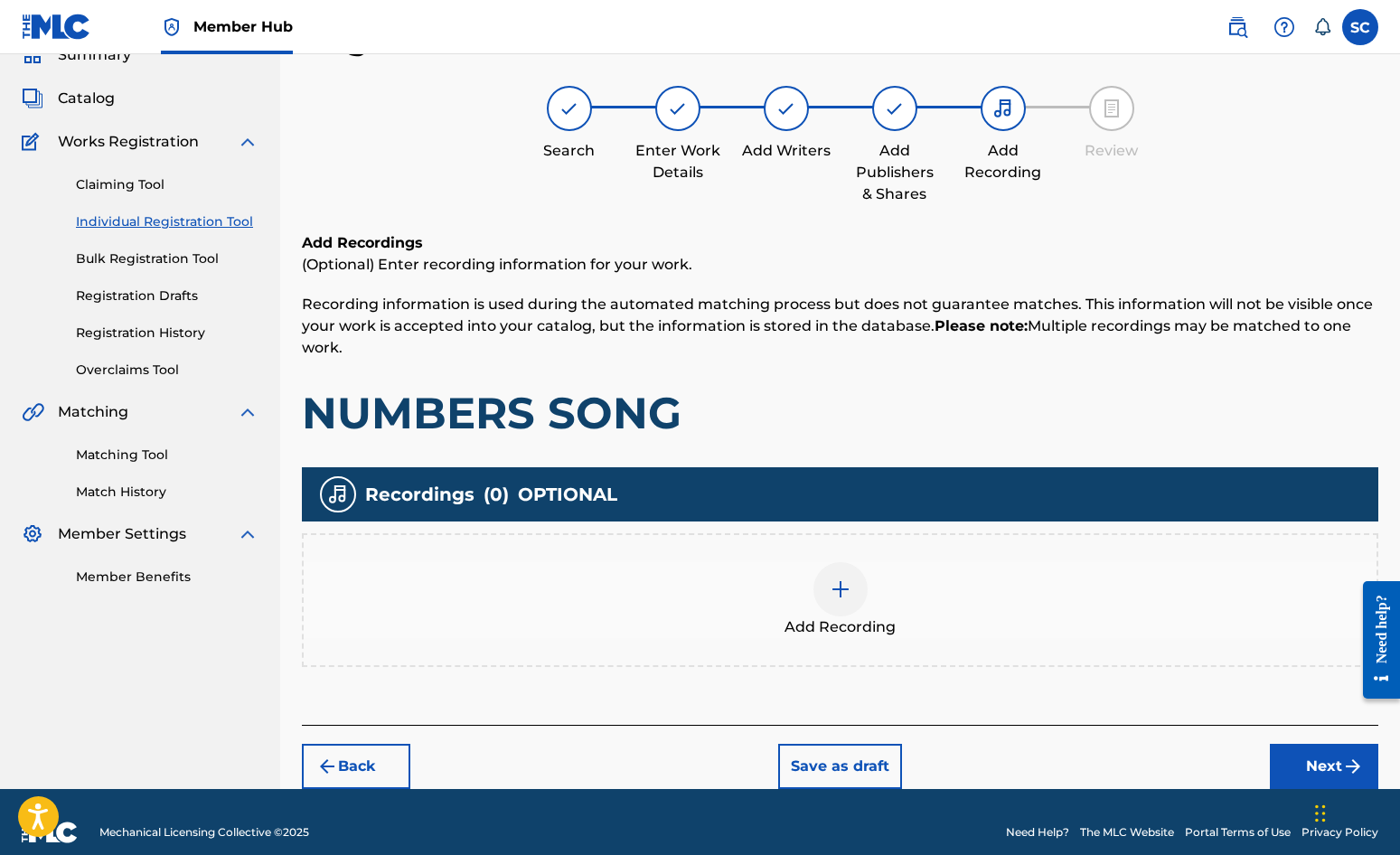
click at [838, 589] on img at bounding box center [840, 589] width 22 height 22
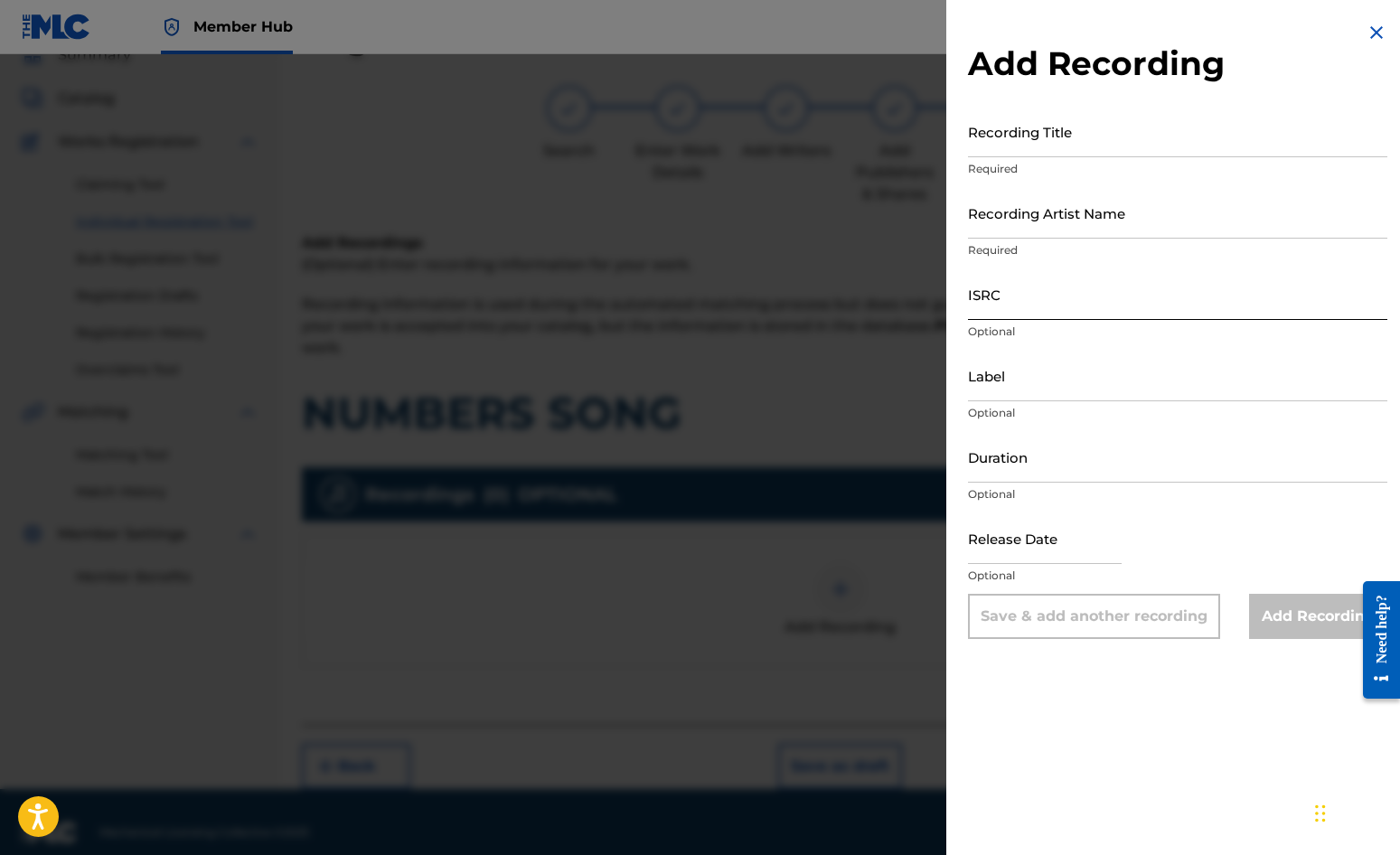
click at [1017, 301] on input "ISRC" at bounding box center [1177, 294] width 419 height 52
paste input "GBDPR0047504"
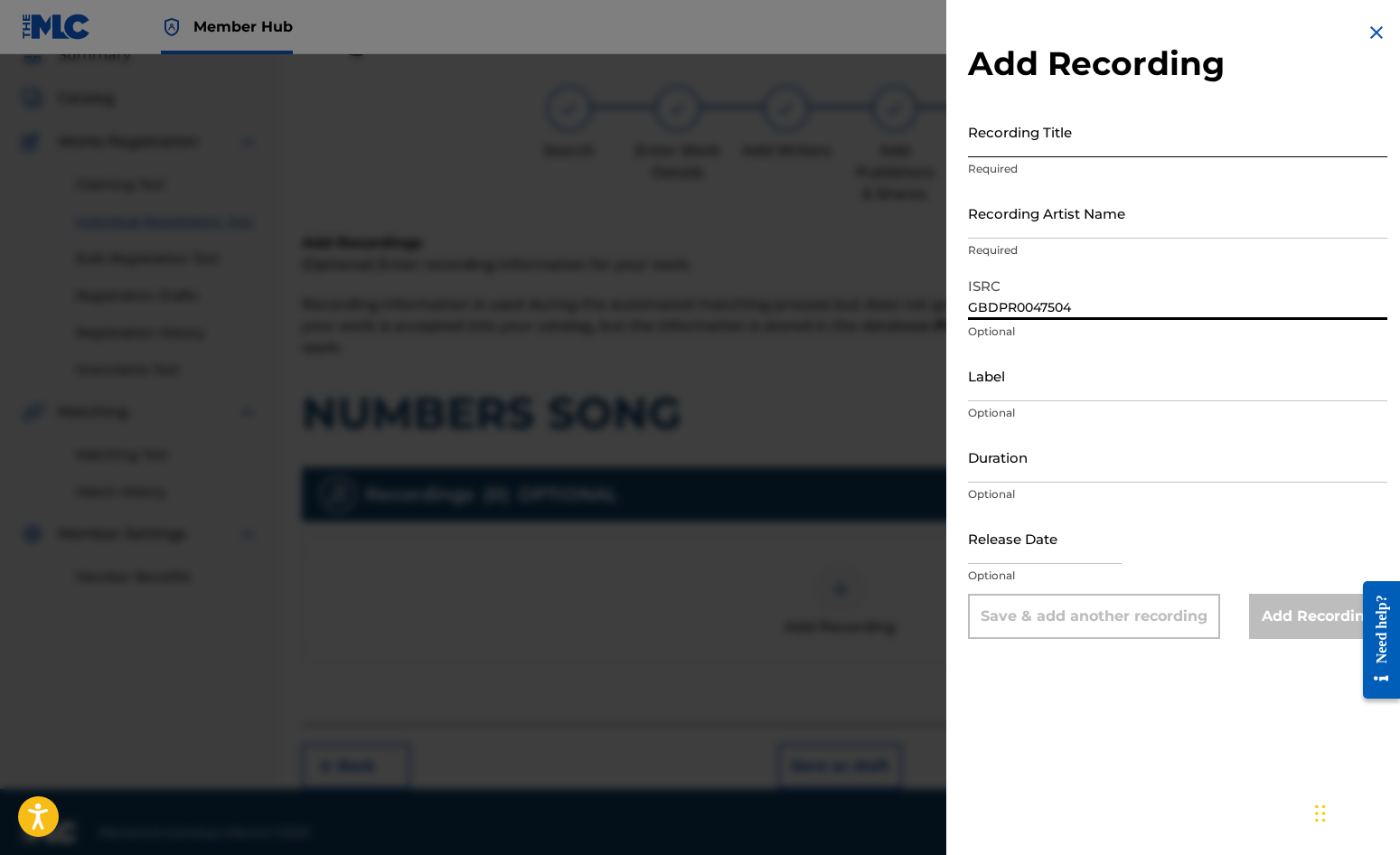
click at [998, 132] on input "Recording Title" at bounding box center [1177, 132] width 419 height 52
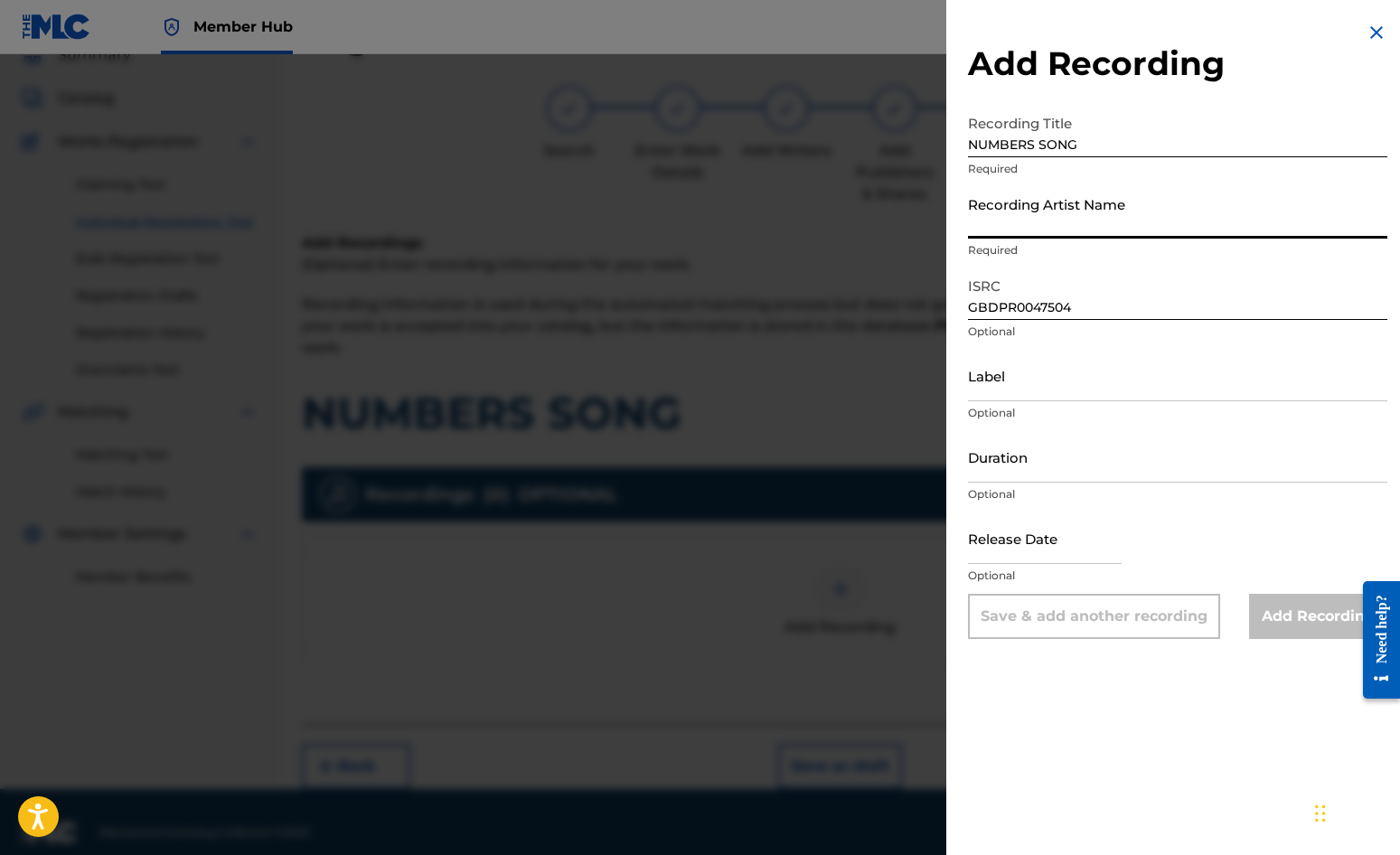
click at [996, 219] on input "Recording Artist Name" at bounding box center [1177, 212] width 419 height 52
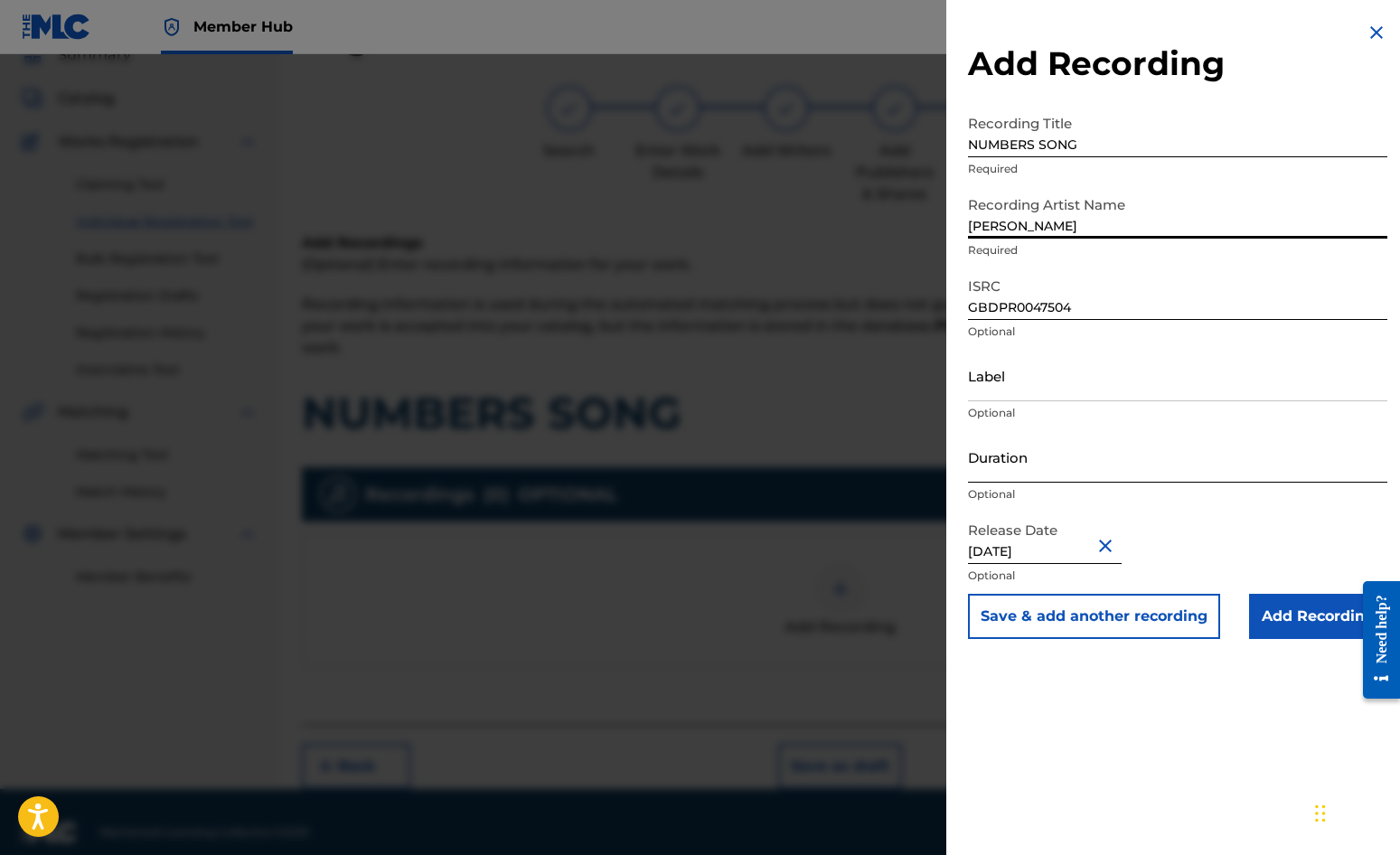
click at [994, 462] on input "Duration" at bounding box center [1177, 457] width 419 height 52
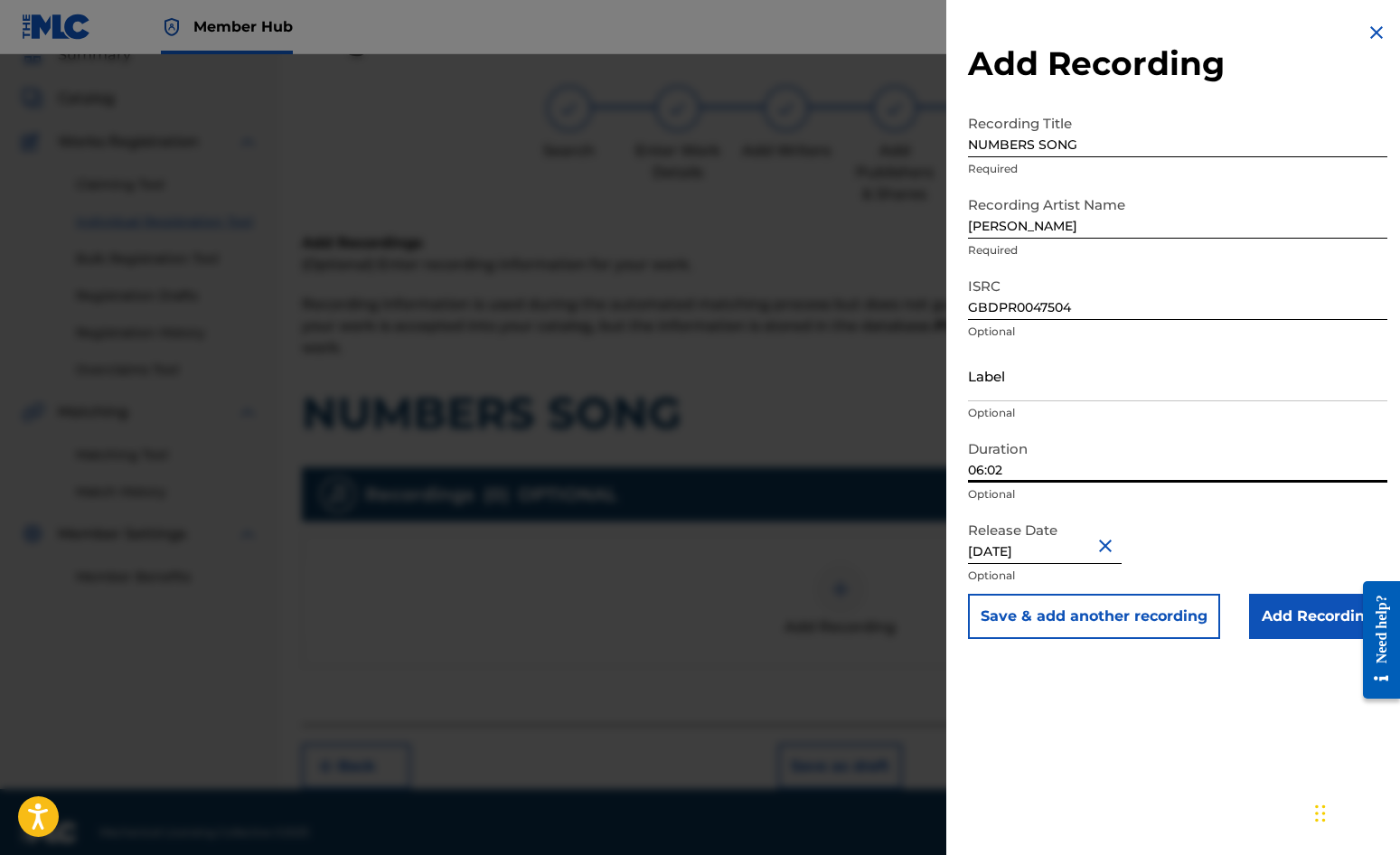
click at [1004, 728] on div "Add Recording Recording Title NUMBERS SONG Required Recording Artist Name DAVE …" at bounding box center [1177, 428] width 463 height 855
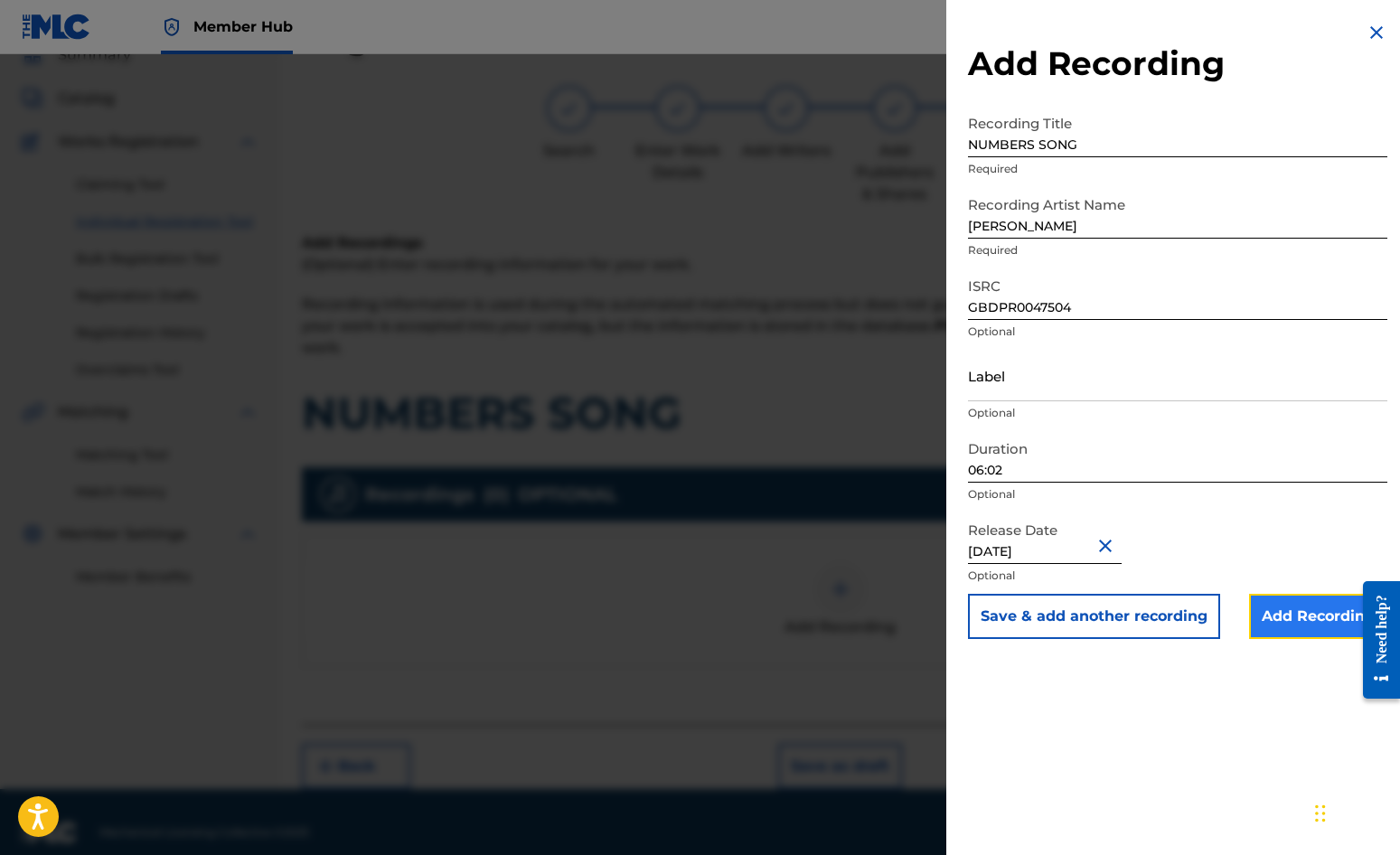
click at [1323, 615] on input "Add Recording" at bounding box center [1318, 616] width 138 height 45
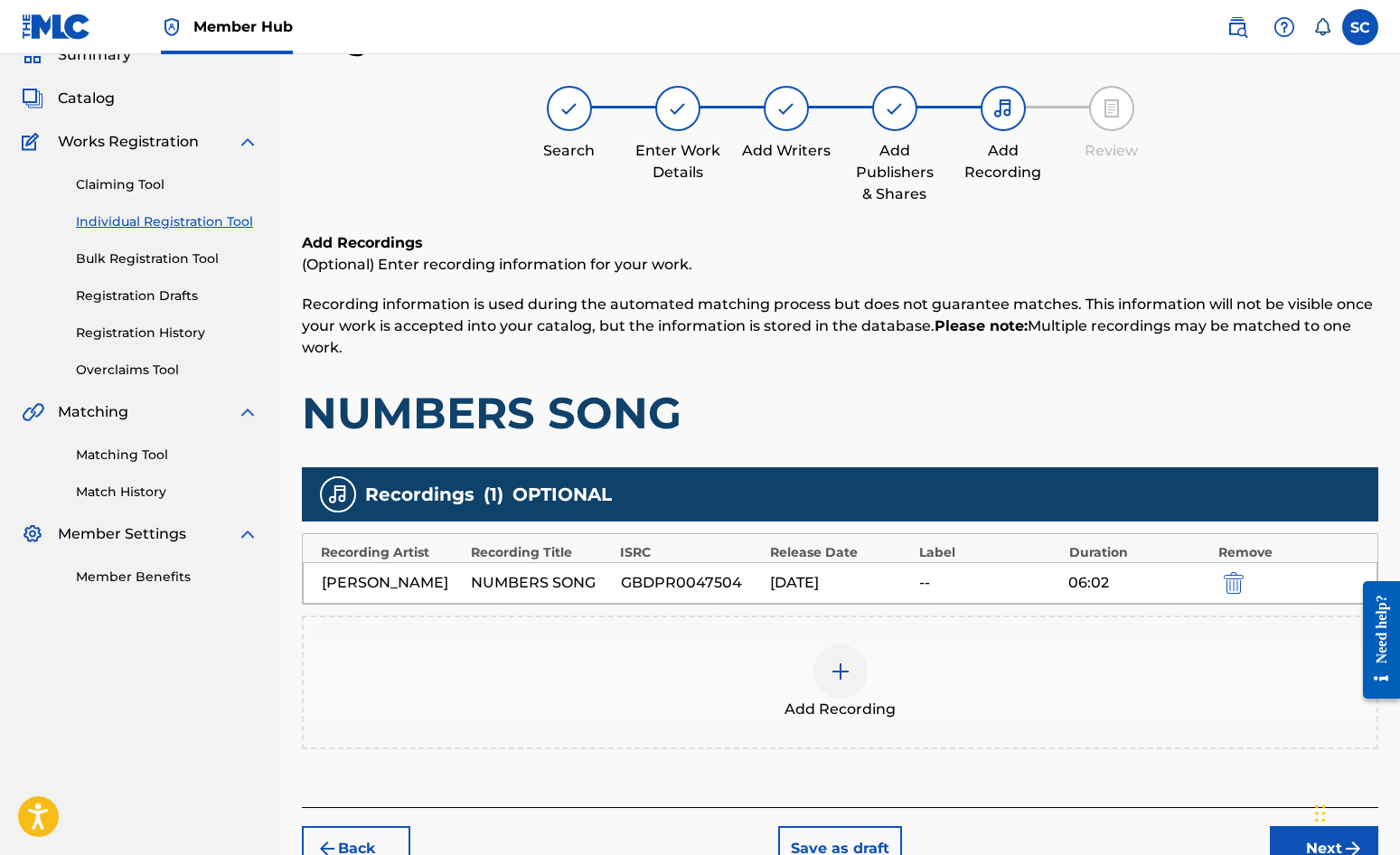
scroll to position [184, 0]
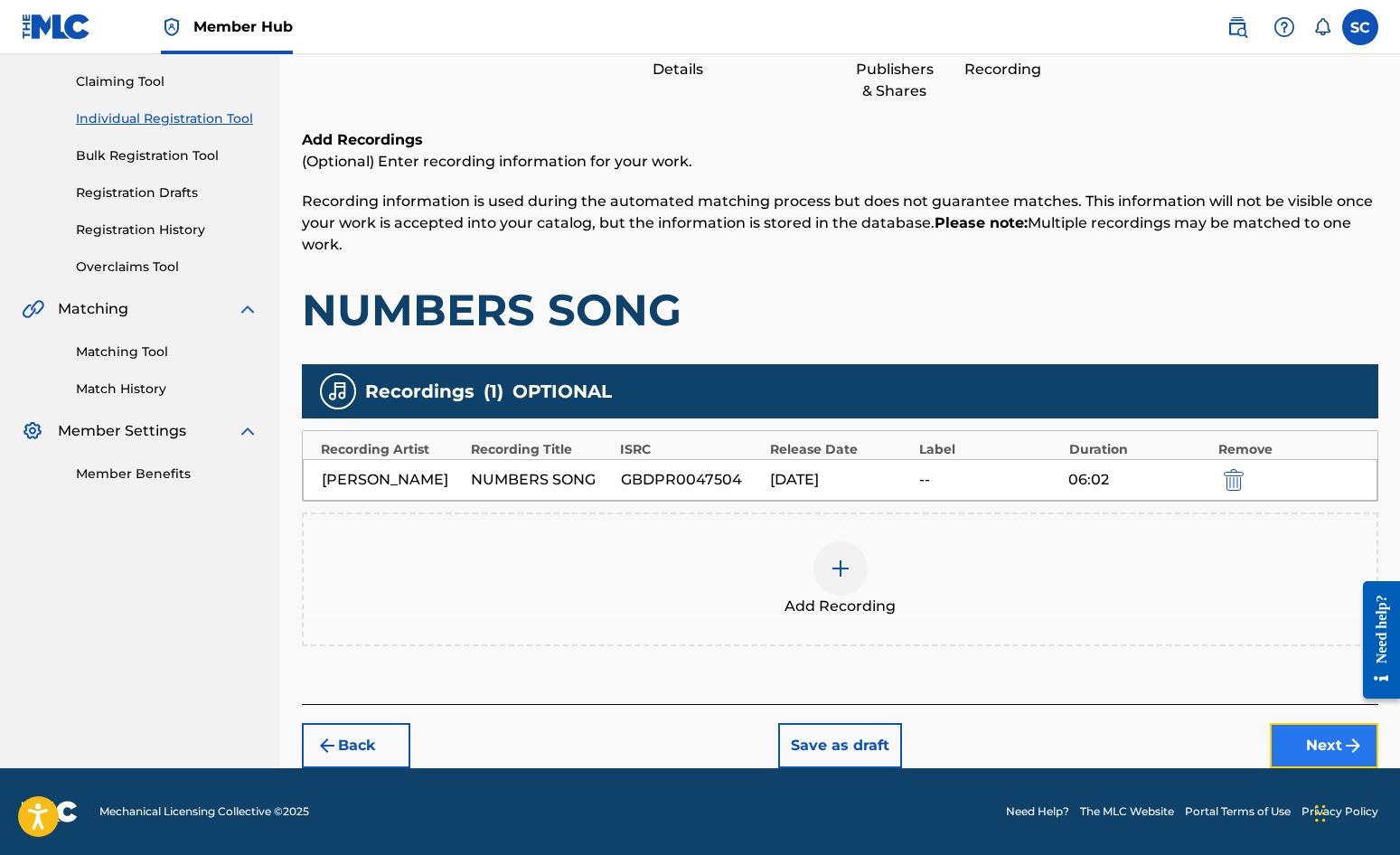
click at [1327, 750] on button "Next" at bounding box center [1324, 746] width 108 height 45
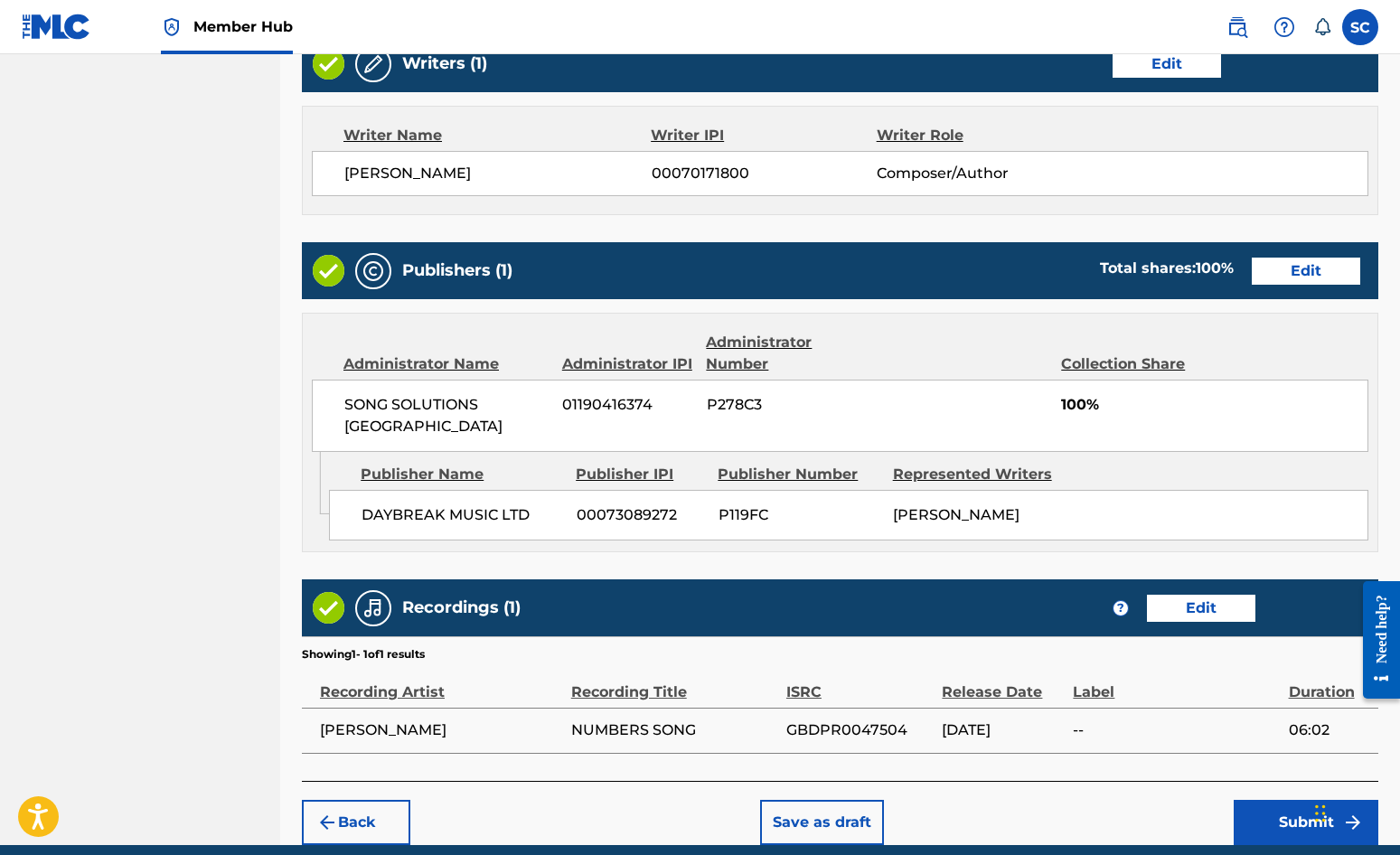
scroll to position [875, 0]
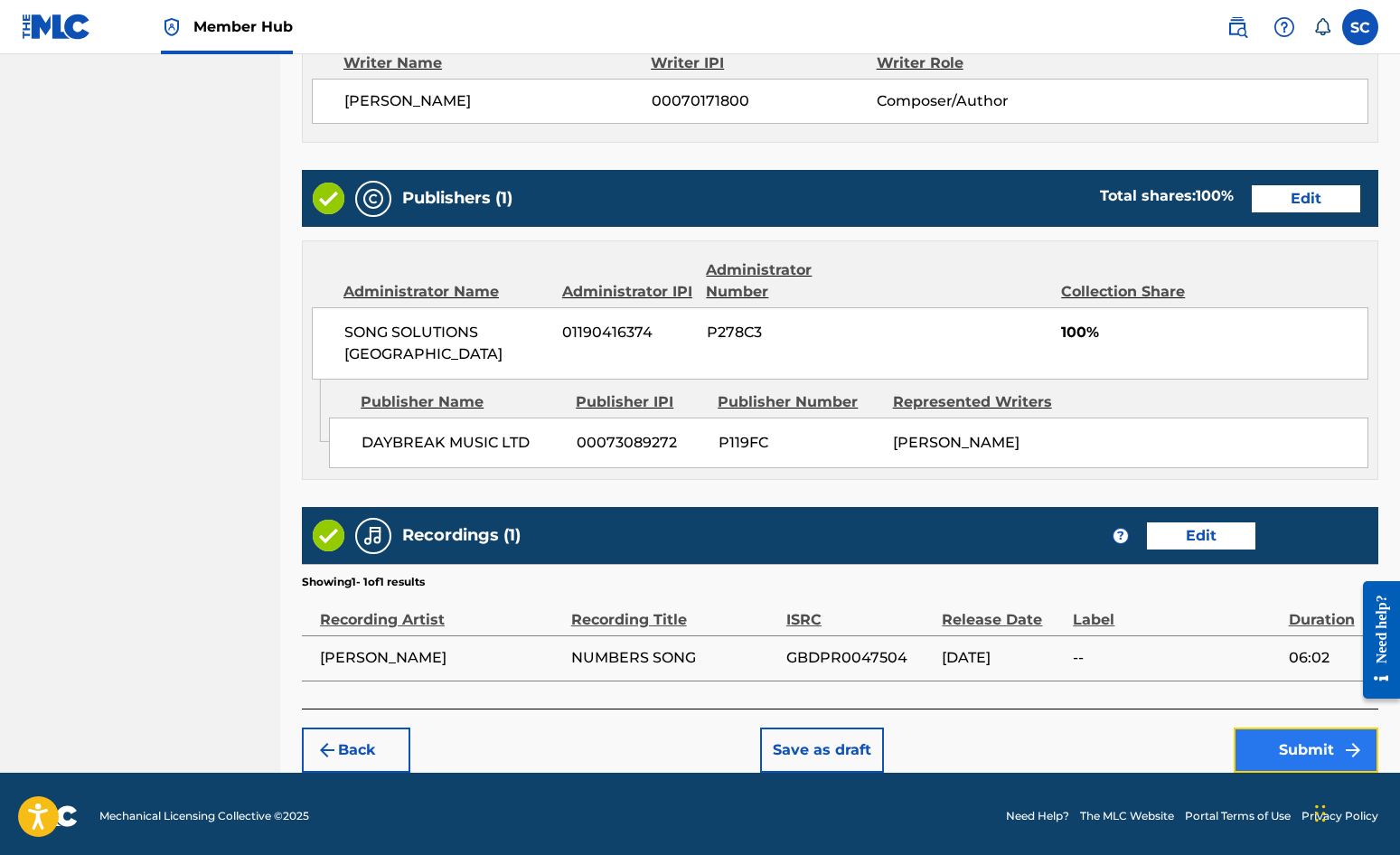
click at [1296, 748] on button "Submit" at bounding box center [1306, 750] width 145 height 45
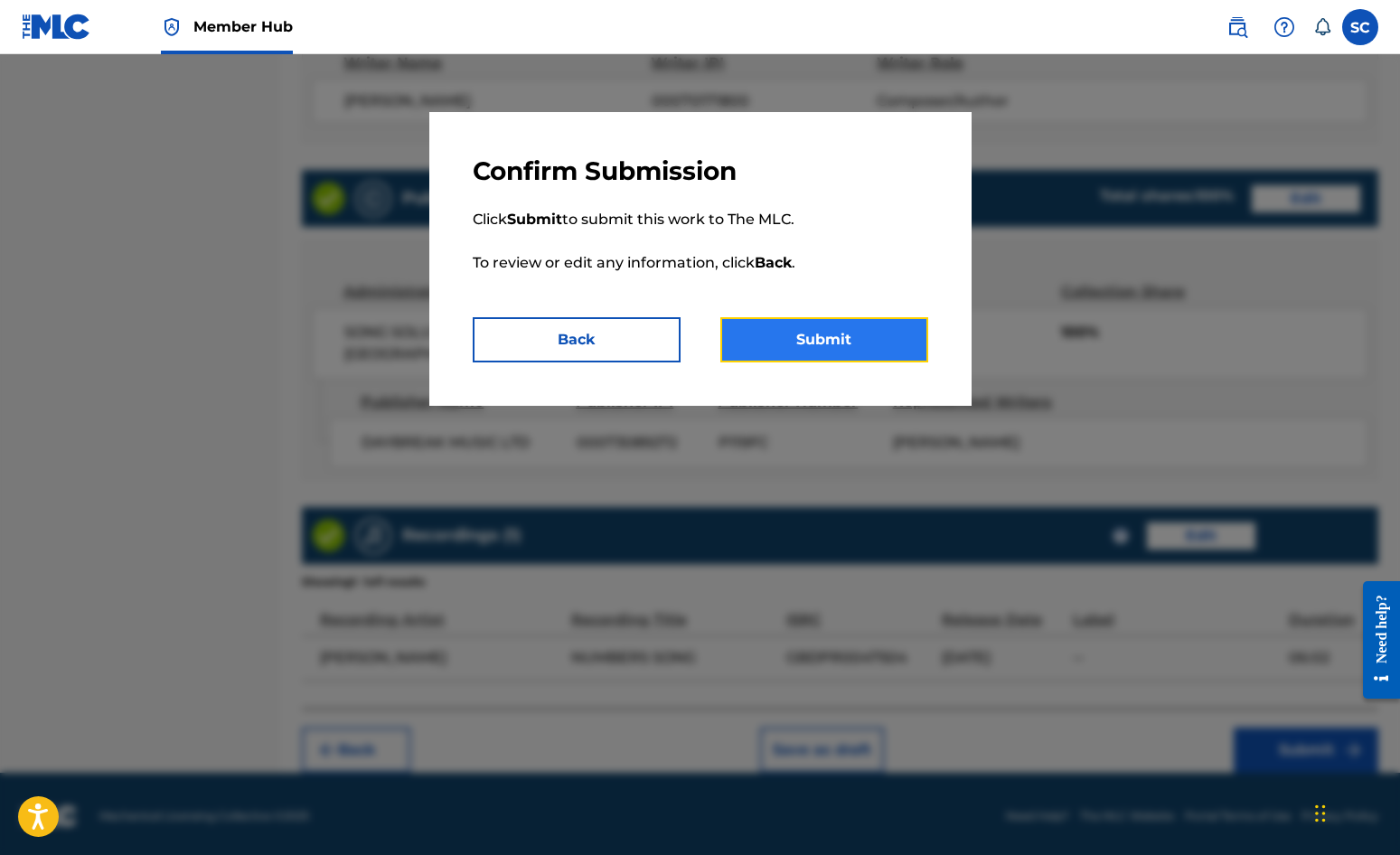
click at [835, 345] on button "Submit" at bounding box center [824, 340] width 208 height 45
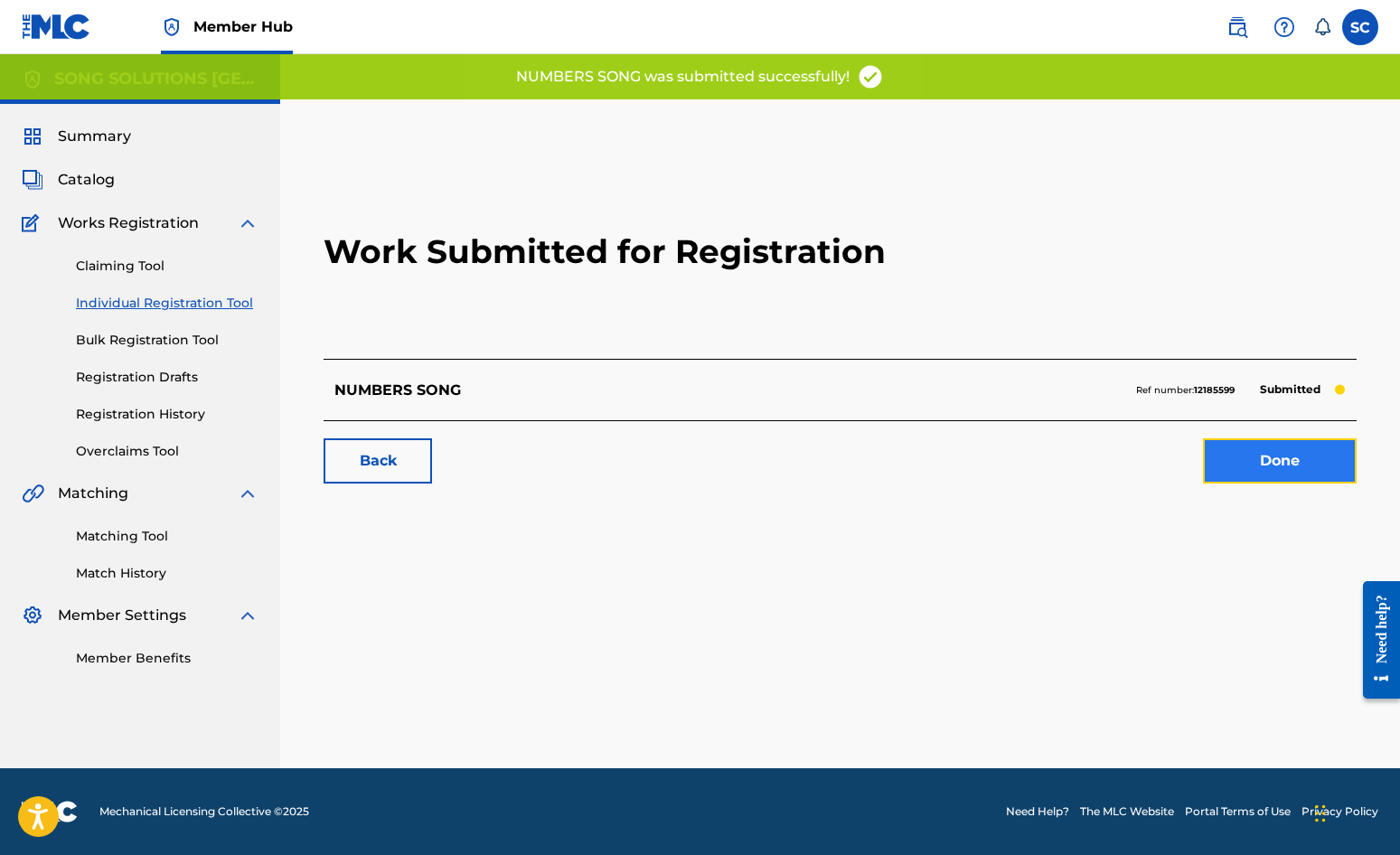
click at [1288, 461] on link "Done" at bounding box center [1281, 461] width 154 height 45
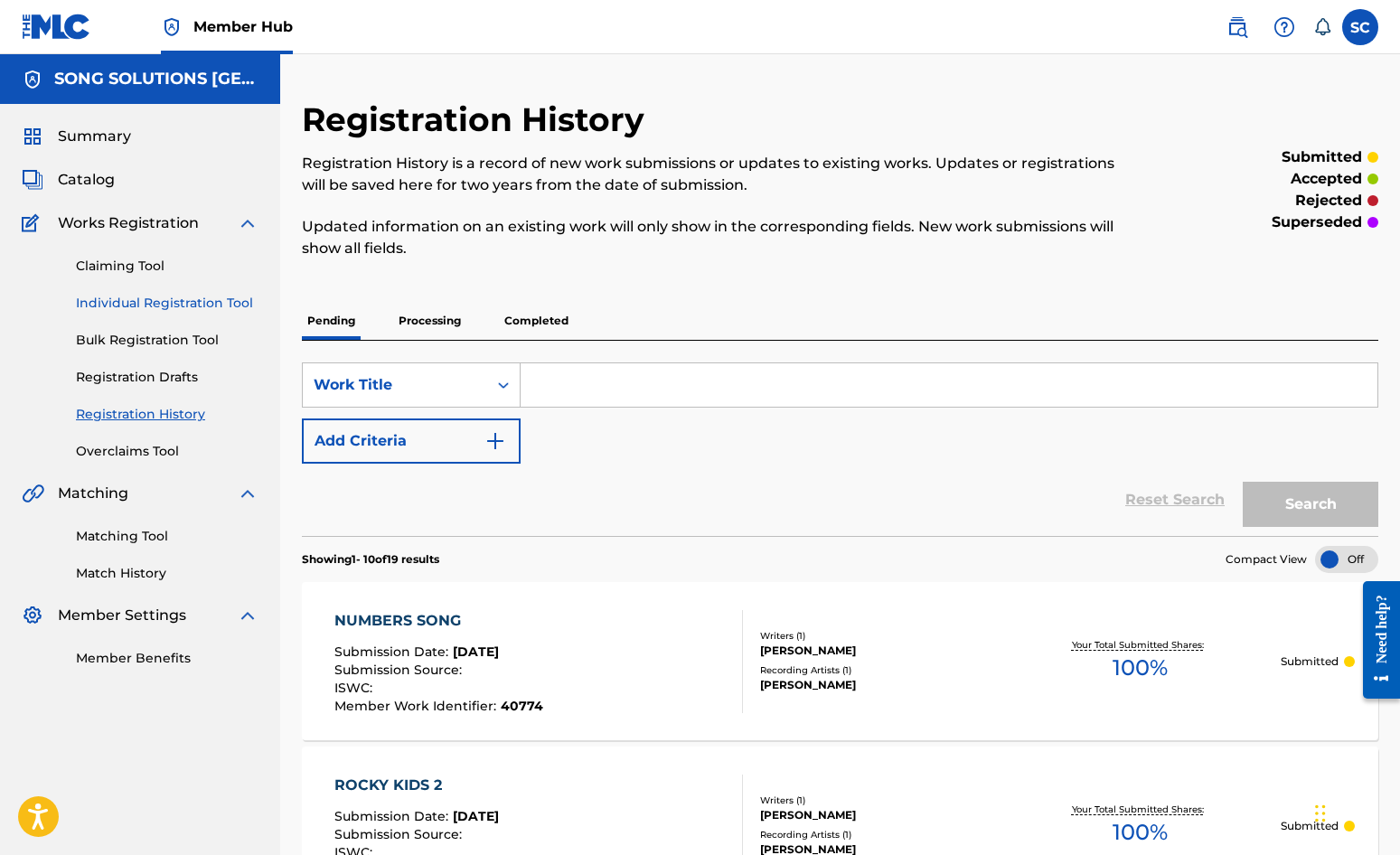
click at [177, 301] on link "Individual Registration Tool" at bounding box center [167, 303] width 182 height 19
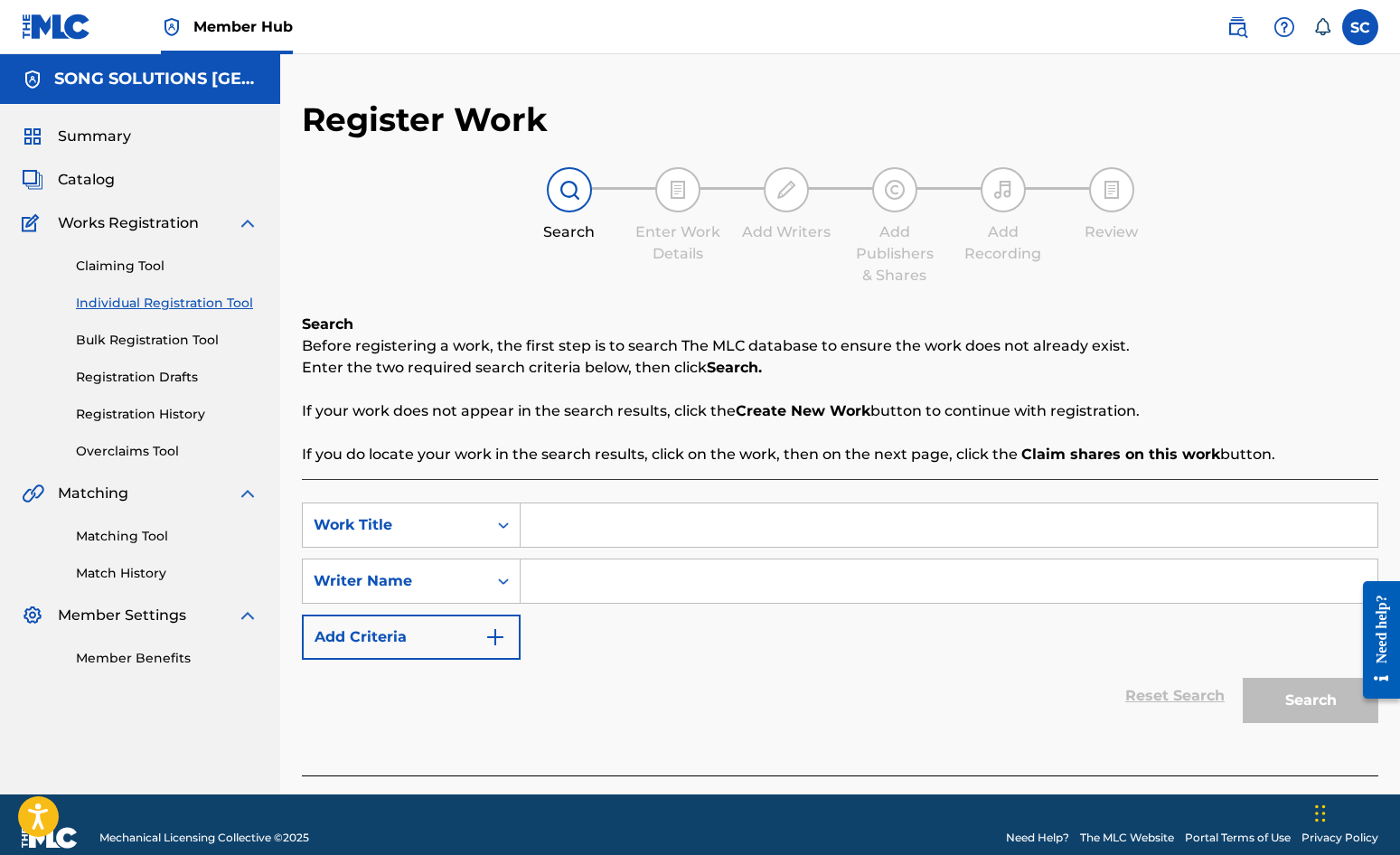
click at [615, 509] on input "Search Form" at bounding box center [949, 525] width 857 height 43
click at [647, 583] on input "Search Form" at bounding box center [949, 582] width 857 height 43
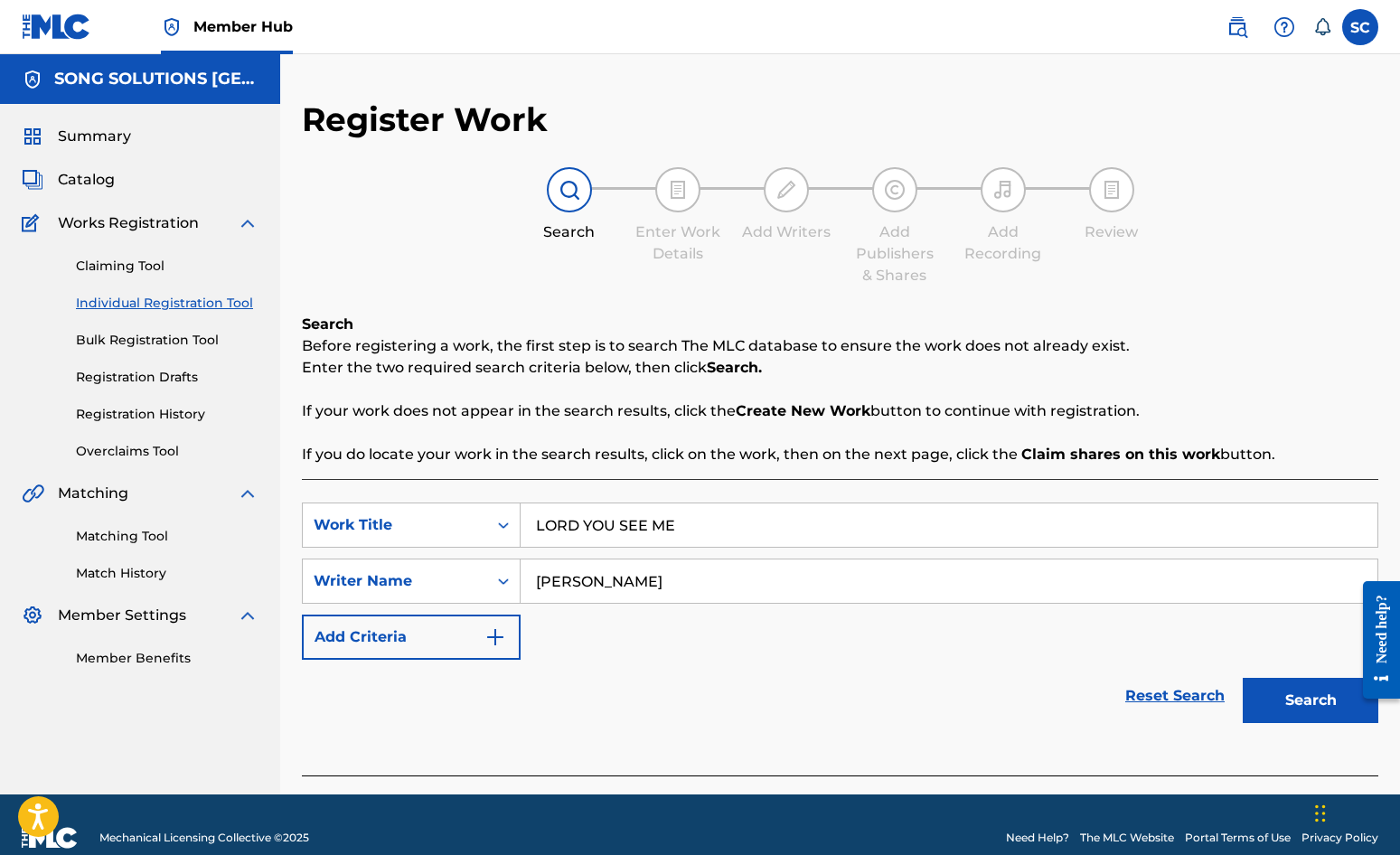
click at [1243, 678] on button "Search" at bounding box center [1311, 701] width 135 height 45
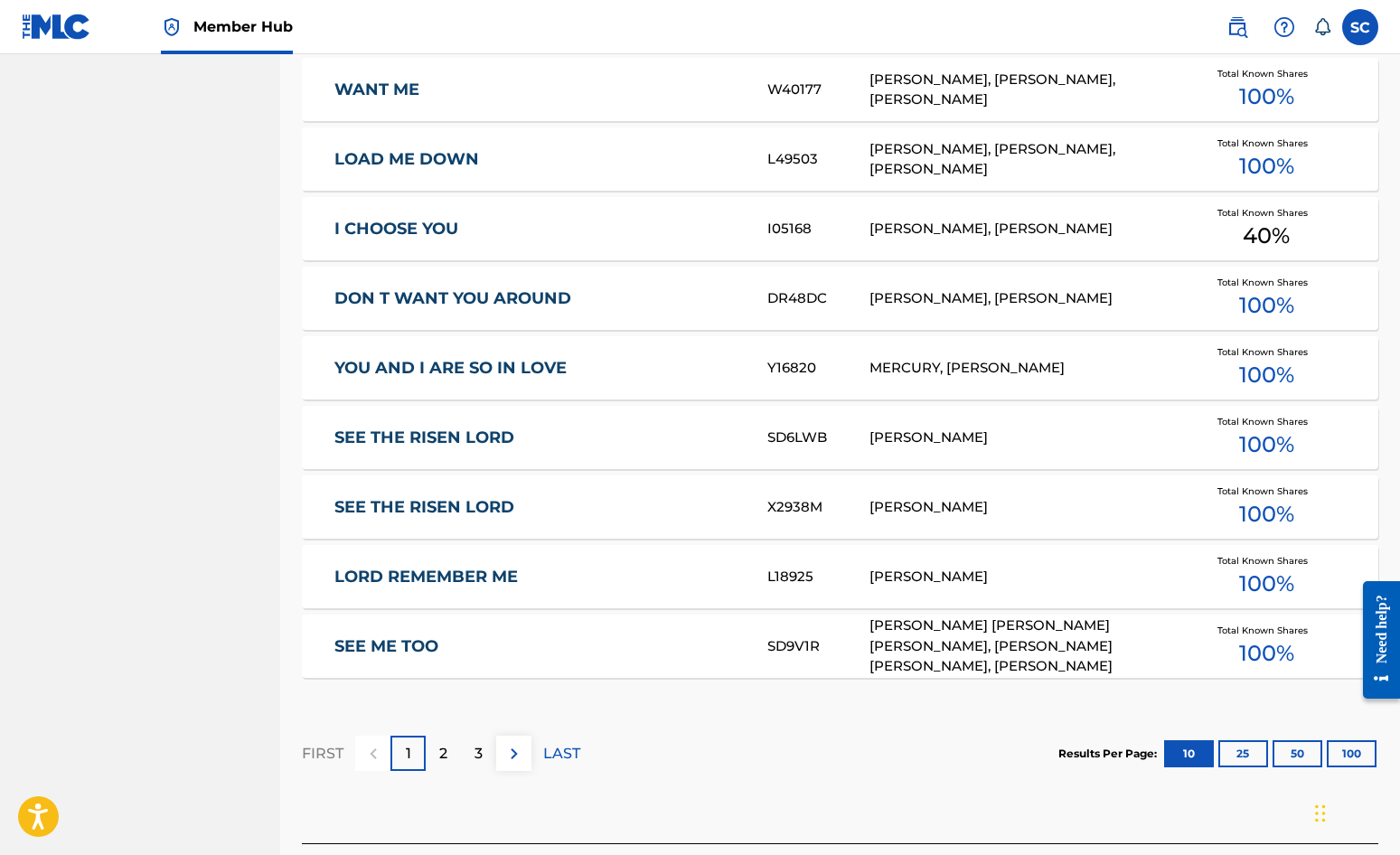
scroll to position [904, 0]
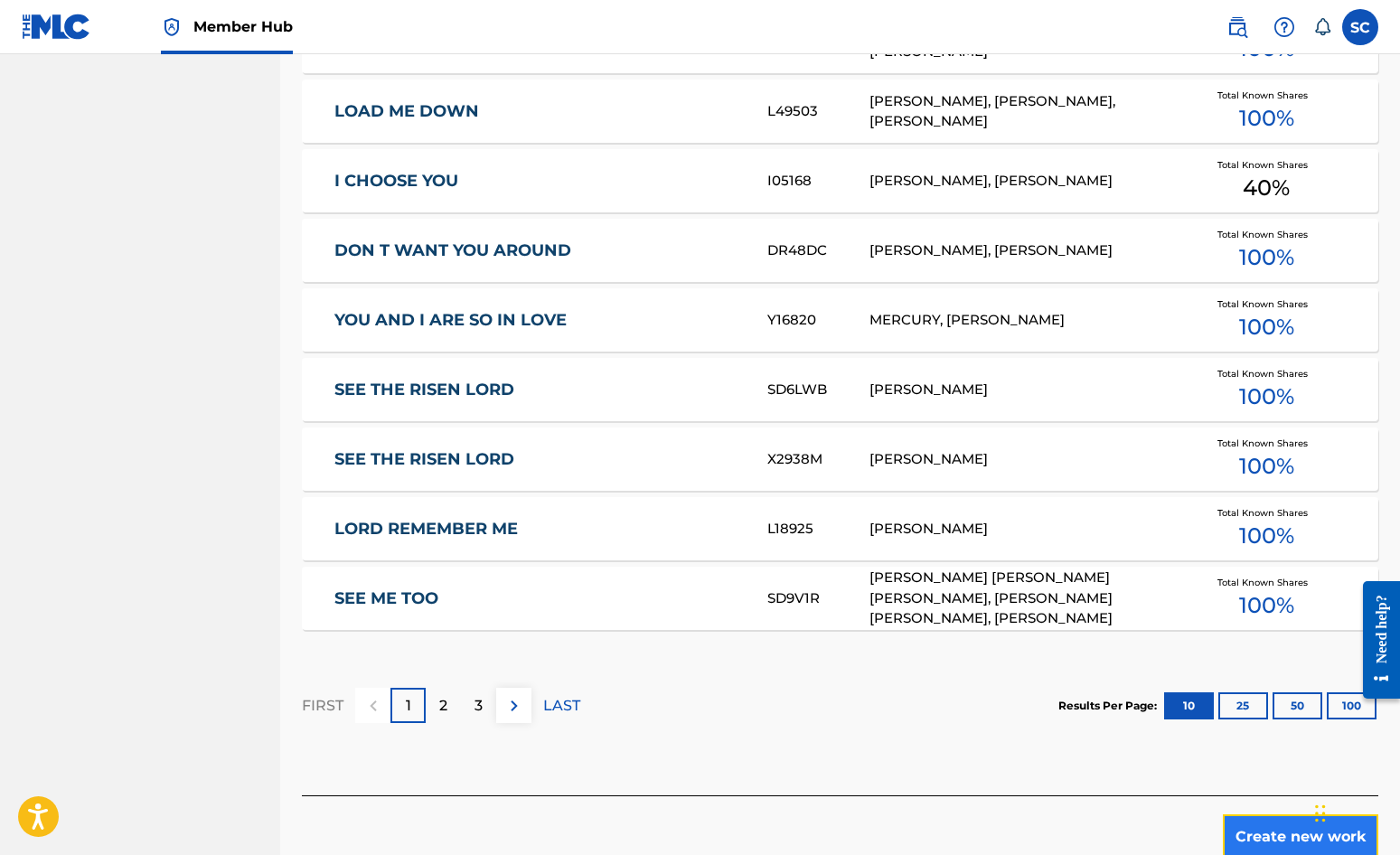
click at [1271, 841] on button "Create new work" at bounding box center [1300, 837] width 155 height 45
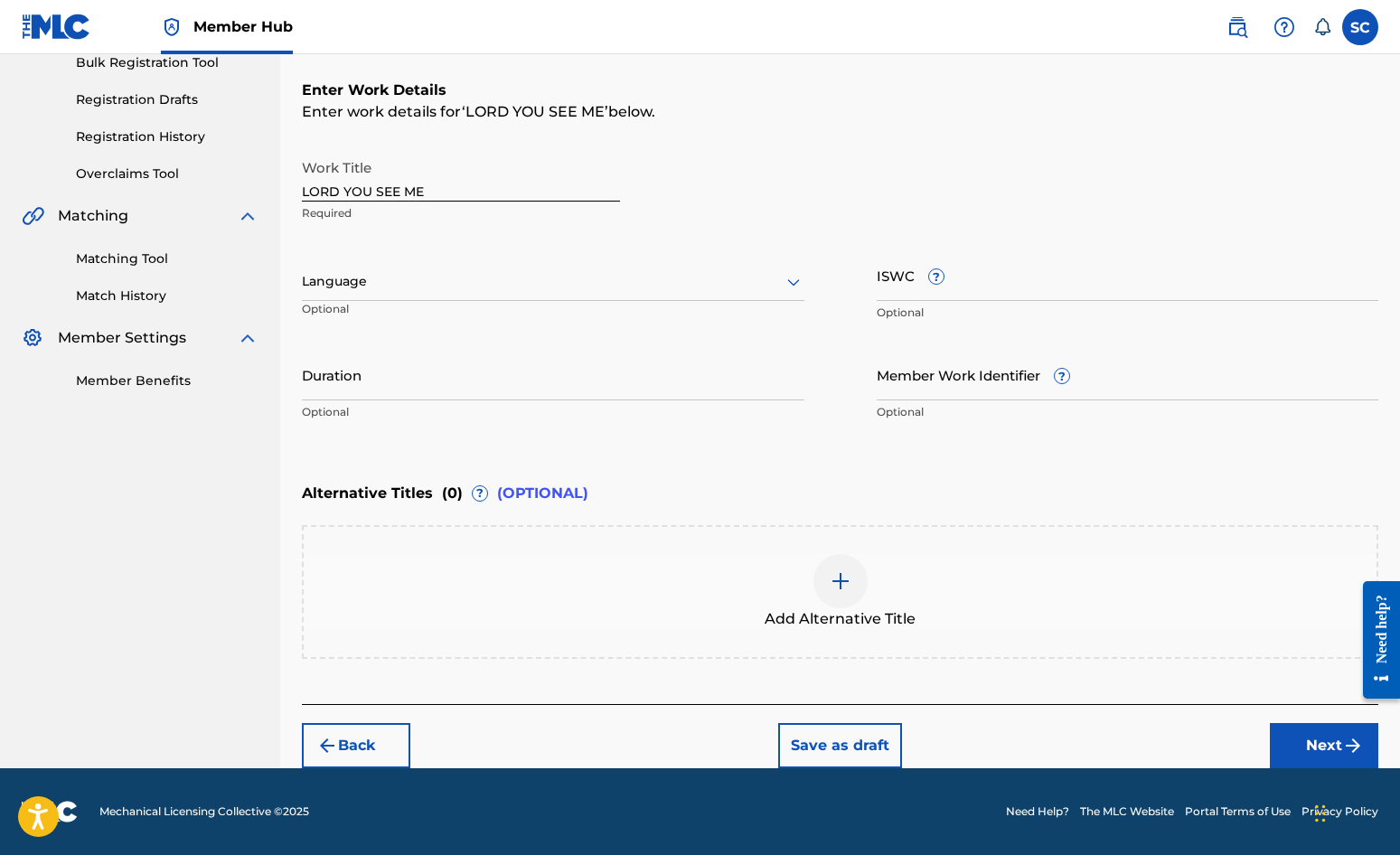
scroll to position [0, 0]
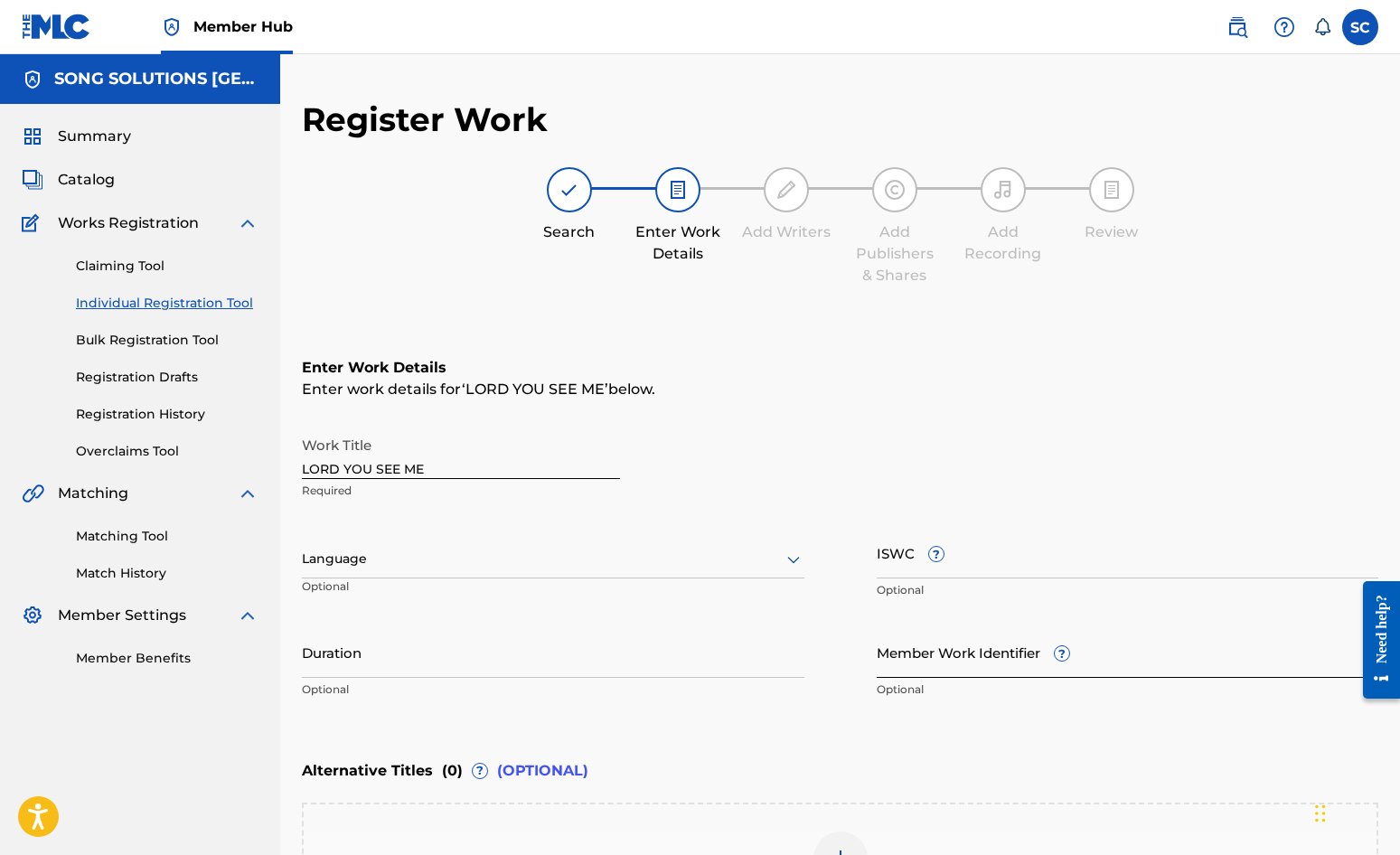
click at [916, 656] on input "Member Work Identifier ?" at bounding box center [1128, 652] width 503 height 52
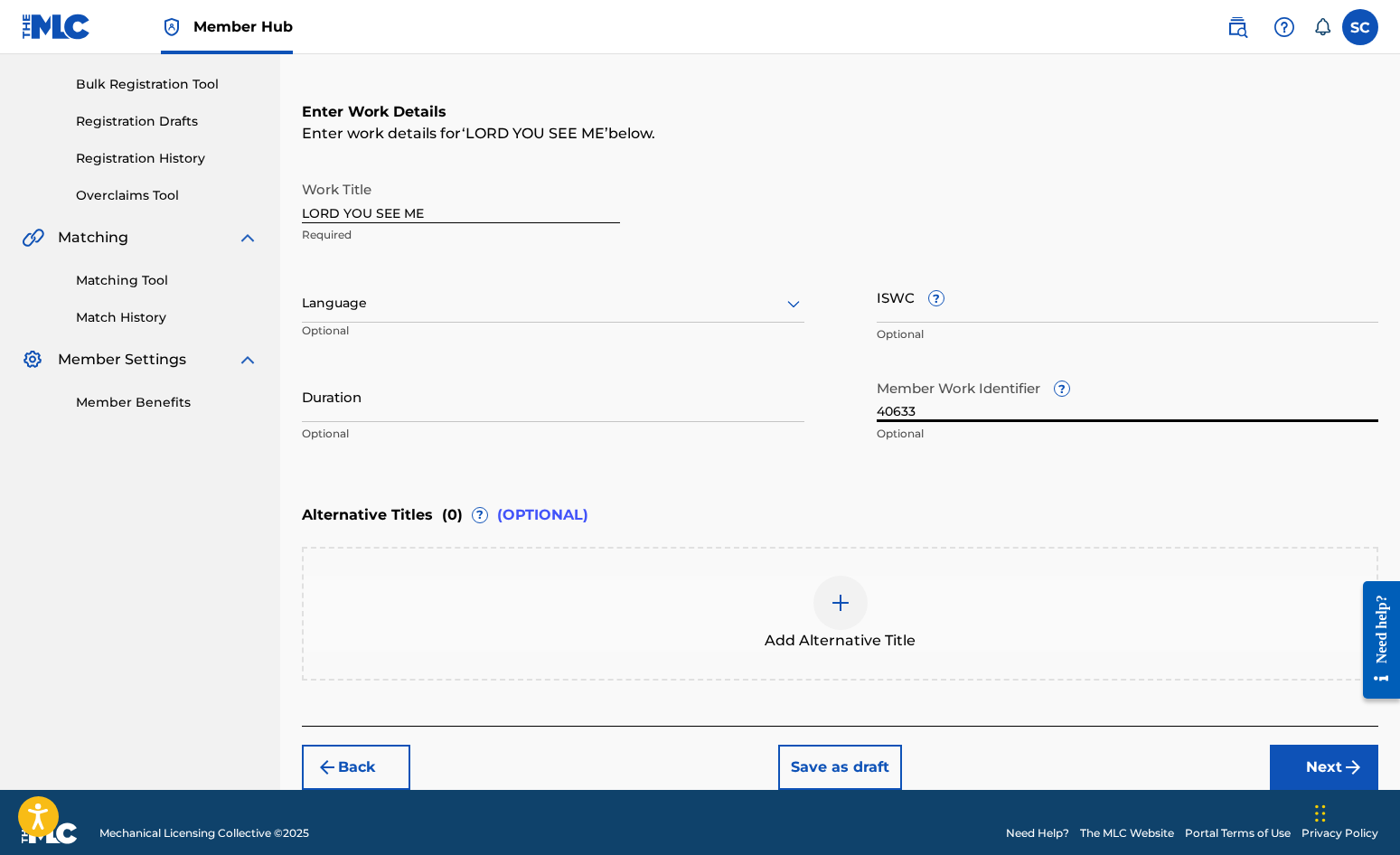
scroll to position [277, 0]
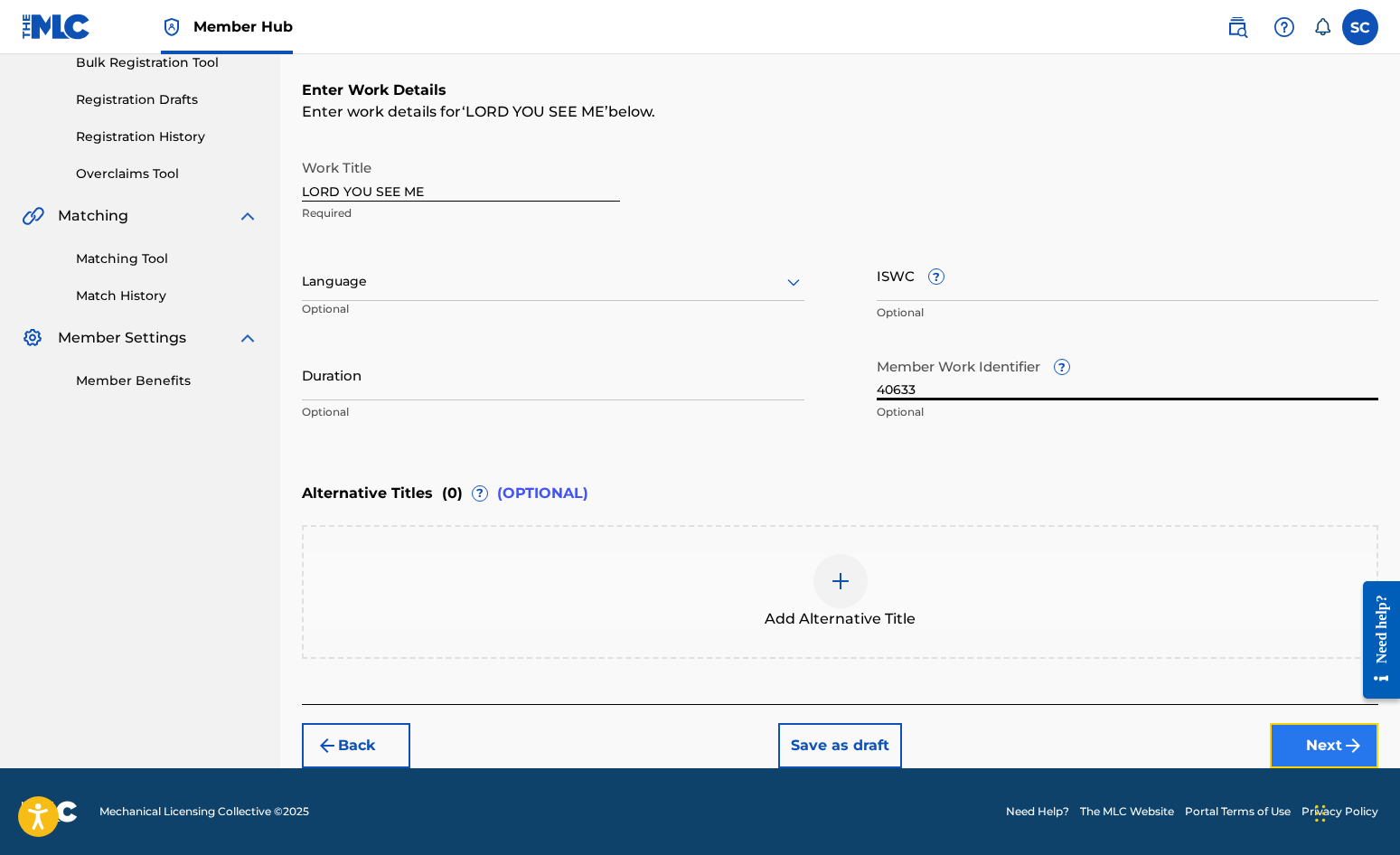
click at [1326, 745] on button "Next" at bounding box center [1324, 746] width 108 height 45
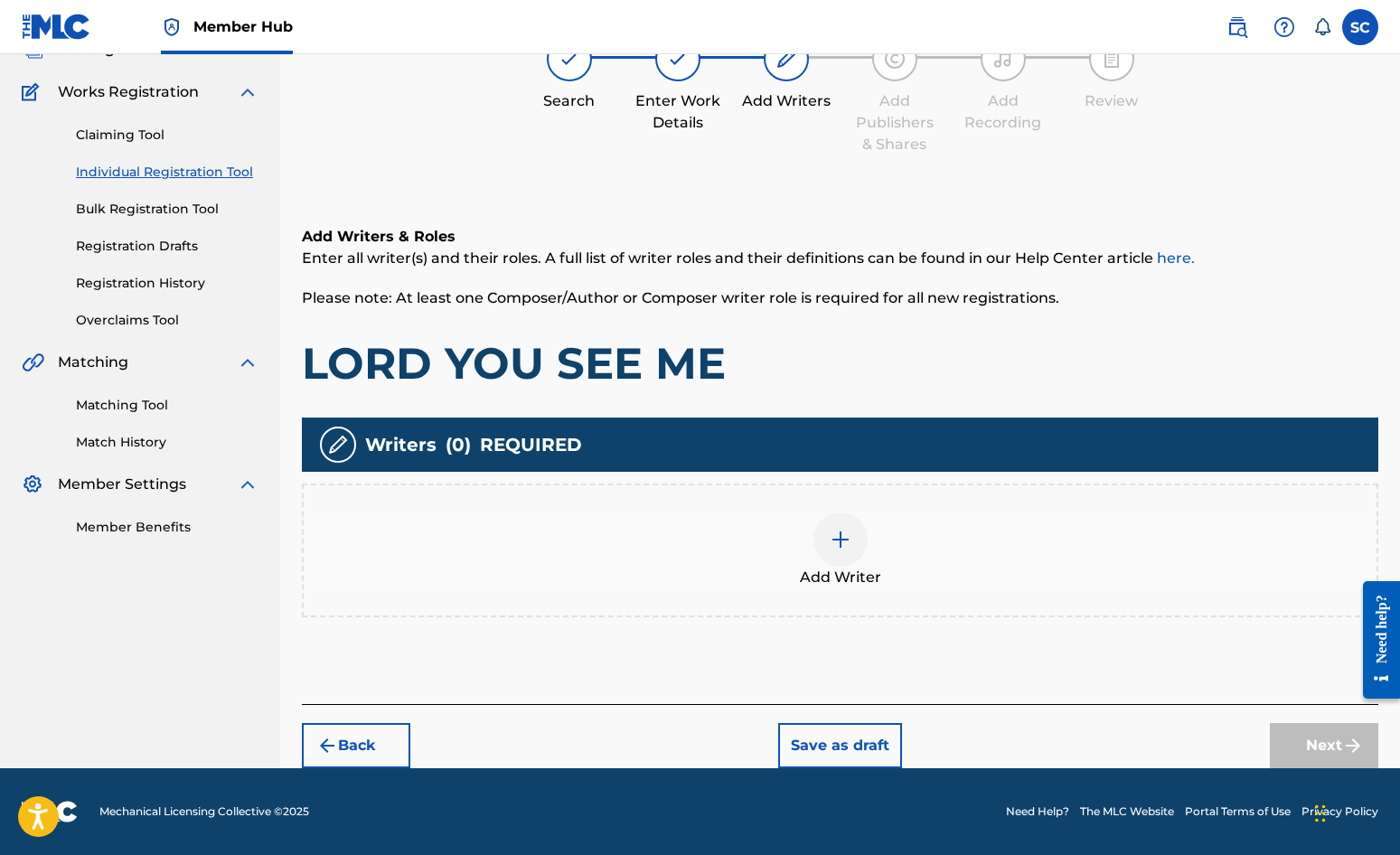
scroll to position [82, 0]
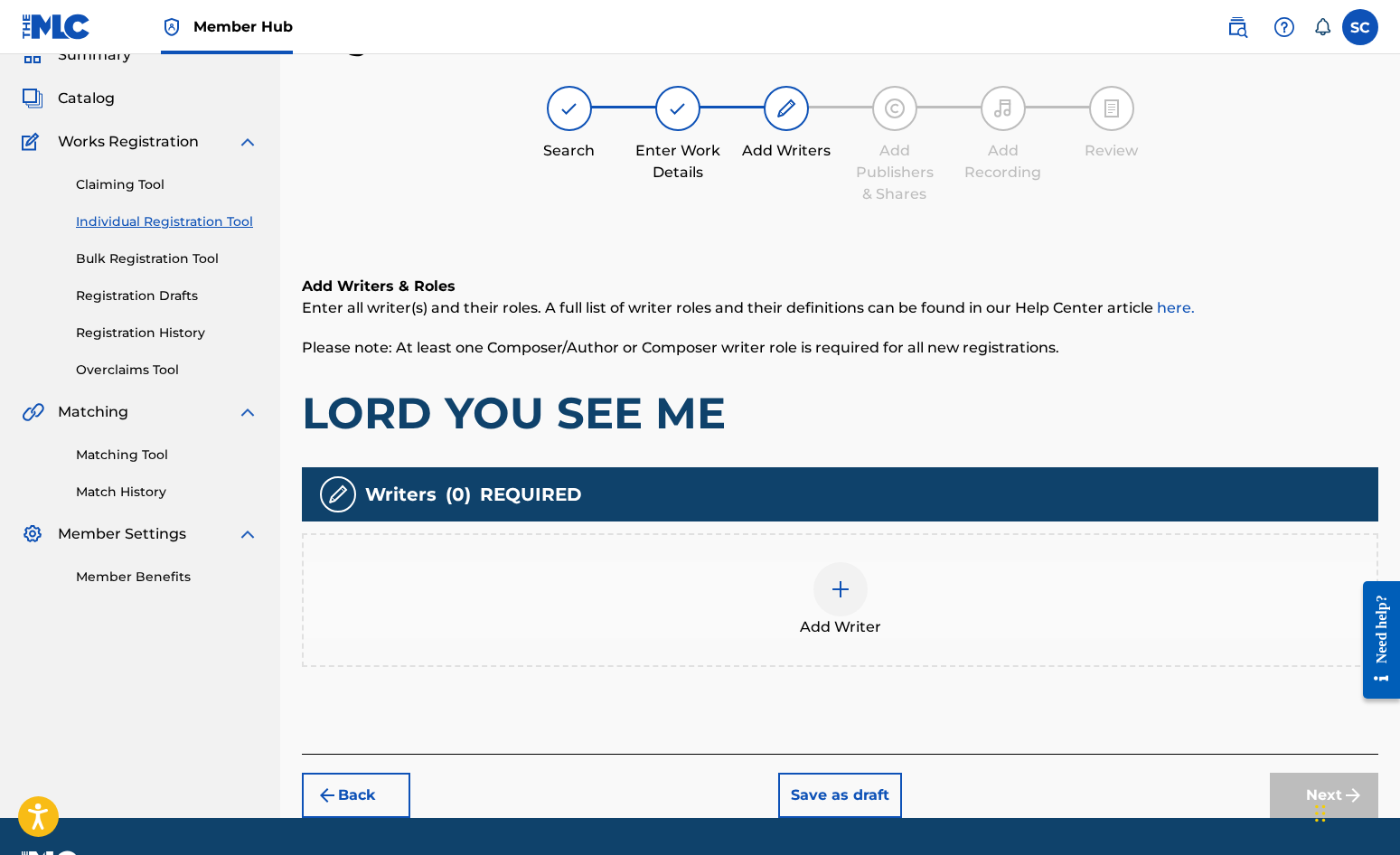
click at [847, 596] on img at bounding box center [840, 589] width 22 height 22
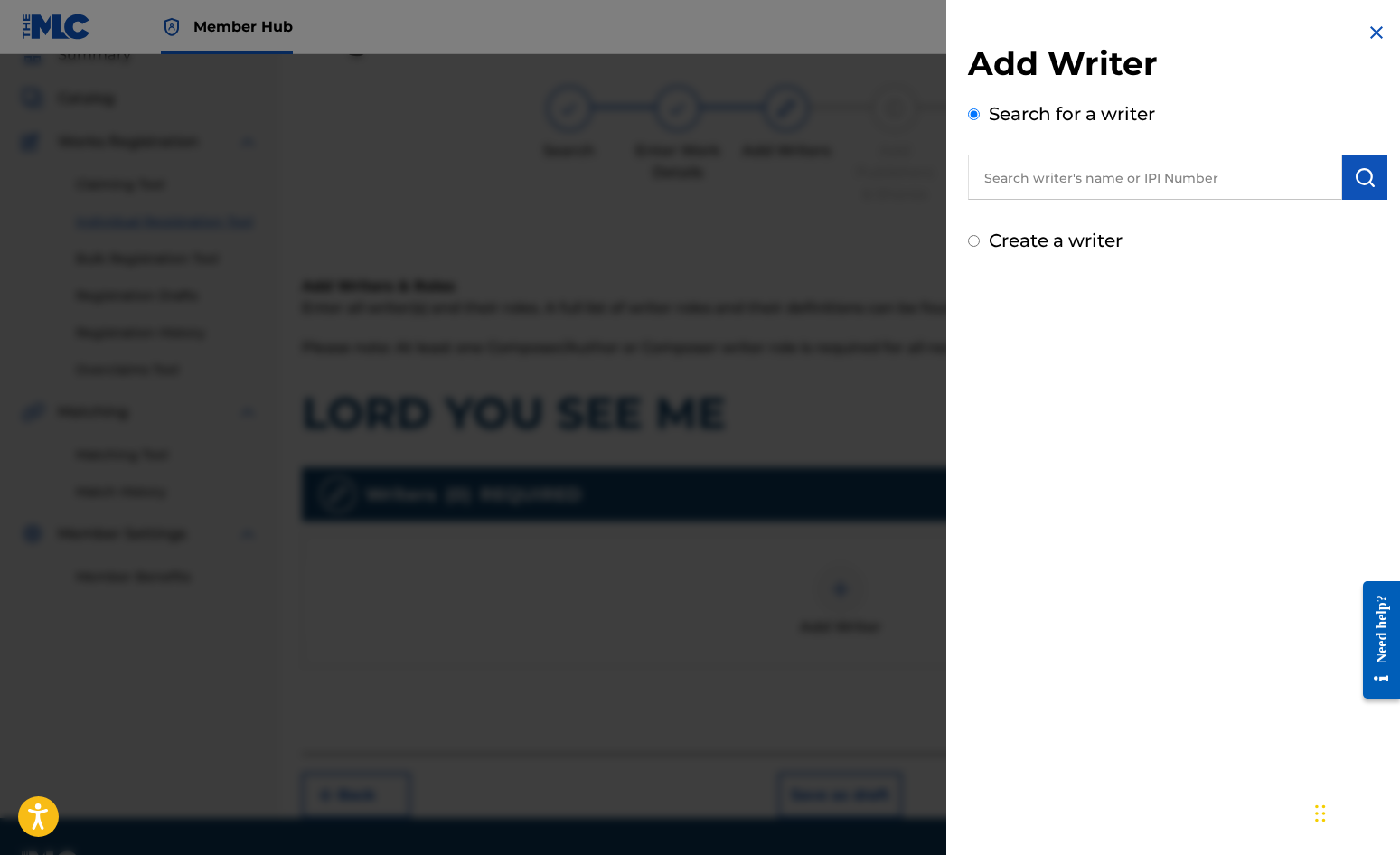
click at [1075, 237] on label "Create a writer" at bounding box center [1055, 240] width 133 height 22
click at [980, 237] on input "Create a writer" at bounding box center [973, 241] width 12 height 12
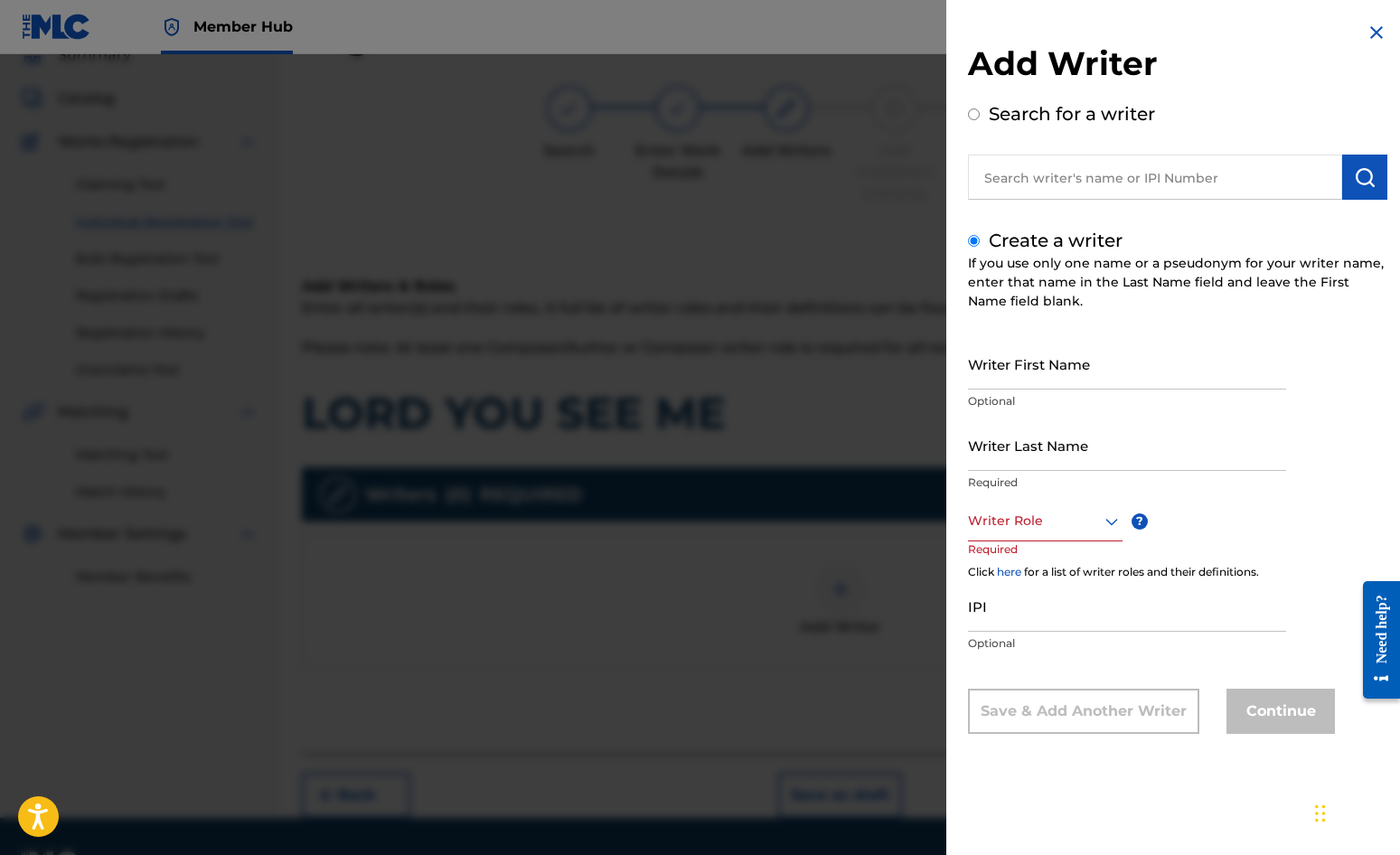
click at [972, 117] on input "Search for a writer" at bounding box center [973, 114] width 12 height 12
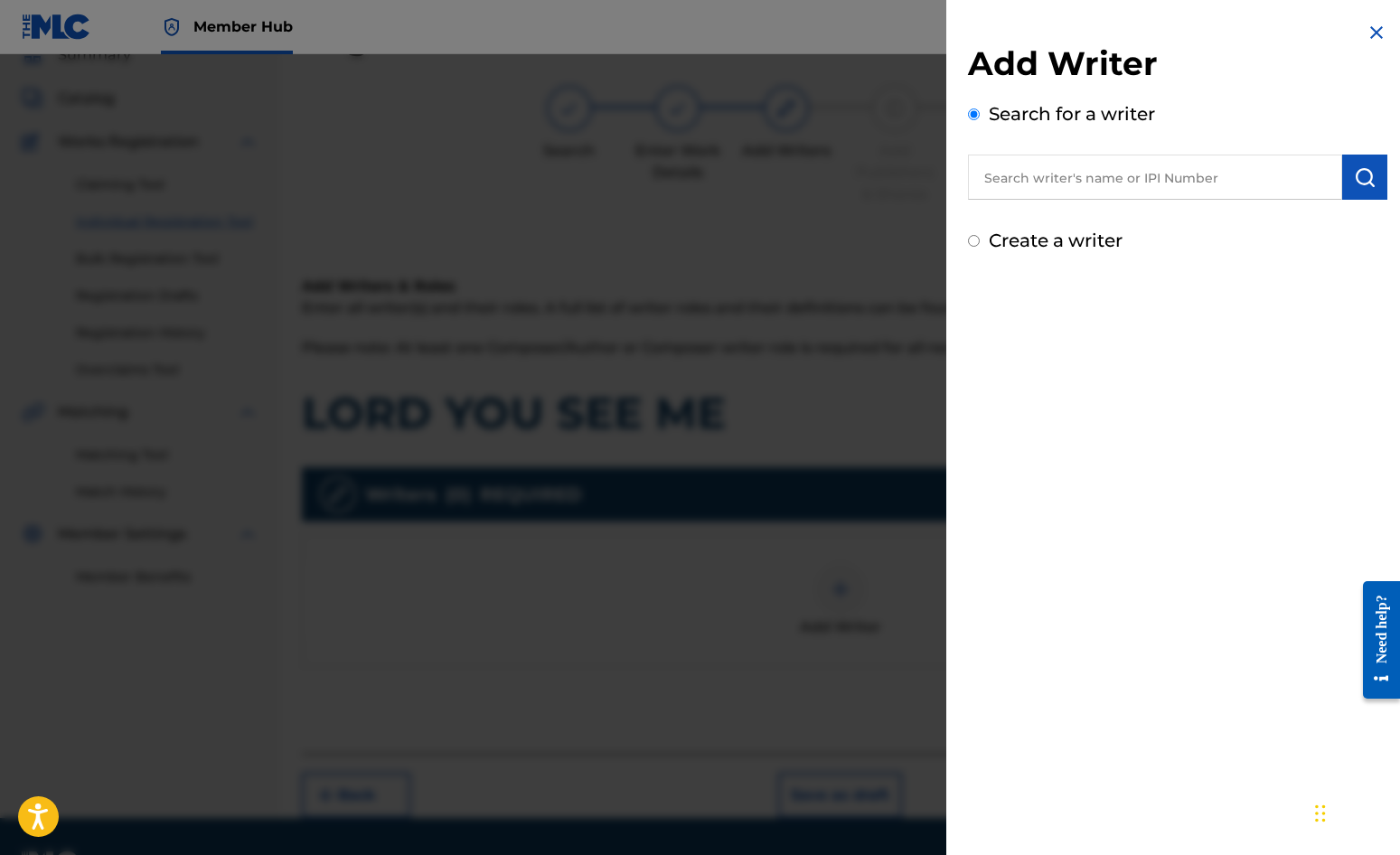
click at [1077, 188] on input "text" at bounding box center [1155, 178] width 374 height 45
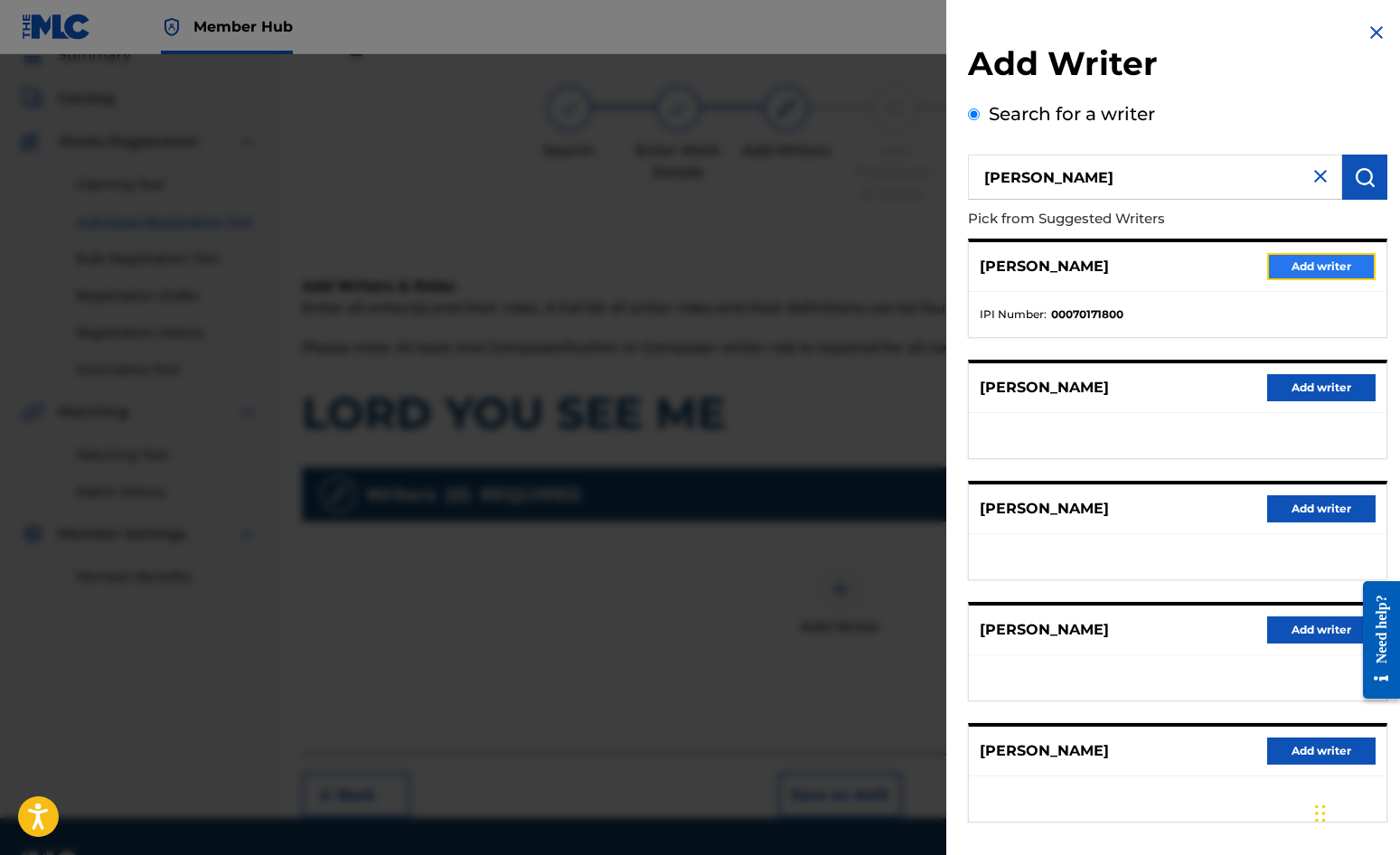
click at [1315, 271] on button "Add writer" at bounding box center [1321, 266] width 108 height 27
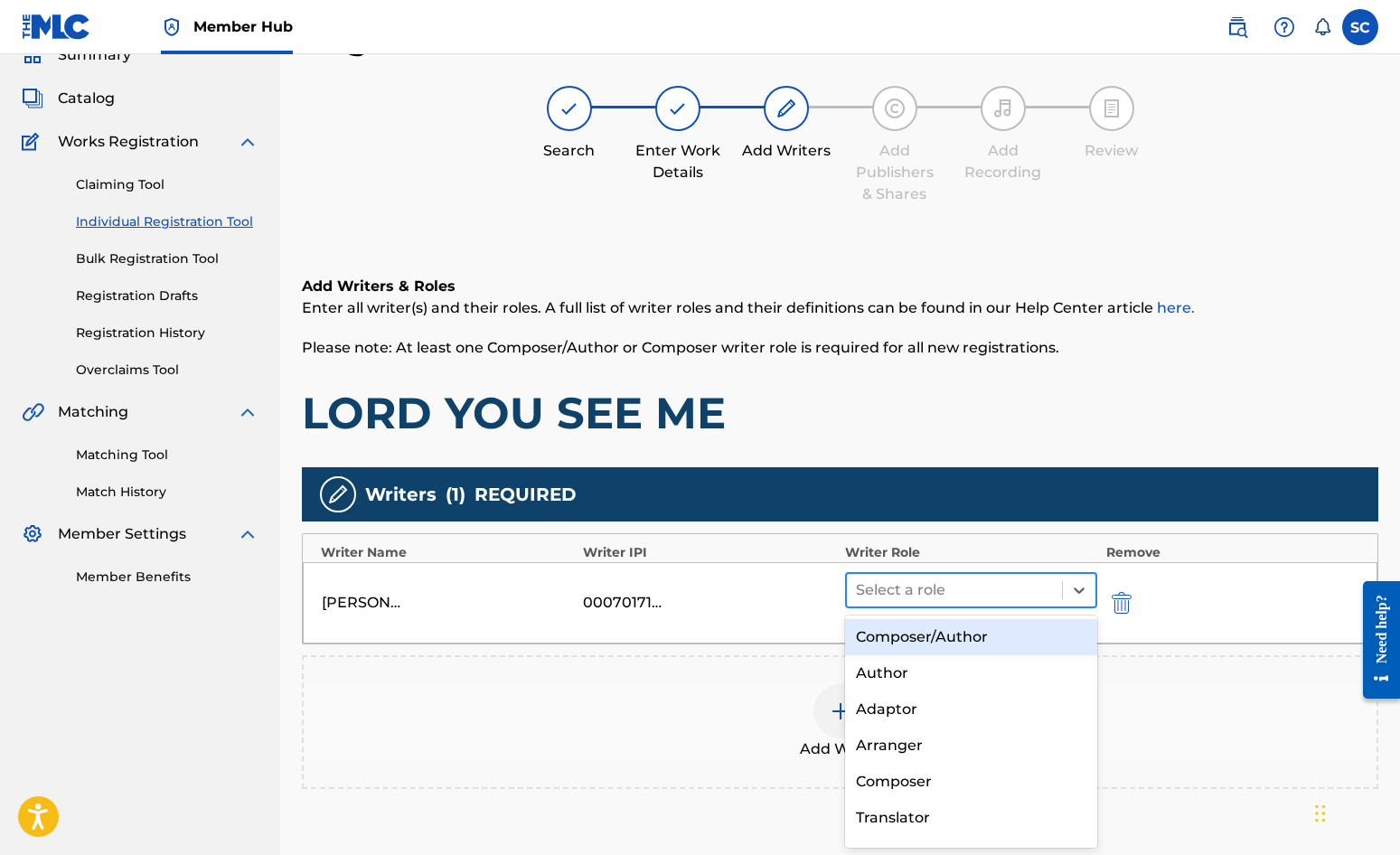
click at [894, 581] on div at bounding box center [955, 590] width 197 height 25
click at [914, 627] on div "Composer/Author" at bounding box center [972, 637] width 252 height 36
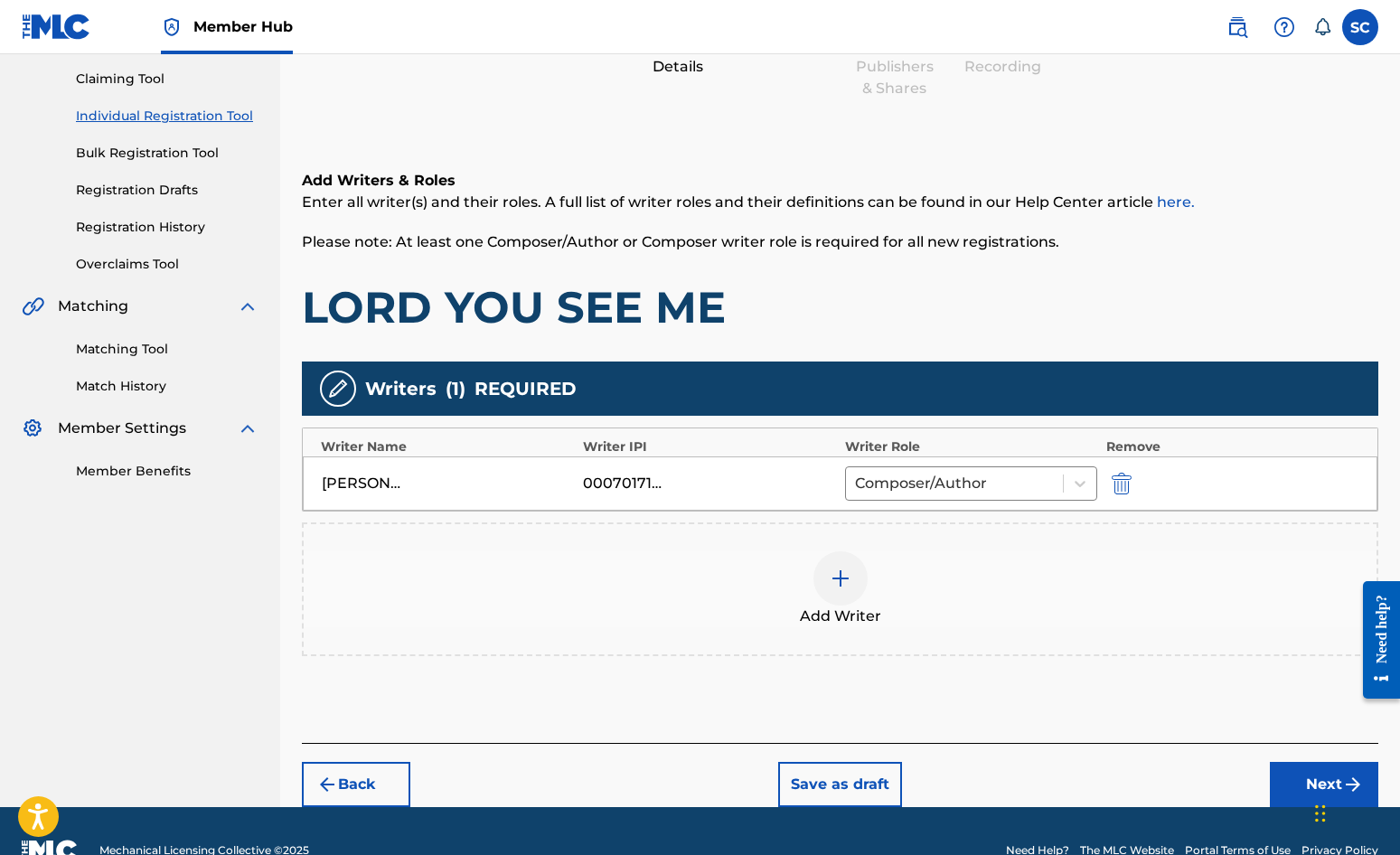
scroll to position [226, 0]
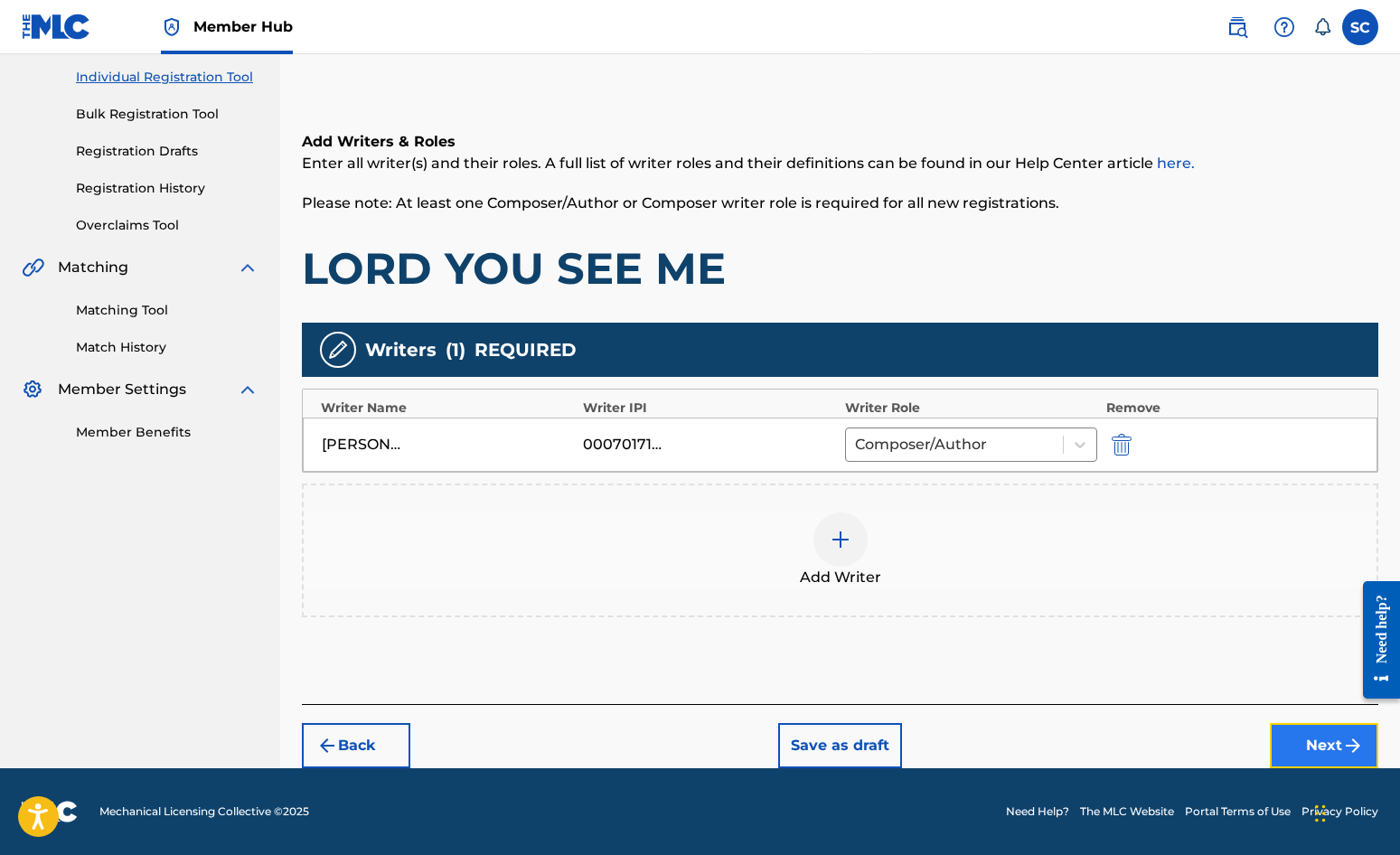
click at [1292, 738] on button "Next" at bounding box center [1324, 746] width 108 height 45
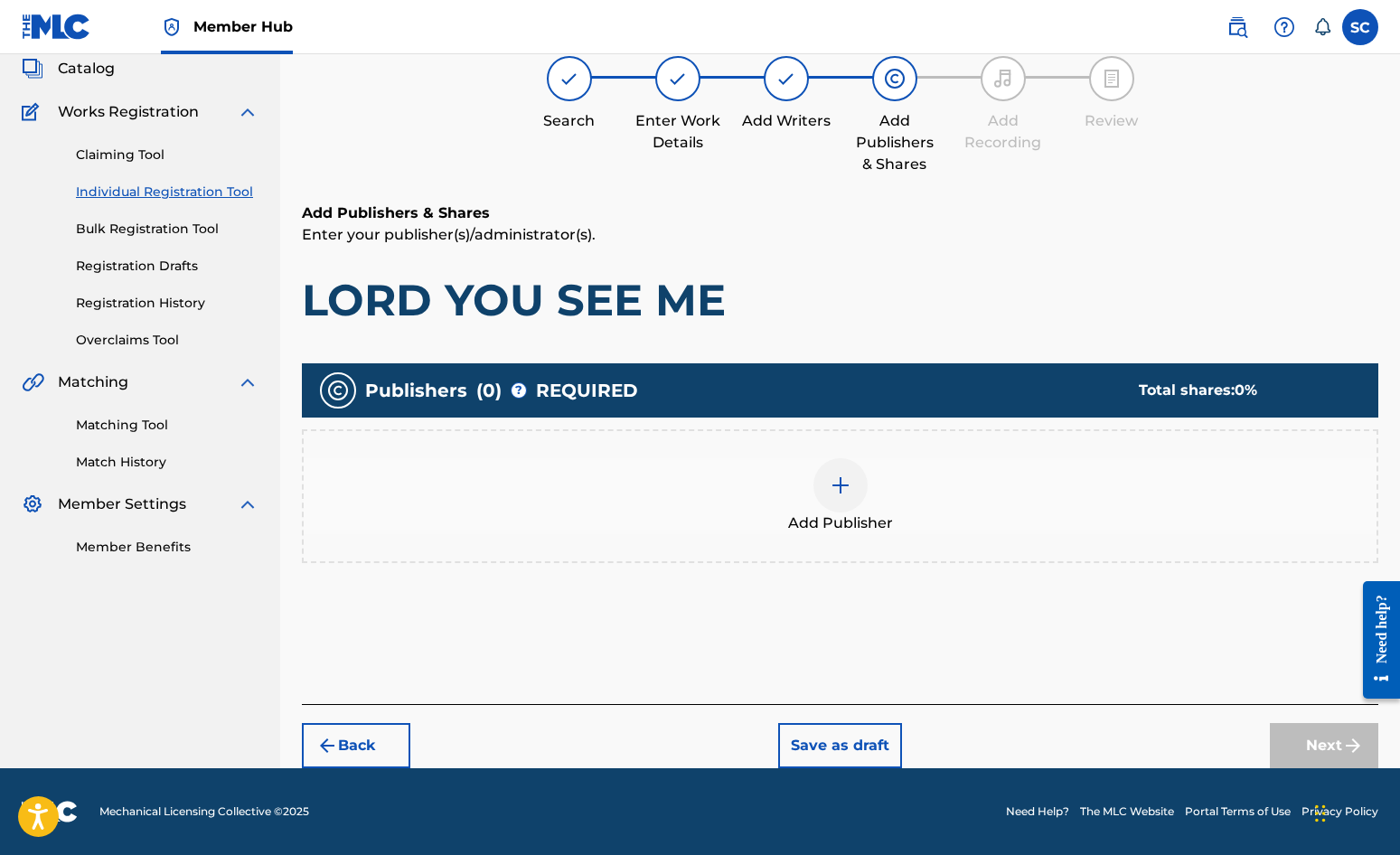
scroll to position [82, 0]
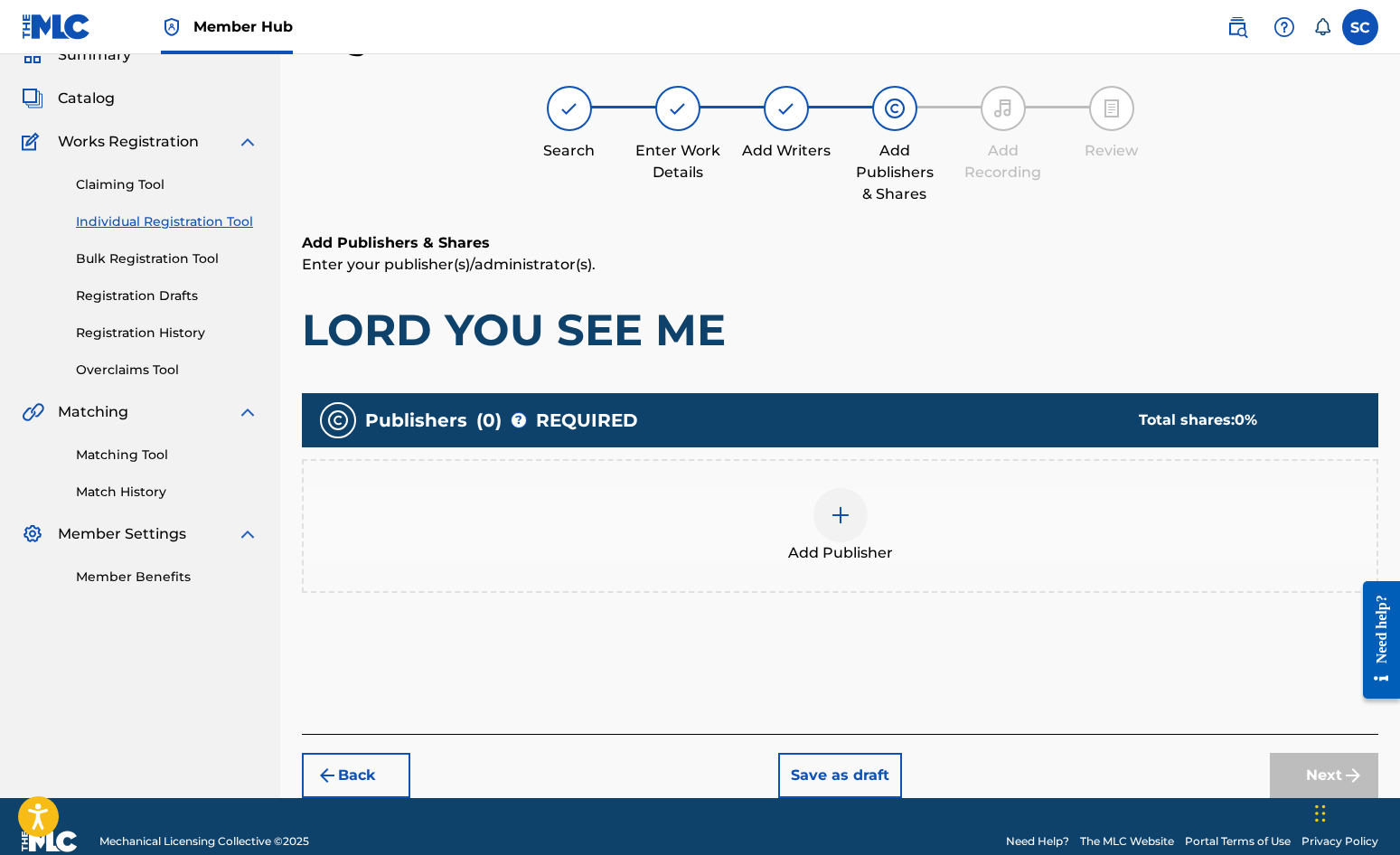
click at [837, 522] on img at bounding box center [840, 515] width 22 height 22
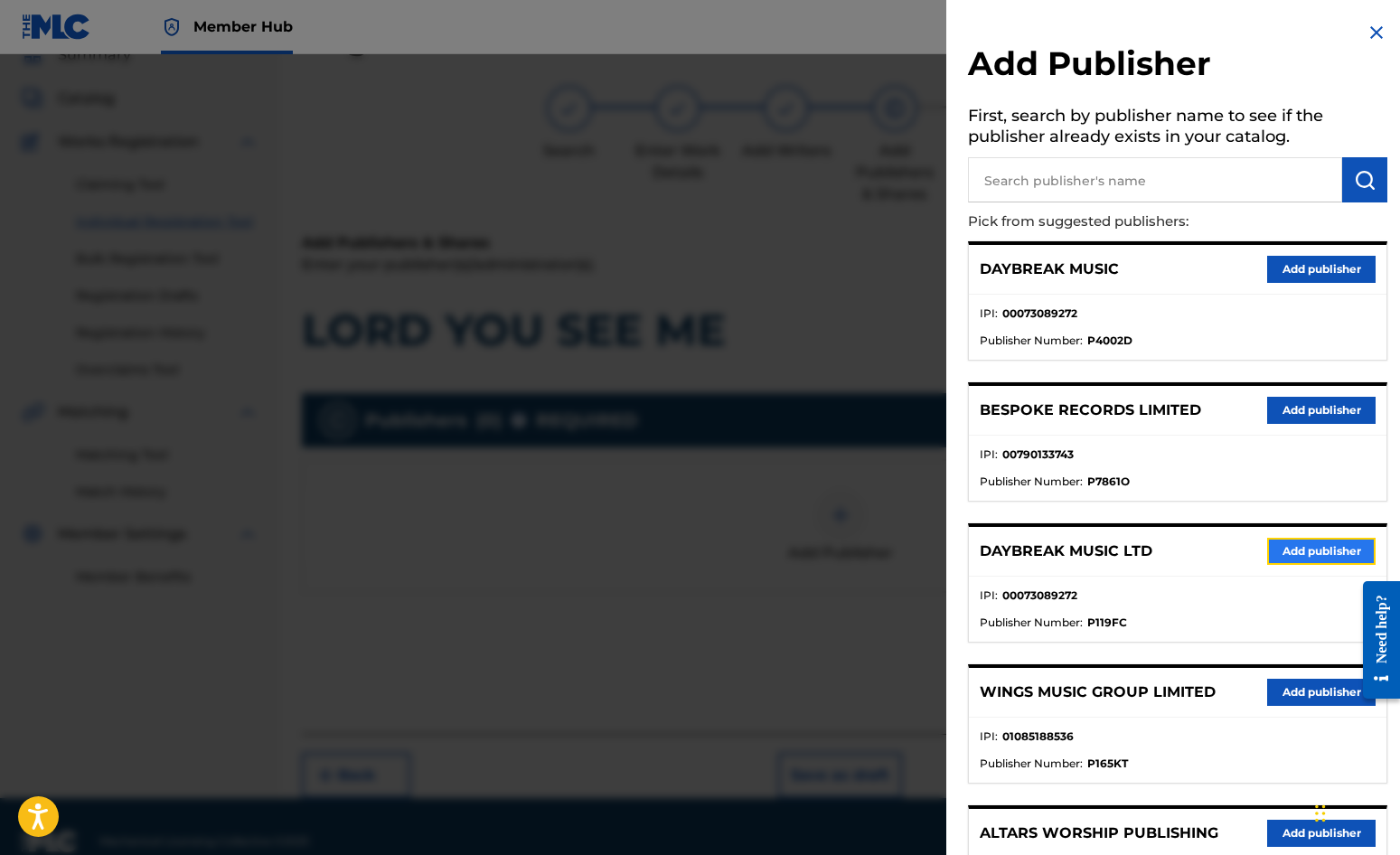
click at [1299, 552] on button "Add publisher" at bounding box center [1321, 551] width 108 height 27
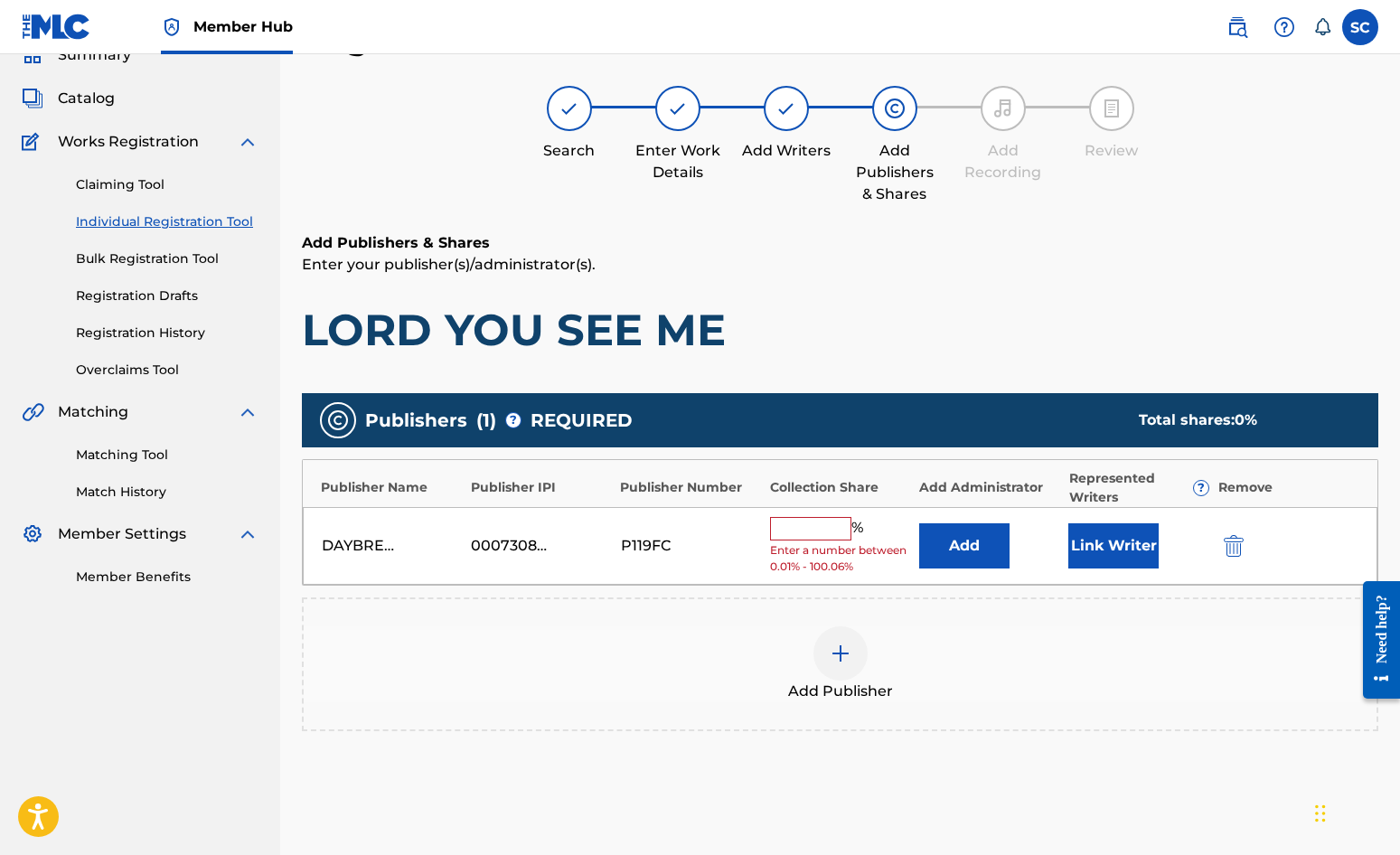
click at [824, 527] on input "text" at bounding box center [811, 528] width 82 height 23
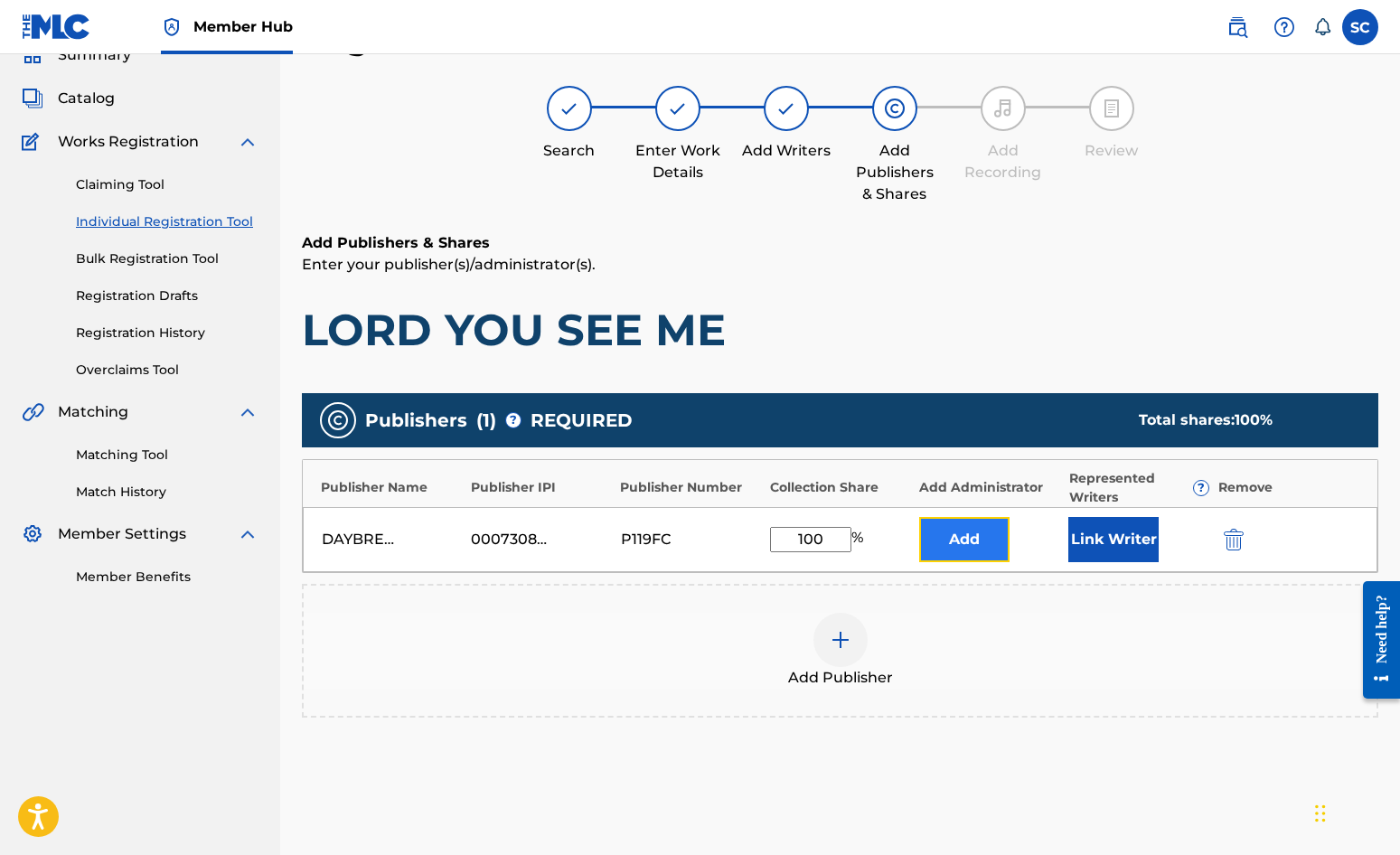
click at [991, 548] on button "Add" at bounding box center [964, 539] width 90 height 45
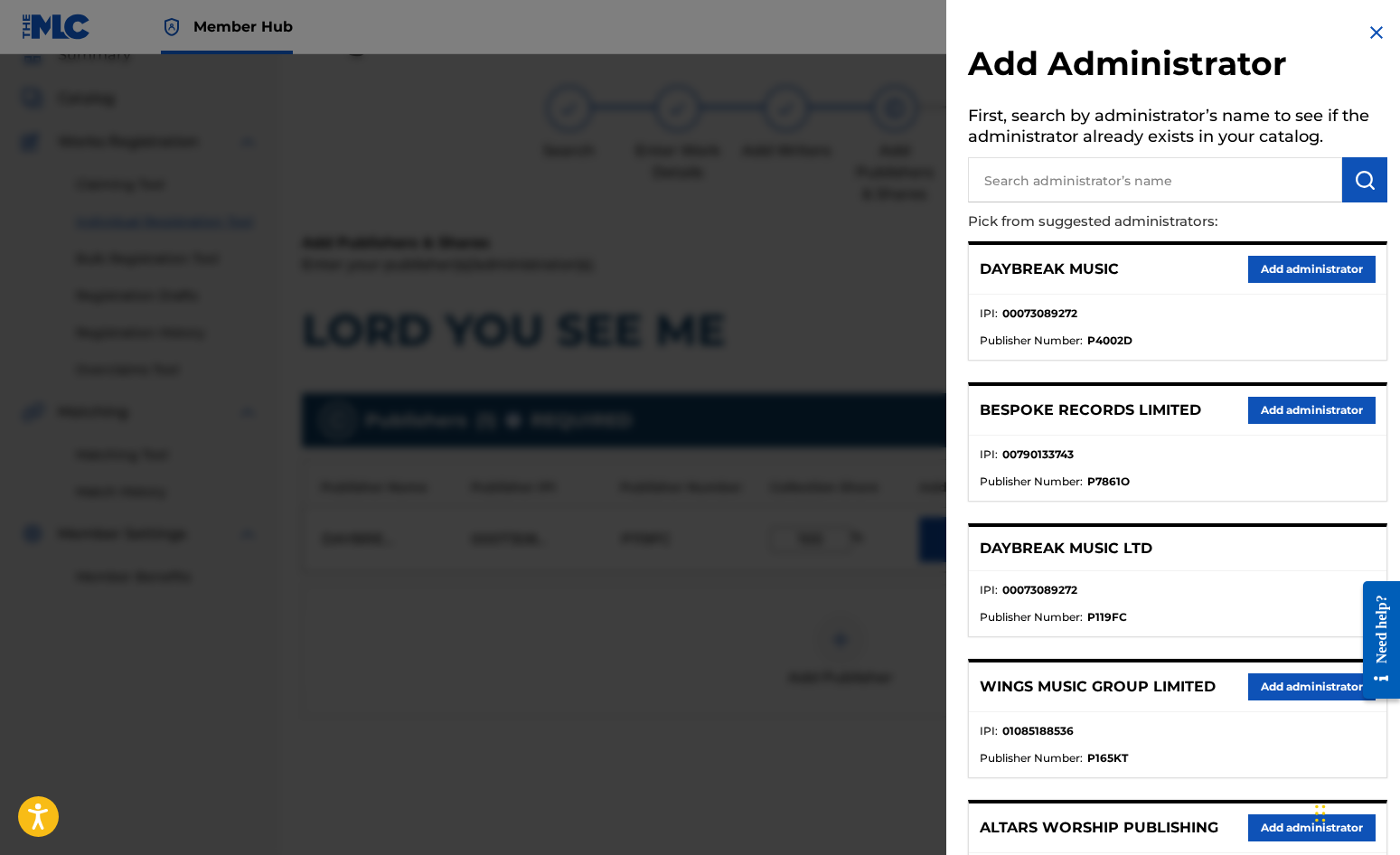
drag, startPoint x: 1132, startPoint y: 186, endPoint x: 1127, endPoint y: 177, distance: 10.3
click at [1131, 181] on input "text" at bounding box center [1155, 179] width 374 height 45
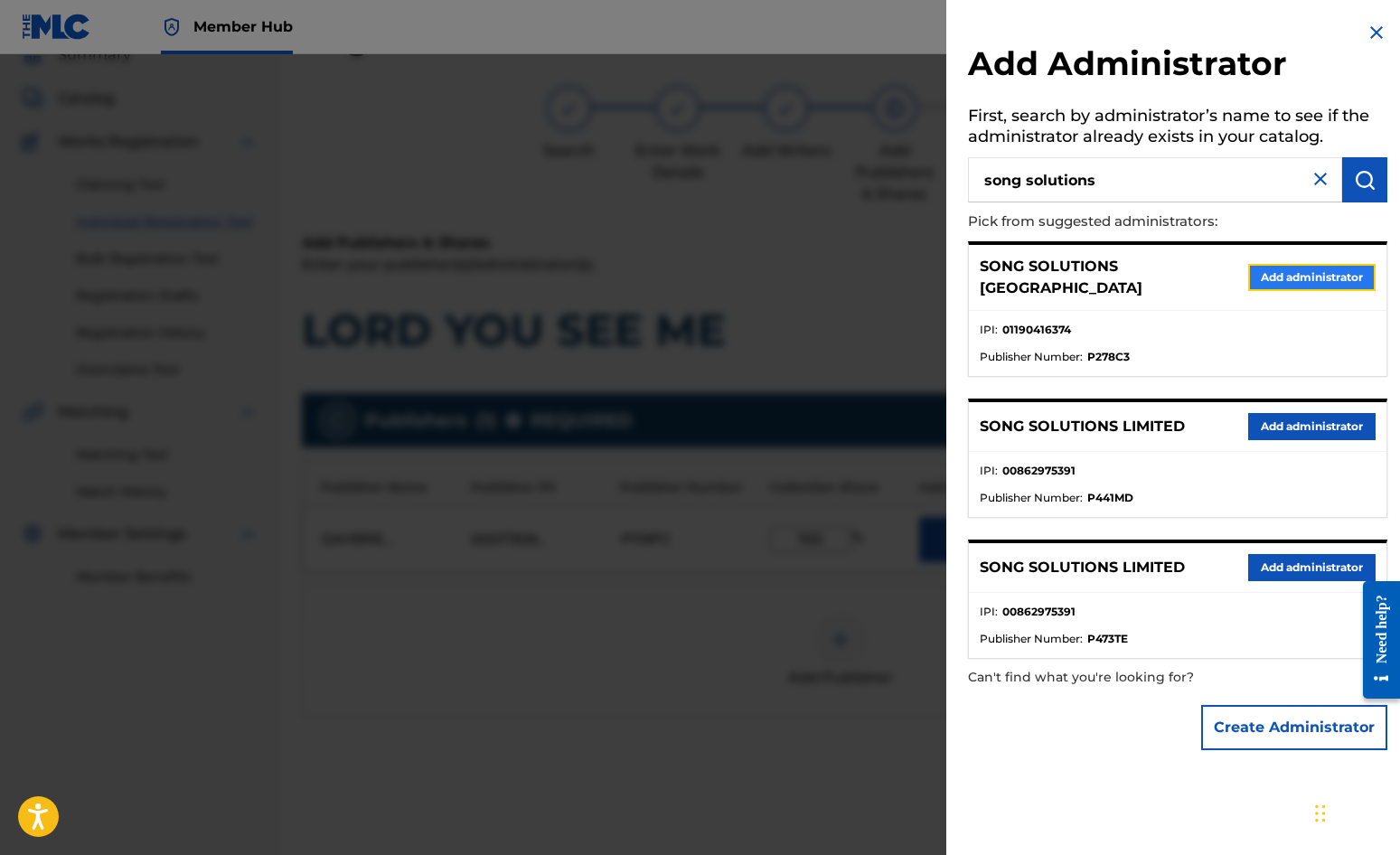
click at [1316, 268] on button "Add administrator" at bounding box center [1313, 277] width 128 height 27
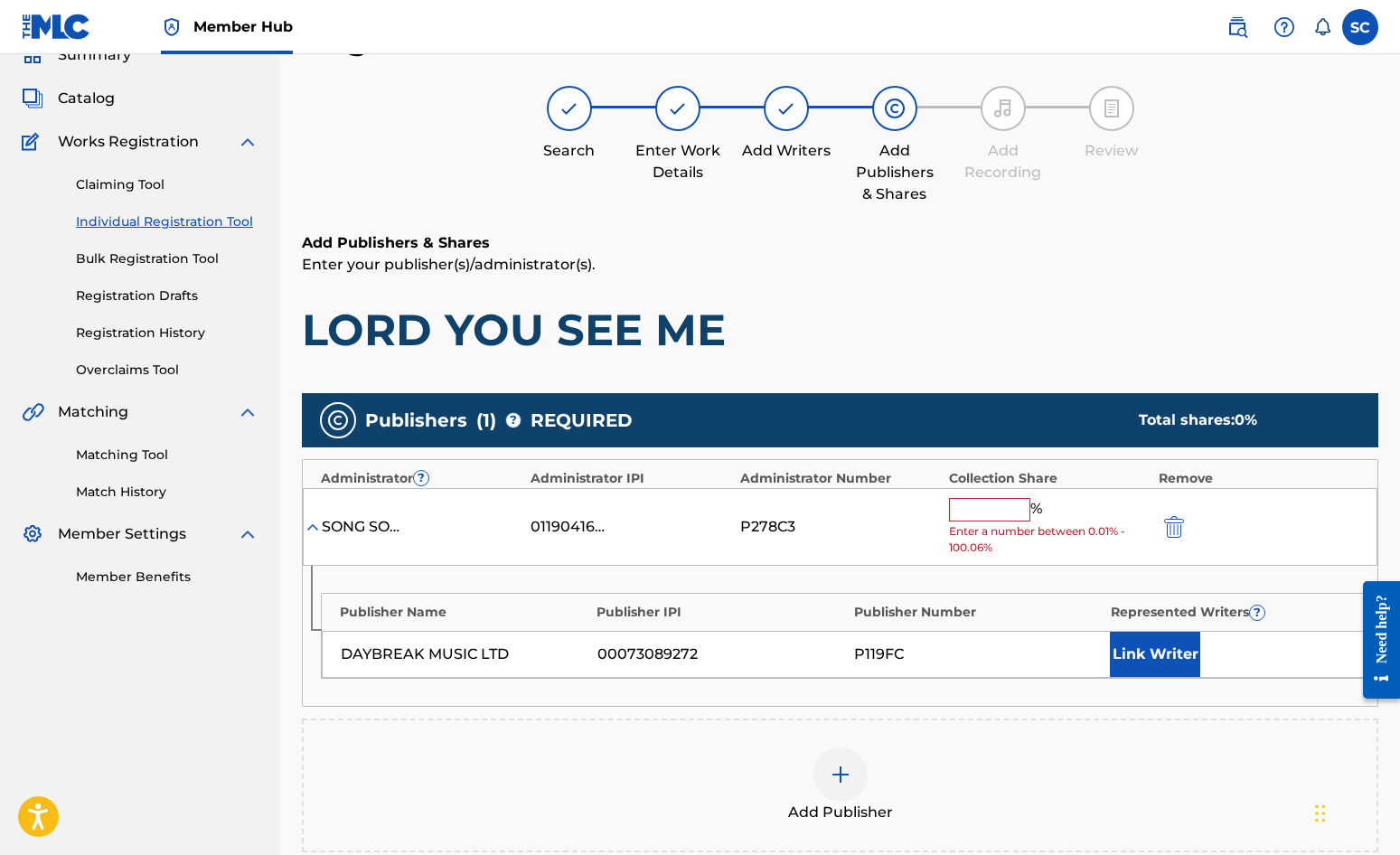
click at [963, 501] on input "text" at bounding box center [989, 509] width 82 height 23
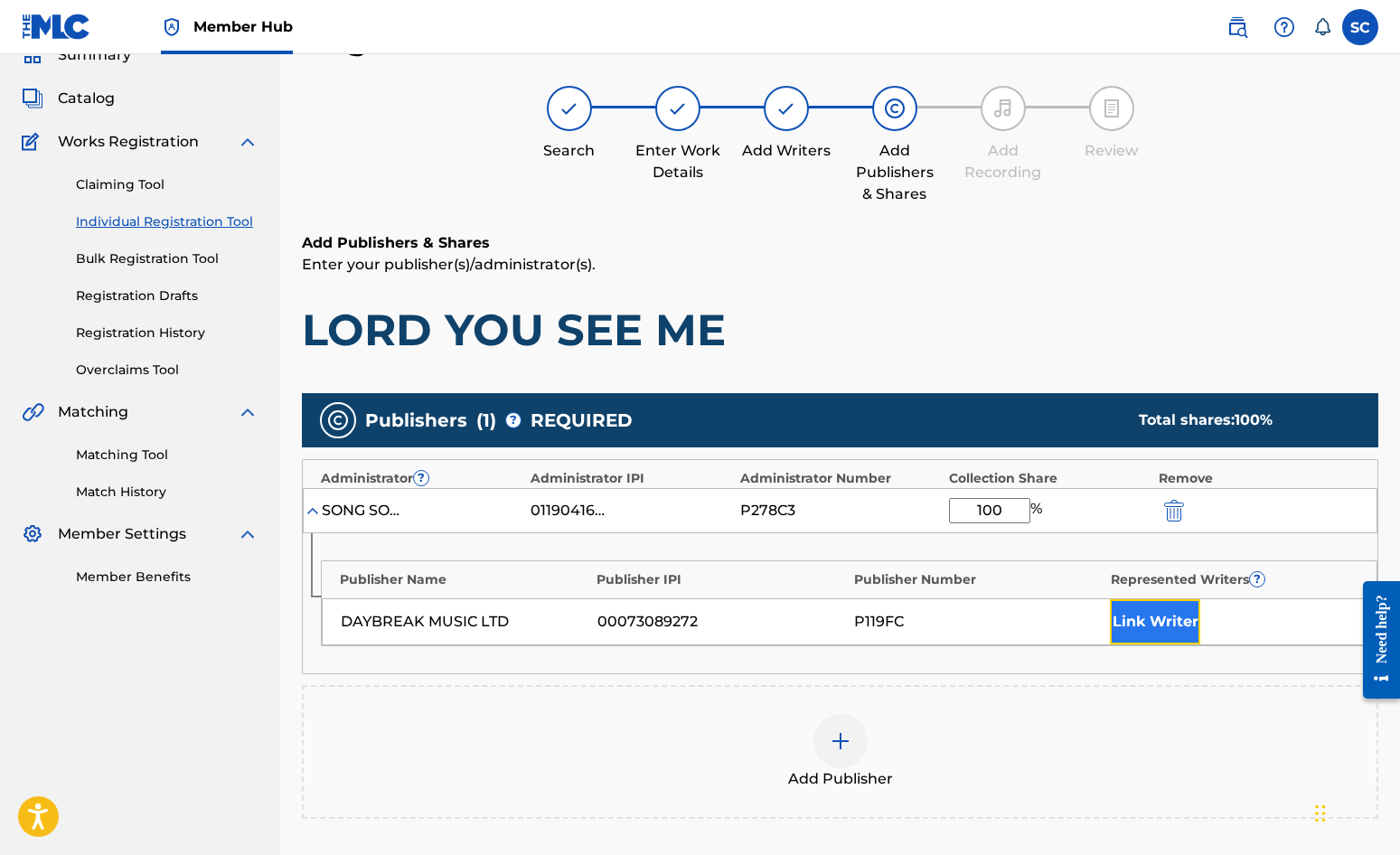
click at [1116, 629] on button "Link Writer" at bounding box center [1155, 622] width 90 height 45
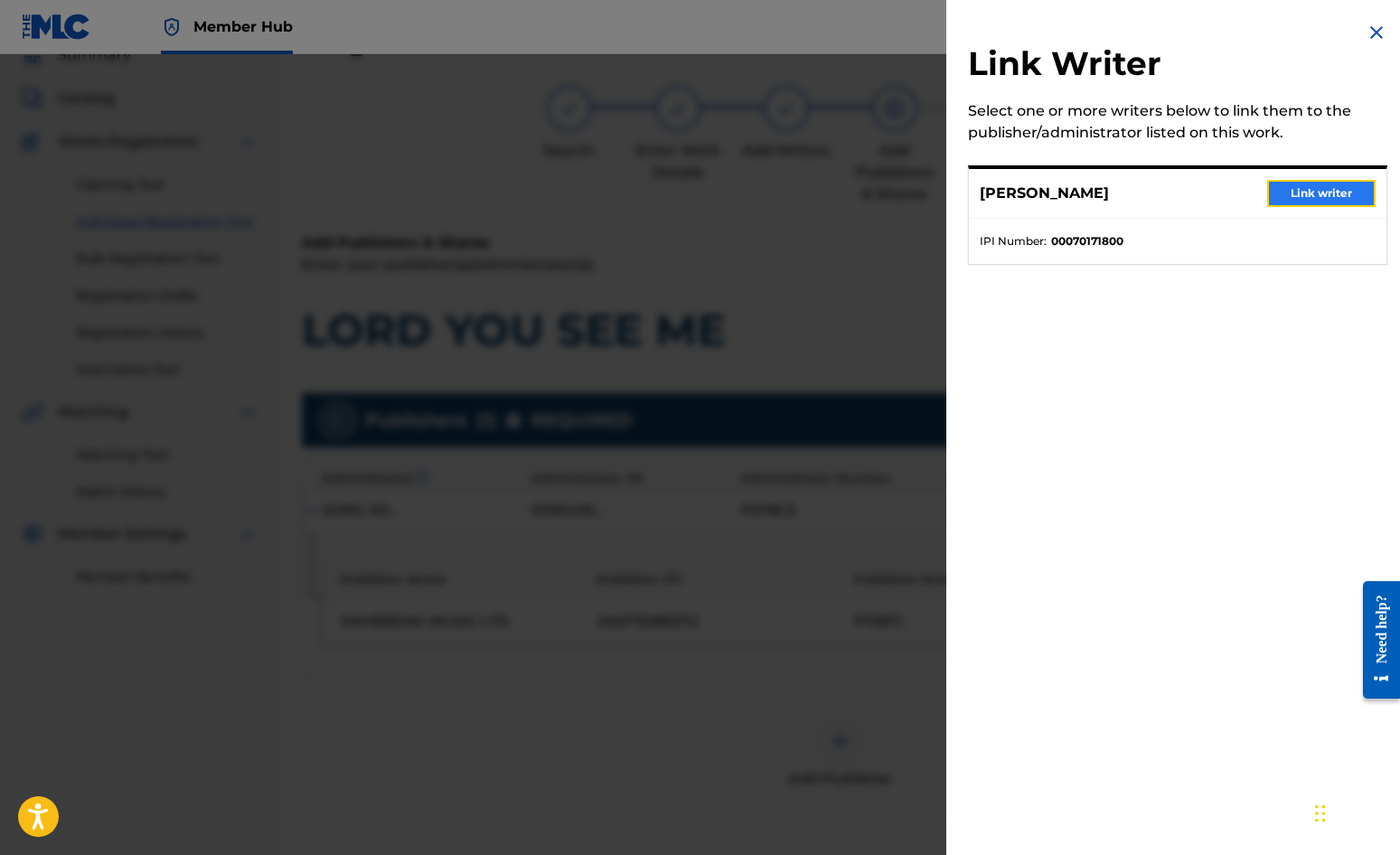
click at [1290, 191] on button "Link writer" at bounding box center [1321, 193] width 108 height 27
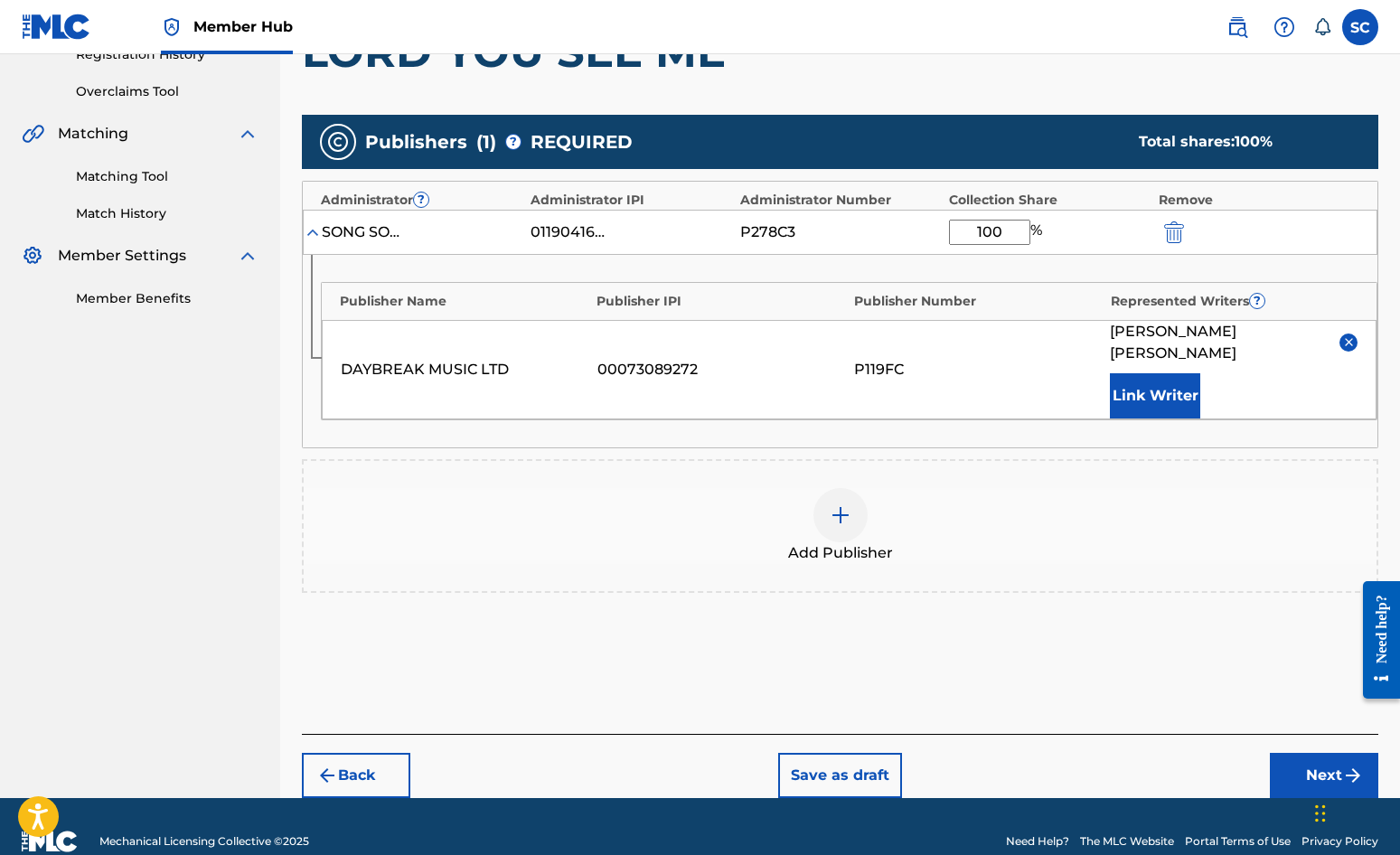
scroll to position [368, 0]
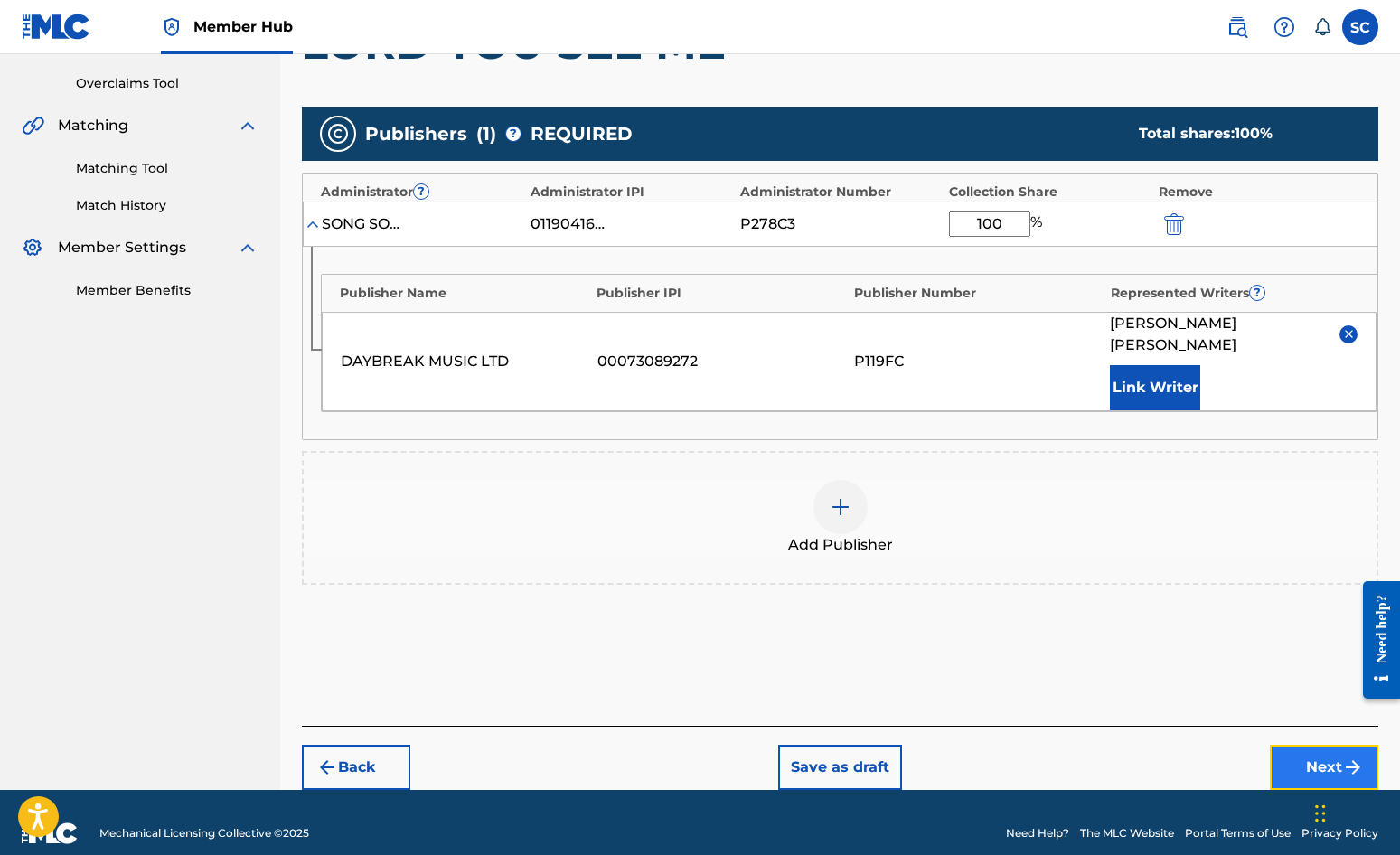
click at [1322, 745] on button "Next" at bounding box center [1324, 768] width 108 height 45
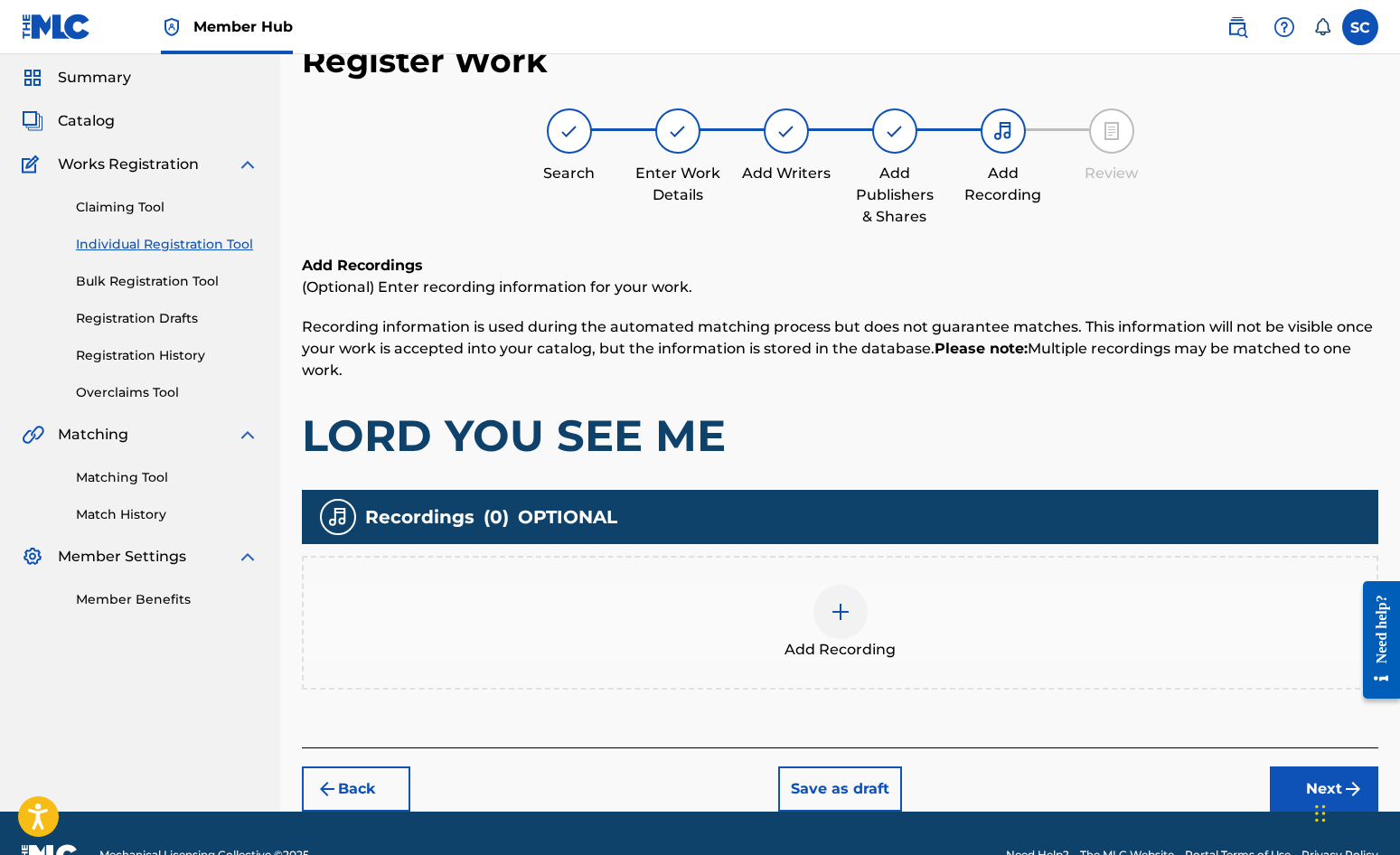
scroll to position [82, 0]
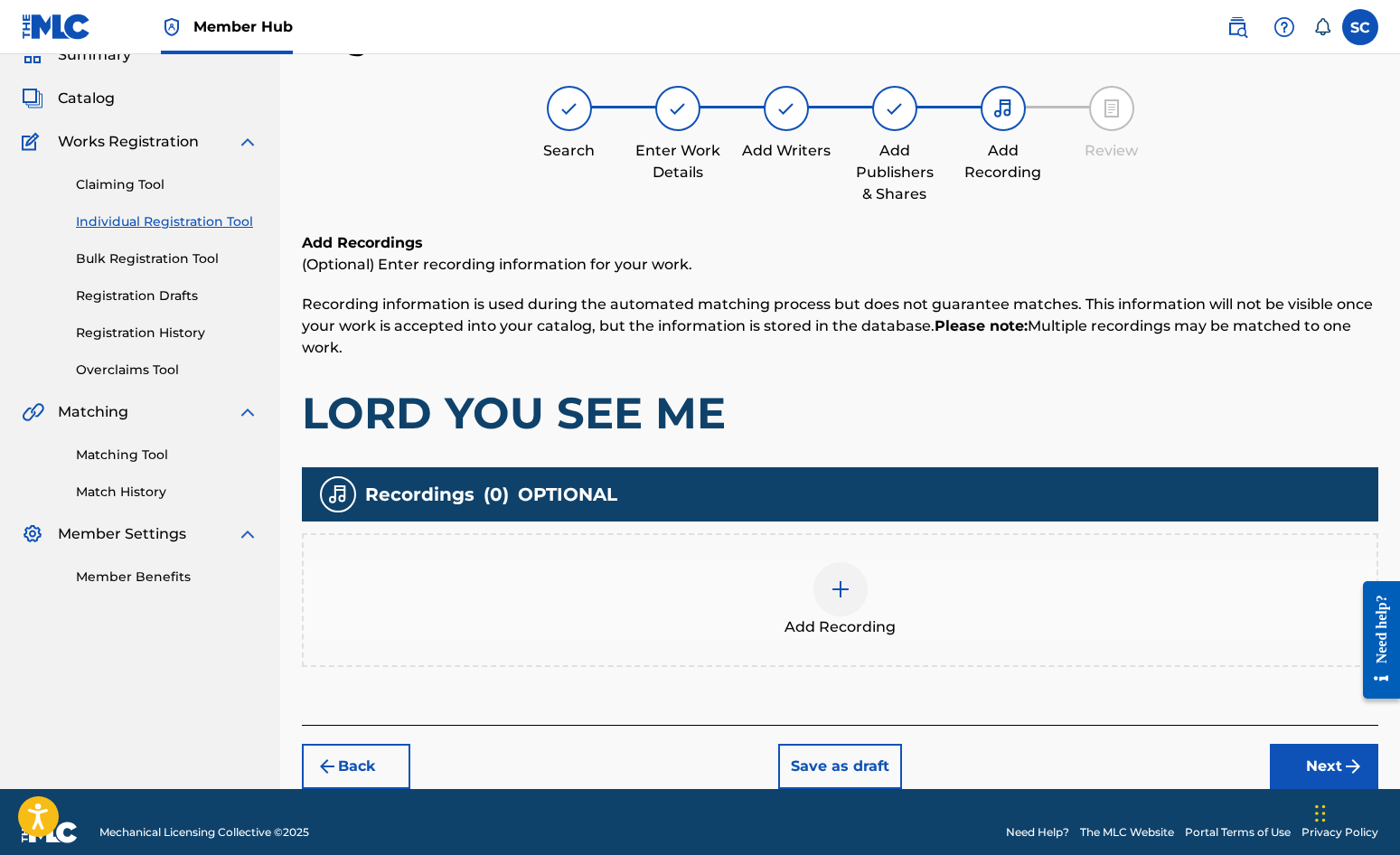
click at [835, 590] on img at bounding box center [840, 589] width 22 height 22
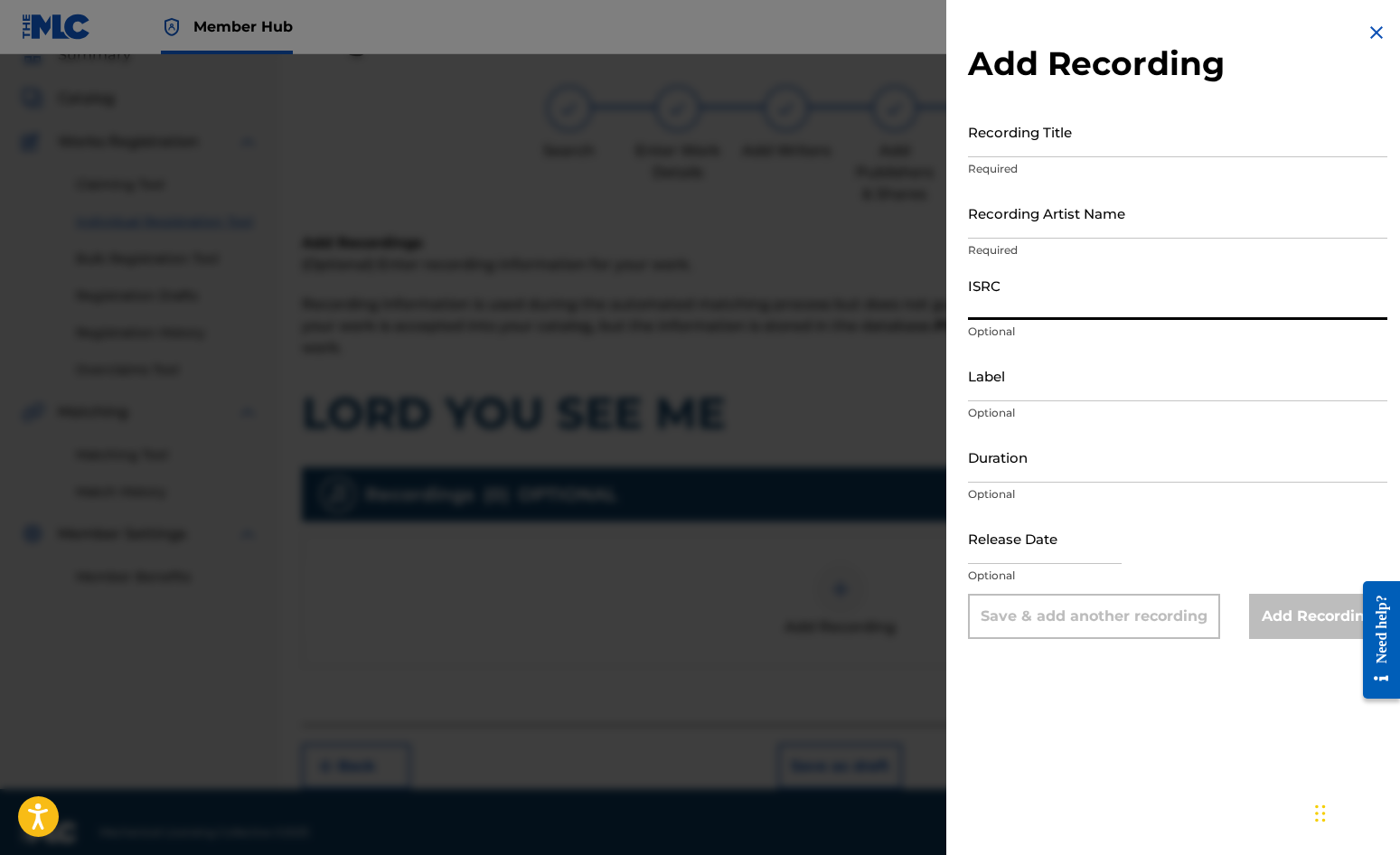
click at [996, 296] on input "ISRC" at bounding box center [1177, 294] width 419 height 52
paste input "GBDPR0047505"
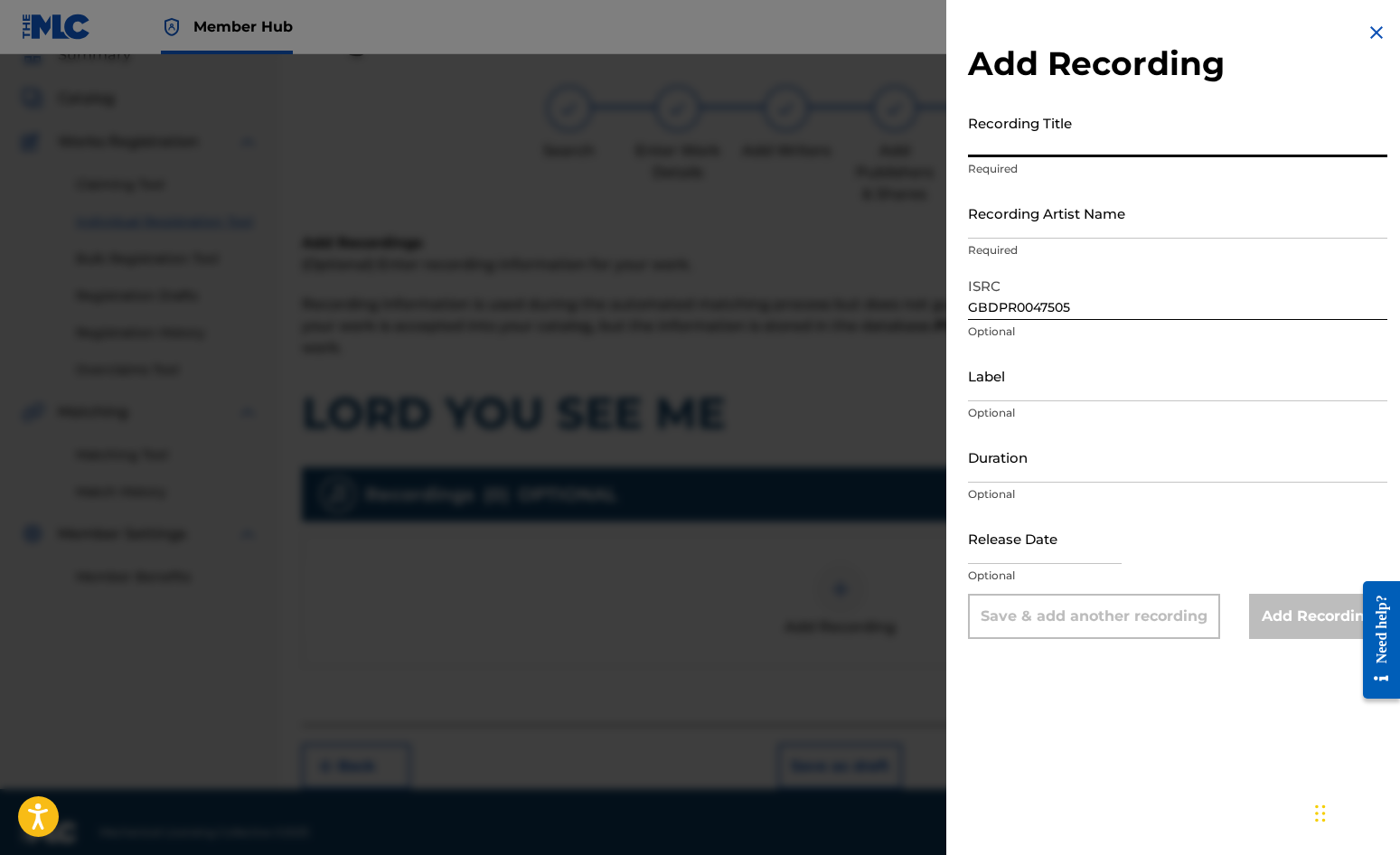
click at [1016, 131] on input "Recording Title" at bounding box center [1177, 132] width 419 height 52
drag, startPoint x: 1083, startPoint y: 144, endPoint x: 773, endPoint y: 117, distance: 311.2
click at [773, 117] on div "Add Recording Recording Title lord you see me Required Recording Artist Name Re…" at bounding box center [700, 455] width 1400 height 801
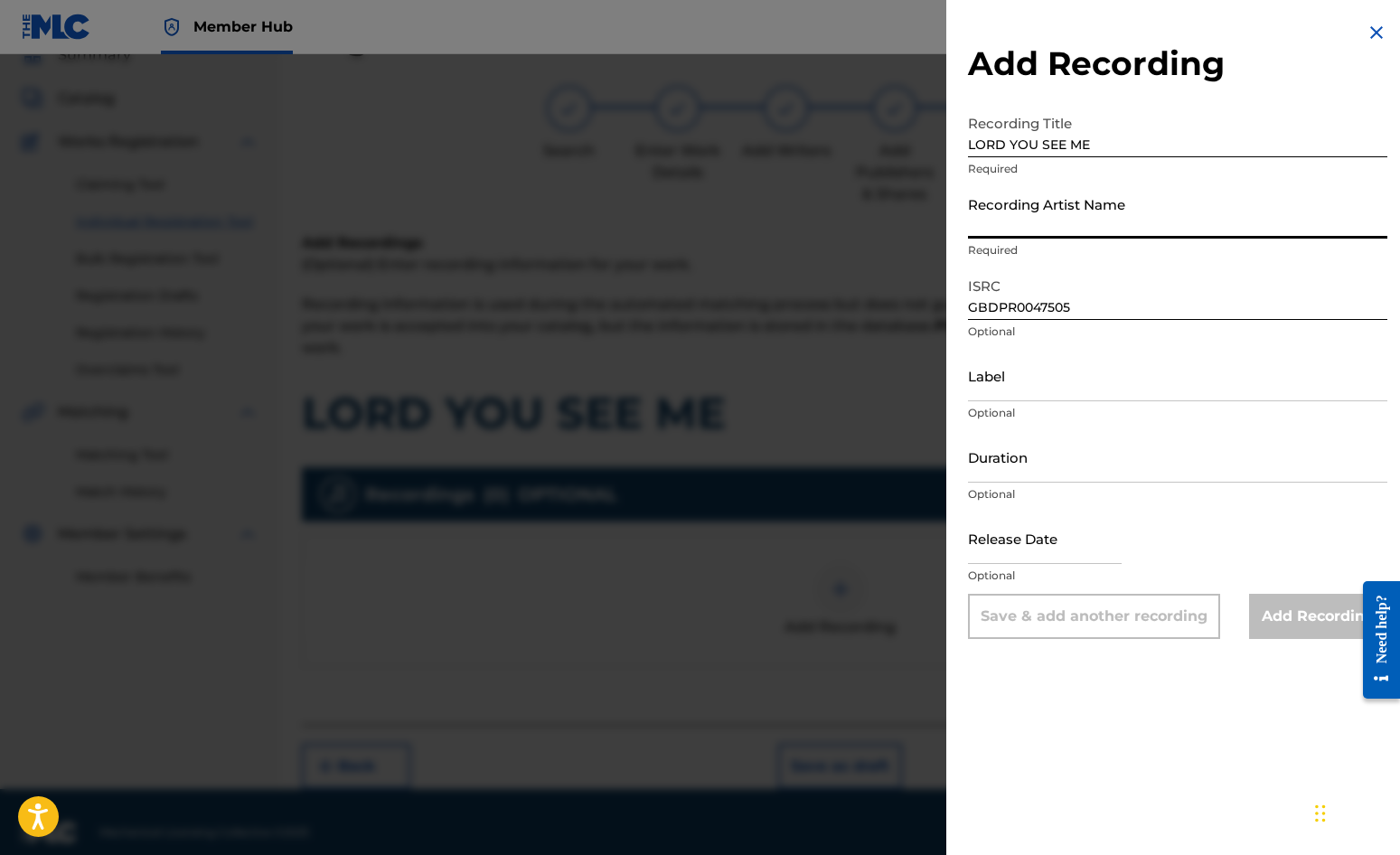
click at [999, 216] on input "Recording Artist Name" at bounding box center [1177, 212] width 419 height 52
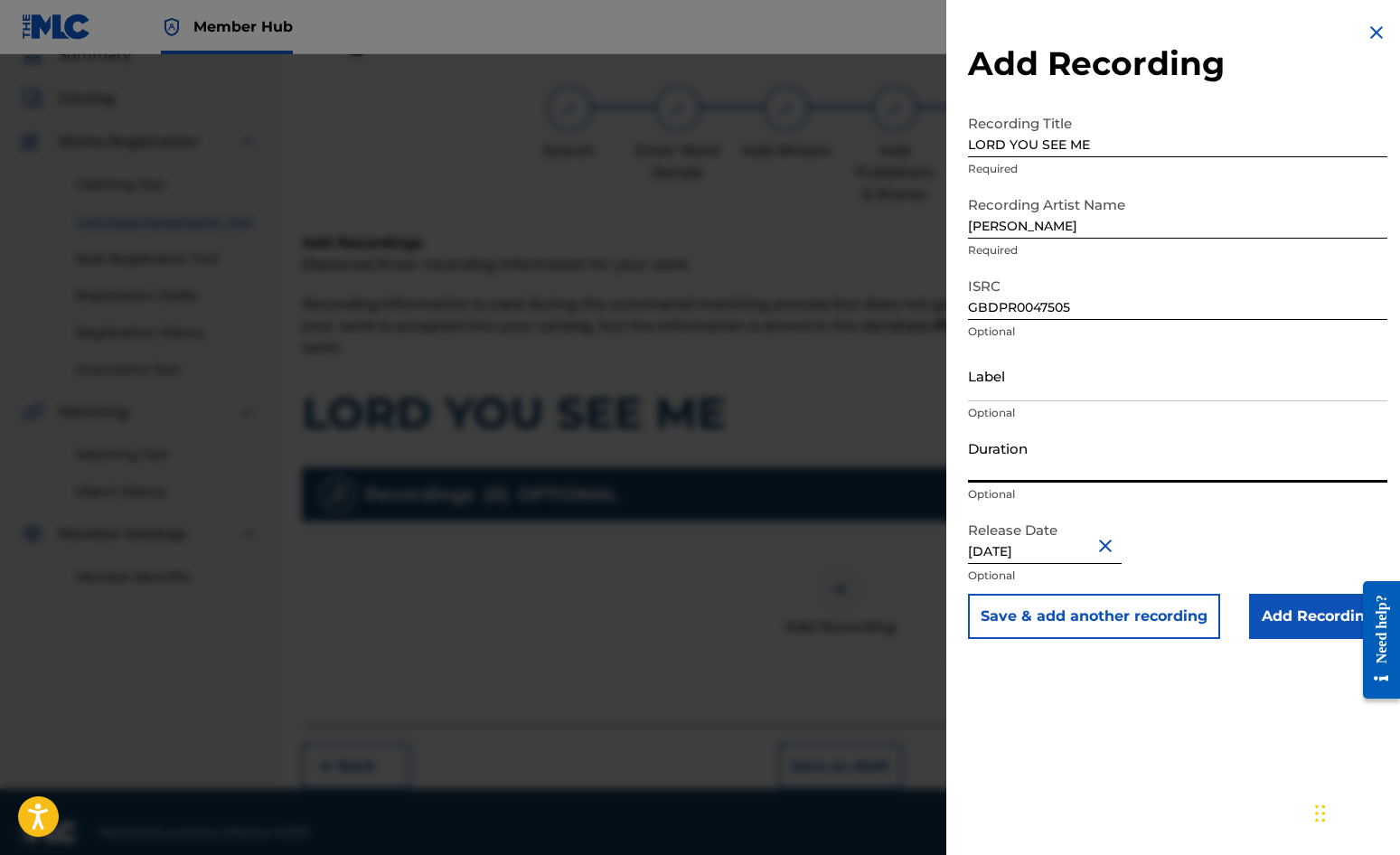
click at [1034, 458] on input "Duration" at bounding box center [1177, 457] width 419 height 52
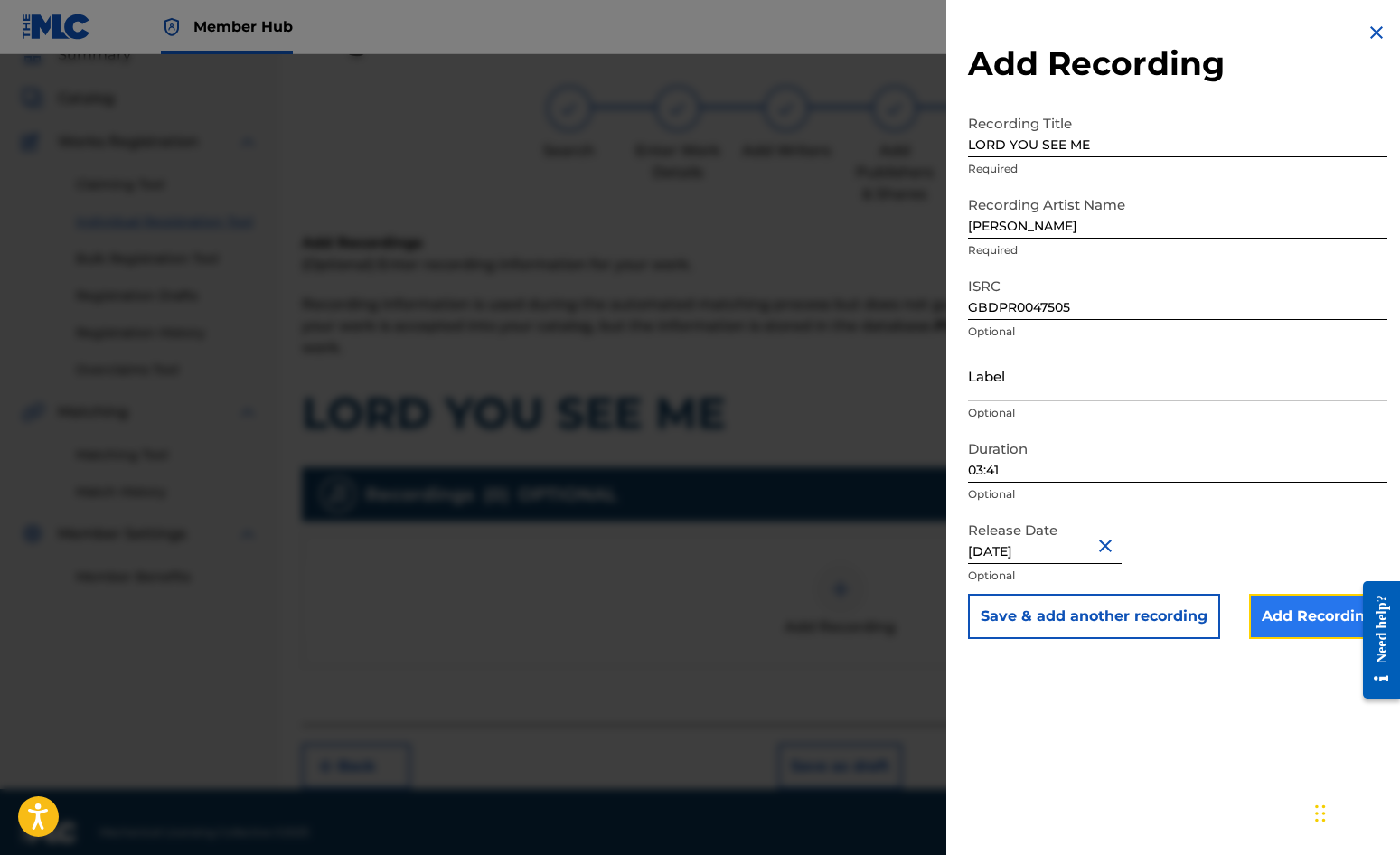
click at [1284, 619] on input "Add Recording" at bounding box center [1318, 616] width 138 height 45
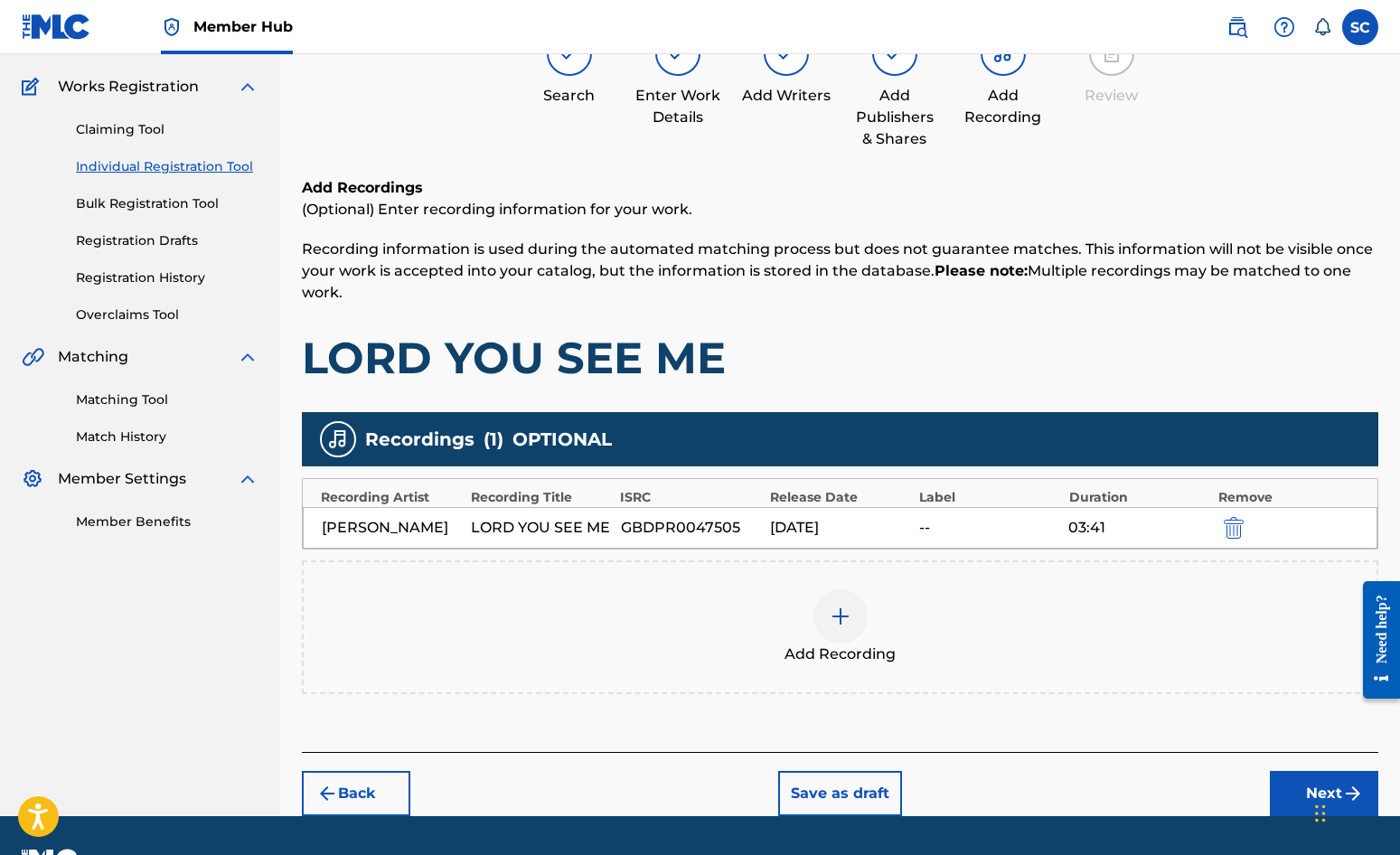
scroll to position [184, 0]
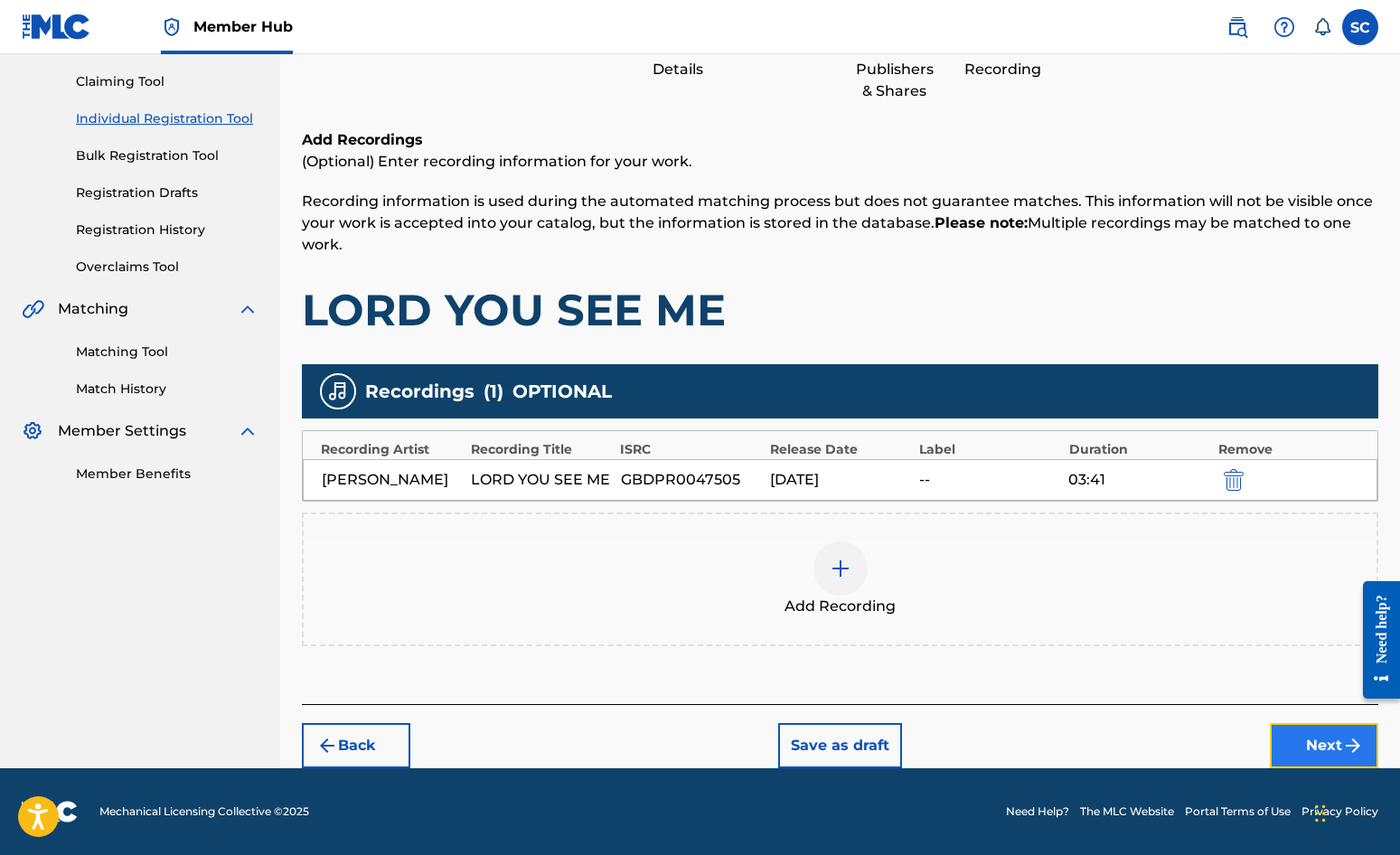
click at [1322, 748] on button "Next" at bounding box center [1324, 746] width 108 height 45
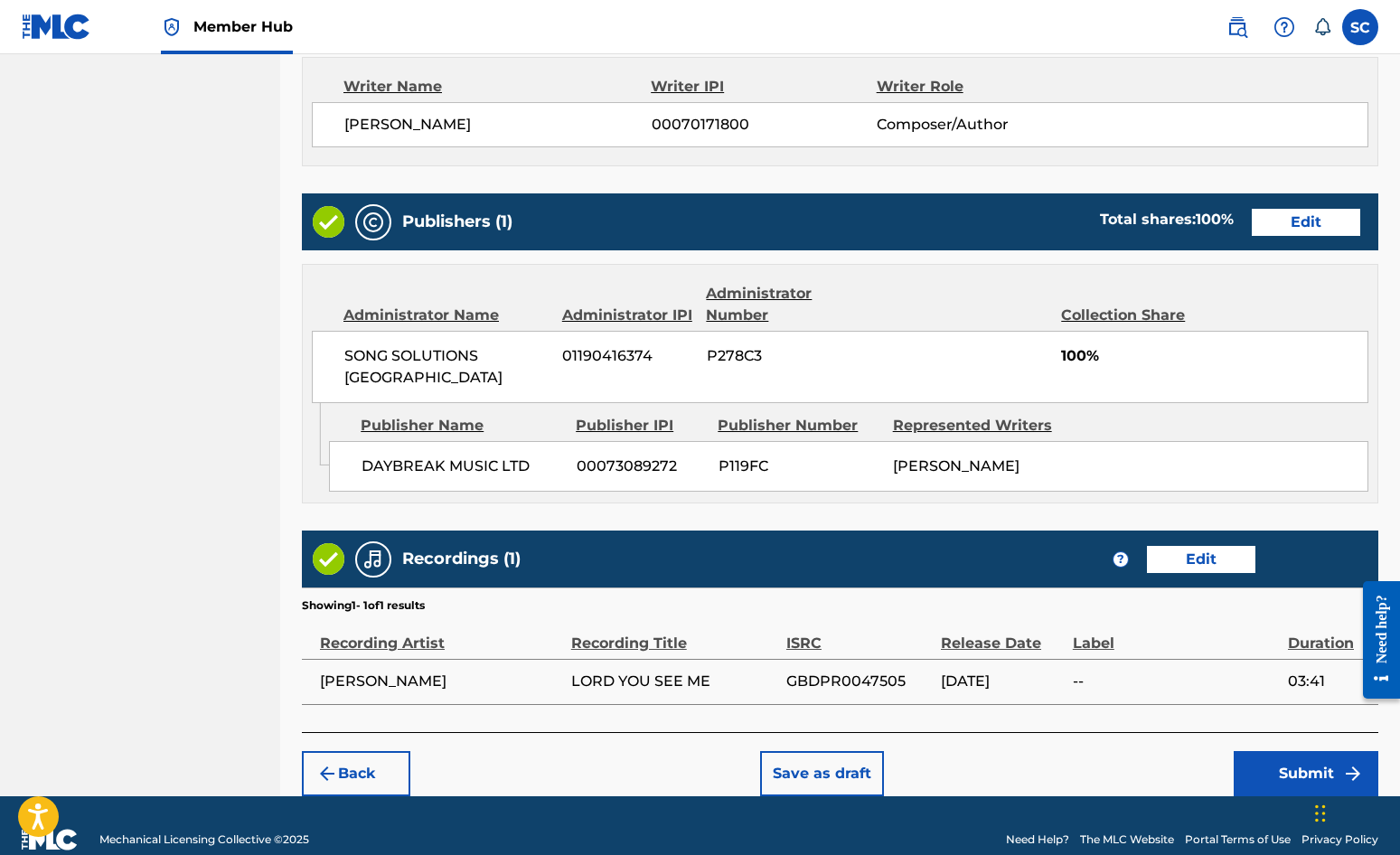
scroll to position [794, 0]
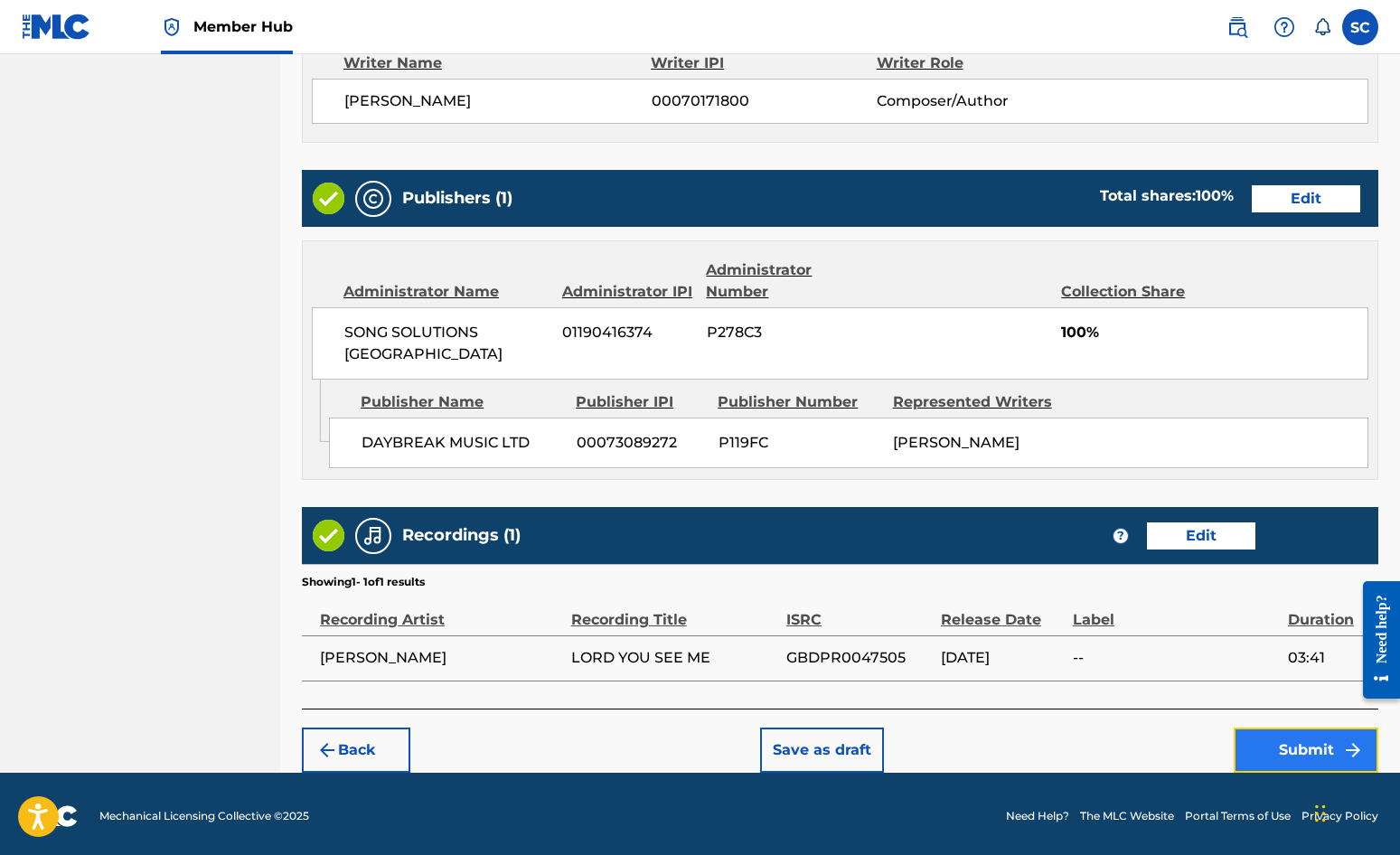
click at [1300, 739] on button "Submit" at bounding box center [1306, 750] width 145 height 45
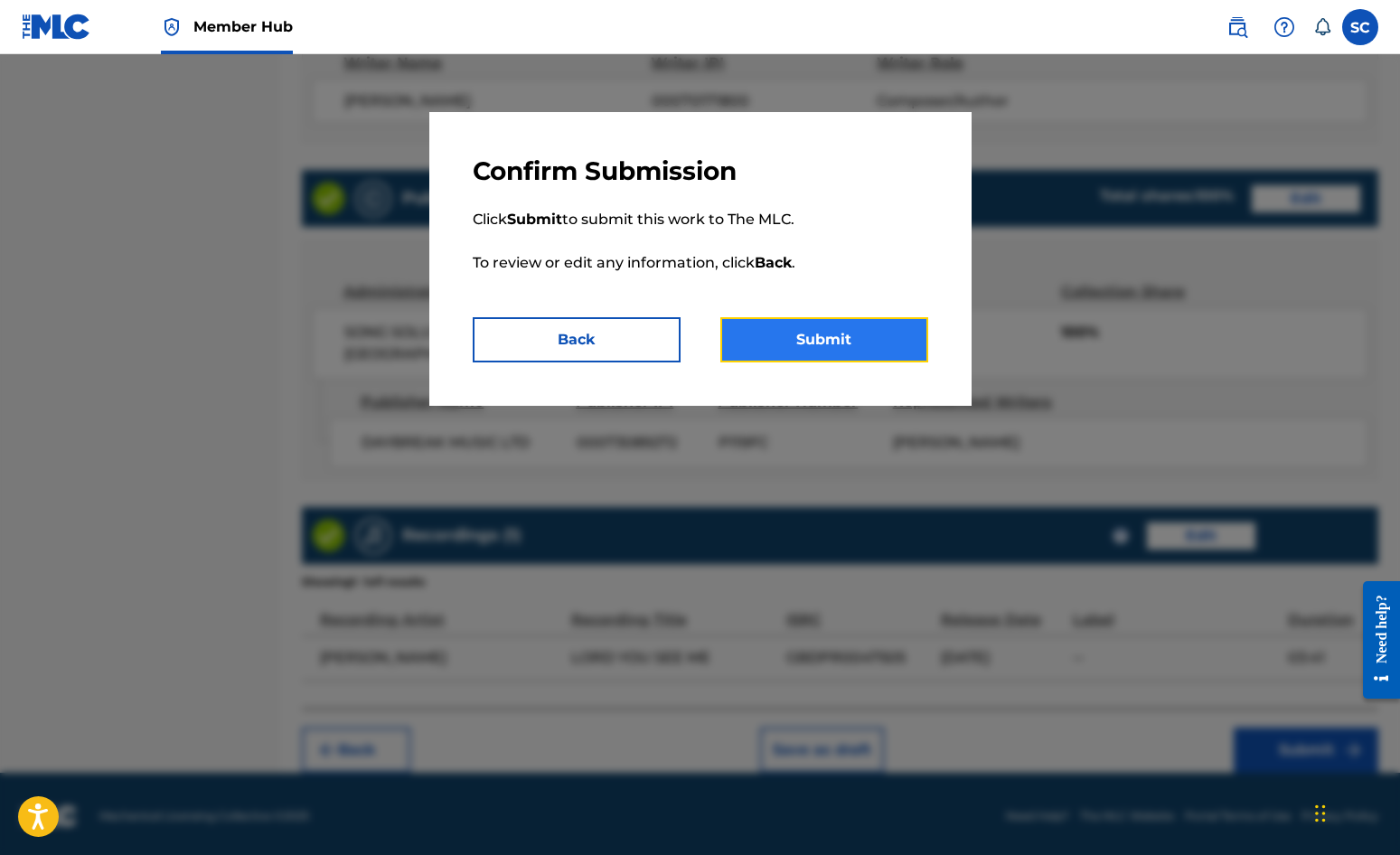
click at [820, 339] on button "Submit" at bounding box center [824, 340] width 208 height 45
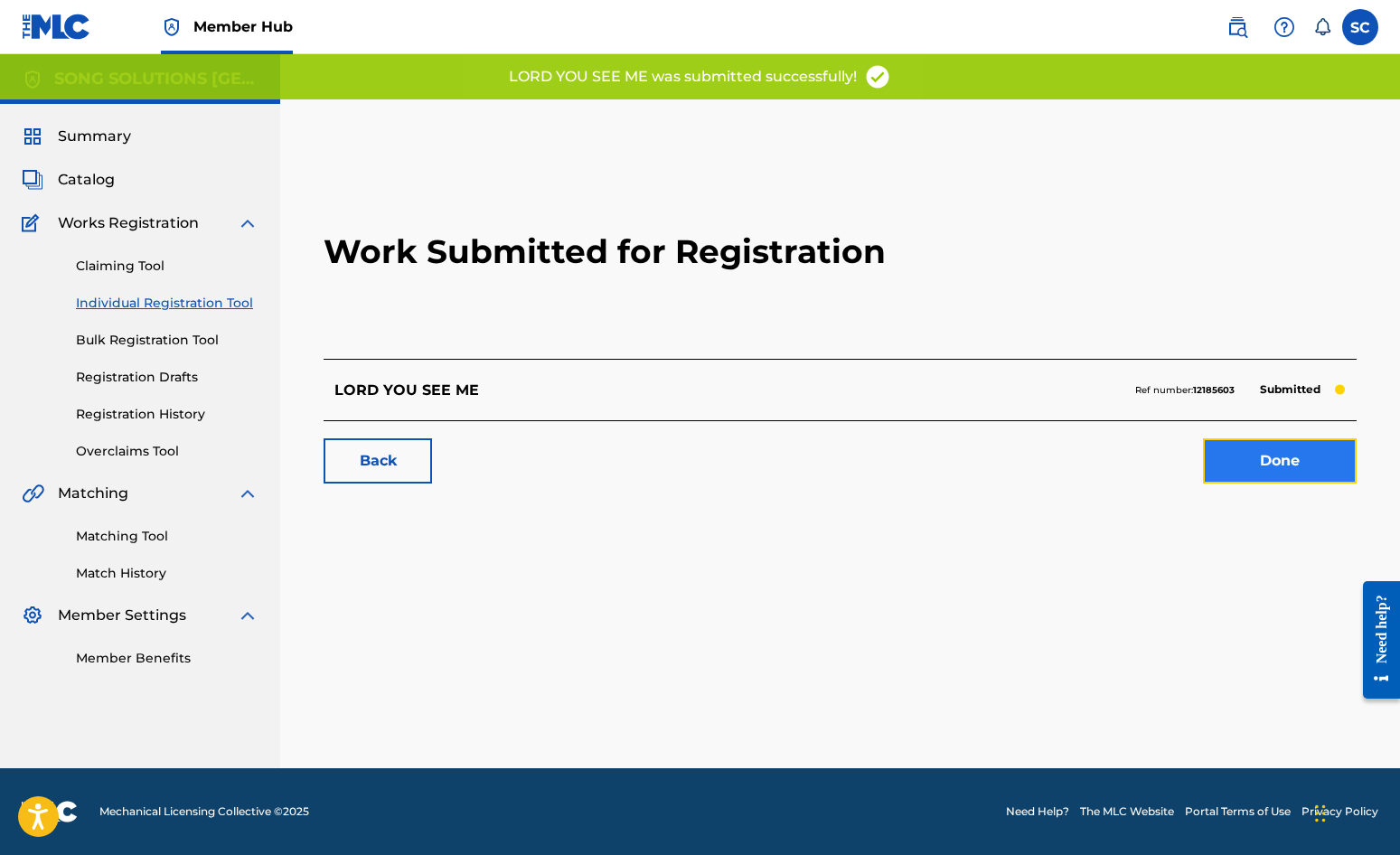
click at [1263, 459] on link "Done" at bounding box center [1281, 461] width 154 height 45
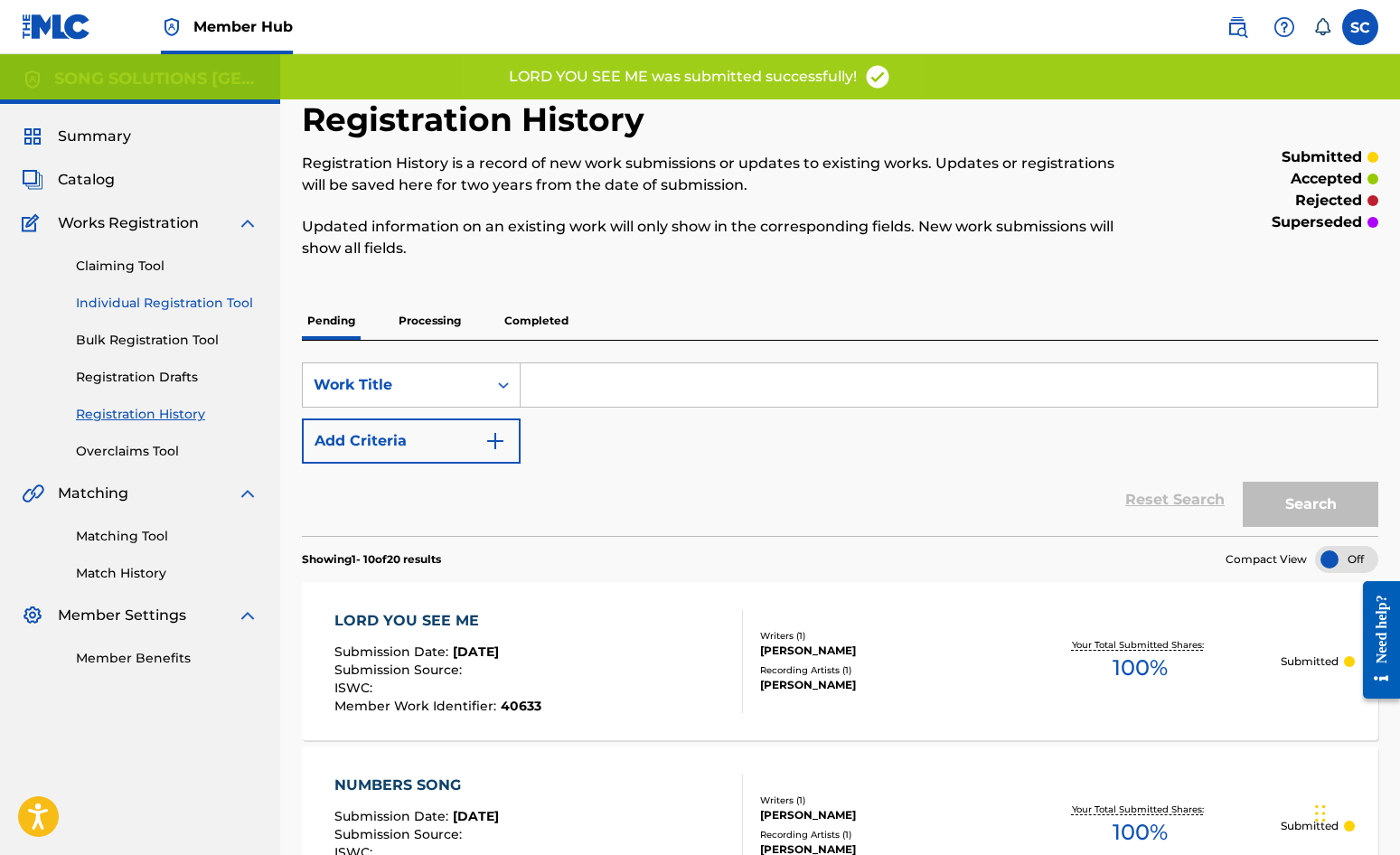
click at [134, 298] on link "Individual Registration Tool" at bounding box center [167, 303] width 182 height 19
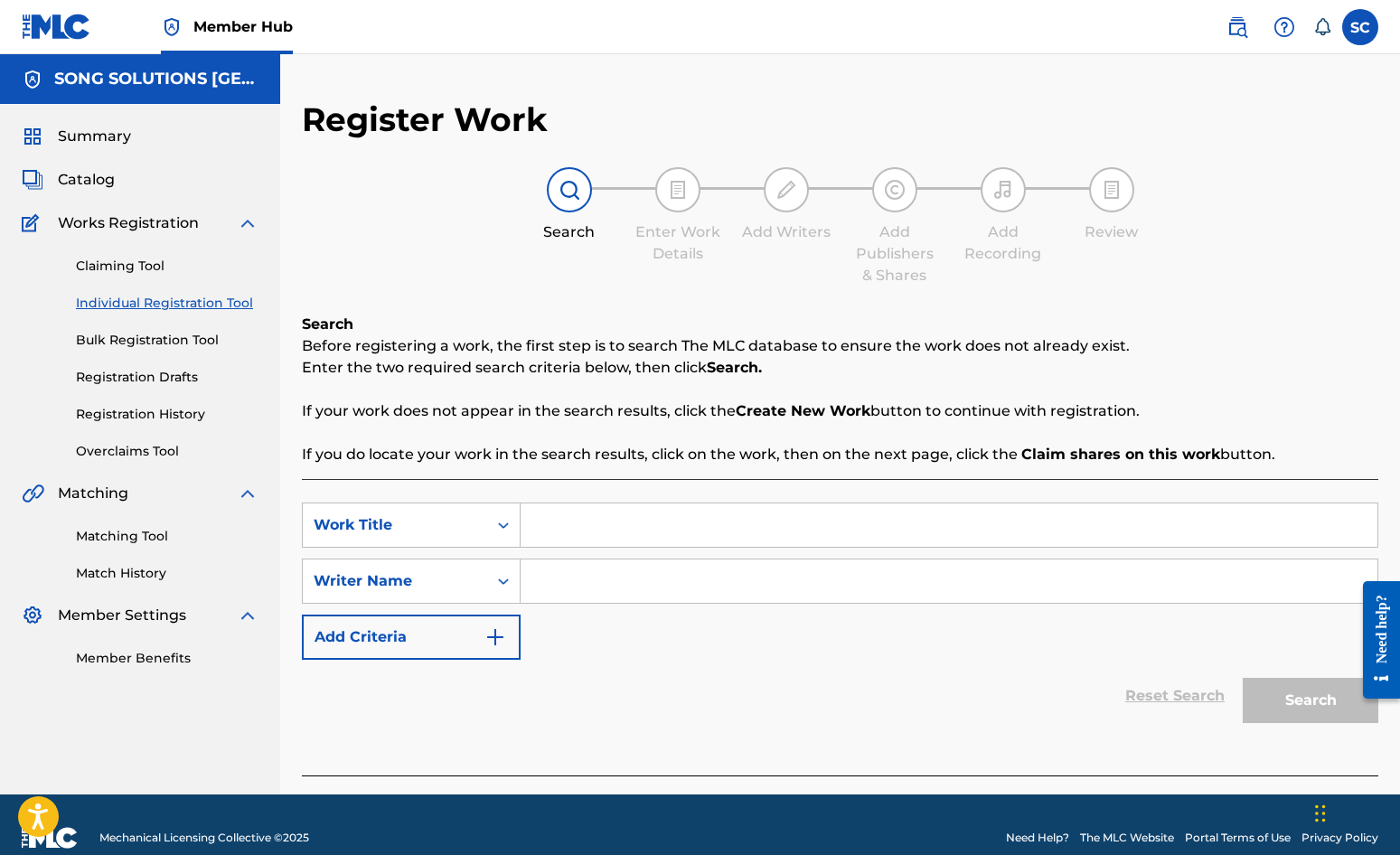
click at [608, 525] on input "Search Form" at bounding box center [949, 525] width 857 height 43
click at [646, 679] on div "Reset Search Search" at bounding box center [840, 695] width 1077 height 72
click at [584, 571] on input "Search Form" at bounding box center [949, 582] width 857 height 43
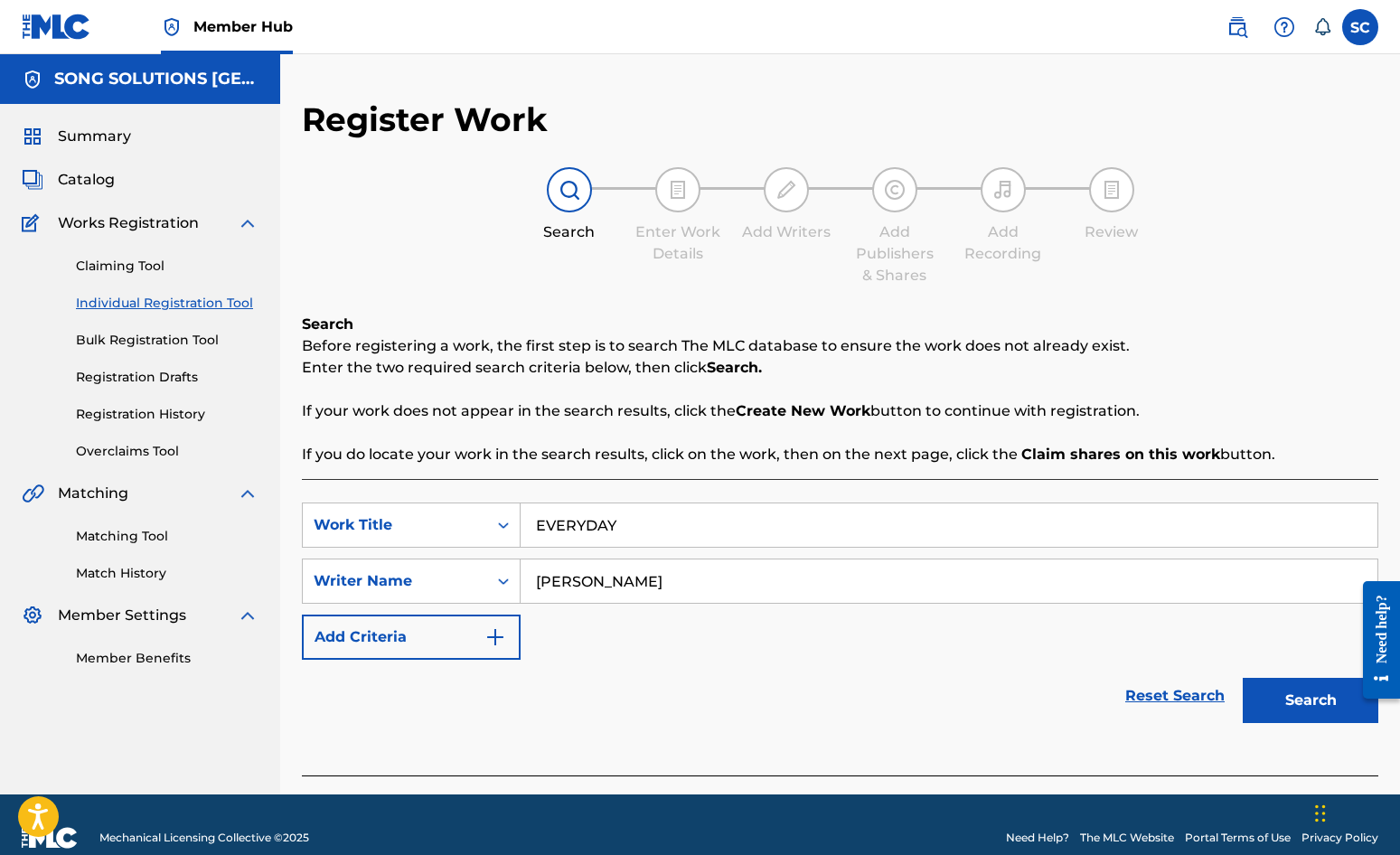
click at [1243, 678] on button "Search" at bounding box center [1311, 701] width 135 height 45
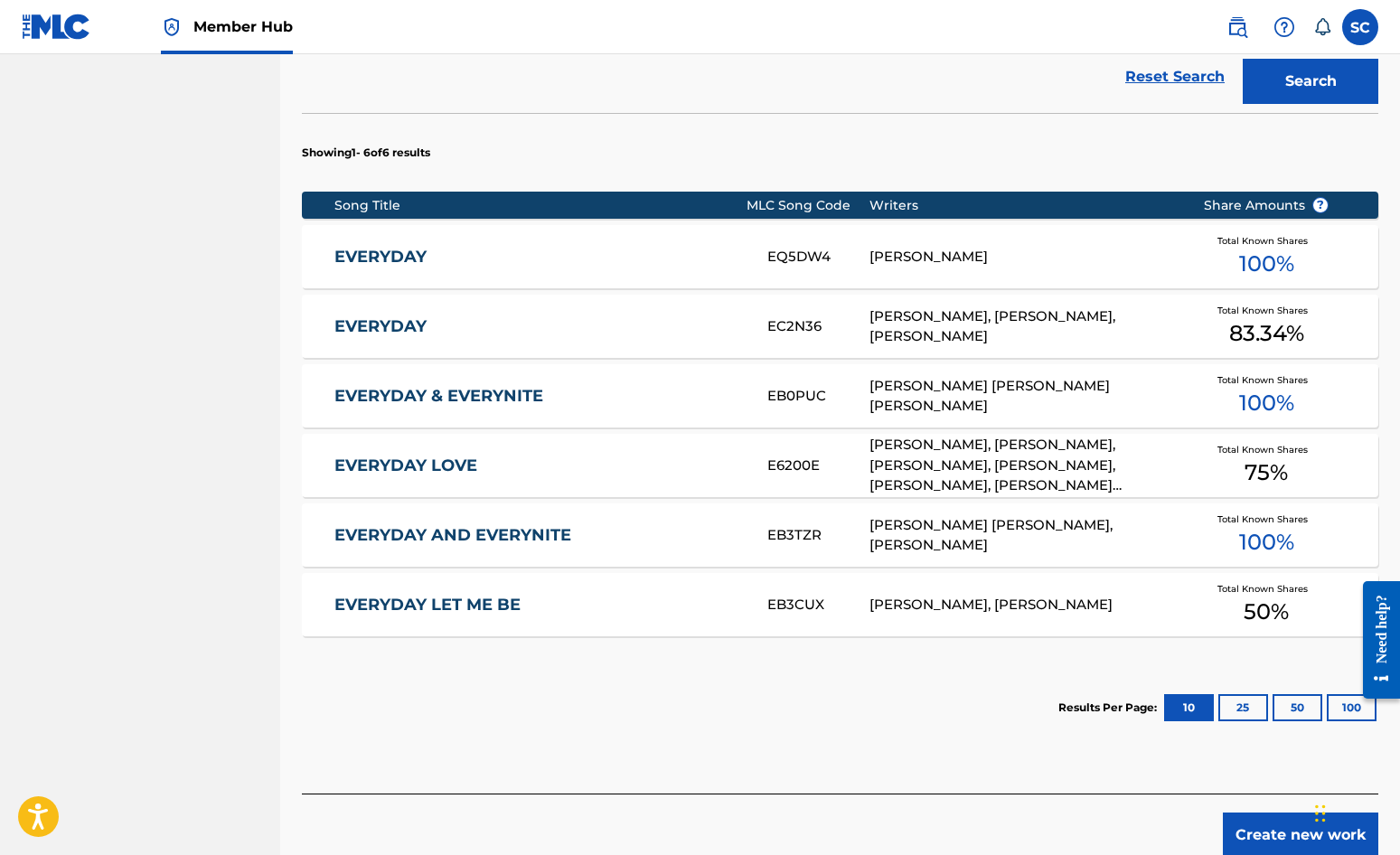
scroll to position [708, 0]
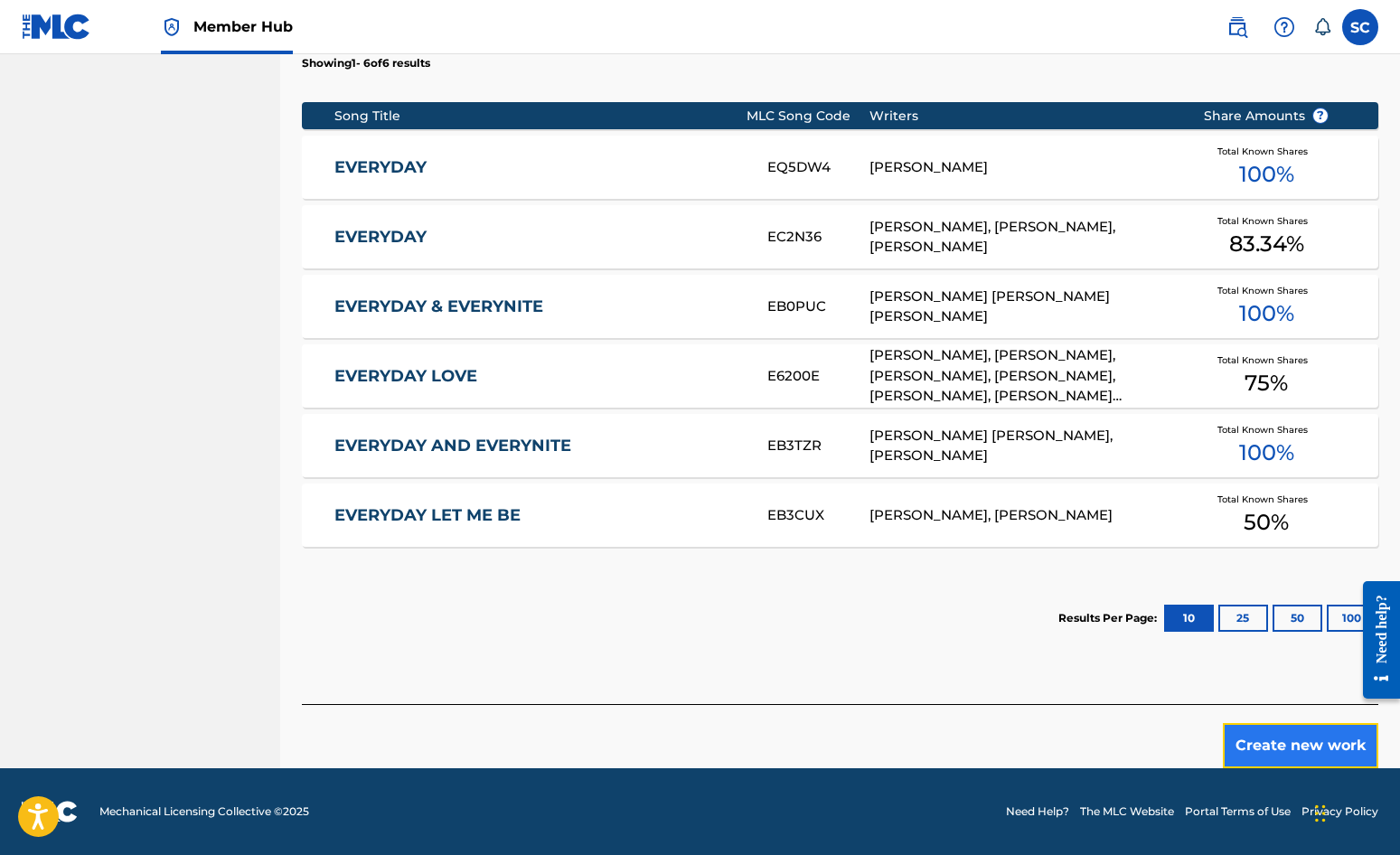
click at [1299, 749] on button "Create new work" at bounding box center [1300, 746] width 155 height 45
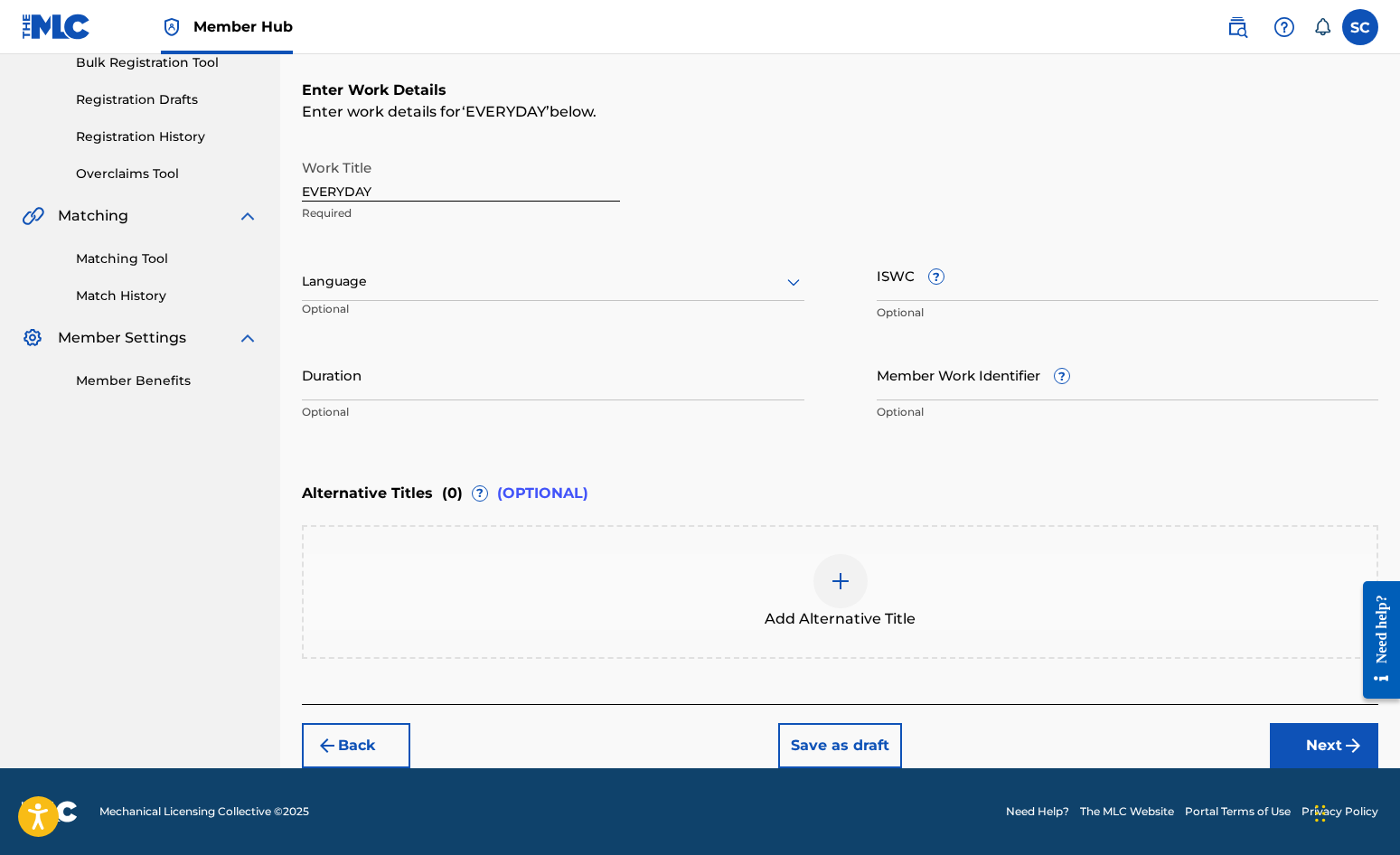
scroll to position [0, 0]
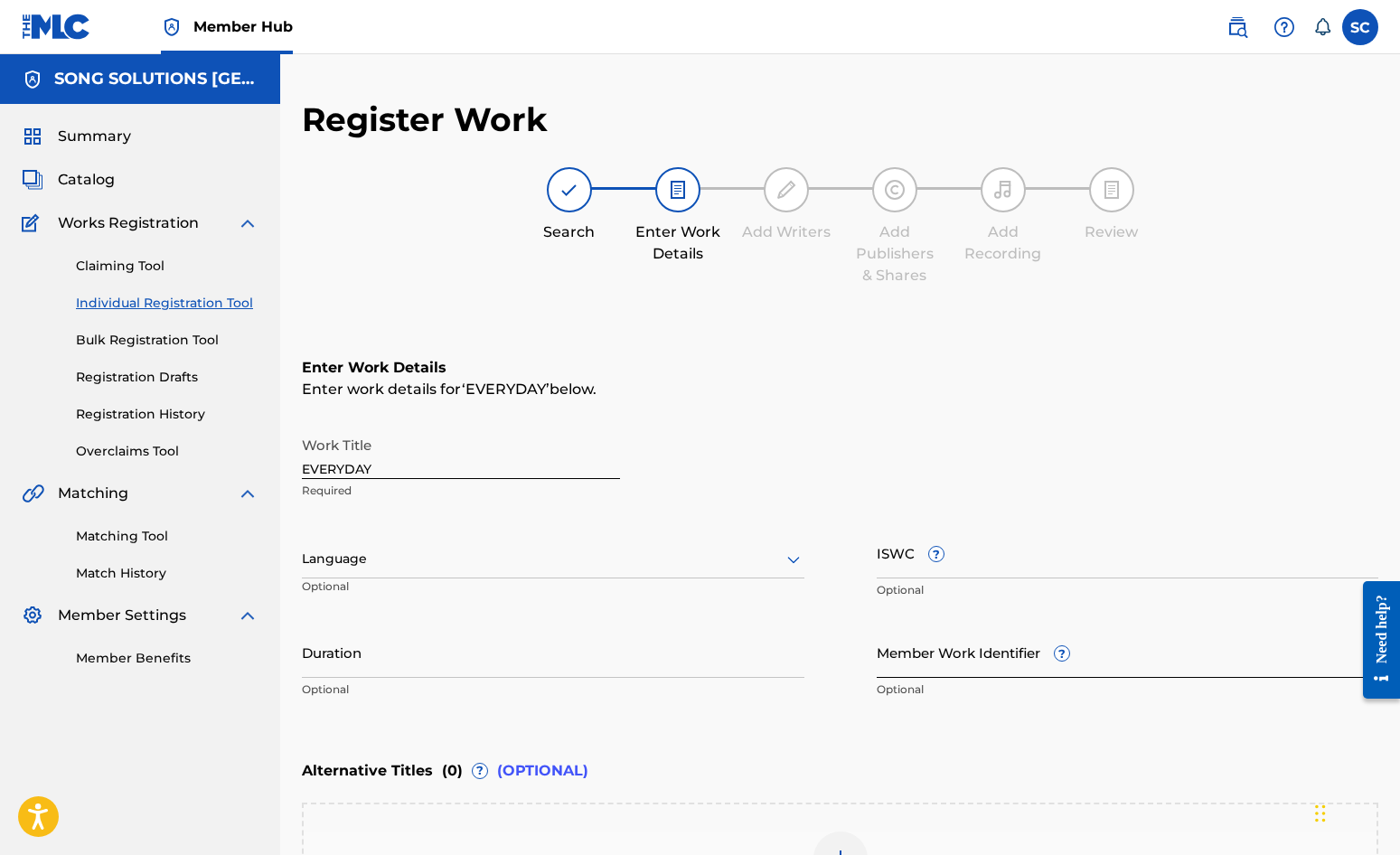
click at [901, 660] on input "Member Work Identifier ?" at bounding box center [1128, 652] width 503 height 52
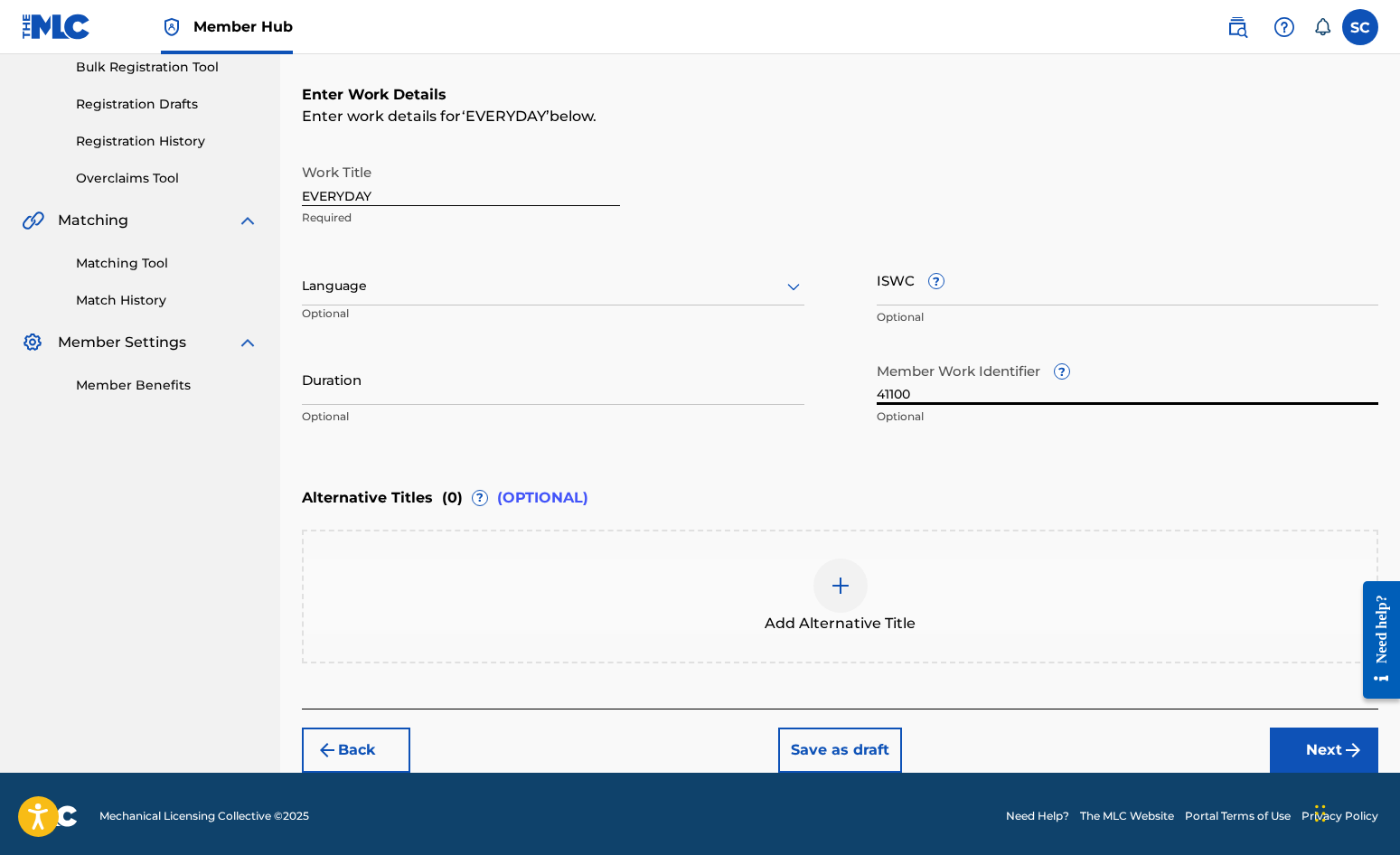
scroll to position [277, 0]
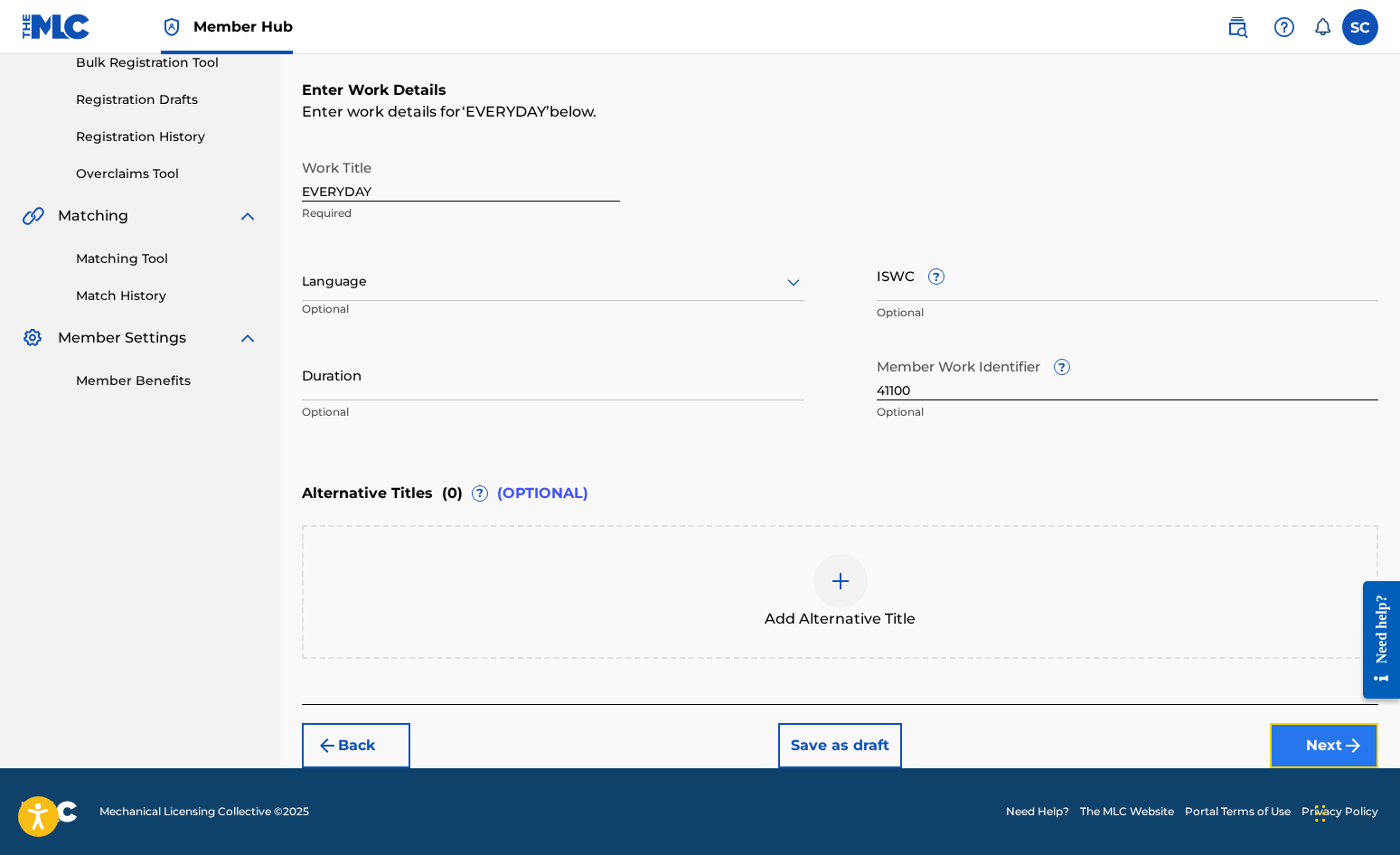
click at [1326, 742] on button "Next" at bounding box center [1324, 746] width 108 height 45
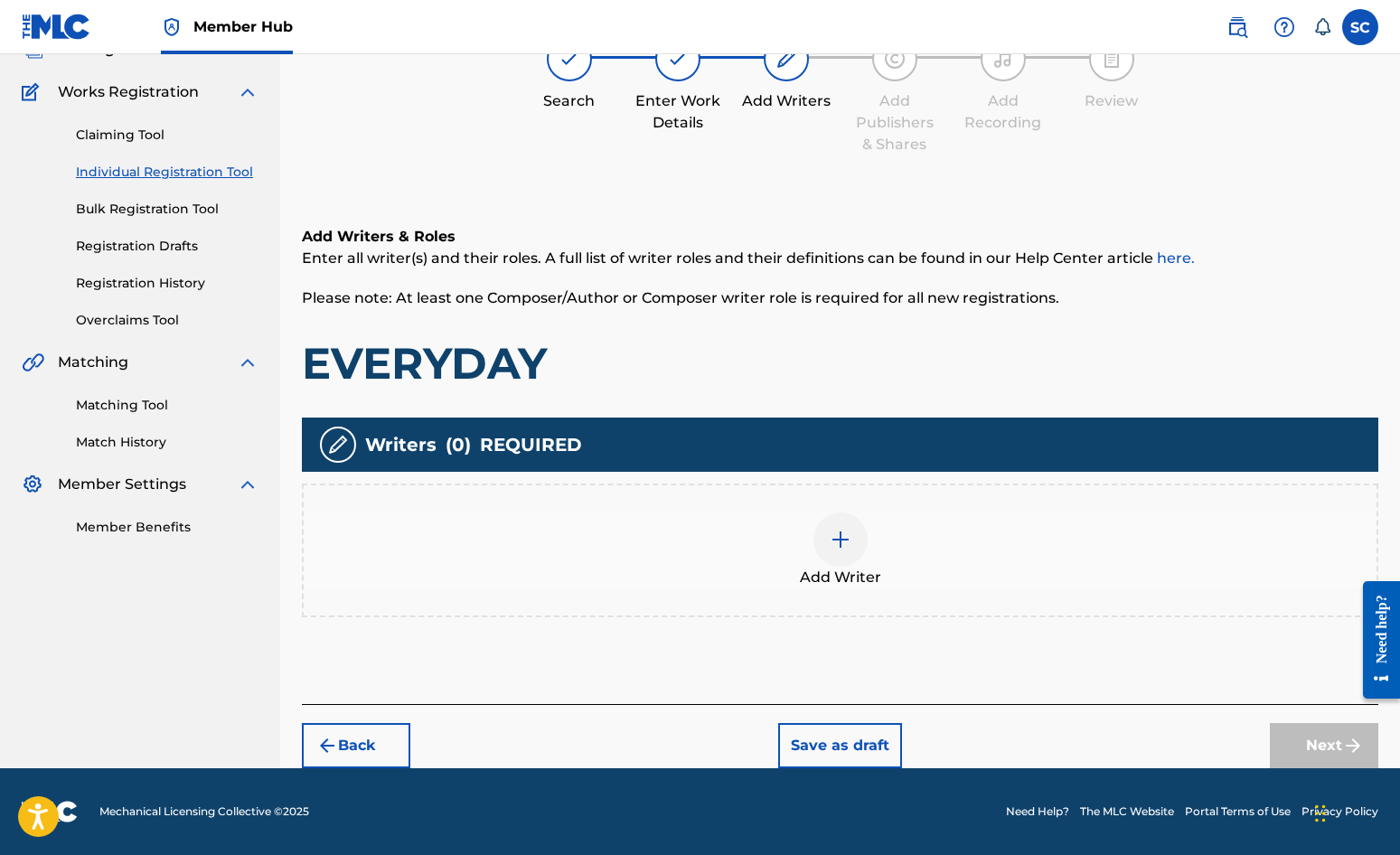
scroll to position [82, 0]
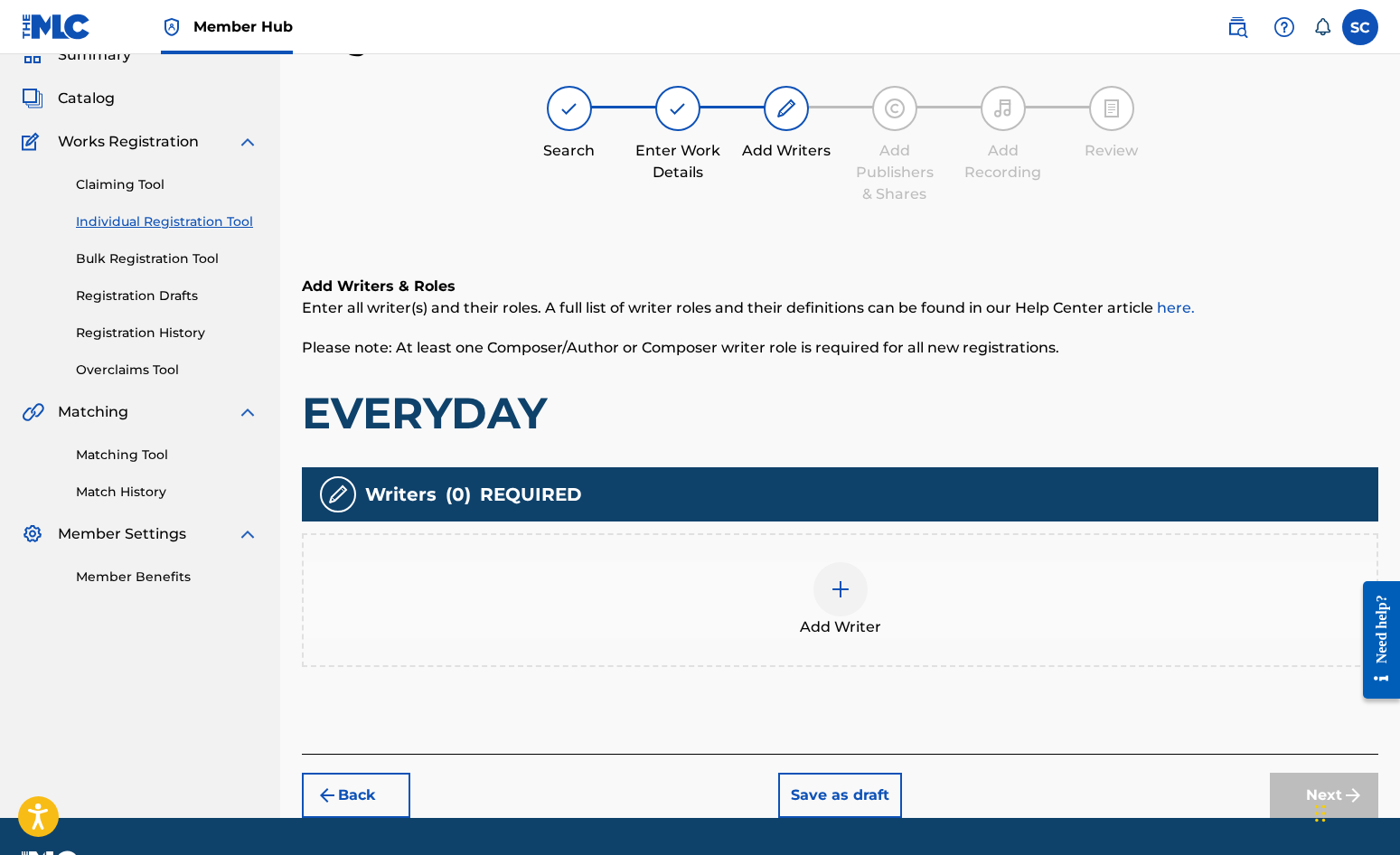
click at [840, 593] on img at bounding box center [840, 589] width 22 height 22
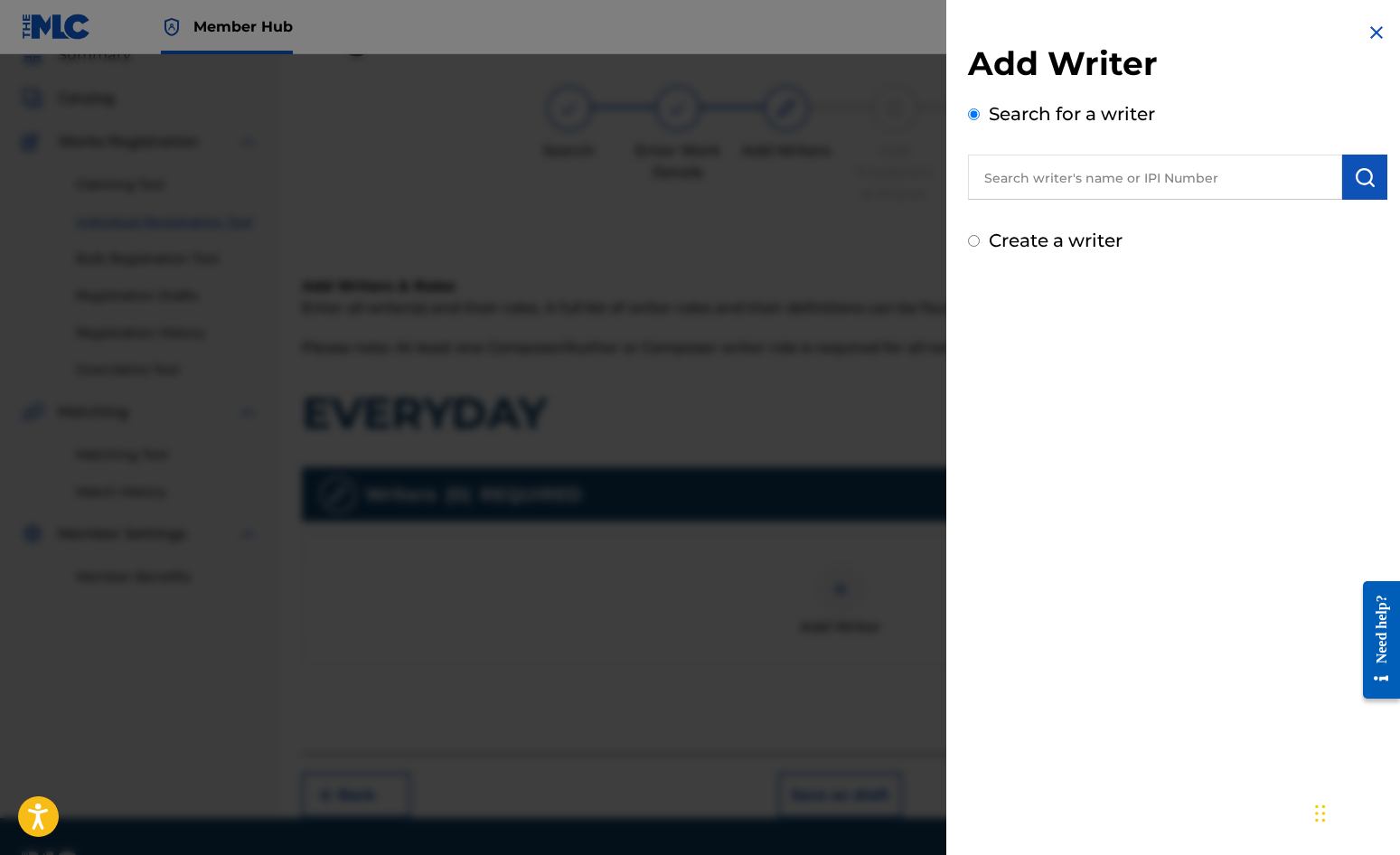
click at [1080, 178] on input "text" at bounding box center [1155, 178] width 374 height 45
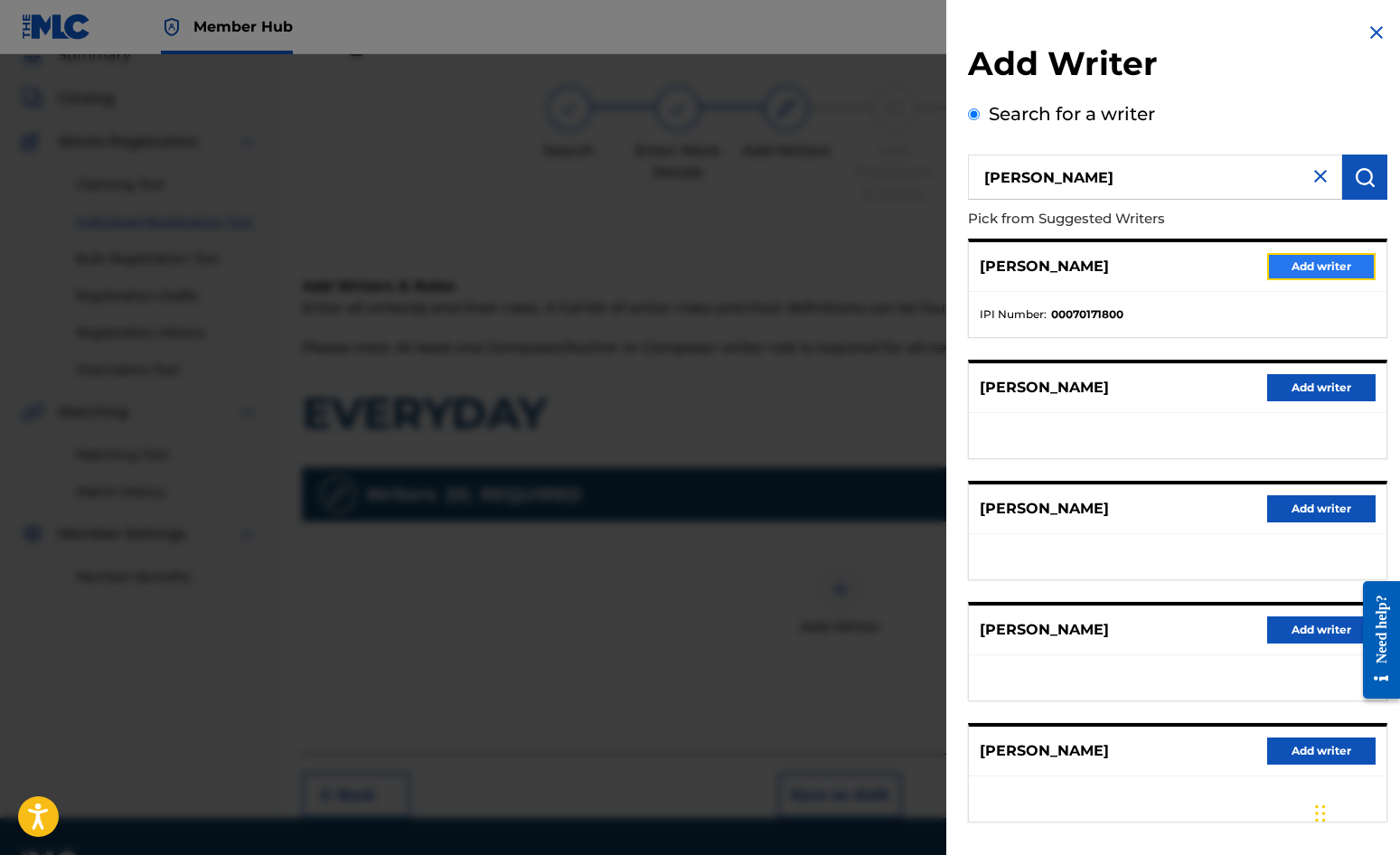
click at [1295, 263] on button "Add writer" at bounding box center [1321, 266] width 108 height 27
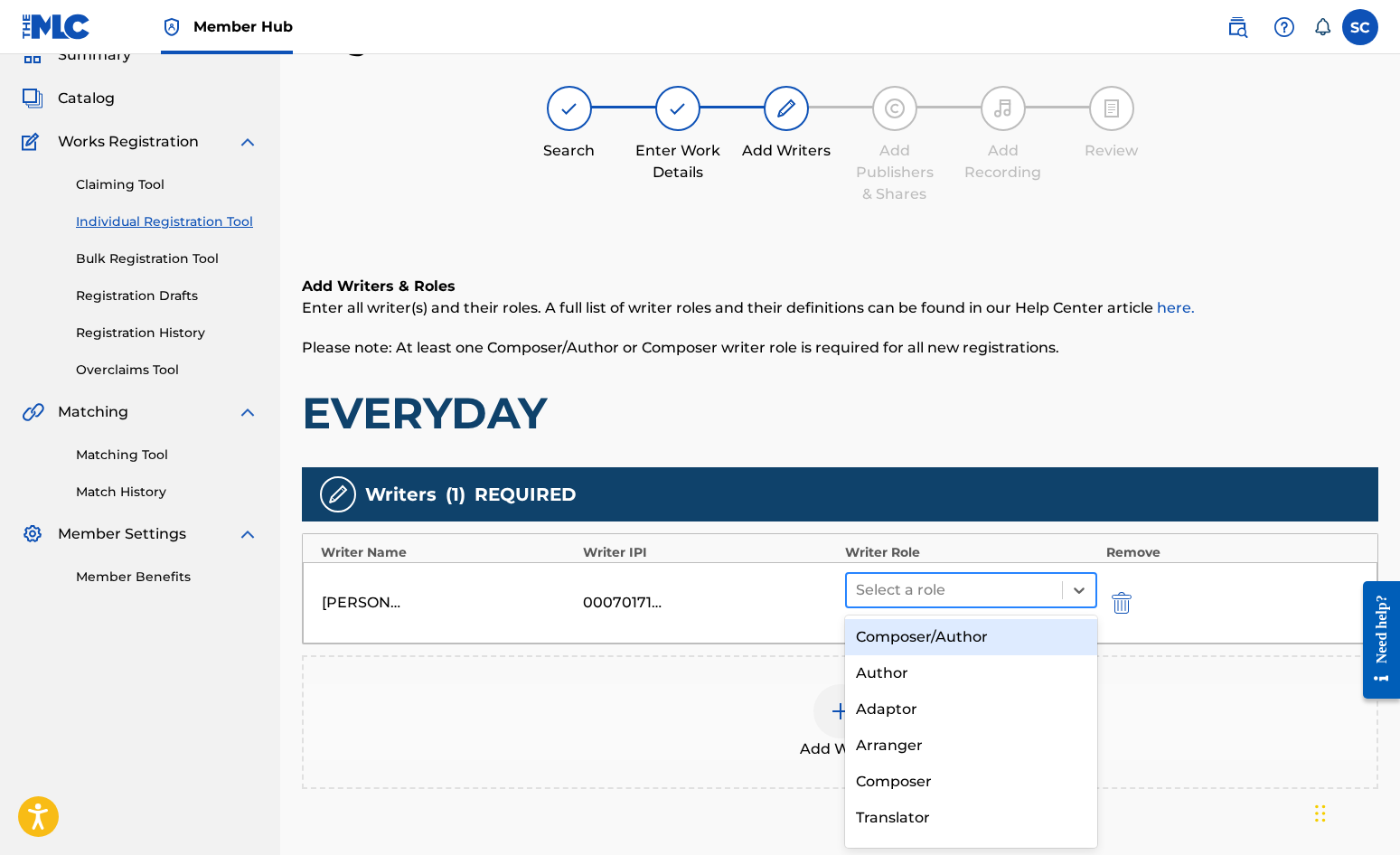
click at [930, 589] on div at bounding box center [955, 590] width 197 height 25
click at [941, 643] on div "Composer/Author" at bounding box center [972, 637] width 252 height 36
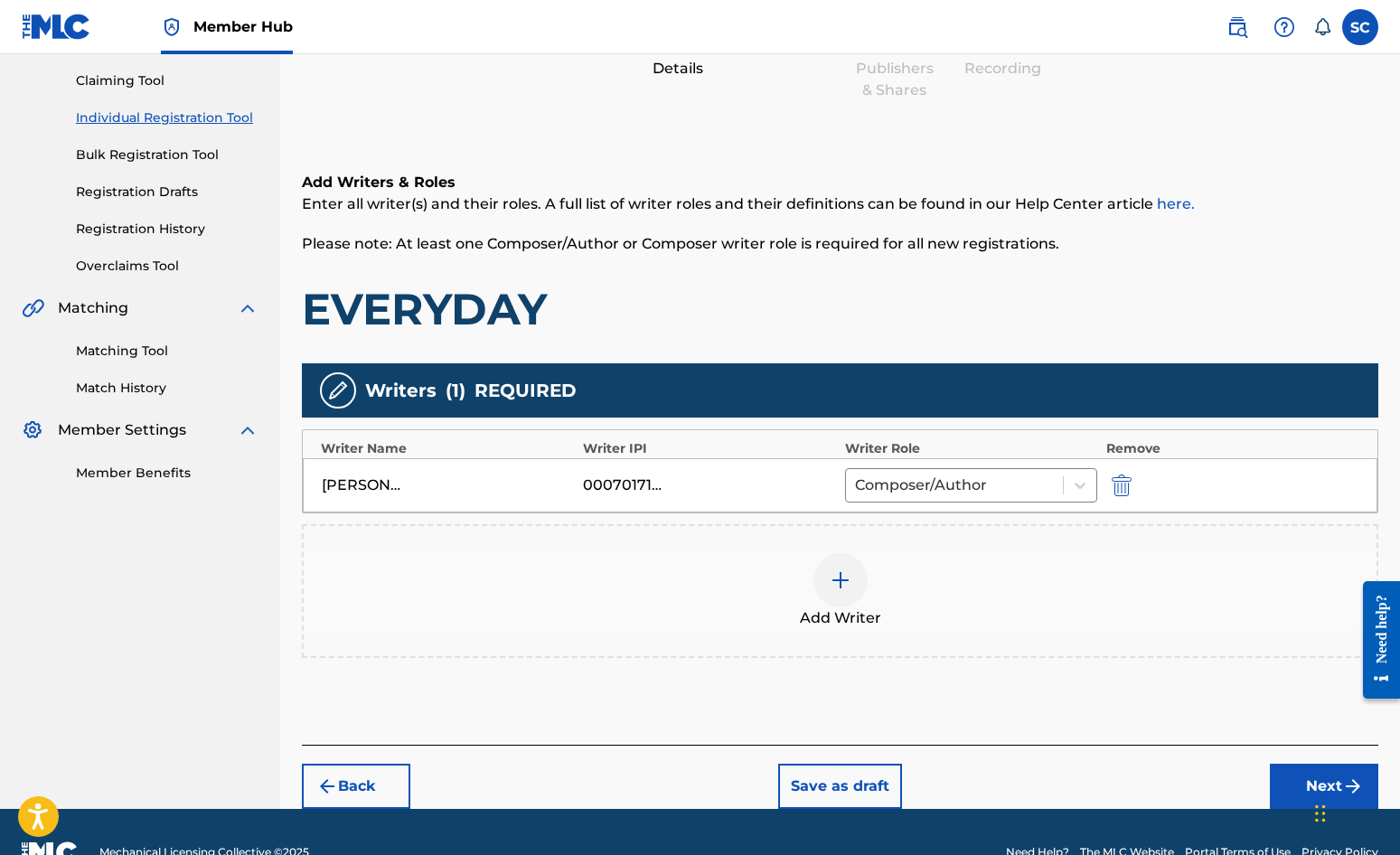
scroll to position [226, 0]
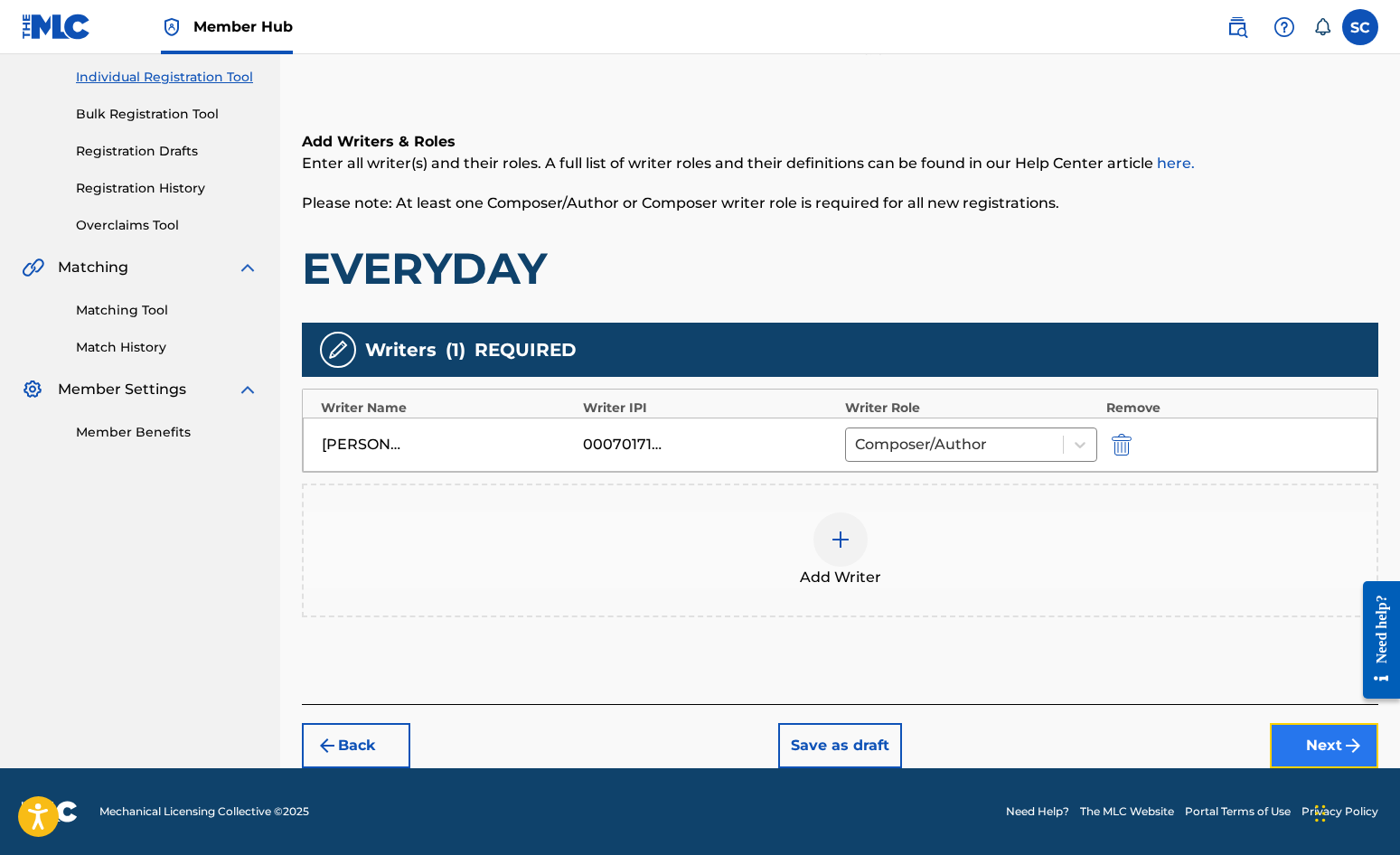
click at [1313, 745] on button "Next" at bounding box center [1324, 746] width 108 height 45
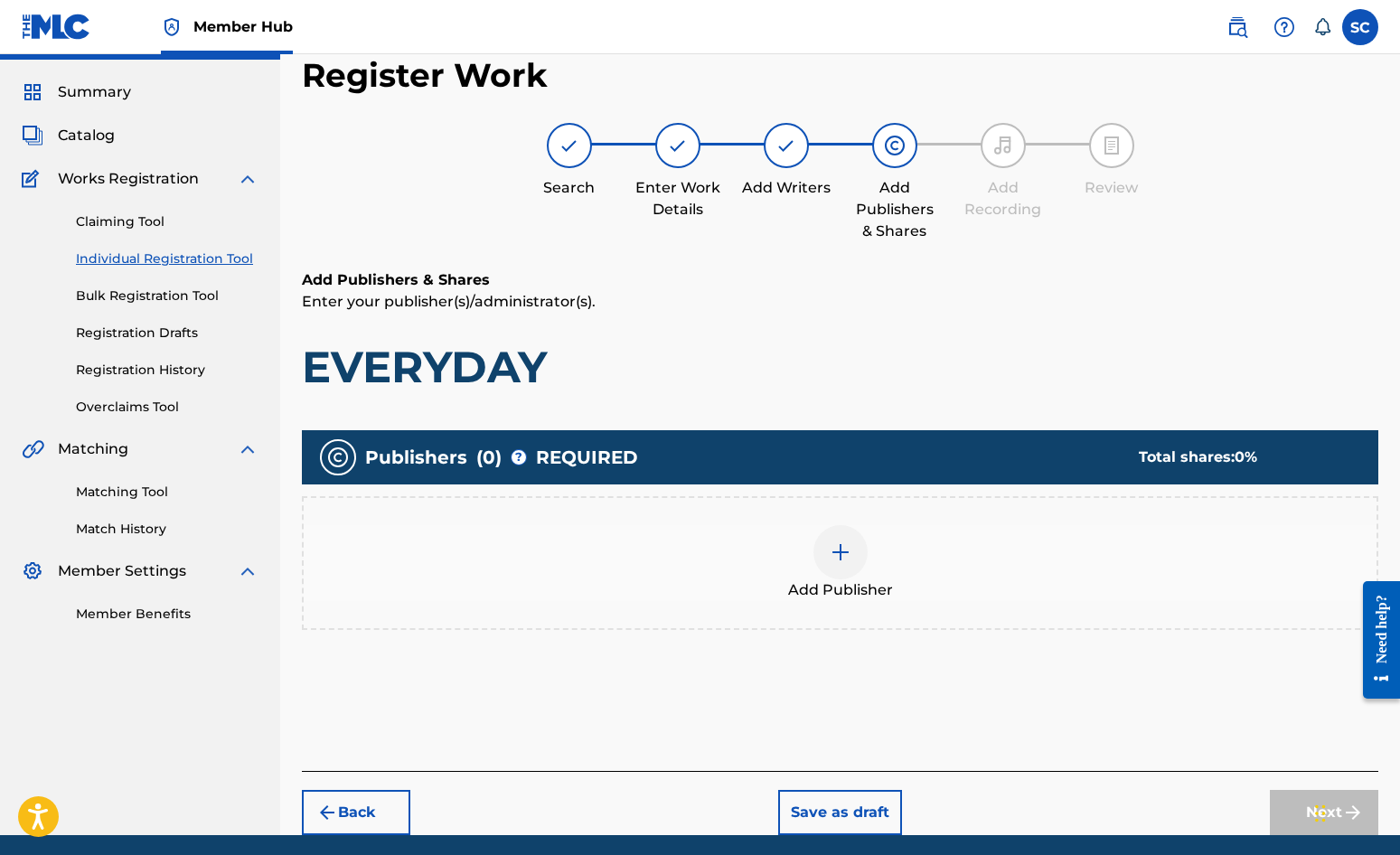
scroll to position [82, 0]
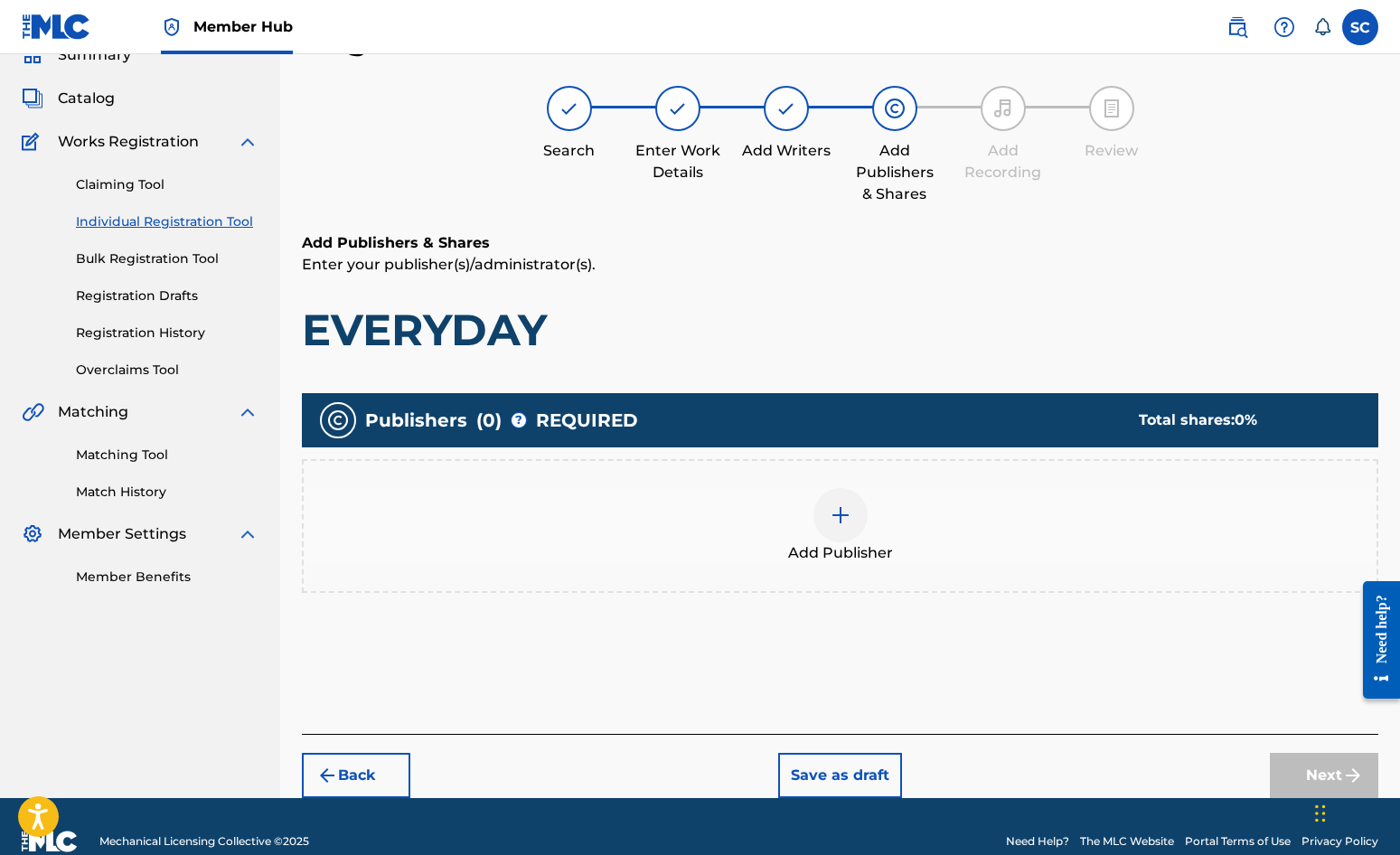
click at [837, 520] on img at bounding box center [840, 515] width 22 height 22
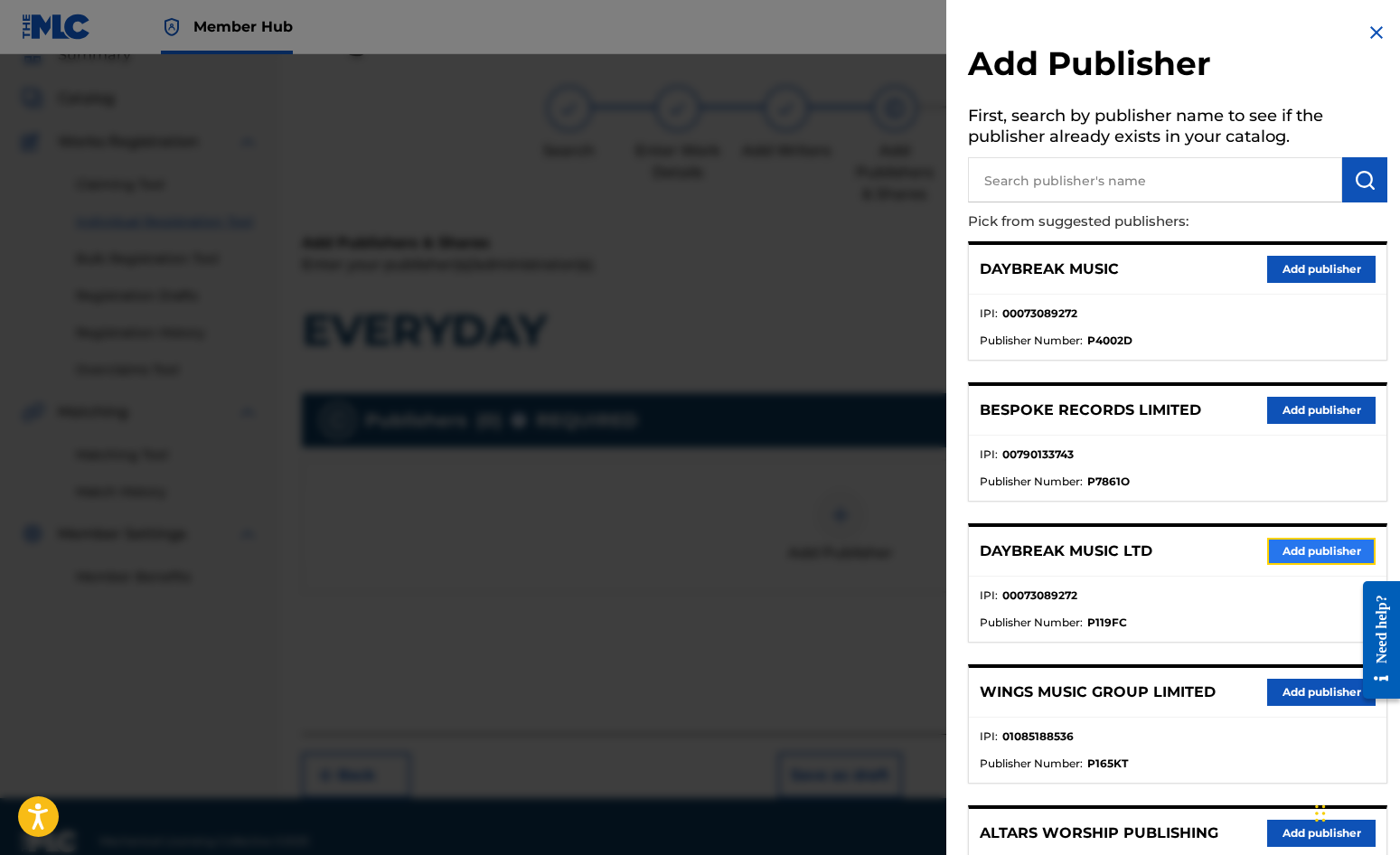
click at [1323, 549] on button "Add publisher" at bounding box center [1321, 551] width 108 height 27
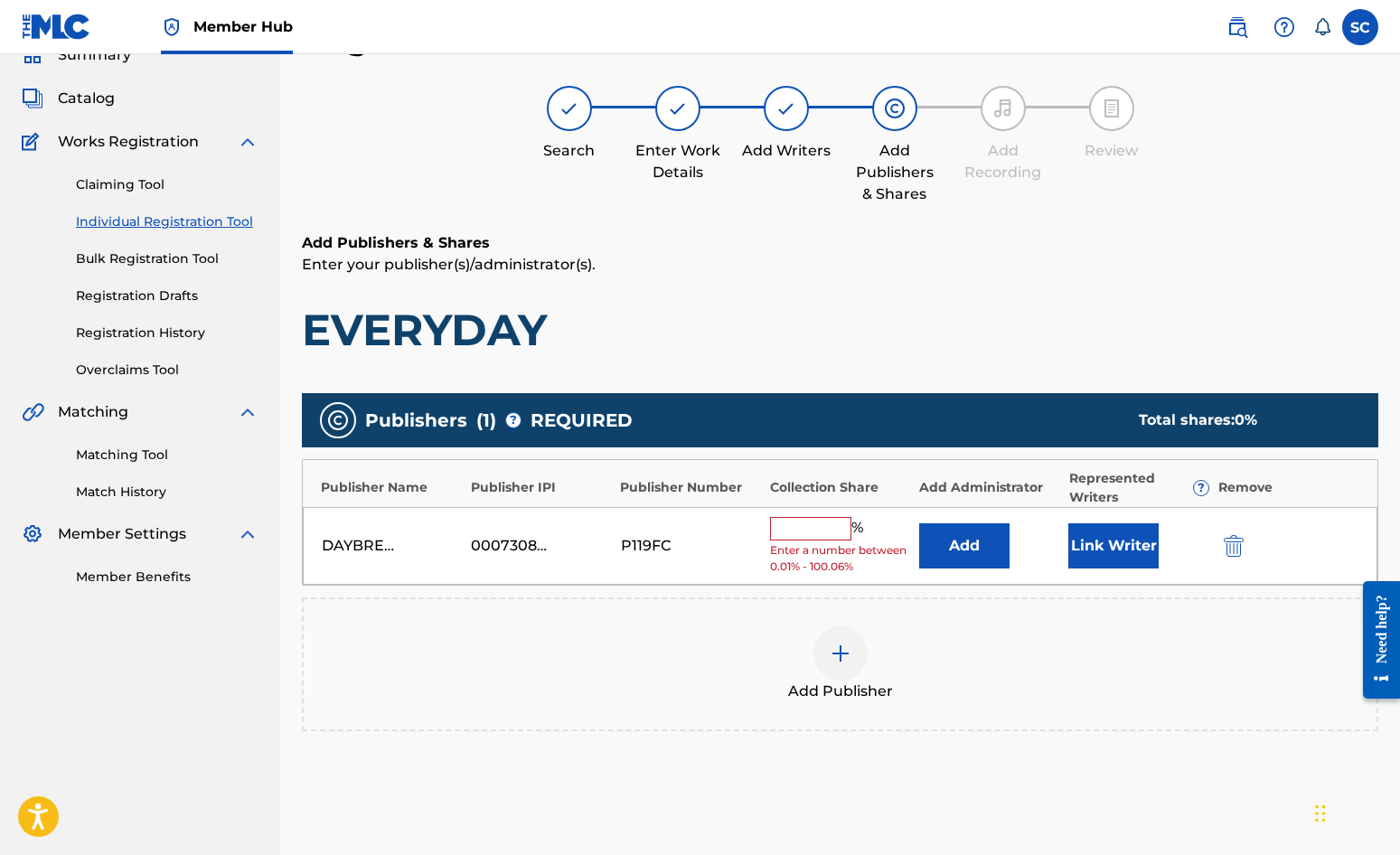
click at [786, 523] on input "text" at bounding box center [811, 528] width 82 height 23
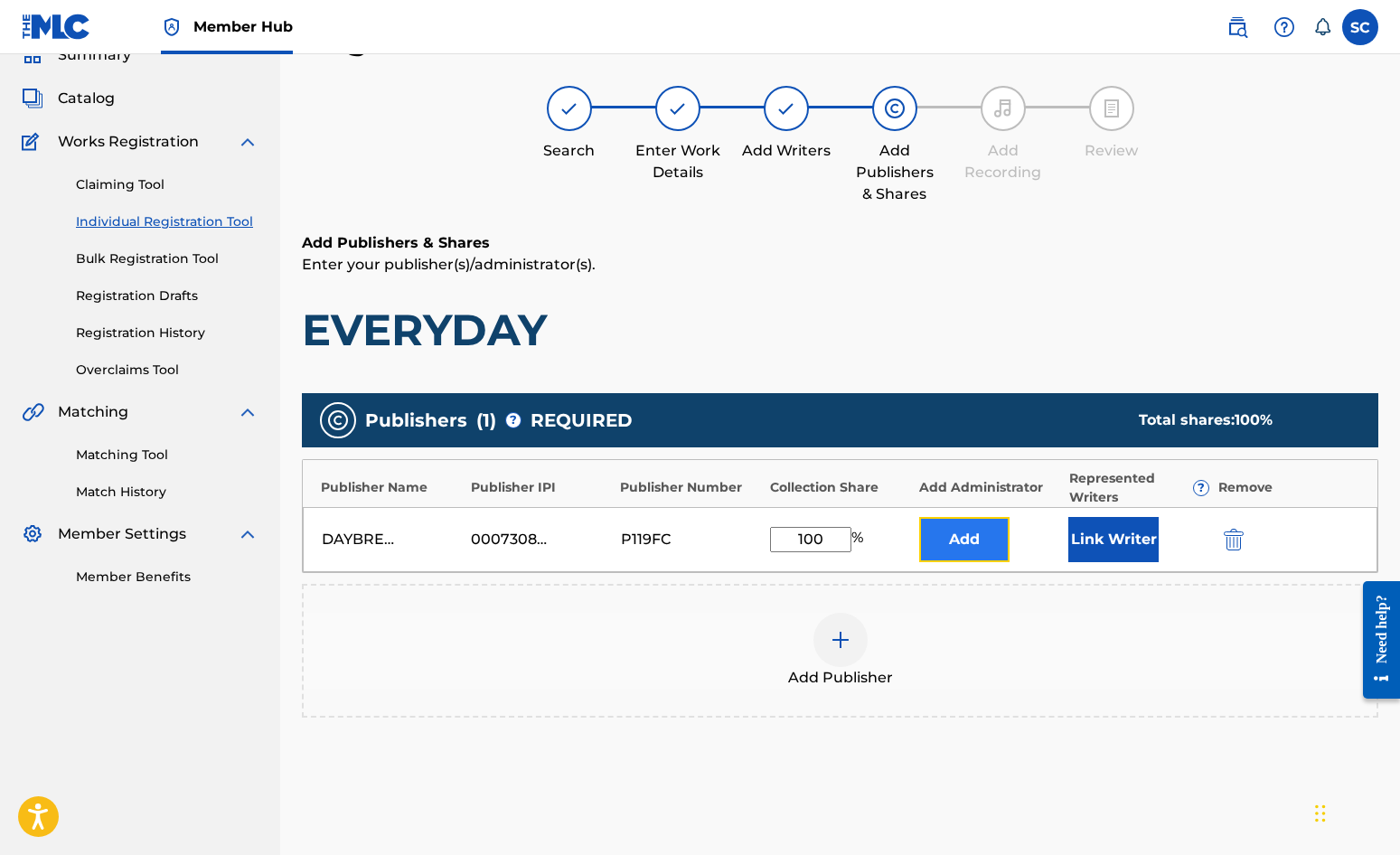
click at [963, 538] on button "Add" at bounding box center [964, 539] width 90 height 45
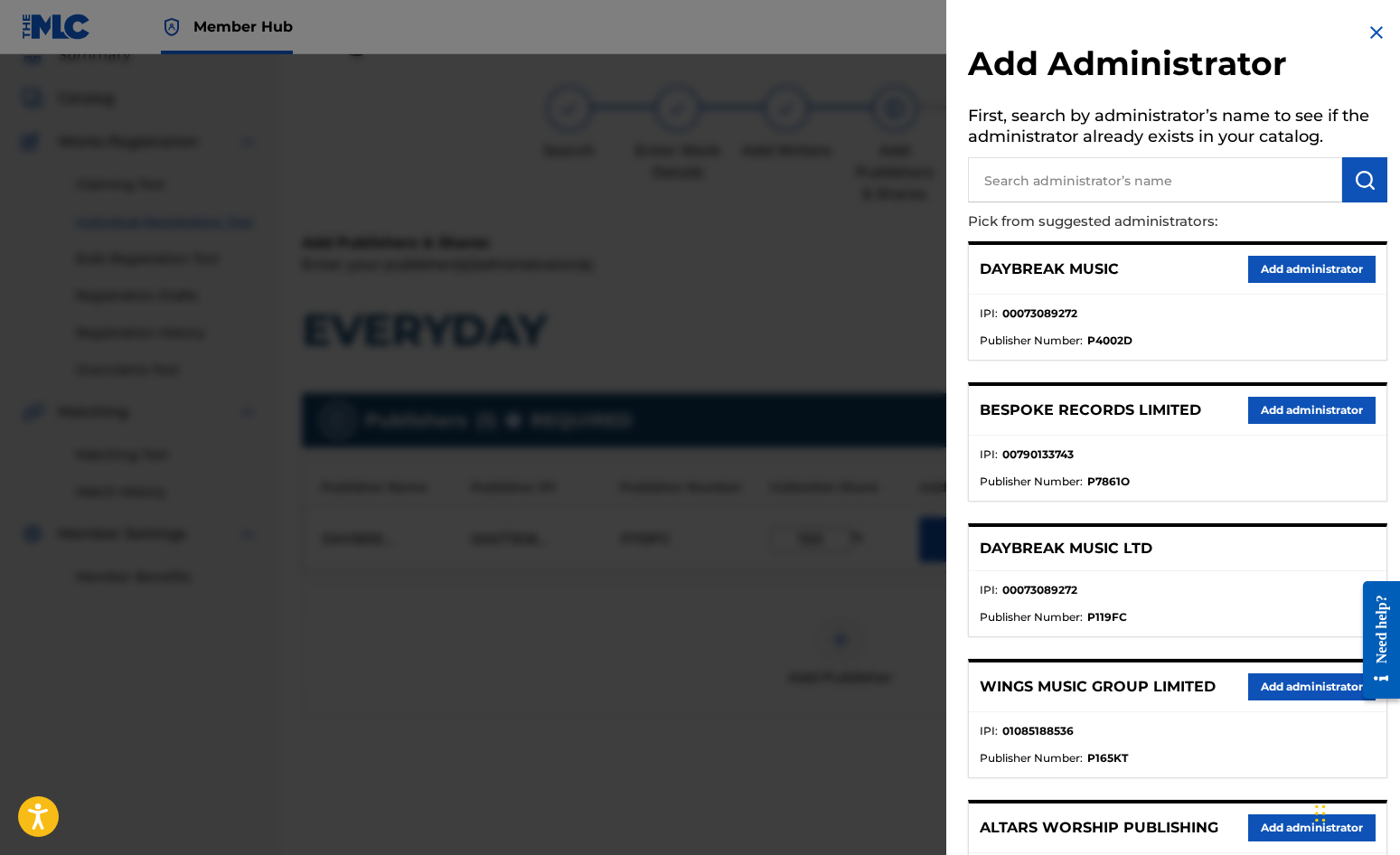
click at [1040, 182] on input "text" at bounding box center [1155, 179] width 374 height 45
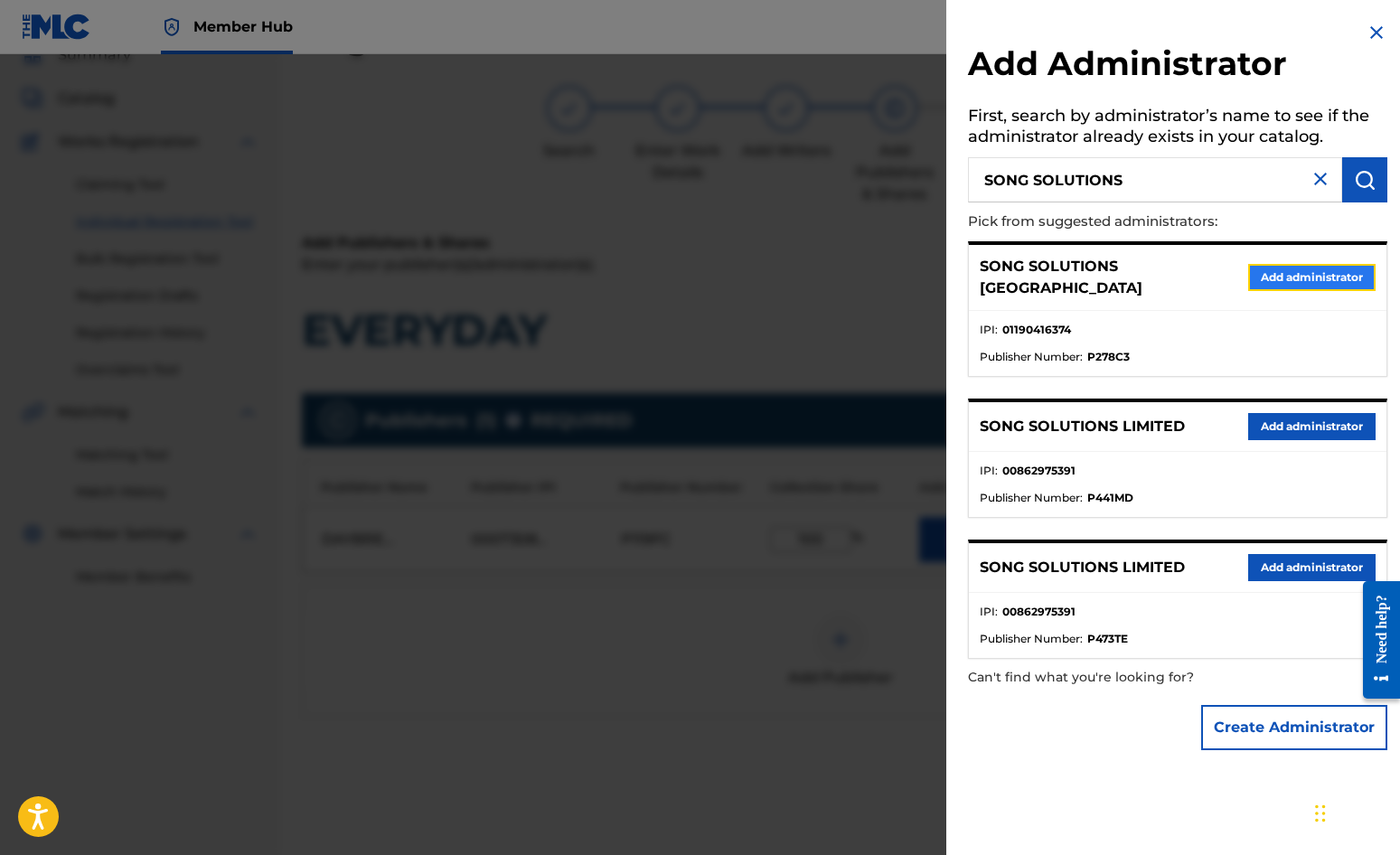
click at [1264, 270] on button "Add administrator" at bounding box center [1313, 277] width 128 height 27
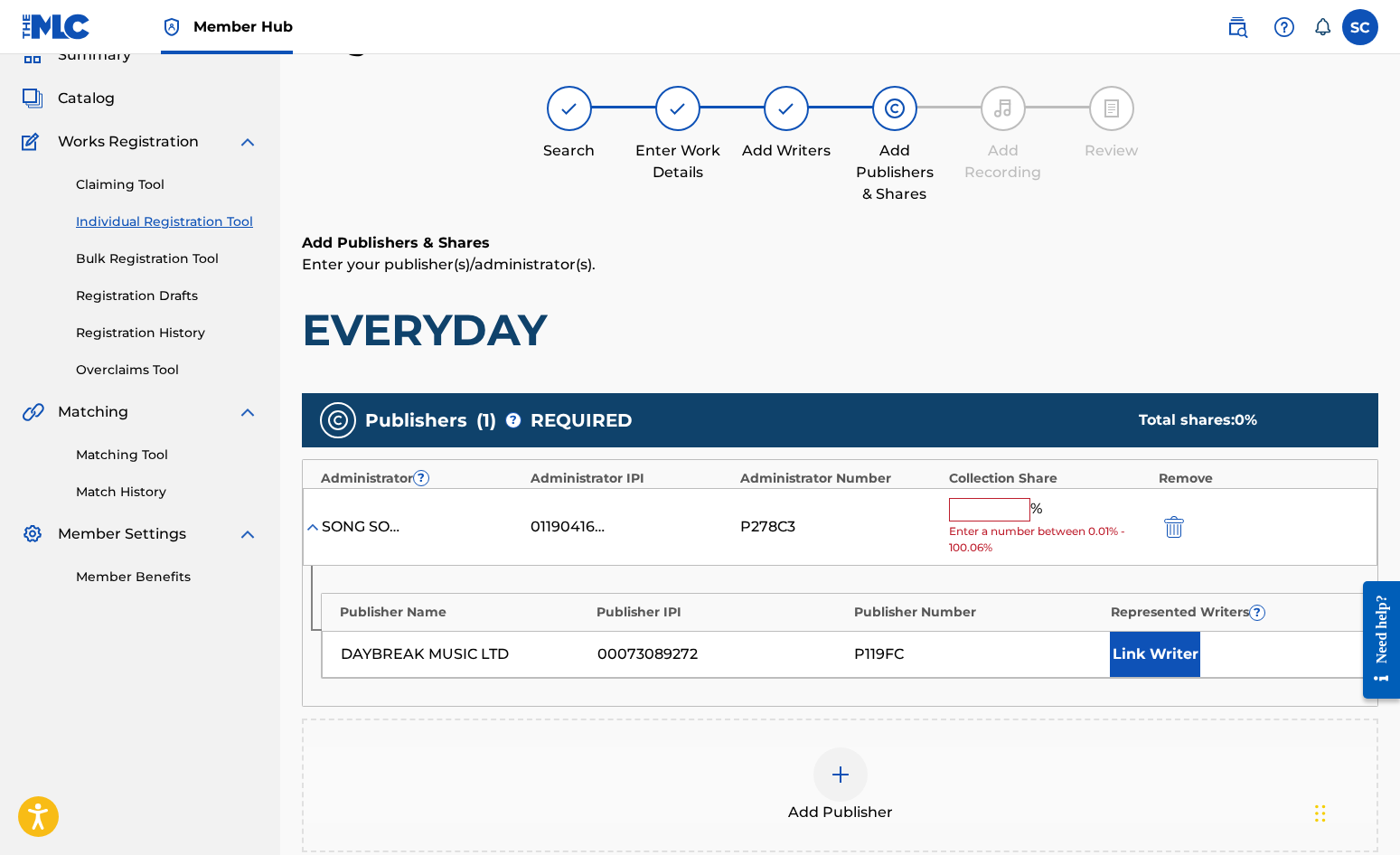
click at [986, 512] on input "text" at bounding box center [989, 509] width 82 height 23
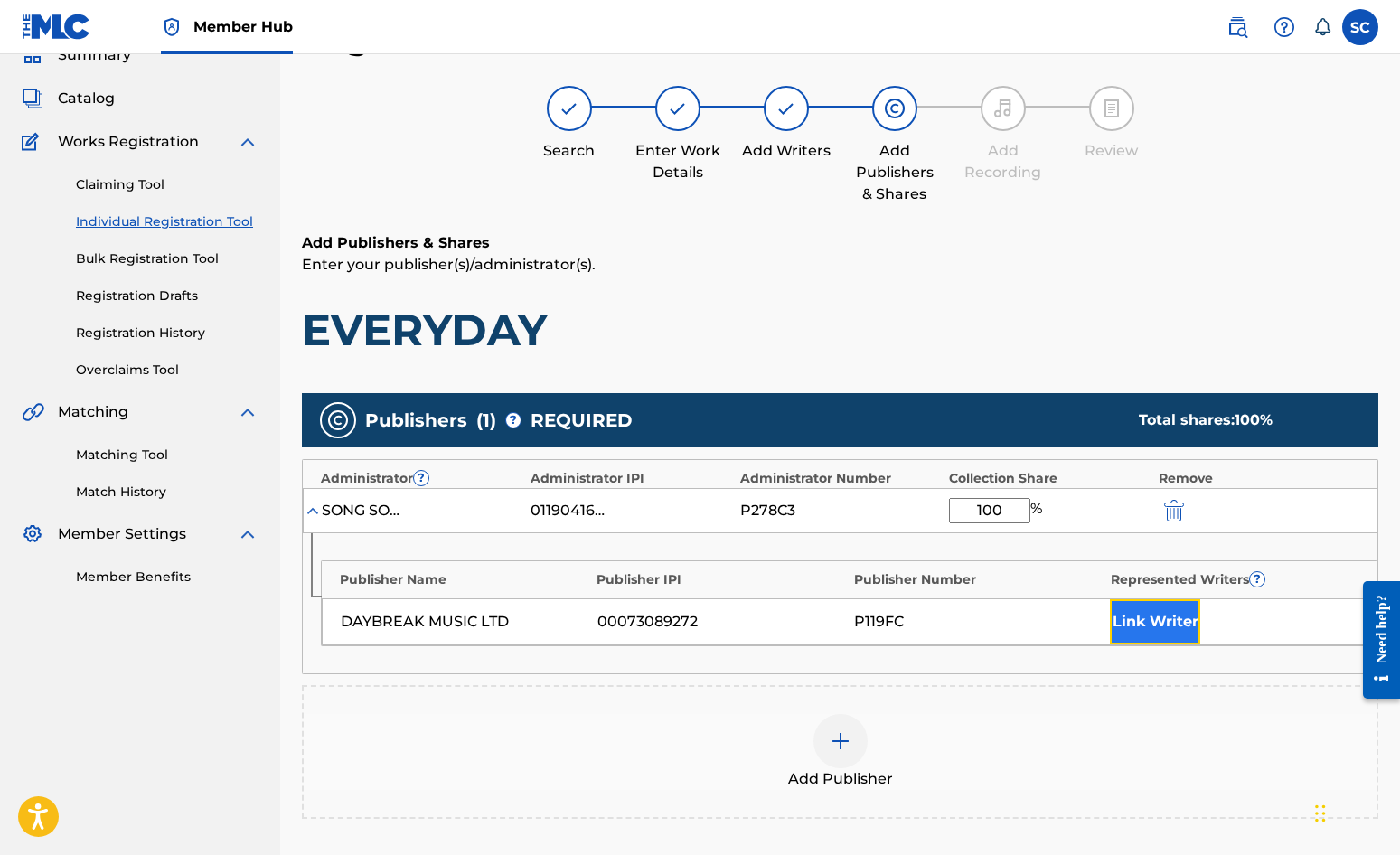
click at [1174, 621] on button "Link Writer" at bounding box center [1155, 622] width 90 height 45
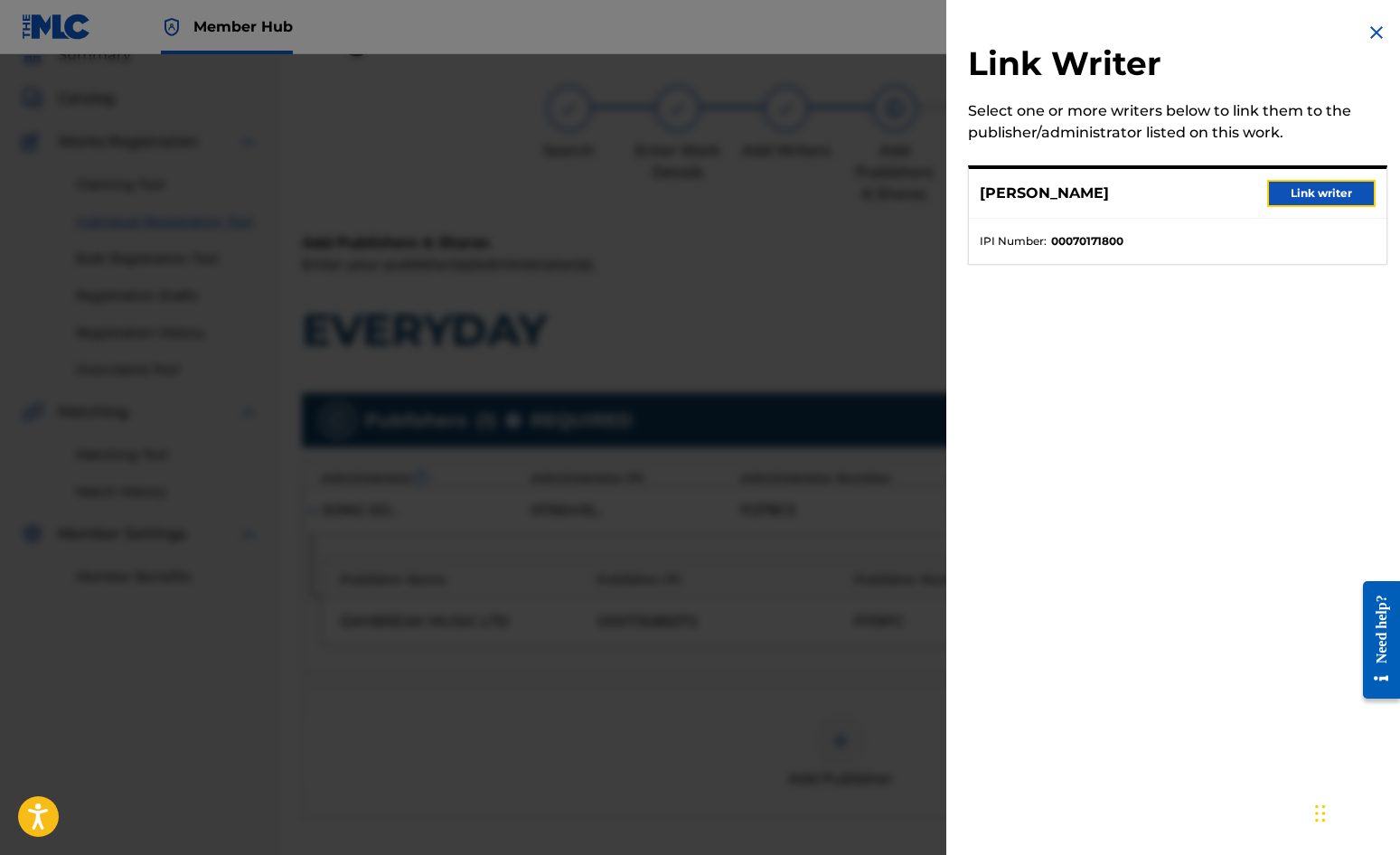
click at [1311, 194] on button "Link writer" at bounding box center [1321, 193] width 108 height 27
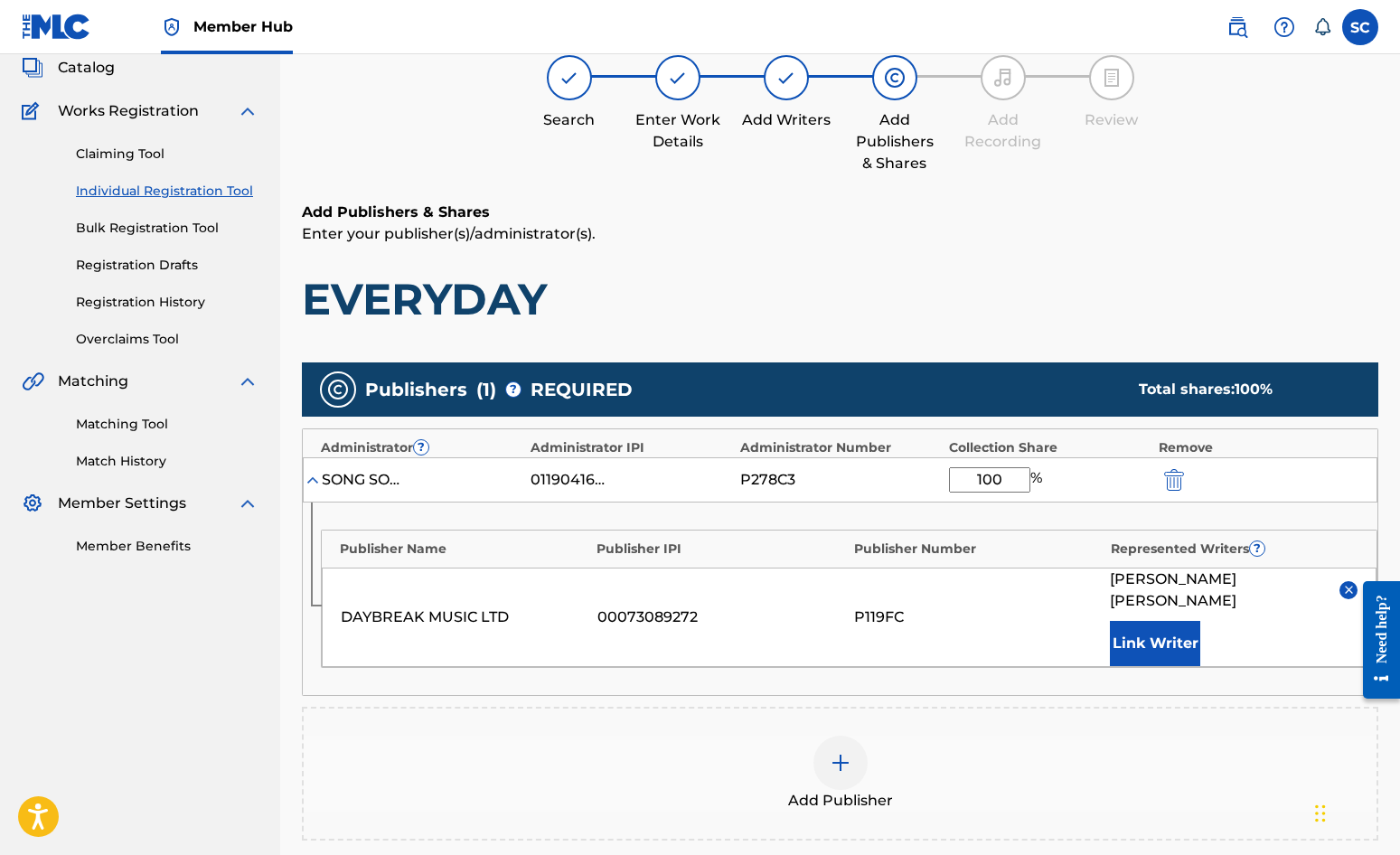
scroll to position [368, 0]
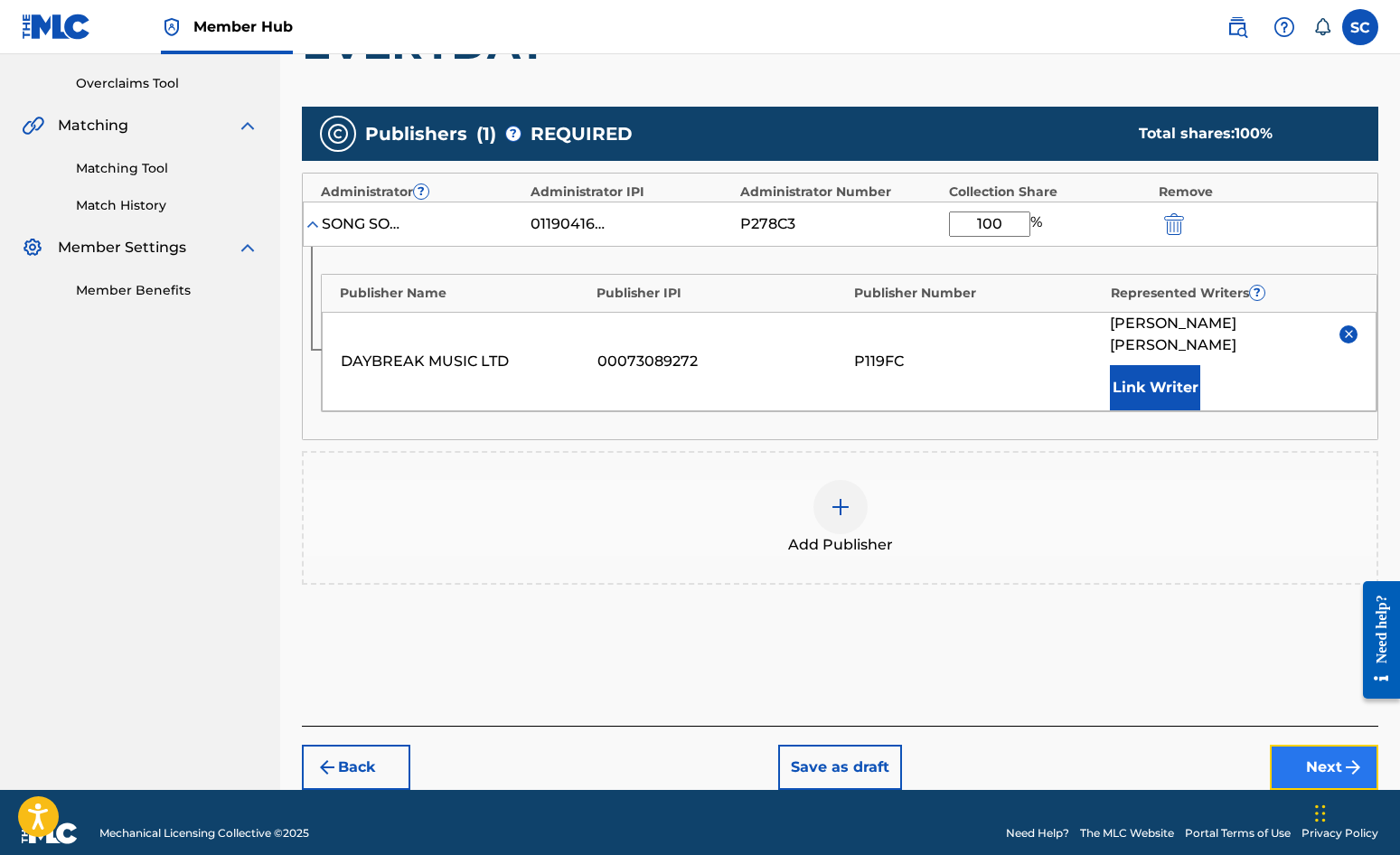
click at [1314, 745] on button "Next" at bounding box center [1324, 768] width 108 height 45
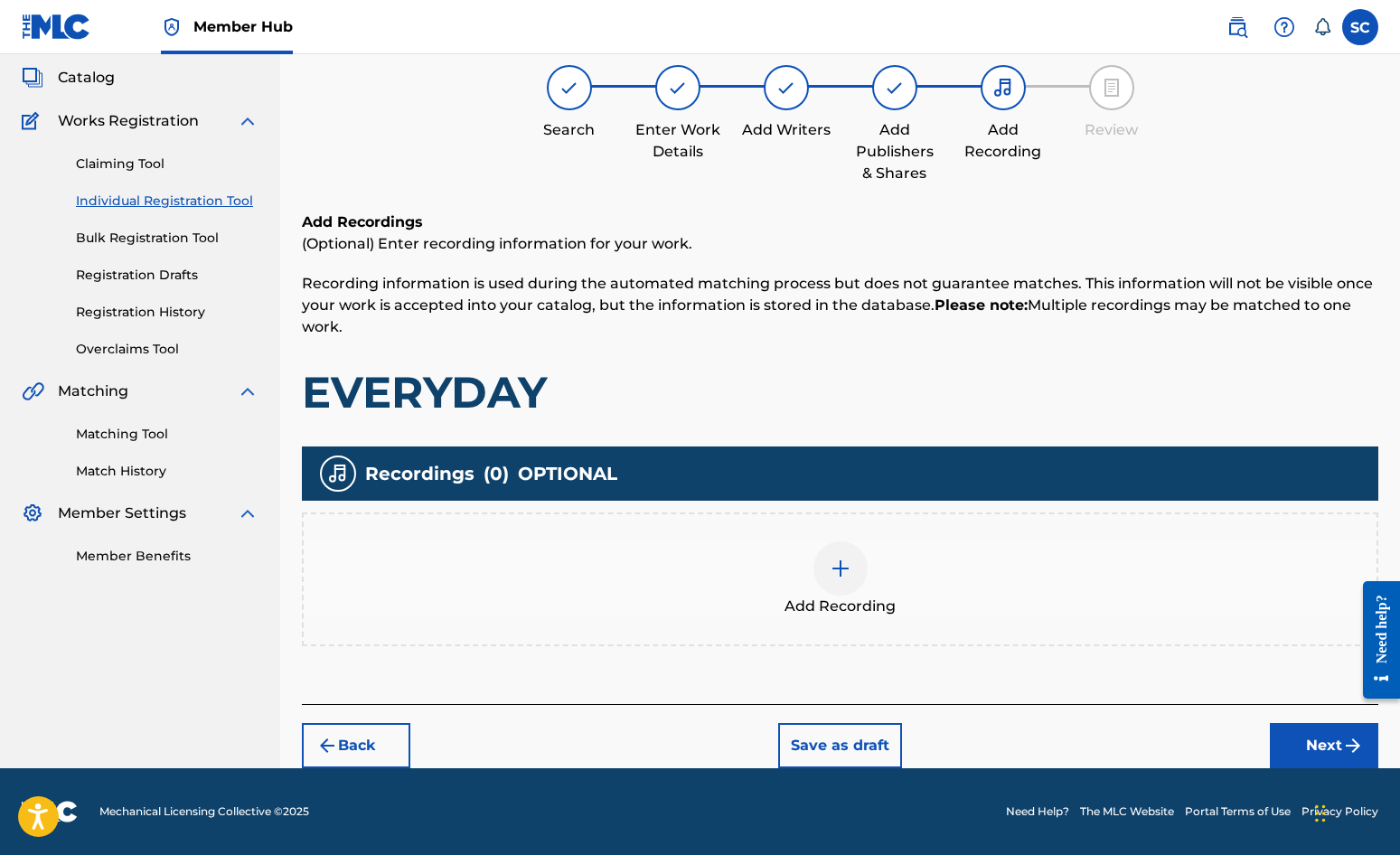
scroll to position [82, 0]
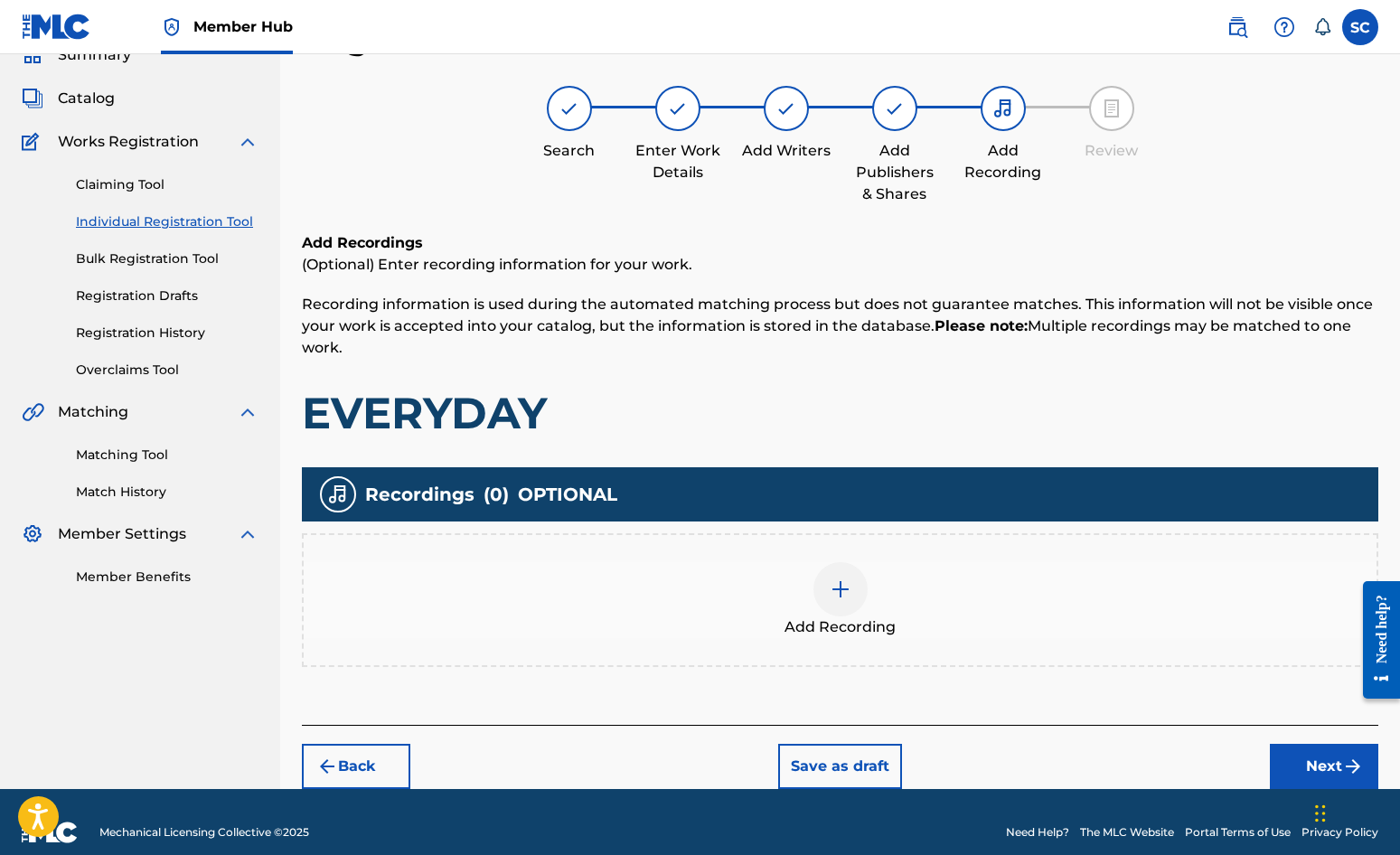
click at [837, 591] on img at bounding box center [840, 589] width 22 height 22
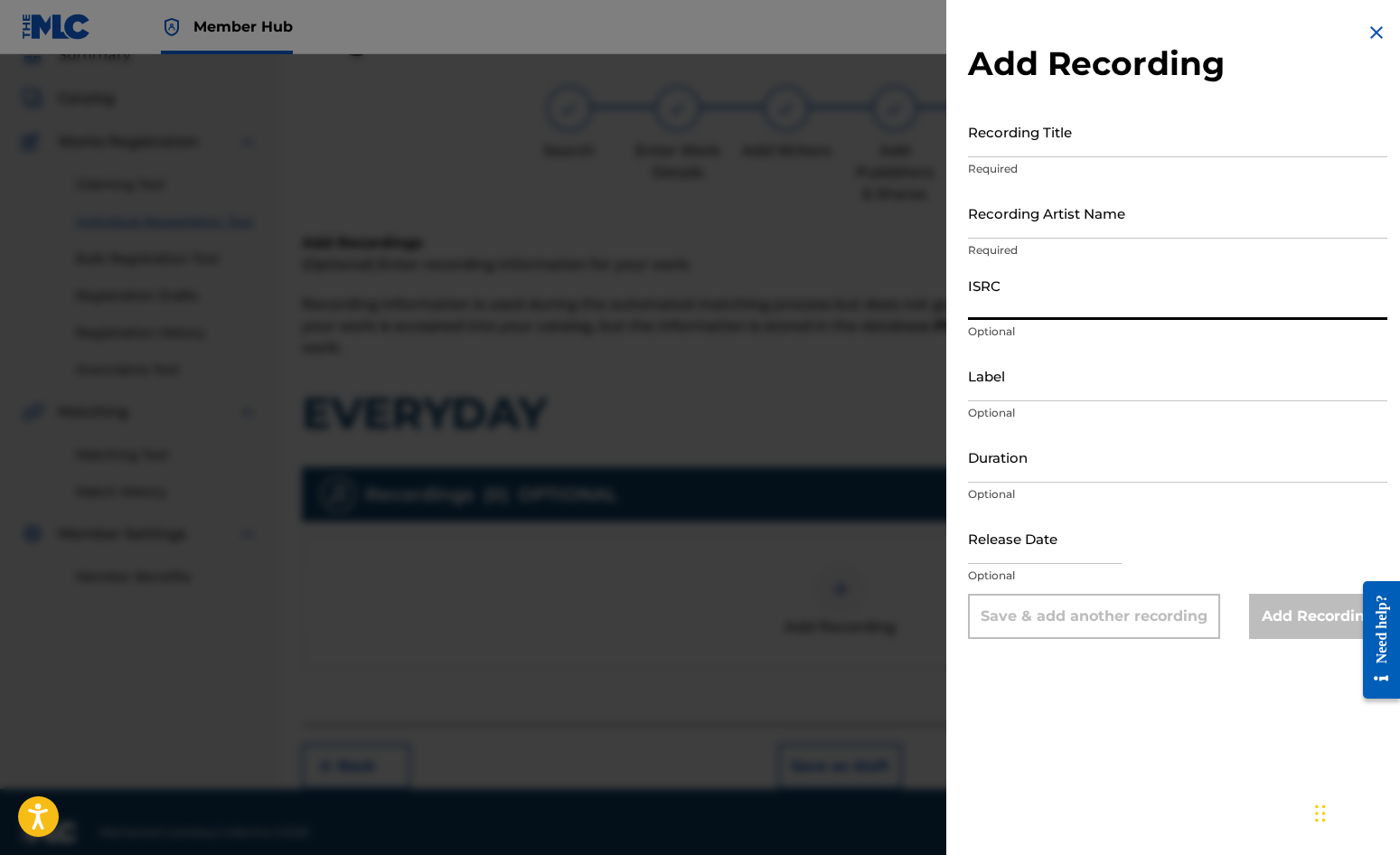
click at [1013, 299] on input "ISRC" at bounding box center [1177, 294] width 419 height 52
paste input "GBDPR0047507"
click at [1002, 134] on input "Recording Title" at bounding box center [1177, 132] width 419 height 52
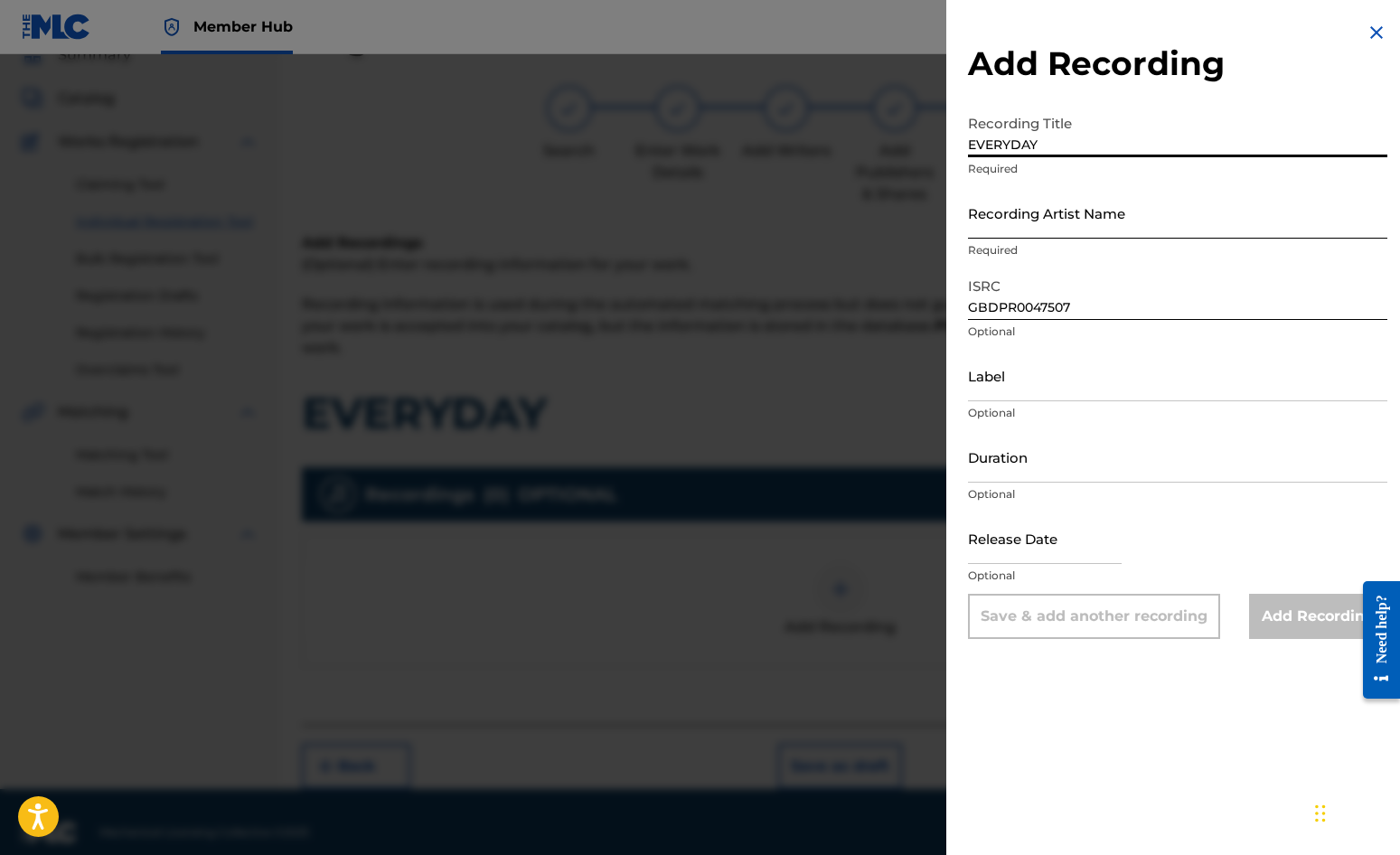
click at [1027, 209] on input "Recording Artist Name" at bounding box center [1177, 212] width 419 height 52
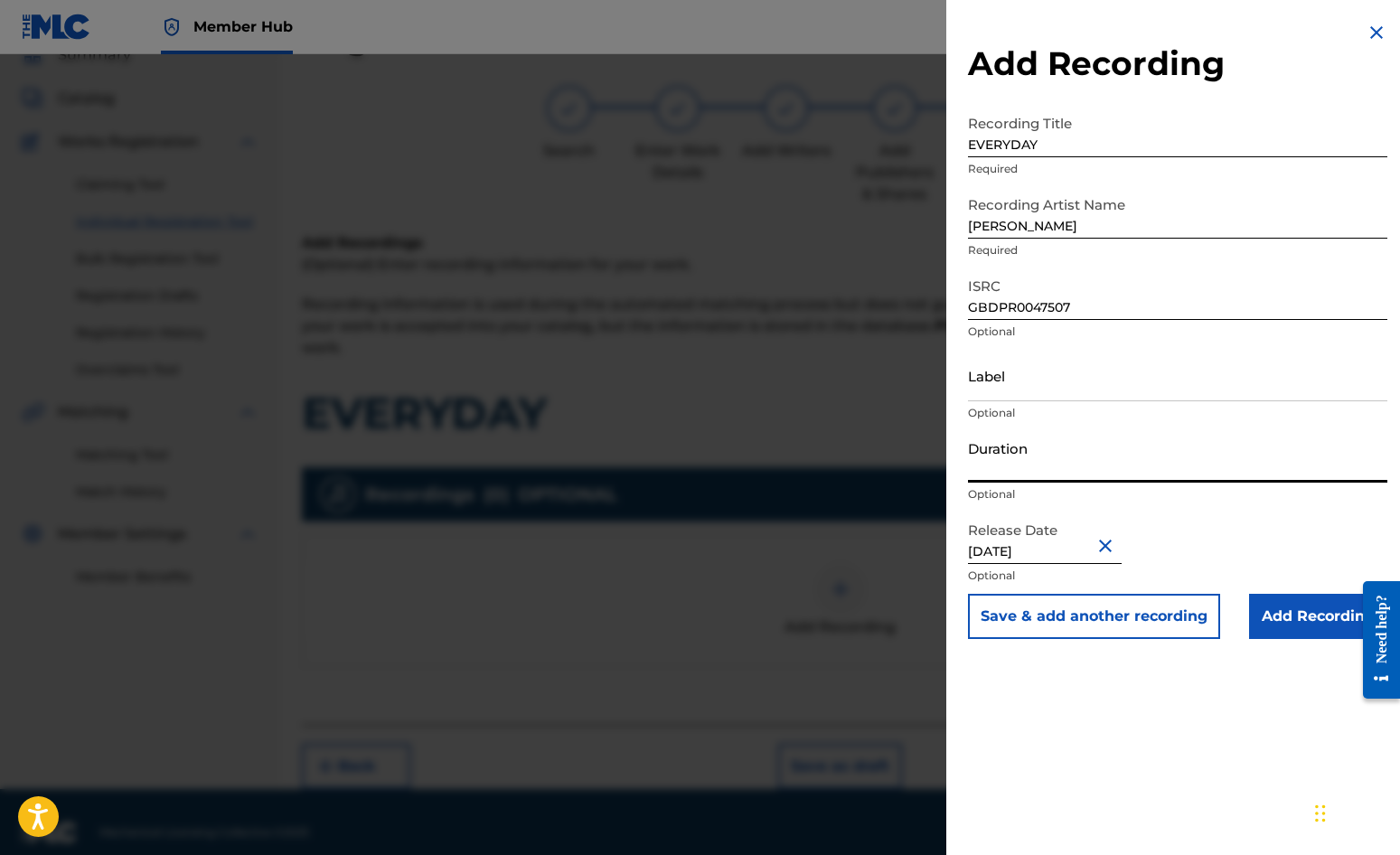
click at [996, 459] on input "Duration" at bounding box center [1177, 457] width 419 height 52
click at [1256, 676] on div "Add Recording Recording Title EVERYDAY Required Recording Artist Name DAVE COOK…" at bounding box center [1177, 428] width 463 height 855
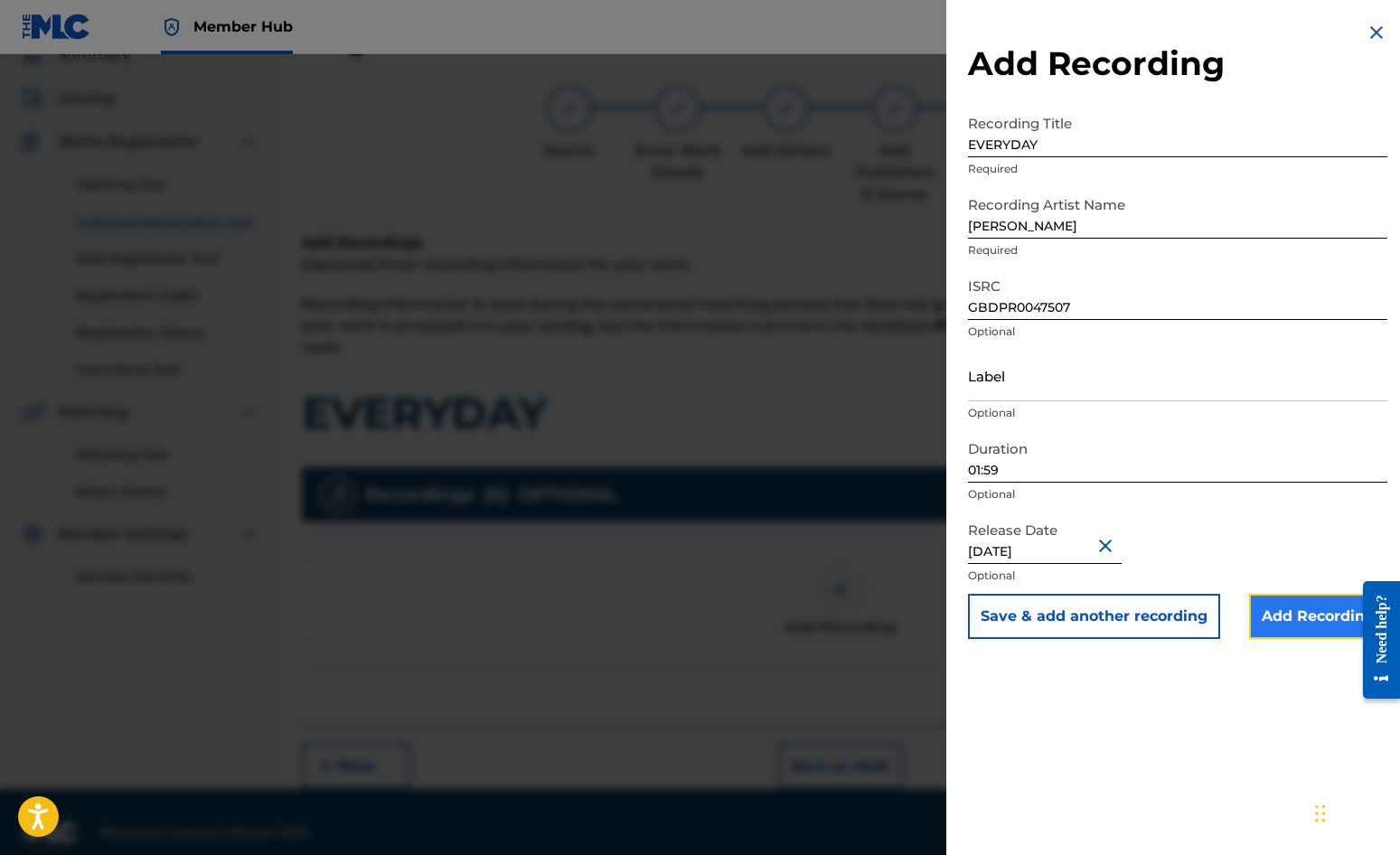
click at [1283, 615] on input "Add Recording" at bounding box center [1318, 616] width 138 height 45
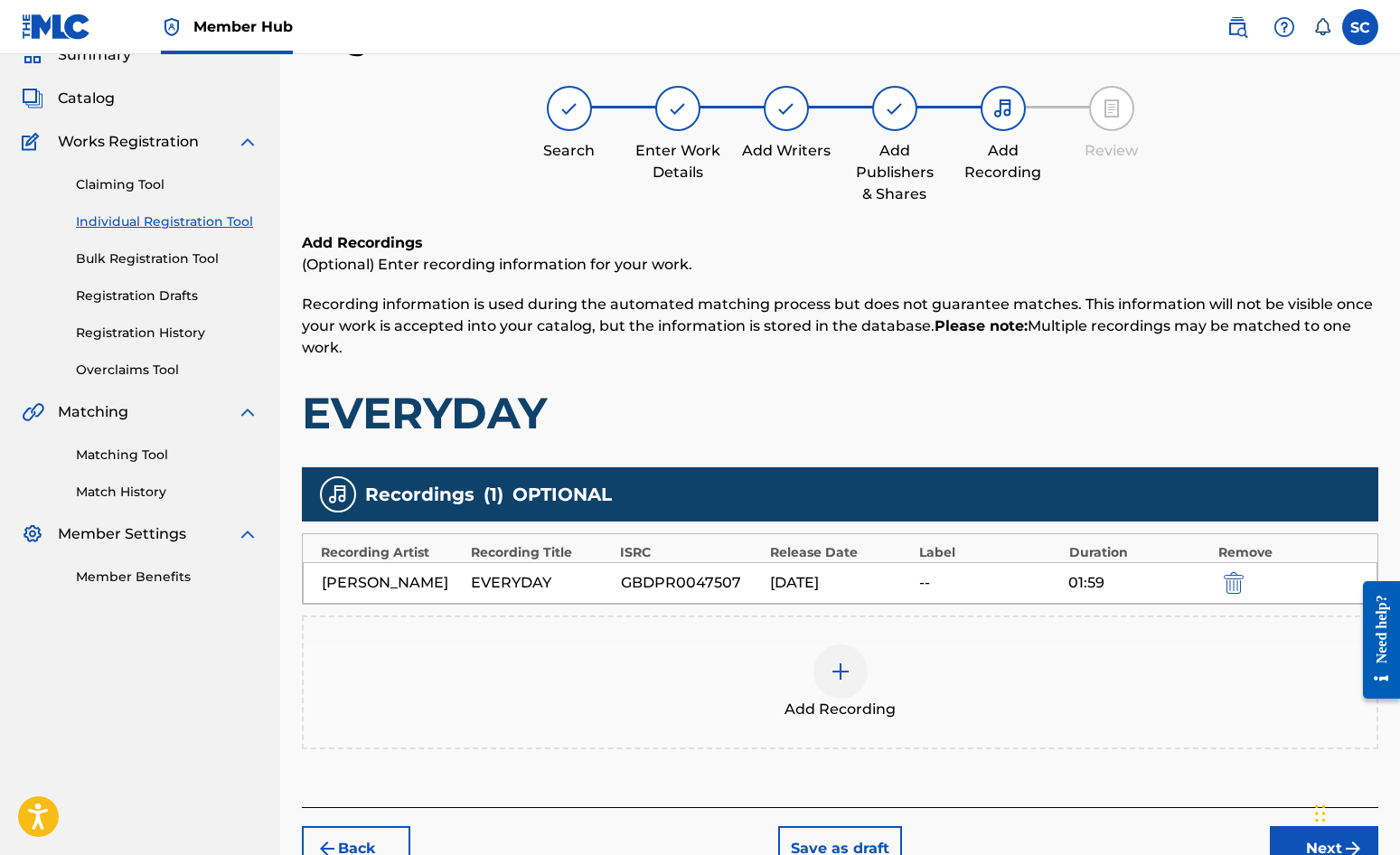
scroll to position [184, 0]
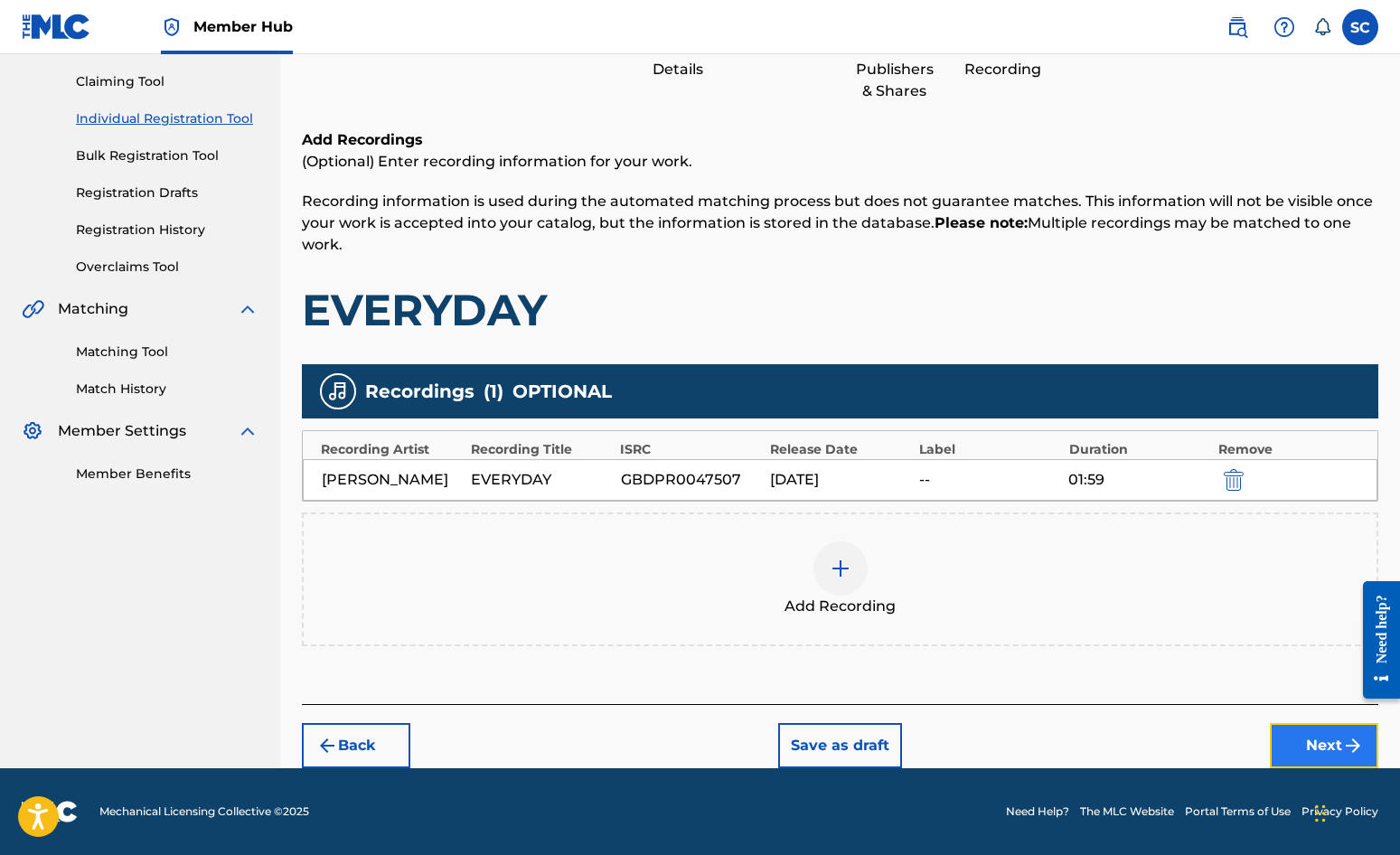
click at [1313, 744] on button "Next" at bounding box center [1324, 746] width 108 height 45
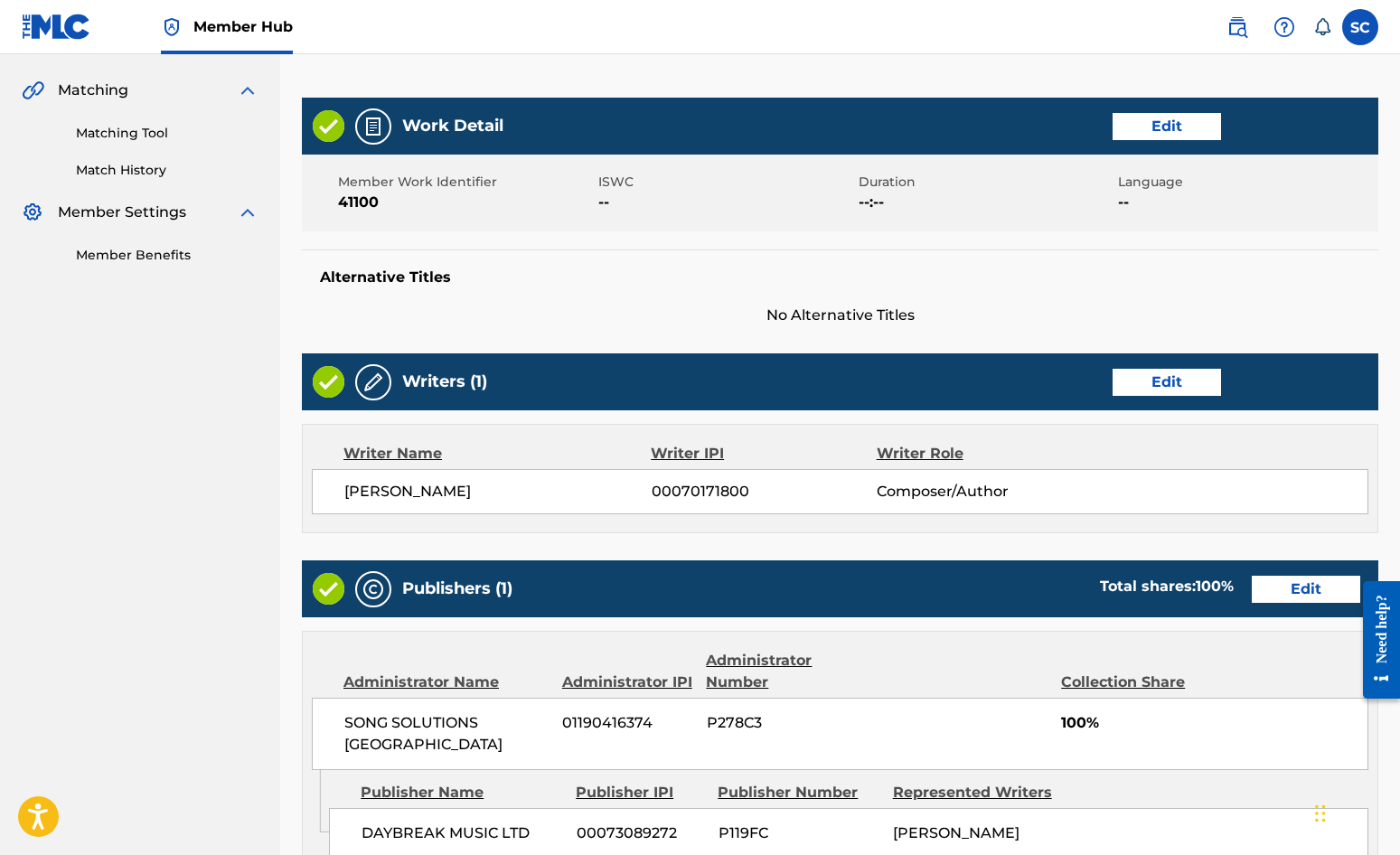
scroll to position [342, 0]
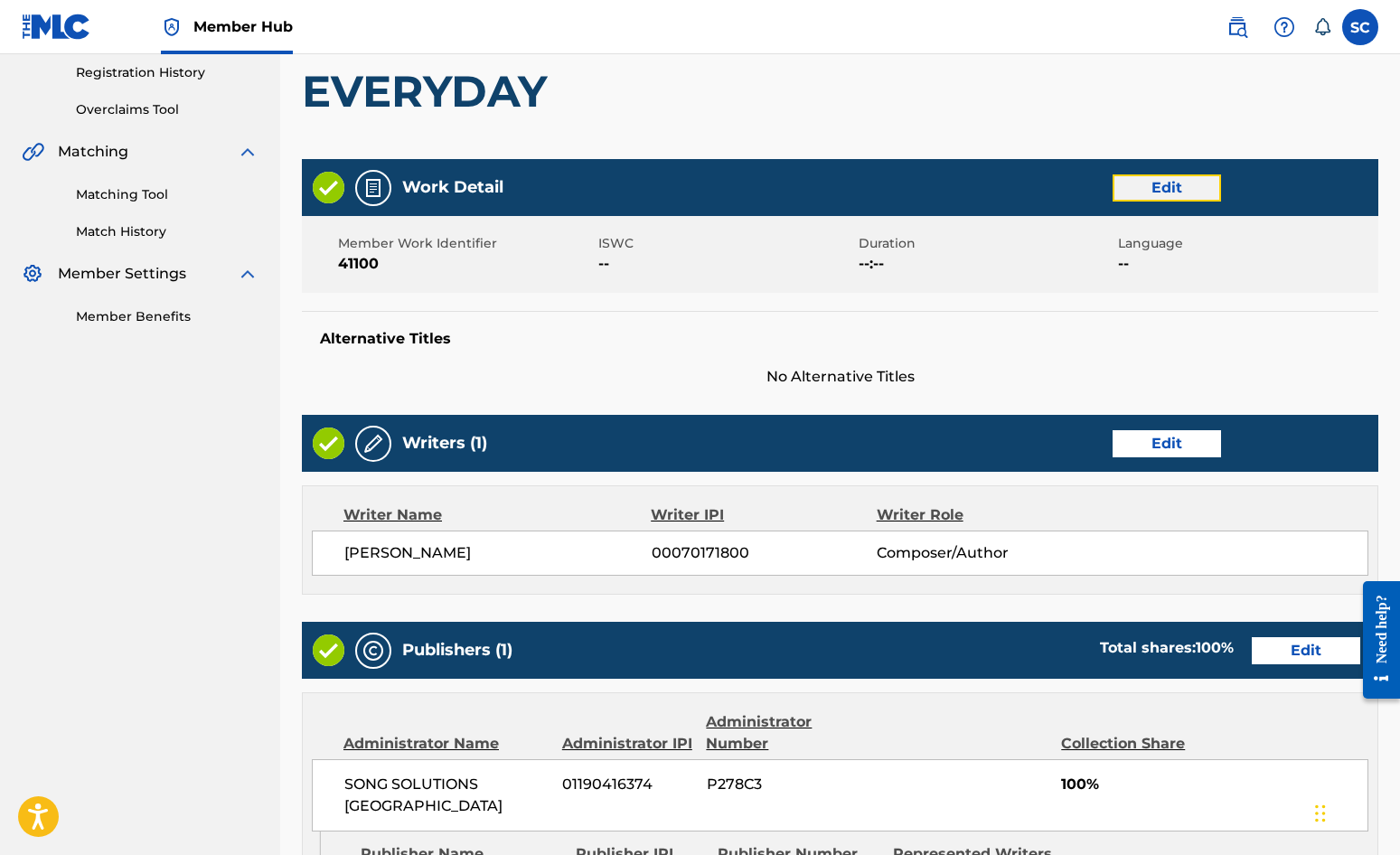
click at [1163, 188] on button "Edit" at bounding box center [1166, 188] width 108 height 27
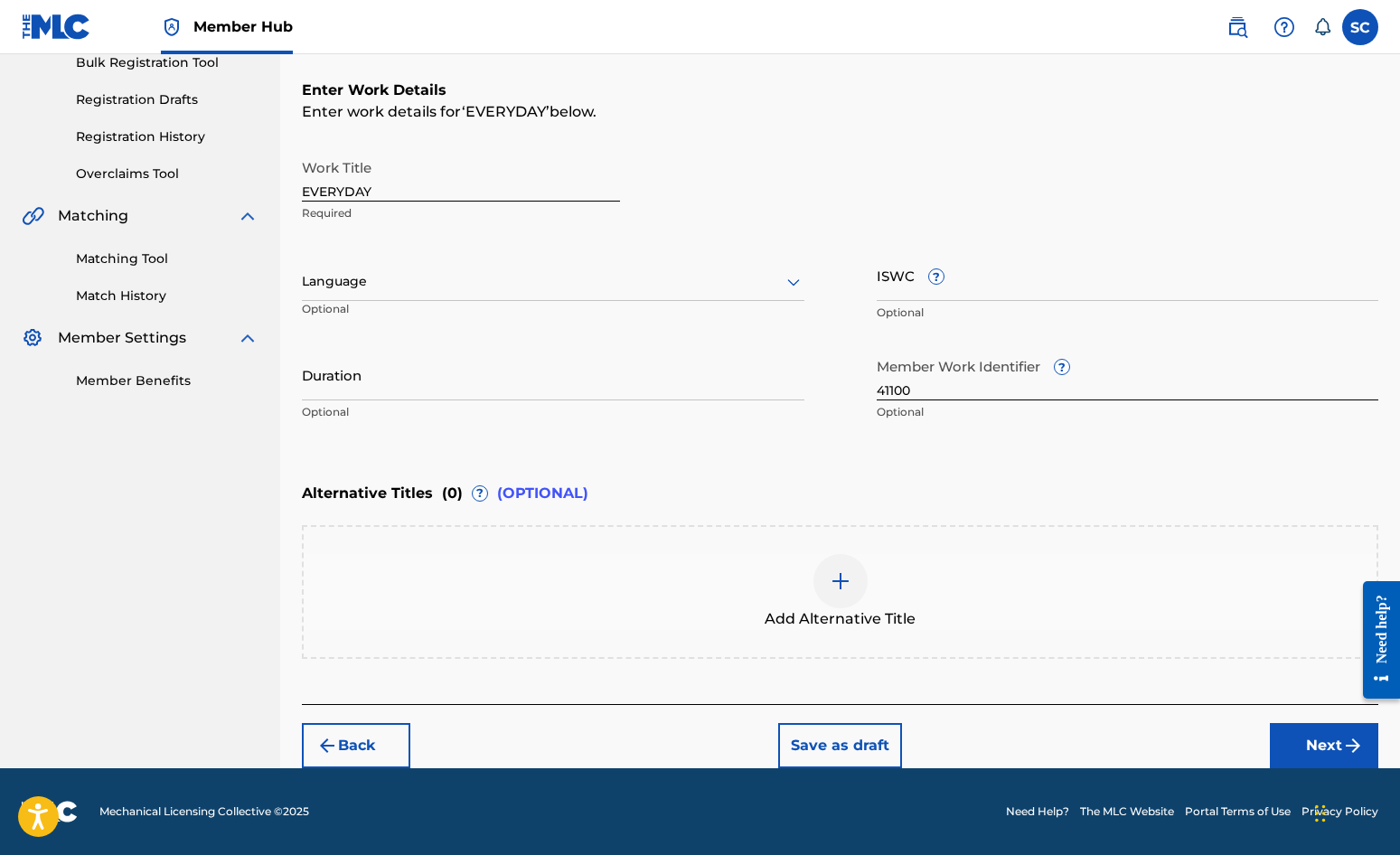
scroll to position [277, 0]
click at [925, 293] on input "ISWC ?" at bounding box center [1128, 275] width 503 height 52
paste input "T-010.402.449-8"
click at [739, 548] on div "Add Alternative Title" at bounding box center [840, 592] width 1077 height 133
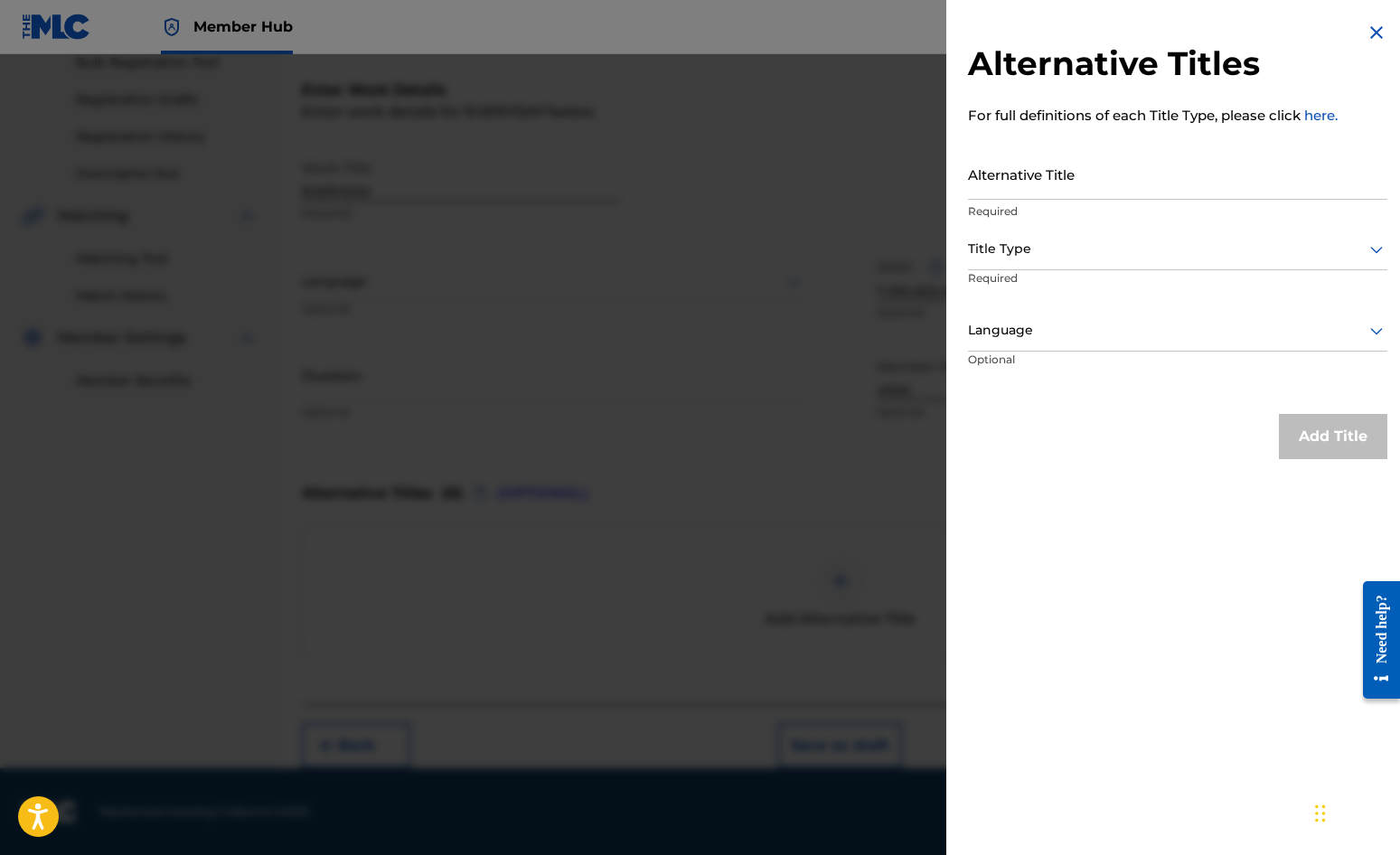
click at [1369, 33] on img at bounding box center [1377, 32] width 22 height 22
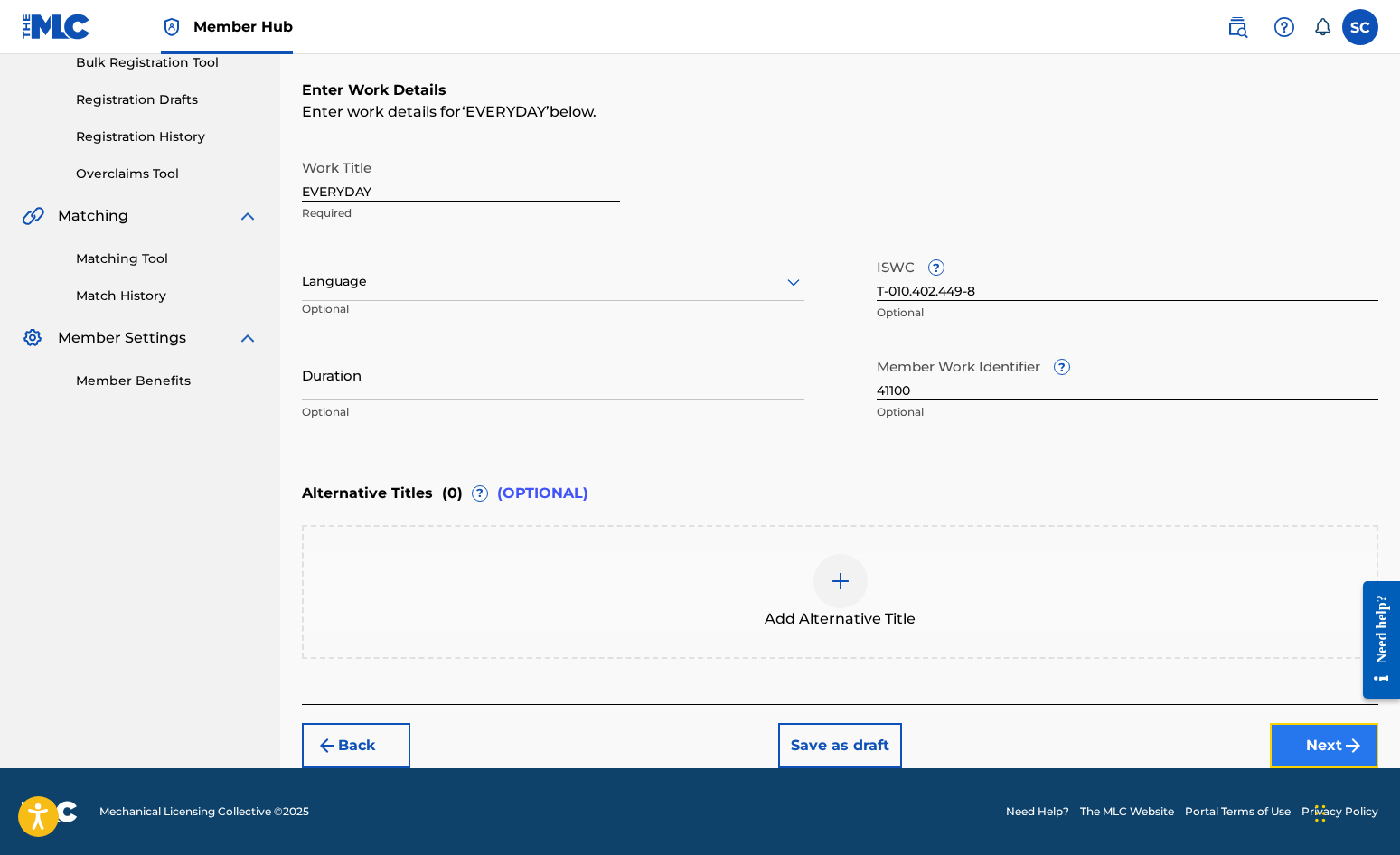
click at [1330, 738] on button "Next" at bounding box center [1324, 746] width 108 height 45
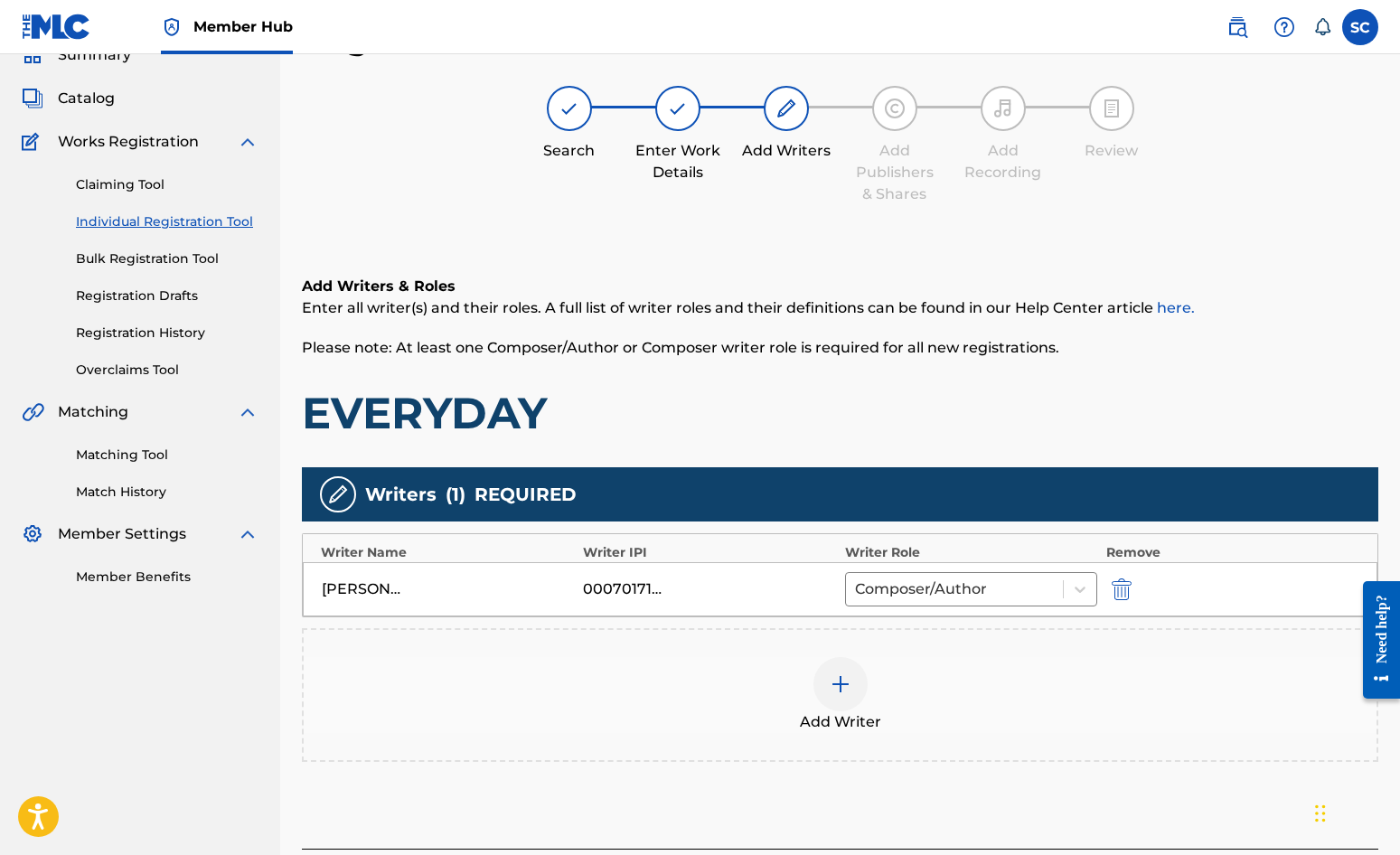
scroll to position [226, 0]
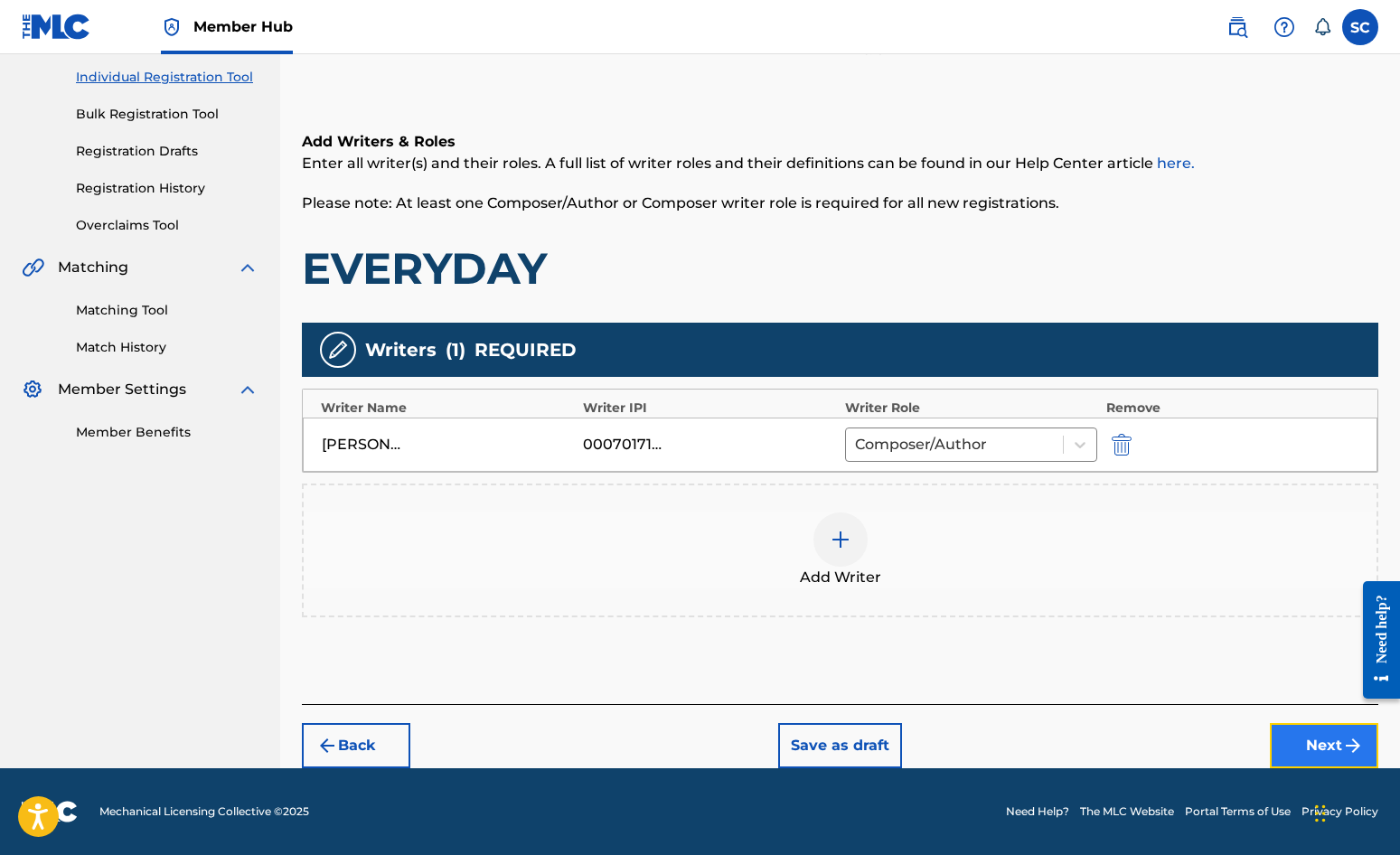
click at [1320, 740] on button "Next" at bounding box center [1324, 746] width 108 height 45
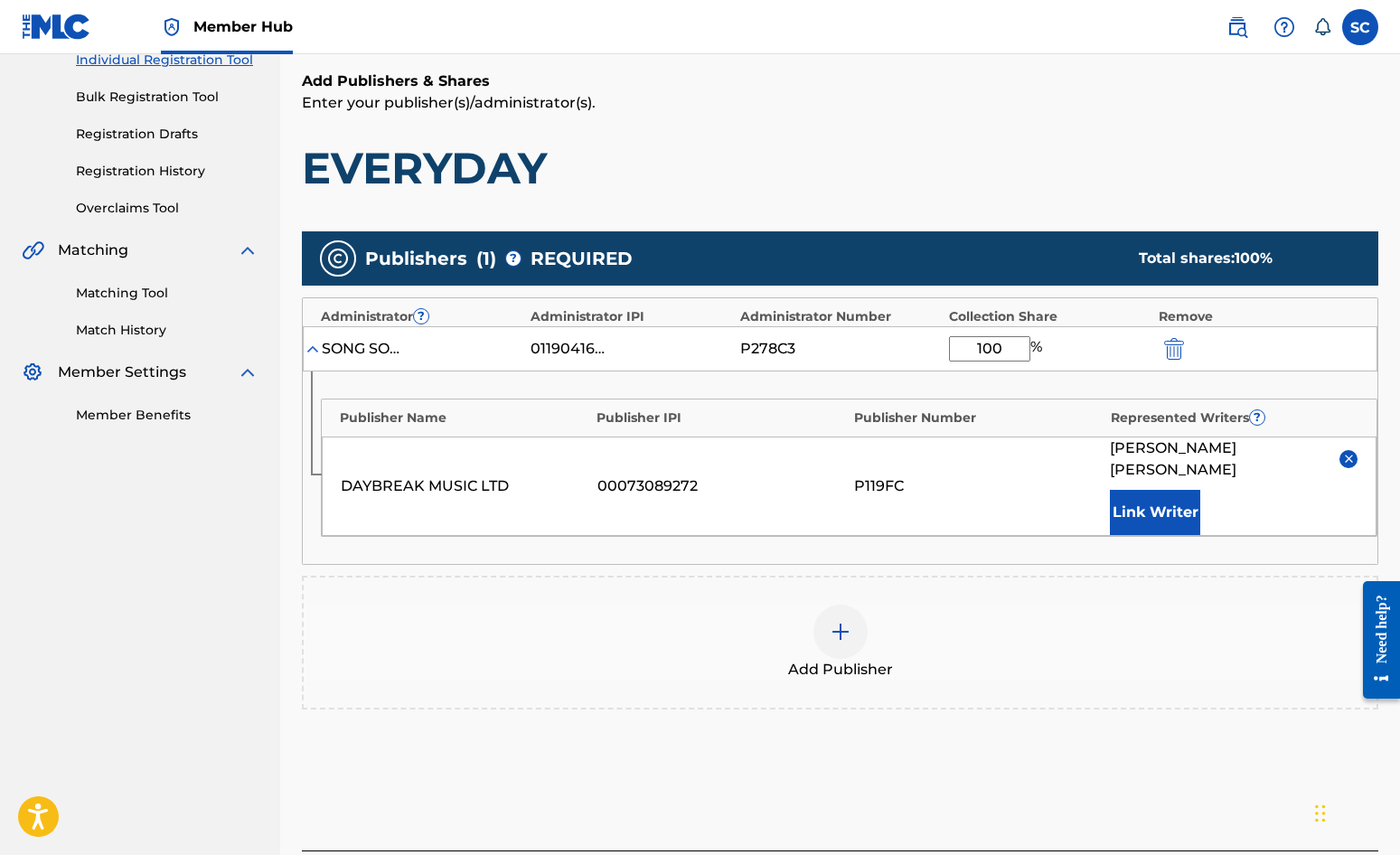
scroll to position [368, 0]
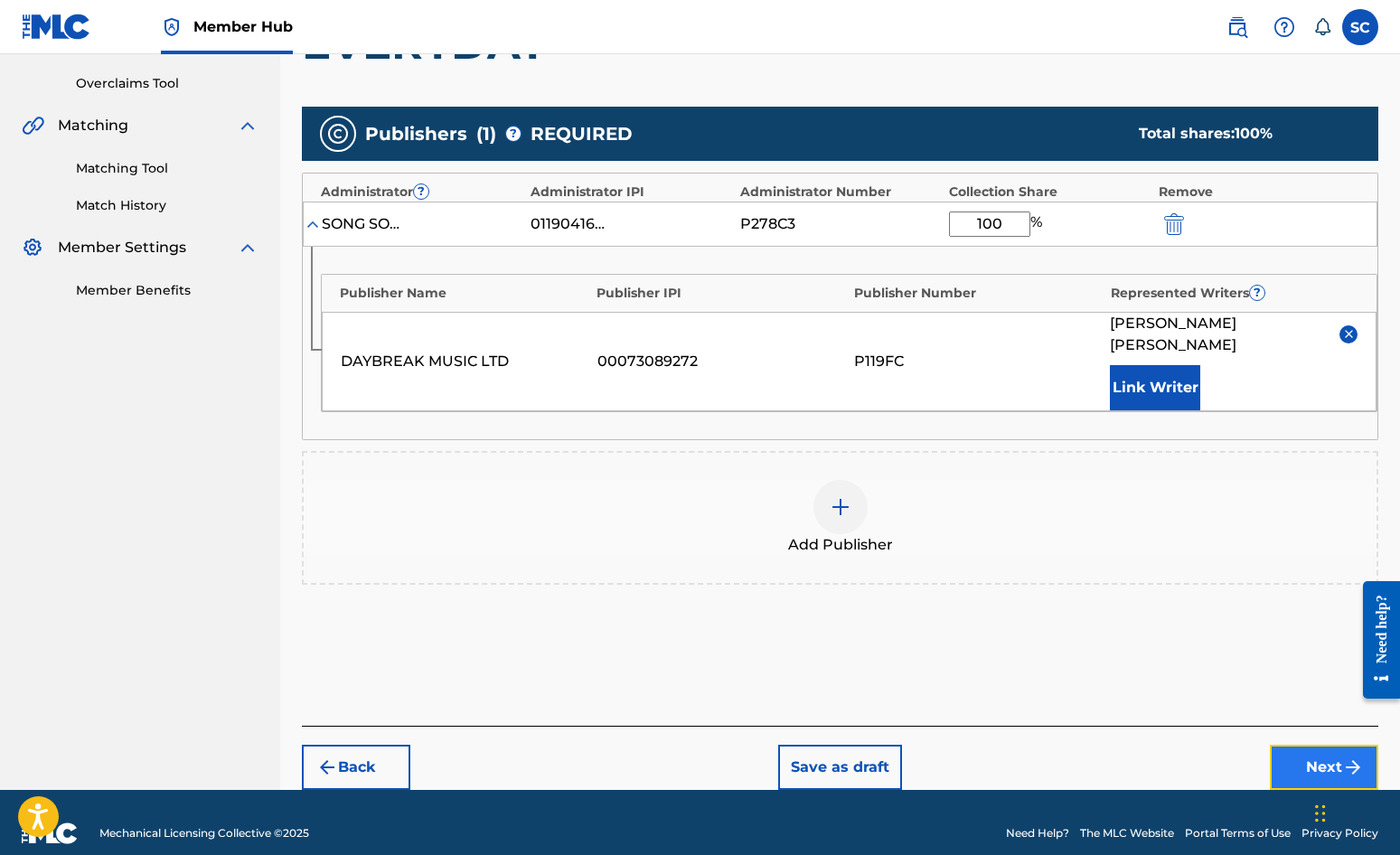
drag, startPoint x: 1324, startPoint y: 748, endPoint x: 1311, endPoint y: 739, distance: 15.8
click at [1311, 745] on button "Next" at bounding box center [1324, 768] width 108 height 45
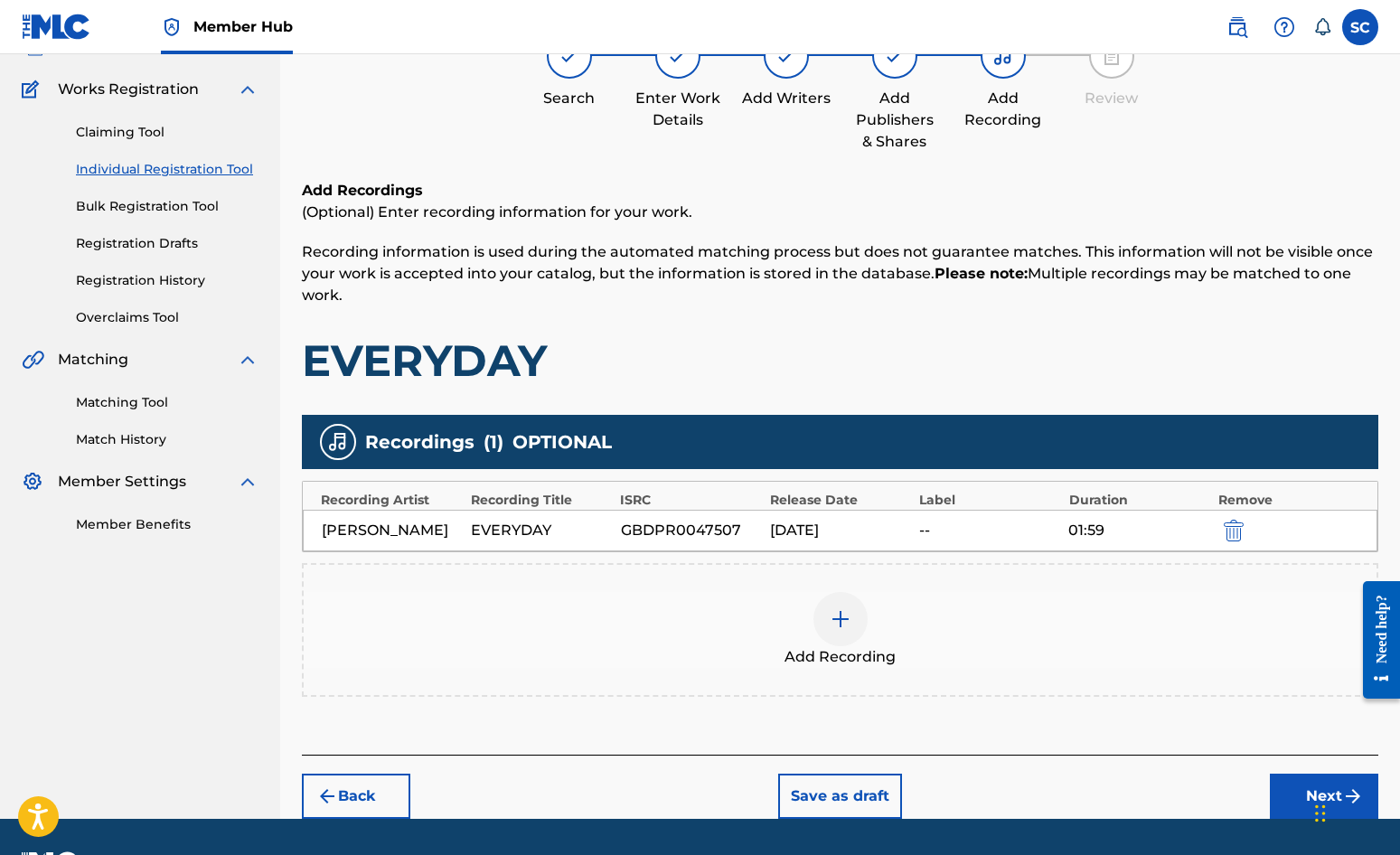
scroll to position [184, 0]
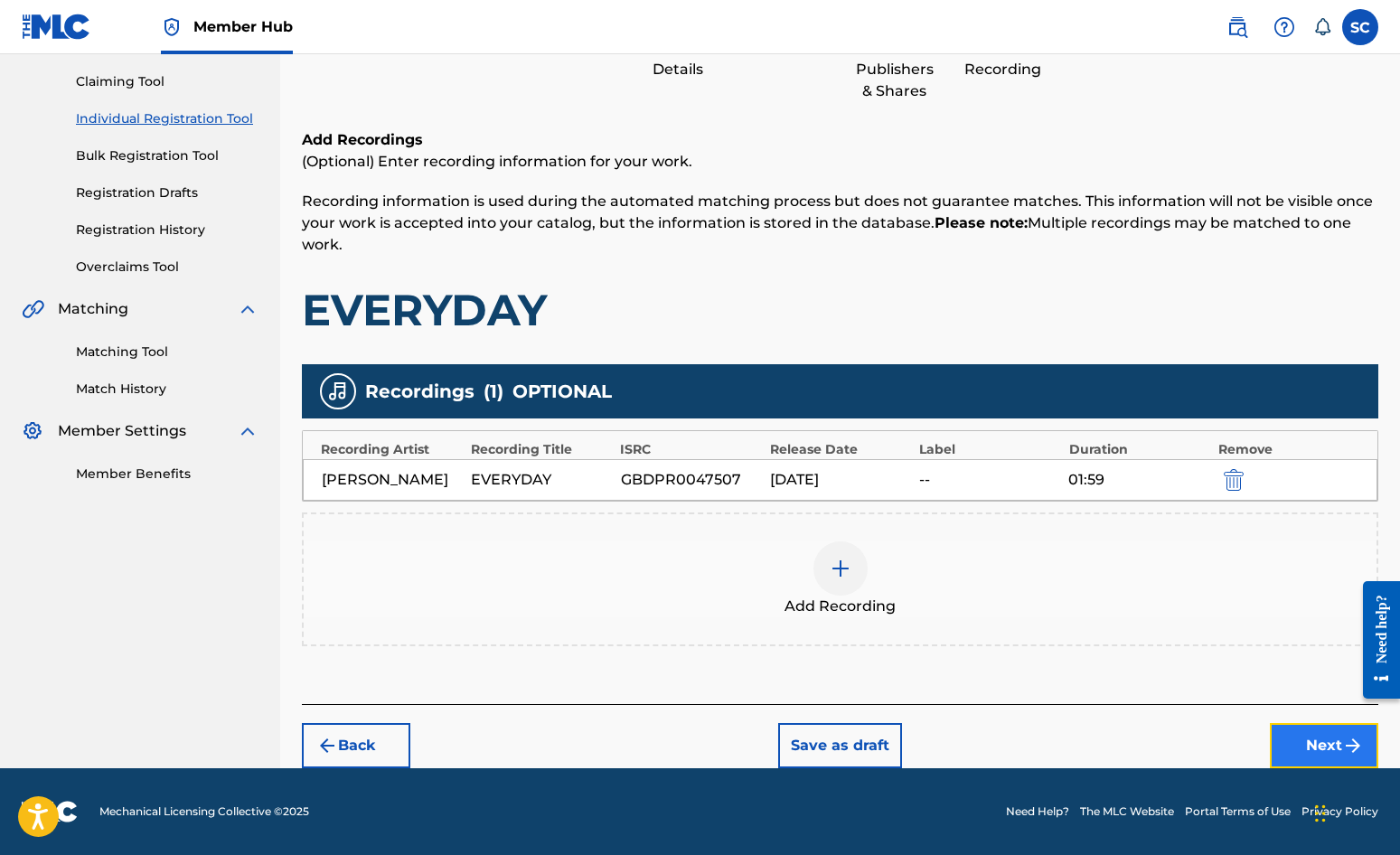
click at [1336, 738] on button "Next" at bounding box center [1324, 746] width 108 height 45
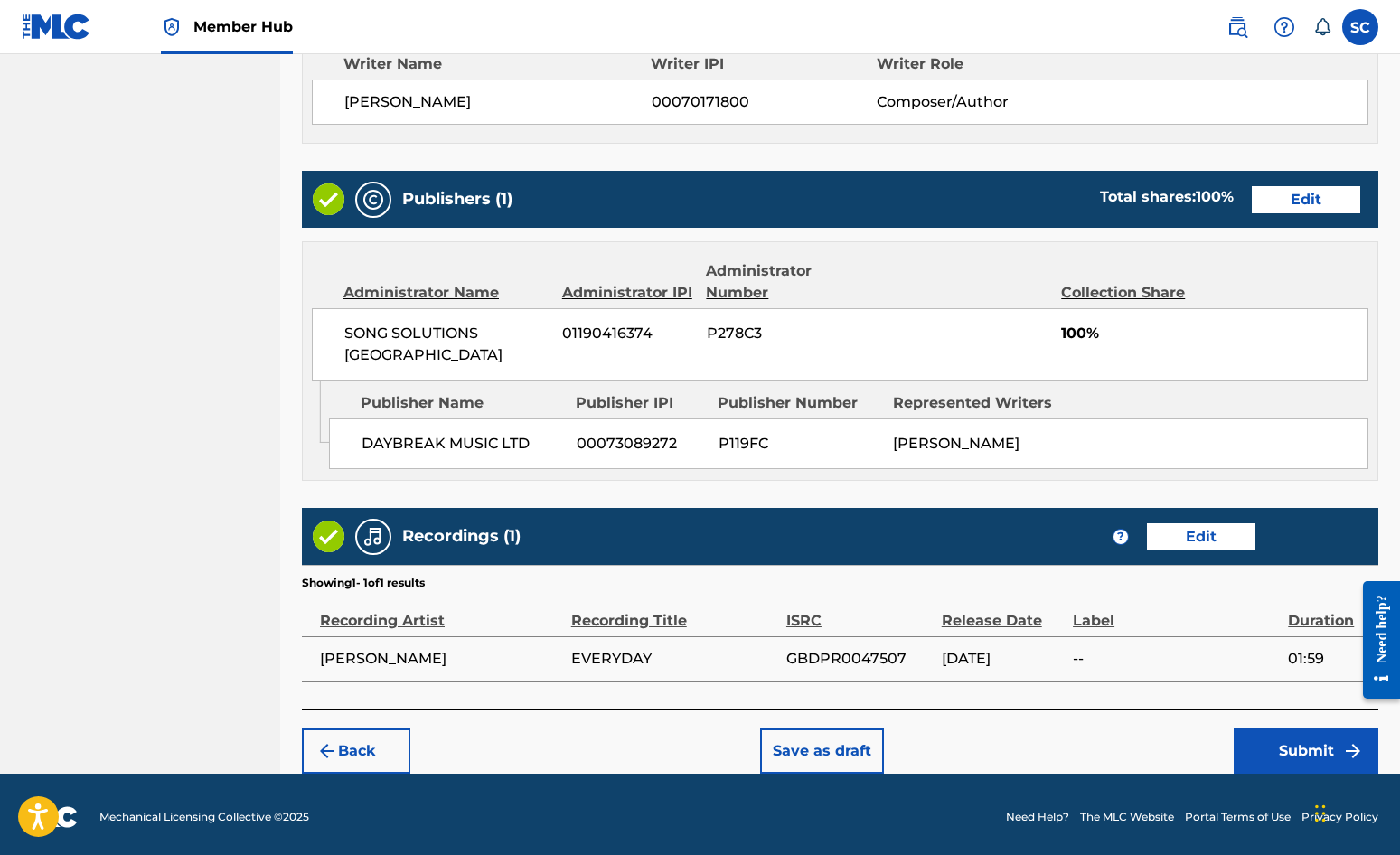
scroll to position [794, 0]
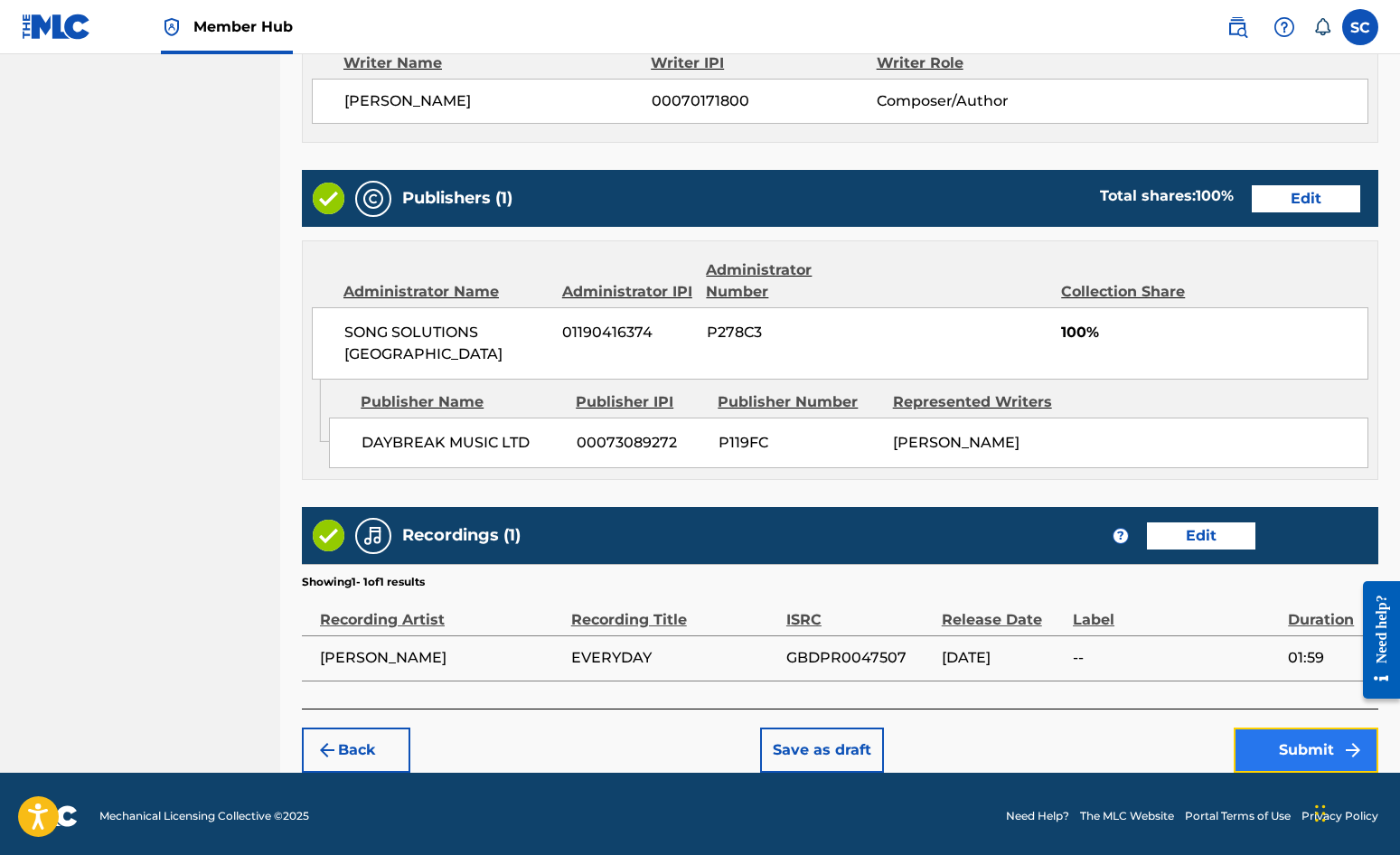
click at [1296, 745] on button "Submit" at bounding box center [1306, 750] width 145 height 45
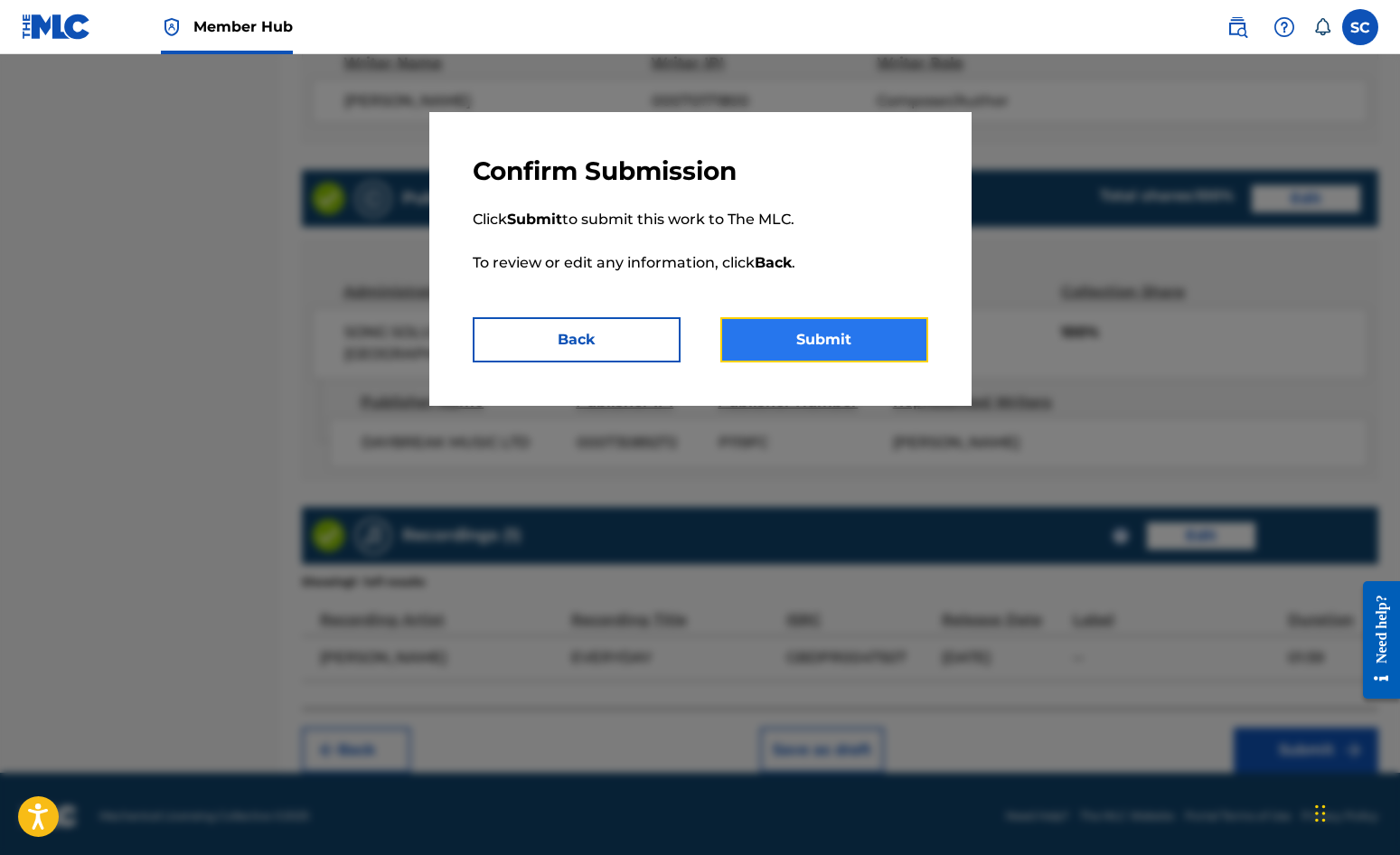
click at [831, 341] on button "Submit" at bounding box center [824, 340] width 208 height 45
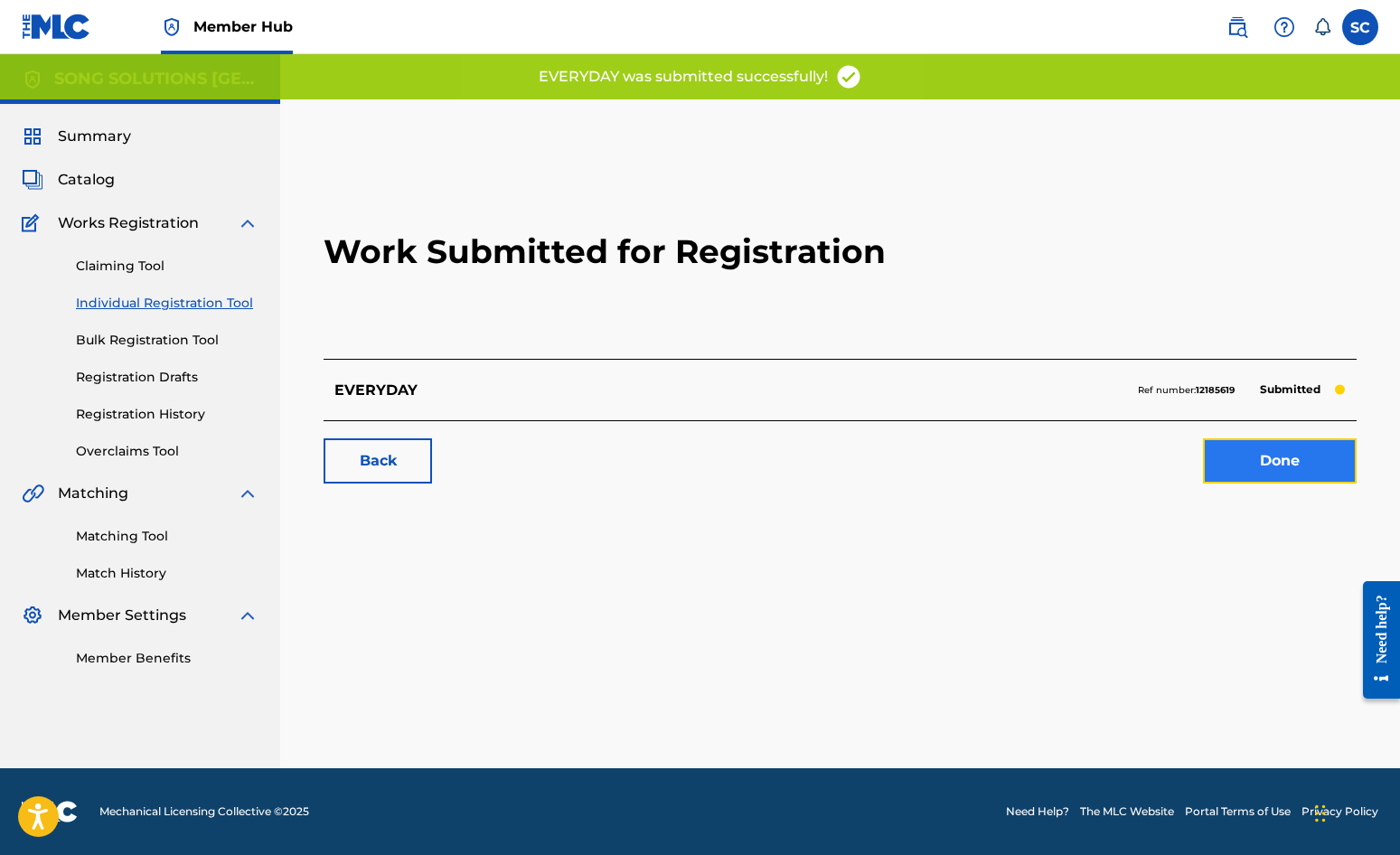
click at [1278, 460] on link "Done" at bounding box center [1281, 461] width 154 height 45
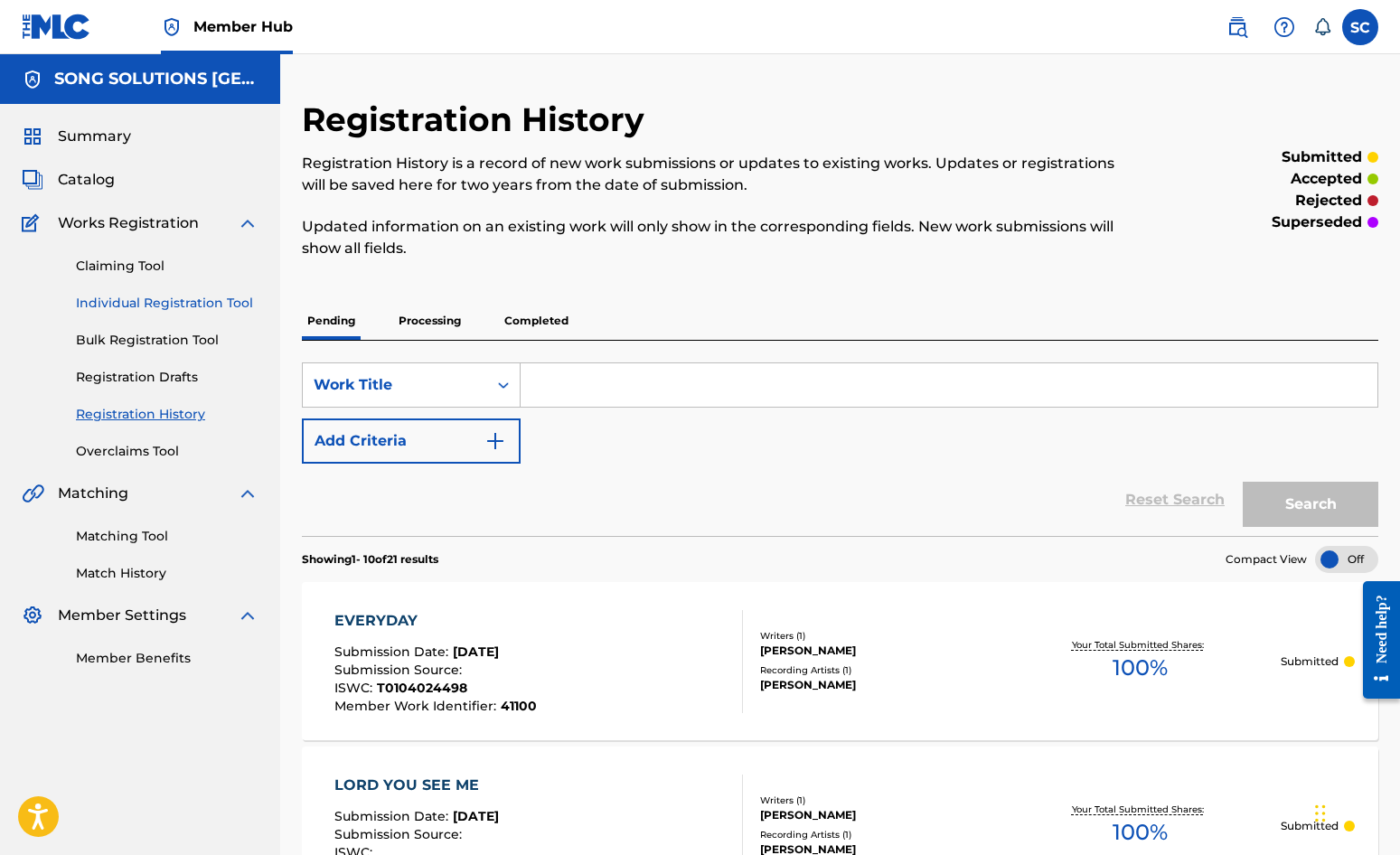
click at [144, 300] on link "Individual Registration Tool" at bounding box center [167, 303] width 182 height 19
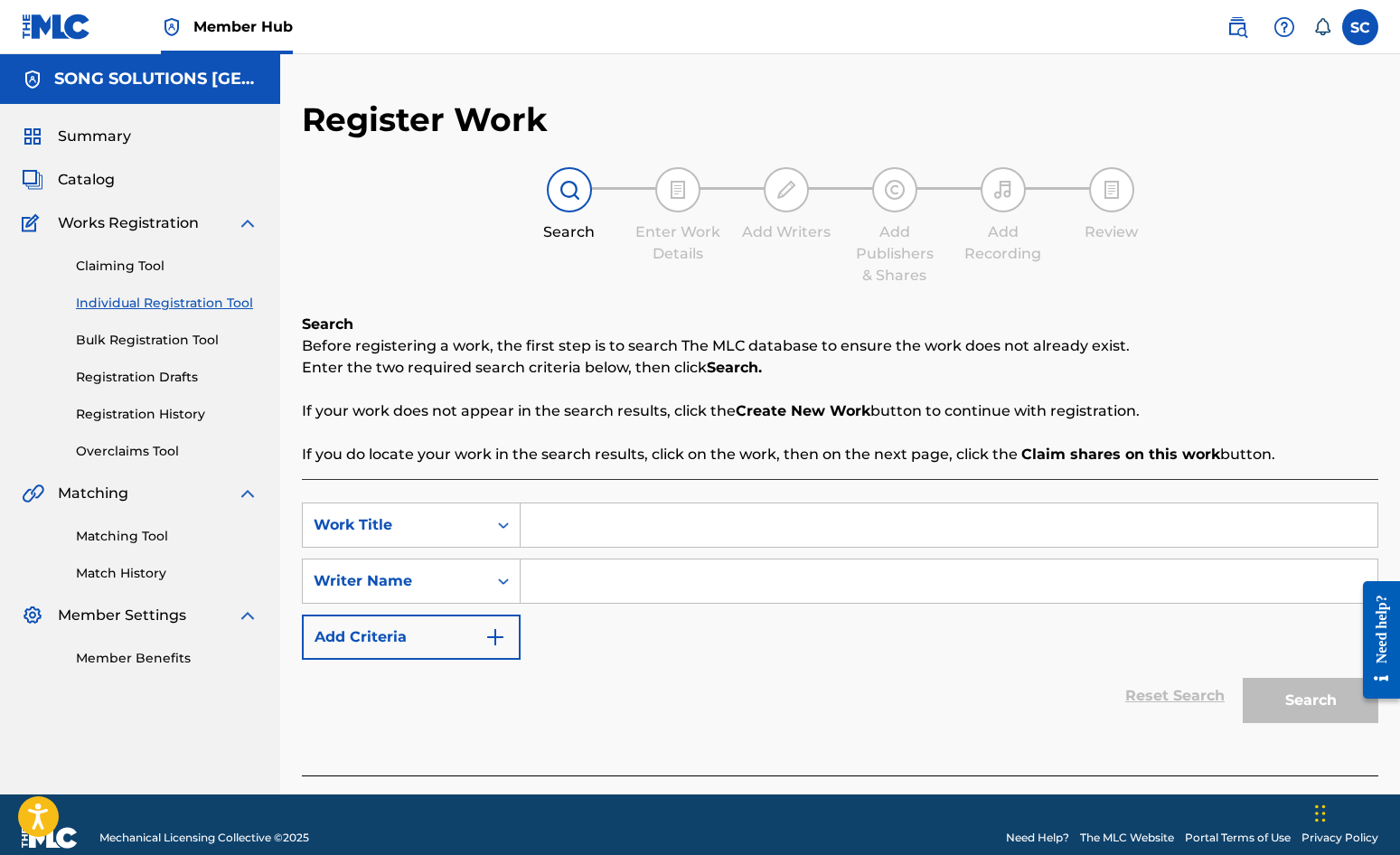
click at [628, 512] on input "Search Form" at bounding box center [949, 525] width 857 height 43
click at [700, 579] on input "Search Form" at bounding box center [949, 582] width 857 height 43
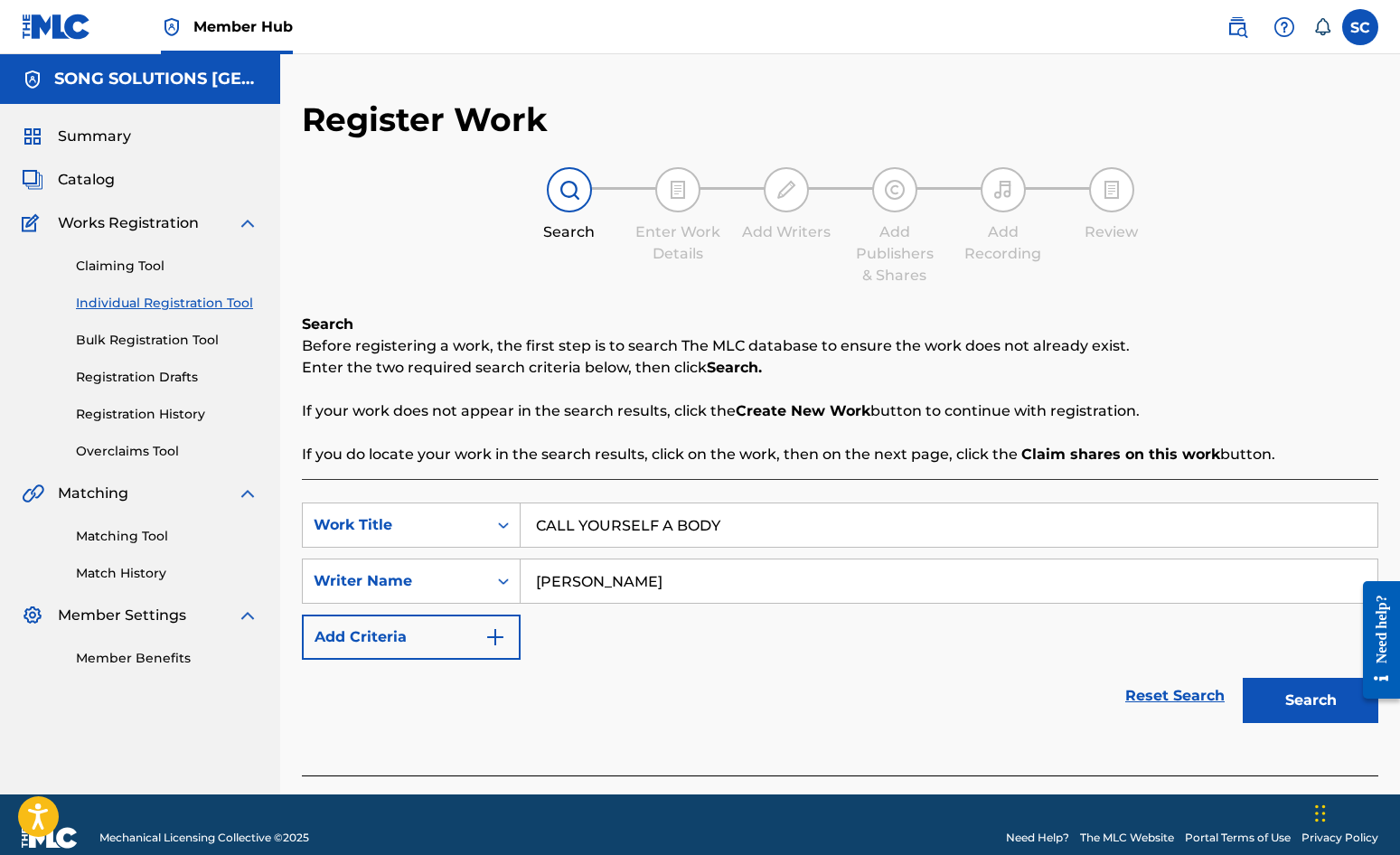
click at [1243, 678] on button "Search" at bounding box center [1311, 701] width 135 height 45
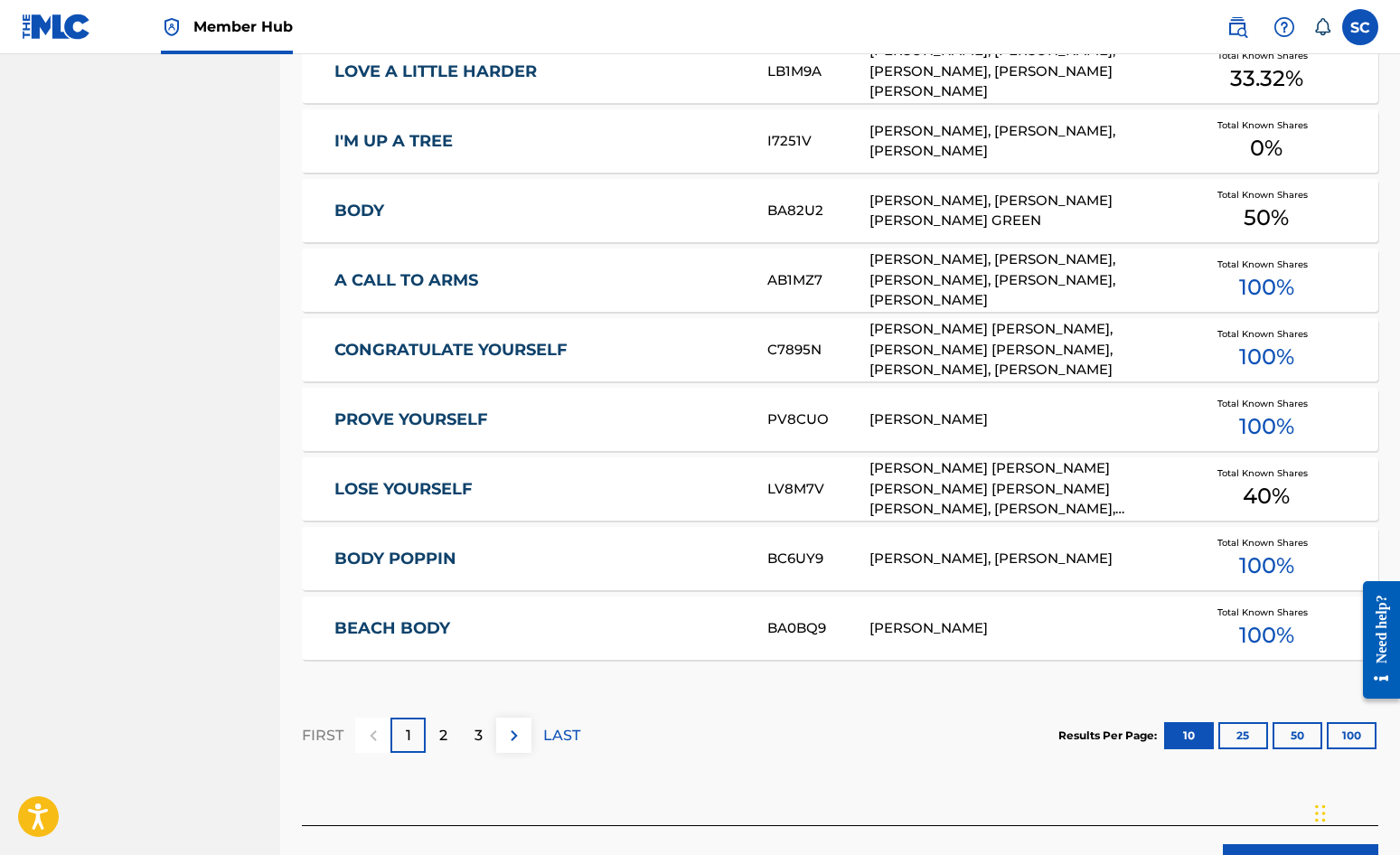
scroll to position [995, 0]
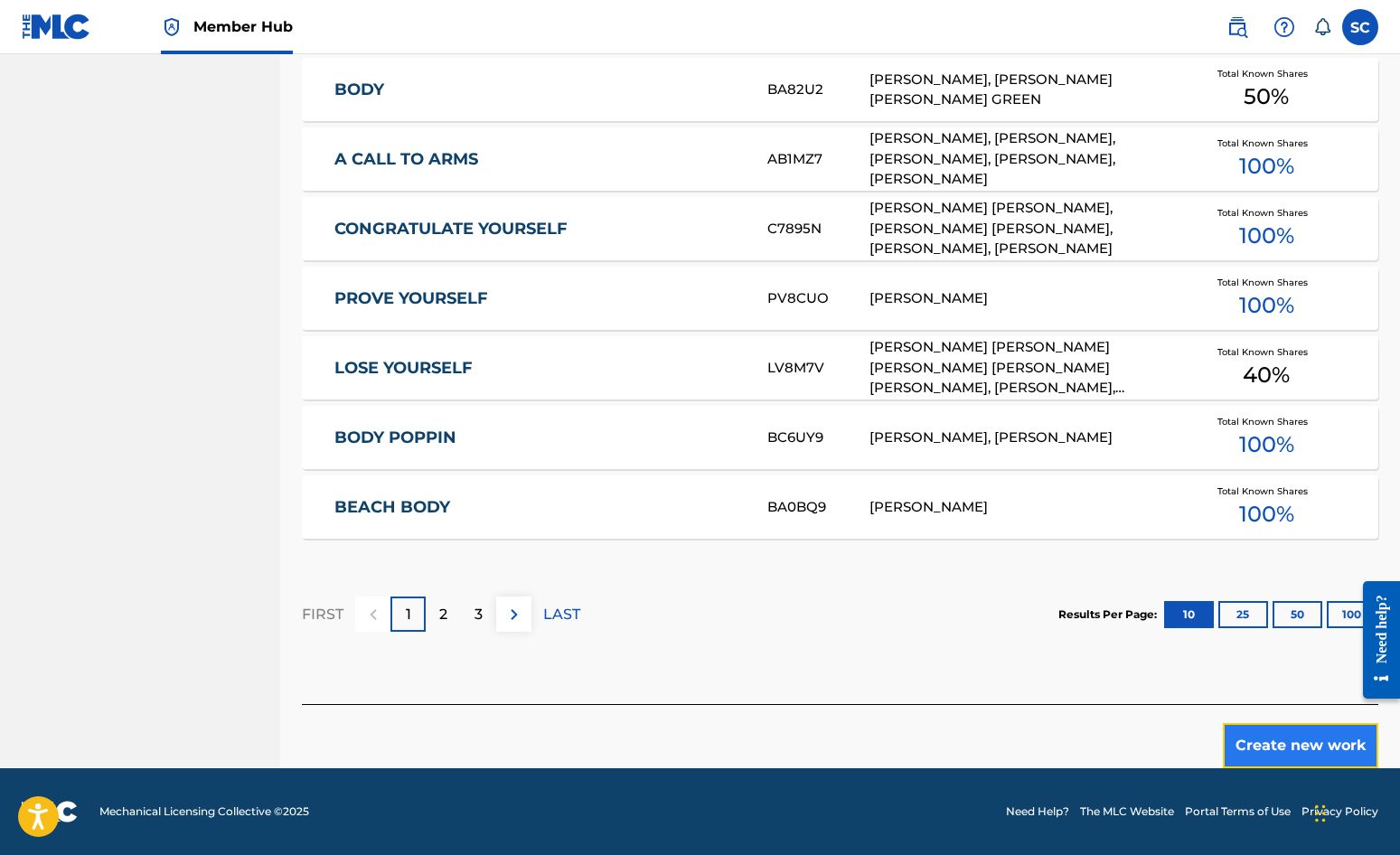
click at [1271, 738] on button "Create new work" at bounding box center [1300, 746] width 155 height 45
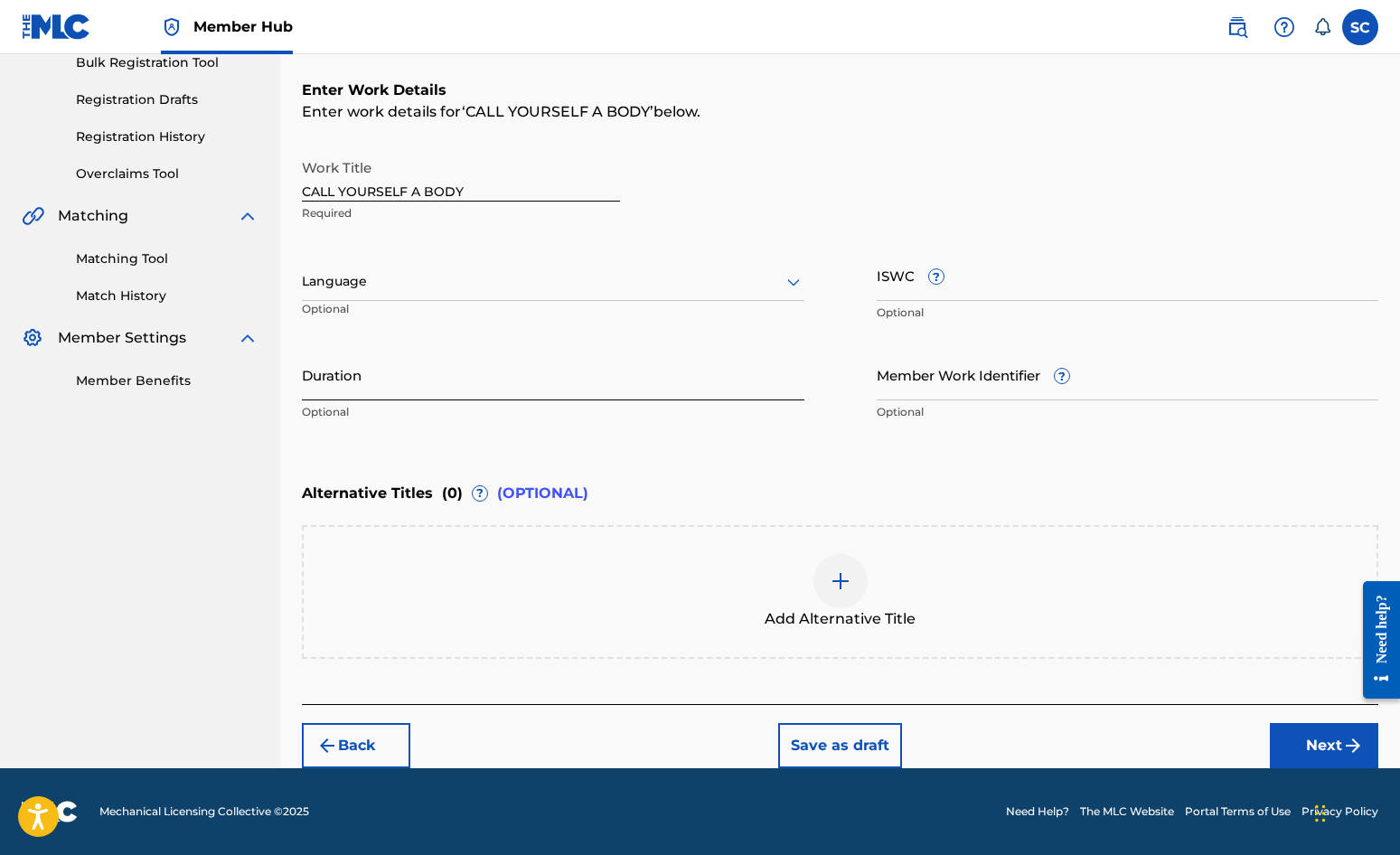
scroll to position [0, 0]
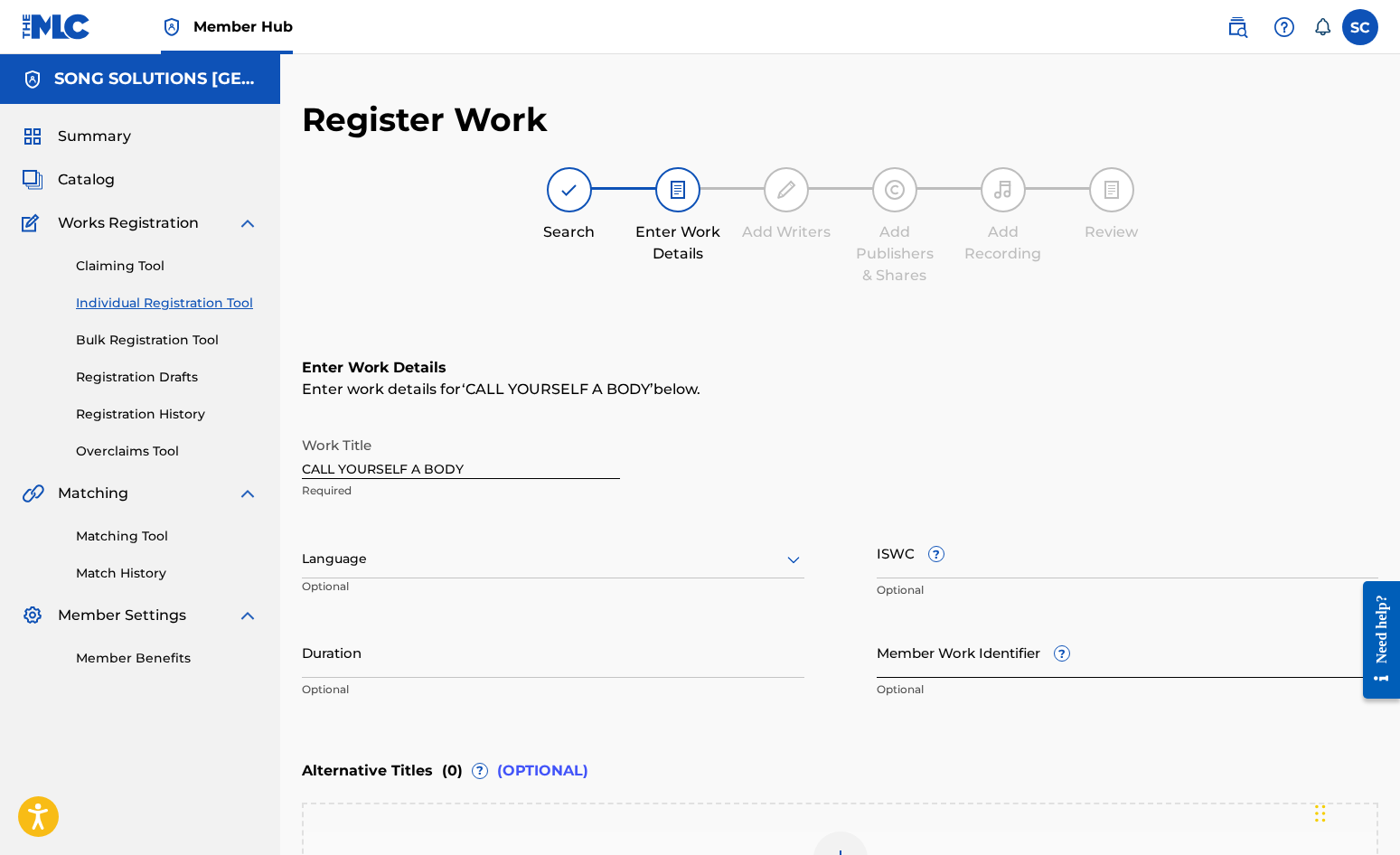
click at [918, 664] on input "Member Work Identifier ?" at bounding box center [1128, 652] width 503 height 52
click at [908, 563] on input "ISWC ?" at bounding box center [1128, 552] width 503 height 52
paste input "T-010.398.341-0"
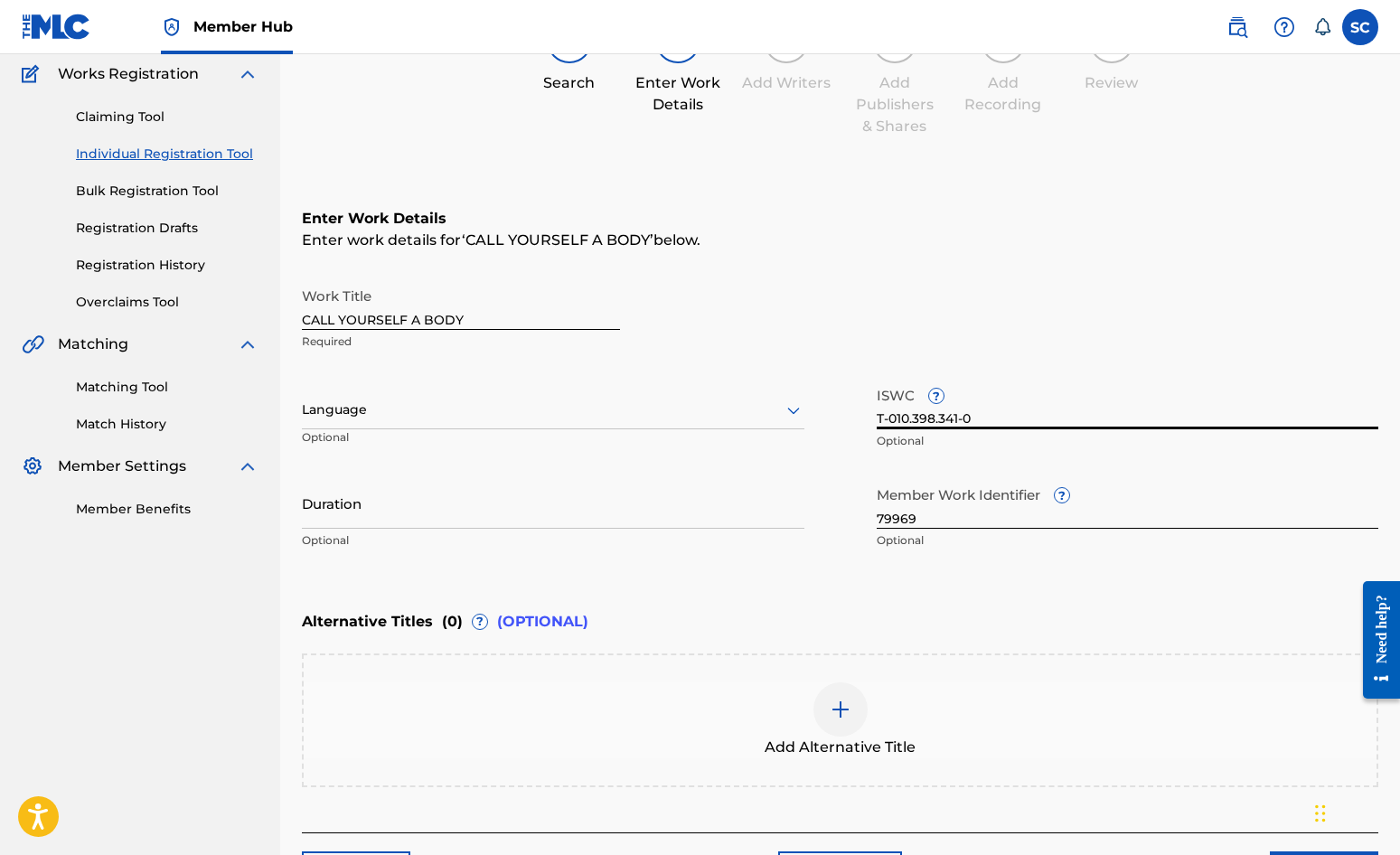
scroll to position [277, 0]
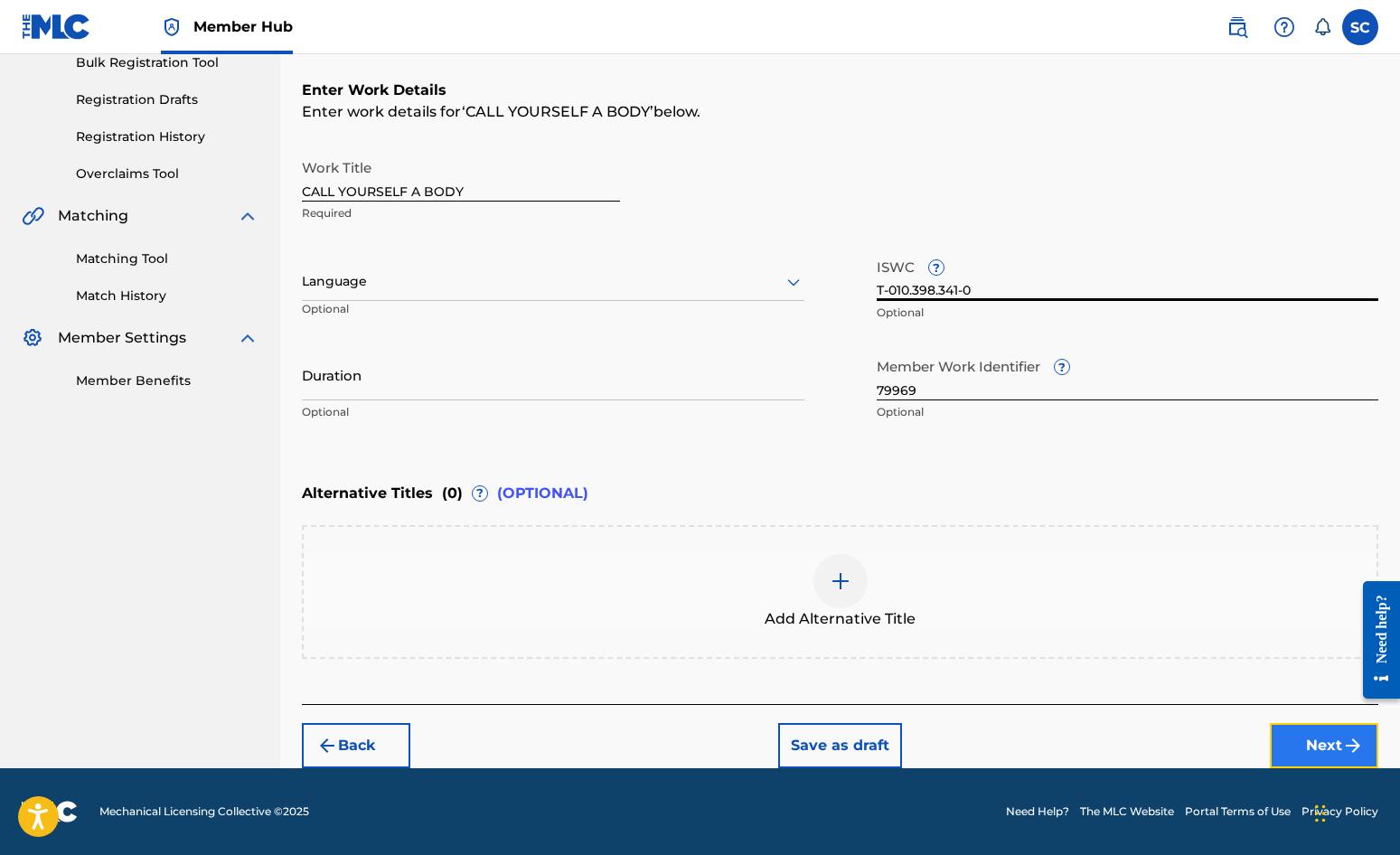
click at [1321, 739] on button "Next" at bounding box center [1324, 746] width 108 height 45
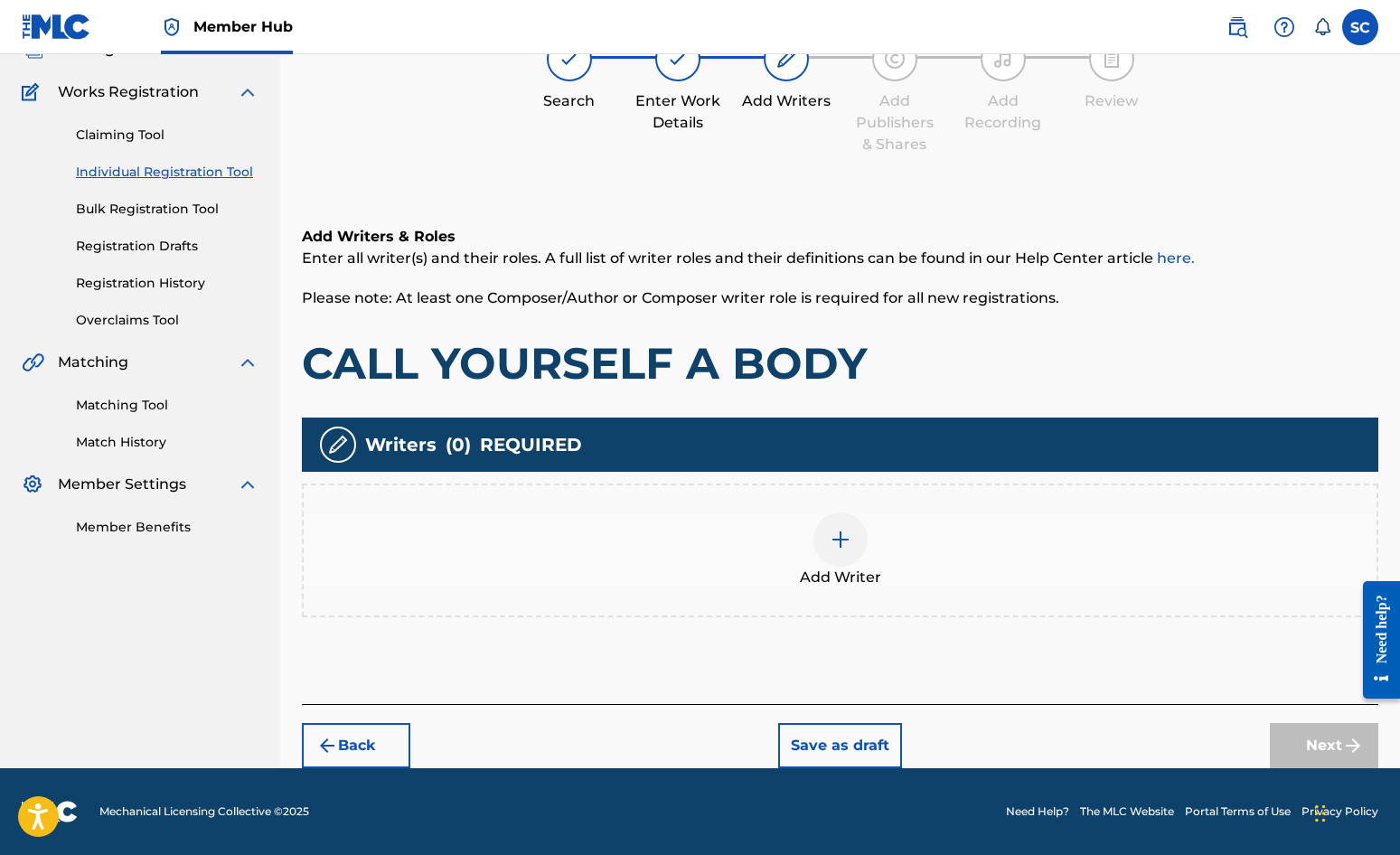
scroll to position [82, 0]
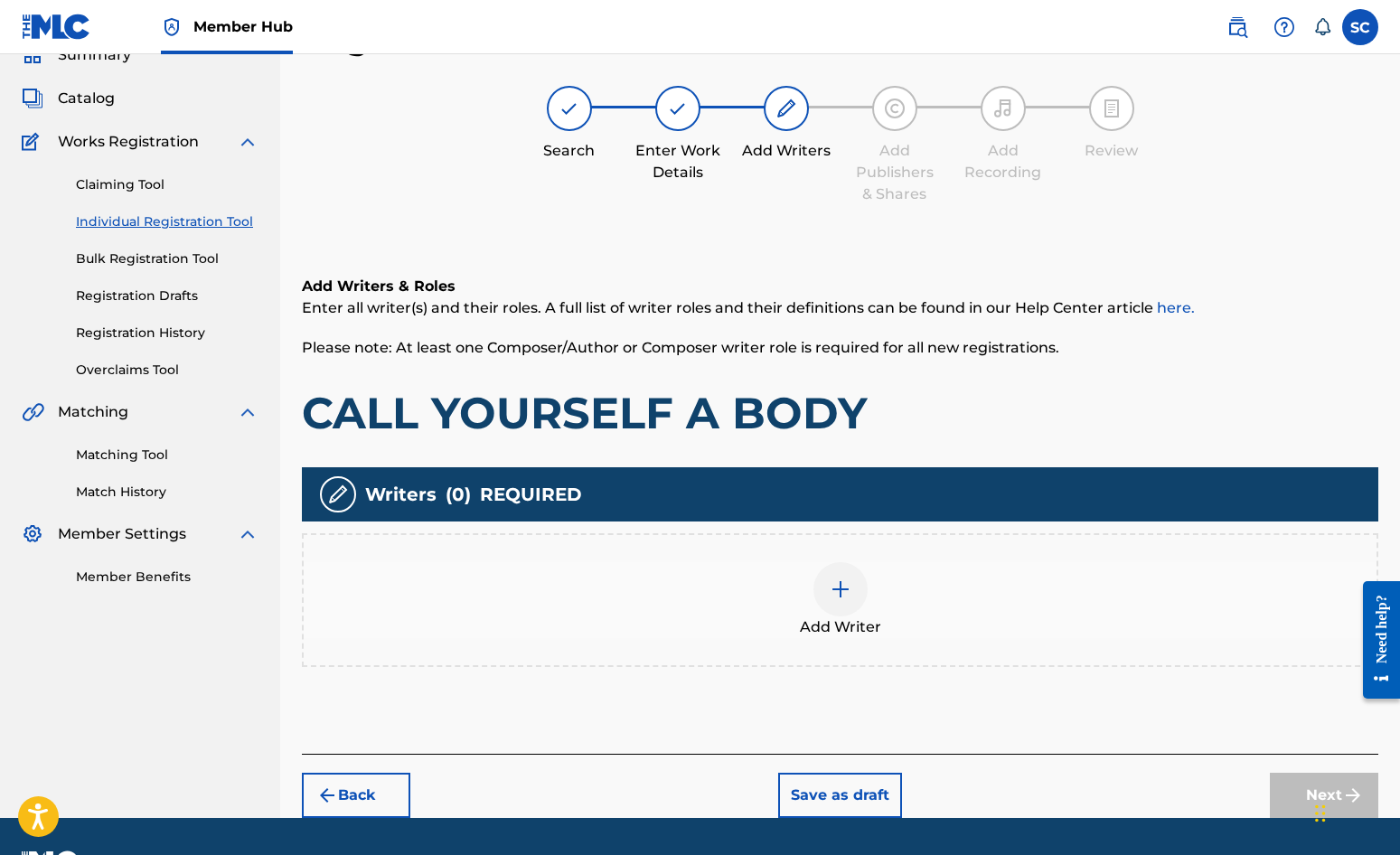
click at [839, 593] on img at bounding box center [840, 589] width 22 height 22
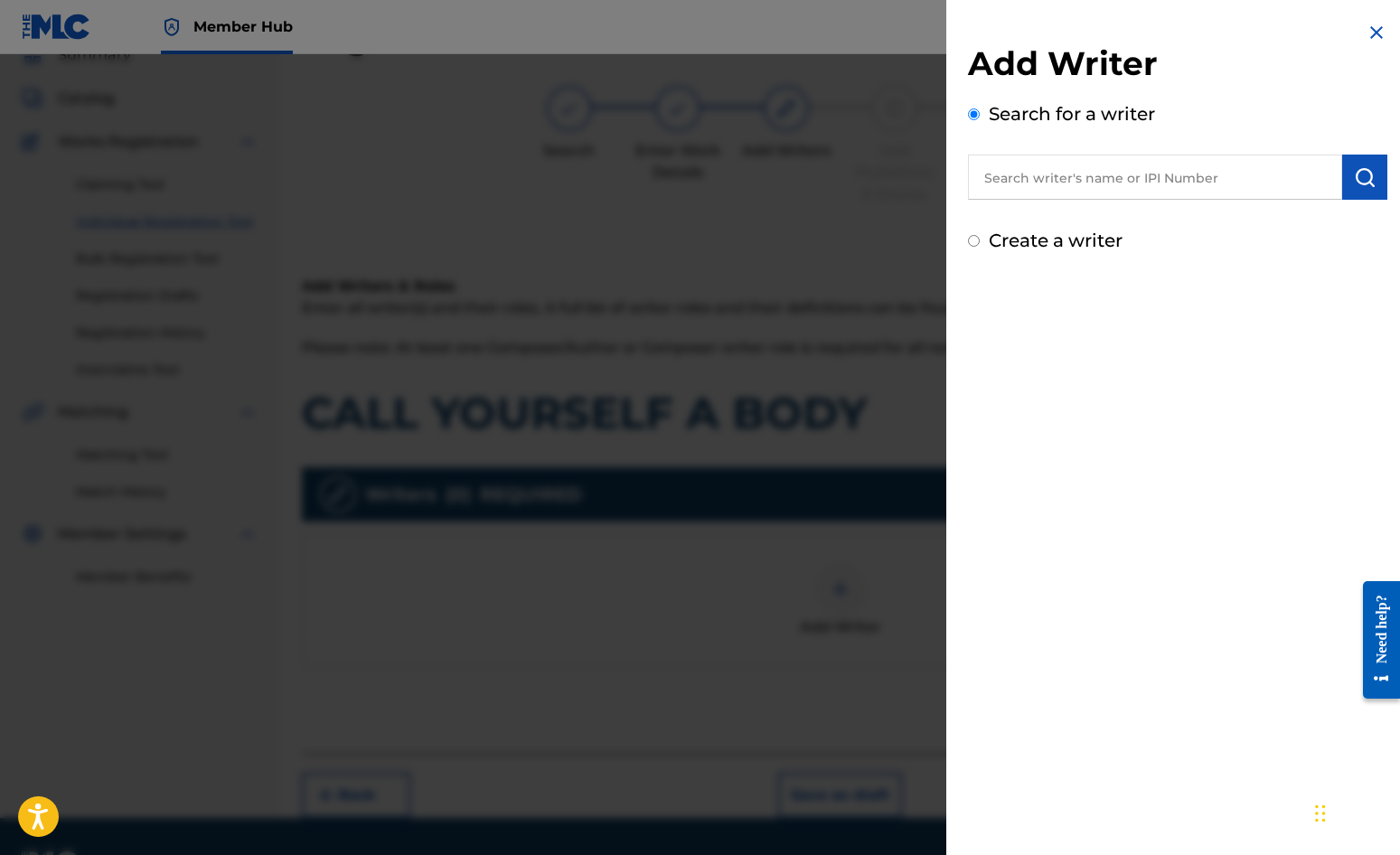
click at [1063, 173] on input "text" at bounding box center [1155, 178] width 374 height 45
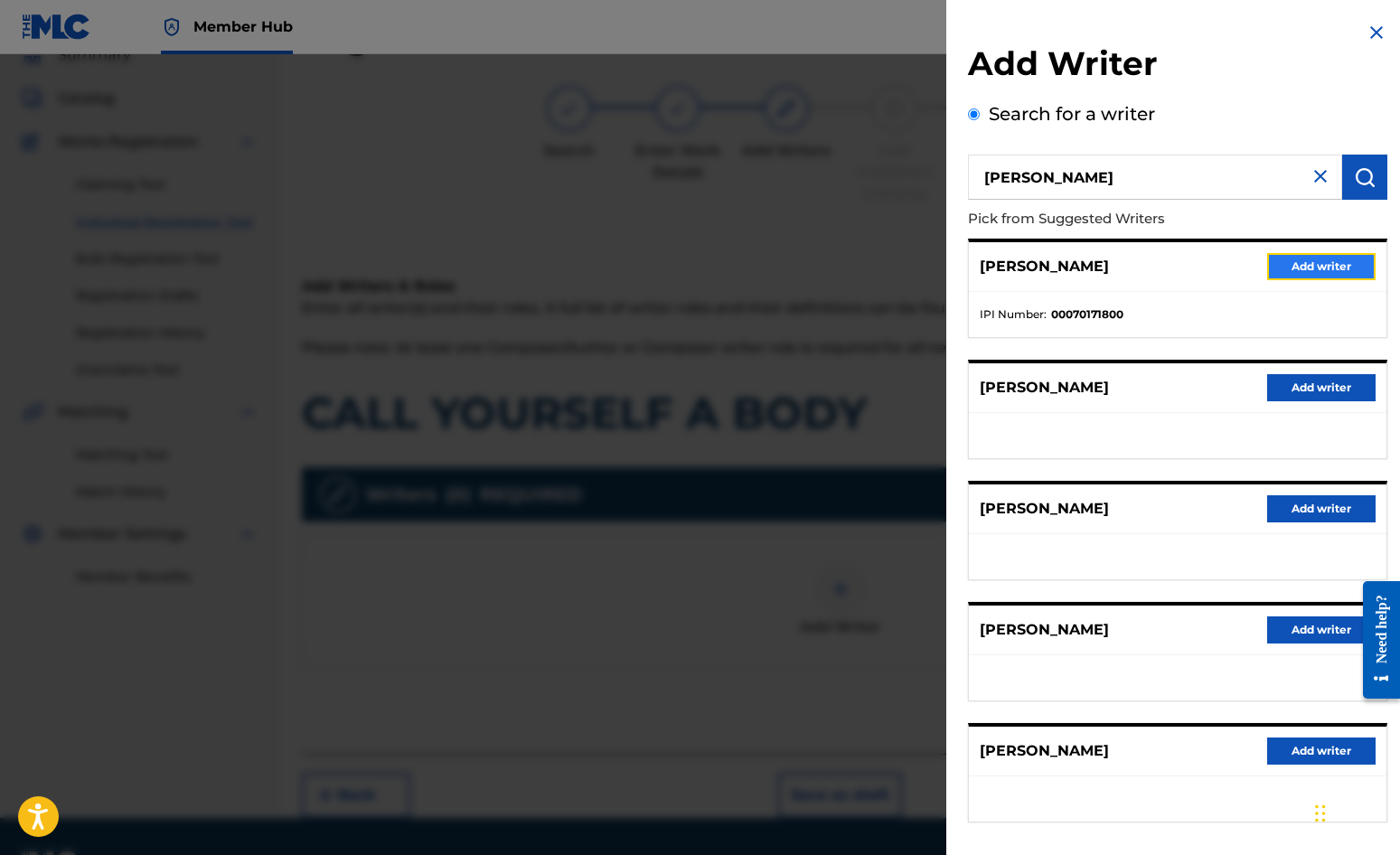
click at [1303, 261] on button "Add writer" at bounding box center [1321, 266] width 108 height 27
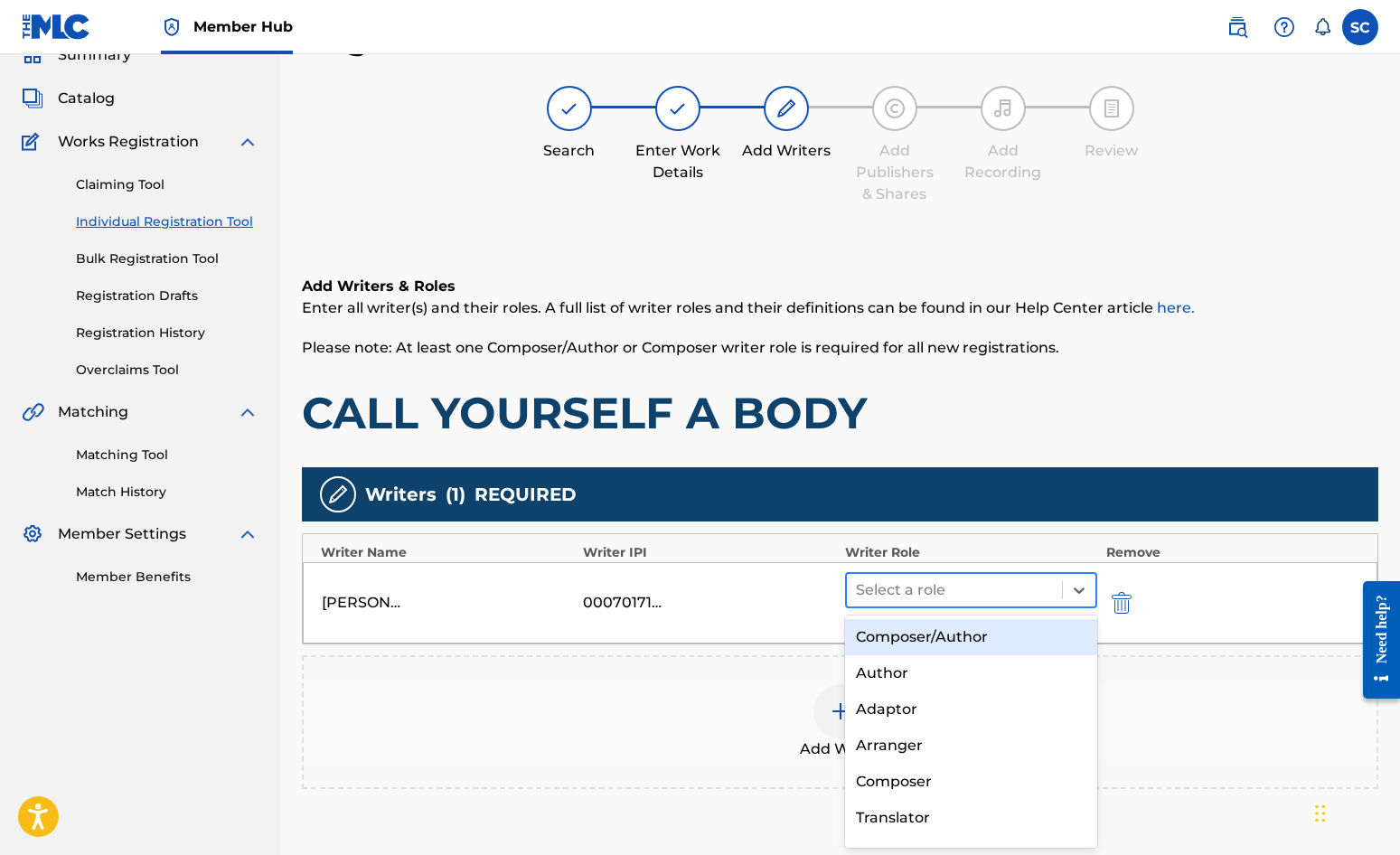
click at [910, 588] on div at bounding box center [955, 590] width 197 height 25
click at [916, 636] on div "Composer/Author" at bounding box center [972, 637] width 252 height 36
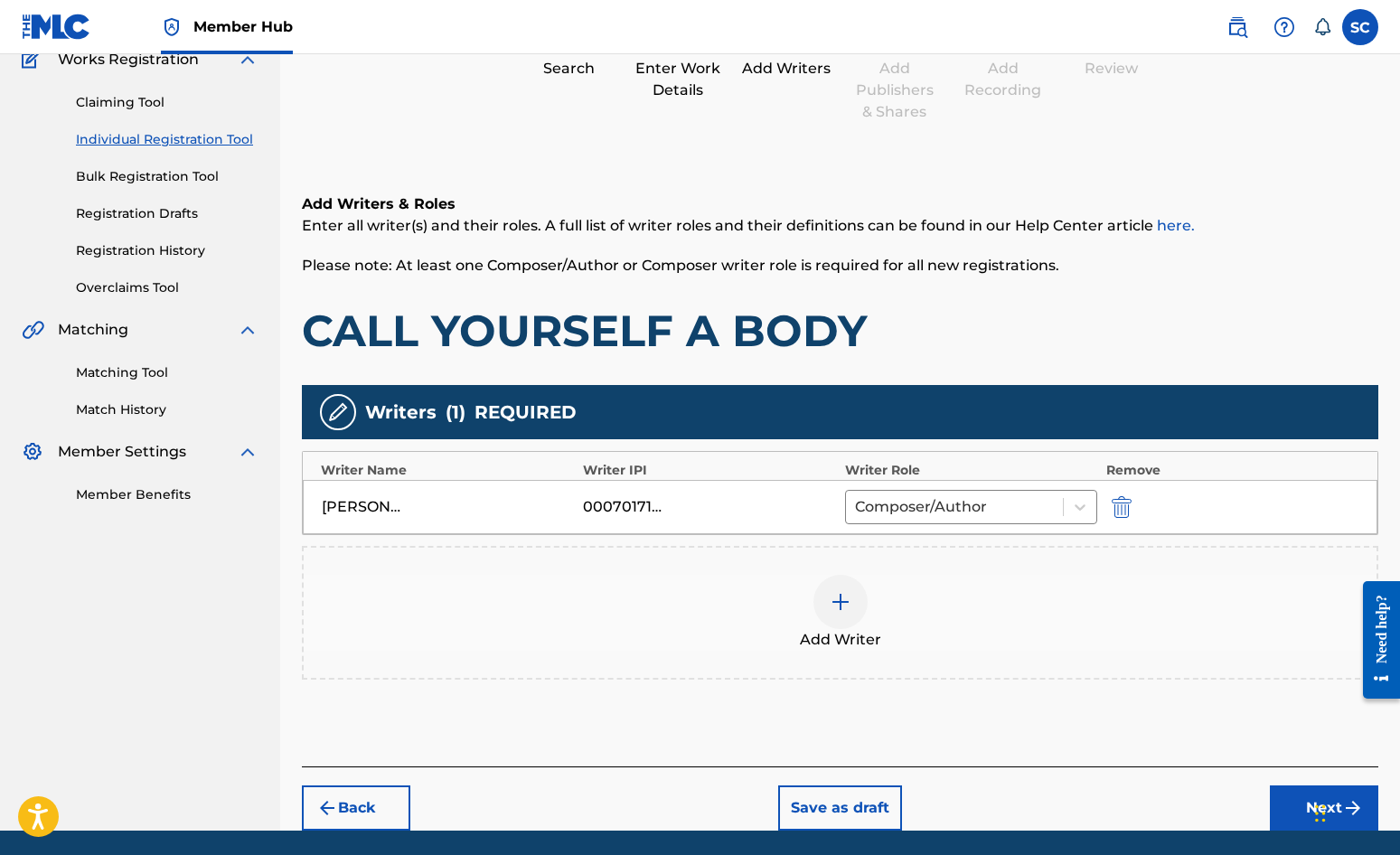
scroll to position [226, 0]
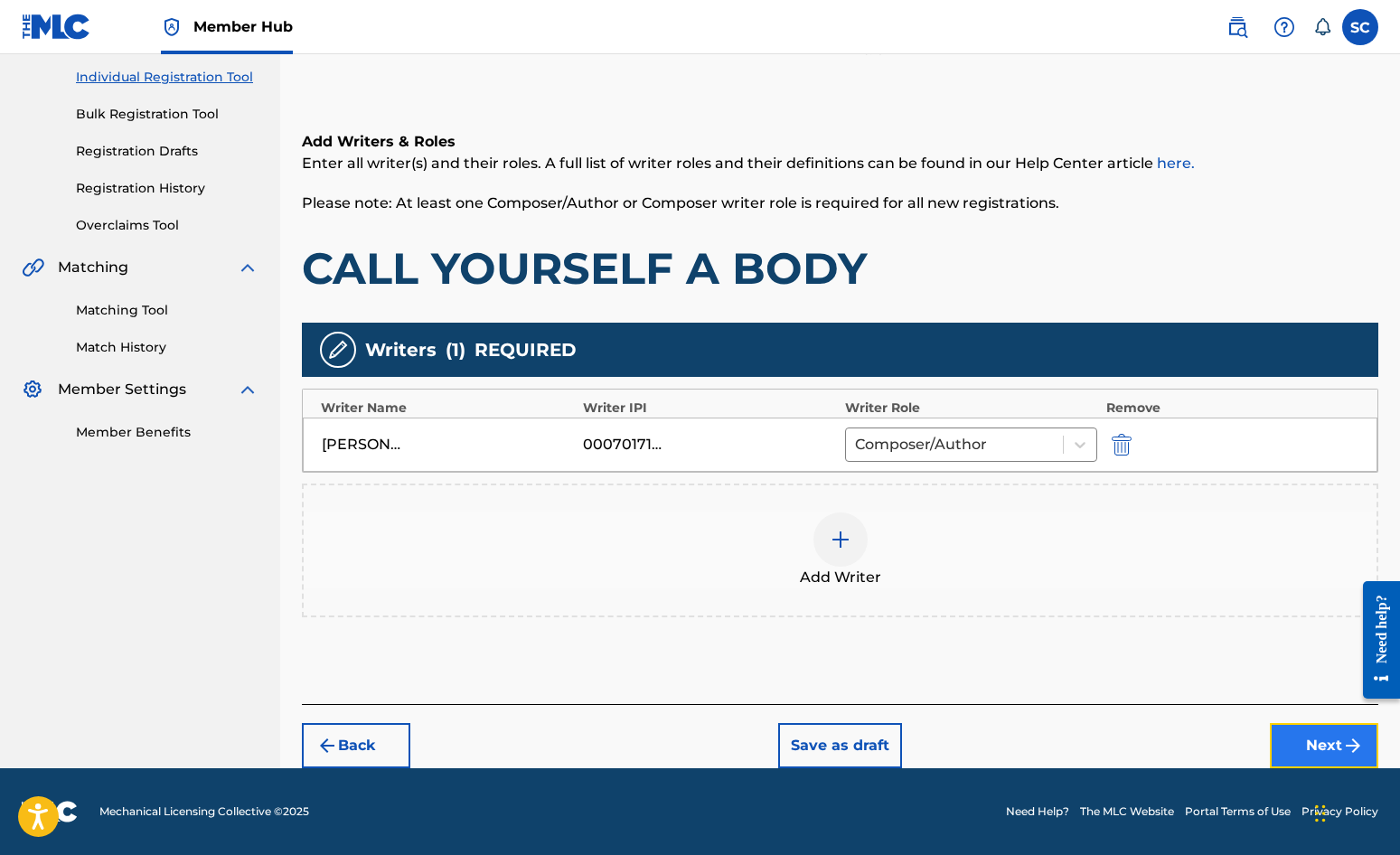
click at [1327, 751] on button "Next" at bounding box center [1324, 746] width 108 height 45
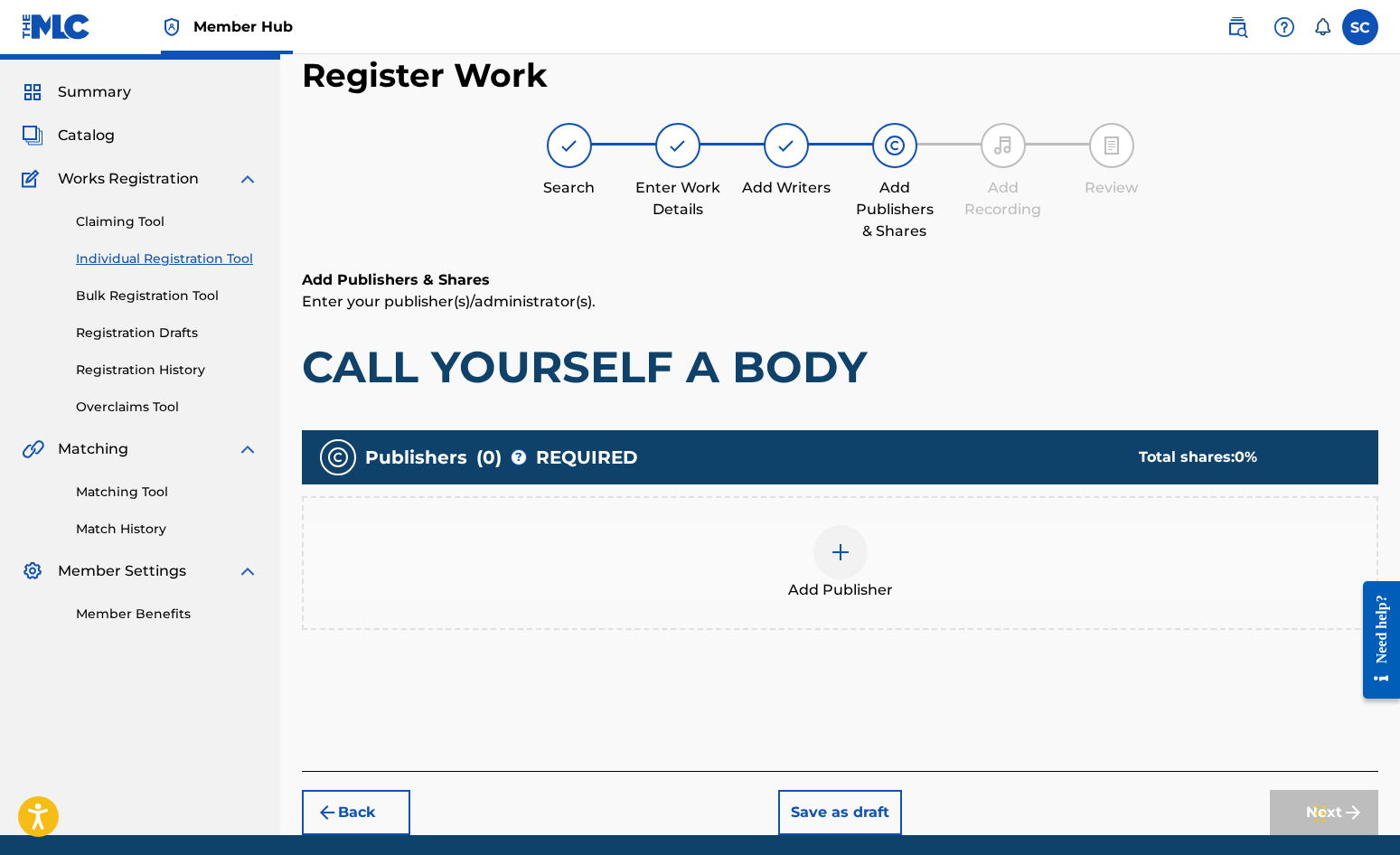
scroll to position [82, 0]
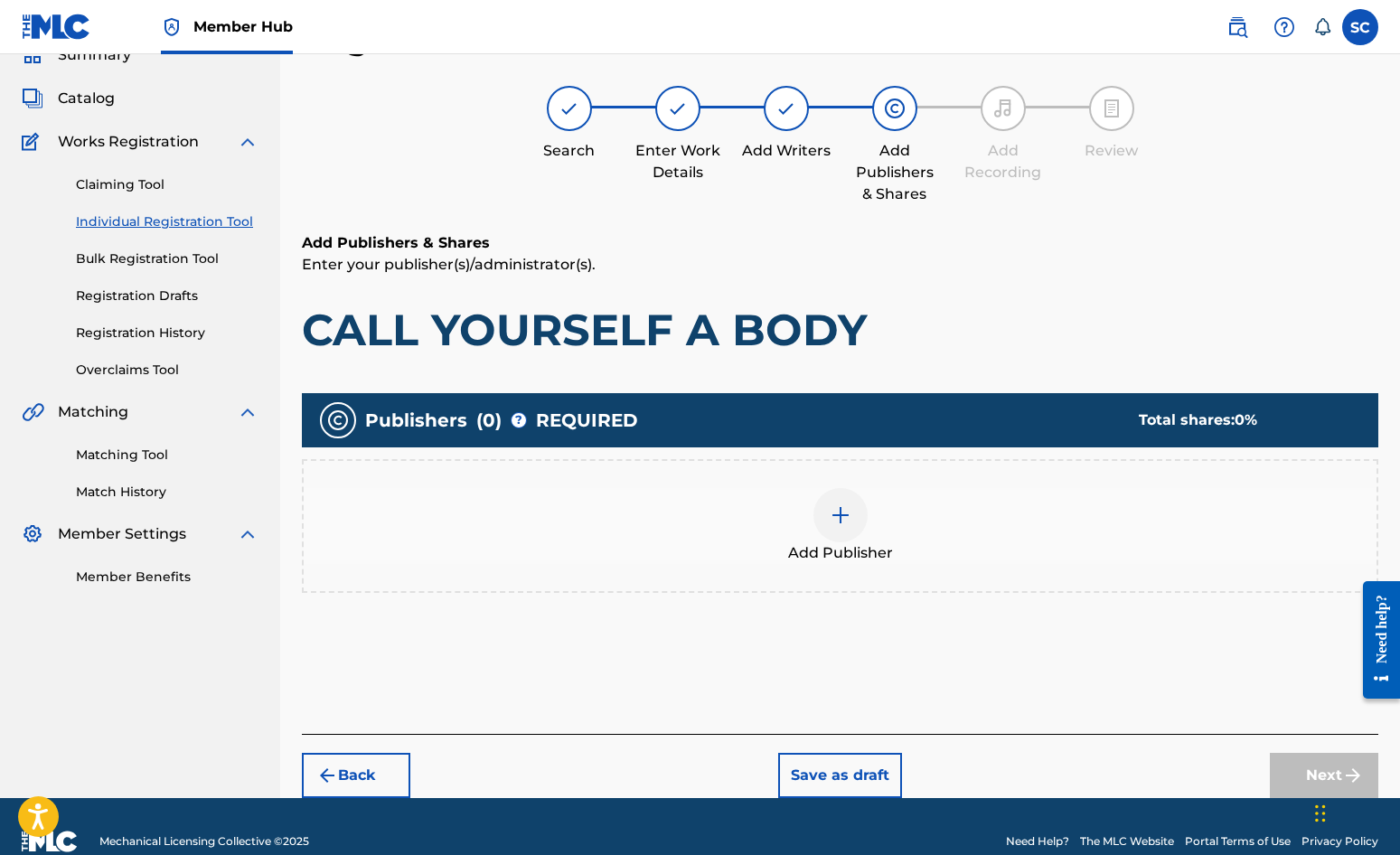
click at [835, 514] on img at bounding box center [840, 515] width 22 height 22
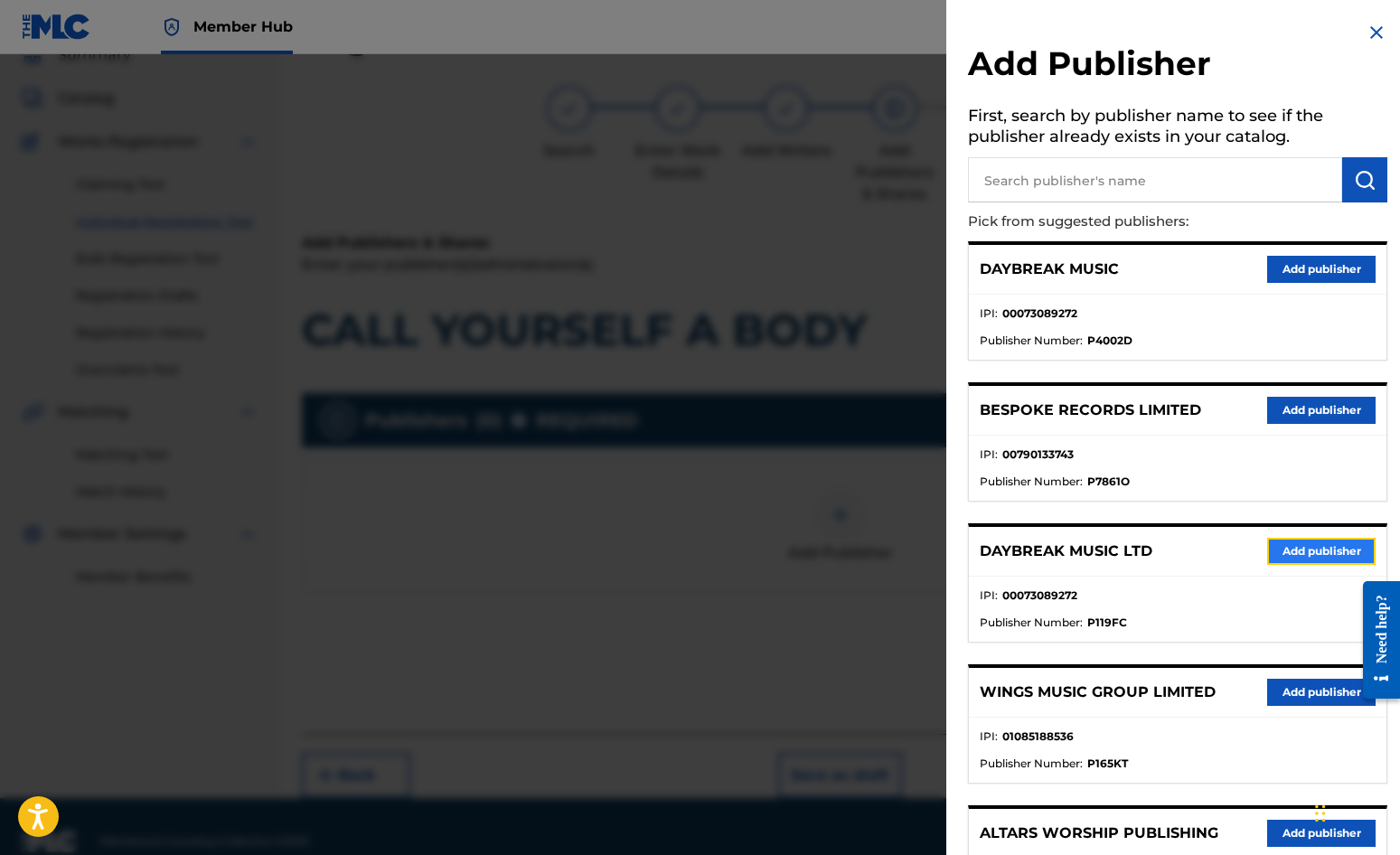
click at [1286, 557] on button "Add publisher" at bounding box center [1321, 551] width 108 height 27
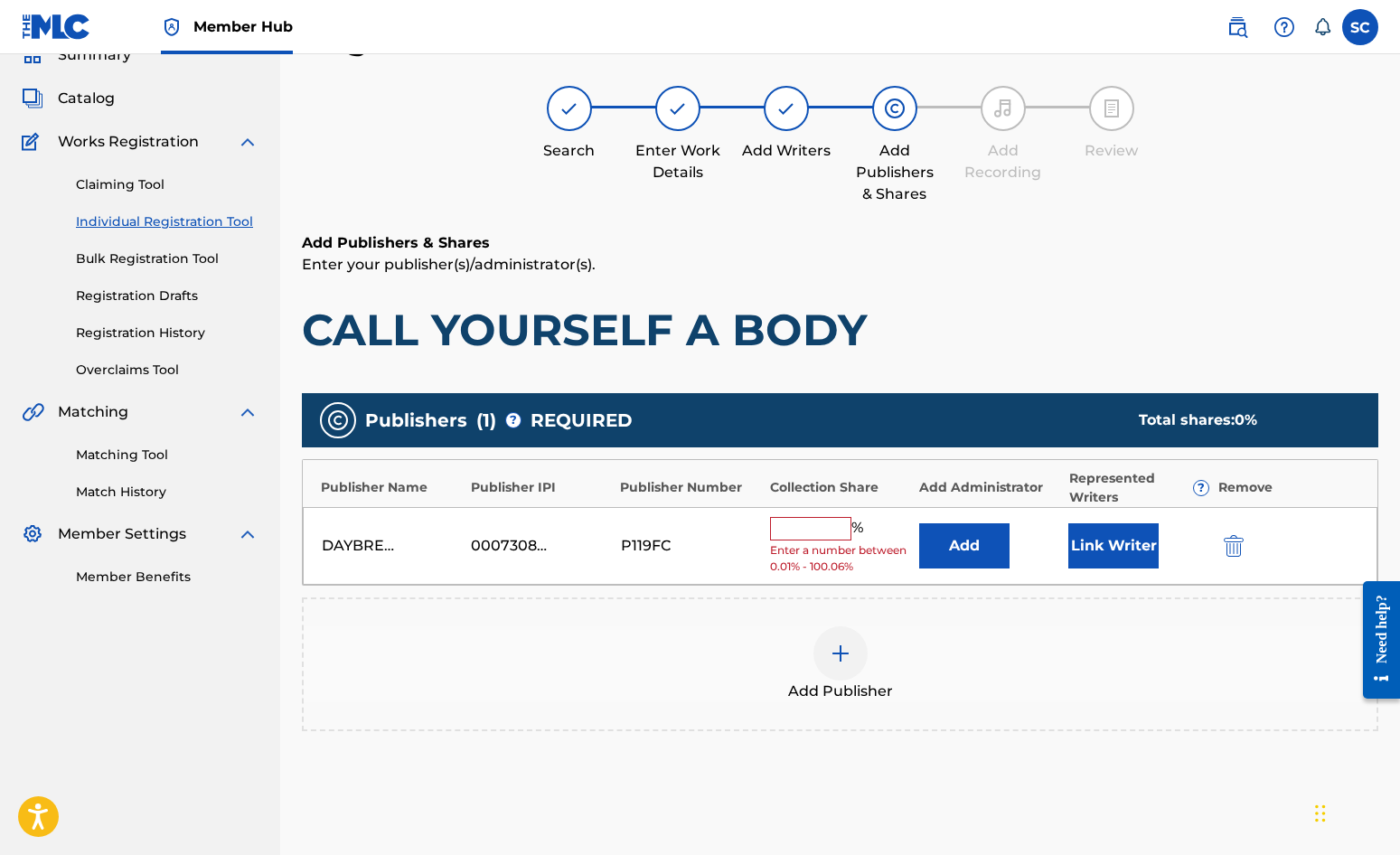
click at [796, 530] on input "text" at bounding box center [811, 528] width 82 height 23
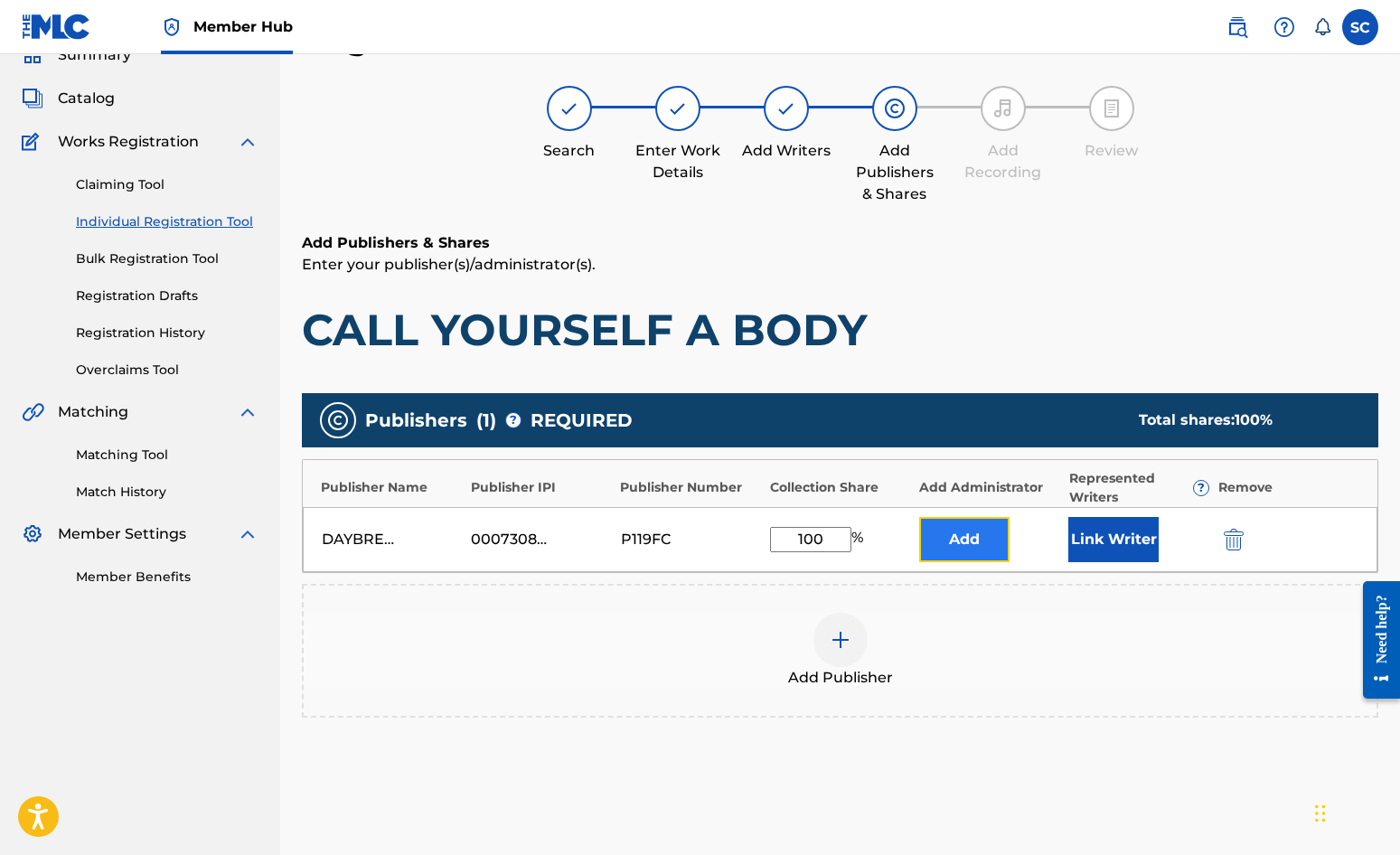
click at [986, 540] on button "Add" at bounding box center [964, 539] width 90 height 45
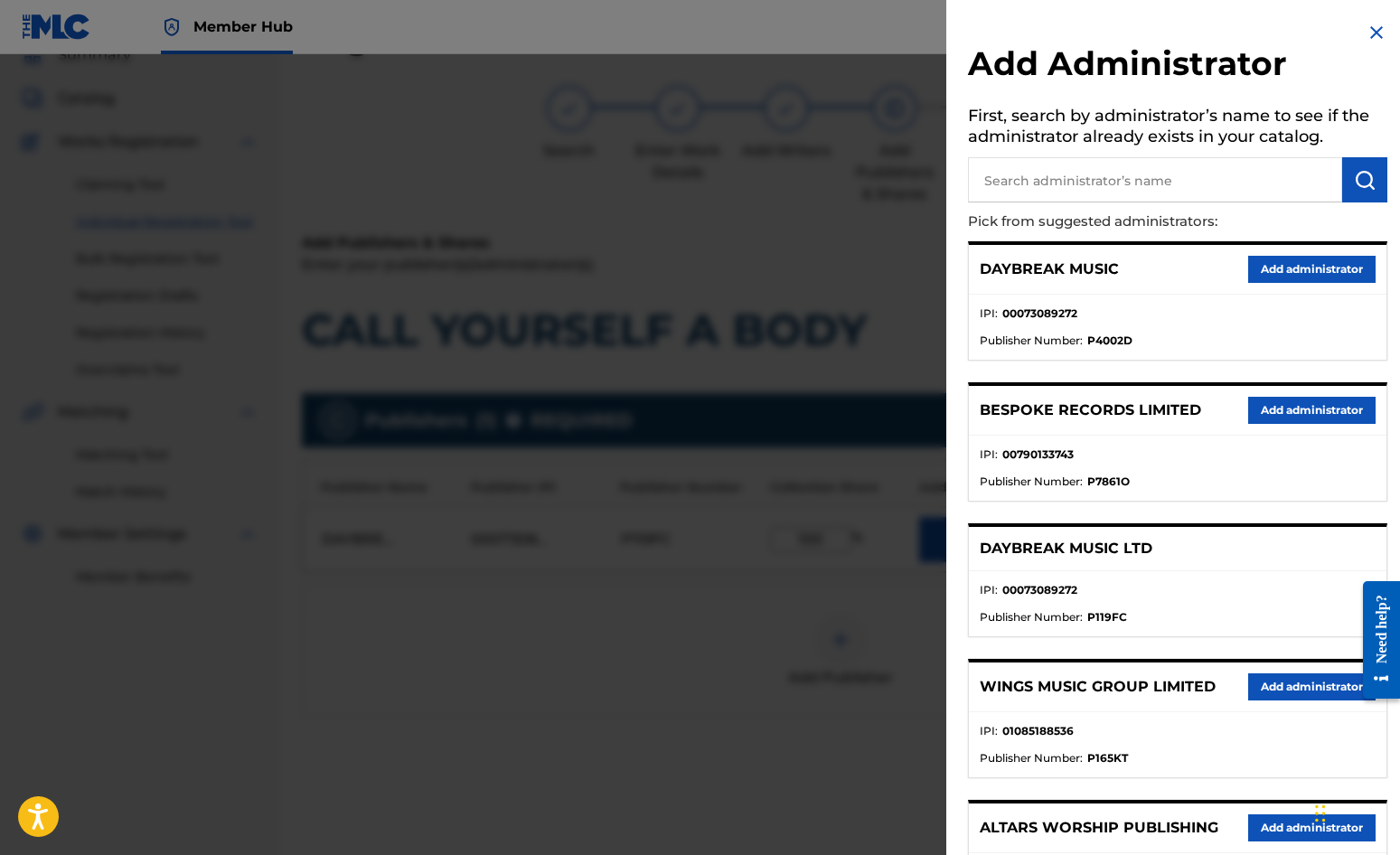
click at [1057, 178] on input "text" at bounding box center [1155, 179] width 374 height 45
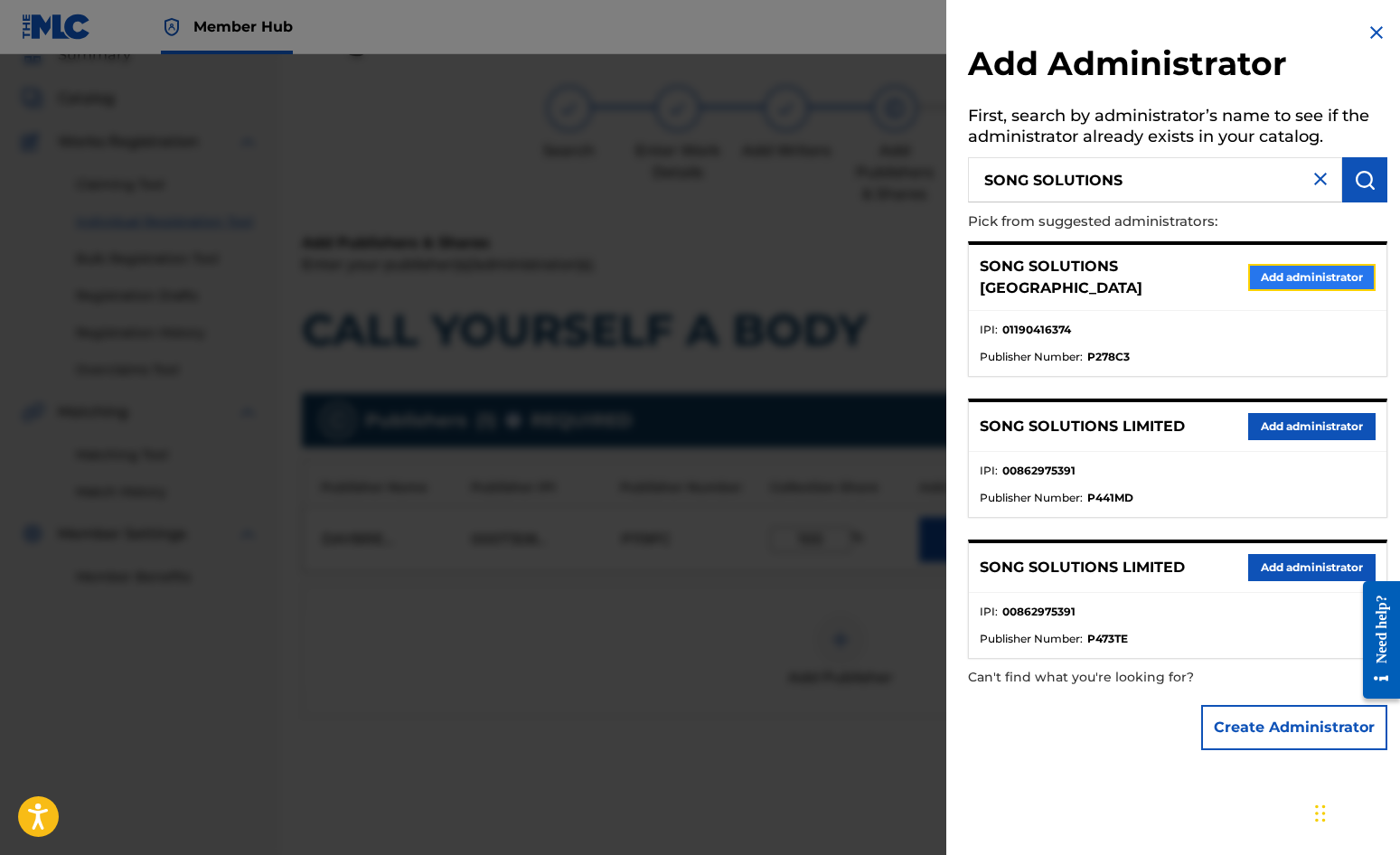
click at [1322, 267] on button "Add administrator" at bounding box center [1313, 277] width 128 height 27
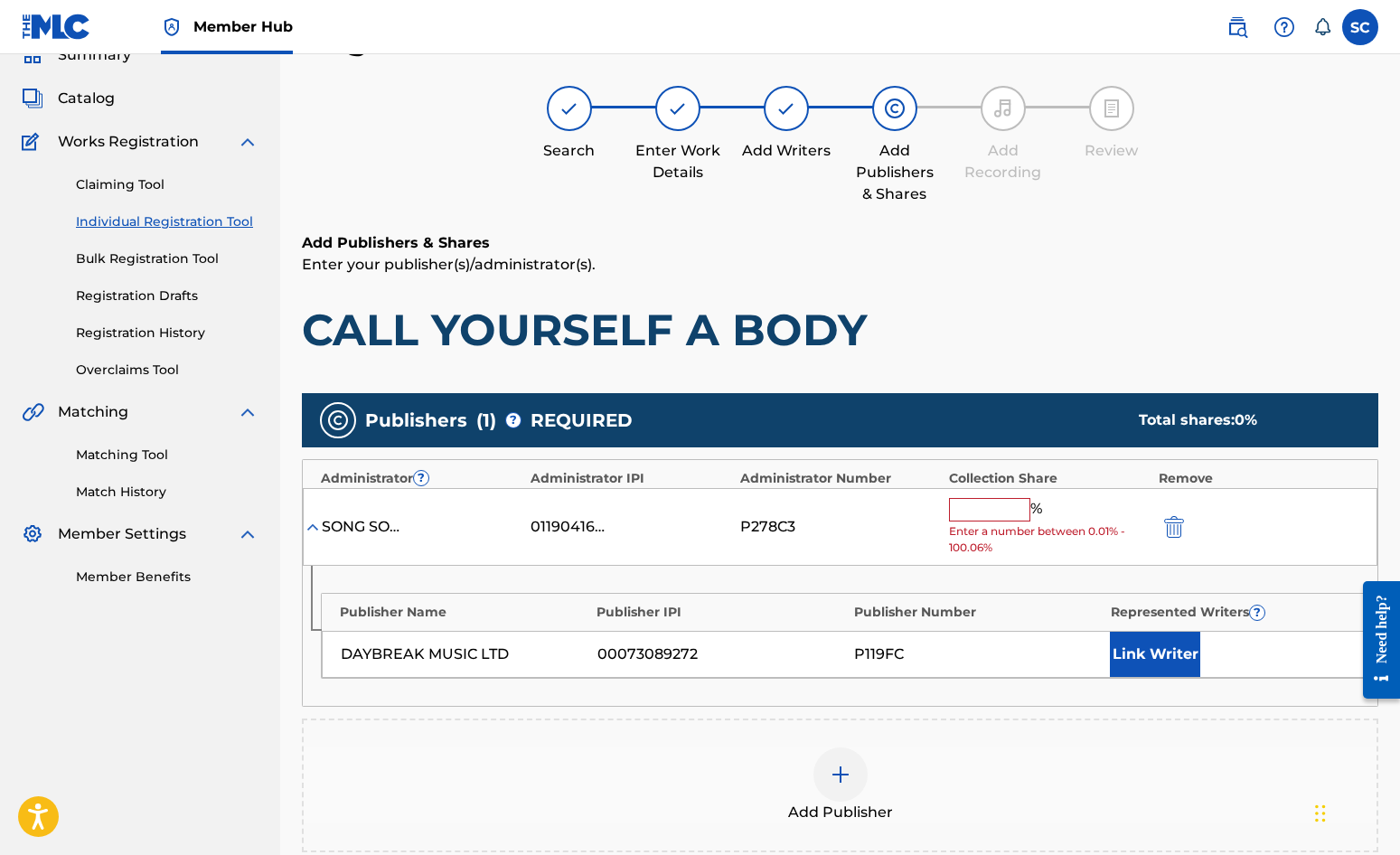
click at [966, 511] on input "text" at bounding box center [989, 509] width 82 height 23
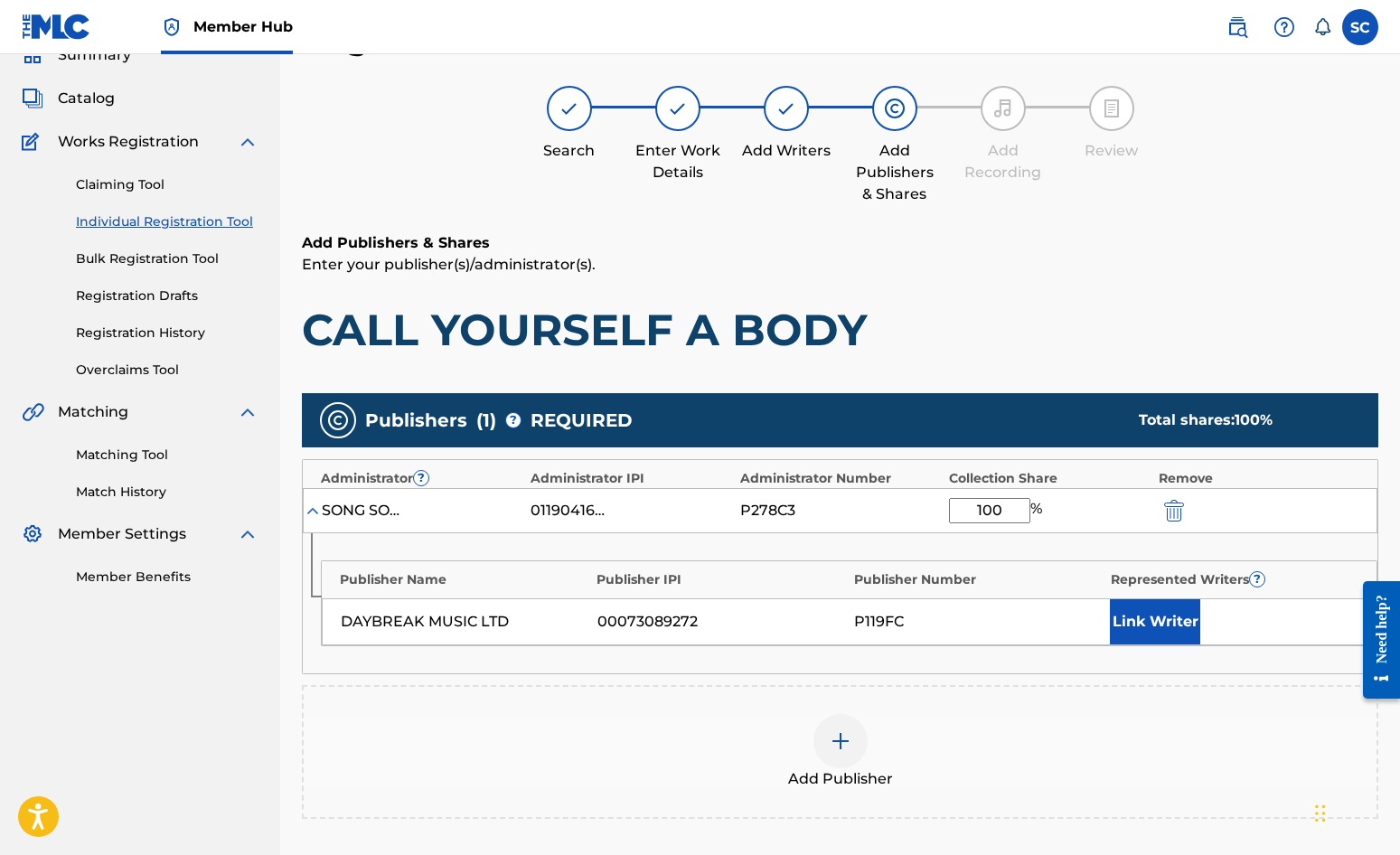
click at [902, 538] on div "Publisher Name Publisher IPI Publisher Number Represented Writers ? DAYBREAK MU…" at bounding box center [840, 603] width 1075 height 140
click at [1138, 621] on button "Link Writer" at bounding box center [1155, 622] width 90 height 45
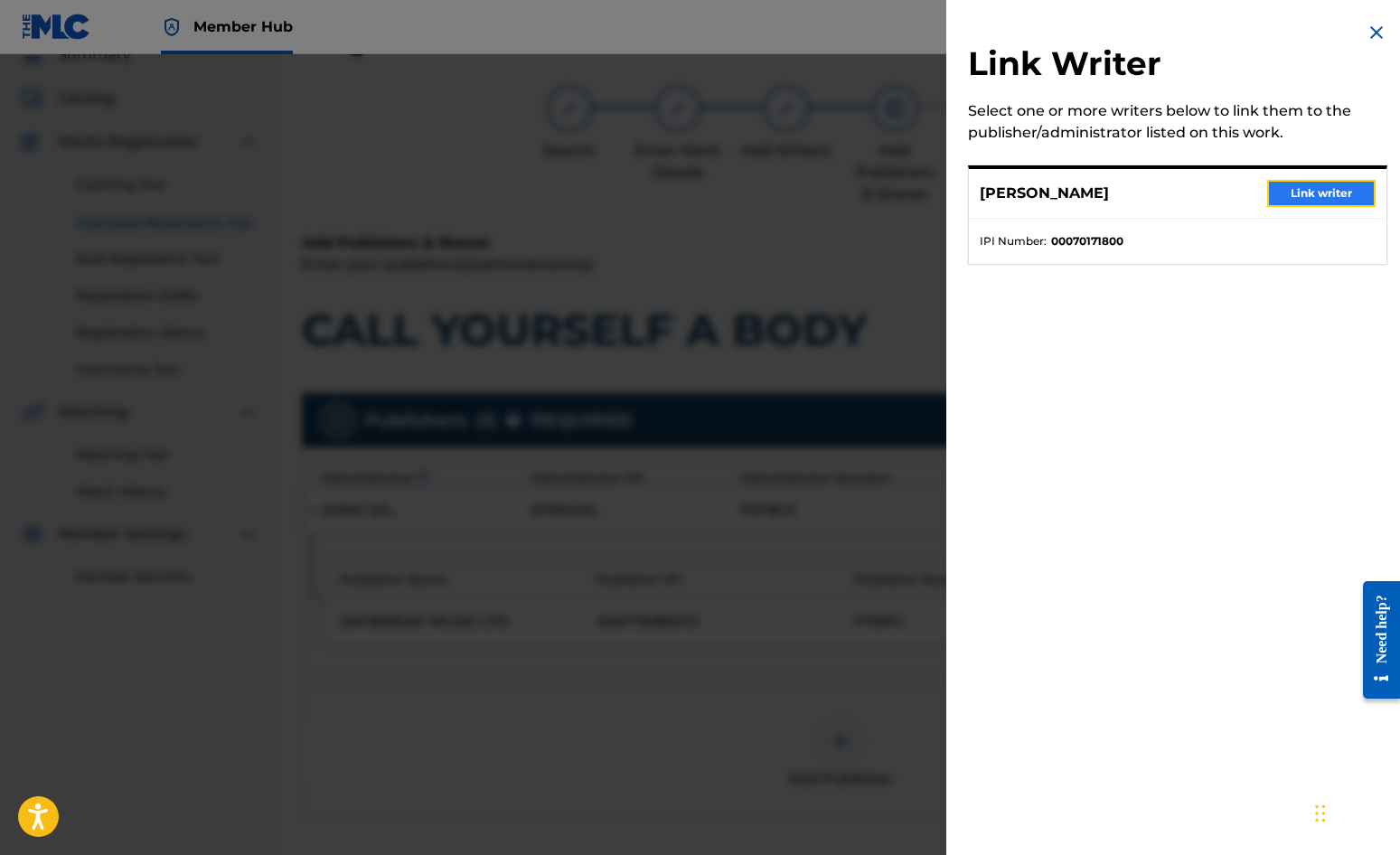
click at [1316, 190] on button "Link writer" at bounding box center [1321, 193] width 108 height 27
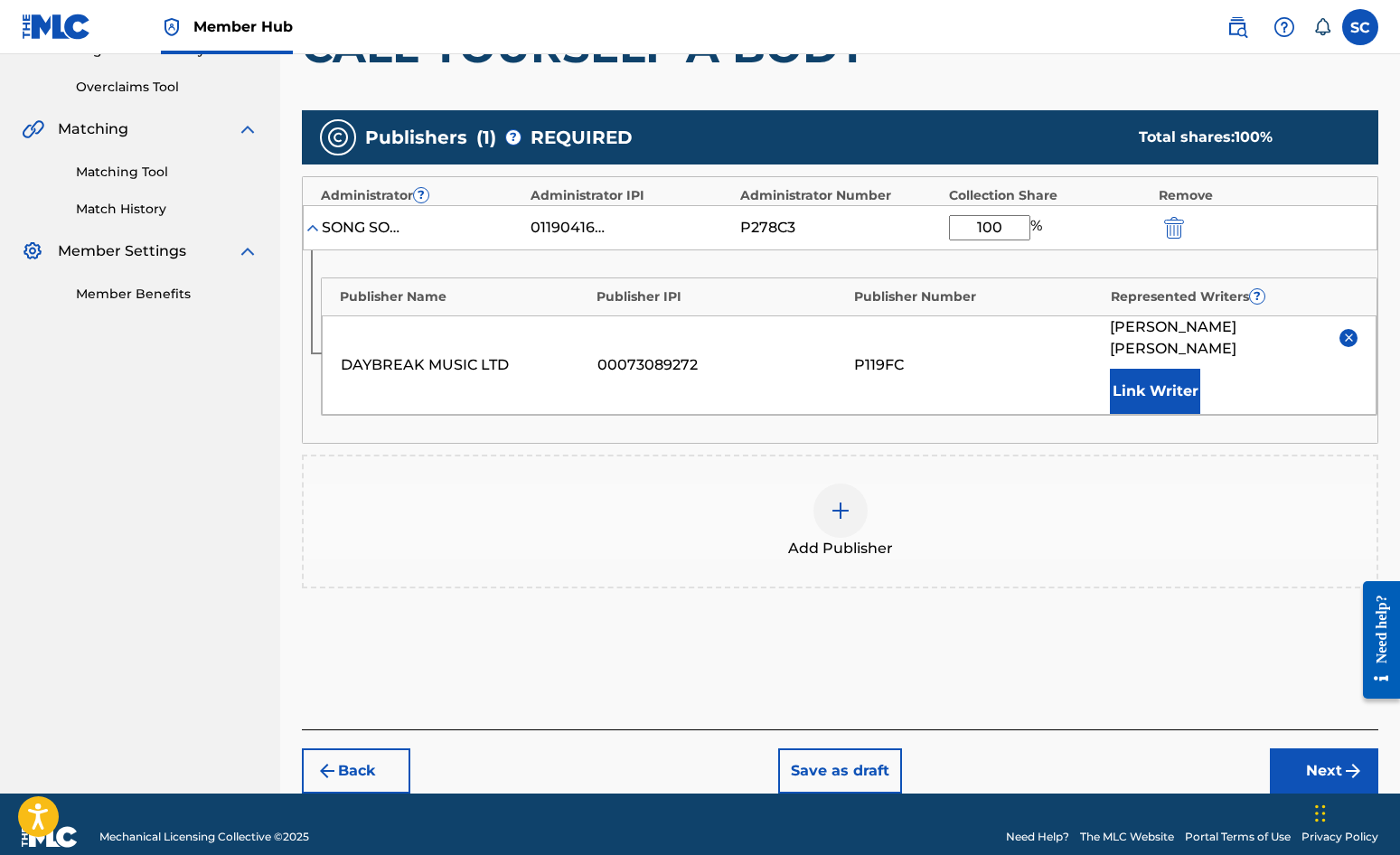
scroll to position [368, 0]
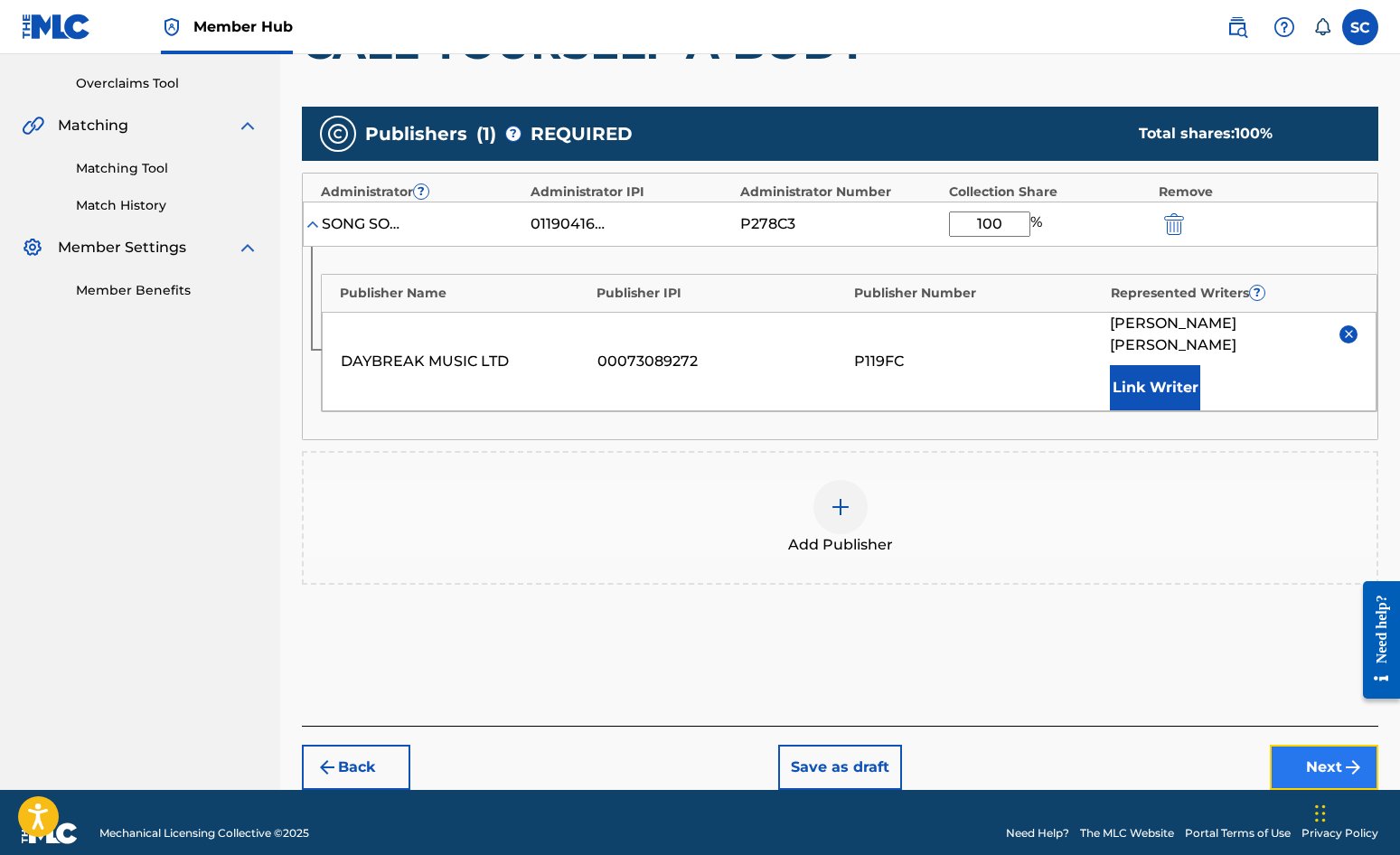
click at [1309, 745] on button "Next" at bounding box center [1324, 768] width 108 height 45
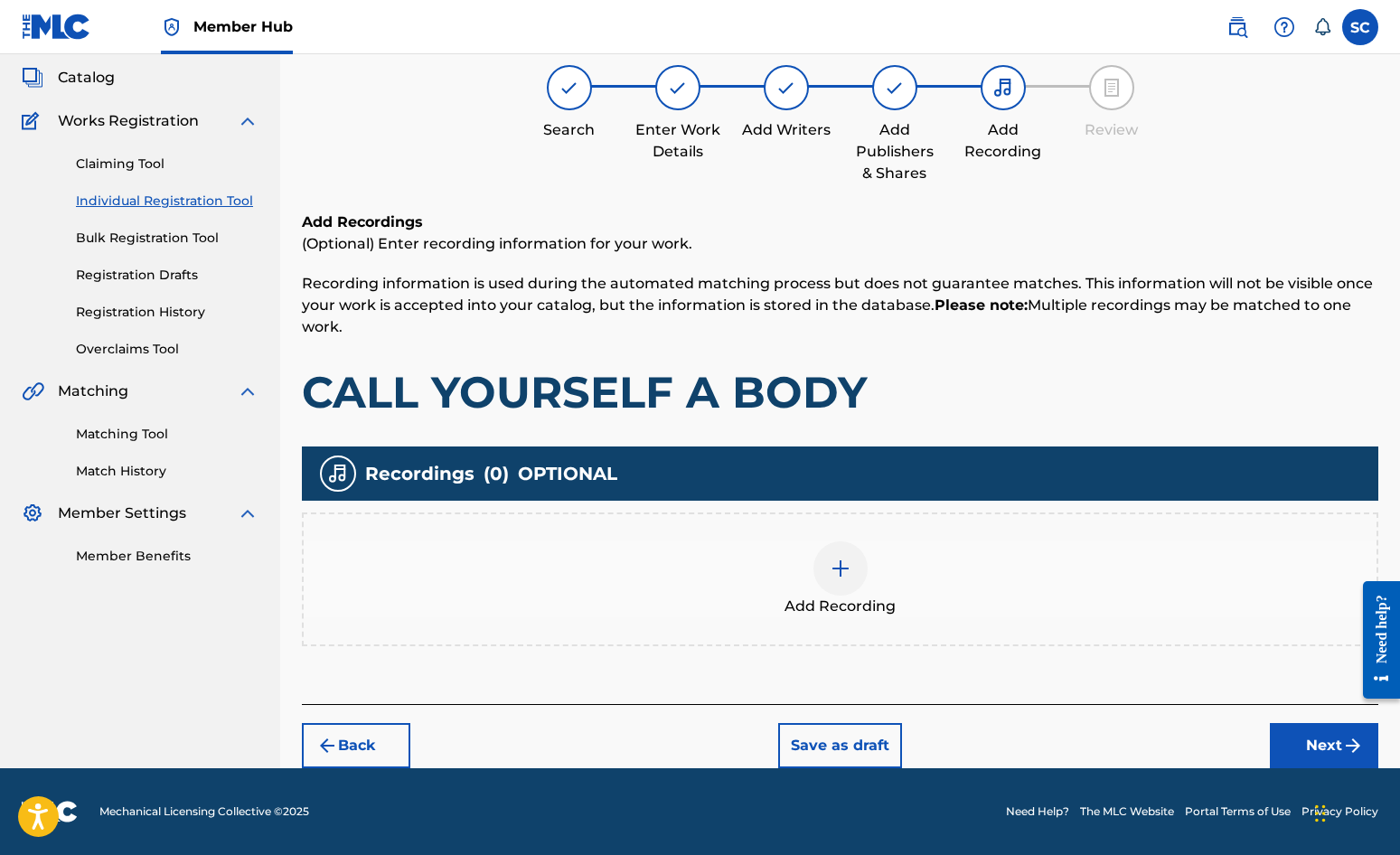
scroll to position [82, 0]
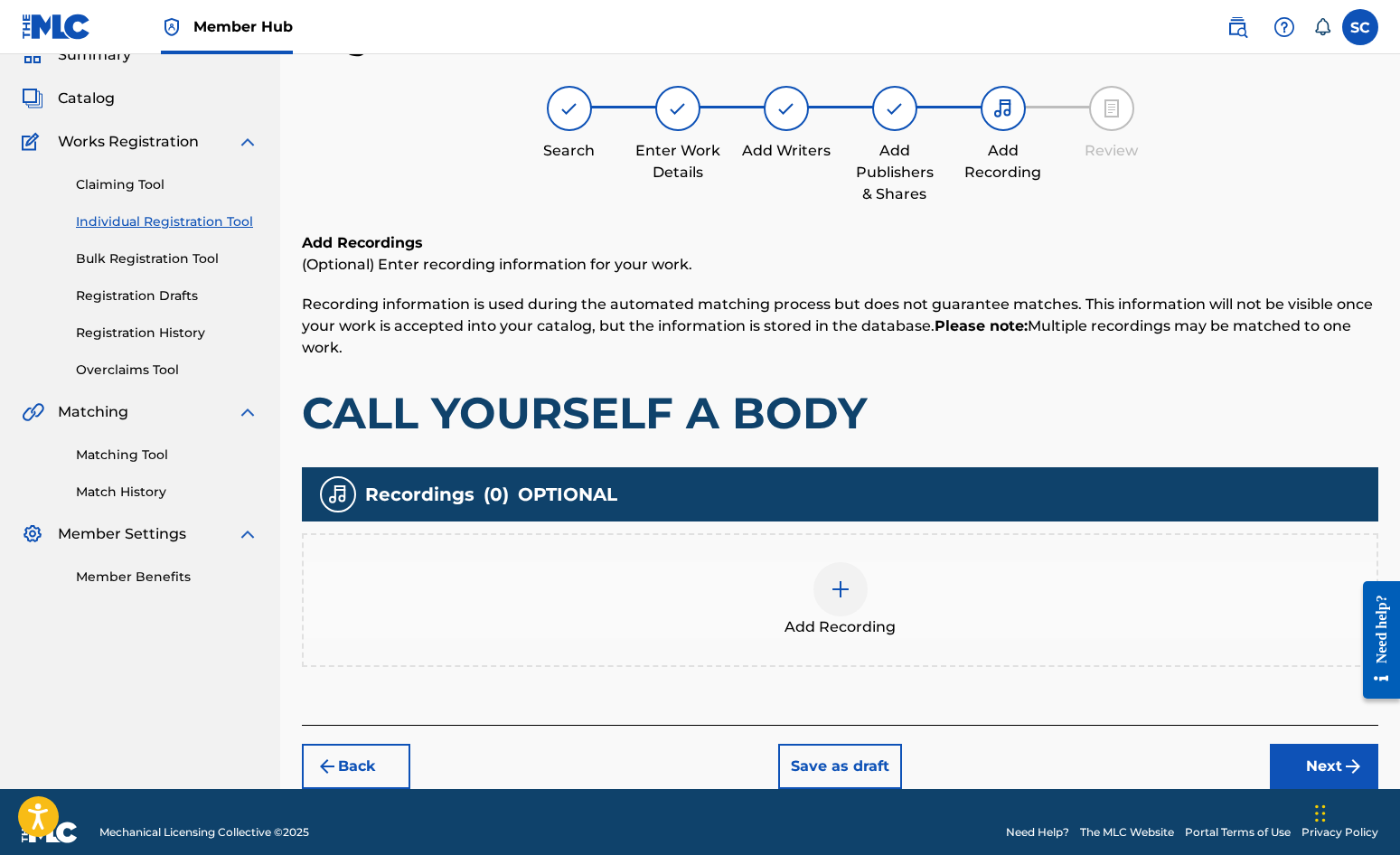
click at [847, 594] on img at bounding box center [840, 589] width 22 height 22
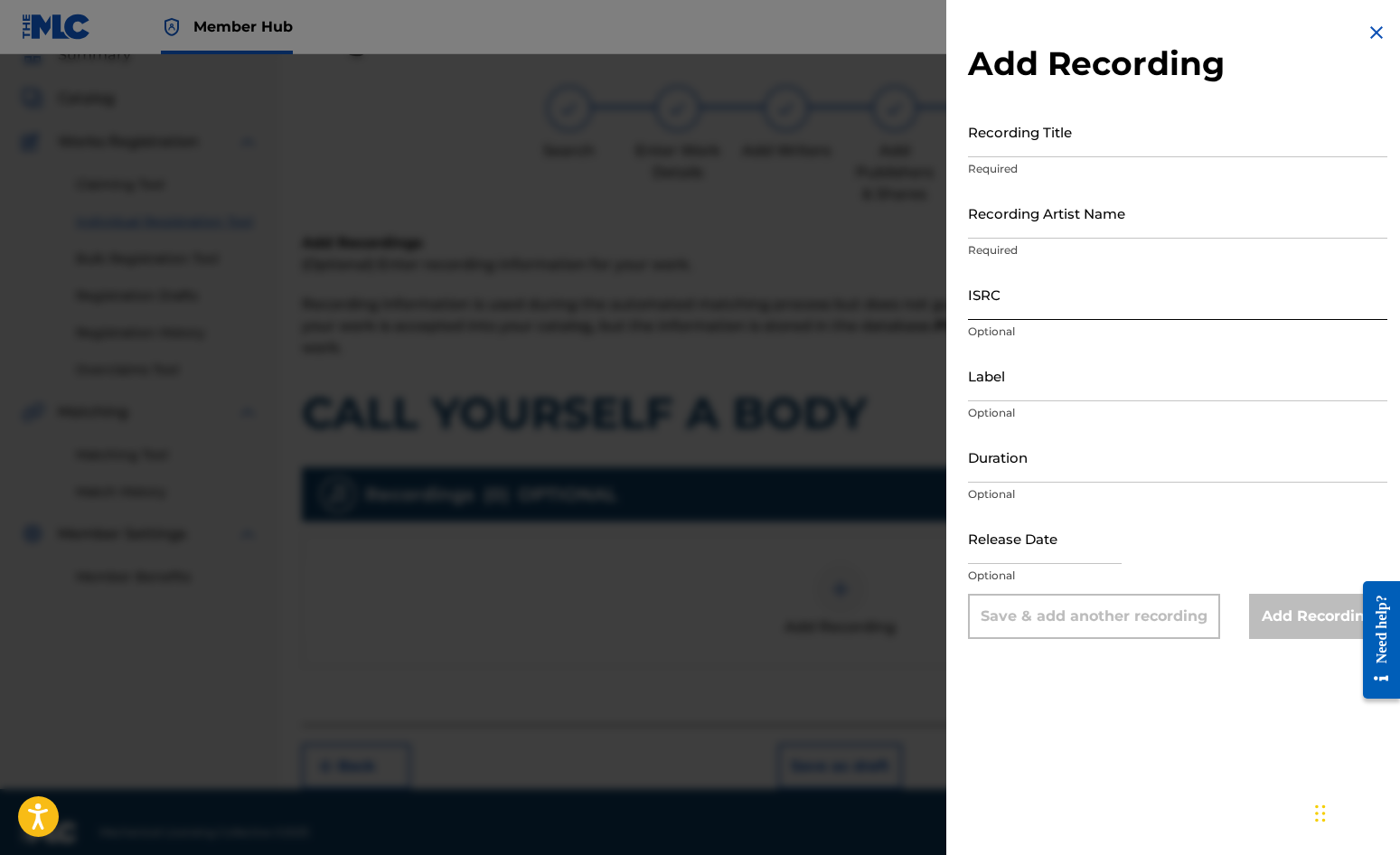
click at [1012, 294] on input "ISRC" at bounding box center [1177, 294] width 419 height 52
paste input "GBDPR0047508"
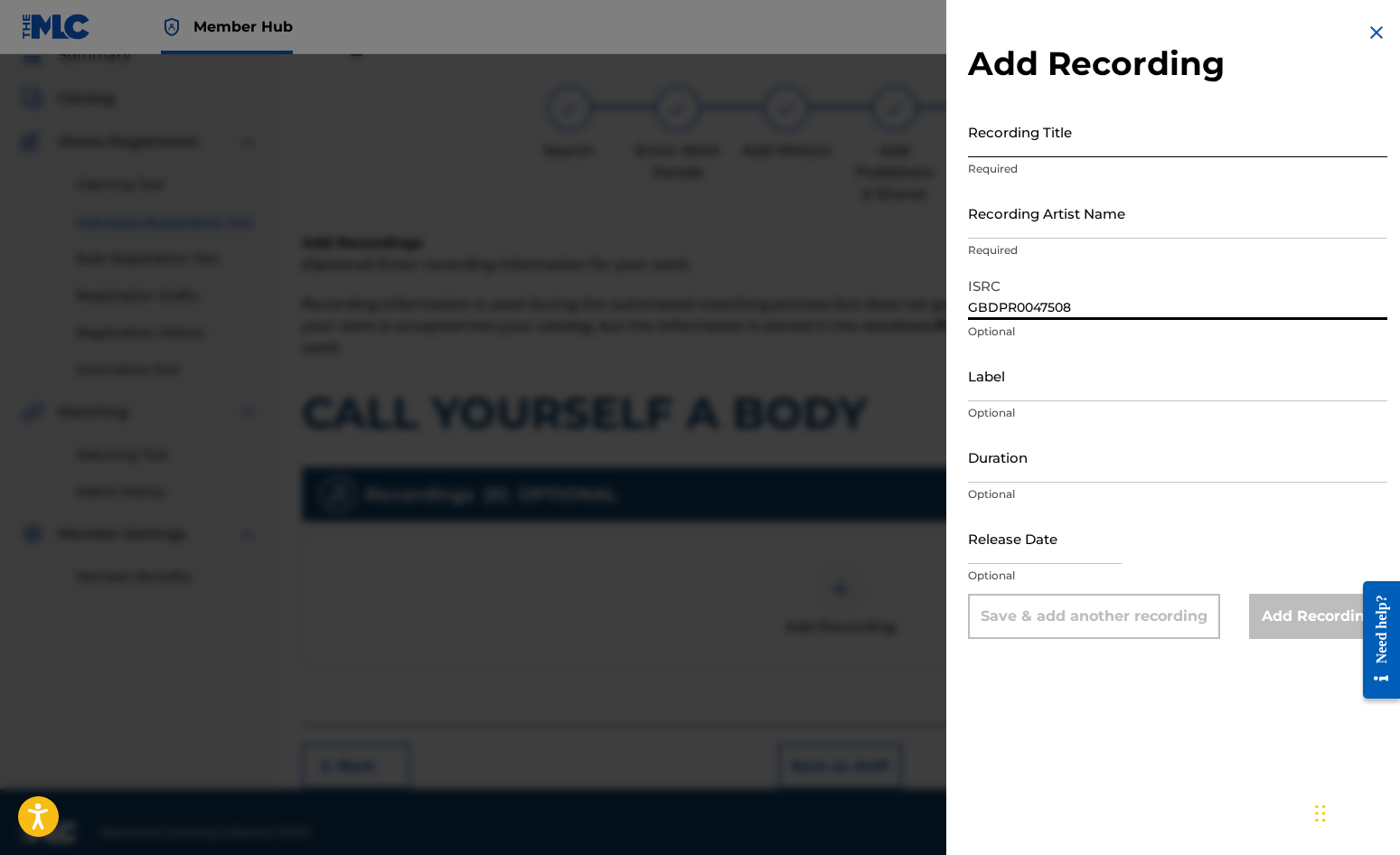
click at [1006, 133] on input "Recording Title" at bounding box center [1177, 132] width 419 height 52
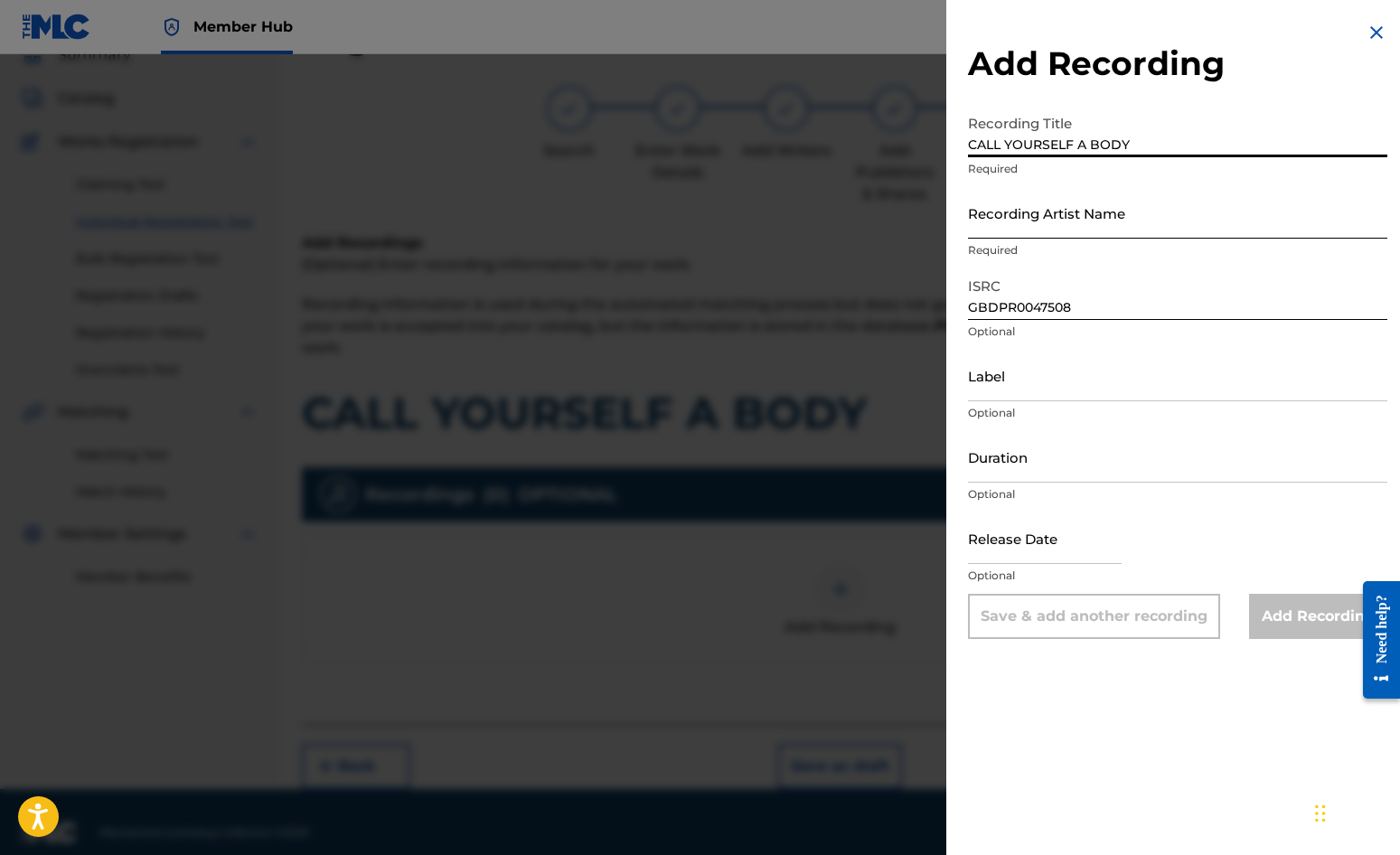
click at [1019, 211] on input "Recording Artist Name" at bounding box center [1177, 212] width 419 height 52
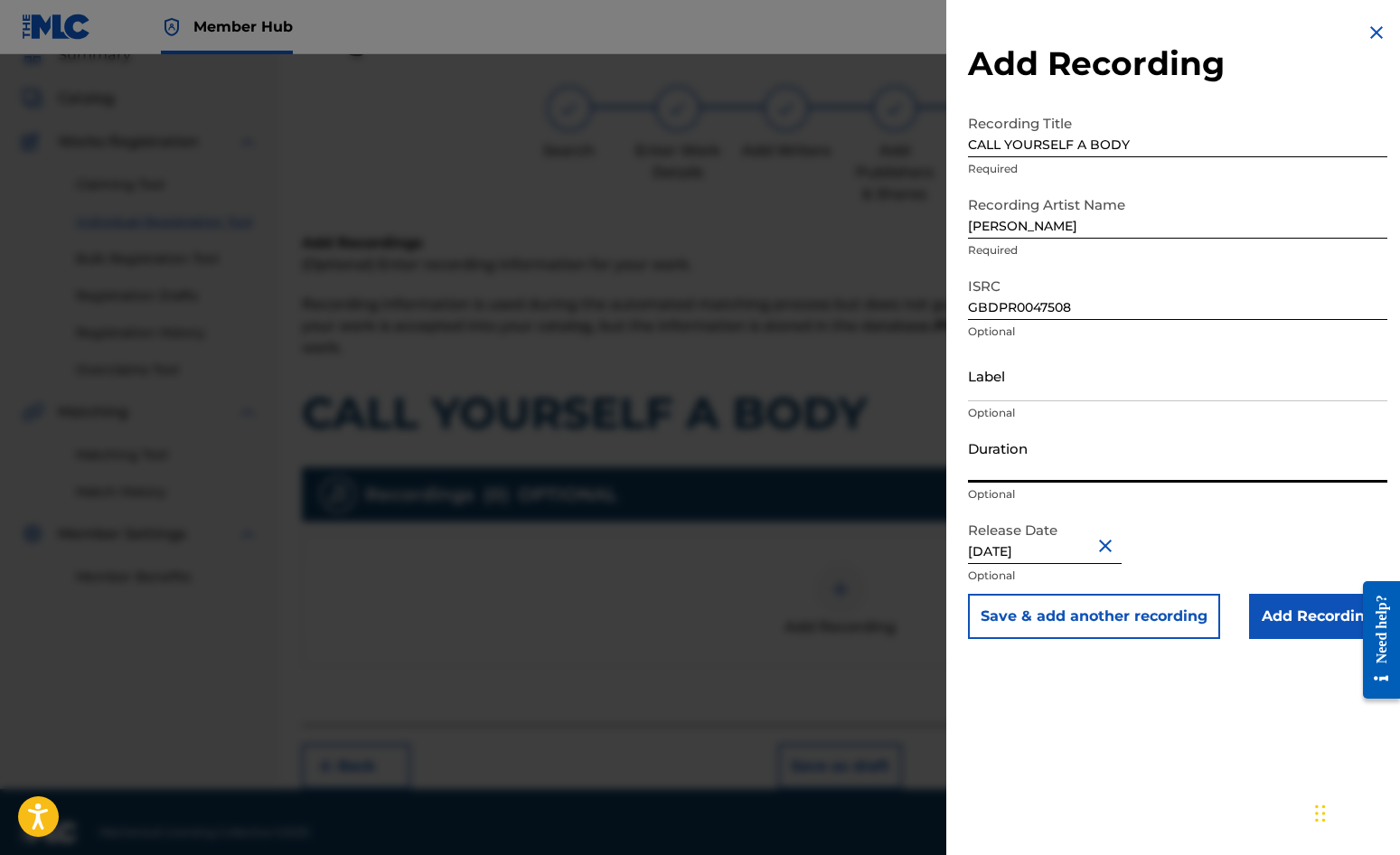
click at [1004, 459] on input "Duration" at bounding box center [1177, 457] width 419 height 52
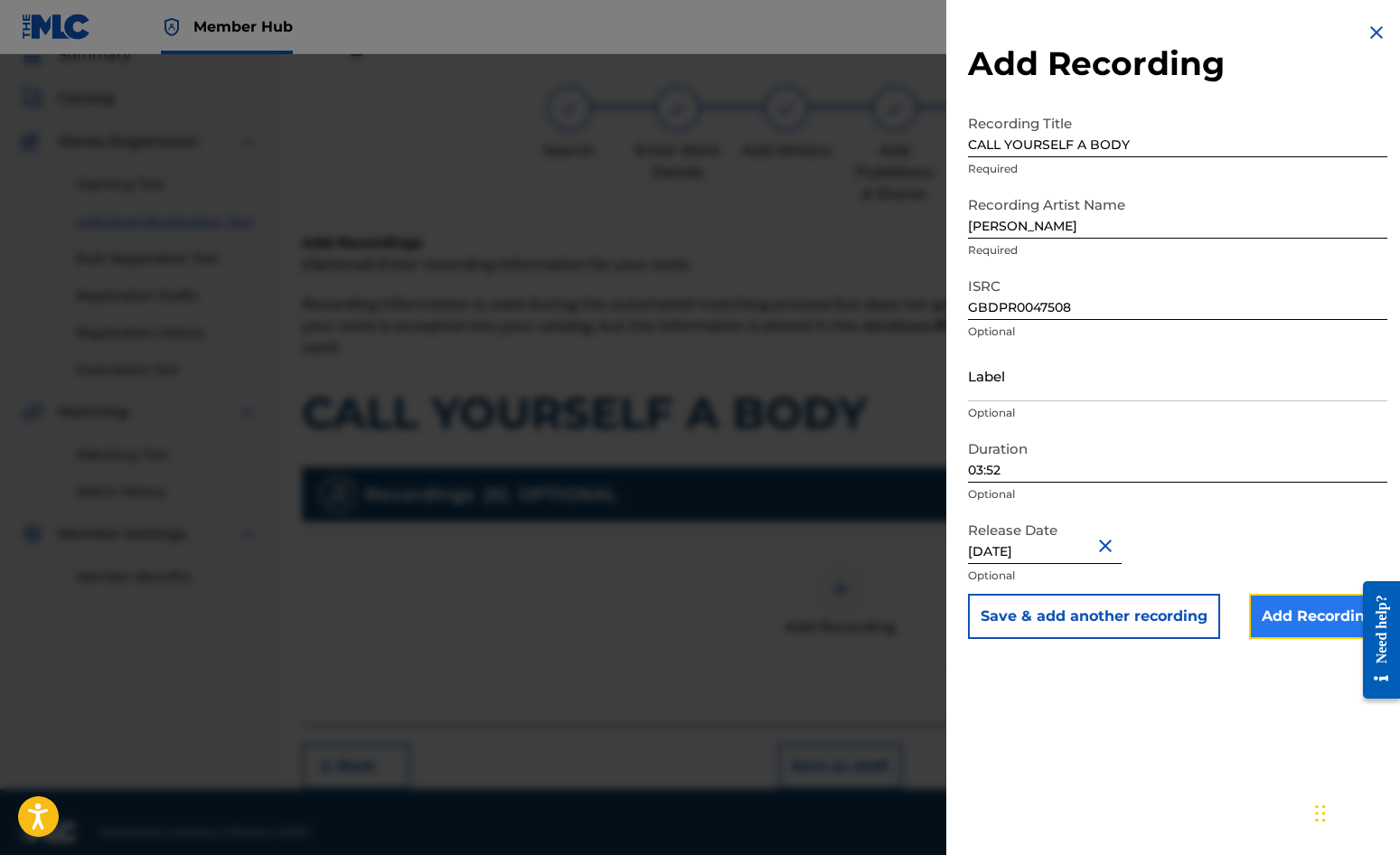
click at [1275, 618] on input "Add Recording" at bounding box center [1318, 616] width 138 height 45
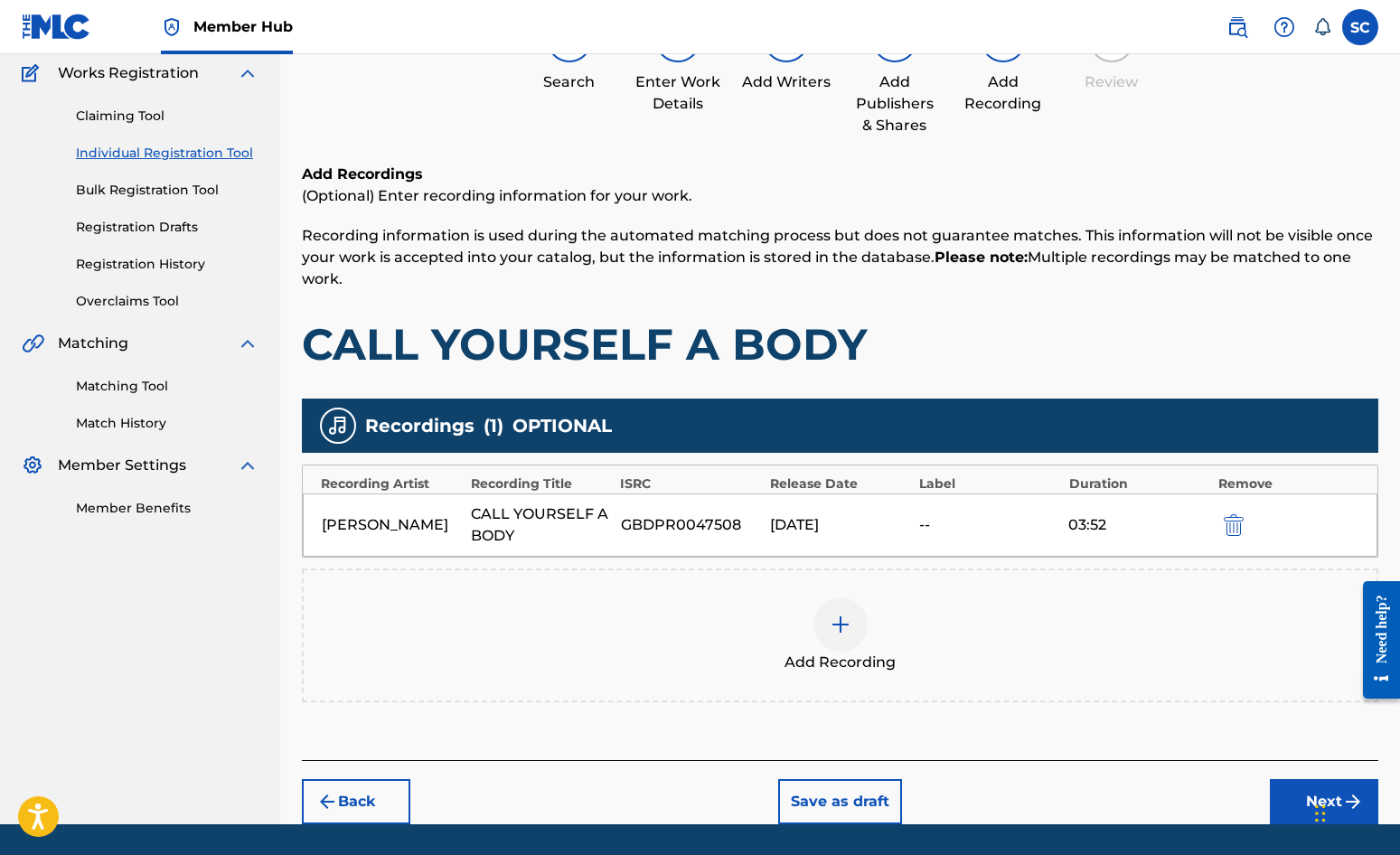
scroll to position [206, 0]
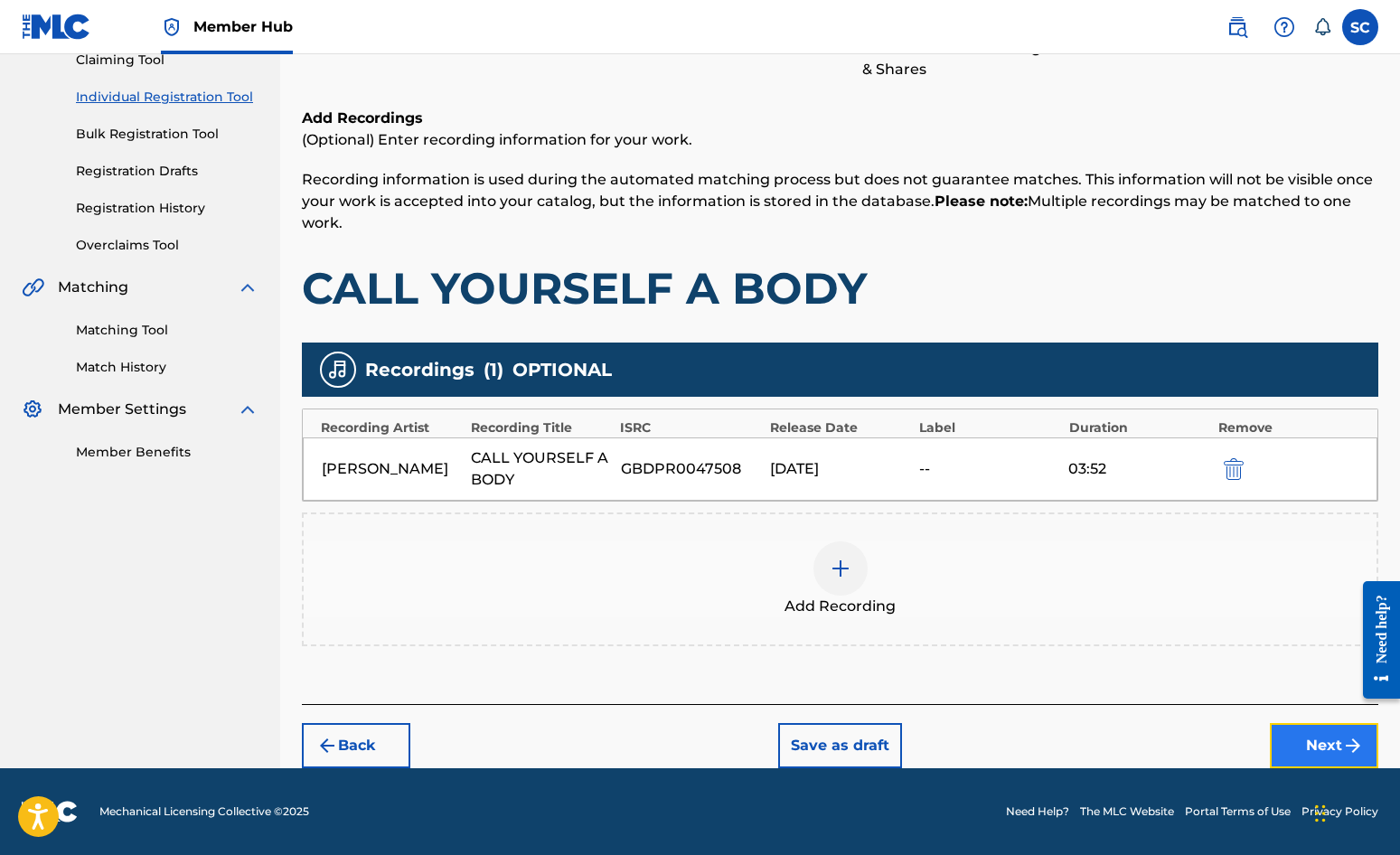
click at [1322, 746] on button "Next" at bounding box center [1324, 746] width 108 height 45
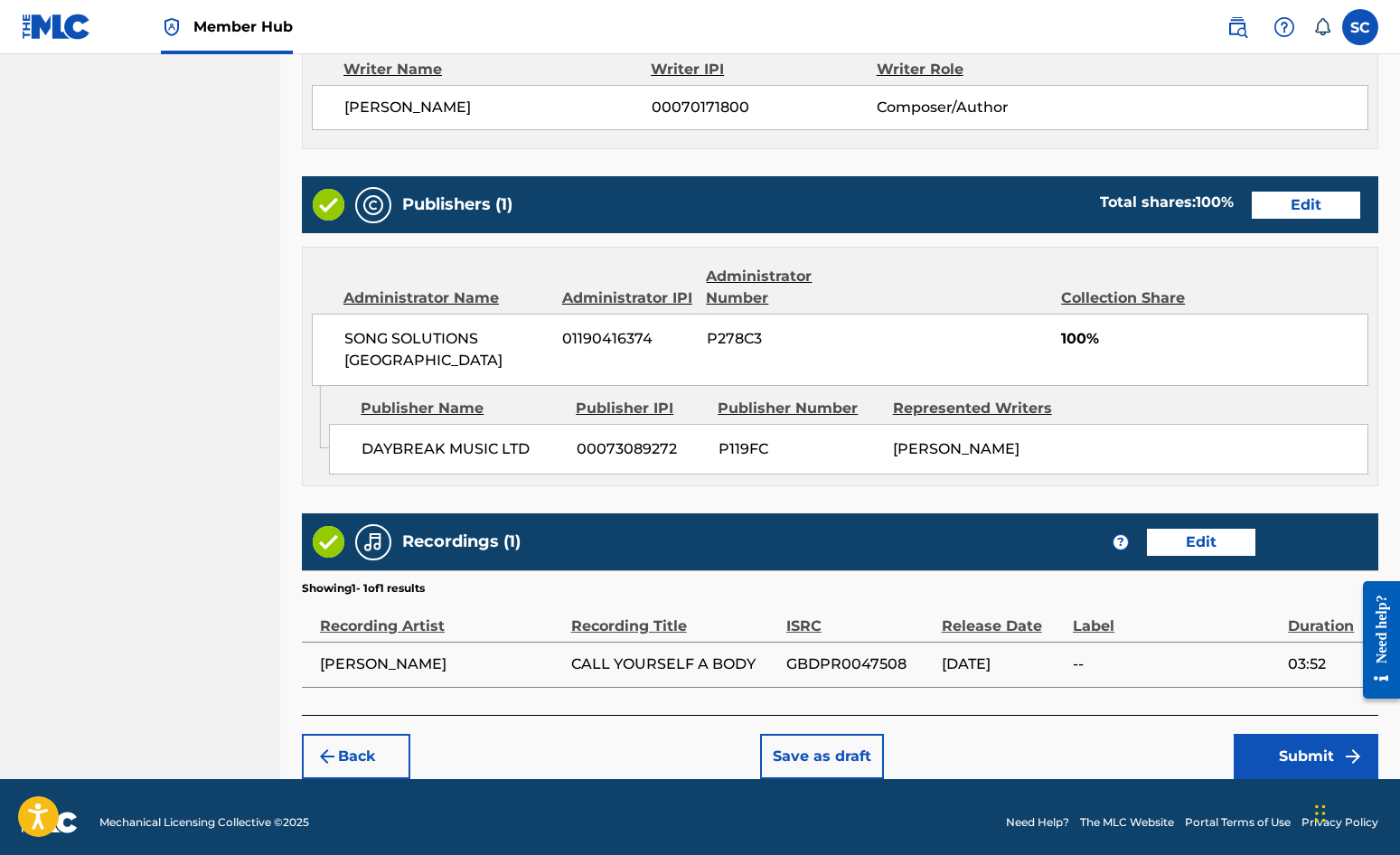
scroll to position [794, 0]
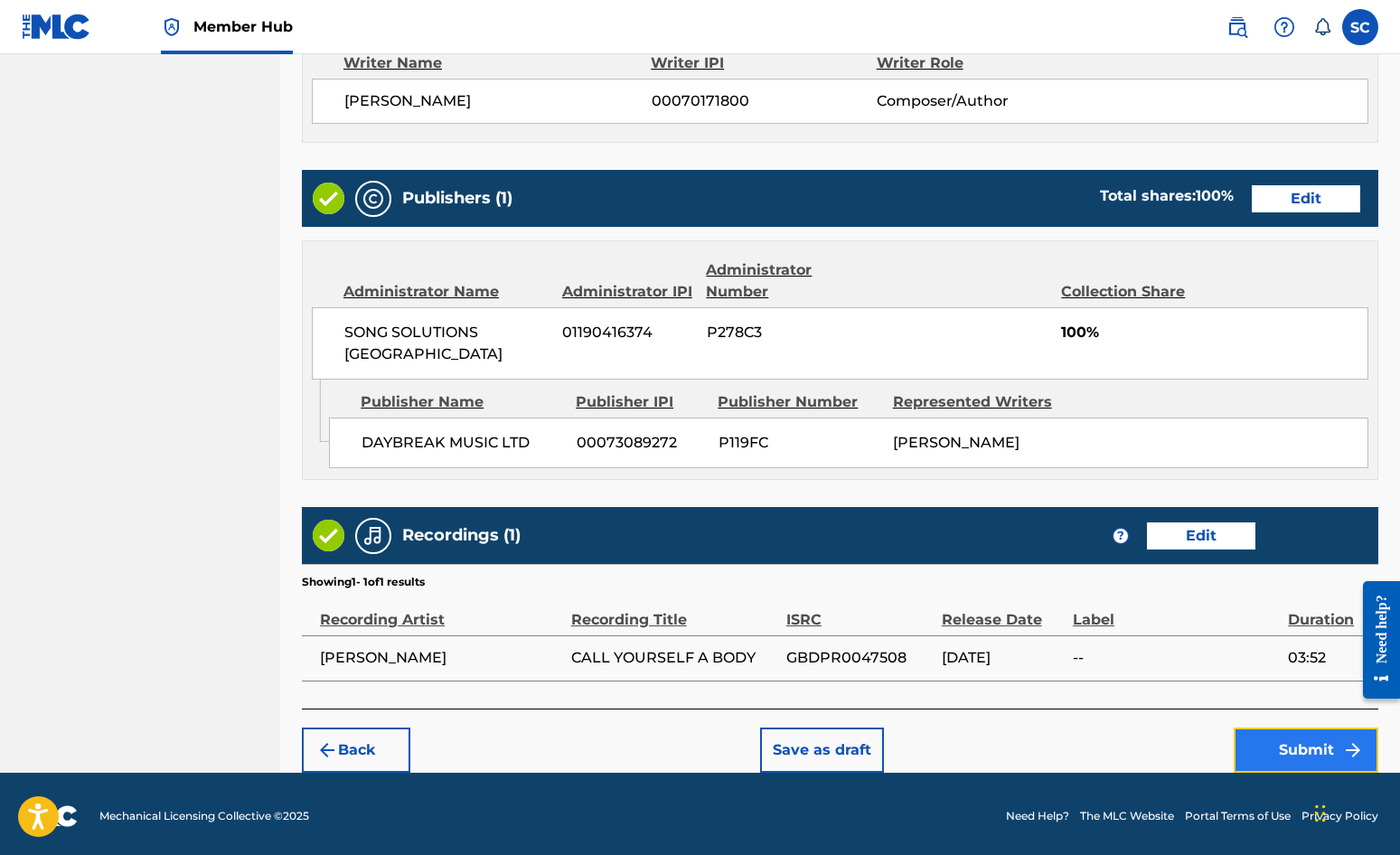
click at [1319, 742] on button "Submit" at bounding box center [1306, 750] width 145 height 45
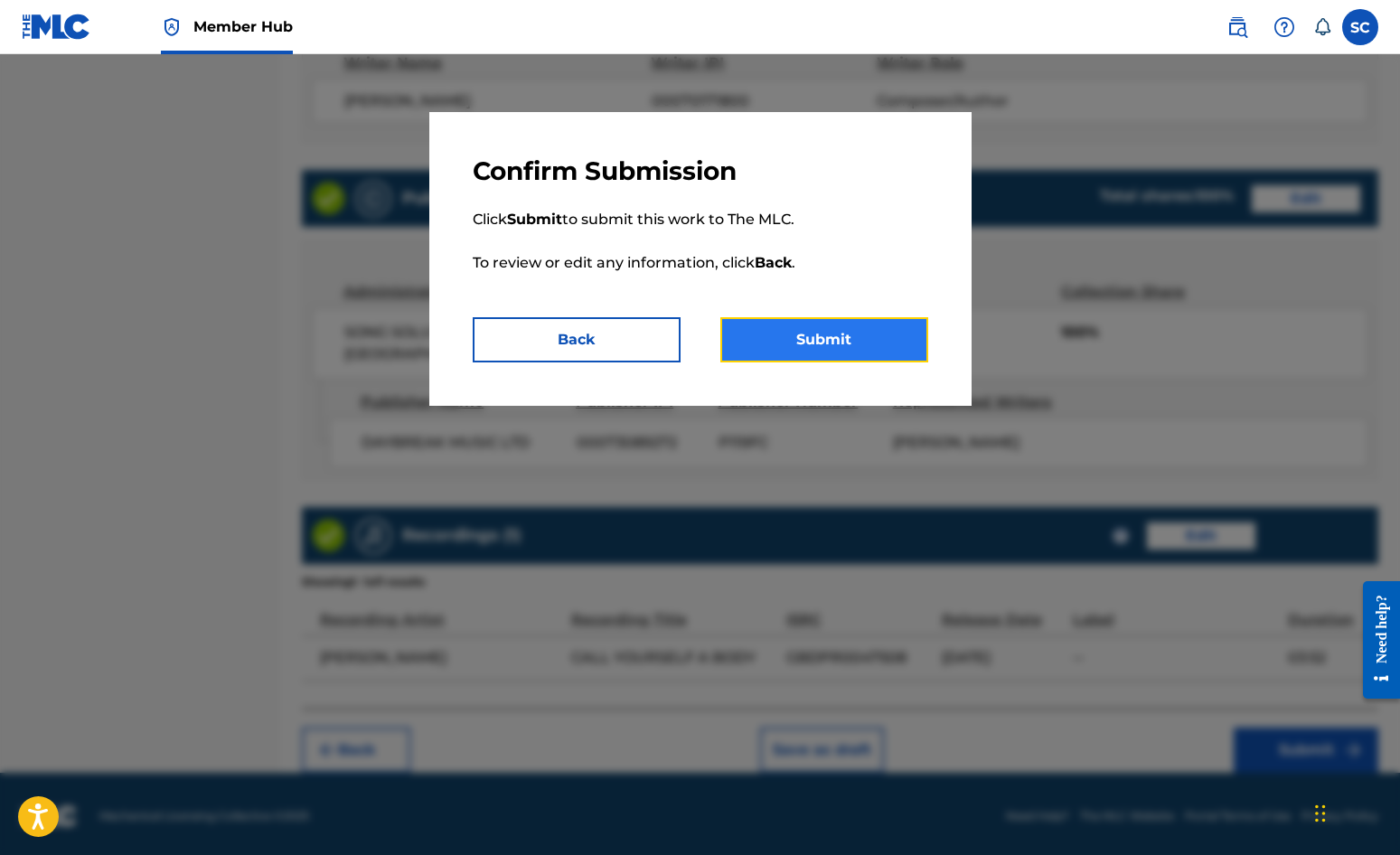
click at [839, 334] on button "Submit" at bounding box center [824, 340] width 208 height 45
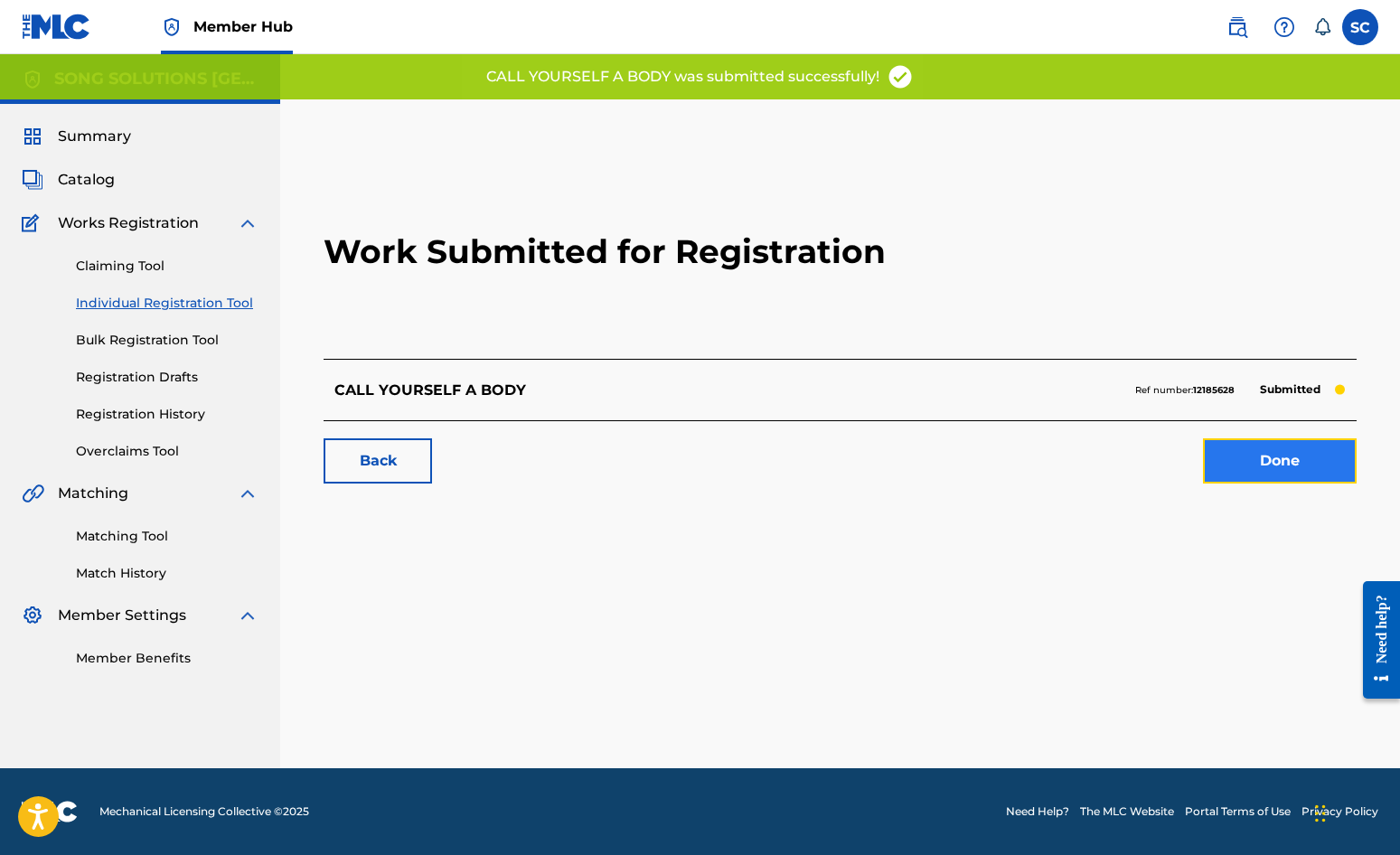
click at [1288, 464] on link "Done" at bounding box center [1281, 461] width 154 height 45
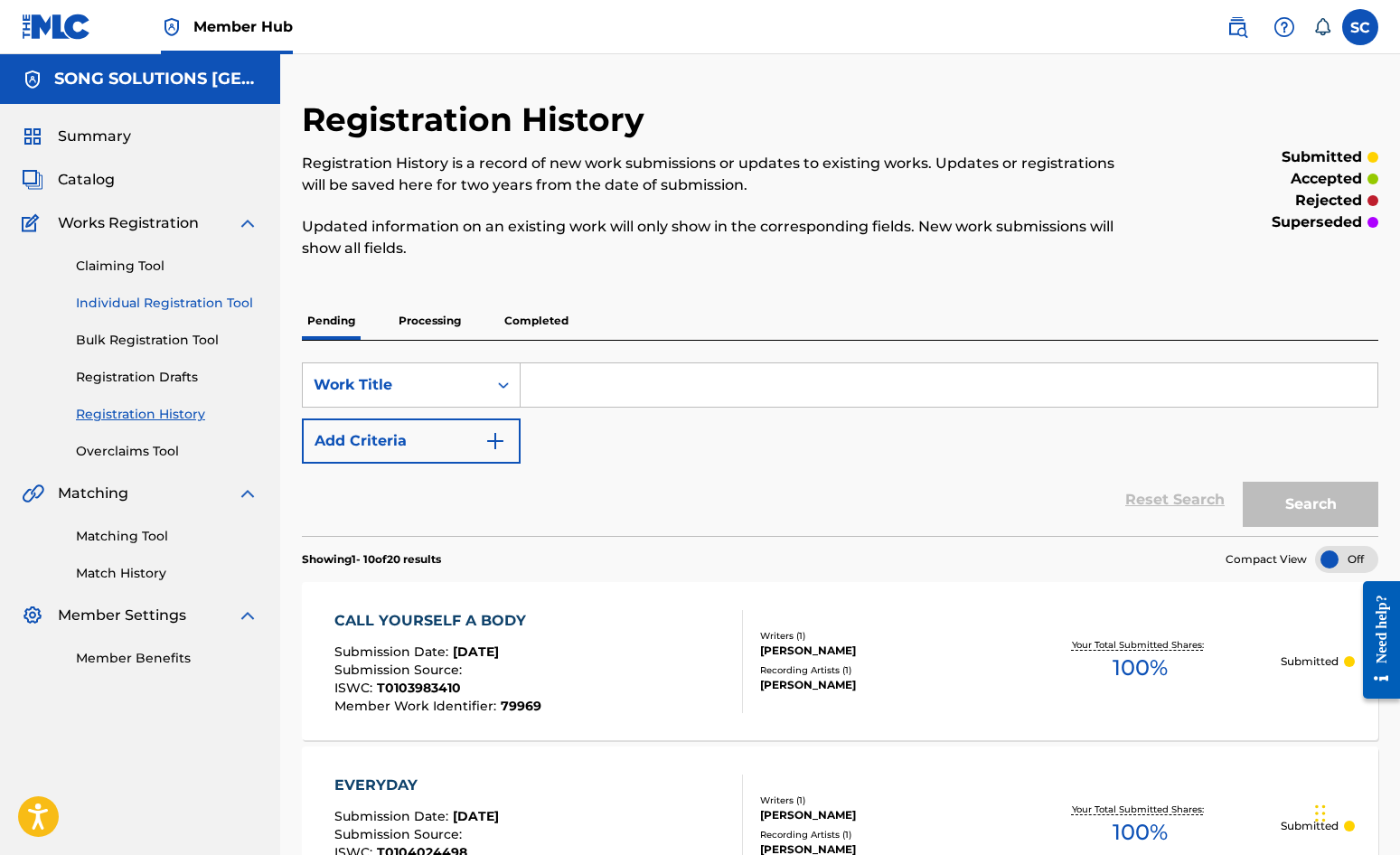
click at [153, 305] on link "Individual Registration Tool" at bounding box center [167, 303] width 182 height 19
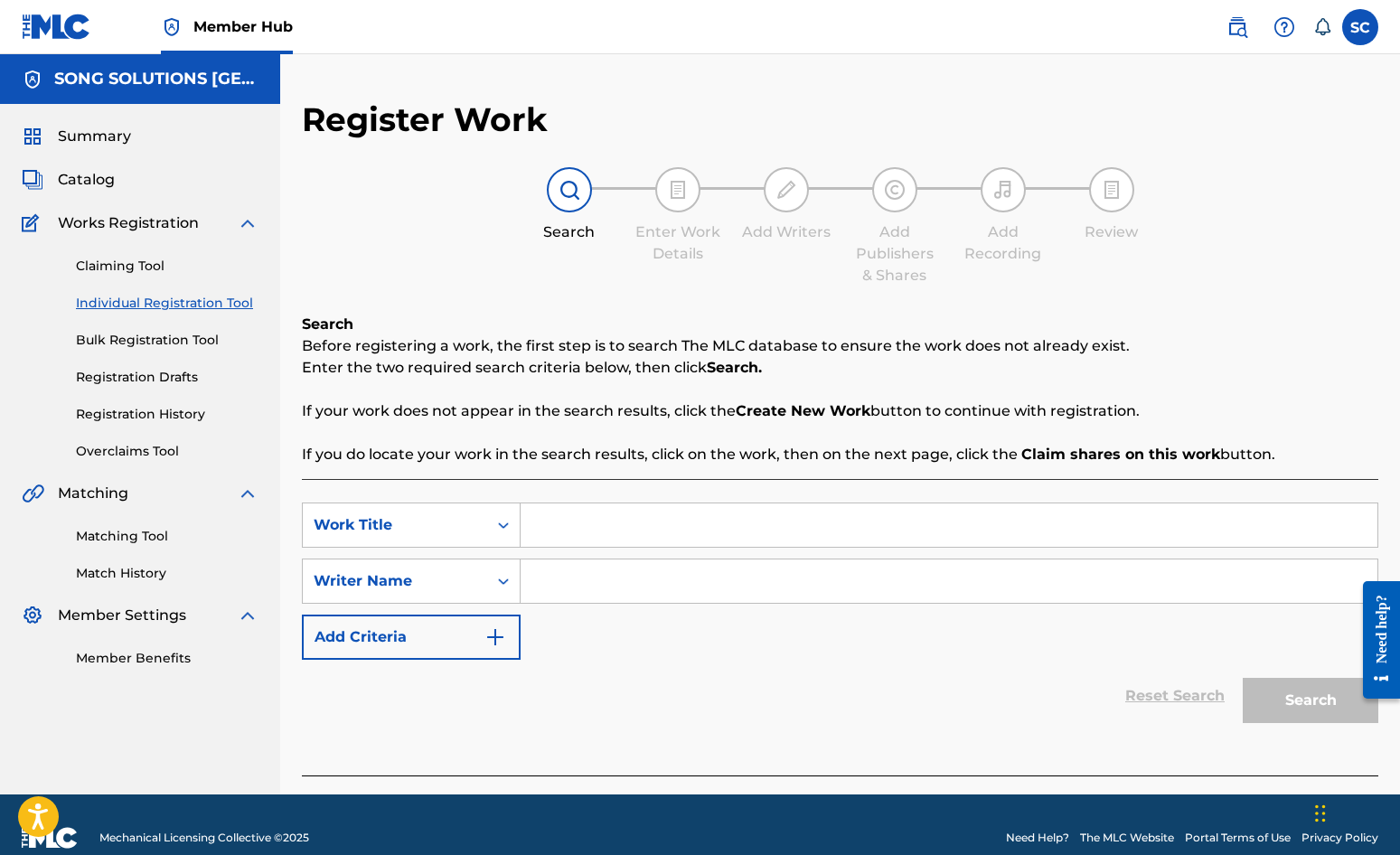
click at [698, 536] on input "Search Form" at bounding box center [949, 525] width 857 height 43
click at [735, 514] on input "Search Form" at bounding box center [949, 525] width 857 height 43
click at [703, 562] on input "Search Form" at bounding box center [949, 582] width 857 height 43
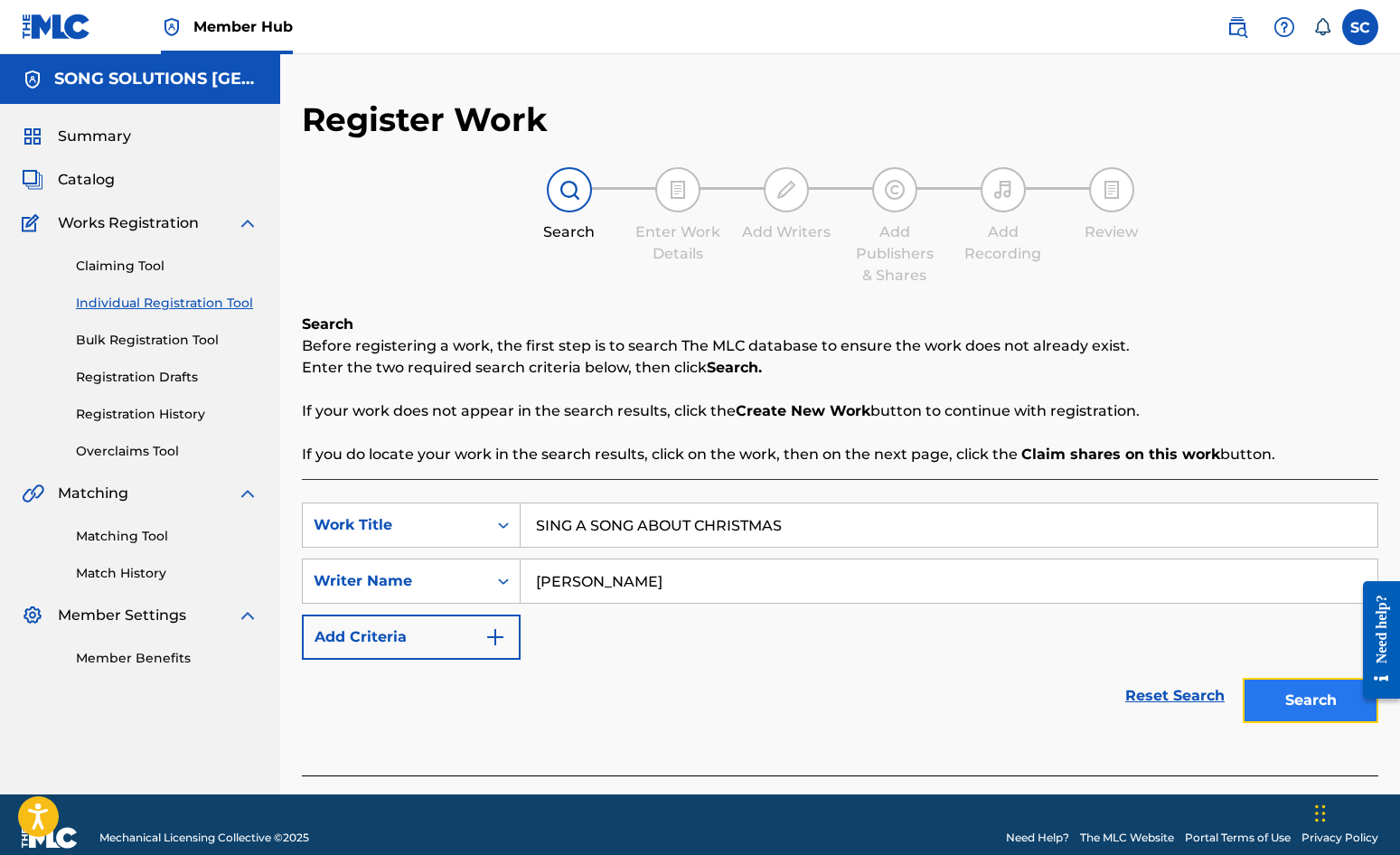
click at [1317, 696] on button "Search" at bounding box center [1311, 701] width 135 height 45
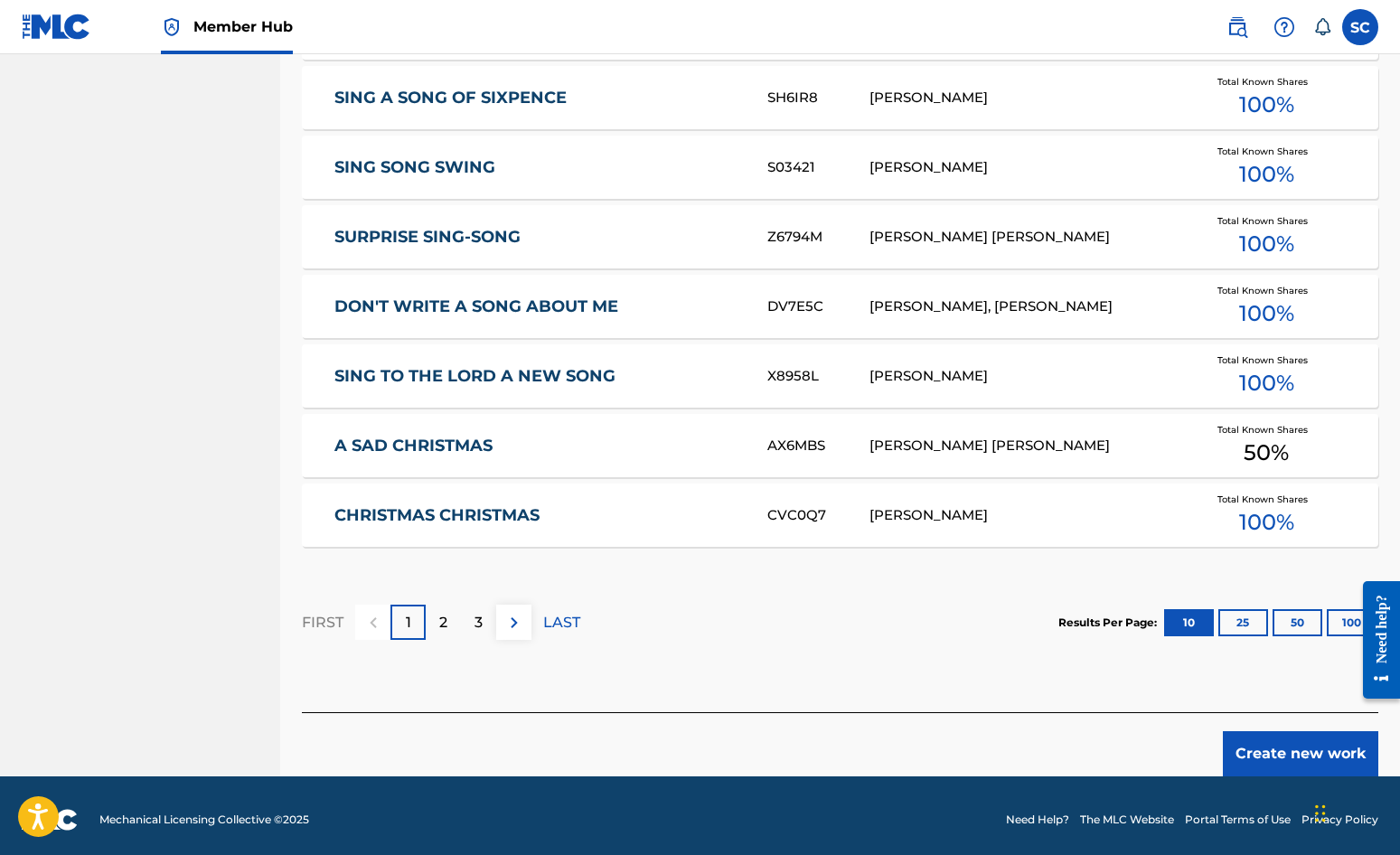
scroll to position [995, 0]
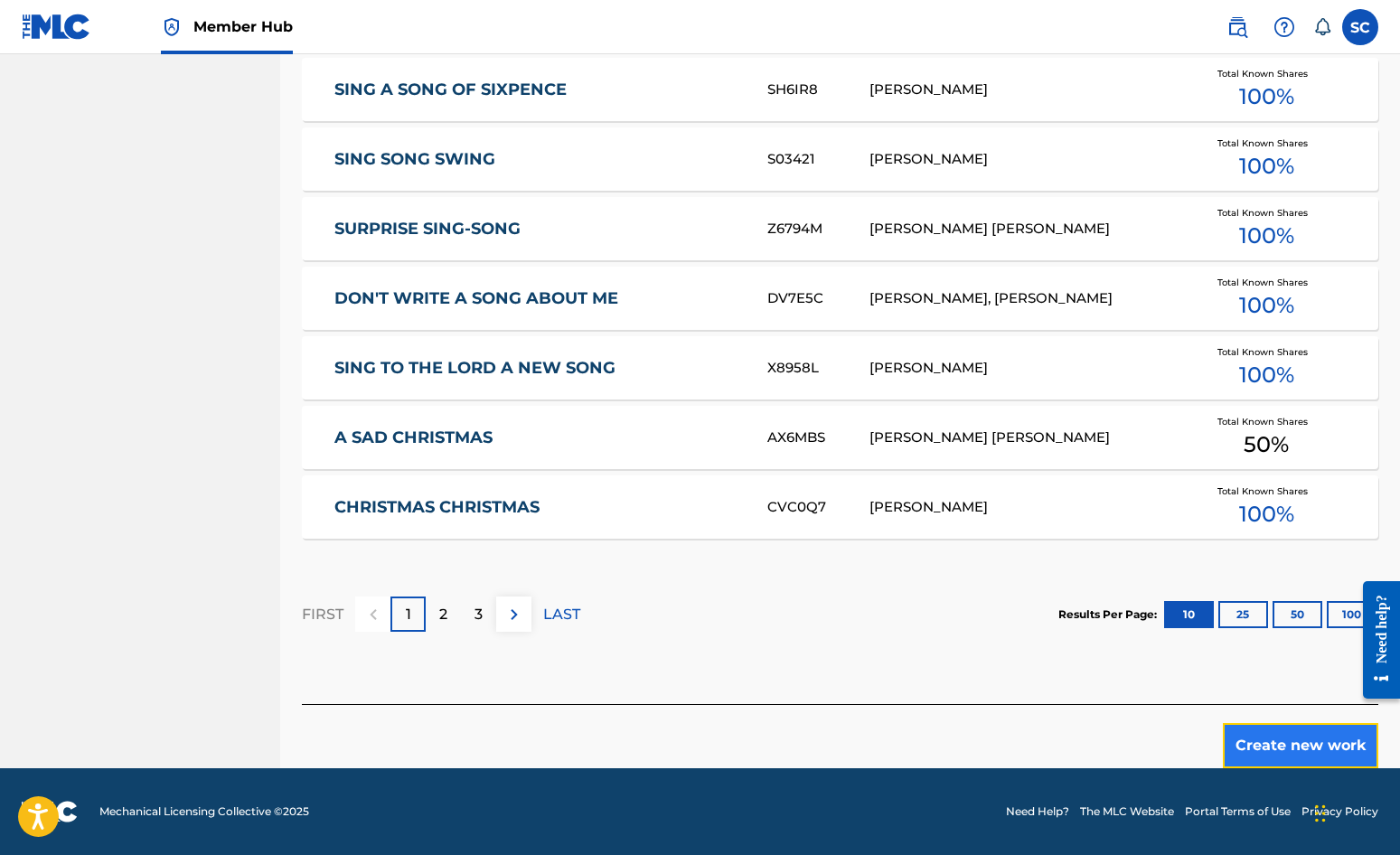
click at [1299, 744] on button "Create new work" at bounding box center [1300, 746] width 155 height 45
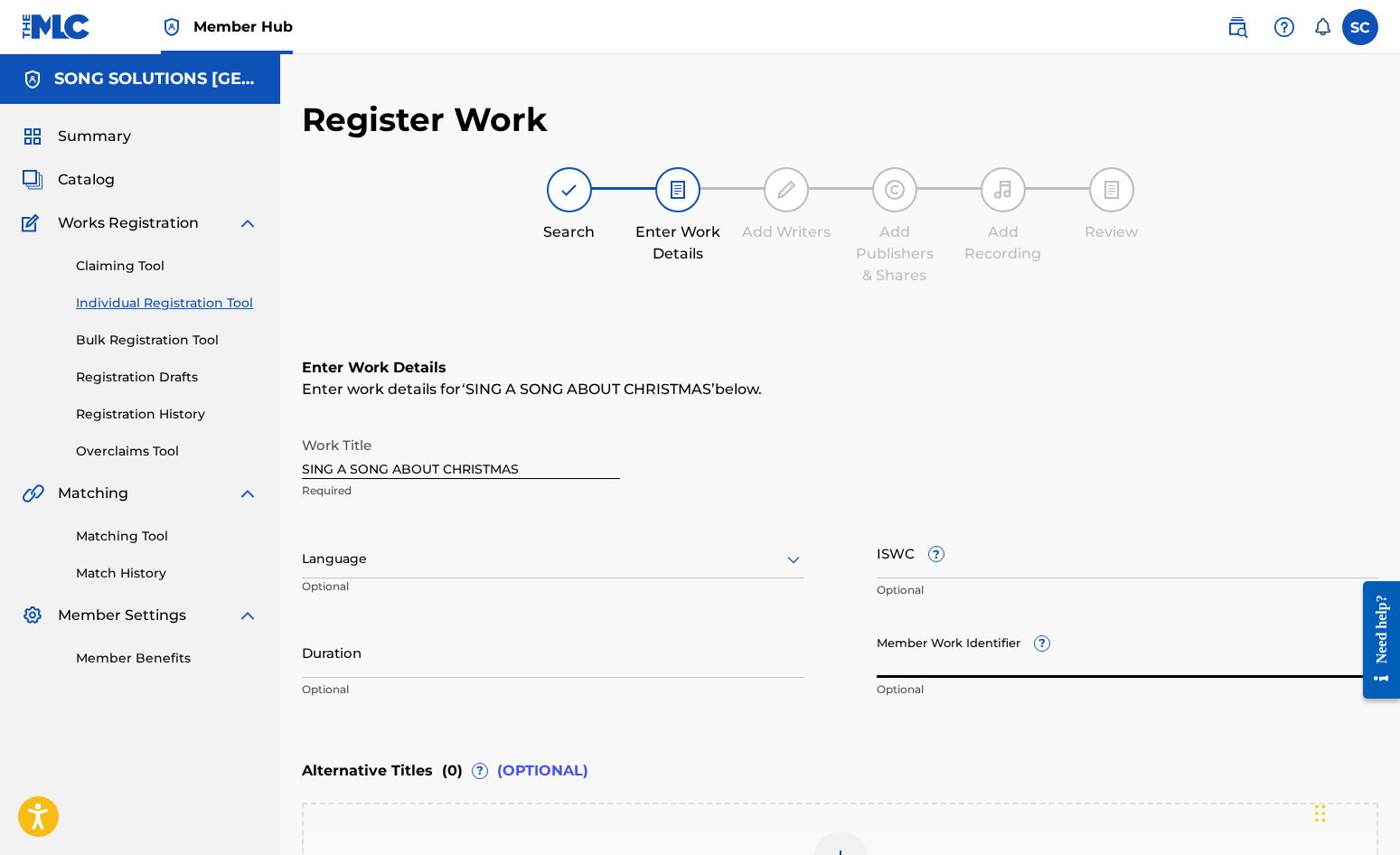
click at [926, 660] on input "Member Work Identifier ?" at bounding box center [1128, 652] width 503 height 52
click at [894, 557] on input "ISWC ?" at bounding box center [1128, 552] width 503 height 52
paste input "T-010.038.149-4"
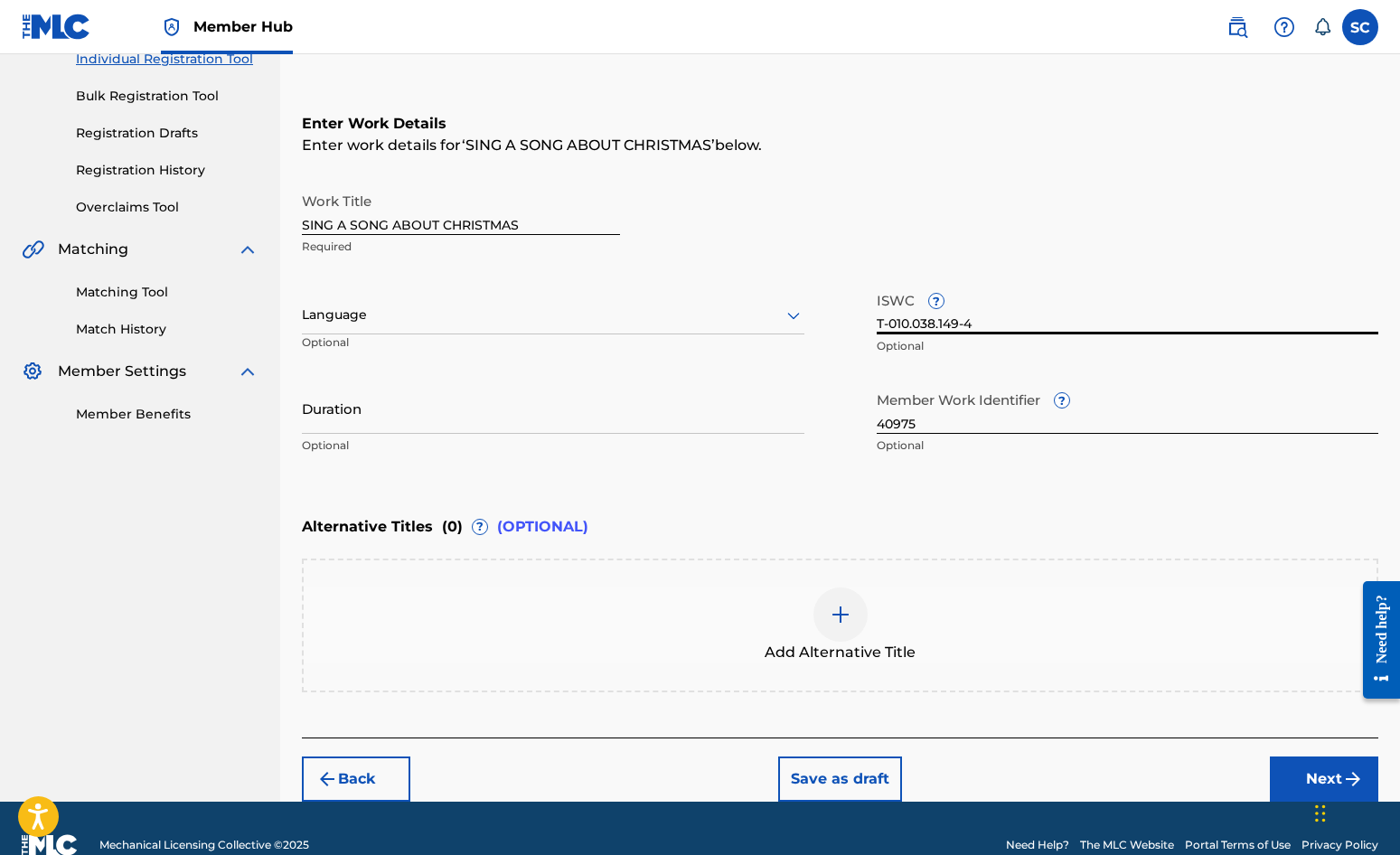
scroll to position [277, 0]
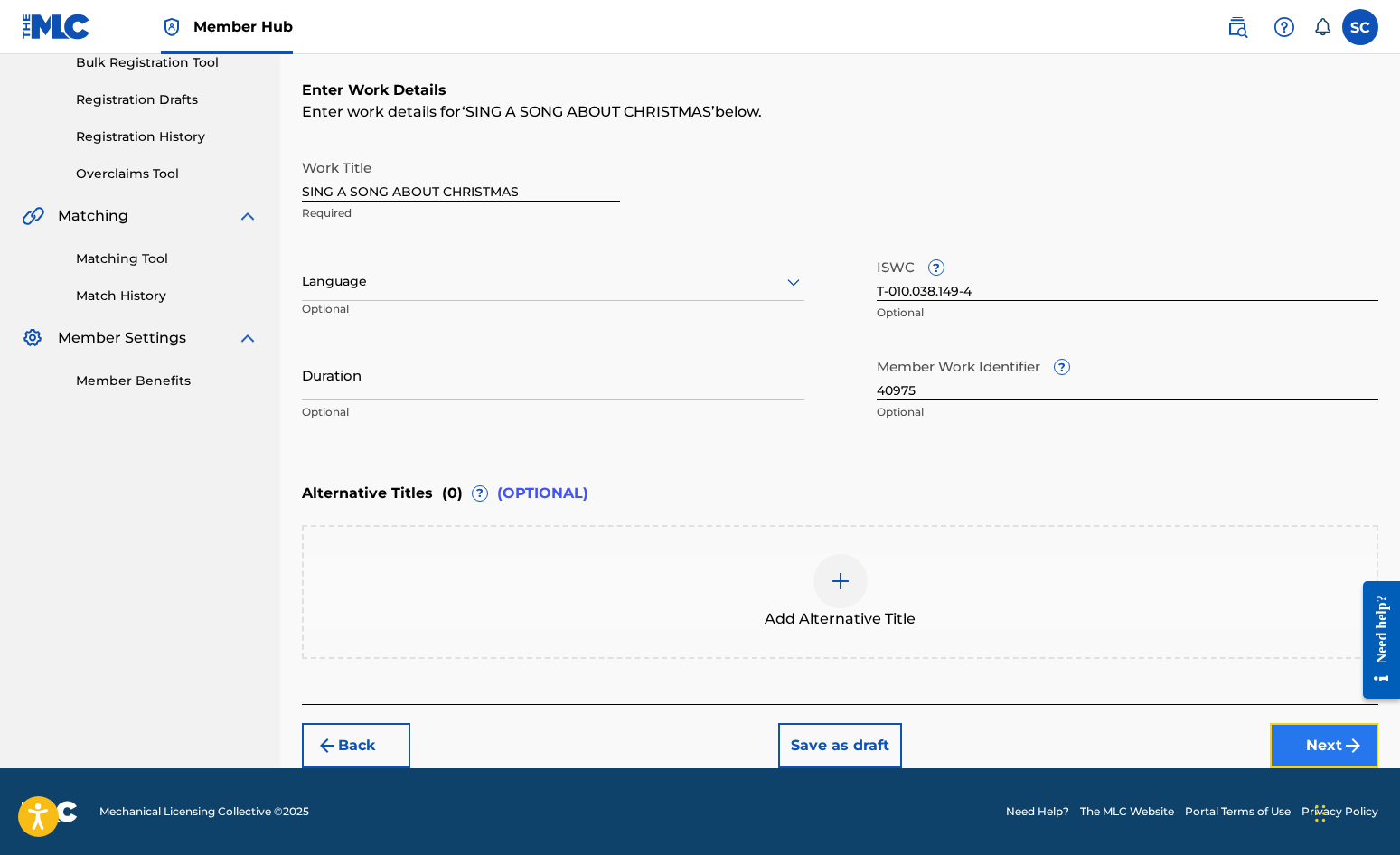
click at [1315, 747] on button "Next" at bounding box center [1324, 746] width 108 height 45
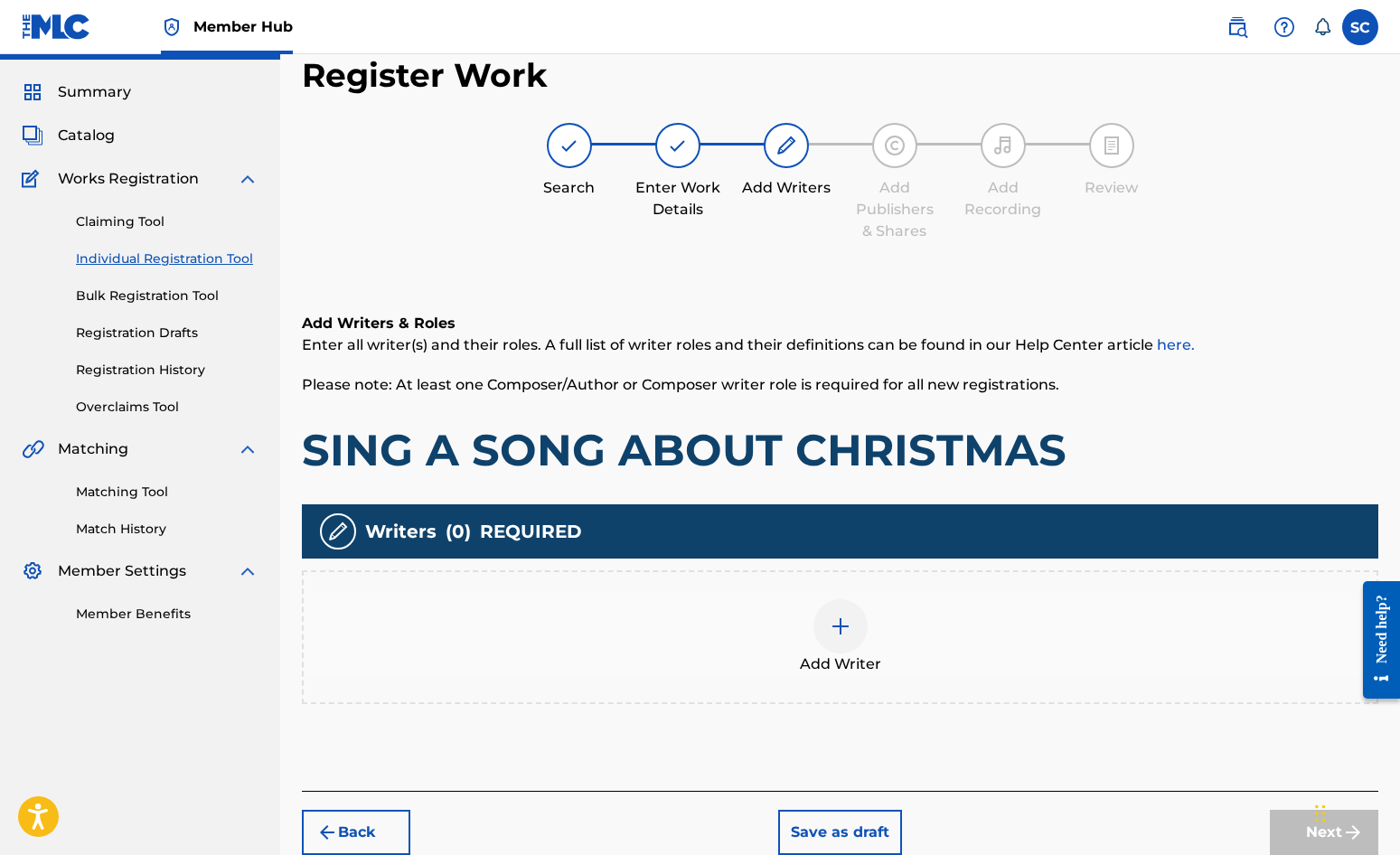
scroll to position [82, 0]
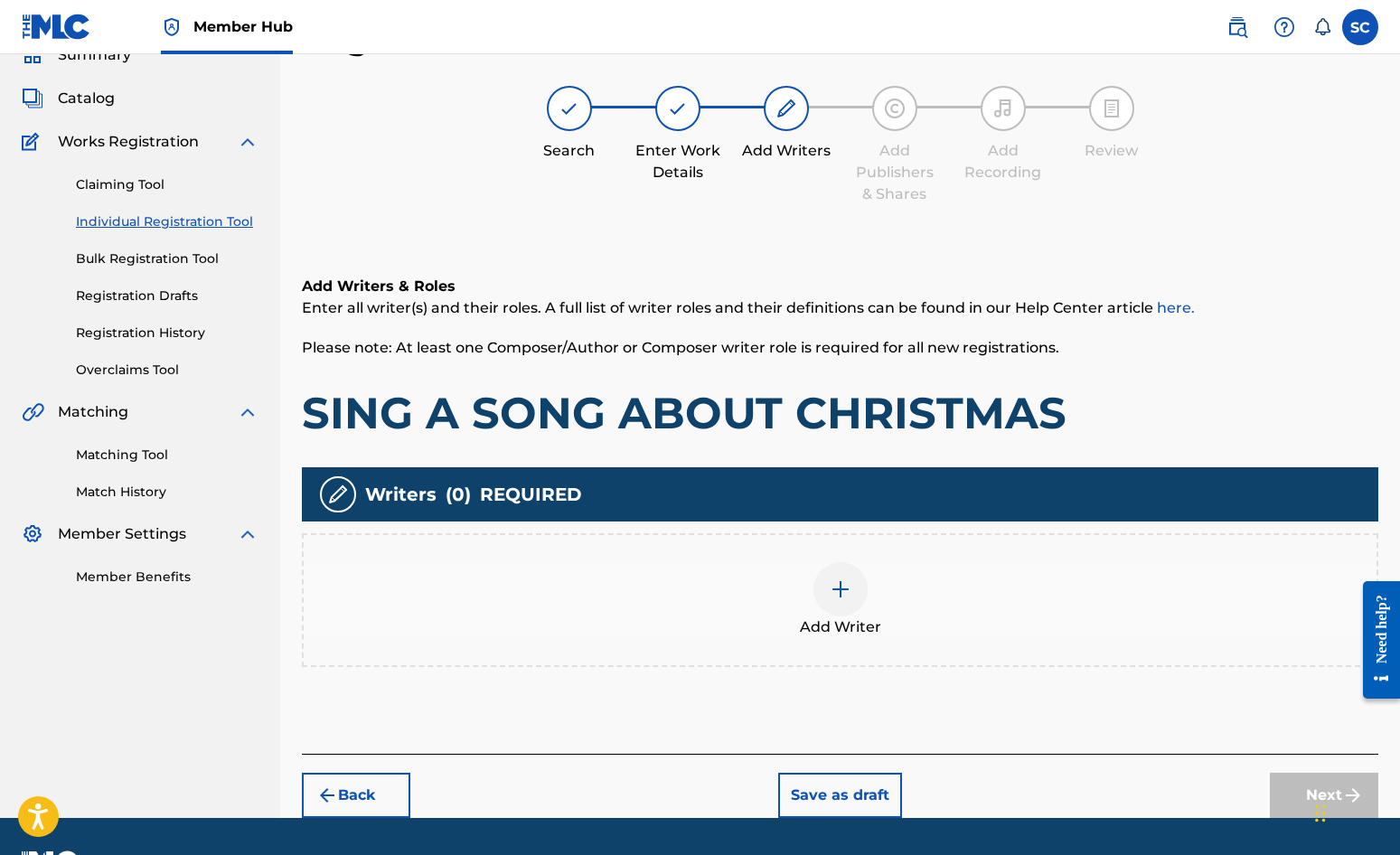
click at [836, 583] on img at bounding box center [840, 589] width 22 height 22
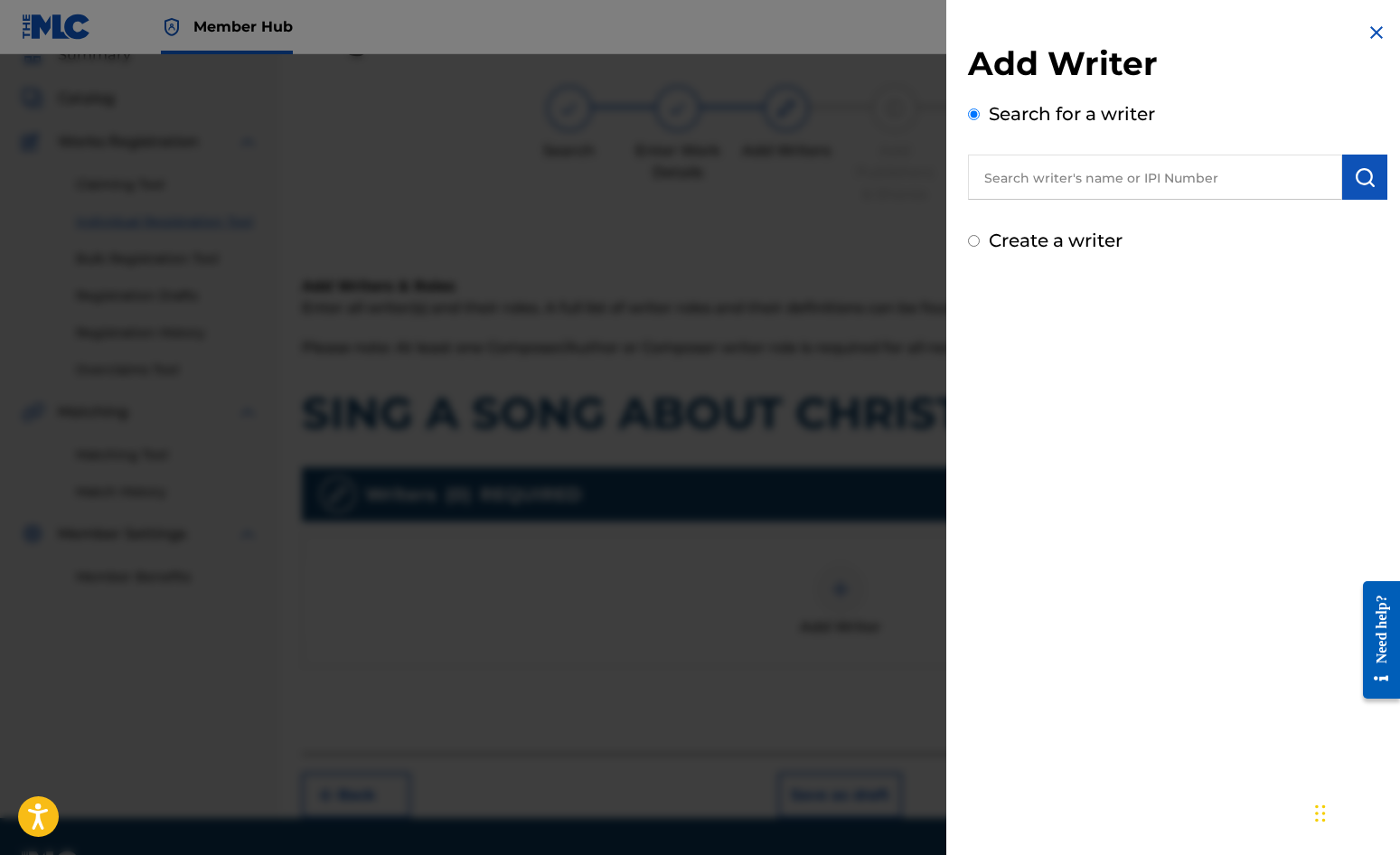
click at [1035, 179] on input "text" at bounding box center [1155, 178] width 374 height 45
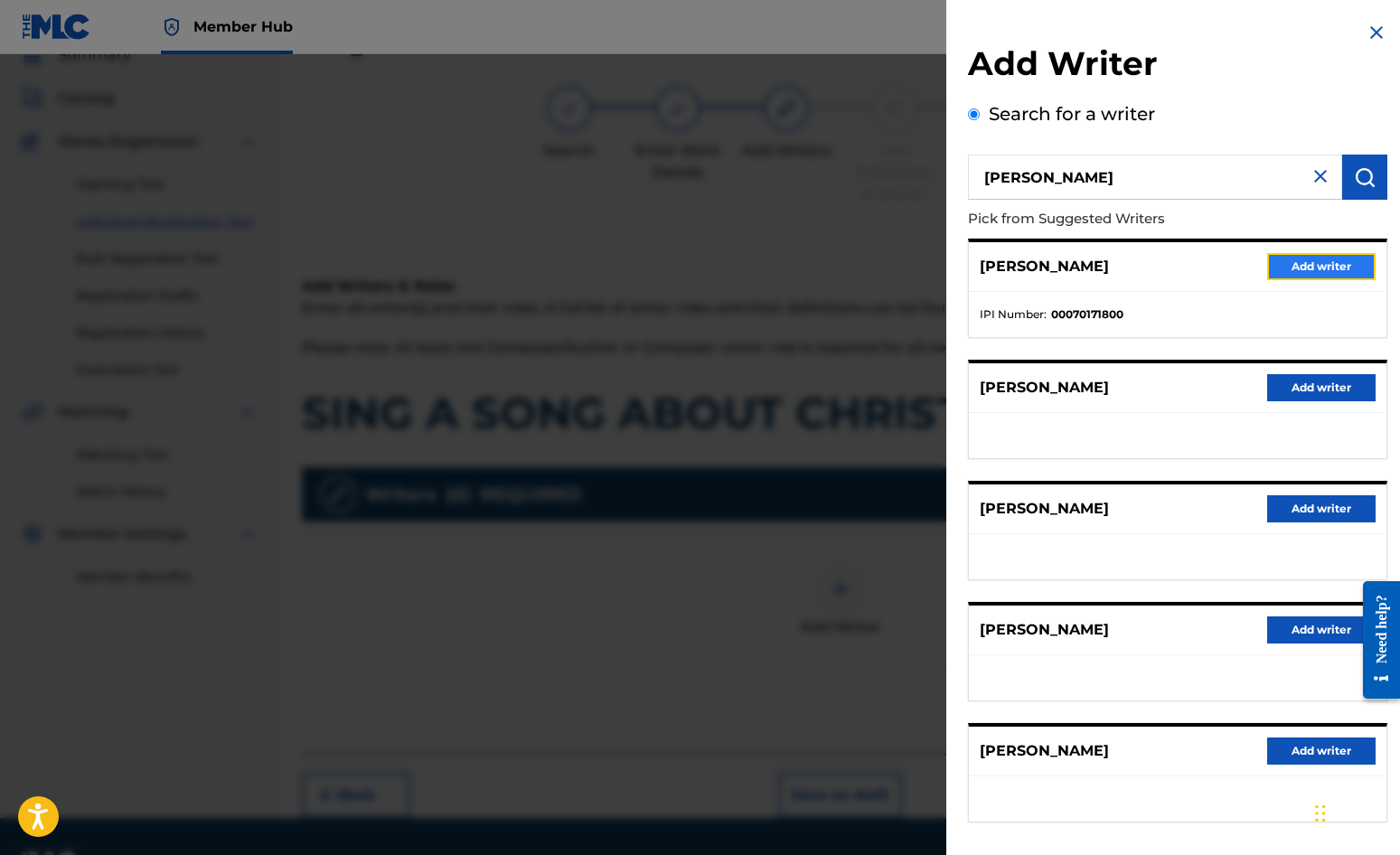
click at [1319, 265] on button "Add writer" at bounding box center [1321, 266] width 108 height 27
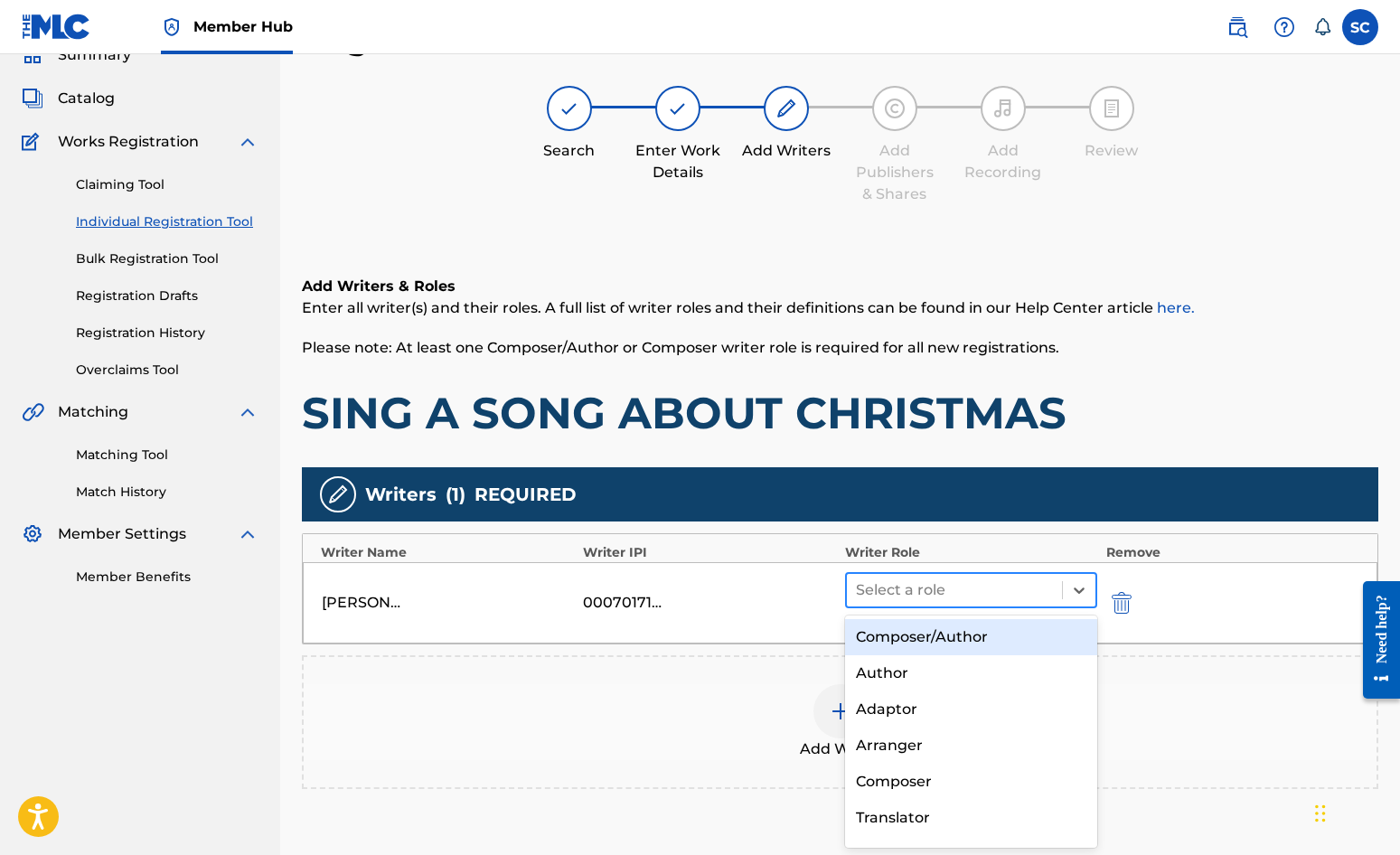
click at [921, 591] on div at bounding box center [955, 590] width 197 height 25
click at [918, 634] on div "Composer/Author" at bounding box center [972, 637] width 252 height 36
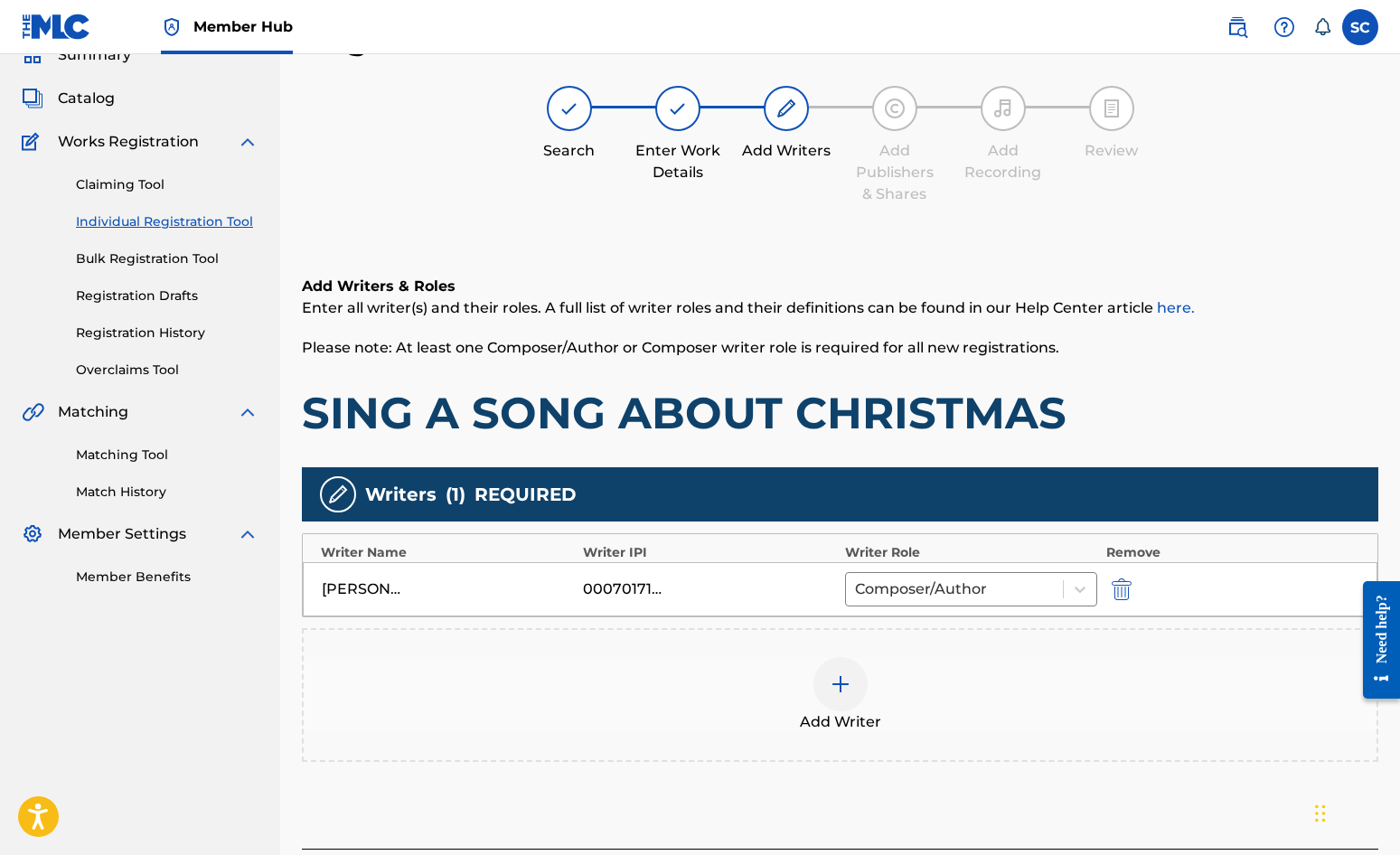
scroll to position [226, 0]
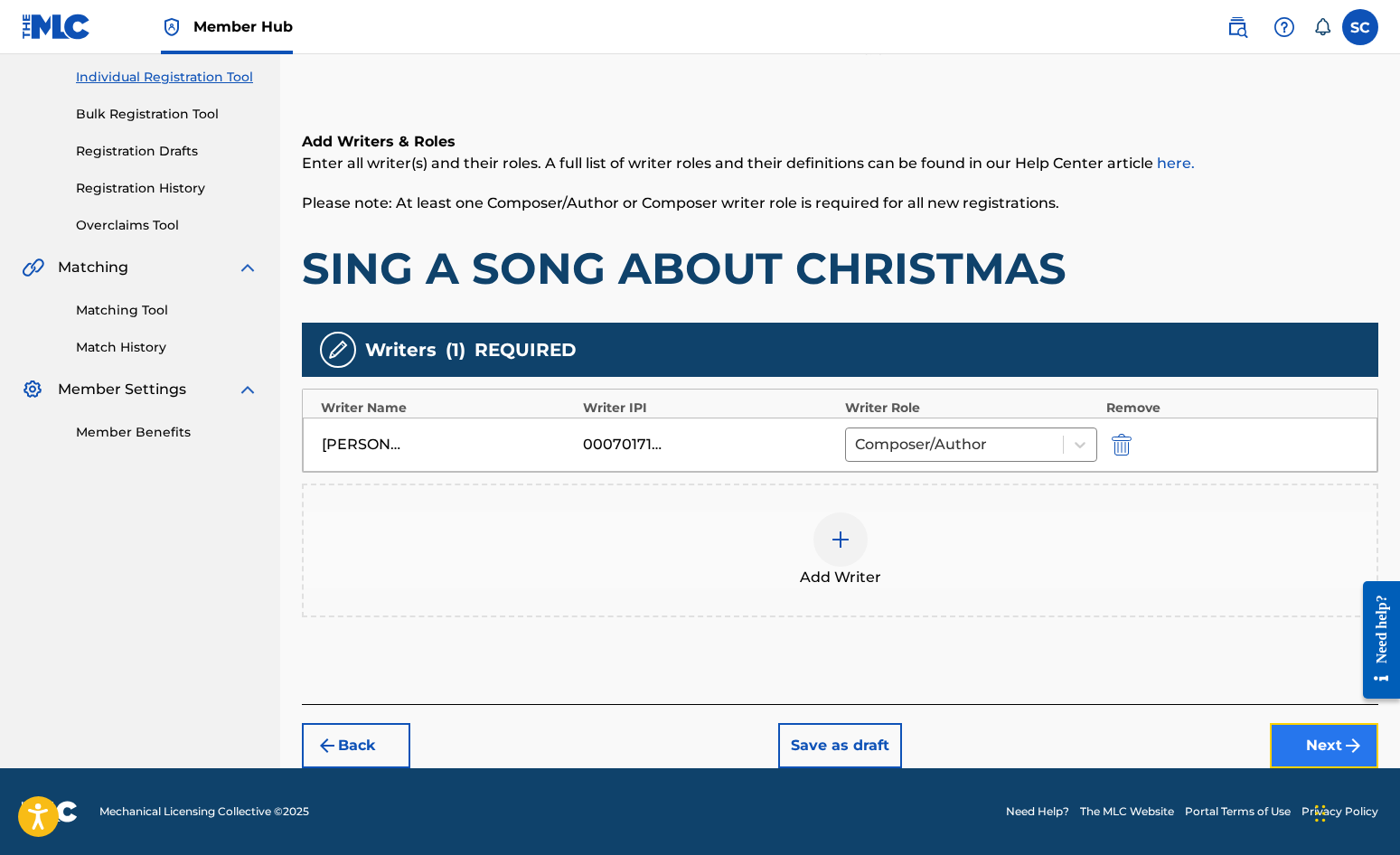
click at [1313, 744] on button "Next" at bounding box center [1324, 746] width 108 height 45
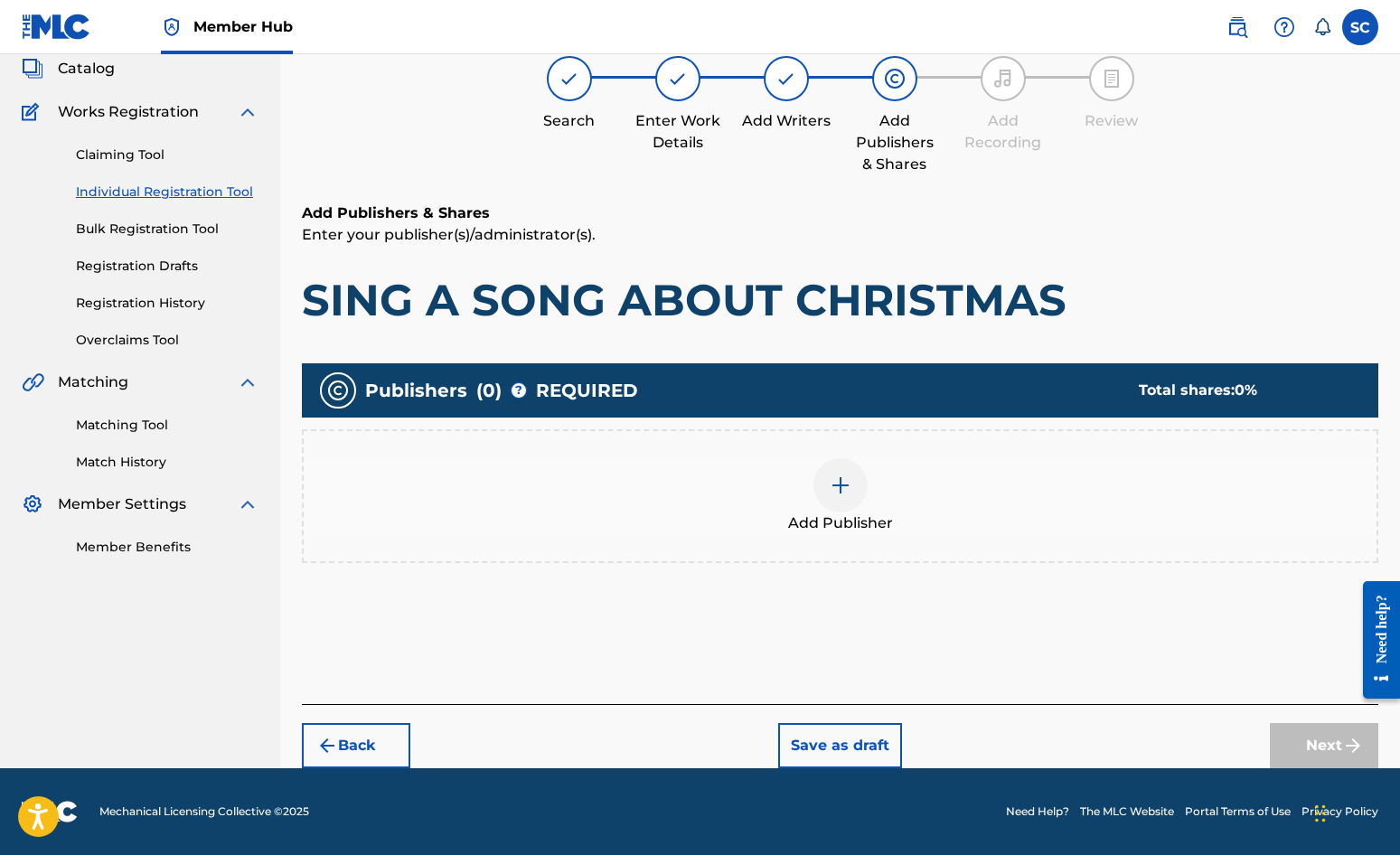
scroll to position [82, 0]
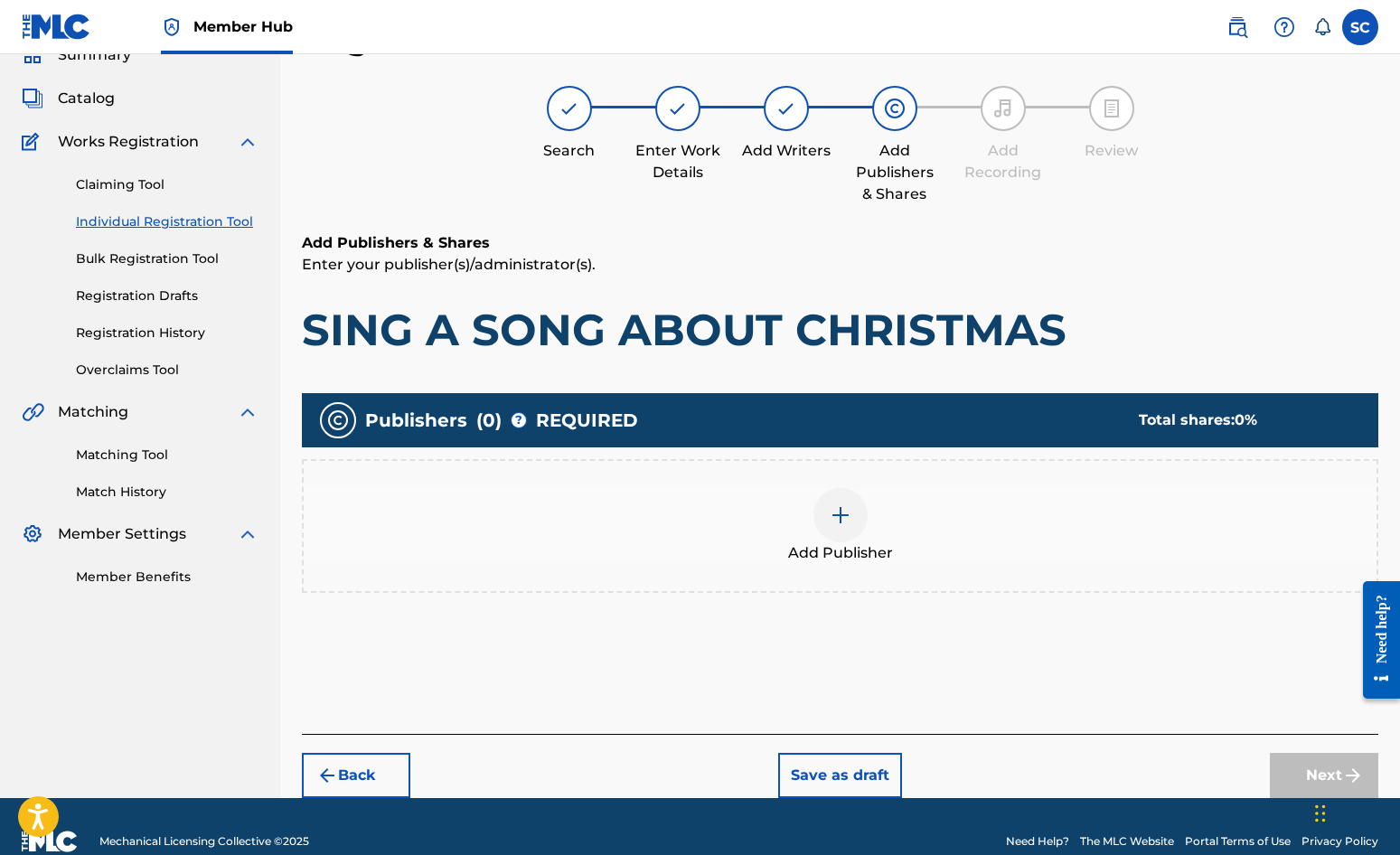
click at [837, 523] on img at bounding box center [840, 515] width 22 height 22
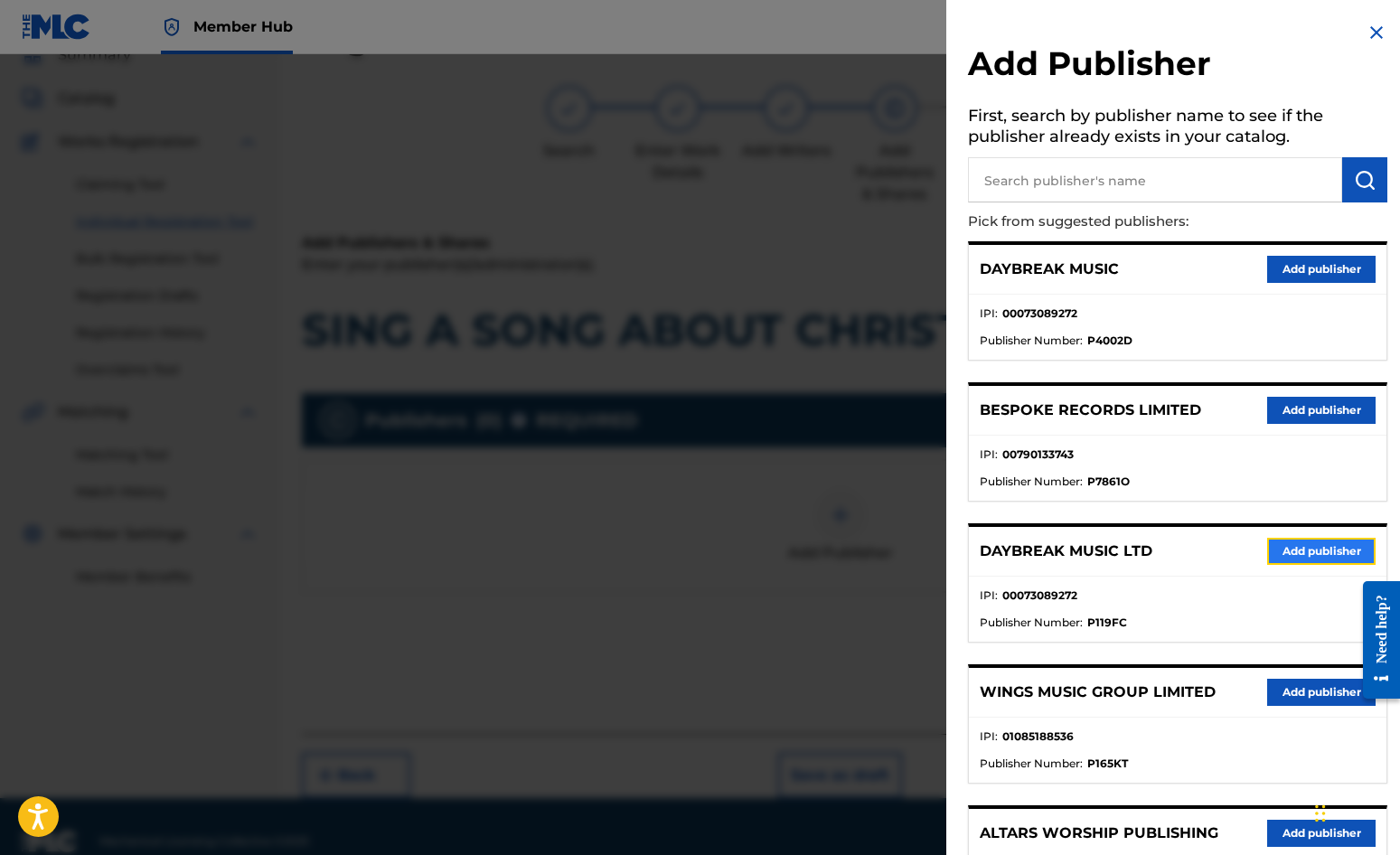
click at [1306, 552] on button "Add publisher" at bounding box center [1321, 551] width 108 height 27
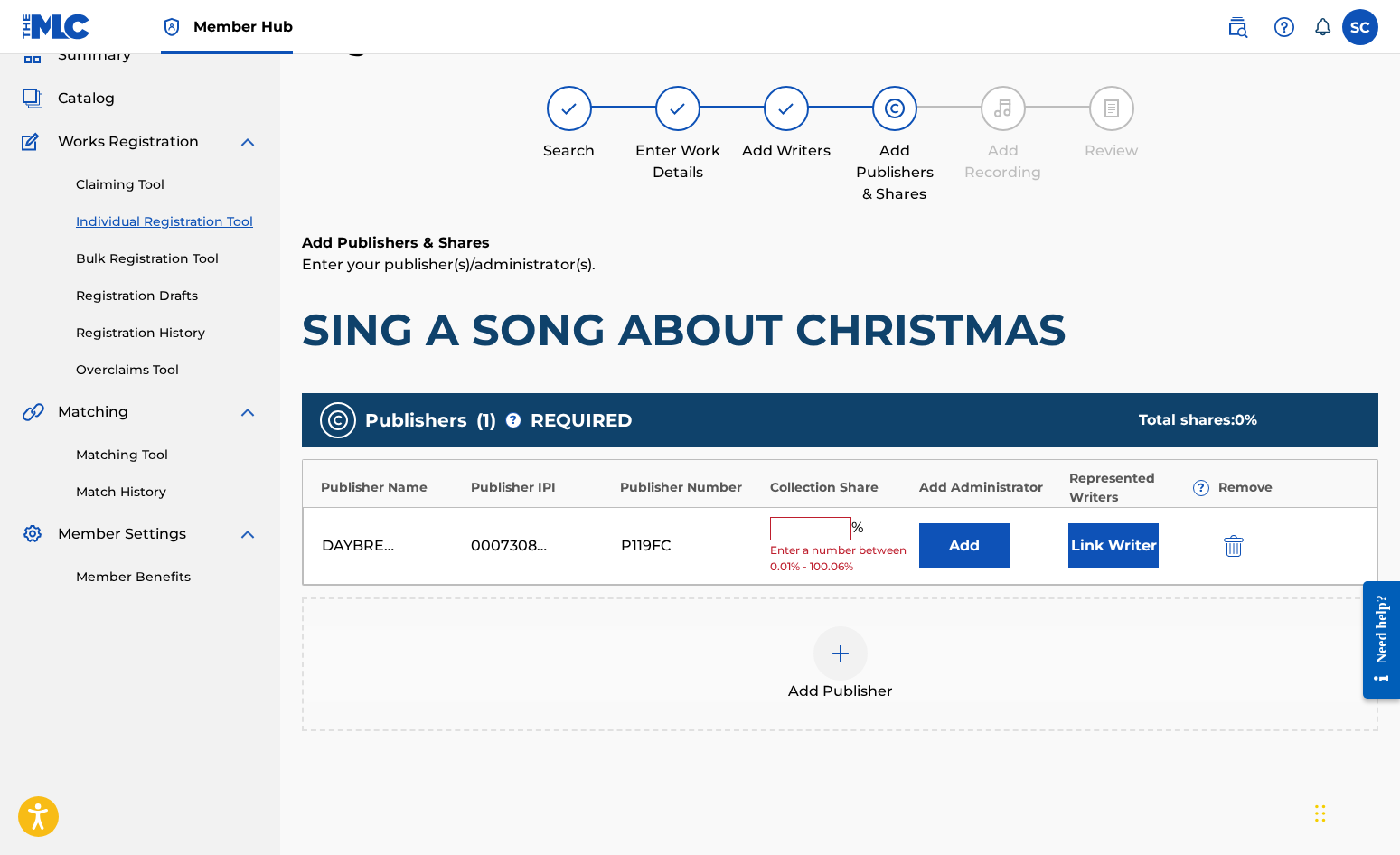
click at [796, 529] on input "text" at bounding box center [811, 528] width 82 height 23
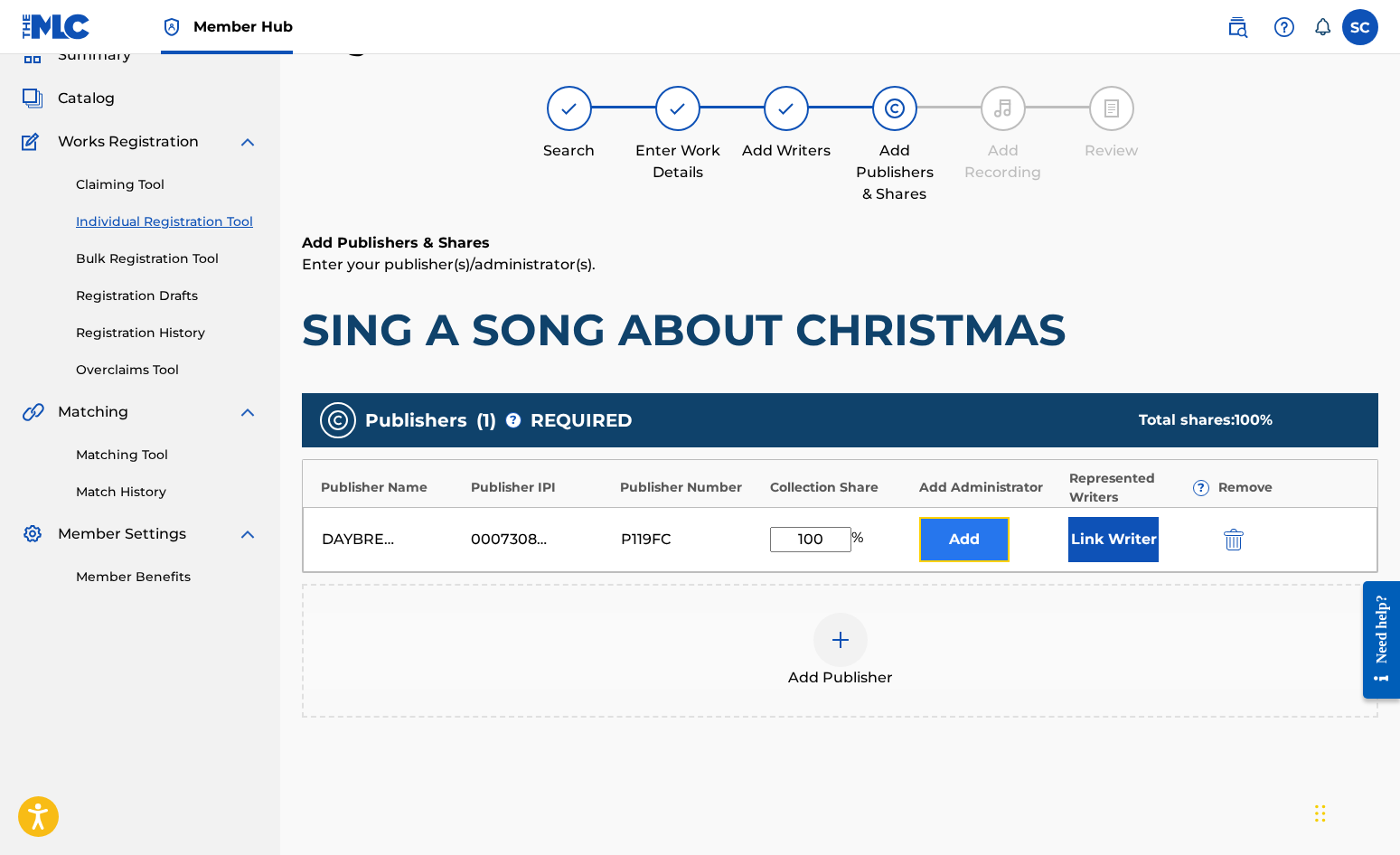
click at [936, 541] on button "Add" at bounding box center [964, 539] width 90 height 45
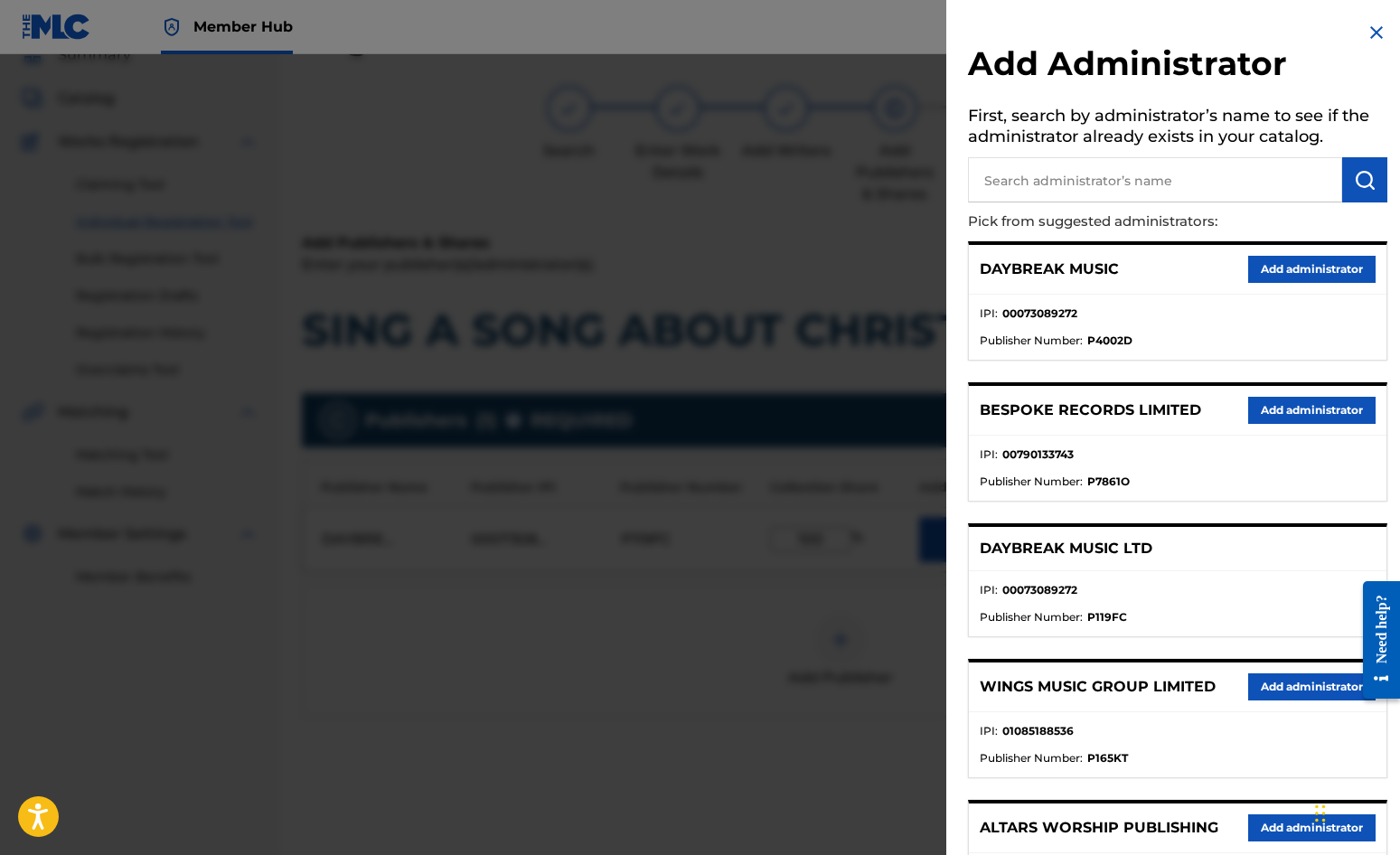
click at [1107, 179] on input "text" at bounding box center [1155, 179] width 374 height 45
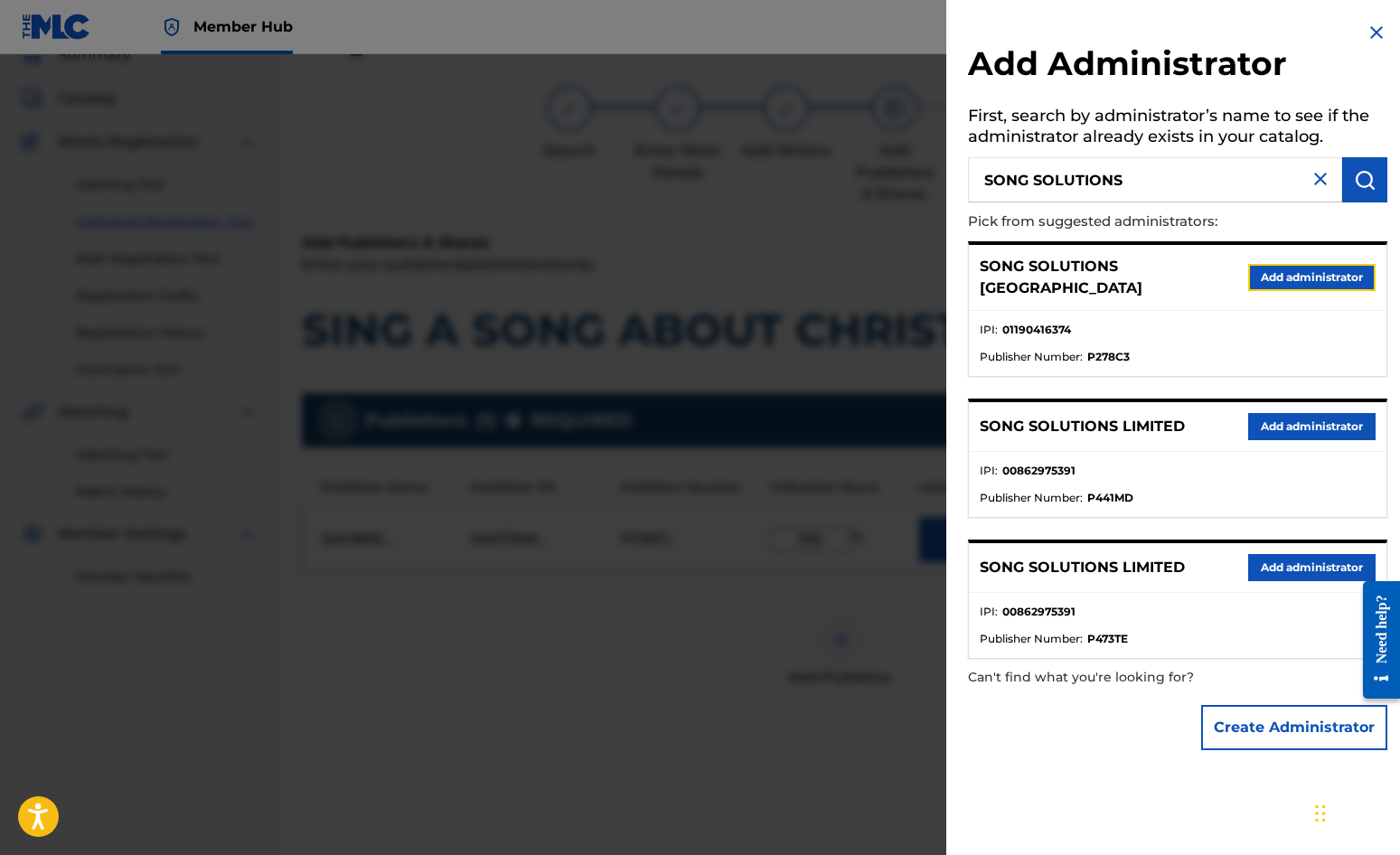
click at [1265, 264] on button "Add administrator" at bounding box center [1313, 277] width 128 height 27
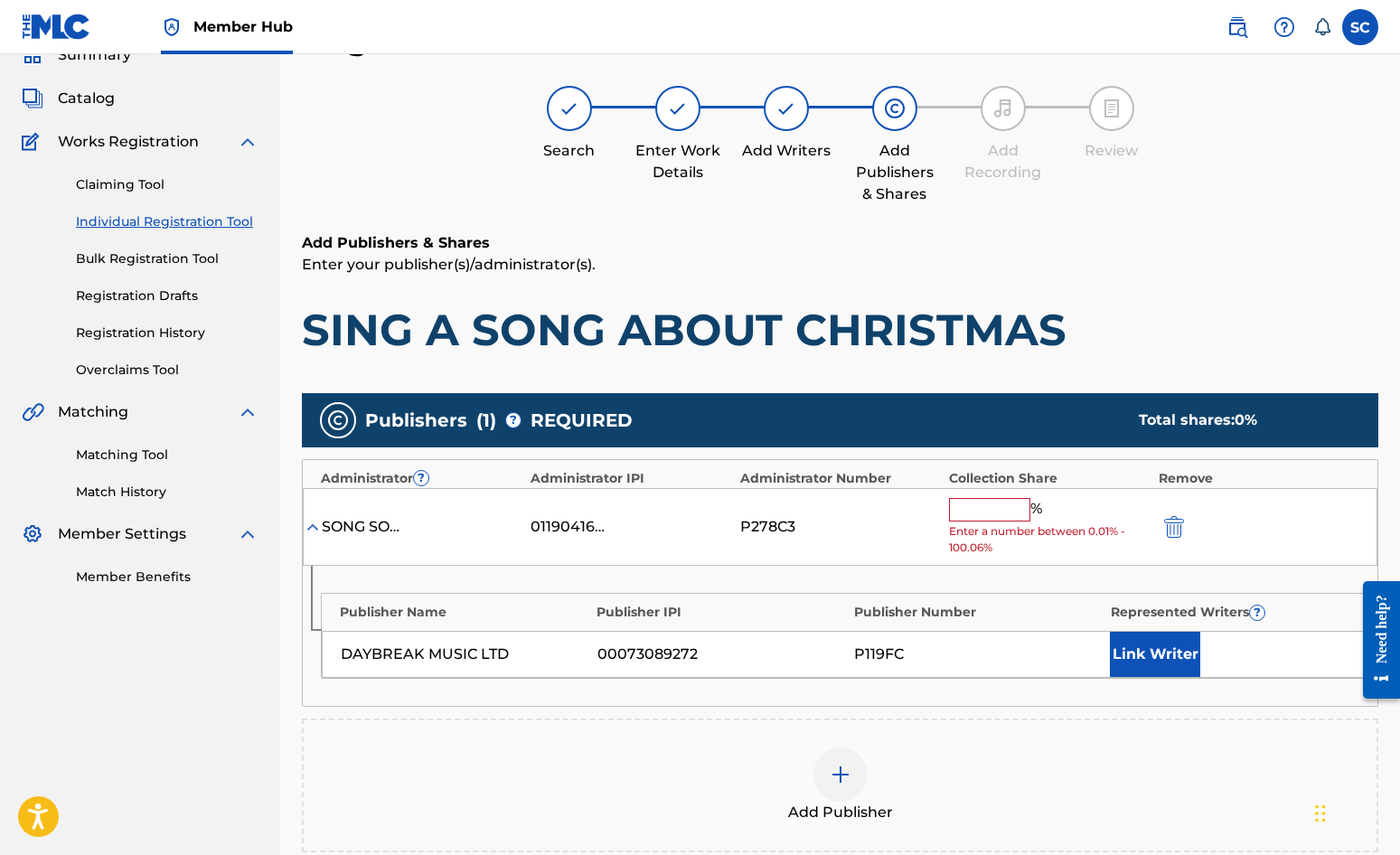
click at [981, 511] on input "text" at bounding box center [989, 509] width 82 height 23
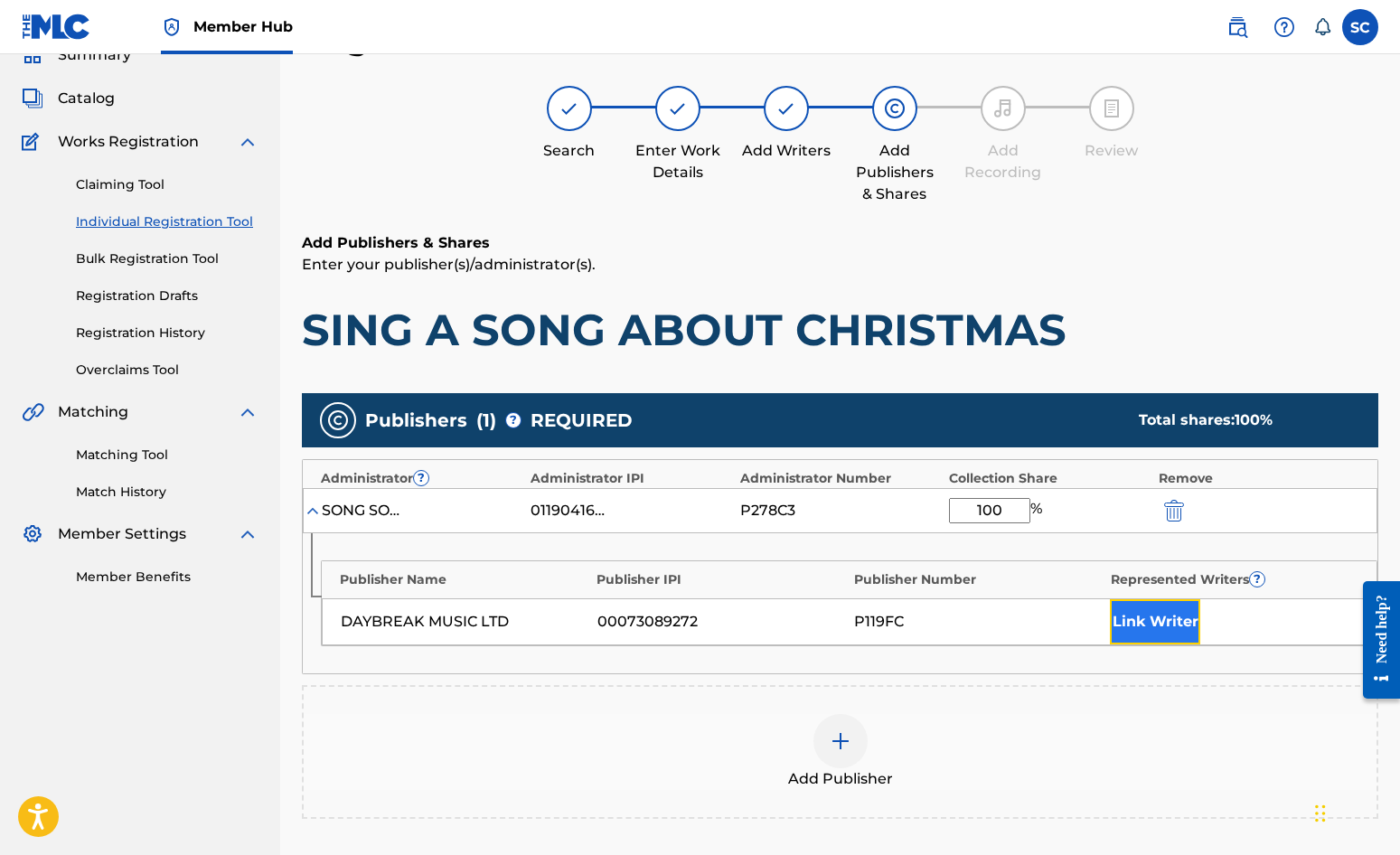
click at [1122, 620] on button "Link Writer" at bounding box center [1155, 622] width 90 height 45
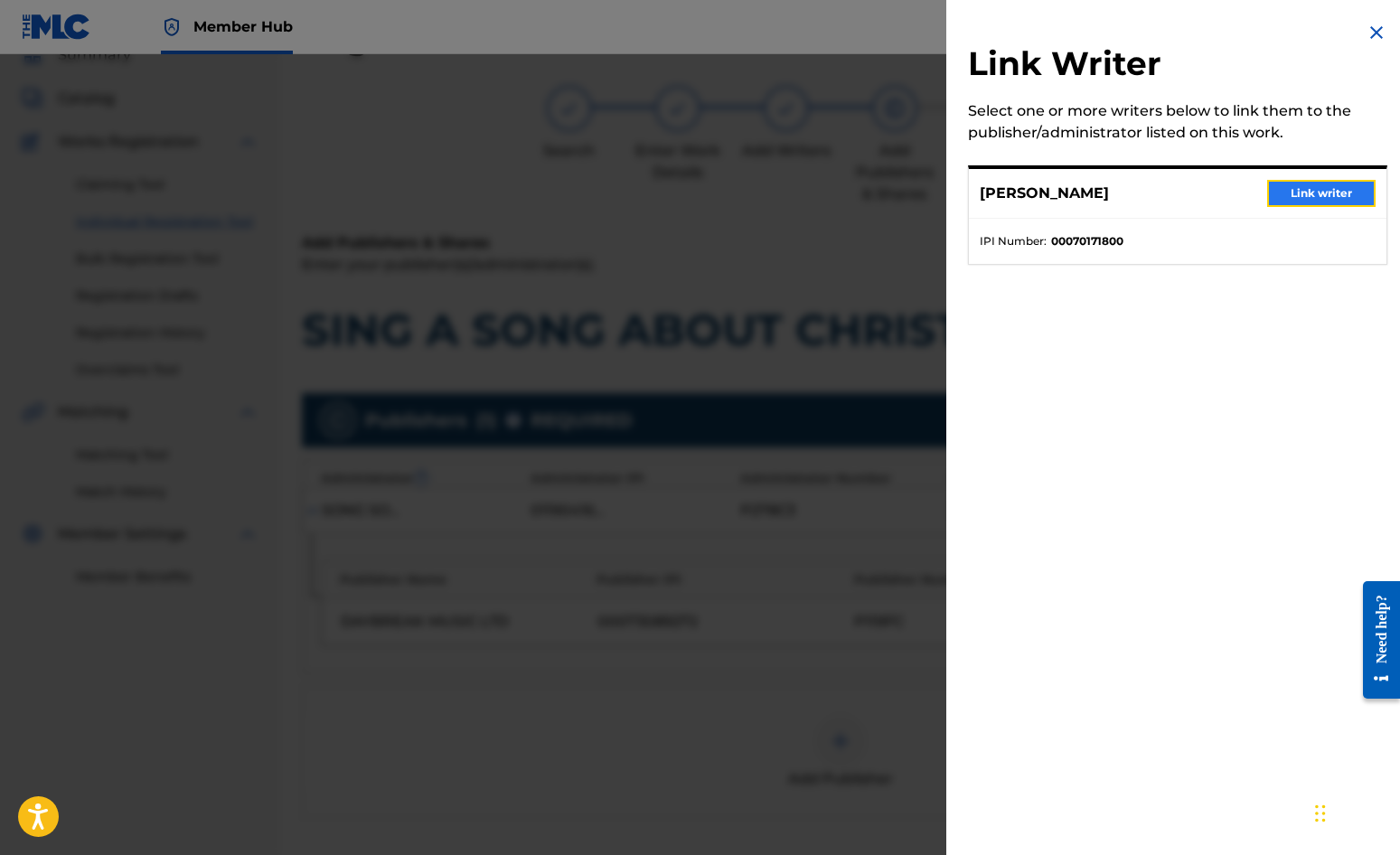
click at [1330, 200] on button "Link writer" at bounding box center [1321, 193] width 108 height 27
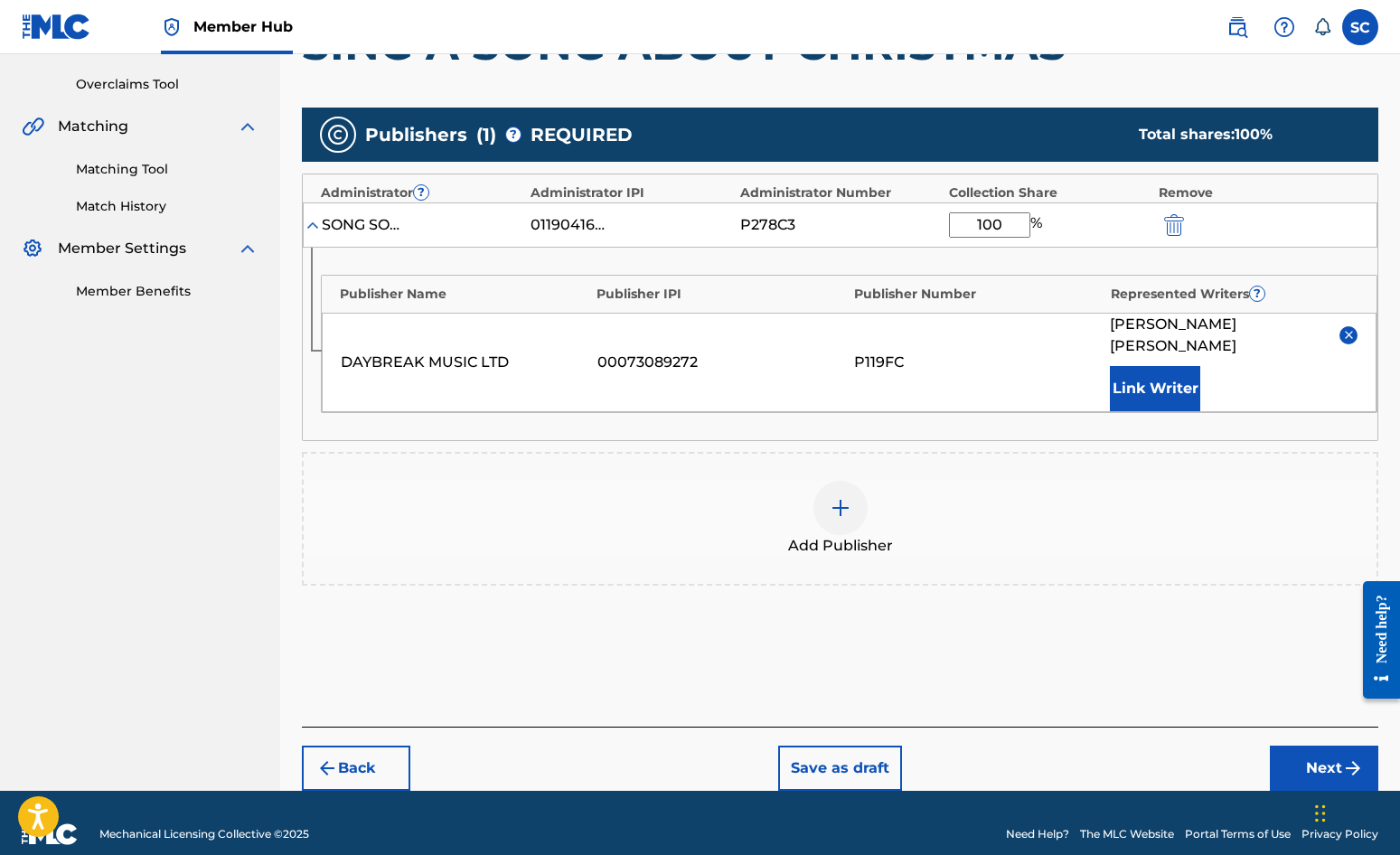
scroll to position [368, 0]
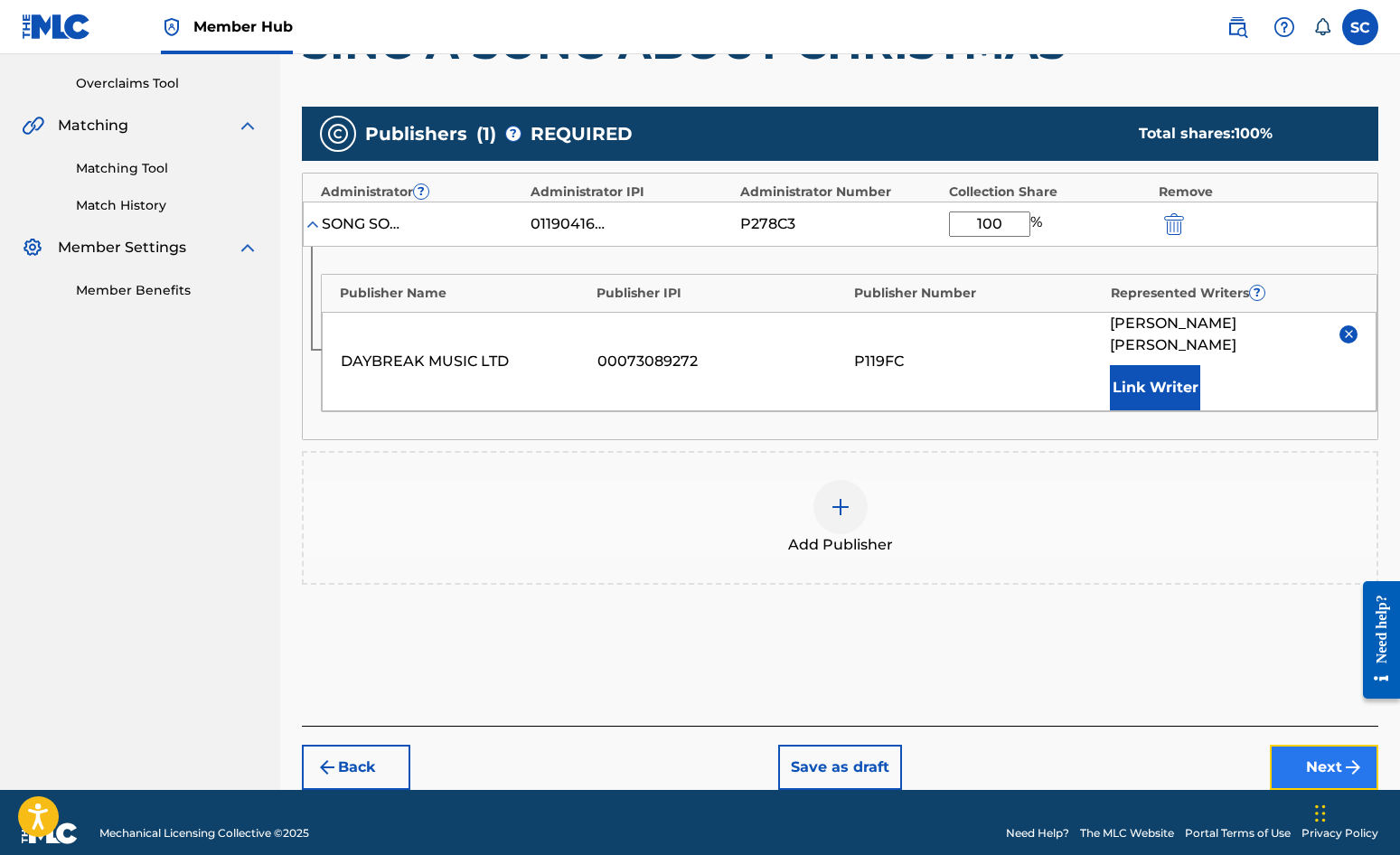
click at [1312, 745] on button "Next" at bounding box center [1324, 768] width 108 height 45
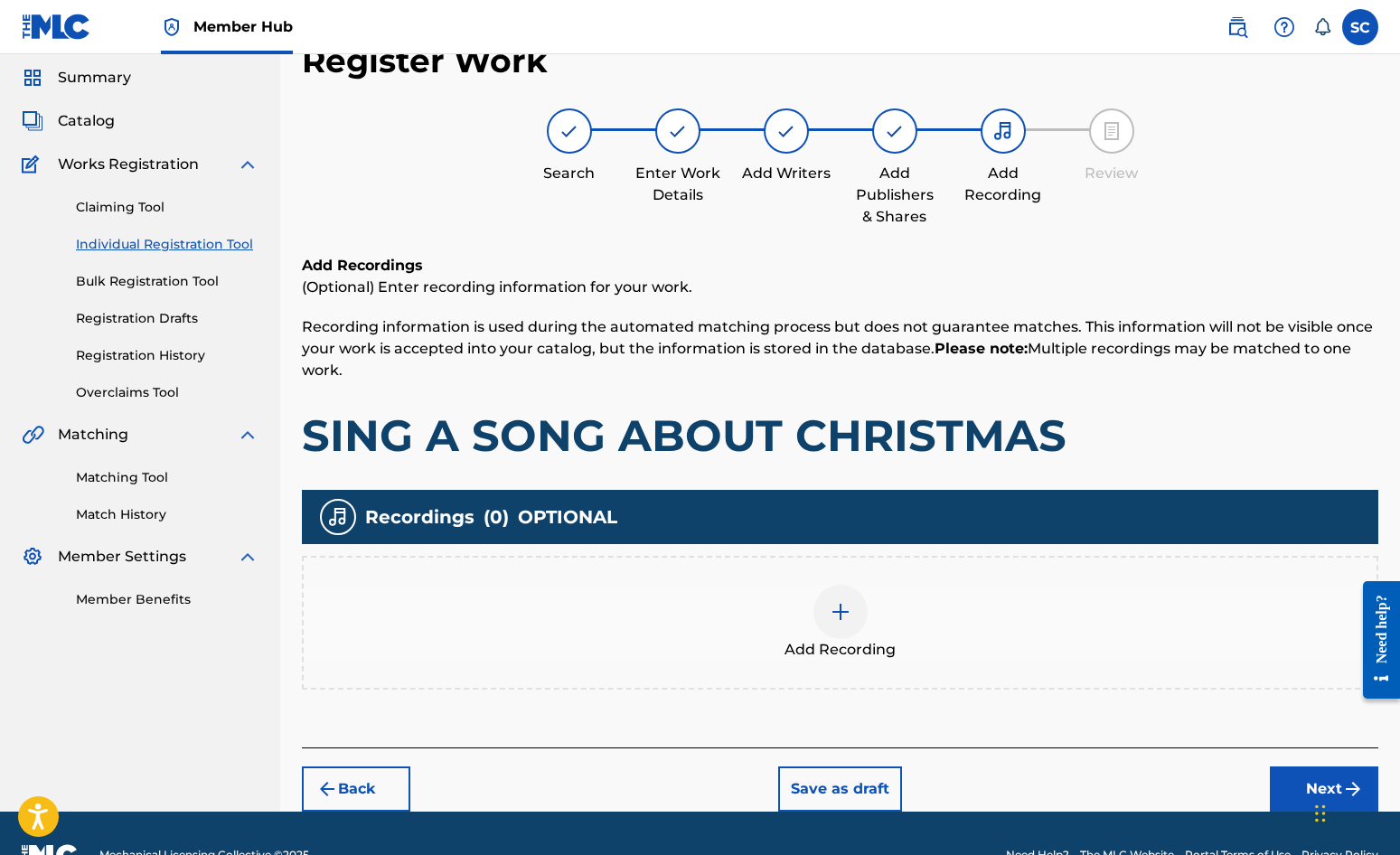
scroll to position [82, 0]
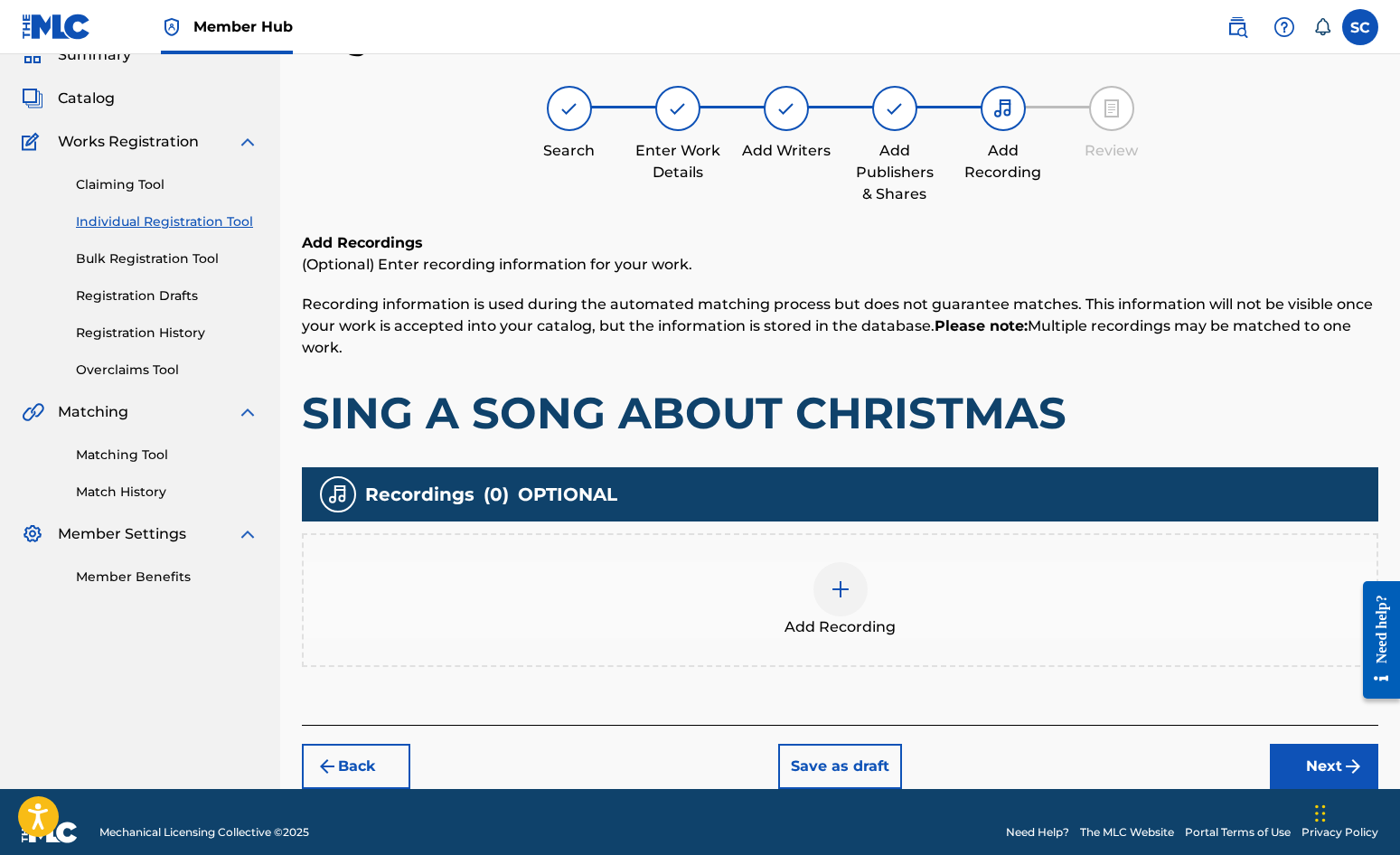
click at [840, 583] on img at bounding box center [840, 589] width 22 height 22
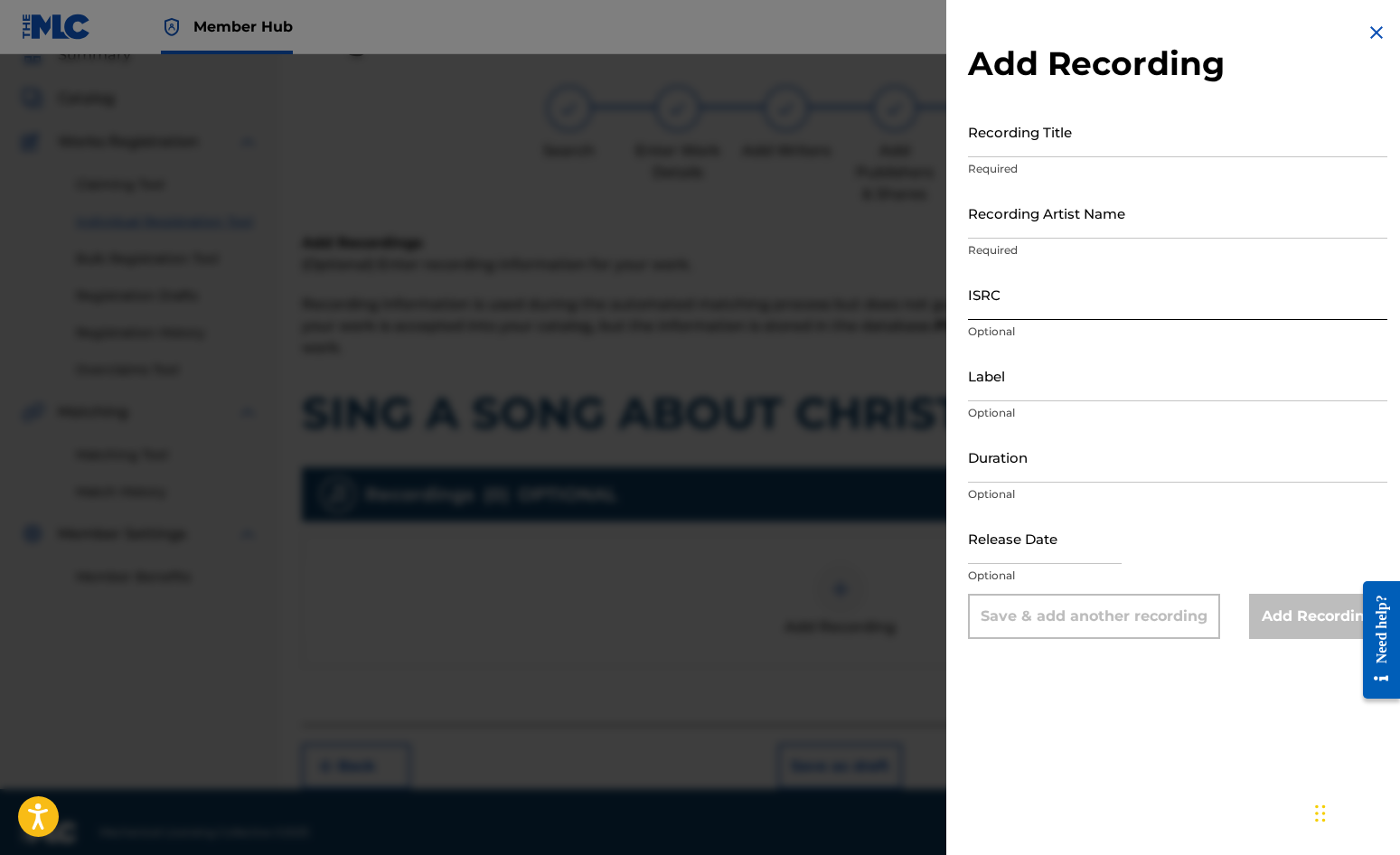
click at [1020, 297] on input "ISRC" at bounding box center [1177, 294] width 419 height 52
paste input "GBDPR0047509"
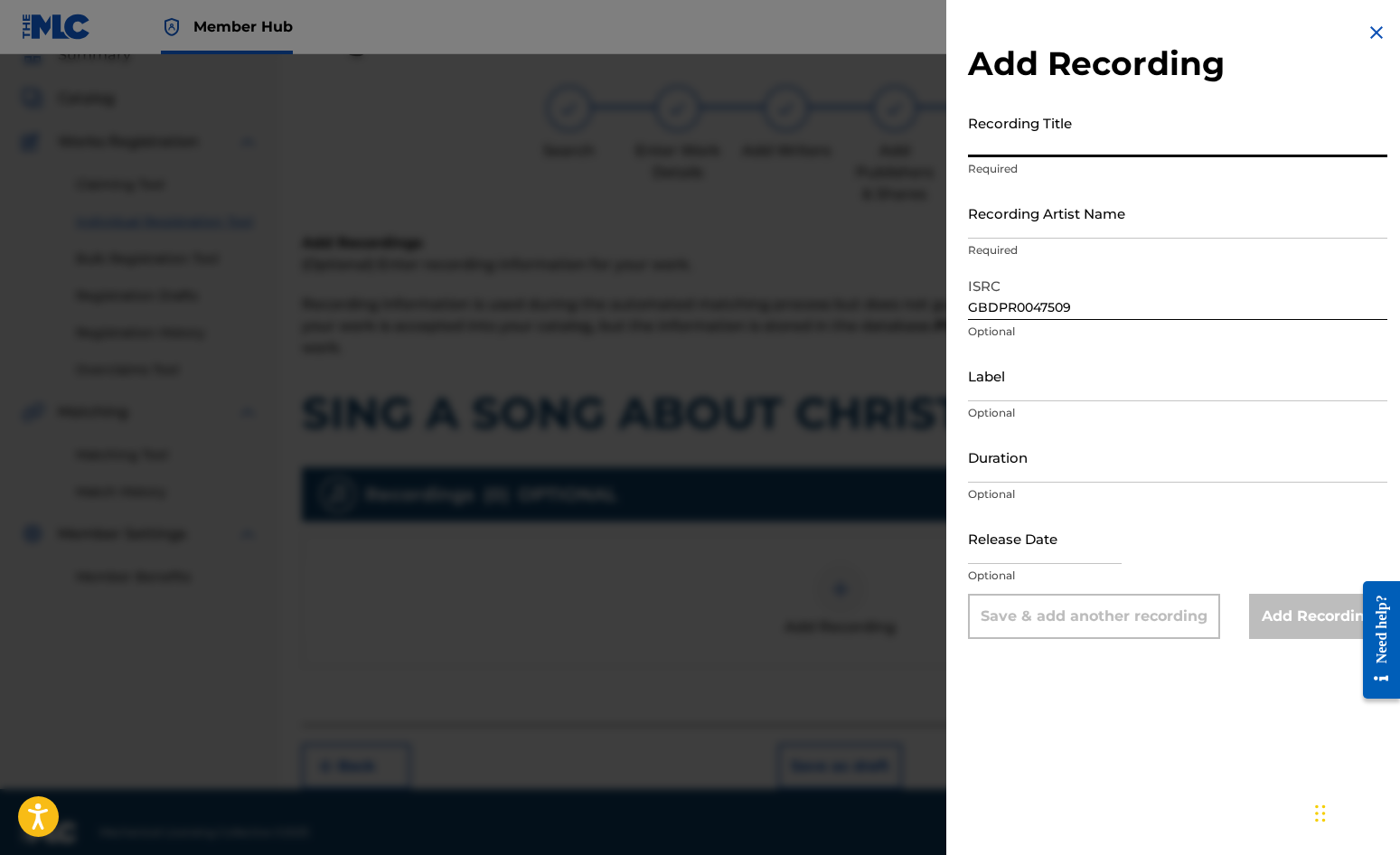
click at [1047, 128] on input "Recording Title" at bounding box center [1177, 132] width 419 height 52
click at [1028, 210] on input "Recording Artist Name" at bounding box center [1177, 212] width 419 height 52
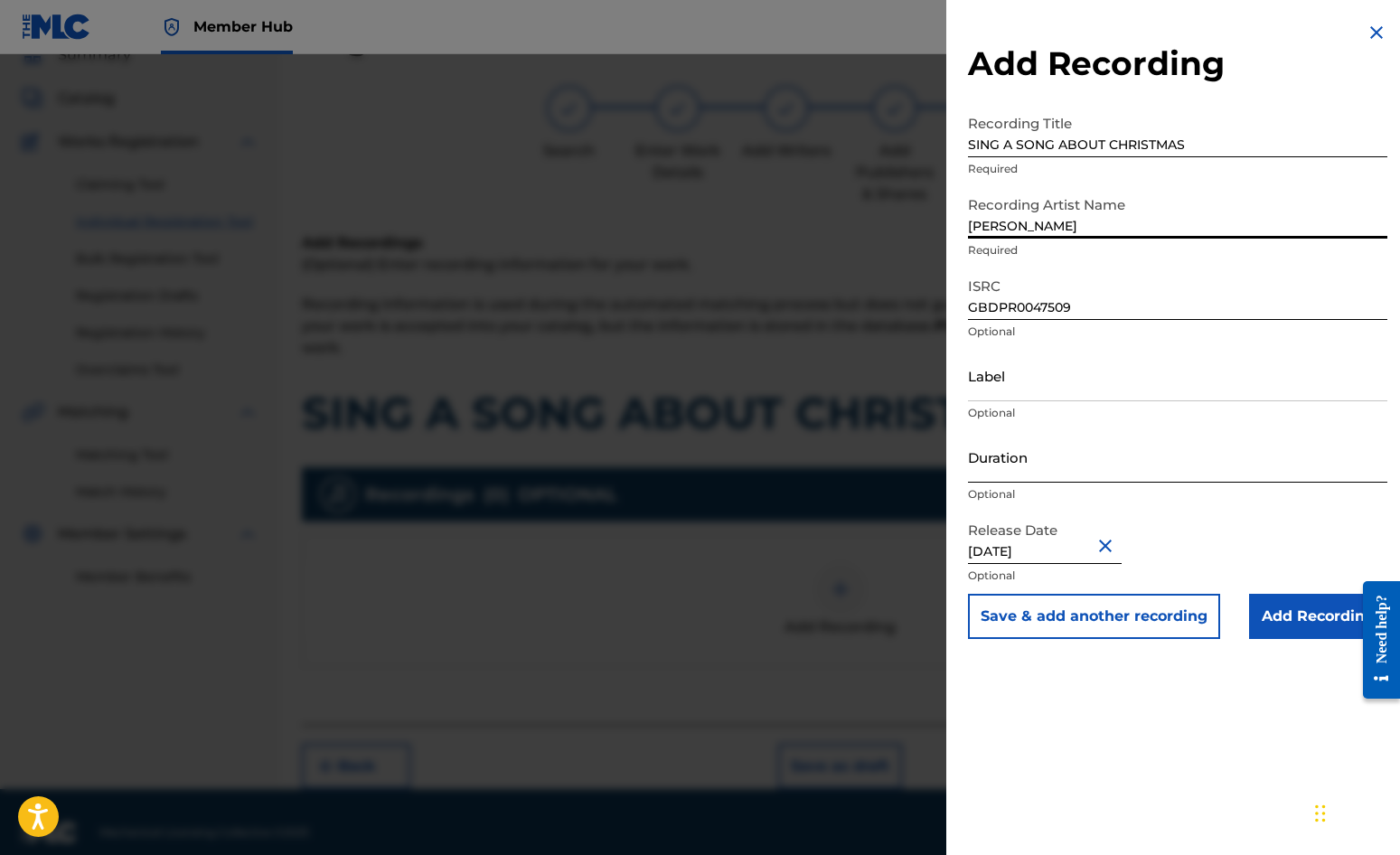
click at [1016, 459] on input "Duration" at bounding box center [1177, 457] width 419 height 52
click at [1011, 738] on div "Add Recording Recording Title SING A SONG ABOUT CHRISTMAS Required Recording Ar…" at bounding box center [1177, 428] width 463 height 855
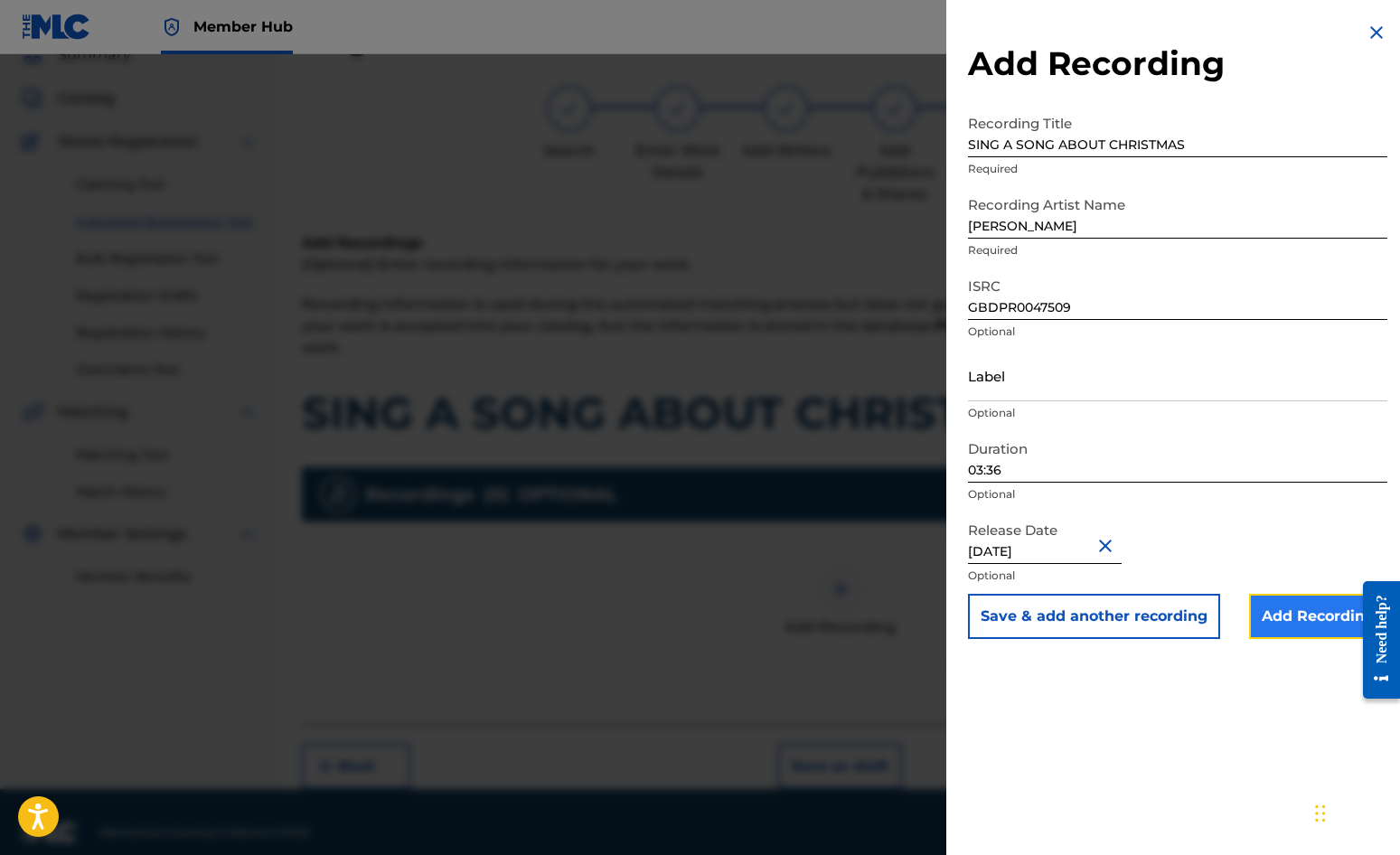
click at [1297, 612] on input "Add Recording" at bounding box center [1318, 616] width 138 height 45
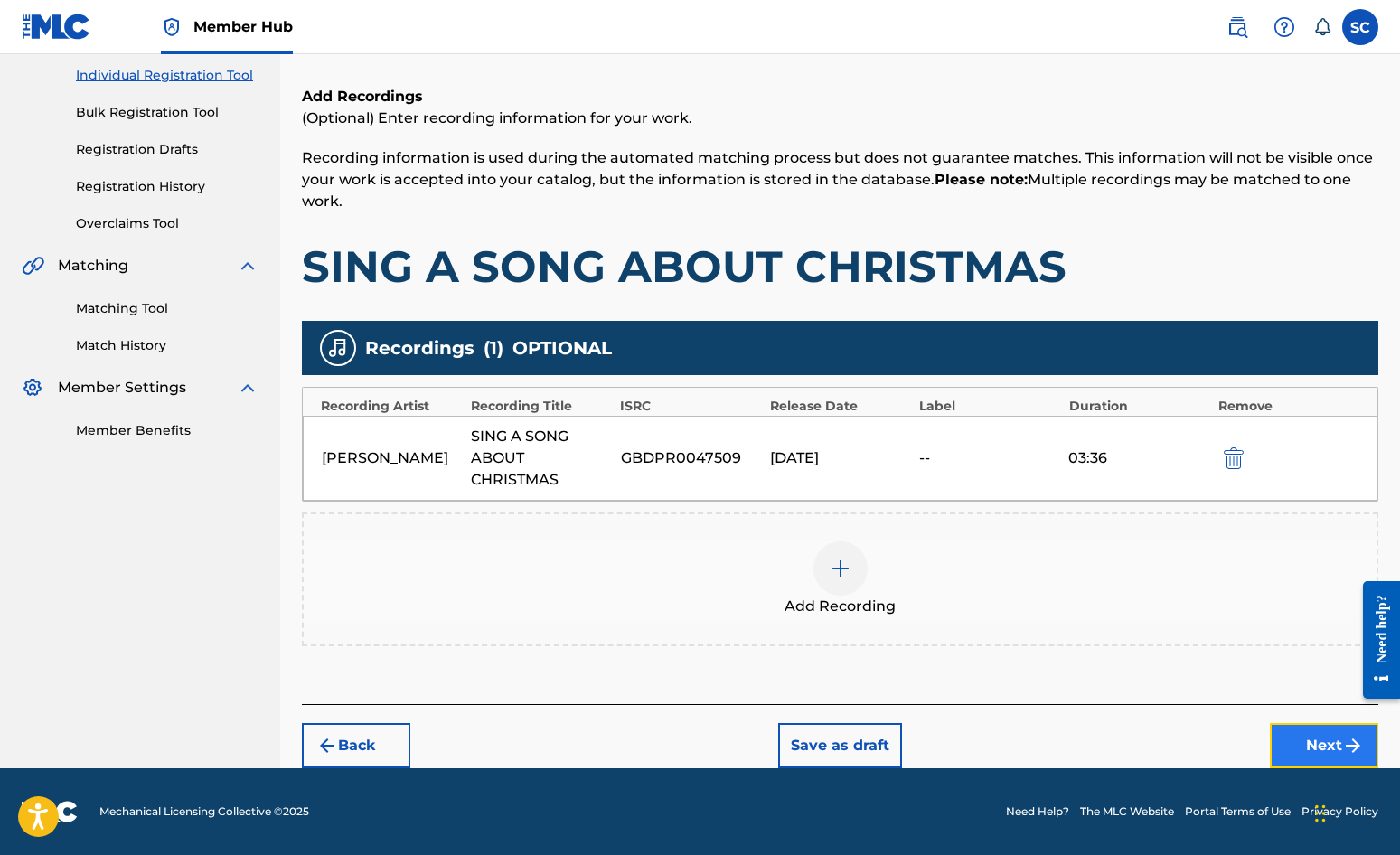
click at [1316, 743] on button "Next" at bounding box center [1324, 746] width 108 height 45
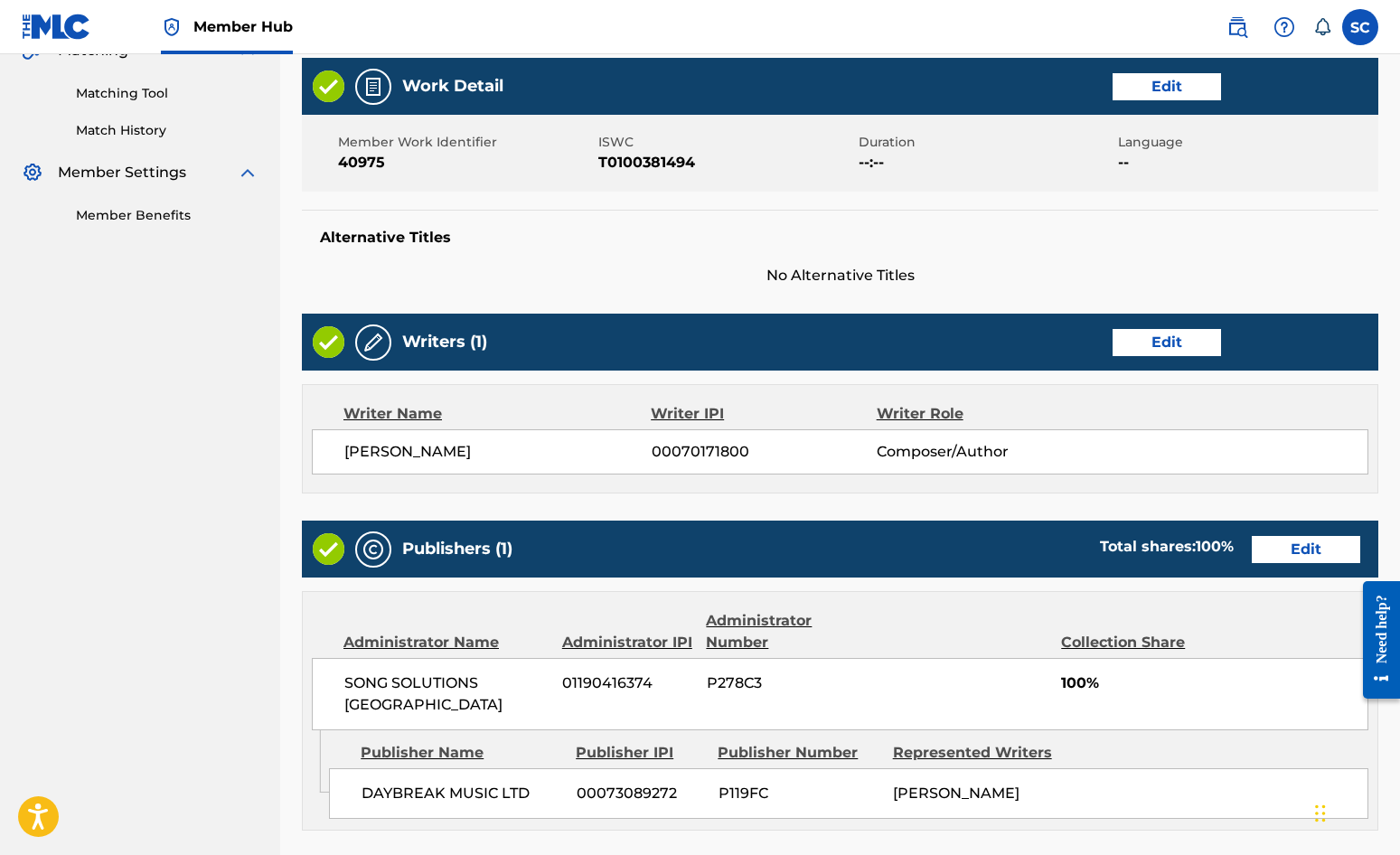
scroll to position [794, 0]
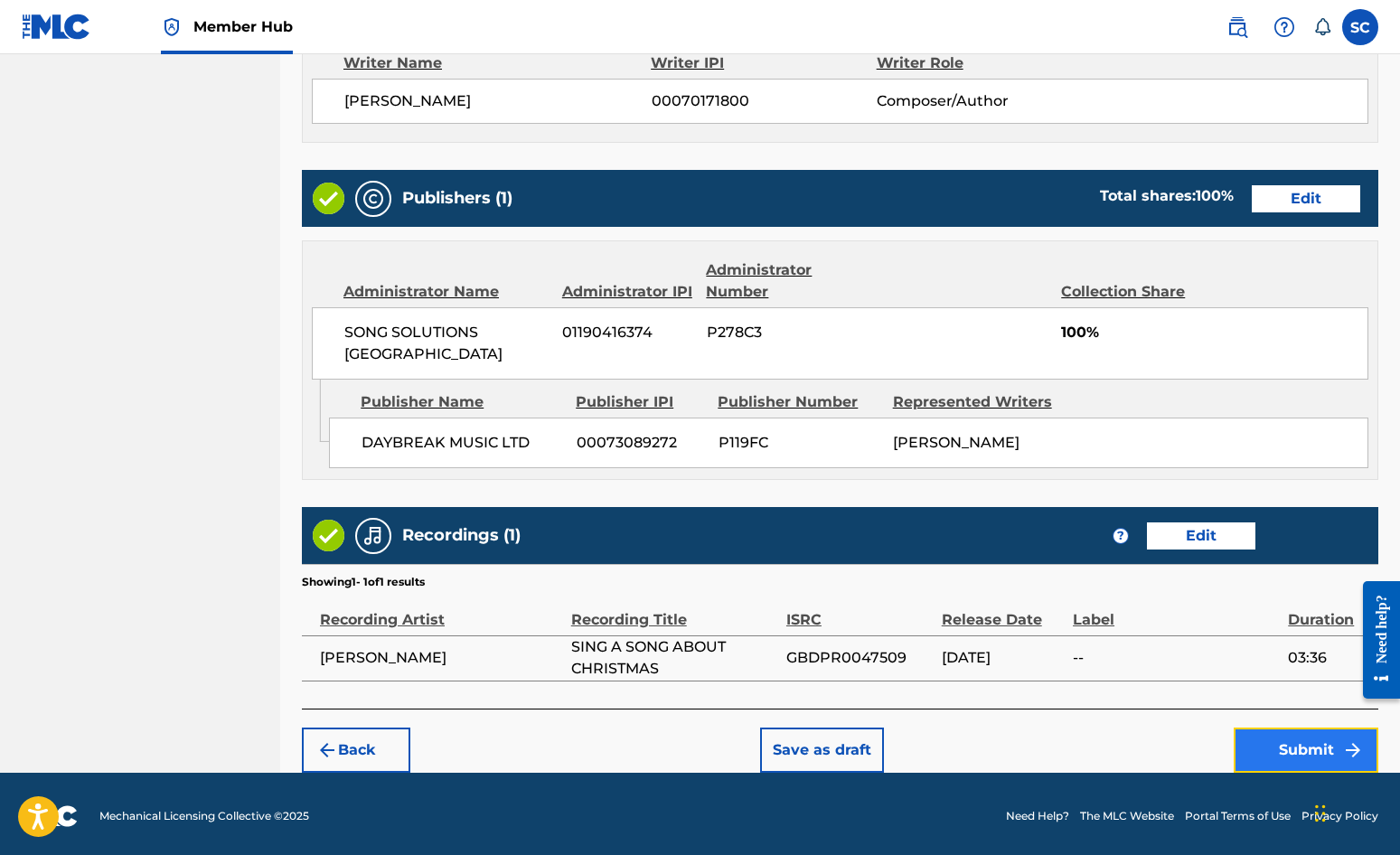
click at [1291, 750] on button "Submit" at bounding box center [1306, 750] width 145 height 45
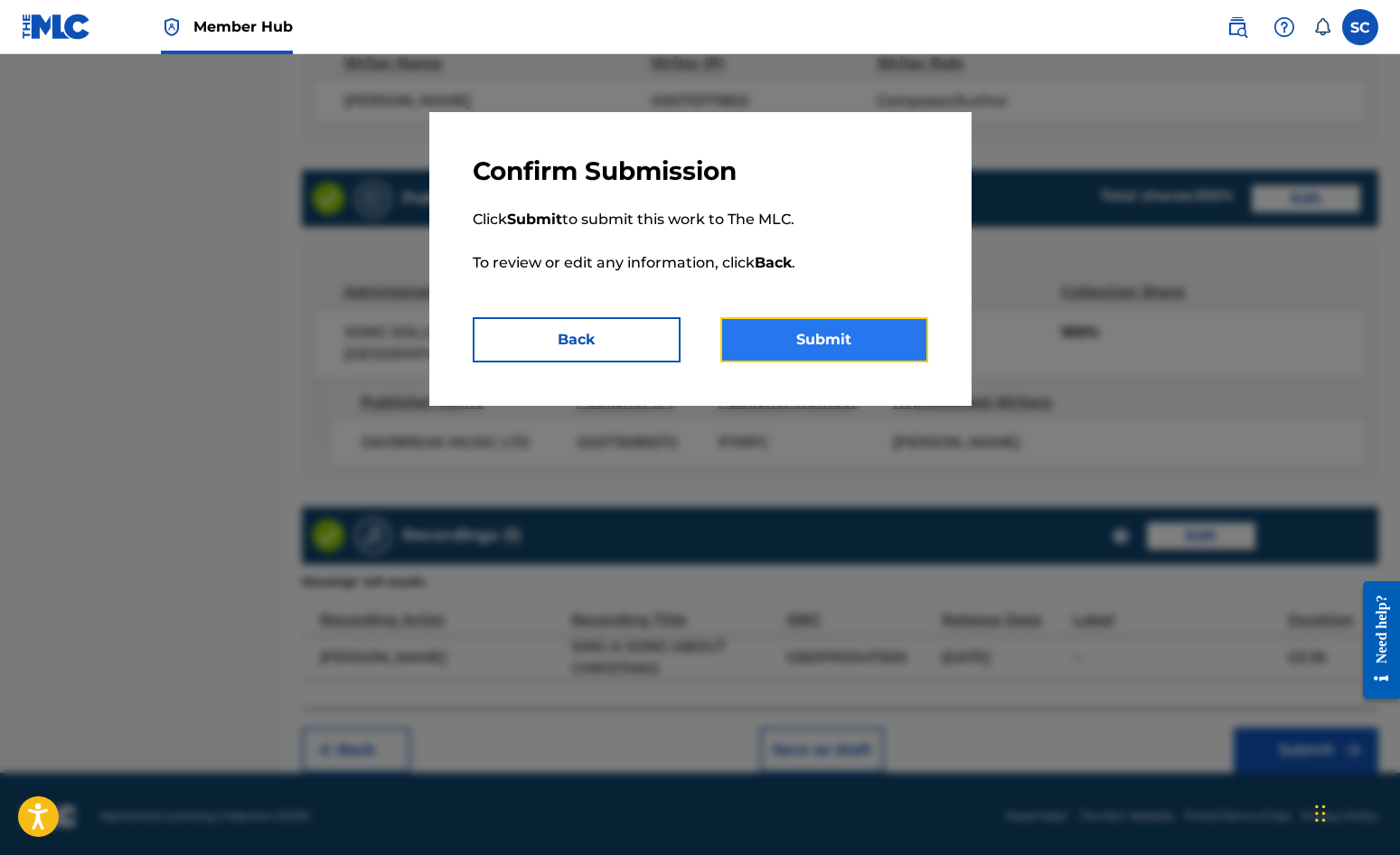
click at [835, 333] on button "Submit" at bounding box center [824, 340] width 208 height 45
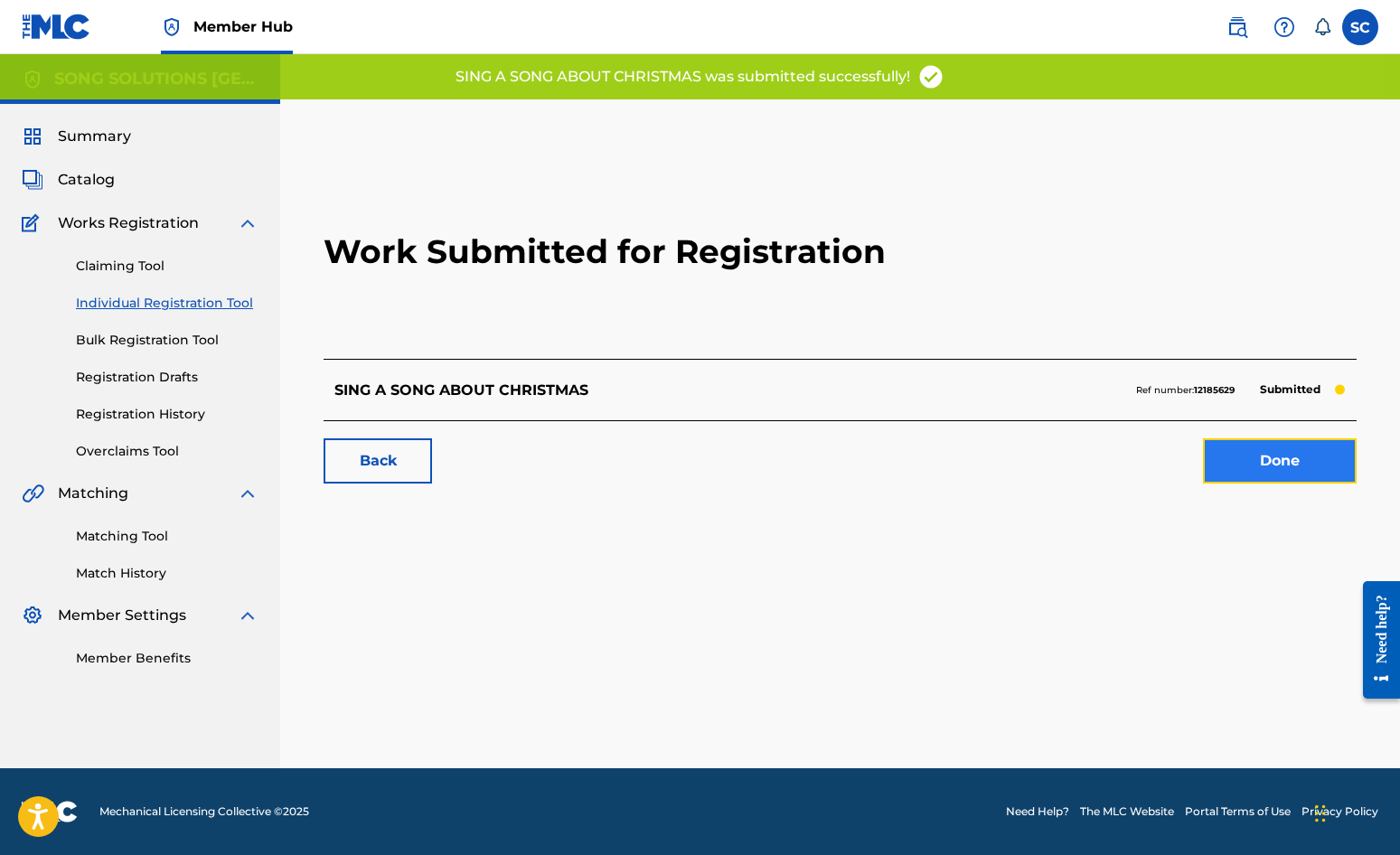
click at [1286, 461] on link "Done" at bounding box center [1281, 461] width 154 height 45
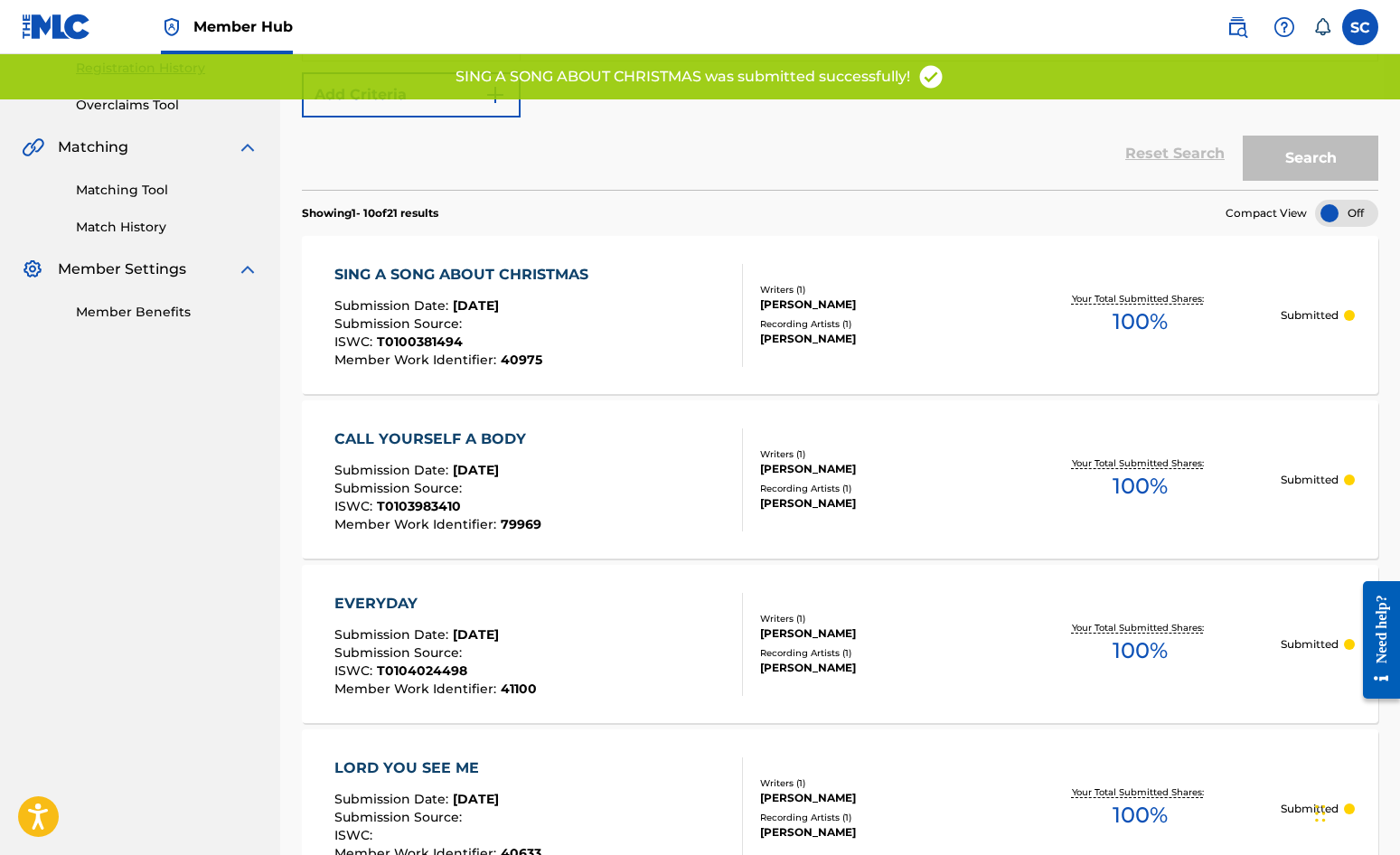
scroll to position [542, 0]
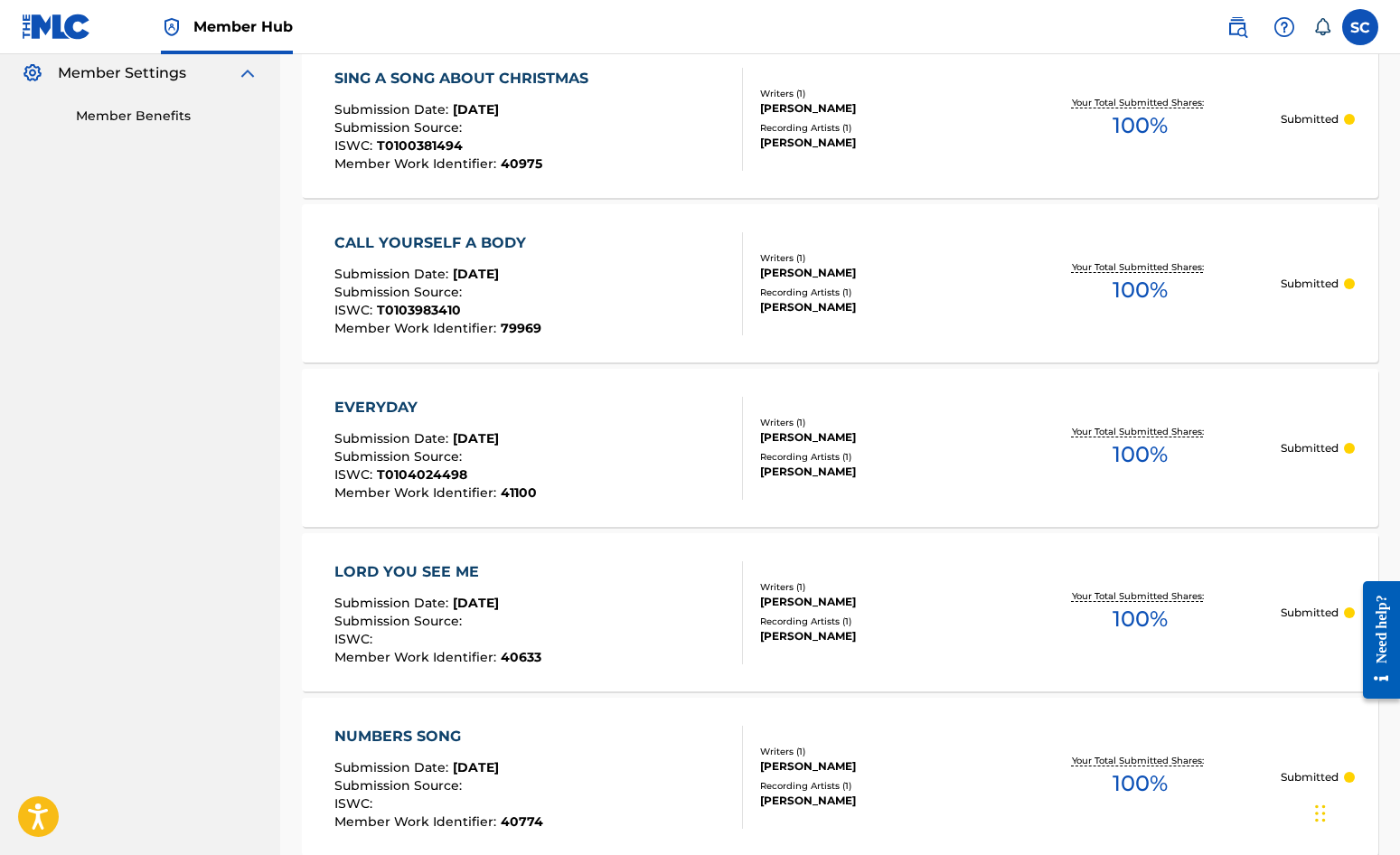
click at [396, 408] on div "EVERYDAY" at bounding box center [436, 407] width 203 height 22
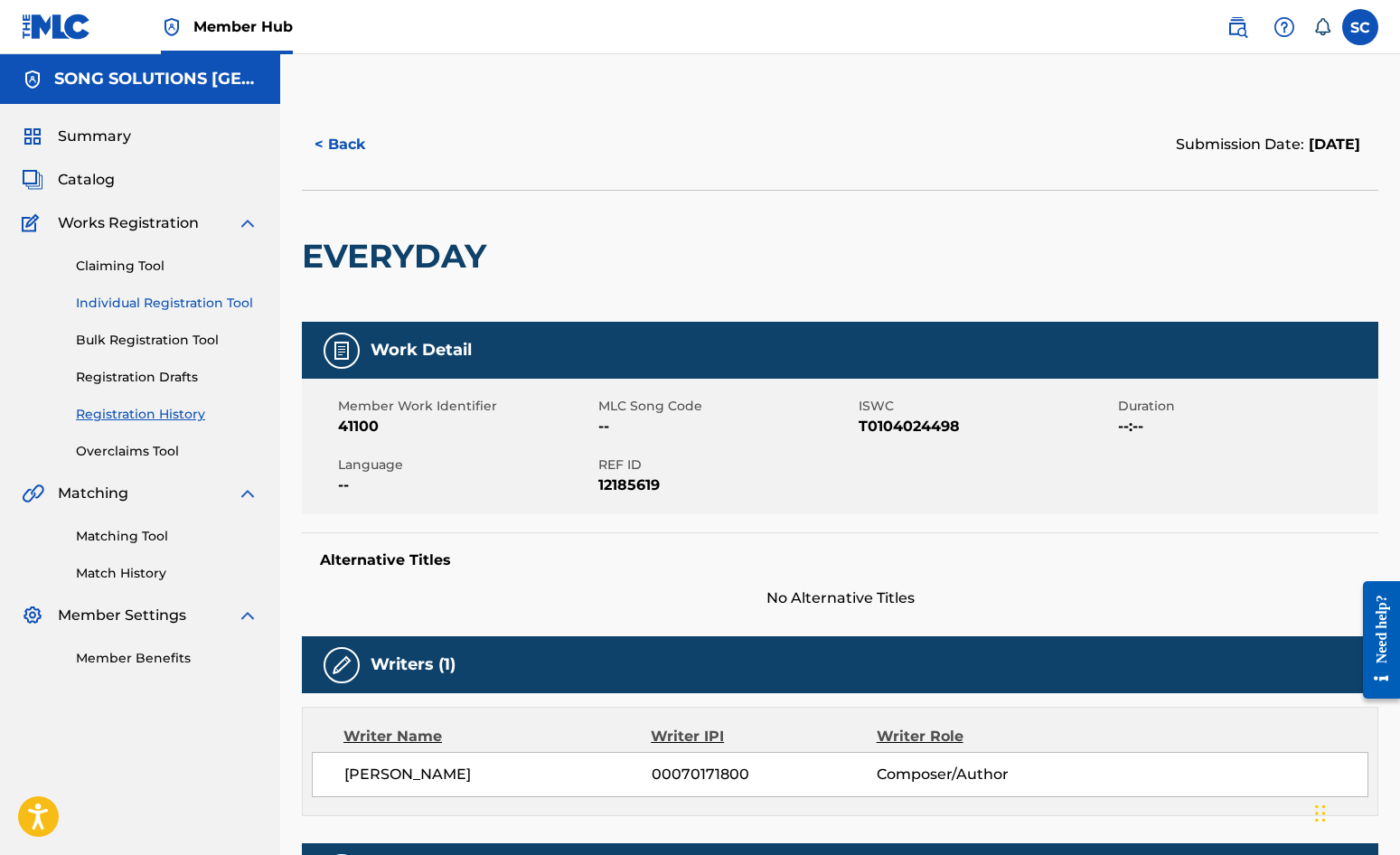
click at [179, 299] on link "Individual Registration Tool" at bounding box center [167, 303] width 182 height 19
